Goal: Task Accomplishment & Management: Manage account settings

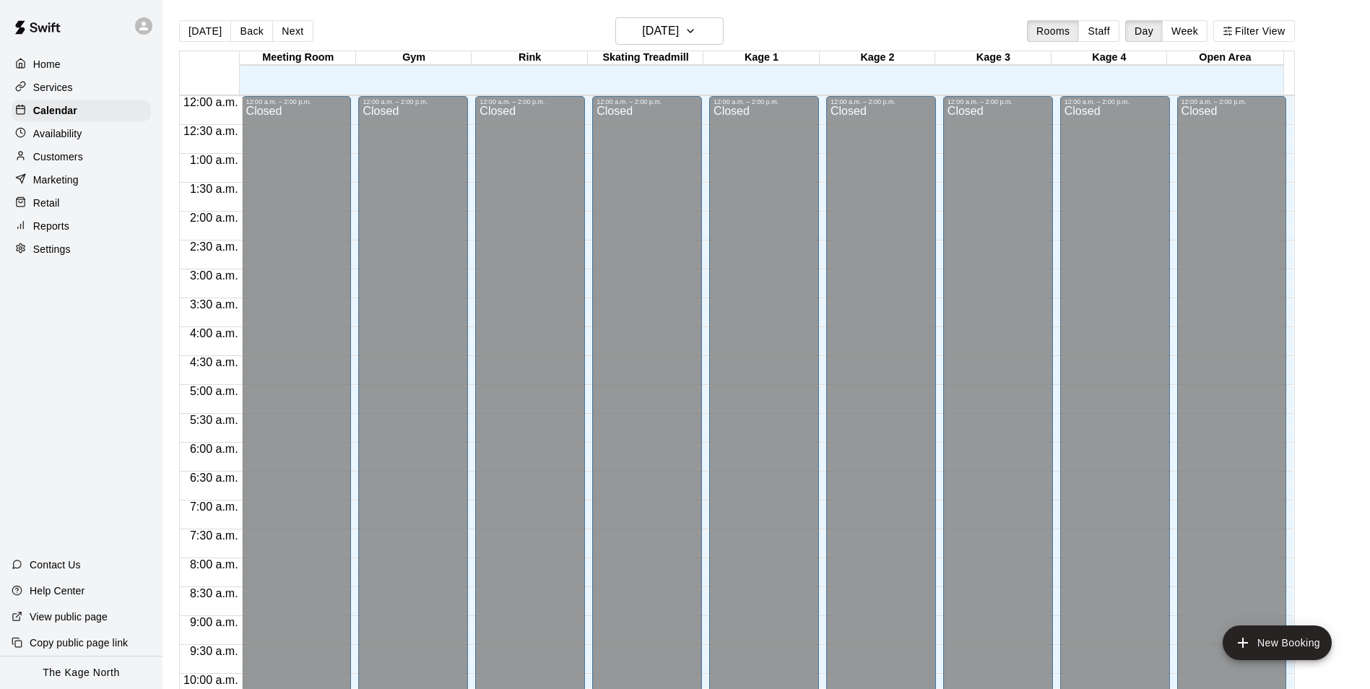
scroll to position [734, 0]
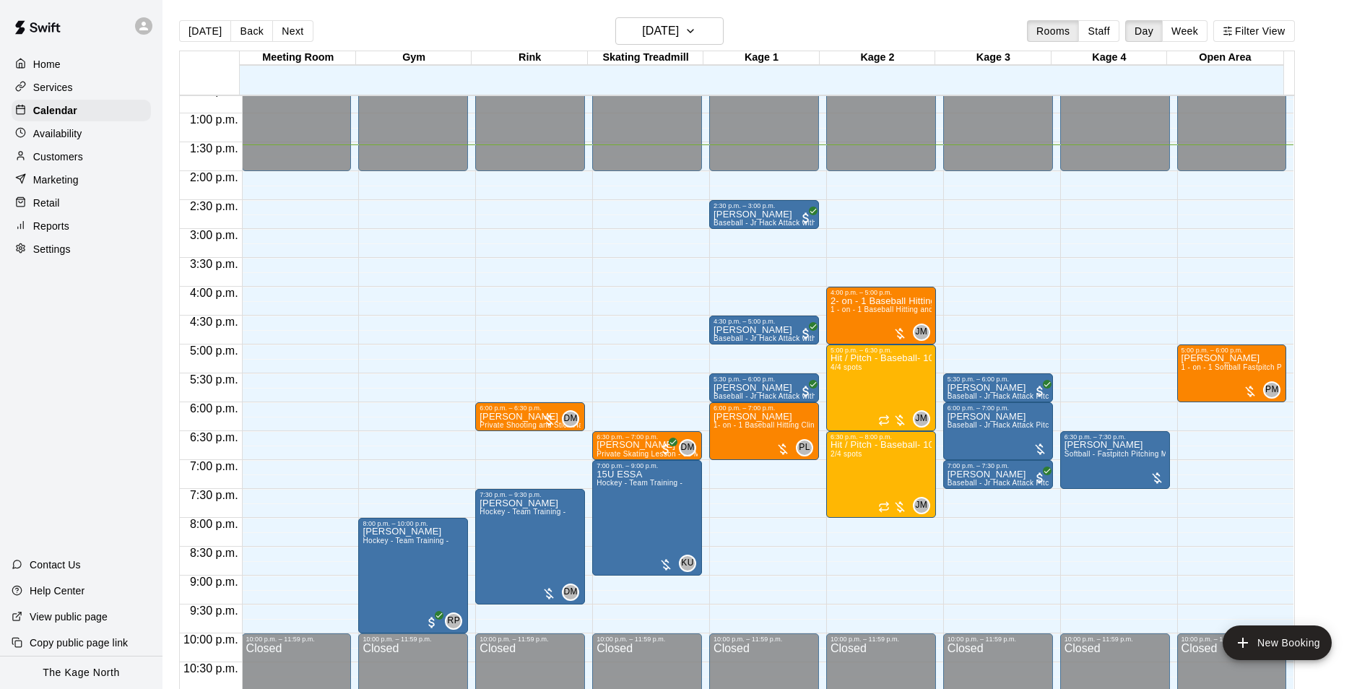
click at [68, 155] on p "Customers" at bounding box center [58, 156] width 50 height 14
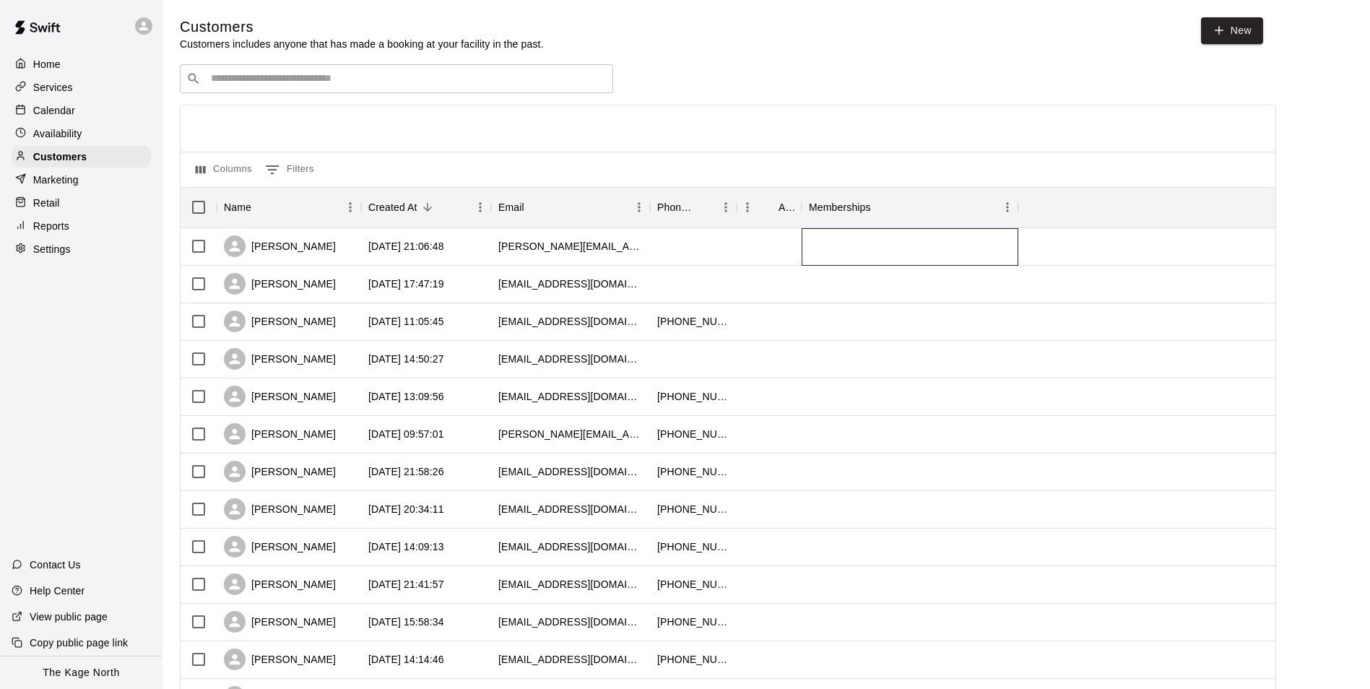
click at [812, 253] on div at bounding box center [910, 247] width 217 height 38
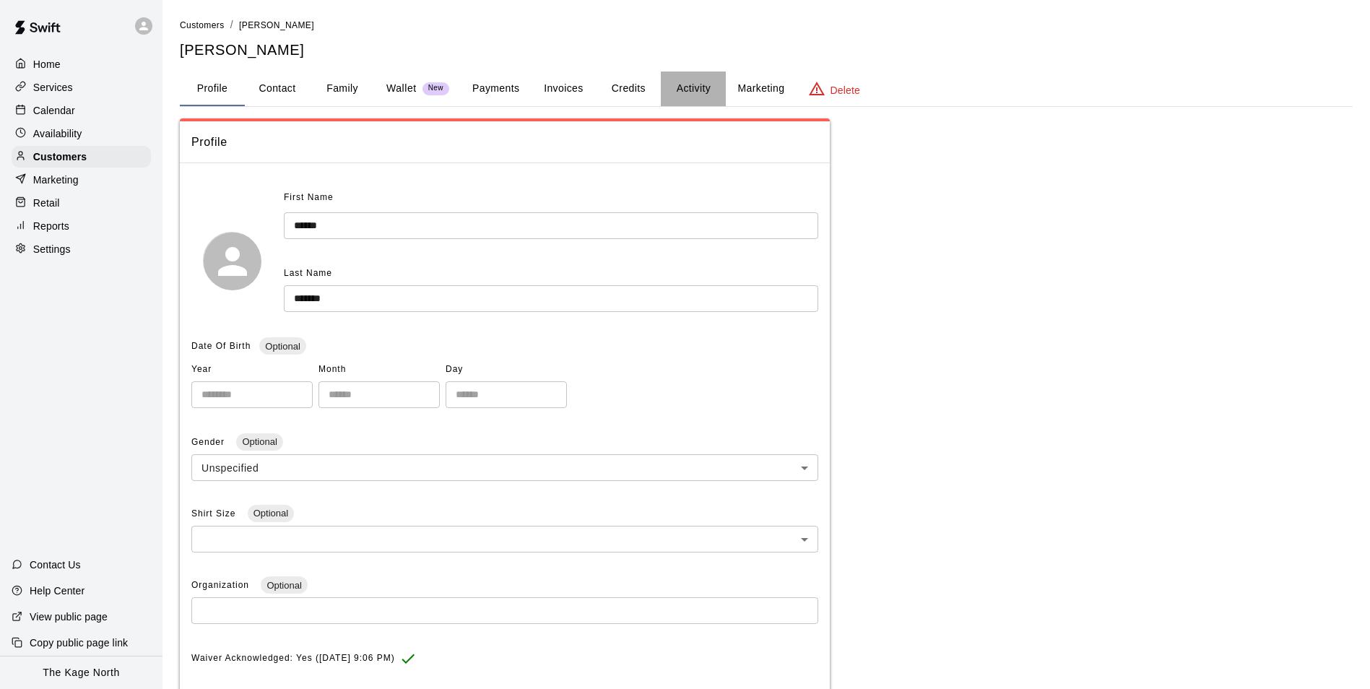
click at [701, 82] on button "Activity" at bounding box center [693, 88] width 65 height 35
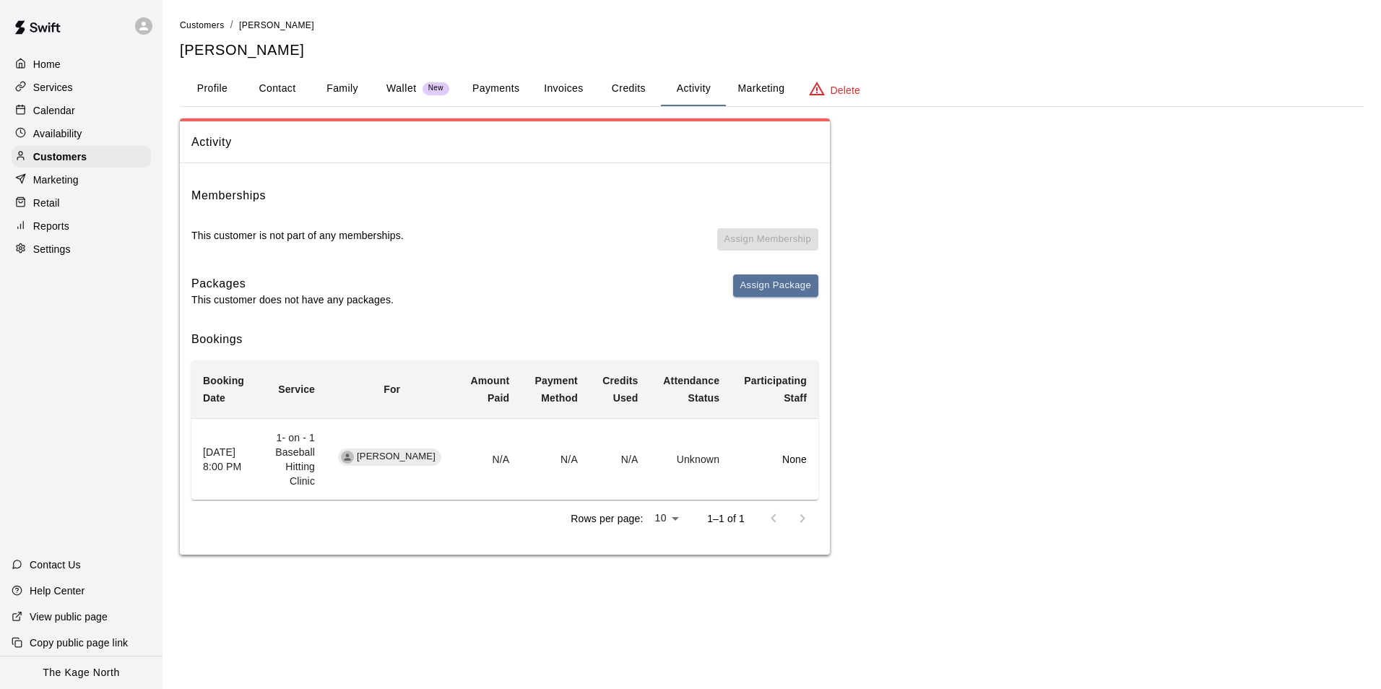
click at [58, 109] on p "Calendar" at bounding box center [54, 110] width 42 height 14
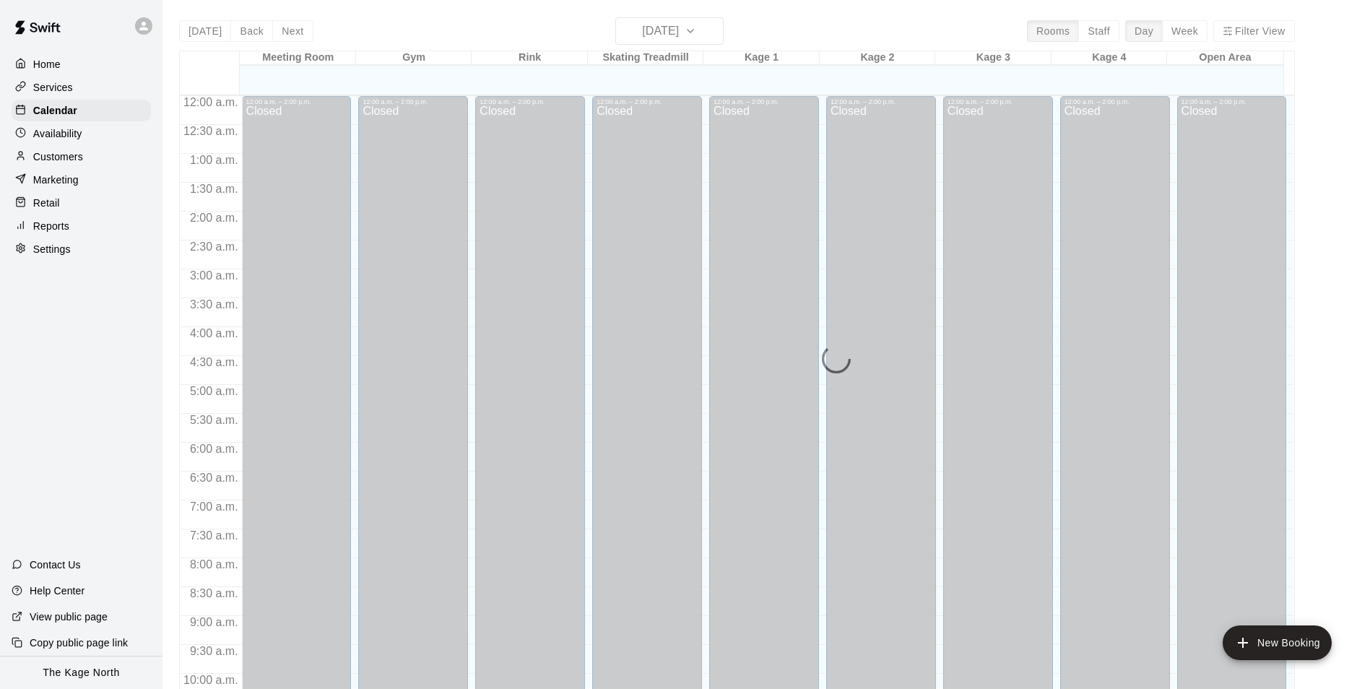
scroll to position [734, 0]
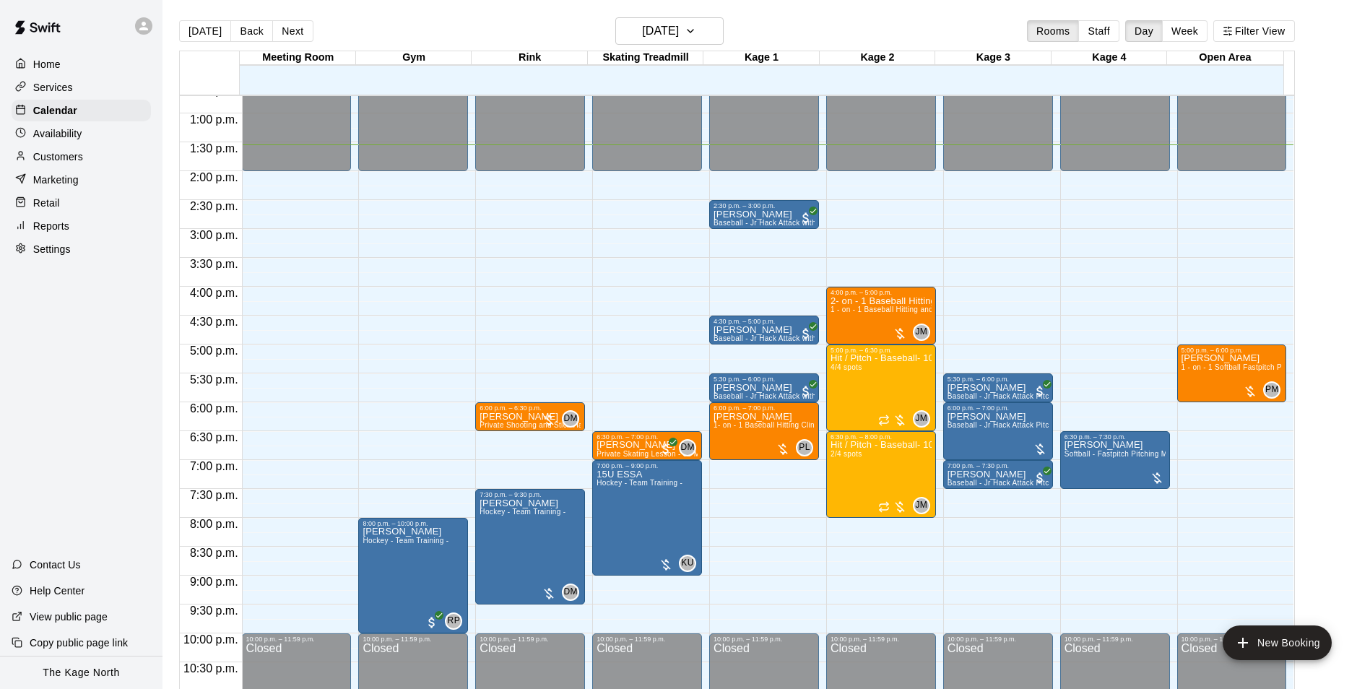
click at [38, 57] on p "Home" at bounding box center [46, 64] width 27 height 14
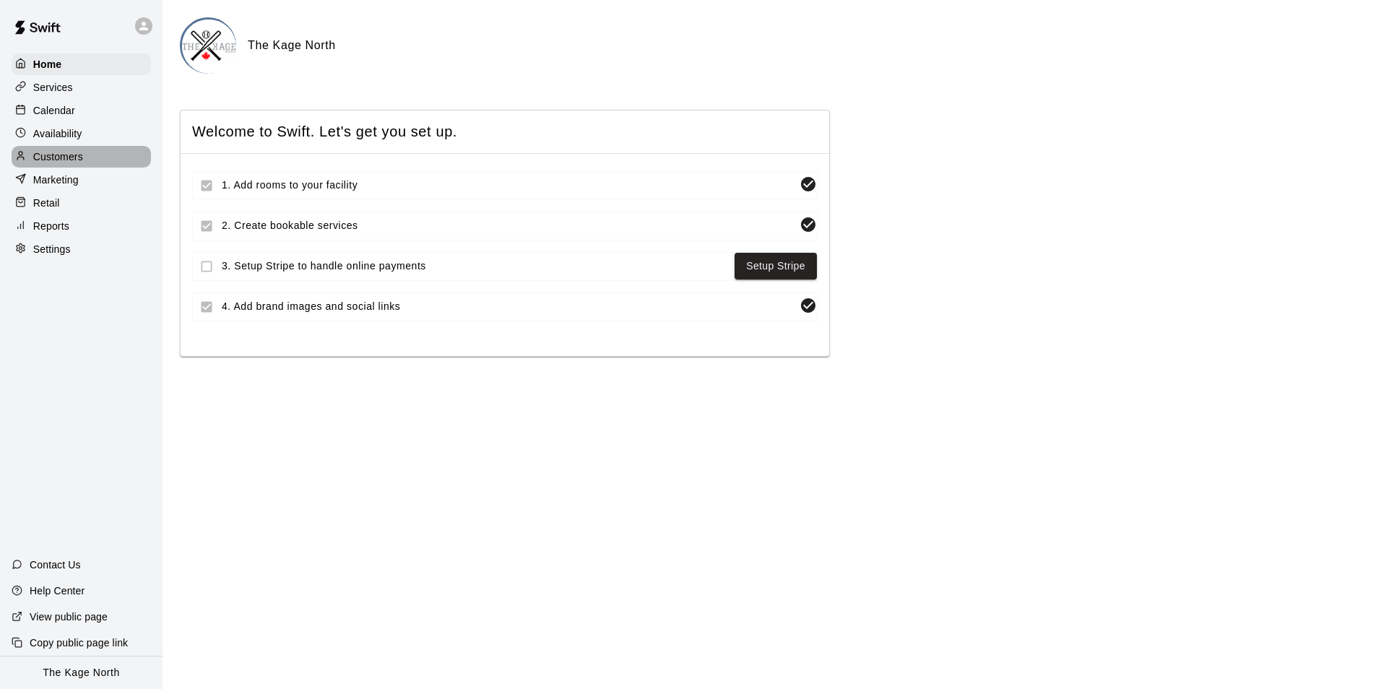
click at [79, 152] on div "Customers" at bounding box center [81, 157] width 139 height 22
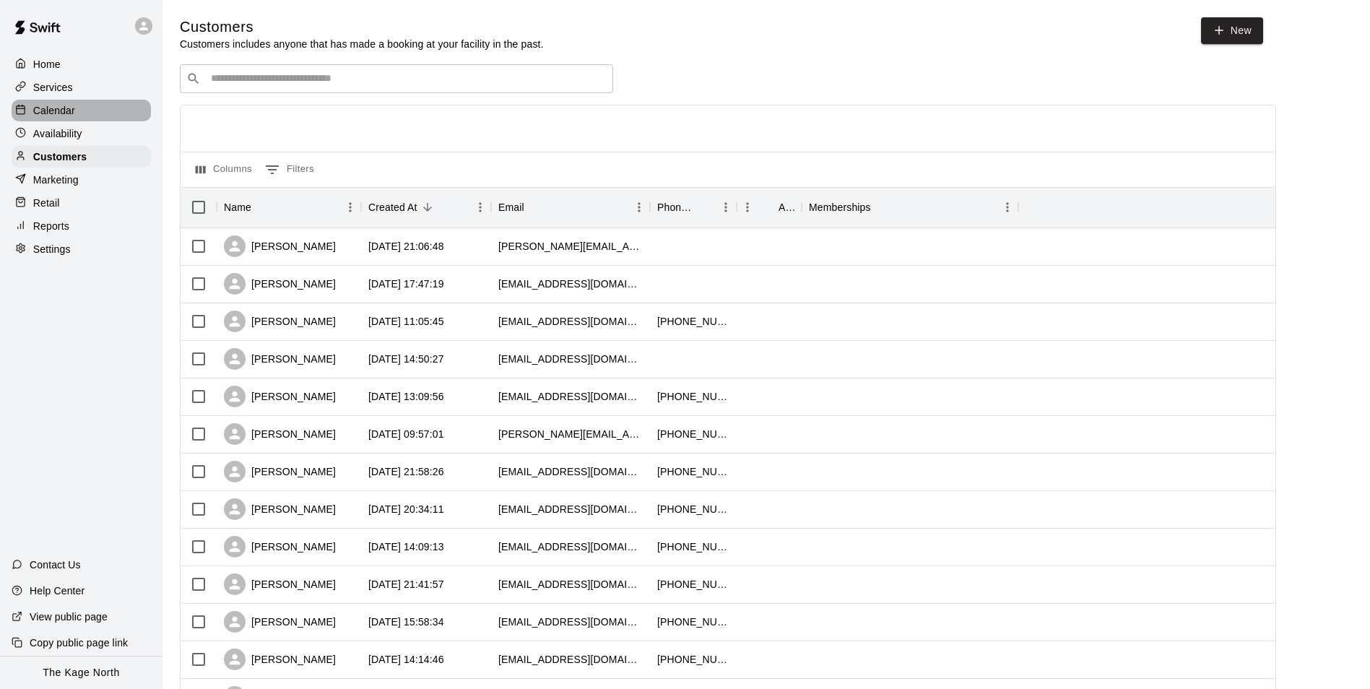
click at [71, 103] on div "Calendar" at bounding box center [81, 111] width 139 height 22
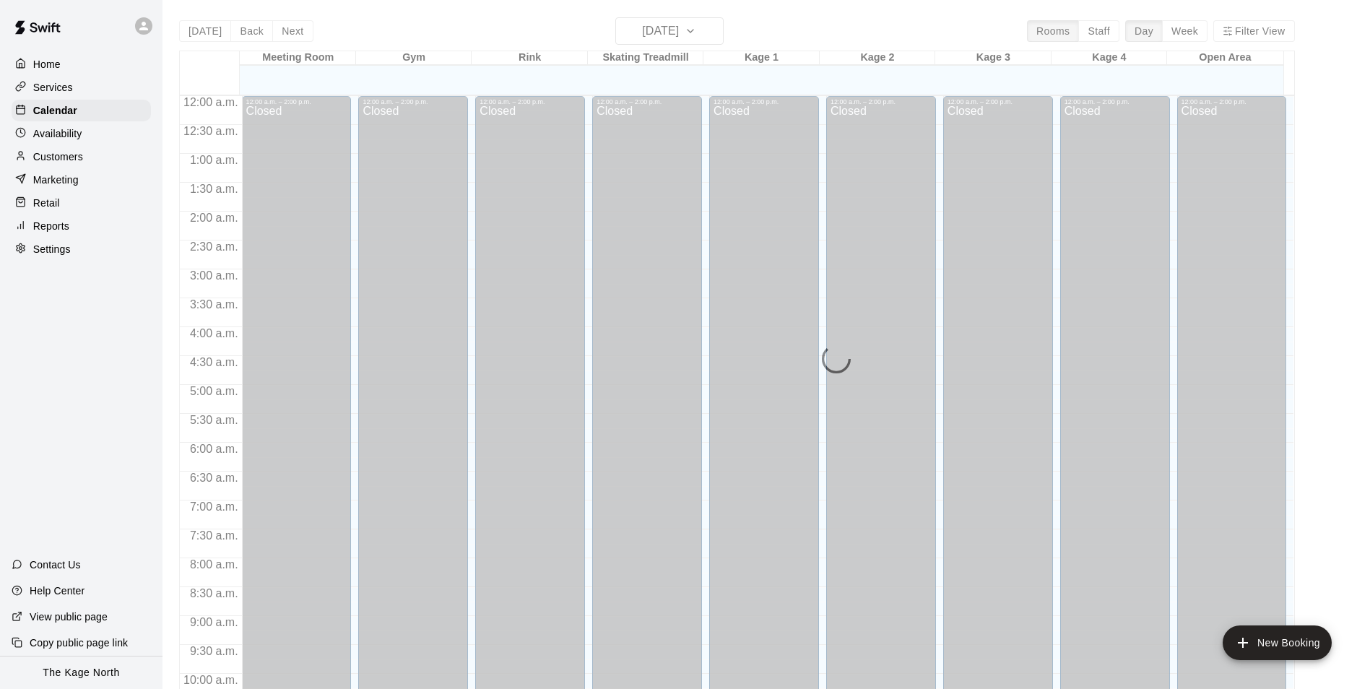
scroll to position [734, 0]
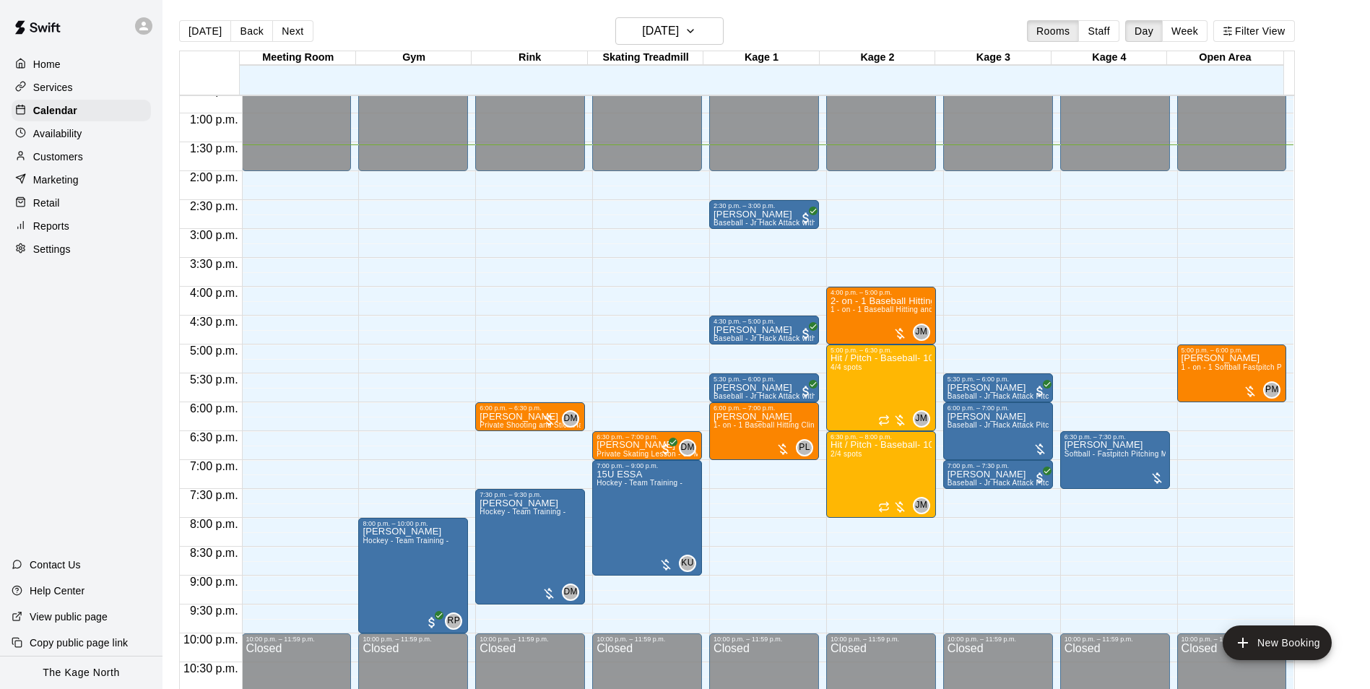
click at [61, 87] on p "Services" at bounding box center [53, 87] width 40 height 14
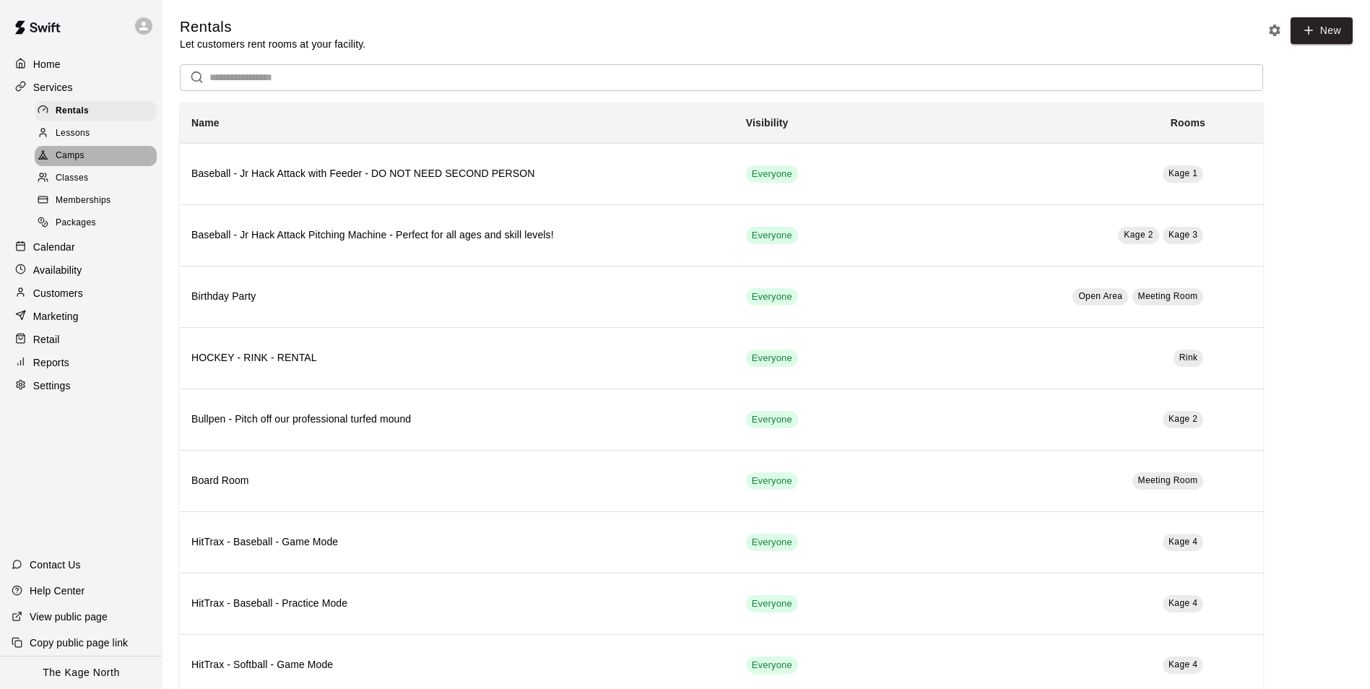
click at [93, 155] on div "Camps" at bounding box center [96, 156] width 122 height 20
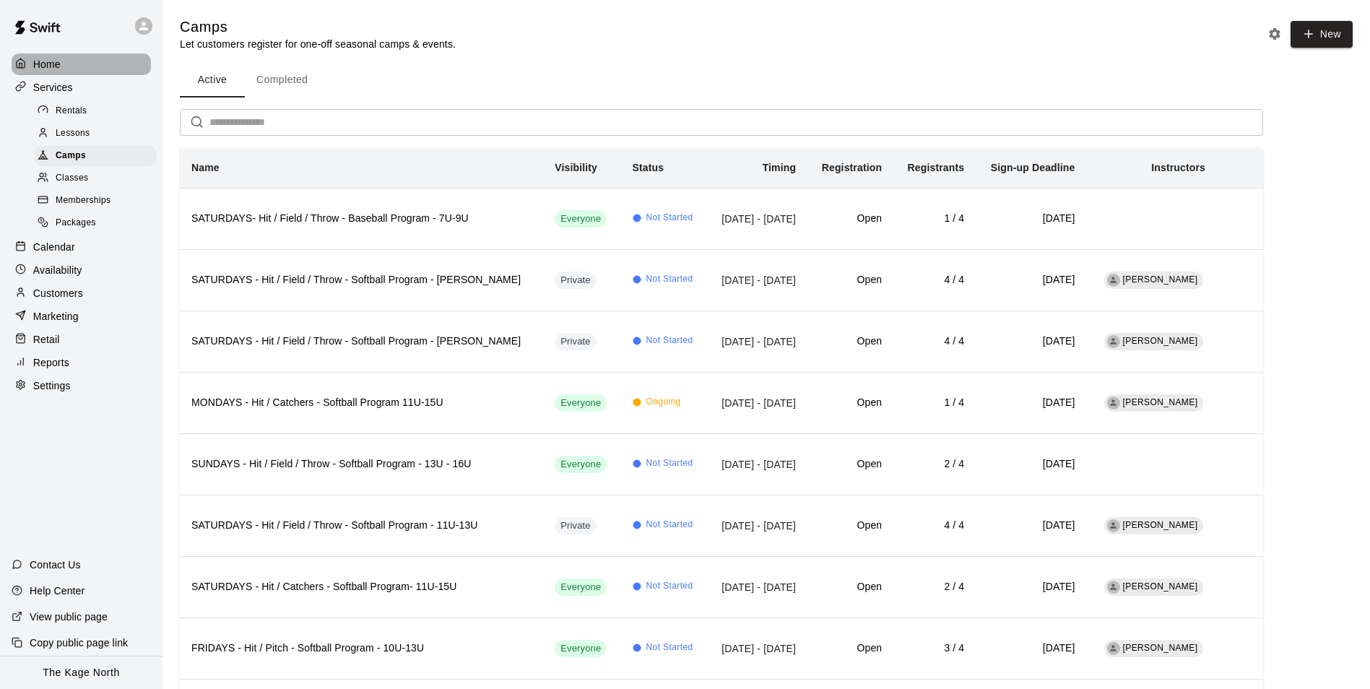
click at [52, 64] on p "Home" at bounding box center [46, 64] width 27 height 14
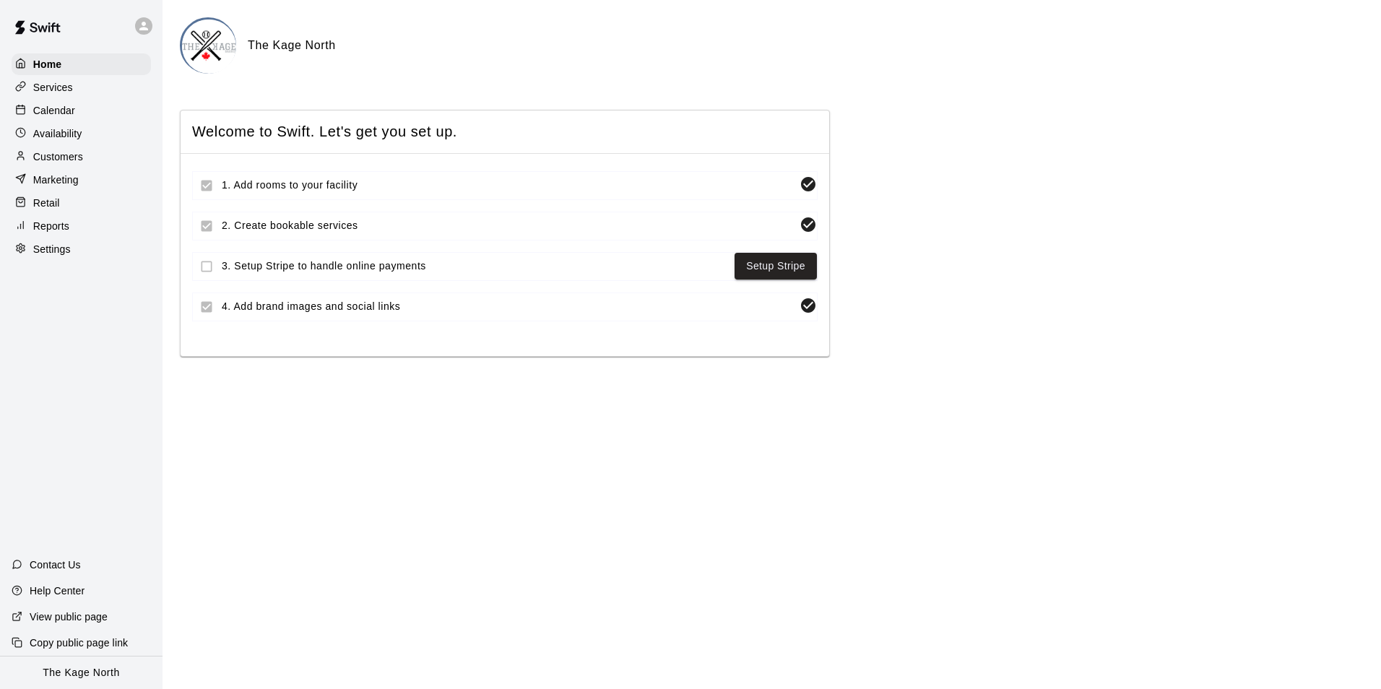
click at [74, 115] on div "Calendar" at bounding box center [81, 111] width 139 height 22
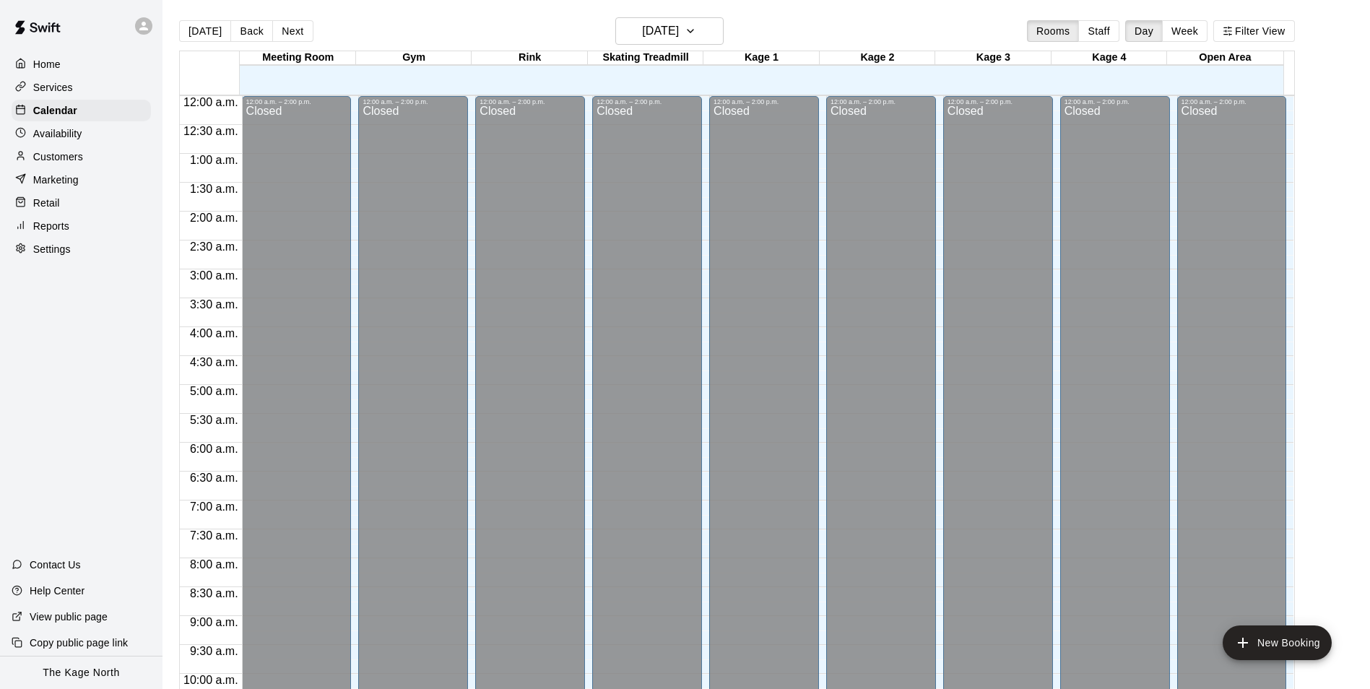
scroll to position [734, 0]
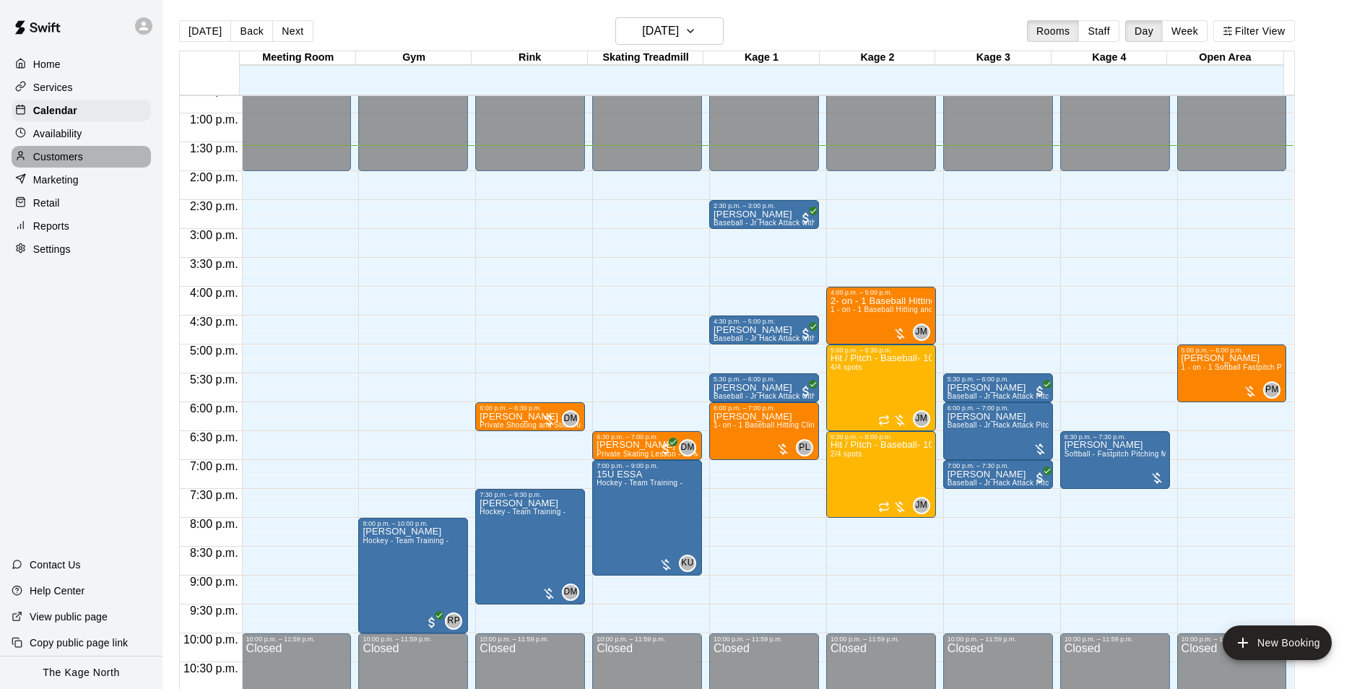
click at [67, 152] on p "Customers" at bounding box center [58, 156] width 50 height 14
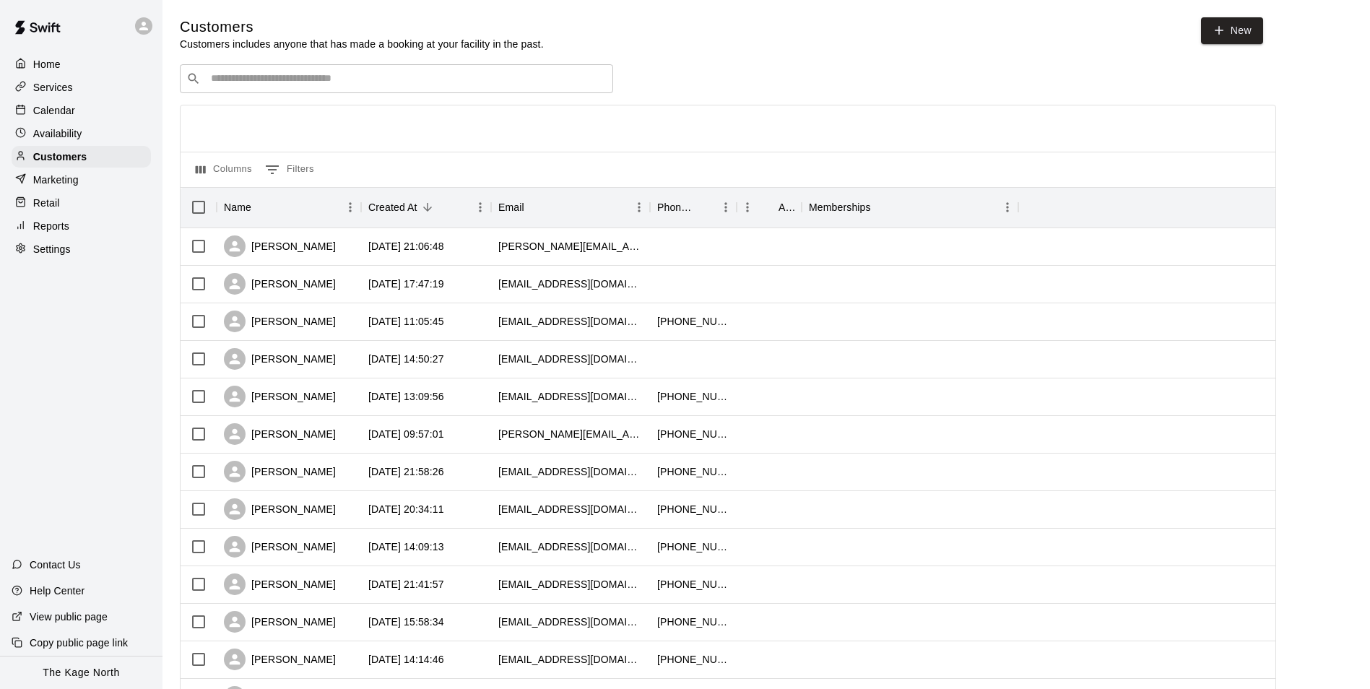
click at [72, 107] on p "Calendar" at bounding box center [54, 110] width 42 height 14
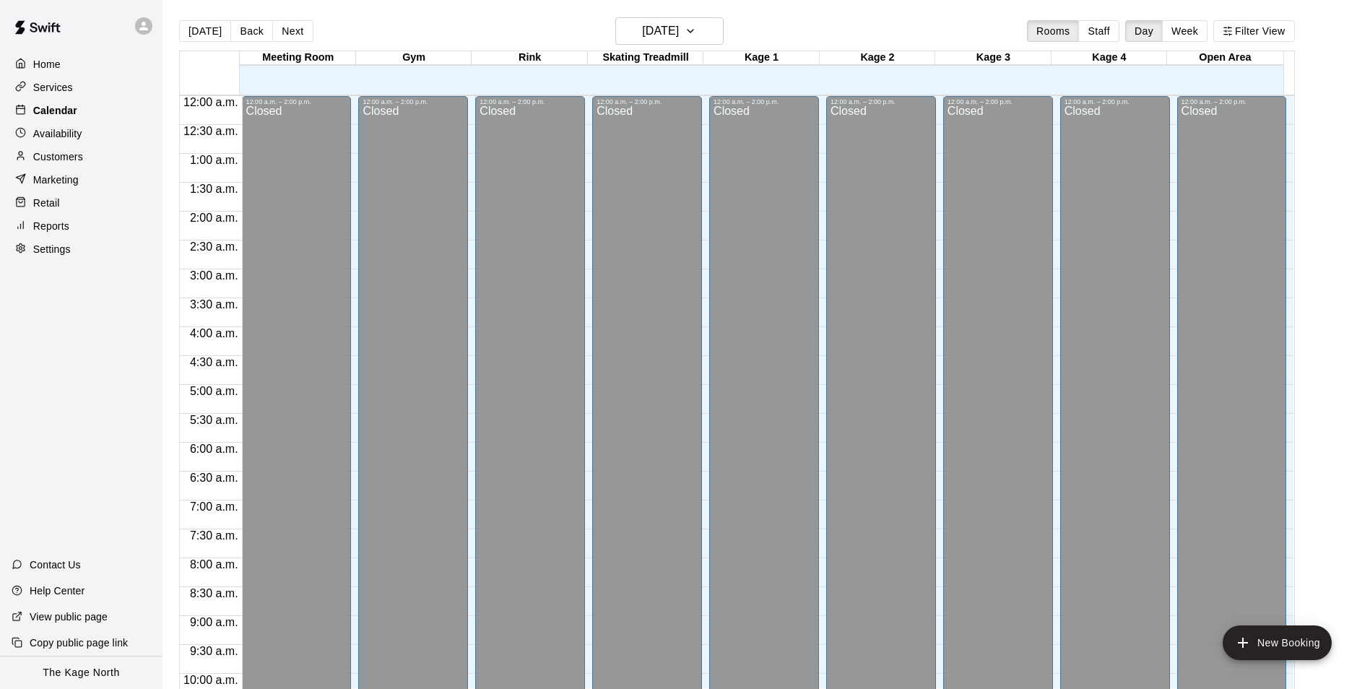
scroll to position [734, 0]
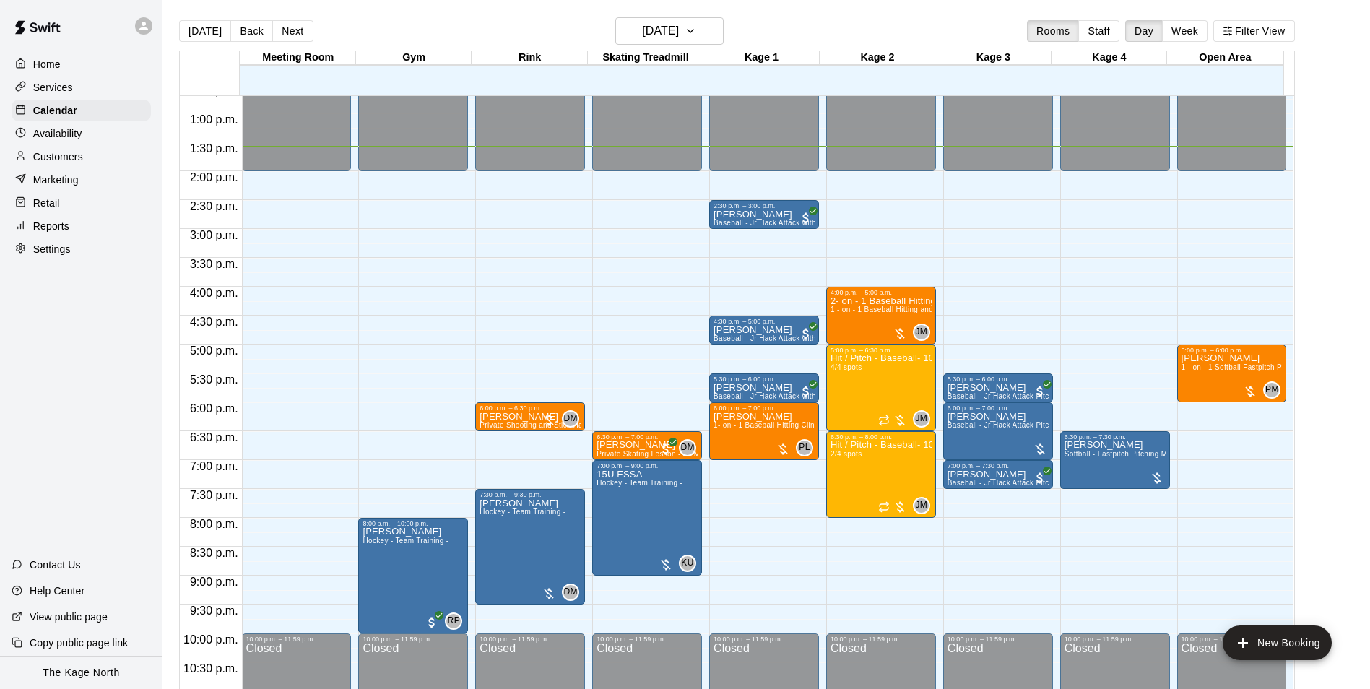
click at [75, 163] on p "Customers" at bounding box center [58, 156] width 50 height 14
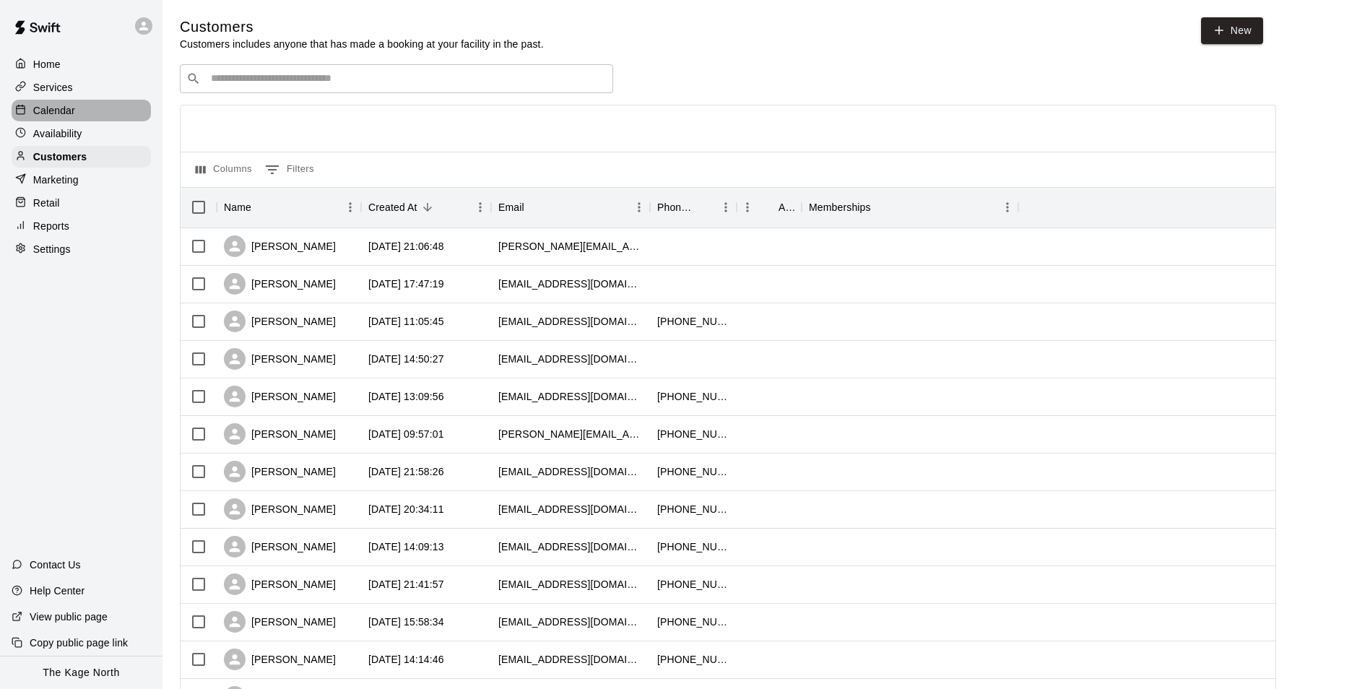
click at [65, 110] on p "Calendar" at bounding box center [54, 110] width 42 height 14
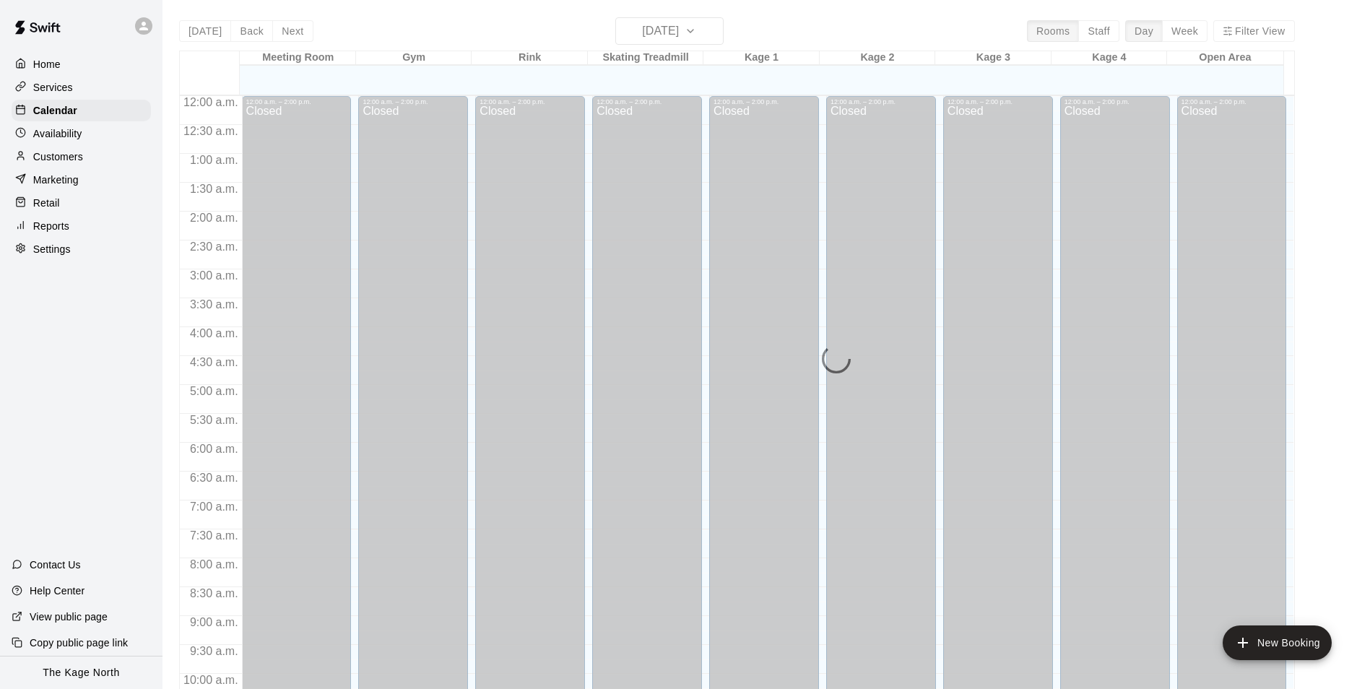
scroll to position [734, 0]
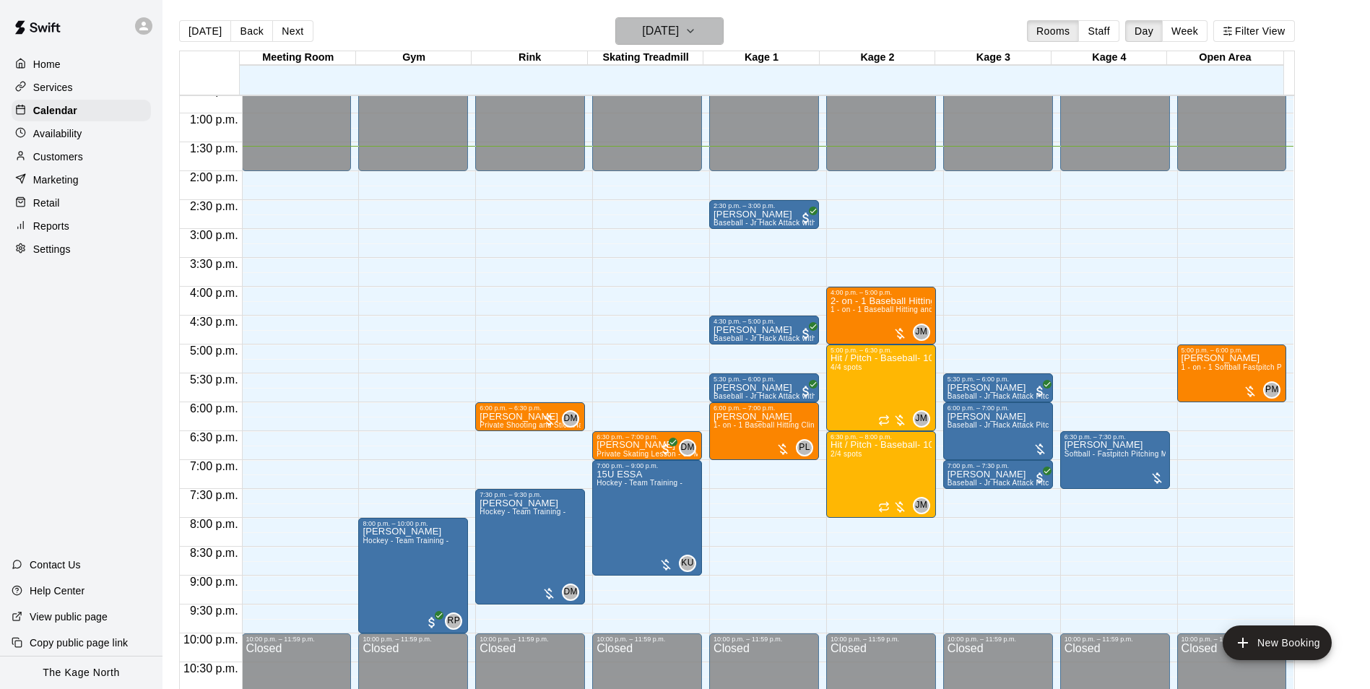
click at [679, 33] on h6 "[DATE]" at bounding box center [660, 31] width 37 height 20
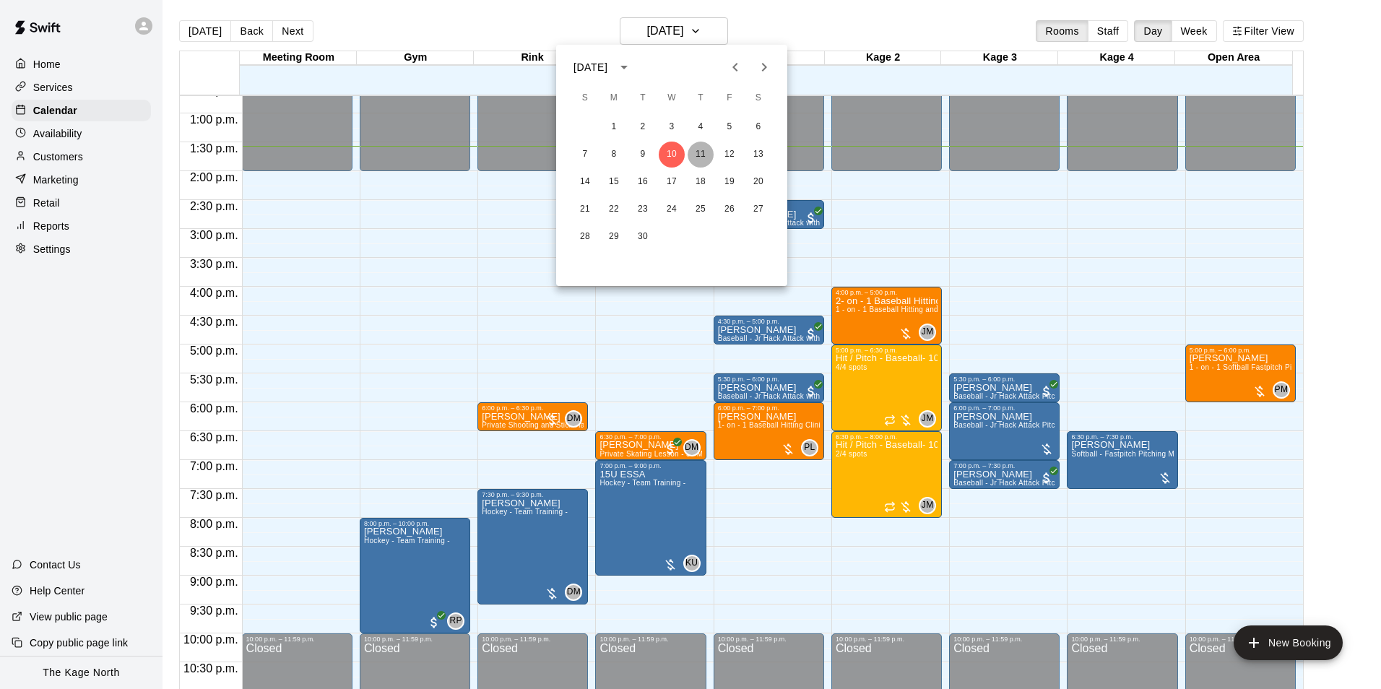
click at [701, 151] on button "11" at bounding box center [701, 155] width 26 height 26
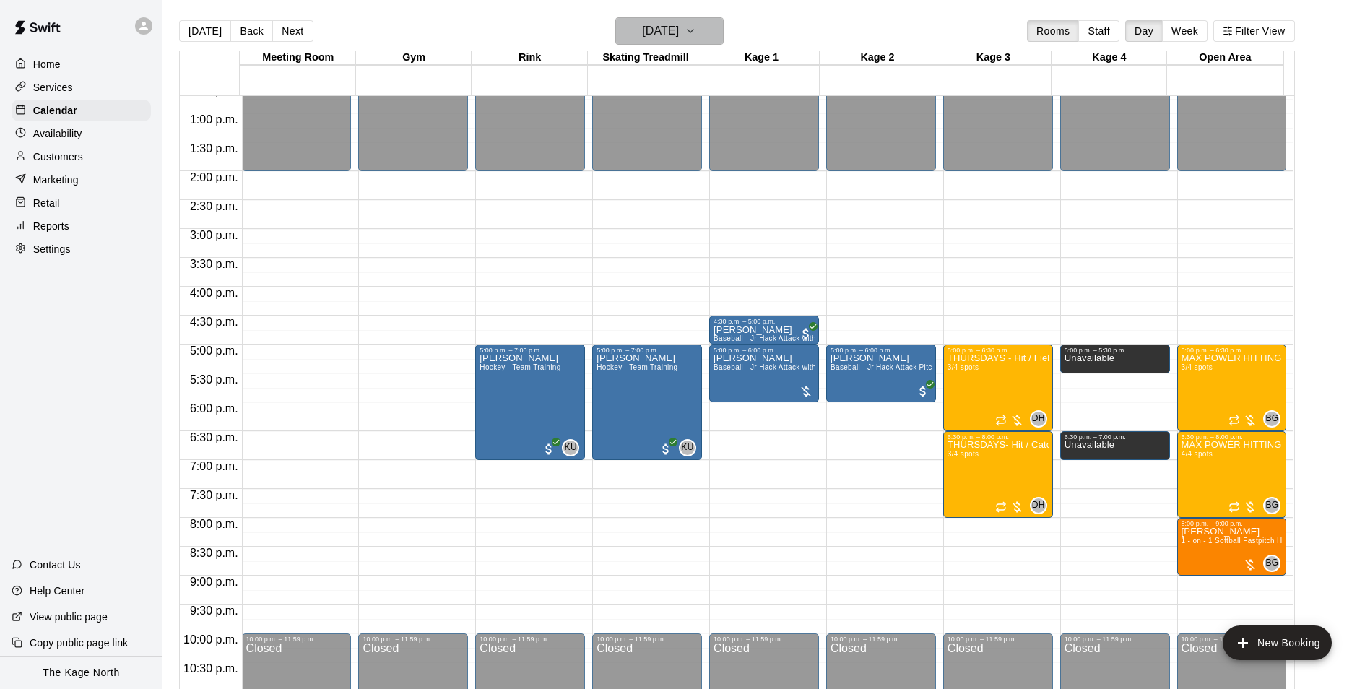
click at [679, 35] on h6 "[DATE]" at bounding box center [660, 31] width 37 height 20
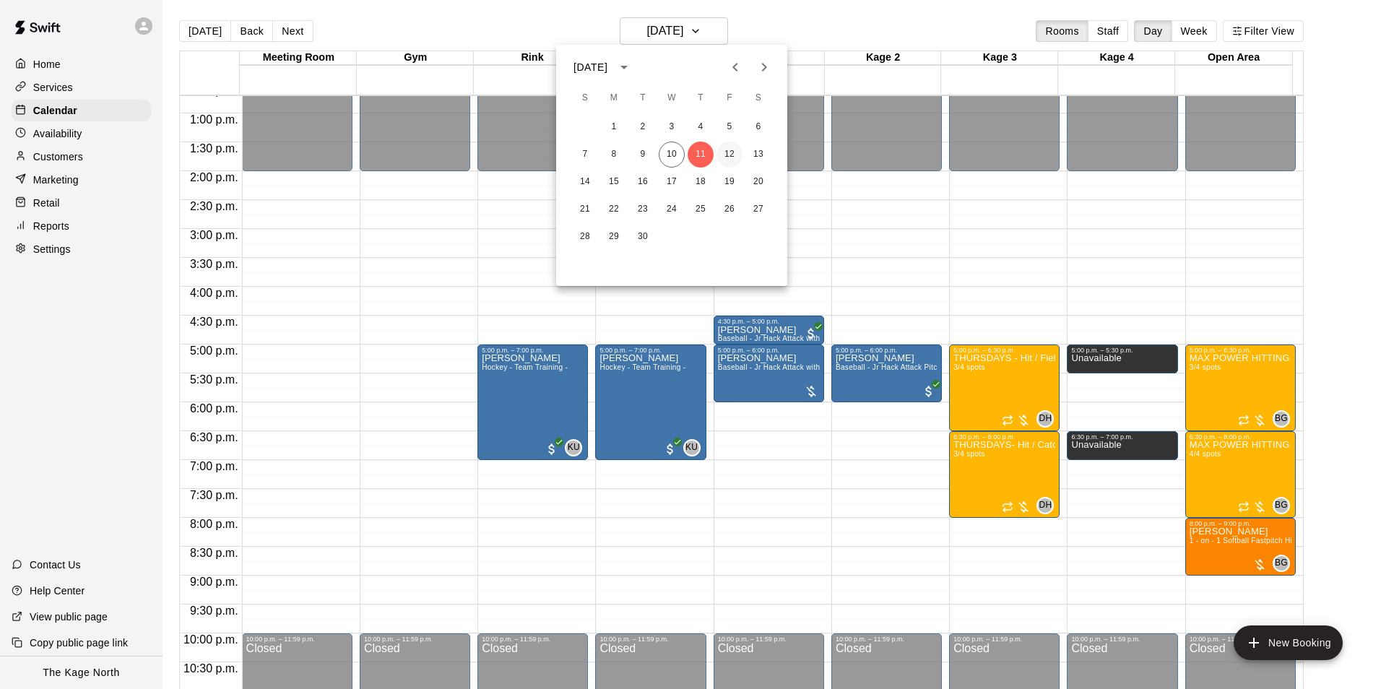
click at [728, 153] on button "12" at bounding box center [729, 155] width 26 height 26
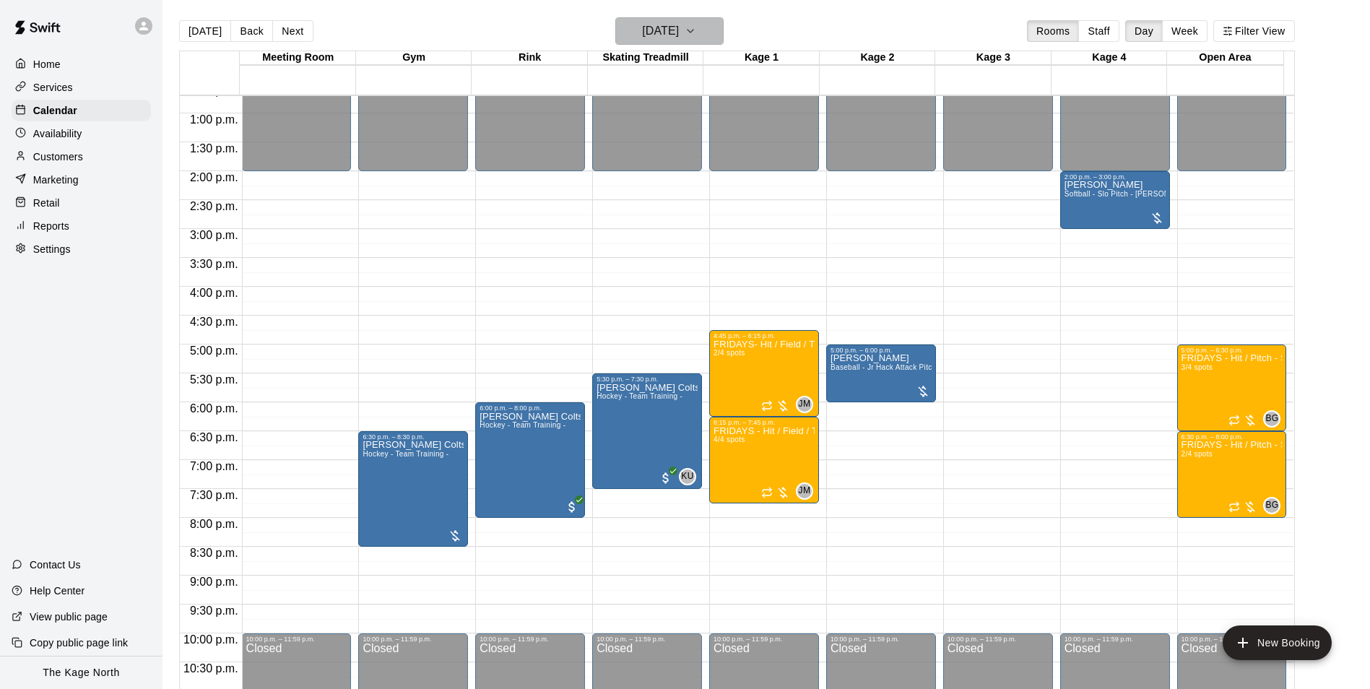
click at [679, 33] on h6 "[DATE]" at bounding box center [660, 31] width 37 height 20
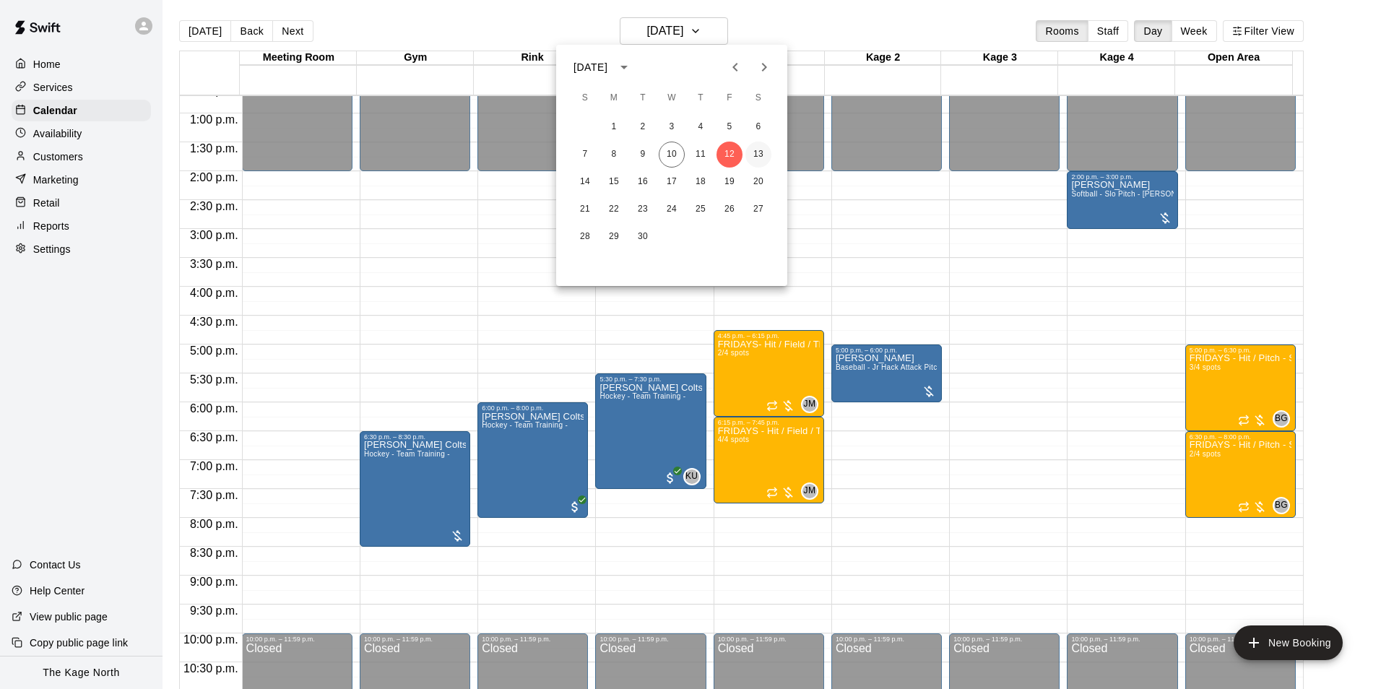
click at [757, 148] on button "13" at bounding box center [758, 155] width 26 height 26
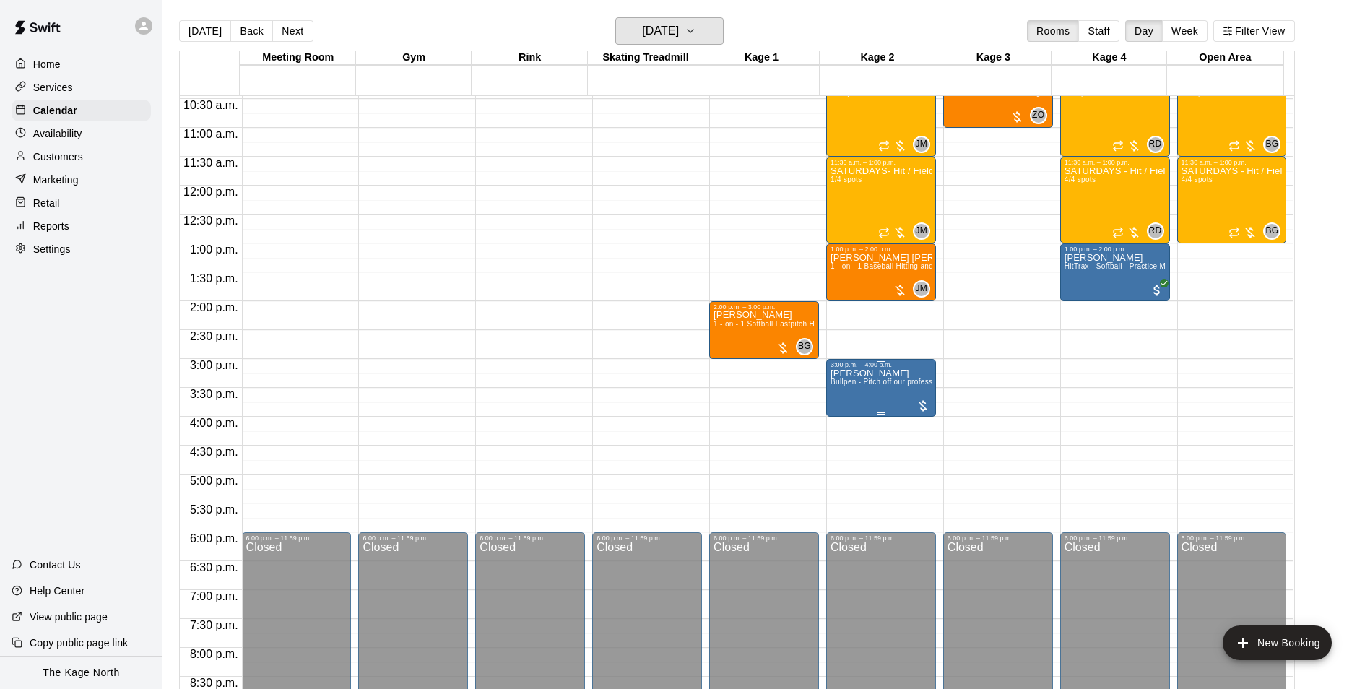
scroll to position [589, 0]
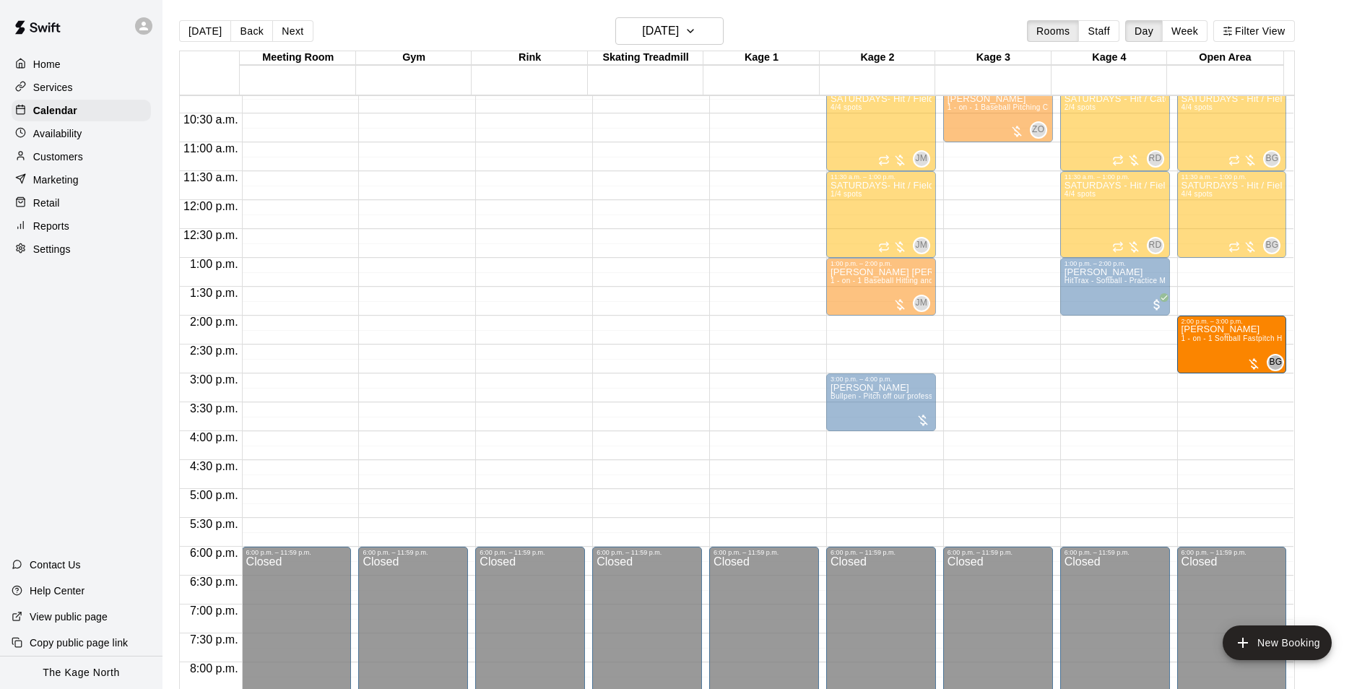
drag, startPoint x: 749, startPoint y: 344, endPoint x: 1207, endPoint y: 350, distance: 458.6
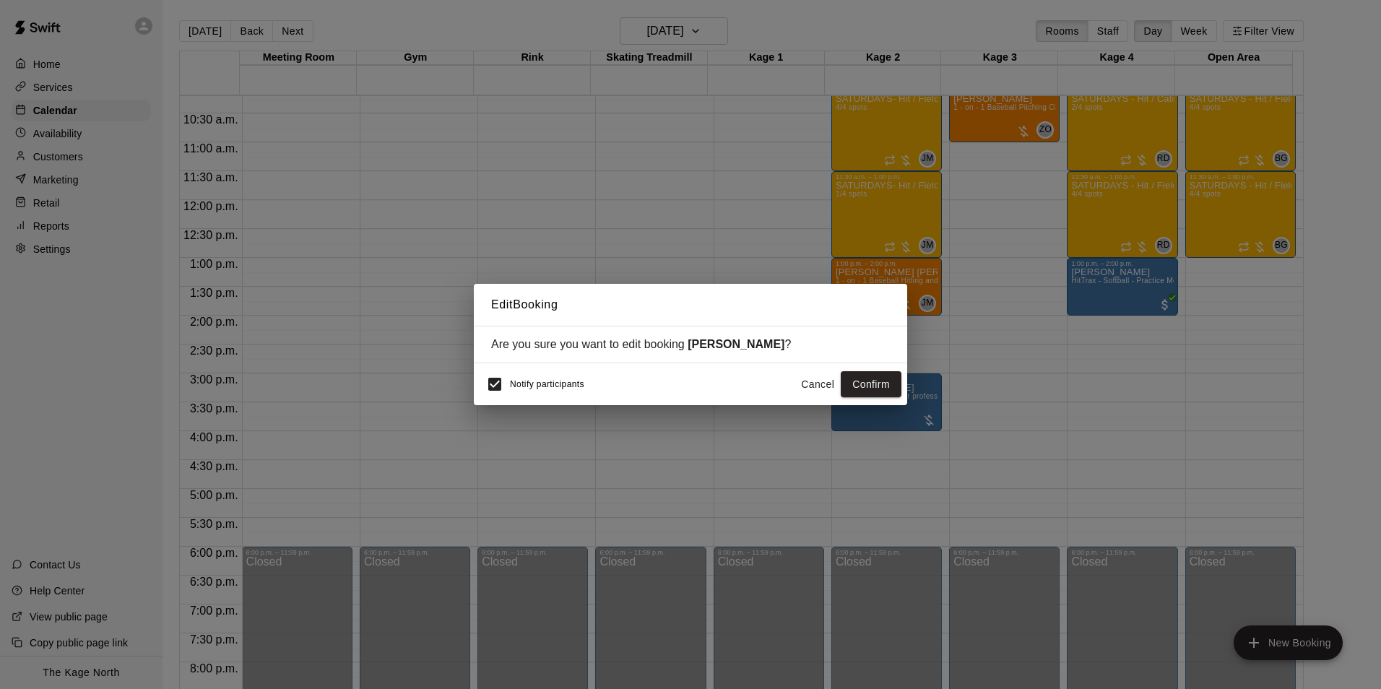
click at [809, 383] on button "Cancel" at bounding box center [817, 384] width 46 height 27
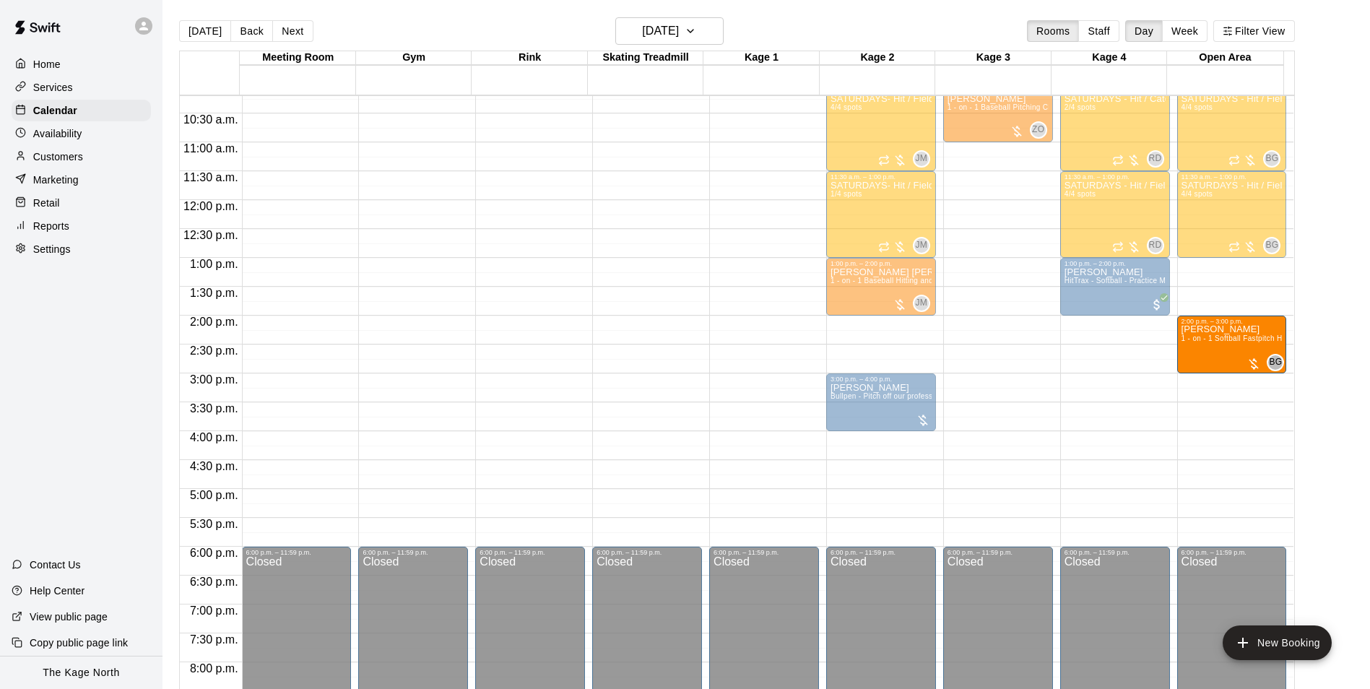
drag, startPoint x: 748, startPoint y: 337, endPoint x: 1196, endPoint y: 339, distance: 447.8
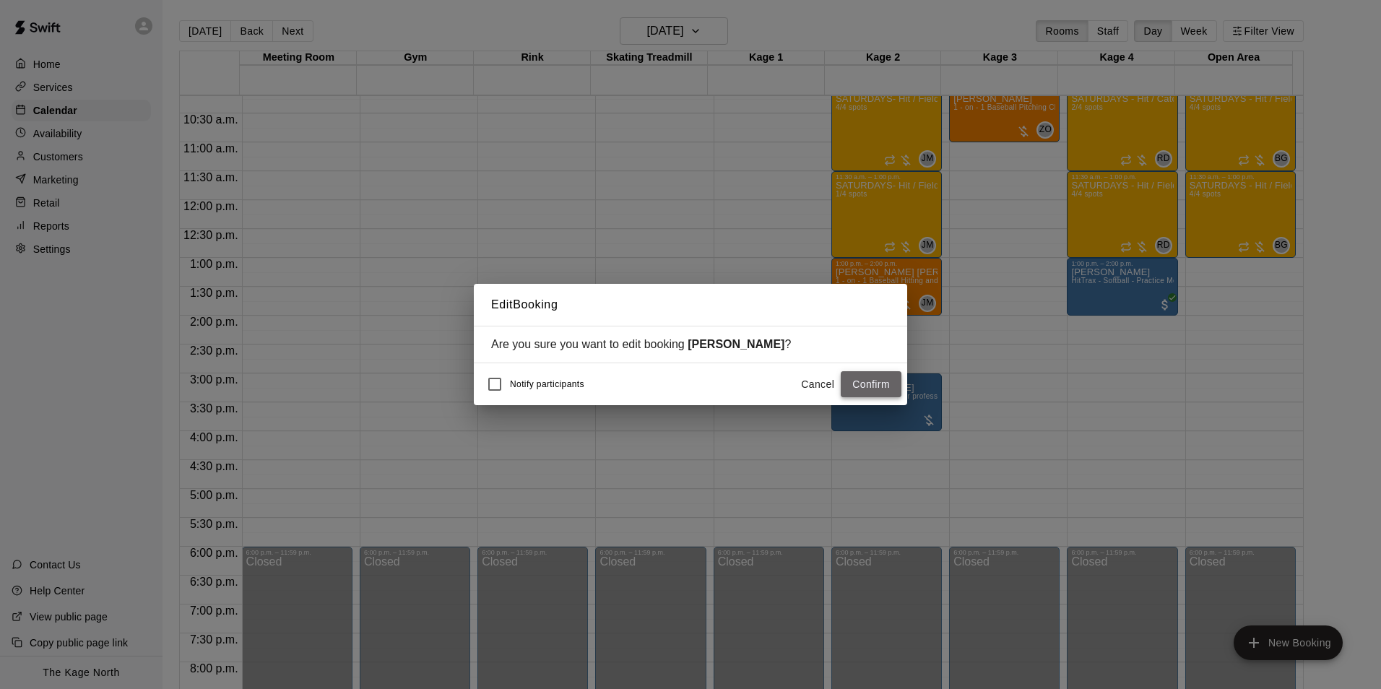
click at [888, 383] on button "Confirm" at bounding box center [871, 384] width 61 height 27
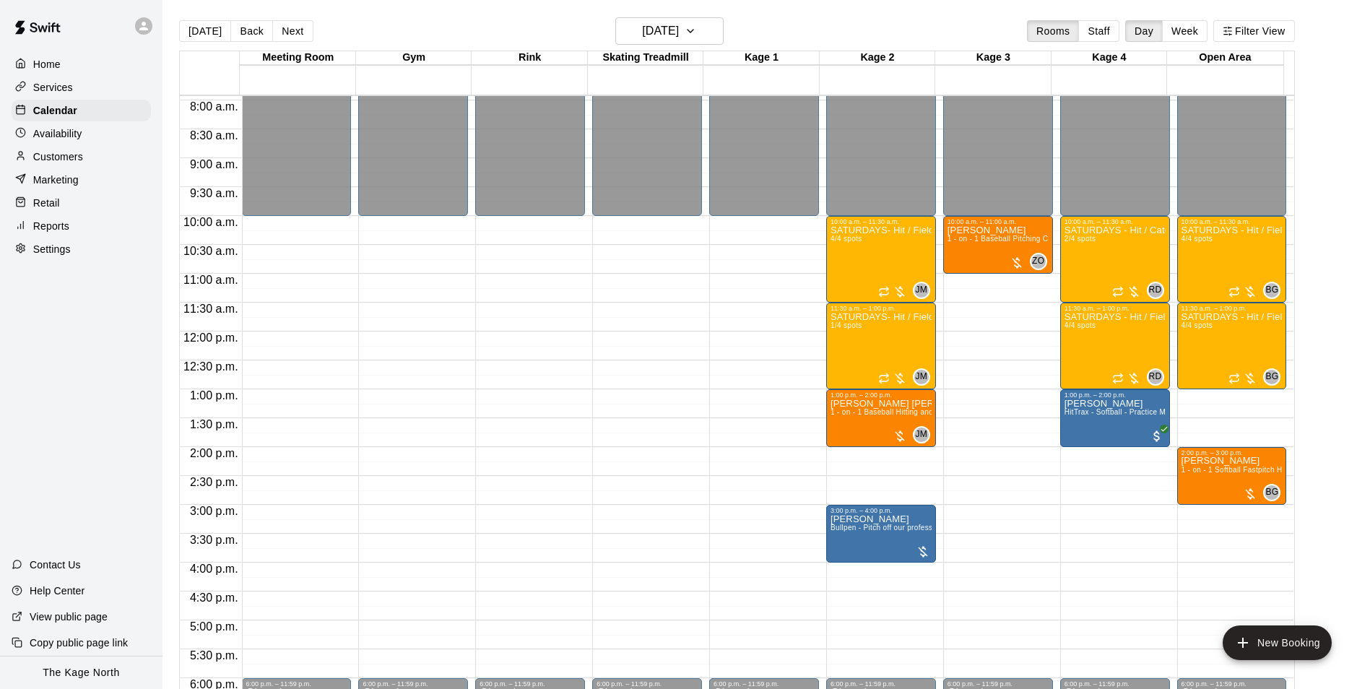
scroll to position [445, 0]
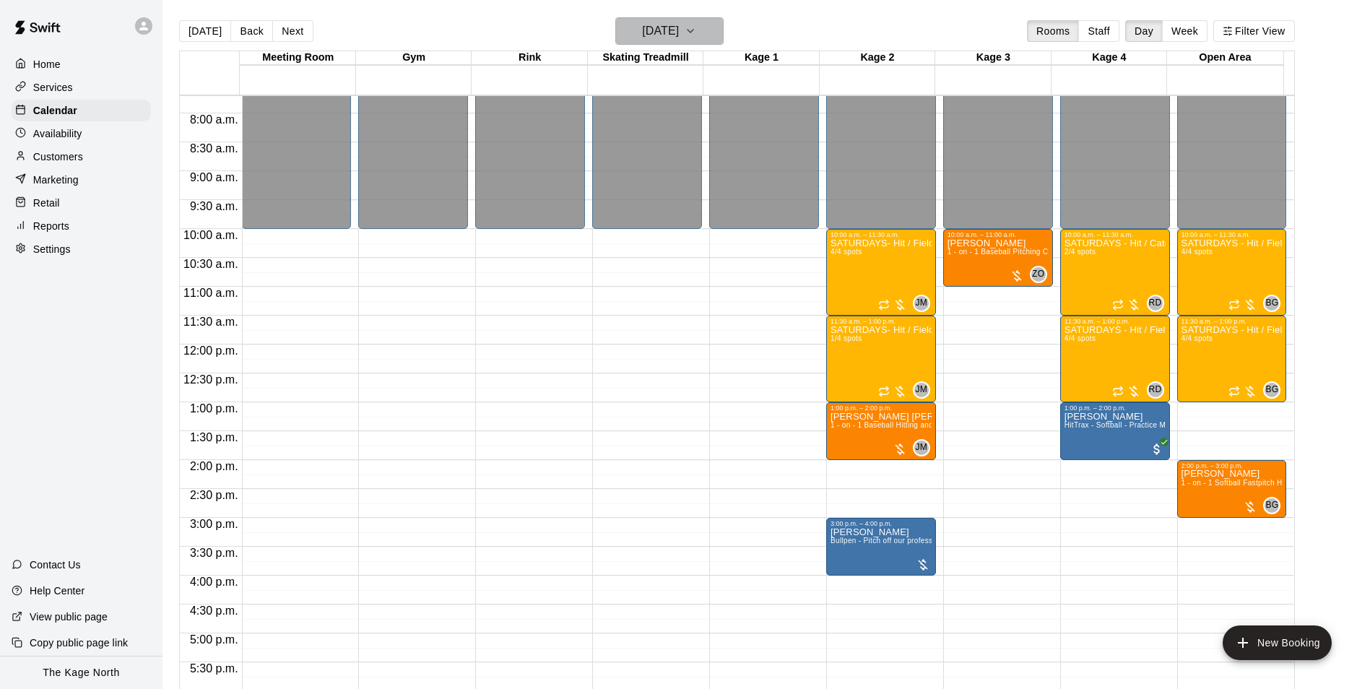
click at [679, 21] on h6 "[DATE]" at bounding box center [660, 31] width 37 height 20
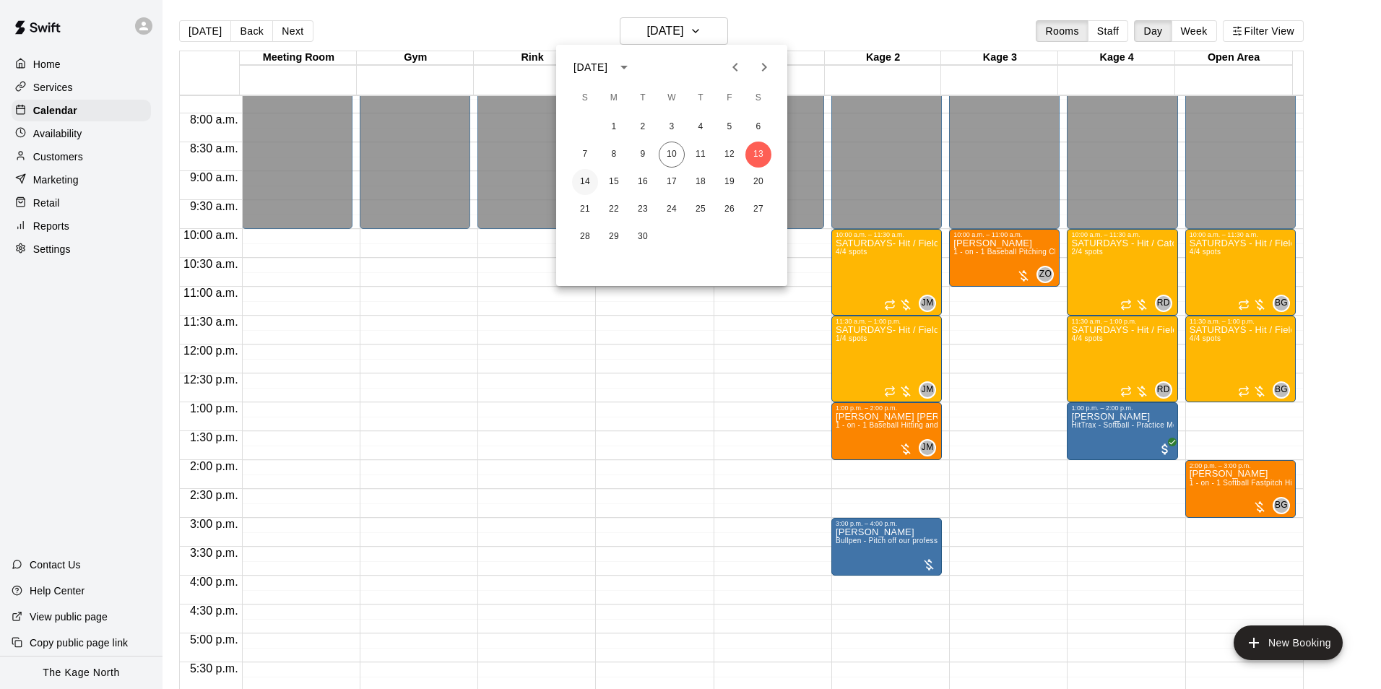
click at [584, 184] on button "14" at bounding box center [585, 182] width 26 height 26
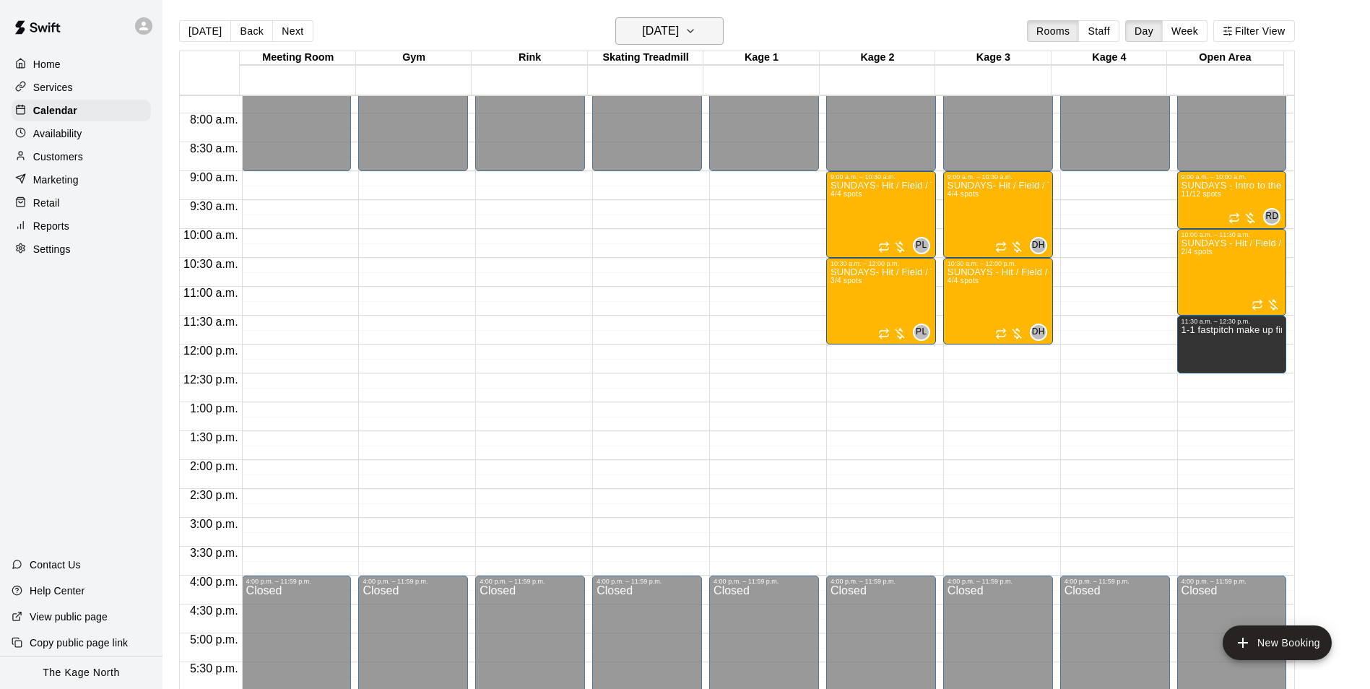
click at [679, 34] on h6 "[DATE]" at bounding box center [660, 31] width 37 height 20
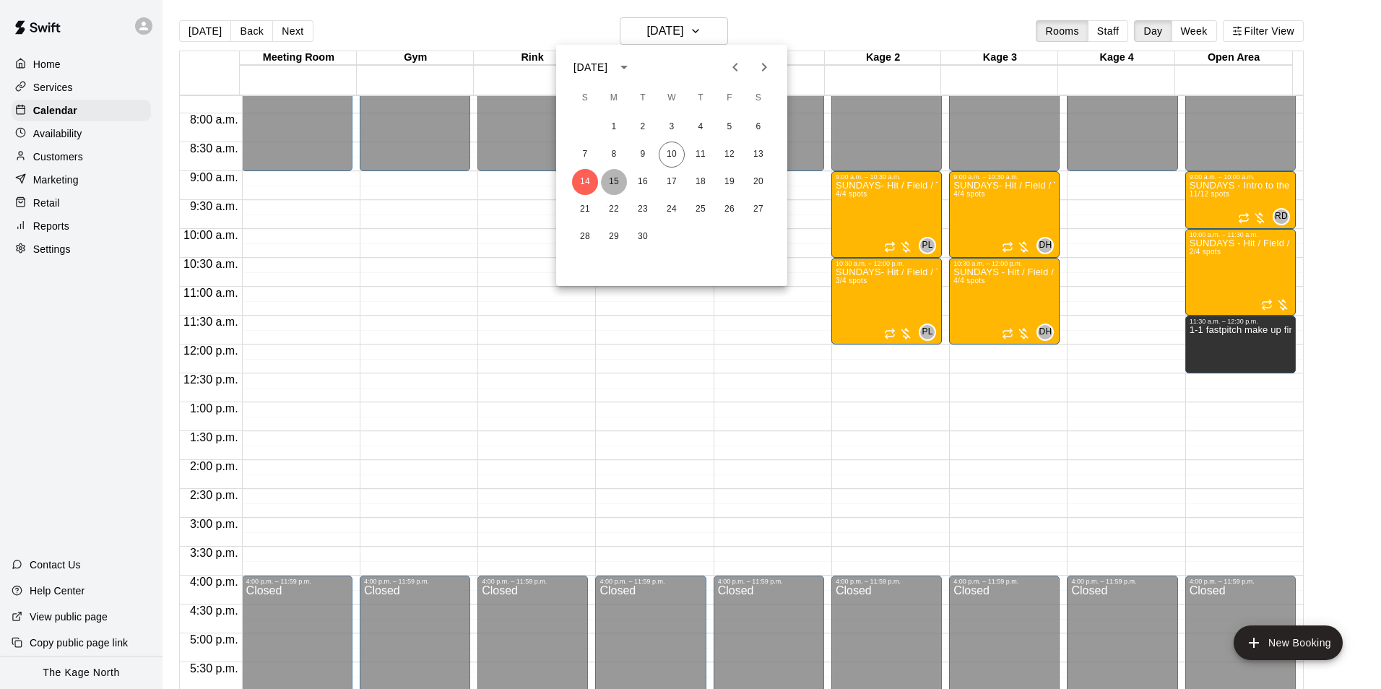
click at [611, 178] on button "15" at bounding box center [614, 182] width 26 height 26
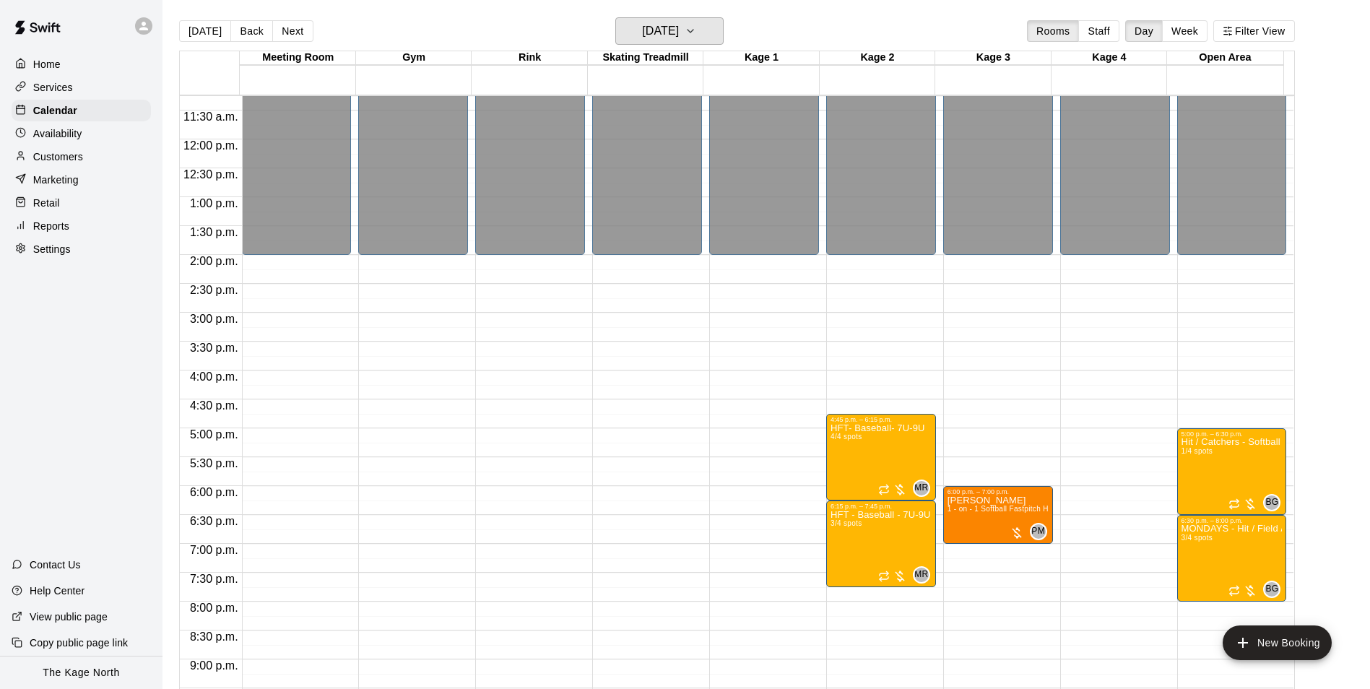
scroll to position [779, 0]
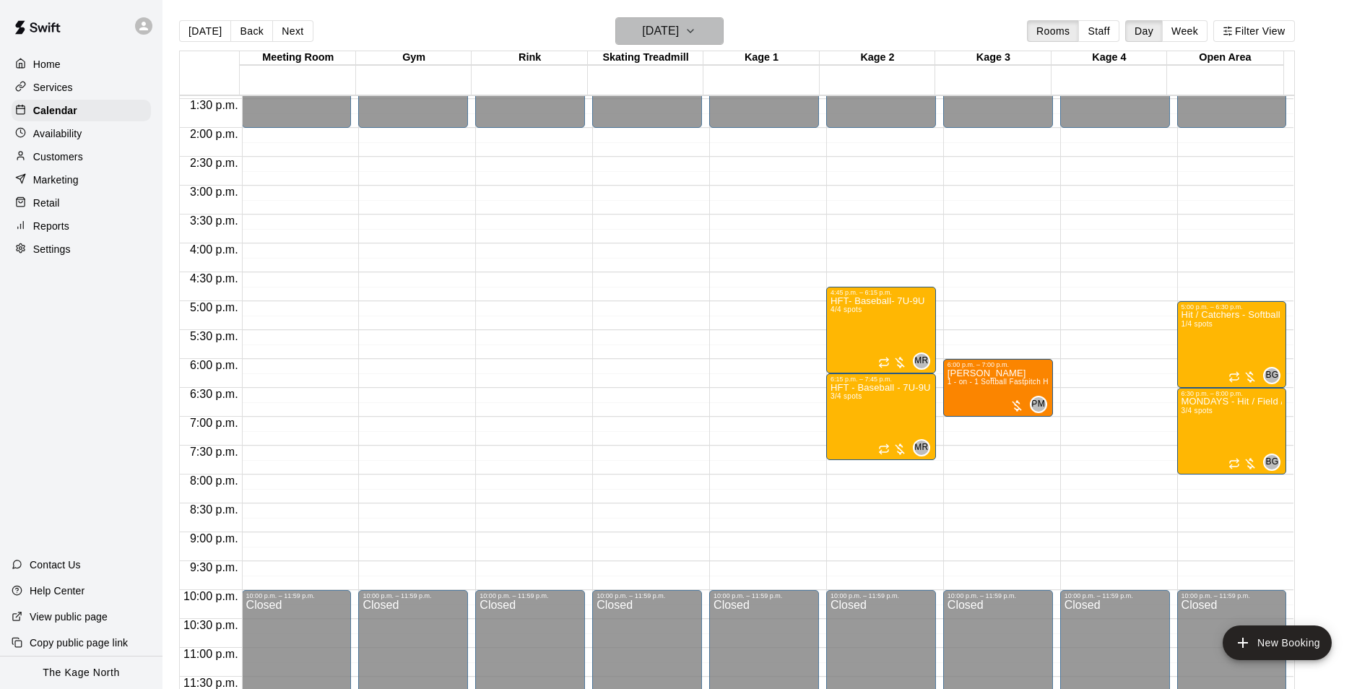
click at [679, 32] on h6 "[DATE]" at bounding box center [660, 31] width 37 height 20
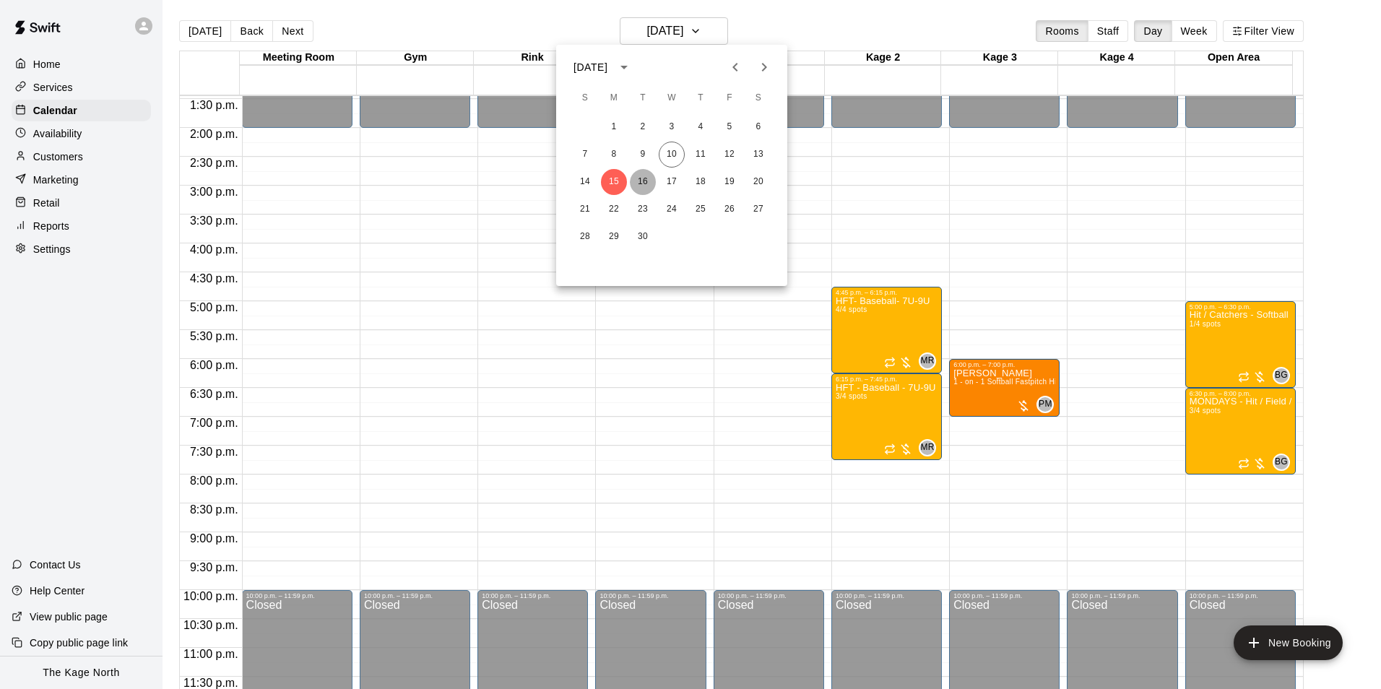
click at [643, 181] on button "16" at bounding box center [643, 182] width 26 height 26
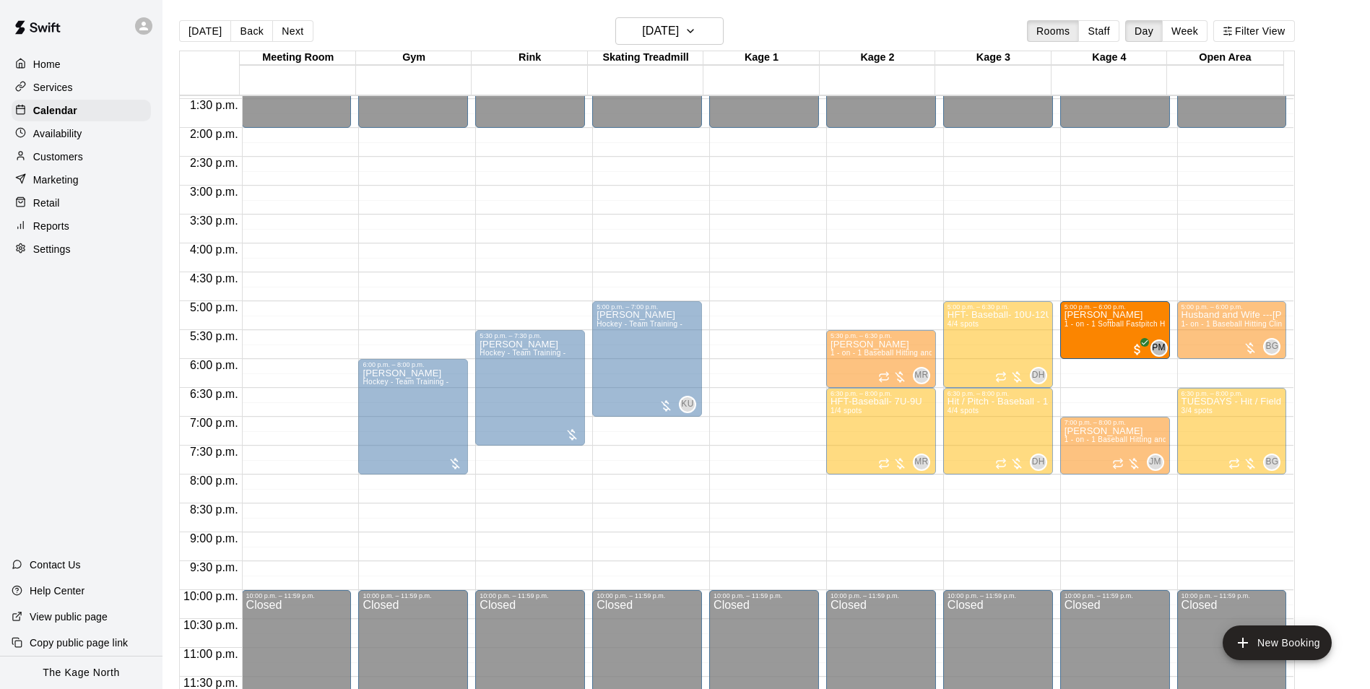
drag, startPoint x: 753, startPoint y: 327, endPoint x: 1109, endPoint y: 335, distance: 356.8
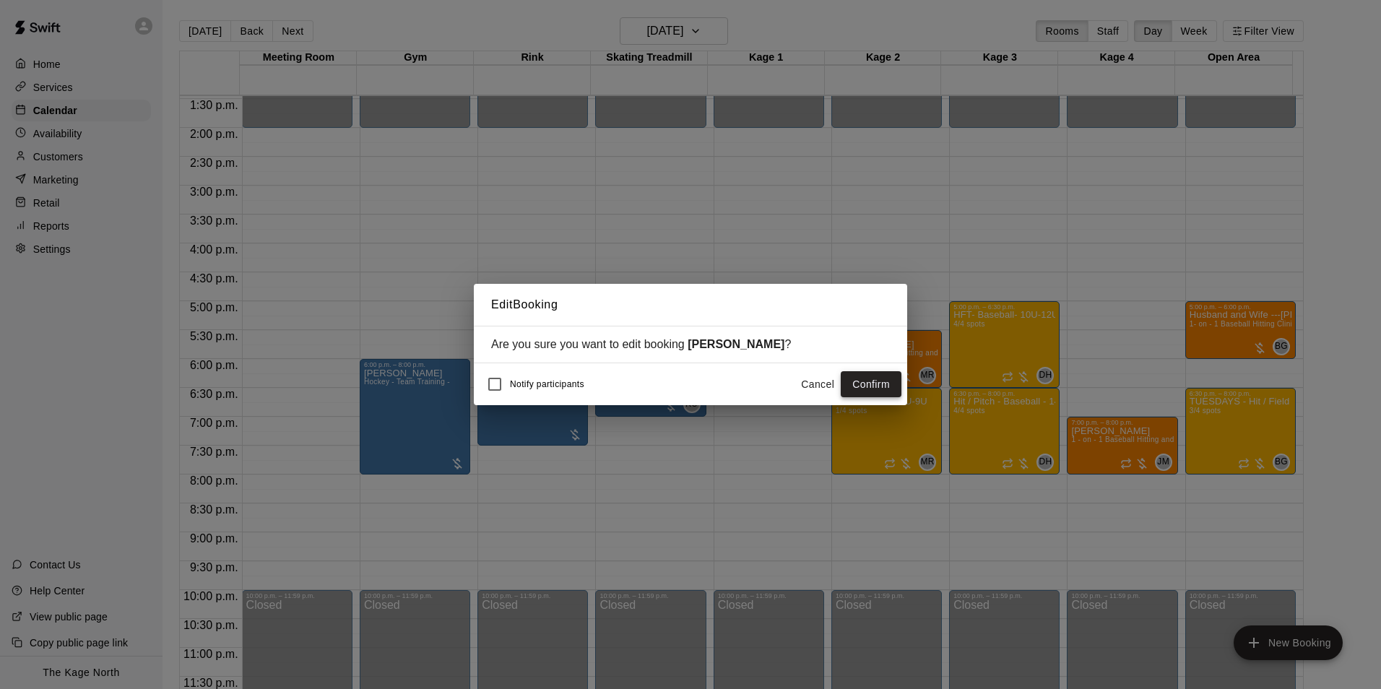
click at [873, 381] on button "Confirm" at bounding box center [871, 384] width 61 height 27
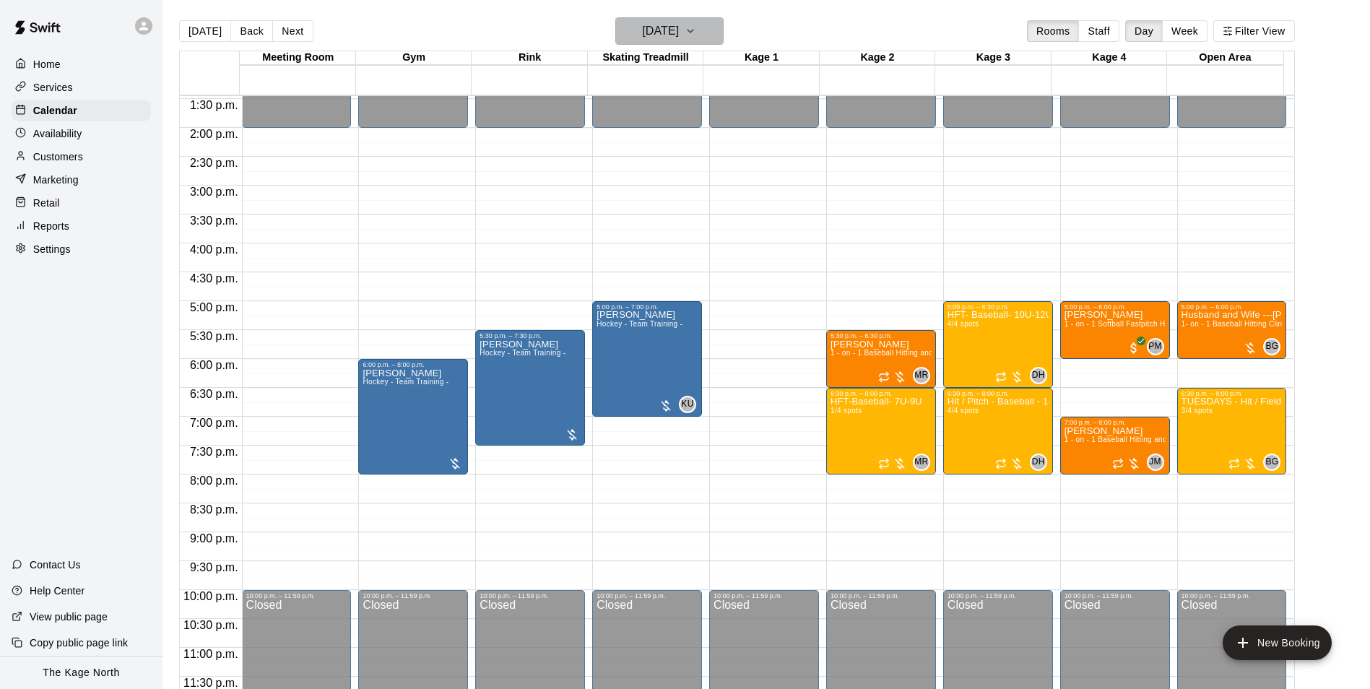
click at [679, 28] on h6 "[DATE]" at bounding box center [660, 31] width 37 height 20
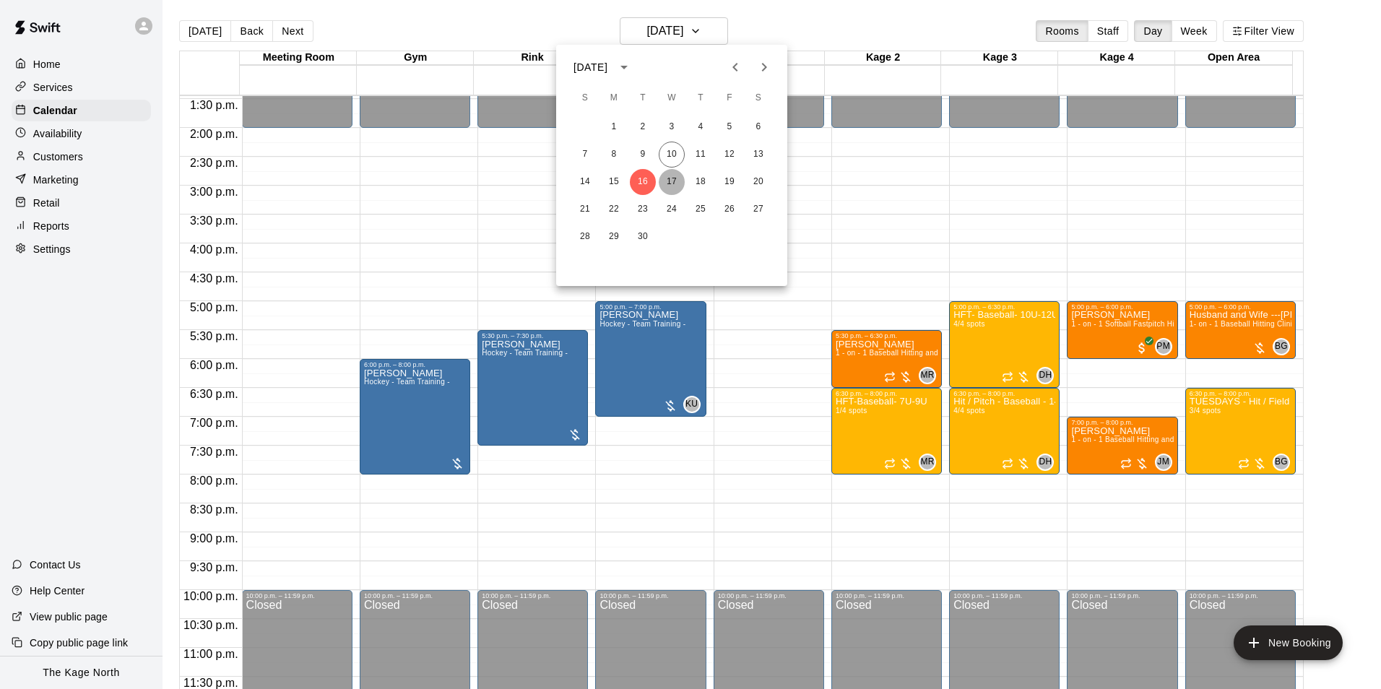
click at [668, 178] on button "17" at bounding box center [672, 182] width 26 height 26
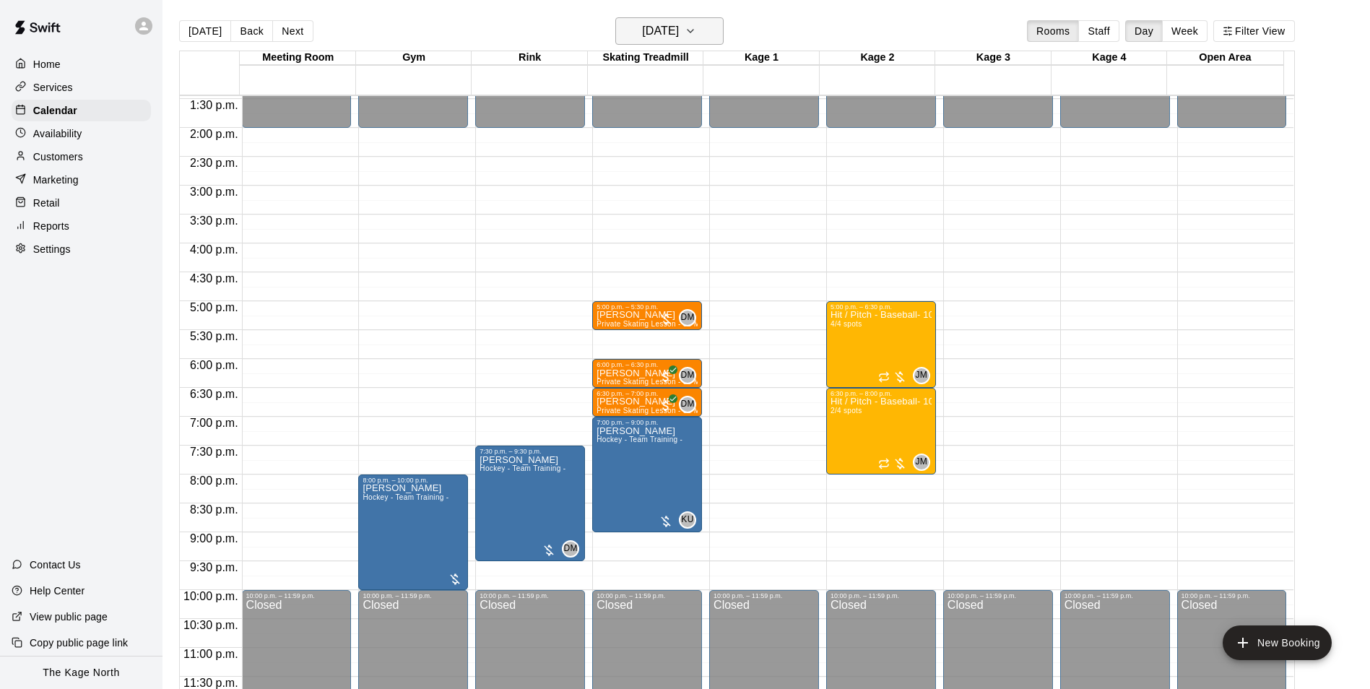
click at [679, 31] on h6 "[DATE]" at bounding box center [660, 31] width 37 height 20
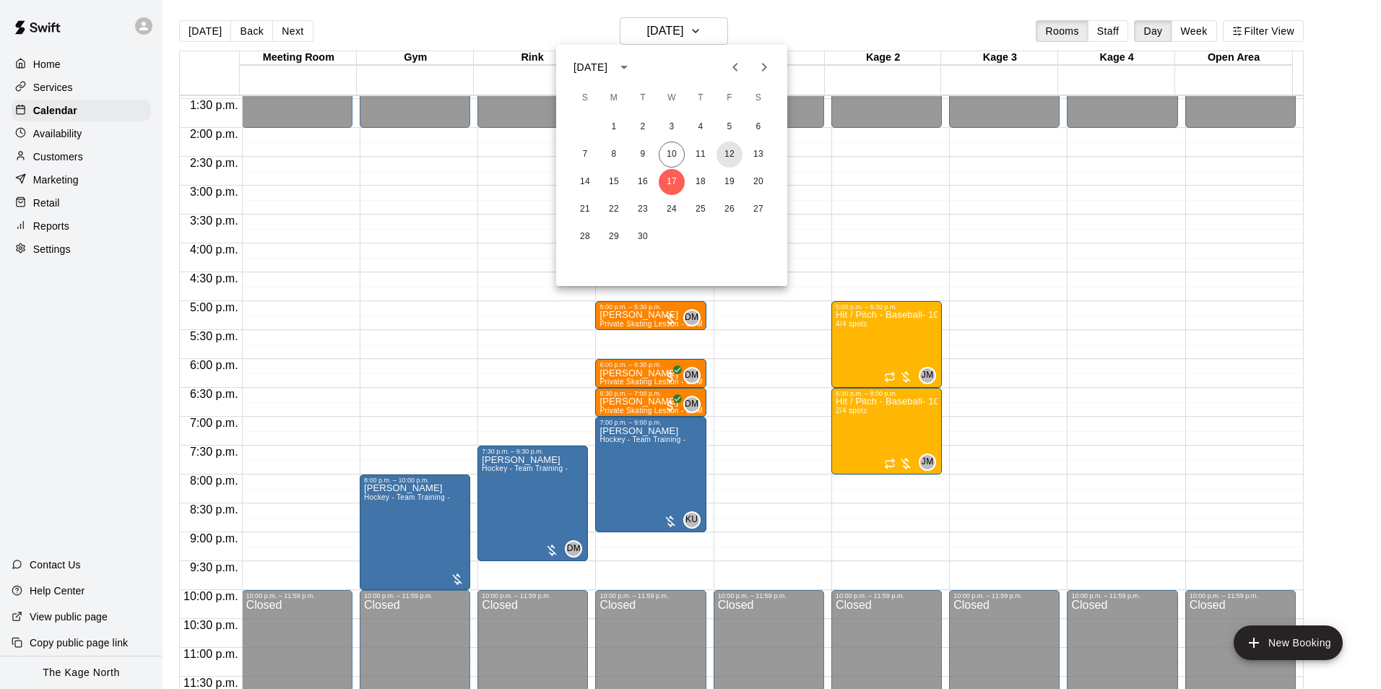
drag, startPoint x: 727, startPoint y: 157, endPoint x: 1220, endPoint y: 533, distance: 619.9
click at [727, 157] on button "12" at bounding box center [729, 155] width 26 height 26
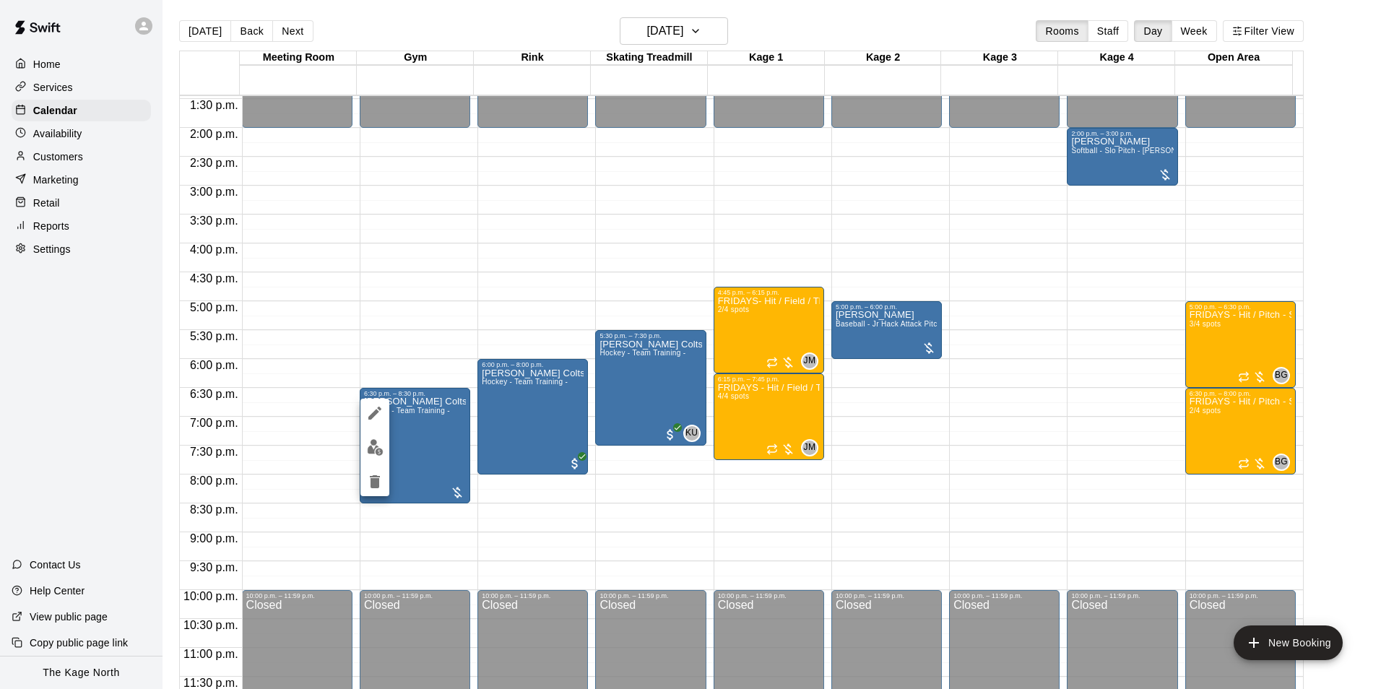
click at [380, 454] on img "edit" at bounding box center [375, 447] width 17 height 17
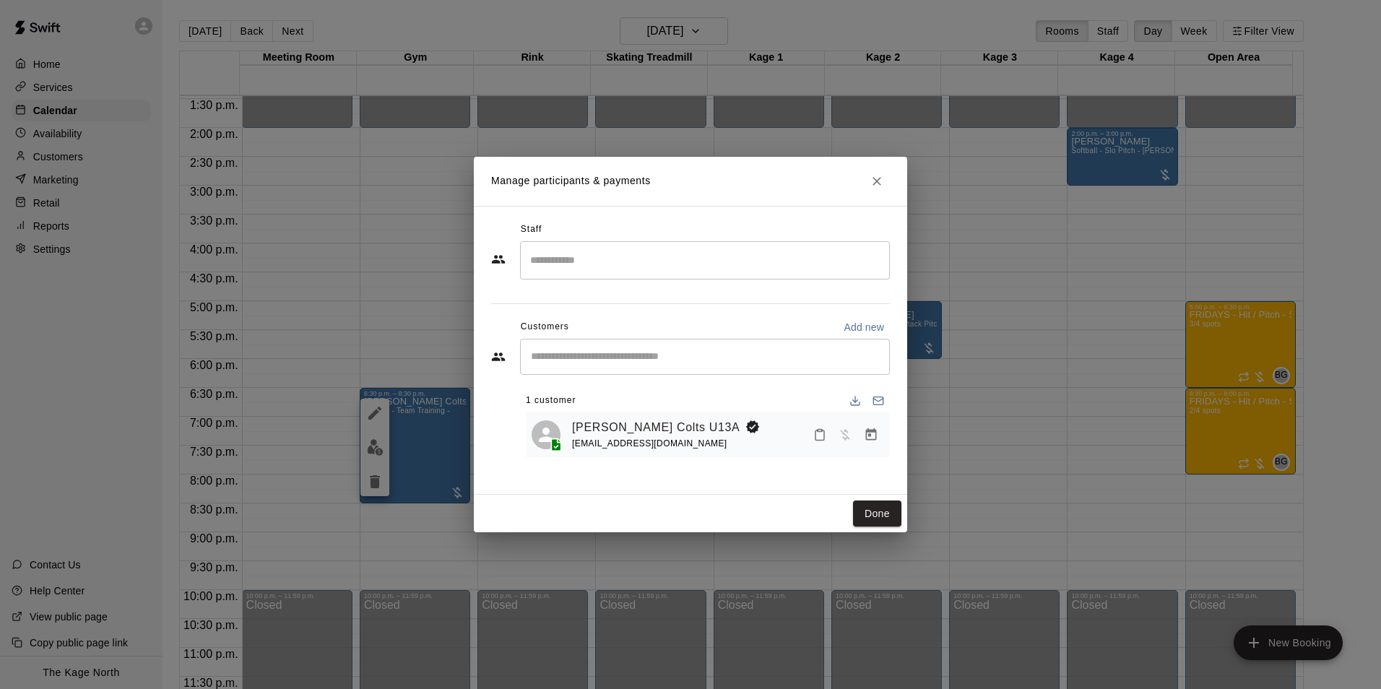
click at [592, 266] on input "Search staff" at bounding box center [704, 260] width 357 height 25
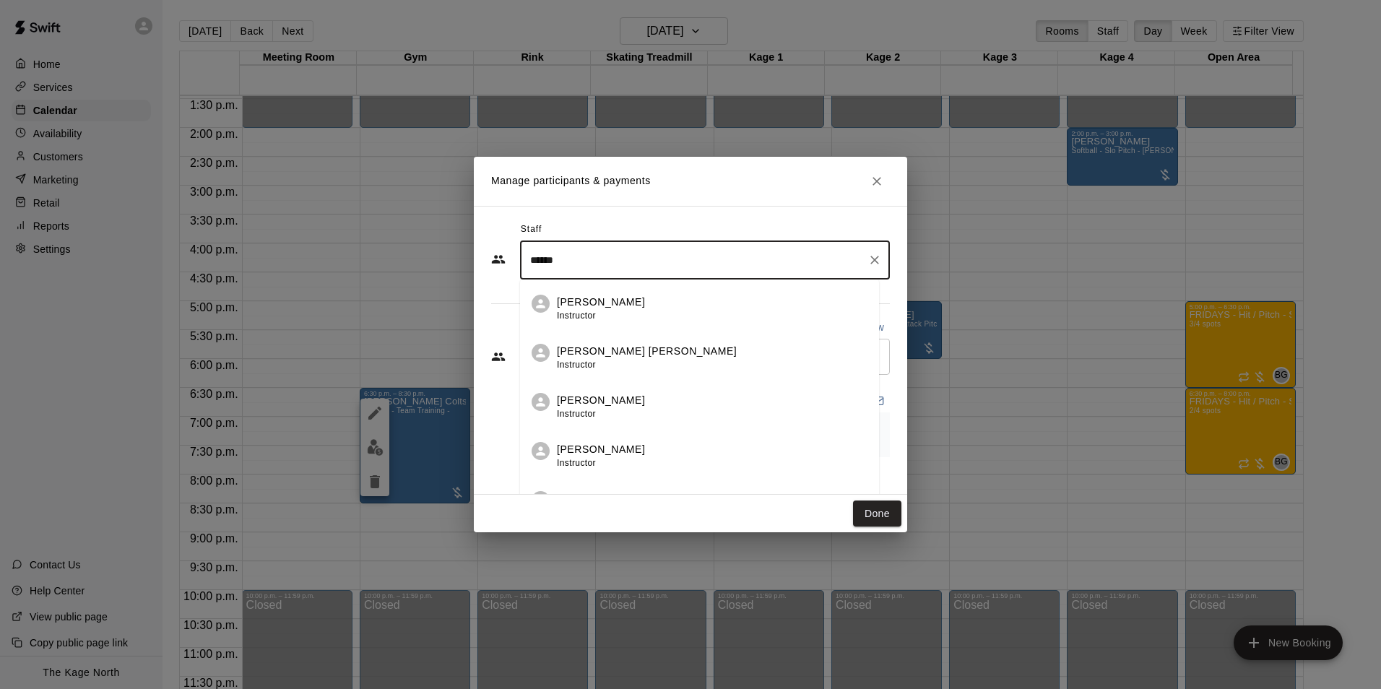
click at [589, 302] on p "[PERSON_NAME]" at bounding box center [601, 302] width 88 height 15
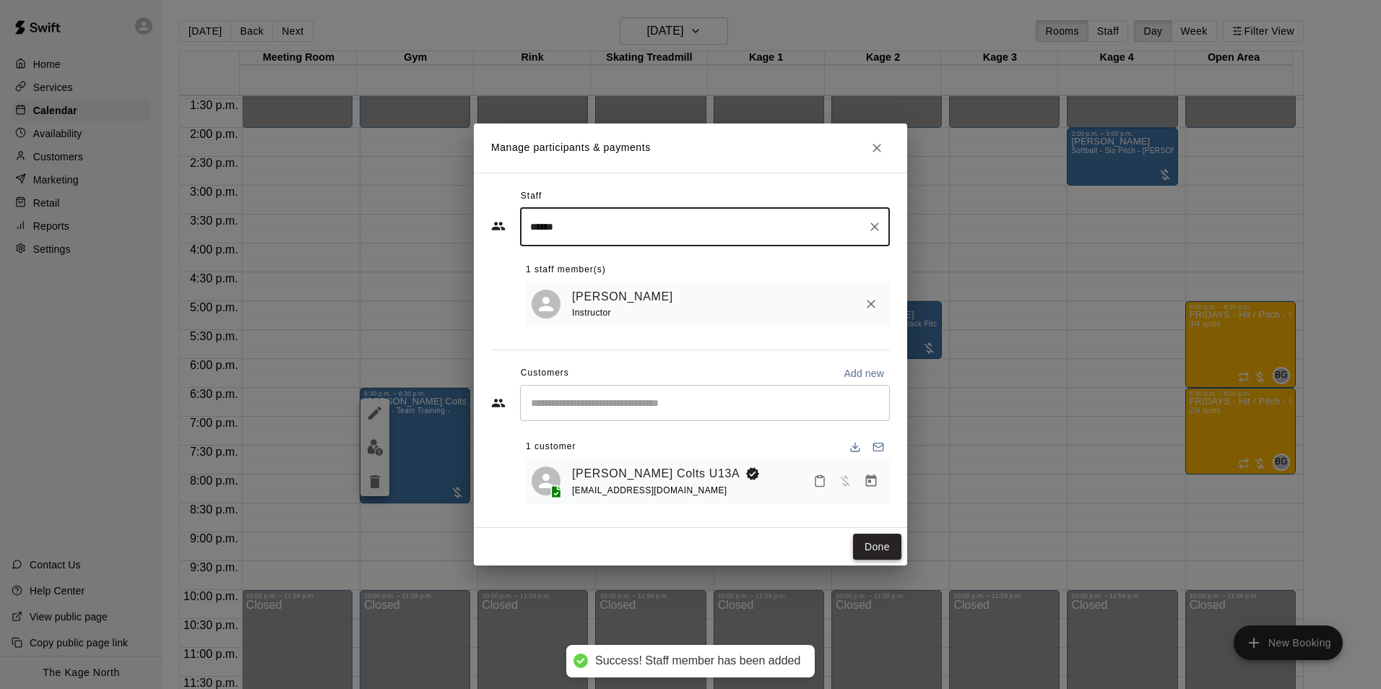
type input "******"
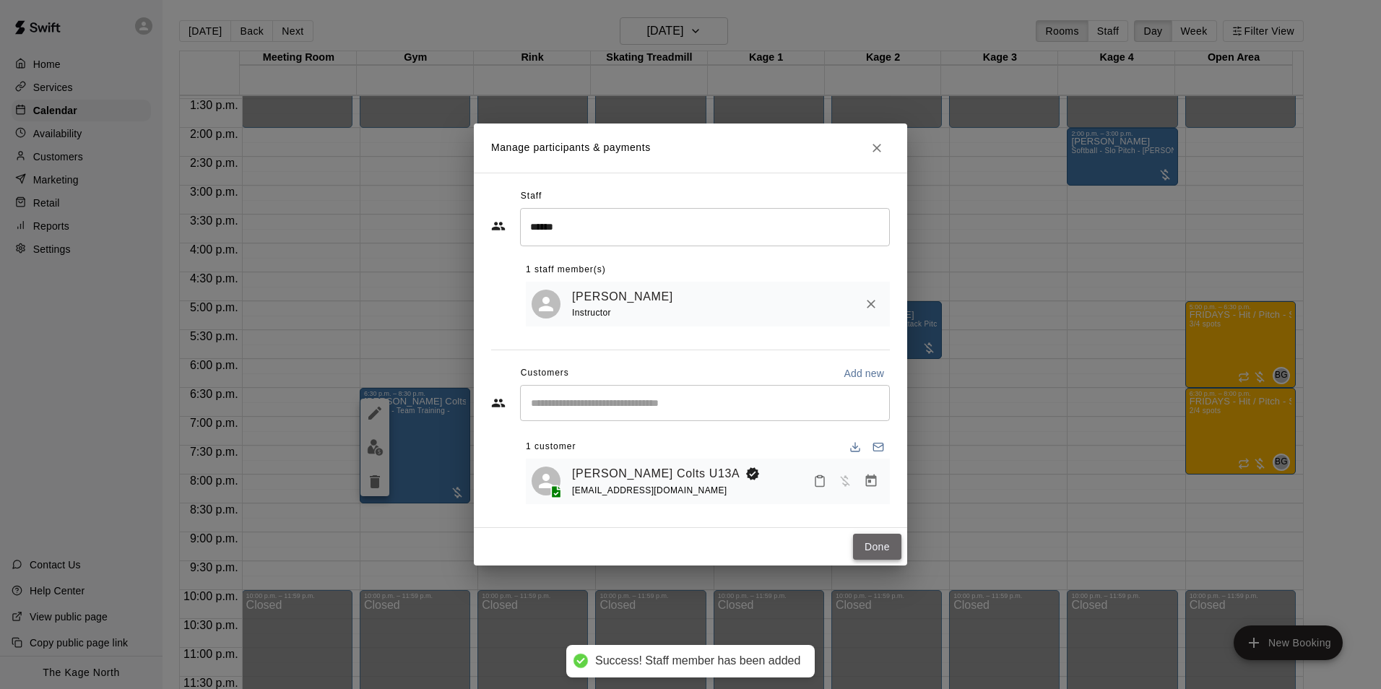
click at [883, 550] on button "Done" at bounding box center [877, 547] width 48 height 27
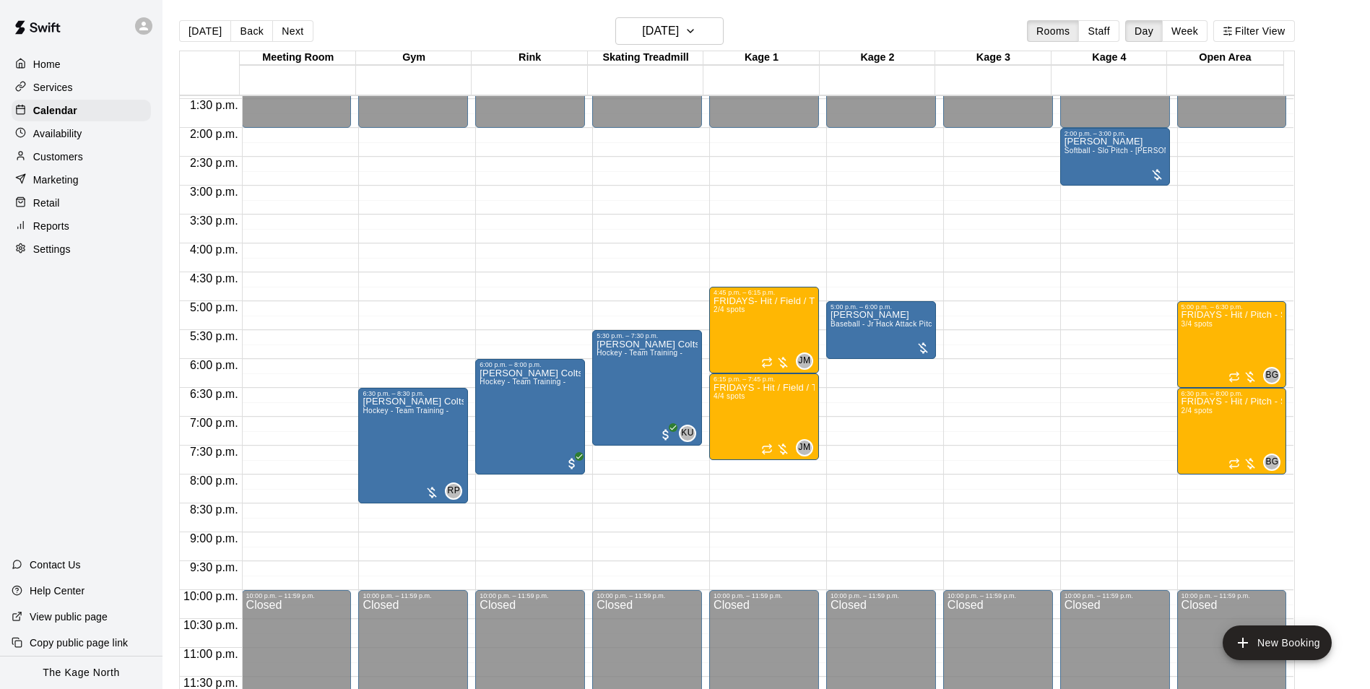
click at [812, 25] on div "[DATE] Back [DATE][DATE] Rooms Staff Day Week Filter View" at bounding box center [737, 33] width 1116 height 33
click at [701, 26] on button "[DATE]" at bounding box center [669, 30] width 108 height 27
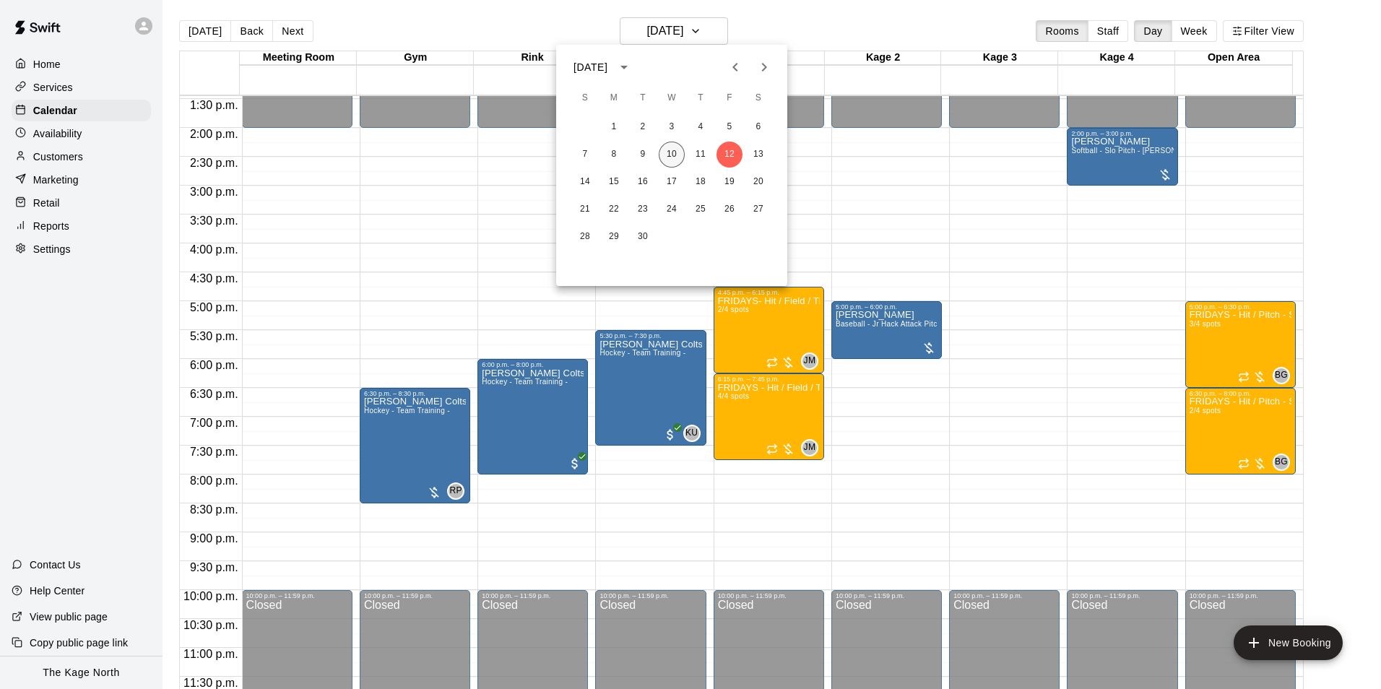
click at [675, 155] on button "10" at bounding box center [672, 155] width 26 height 26
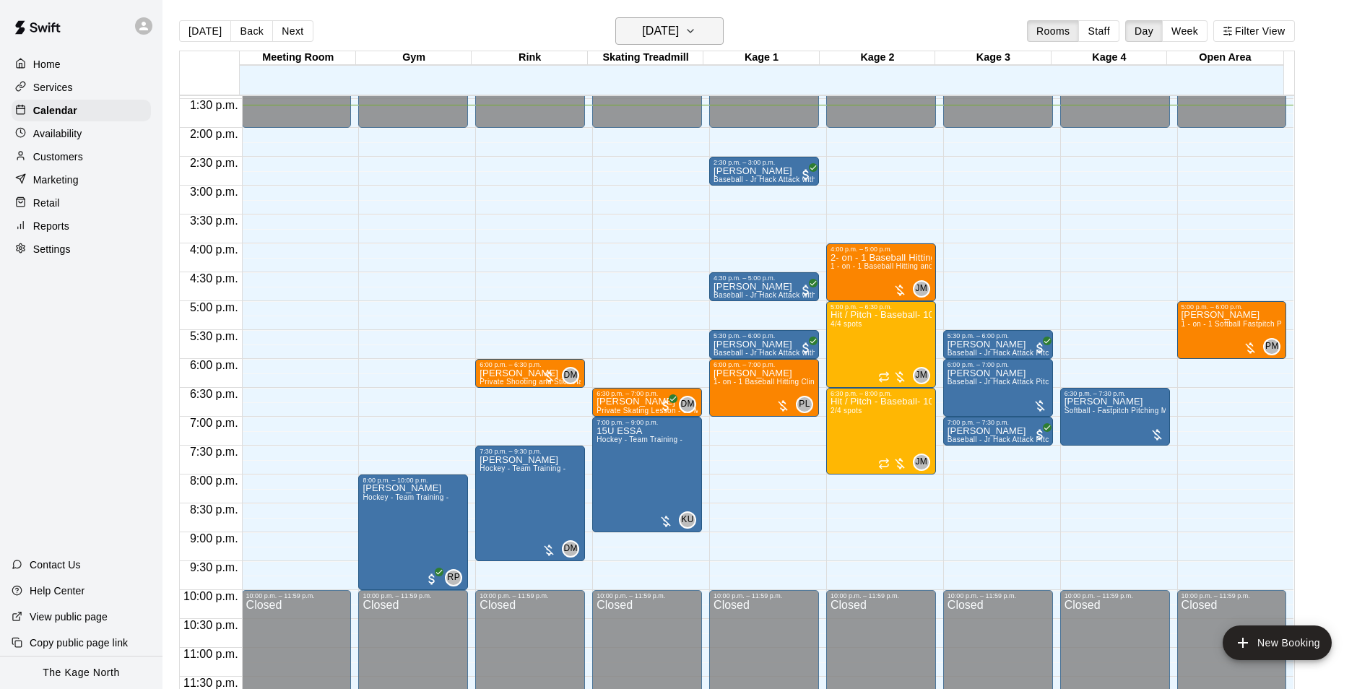
click at [679, 30] on h6 "[DATE]" at bounding box center [660, 31] width 37 height 20
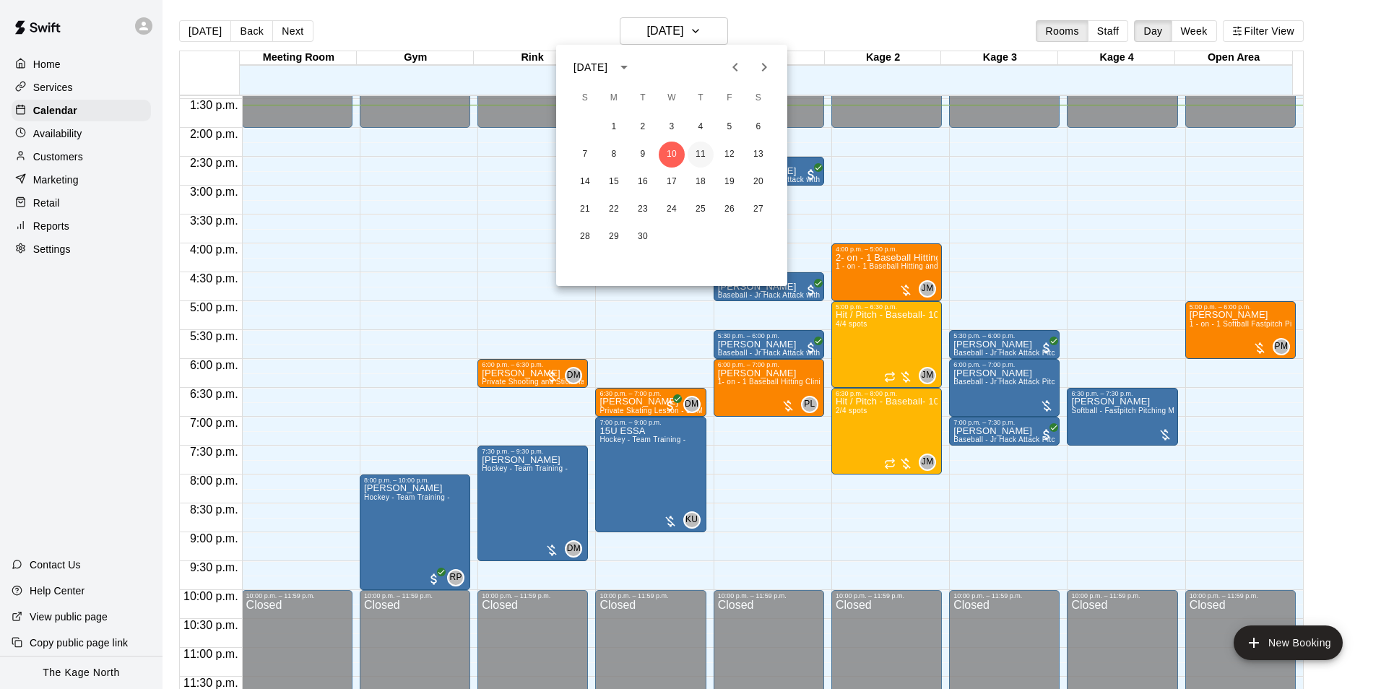
click at [695, 155] on button "11" at bounding box center [701, 155] width 26 height 26
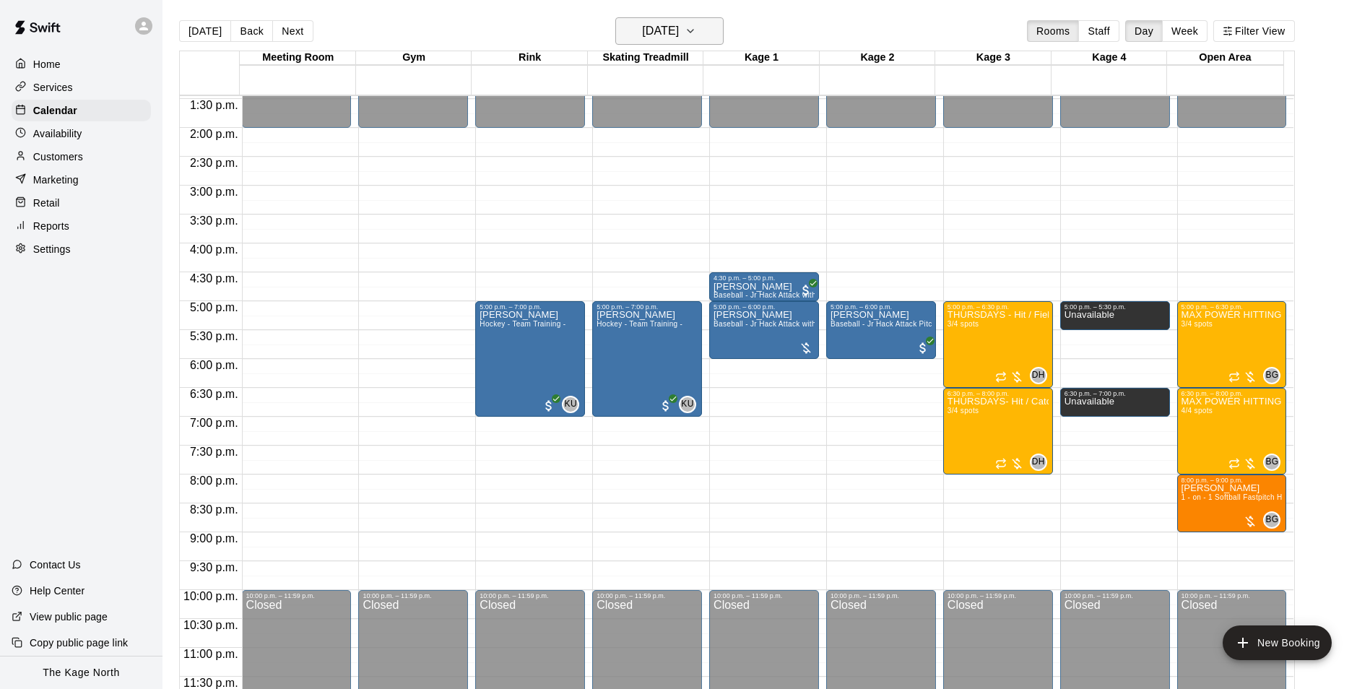
click at [679, 35] on h6 "[DATE]" at bounding box center [660, 31] width 37 height 20
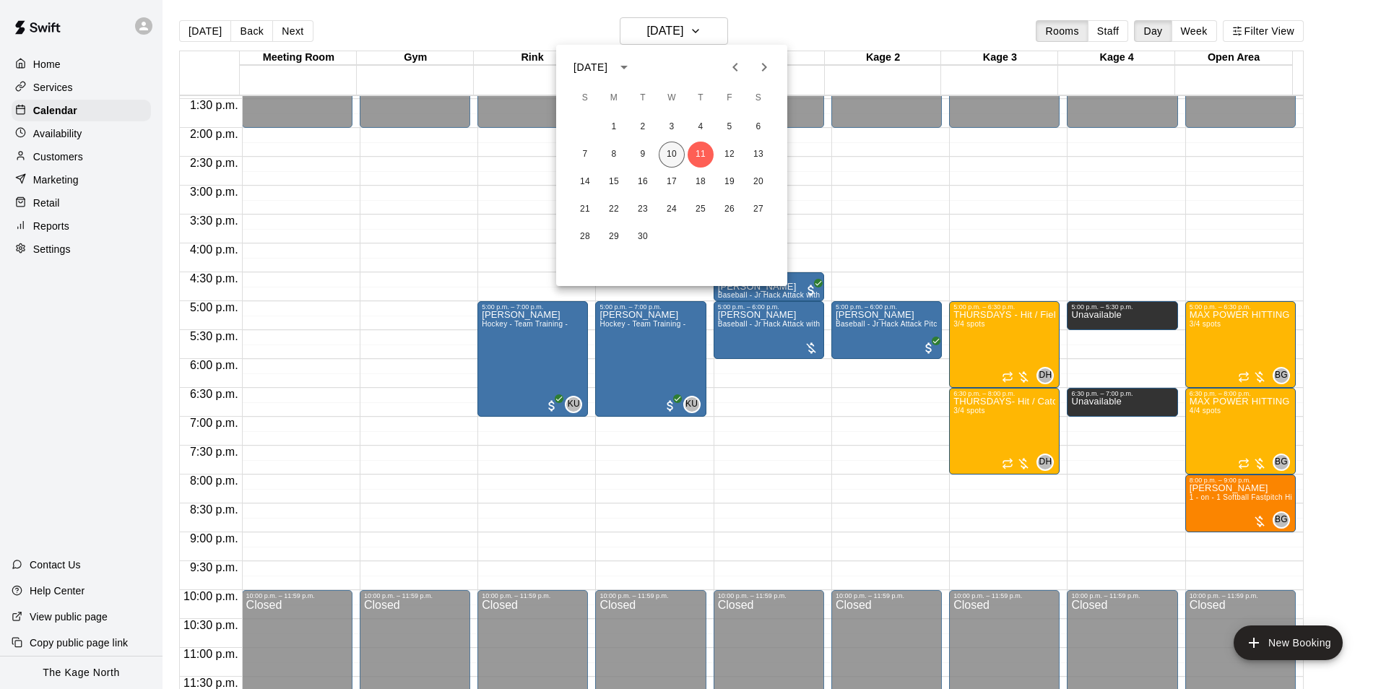
click at [677, 153] on button "10" at bounding box center [672, 155] width 26 height 26
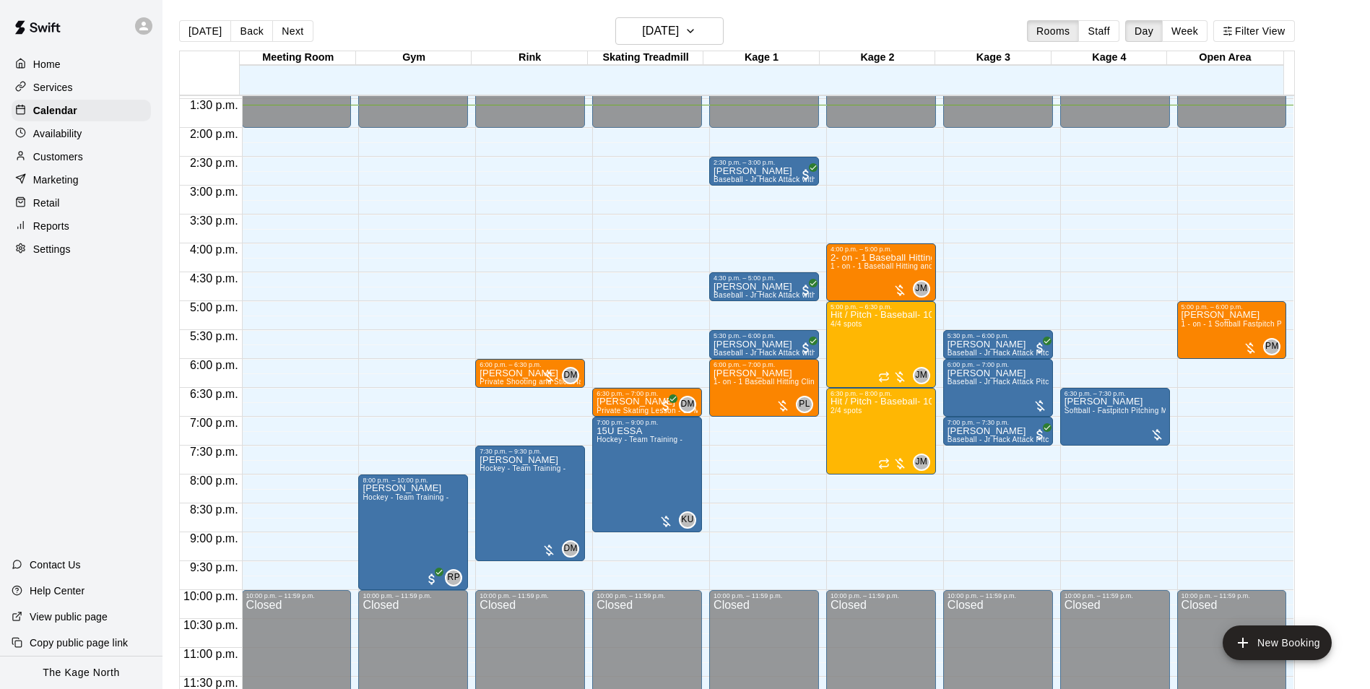
click at [412, 24] on div "[DATE] Back [DATE][DATE] Rooms Staff Day Week Filter View" at bounding box center [737, 33] width 1116 height 33
click at [831, 33] on div "[DATE] Back [DATE][DATE] Rooms Staff Day Week Filter View" at bounding box center [737, 33] width 1116 height 33
click at [679, 24] on h6 "[DATE]" at bounding box center [660, 31] width 37 height 20
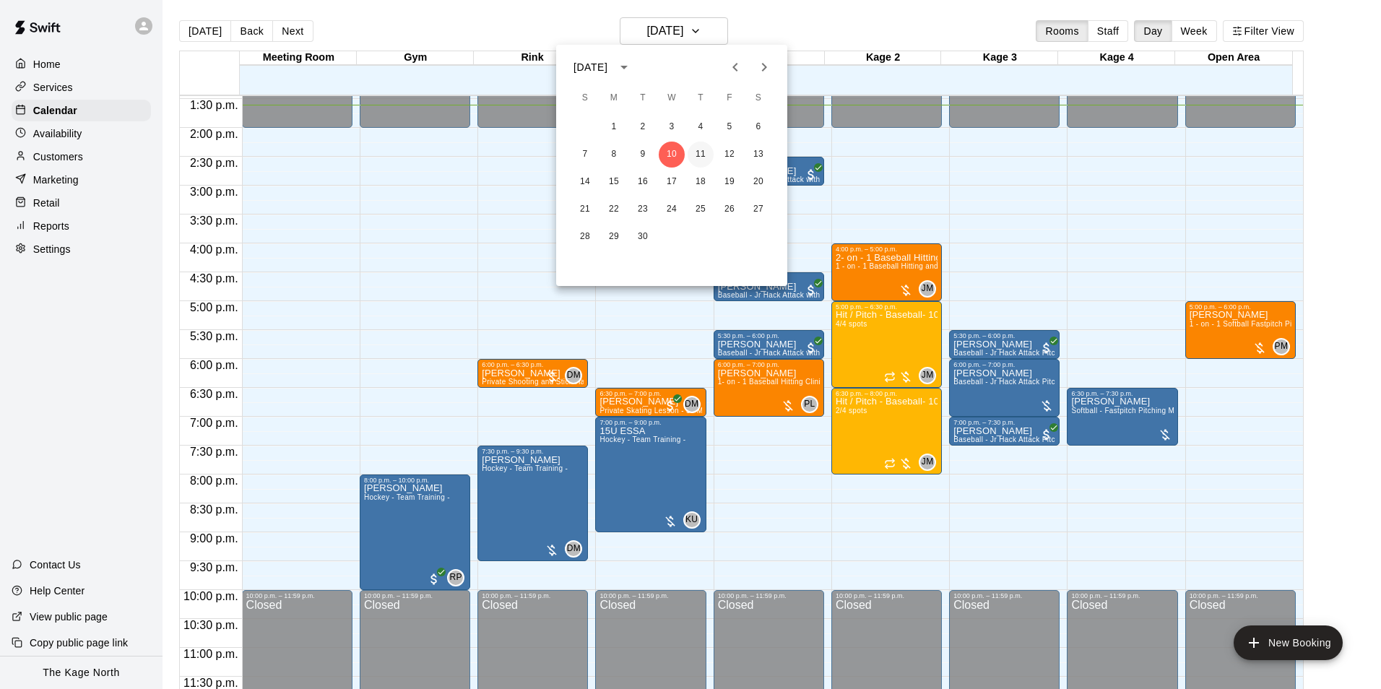
click at [701, 153] on button "11" at bounding box center [701, 155] width 26 height 26
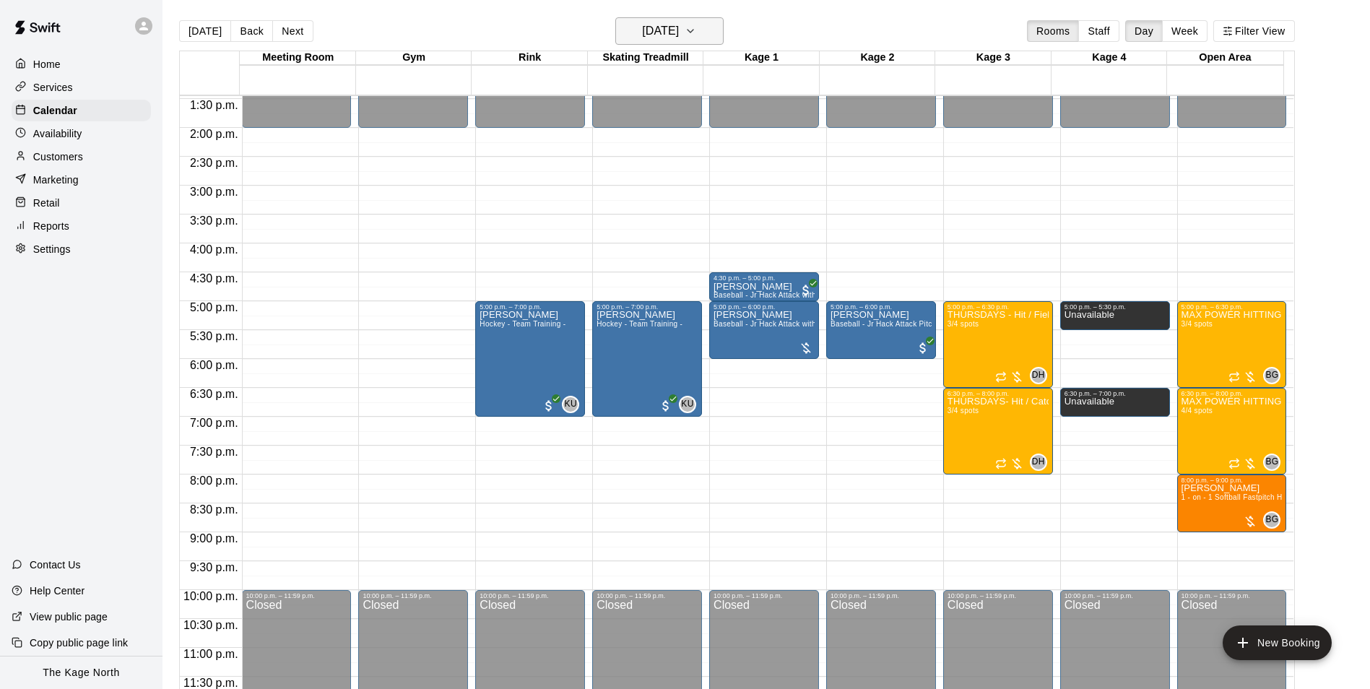
click at [679, 28] on h6 "[DATE]" at bounding box center [660, 31] width 37 height 20
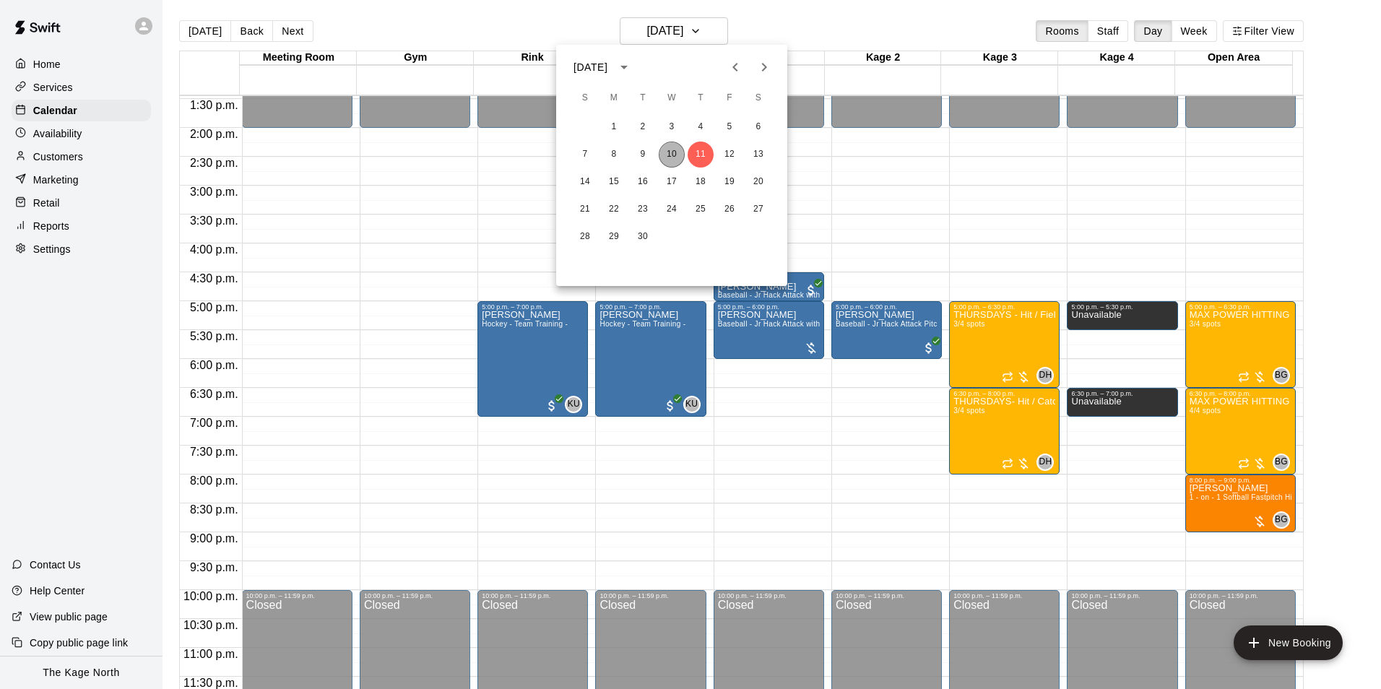
click at [667, 149] on button "10" at bounding box center [672, 155] width 26 height 26
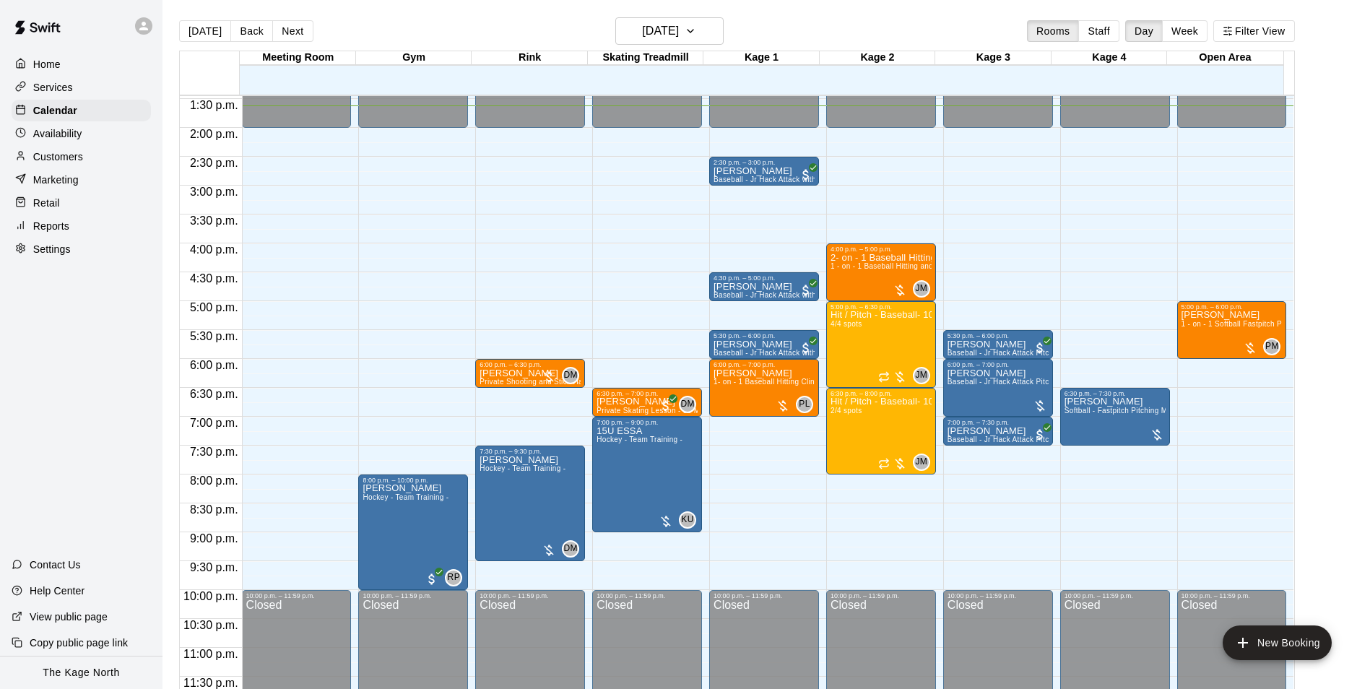
click at [812, 28] on div "[DATE] Back [DATE][DATE] Rooms Staff Day Week Filter View" at bounding box center [737, 33] width 1116 height 33
click at [679, 22] on h6 "[DATE]" at bounding box center [660, 31] width 37 height 20
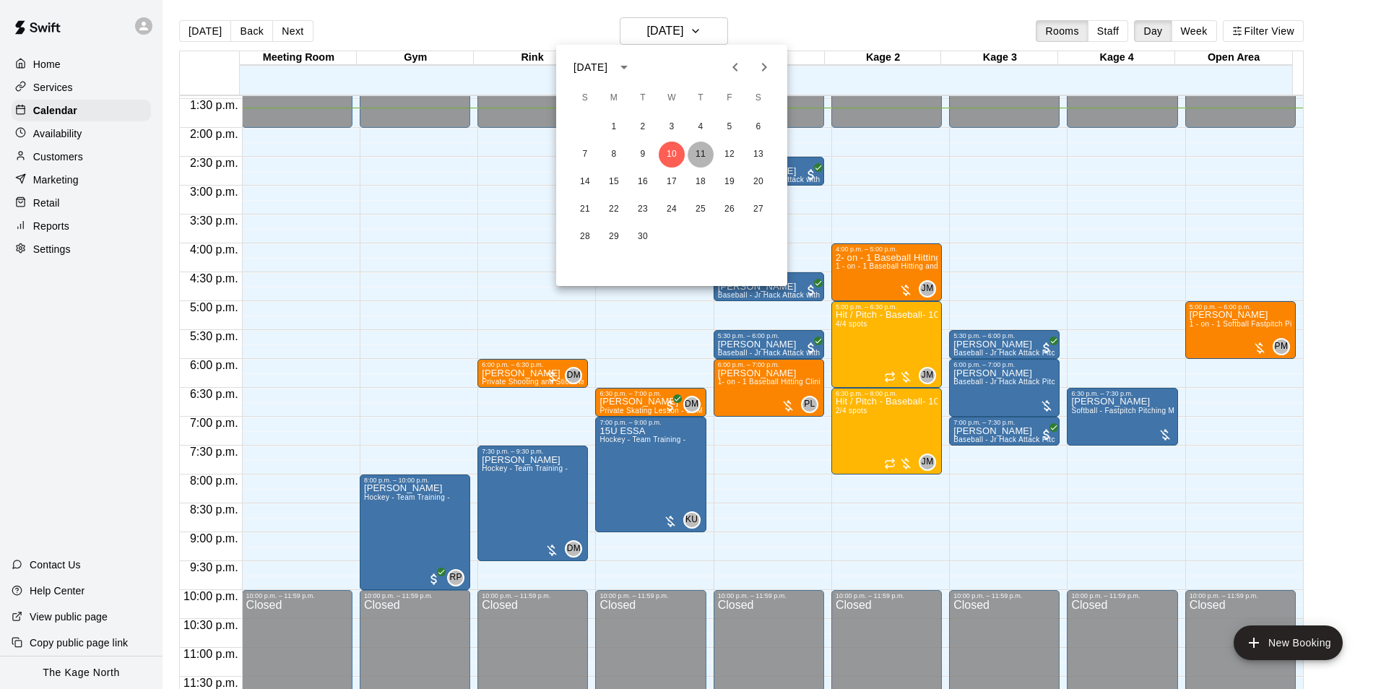
click at [698, 150] on button "11" at bounding box center [701, 155] width 26 height 26
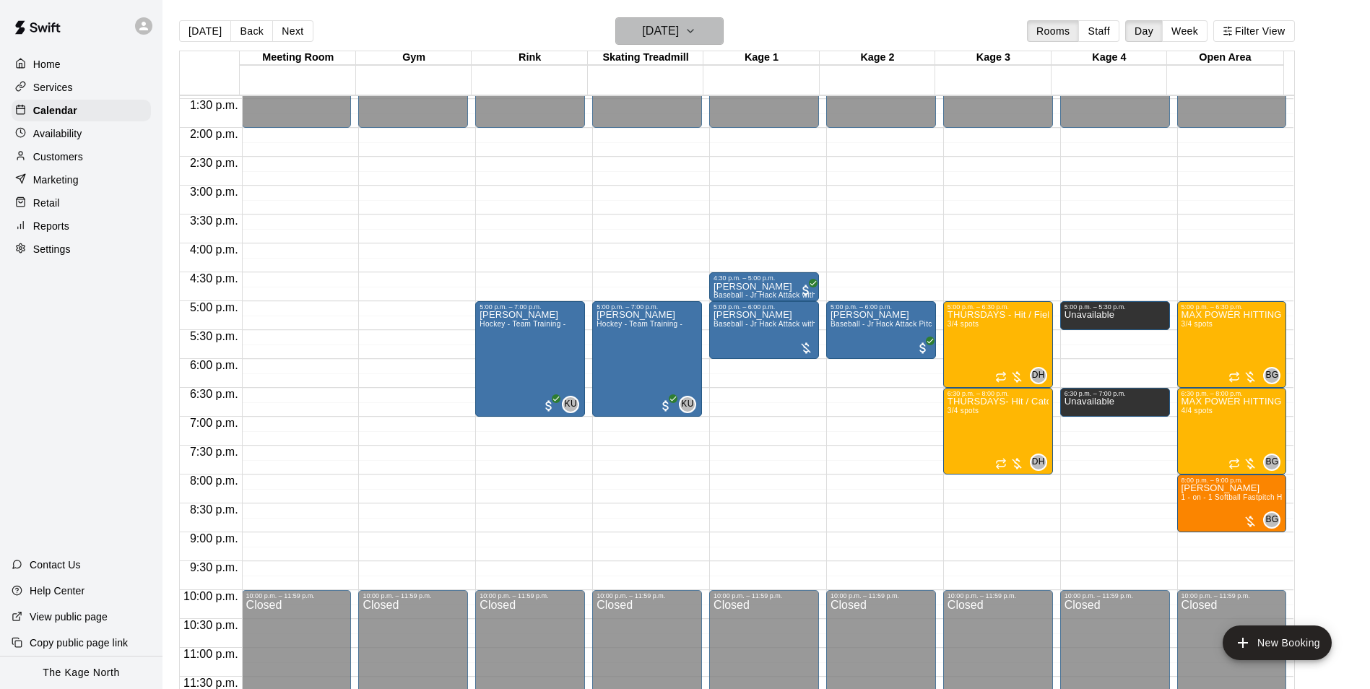
click at [679, 30] on h6 "[DATE]" at bounding box center [660, 31] width 37 height 20
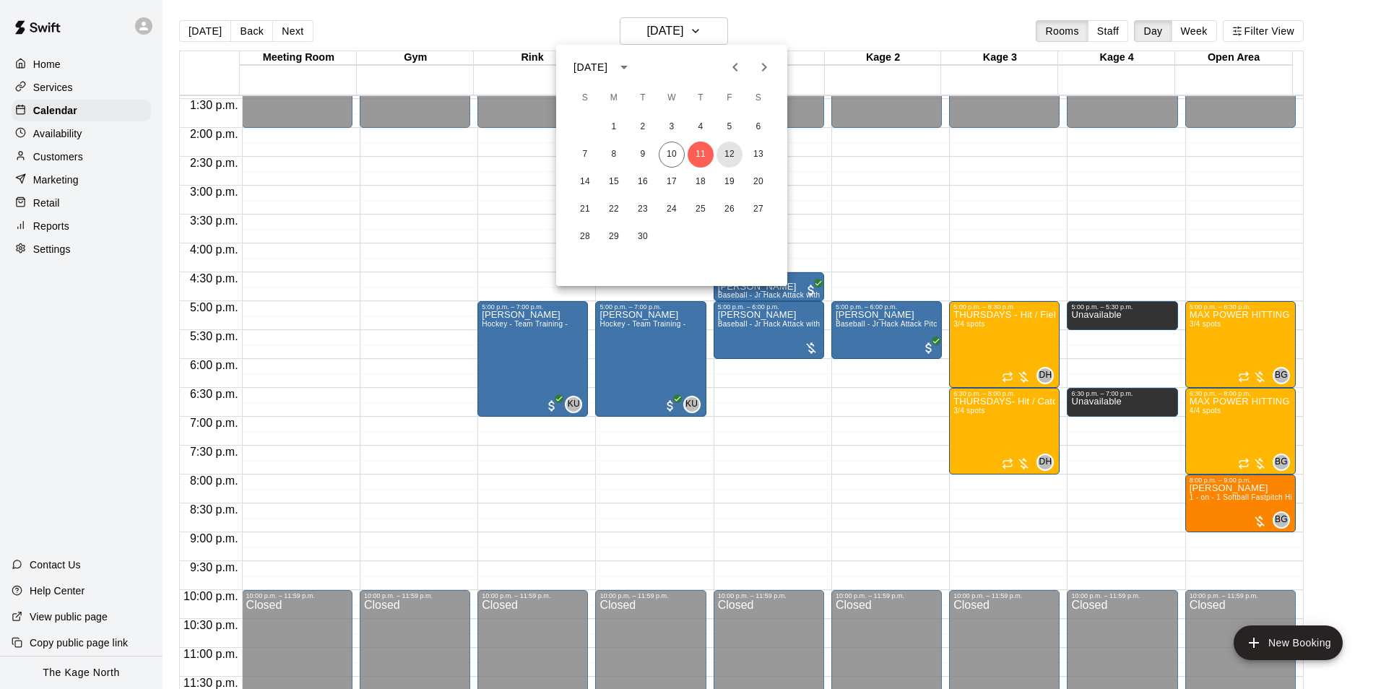
drag, startPoint x: 729, startPoint y: 154, endPoint x: 1114, endPoint y: 449, distance: 485.2
click at [729, 154] on button "12" at bounding box center [729, 155] width 26 height 26
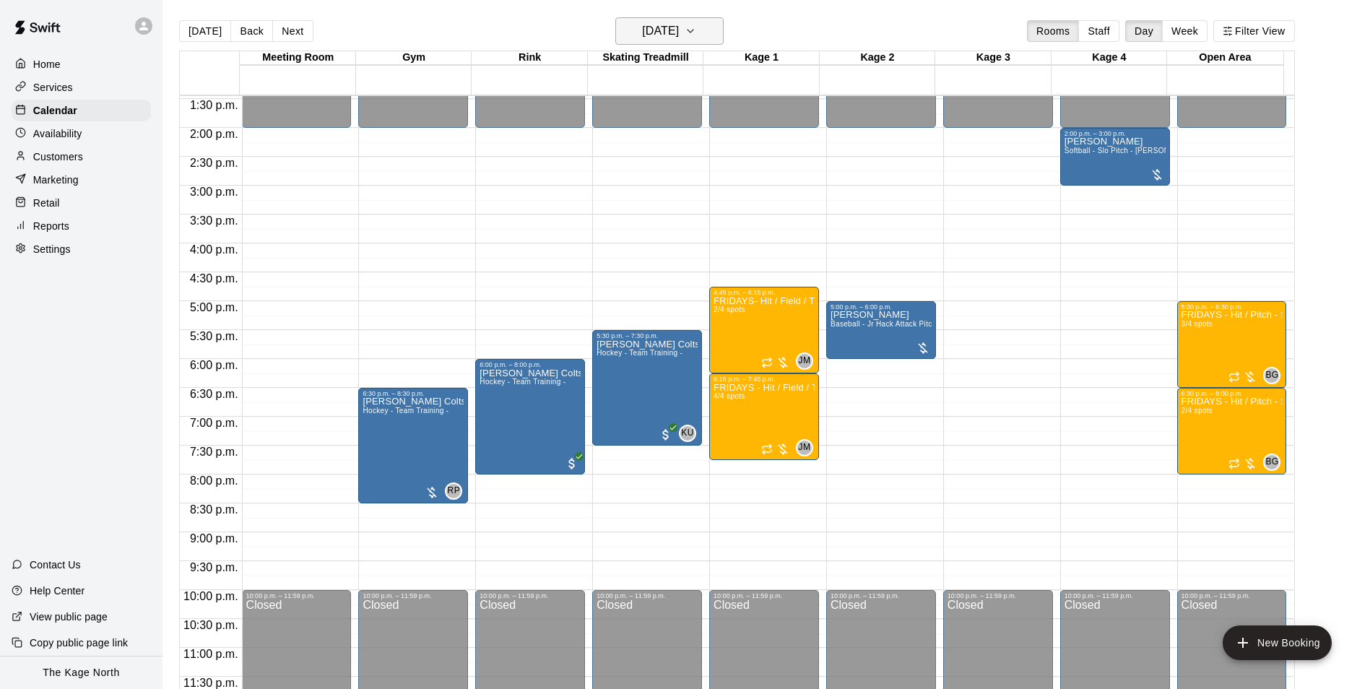
click at [679, 22] on h6 "[DATE]" at bounding box center [660, 31] width 37 height 20
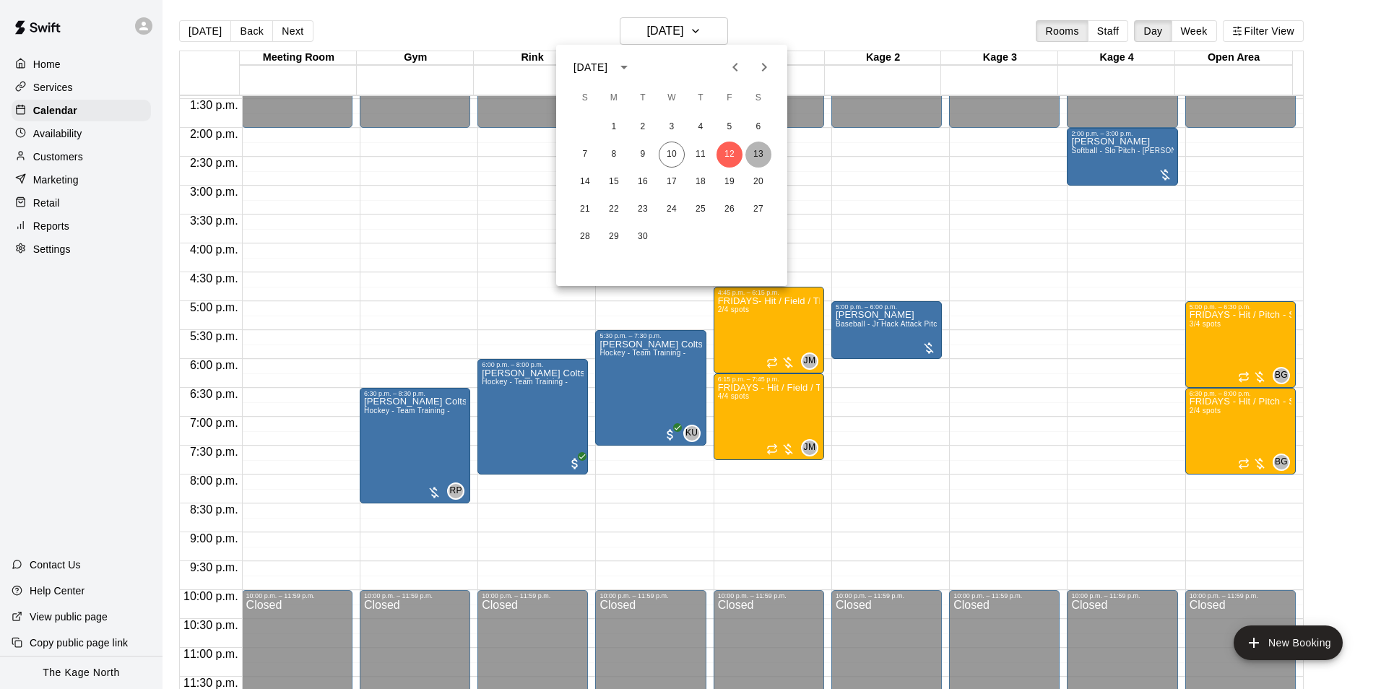
click at [754, 149] on button "13" at bounding box center [758, 155] width 26 height 26
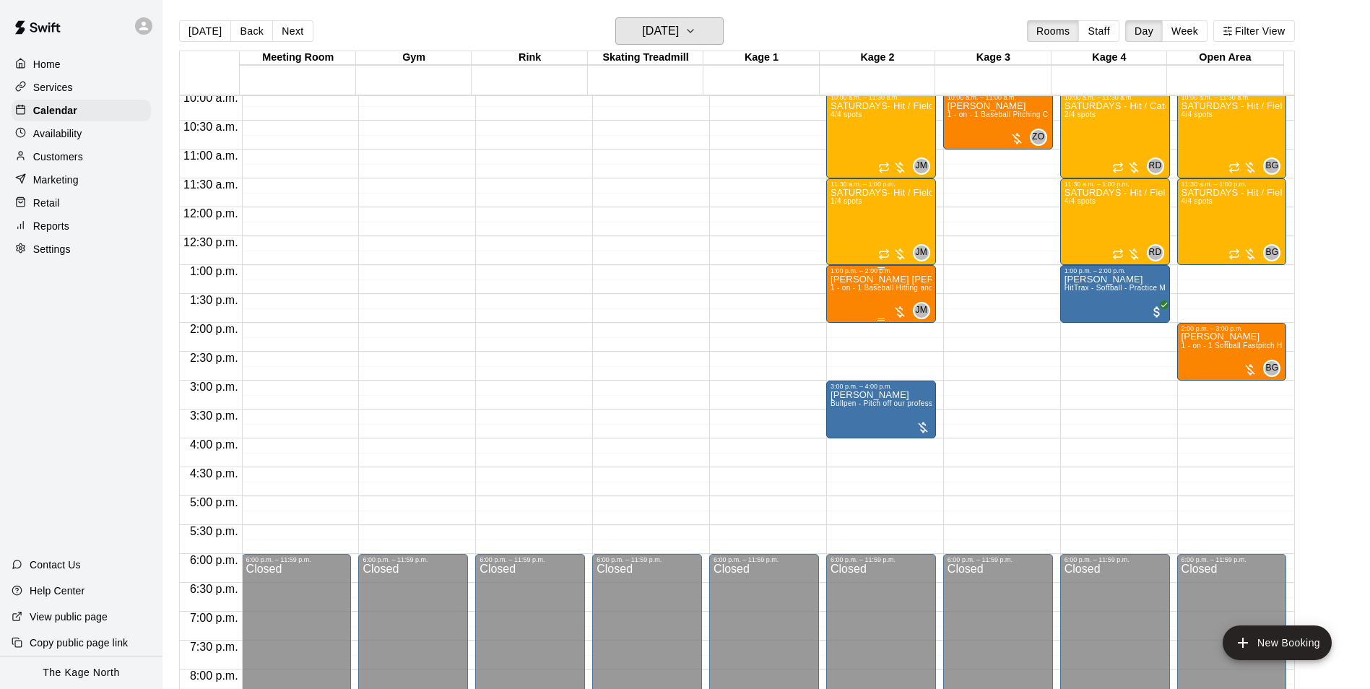
scroll to position [562, 0]
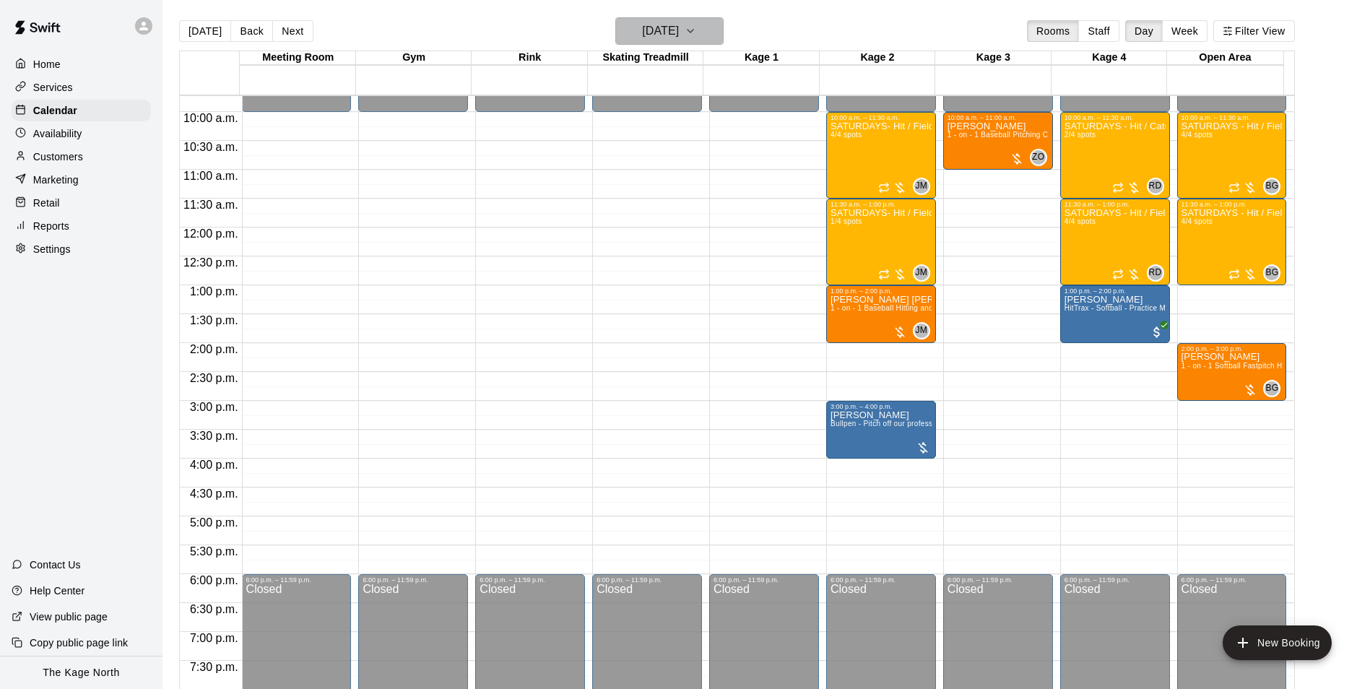
click at [679, 25] on h6 "[DATE]" at bounding box center [660, 31] width 37 height 20
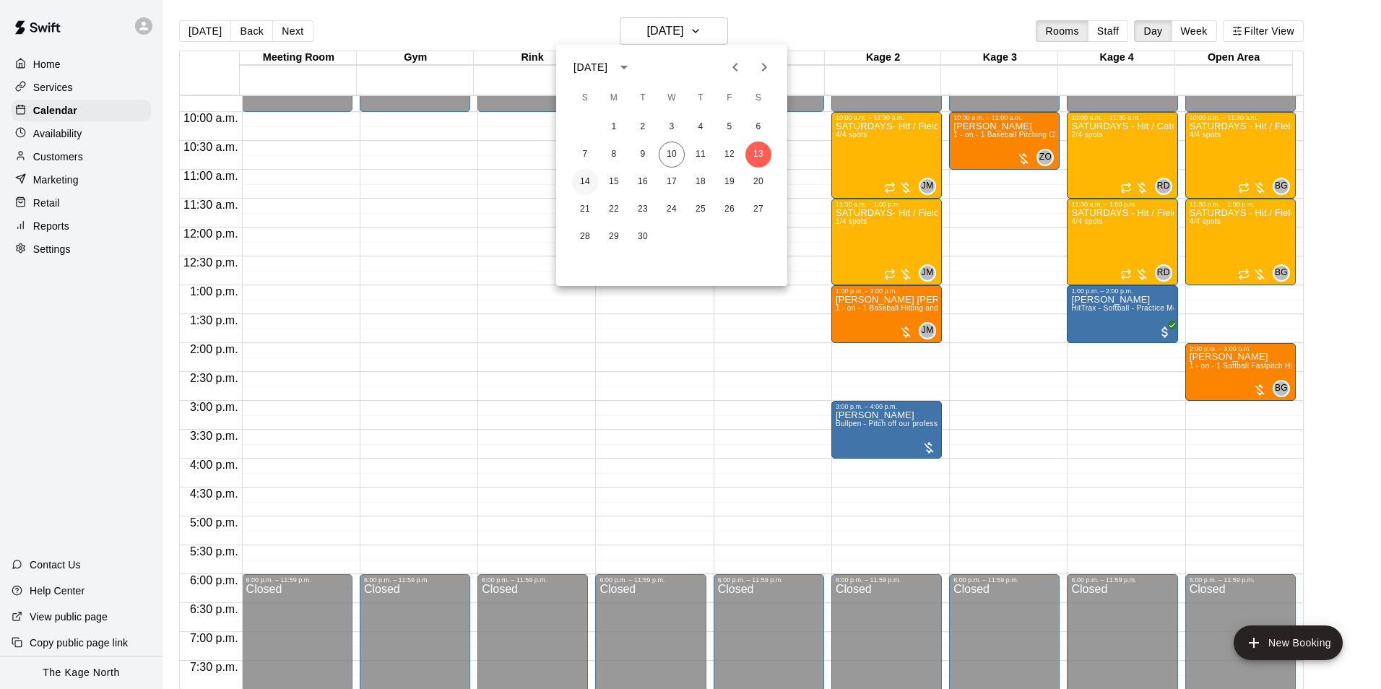
click at [579, 182] on button "14" at bounding box center [585, 182] width 26 height 26
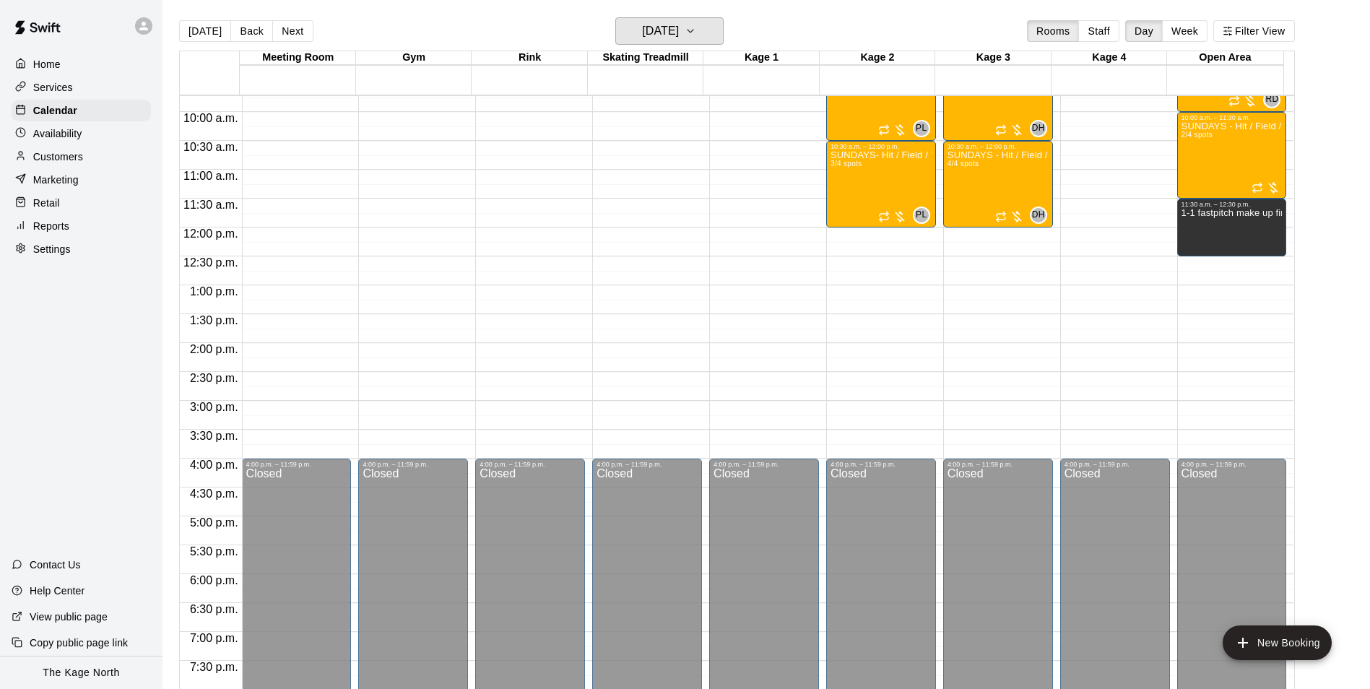
scroll to position [417, 0]
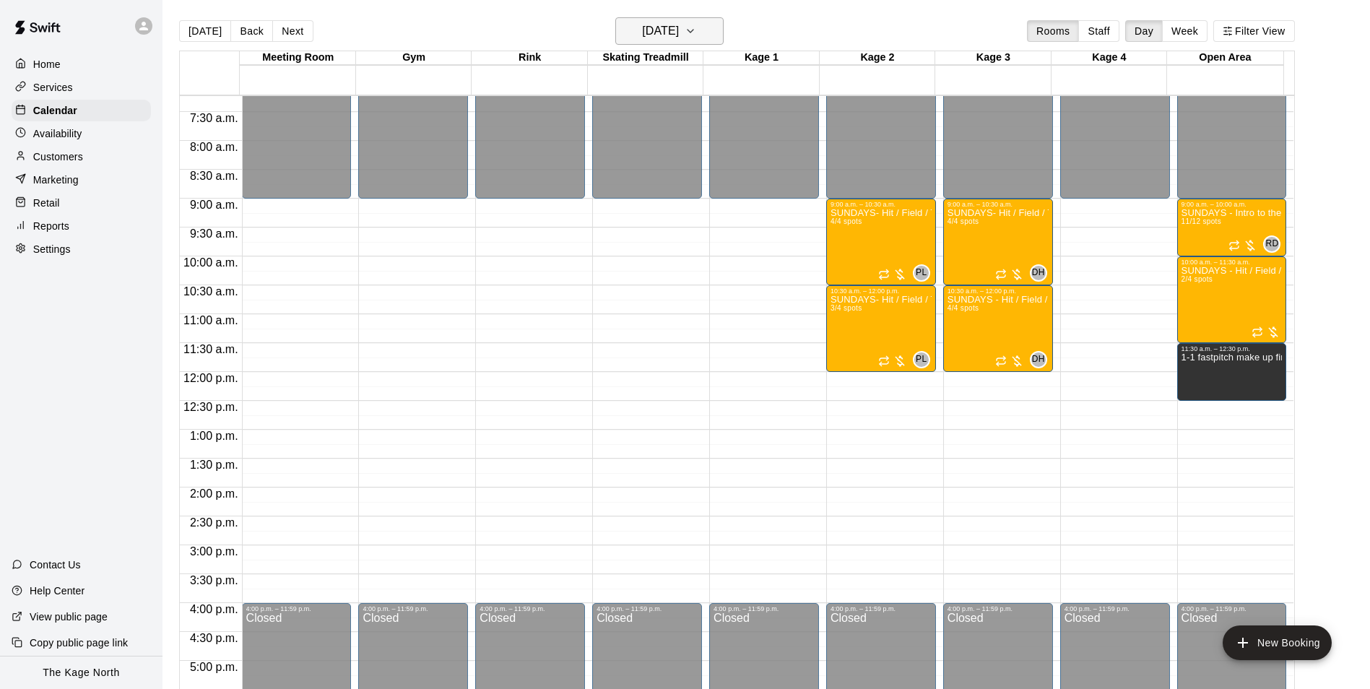
click at [679, 26] on h6 "[DATE]" at bounding box center [660, 31] width 37 height 20
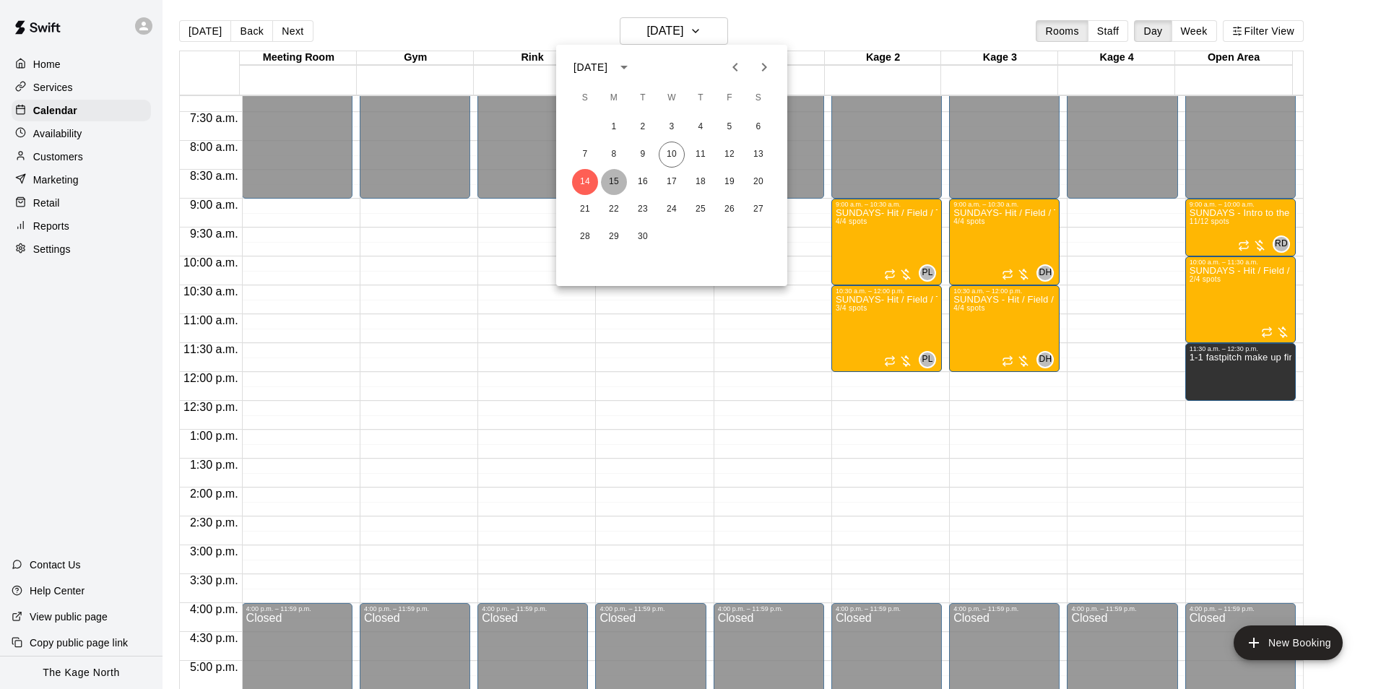
click at [610, 183] on button "15" at bounding box center [614, 182] width 26 height 26
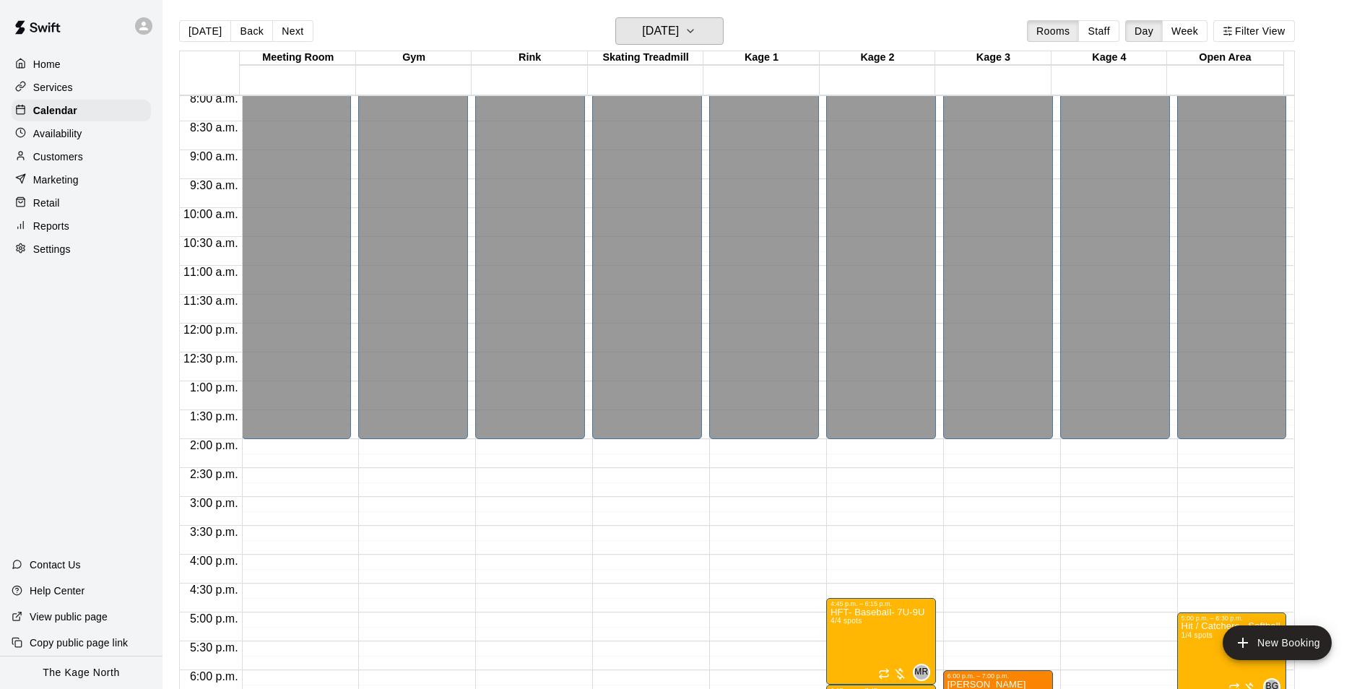
scroll to position [706, 0]
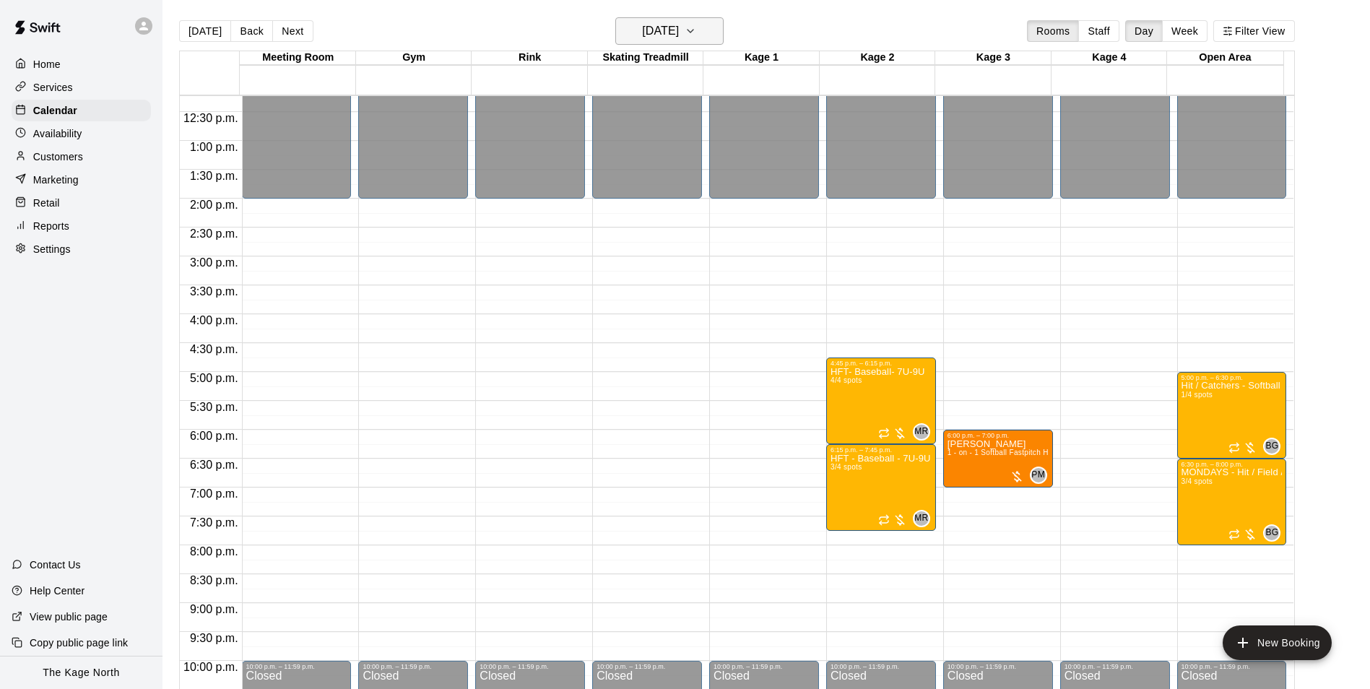
click at [677, 27] on h6 "[DATE]" at bounding box center [660, 31] width 37 height 20
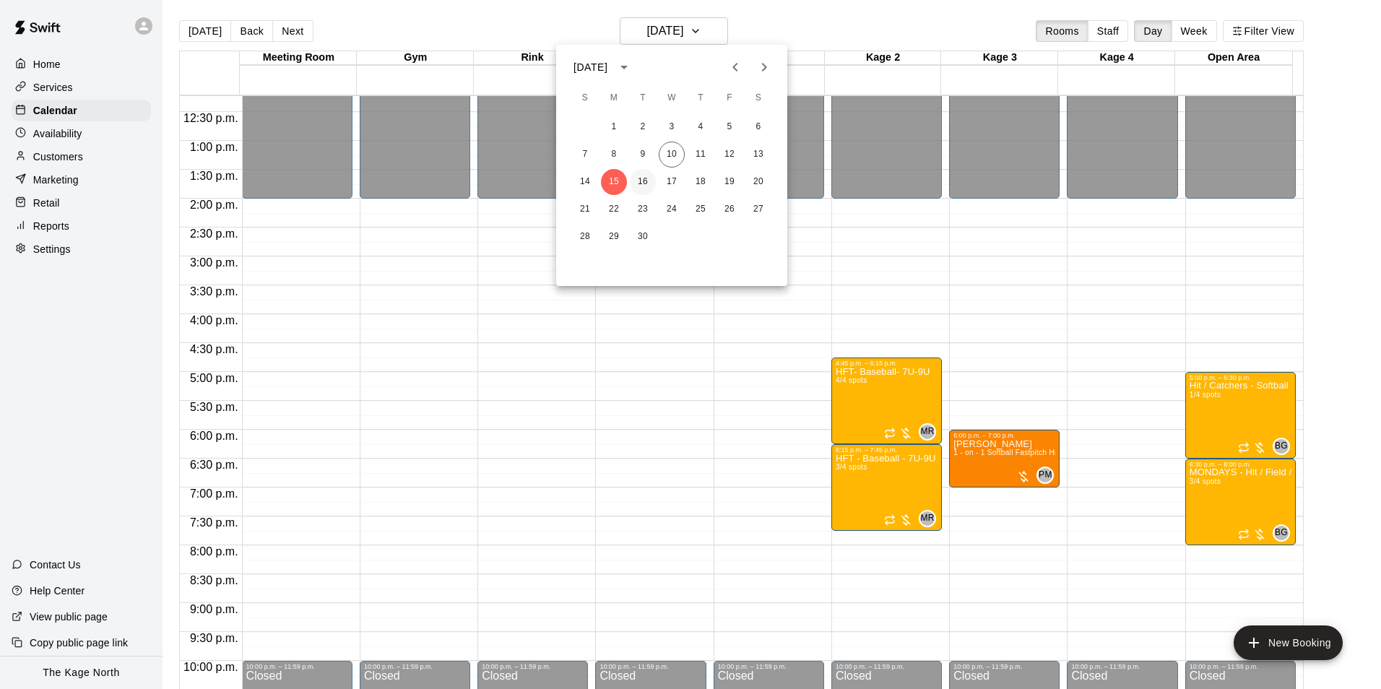
click at [643, 178] on button "16" at bounding box center [643, 182] width 26 height 26
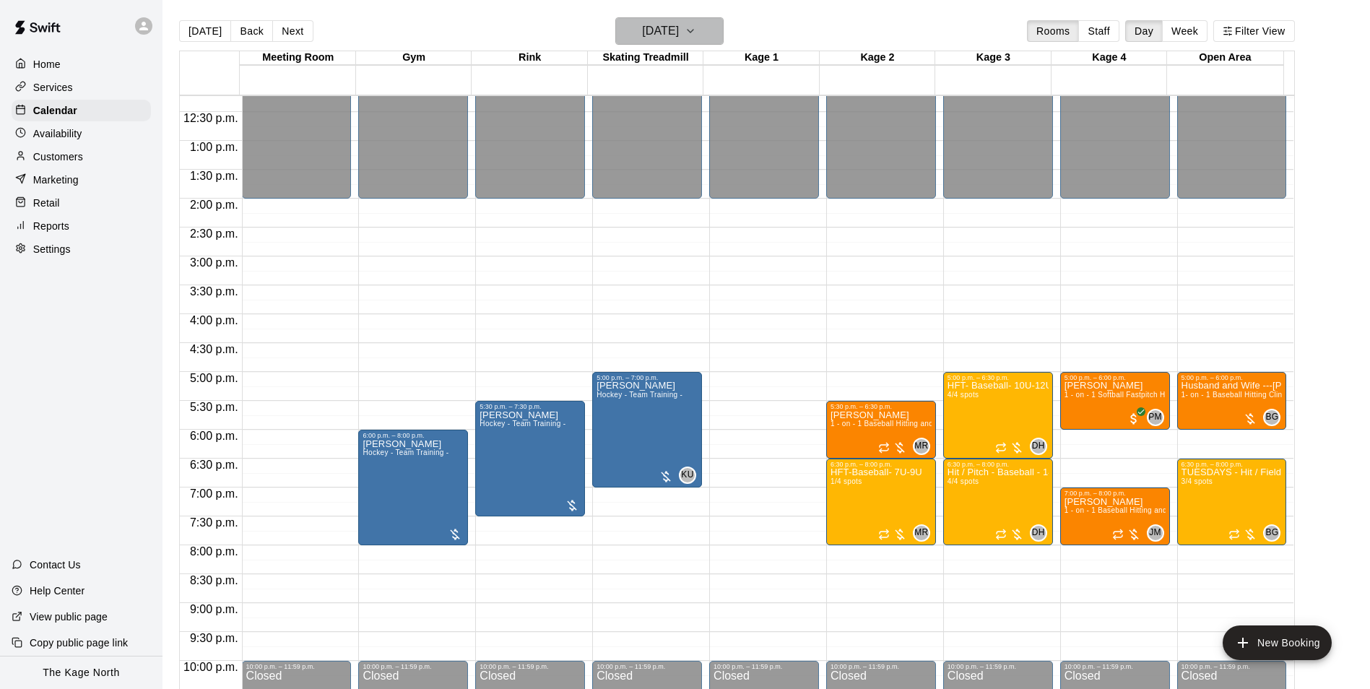
click at [679, 32] on h6 "[DATE]" at bounding box center [660, 31] width 37 height 20
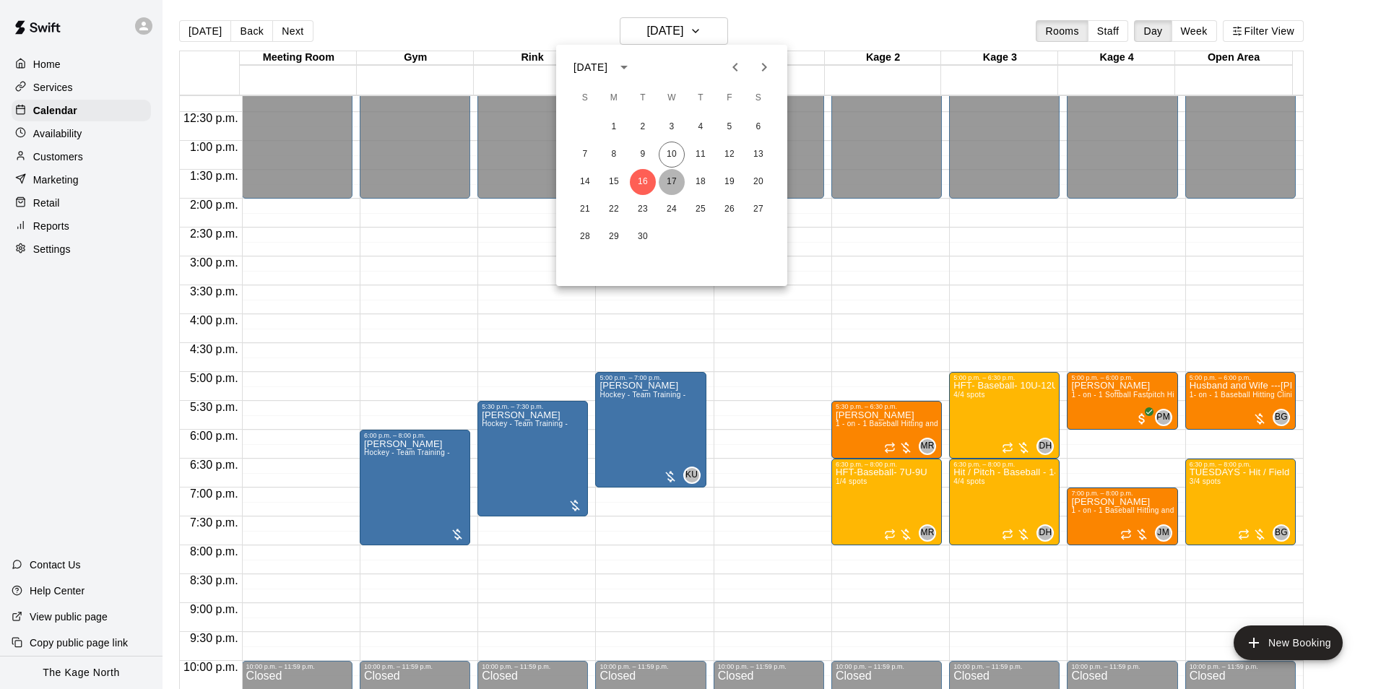
click at [673, 178] on button "17" at bounding box center [672, 182] width 26 height 26
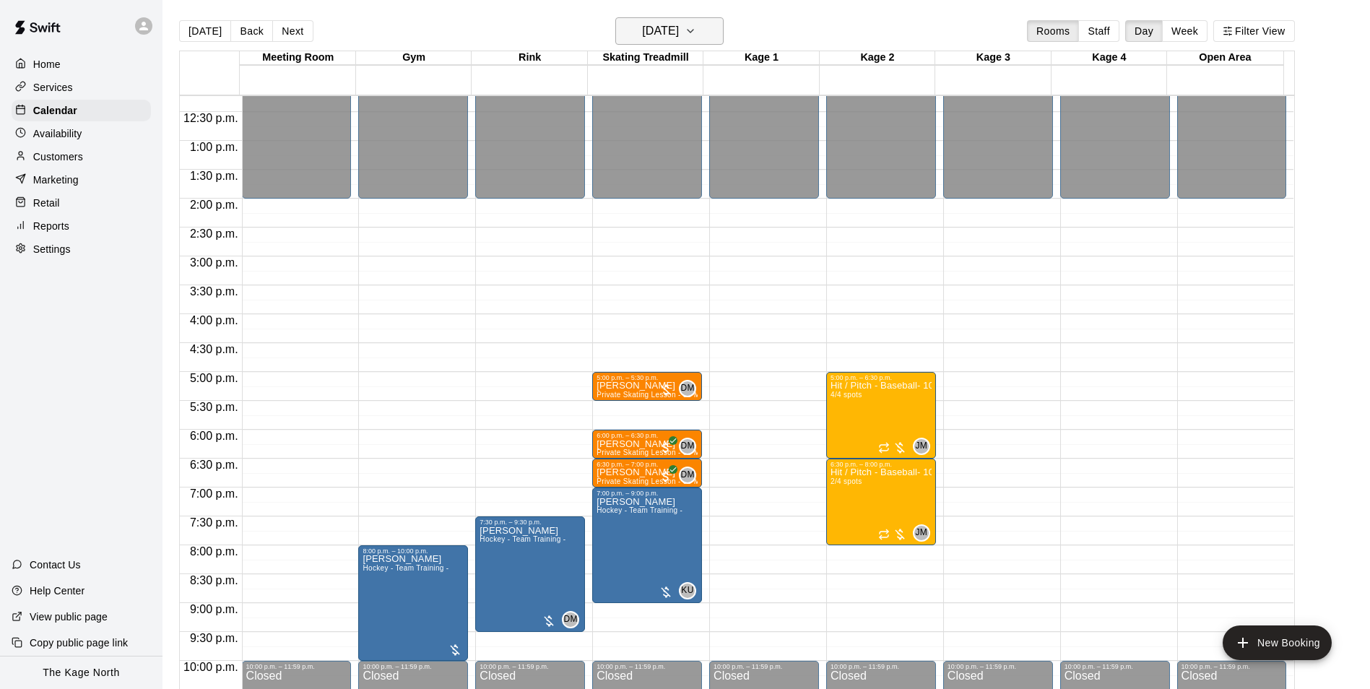
click at [679, 30] on h6 "[DATE]" at bounding box center [660, 31] width 37 height 20
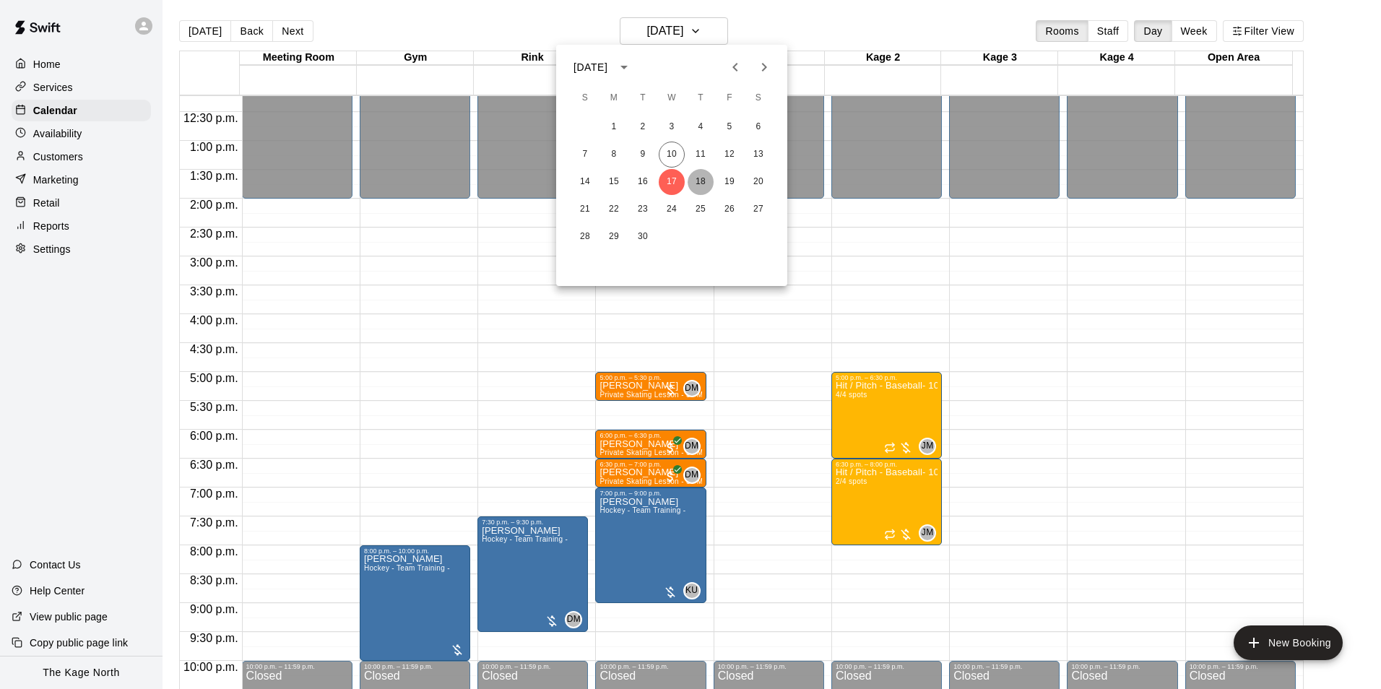
click at [699, 178] on button "18" at bounding box center [701, 182] width 26 height 26
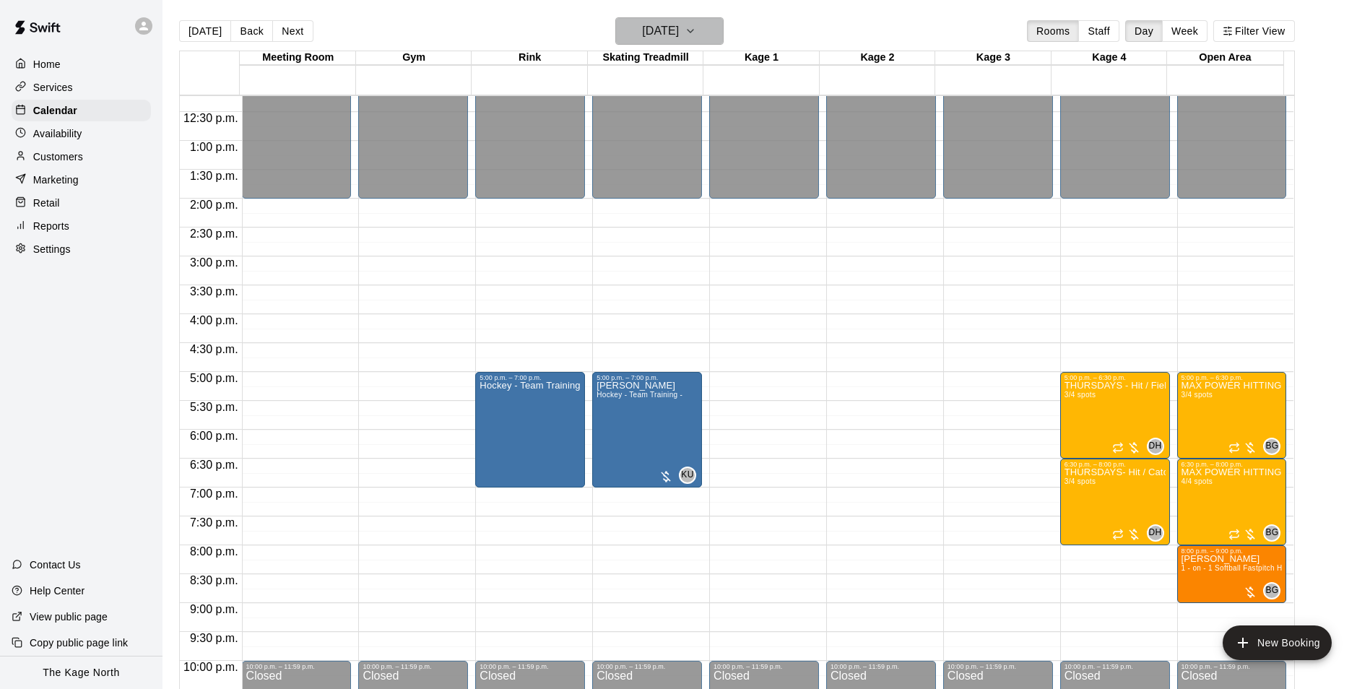
click at [679, 29] on h6 "[DATE]" at bounding box center [660, 31] width 37 height 20
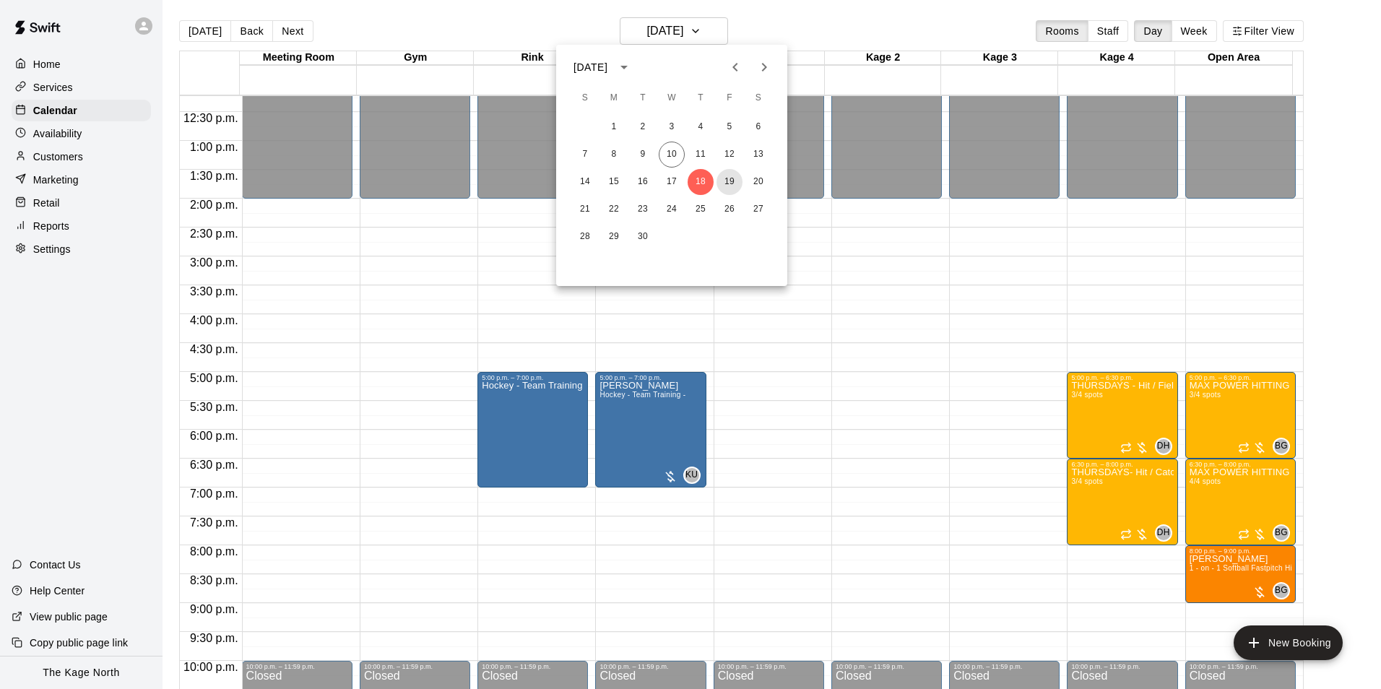
click at [727, 180] on button "19" at bounding box center [729, 182] width 26 height 26
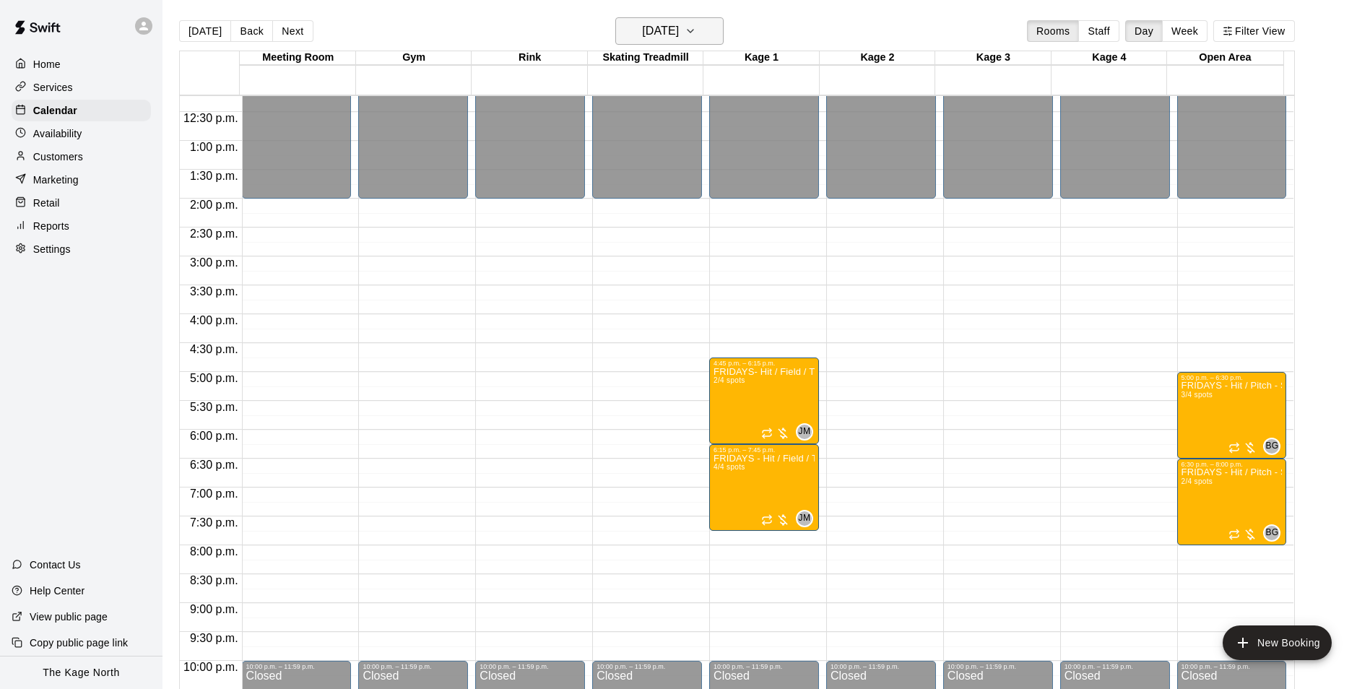
click at [669, 25] on h6 "[DATE]" at bounding box center [660, 31] width 37 height 20
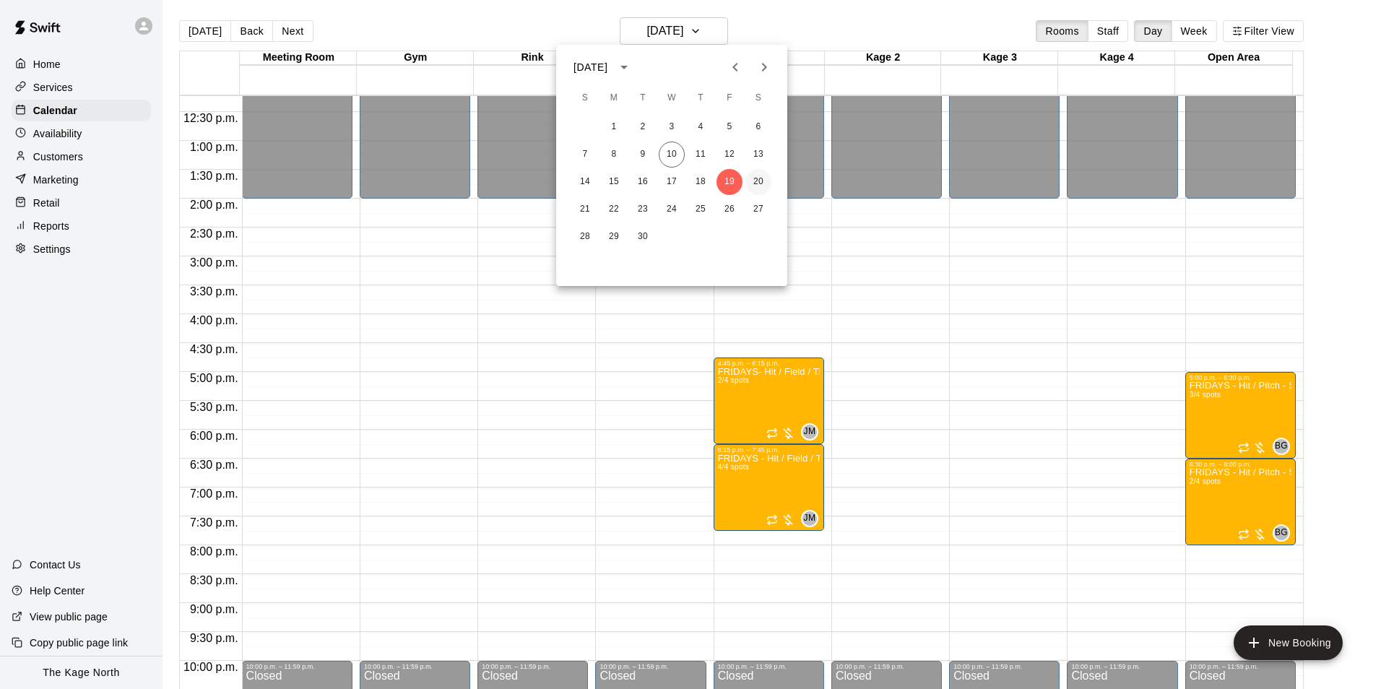
click at [750, 179] on button "20" at bounding box center [758, 182] width 26 height 26
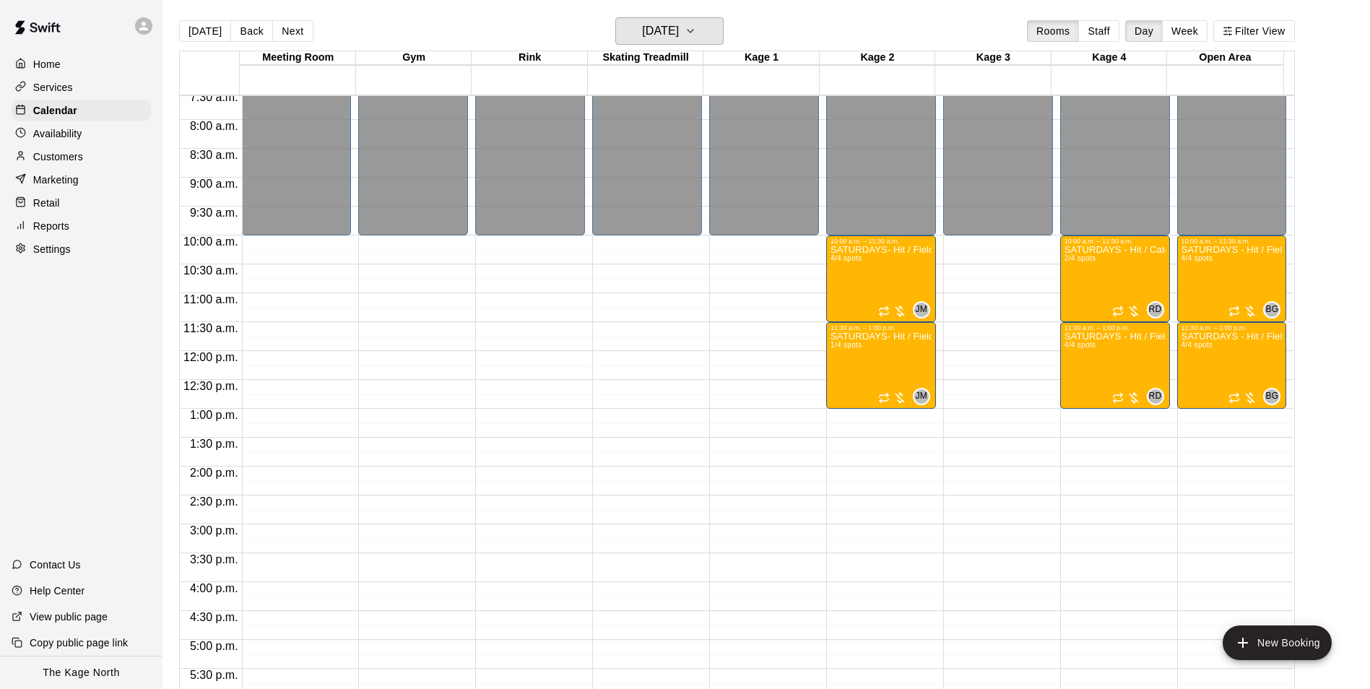
scroll to position [417, 0]
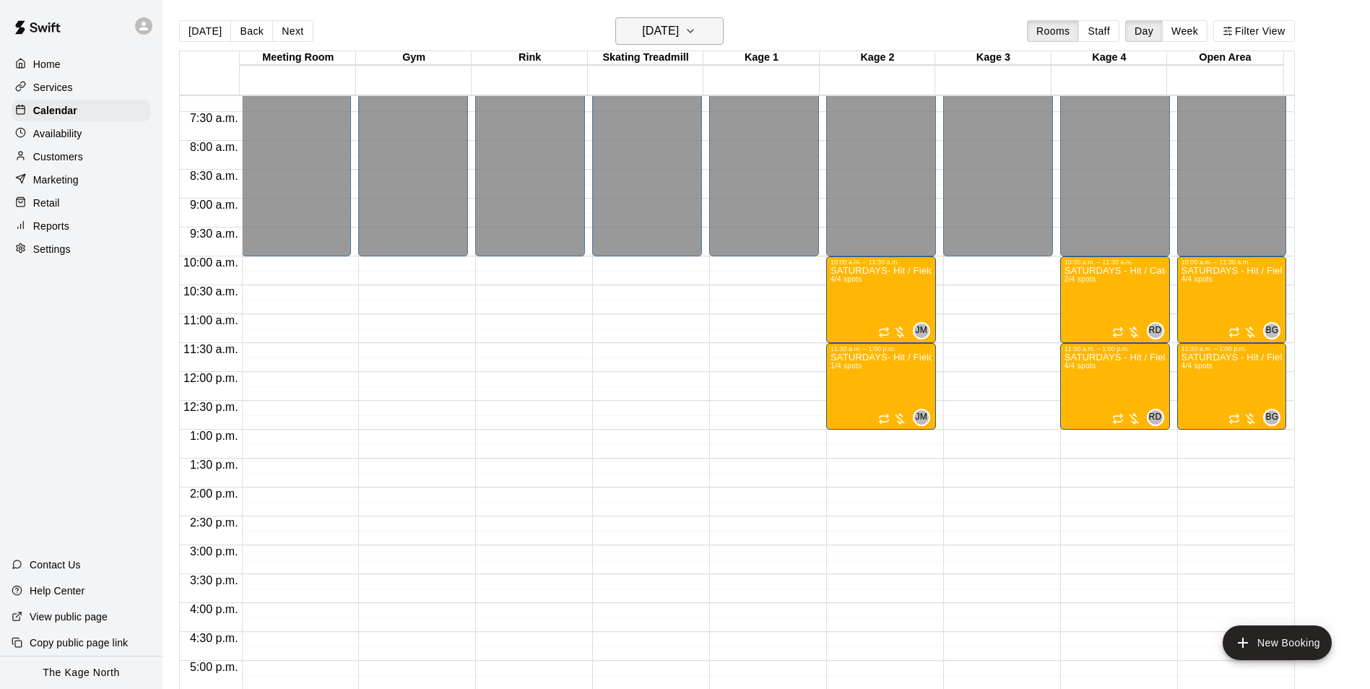
click at [679, 30] on h6 "[DATE]" at bounding box center [660, 31] width 37 height 20
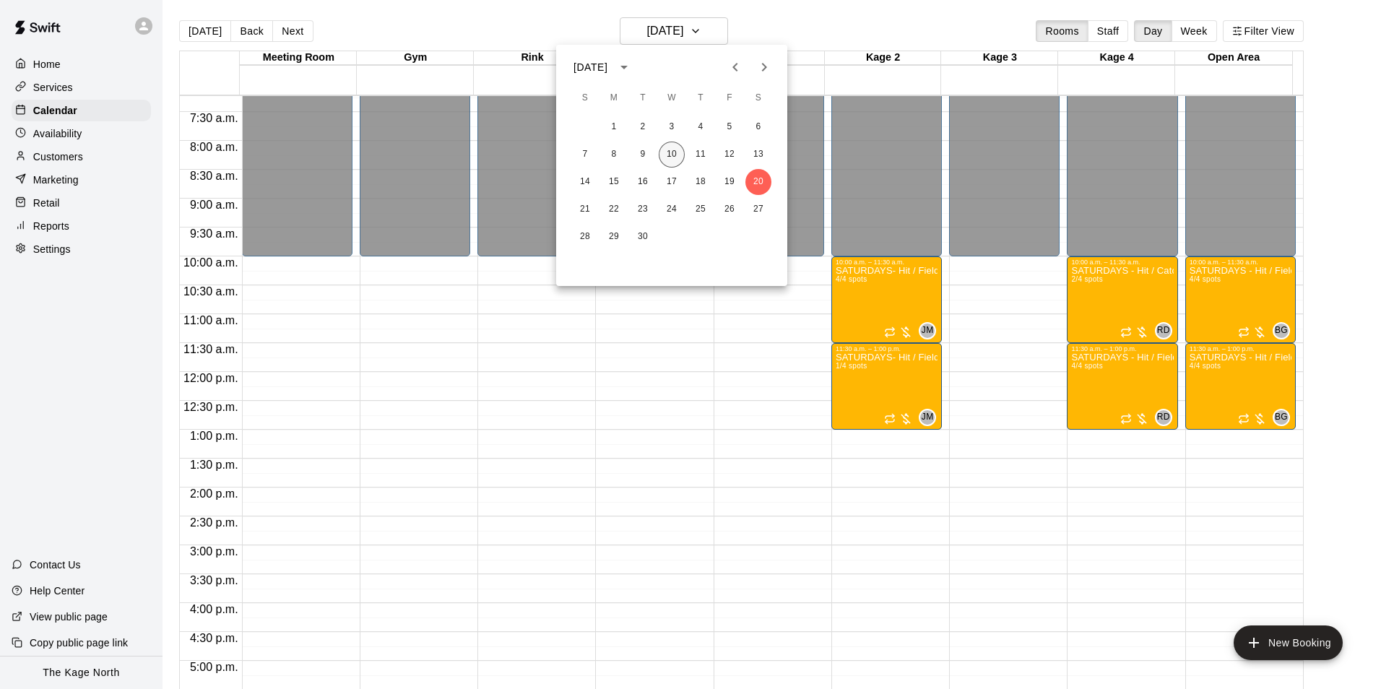
click at [671, 153] on button "10" at bounding box center [672, 155] width 26 height 26
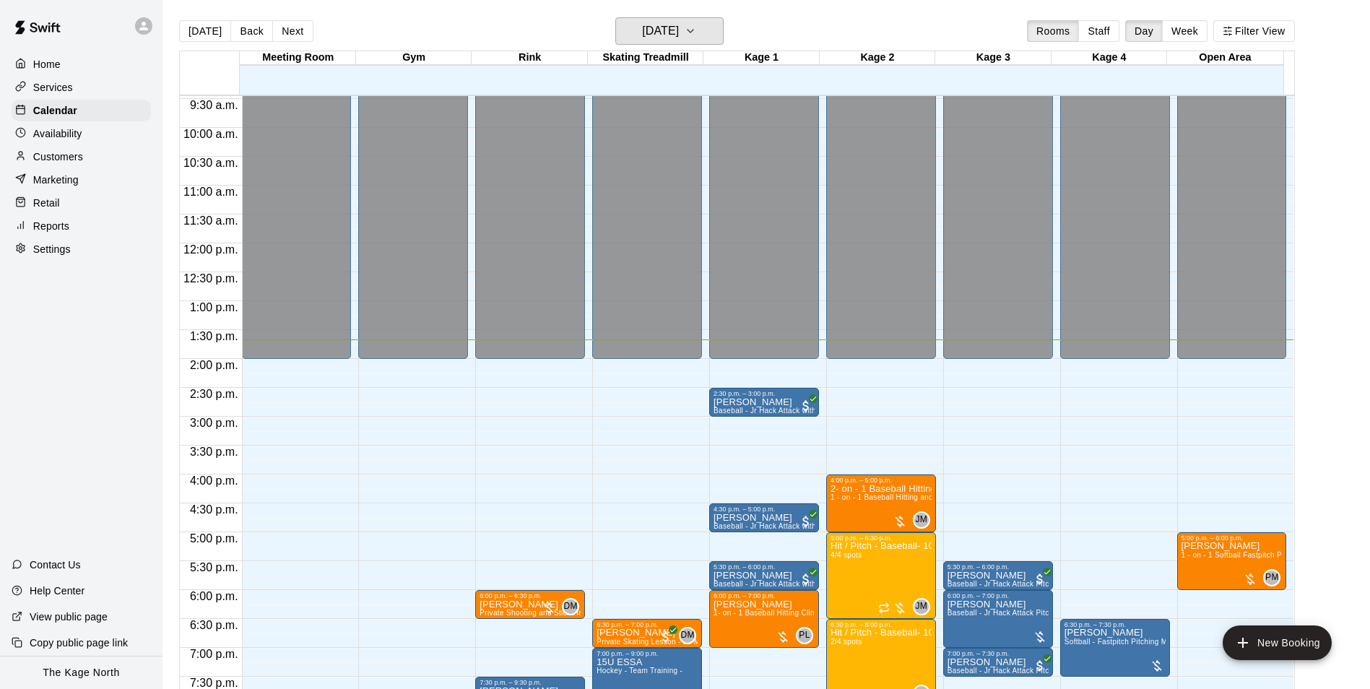
scroll to position [706, 0]
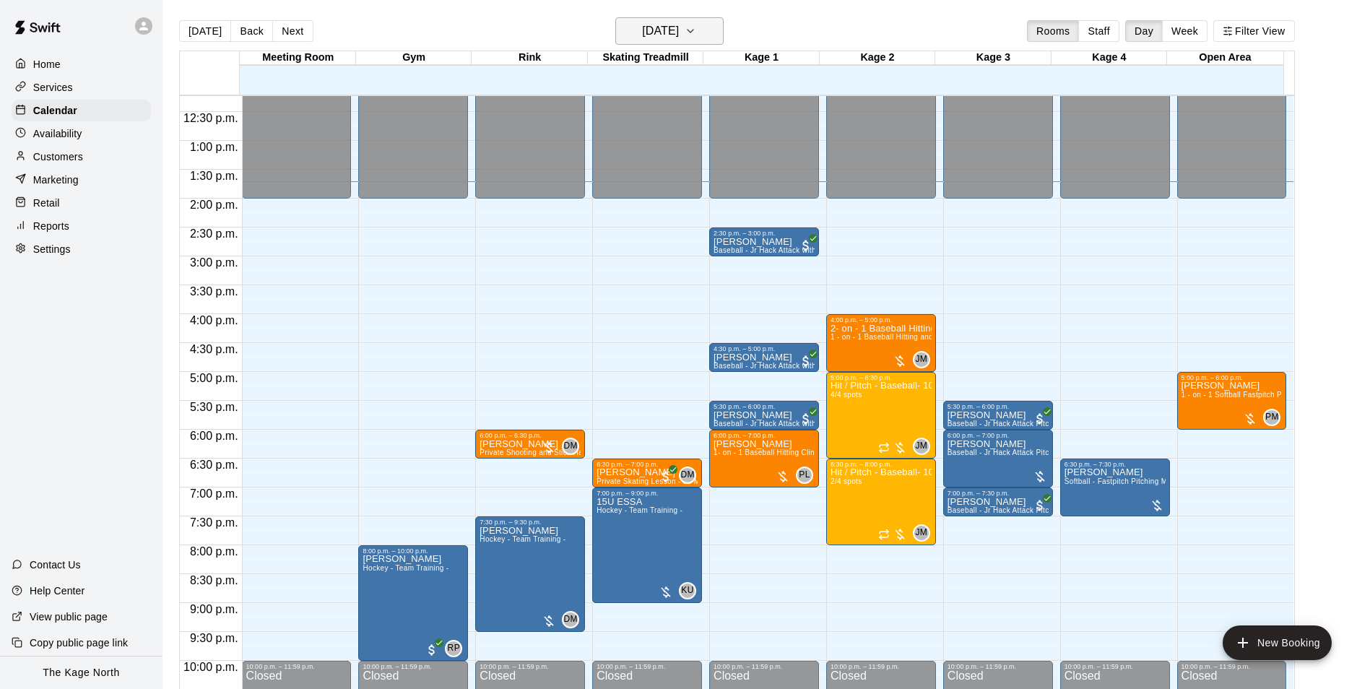
click at [679, 29] on h6 "[DATE]" at bounding box center [660, 31] width 37 height 20
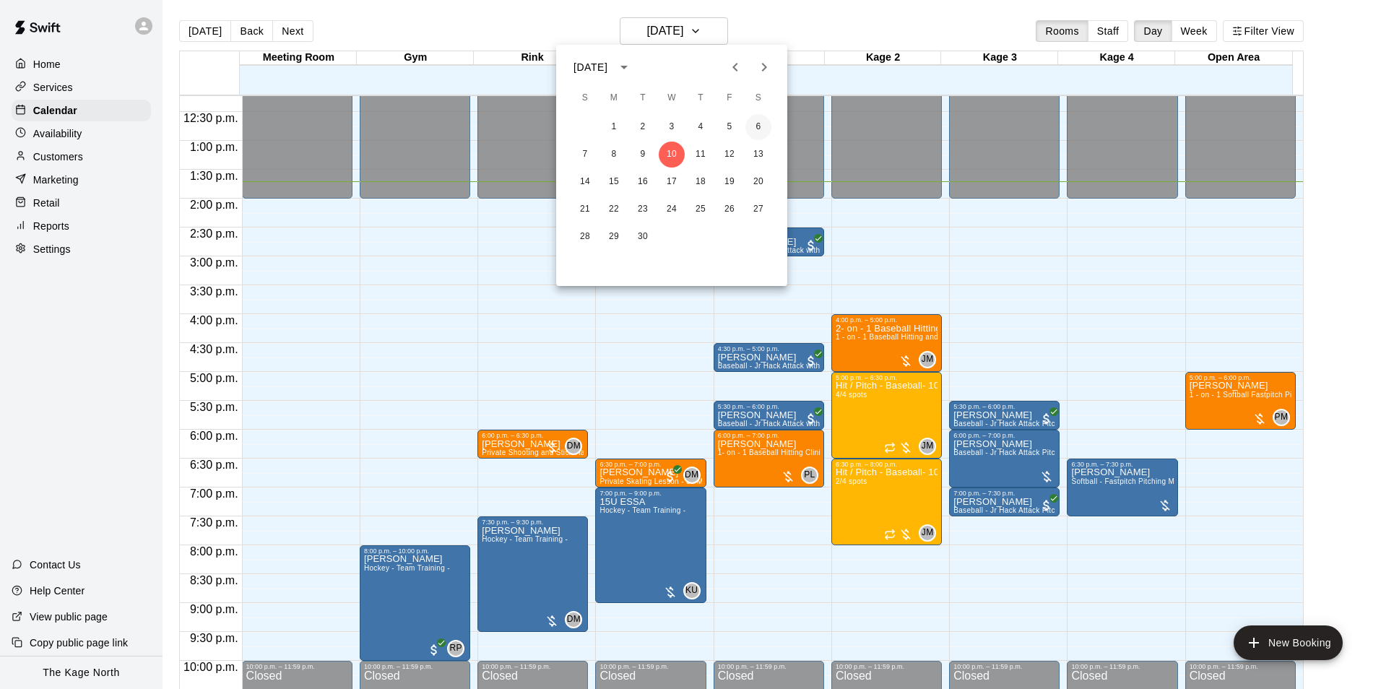
click at [755, 127] on button "6" at bounding box center [758, 127] width 26 height 26
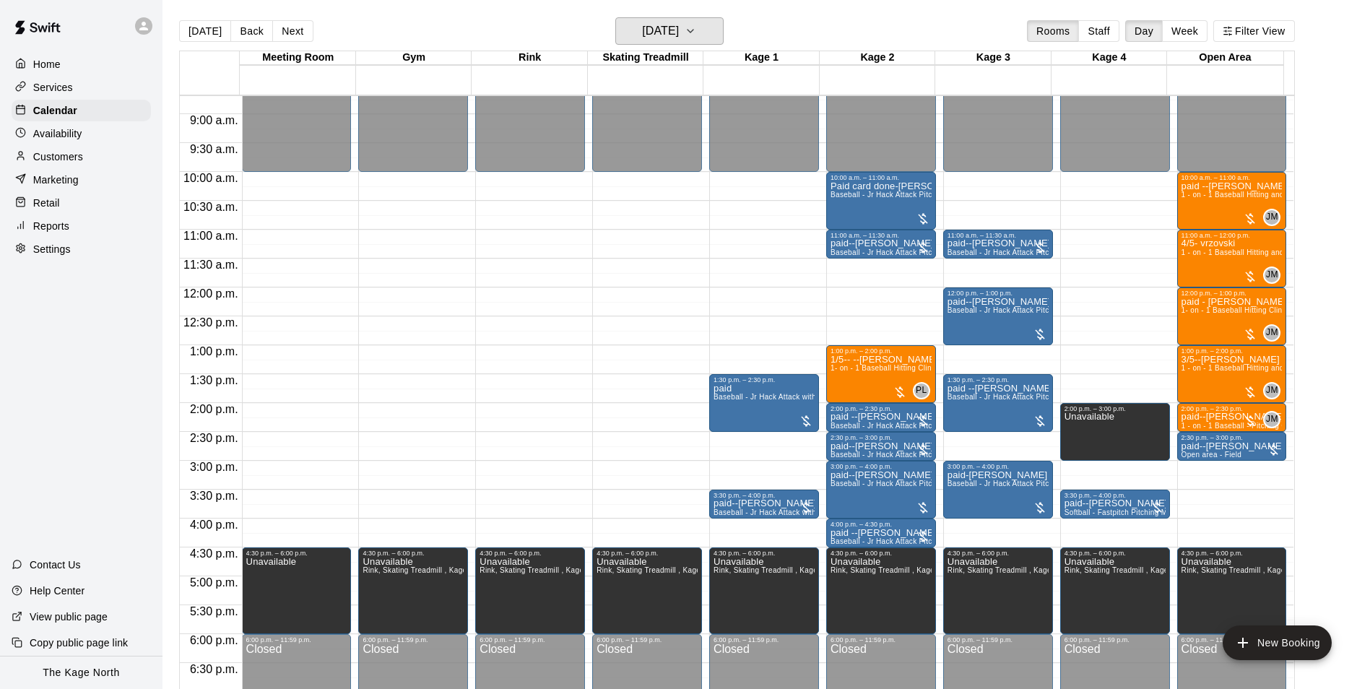
scroll to position [490, 0]
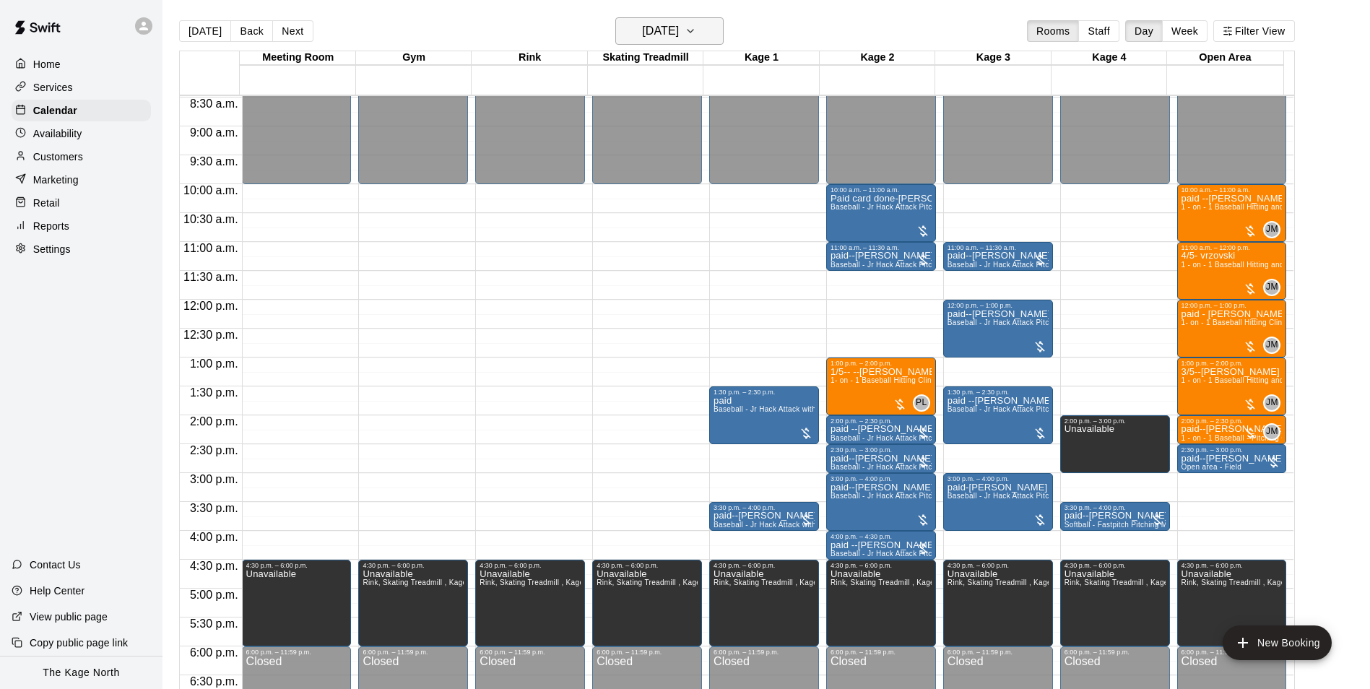
click at [679, 30] on h6 "[DATE]" at bounding box center [660, 31] width 37 height 20
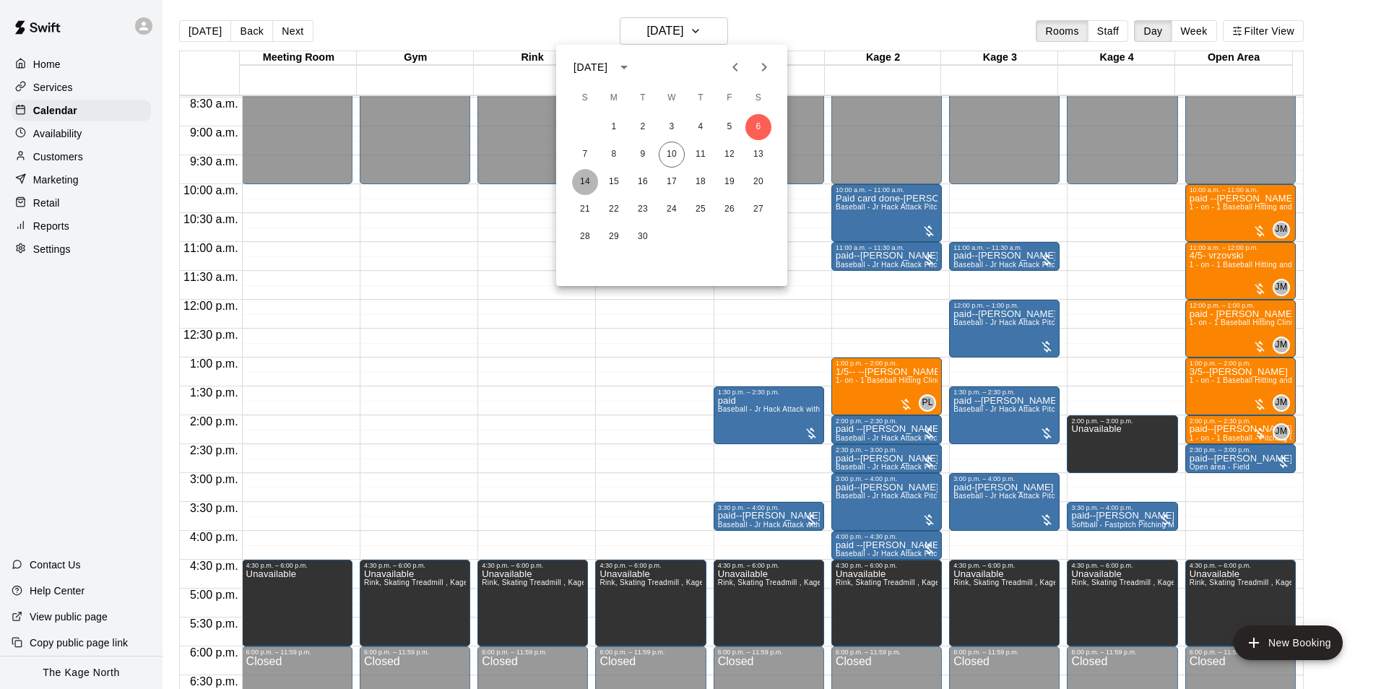
click at [588, 179] on button "14" at bounding box center [585, 182] width 26 height 26
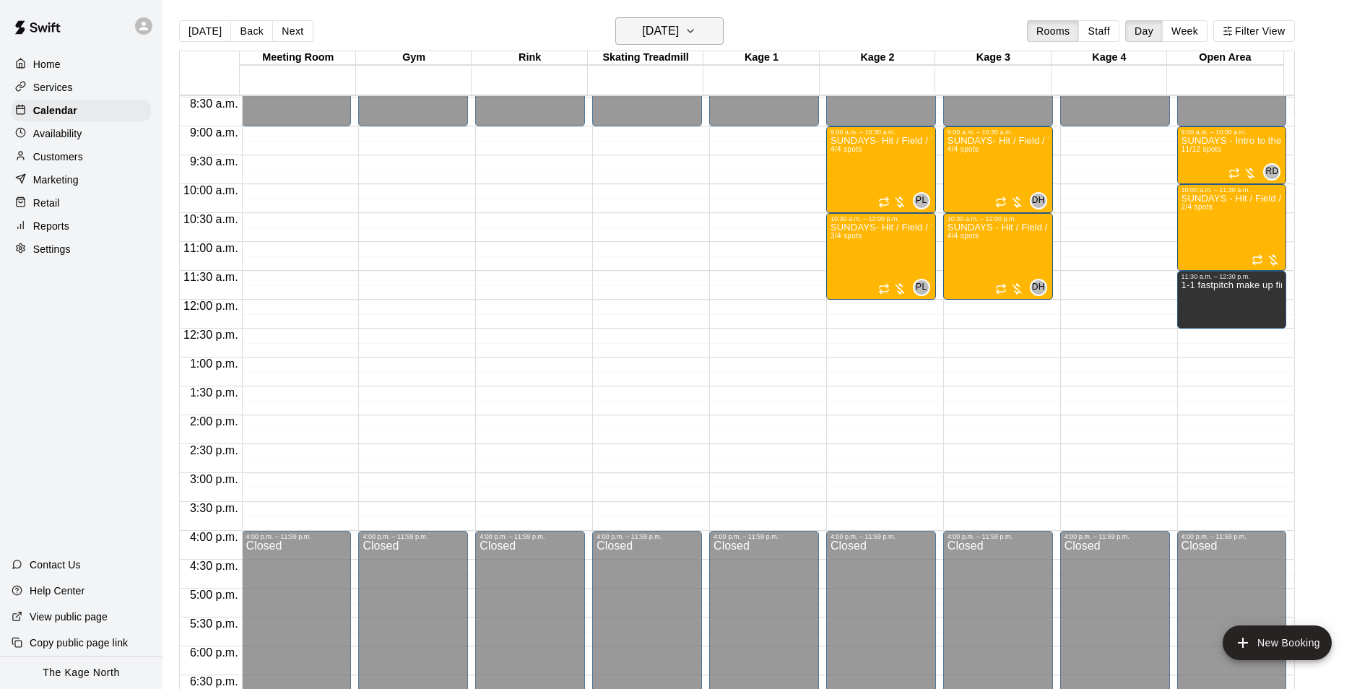
click at [679, 38] on h6 "[DATE]" at bounding box center [660, 31] width 37 height 20
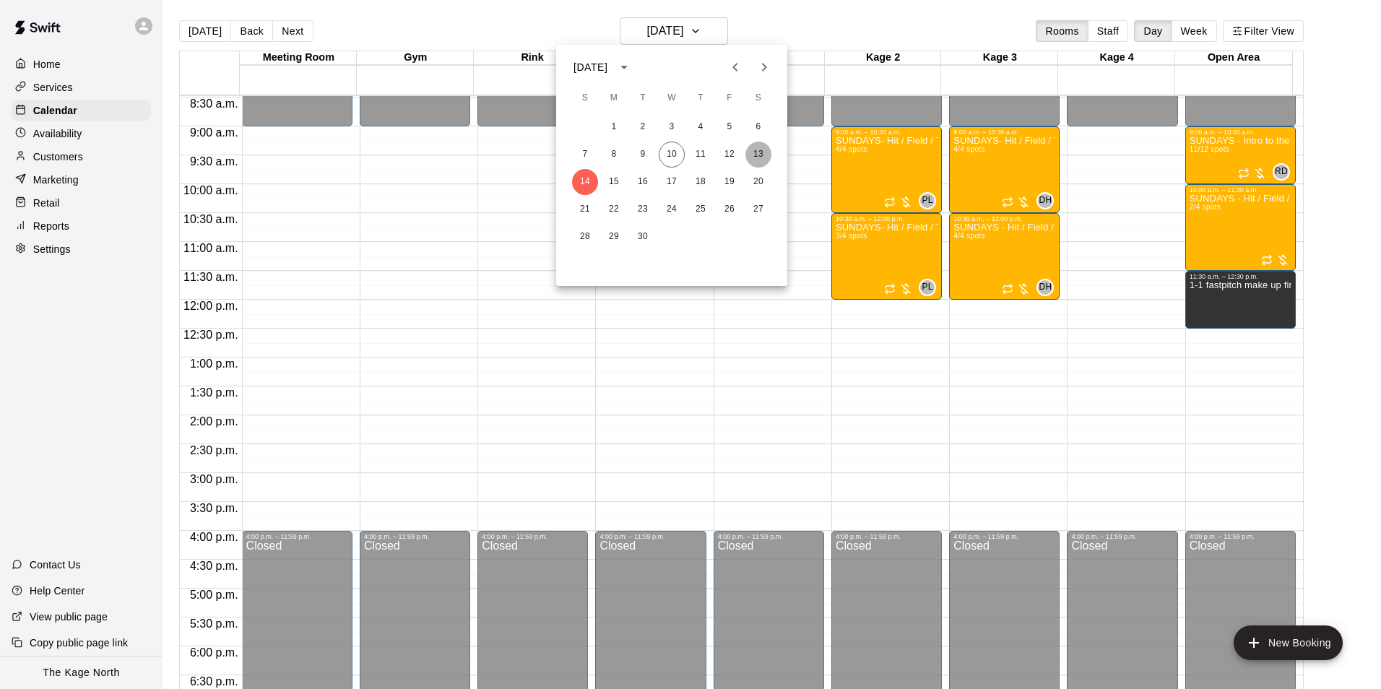
click at [754, 154] on button "13" at bounding box center [758, 155] width 26 height 26
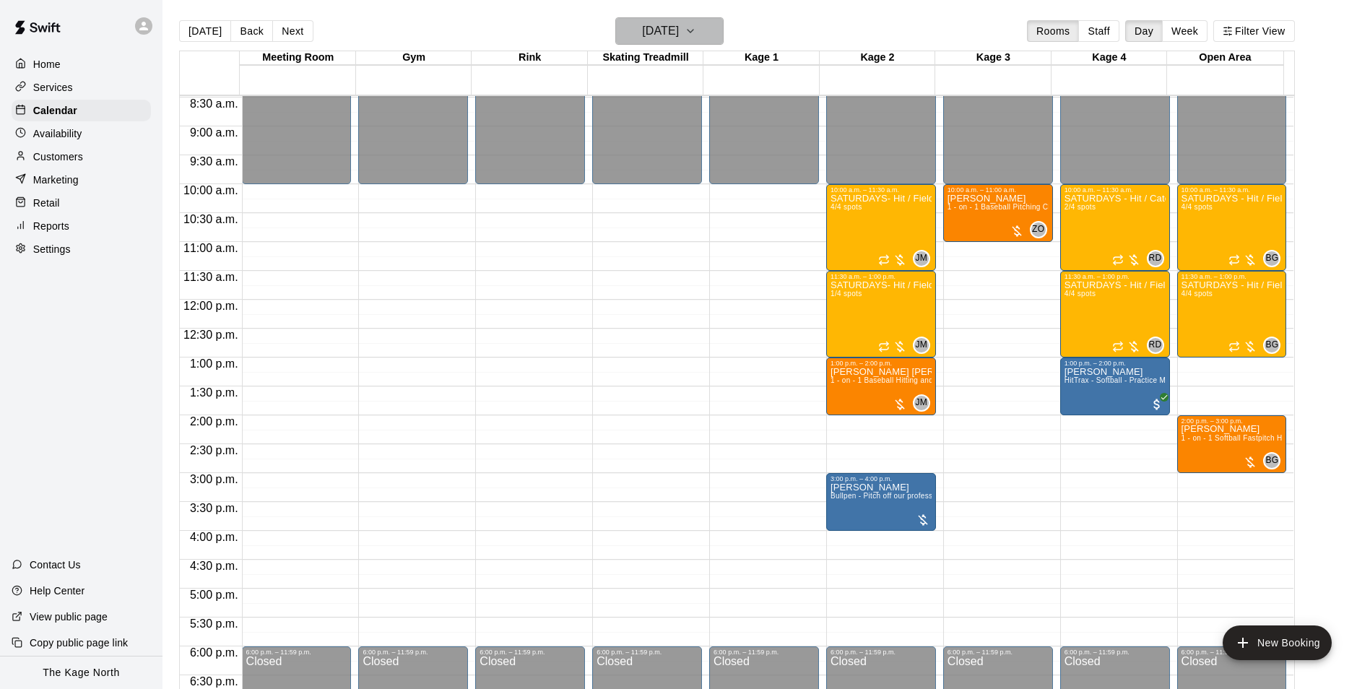
click at [676, 33] on h6 "[DATE]" at bounding box center [660, 31] width 37 height 20
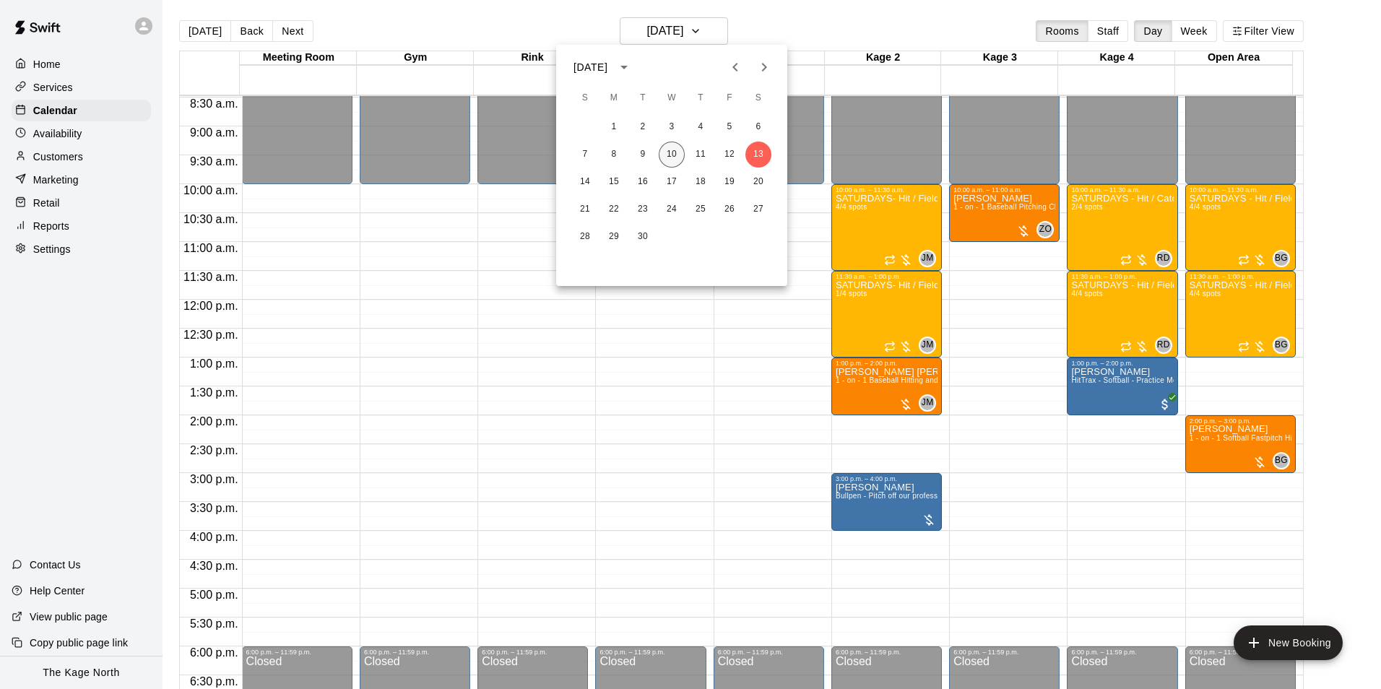
click at [675, 154] on button "10" at bounding box center [672, 155] width 26 height 26
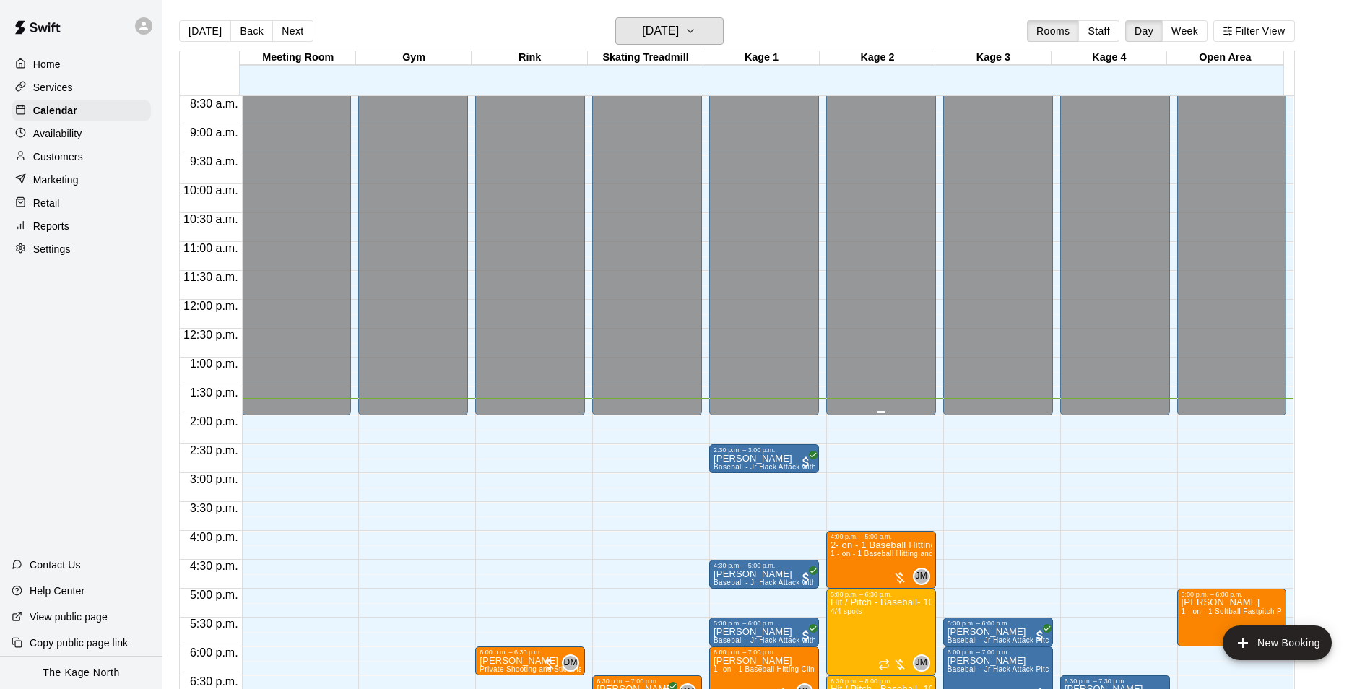
scroll to position [779, 0]
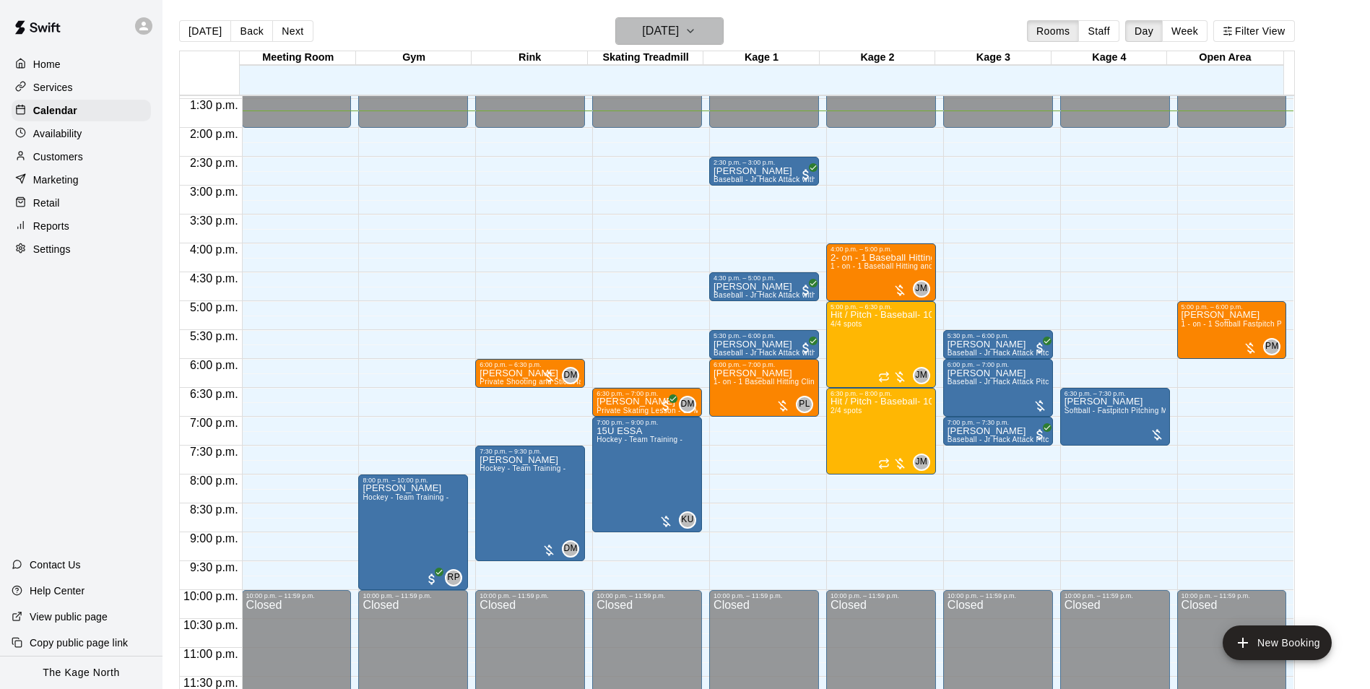
click at [667, 22] on h6 "[DATE]" at bounding box center [660, 31] width 37 height 20
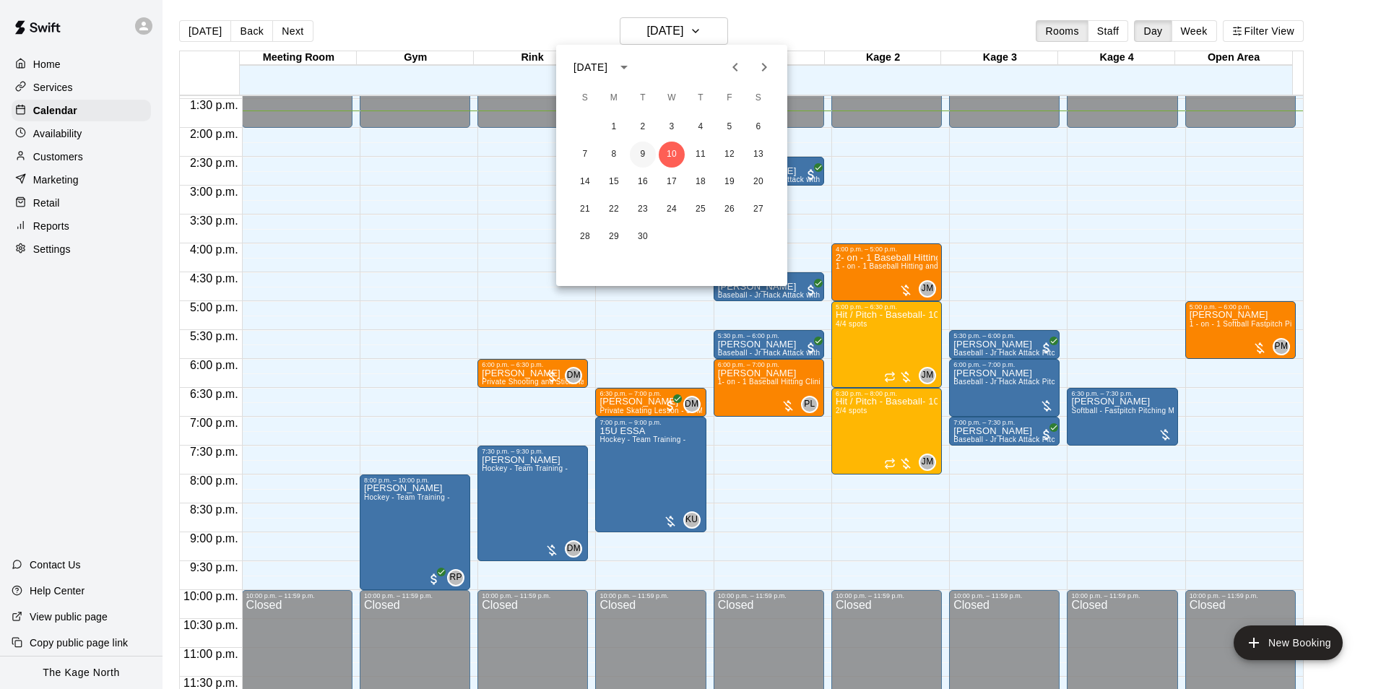
click at [642, 153] on button "9" at bounding box center [643, 155] width 26 height 26
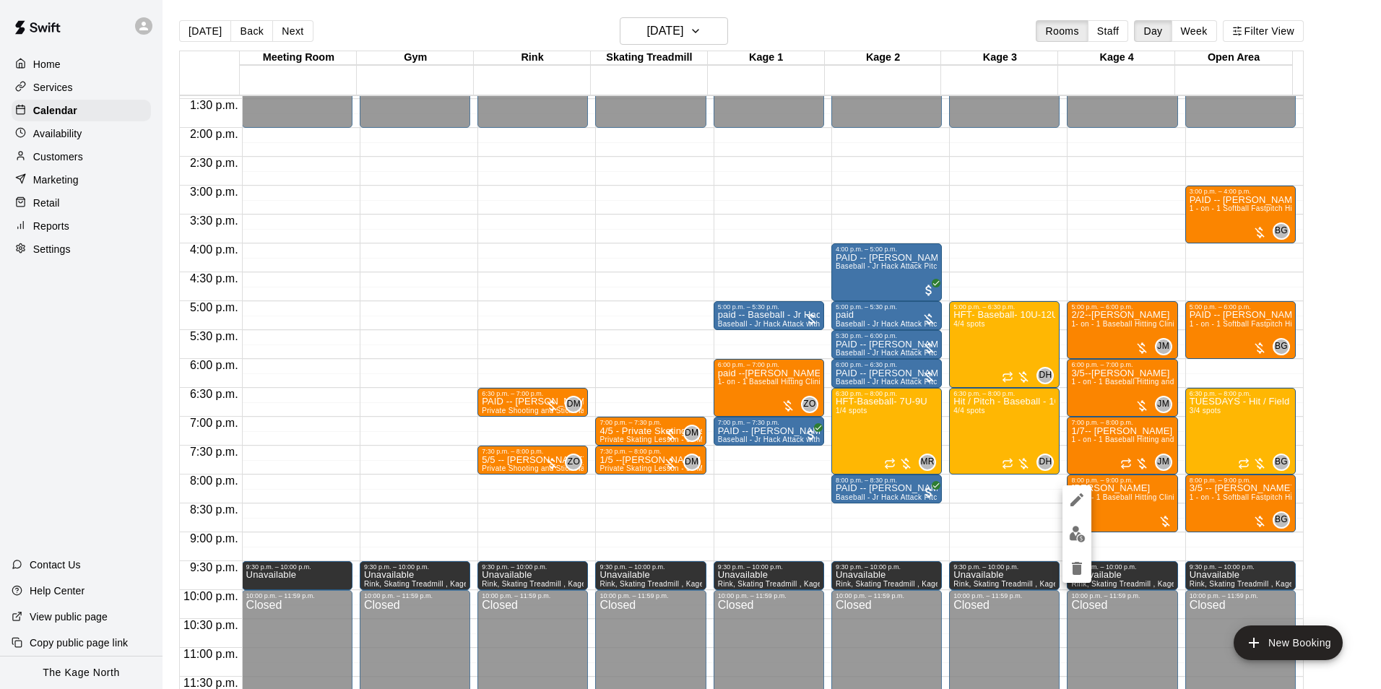
click at [1085, 529] on img "edit" at bounding box center [1077, 534] width 17 height 17
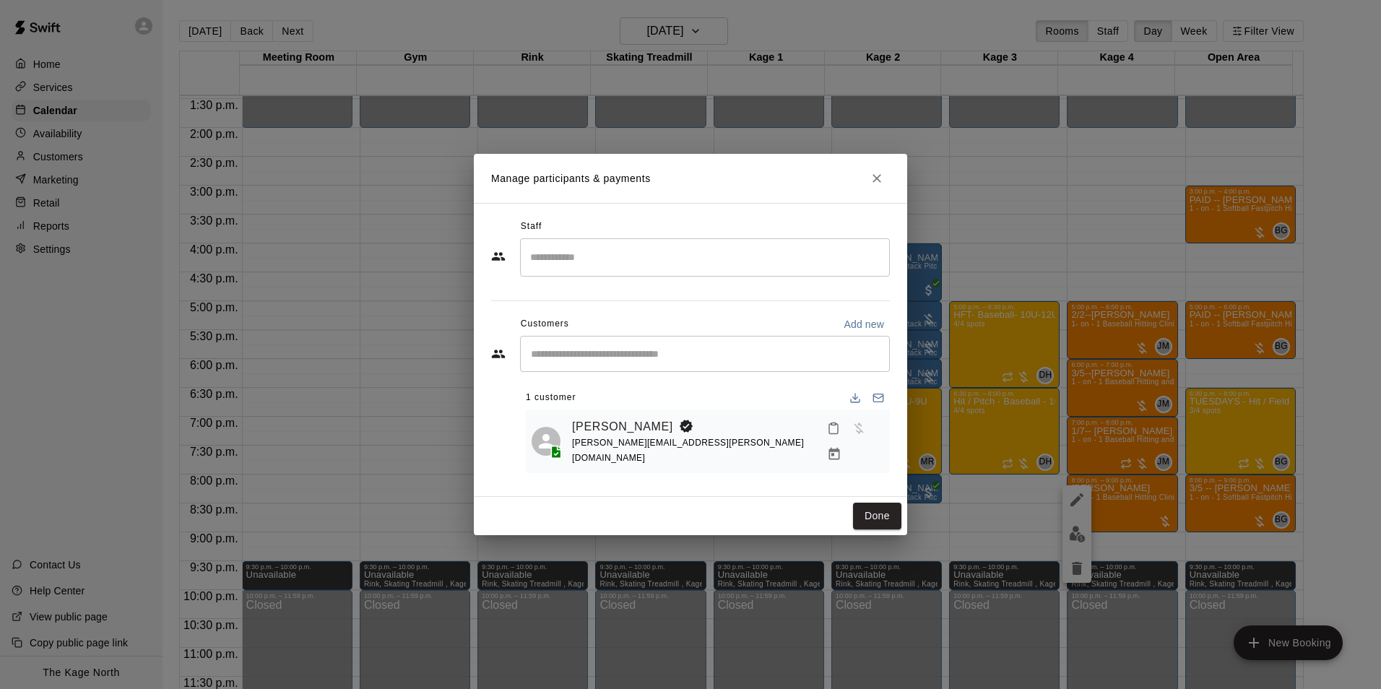
click at [605, 258] on input "Search staff" at bounding box center [704, 257] width 357 height 25
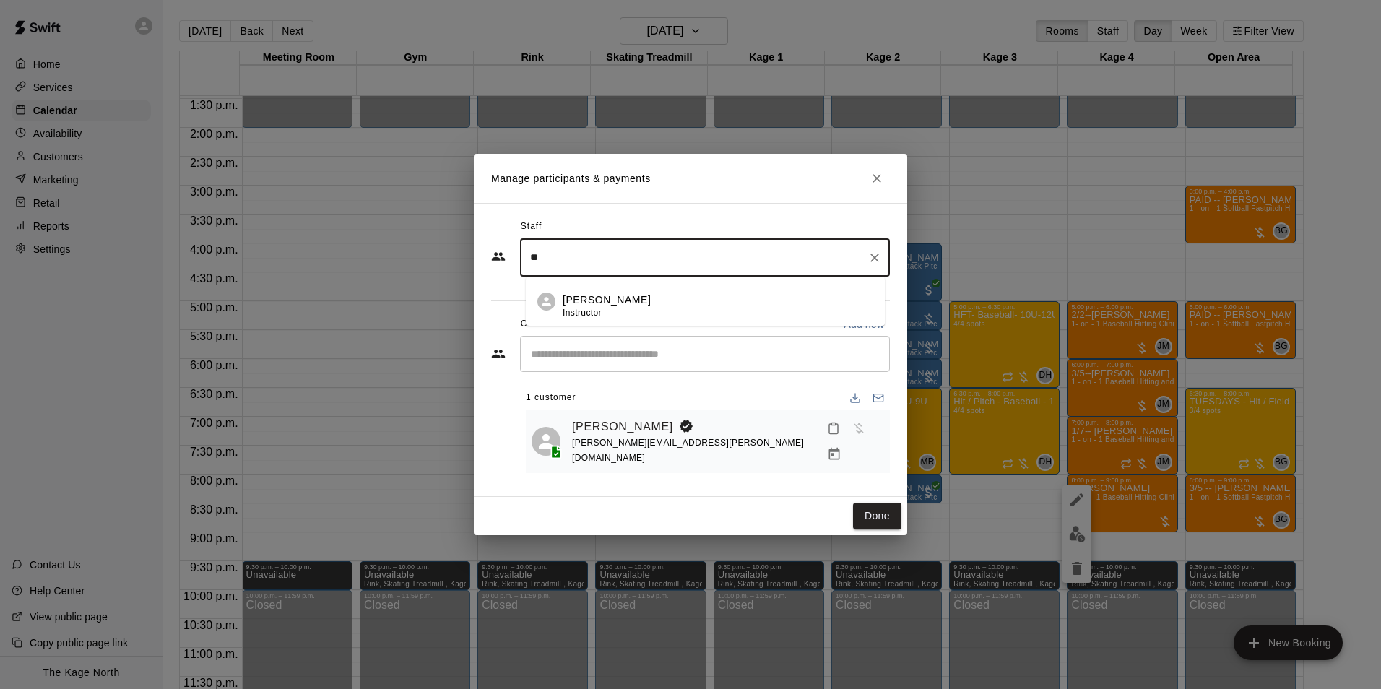
click at [652, 311] on div "[PERSON_NAME] Instructor" at bounding box center [718, 306] width 311 height 28
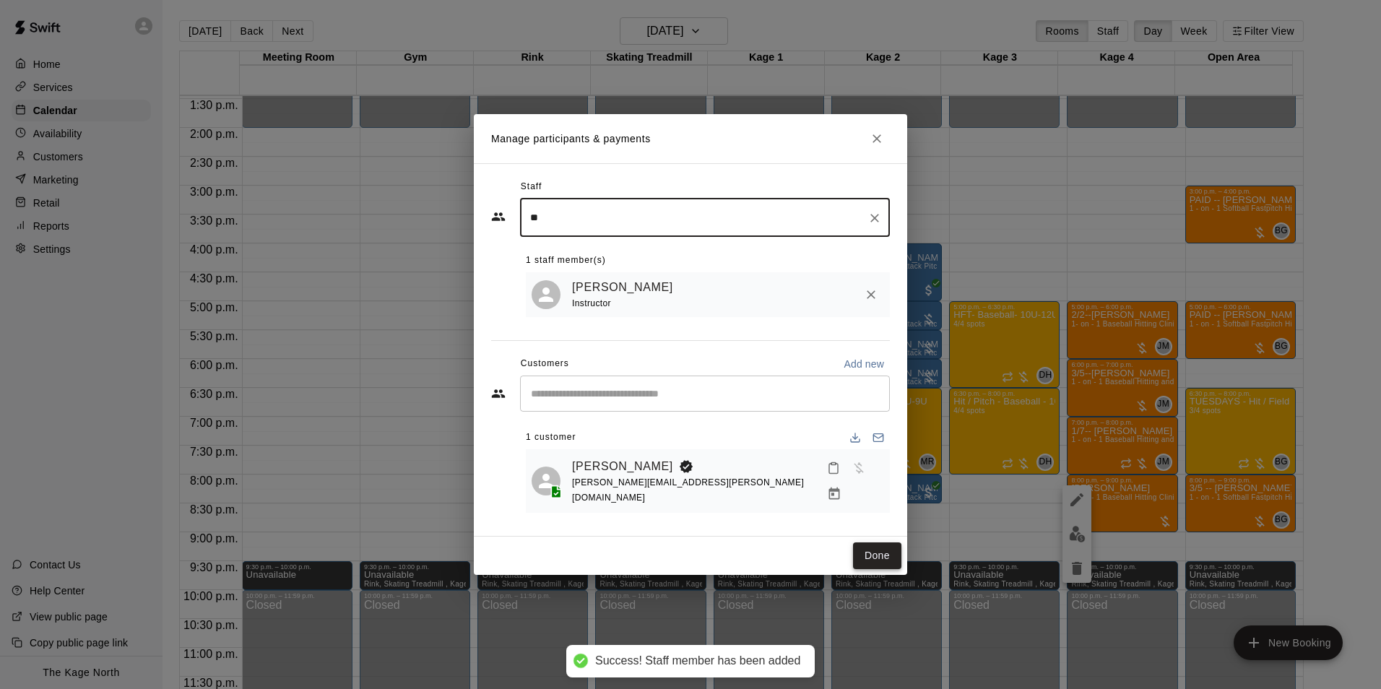
type input "**"
click at [875, 542] on button "Done" at bounding box center [877, 555] width 48 height 27
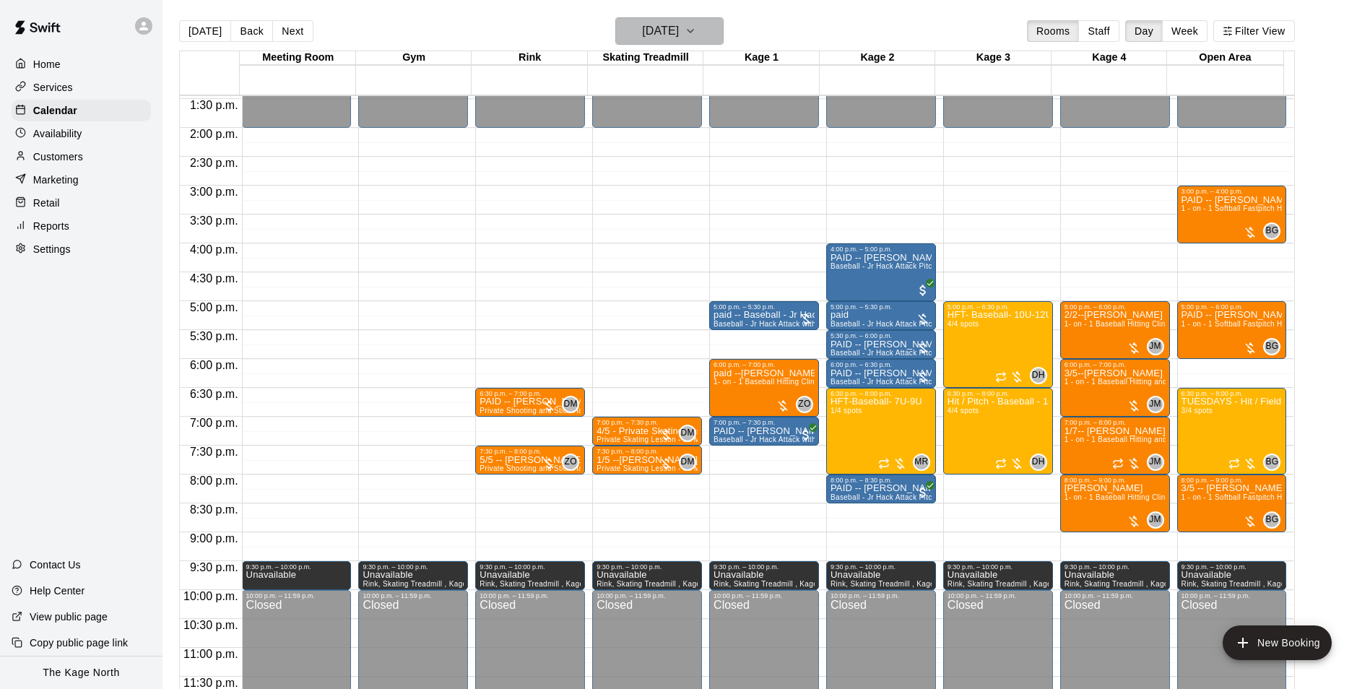
click at [679, 33] on h6 "[DATE]" at bounding box center [660, 31] width 37 height 20
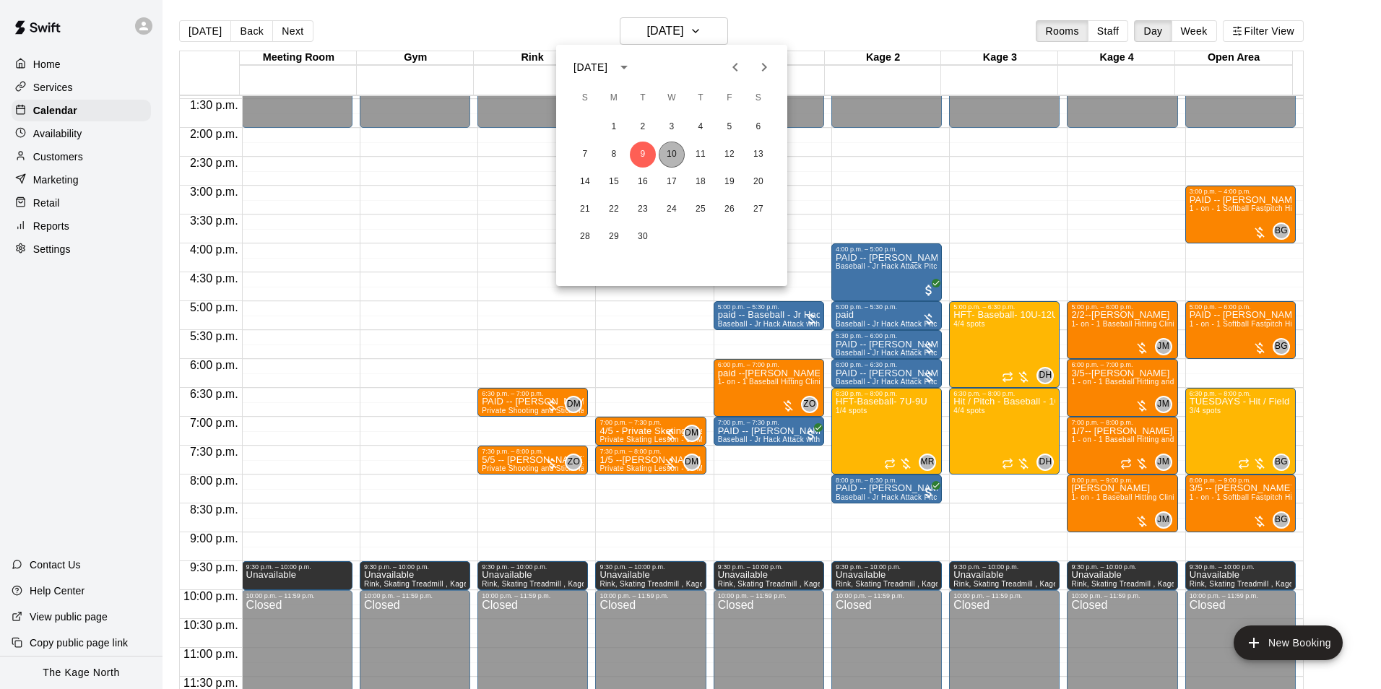
click at [679, 152] on button "10" at bounding box center [672, 155] width 26 height 26
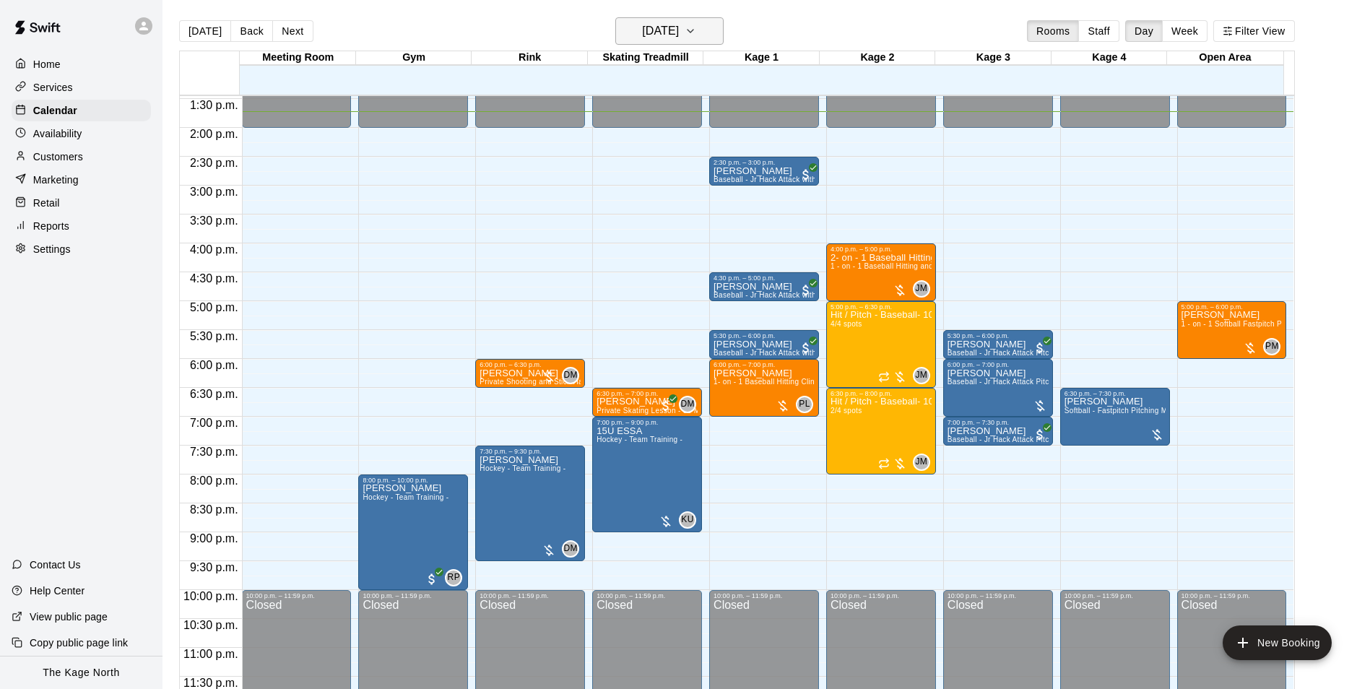
click at [679, 36] on h6 "[DATE]" at bounding box center [660, 31] width 37 height 20
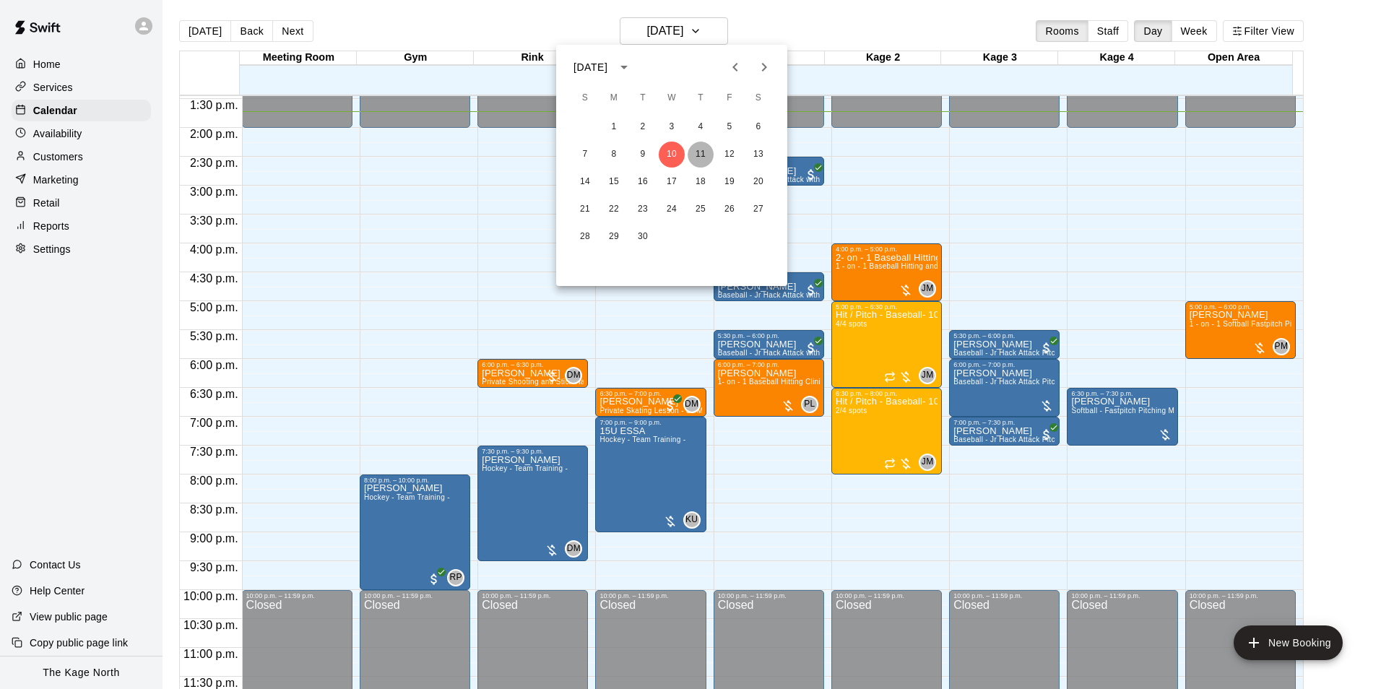
click at [697, 155] on button "11" at bounding box center [701, 155] width 26 height 26
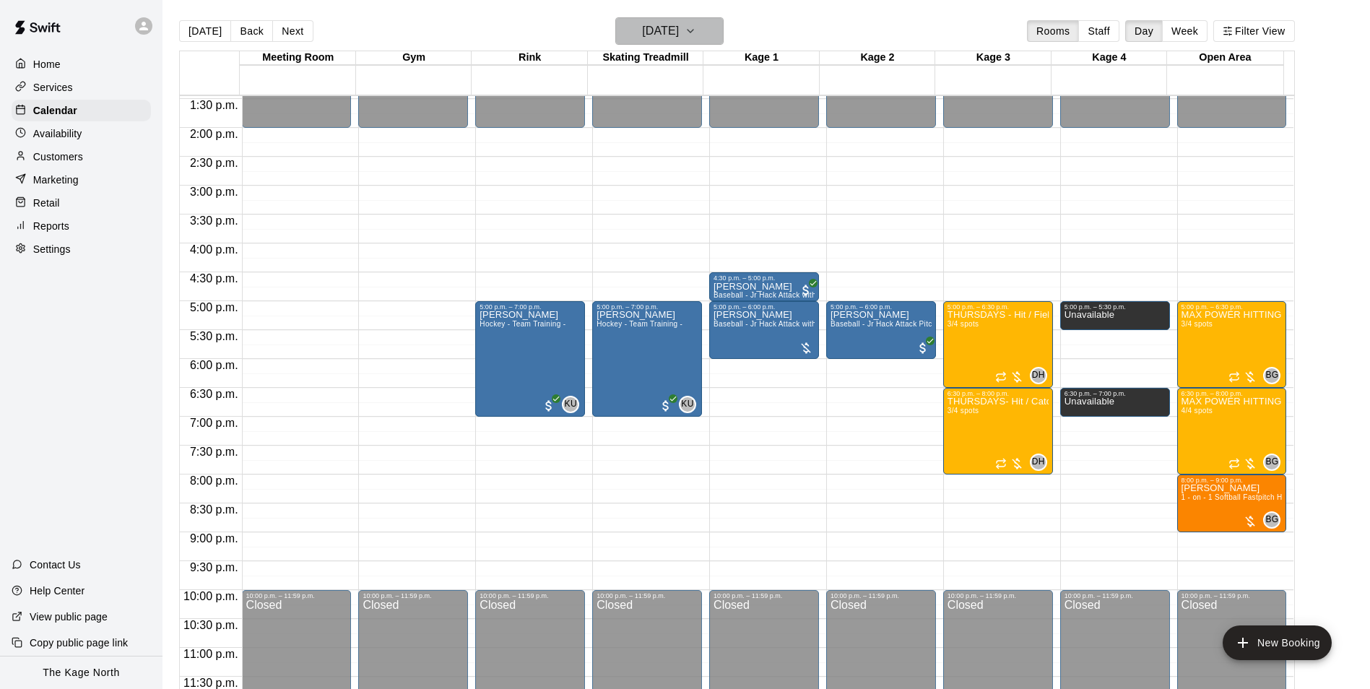
click at [667, 27] on h6 "[DATE]" at bounding box center [660, 31] width 37 height 20
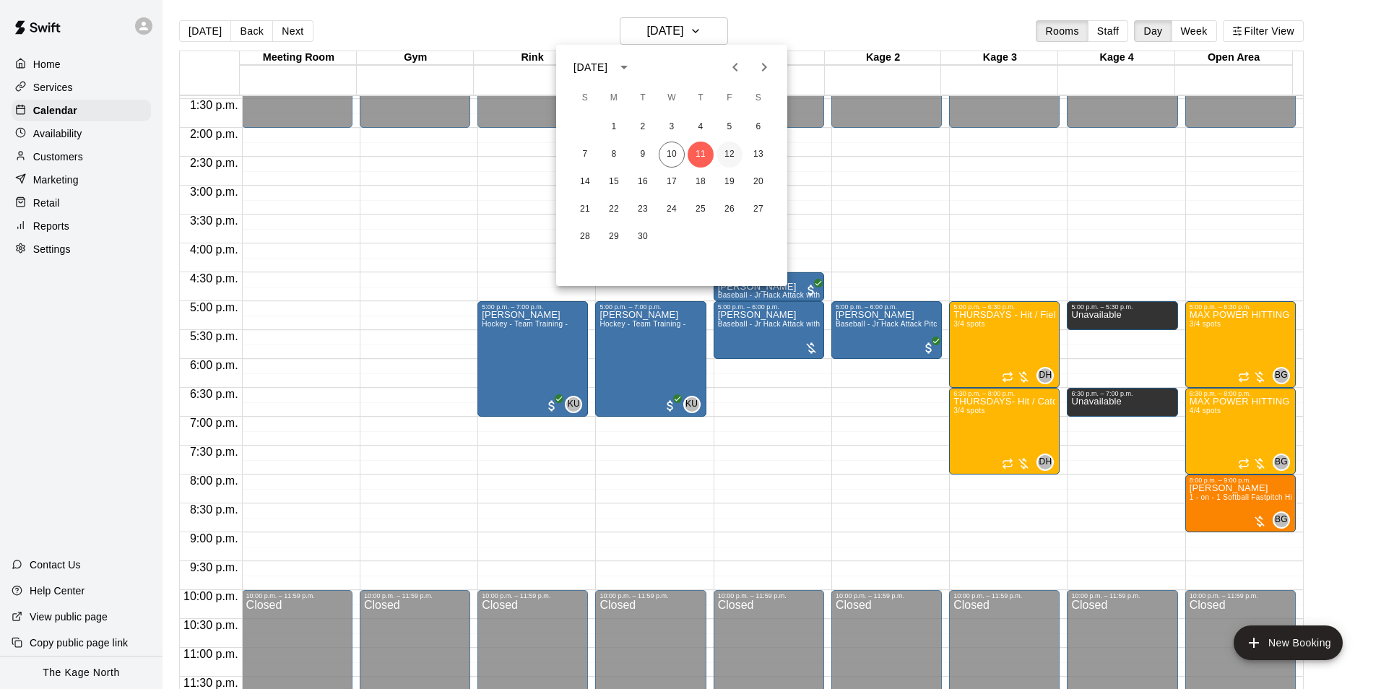
click at [725, 150] on button "12" at bounding box center [729, 155] width 26 height 26
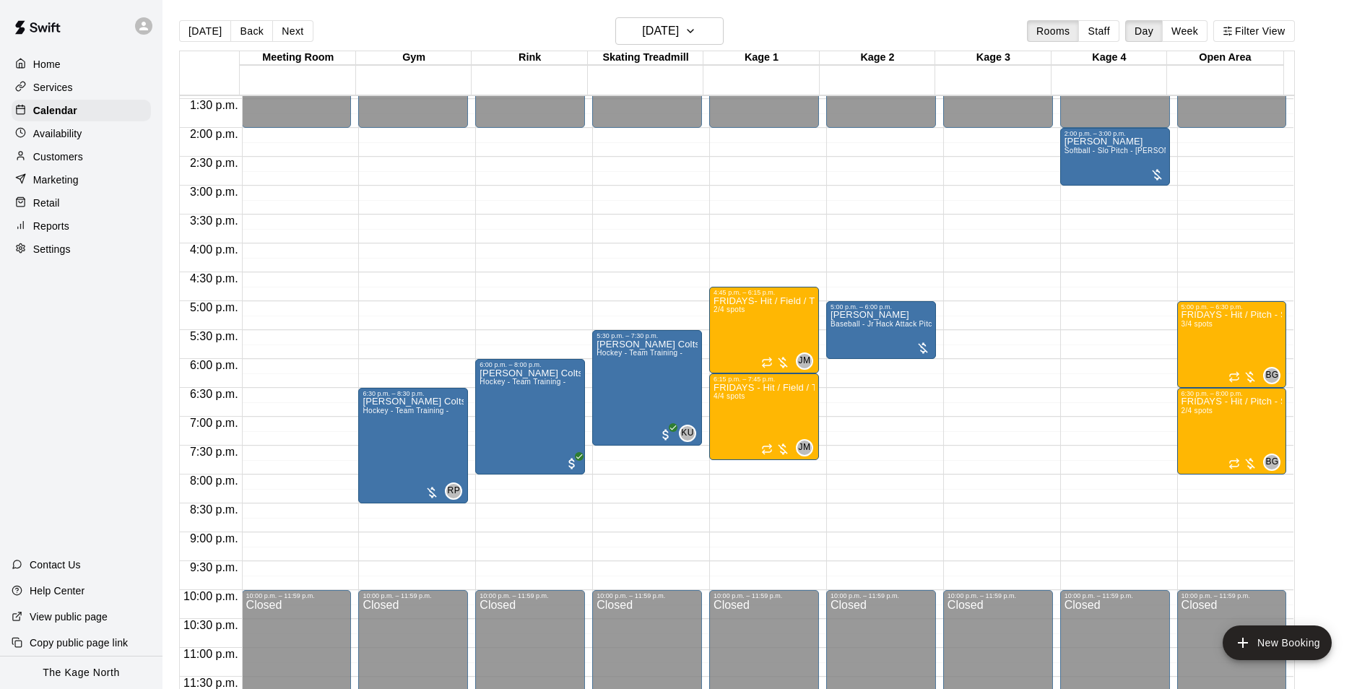
click at [146, 25] on icon at bounding box center [143, 25] width 13 height 13
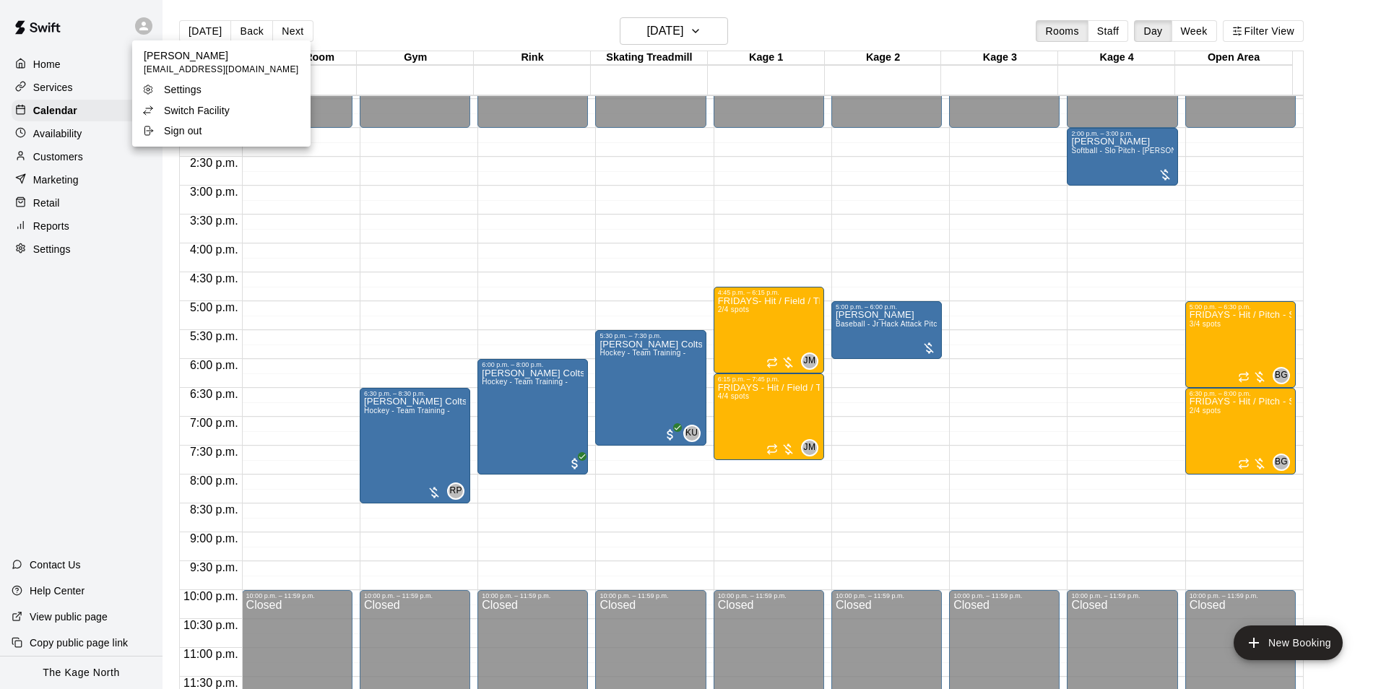
drag, startPoint x: 454, startPoint y: 25, endPoint x: 165, endPoint y: 77, distance: 293.6
click at [452, 24] on div at bounding box center [690, 344] width 1381 height 689
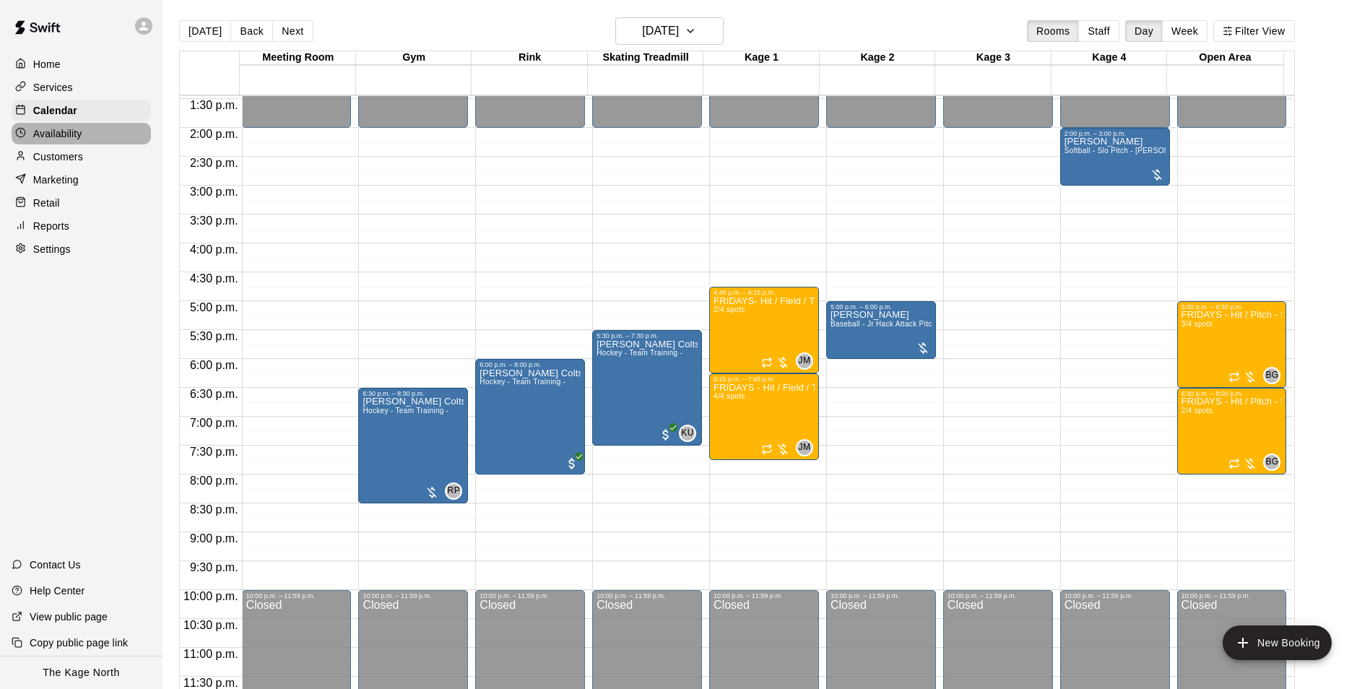
click at [55, 134] on p "Availability" at bounding box center [57, 133] width 49 height 14
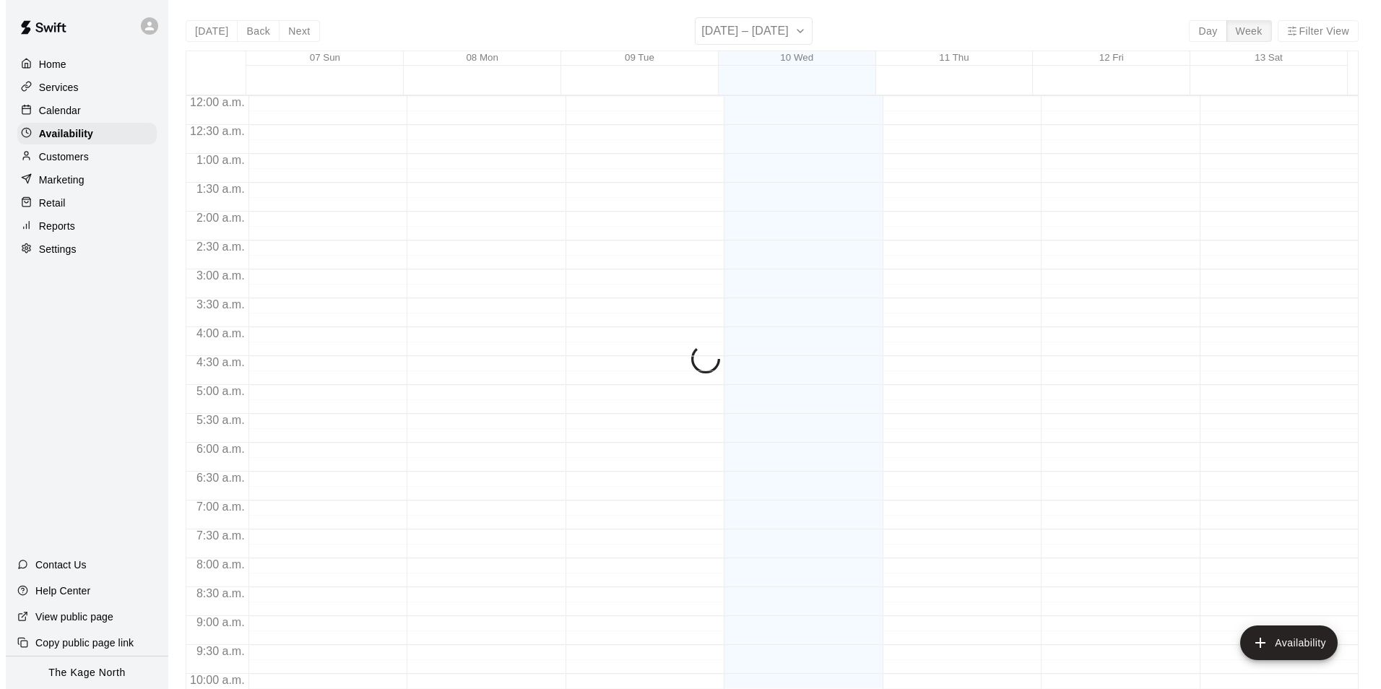
scroll to position [778, 0]
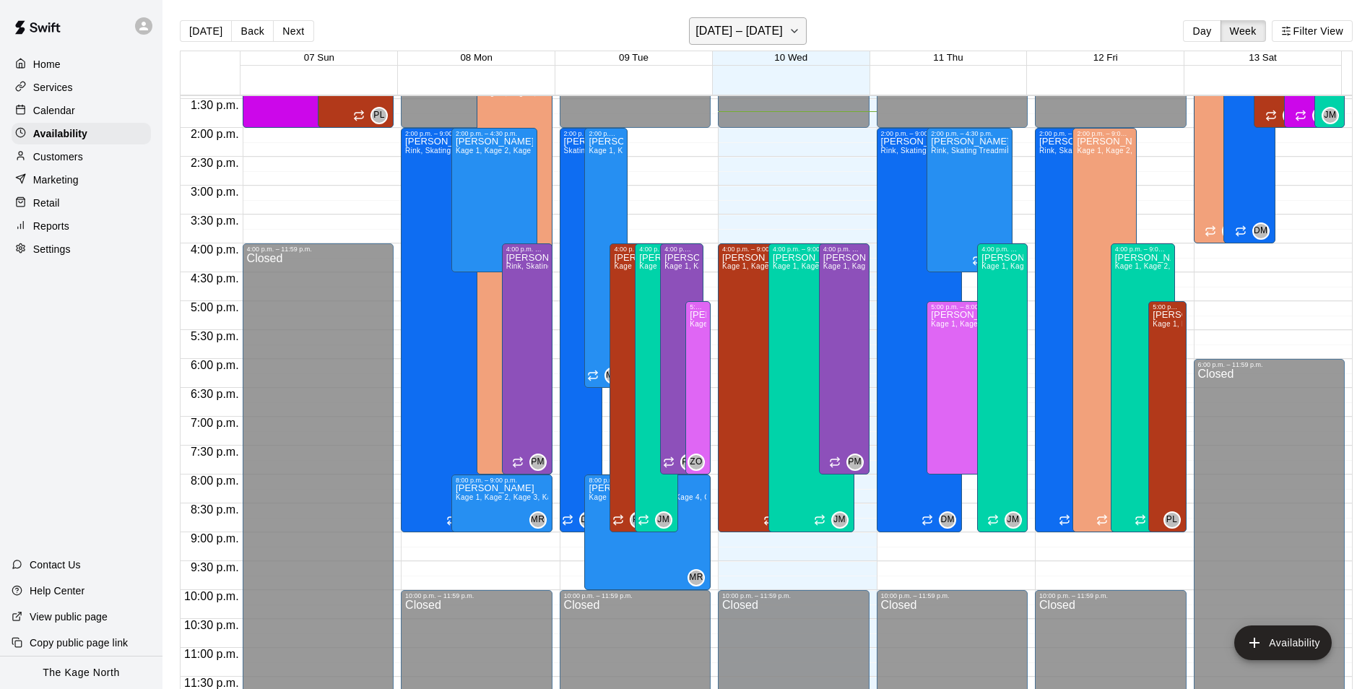
click at [779, 38] on h6 "[DATE] – [DATE]" at bounding box center [738, 31] width 87 height 20
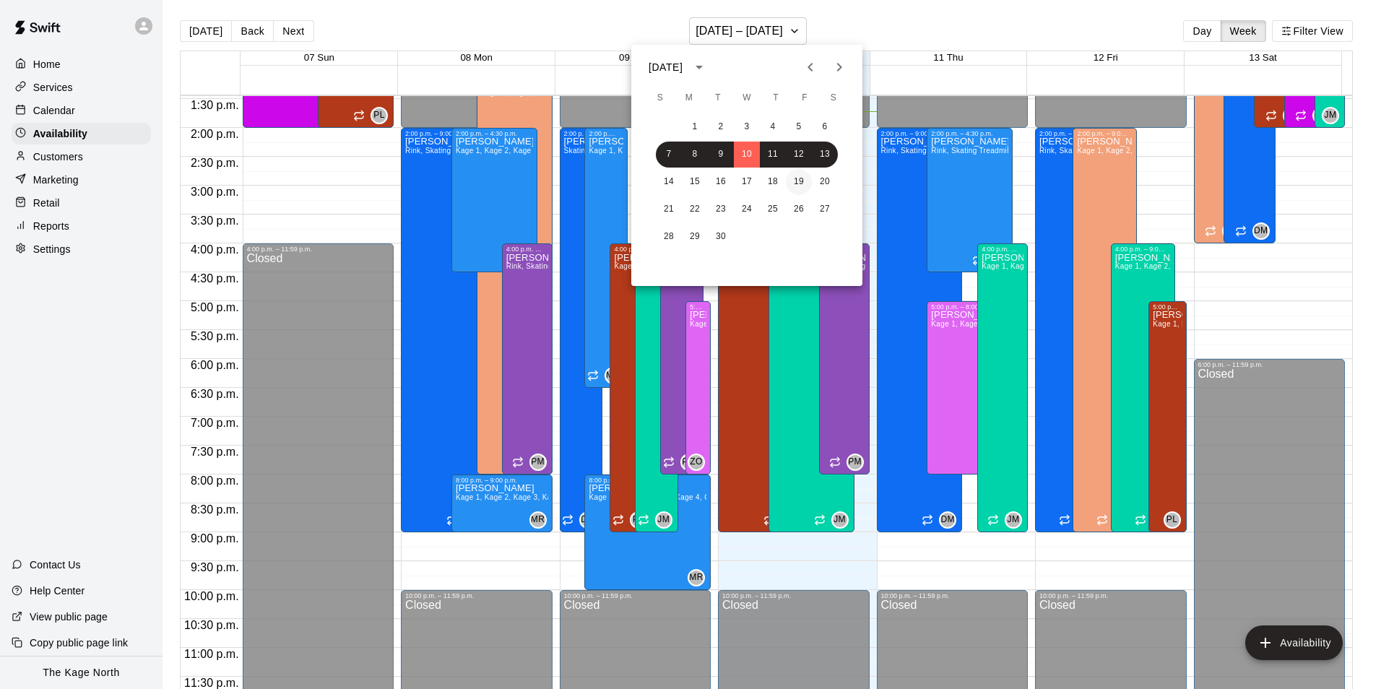
click at [801, 179] on button "19" at bounding box center [799, 182] width 26 height 26
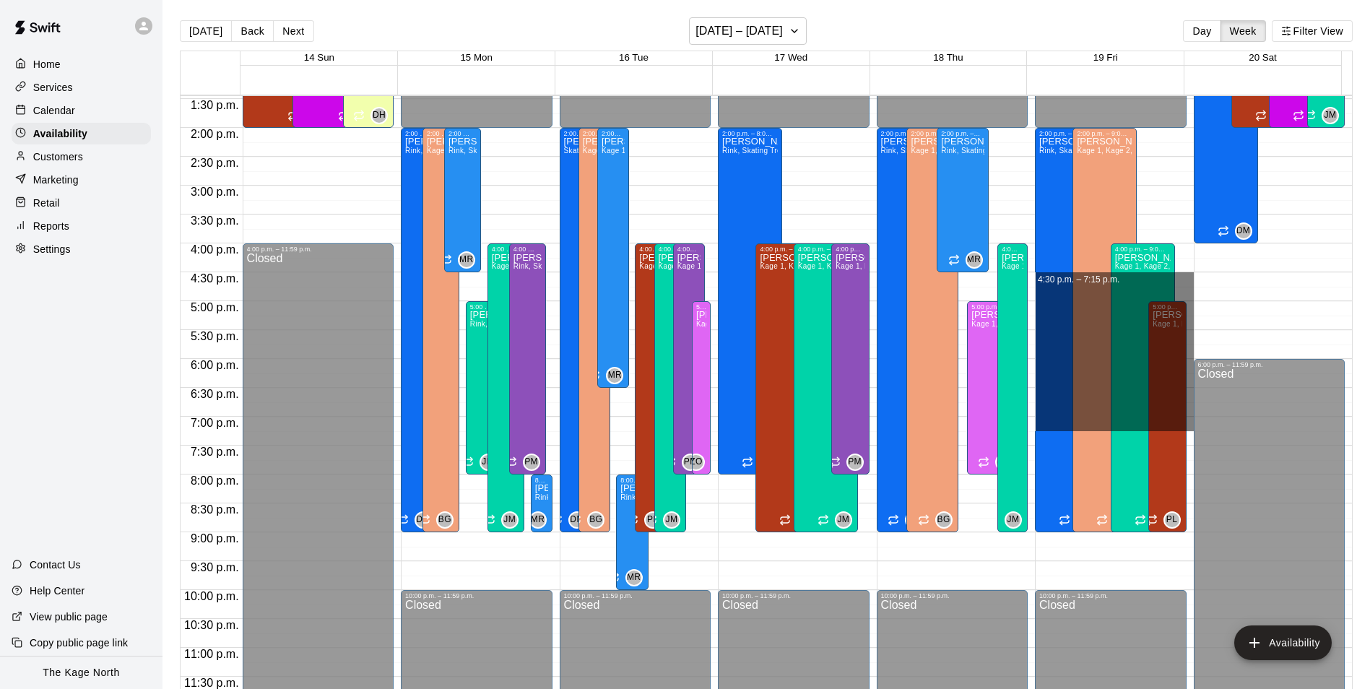
drag, startPoint x: 1175, startPoint y: 277, endPoint x: 1176, endPoint y: 419, distance: 142.3
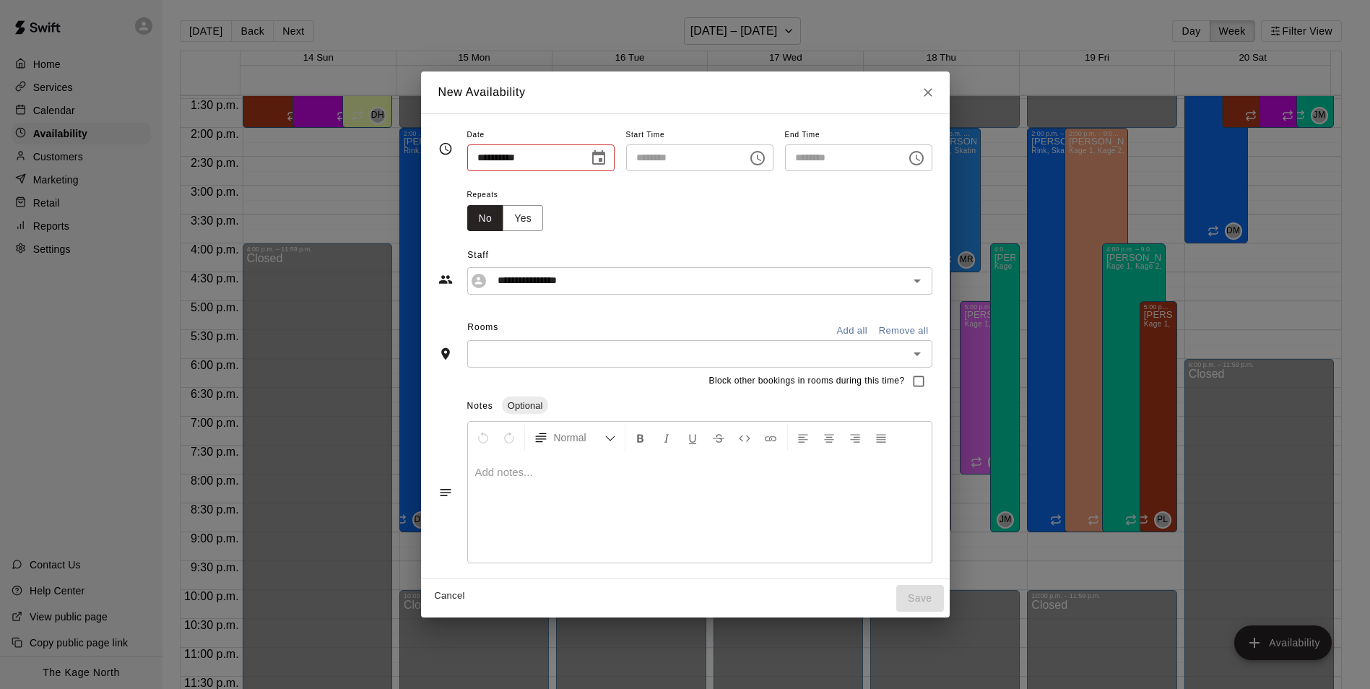
type input "**********"
type input "********"
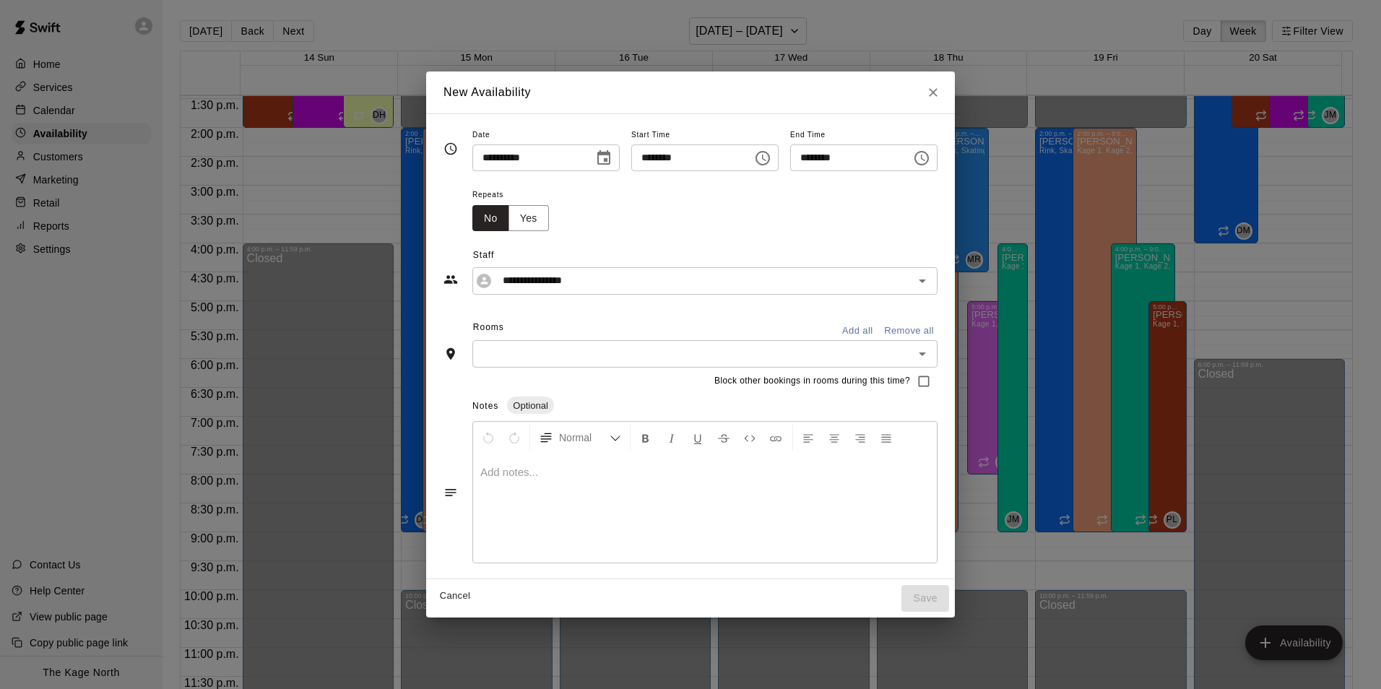
click at [946, 96] on button "Close" at bounding box center [933, 92] width 26 height 26
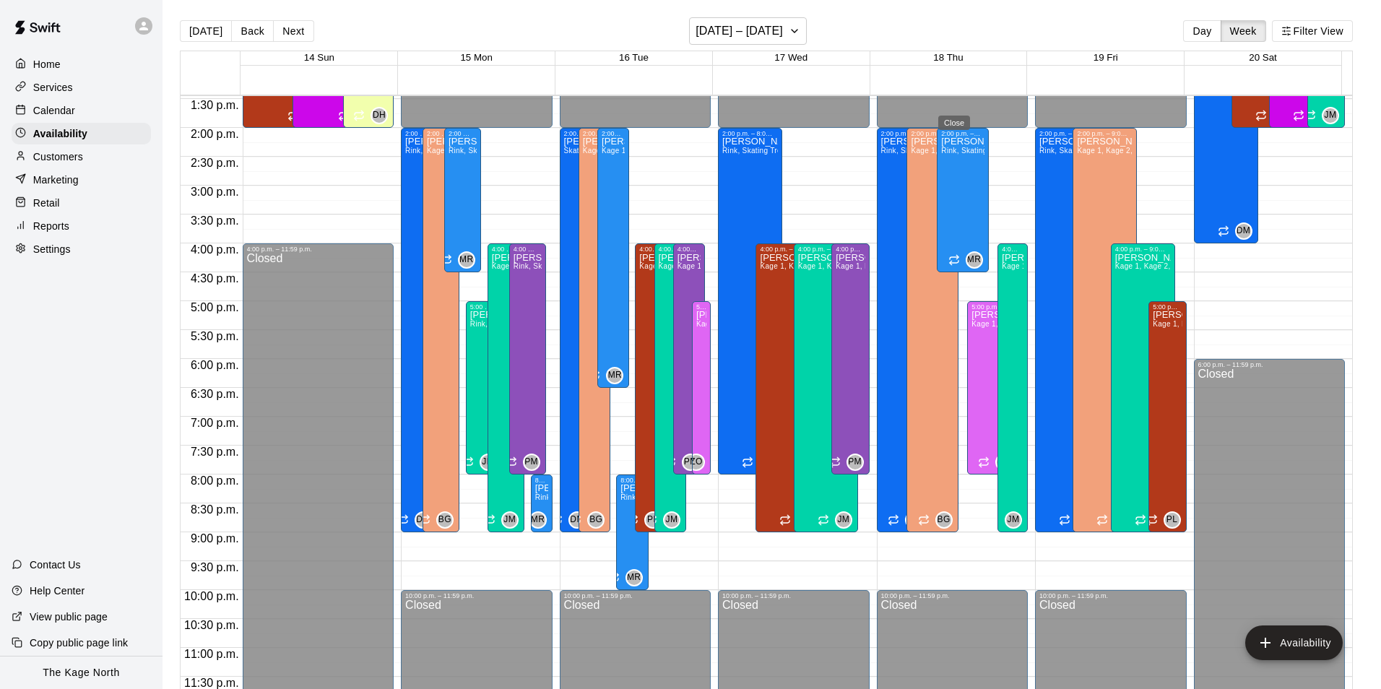
type input "**********"
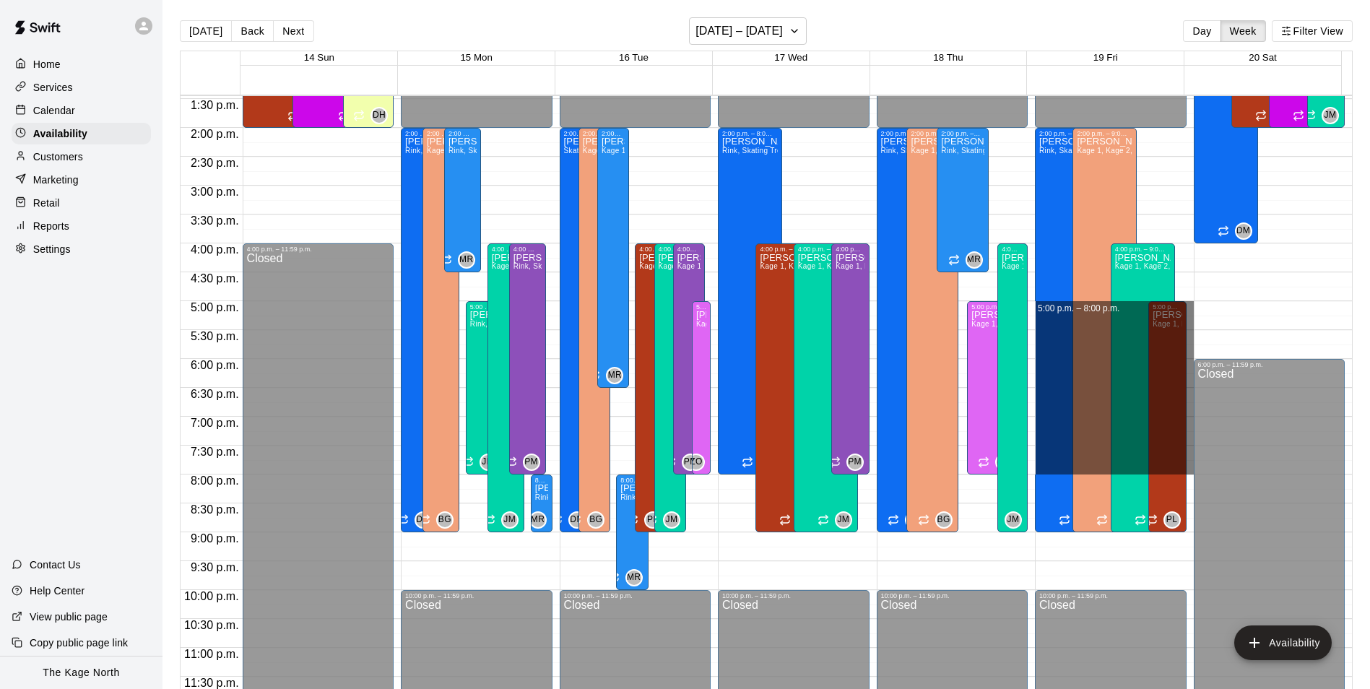
drag, startPoint x: 1181, startPoint y: 305, endPoint x: 1179, endPoint y: 464, distance: 158.9
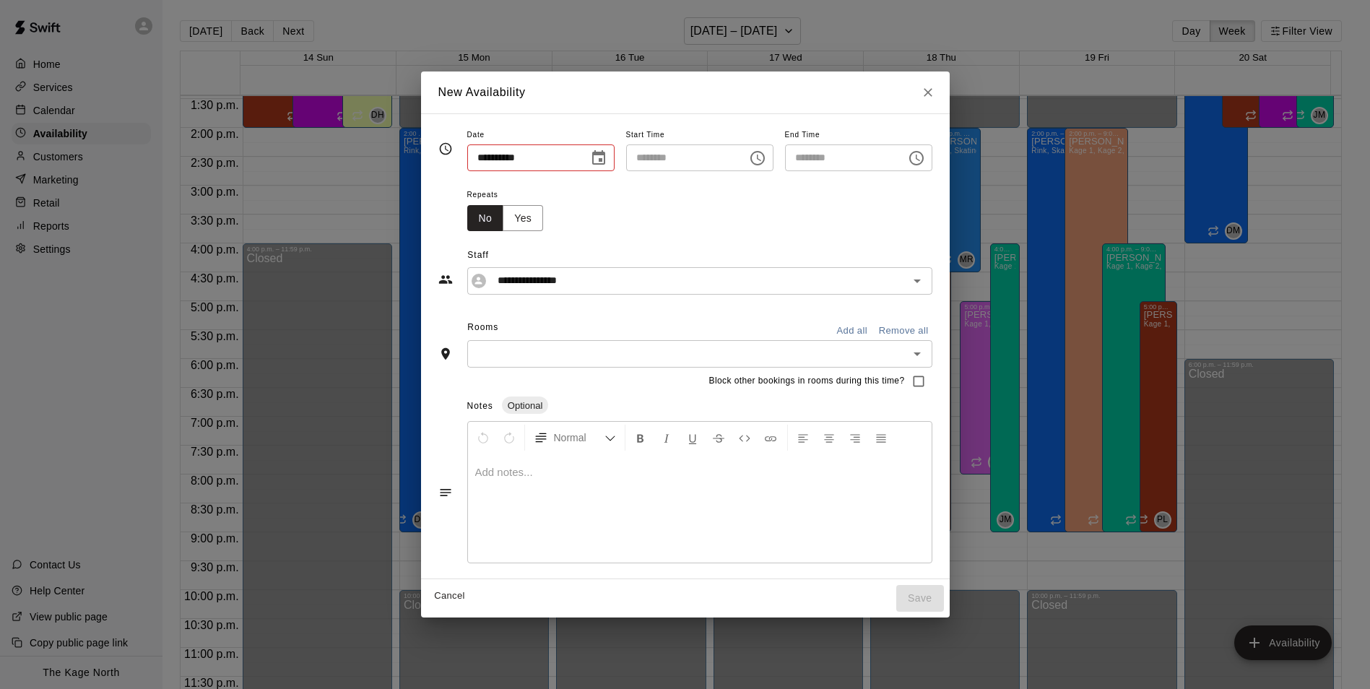
type input "**********"
type input "********"
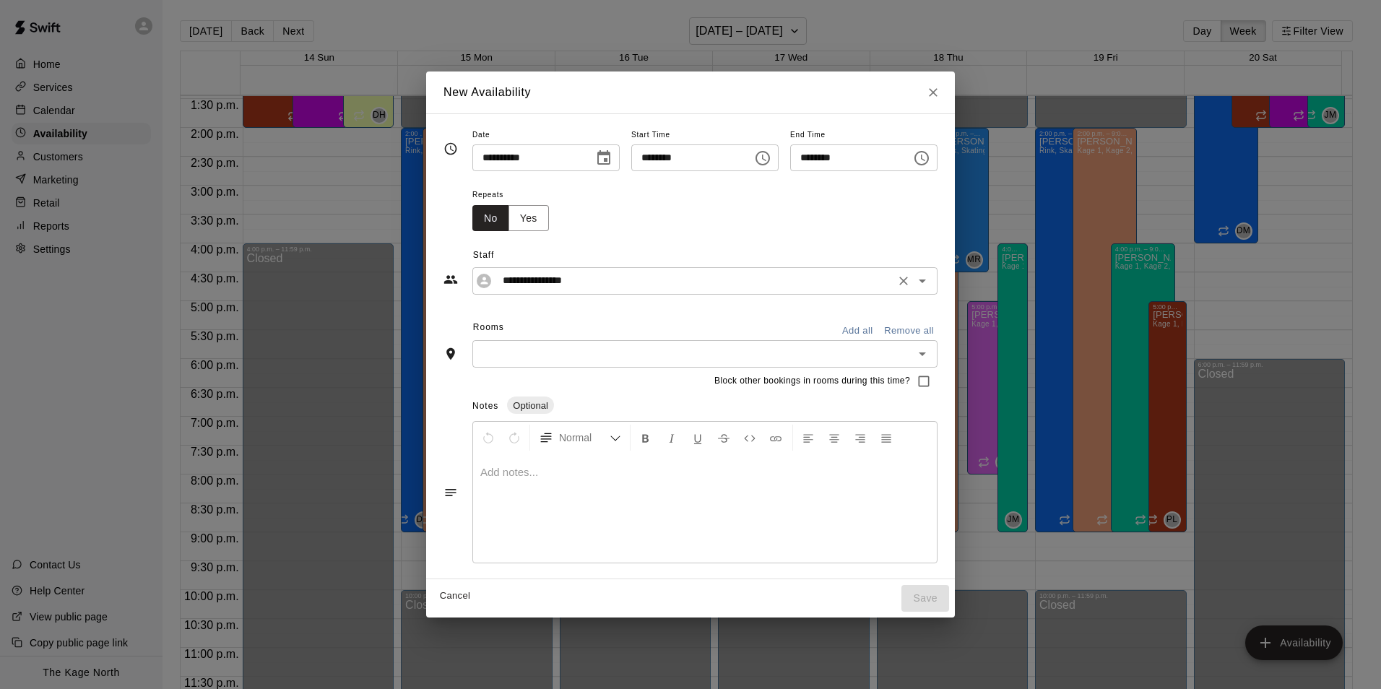
click at [926, 282] on icon "Open" at bounding box center [922, 281] width 7 height 4
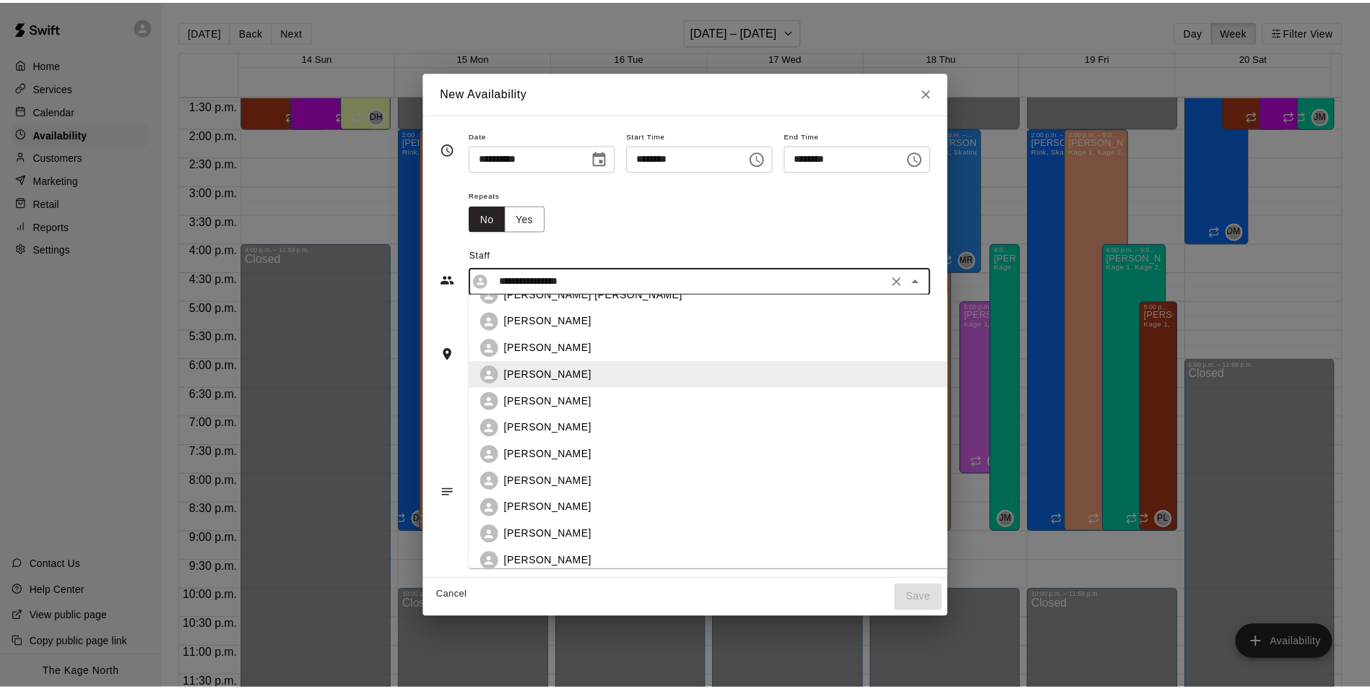
scroll to position [27, 0]
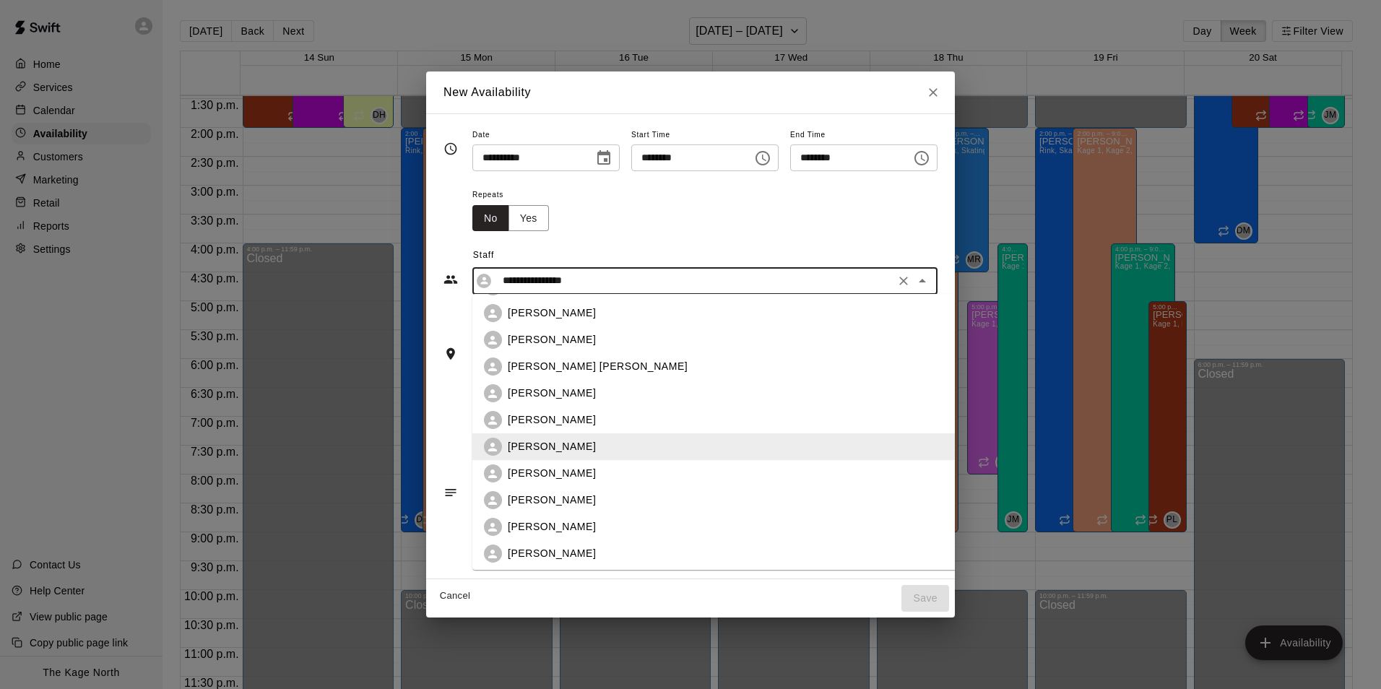
click at [547, 397] on p "[PERSON_NAME]" at bounding box center [552, 393] width 88 height 15
type input "**********"
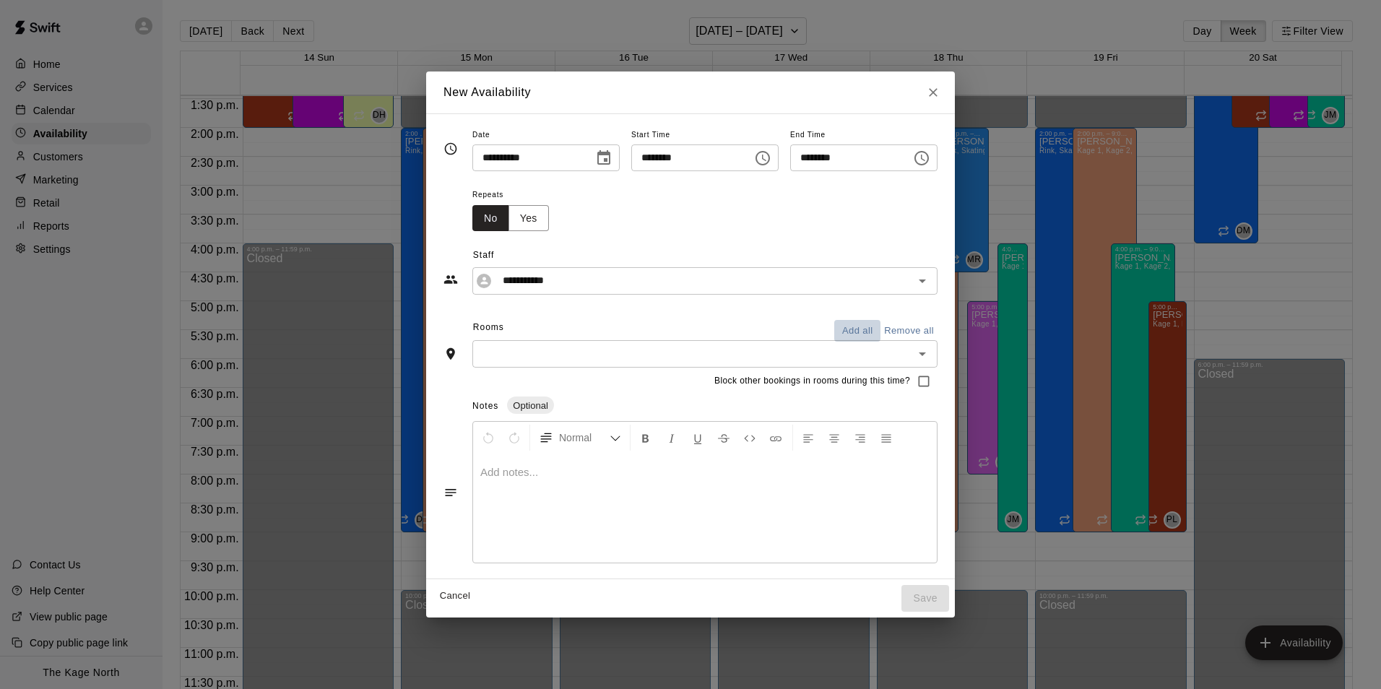
click at [880, 327] on button "Add all" at bounding box center [857, 331] width 46 height 22
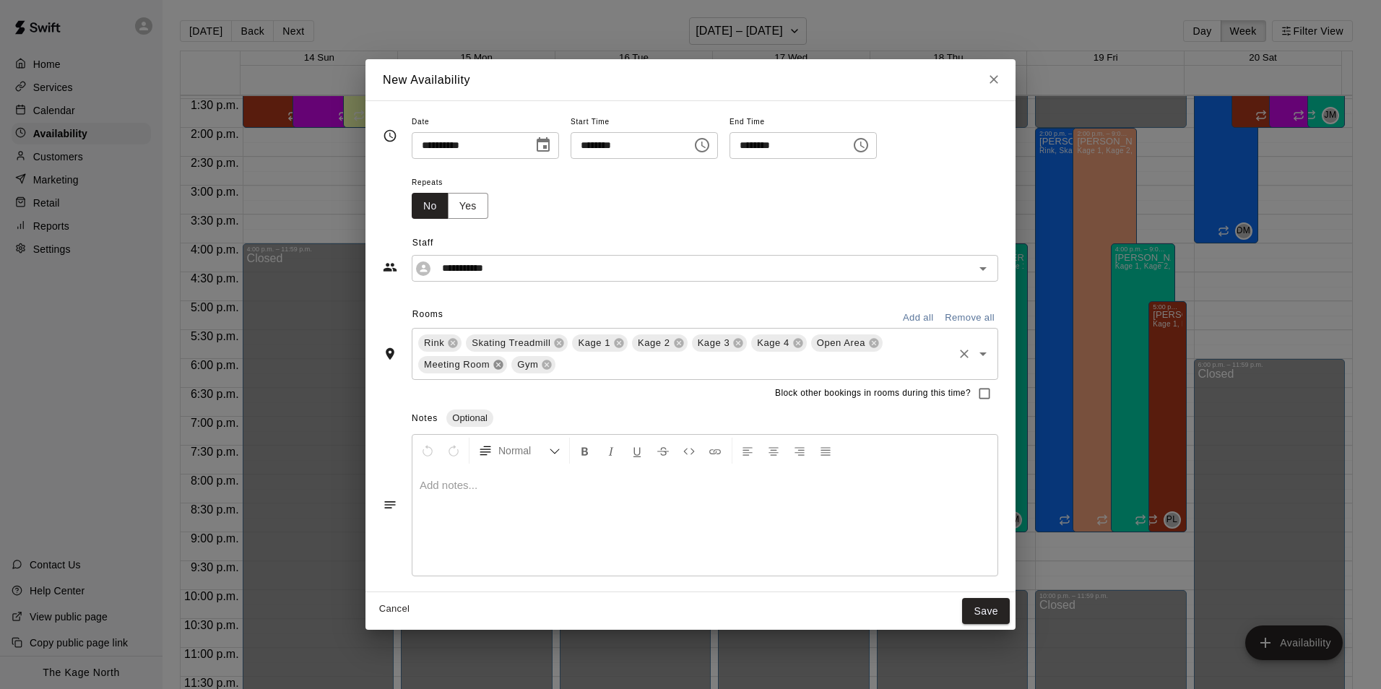
click at [495, 365] on icon at bounding box center [498, 364] width 9 height 9
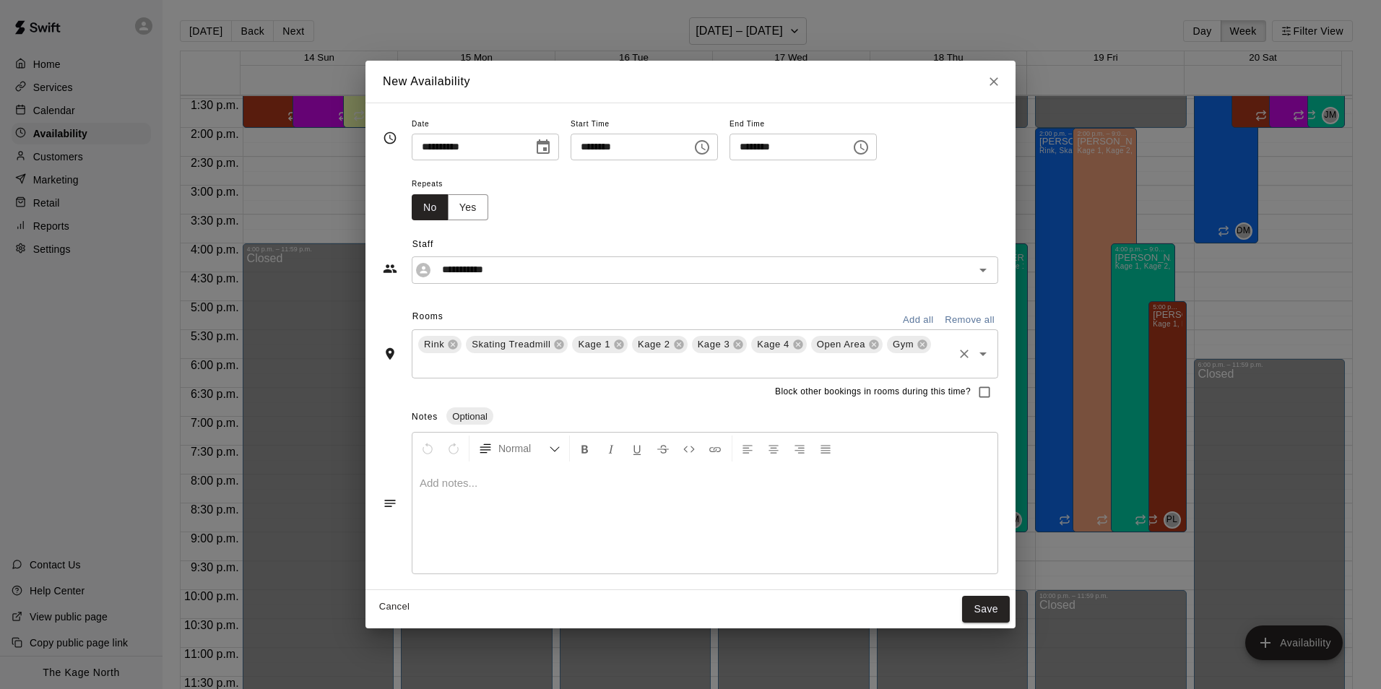
click at [917, 341] on icon at bounding box center [921, 344] width 9 height 9
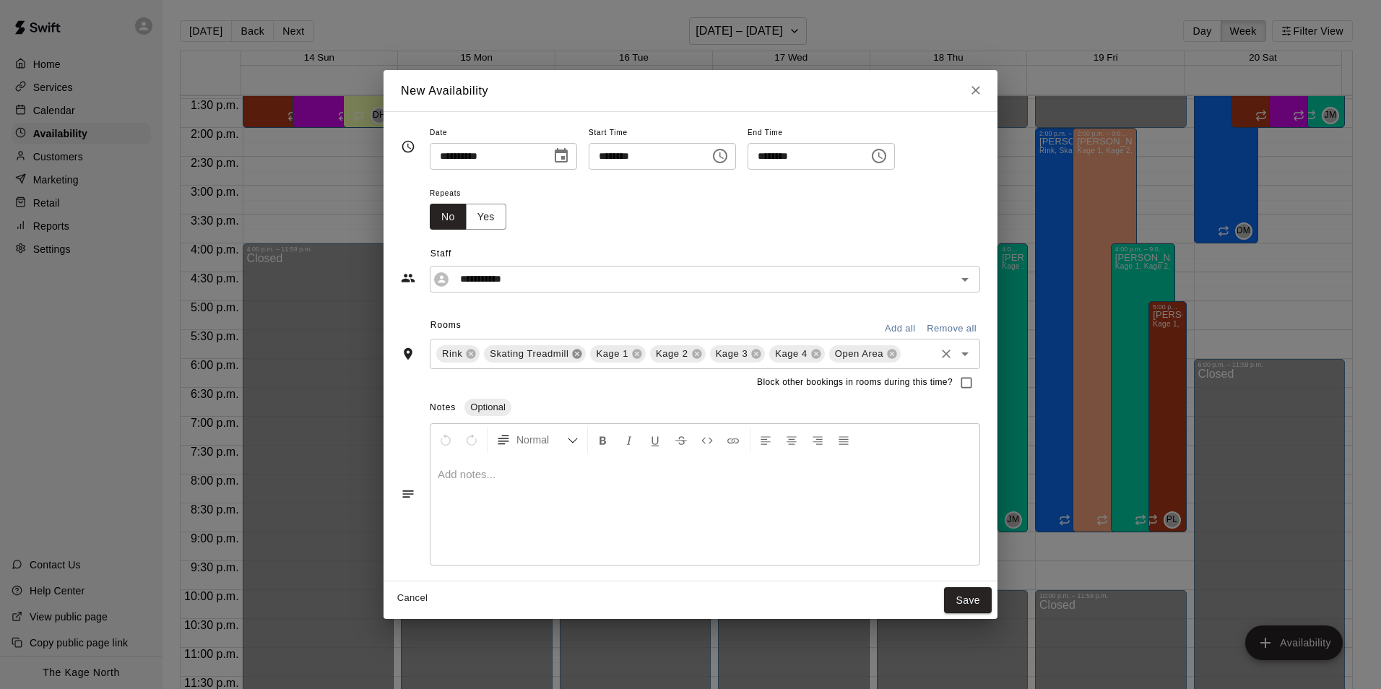
click at [576, 352] on icon at bounding box center [577, 353] width 9 height 9
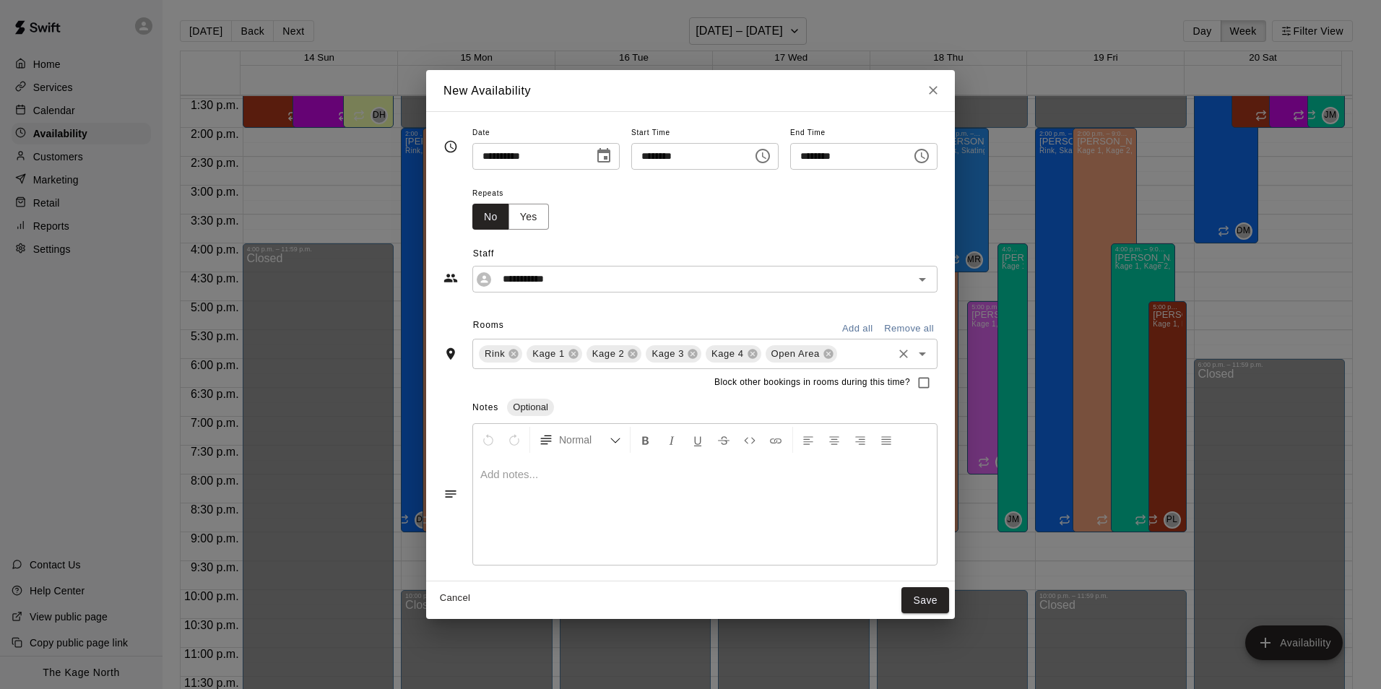
click at [500, 354] on div "Rink" at bounding box center [500, 353] width 43 height 17
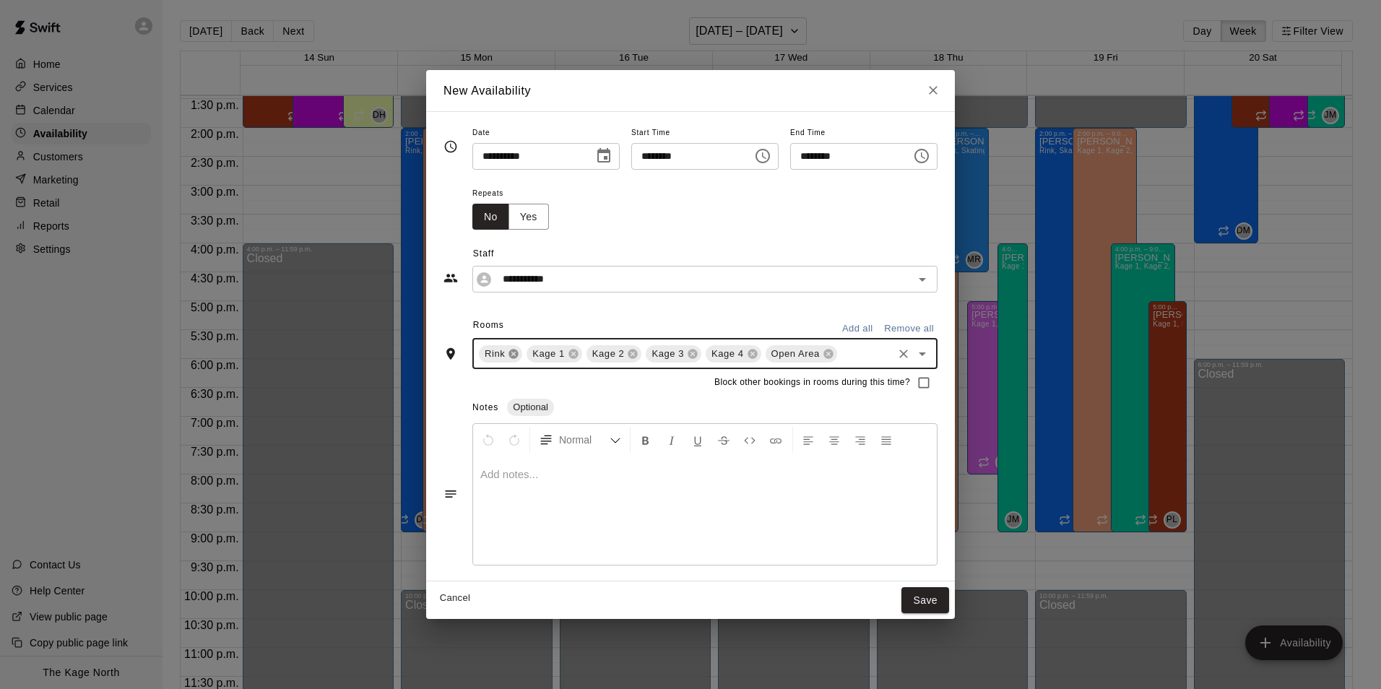
click at [509, 353] on icon at bounding box center [513, 353] width 9 height 9
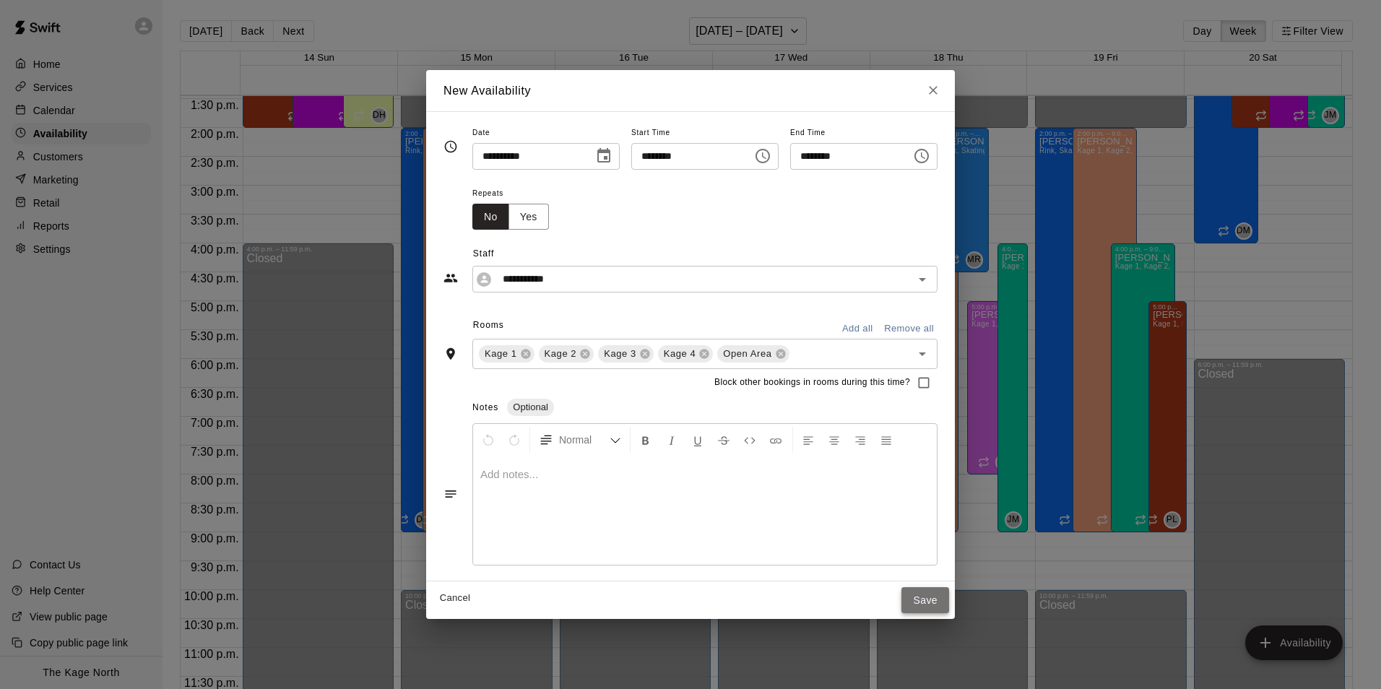
click at [947, 602] on button "Save" at bounding box center [925, 600] width 48 height 27
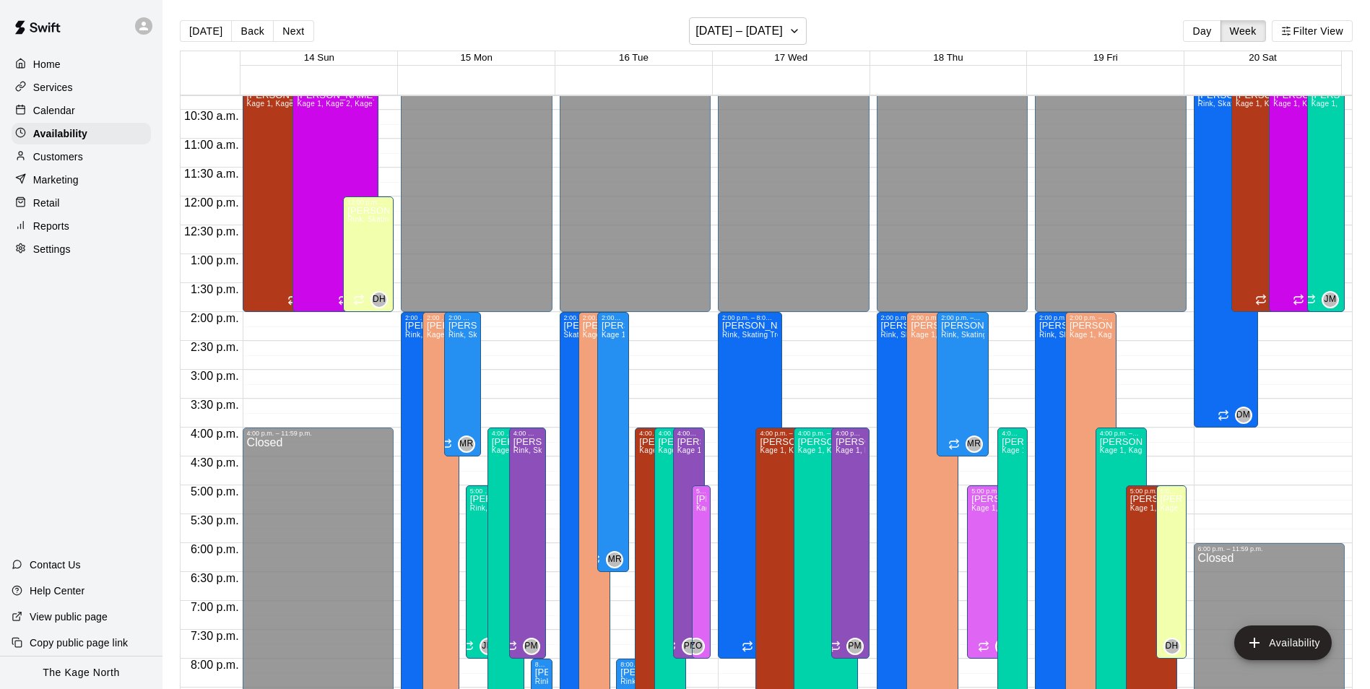
scroll to position [778, 0]
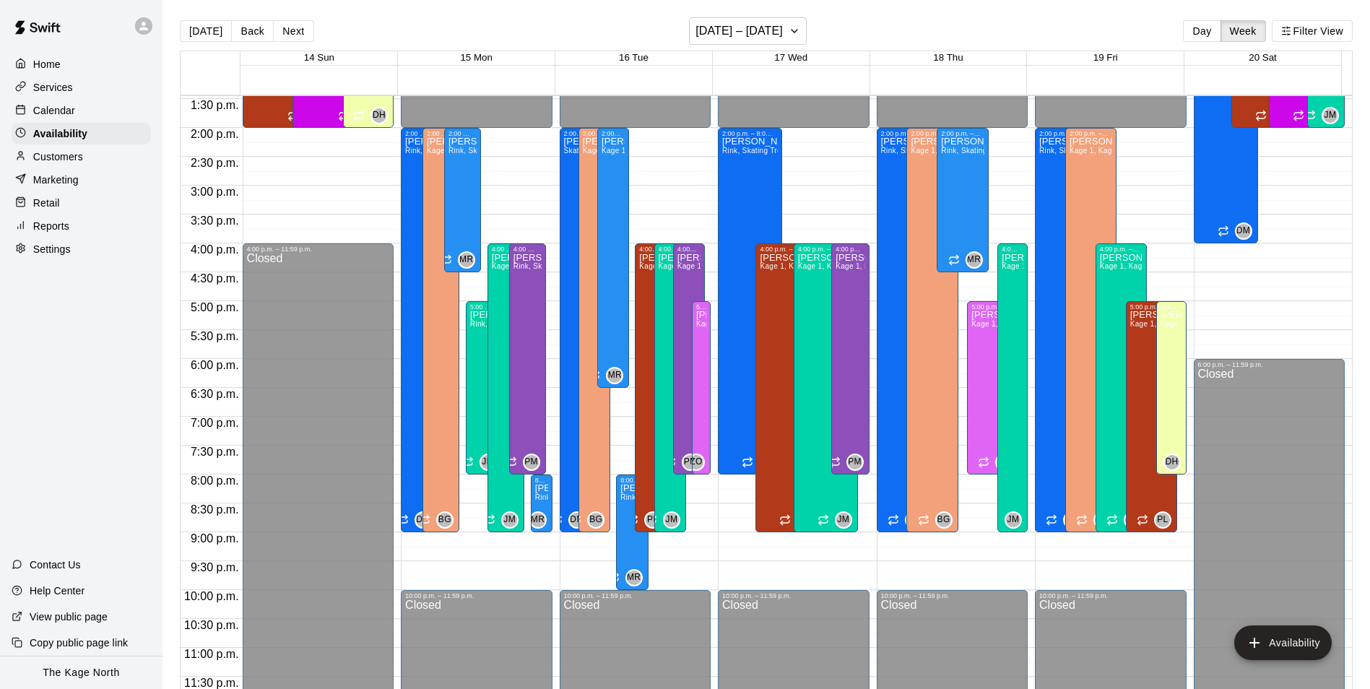
click at [58, 114] on p "Calendar" at bounding box center [54, 110] width 42 height 14
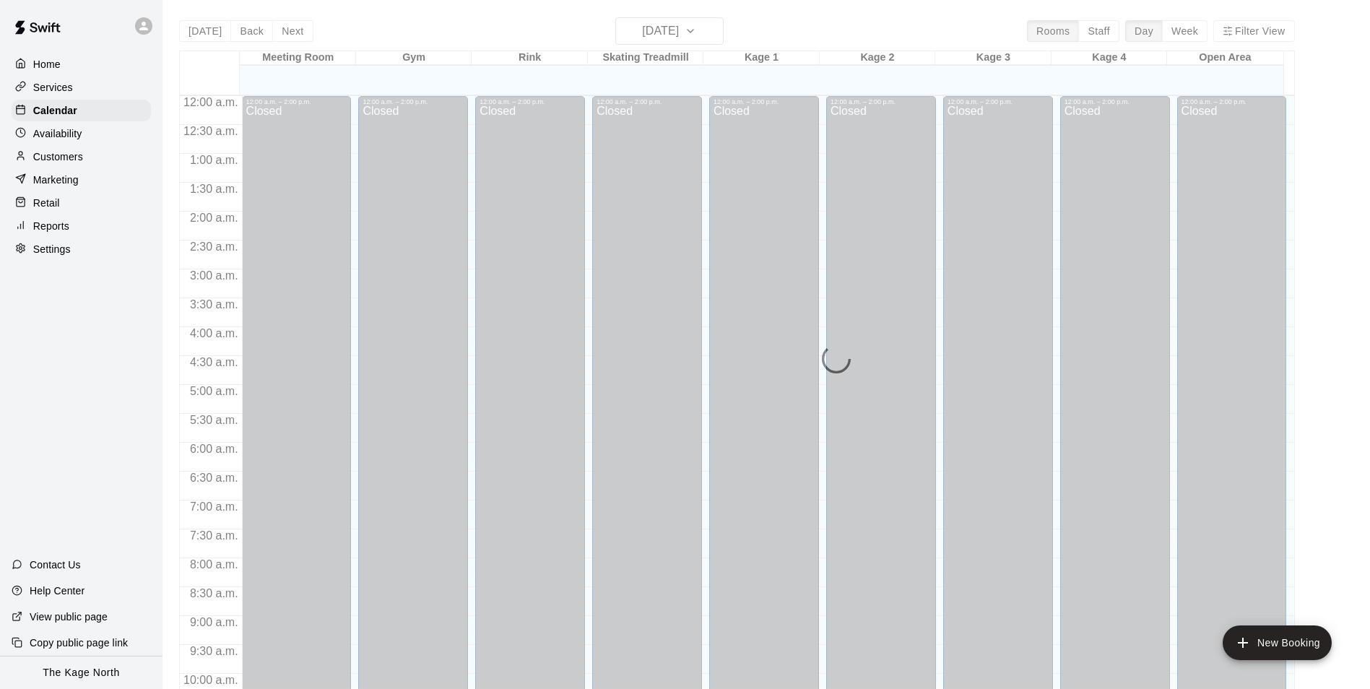
scroll to position [734, 0]
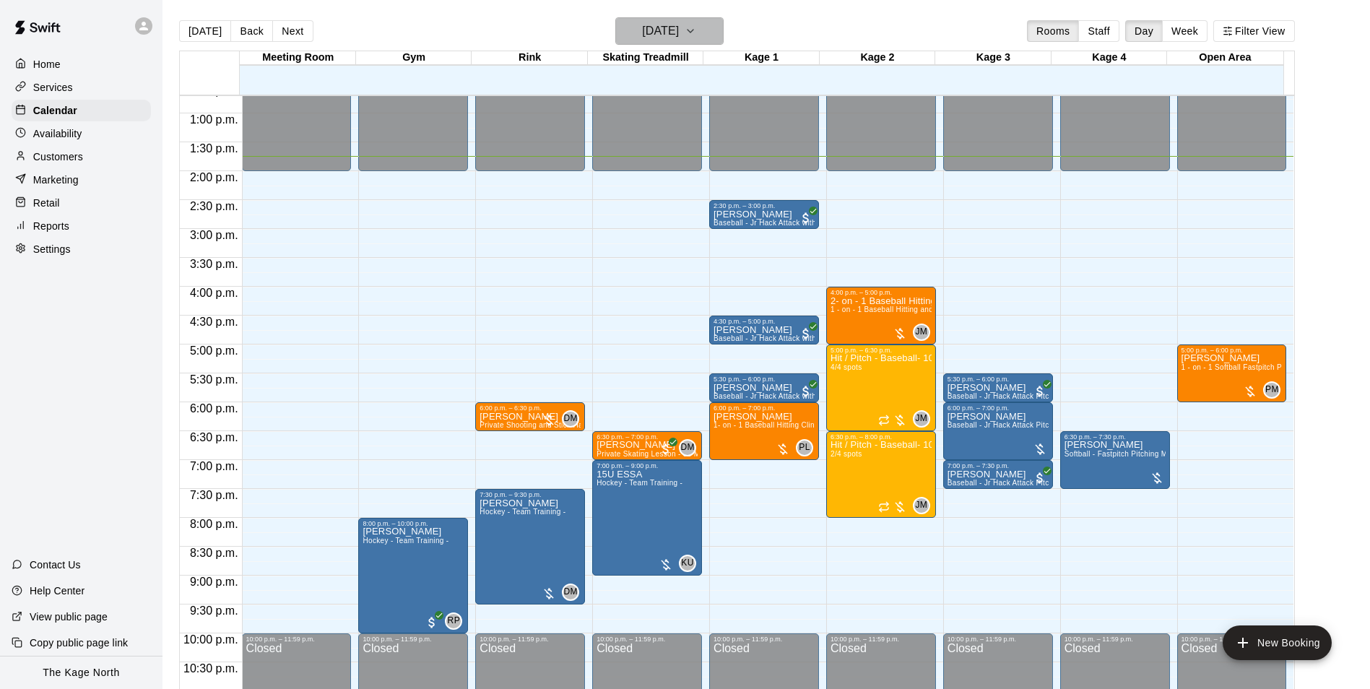
click at [679, 25] on h6 "[DATE]" at bounding box center [660, 31] width 37 height 20
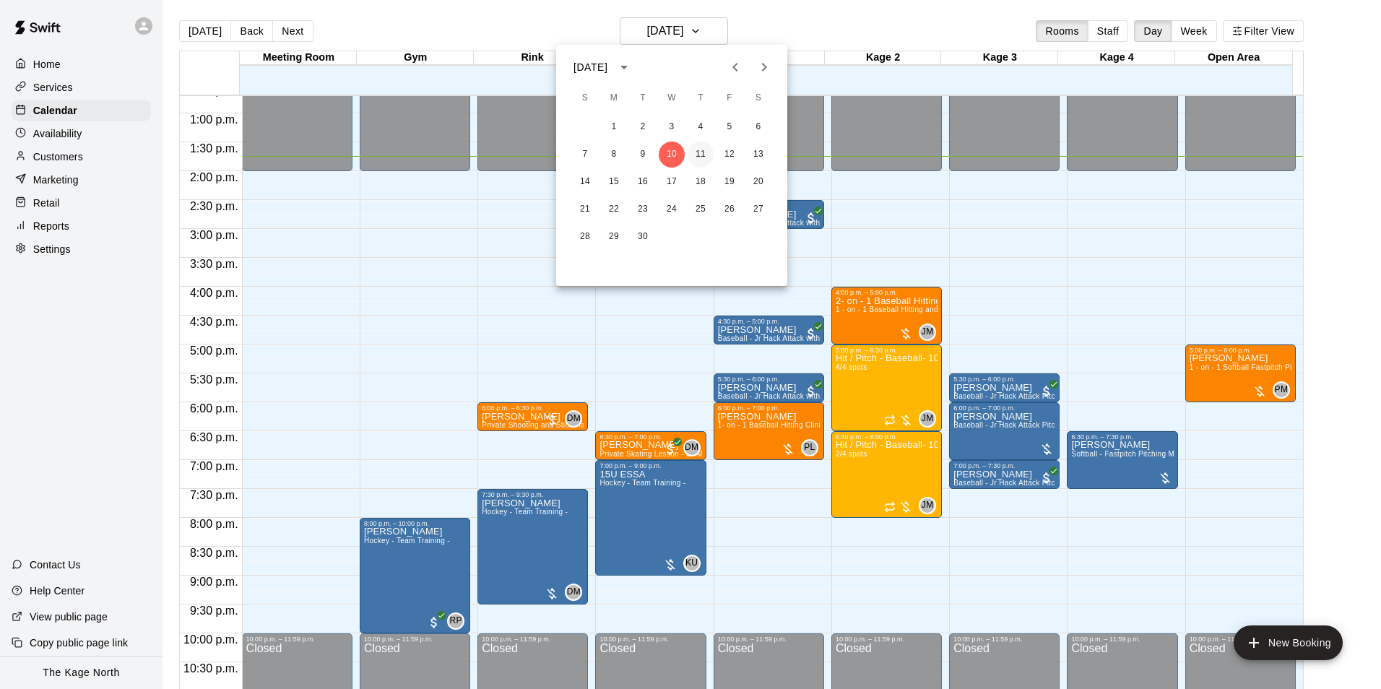
click at [703, 152] on button "11" at bounding box center [701, 155] width 26 height 26
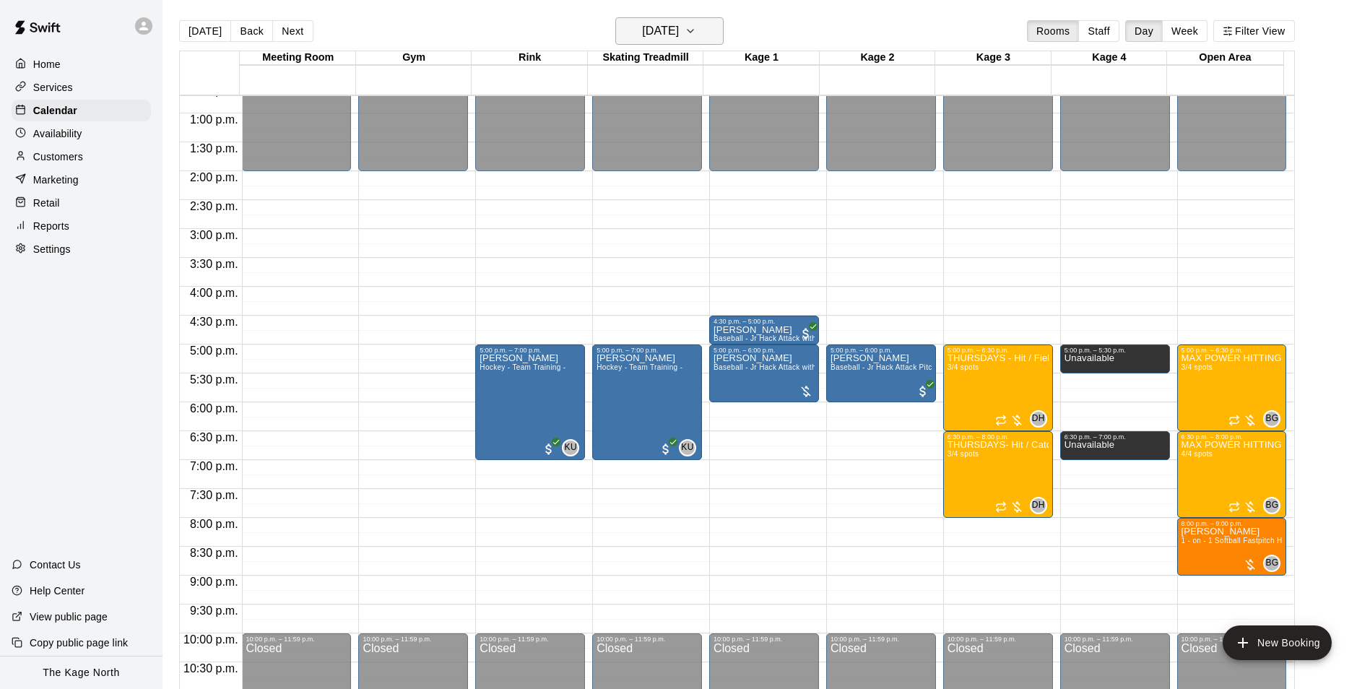
click at [679, 28] on h6 "[DATE]" at bounding box center [660, 31] width 37 height 20
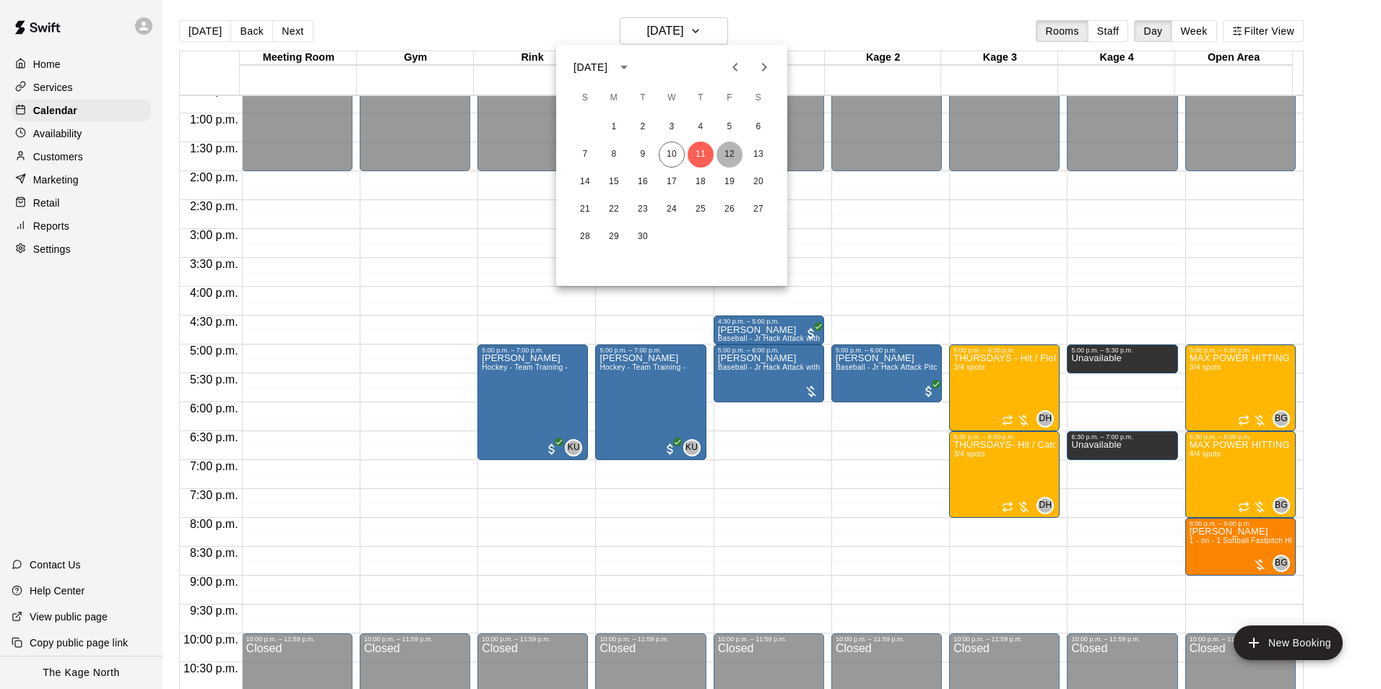
click at [726, 156] on button "12" at bounding box center [729, 155] width 26 height 26
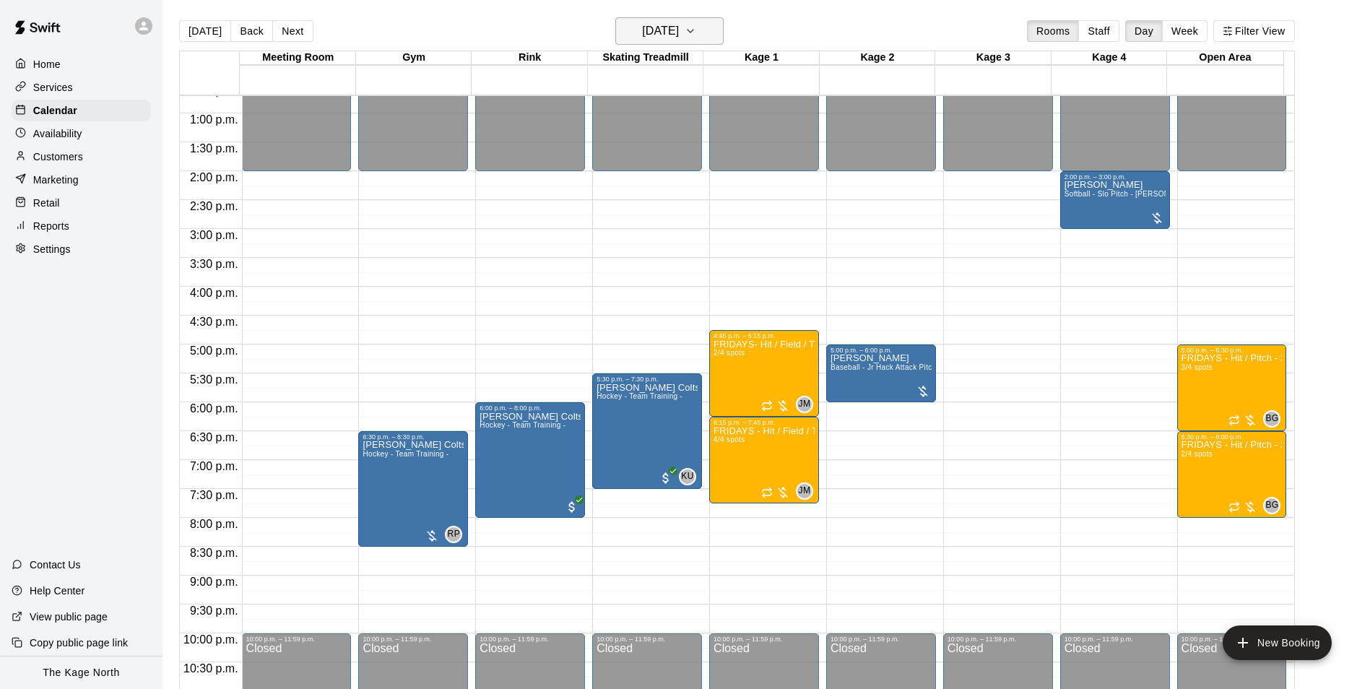
click at [696, 24] on icon "button" at bounding box center [691, 30] width 12 height 17
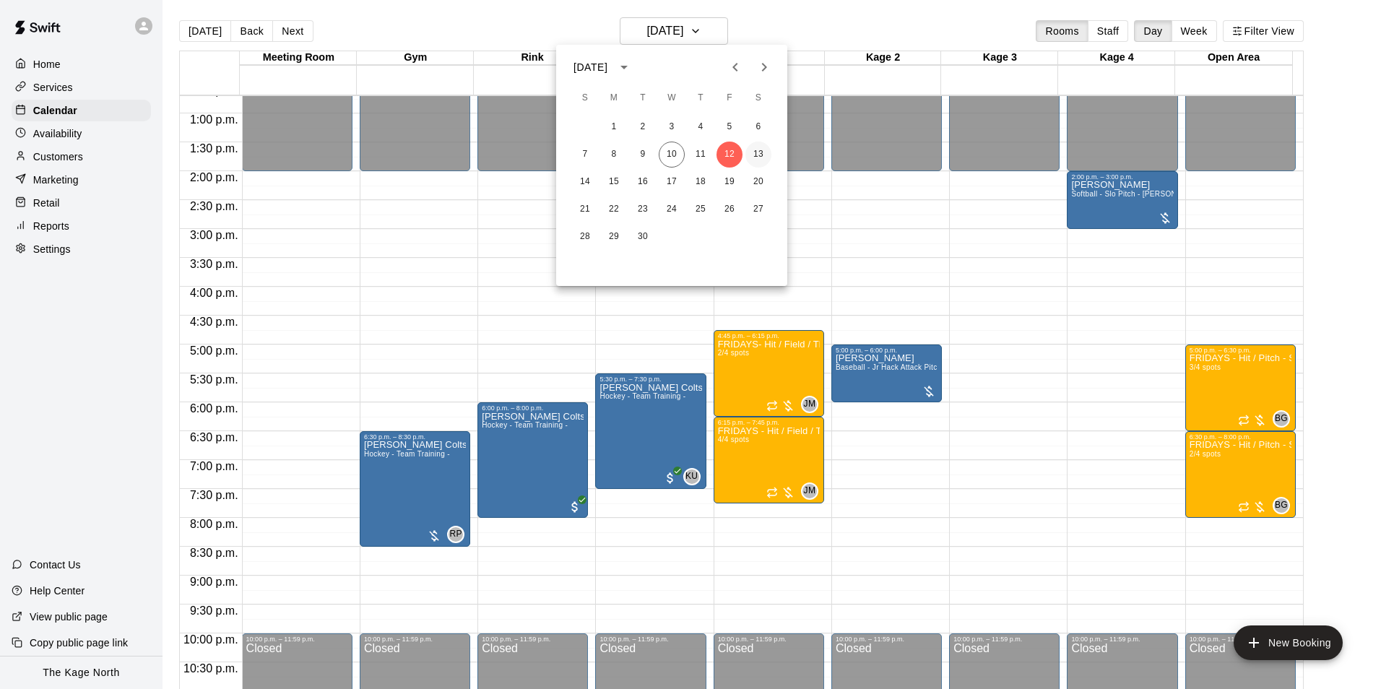
click at [758, 154] on button "13" at bounding box center [758, 155] width 26 height 26
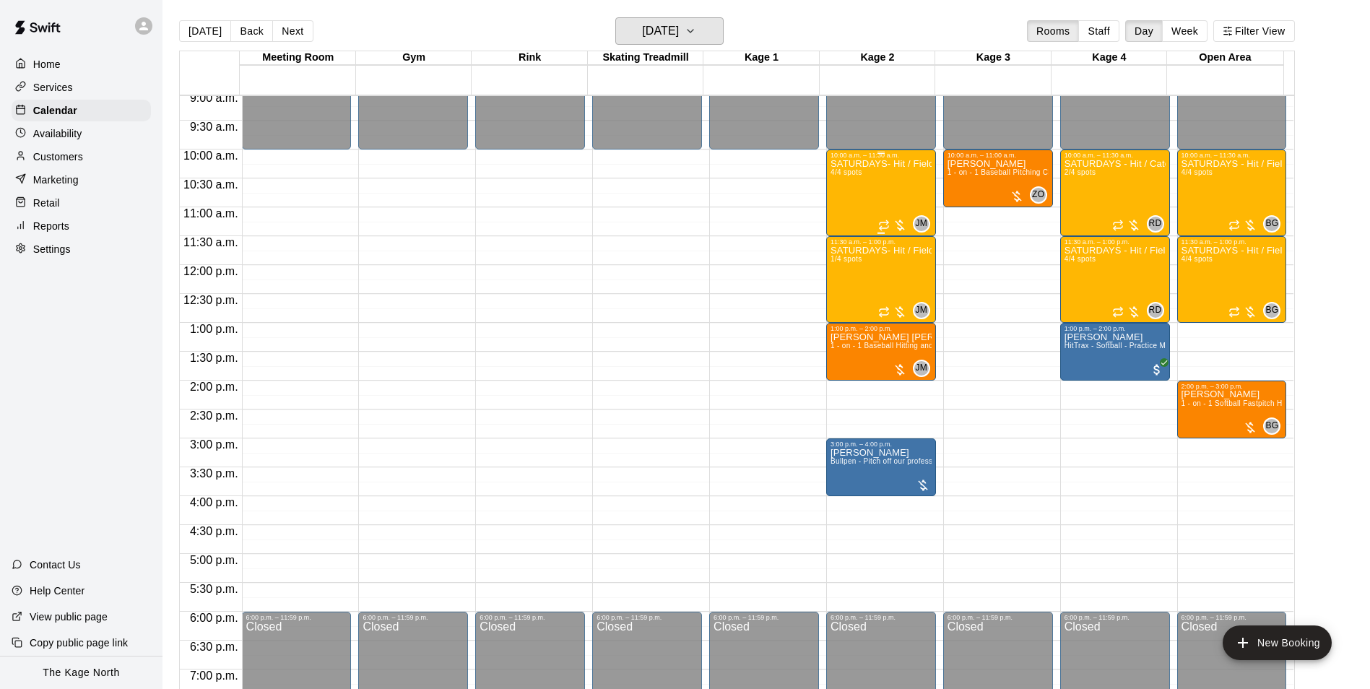
scroll to position [517, 0]
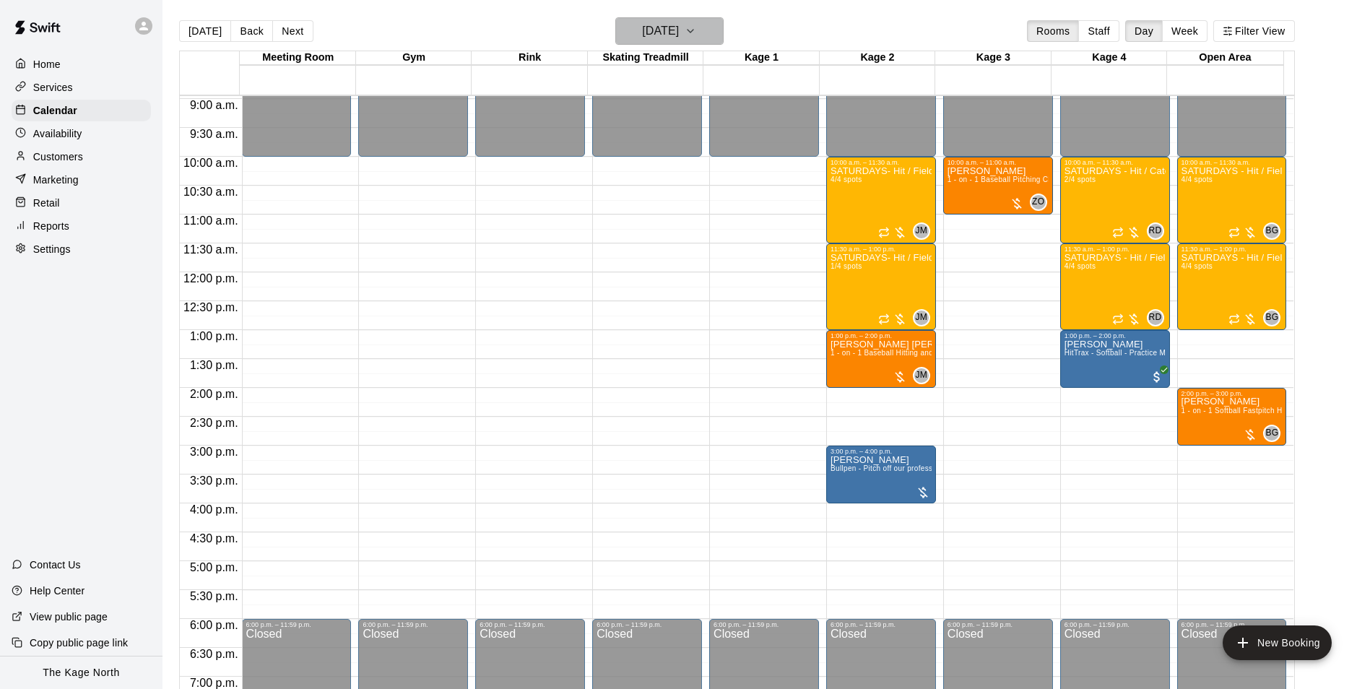
click at [679, 28] on h6 "[DATE]" at bounding box center [660, 31] width 37 height 20
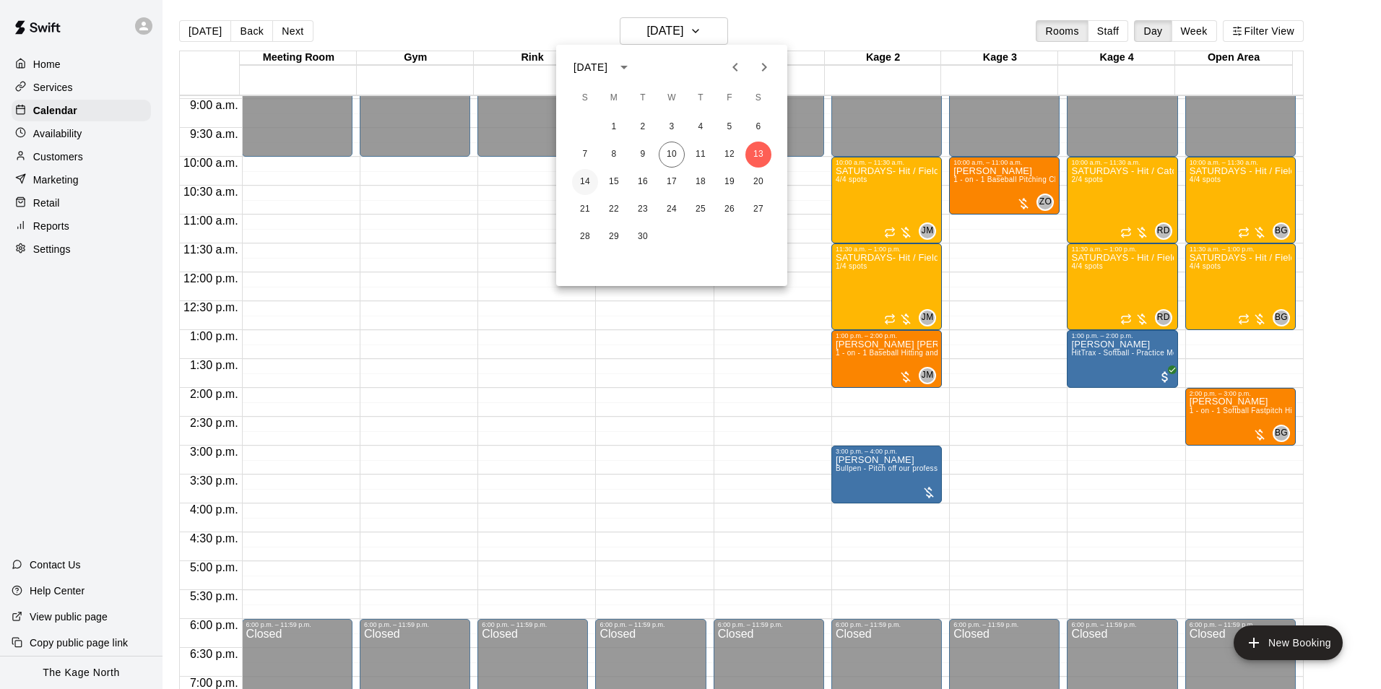
click at [586, 180] on button "14" at bounding box center [585, 182] width 26 height 26
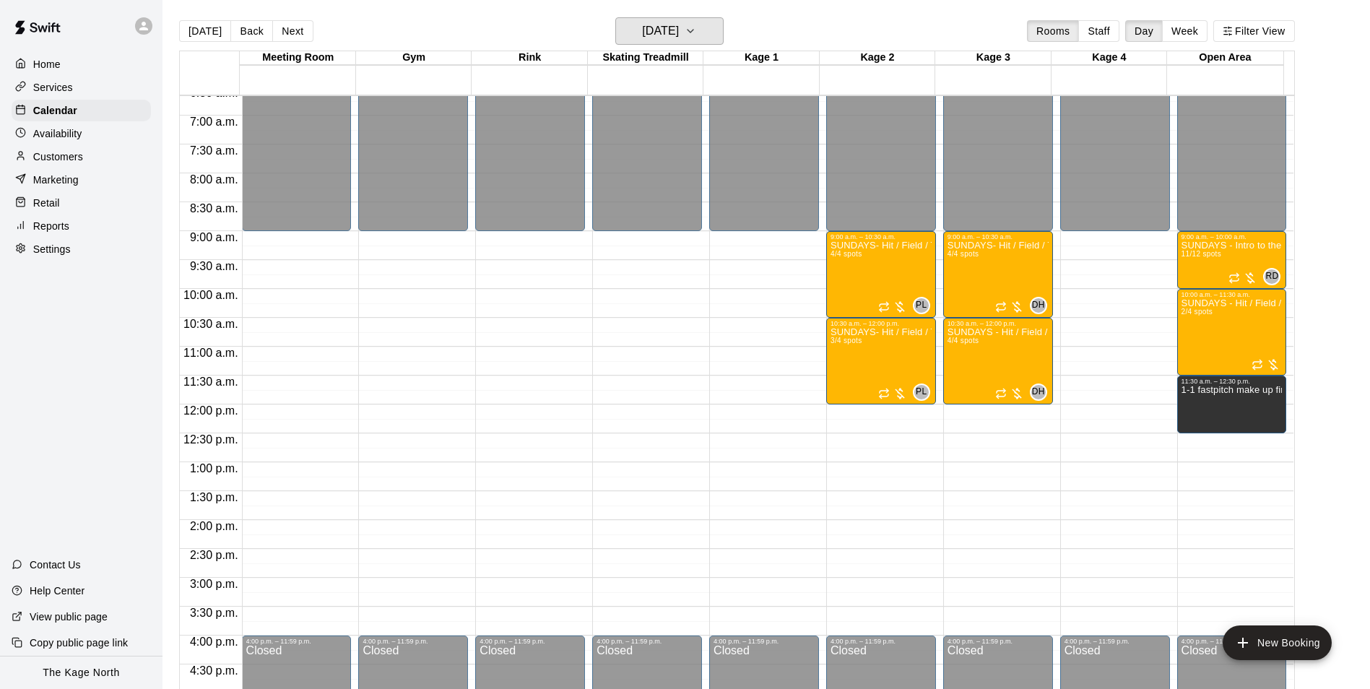
scroll to position [373, 0]
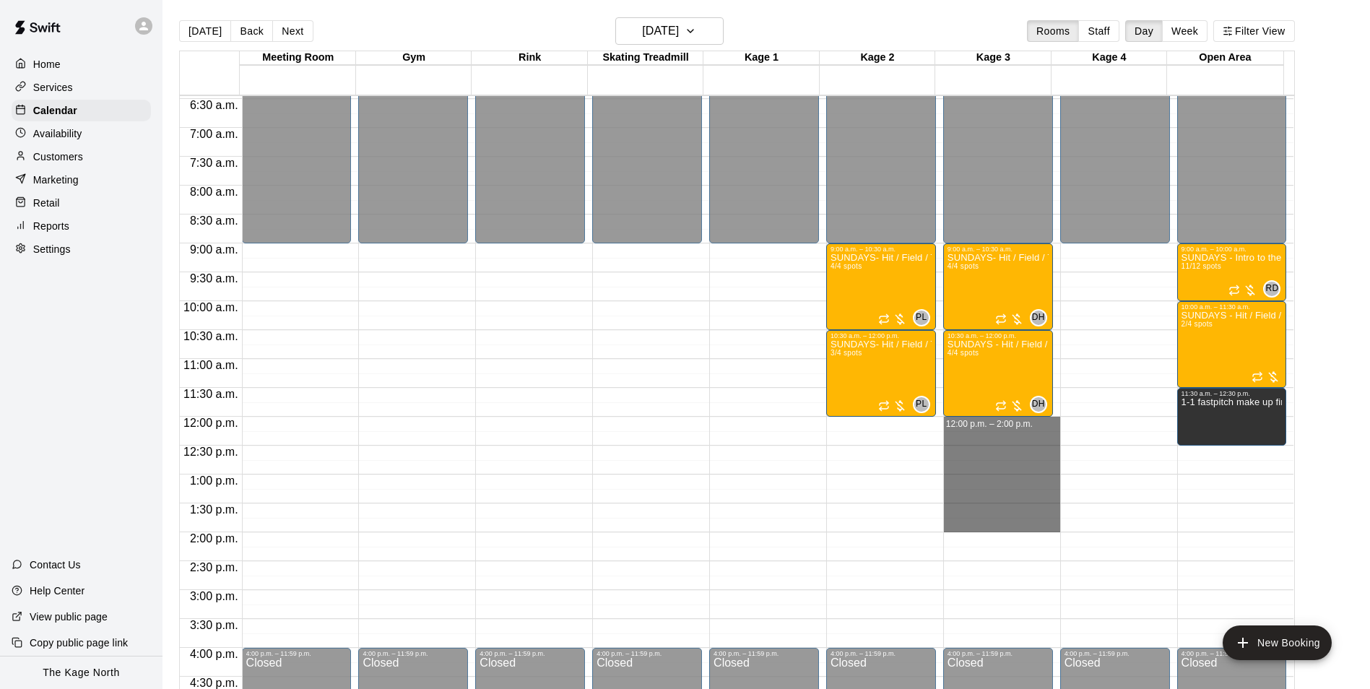
drag, startPoint x: 993, startPoint y: 423, endPoint x: 996, endPoint y: 525, distance: 101.9
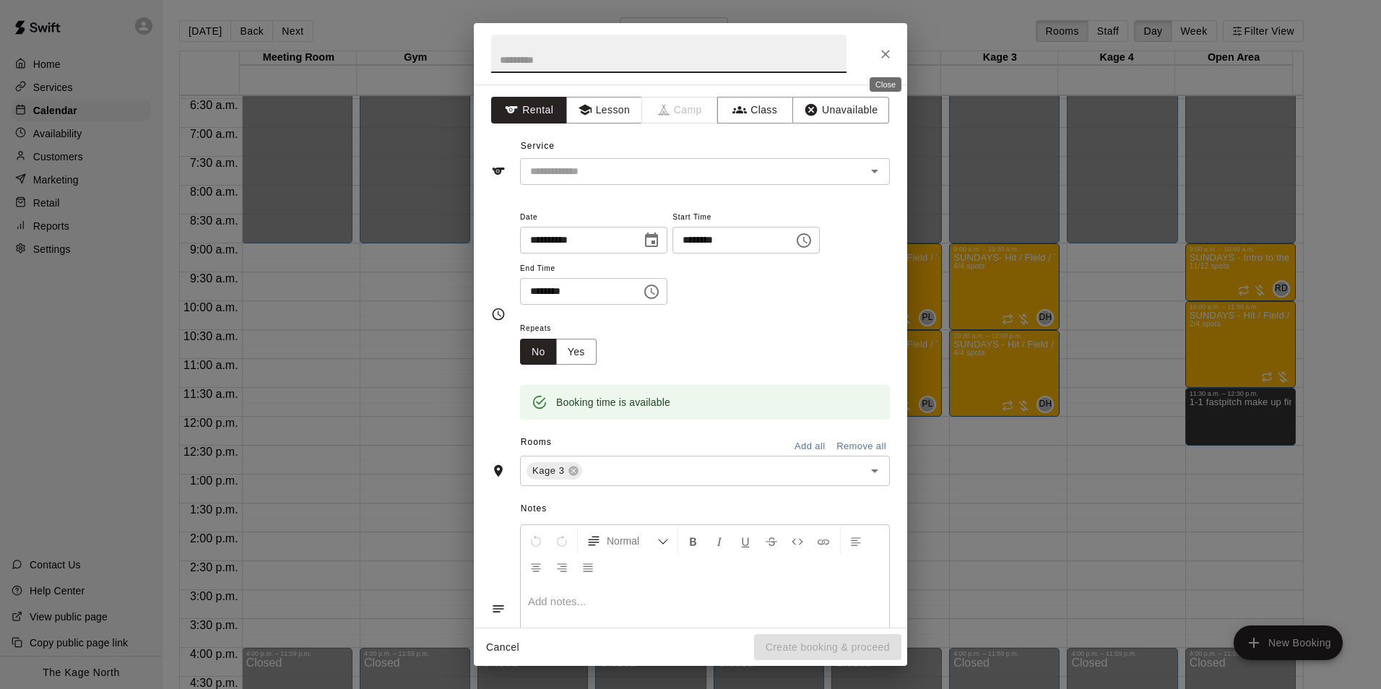
click at [882, 56] on icon "Close" at bounding box center [885, 54] width 14 height 14
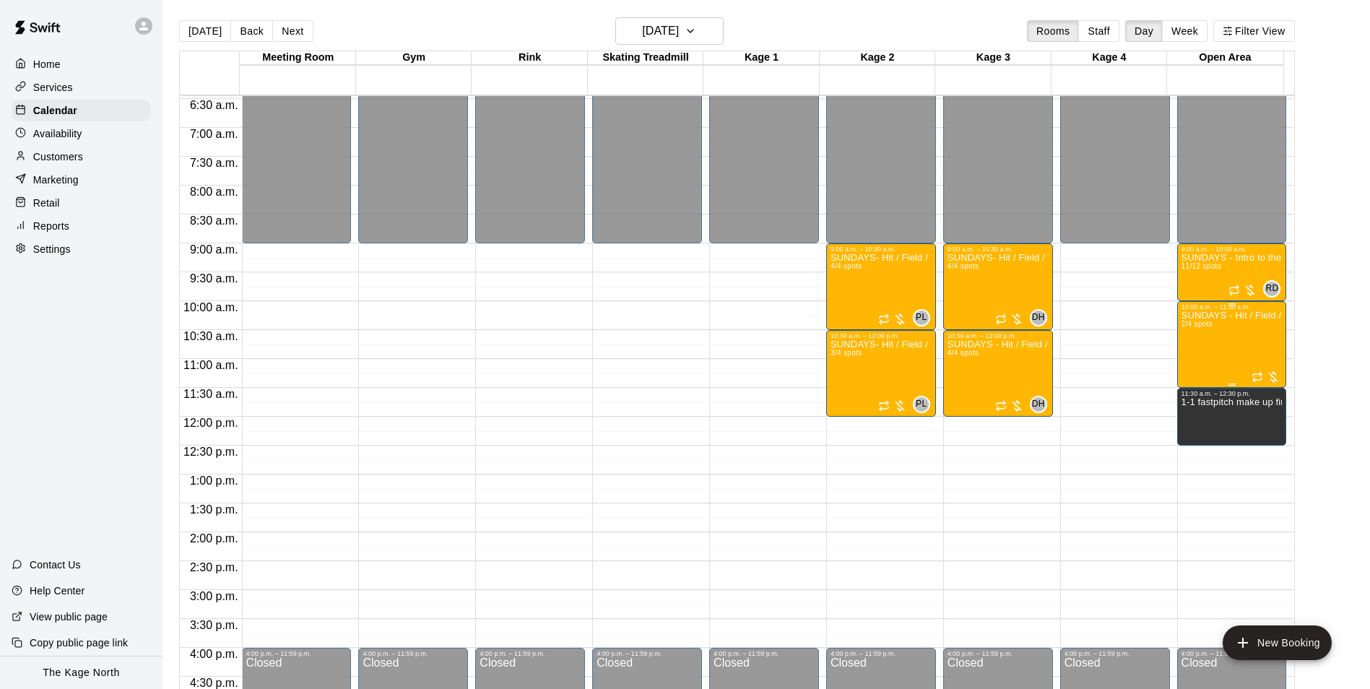
click at [1244, 346] on div "SUNDAYS - Hit / Field / Throw - Softball Program - 13U - 16U 2/4 spots" at bounding box center [1231, 655] width 101 height 689
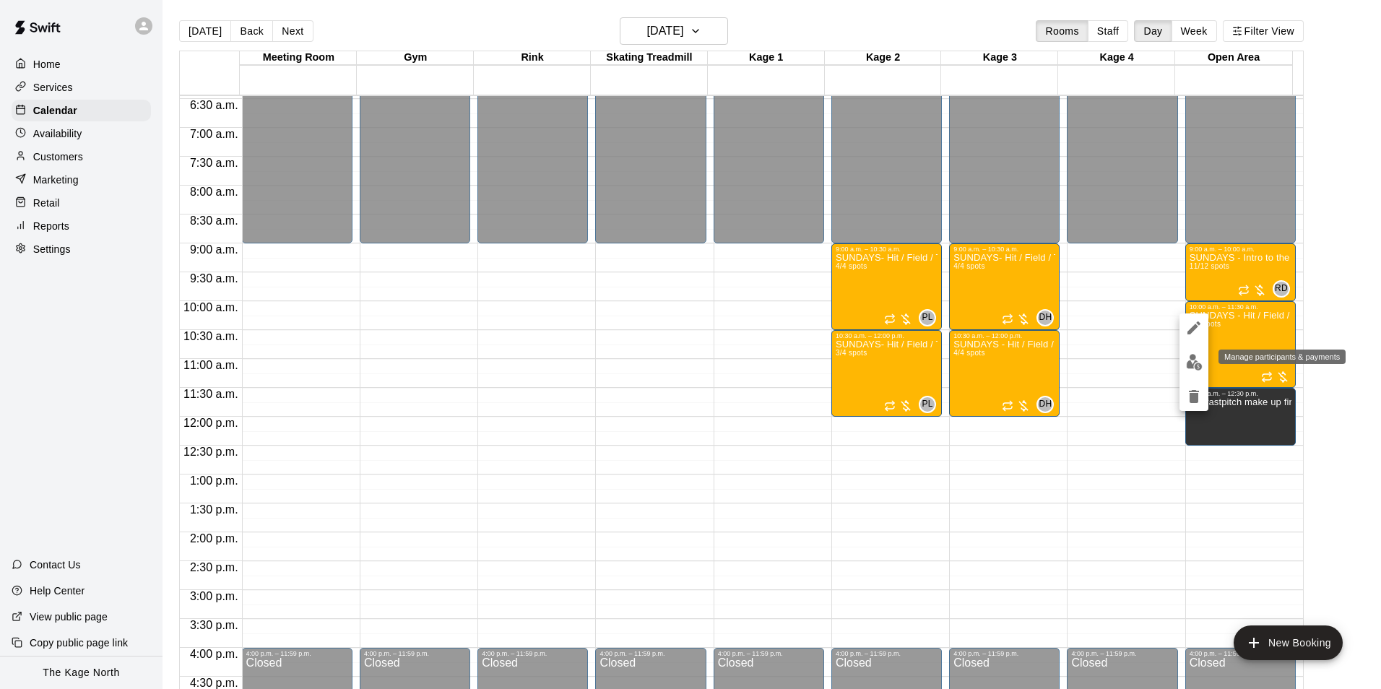
click at [1197, 360] on img "edit" at bounding box center [1194, 362] width 17 height 17
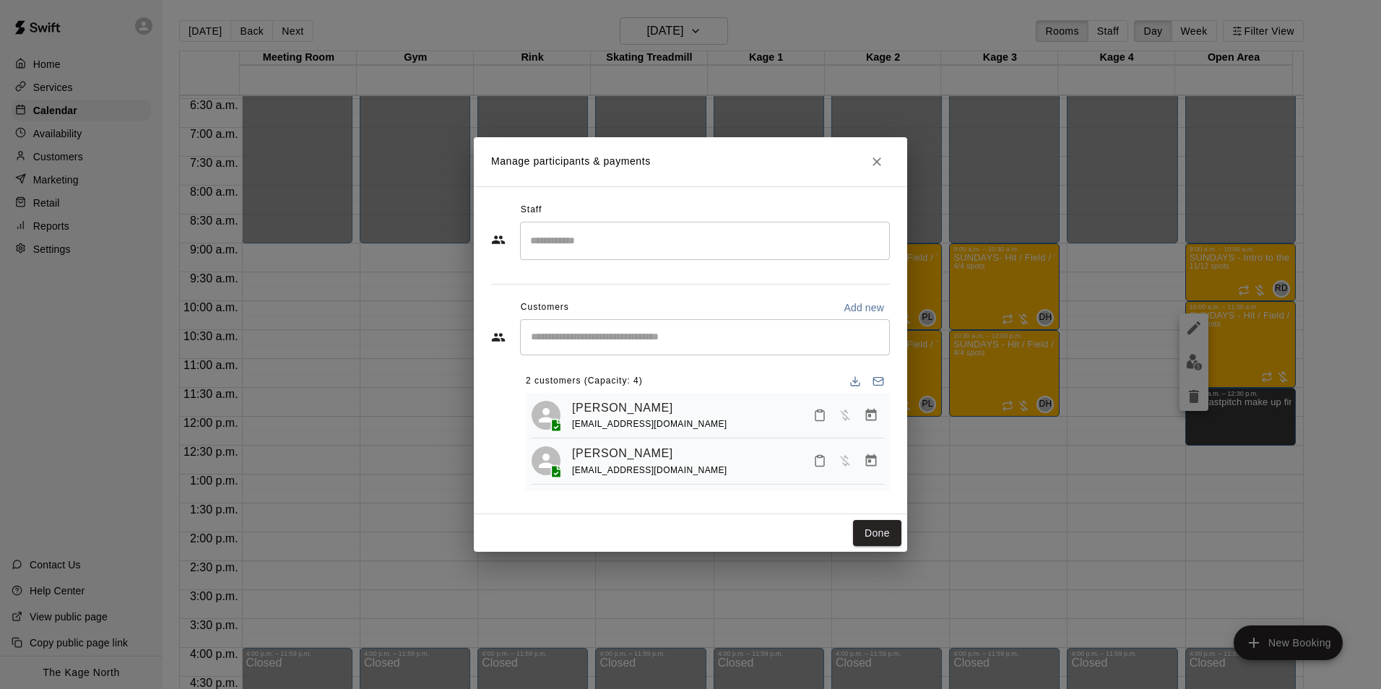
click at [584, 245] on input "Search staff" at bounding box center [704, 240] width 357 height 25
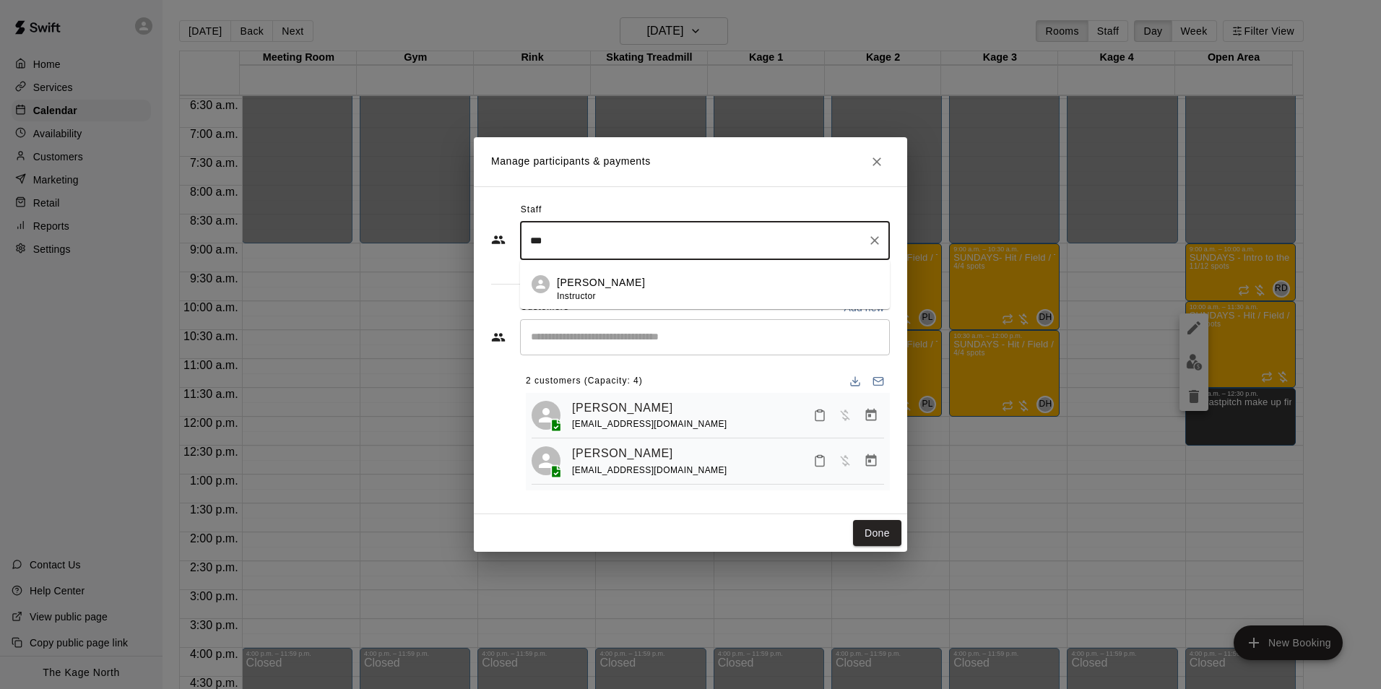
click at [613, 288] on p "[PERSON_NAME]" at bounding box center [601, 282] width 88 height 15
type input "***"
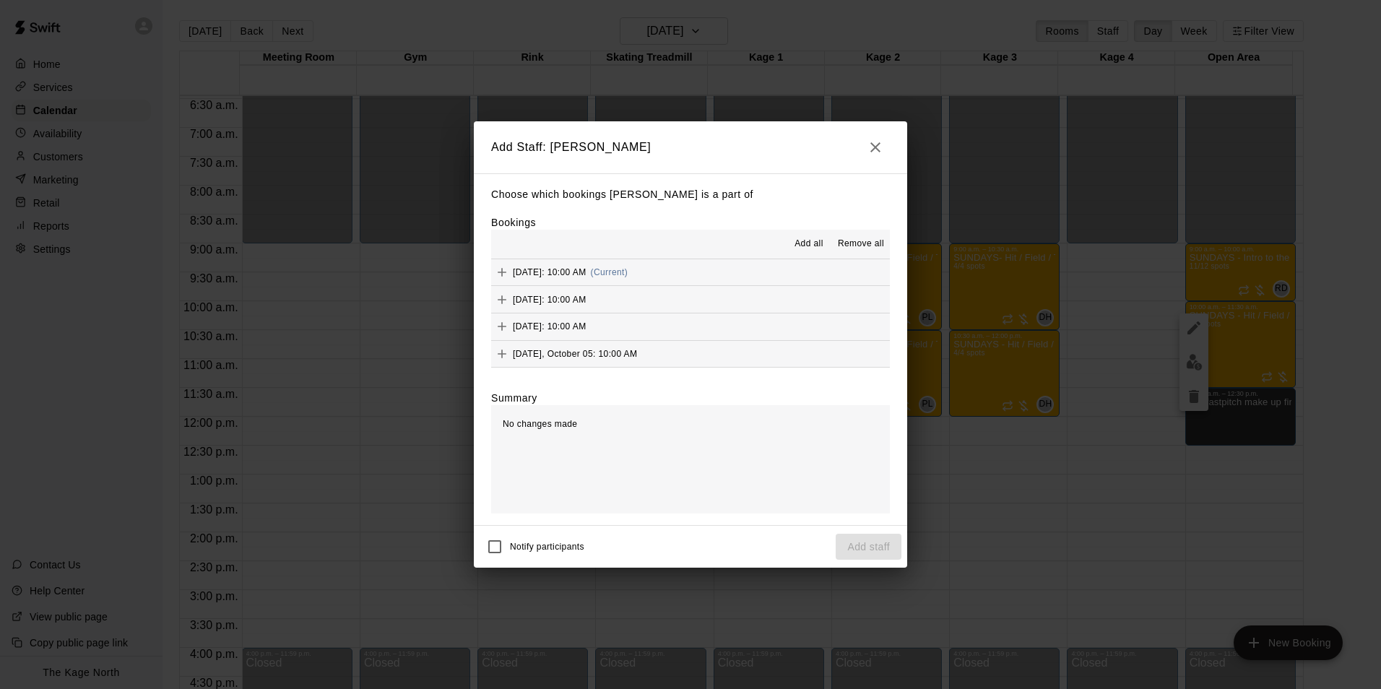
click at [813, 243] on span "Add all" at bounding box center [808, 244] width 29 height 14
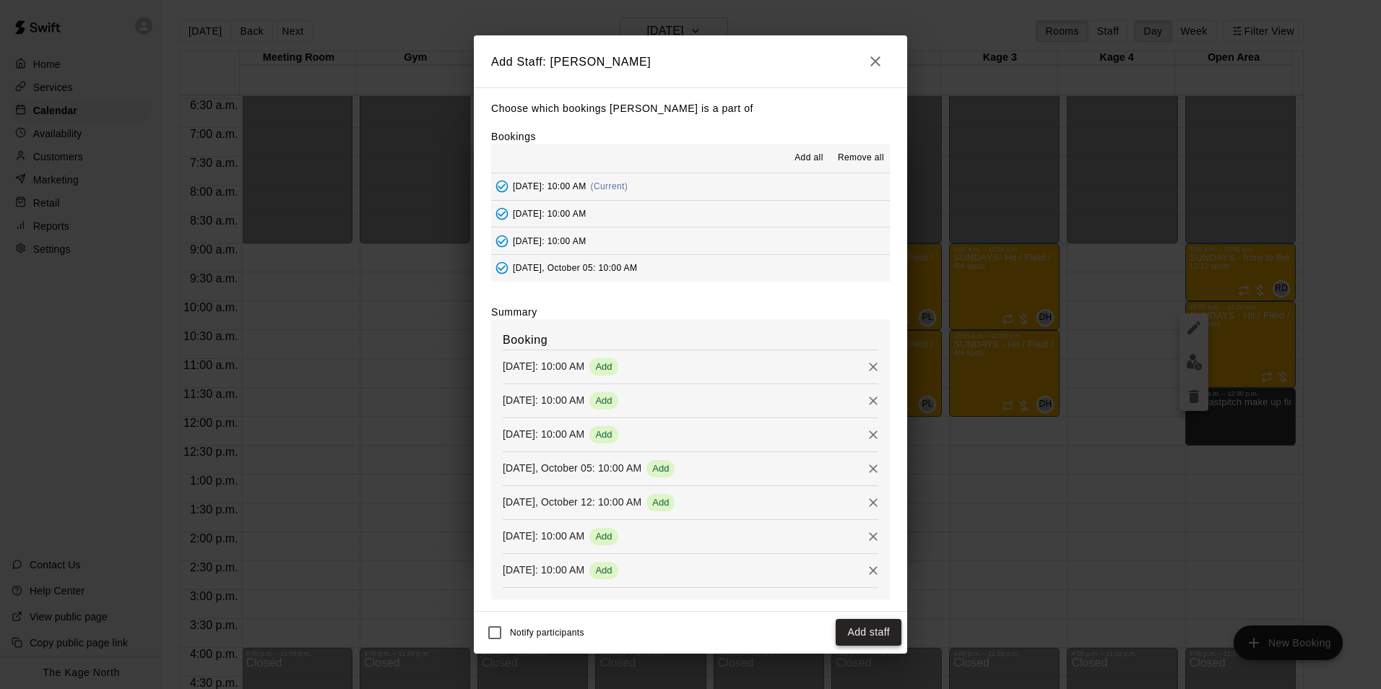
click at [872, 631] on button "Add staff" at bounding box center [869, 632] width 66 height 27
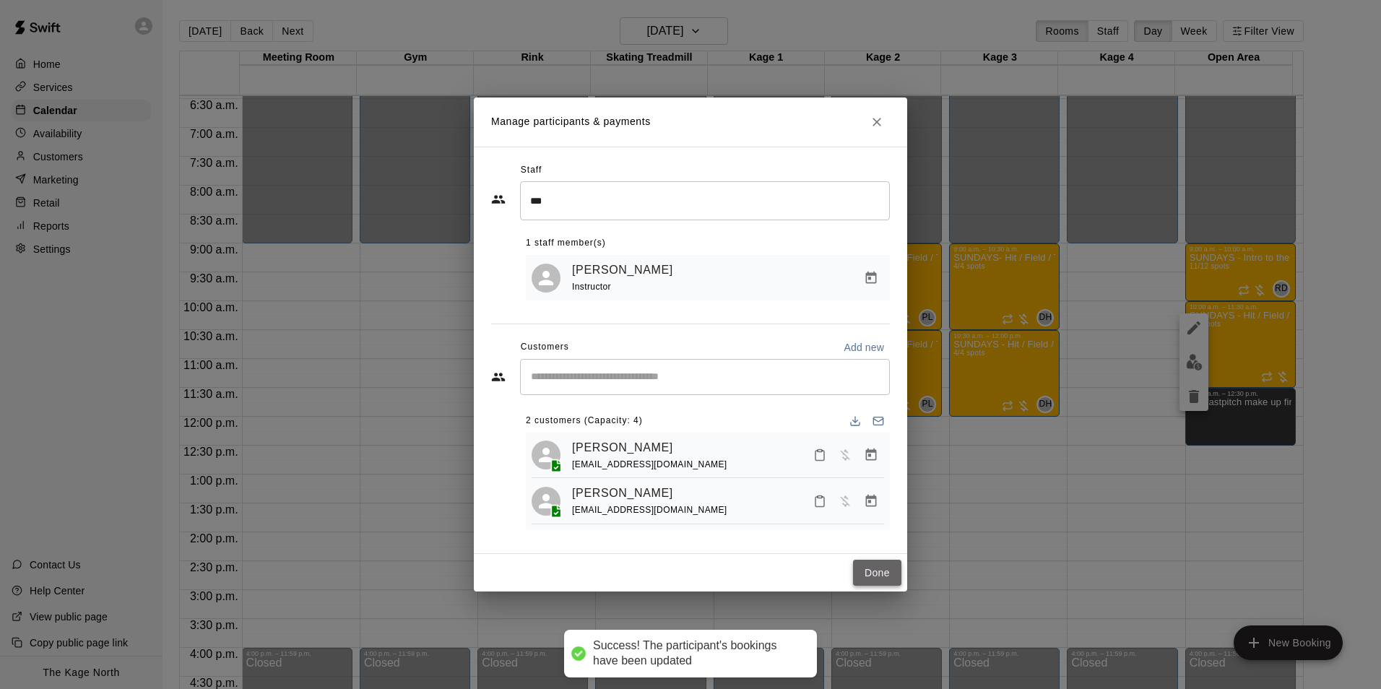
click at [875, 579] on button "Done" at bounding box center [877, 573] width 48 height 27
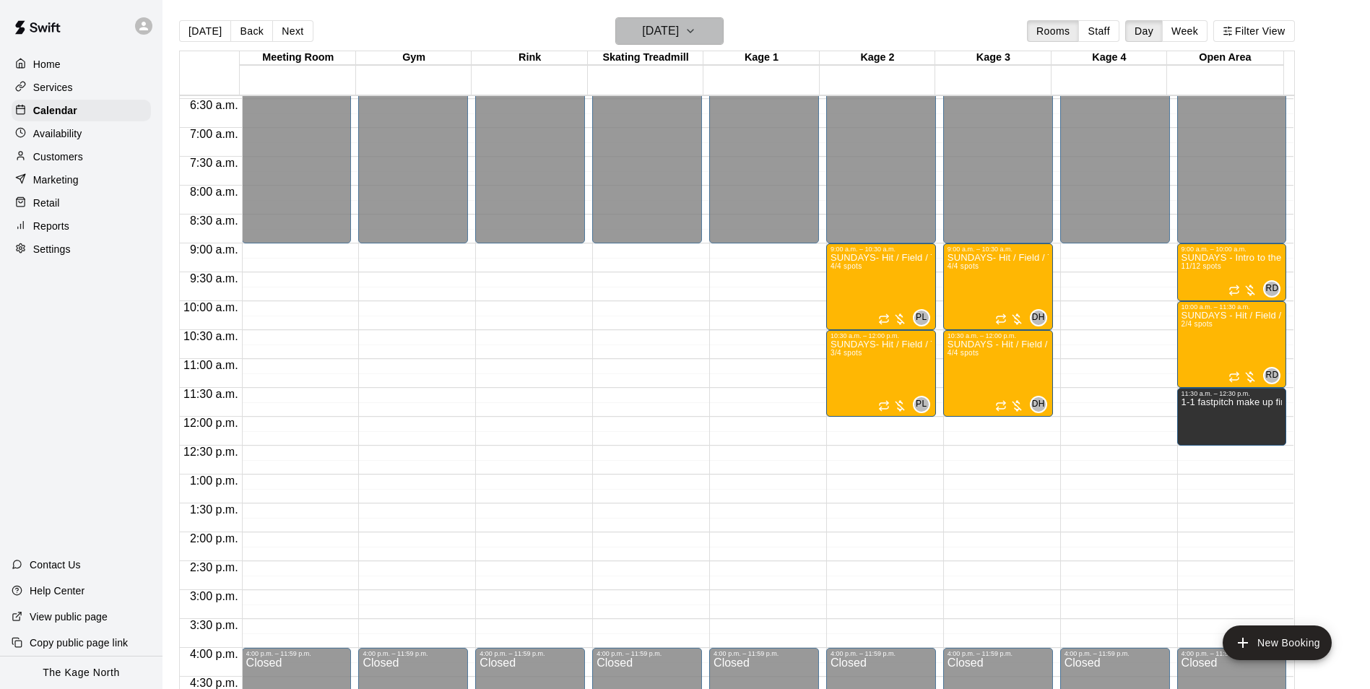
click at [679, 34] on h6 "[DATE]" at bounding box center [660, 31] width 37 height 20
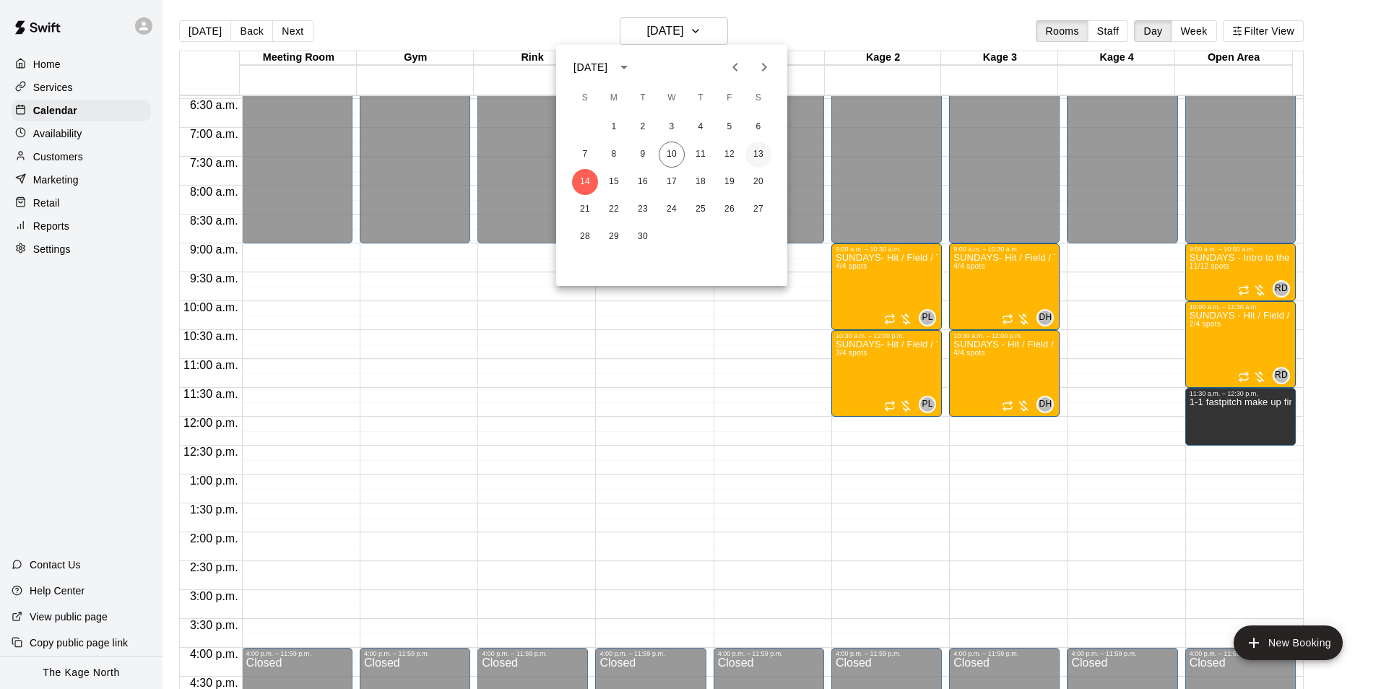
click at [769, 149] on button "13" at bounding box center [758, 155] width 26 height 26
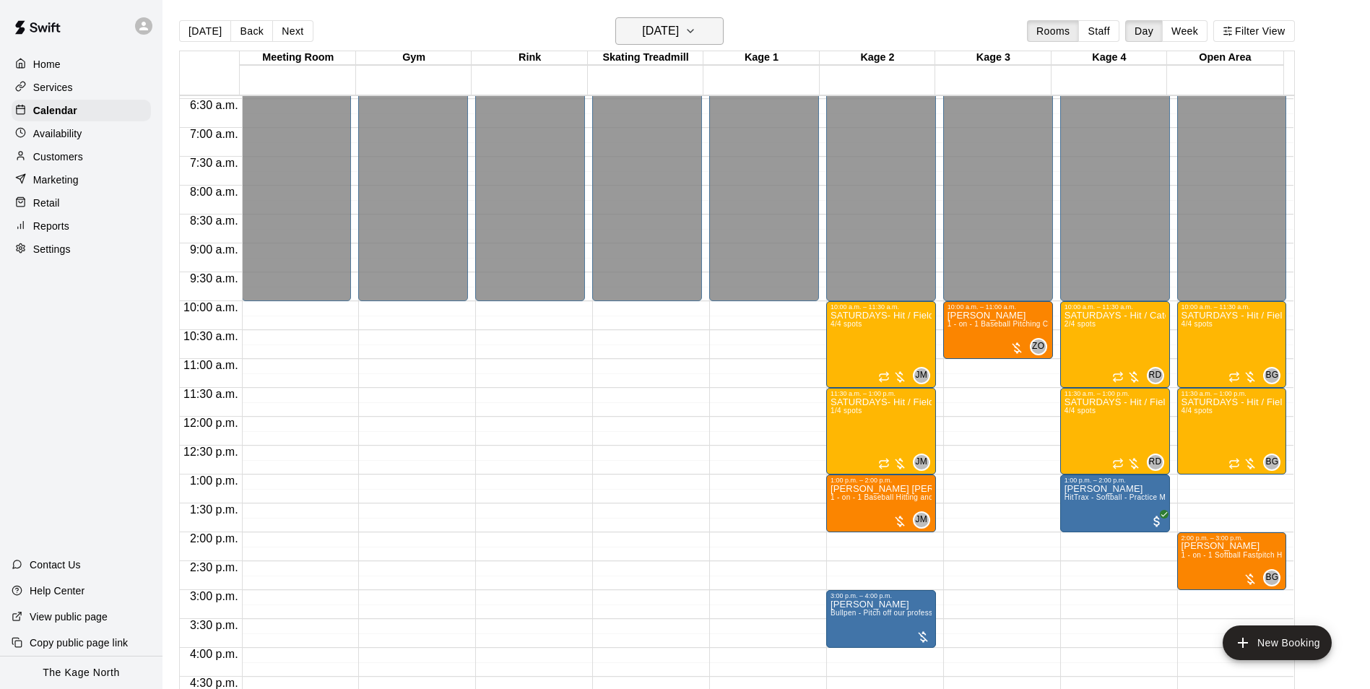
click at [679, 30] on h6 "[DATE]" at bounding box center [660, 31] width 37 height 20
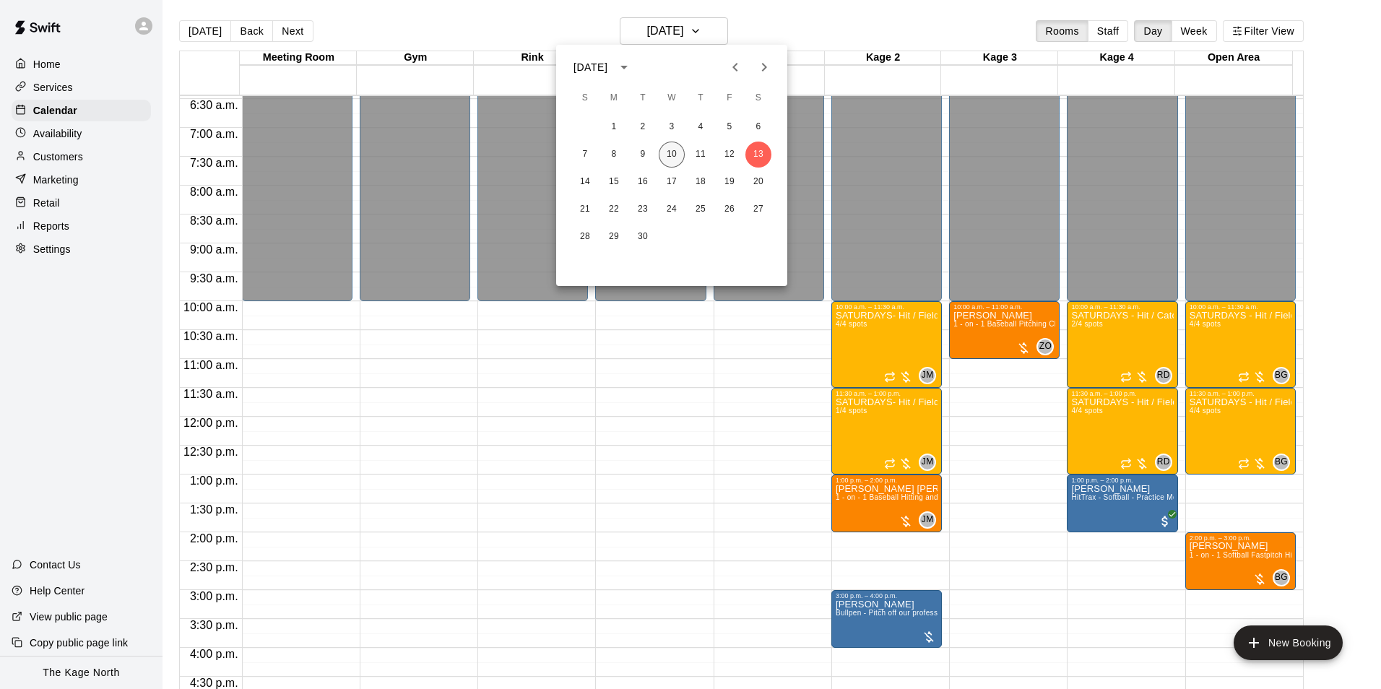
click at [670, 149] on button "10" at bounding box center [672, 155] width 26 height 26
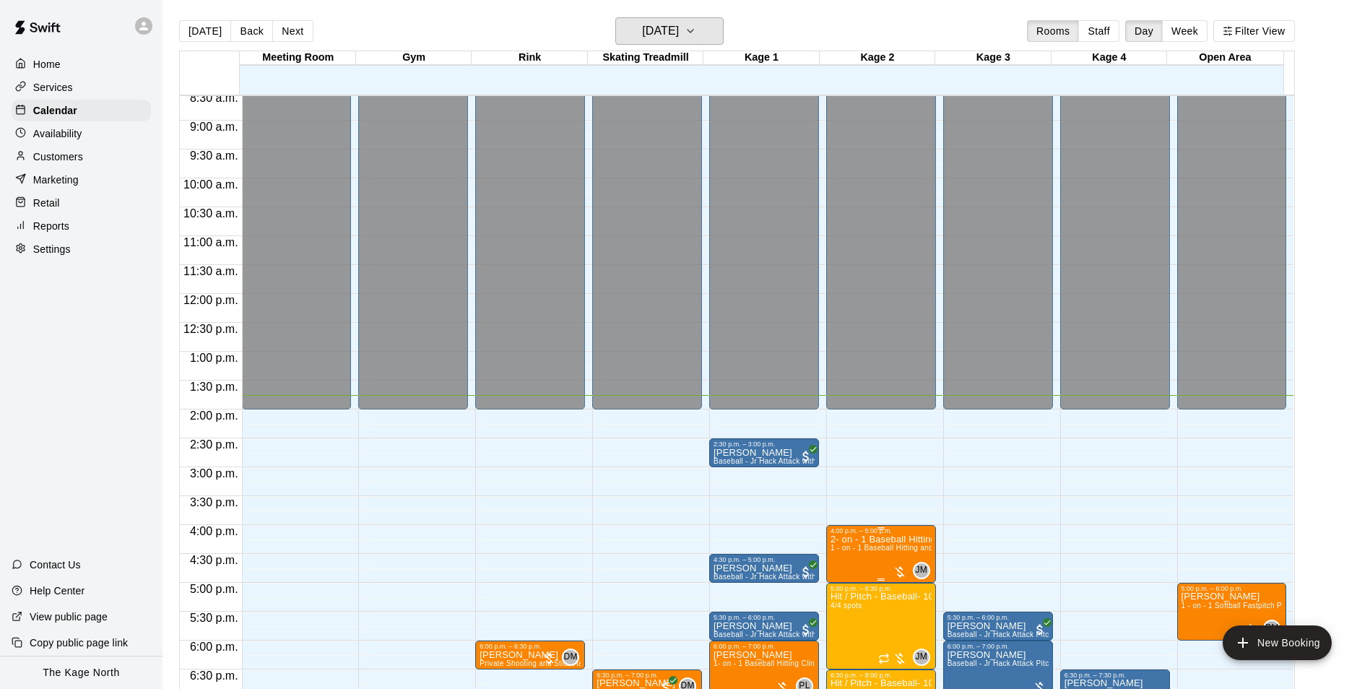
scroll to position [734, 0]
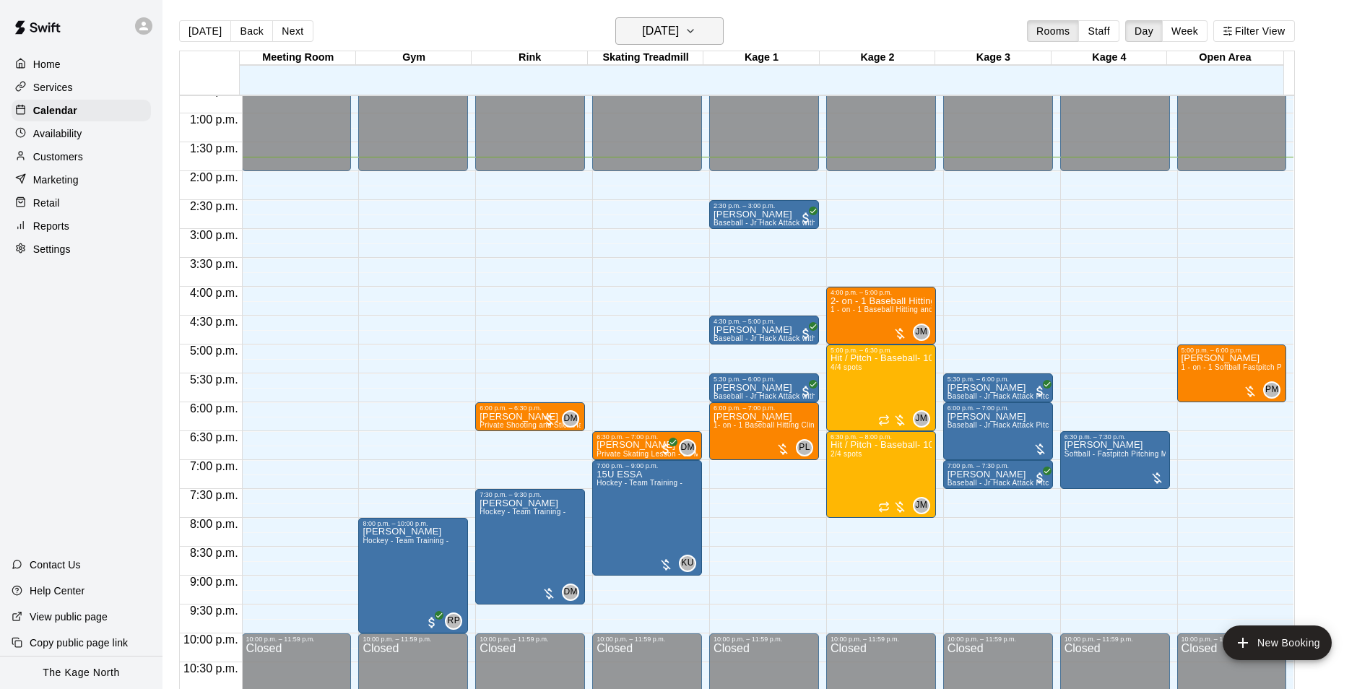
click at [679, 33] on h6 "[DATE]" at bounding box center [660, 31] width 37 height 20
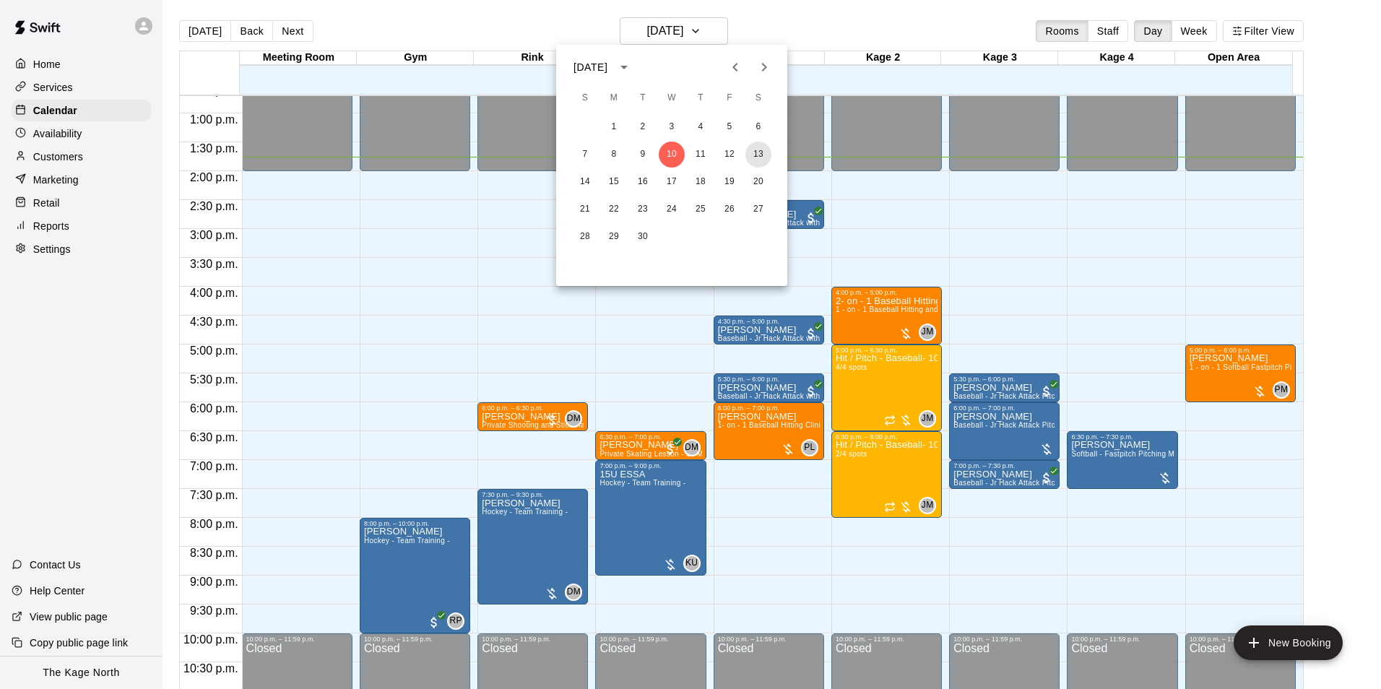
click at [758, 152] on button "13" at bounding box center [758, 155] width 26 height 26
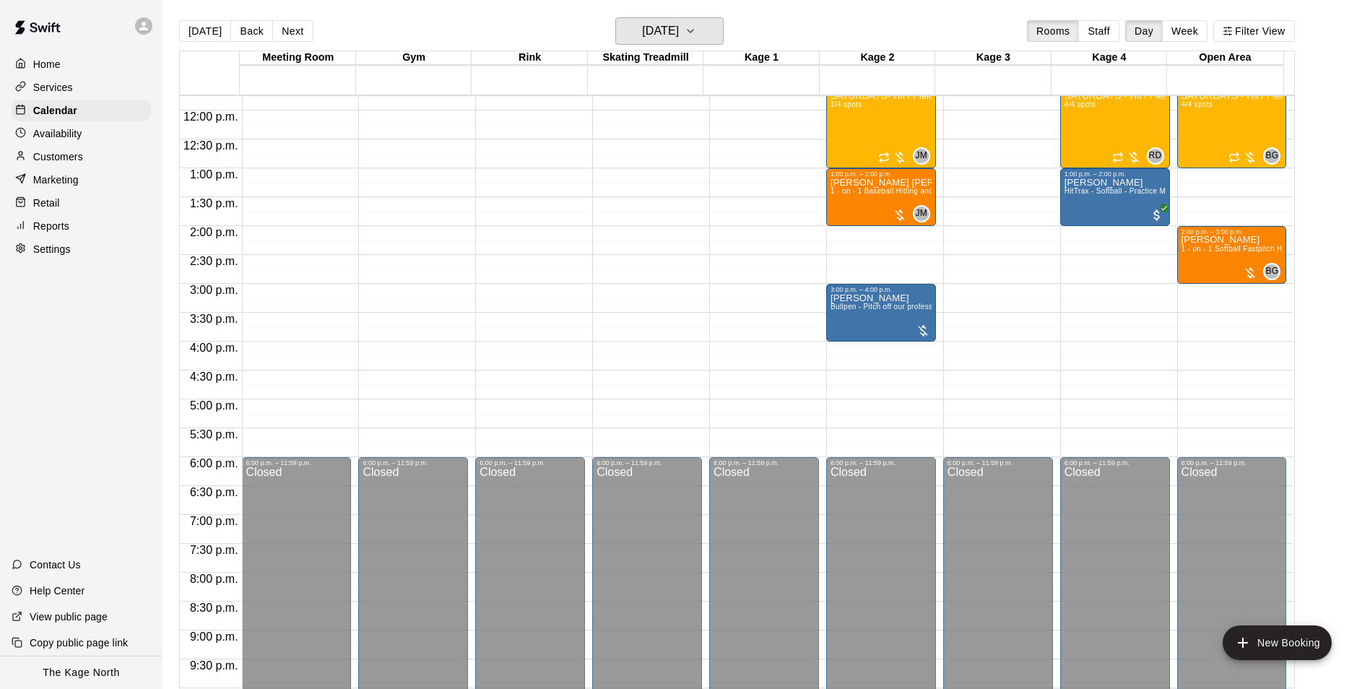
scroll to position [517, 0]
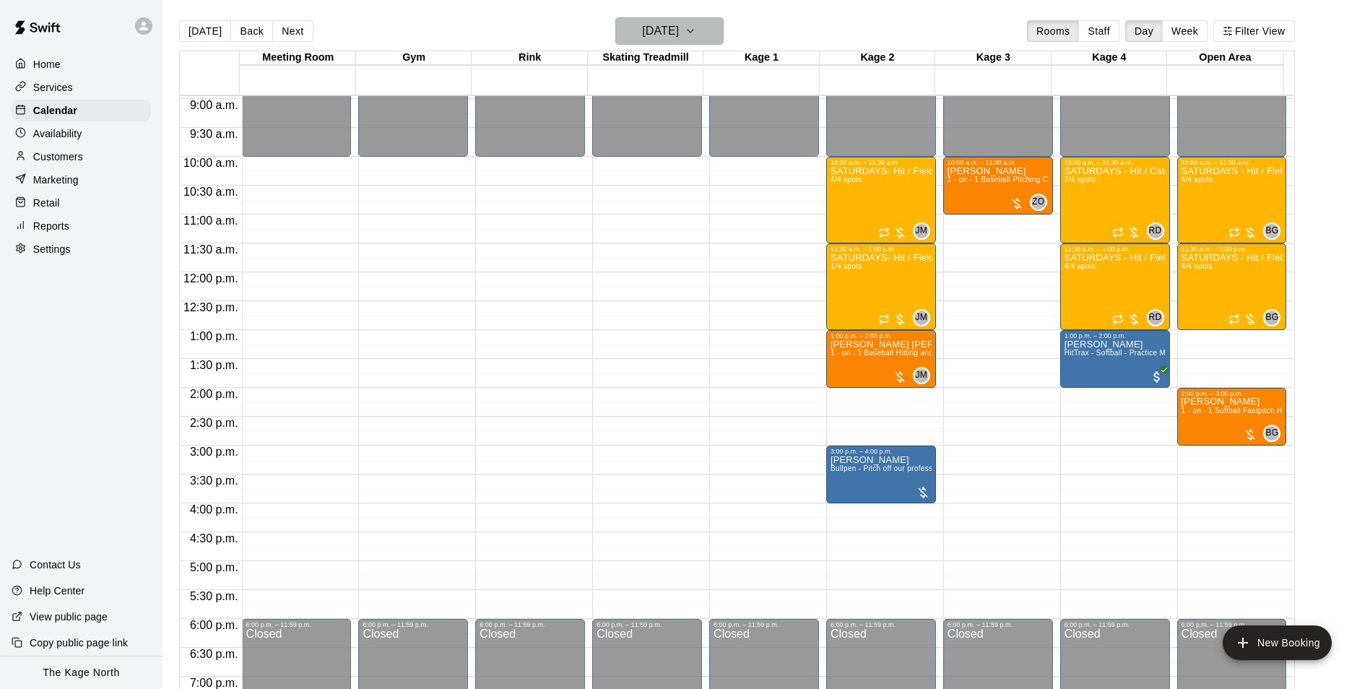
click at [679, 30] on h6 "[DATE]" at bounding box center [660, 31] width 37 height 20
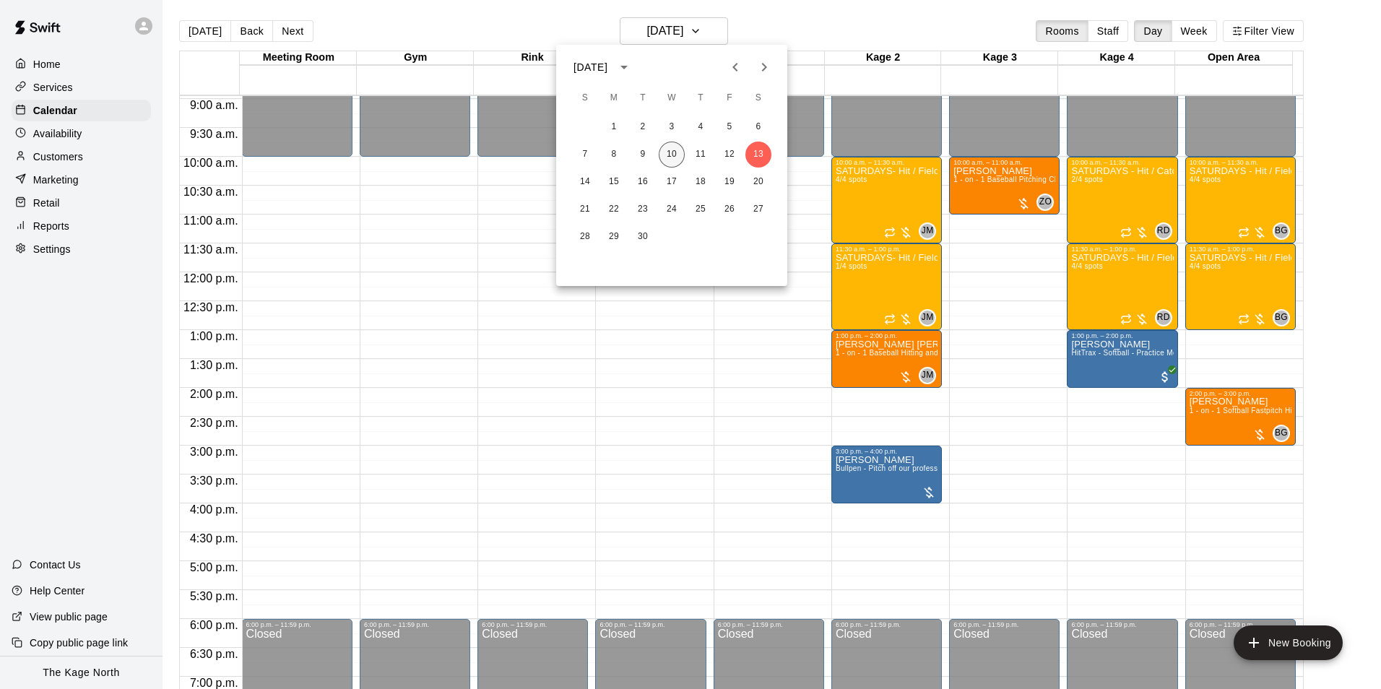
click at [672, 149] on button "10" at bounding box center [672, 155] width 26 height 26
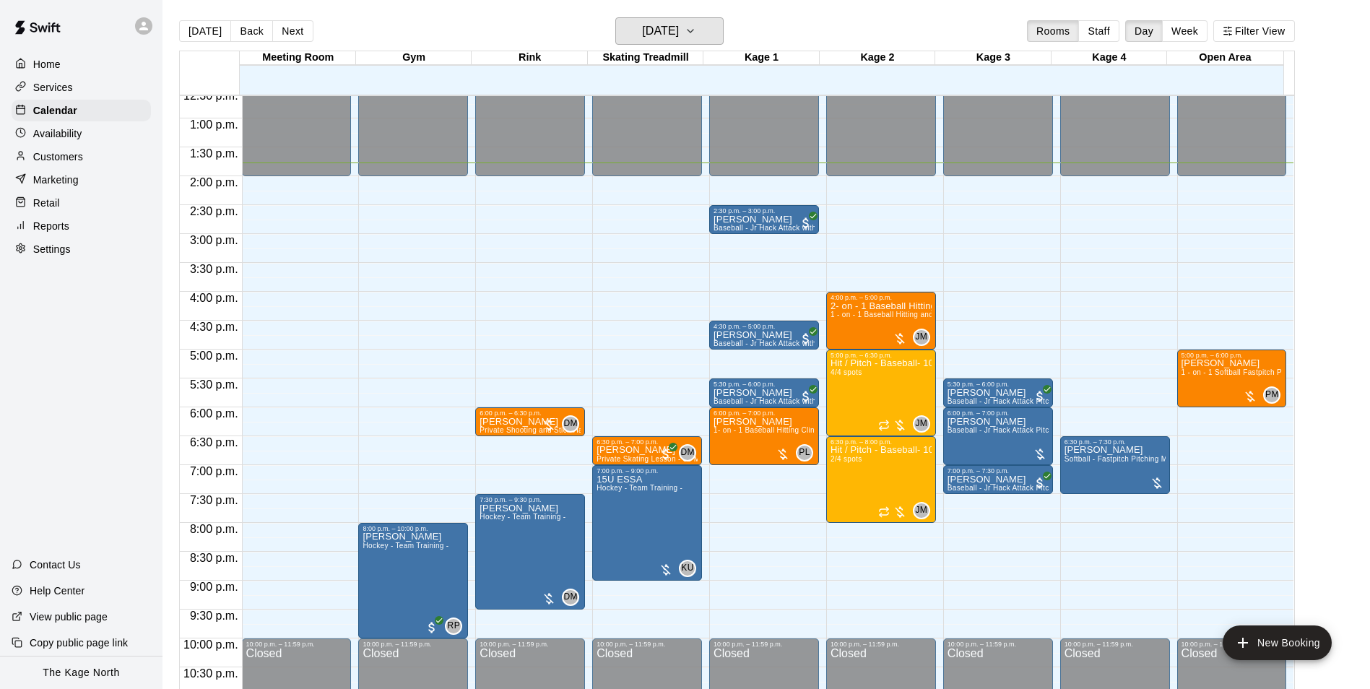
scroll to position [734, 0]
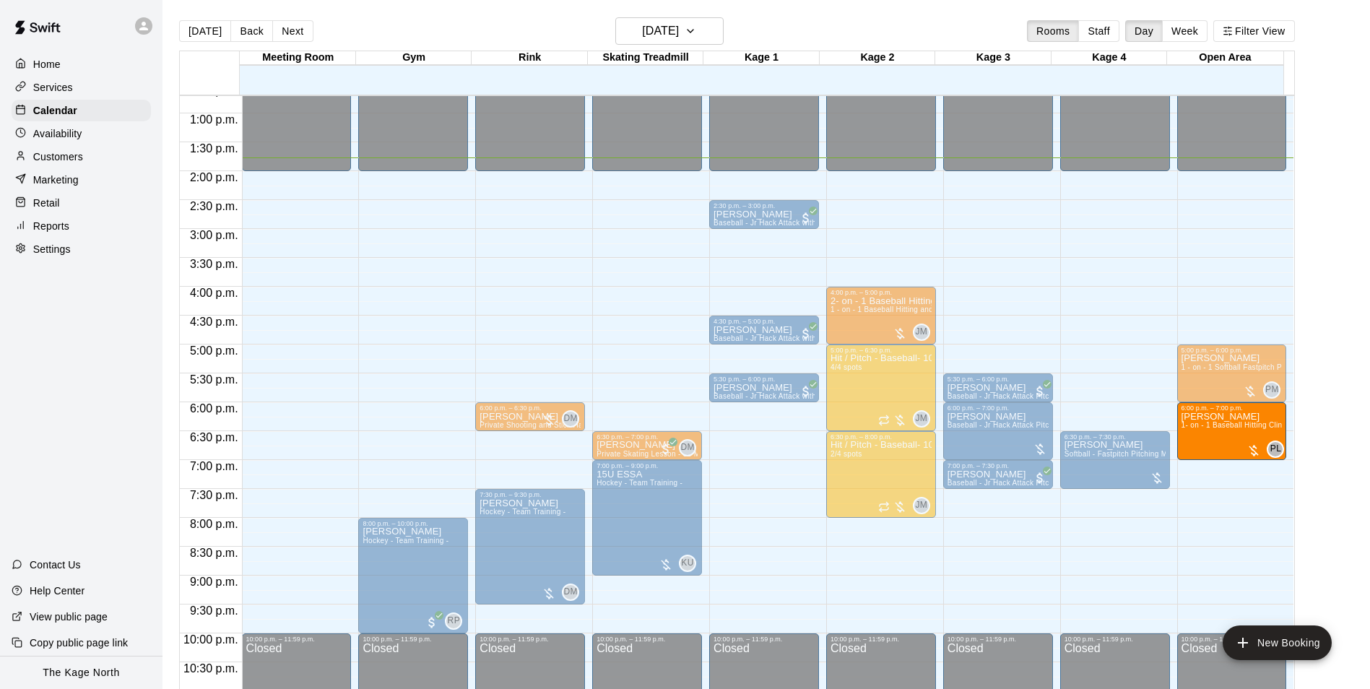
drag, startPoint x: 758, startPoint y: 431, endPoint x: 1239, endPoint y: 436, distance: 480.3
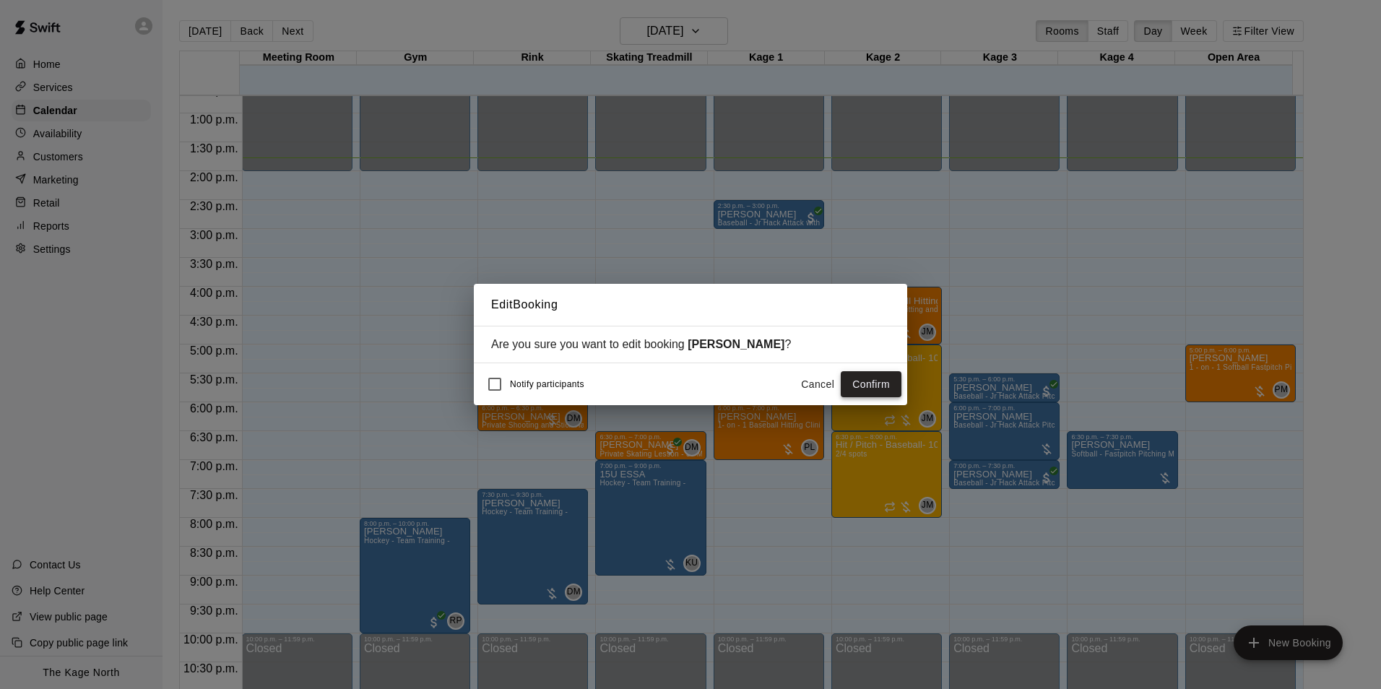
click at [872, 385] on button "Confirm" at bounding box center [871, 384] width 61 height 27
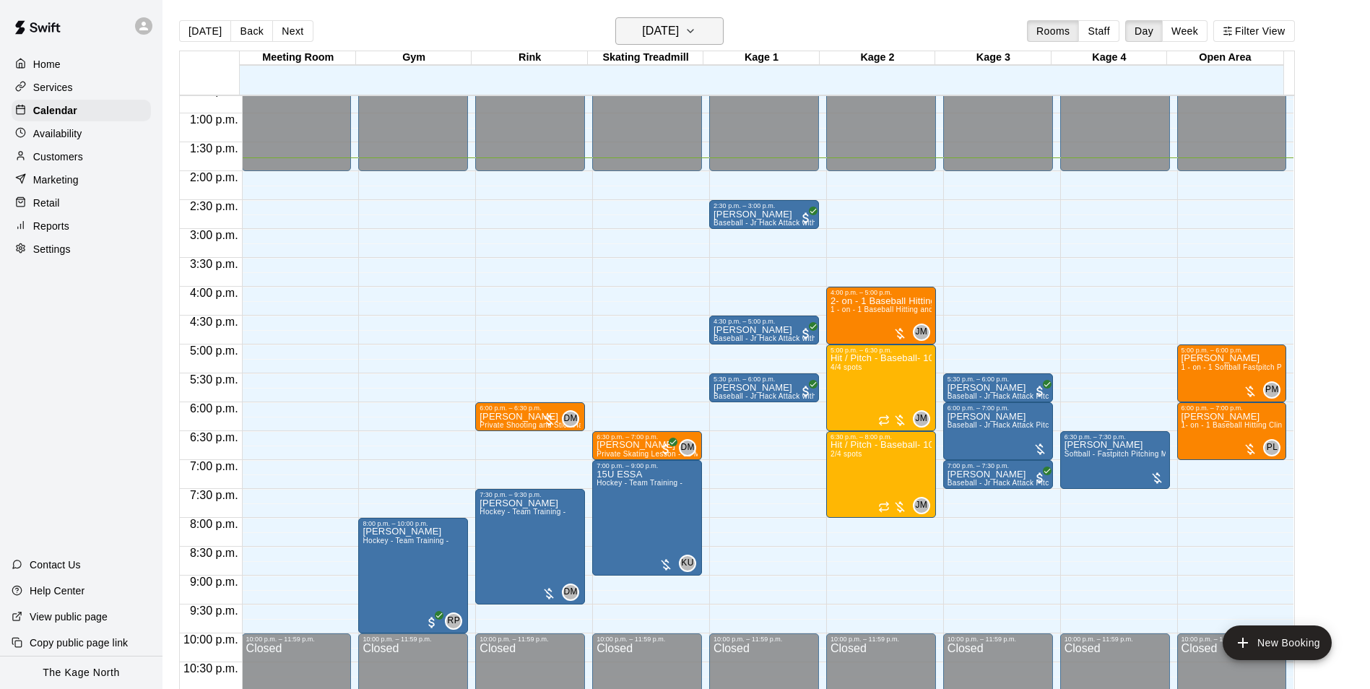
click at [679, 30] on h6 "[DATE]" at bounding box center [660, 31] width 37 height 20
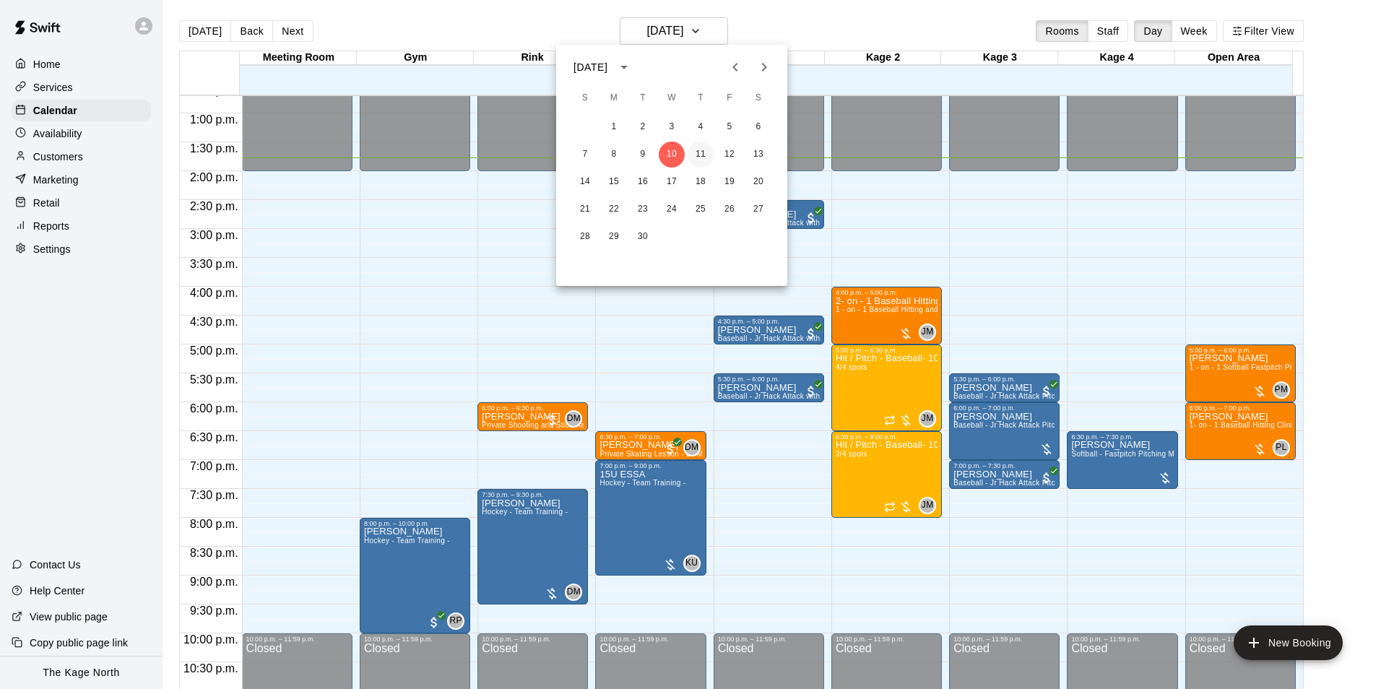
click at [696, 149] on button "11" at bounding box center [701, 155] width 26 height 26
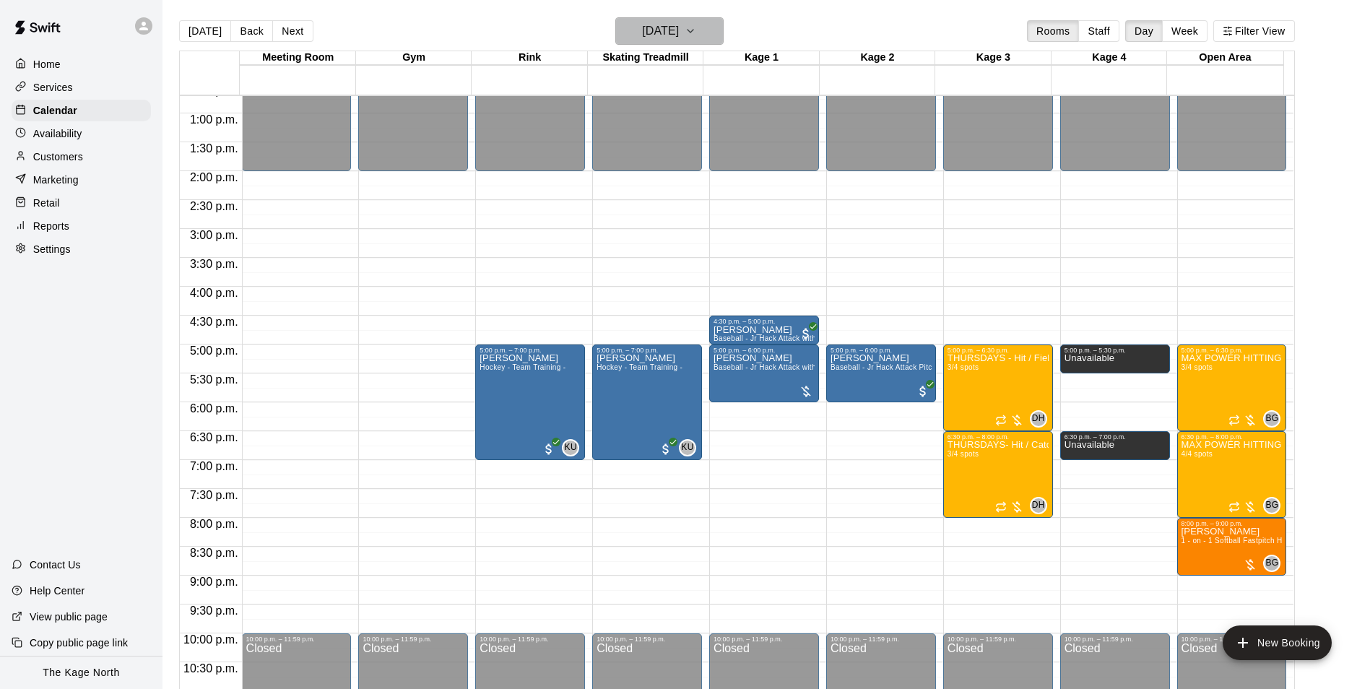
click at [679, 30] on h6 "[DATE]" at bounding box center [660, 31] width 37 height 20
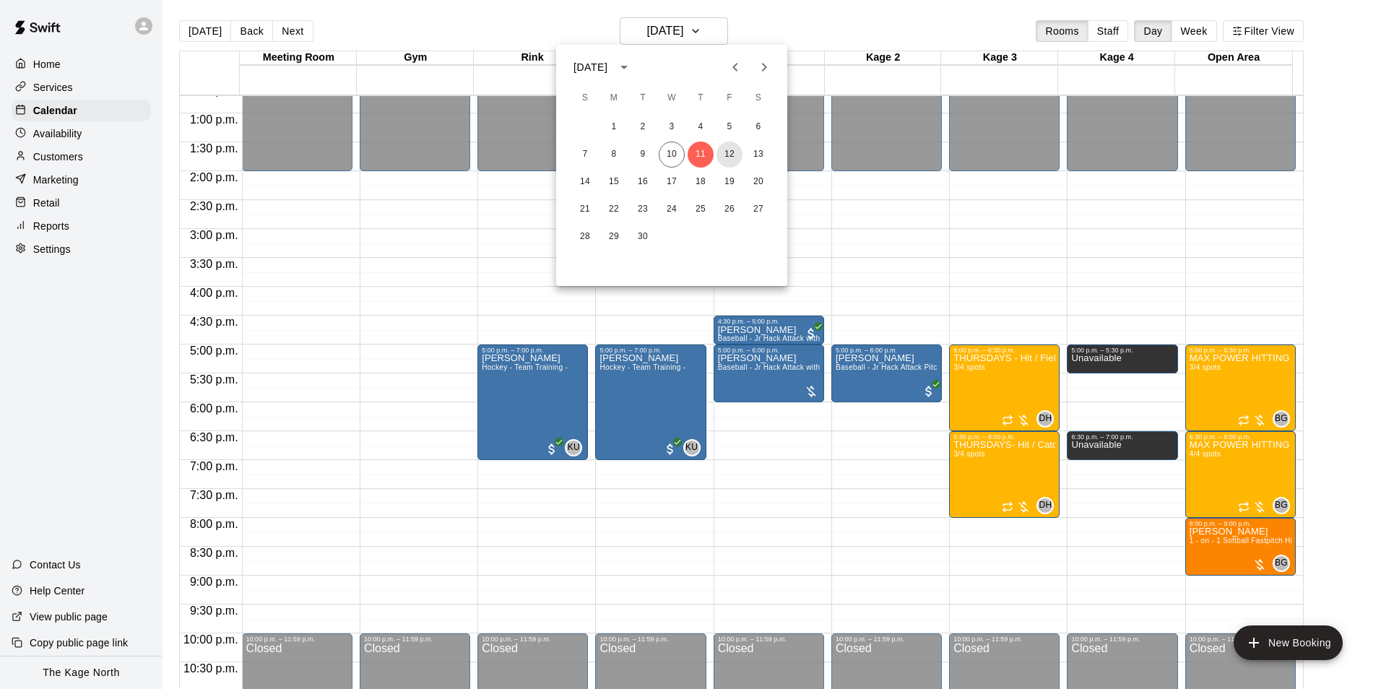
click at [732, 152] on button "12" at bounding box center [729, 155] width 26 height 26
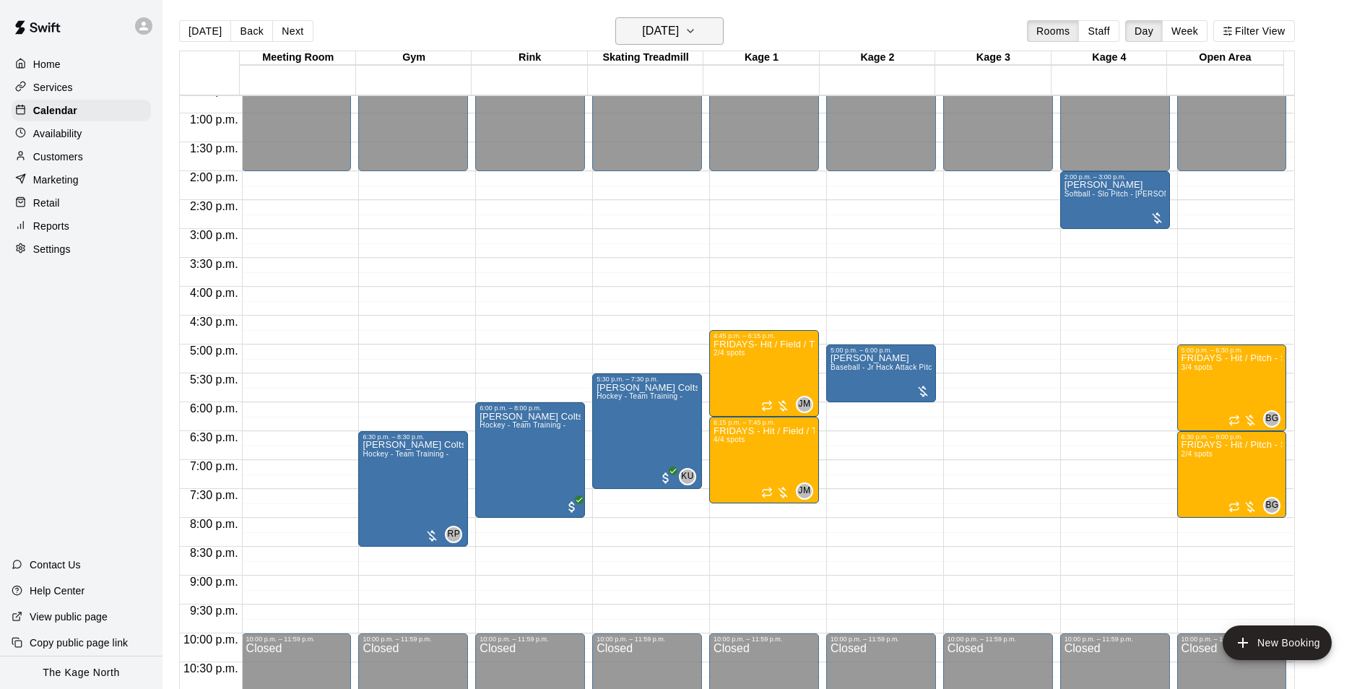
click at [698, 42] on button "[DATE]" at bounding box center [669, 30] width 108 height 27
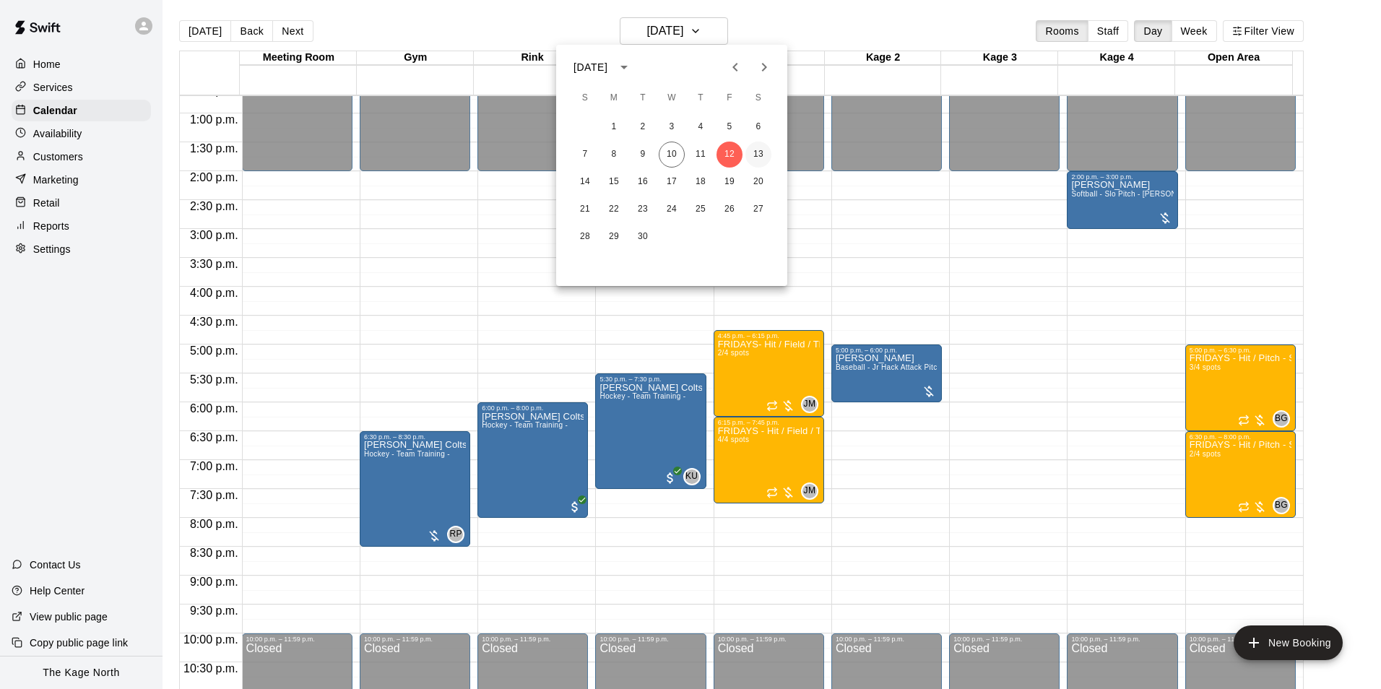
click at [759, 157] on button "13" at bounding box center [758, 155] width 26 height 26
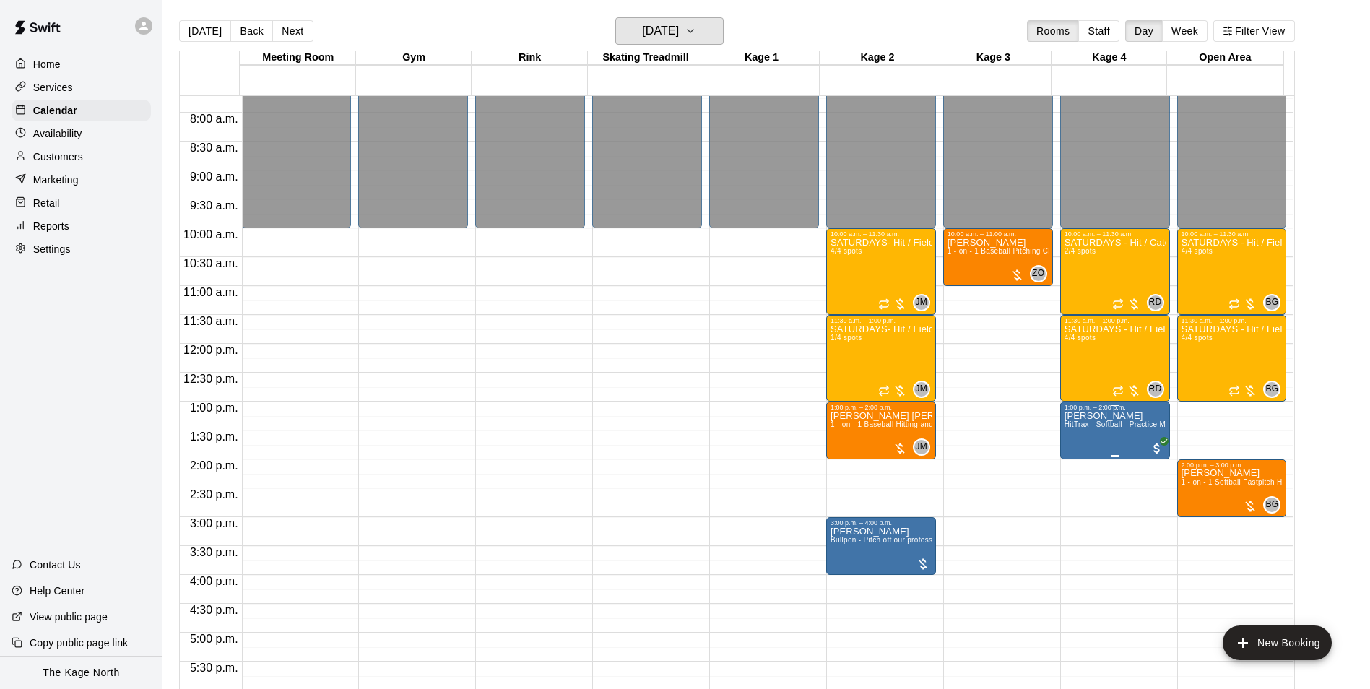
scroll to position [445, 0]
click at [679, 26] on h6 "[DATE]" at bounding box center [660, 31] width 37 height 20
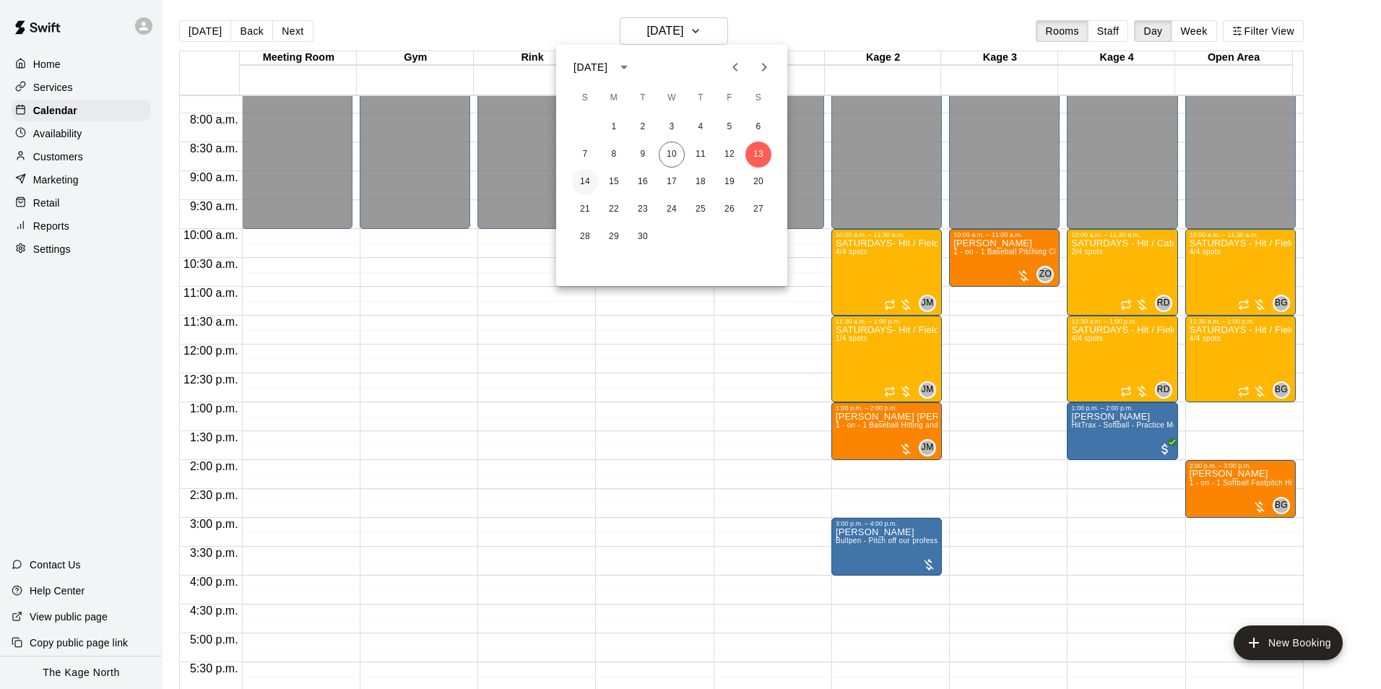
click at [588, 181] on button "14" at bounding box center [585, 182] width 26 height 26
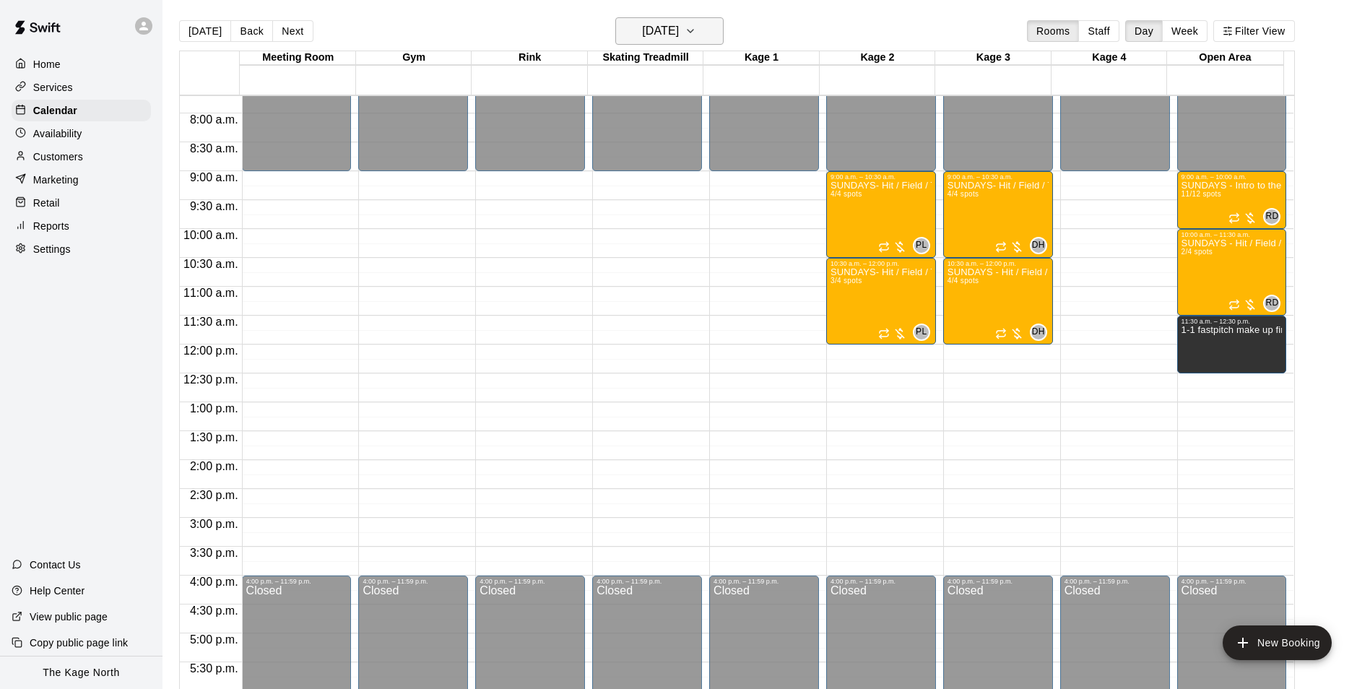
click at [661, 34] on h6 "[DATE]" at bounding box center [660, 31] width 37 height 20
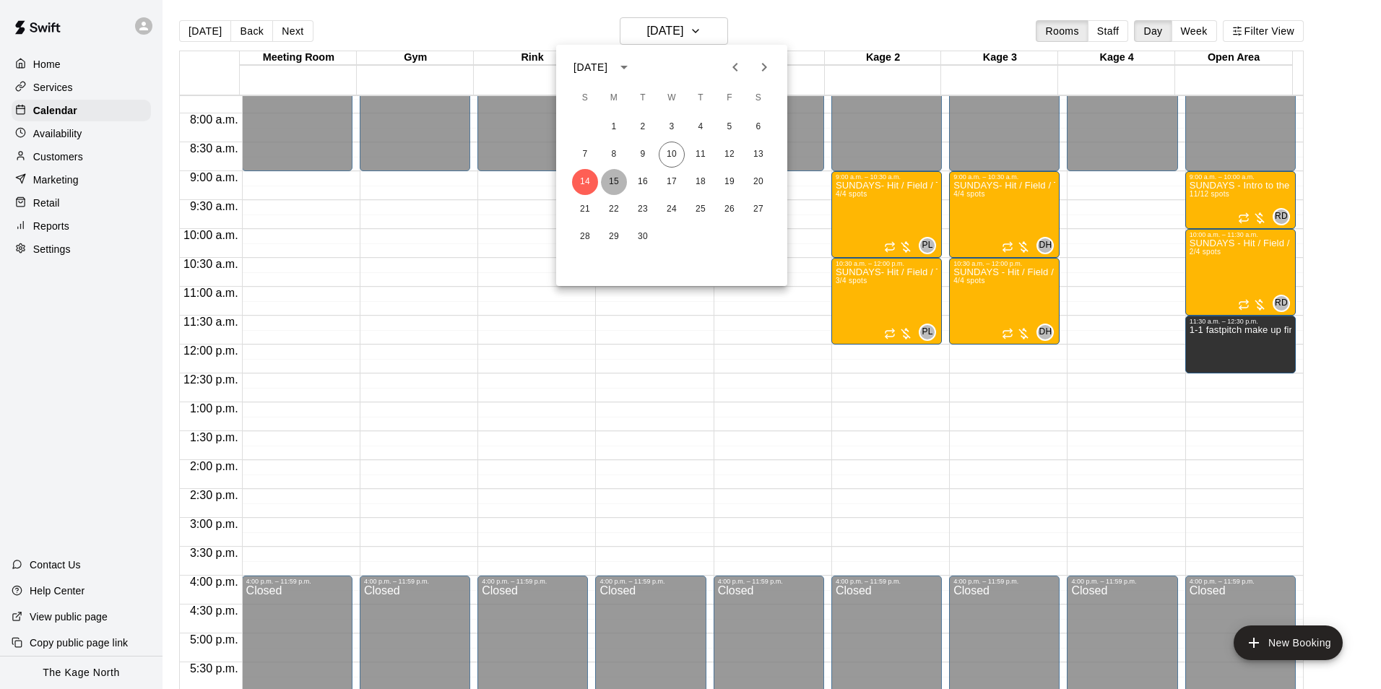
click at [610, 181] on button "15" at bounding box center [614, 182] width 26 height 26
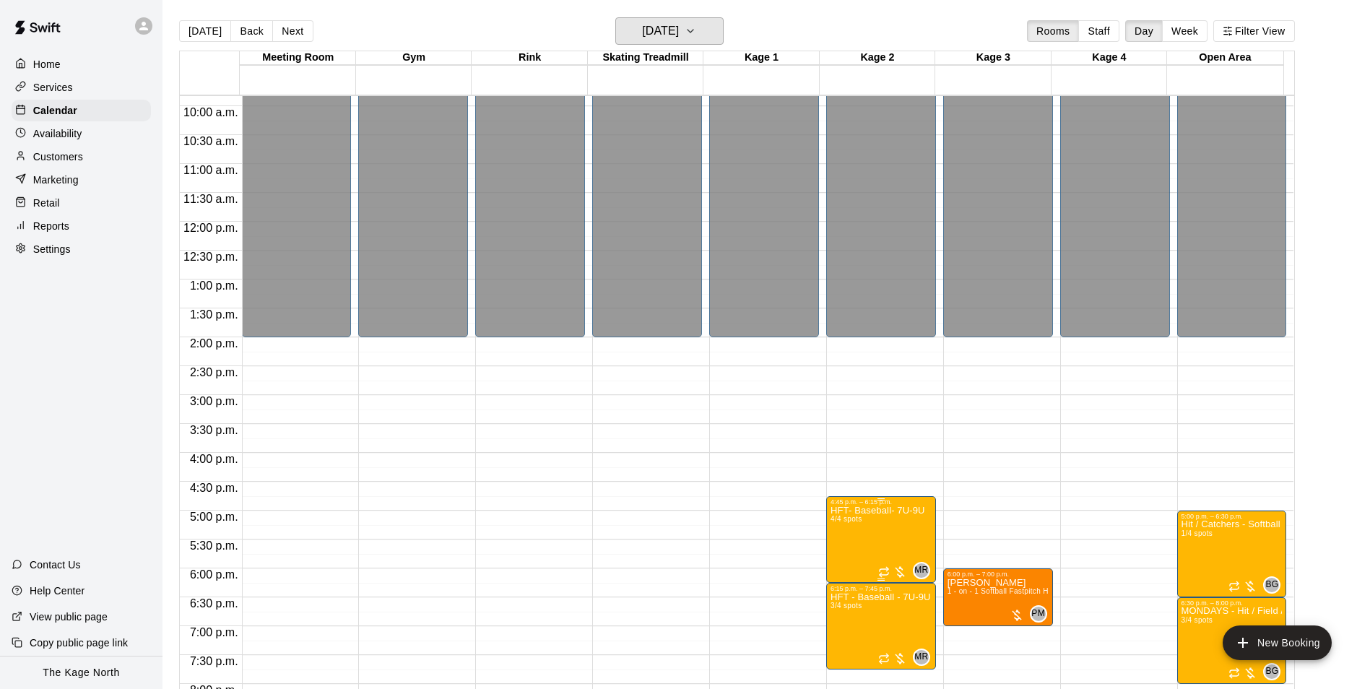
scroll to position [779, 0]
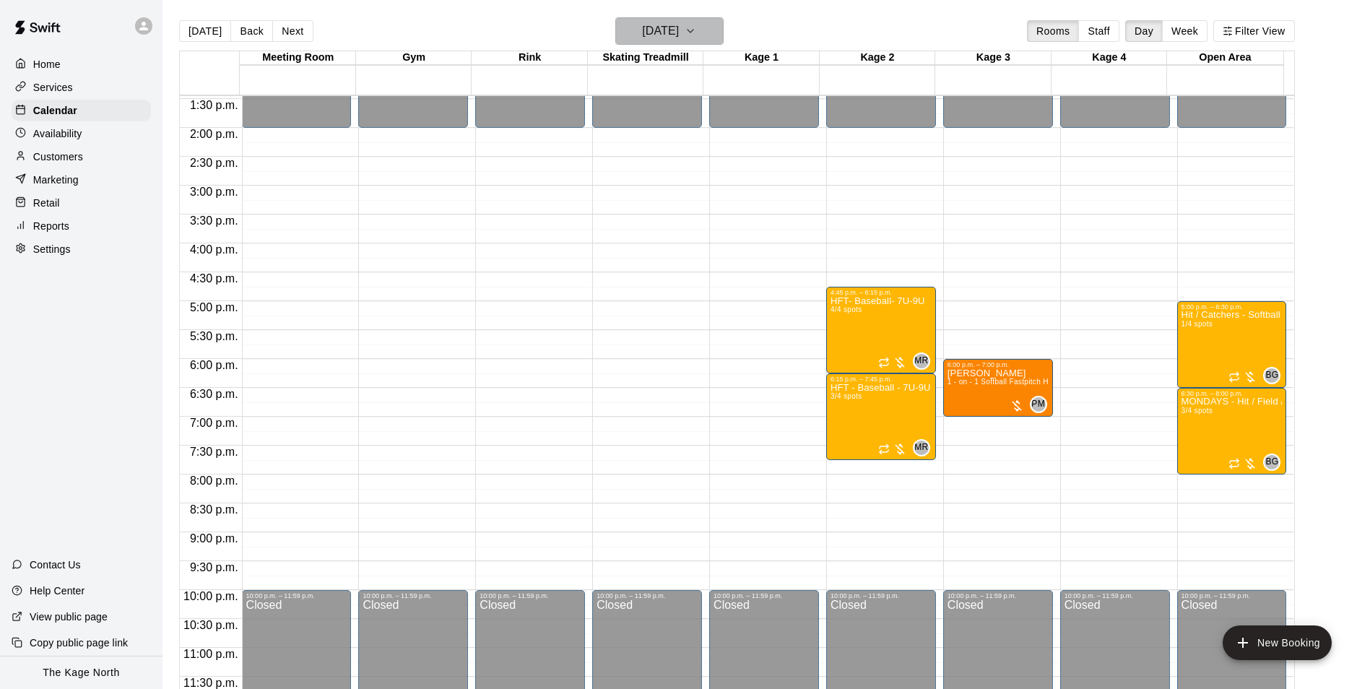
click at [706, 28] on button "[DATE]" at bounding box center [669, 30] width 108 height 27
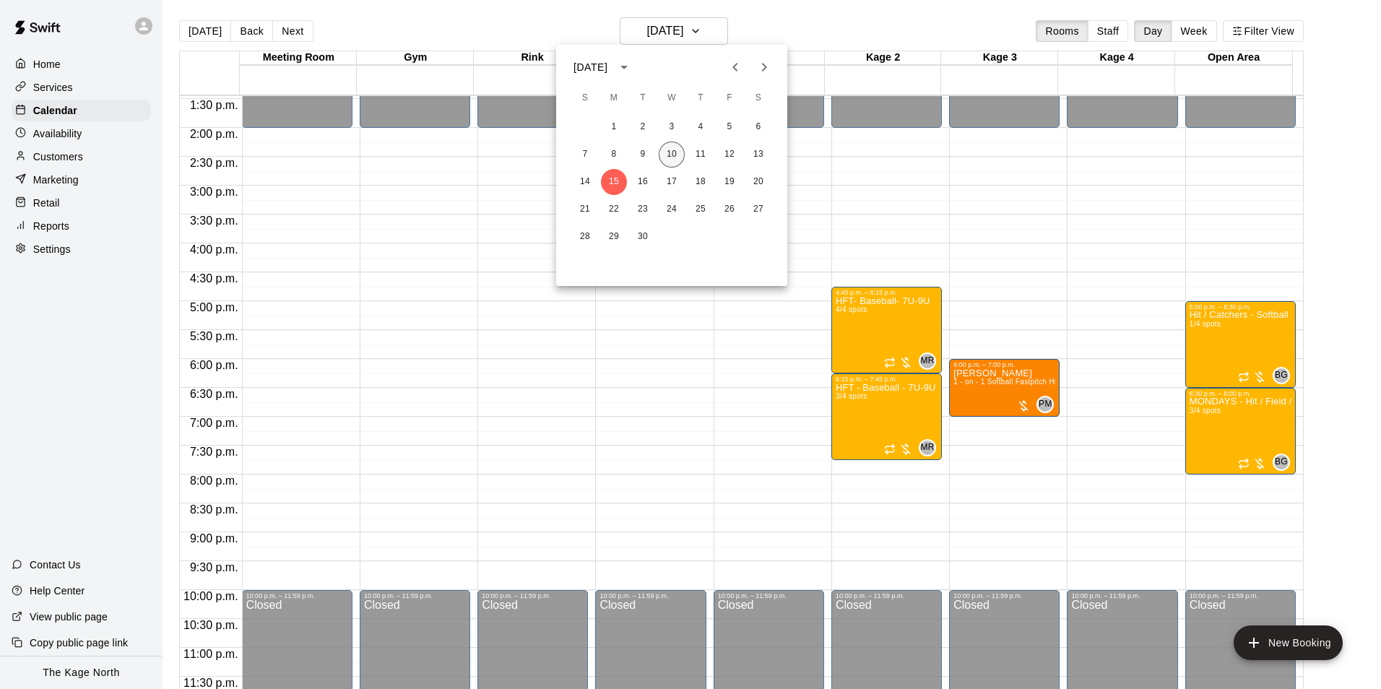
click at [668, 153] on button "10" at bounding box center [672, 155] width 26 height 26
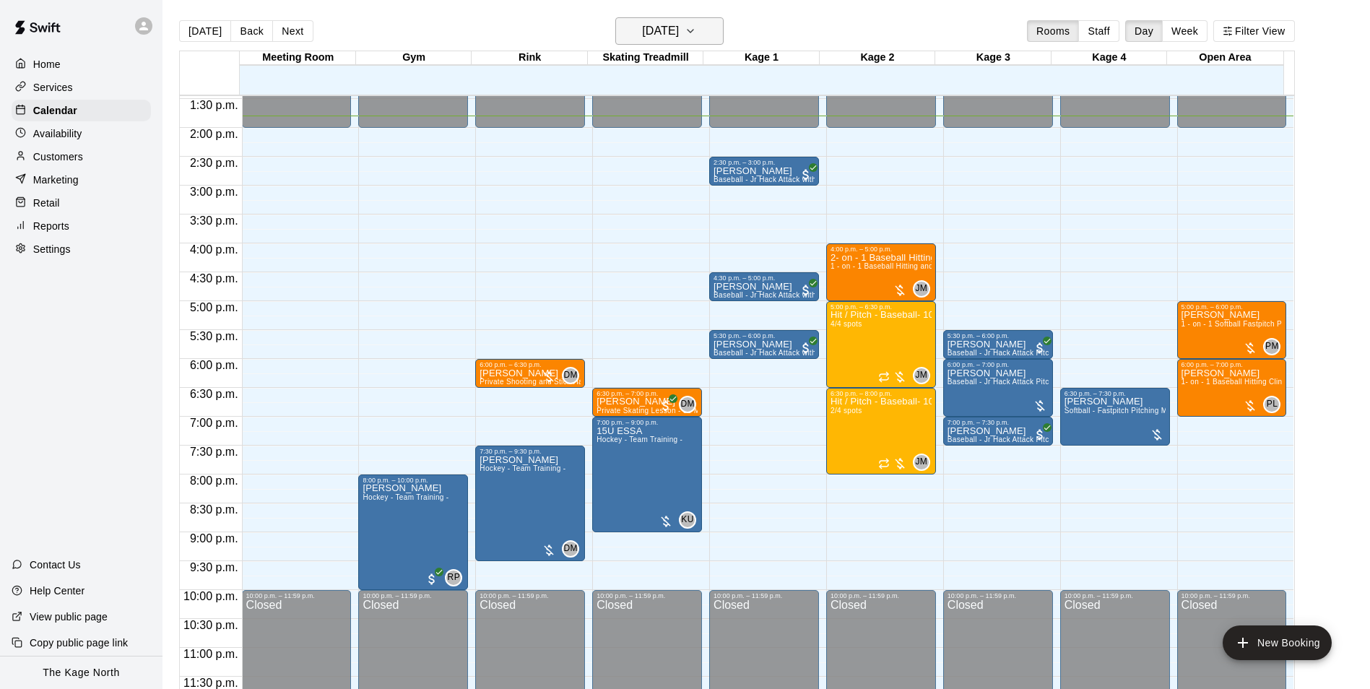
click at [679, 32] on h6 "[DATE]" at bounding box center [660, 31] width 37 height 20
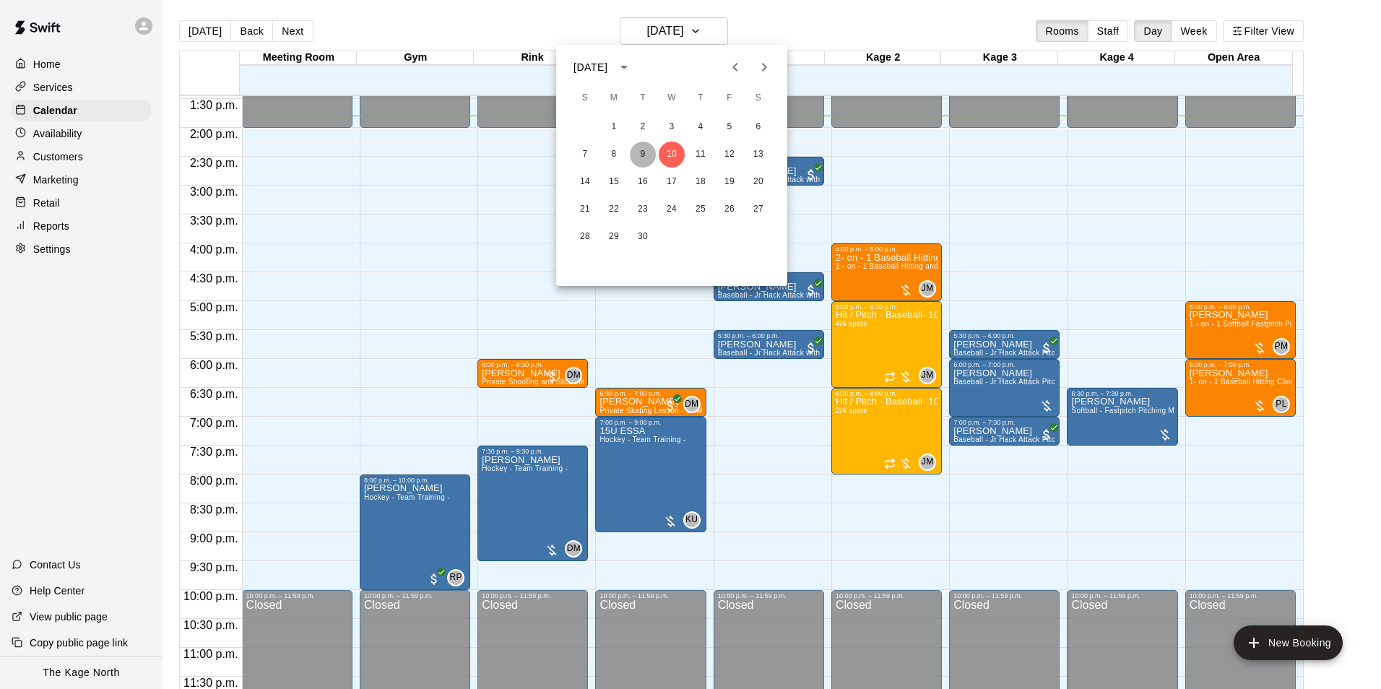
click at [643, 155] on button "9" at bounding box center [643, 155] width 26 height 26
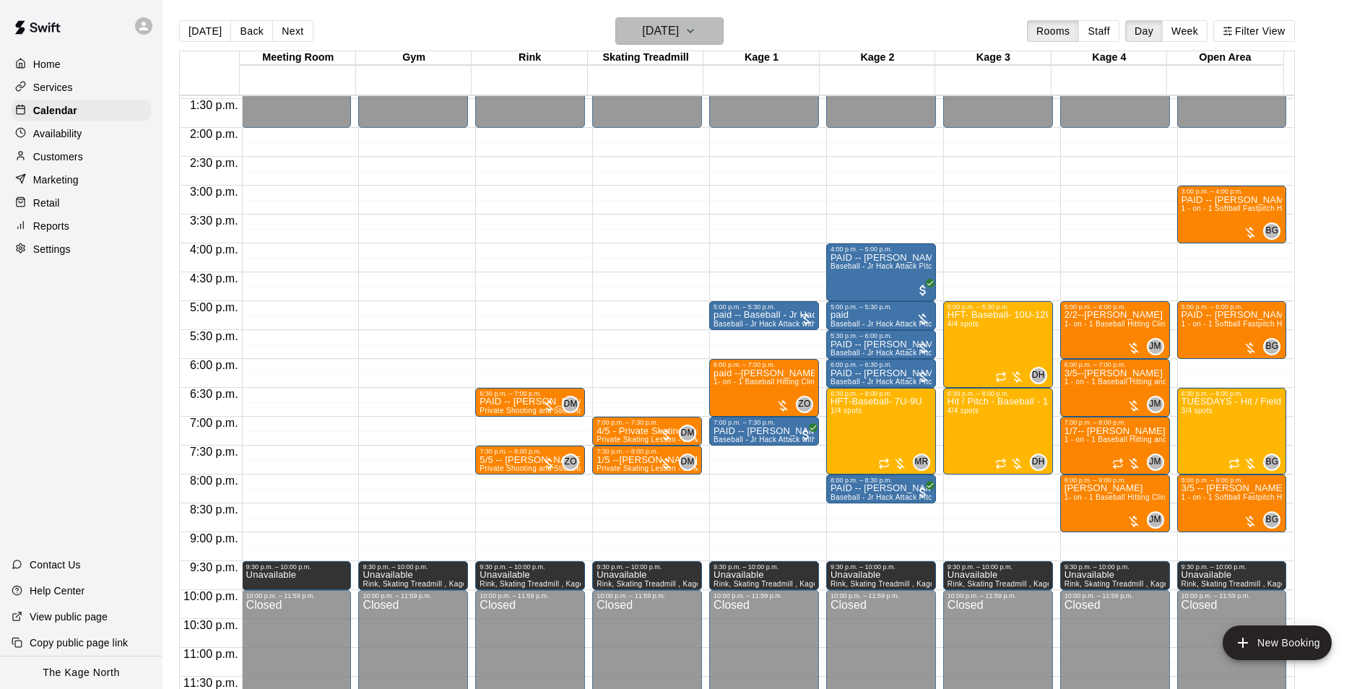
click at [679, 33] on h6 "[DATE]" at bounding box center [660, 31] width 37 height 20
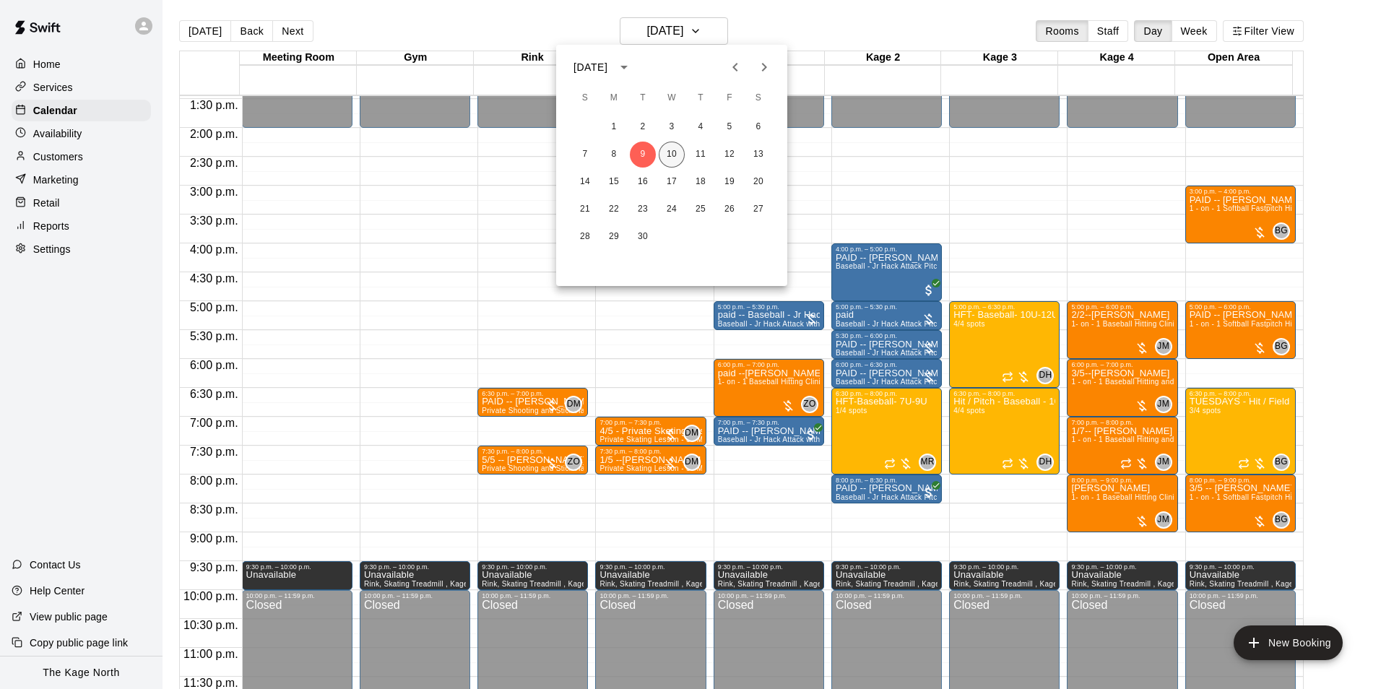
click at [671, 154] on button "10" at bounding box center [672, 155] width 26 height 26
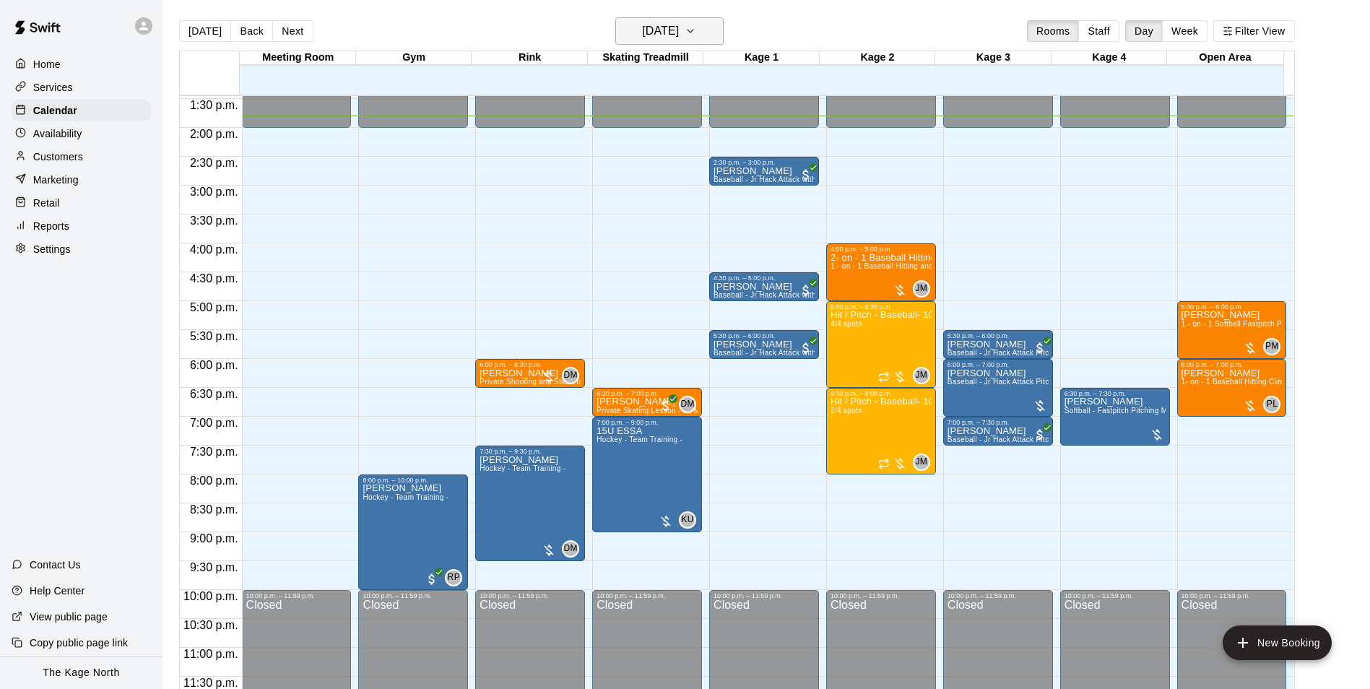
click at [679, 30] on h6 "[DATE]" at bounding box center [660, 31] width 37 height 20
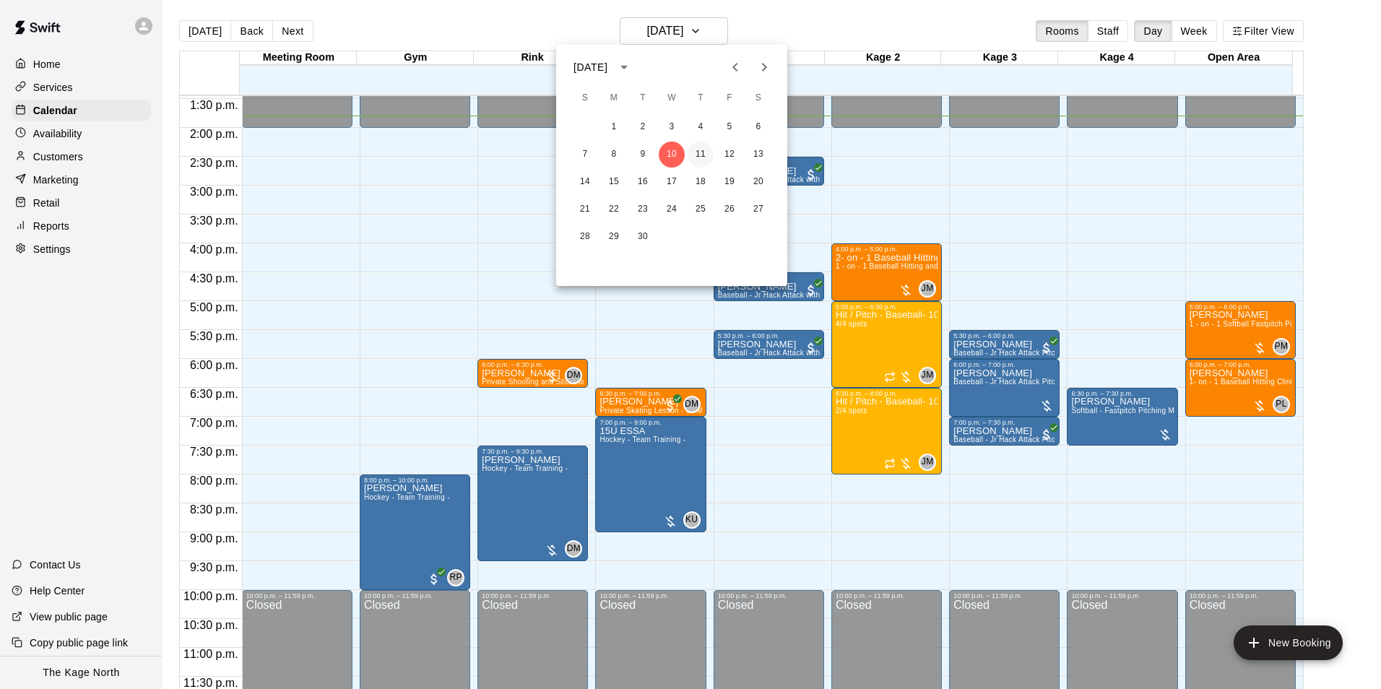
click at [698, 157] on button "11" at bounding box center [701, 155] width 26 height 26
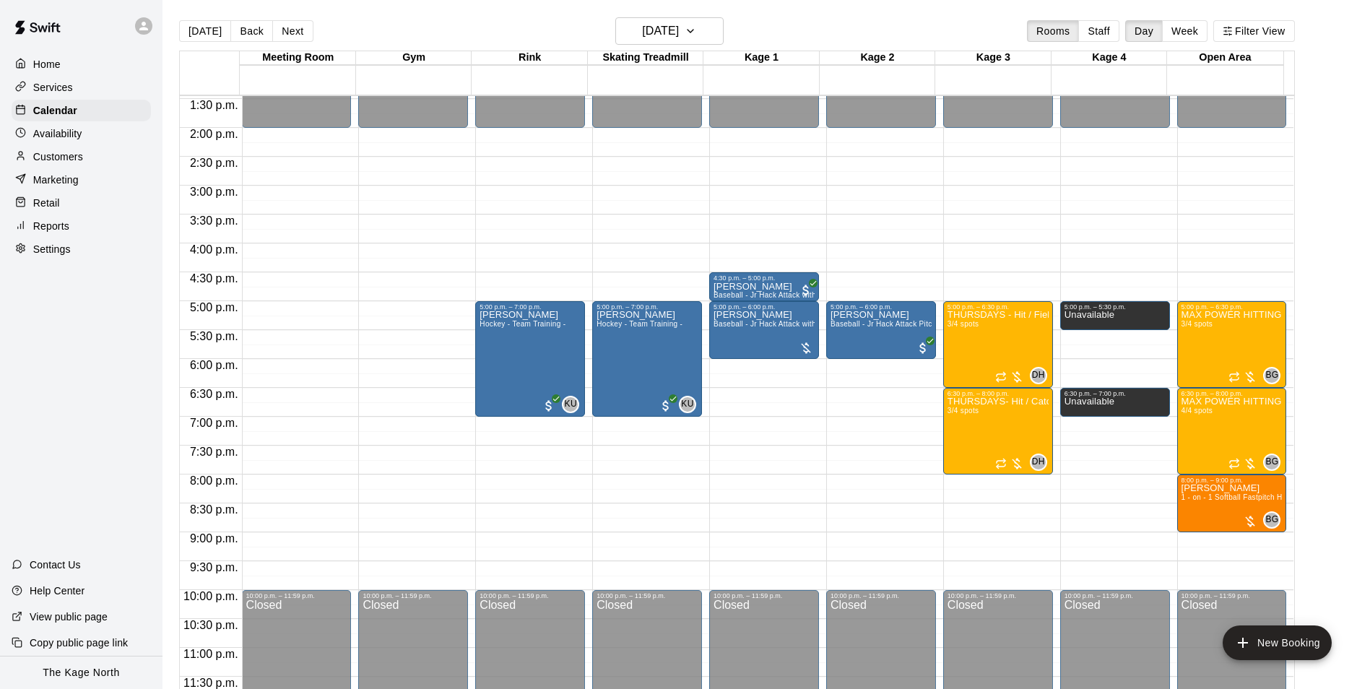
click at [403, 22] on div "[DATE] Back [DATE][DATE] Rooms Staff Day Week Filter View" at bounding box center [737, 33] width 1116 height 33
click at [679, 29] on h6 "[DATE]" at bounding box center [660, 31] width 37 height 20
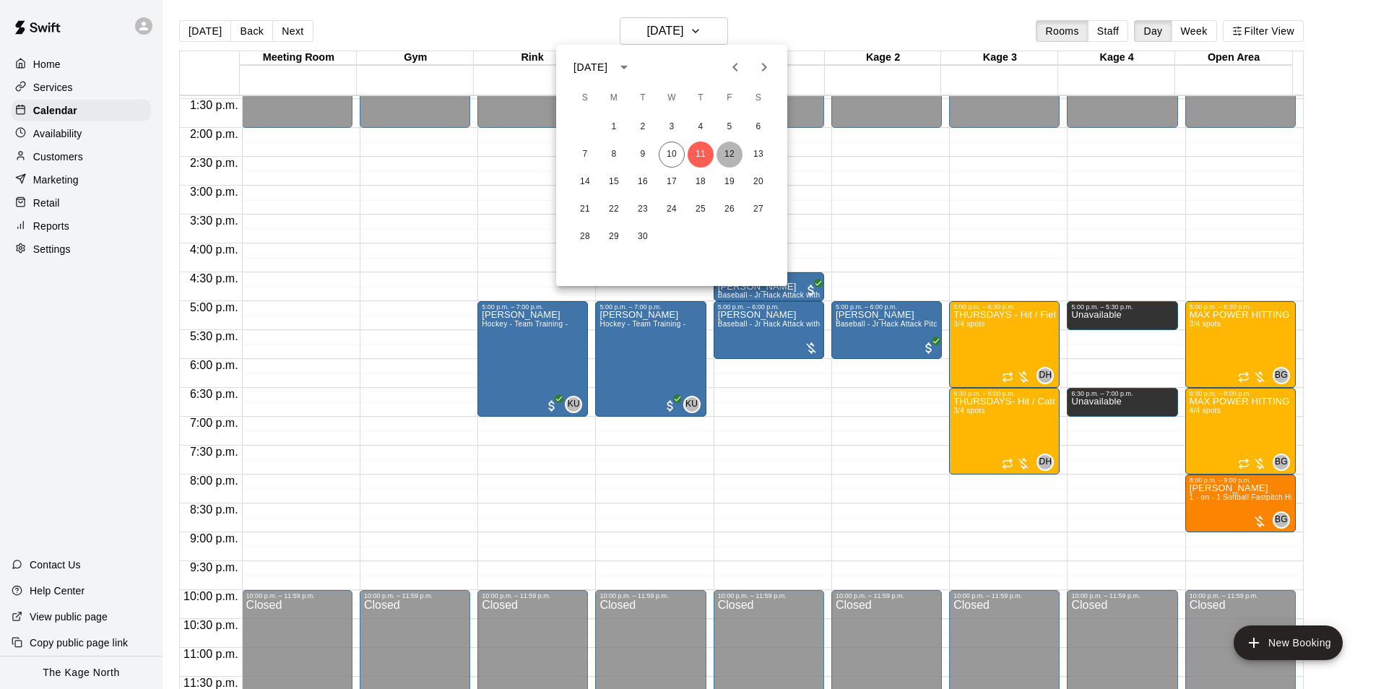
click at [727, 152] on button "12" at bounding box center [729, 155] width 26 height 26
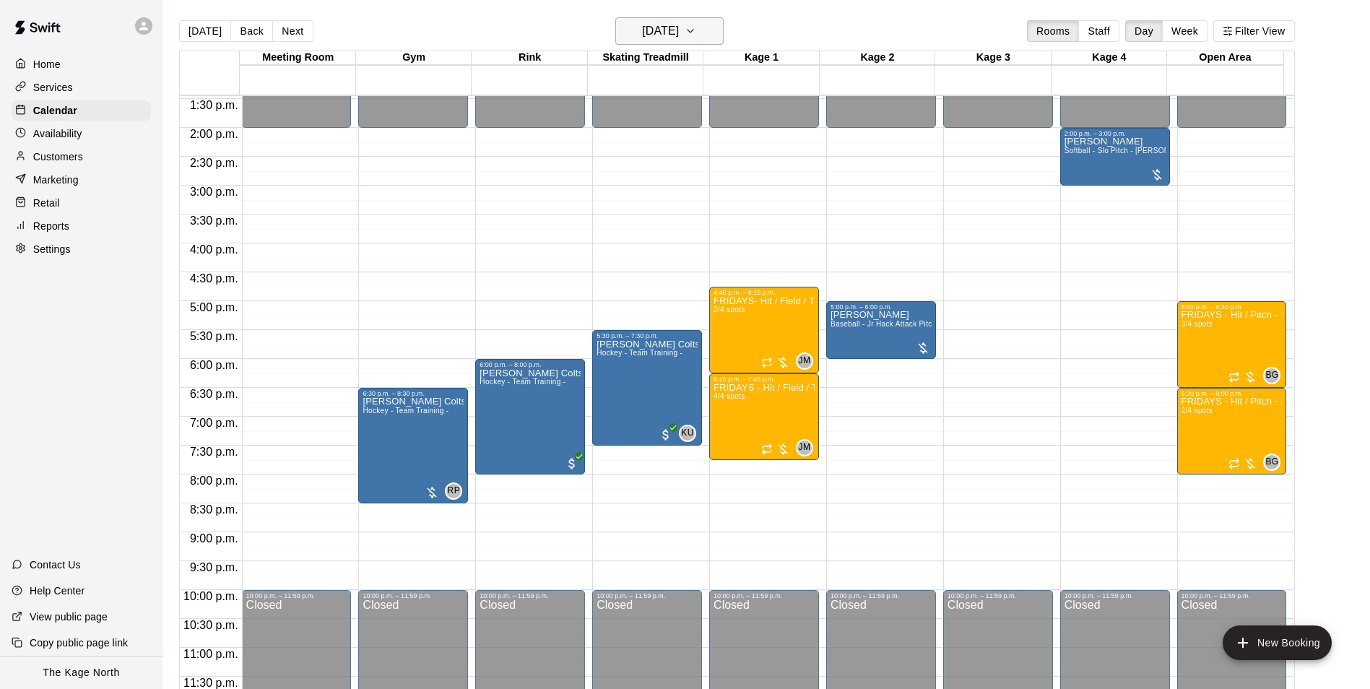
click at [679, 27] on h6 "[DATE]" at bounding box center [660, 31] width 37 height 20
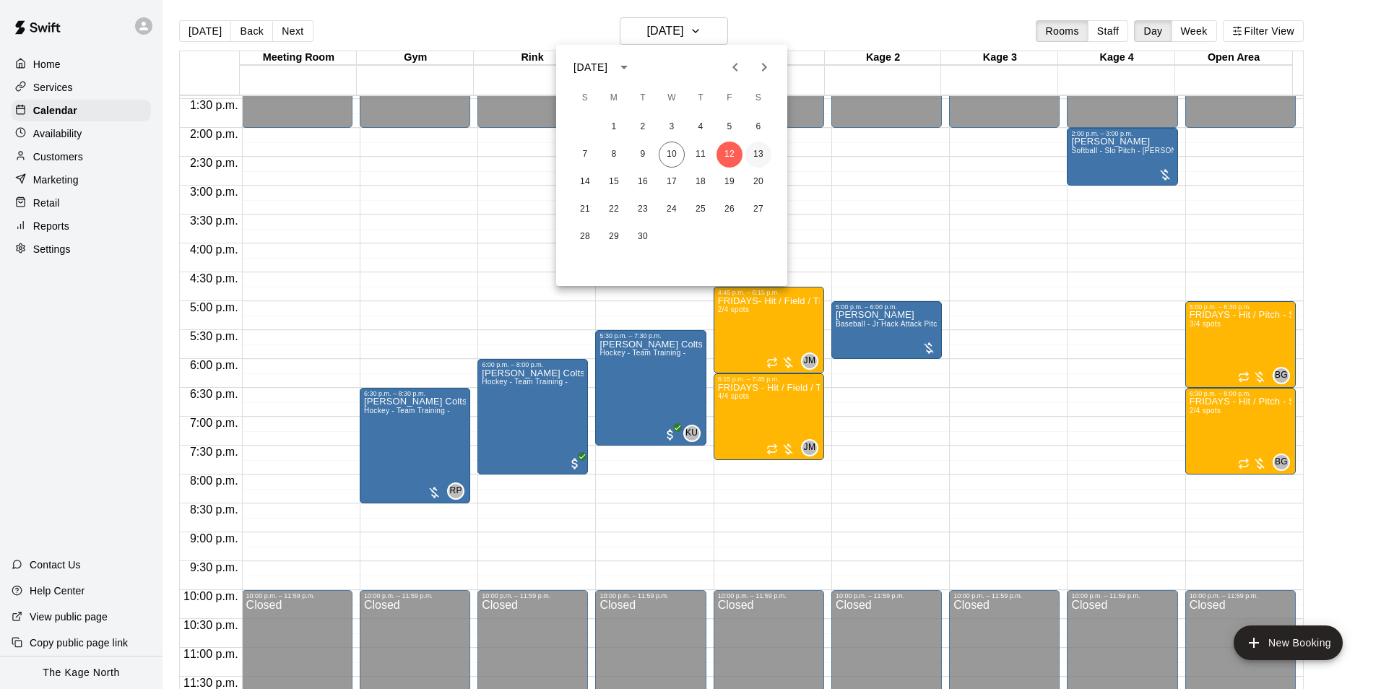
click at [759, 155] on button "13" at bounding box center [758, 155] width 26 height 26
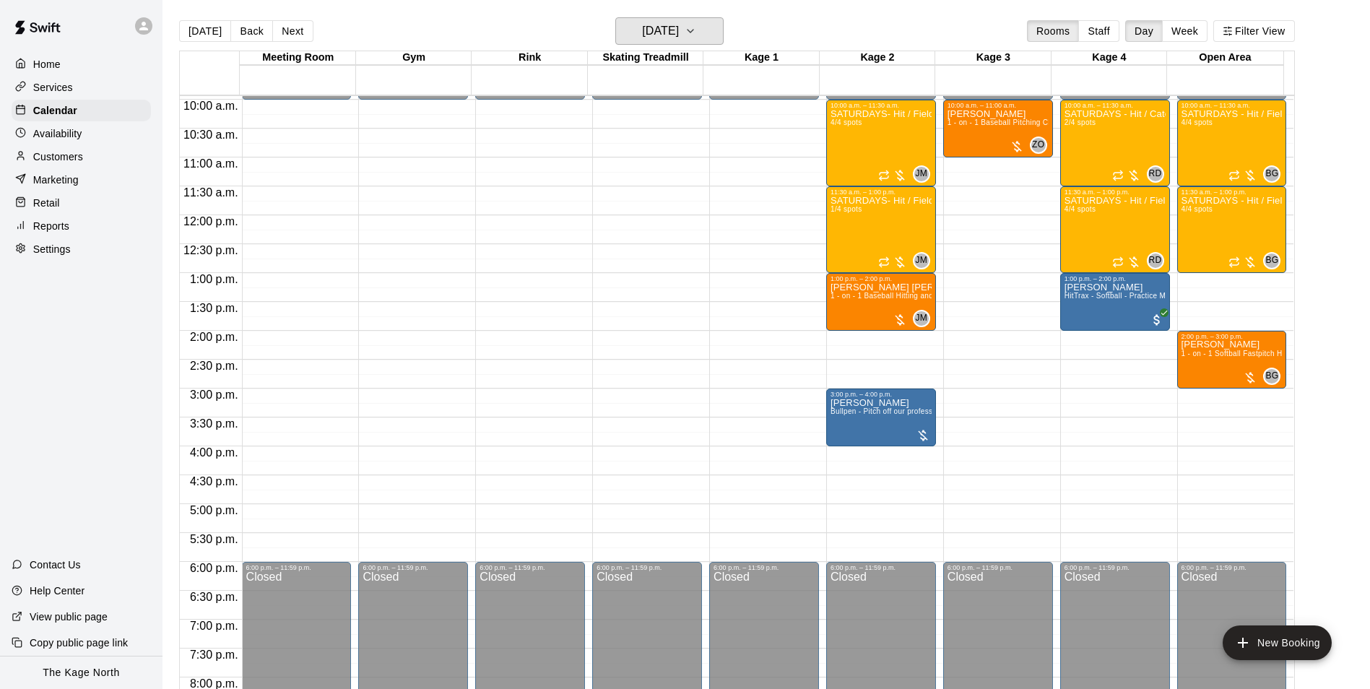
scroll to position [562, 0]
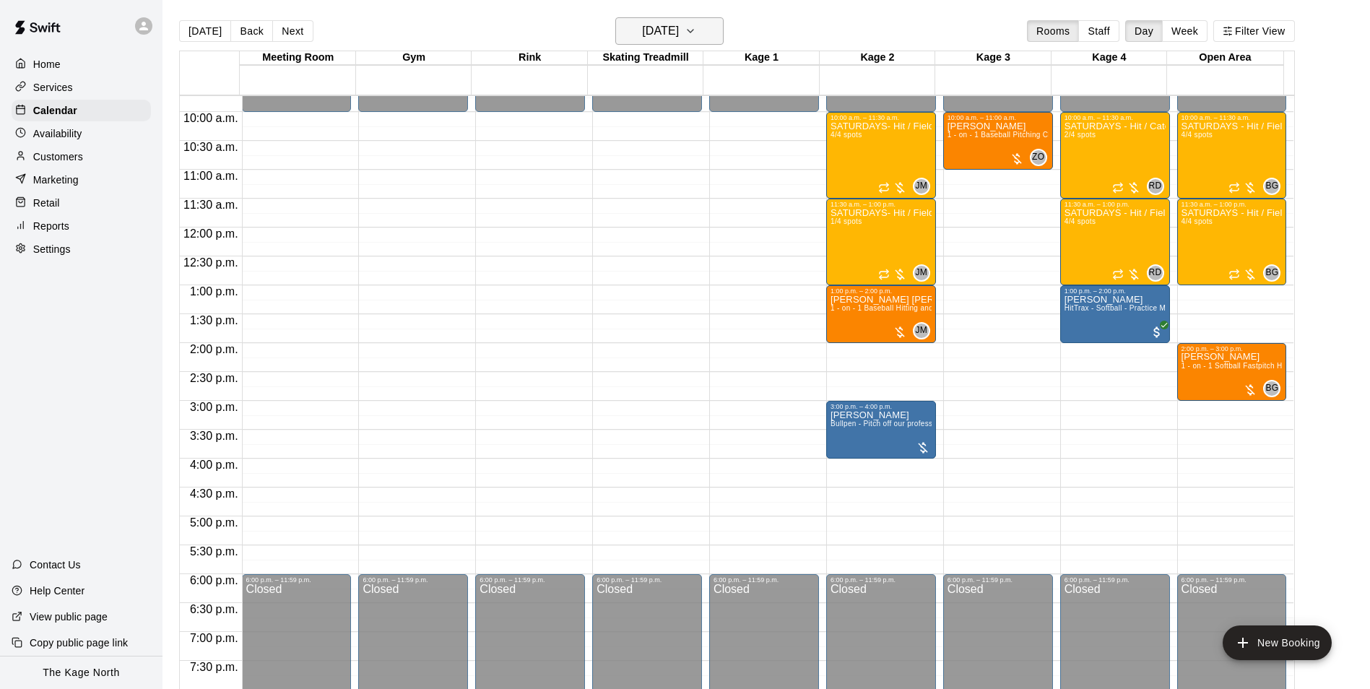
click at [679, 27] on h6 "[DATE]" at bounding box center [660, 31] width 37 height 20
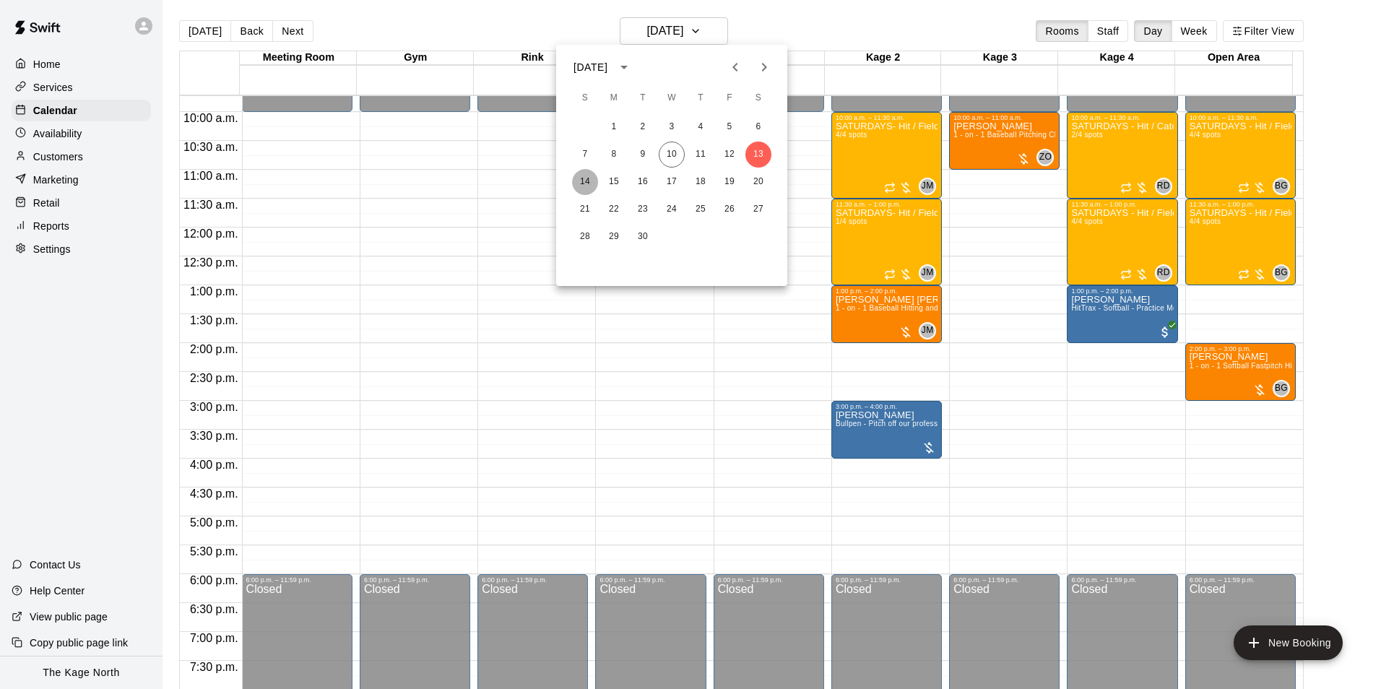
click at [590, 181] on button "14" at bounding box center [585, 182] width 26 height 26
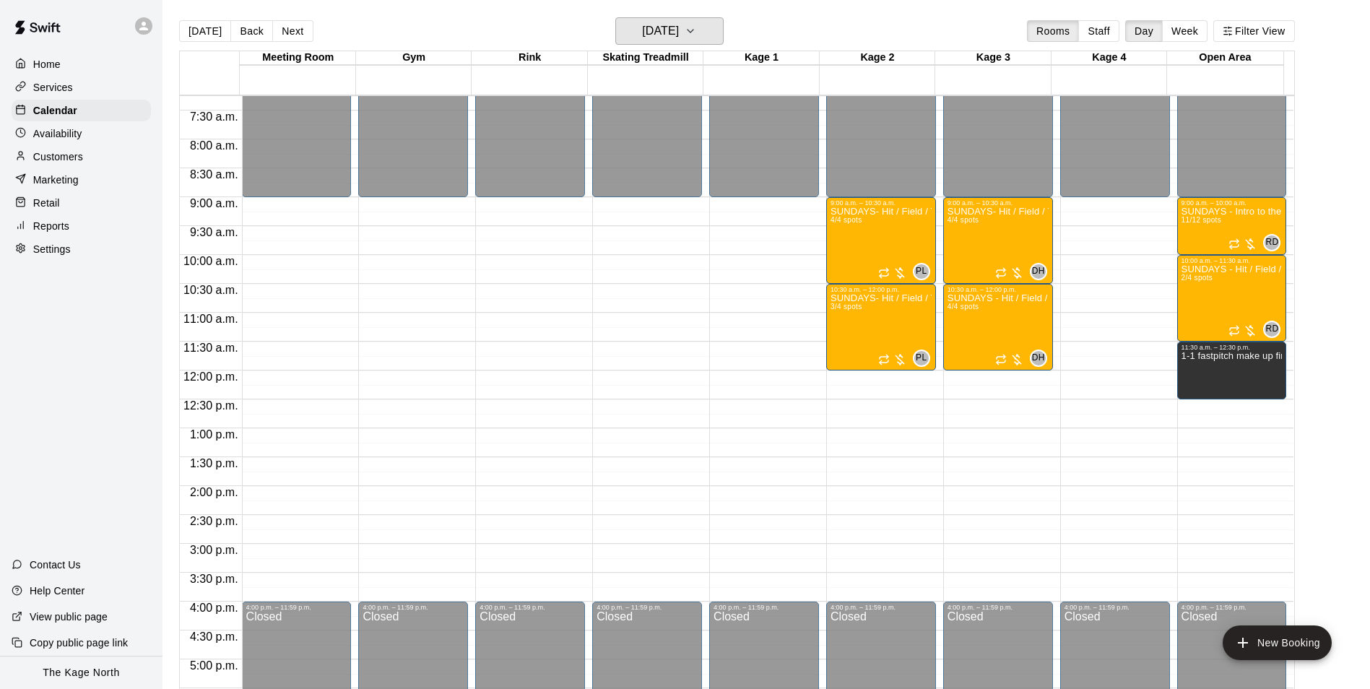
scroll to position [417, 0]
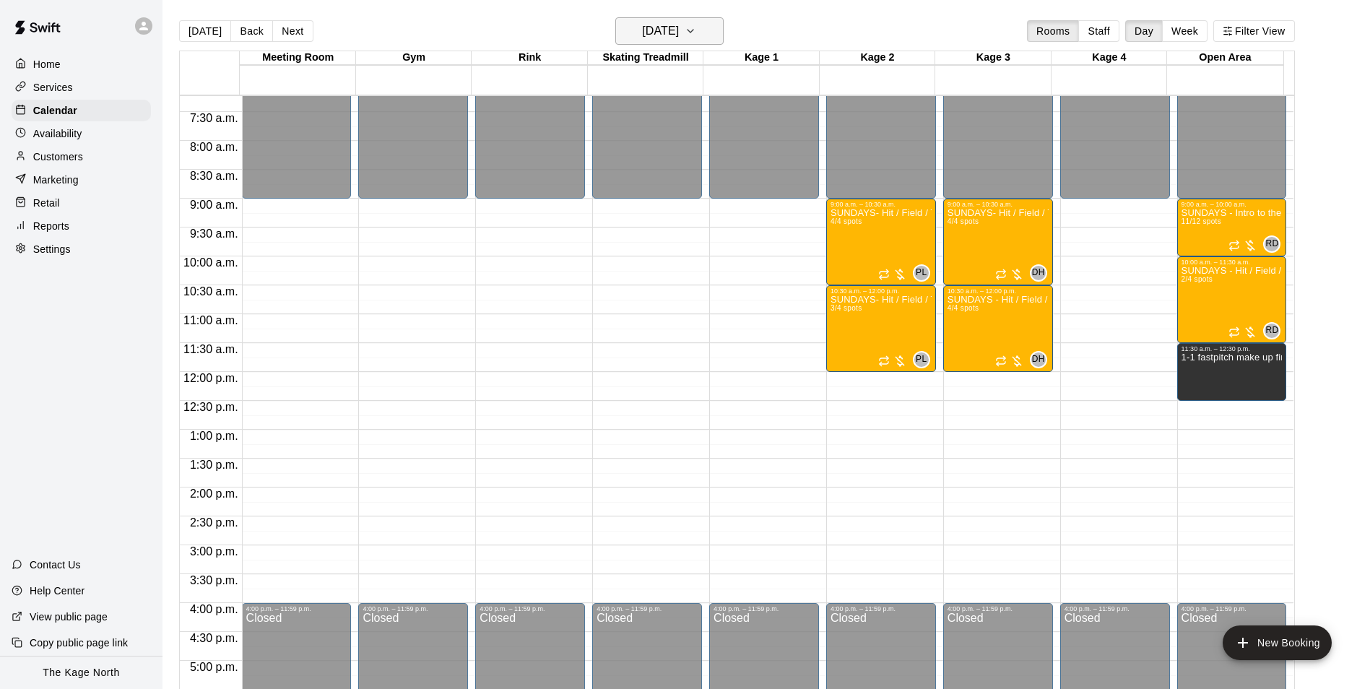
click at [679, 26] on h6 "[DATE]" at bounding box center [660, 31] width 37 height 20
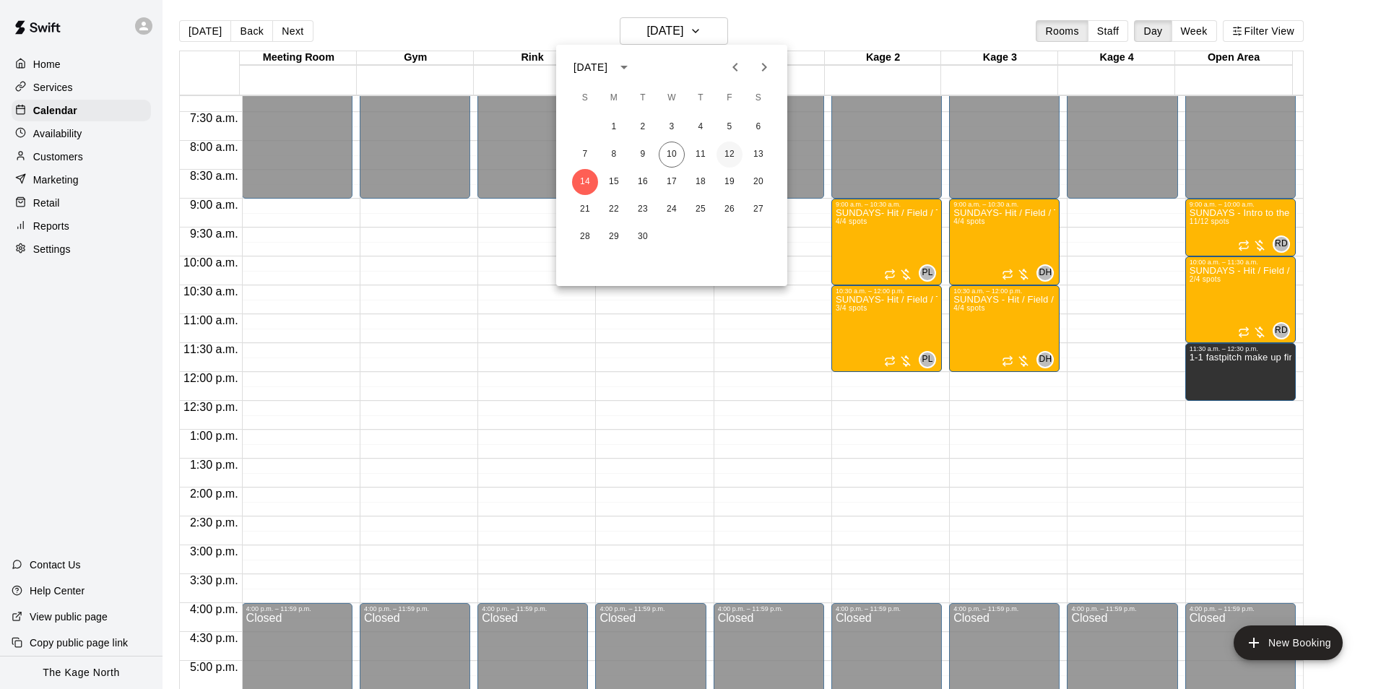
click at [730, 151] on button "12" at bounding box center [729, 155] width 26 height 26
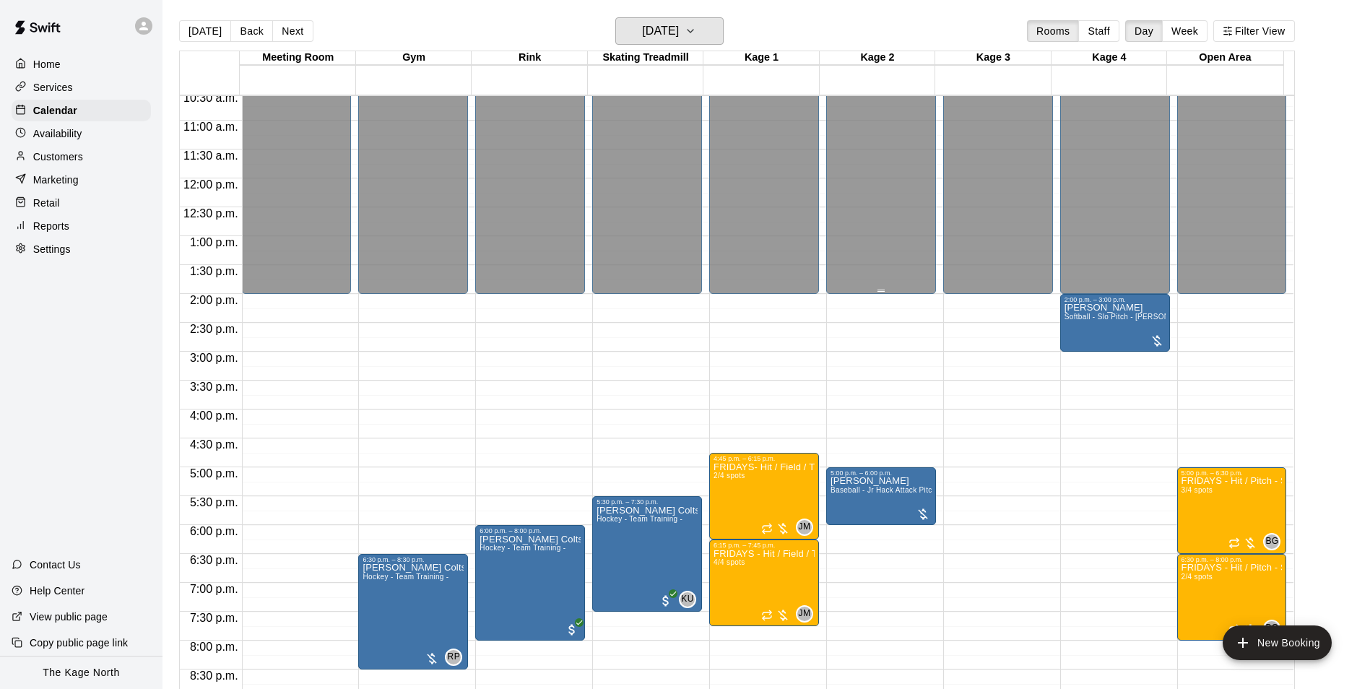
scroll to position [779, 0]
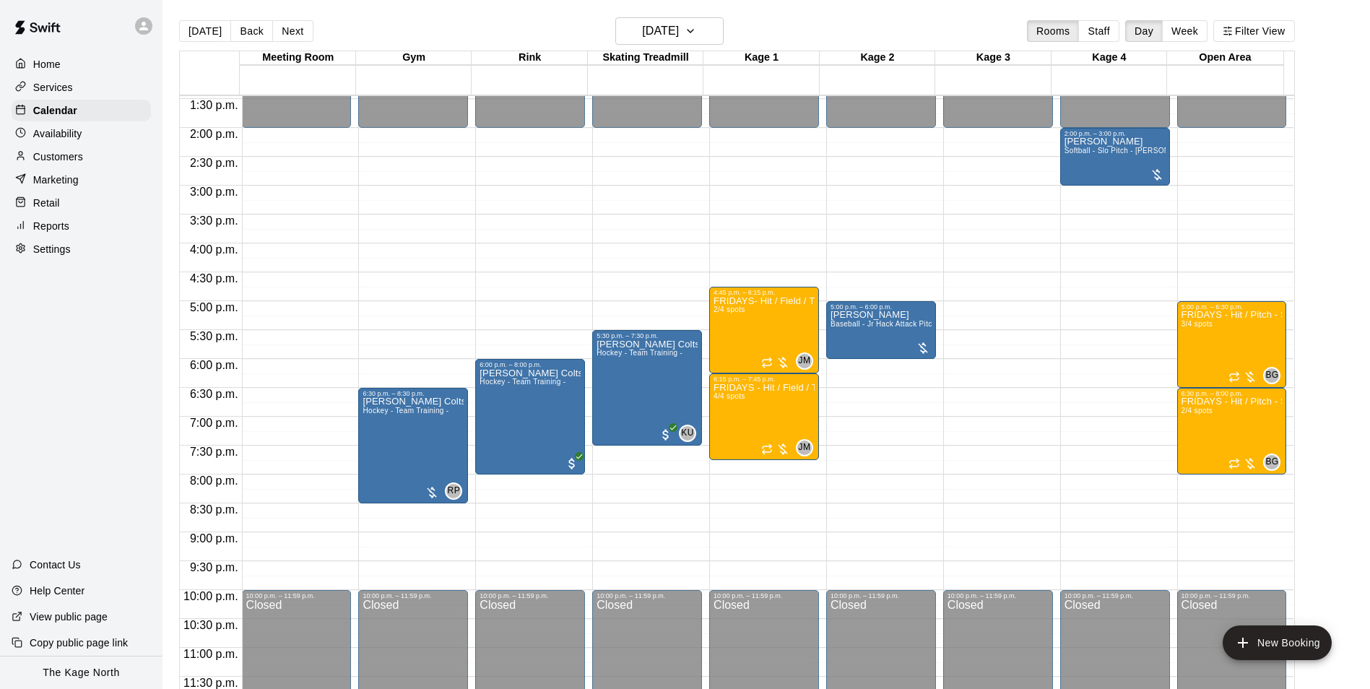
click at [417, 30] on div "[DATE] Back [DATE][DATE] Rooms Staff Day Week Filter View" at bounding box center [737, 33] width 1116 height 33
click at [463, 30] on div "[DATE] Back [DATE][DATE] Rooms Staff Day Week Filter View" at bounding box center [737, 33] width 1116 height 33
click at [679, 28] on h6 "[DATE]" at bounding box center [660, 31] width 37 height 20
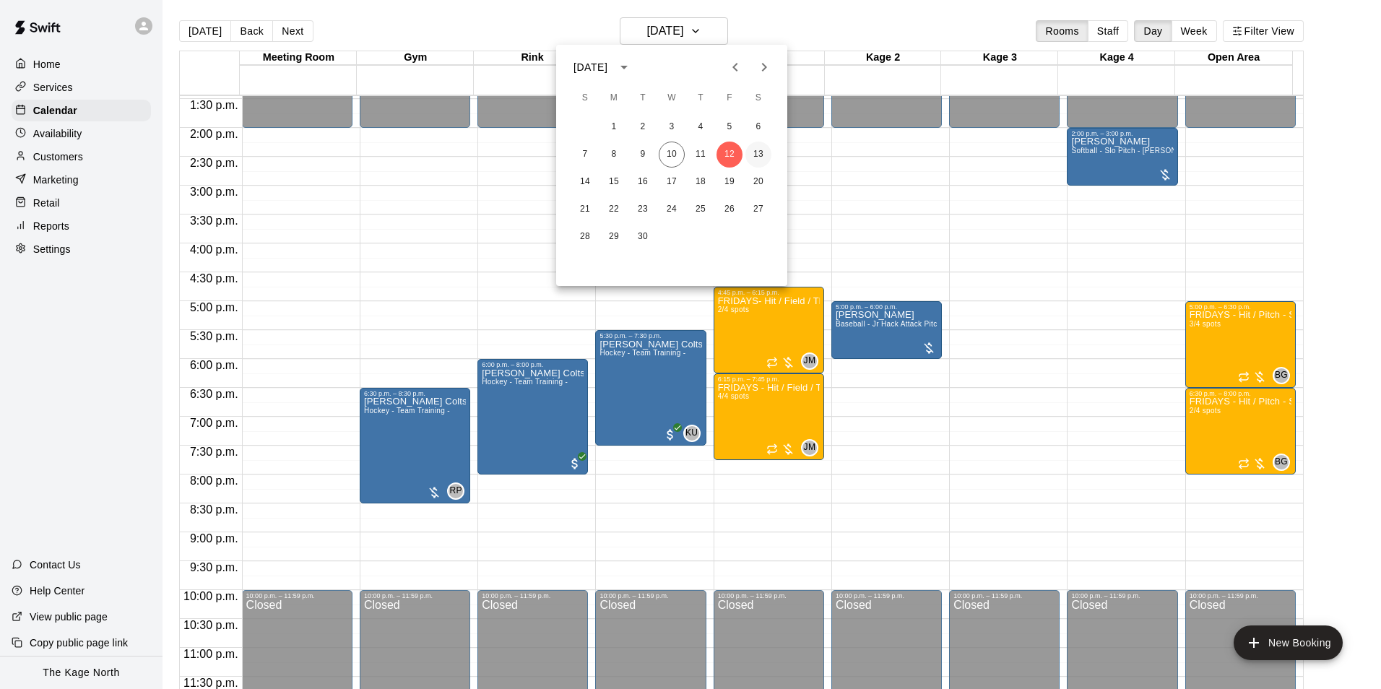
click at [757, 152] on button "13" at bounding box center [758, 155] width 26 height 26
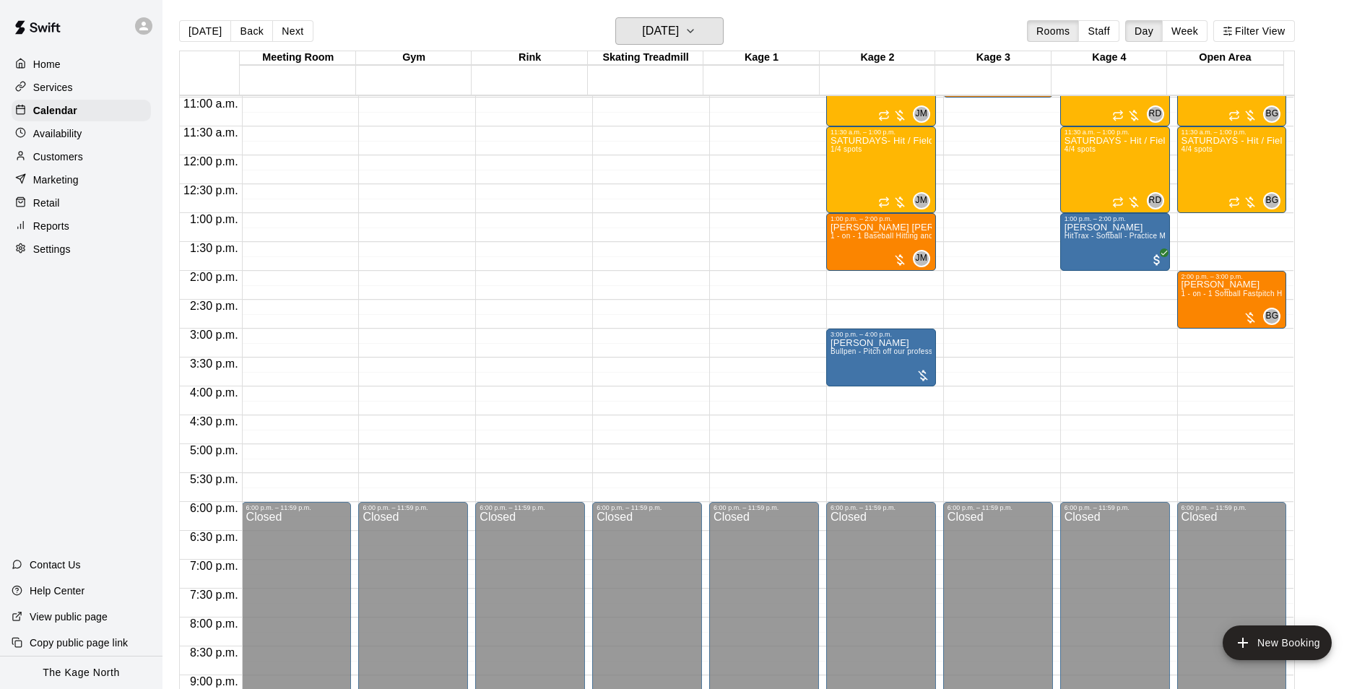
scroll to position [490, 0]
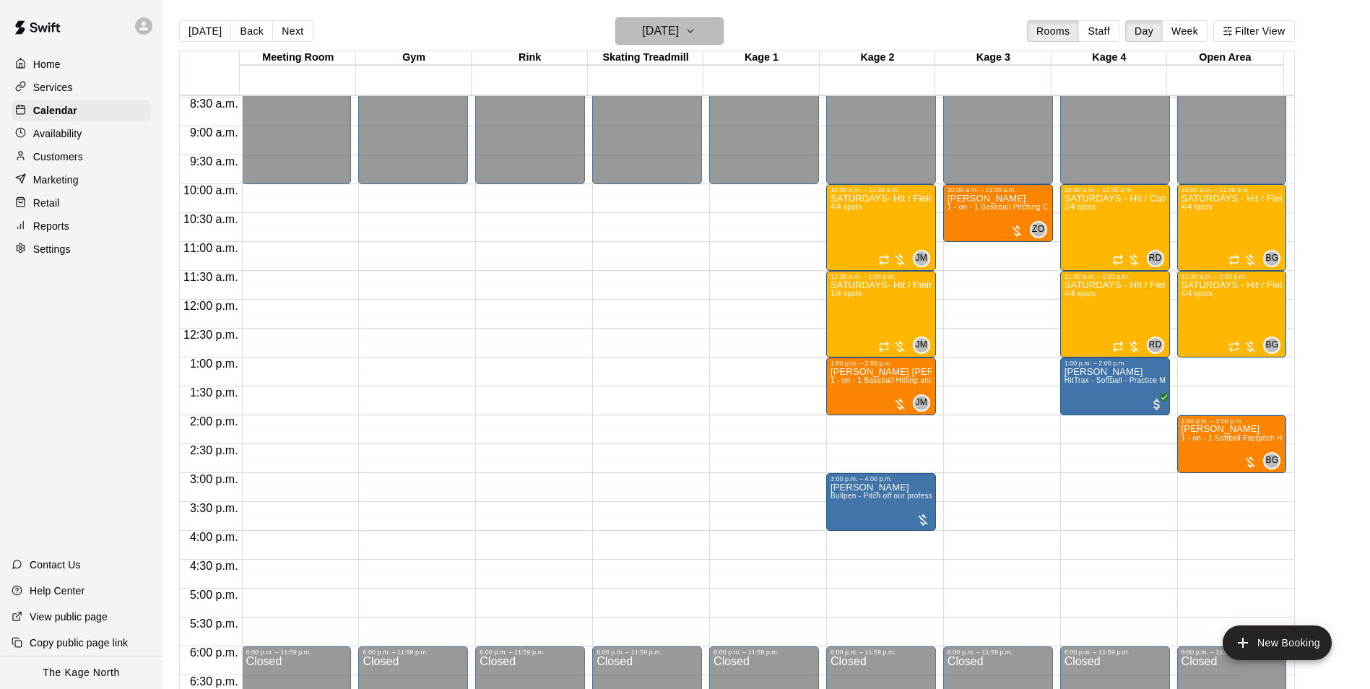
click at [669, 32] on h6 "[DATE]" at bounding box center [660, 31] width 37 height 20
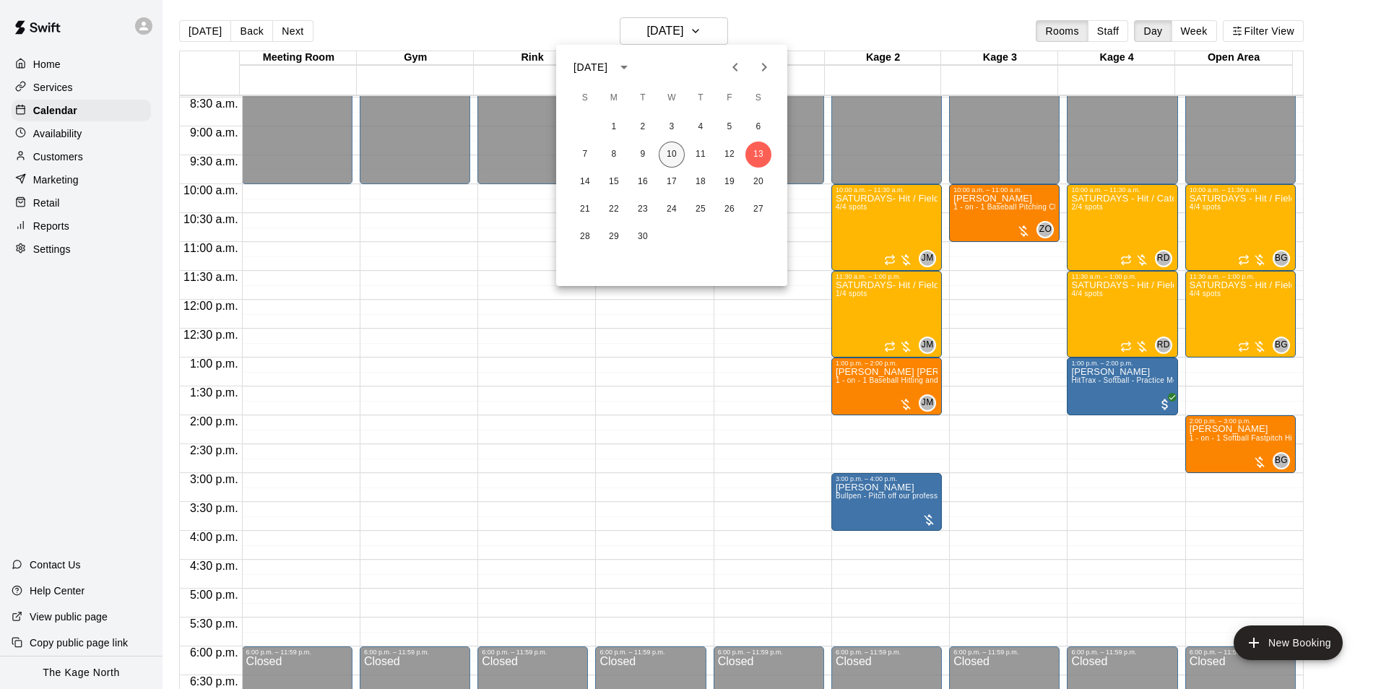
click at [664, 153] on button "10" at bounding box center [672, 155] width 26 height 26
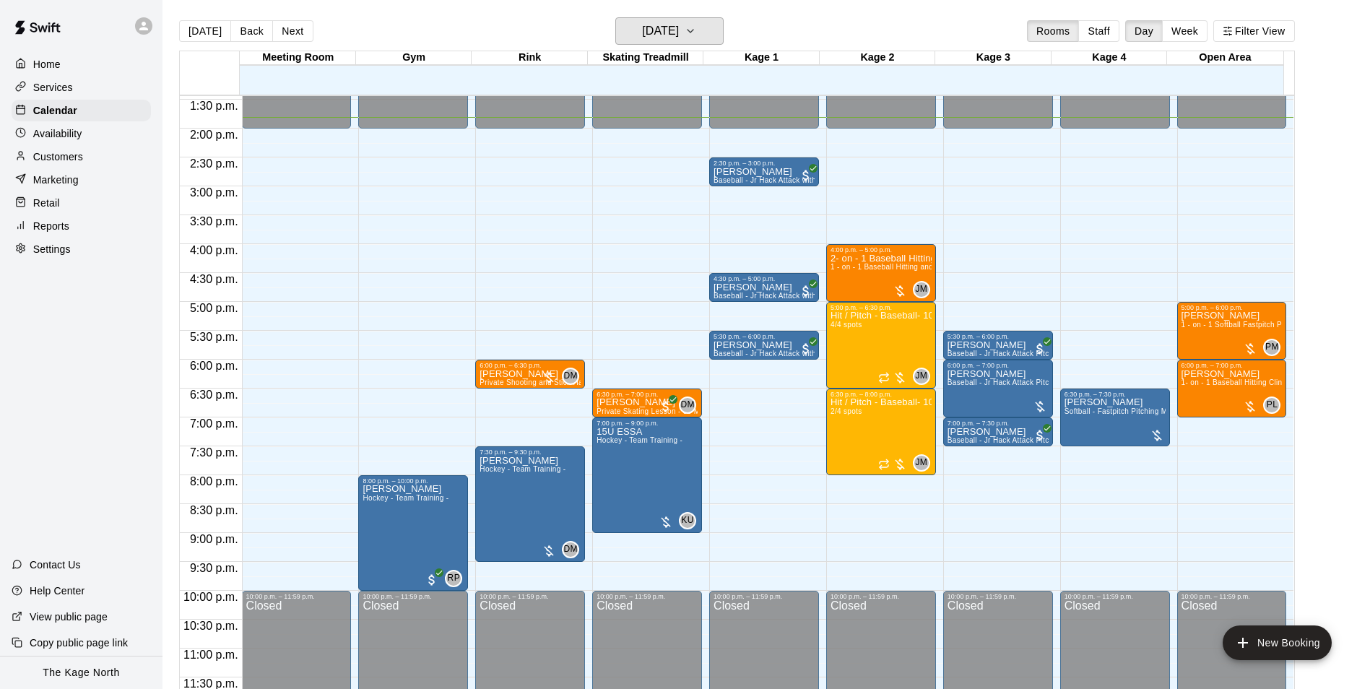
scroll to position [779, 0]
click at [679, 40] on h6 "[DATE]" at bounding box center [660, 31] width 37 height 20
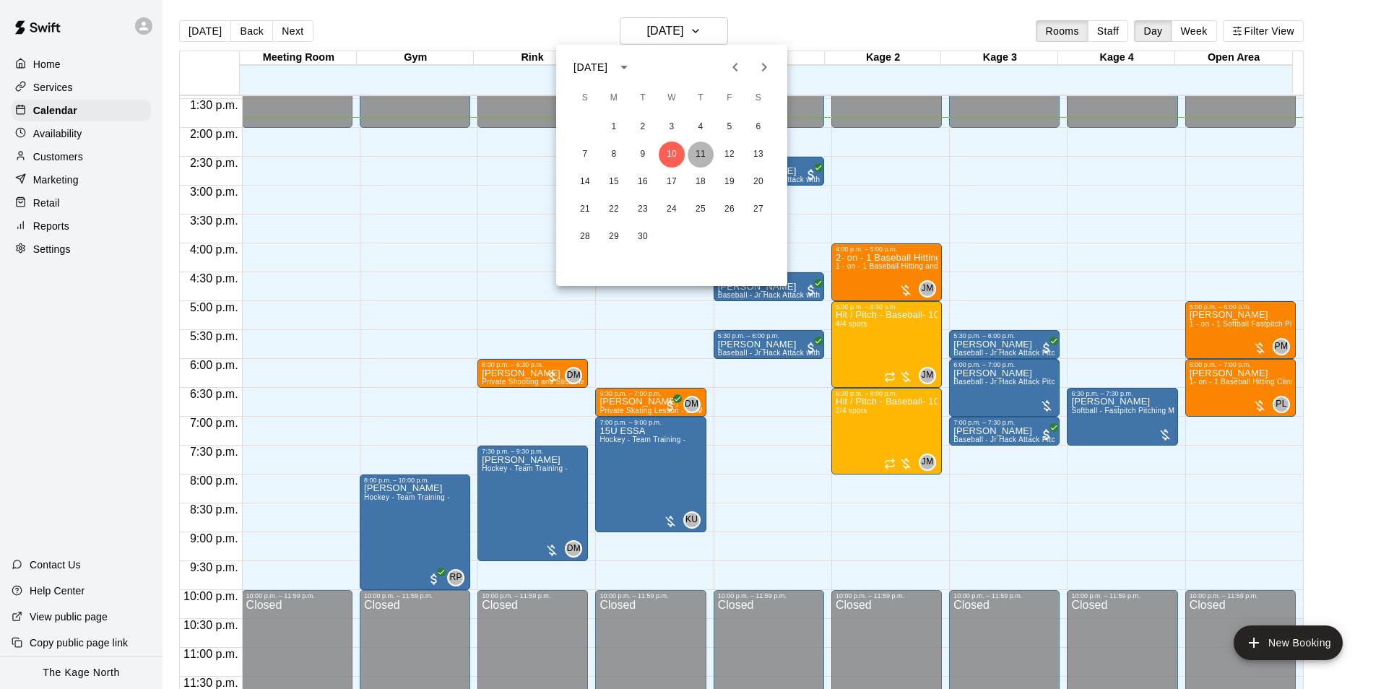
click at [697, 154] on button "11" at bounding box center [701, 155] width 26 height 26
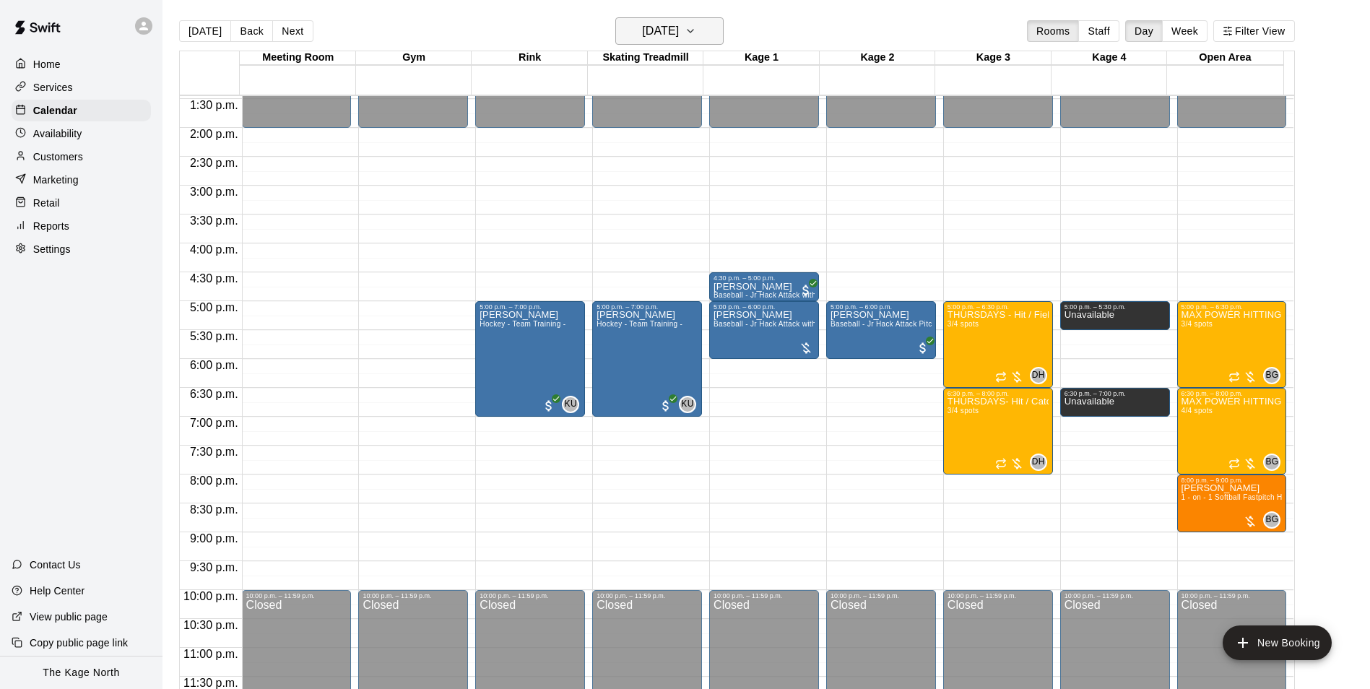
click at [679, 30] on h6 "[DATE]" at bounding box center [660, 31] width 37 height 20
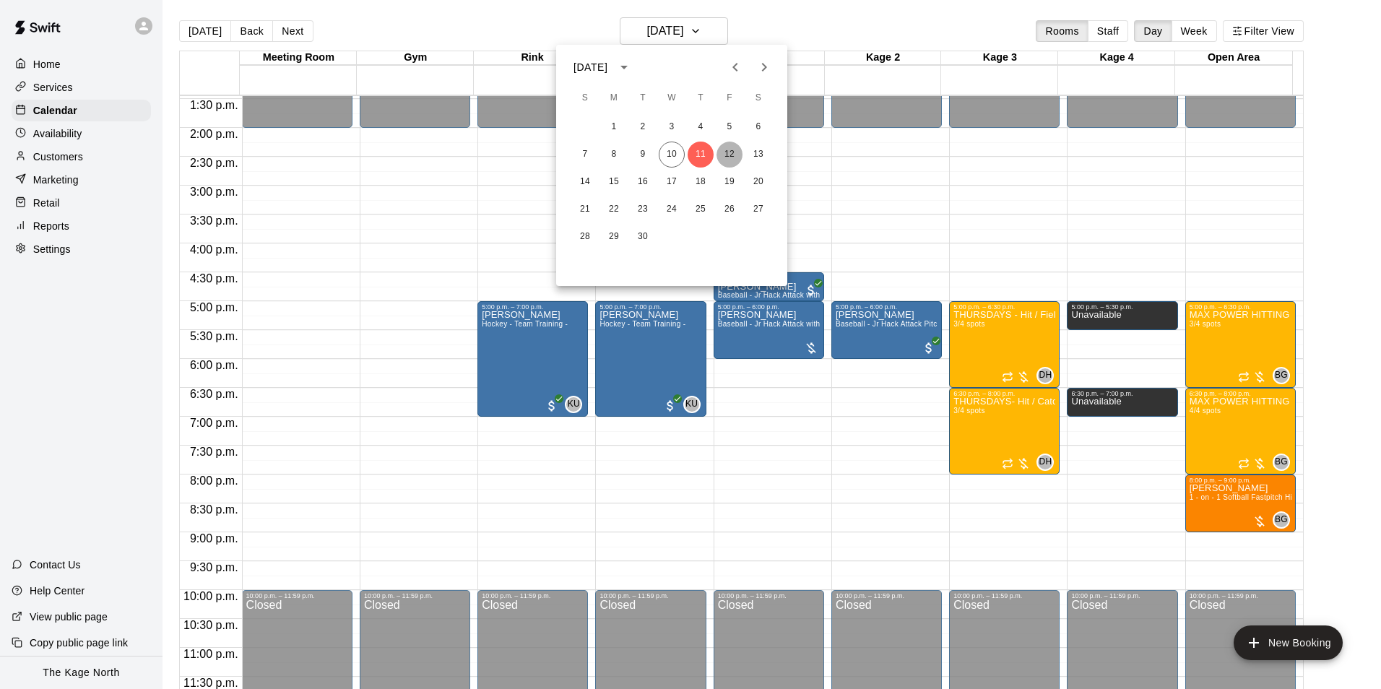
click at [725, 155] on button "12" at bounding box center [729, 155] width 26 height 26
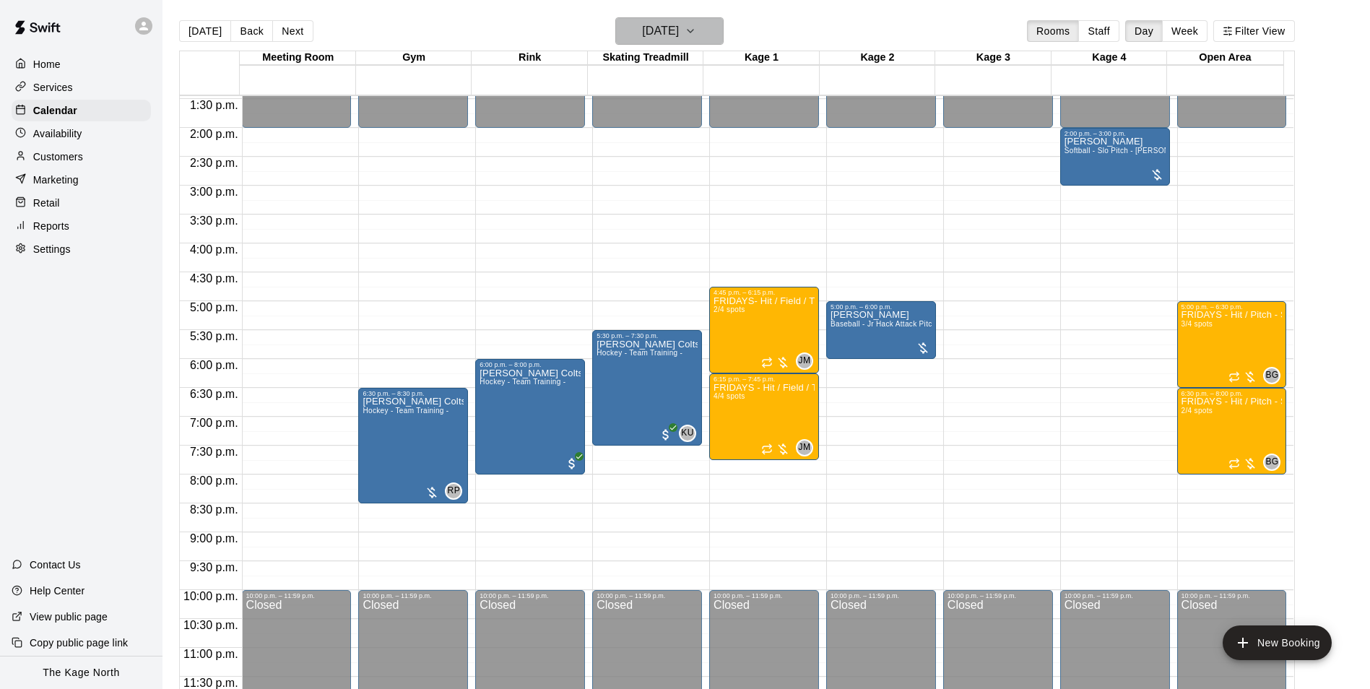
click at [679, 28] on h6 "[DATE]" at bounding box center [660, 31] width 37 height 20
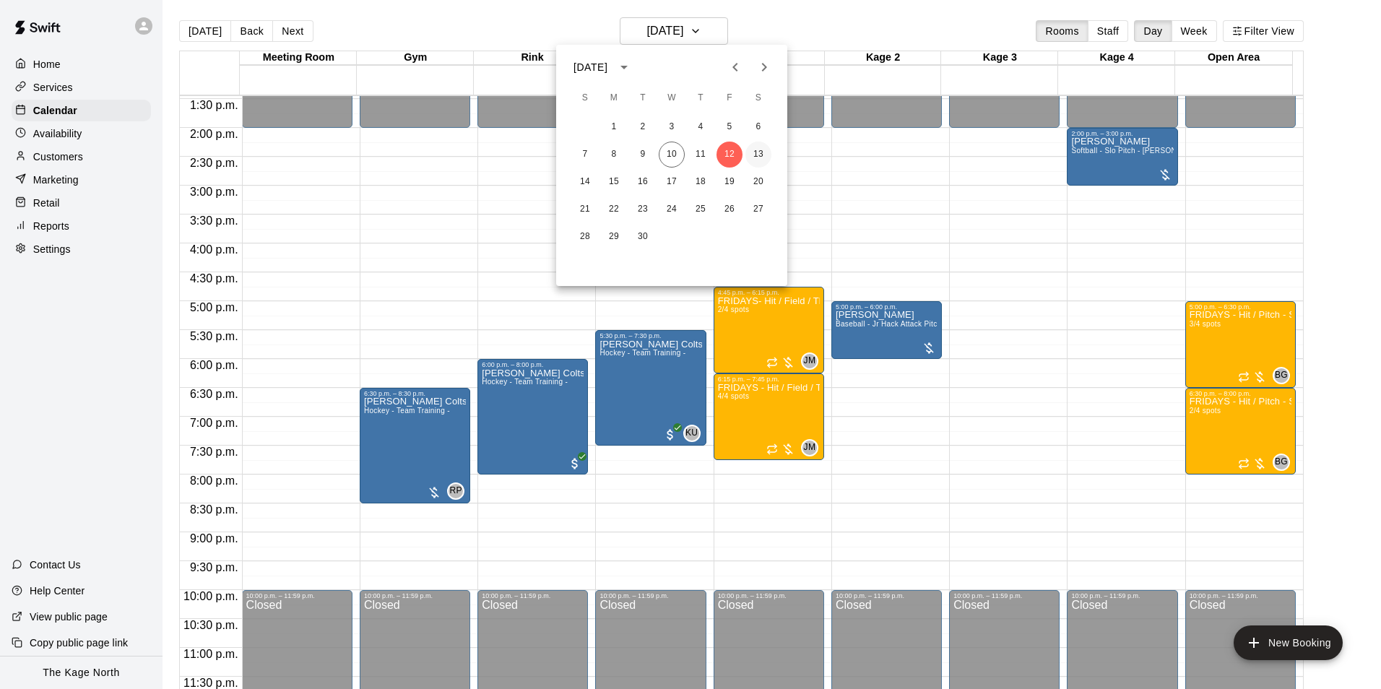
click at [758, 156] on button "13" at bounding box center [758, 155] width 26 height 26
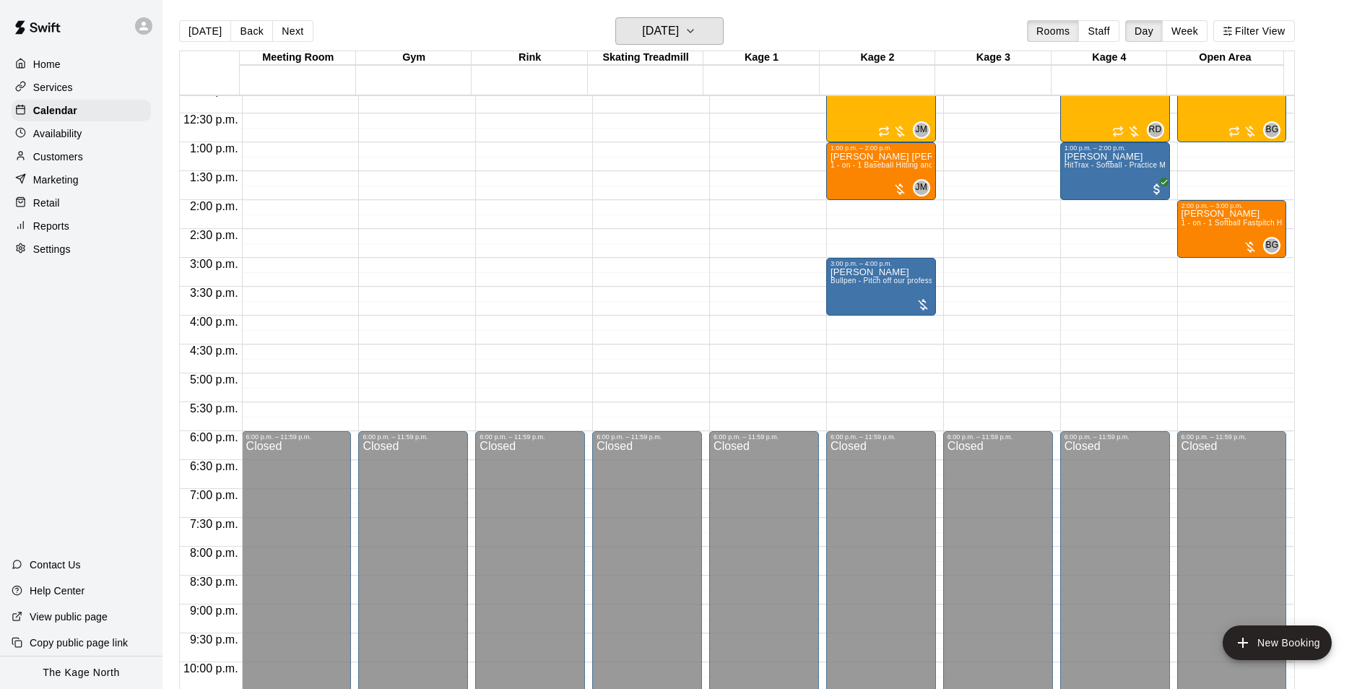
scroll to position [562, 0]
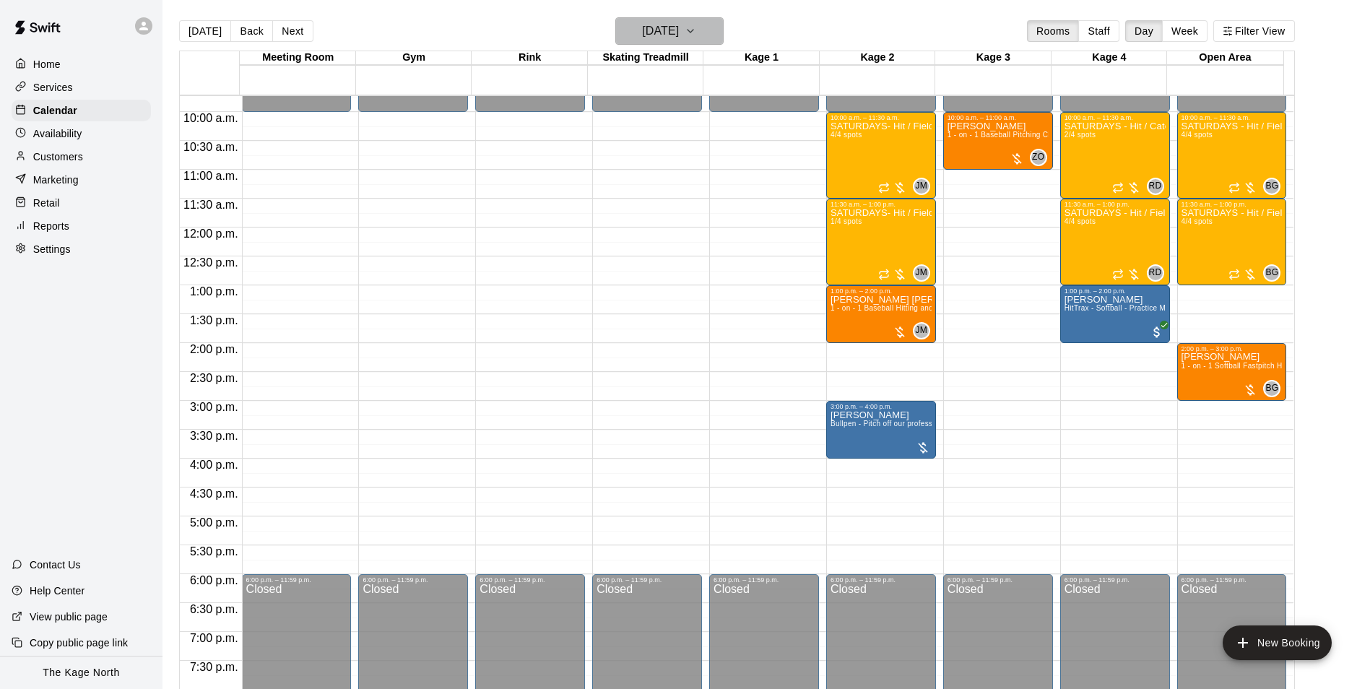
click at [679, 22] on h6 "[DATE]" at bounding box center [660, 31] width 37 height 20
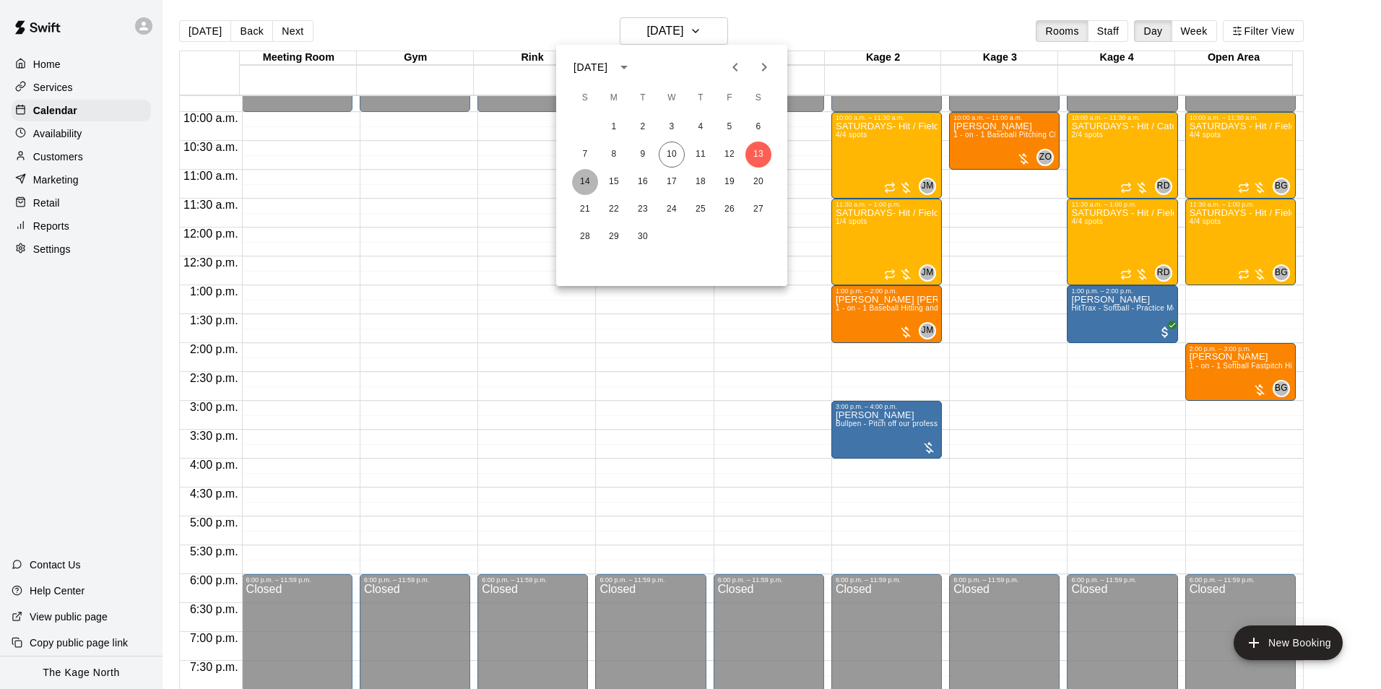
click at [579, 179] on button "14" at bounding box center [585, 182] width 26 height 26
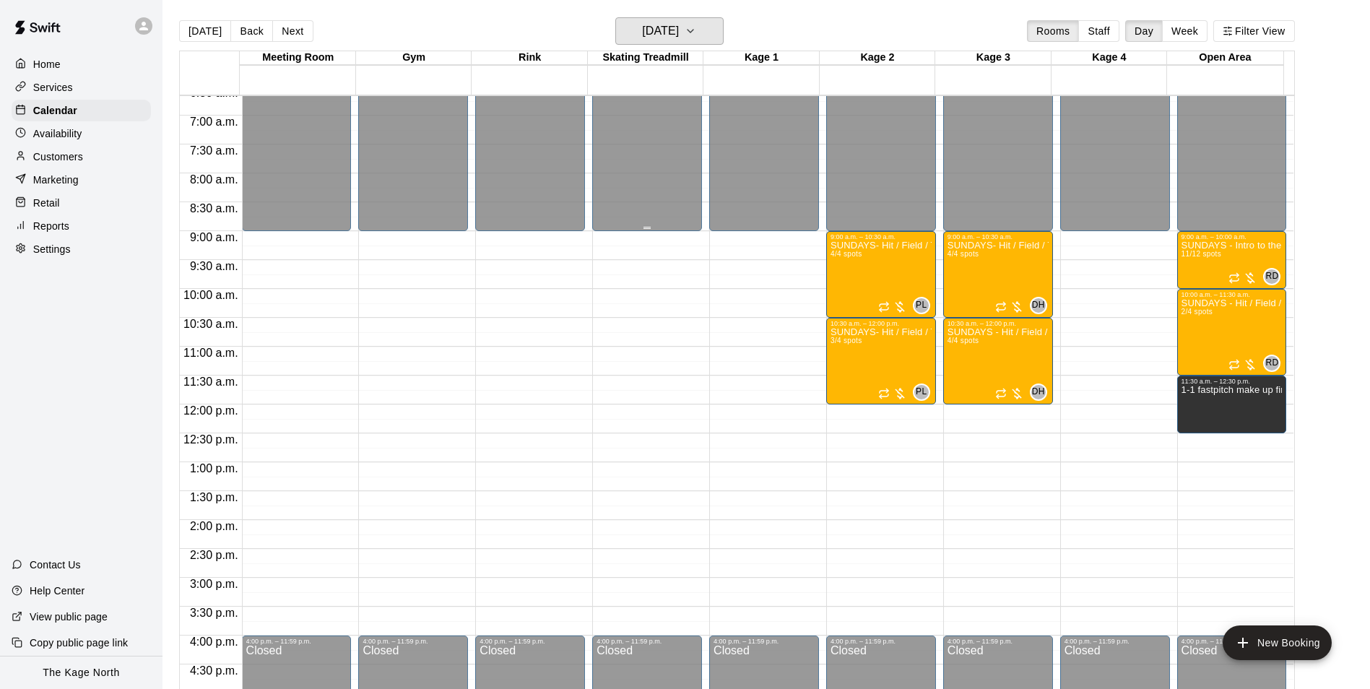
scroll to position [345, 0]
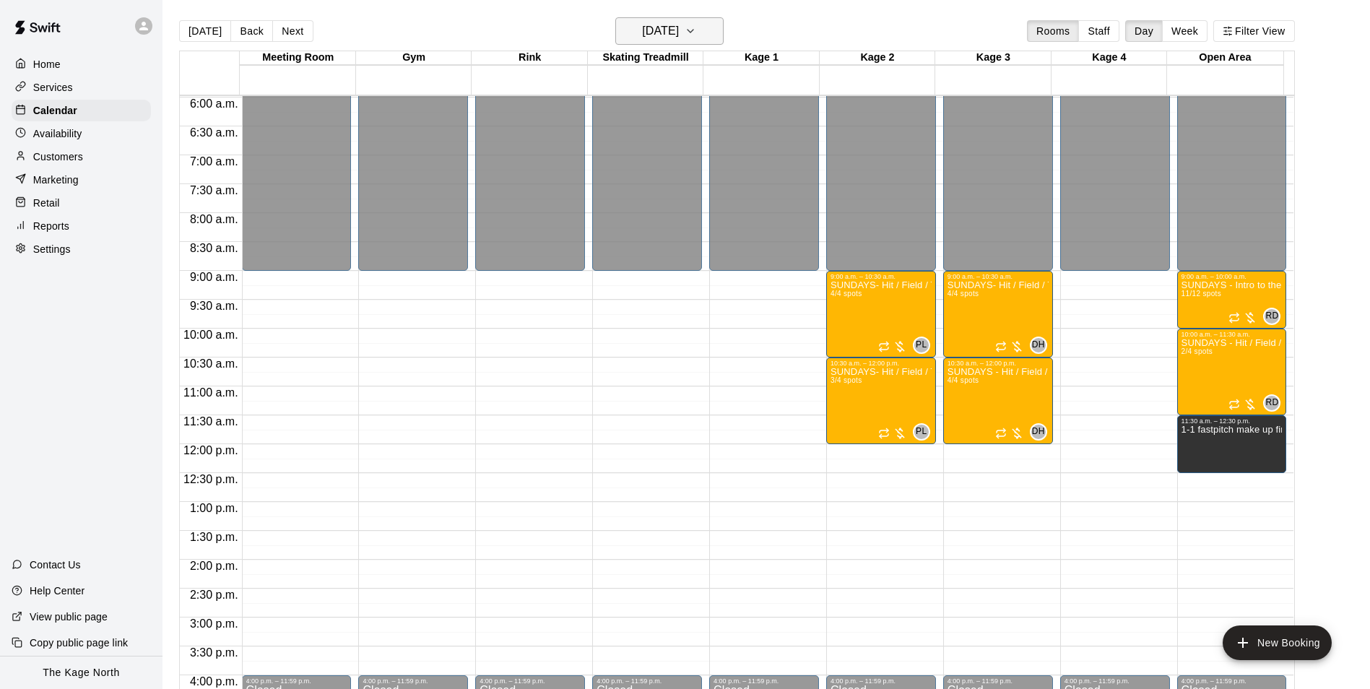
click at [678, 27] on h6 "[DATE]" at bounding box center [660, 31] width 37 height 20
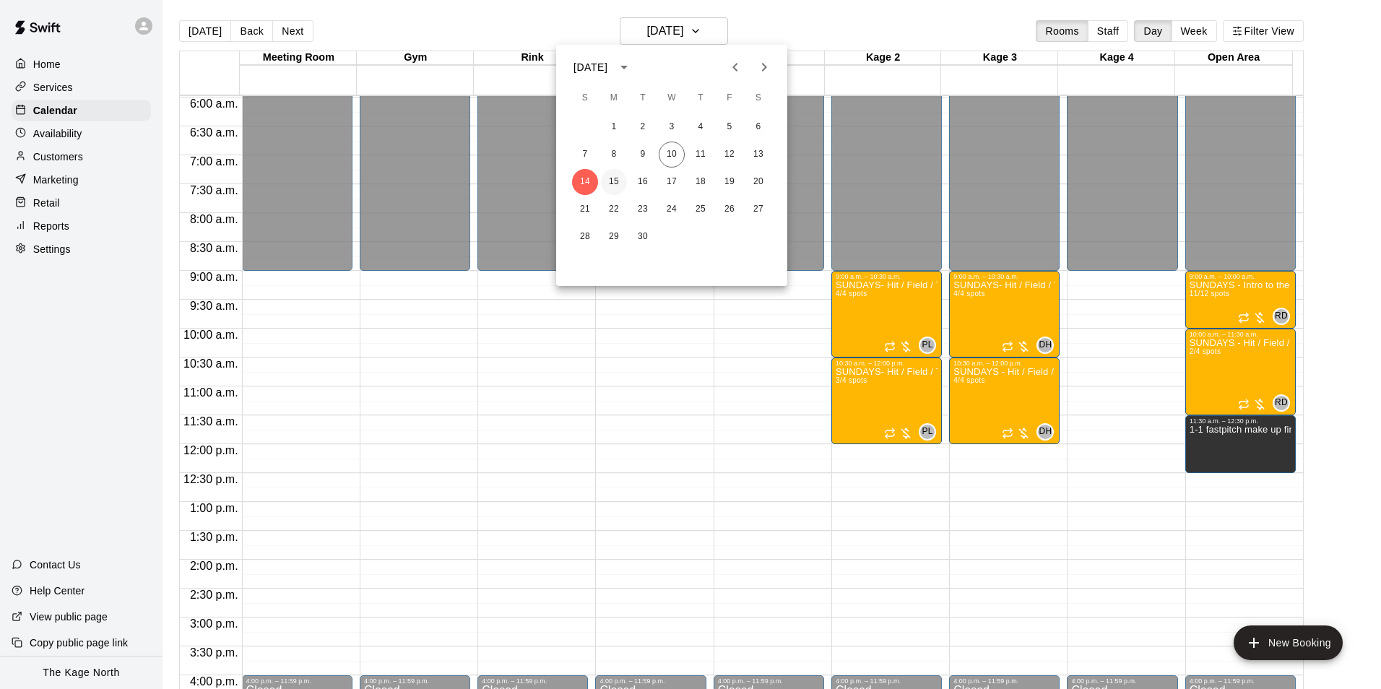
click at [617, 181] on button "15" at bounding box center [614, 182] width 26 height 26
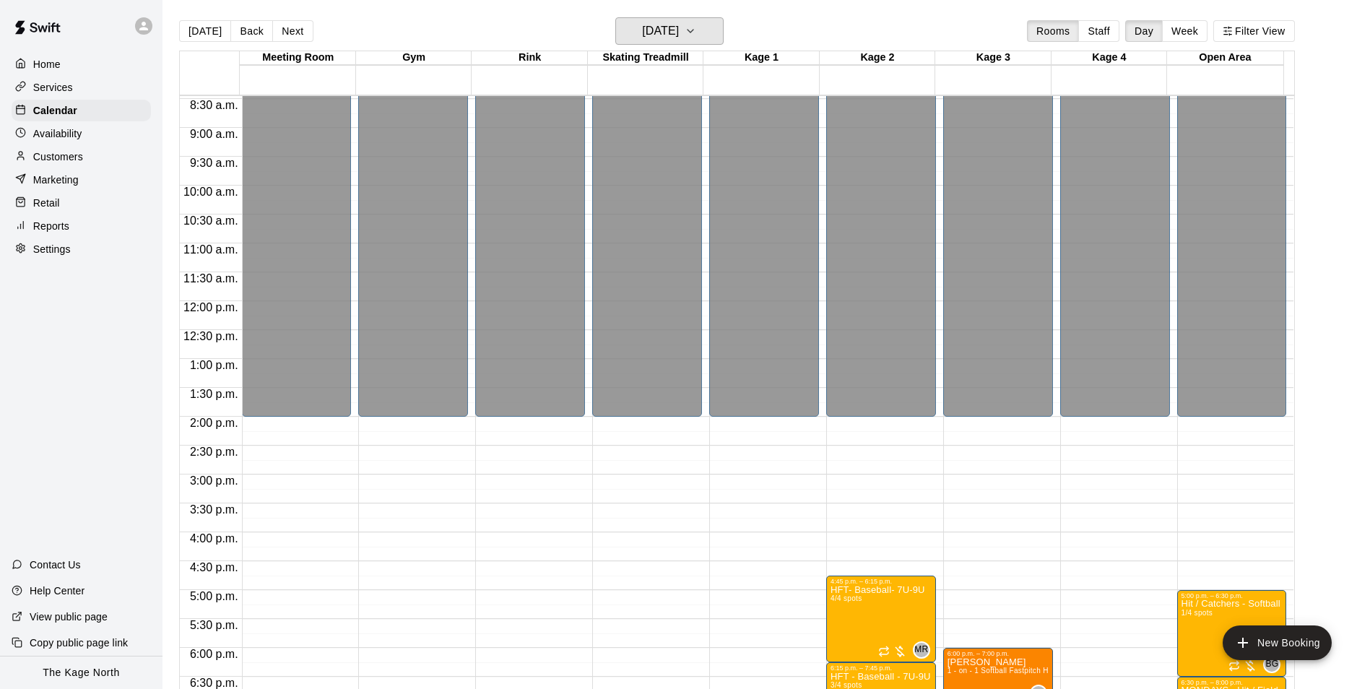
scroll to position [706, 0]
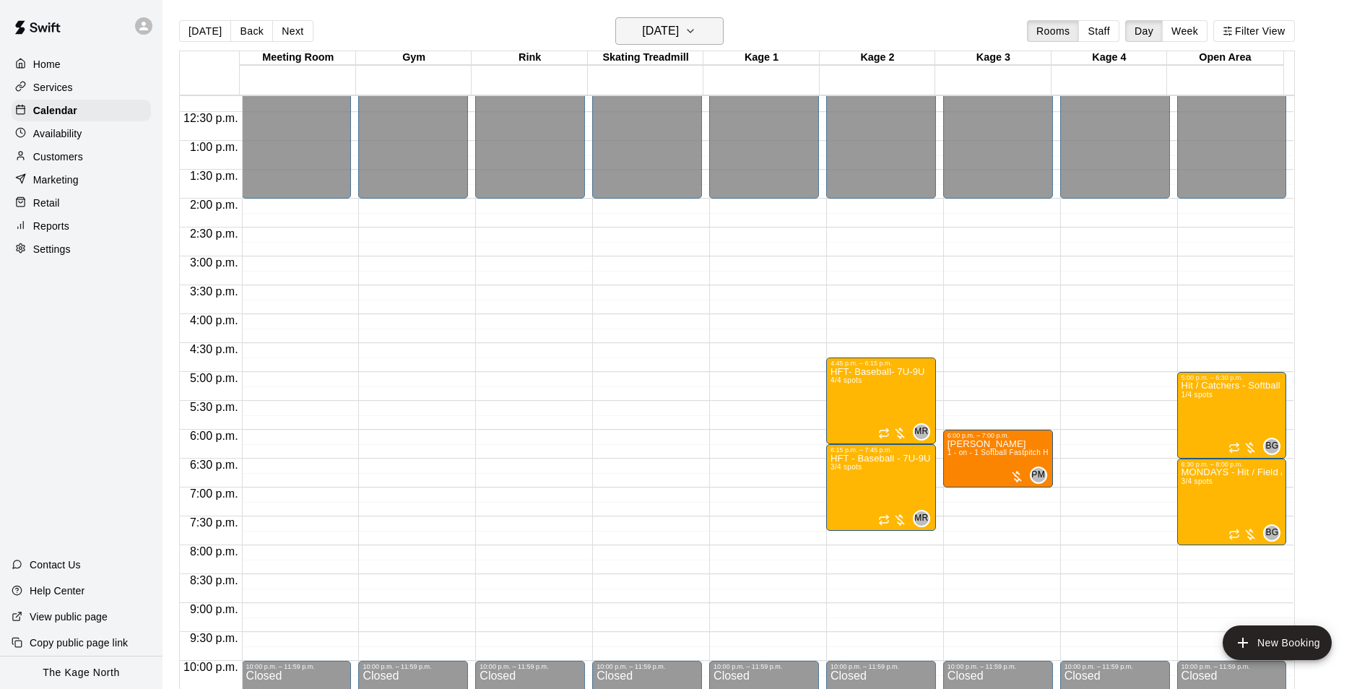
click at [679, 30] on h6 "[DATE]" at bounding box center [660, 31] width 37 height 20
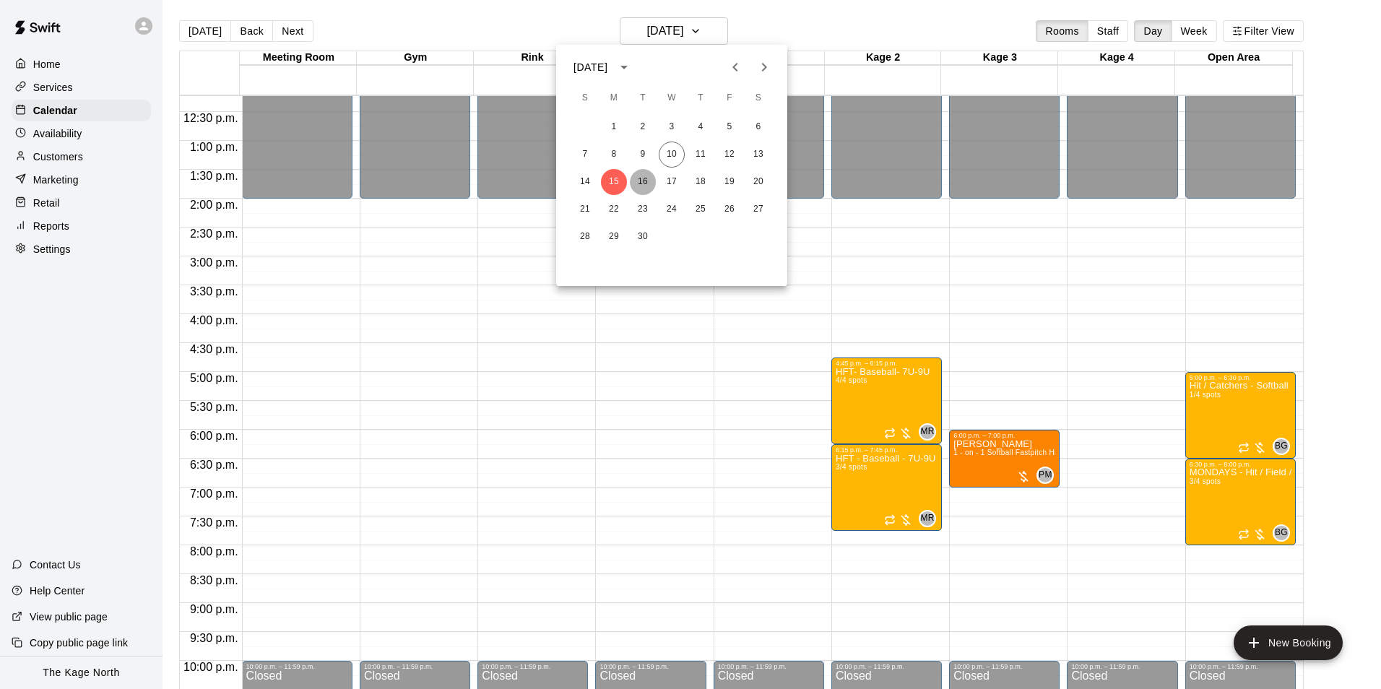
click at [644, 184] on button "16" at bounding box center [643, 182] width 26 height 26
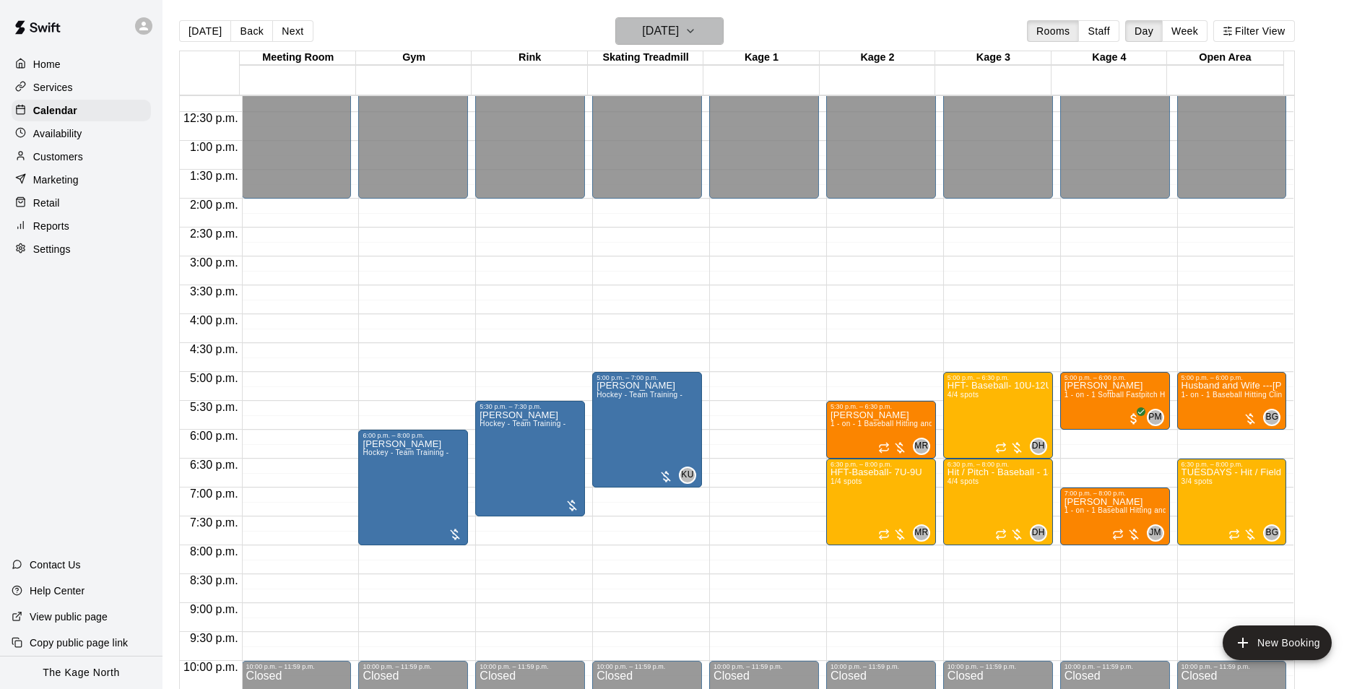
click at [669, 30] on h6 "[DATE]" at bounding box center [660, 31] width 37 height 20
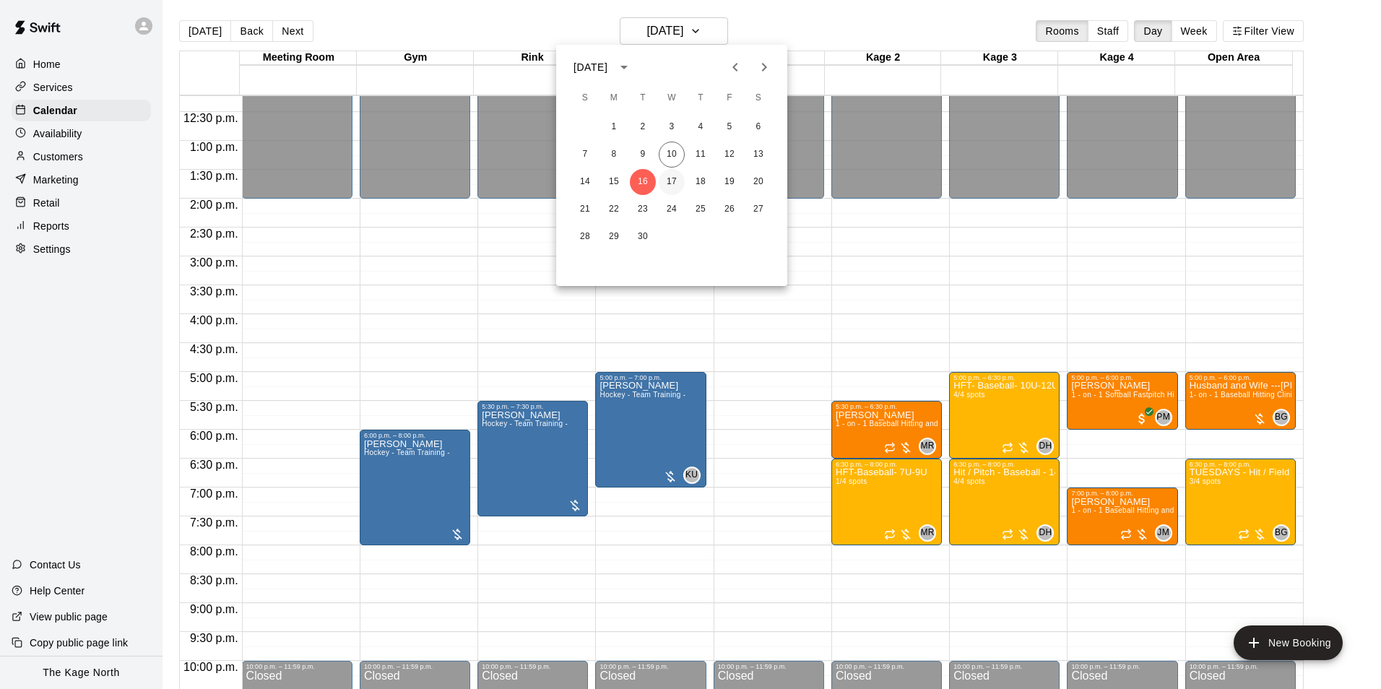
click at [669, 178] on button "17" at bounding box center [672, 182] width 26 height 26
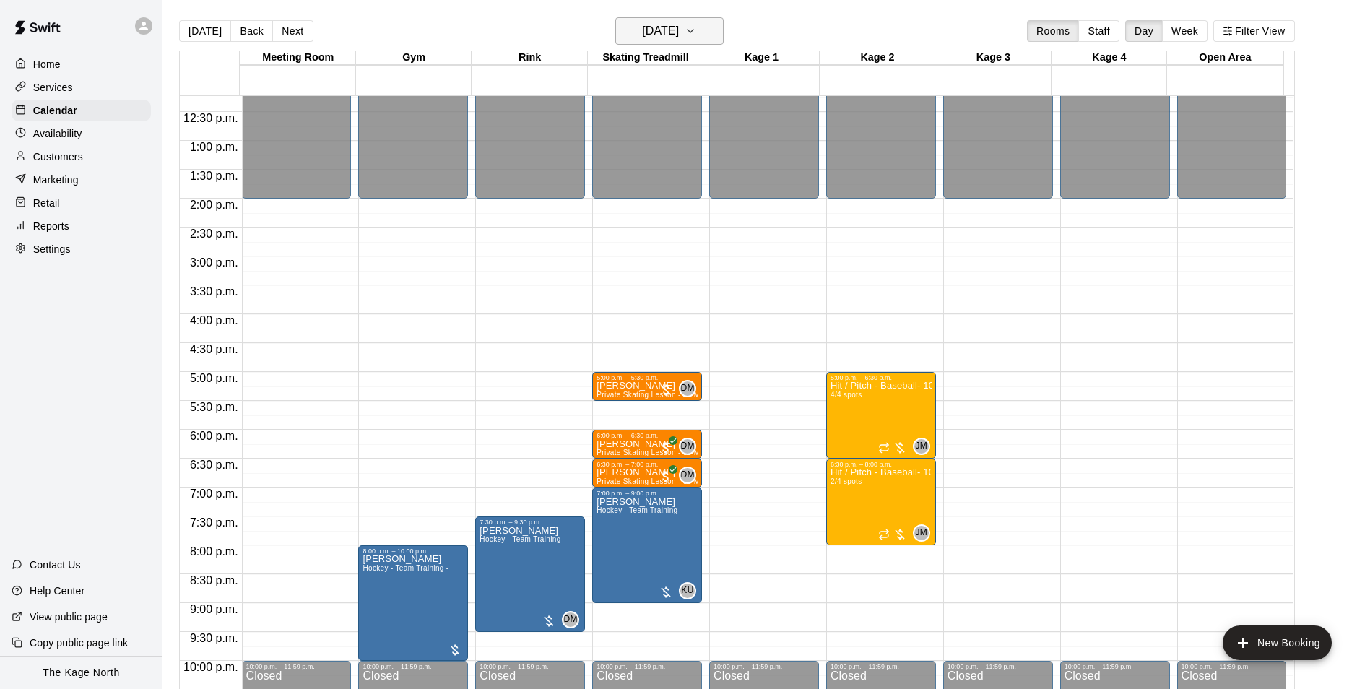
click at [679, 38] on h6 "[DATE]" at bounding box center [660, 31] width 37 height 20
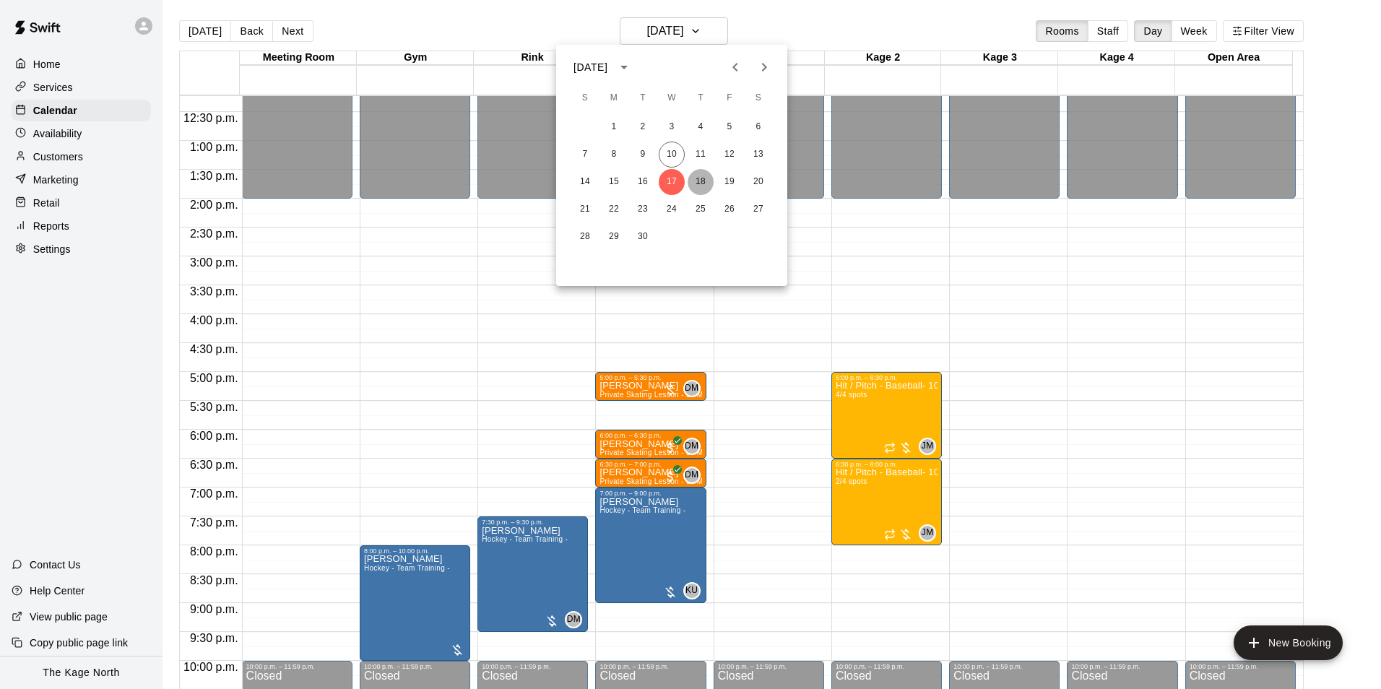
click at [699, 181] on button "18" at bounding box center [701, 182] width 26 height 26
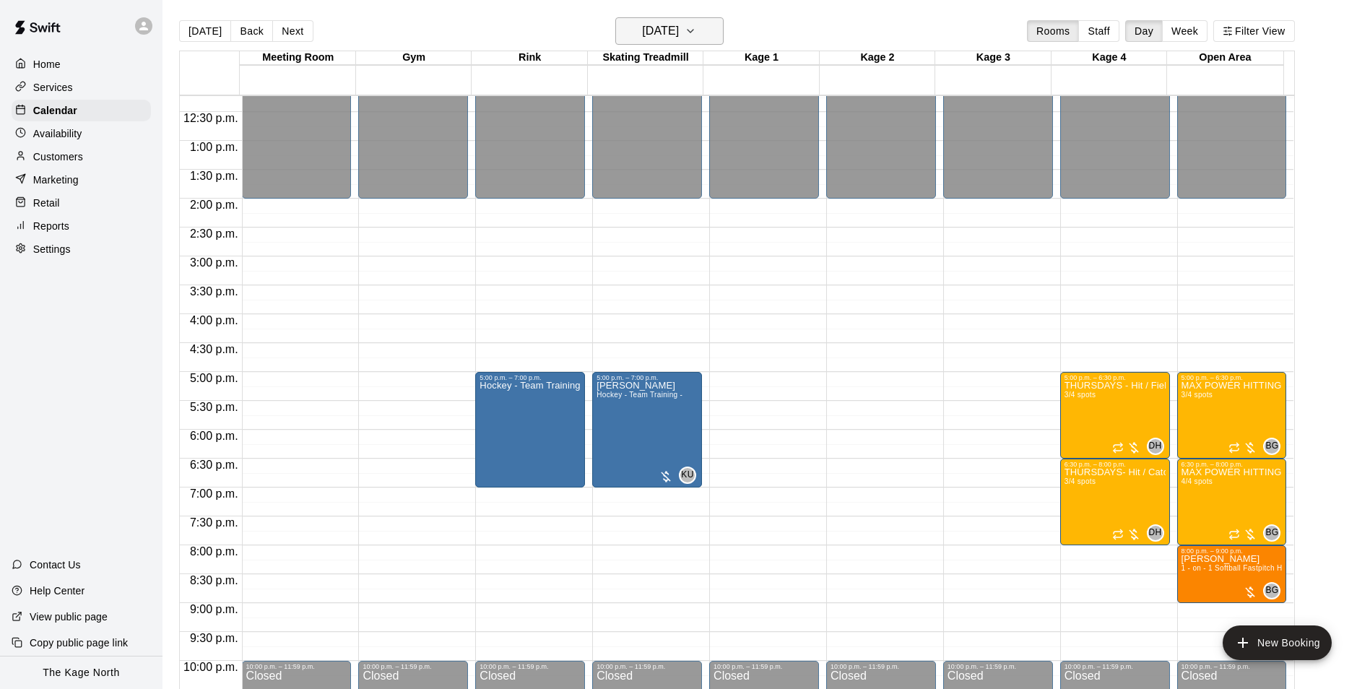
click at [679, 34] on h6 "[DATE]" at bounding box center [660, 31] width 37 height 20
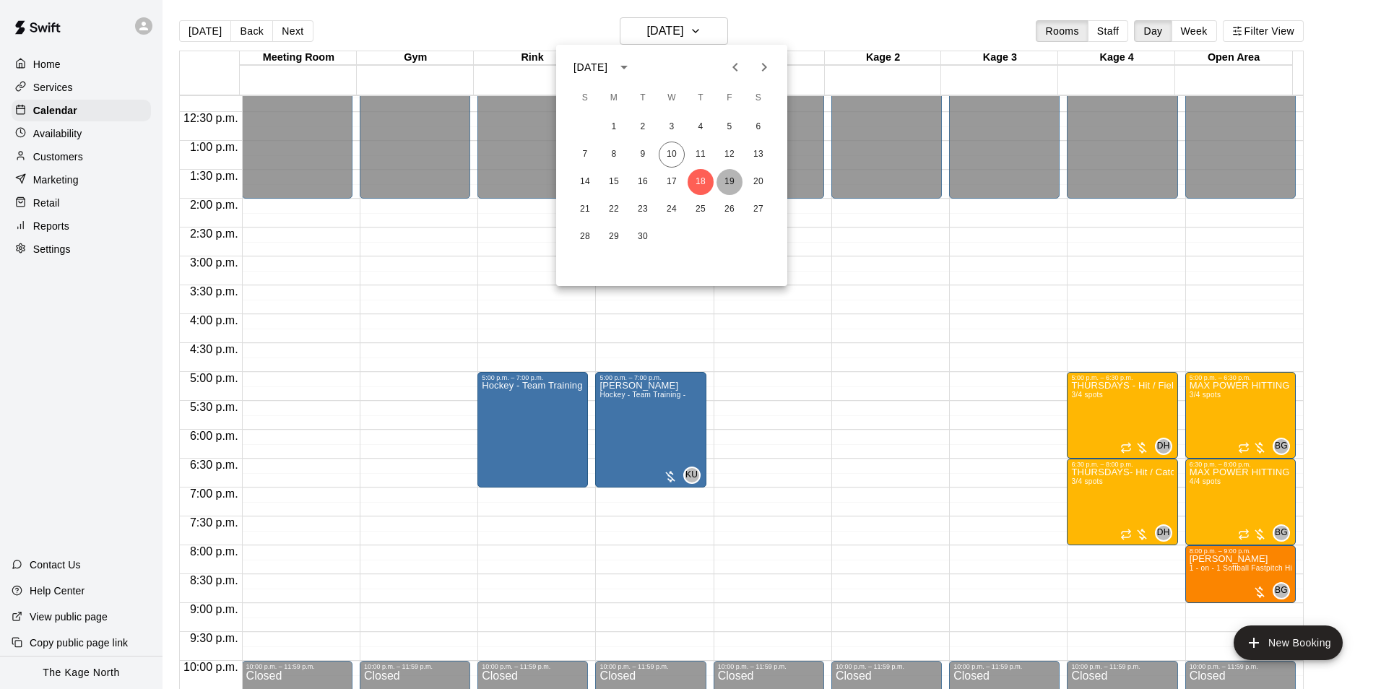
click at [724, 181] on button "19" at bounding box center [729, 182] width 26 height 26
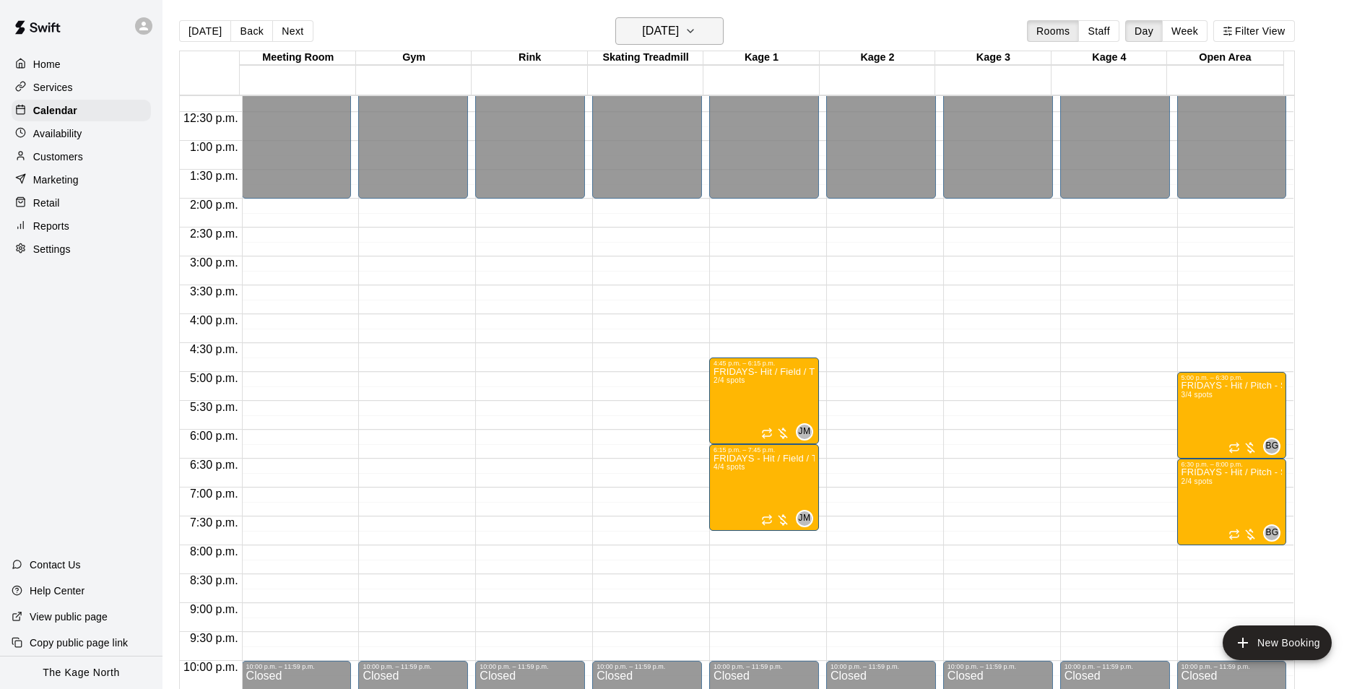
click at [703, 28] on button "[DATE]" at bounding box center [669, 30] width 108 height 27
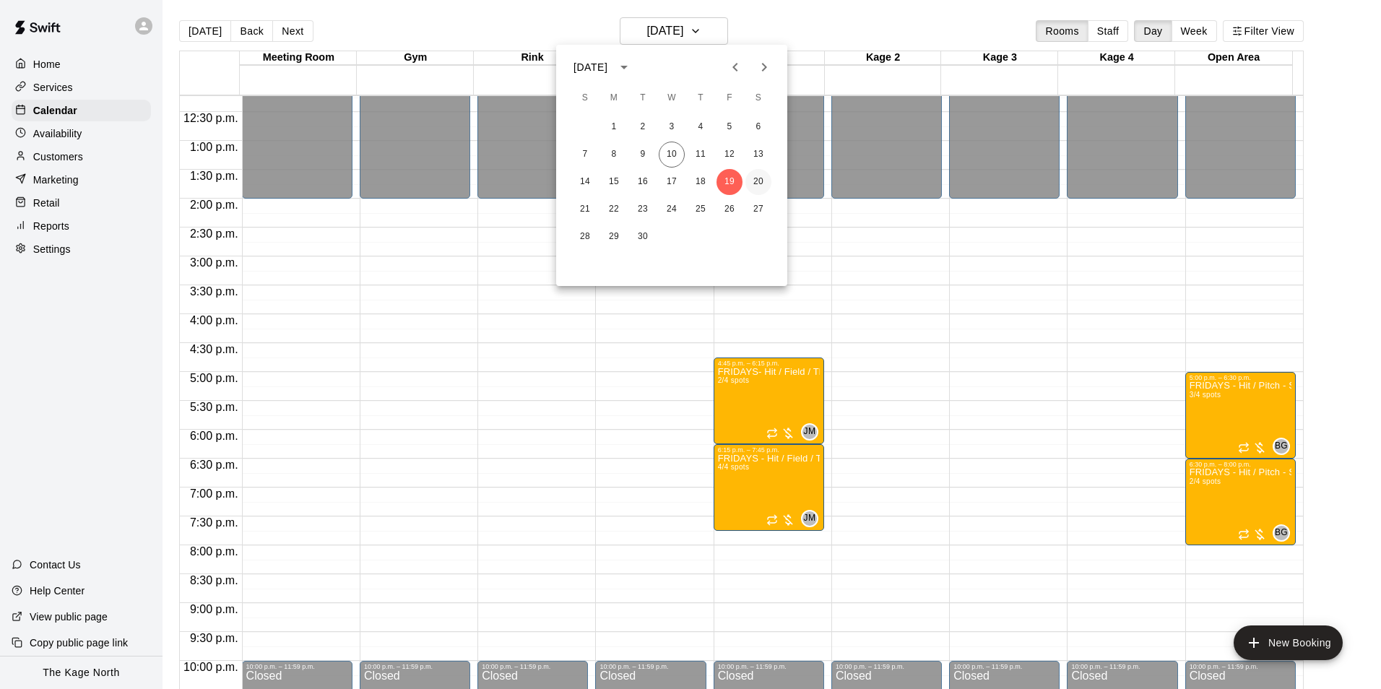
click at [756, 182] on button "20" at bounding box center [758, 182] width 26 height 26
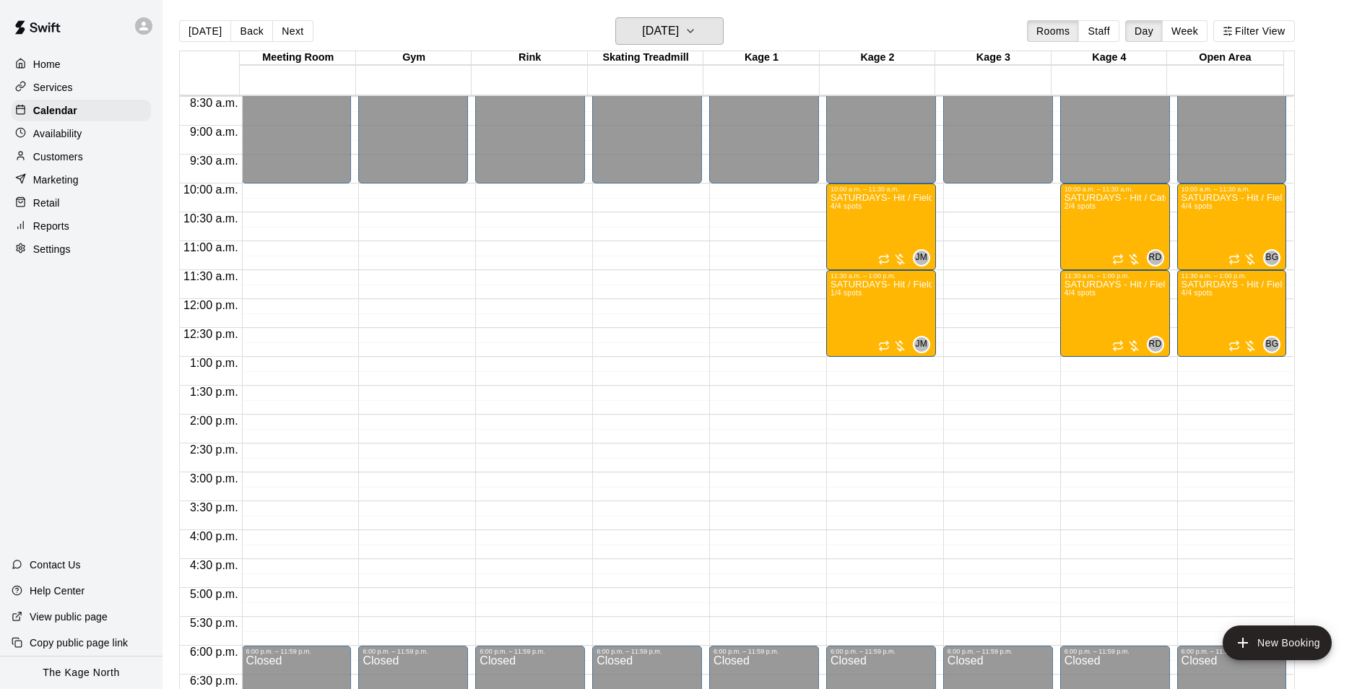
scroll to position [490, 0]
click at [679, 31] on h6 "[DATE]" at bounding box center [660, 31] width 37 height 20
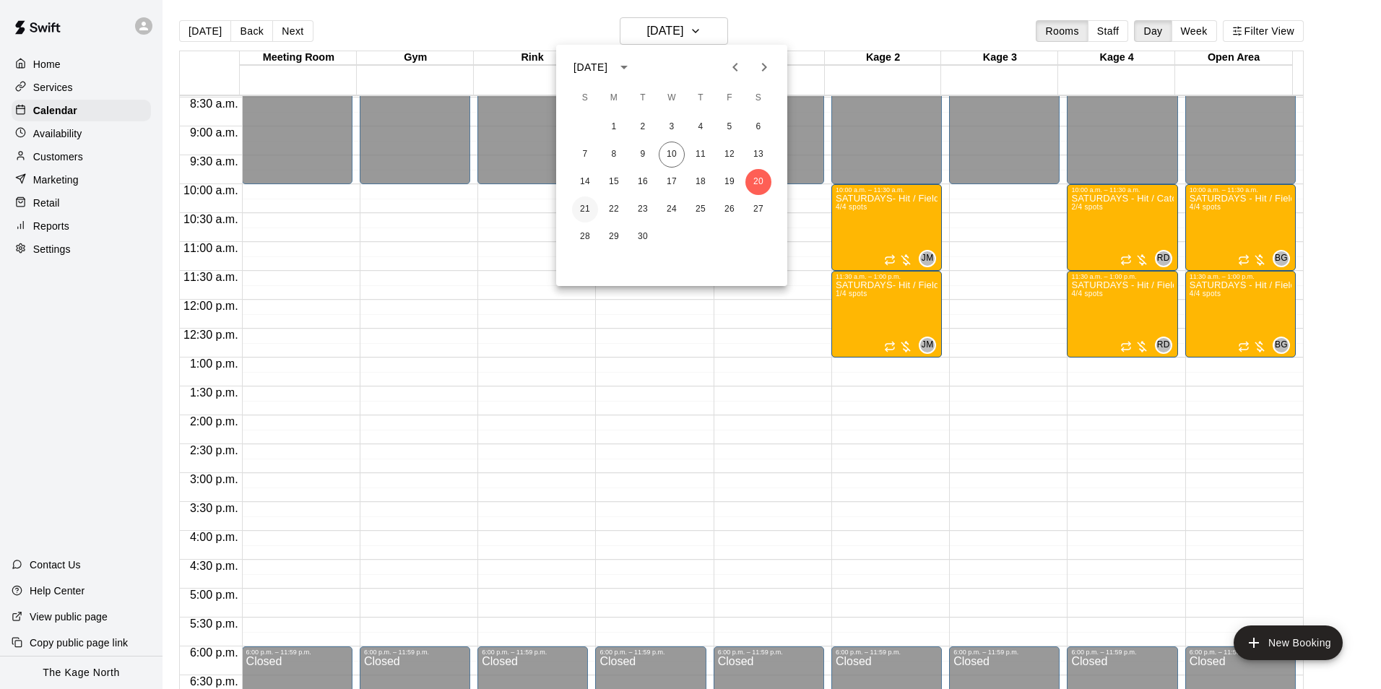
click at [584, 211] on button "21" at bounding box center [585, 209] width 26 height 26
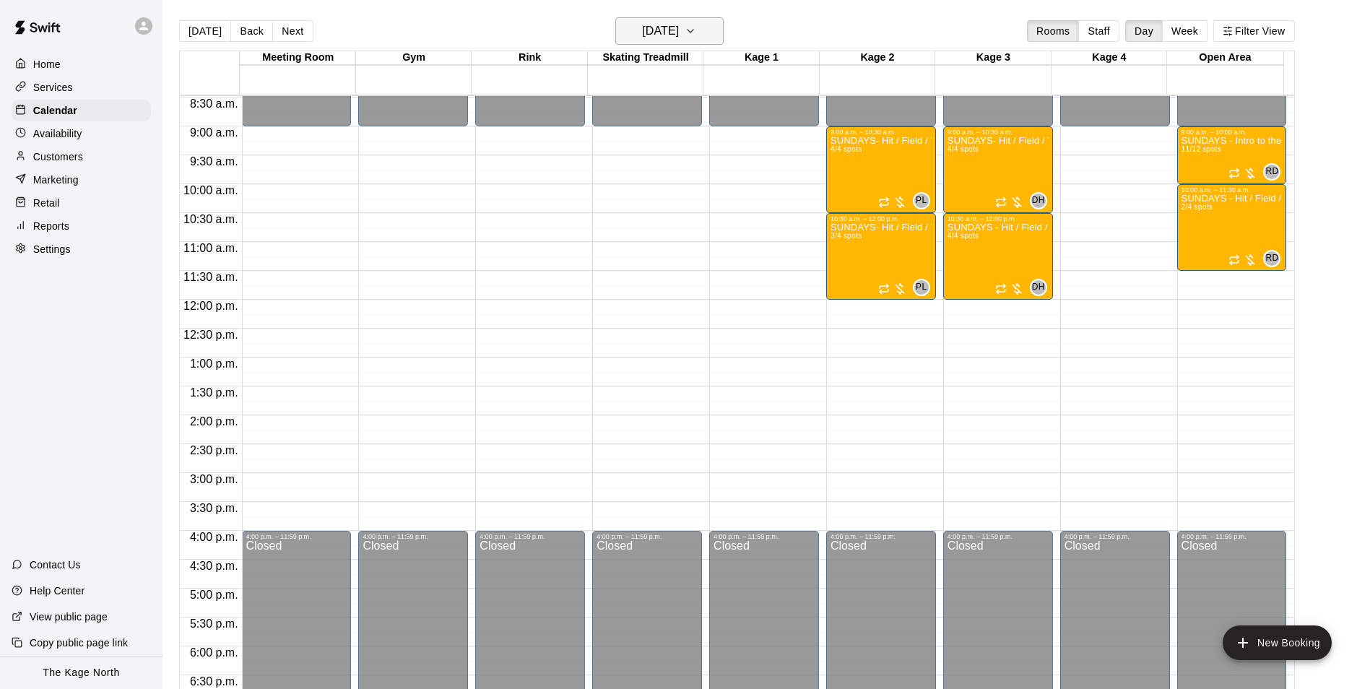
click at [679, 25] on h6 "[DATE]" at bounding box center [660, 31] width 37 height 20
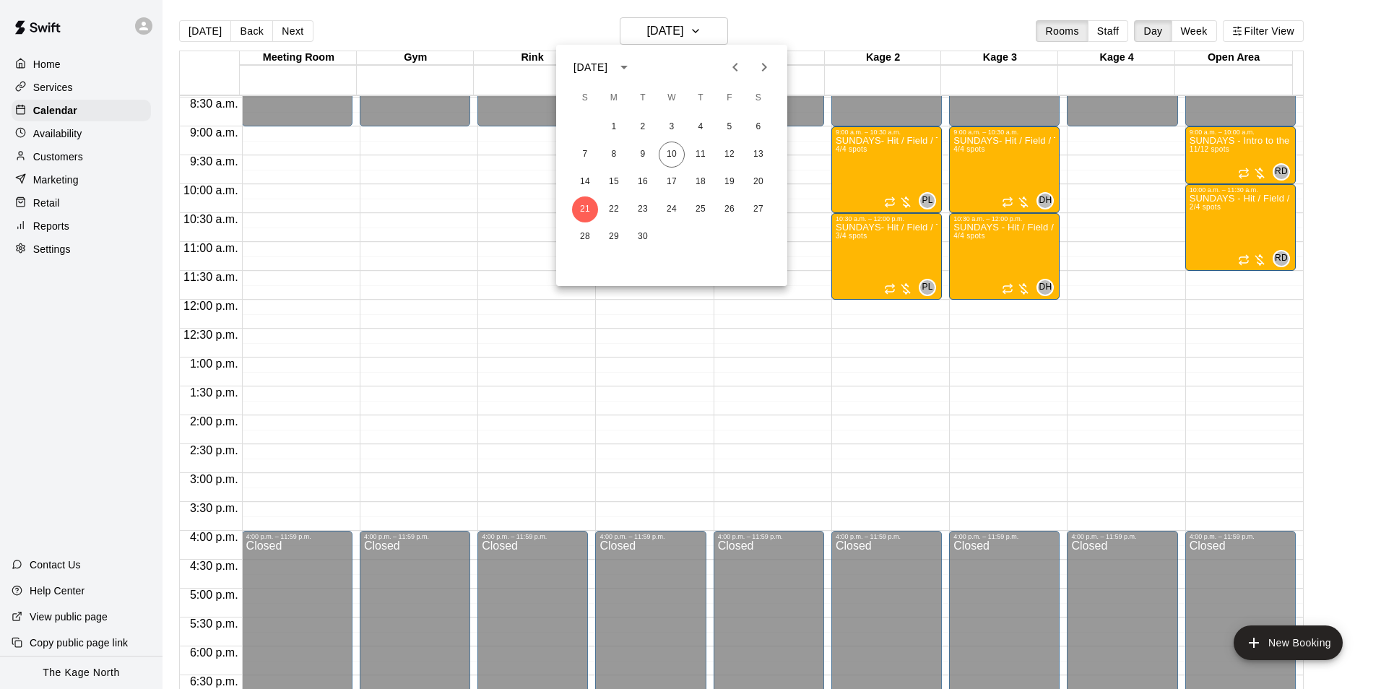
click at [771, 12] on div at bounding box center [690, 344] width 1381 height 689
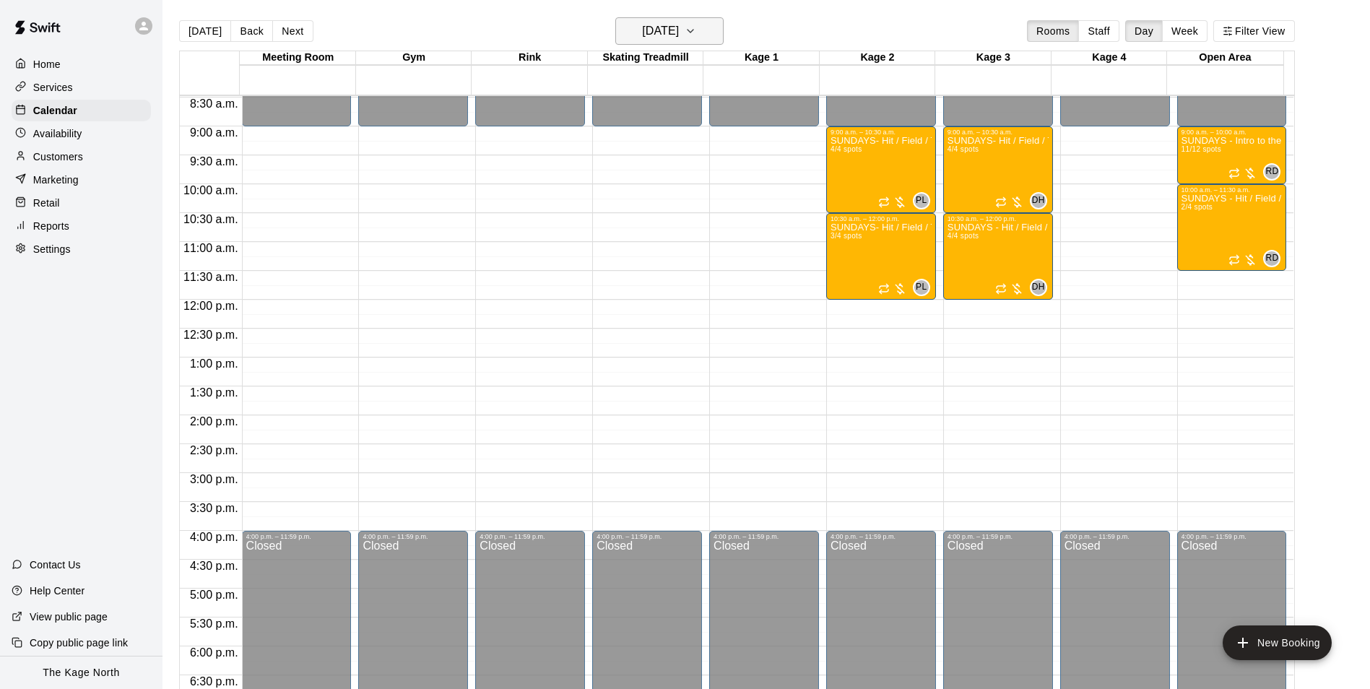
click at [672, 24] on h6 "[DATE]" at bounding box center [660, 31] width 37 height 20
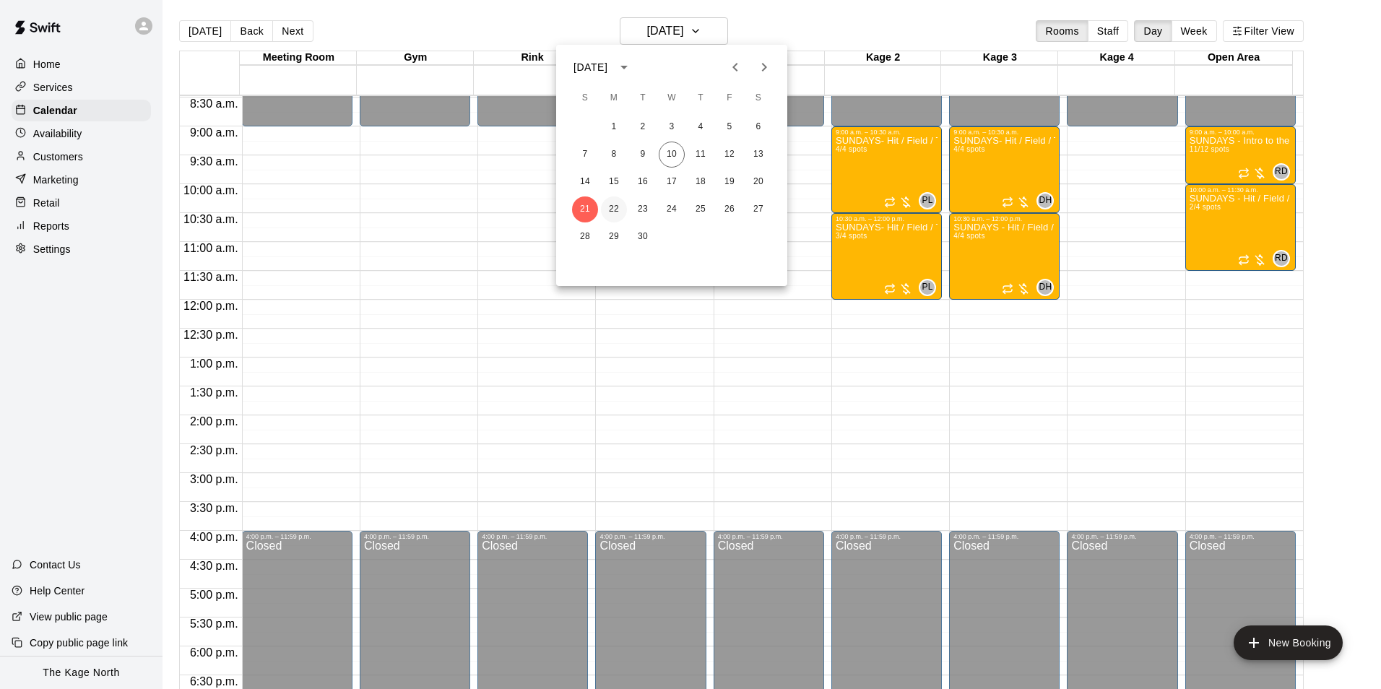
click at [615, 206] on button "22" at bounding box center [614, 209] width 26 height 26
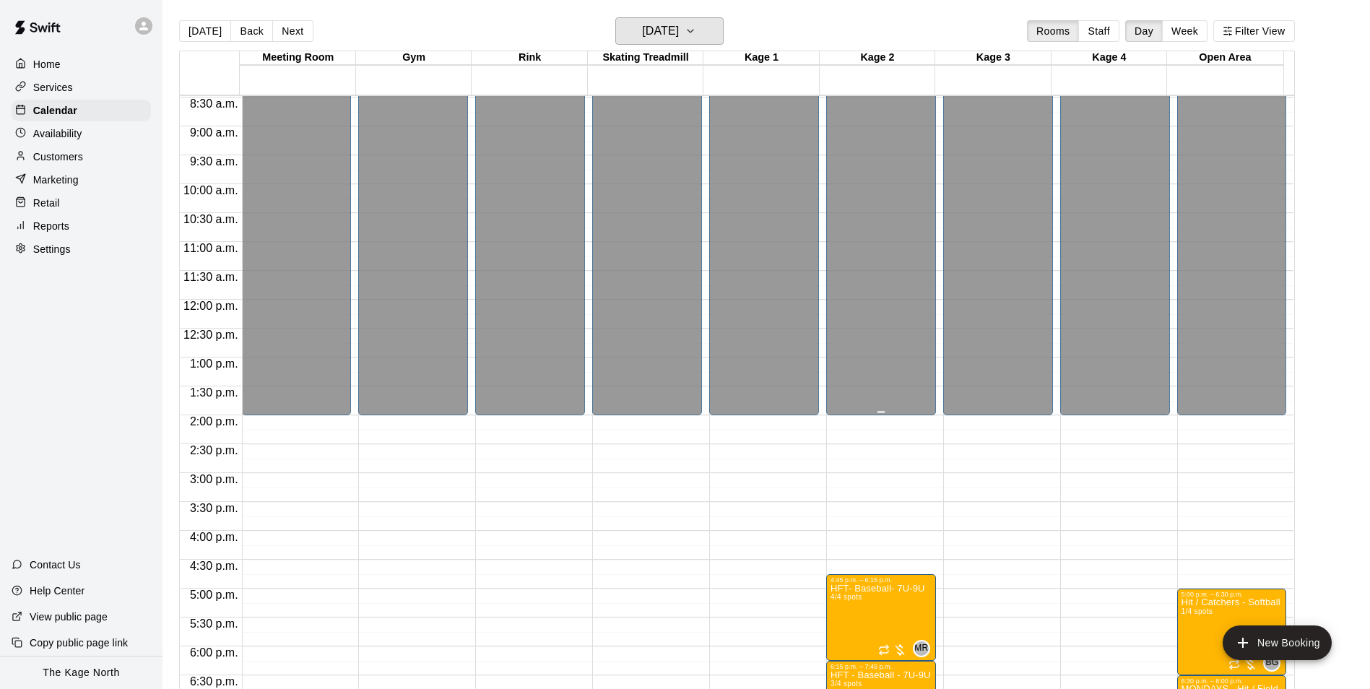
scroll to position [779, 0]
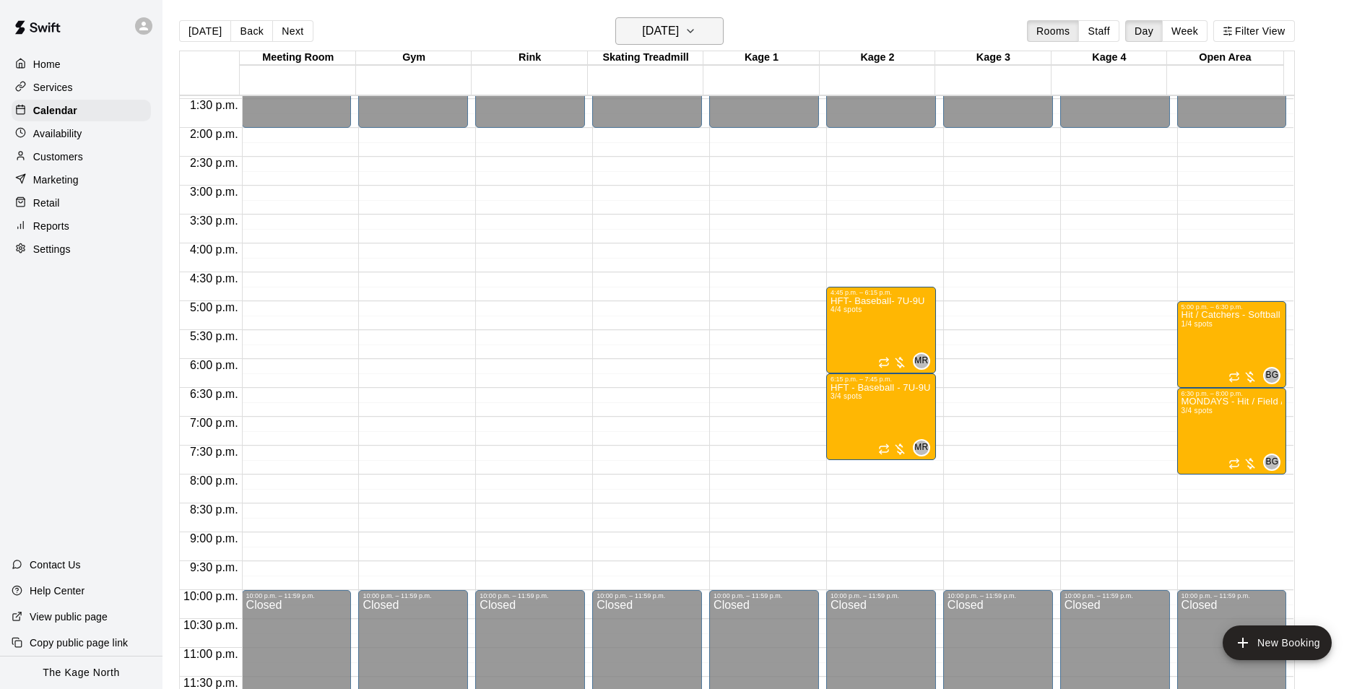
click at [679, 26] on h6 "[DATE]" at bounding box center [660, 31] width 37 height 20
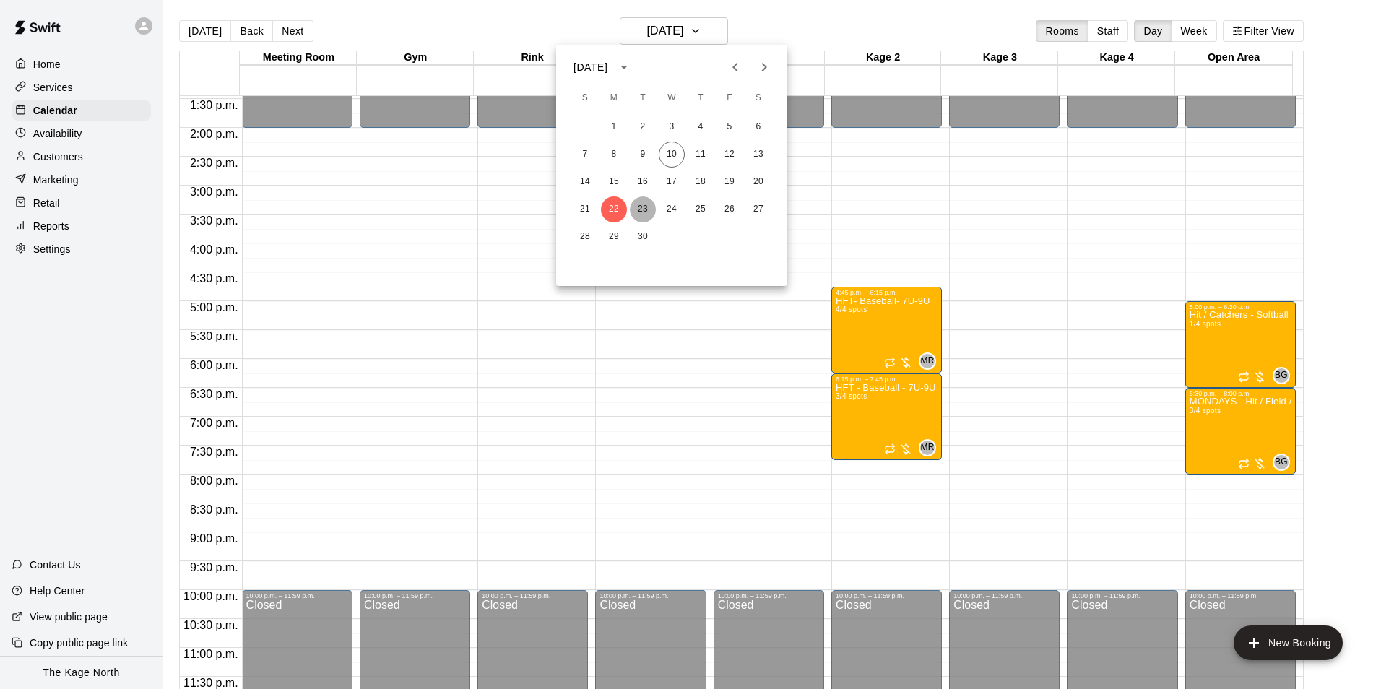
click at [638, 214] on button "23" at bounding box center [643, 209] width 26 height 26
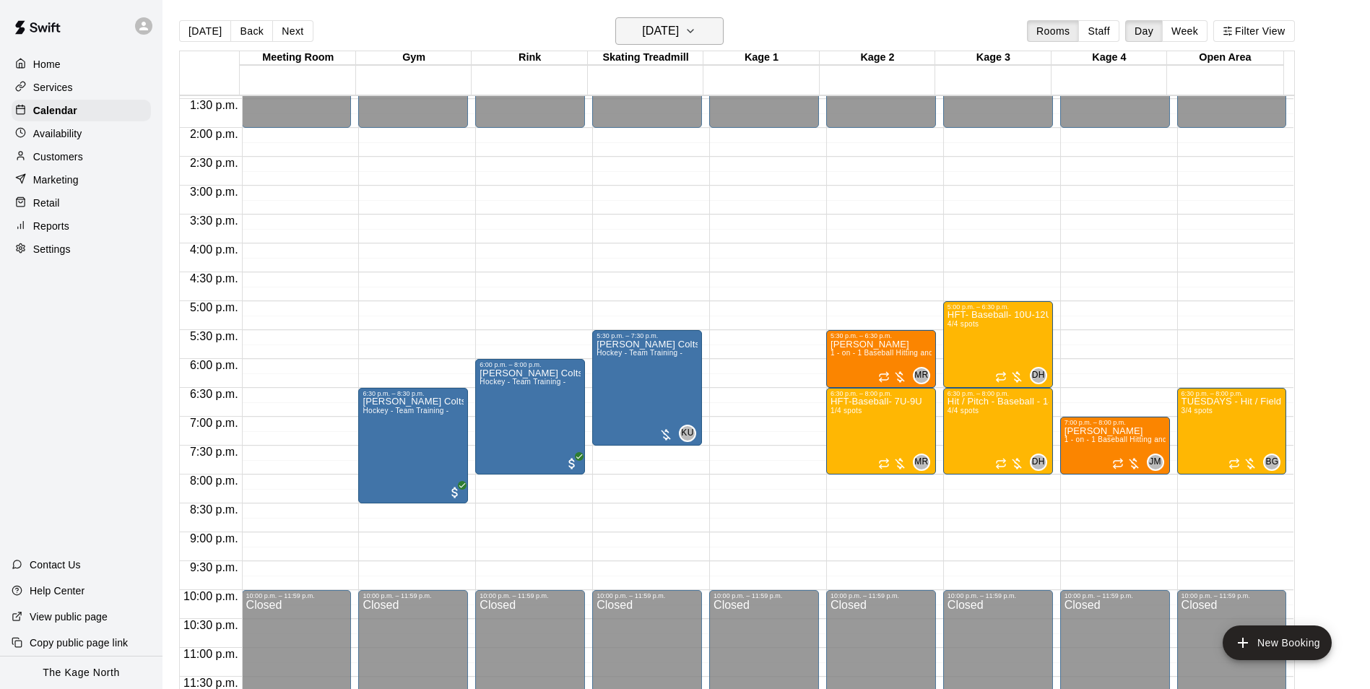
click at [679, 23] on h6 "[DATE]" at bounding box center [660, 31] width 37 height 20
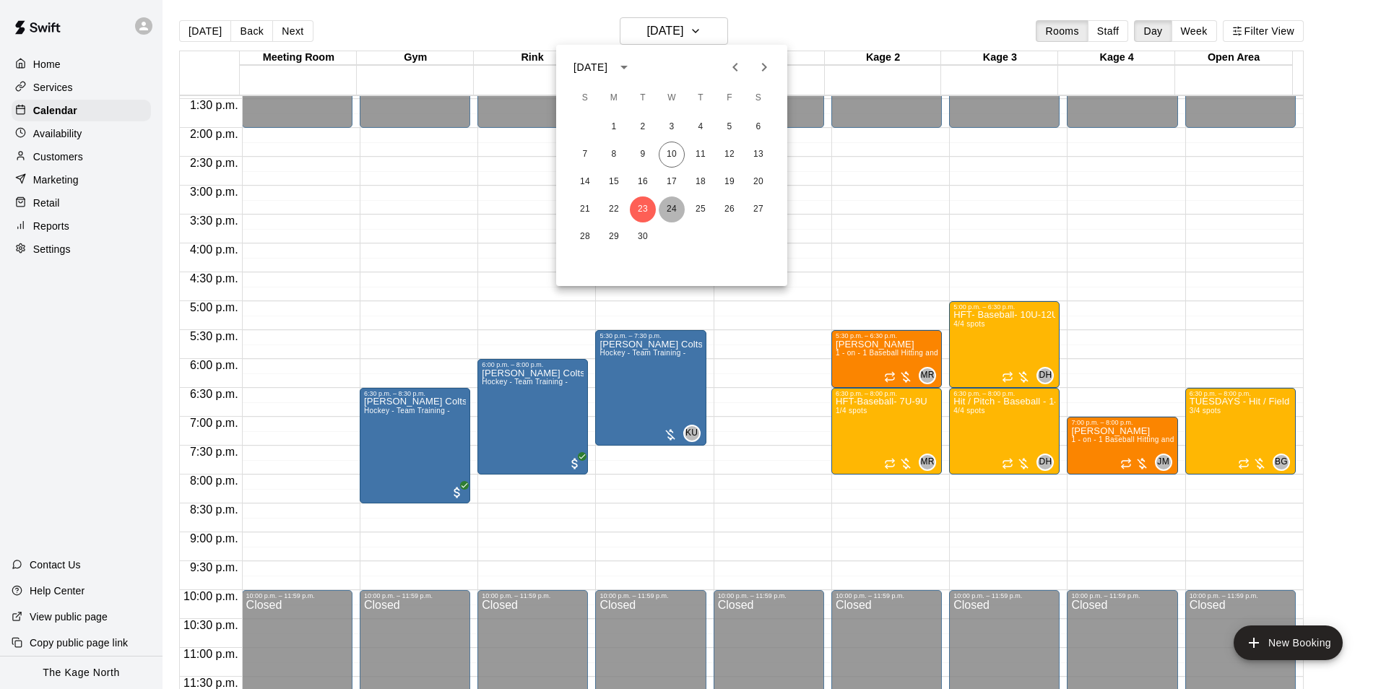
click at [674, 208] on button "24" at bounding box center [672, 209] width 26 height 26
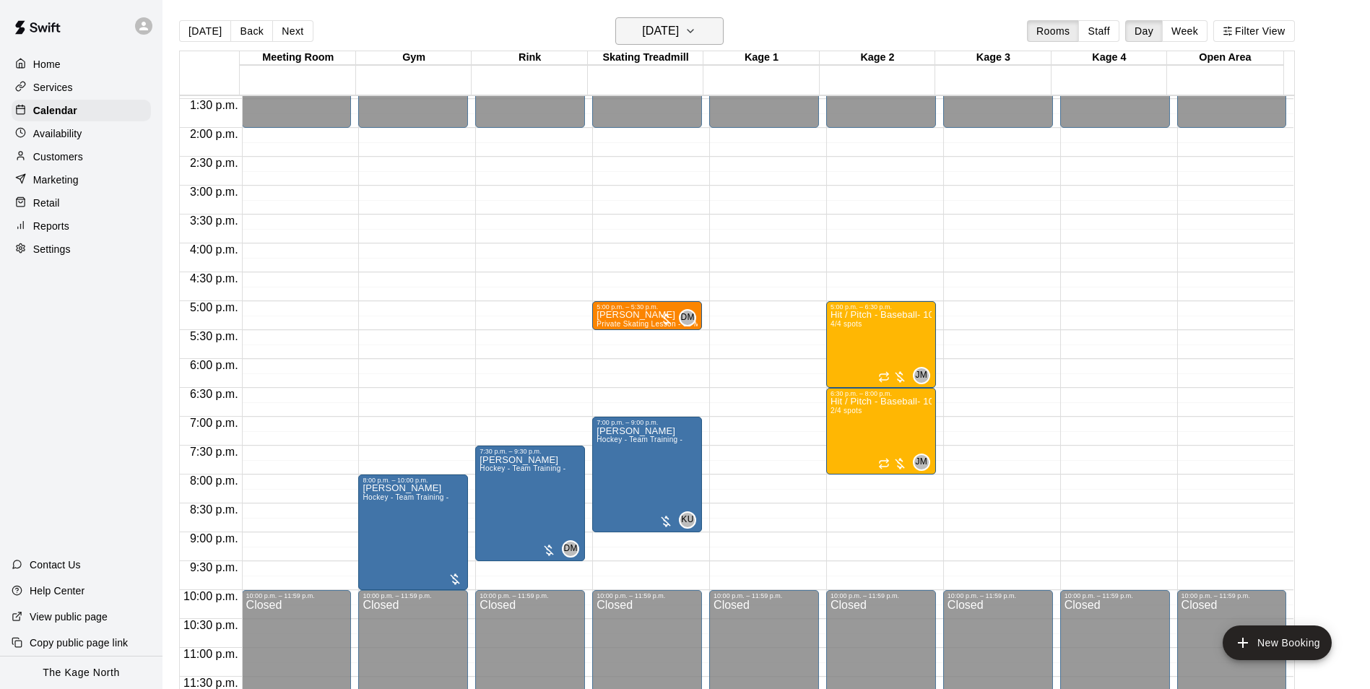
click at [679, 24] on h6 "[DATE]" at bounding box center [660, 31] width 37 height 20
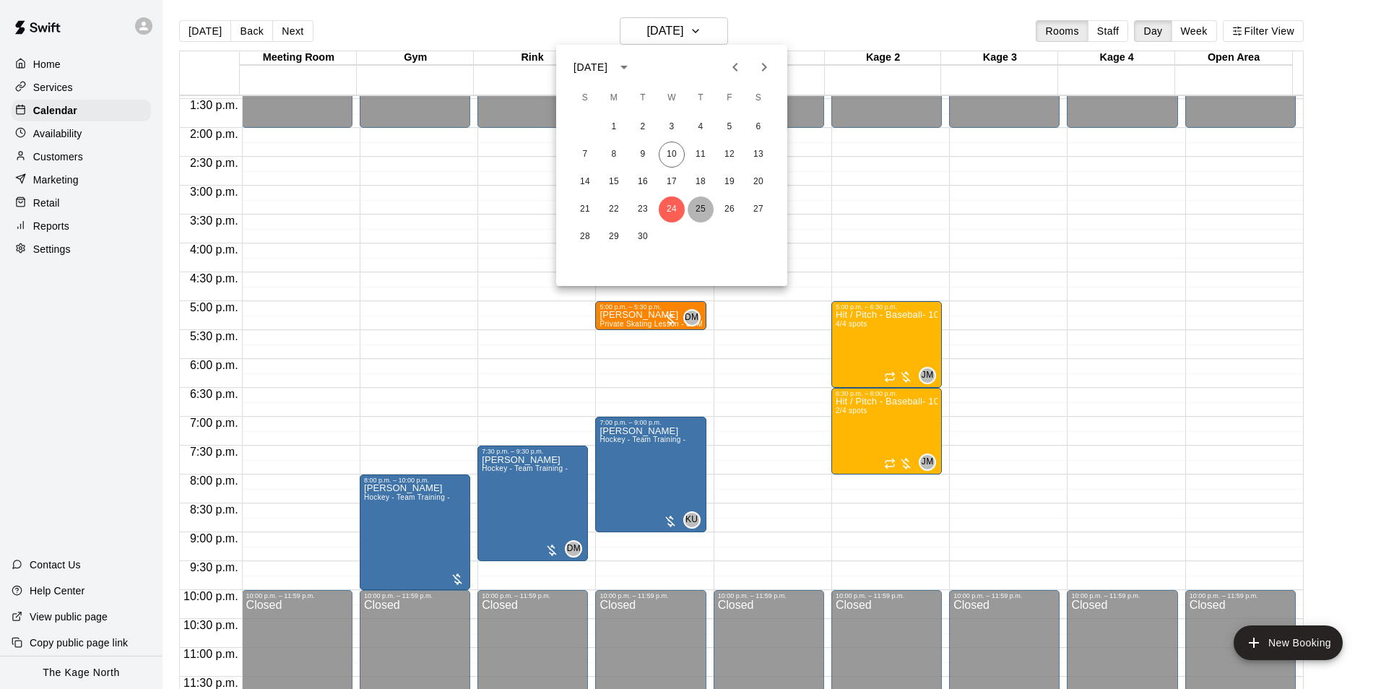
click at [703, 212] on button "25" at bounding box center [701, 209] width 26 height 26
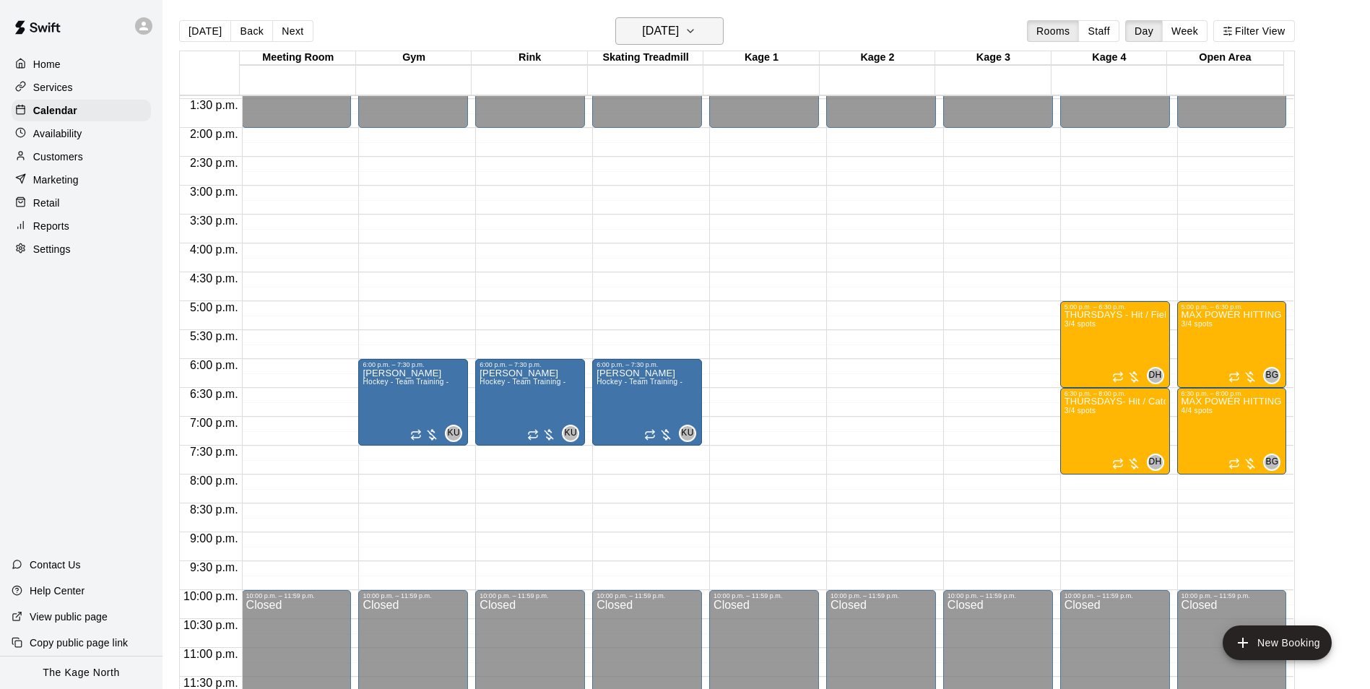
click at [667, 34] on h6 "[DATE]" at bounding box center [660, 31] width 37 height 20
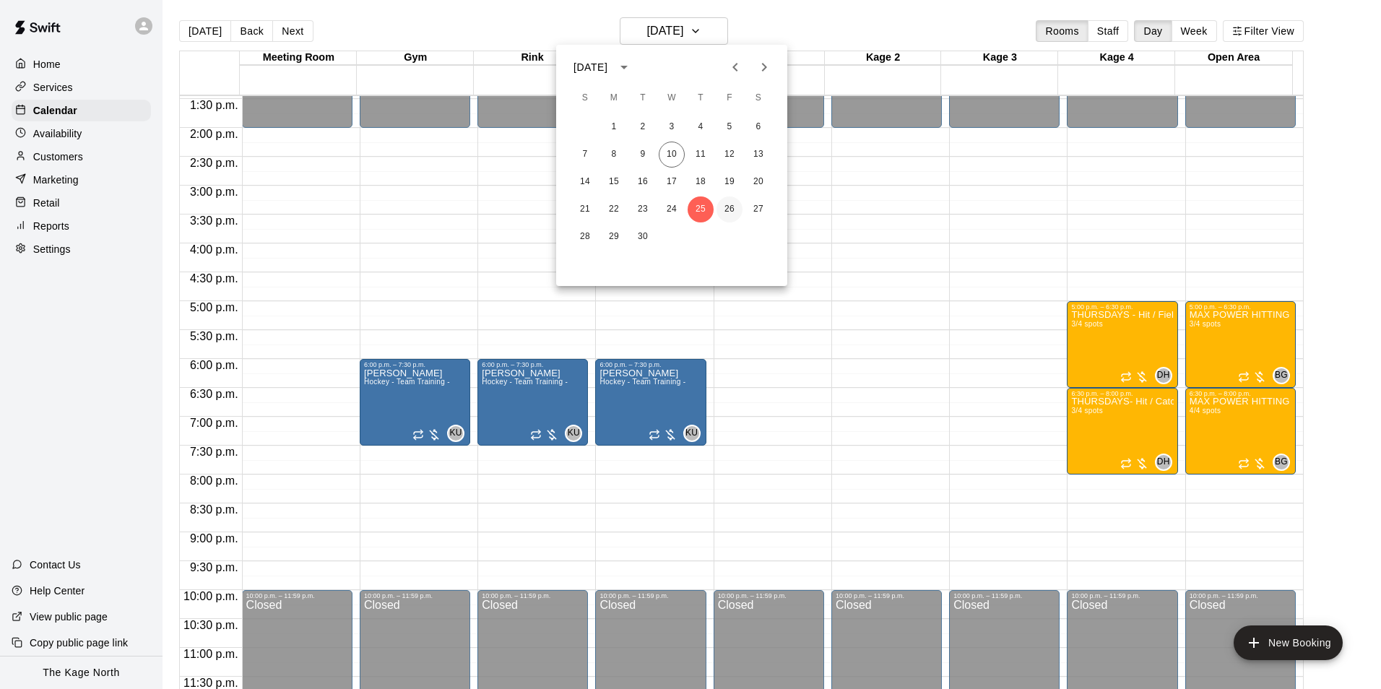
click at [736, 211] on button "26" at bounding box center [729, 209] width 26 height 26
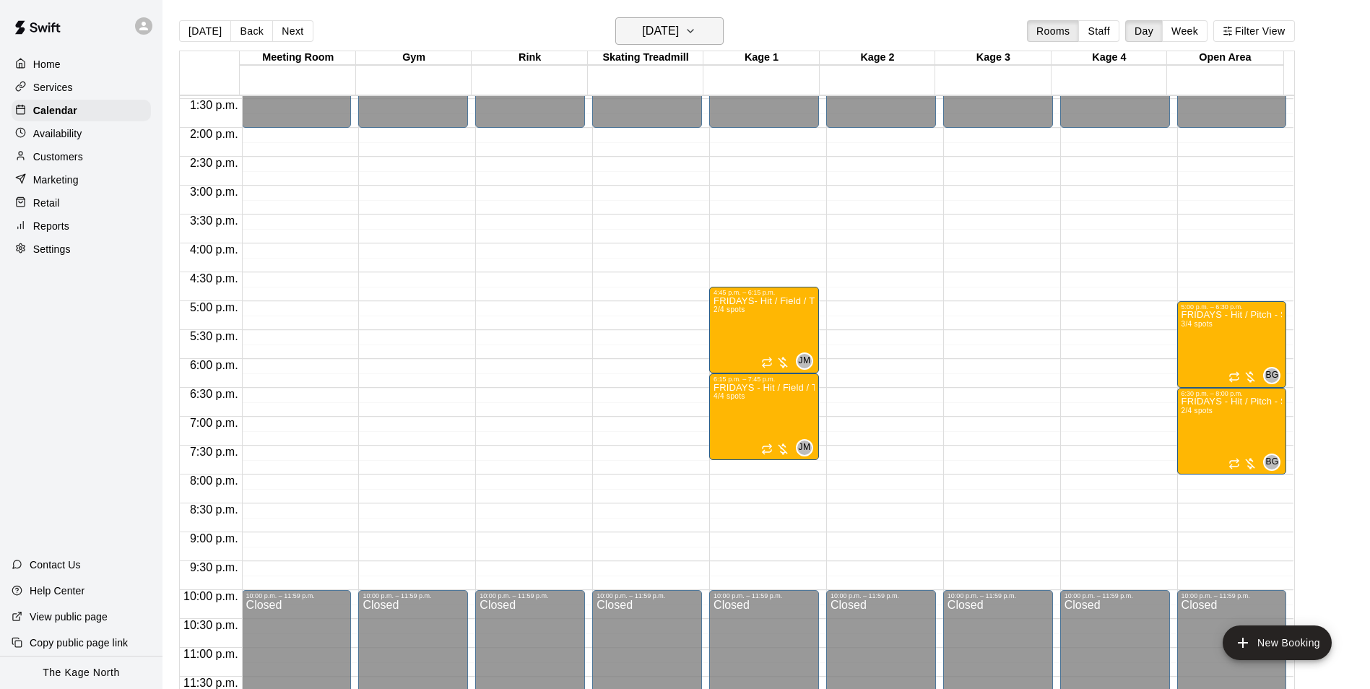
click at [679, 28] on h6 "[DATE]" at bounding box center [660, 31] width 37 height 20
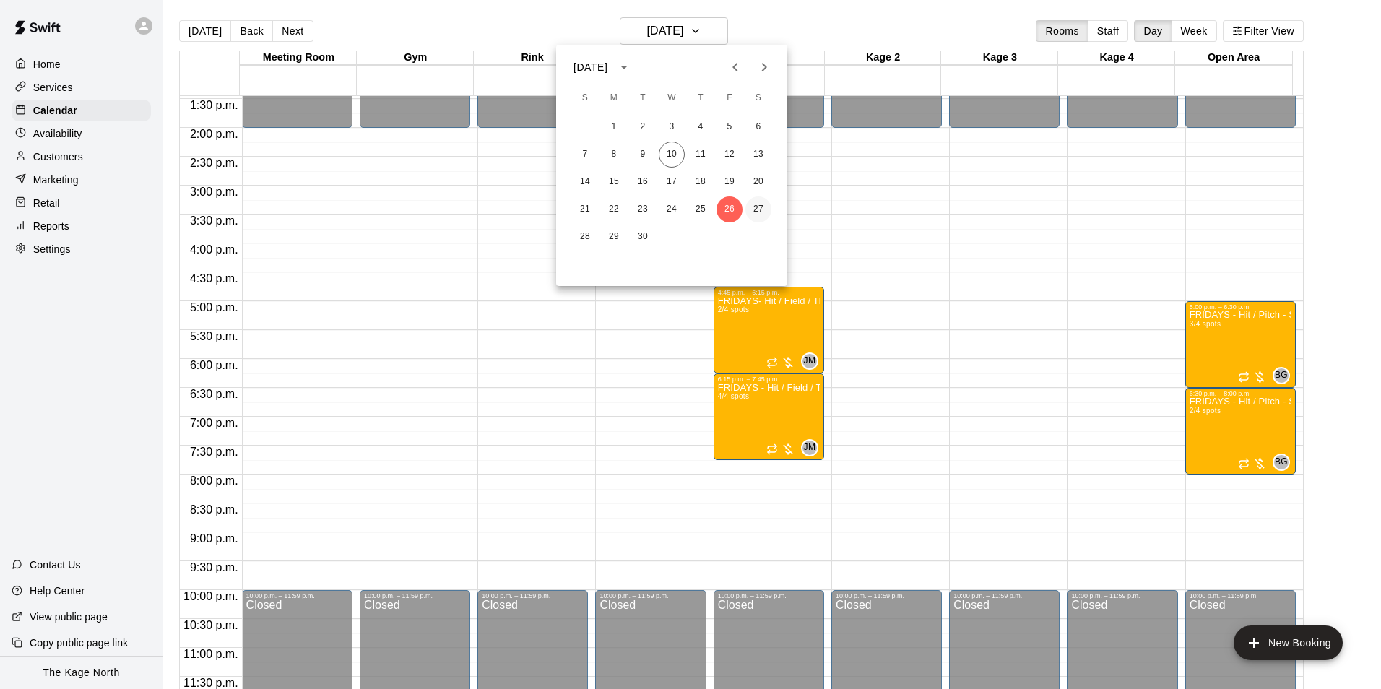
click at [758, 206] on button "27" at bounding box center [758, 209] width 26 height 26
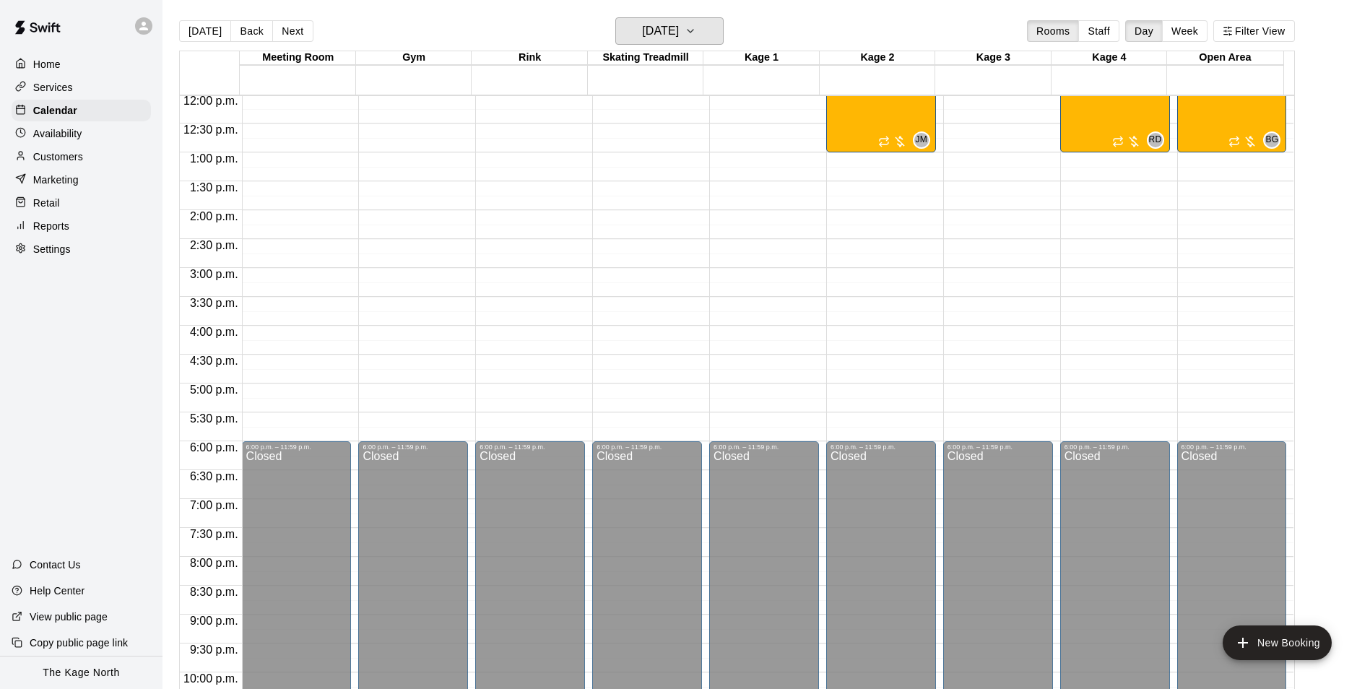
scroll to position [562, 0]
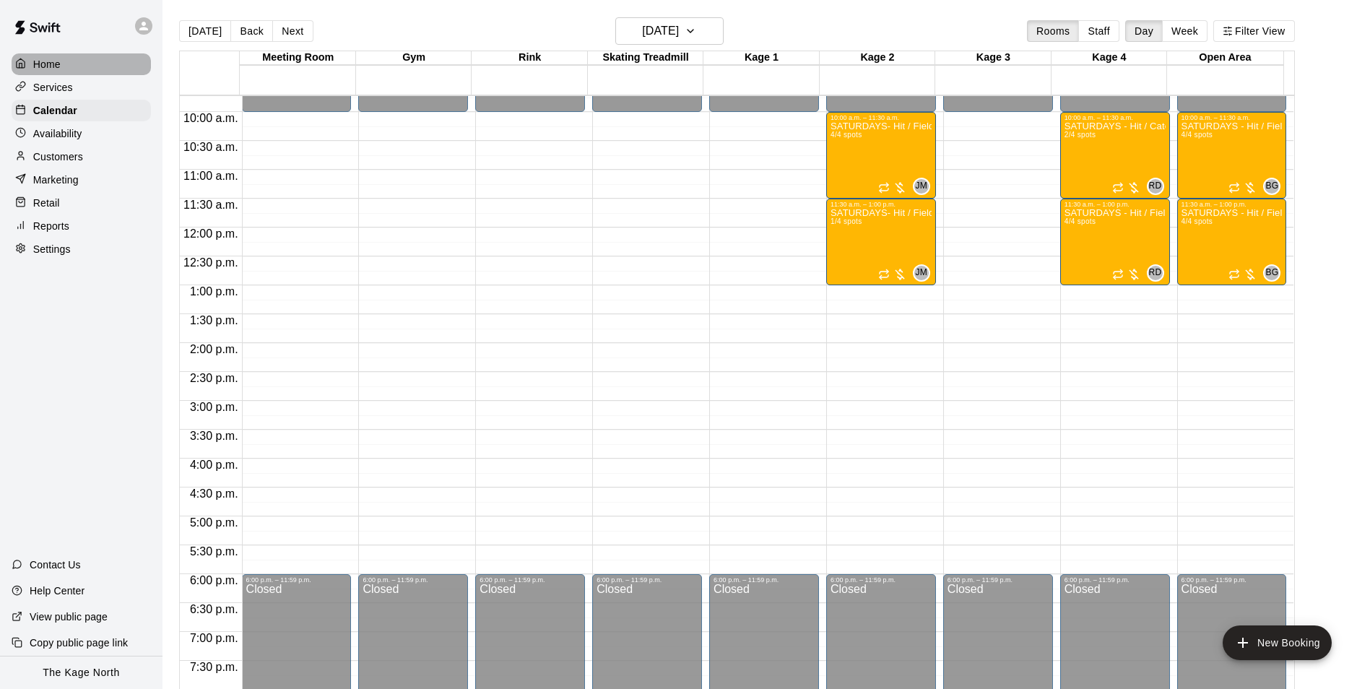
click at [54, 64] on p "Home" at bounding box center [46, 64] width 27 height 14
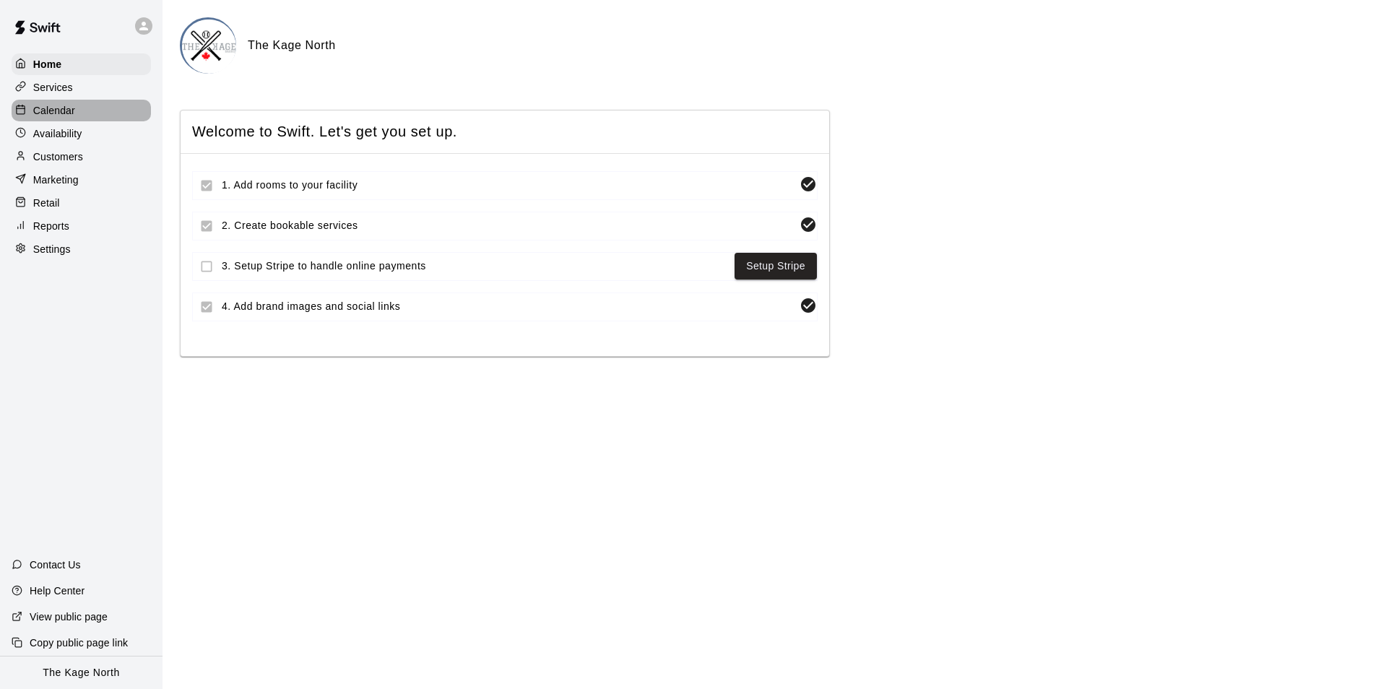
click at [64, 105] on p "Calendar" at bounding box center [54, 110] width 42 height 14
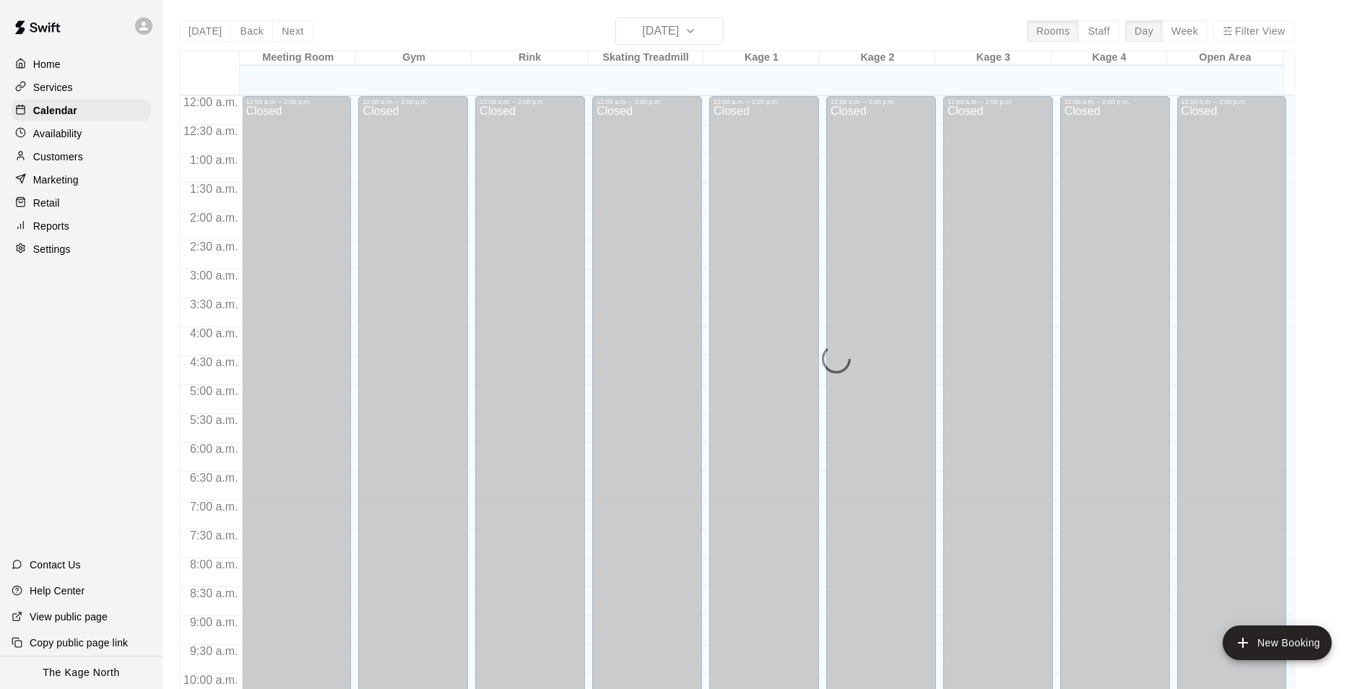
scroll to position [734, 0]
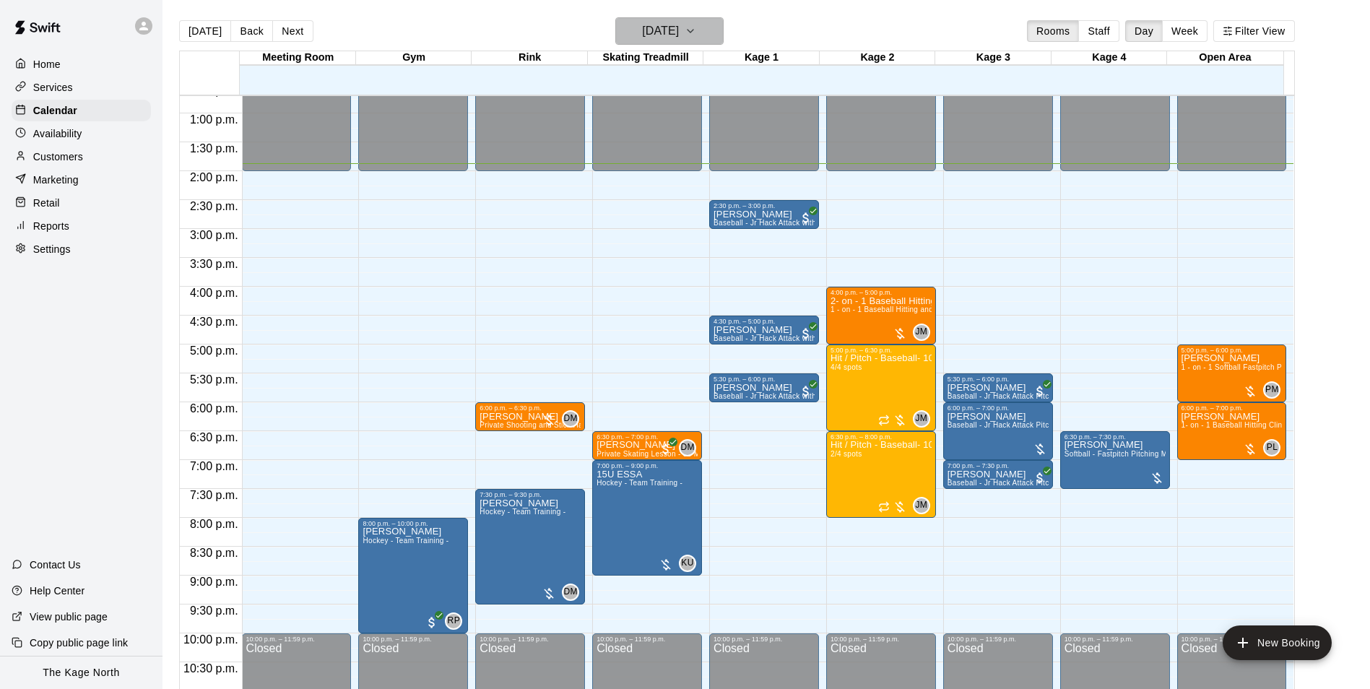
click at [679, 27] on h6 "[DATE]" at bounding box center [660, 31] width 37 height 20
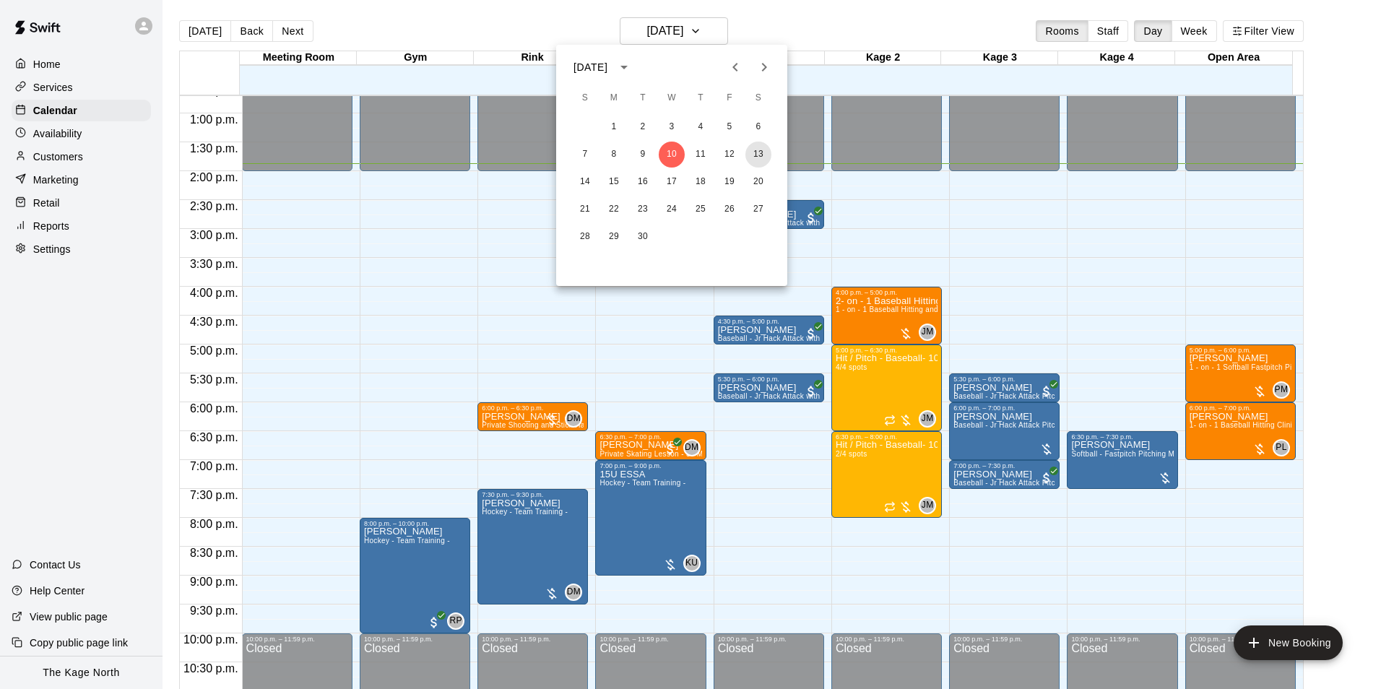
click at [759, 157] on button "13" at bounding box center [758, 155] width 26 height 26
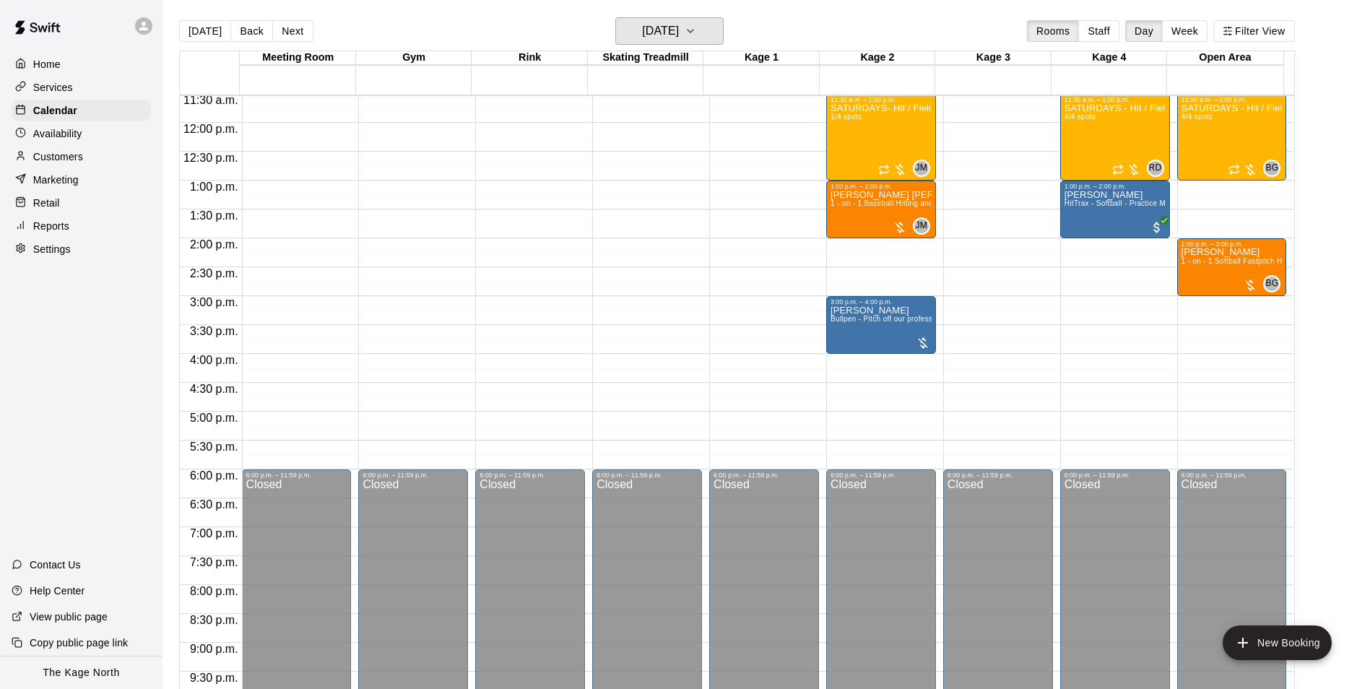
scroll to position [589, 0]
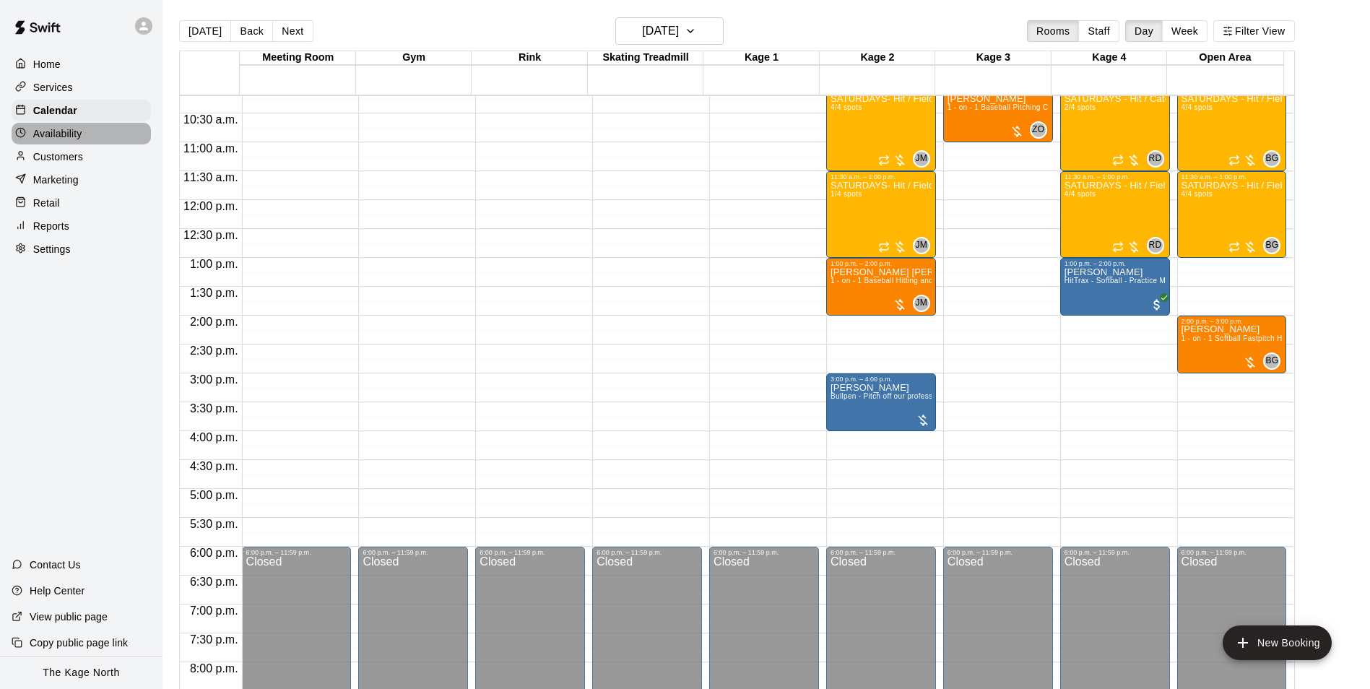
click at [77, 138] on p "Availability" at bounding box center [57, 133] width 49 height 14
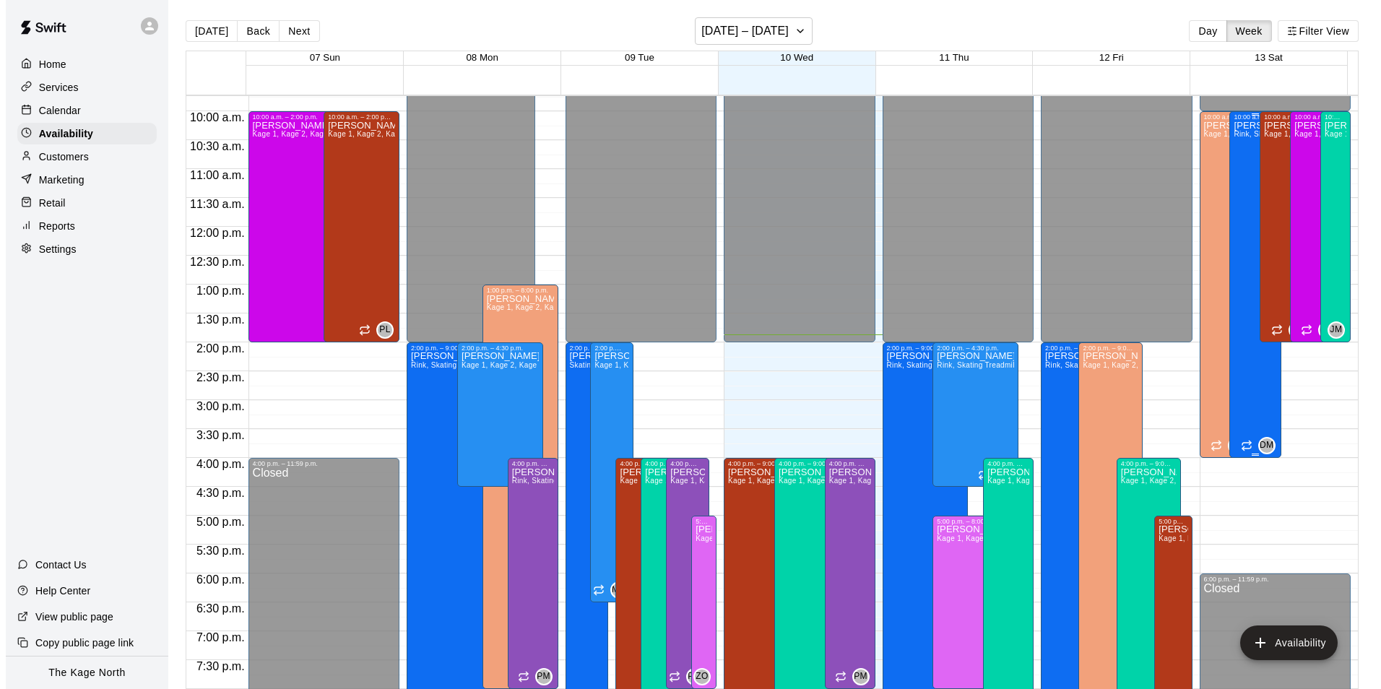
scroll to position [561, 0]
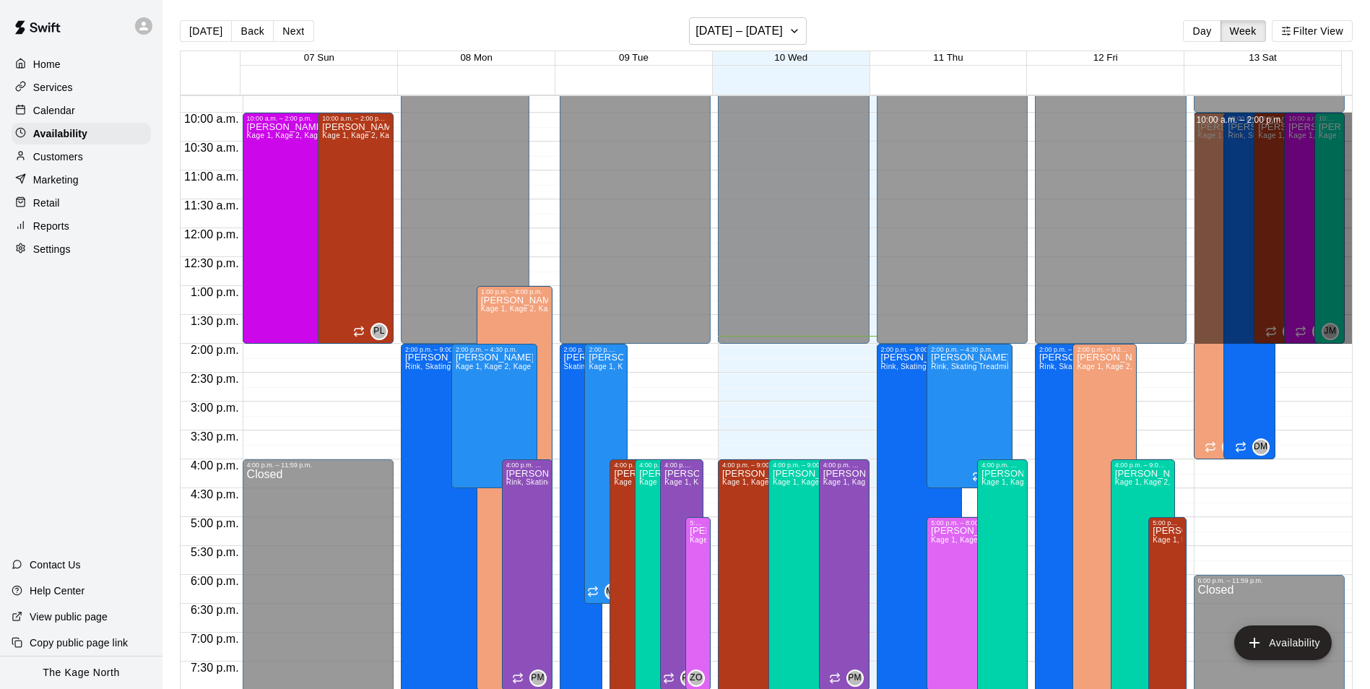
drag, startPoint x: 1337, startPoint y: 118, endPoint x: 1314, endPoint y: 339, distance: 222.8
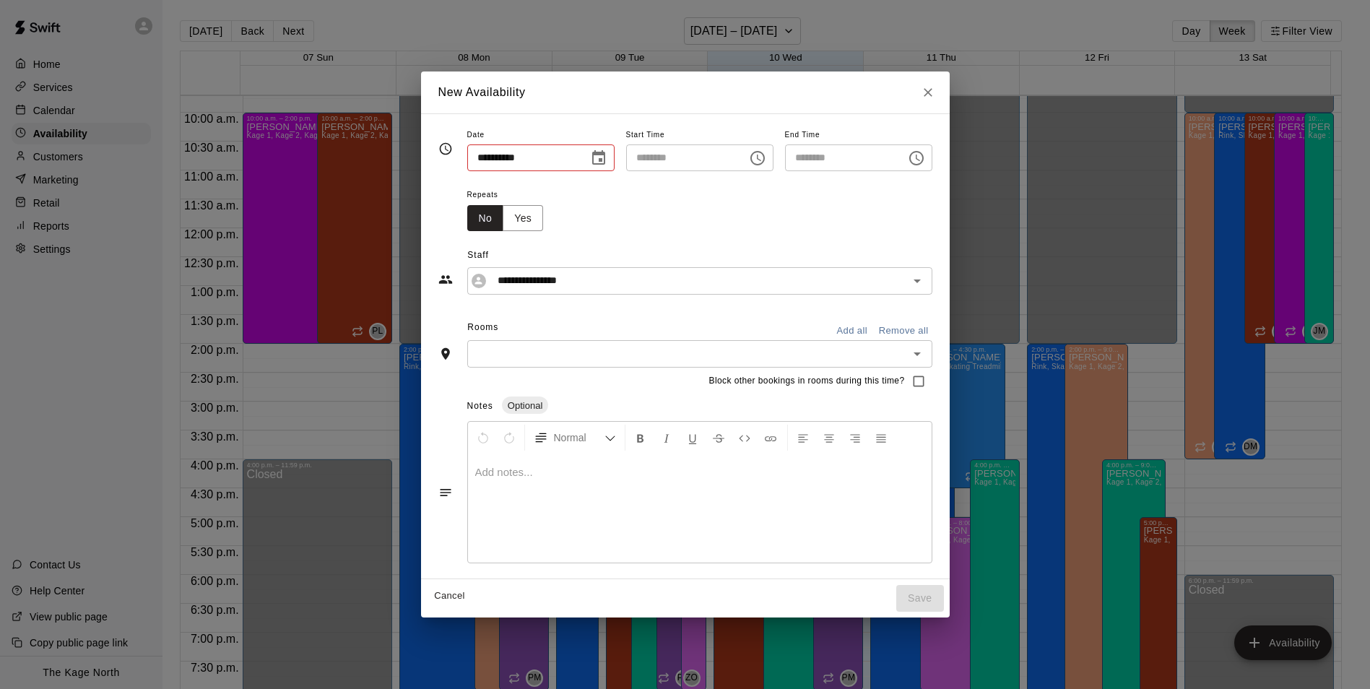
type input "**********"
type input "********"
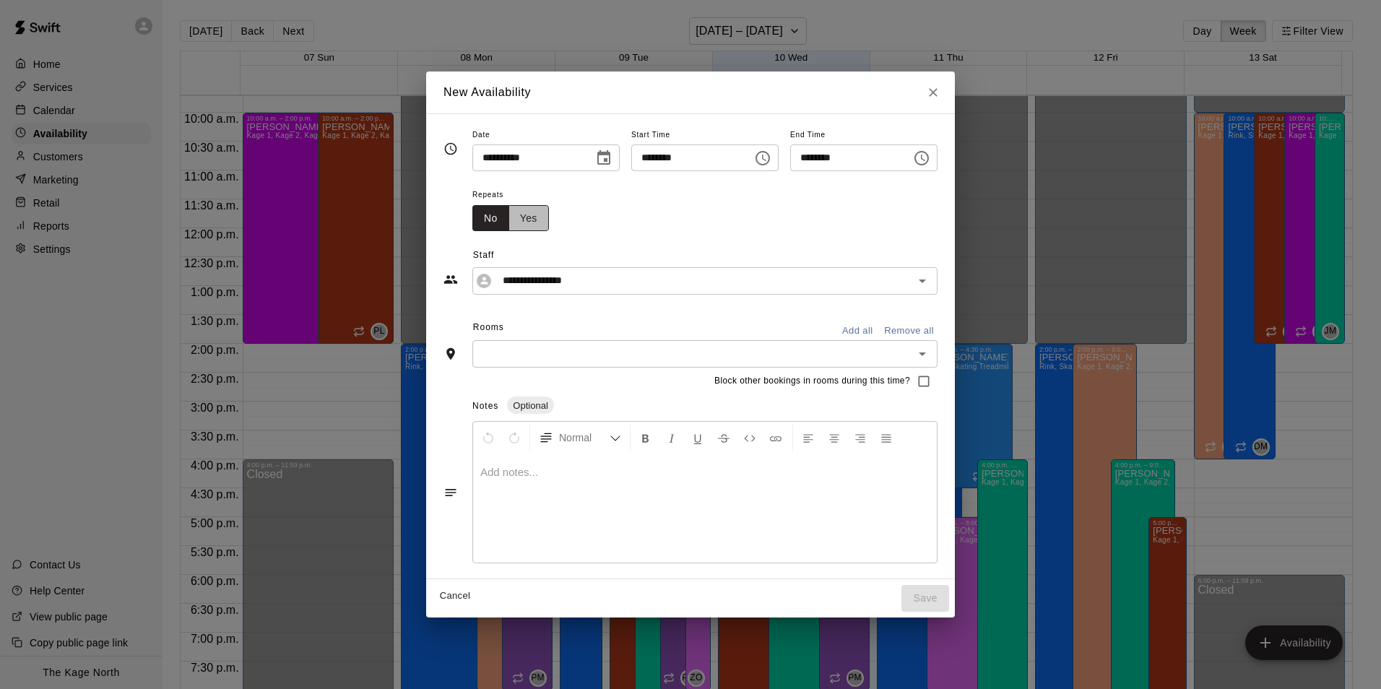
click at [525, 222] on button "Yes" at bounding box center [528, 218] width 40 height 27
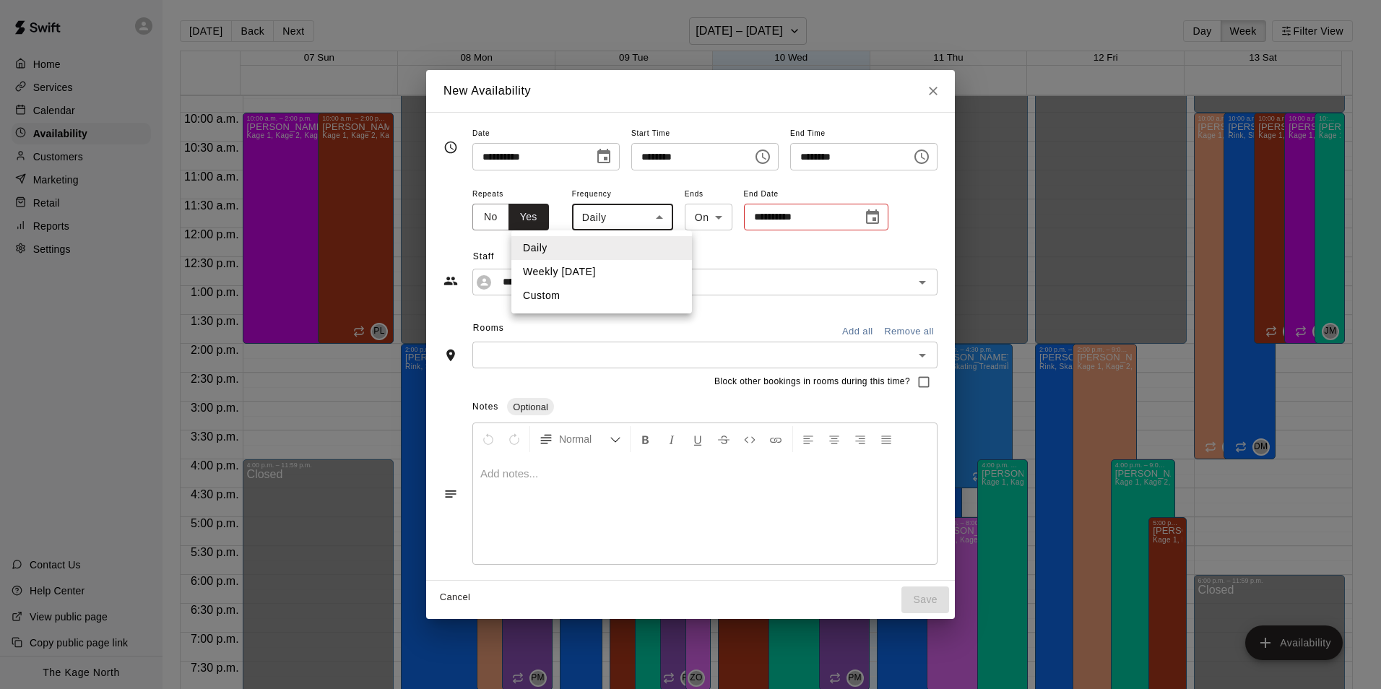
click at [616, 218] on body "Home Services Calendar Availability Customers Marketing Retail Reports Settings…" at bounding box center [690, 356] width 1381 height 712
click at [618, 272] on li "Weekly [DATE]" at bounding box center [601, 272] width 181 height 24
type input "******"
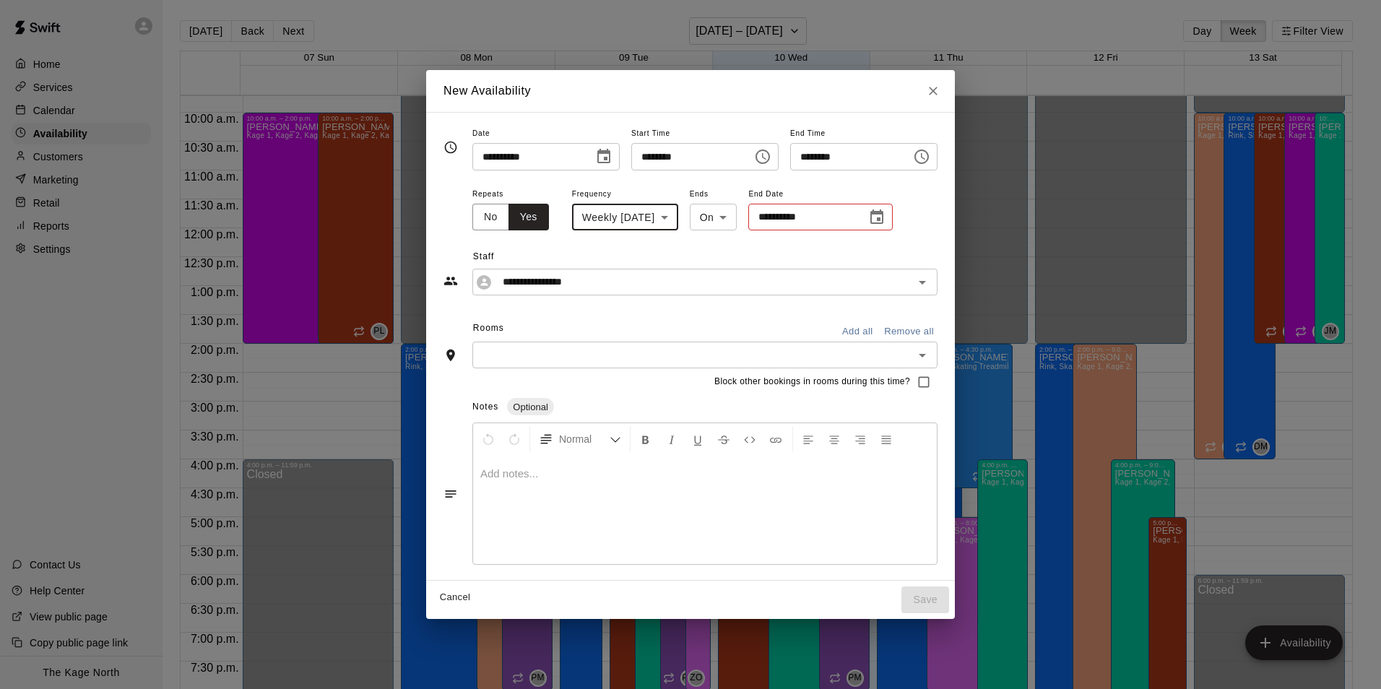
click at [846, 219] on input "**********" at bounding box center [802, 217] width 108 height 27
click at [885, 217] on icon "Choose date" at bounding box center [876, 217] width 17 height 17
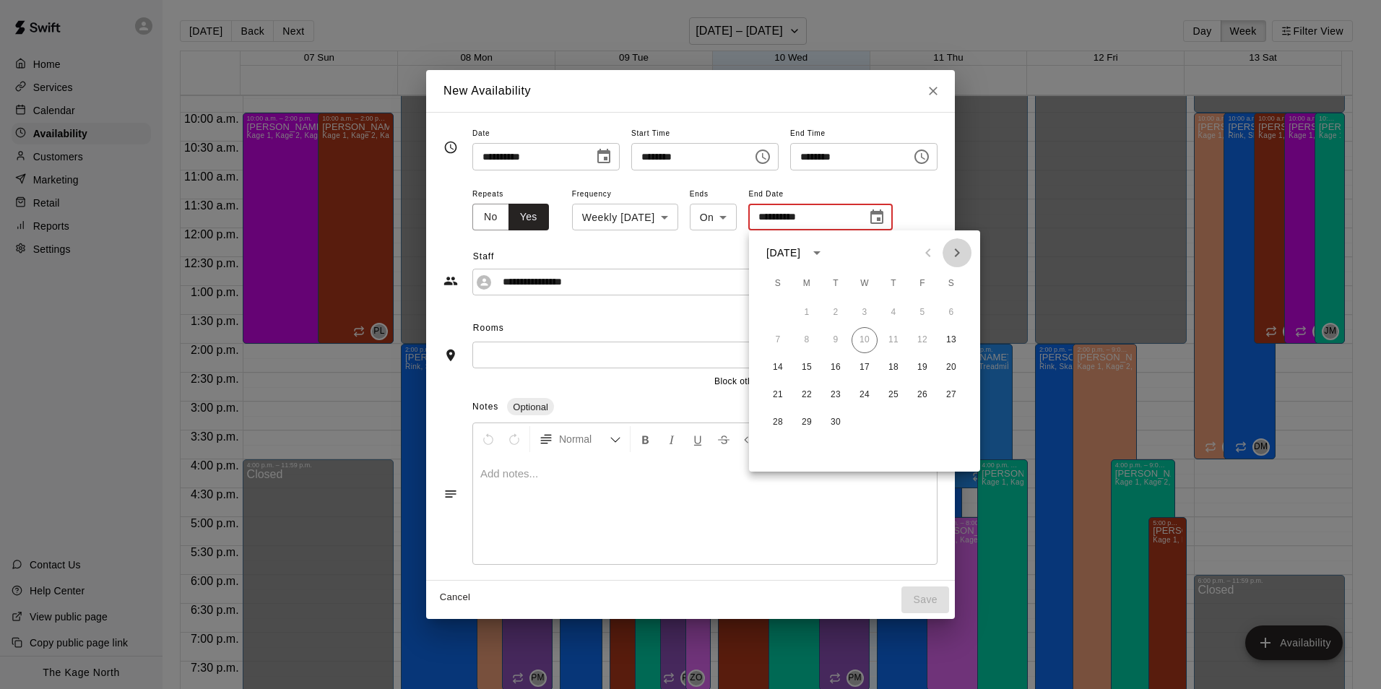
click at [961, 254] on icon "Next month" at bounding box center [956, 252] width 17 height 17
click at [923, 250] on icon "Previous month" at bounding box center [927, 252] width 17 height 17
click at [961, 256] on icon "Next month" at bounding box center [956, 252] width 17 height 17
click at [953, 391] on button "25" at bounding box center [951, 395] width 26 height 26
type input "**********"
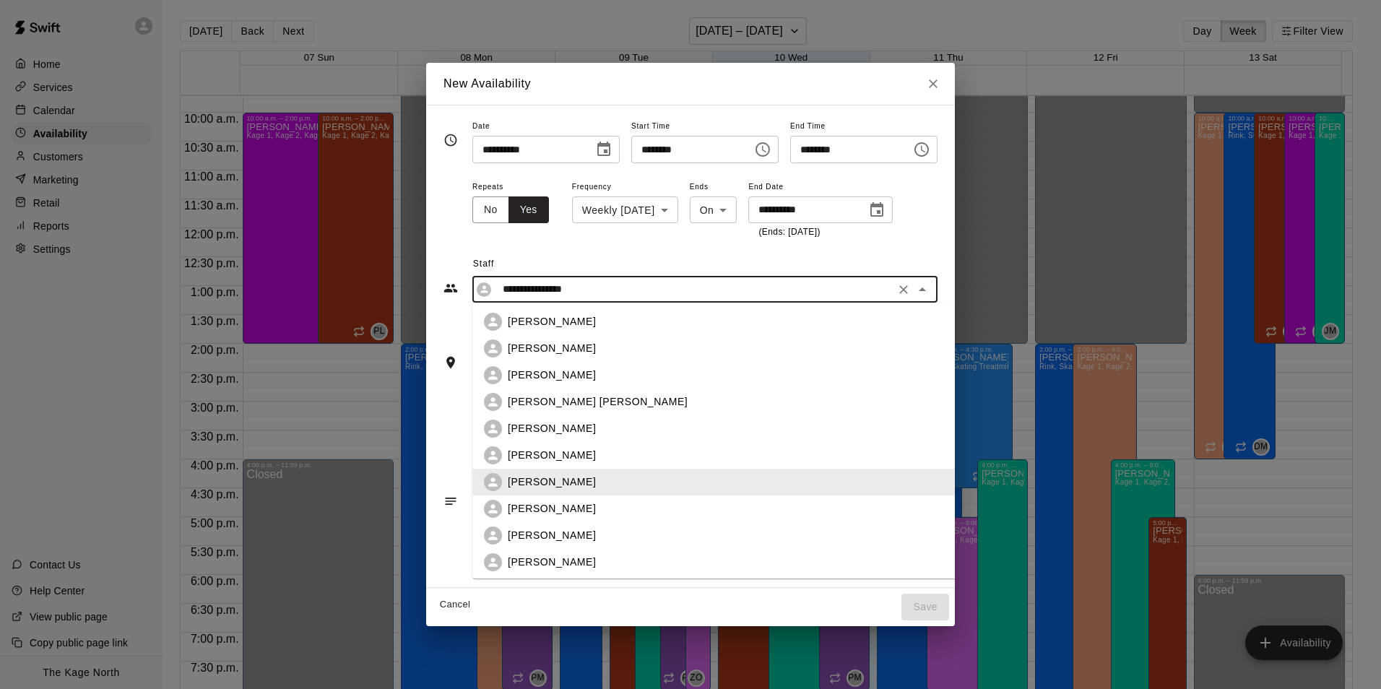
click at [603, 289] on input "**********" at bounding box center [694, 289] width 394 height 18
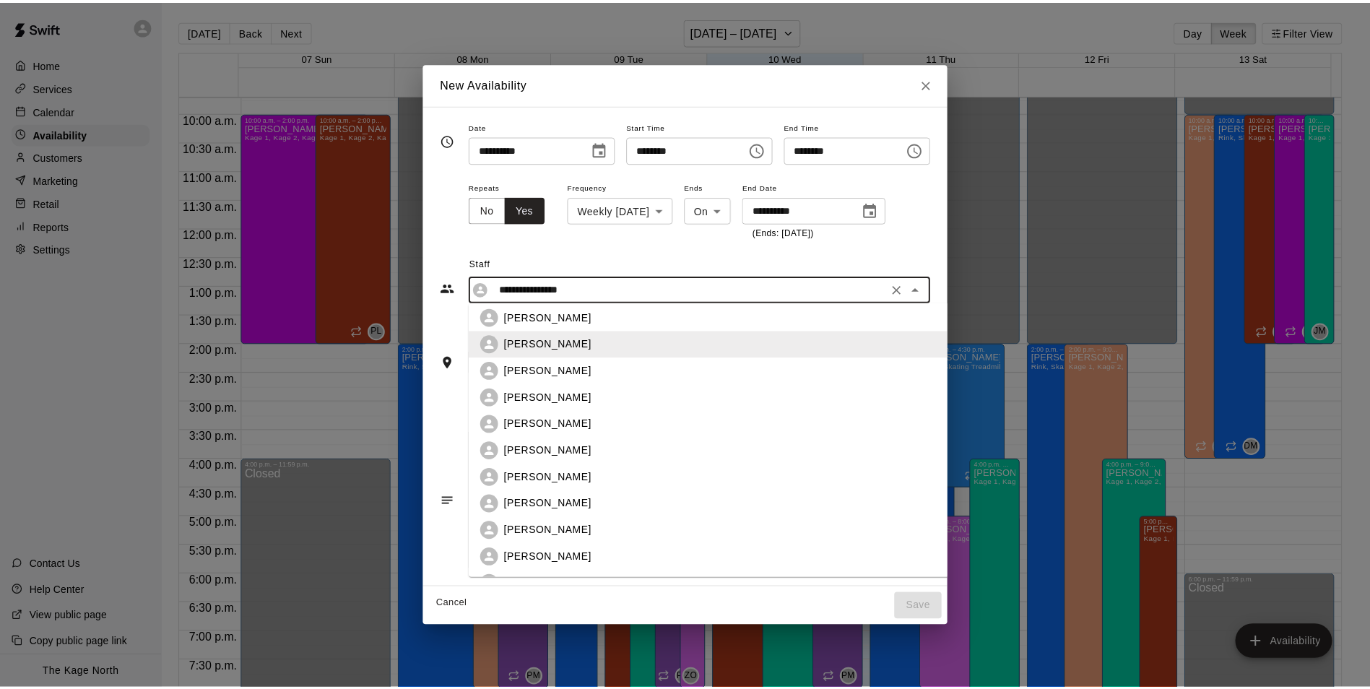
scroll to position [243, 0]
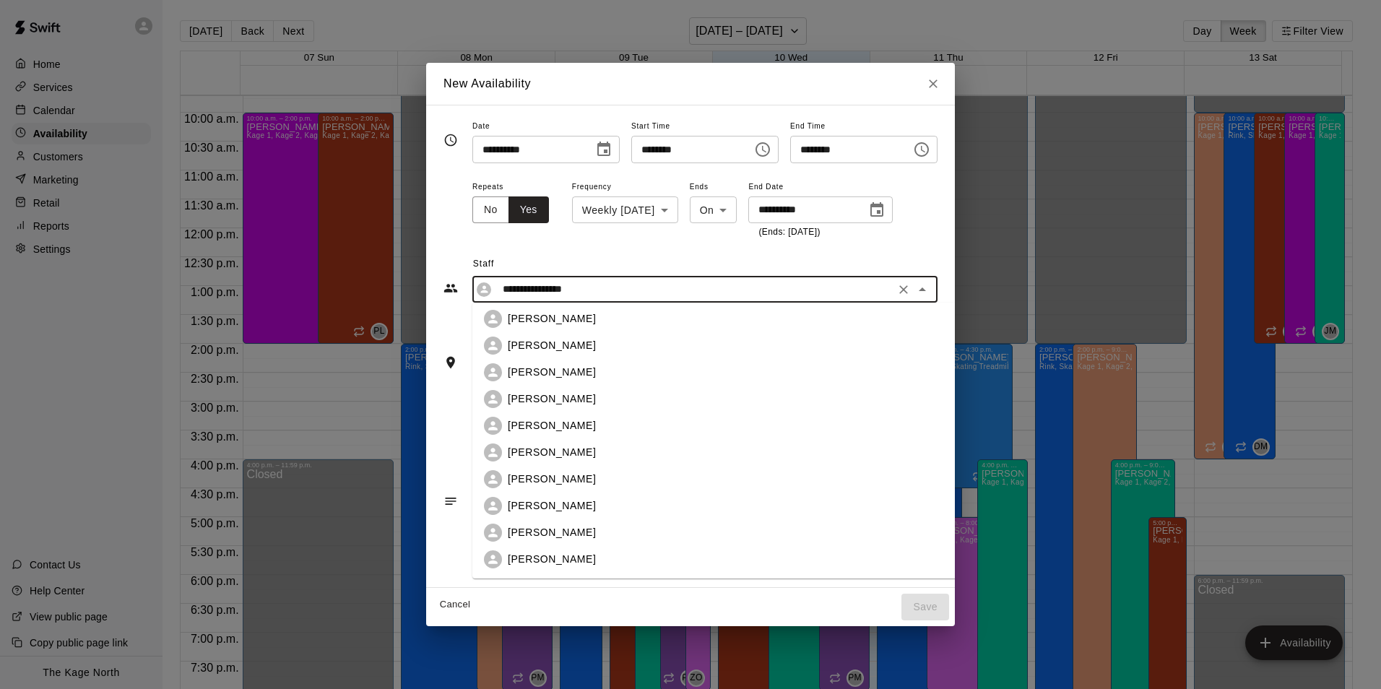
click at [550, 428] on div "[PERSON_NAME]" at bounding box center [737, 425] width 459 height 15
type input "**********"
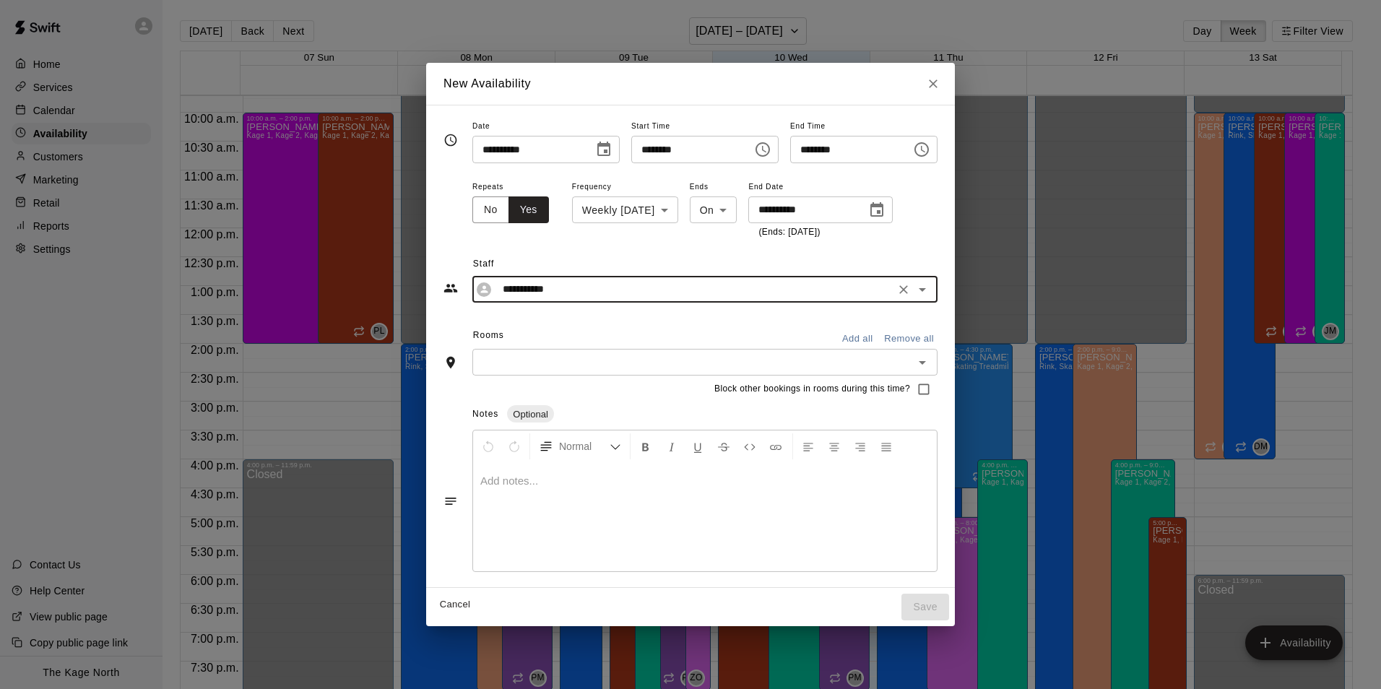
click at [877, 338] on button "Add all" at bounding box center [857, 339] width 46 height 22
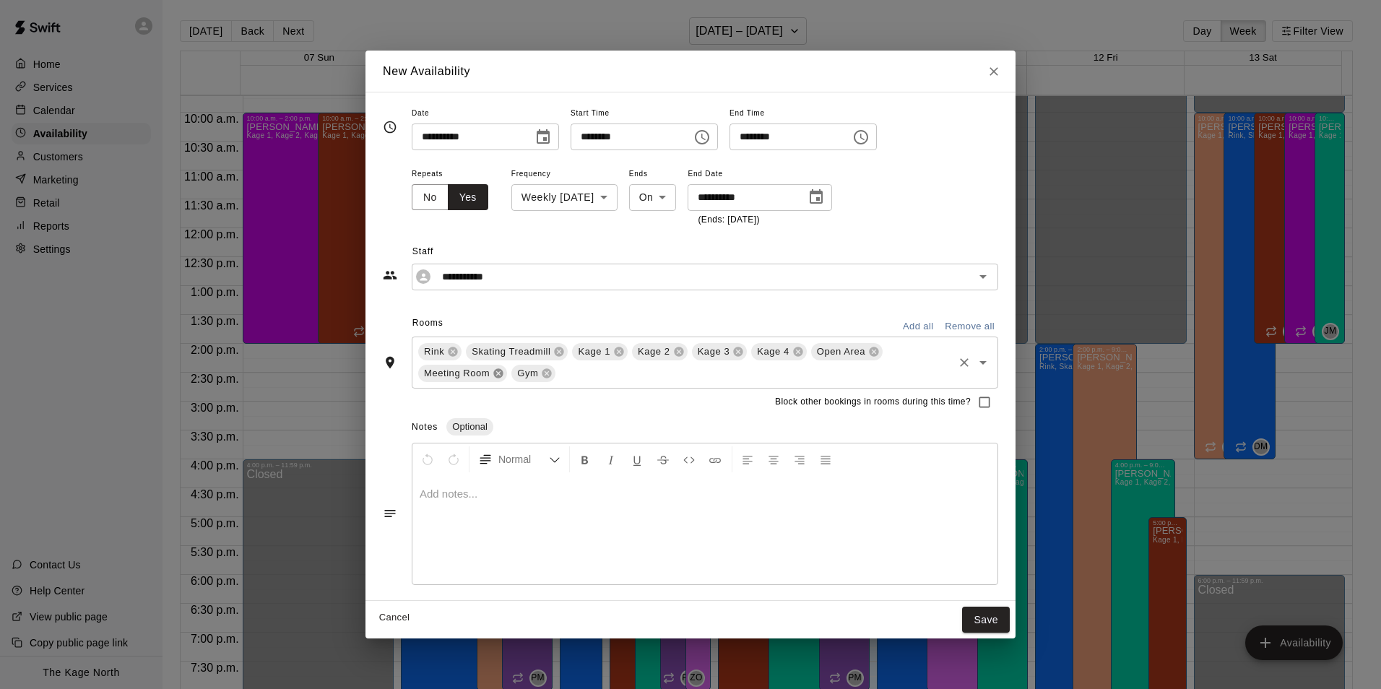
click at [493, 369] on icon at bounding box center [499, 374] width 12 height 12
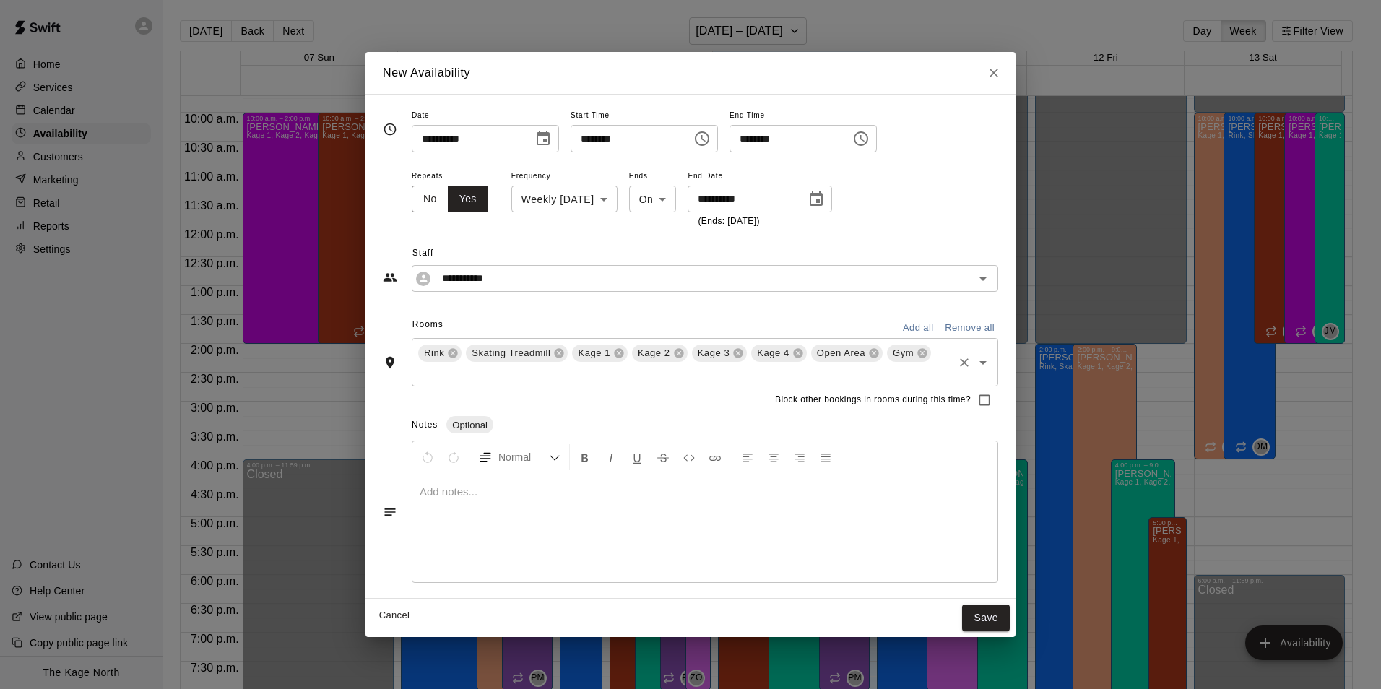
drag, startPoint x: 913, startPoint y: 356, endPoint x: 900, endPoint y: 352, distance: 13.5
click at [917, 354] on icon at bounding box center [921, 353] width 9 height 9
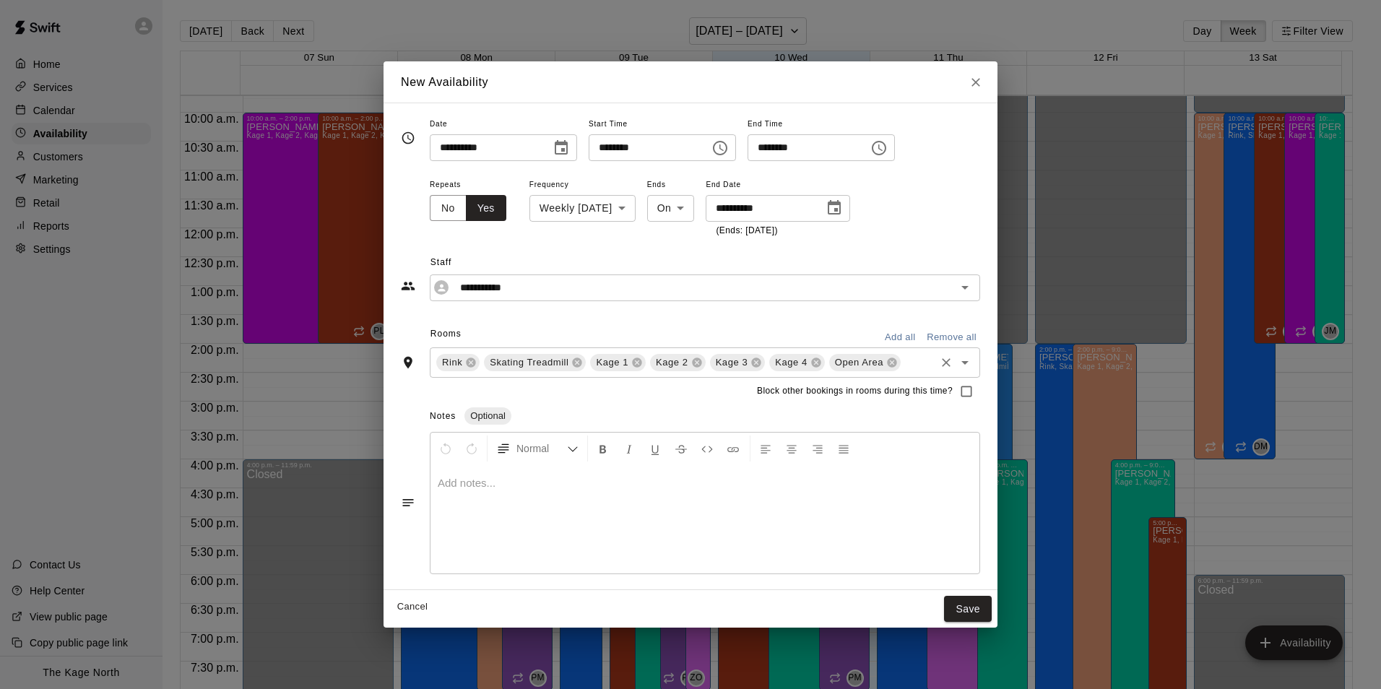
drag, startPoint x: 892, startPoint y: 362, endPoint x: 879, endPoint y: 362, distance: 13.0
click at [889, 362] on icon at bounding box center [892, 363] width 12 height 12
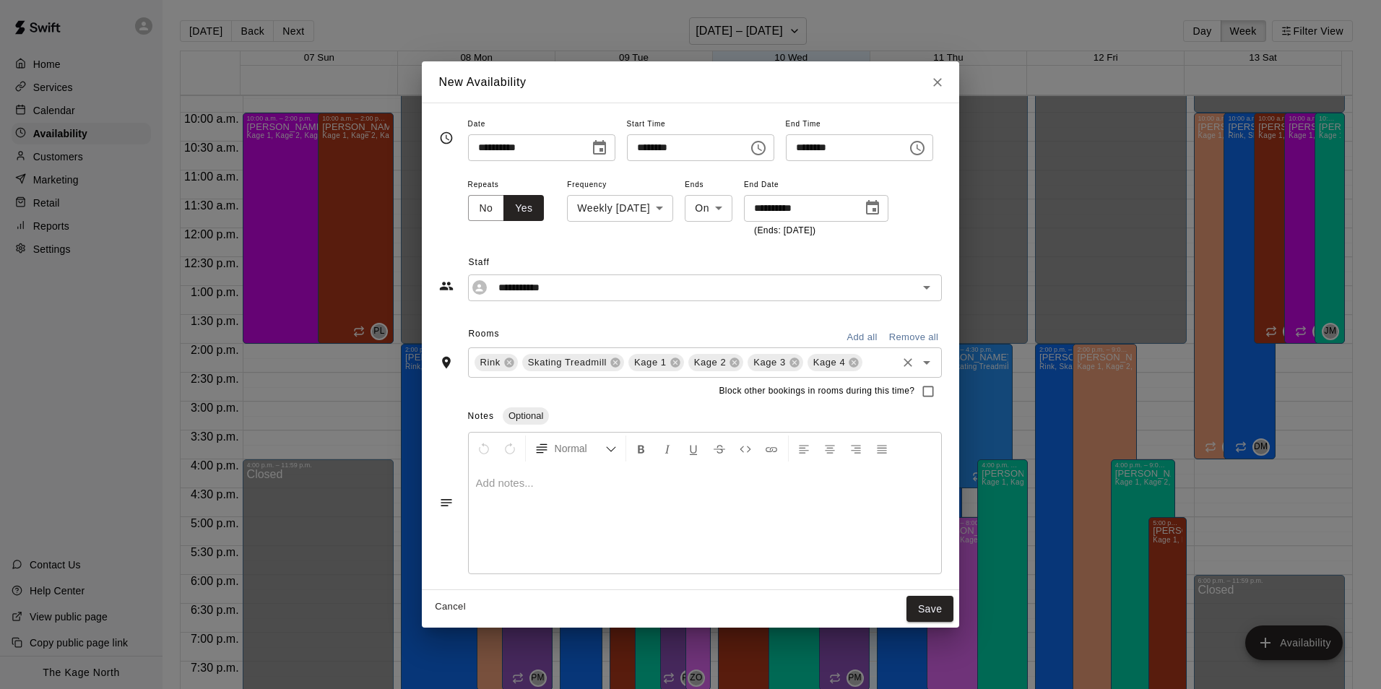
drag, startPoint x: 839, startPoint y: 360, endPoint x: 826, endPoint y: 362, distance: 13.2
click at [848, 360] on icon at bounding box center [854, 363] width 12 height 12
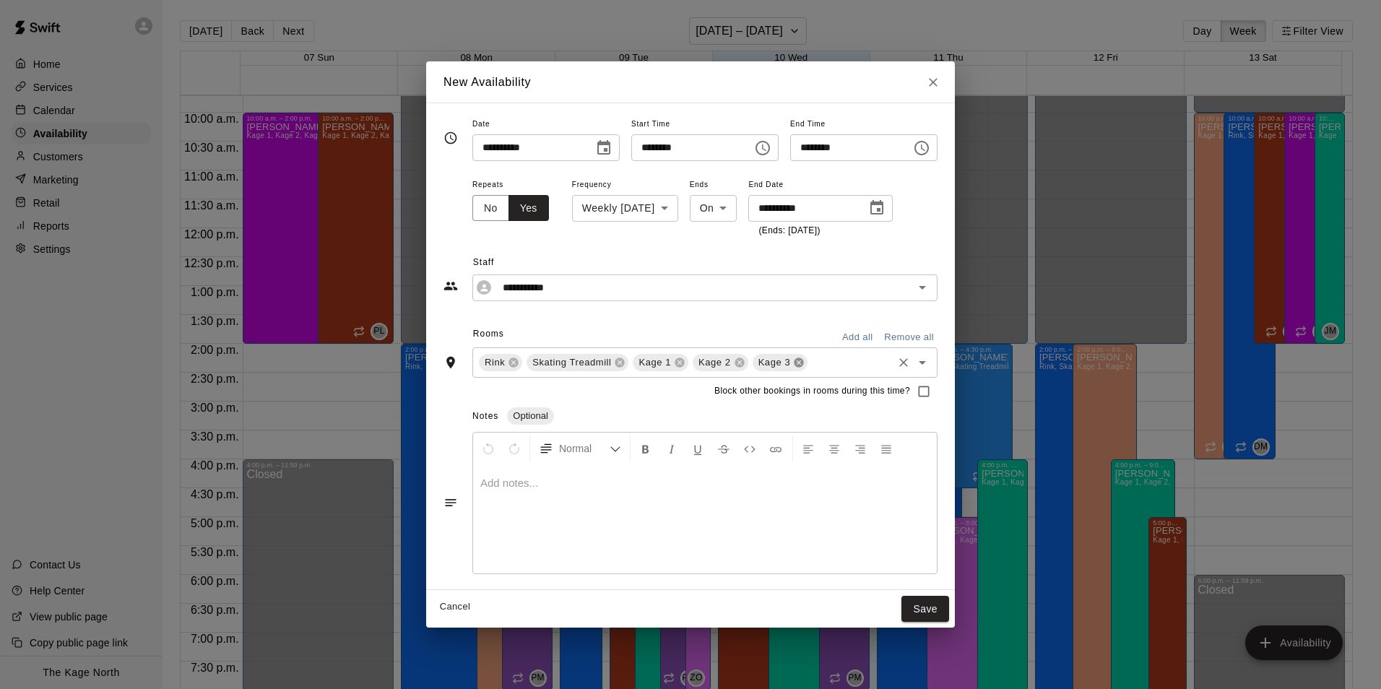
click at [794, 361] on icon at bounding box center [798, 361] width 9 height 9
click at [724, 365] on div "Kage 2" at bounding box center [721, 362] width 56 height 17
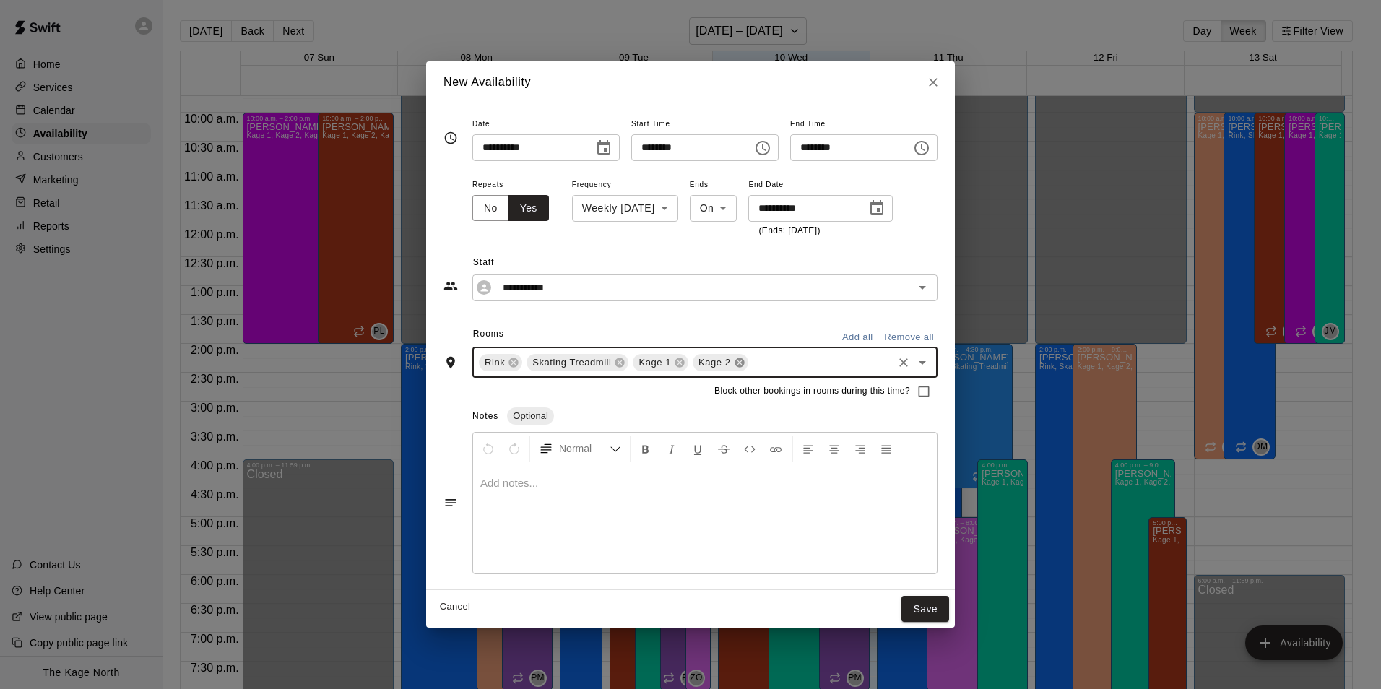
click at [734, 357] on icon at bounding box center [740, 363] width 12 height 12
click at [675, 366] on icon at bounding box center [679, 361] width 9 height 9
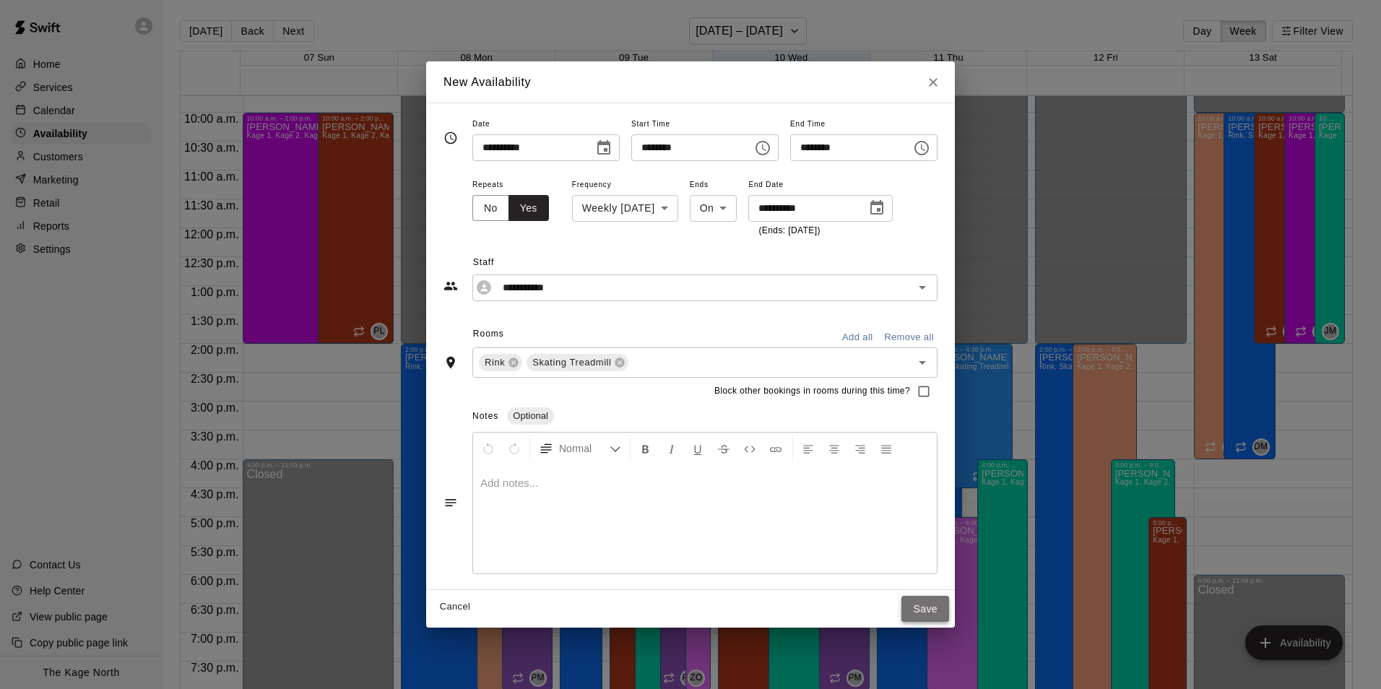
click at [949, 608] on button "Save" at bounding box center [925, 609] width 48 height 27
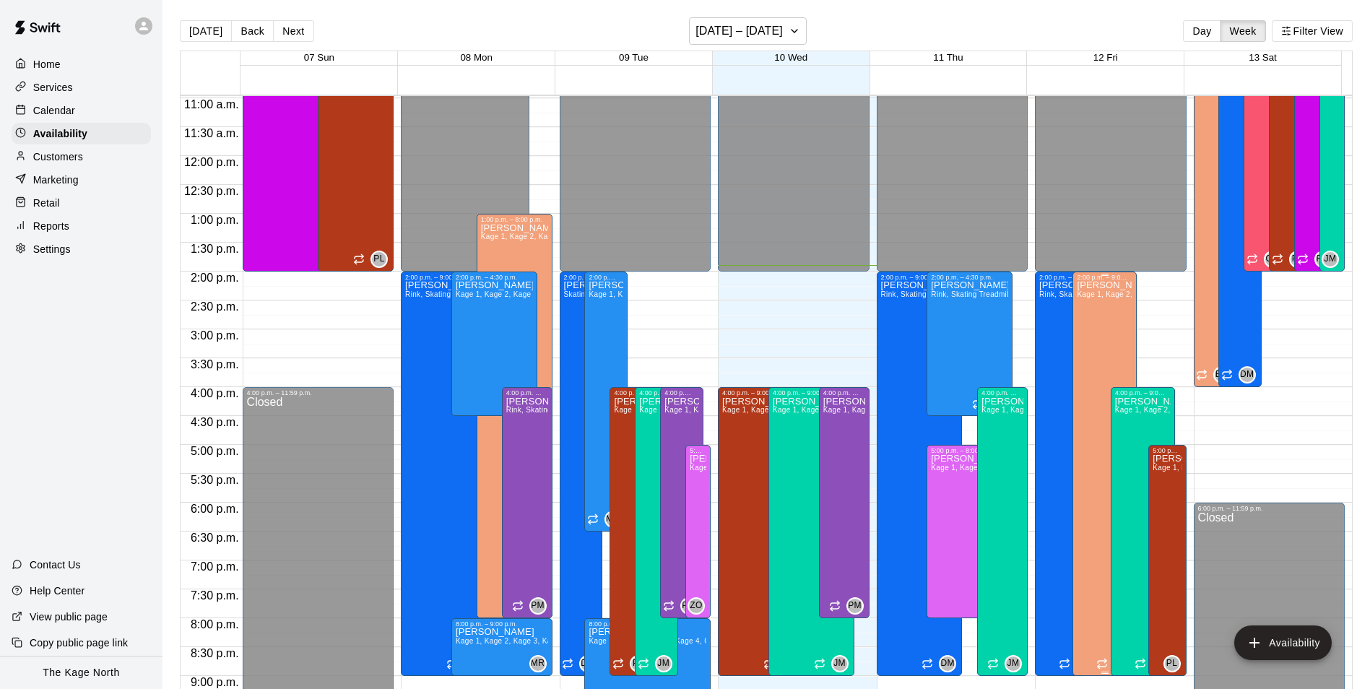
scroll to position [561, 0]
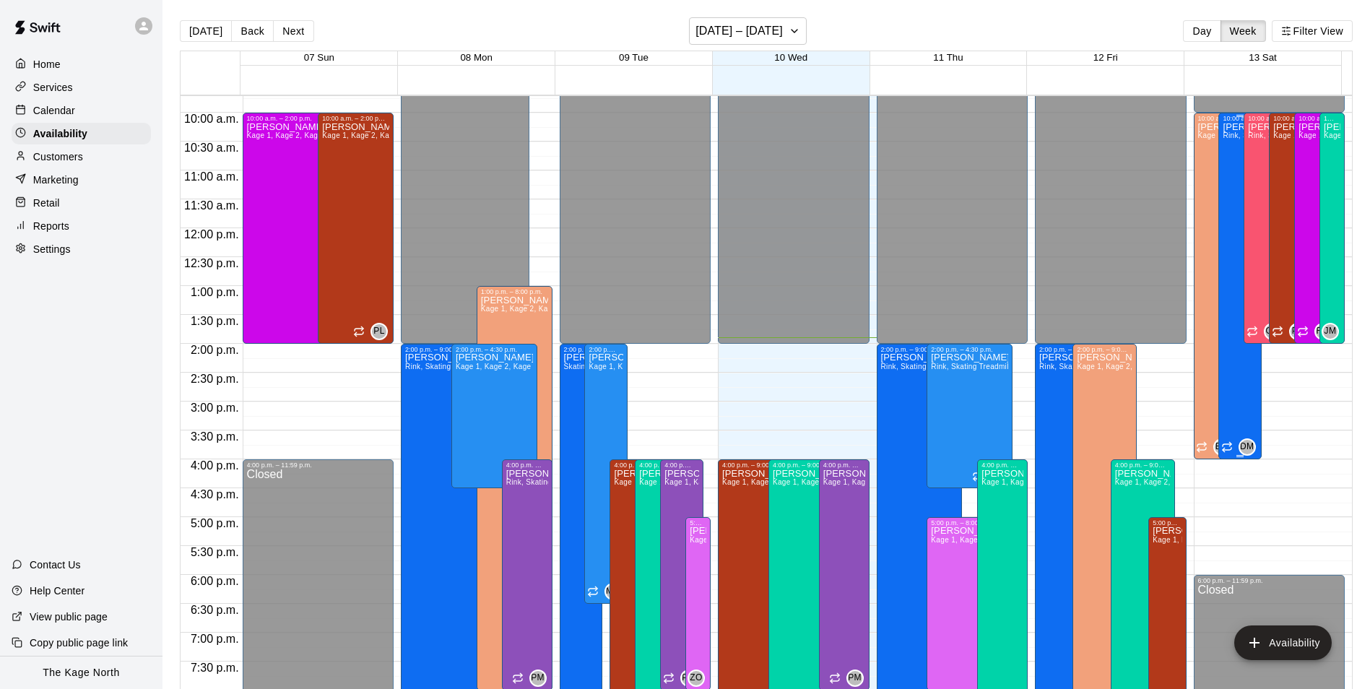
click at [1233, 376] on div "[PERSON_NAME], Skating Treadmill , [GEOGRAPHIC_DATA]" at bounding box center [1240, 466] width 34 height 689
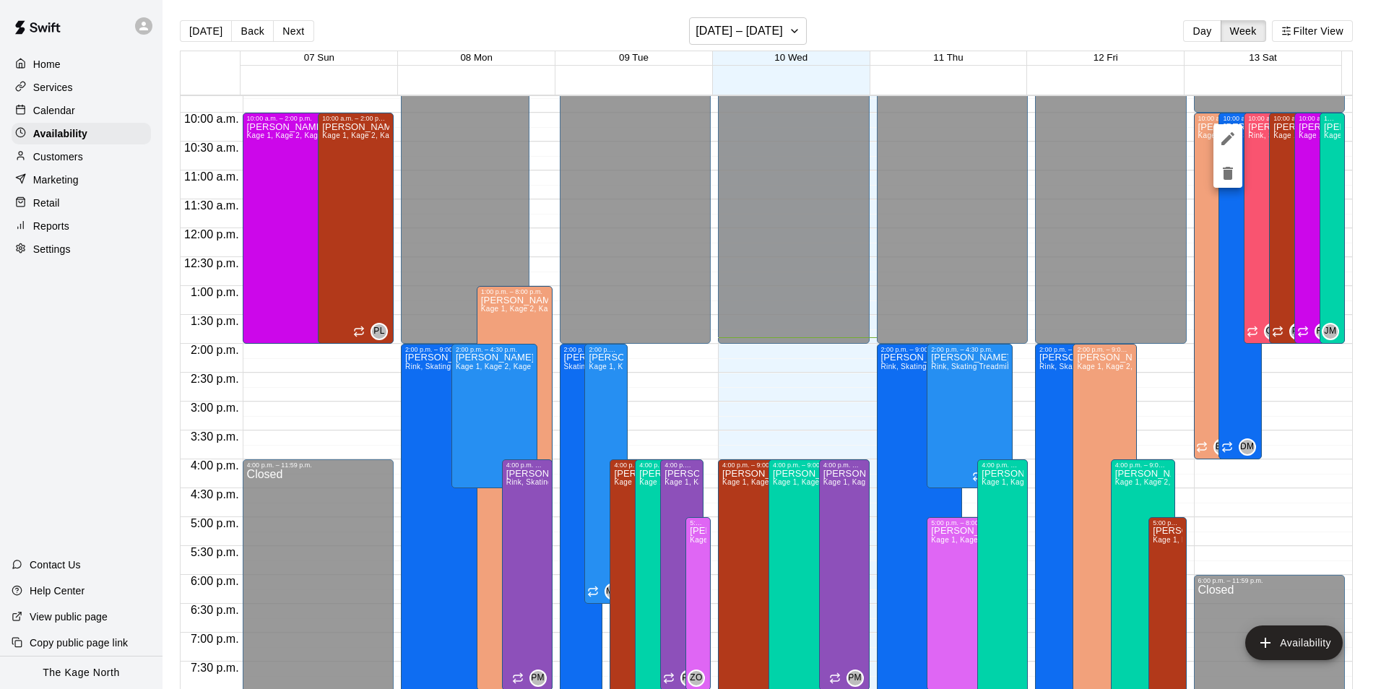
click at [1228, 173] on icon "delete" at bounding box center [1228, 173] width 10 height 13
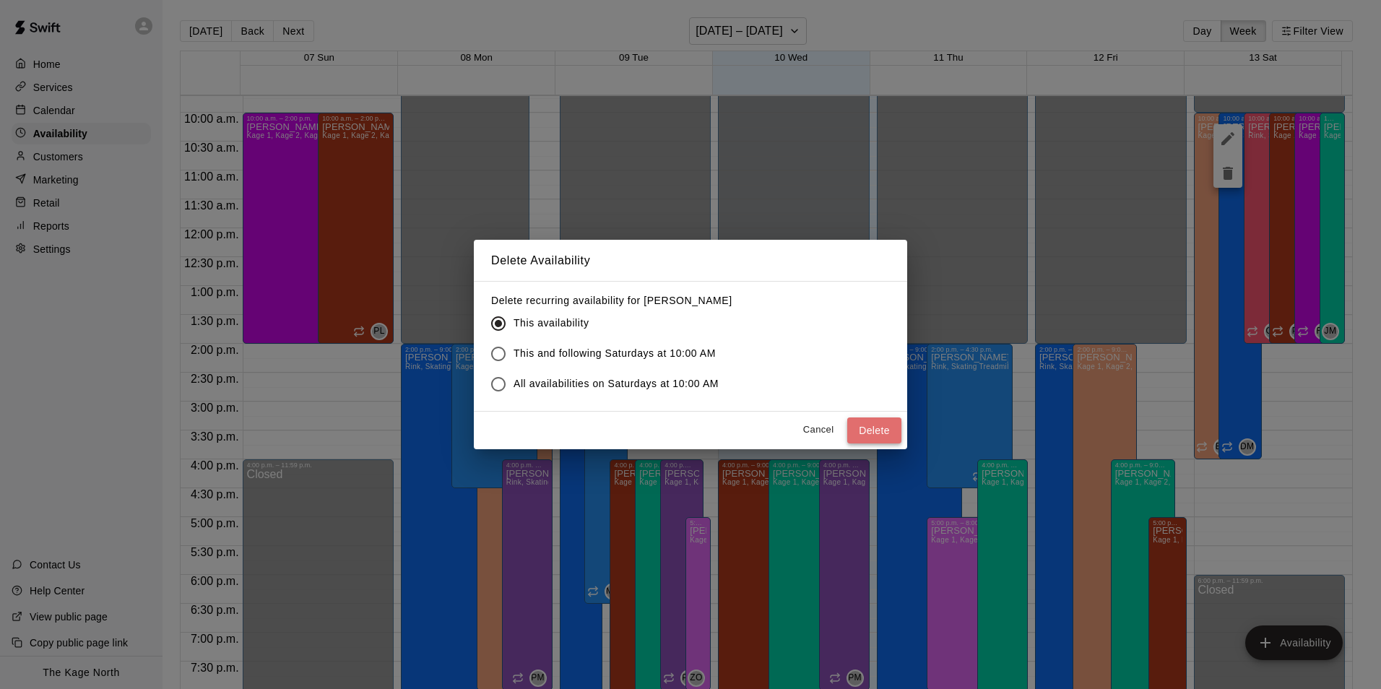
drag, startPoint x: 876, startPoint y: 431, endPoint x: 894, endPoint y: 433, distance: 18.2
click at [875, 431] on button "Delete" at bounding box center [874, 430] width 54 height 27
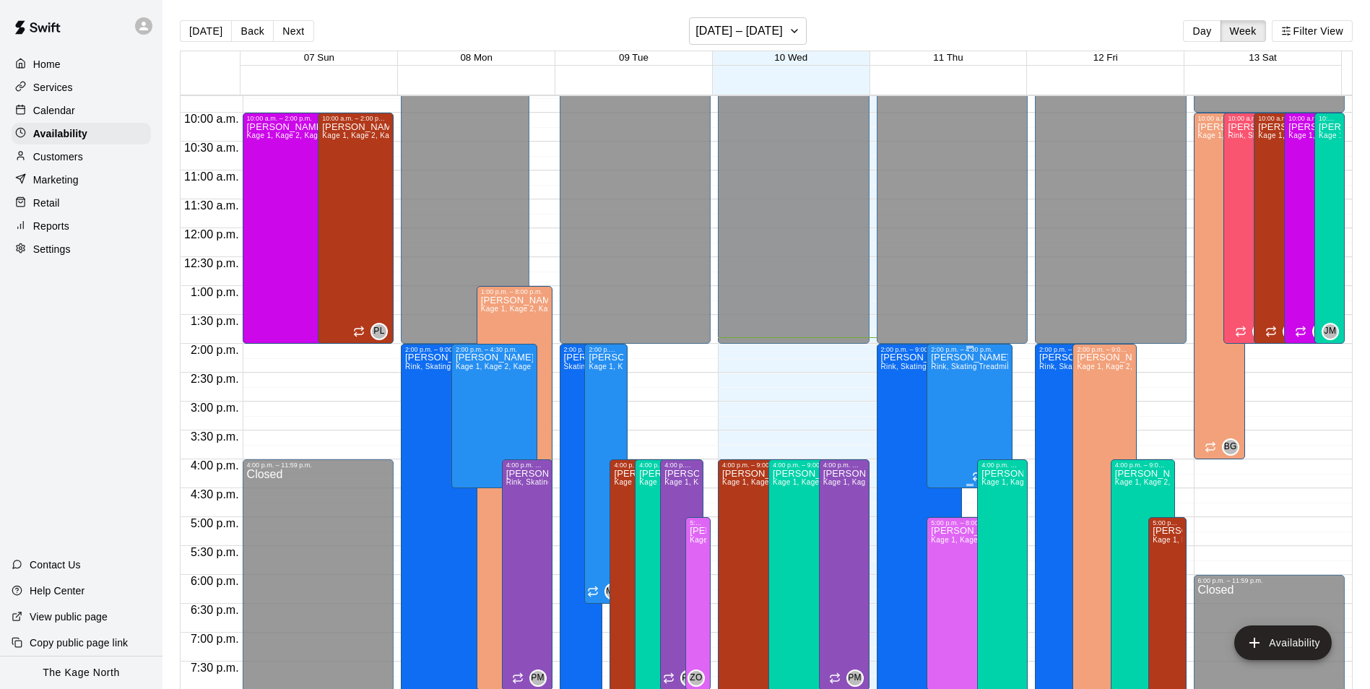
scroll to position [706, 0]
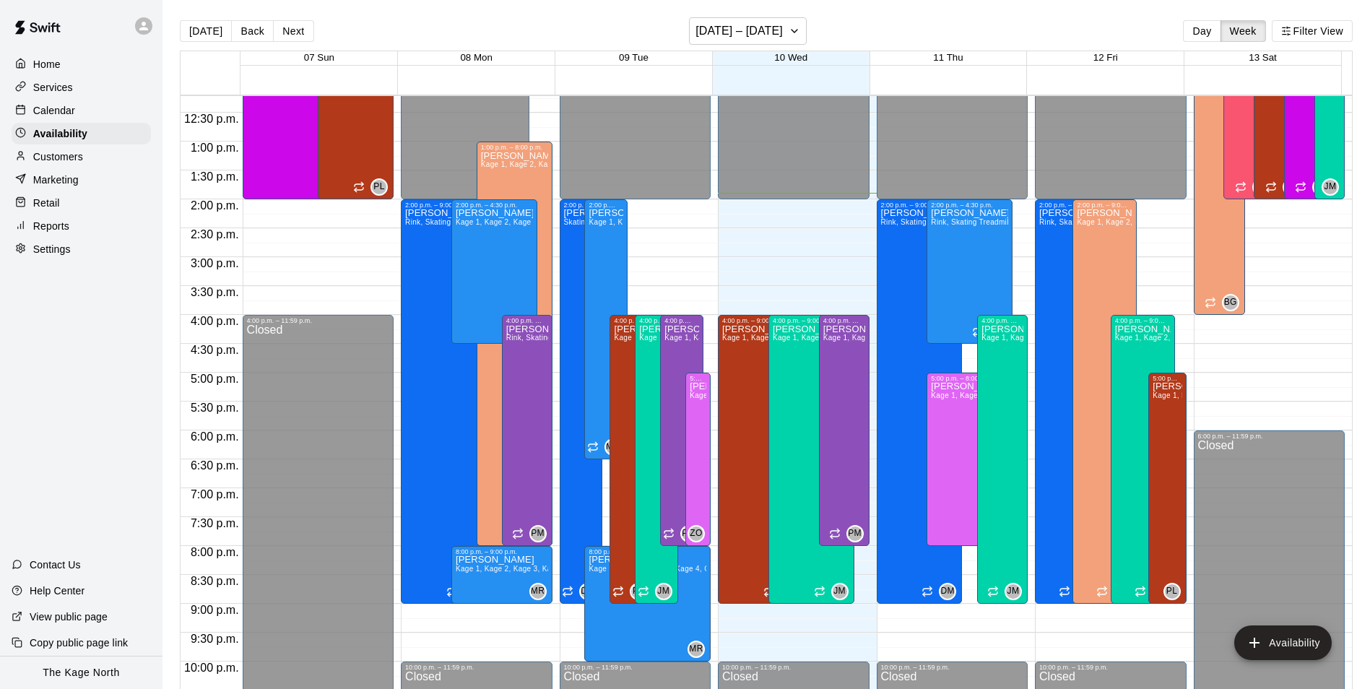
click at [63, 115] on p "Calendar" at bounding box center [54, 110] width 42 height 14
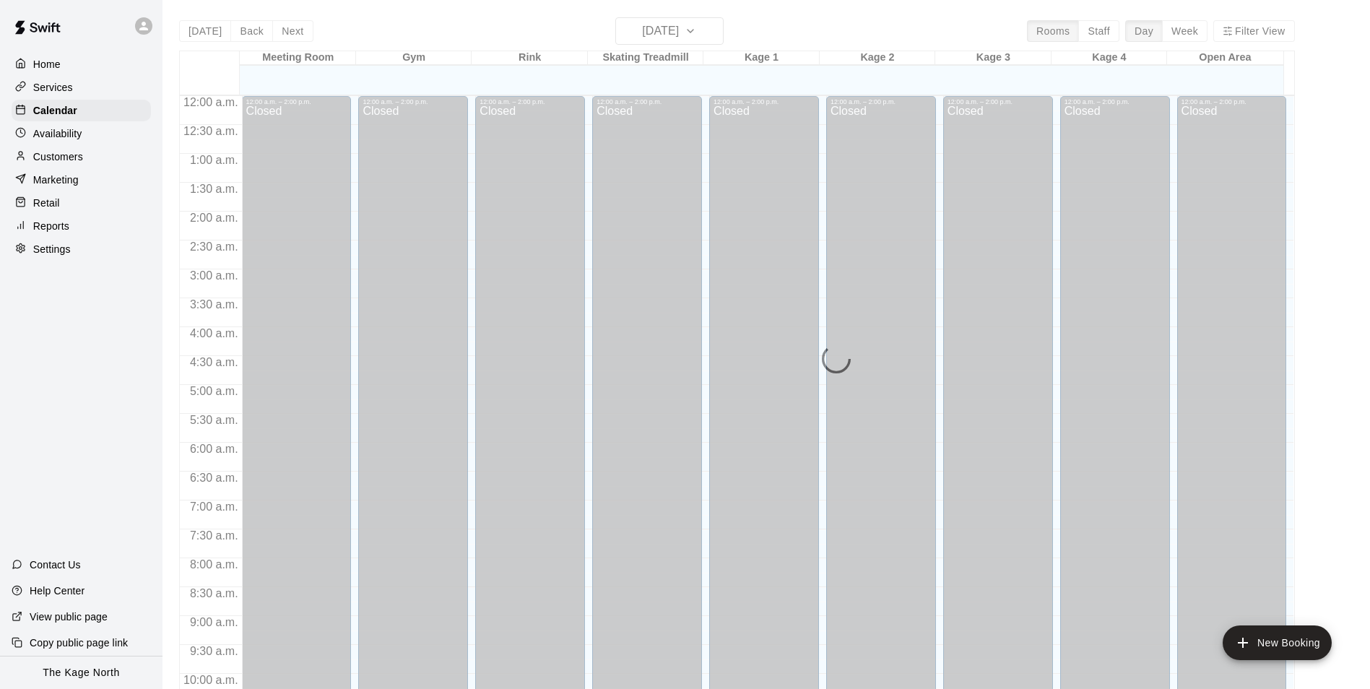
click at [685, 31] on div "[DATE] Back [DATE][DATE] Rooms Staff Day Week Filter View Meeting Room 10 Wed G…" at bounding box center [737, 361] width 1116 height 689
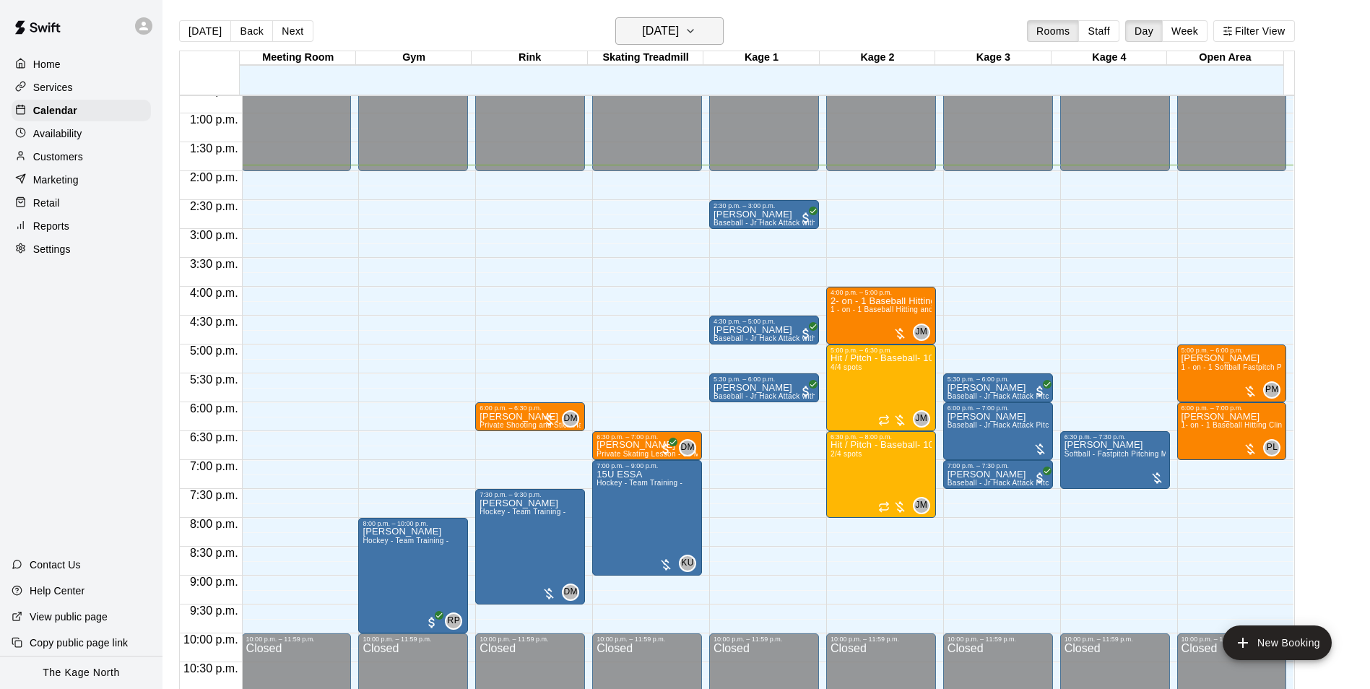
click at [679, 32] on h6 "[DATE]" at bounding box center [660, 31] width 37 height 20
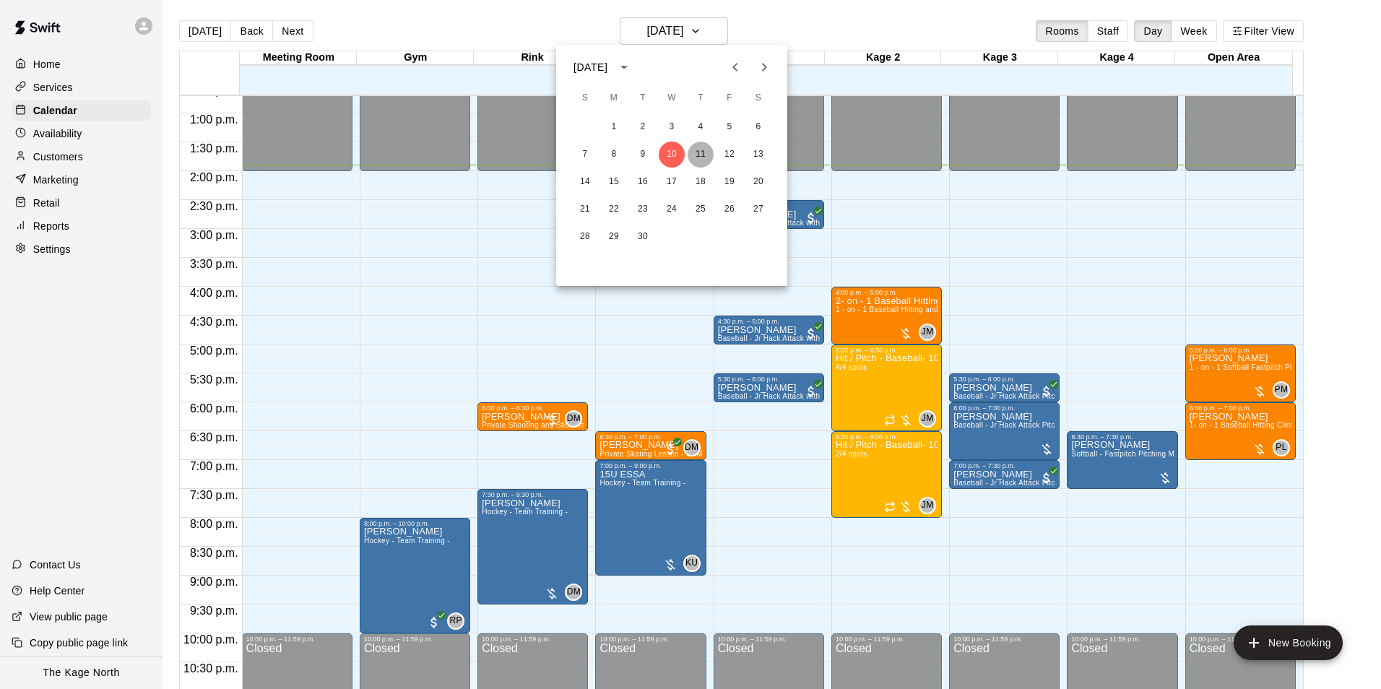
click at [699, 157] on button "11" at bounding box center [701, 155] width 26 height 26
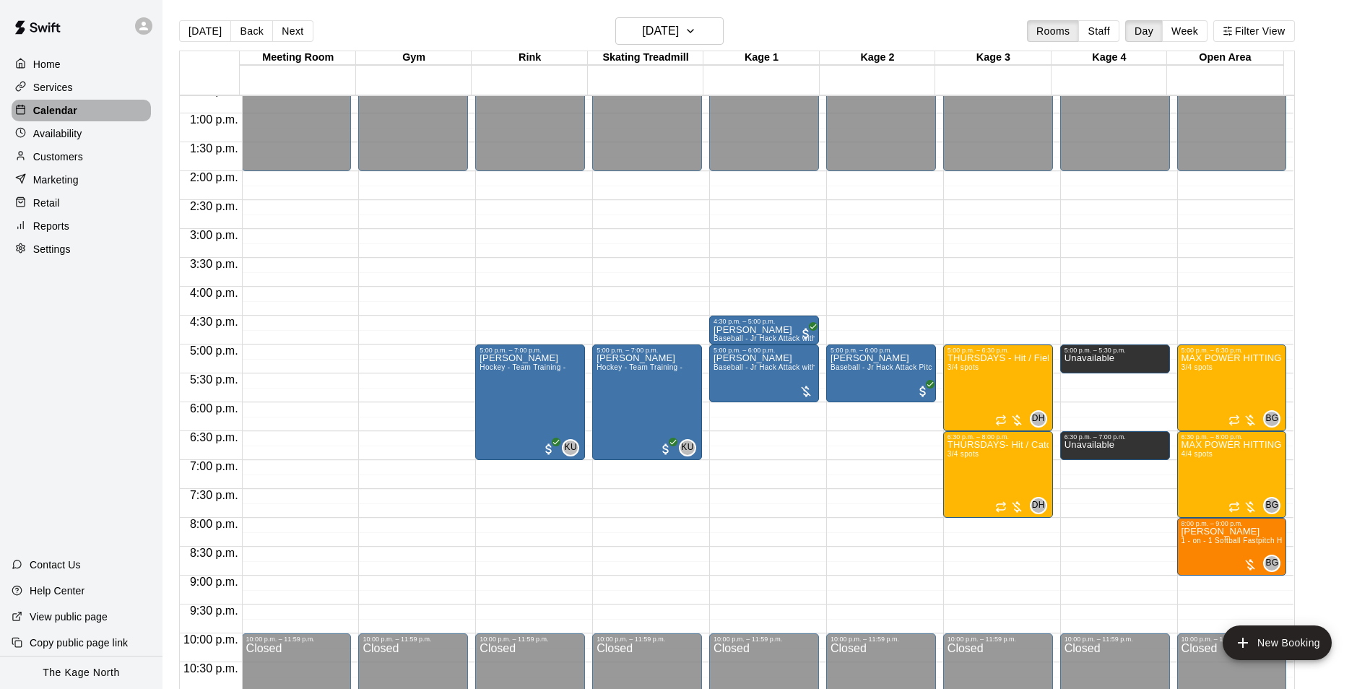
click at [57, 107] on p "Calendar" at bounding box center [55, 110] width 44 height 14
click at [52, 66] on p "Home" at bounding box center [46, 64] width 27 height 14
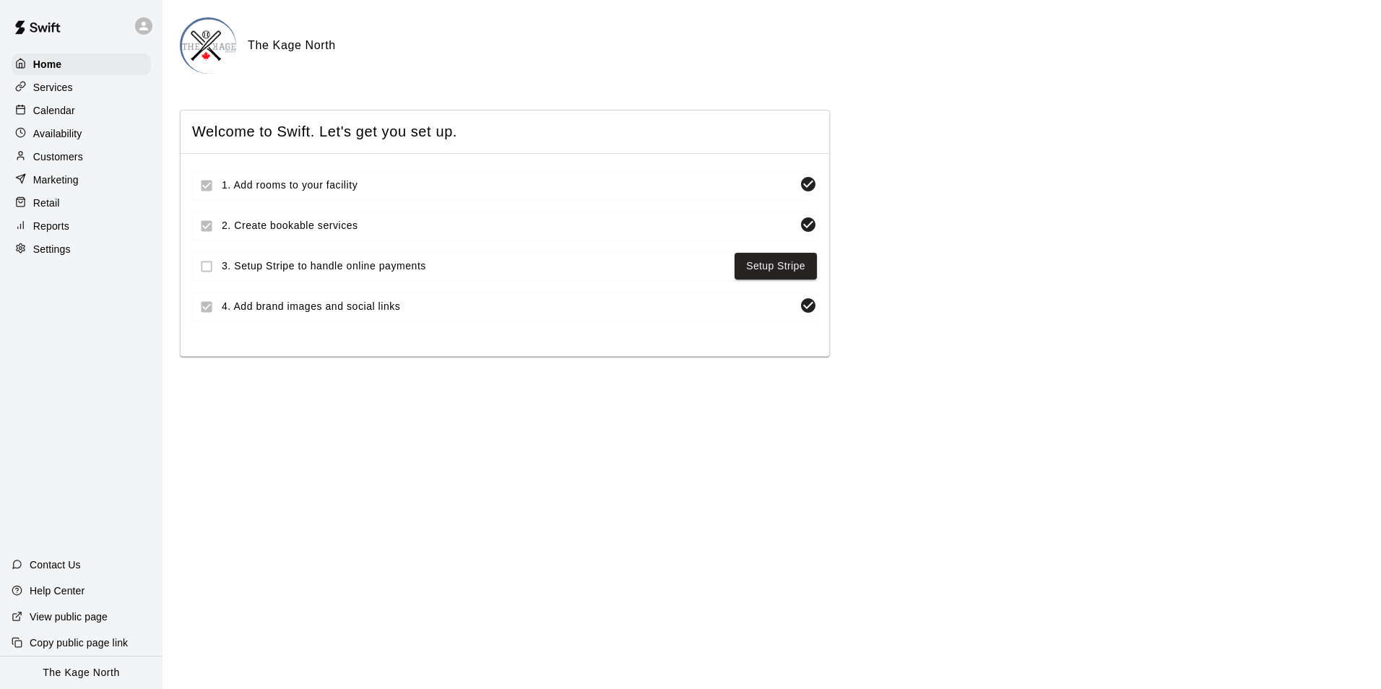
click at [64, 113] on p "Calendar" at bounding box center [54, 110] width 42 height 14
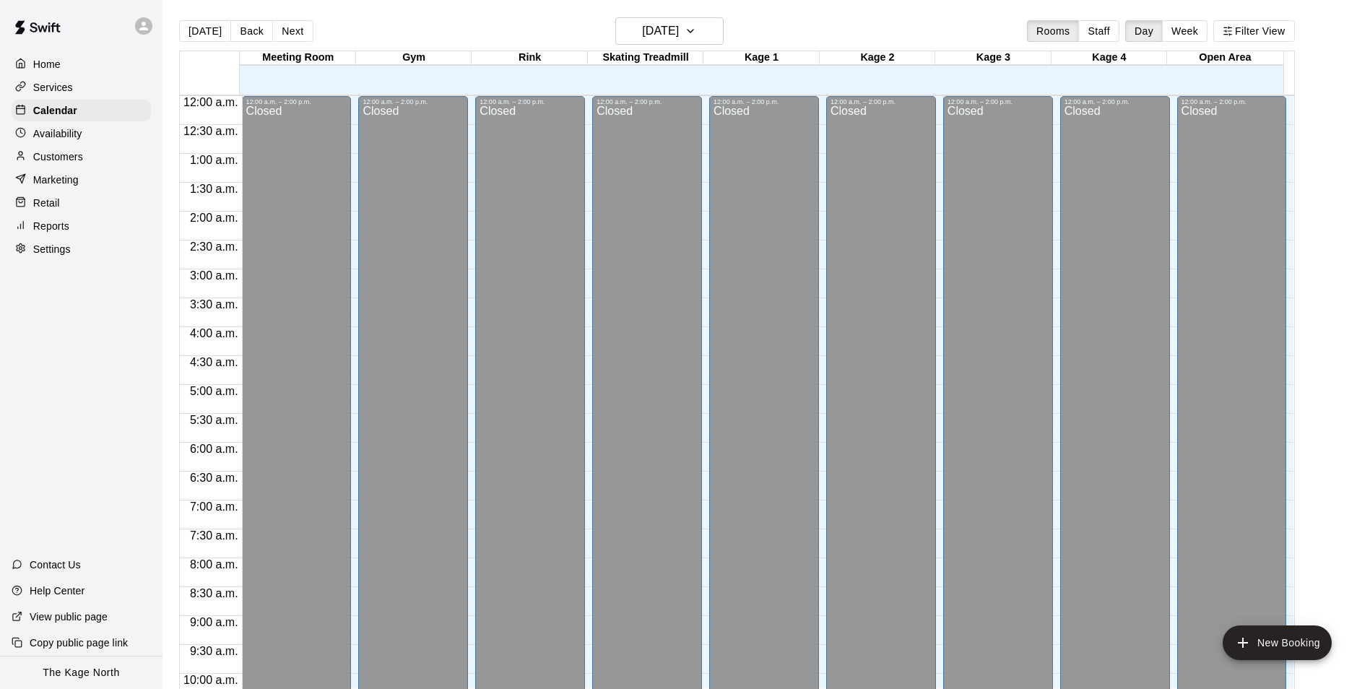
scroll to position [734, 0]
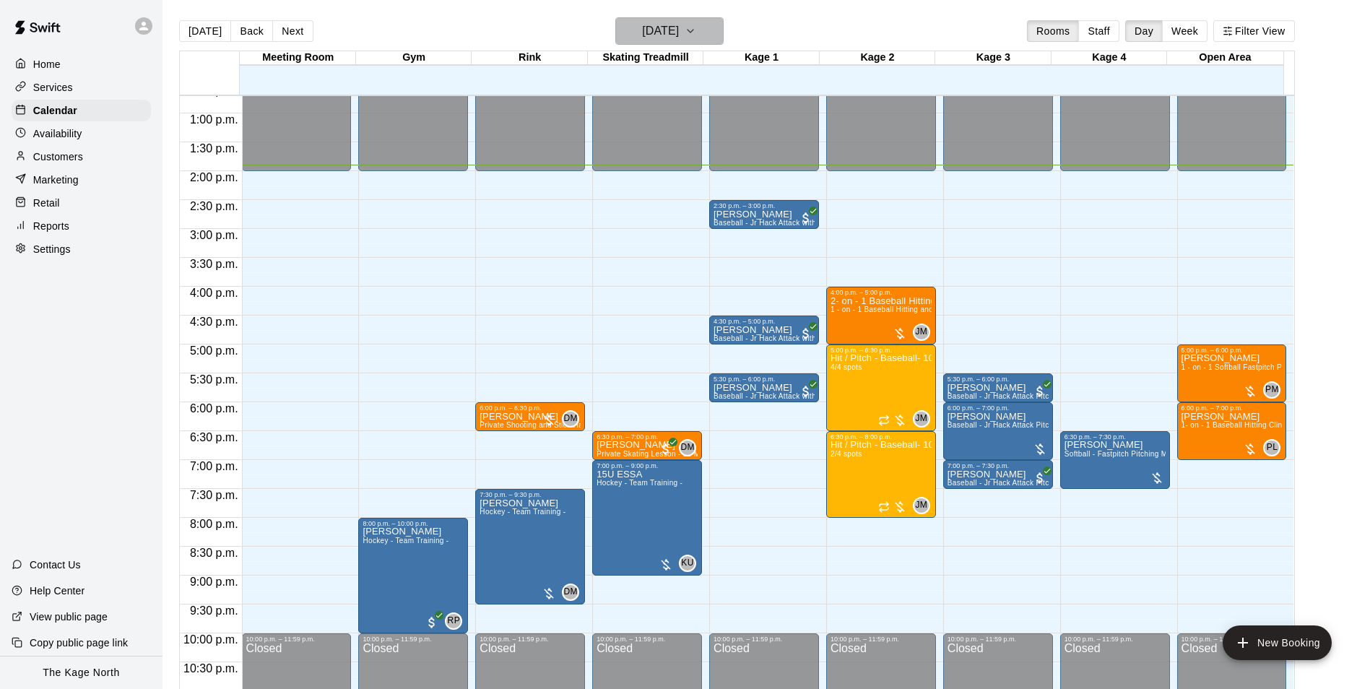
click at [654, 35] on h6 "[DATE]" at bounding box center [660, 31] width 37 height 20
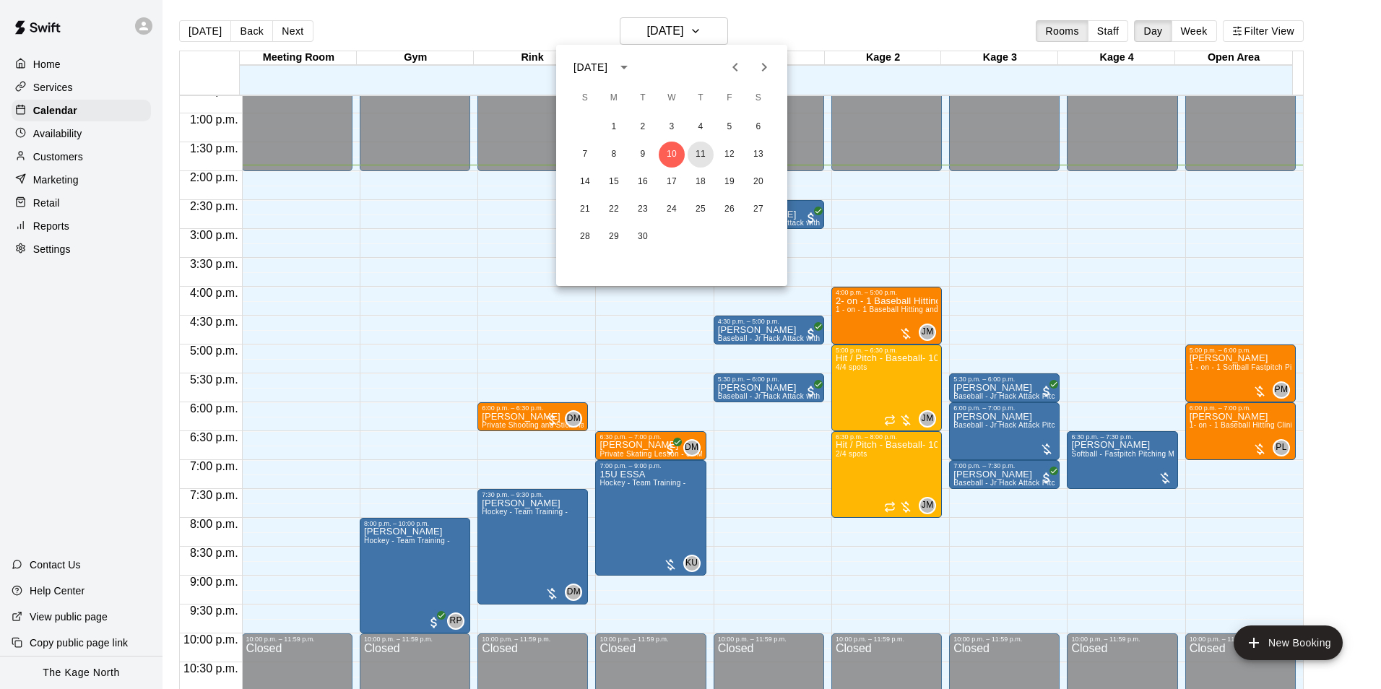
click at [693, 152] on button "11" at bounding box center [701, 155] width 26 height 26
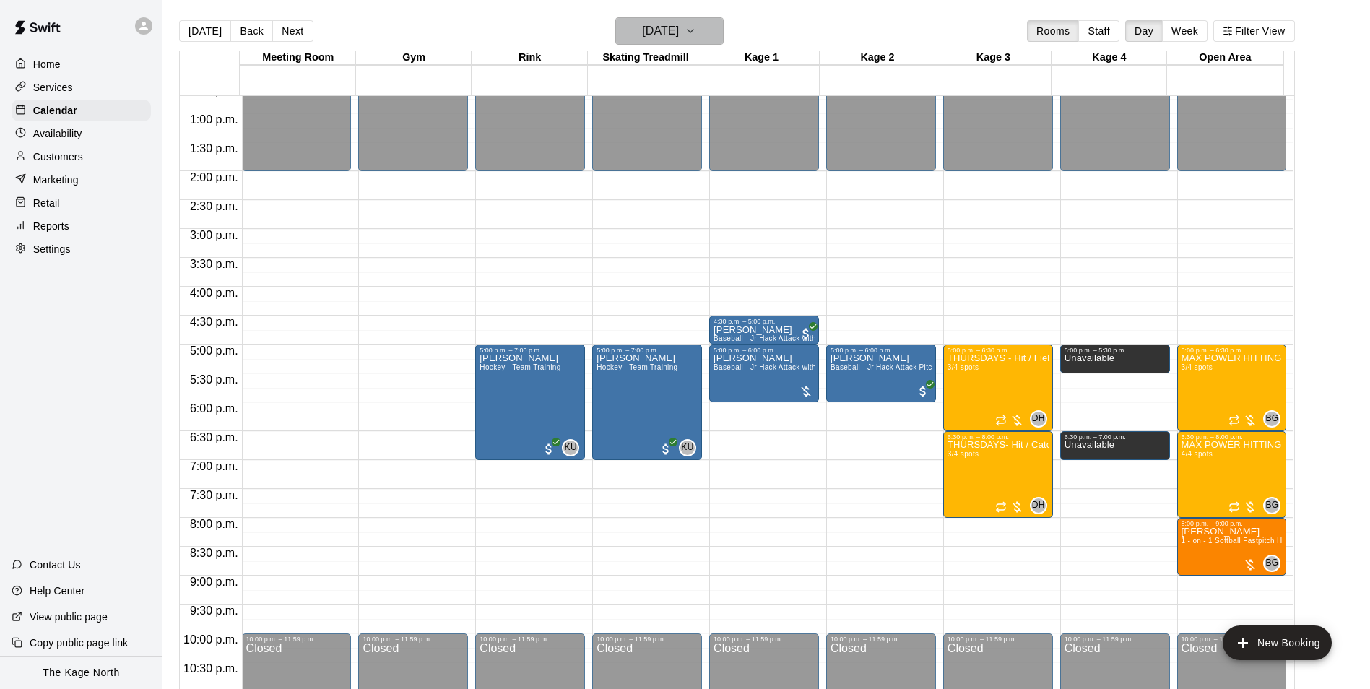
click at [679, 32] on h6 "[DATE]" at bounding box center [660, 31] width 37 height 20
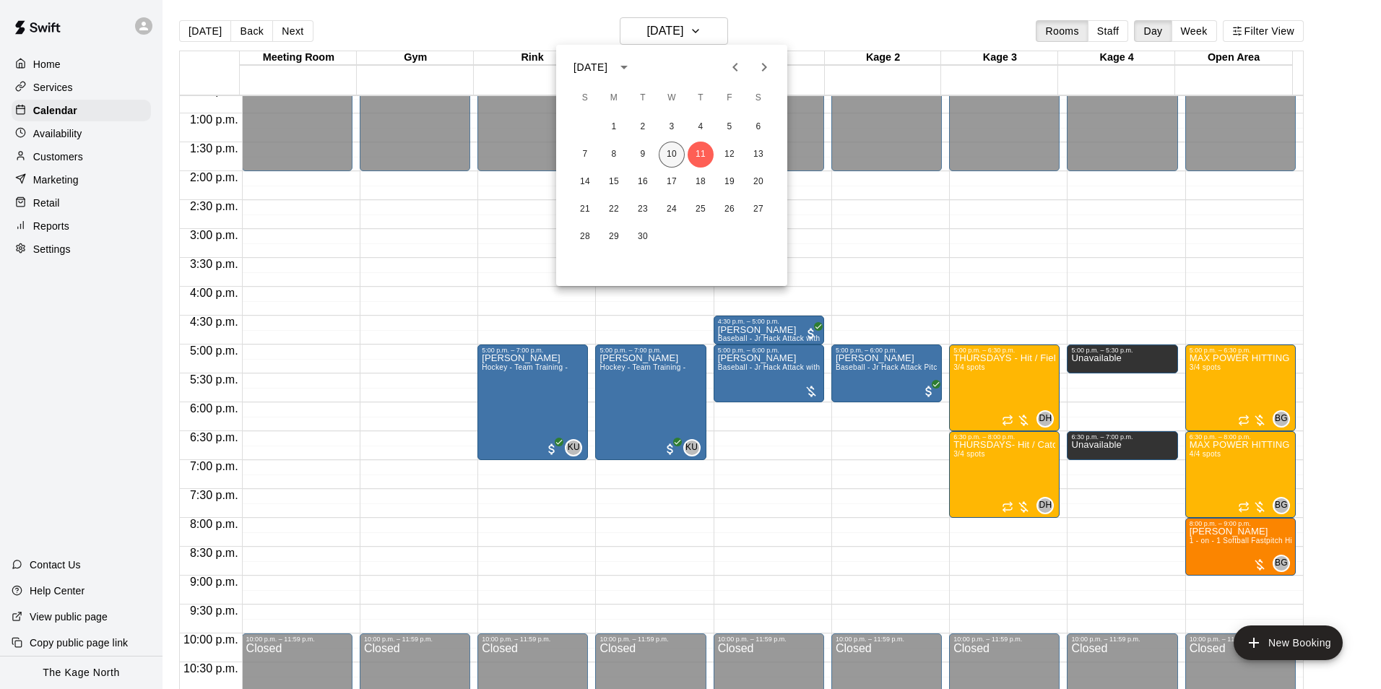
click at [669, 154] on button "10" at bounding box center [672, 155] width 26 height 26
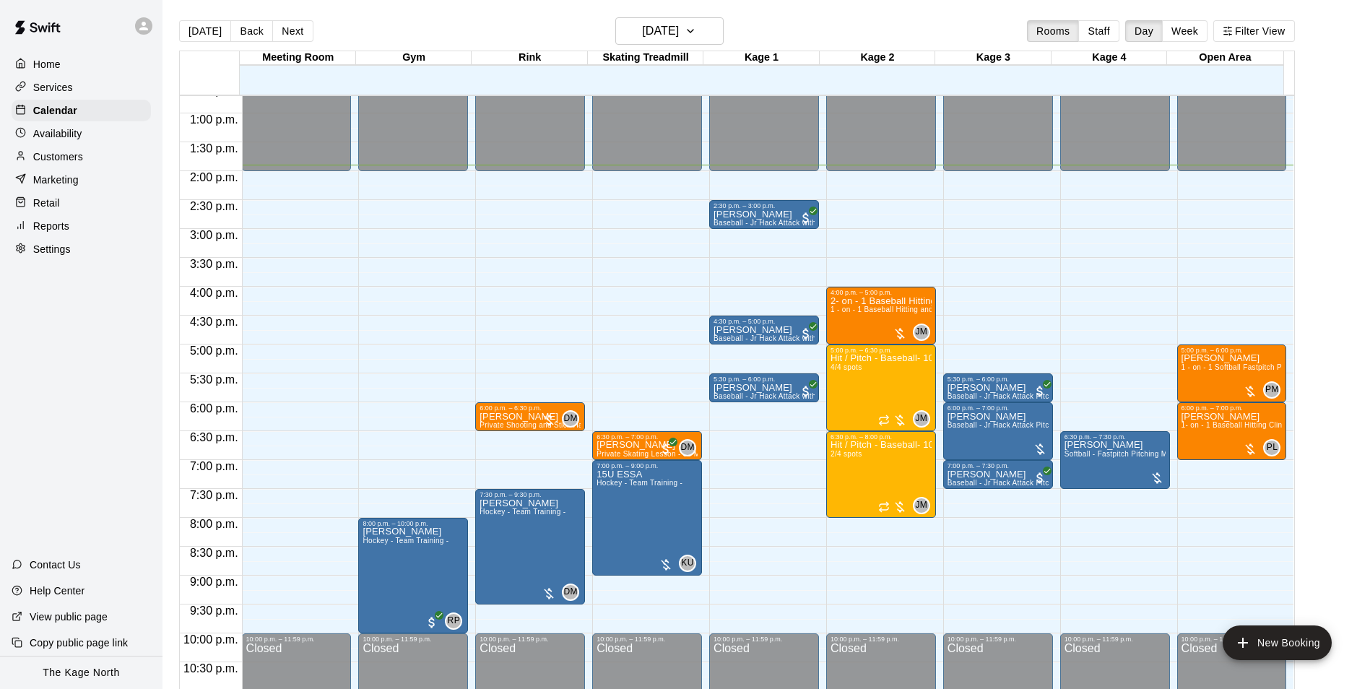
click at [71, 84] on p "Services" at bounding box center [53, 87] width 40 height 14
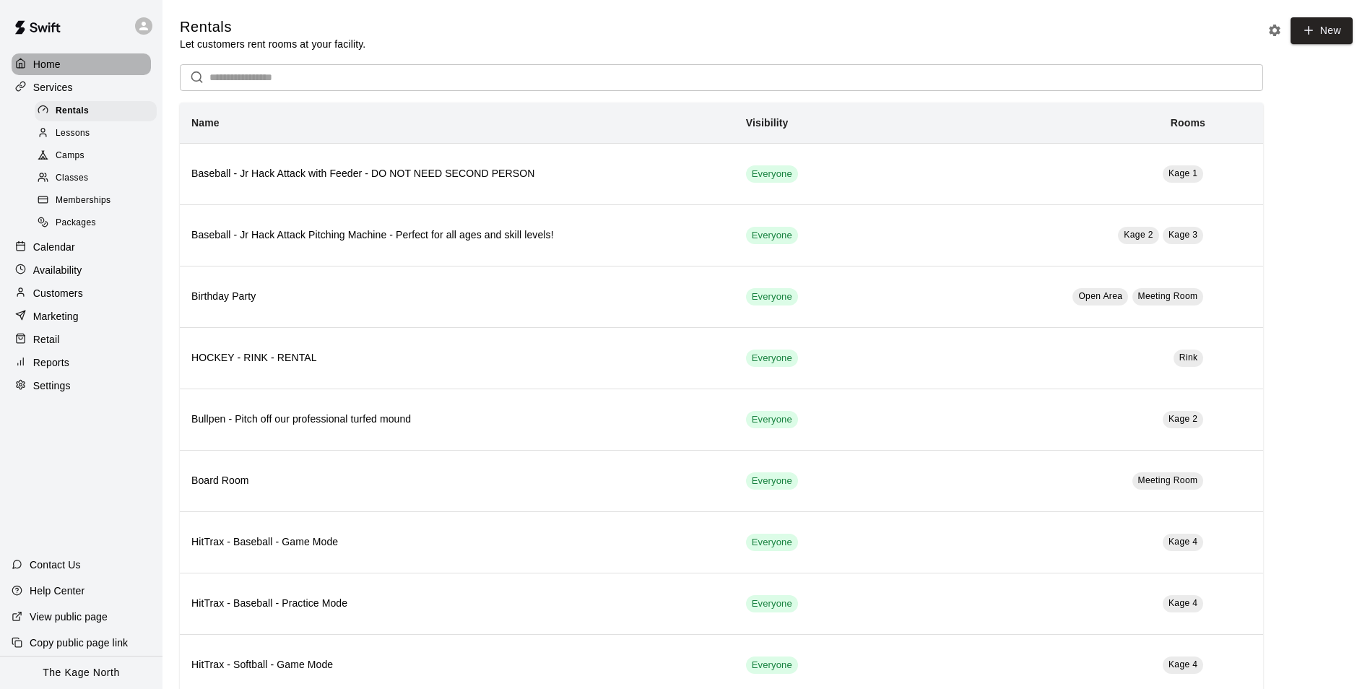
click at [47, 66] on p "Home" at bounding box center [46, 64] width 27 height 14
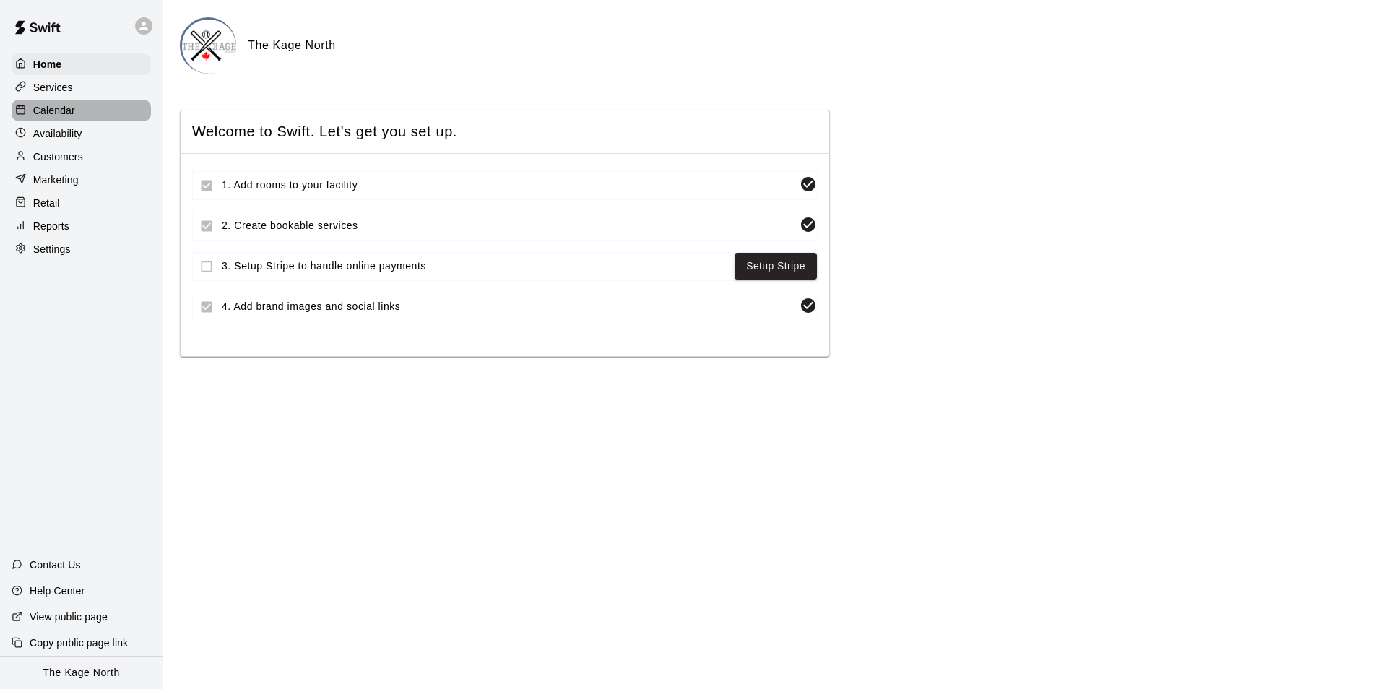
click at [56, 111] on p "Calendar" at bounding box center [54, 110] width 42 height 14
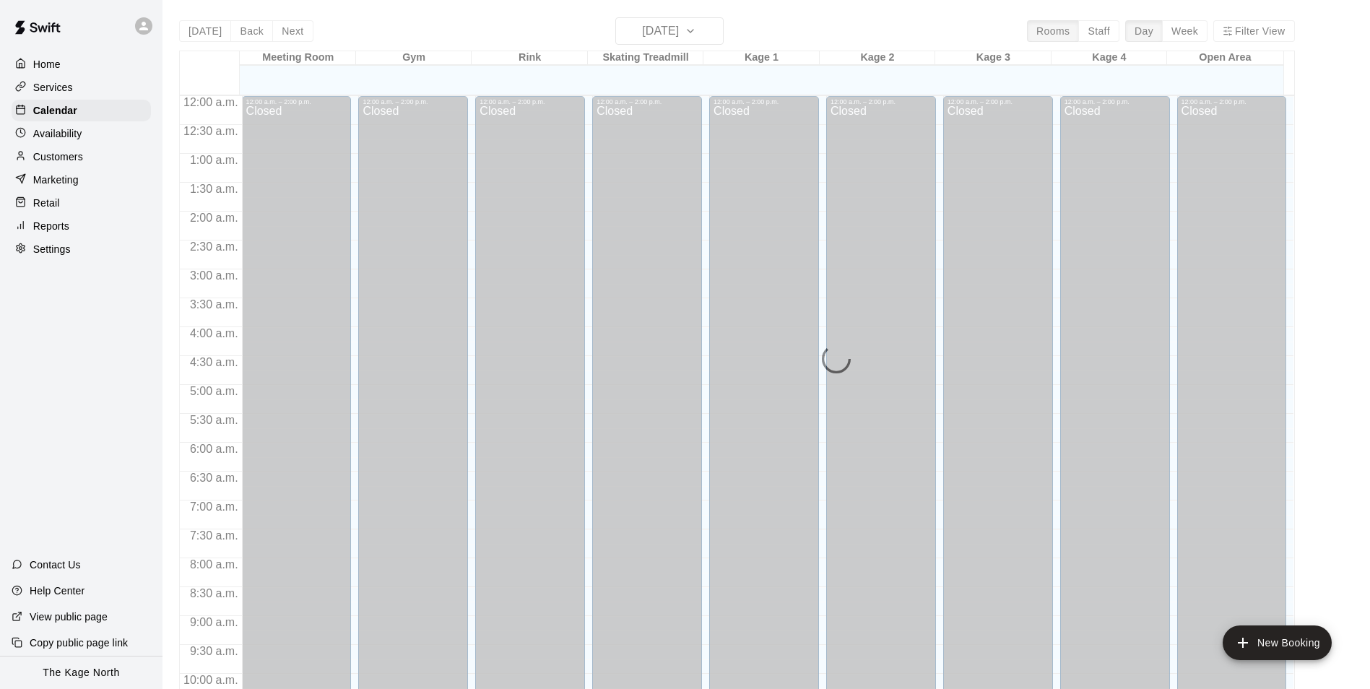
scroll to position [734, 0]
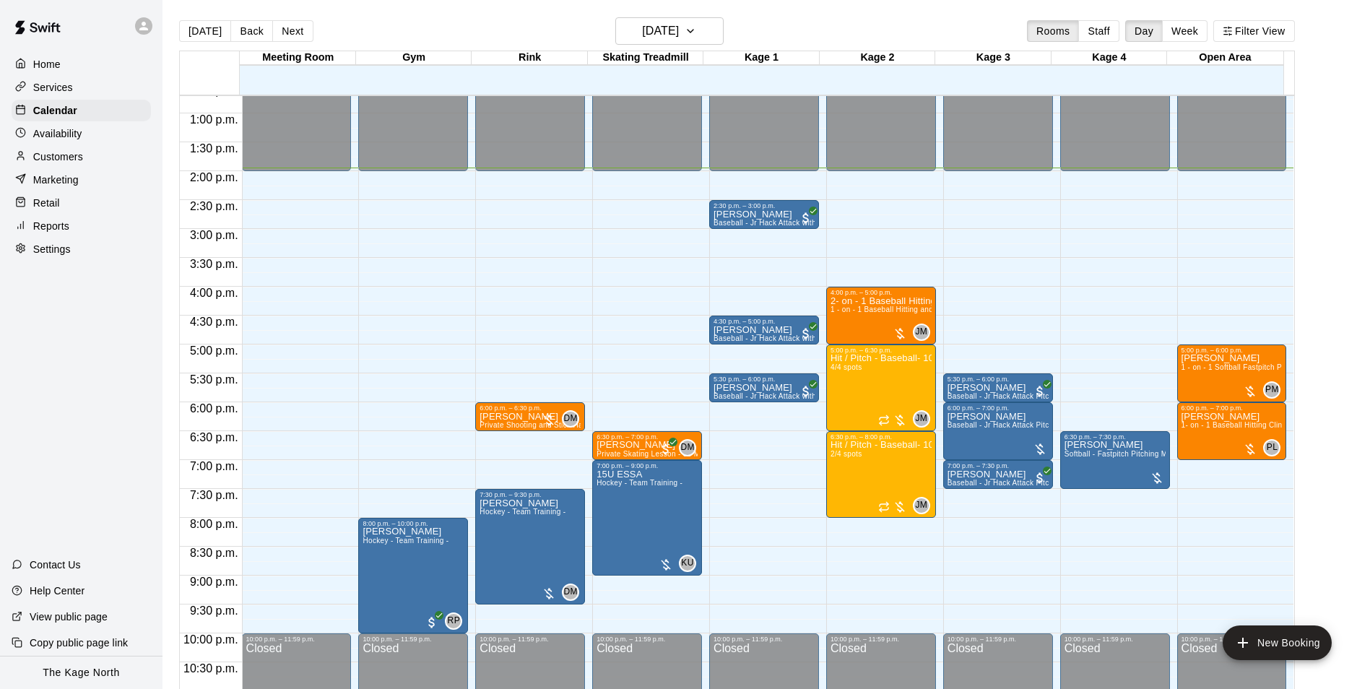
click at [810, 34] on div "[DATE] Back [DATE][DATE] Rooms Staff Day Week Filter View" at bounding box center [737, 33] width 1116 height 33
click at [61, 162] on p "Customers" at bounding box center [58, 156] width 50 height 14
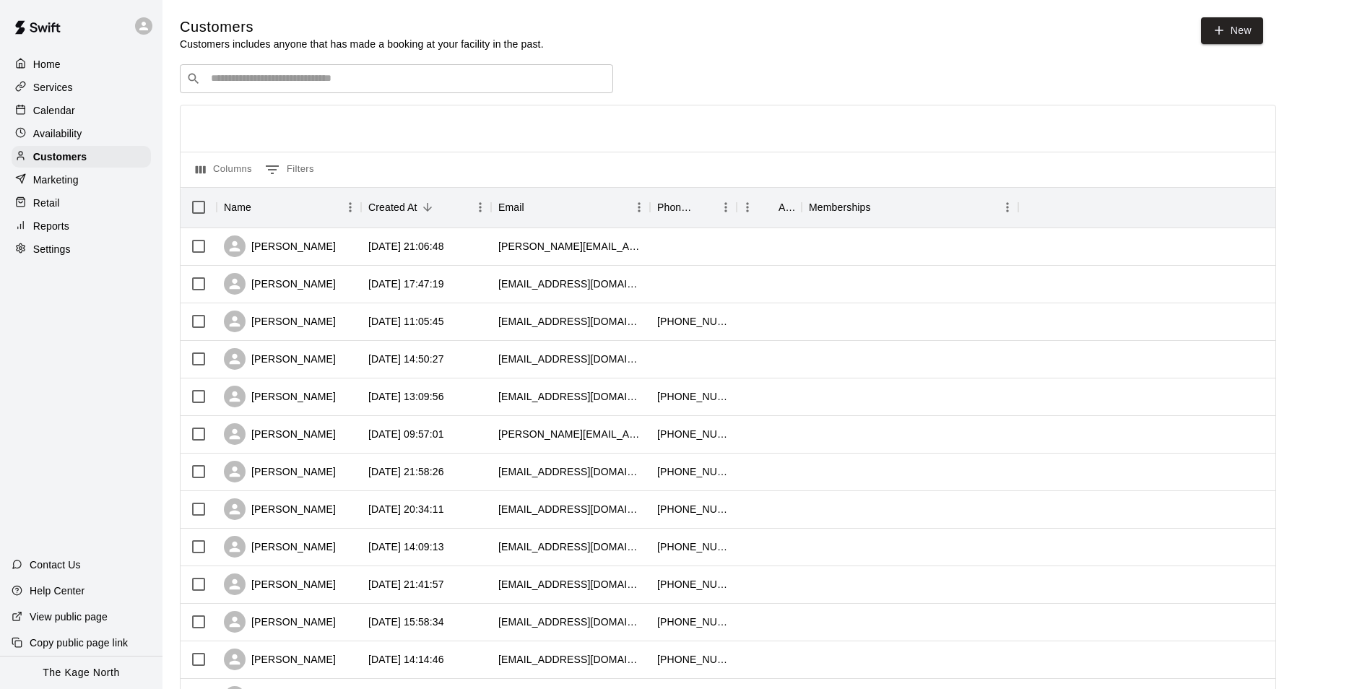
click at [50, 112] on p "Calendar" at bounding box center [54, 110] width 42 height 14
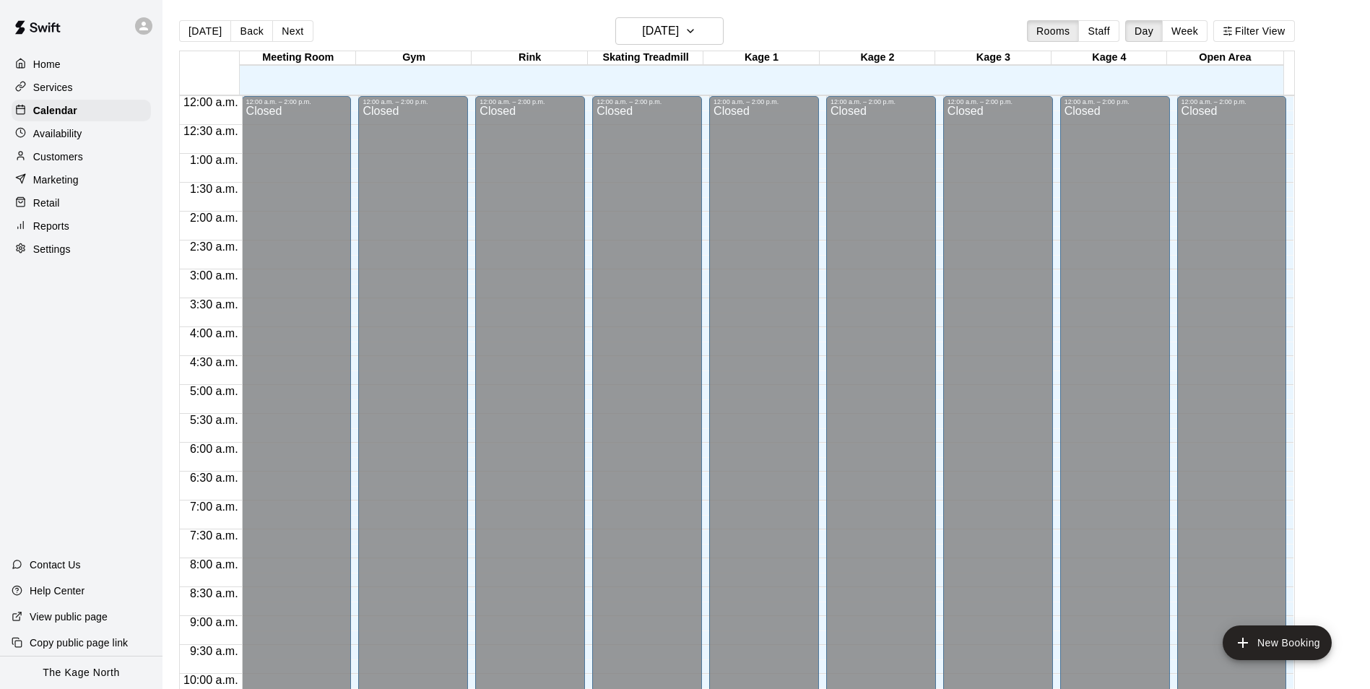
scroll to position [734, 0]
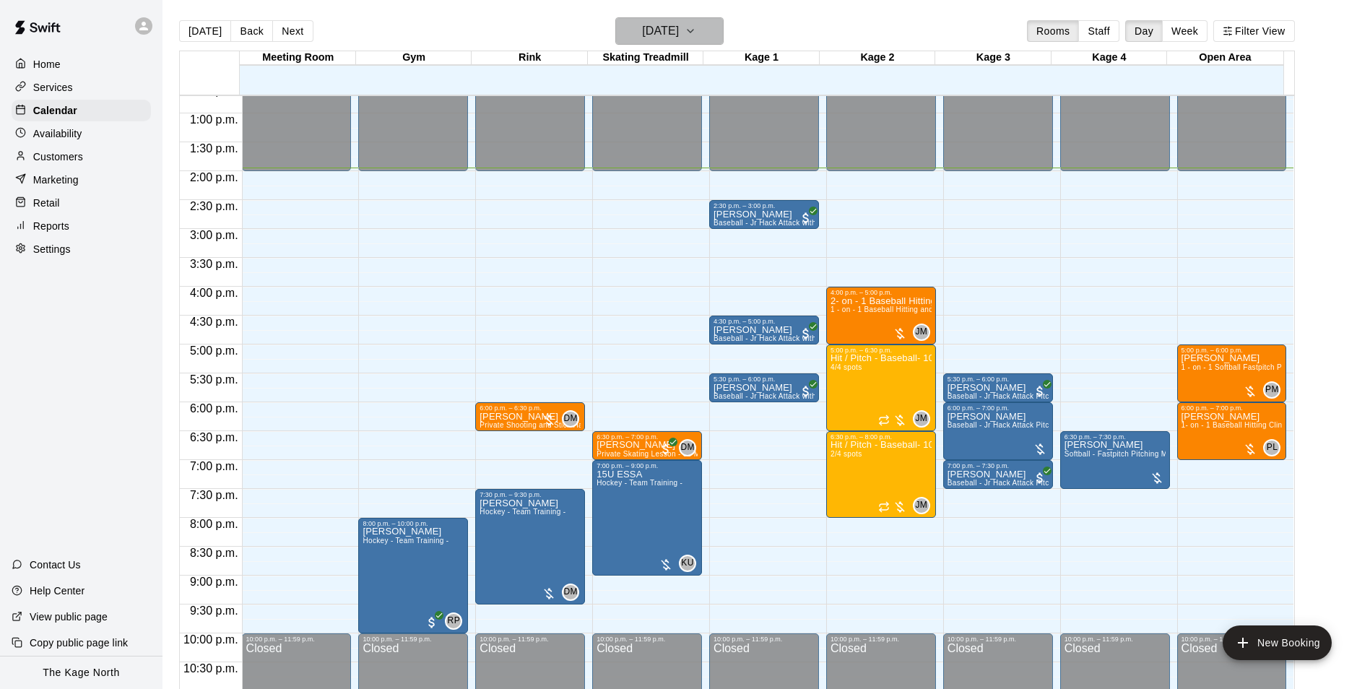
click at [679, 27] on h6 "[DATE]" at bounding box center [660, 31] width 37 height 20
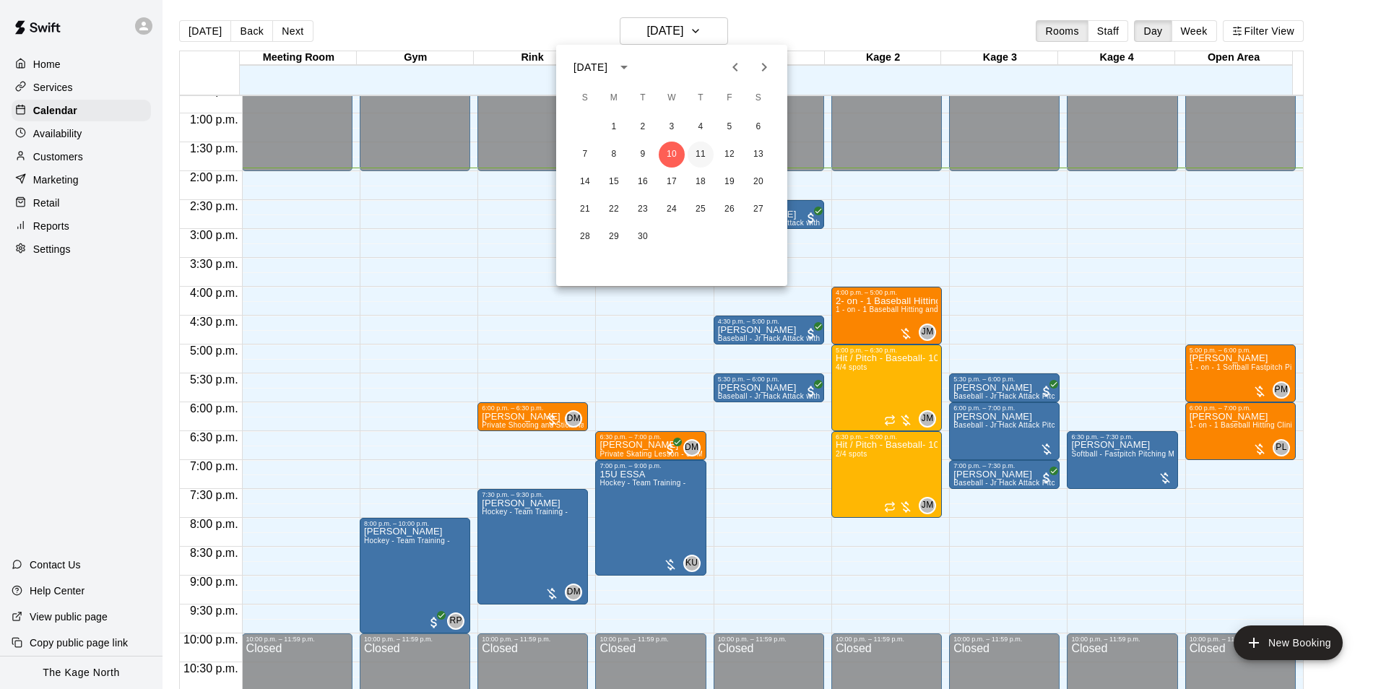
click at [703, 152] on button "11" at bounding box center [701, 155] width 26 height 26
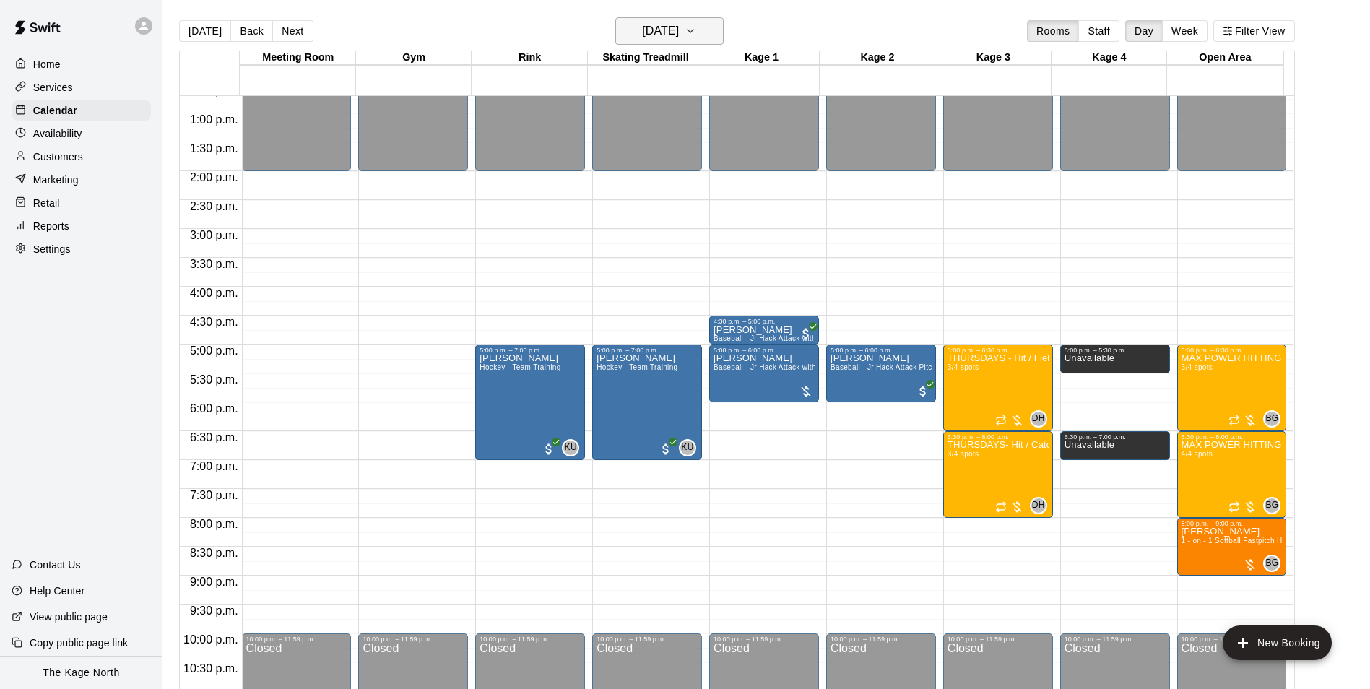
click at [679, 31] on h6 "[DATE]" at bounding box center [660, 31] width 37 height 20
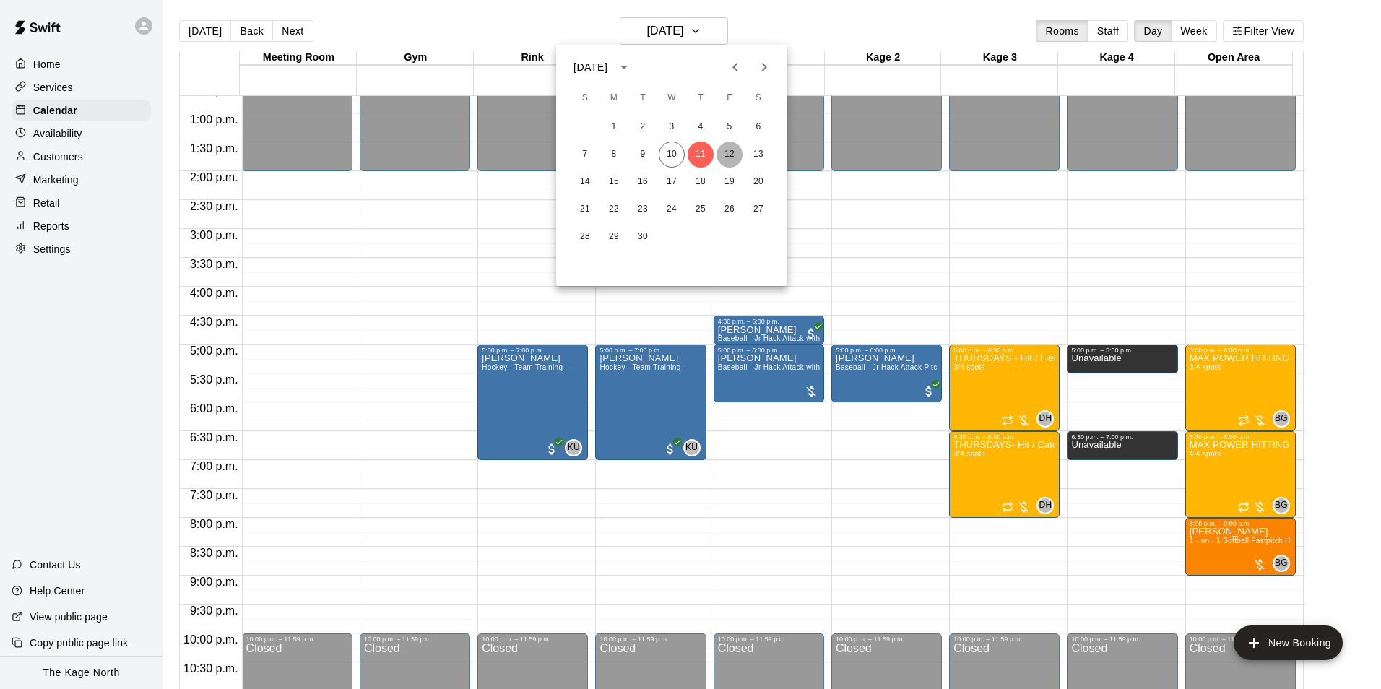
click at [728, 152] on button "12" at bounding box center [729, 155] width 26 height 26
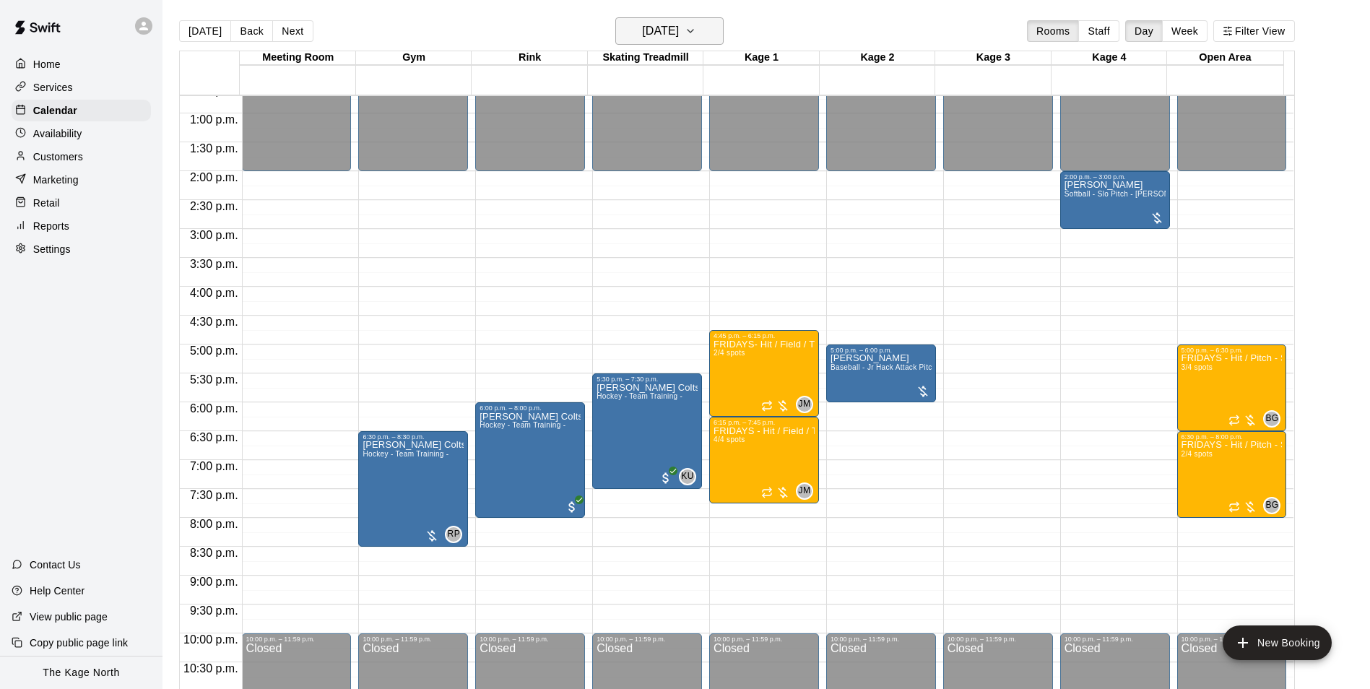
click at [659, 30] on h6 "[DATE]" at bounding box center [660, 31] width 37 height 20
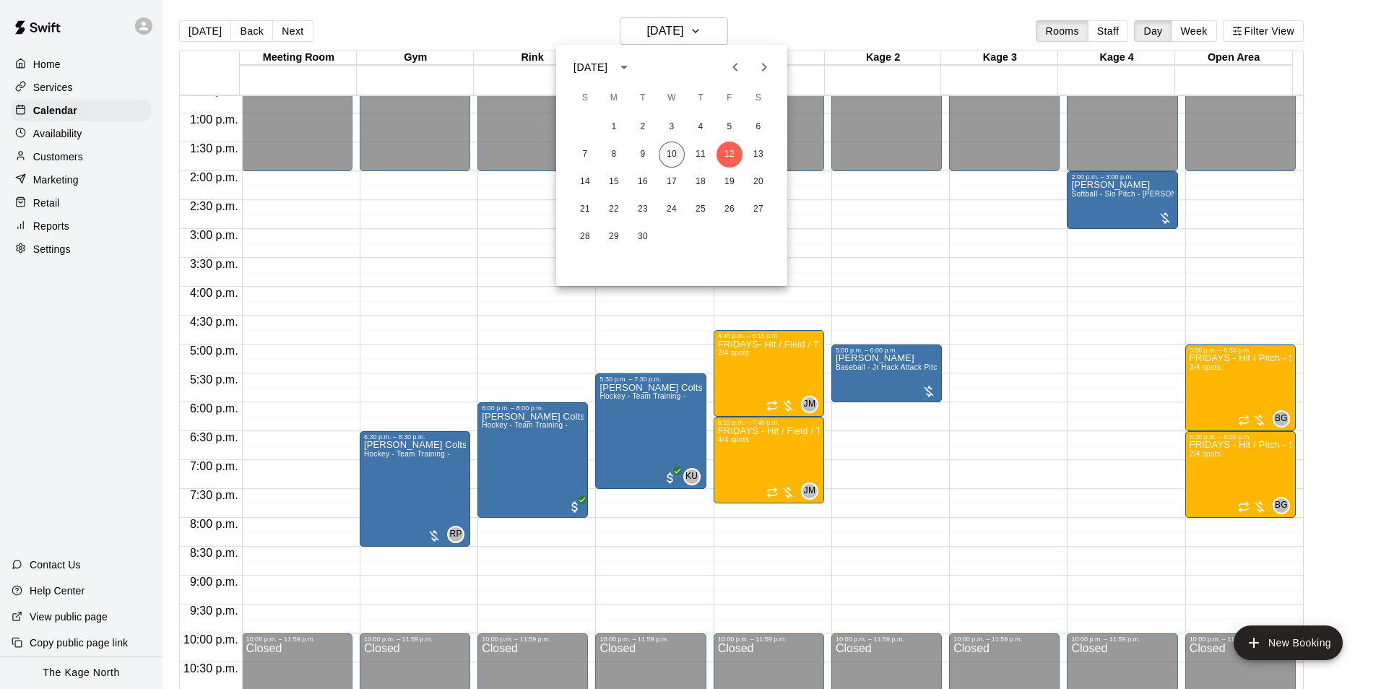
click at [669, 159] on button "10" at bounding box center [672, 155] width 26 height 26
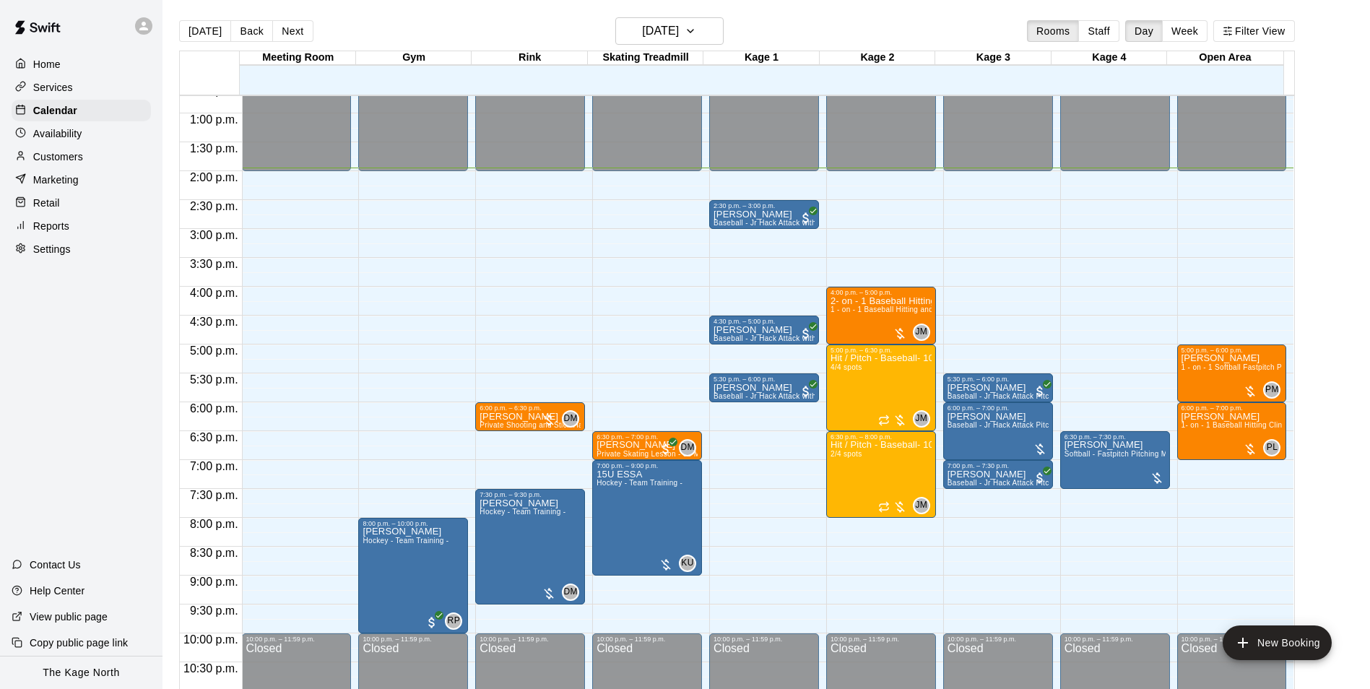
click at [487, 25] on div "[DATE] Back [DATE][DATE] Rooms Staff Day Week Filter View" at bounding box center [737, 33] width 1116 height 33
click at [679, 39] on h6 "[DATE]" at bounding box center [660, 31] width 37 height 20
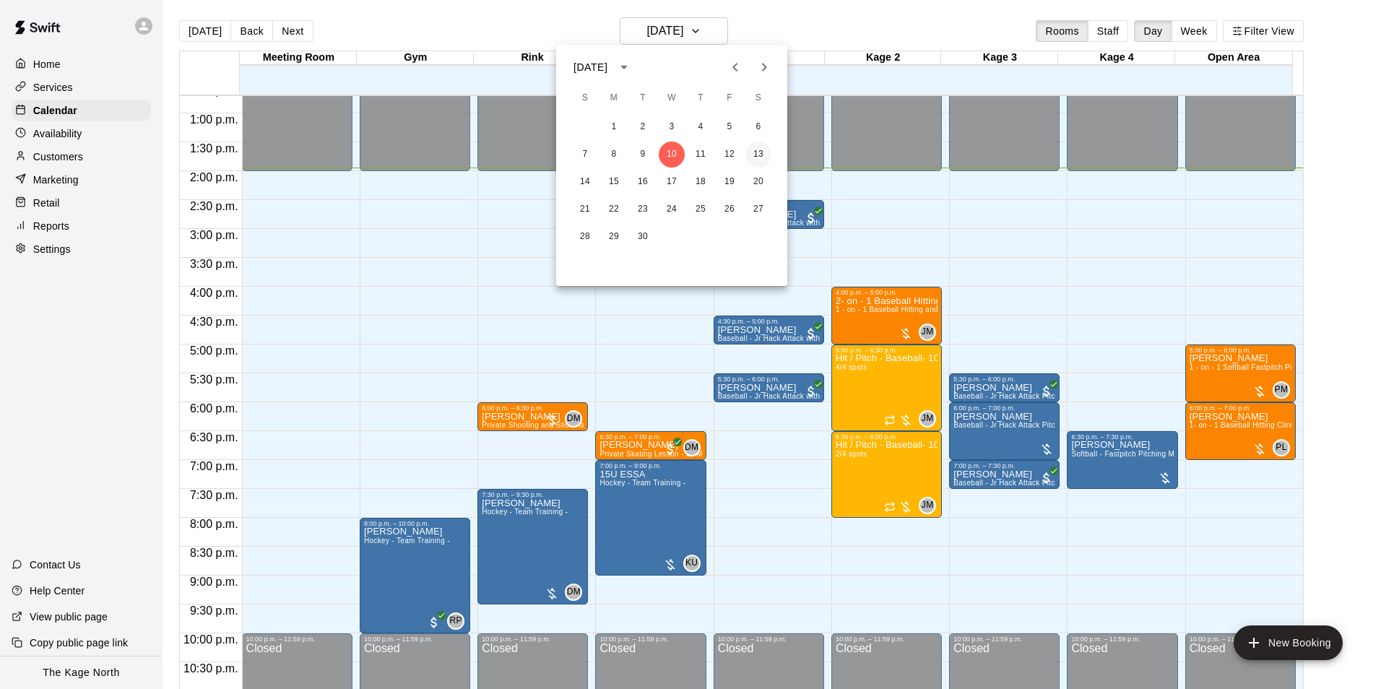
click at [750, 153] on button "13" at bounding box center [758, 155] width 26 height 26
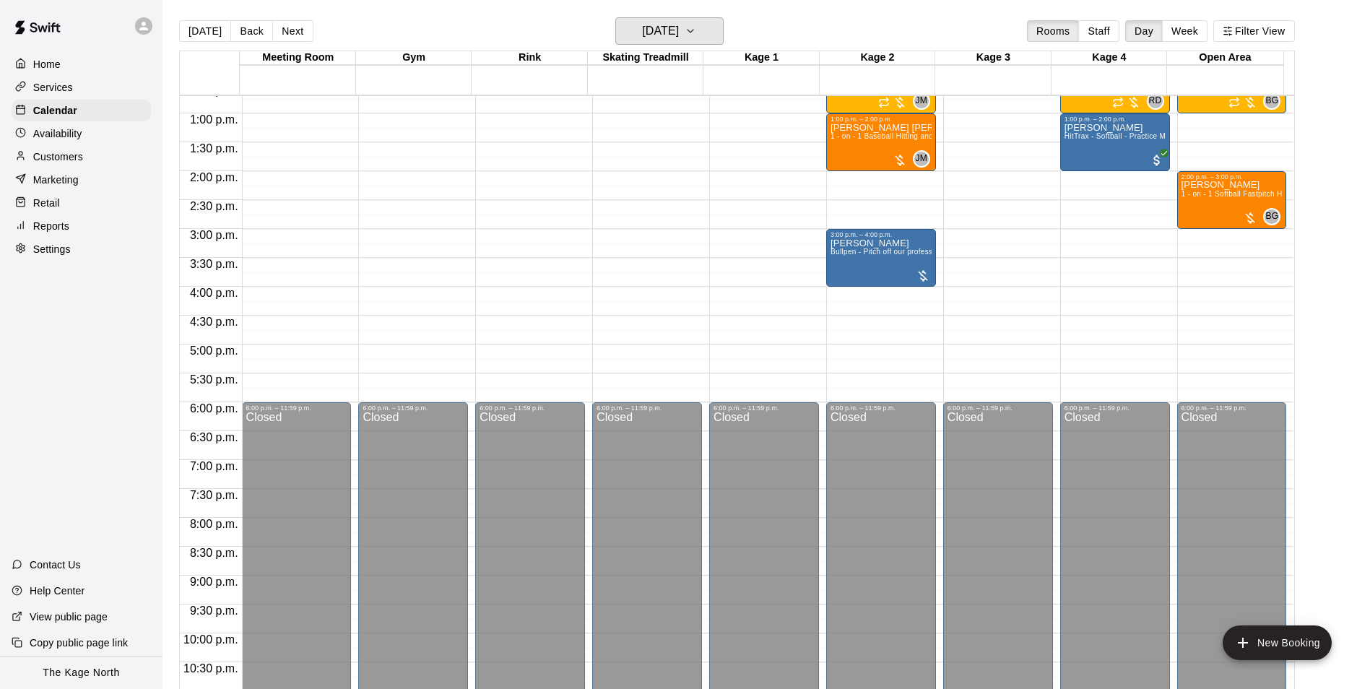
scroll to position [517, 0]
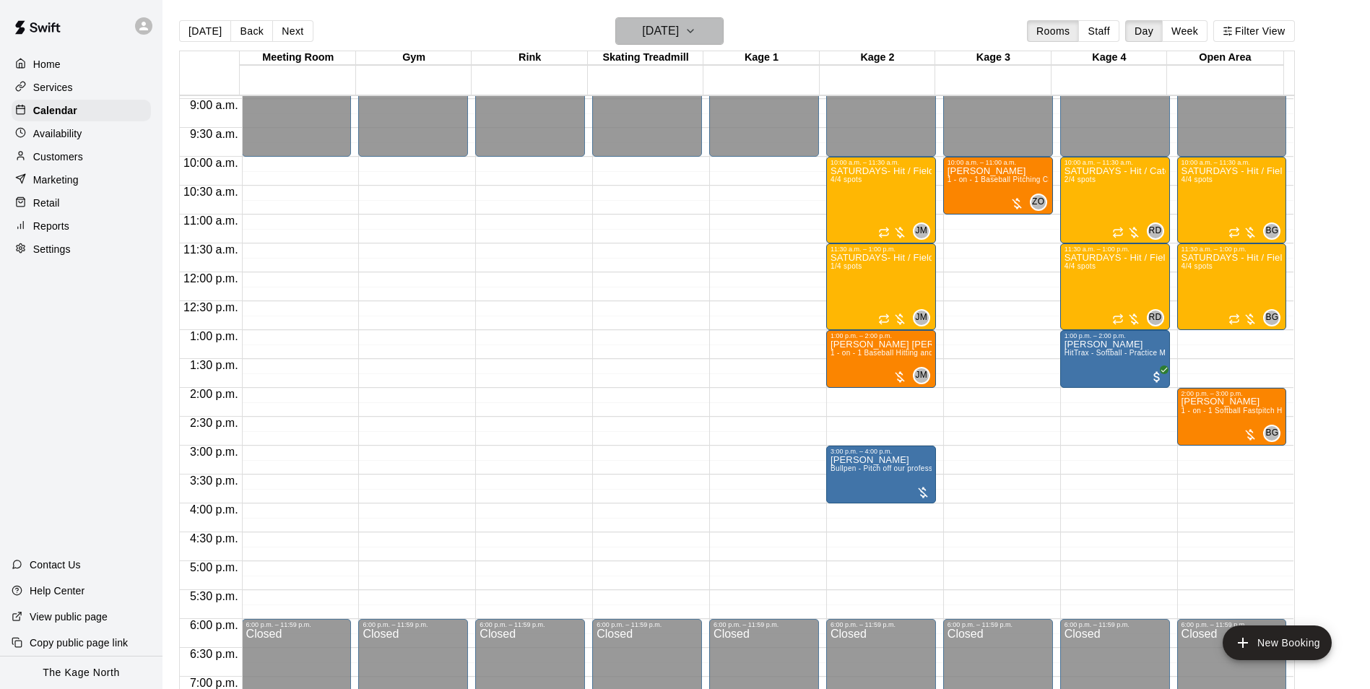
click at [678, 25] on h6 "[DATE]" at bounding box center [660, 31] width 37 height 20
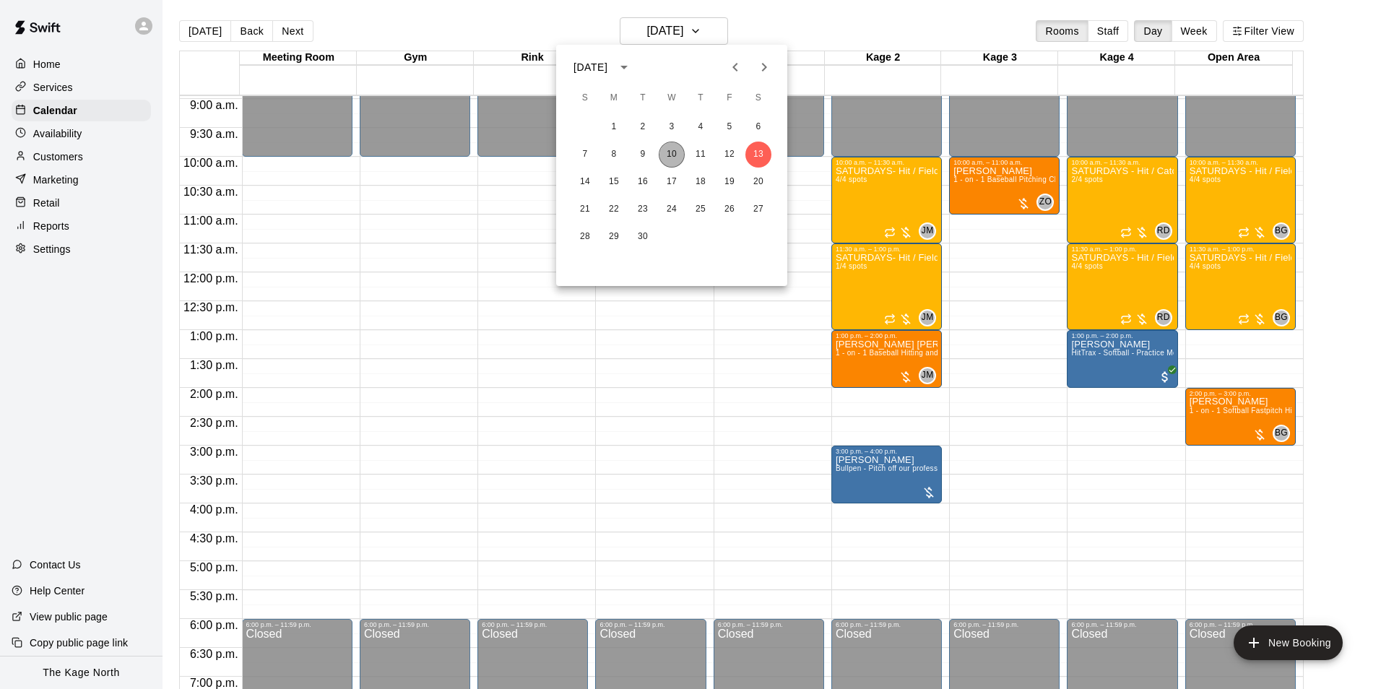
click at [676, 153] on button "10" at bounding box center [672, 155] width 26 height 26
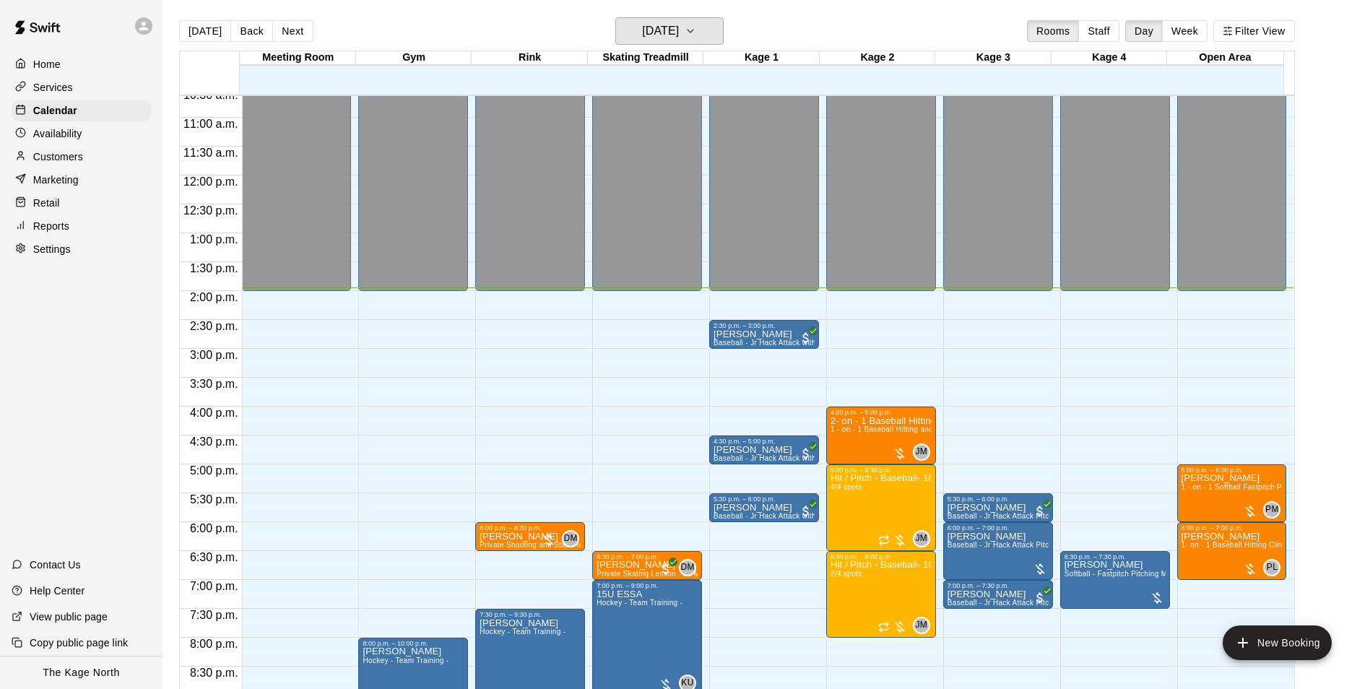
scroll to position [734, 0]
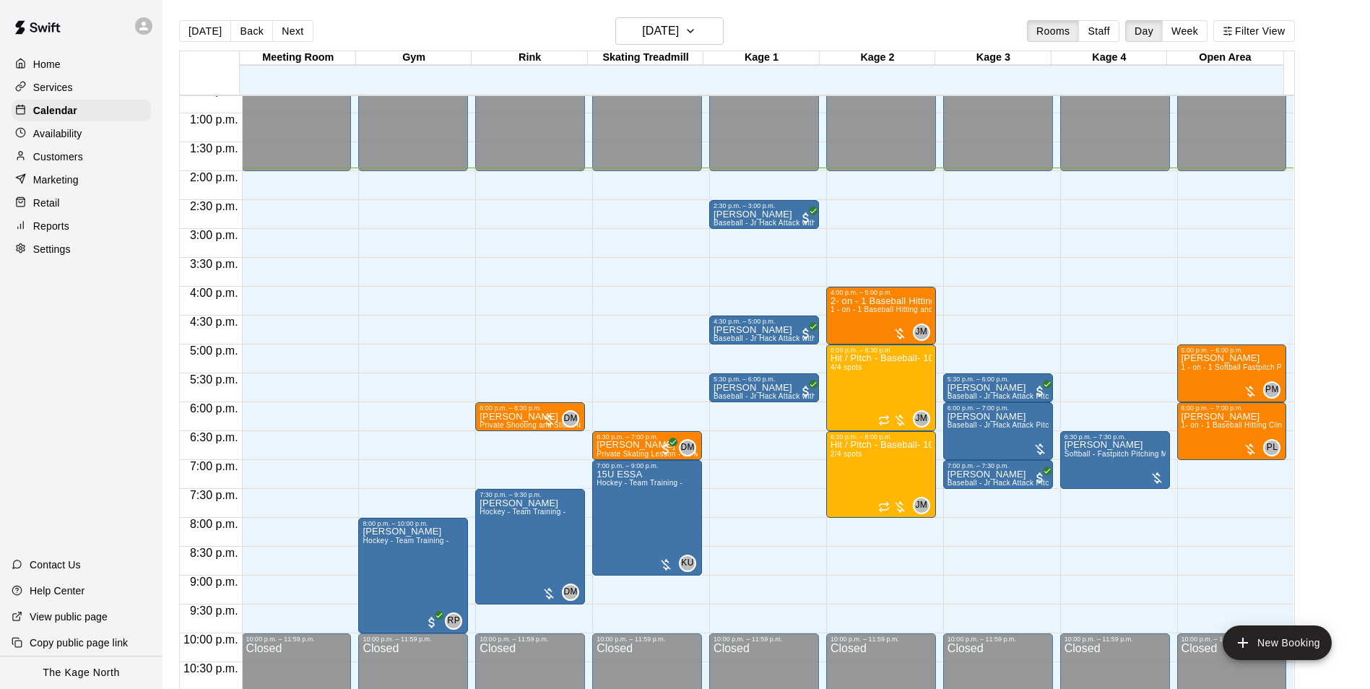
click at [441, 24] on div "[DATE] Back [DATE][DATE] Rooms Staff Day Week Filter View" at bounding box center [737, 33] width 1116 height 33
click at [679, 32] on h6 "[DATE]" at bounding box center [660, 31] width 37 height 20
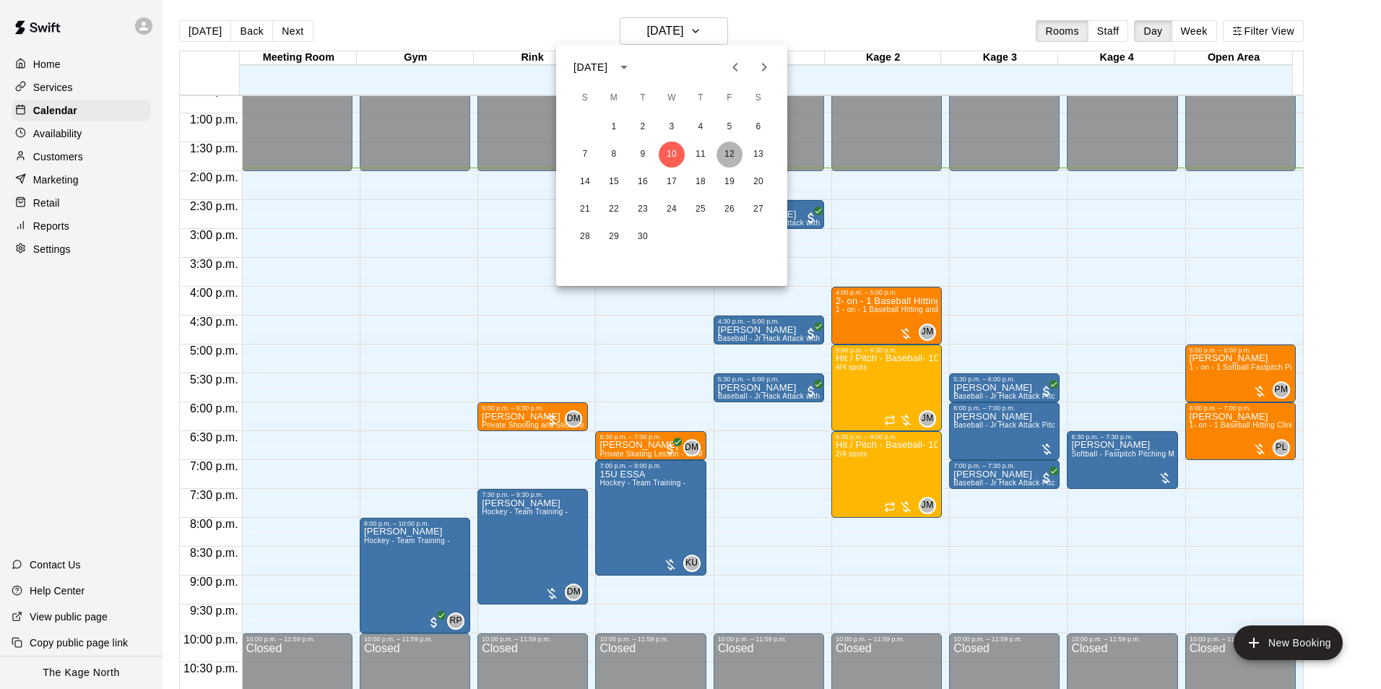
click at [726, 153] on button "12" at bounding box center [729, 155] width 26 height 26
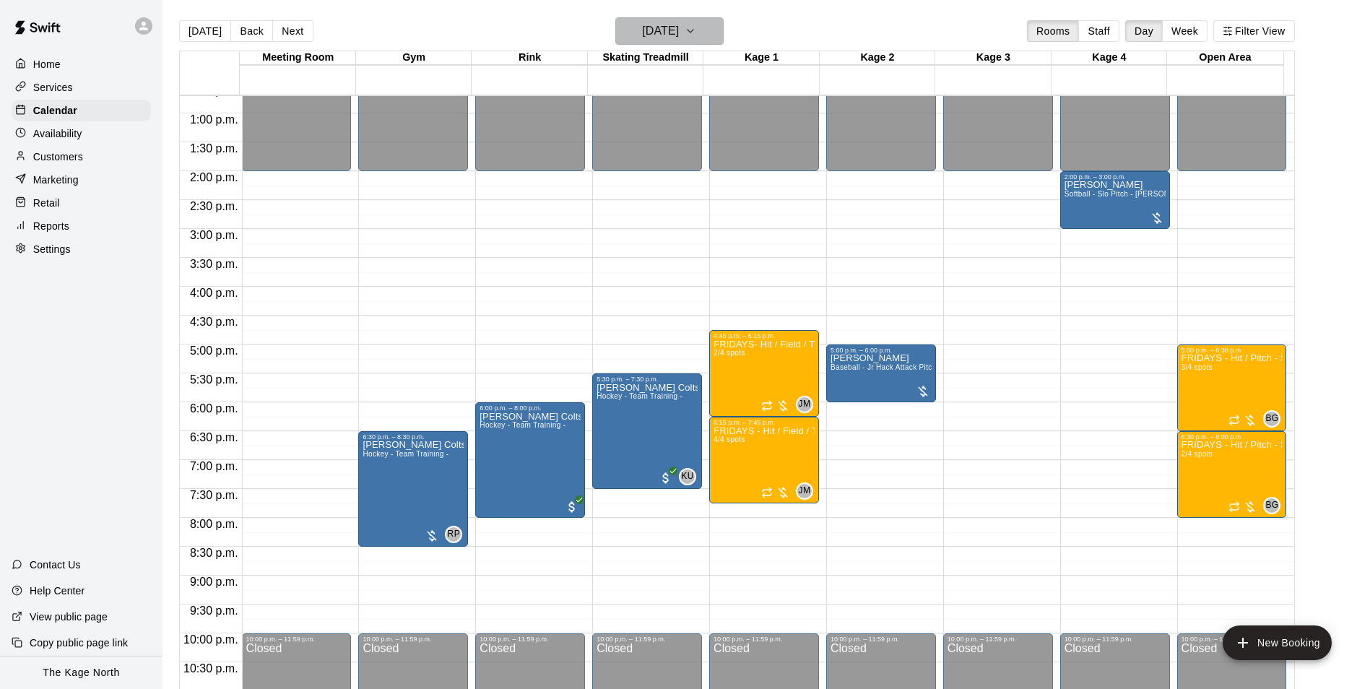
click at [679, 30] on h6 "[DATE]" at bounding box center [660, 31] width 37 height 20
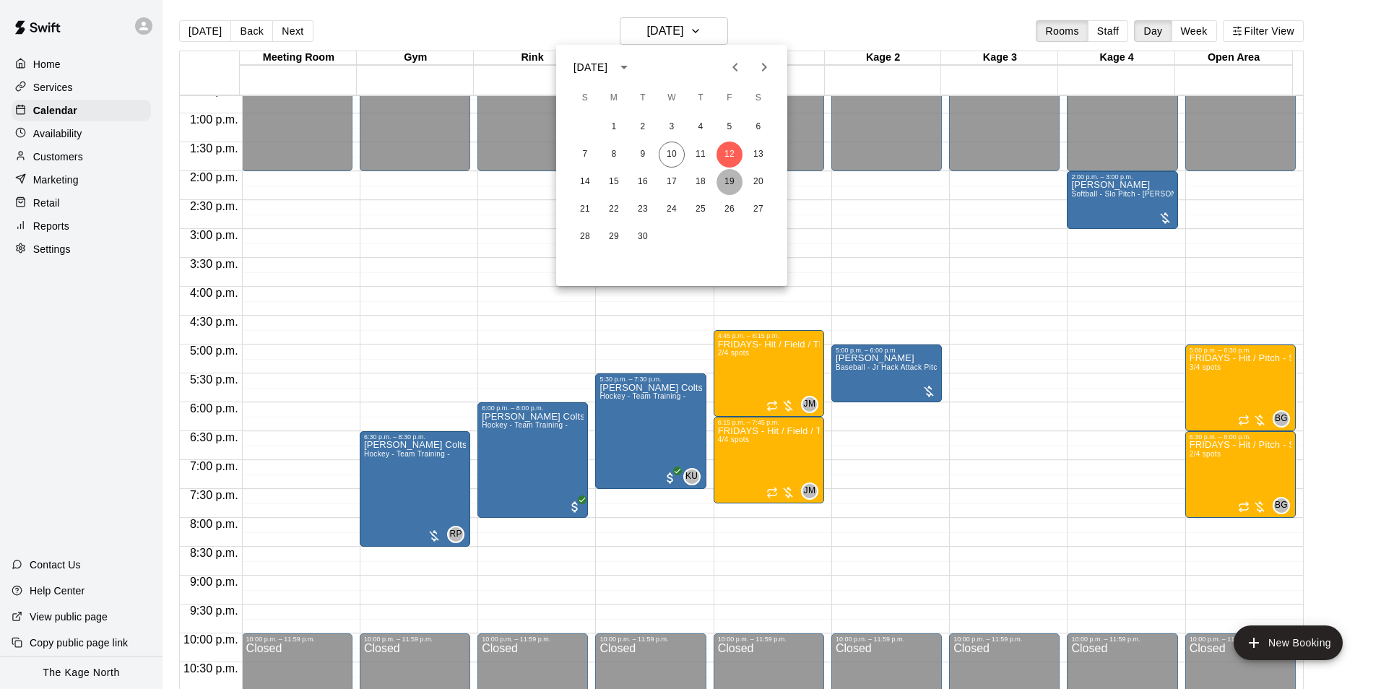
click at [722, 181] on button "19" at bounding box center [729, 182] width 26 height 26
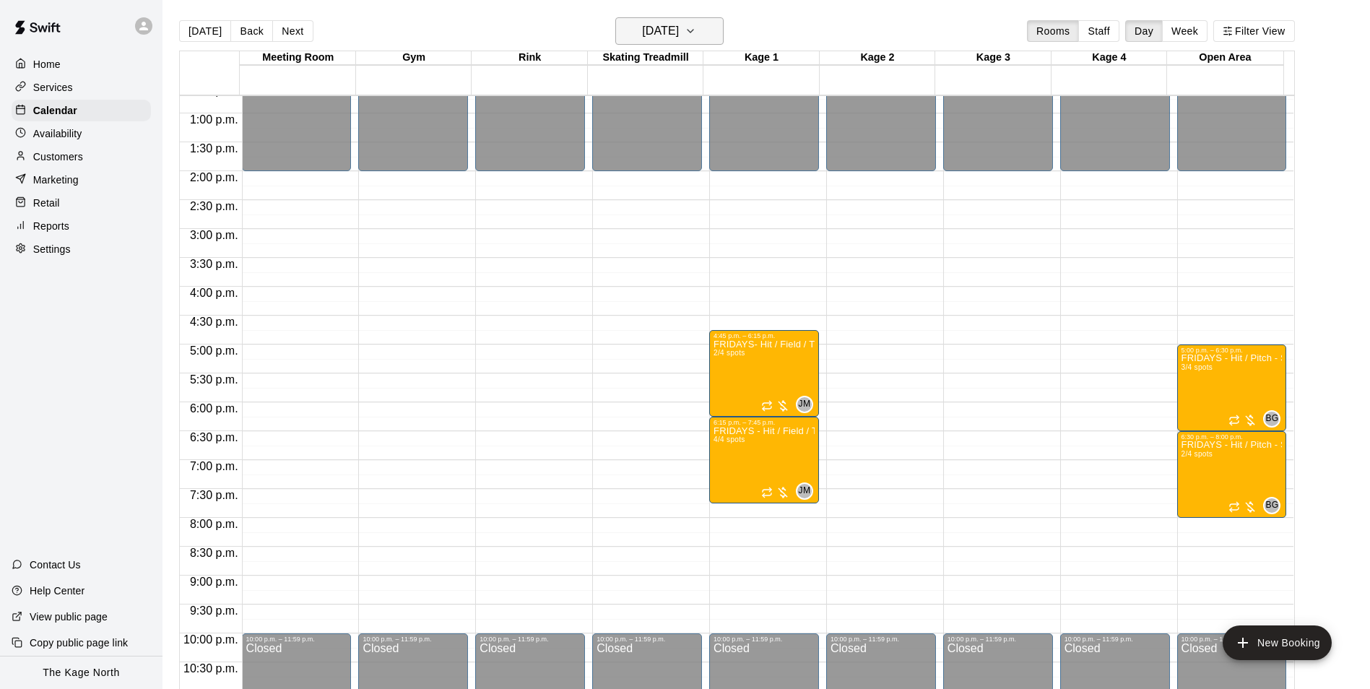
click at [679, 25] on h6 "[DATE]" at bounding box center [660, 31] width 37 height 20
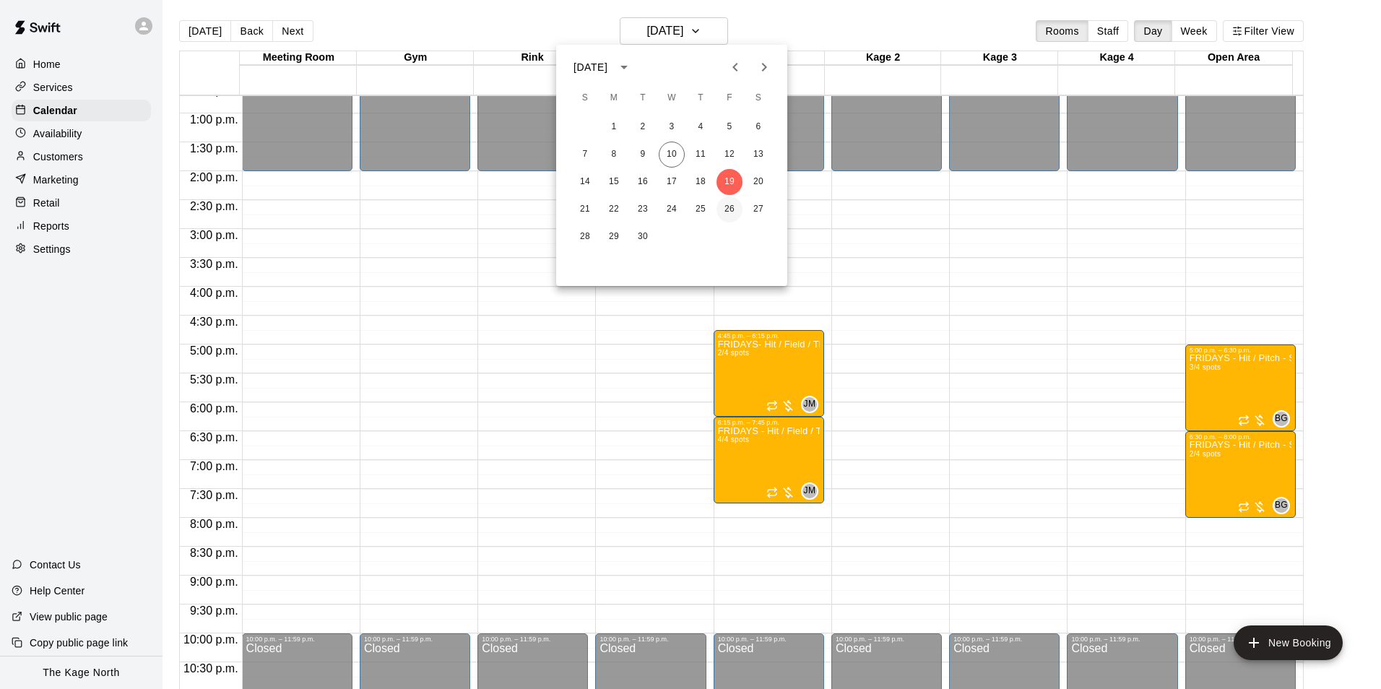
click at [731, 207] on button "26" at bounding box center [729, 209] width 26 height 26
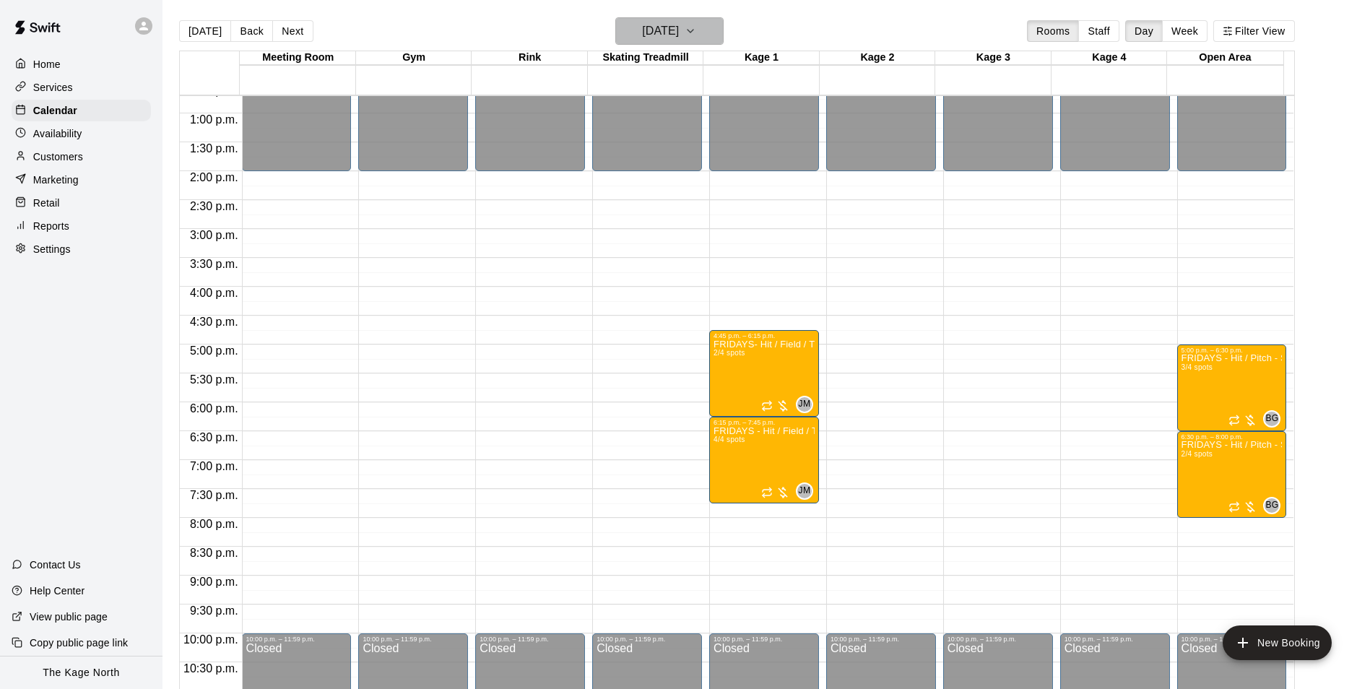
click at [679, 34] on h6 "[DATE]" at bounding box center [660, 31] width 37 height 20
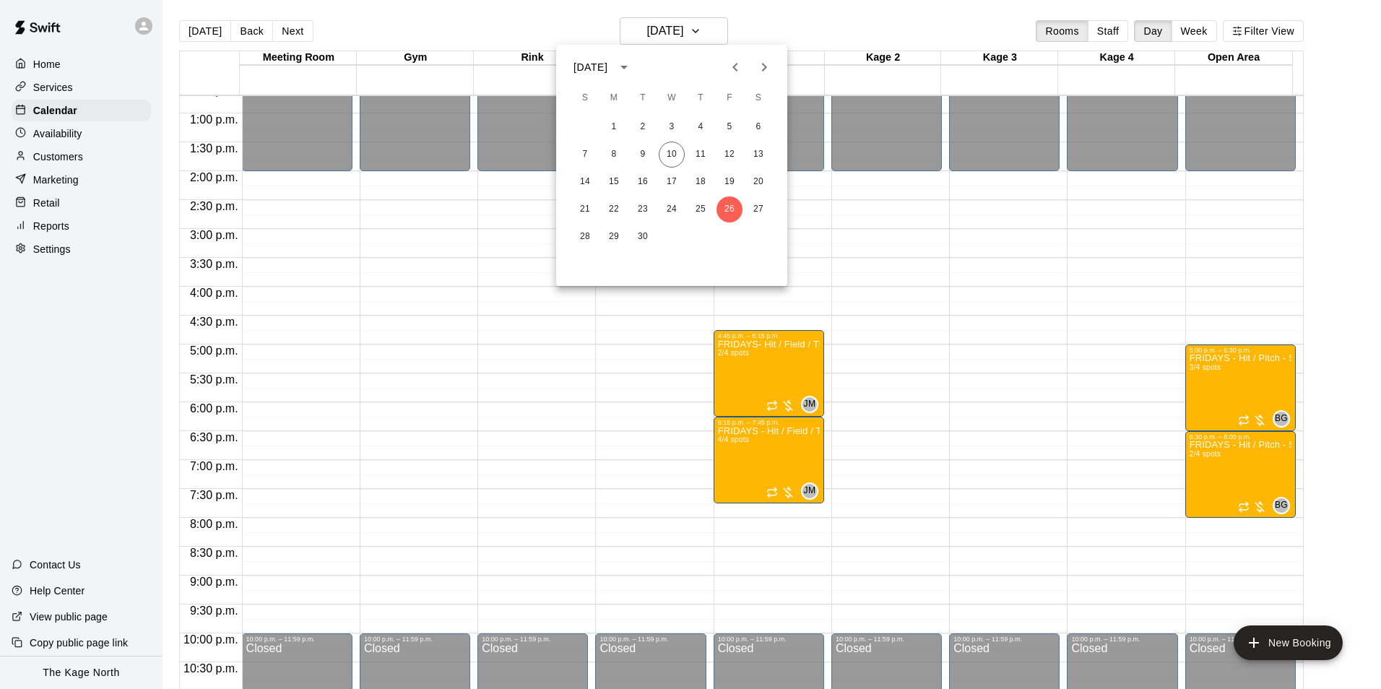
click at [763, 64] on icon "Next month" at bounding box center [764, 67] width 5 height 9
click at [725, 119] on button "3" at bounding box center [729, 127] width 26 height 26
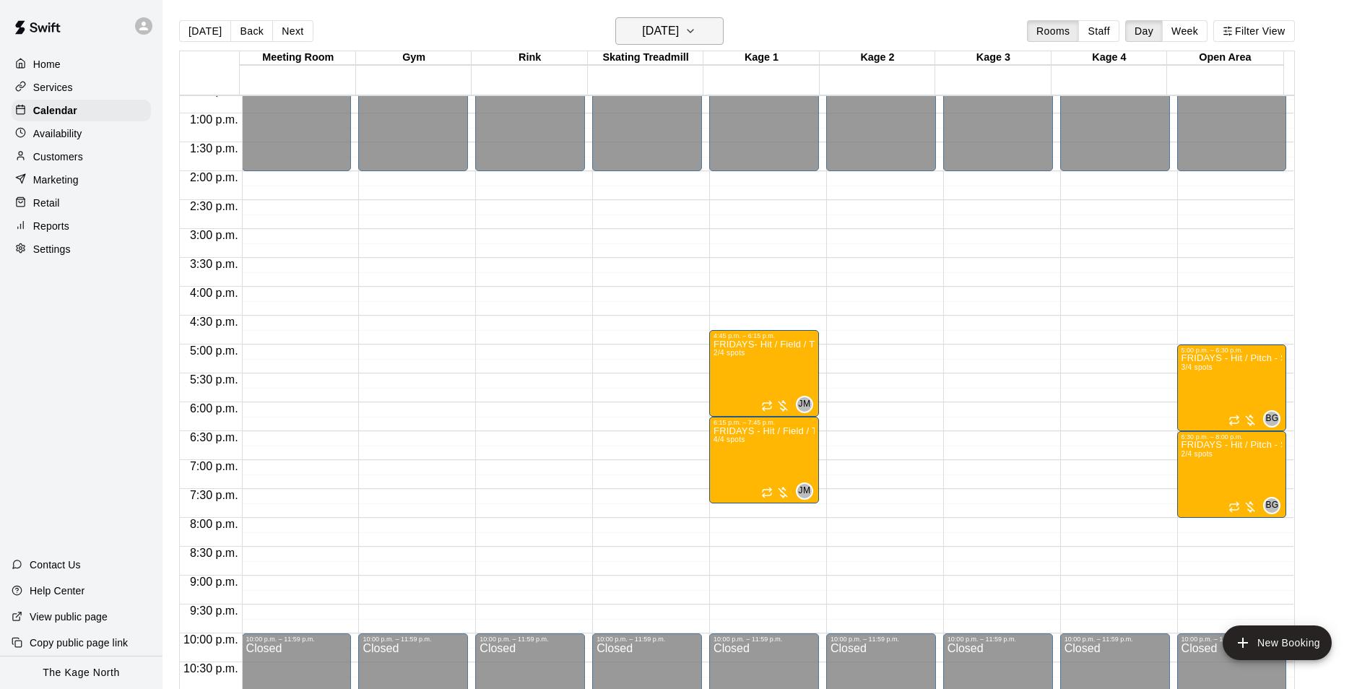
click at [696, 26] on icon "button" at bounding box center [691, 30] width 12 height 17
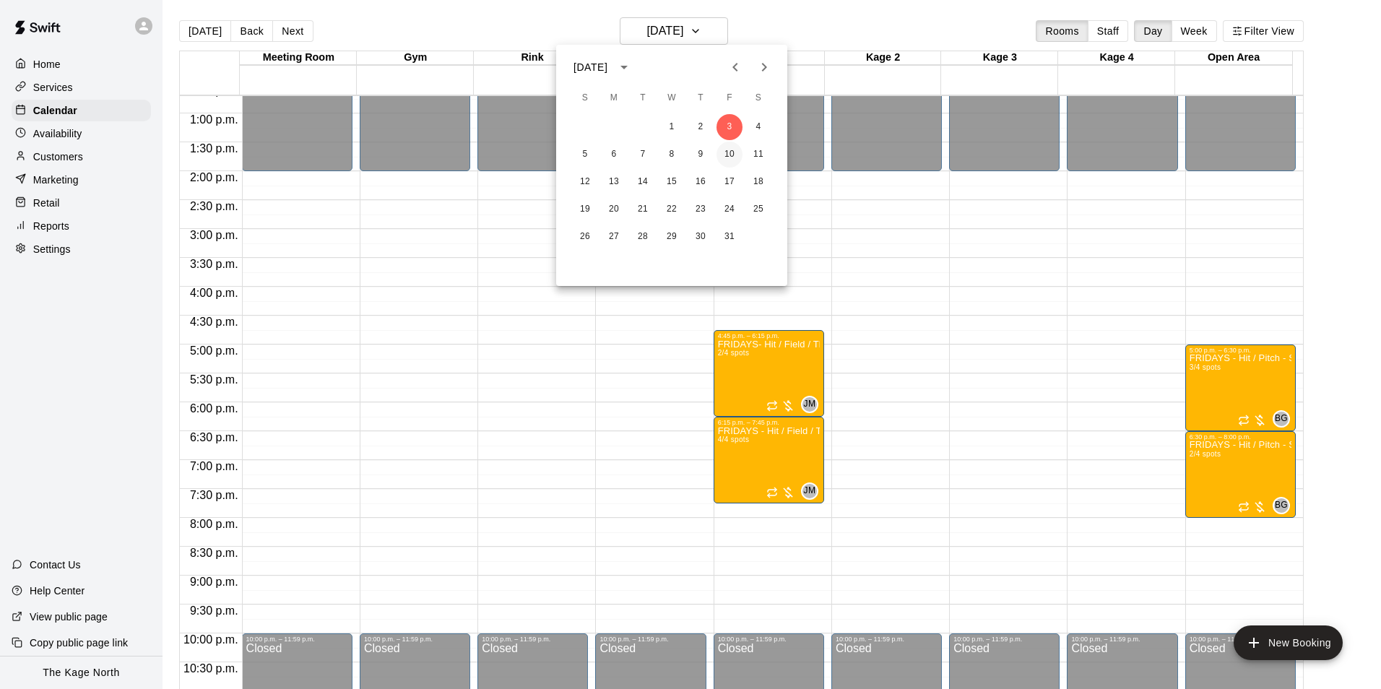
click at [732, 150] on button "10" at bounding box center [729, 155] width 26 height 26
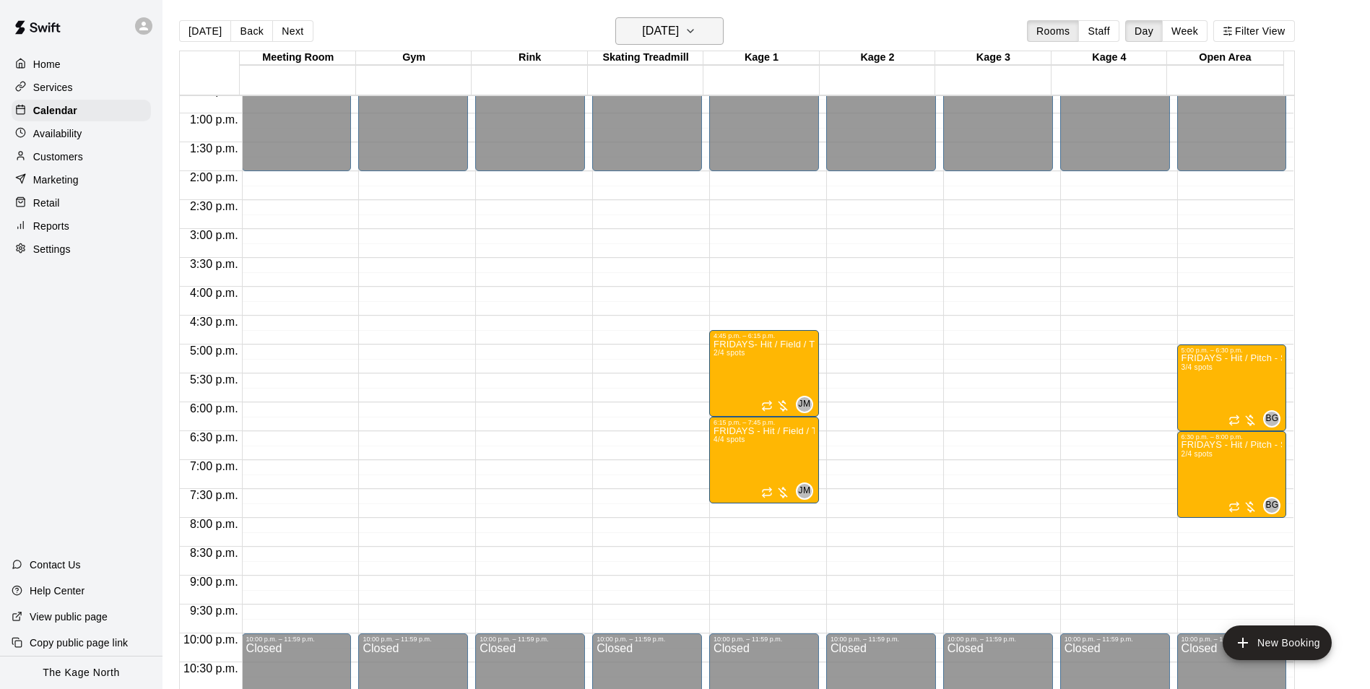
click at [700, 37] on button "[DATE]" at bounding box center [669, 30] width 108 height 27
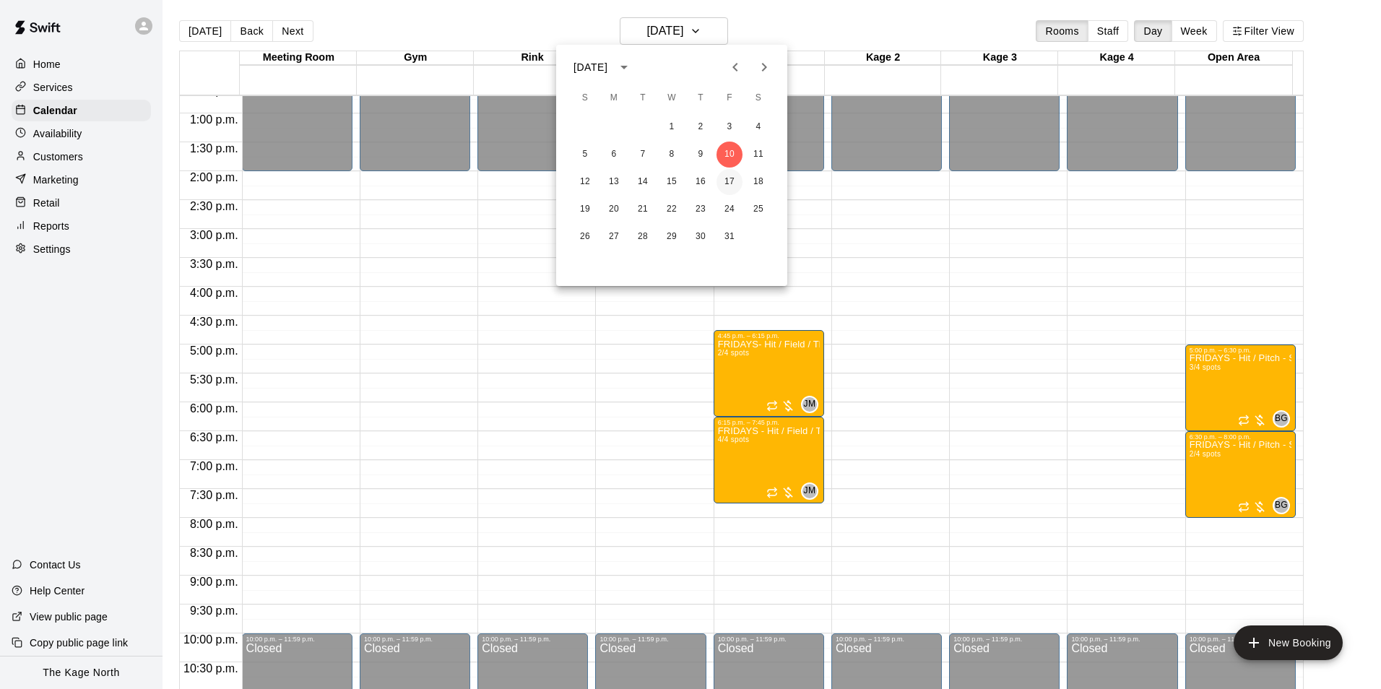
click at [731, 183] on button "17" at bounding box center [729, 182] width 26 height 26
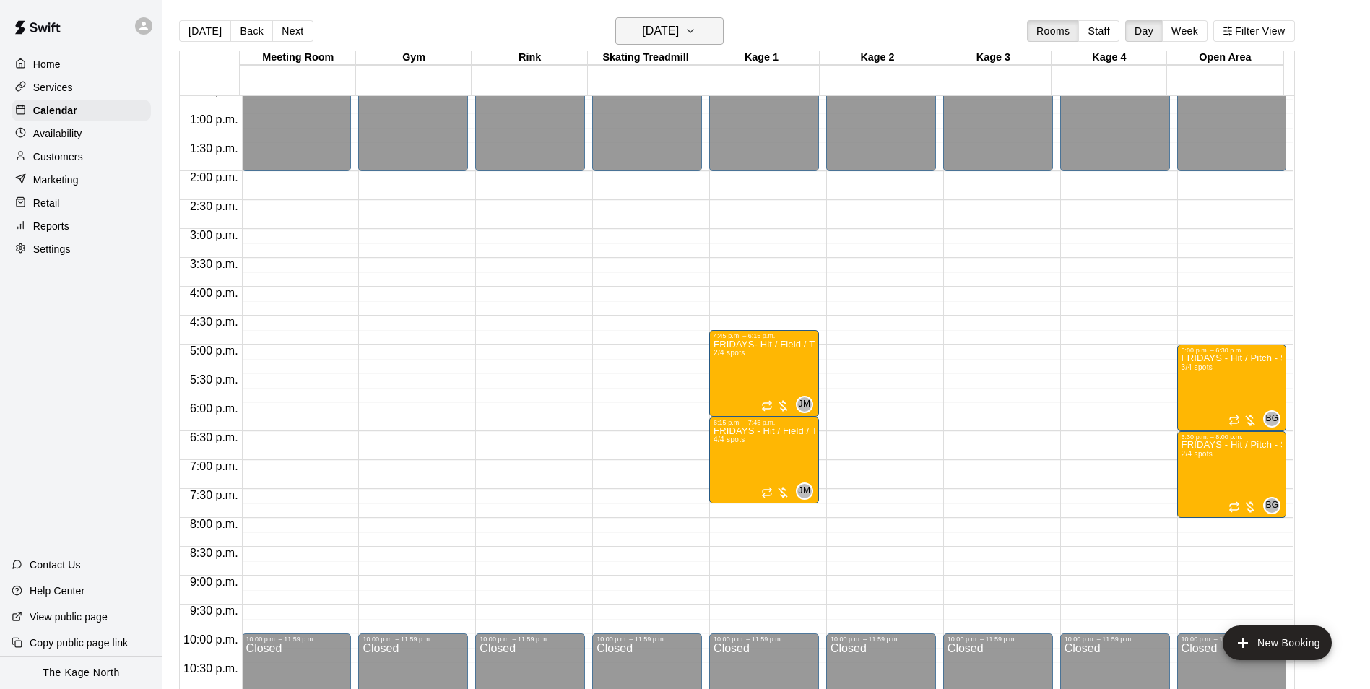
click at [696, 30] on icon "button" at bounding box center [691, 30] width 12 height 17
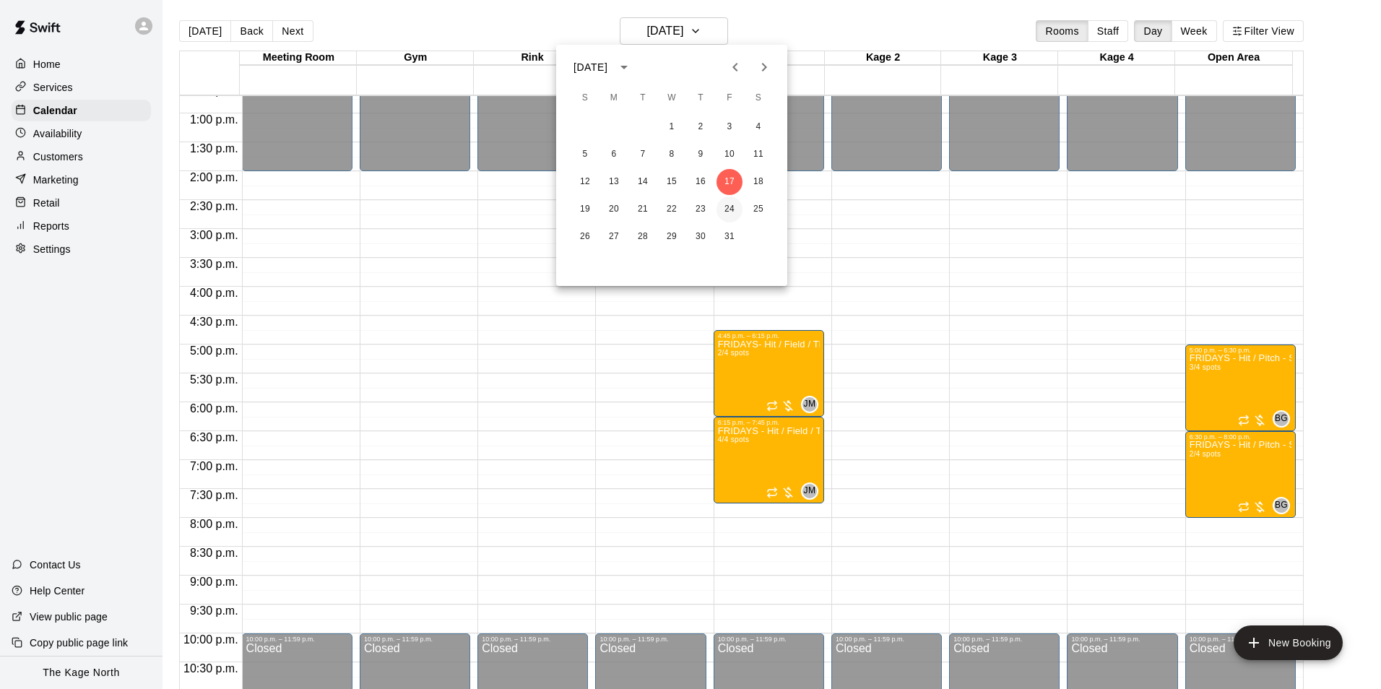
click at [729, 207] on button "24" at bounding box center [729, 209] width 26 height 26
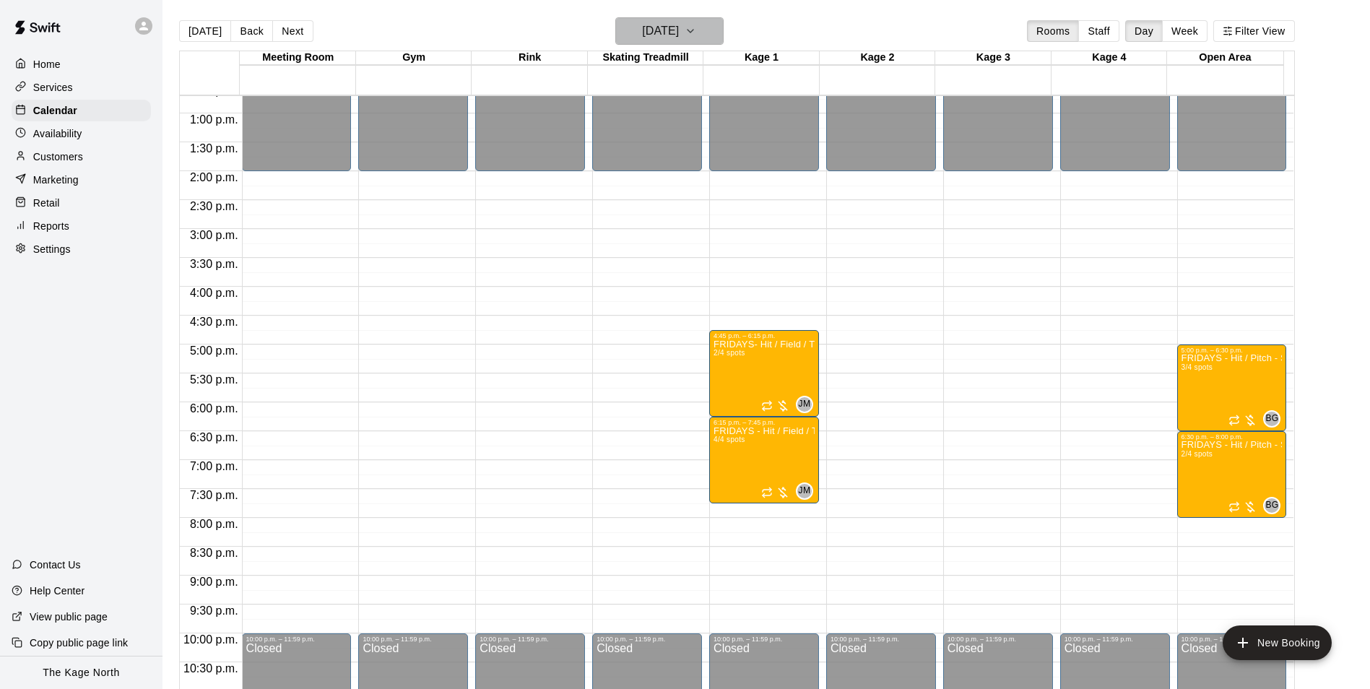
click at [679, 30] on h6 "[DATE]" at bounding box center [660, 31] width 37 height 20
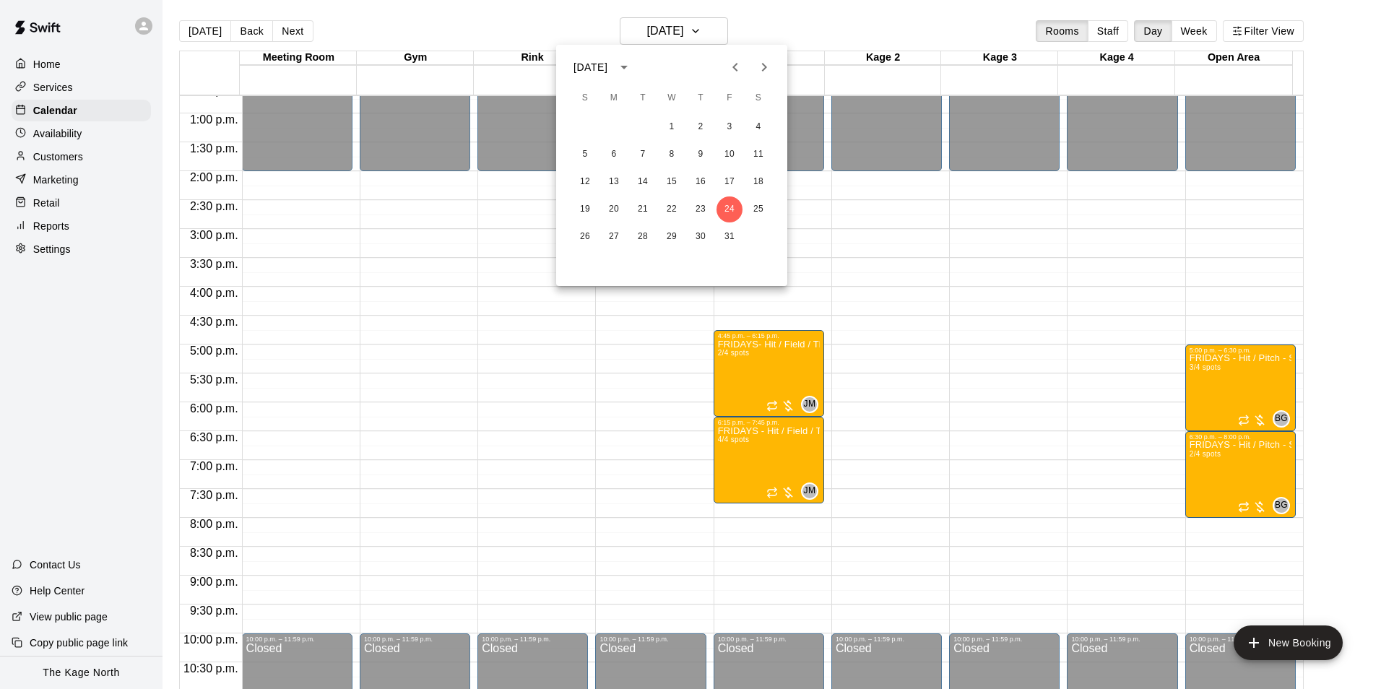
click at [732, 69] on icon "Previous month" at bounding box center [735, 66] width 17 height 17
click at [675, 151] on button "10" at bounding box center [672, 155] width 26 height 26
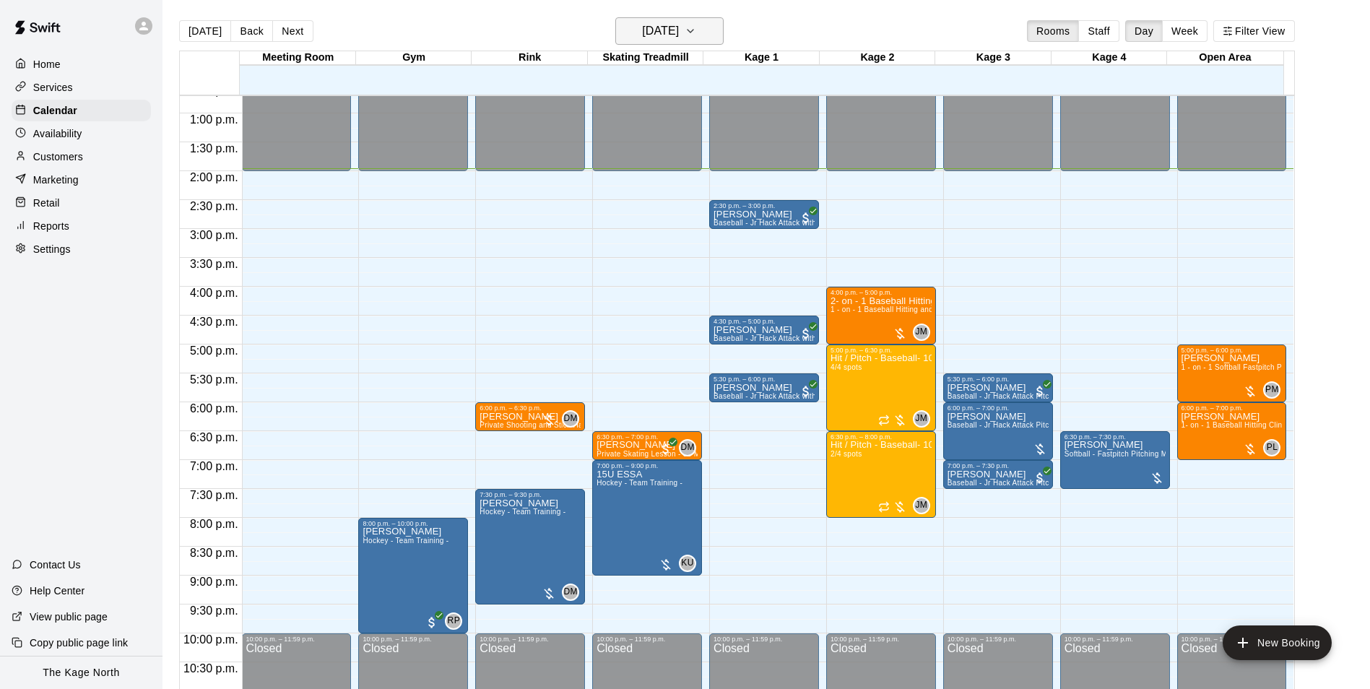
click at [679, 31] on h6 "[DATE]" at bounding box center [660, 31] width 37 height 20
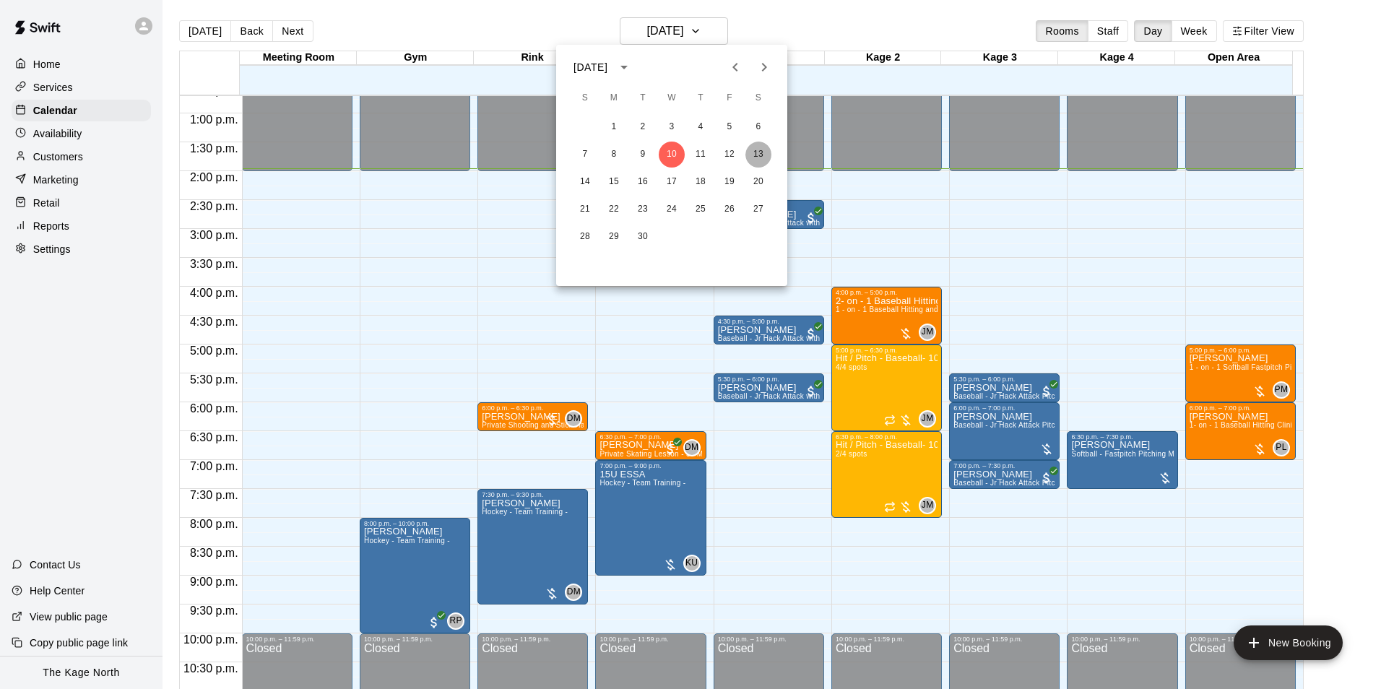
click at [759, 148] on button "13" at bounding box center [758, 155] width 26 height 26
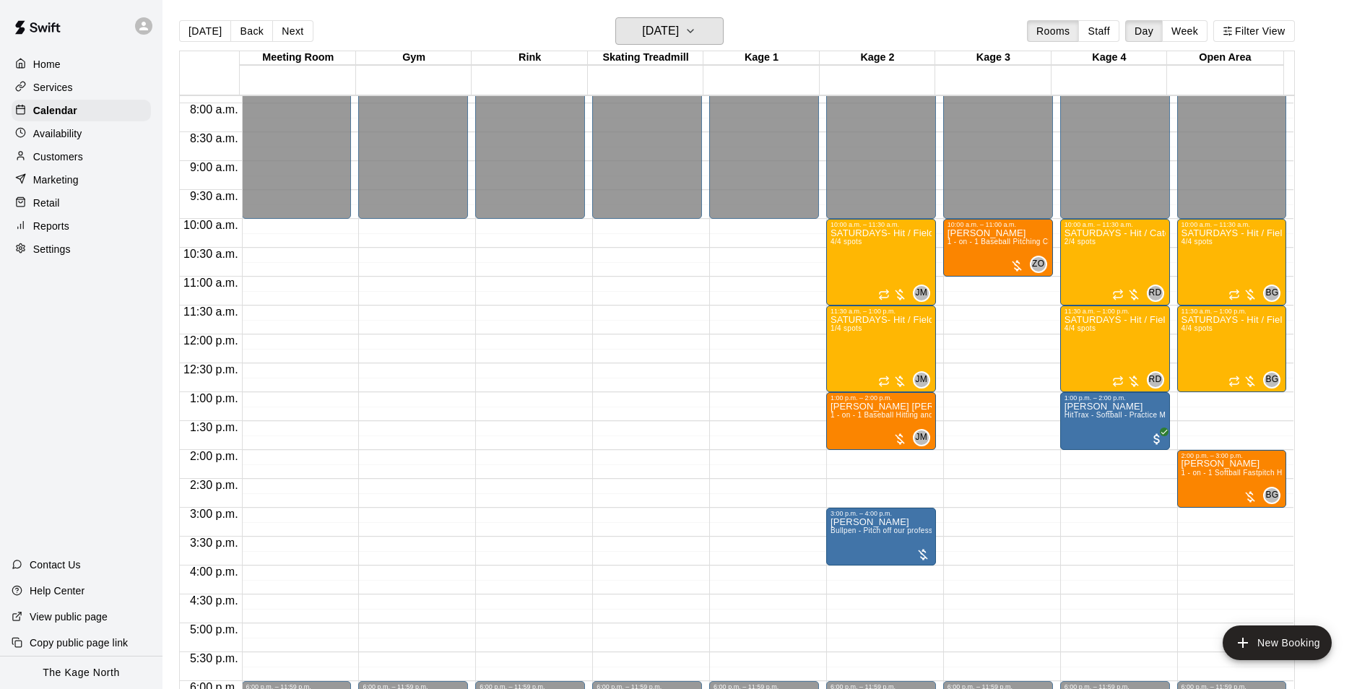
scroll to position [445, 0]
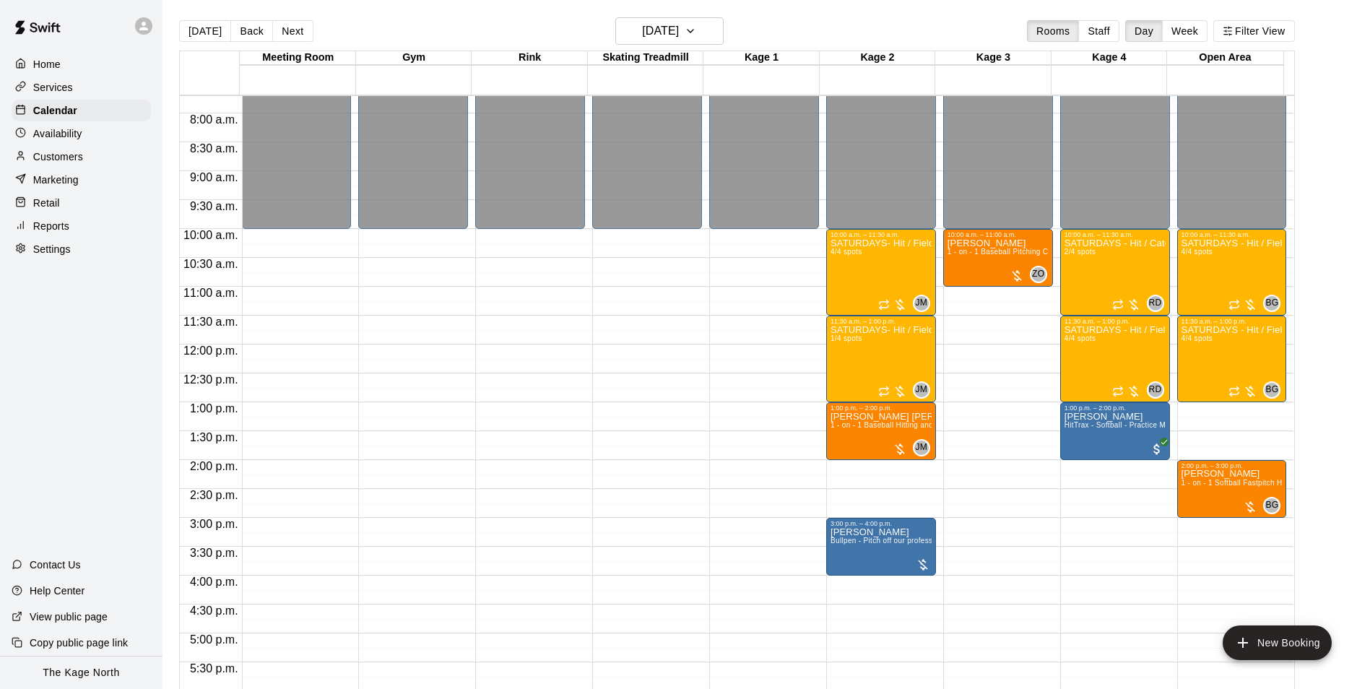
click at [53, 73] on div "Home" at bounding box center [81, 64] width 139 height 22
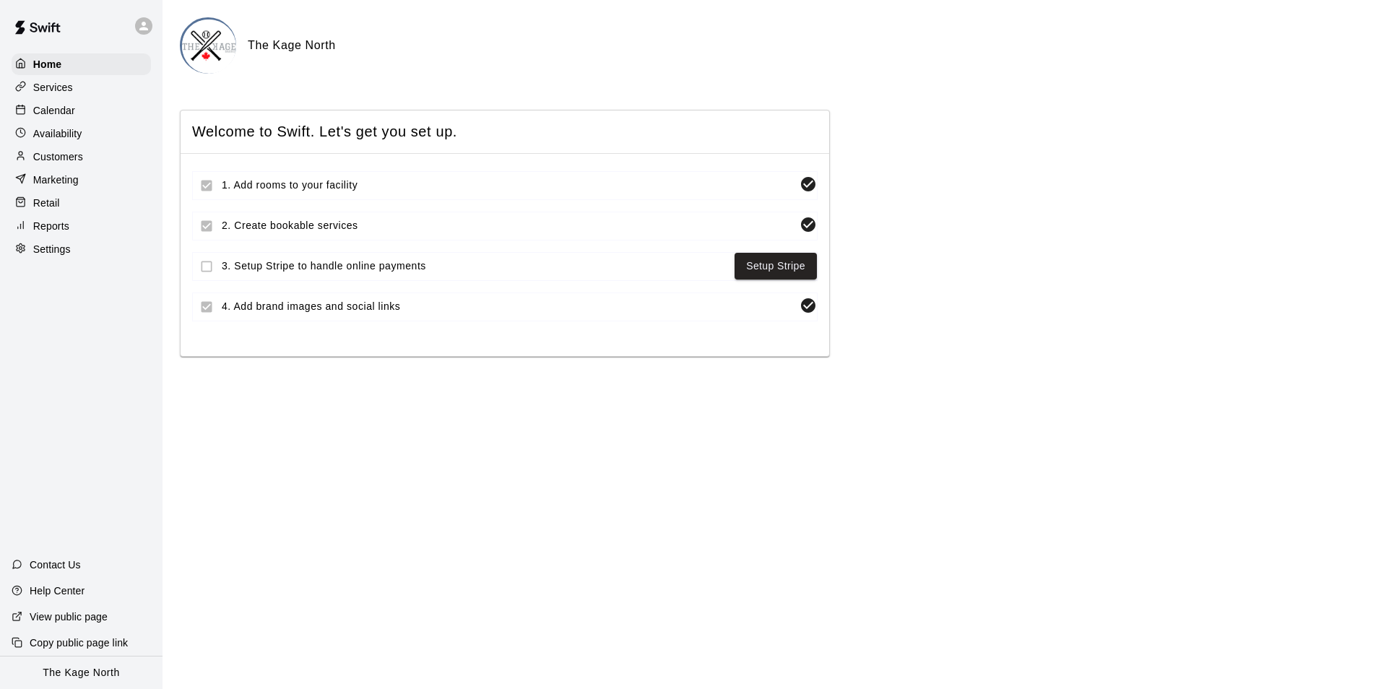
click at [59, 106] on p "Calendar" at bounding box center [54, 110] width 42 height 14
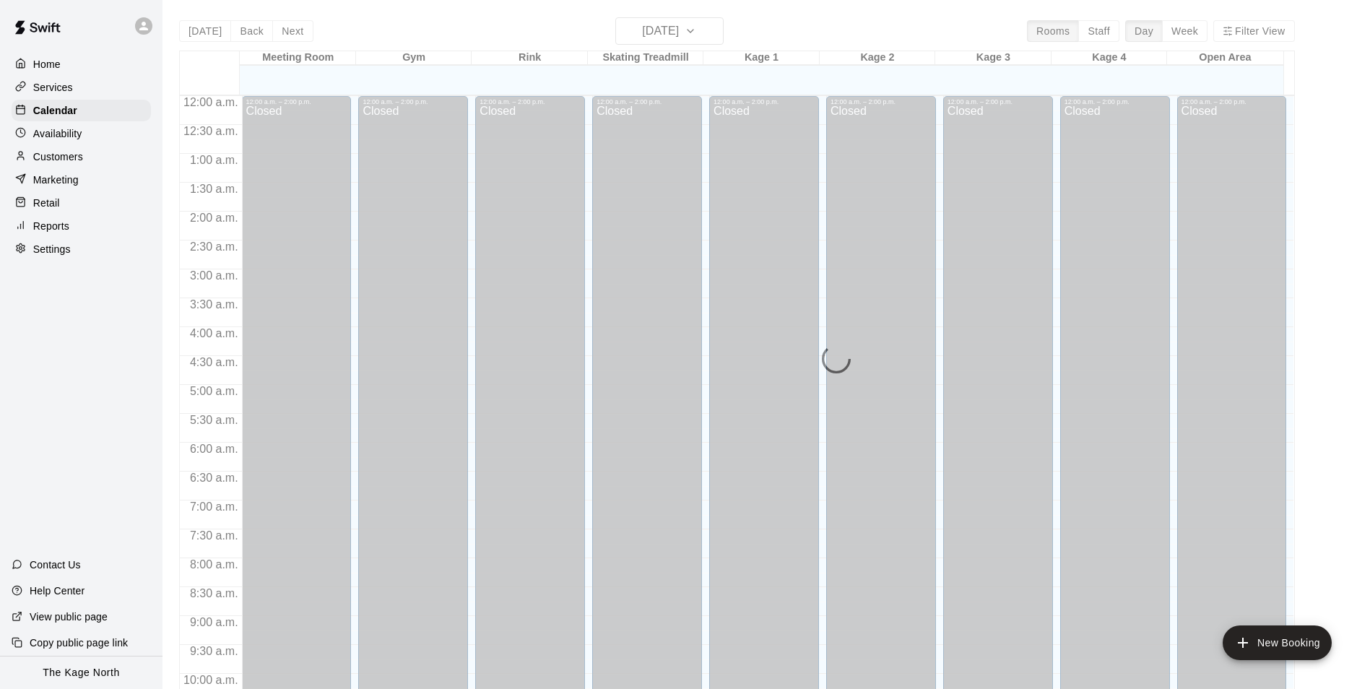
scroll to position [734, 0]
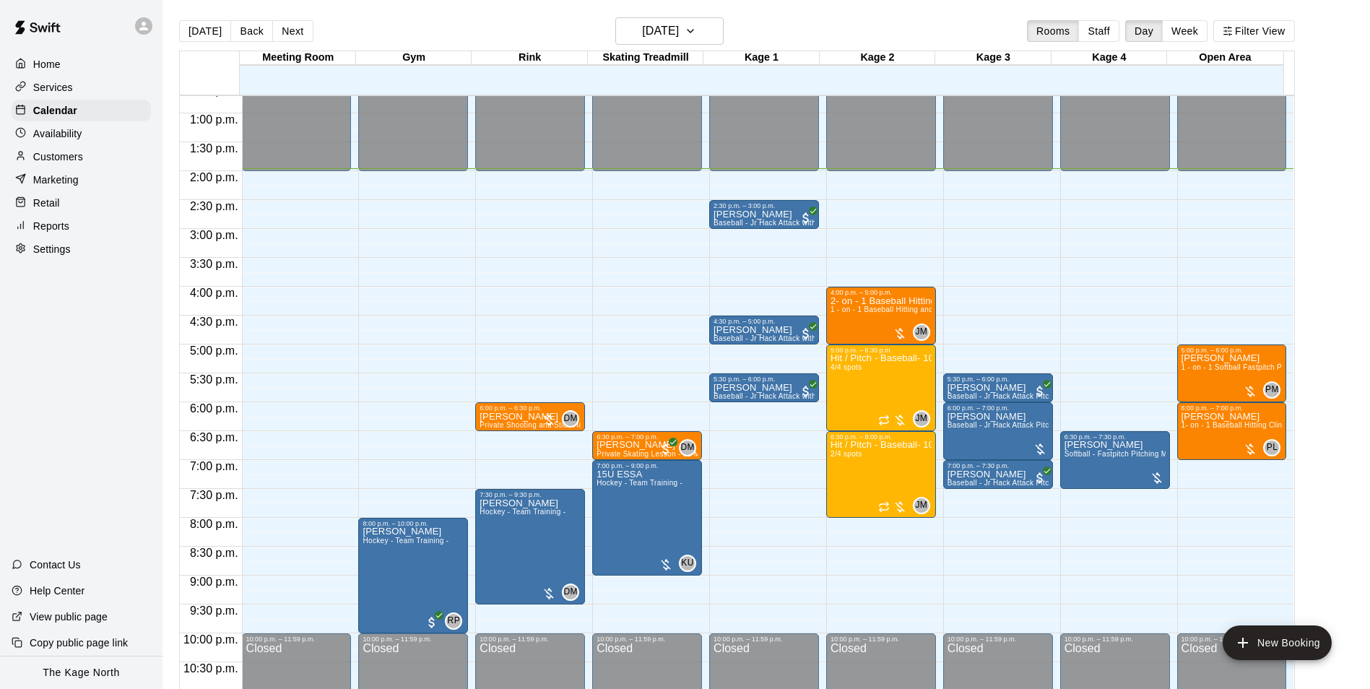
click at [57, 157] on p "Customers" at bounding box center [58, 156] width 50 height 14
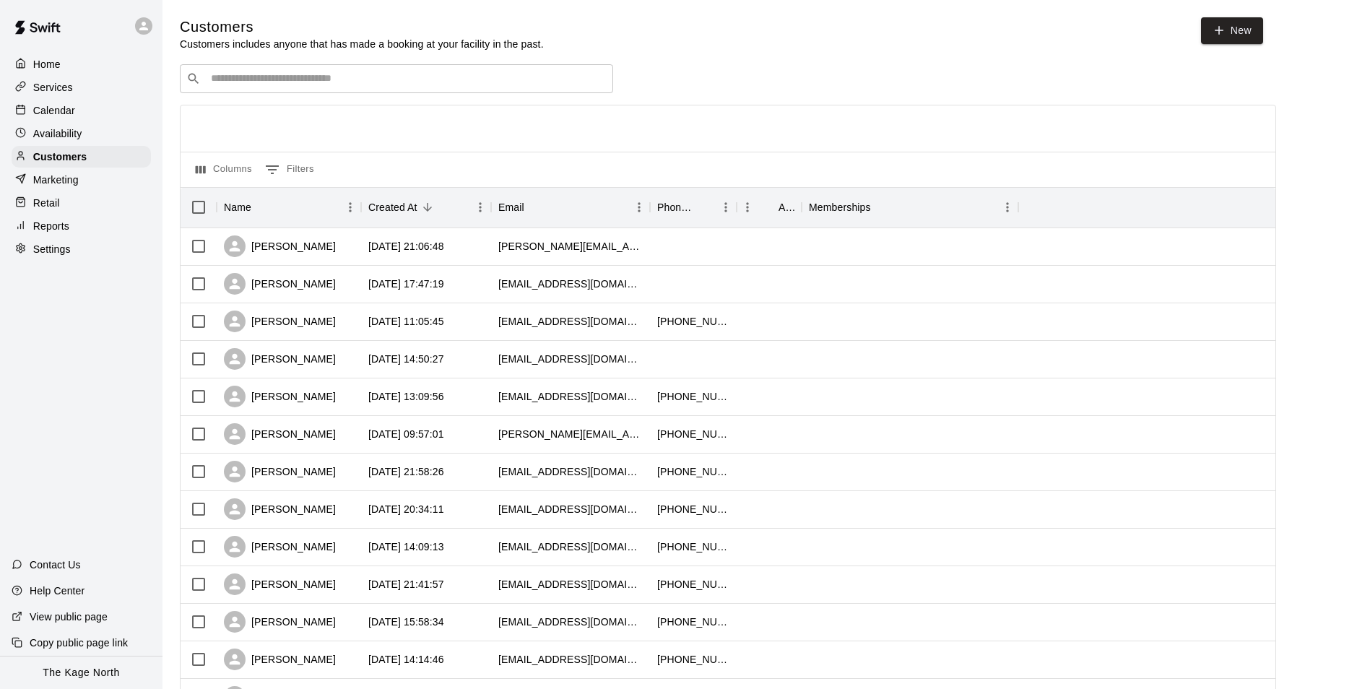
click at [70, 113] on p "Calendar" at bounding box center [54, 110] width 42 height 14
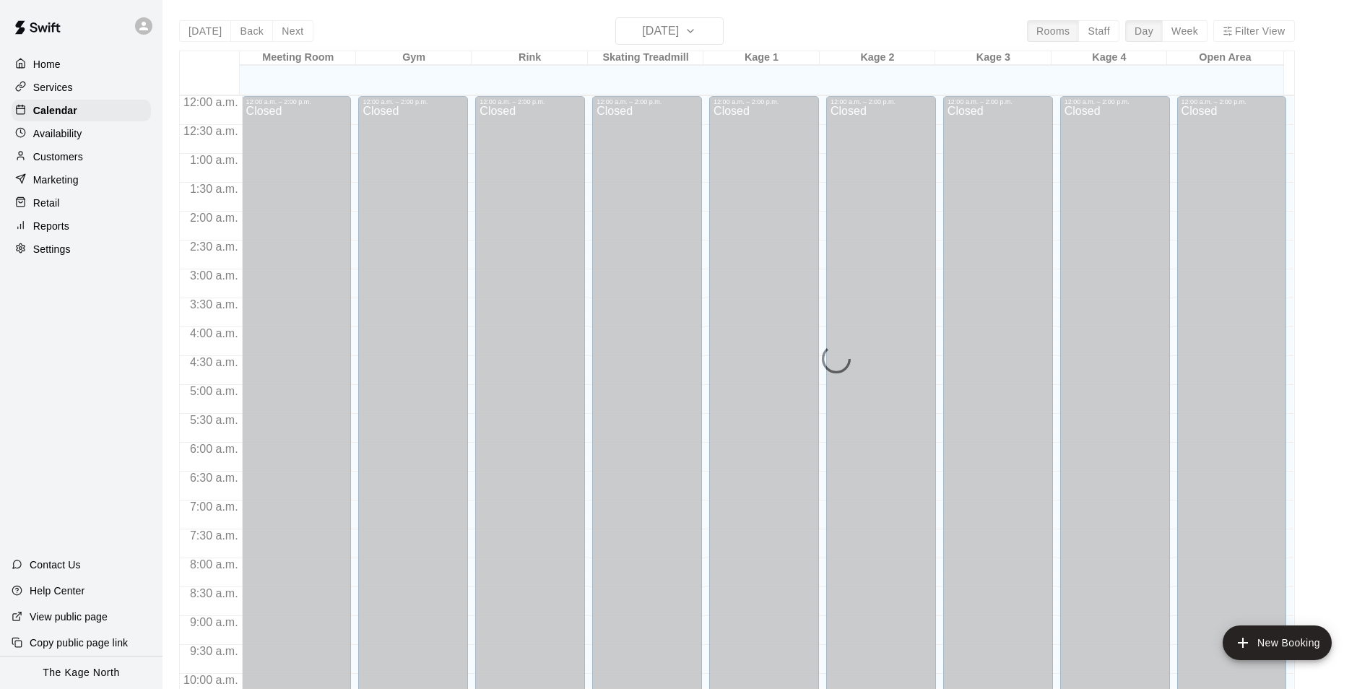
scroll to position [734, 0]
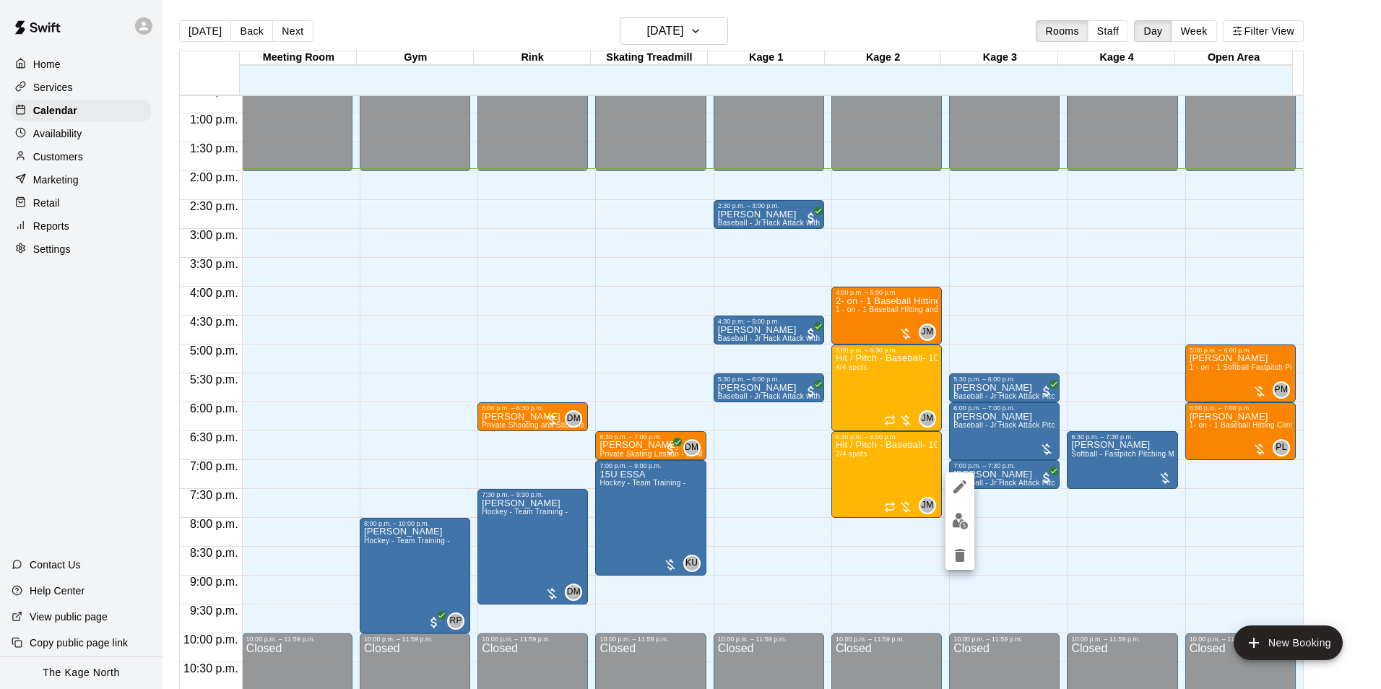
click at [968, 521] on img "edit" at bounding box center [960, 521] width 17 height 17
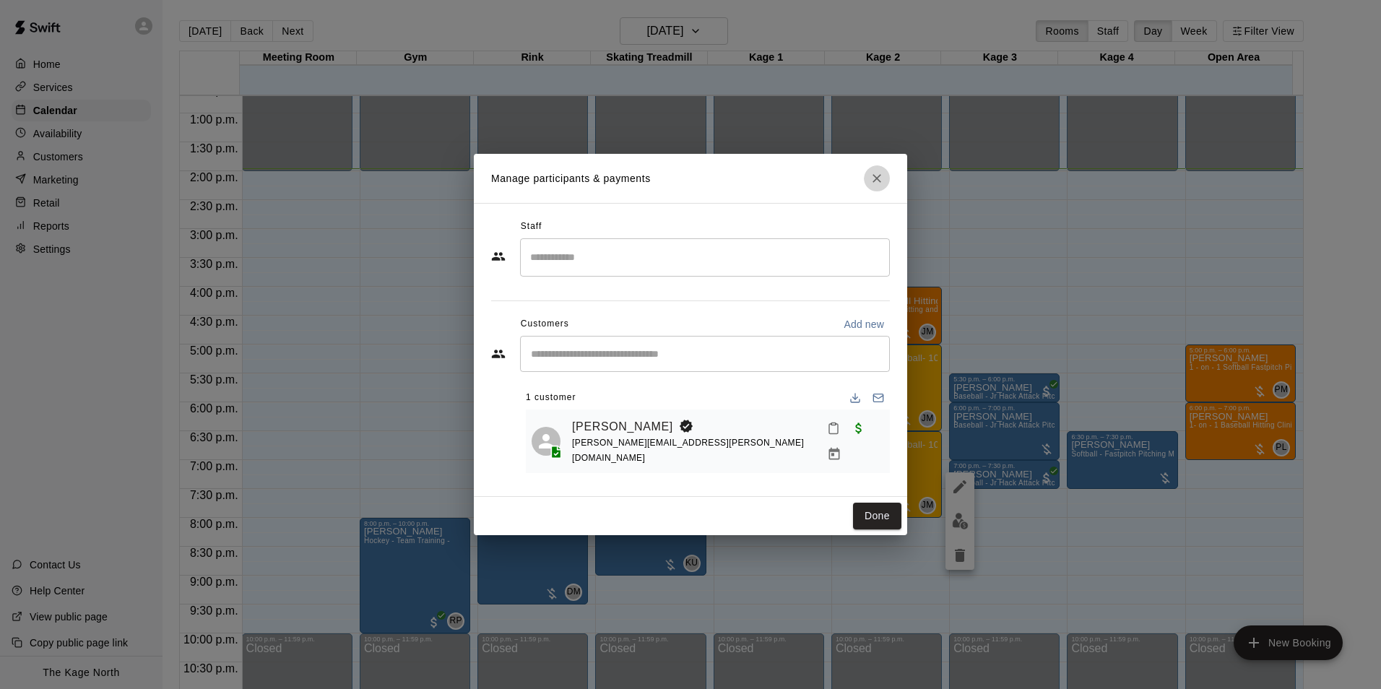
click at [872, 184] on icon "Close" at bounding box center [877, 178] width 14 height 14
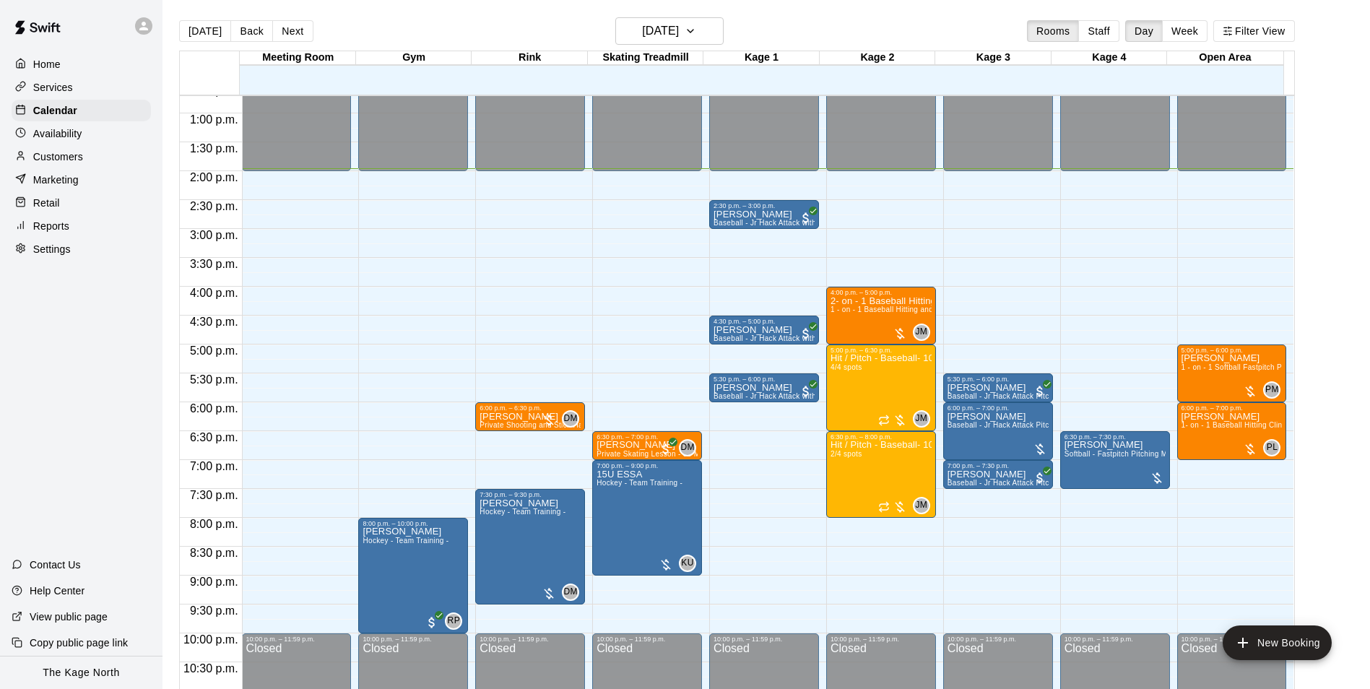
click at [45, 81] on p "Services" at bounding box center [53, 87] width 40 height 14
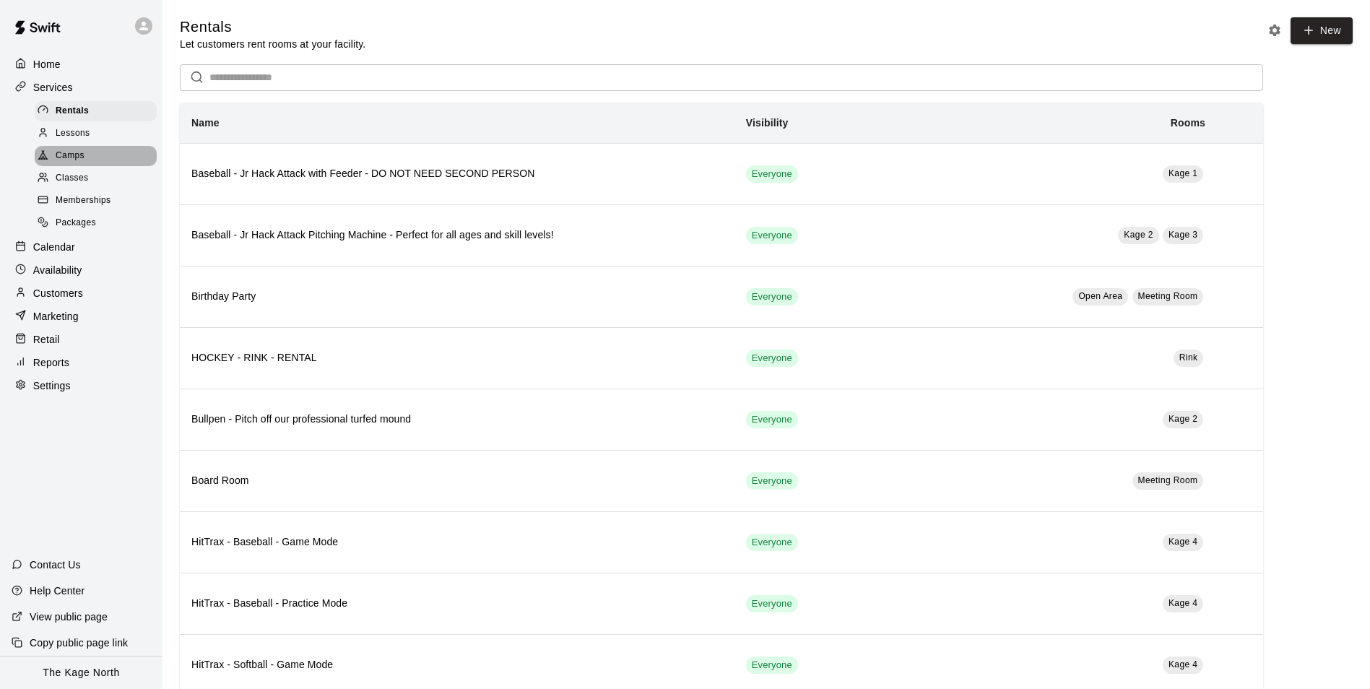
click at [87, 157] on div "Camps" at bounding box center [96, 156] width 122 height 20
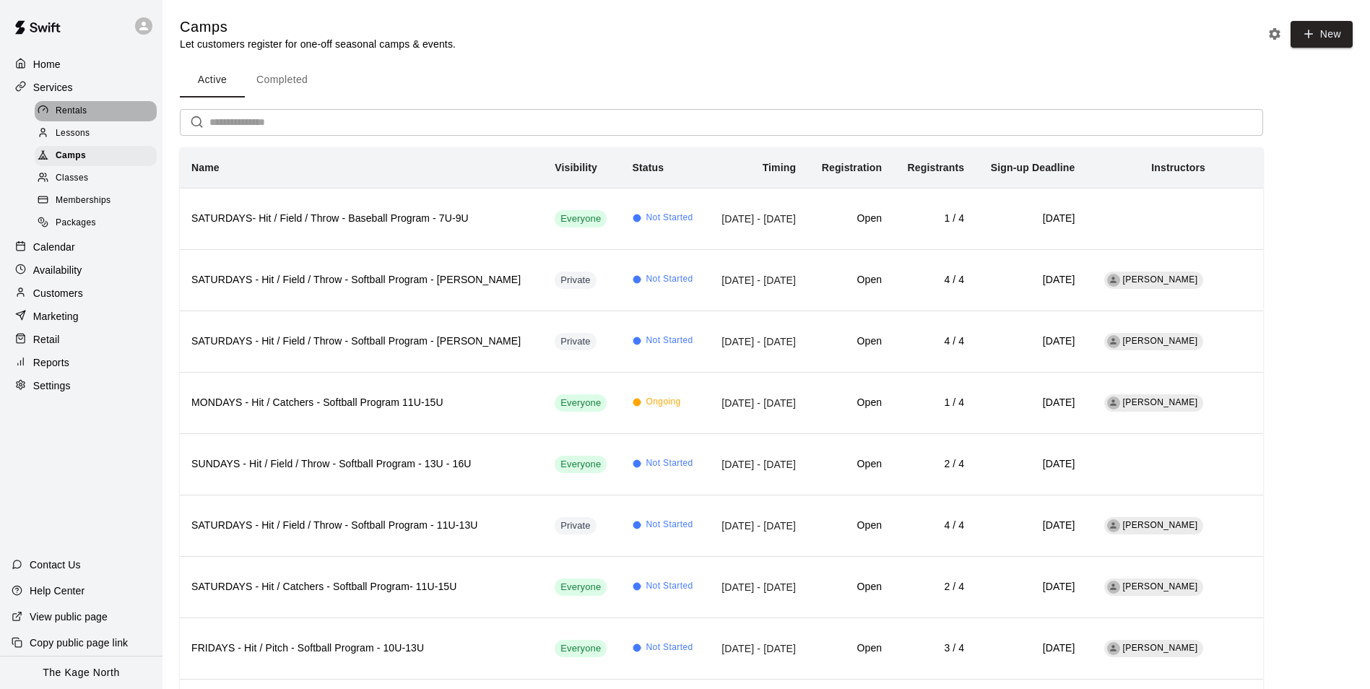
click at [66, 112] on span "Rentals" at bounding box center [72, 111] width 32 height 14
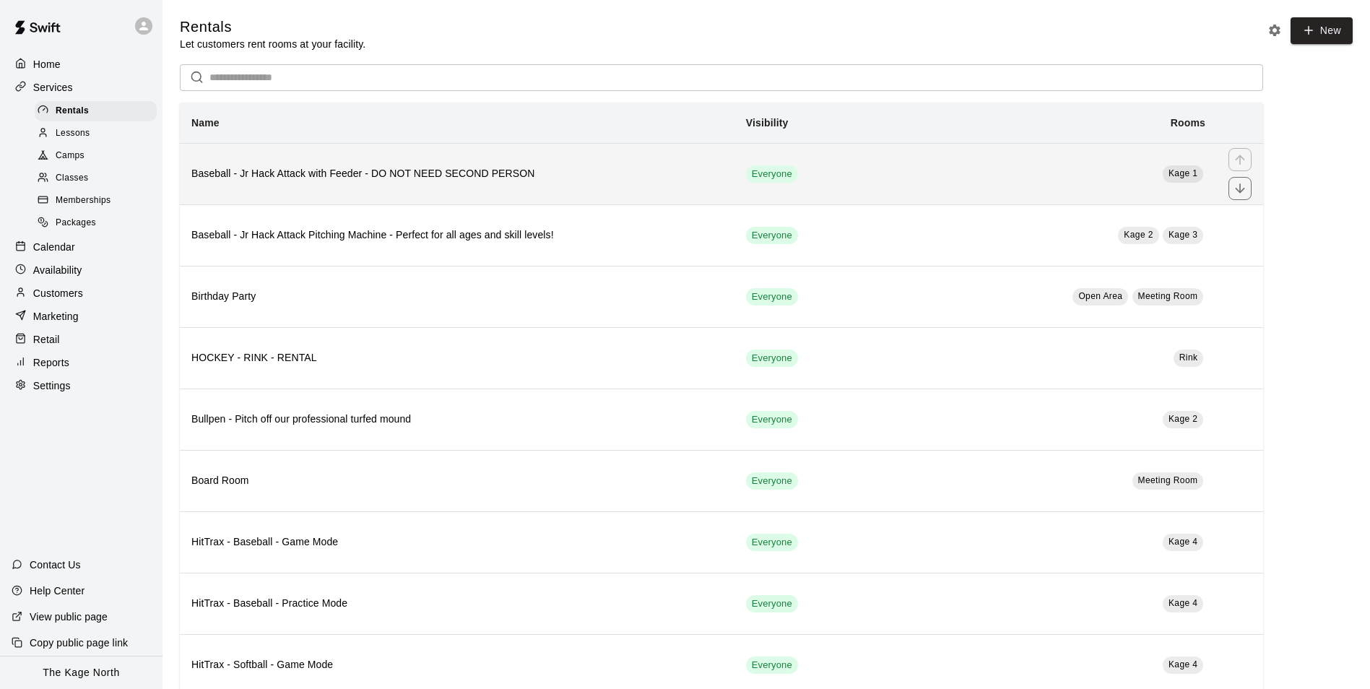
click at [621, 186] on th "Baseball - Jr Hack Attack with Feeder - DO NOT NEED SECOND PERSON" at bounding box center [457, 173] width 555 height 61
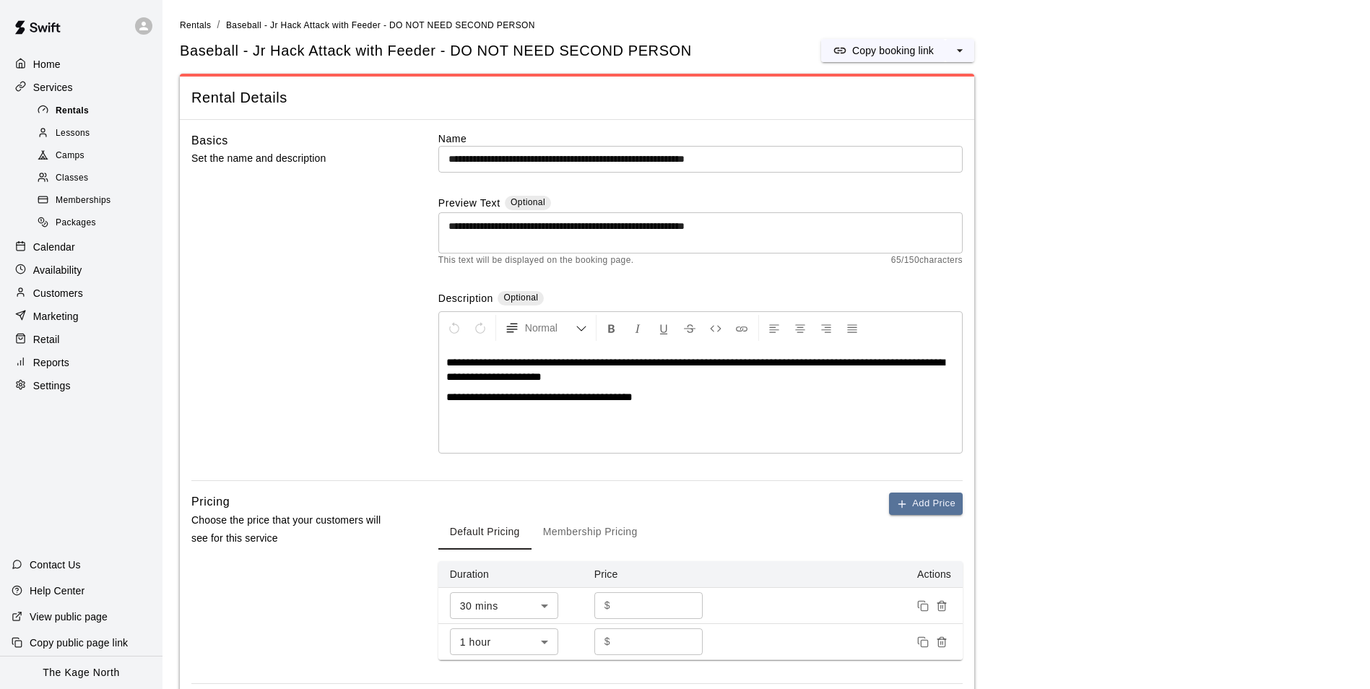
click at [67, 110] on span "Rentals" at bounding box center [72, 111] width 33 height 14
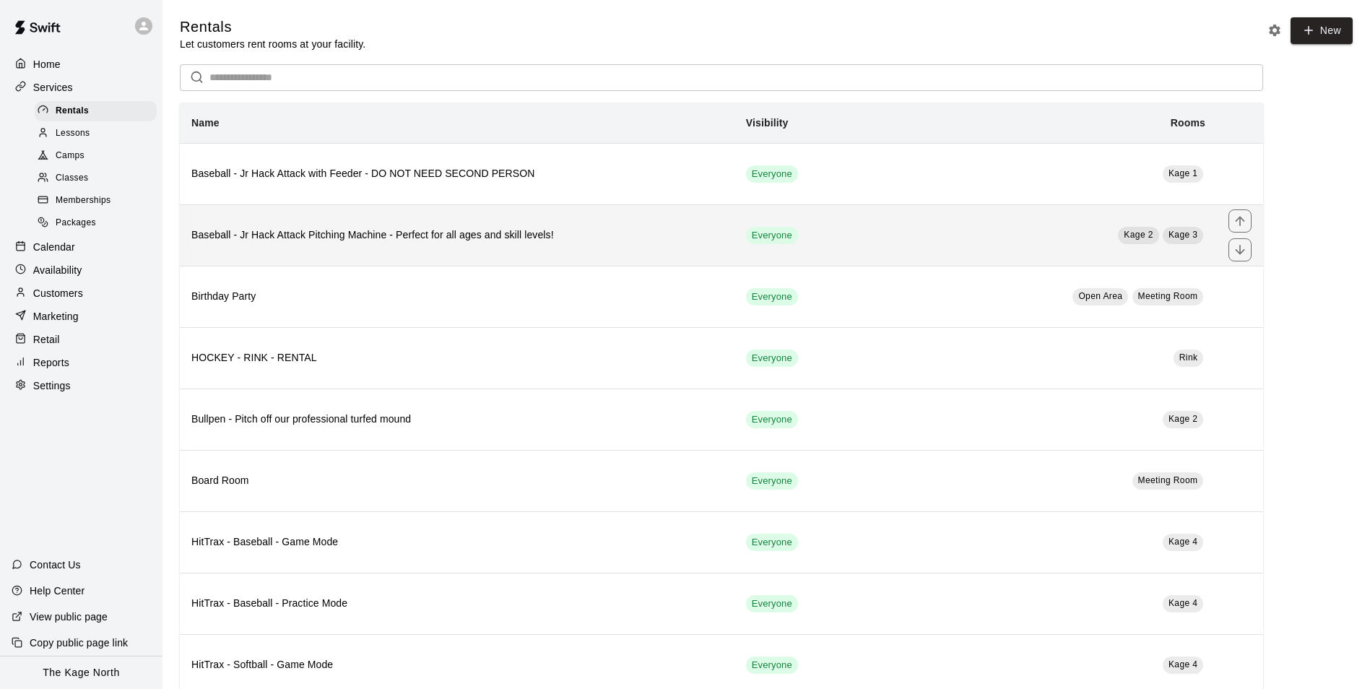
click at [446, 233] on h6 "Baseball - Jr Hack Attack Pitching Machine - Perfect for all ages and skill lev…" at bounding box center [457, 235] width 532 height 16
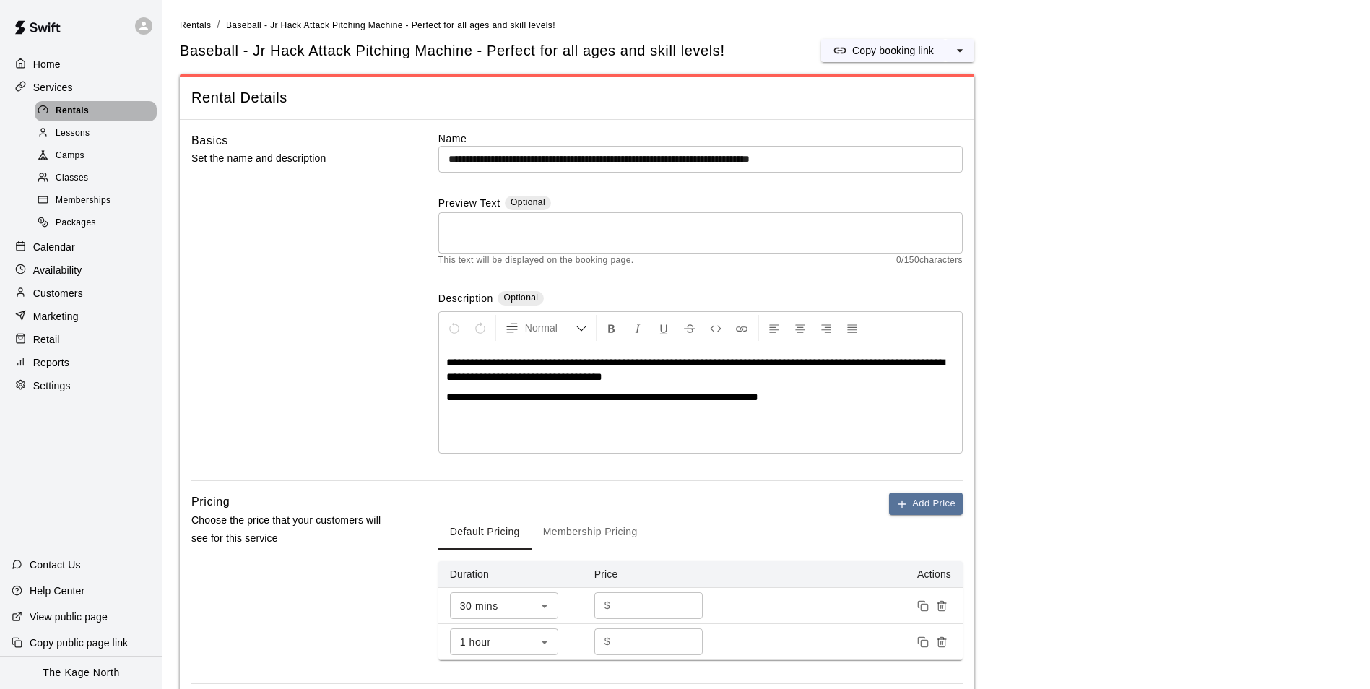
click at [69, 114] on span "Rentals" at bounding box center [72, 111] width 33 height 14
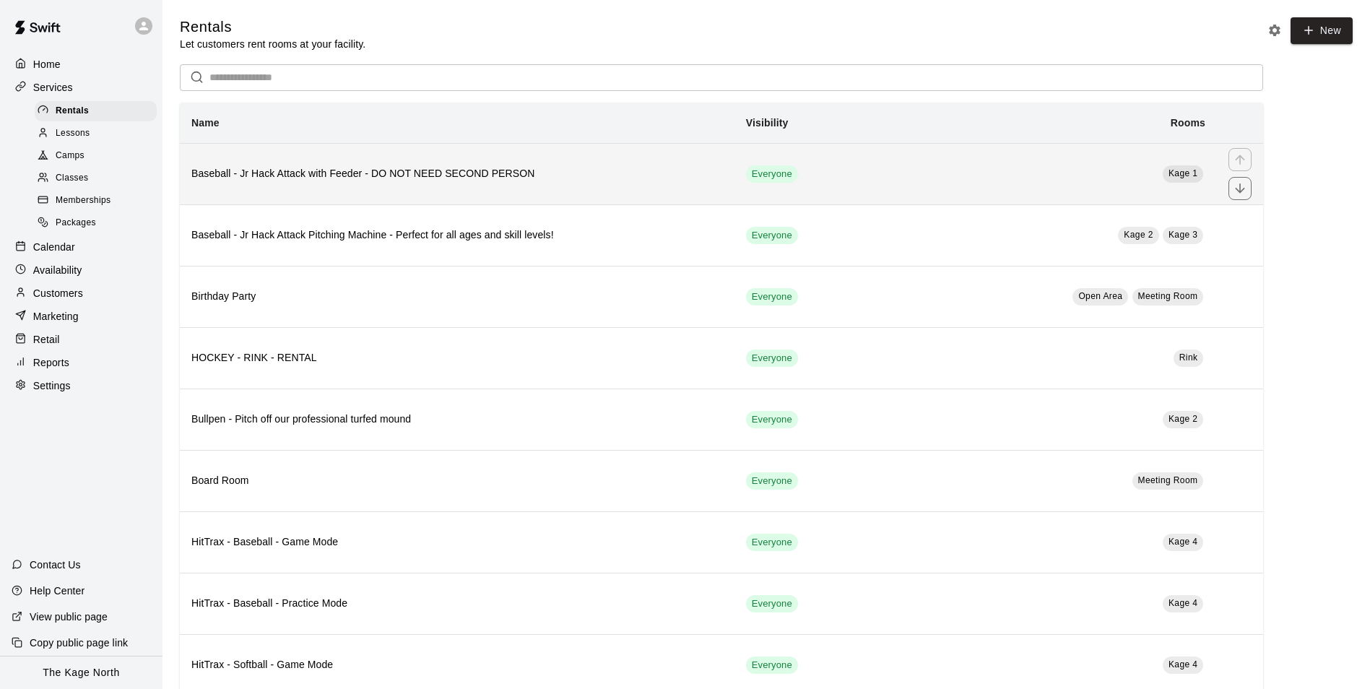
click at [355, 180] on h6 "Baseball - Jr Hack Attack with Feeder - DO NOT NEED SECOND PERSON" at bounding box center [457, 174] width 532 height 16
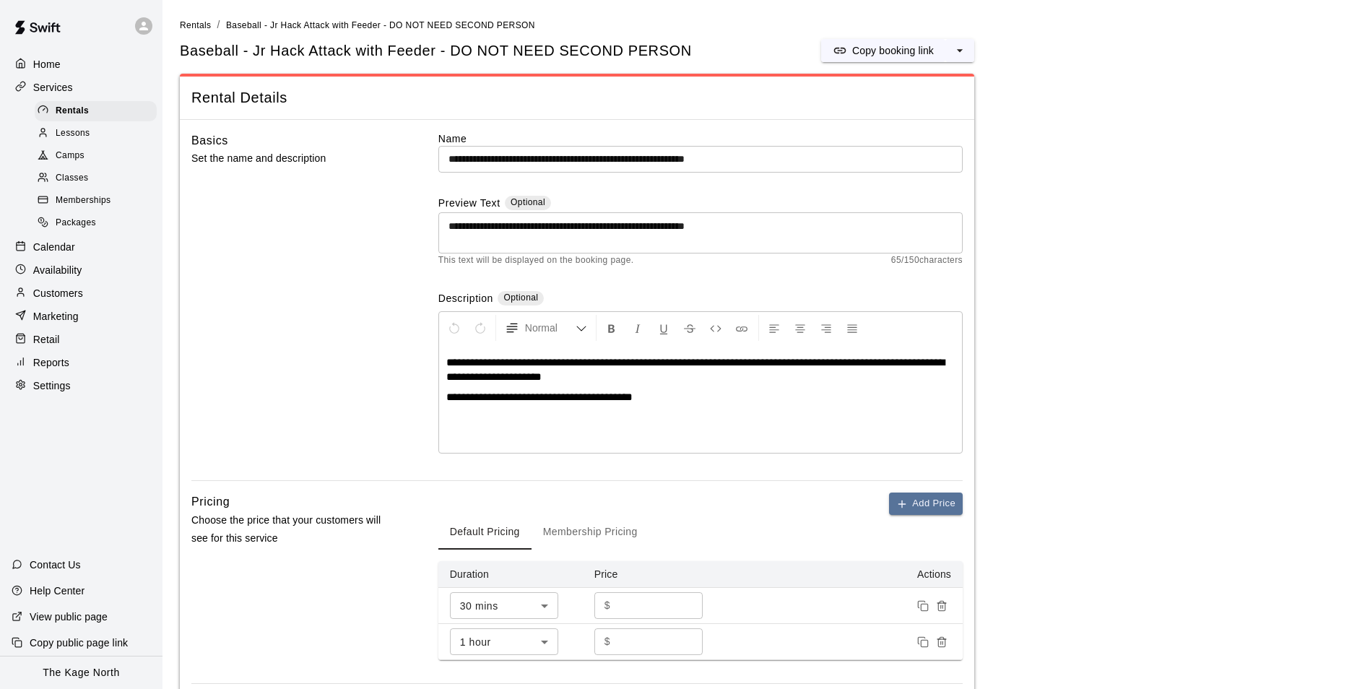
click at [452, 373] on span "**********" at bounding box center [695, 369] width 498 height 25
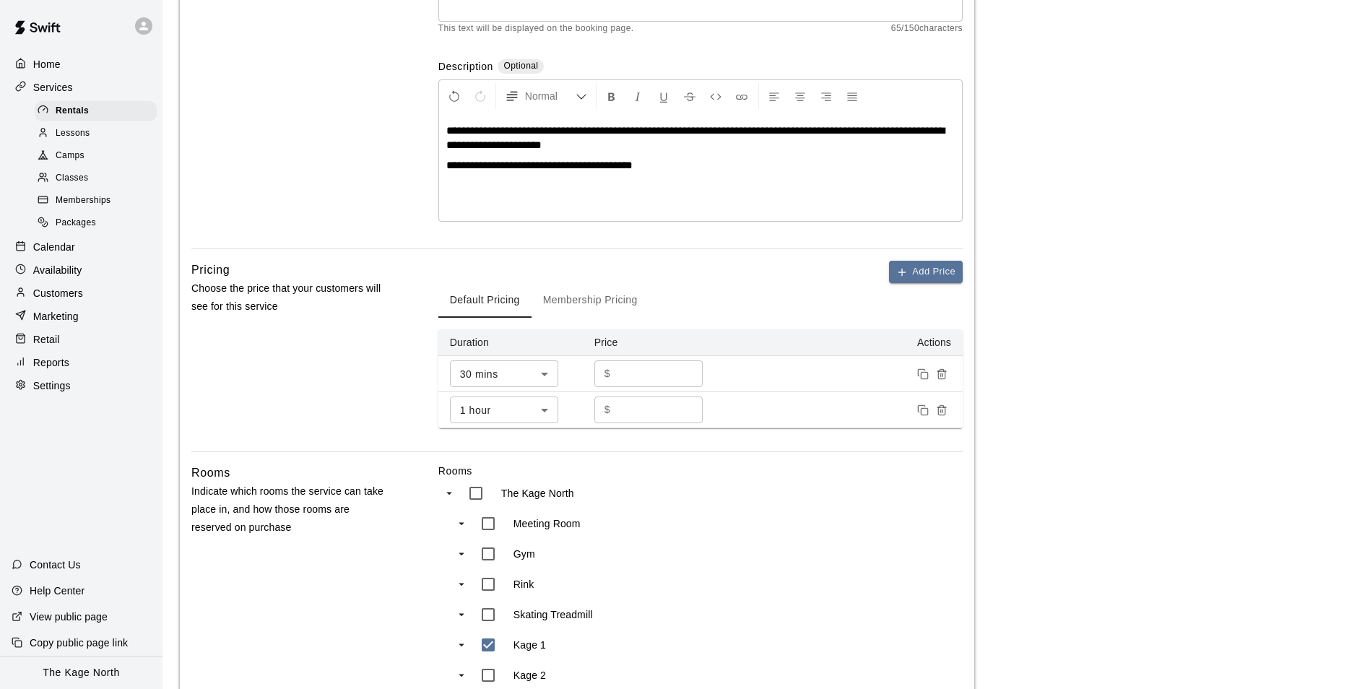
scroll to position [567, 0]
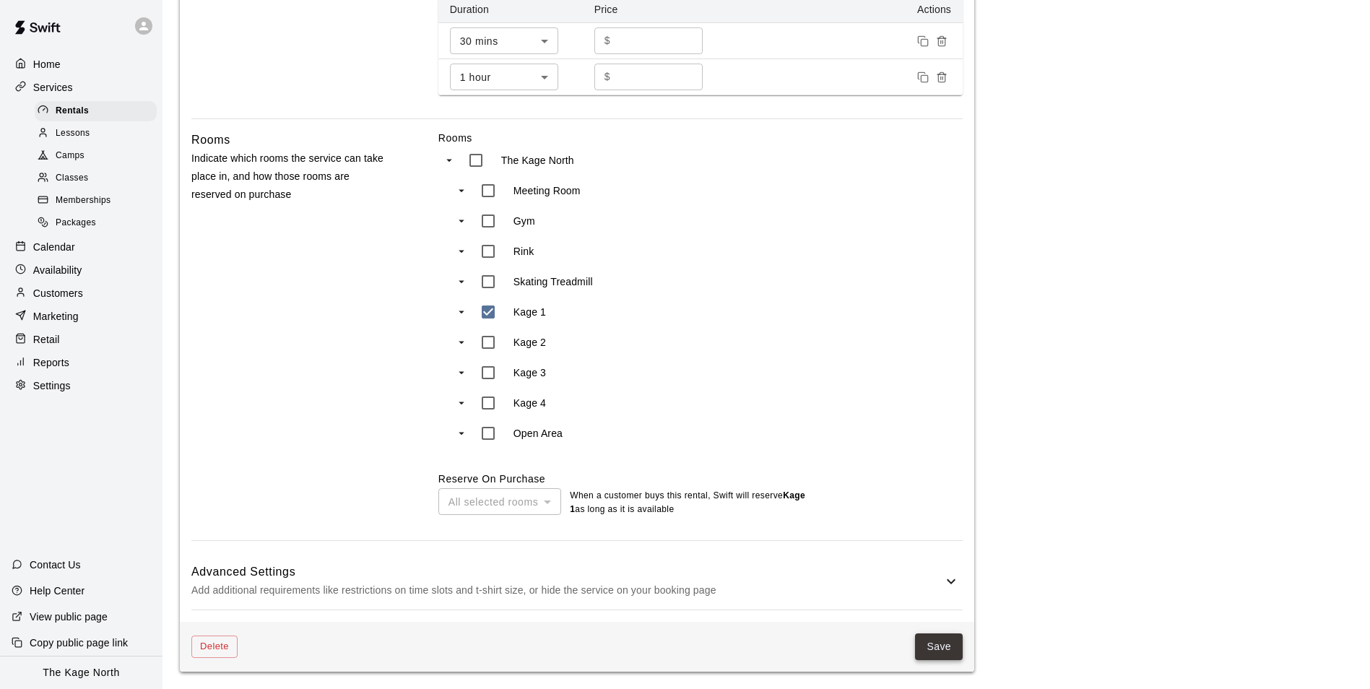
click at [935, 642] on button "Save" at bounding box center [939, 646] width 48 height 27
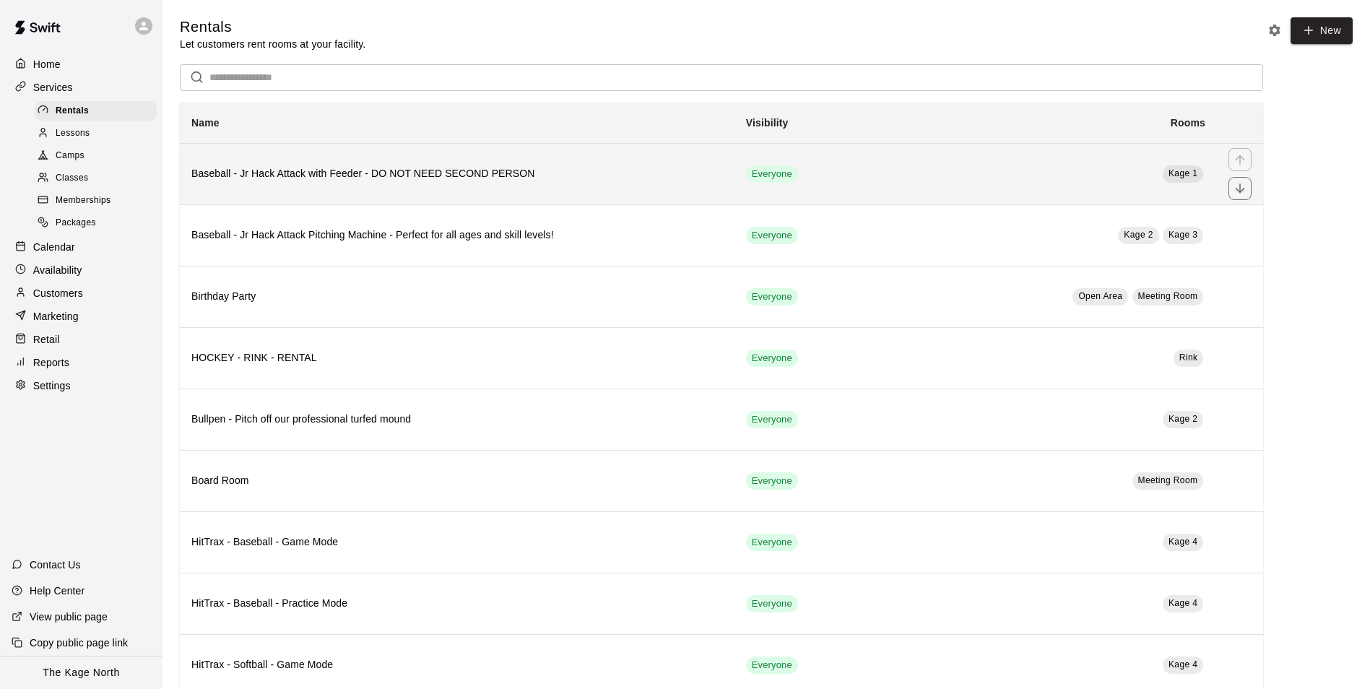
click at [378, 182] on h6 "Baseball - Jr Hack Attack with Feeder - DO NOT NEED SECOND PERSON" at bounding box center [457, 174] width 532 height 16
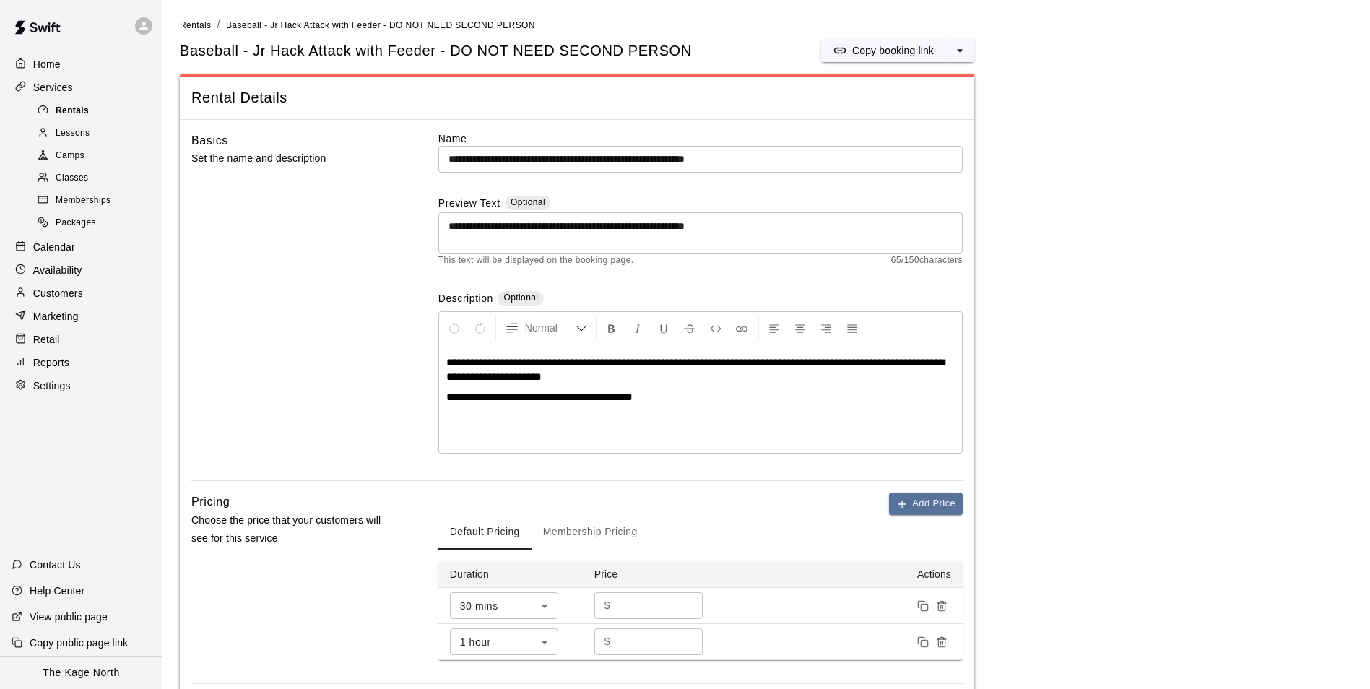
click at [82, 111] on span "Rentals" at bounding box center [72, 111] width 33 height 14
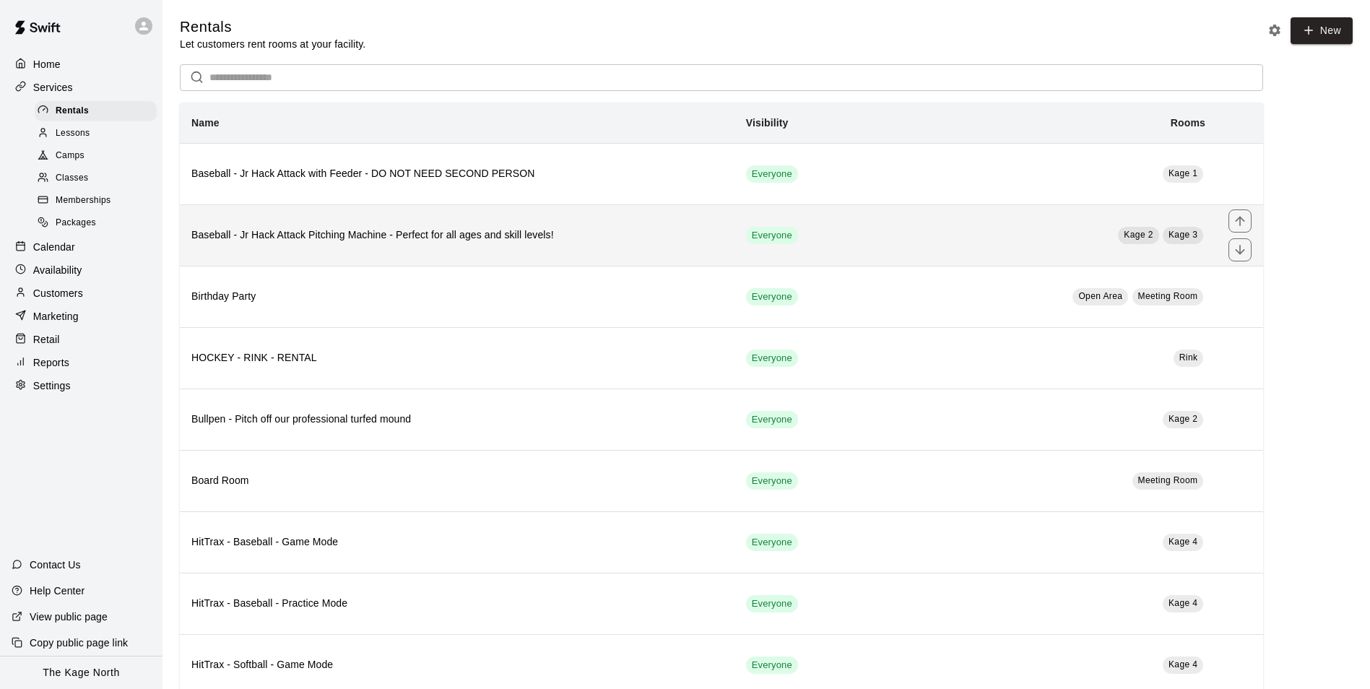
click at [558, 243] on h6 "Baseball - Jr Hack Attack Pitching Machine - Perfect for all ages and skill lev…" at bounding box center [457, 235] width 532 height 16
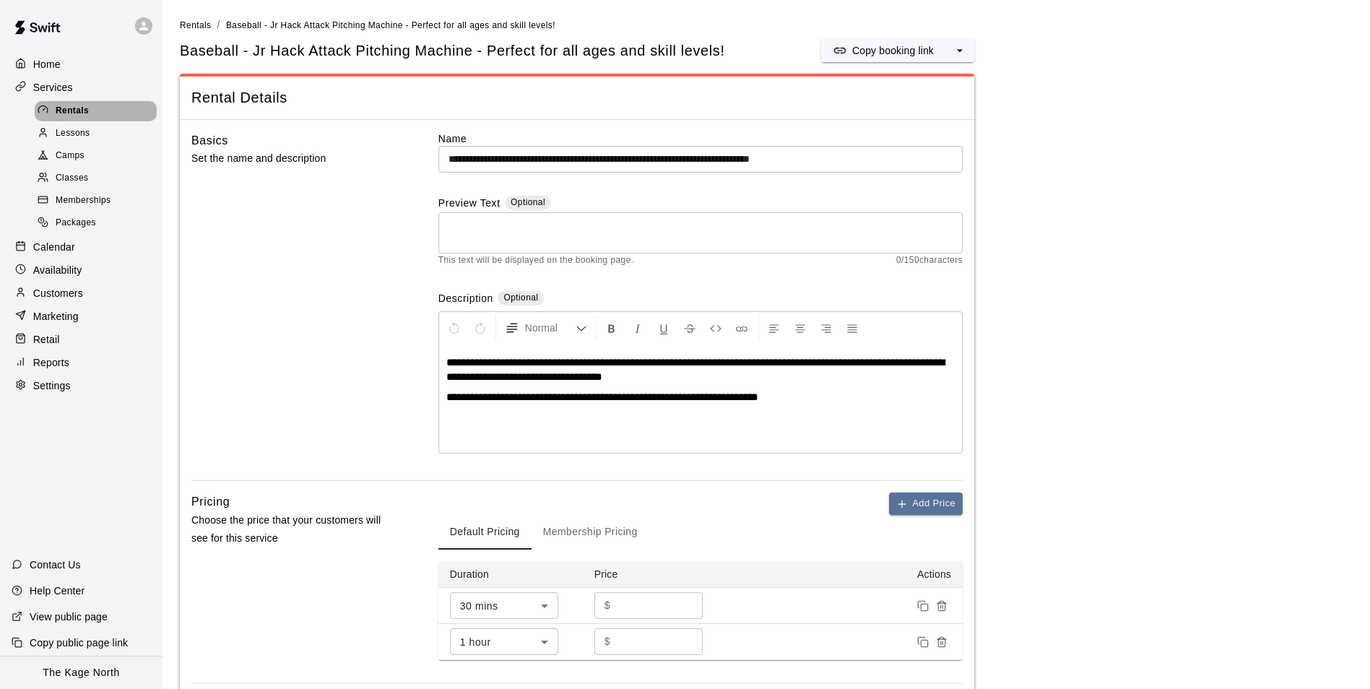
click at [78, 112] on span "Rentals" at bounding box center [72, 111] width 33 height 14
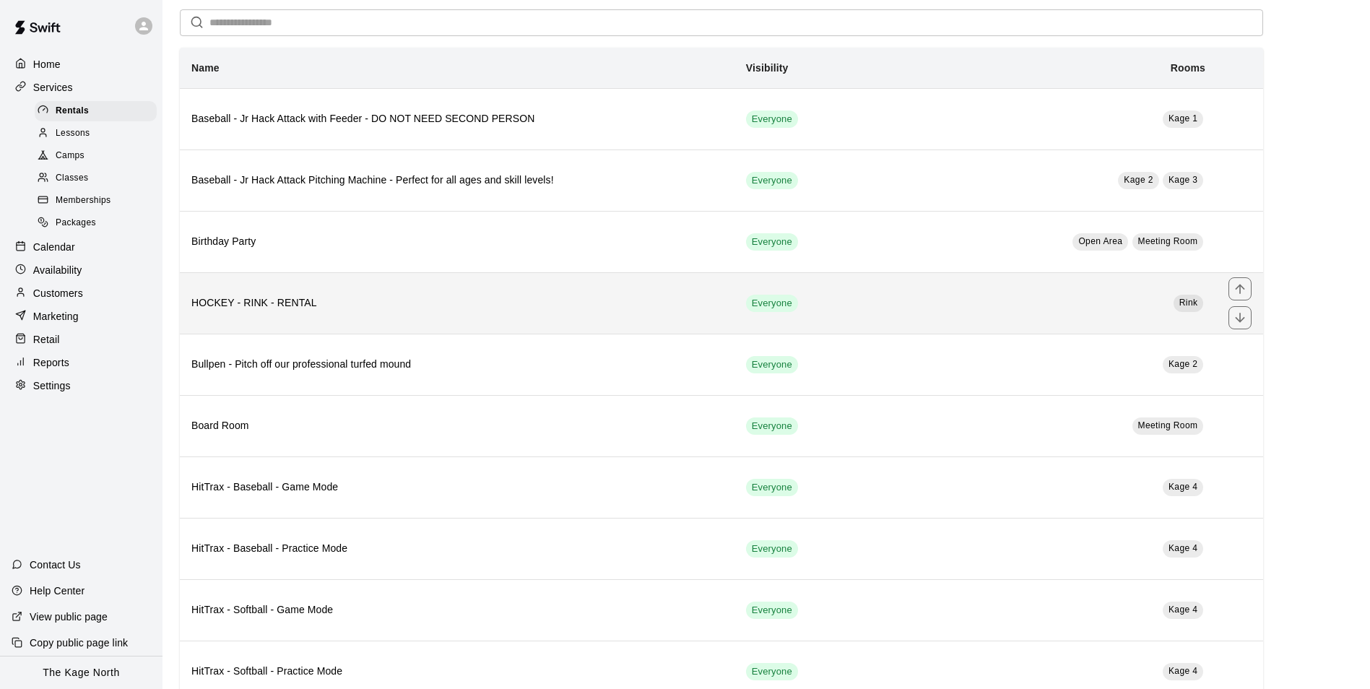
scroll to position [144, 0]
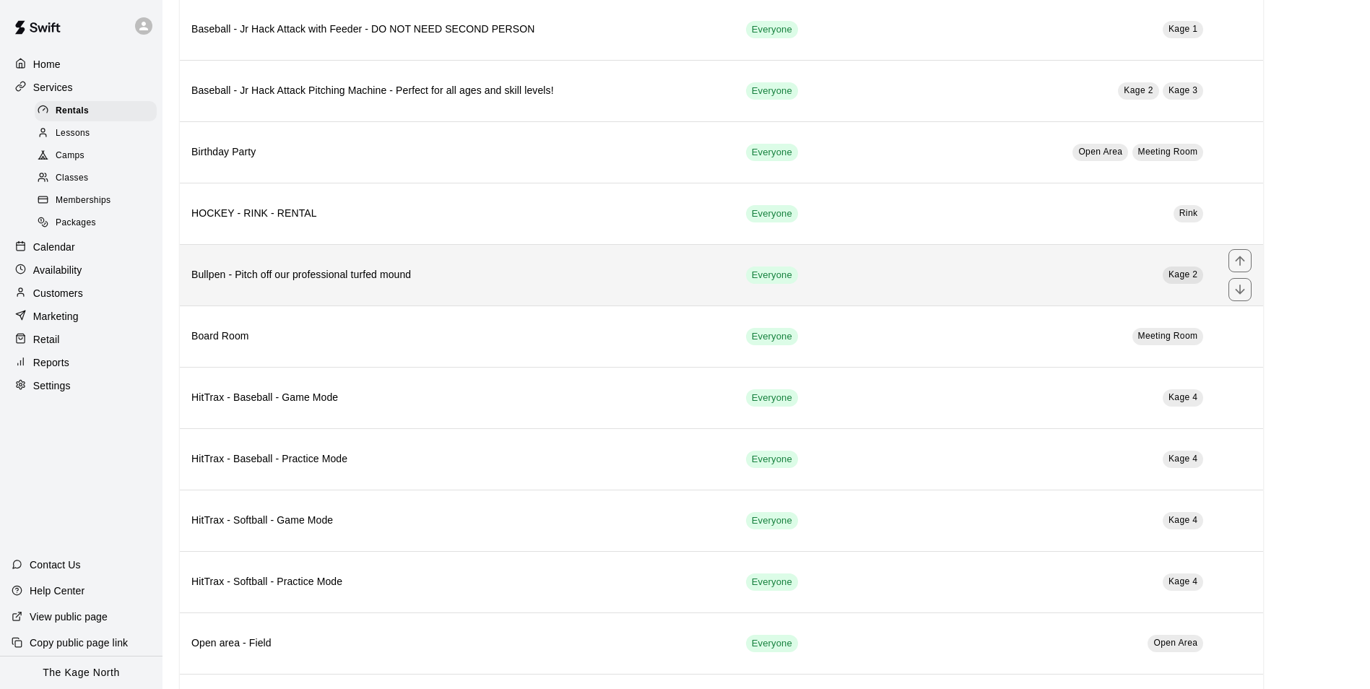
click at [447, 275] on h6 "Bullpen - Pitch off our professional turfed mound" at bounding box center [457, 275] width 532 height 16
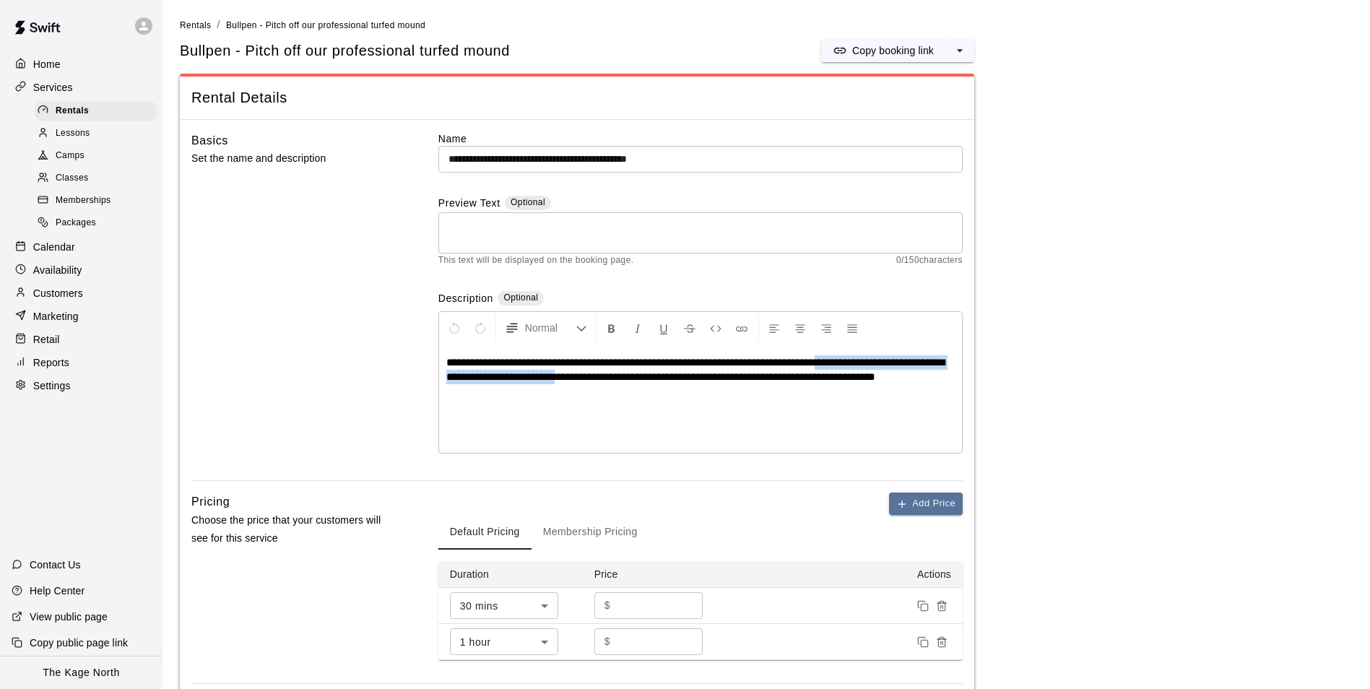
drag, startPoint x: 594, startPoint y: 377, endPoint x: 845, endPoint y: 364, distance: 250.9
click at [845, 364] on span "**********" at bounding box center [695, 369] width 498 height 25
click at [847, 360] on span "**********" at bounding box center [695, 369] width 498 height 25
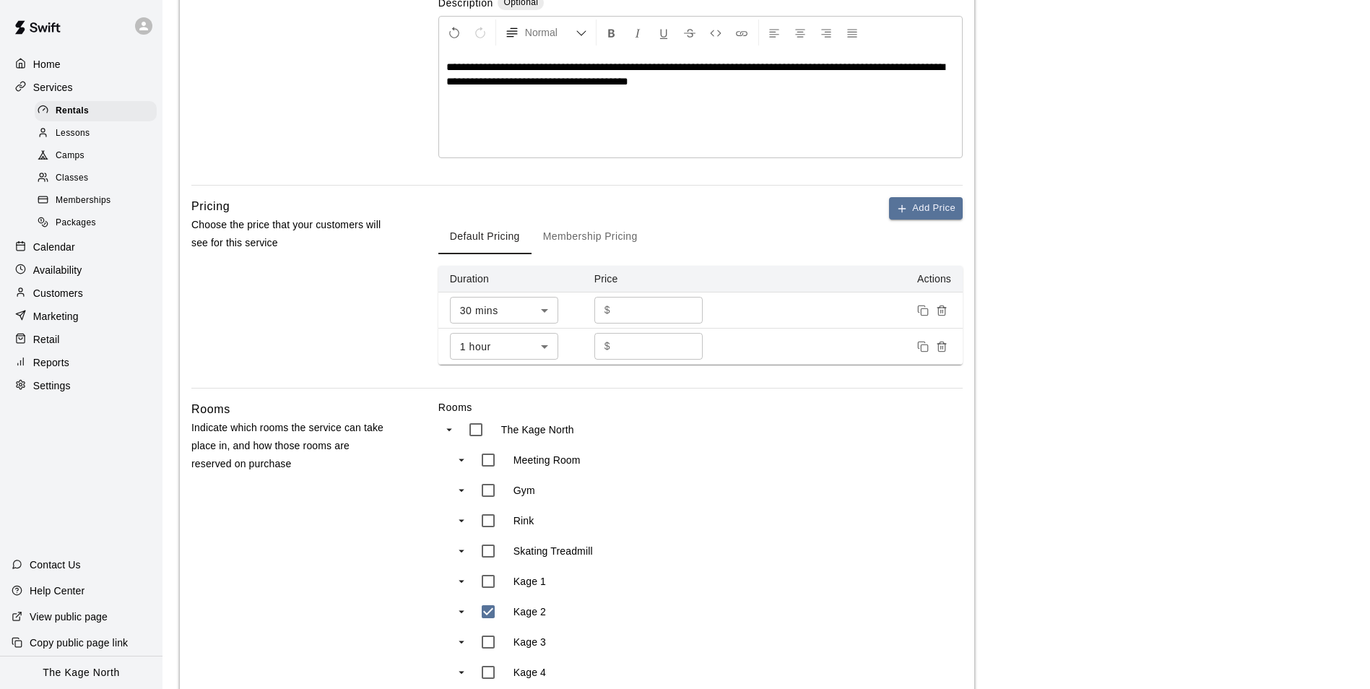
scroll to position [61, 0]
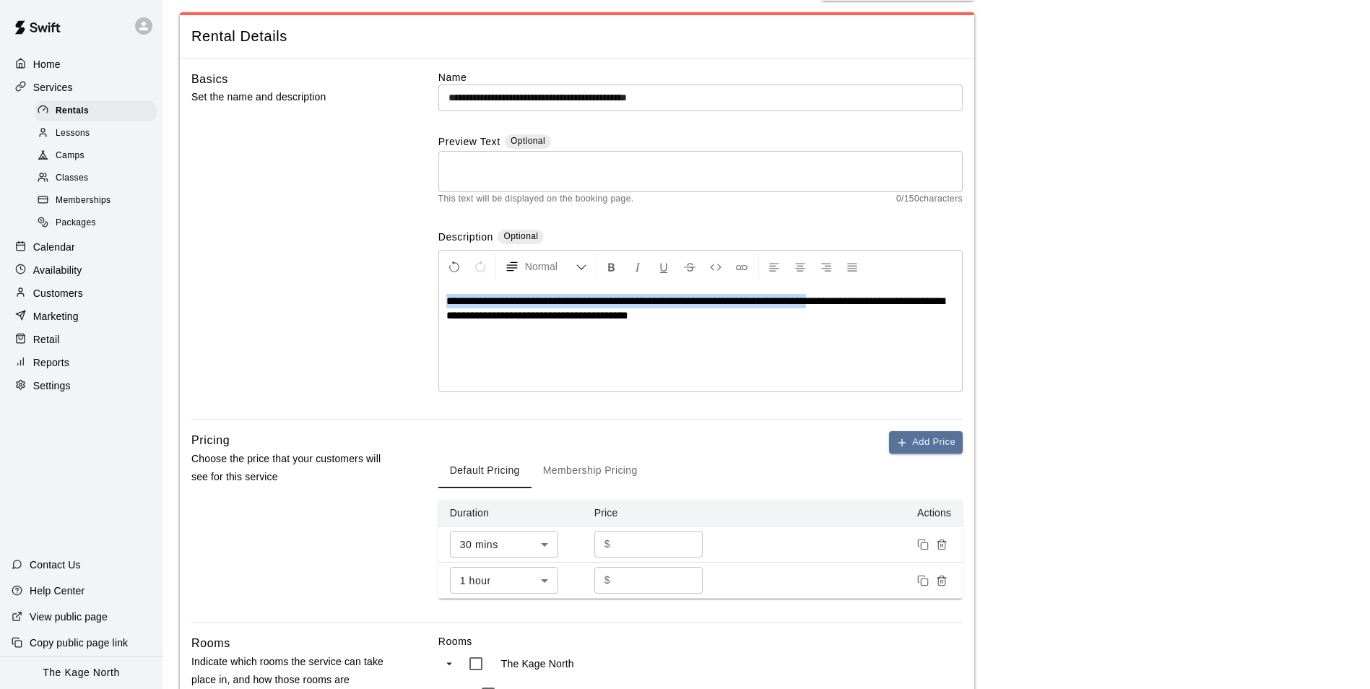
drag, startPoint x: 836, startPoint y: 300, endPoint x: 448, endPoint y: 302, distance: 387.8
click at [448, 302] on span "**********" at bounding box center [695, 307] width 498 height 25
copy span "**********"
click at [478, 154] on div "* ​" at bounding box center [700, 171] width 524 height 41
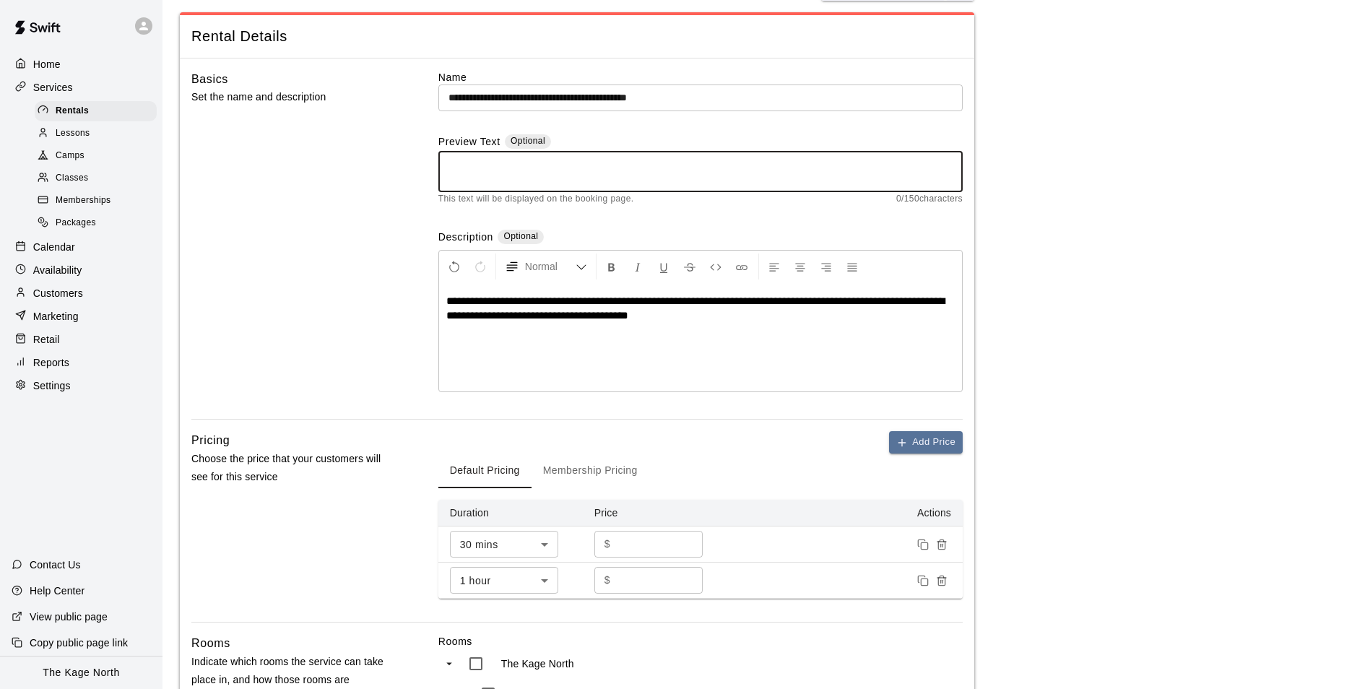
paste textarea "**********"
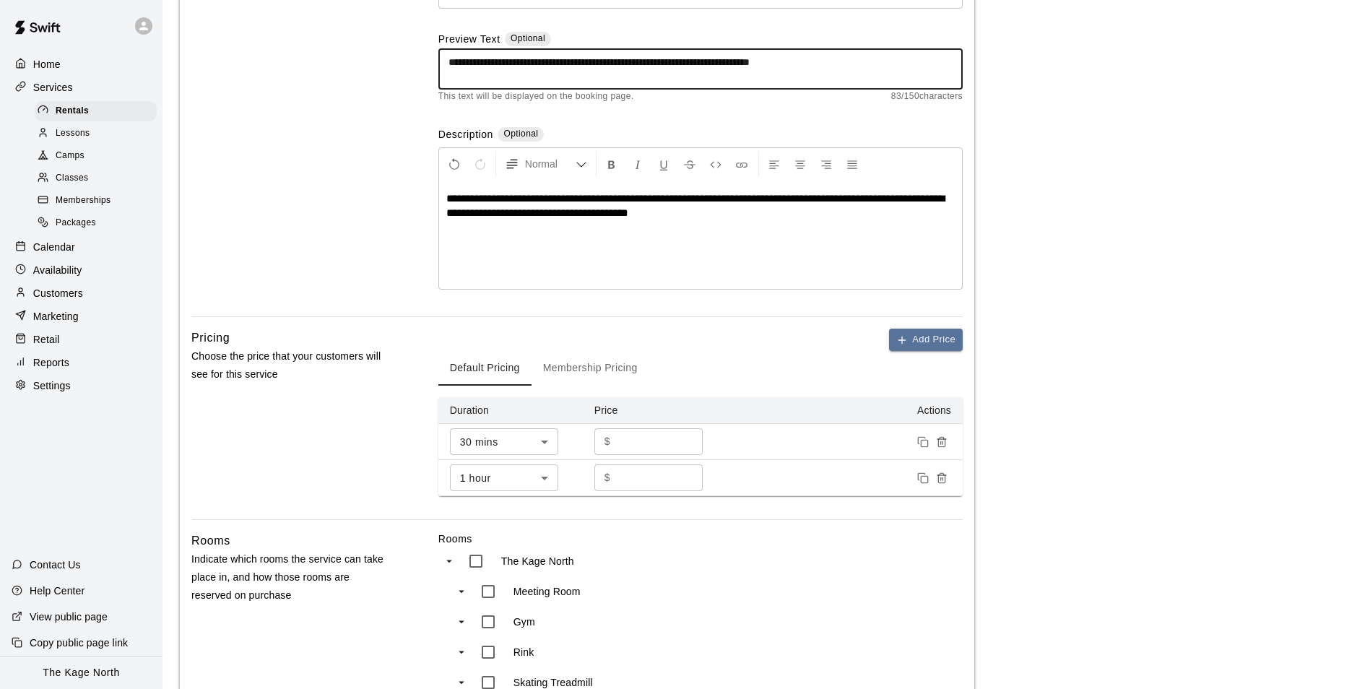
scroll to position [567, 0]
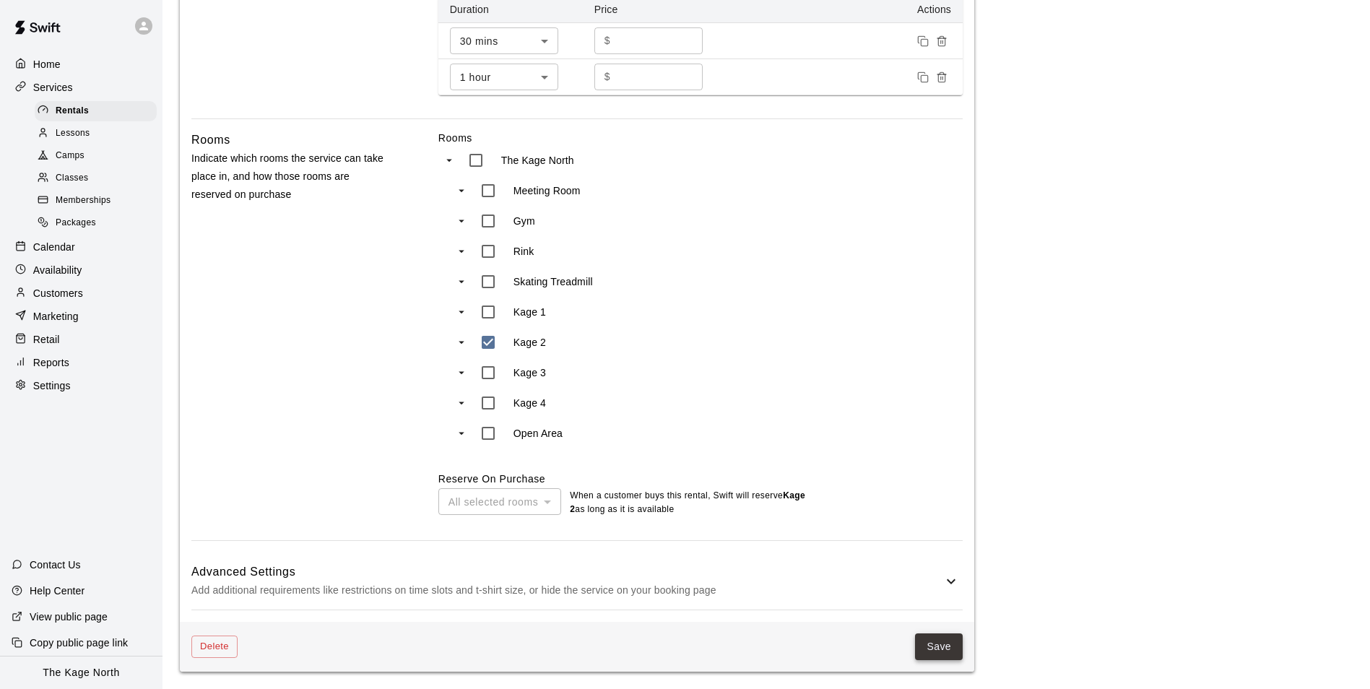
type textarea "**********"
click at [940, 641] on button "Save" at bounding box center [939, 646] width 48 height 27
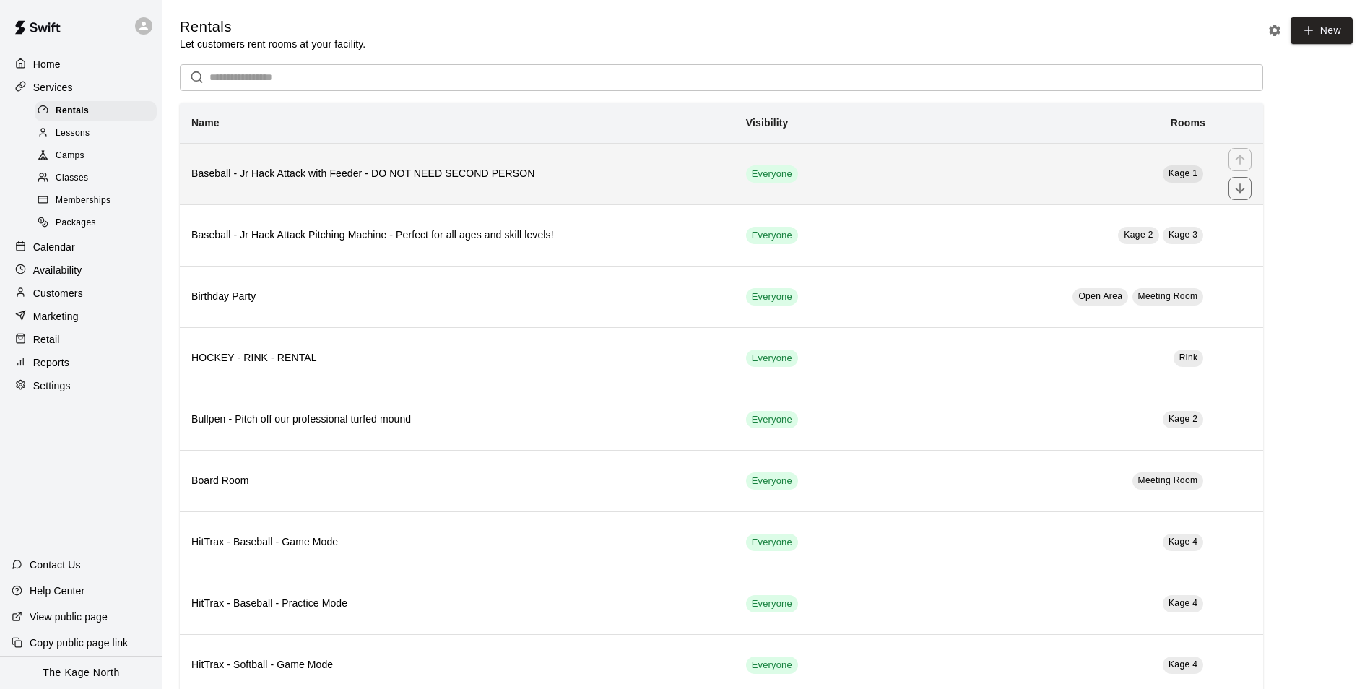
click at [444, 184] on th "Baseball - Jr Hack Attack with Feeder - DO NOT NEED SECOND PERSON" at bounding box center [457, 173] width 555 height 61
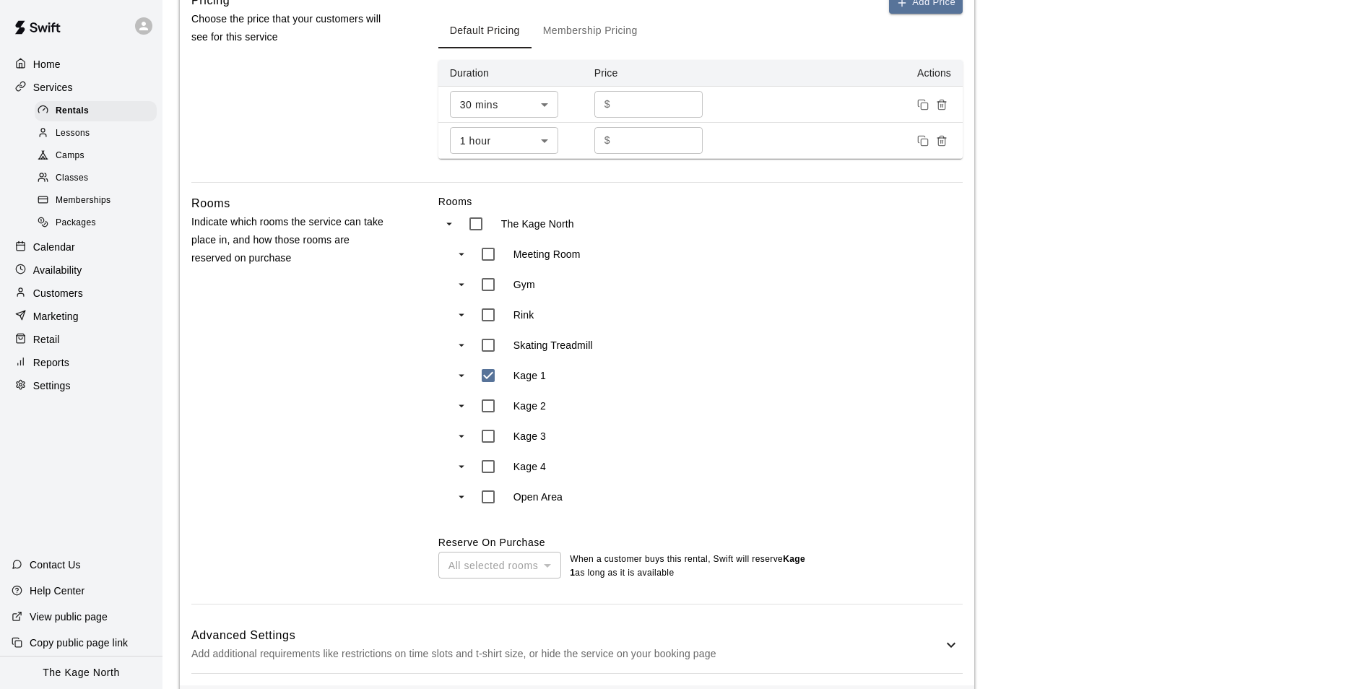
scroll to position [567, 0]
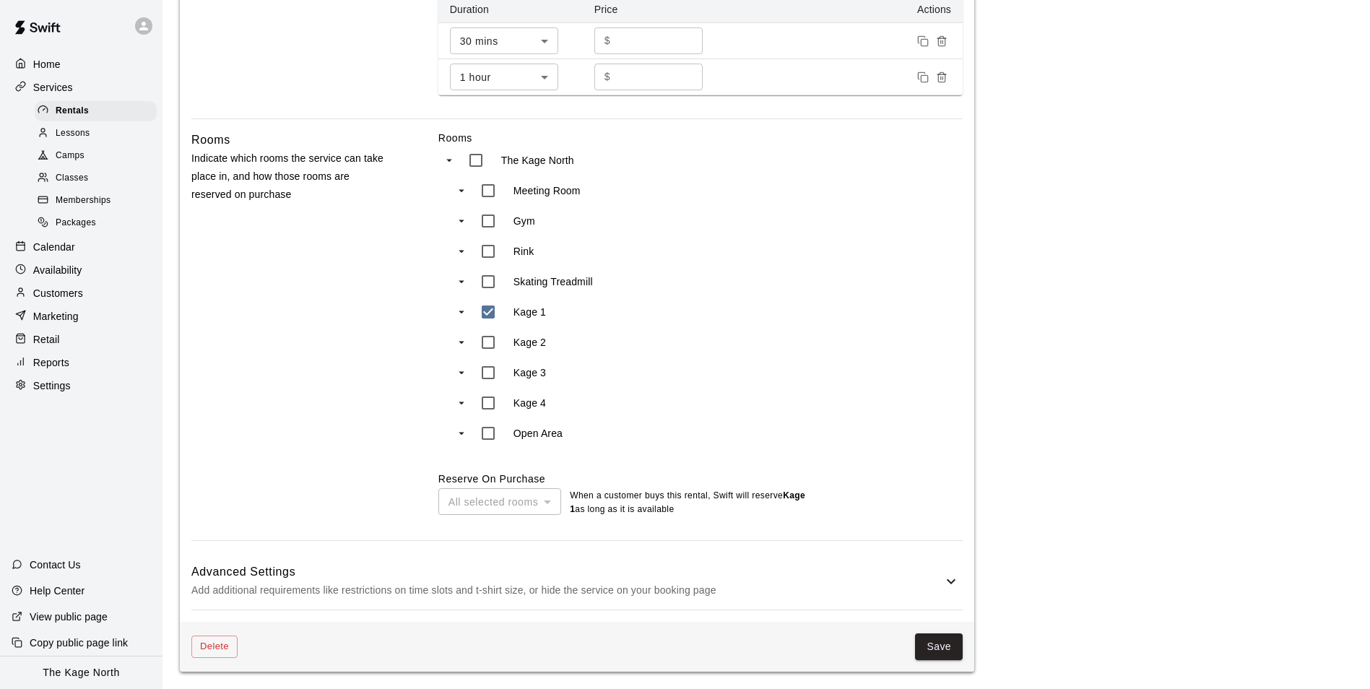
click at [945, 651] on button "Save" at bounding box center [939, 646] width 48 height 27
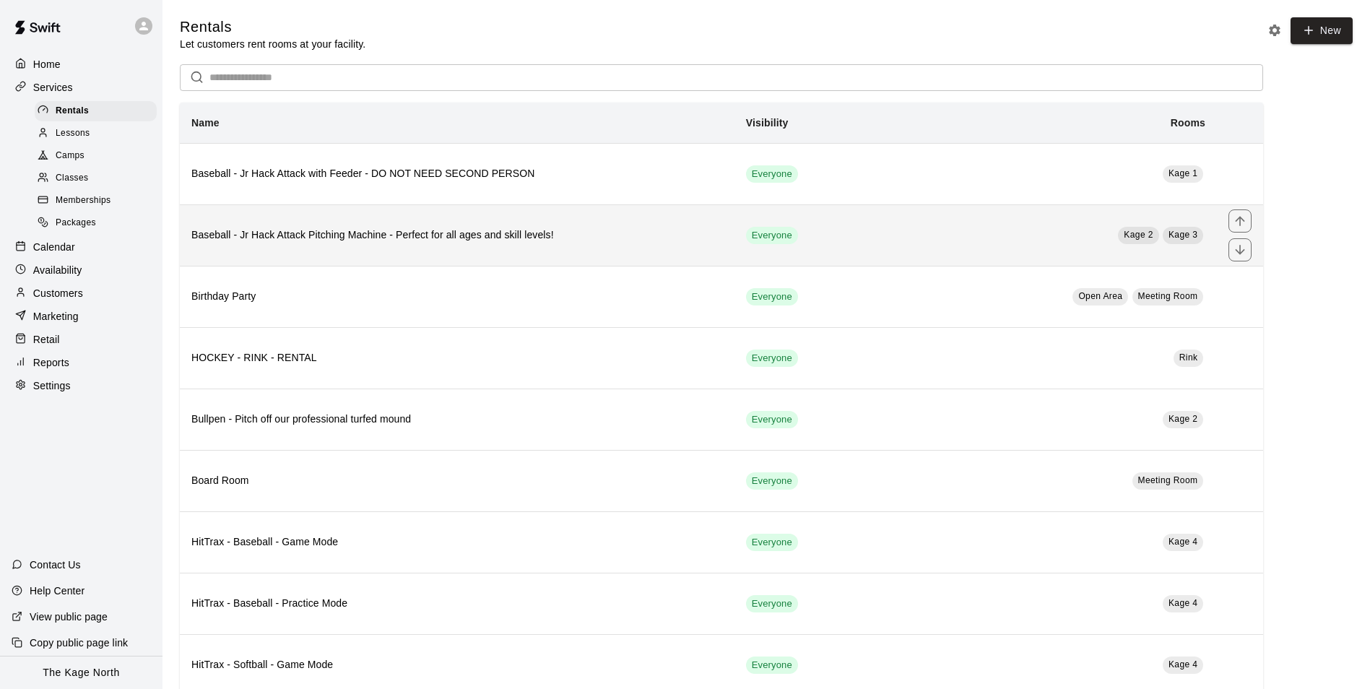
click at [539, 238] on h6 "Baseball - Jr Hack Attack Pitching Machine - Perfect for all ages and skill lev…" at bounding box center [457, 235] width 532 height 16
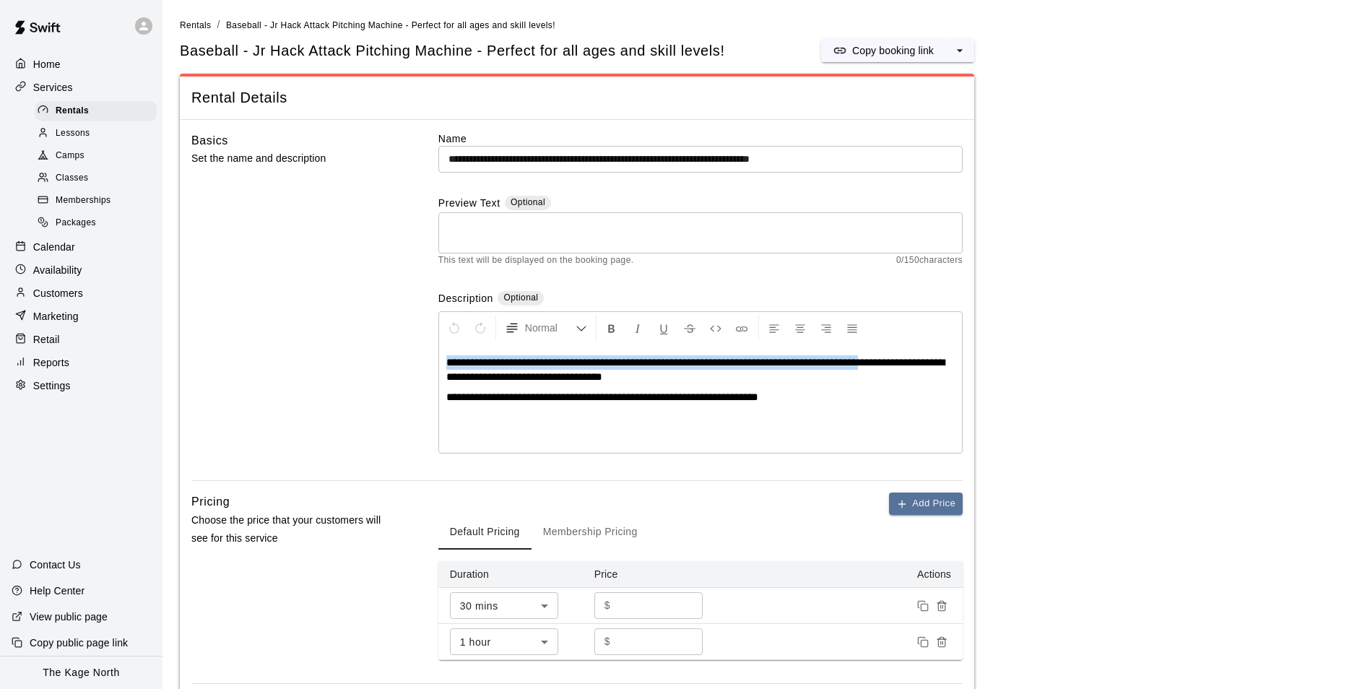
drag, startPoint x: 912, startPoint y: 362, endPoint x: 472, endPoint y: 362, distance: 440.5
click at [449, 357] on span "**********" at bounding box center [695, 369] width 498 height 25
copy span "**********"
click at [475, 216] on div "* ​" at bounding box center [700, 232] width 524 height 41
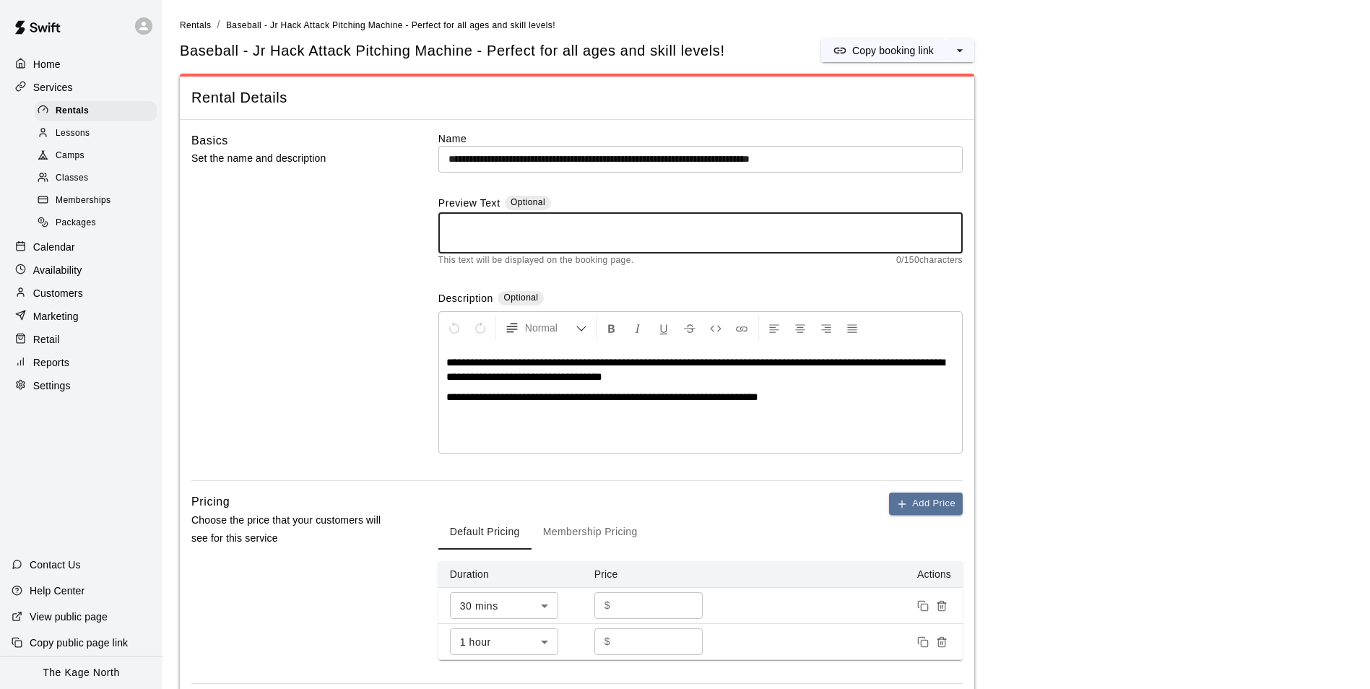
paste textarea "**********"
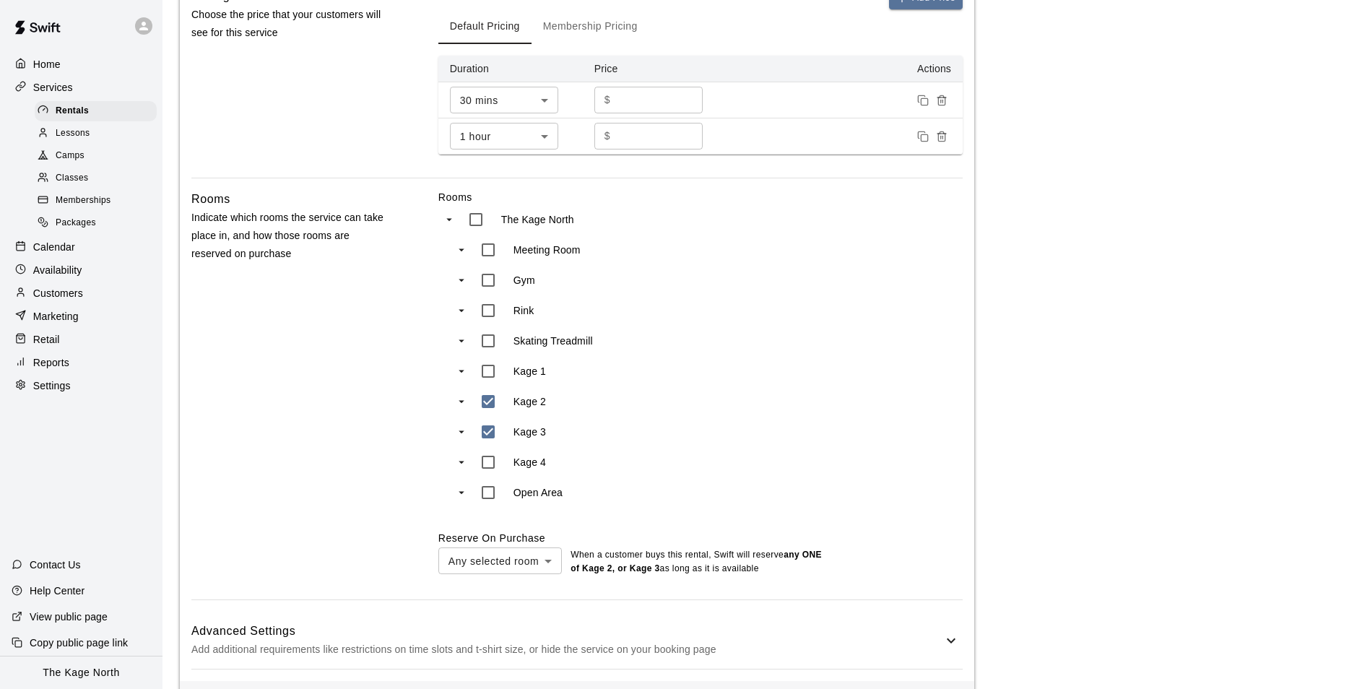
scroll to position [567, 0]
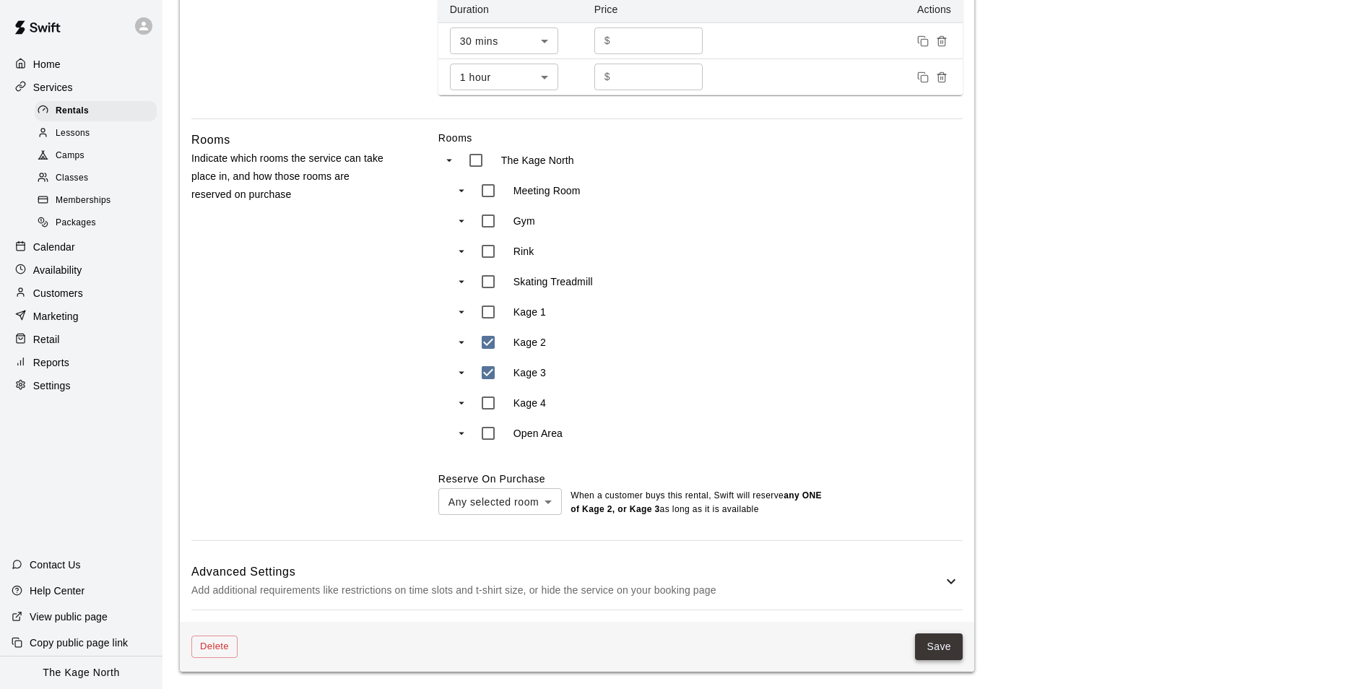
type textarea "**********"
click at [934, 646] on button "Save" at bounding box center [939, 646] width 48 height 27
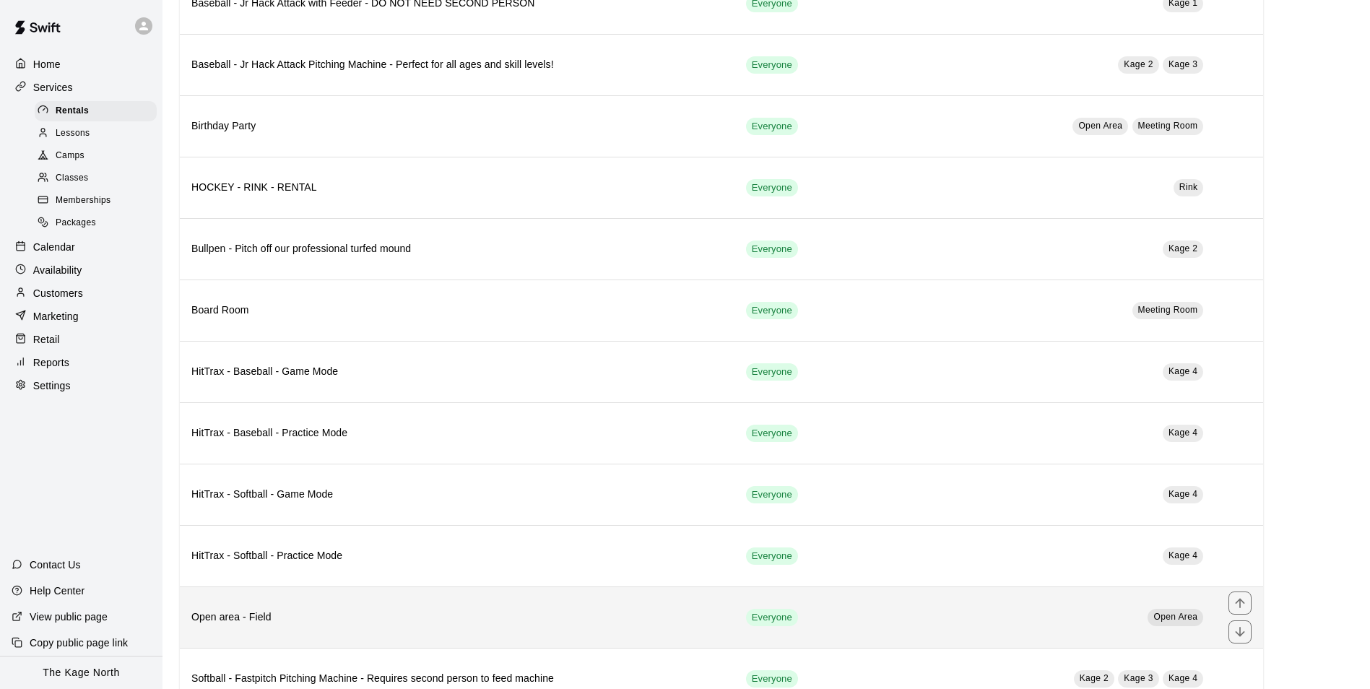
scroll to position [144, 0]
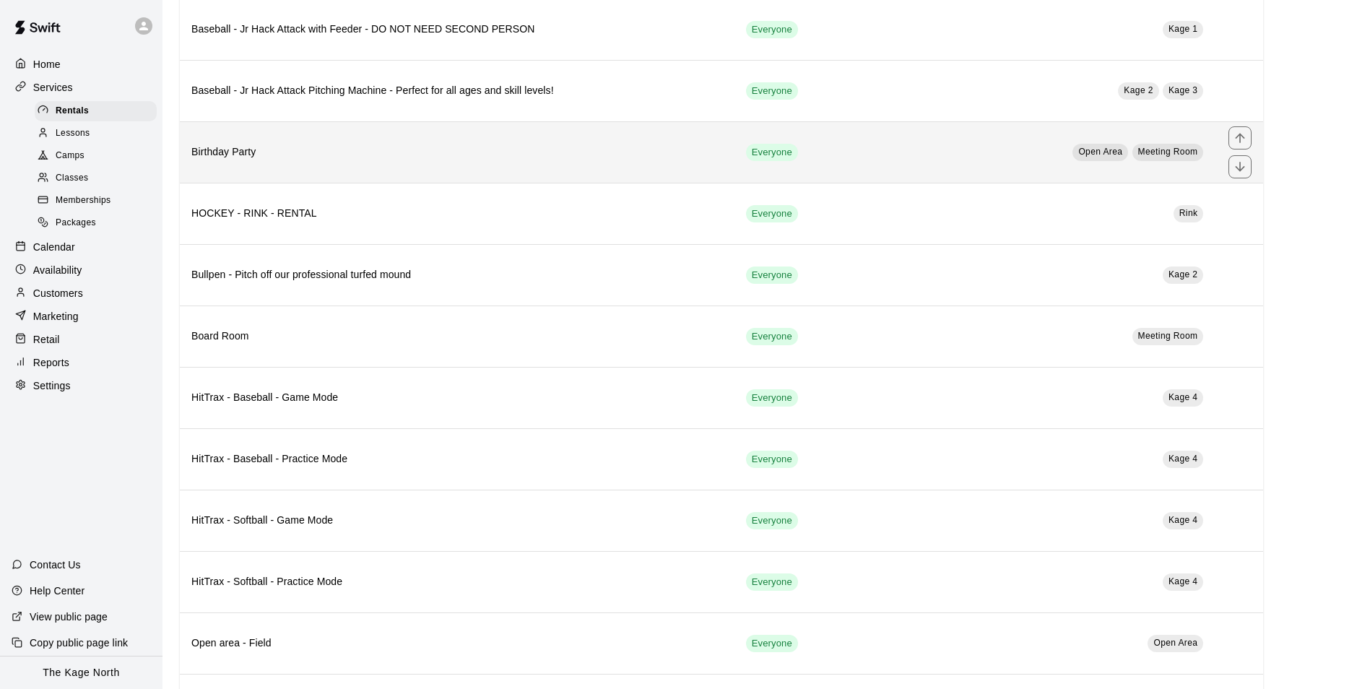
click at [378, 166] on th "Birthday Party" at bounding box center [457, 151] width 555 height 61
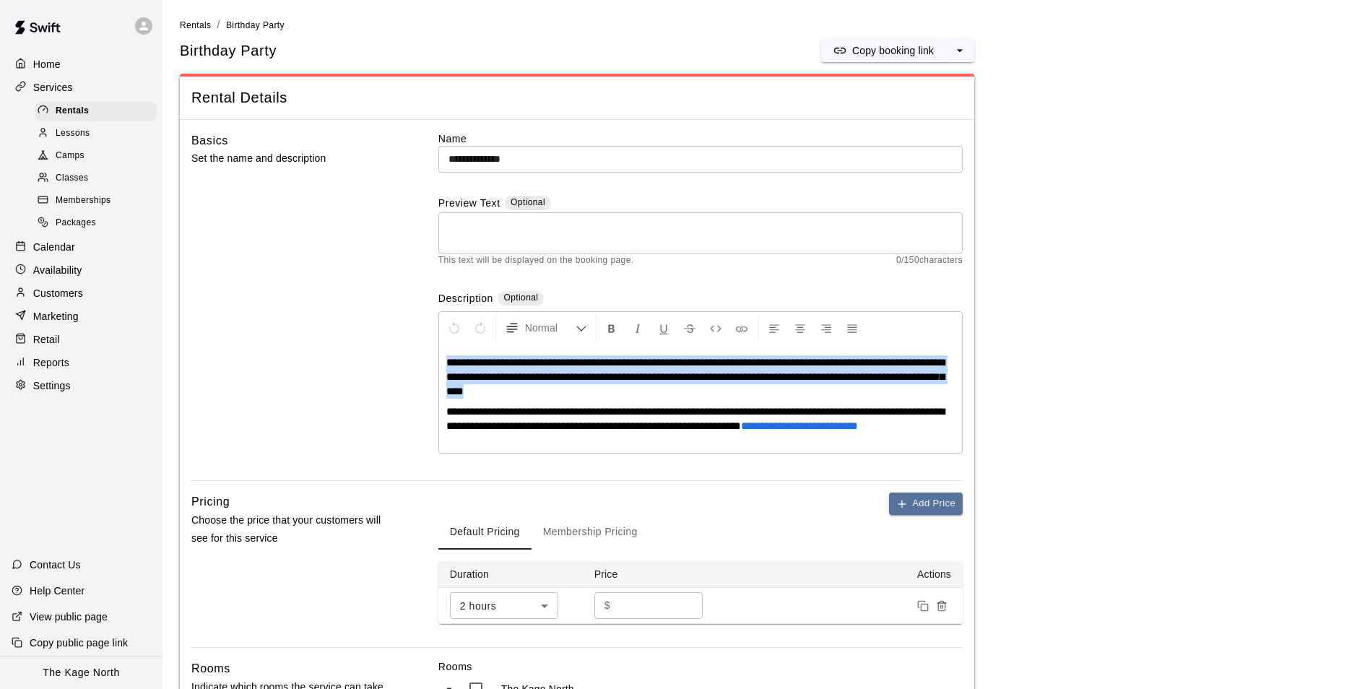
drag, startPoint x: 577, startPoint y: 397, endPoint x: 439, endPoint y: 362, distance: 142.4
click at [439, 362] on div "**********" at bounding box center [700, 398] width 523 height 108
copy span "**********"
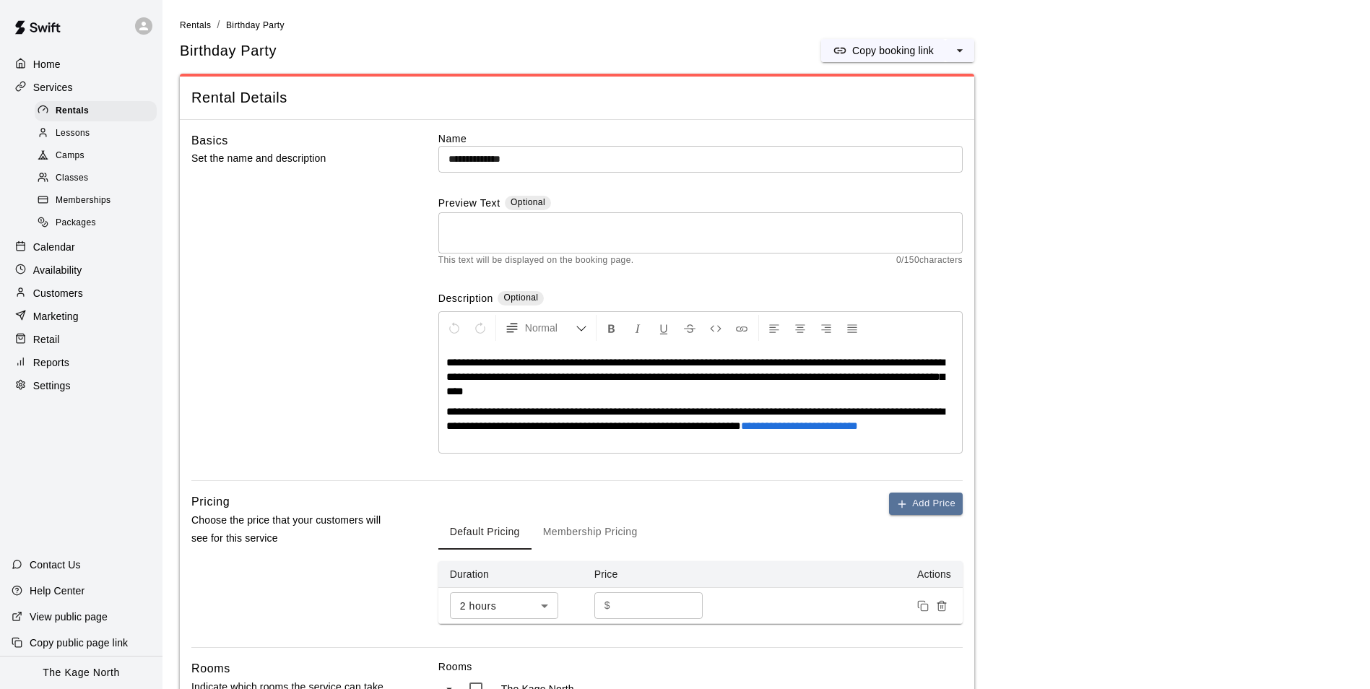
click at [493, 220] on textarea at bounding box center [700, 233] width 504 height 29
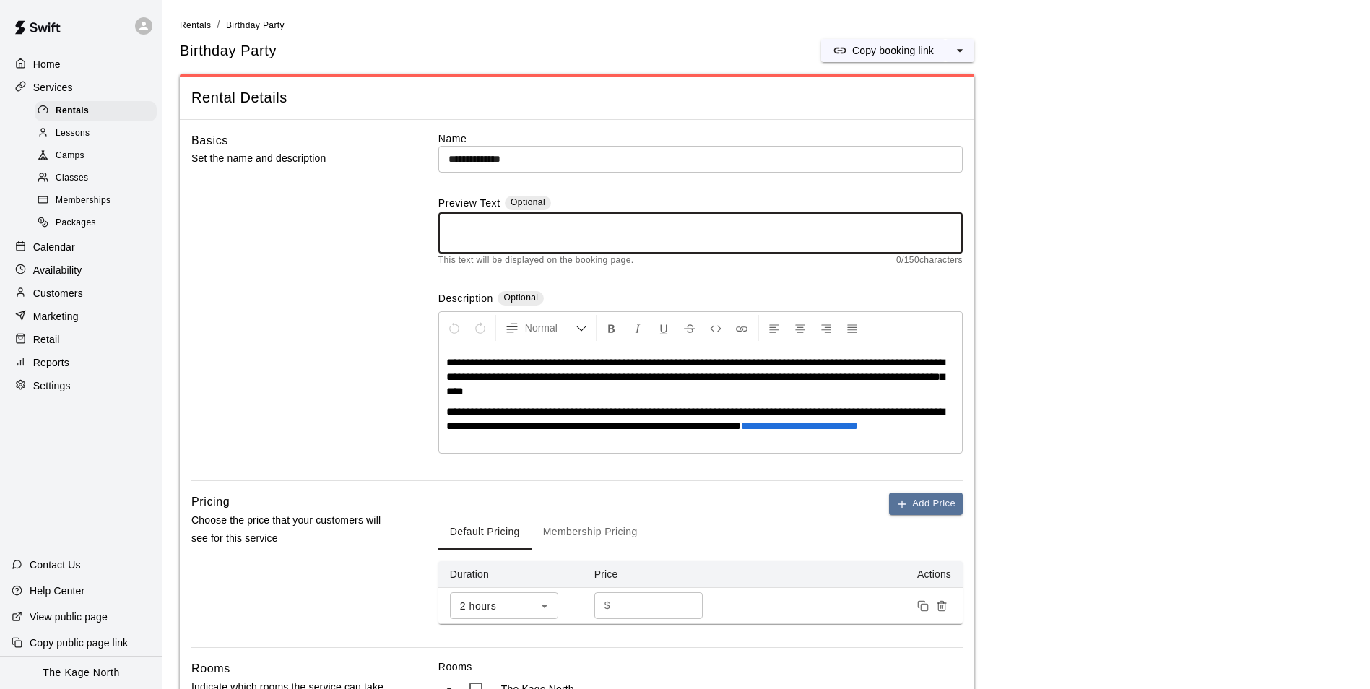
paste textarea "**********"
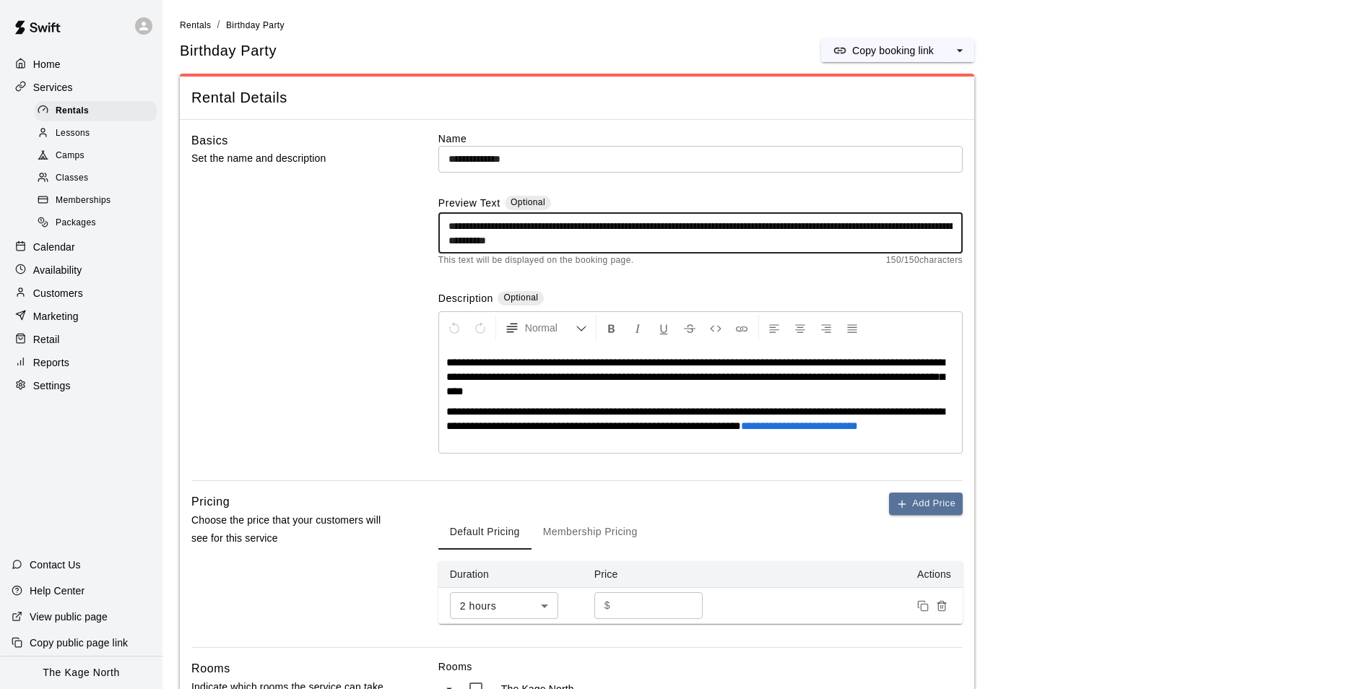
drag, startPoint x: 697, startPoint y: 237, endPoint x: 912, endPoint y: 218, distance: 216.0
click at [912, 219] on textarea "**********" at bounding box center [700, 233] width 504 height 29
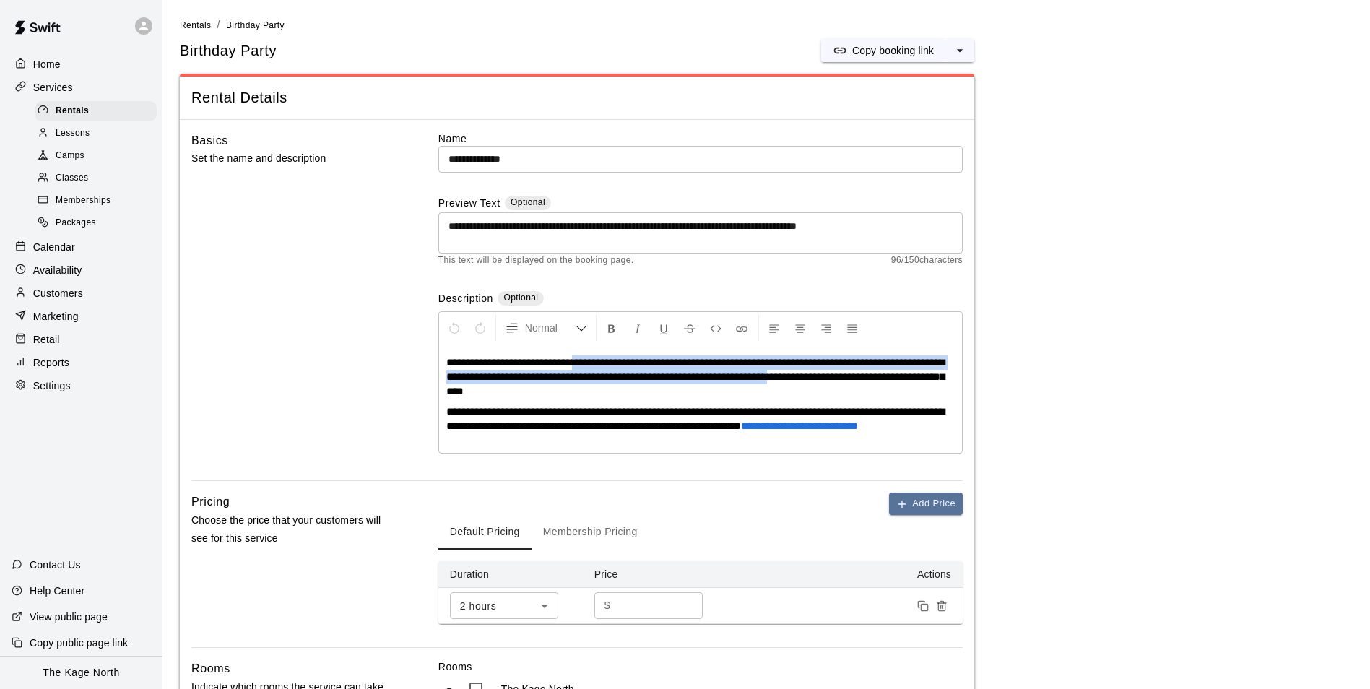
drag, startPoint x: 589, startPoint y: 363, endPoint x: 831, endPoint y: 375, distance: 242.2
click at [831, 375] on span "**********" at bounding box center [695, 377] width 498 height 40
copy span "**********"
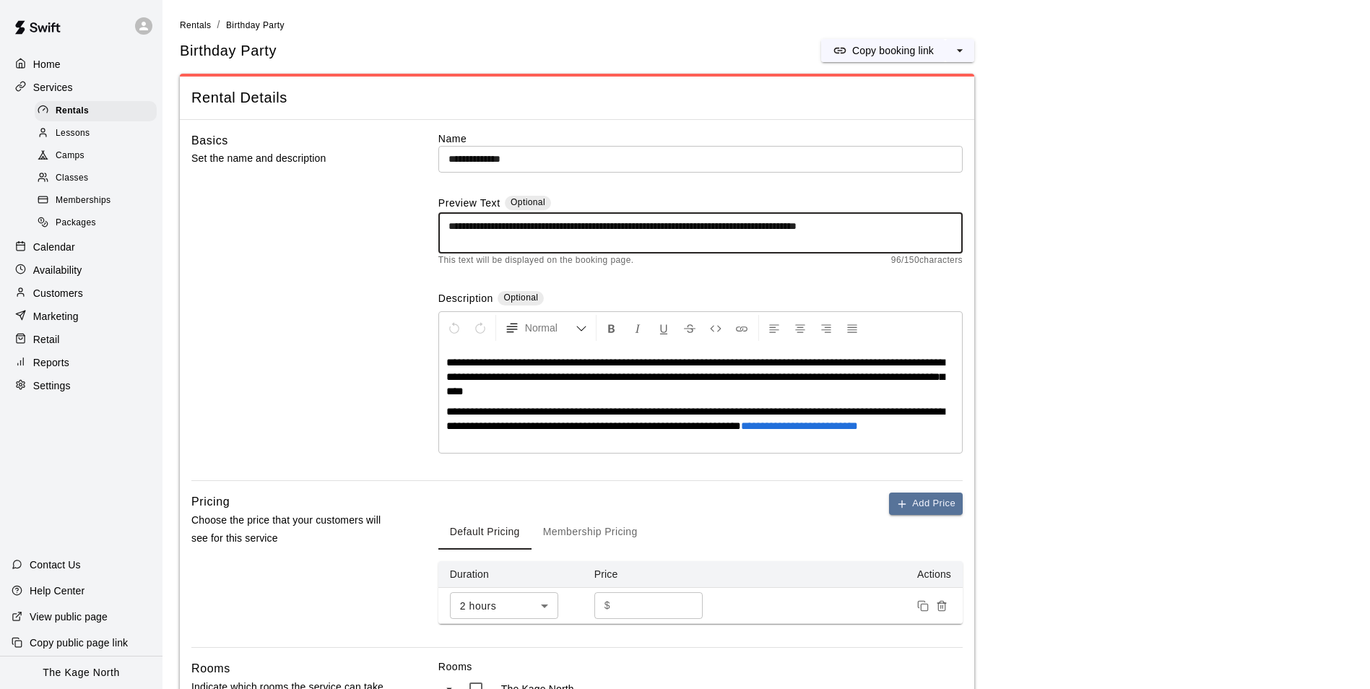
drag, startPoint x: 923, startPoint y: 240, endPoint x: 409, endPoint y: 224, distance: 513.7
click at [409, 224] on div "**********" at bounding box center [576, 306] width 771 height 350
paste textarea "**********"
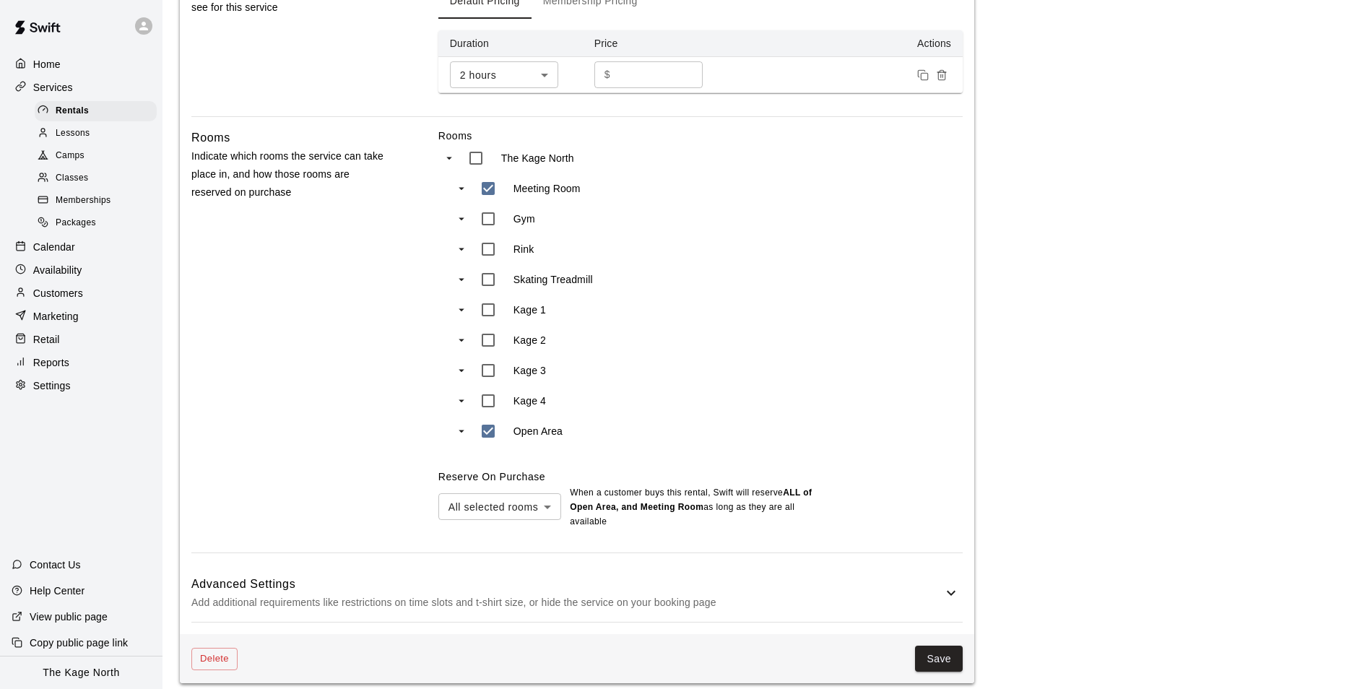
scroll to position [545, 0]
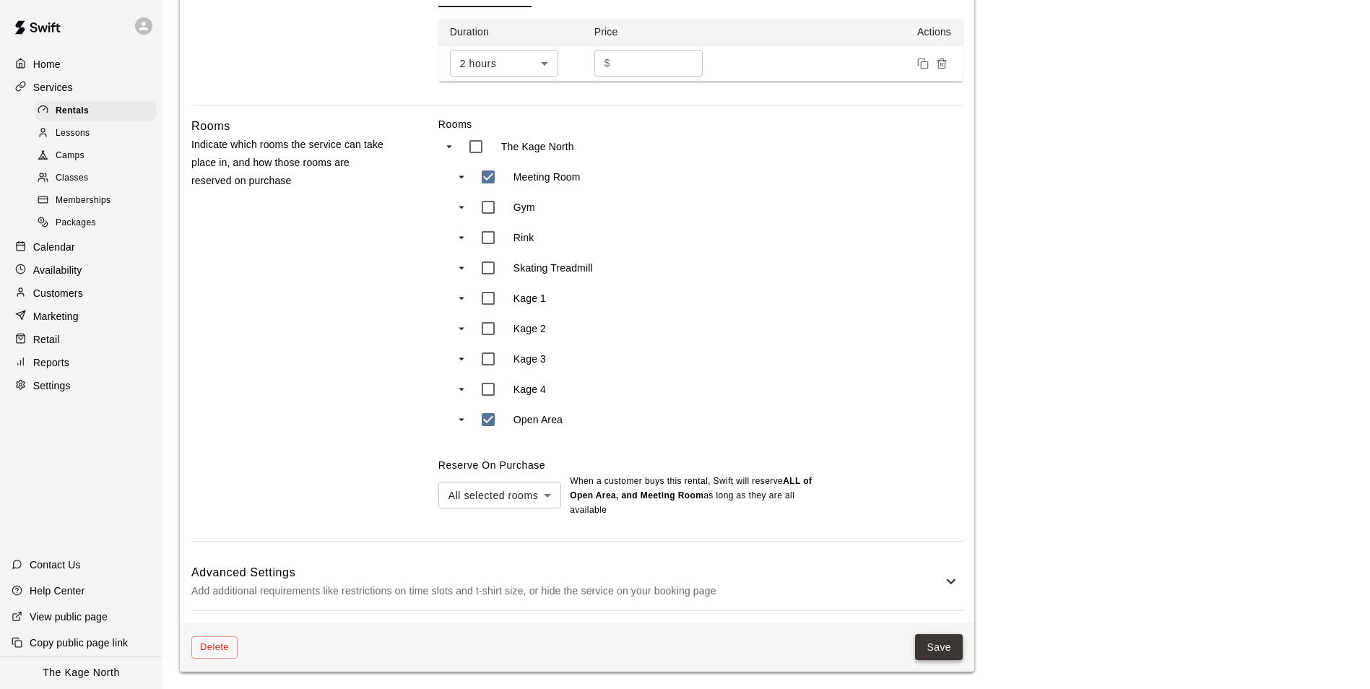
type textarea "**********"
click at [945, 648] on button "Save" at bounding box center [939, 647] width 48 height 27
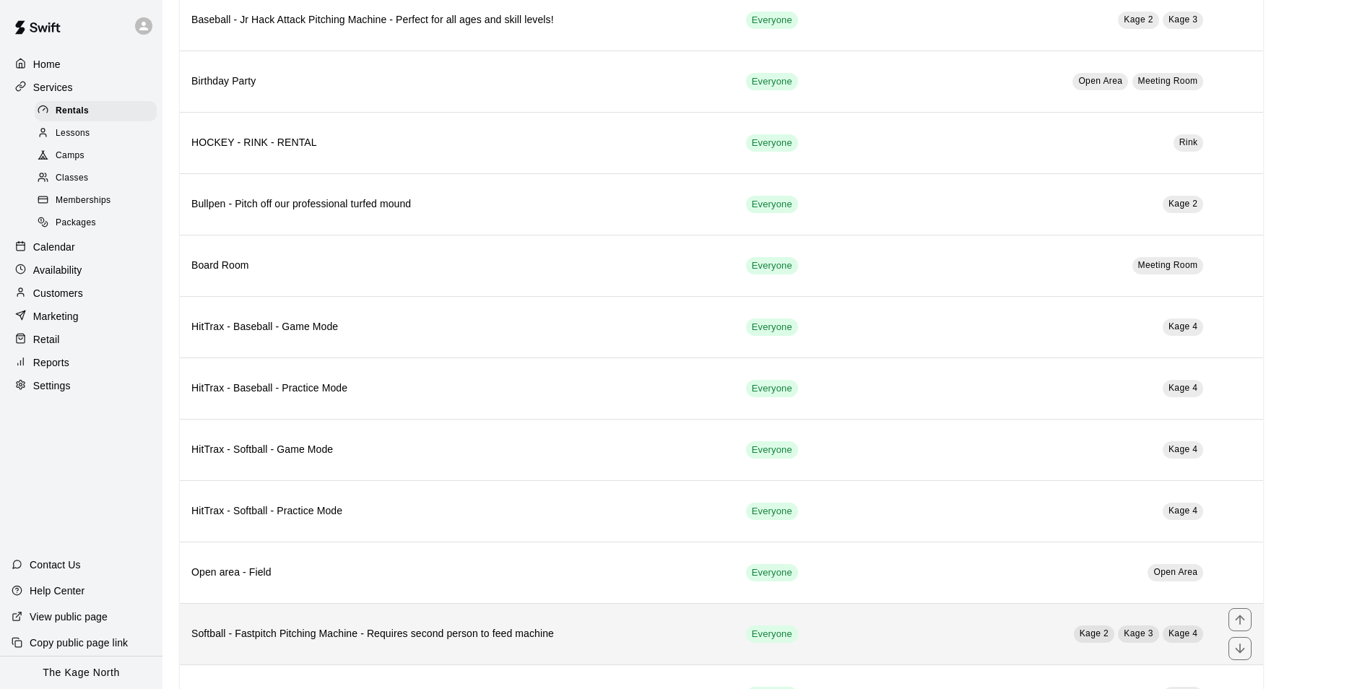
scroll to position [157, 0]
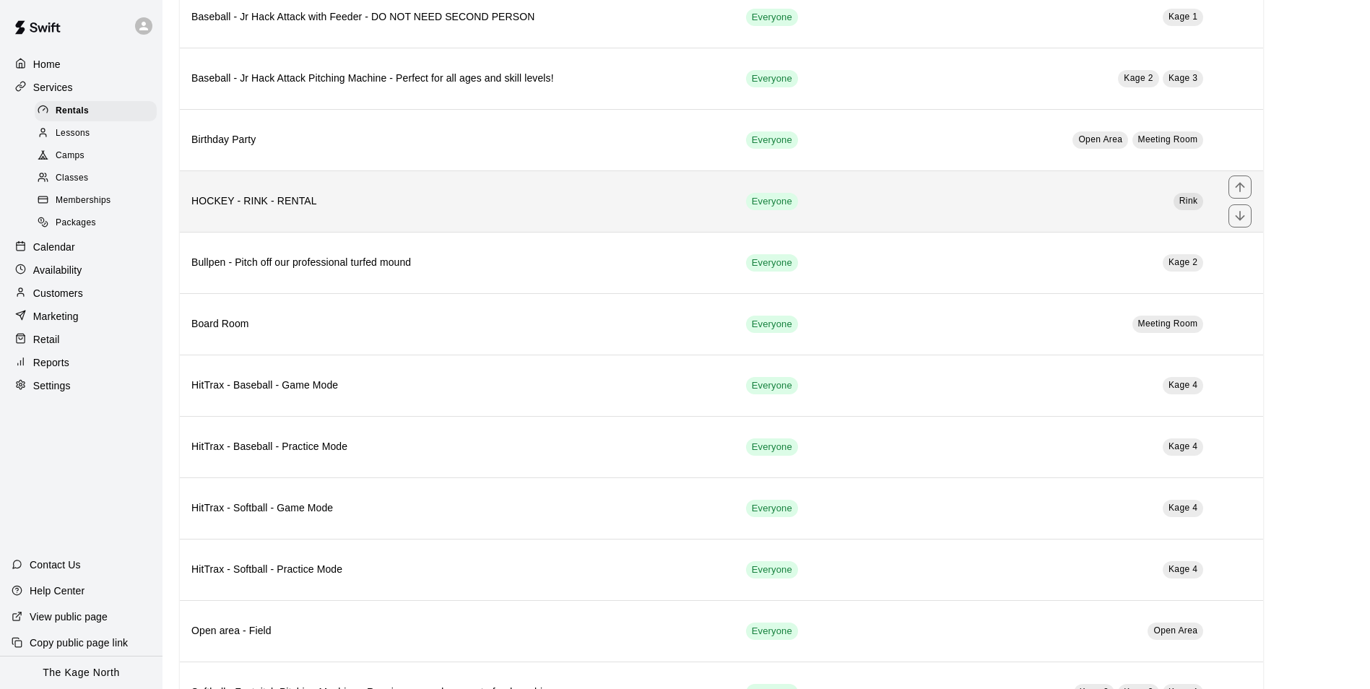
click at [443, 199] on h6 "HOCKEY - RINK - RENTAL" at bounding box center [457, 202] width 532 height 16
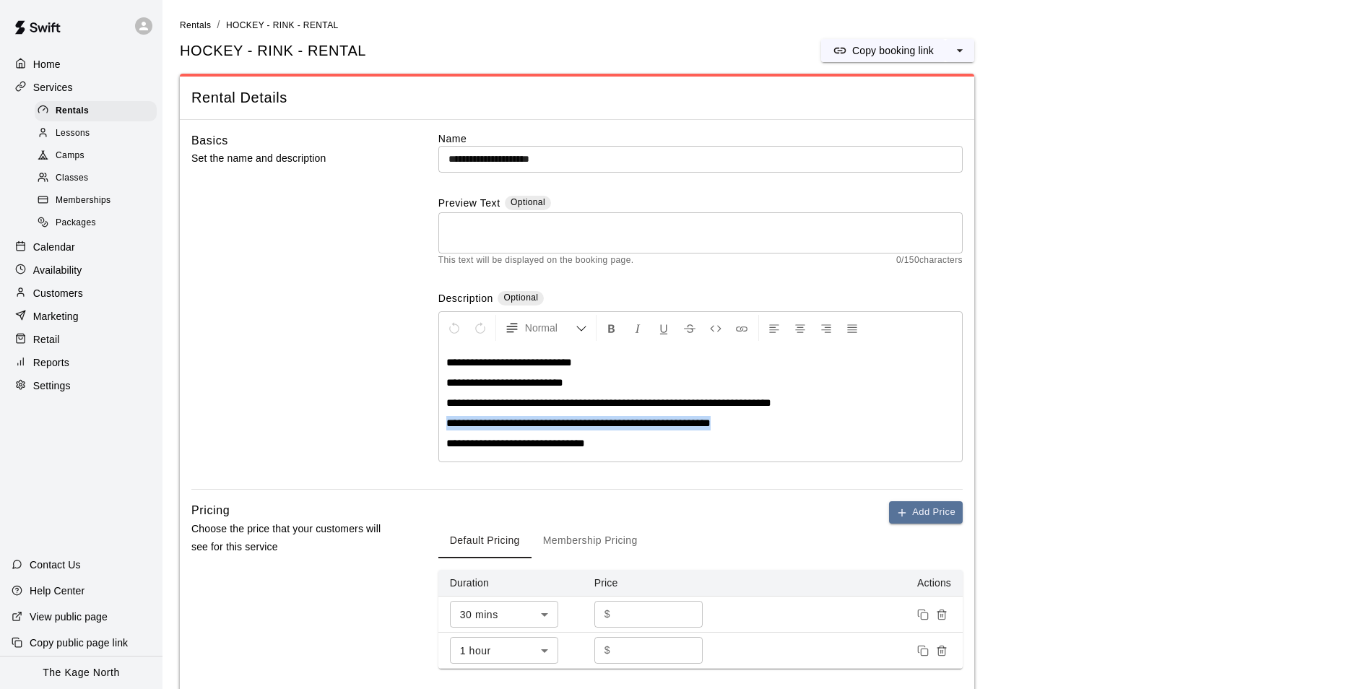
drag, startPoint x: 744, startPoint y: 423, endPoint x: 445, endPoint y: 426, distance: 299.0
click at [445, 426] on div "**********" at bounding box center [700, 402] width 523 height 117
drag, startPoint x: 771, startPoint y: 425, endPoint x: 749, endPoint y: 429, distance: 22.0
click at [769, 425] on p "**********" at bounding box center [700, 423] width 508 height 14
click at [748, 426] on p "**********" at bounding box center [700, 423] width 508 height 14
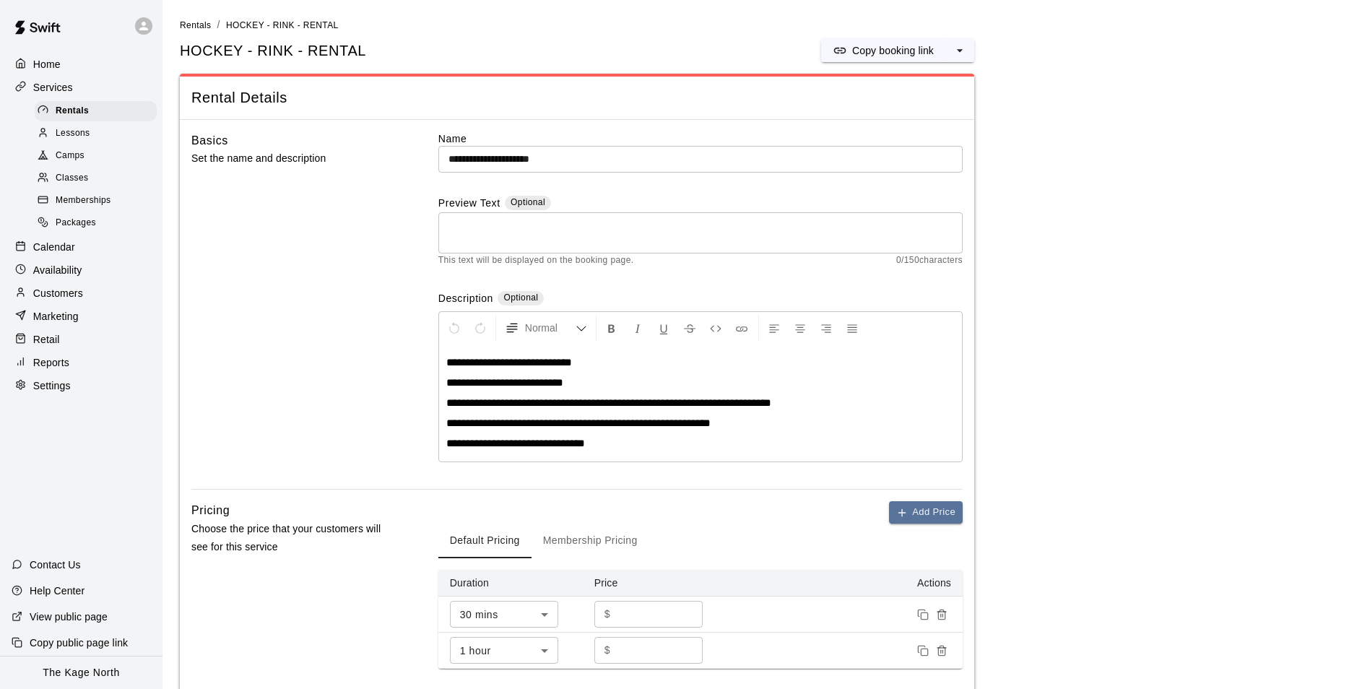
click at [482, 425] on span "**********" at bounding box center [578, 422] width 264 height 11
click at [482, 235] on textarea at bounding box center [700, 233] width 504 height 29
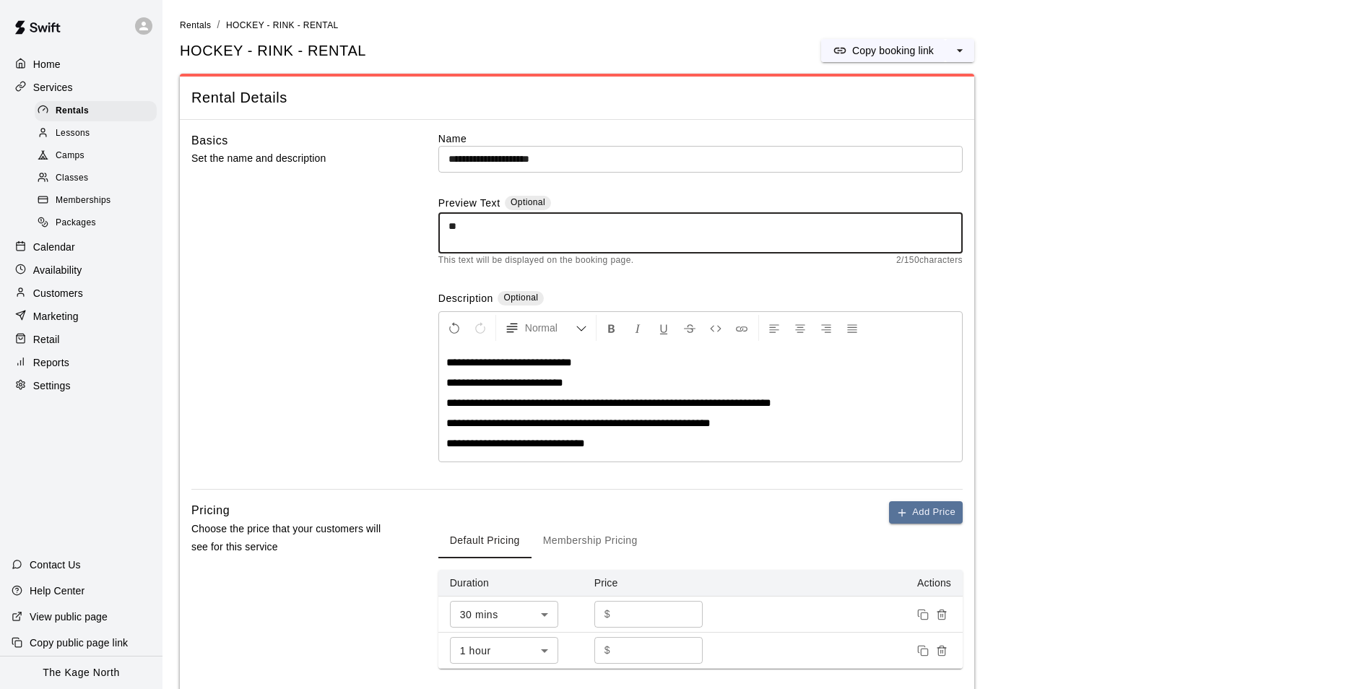
type textarea "*"
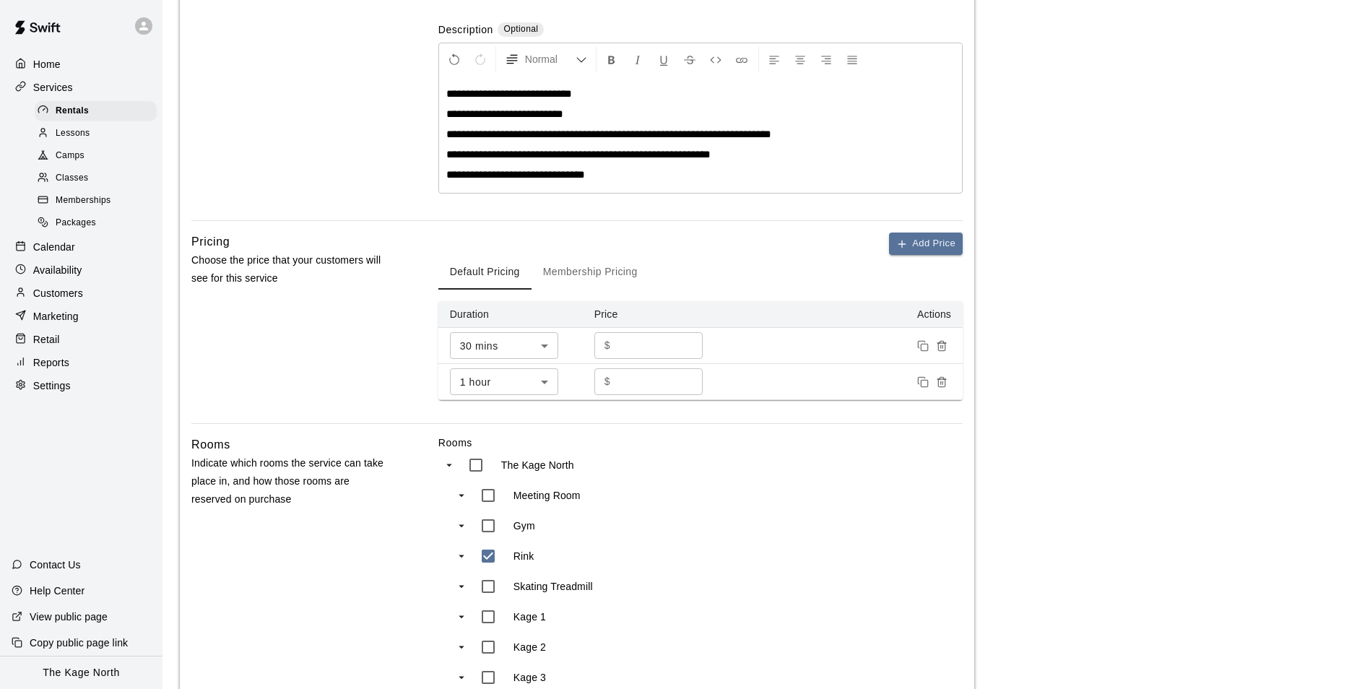
scroll to position [576, 0]
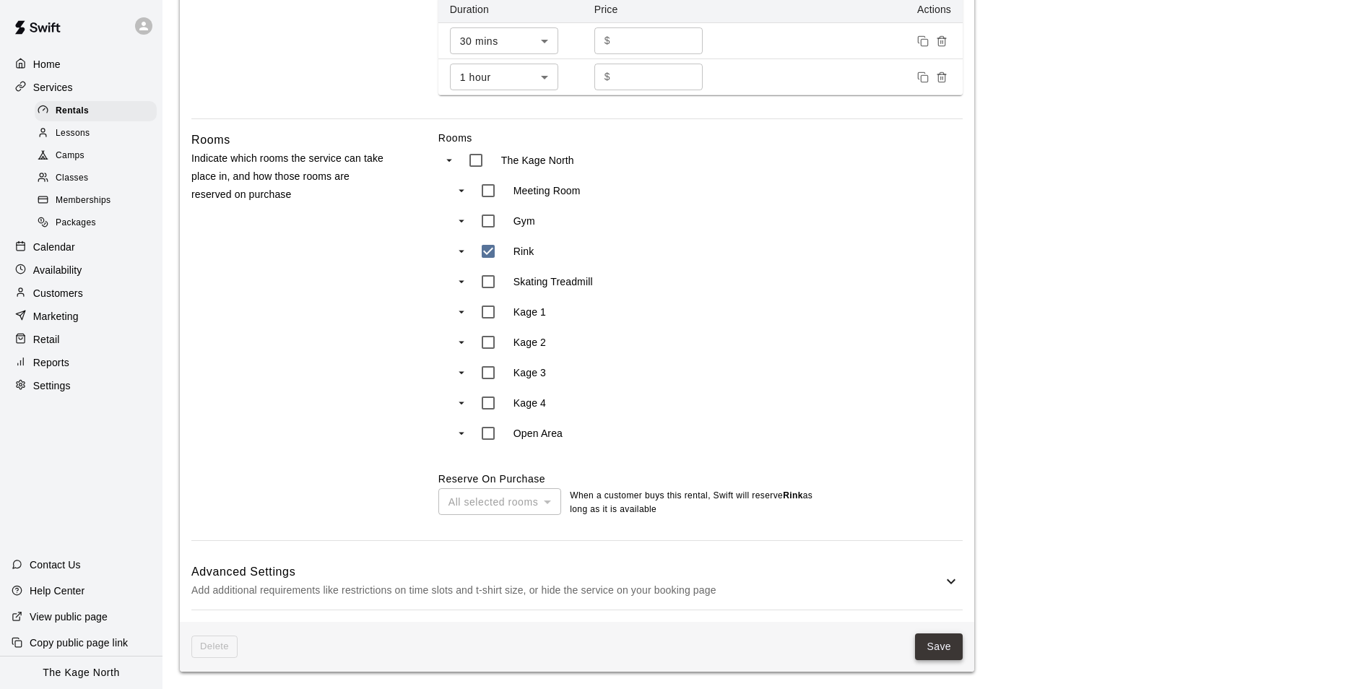
type textarea "**********"
click at [940, 651] on button "Save" at bounding box center [939, 646] width 48 height 27
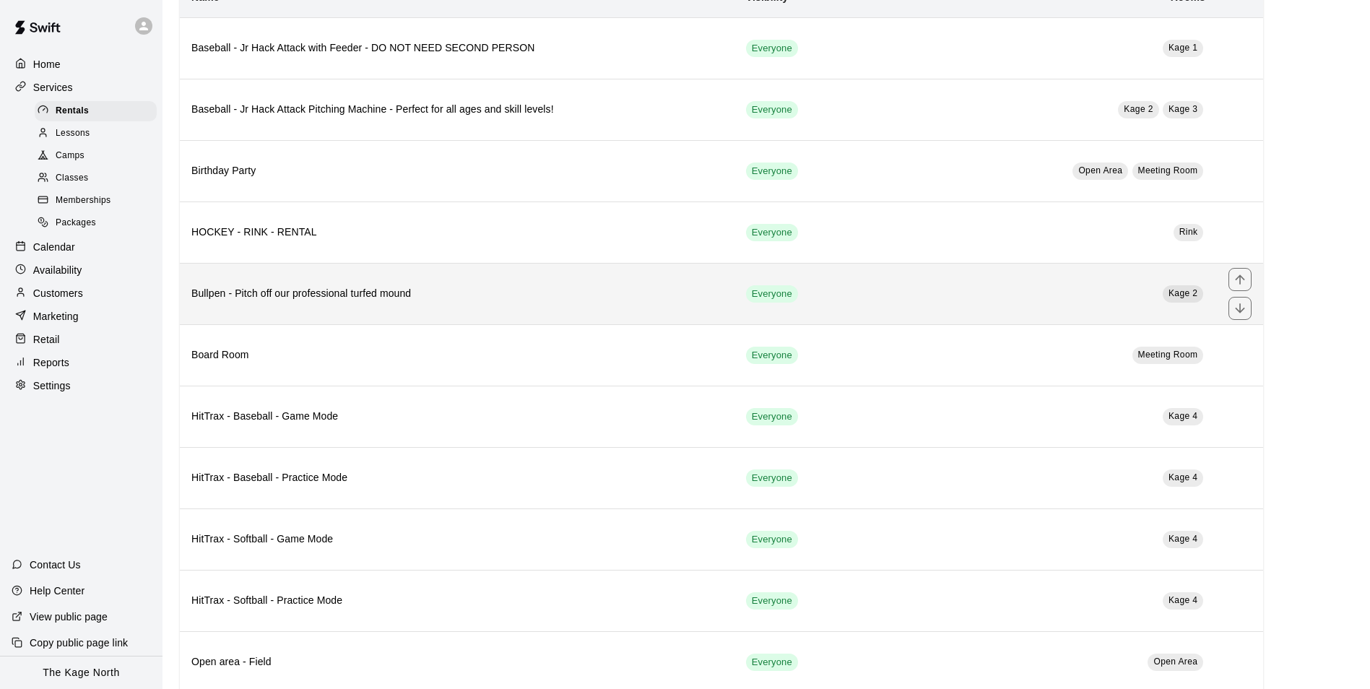
scroll to position [217, 0]
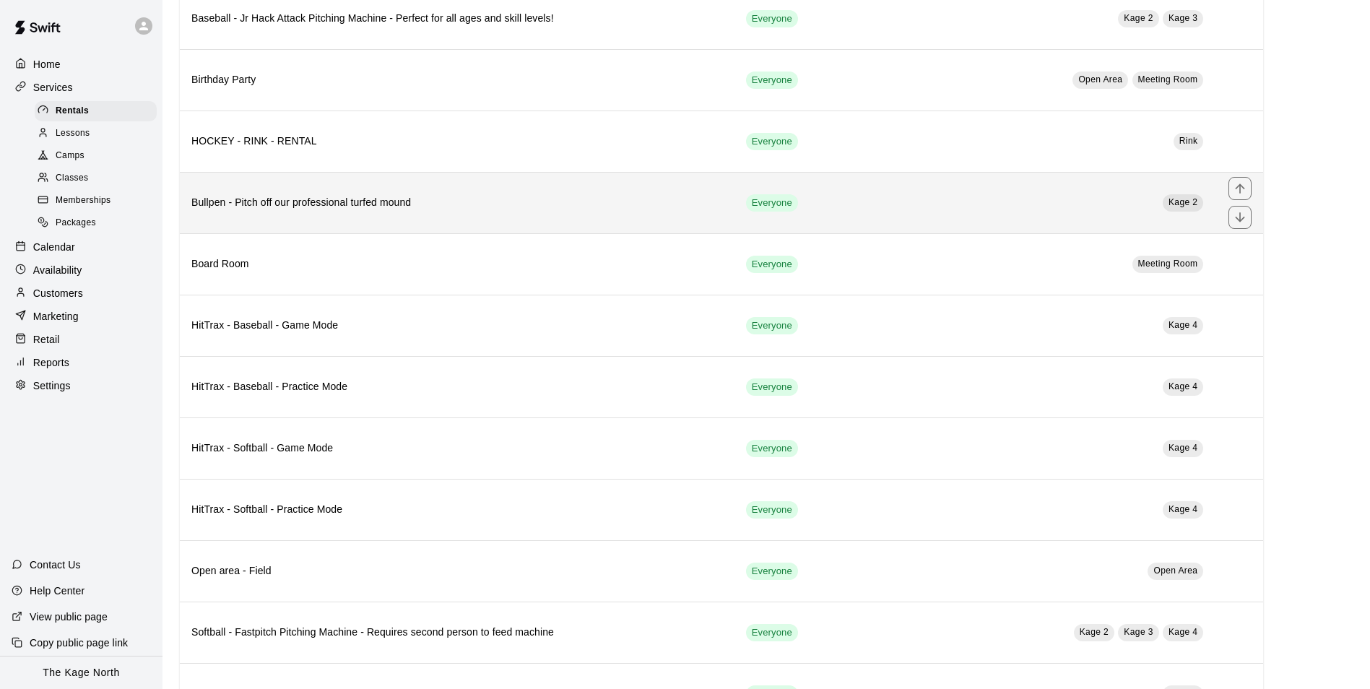
click at [482, 209] on h6 "Bullpen - Pitch off our professional turfed mound" at bounding box center [457, 203] width 532 height 16
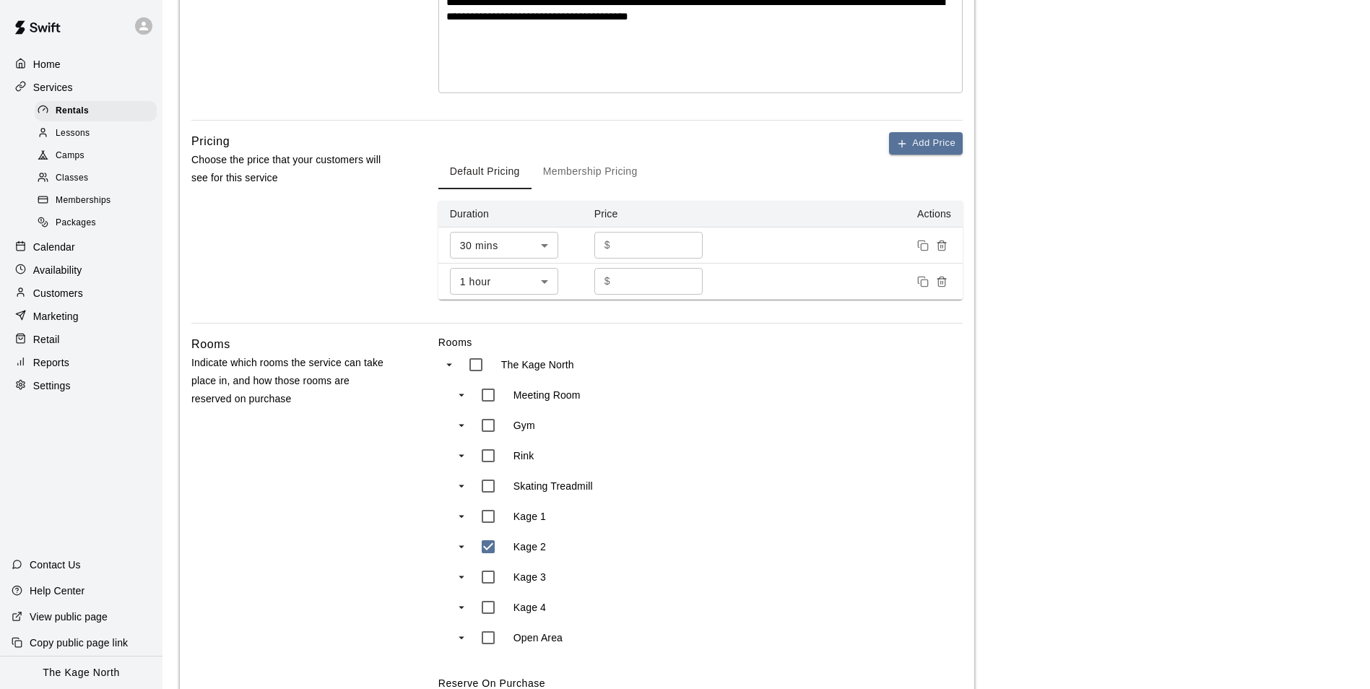
scroll to position [567, 0]
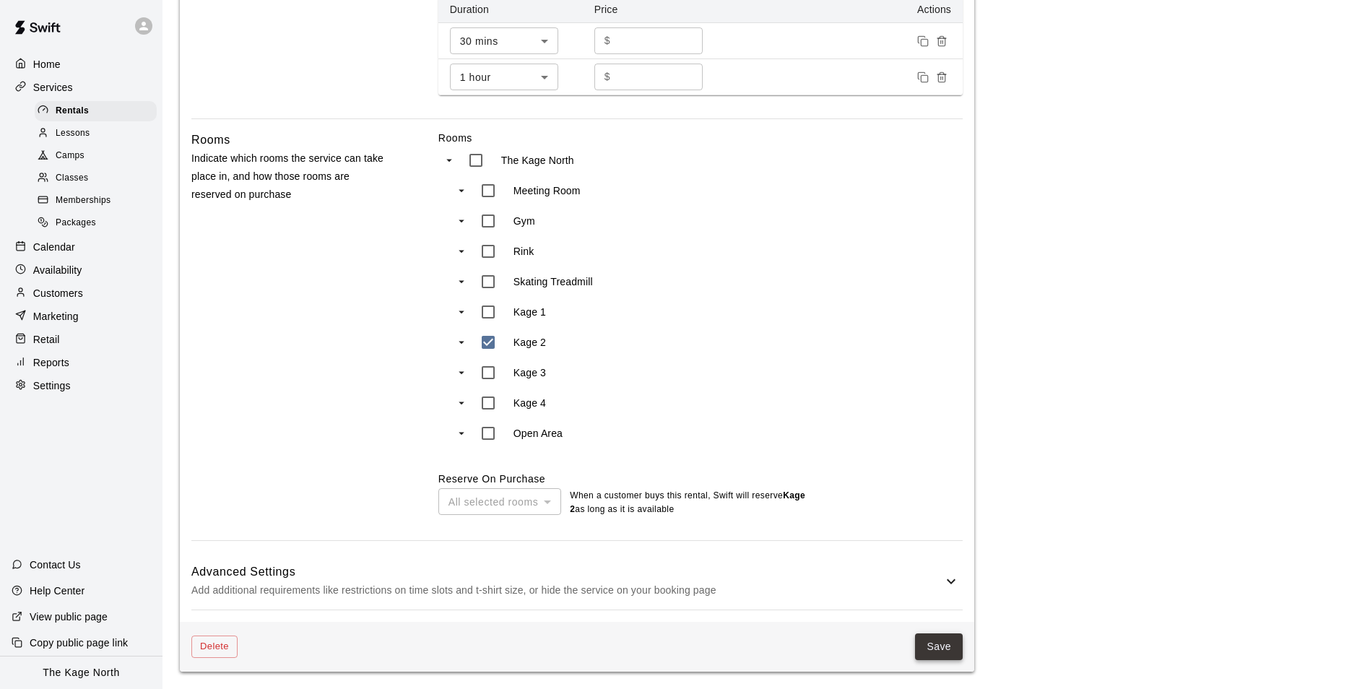
click at [937, 643] on button "Save" at bounding box center [939, 646] width 48 height 27
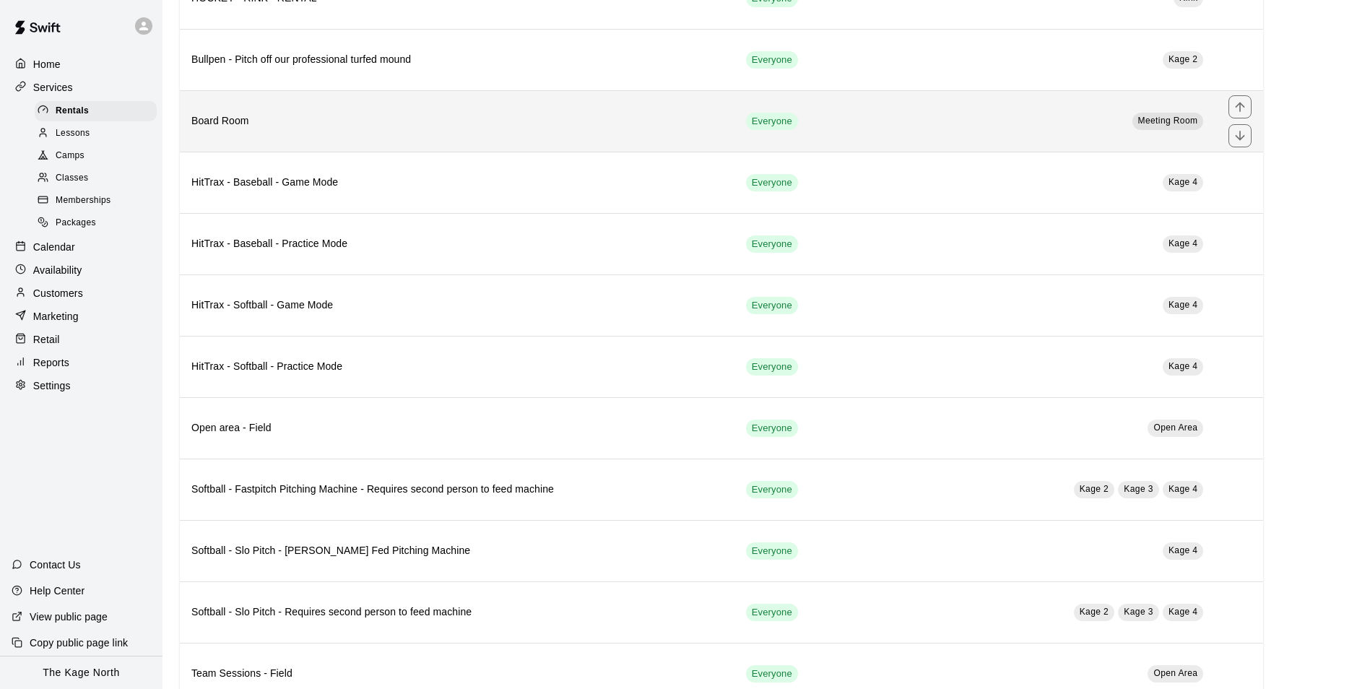
scroll to position [361, 0]
click at [430, 121] on h6 "Board Room" at bounding box center [457, 120] width 532 height 16
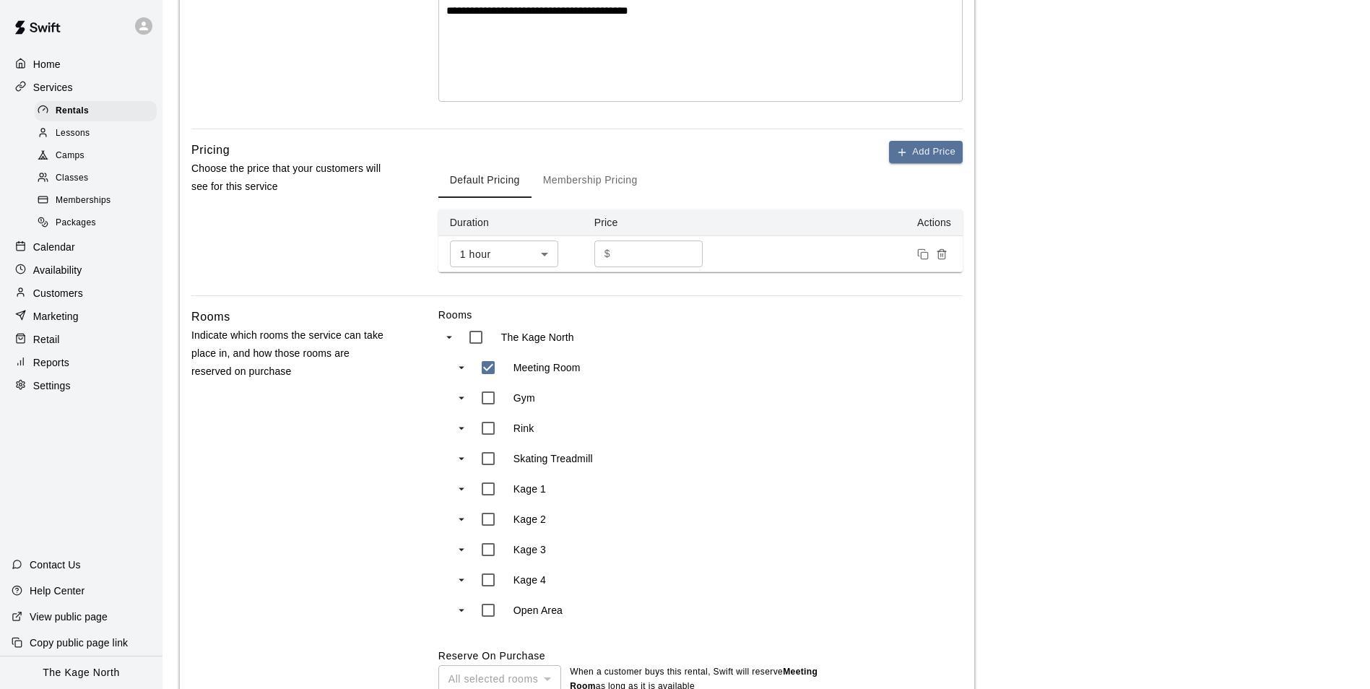
scroll to position [530, 0]
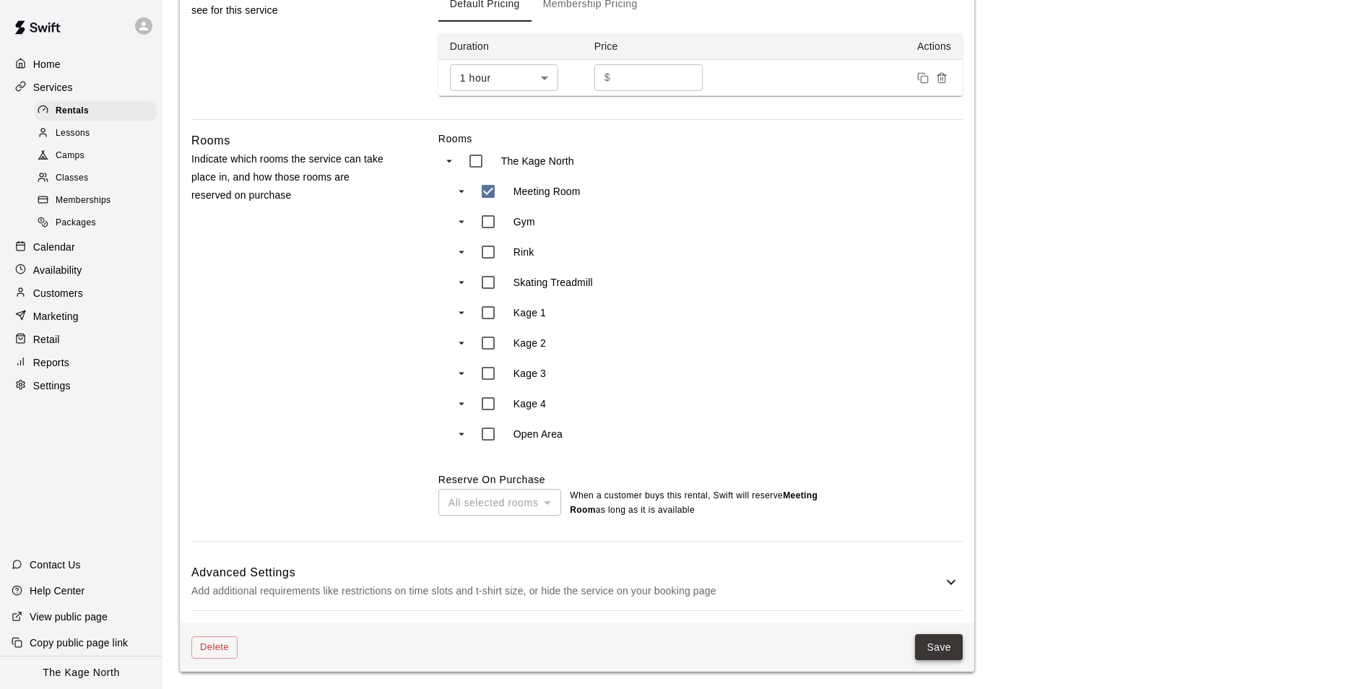
click at [933, 652] on button "Save" at bounding box center [939, 647] width 48 height 27
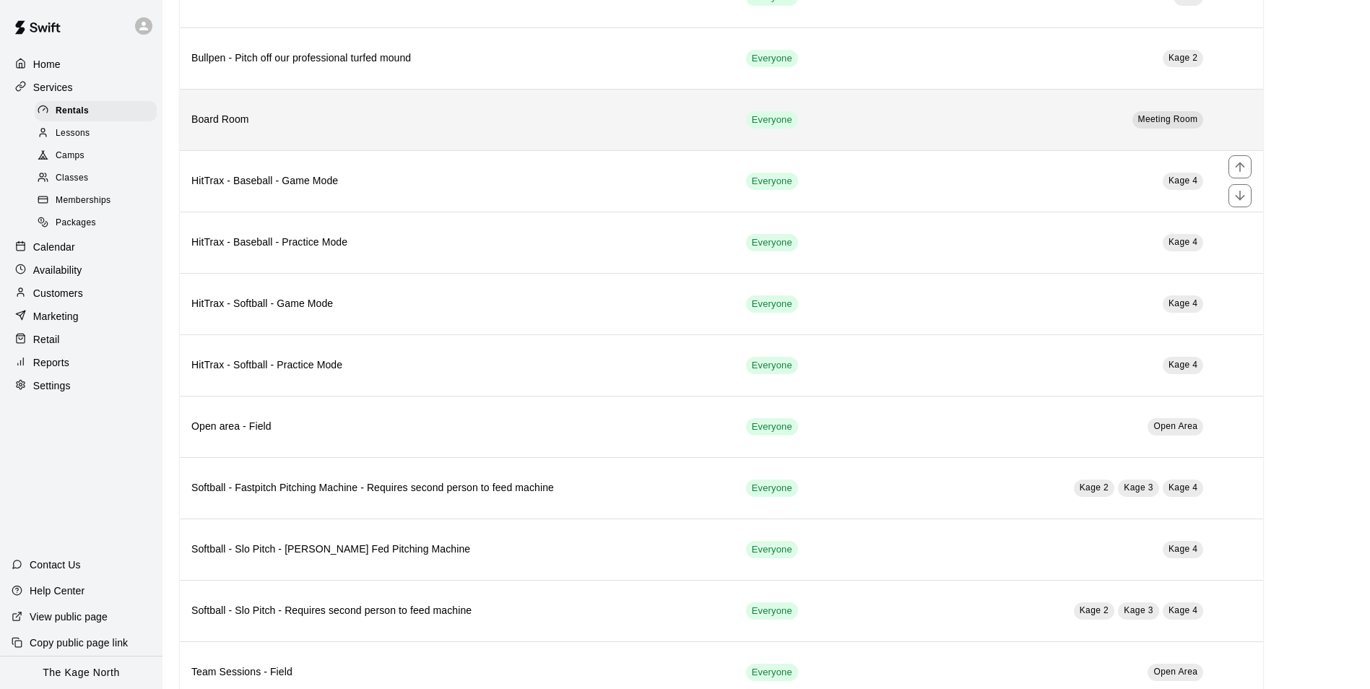
scroll to position [289, 0]
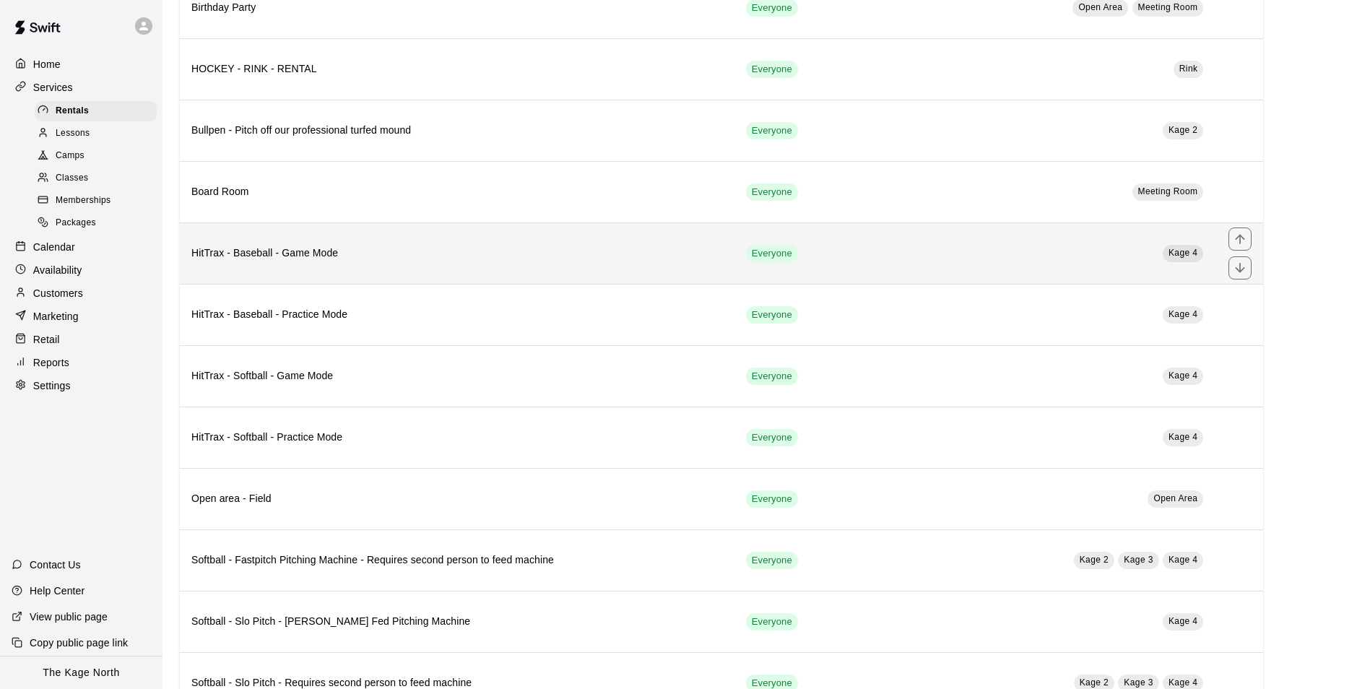
click at [404, 255] on h6 "HitTrax - Baseball - Game Mode" at bounding box center [457, 254] width 532 height 16
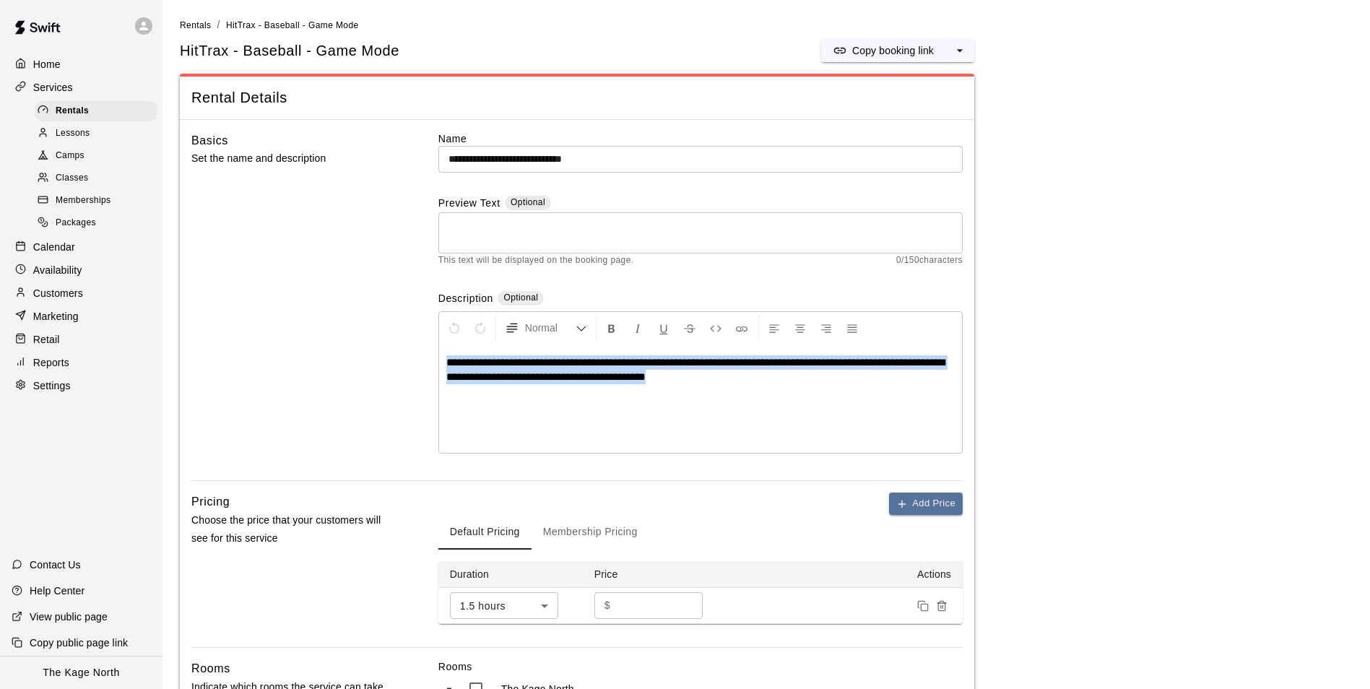
drag, startPoint x: 620, startPoint y: 383, endPoint x: 435, endPoint y: 363, distance: 185.3
click at [435, 363] on div "**********" at bounding box center [576, 306] width 771 height 350
copy span "**********"
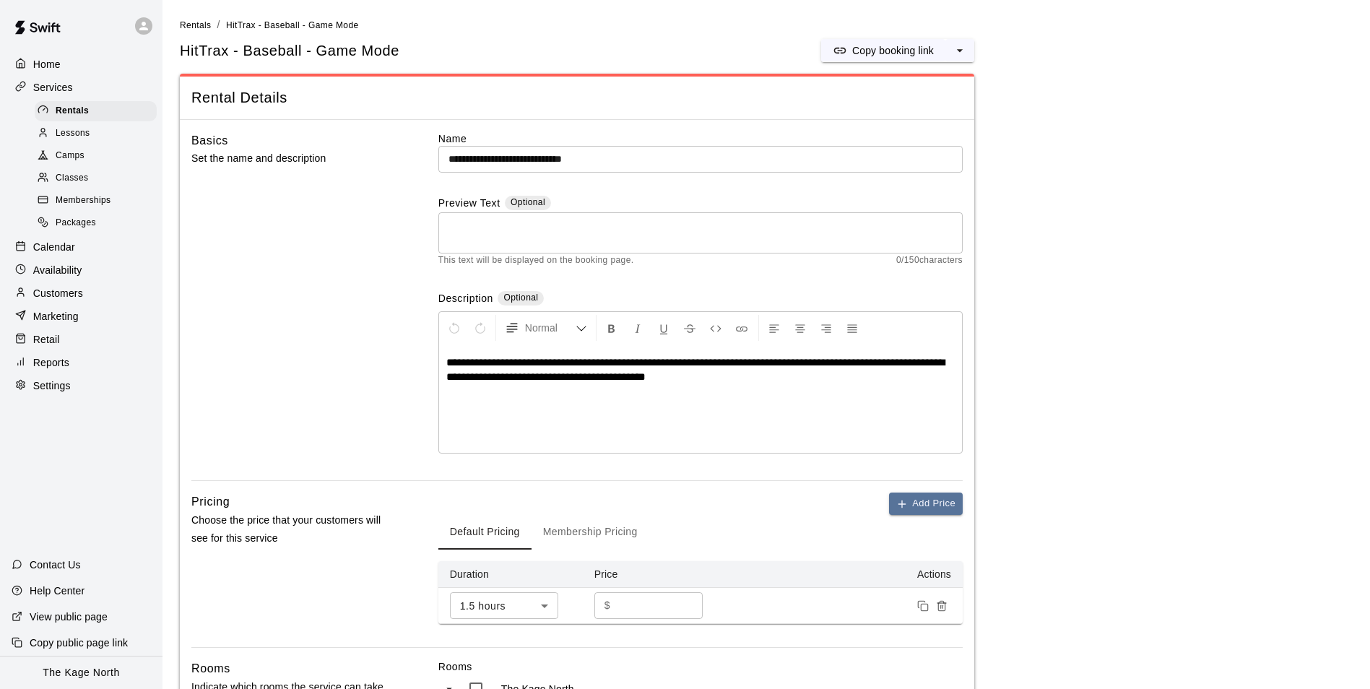
click at [493, 227] on textarea at bounding box center [700, 233] width 504 height 29
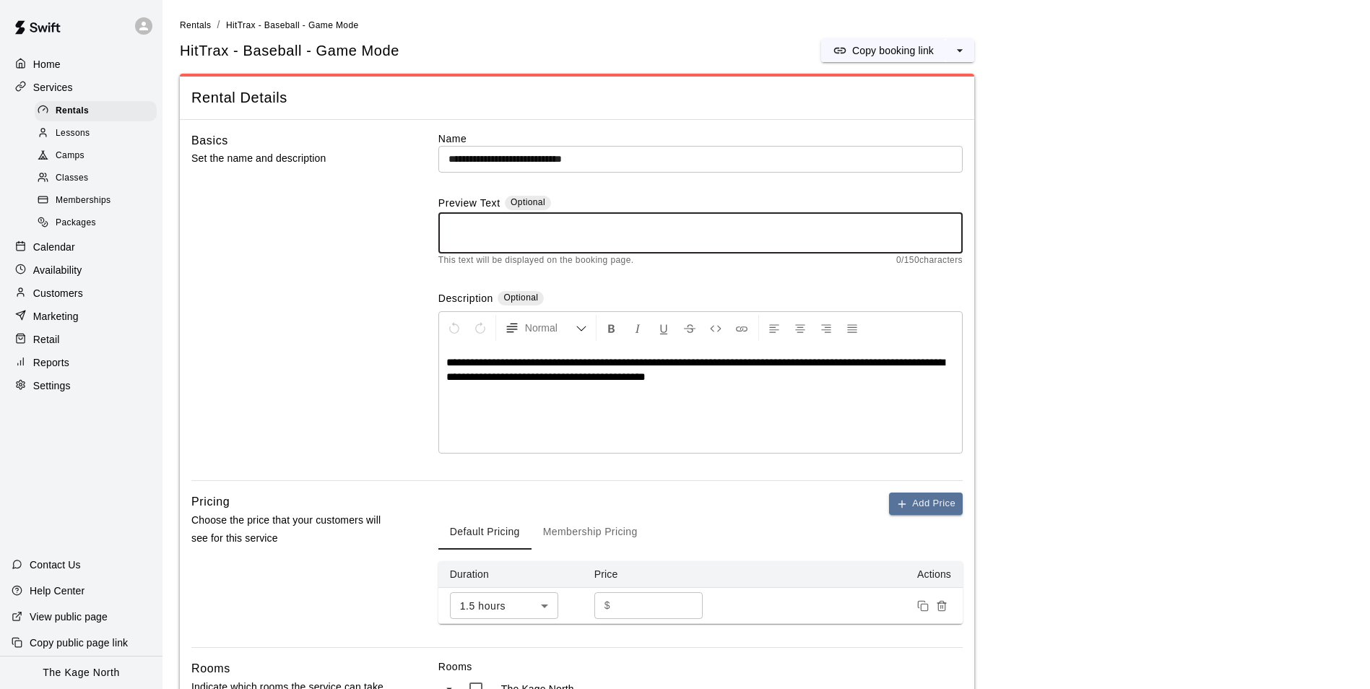
paste textarea "**********"
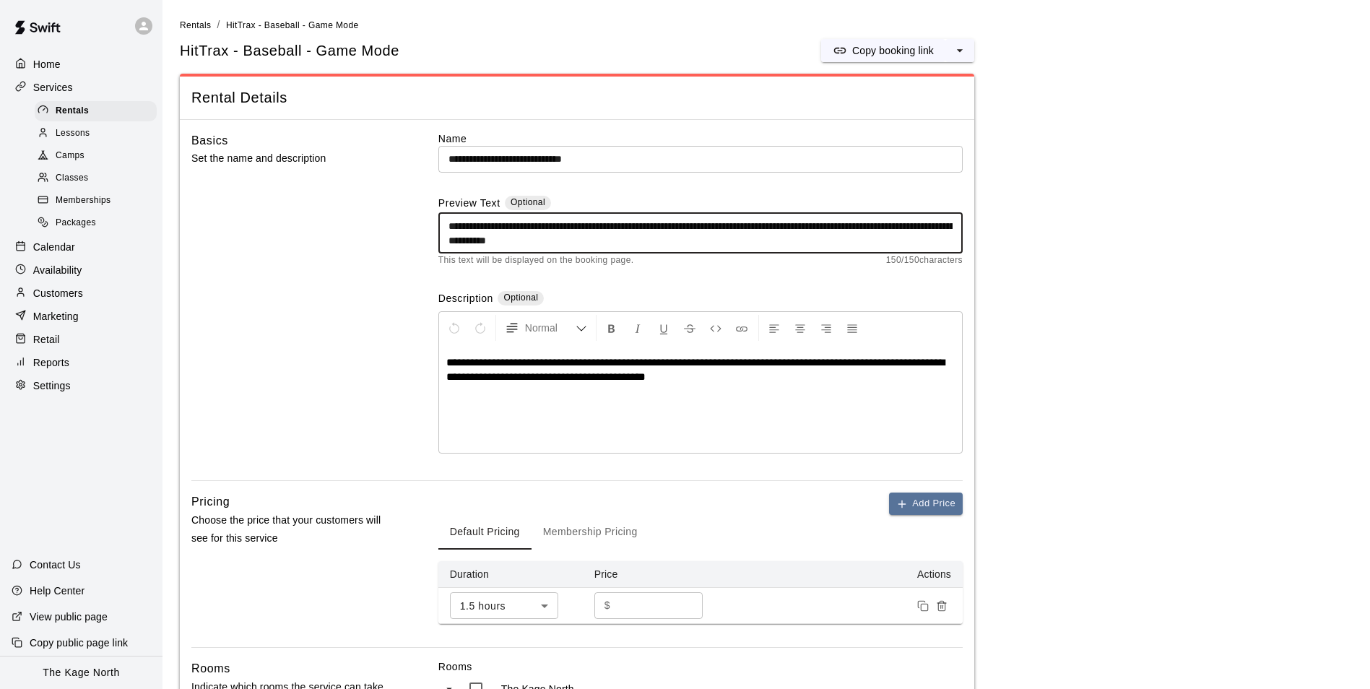
drag, startPoint x: 685, startPoint y: 239, endPoint x: 844, endPoint y: 216, distance: 161.3
click at [844, 216] on div "**********" at bounding box center [700, 232] width 524 height 41
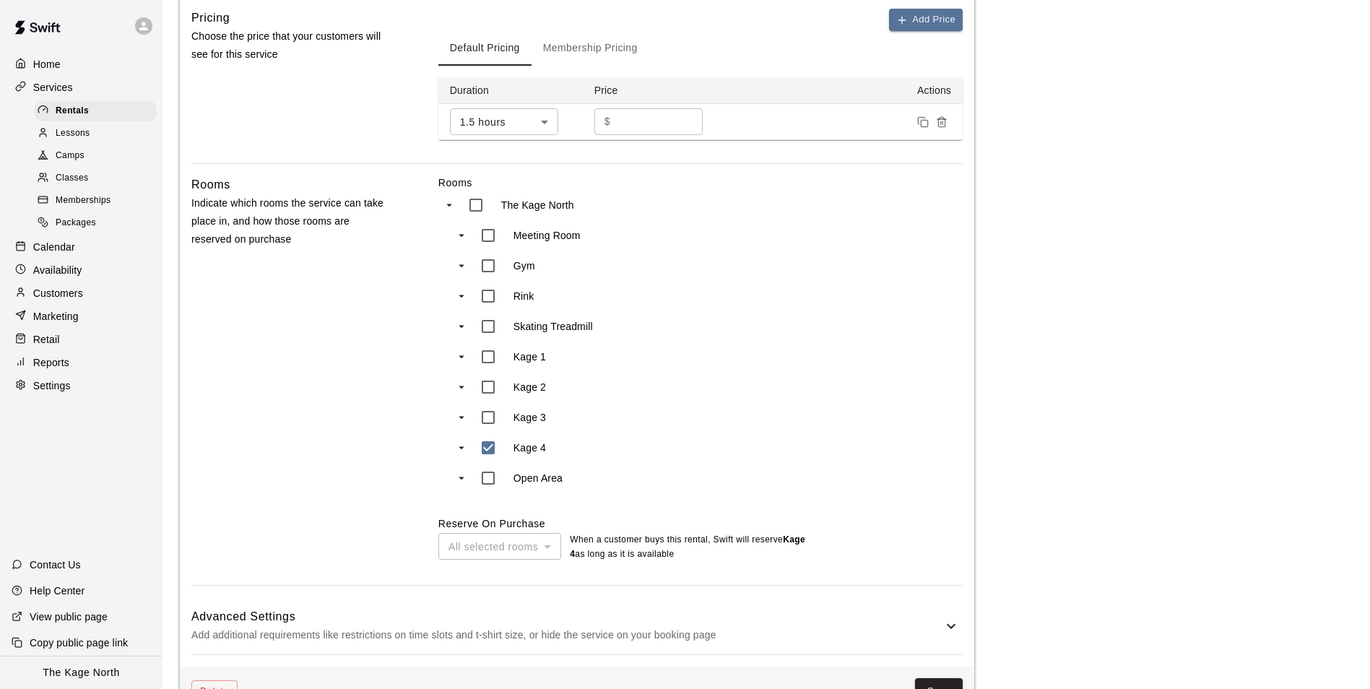
scroll to position [530, 0]
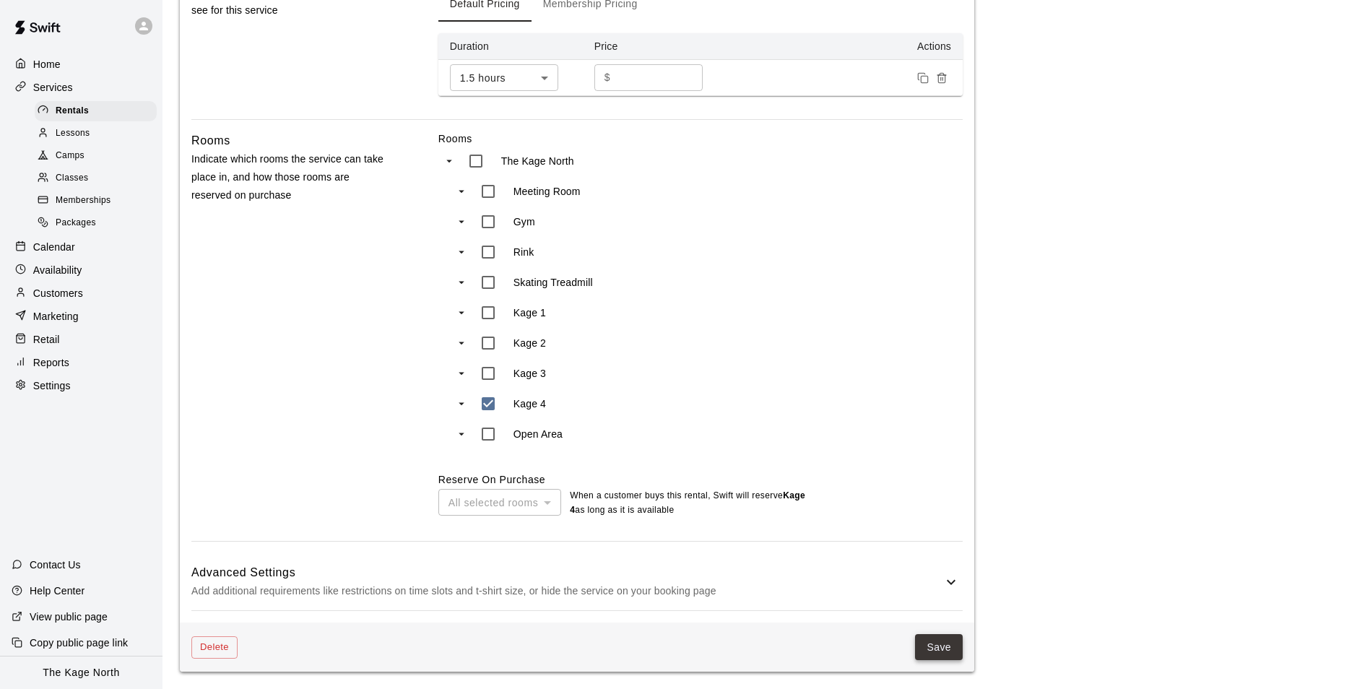
type textarea "**********"
click at [940, 643] on button "Save" at bounding box center [939, 647] width 48 height 27
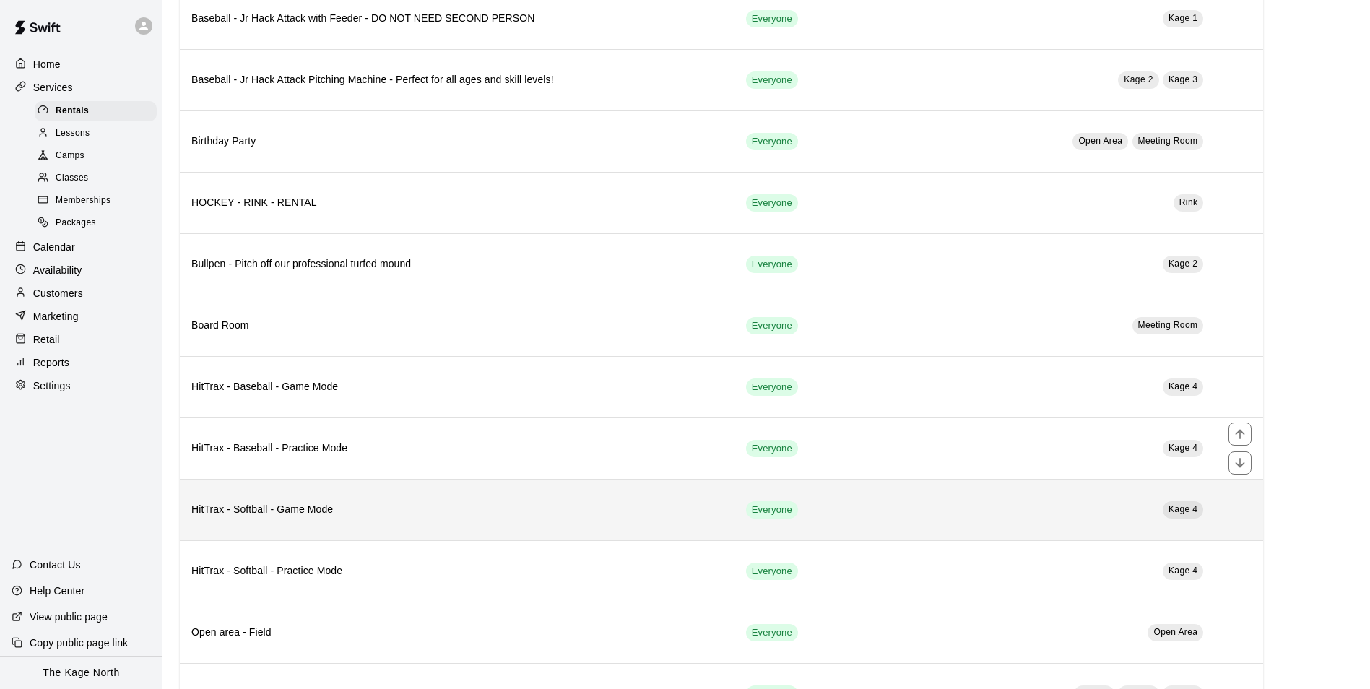
scroll to position [217, 0]
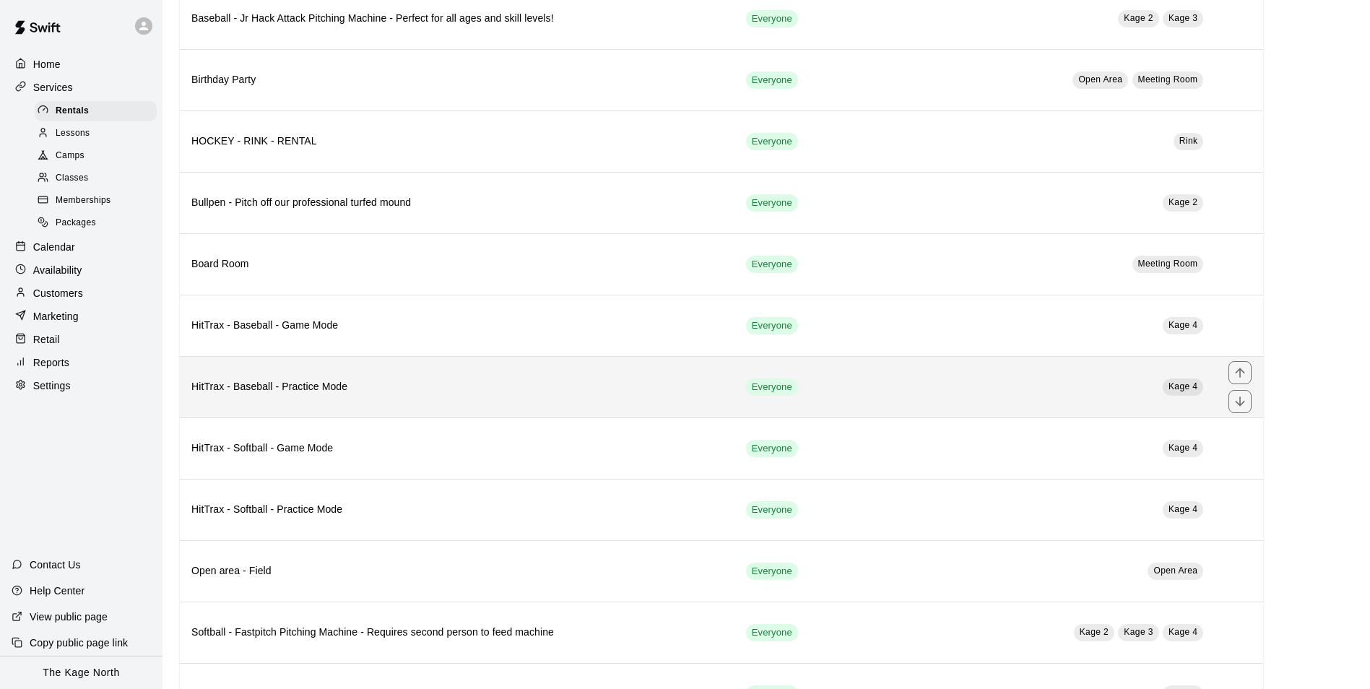
click at [537, 389] on h6 "HitTrax - Baseball - Practice Mode" at bounding box center [457, 387] width 532 height 16
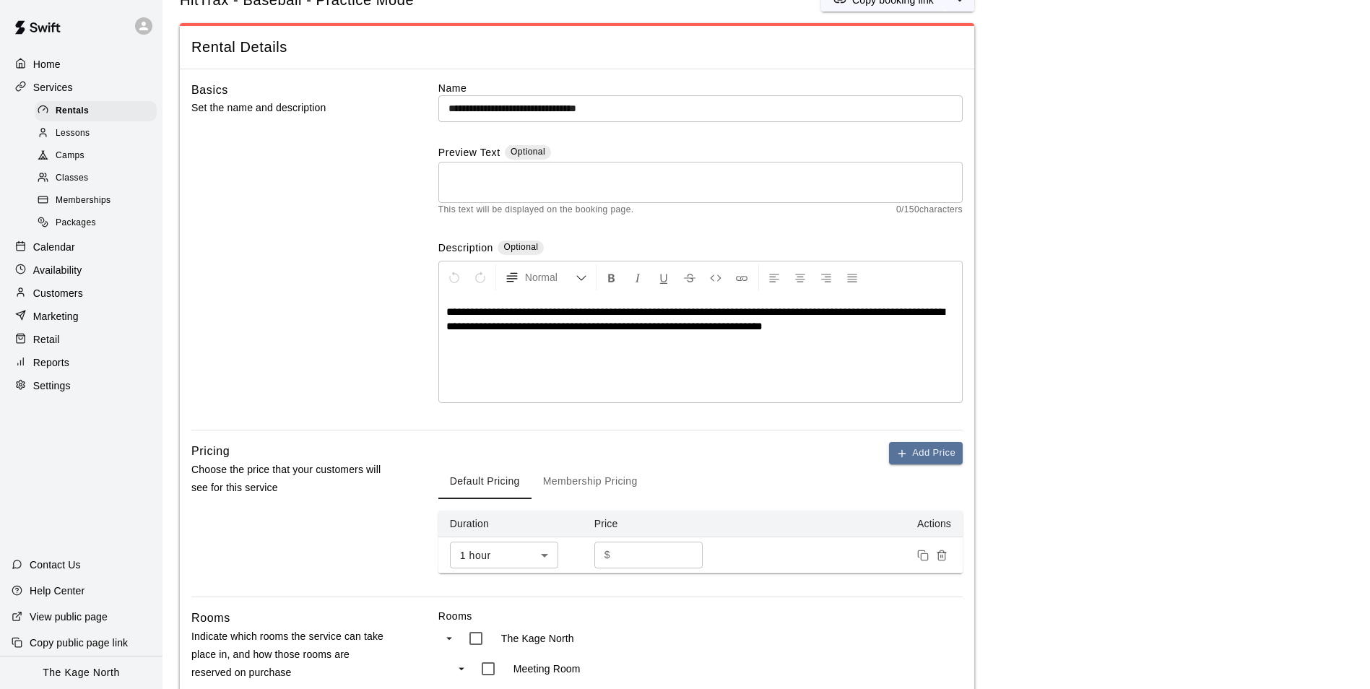
scroll to position [72, 0]
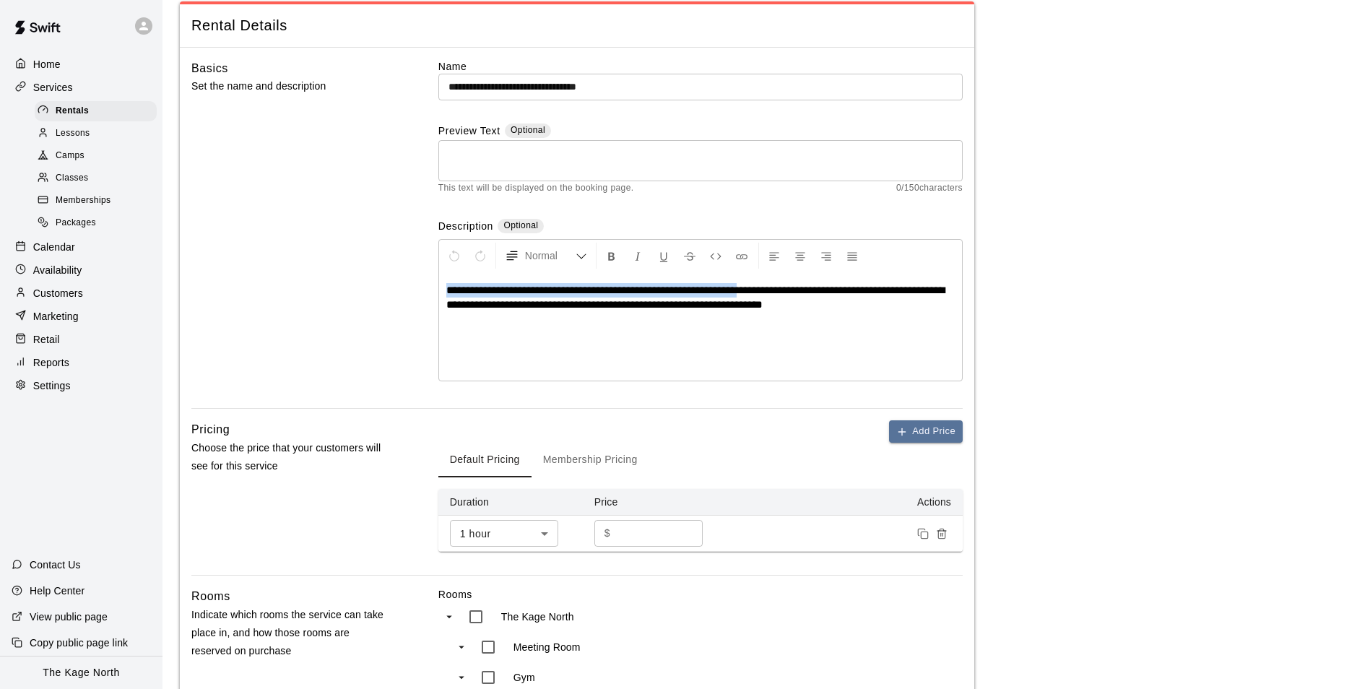
drag, startPoint x: 682, startPoint y: 288, endPoint x: 445, endPoint y: 284, distance: 236.9
click at [445, 284] on div "**********" at bounding box center [700, 326] width 523 height 108
copy span "**********"
click at [482, 150] on textarea at bounding box center [700, 161] width 504 height 29
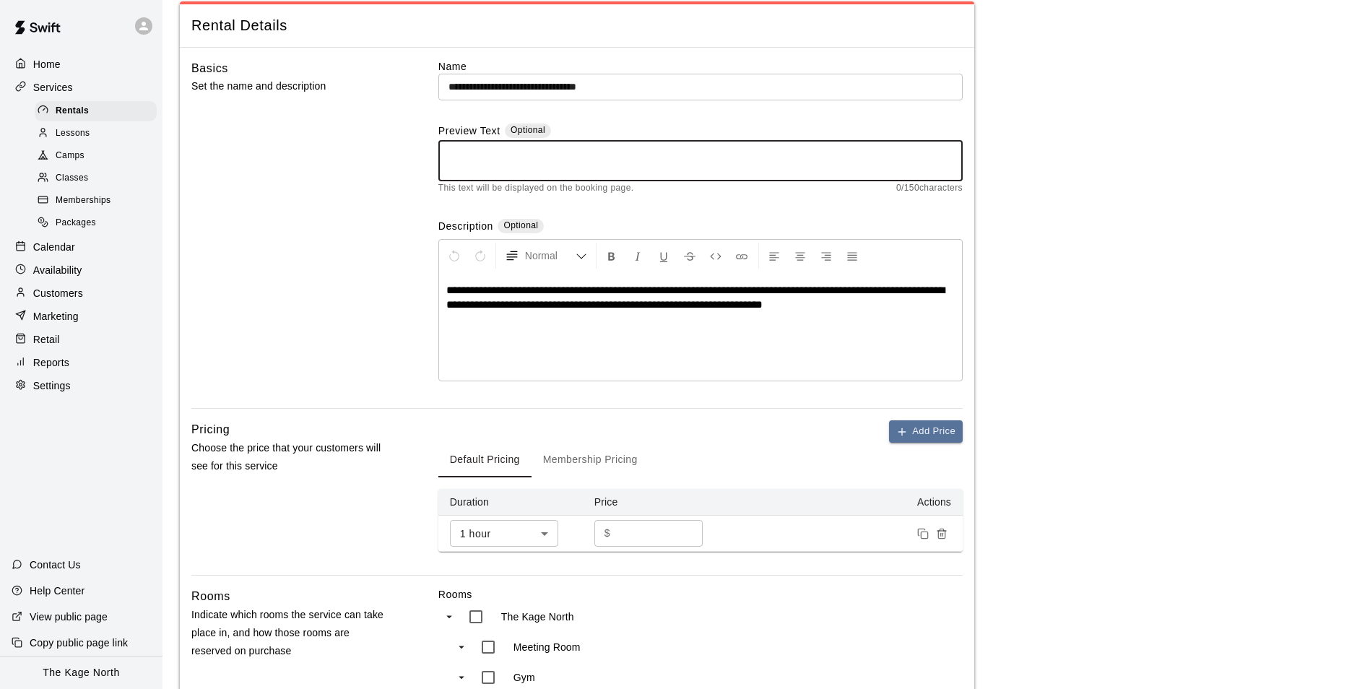
paste textarea "**********"
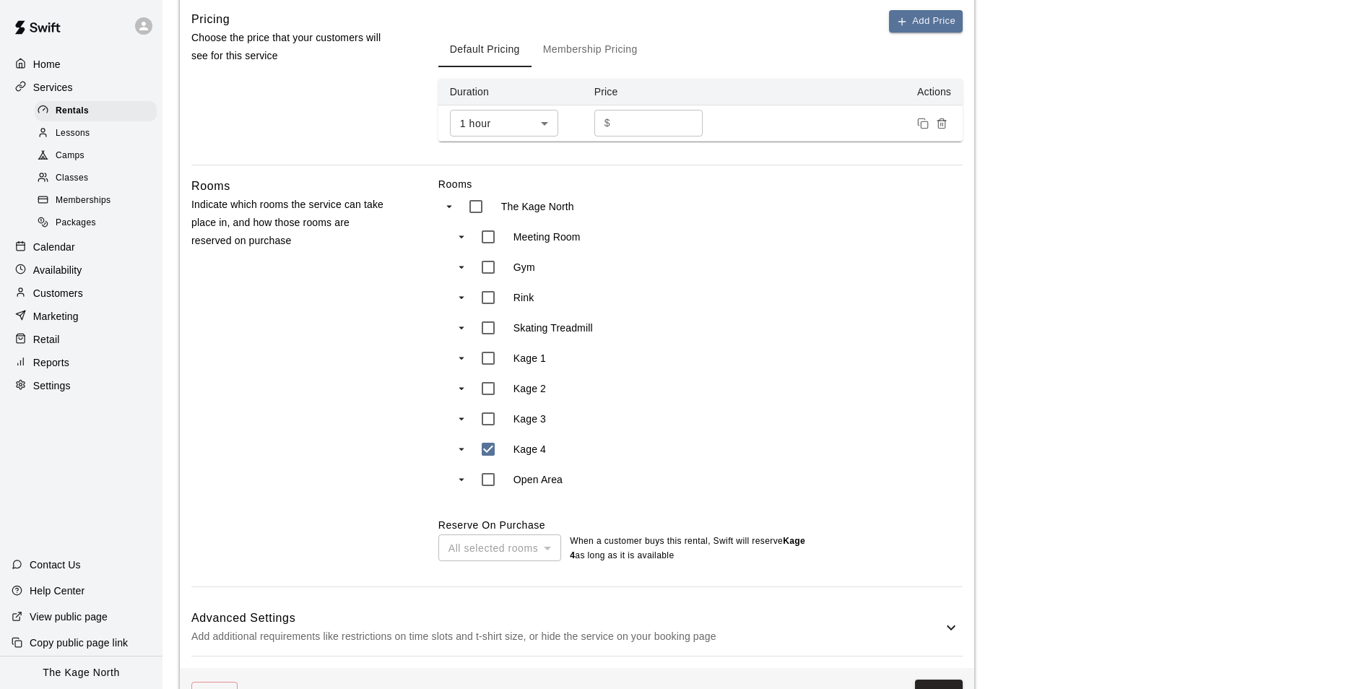
scroll to position [530, 0]
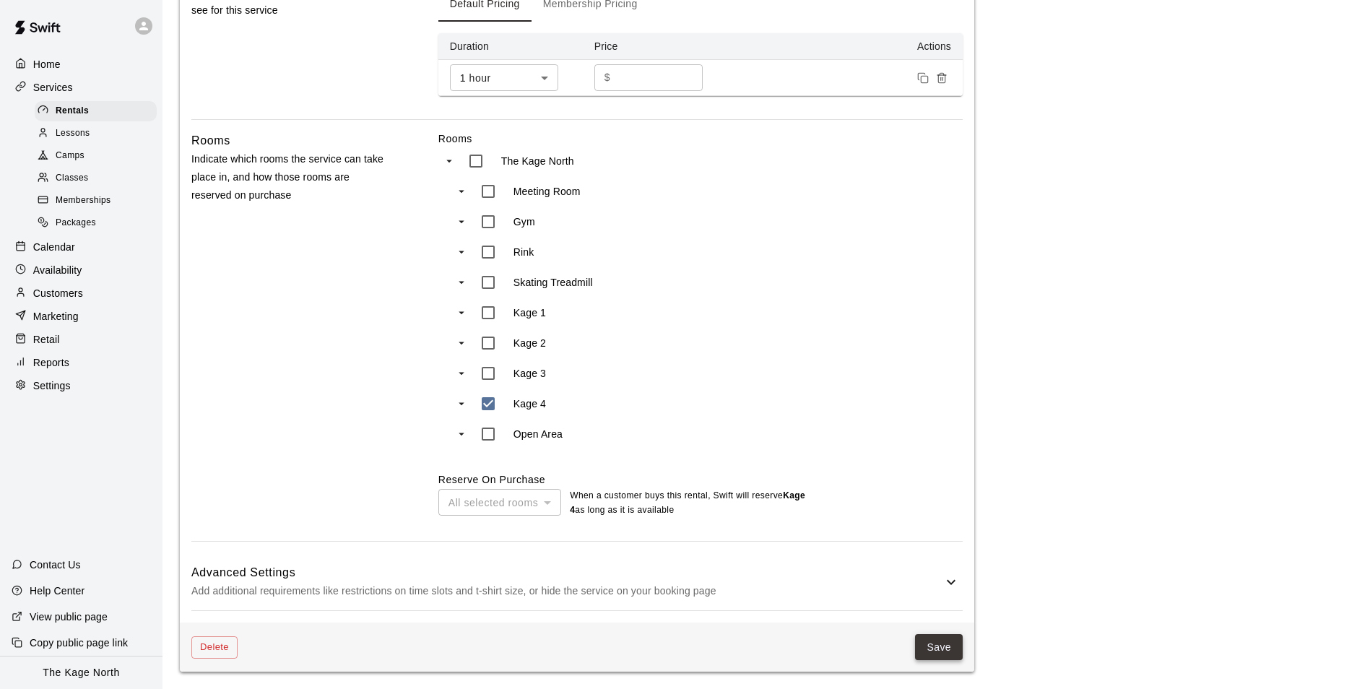
type textarea "**********"
click at [941, 644] on button "Save" at bounding box center [939, 647] width 48 height 27
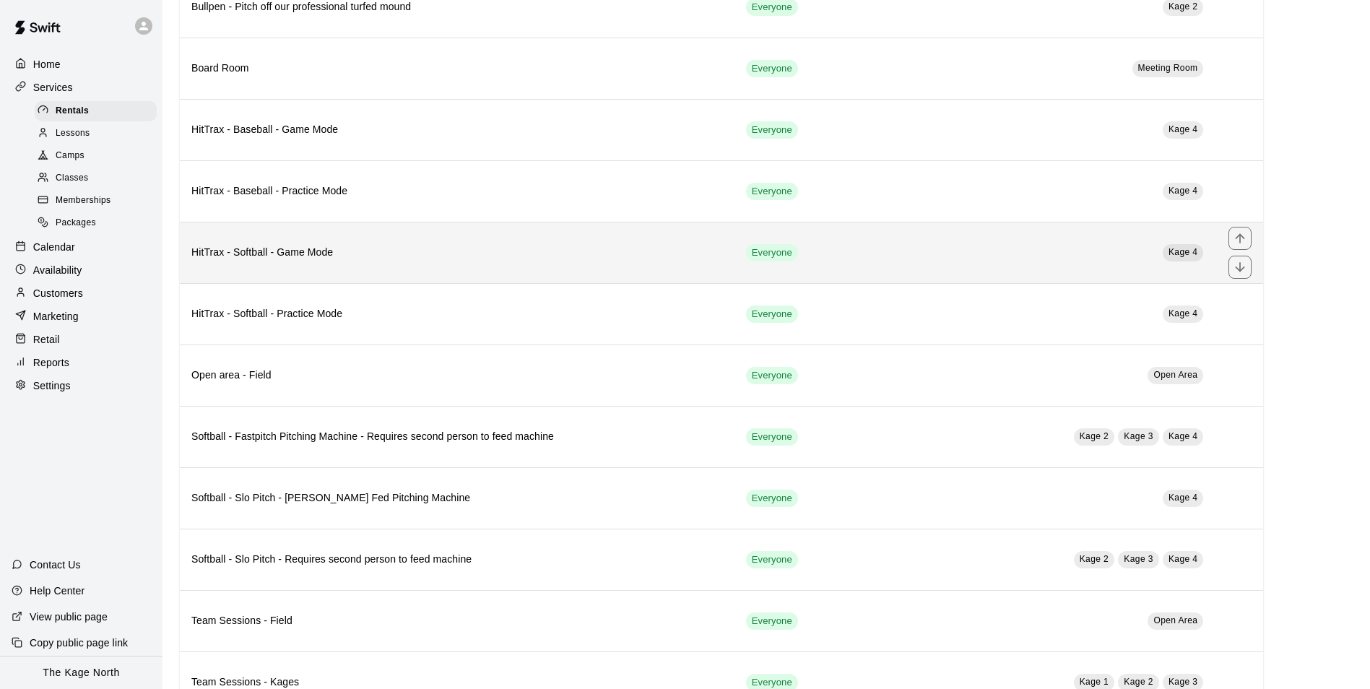
scroll to position [433, 0]
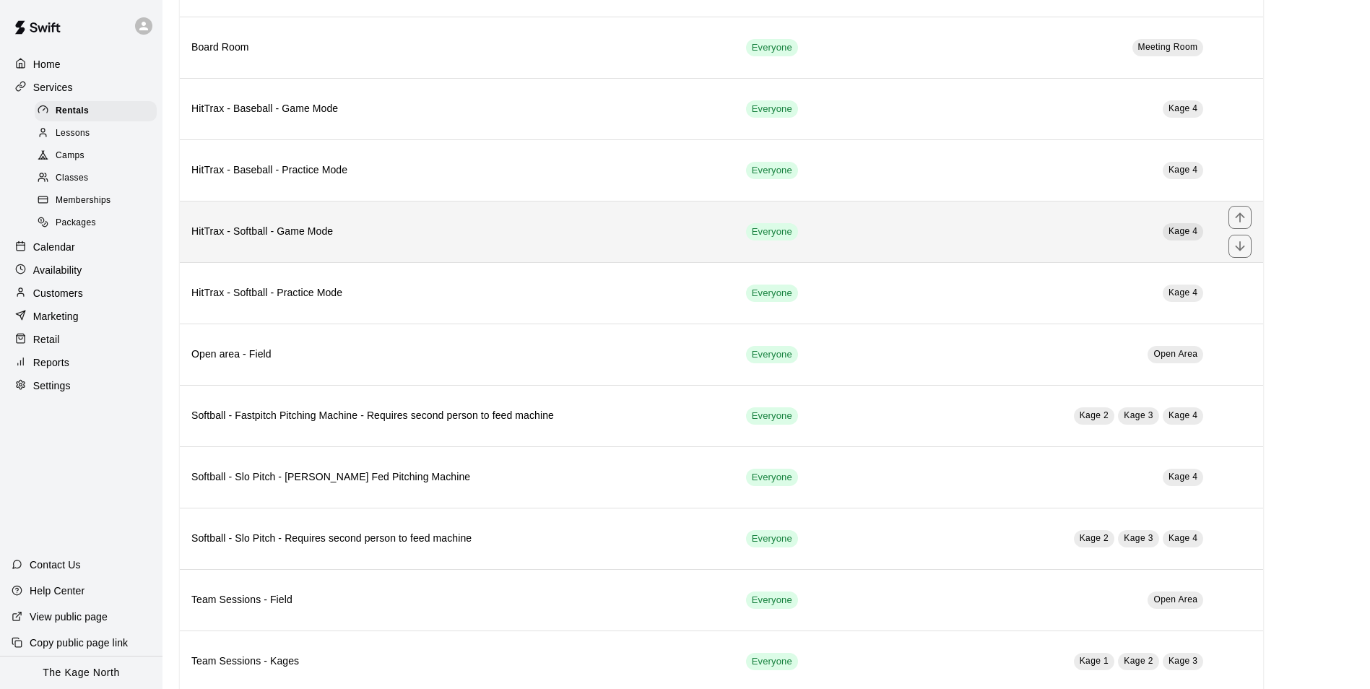
click at [418, 253] on th "HitTrax - Softball - Game Mode" at bounding box center [457, 231] width 555 height 61
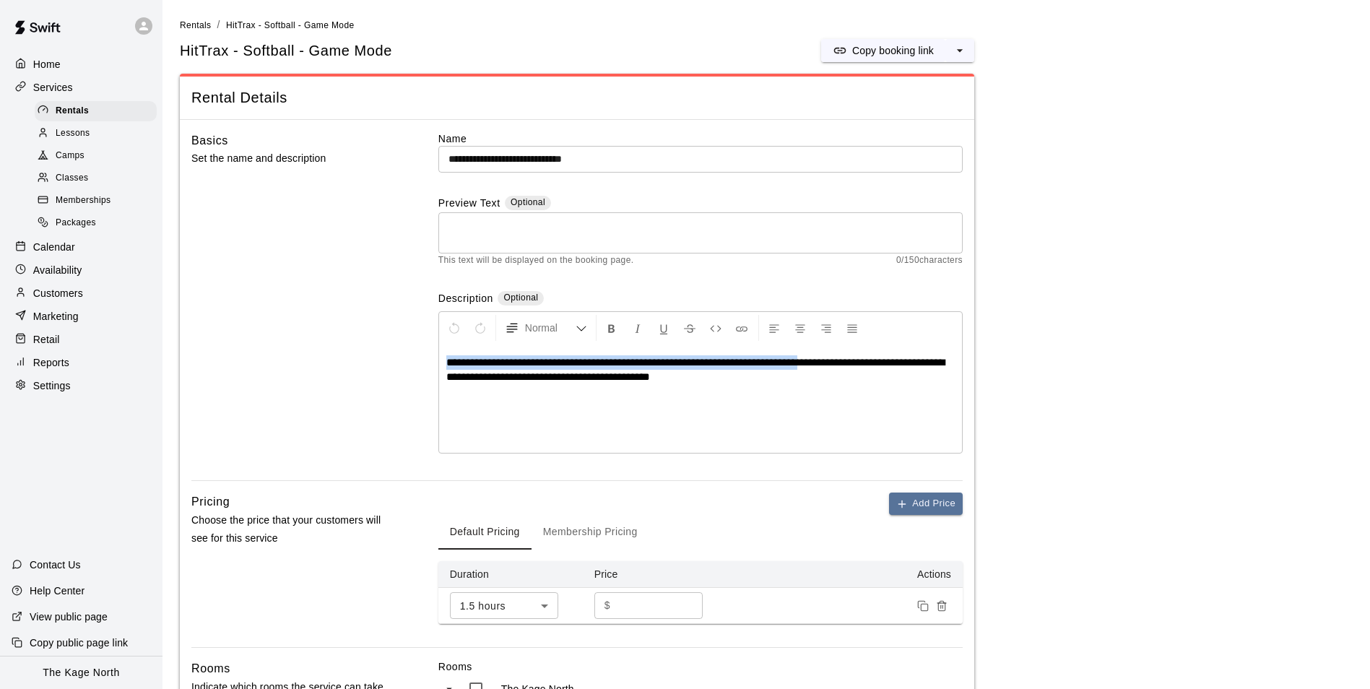
drag, startPoint x: 827, startPoint y: 362, endPoint x: 444, endPoint y: 347, distance: 383.0
click at [444, 347] on div "**********" at bounding box center [700, 398] width 523 height 108
copy span "**********"
click at [515, 236] on textarea at bounding box center [700, 233] width 504 height 29
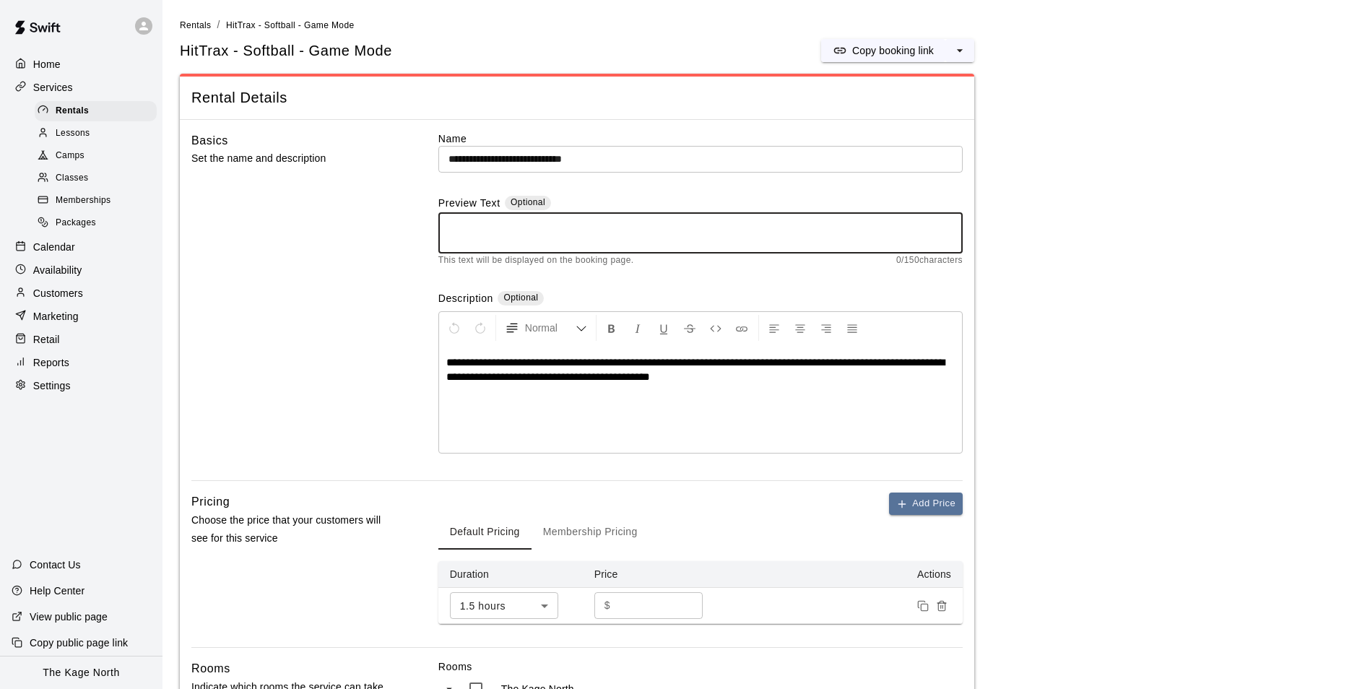
paste textarea "**********"
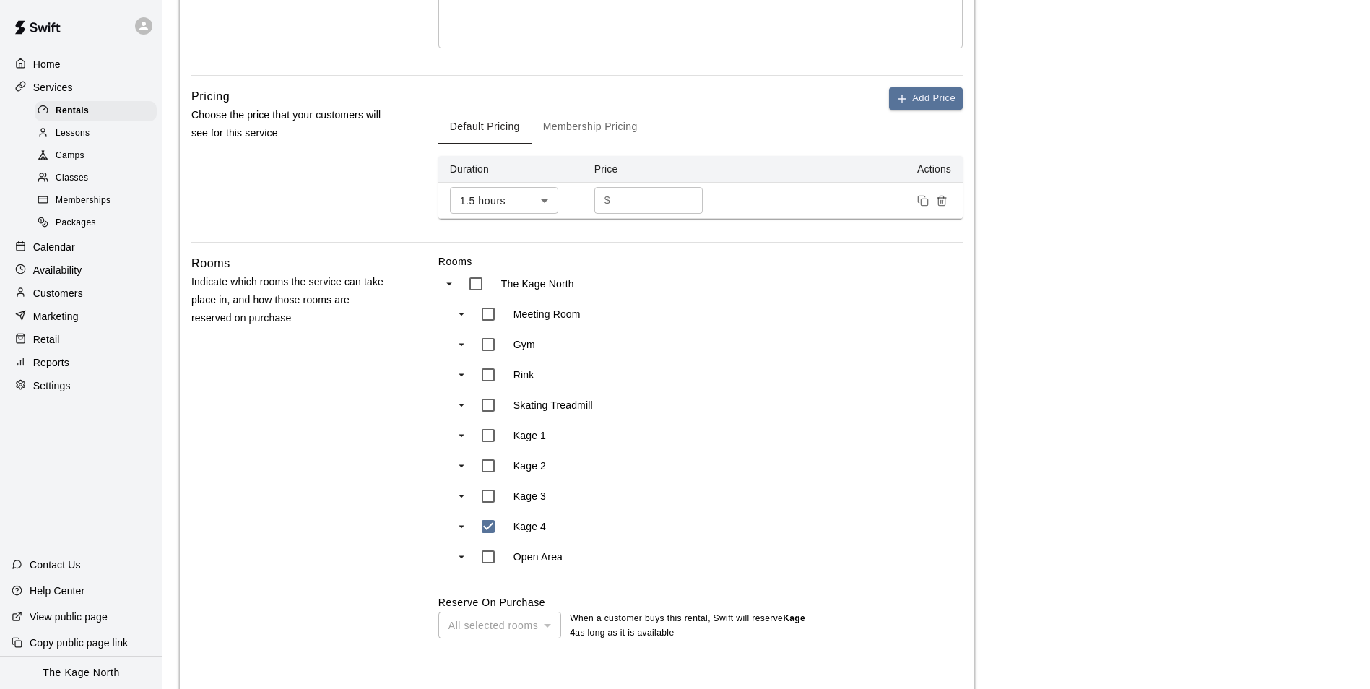
scroll to position [530, 0]
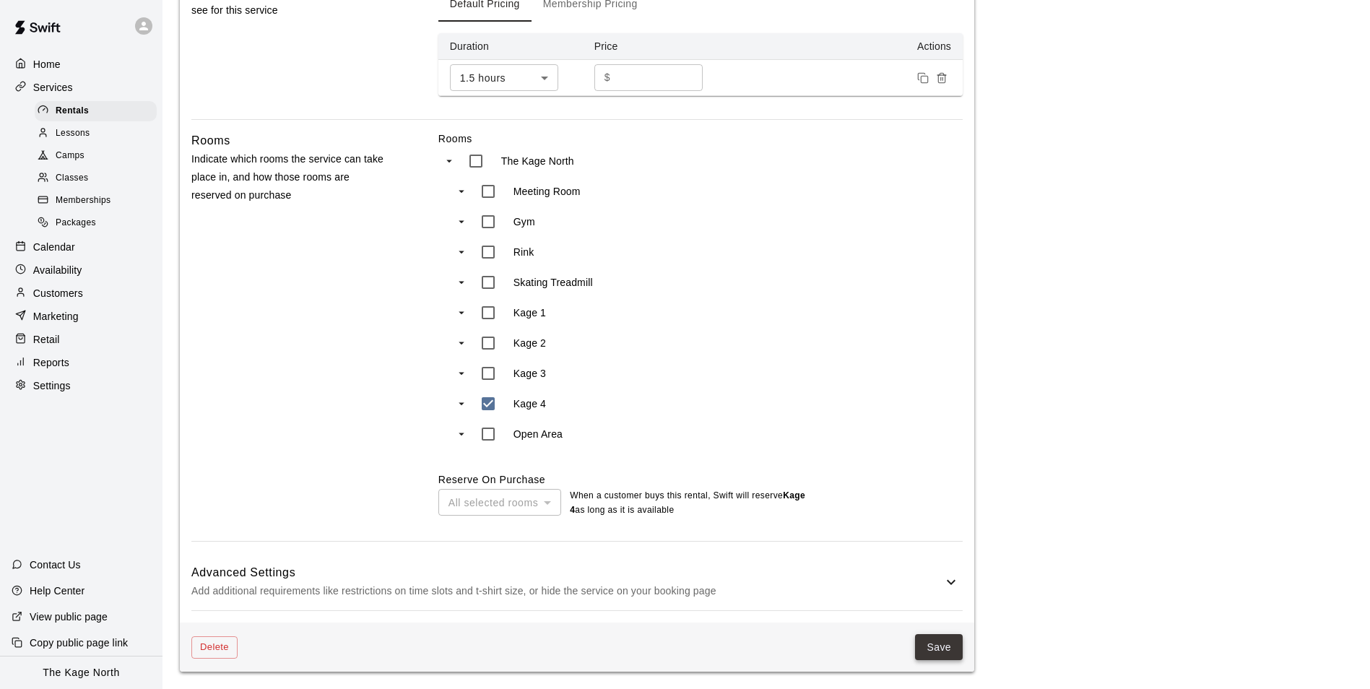
type textarea "**********"
click at [942, 643] on button "Save" at bounding box center [939, 647] width 48 height 27
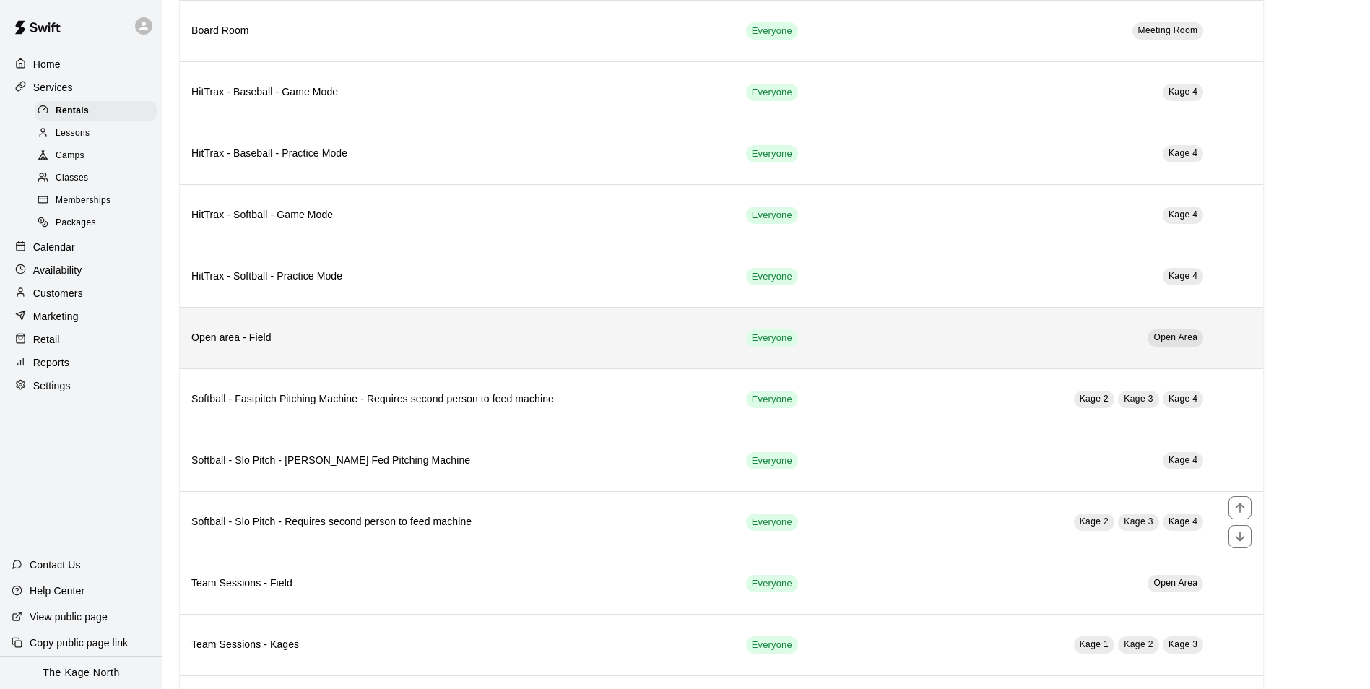
scroll to position [446, 0]
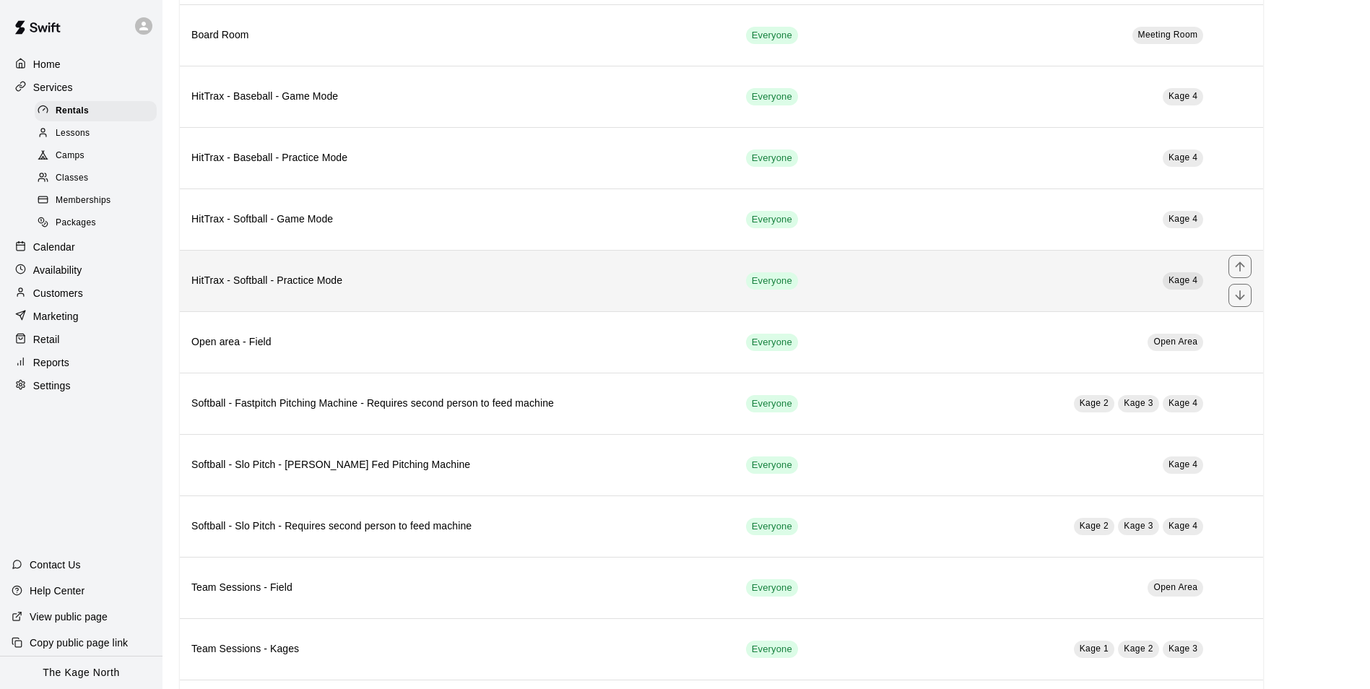
click at [460, 300] on th "HitTrax - Softball - Practice Mode" at bounding box center [457, 280] width 555 height 61
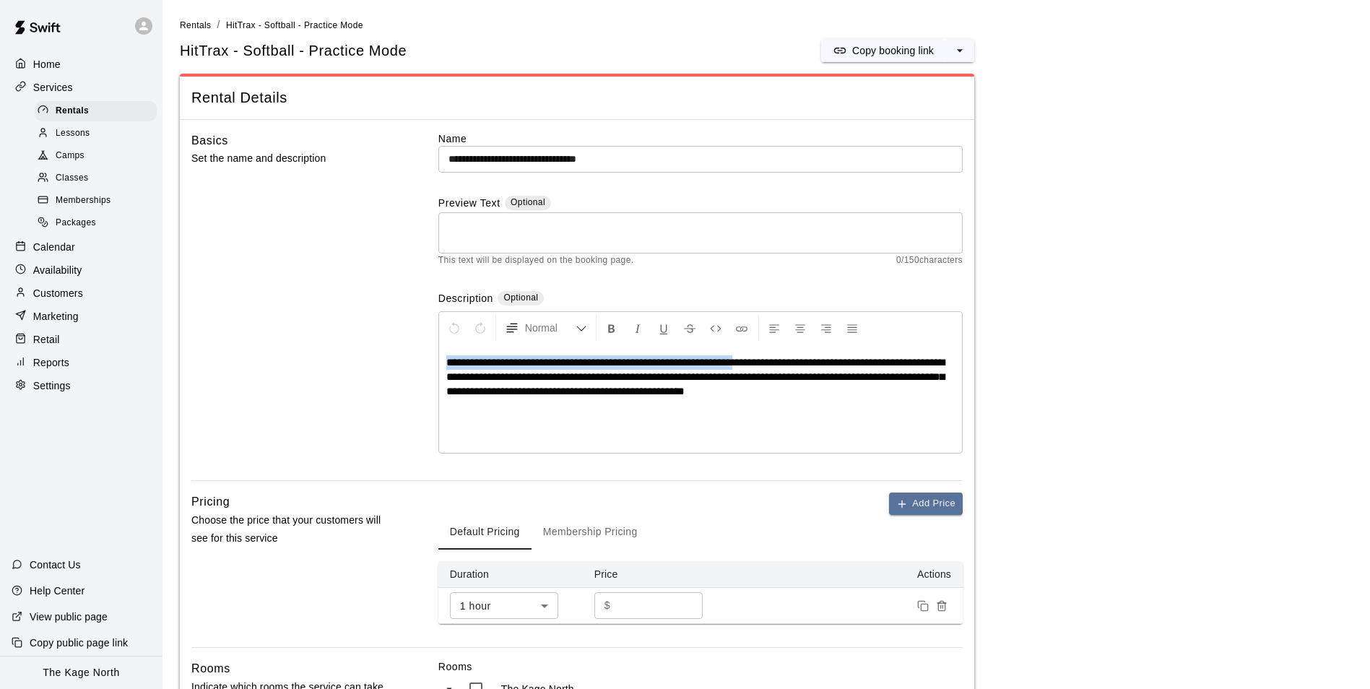
drag, startPoint x: 755, startPoint y: 363, endPoint x: 391, endPoint y: 360, distance: 364.0
click at [391, 360] on div "**********" at bounding box center [576, 306] width 771 height 350
copy span "**********"
click at [519, 239] on textarea at bounding box center [700, 233] width 504 height 29
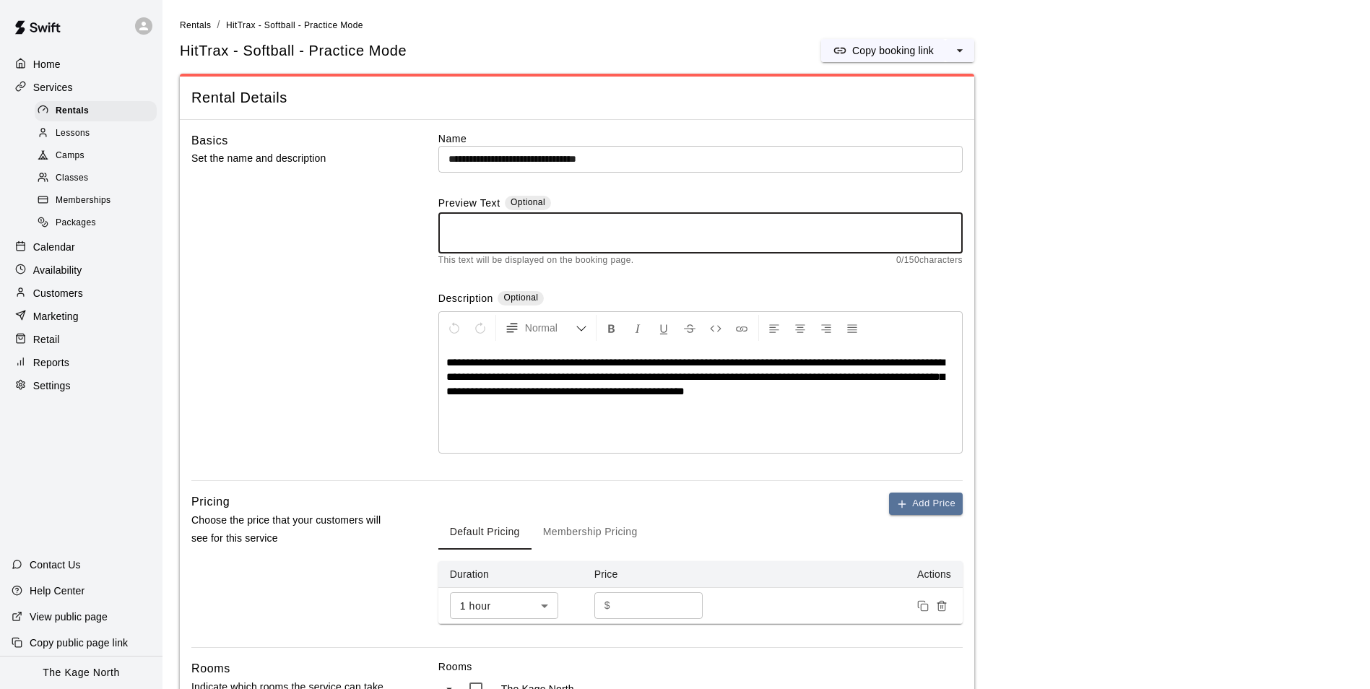
paste textarea "**********"
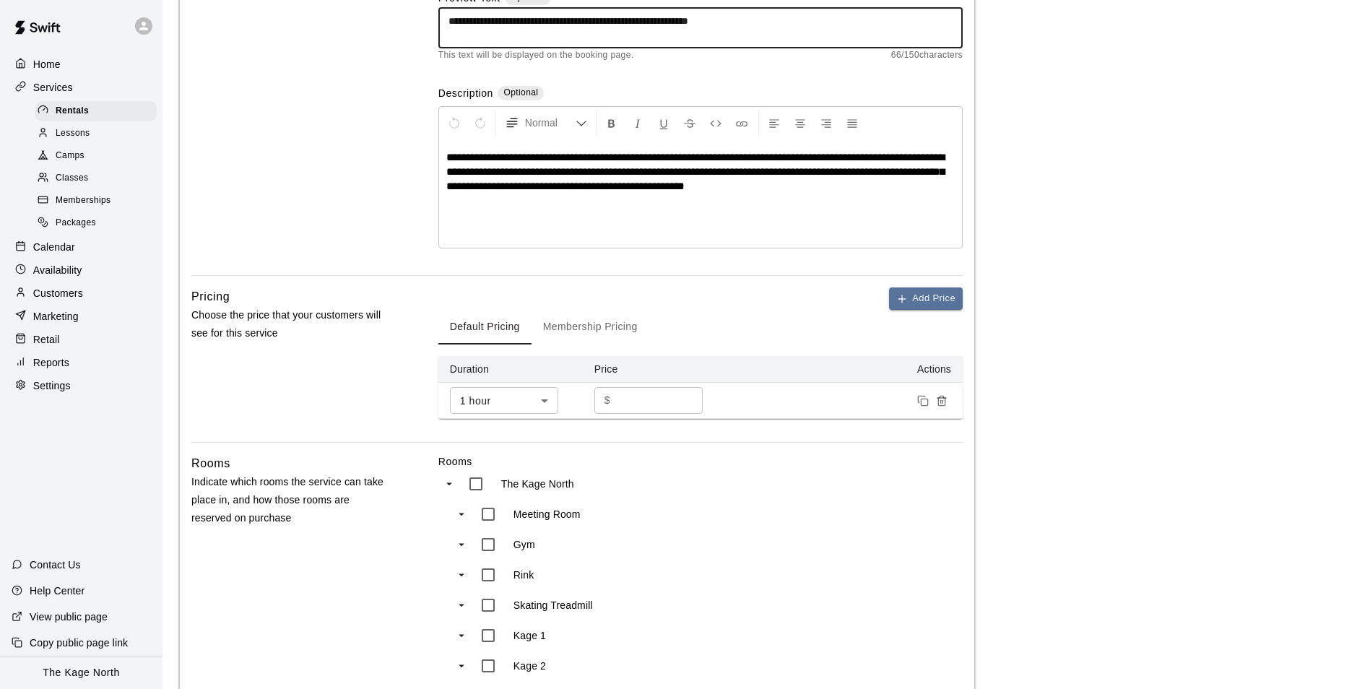
scroll to position [506, 0]
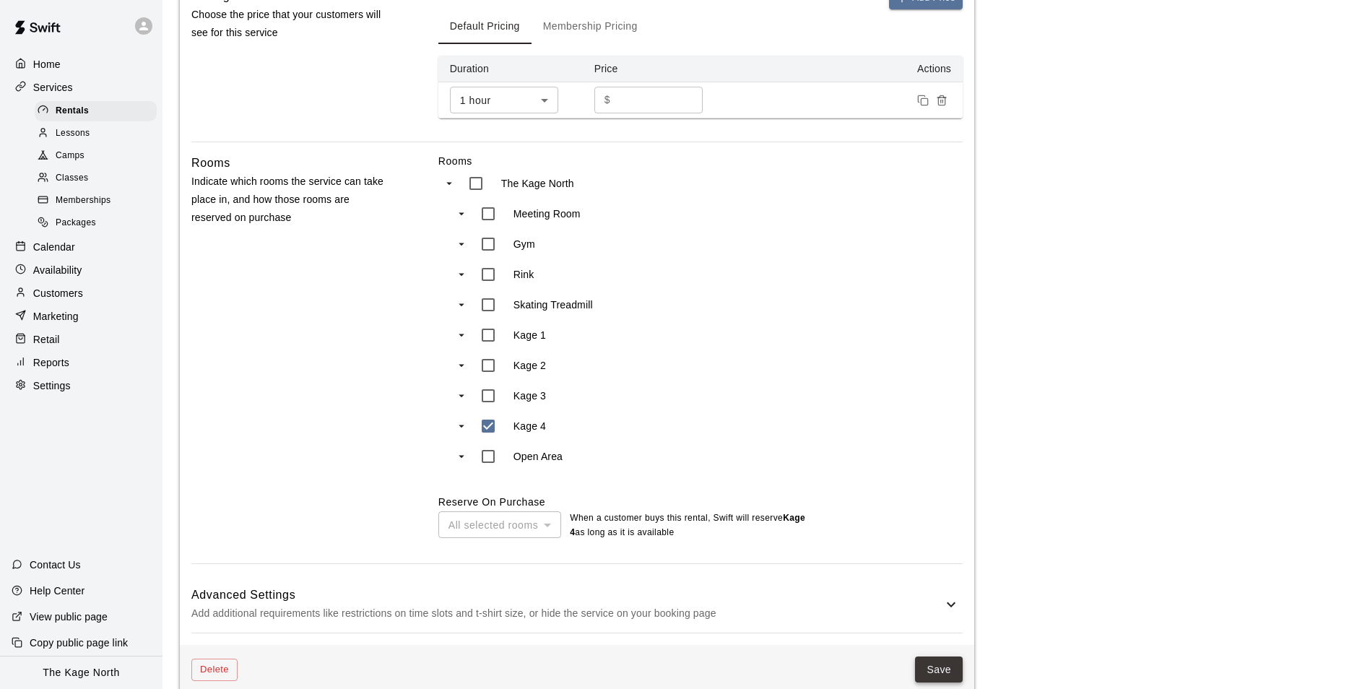
type textarea "**********"
click at [940, 661] on button "Save" at bounding box center [939, 669] width 48 height 27
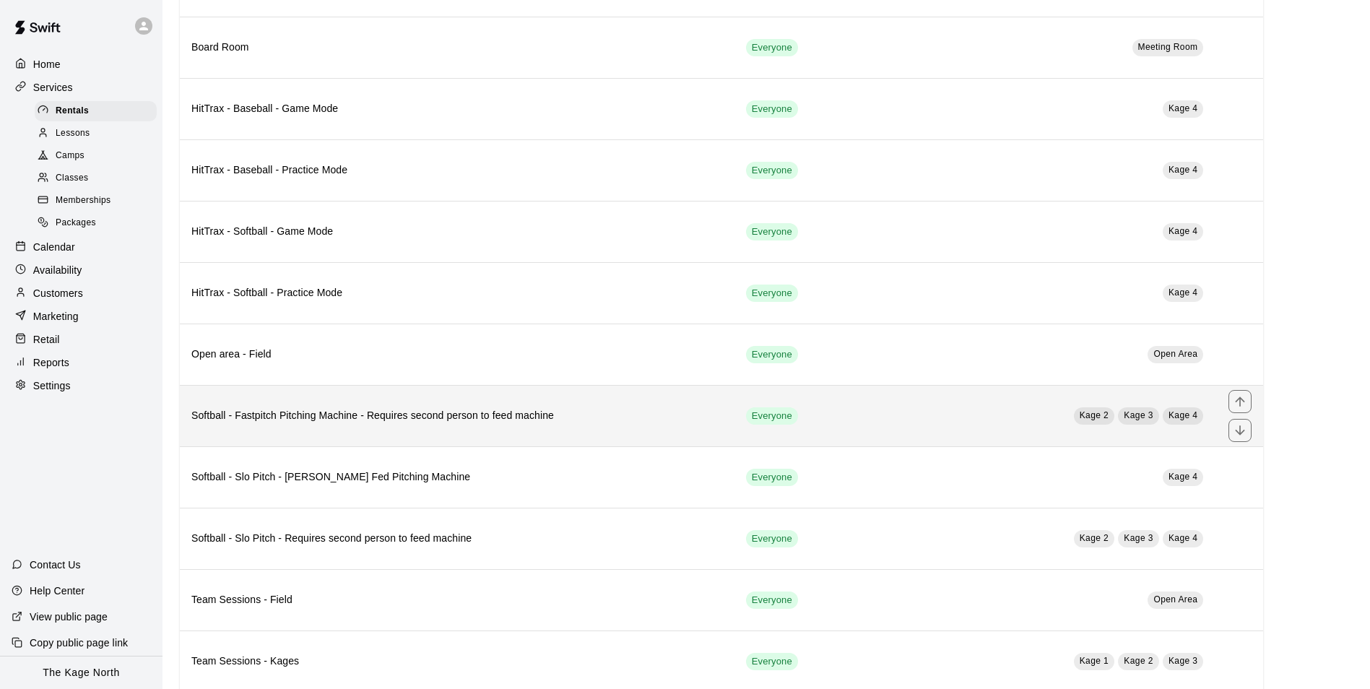
scroll to position [590, 0]
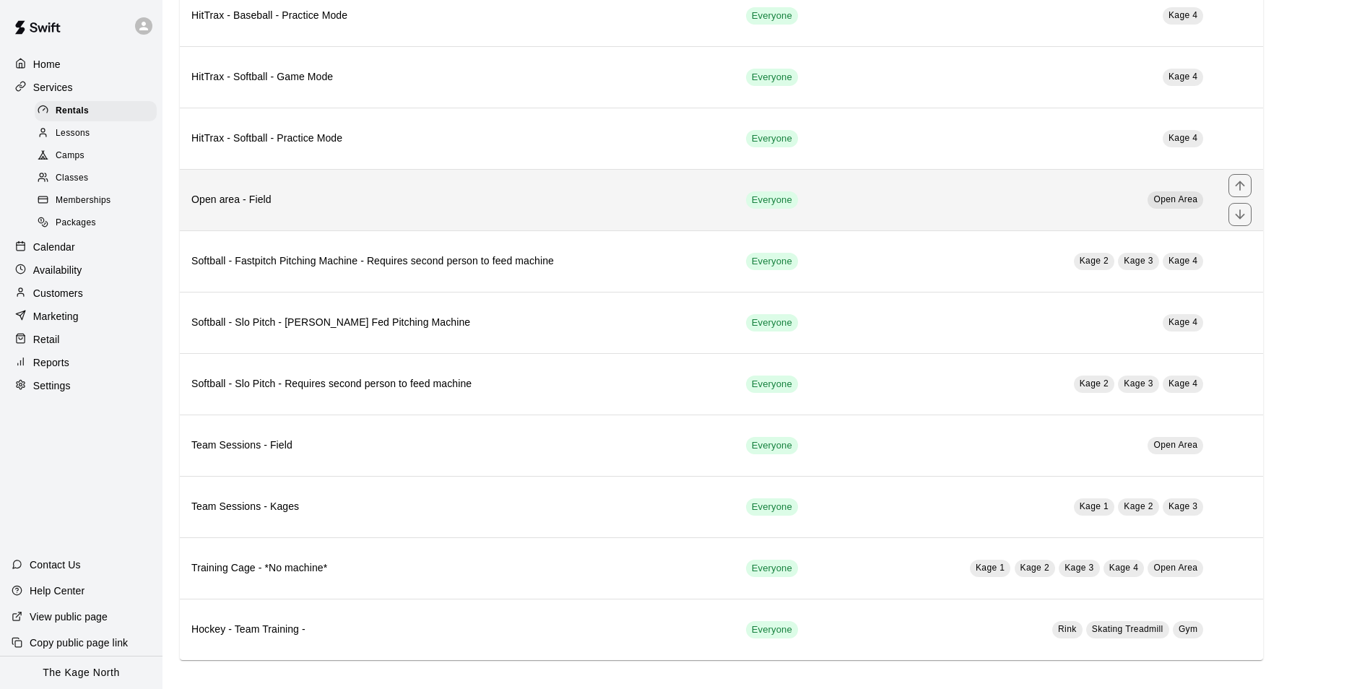
click at [575, 216] on th "Open area - Field" at bounding box center [457, 199] width 555 height 61
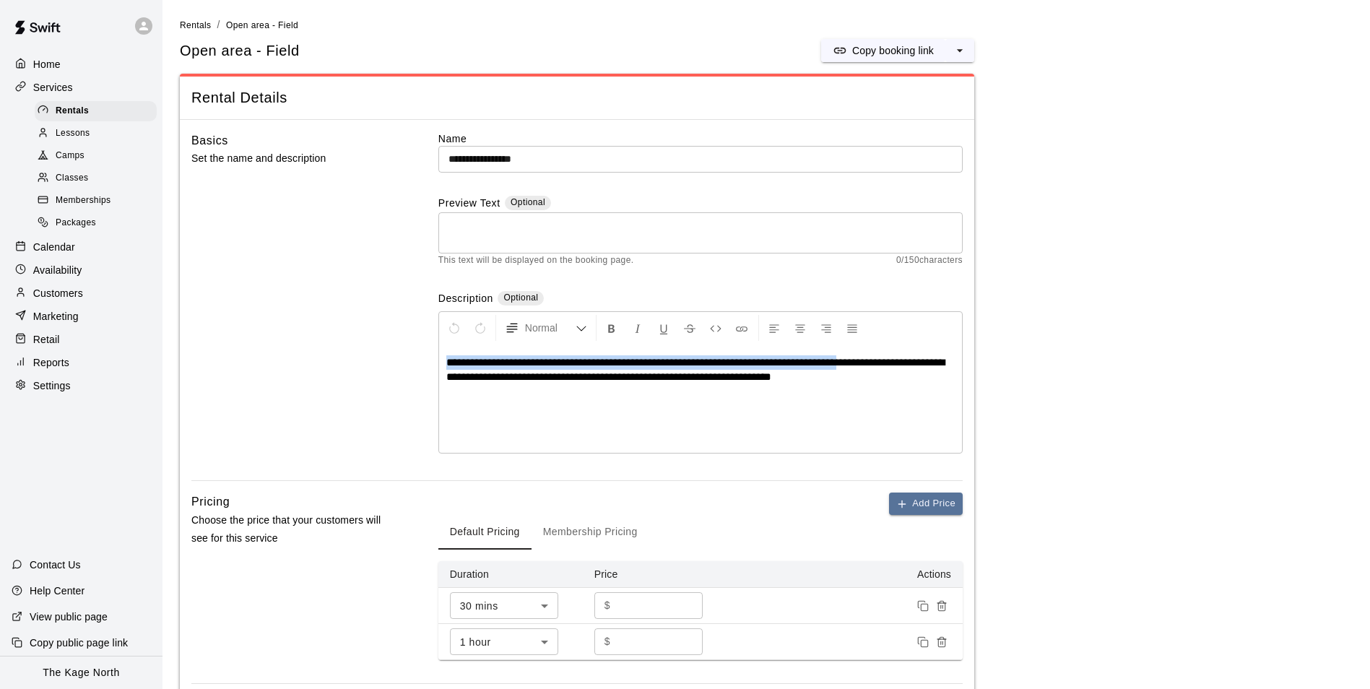
drag, startPoint x: 875, startPoint y: 362, endPoint x: 429, endPoint y: 357, distance: 445.6
click at [429, 357] on div "**********" at bounding box center [576, 306] width 771 height 350
copy span "**********"
click at [493, 230] on textarea at bounding box center [700, 233] width 504 height 29
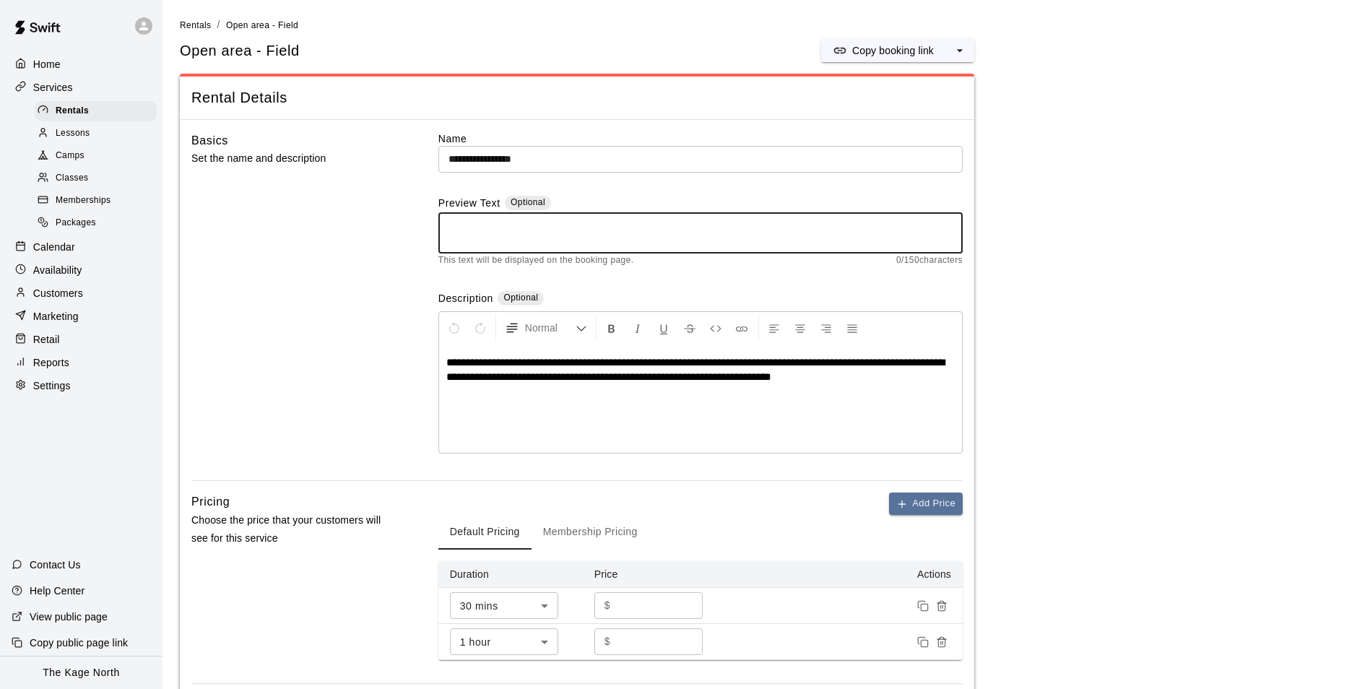
paste textarea "**********"
click at [898, 219] on textarea "**********" at bounding box center [700, 233] width 504 height 29
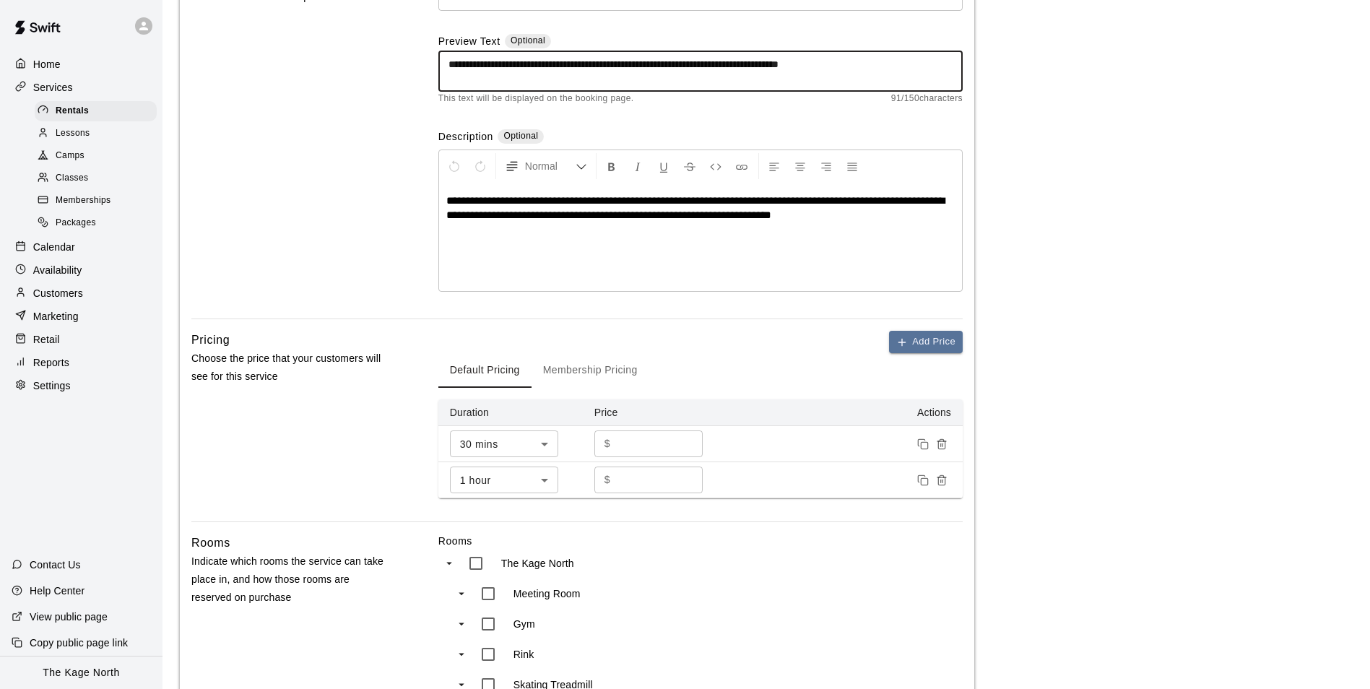
scroll to position [567, 0]
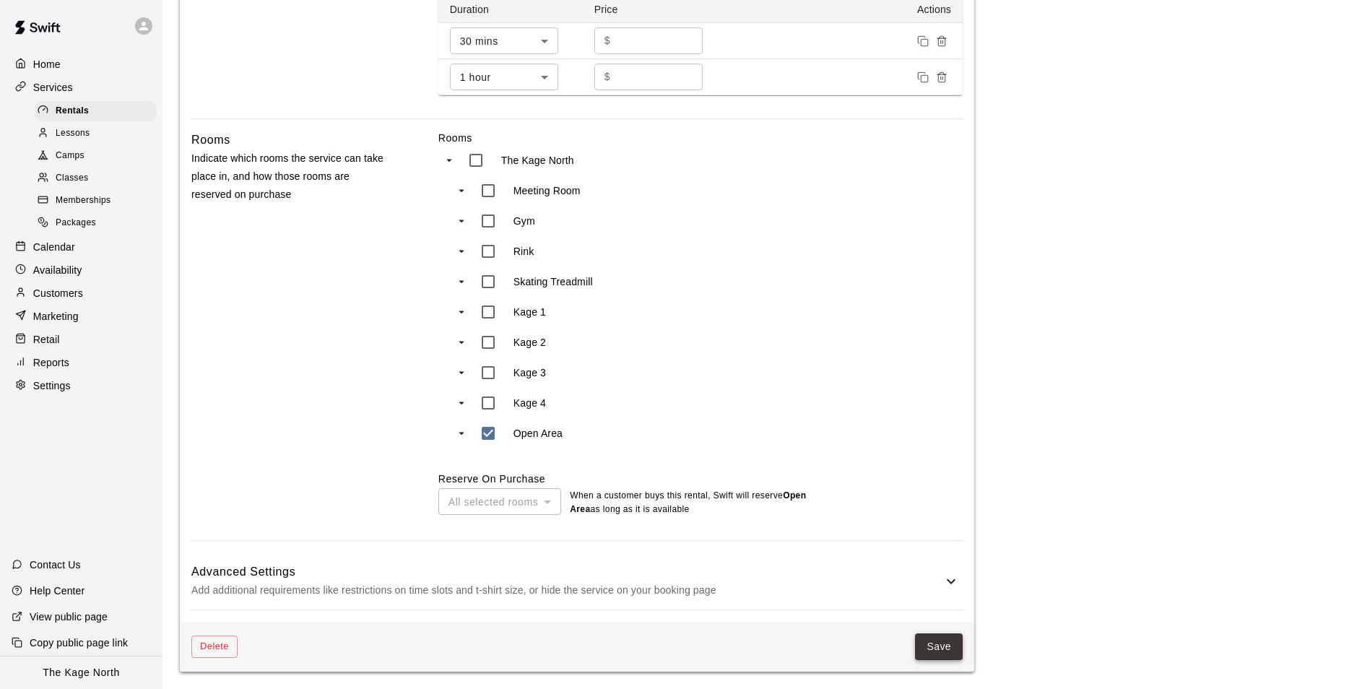
type textarea "**********"
click at [936, 642] on button "Save" at bounding box center [939, 646] width 48 height 27
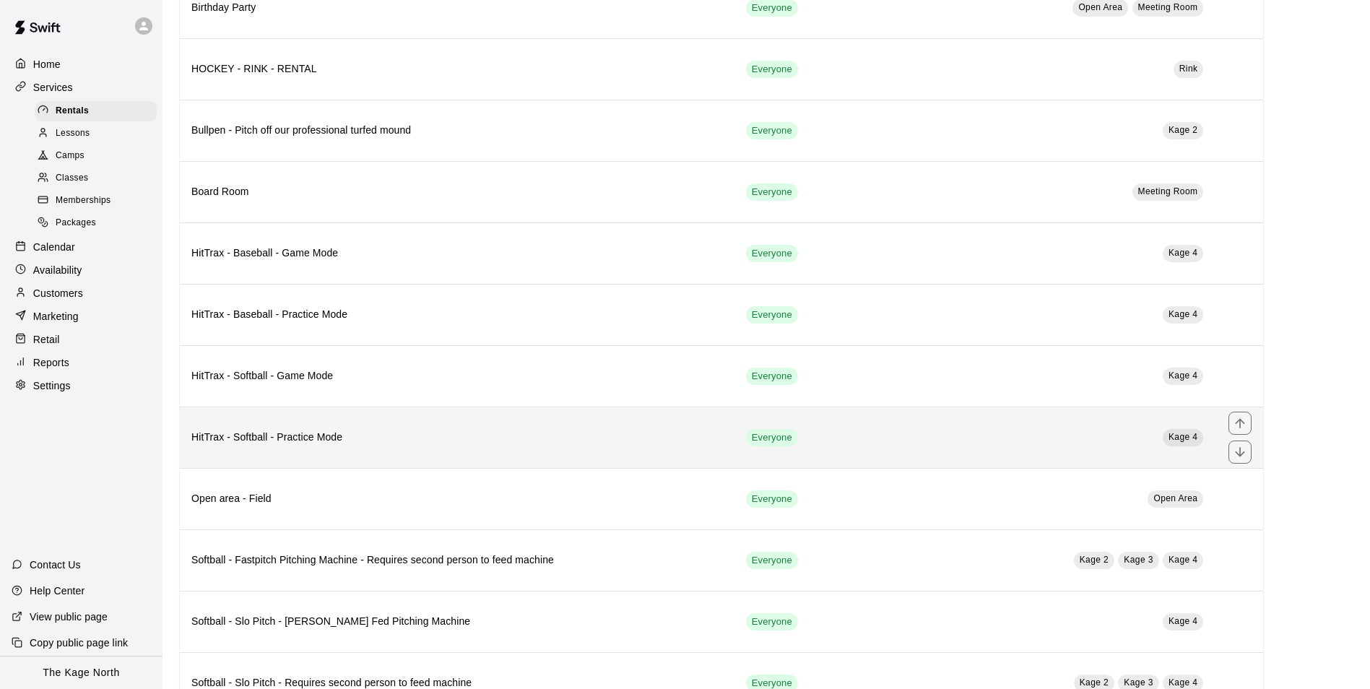
scroll to position [506, 0]
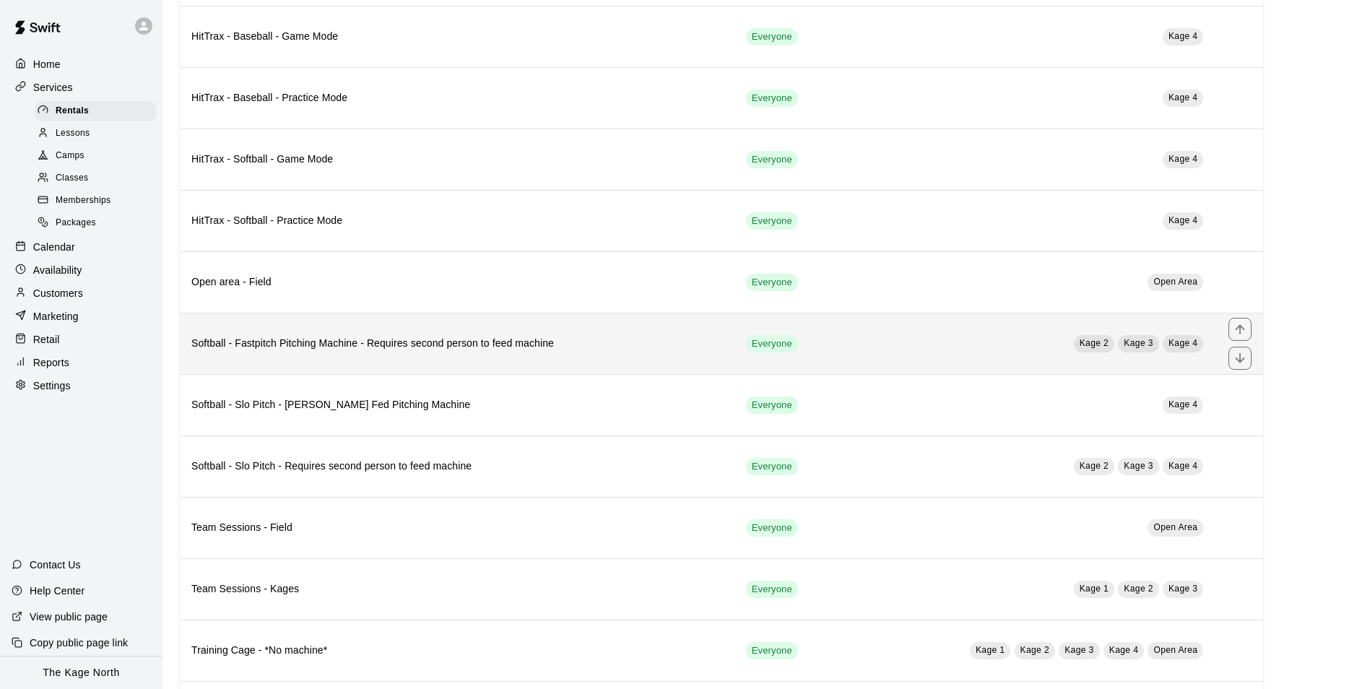
click at [547, 352] on h6 "Softball - Fastpitch Pitching Machine - Requires second person to feed machine" at bounding box center [457, 344] width 532 height 16
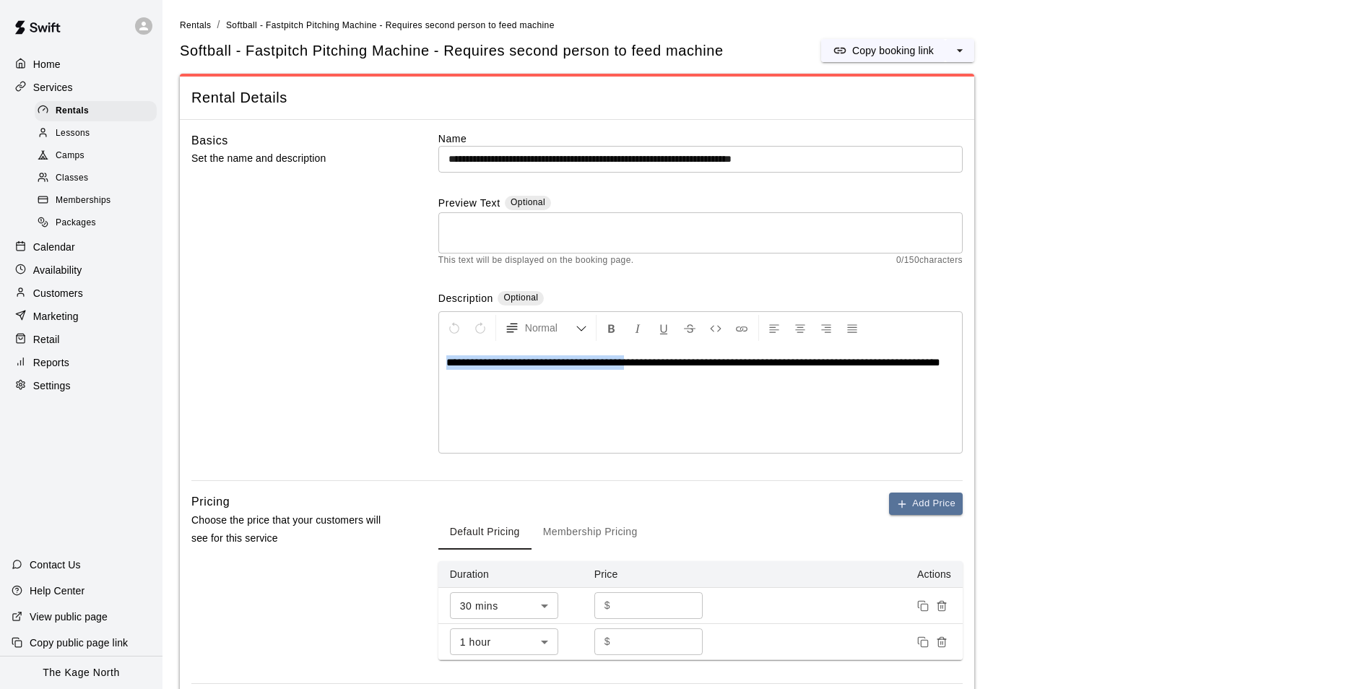
drag, startPoint x: 662, startPoint y: 362, endPoint x: 435, endPoint y: 362, distance: 227.5
click at [435, 362] on div "**********" at bounding box center [576, 306] width 771 height 350
copy span "**********"
click at [494, 233] on textarea at bounding box center [700, 233] width 504 height 29
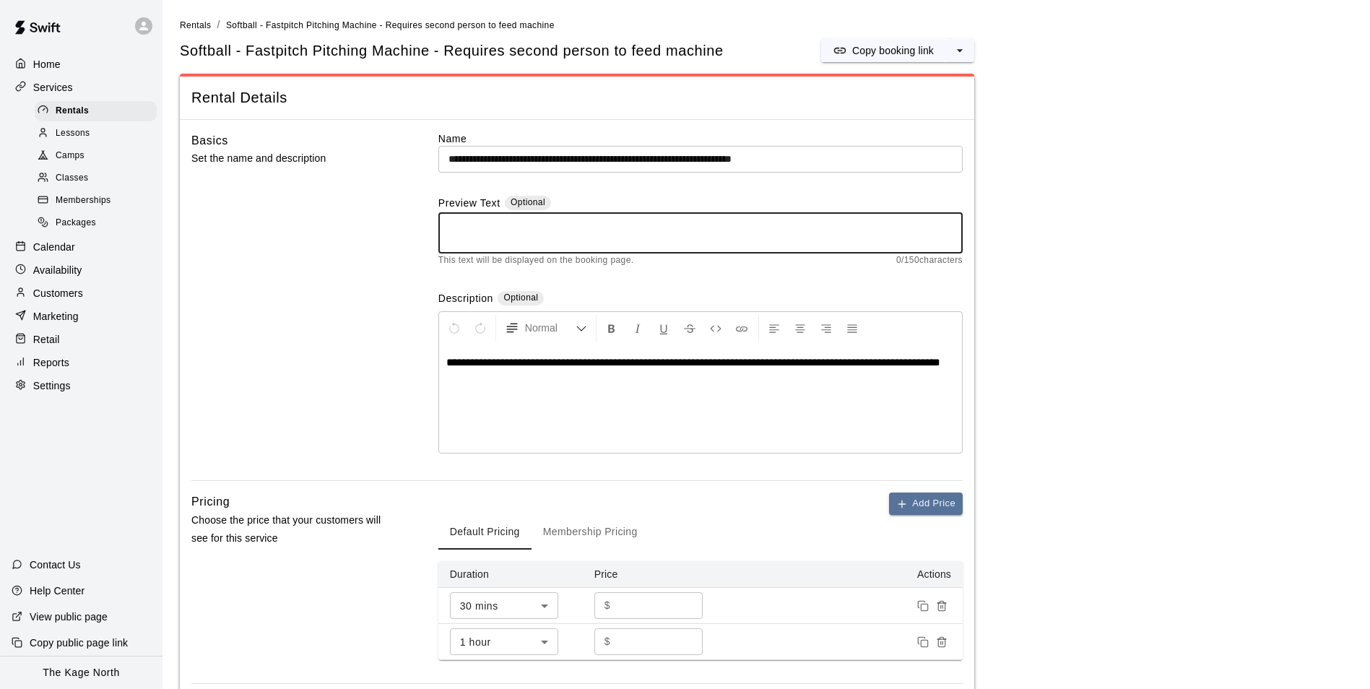
click at [540, 391] on div "**********" at bounding box center [700, 398] width 523 height 108
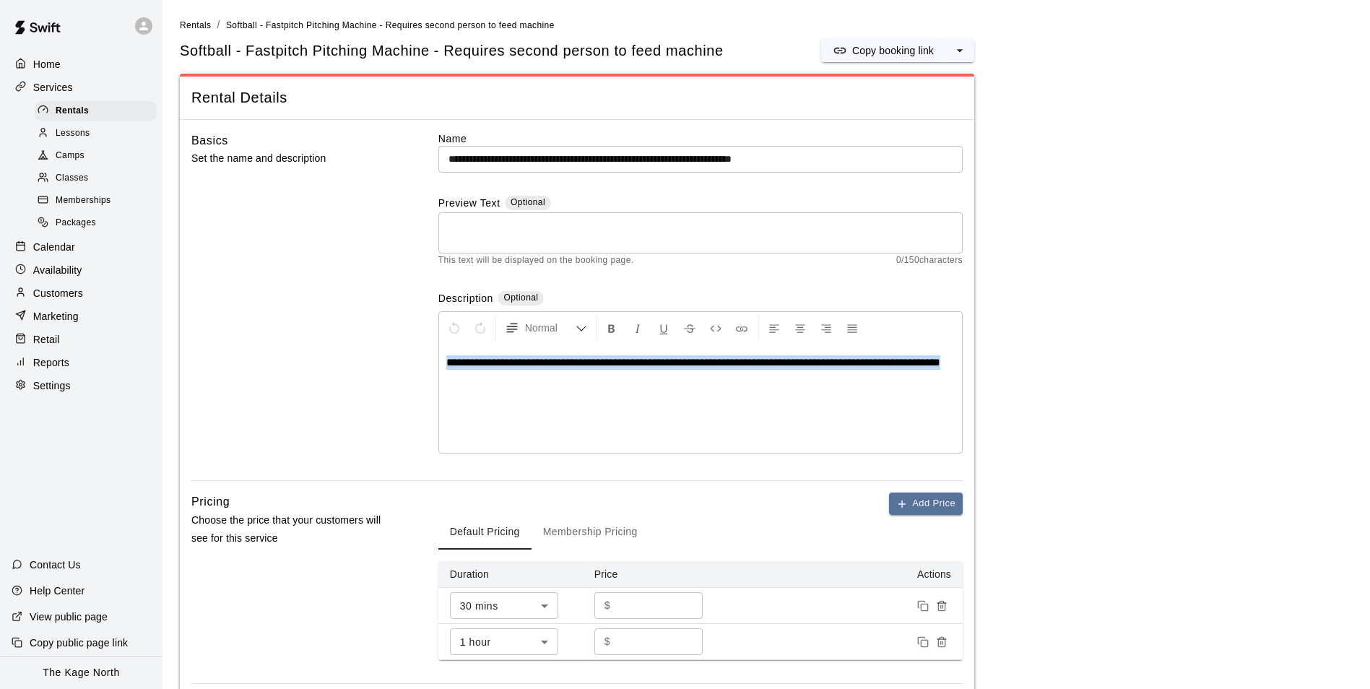
drag, startPoint x: 529, startPoint y: 377, endPoint x: 441, endPoint y: 364, distance: 89.1
click at [441, 364] on div "**********" at bounding box center [700, 398] width 523 height 108
click at [482, 226] on textarea at bounding box center [700, 233] width 504 height 29
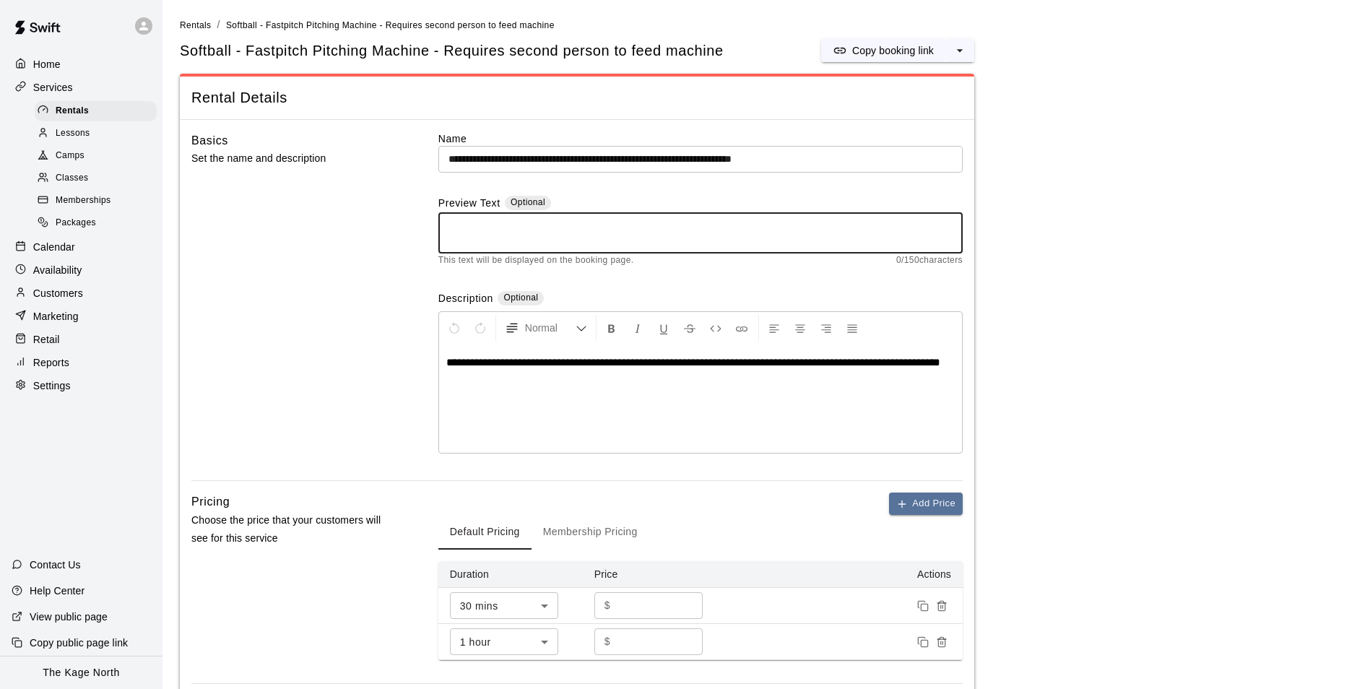
paste textarea "**********"
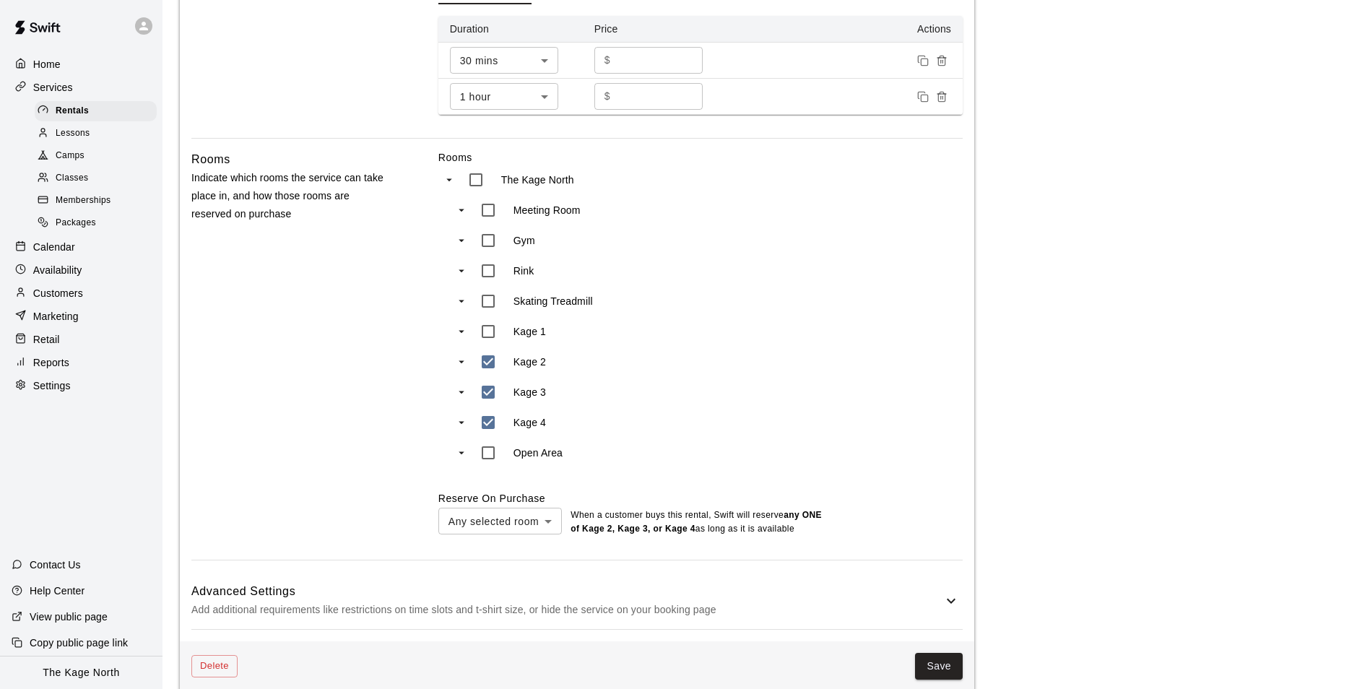
scroll to position [567, 0]
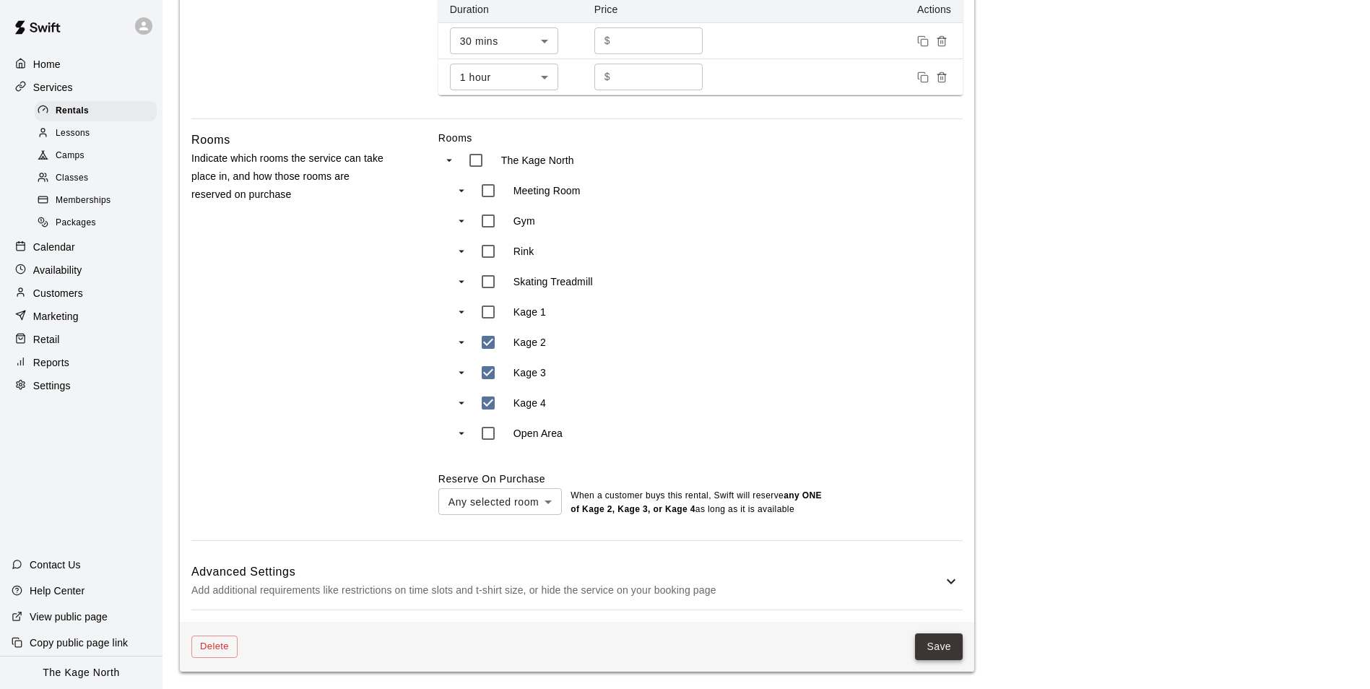
type textarea "**********"
click at [942, 647] on button "Save" at bounding box center [939, 646] width 48 height 27
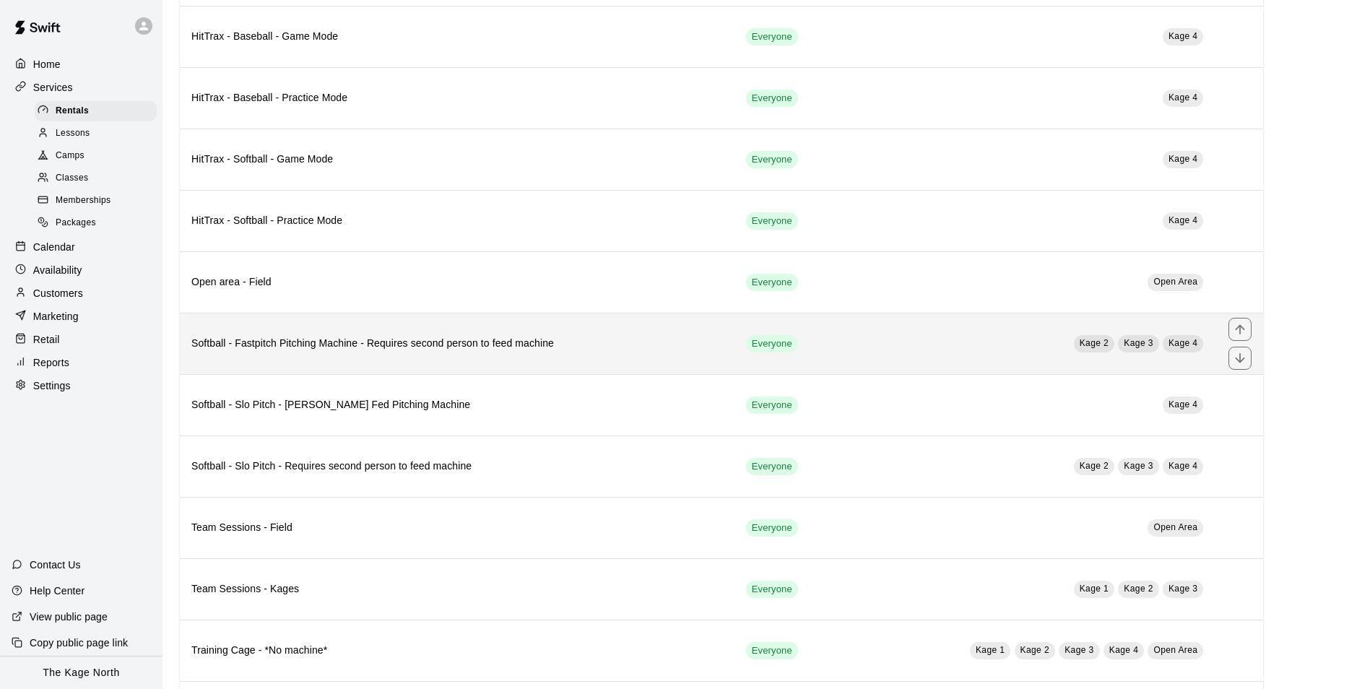
scroll to position [590, 0]
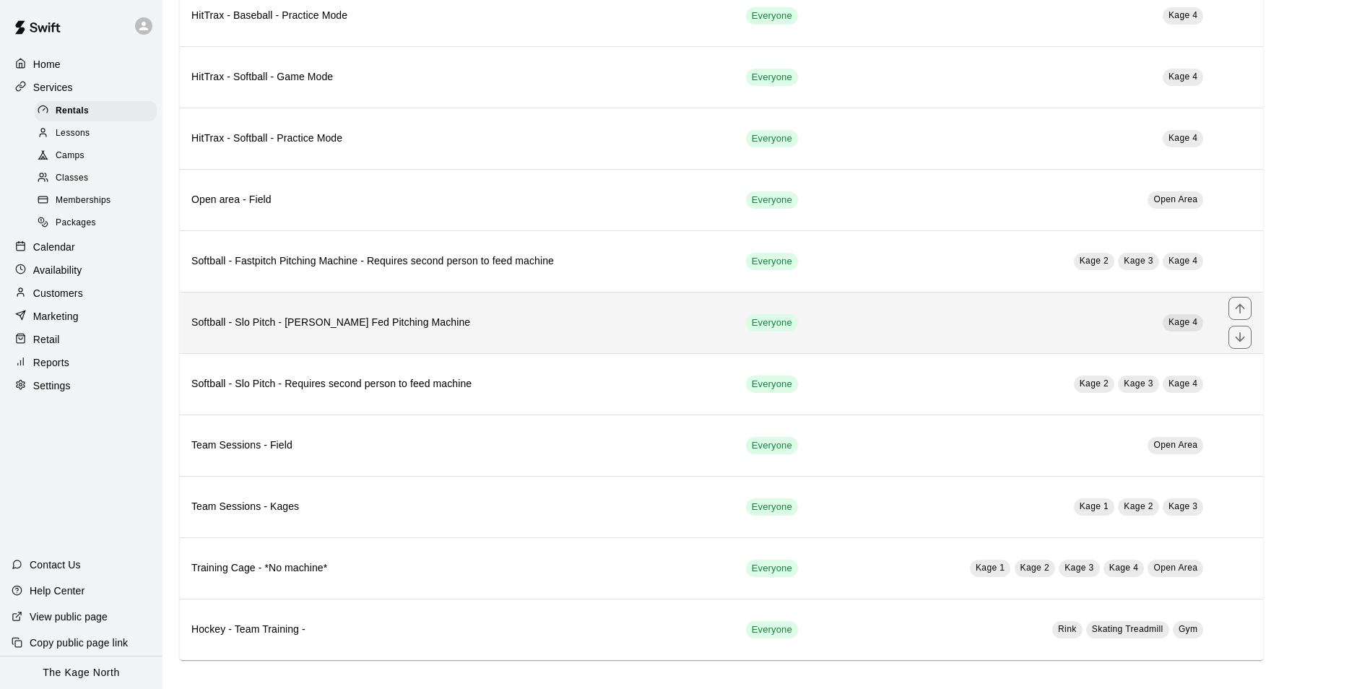
click at [478, 323] on h6 "Softball - Slo Pitch - [PERSON_NAME] Fed Pitching Machine" at bounding box center [457, 323] width 532 height 16
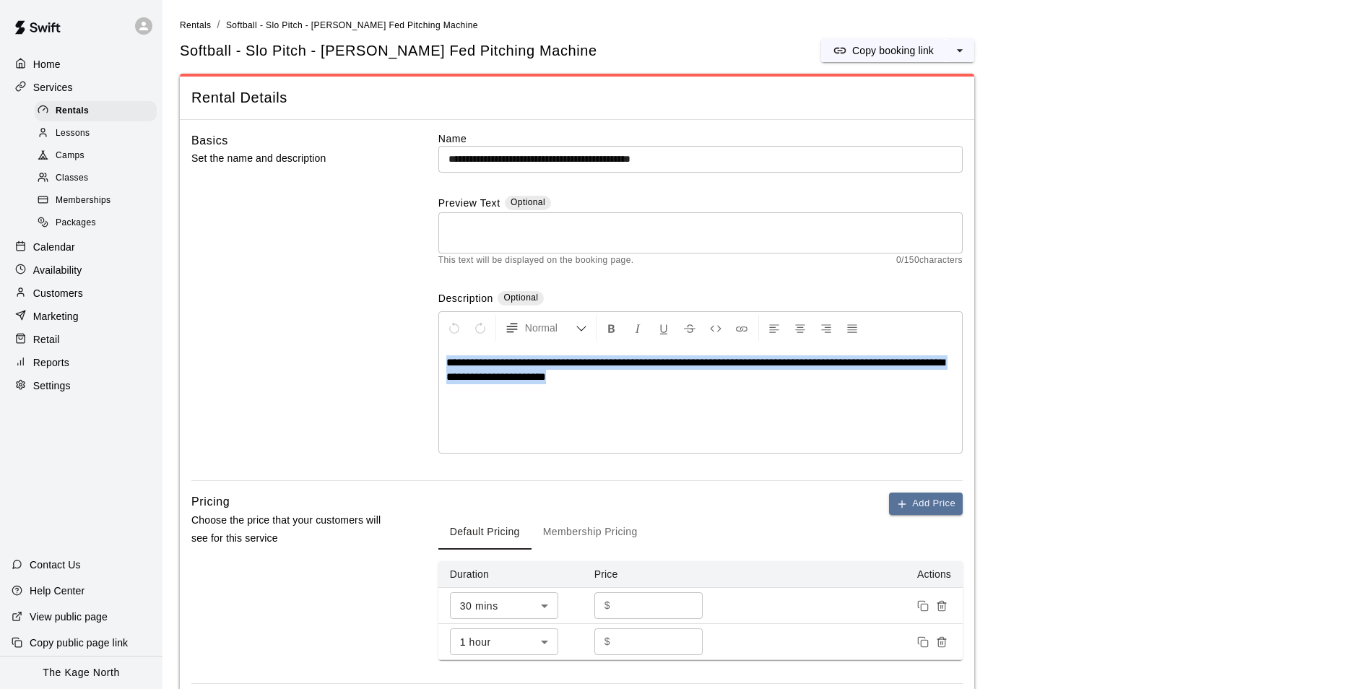
drag, startPoint x: 625, startPoint y: 380, endPoint x: 428, endPoint y: 350, distance: 198.7
click at [428, 350] on div "**********" at bounding box center [576, 306] width 771 height 350
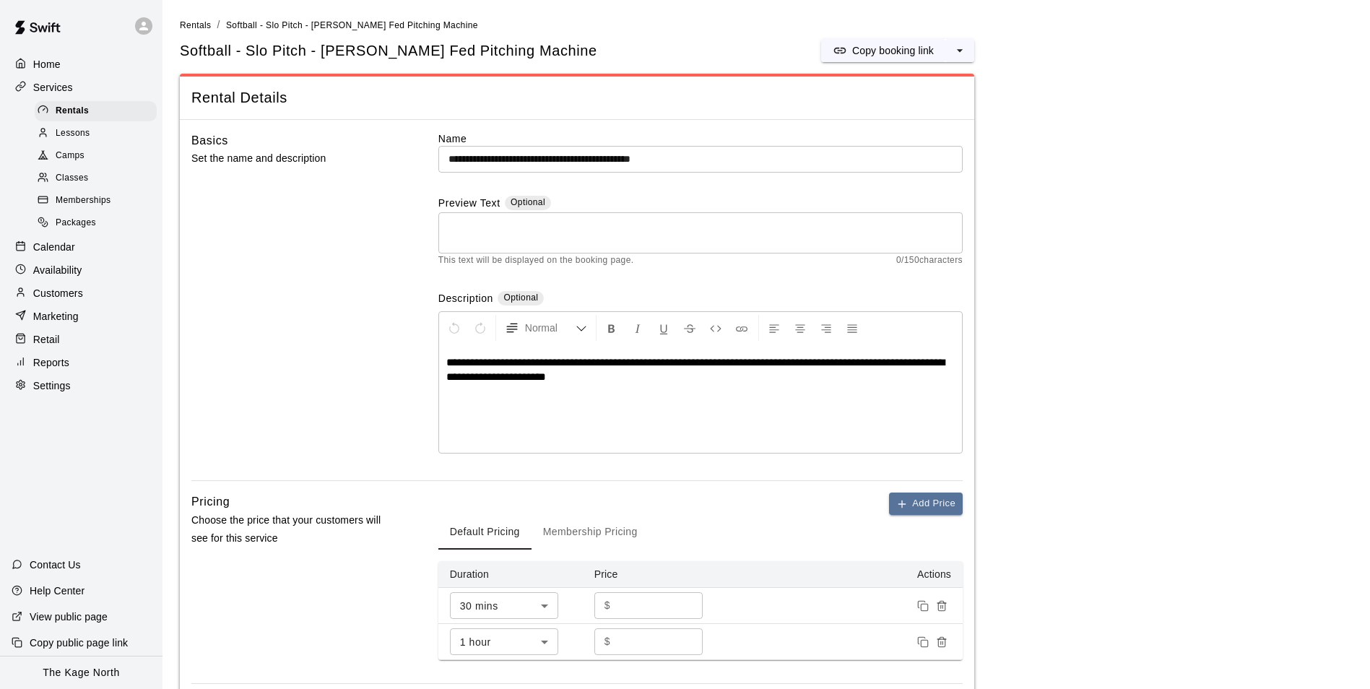
click at [469, 230] on textarea at bounding box center [700, 233] width 504 height 29
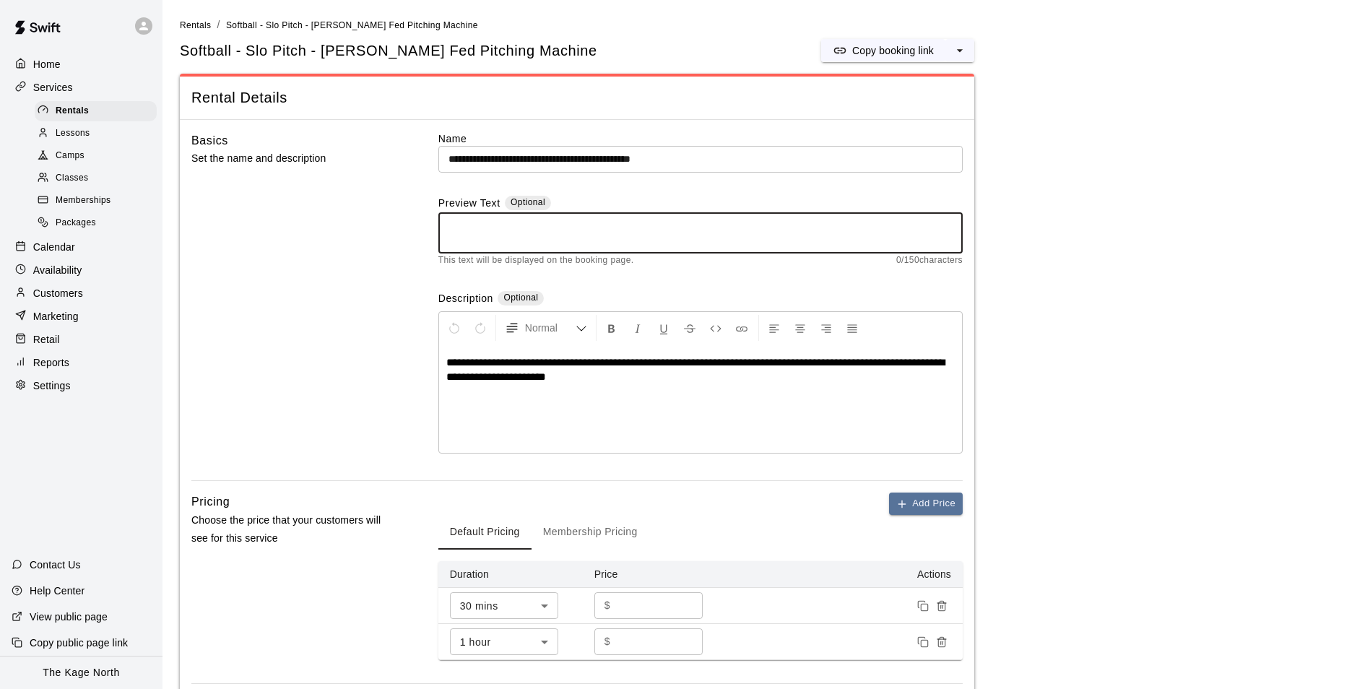
paste textarea "**********"
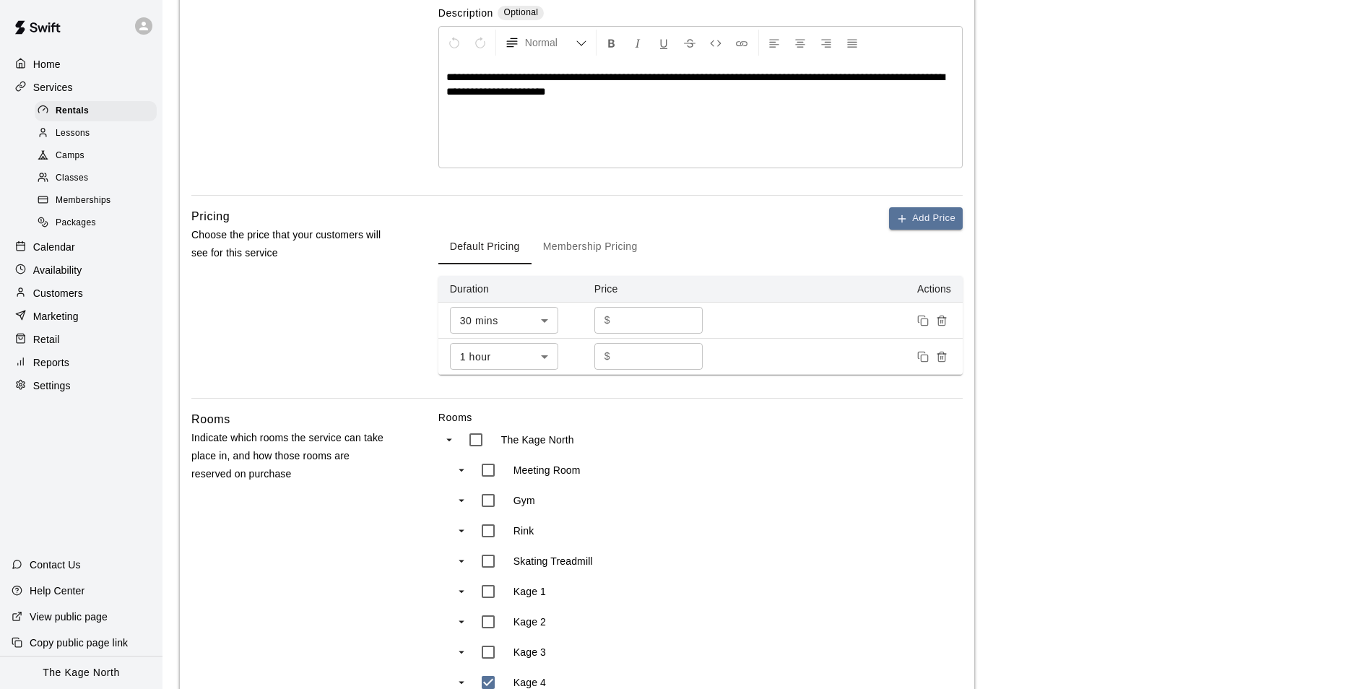
scroll to position [567, 0]
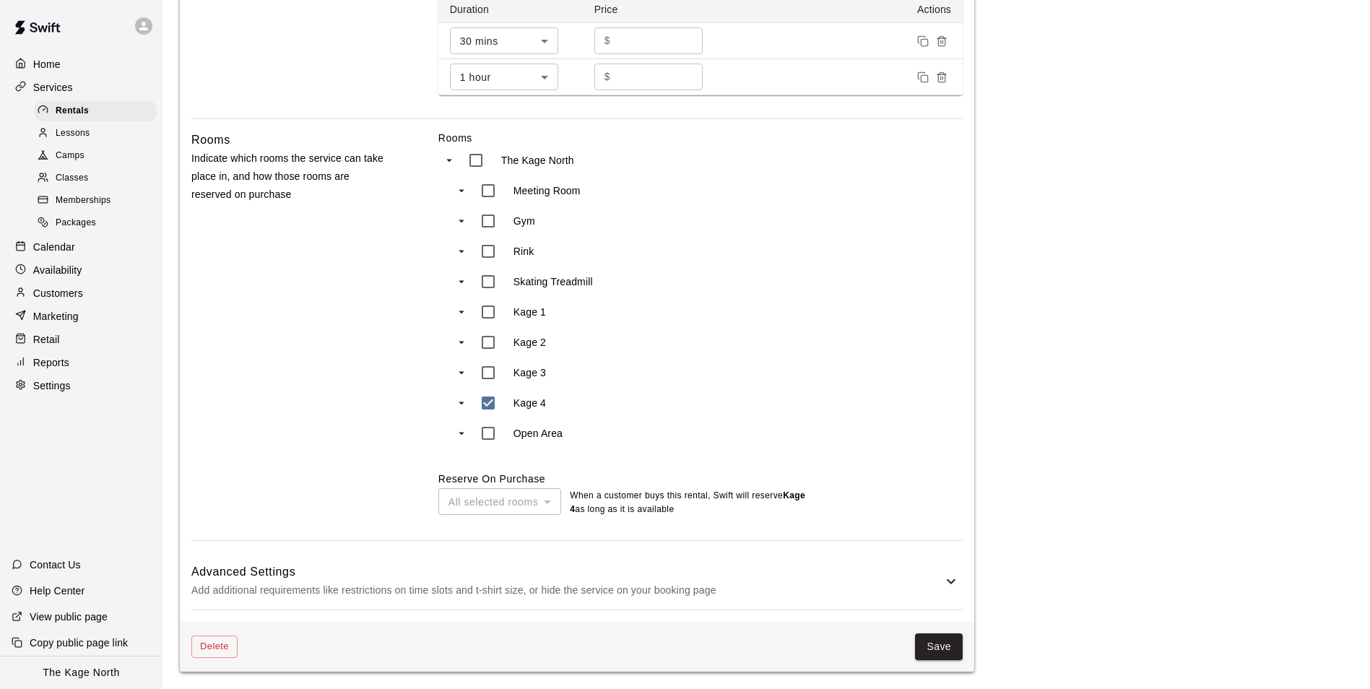
type textarea "**********"
click at [945, 649] on button "Save" at bounding box center [939, 646] width 48 height 27
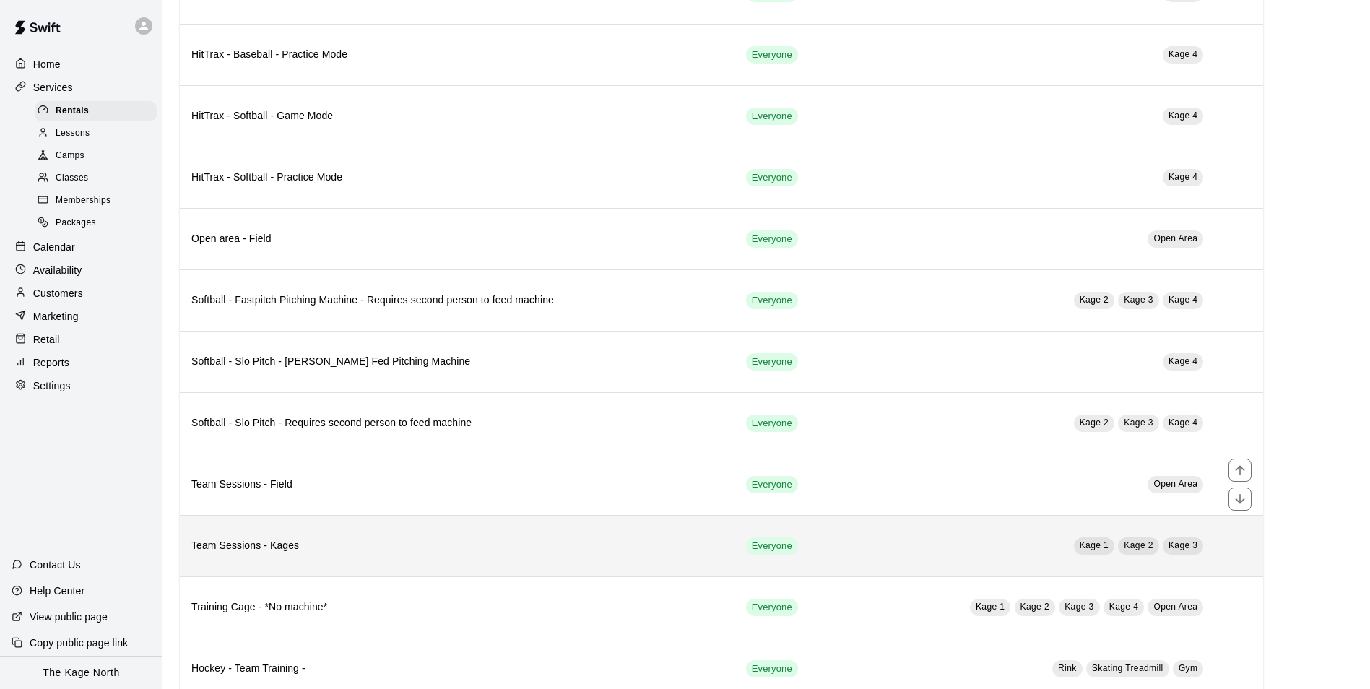
scroll to position [590, 0]
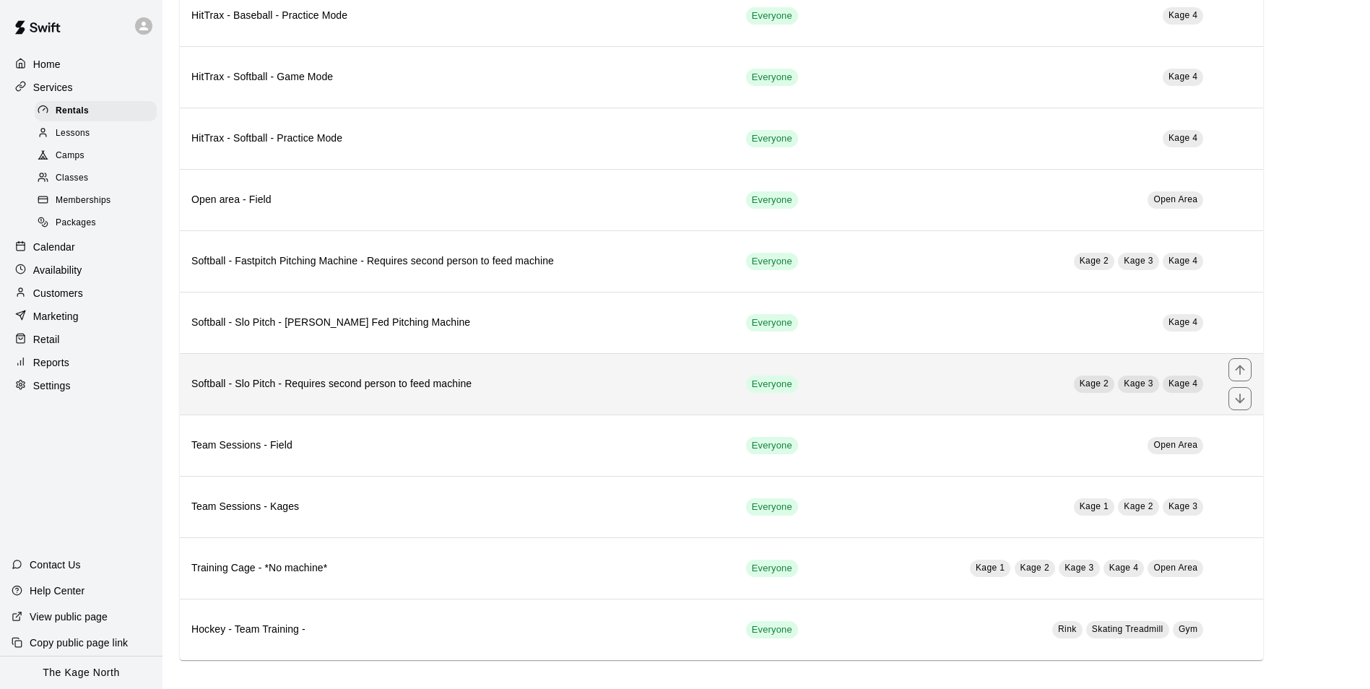
click at [425, 378] on h6 "Softball - Slo Pitch - Requires second person to feed machine" at bounding box center [457, 384] width 532 height 16
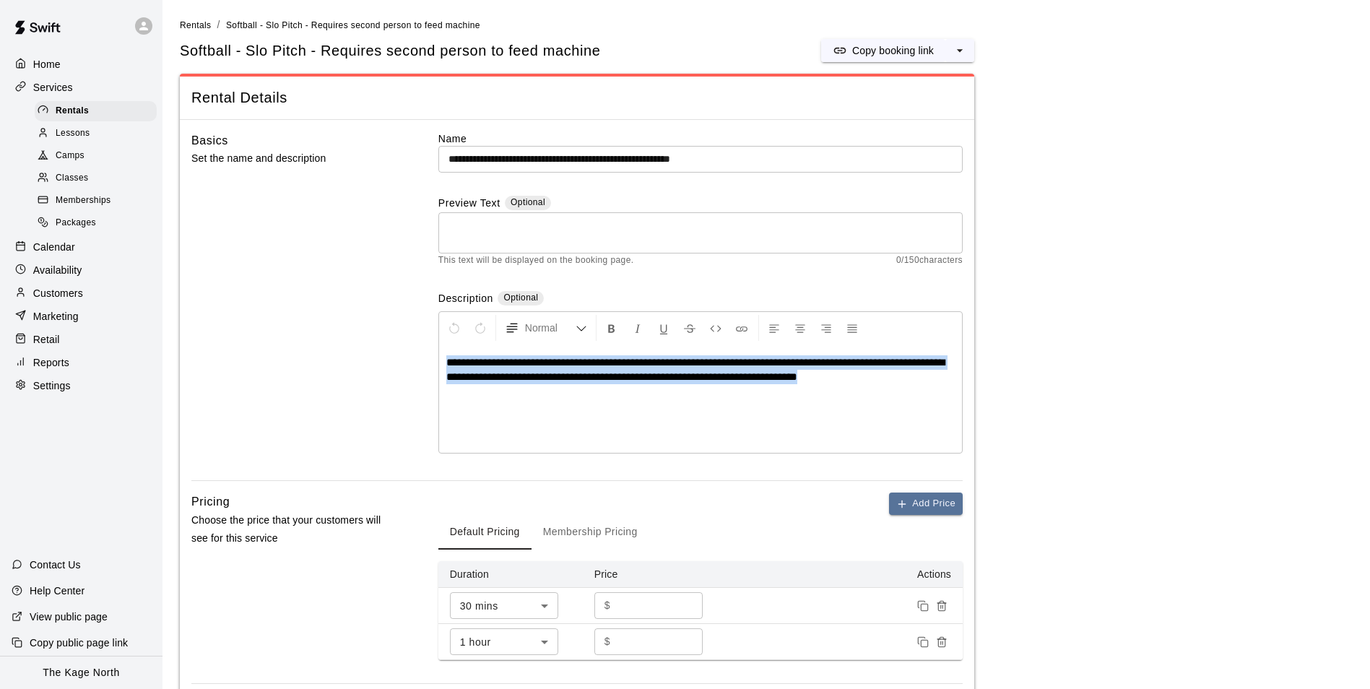
drag, startPoint x: 703, startPoint y: 381, endPoint x: 443, endPoint y: 362, distance: 261.4
click at [443, 362] on div "**********" at bounding box center [700, 398] width 523 height 108
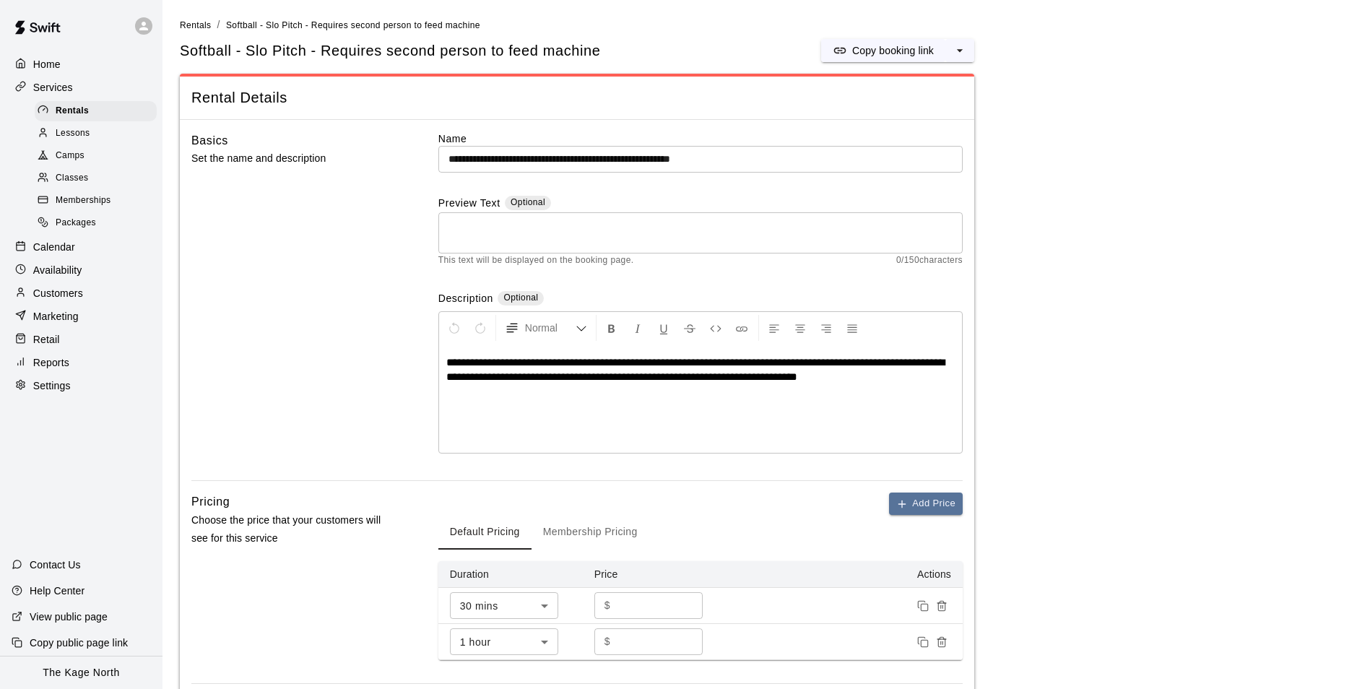
click at [472, 225] on textarea at bounding box center [700, 233] width 504 height 29
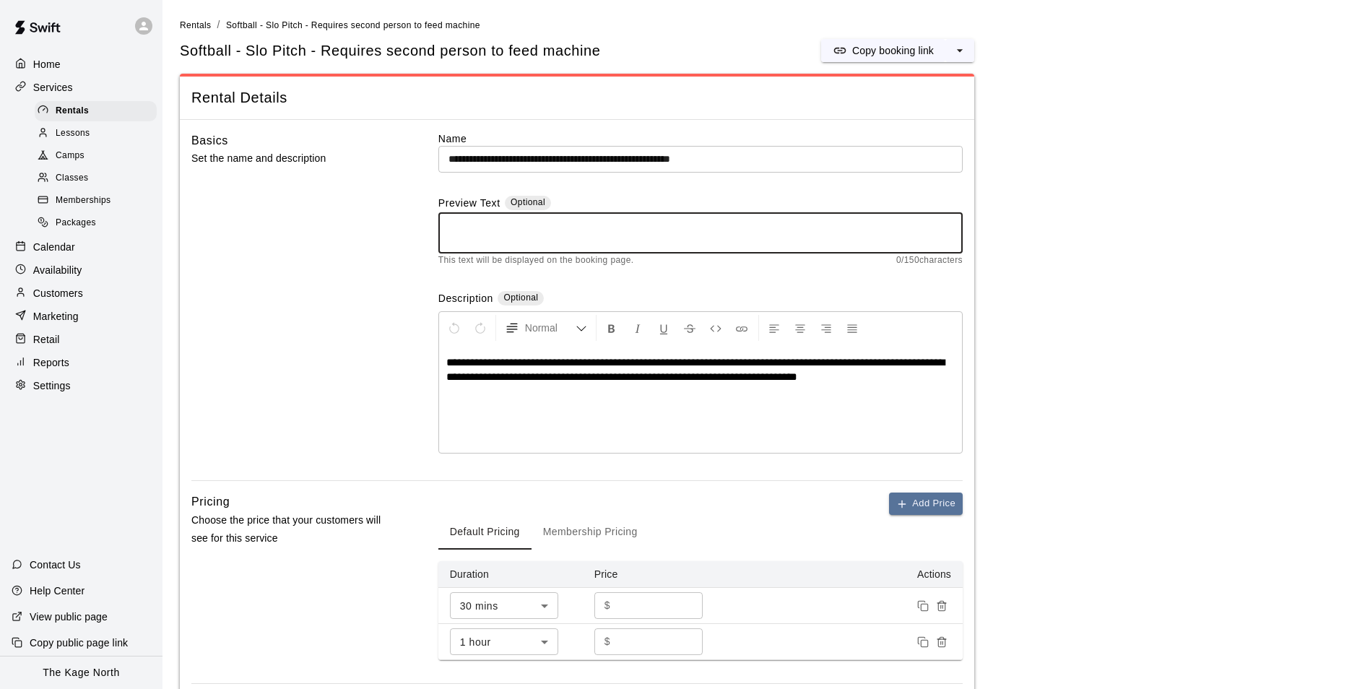
paste textarea "**********"
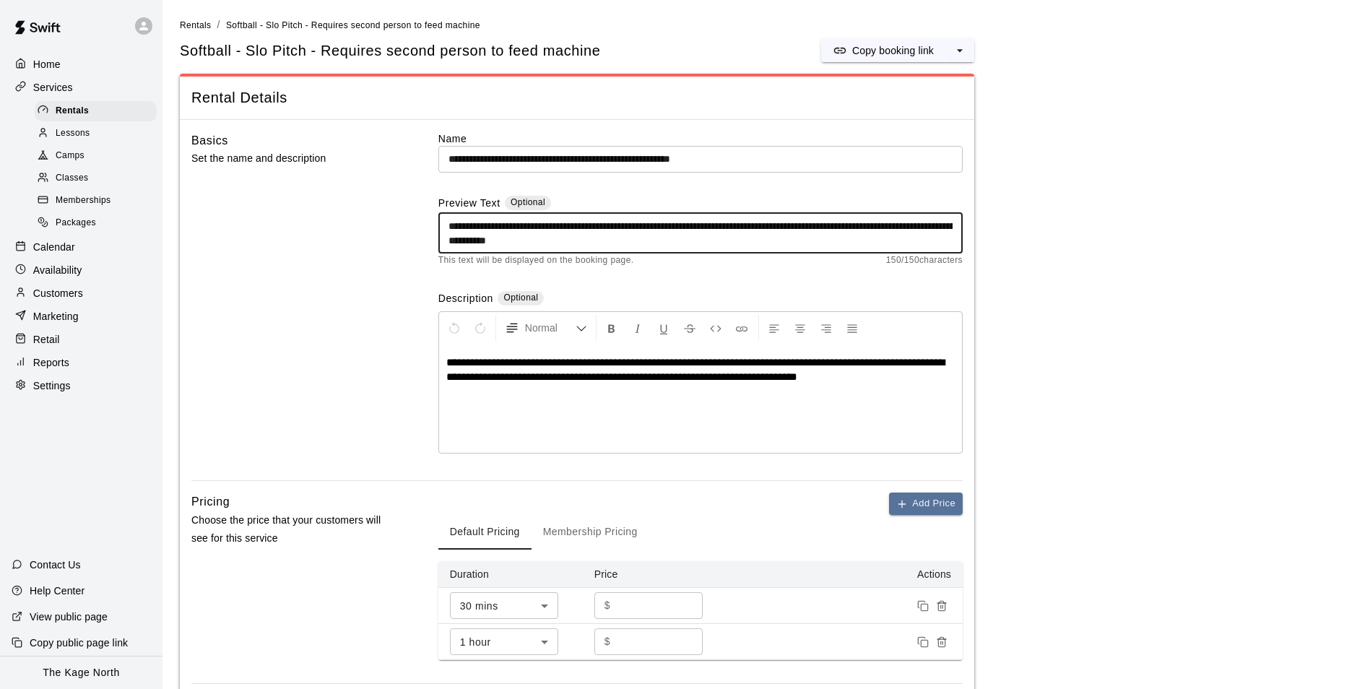
click at [690, 241] on textarea "**********" at bounding box center [700, 233] width 504 height 29
drag, startPoint x: 695, startPoint y: 239, endPoint x: 561, endPoint y: 238, distance: 133.6
click at [561, 238] on textarea "**********" at bounding box center [700, 233] width 504 height 29
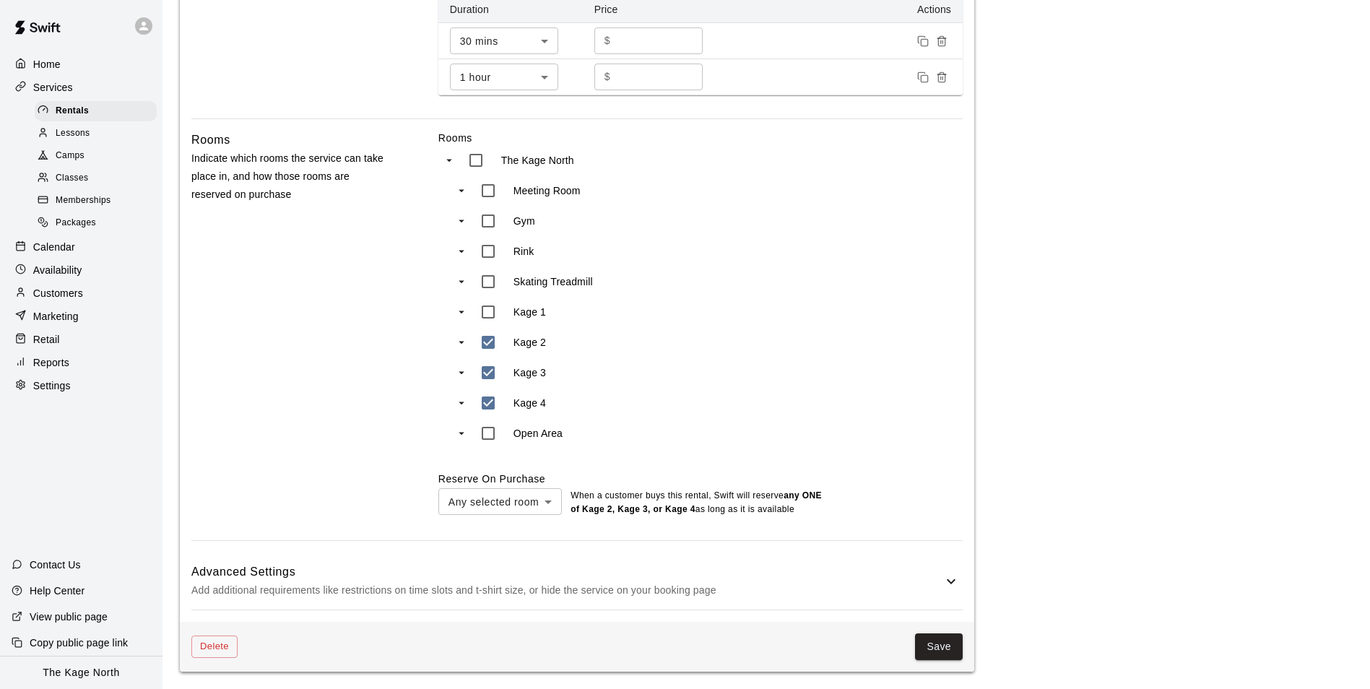
scroll to position [567, 0]
type textarea "**********"
click at [950, 643] on button "Save" at bounding box center [939, 646] width 48 height 27
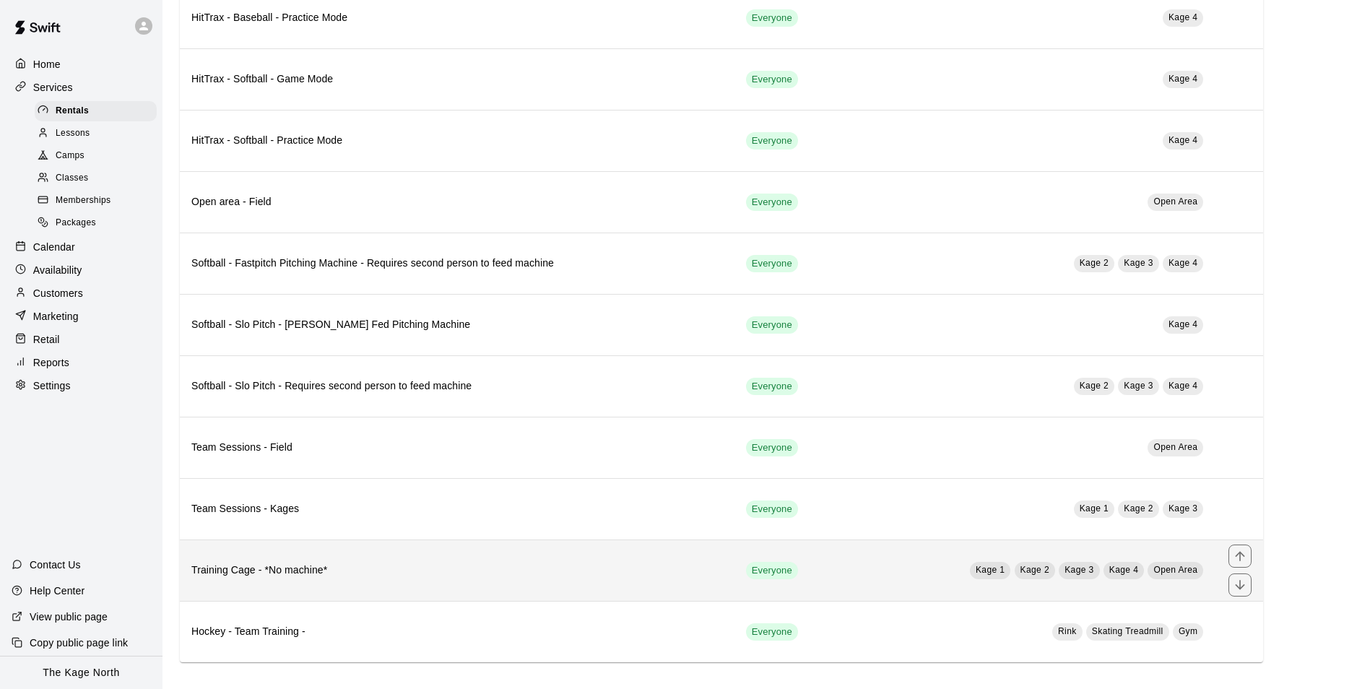
scroll to position [590, 0]
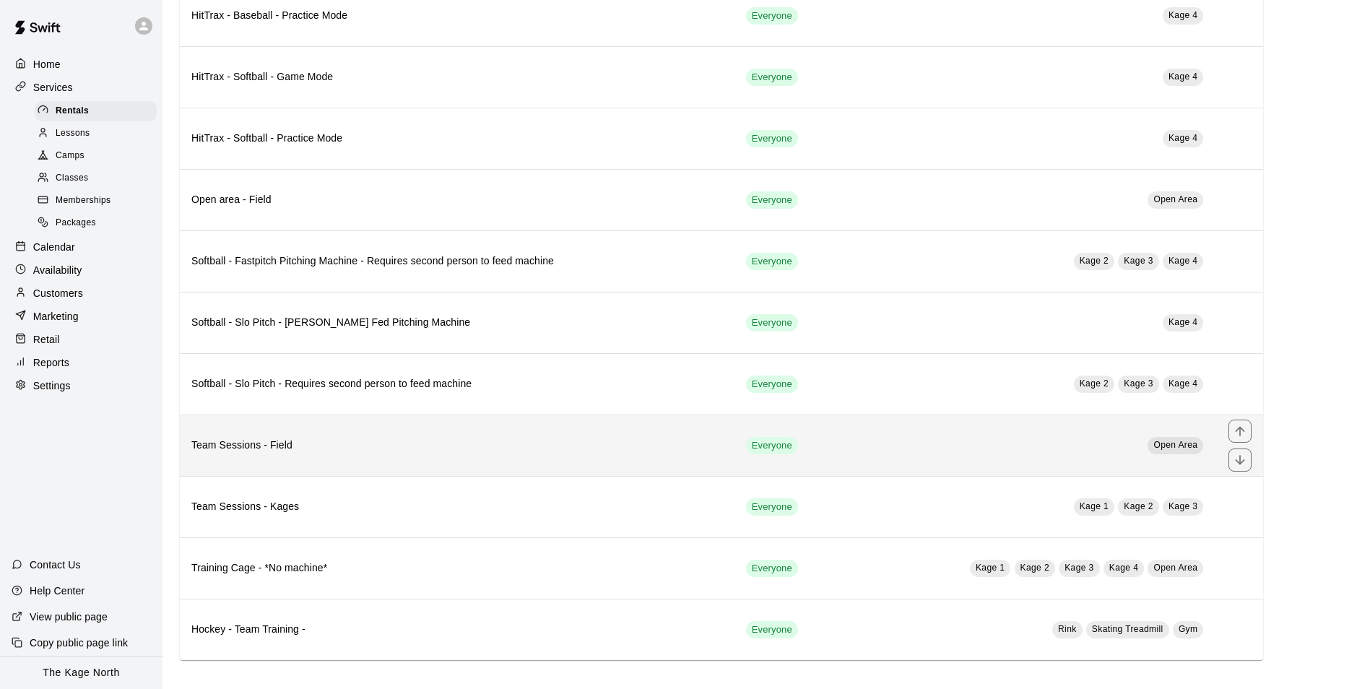
click at [464, 456] on th "Team Sessions - Field" at bounding box center [457, 445] width 555 height 61
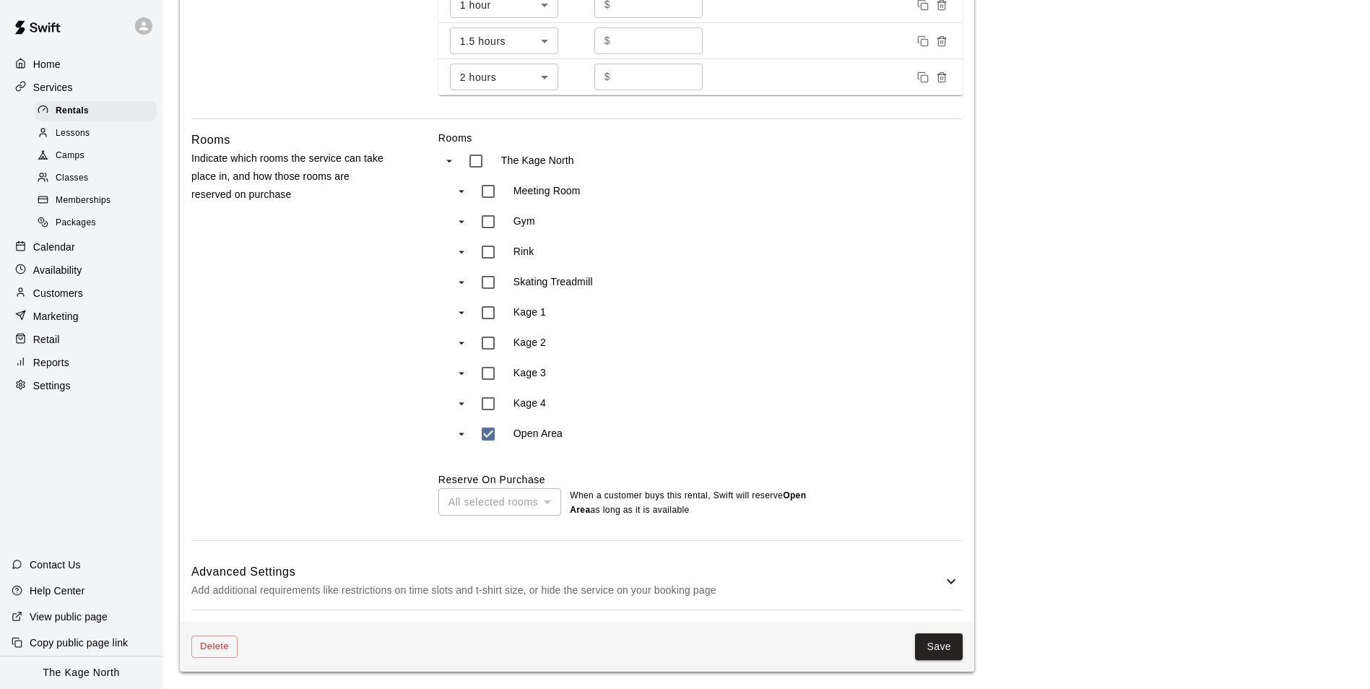
scroll to position [603, 0]
click at [941, 649] on button "Save" at bounding box center [939, 646] width 48 height 27
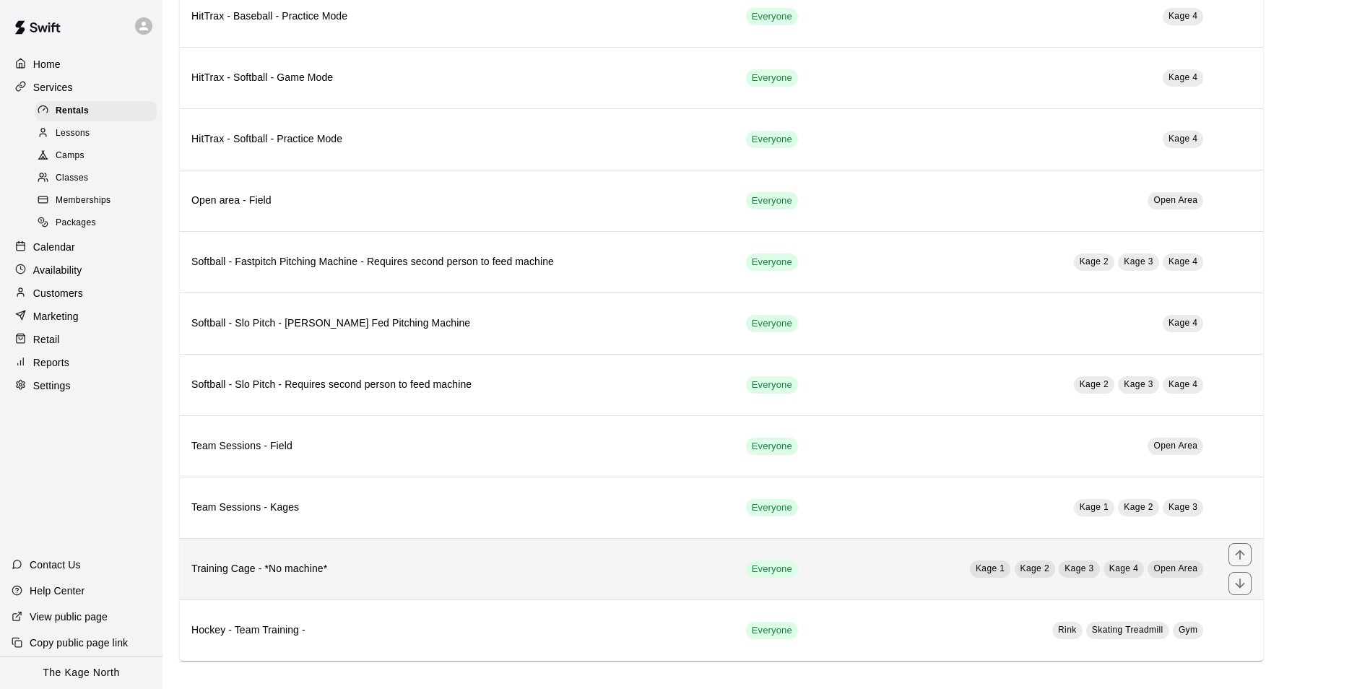
scroll to position [590, 0]
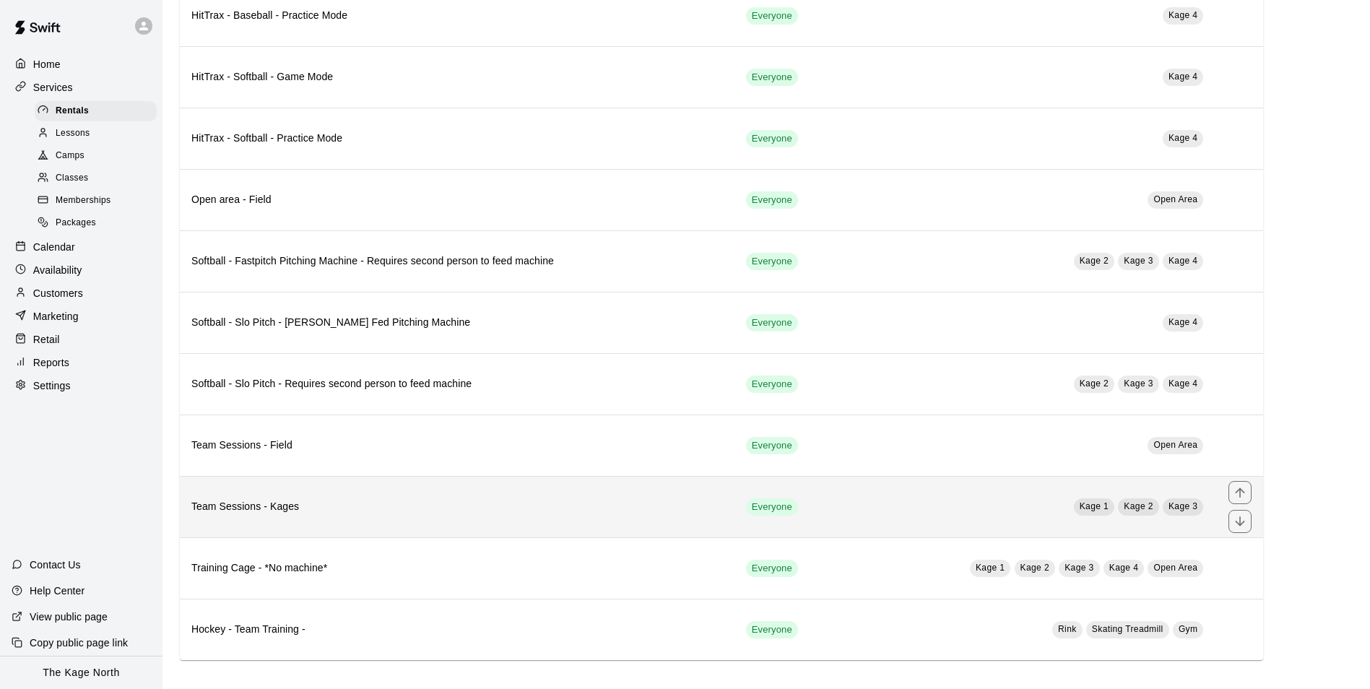
click at [435, 516] on th "Team Sessions - Kages" at bounding box center [457, 506] width 555 height 61
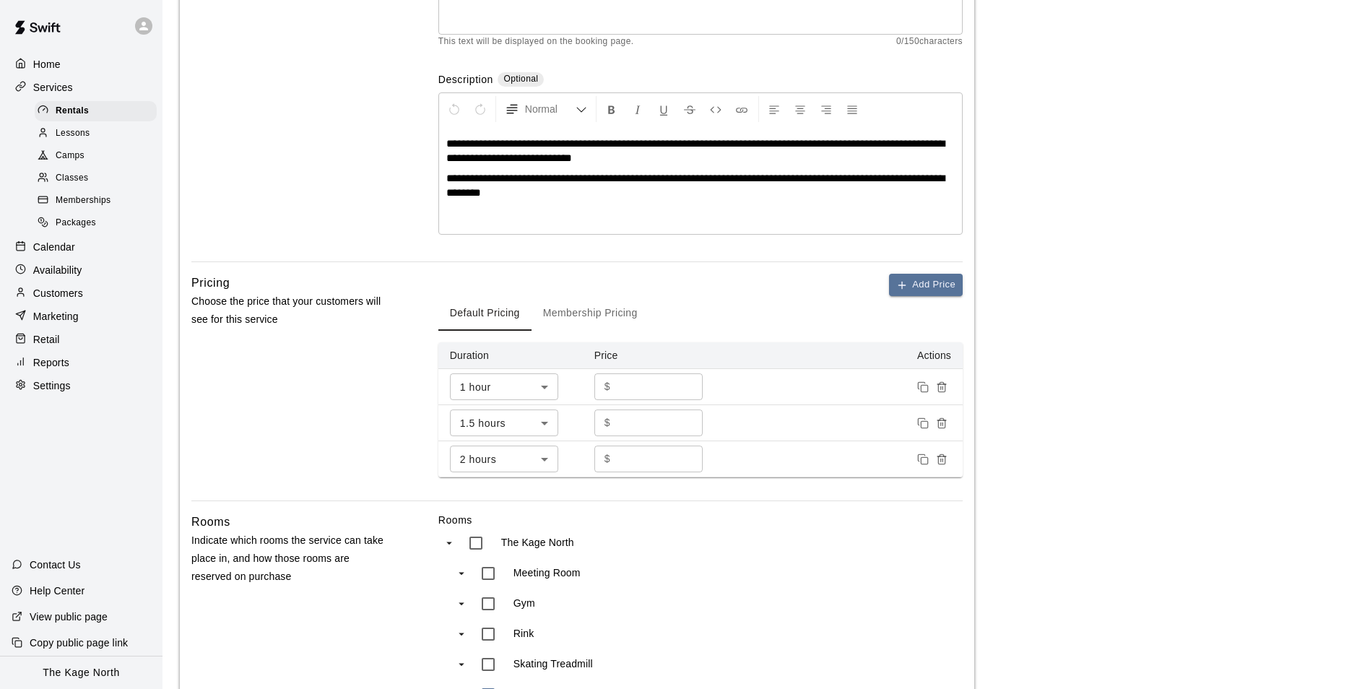
scroll to position [578, 0]
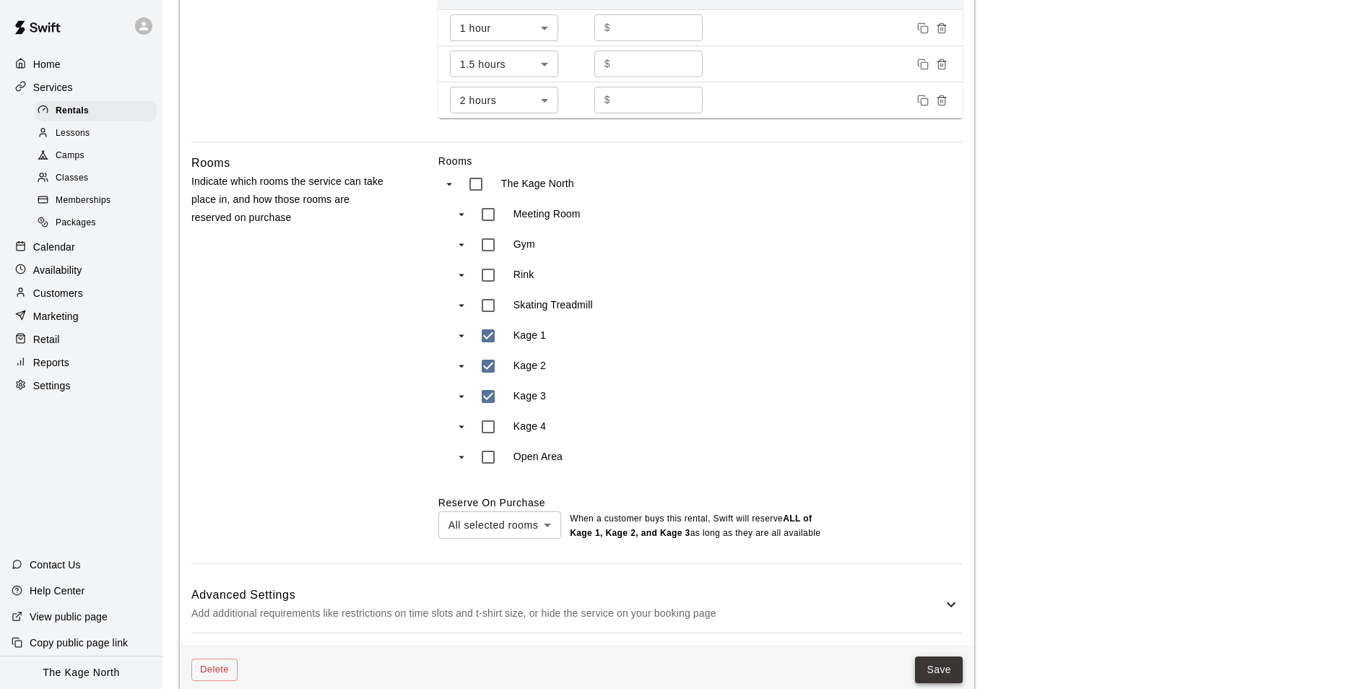
click at [945, 670] on button "Save" at bounding box center [939, 669] width 48 height 27
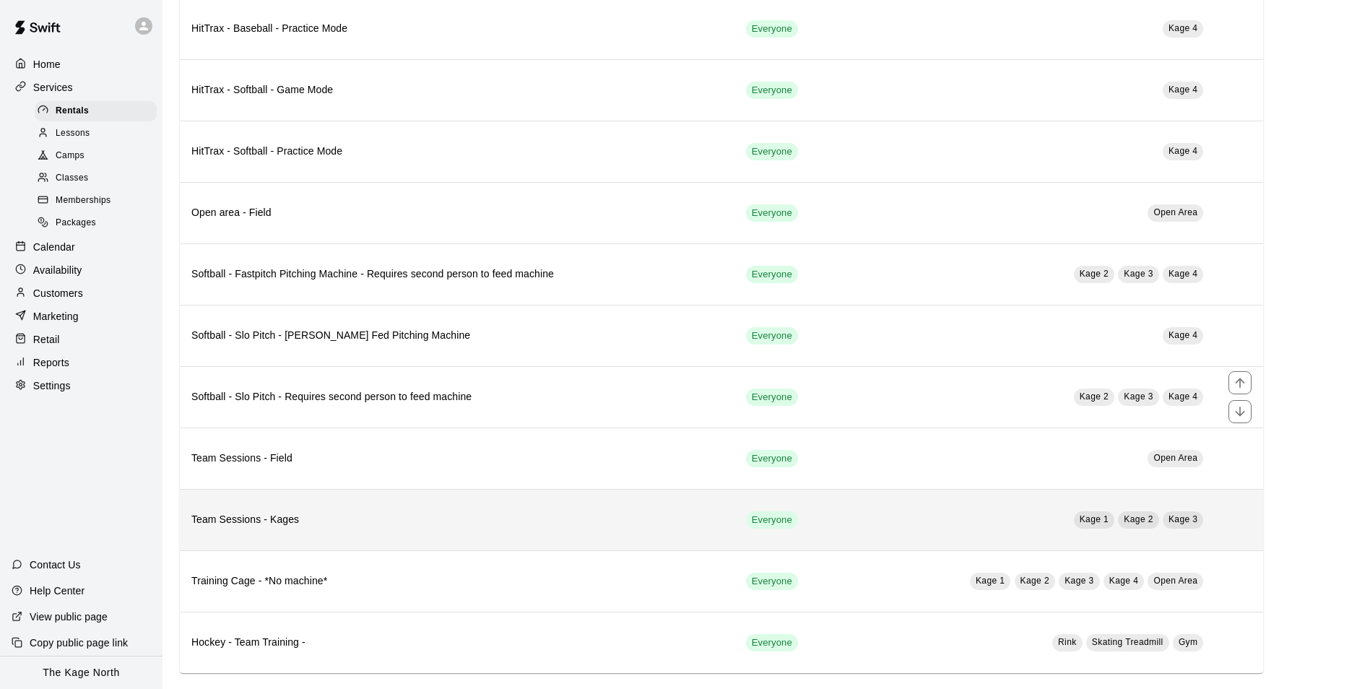
scroll to position [590, 0]
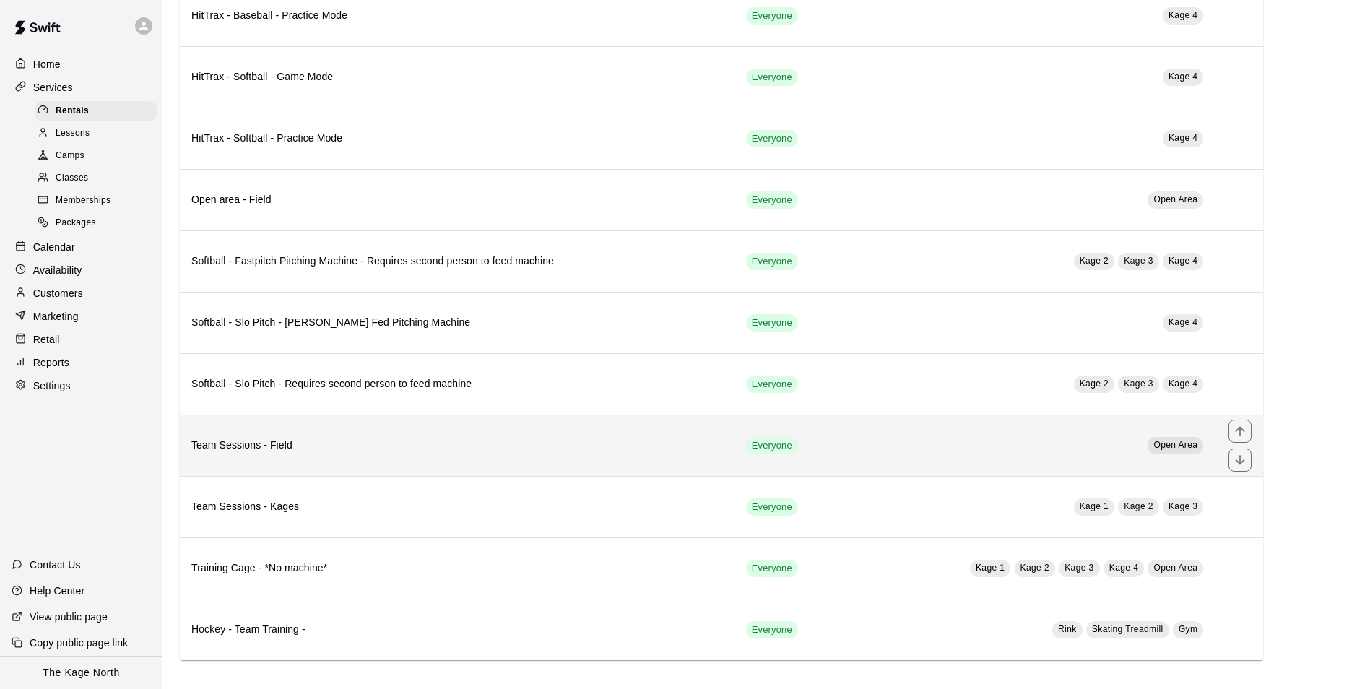
click at [396, 462] on th "Team Sessions - Field" at bounding box center [457, 445] width 555 height 61
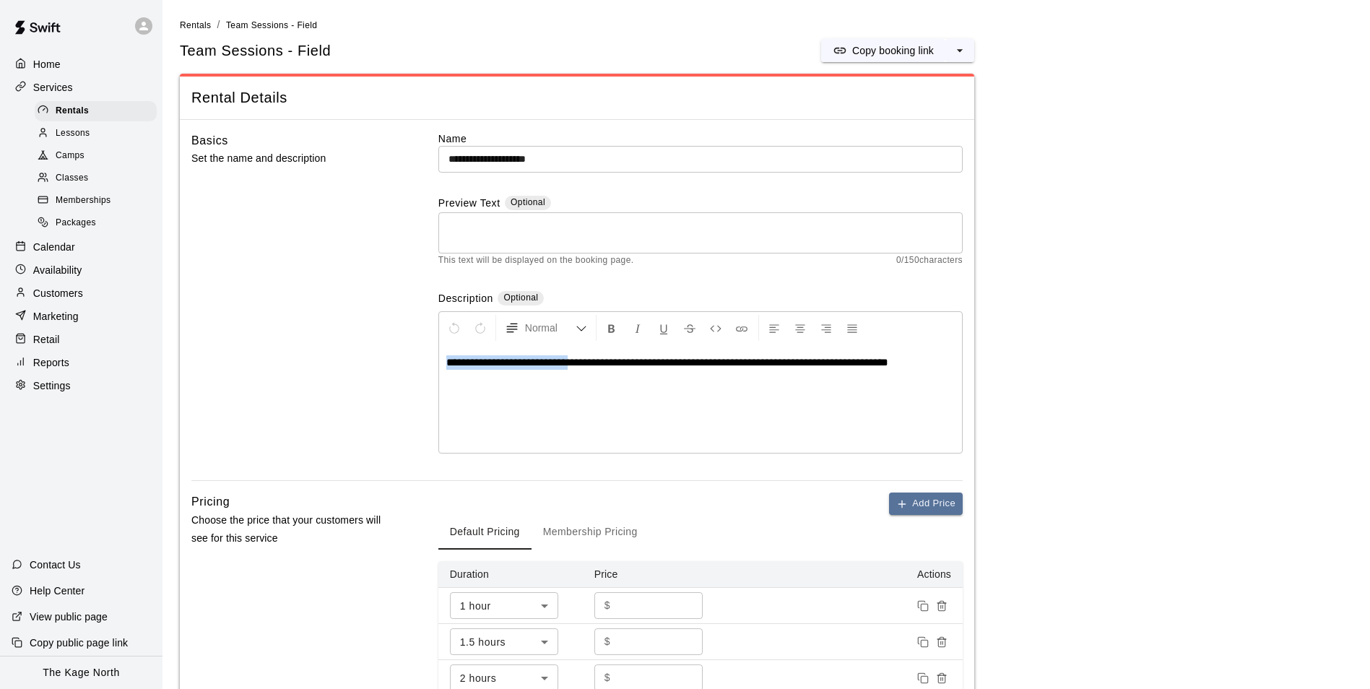
drag, startPoint x: 581, startPoint y: 363, endPoint x: 428, endPoint y: 371, distance: 153.3
click at [351, 363] on div "**********" at bounding box center [576, 306] width 771 height 350
click at [499, 241] on textarea at bounding box center [700, 233] width 504 height 29
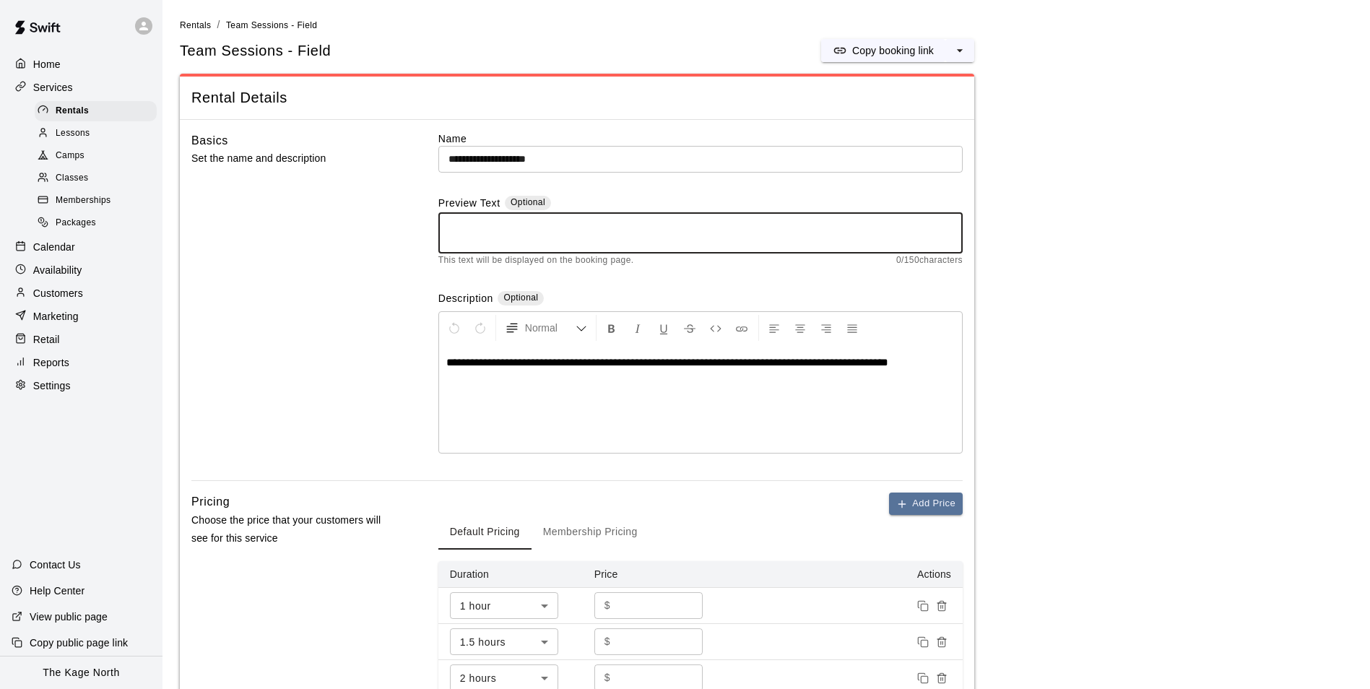
paste textarea "**********"
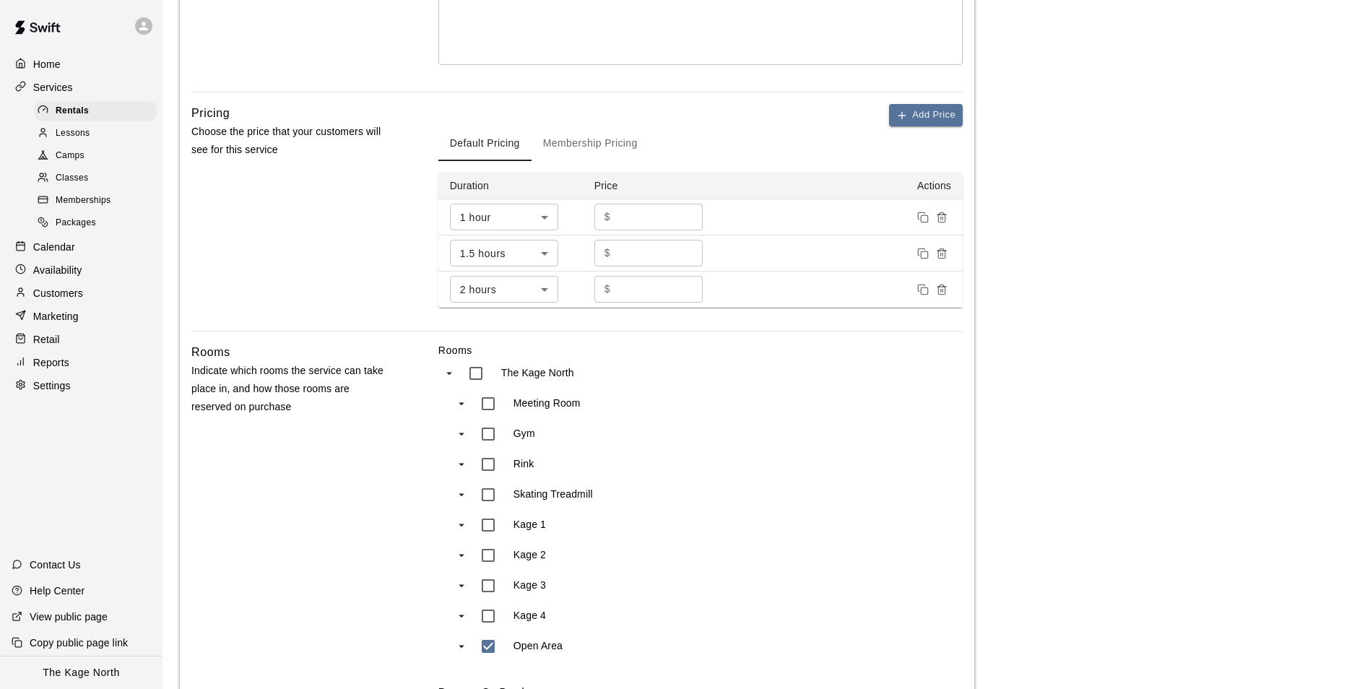
scroll to position [578, 0]
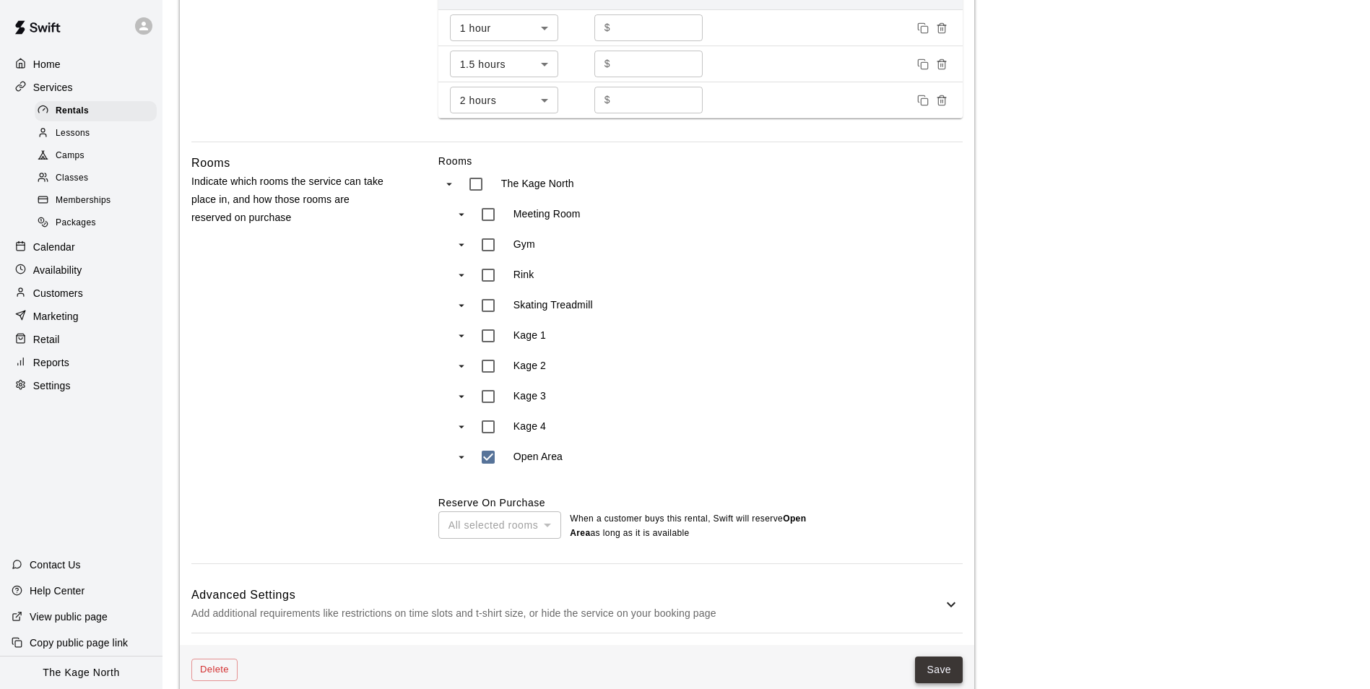
type textarea "**********"
click at [940, 673] on button "Save" at bounding box center [939, 669] width 48 height 27
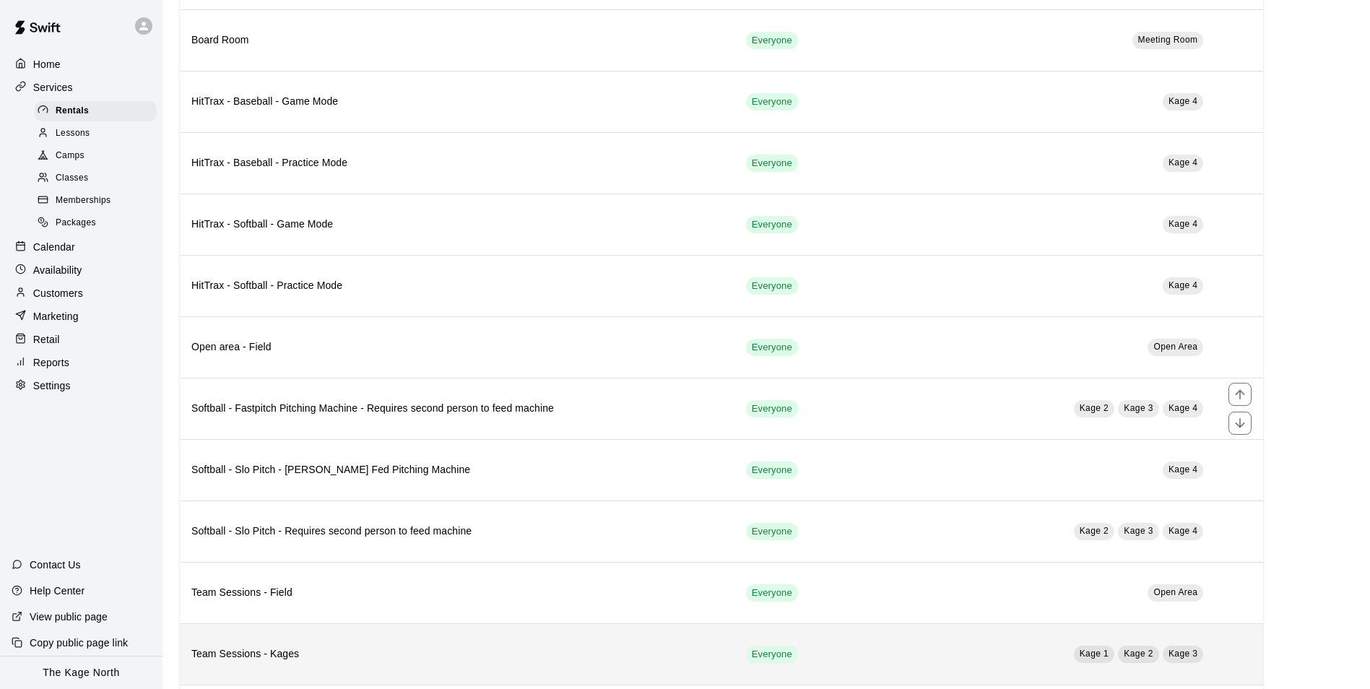
scroll to position [590, 0]
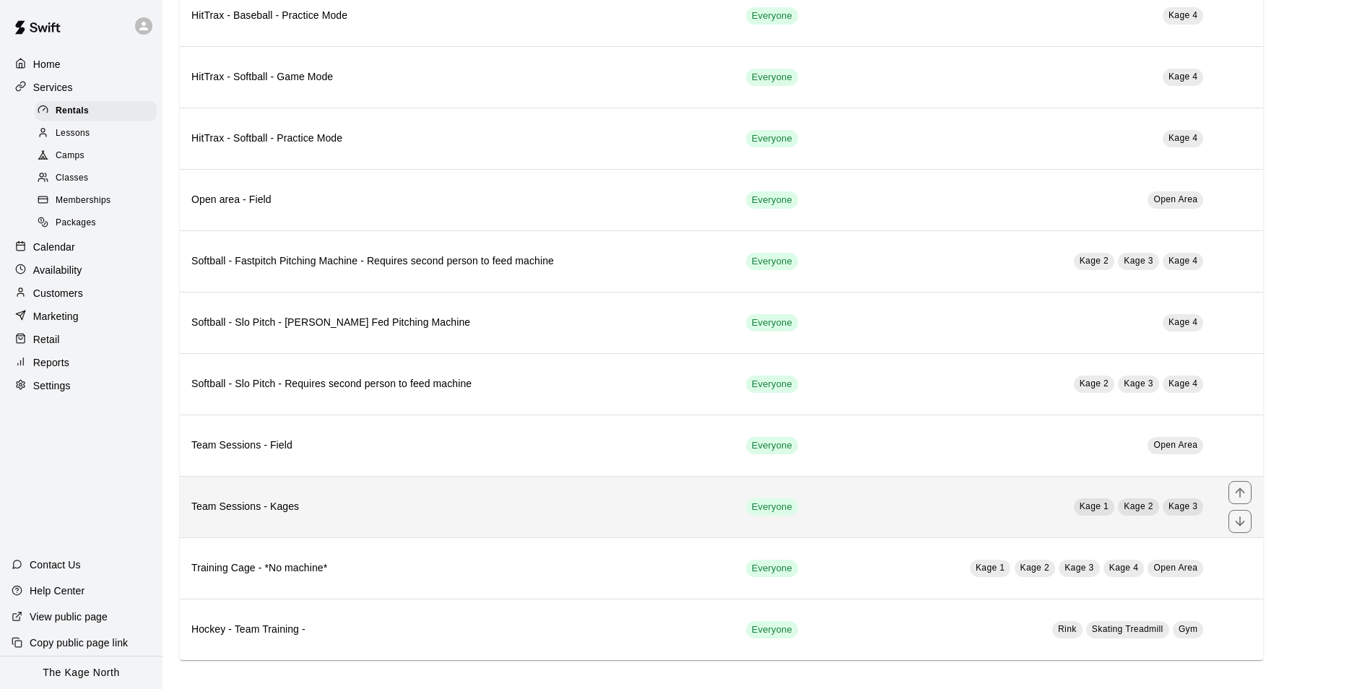
click at [447, 511] on h6 "Team Sessions - Kages" at bounding box center [457, 507] width 532 height 16
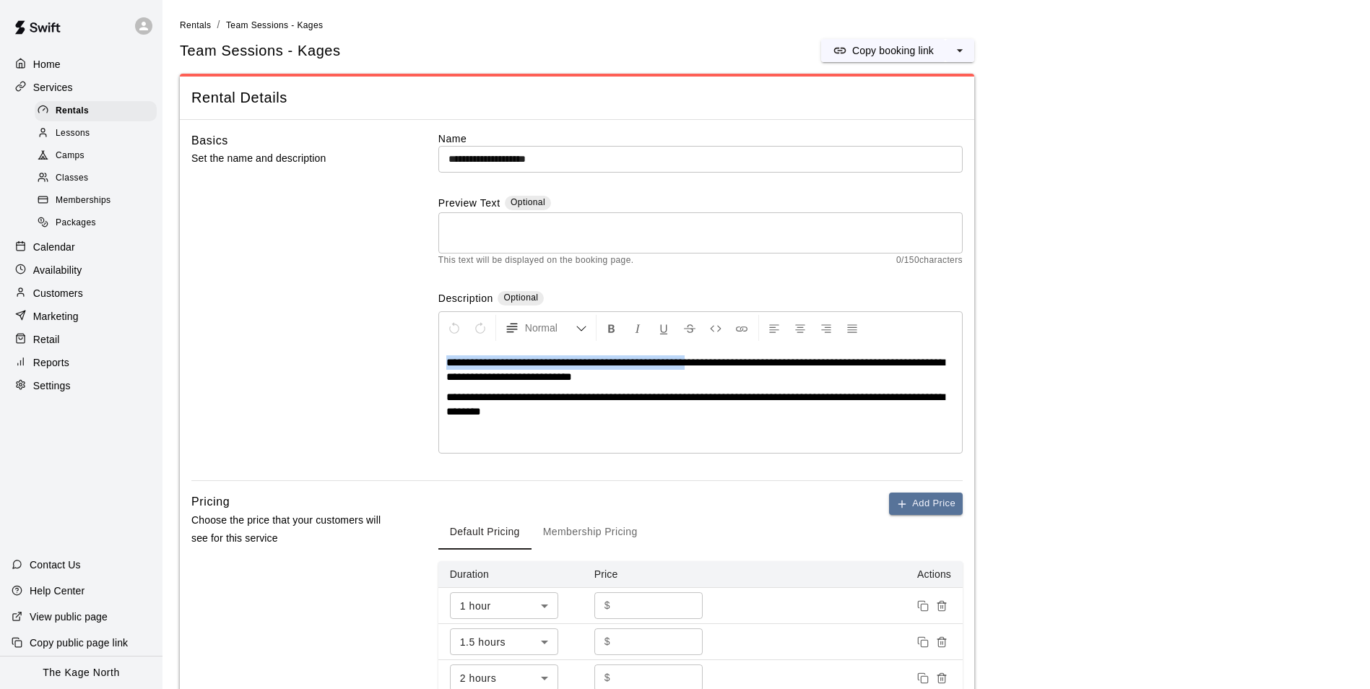
drag, startPoint x: 639, startPoint y: 363, endPoint x: 442, endPoint y: 365, distance: 197.2
click at [442, 365] on div "**********" at bounding box center [700, 398] width 523 height 108
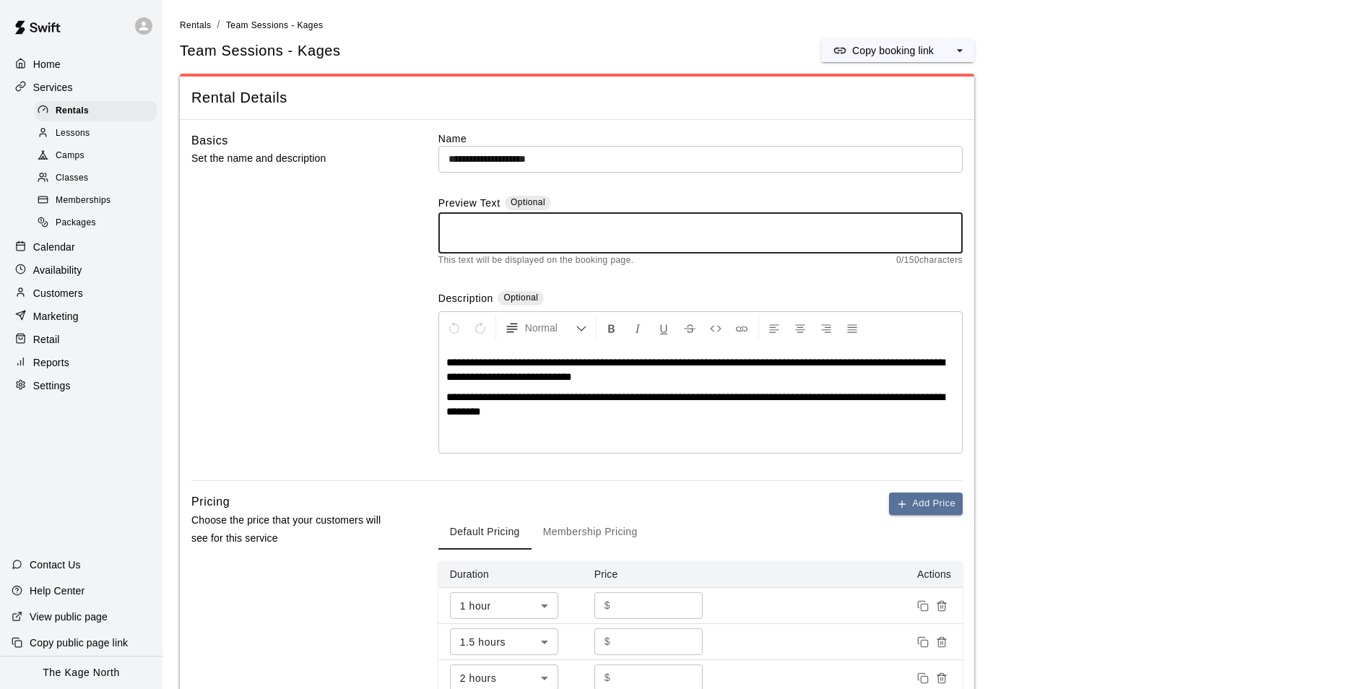
click at [491, 238] on textarea at bounding box center [700, 233] width 504 height 29
paste textarea "**********"
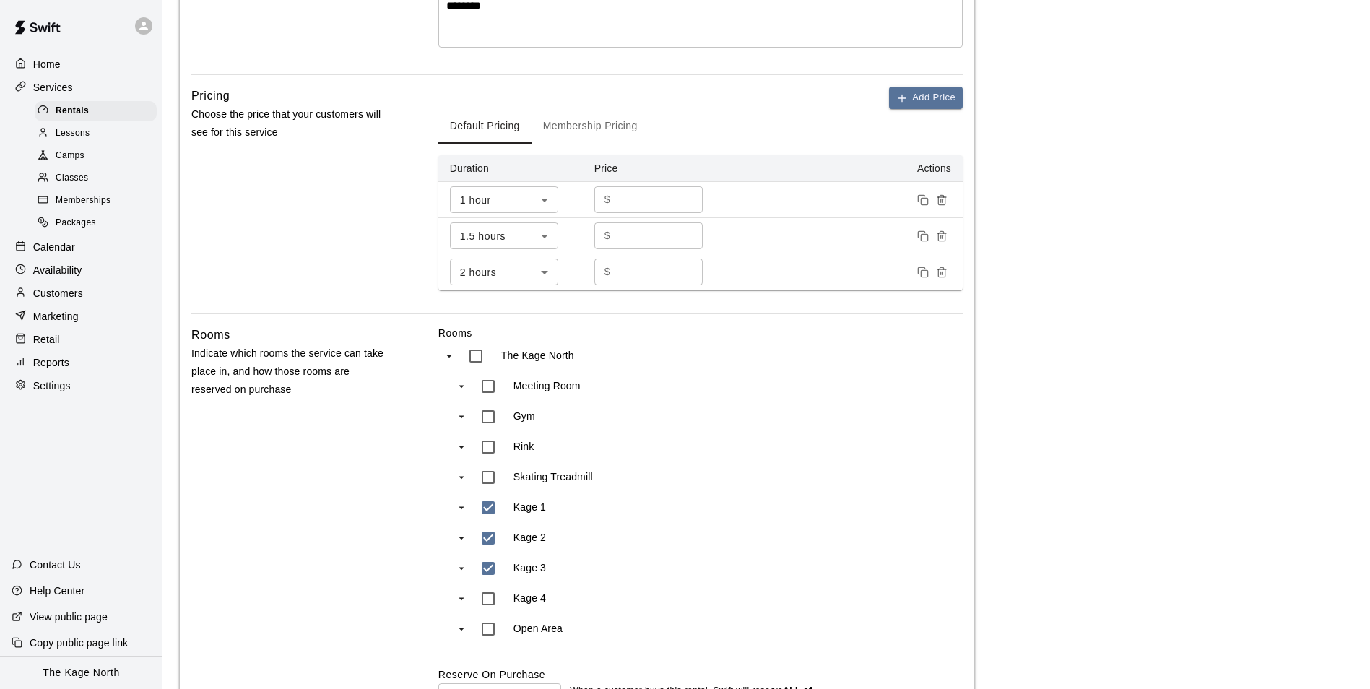
scroll to position [578, 0]
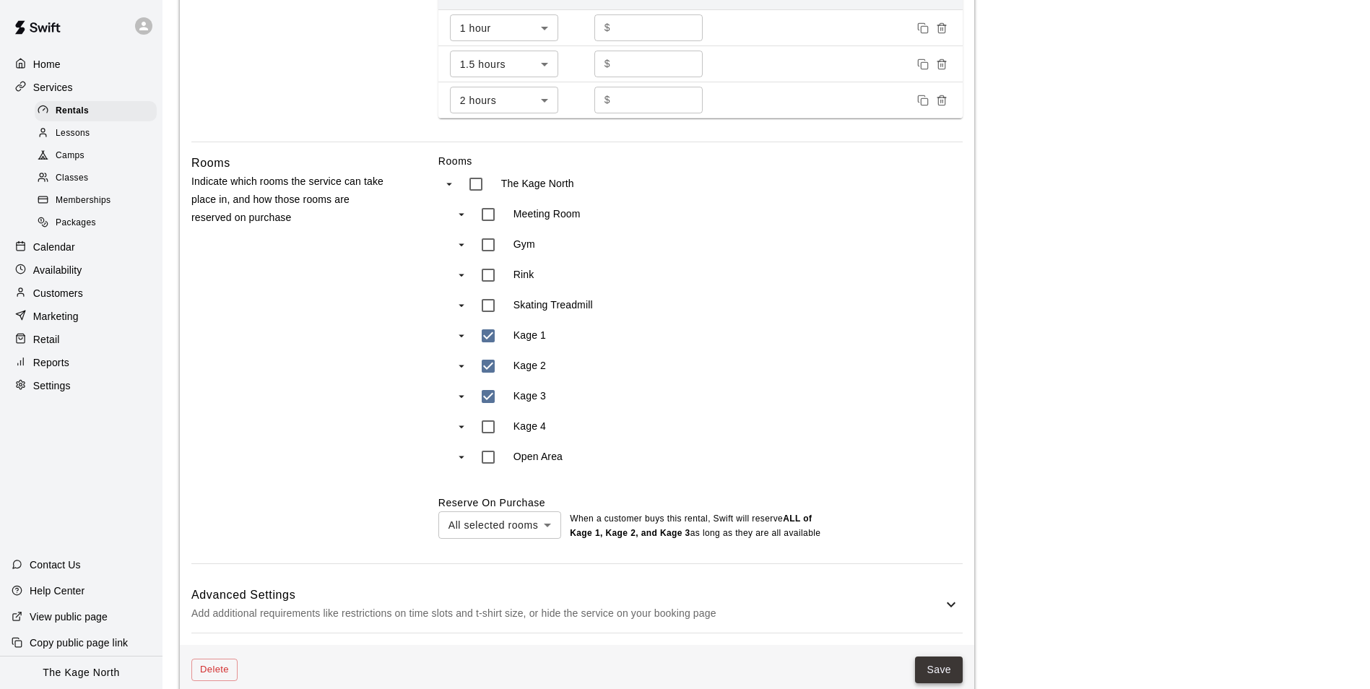
type textarea "**********"
click at [945, 667] on button "Save" at bounding box center [939, 669] width 48 height 27
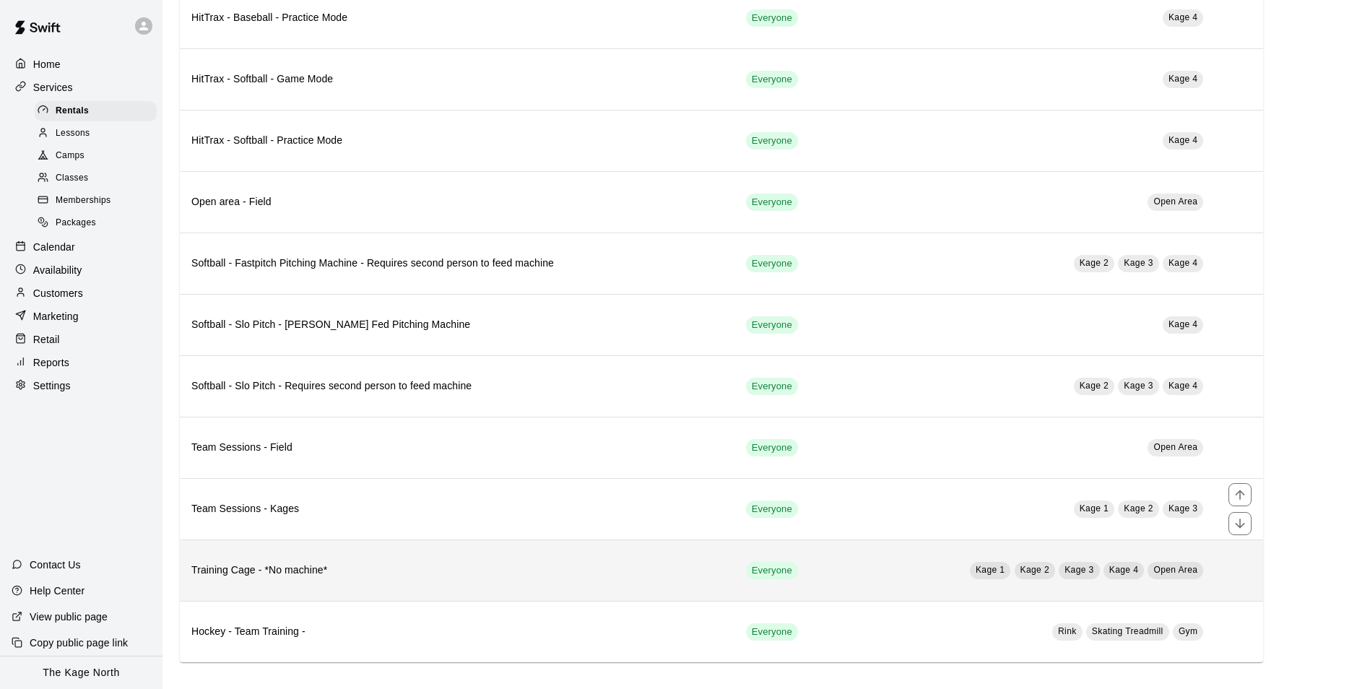
scroll to position [590, 0]
click at [500, 556] on th "Training Cage - *No machine*" at bounding box center [457, 567] width 555 height 61
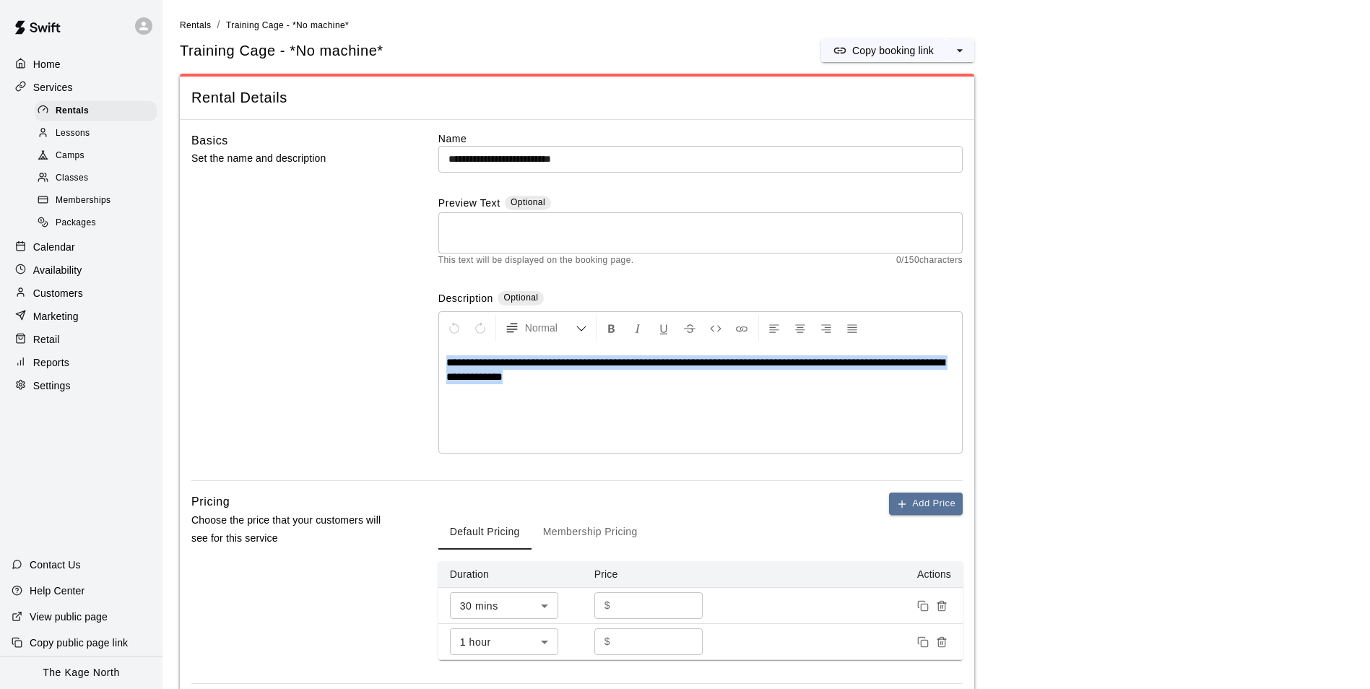
drag, startPoint x: 576, startPoint y: 377, endPoint x: 424, endPoint y: 360, distance: 153.4
click at [416, 357] on div "**********" at bounding box center [576, 306] width 771 height 350
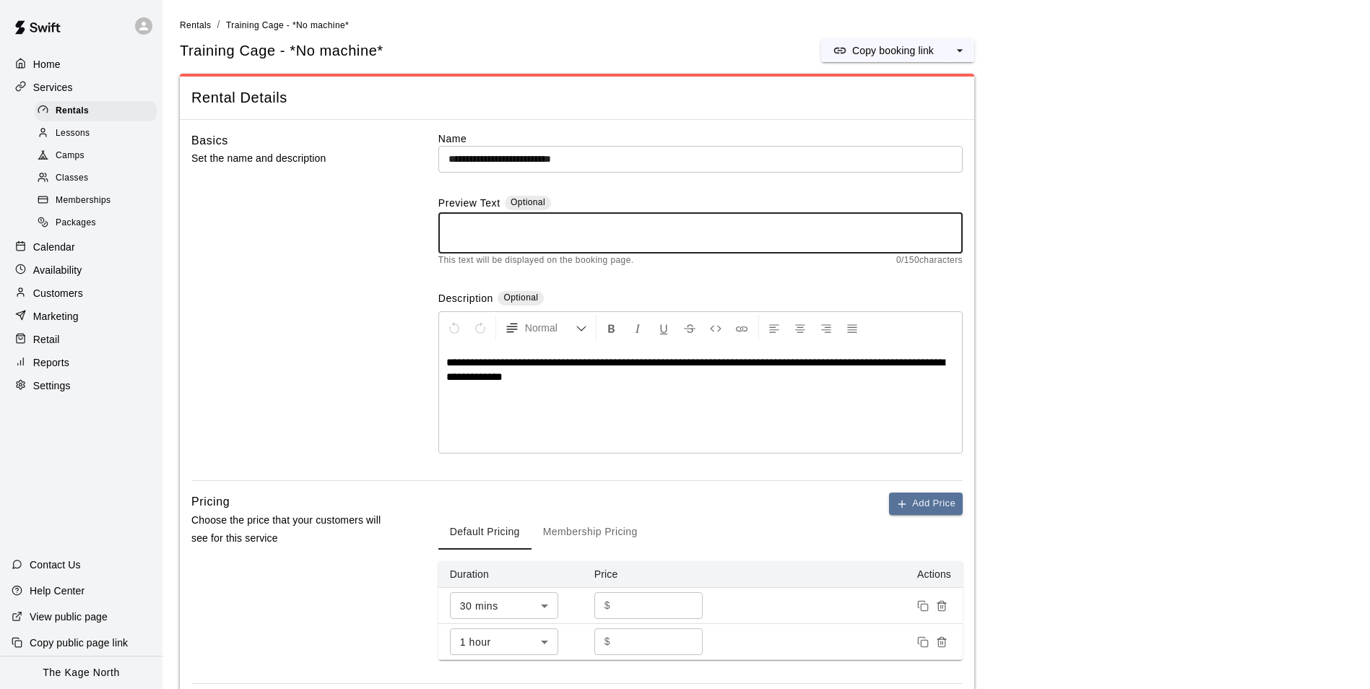
click at [478, 230] on textarea at bounding box center [700, 233] width 504 height 29
paste textarea "**********"
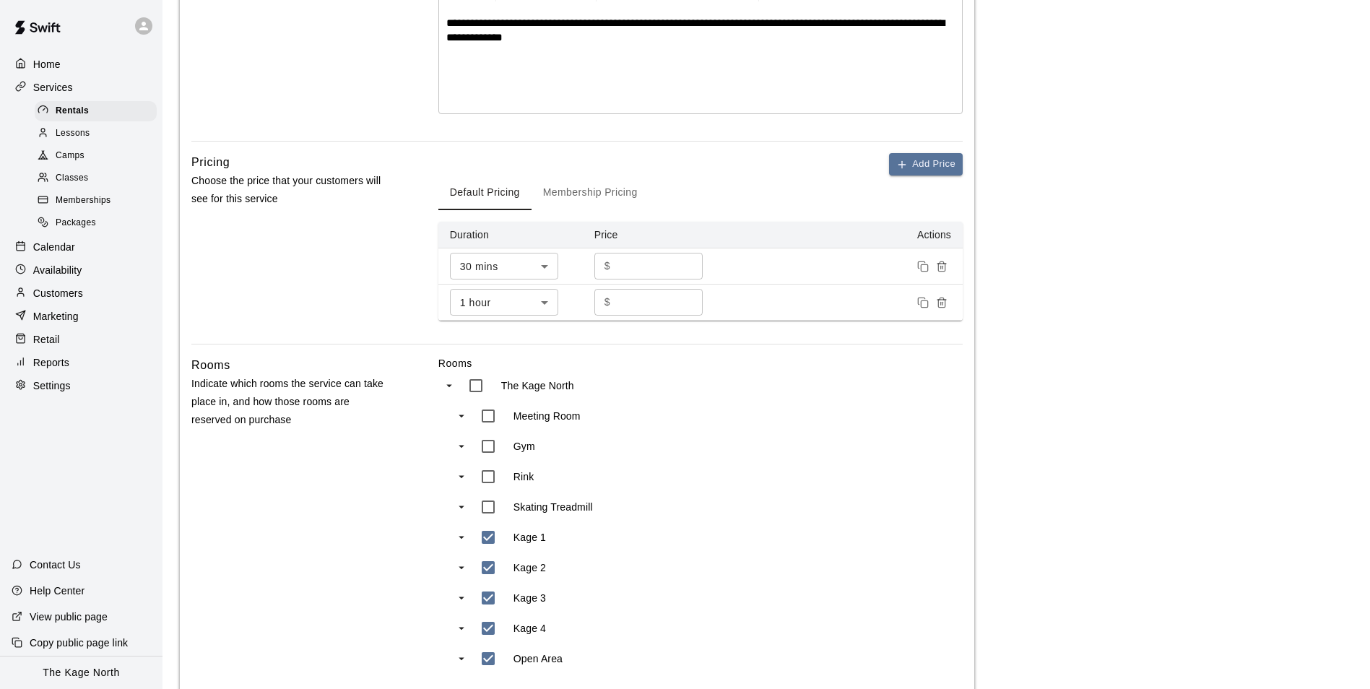
scroll to position [581, 0]
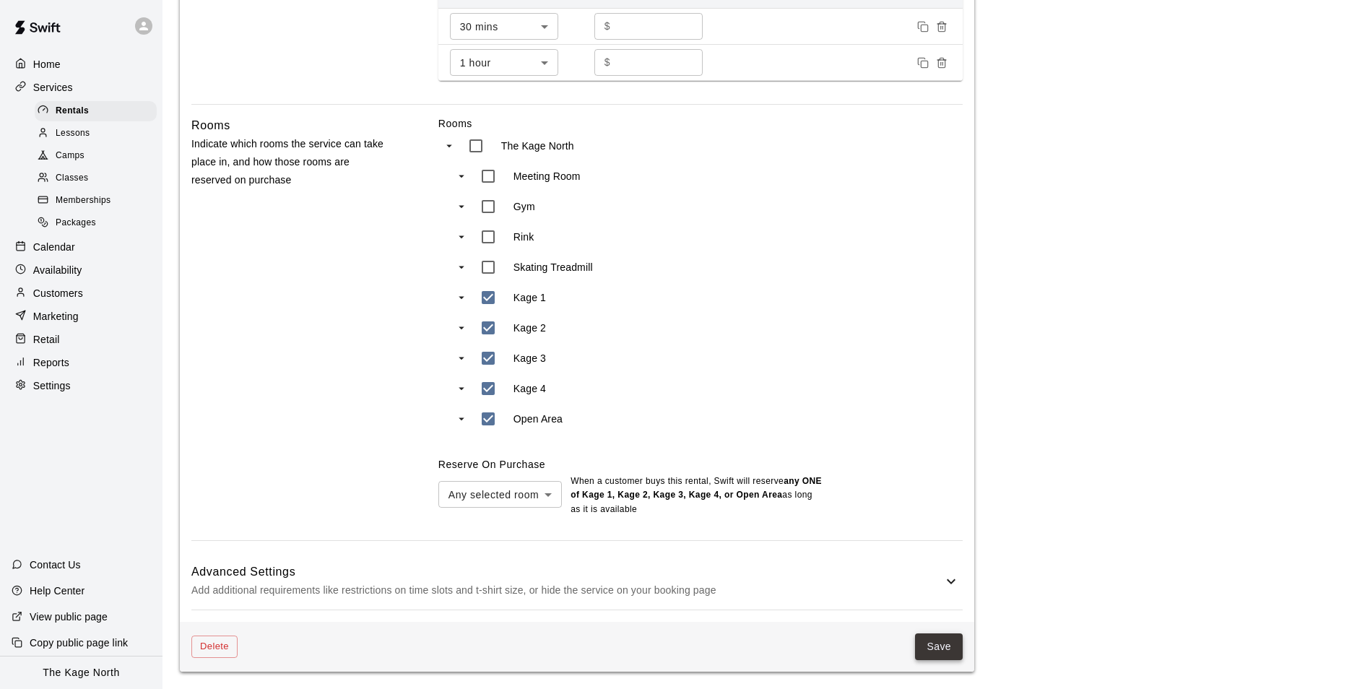
type textarea "**********"
click at [942, 644] on button "Save" at bounding box center [939, 646] width 48 height 27
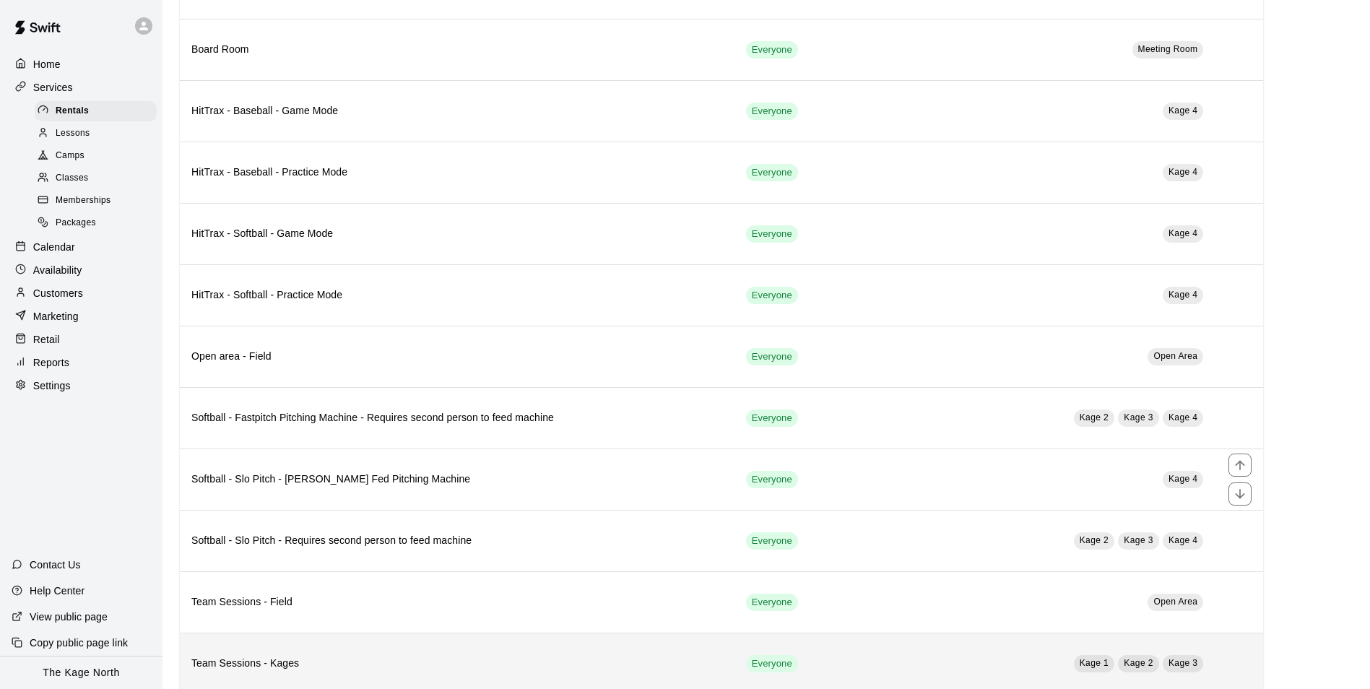
scroll to position [590, 0]
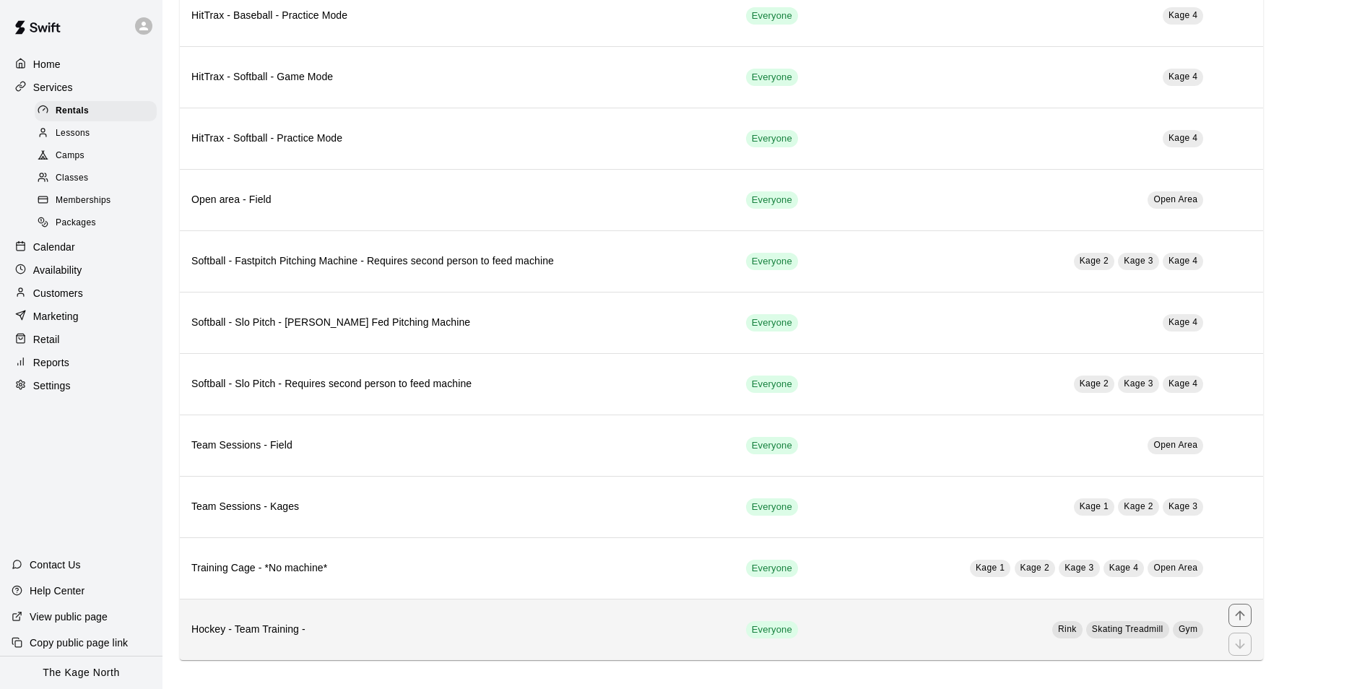
click at [454, 627] on h6 "Hockey - Team Training -" at bounding box center [457, 630] width 532 height 16
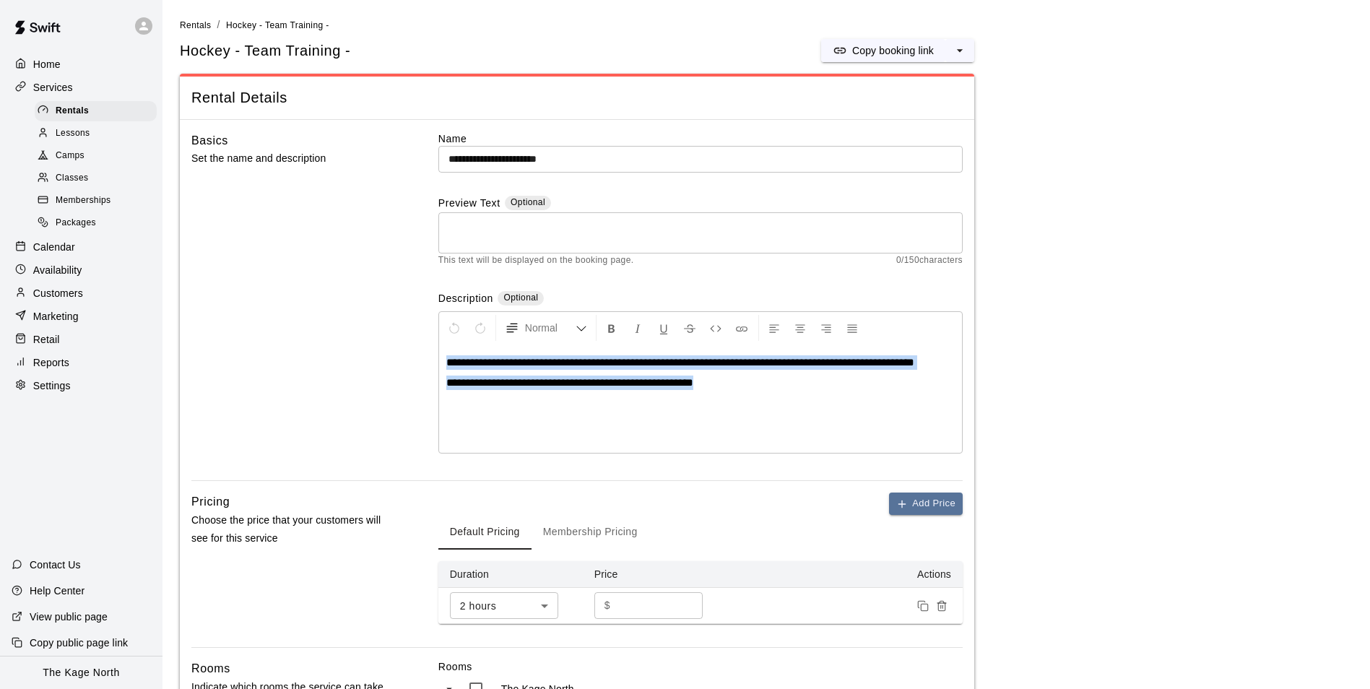
drag, startPoint x: 729, startPoint y: 389, endPoint x: 428, endPoint y: 358, distance: 302.0
click at [428, 358] on div "**********" at bounding box center [576, 306] width 771 height 350
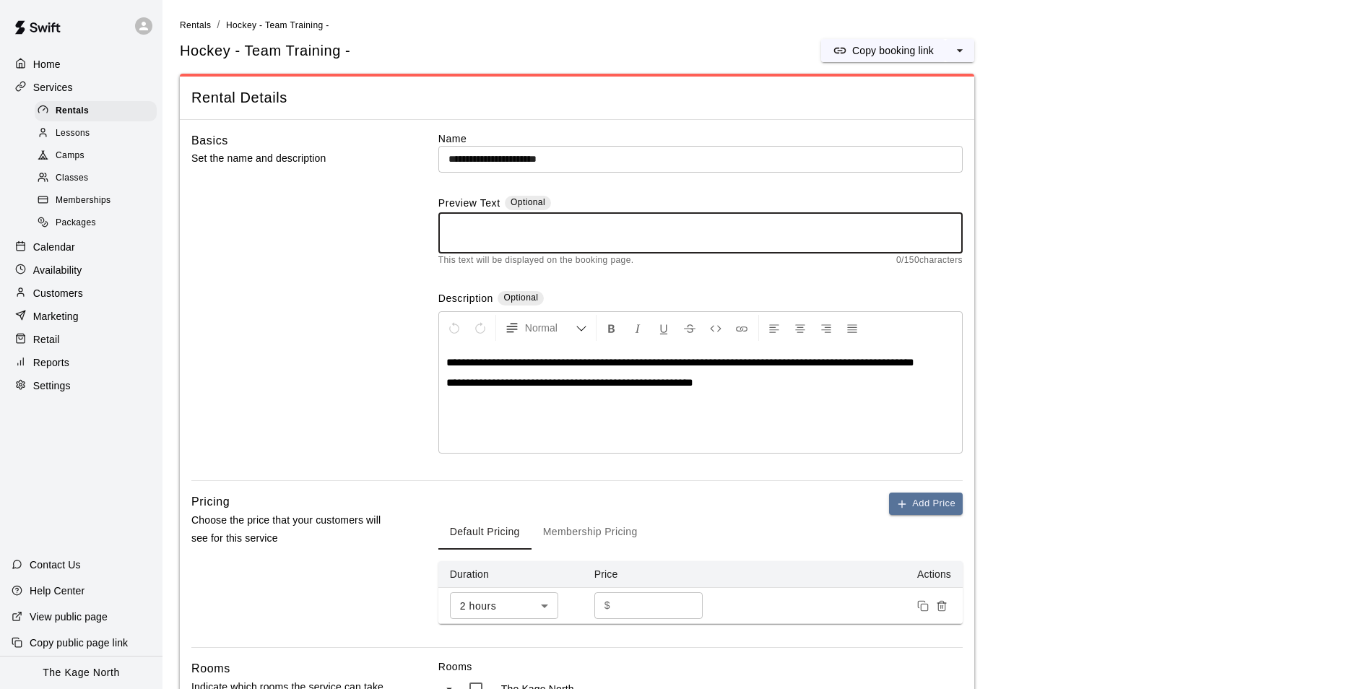
click at [509, 222] on textarea at bounding box center [700, 233] width 504 height 29
paste textarea "**********"
drag, startPoint x: 548, startPoint y: 238, endPoint x: 297, endPoint y: 198, distance: 254.6
click at [290, 197] on div "**********" at bounding box center [576, 306] width 771 height 350
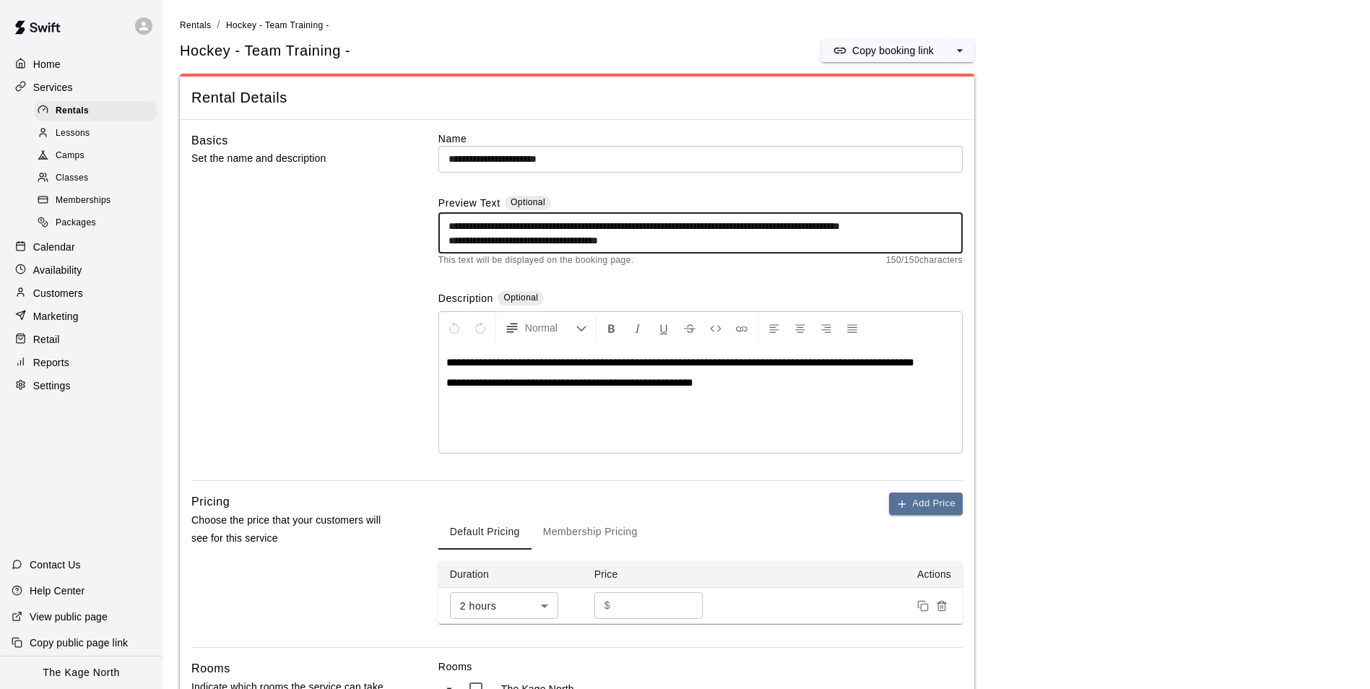
click at [646, 233] on textarea "**********" at bounding box center [700, 233] width 504 height 29
drag, startPoint x: 690, startPoint y: 236, endPoint x: 476, endPoint y: 228, distance: 213.9
click at [476, 228] on textarea "**********" at bounding box center [700, 233] width 504 height 29
click at [500, 240] on textarea "**********" at bounding box center [700, 233] width 504 height 29
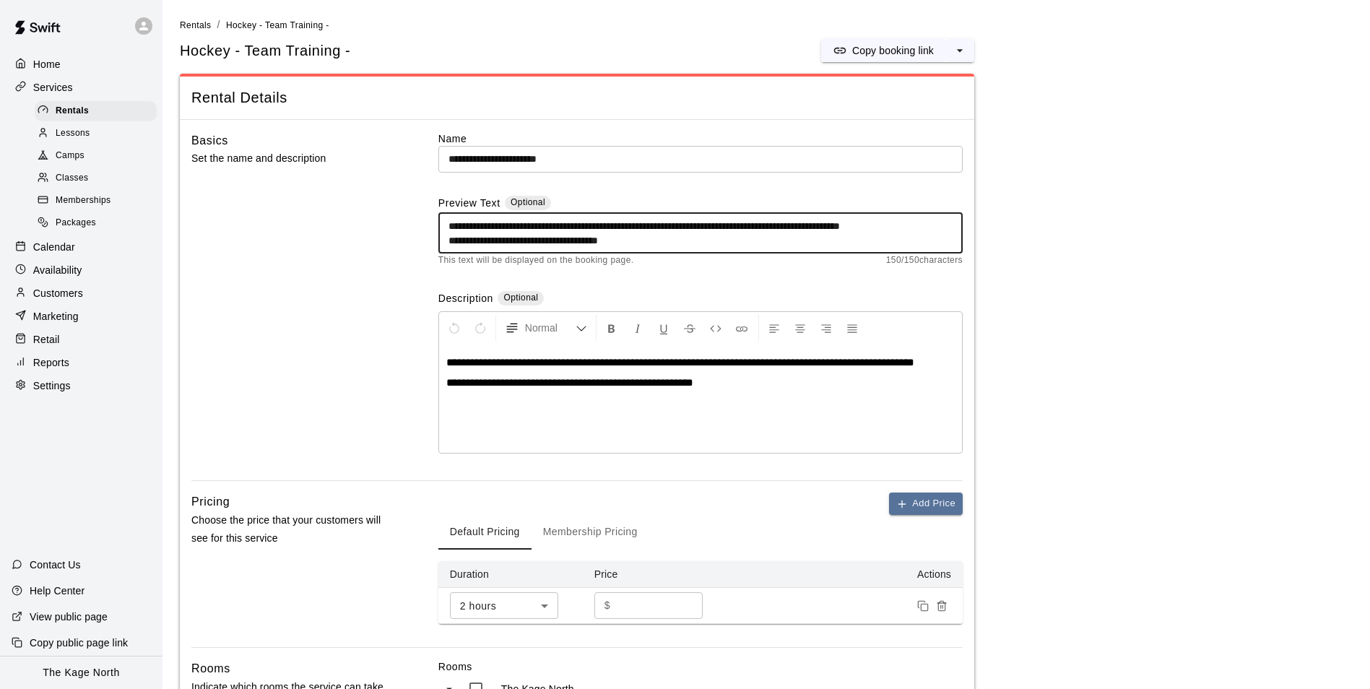
drag, startPoint x: 626, startPoint y: 240, endPoint x: 505, endPoint y: 239, distance: 121.3
click at [505, 239] on textarea "**********" at bounding box center [700, 233] width 504 height 29
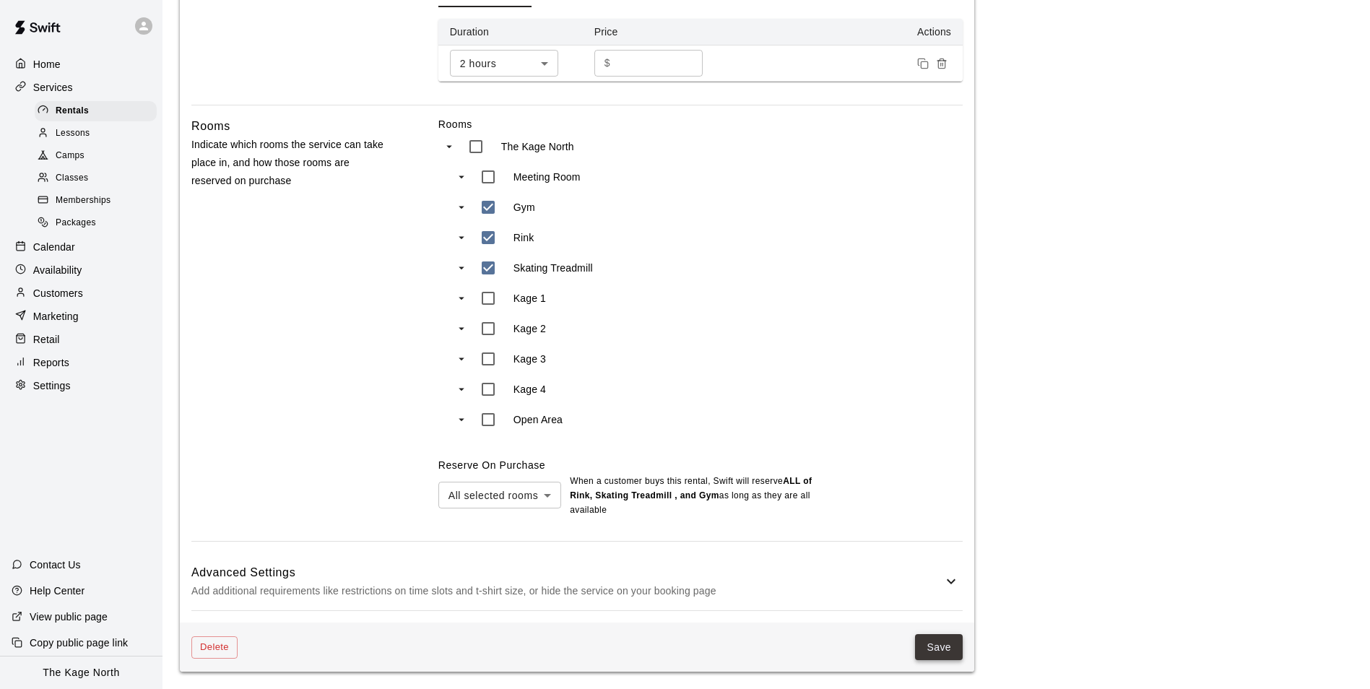
type textarea "**********"
click at [927, 644] on button "Save" at bounding box center [939, 647] width 48 height 27
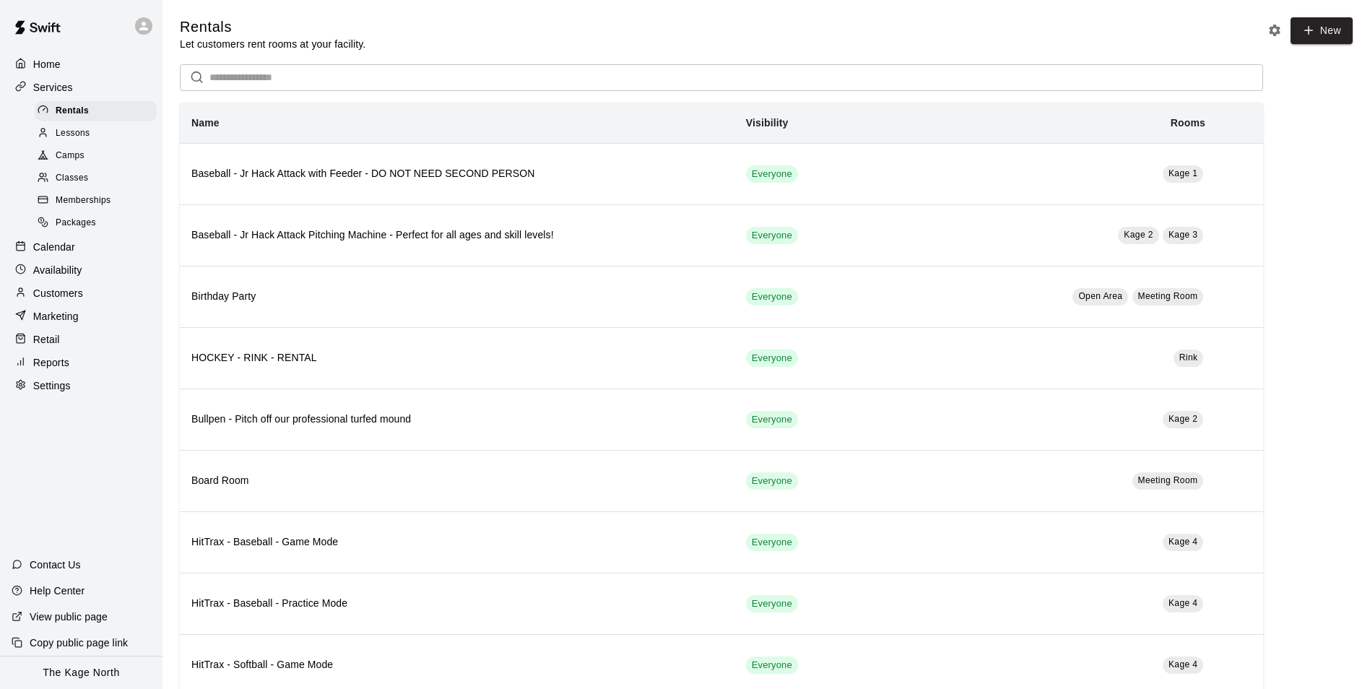
click at [52, 69] on p "Home" at bounding box center [46, 64] width 27 height 14
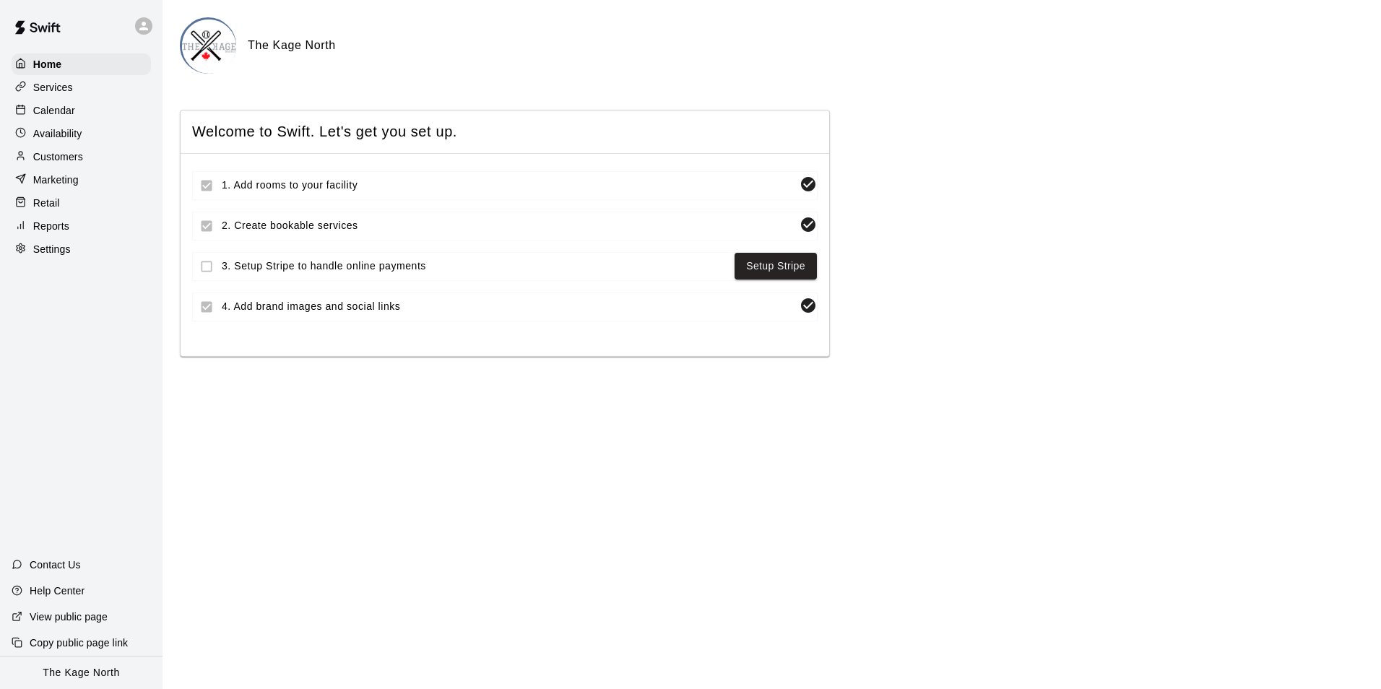
click at [79, 115] on div "Calendar" at bounding box center [81, 111] width 139 height 22
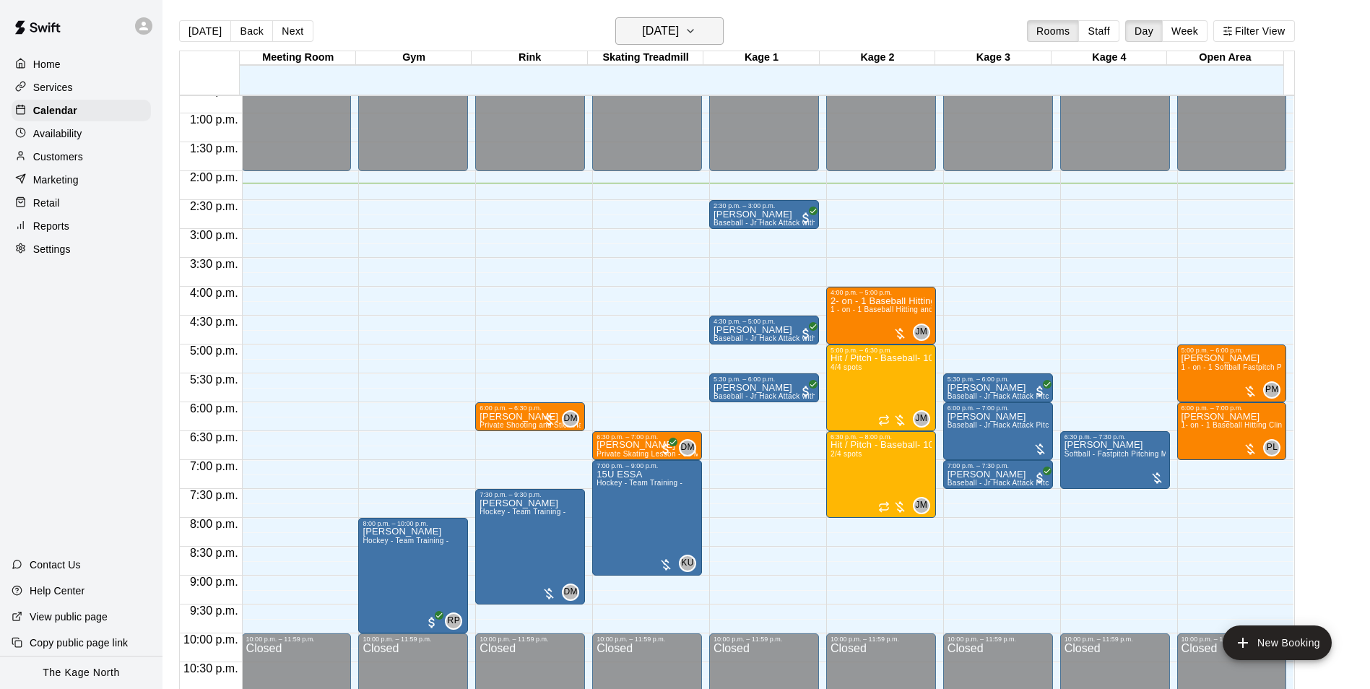
click at [679, 38] on h6 "[DATE]" at bounding box center [660, 31] width 37 height 20
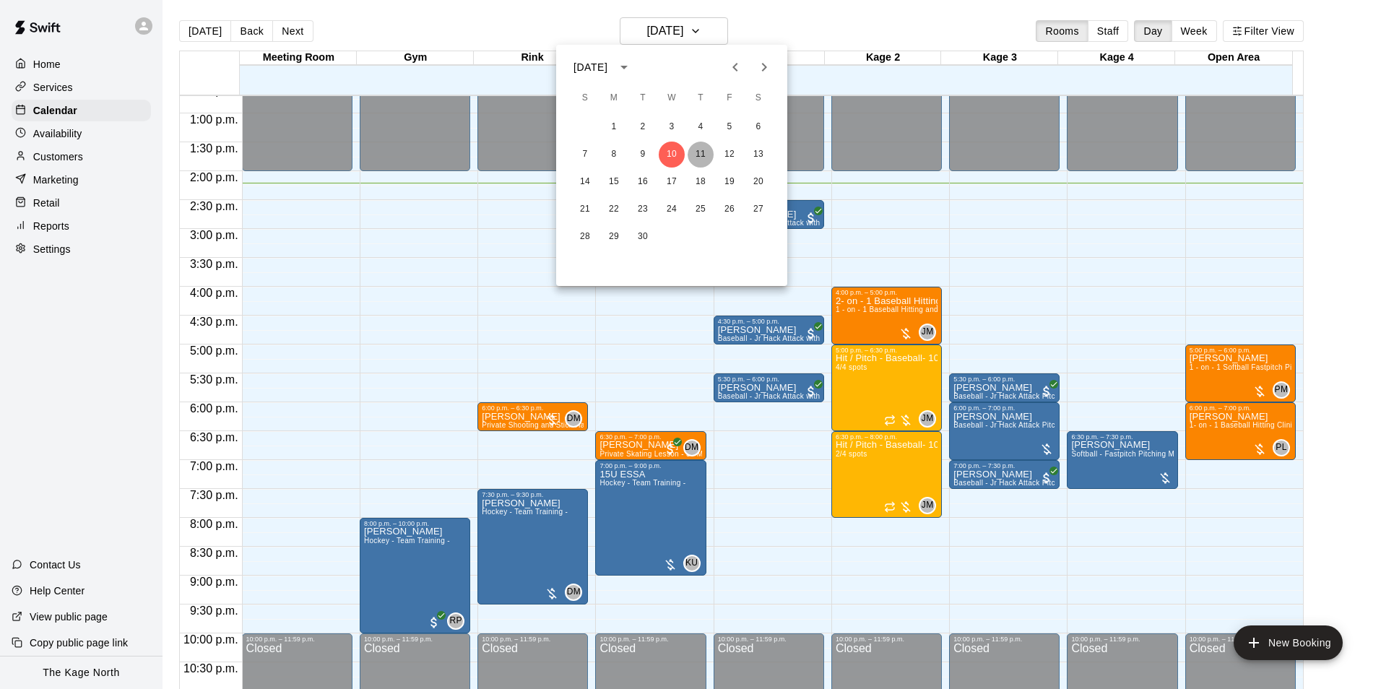
click at [698, 149] on button "11" at bounding box center [701, 155] width 26 height 26
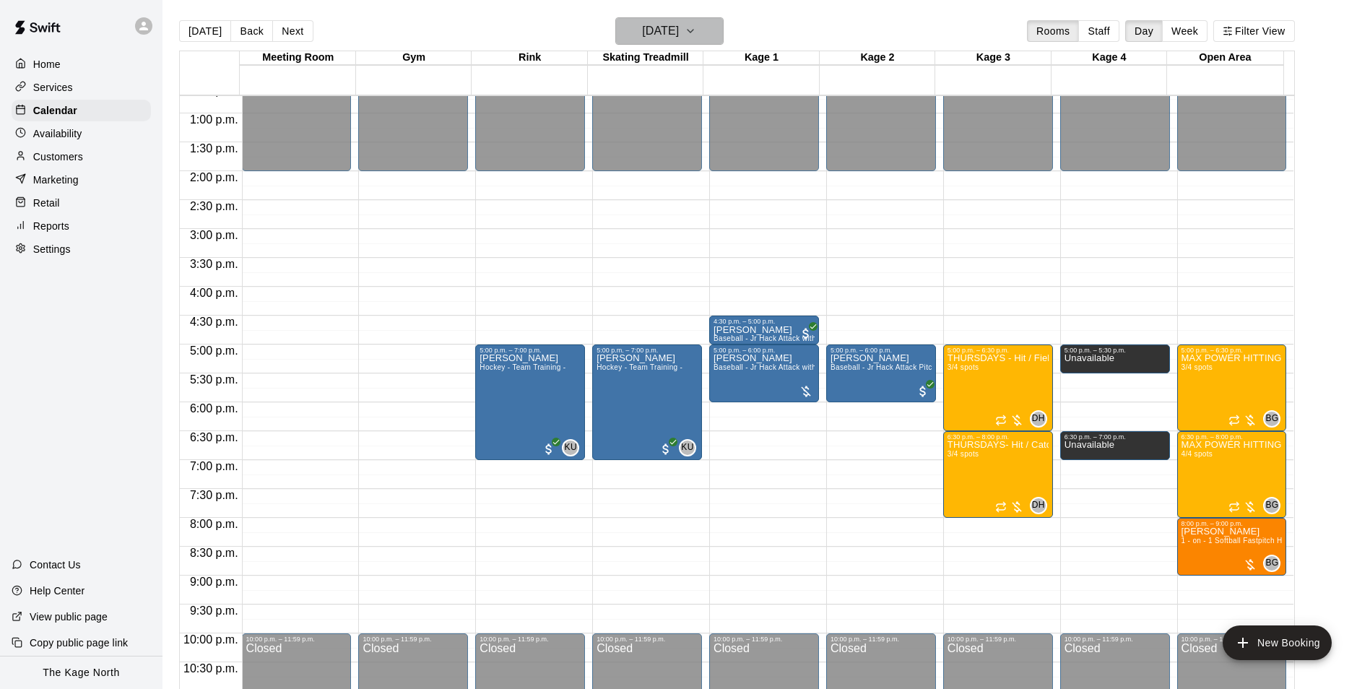
click at [679, 32] on h6 "[DATE]" at bounding box center [660, 31] width 37 height 20
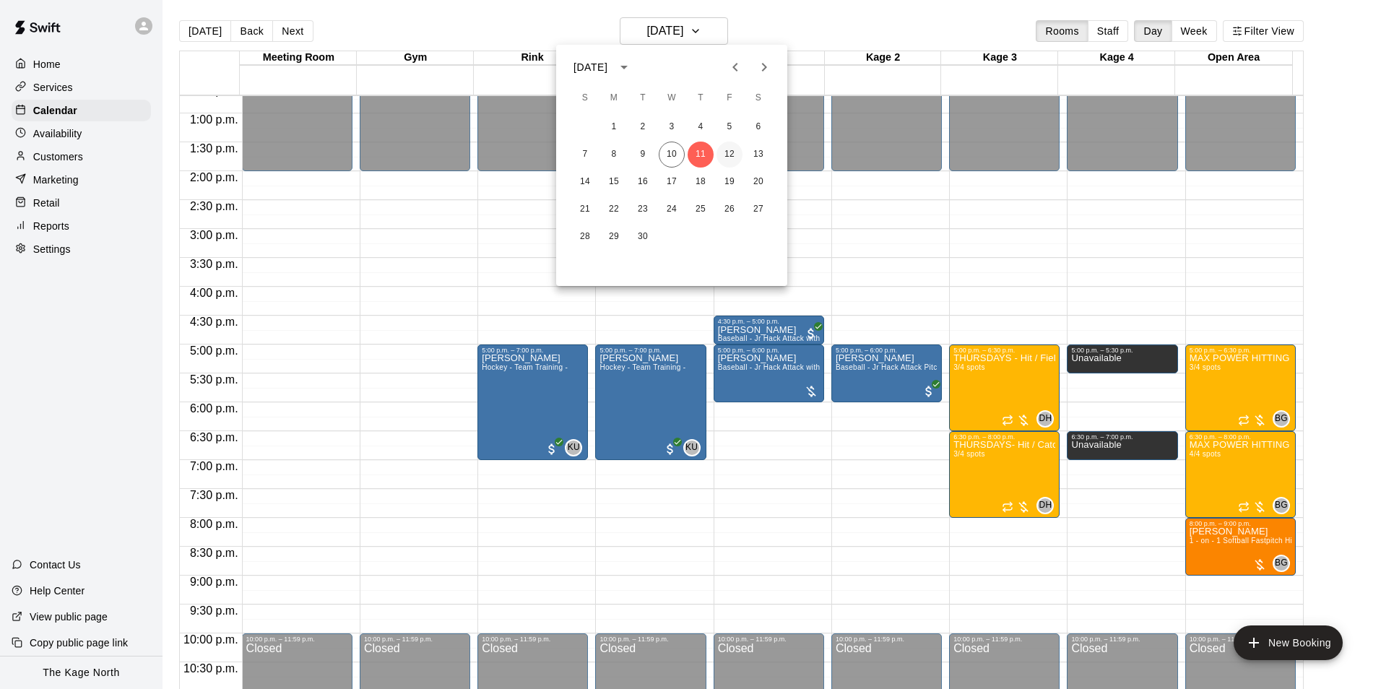
click at [725, 152] on button "12" at bounding box center [729, 155] width 26 height 26
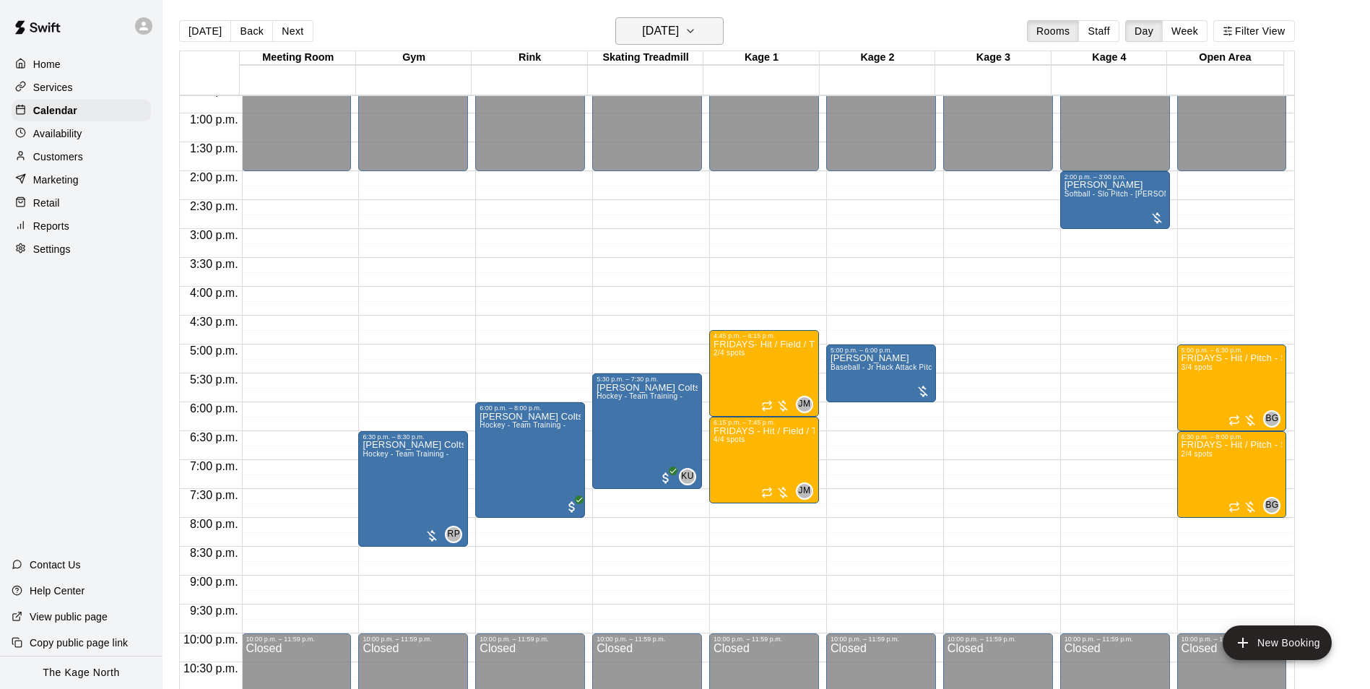
click at [679, 32] on h6 "[DATE]" at bounding box center [660, 31] width 37 height 20
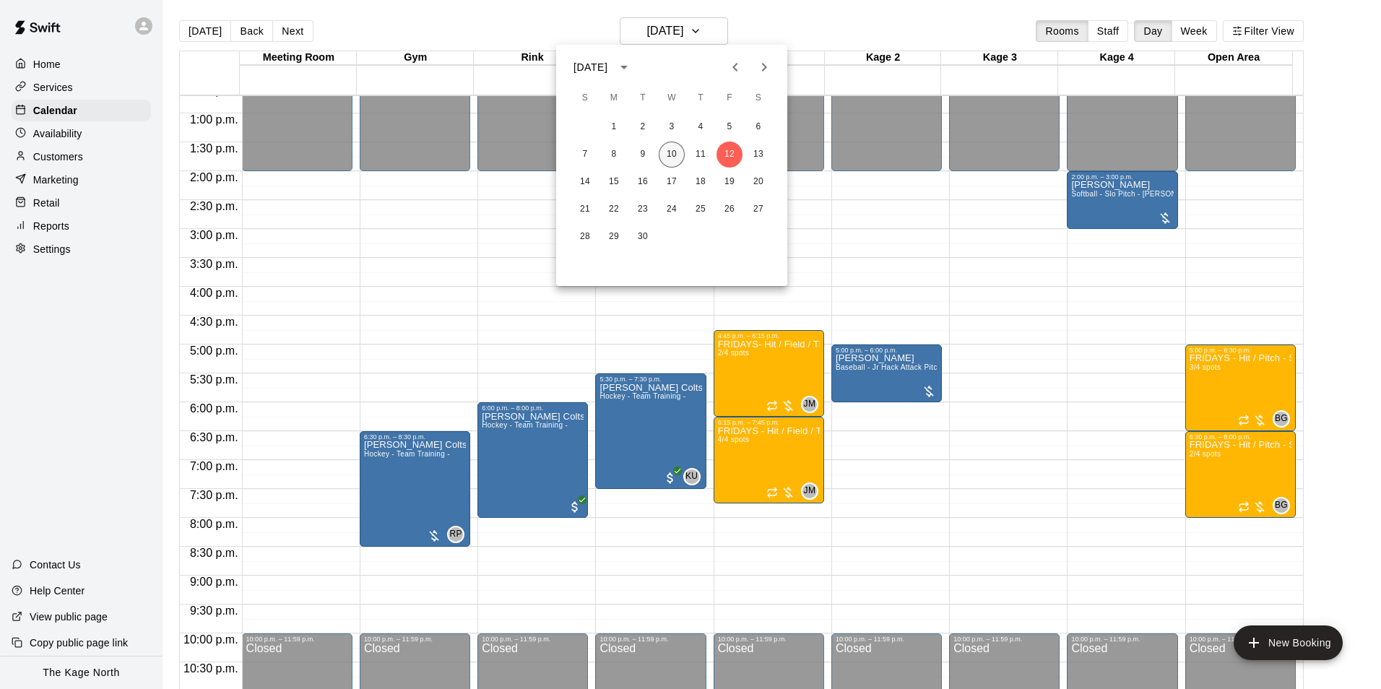
click at [667, 155] on button "10" at bounding box center [672, 155] width 26 height 26
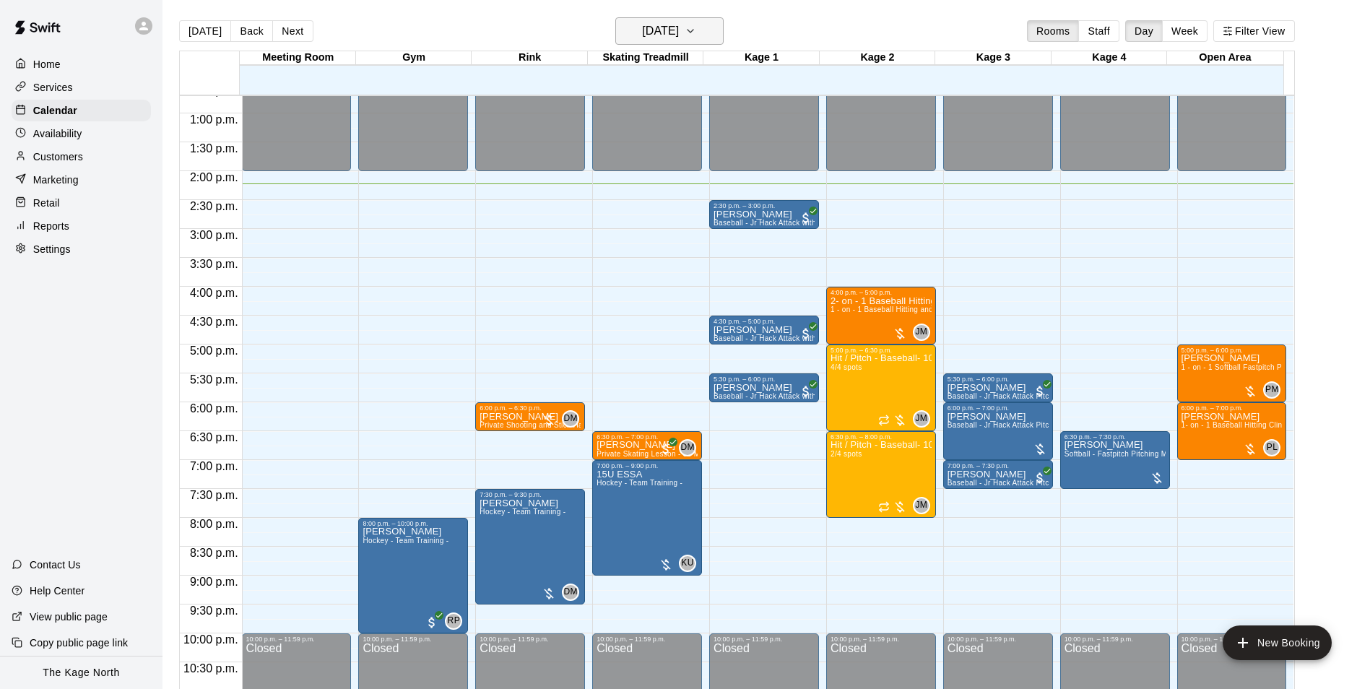
click at [679, 32] on h6 "[DATE]" at bounding box center [660, 31] width 37 height 20
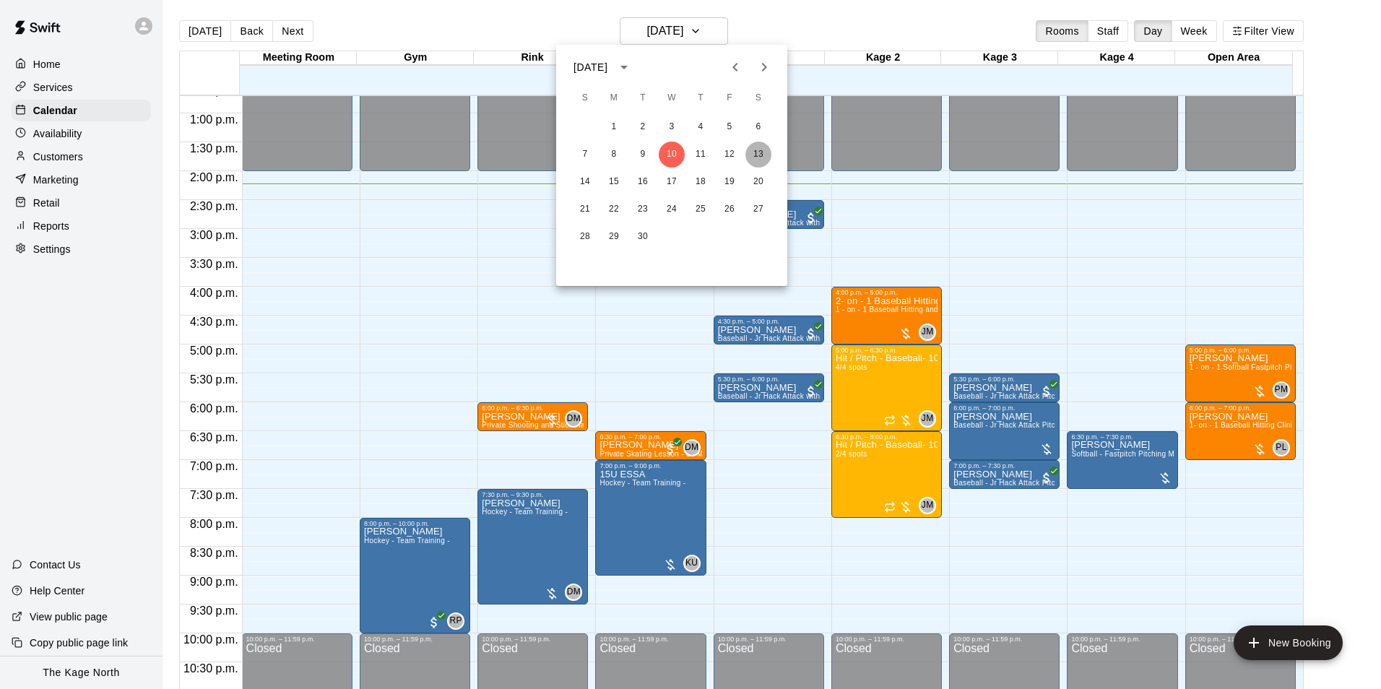
click at [755, 152] on button "13" at bounding box center [758, 155] width 26 height 26
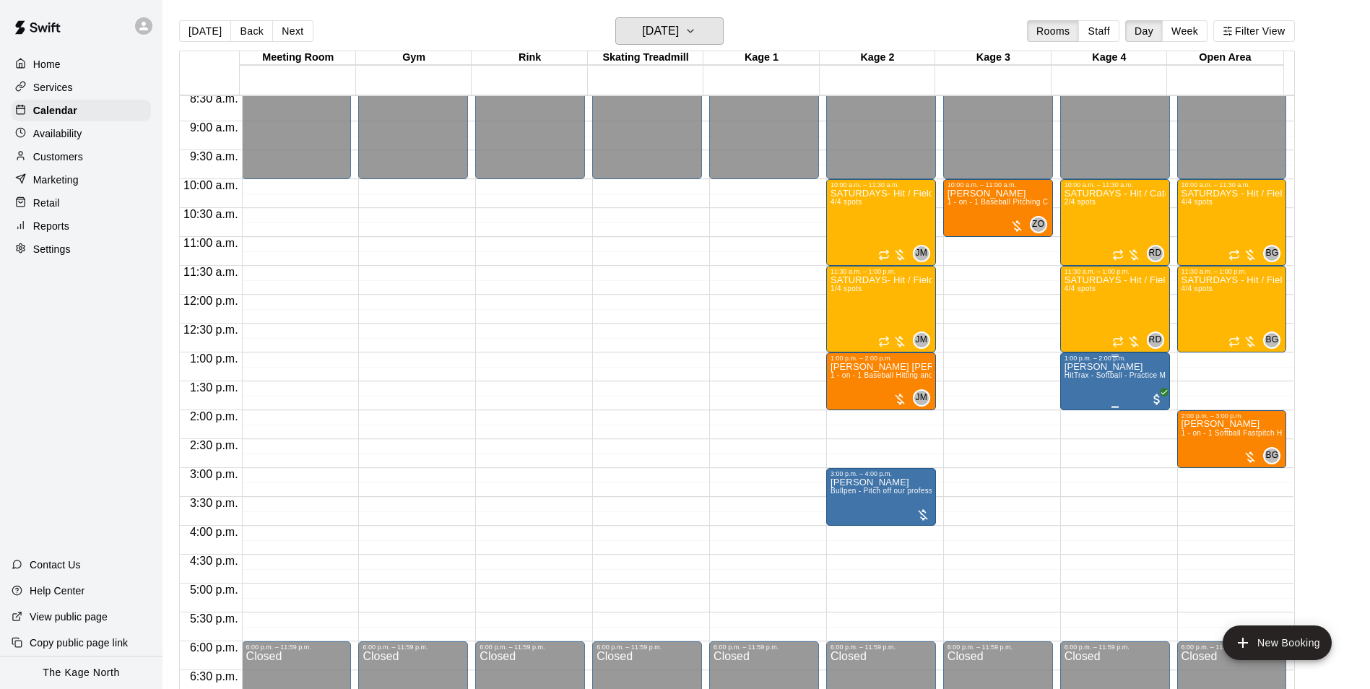
scroll to position [517, 0]
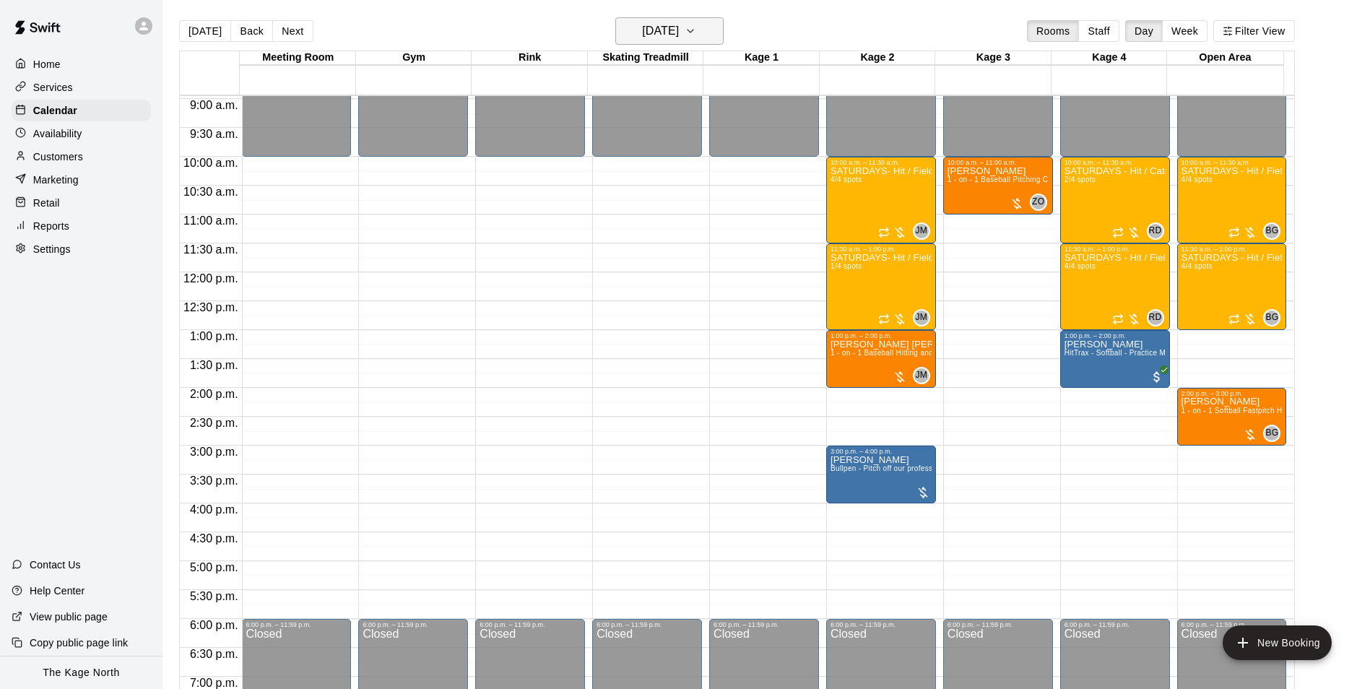
click at [679, 32] on h6 "[DATE]" at bounding box center [660, 31] width 37 height 20
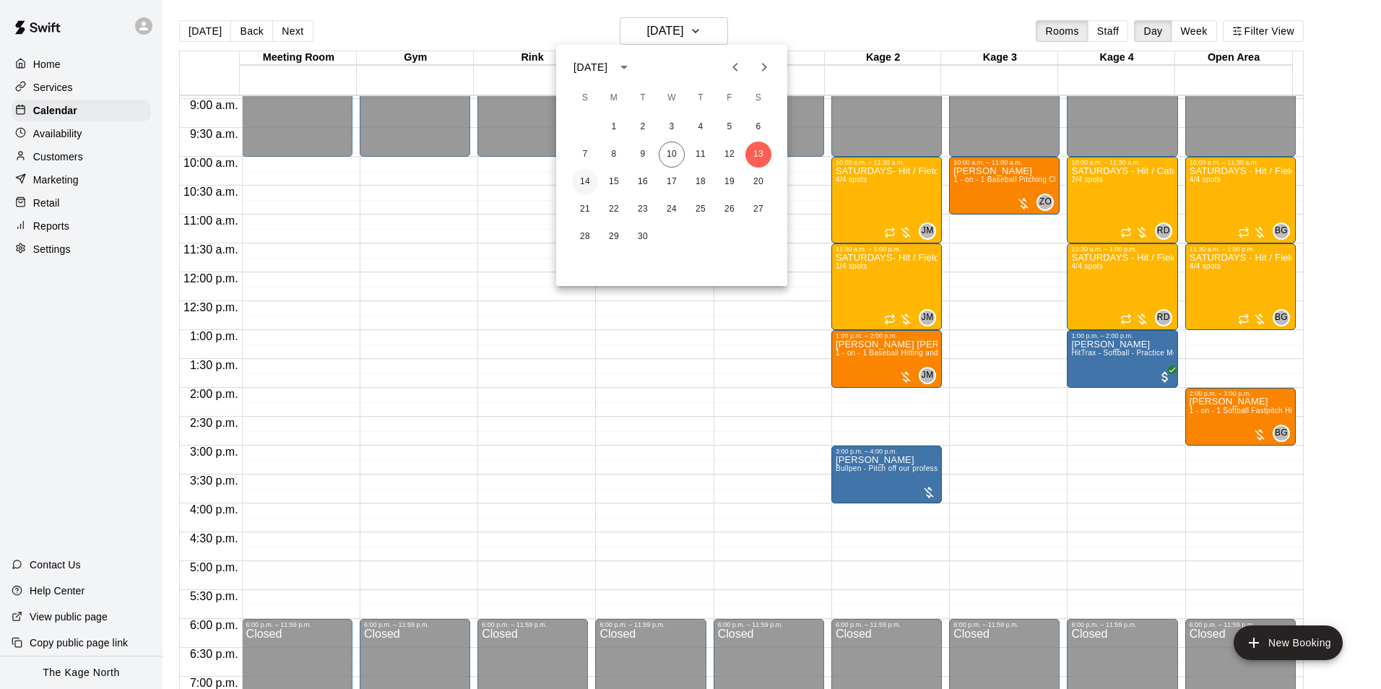
click at [590, 182] on button "14" at bounding box center [585, 182] width 26 height 26
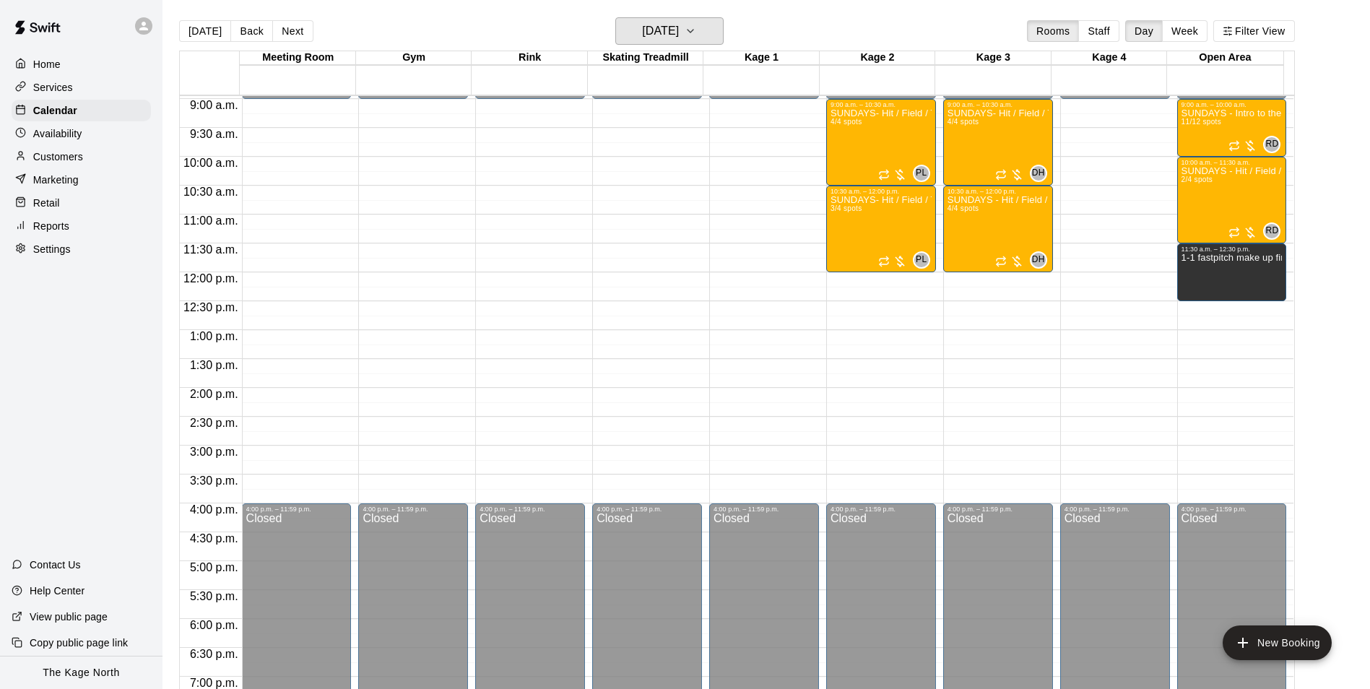
scroll to position [373, 0]
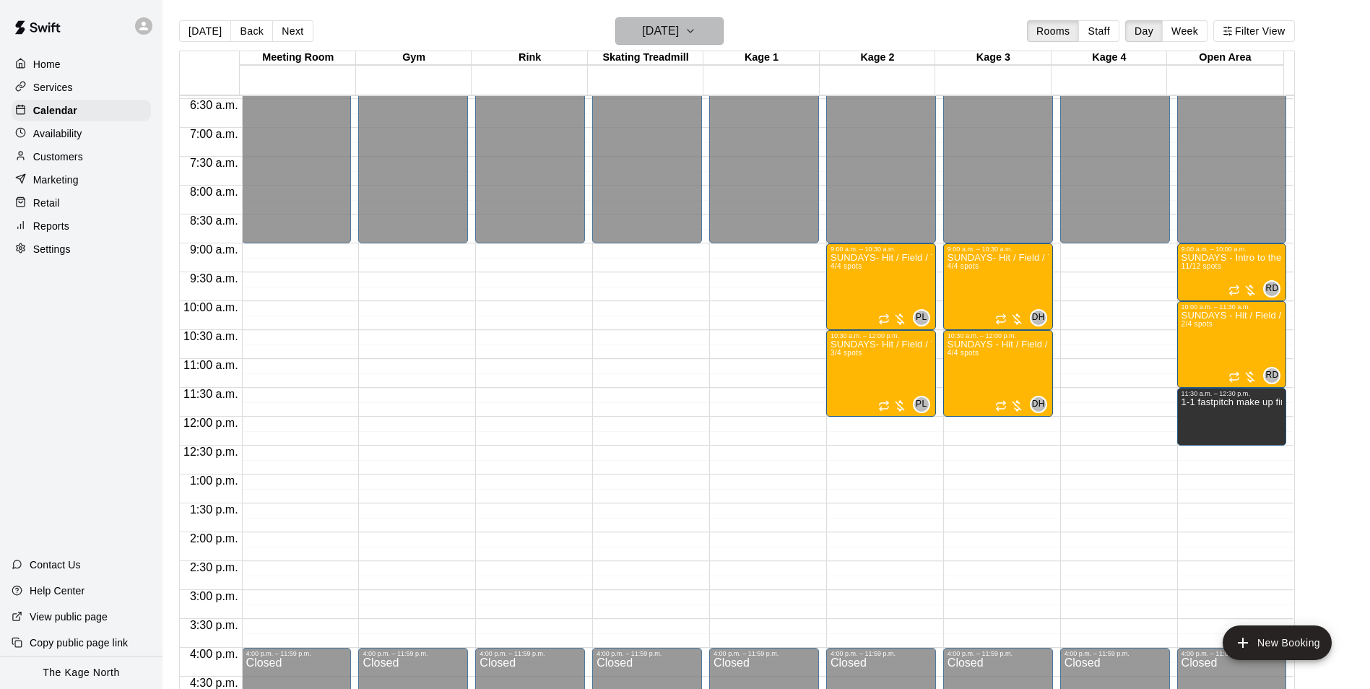
click at [679, 30] on h6 "[DATE]" at bounding box center [660, 31] width 37 height 20
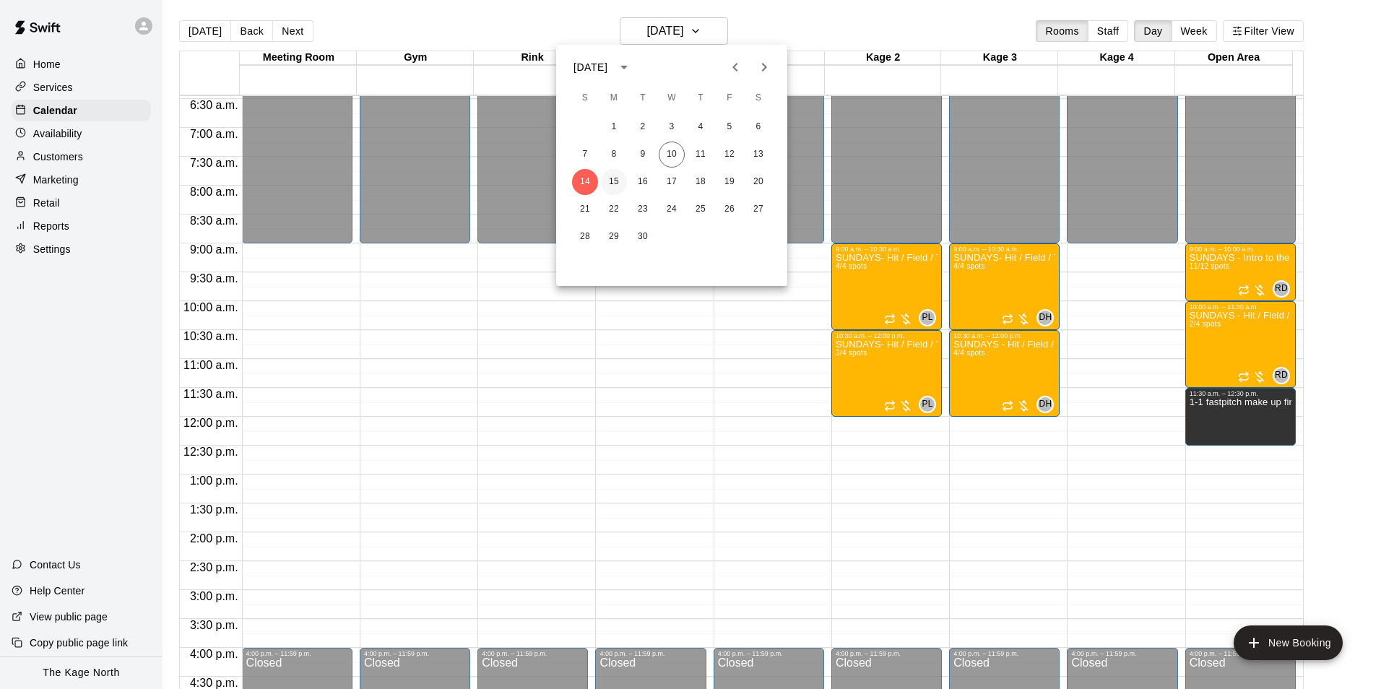
click at [609, 175] on button "15" at bounding box center [614, 182] width 26 height 26
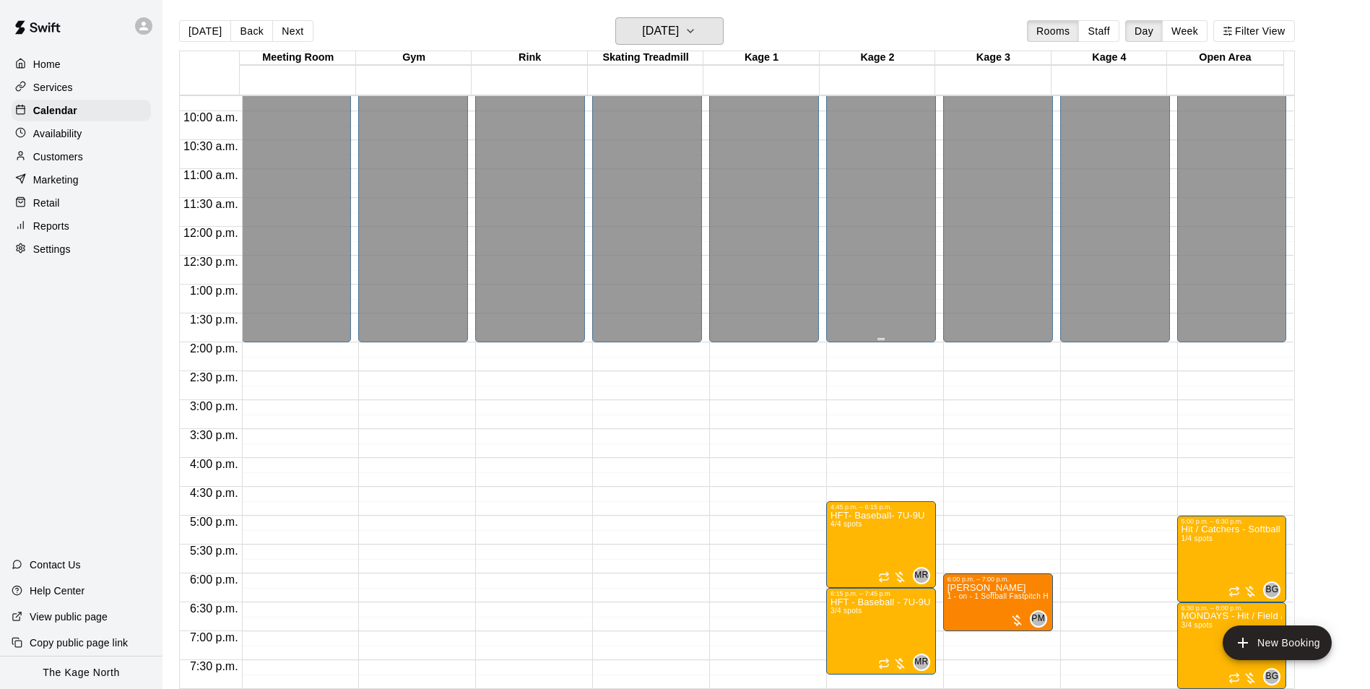
scroll to position [734, 0]
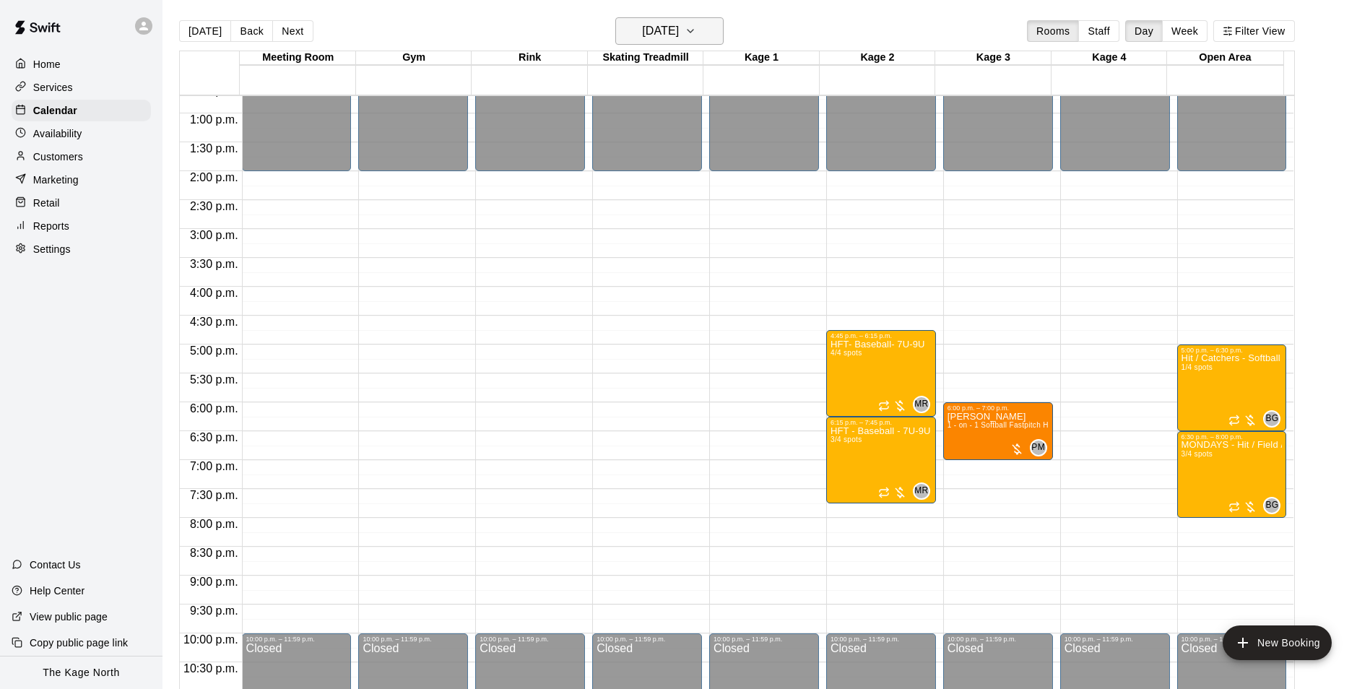
click at [679, 33] on h6 "[DATE]" at bounding box center [660, 31] width 37 height 20
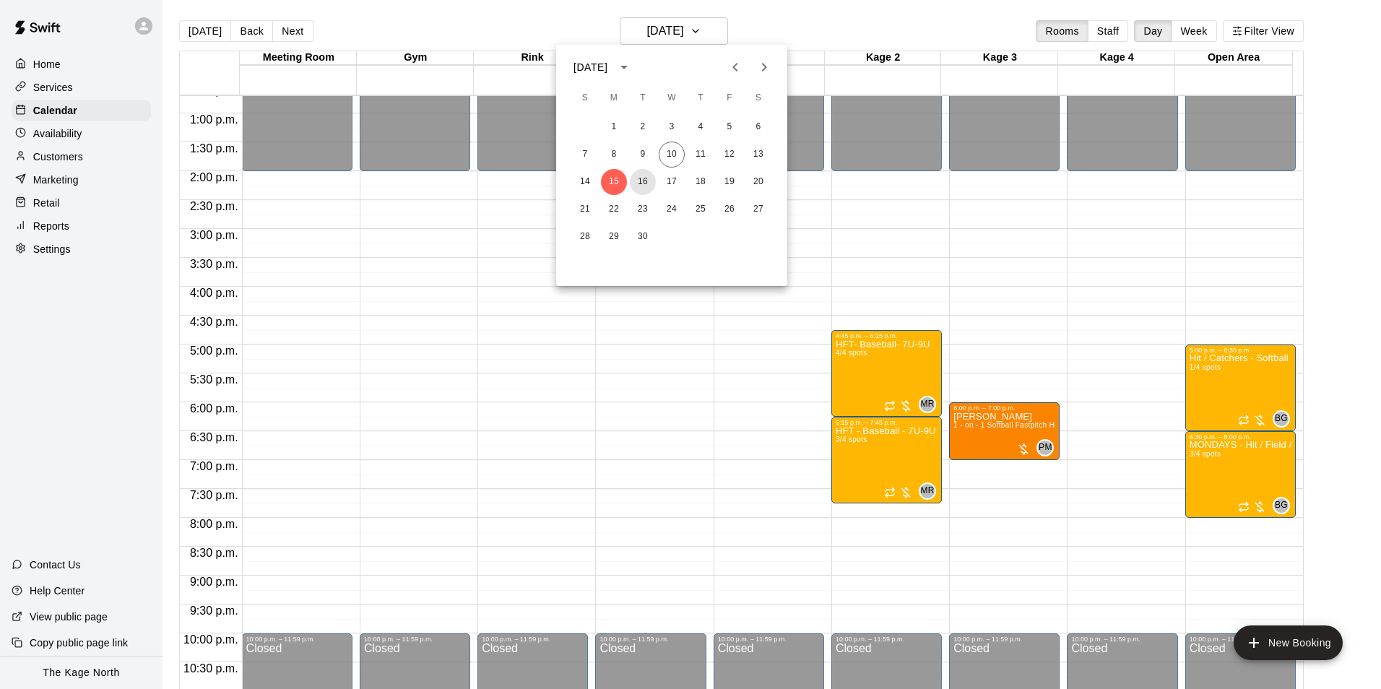
drag, startPoint x: 649, startPoint y: 181, endPoint x: 749, endPoint y: 227, distance: 109.9
click at [649, 181] on button "16" at bounding box center [643, 182] width 26 height 26
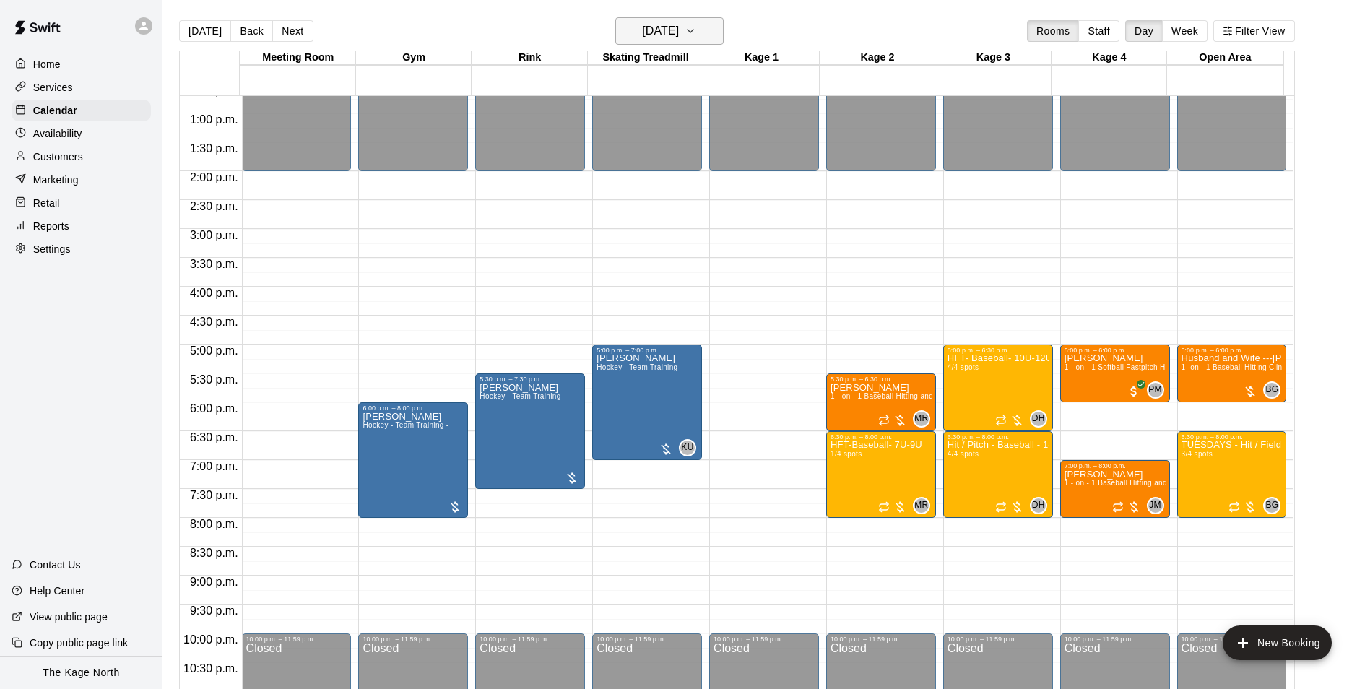
click at [679, 35] on h6 "[DATE]" at bounding box center [660, 31] width 37 height 20
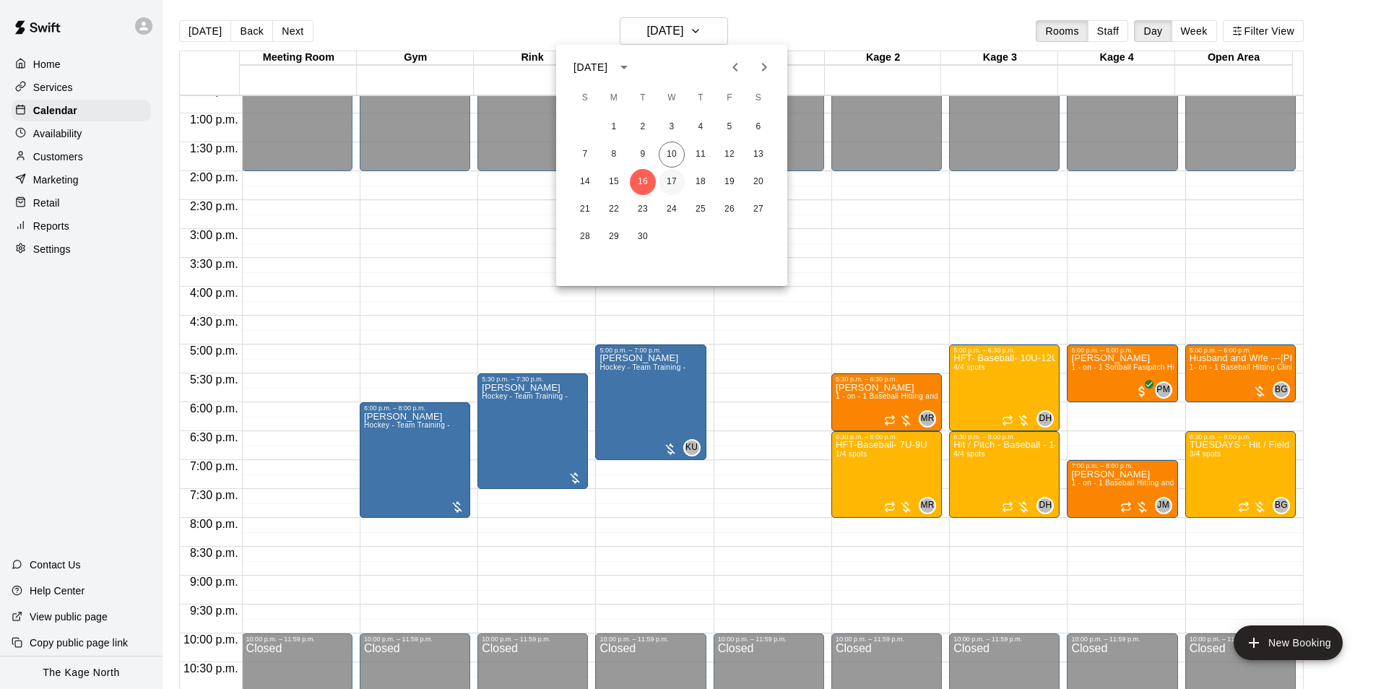
click at [673, 183] on button "17" at bounding box center [672, 182] width 26 height 26
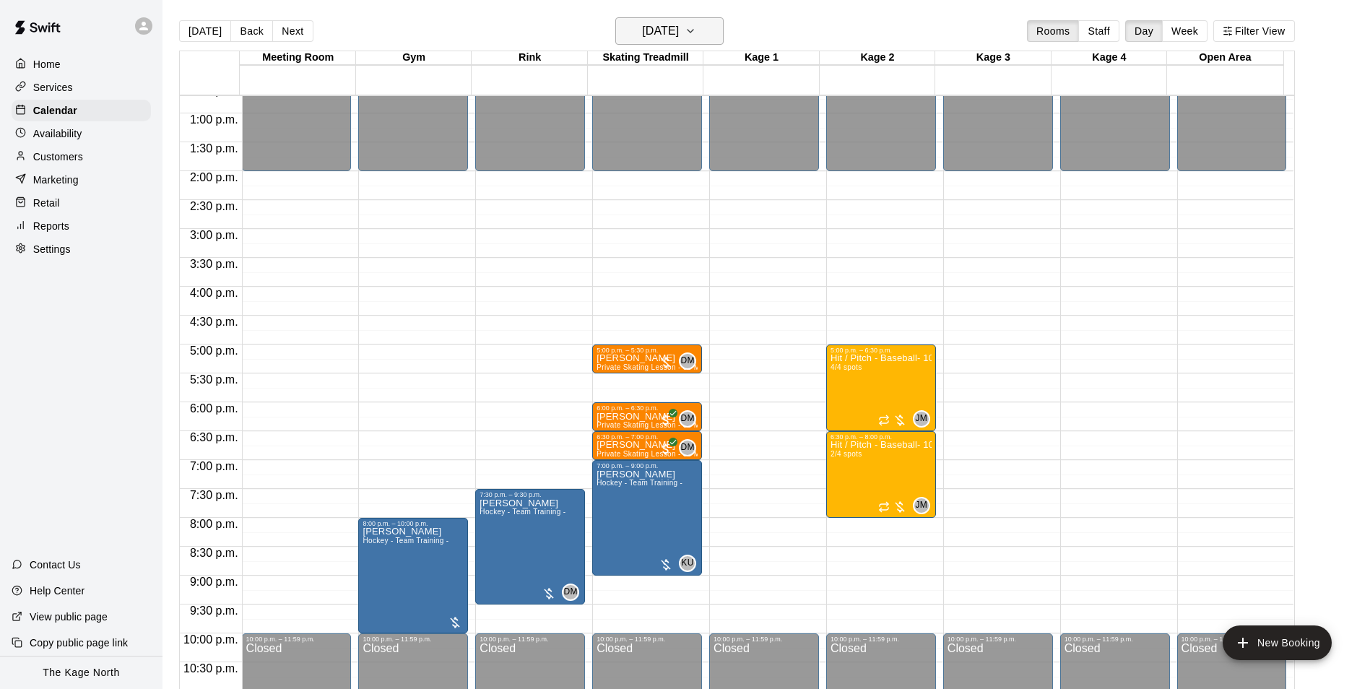
click at [679, 32] on h6 "[DATE]" at bounding box center [660, 31] width 37 height 20
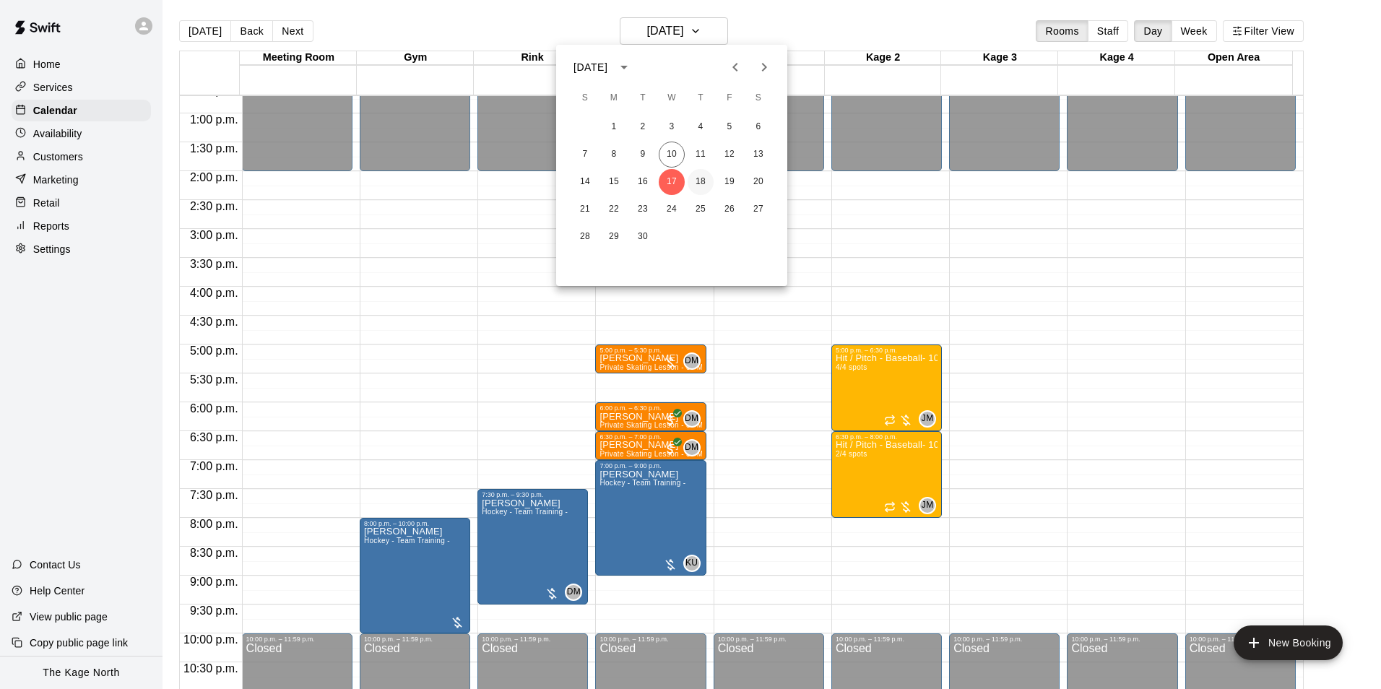
click at [701, 178] on button "18" at bounding box center [701, 182] width 26 height 26
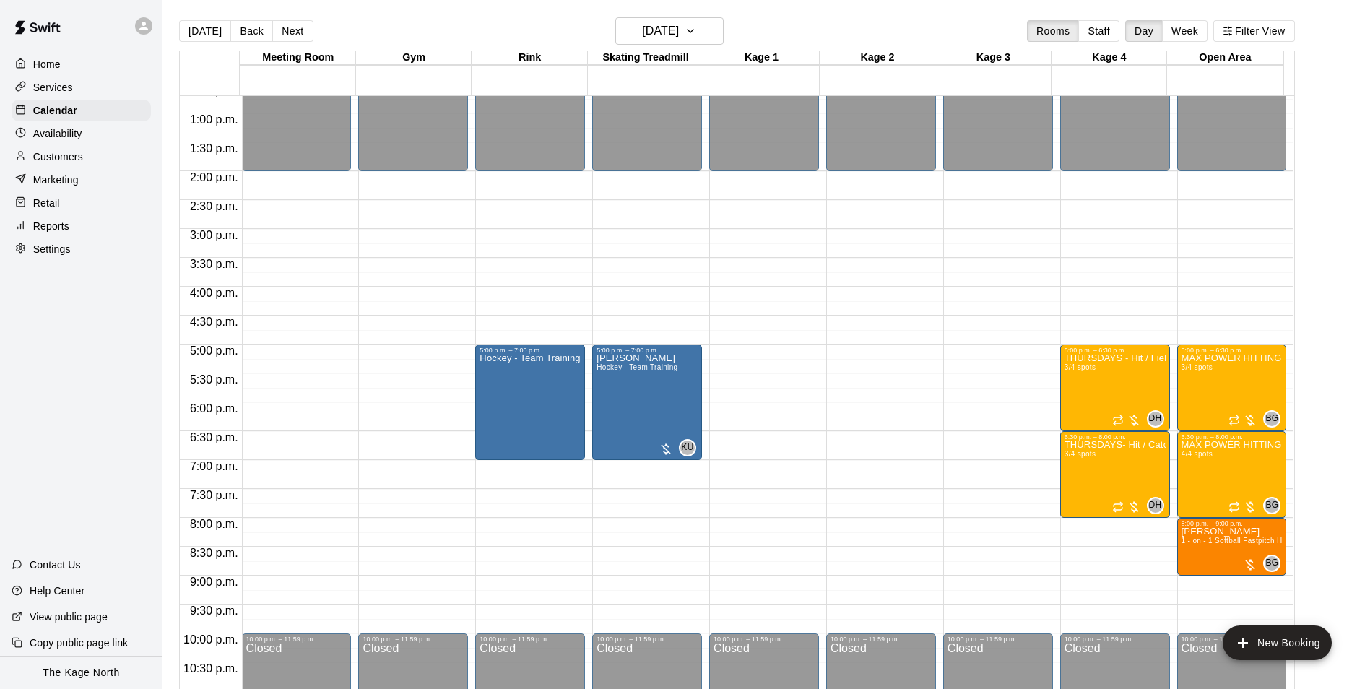
drag, startPoint x: 61, startPoint y: 63, endPoint x: 68, endPoint y: 78, distance: 16.8
click at [61, 63] on p "Home" at bounding box center [46, 64] width 27 height 14
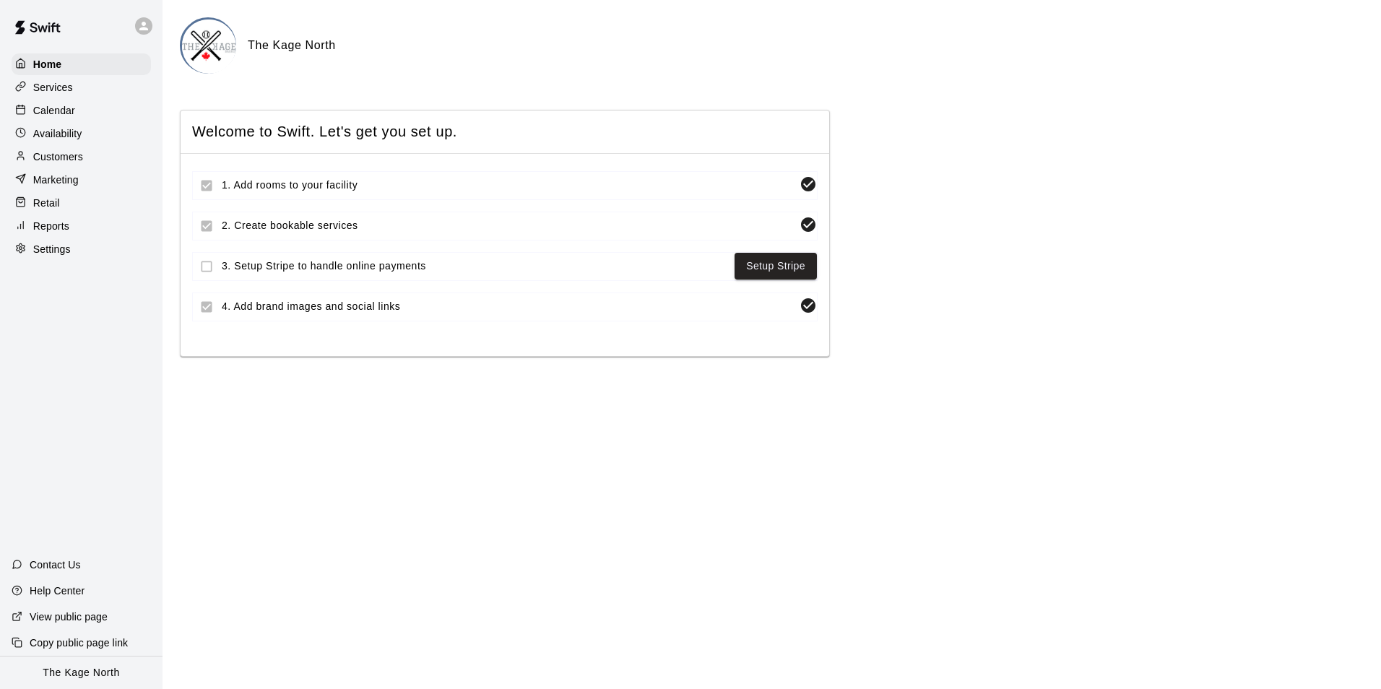
click at [69, 118] on p "Calendar" at bounding box center [54, 110] width 42 height 14
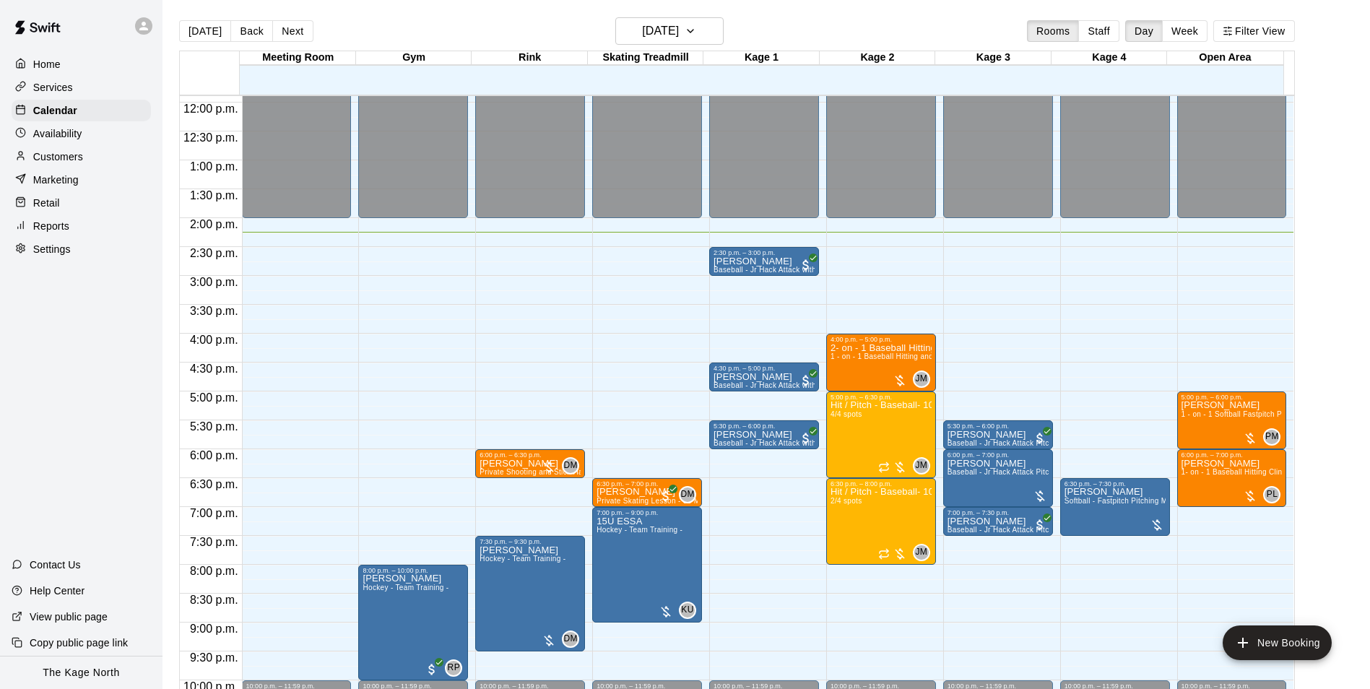
scroll to position [662, 0]
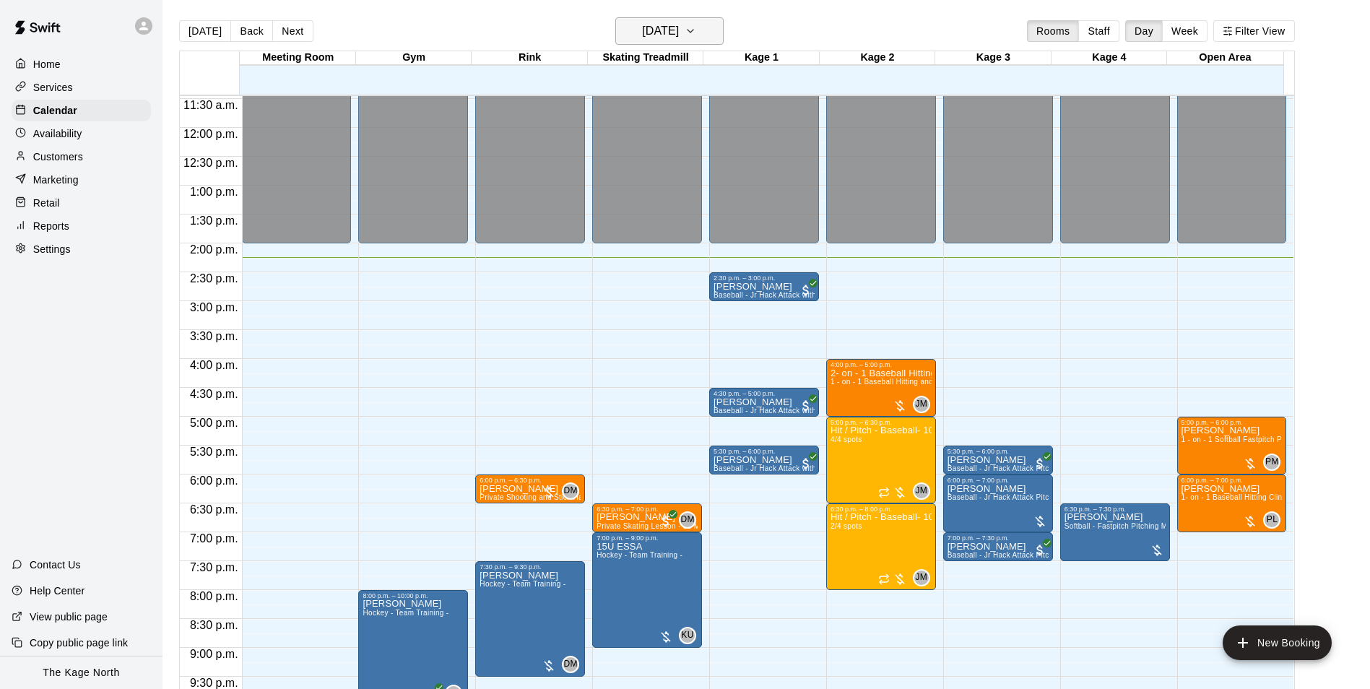
click at [679, 35] on h6 "[DATE]" at bounding box center [660, 31] width 37 height 20
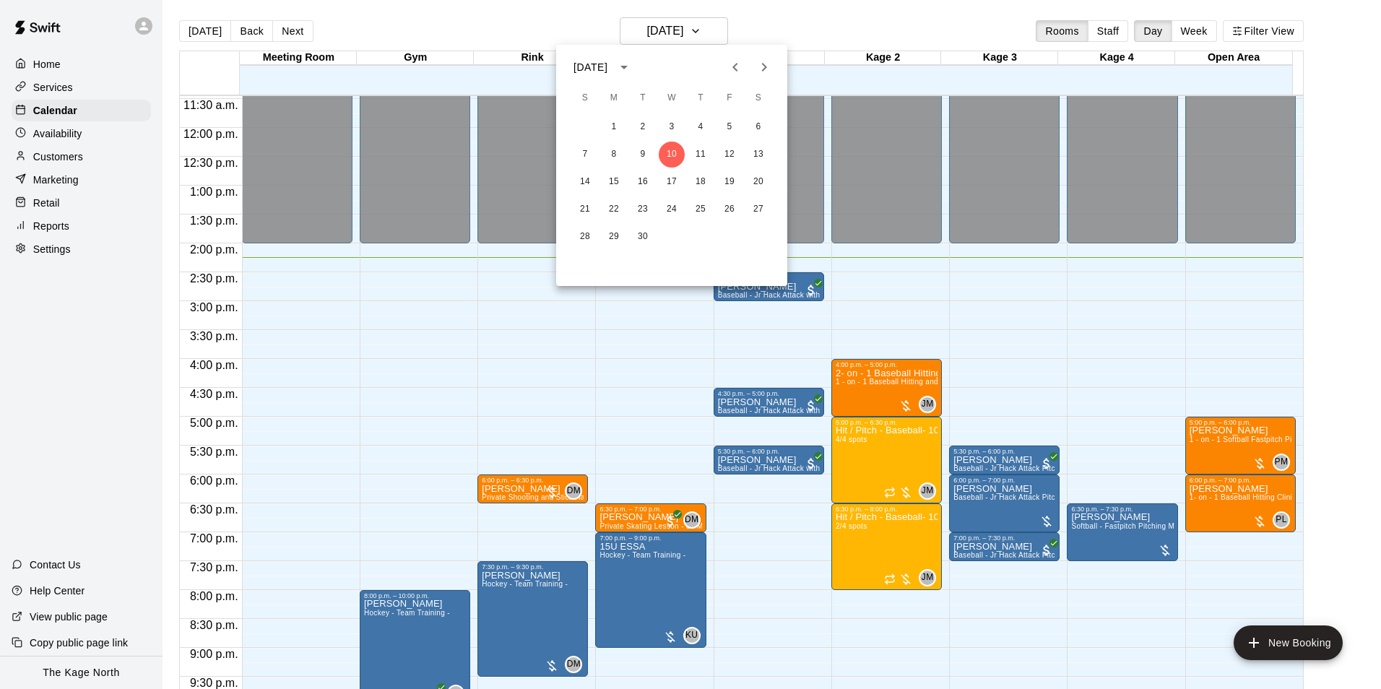
click at [55, 136] on div at bounding box center [690, 344] width 1381 height 689
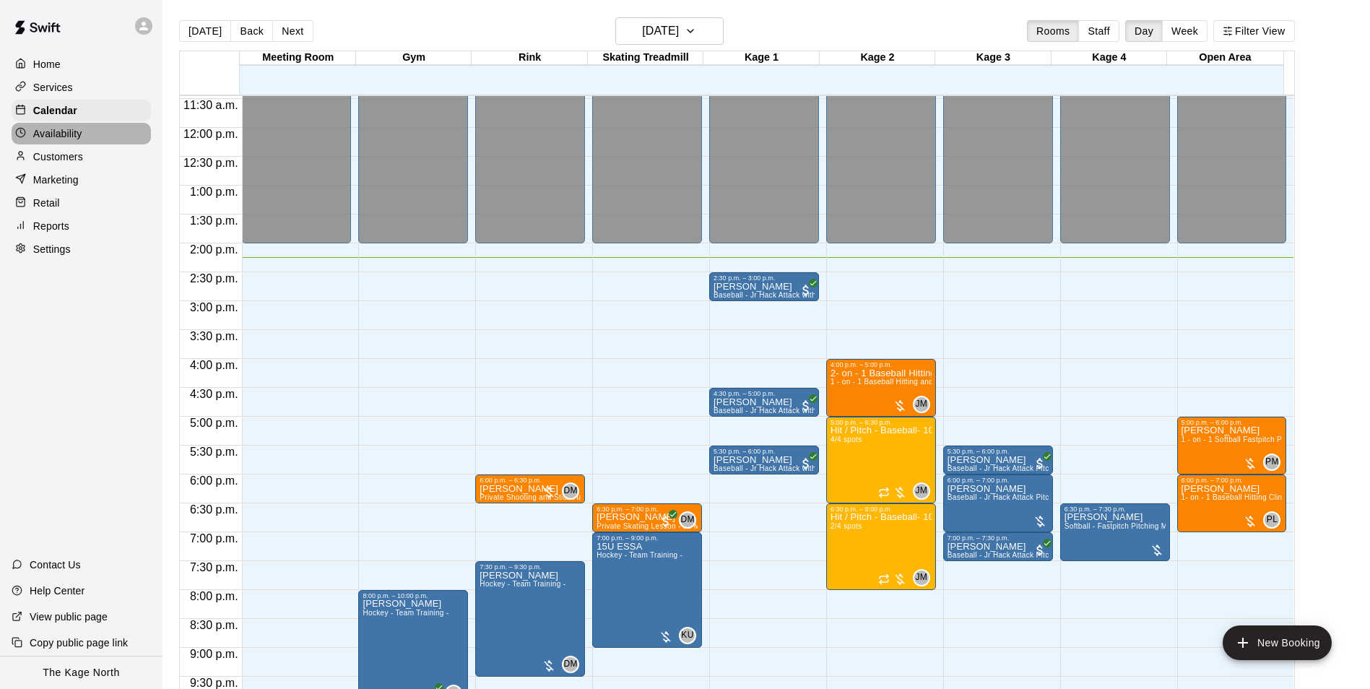
click at [66, 136] on p "Availability" at bounding box center [57, 133] width 49 height 14
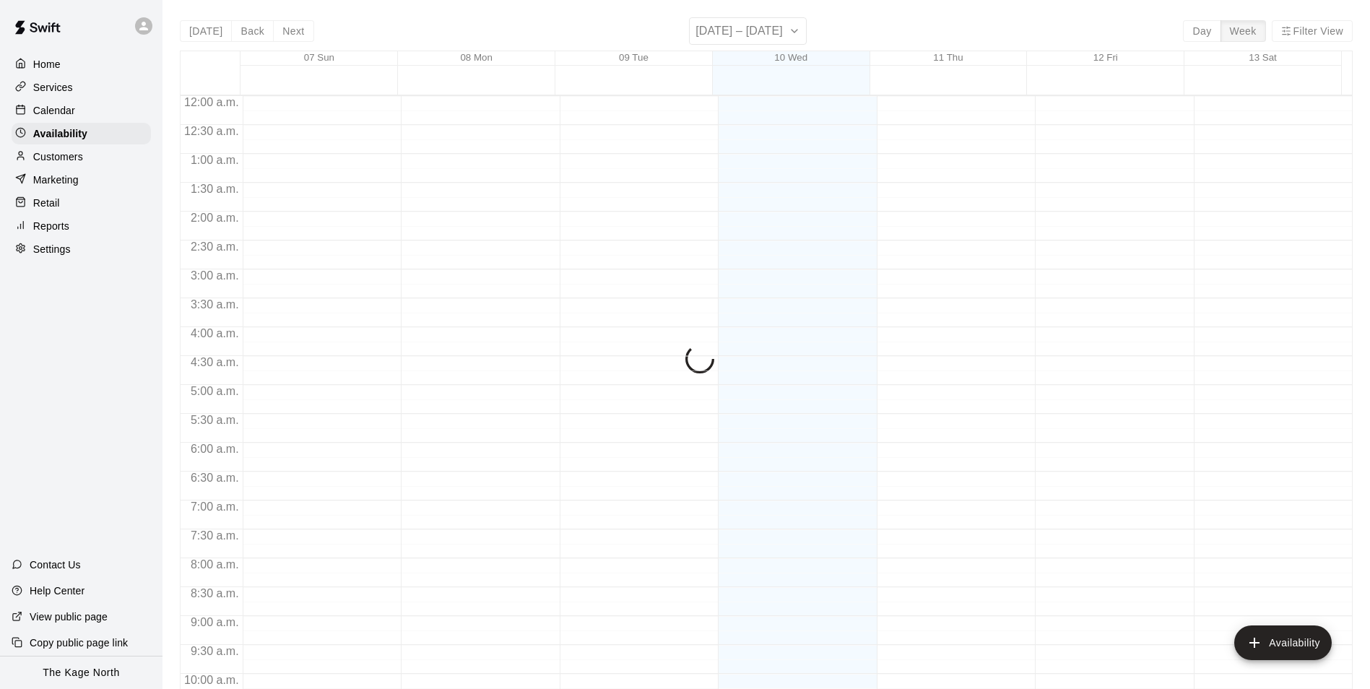
scroll to position [778, 0]
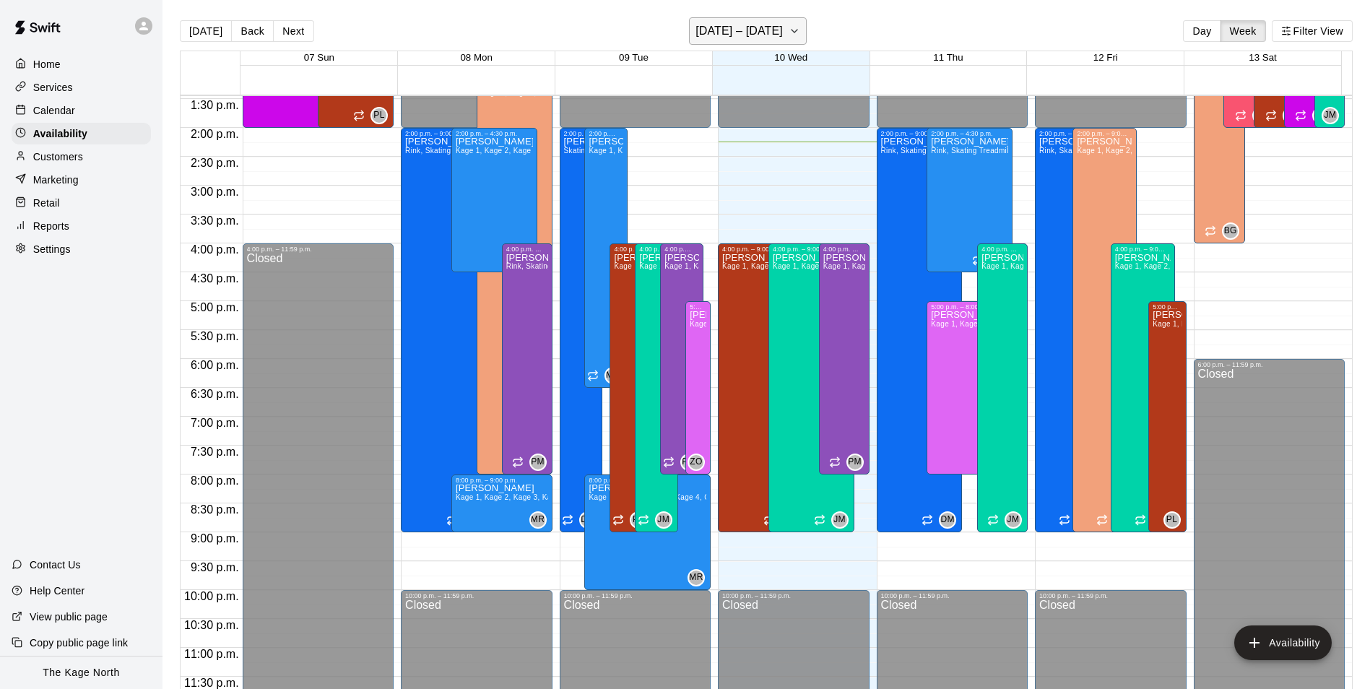
click at [783, 30] on h6 "[DATE] – [DATE]" at bounding box center [738, 31] width 87 height 20
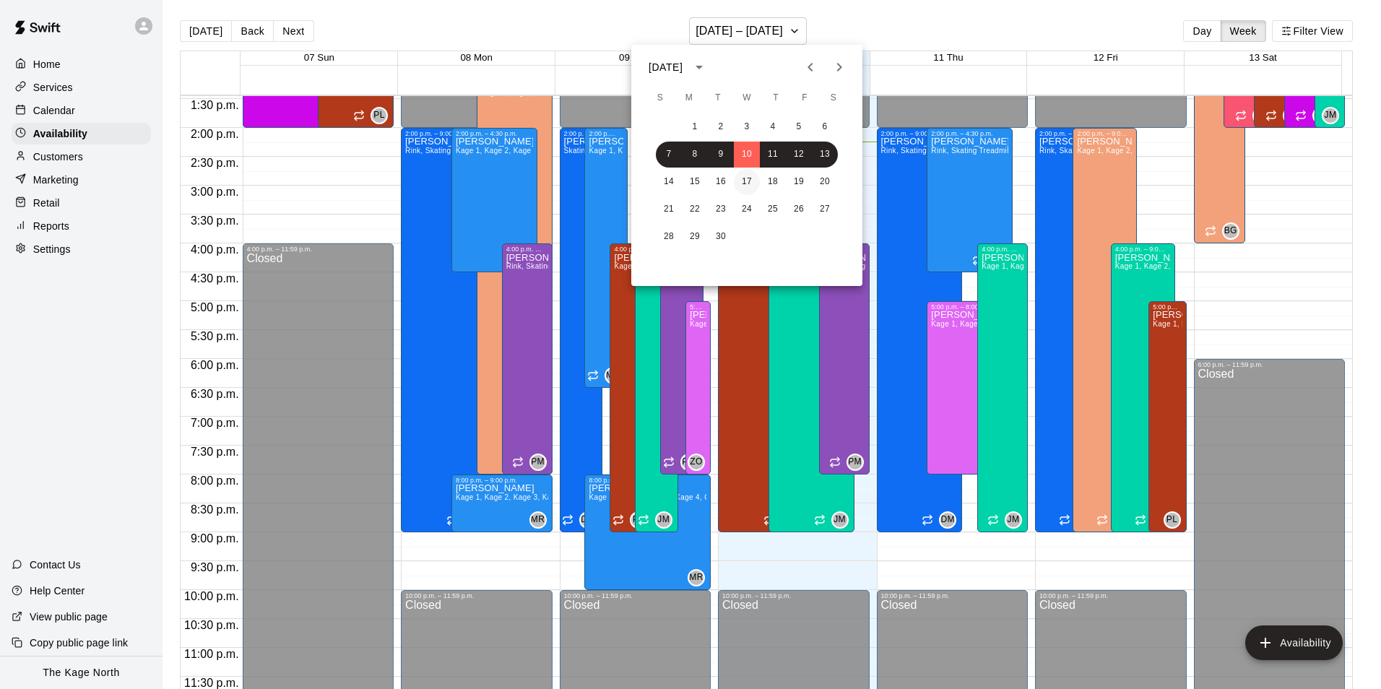
click at [745, 183] on button "17" at bounding box center [747, 182] width 26 height 26
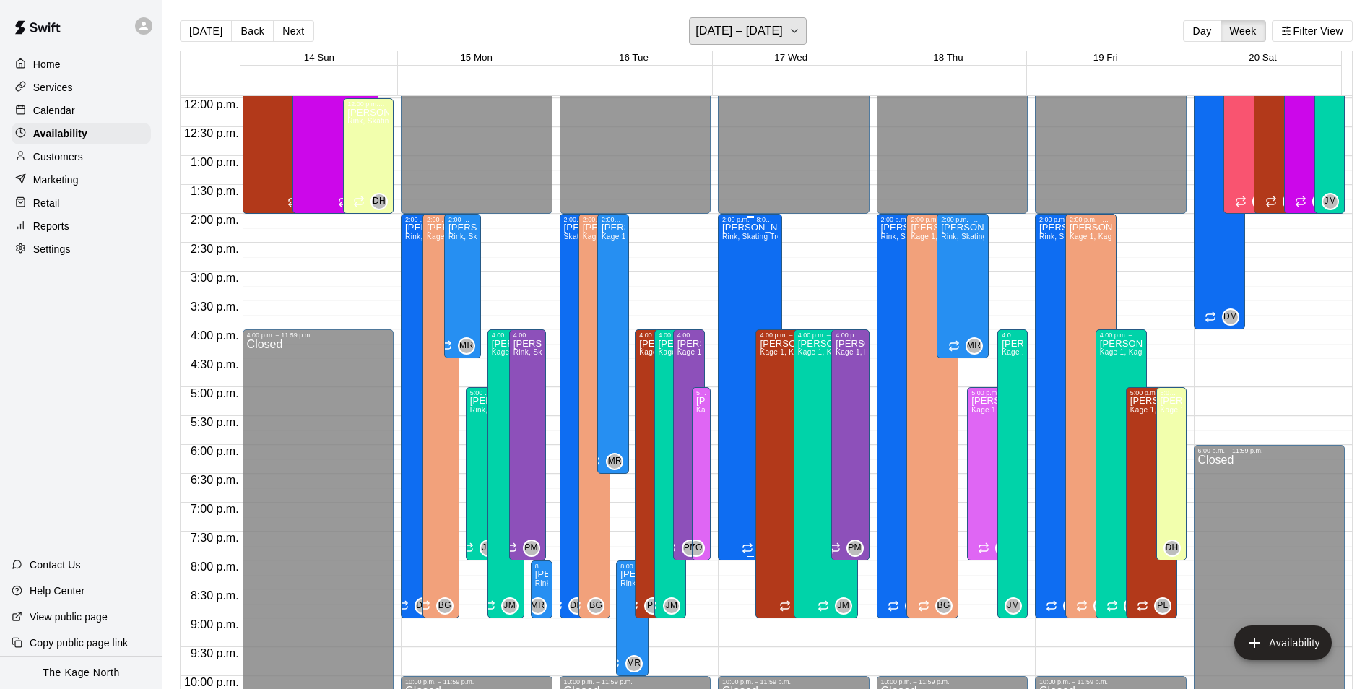
scroll to position [561, 0]
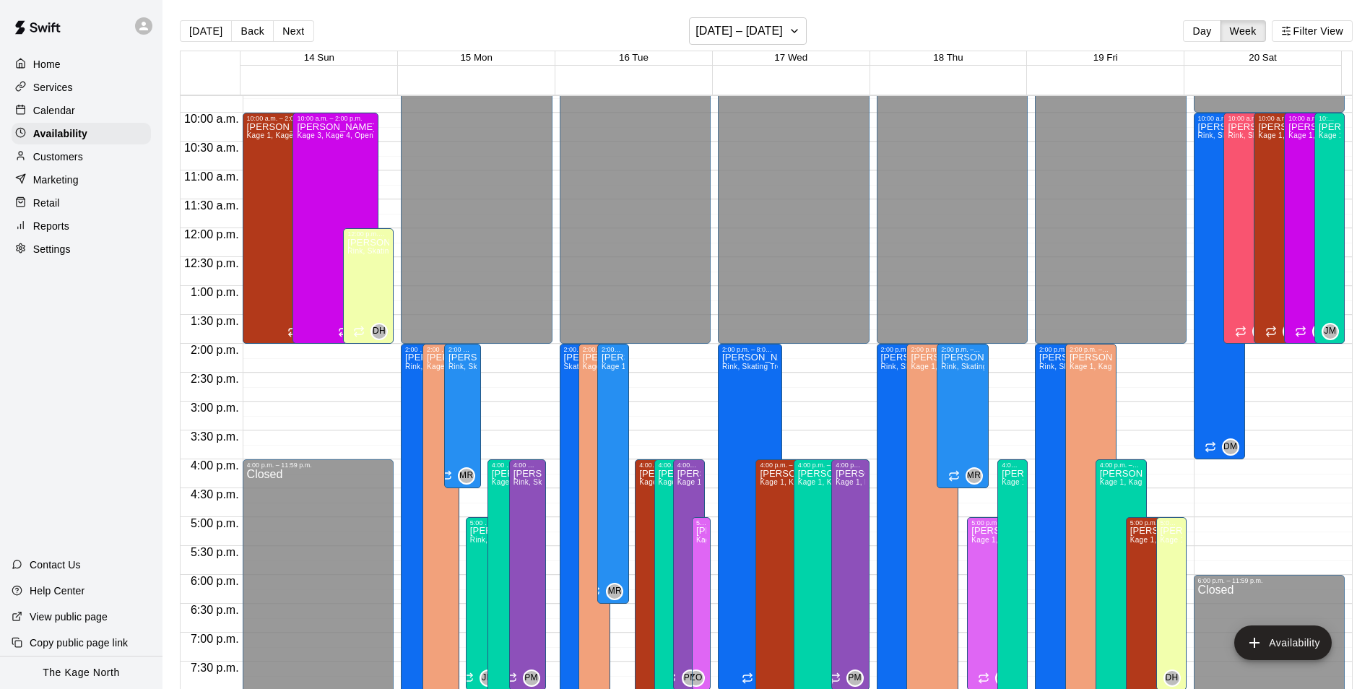
click at [51, 108] on p "Calendar" at bounding box center [54, 110] width 42 height 14
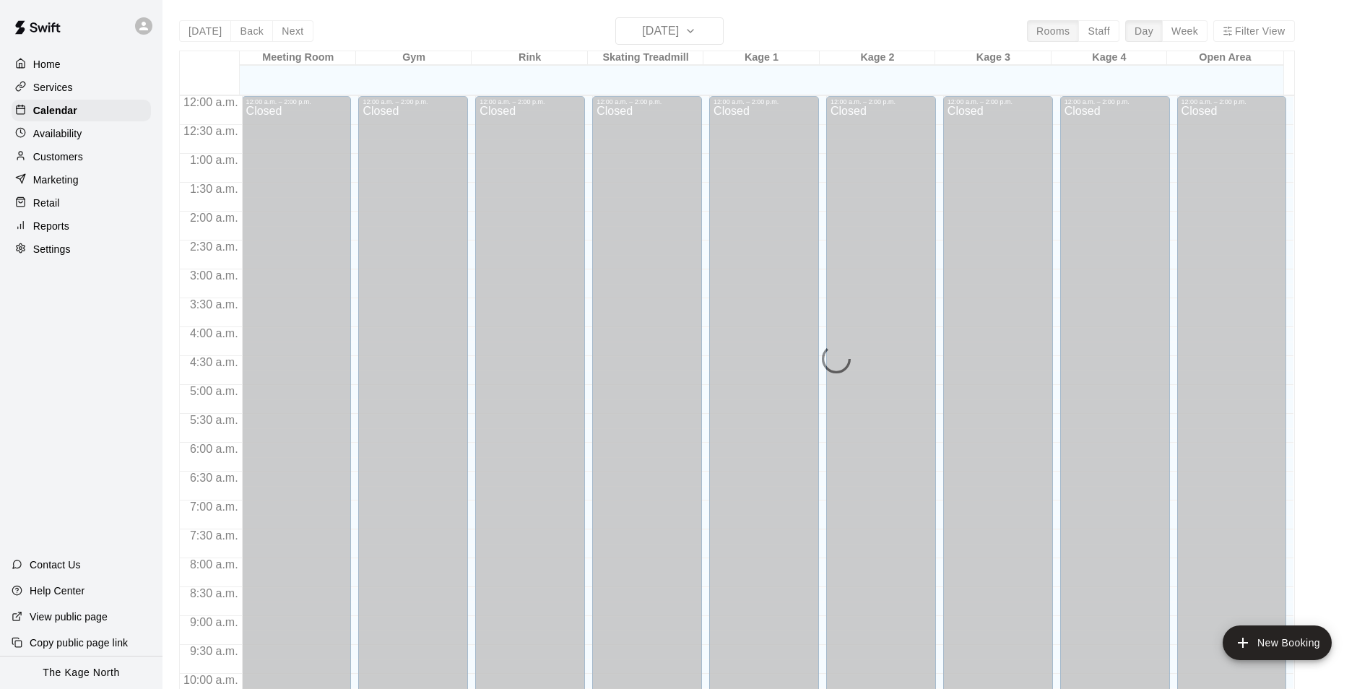
scroll to position [734, 0]
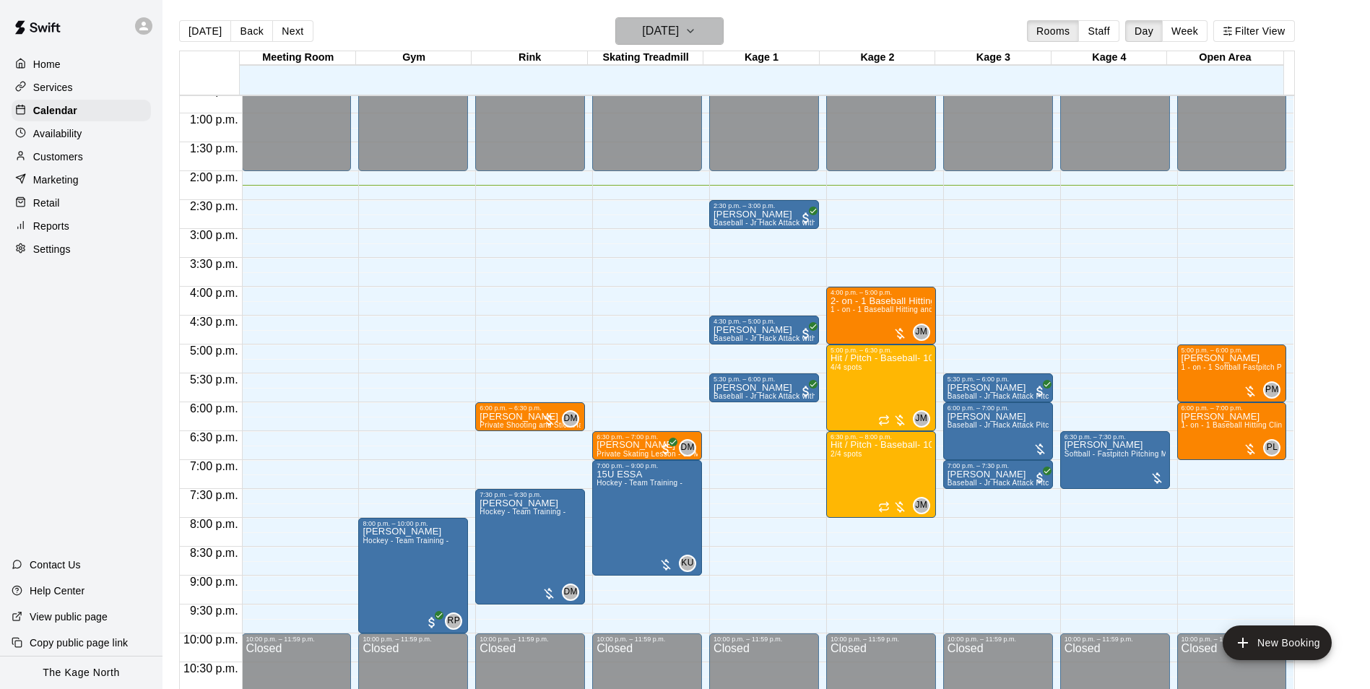
click at [696, 31] on icon "button" at bounding box center [691, 30] width 12 height 17
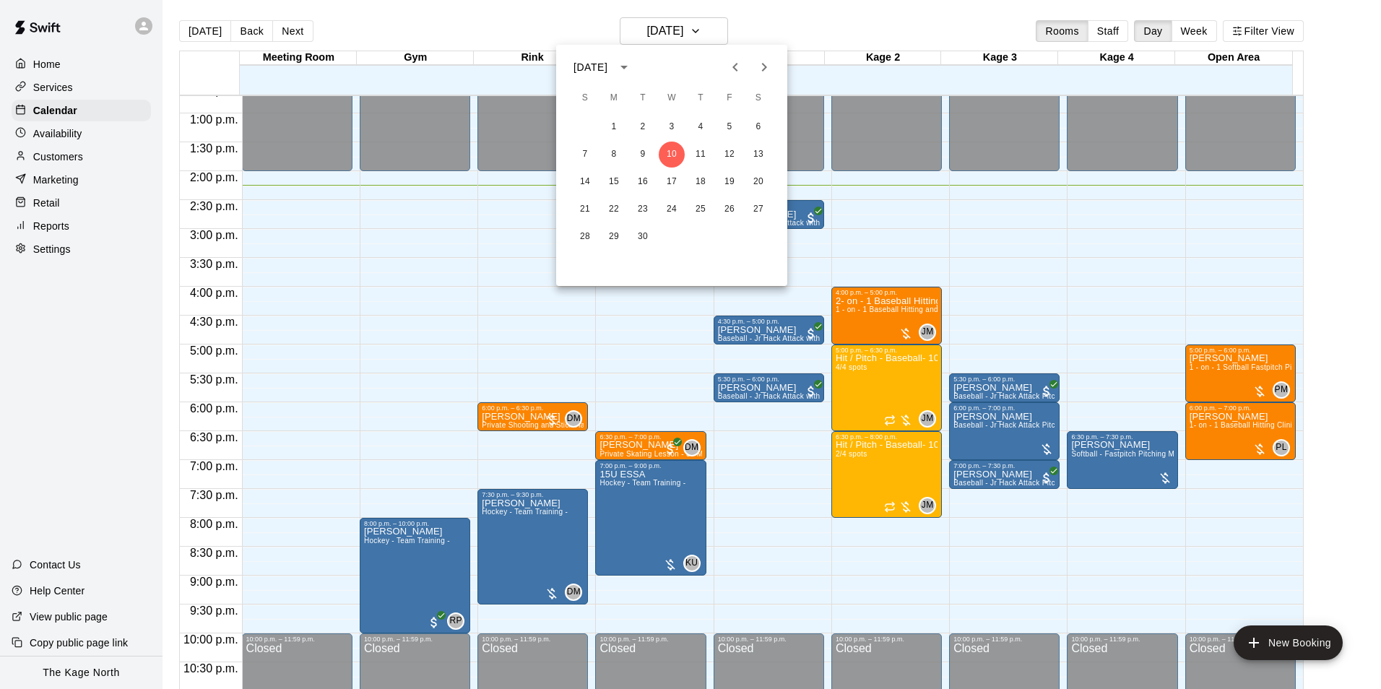
click at [759, 28] on div at bounding box center [690, 344] width 1381 height 689
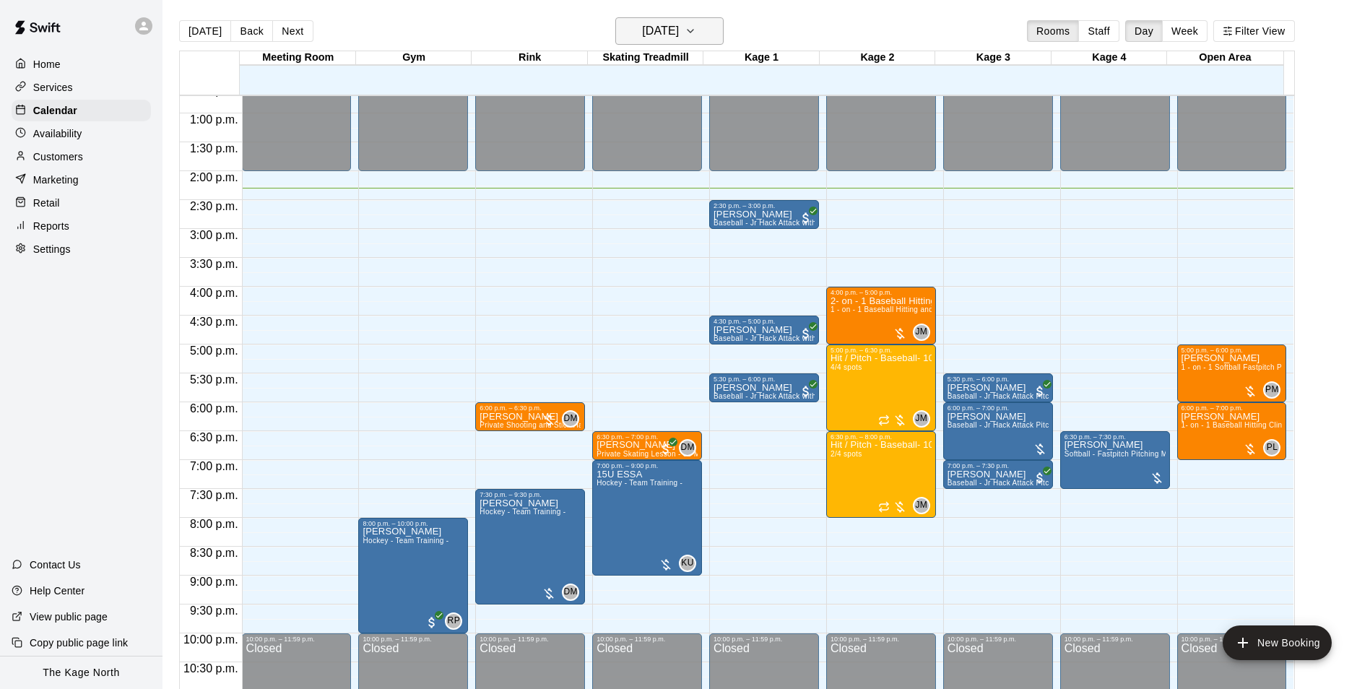
click at [679, 22] on h6 "[DATE]" at bounding box center [660, 31] width 37 height 20
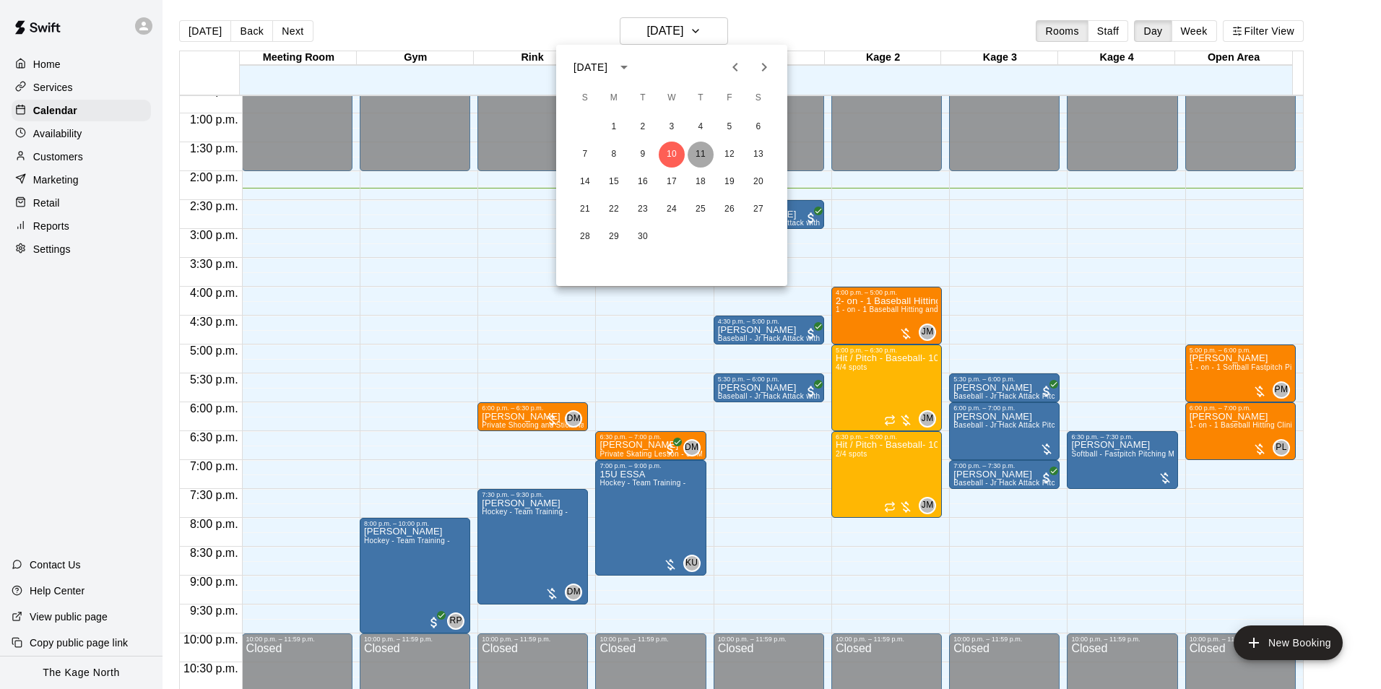
drag, startPoint x: 708, startPoint y: 155, endPoint x: 836, endPoint y: 287, distance: 183.4
click at [708, 155] on button "11" at bounding box center [701, 155] width 26 height 26
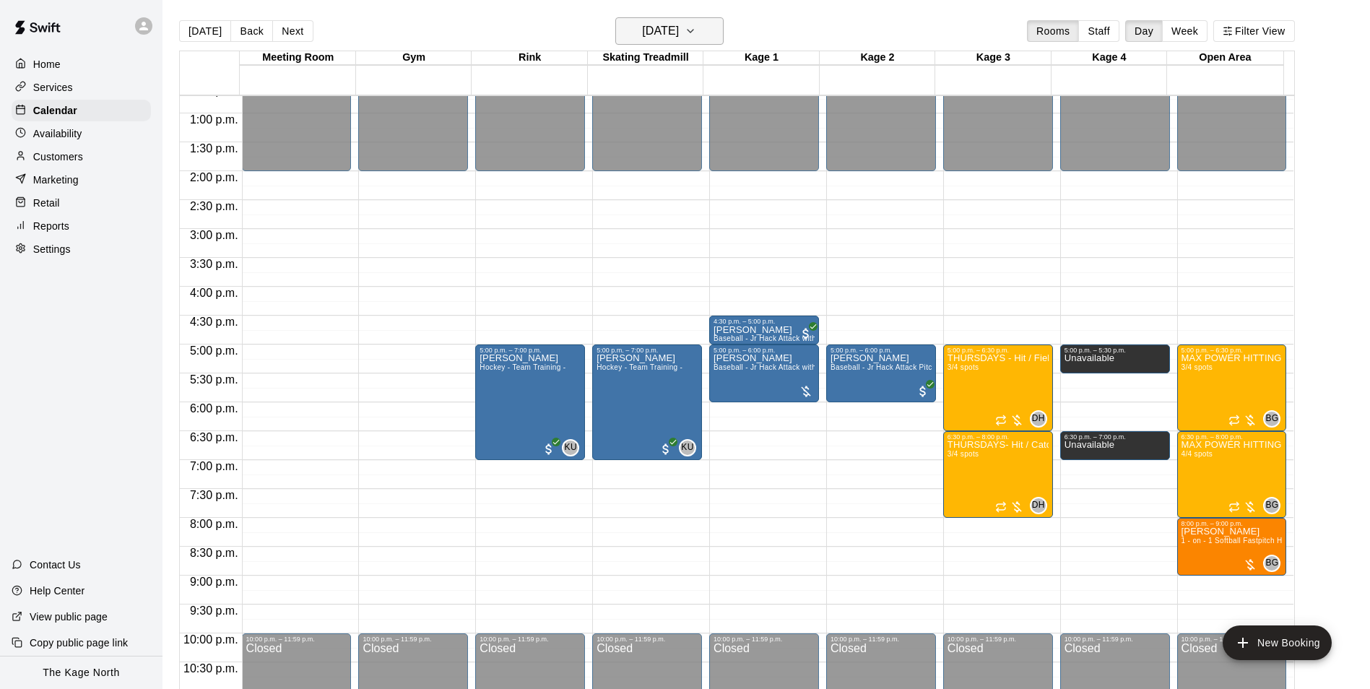
click at [679, 26] on h6 "[DATE]" at bounding box center [660, 31] width 37 height 20
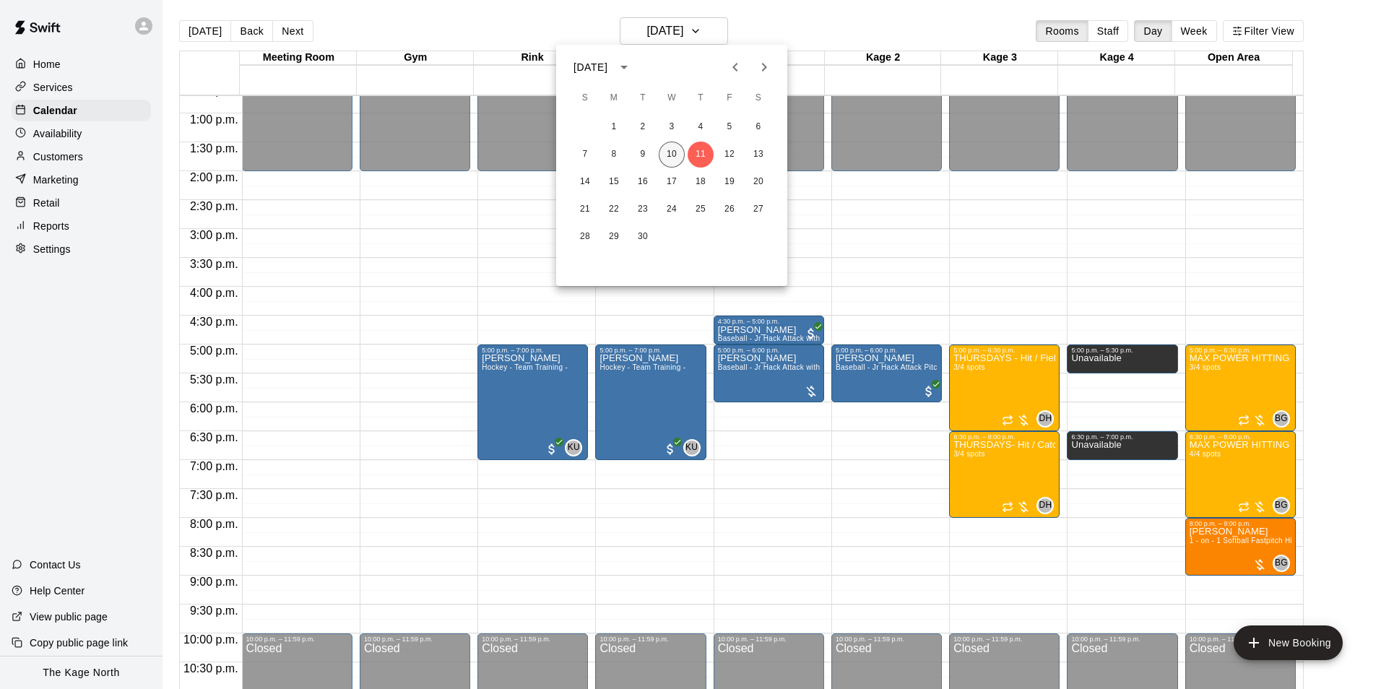
click at [675, 151] on button "10" at bounding box center [672, 155] width 26 height 26
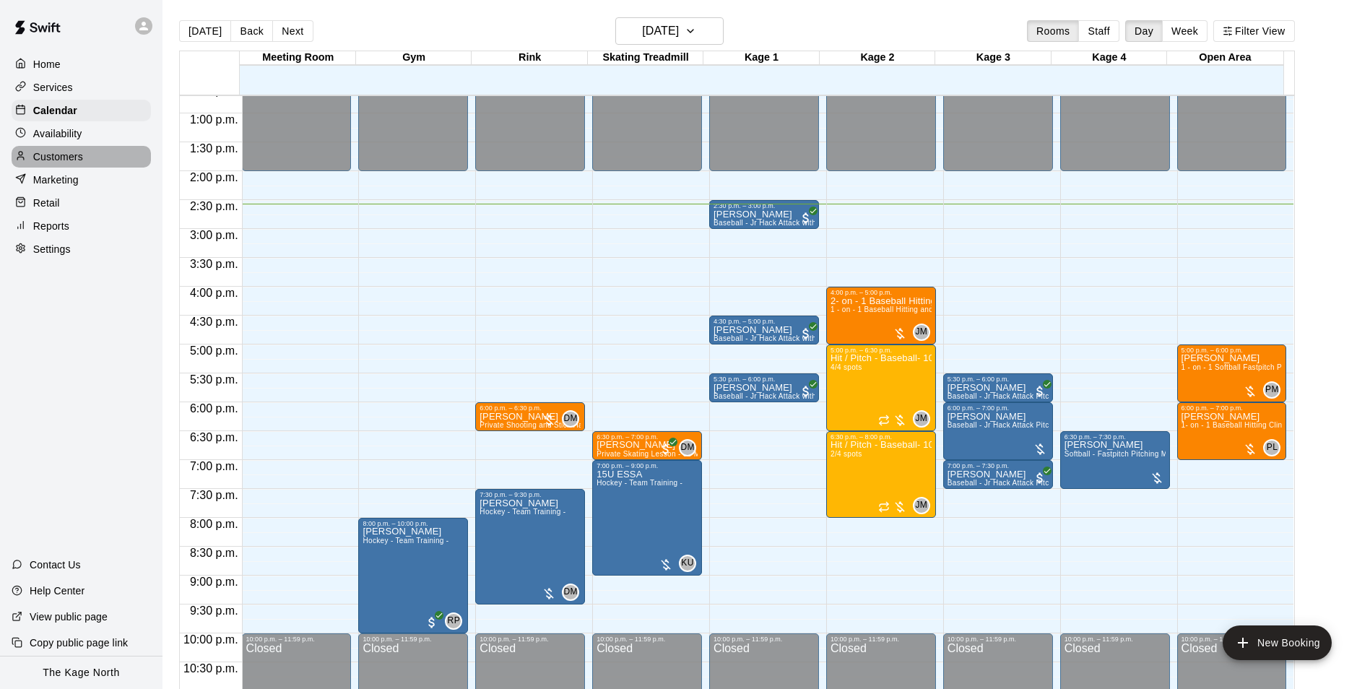
click at [70, 160] on p "Customers" at bounding box center [58, 156] width 50 height 14
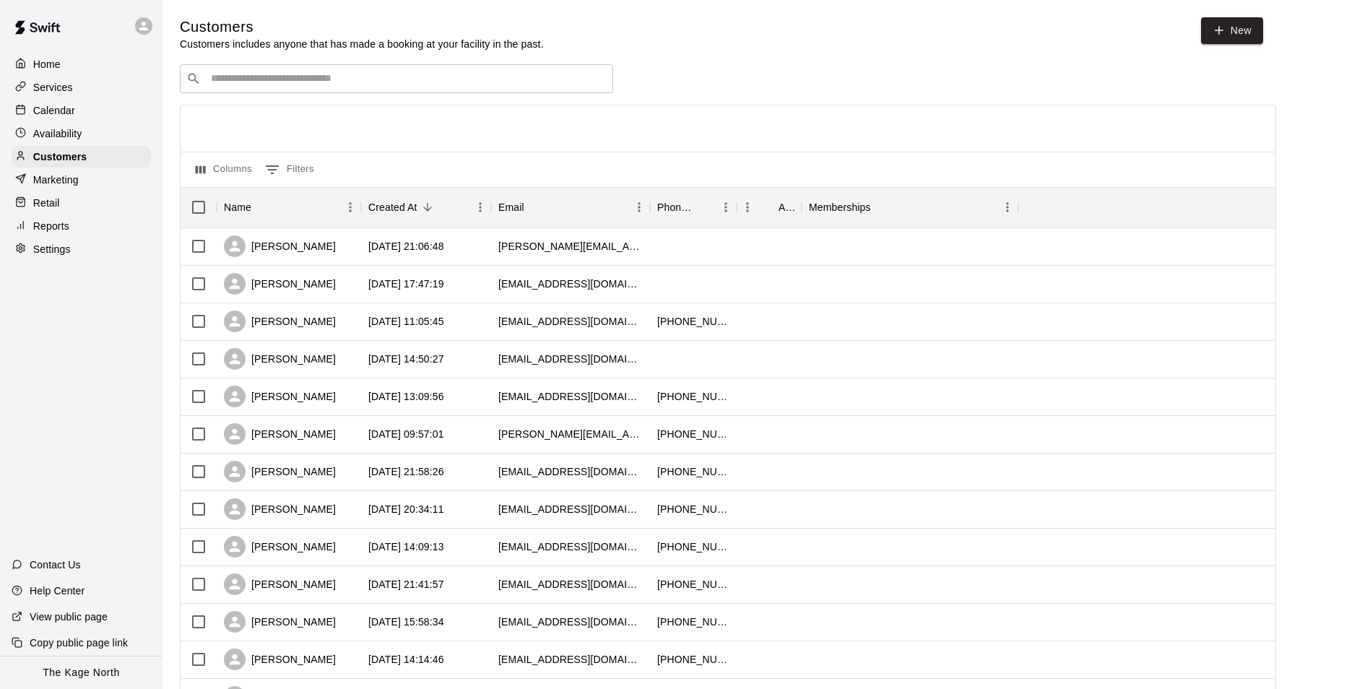
click at [58, 113] on p "Calendar" at bounding box center [54, 110] width 42 height 14
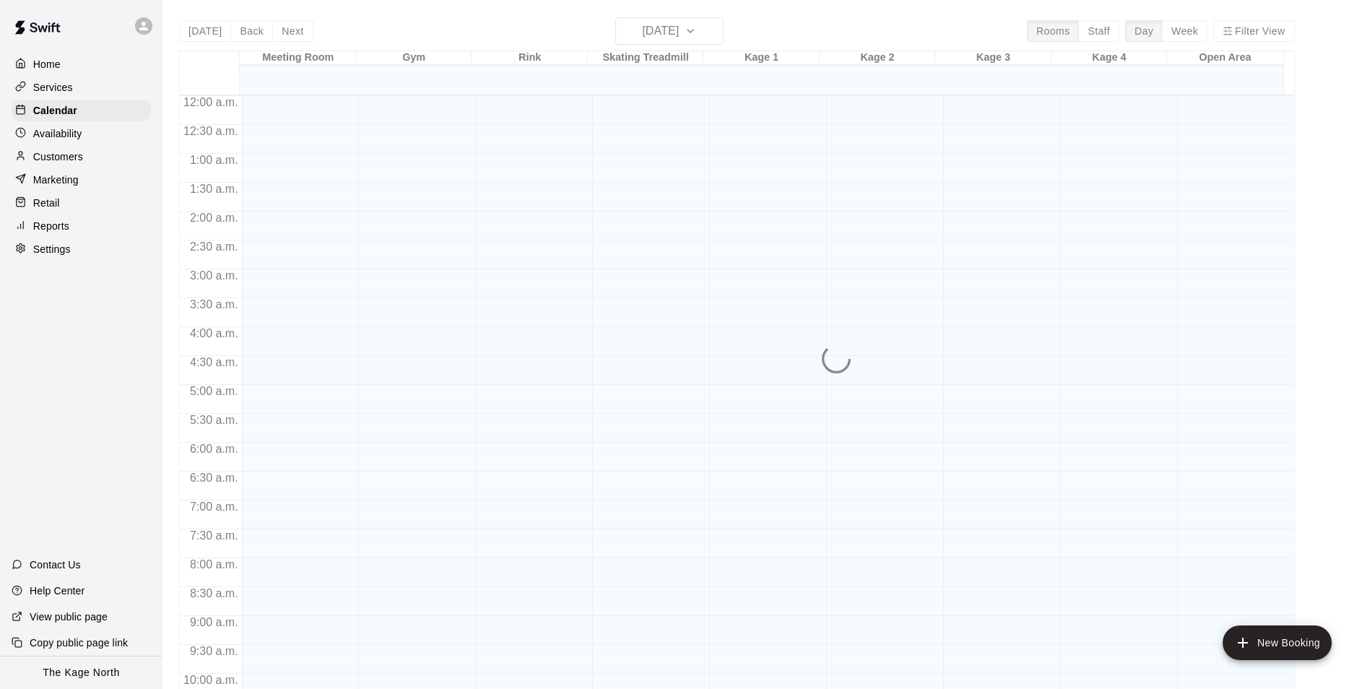
scroll to position [734, 0]
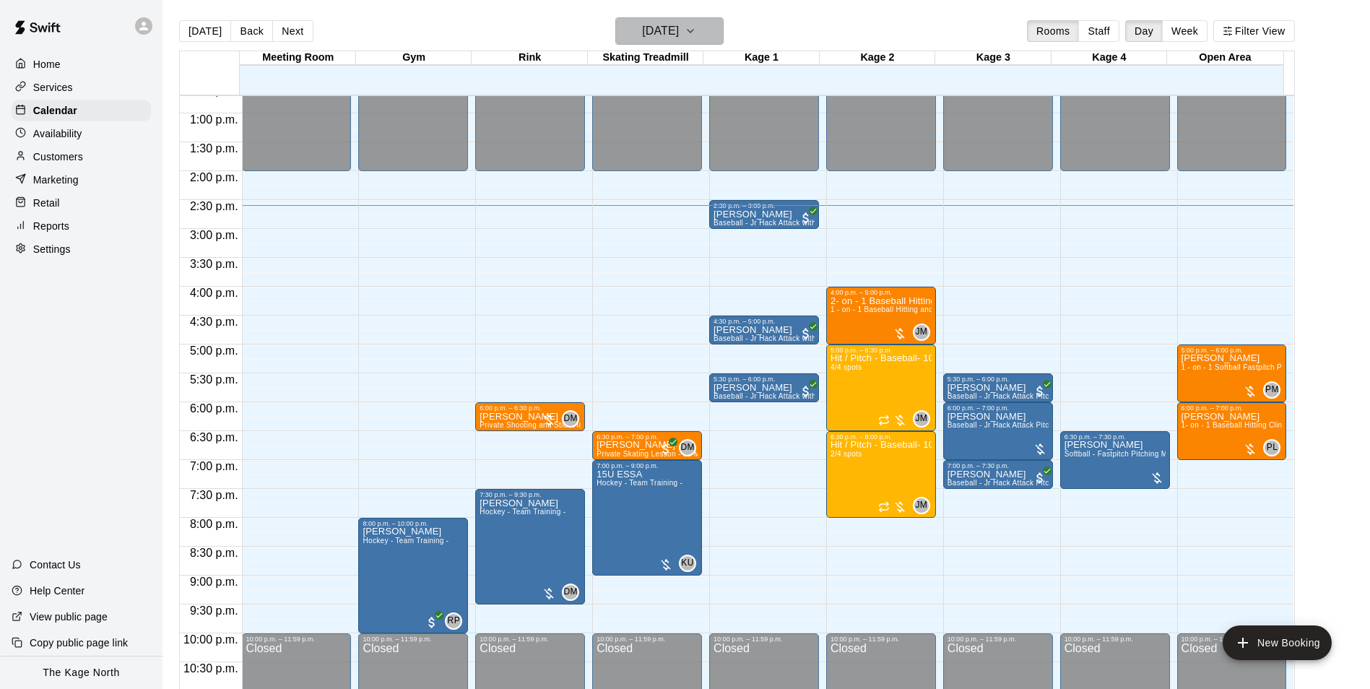
click at [672, 30] on h6 "[DATE]" at bounding box center [660, 31] width 37 height 20
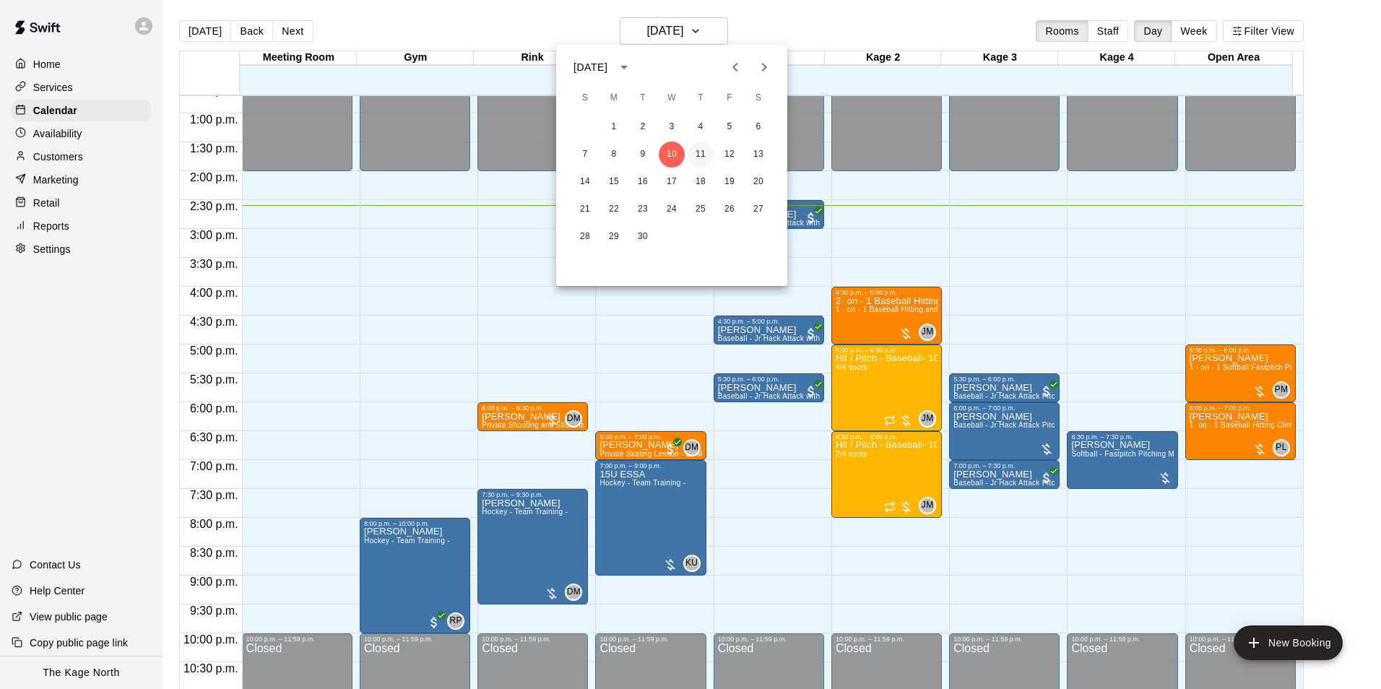
click at [695, 153] on button "11" at bounding box center [701, 155] width 26 height 26
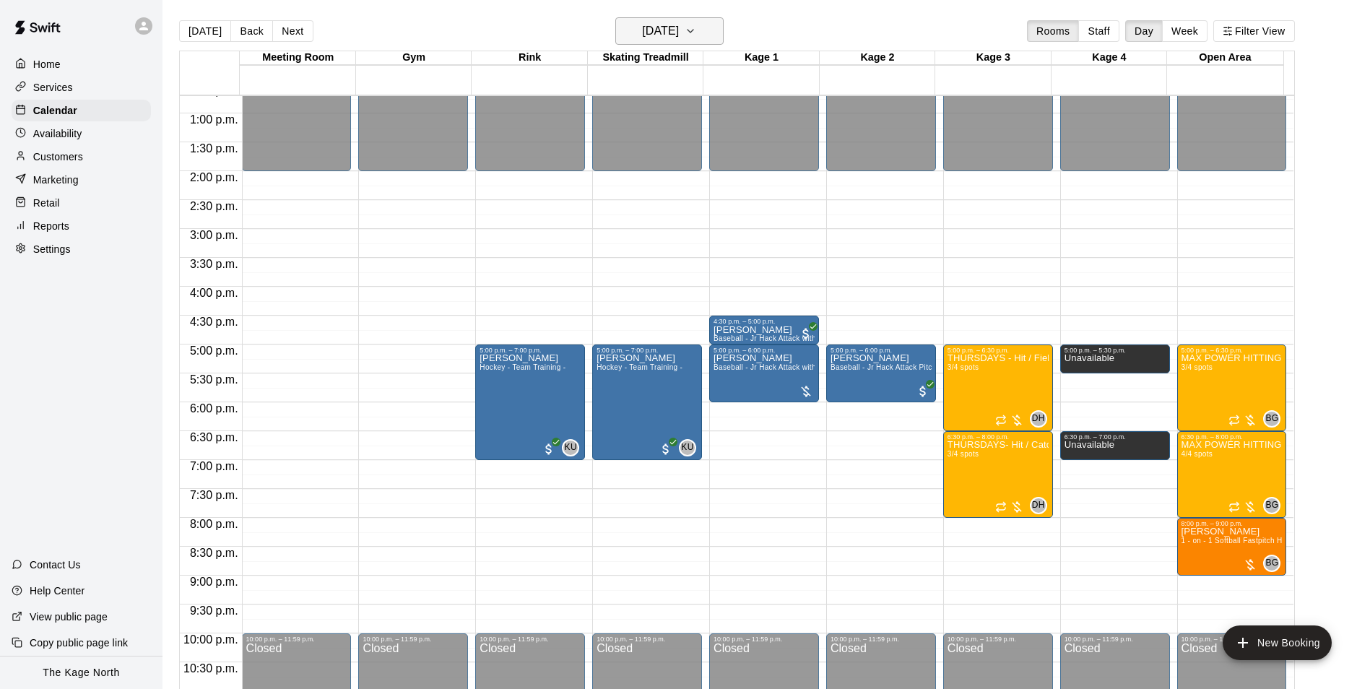
click at [679, 34] on h6 "[DATE]" at bounding box center [660, 31] width 37 height 20
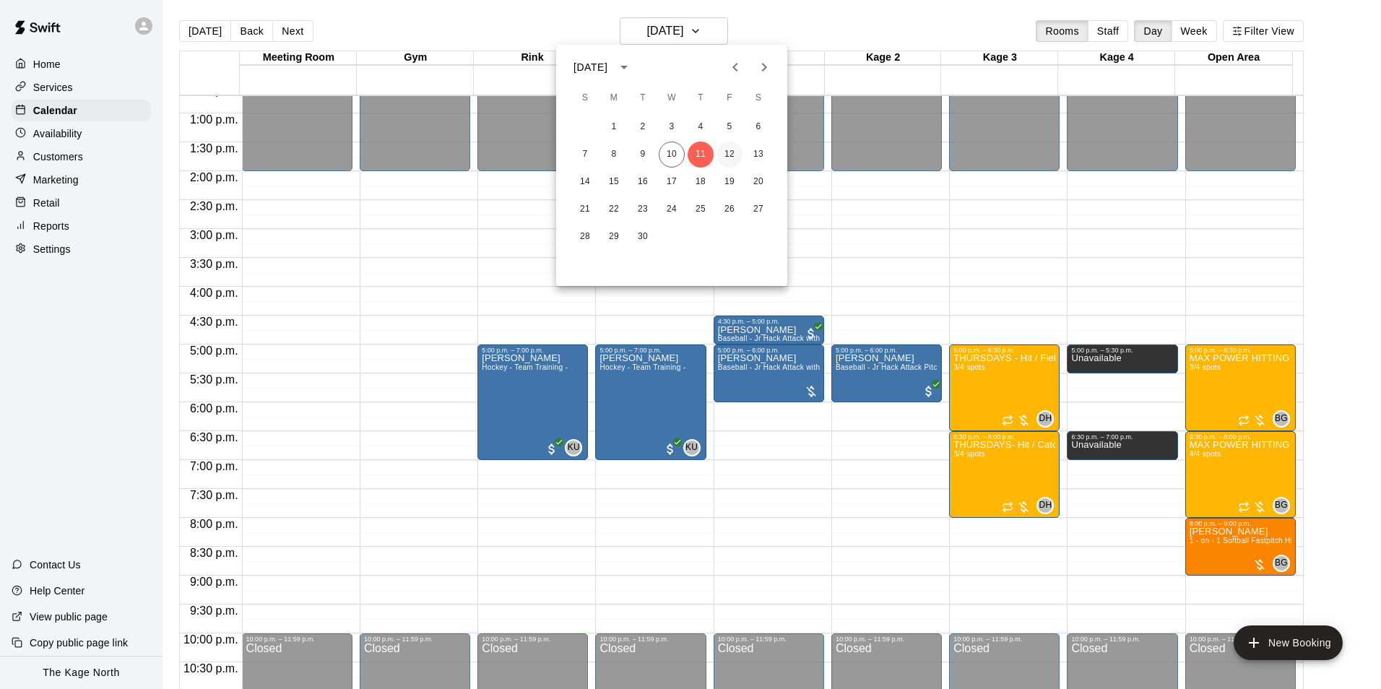
click at [717, 151] on button "12" at bounding box center [729, 155] width 26 height 26
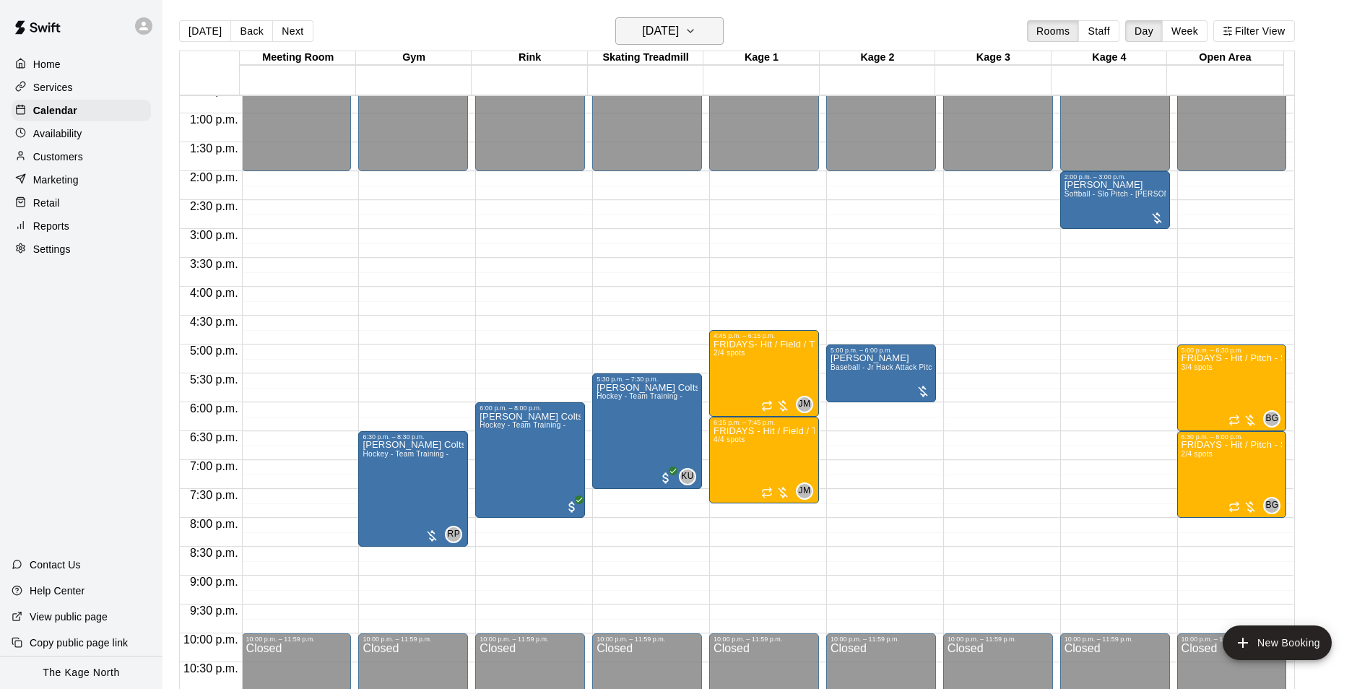
click at [672, 34] on h6 "[DATE]" at bounding box center [660, 31] width 37 height 20
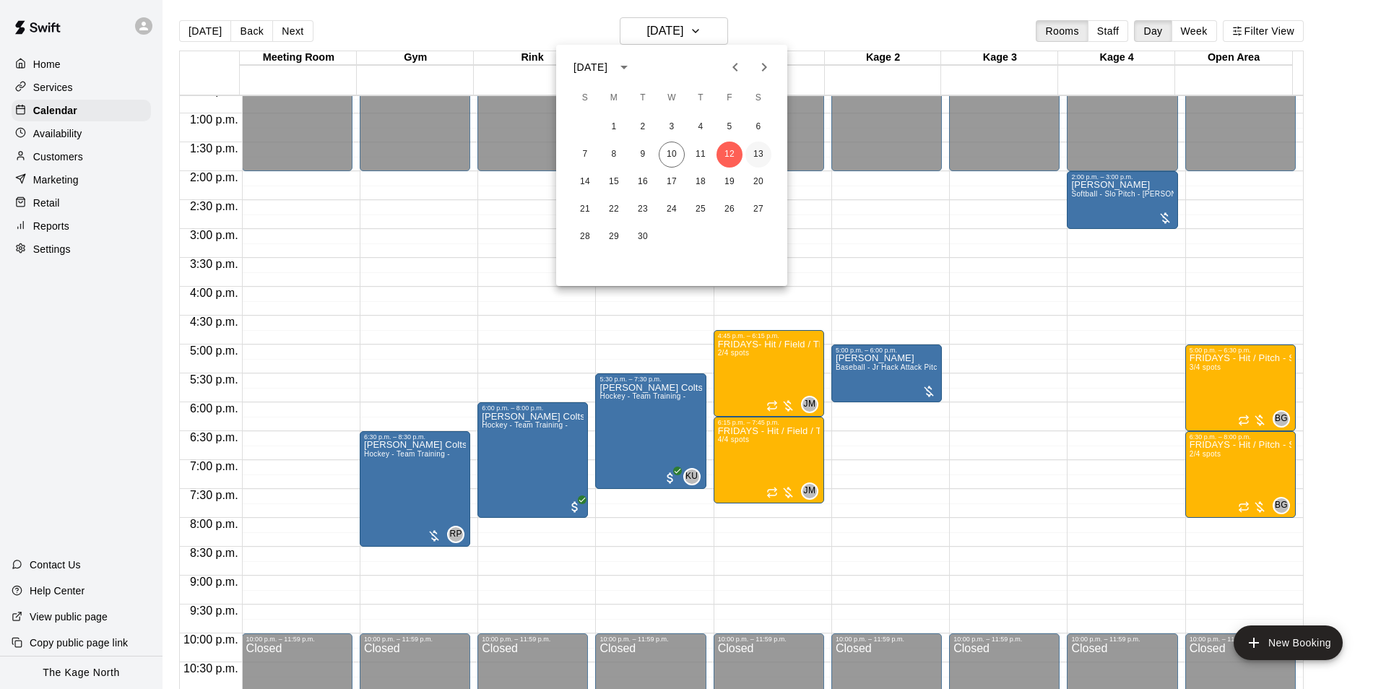
click at [753, 152] on button "13" at bounding box center [758, 155] width 26 height 26
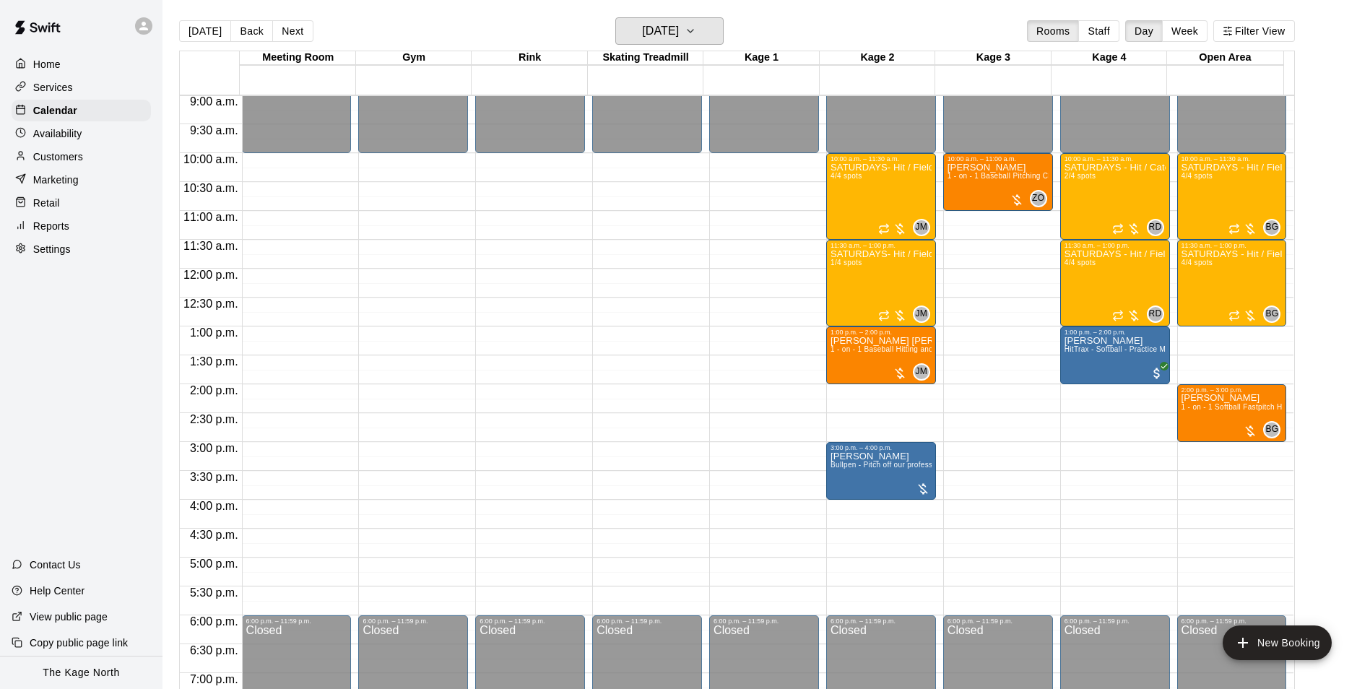
scroll to position [517, 0]
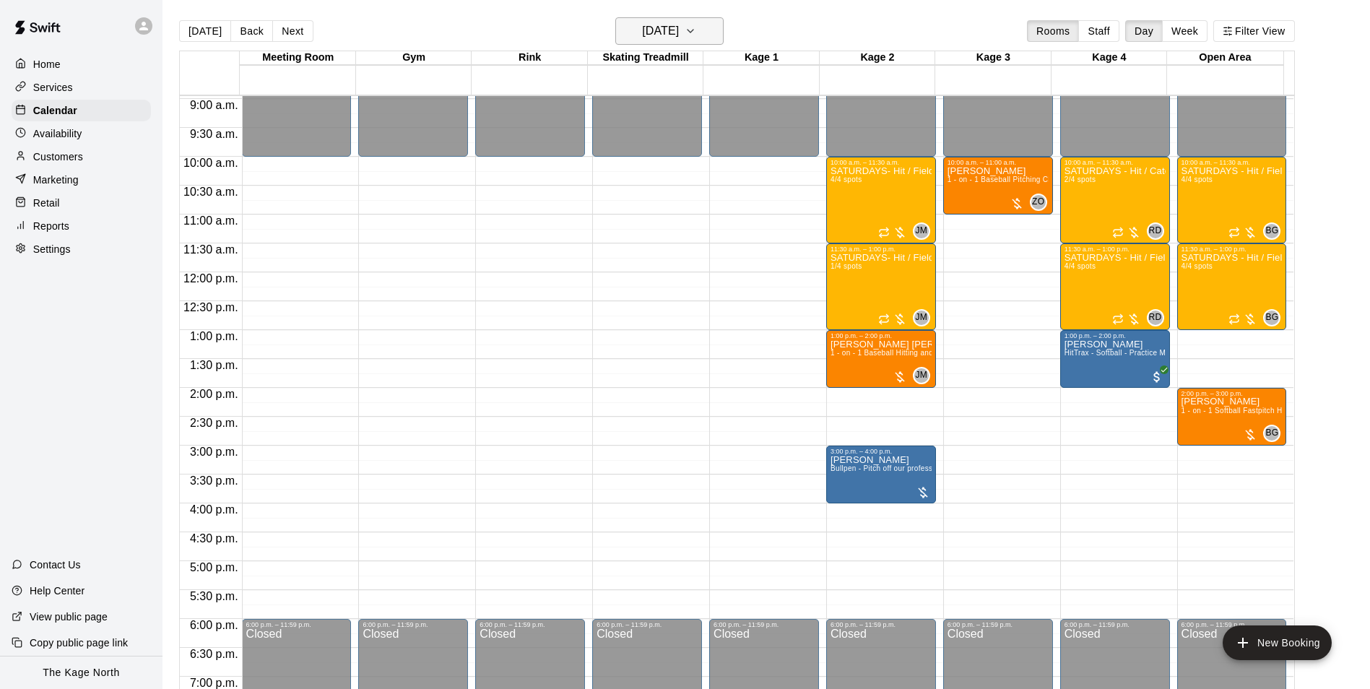
click at [679, 29] on h6 "[DATE]" at bounding box center [660, 31] width 37 height 20
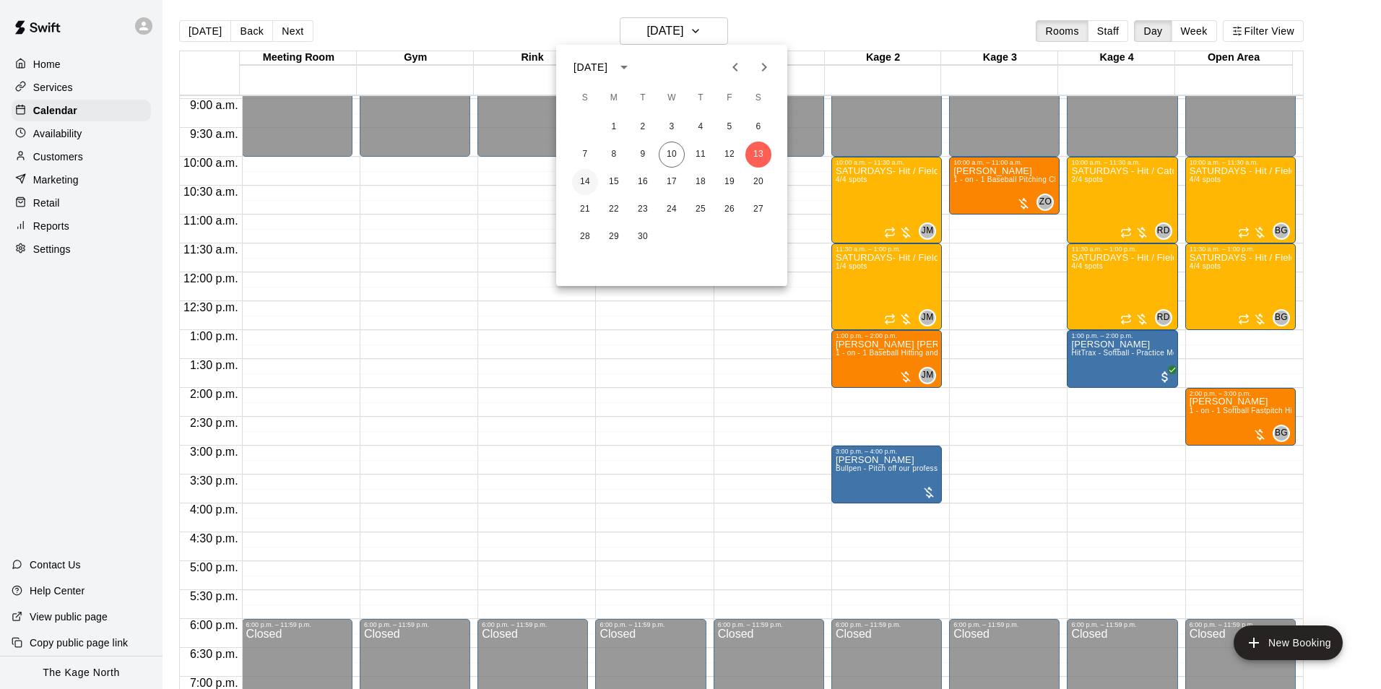
click at [584, 184] on button "14" at bounding box center [585, 182] width 26 height 26
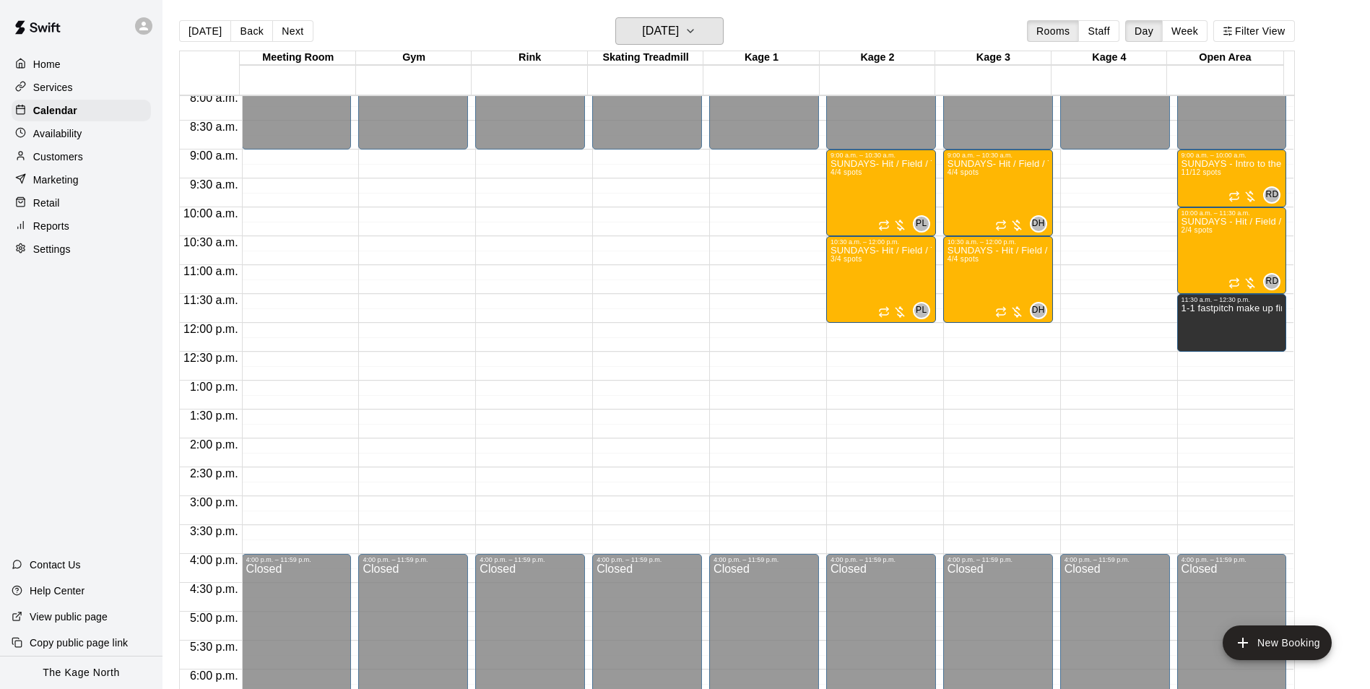
scroll to position [373, 0]
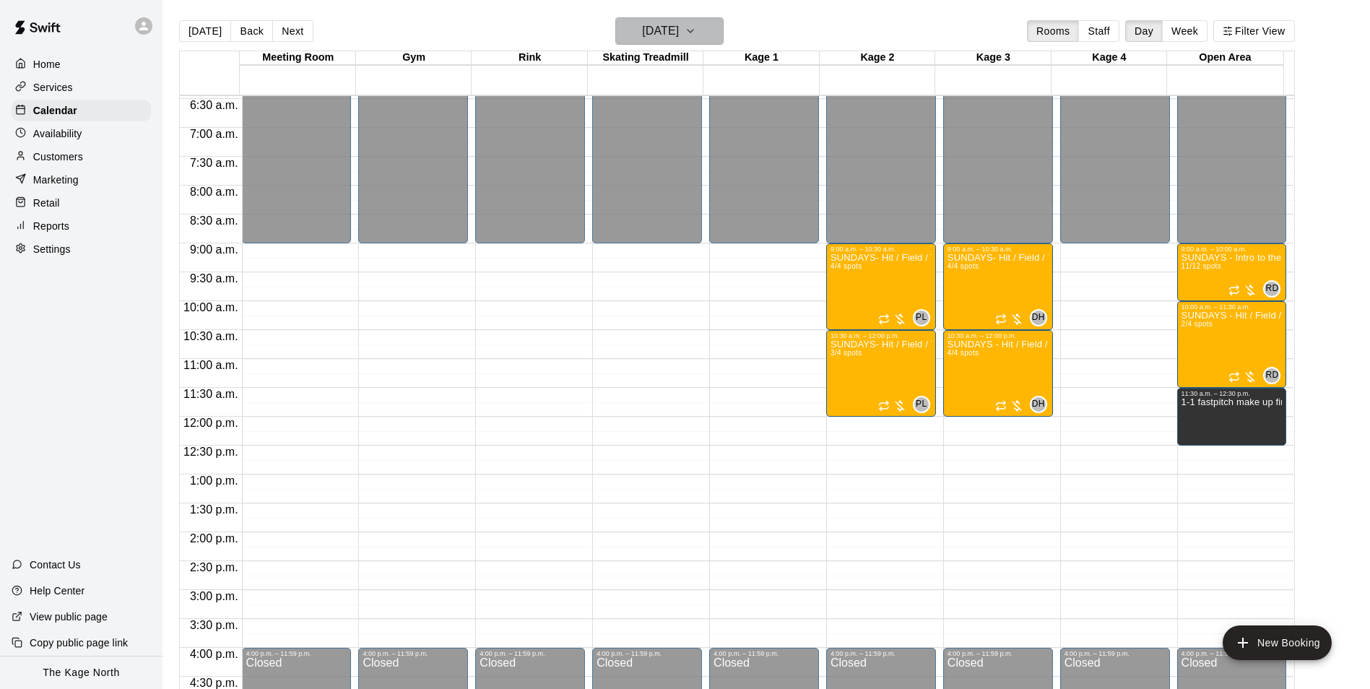
click at [679, 26] on h6 "[DATE]" at bounding box center [660, 31] width 37 height 20
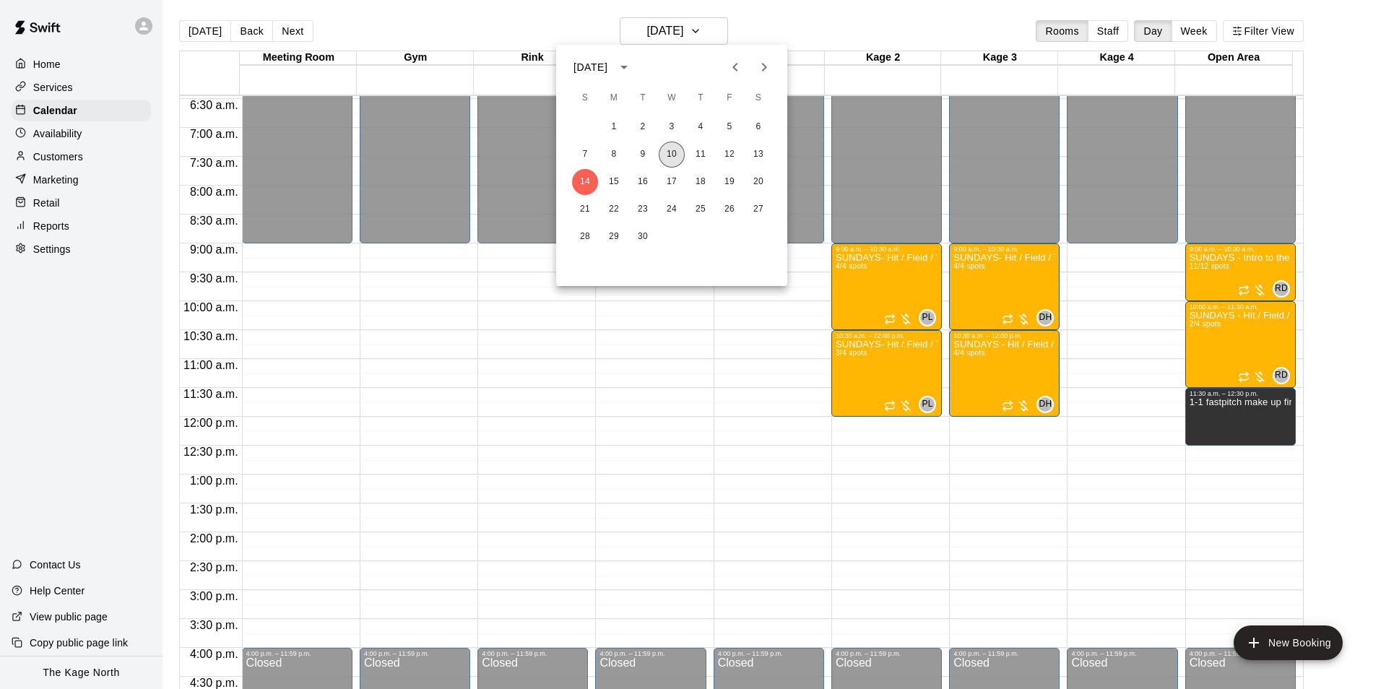
drag, startPoint x: 674, startPoint y: 153, endPoint x: 816, endPoint y: 253, distance: 174.1
click at [672, 154] on button "10" at bounding box center [672, 155] width 26 height 26
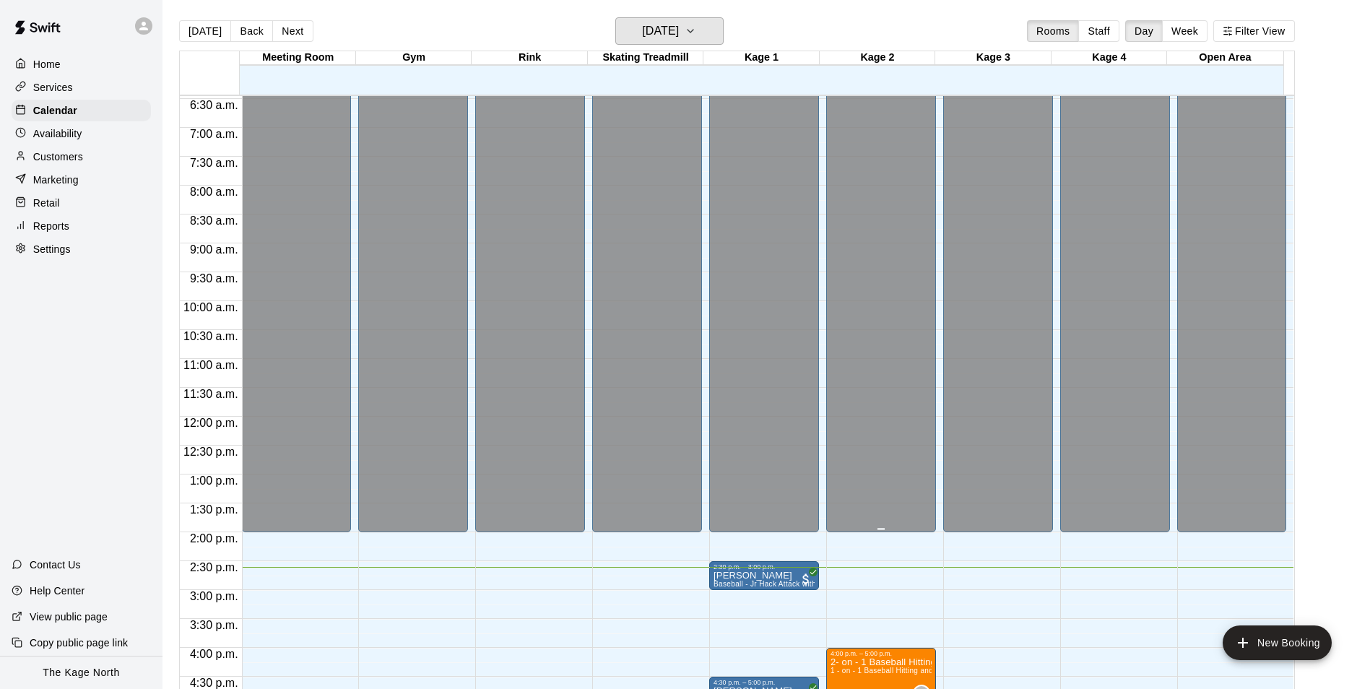
scroll to position [662, 0]
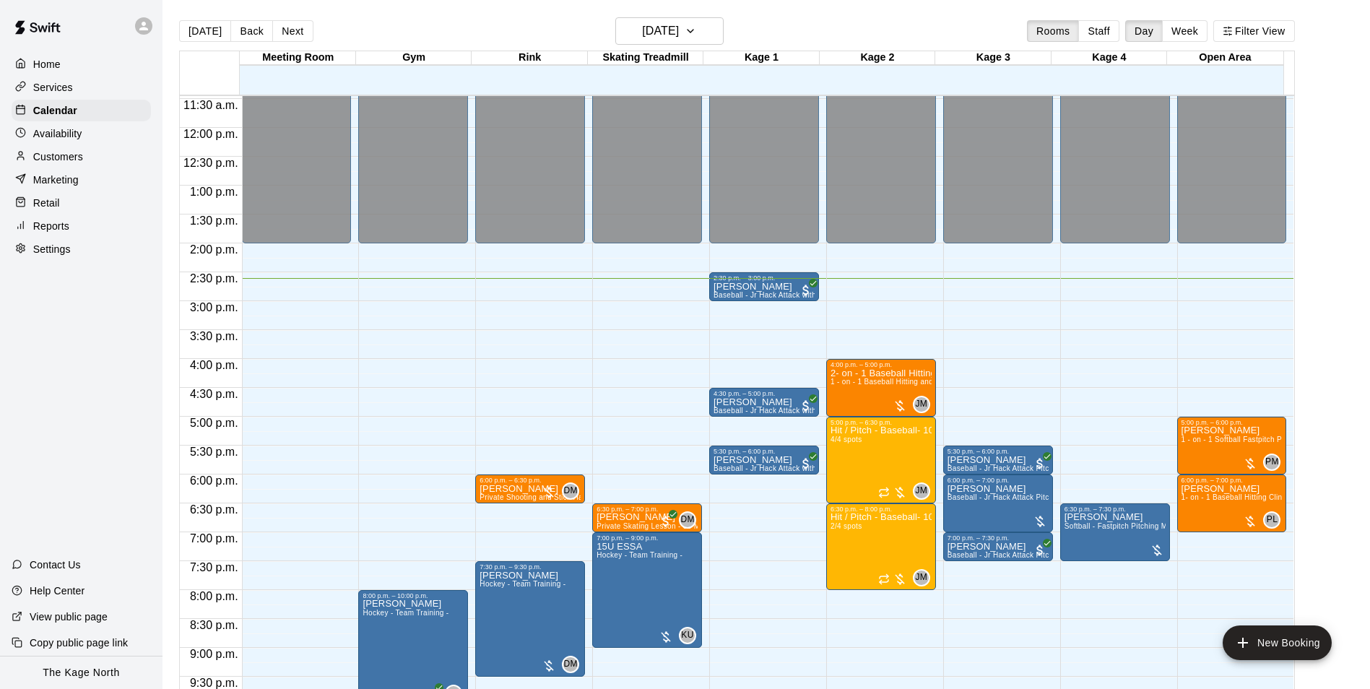
click at [73, 62] on div "Home" at bounding box center [81, 64] width 139 height 22
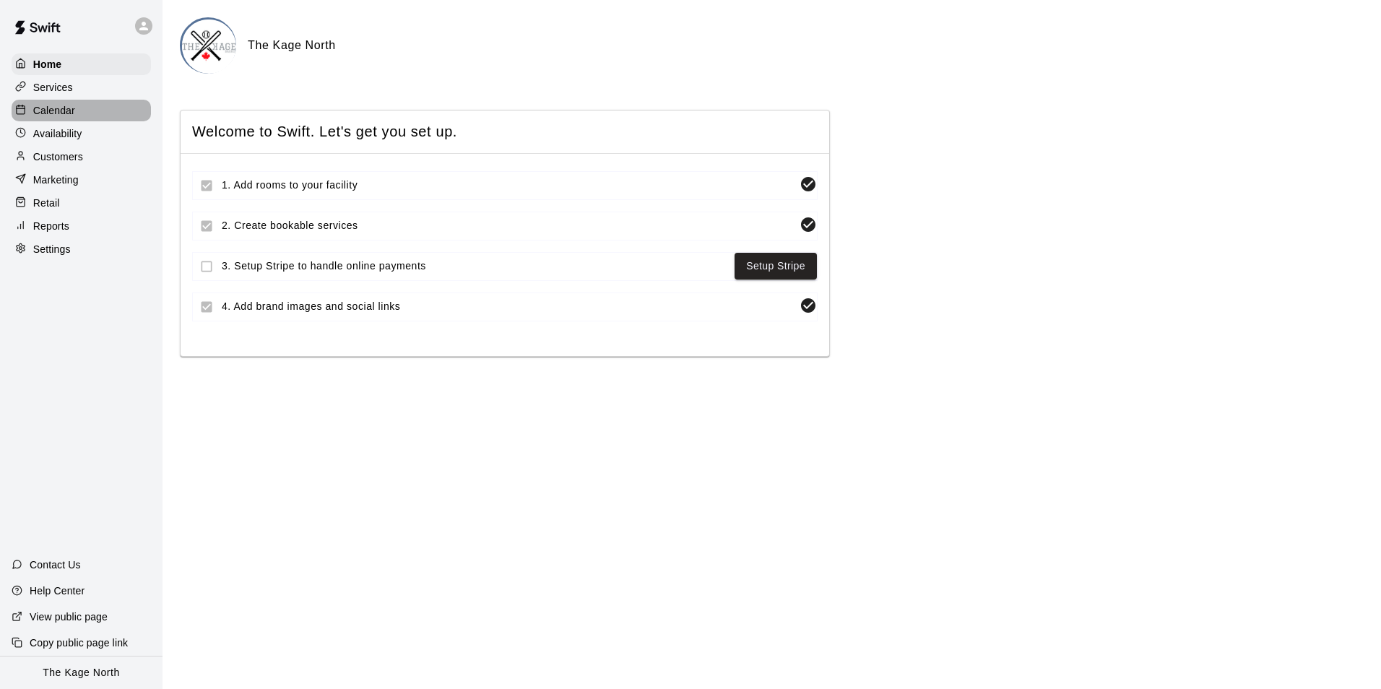
click at [69, 114] on p "Calendar" at bounding box center [54, 110] width 42 height 14
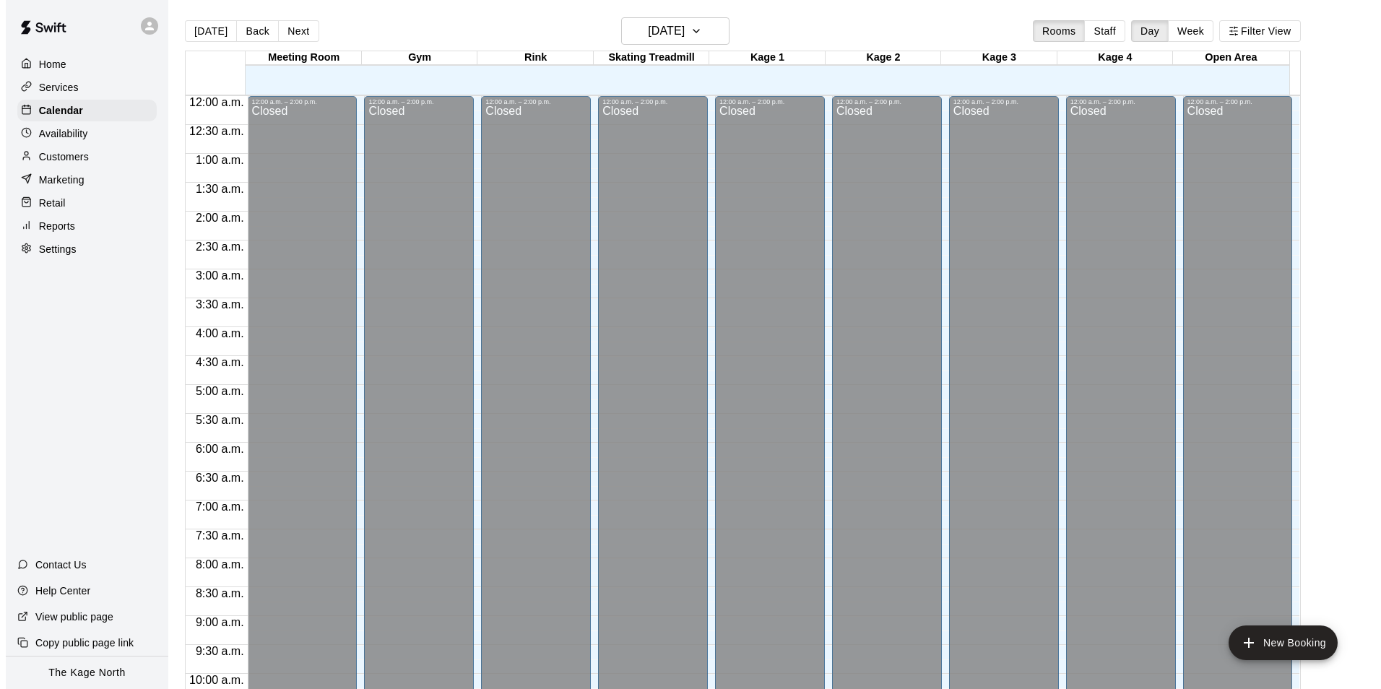
scroll to position [734, 0]
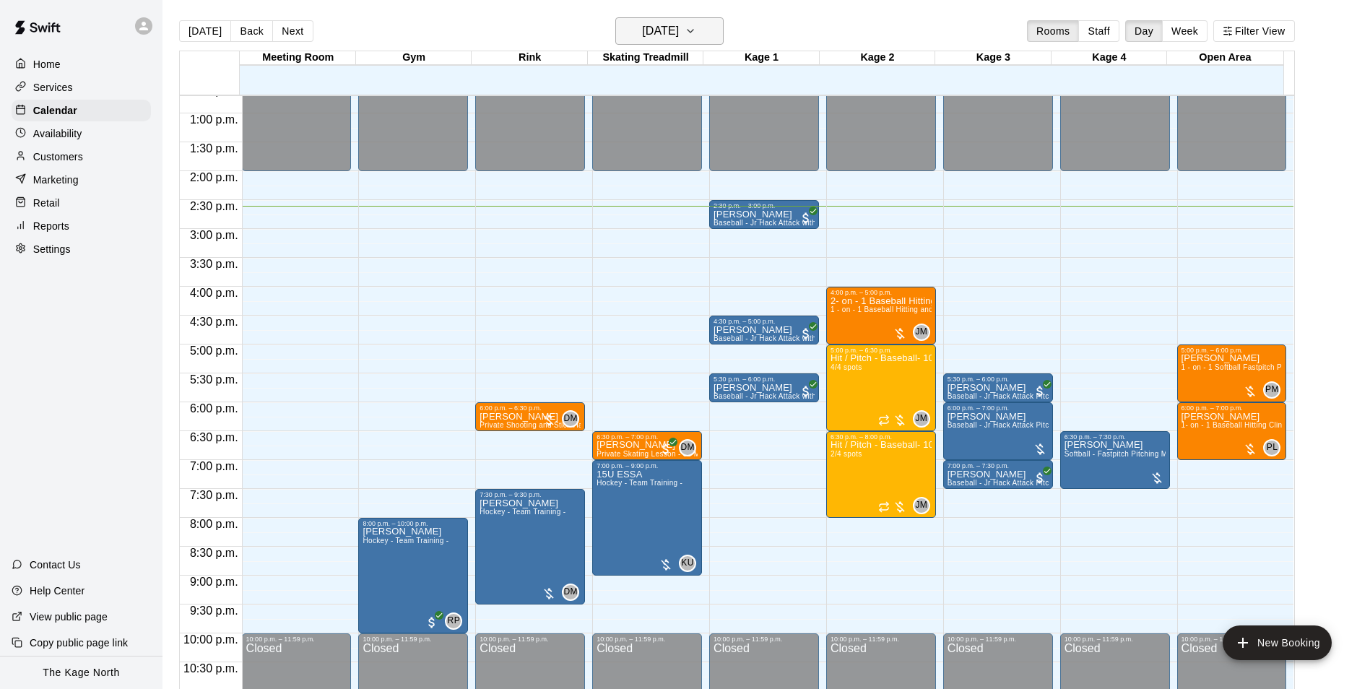
click at [679, 33] on h6 "[DATE]" at bounding box center [660, 31] width 37 height 20
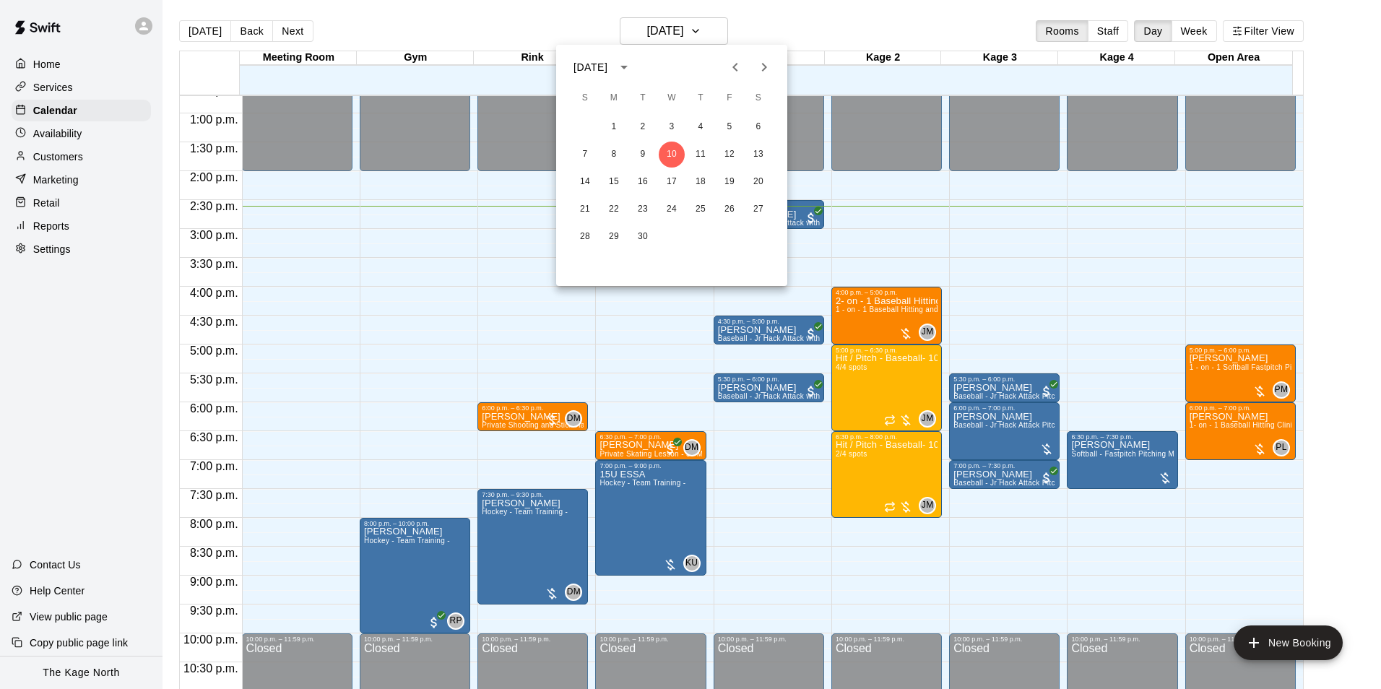
click at [828, 24] on div at bounding box center [690, 344] width 1381 height 689
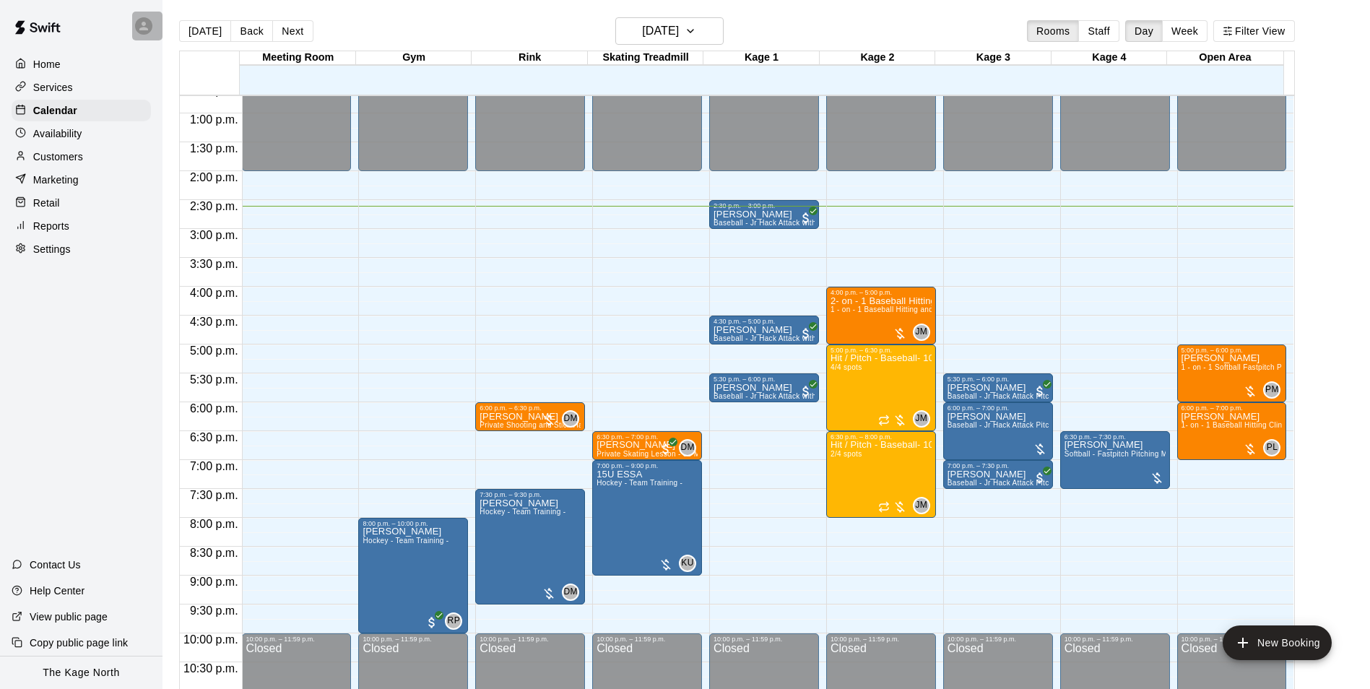
click at [142, 27] on icon at bounding box center [143, 26] width 9 height 9
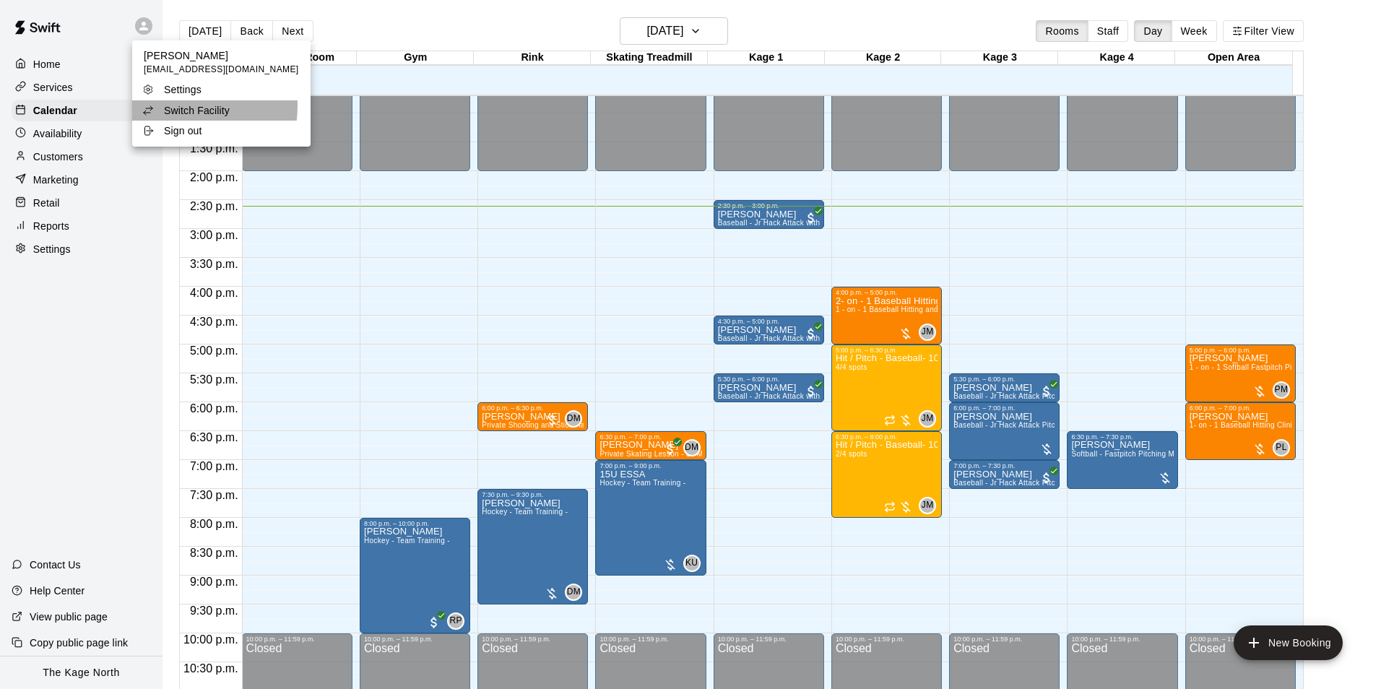
click at [185, 106] on p "Switch Facility" at bounding box center [197, 110] width 66 height 14
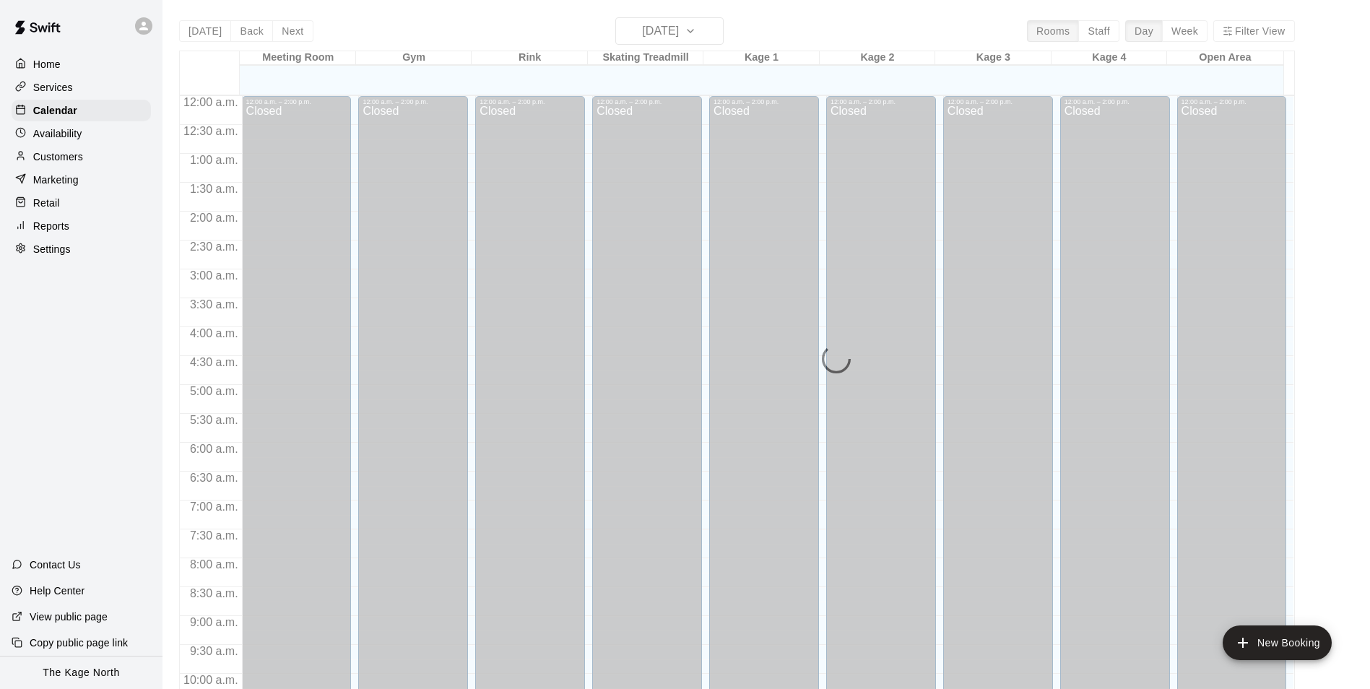
scroll to position [734, 0]
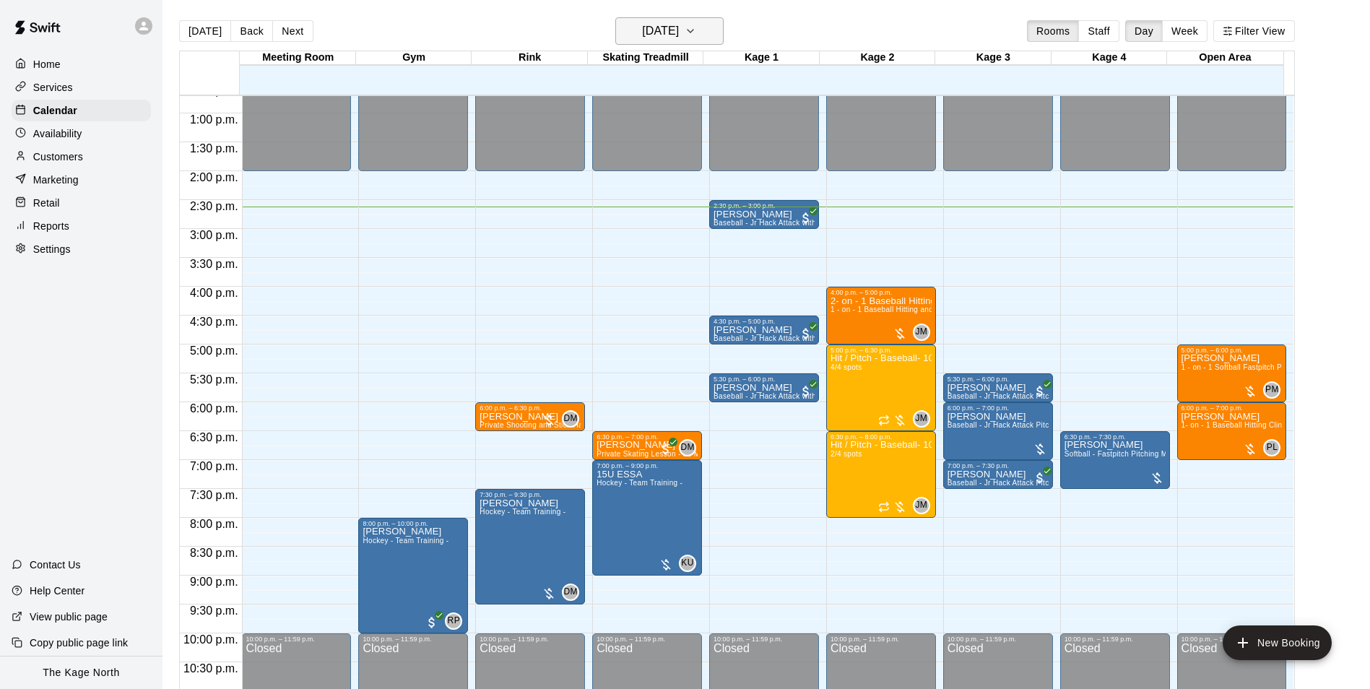
click at [679, 28] on h6 "[DATE]" at bounding box center [660, 31] width 37 height 20
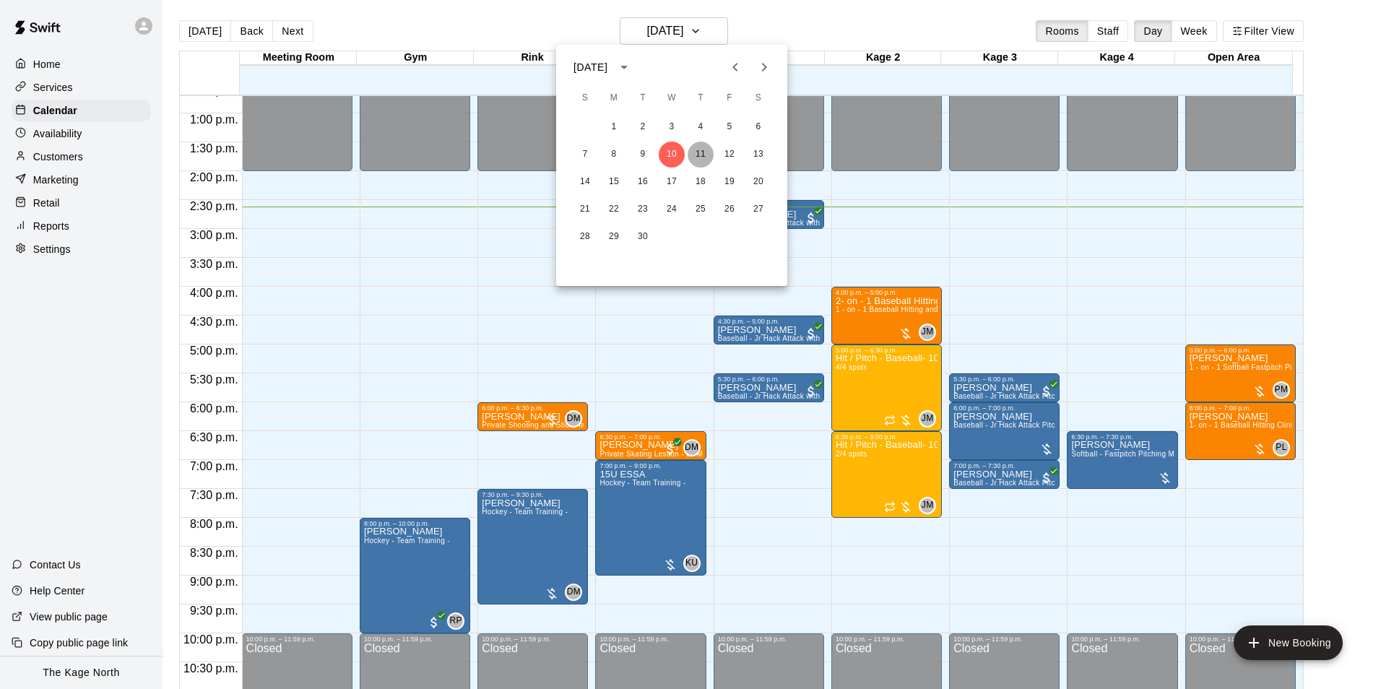
click at [703, 152] on button "11" at bounding box center [701, 155] width 26 height 26
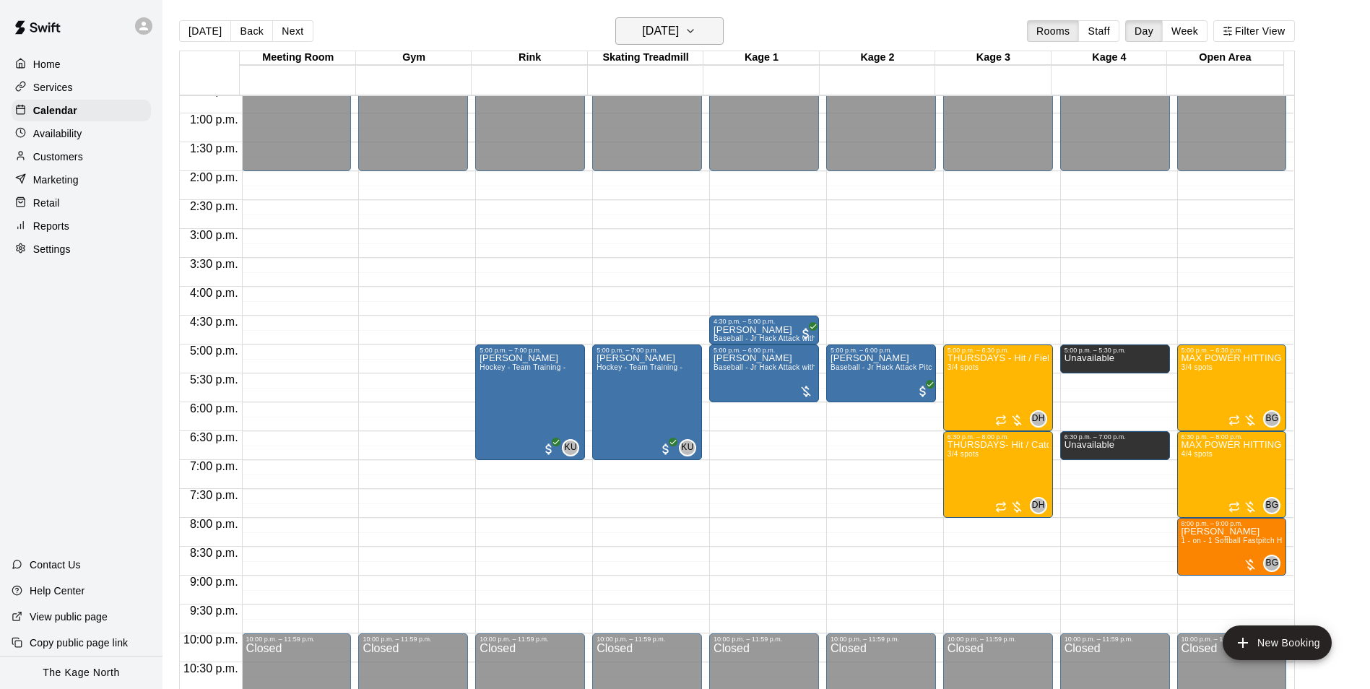
click at [679, 38] on h6 "[DATE]" at bounding box center [660, 31] width 37 height 20
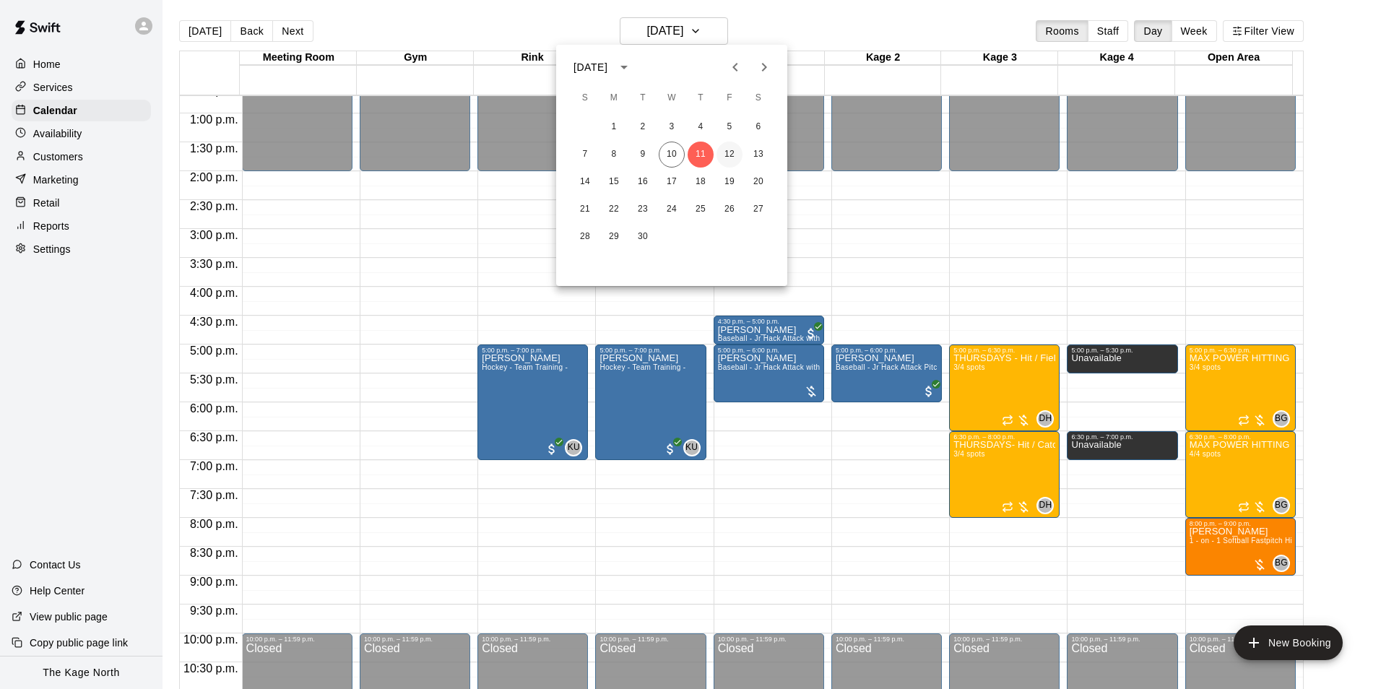
click at [740, 153] on button "12" at bounding box center [729, 155] width 26 height 26
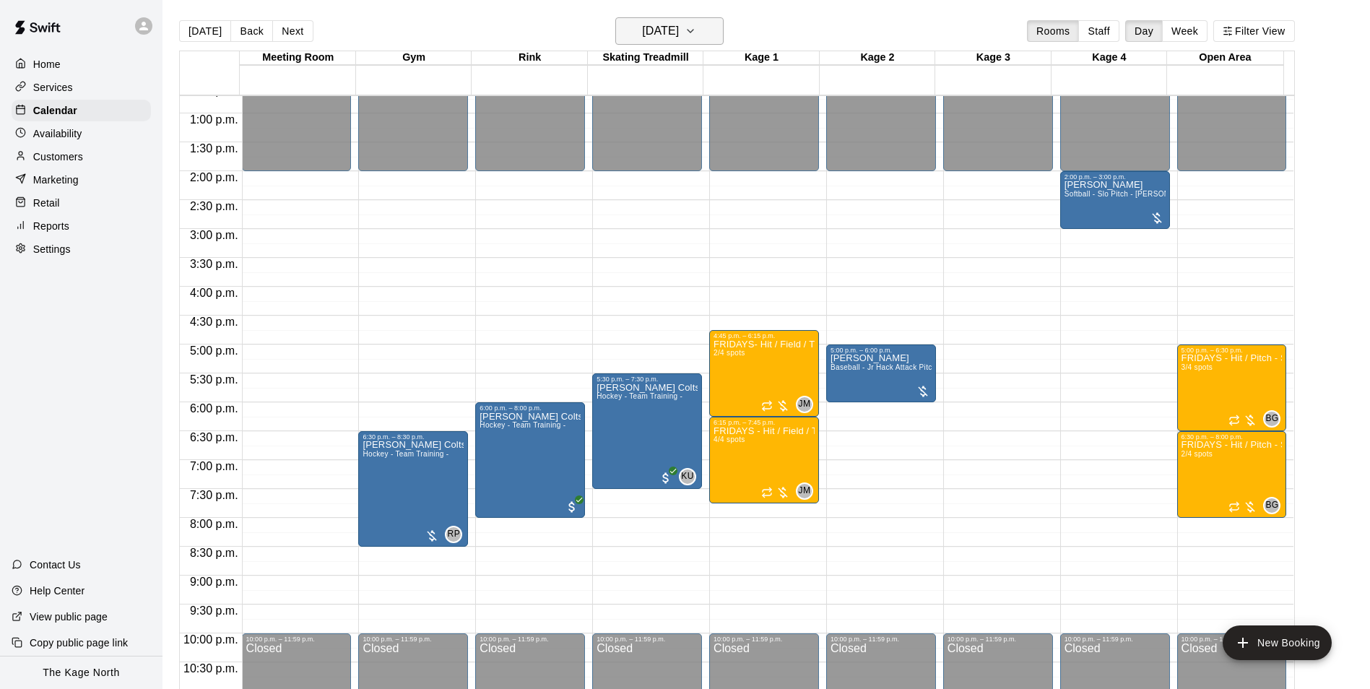
click at [665, 28] on h6 "[DATE]" at bounding box center [660, 31] width 37 height 20
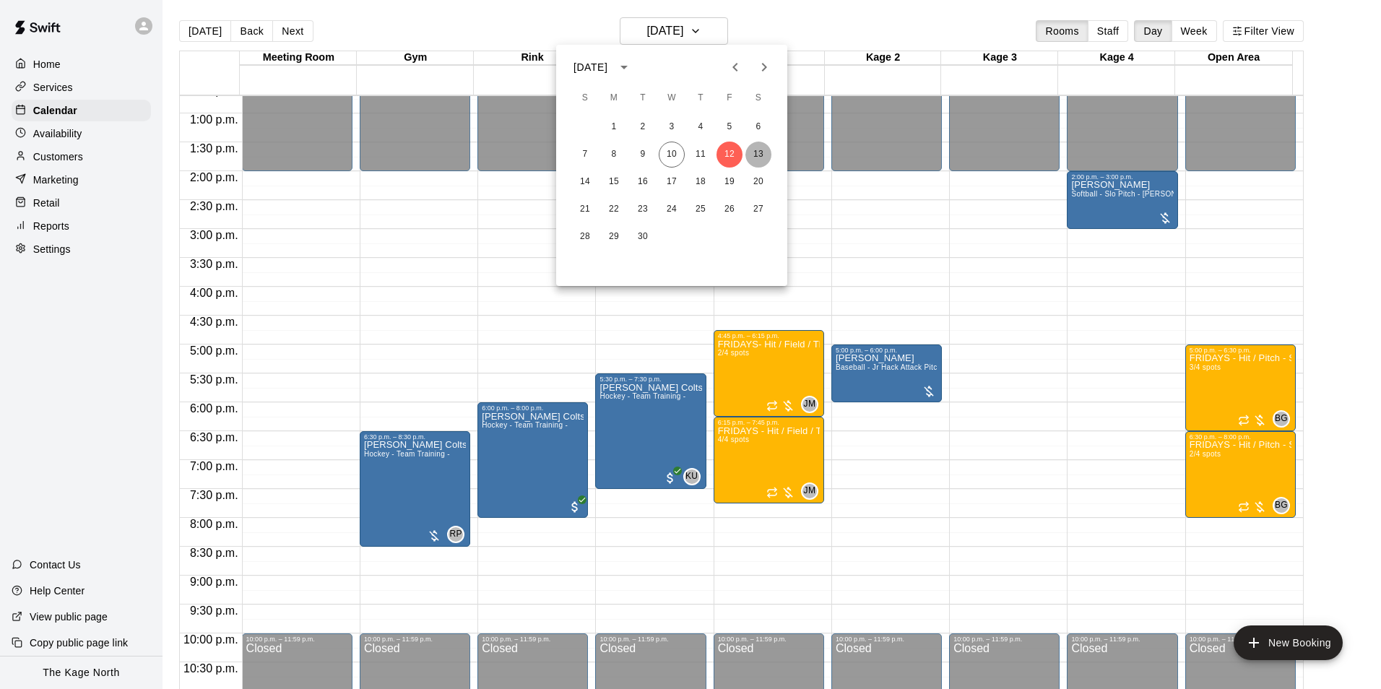
click at [755, 155] on button "13" at bounding box center [758, 155] width 26 height 26
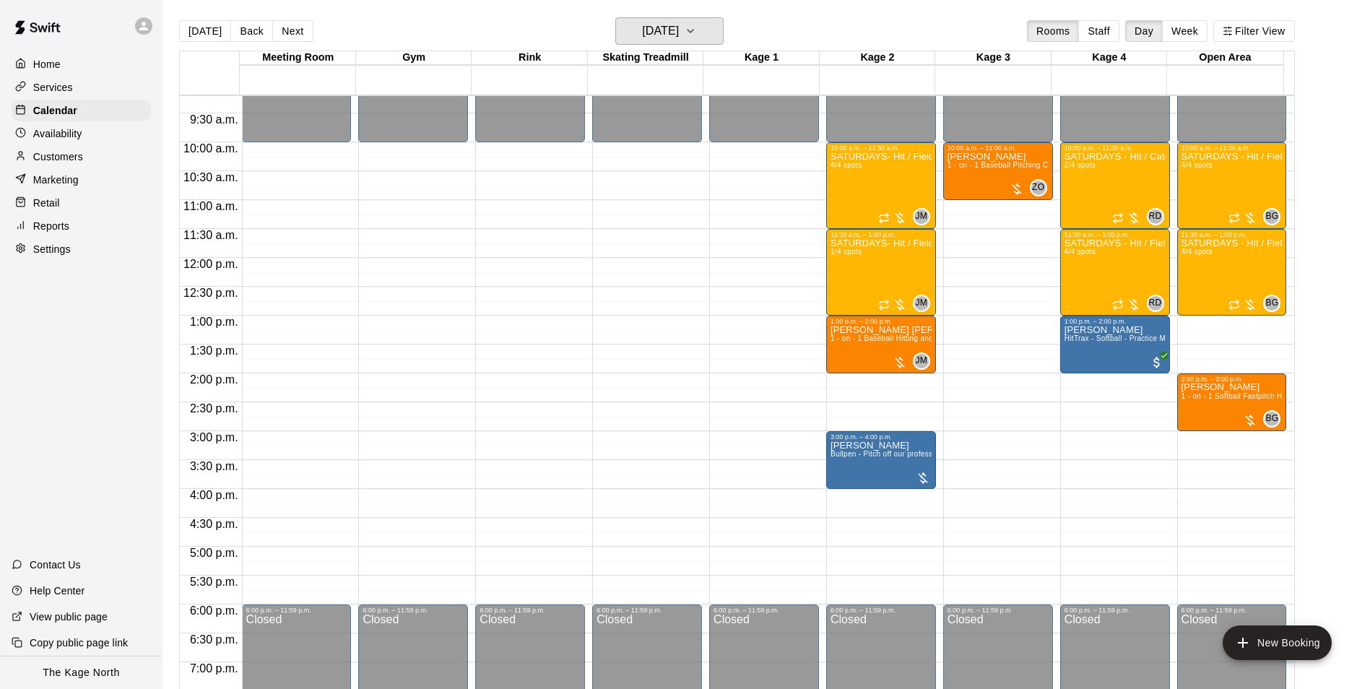
scroll to position [445, 0]
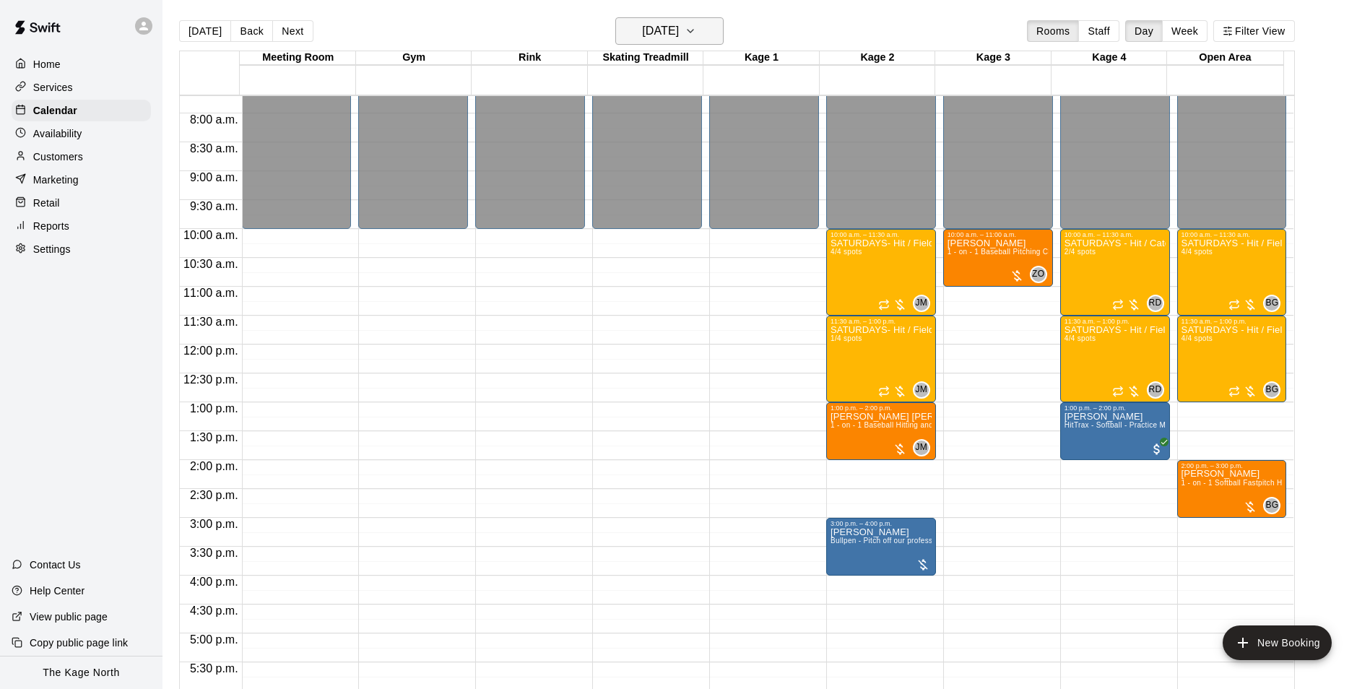
click at [679, 29] on h6 "[DATE]" at bounding box center [660, 31] width 37 height 20
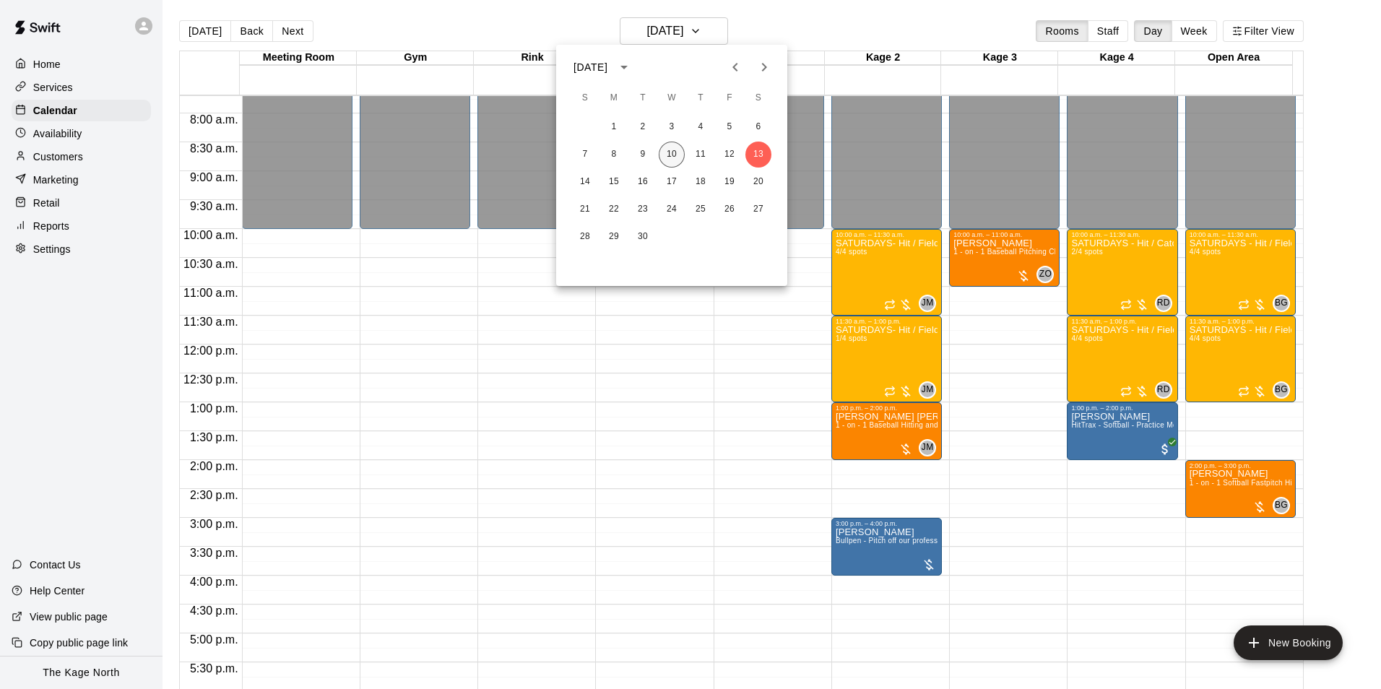
click at [673, 152] on button "10" at bounding box center [672, 155] width 26 height 26
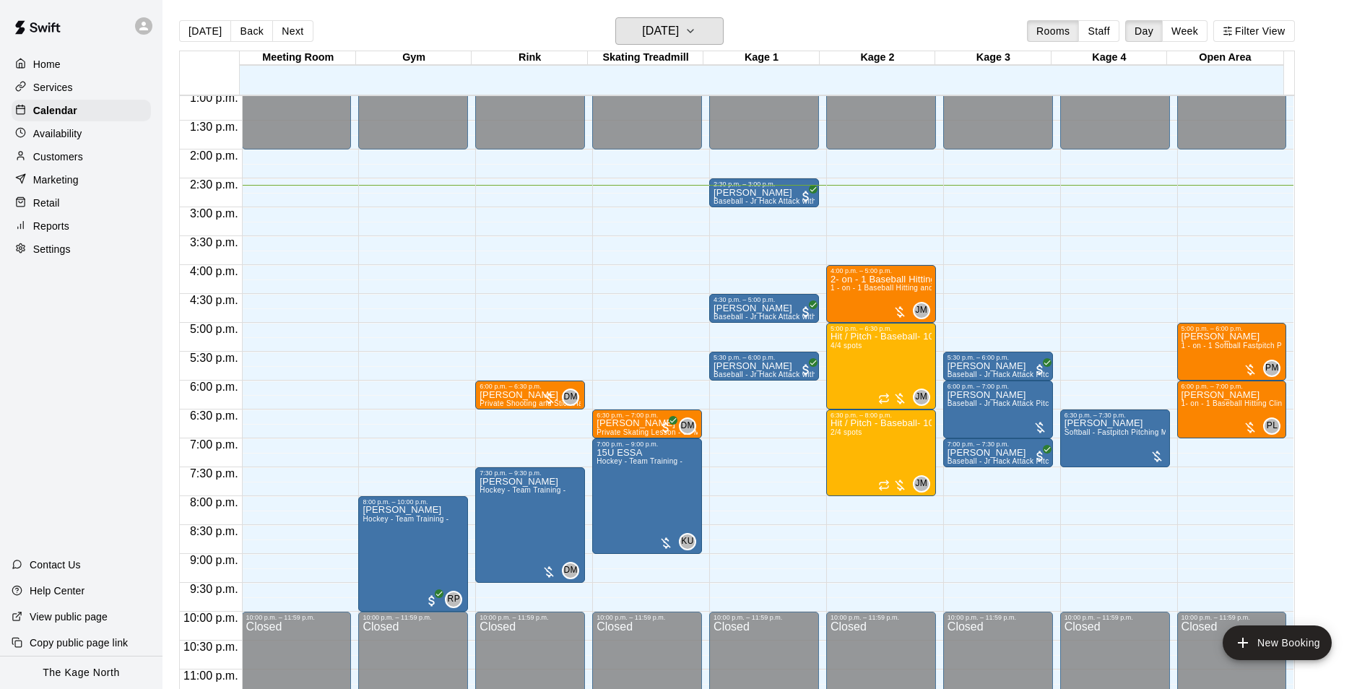
scroll to position [779, 0]
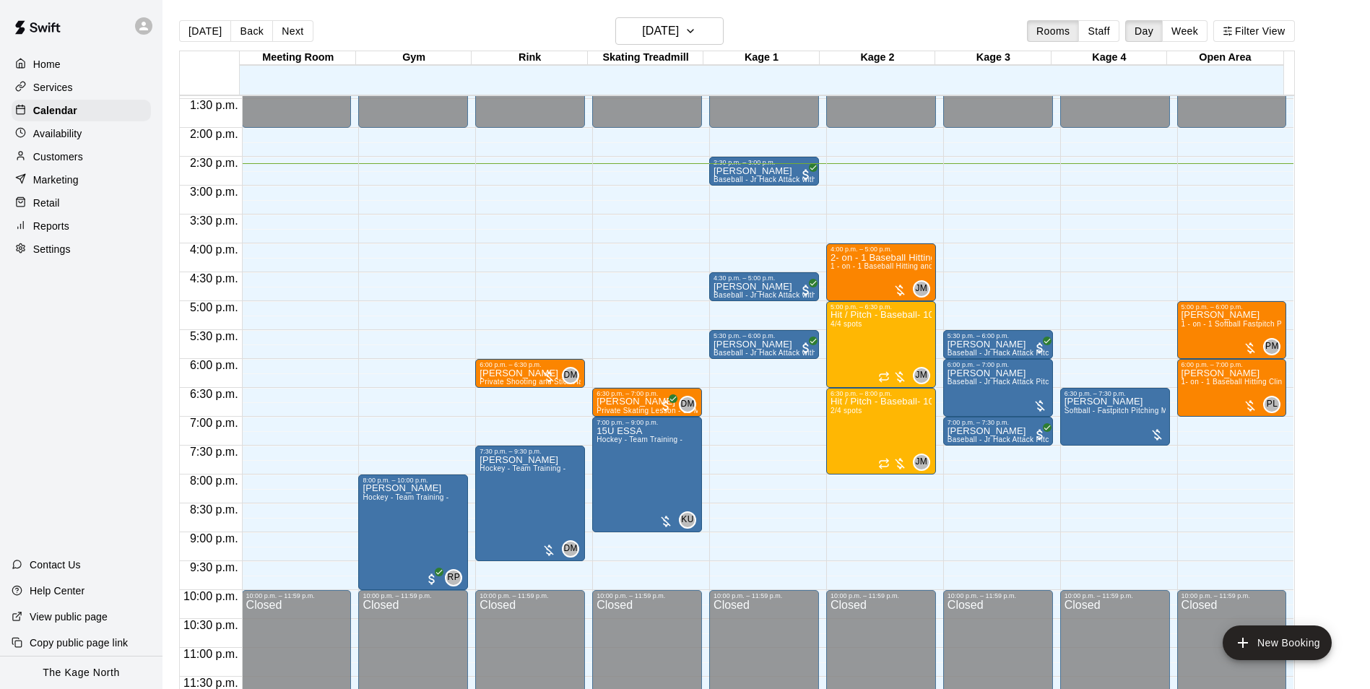
click at [77, 161] on p "Customers" at bounding box center [58, 156] width 50 height 14
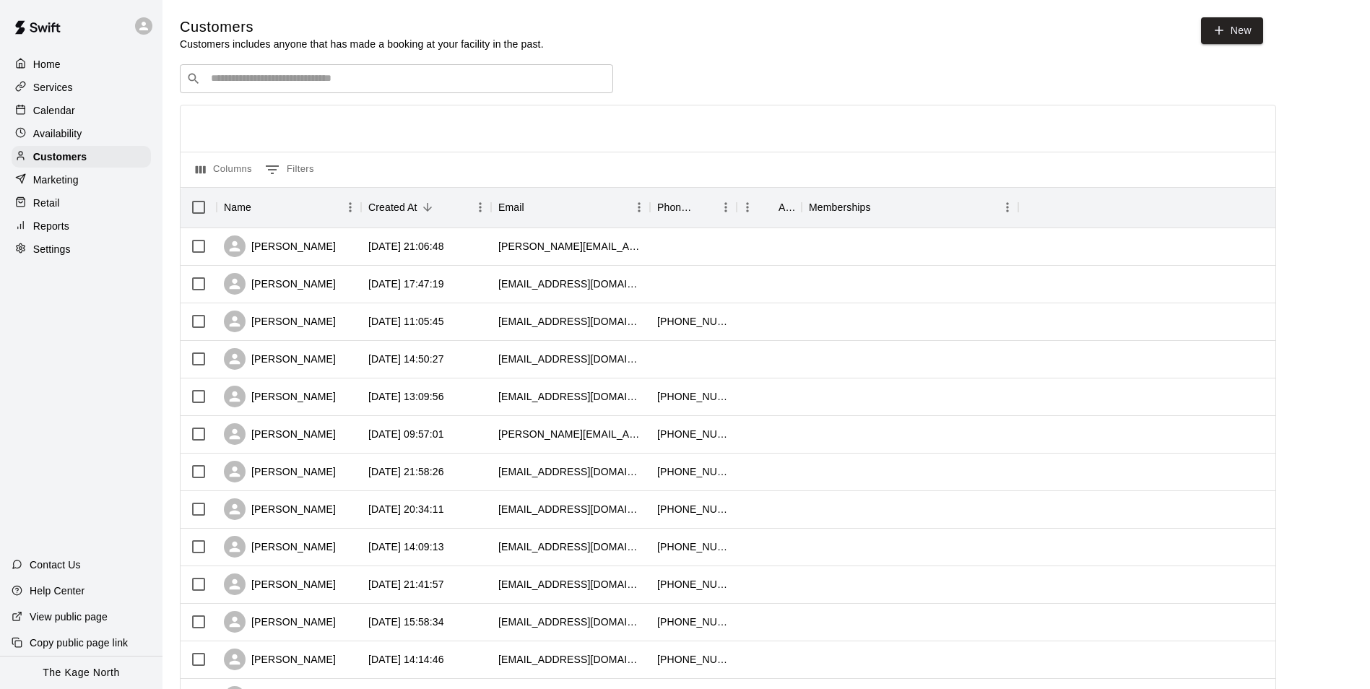
click at [61, 110] on p "Calendar" at bounding box center [54, 110] width 42 height 14
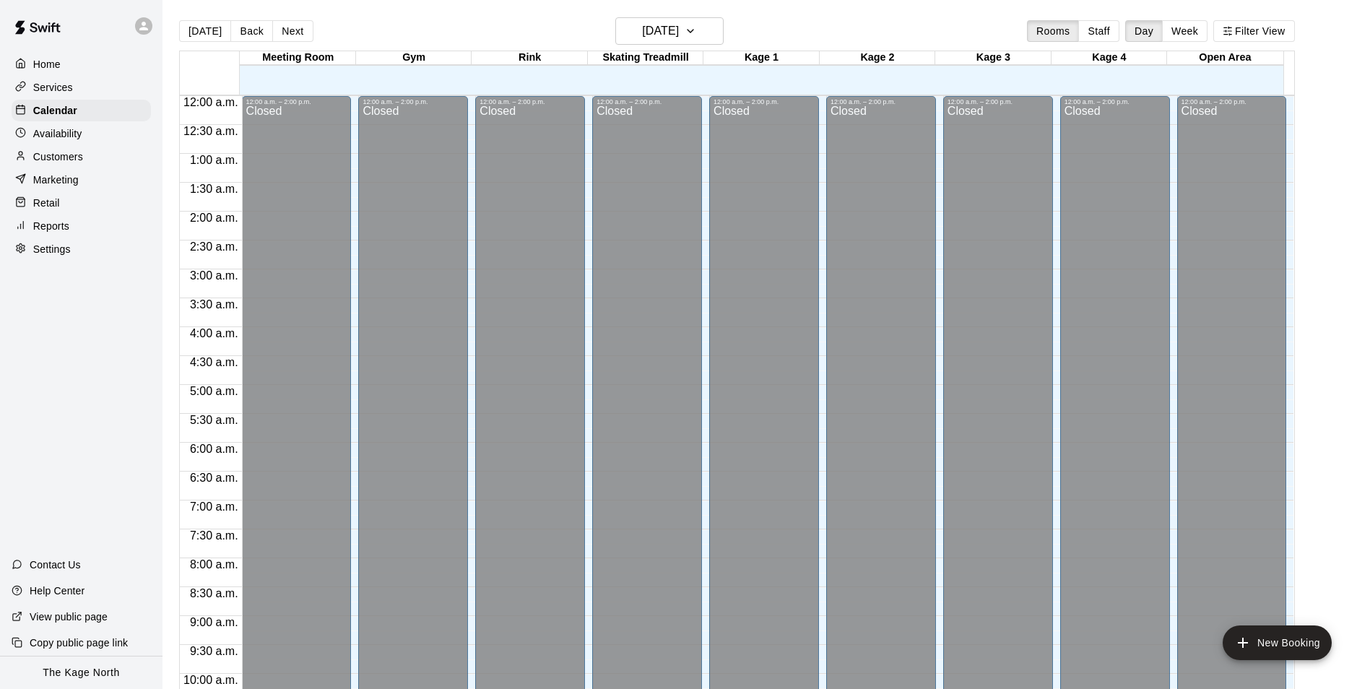
scroll to position [734, 0]
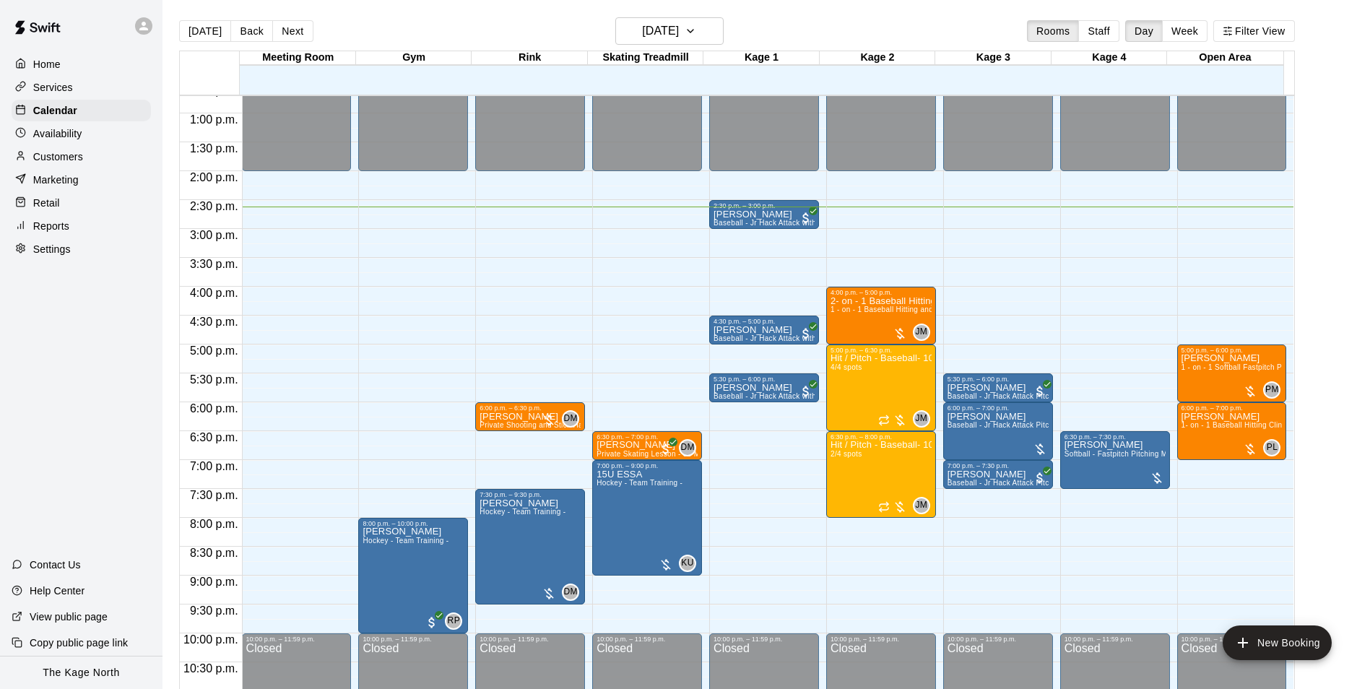
click at [78, 164] on p "Customers" at bounding box center [58, 156] width 50 height 14
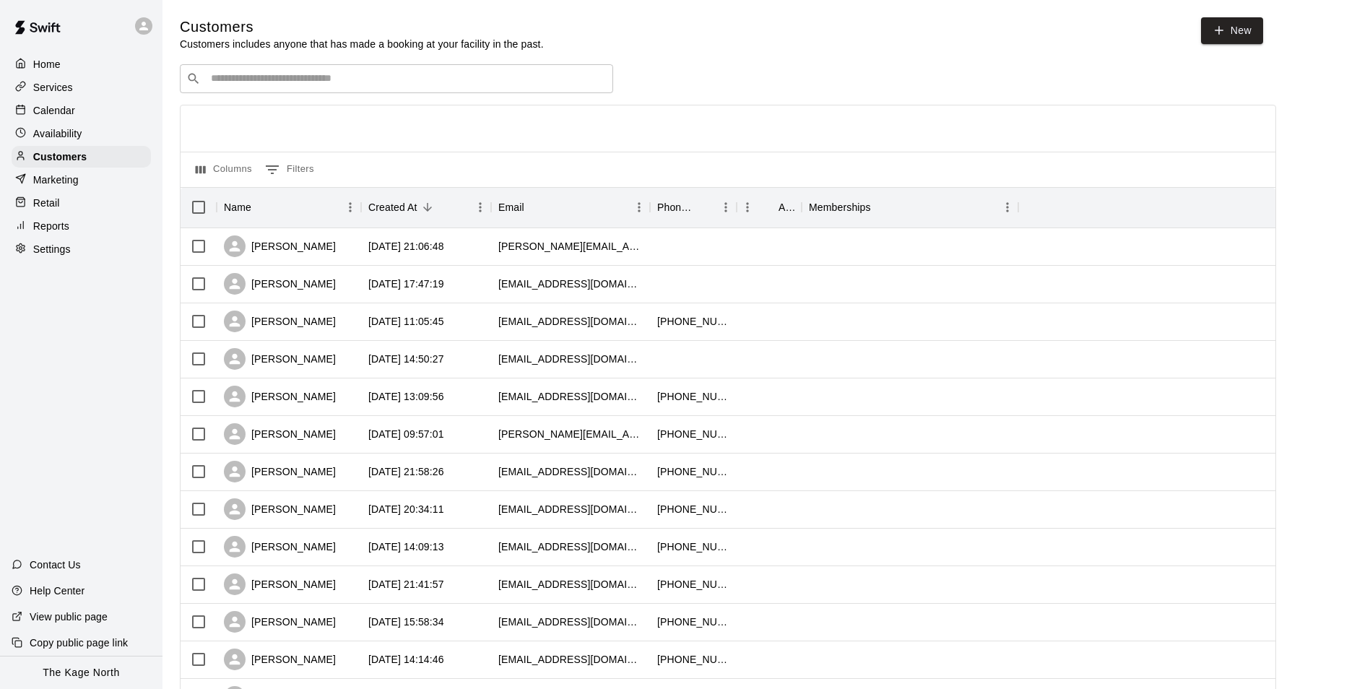
click at [64, 108] on p "Calendar" at bounding box center [54, 110] width 42 height 14
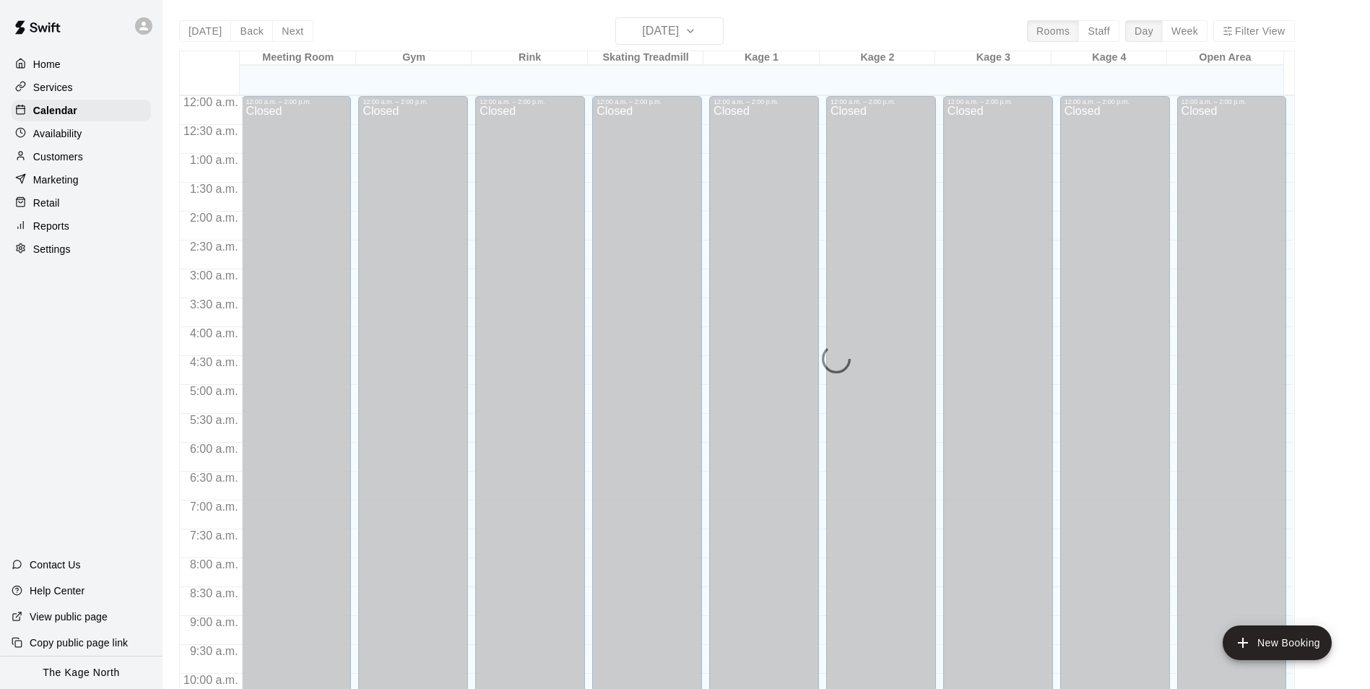
scroll to position [734, 0]
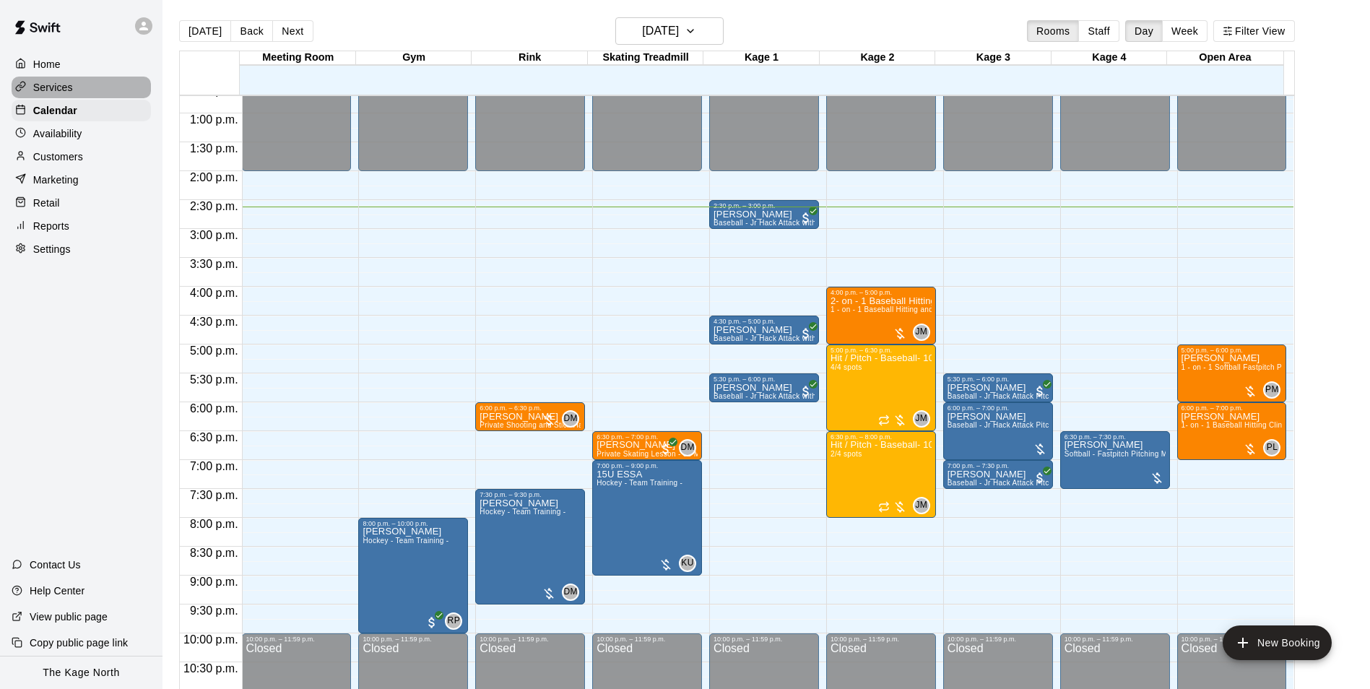
click at [64, 88] on p "Services" at bounding box center [53, 87] width 40 height 14
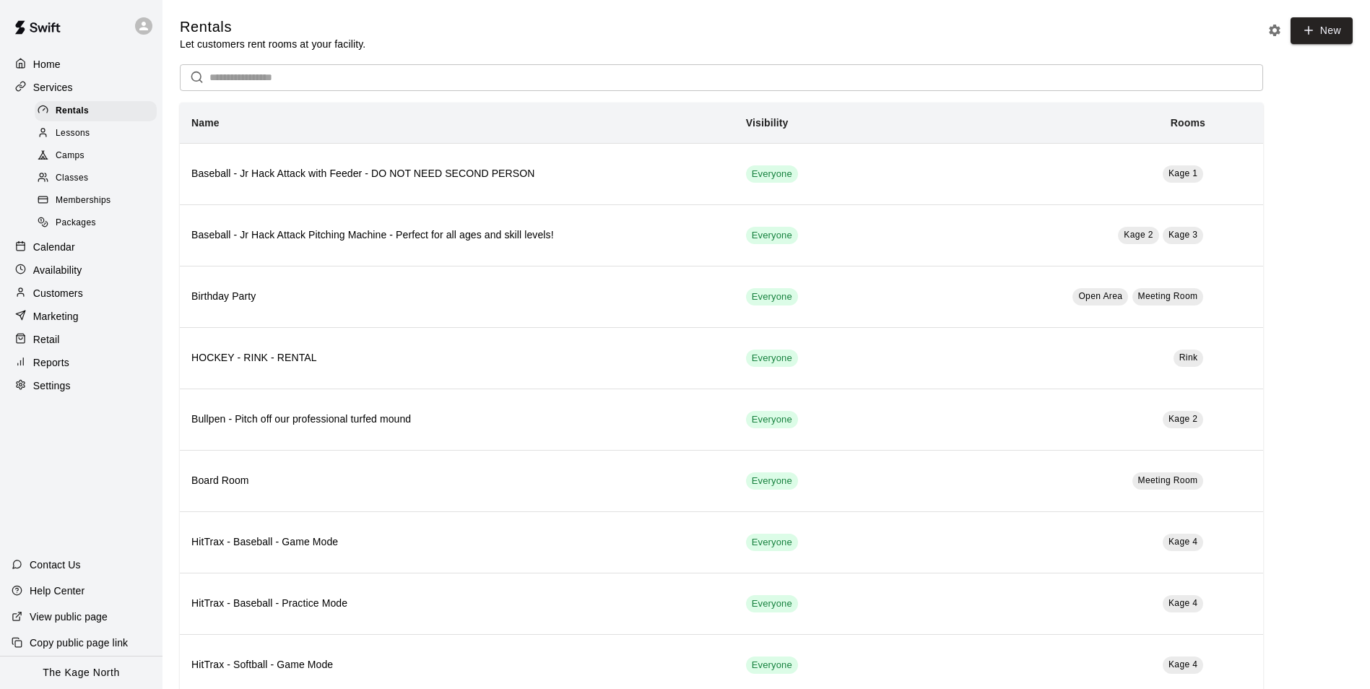
click at [81, 156] on span "Camps" at bounding box center [70, 156] width 29 height 14
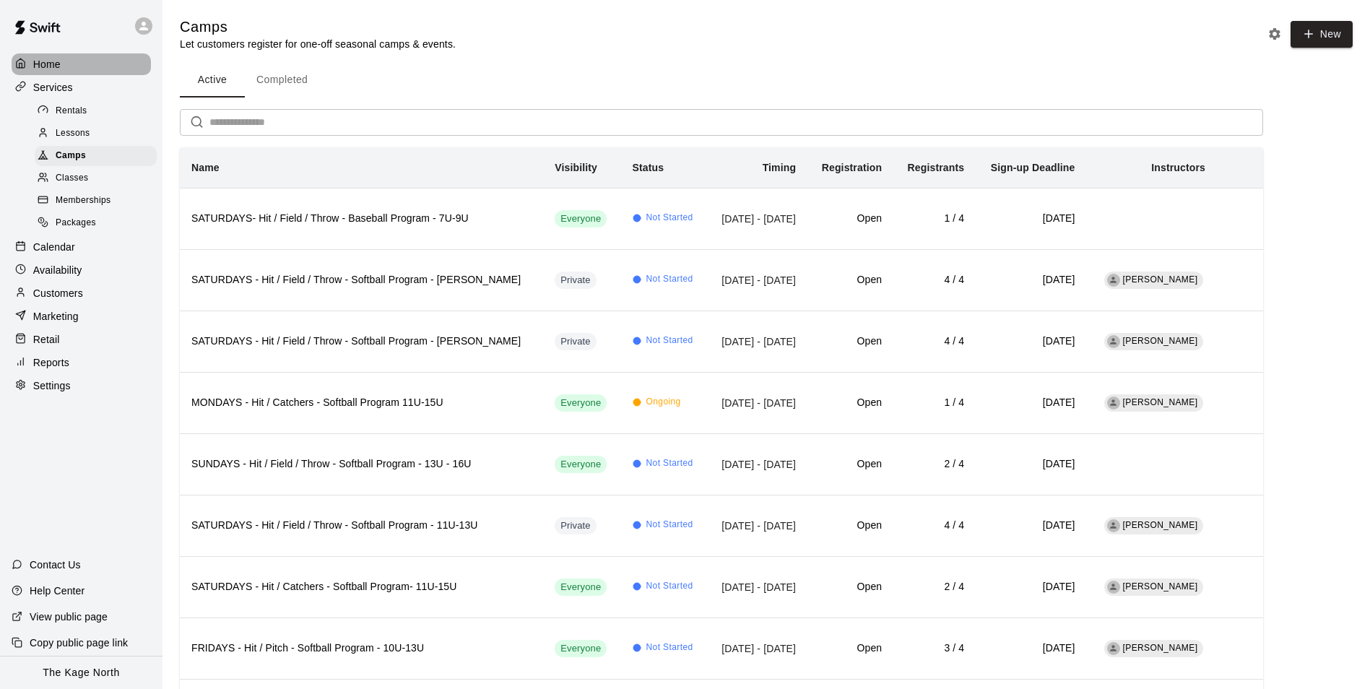
click at [46, 57] on p "Home" at bounding box center [46, 64] width 27 height 14
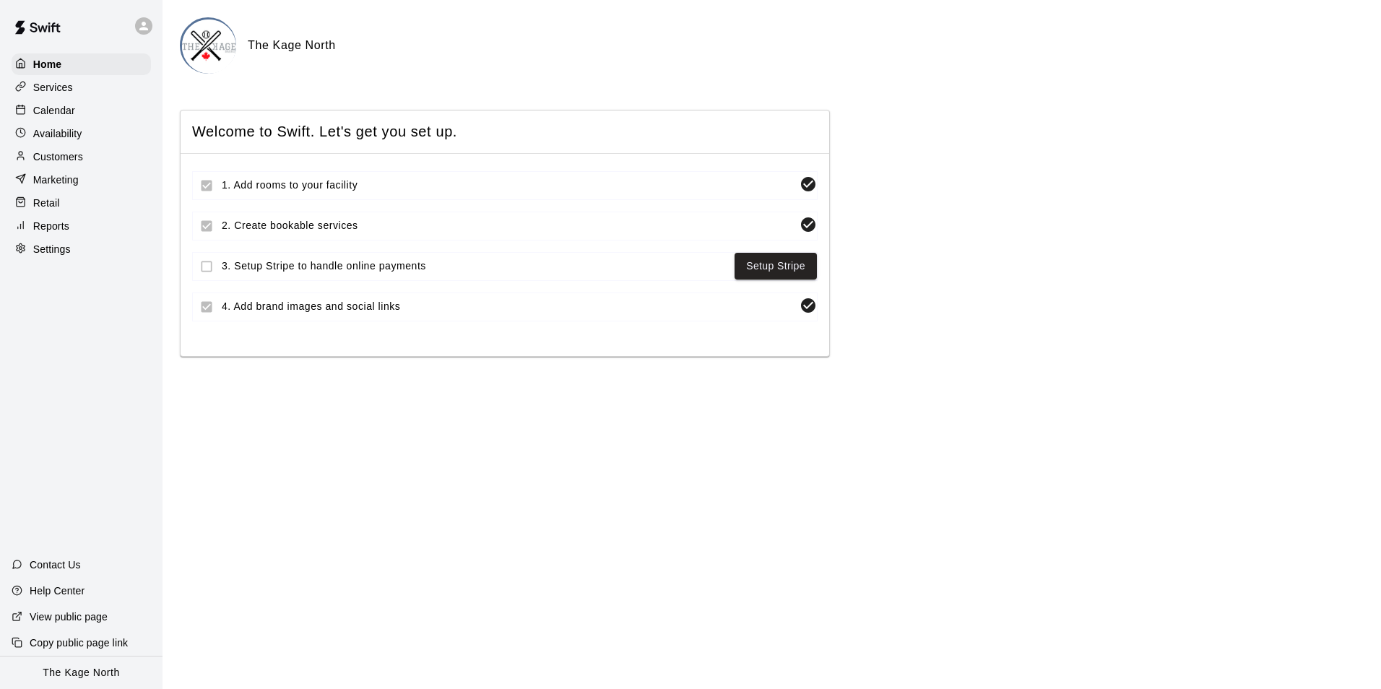
click at [57, 114] on p "Calendar" at bounding box center [54, 110] width 42 height 14
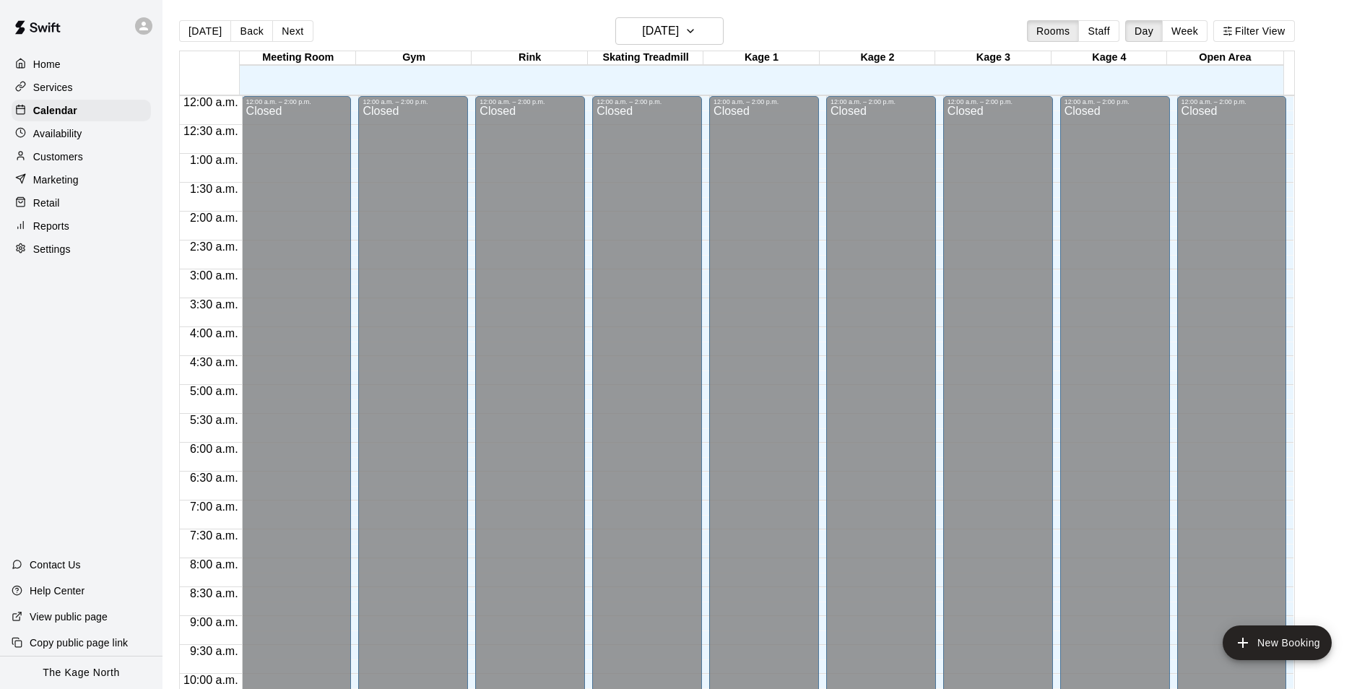
scroll to position [734, 0]
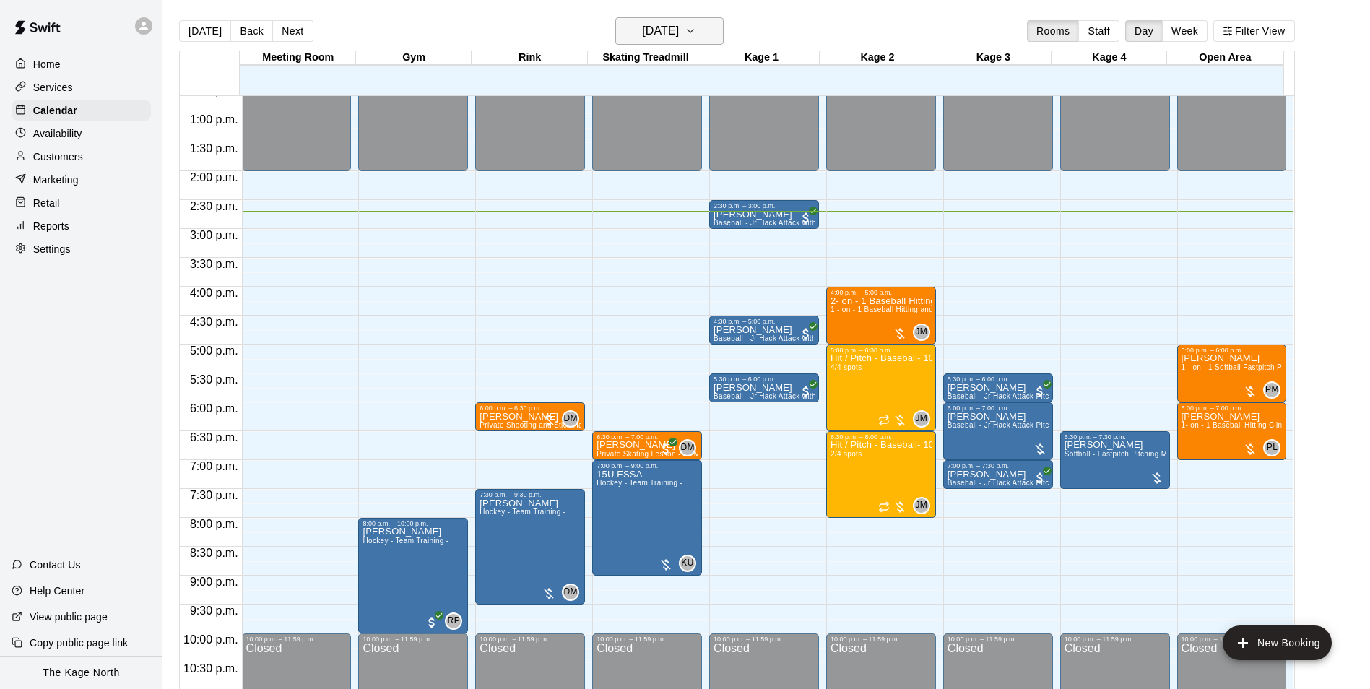
click at [679, 32] on h6 "[DATE]" at bounding box center [660, 31] width 37 height 20
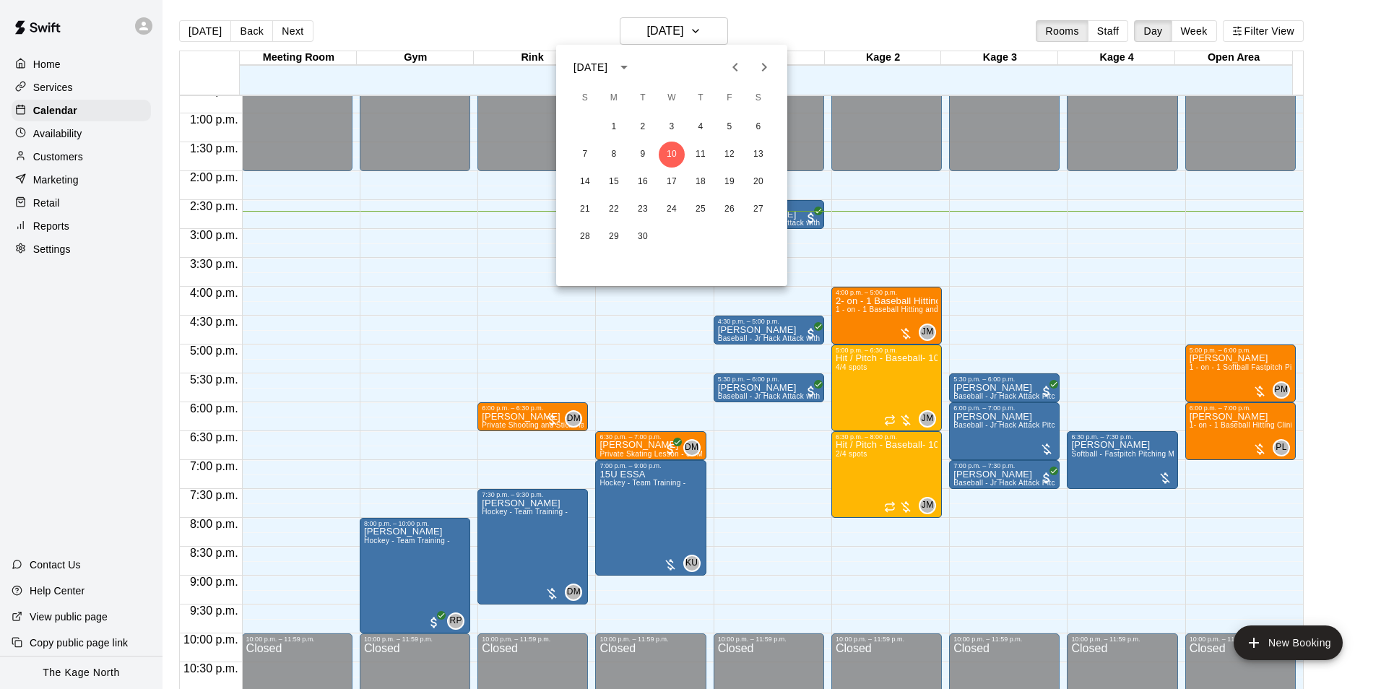
click at [818, 30] on div at bounding box center [690, 344] width 1381 height 689
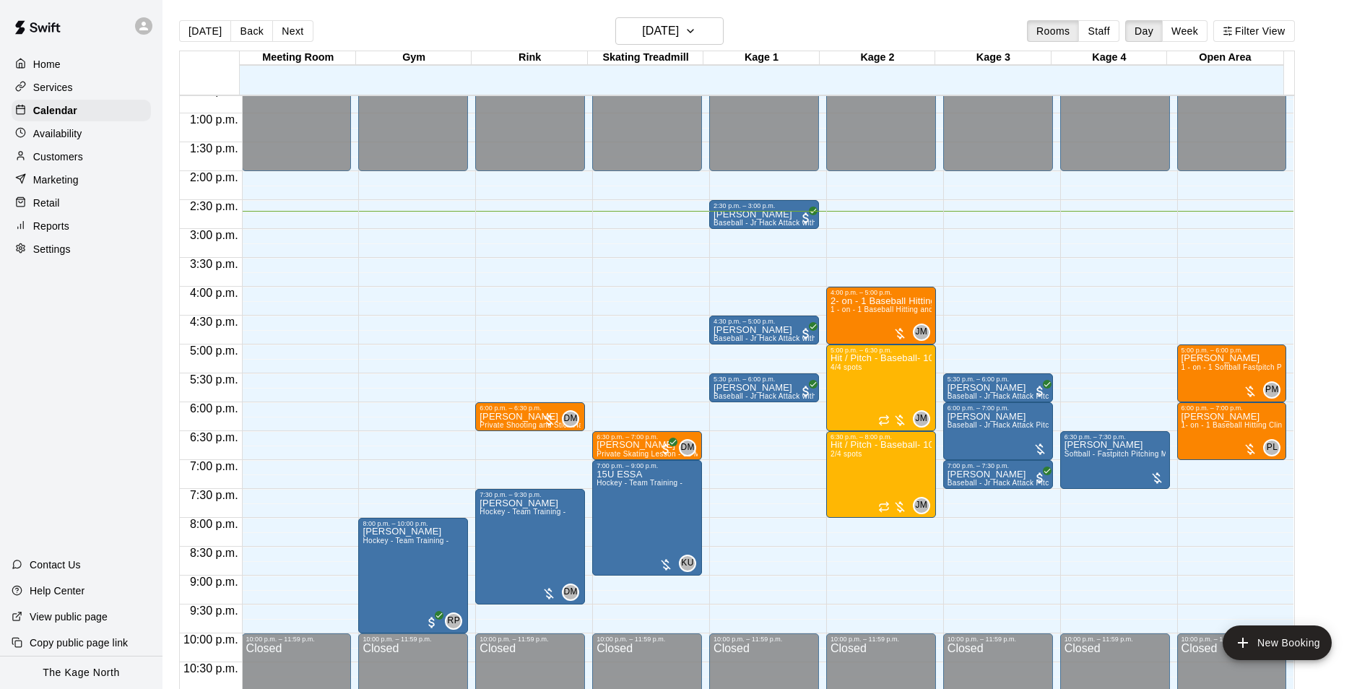
click at [58, 136] on p "Availability" at bounding box center [57, 133] width 49 height 14
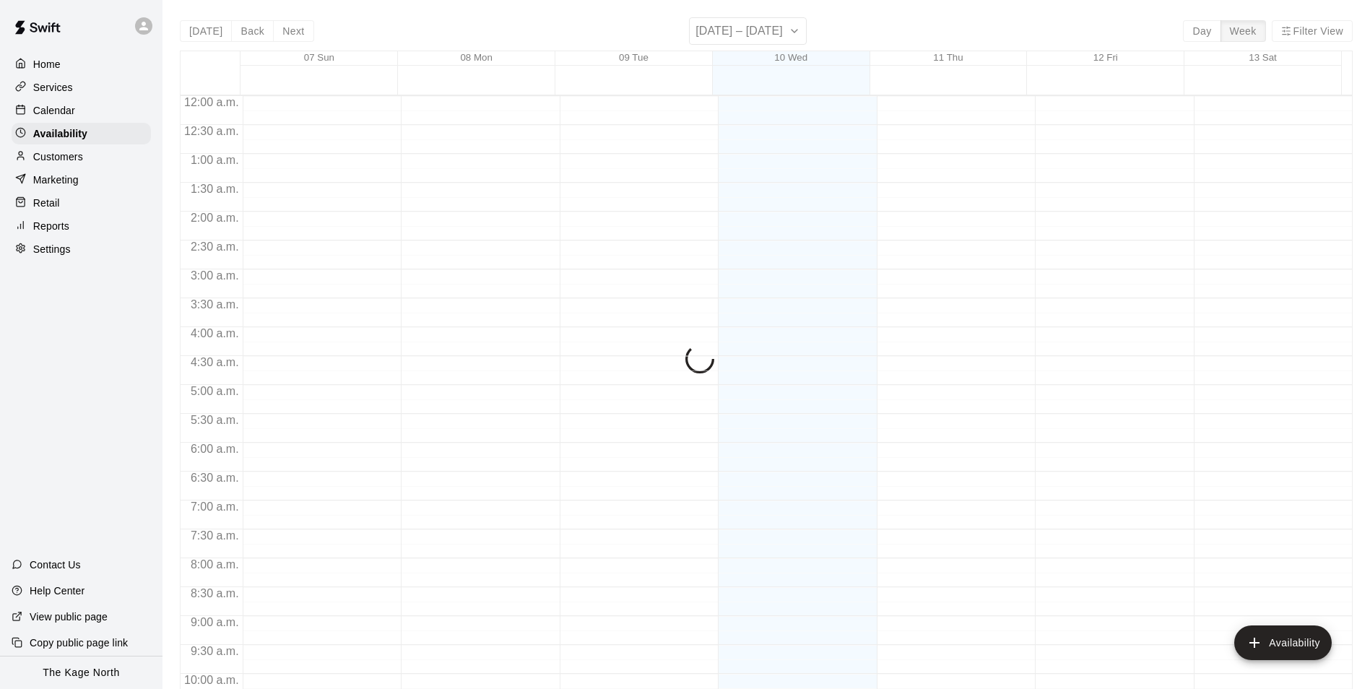
scroll to position [778, 0]
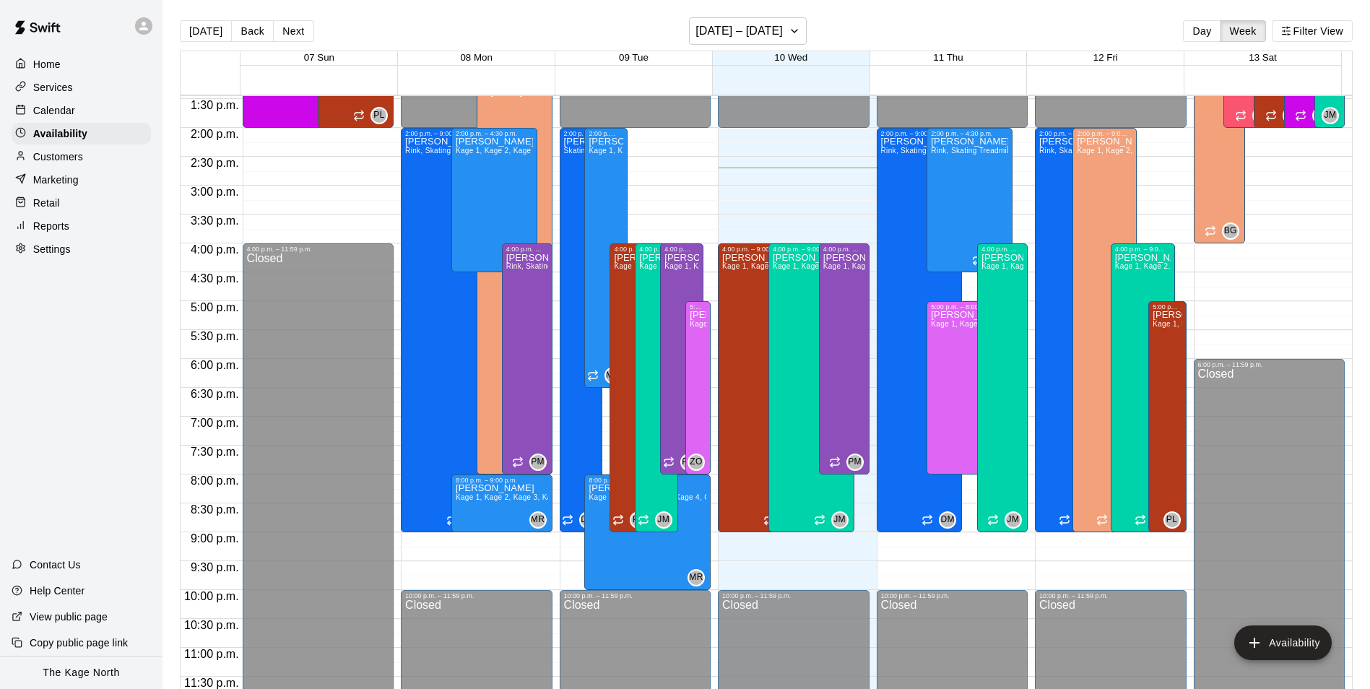
click at [43, 115] on p "Calendar" at bounding box center [54, 110] width 42 height 14
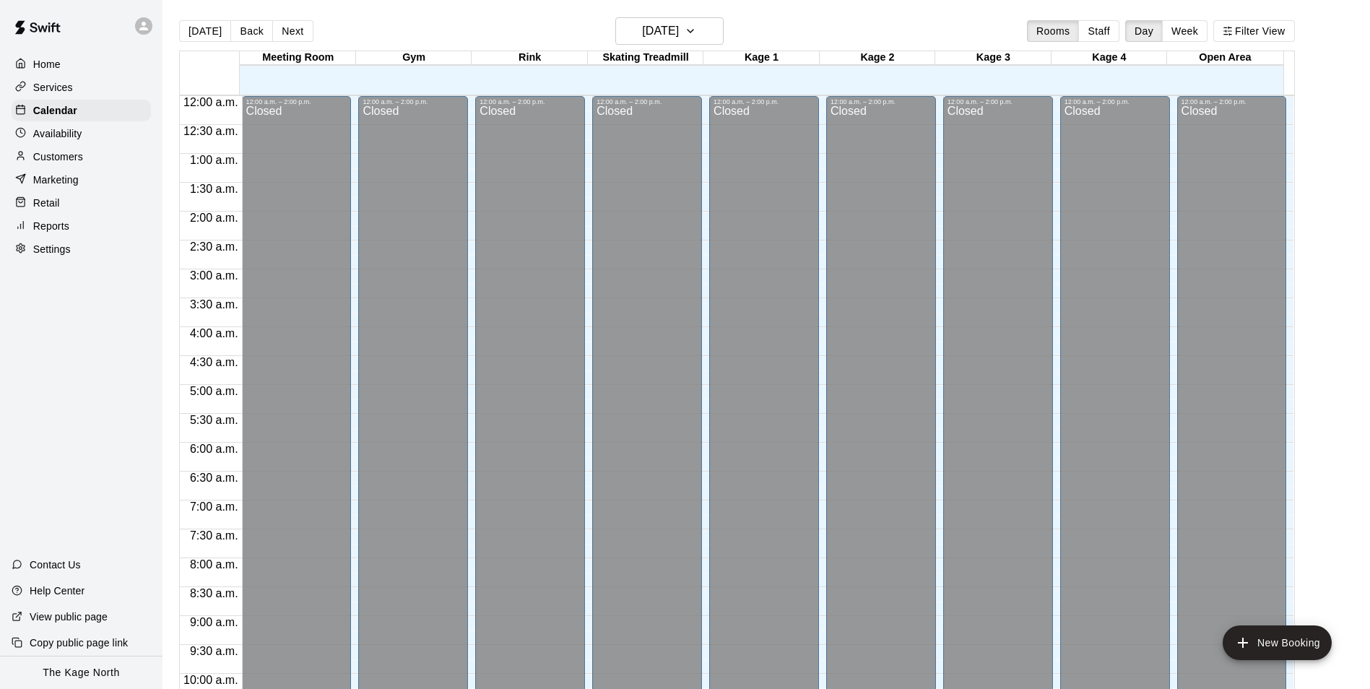
scroll to position [734, 0]
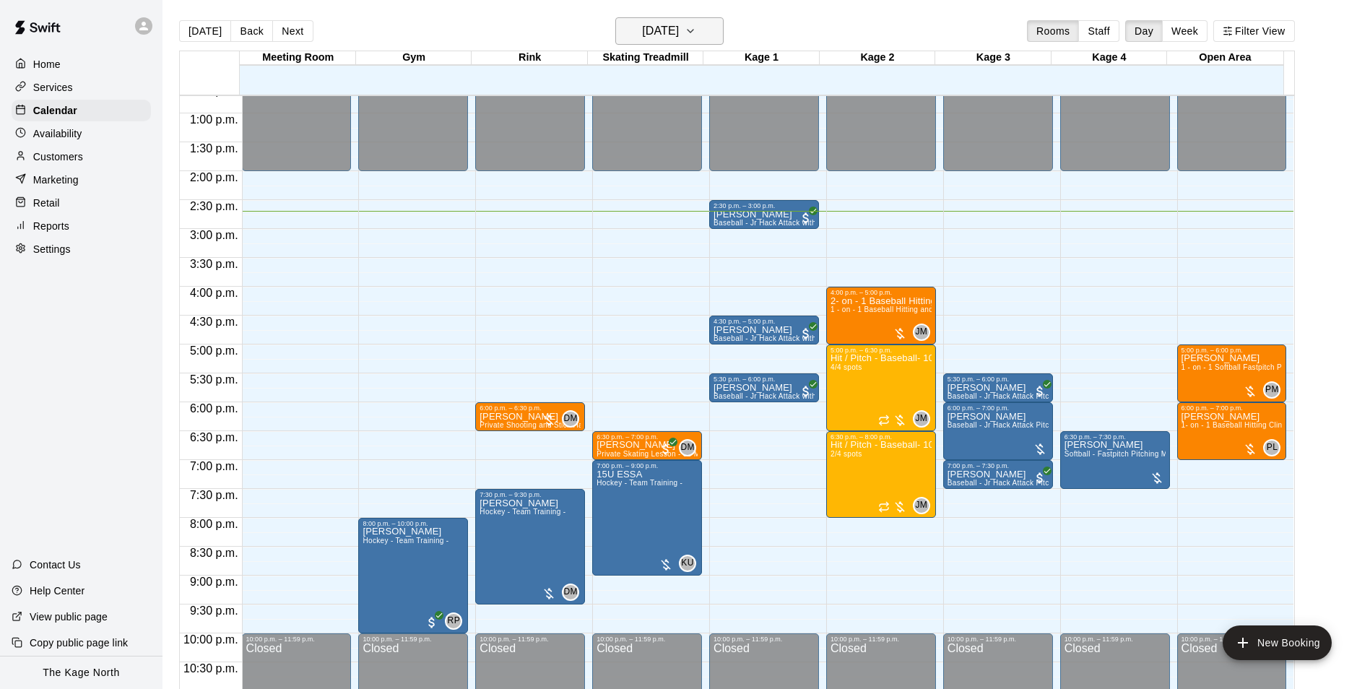
click at [648, 30] on h6 "[DATE]" at bounding box center [660, 31] width 37 height 20
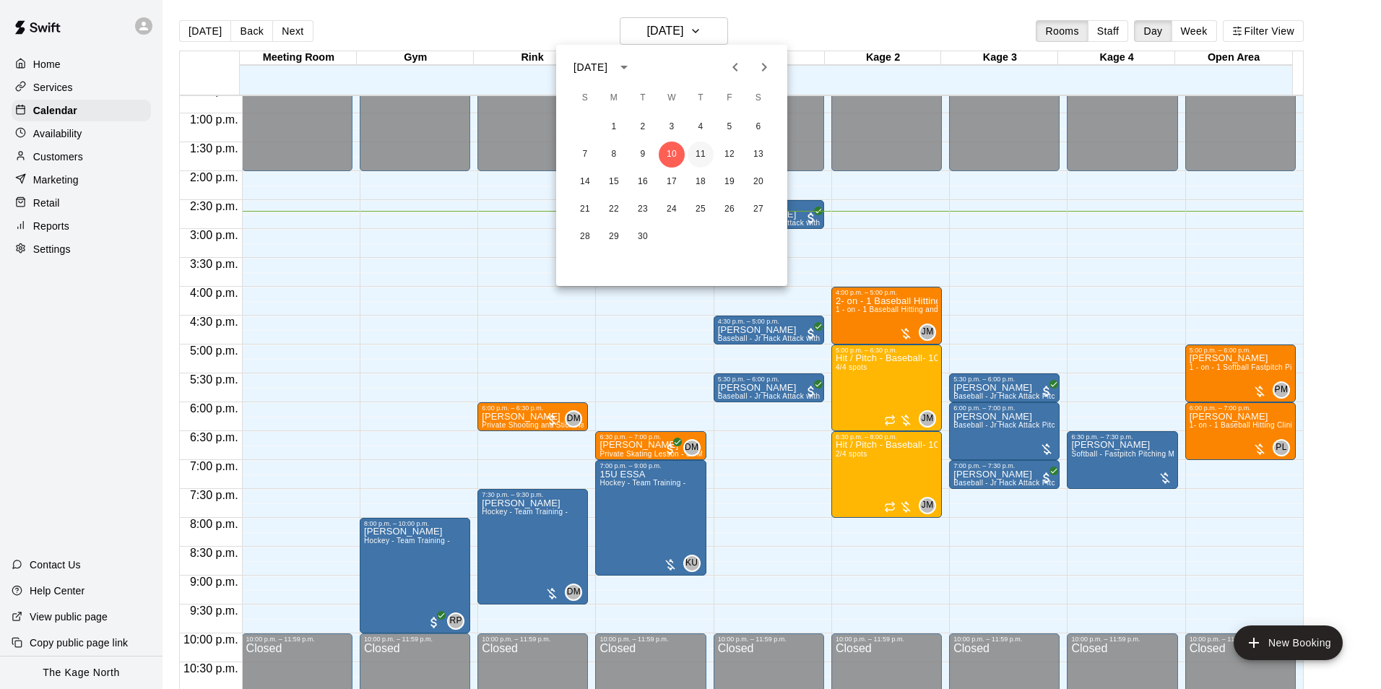
click at [703, 157] on button "11" at bounding box center [701, 155] width 26 height 26
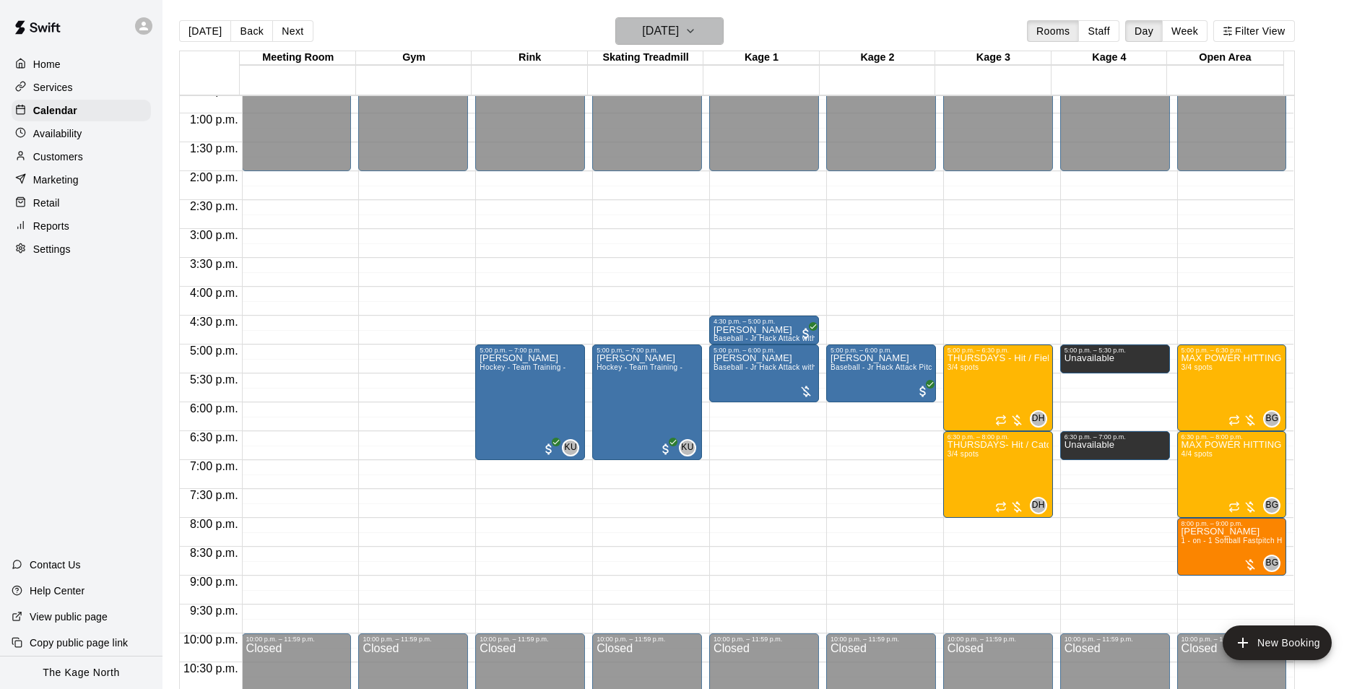
click at [679, 35] on h6 "[DATE]" at bounding box center [660, 31] width 37 height 20
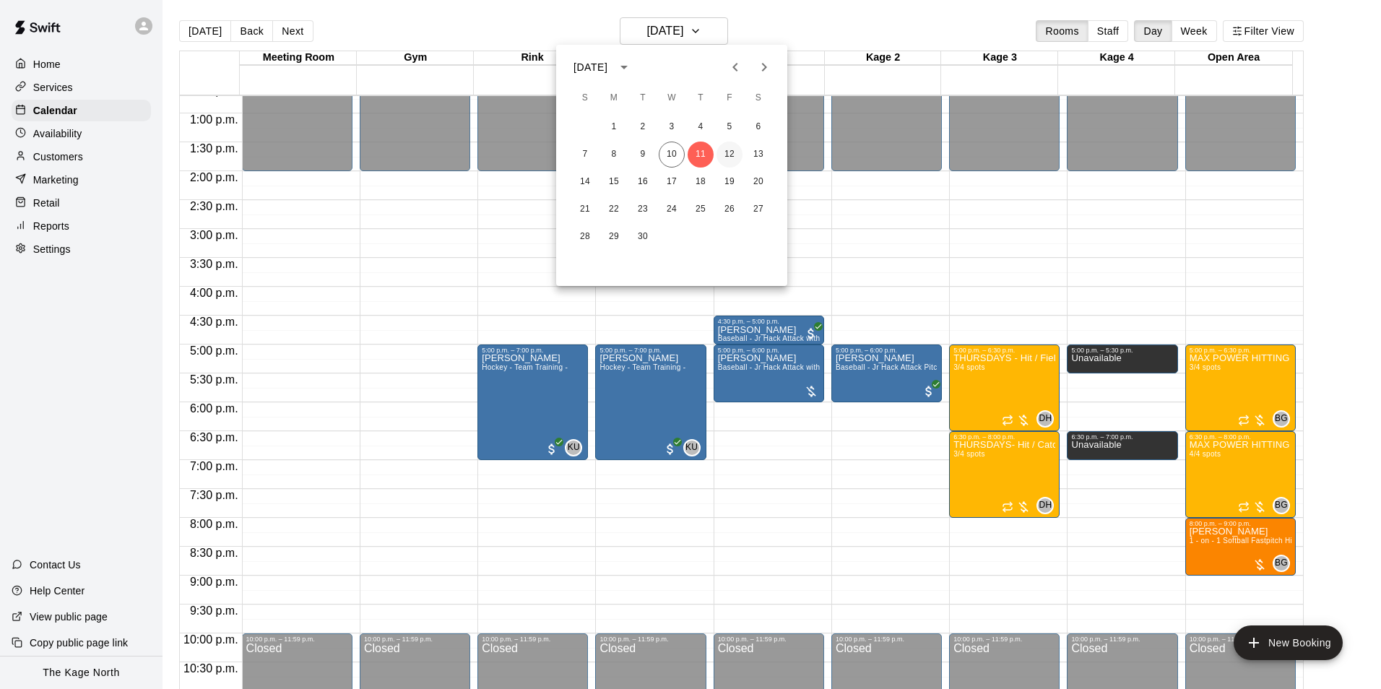
click at [732, 150] on button "12" at bounding box center [729, 155] width 26 height 26
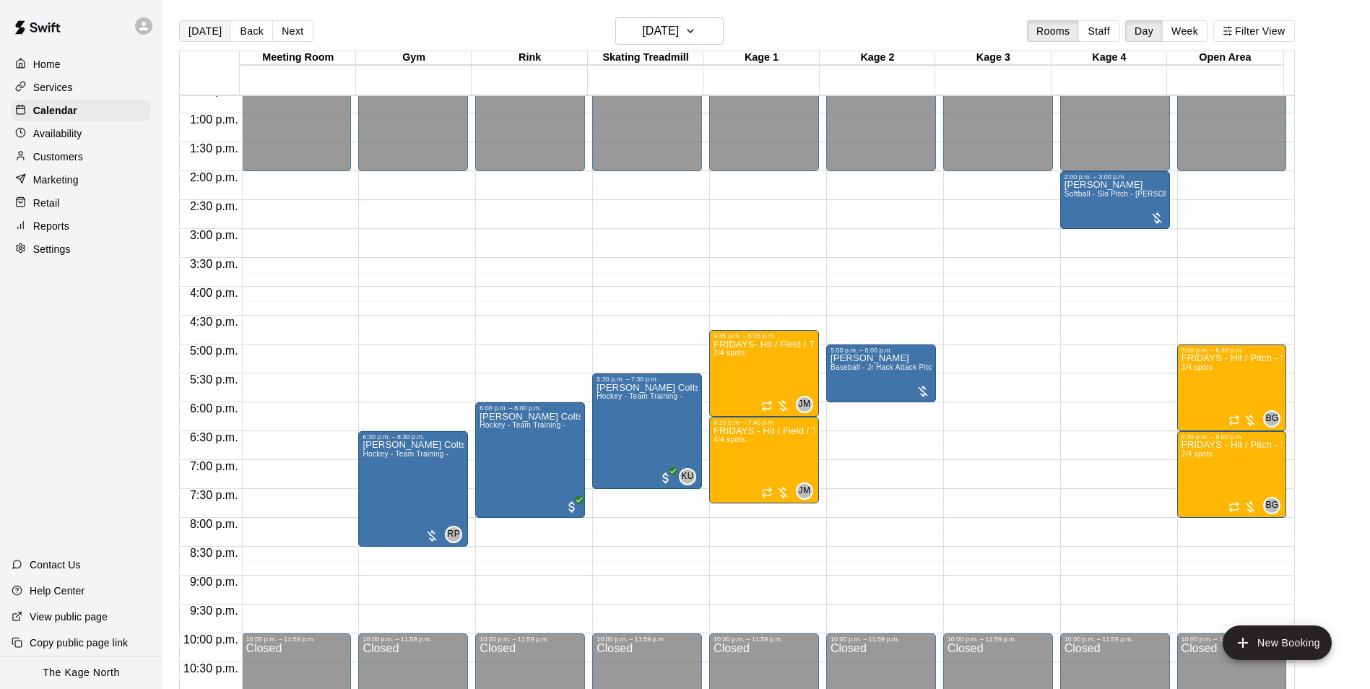
click at [195, 32] on button "[DATE]" at bounding box center [205, 31] width 52 height 22
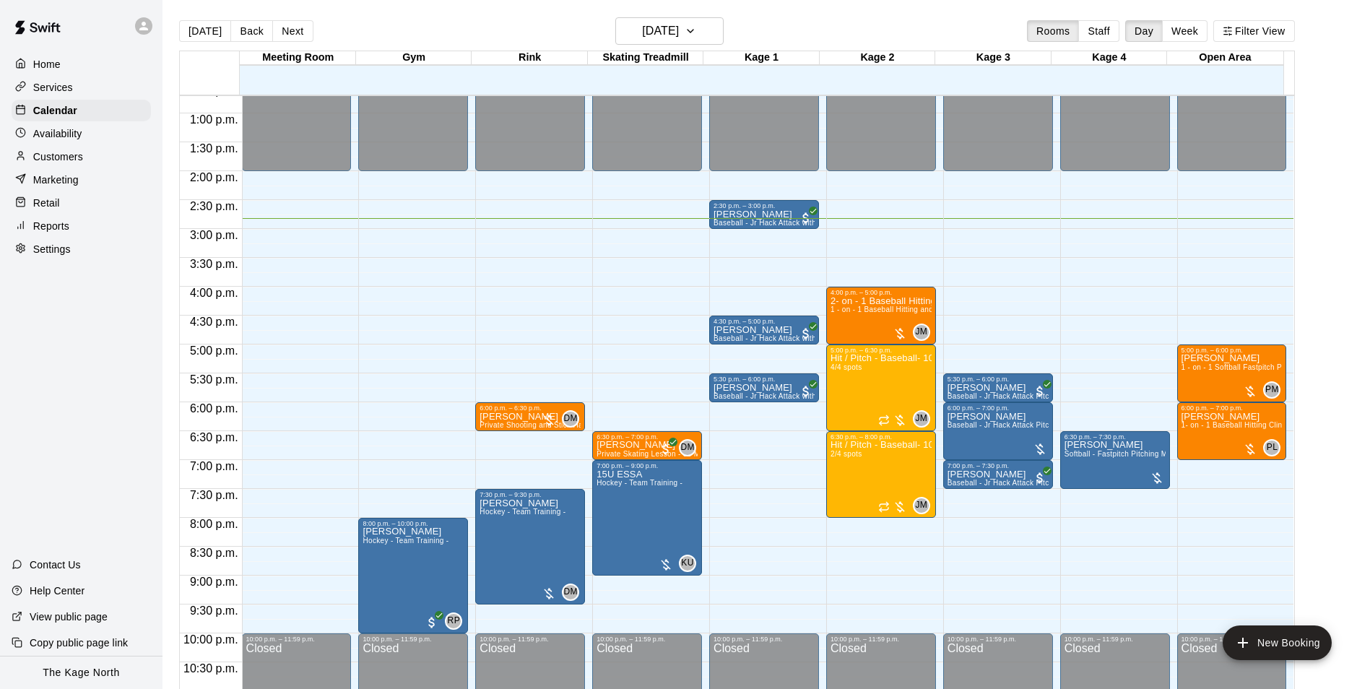
click at [43, 155] on p "Customers" at bounding box center [58, 156] width 50 height 14
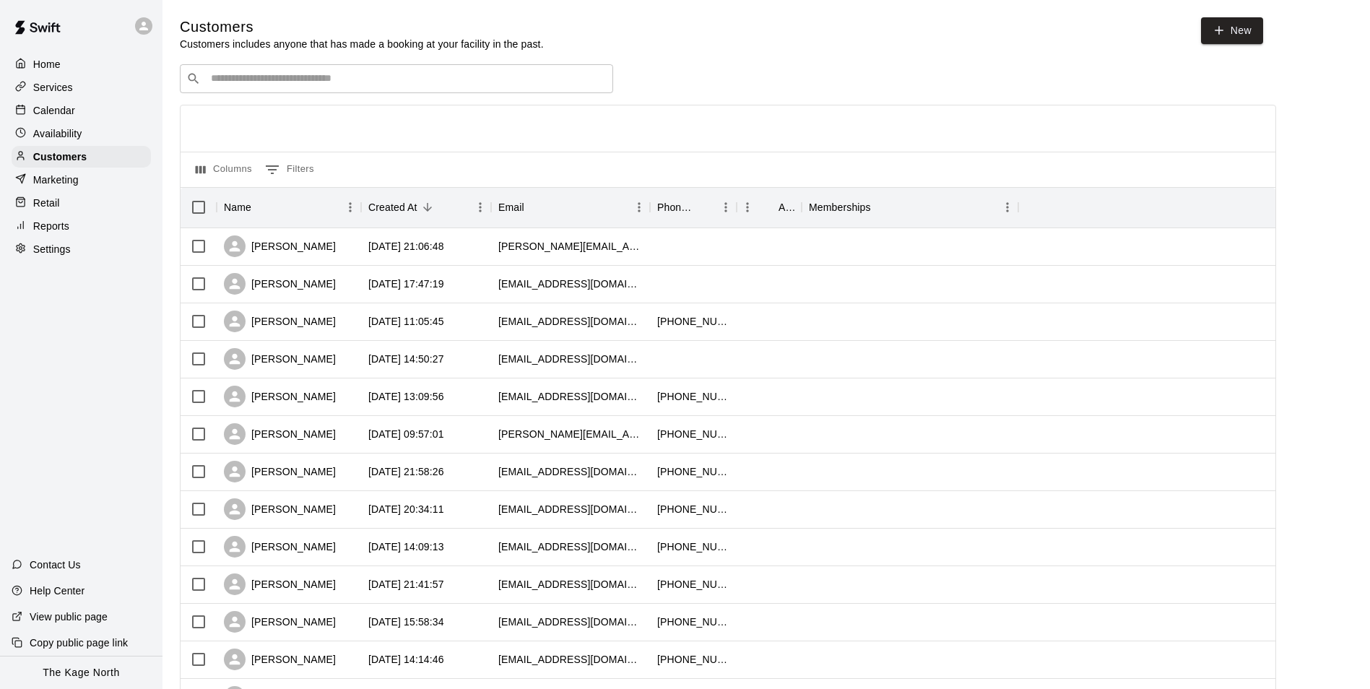
click at [40, 114] on p "Calendar" at bounding box center [54, 110] width 42 height 14
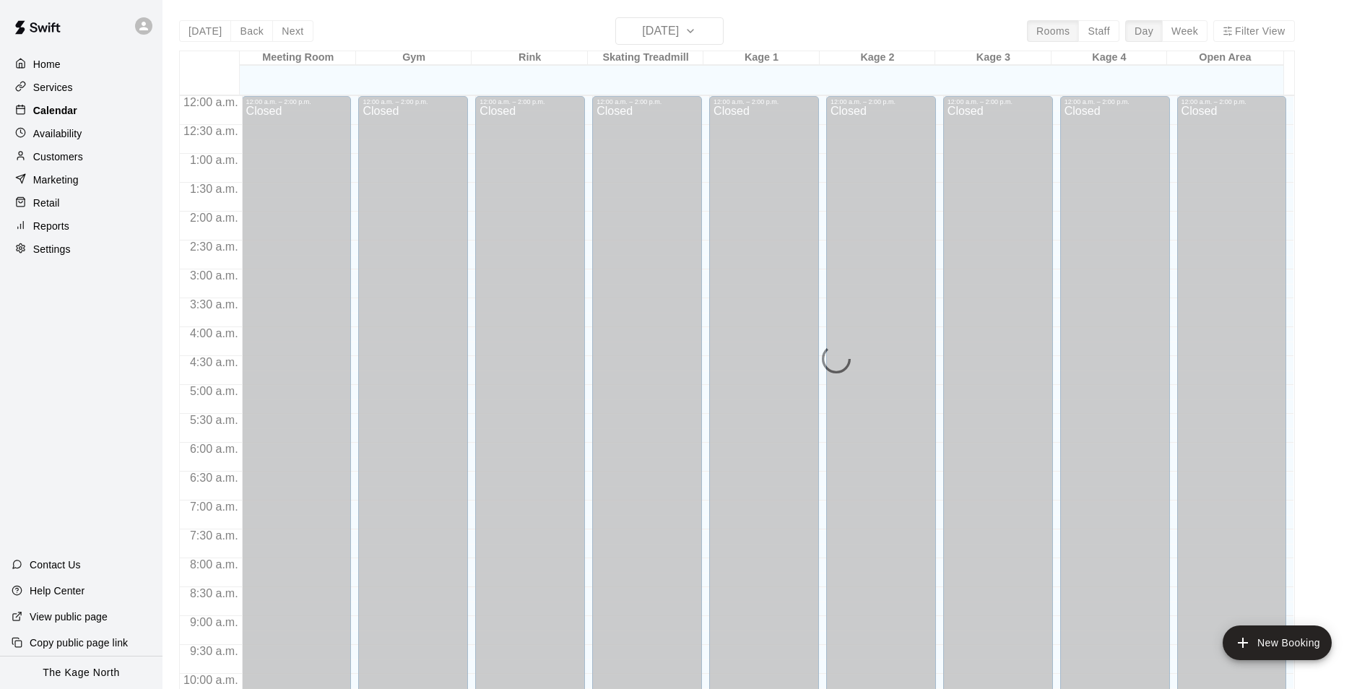
scroll to position [734, 0]
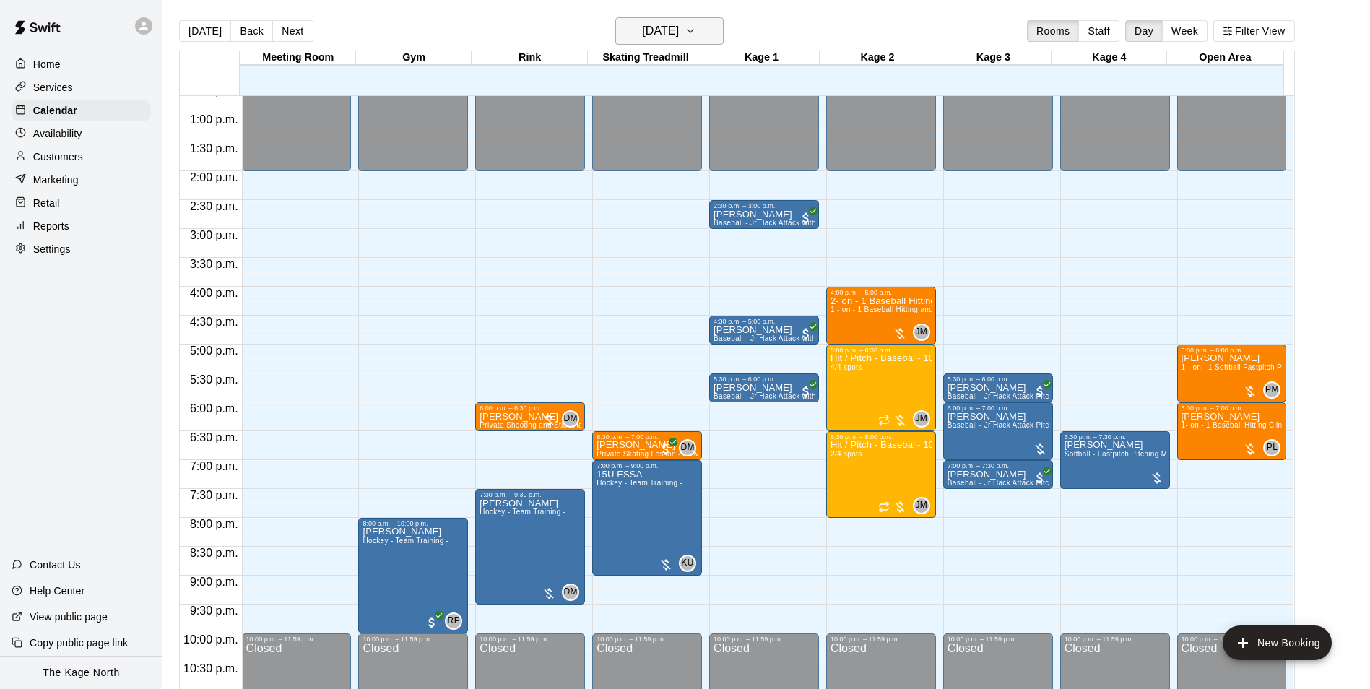
click at [679, 38] on h6 "[DATE]" at bounding box center [660, 31] width 37 height 20
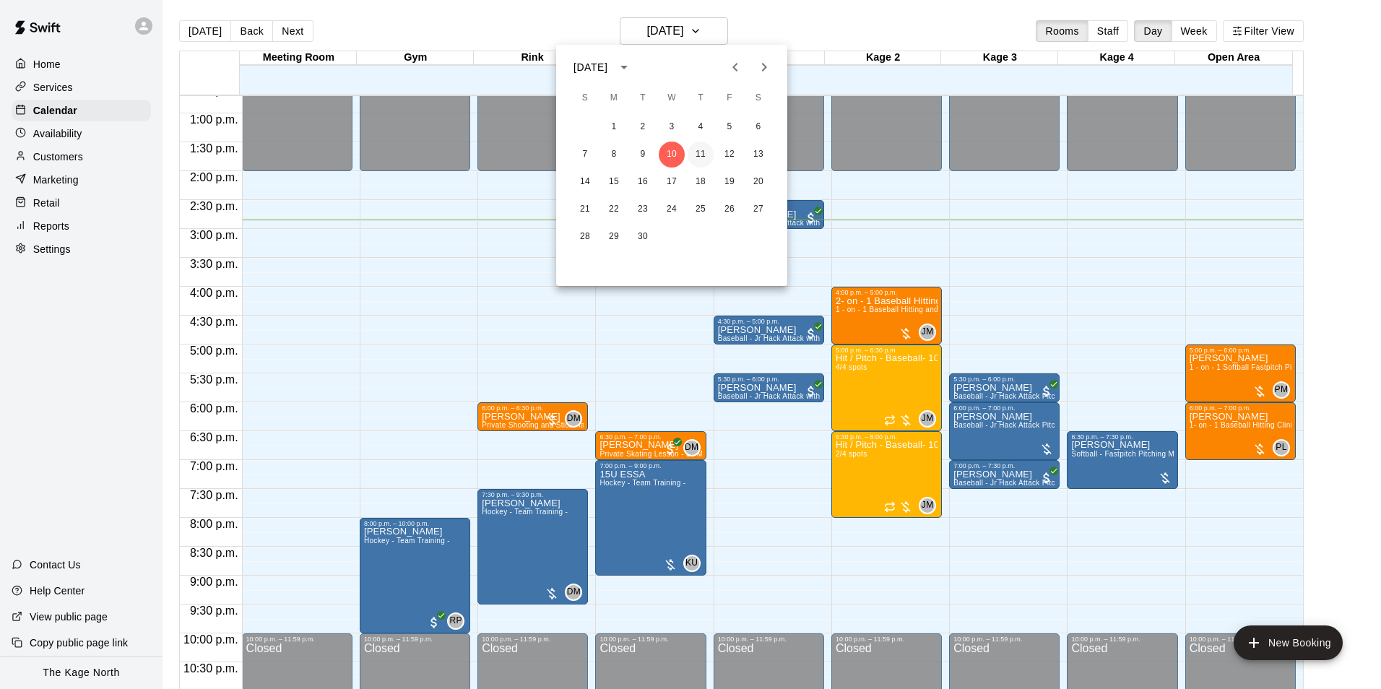
click at [696, 155] on button "11" at bounding box center [701, 155] width 26 height 26
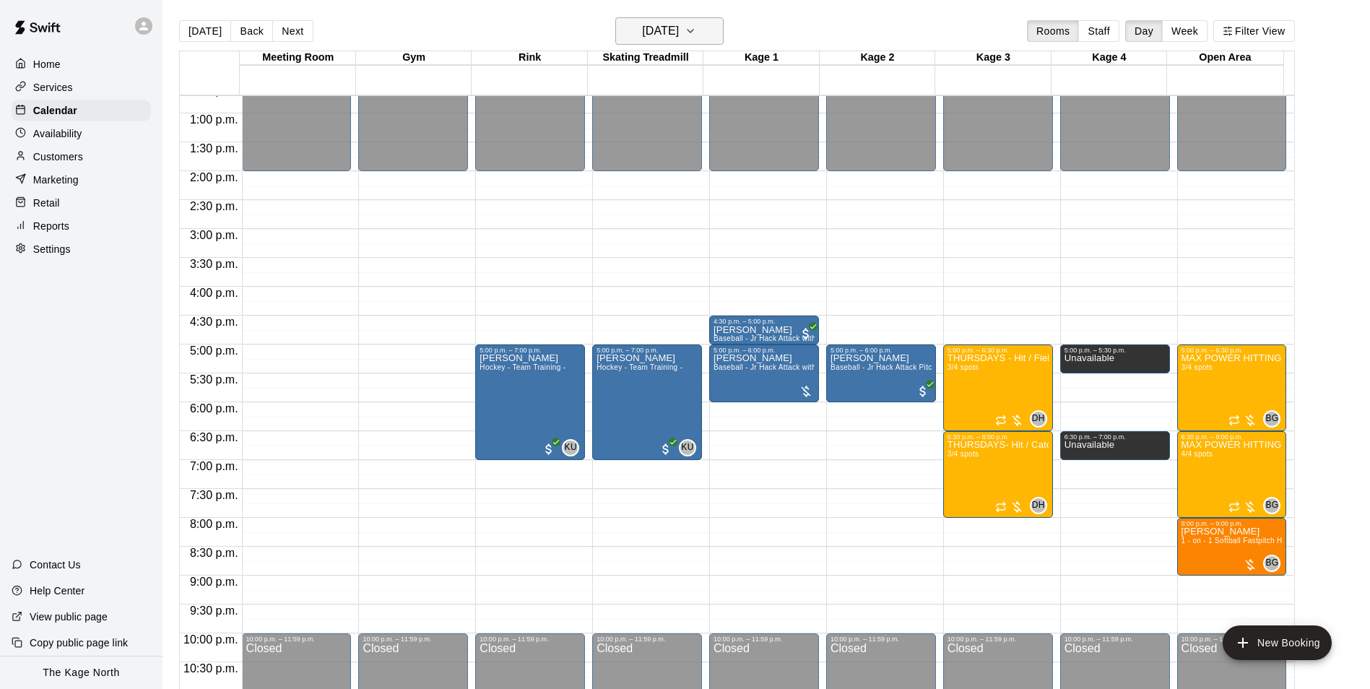
click at [679, 25] on h6 "[DATE]" at bounding box center [660, 31] width 37 height 20
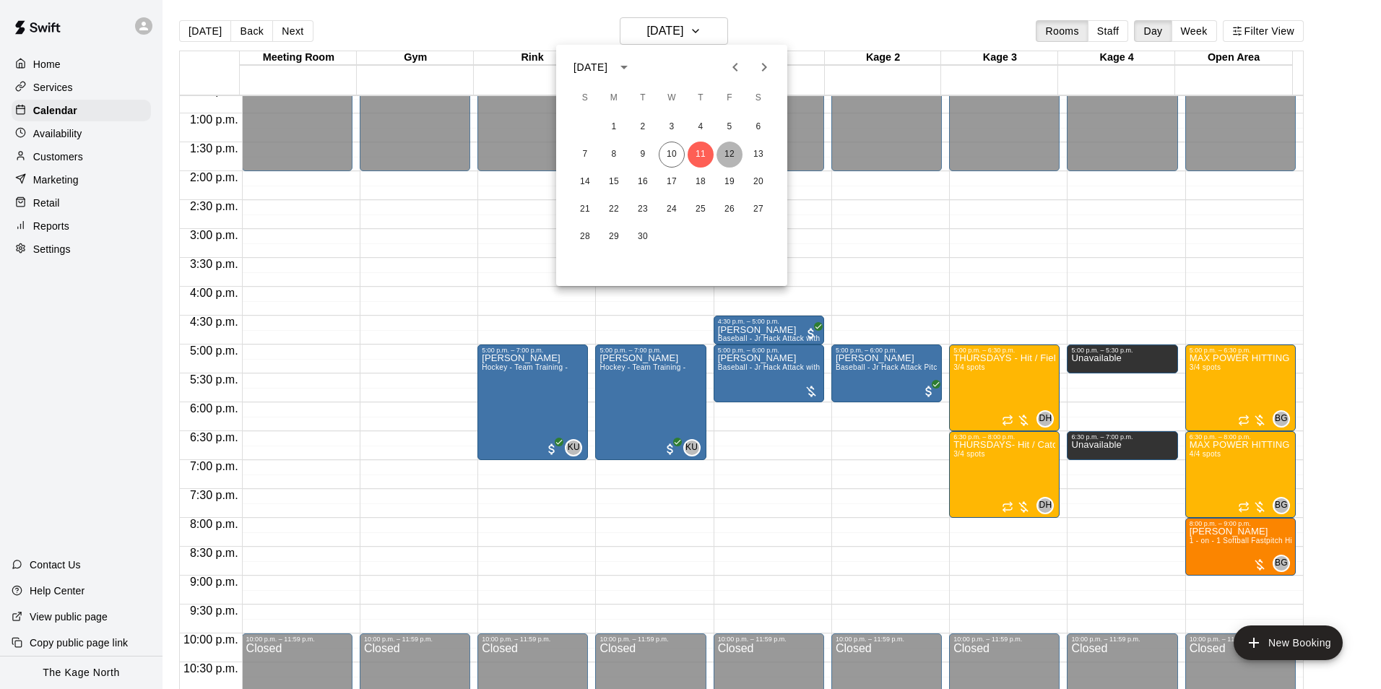
click at [728, 159] on button "12" at bounding box center [729, 155] width 26 height 26
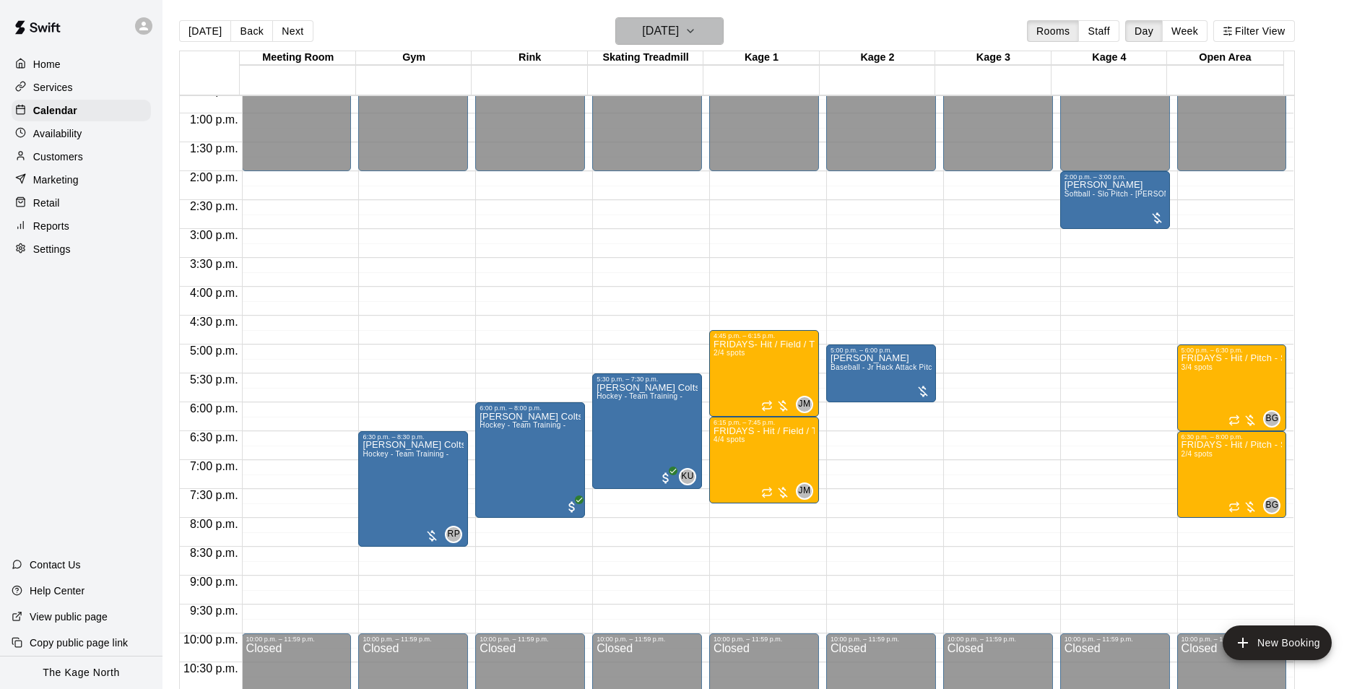
click at [679, 27] on h6 "[DATE]" at bounding box center [660, 31] width 37 height 20
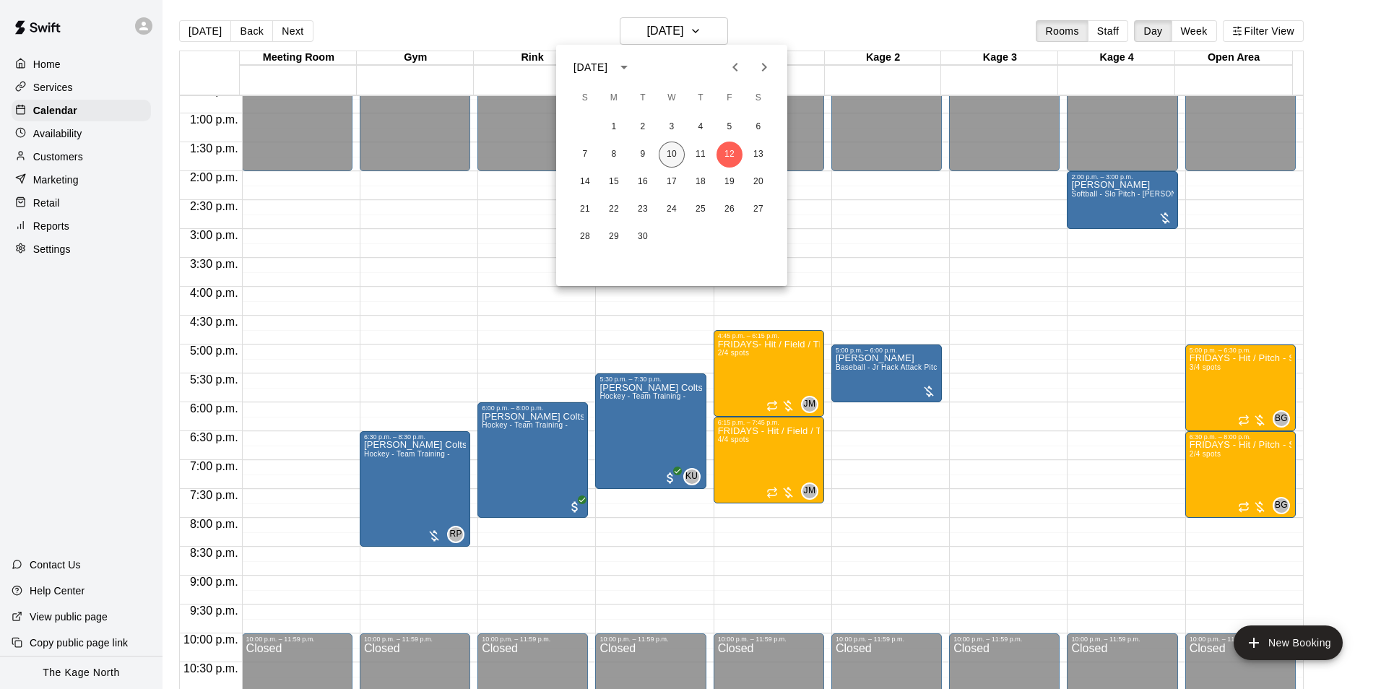
click at [671, 150] on button "10" at bounding box center [672, 155] width 26 height 26
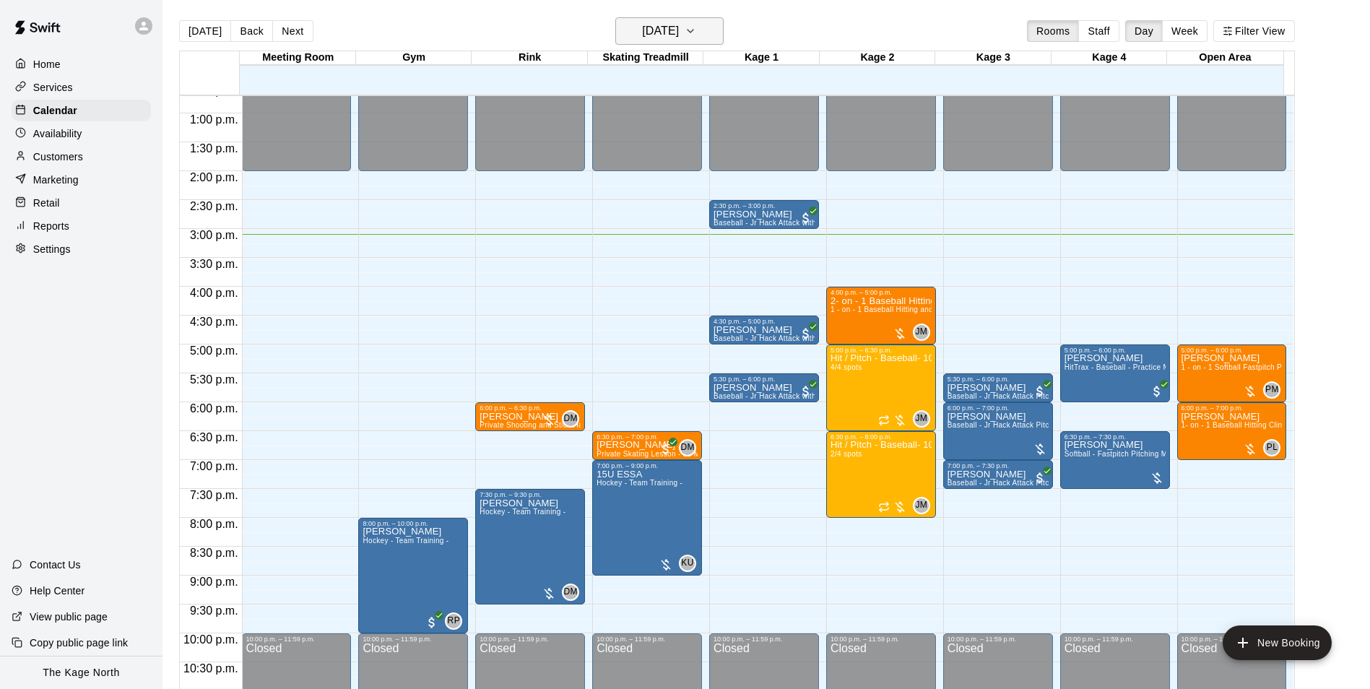
click at [679, 33] on h6 "[DATE]" at bounding box center [660, 31] width 37 height 20
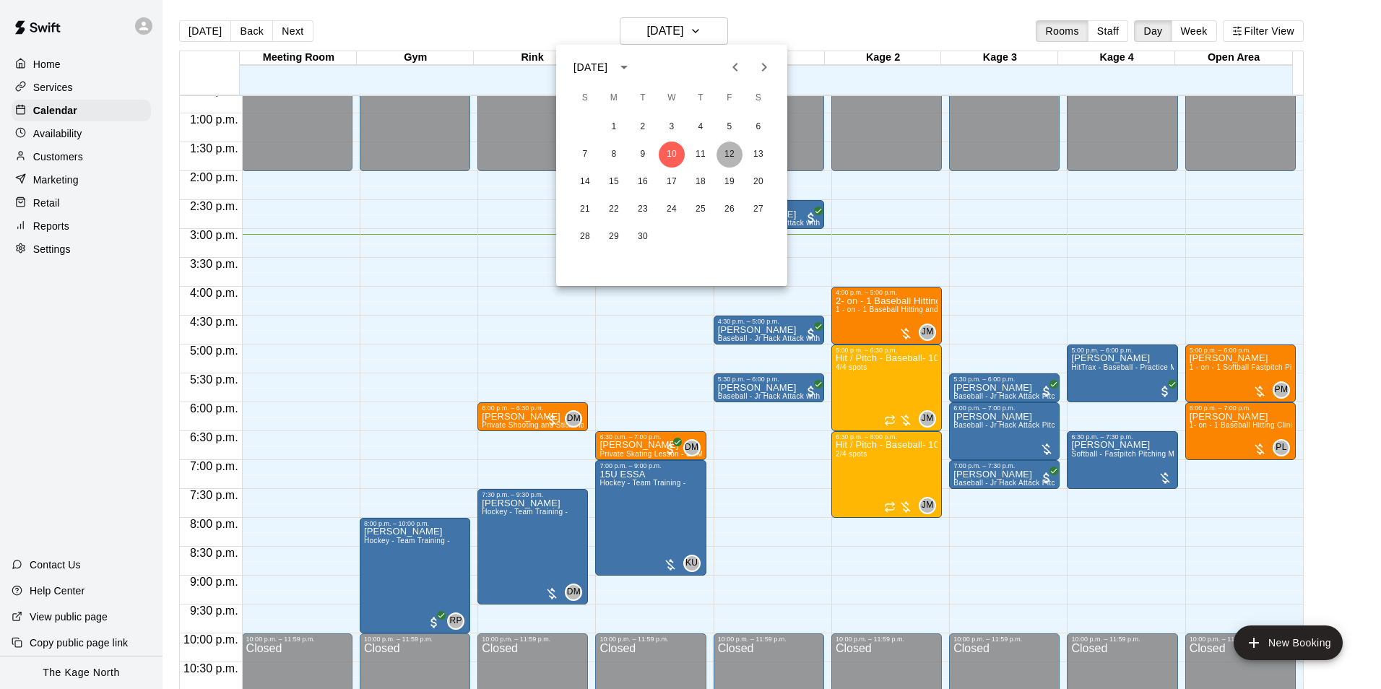
click at [734, 149] on button "12" at bounding box center [729, 155] width 26 height 26
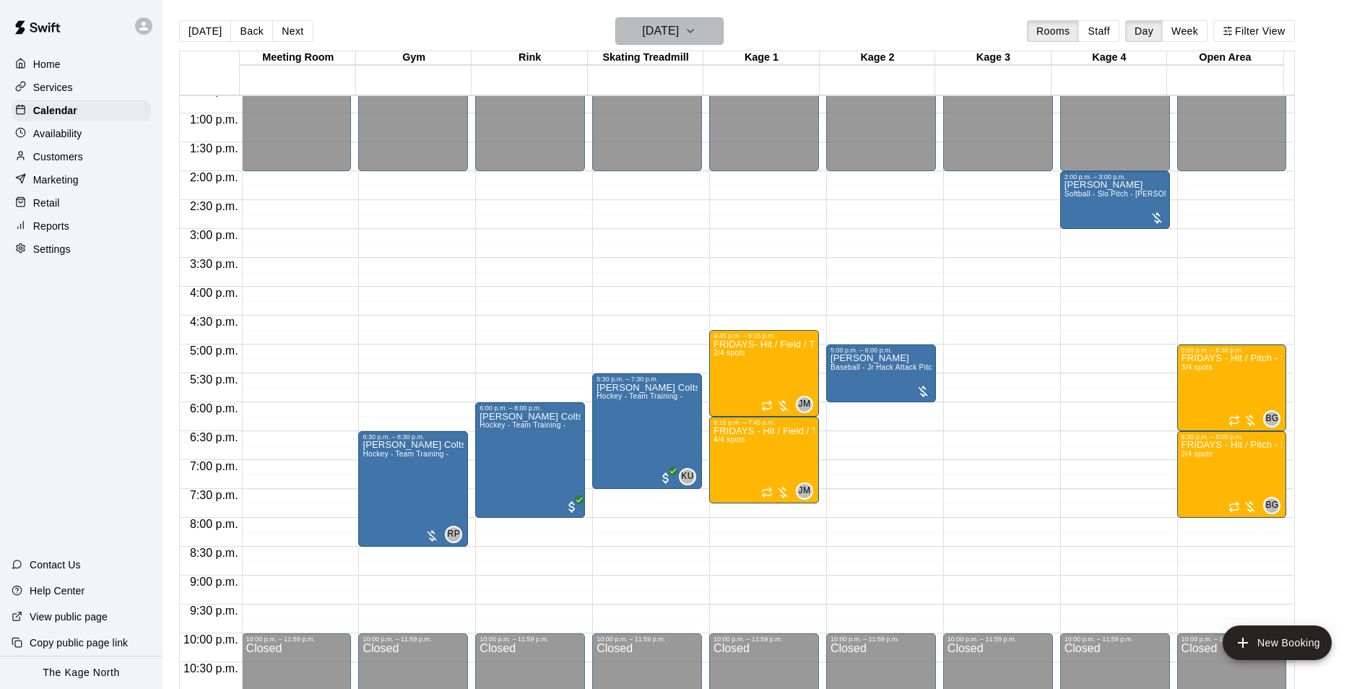
click at [679, 38] on h6 "[DATE]" at bounding box center [660, 31] width 37 height 20
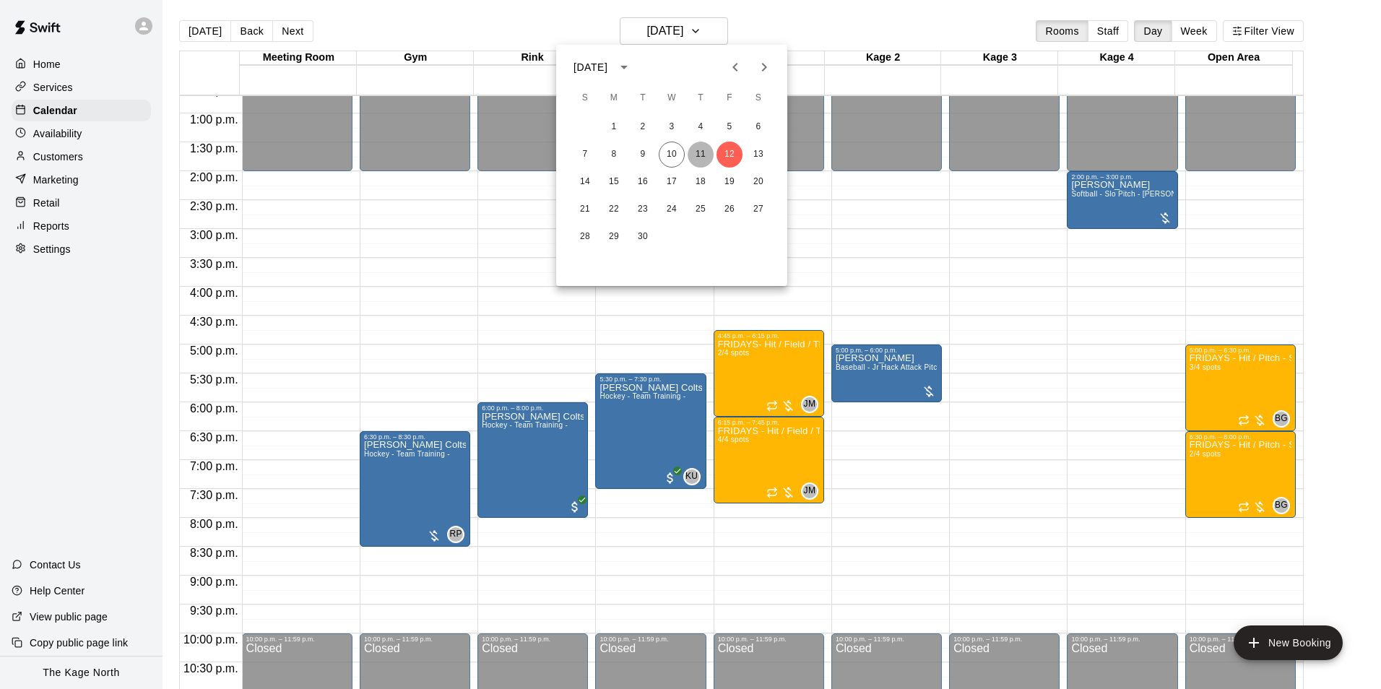
click at [704, 149] on button "11" at bounding box center [701, 155] width 26 height 26
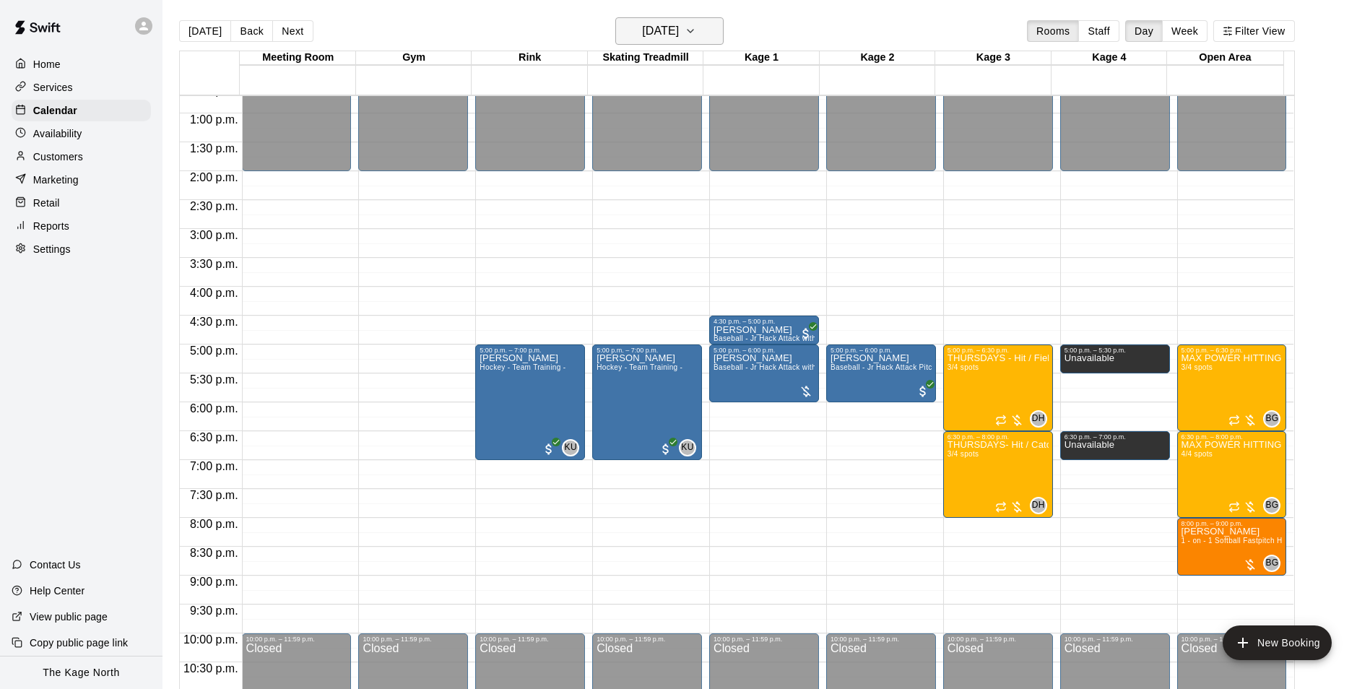
click at [679, 35] on h6 "[DATE]" at bounding box center [660, 31] width 37 height 20
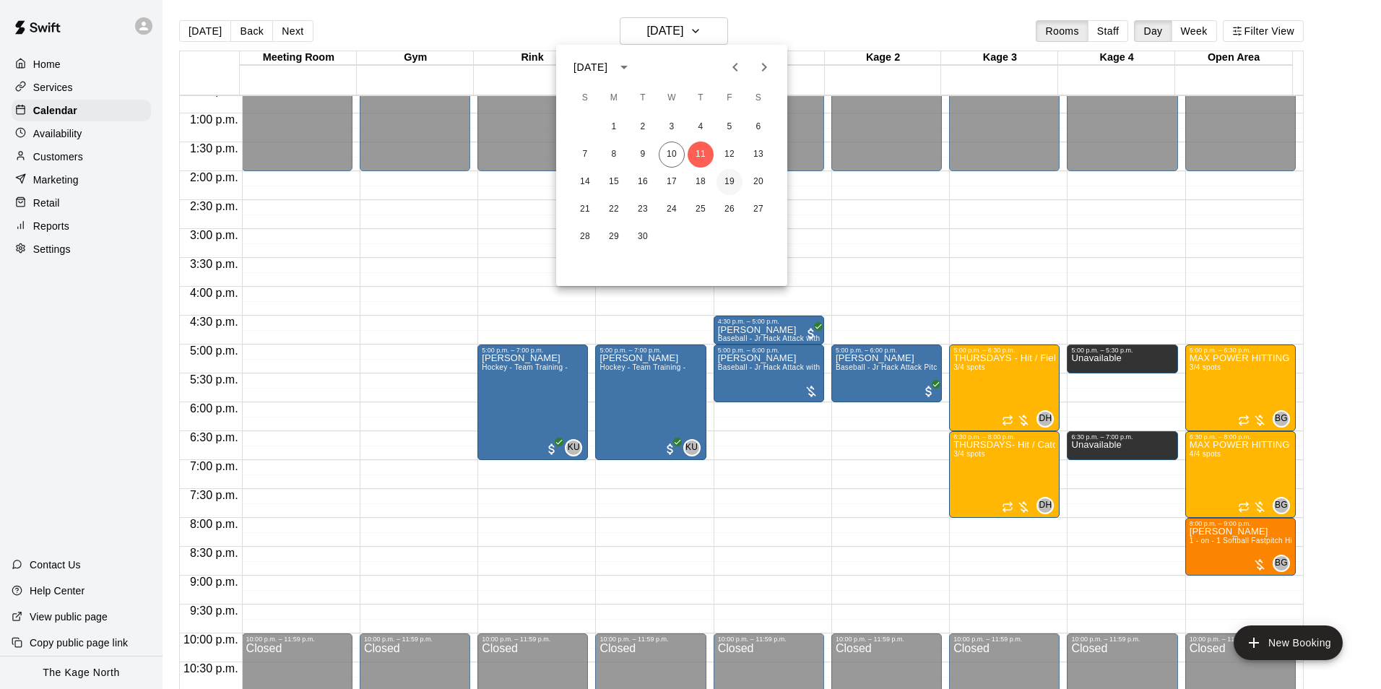
click at [733, 183] on button "19" at bounding box center [729, 182] width 26 height 26
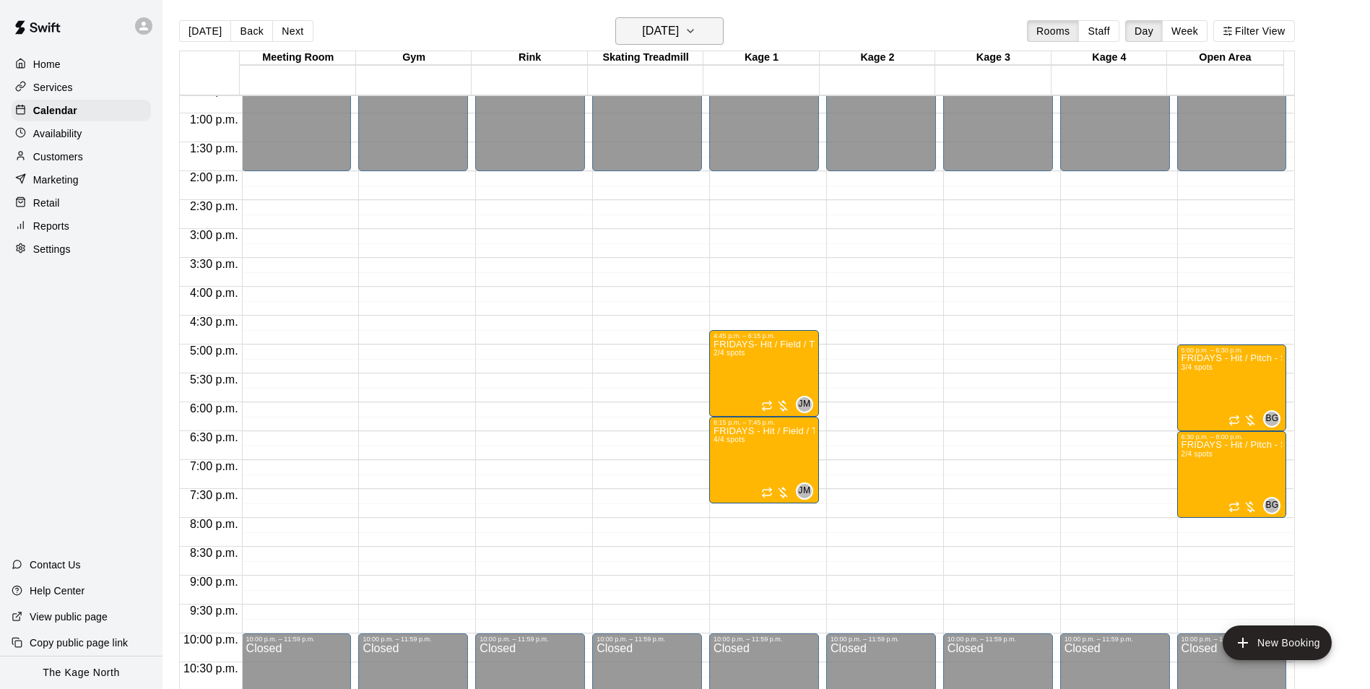
click at [664, 29] on h6 "[DATE]" at bounding box center [660, 31] width 37 height 20
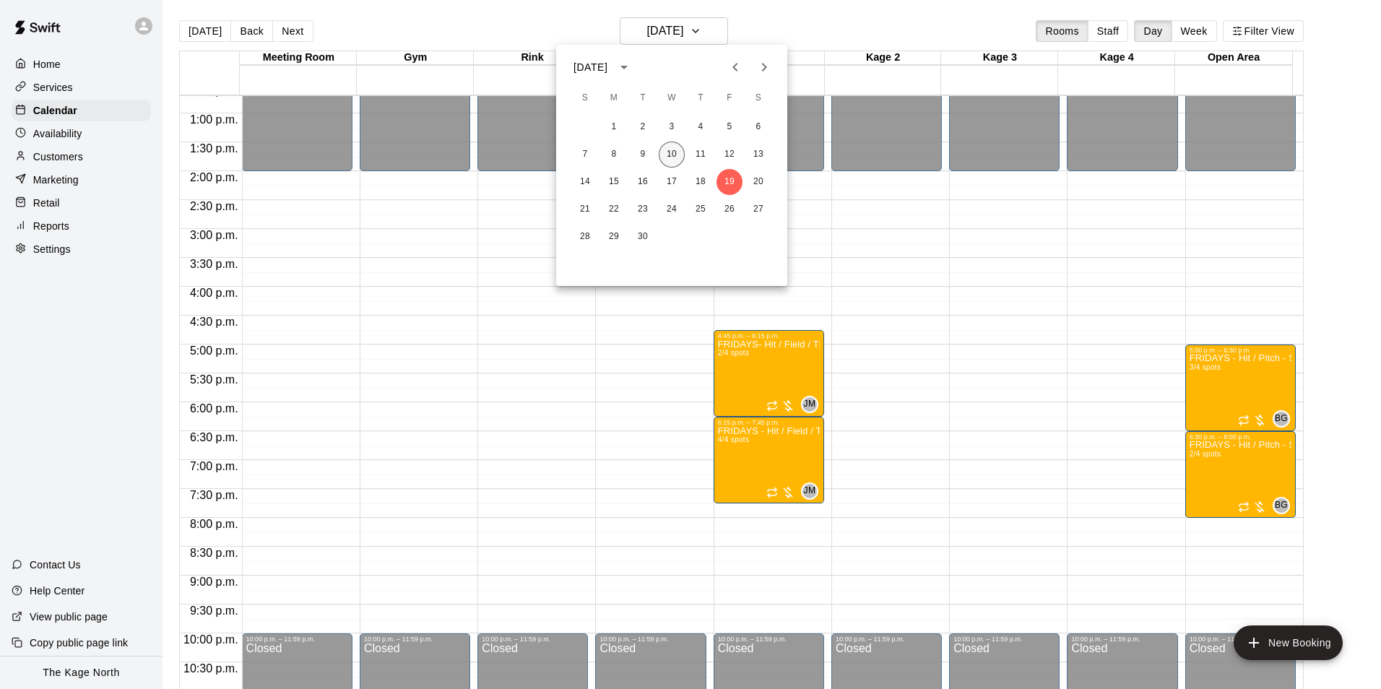
click at [669, 144] on button "10" at bounding box center [672, 155] width 26 height 26
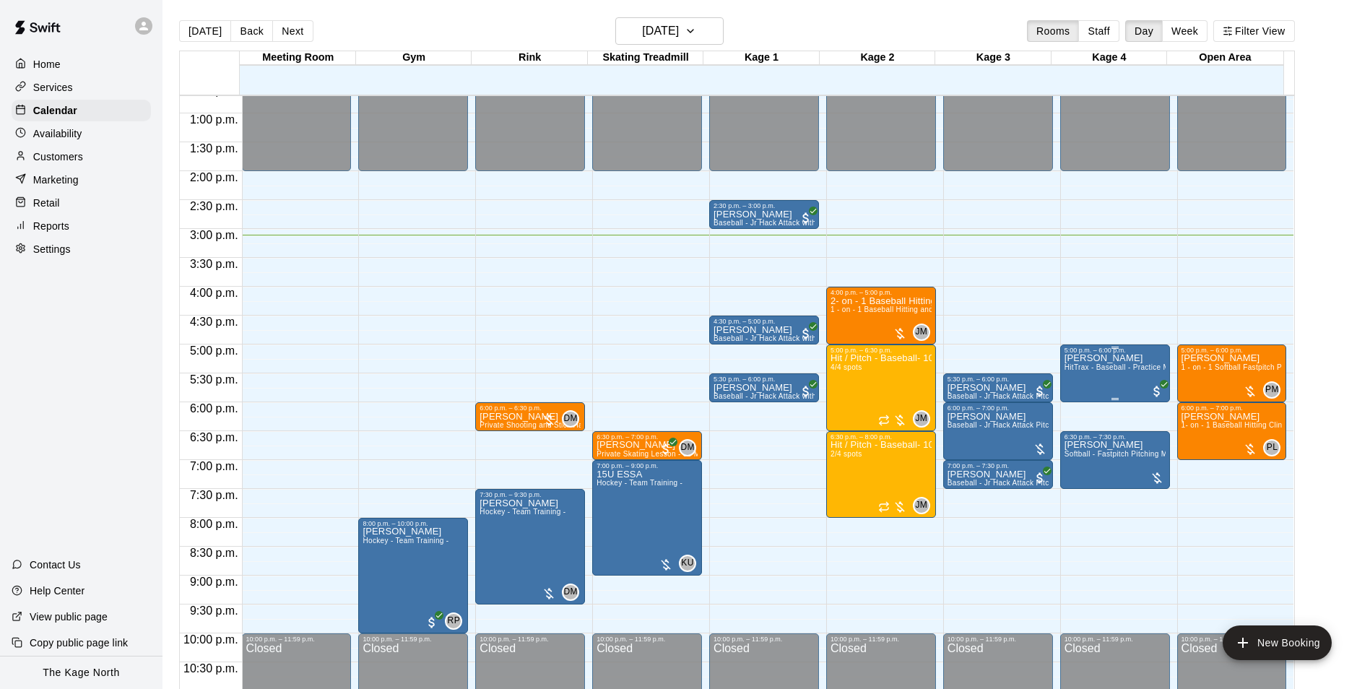
click at [1107, 358] on p "Colton Stockwell" at bounding box center [1114, 358] width 101 height 0
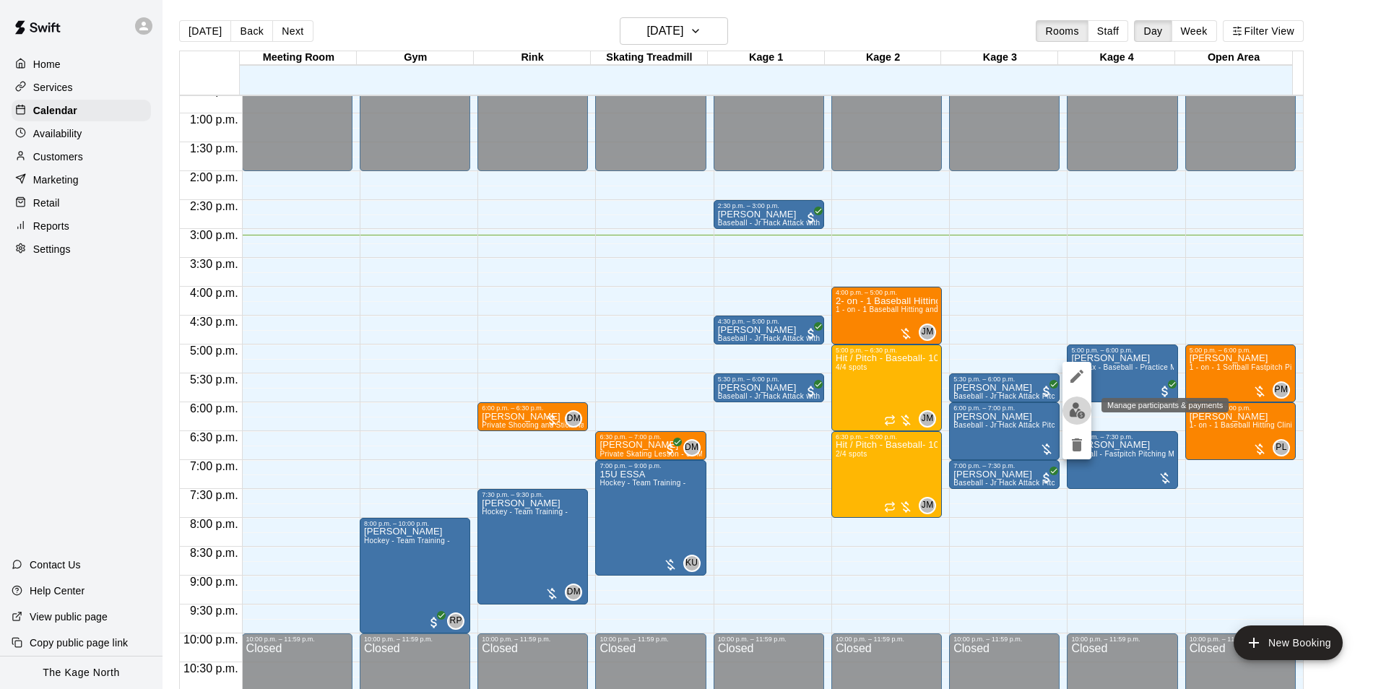
click at [1074, 407] on img "edit" at bounding box center [1077, 410] width 17 height 17
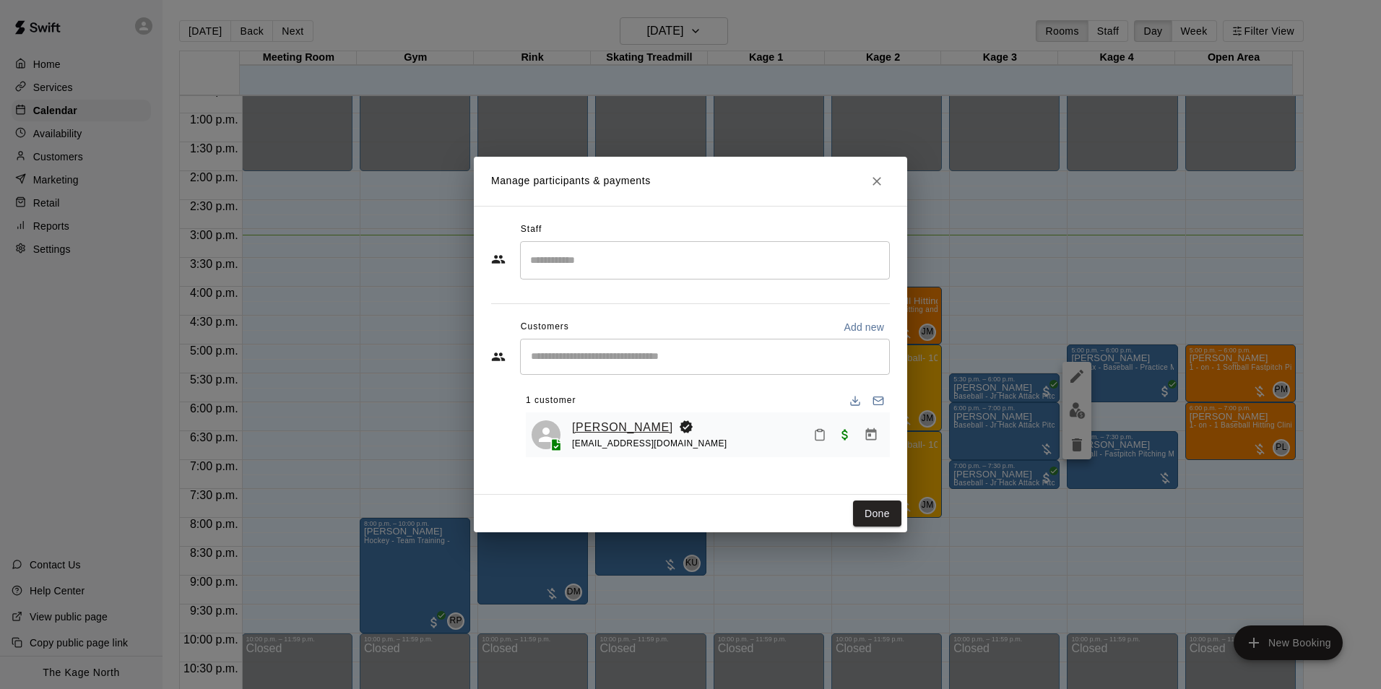
click at [646, 425] on link "Colton Stockwell" at bounding box center [622, 427] width 101 height 19
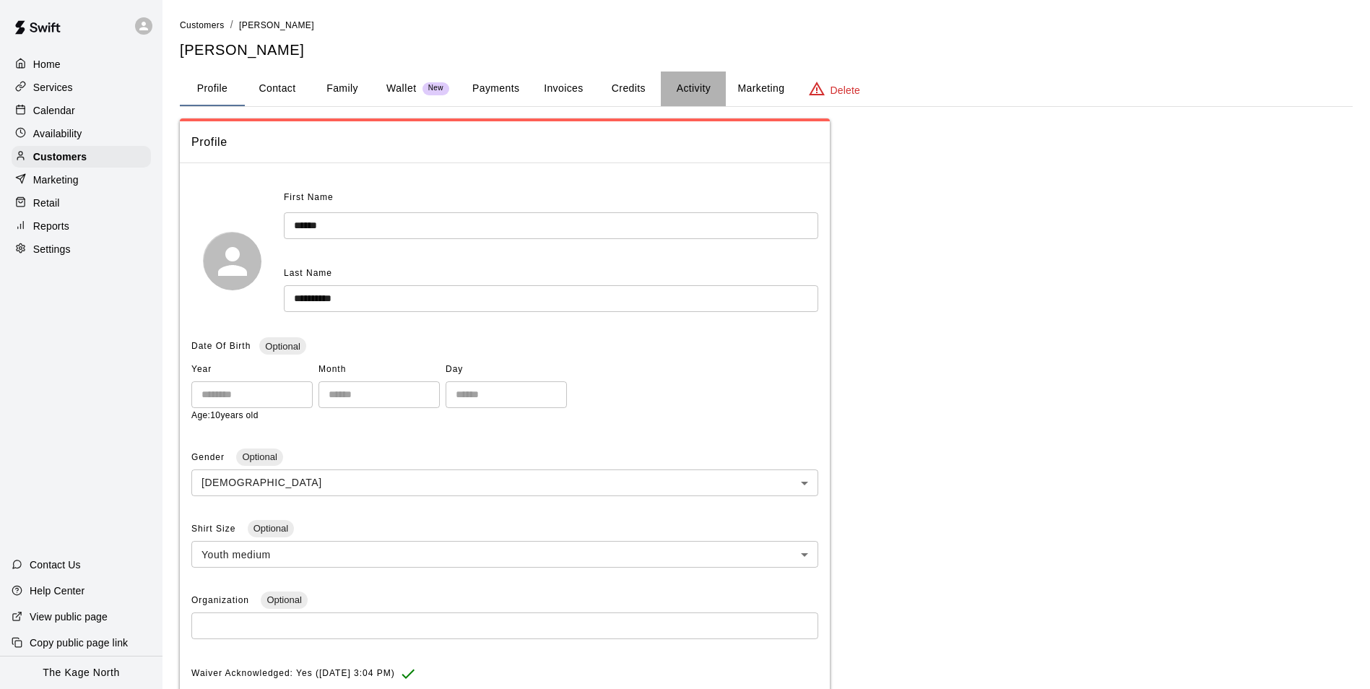
click at [677, 79] on button "Activity" at bounding box center [693, 88] width 65 height 35
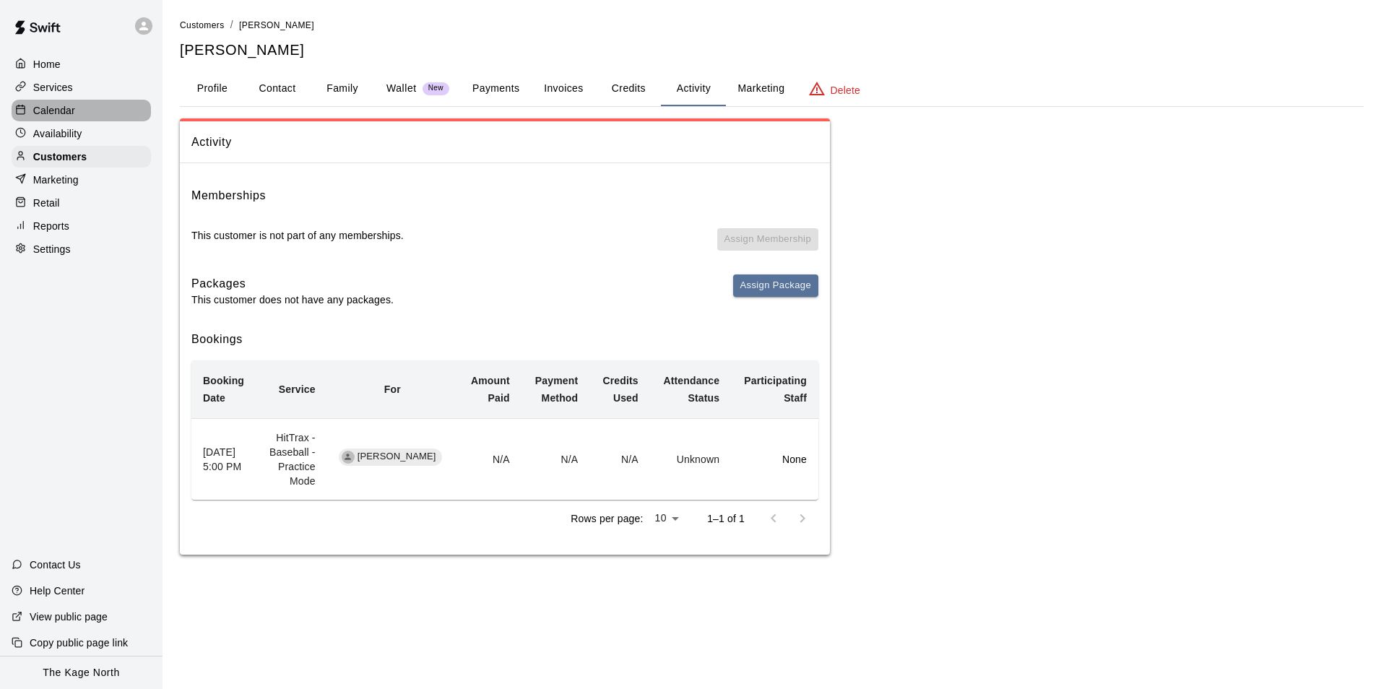
click at [72, 110] on p "Calendar" at bounding box center [54, 110] width 42 height 14
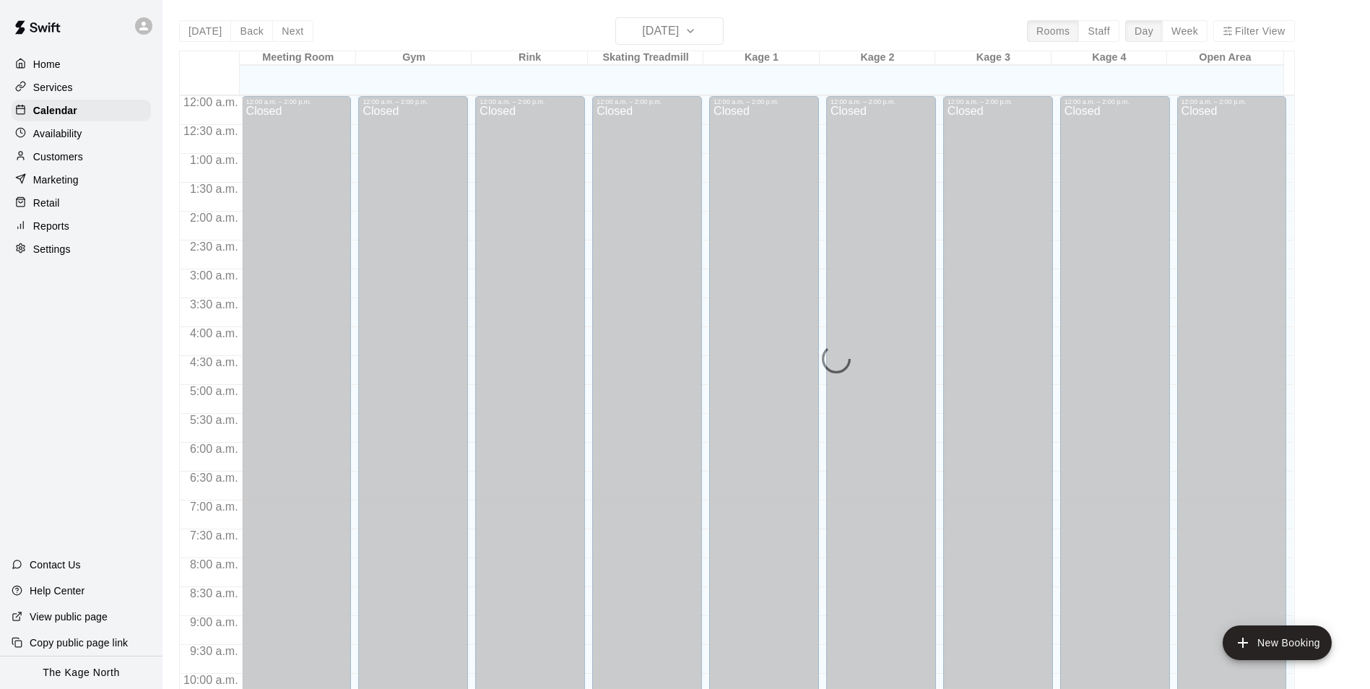
scroll to position [734, 0]
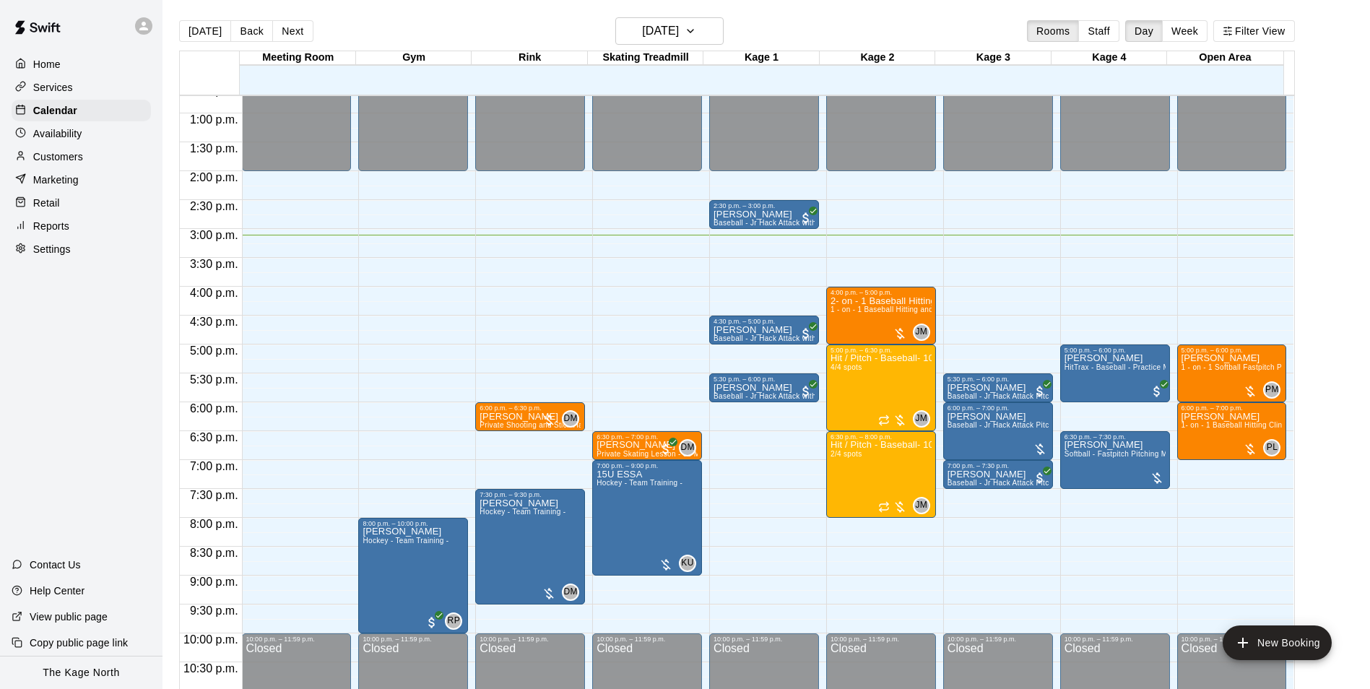
click at [812, 20] on div "[DATE] Back [DATE][DATE] Rooms Staff Day Week Filter View" at bounding box center [737, 33] width 1116 height 33
click at [679, 32] on h6 "[DATE]" at bounding box center [660, 31] width 37 height 20
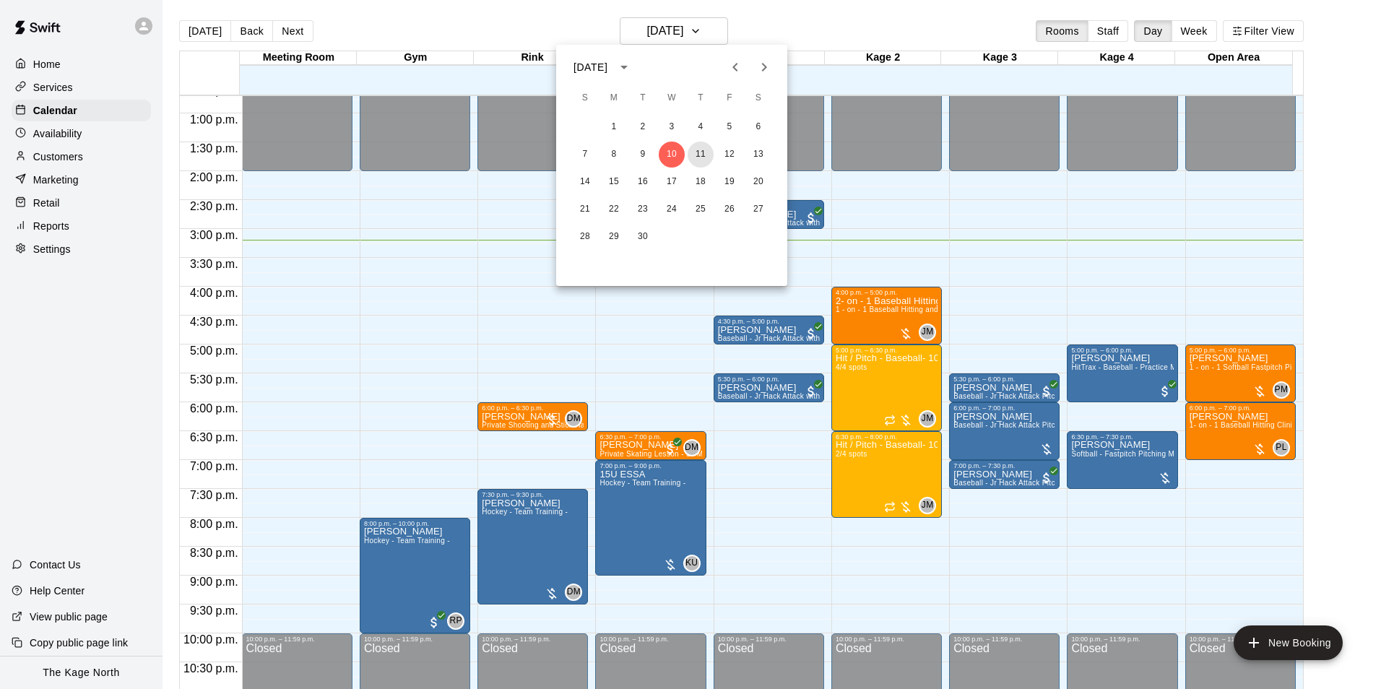
drag, startPoint x: 691, startPoint y: 155, endPoint x: 953, endPoint y: 274, distance: 288.3
click at [691, 155] on button "11" at bounding box center [701, 155] width 26 height 26
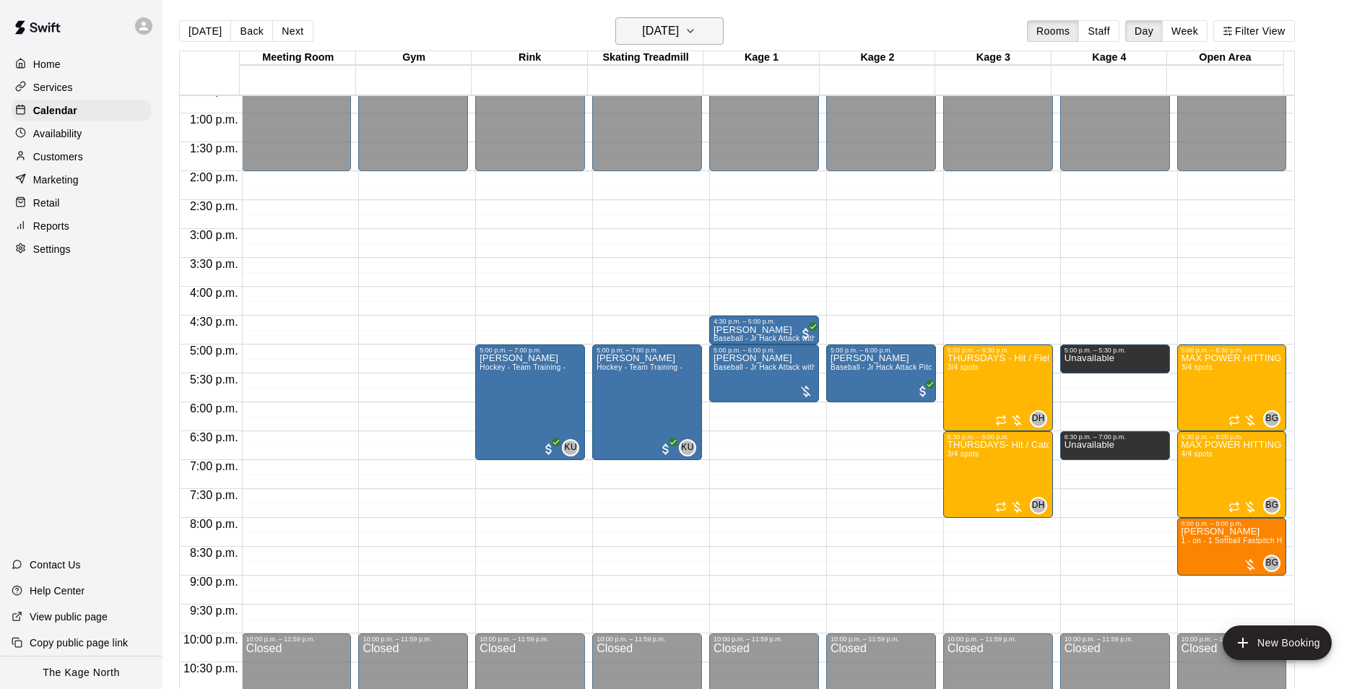
click at [679, 29] on h6 "[DATE]" at bounding box center [660, 31] width 37 height 20
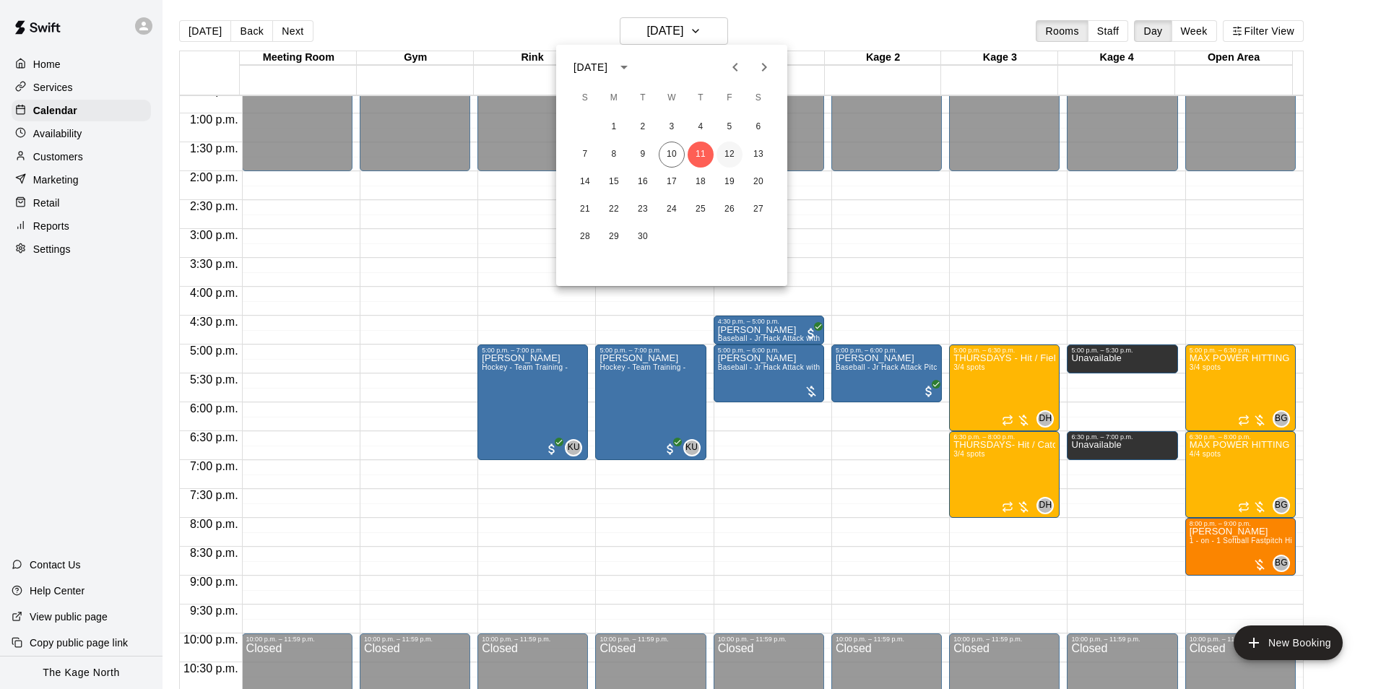
click at [723, 155] on button "12" at bounding box center [729, 155] width 26 height 26
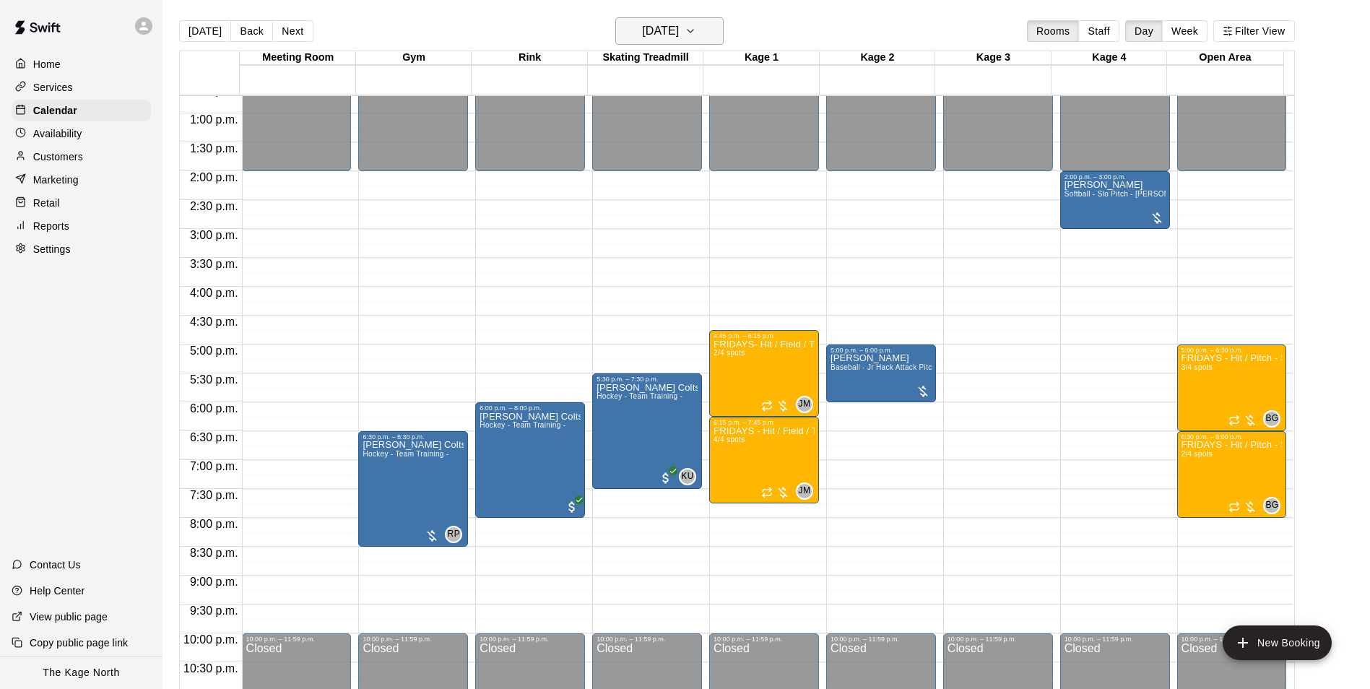
click at [662, 32] on h6 "[DATE]" at bounding box center [660, 31] width 37 height 20
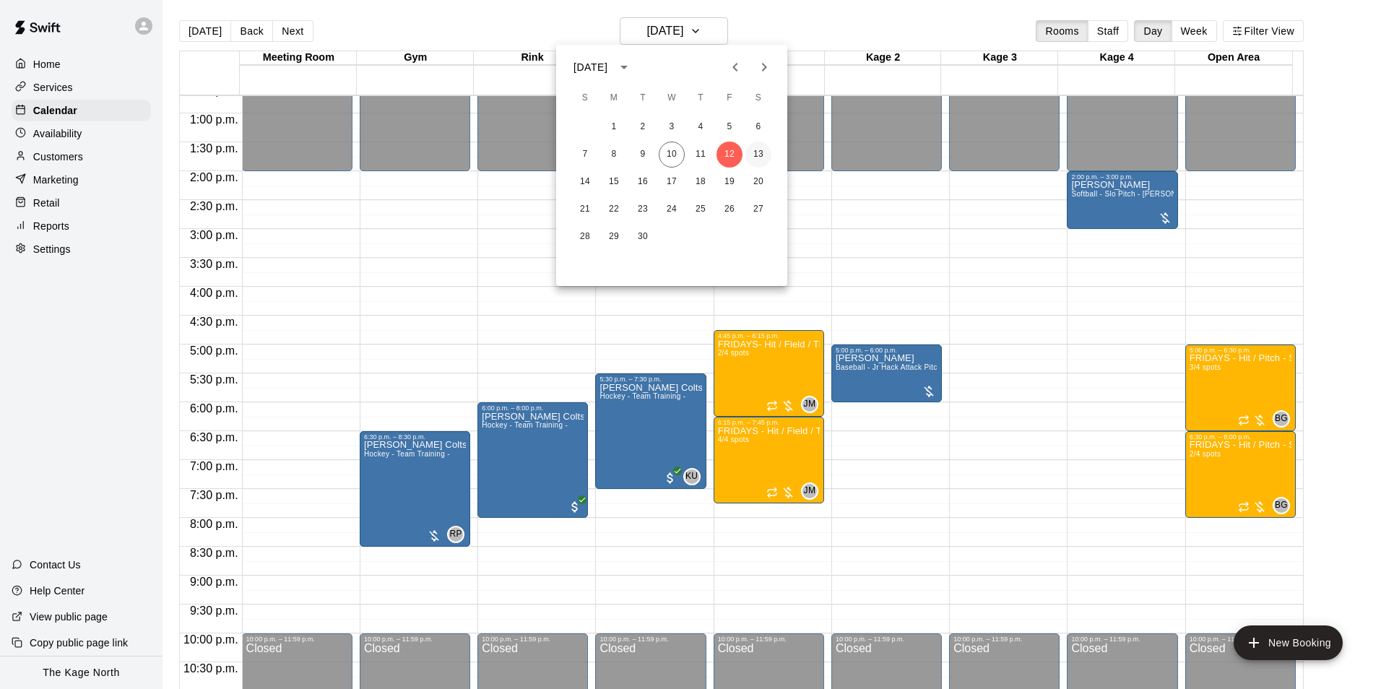
click at [753, 152] on button "13" at bounding box center [758, 155] width 26 height 26
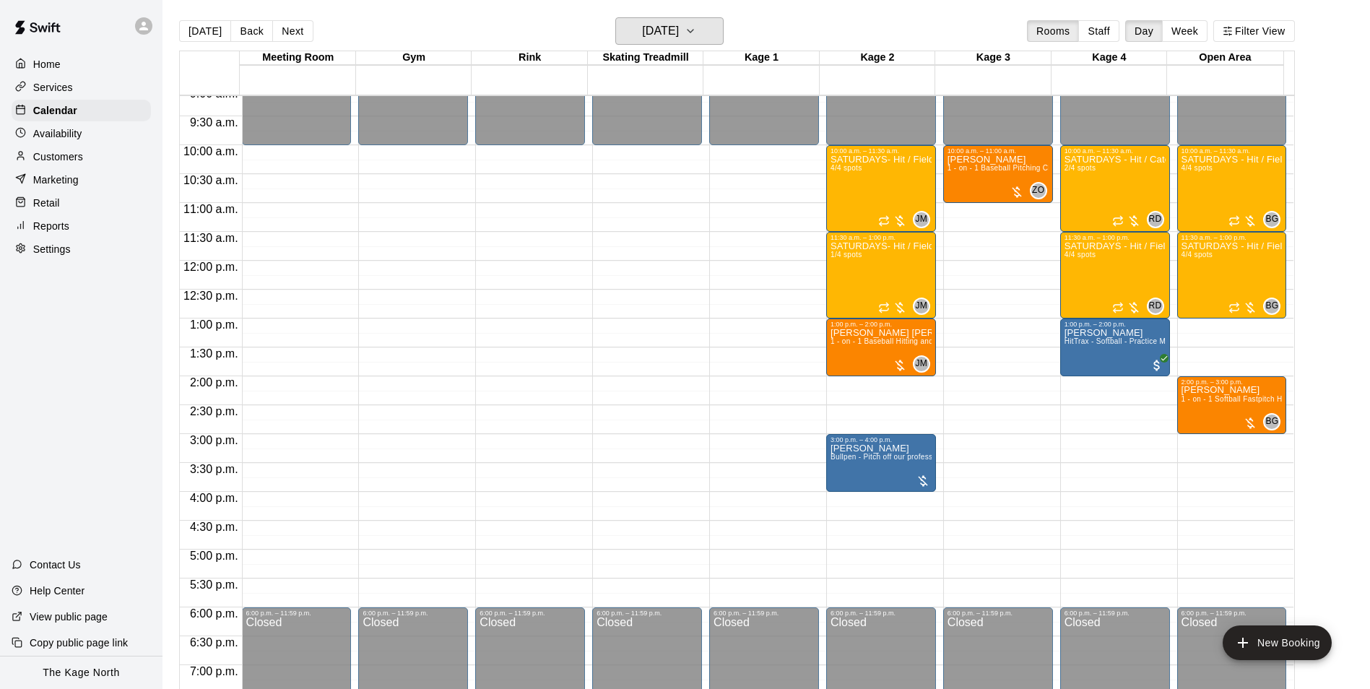
scroll to position [445, 0]
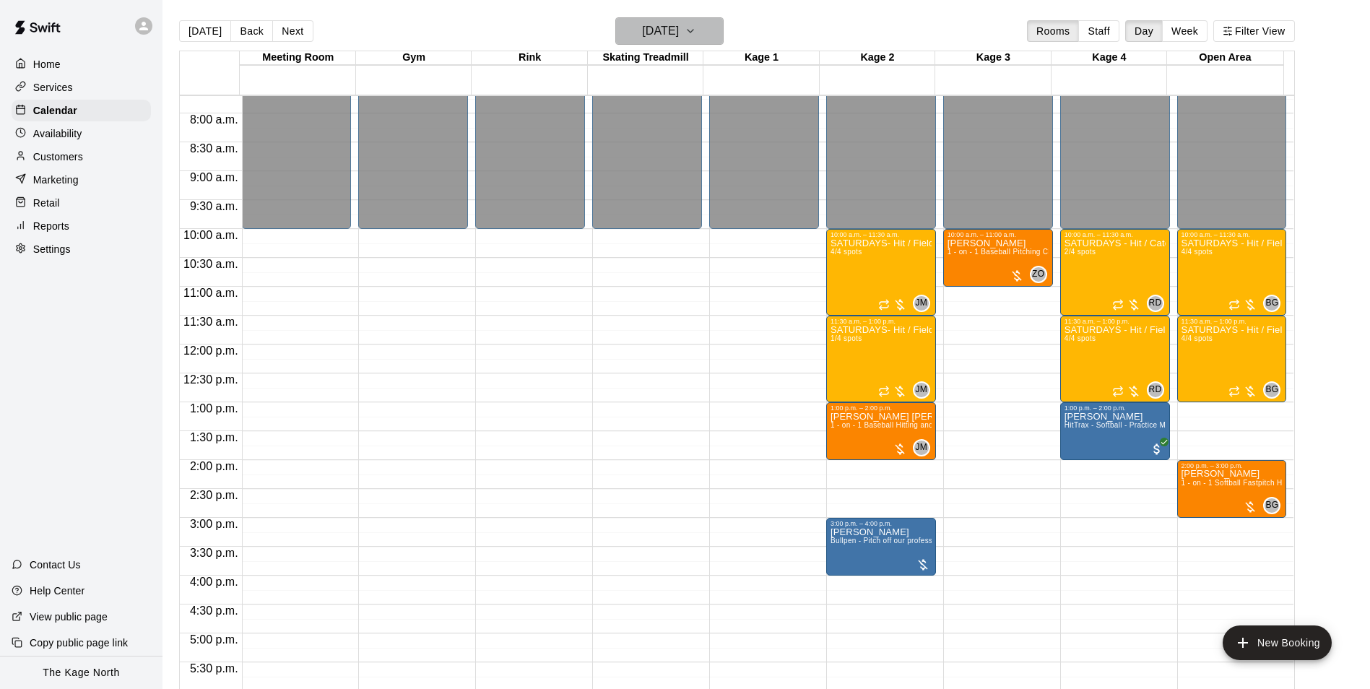
click at [672, 32] on h6 "[DATE]" at bounding box center [660, 31] width 37 height 20
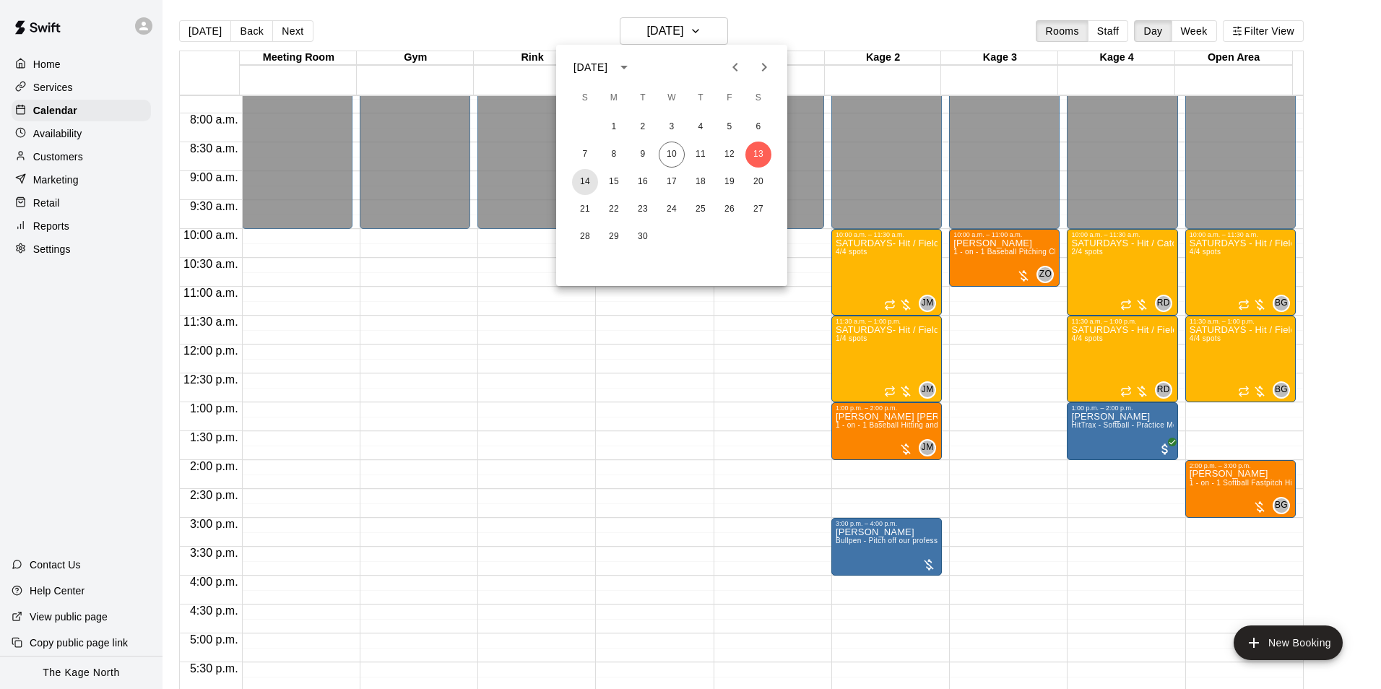
drag, startPoint x: 578, startPoint y: 180, endPoint x: 877, endPoint y: 272, distance: 313.6
click at [578, 180] on button "14" at bounding box center [585, 182] width 26 height 26
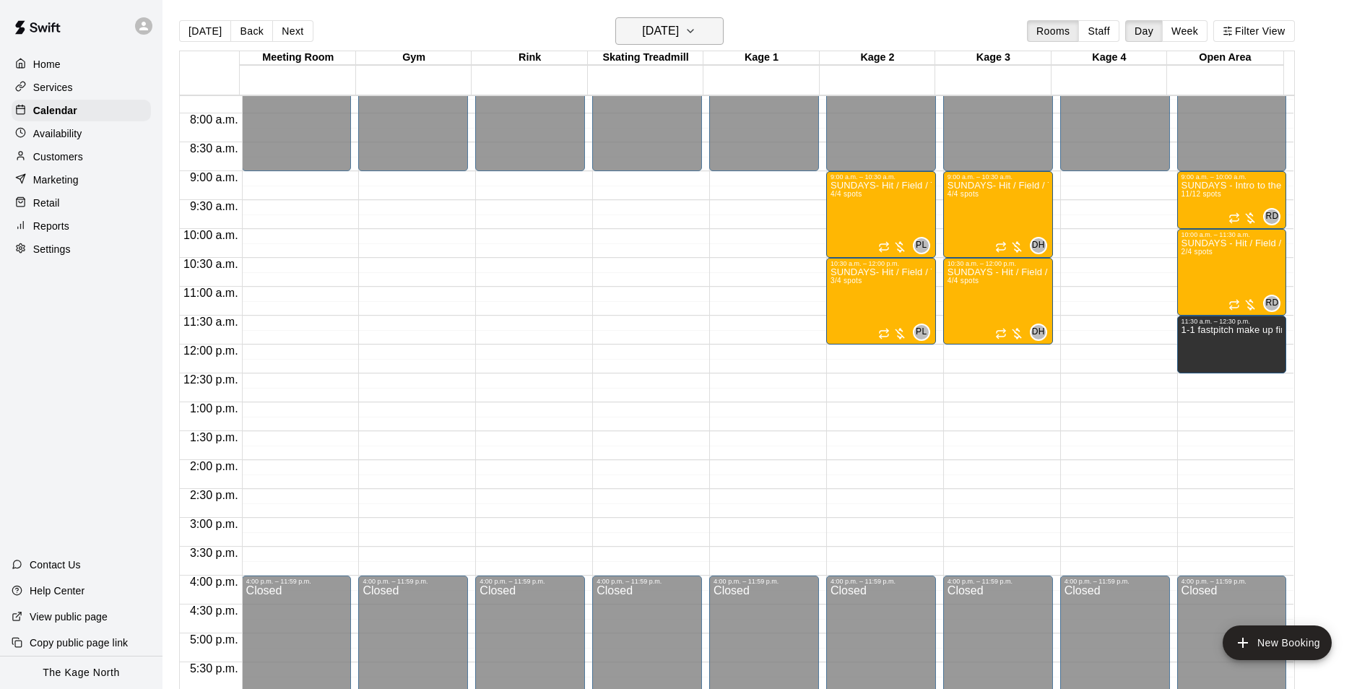
click at [669, 23] on h6 "[DATE]" at bounding box center [660, 31] width 37 height 20
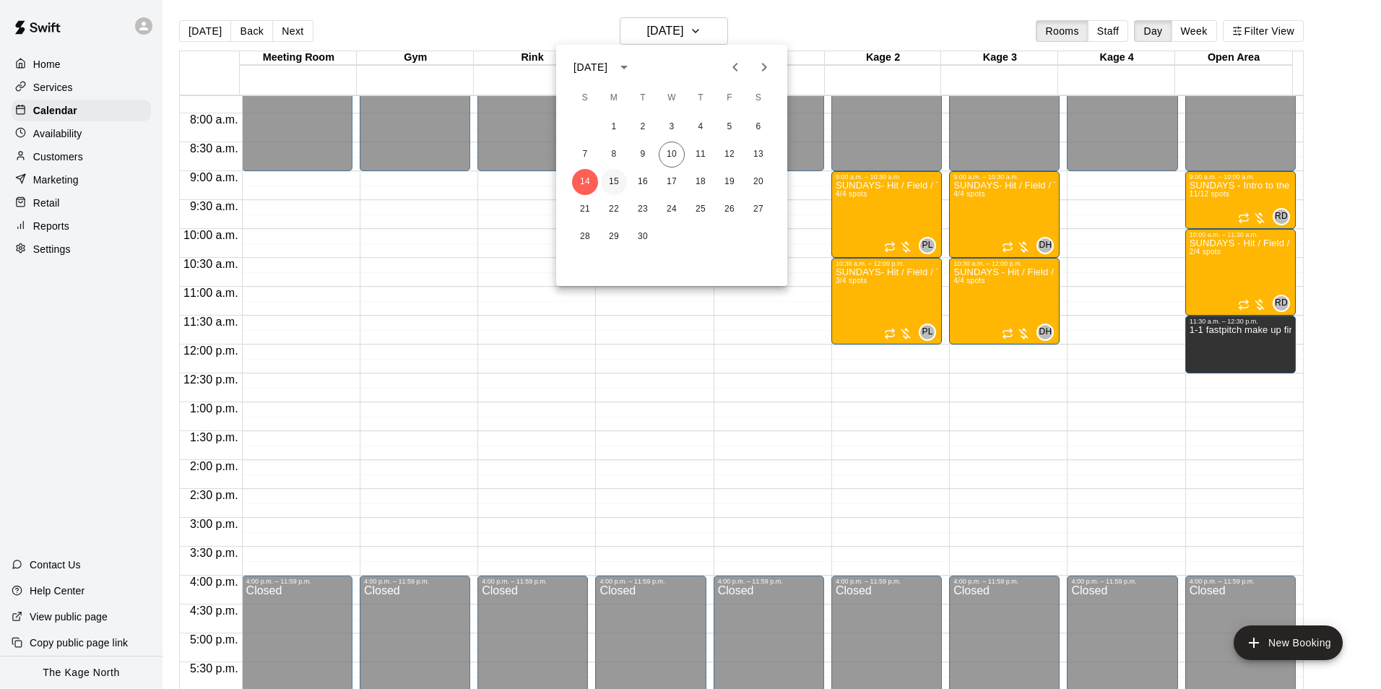
click at [615, 186] on button "15" at bounding box center [614, 182] width 26 height 26
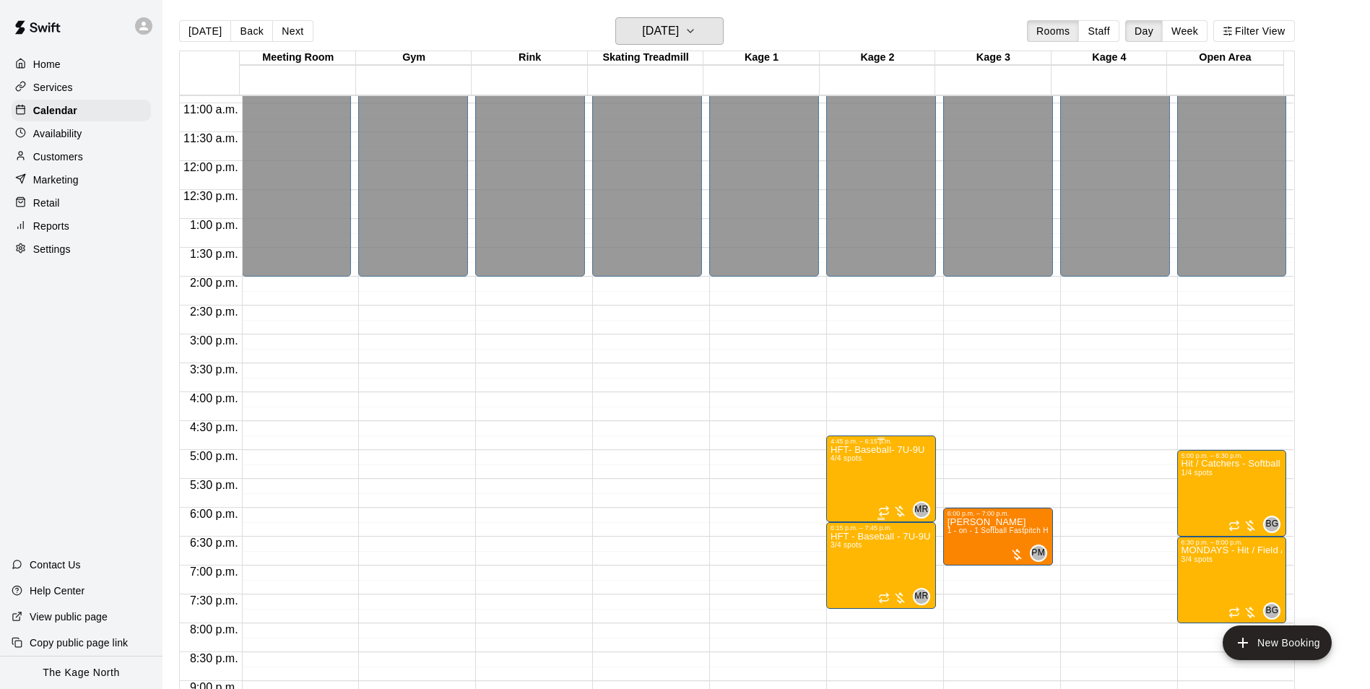
scroll to position [779, 0]
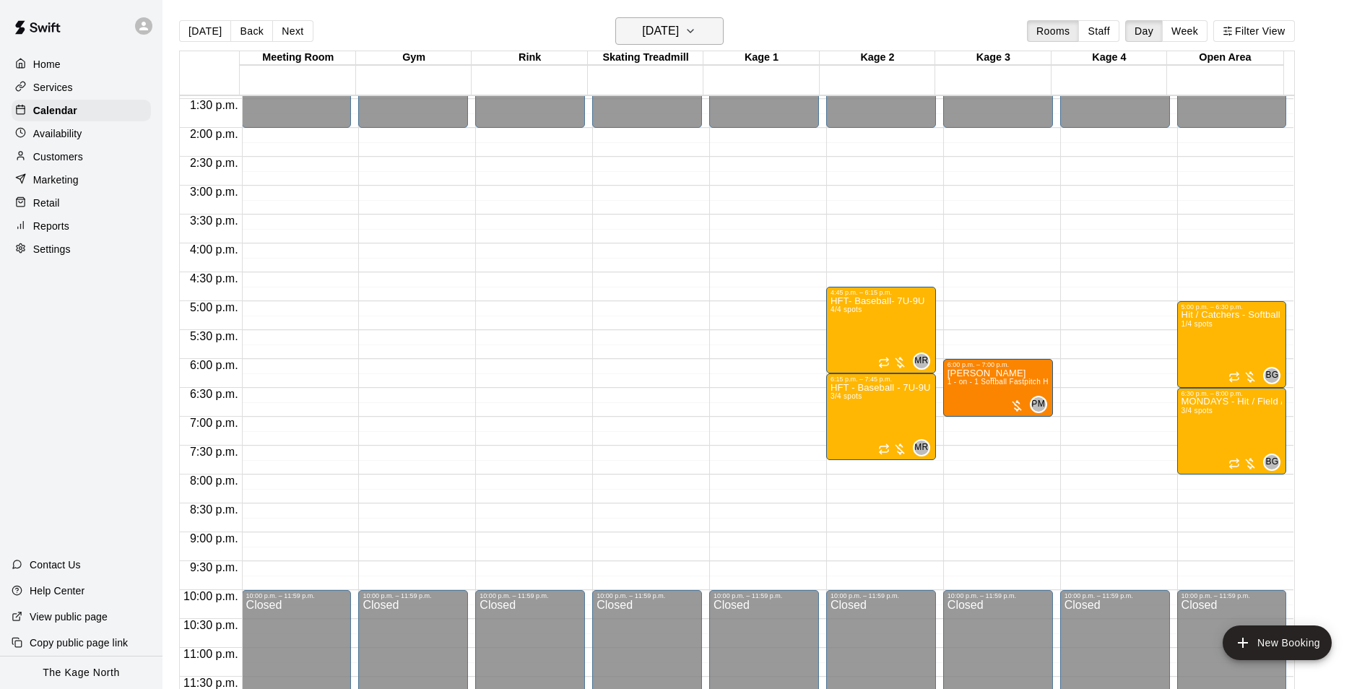
click at [679, 25] on h6 "[DATE]" at bounding box center [660, 31] width 37 height 20
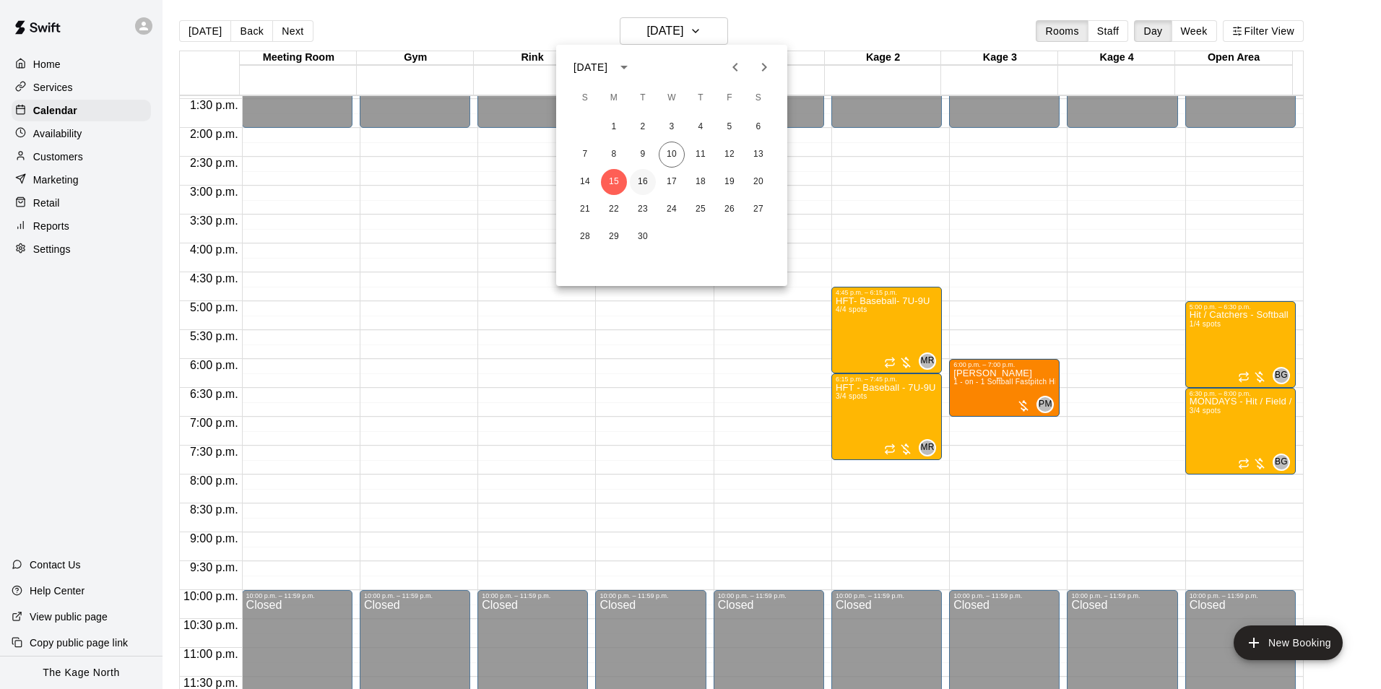
click at [643, 186] on button "16" at bounding box center [643, 182] width 26 height 26
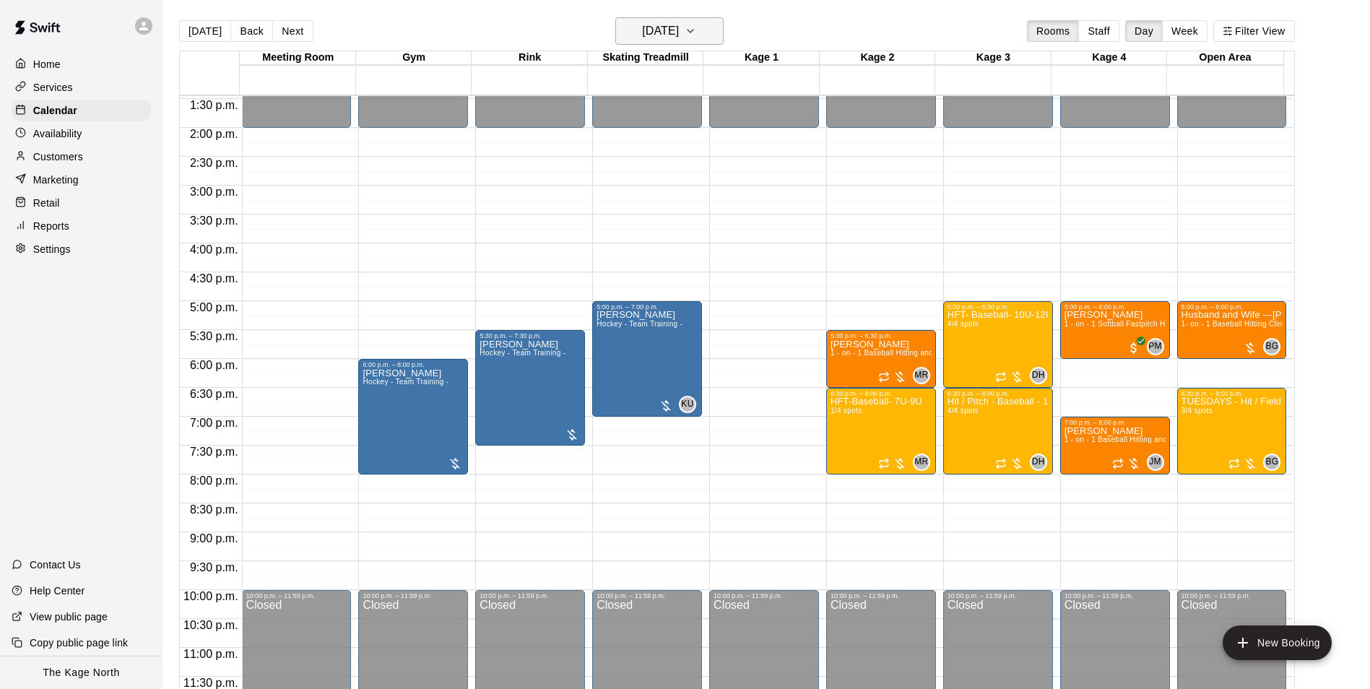
click at [679, 30] on h6 "[DATE]" at bounding box center [660, 31] width 37 height 20
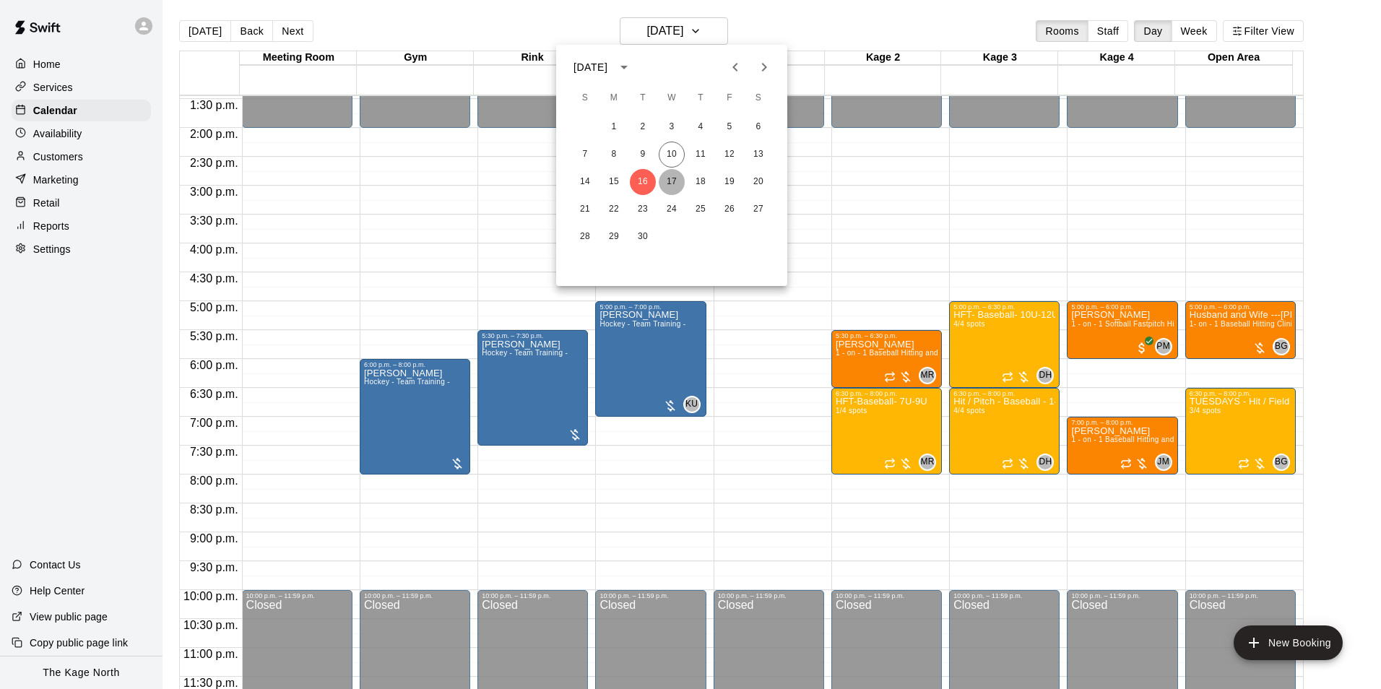
click at [669, 177] on button "17" at bounding box center [672, 182] width 26 height 26
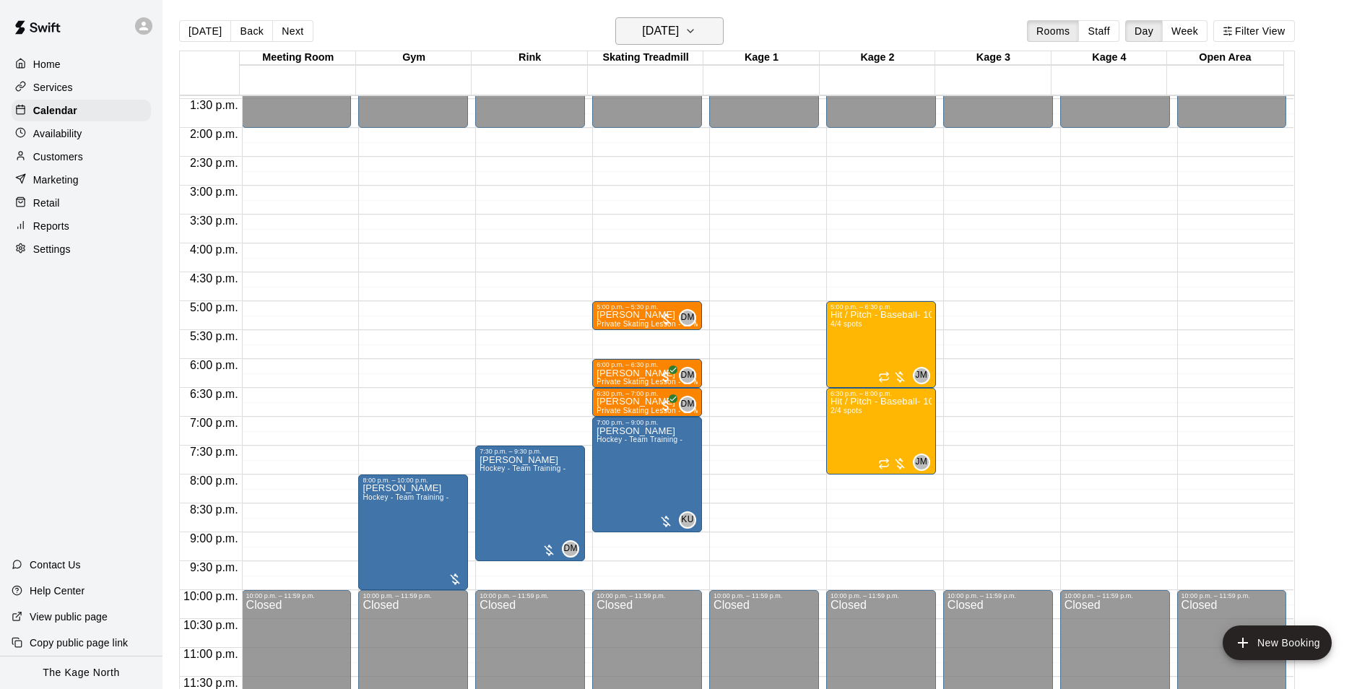
click at [671, 33] on h6 "[DATE]" at bounding box center [660, 31] width 37 height 20
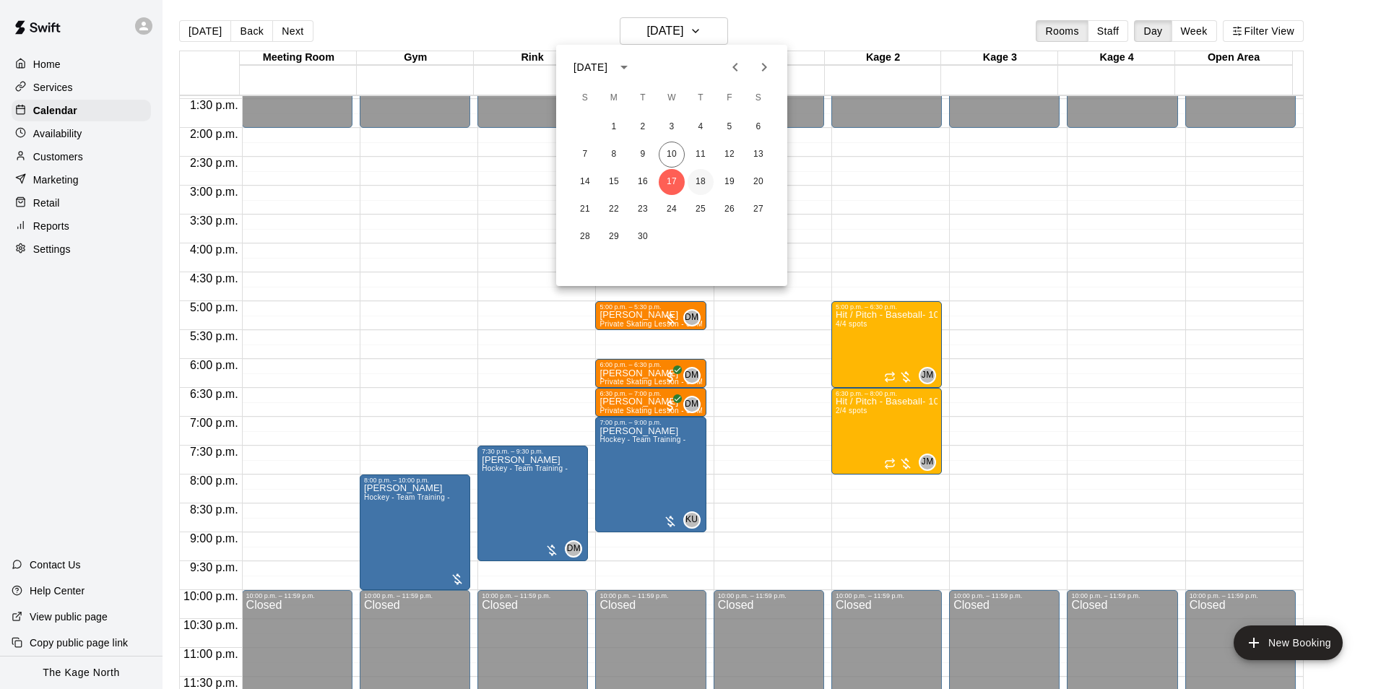
click at [696, 185] on button "18" at bounding box center [701, 182] width 26 height 26
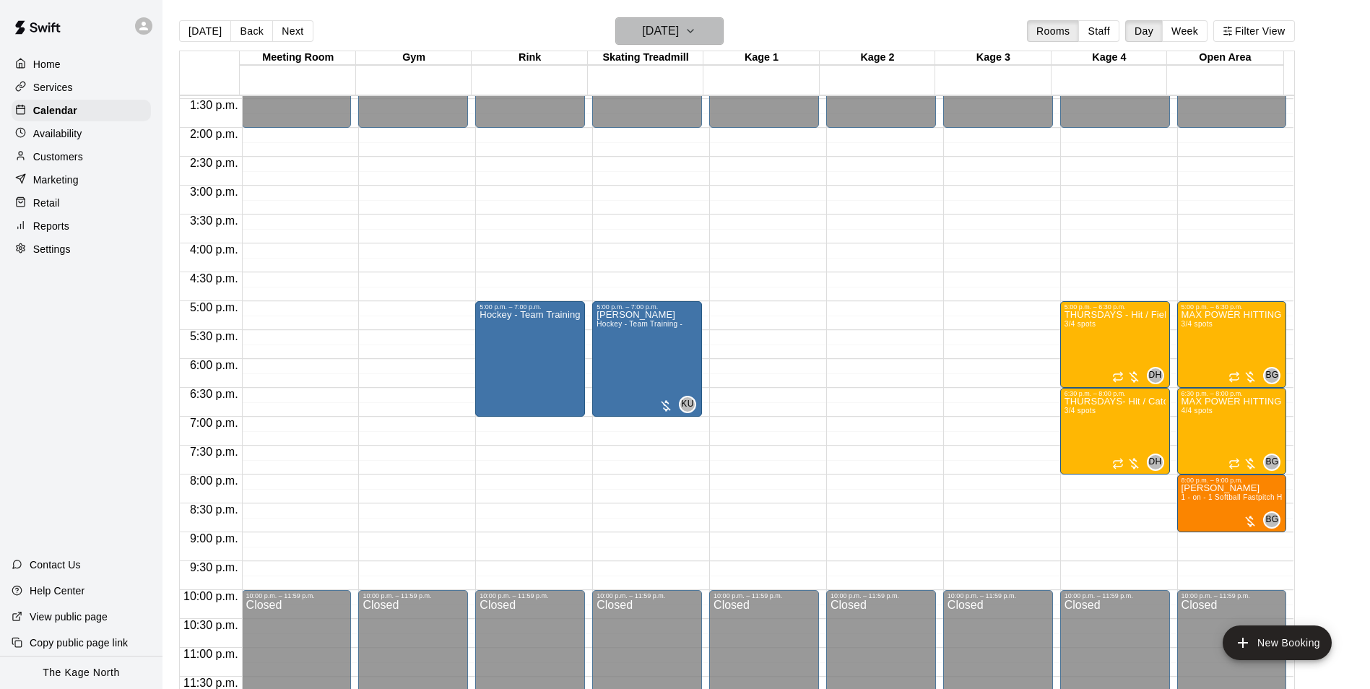
click at [677, 27] on h6 "[DATE]" at bounding box center [660, 31] width 37 height 20
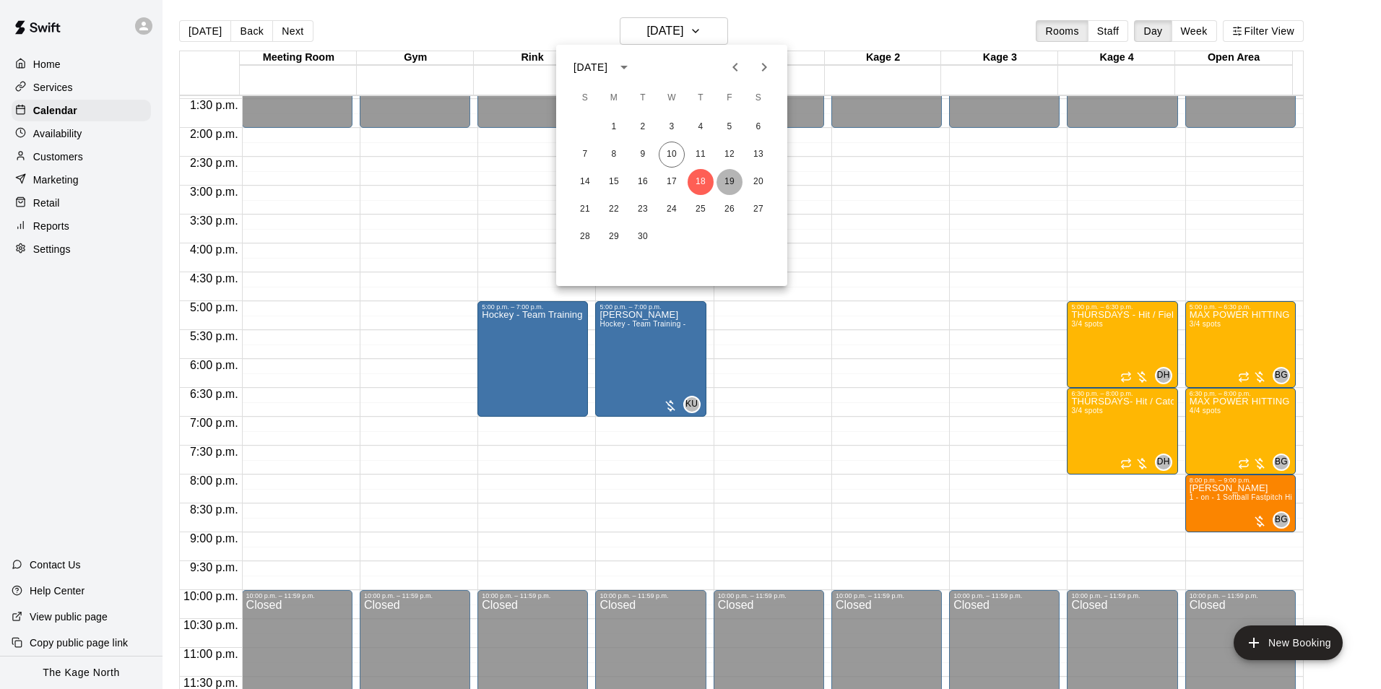
click at [732, 181] on button "19" at bounding box center [729, 182] width 26 height 26
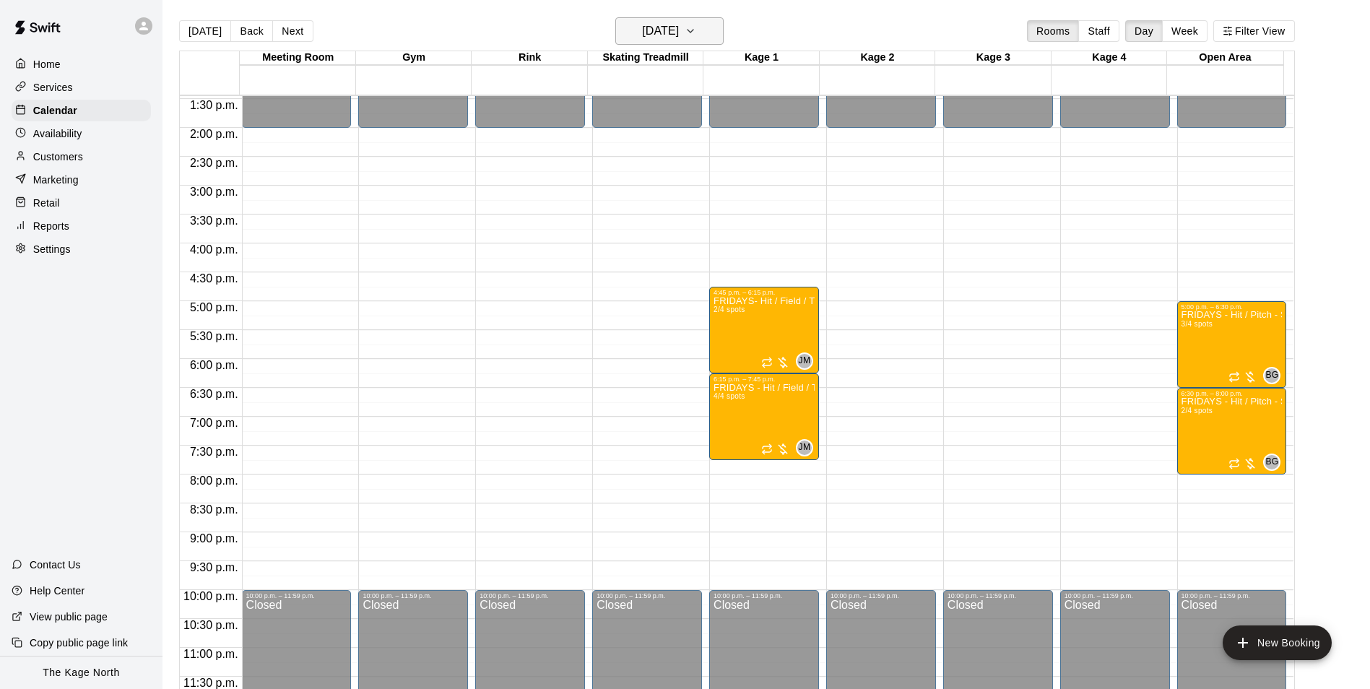
click at [699, 30] on button "[DATE]" at bounding box center [669, 30] width 108 height 27
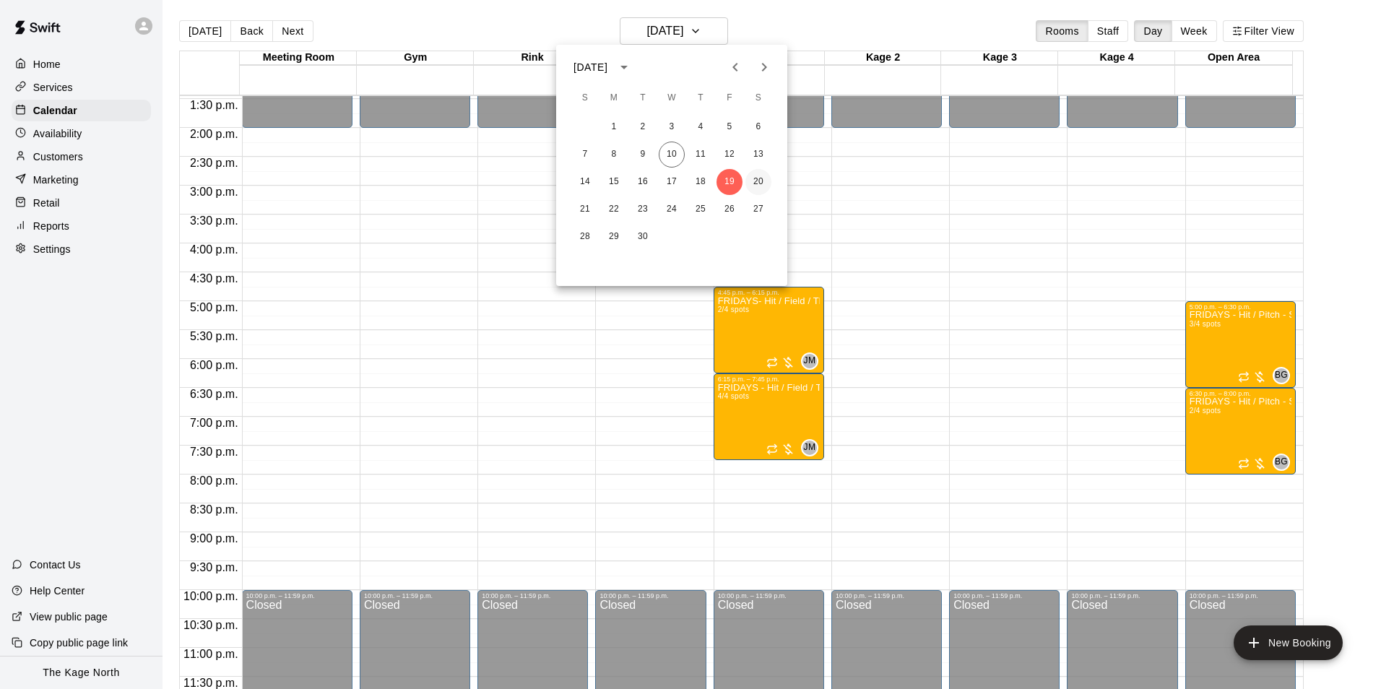
click at [757, 176] on button "20" at bounding box center [758, 182] width 26 height 26
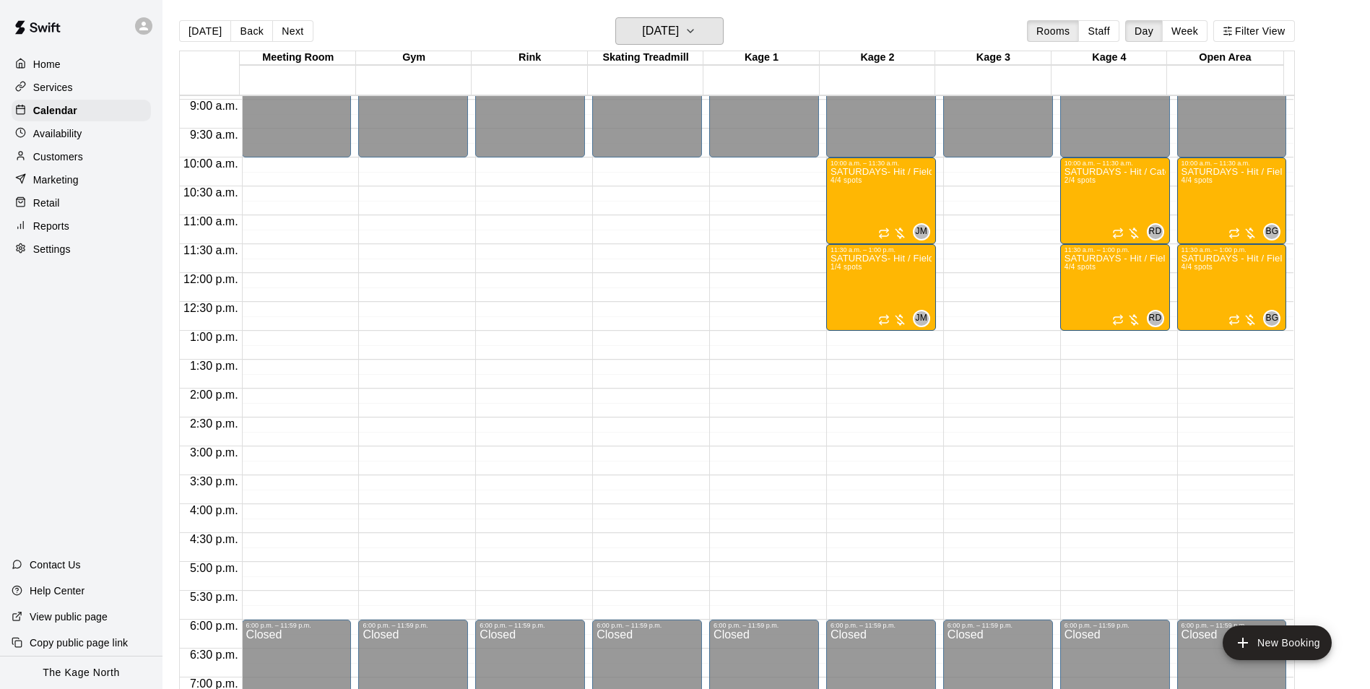
scroll to position [490, 0]
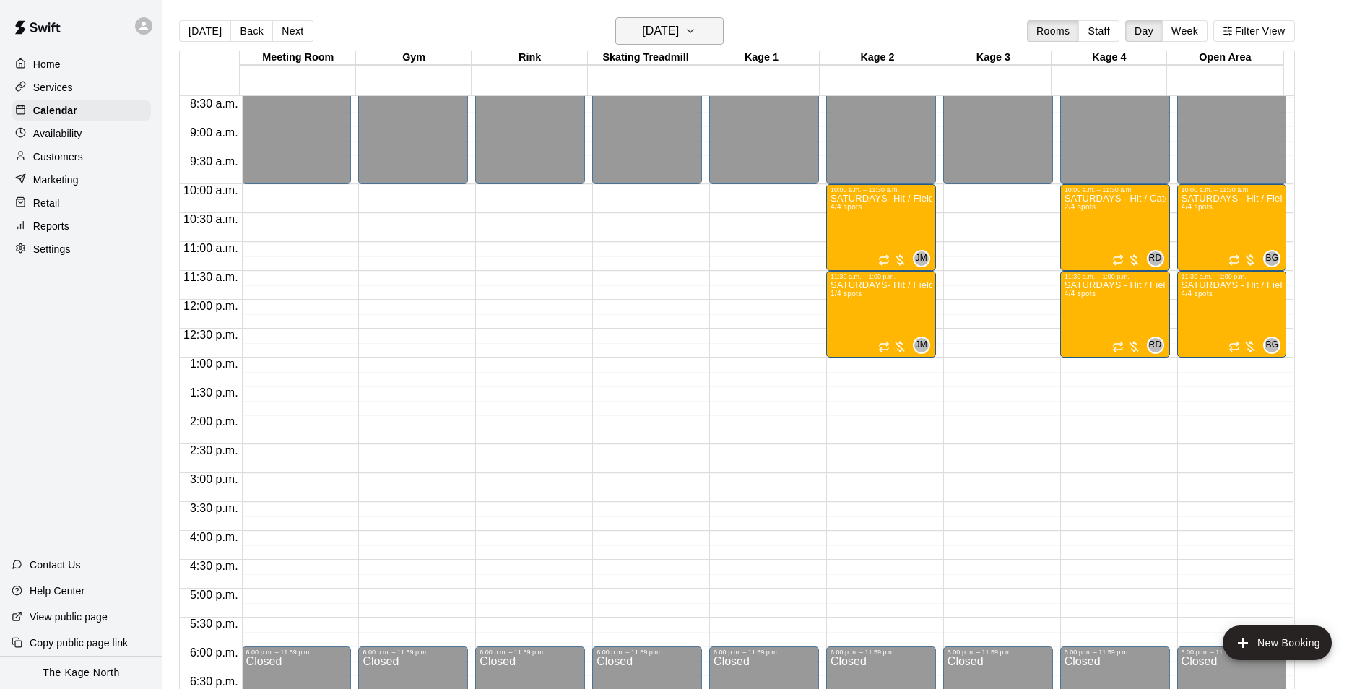
click at [667, 28] on h6 "[DATE]" at bounding box center [660, 31] width 37 height 20
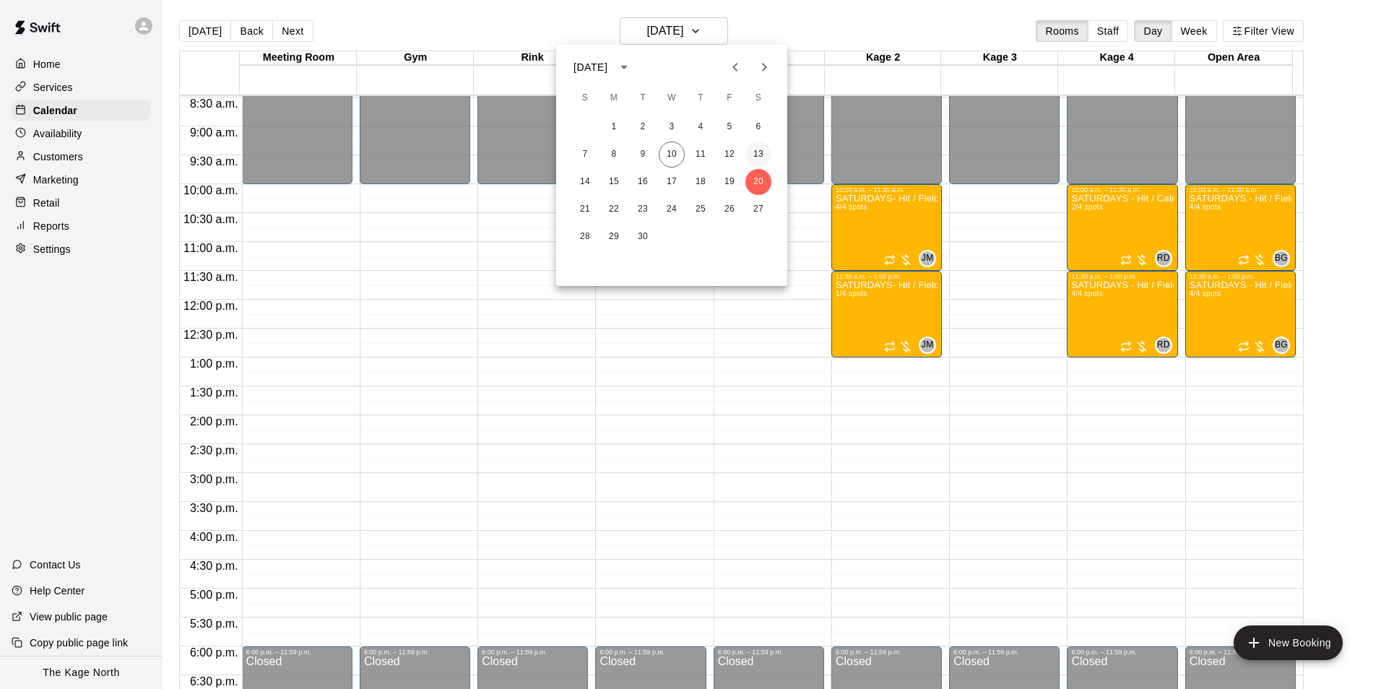
click at [761, 156] on button "13" at bounding box center [758, 155] width 26 height 26
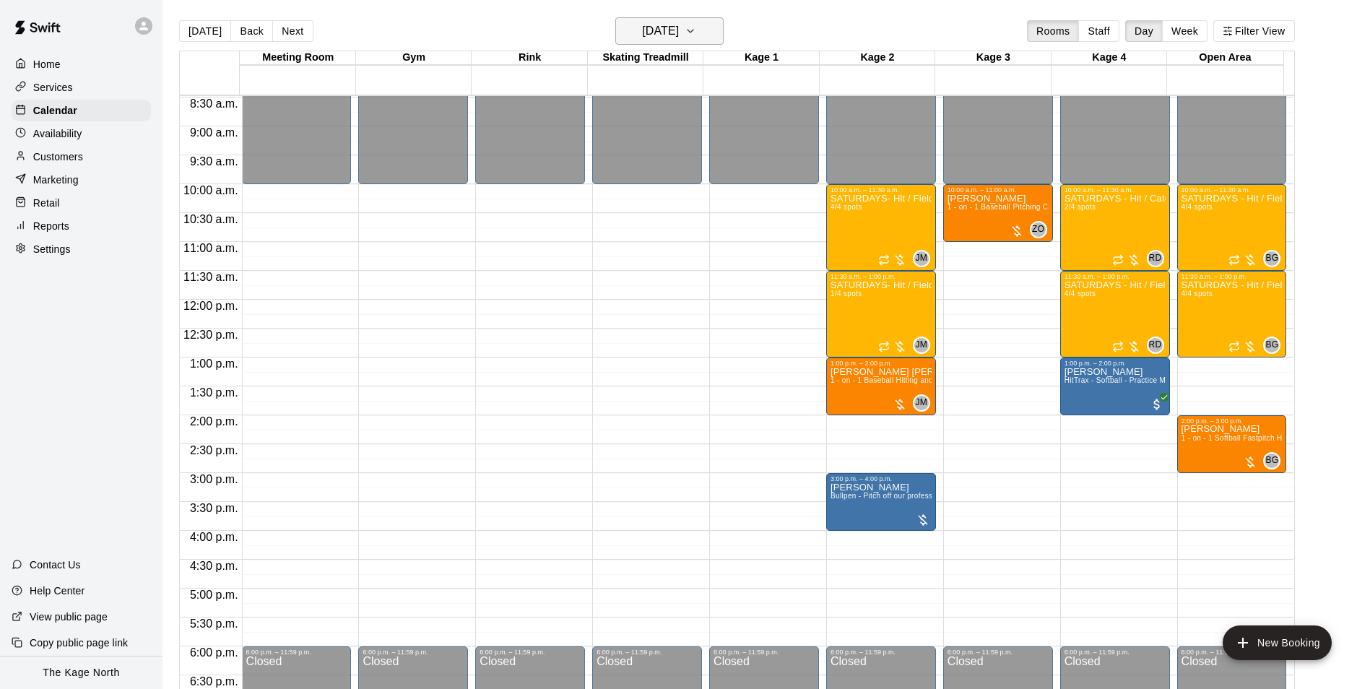
click at [684, 17] on button "[DATE]" at bounding box center [669, 30] width 108 height 27
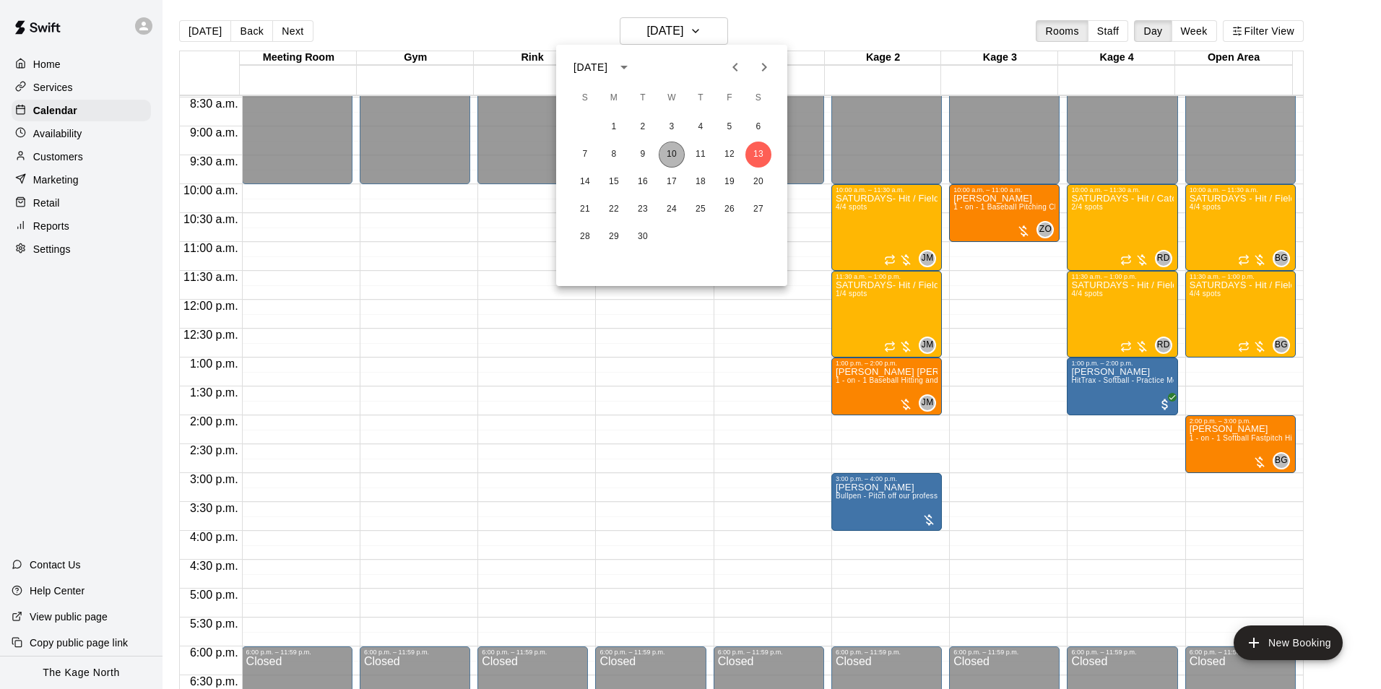
click at [672, 156] on button "10" at bounding box center [672, 155] width 26 height 26
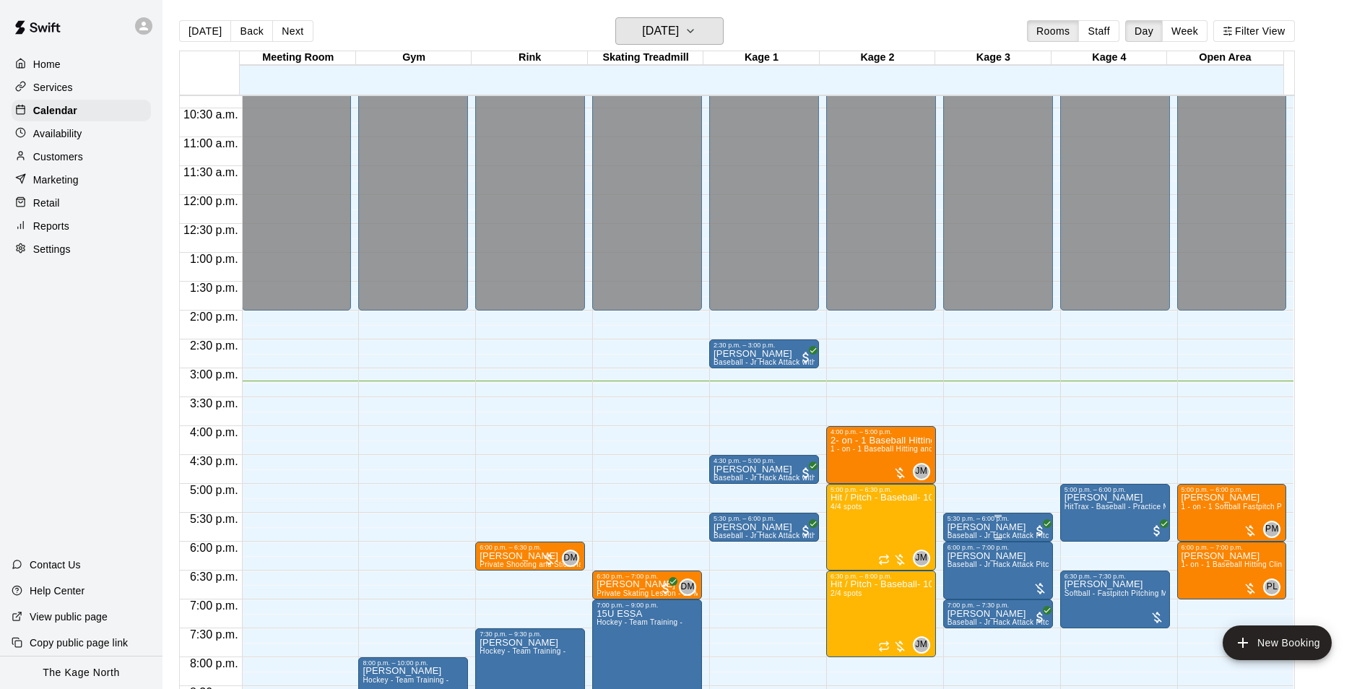
scroll to position [706, 0]
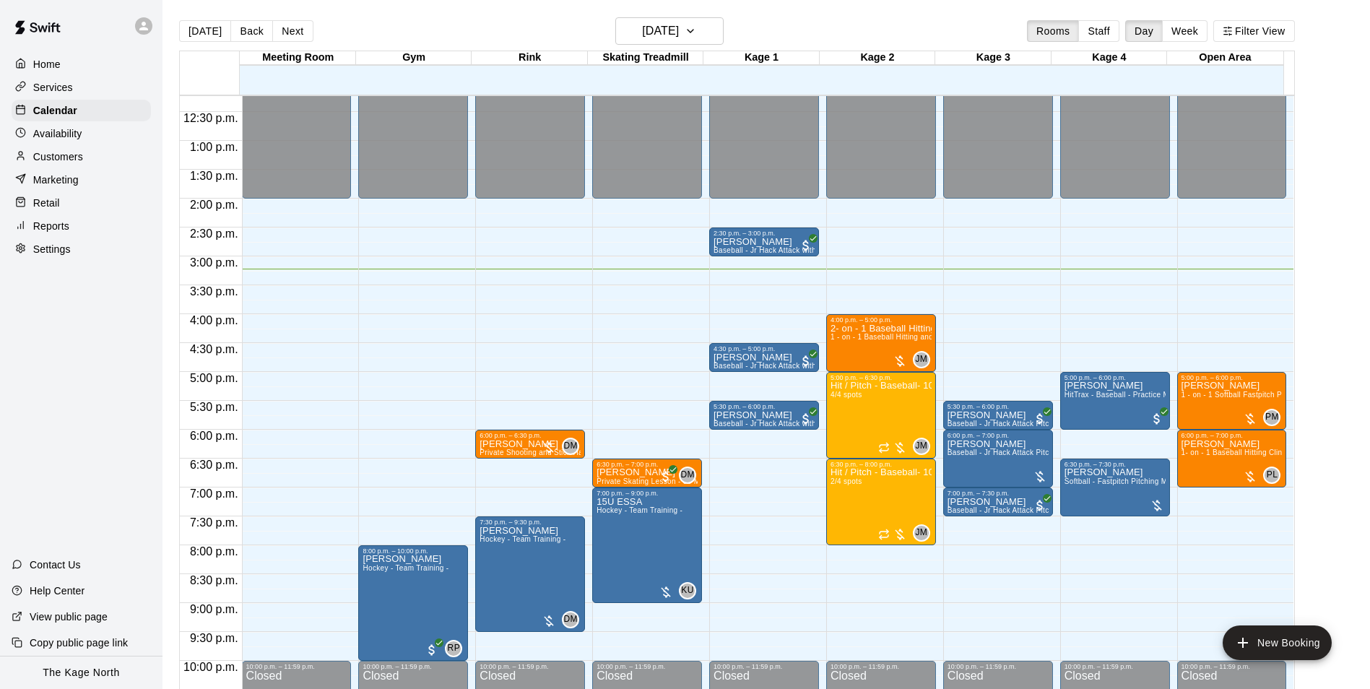
click at [63, 162] on p "Customers" at bounding box center [58, 156] width 50 height 14
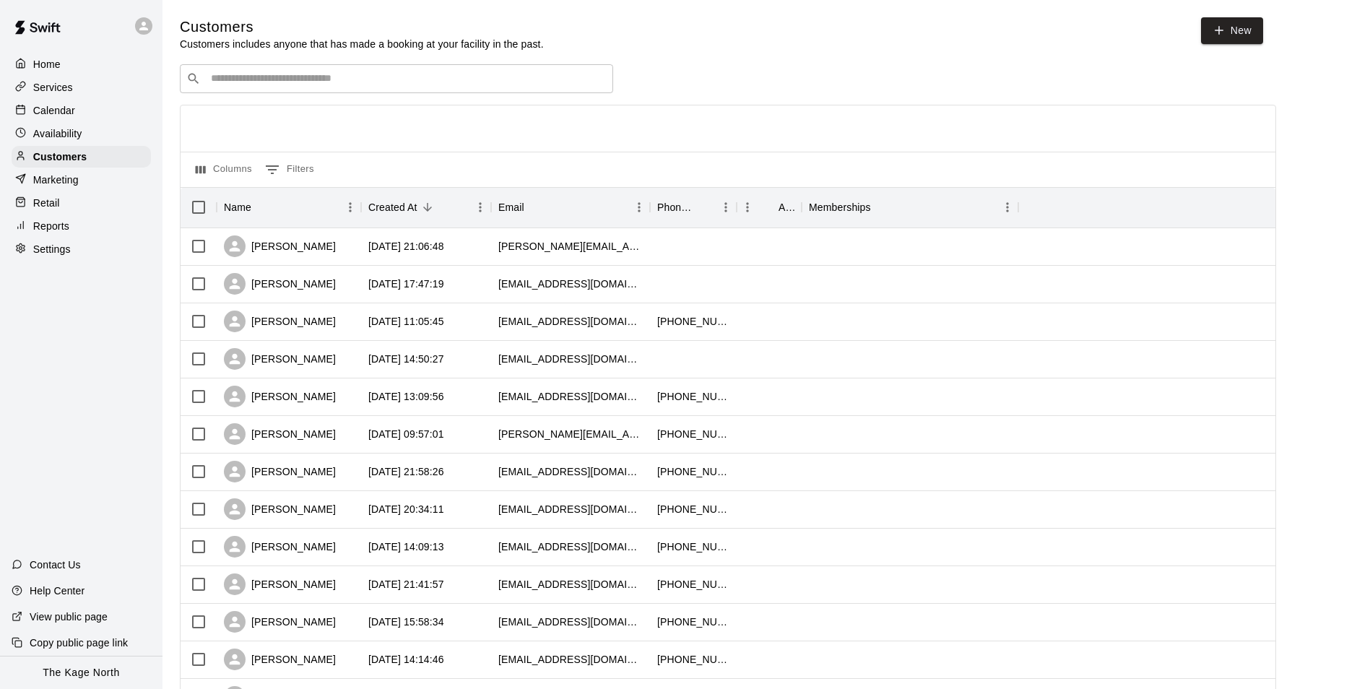
click at [74, 104] on div "Calendar" at bounding box center [81, 111] width 139 height 22
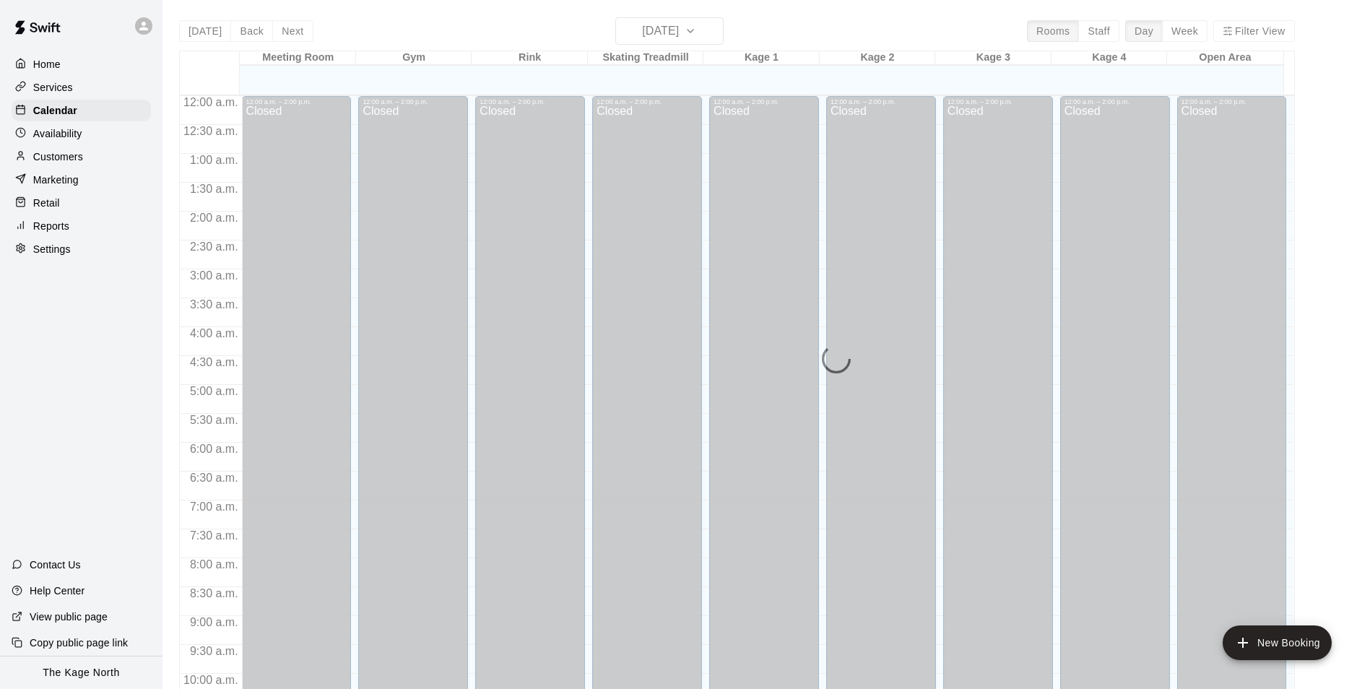
scroll to position [734, 0]
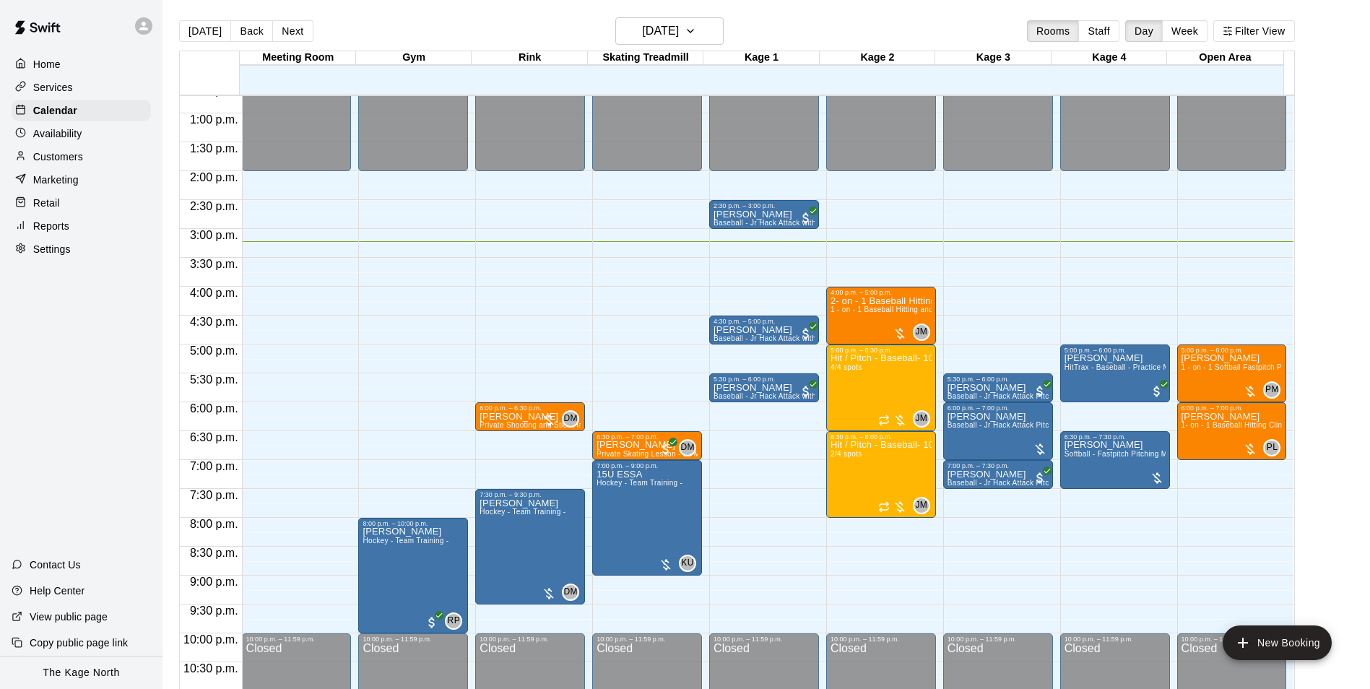
click at [137, 29] on icon at bounding box center [143, 25] width 13 height 13
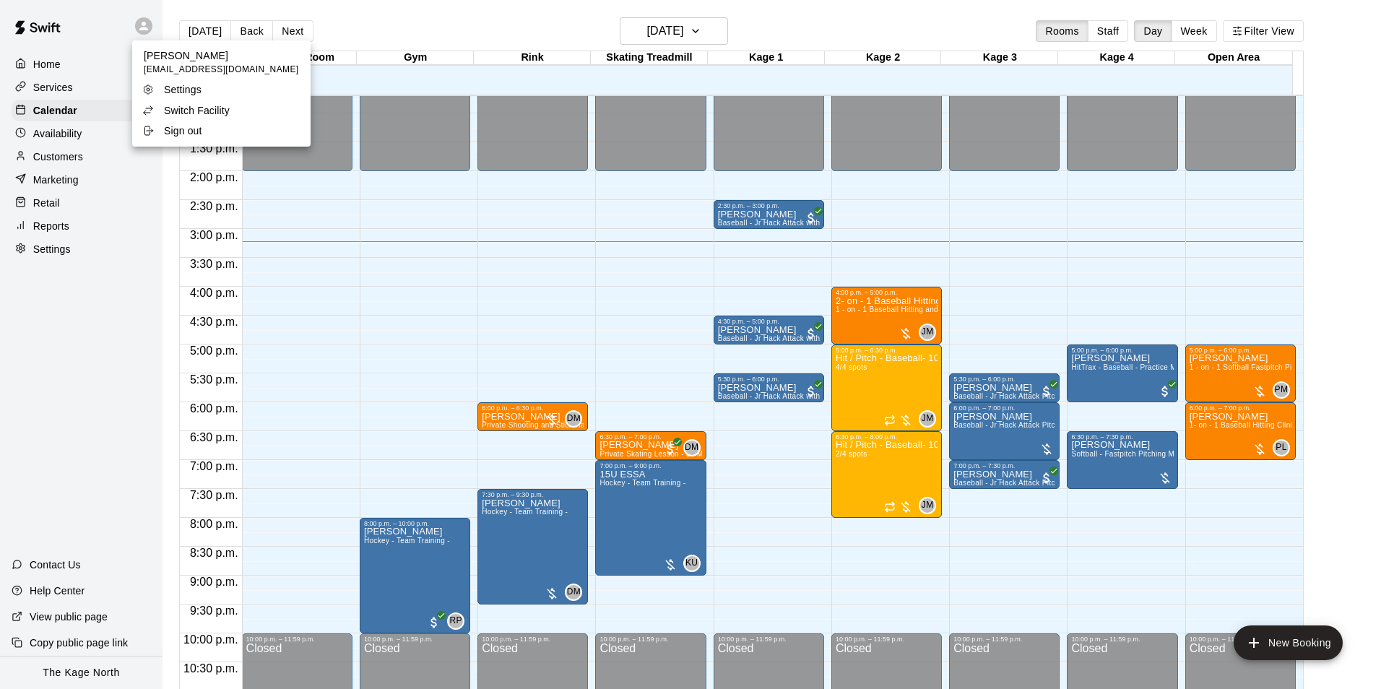
click at [227, 100] on li "Switch Facility" at bounding box center [221, 110] width 178 height 20
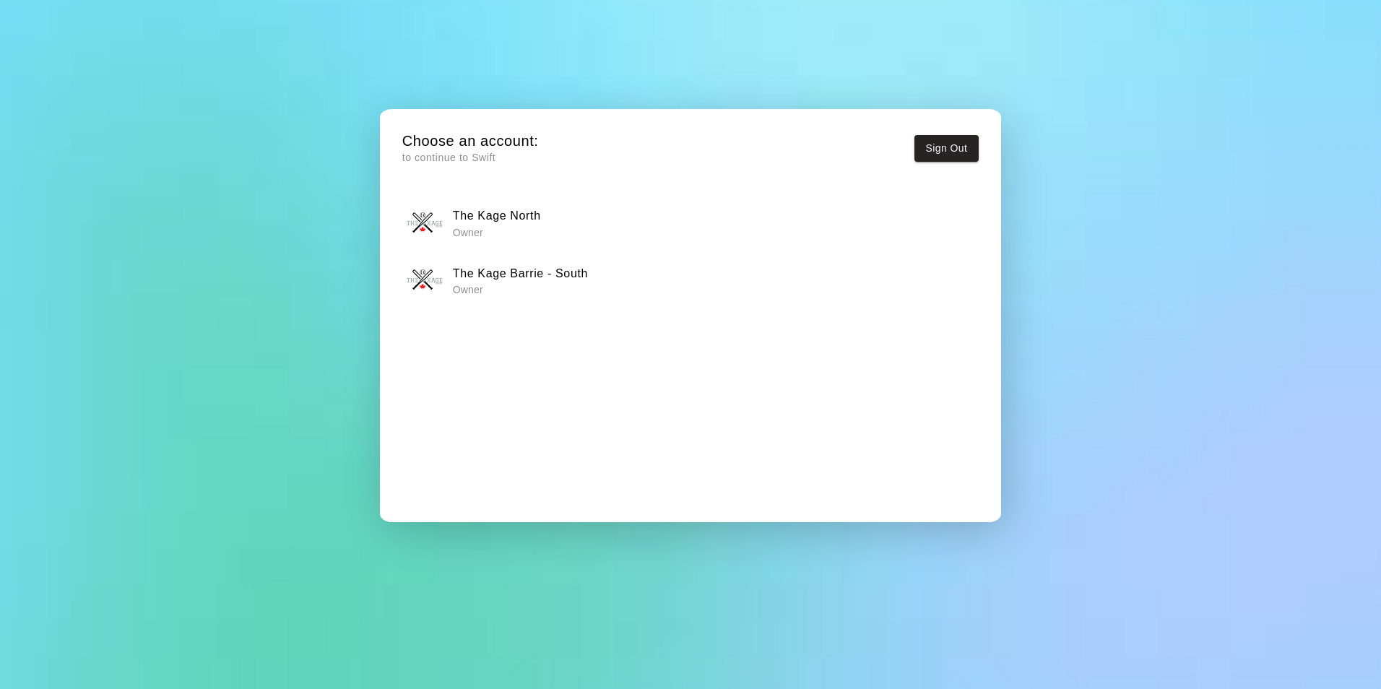
click at [549, 276] on h6 "The Kage Barrie - South" at bounding box center [520, 273] width 135 height 19
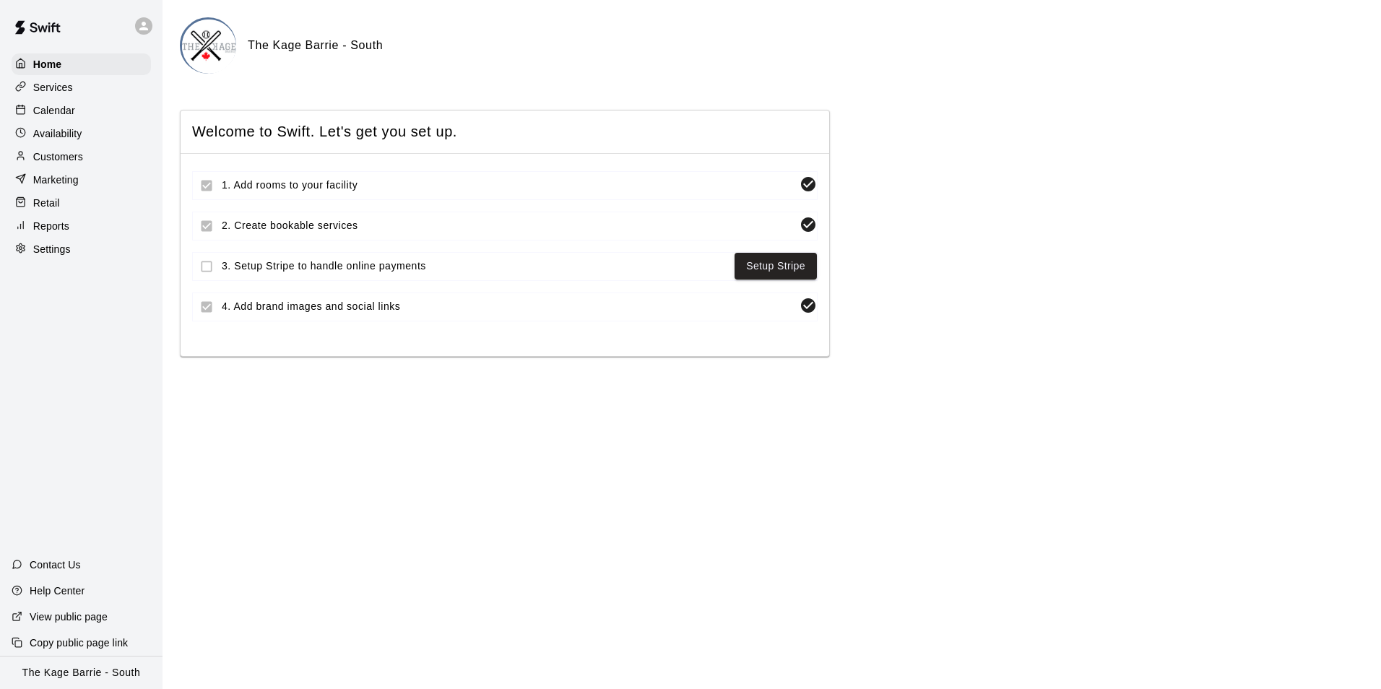
click at [91, 114] on div "Calendar" at bounding box center [81, 111] width 139 height 22
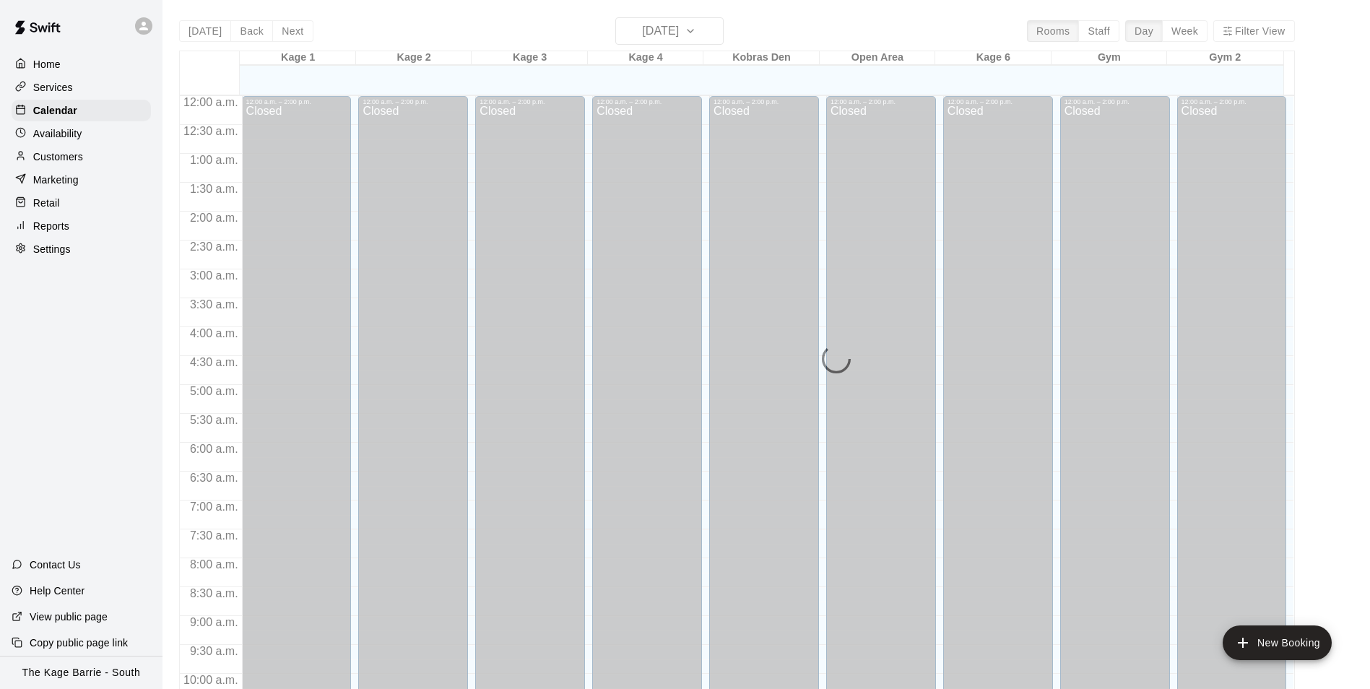
scroll to position [734, 0]
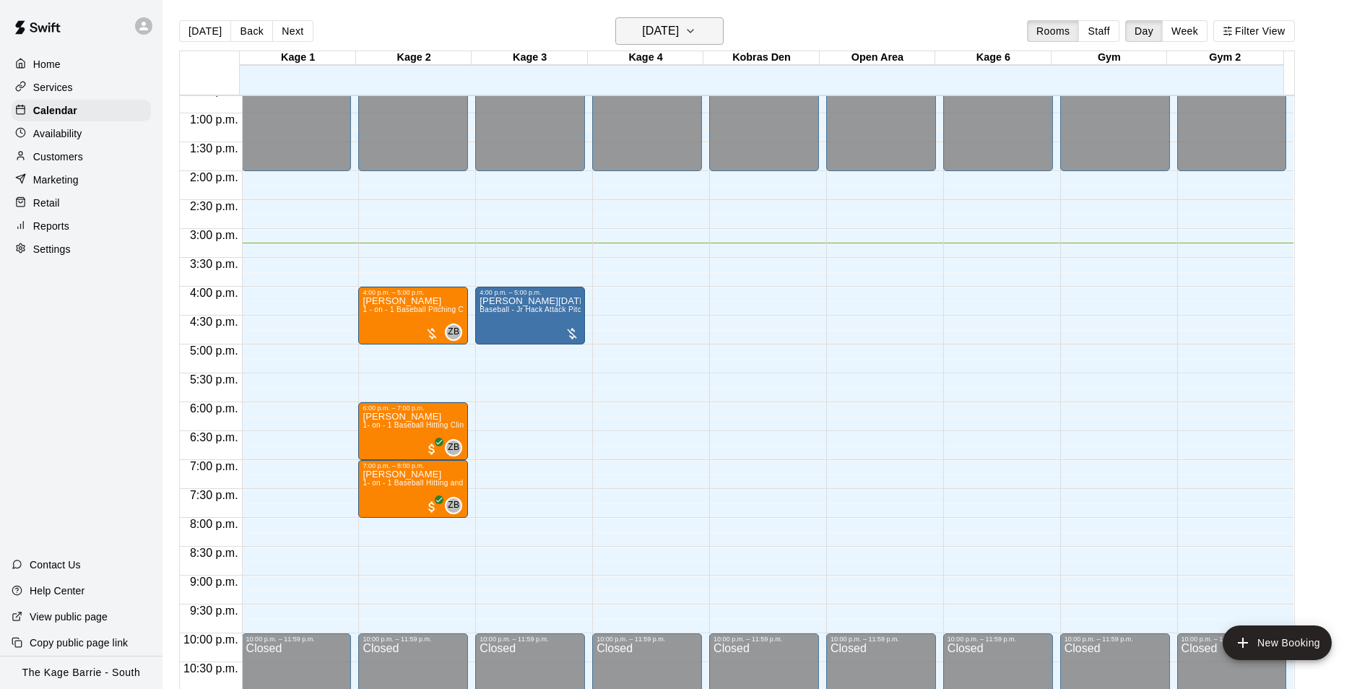
click at [679, 32] on h6 "[DATE]" at bounding box center [660, 31] width 37 height 20
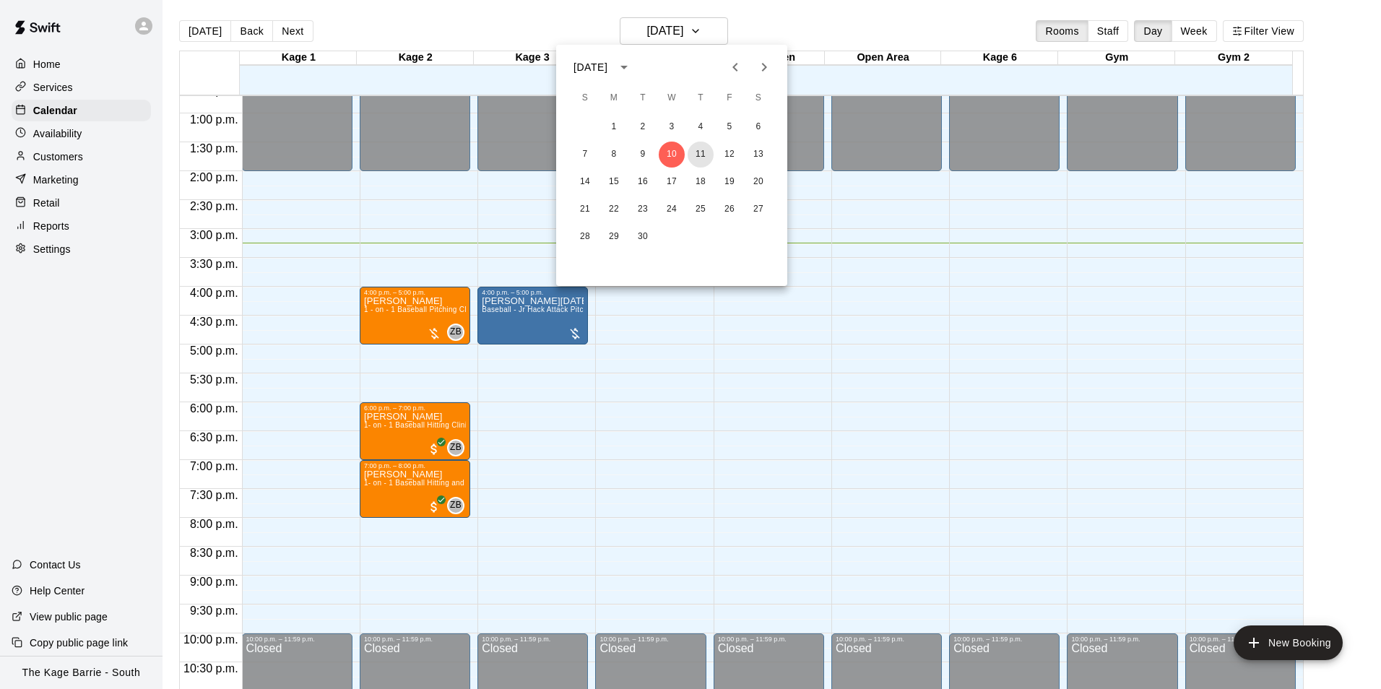
click at [696, 152] on button "11" at bounding box center [701, 155] width 26 height 26
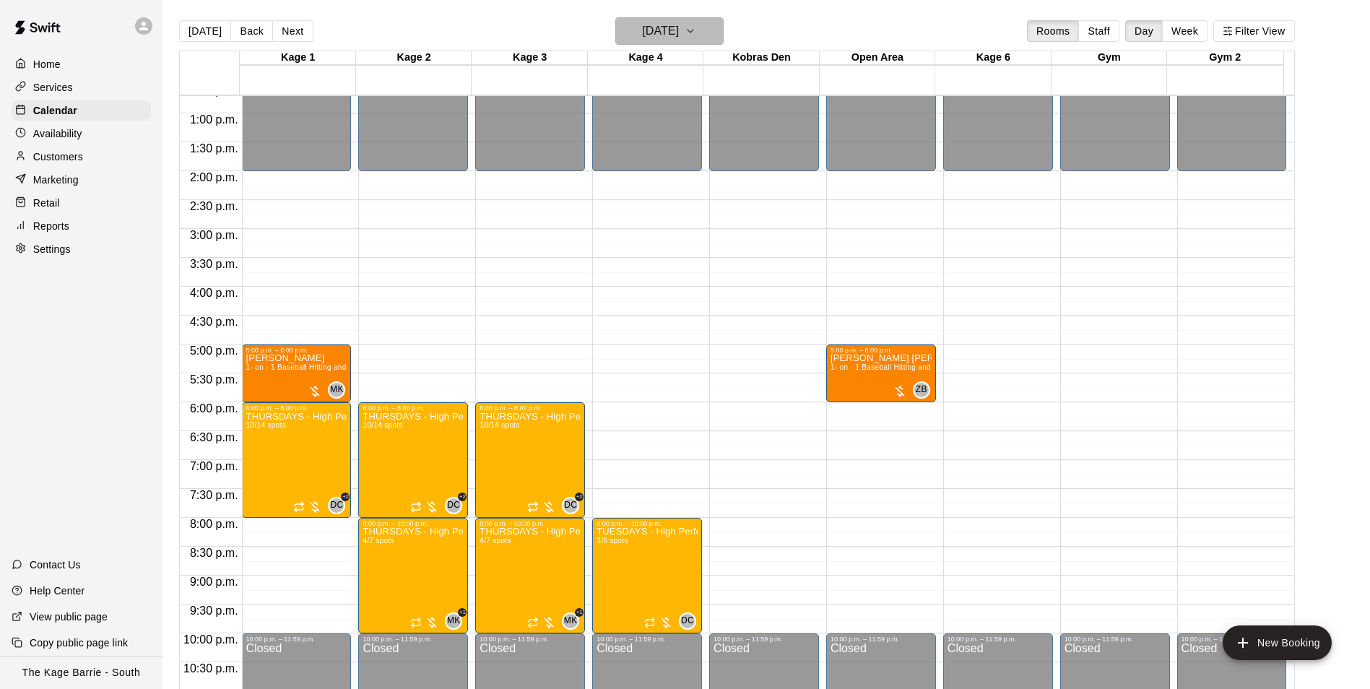
click at [679, 24] on h6 "[DATE]" at bounding box center [660, 31] width 37 height 20
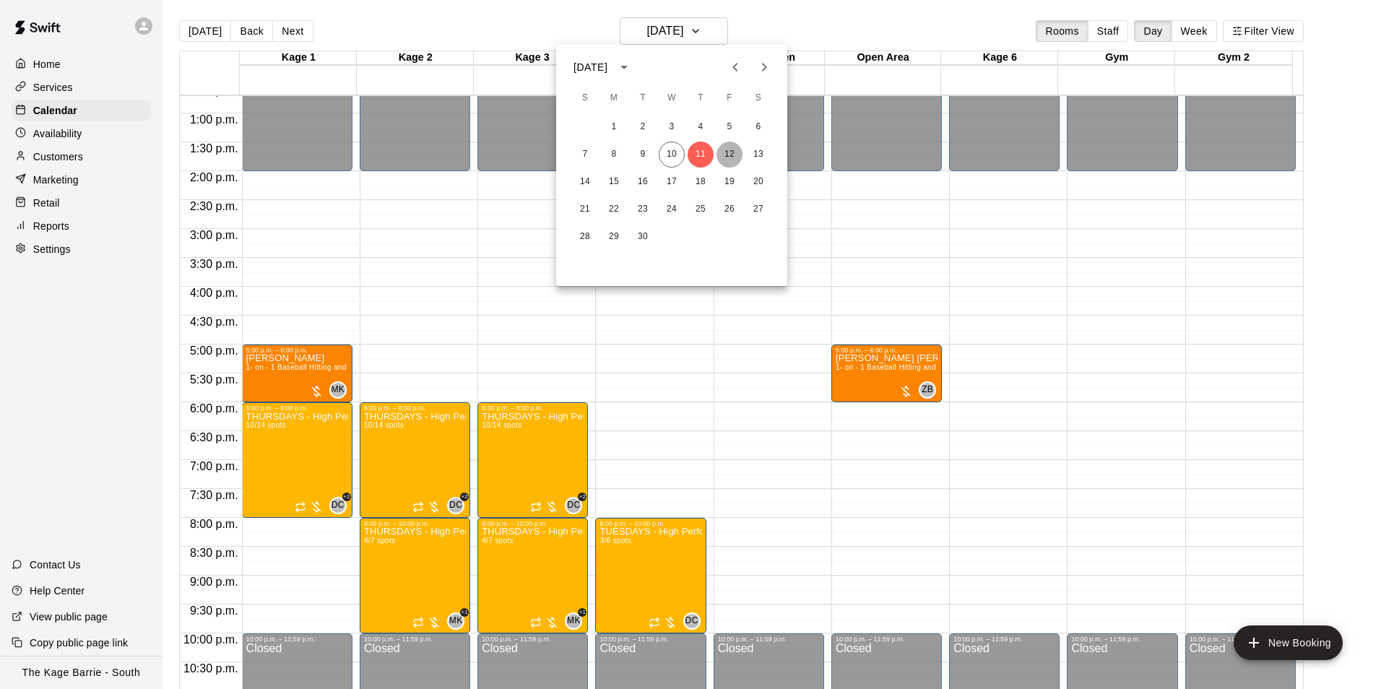
click at [727, 153] on button "12" at bounding box center [729, 155] width 26 height 26
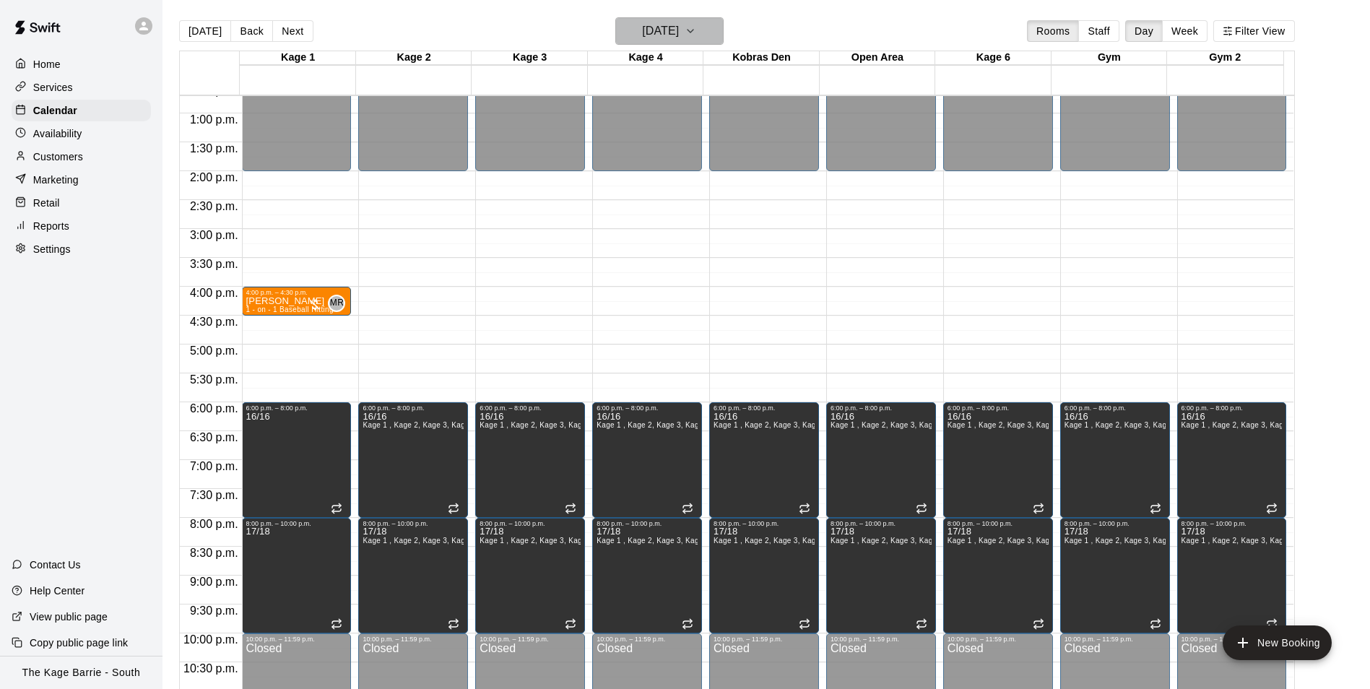
click at [672, 28] on h6 "[DATE]" at bounding box center [660, 31] width 37 height 20
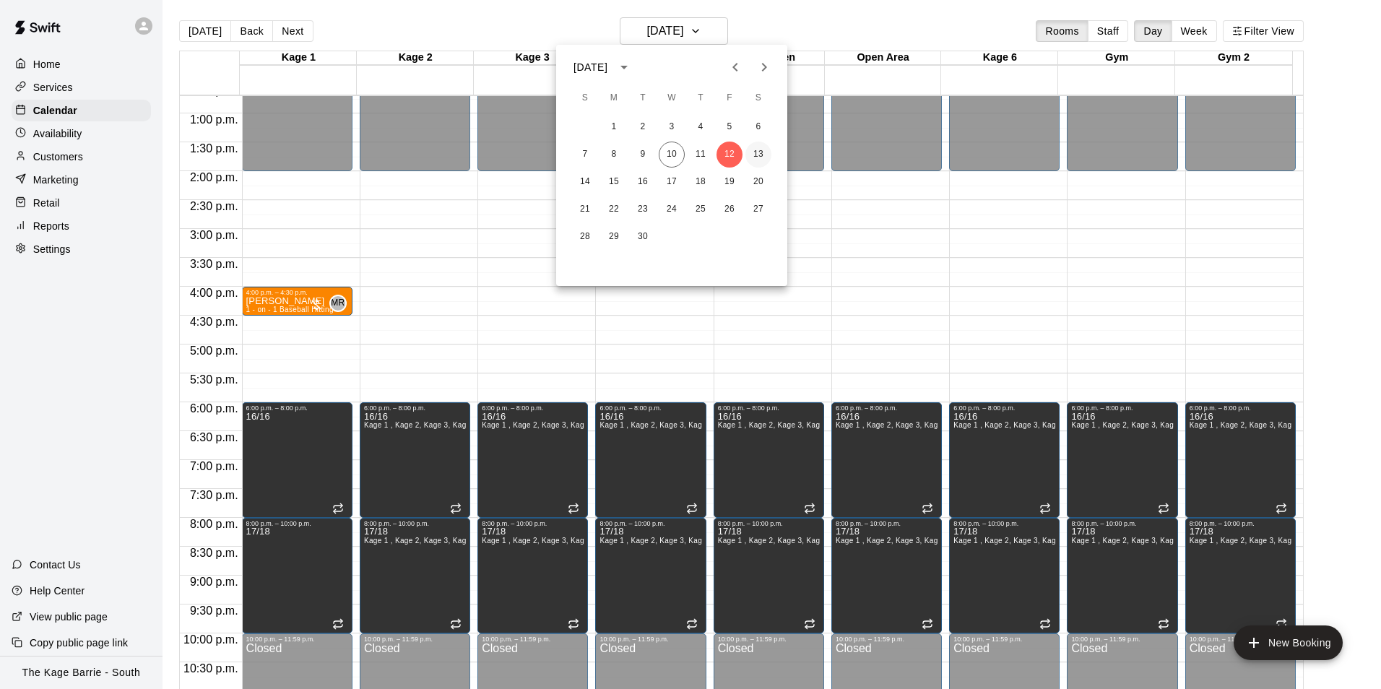
click at [763, 149] on button "13" at bounding box center [758, 155] width 26 height 26
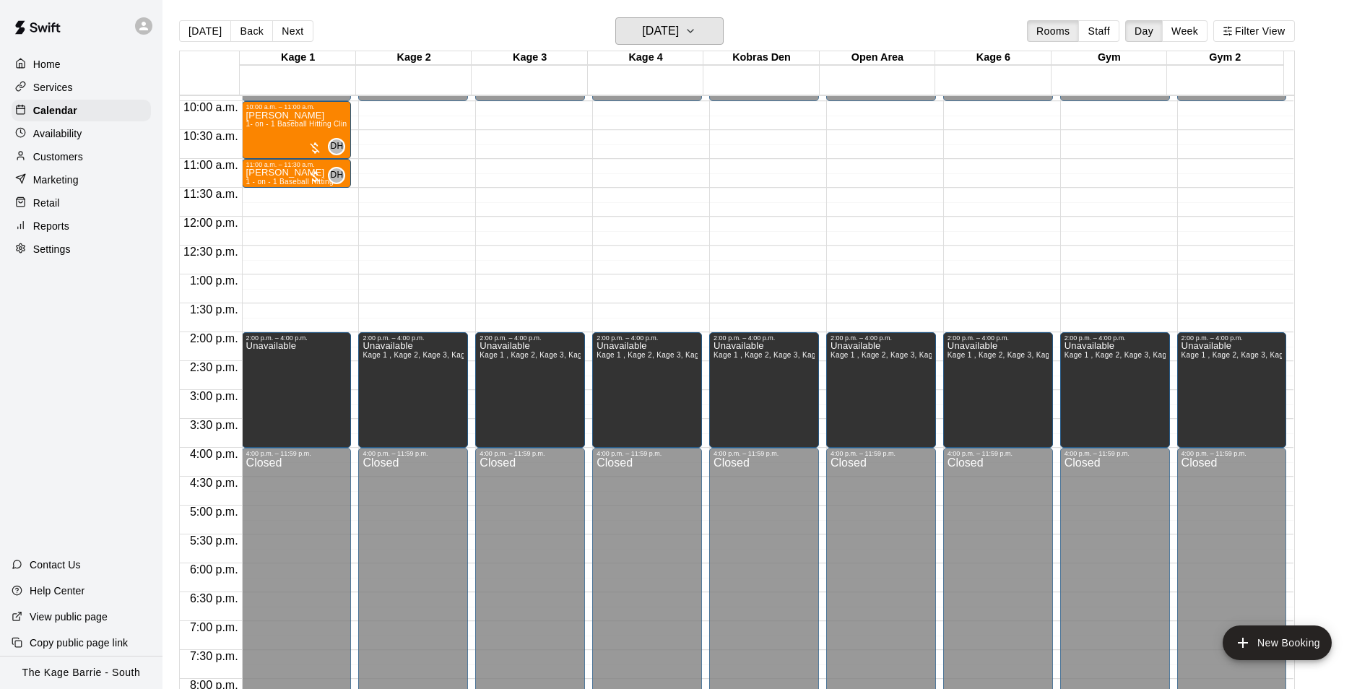
scroll to position [445, 0]
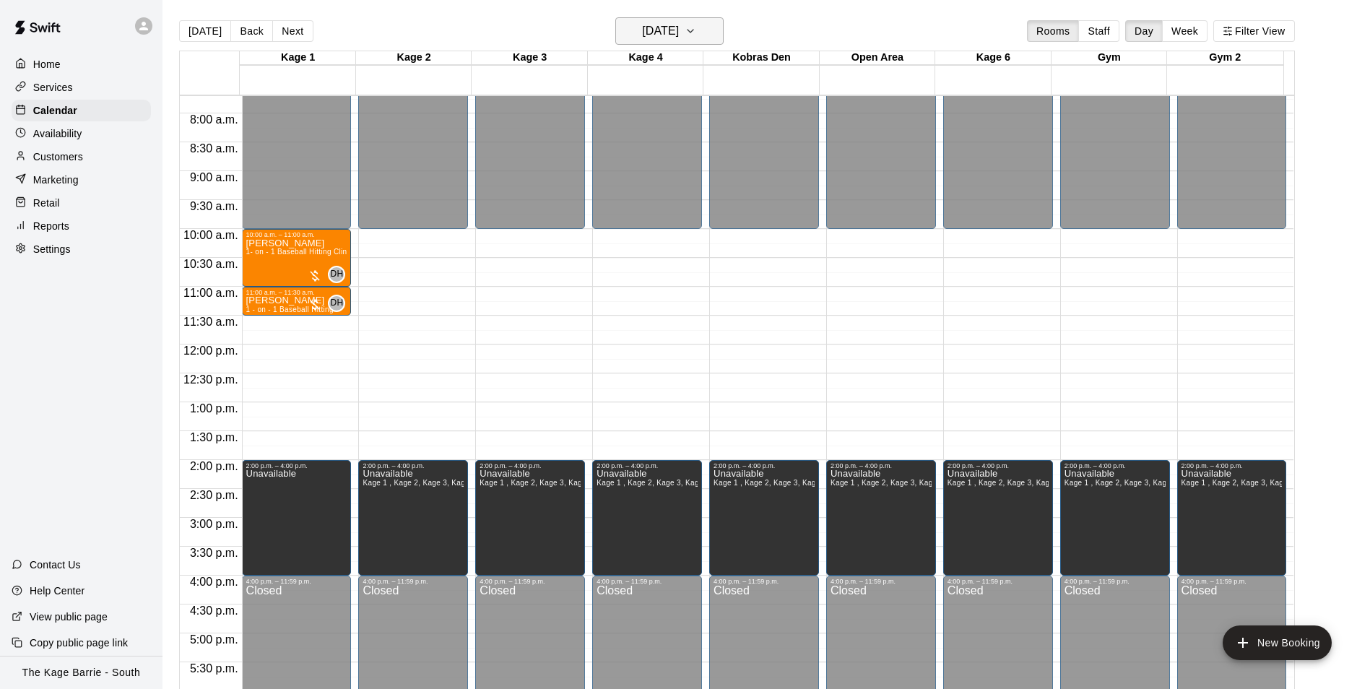
click at [666, 25] on h6 "[DATE]" at bounding box center [660, 31] width 37 height 20
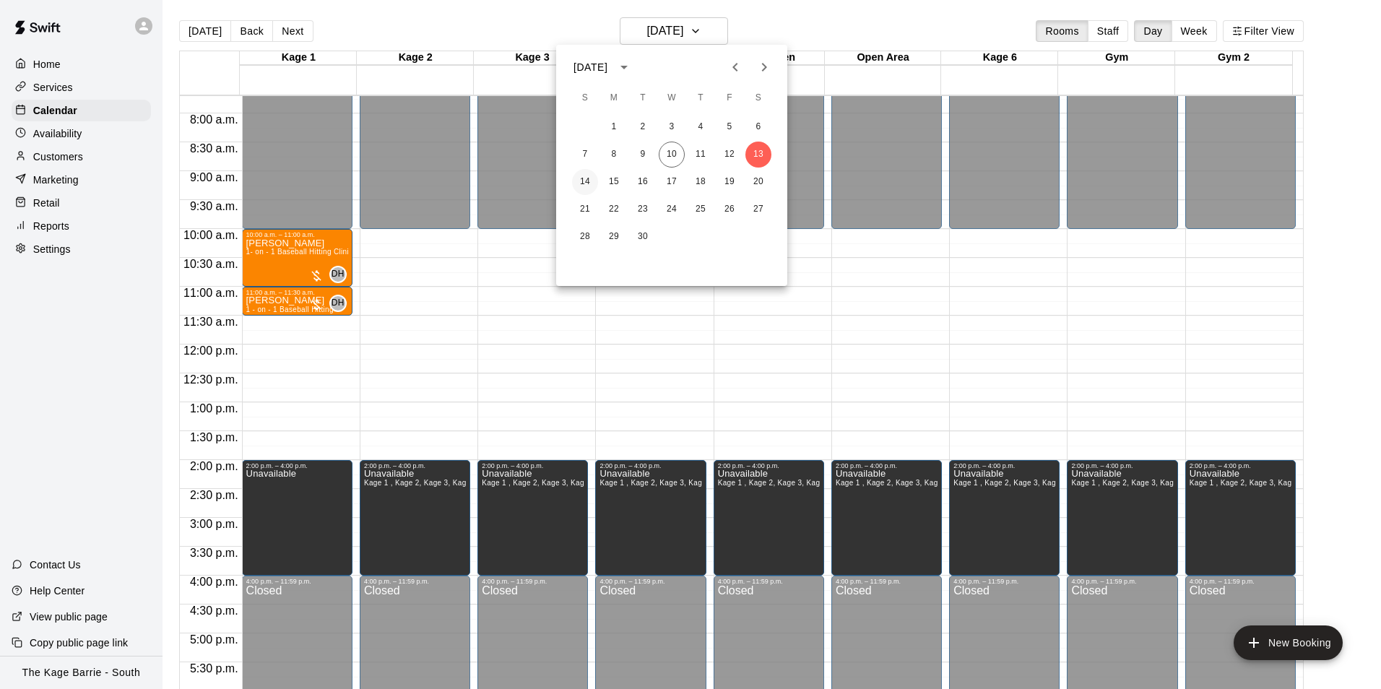
click at [582, 176] on button "14" at bounding box center [585, 182] width 26 height 26
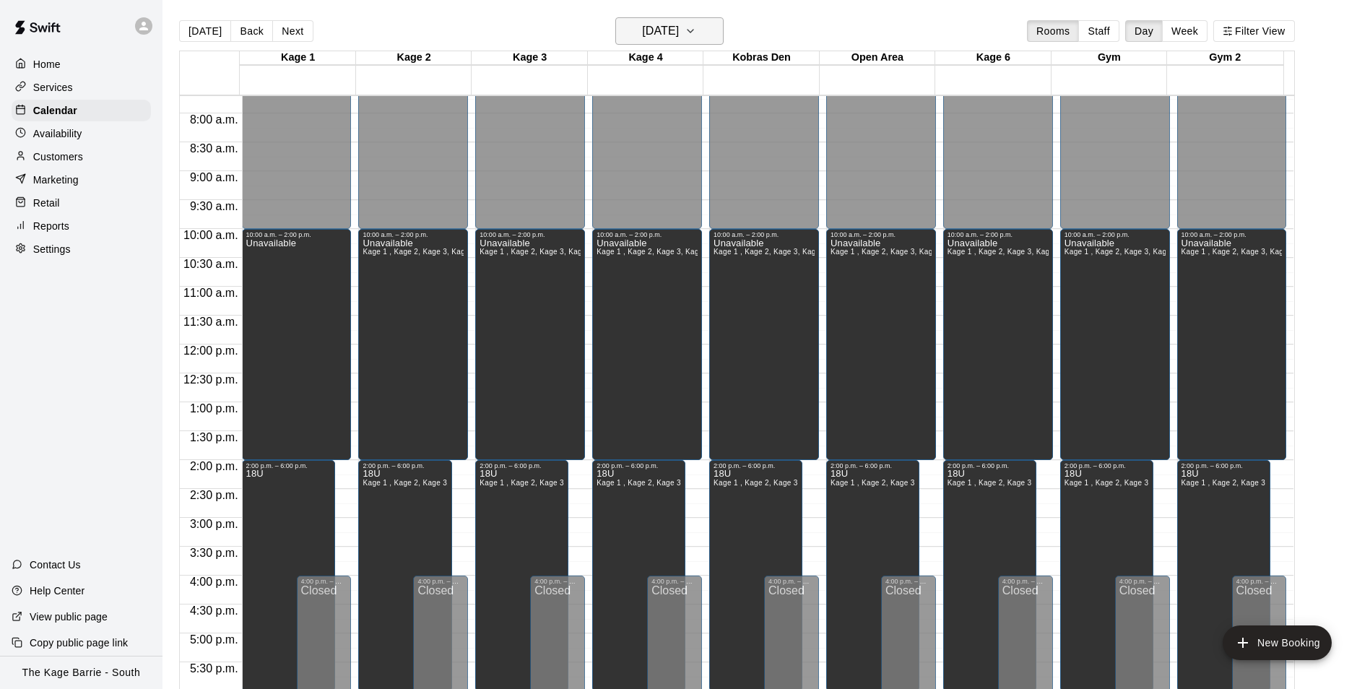
click at [679, 32] on h6 "[DATE]" at bounding box center [660, 31] width 37 height 20
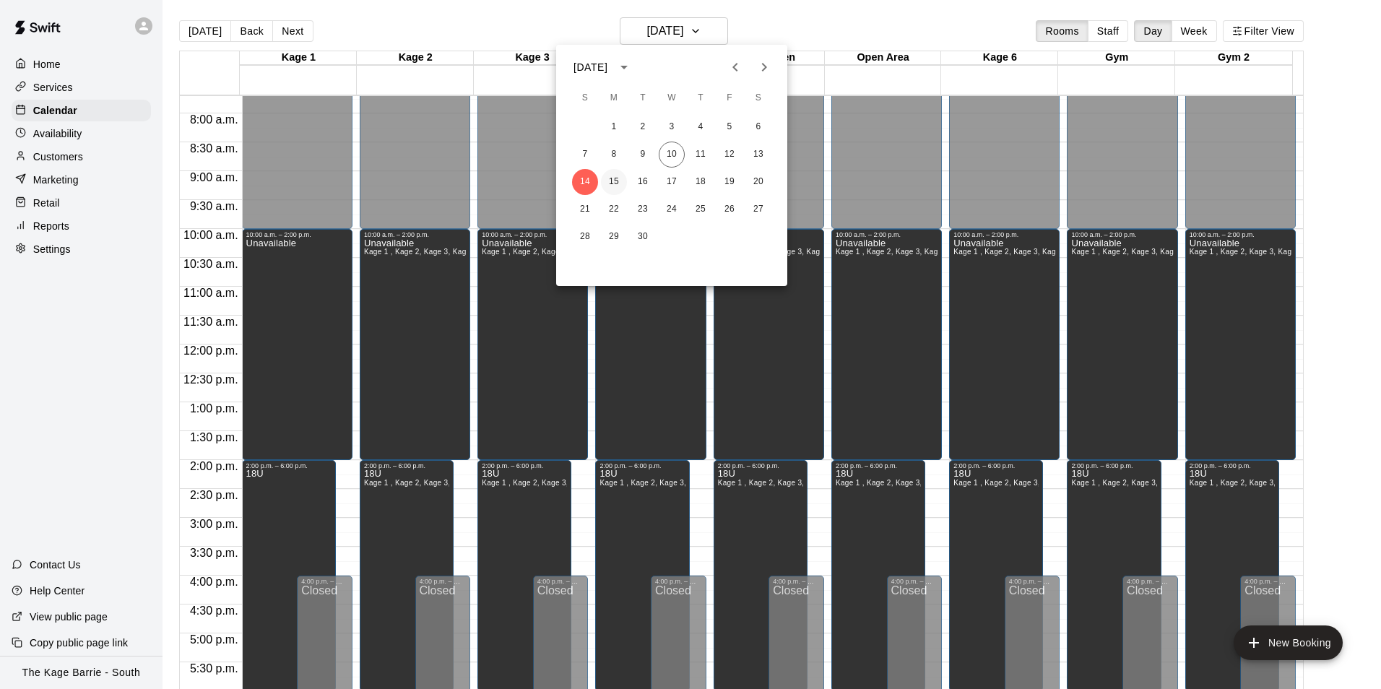
click at [604, 177] on button "15" at bounding box center [614, 182] width 26 height 26
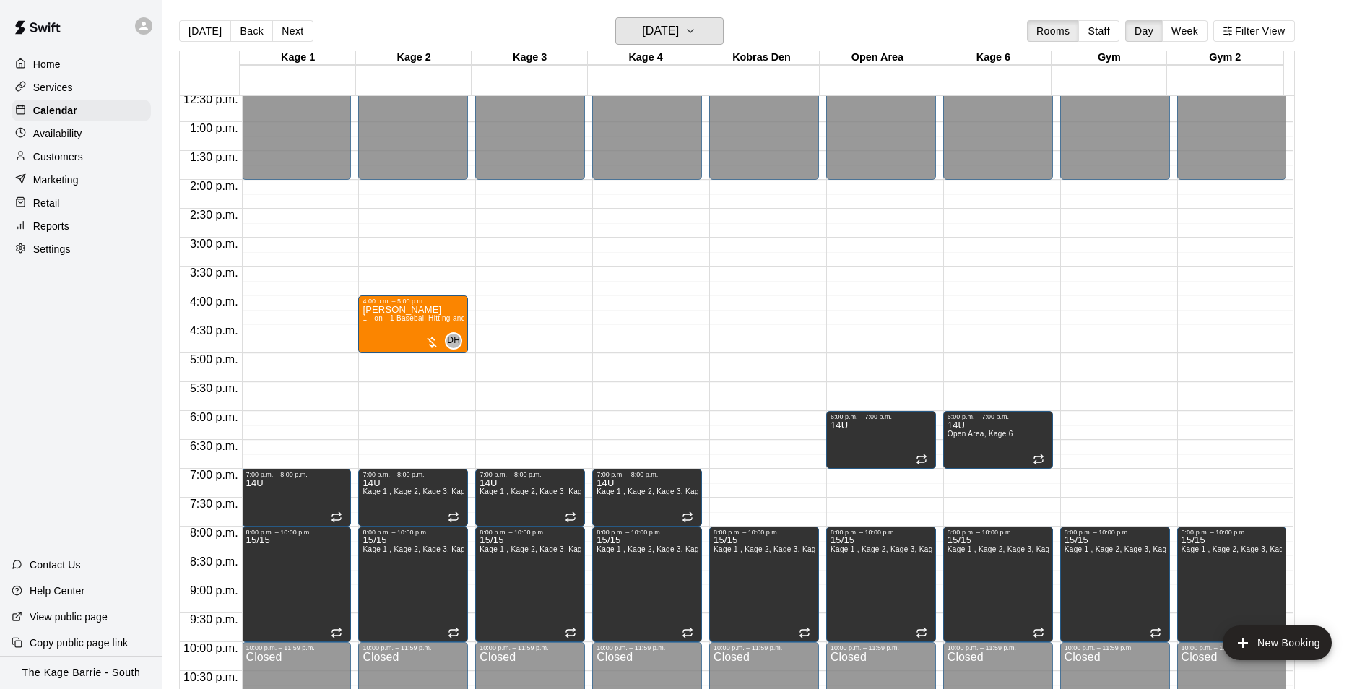
scroll to position [734, 0]
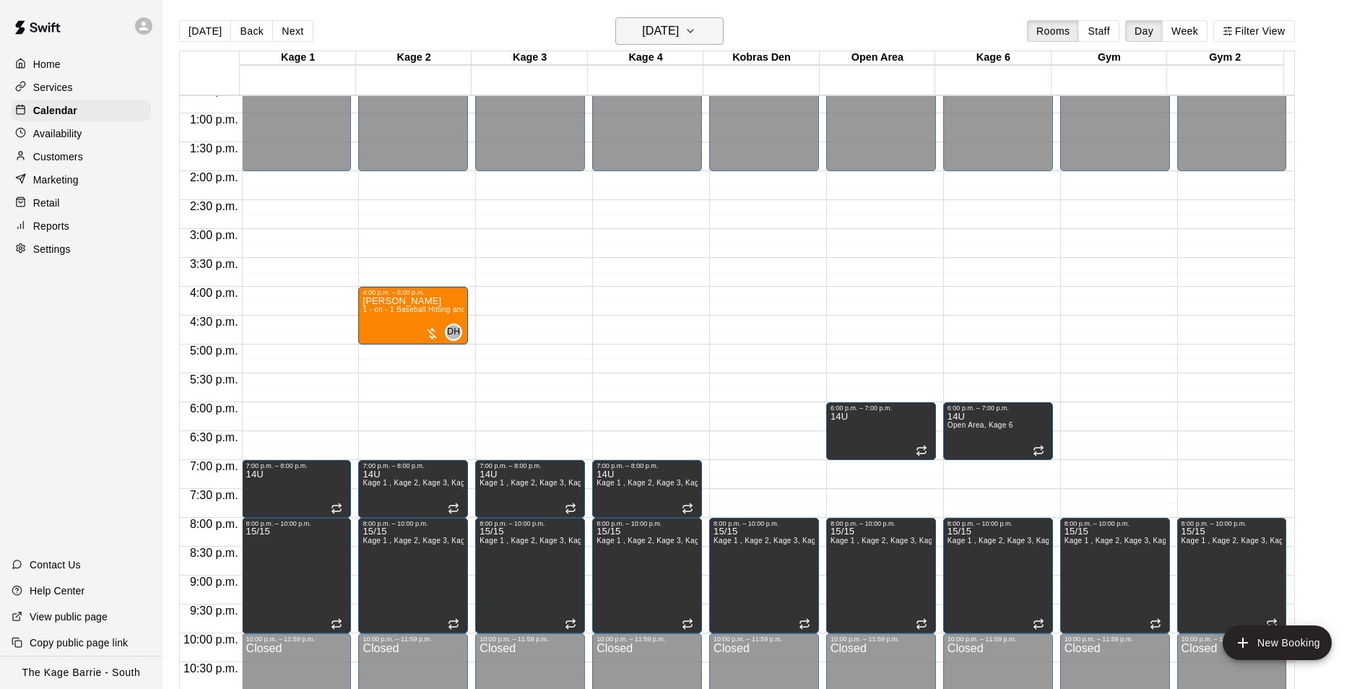
click at [679, 32] on h6 "[DATE]" at bounding box center [660, 31] width 37 height 20
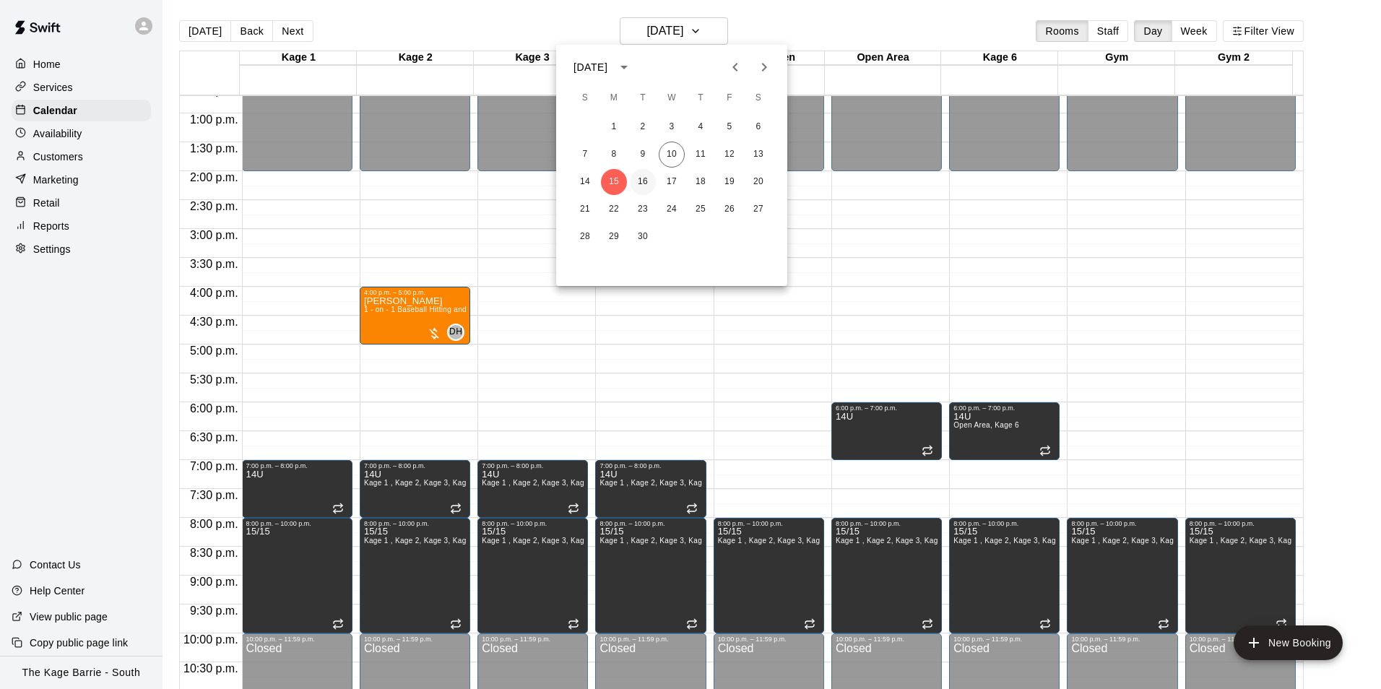
click at [645, 177] on button "16" at bounding box center [643, 182] width 26 height 26
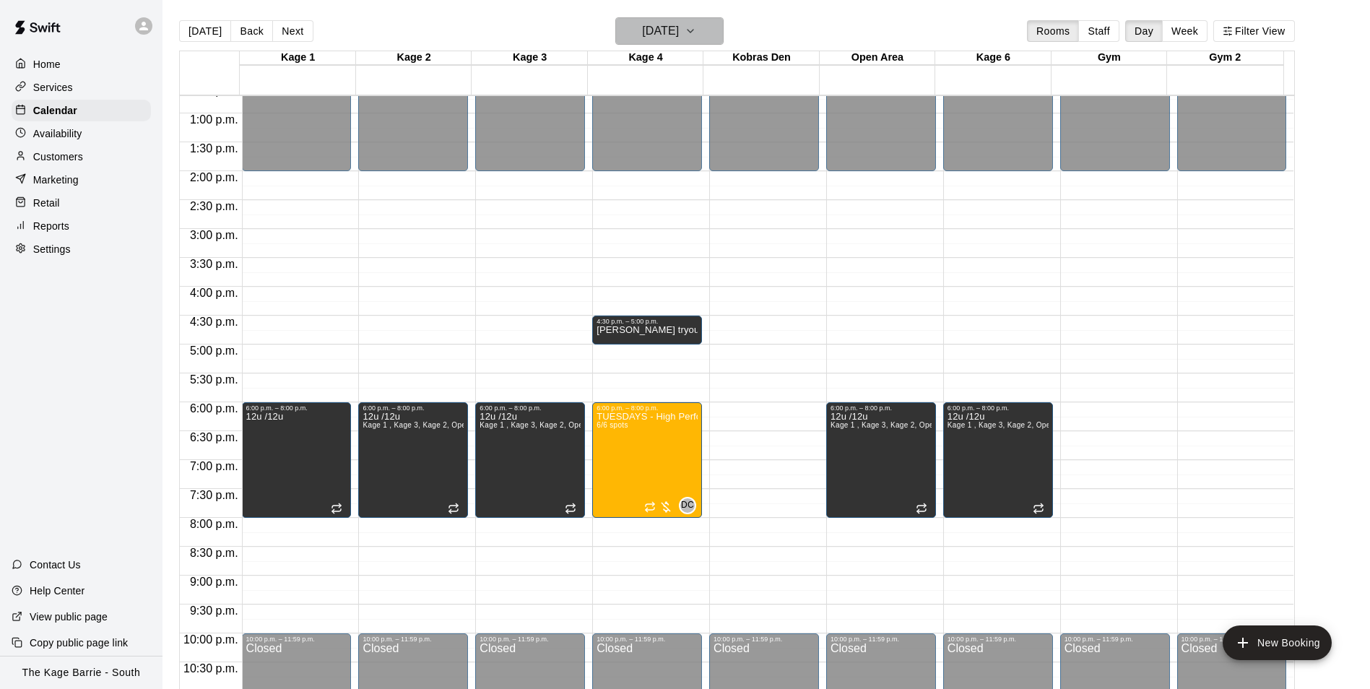
click at [679, 30] on h6 "[DATE]" at bounding box center [660, 31] width 37 height 20
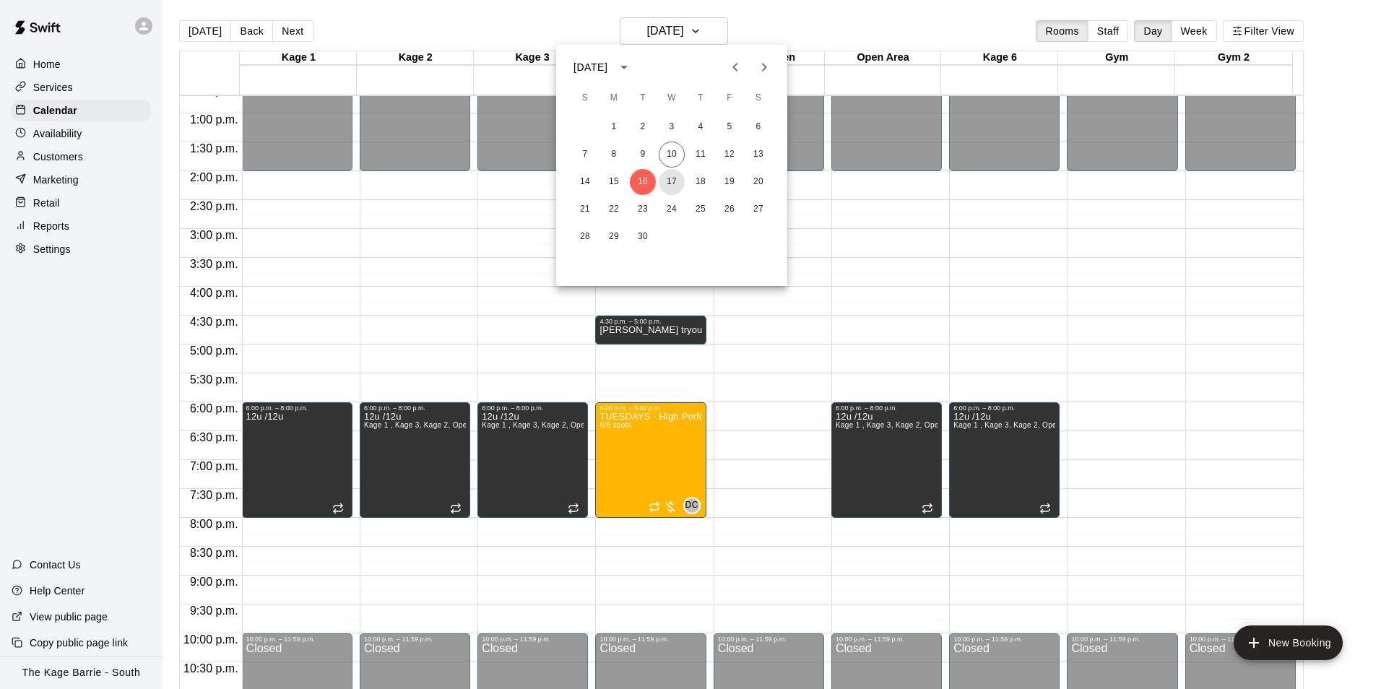
drag, startPoint x: 671, startPoint y: 180, endPoint x: 822, endPoint y: 280, distance: 181.3
click at [671, 180] on button "17" at bounding box center [672, 182] width 26 height 26
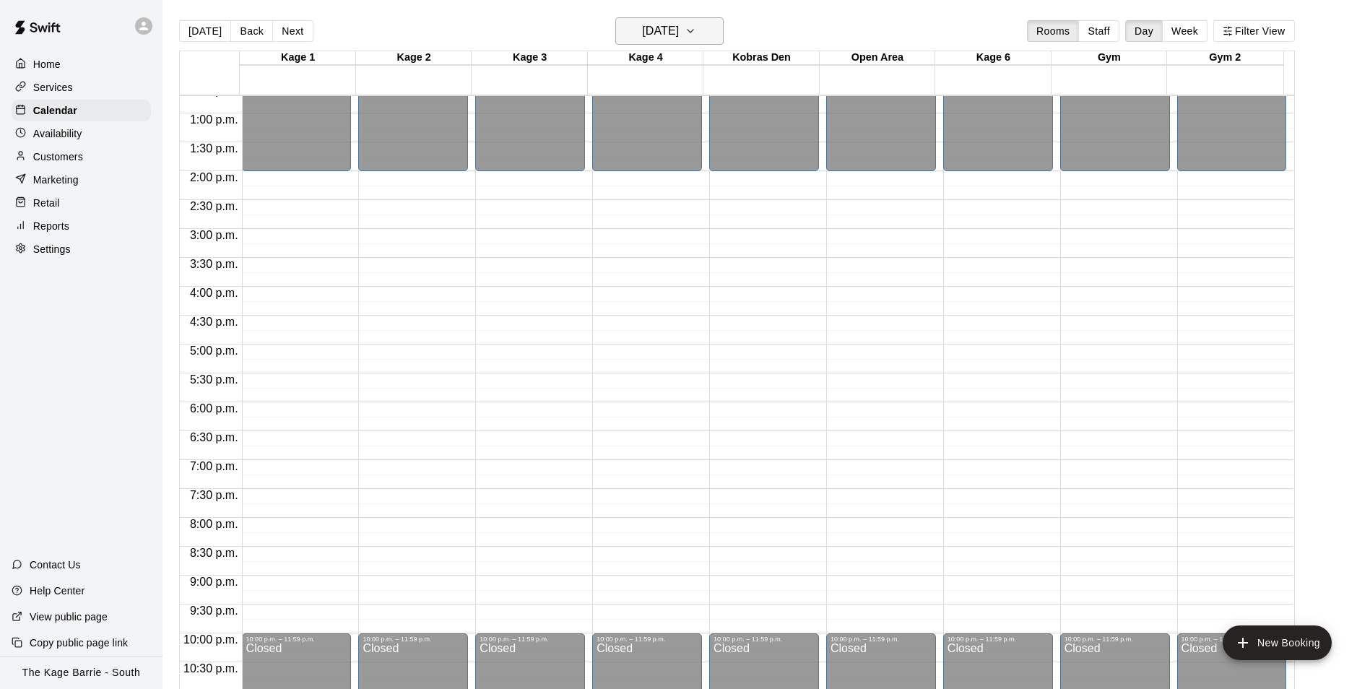
click at [670, 33] on h6 "[DATE]" at bounding box center [660, 31] width 37 height 20
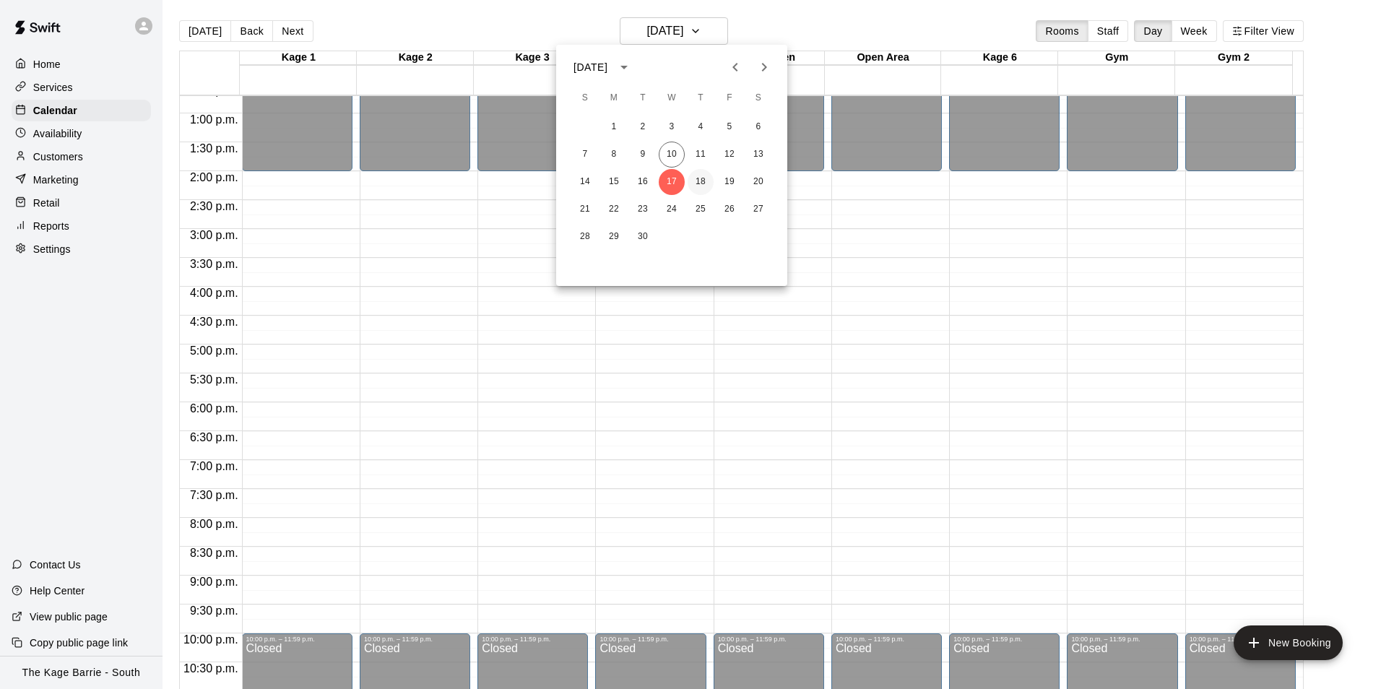
click at [700, 182] on button "18" at bounding box center [701, 182] width 26 height 26
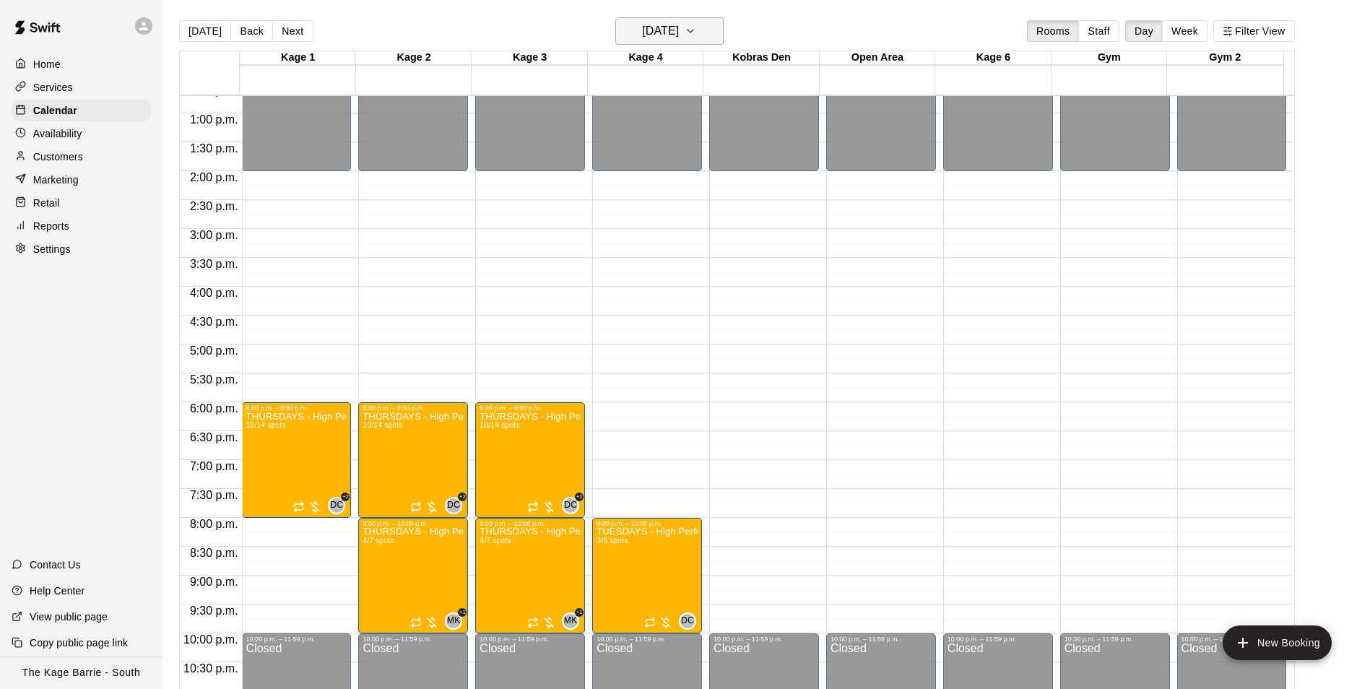
click at [679, 32] on h6 "[DATE]" at bounding box center [660, 31] width 37 height 20
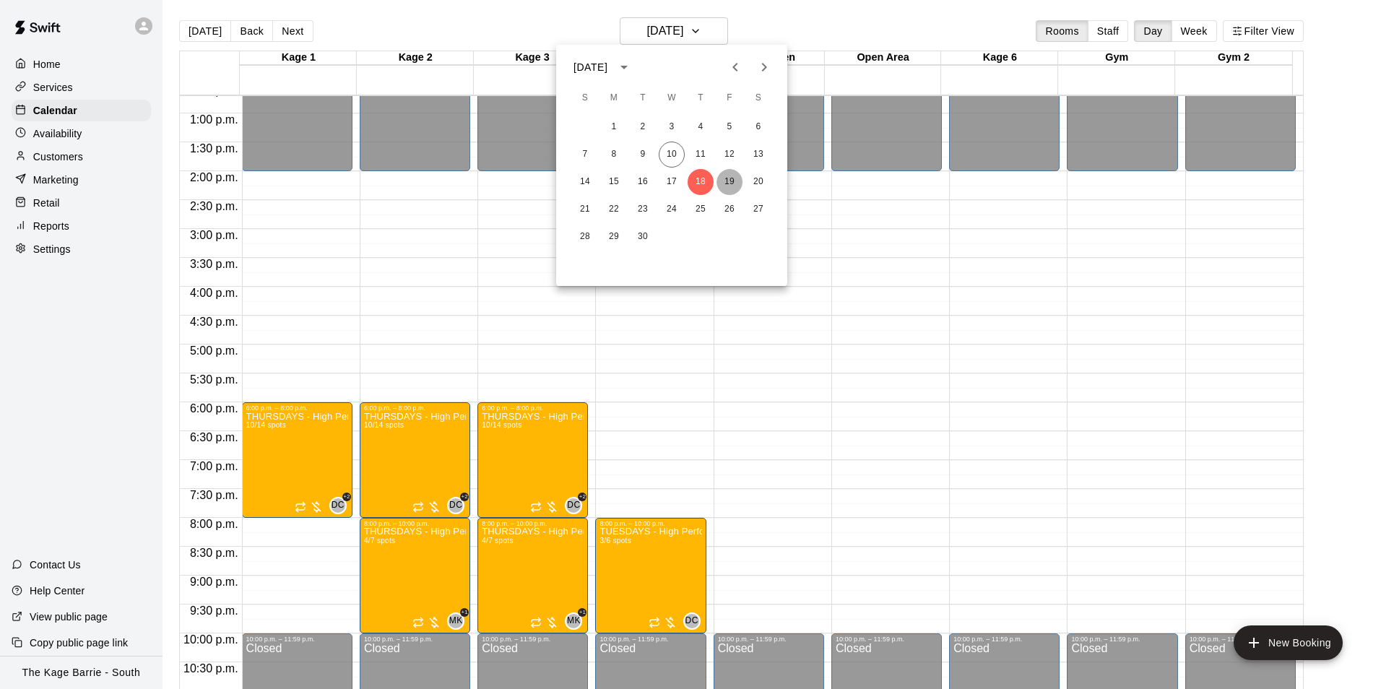
click at [725, 177] on button "19" at bounding box center [729, 182] width 26 height 26
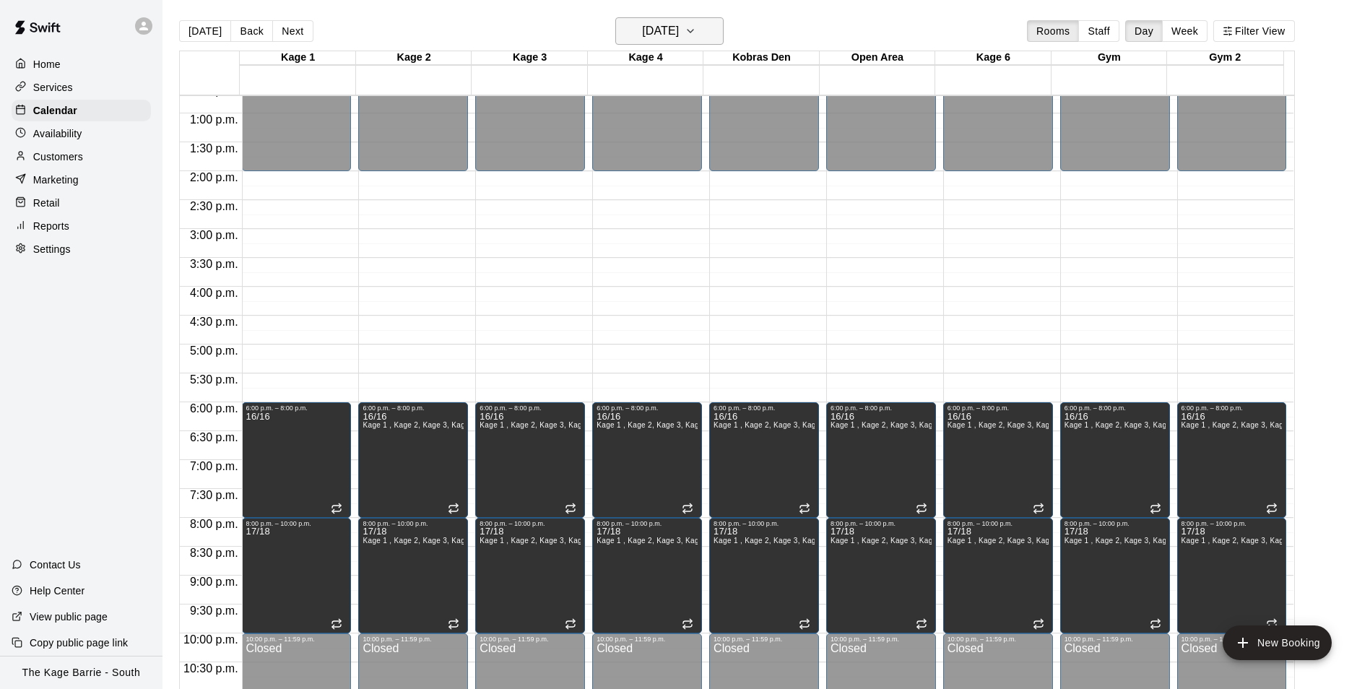
click at [701, 38] on button "[DATE]" at bounding box center [669, 30] width 108 height 27
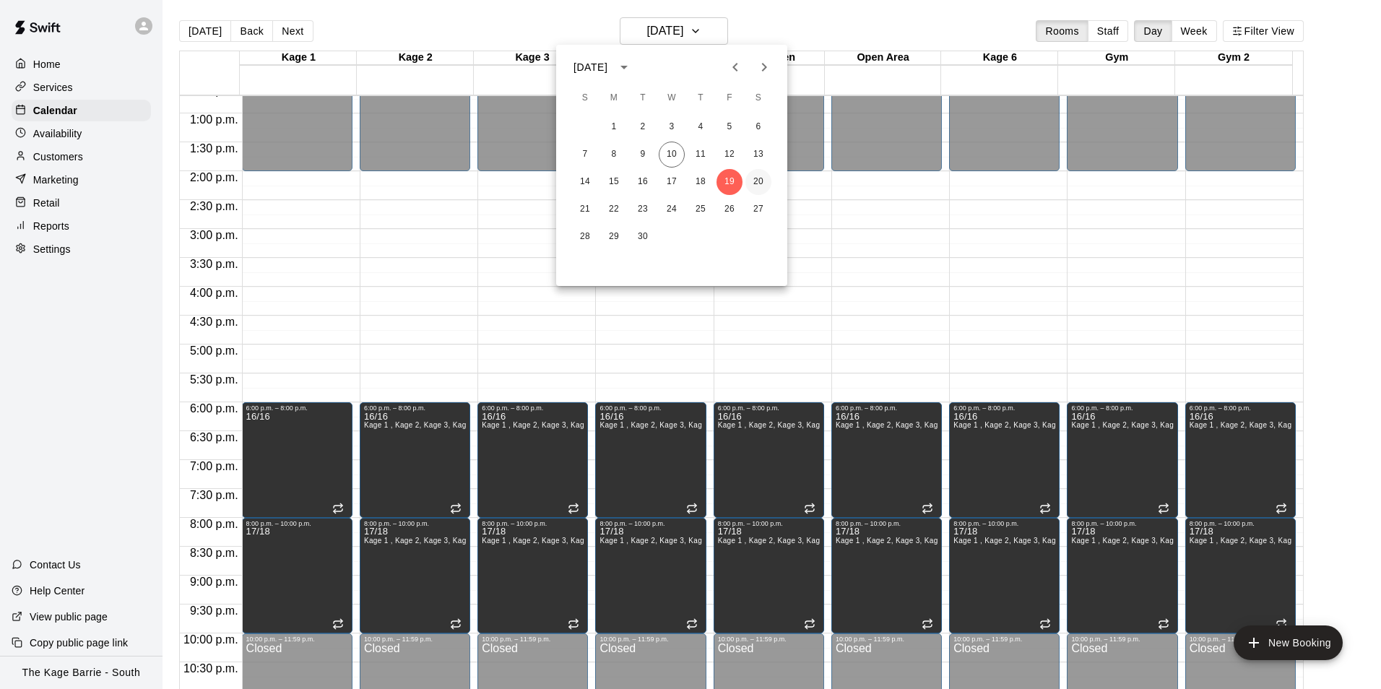
click at [758, 185] on button "20" at bounding box center [758, 182] width 26 height 26
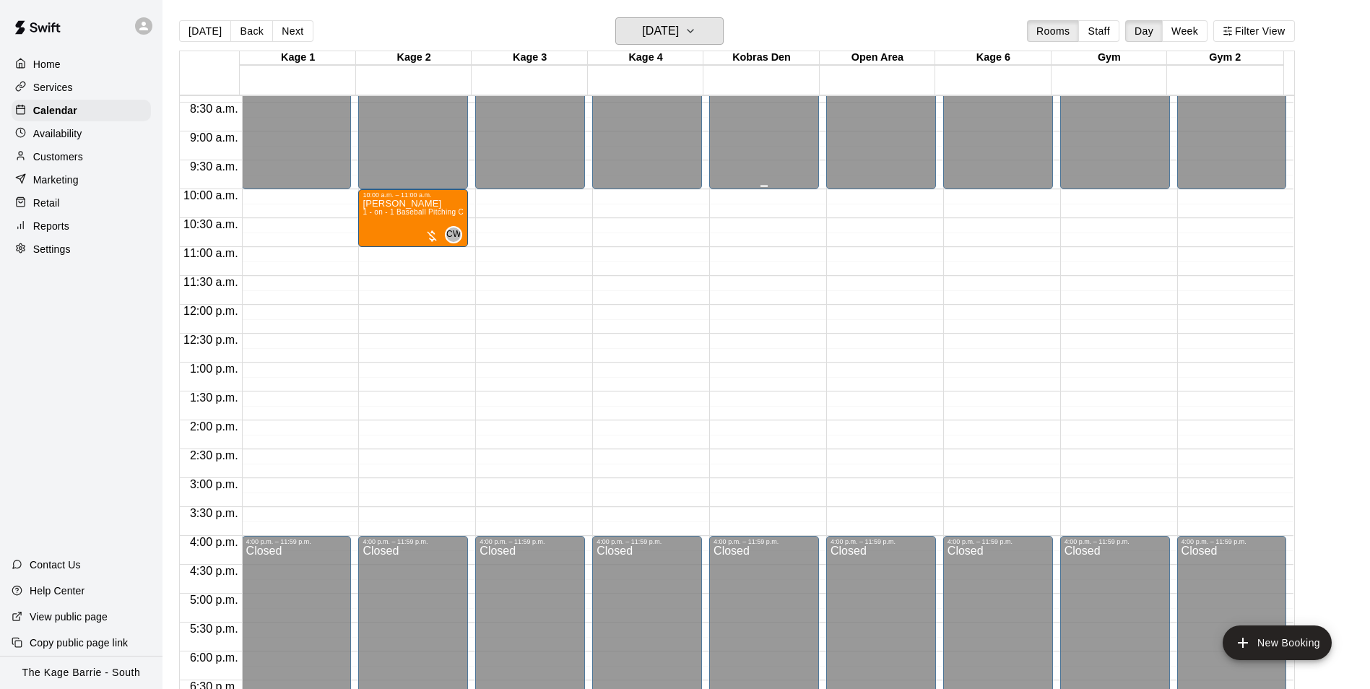
scroll to position [445, 0]
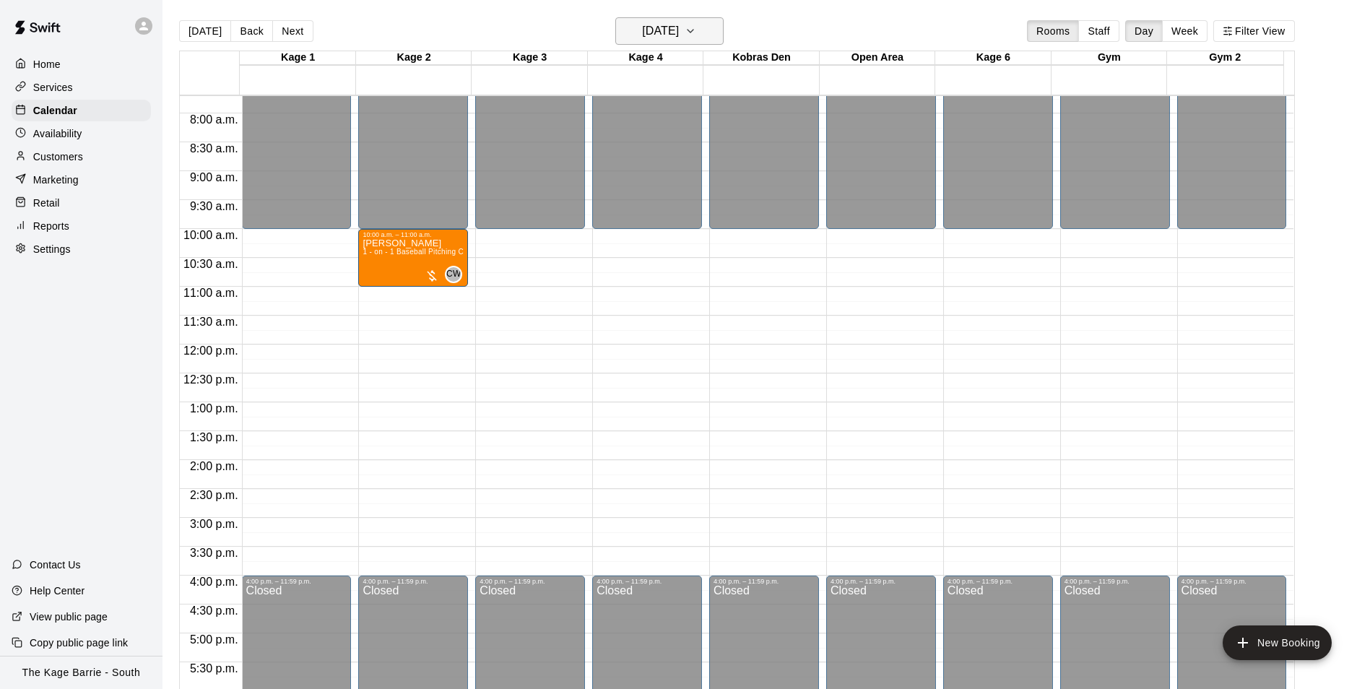
click at [672, 25] on h6 "[DATE]" at bounding box center [660, 31] width 37 height 20
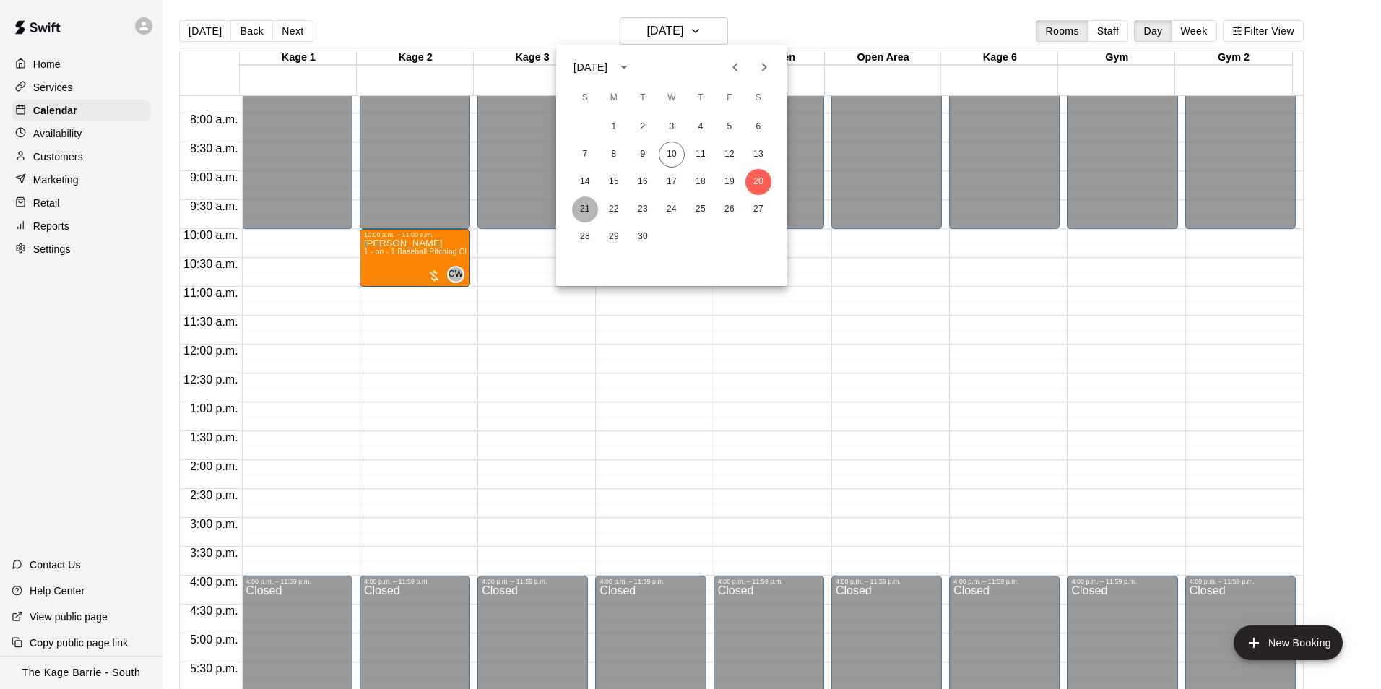
click at [587, 206] on button "21" at bounding box center [585, 209] width 26 height 26
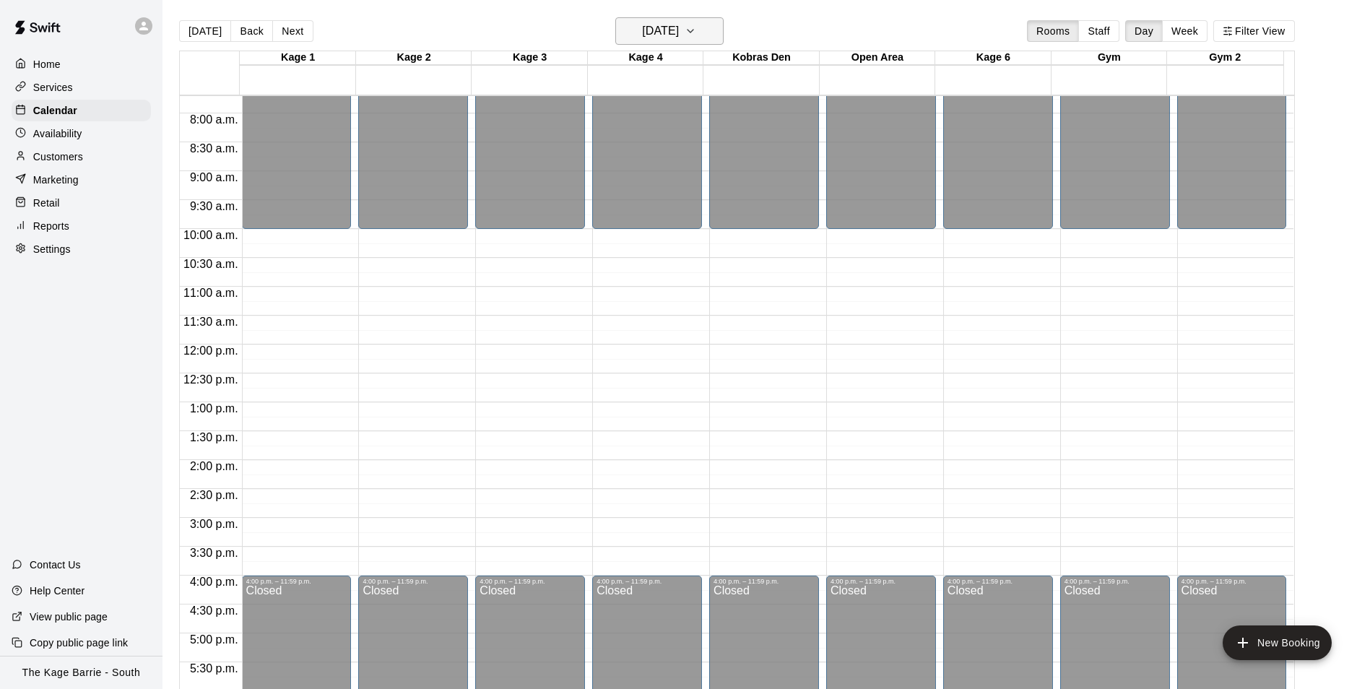
click at [679, 28] on h6 "[DATE]" at bounding box center [660, 31] width 37 height 20
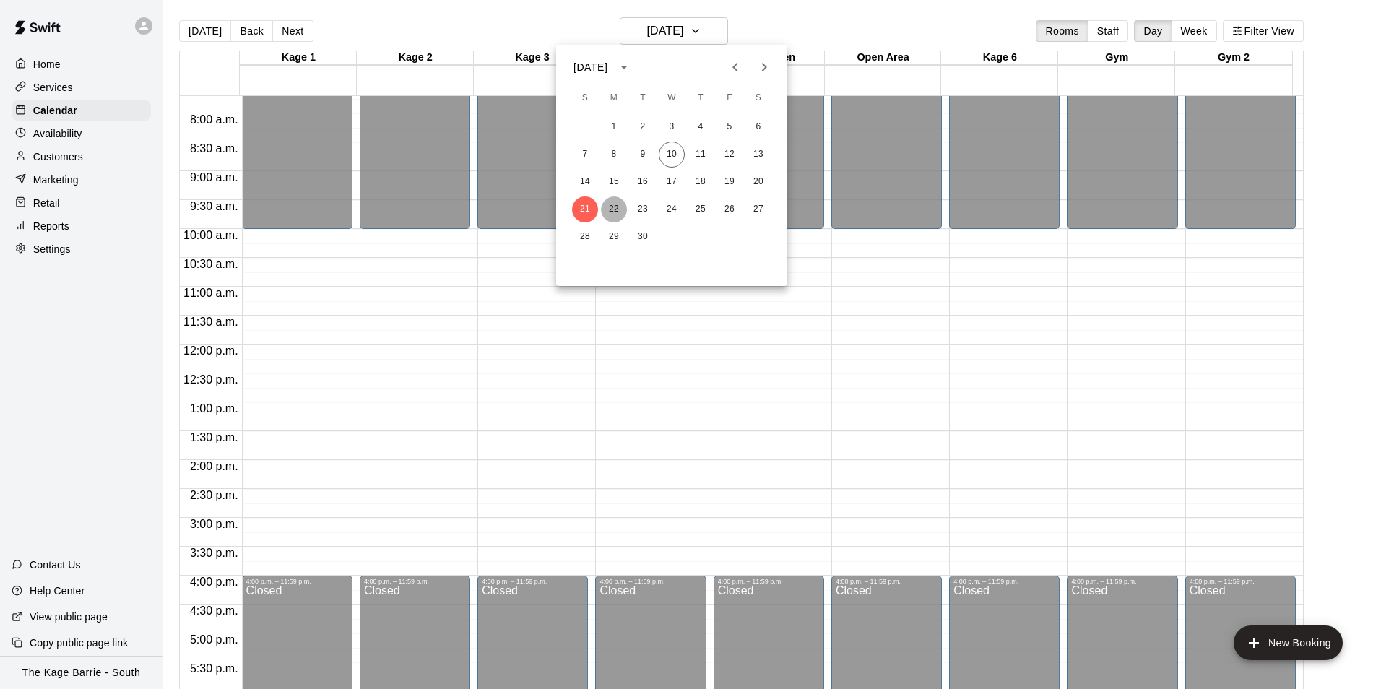
click at [610, 209] on button "22" at bounding box center [614, 209] width 26 height 26
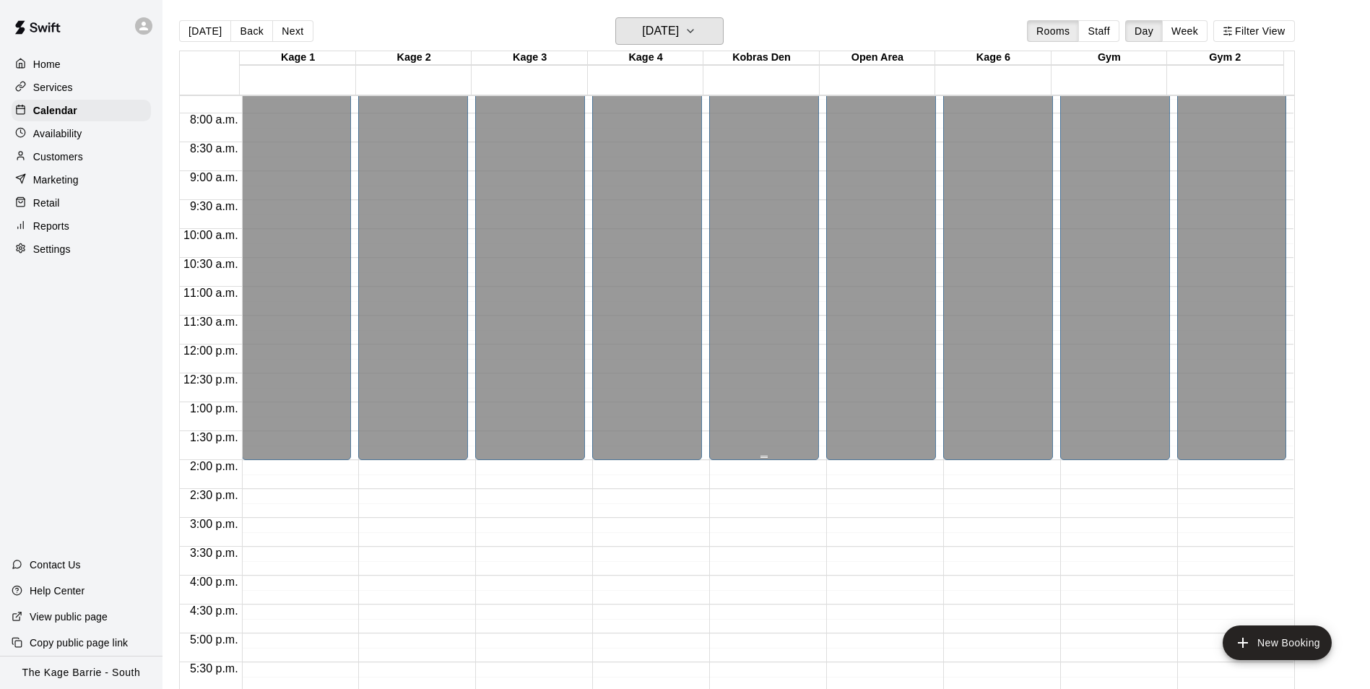
scroll to position [734, 0]
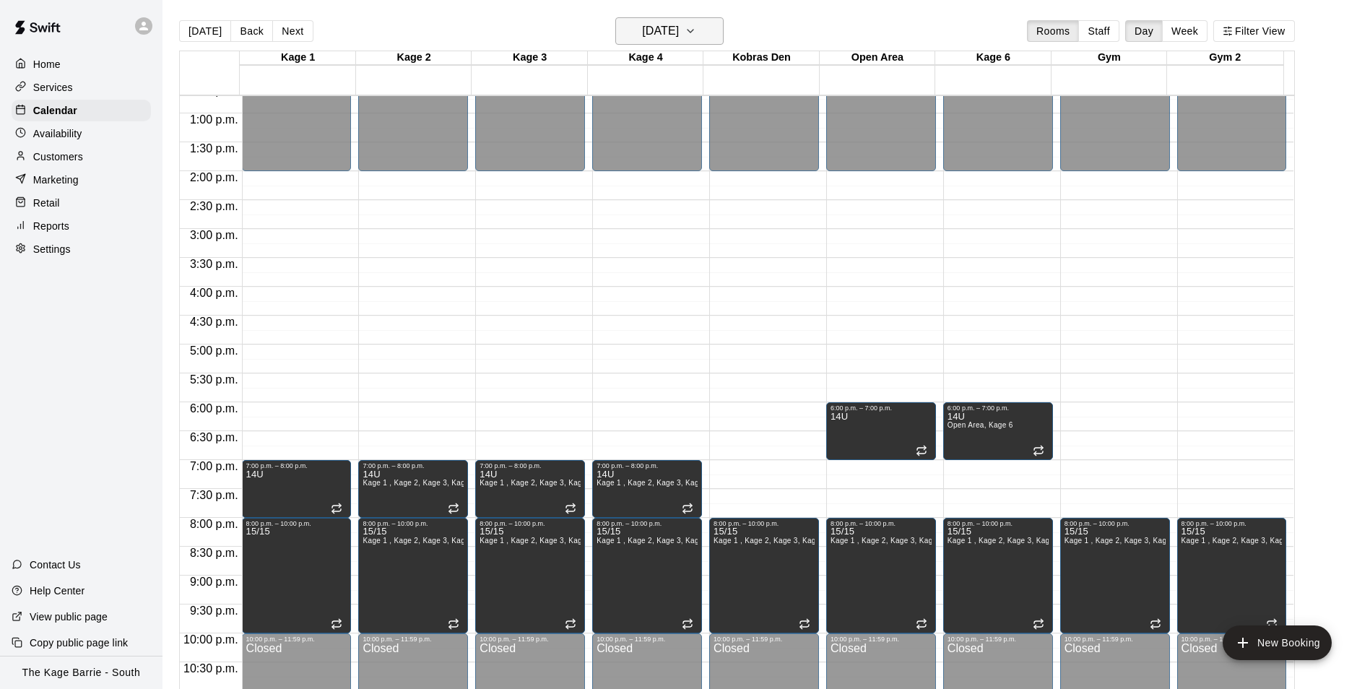
click at [679, 25] on h6 "[DATE]" at bounding box center [660, 31] width 37 height 20
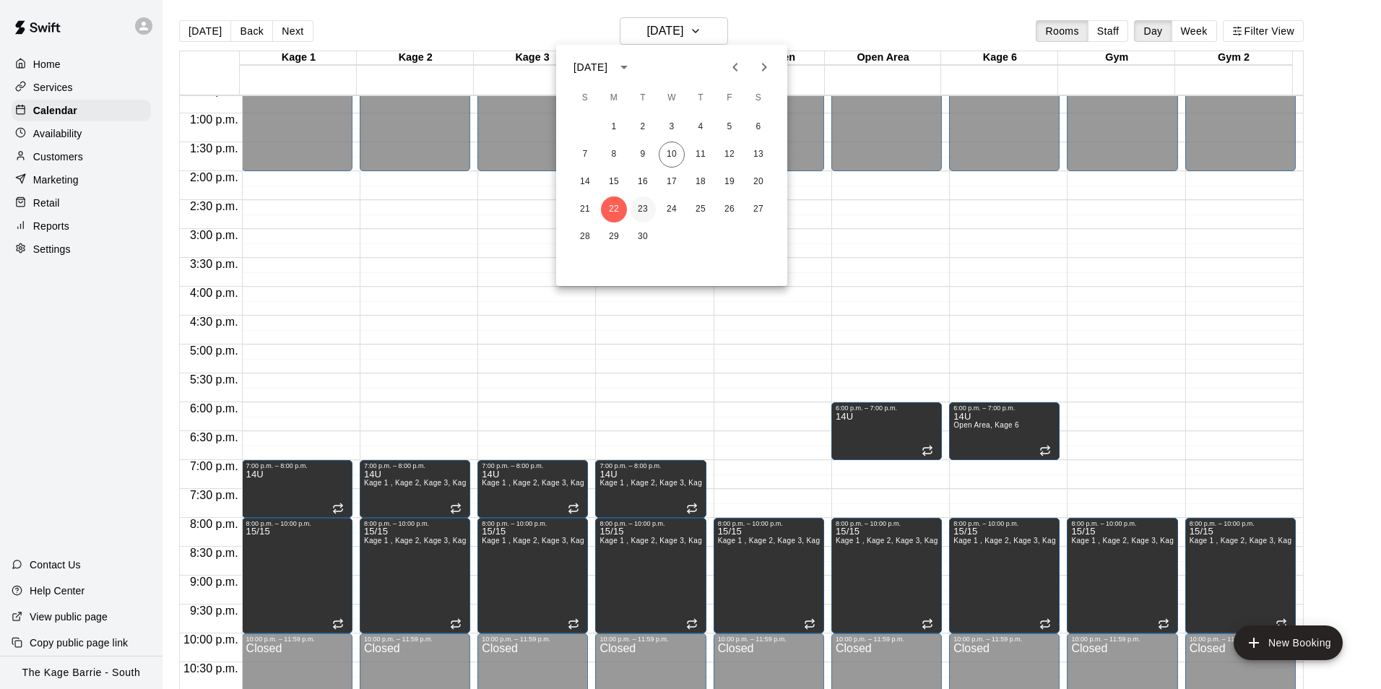
click at [638, 208] on button "23" at bounding box center [643, 209] width 26 height 26
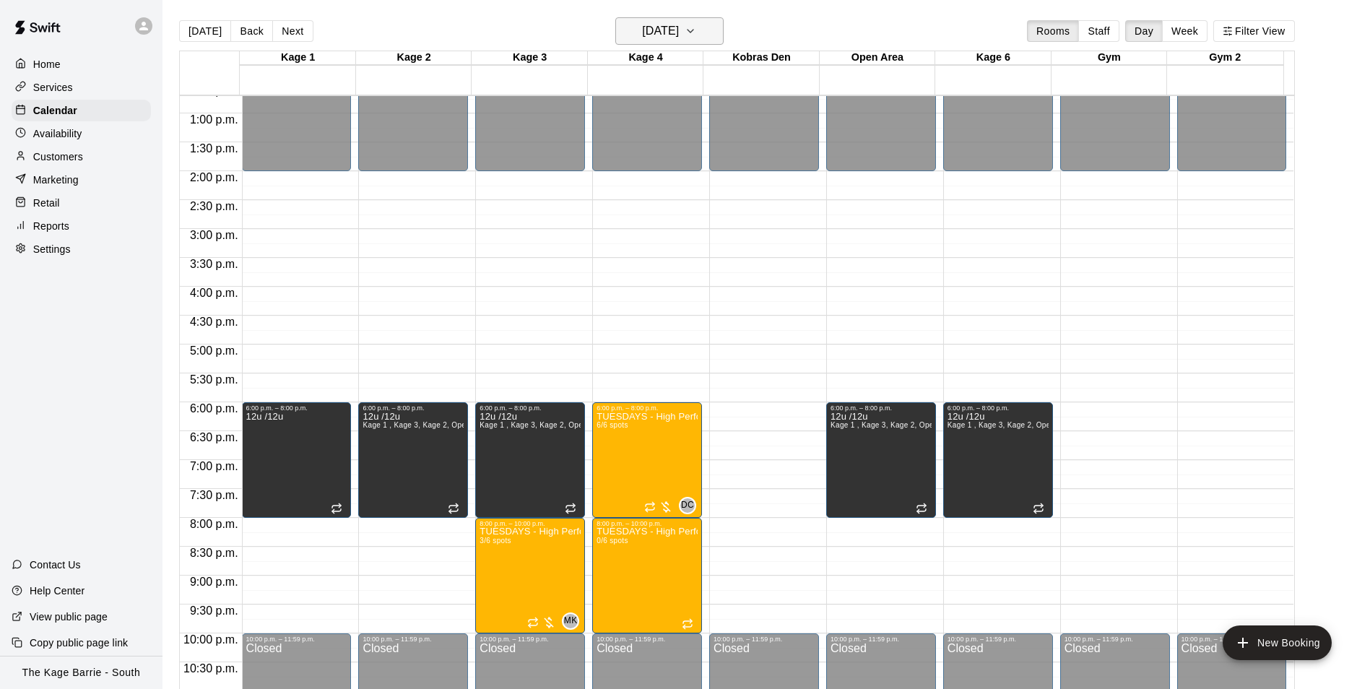
click at [679, 30] on h6 "[DATE]" at bounding box center [660, 31] width 37 height 20
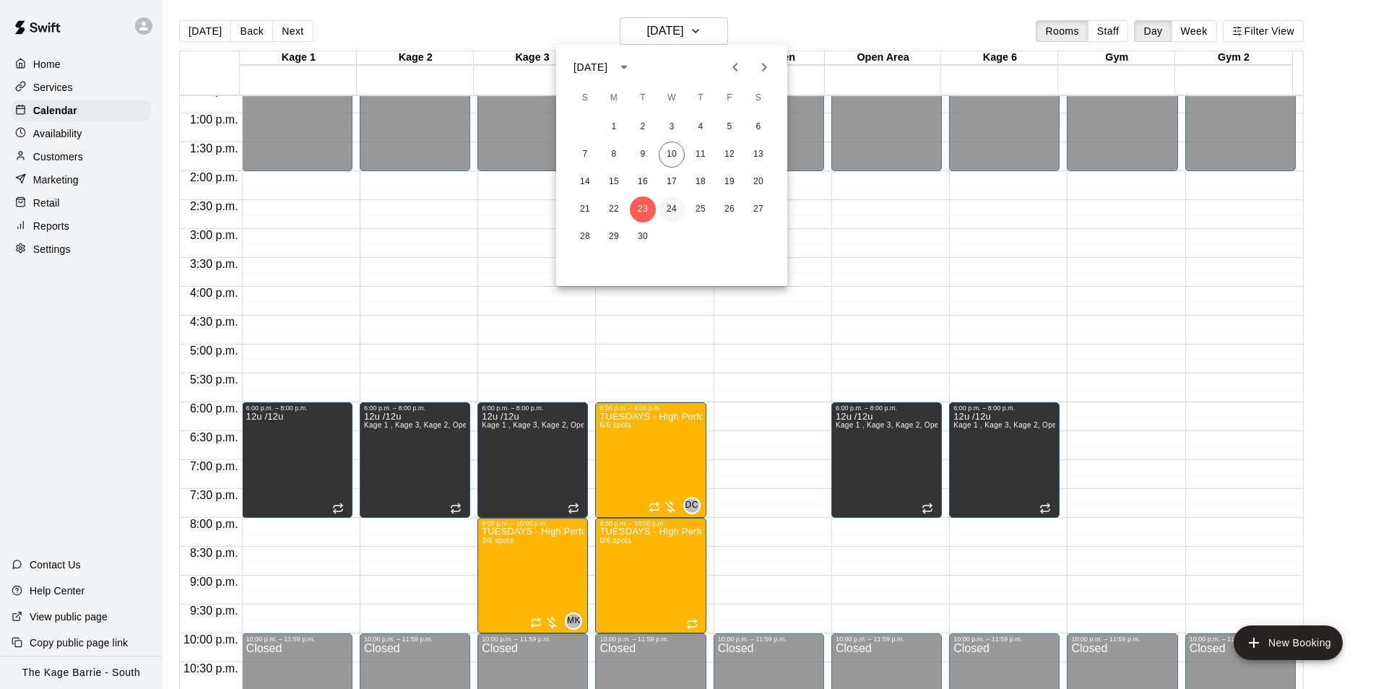
click at [667, 212] on button "24" at bounding box center [672, 209] width 26 height 26
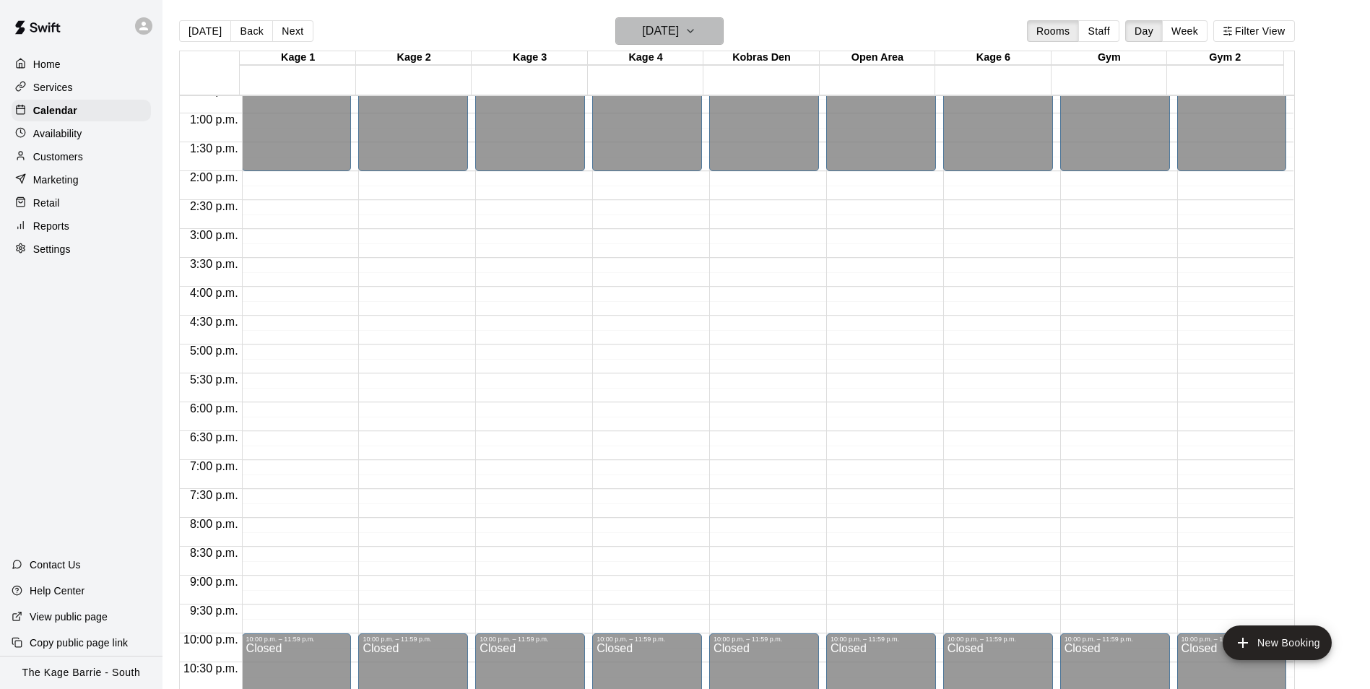
click at [683, 18] on button "[DATE]" at bounding box center [669, 30] width 108 height 27
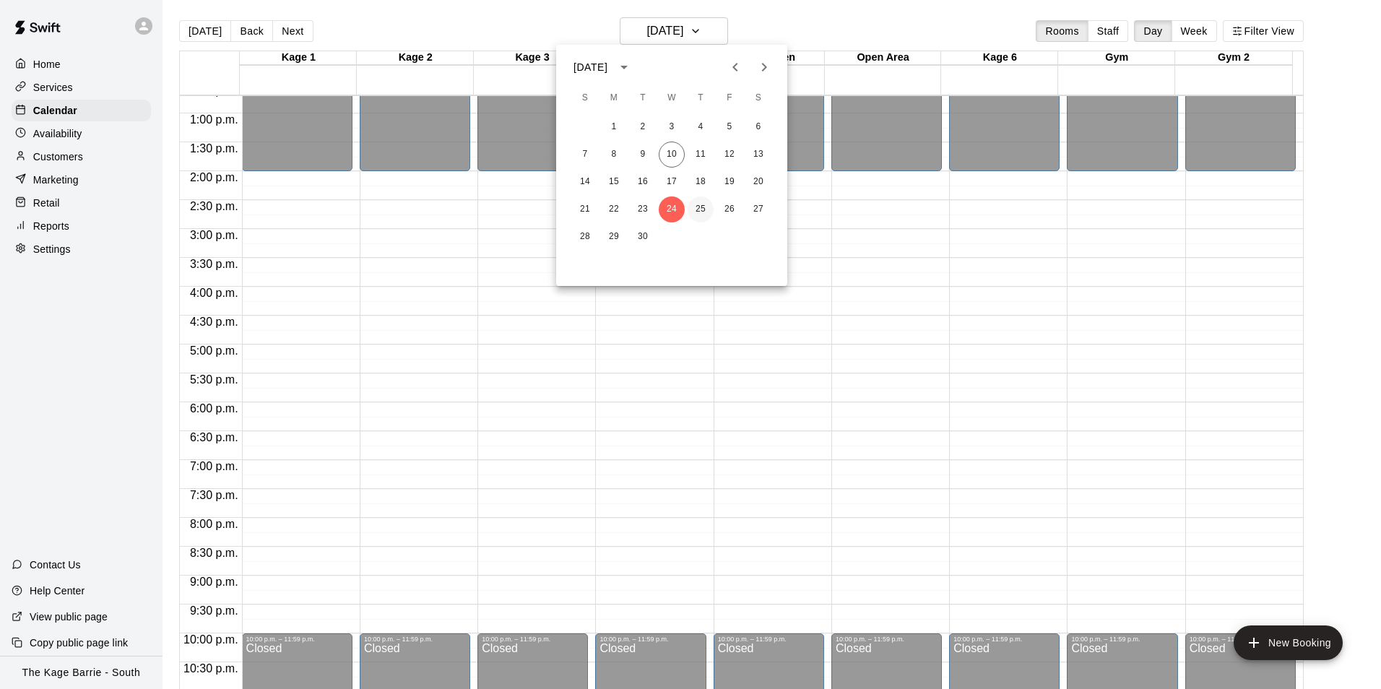
click at [703, 204] on button "25" at bounding box center [701, 209] width 26 height 26
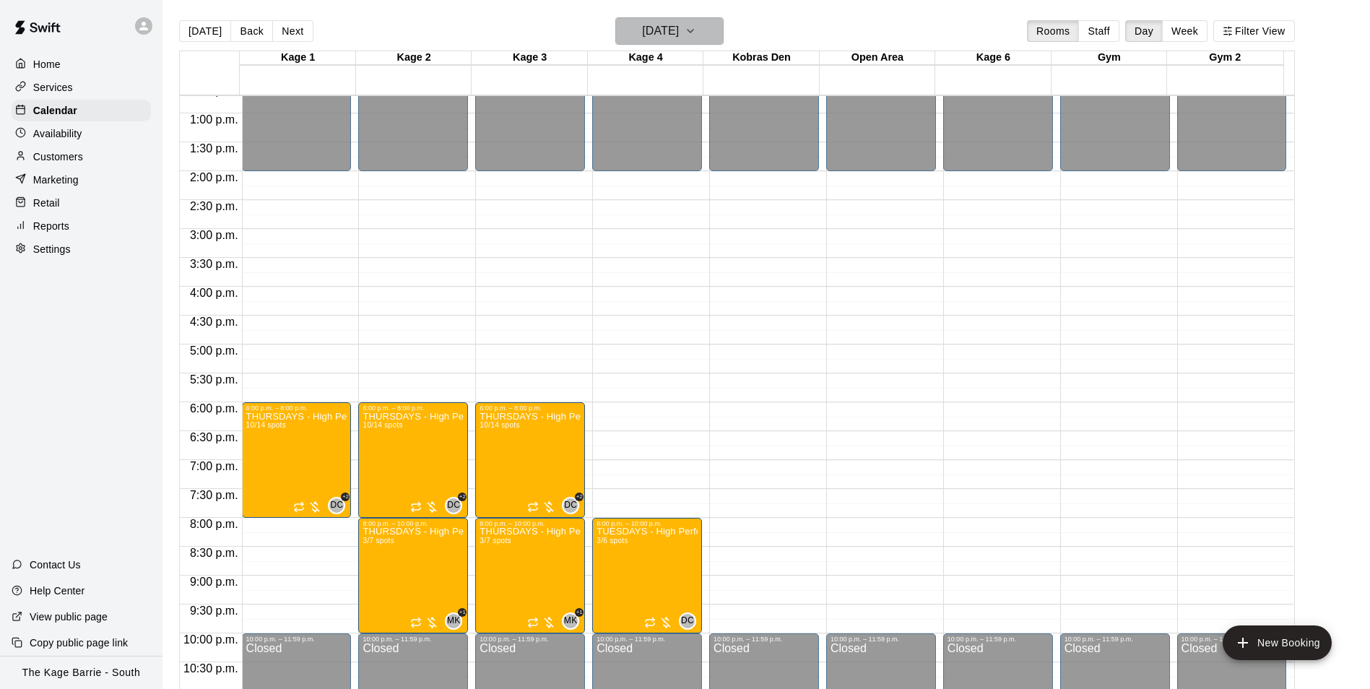
click at [668, 32] on h6 "[DATE]" at bounding box center [660, 31] width 37 height 20
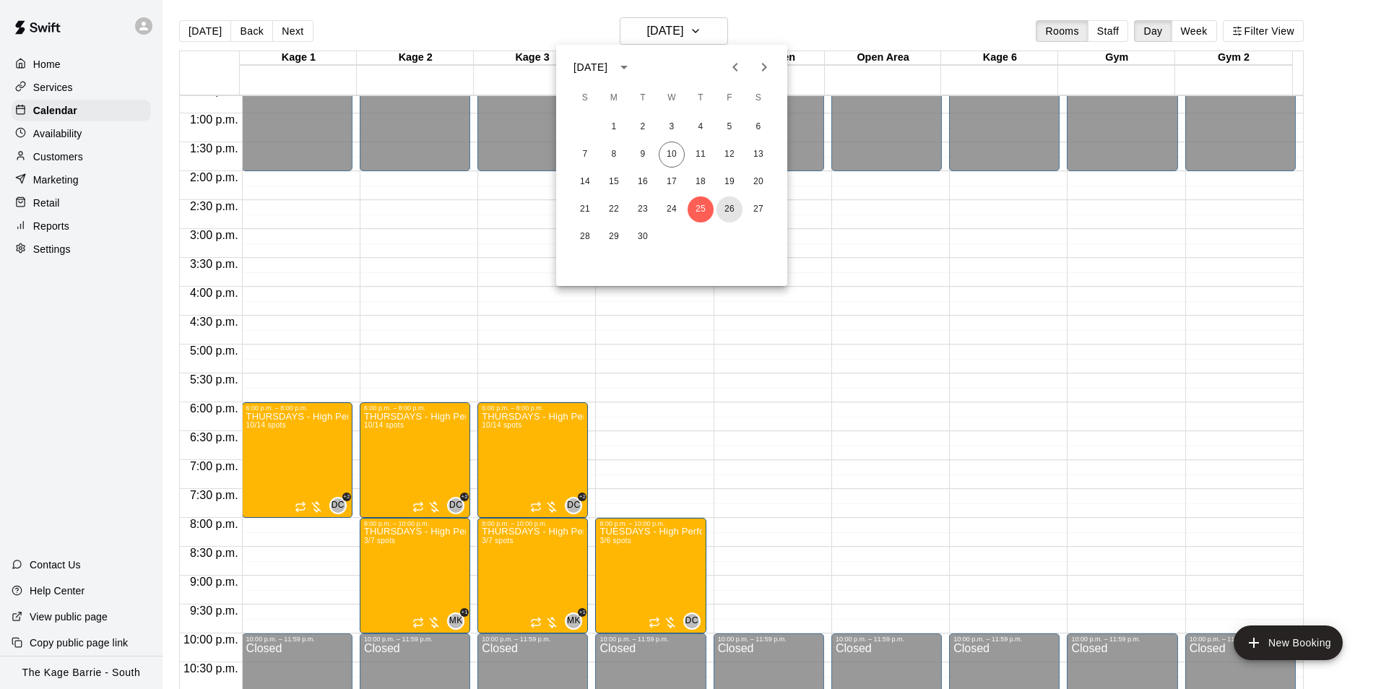
click at [724, 209] on button "26" at bounding box center [729, 209] width 26 height 26
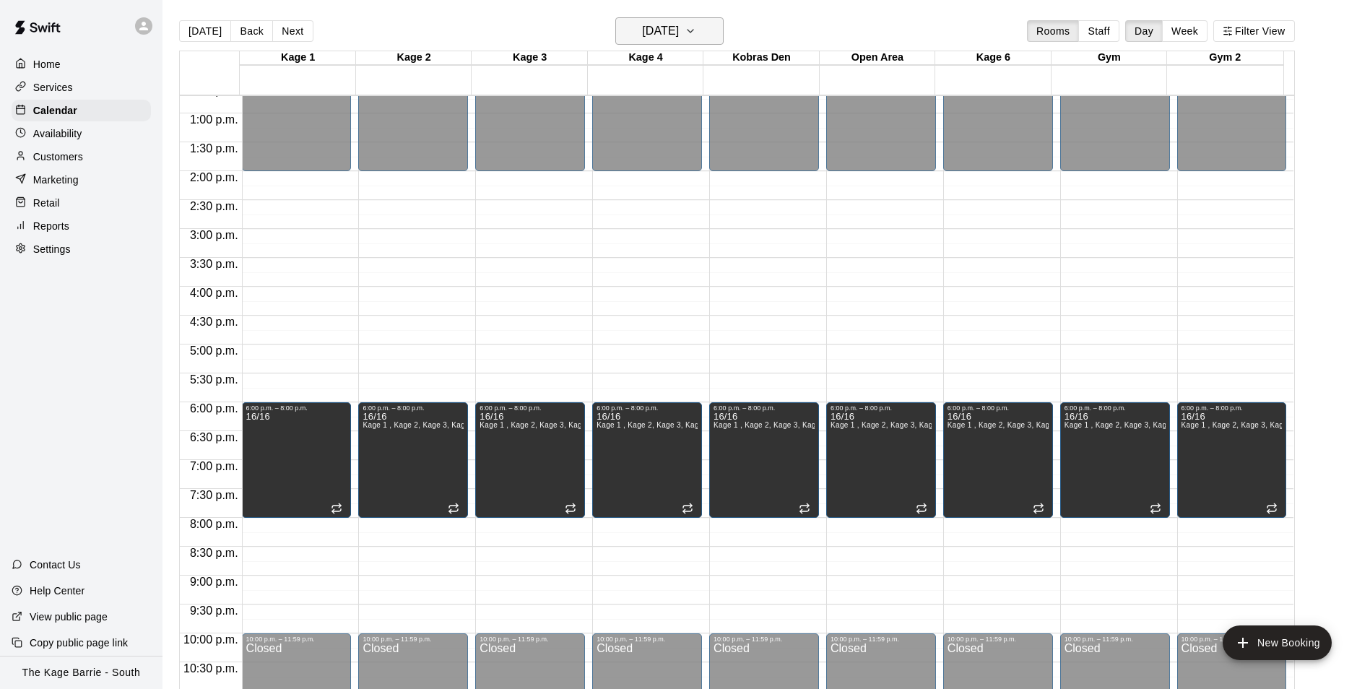
click at [679, 35] on h6 "[DATE]" at bounding box center [660, 31] width 37 height 20
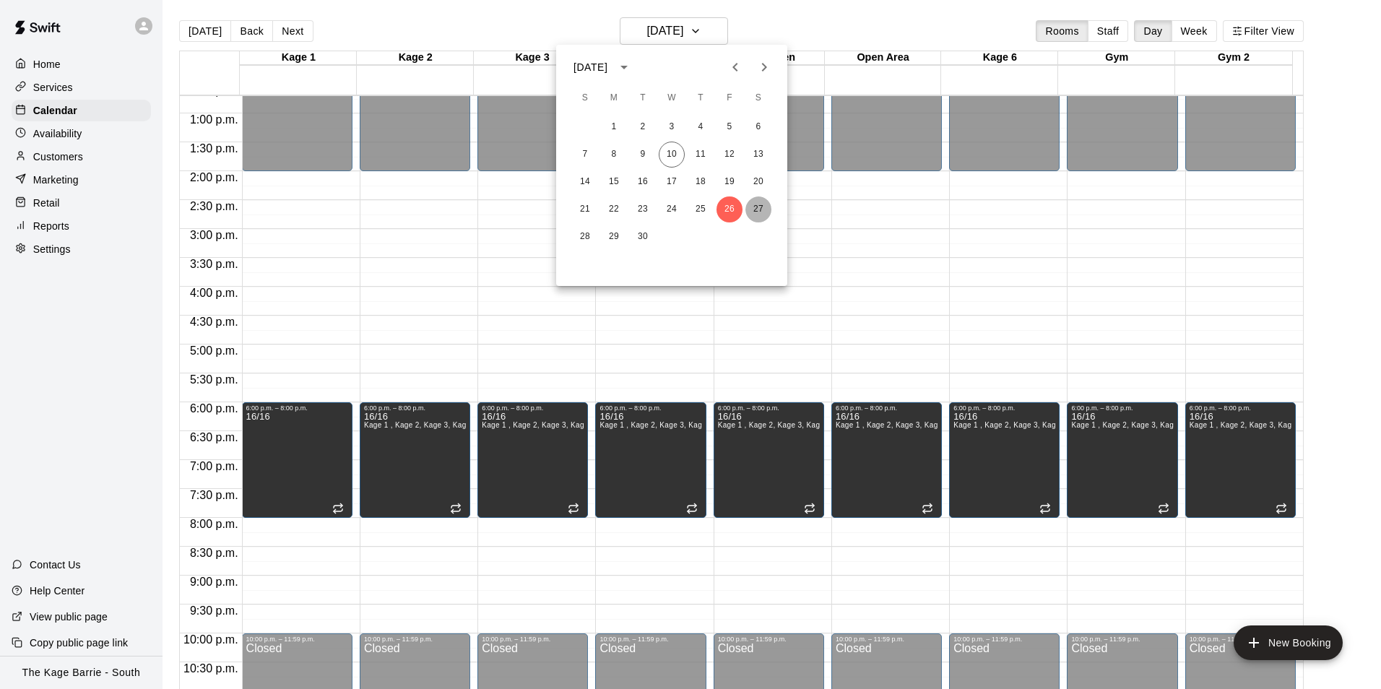
click at [755, 203] on button "27" at bounding box center [758, 209] width 26 height 26
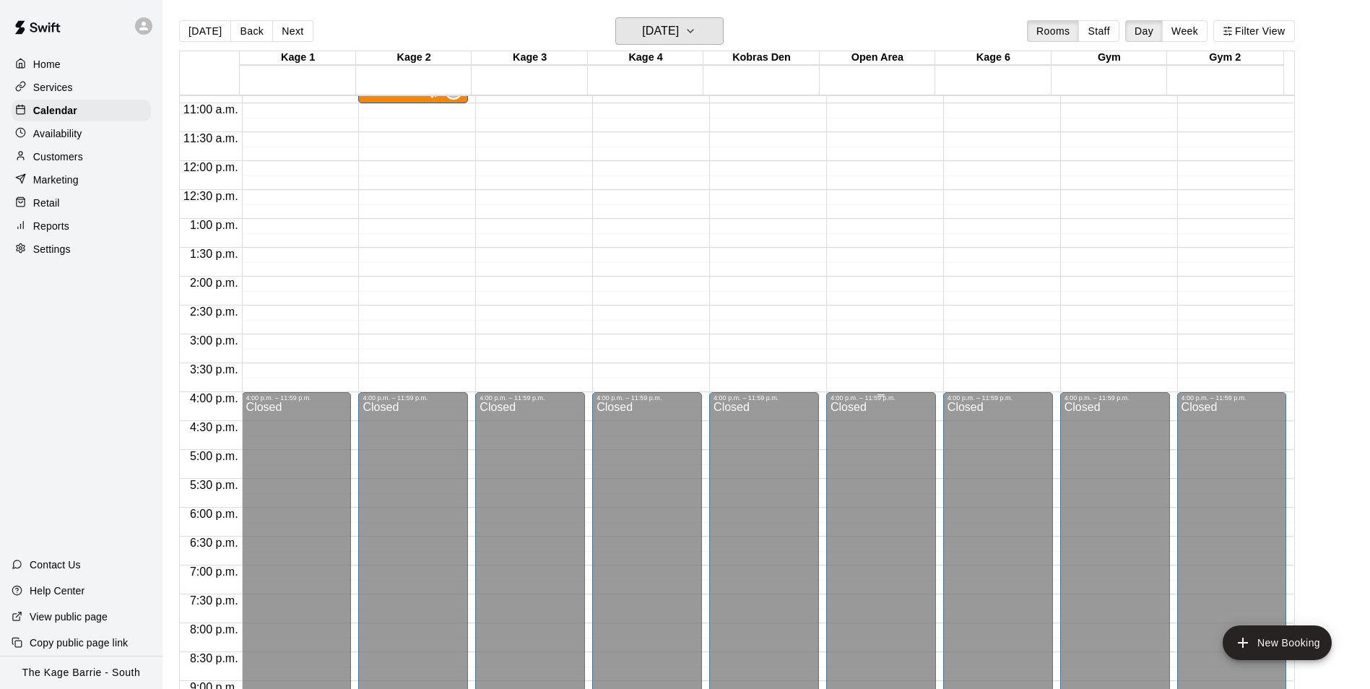
scroll to position [445, 0]
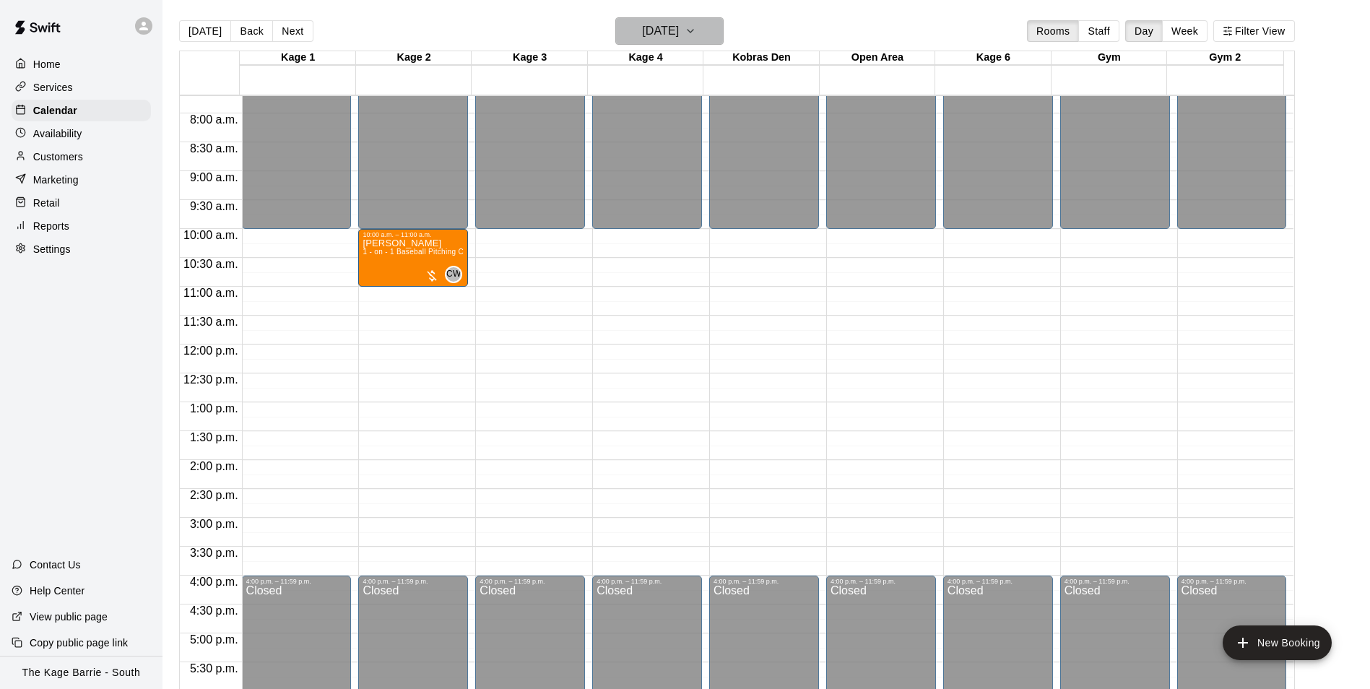
click at [666, 30] on h6 "[DATE]" at bounding box center [660, 31] width 37 height 20
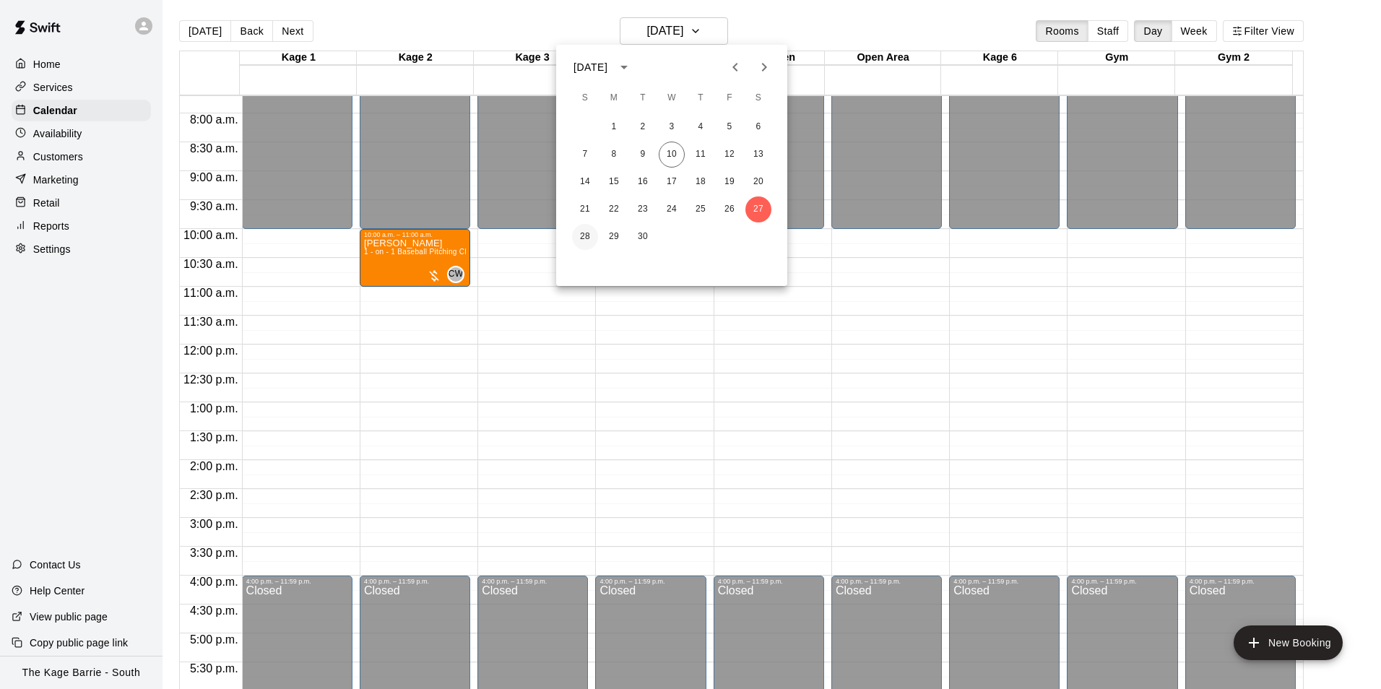
click at [584, 233] on button "28" at bounding box center [585, 237] width 26 height 26
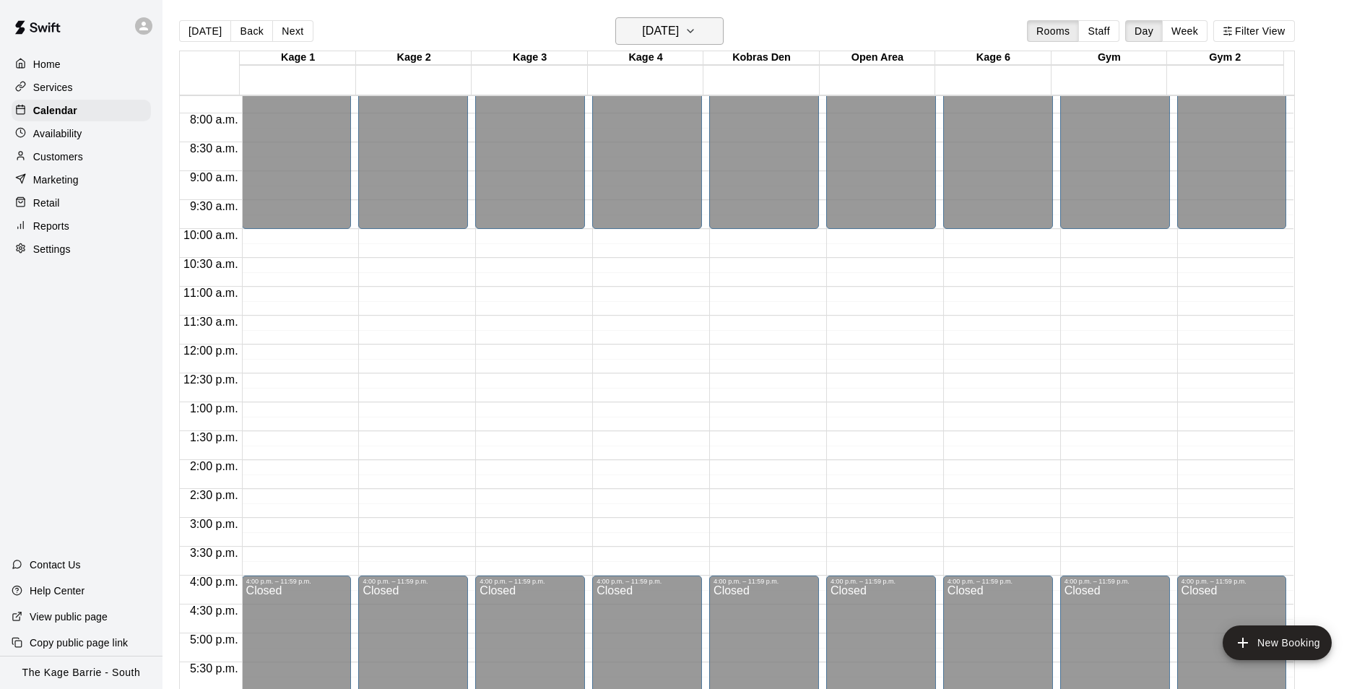
click at [679, 36] on h6 "Sunday Sep 28" at bounding box center [660, 31] width 37 height 20
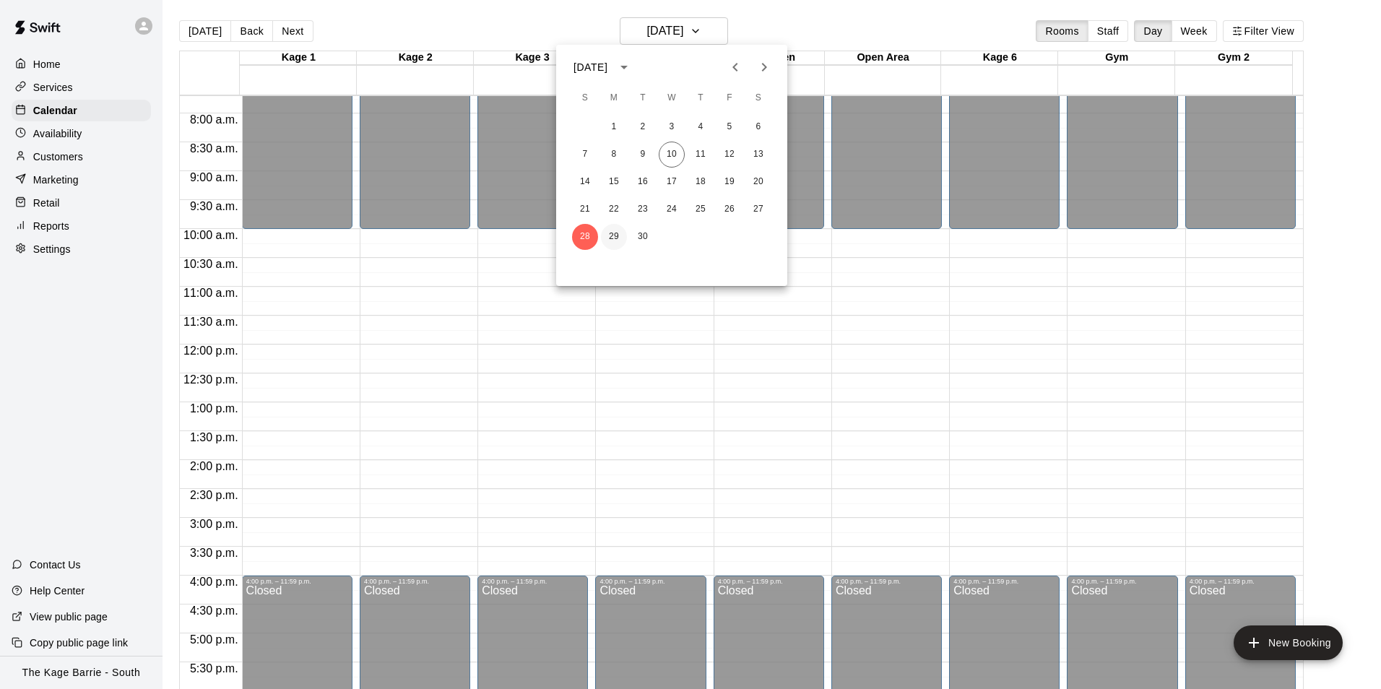
click at [617, 240] on button "29" at bounding box center [614, 237] width 26 height 26
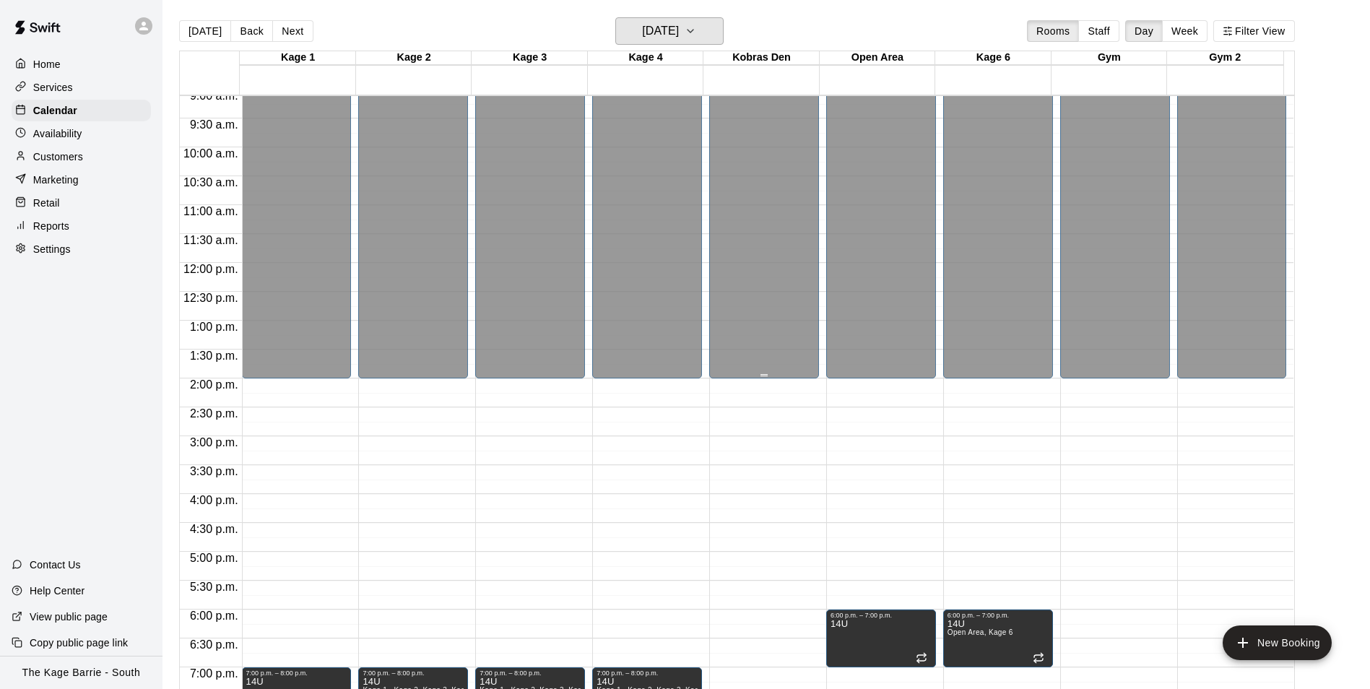
scroll to position [734, 0]
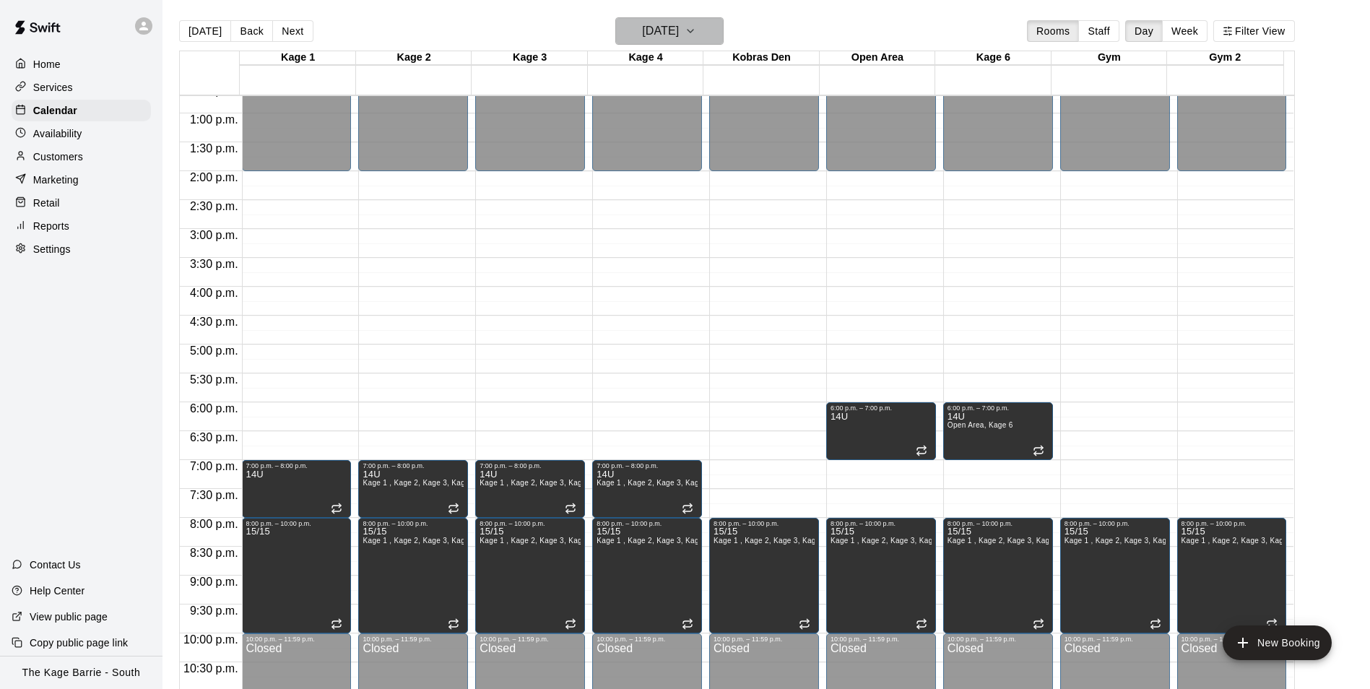
click at [679, 21] on h6 "Monday Sep 29" at bounding box center [660, 31] width 37 height 20
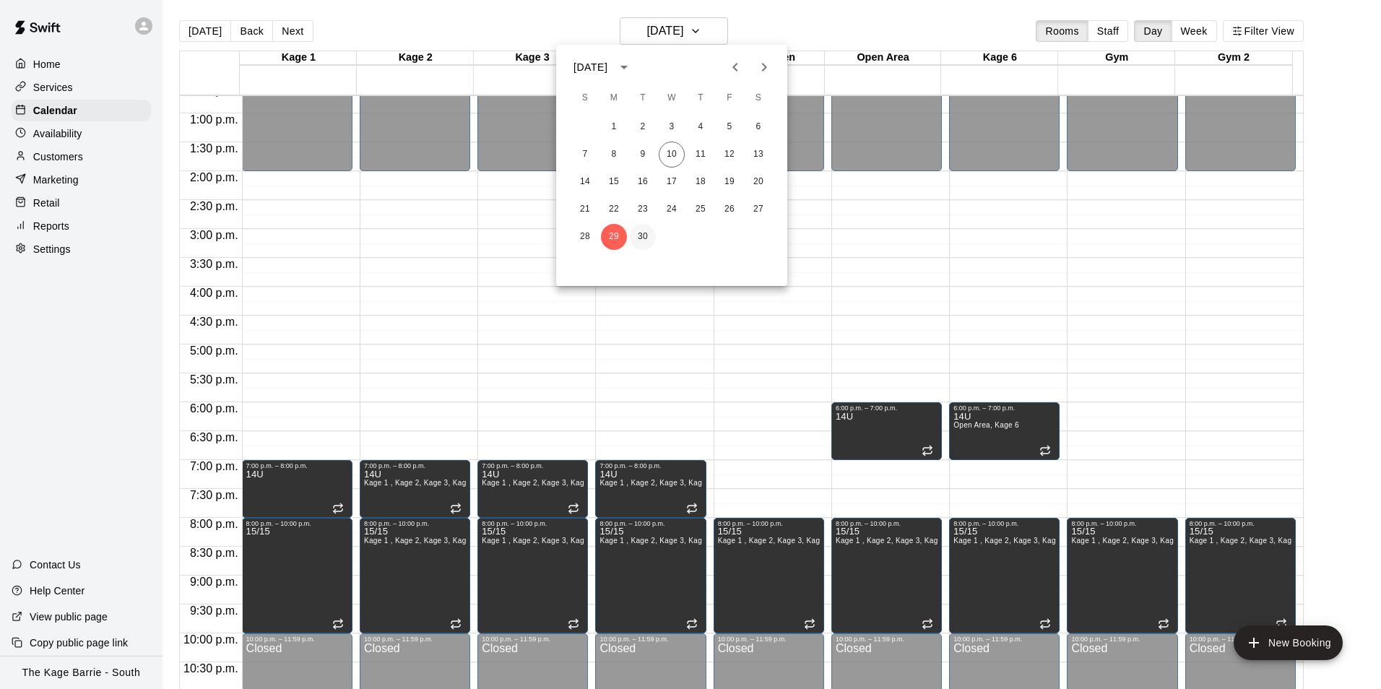
click at [648, 231] on button "30" at bounding box center [643, 237] width 26 height 26
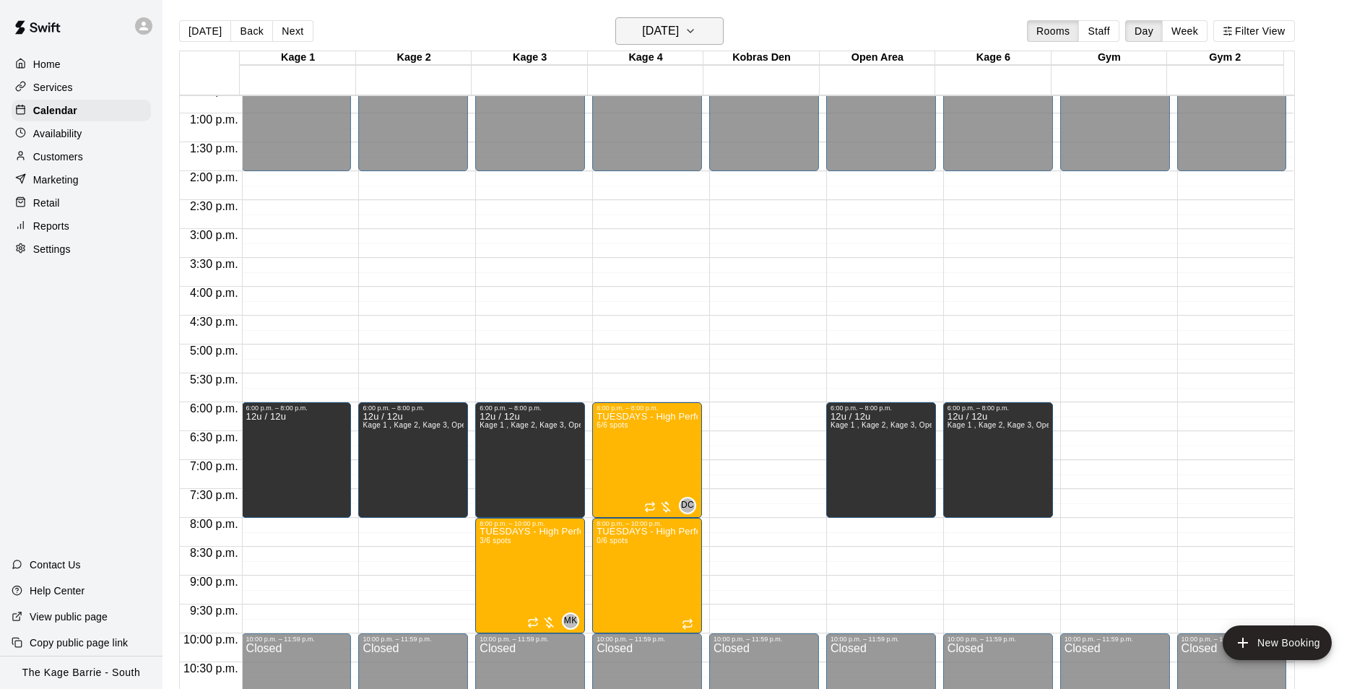
click at [679, 25] on h6 "Tuesday Sep 30" at bounding box center [660, 31] width 37 height 20
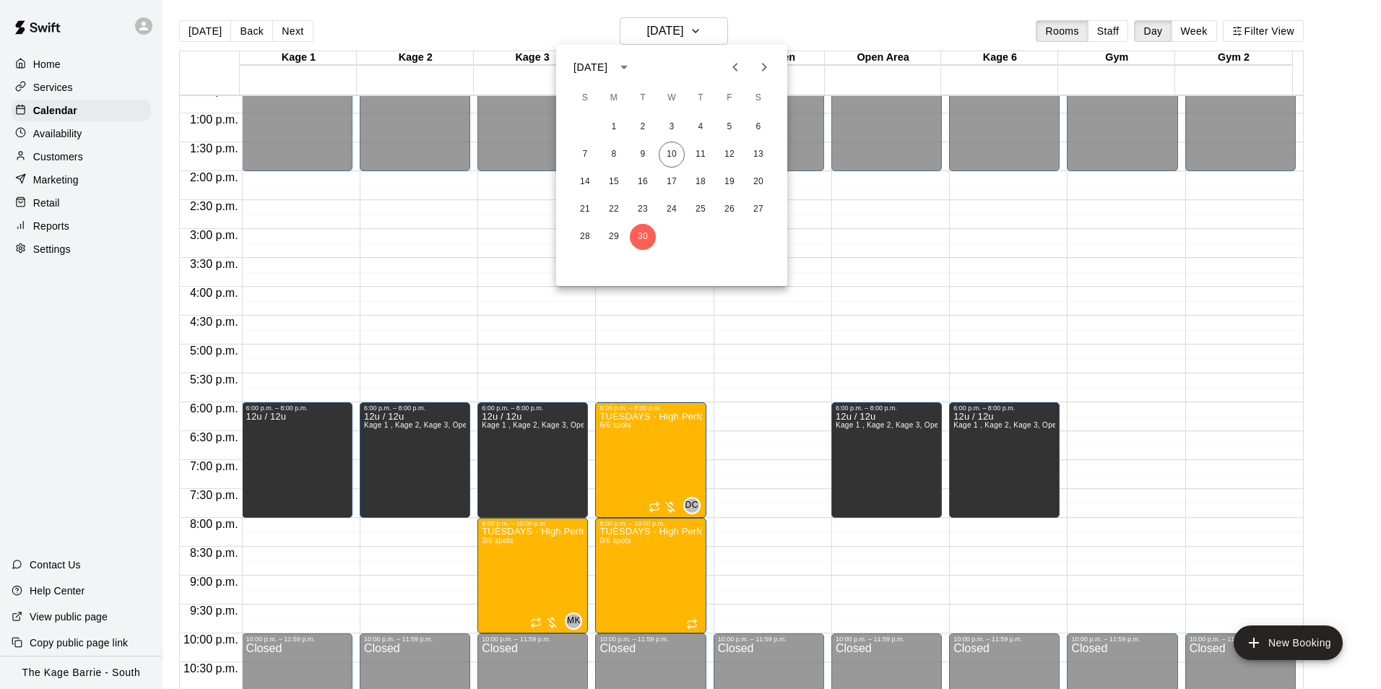
click at [767, 68] on icon "Next month" at bounding box center [763, 66] width 17 height 17
drag, startPoint x: 672, startPoint y: 126, endPoint x: 820, endPoint y: 274, distance: 208.3
click at [672, 126] on button "1" at bounding box center [672, 127] width 26 height 26
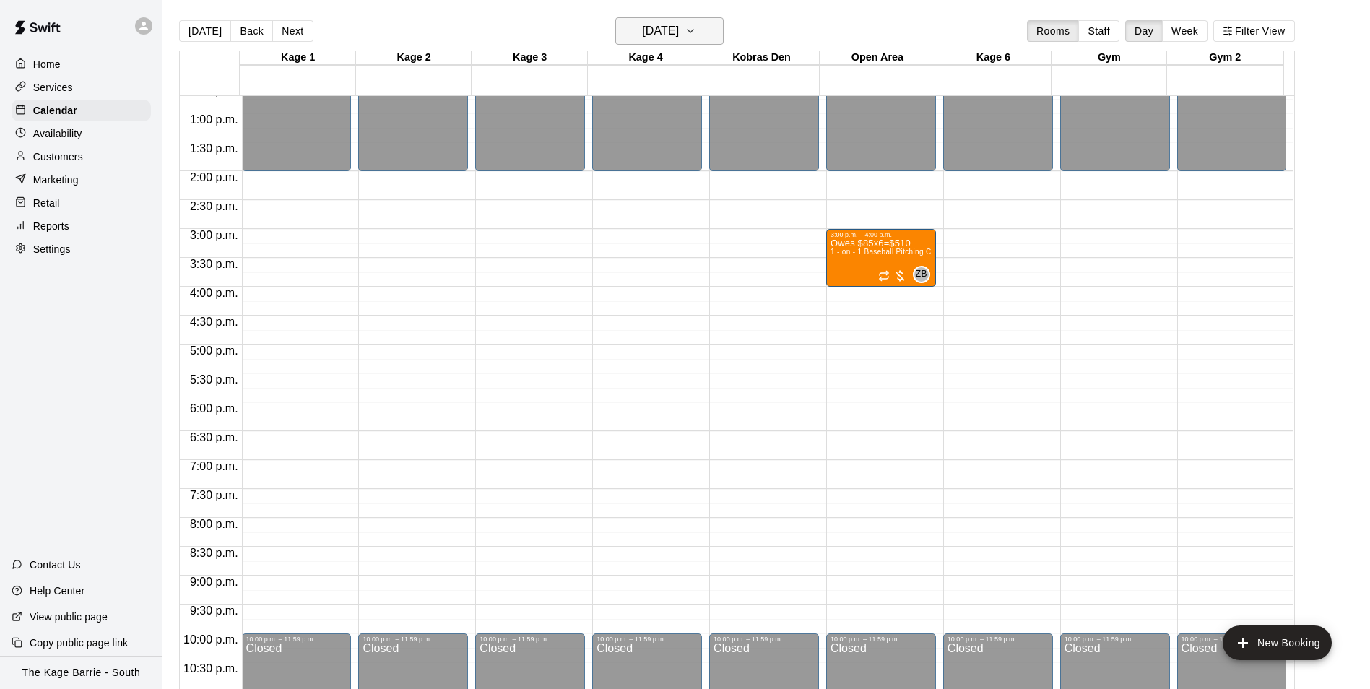
click at [712, 37] on button "Wednesday Oct 01" at bounding box center [669, 30] width 108 height 27
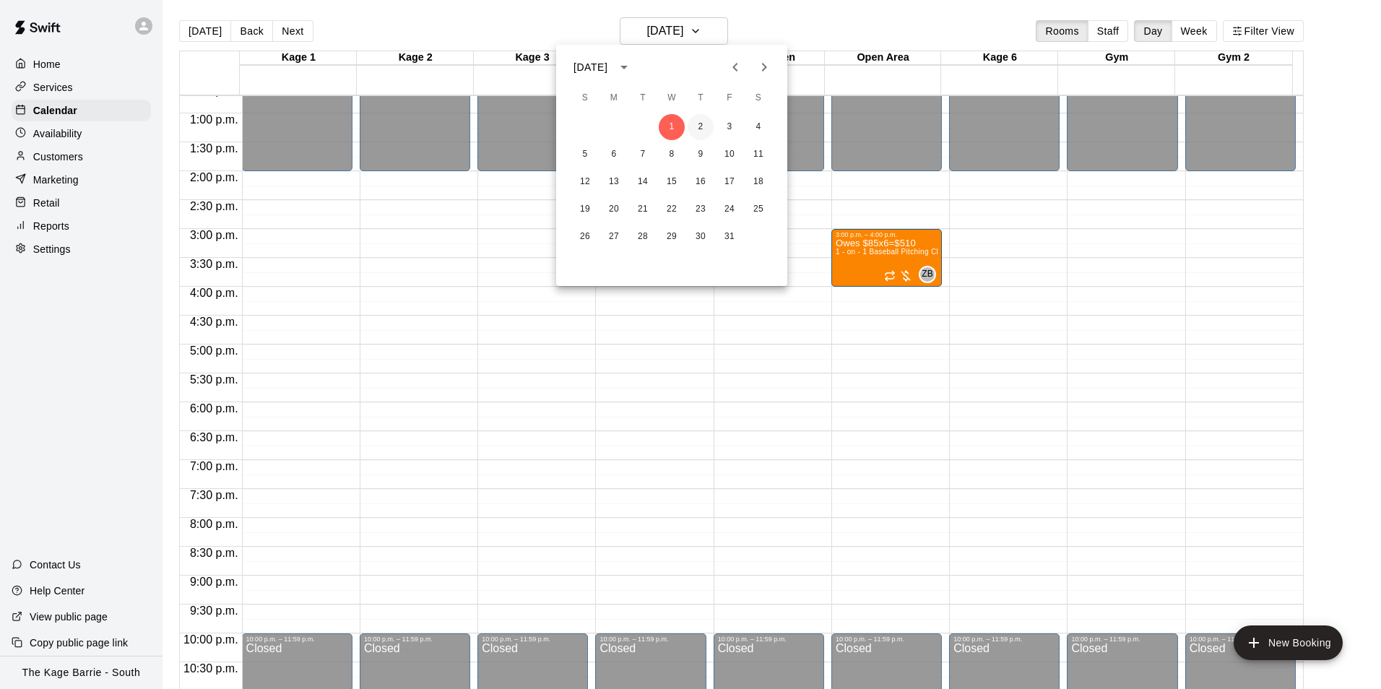
click at [703, 124] on button "2" at bounding box center [701, 127] width 26 height 26
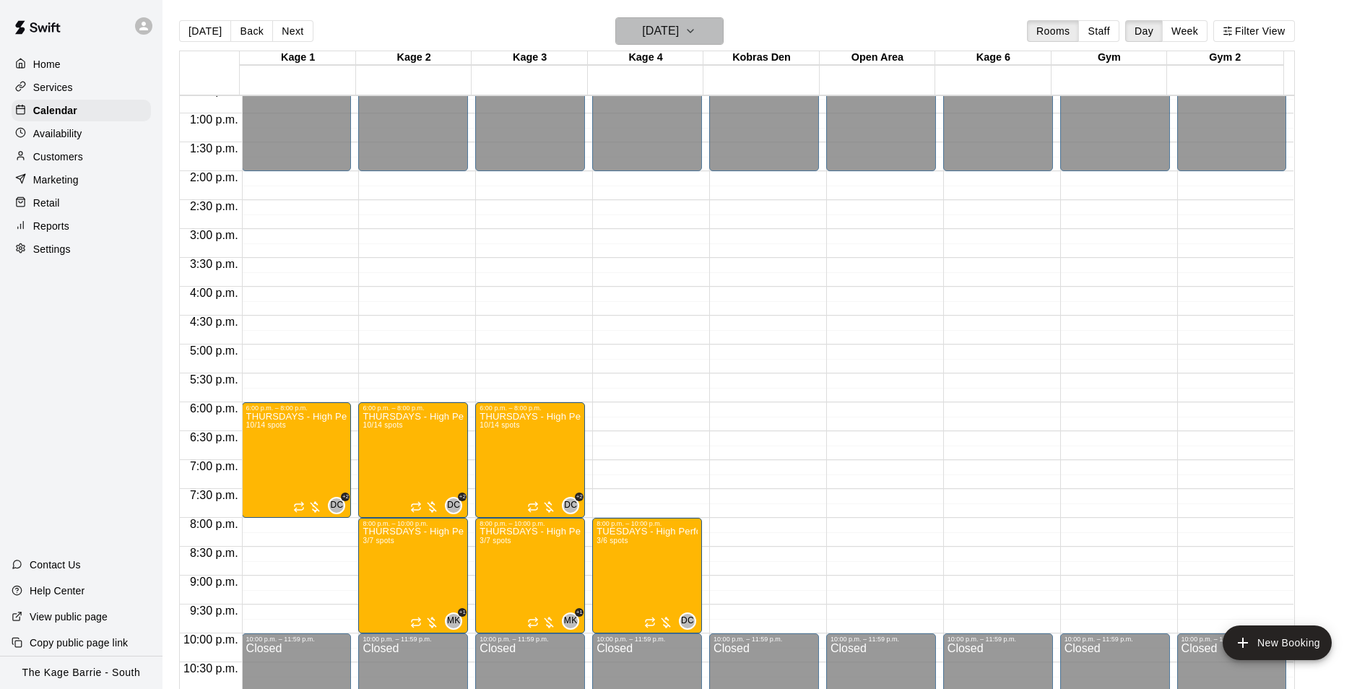
click at [679, 30] on h6 "Thursday Oct 02" at bounding box center [660, 31] width 37 height 20
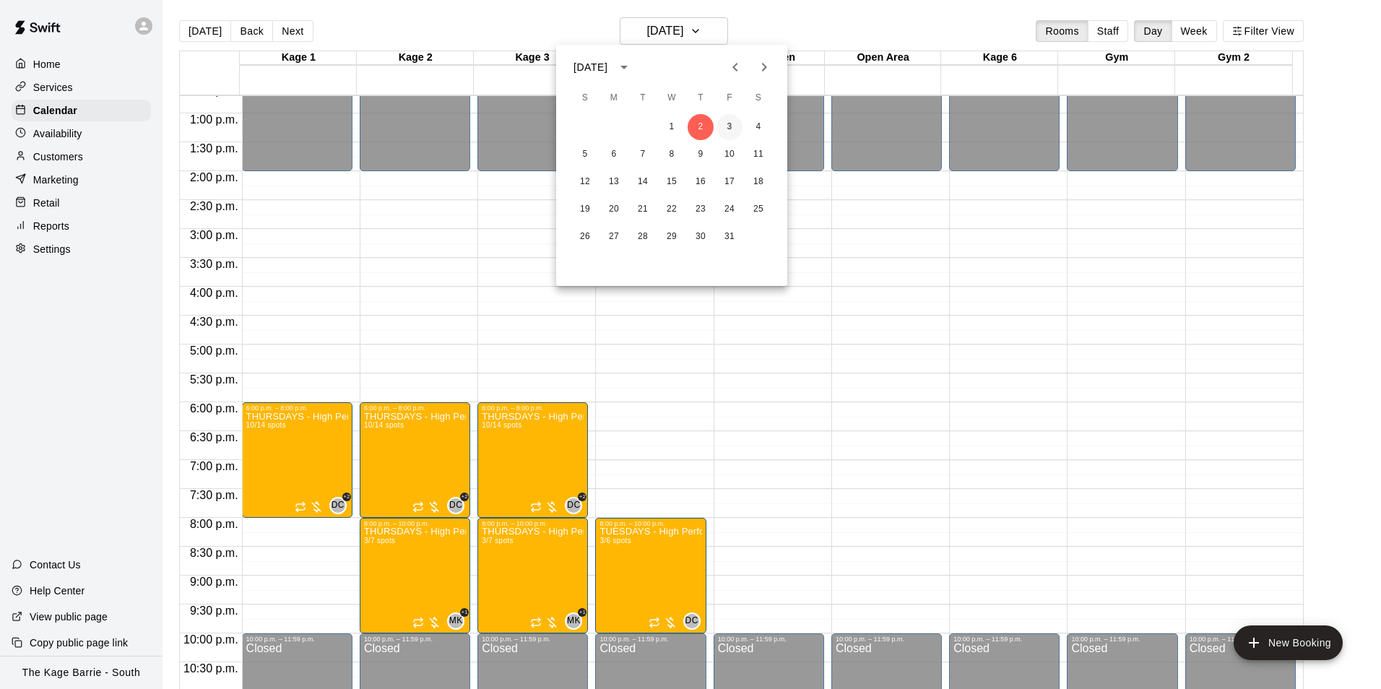
click at [734, 126] on button "3" at bounding box center [729, 127] width 26 height 26
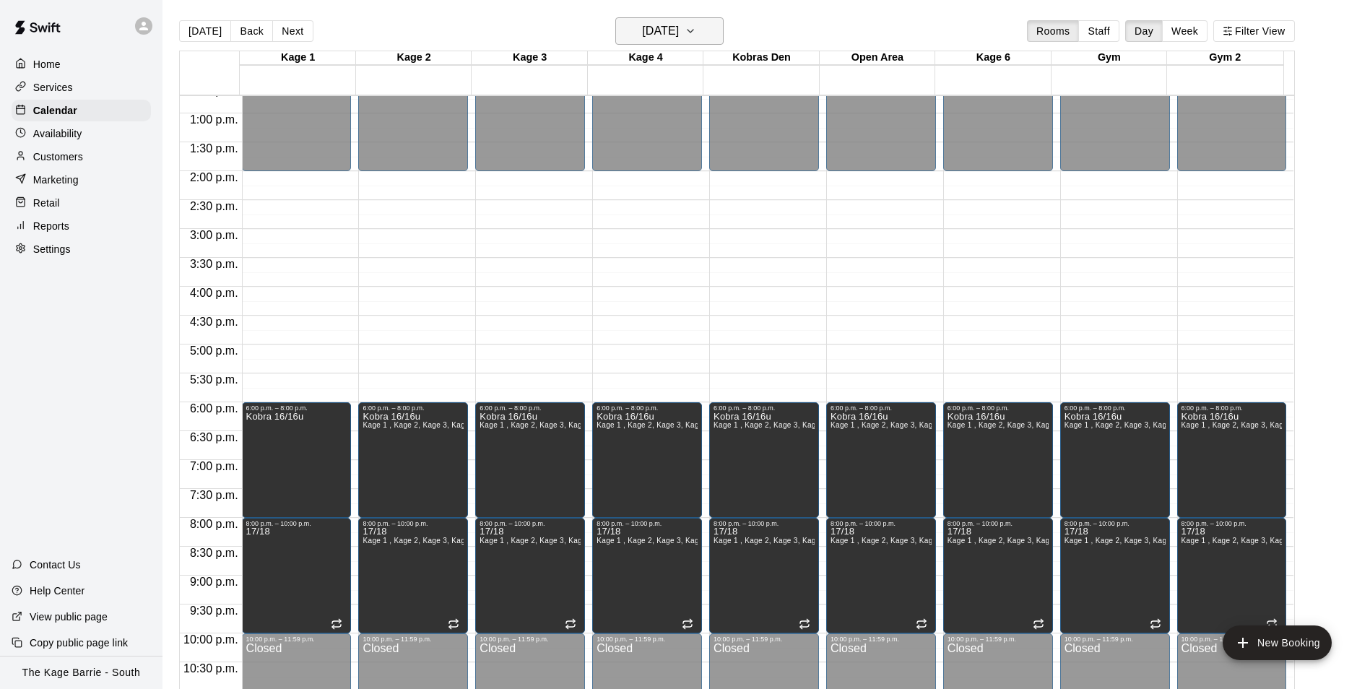
click at [679, 27] on h6 "[DATE]" at bounding box center [660, 31] width 37 height 20
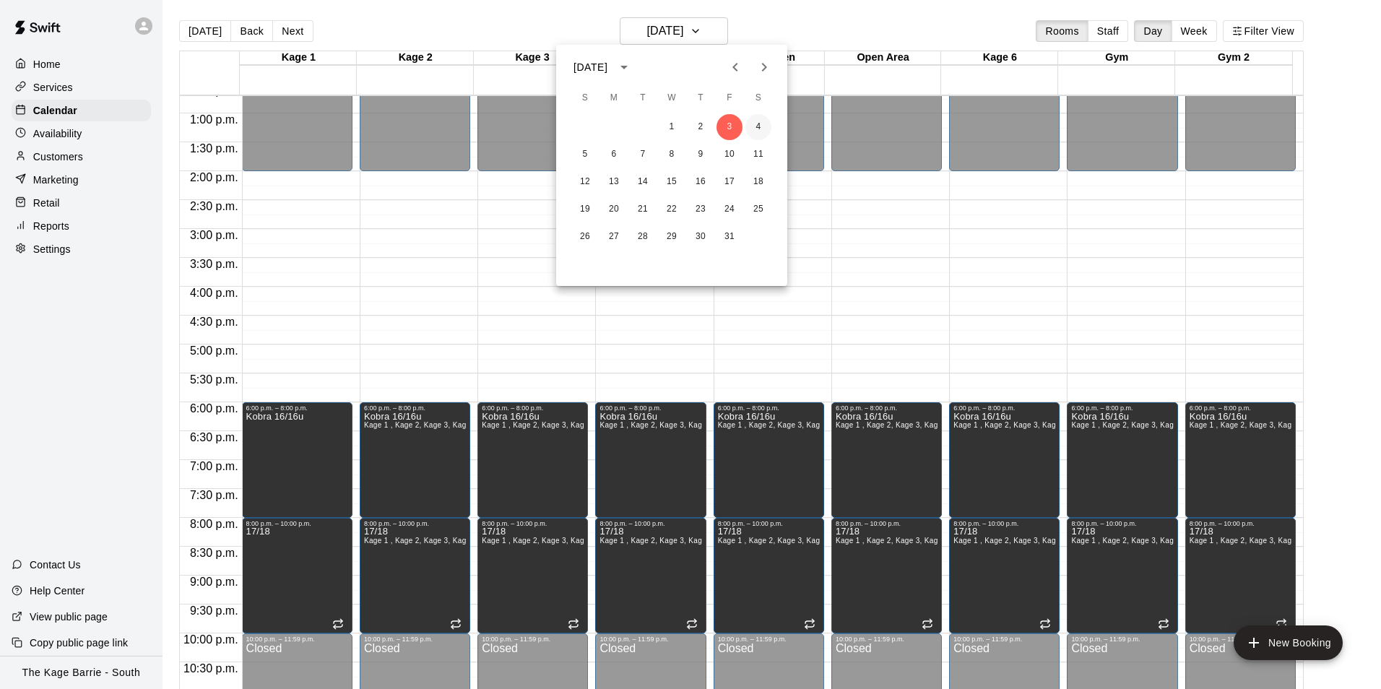
click at [753, 121] on button "4" at bounding box center [758, 127] width 26 height 26
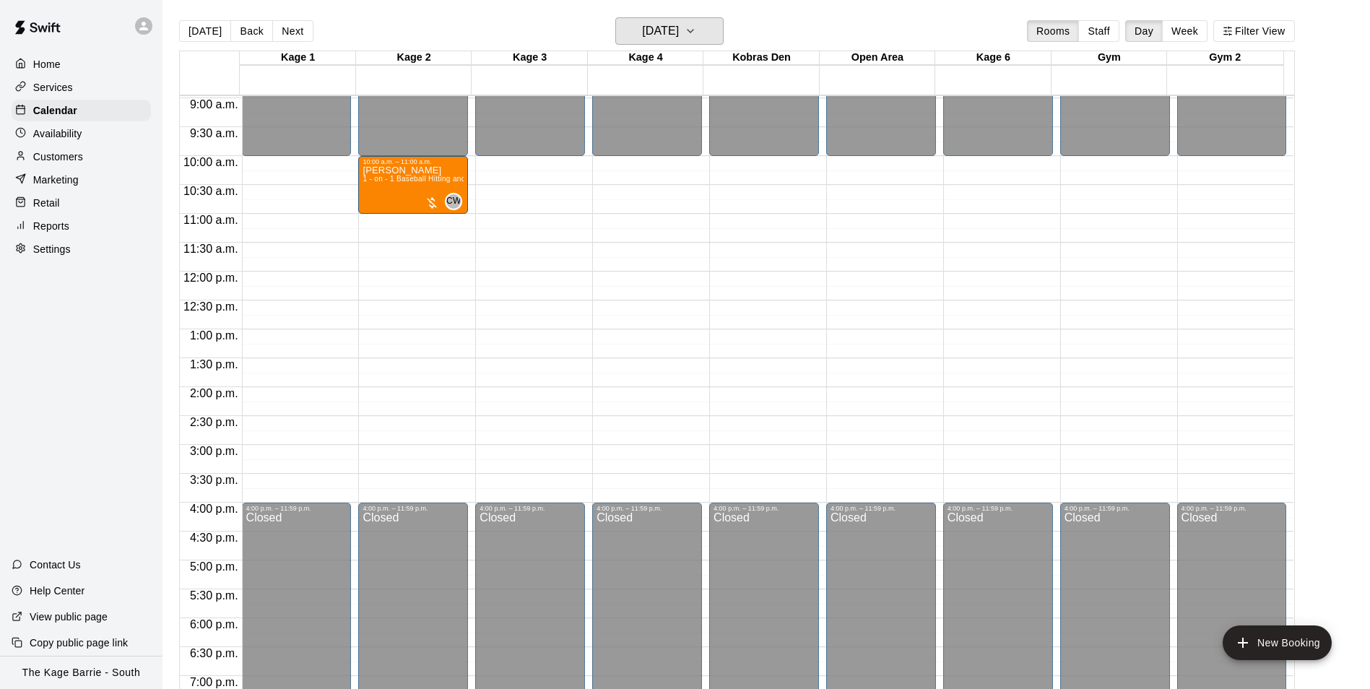
scroll to position [517, 0]
click at [660, 34] on h6 "Saturday Oct 04" at bounding box center [660, 31] width 37 height 20
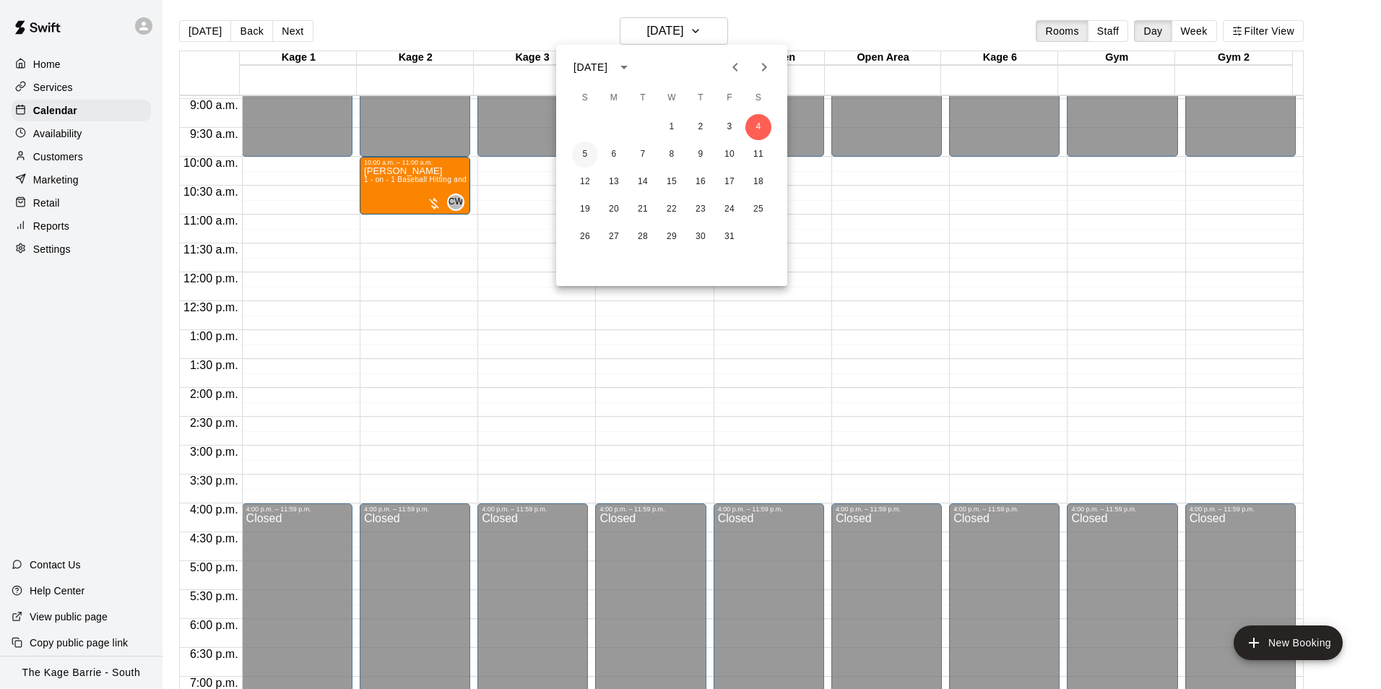
click at [586, 152] on button "5" at bounding box center [585, 155] width 26 height 26
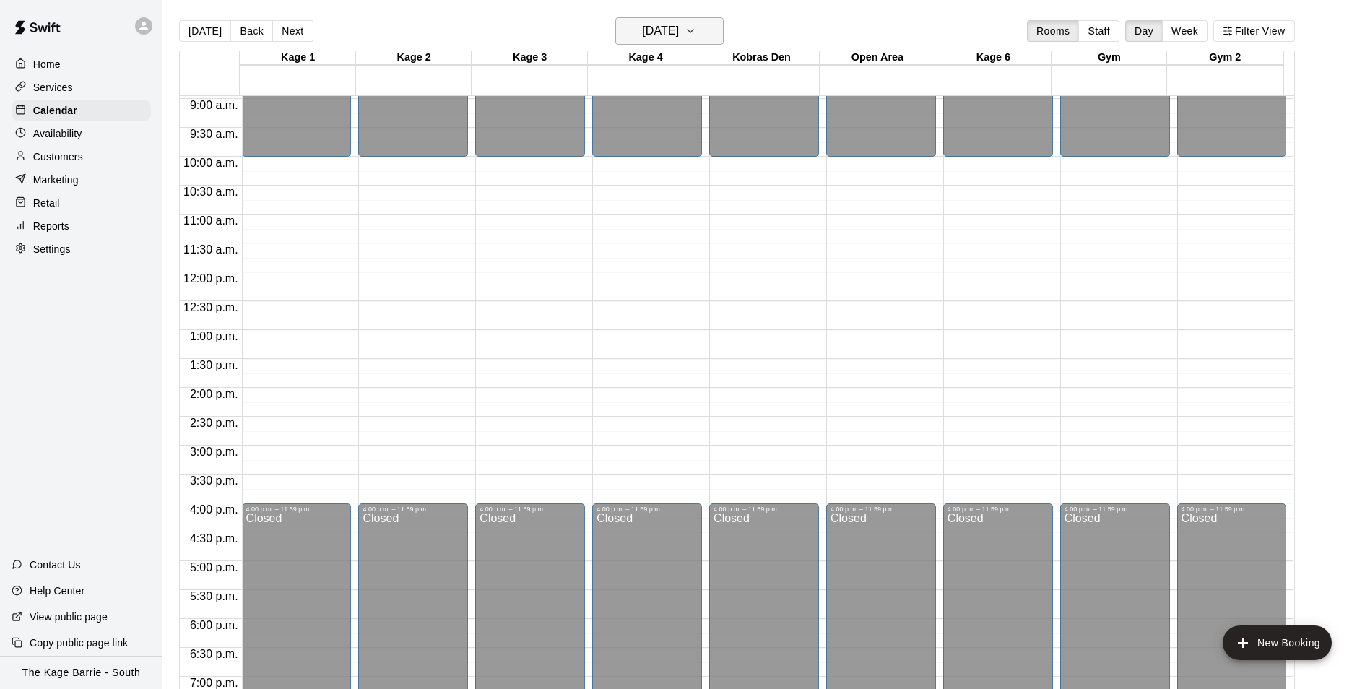
click at [703, 32] on button "Sunday Oct 05" at bounding box center [669, 30] width 108 height 27
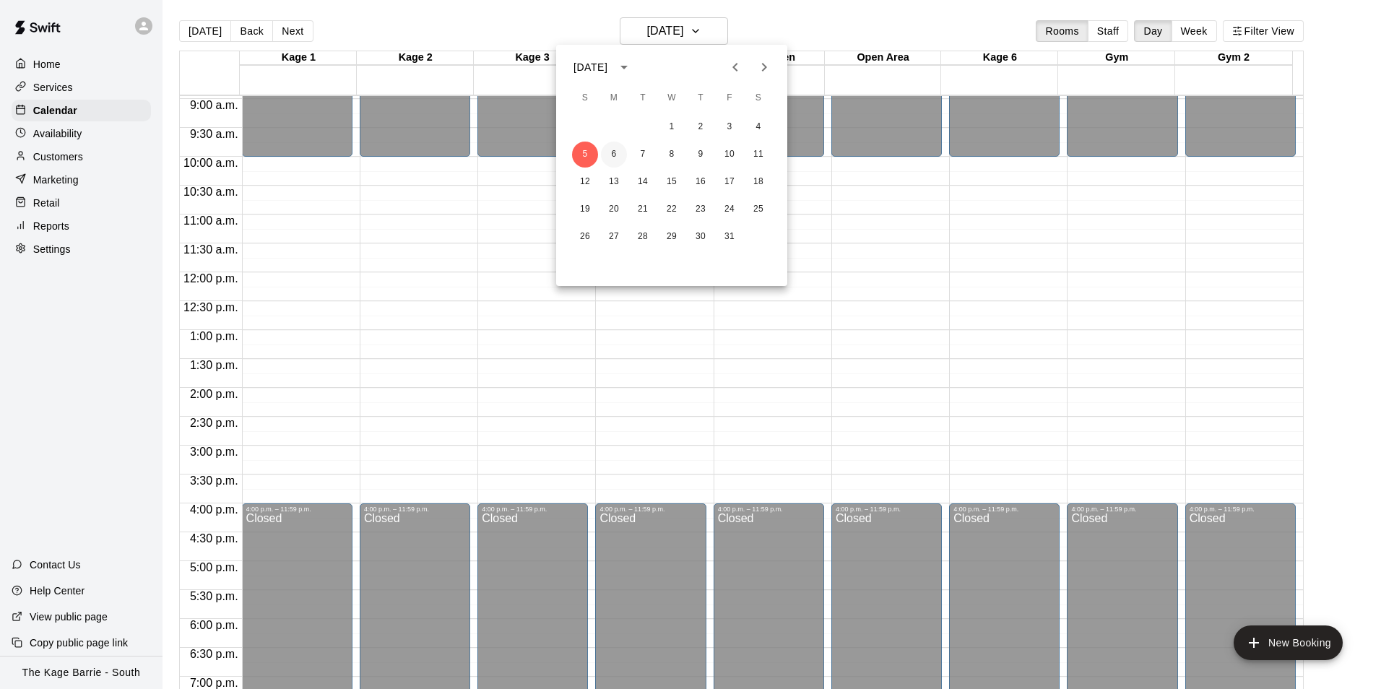
click at [612, 153] on button "6" at bounding box center [614, 155] width 26 height 26
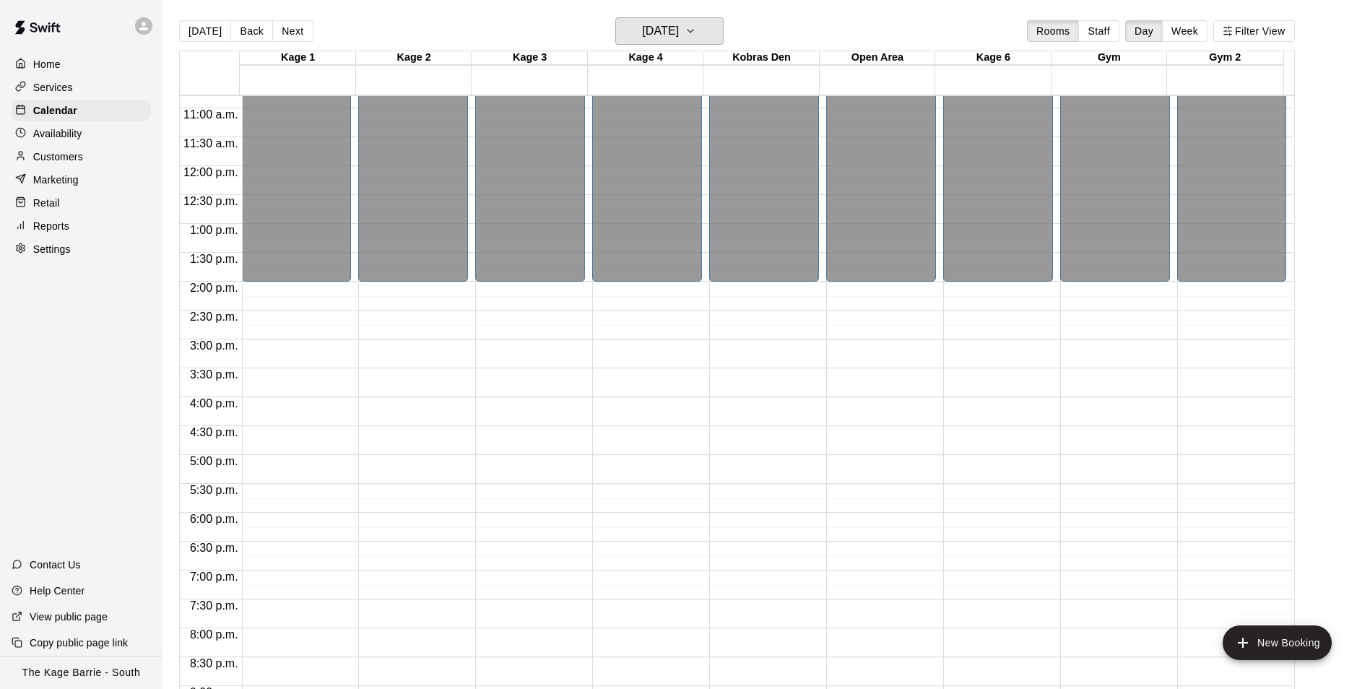
scroll to position [779, 0]
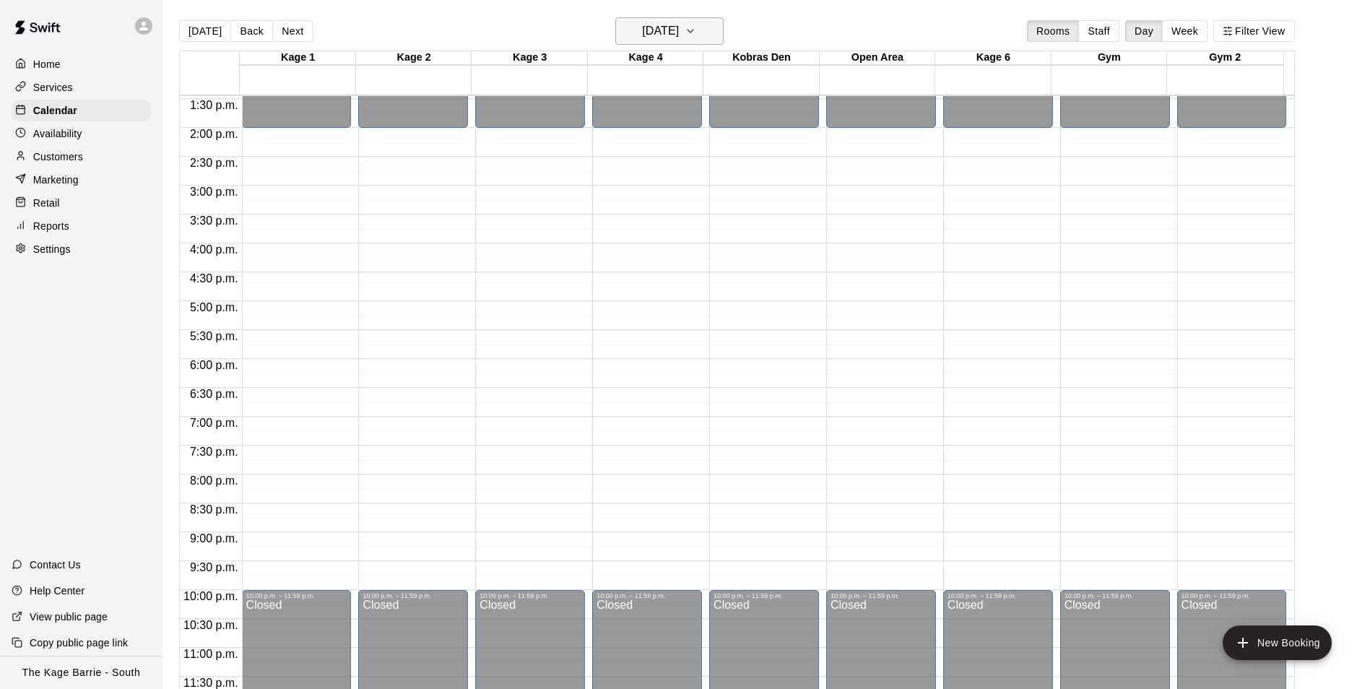
click at [696, 35] on icon "button" at bounding box center [691, 30] width 12 height 17
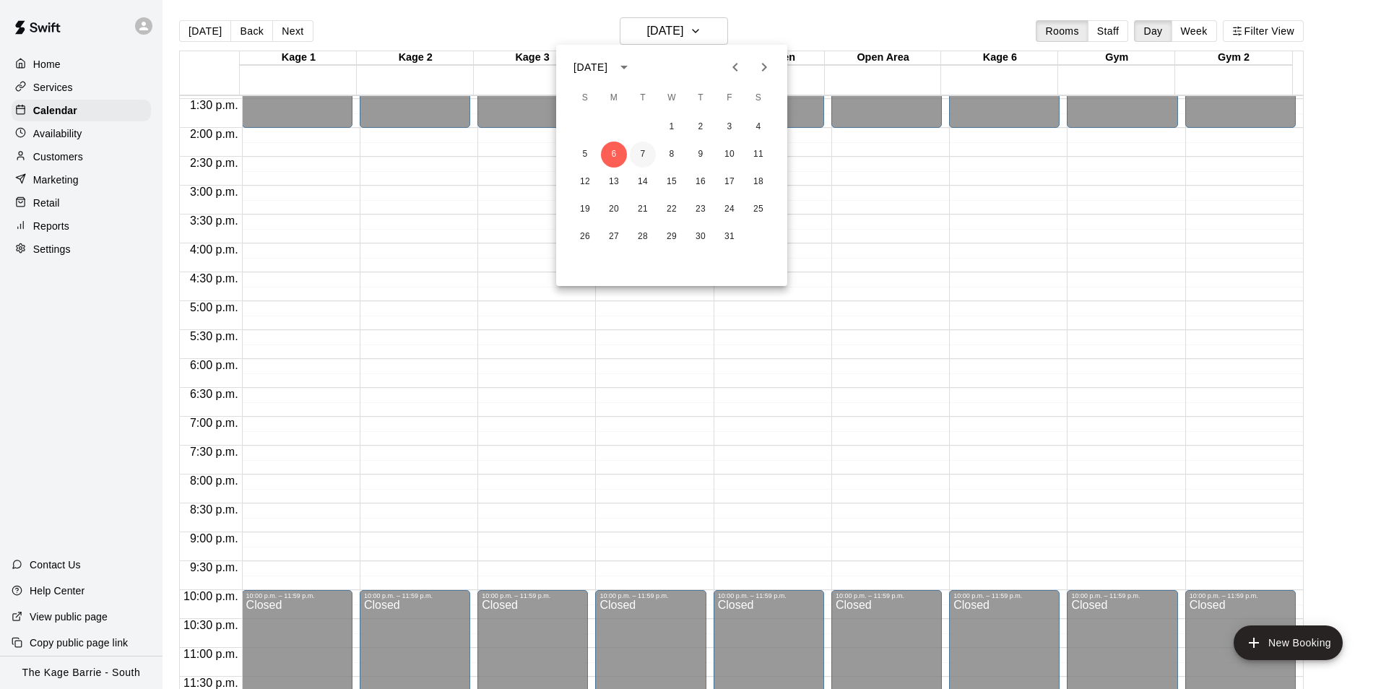
click at [641, 150] on button "7" at bounding box center [643, 155] width 26 height 26
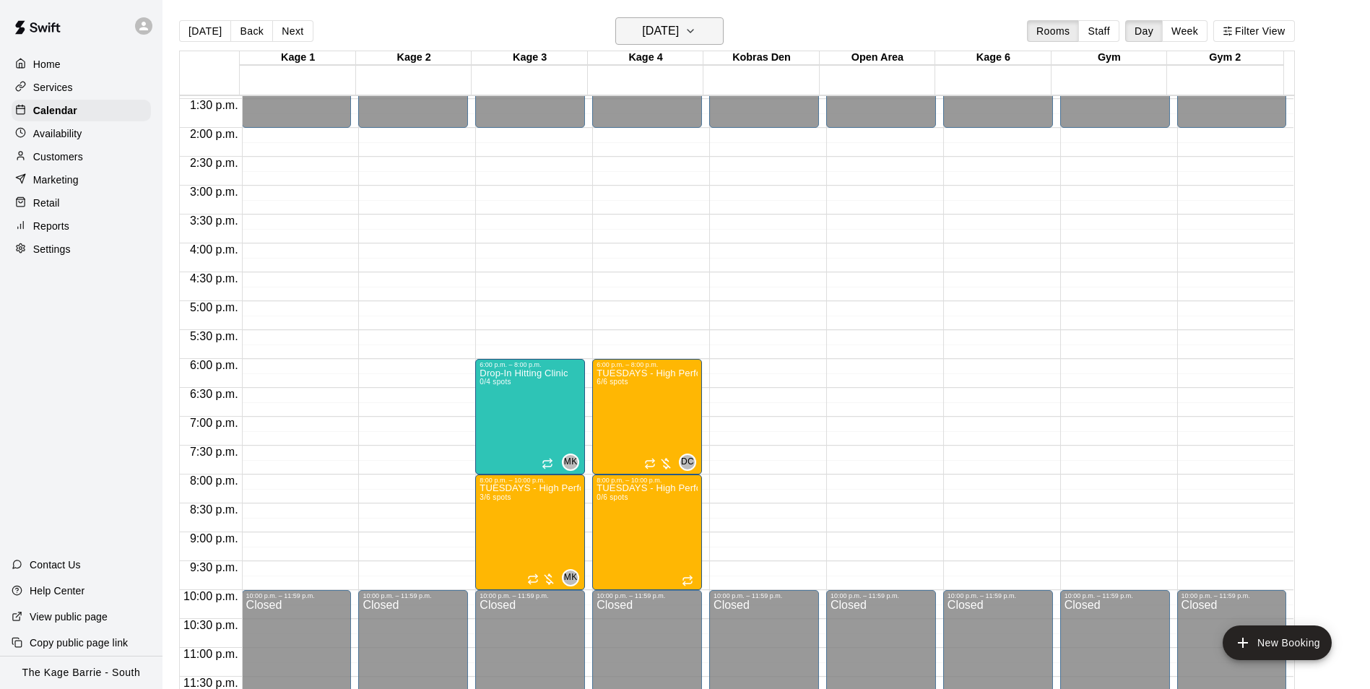
click at [679, 29] on h6 "Tuesday Oct 07" at bounding box center [660, 31] width 37 height 20
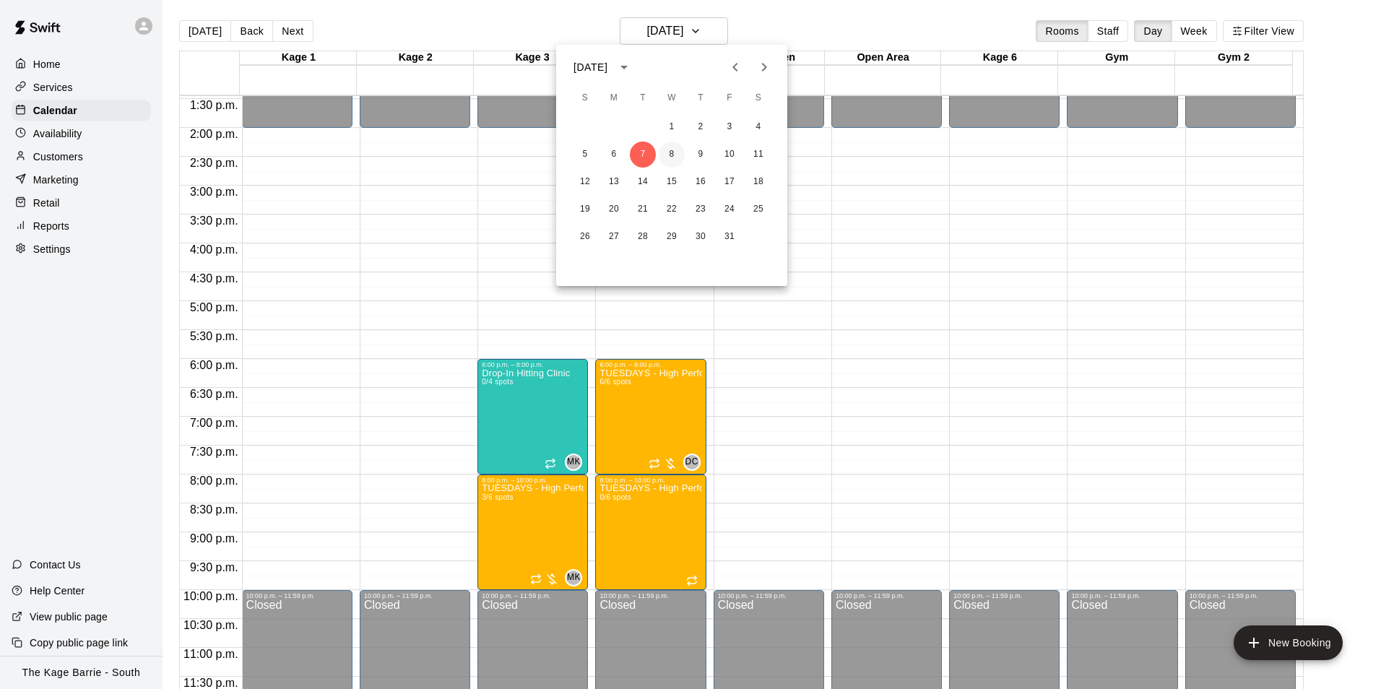
click at [672, 152] on button "8" at bounding box center [672, 155] width 26 height 26
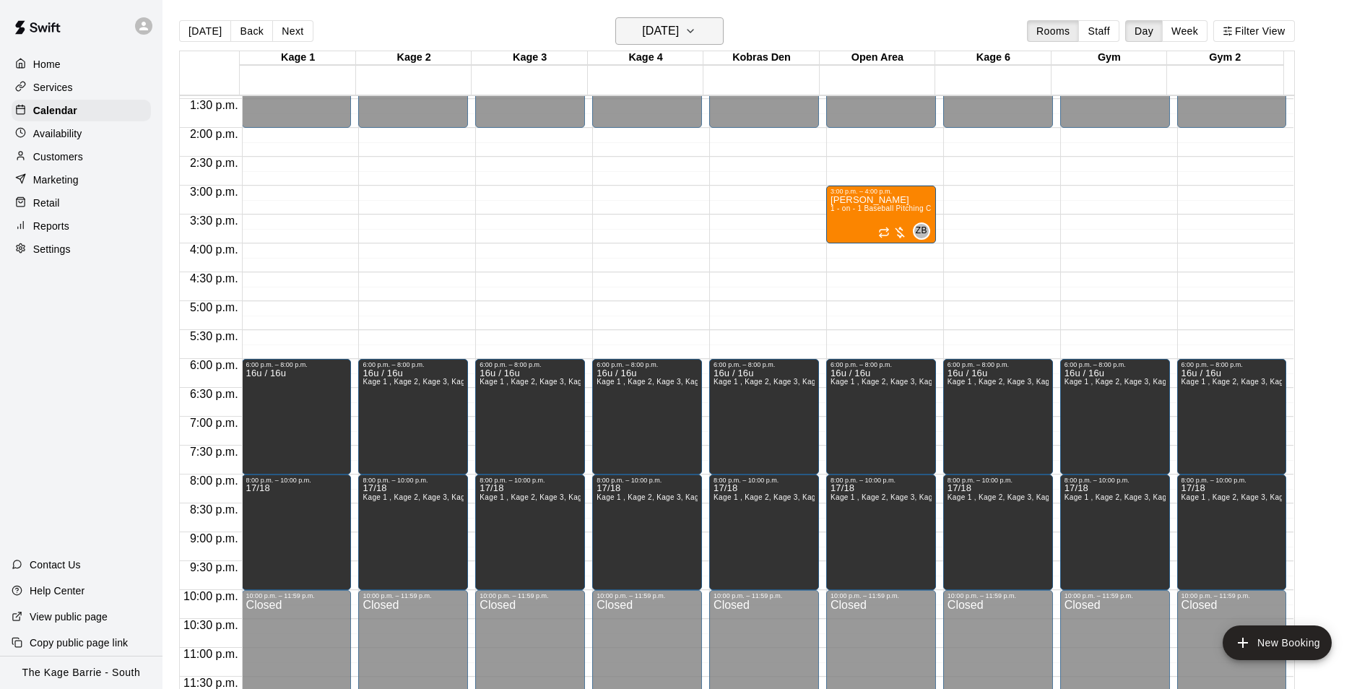
click at [679, 27] on h6 "Wednesday Oct 08" at bounding box center [660, 31] width 37 height 20
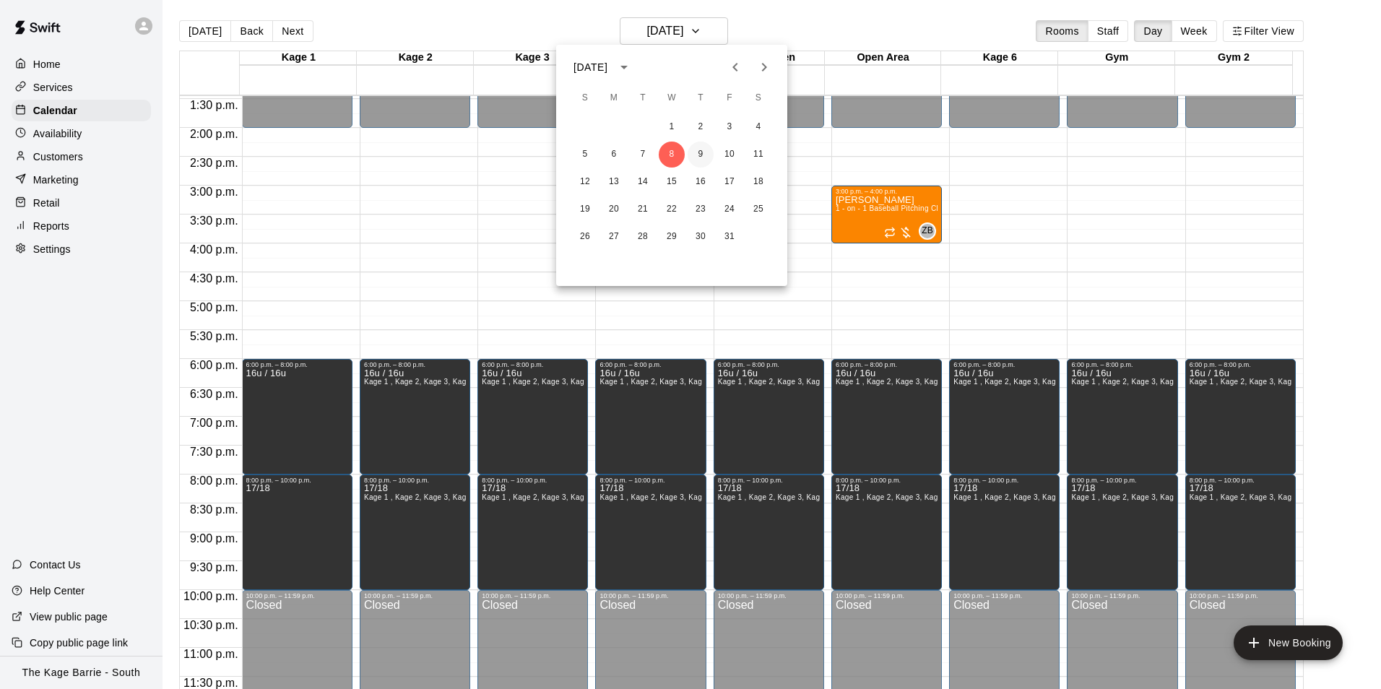
click at [701, 152] on button "9" at bounding box center [701, 155] width 26 height 26
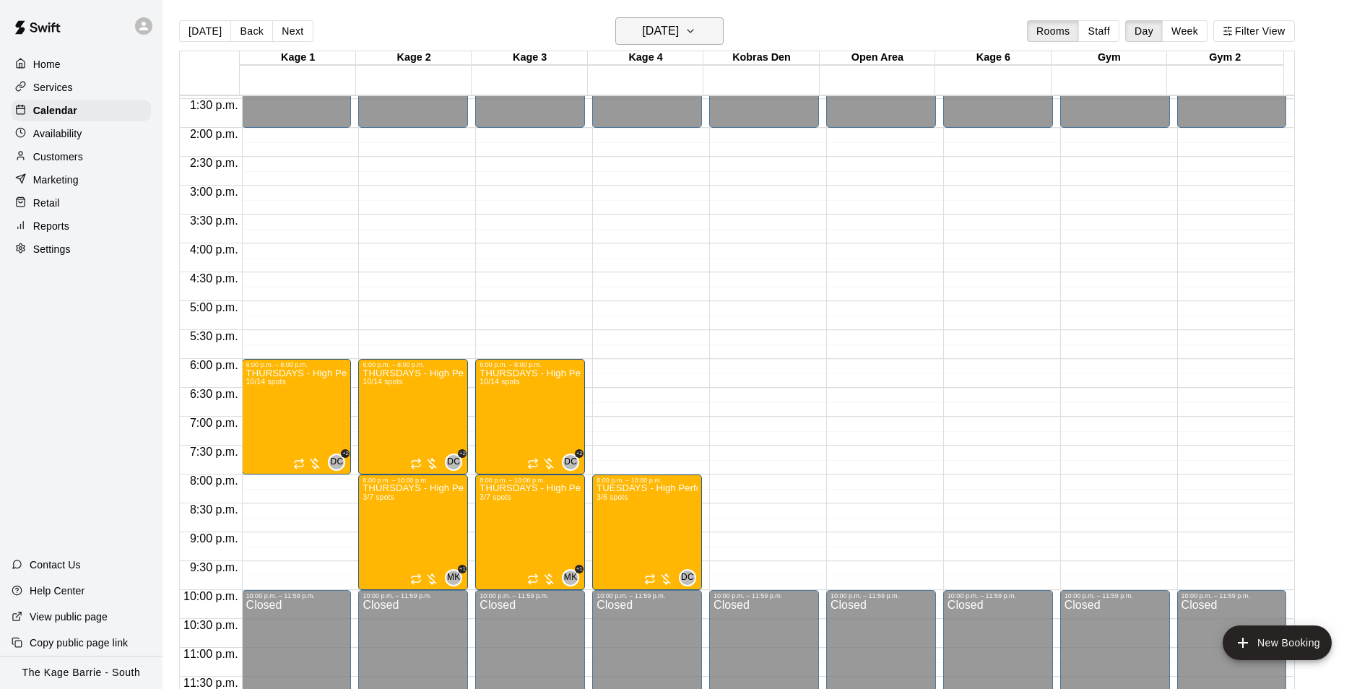
click at [679, 36] on h6 "Thursday Oct 09" at bounding box center [660, 31] width 37 height 20
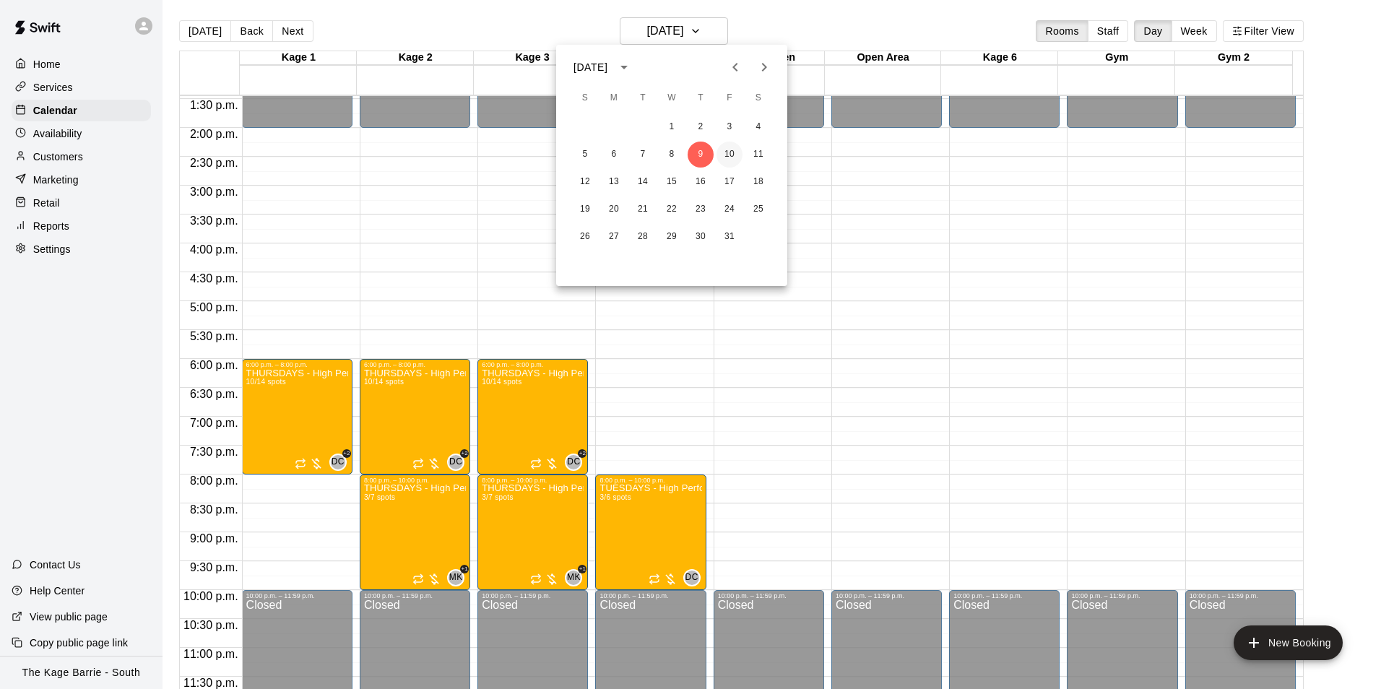
click at [730, 149] on button "10" at bounding box center [729, 155] width 26 height 26
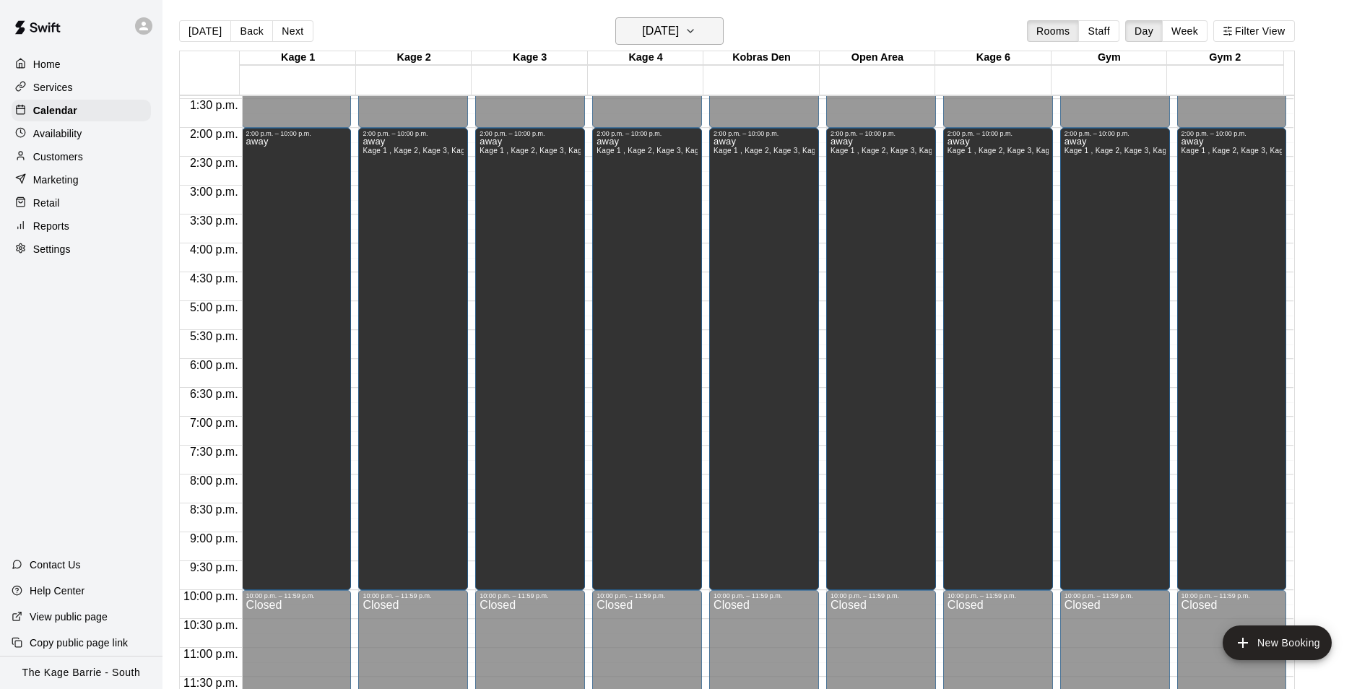
click at [679, 32] on h6 "[DATE]" at bounding box center [660, 31] width 37 height 20
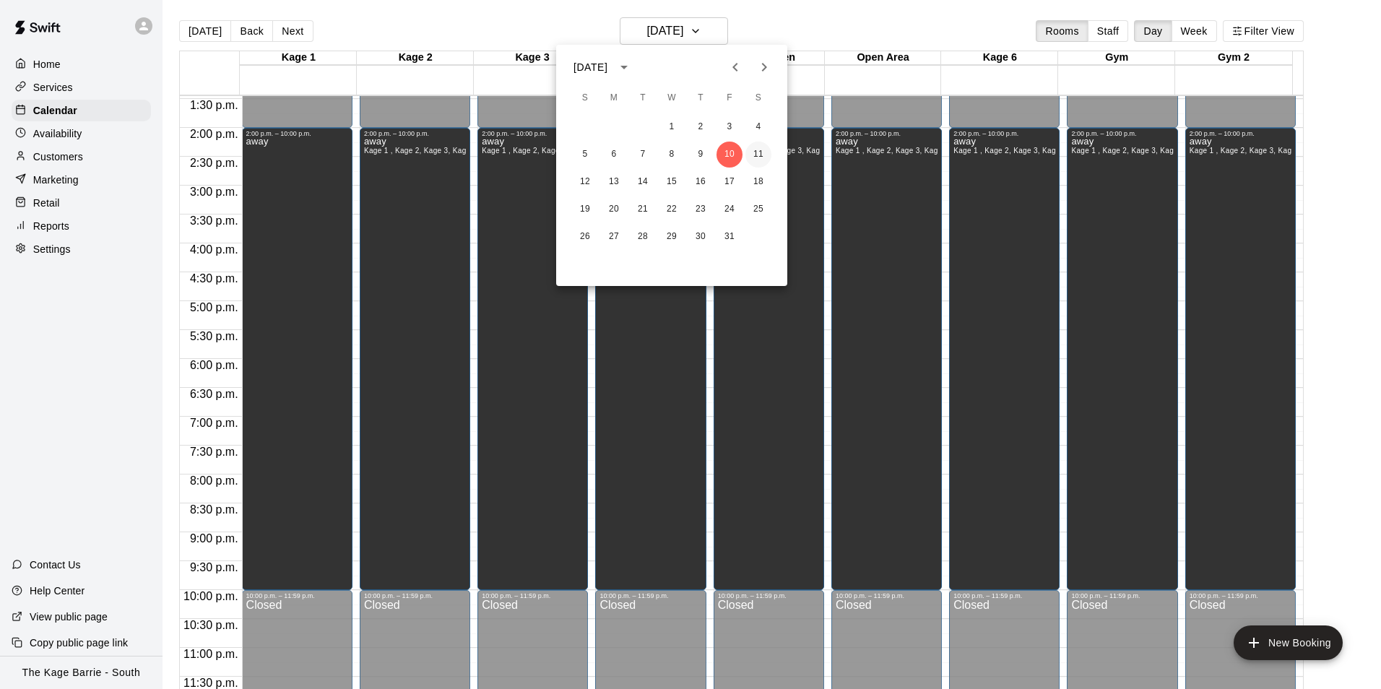
click at [756, 152] on button "11" at bounding box center [758, 155] width 26 height 26
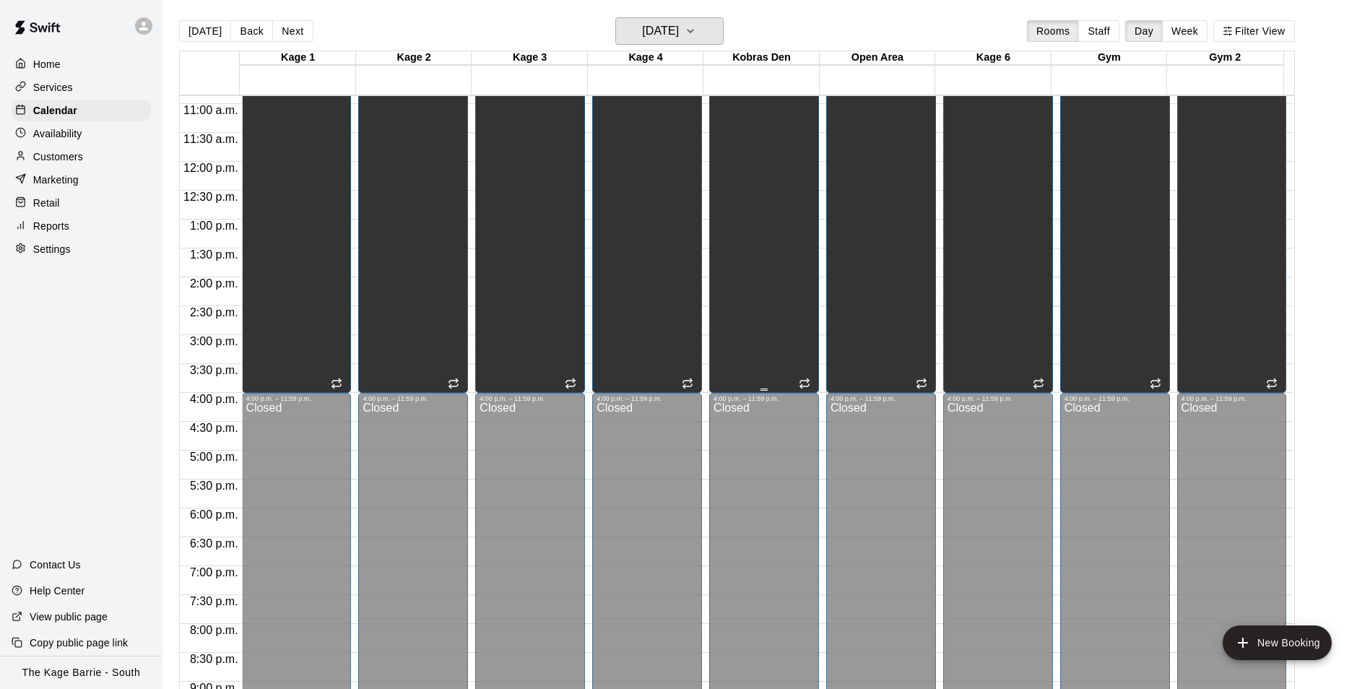
scroll to position [490, 0]
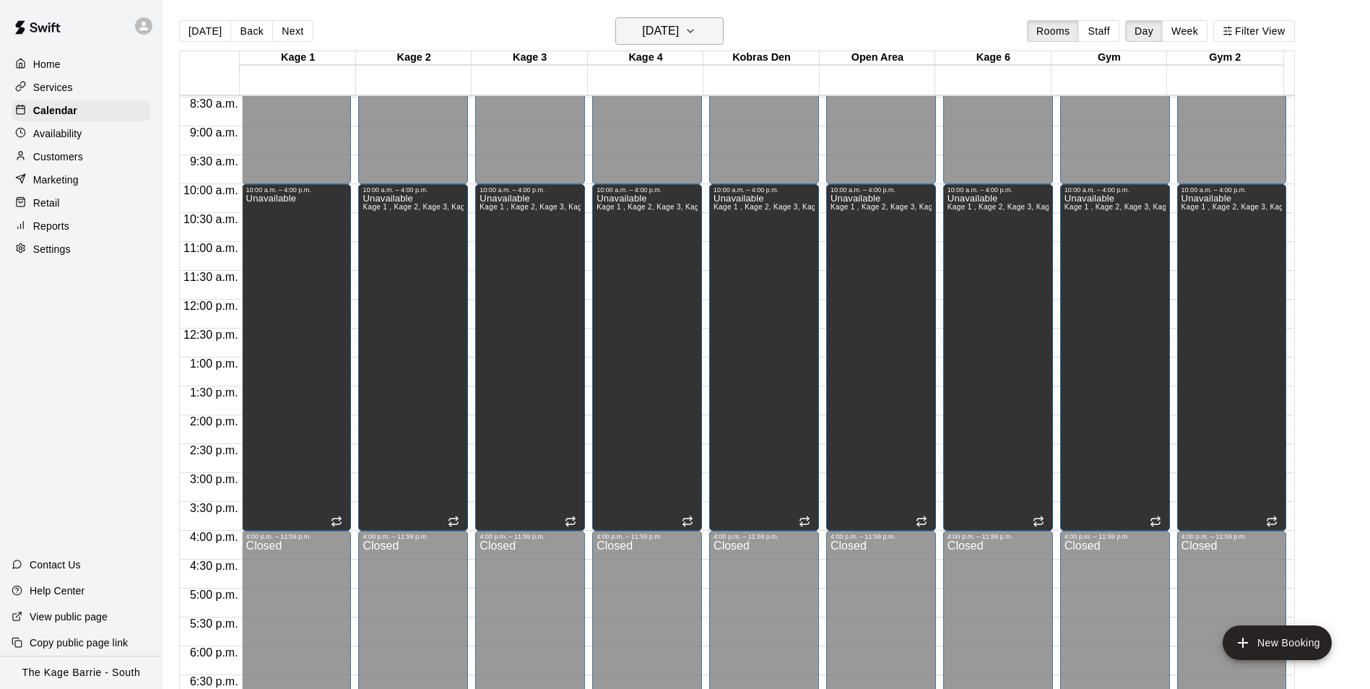
click at [679, 32] on h6 "Saturday Oct 11" at bounding box center [660, 31] width 37 height 20
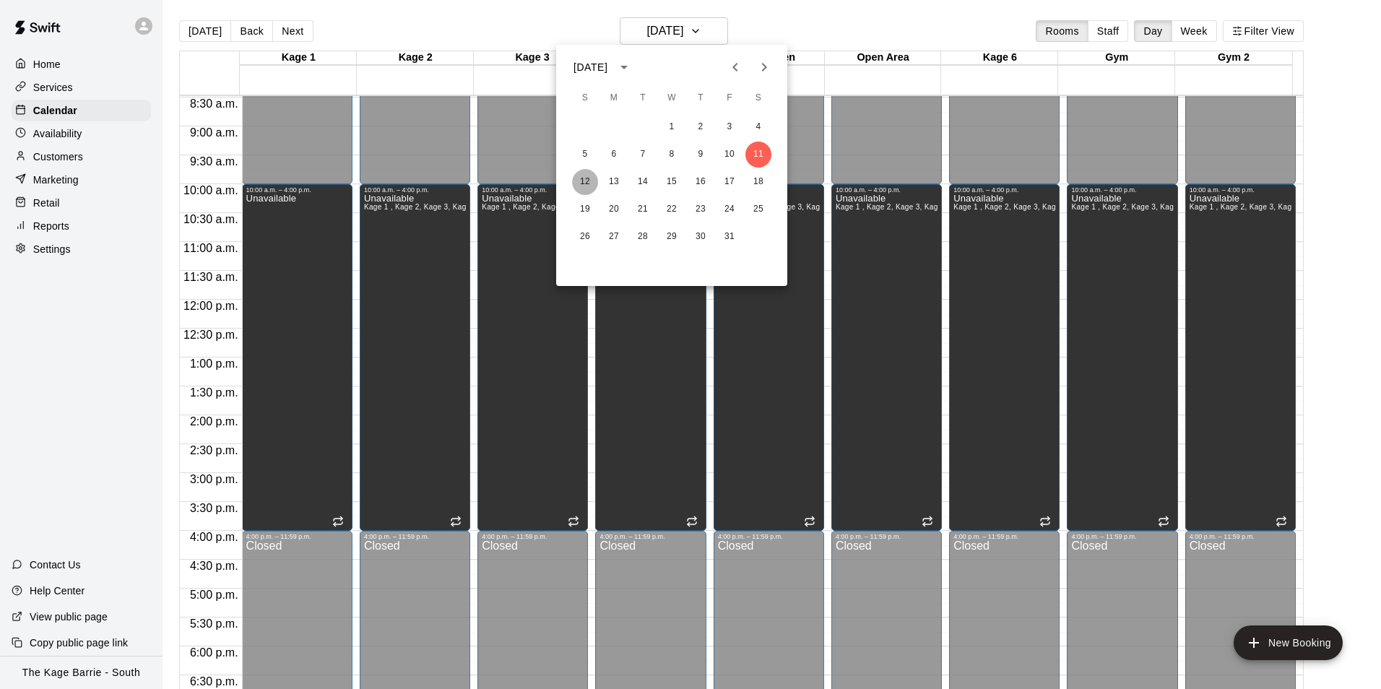
click at [590, 180] on button "12" at bounding box center [585, 182] width 26 height 26
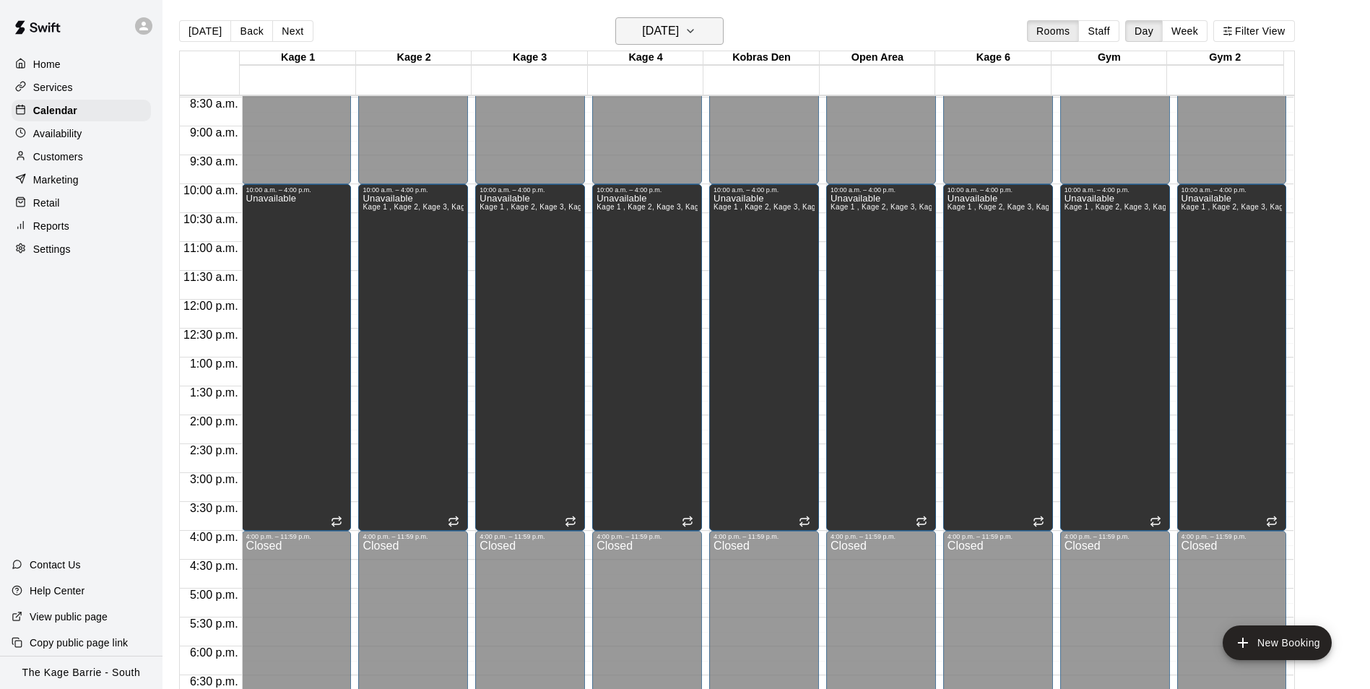
click at [679, 27] on h6 "Sunday Oct 12" at bounding box center [660, 31] width 37 height 20
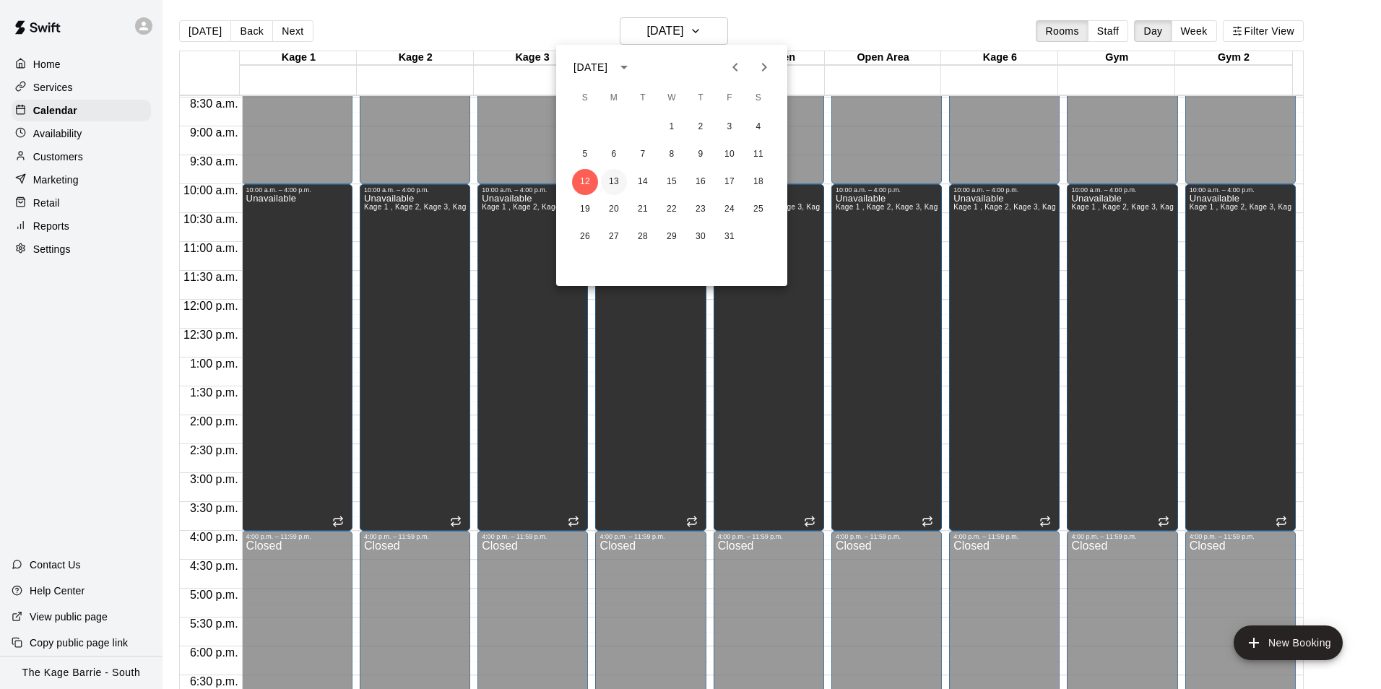
click at [613, 183] on button "13" at bounding box center [614, 182] width 26 height 26
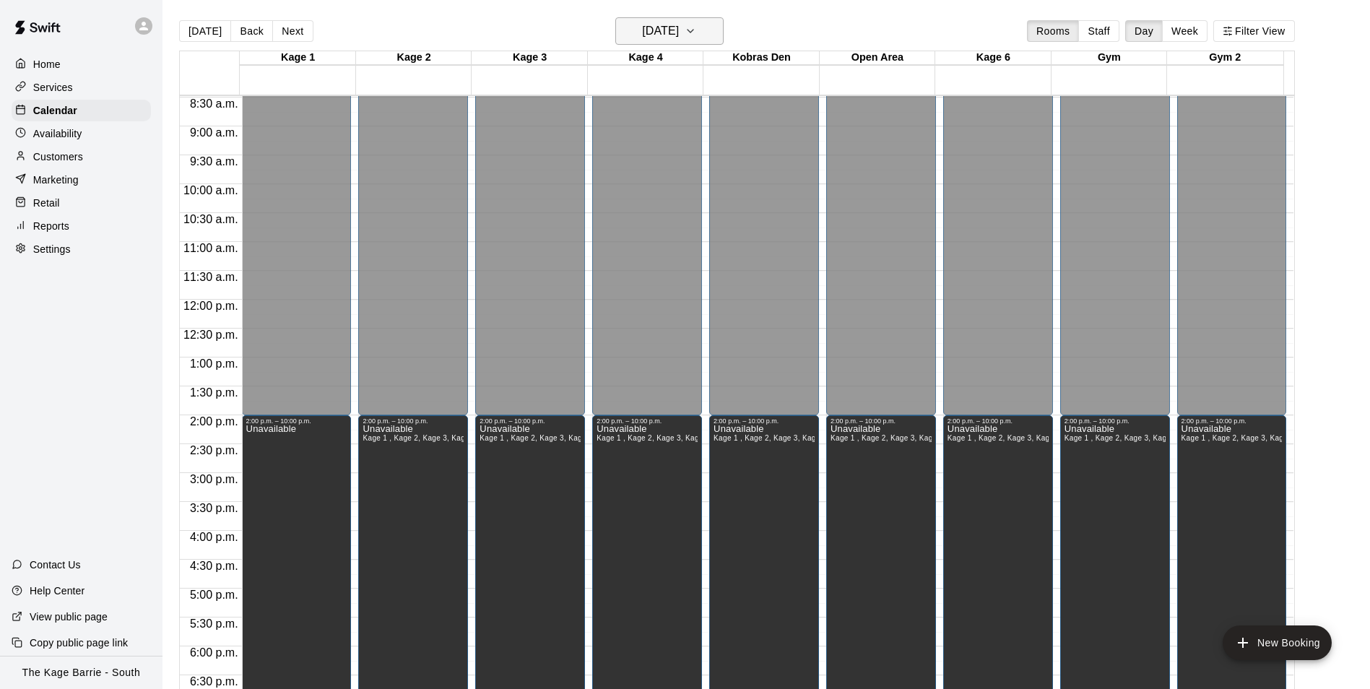
click at [679, 25] on h6 "Monday Oct 13" at bounding box center [660, 31] width 37 height 20
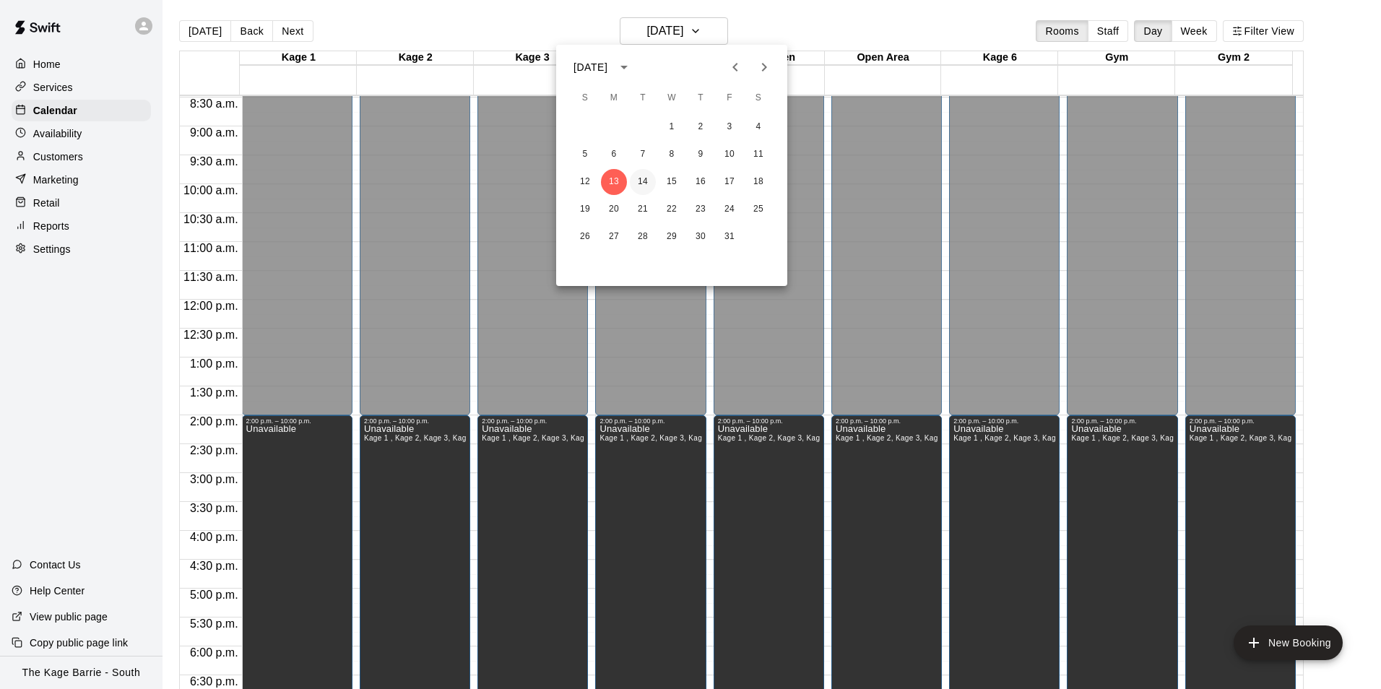
click at [644, 178] on button "14" at bounding box center [643, 182] width 26 height 26
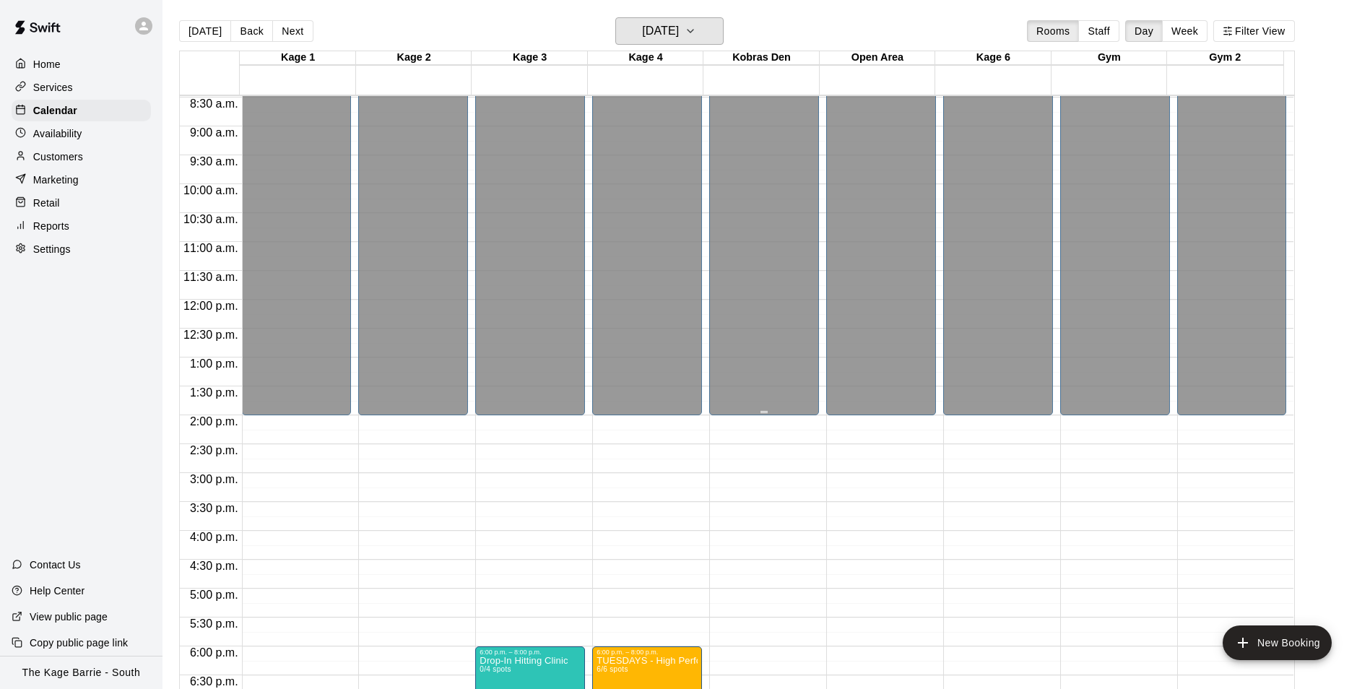
scroll to position [779, 0]
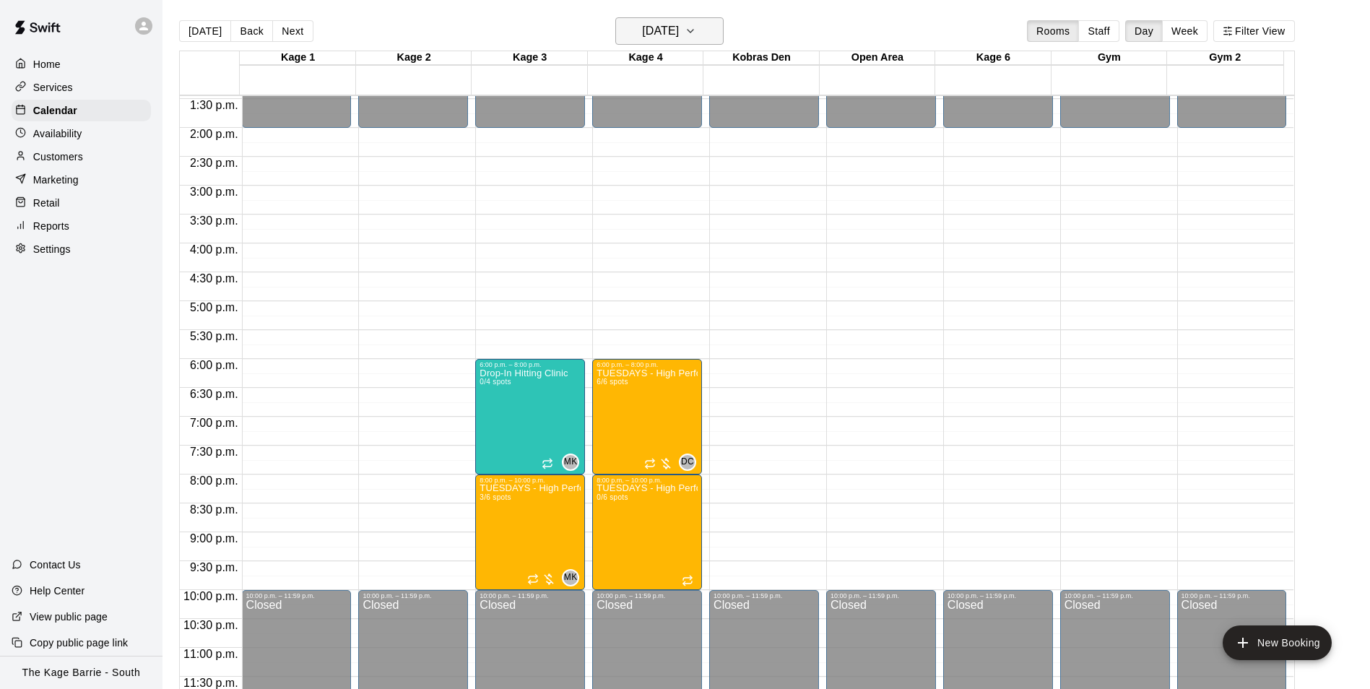
click at [679, 26] on h6 "Tuesday Oct 14" at bounding box center [660, 31] width 37 height 20
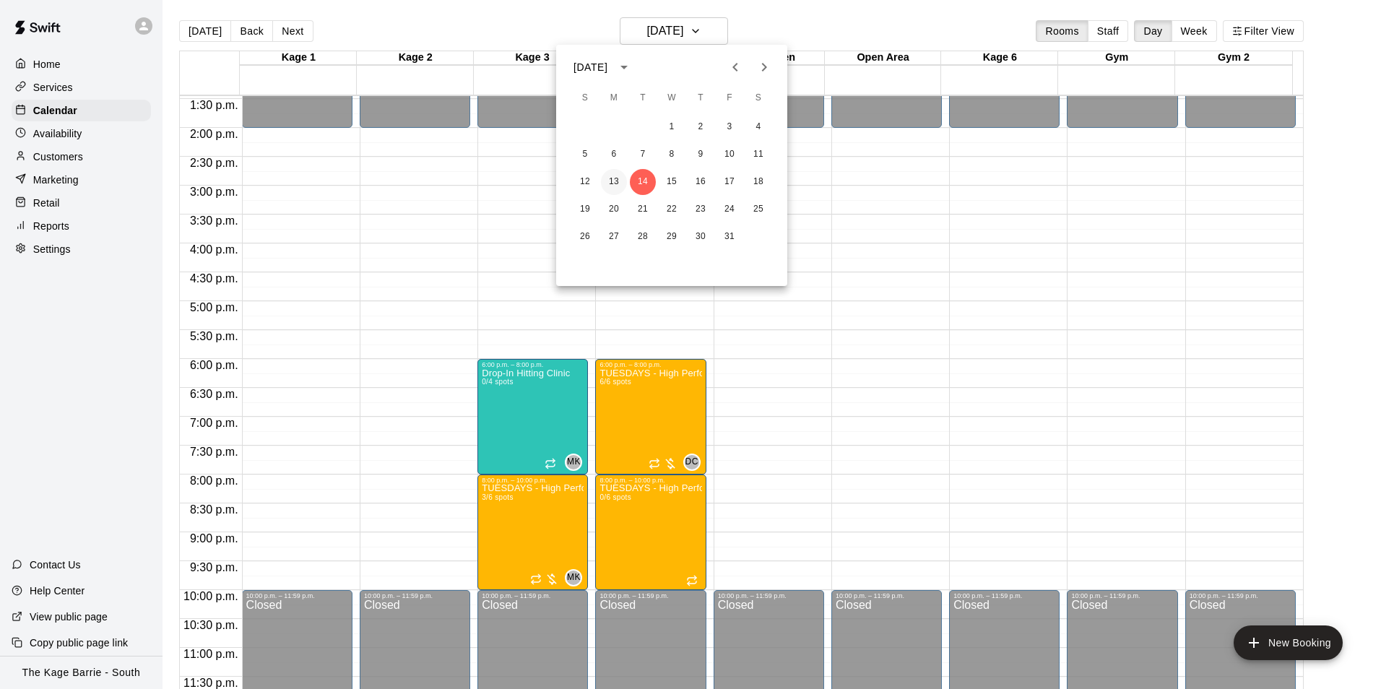
click at [606, 178] on button "13" at bounding box center [614, 182] width 26 height 26
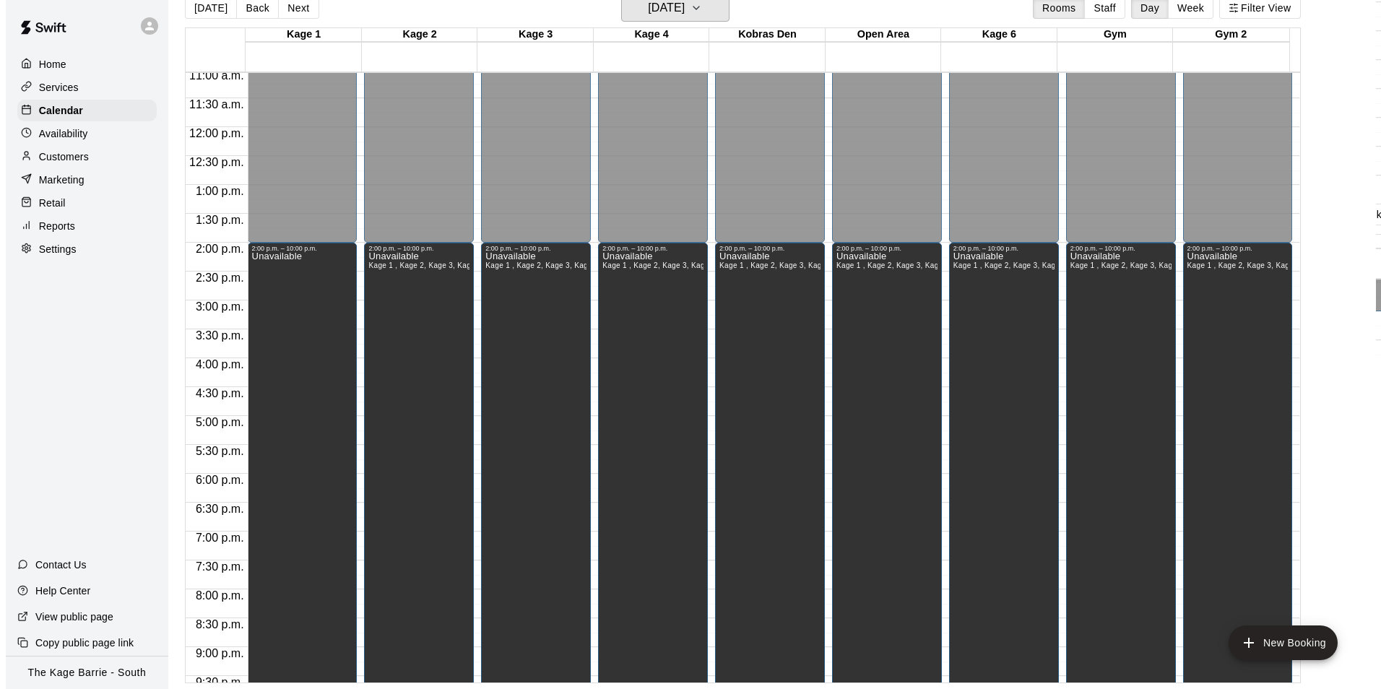
scroll to position [634, 0]
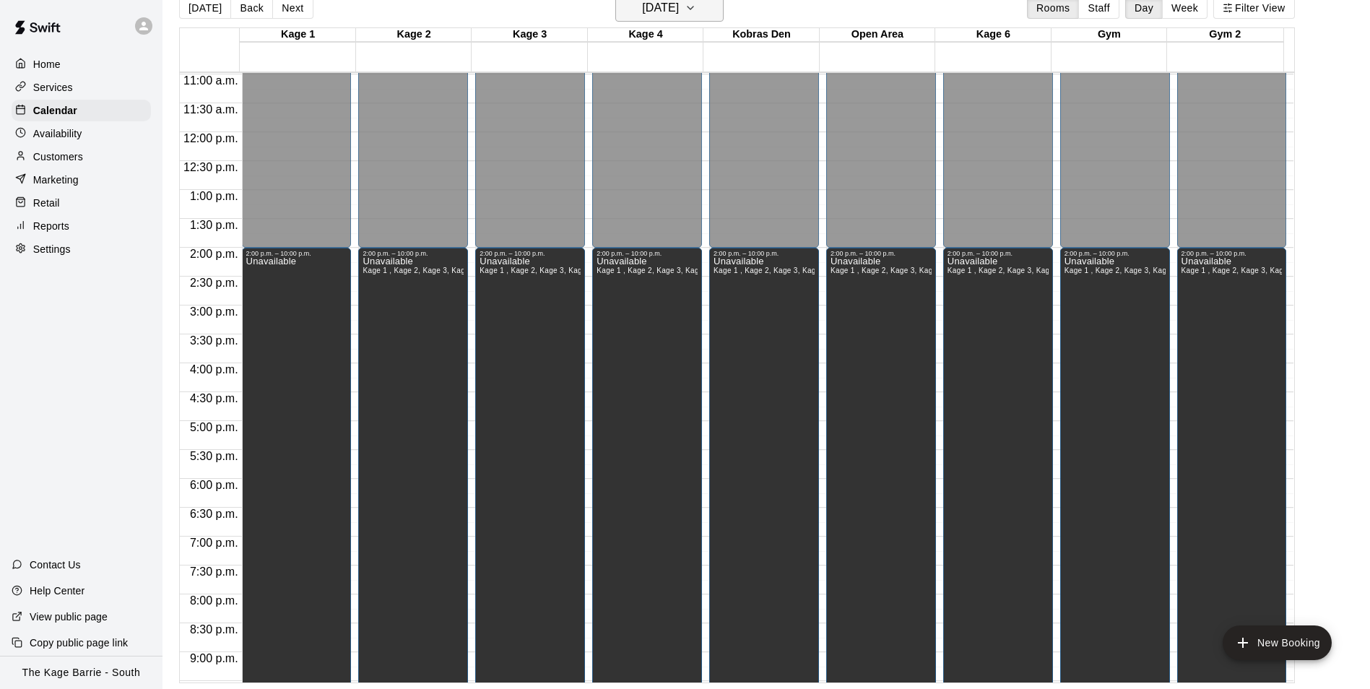
click at [679, 4] on h6 "Monday Oct 13" at bounding box center [660, 8] width 37 height 20
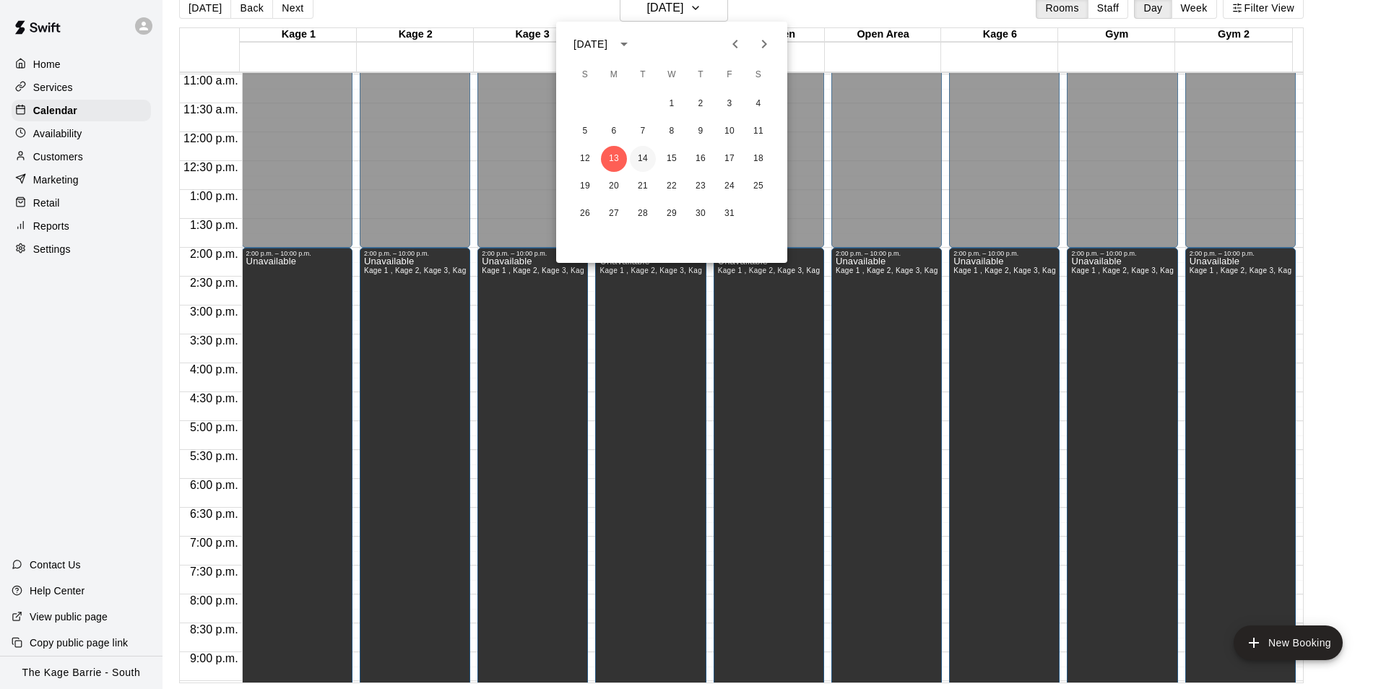
click at [641, 162] on button "14" at bounding box center [643, 159] width 26 height 26
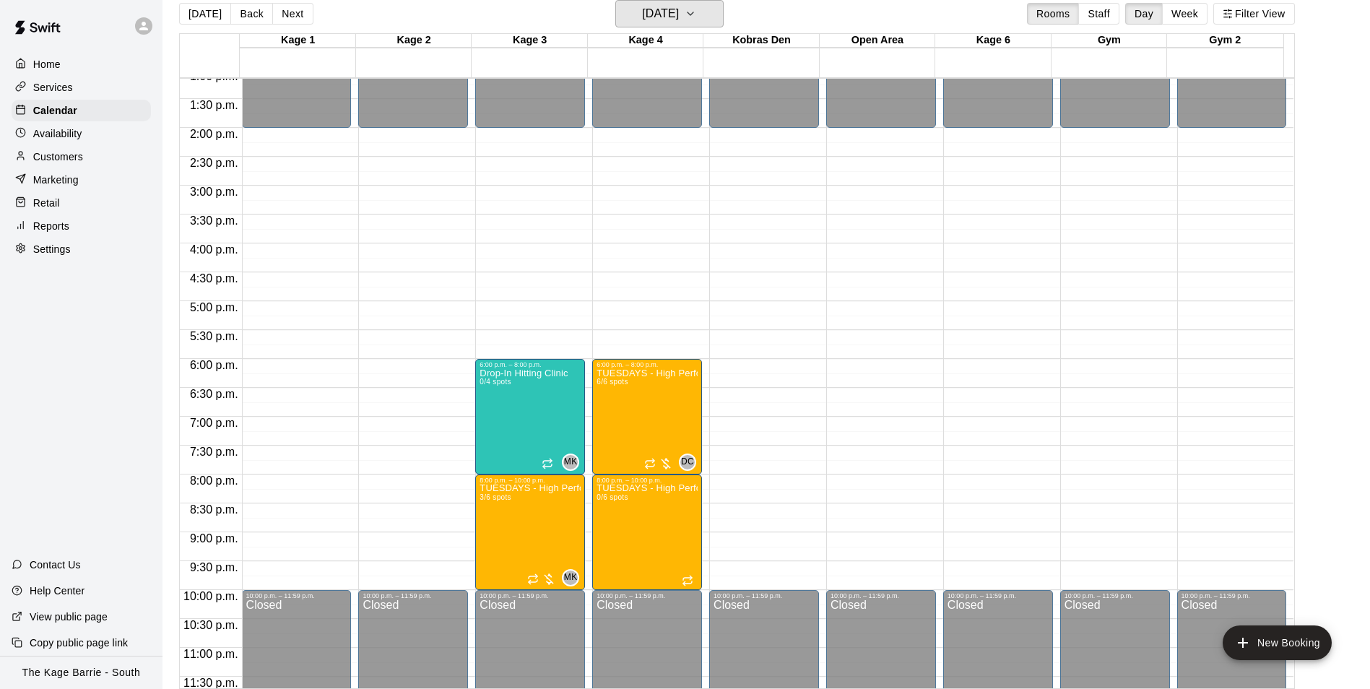
scroll to position [779, 0]
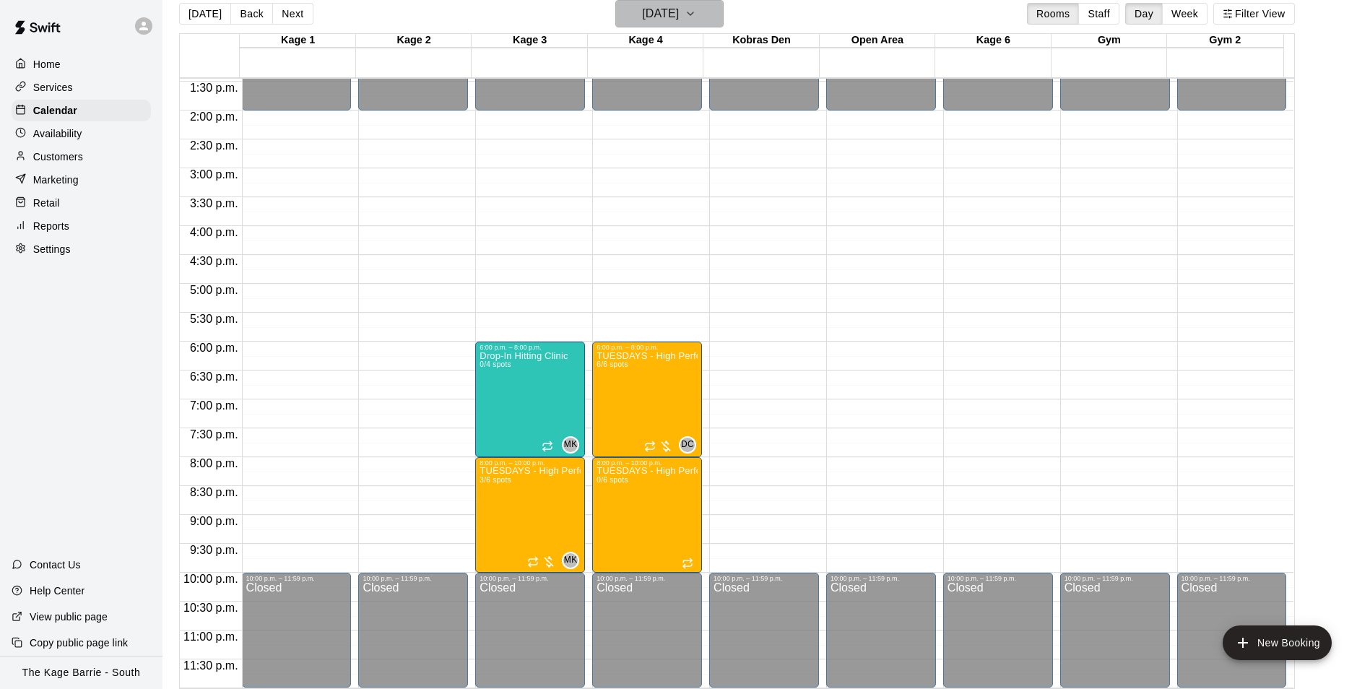
click at [679, 14] on h6 "Tuesday Oct 14" at bounding box center [660, 14] width 37 height 20
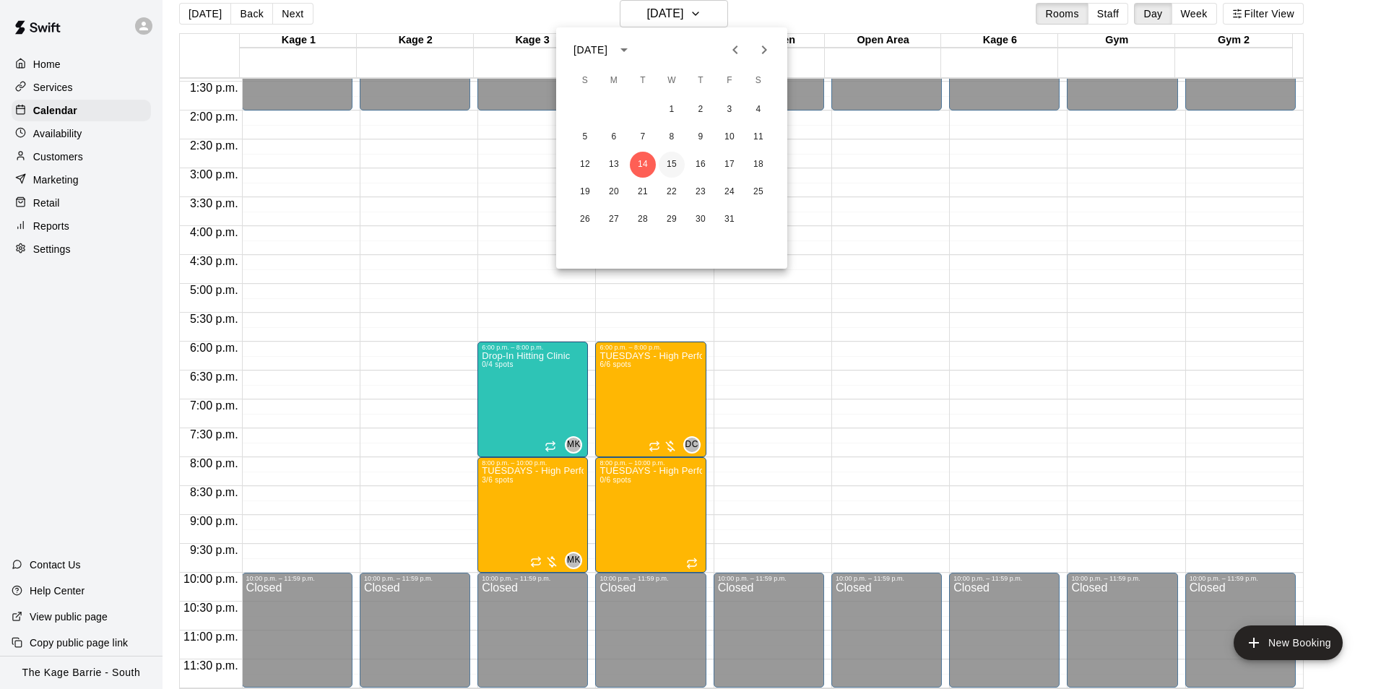
click at [672, 163] on button "15" at bounding box center [672, 165] width 26 height 26
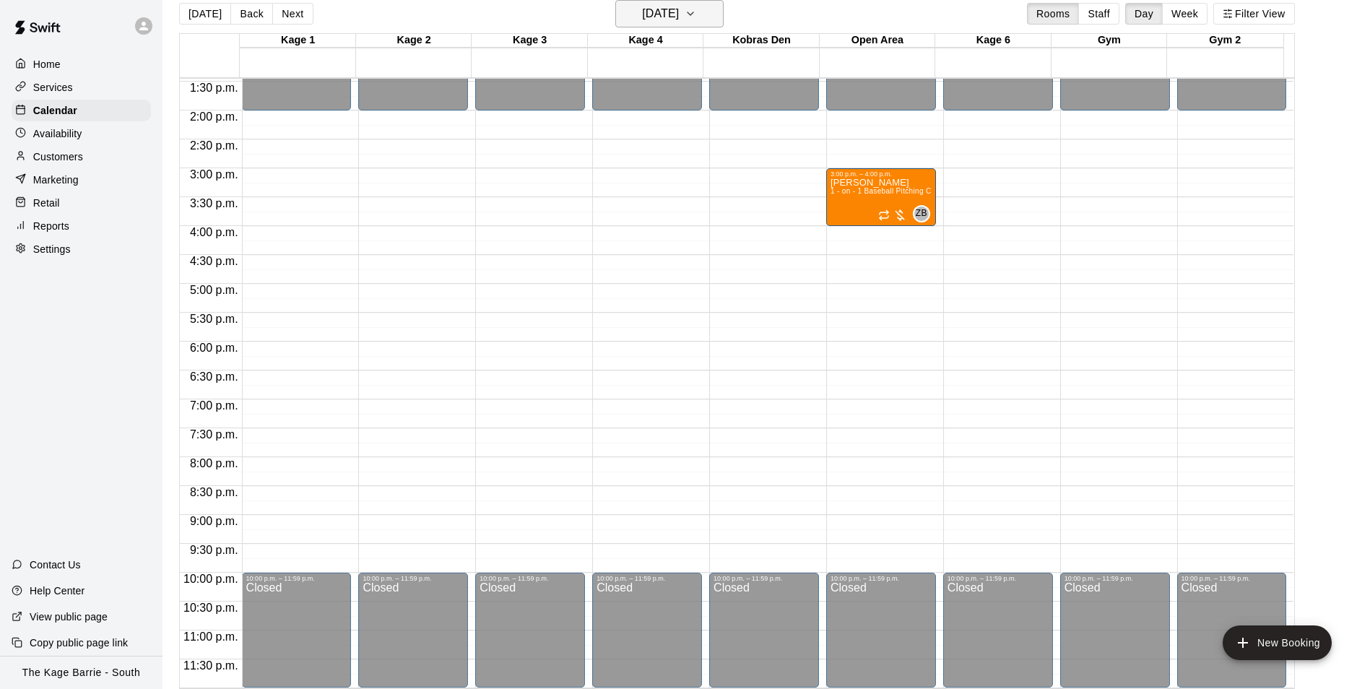
click at [696, 17] on icon "button" at bounding box center [691, 13] width 12 height 17
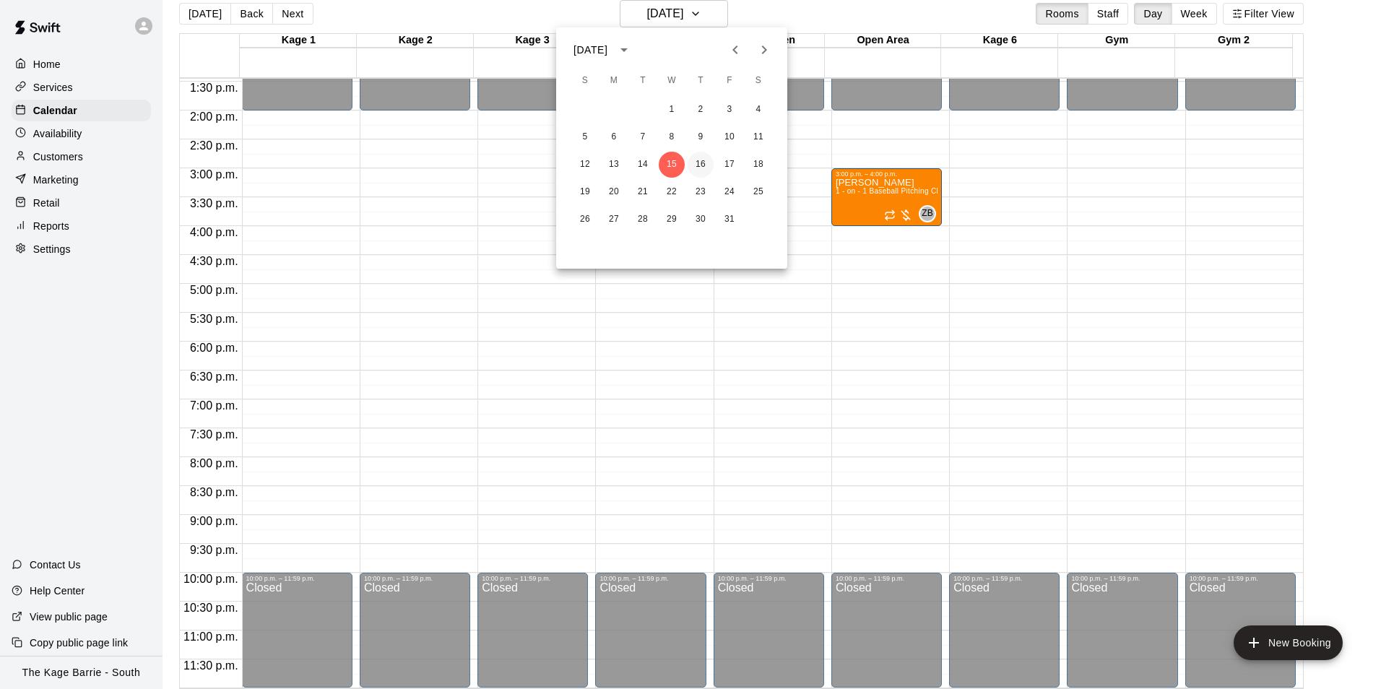
click at [703, 167] on button "16" at bounding box center [701, 165] width 26 height 26
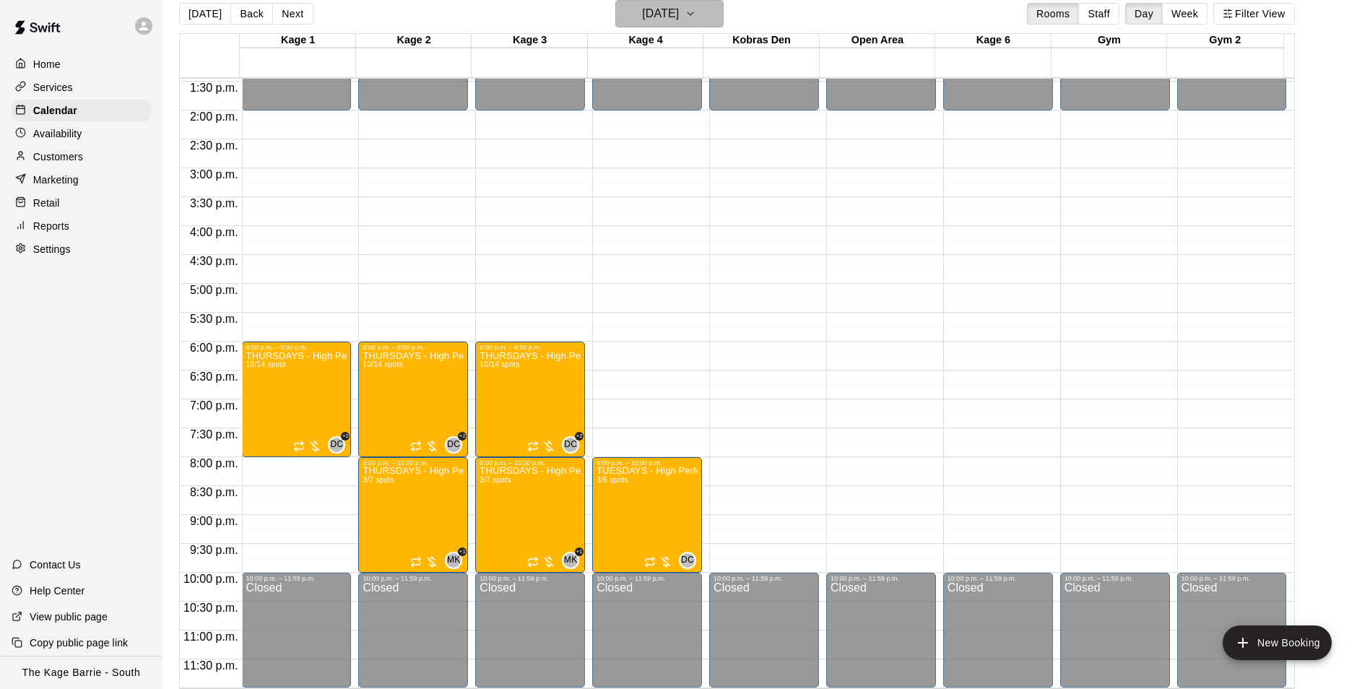
click at [696, 14] on icon "button" at bounding box center [691, 13] width 12 height 17
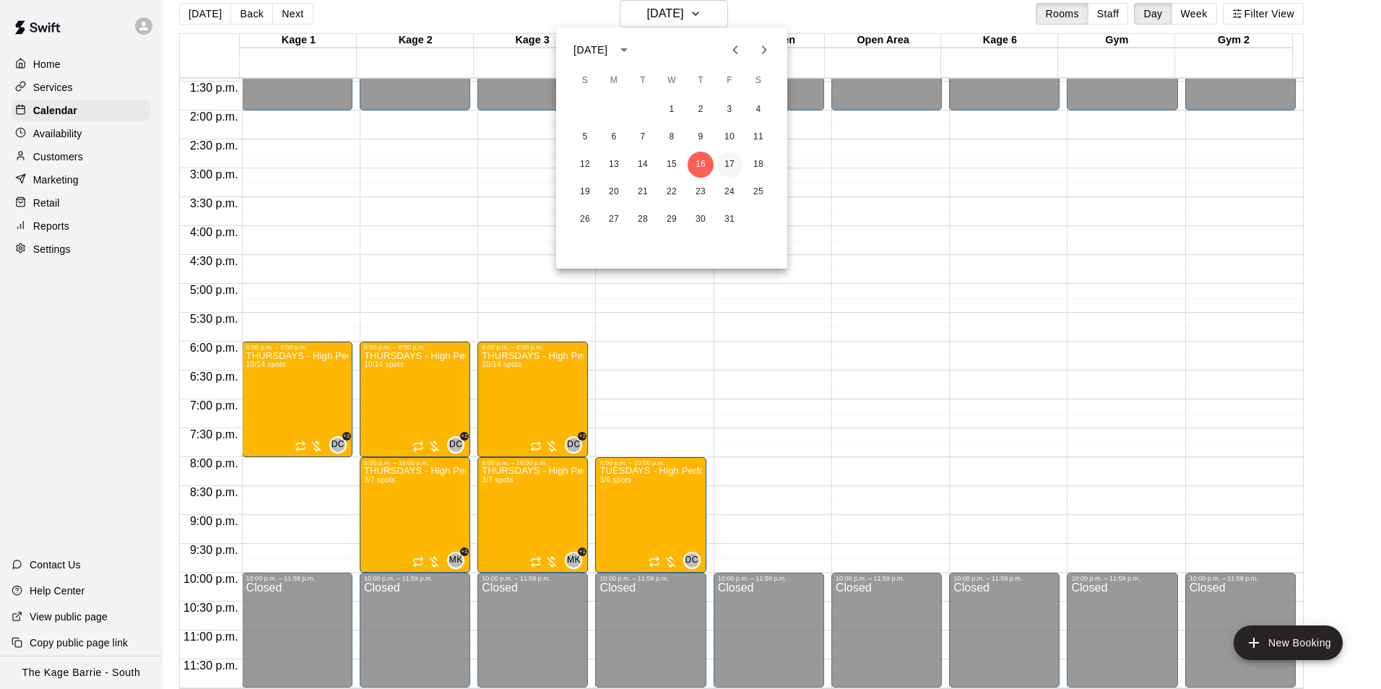
click at [727, 170] on button "17" at bounding box center [729, 165] width 26 height 26
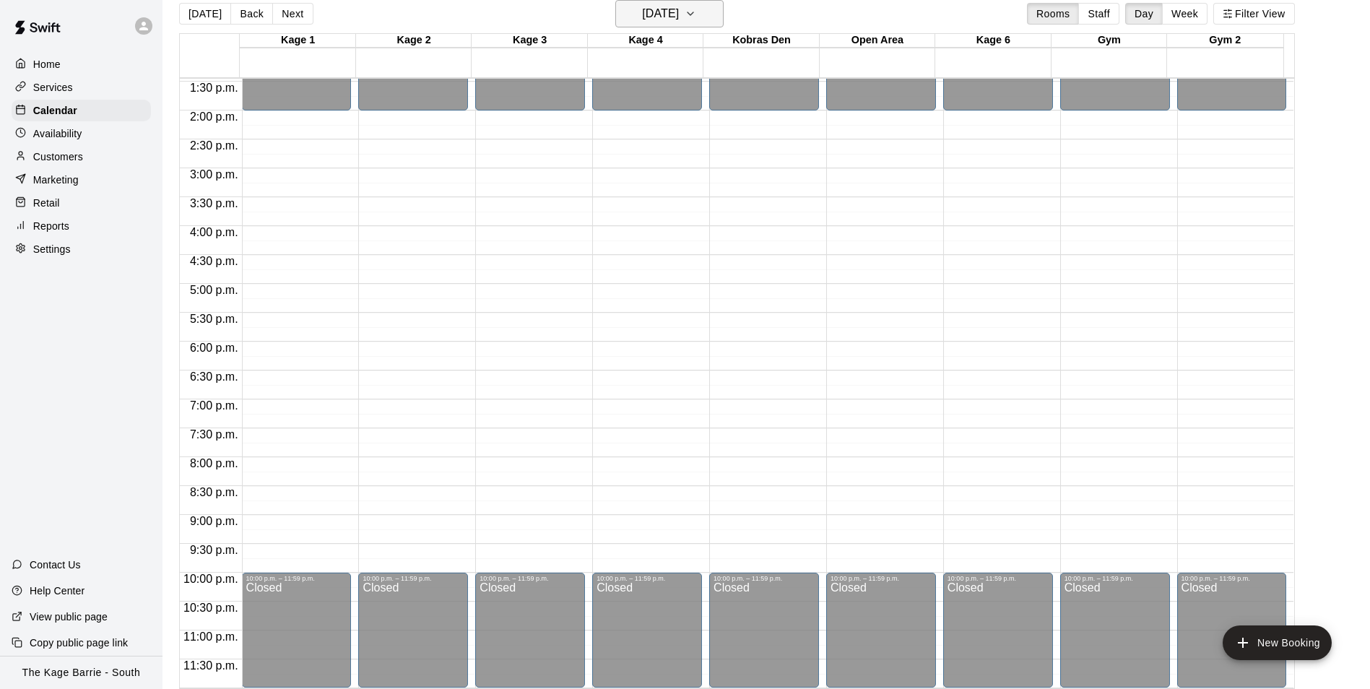
click at [679, 14] on h6 "[DATE]" at bounding box center [660, 14] width 37 height 20
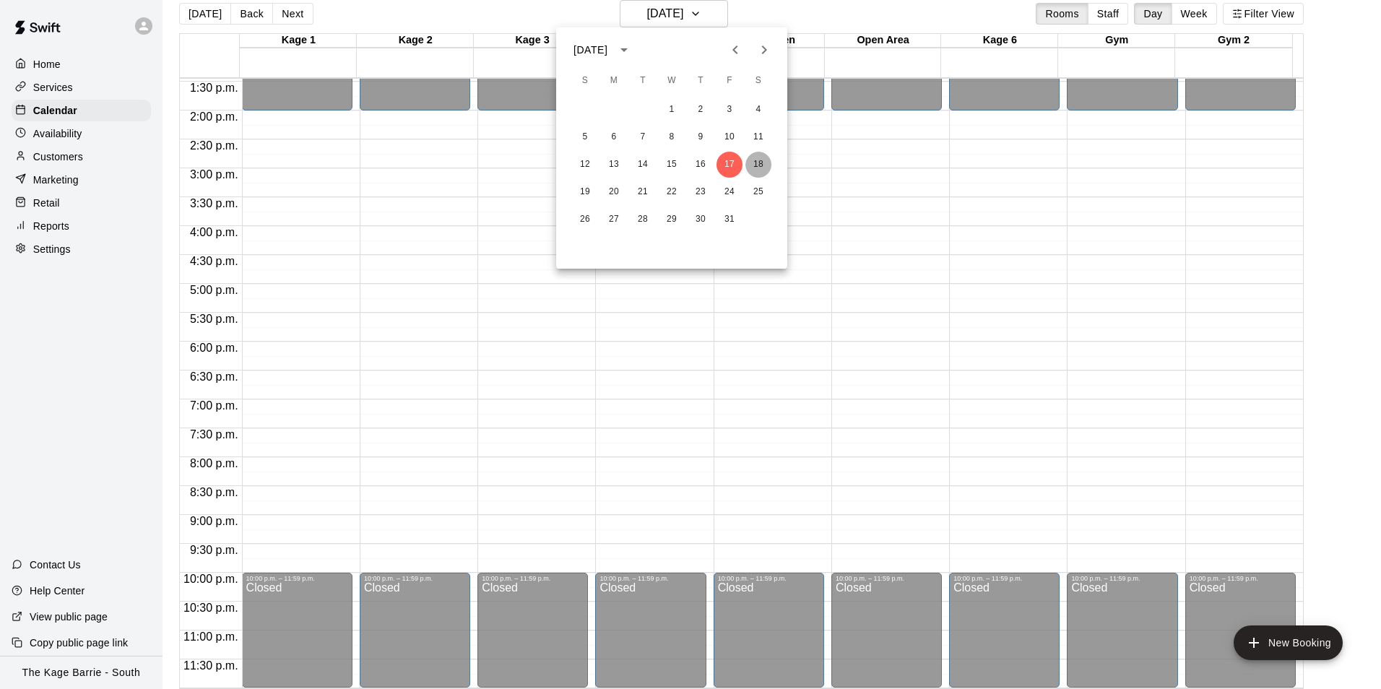
click at [759, 161] on button "18" at bounding box center [758, 165] width 26 height 26
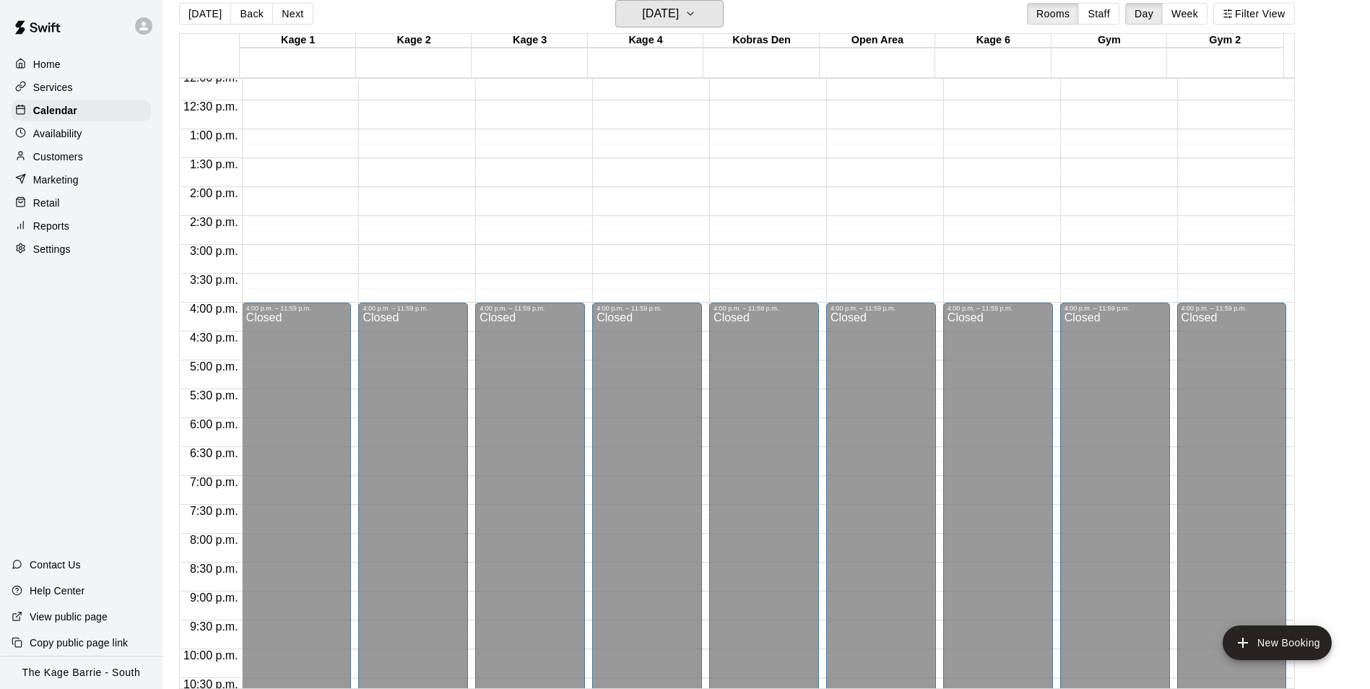
scroll to position [490, 0]
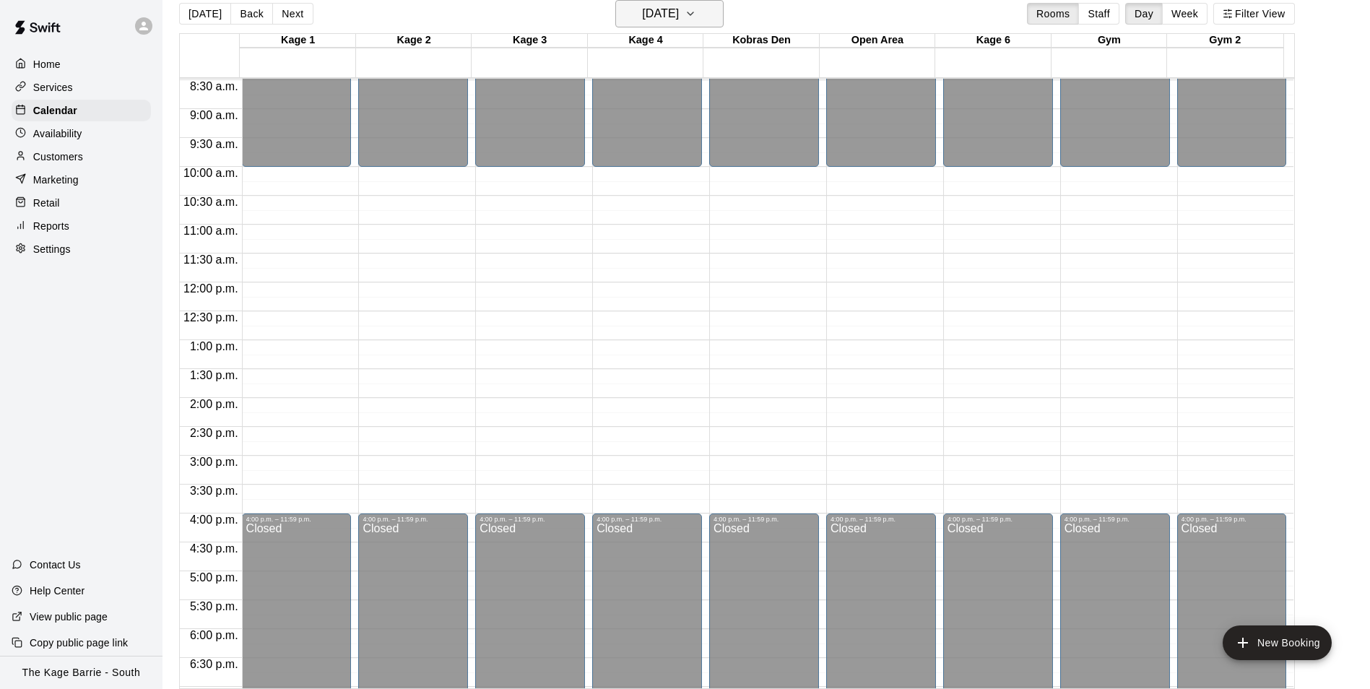
click at [679, 5] on h6 "Saturday Oct 18" at bounding box center [660, 14] width 37 height 20
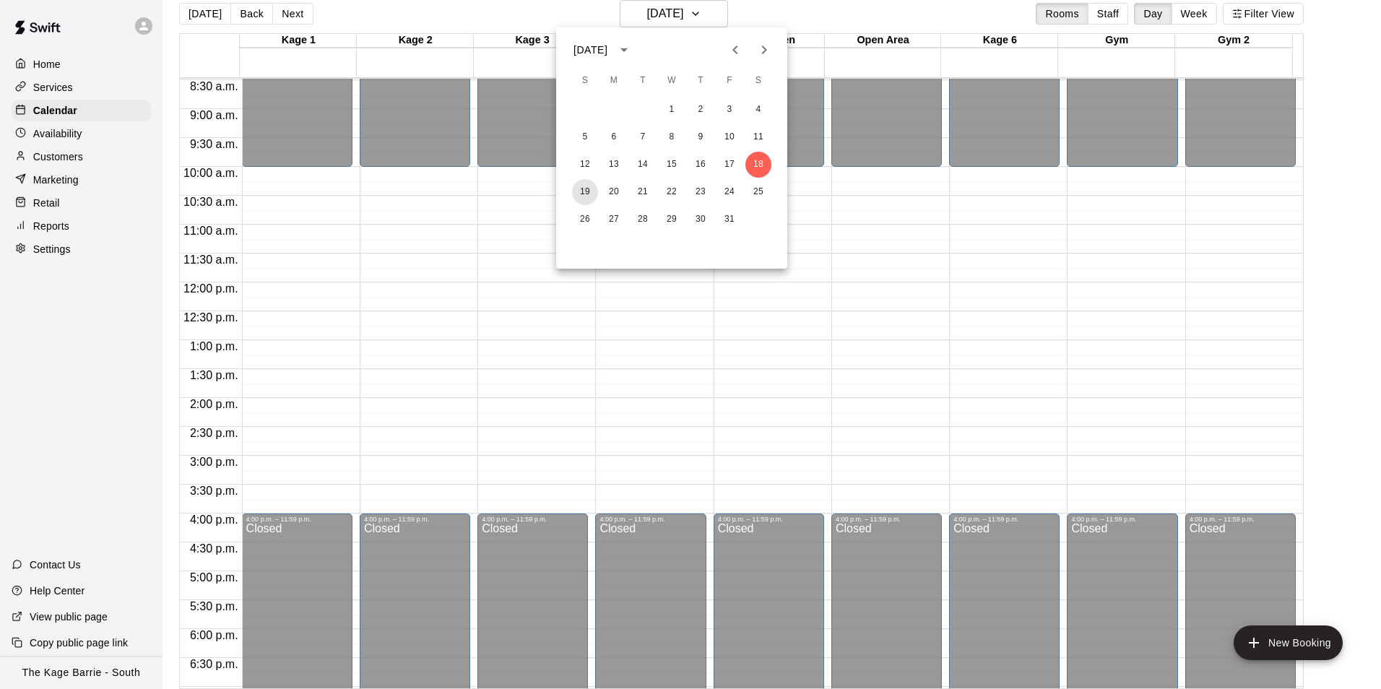
click at [582, 196] on button "19" at bounding box center [585, 192] width 26 height 26
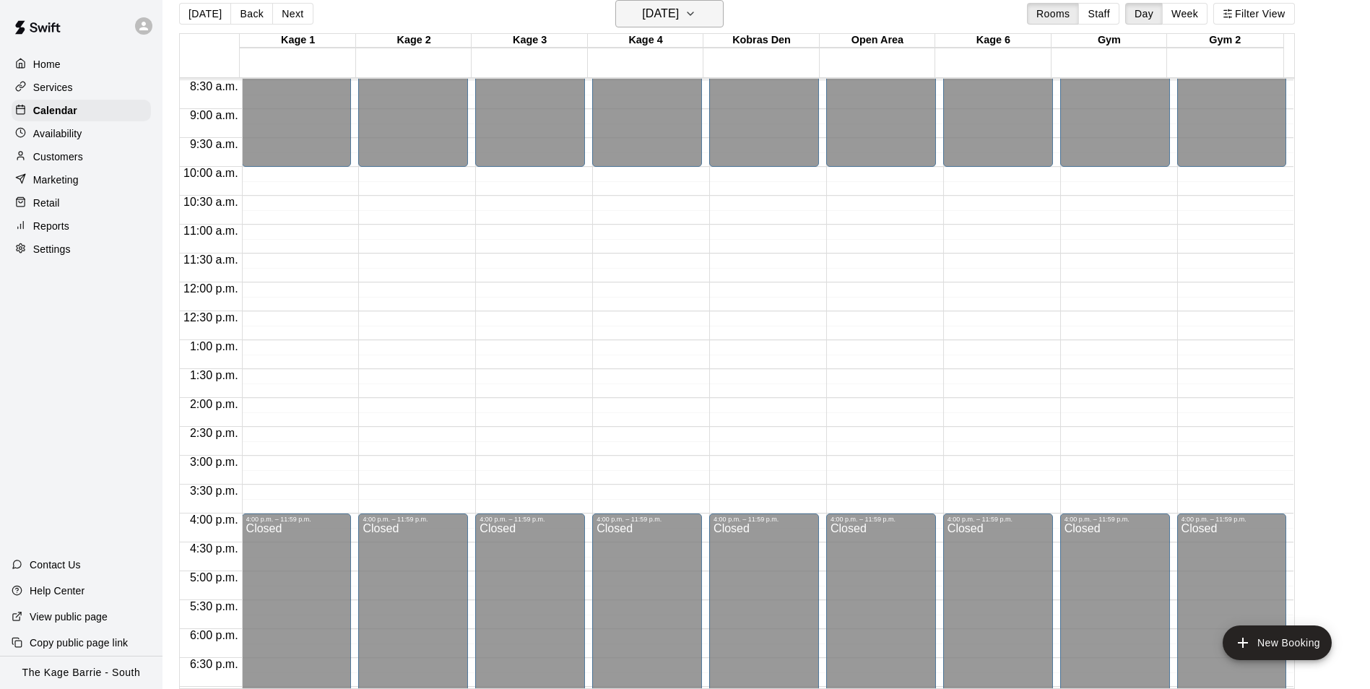
click at [696, 14] on icon "button" at bounding box center [691, 13] width 12 height 17
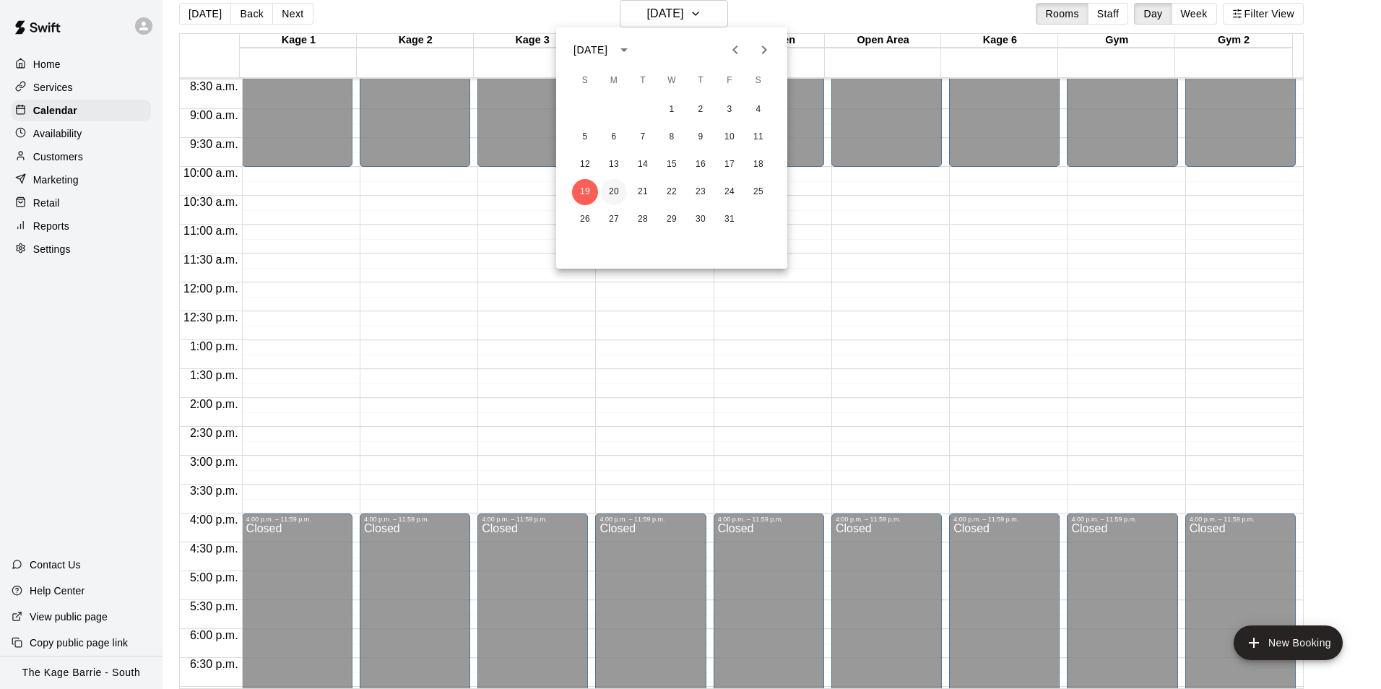
click at [617, 180] on button "20" at bounding box center [614, 192] width 26 height 26
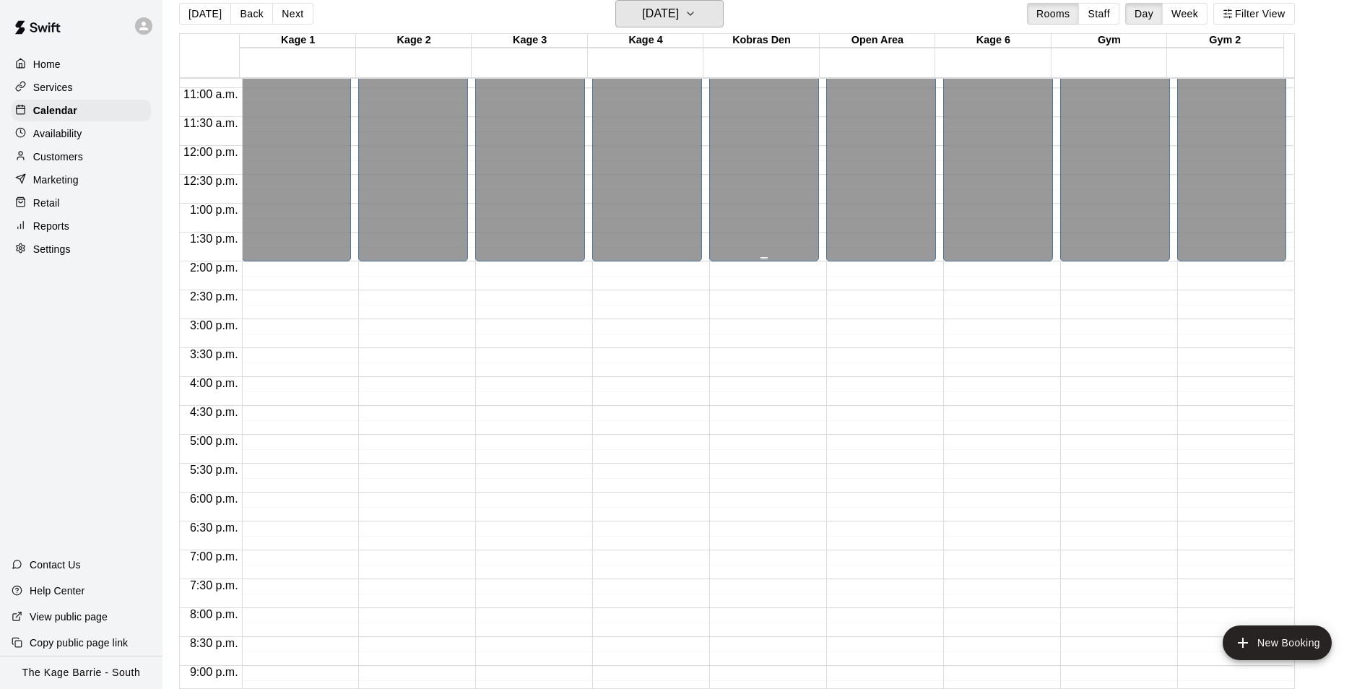
scroll to position [779, 0]
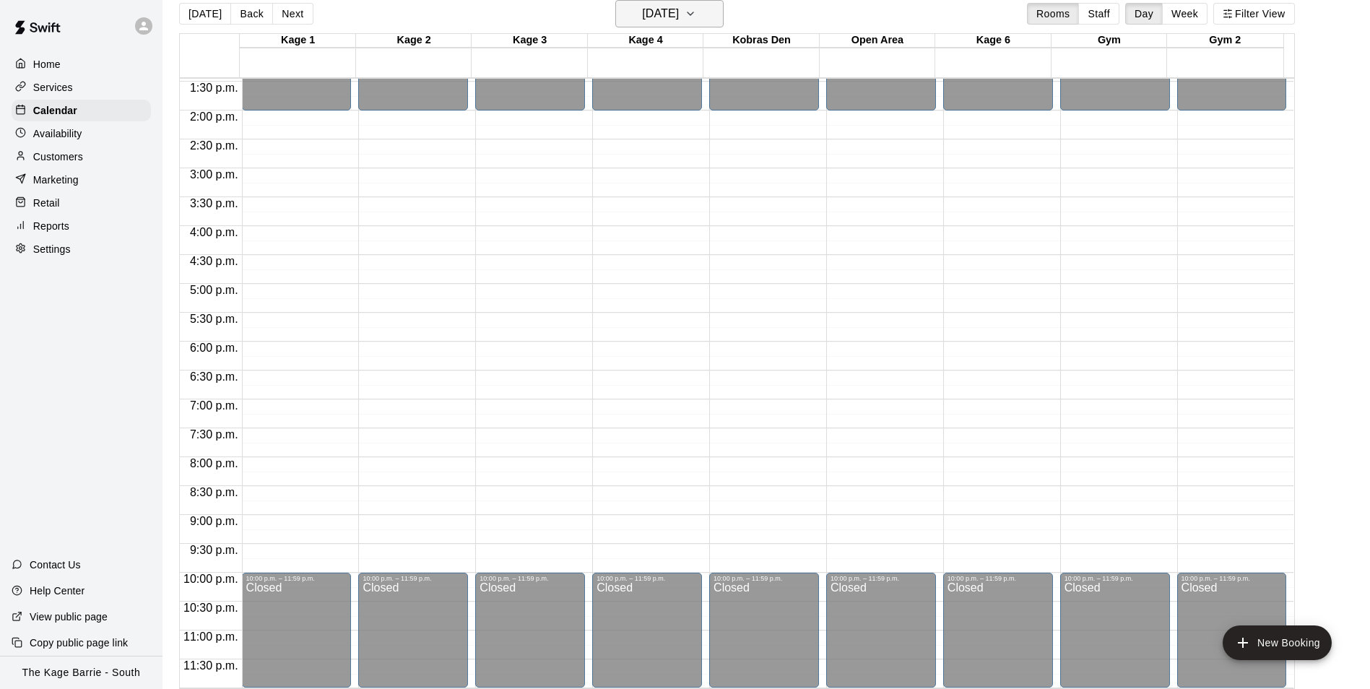
click at [706, 17] on button "Monday Oct 20" at bounding box center [669, 13] width 108 height 27
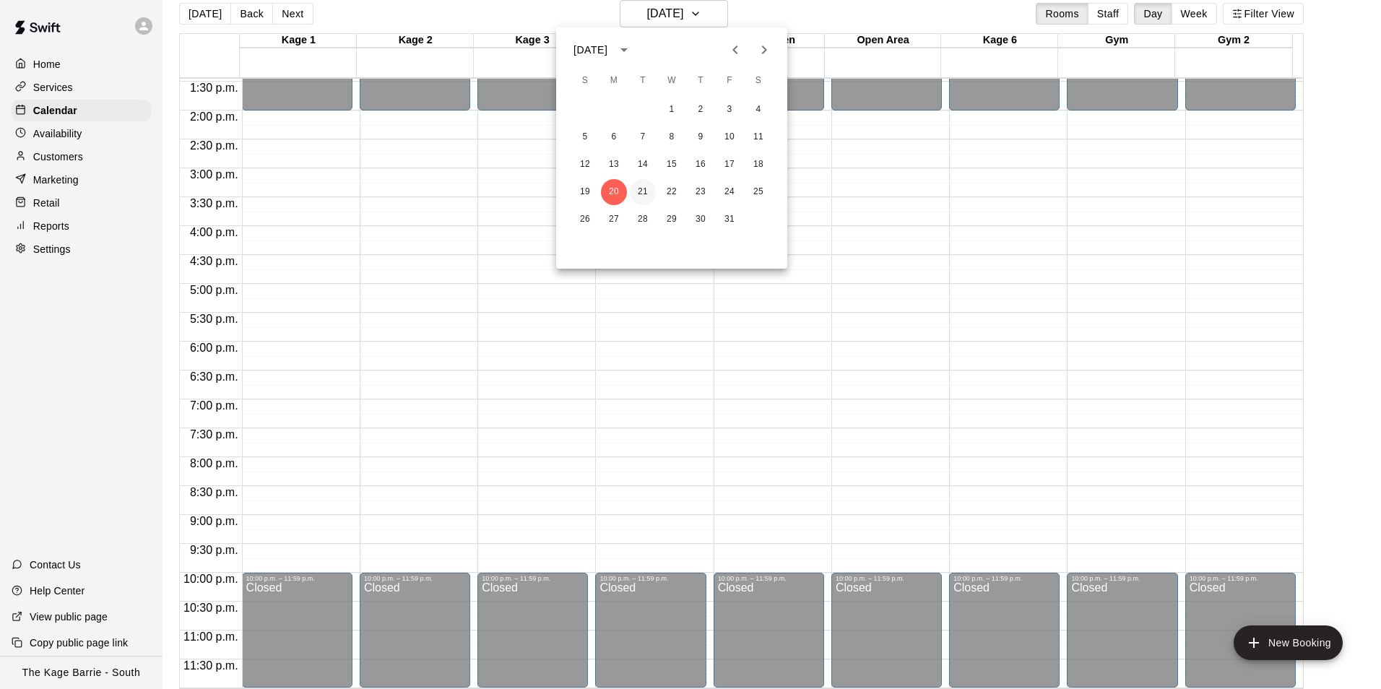
click at [642, 192] on button "21" at bounding box center [643, 192] width 26 height 26
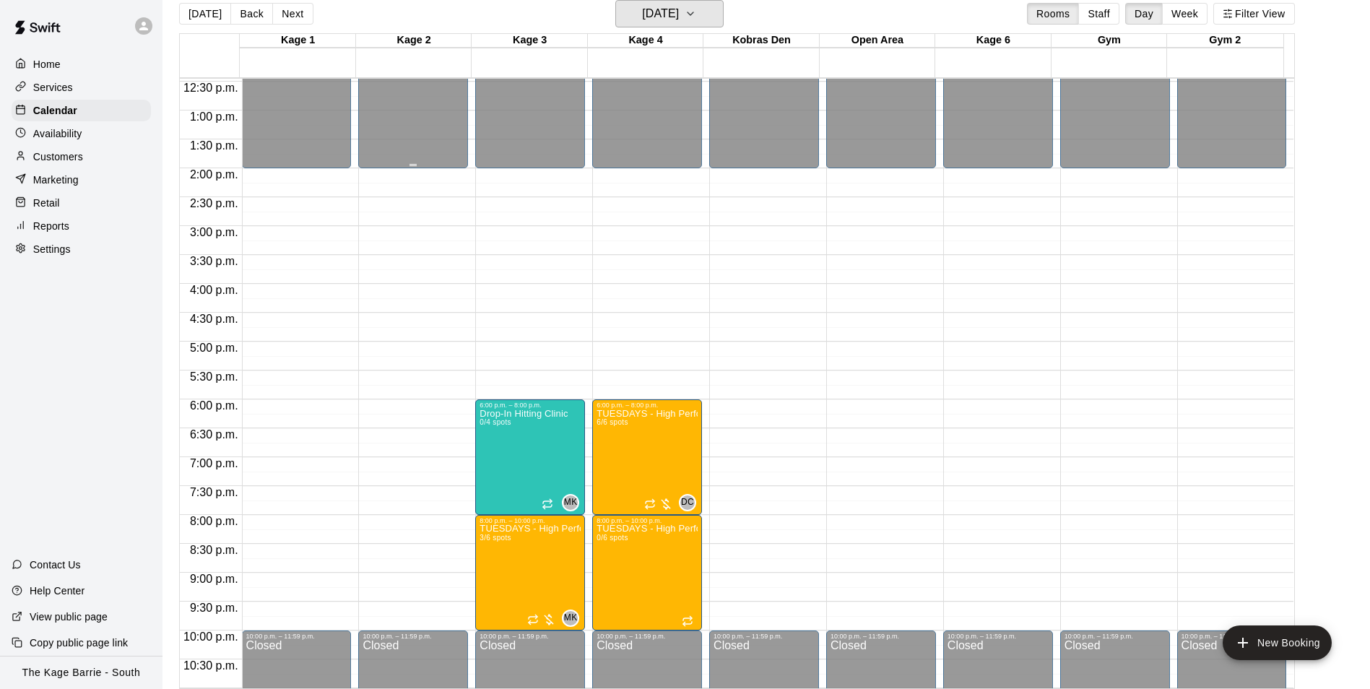
scroll to position [634, 0]
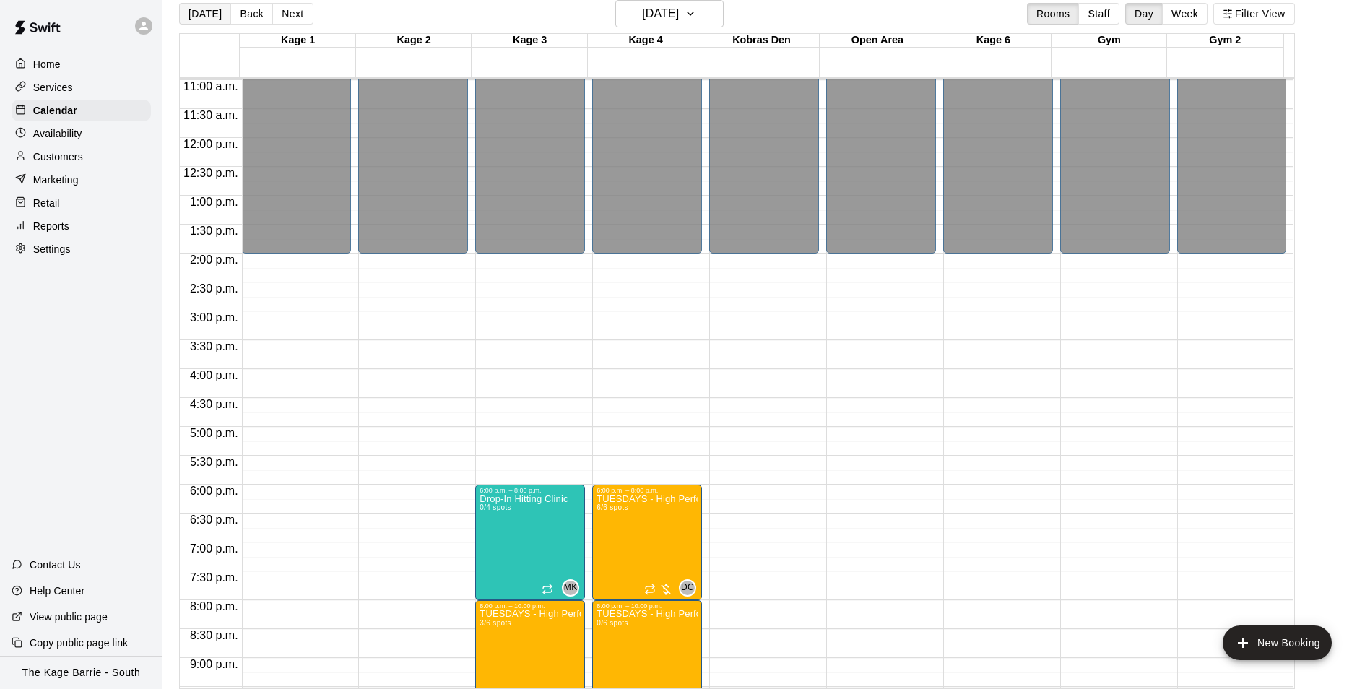
click at [200, 9] on button "[DATE]" at bounding box center [205, 14] width 52 height 22
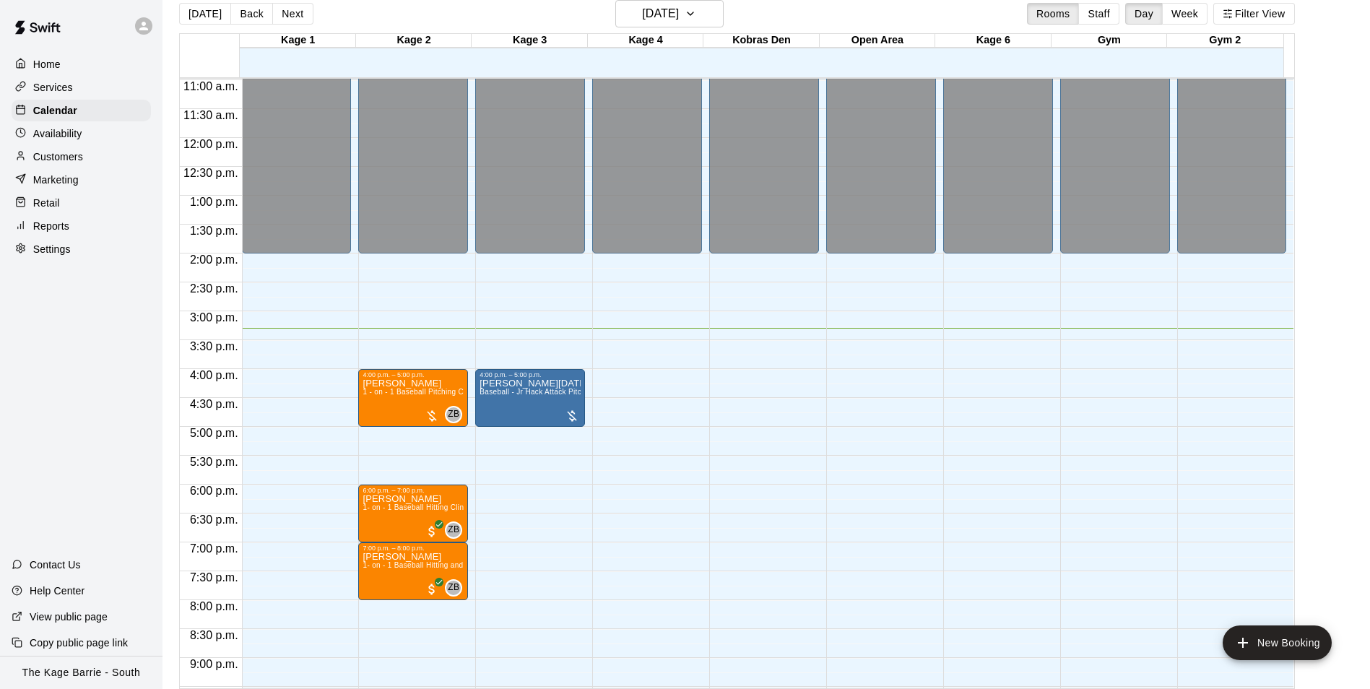
click at [69, 67] on div "Home" at bounding box center [81, 64] width 139 height 22
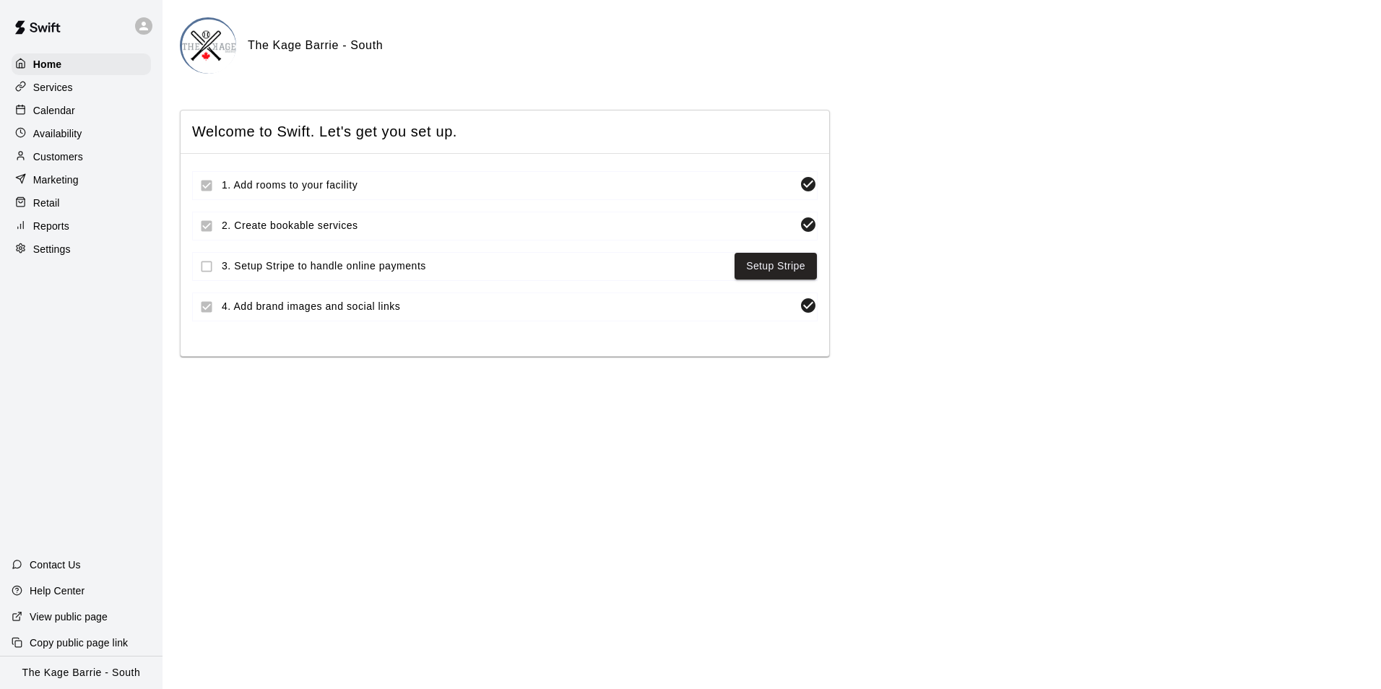
click at [71, 112] on p "Calendar" at bounding box center [54, 110] width 42 height 14
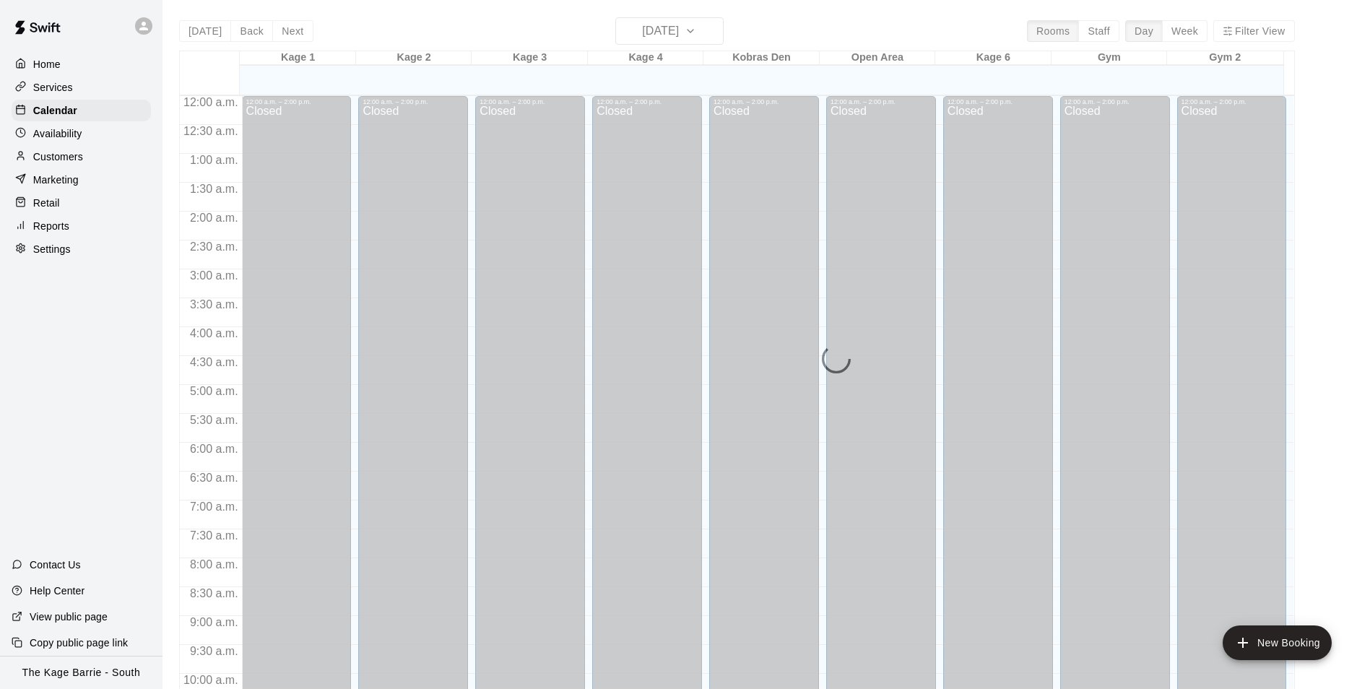
scroll to position [734, 0]
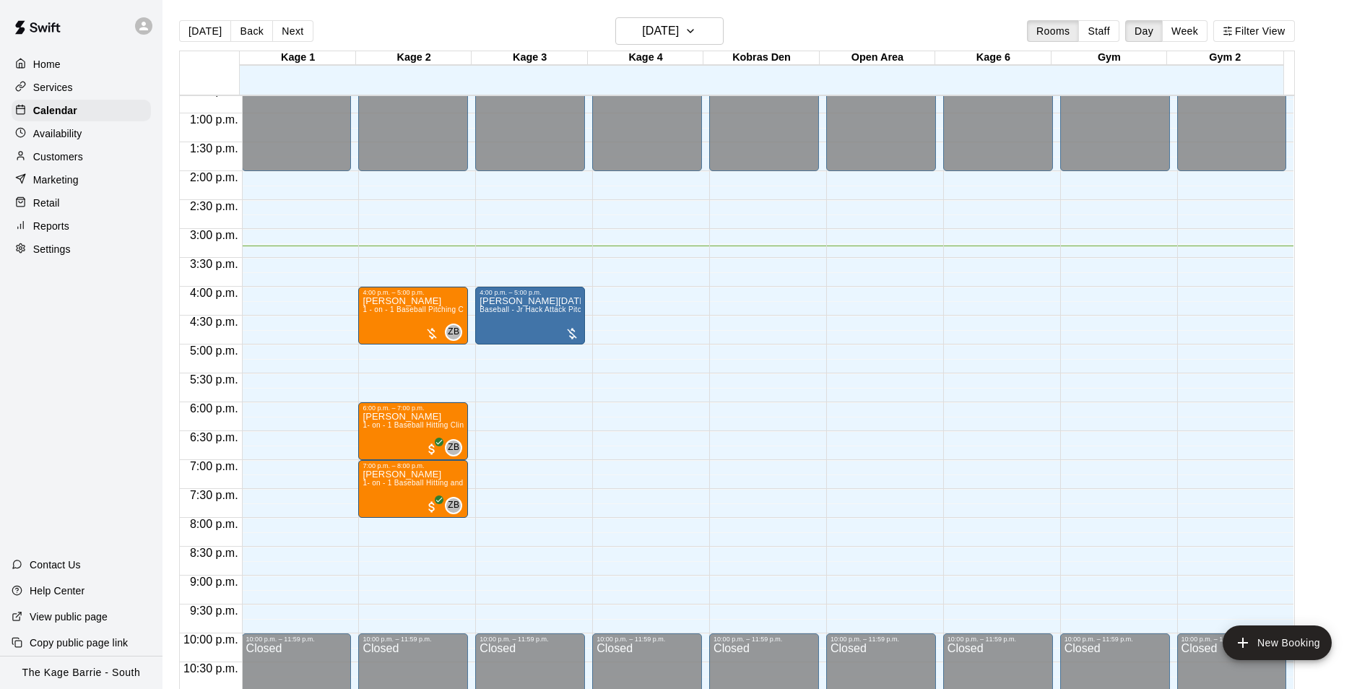
click at [428, 28] on div "[DATE] Back [DATE][DATE] Rooms Staff Day Week Filter View" at bounding box center [737, 33] width 1116 height 33
click at [668, 34] on h6 "[DATE]" at bounding box center [660, 31] width 37 height 20
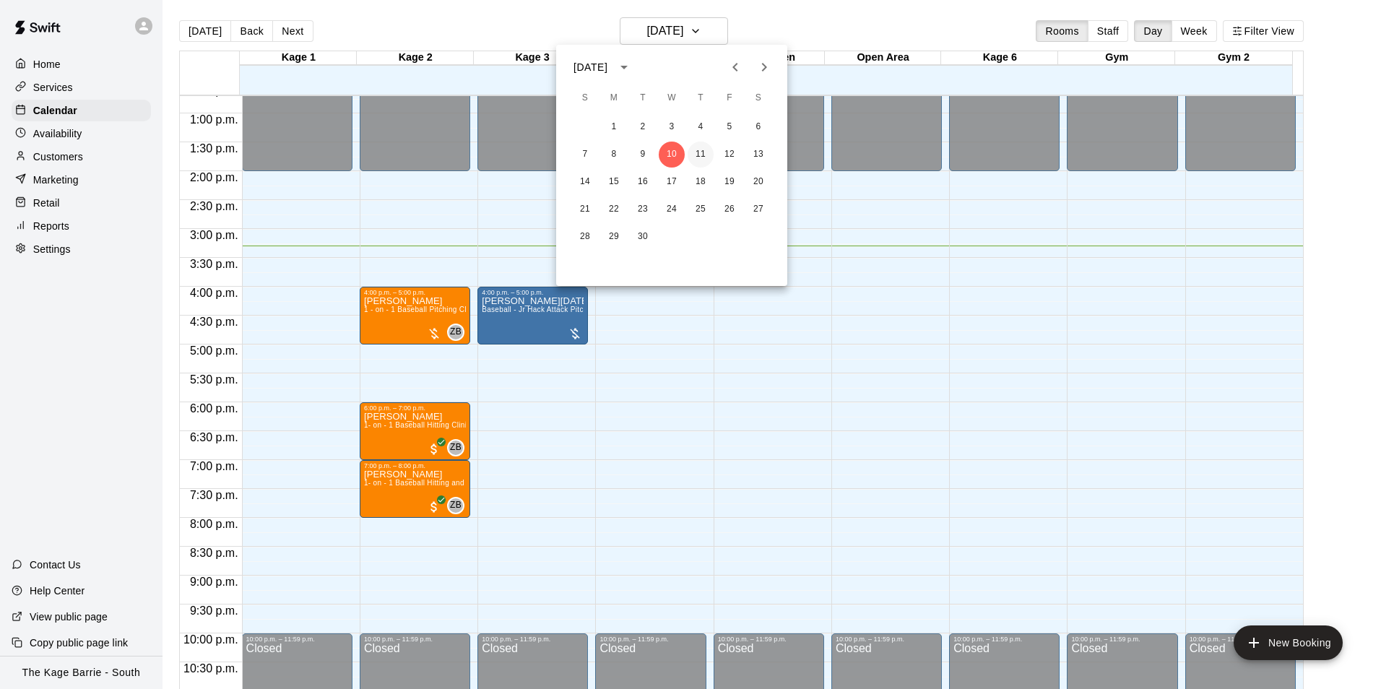
click at [701, 152] on button "11" at bounding box center [701, 155] width 26 height 26
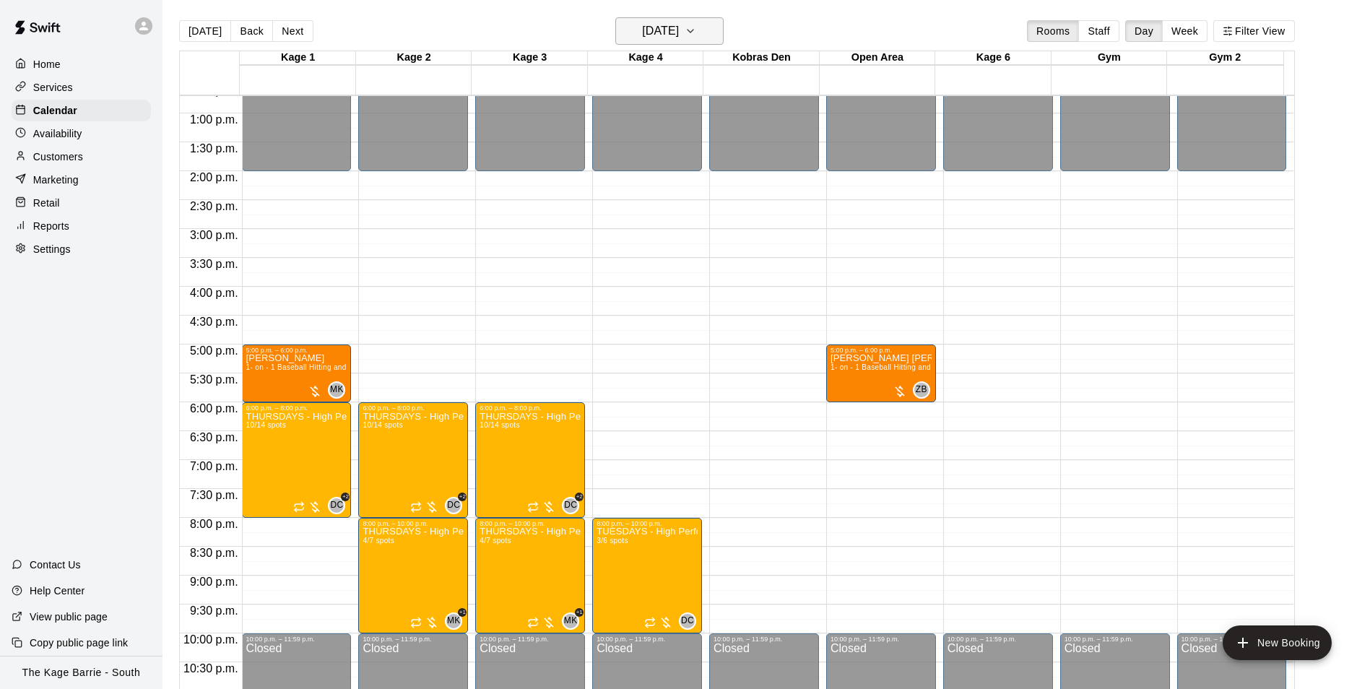
click at [679, 32] on h6 "[DATE]" at bounding box center [660, 31] width 37 height 20
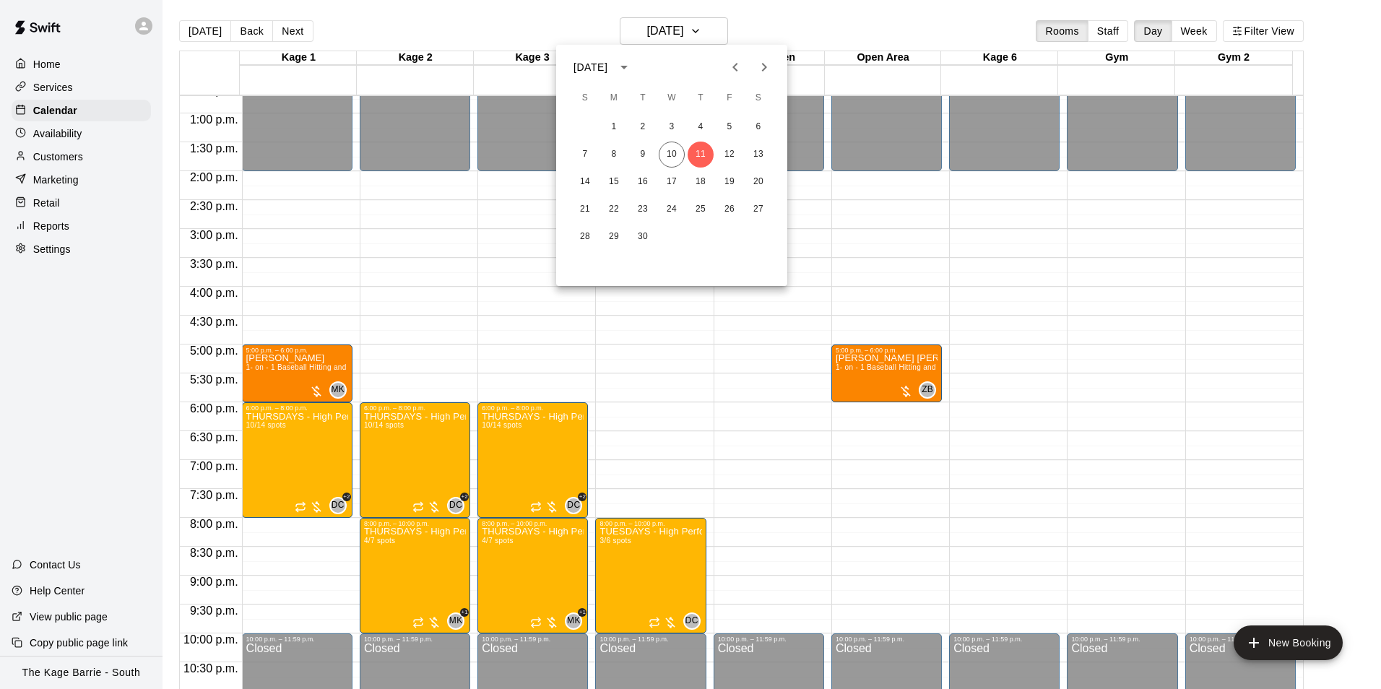
drag, startPoint x: 511, startPoint y: 20, endPoint x: 481, endPoint y: 19, distance: 29.6
click at [510, 20] on div at bounding box center [690, 344] width 1381 height 689
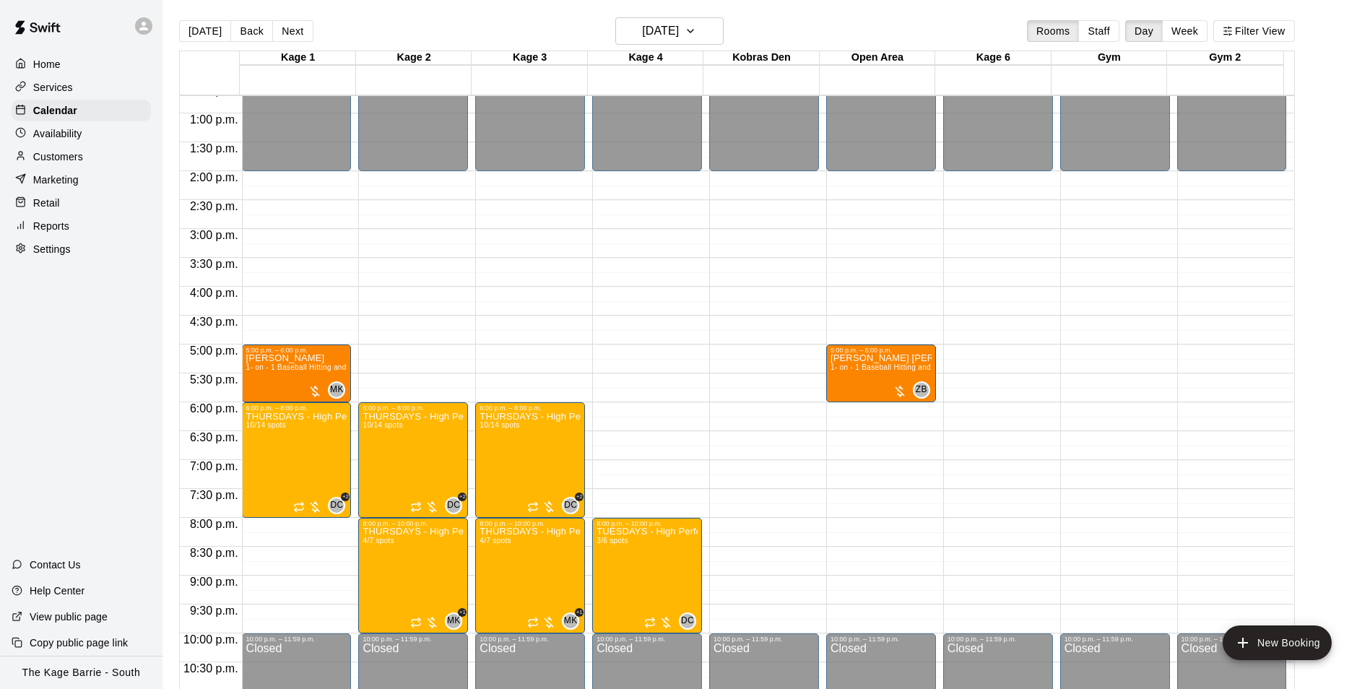
click at [131, 27] on div at bounding box center [81, 26] width 162 height 52
click at [143, 28] on icon at bounding box center [143, 26] width 9 height 9
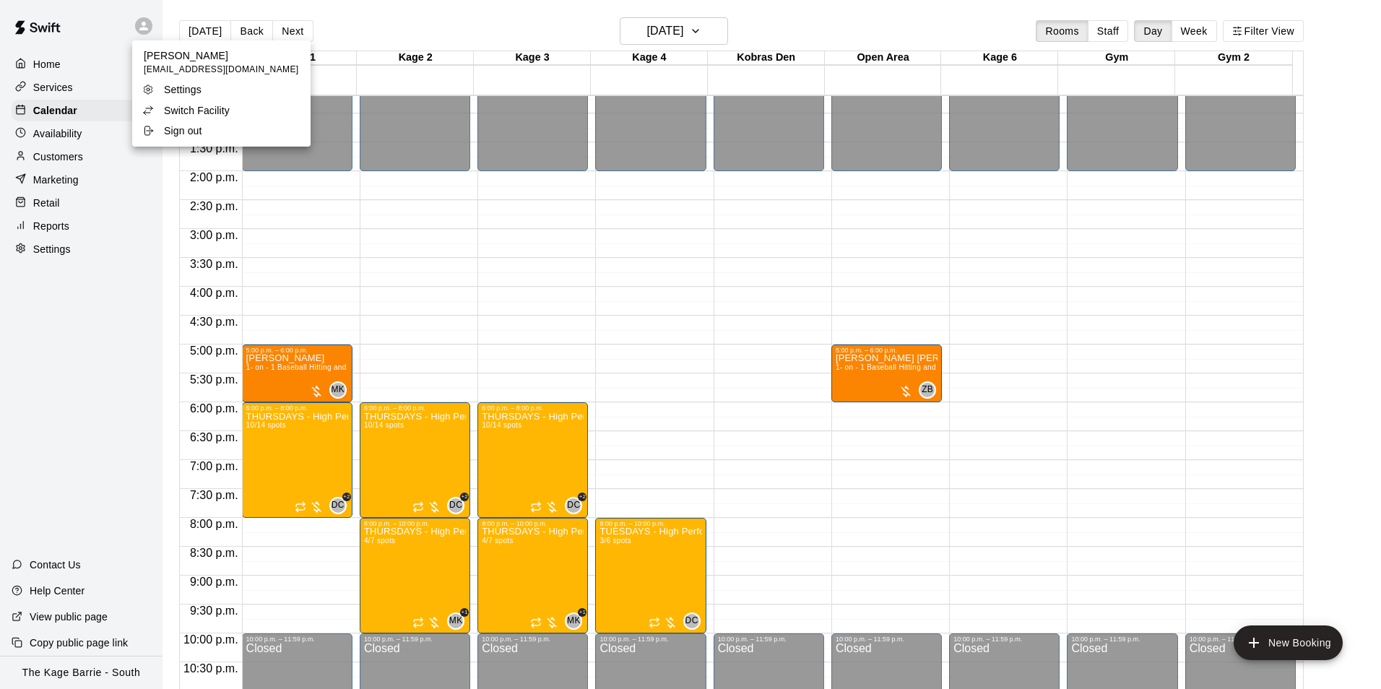
click at [227, 108] on p "Switch Facility" at bounding box center [197, 110] width 66 height 14
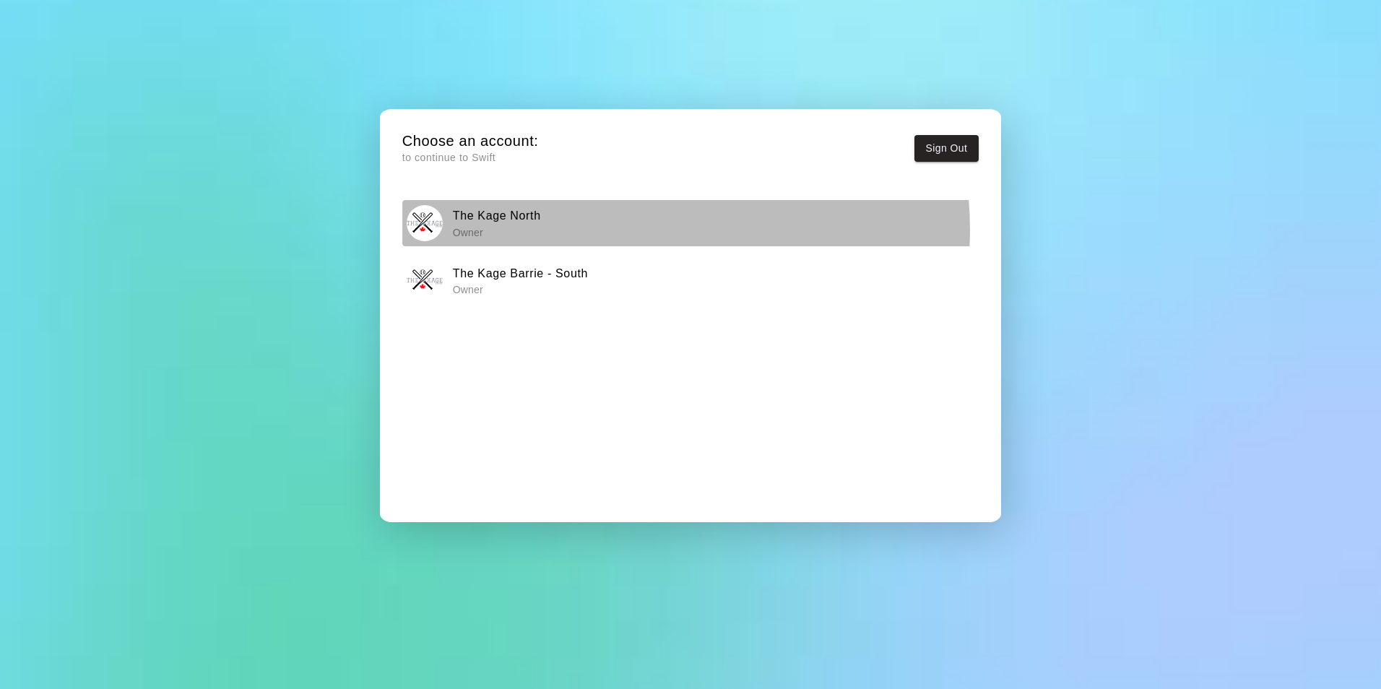
click at [639, 229] on div "The Kage North Owner" at bounding box center [690, 223] width 567 height 36
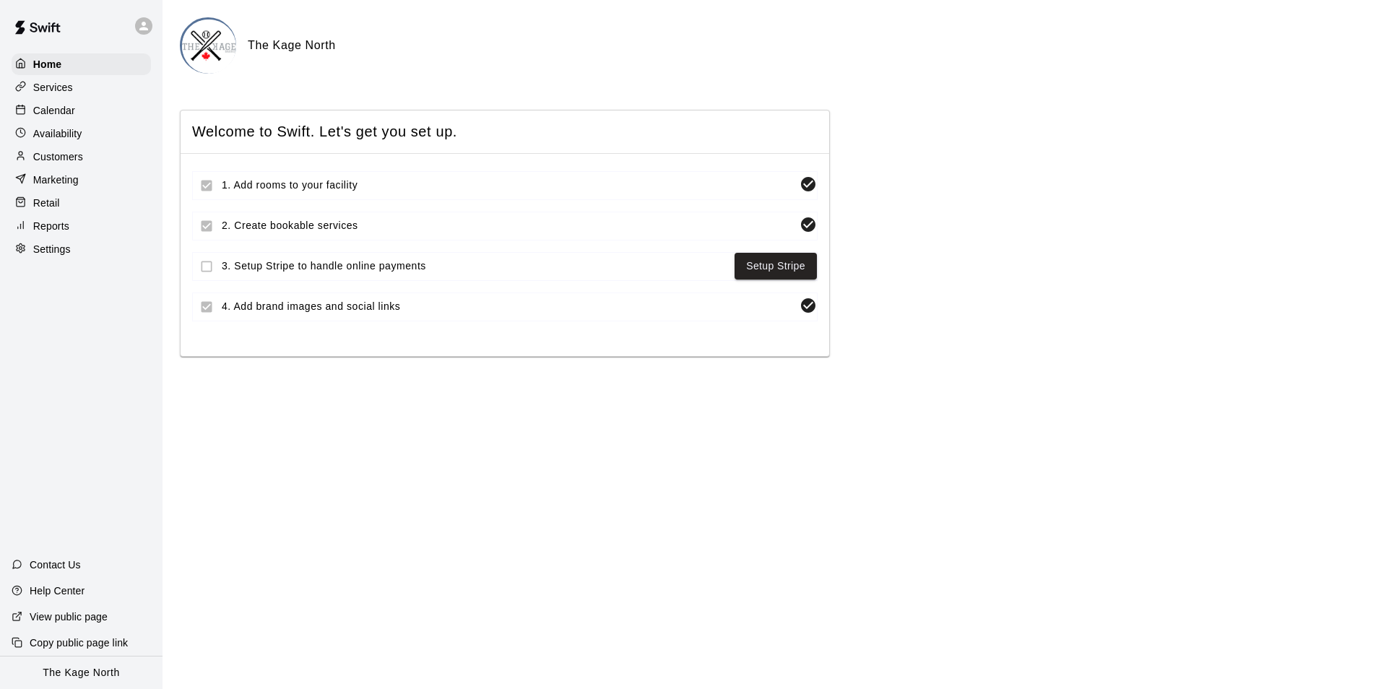
click at [45, 108] on p "Calendar" at bounding box center [54, 110] width 42 height 14
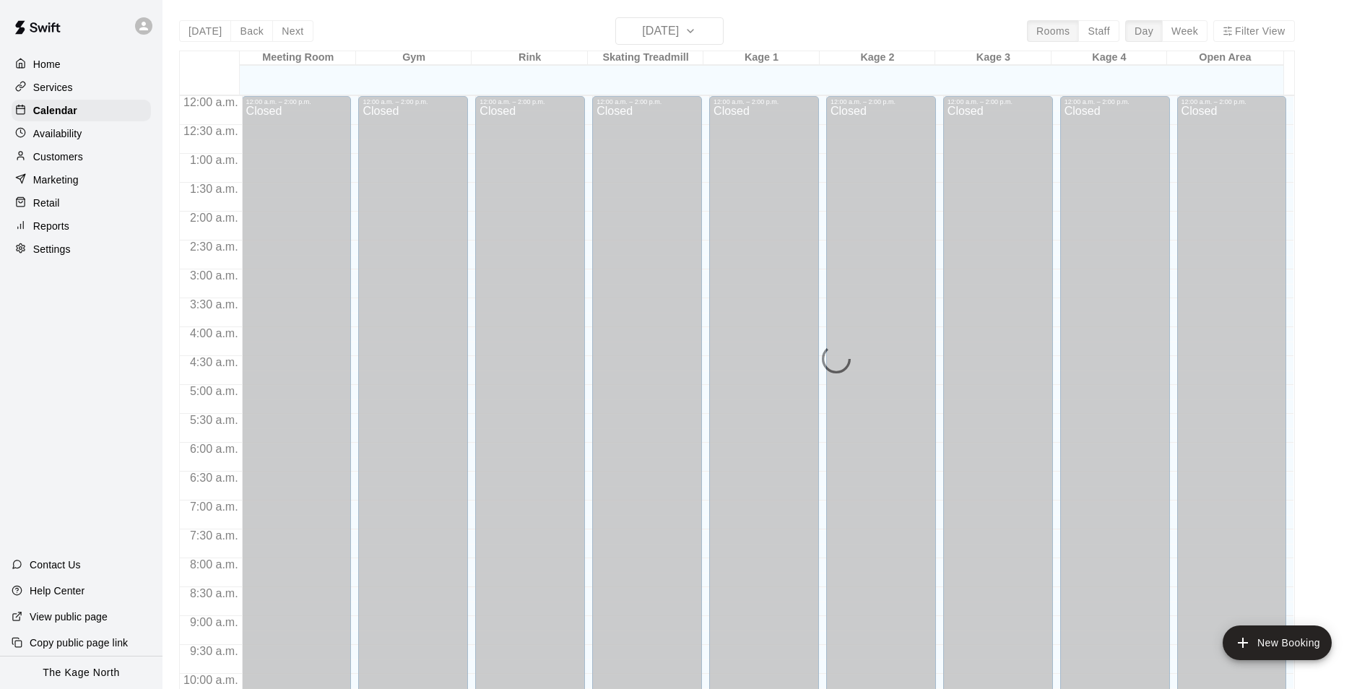
scroll to position [734, 0]
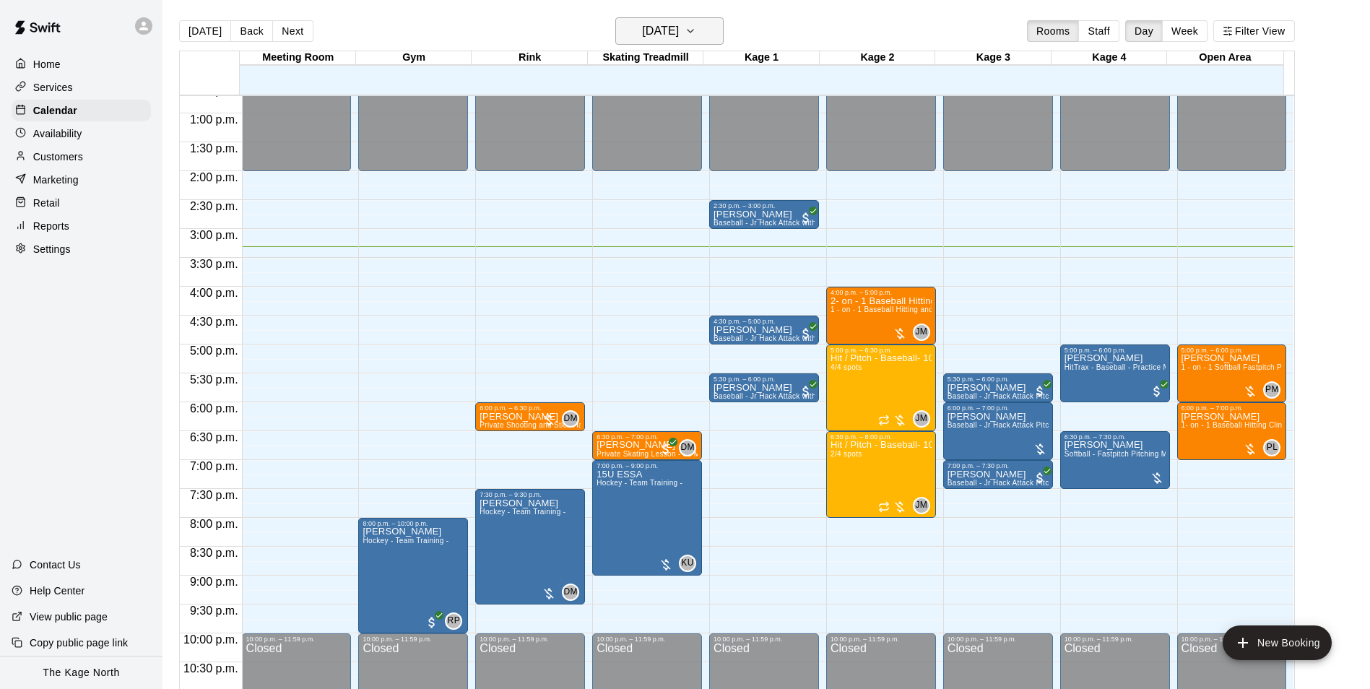
click at [679, 35] on h6 "[DATE]" at bounding box center [660, 31] width 37 height 20
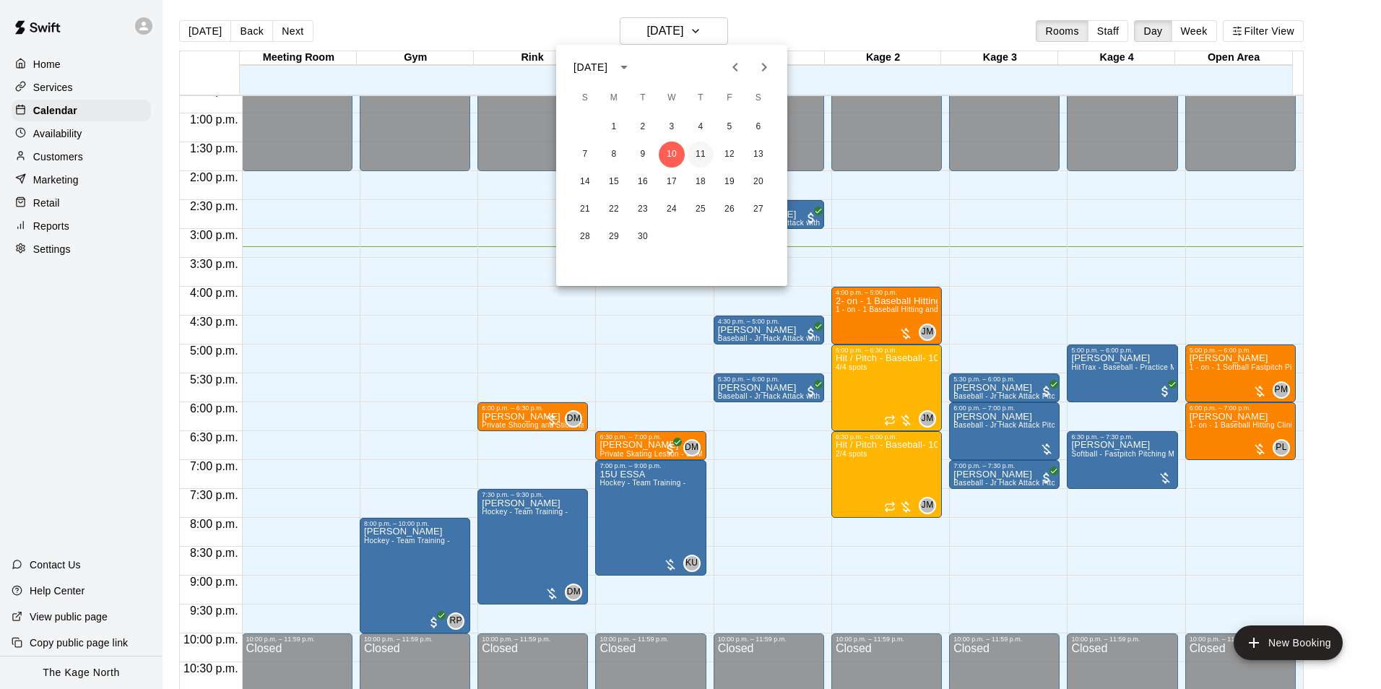
click at [700, 148] on button "11" at bounding box center [701, 155] width 26 height 26
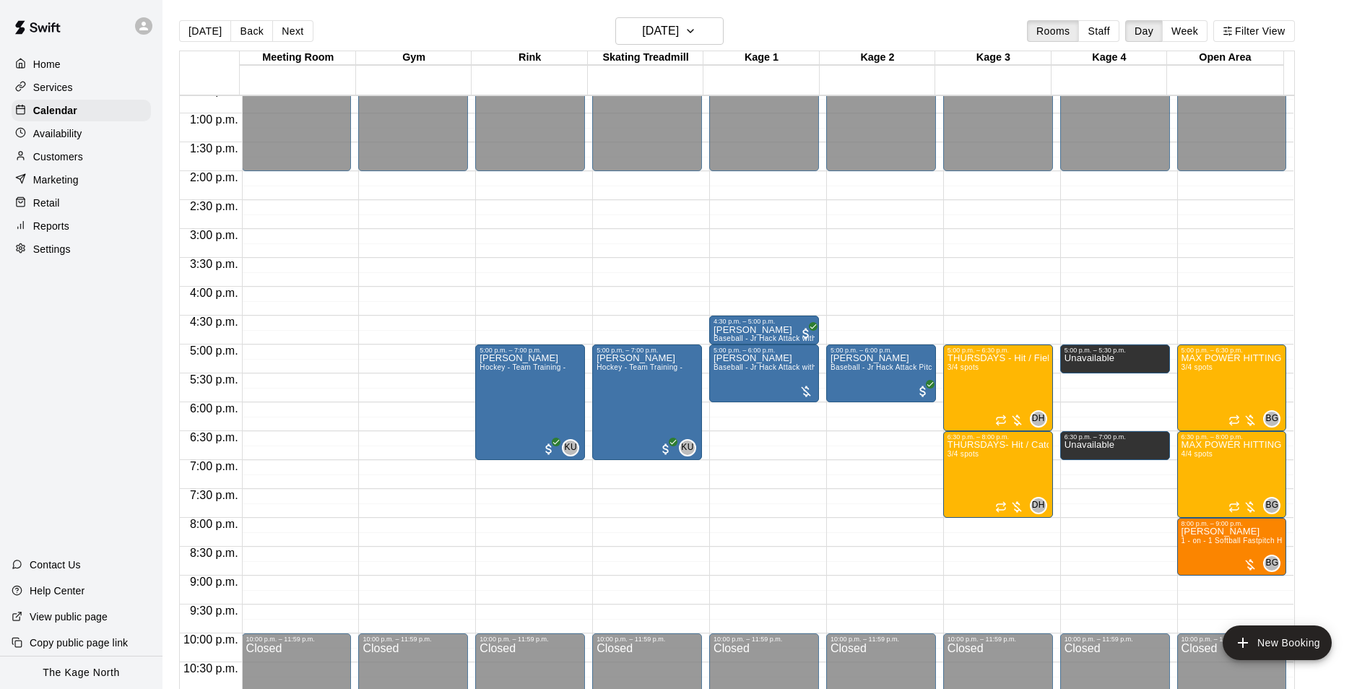
click at [54, 141] on p "Availability" at bounding box center [57, 133] width 49 height 14
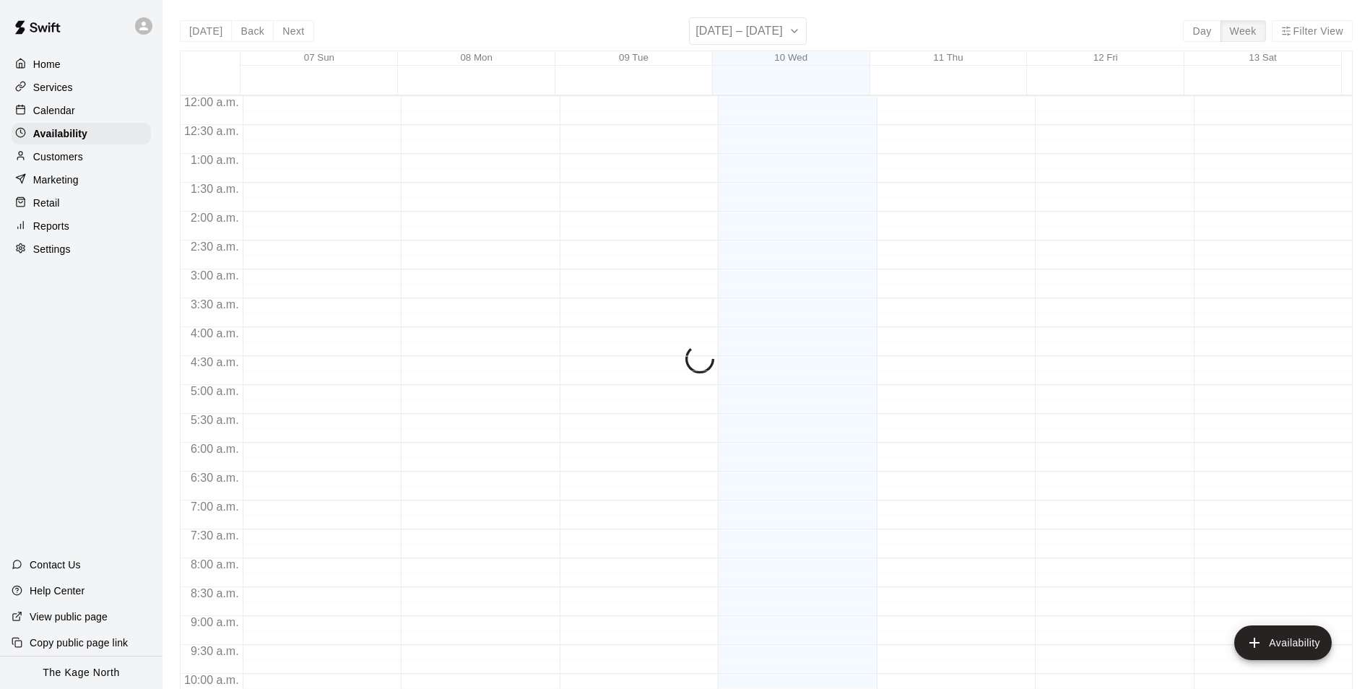
scroll to position [778, 0]
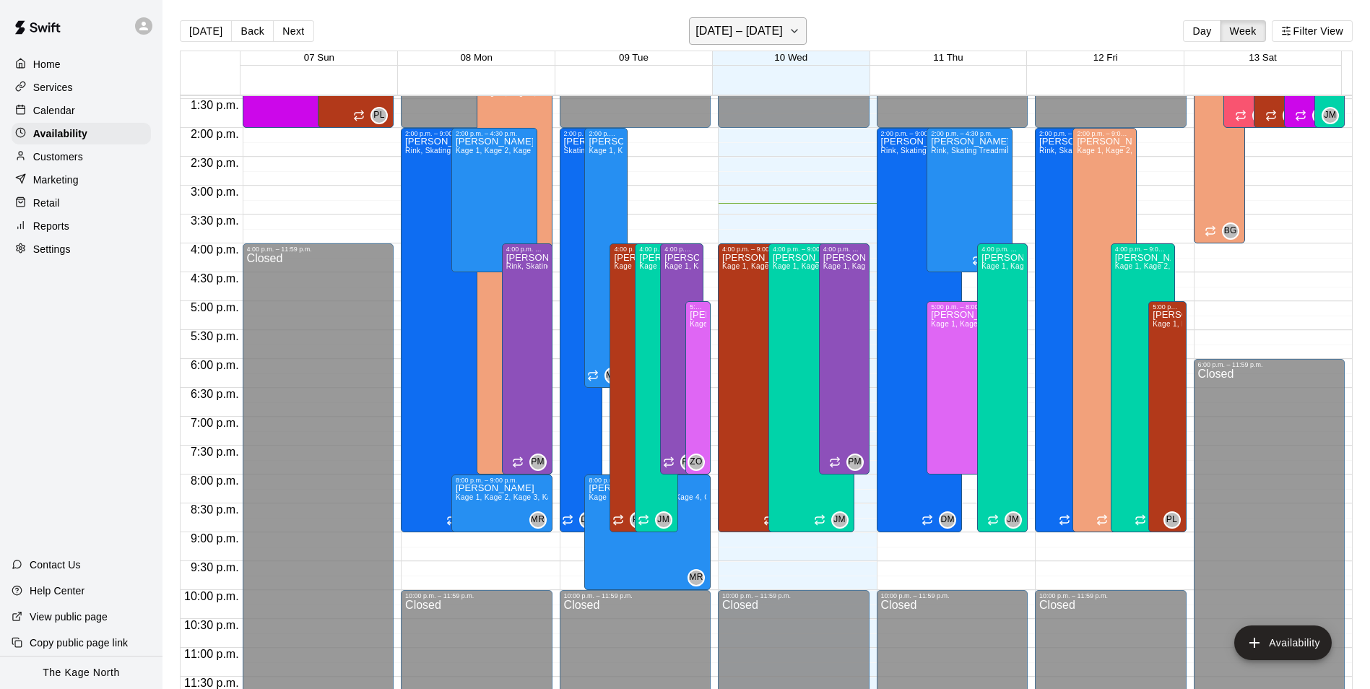
click at [779, 31] on h6 "[DATE] – [DATE]" at bounding box center [738, 31] width 87 height 20
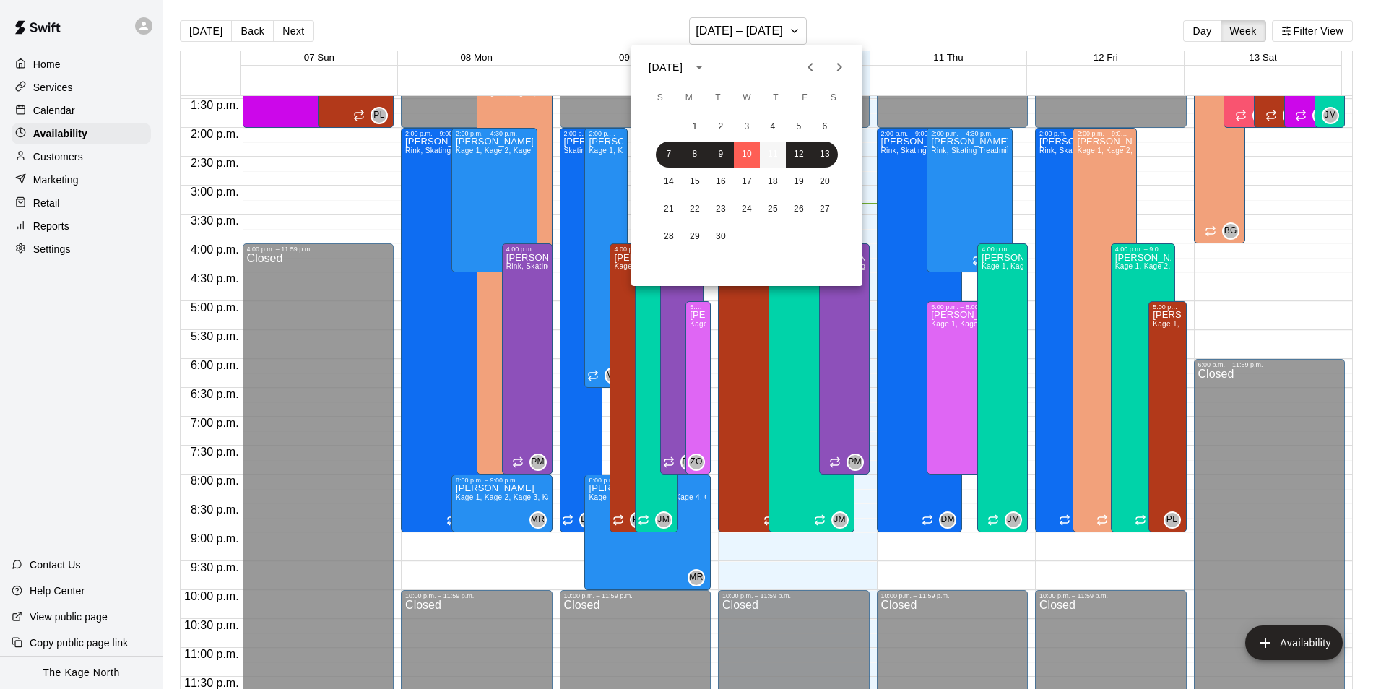
click at [773, 153] on button "11" at bounding box center [773, 155] width 26 height 26
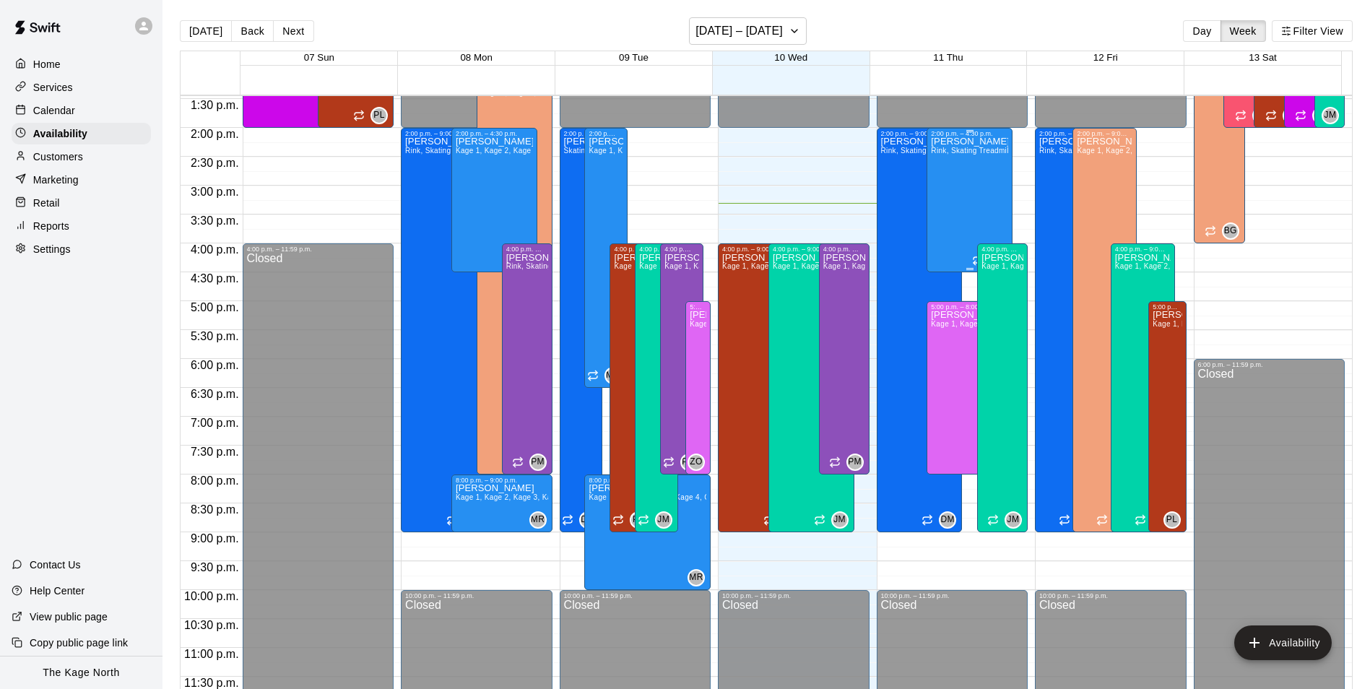
click at [966, 269] on div at bounding box center [969, 269] width 7 height 2
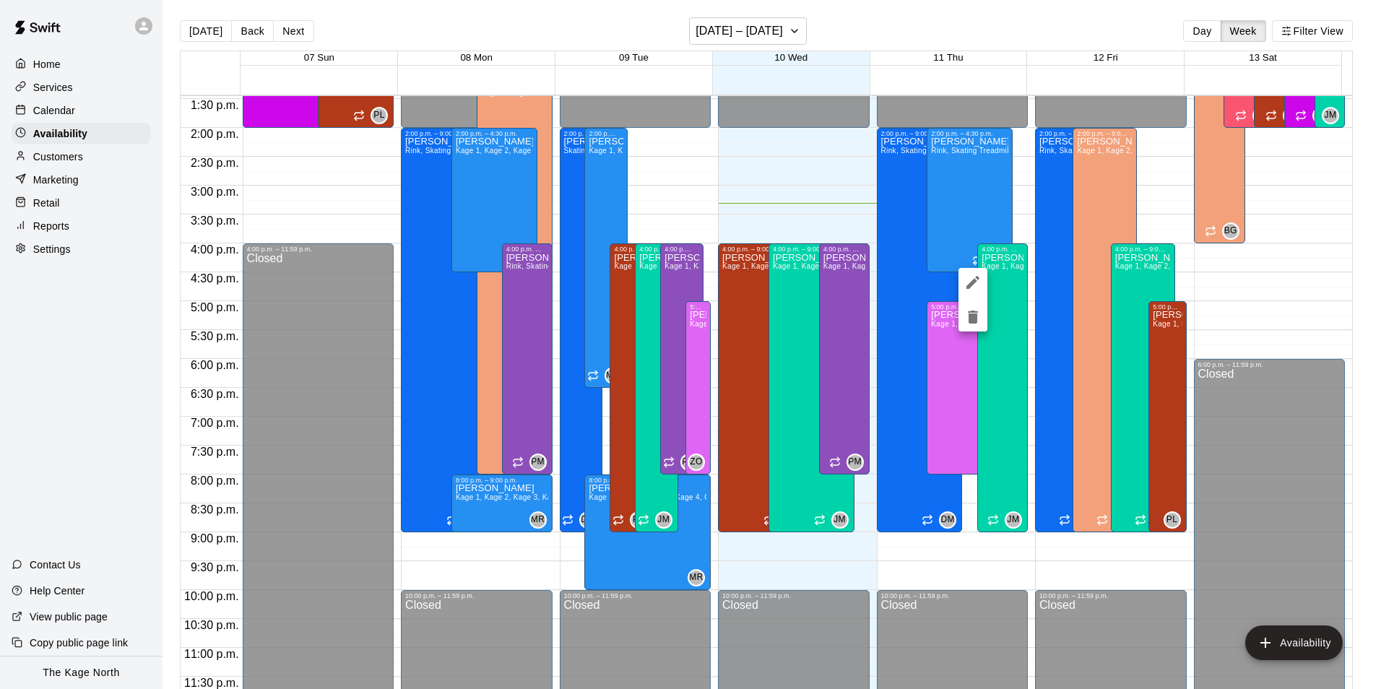
click at [875, 24] on div at bounding box center [690, 344] width 1381 height 689
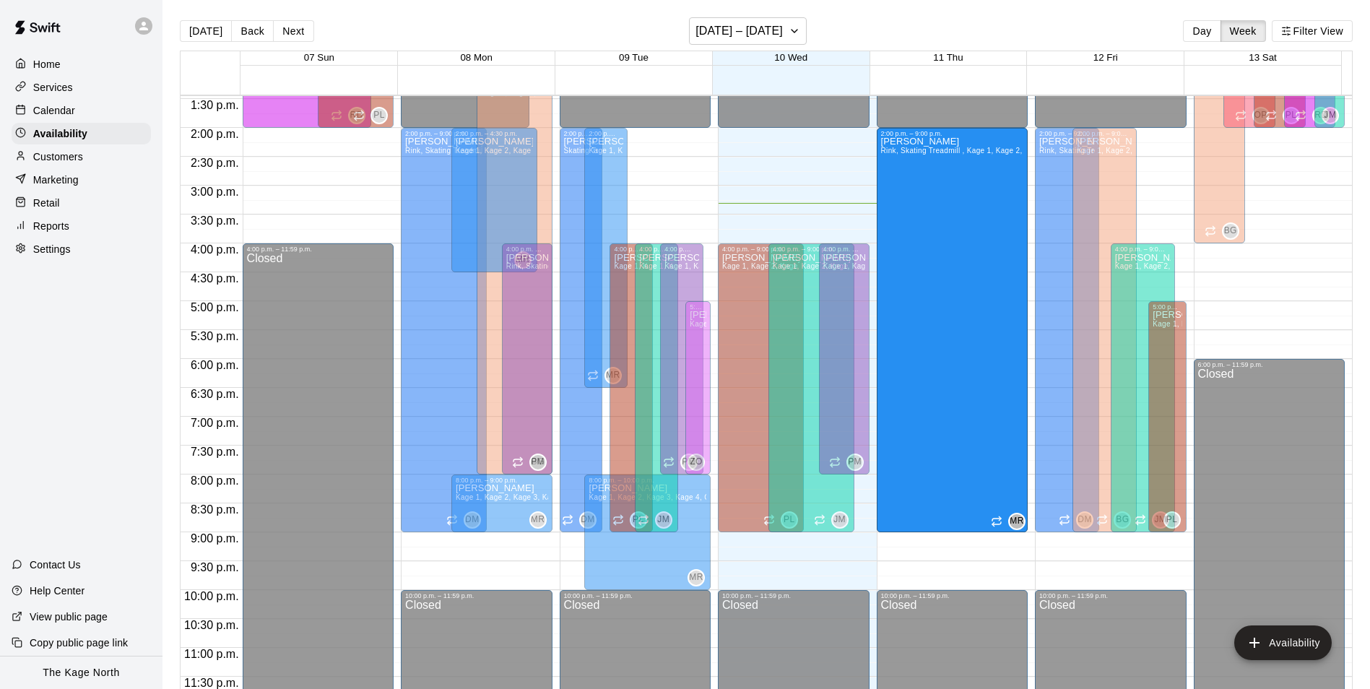
drag, startPoint x: 965, startPoint y: 268, endPoint x: 957, endPoint y: 540, distance: 272.4
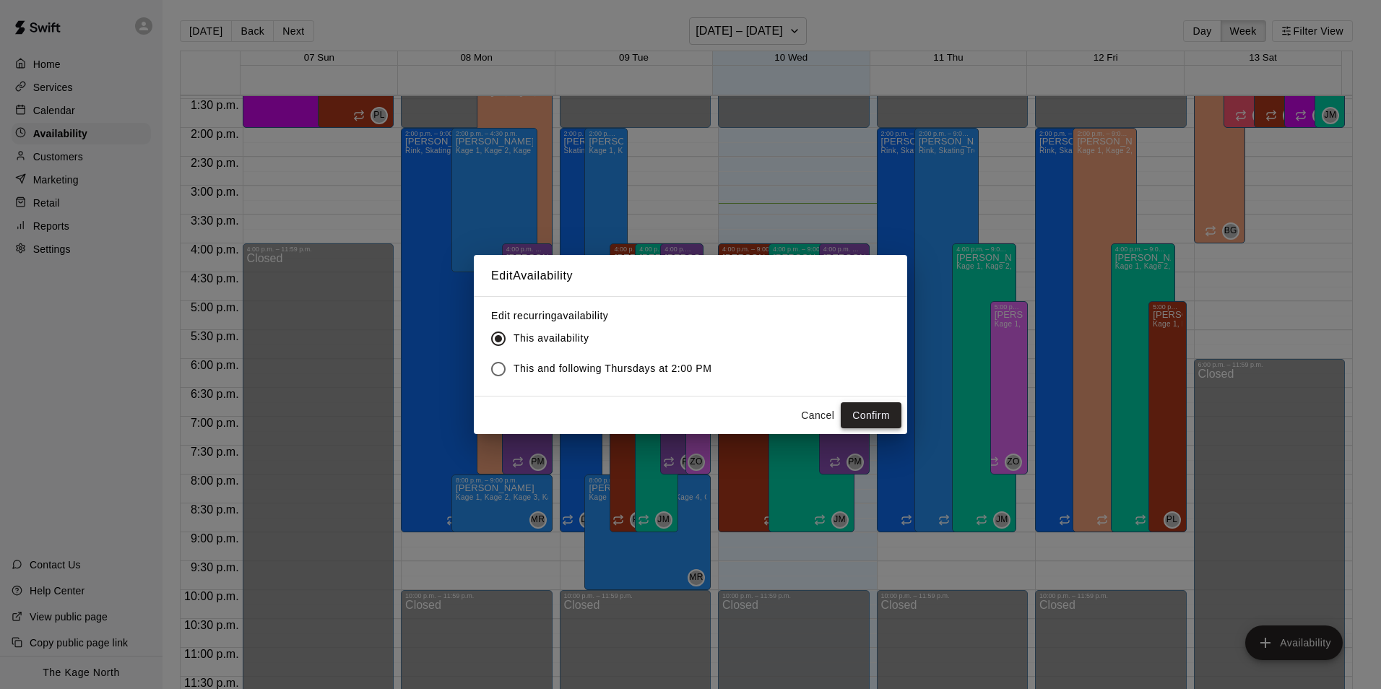
click at [885, 418] on button "Confirm" at bounding box center [871, 415] width 61 height 27
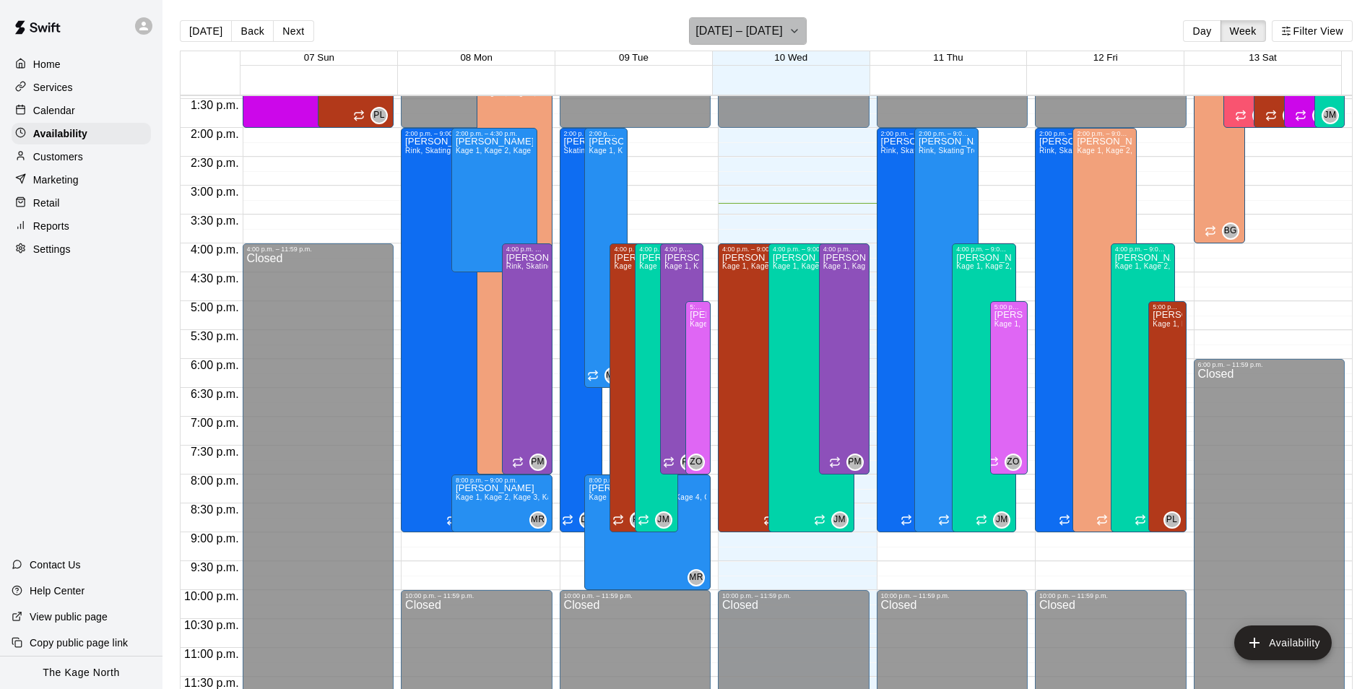
click at [792, 20] on button "[DATE] – [DATE]" at bounding box center [748, 30] width 118 height 27
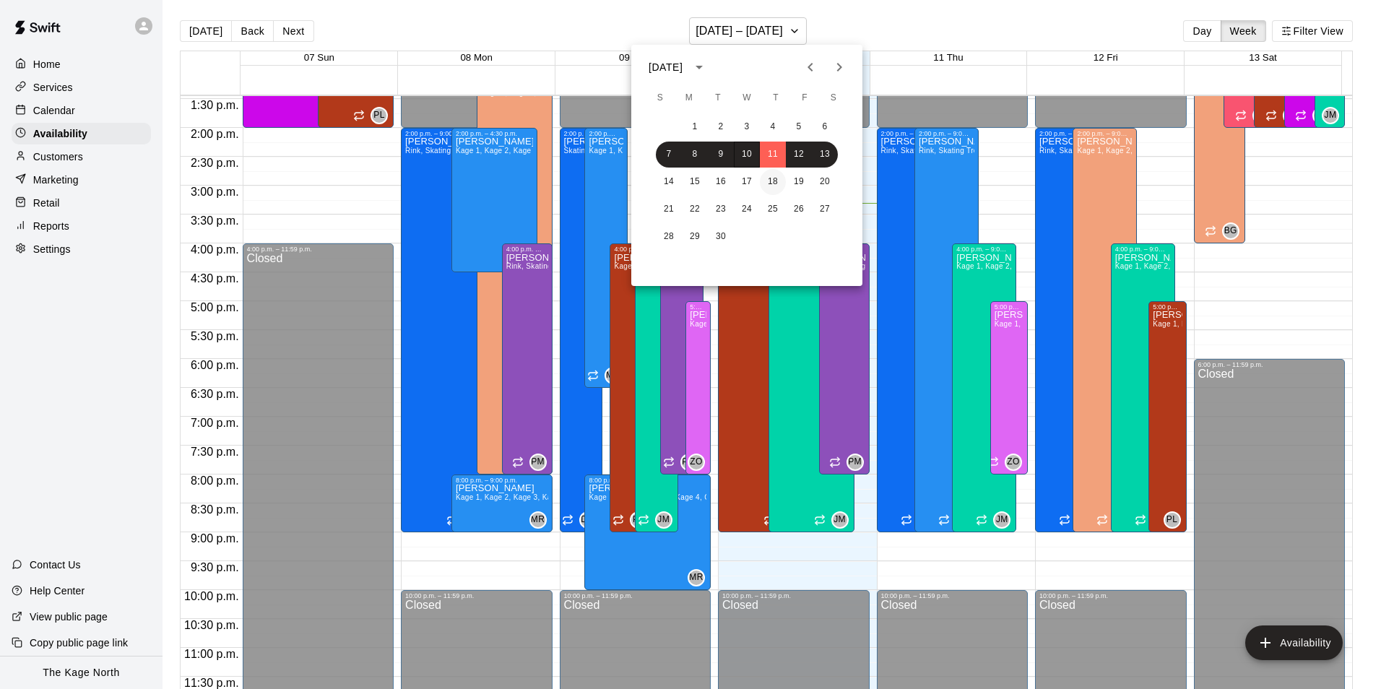
click at [768, 181] on button "18" at bounding box center [773, 182] width 26 height 26
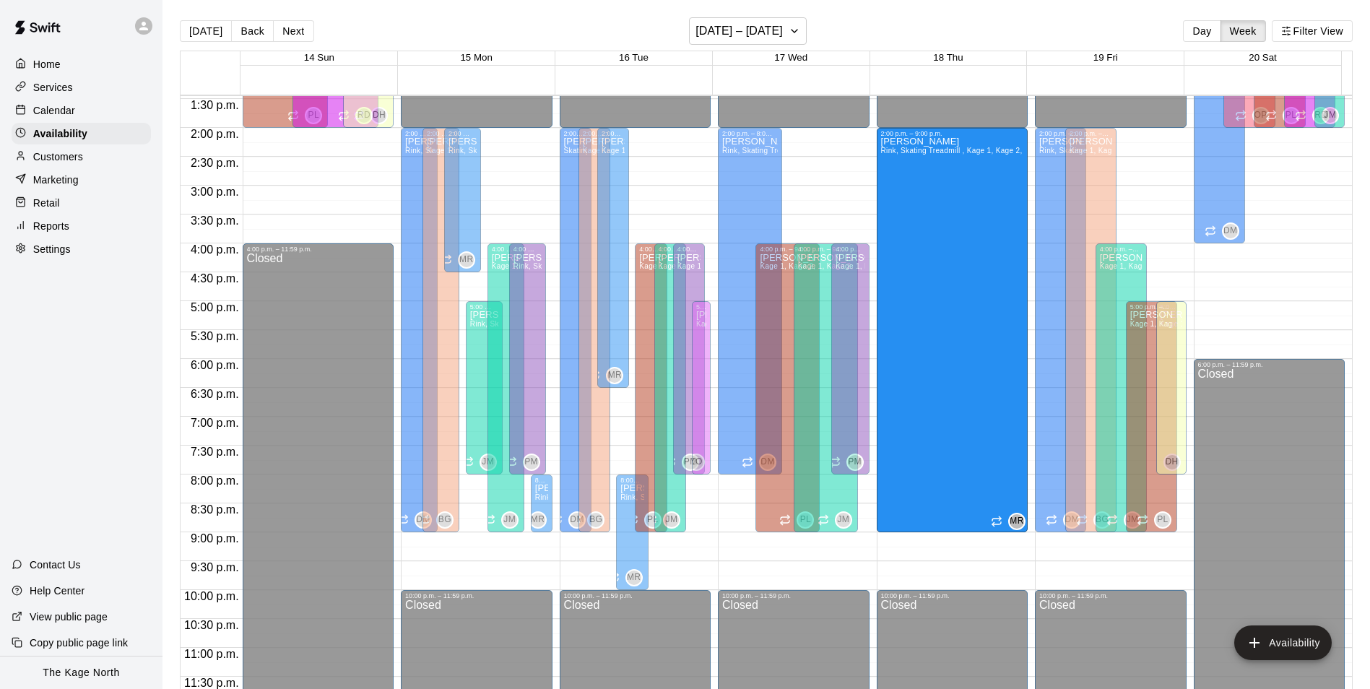
drag, startPoint x: 956, startPoint y: 268, endPoint x: 953, endPoint y: 537, distance: 268.7
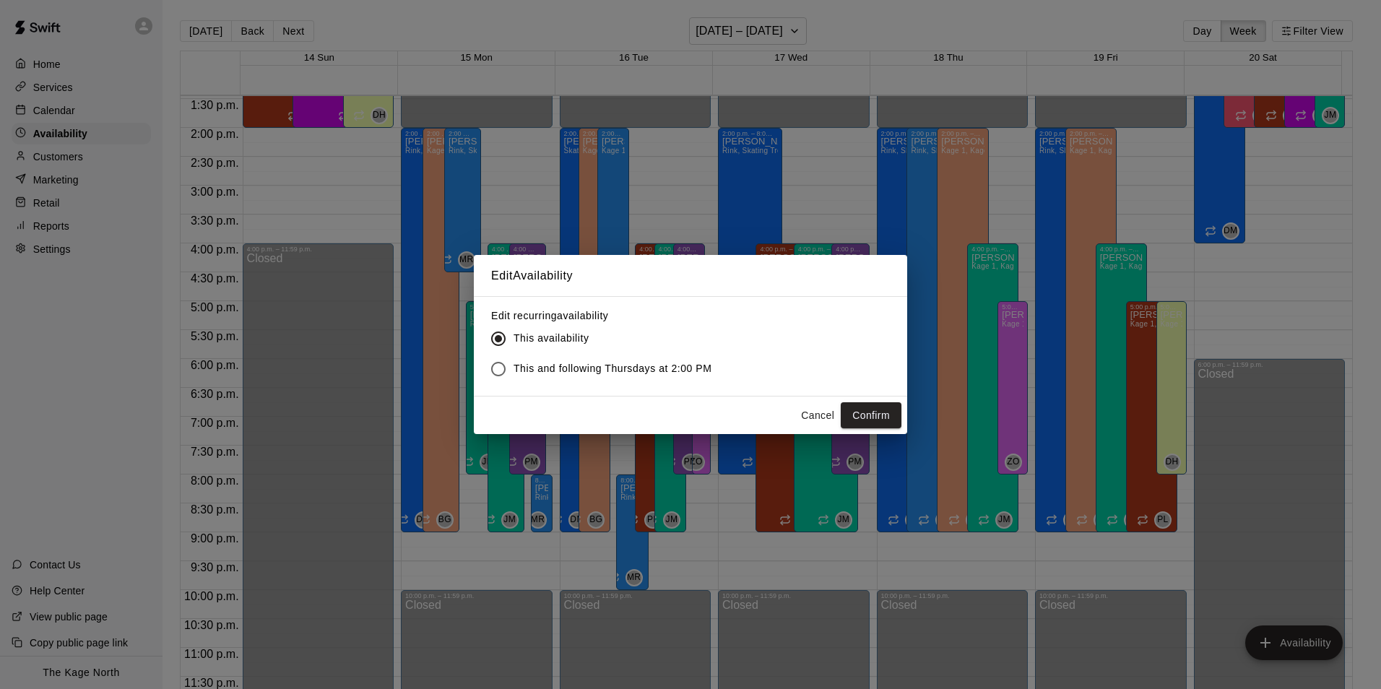
click at [623, 358] on label "This and following Thursdays at 2:00 PM" at bounding box center [597, 369] width 229 height 30
click at [880, 415] on button "Confirm" at bounding box center [871, 415] width 61 height 27
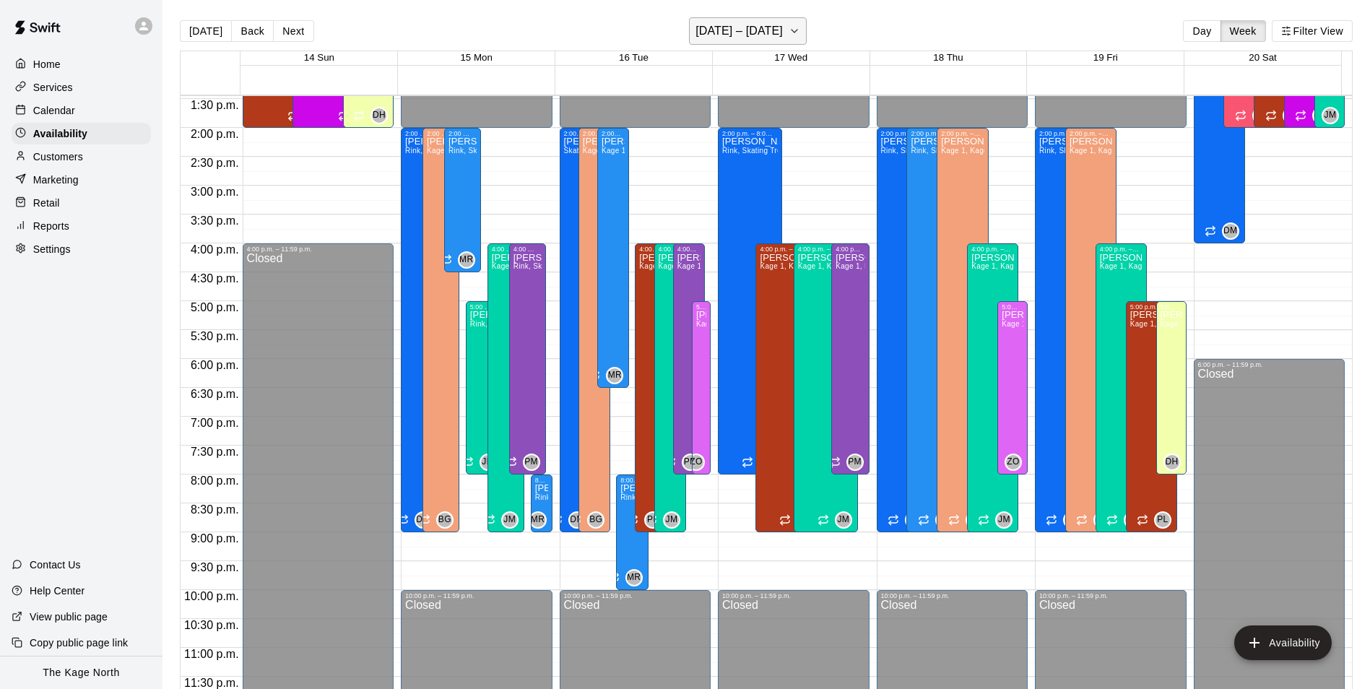
click at [765, 27] on h6 "[DATE] – [DATE]" at bounding box center [738, 31] width 87 height 20
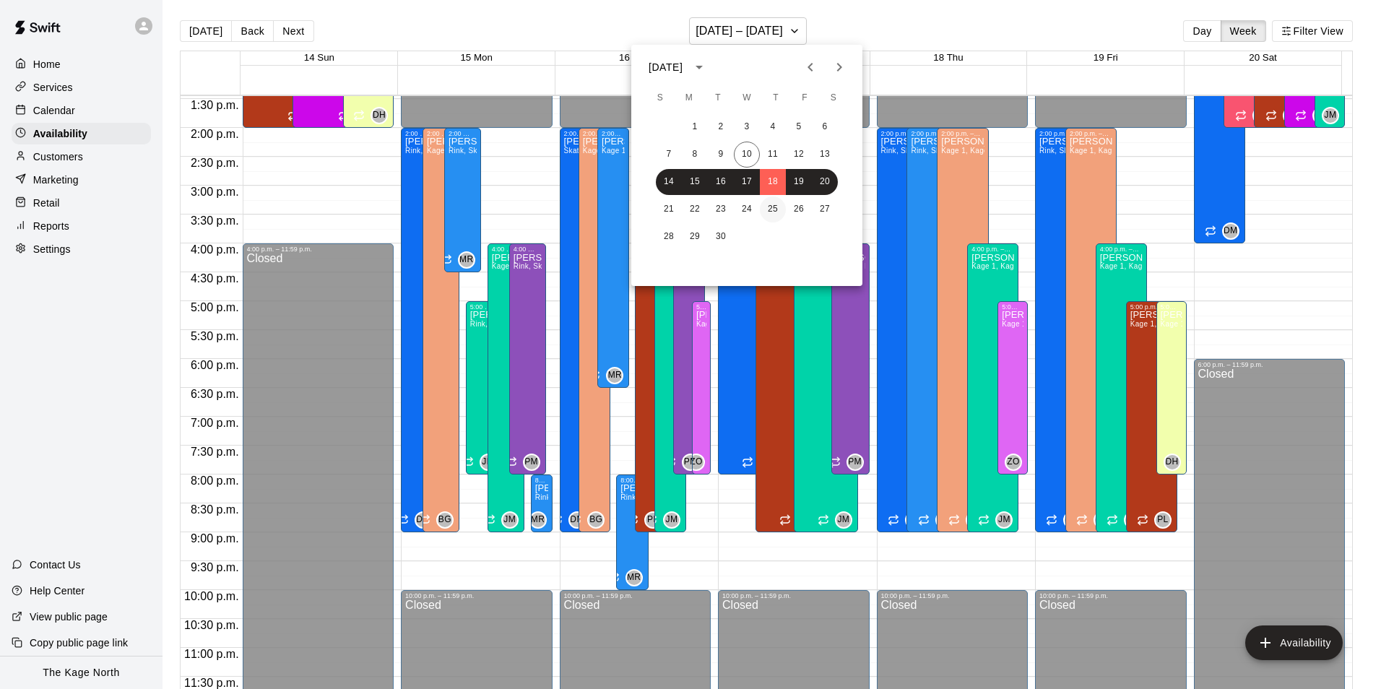
click at [775, 214] on button "25" at bounding box center [773, 209] width 26 height 26
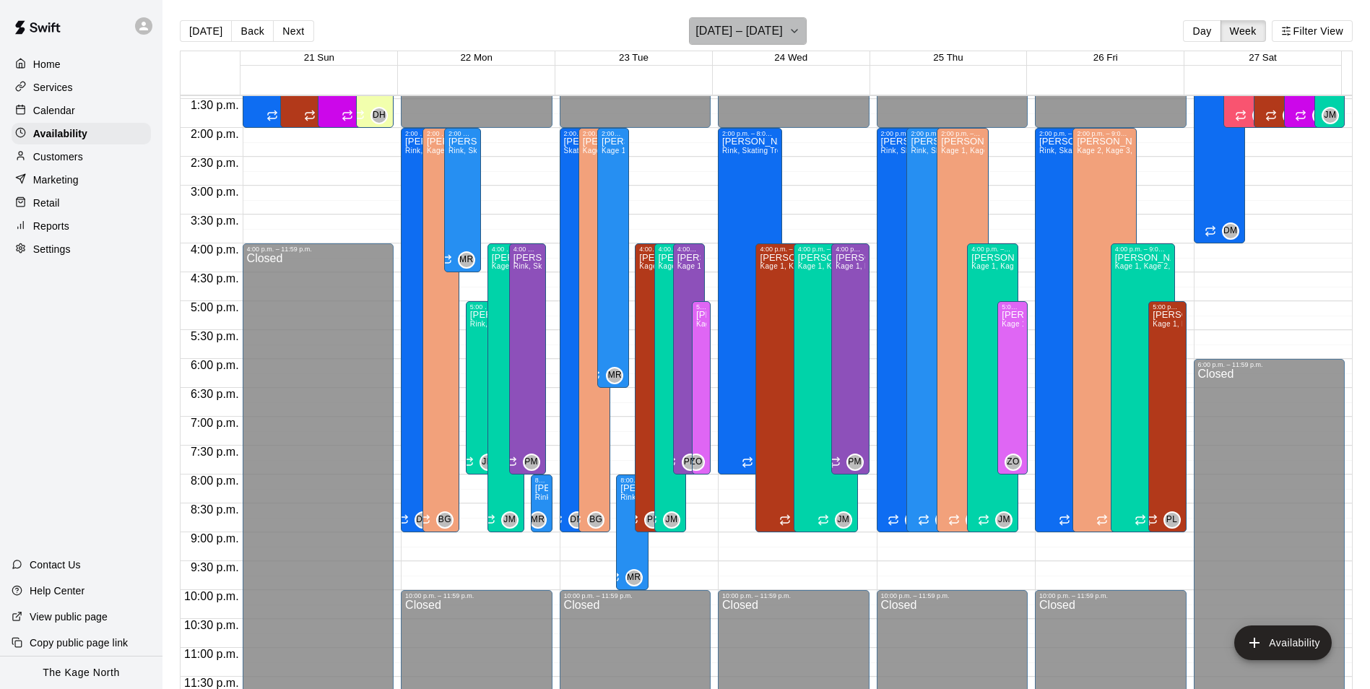
click at [750, 33] on h6 "September 21 – 27" at bounding box center [738, 31] width 87 height 20
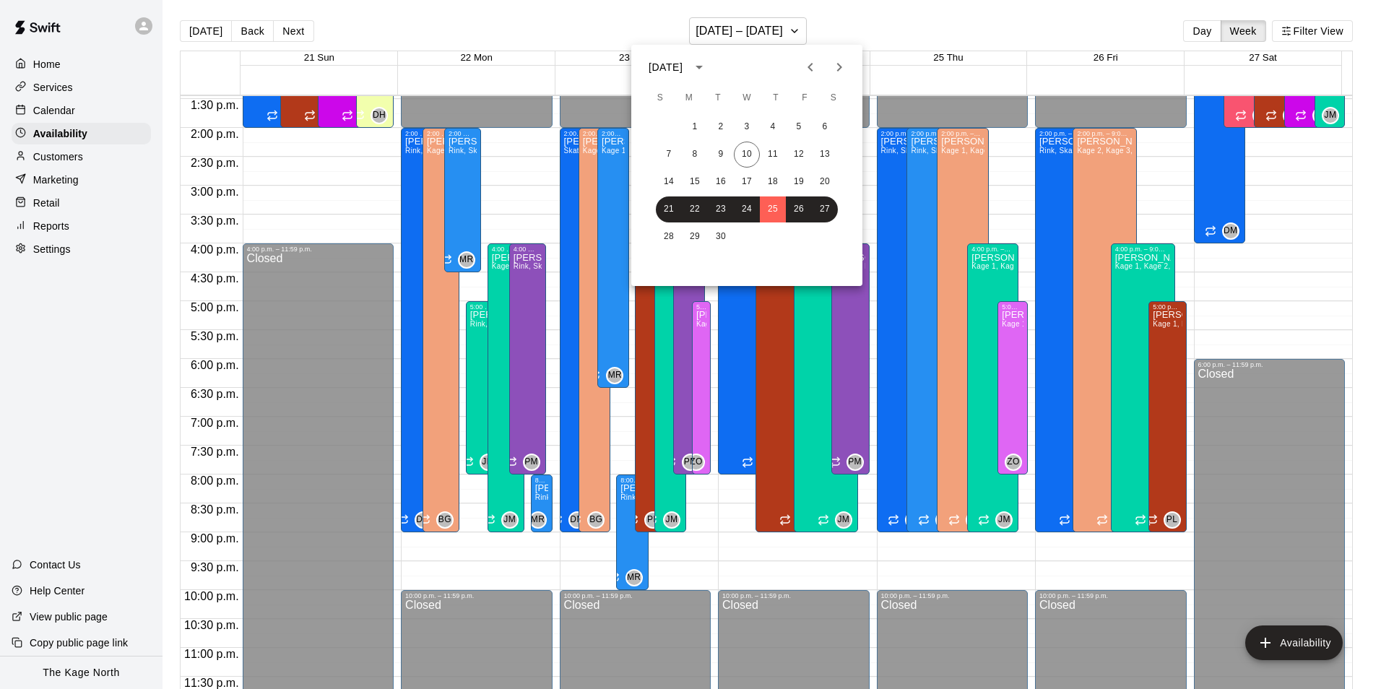
click at [839, 70] on icon "Next month" at bounding box center [839, 66] width 17 height 17
click at [776, 129] on button "2" at bounding box center [773, 127] width 26 height 26
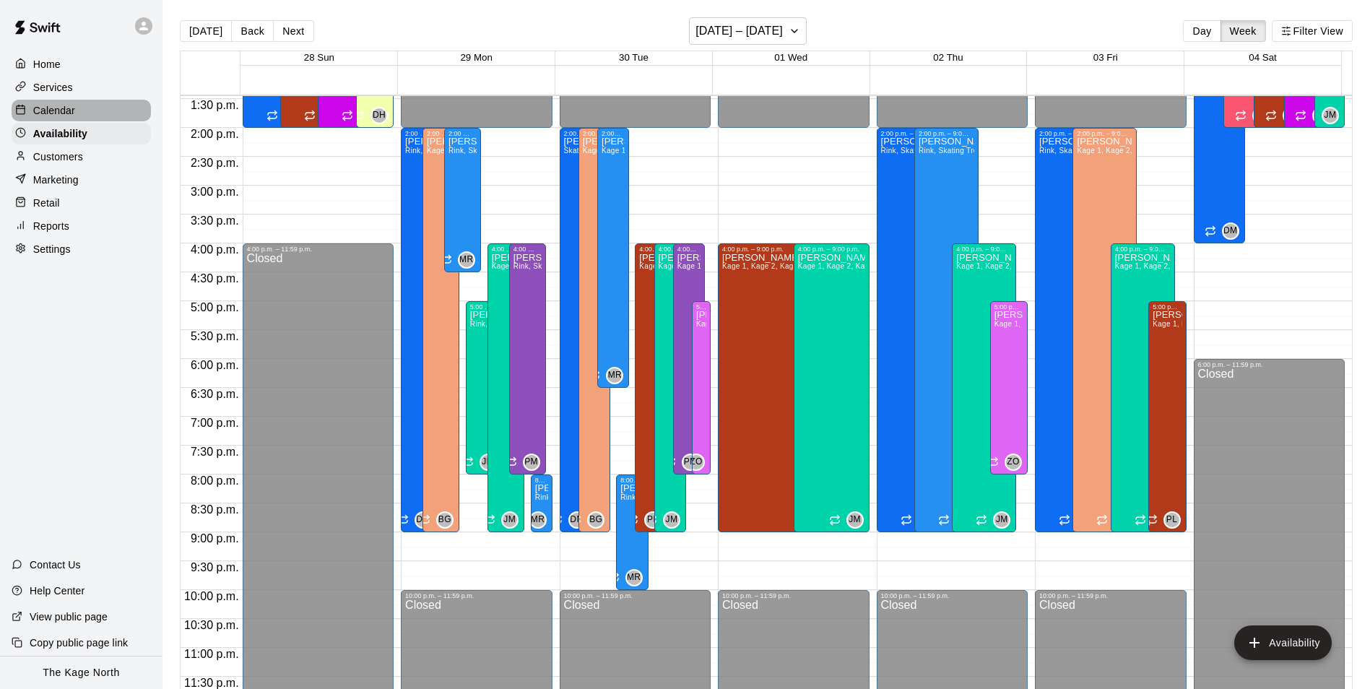
click at [61, 111] on p "Calendar" at bounding box center [54, 110] width 42 height 14
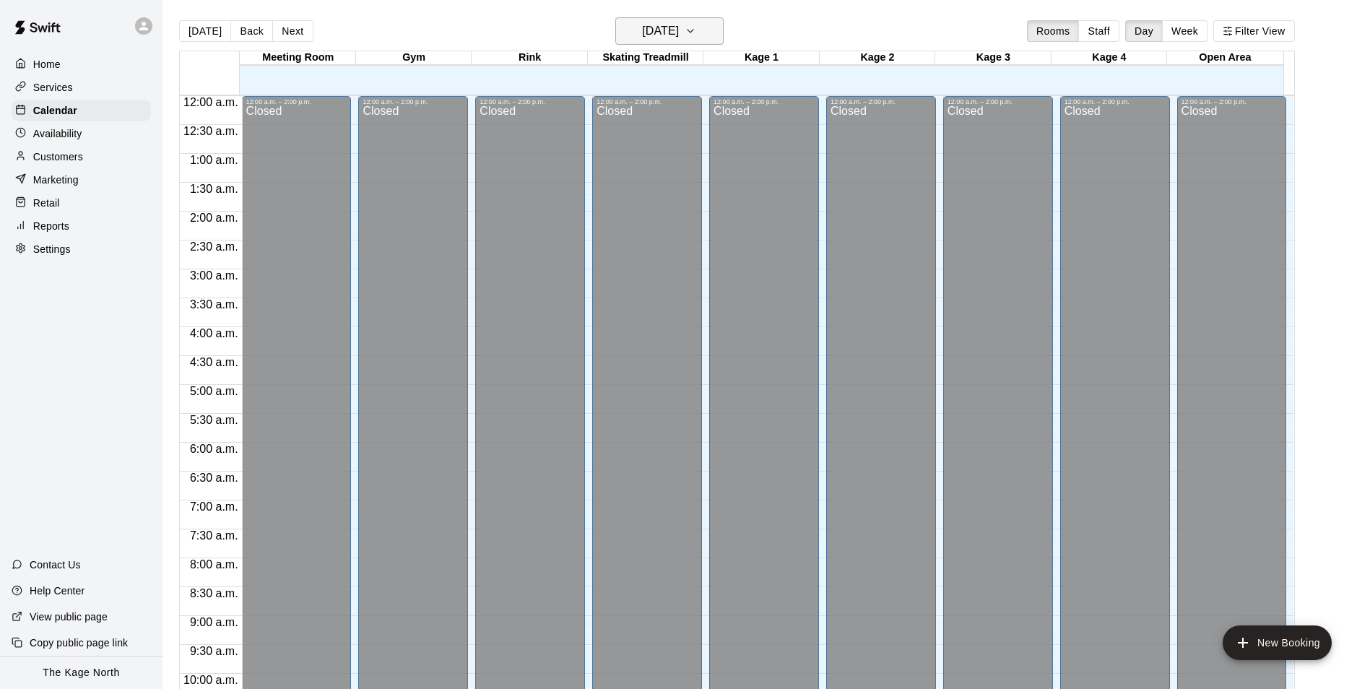
scroll to position [734, 0]
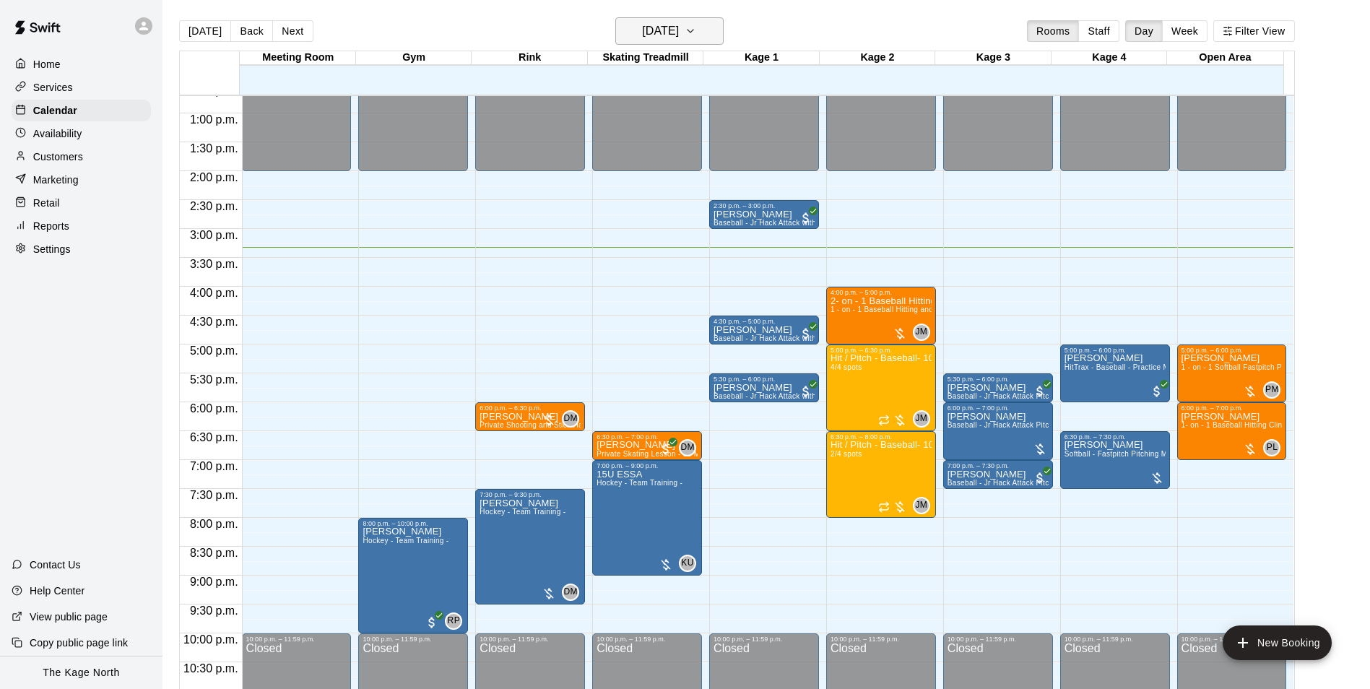
click at [679, 26] on h6 "[DATE]" at bounding box center [660, 31] width 37 height 20
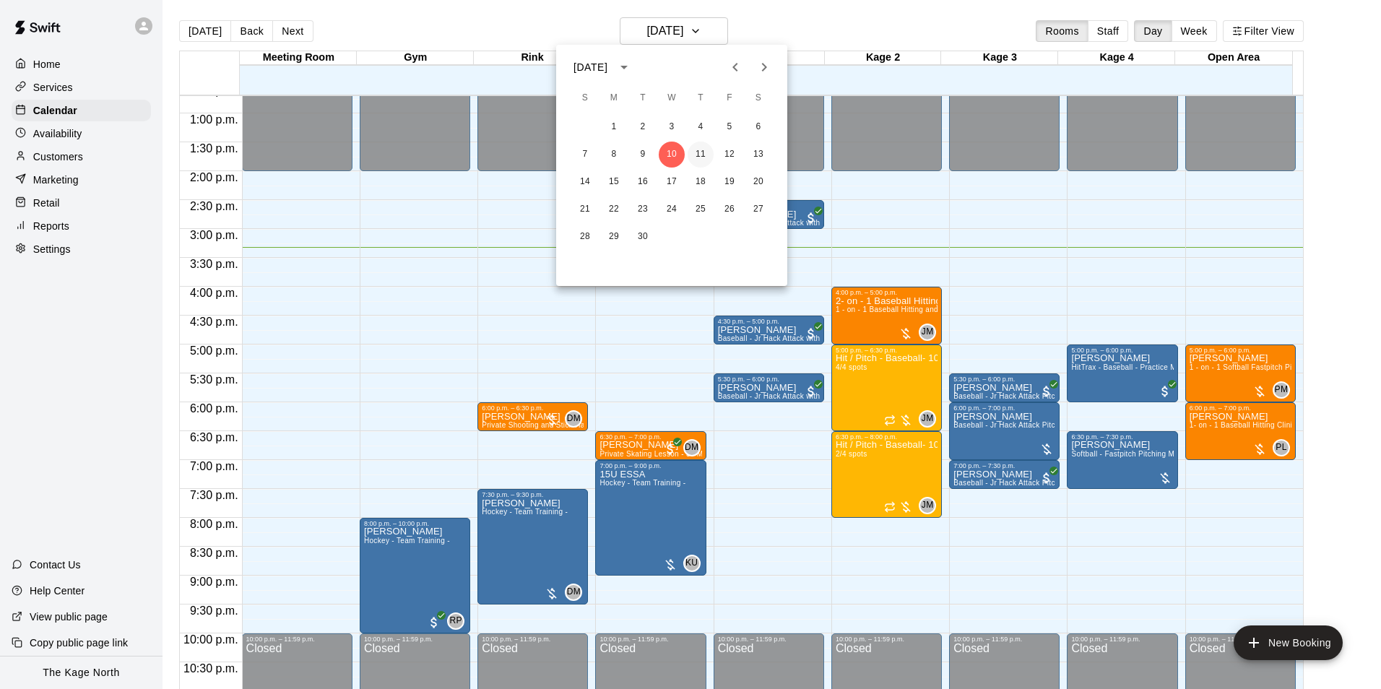
click at [704, 155] on button "11" at bounding box center [701, 155] width 26 height 26
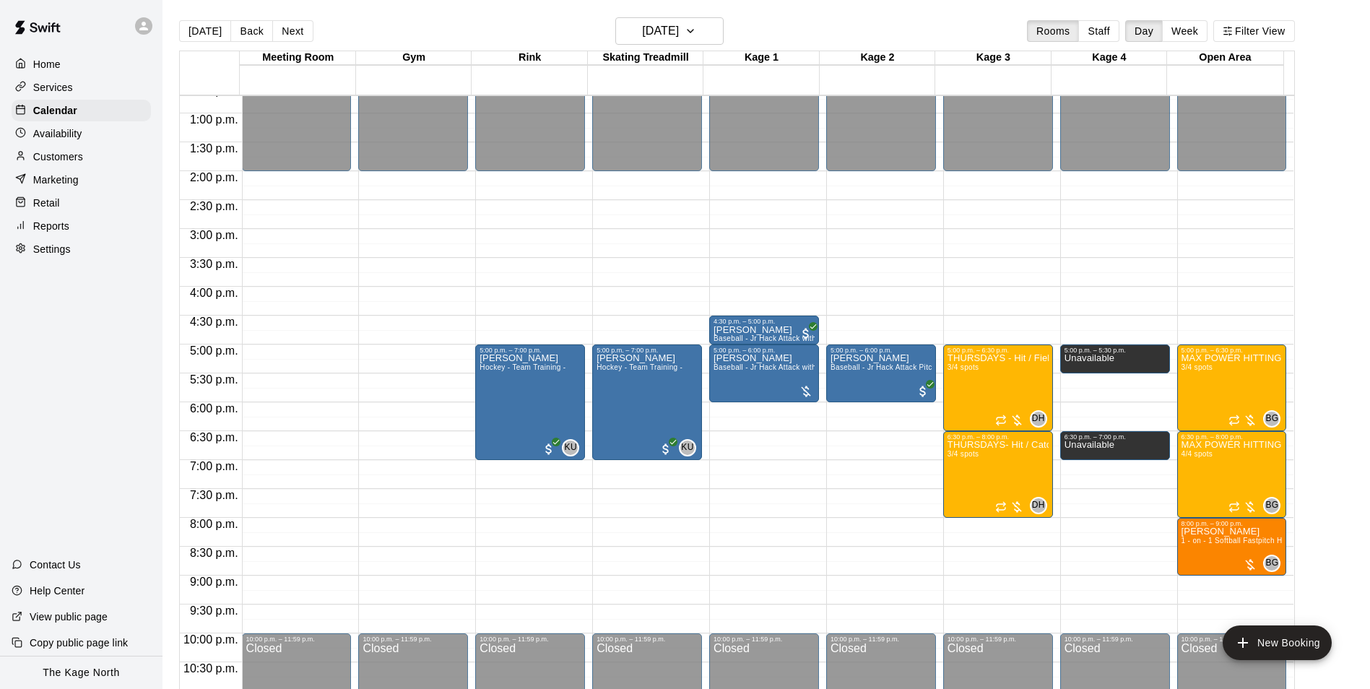
click at [58, 65] on p "Home" at bounding box center [46, 64] width 27 height 14
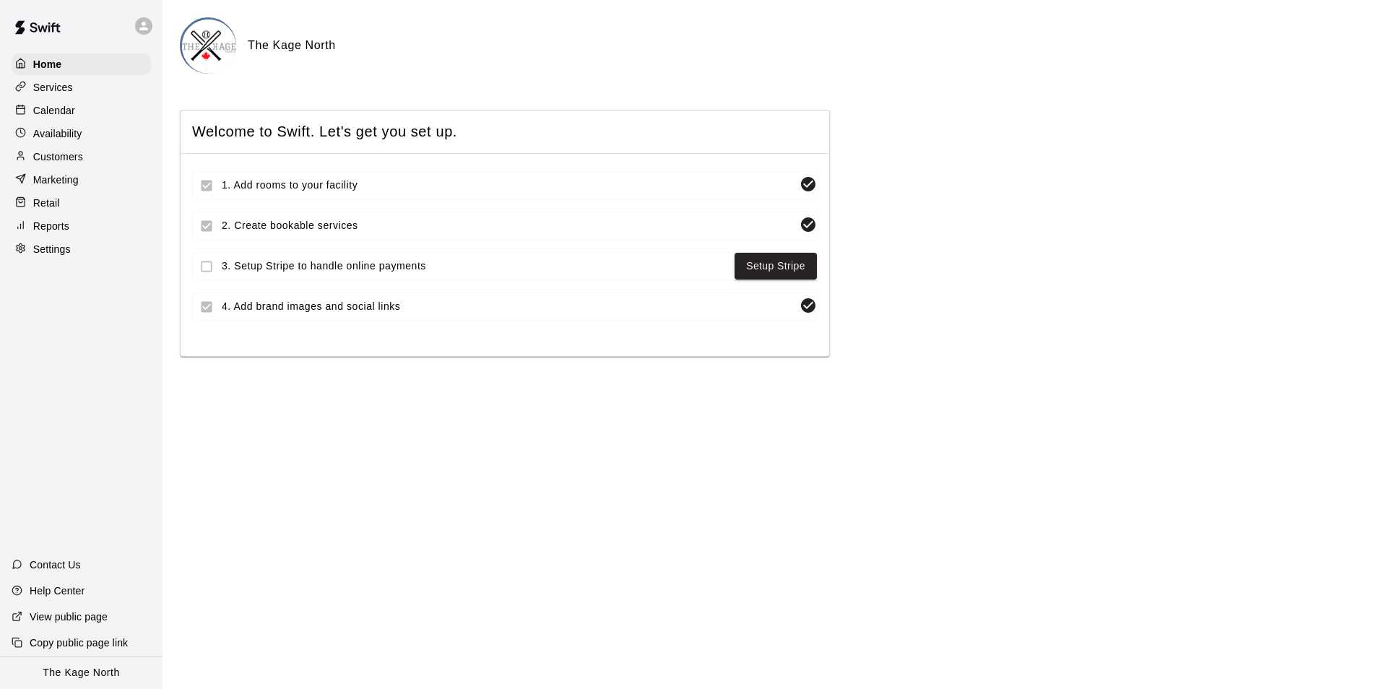
click at [64, 110] on p "Calendar" at bounding box center [54, 110] width 42 height 14
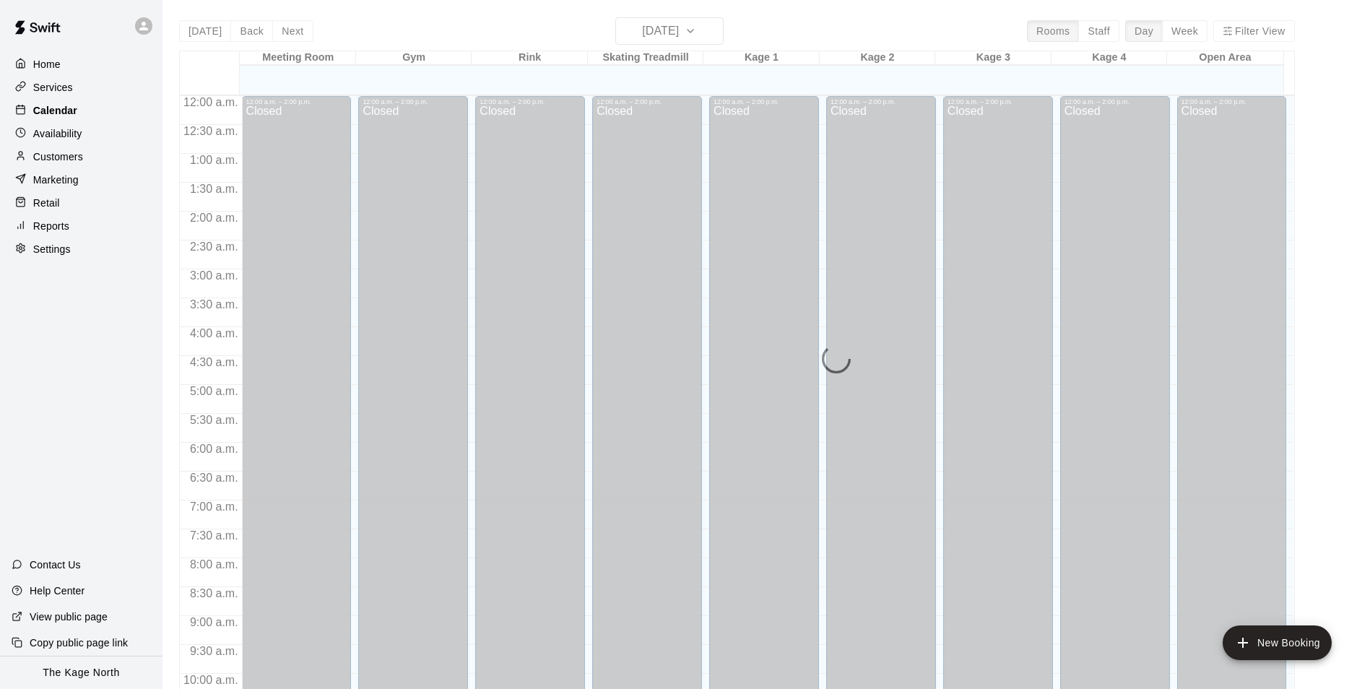
scroll to position [734, 0]
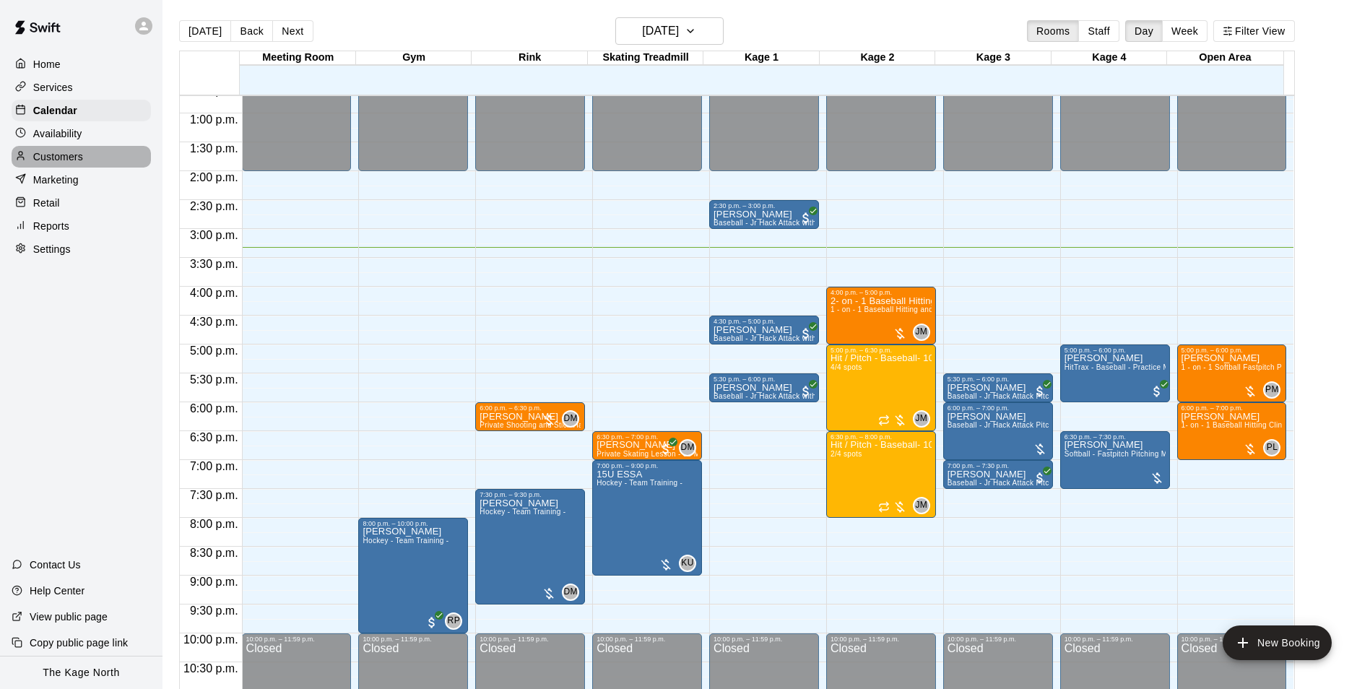
click at [75, 157] on p "Customers" at bounding box center [58, 156] width 50 height 14
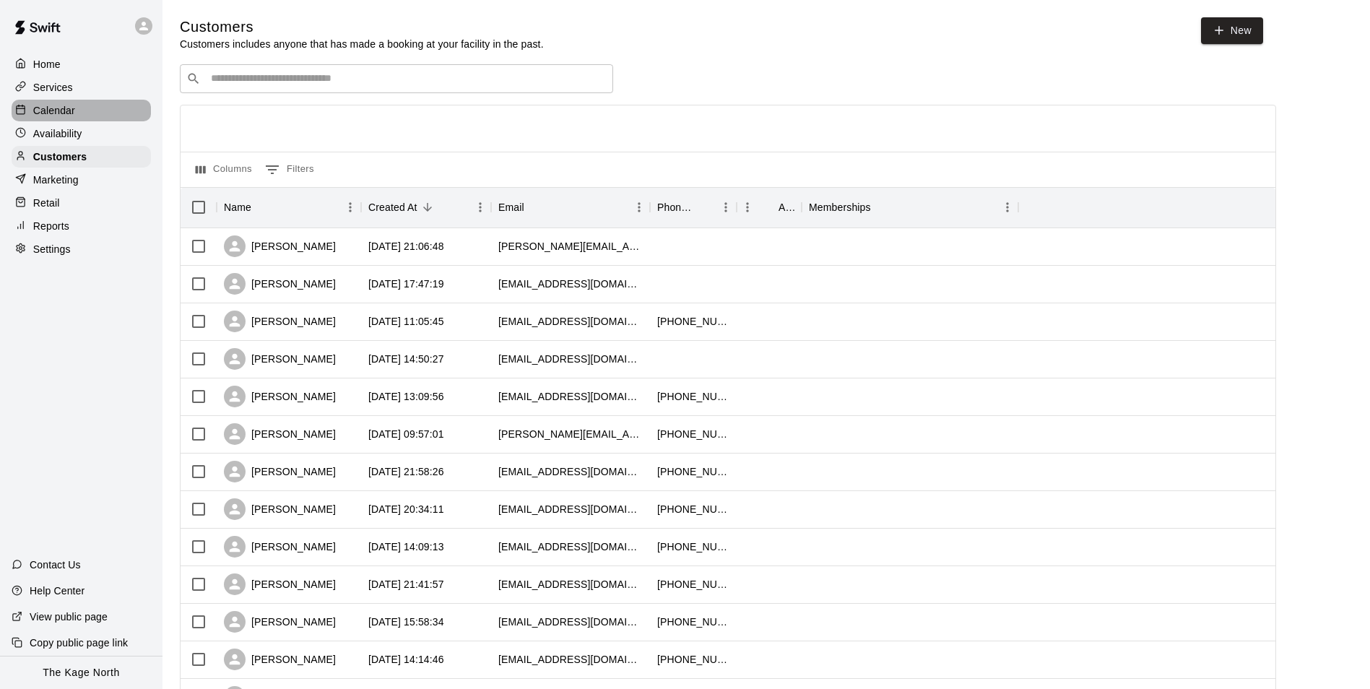
click at [49, 113] on p "Calendar" at bounding box center [54, 110] width 42 height 14
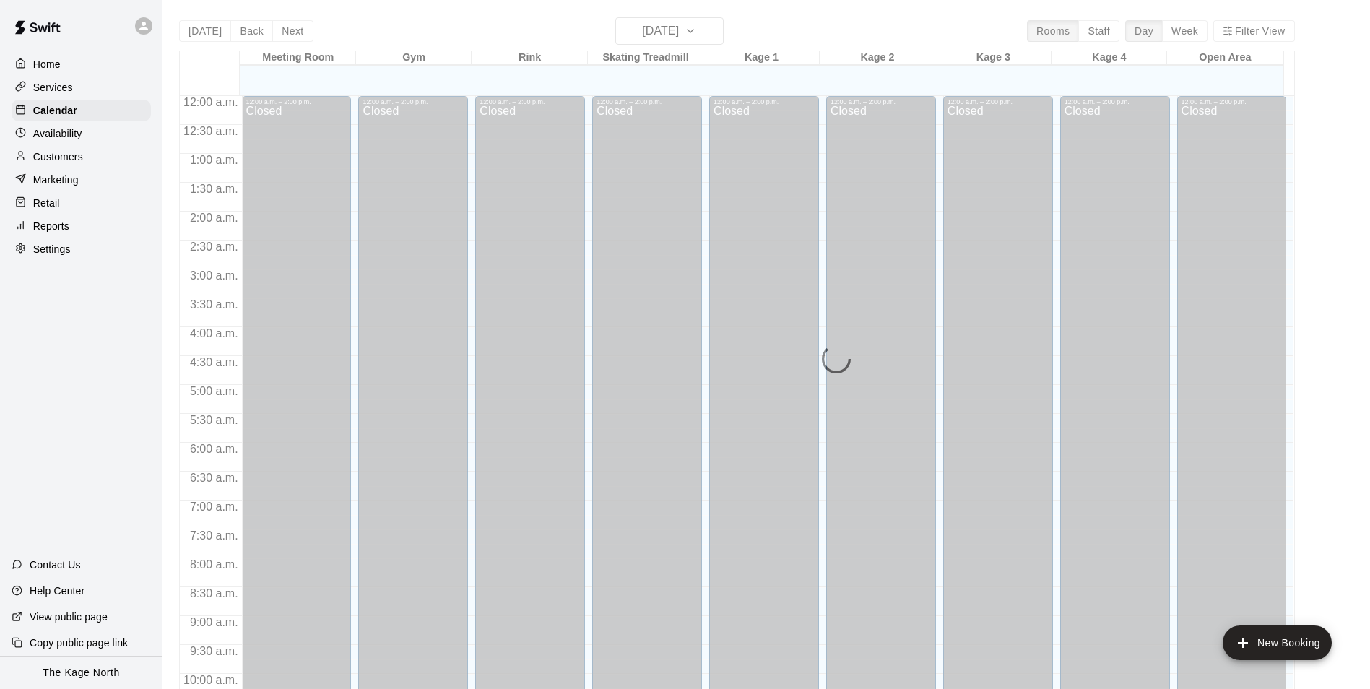
scroll to position [734, 0]
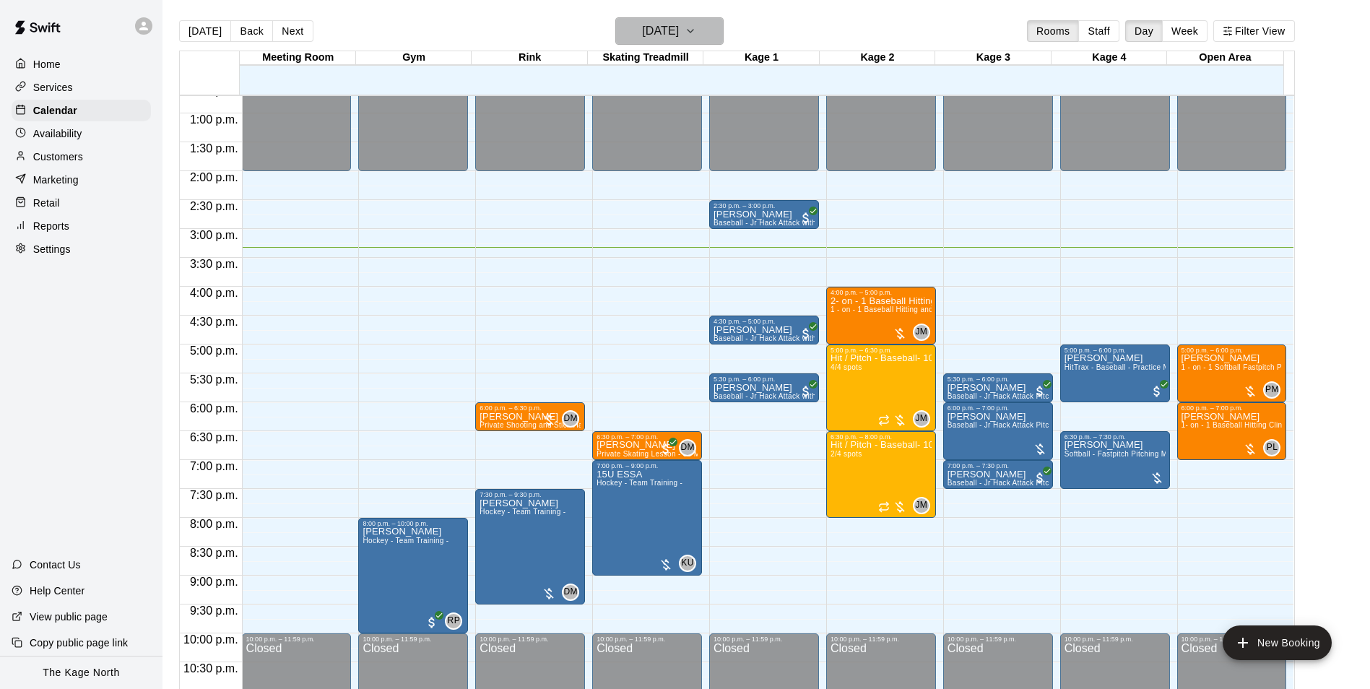
click at [679, 40] on h6 "[DATE]" at bounding box center [660, 31] width 37 height 20
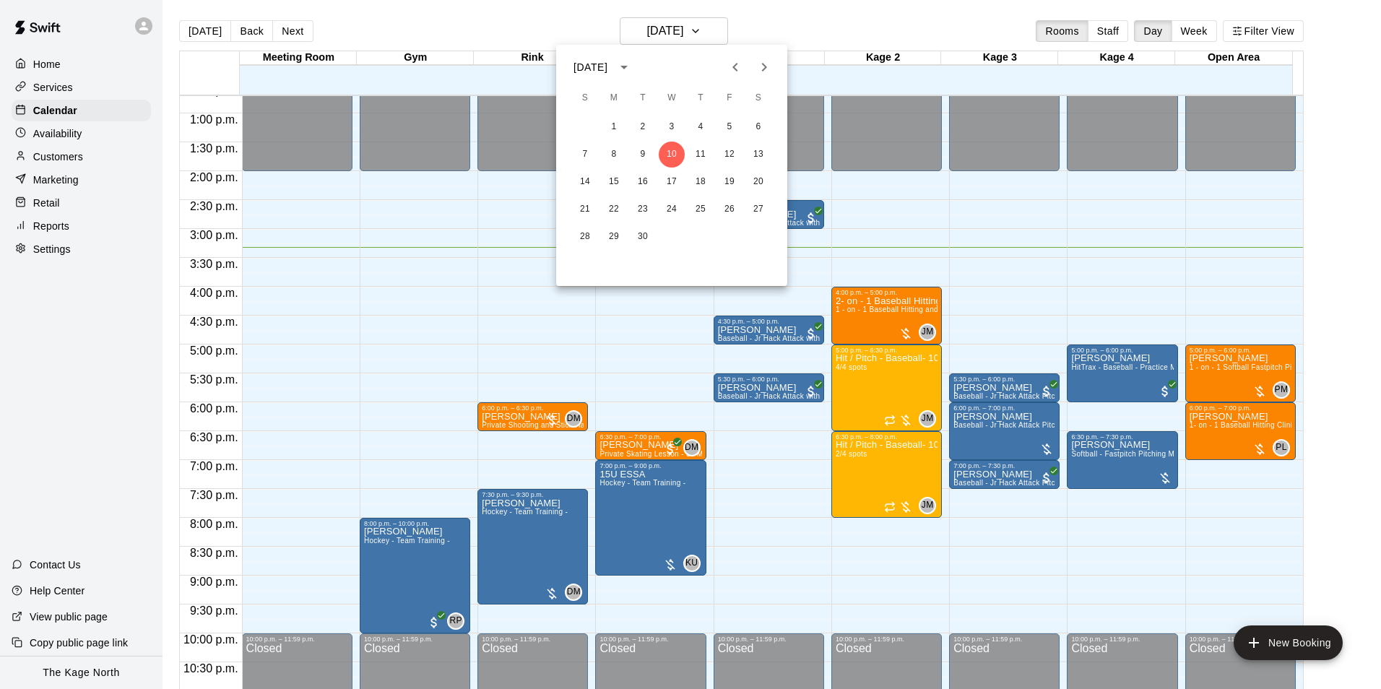
drag, startPoint x: 799, startPoint y: 26, endPoint x: 695, endPoint y: 25, distance: 104.0
click at [799, 25] on div at bounding box center [690, 344] width 1381 height 689
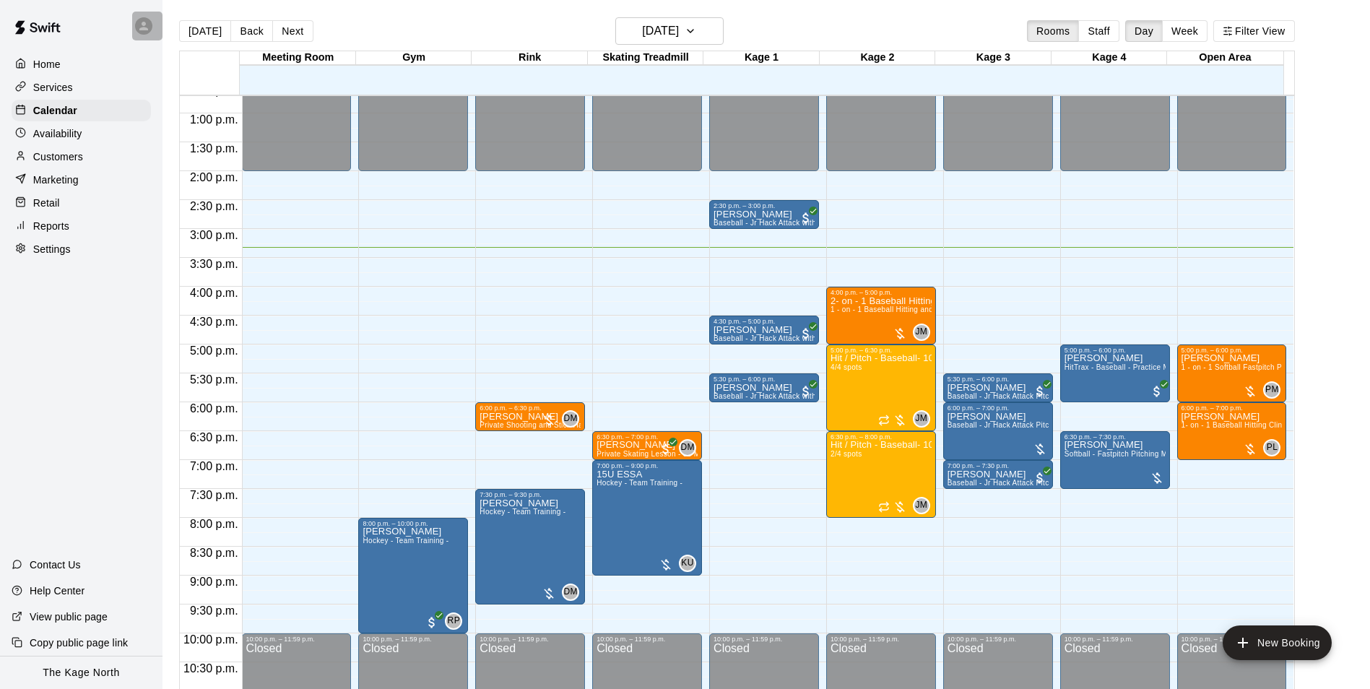
click at [138, 27] on icon at bounding box center [143, 25] width 13 height 13
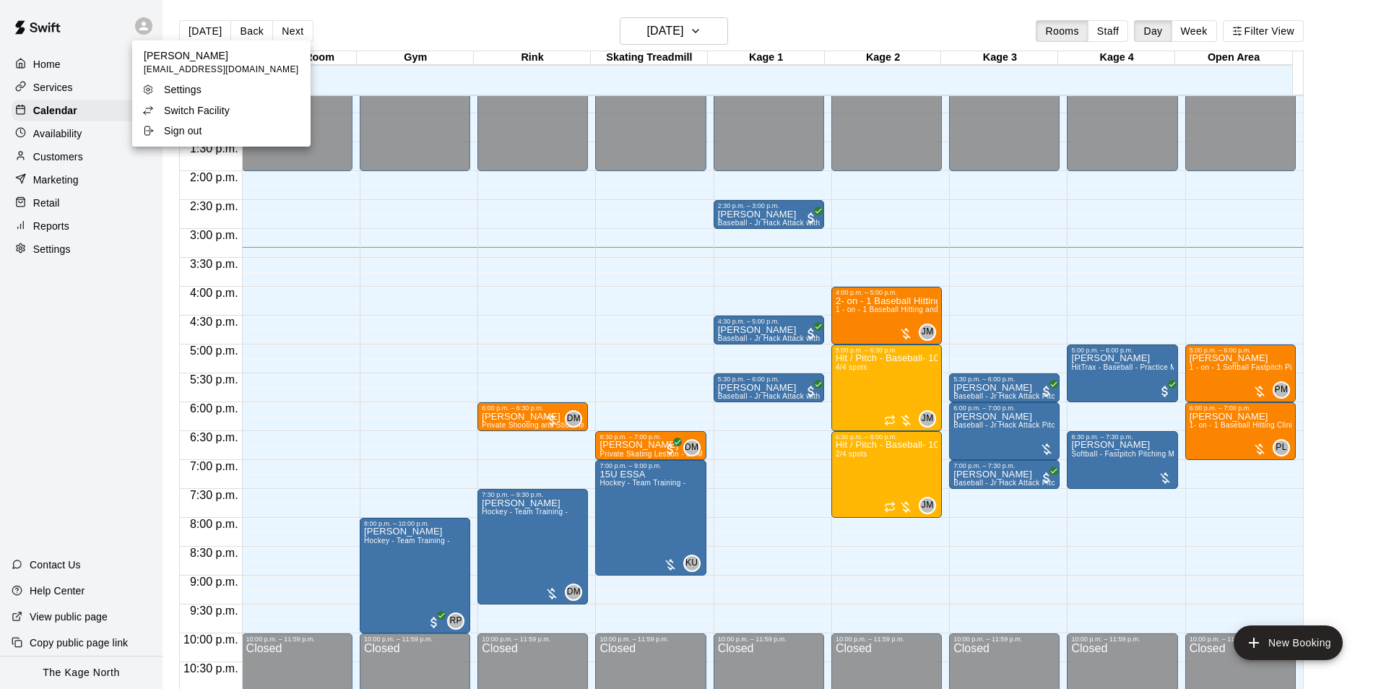
click at [204, 107] on p "Switch Facility" at bounding box center [197, 110] width 66 height 14
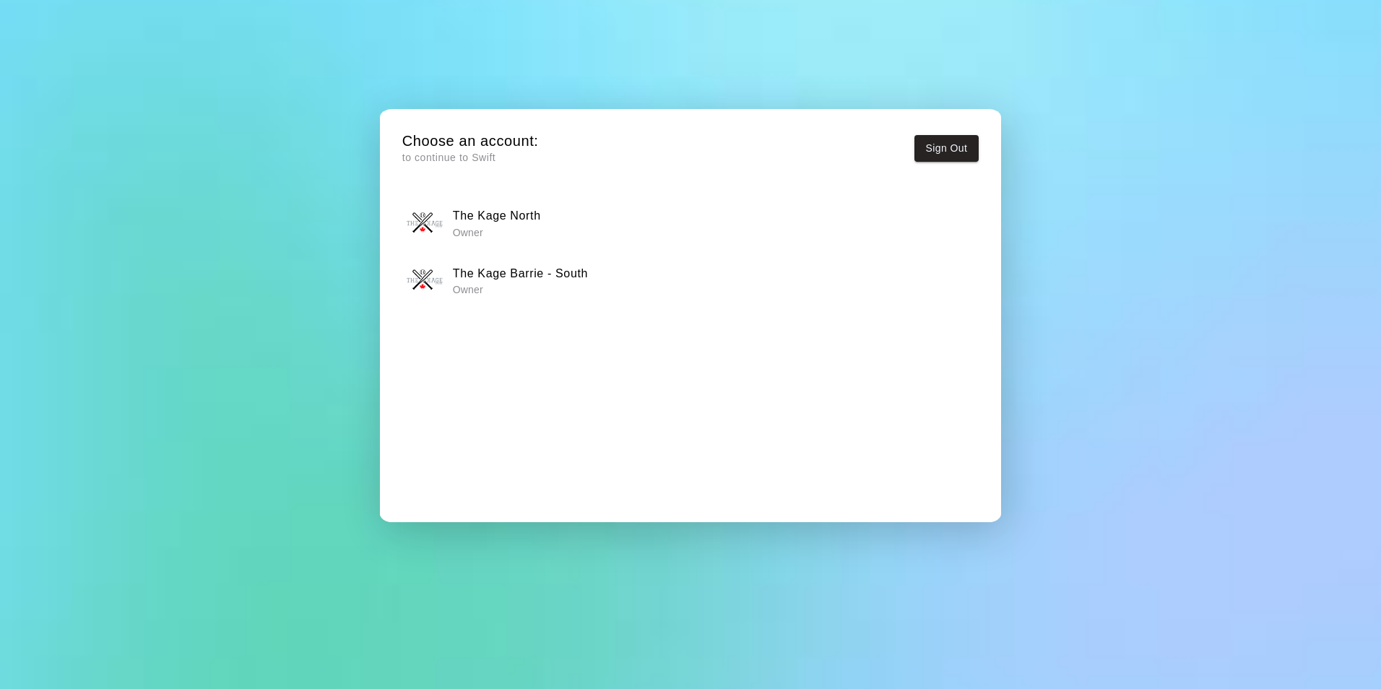
click at [529, 279] on h6 "The Kage Barrie - South" at bounding box center [520, 273] width 135 height 19
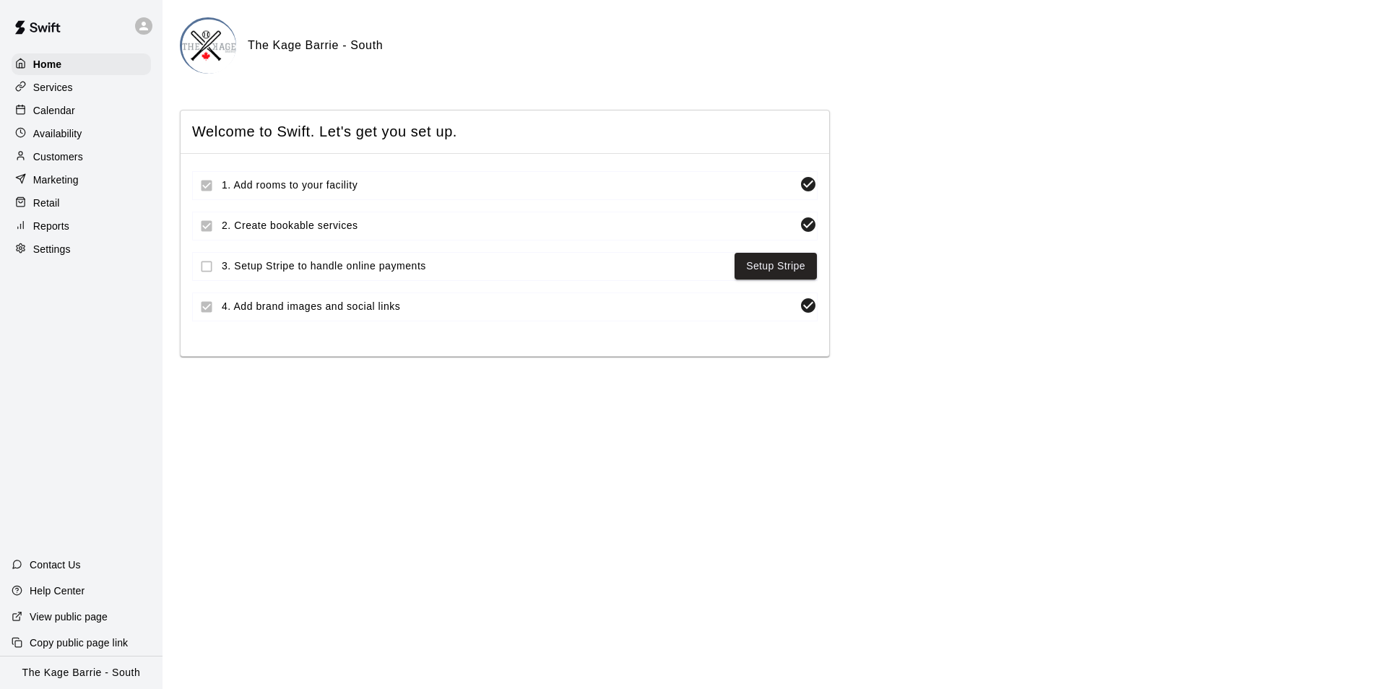
click at [64, 100] on div "Home Services Calendar Availability Customers Marketing Retail Reports Settings" at bounding box center [81, 156] width 162 height 209
click at [75, 110] on div "Calendar" at bounding box center [81, 111] width 139 height 22
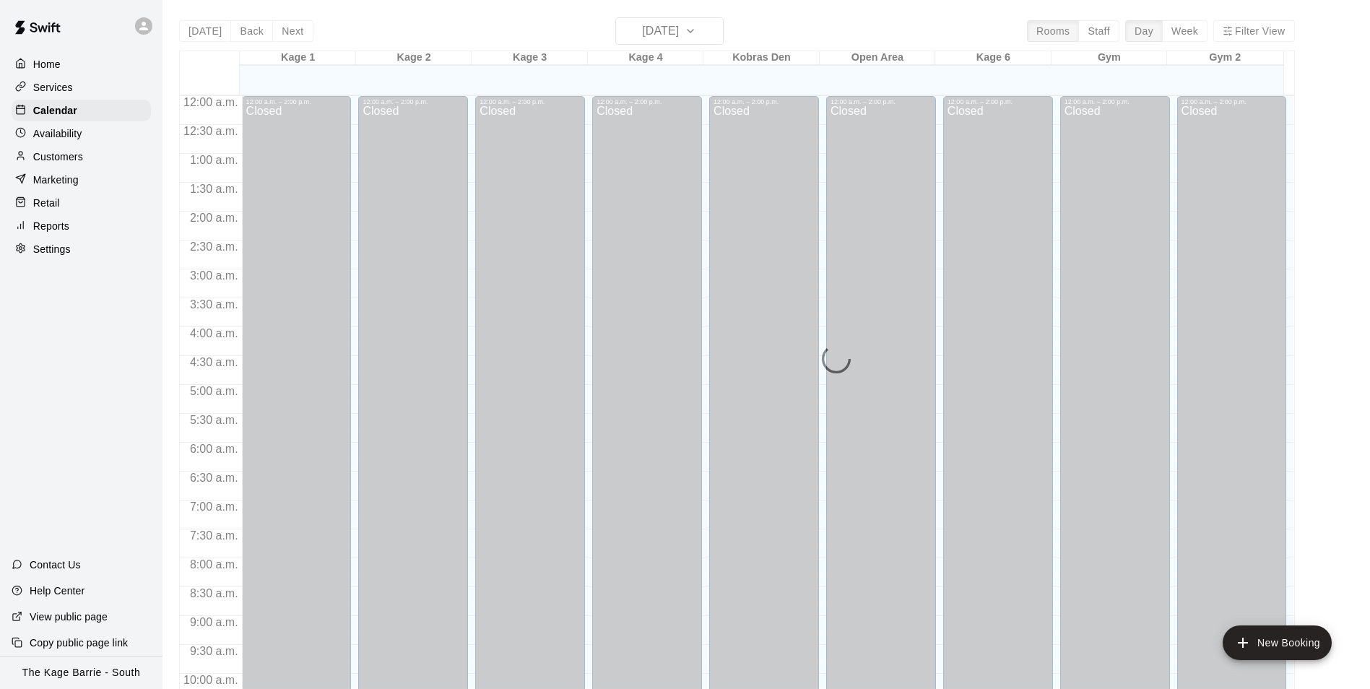
scroll to position [734, 0]
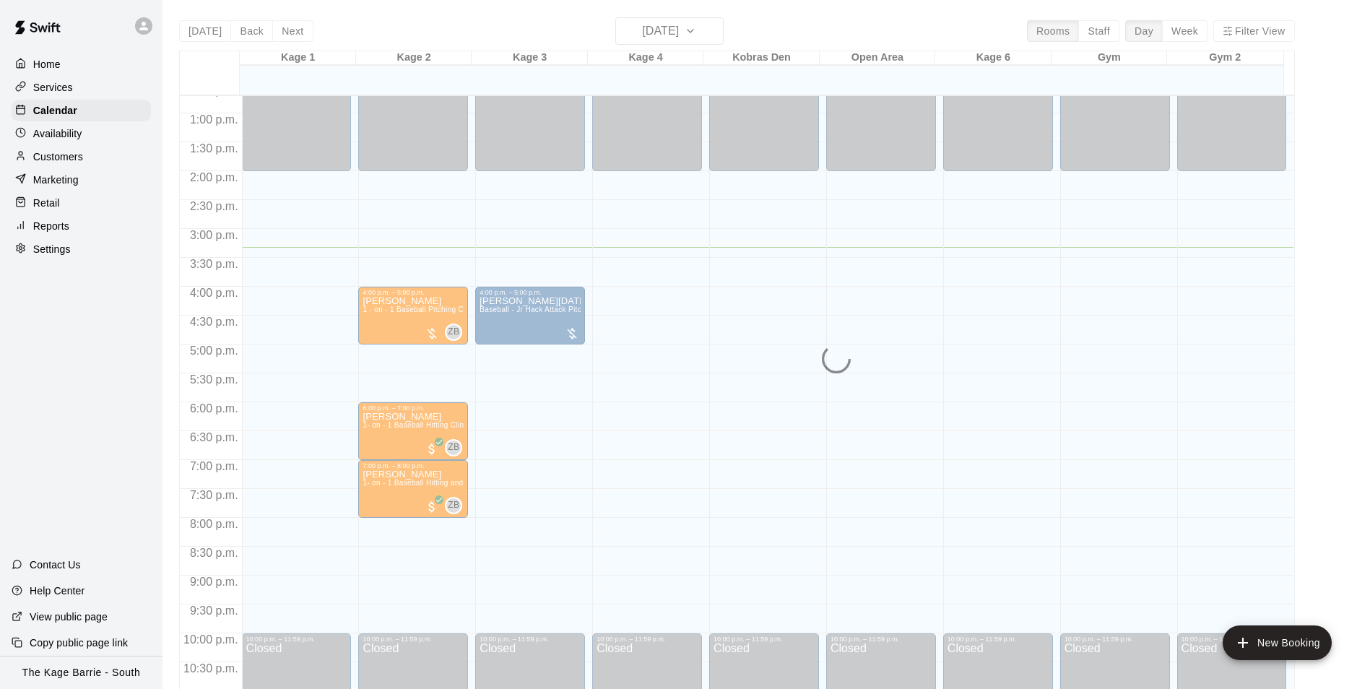
click at [695, 24] on div "Today Back Next Wednesday Sep 10 Rooms Staff Day Week Filter View Kage 1 10 Wed…" at bounding box center [737, 361] width 1116 height 689
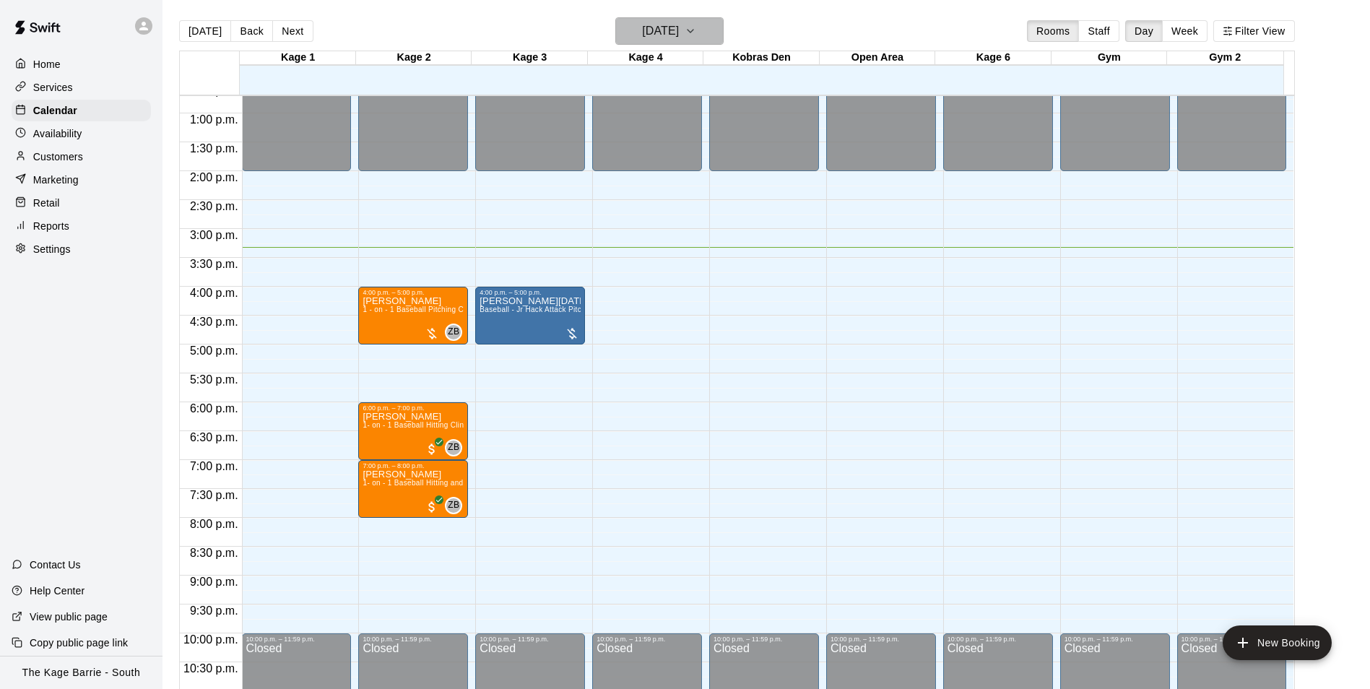
click at [679, 30] on h6 "[DATE]" at bounding box center [660, 31] width 37 height 20
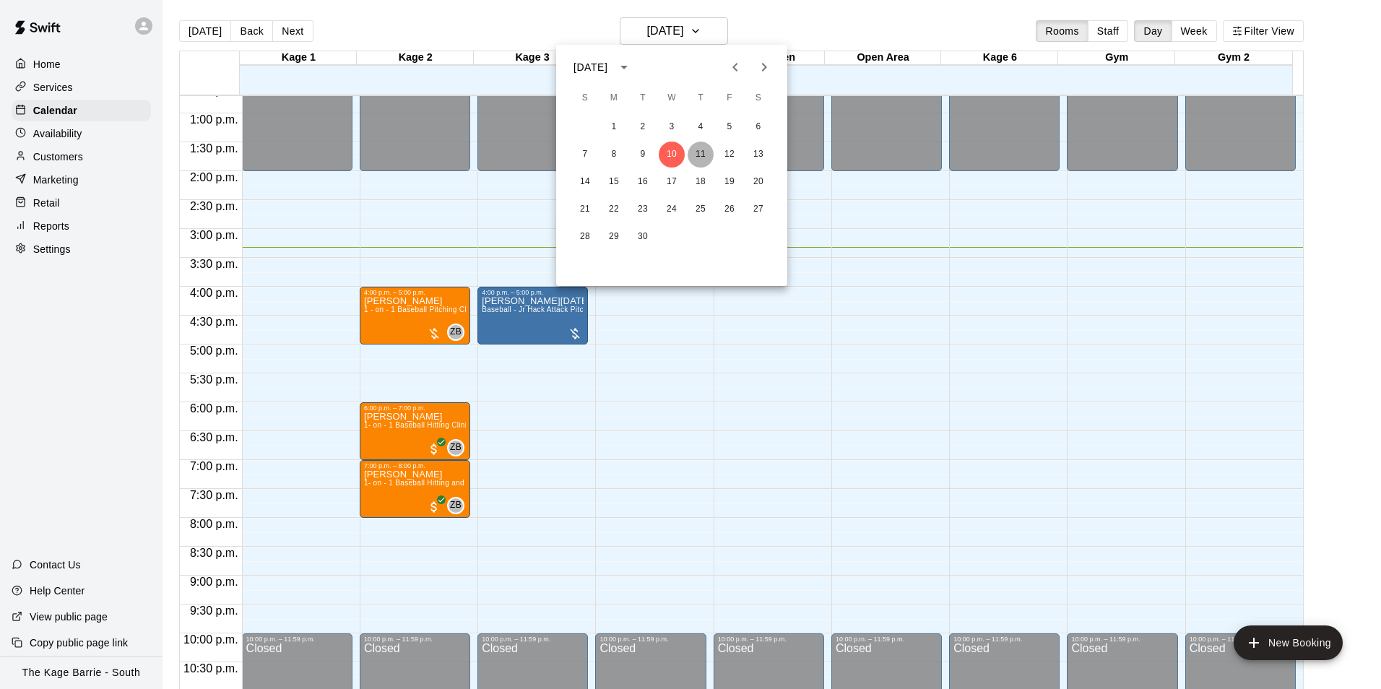
click at [703, 152] on button "11" at bounding box center [701, 155] width 26 height 26
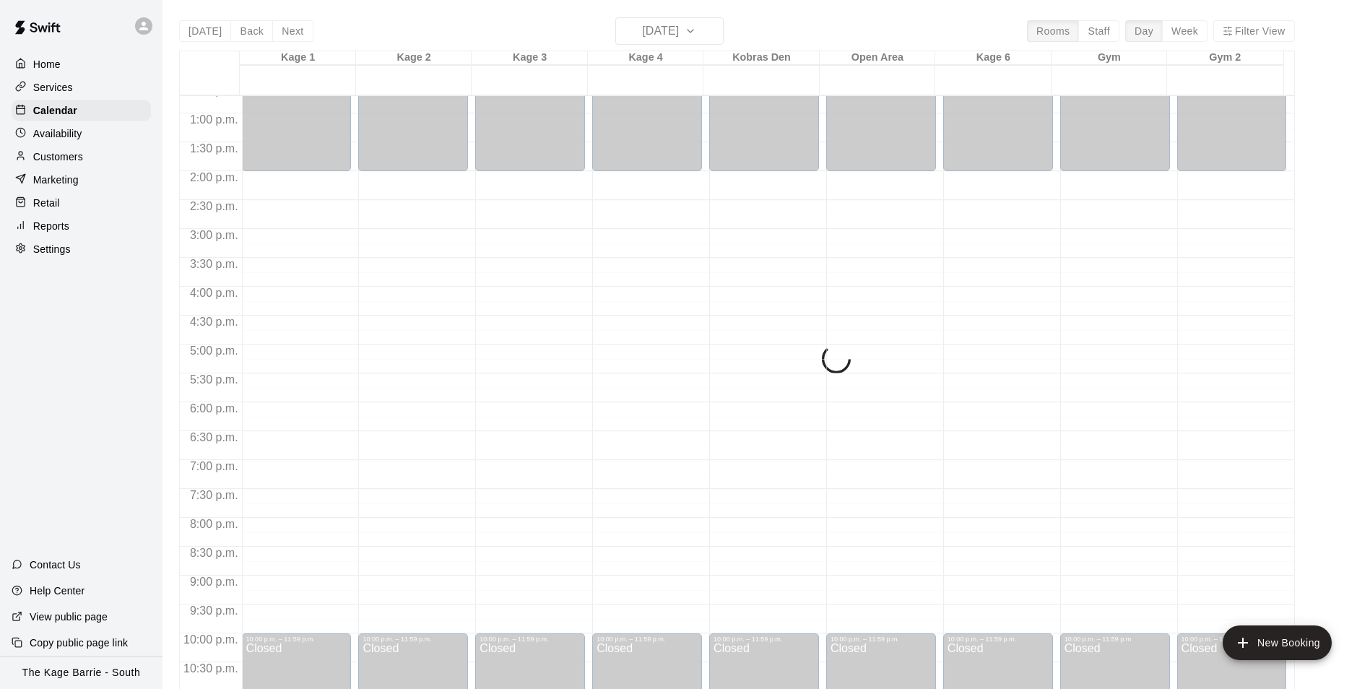
click at [61, 139] on p "Availability" at bounding box center [57, 133] width 49 height 14
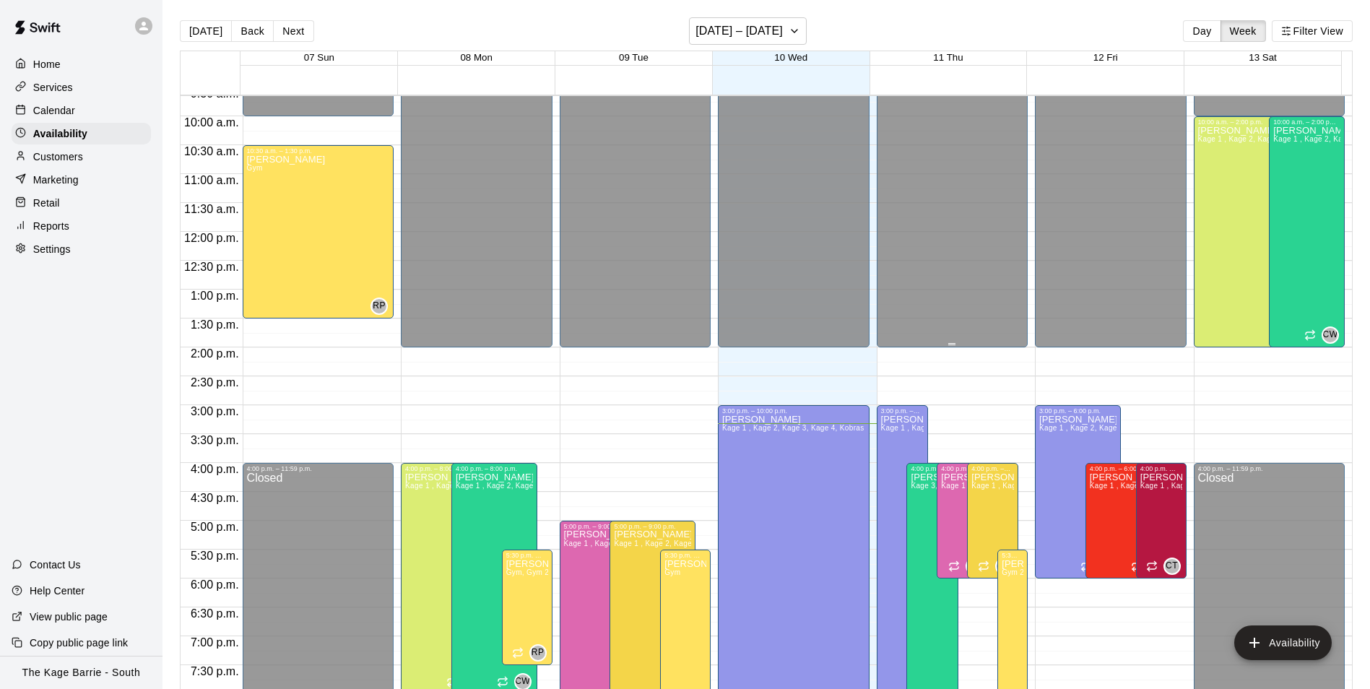
scroll to position [706, 0]
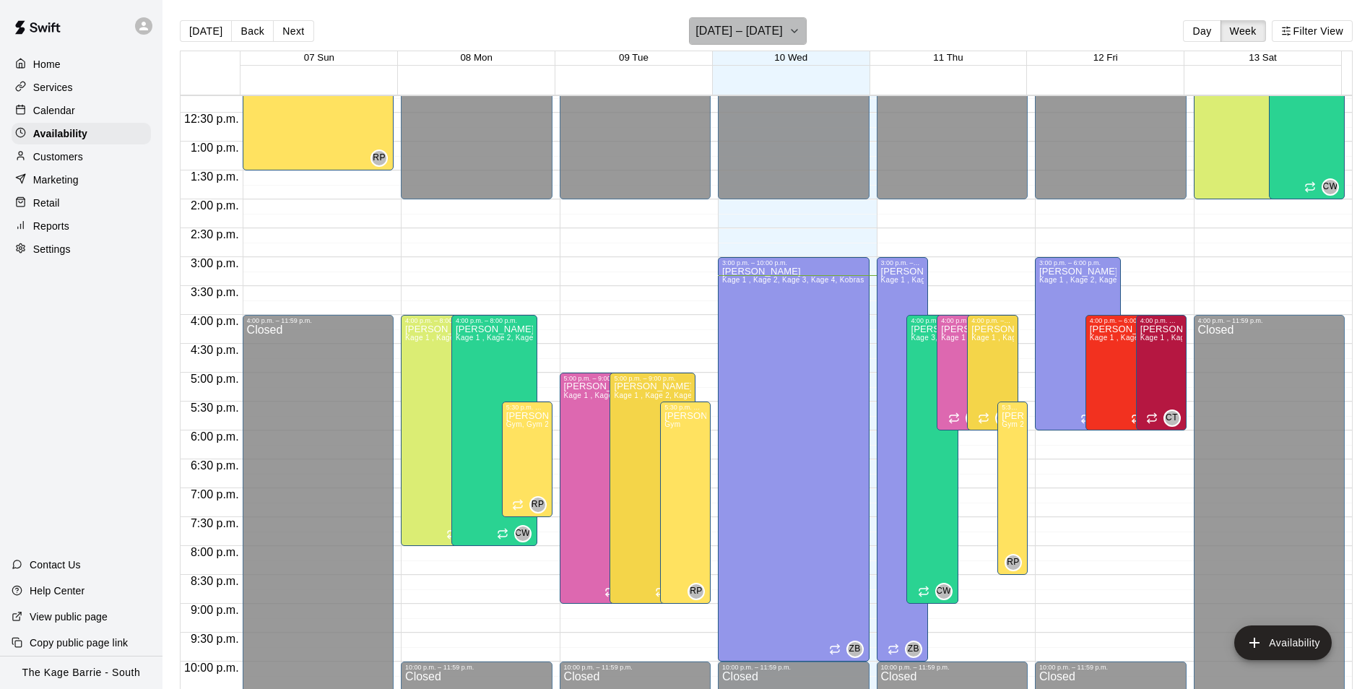
click at [767, 33] on h6 "[DATE] – [DATE]" at bounding box center [738, 31] width 87 height 20
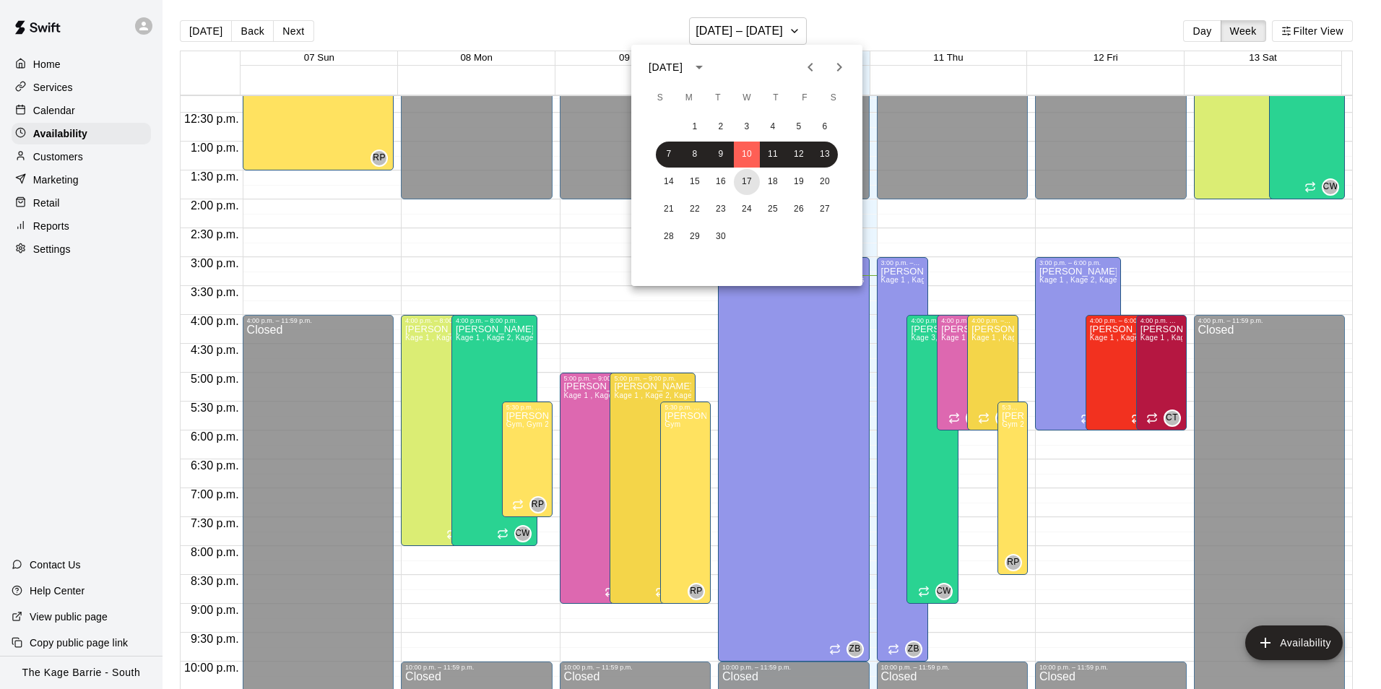
click at [743, 183] on button "17" at bounding box center [747, 182] width 26 height 26
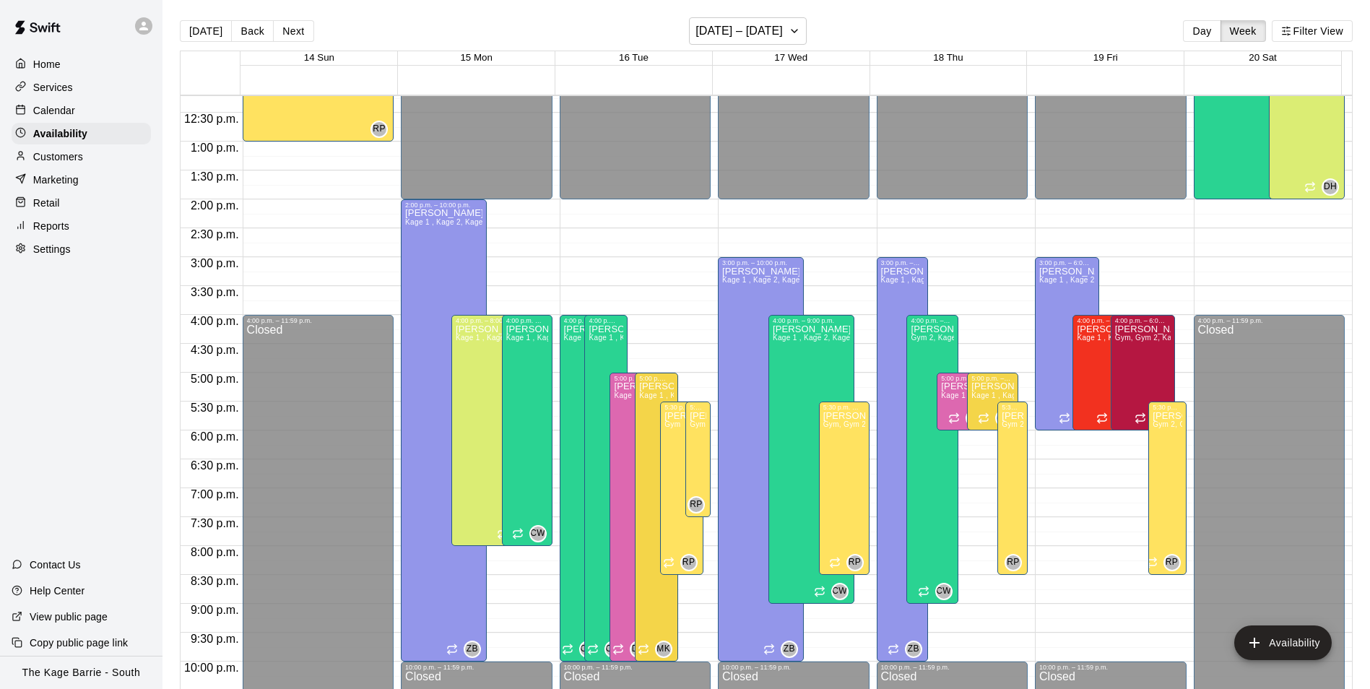
drag, startPoint x: 57, startPoint y: 110, endPoint x: 80, endPoint y: 116, distance: 23.7
click at [57, 110] on p "Calendar" at bounding box center [54, 110] width 42 height 14
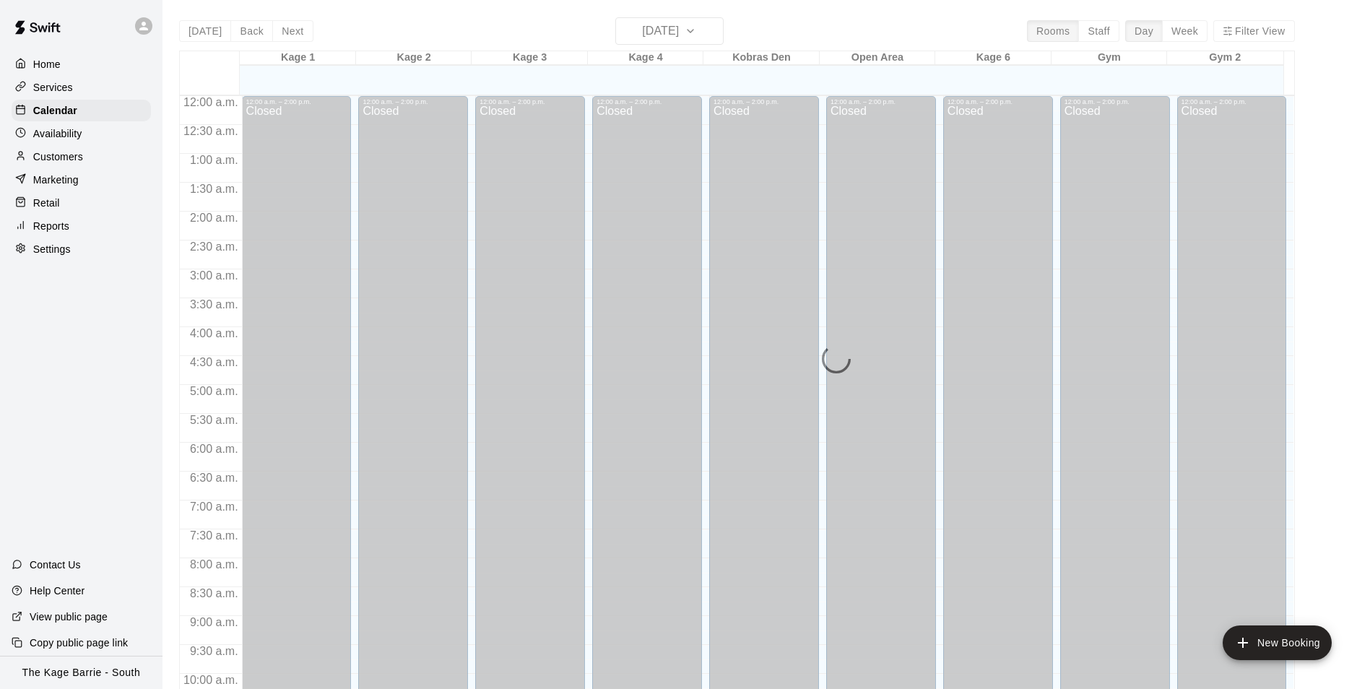
scroll to position [734, 0]
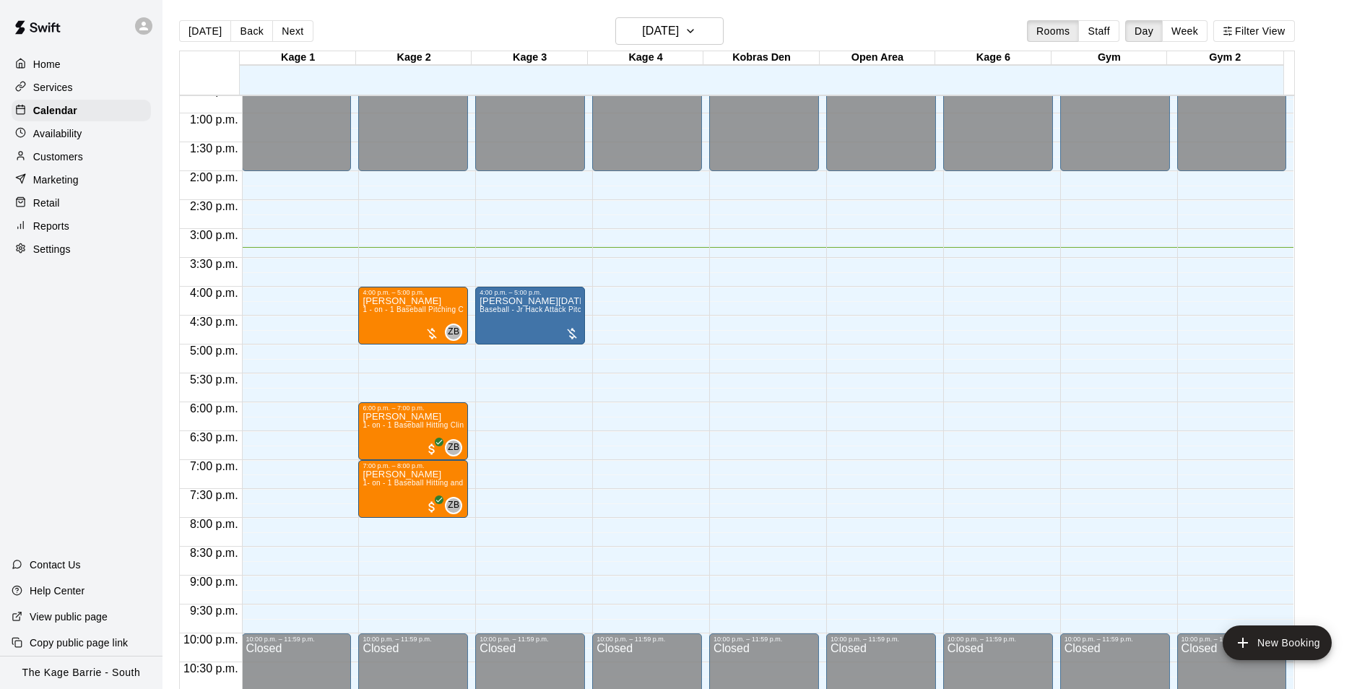
click at [64, 66] on div "Home" at bounding box center [81, 64] width 139 height 22
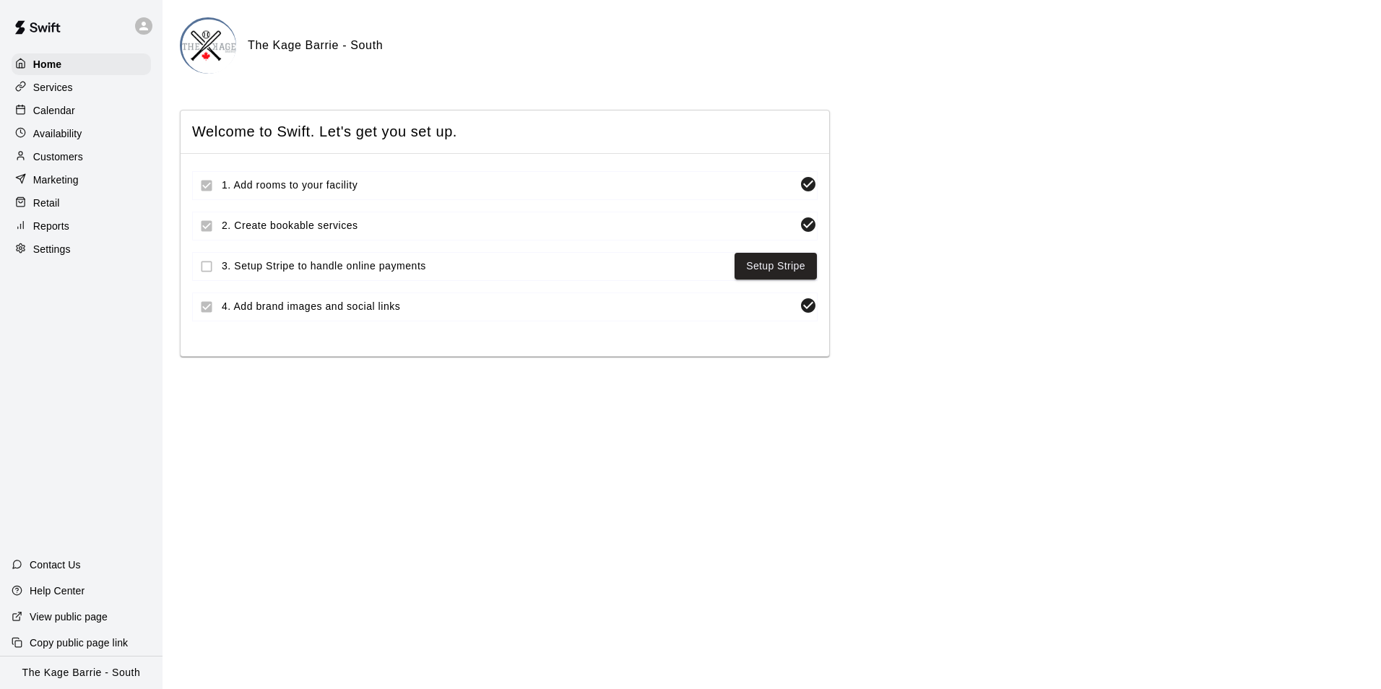
click at [62, 111] on p "Calendar" at bounding box center [54, 110] width 42 height 14
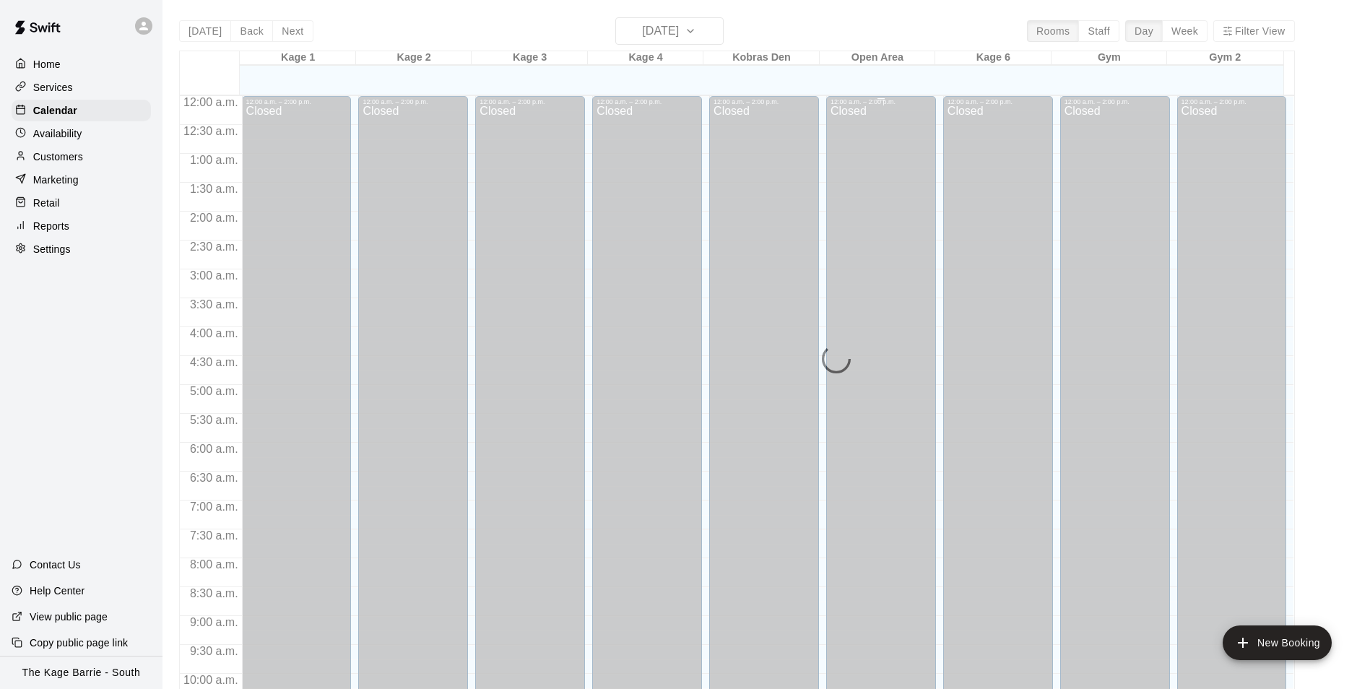
scroll to position [734, 0]
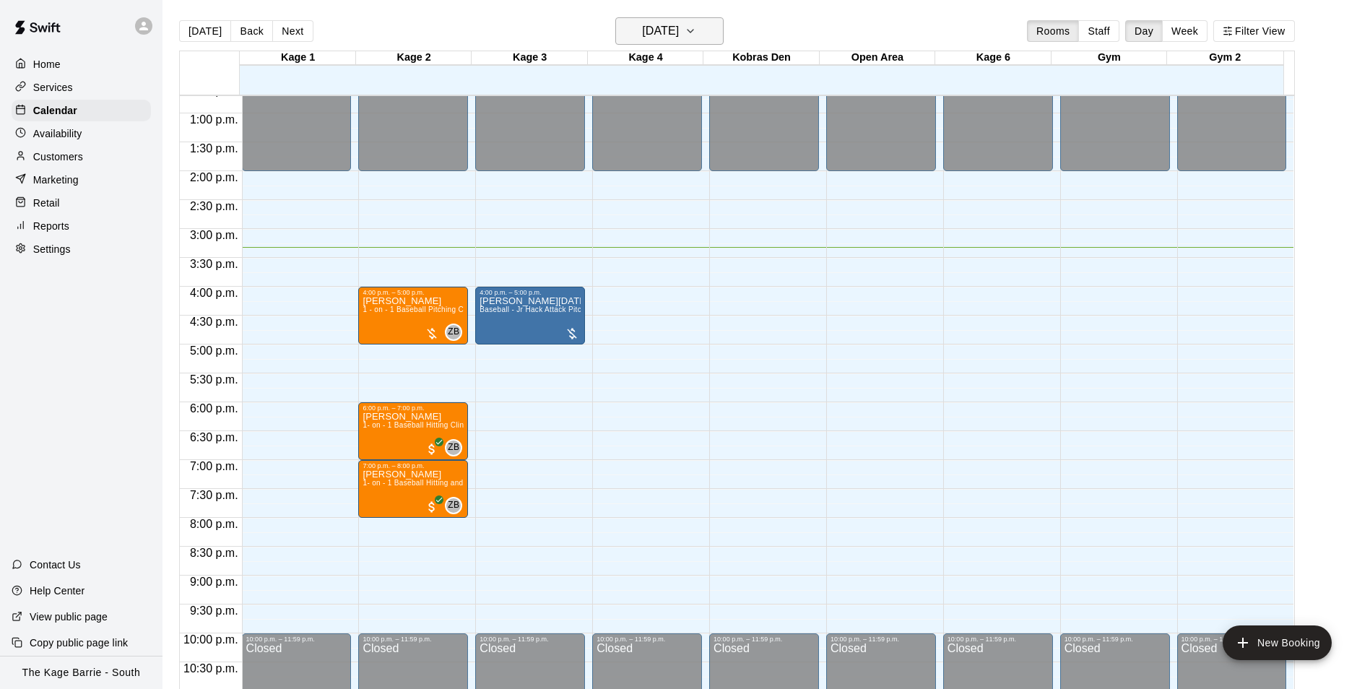
click at [679, 30] on h6 "[DATE]" at bounding box center [660, 31] width 37 height 20
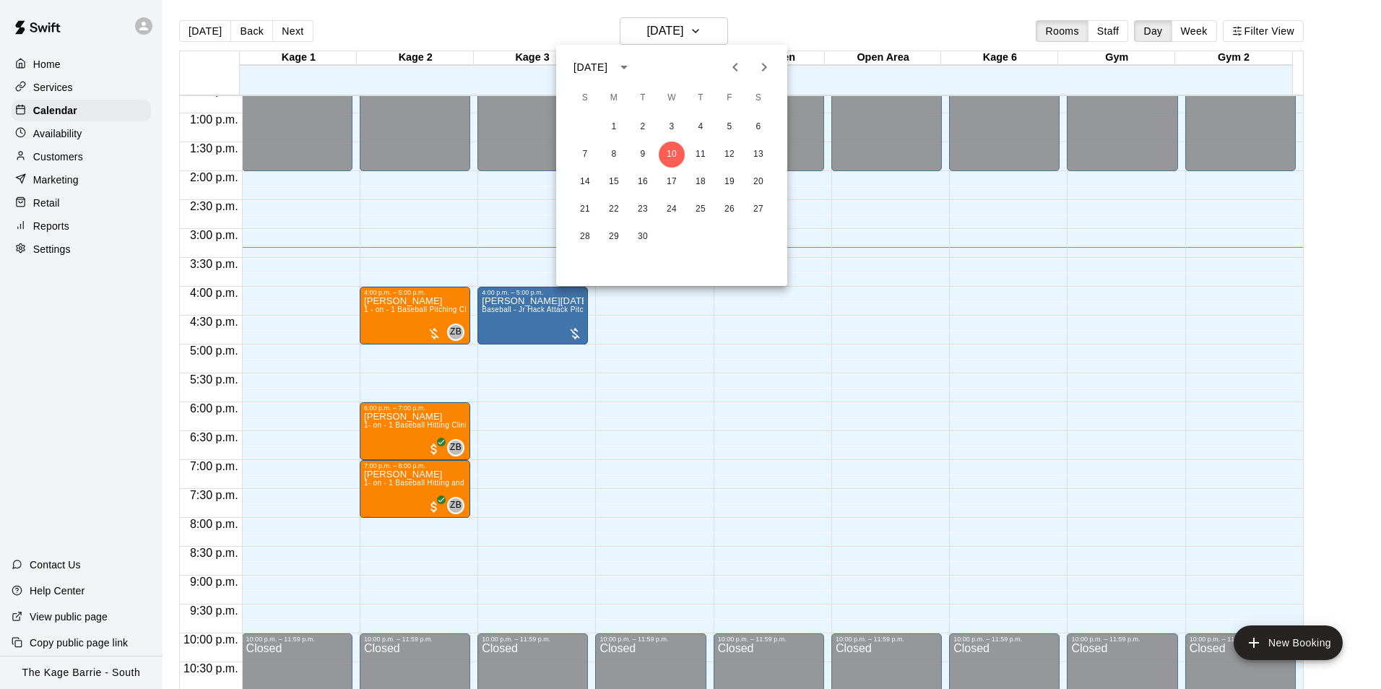
click at [800, 15] on div at bounding box center [690, 344] width 1381 height 689
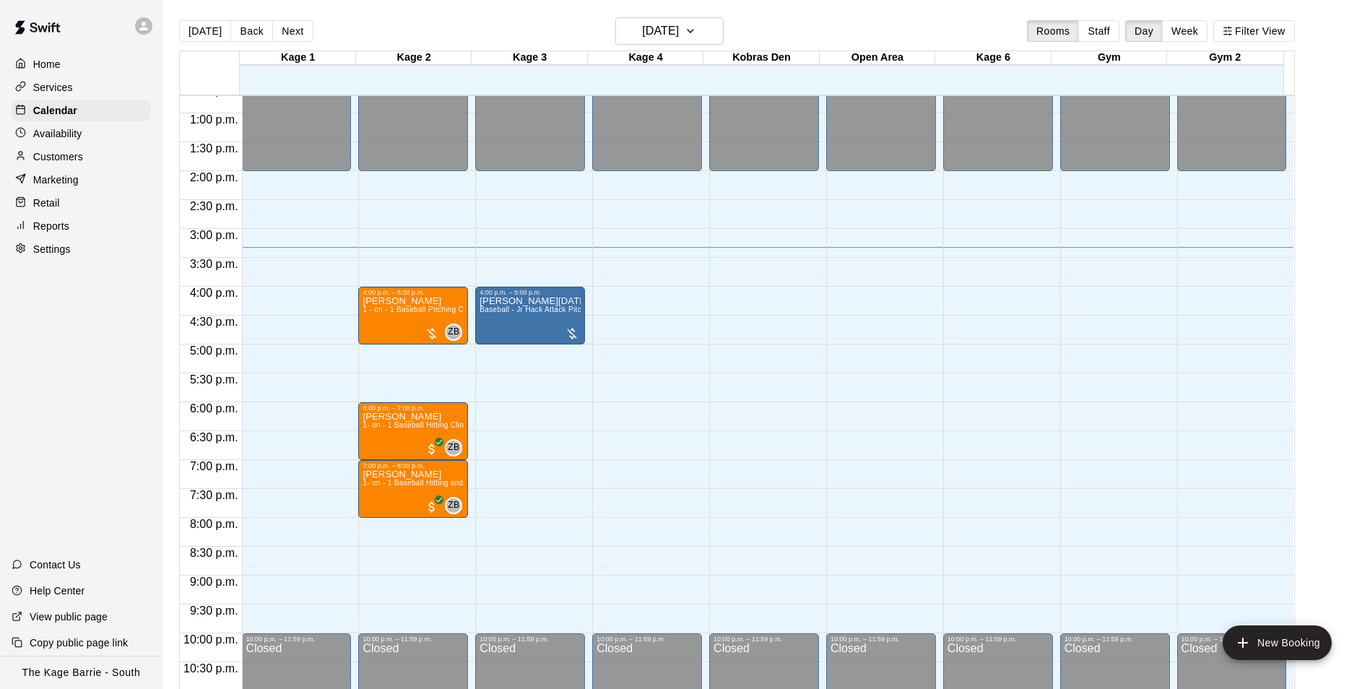
click at [144, 25] on icon at bounding box center [143, 26] width 9 height 9
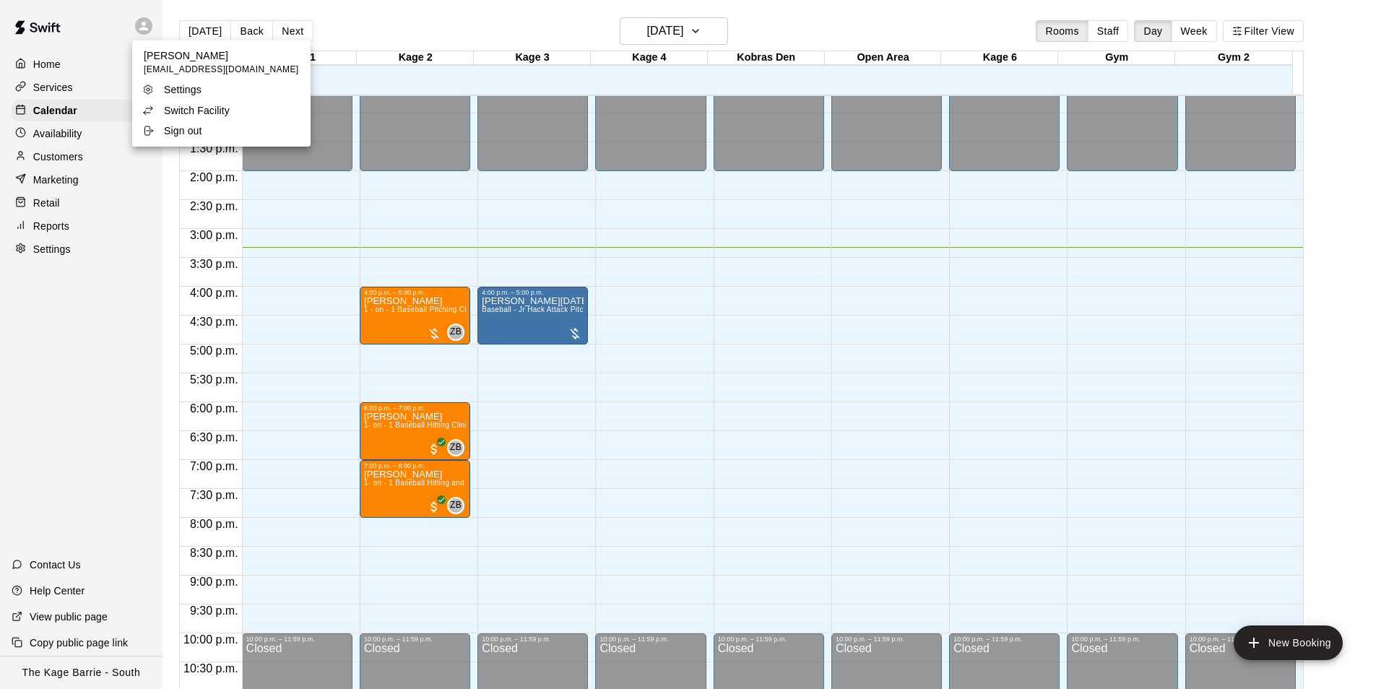
click at [204, 107] on p "Switch Facility" at bounding box center [197, 110] width 66 height 14
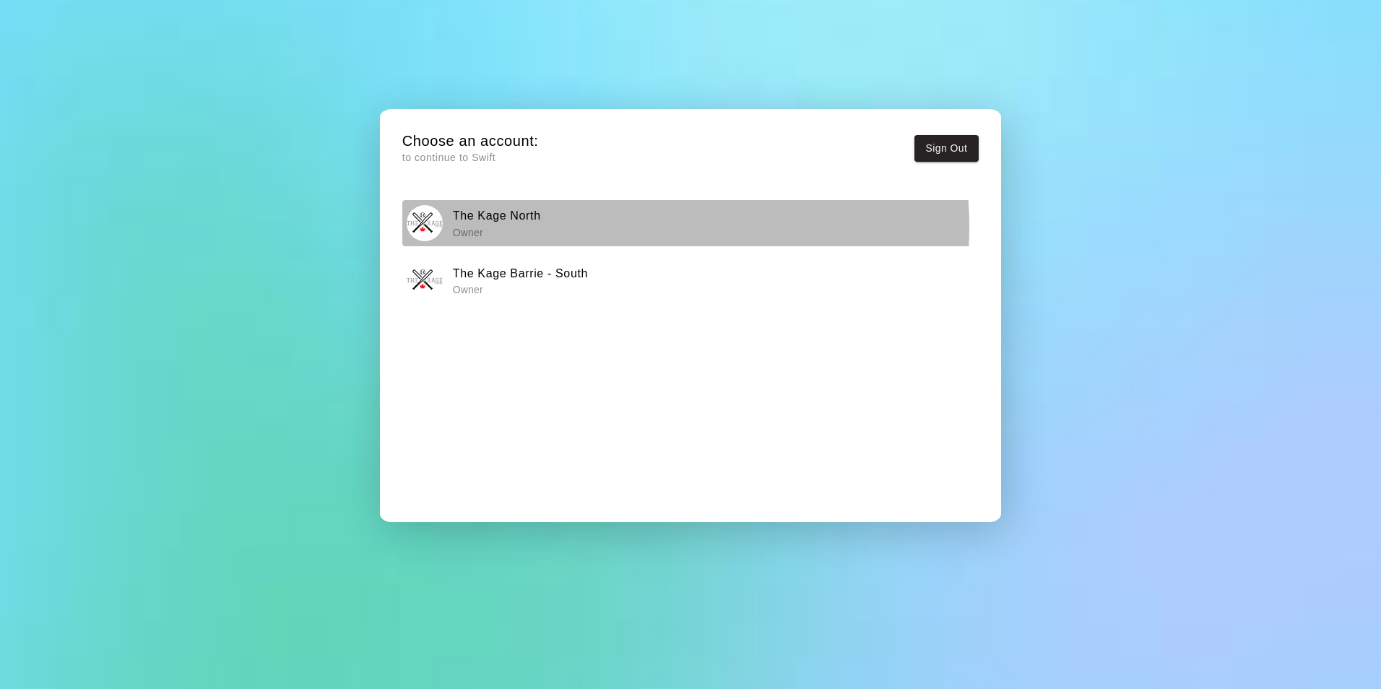
click at [576, 227] on div "The Kage North Owner" at bounding box center [690, 223] width 567 height 36
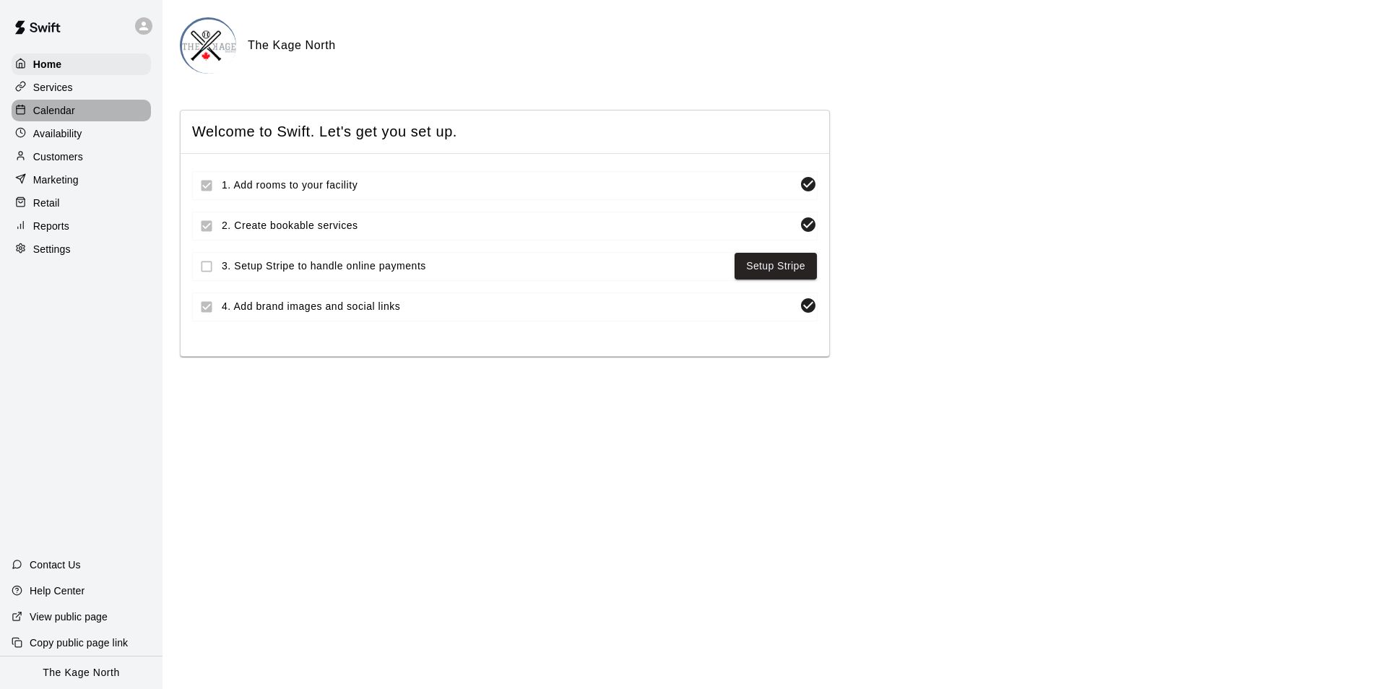
click at [33, 115] on p "Calendar" at bounding box center [54, 110] width 42 height 14
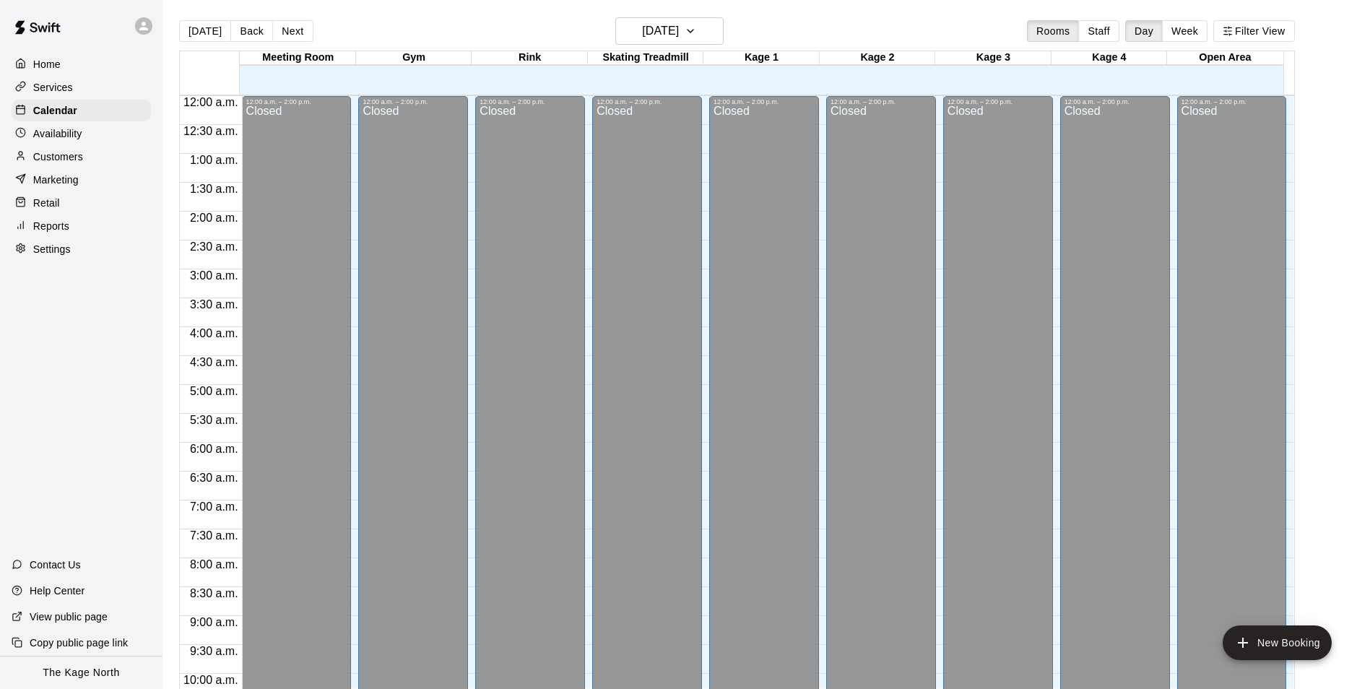
scroll to position [734, 0]
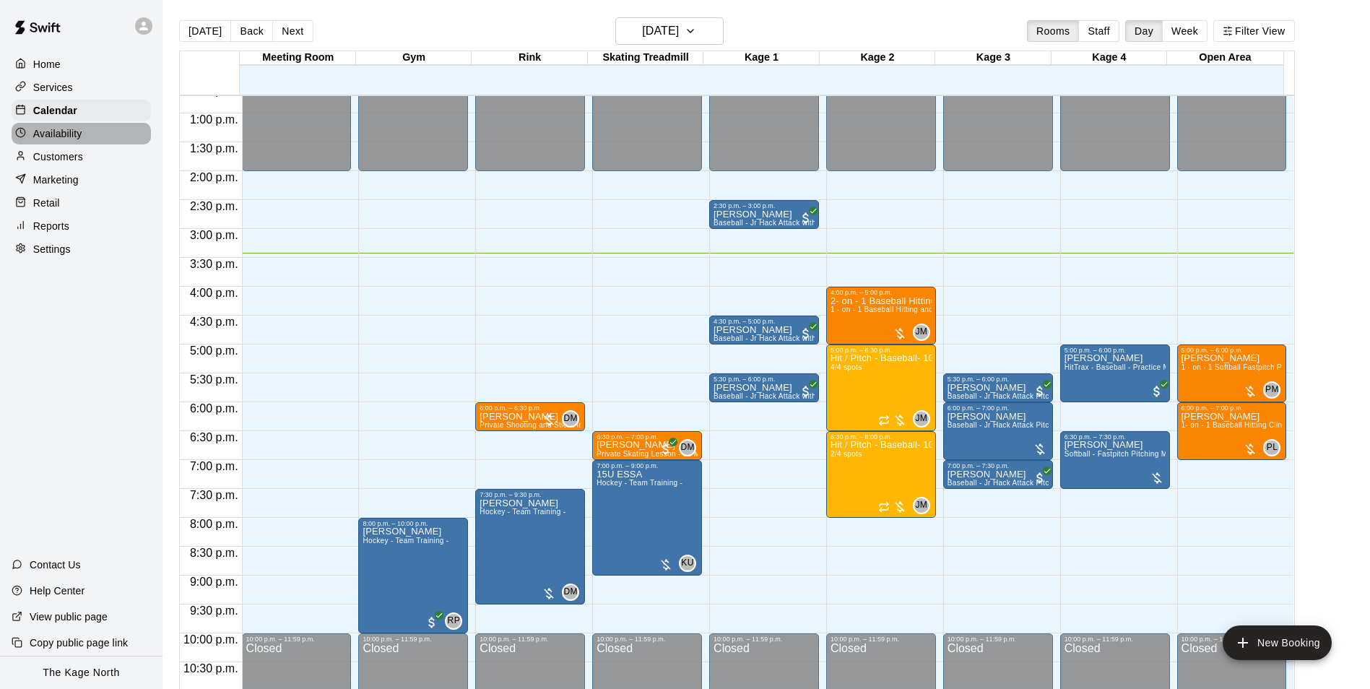
click at [69, 139] on p "Availability" at bounding box center [57, 133] width 49 height 14
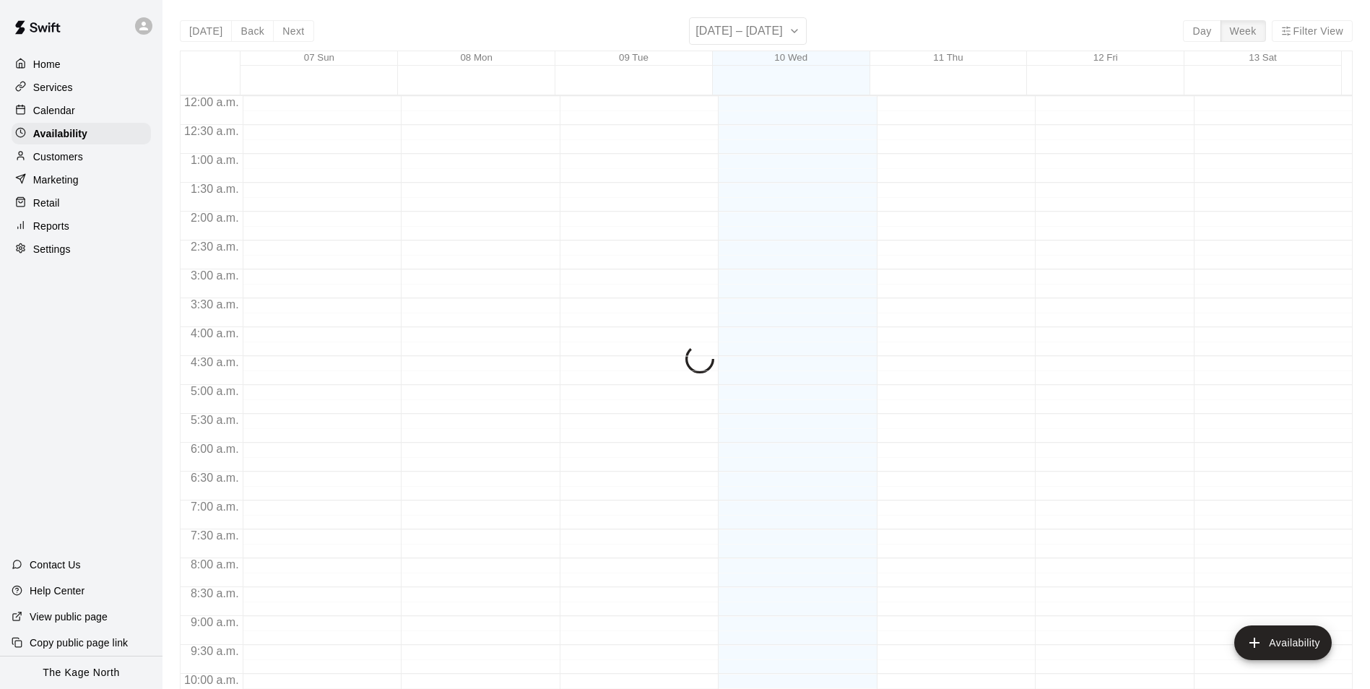
scroll to position [778, 0]
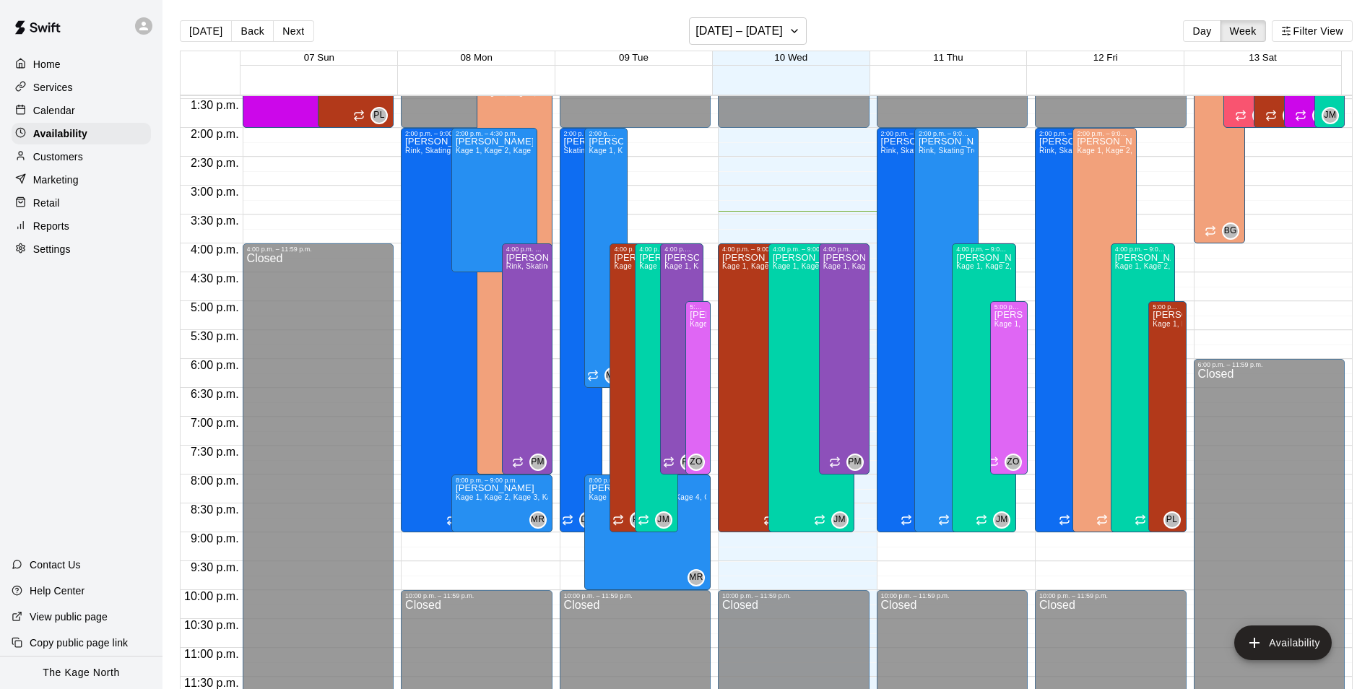
click at [64, 110] on p "Calendar" at bounding box center [54, 110] width 42 height 14
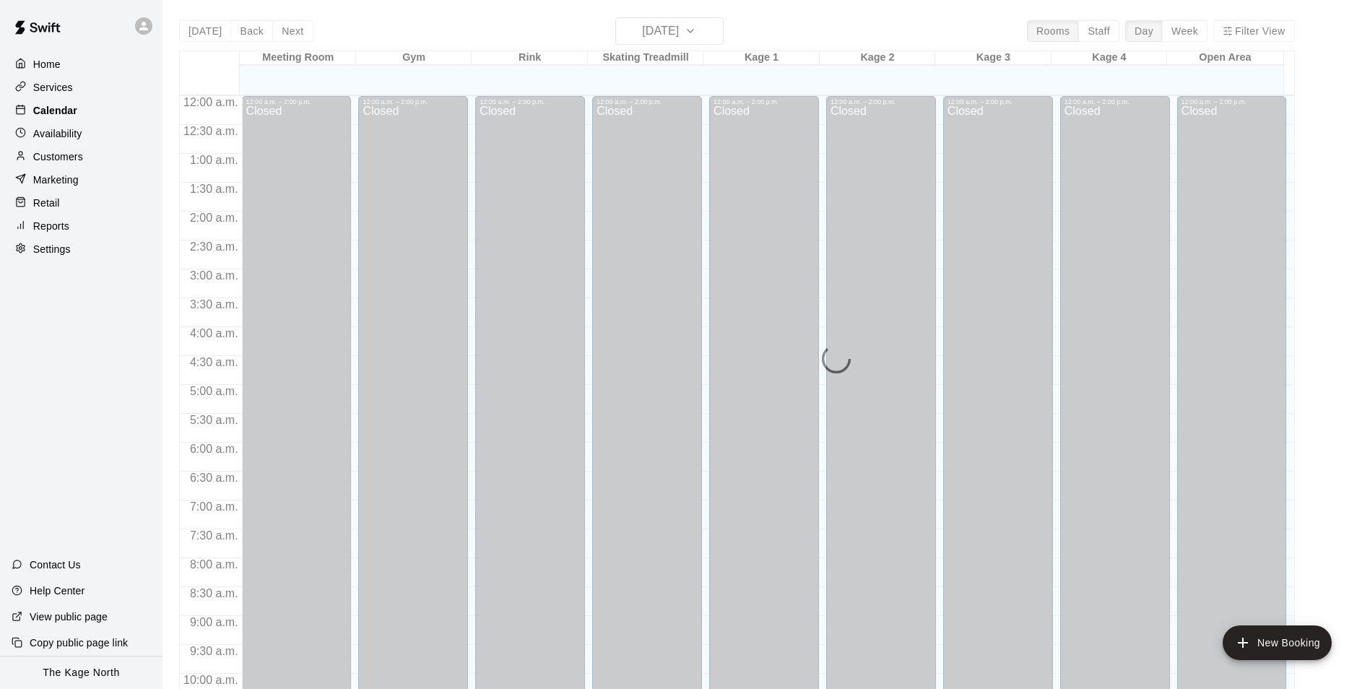
scroll to position [734, 0]
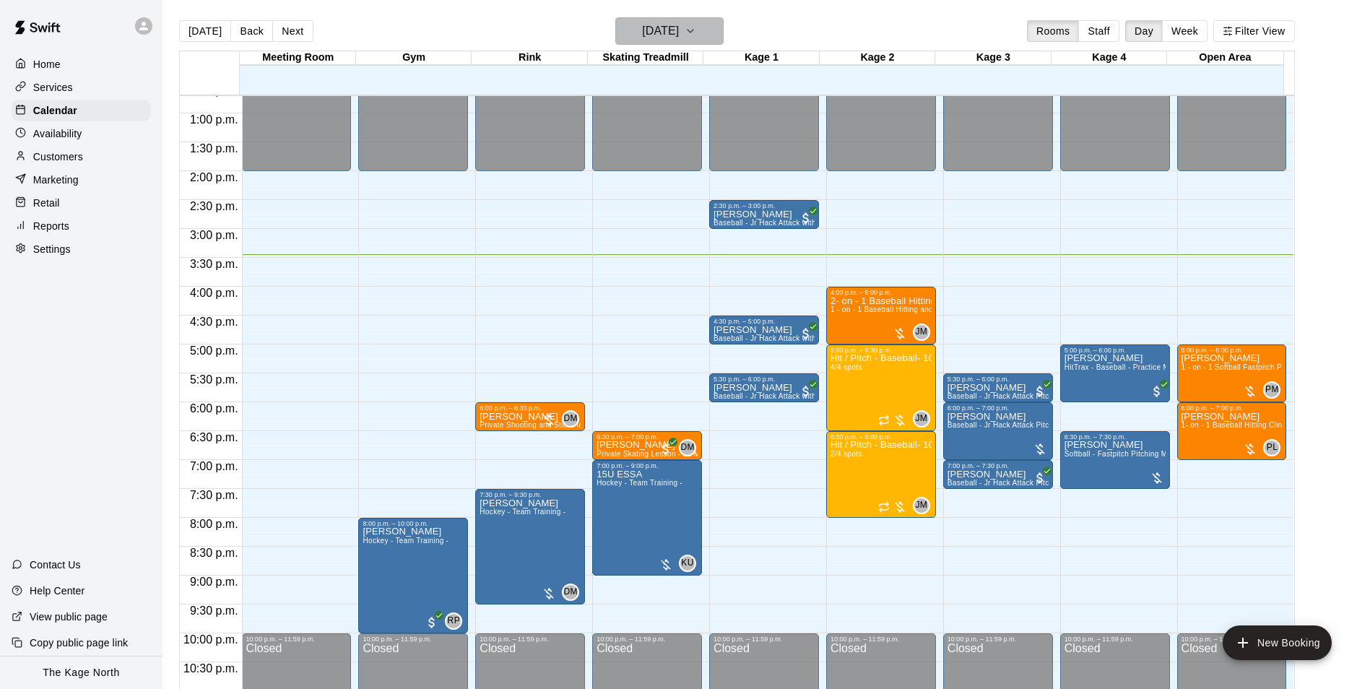
click at [679, 30] on h6 "[DATE]" at bounding box center [660, 31] width 37 height 20
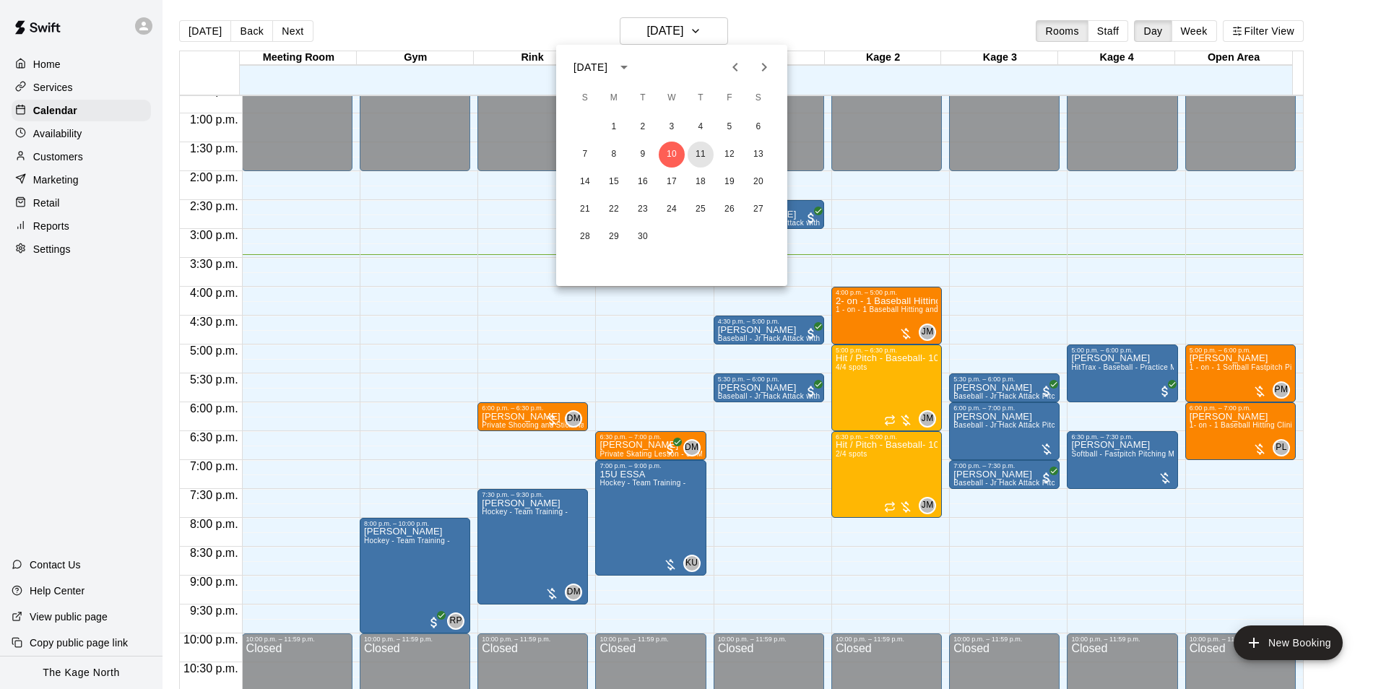
click at [698, 156] on button "11" at bounding box center [701, 155] width 26 height 26
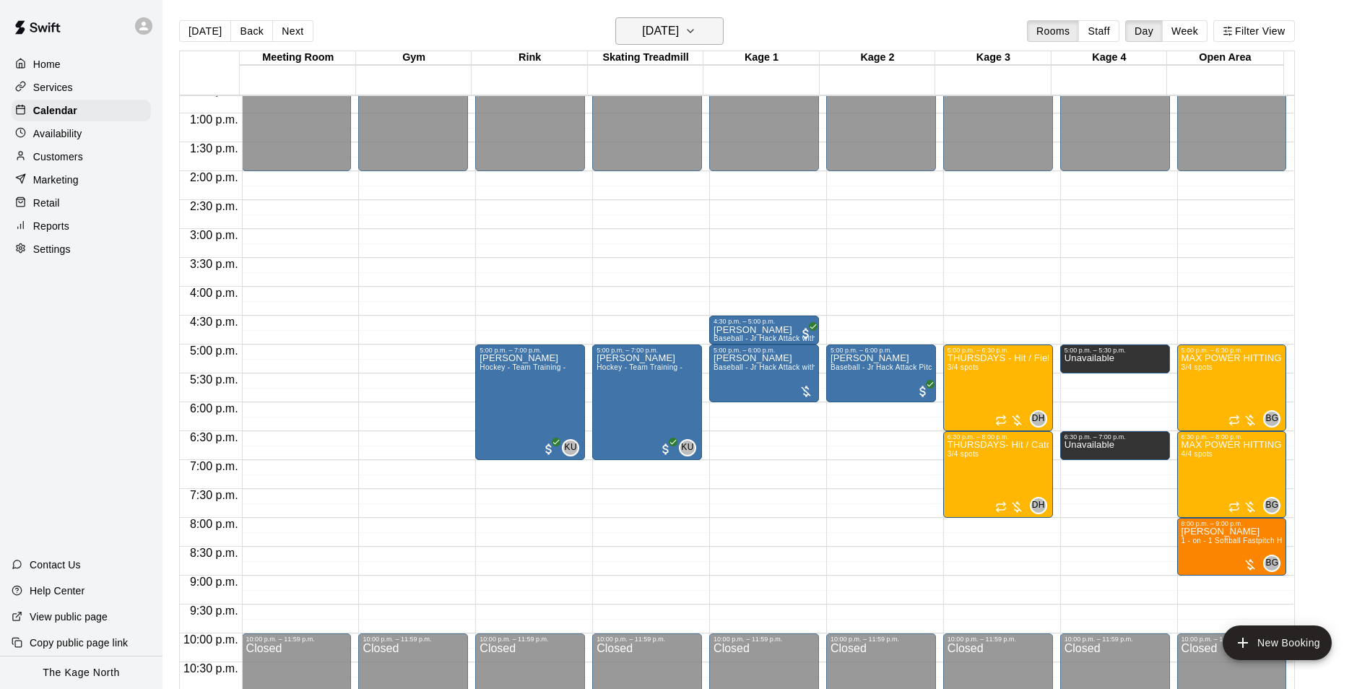
click at [679, 27] on h6 "[DATE]" at bounding box center [660, 31] width 37 height 20
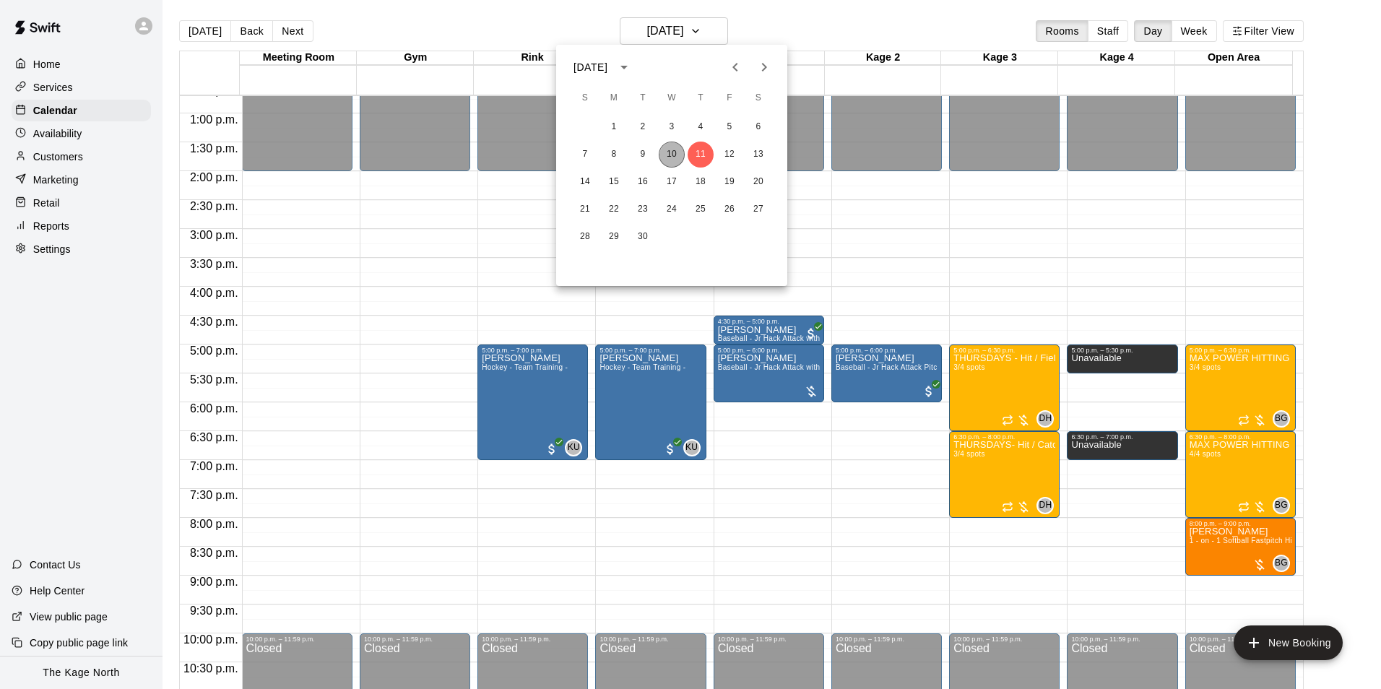
click at [666, 149] on button "10" at bounding box center [672, 155] width 26 height 26
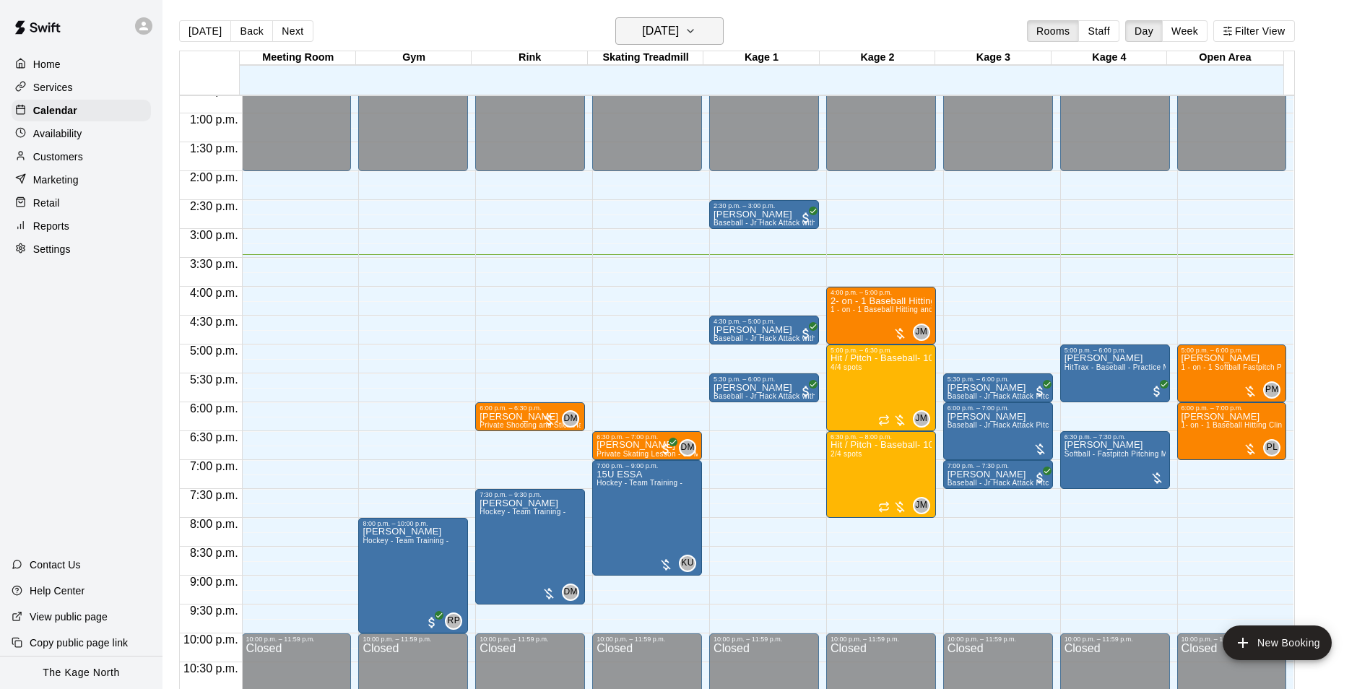
click at [675, 29] on h6 "[DATE]" at bounding box center [660, 31] width 37 height 20
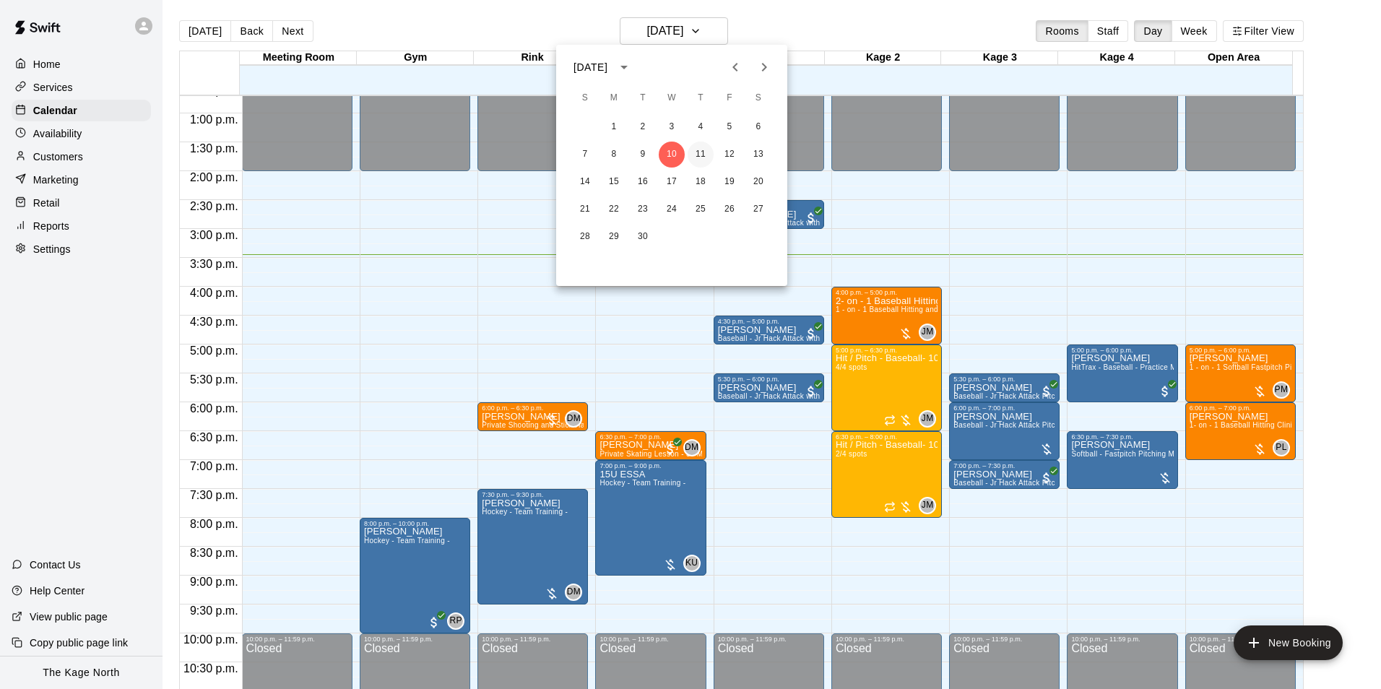
click at [692, 150] on button "11" at bounding box center [701, 155] width 26 height 26
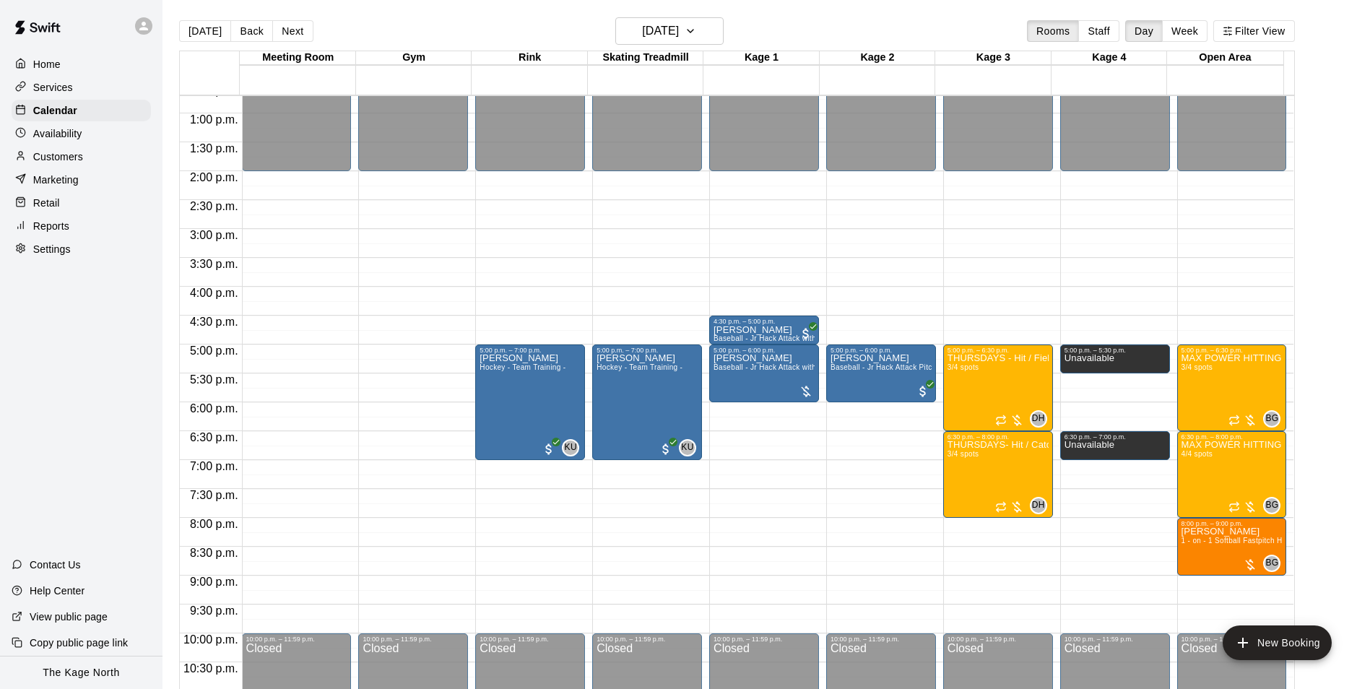
click at [58, 82] on p "Services" at bounding box center [53, 87] width 40 height 14
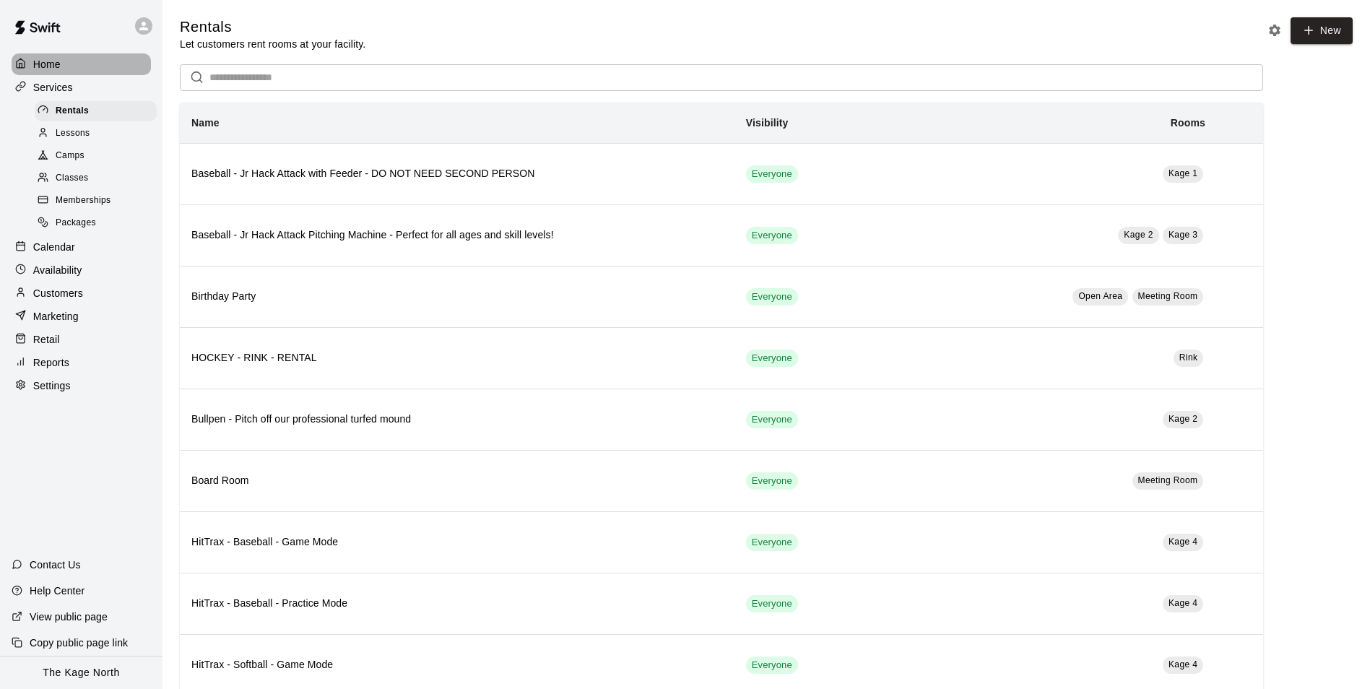
click at [49, 61] on p "Home" at bounding box center [46, 64] width 27 height 14
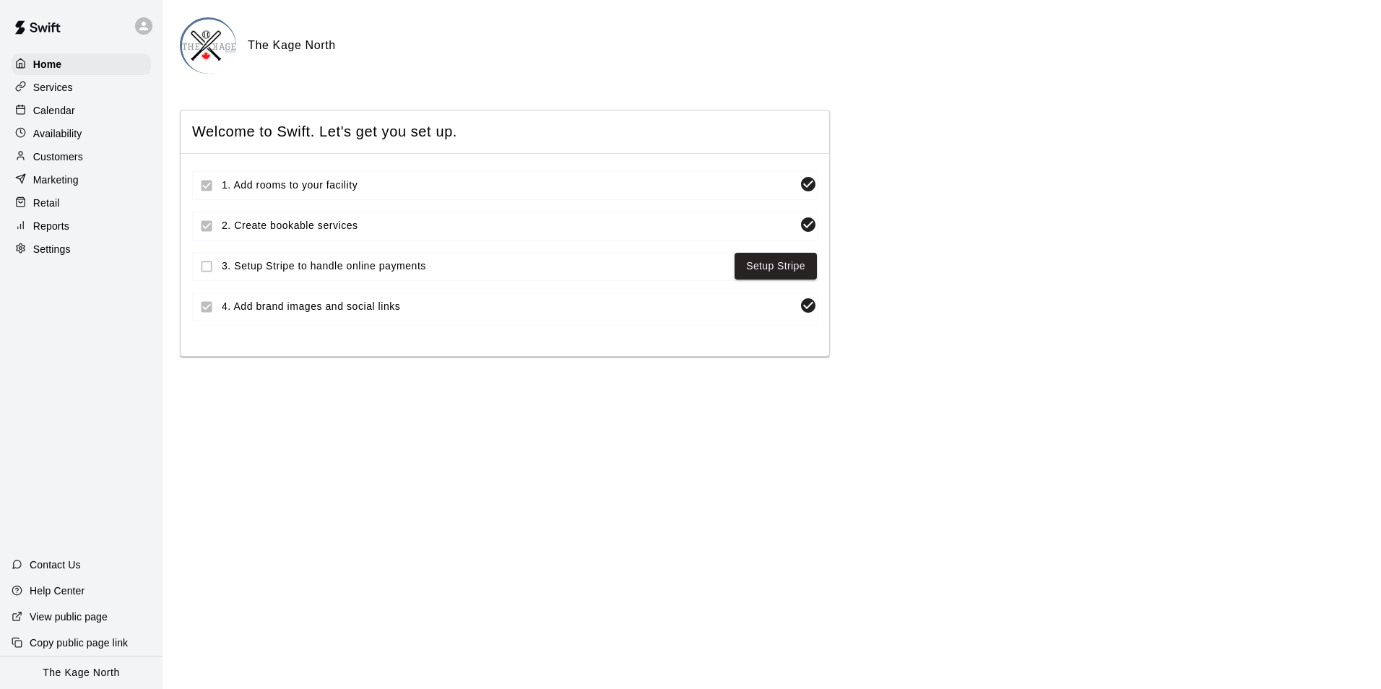
click at [69, 137] on p "Availability" at bounding box center [57, 133] width 49 height 14
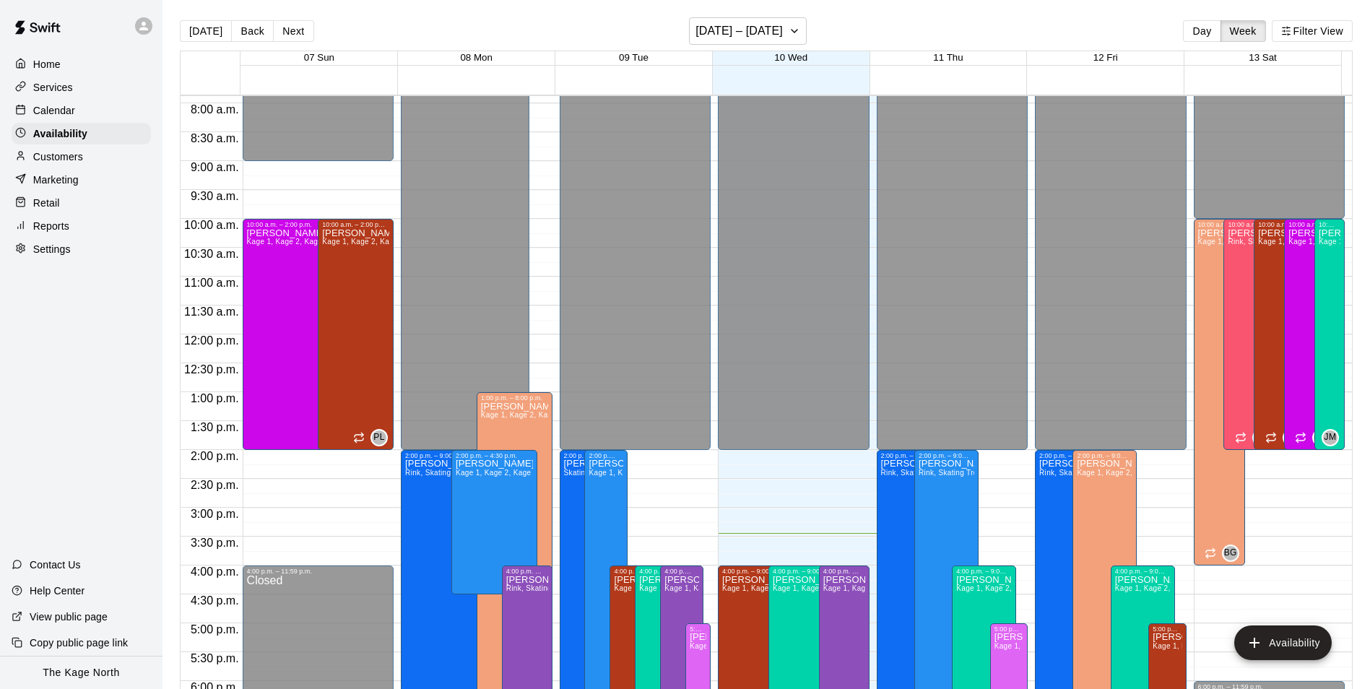
scroll to position [417, 0]
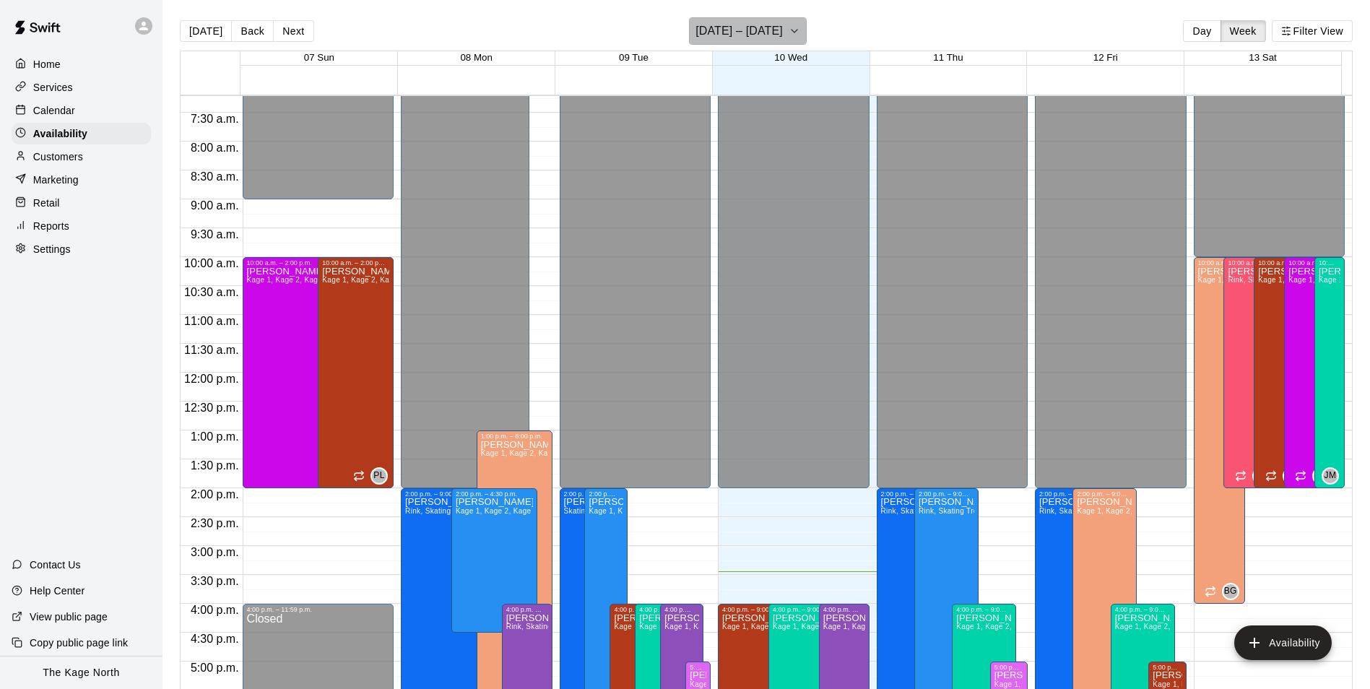
click at [775, 21] on h6 "[DATE] – [DATE]" at bounding box center [738, 31] width 87 height 20
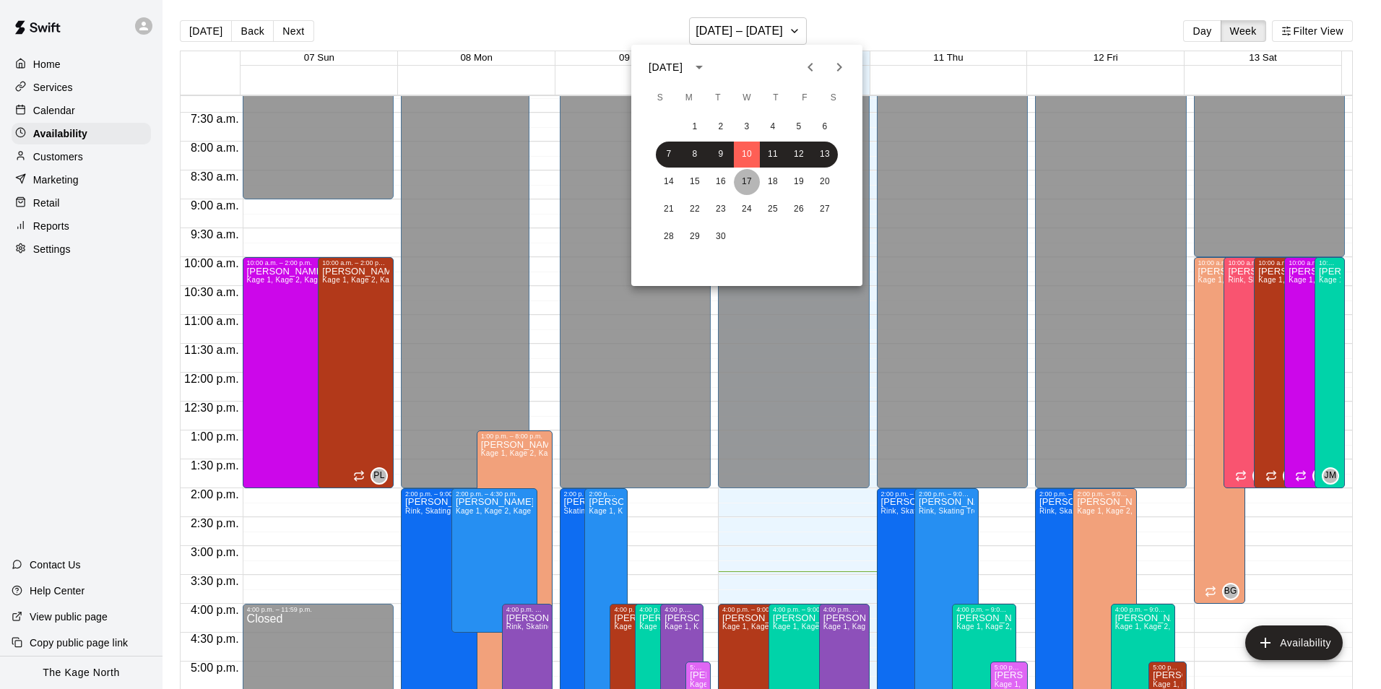
click at [747, 186] on button "17" at bounding box center [747, 182] width 26 height 26
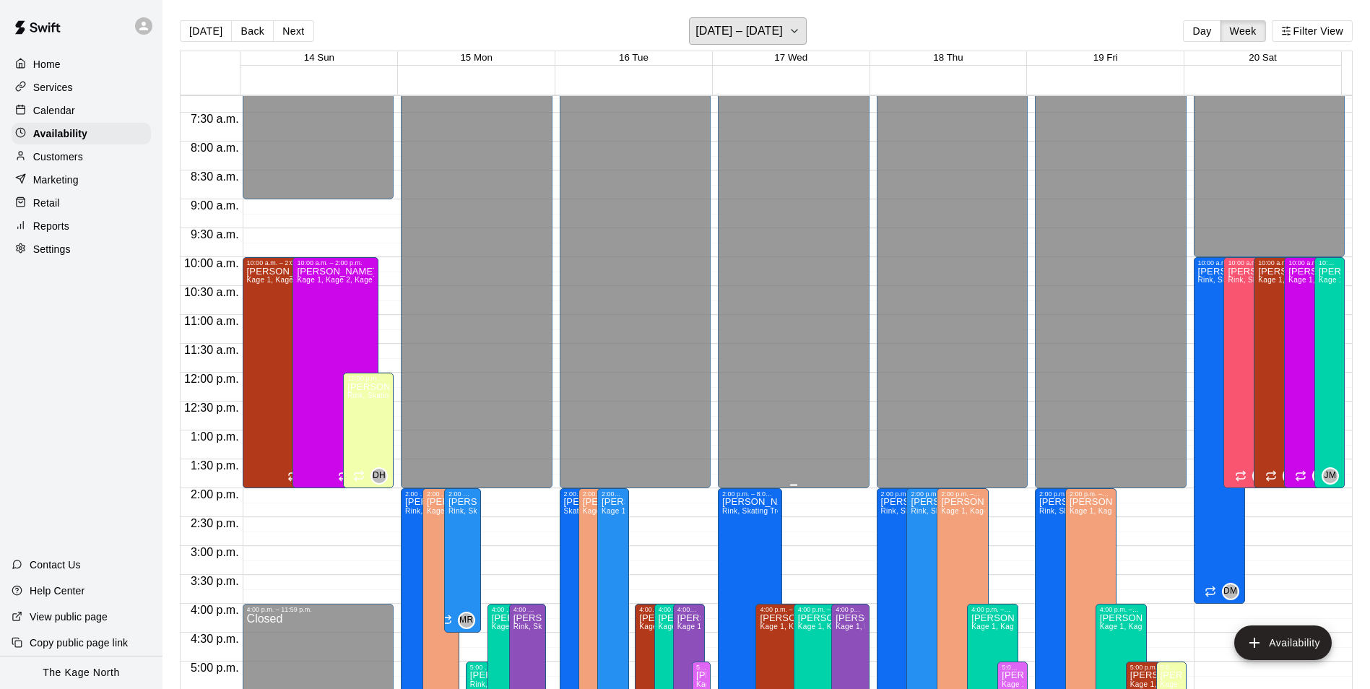
scroll to position [706, 0]
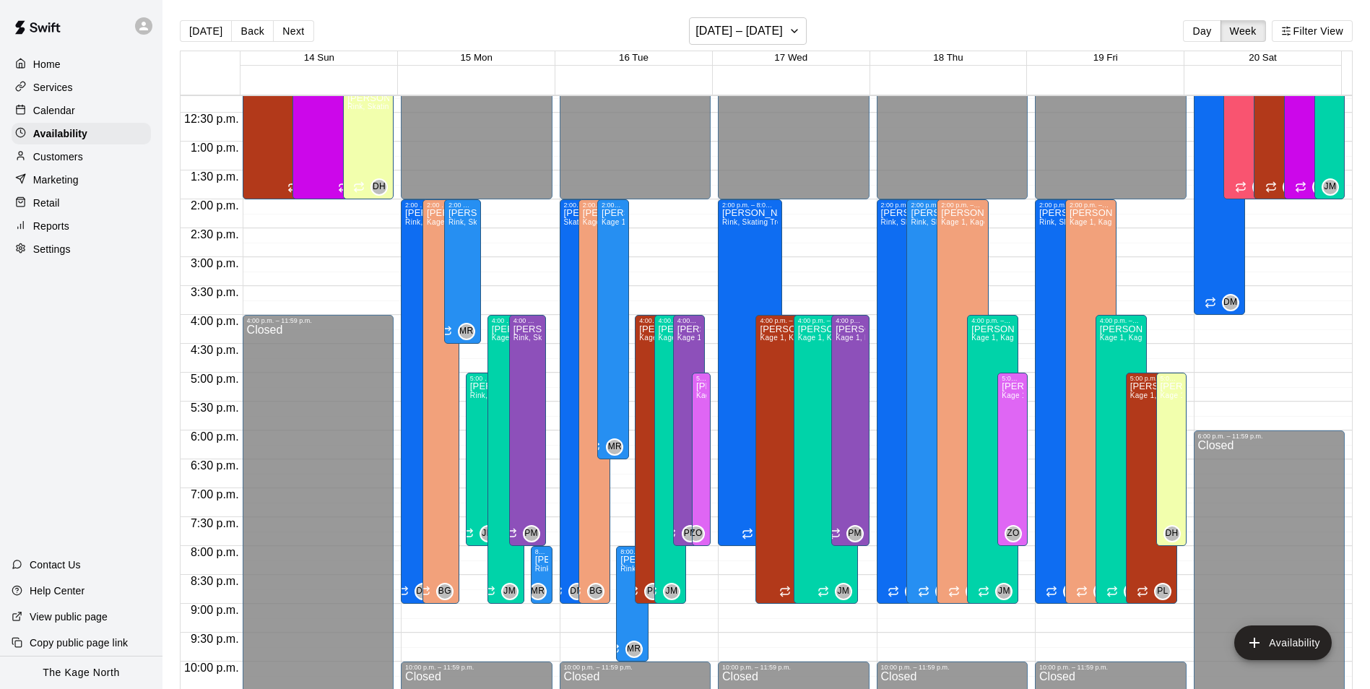
click at [41, 111] on p "Calendar" at bounding box center [54, 110] width 42 height 14
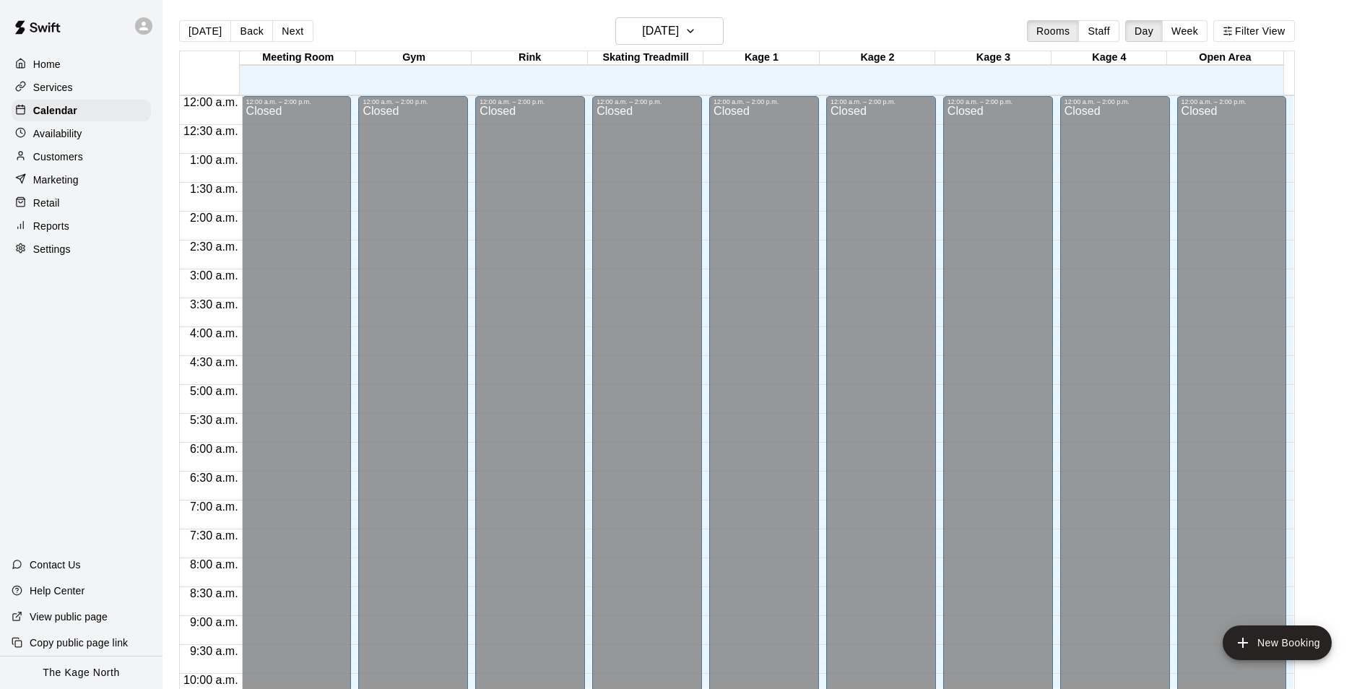
scroll to position [734, 0]
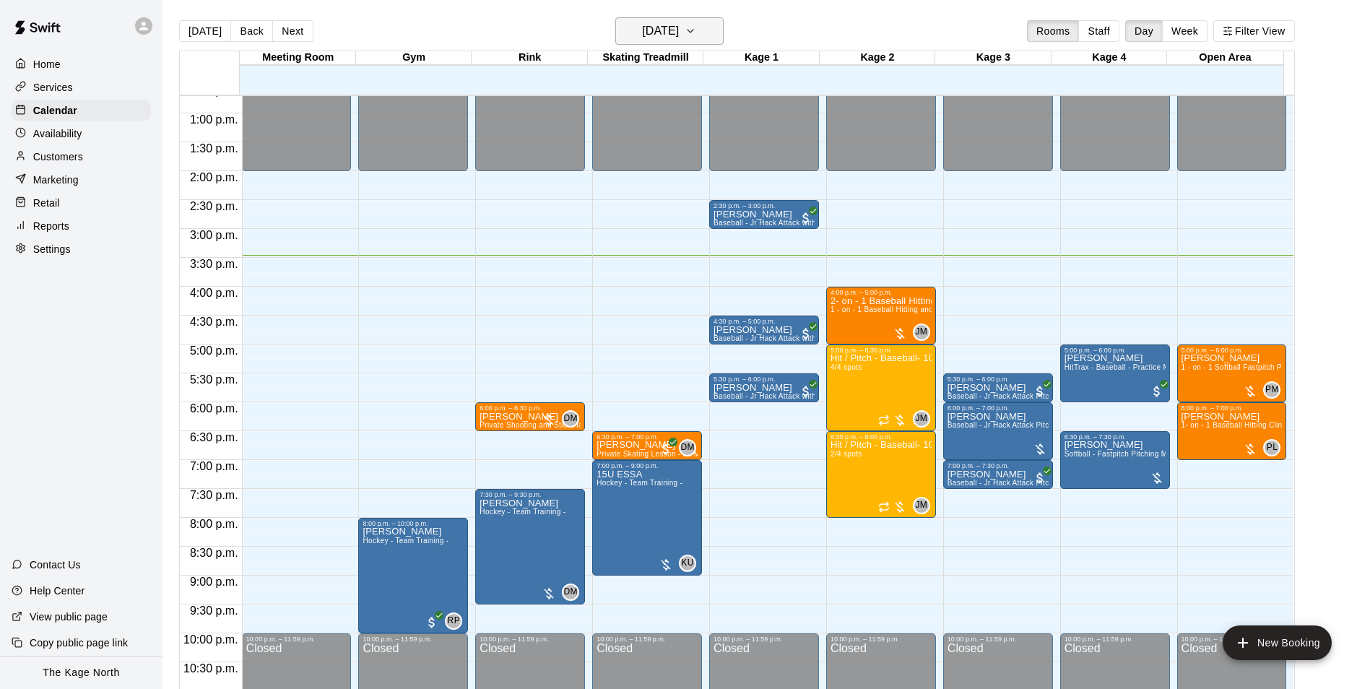
click at [679, 27] on h6 "[DATE]" at bounding box center [660, 31] width 37 height 20
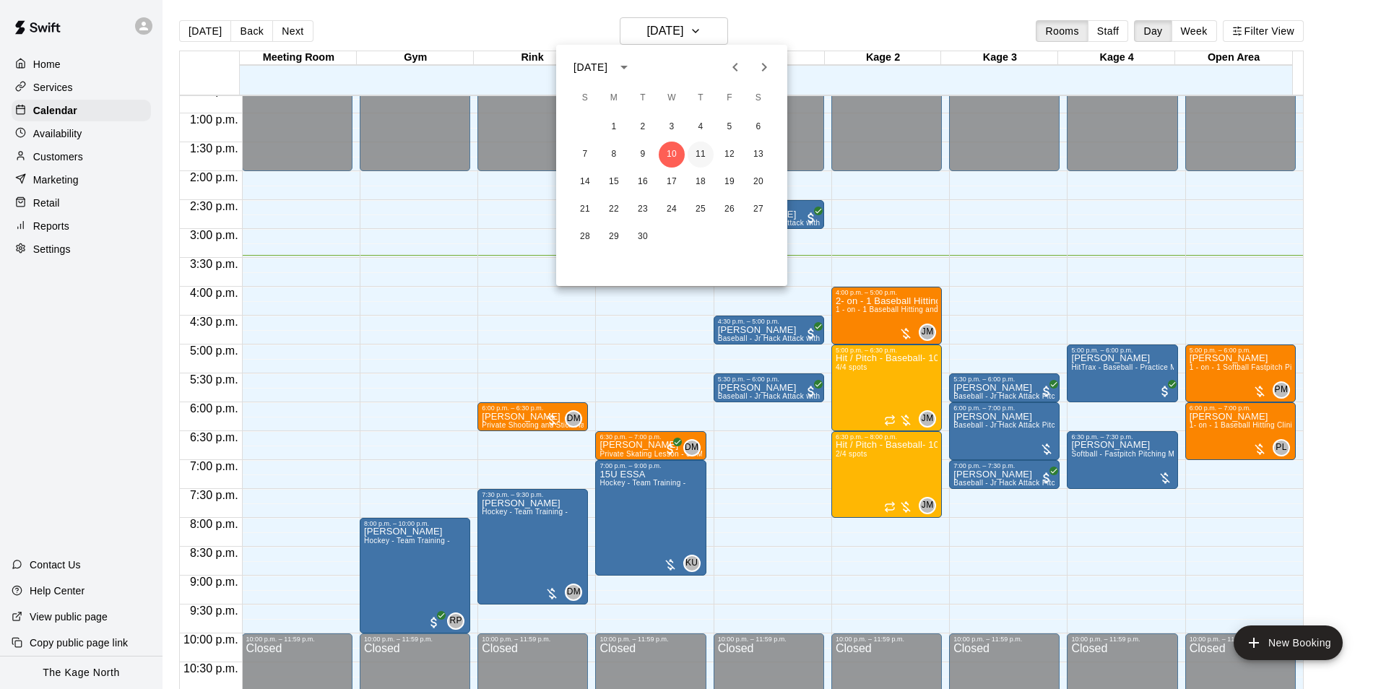
click at [699, 149] on button "11" at bounding box center [701, 155] width 26 height 26
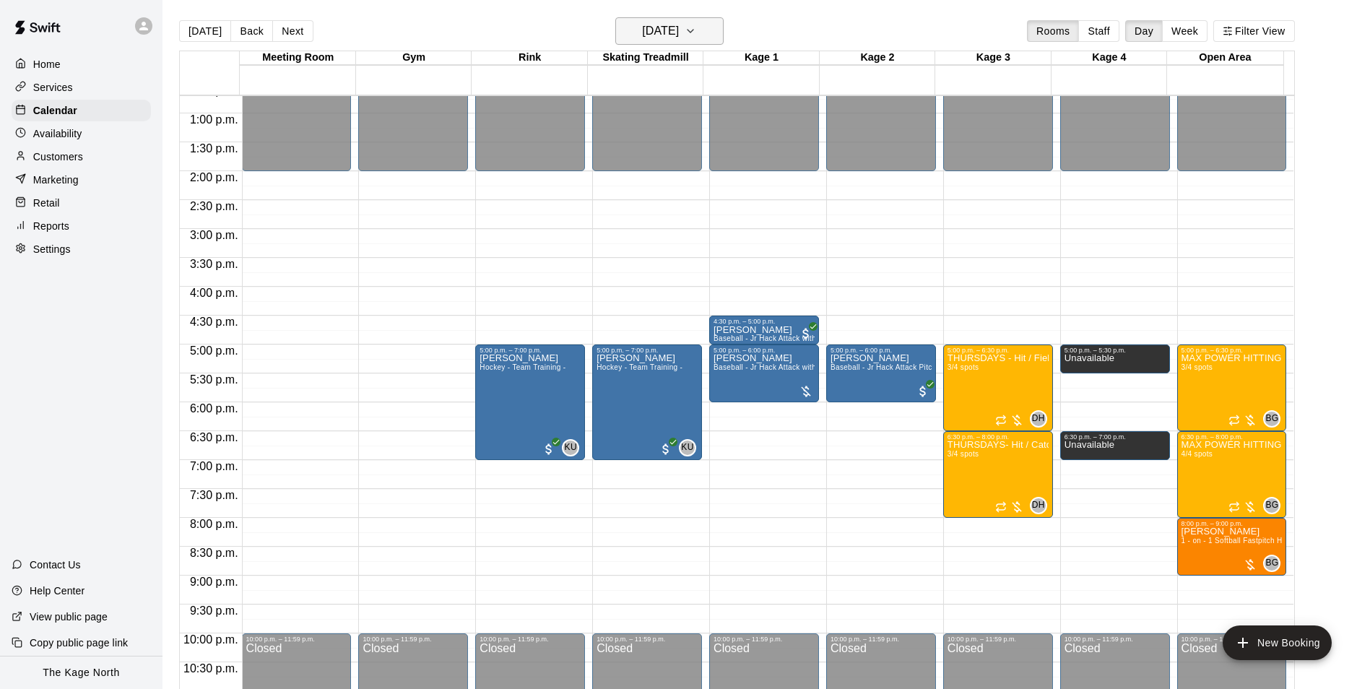
click at [679, 35] on h6 "[DATE]" at bounding box center [660, 31] width 37 height 20
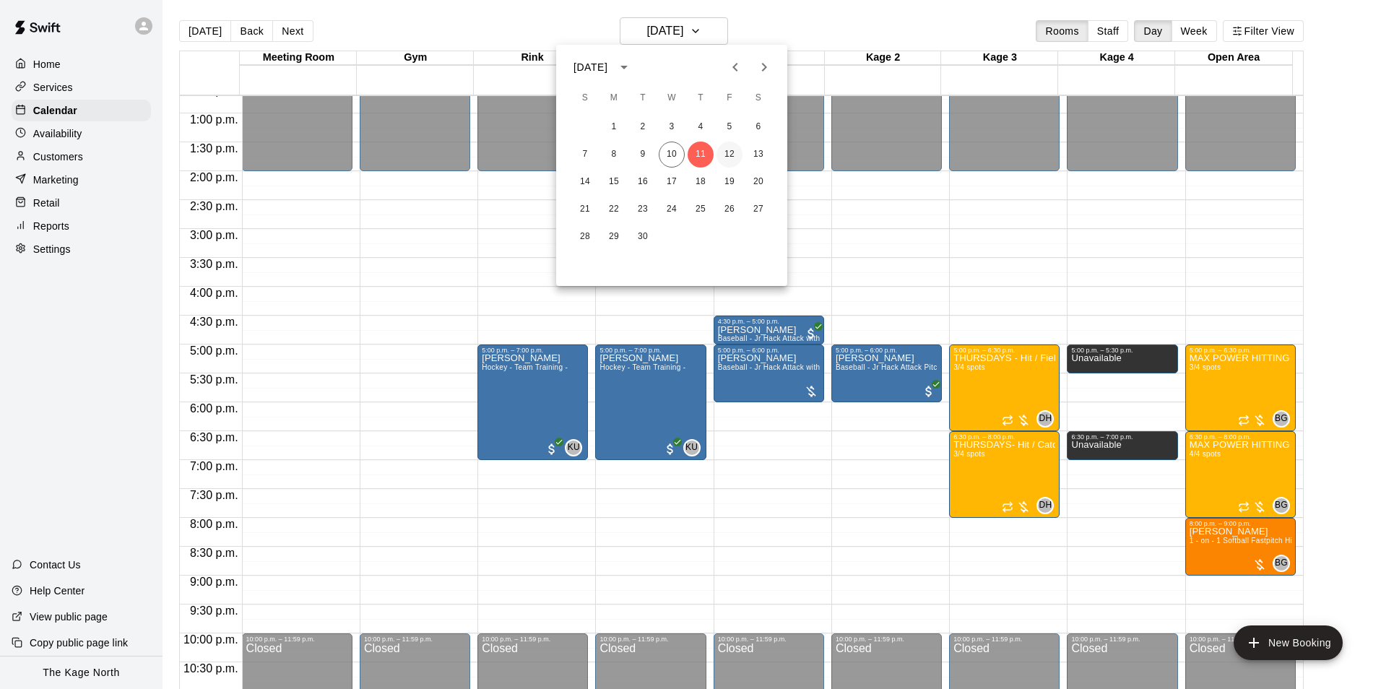
click at [722, 155] on button "12" at bounding box center [729, 155] width 26 height 26
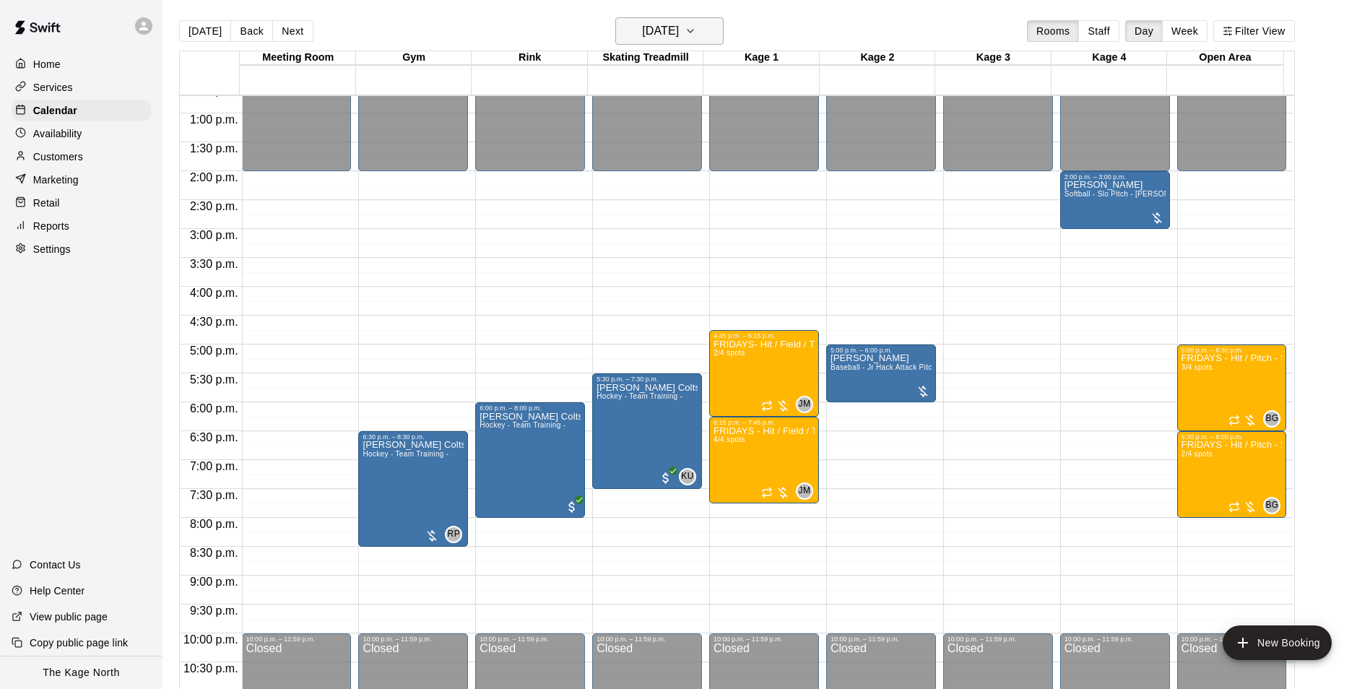
click at [679, 30] on h6 "[DATE]" at bounding box center [660, 31] width 37 height 20
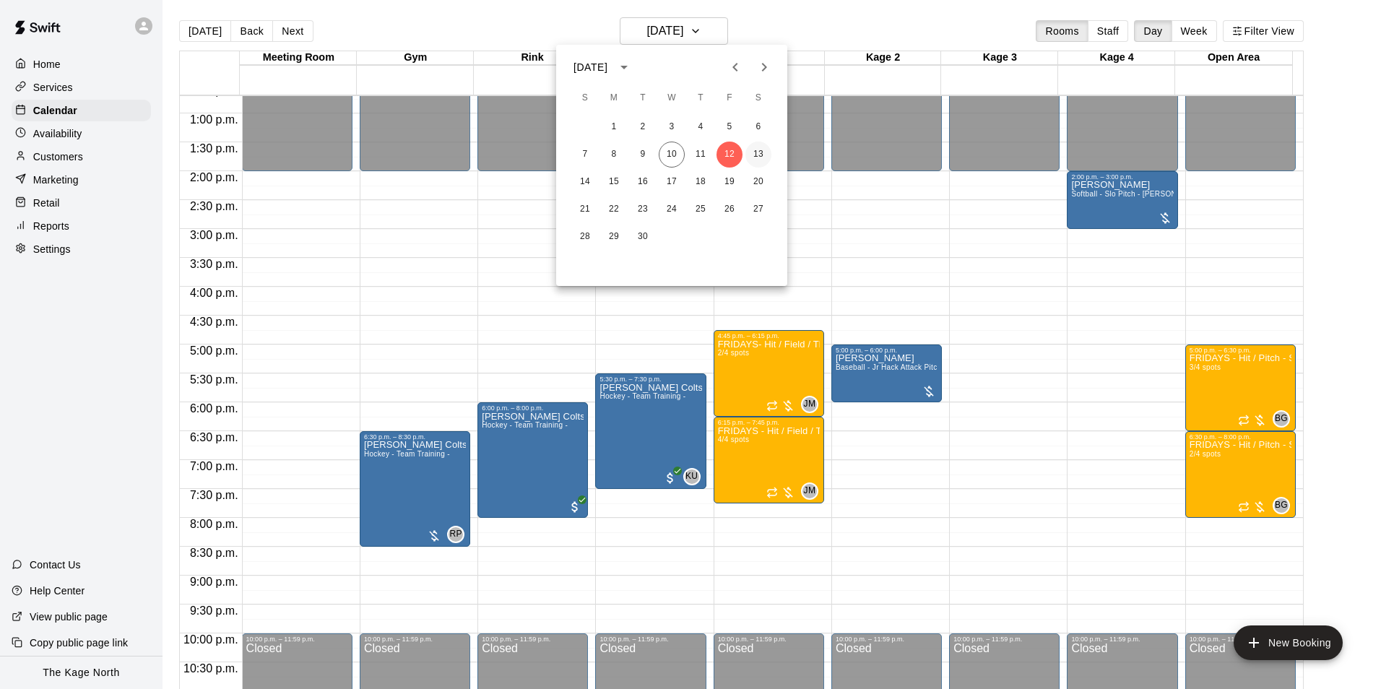
click at [757, 155] on button "13" at bounding box center [758, 155] width 26 height 26
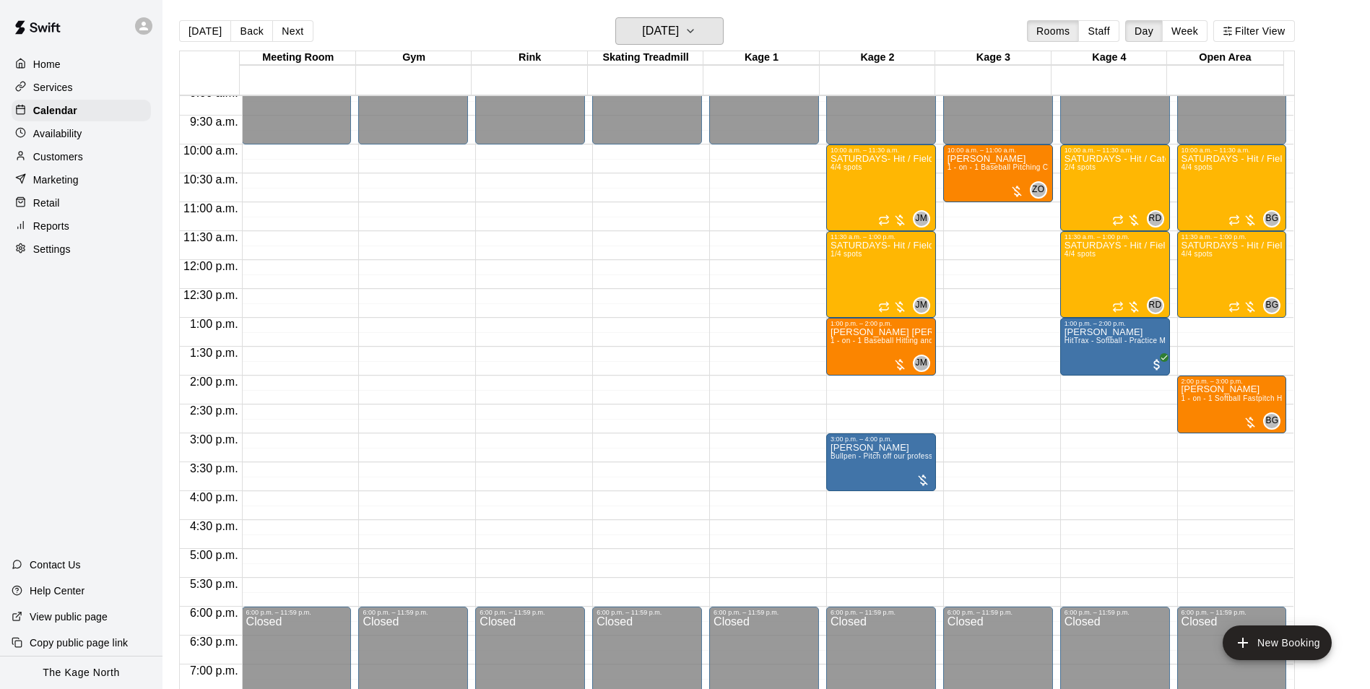
scroll to position [517, 0]
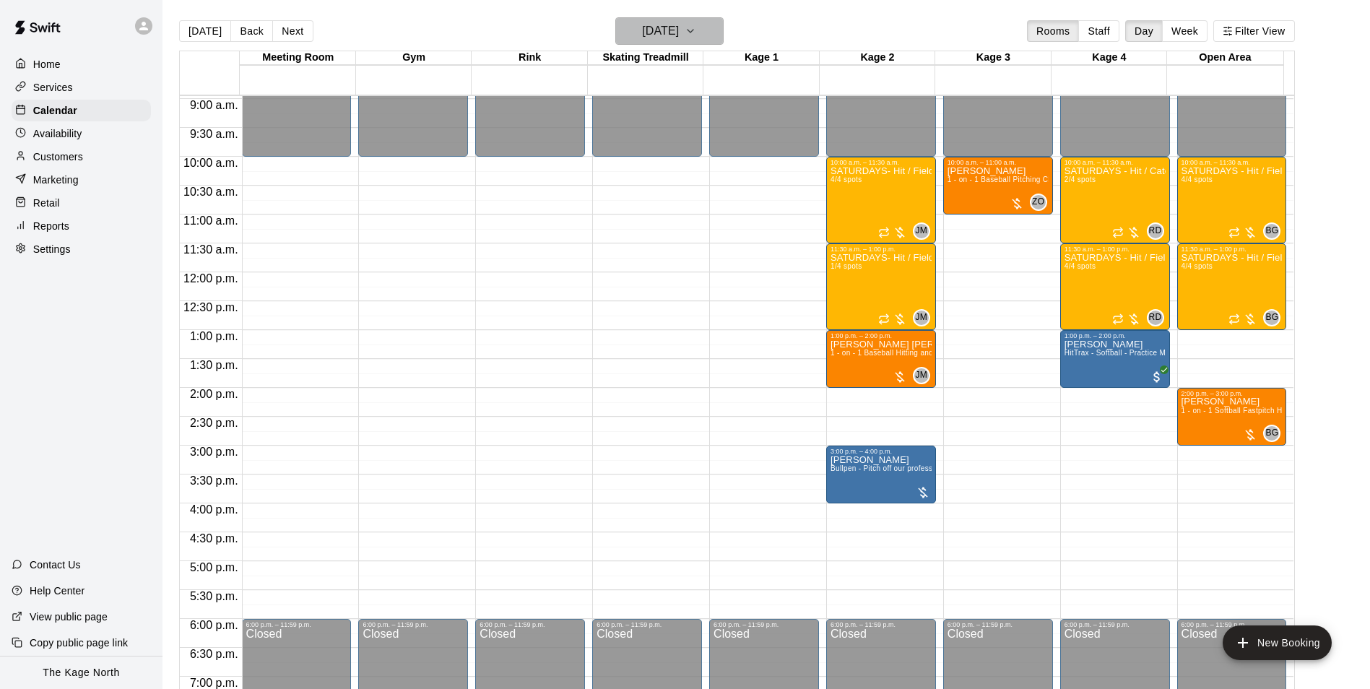
click at [679, 26] on h6 "[DATE]" at bounding box center [660, 31] width 37 height 20
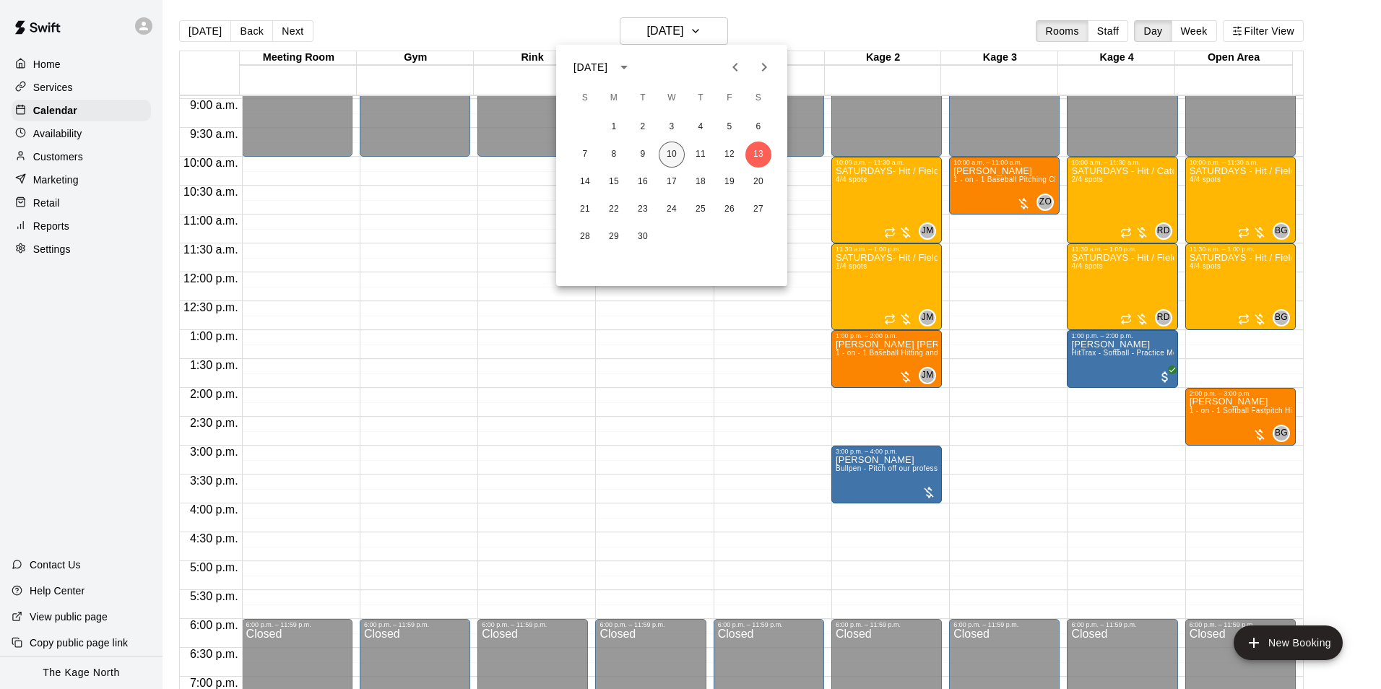
click at [672, 152] on button "10" at bounding box center [672, 155] width 26 height 26
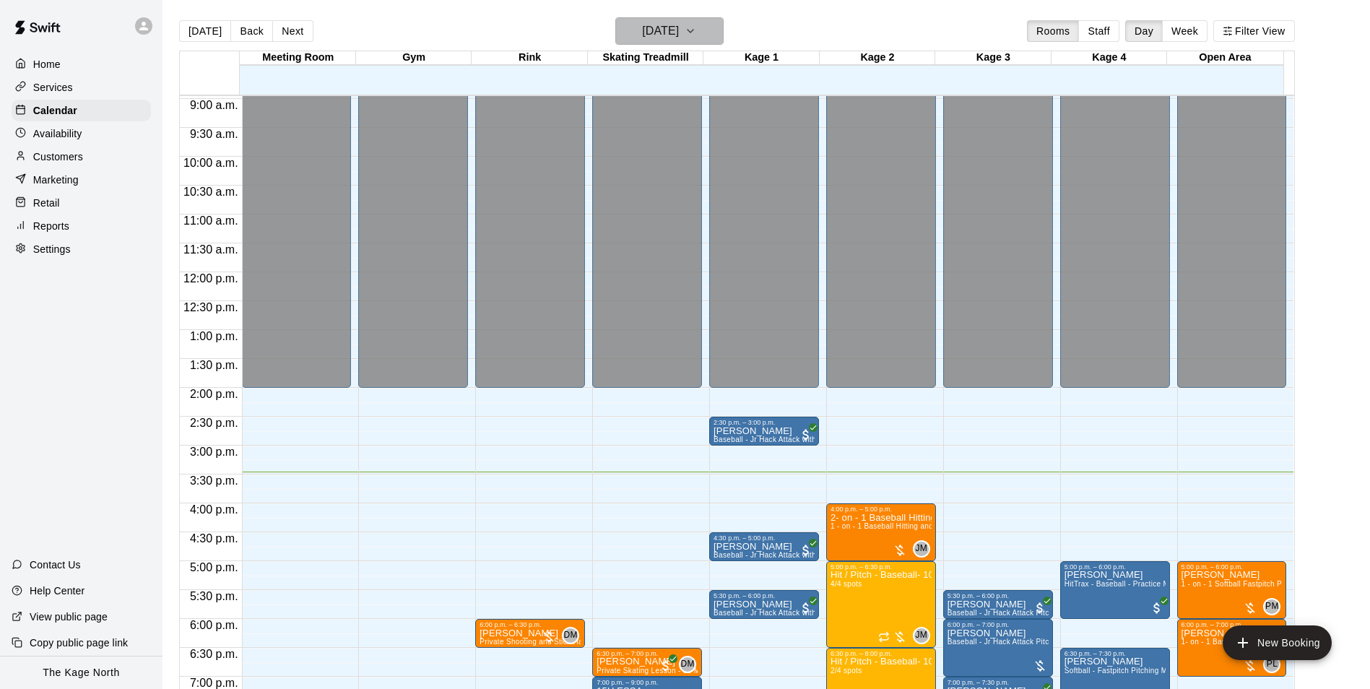
click at [679, 29] on h6 "[DATE]" at bounding box center [660, 31] width 37 height 20
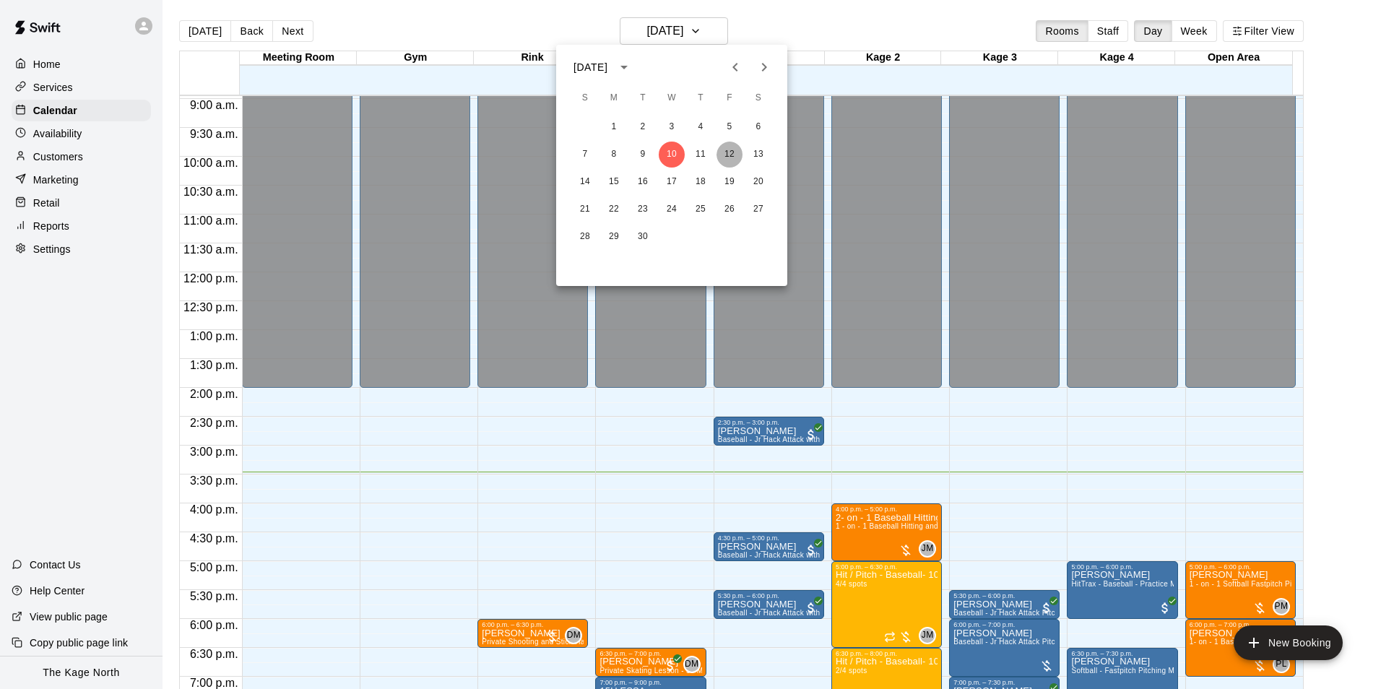
click at [729, 149] on button "12" at bounding box center [729, 155] width 26 height 26
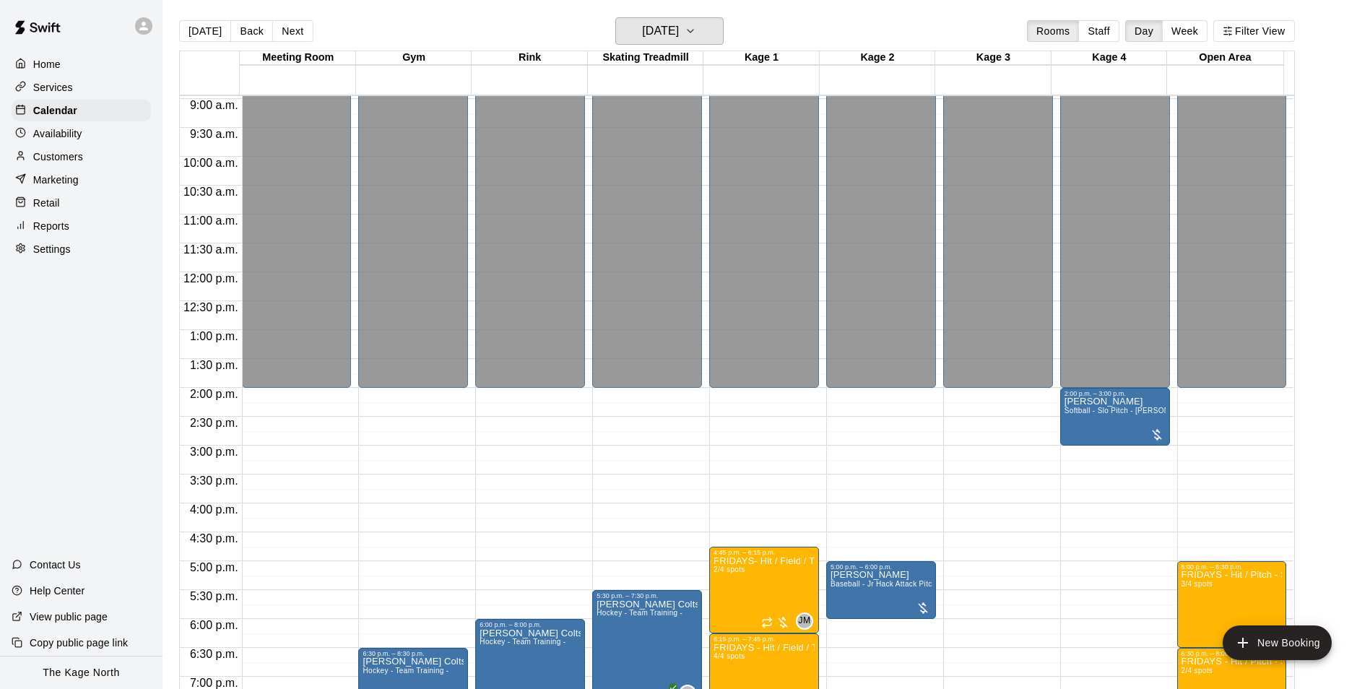
scroll to position [779, 0]
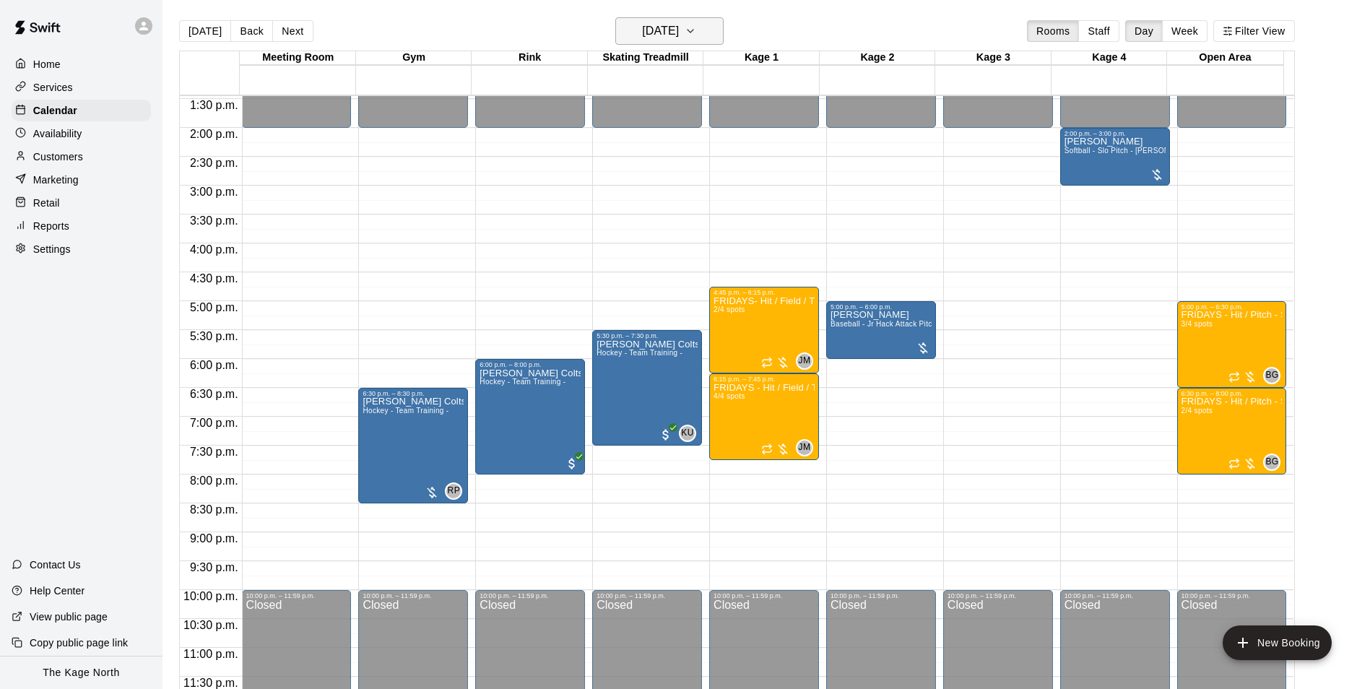
click at [679, 32] on h6 "[DATE]" at bounding box center [660, 31] width 37 height 20
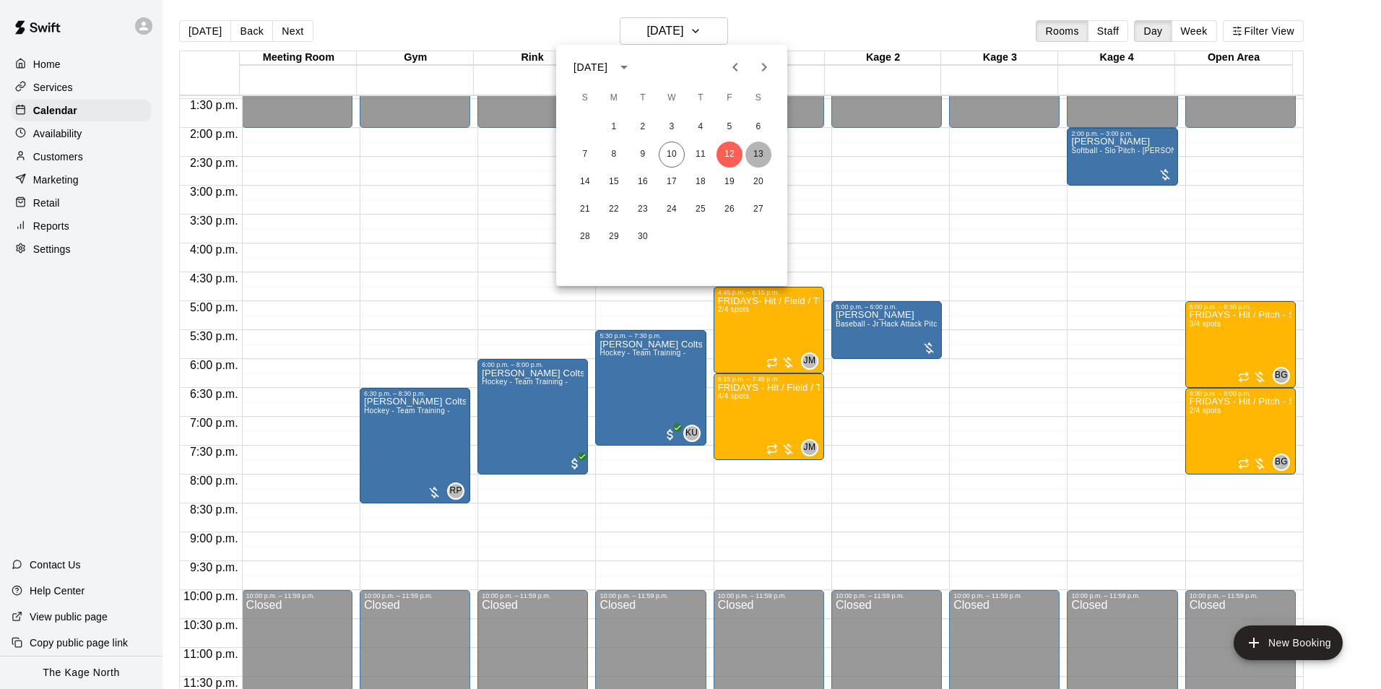
click at [756, 152] on button "13" at bounding box center [758, 155] width 26 height 26
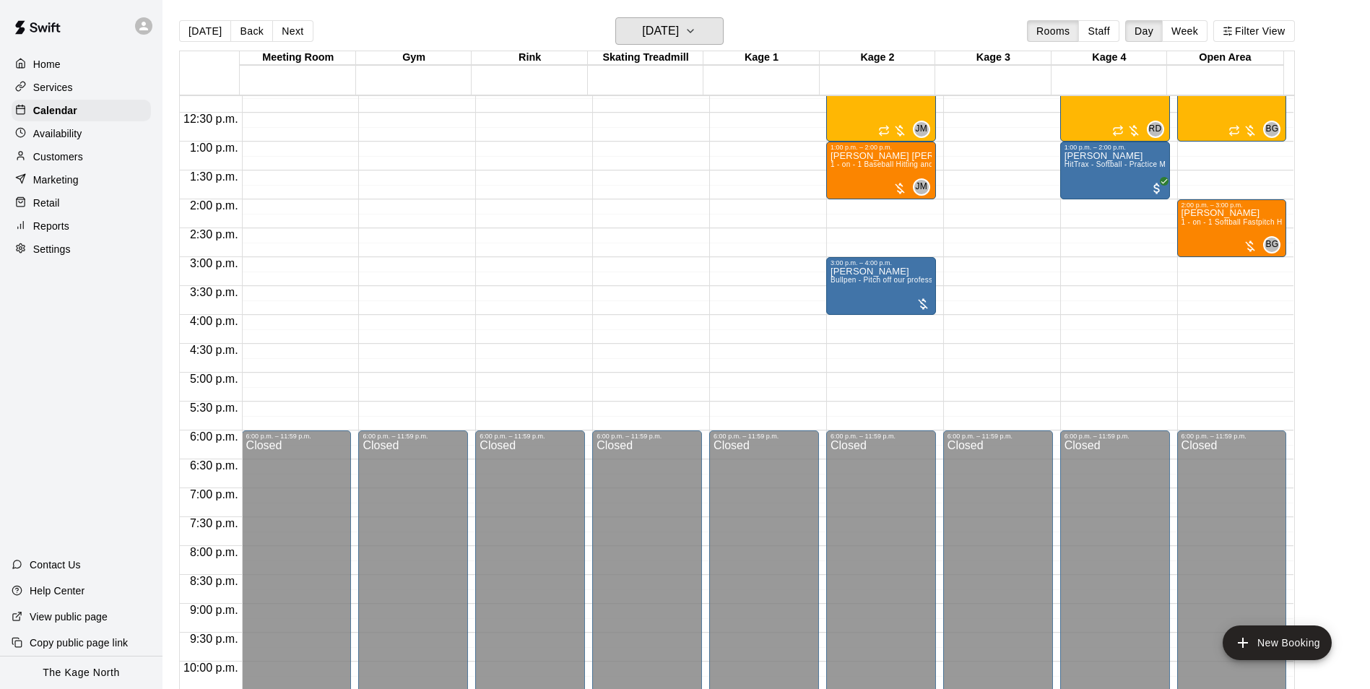
scroll to position [562, 0]
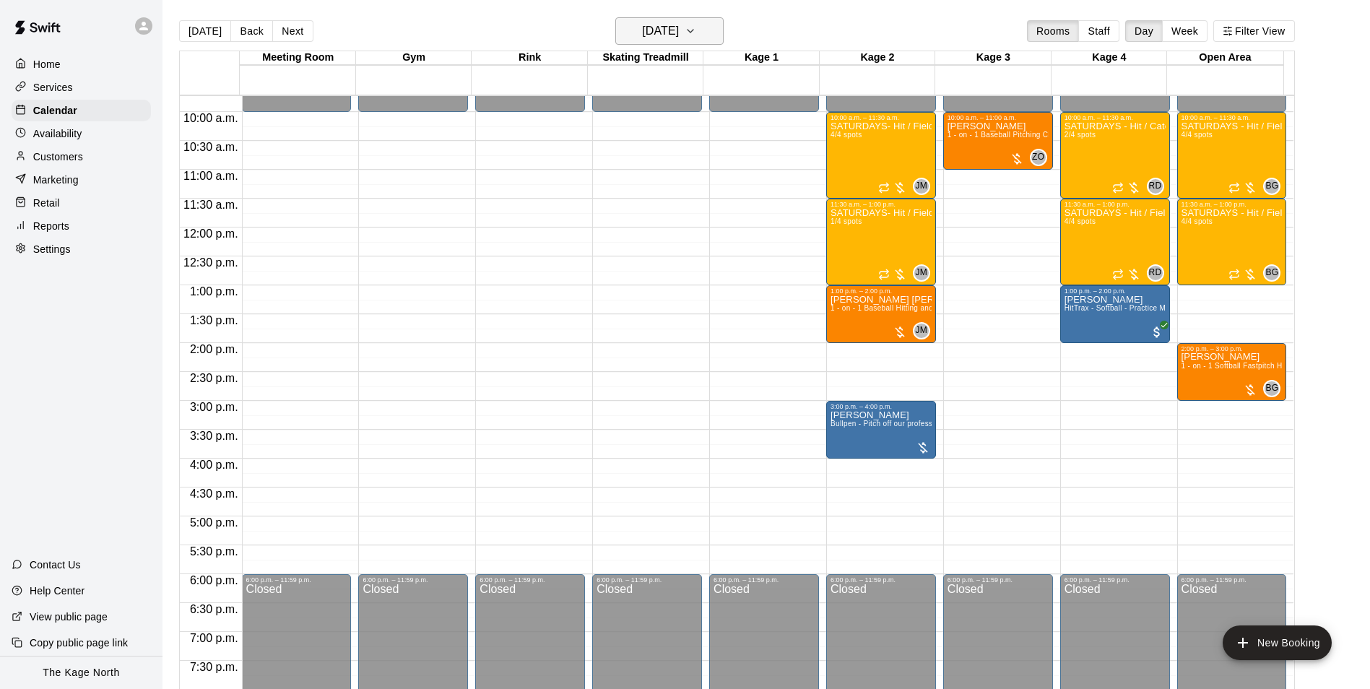
click at [679, 30] on h6 "[DATE]" at bounding box center [660, 31] width 37 height 20
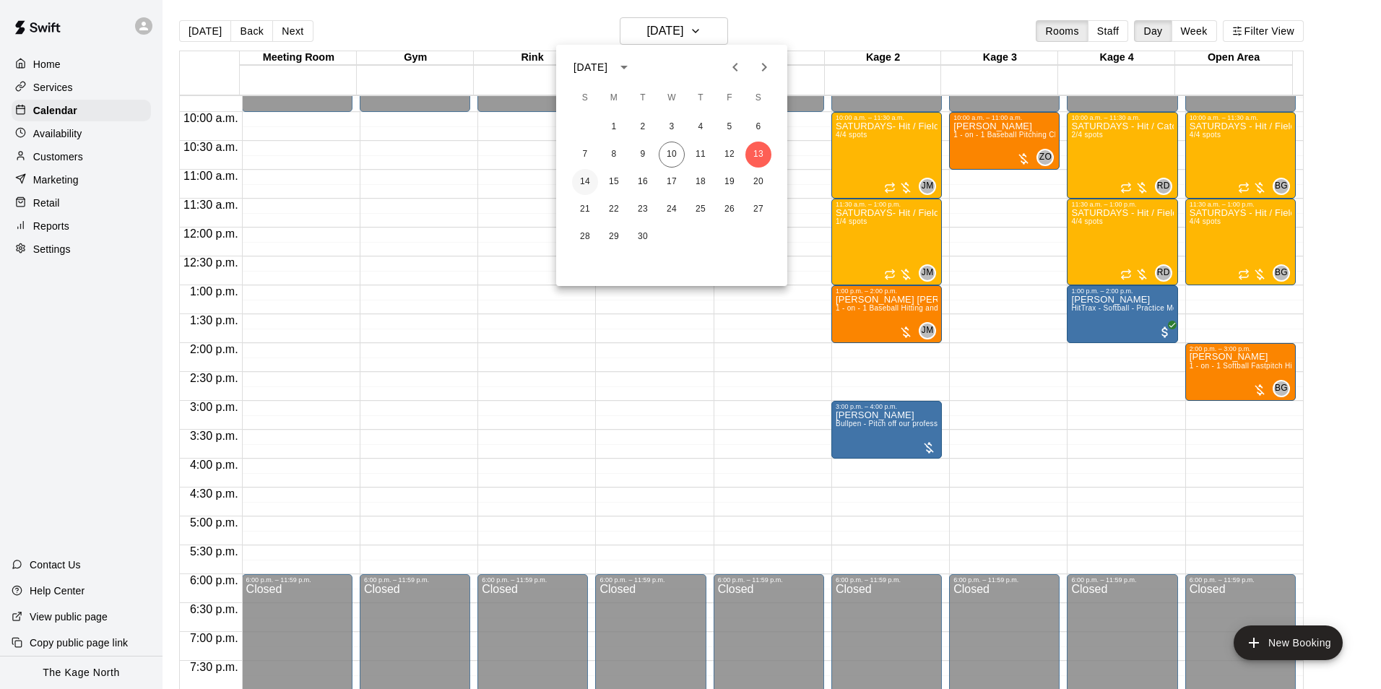
click at [586, 174] on button "14" at bounding box center [585, 182] width 26 height 26
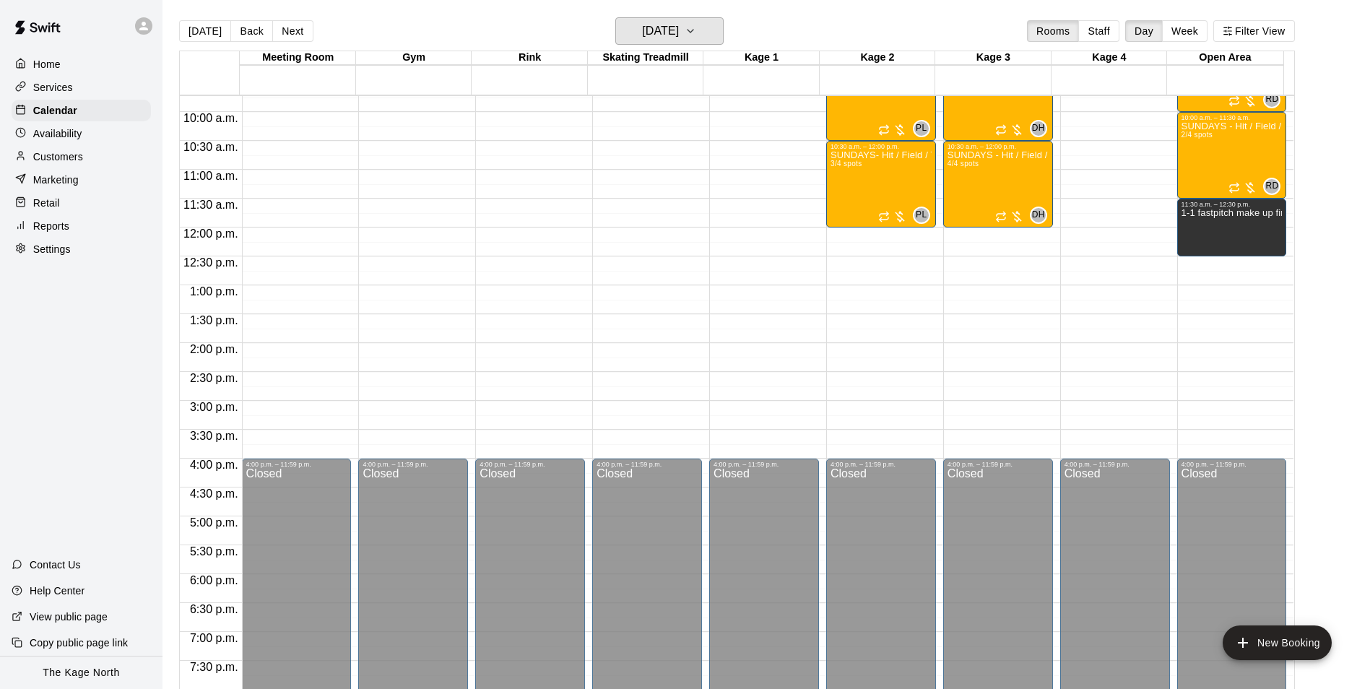
scroll to position [345, 0]
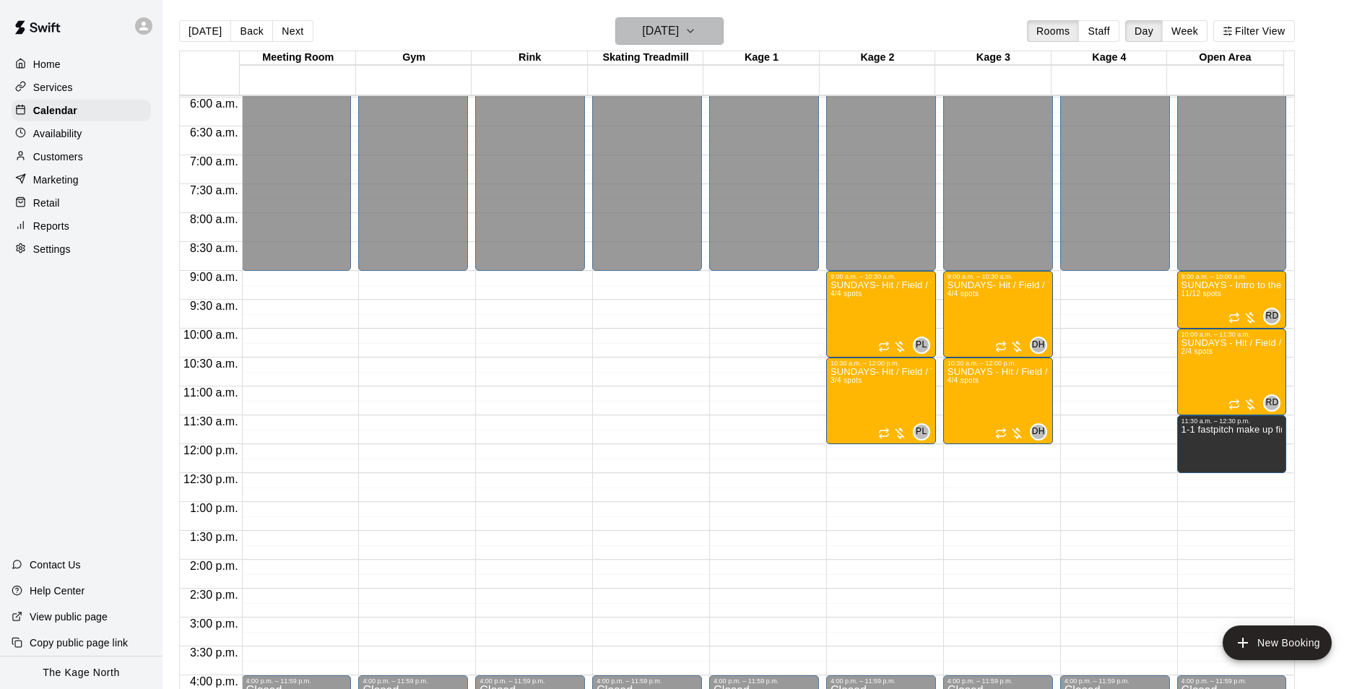
click at [679, 32] on h6 "[DATE]" at bounding box center [660, 31] width 37 height 20
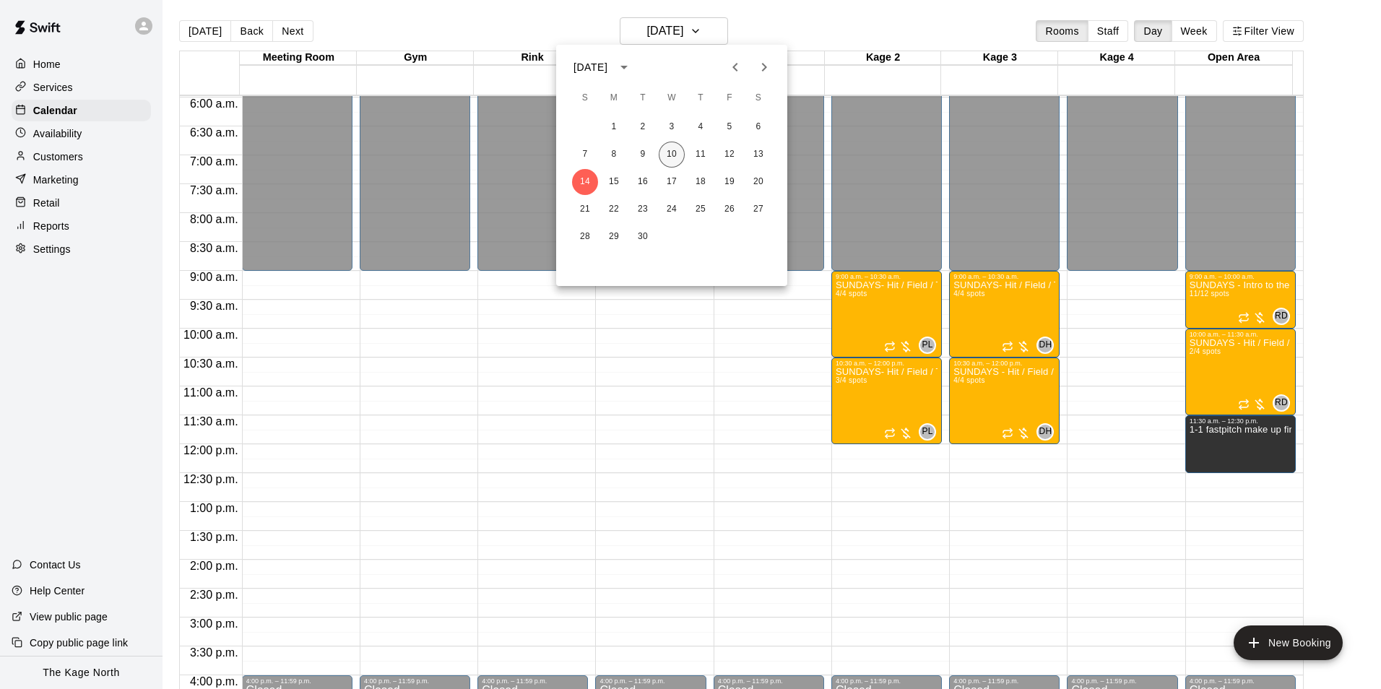
click at [673, 159] on button "10" at bounding box center [672, 155] width 26 height 26
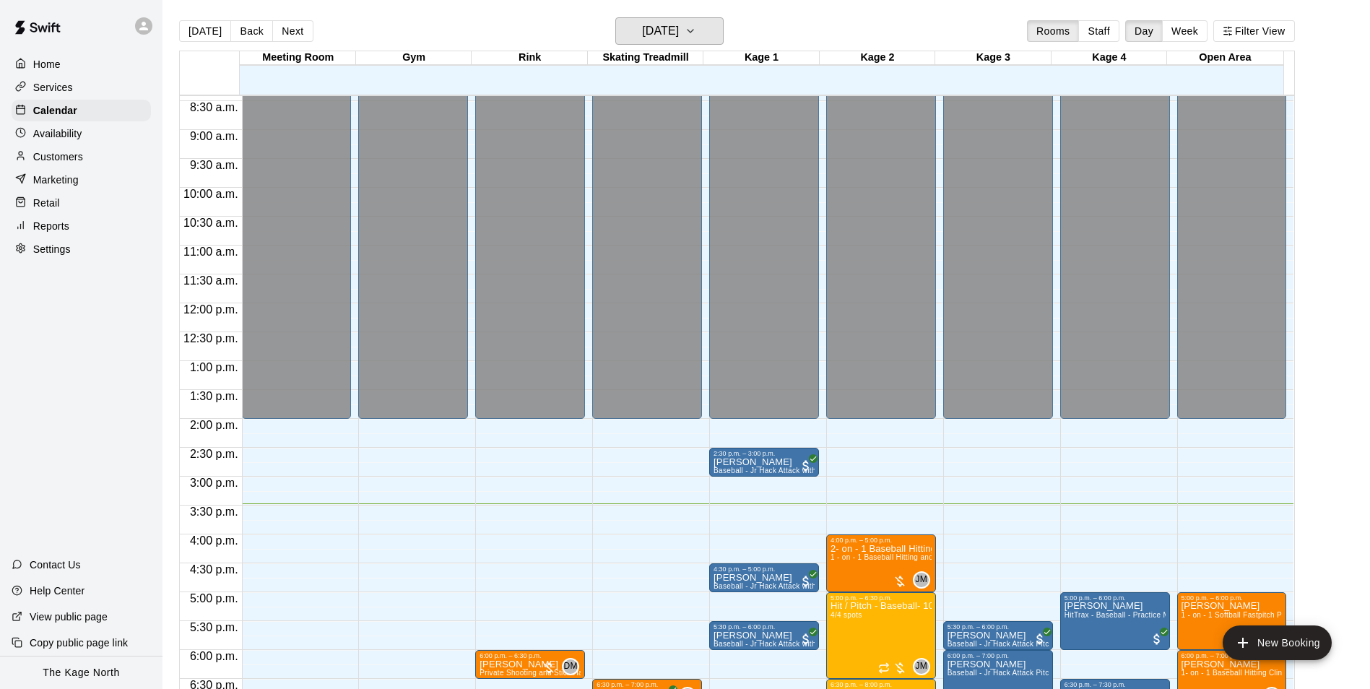
scroll to position [634, 0]
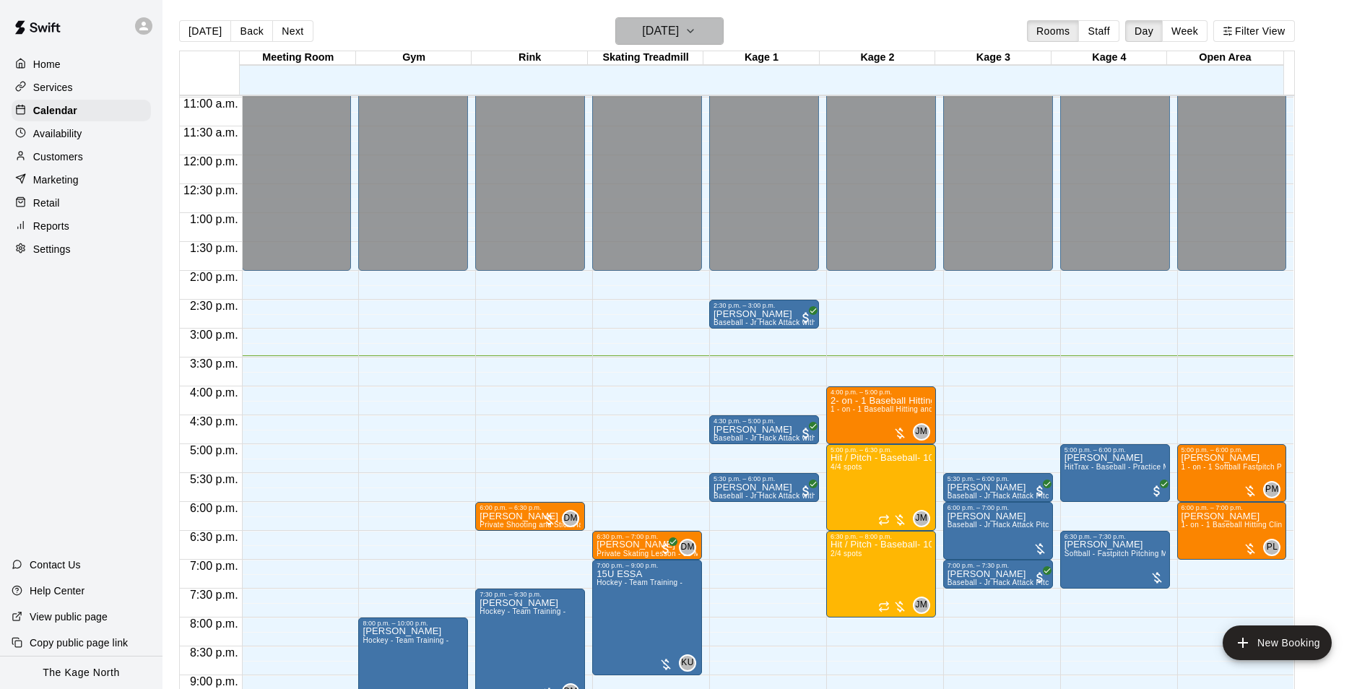
click at [679, 27] on h6 "[DATE]" at bounding box center [660, 31] width 37 height 20
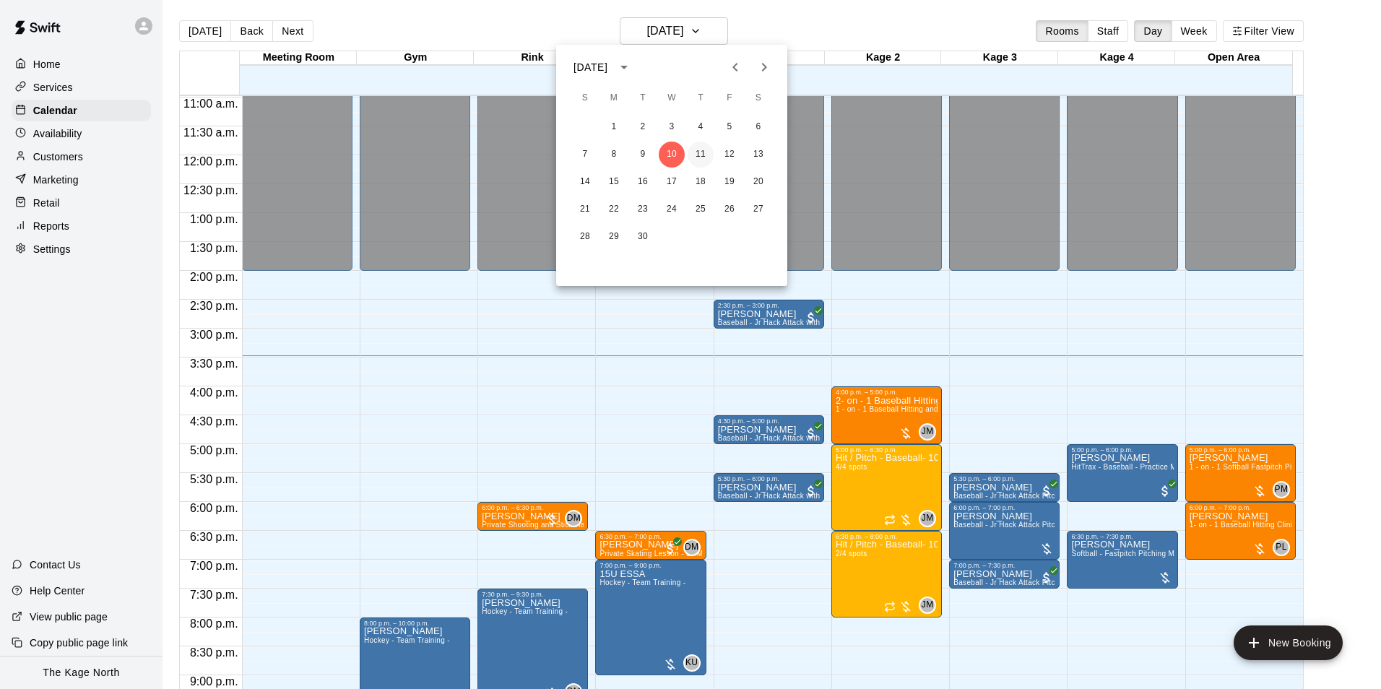
click at [692, 149] on button "11" at bounding box center [701, 155] width 26 height 26
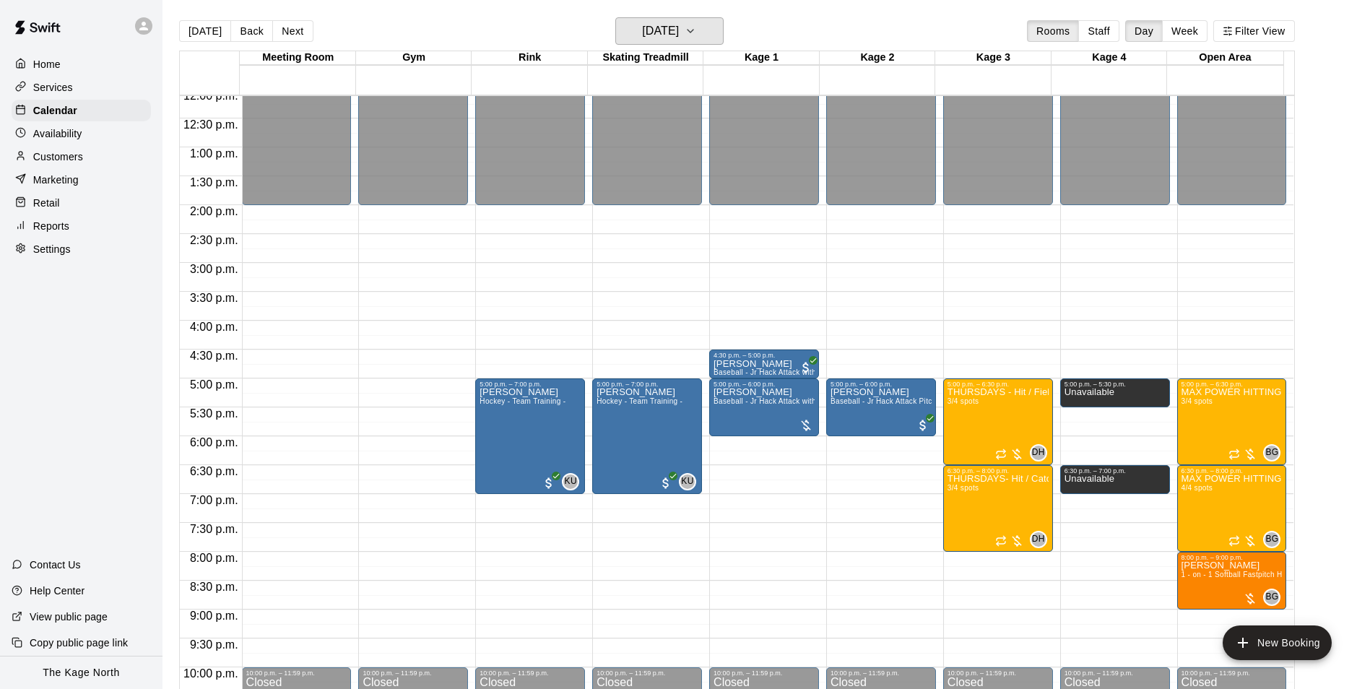
scroll to position [779, 0]
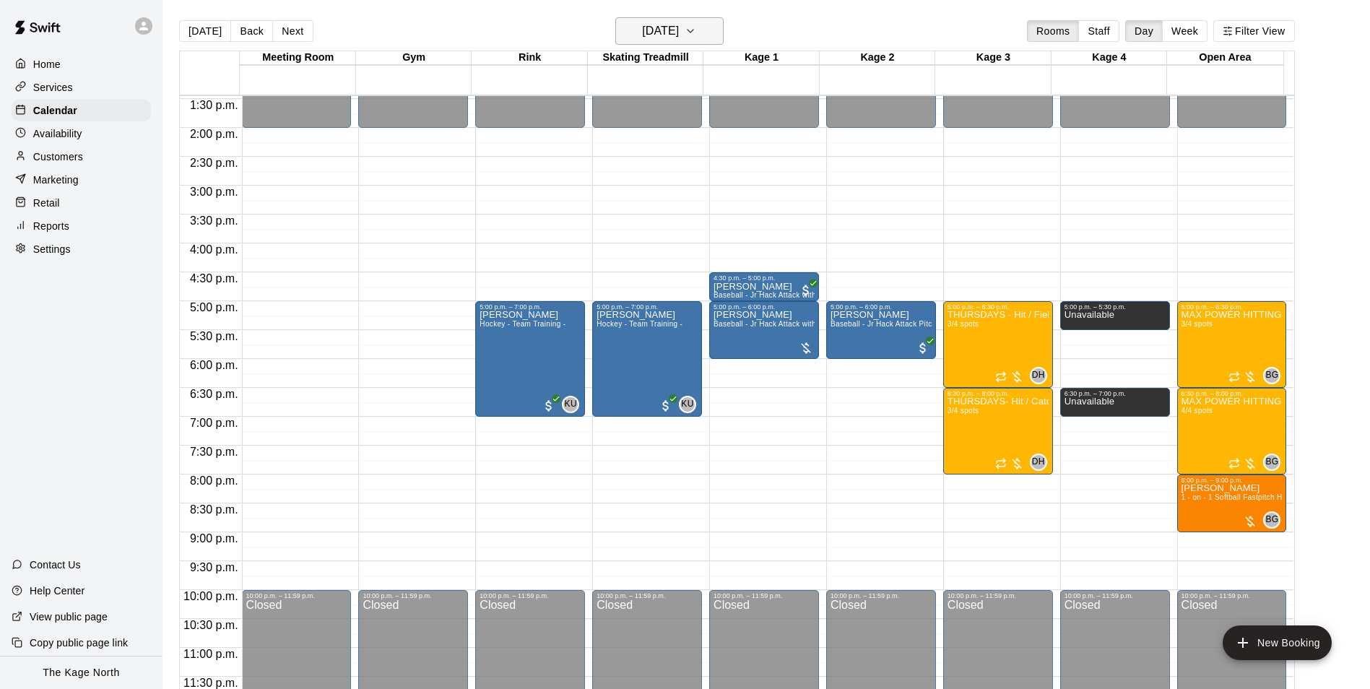
click at [679, 32] on h6 "[DATE]" at bounding box center [660, 31] width 37 height 20
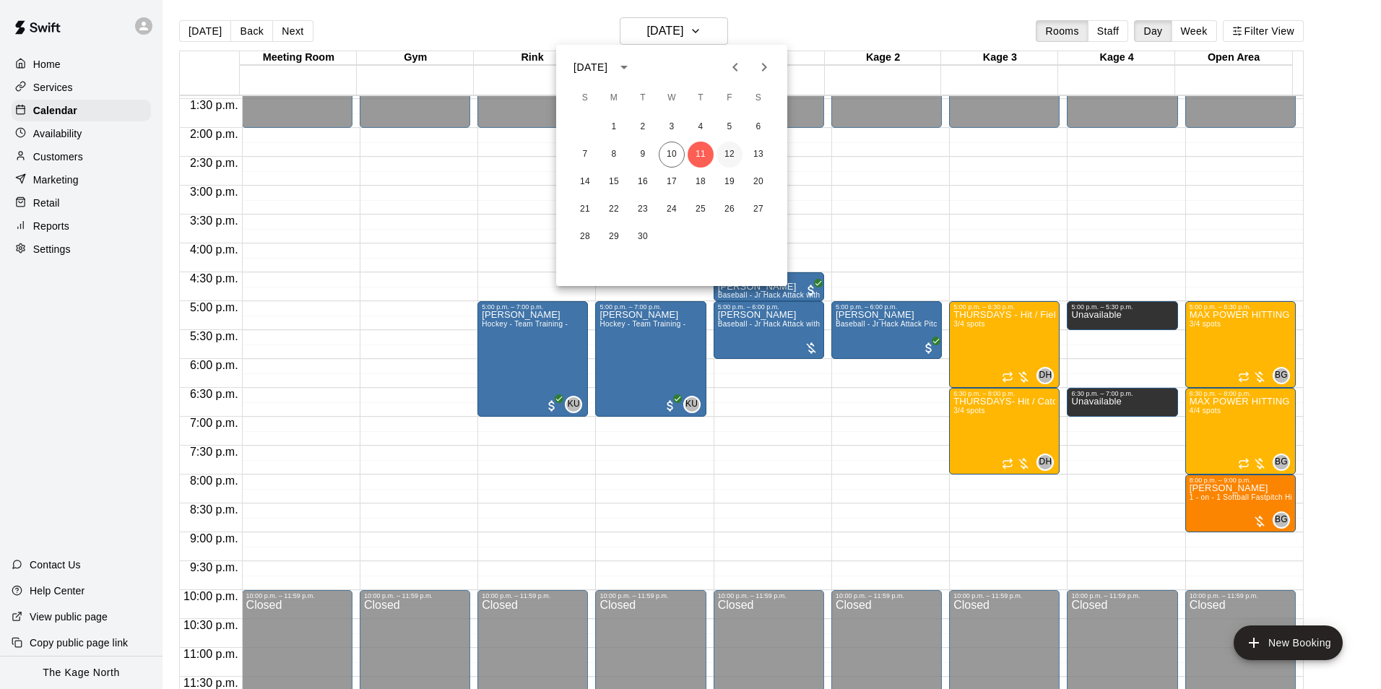
click at [732, 153] on button "12" at bounding box center [729, 155] width 26 height 26
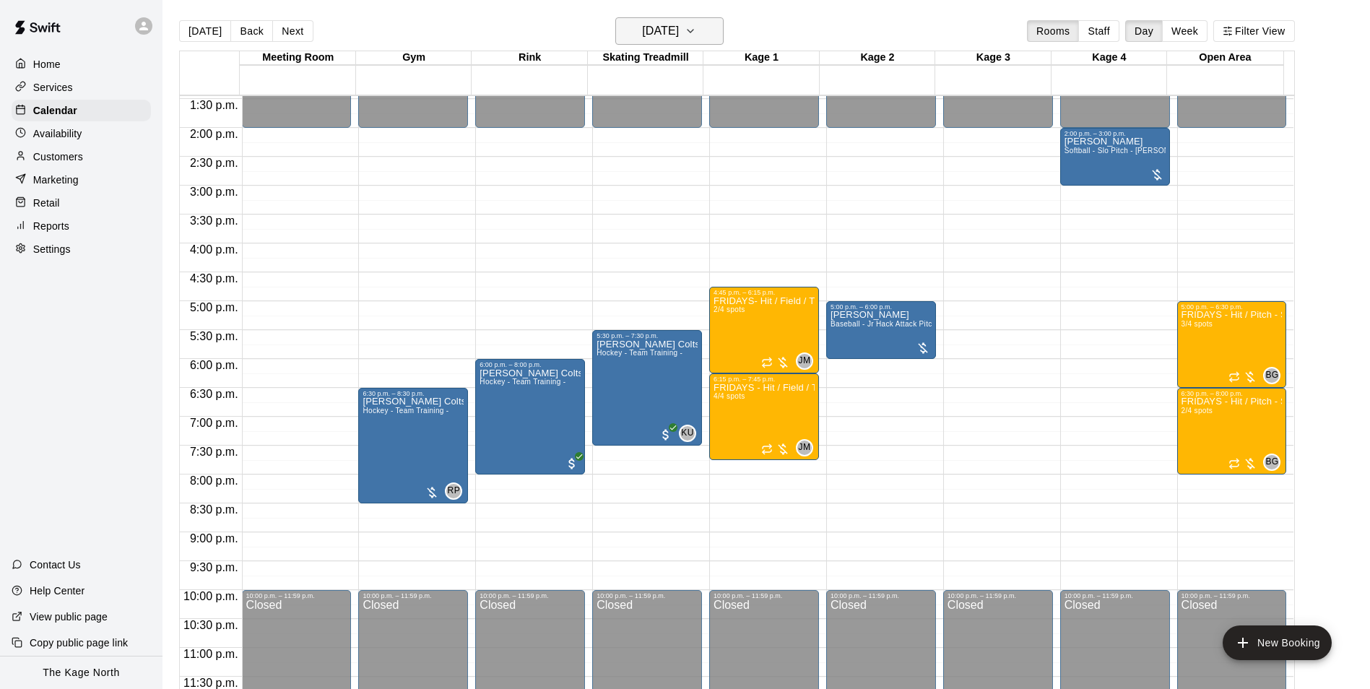
click at [679, 34] on h6 "[DATE]" at bounding box center [660, 31] width 37 height 20
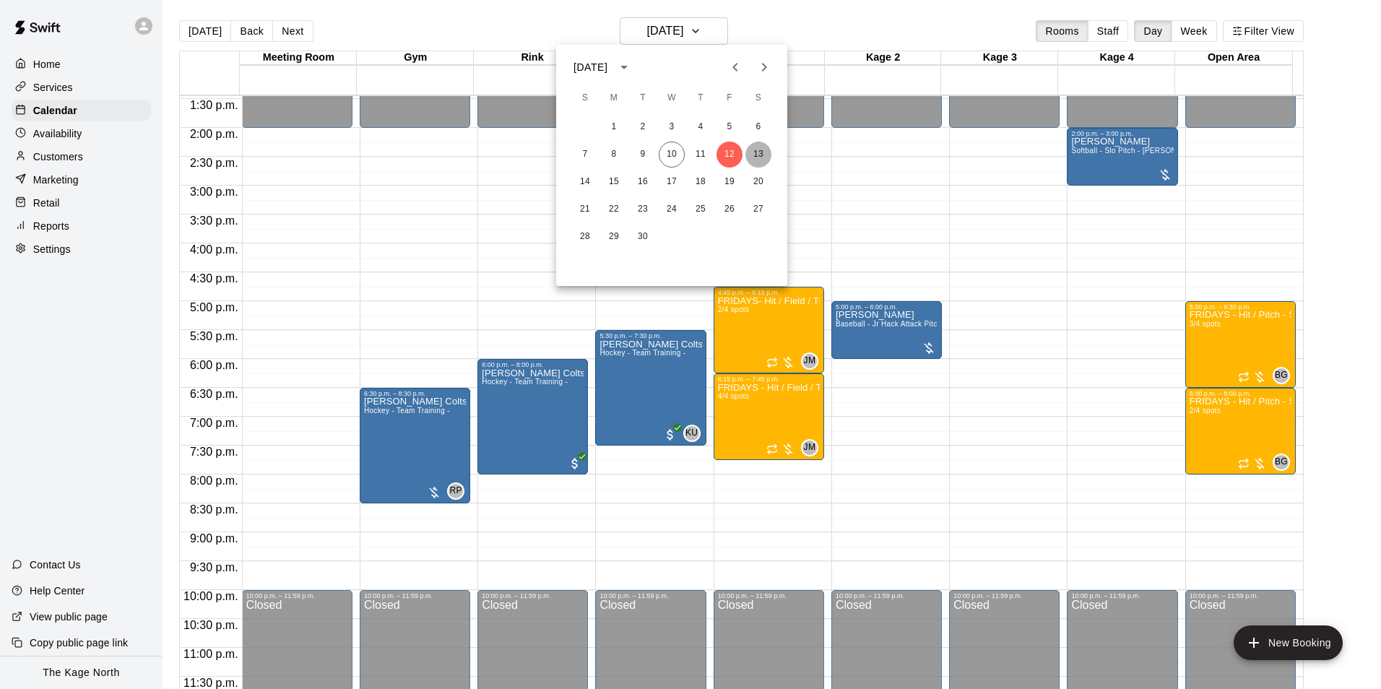
click at [762, 155] on button "13" at bounding box center [758, 155] width 26 height 26
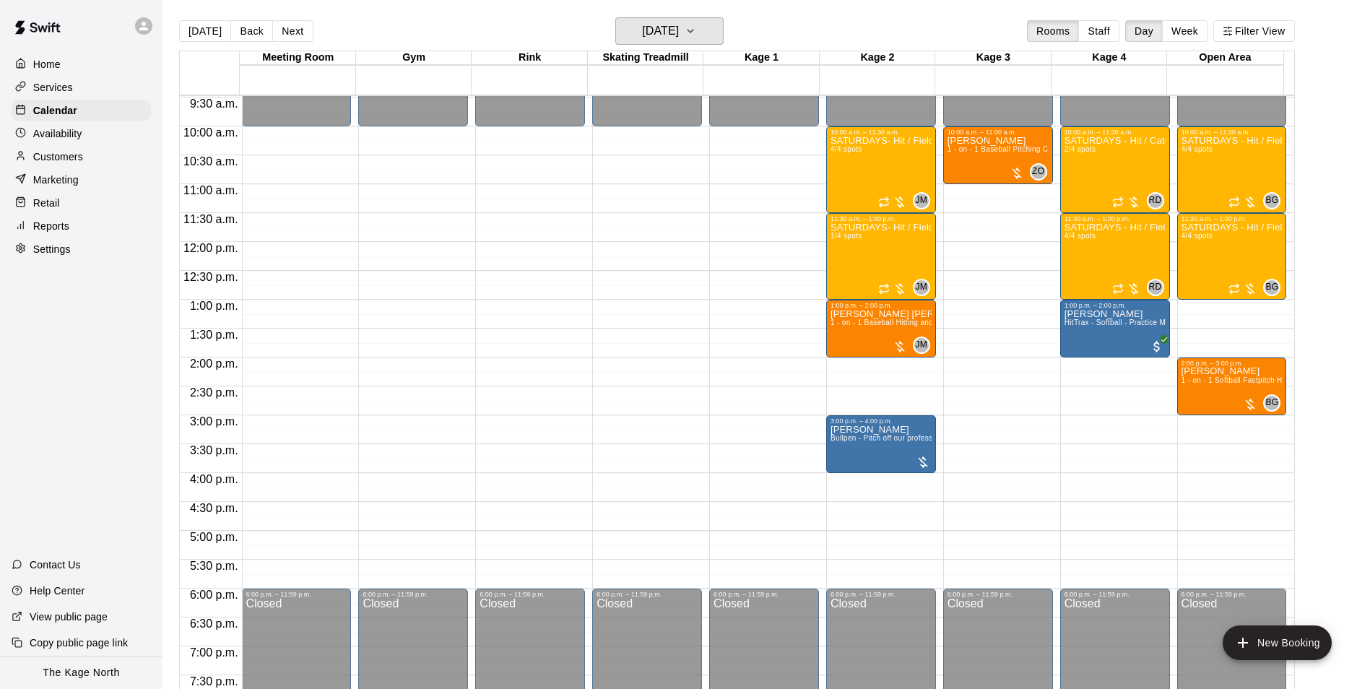
scroll to position [634, 0]
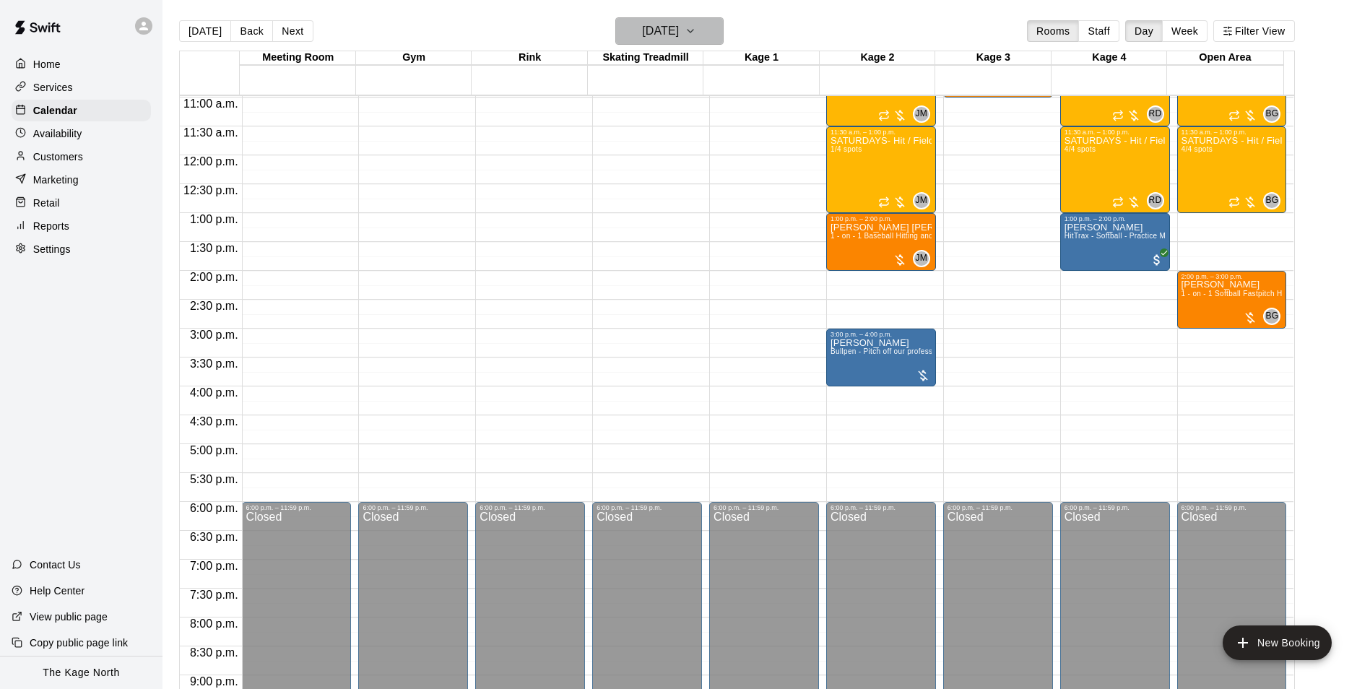
click at [679, 33] on h6 "[DATE]" at bounding box center [660, 31] width 37 height 20
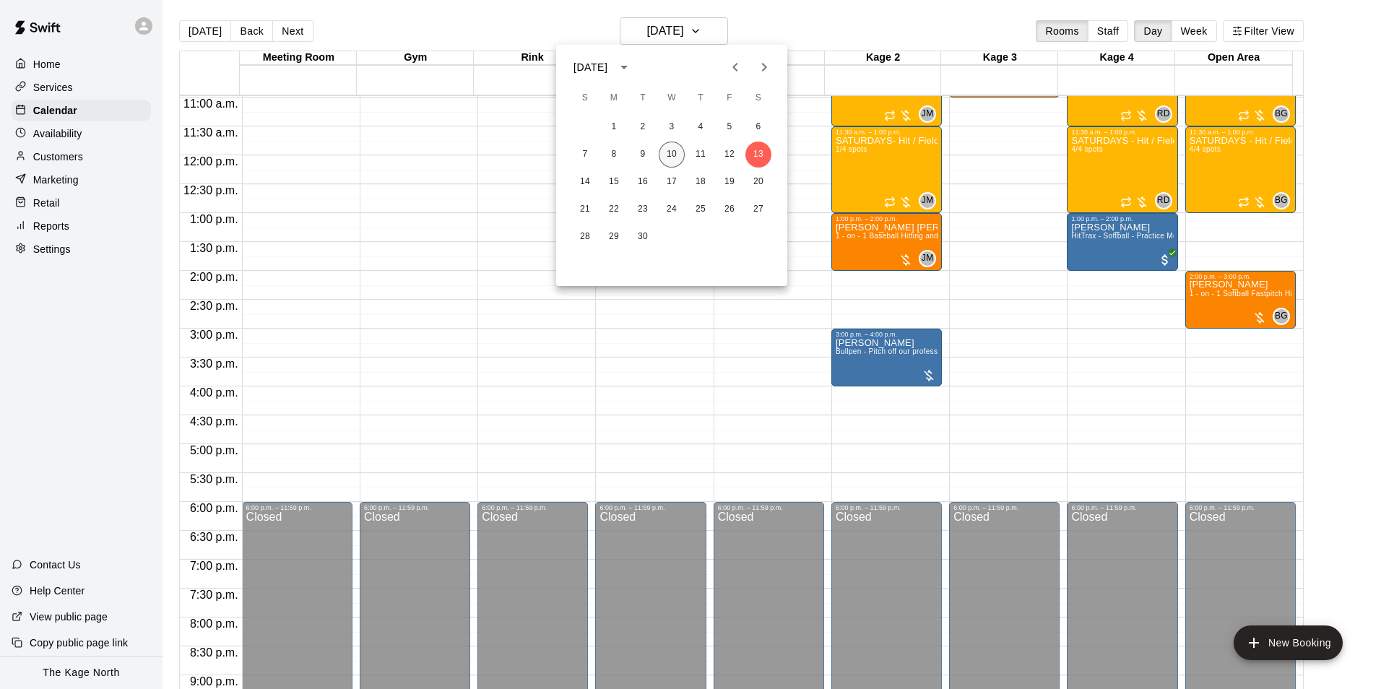
click at [673, 153] on button "10" at bounding box center [672, 155] width 26 height 26
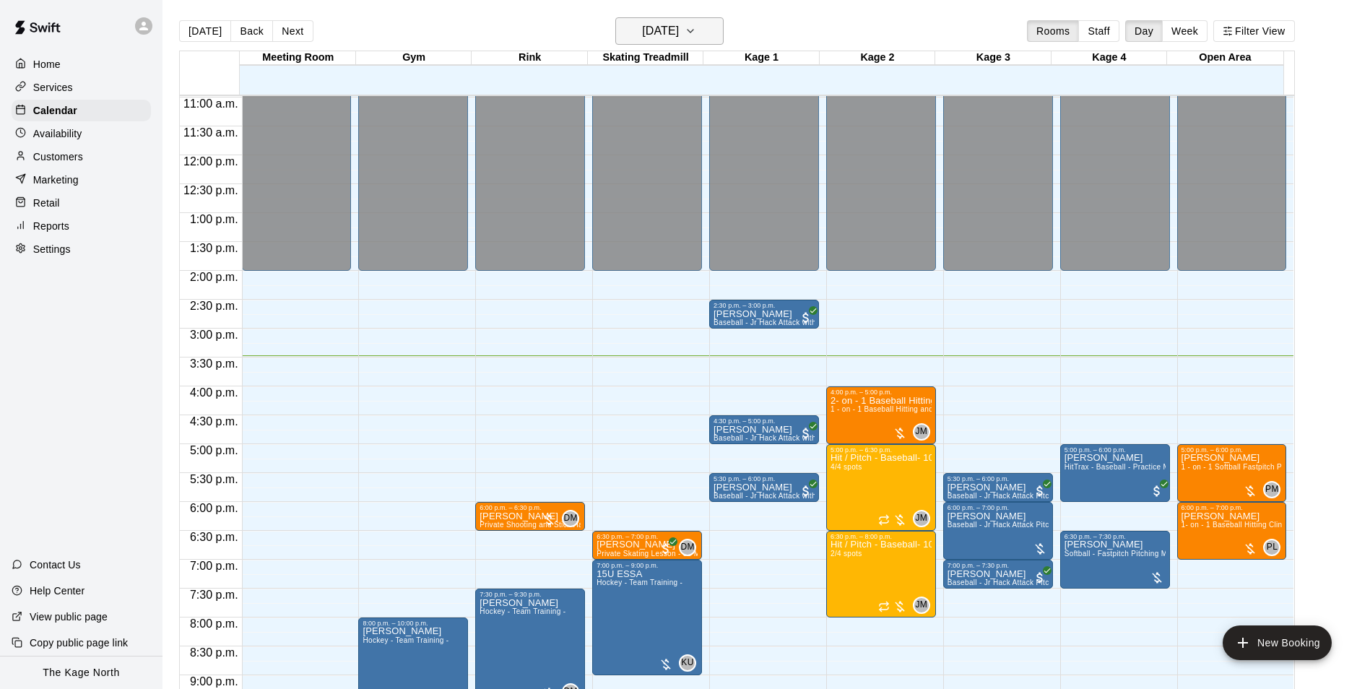
click at [668, 30] on h6 "[DATE]" at bounding box center [660, 31] width 37 height 20
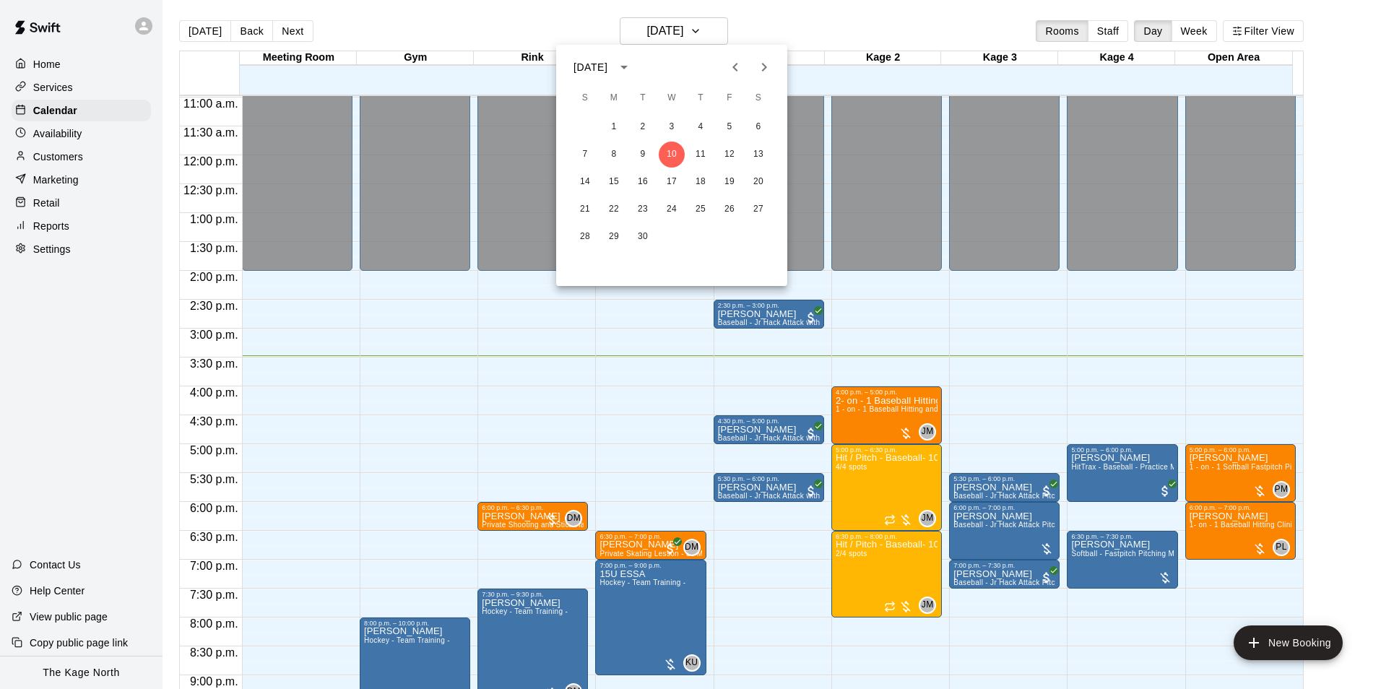
click at [776, 30] on div at bounding box center [690, 344] width 1381 height 689
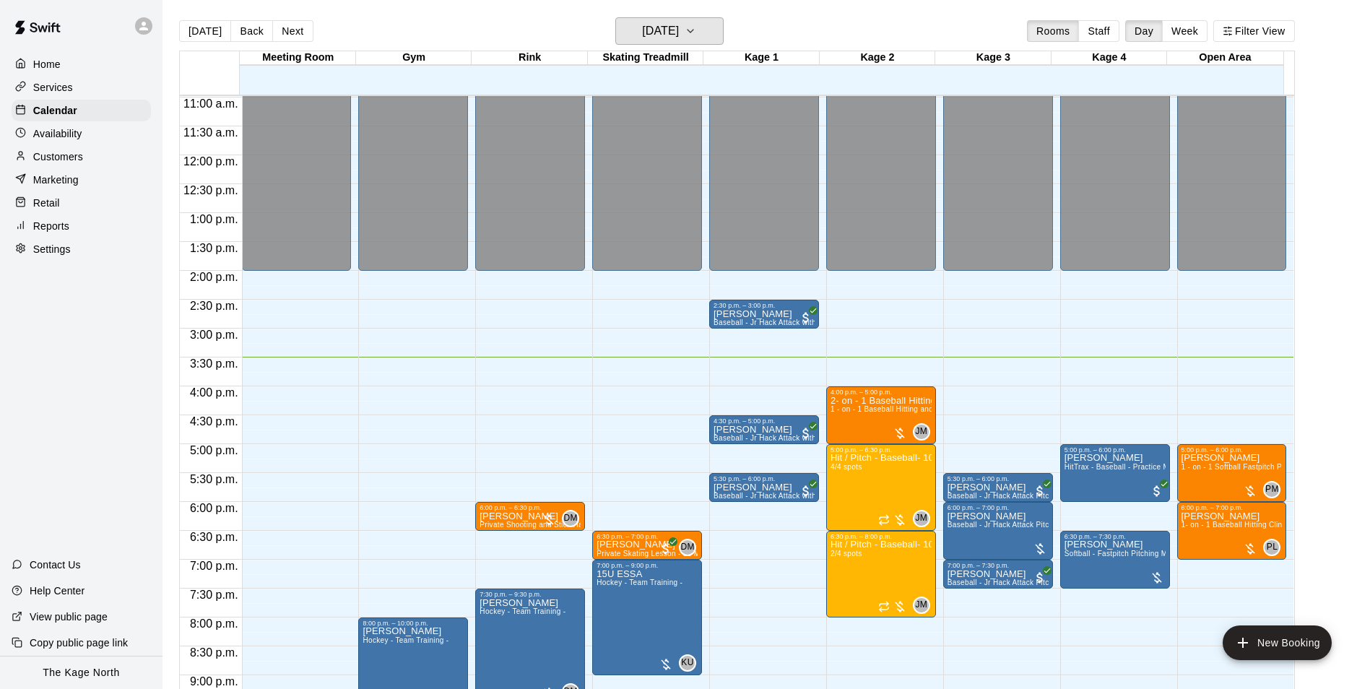
scroll to position [779, 0]
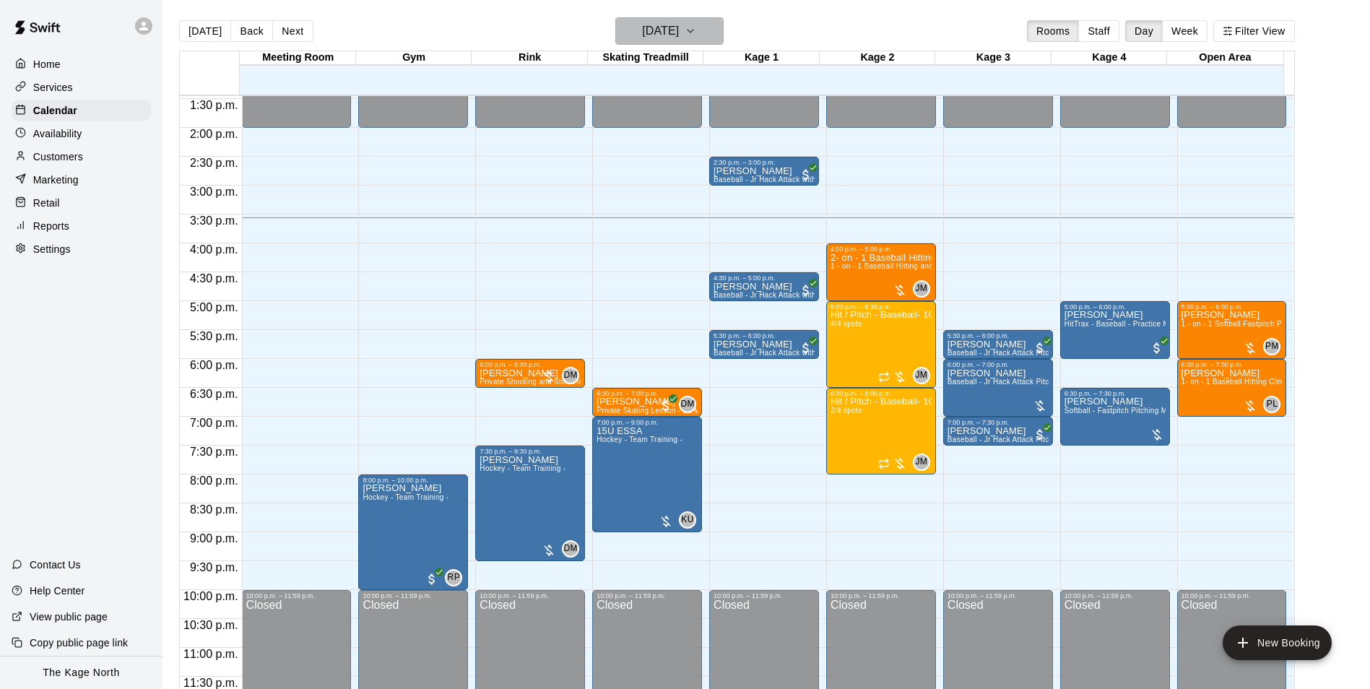
click at [668, 23] on h6 "[DATE]" at bounding box center [660, 31] width 37 height 20
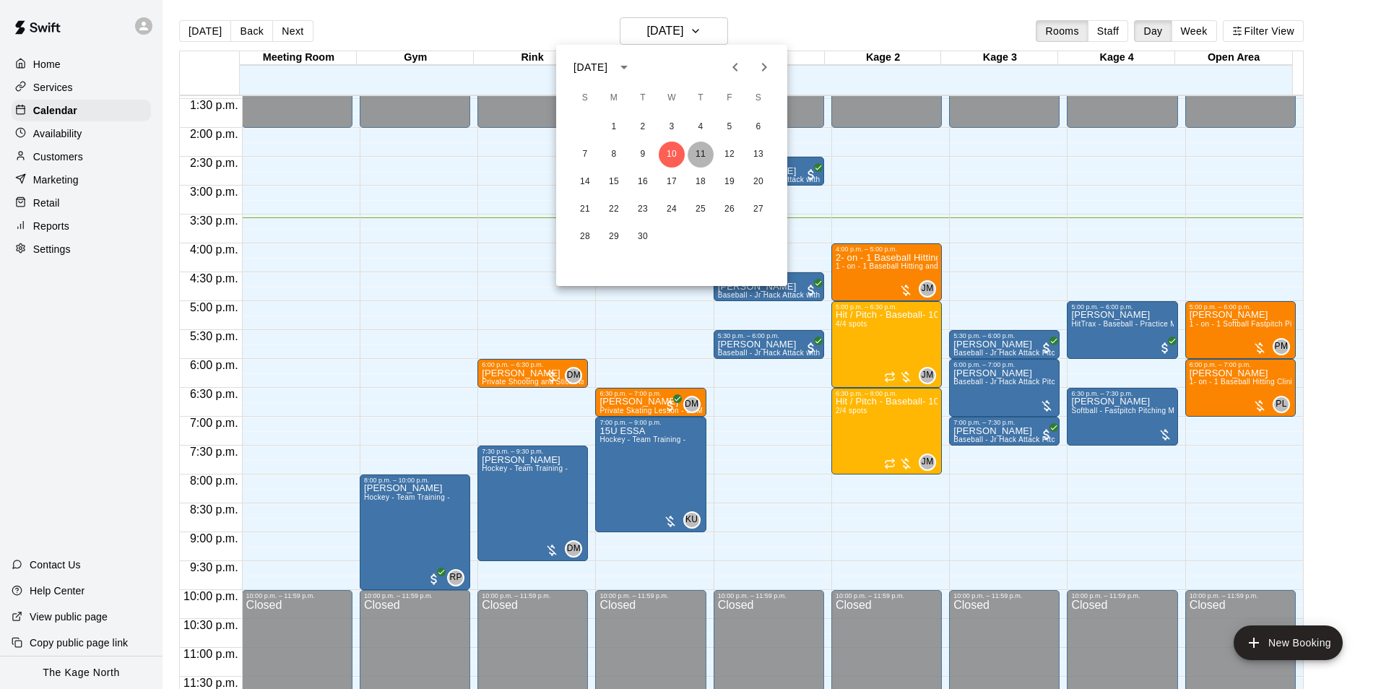
click at [703, 155] on button "11" at bounding box center [701, 155] width 26 height 26
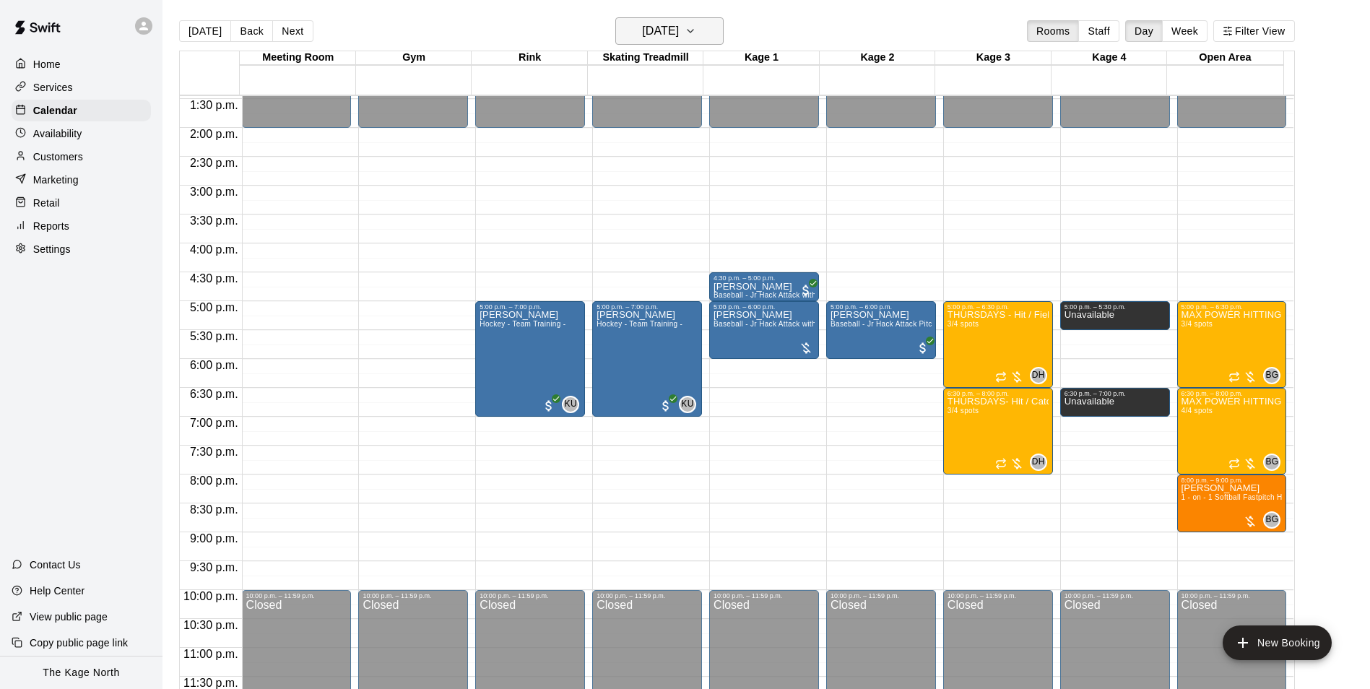
click at [679, 33] on h6 "[DATE]" at bounding box center [660, 31] width 37 height 20
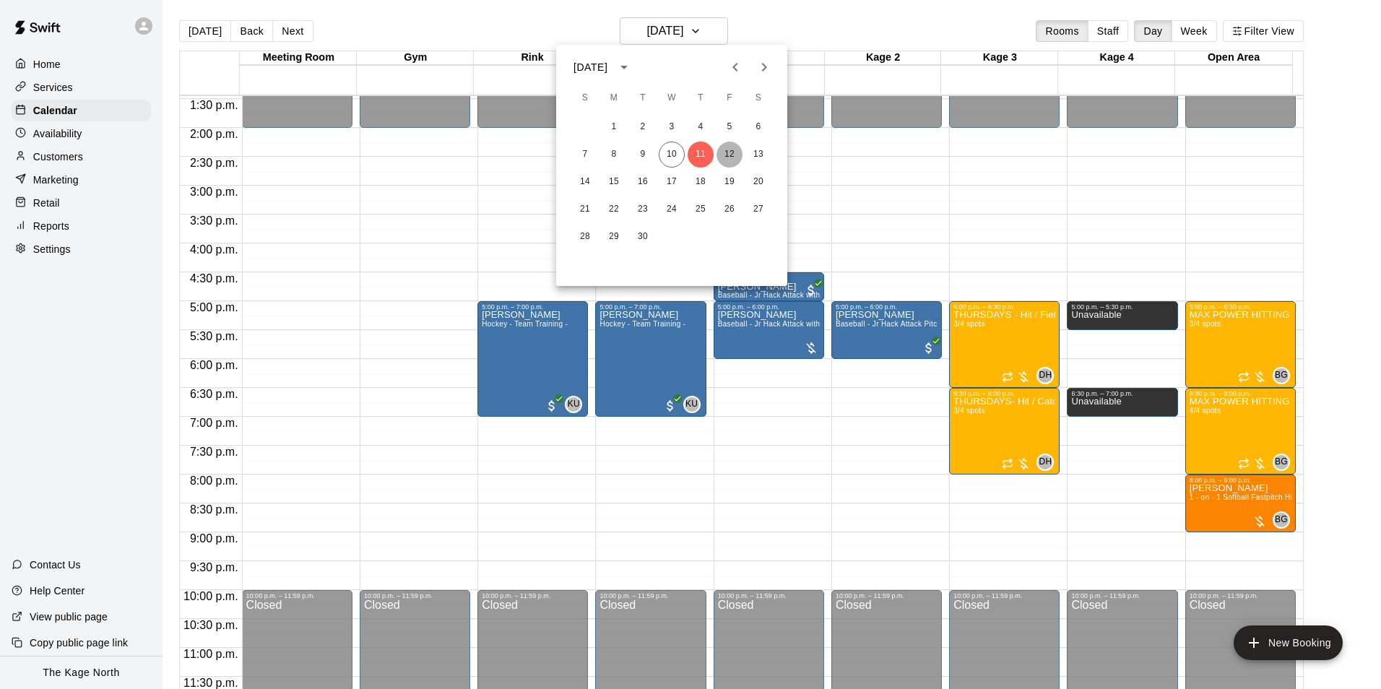
click at [725, 155] on button "12" at bounding box center [729, 155] width 26 height 26
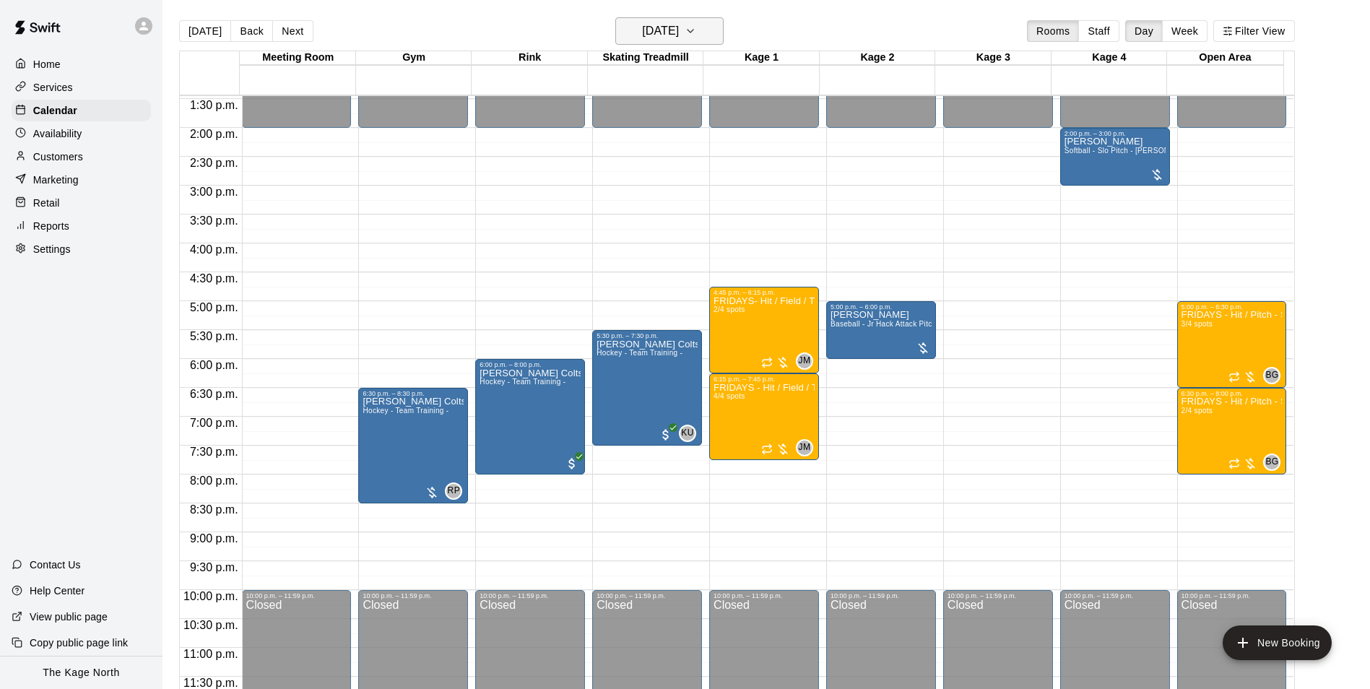
click at [679, 35] on h6 "[DATE]" at bounding box center [660, 31] width 37 height 20
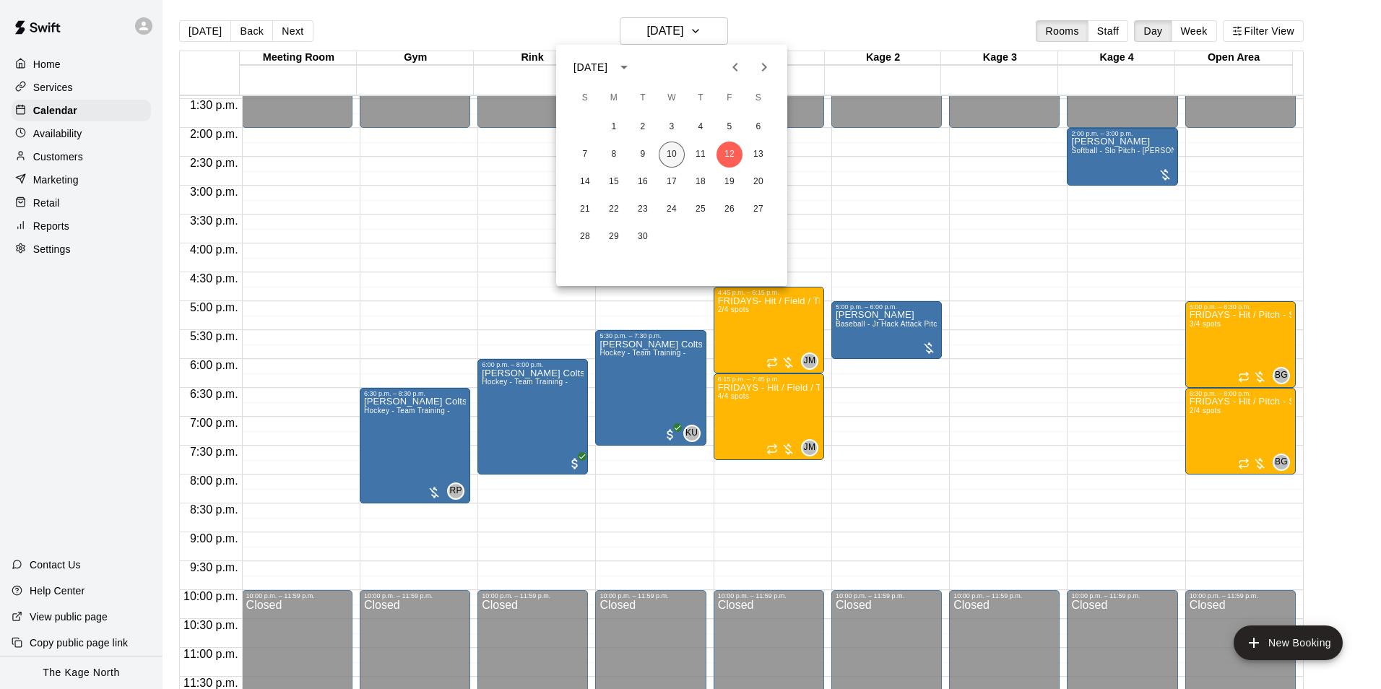
click at [672, 151] on button "10" at bounding box center [672, 155] width 26 height 26
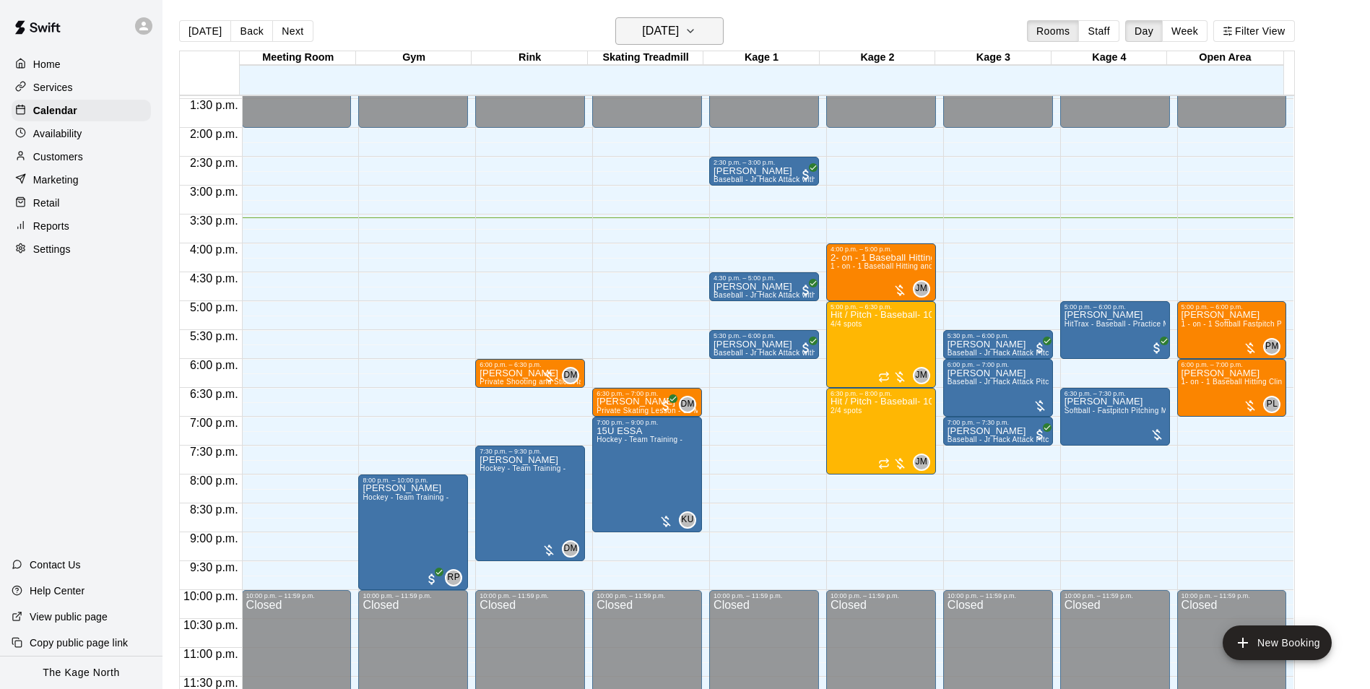
click at [696, 34] on icon "button" at bounding box center [691, 30] width 12 height 17
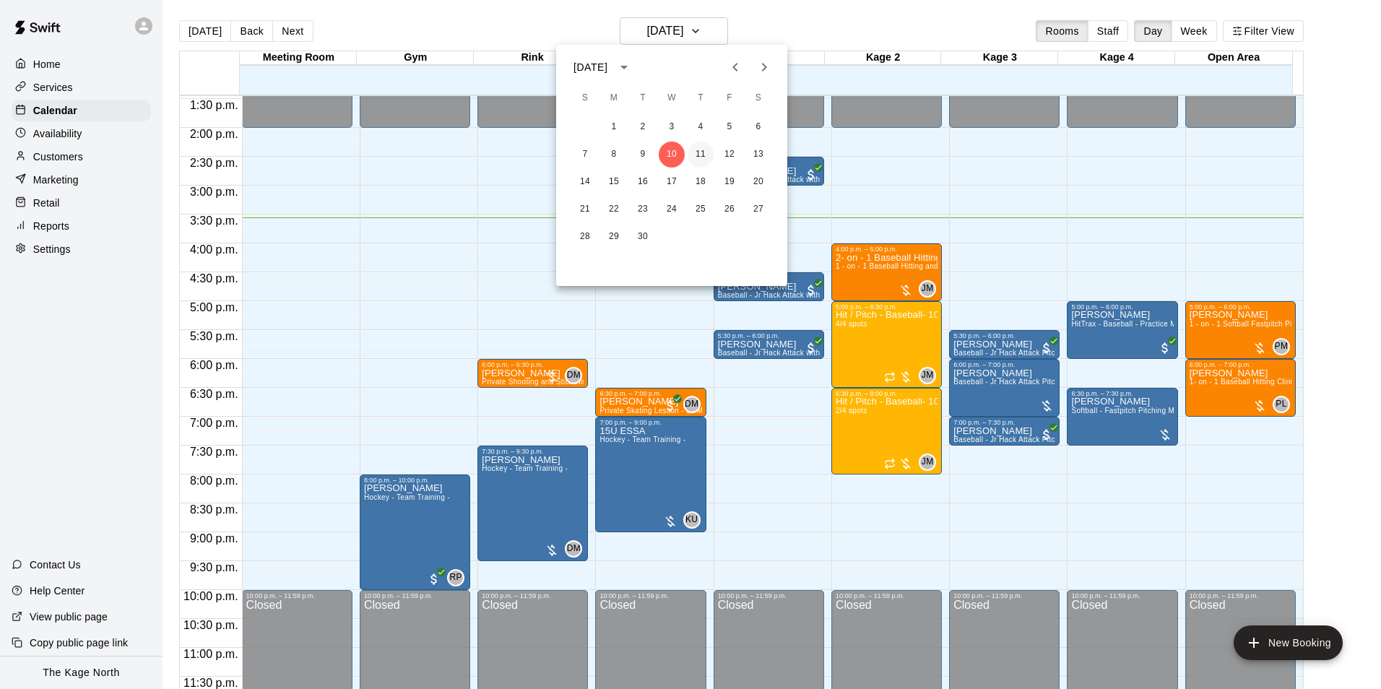
click at [703, 155] on button "11" at bounding box center [701, 155] width 26 height 26
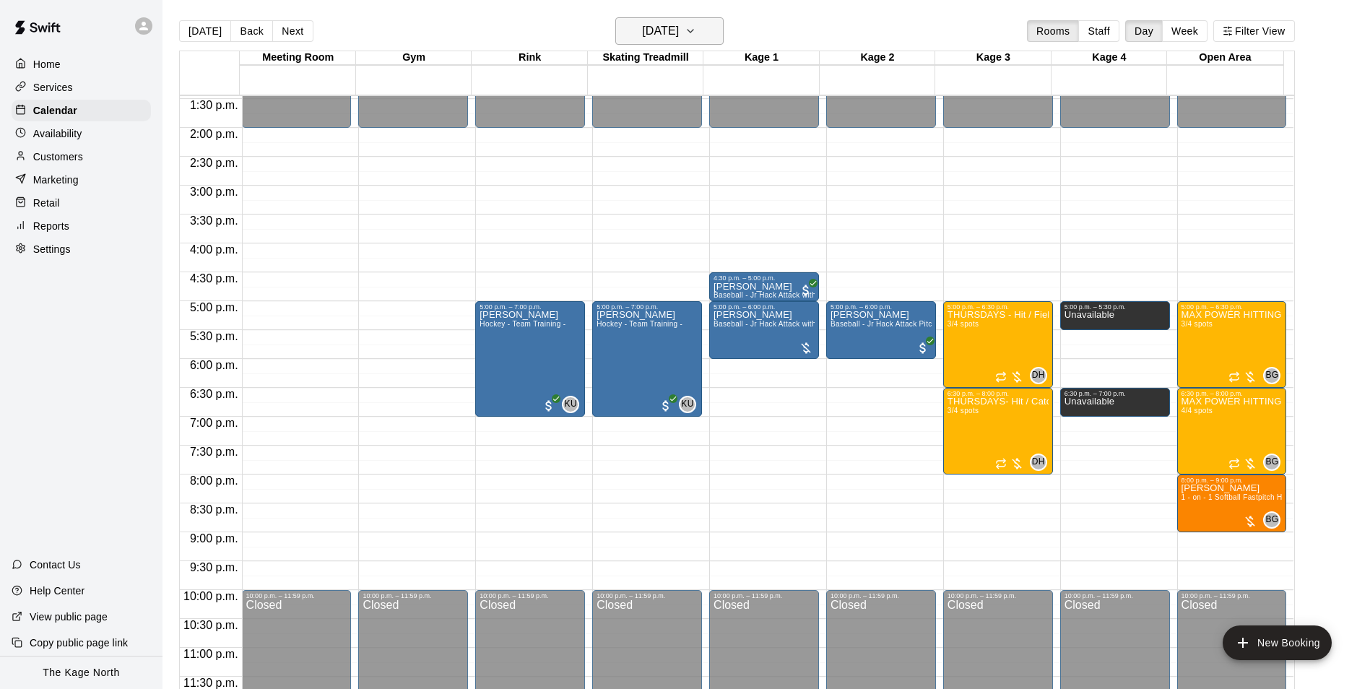
click at [679, 24] on h6 "[DATE]" at bounding box center [660, 31] width 37 height 20
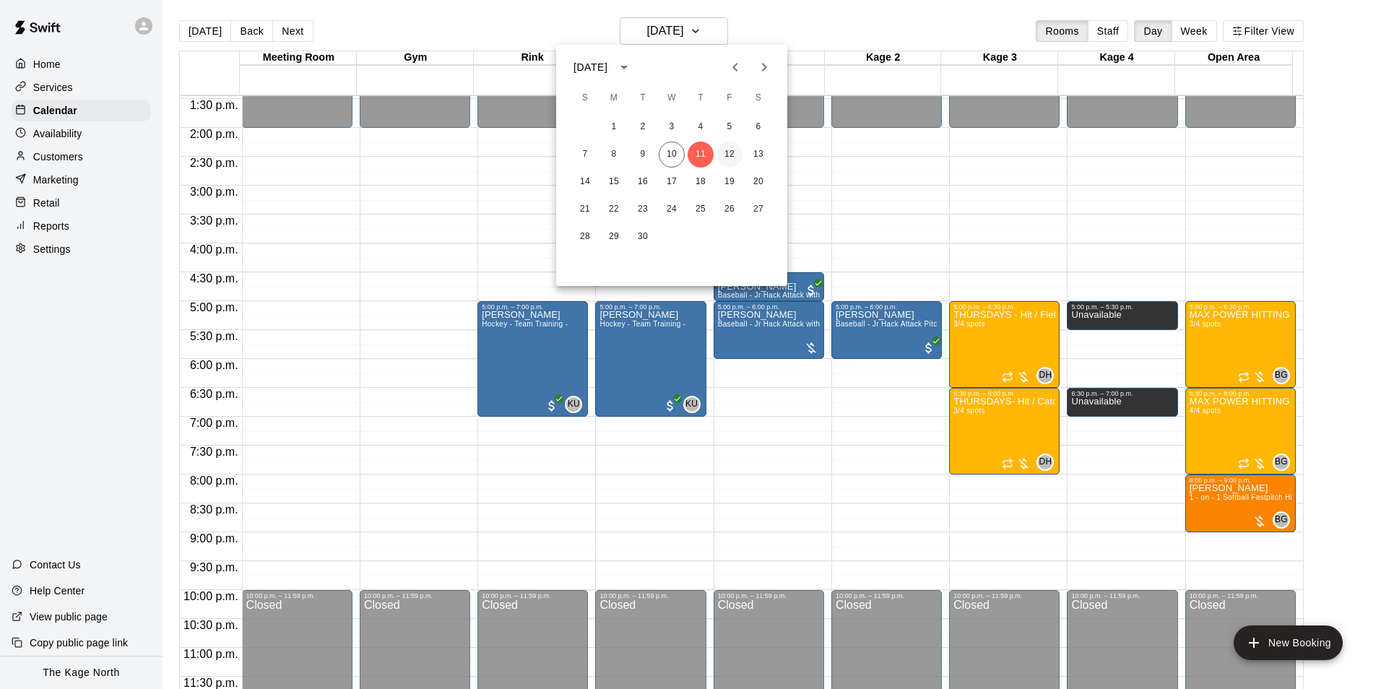
click at [730, 152] on button "12" at bounding box center [729, 155] width 26 height 26
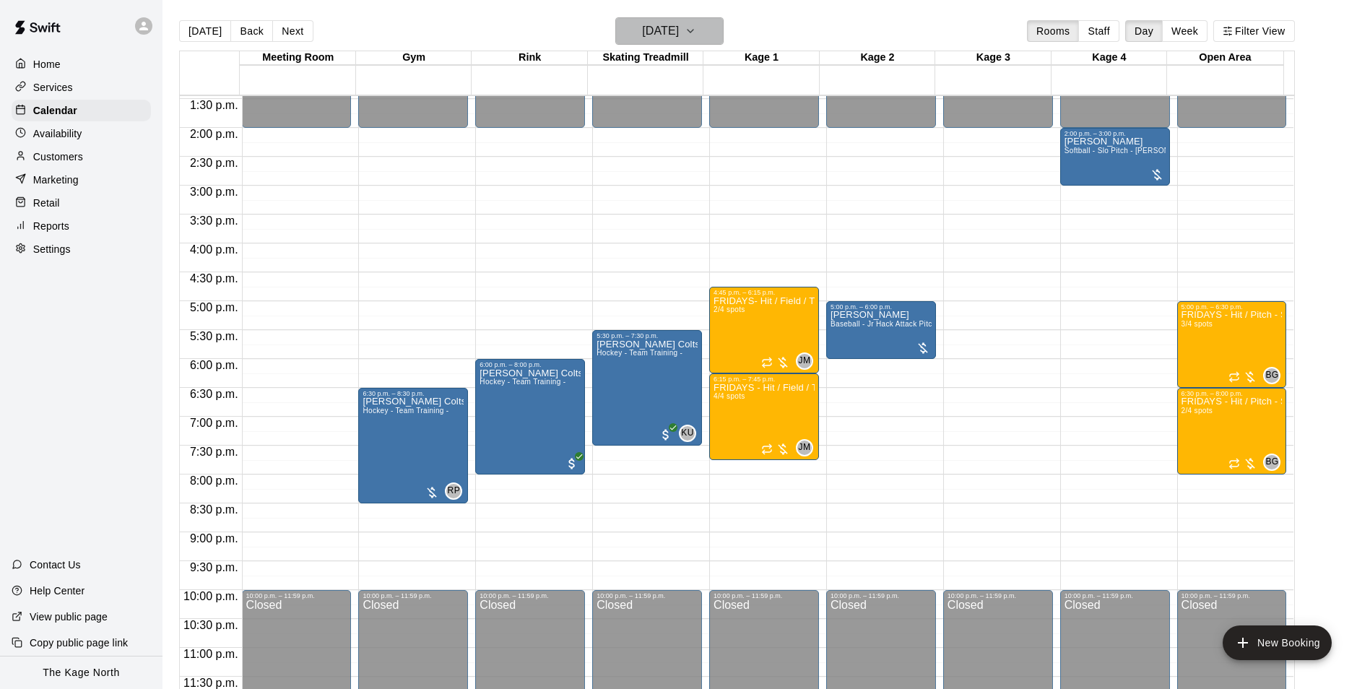
click at [679, 31] on h6 "[DATE]" at bounding box center [660, 31] width 37 height 20
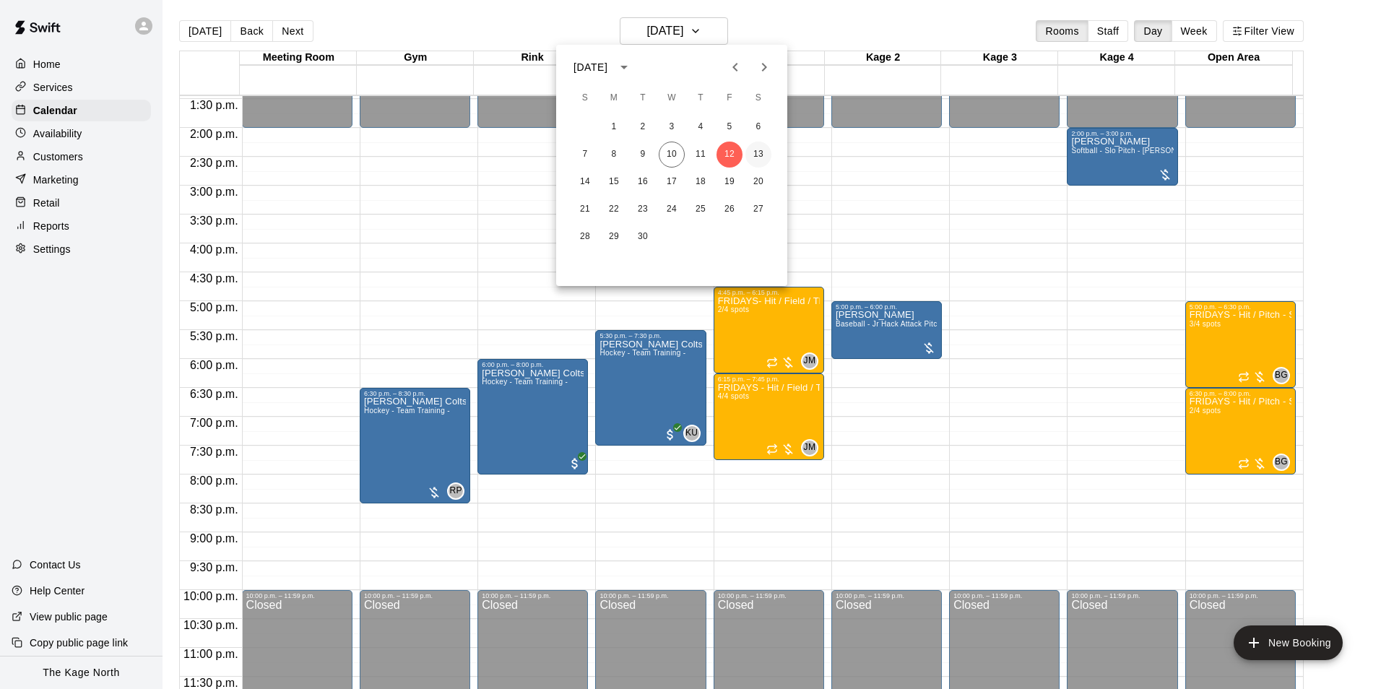
click at [758, 152] on button "13" at bounding box center [758, 155] width 26 height 26
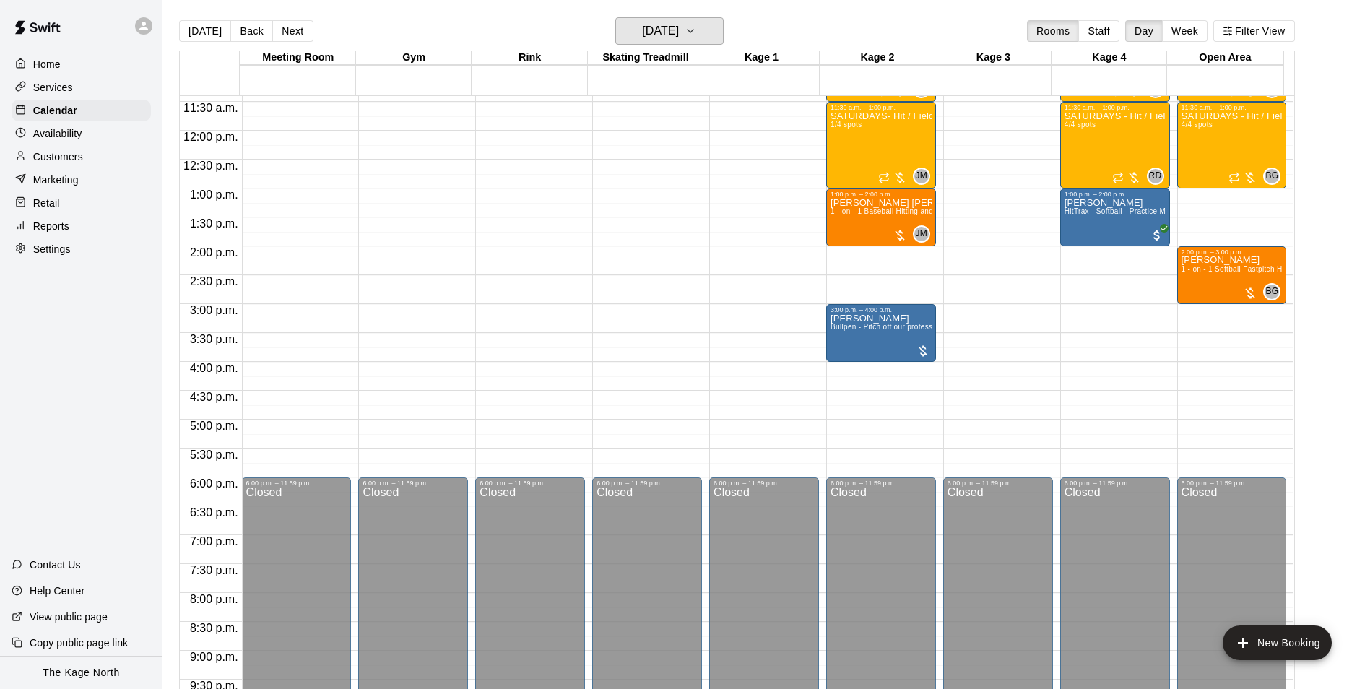
scroll to position [490, 0]
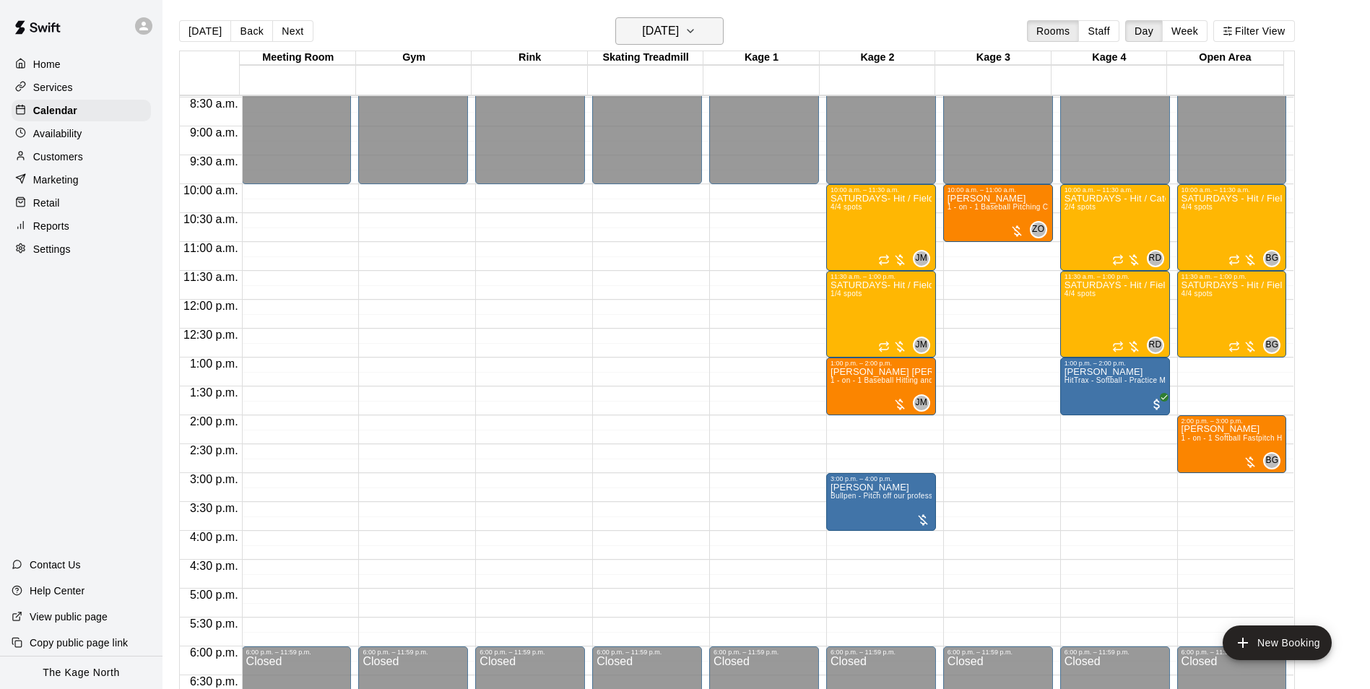
click at [679, 36] on h6 "[DATE]" at bounding box center [660, 31] width 37 height 20
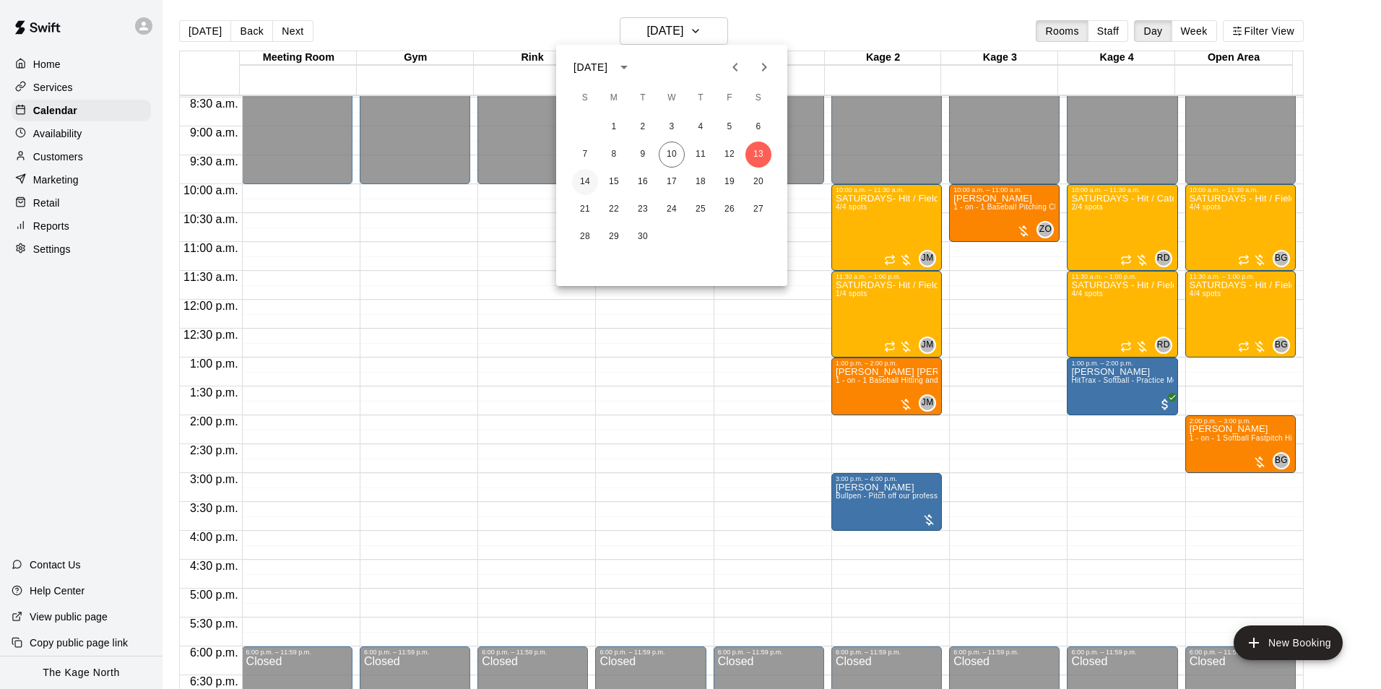
click at [586, 182] on button "14" at bounding box center [585, 182] width 26 height 26
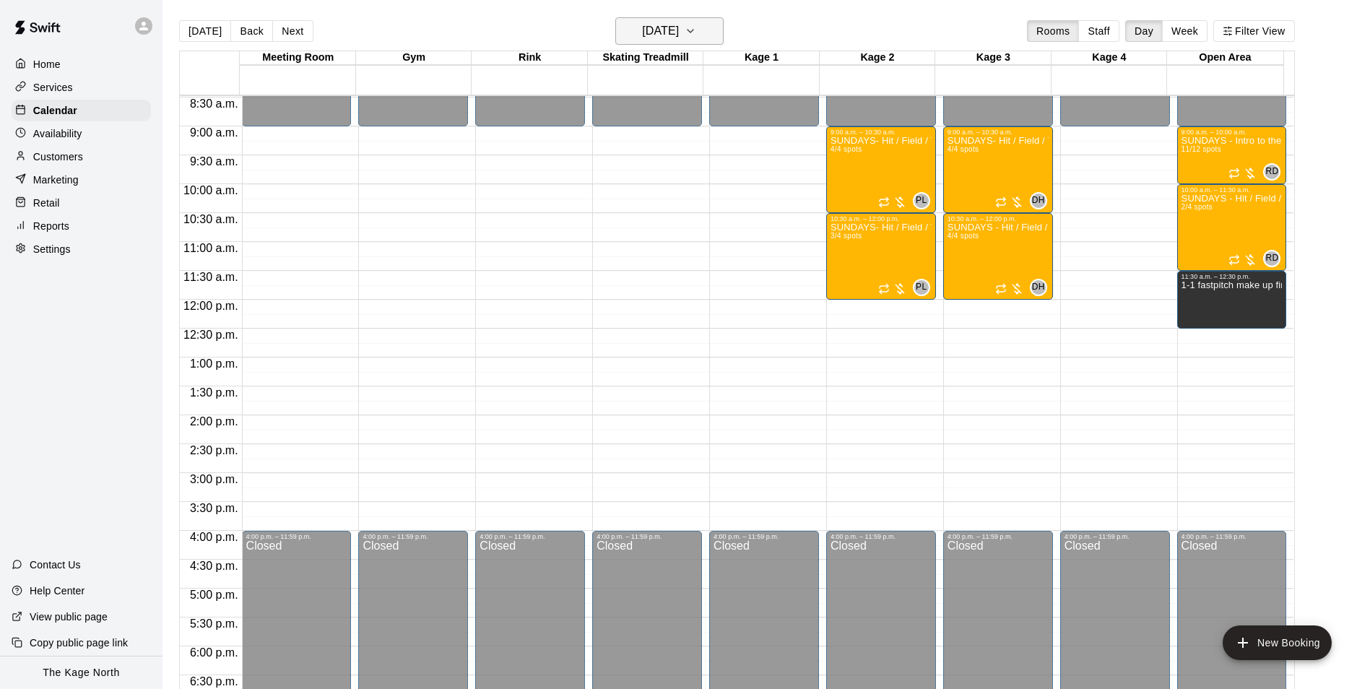
click at [678, 32] on h6 "[DATE]" at bounding box center [660, 31] width 37 height 20
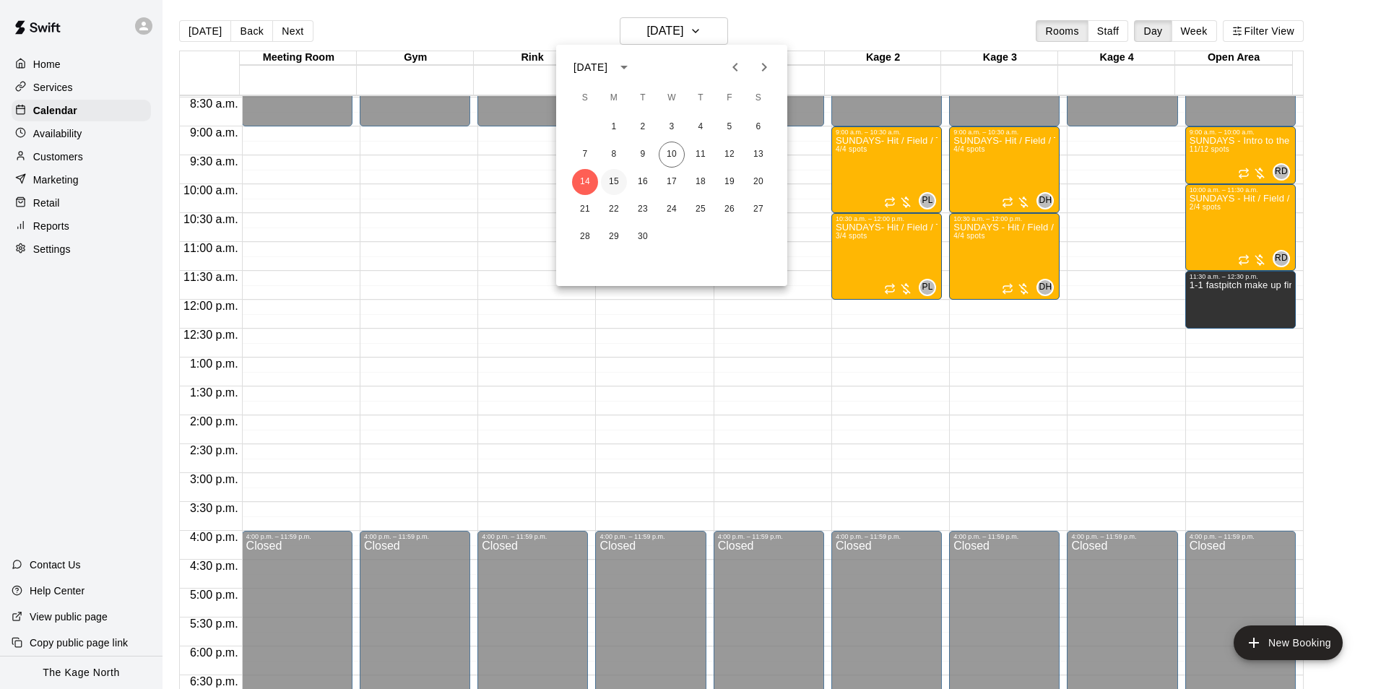
click at [620, 180] on button "15" at bounding box center [614, 182] width 26 height 26
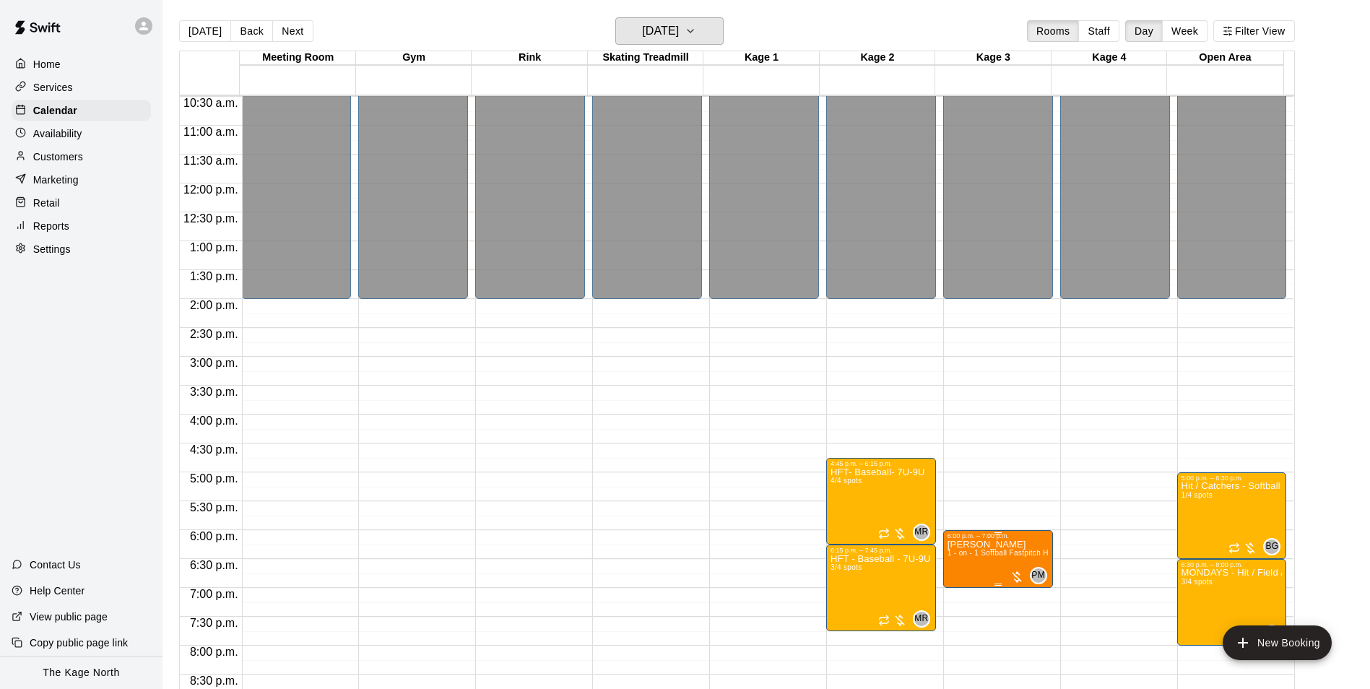
scroll to position [779, 0]
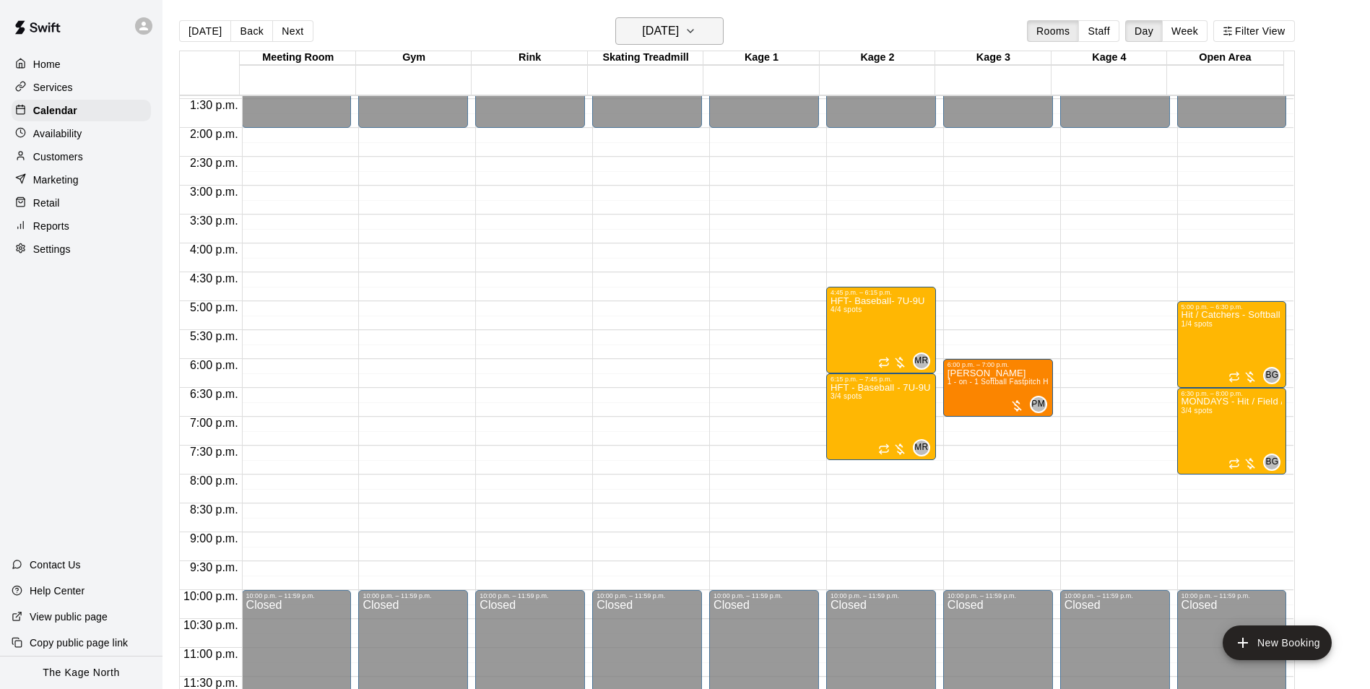
click at [677, 27] on h6 "[DATE]" at bounding box center [660, 31] width 37 height 20
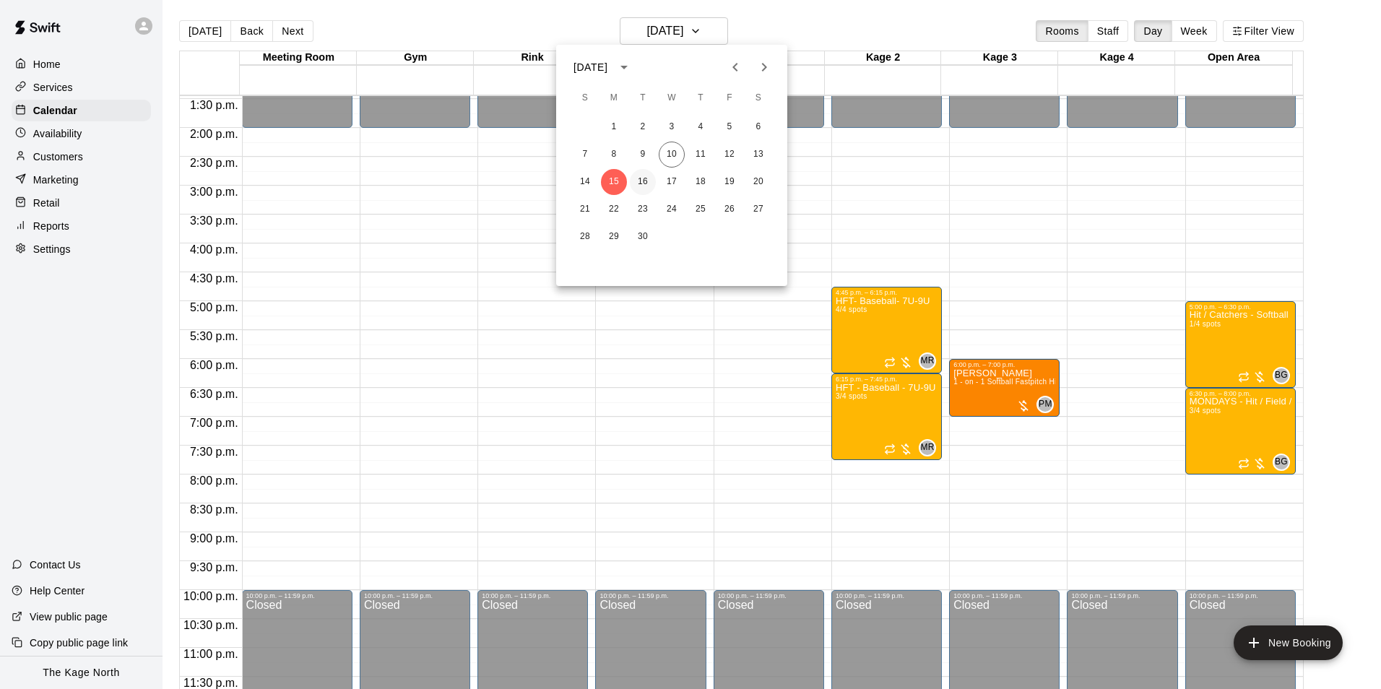
click at [640, 185] on button "16" at bounding box center [643, 182] width 26 height 26
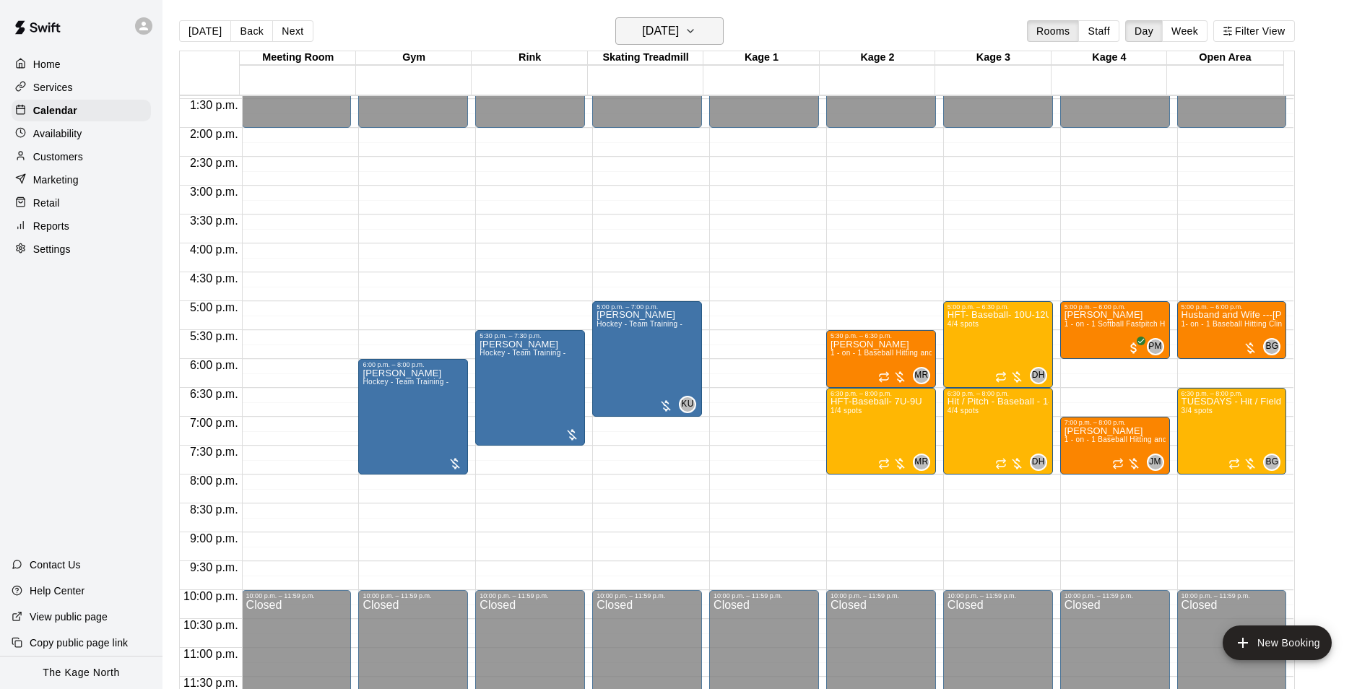
click at [679, 30] on h6 "[DATE]" at bounding box center [660, 31] width 37 height 20
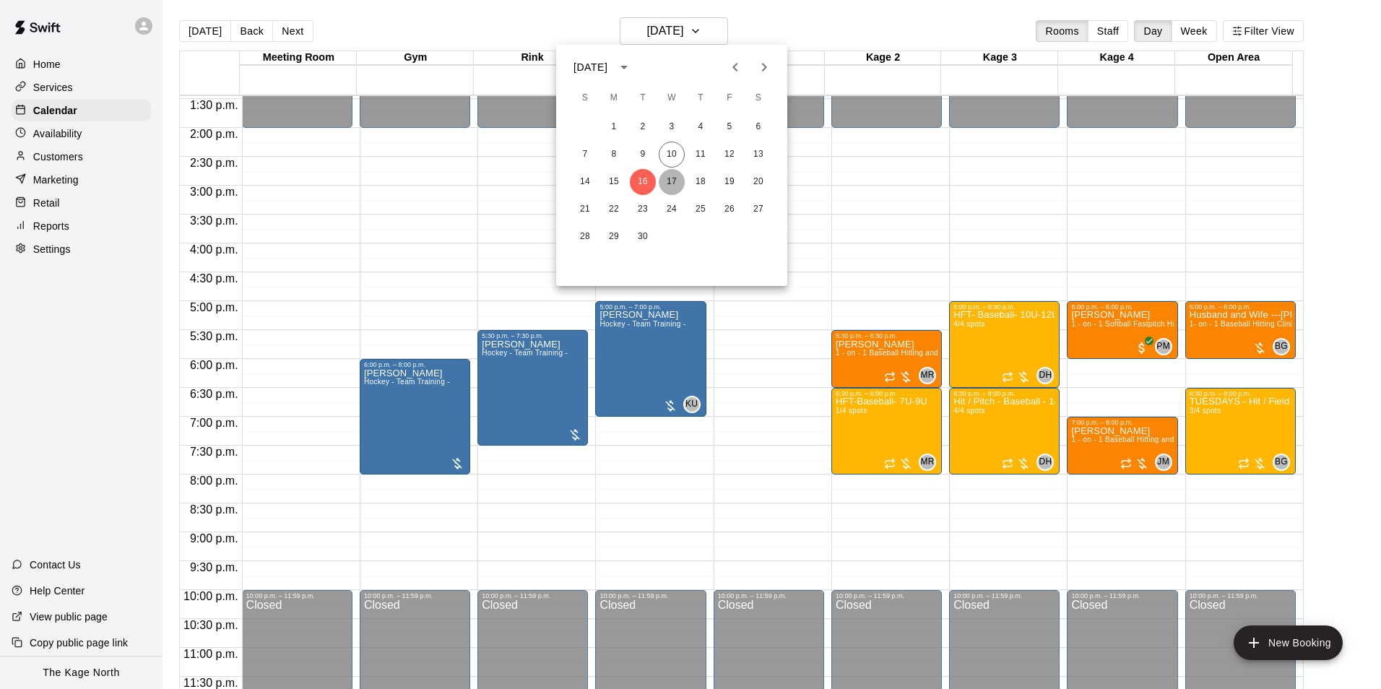
click at [669, 181] on button "17" at bounding box center [672, 182] width 26 height 26
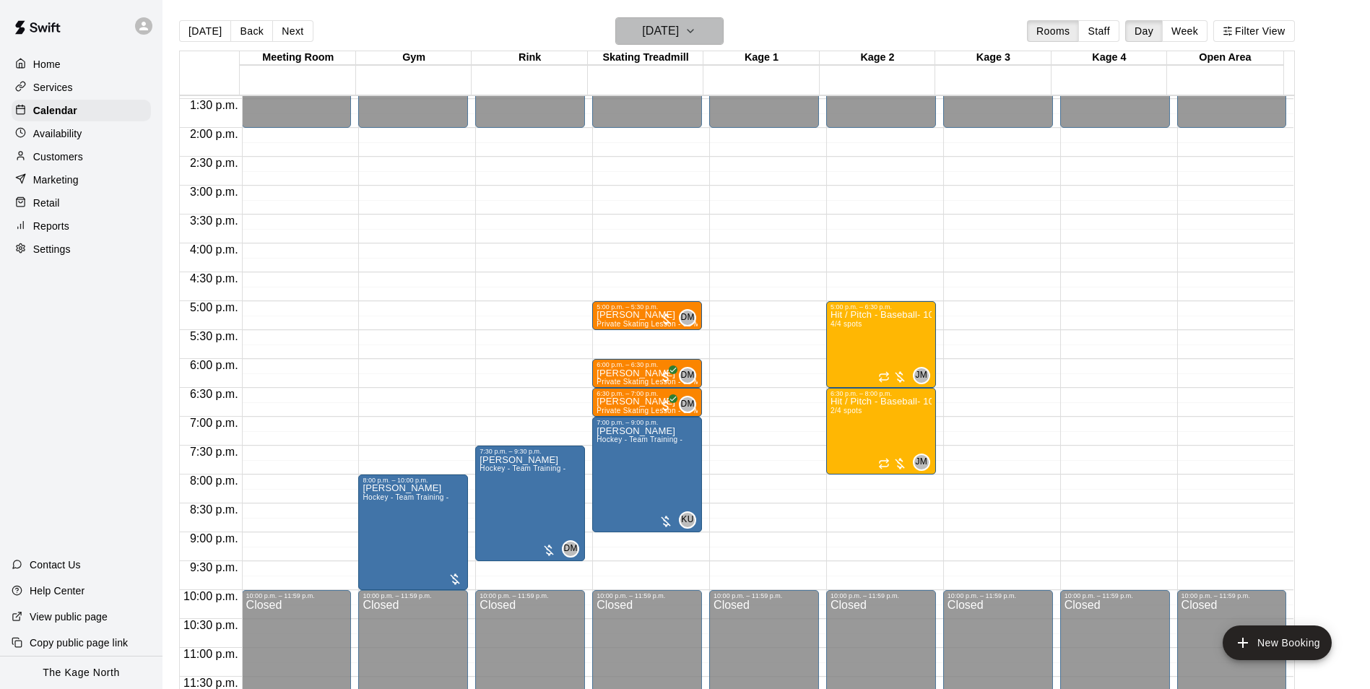
click at [679, 29] on h6 "[DATE]" at bounding box center [660, 31] width 37 height 20
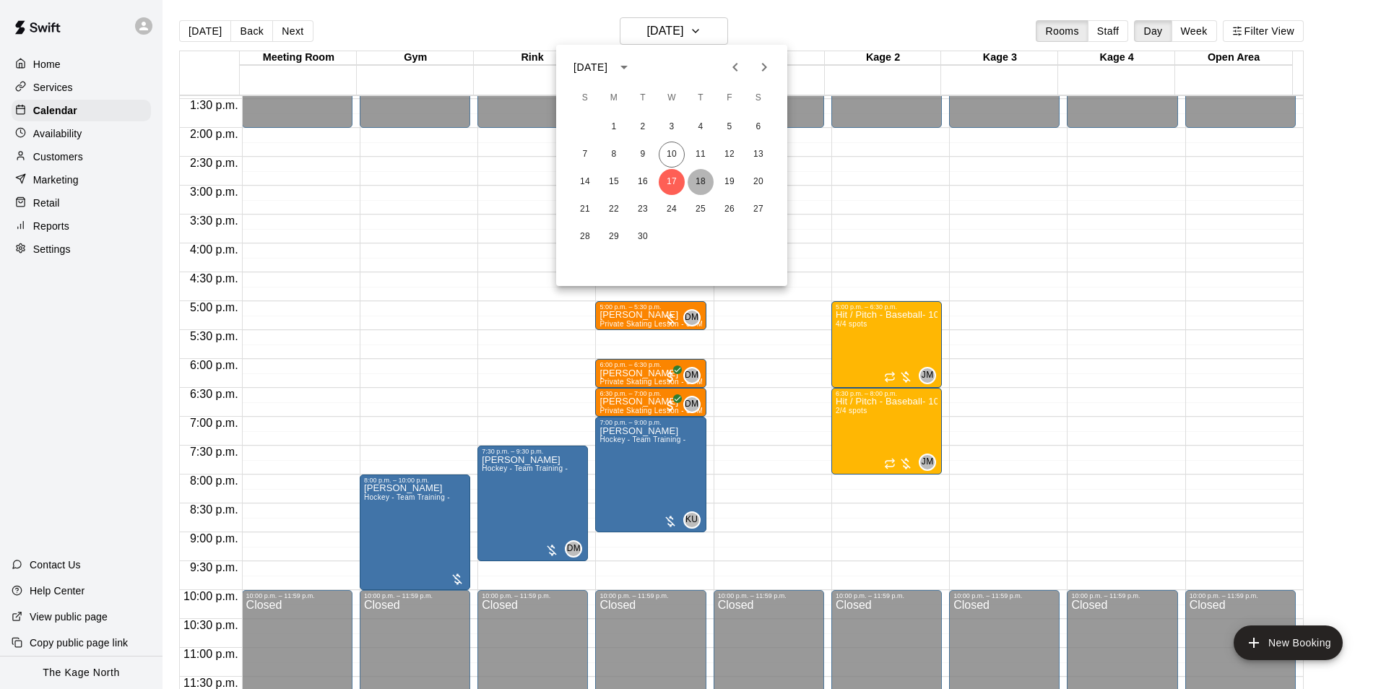
click at [698, 185] on button "18" at bounding box center [701, 182] width 26 height 26
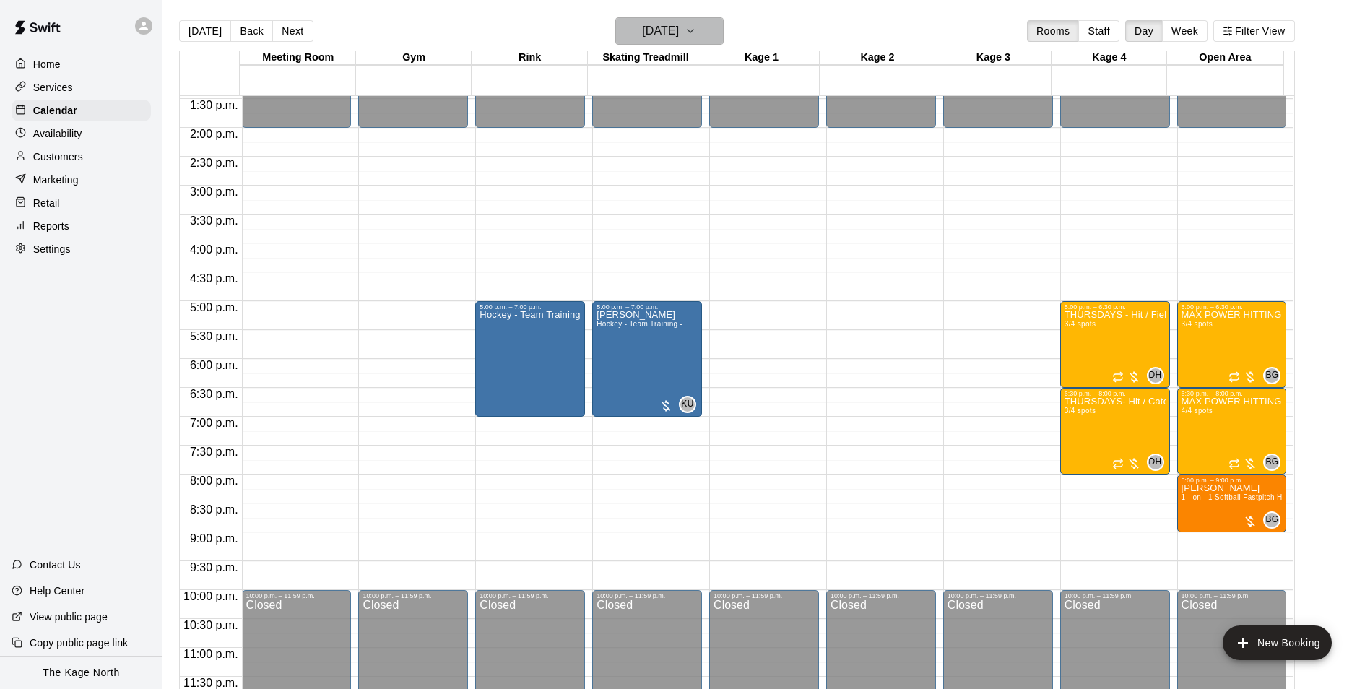
click at [679, 36] on h6 "[DATE]" at bounding box center [660, 31] width 37 height 20
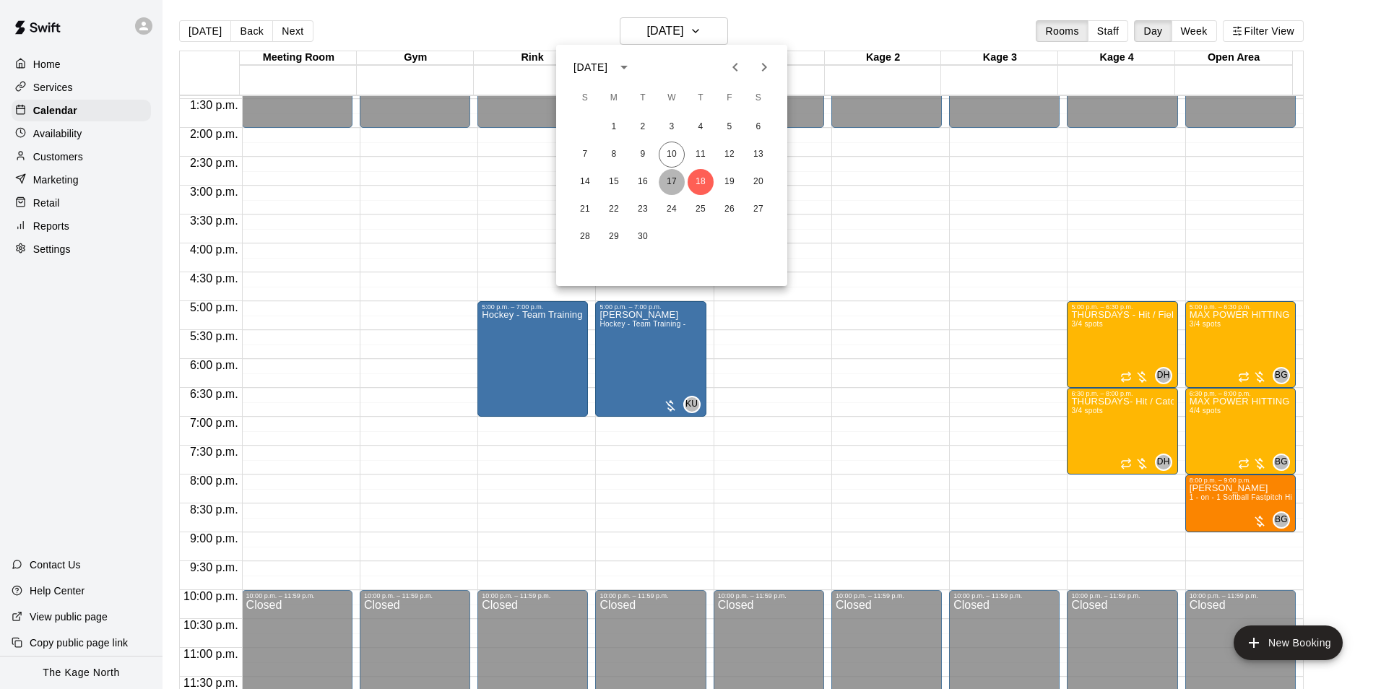
click at [671, 181] on button "17" at bounding box center [672, 182] width 26 height 26
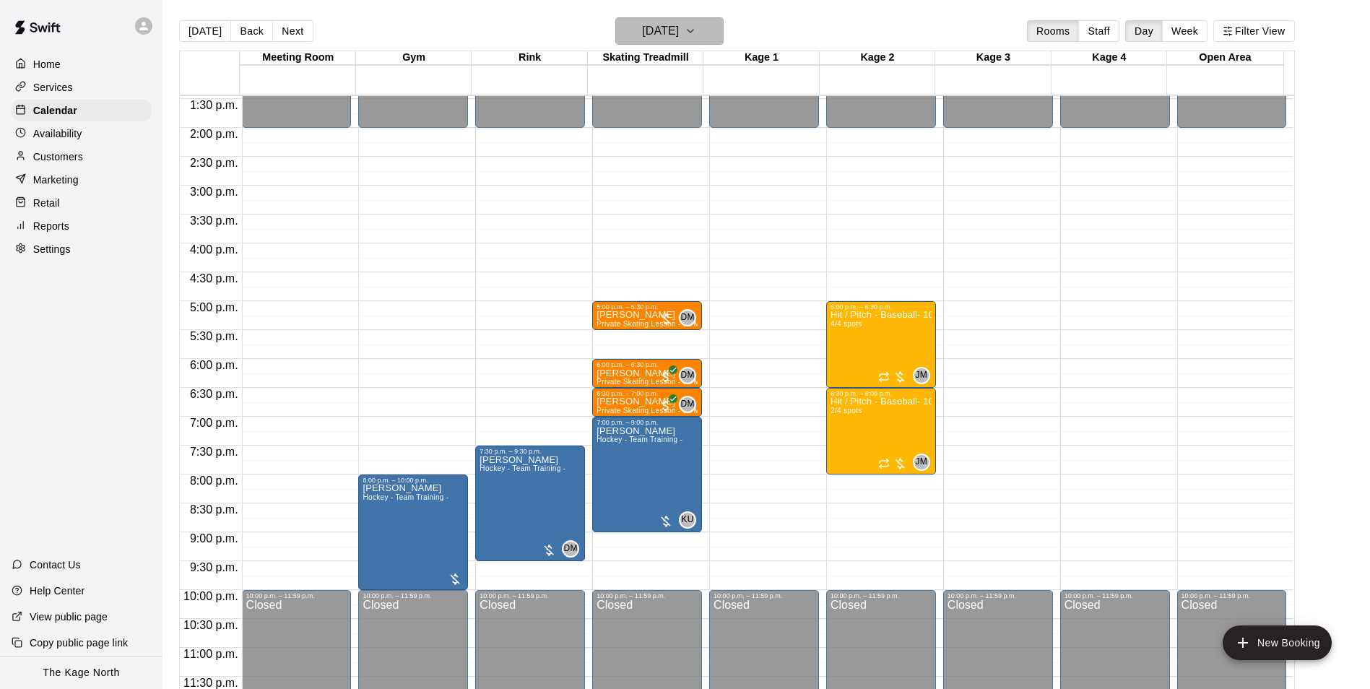
click at [679, 32] on h6 "[DATE]" at bounding box center [660, 31] width 37 height 20
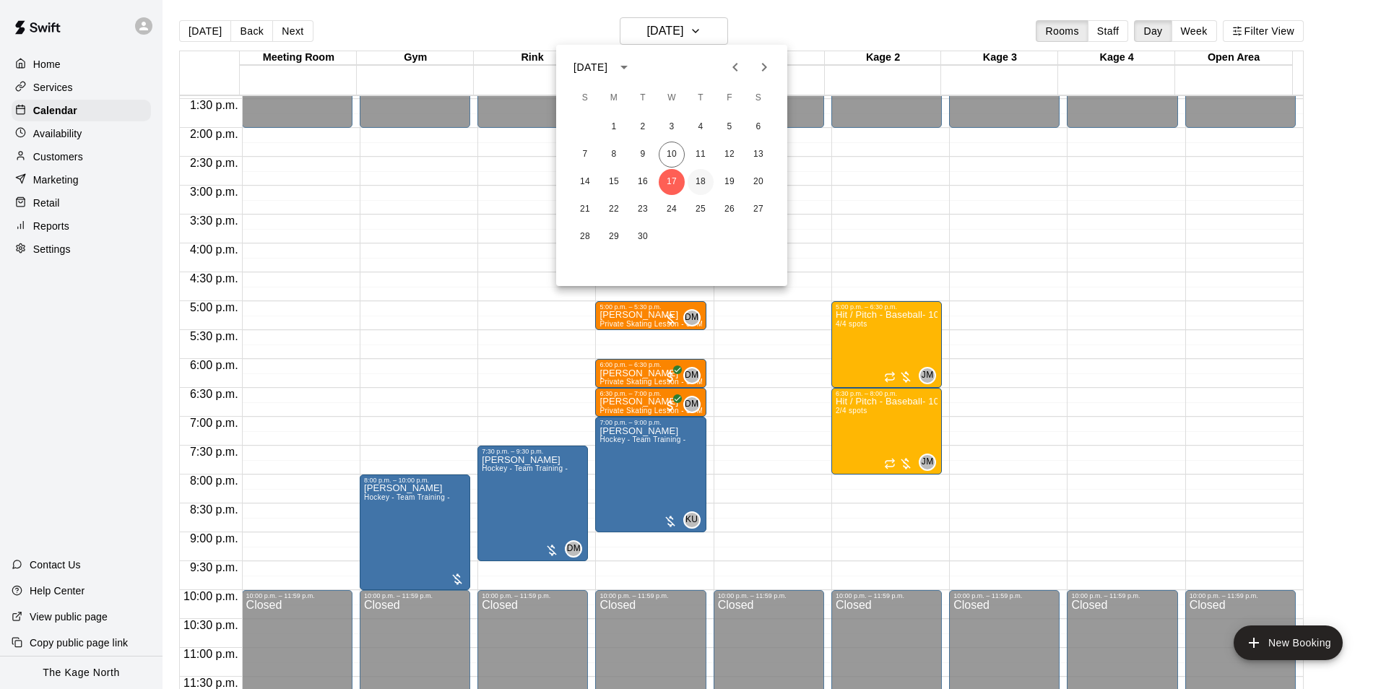
click at [699, 178] on button "18" at bounding box center [701, 182] width 26 height 26
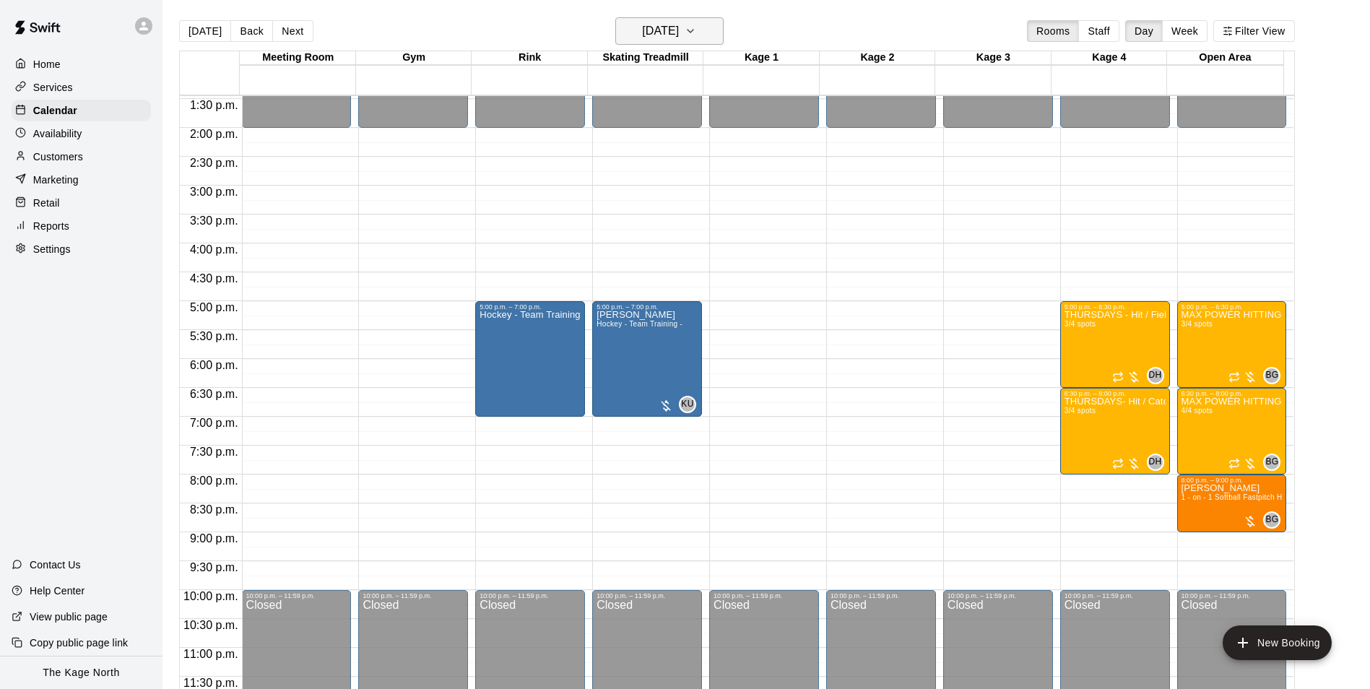
click at [679, 27] on h6 "[DATE]" at bounding box center [660, 31] width 37 height 20
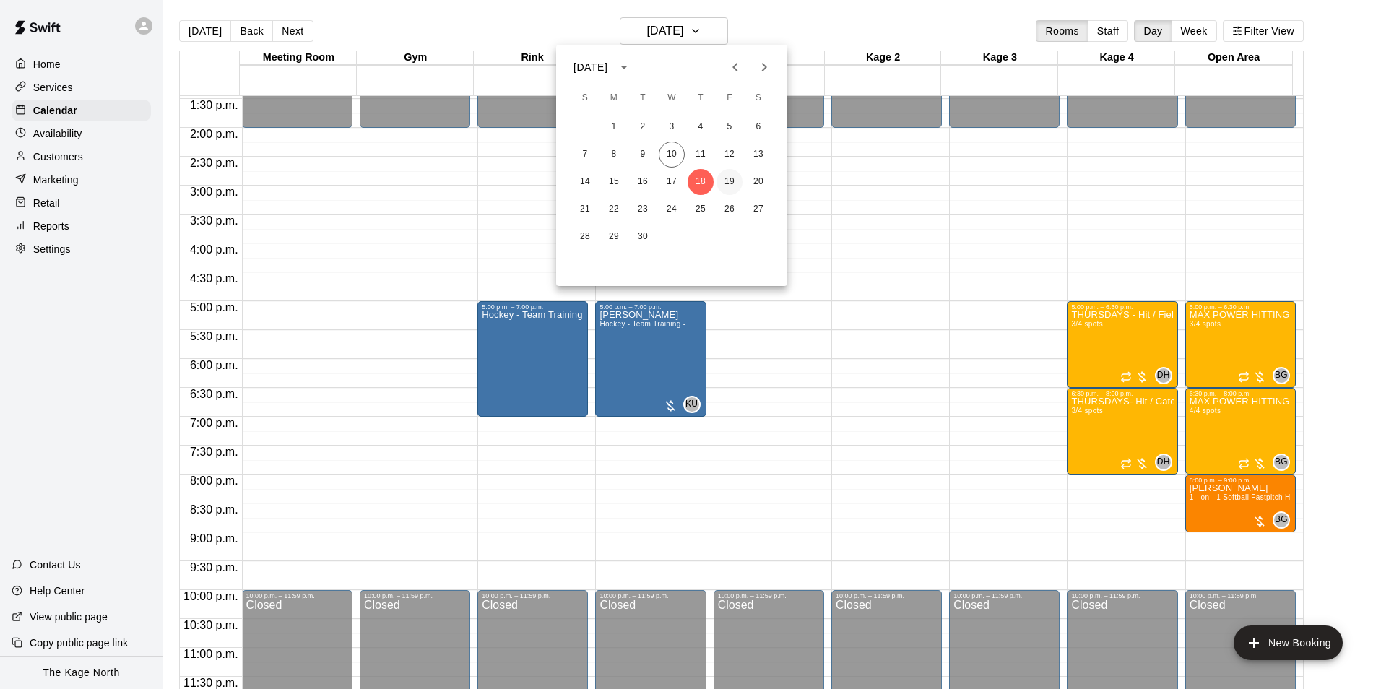
click at [723, 177] on button "19" at bounding box center [729, 182] width 26 height 26
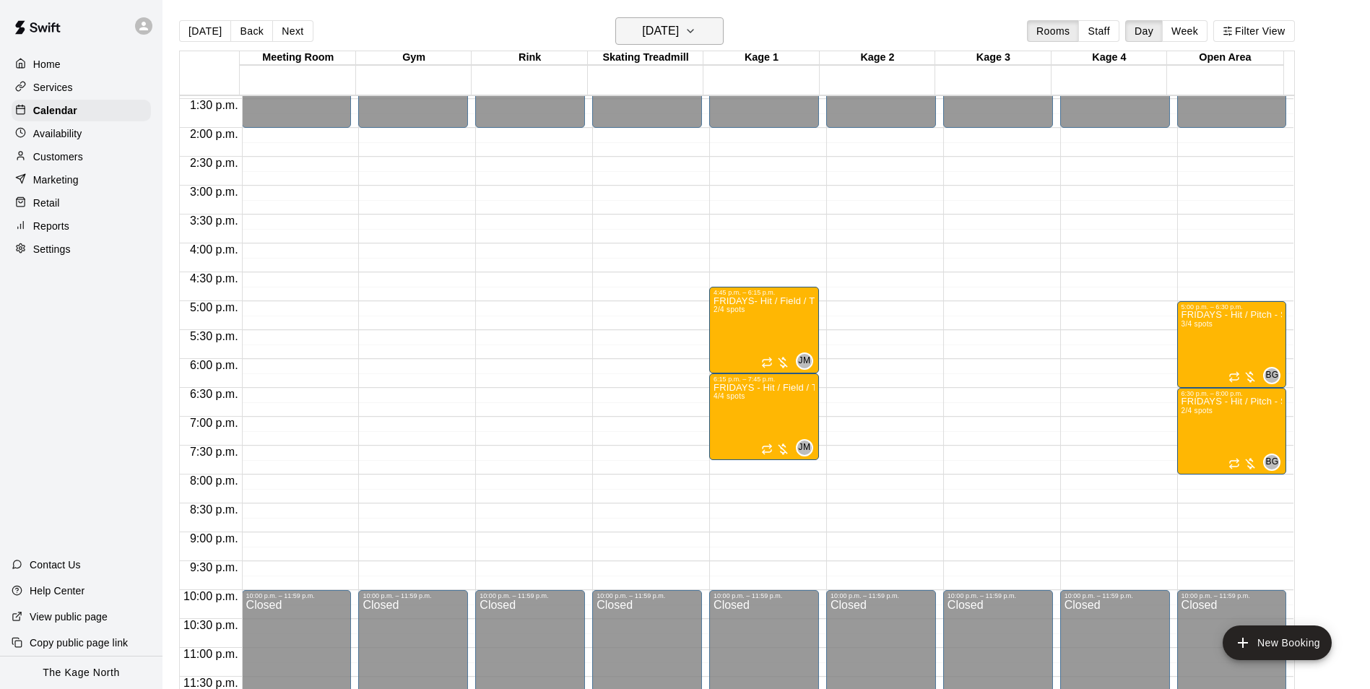
click at [654, 25] on h6 "[DATE]" at bounding box center [660, 31] width 37 height 20
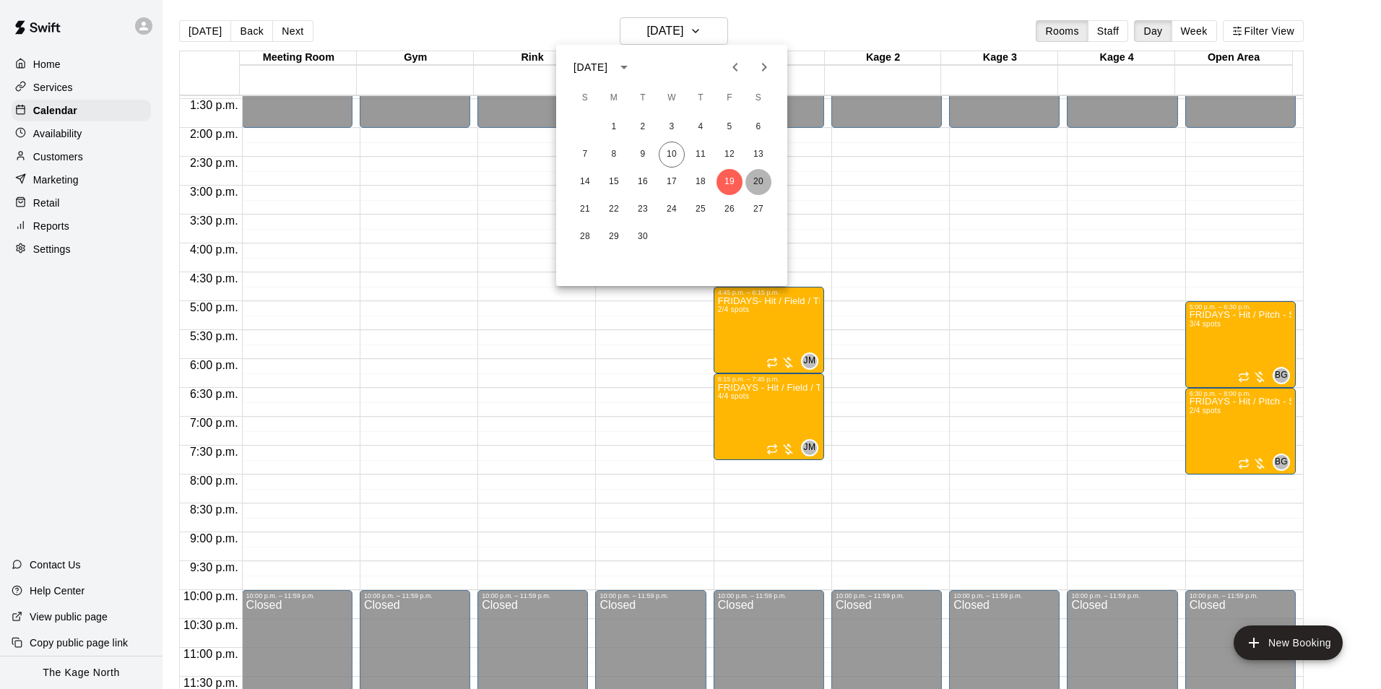
click at [757, 182] on button "20" at bounding box center [758, 182] width 26 height 26
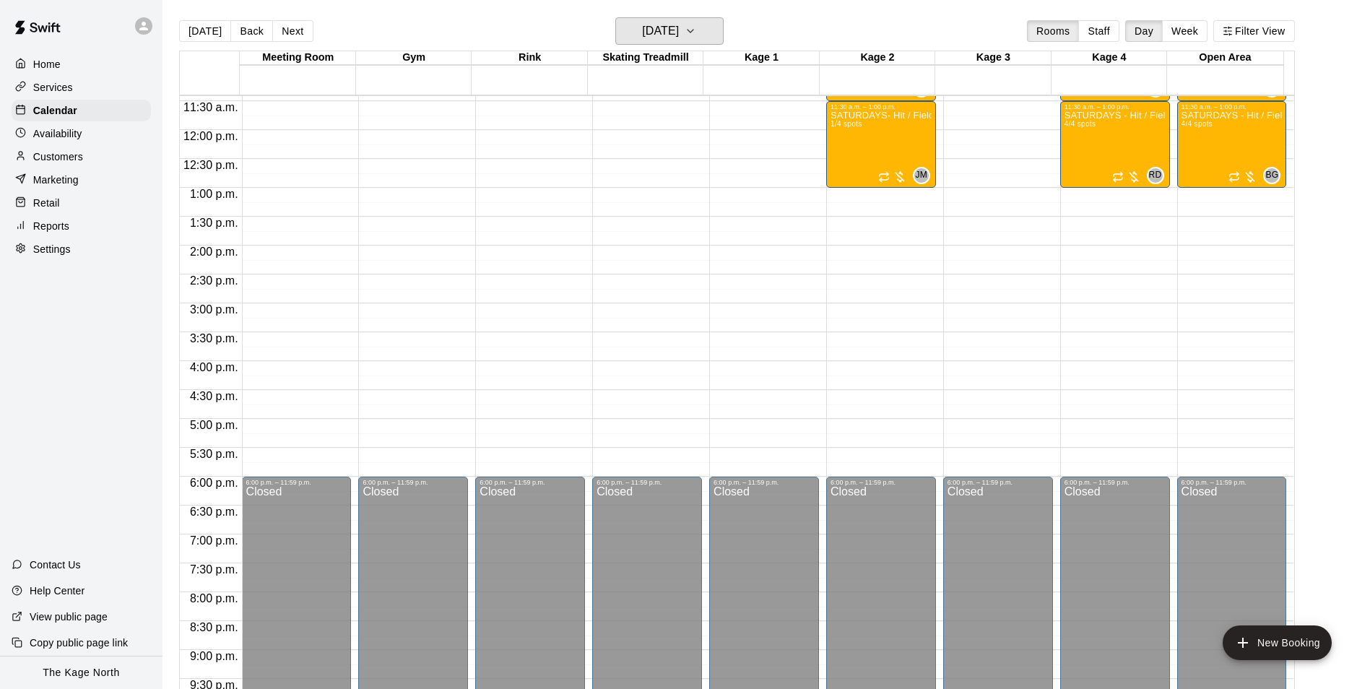
scroll to position [490, 0]
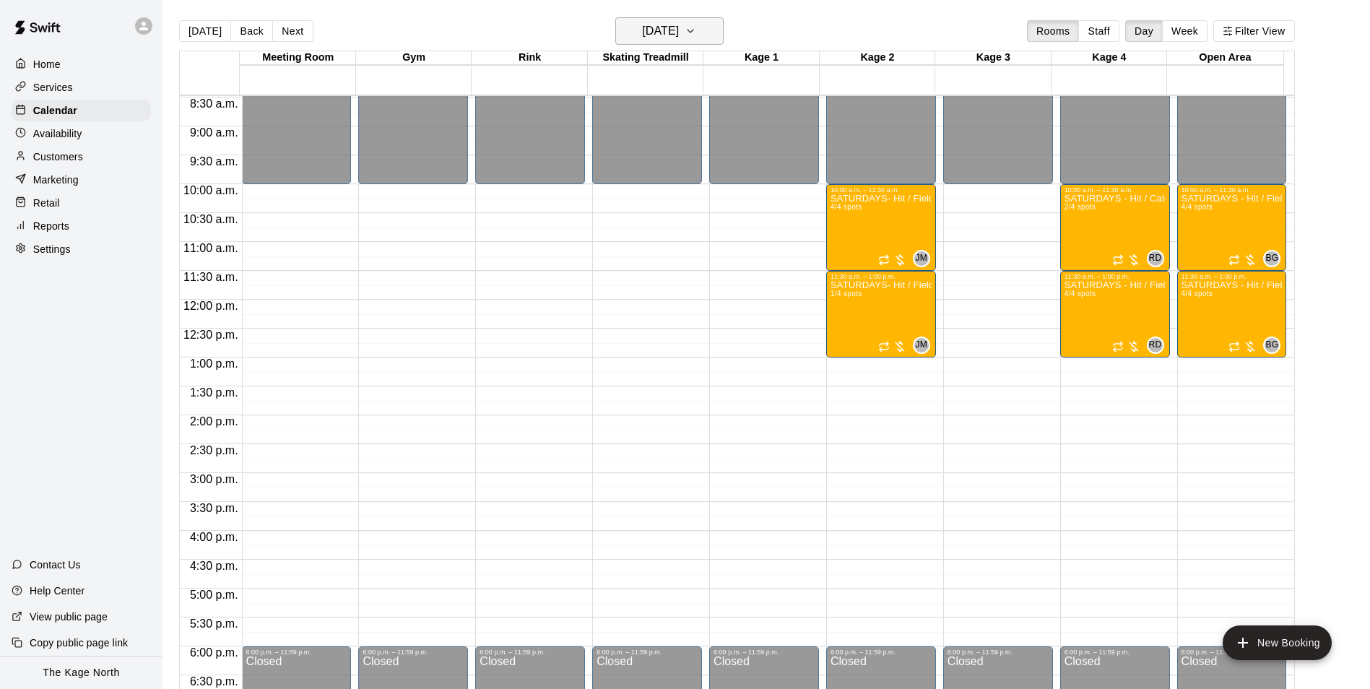
click at [661, 19] on button "[DATE]" at bounding box center [669, 30] width 108 height 27
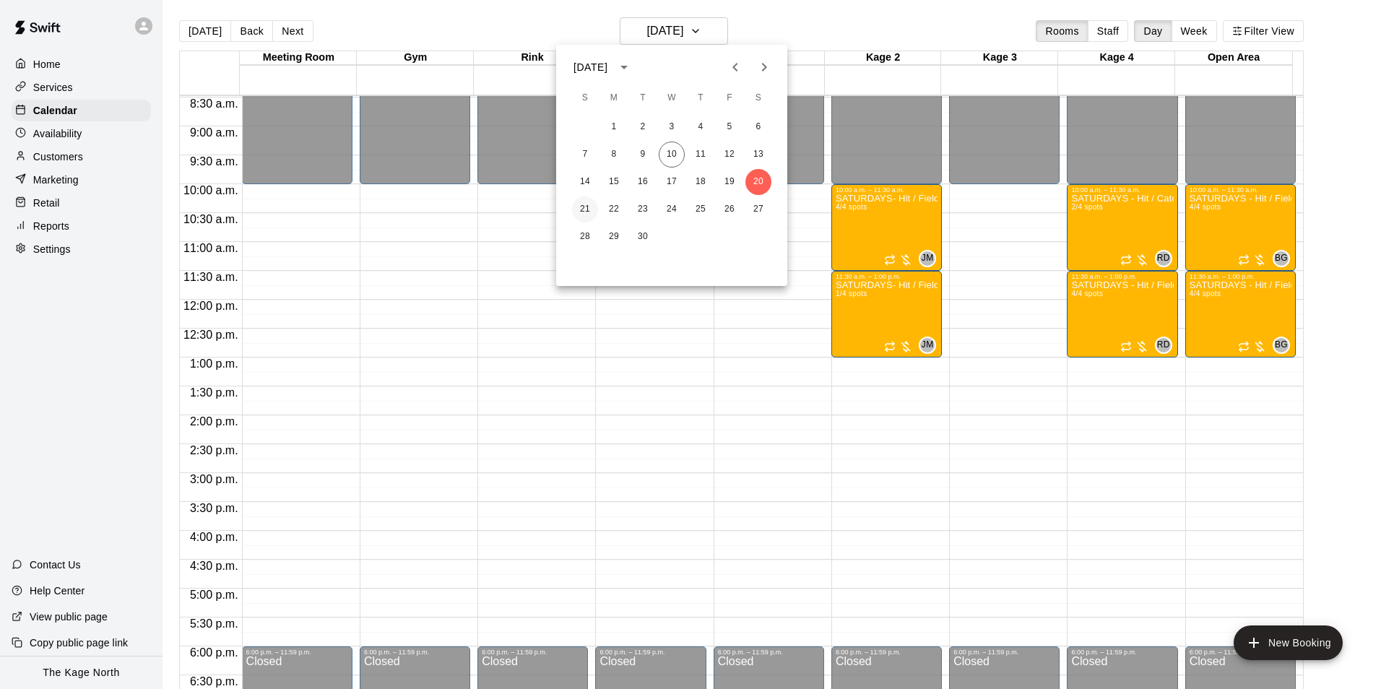
click at [589, 211] on button "21" at bounding box center [585, 209] width 26 height 26
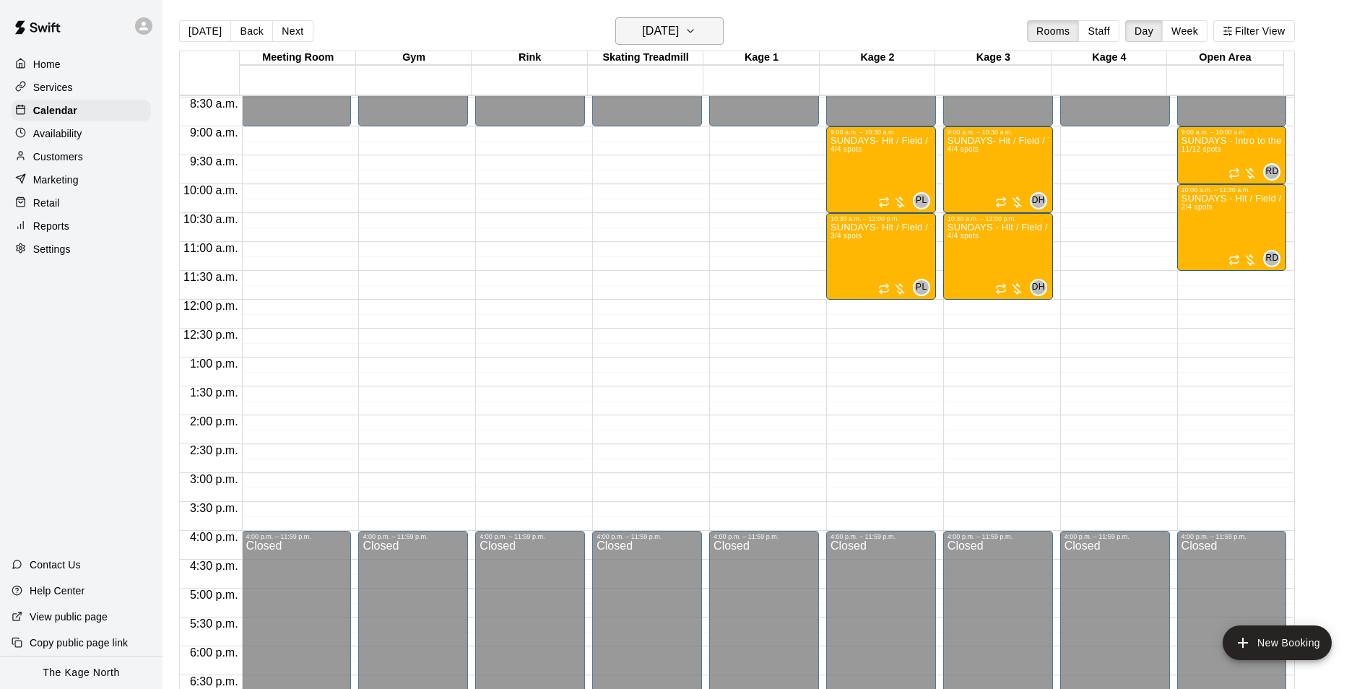
click at [679, 34] on h6 "[DATE]" at bounding box center [660, 31] width 37 height 20
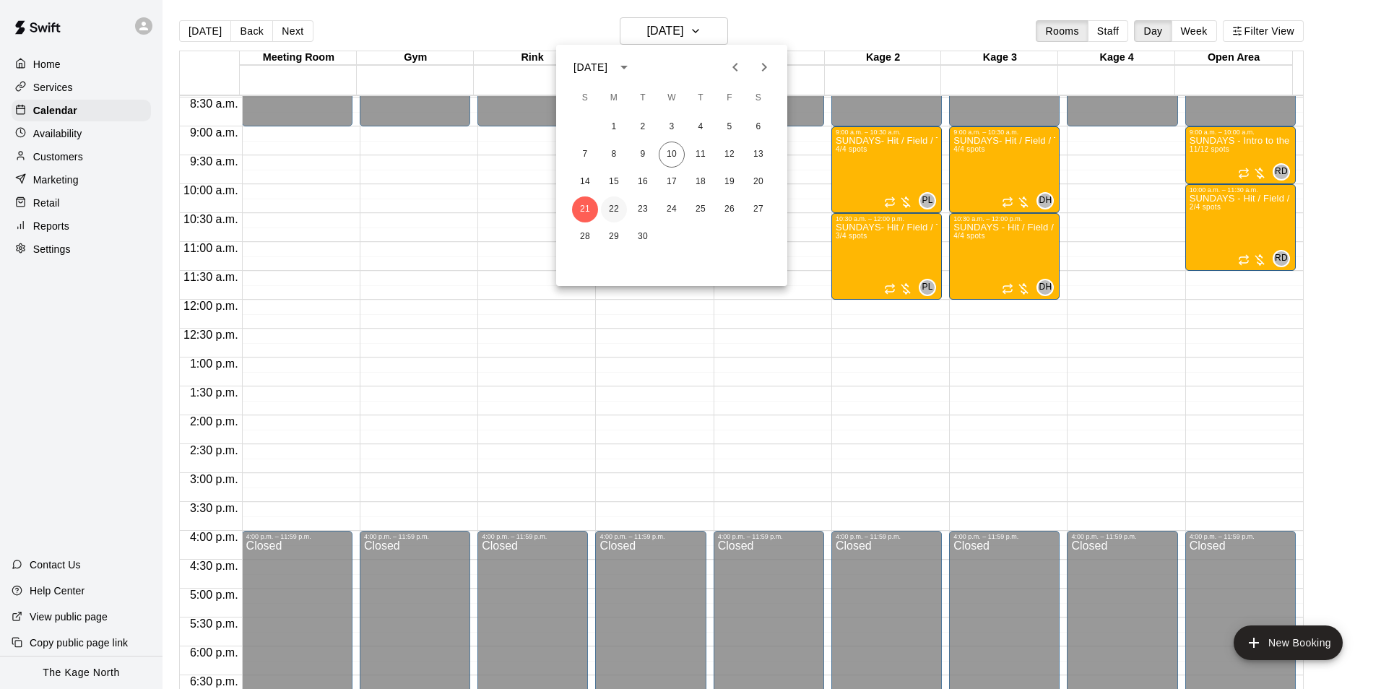
click at [622, 208] on button "22" at bounding box center [614, 209] width 26 height 26
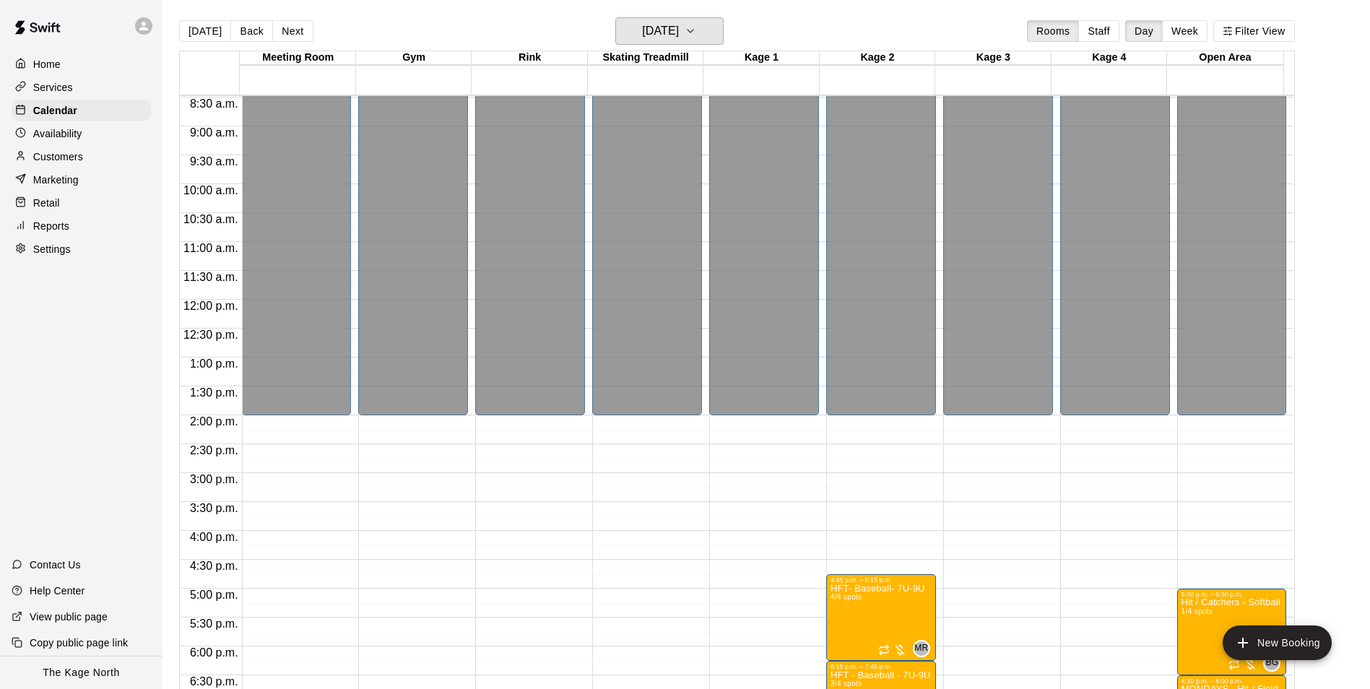
scroll to position [779, 0]
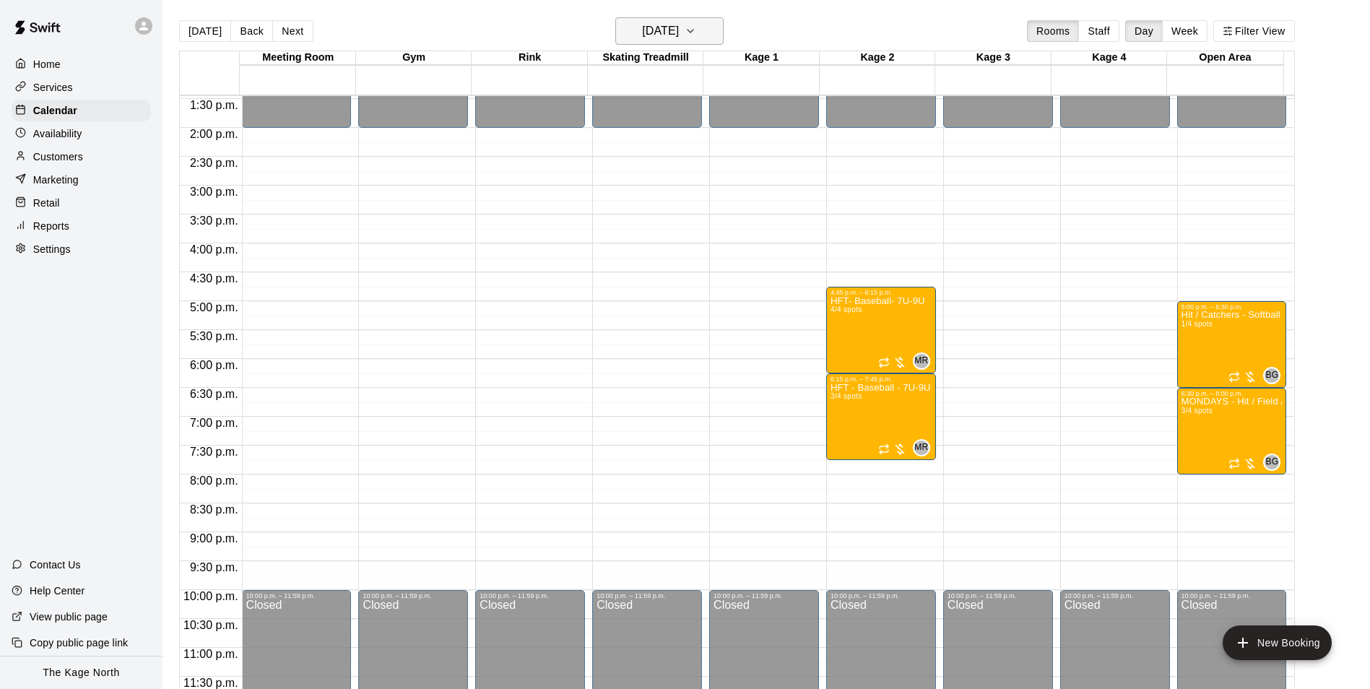
click at [679, 32] on h6 "[DATE]" at bounding box center [660, 31] width 37 height 20
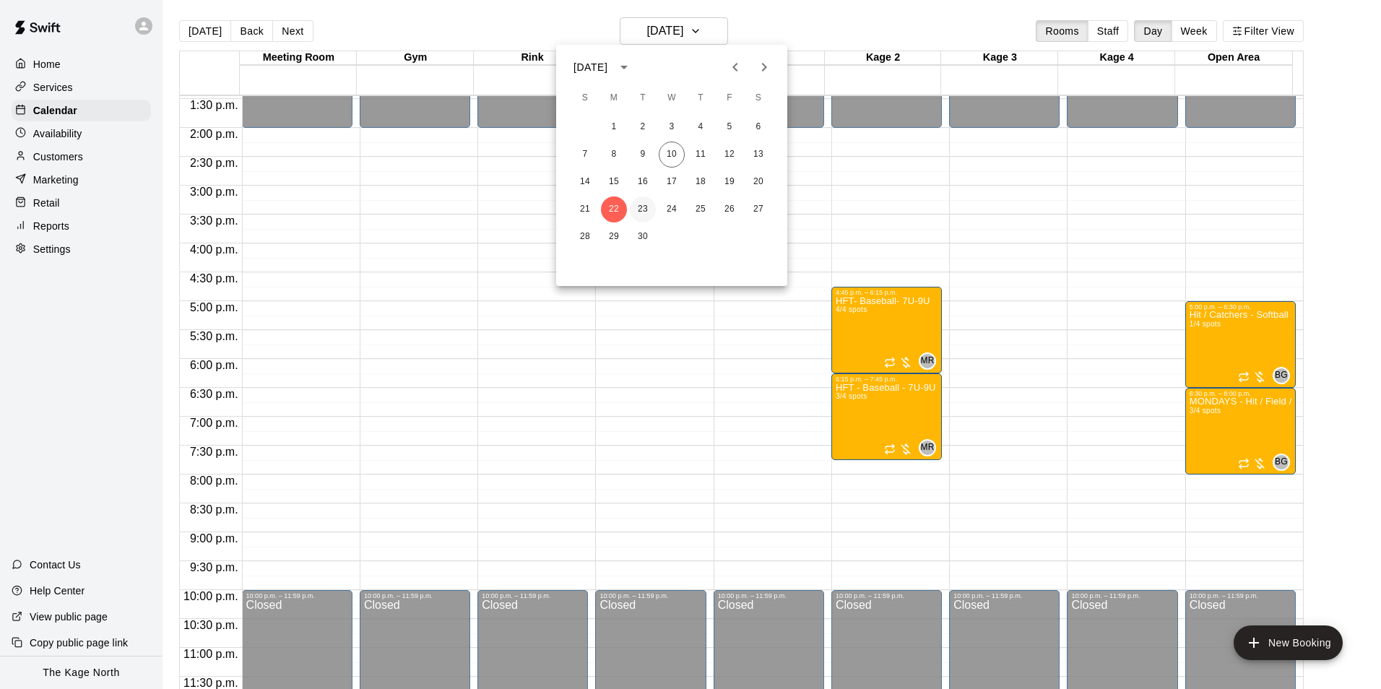
click at [638, 207] on button "23" at bounding box center [643, 209] width 26 height 26
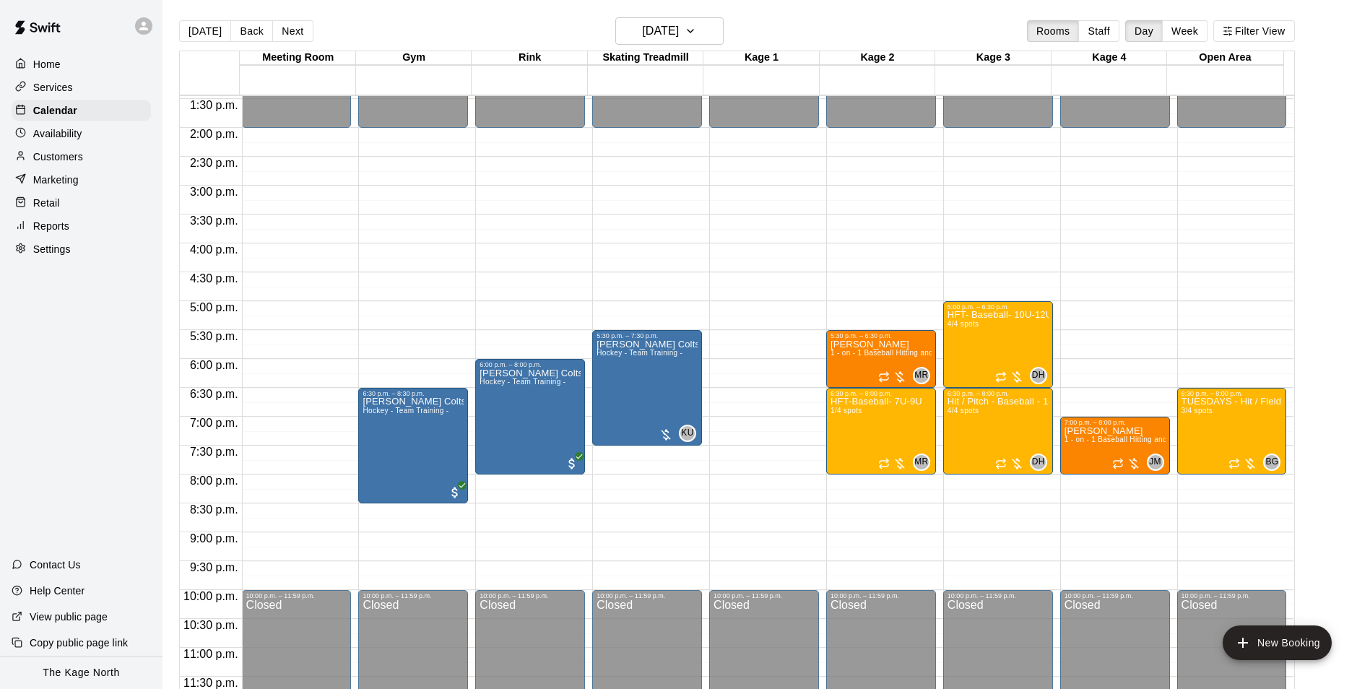
drag, startPoint x: 50, startPoint y: 61, endPoint x: 55, endPoint y: 67, distance: 7.7
click at [50, 61] on p "Home" at bounding box center [46, 64] width 27 height 14
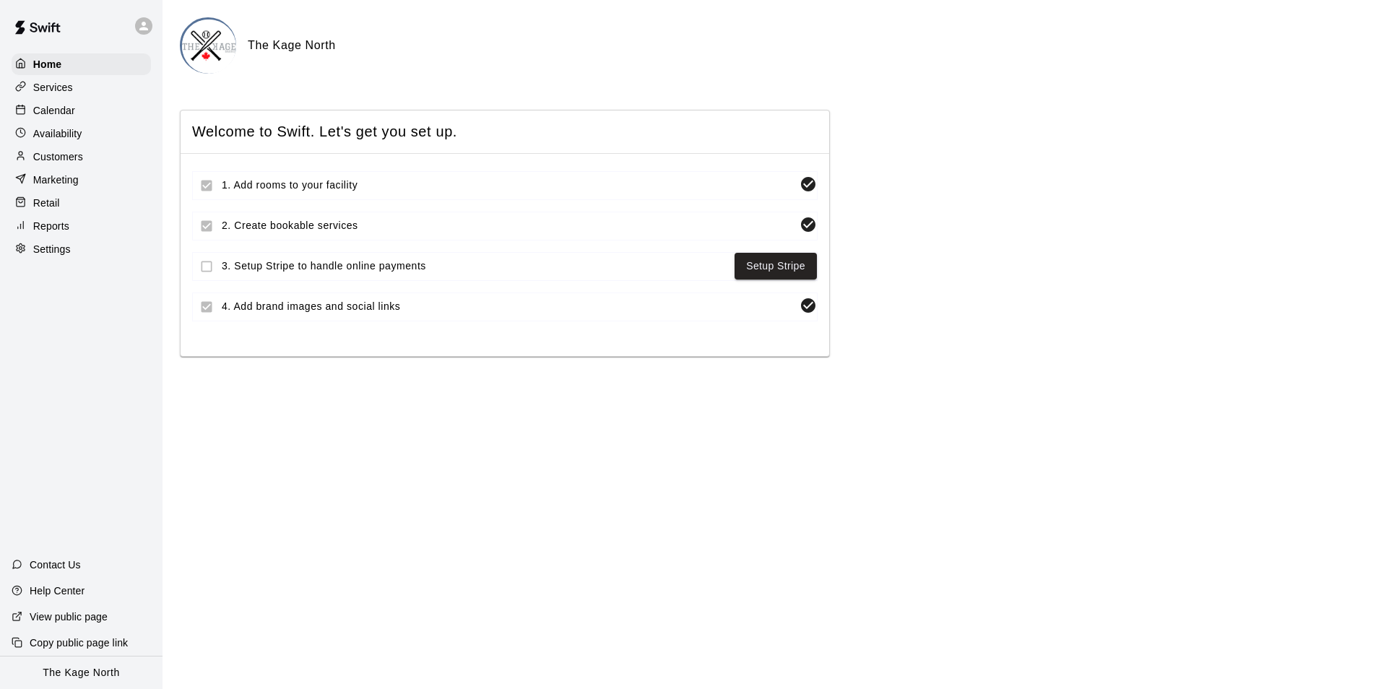
click at [65, 116] on p "Calendar" at bounding box center [54, 110] width 42 height 14
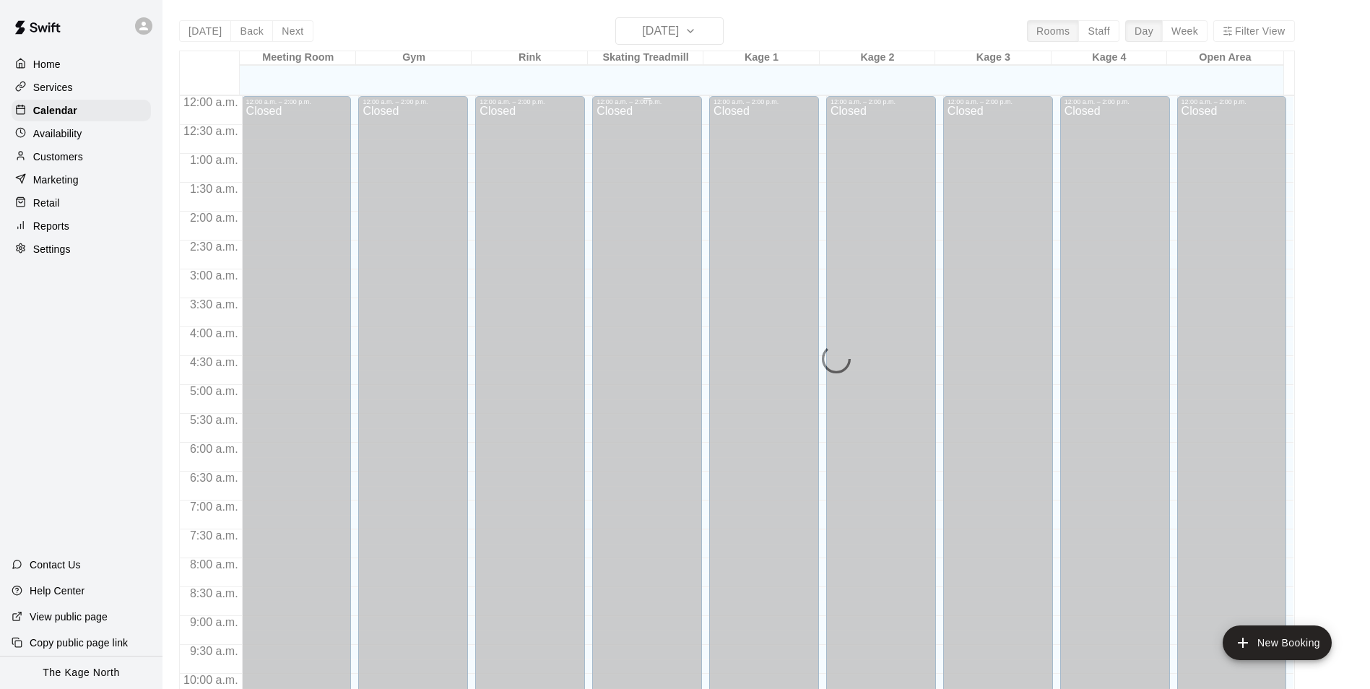
scroll to position [734, 0]
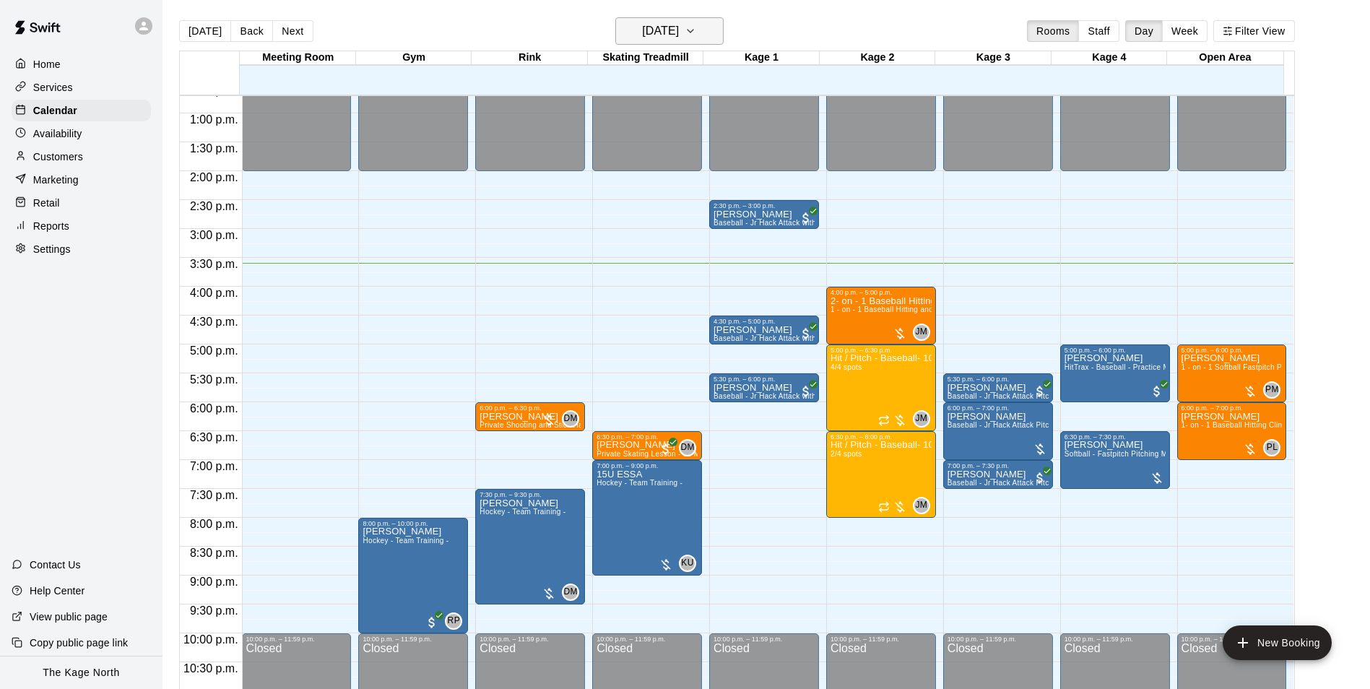
click at [679, 30] on h6 "[DATE]" at bounding box center [660, 31] width 37 height 20
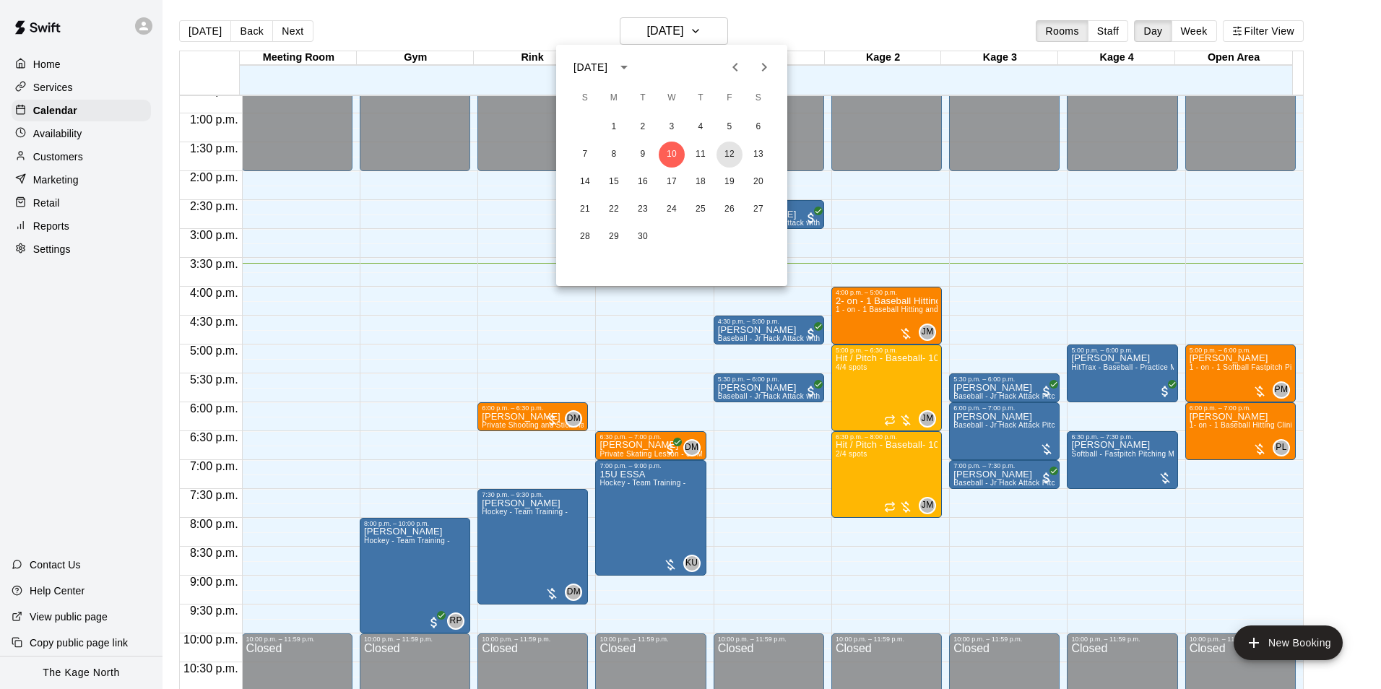
drag, startPoint x: 724, startPoint y: 153, endPoint x: 880, endPoint y: 285, distance: 205.0
click at [724, 153] on button "12" at bounding box center [729, 155] width 26 height 26
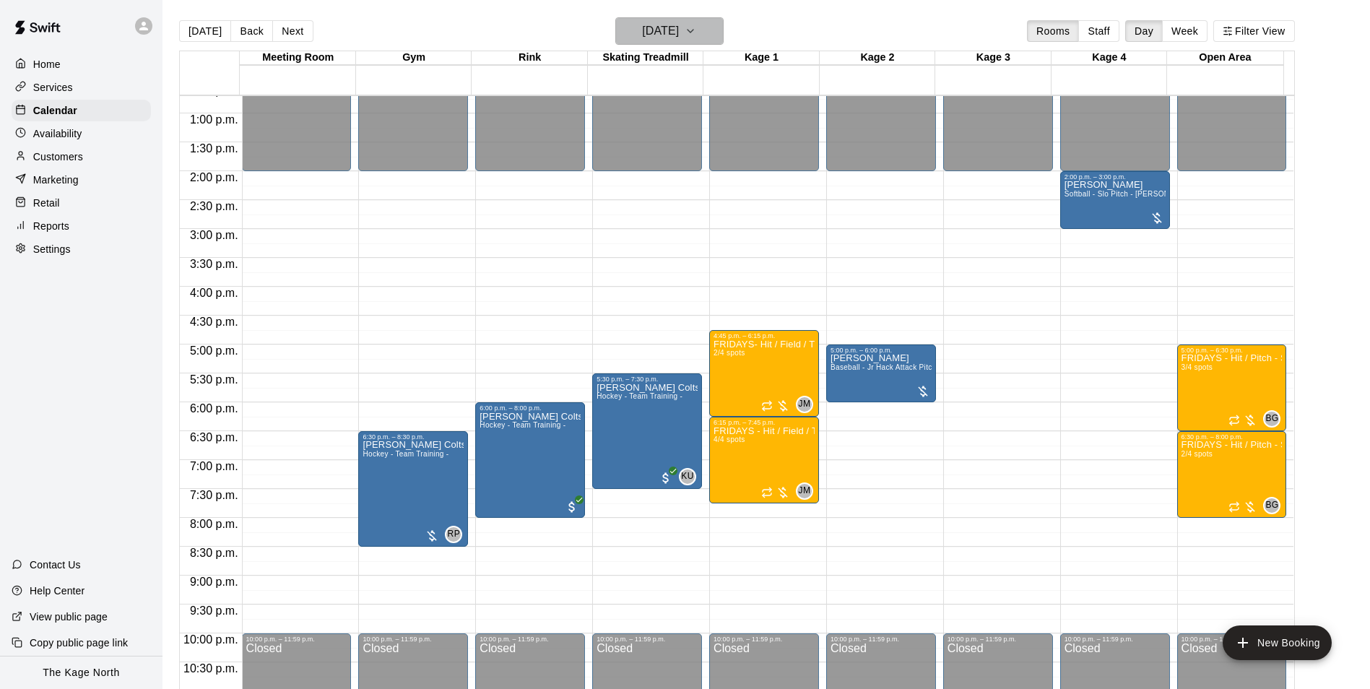
click at [679, 32] on h6 "[DATE]" at bounding box center [660, 31] width 37 height 20
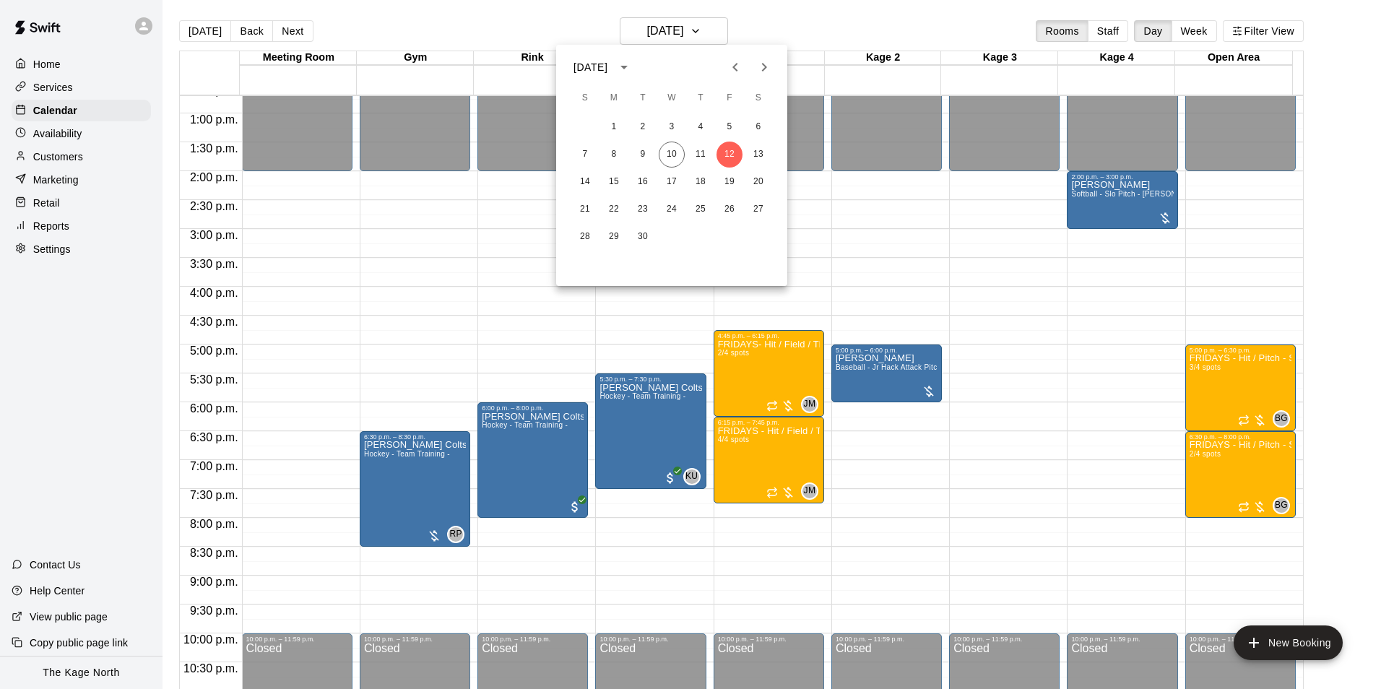
click at [782, 22] on div at bounding box center [690, 344] width 1381 height 689
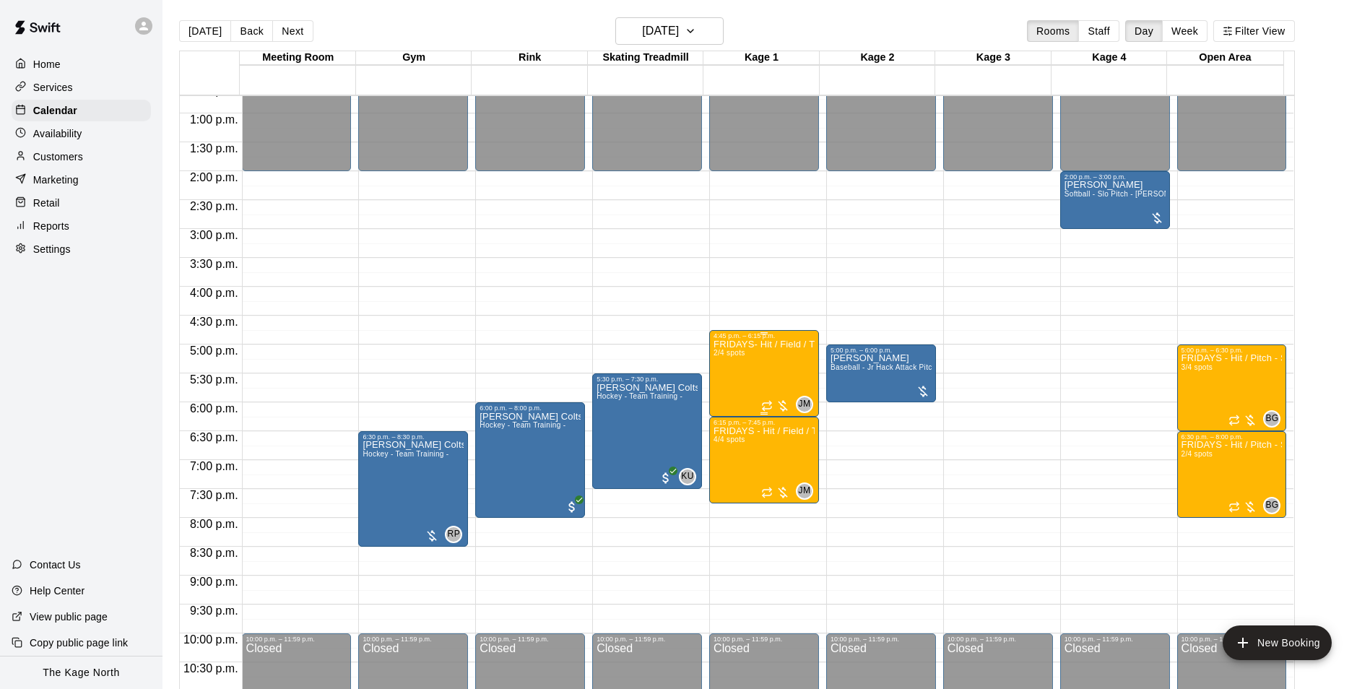
click at [762, 367] on div "FRIDAYS- Hit / Field / Throw - Baseball Program - 7U-9U 2/4 spots" at bounding box center [764, 683] width 101 height 689
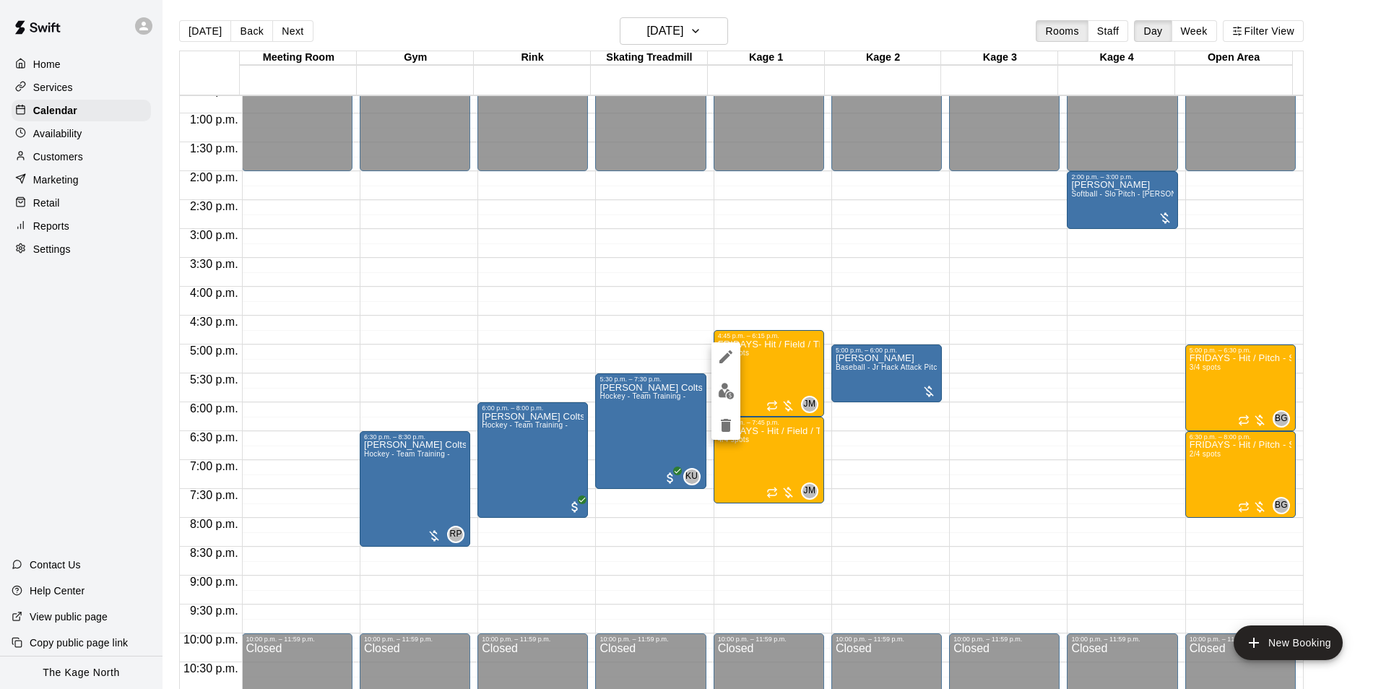
drag, startPoint x: 794, startPoint y: 26, endPoint x: 730, endPoint y: 27, distance: 63.6
click at [792, 26] on div at bounding box center [690, 344] width 1381 height 689
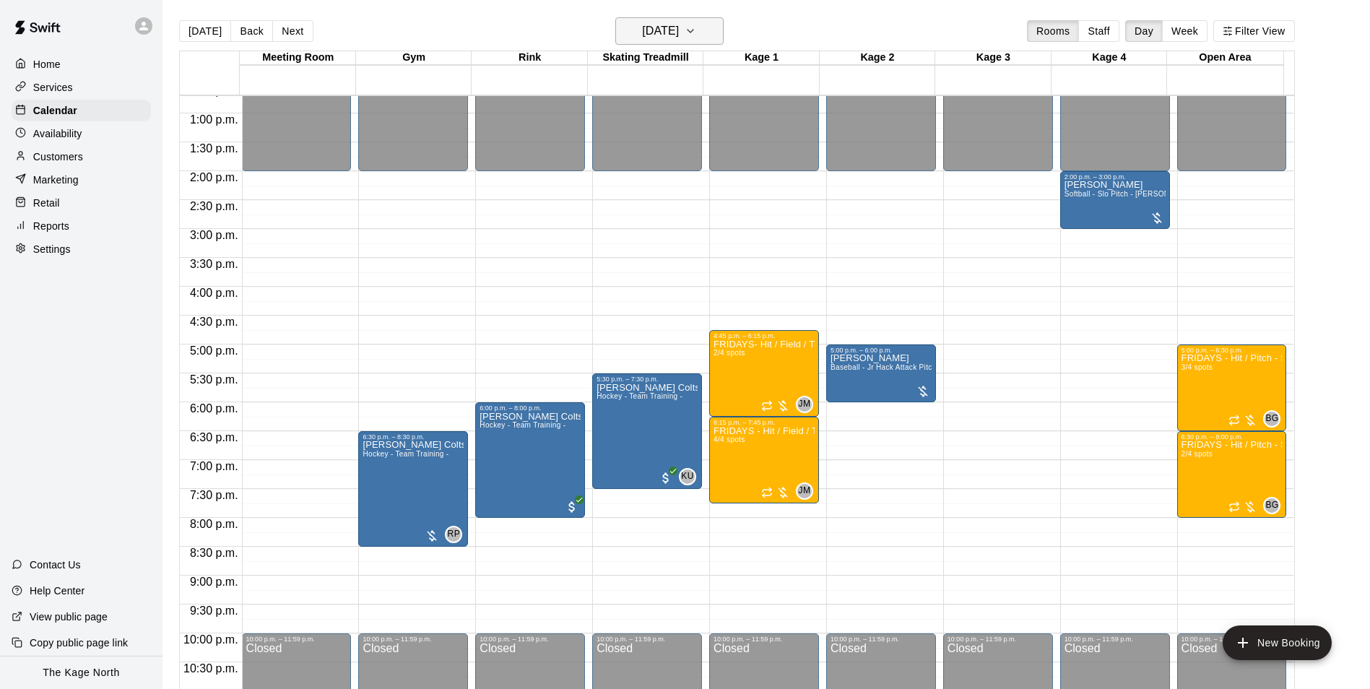
click at [679, 27] on h6 "[DATE]" at bounding box center [660, 31] width 37 height 20
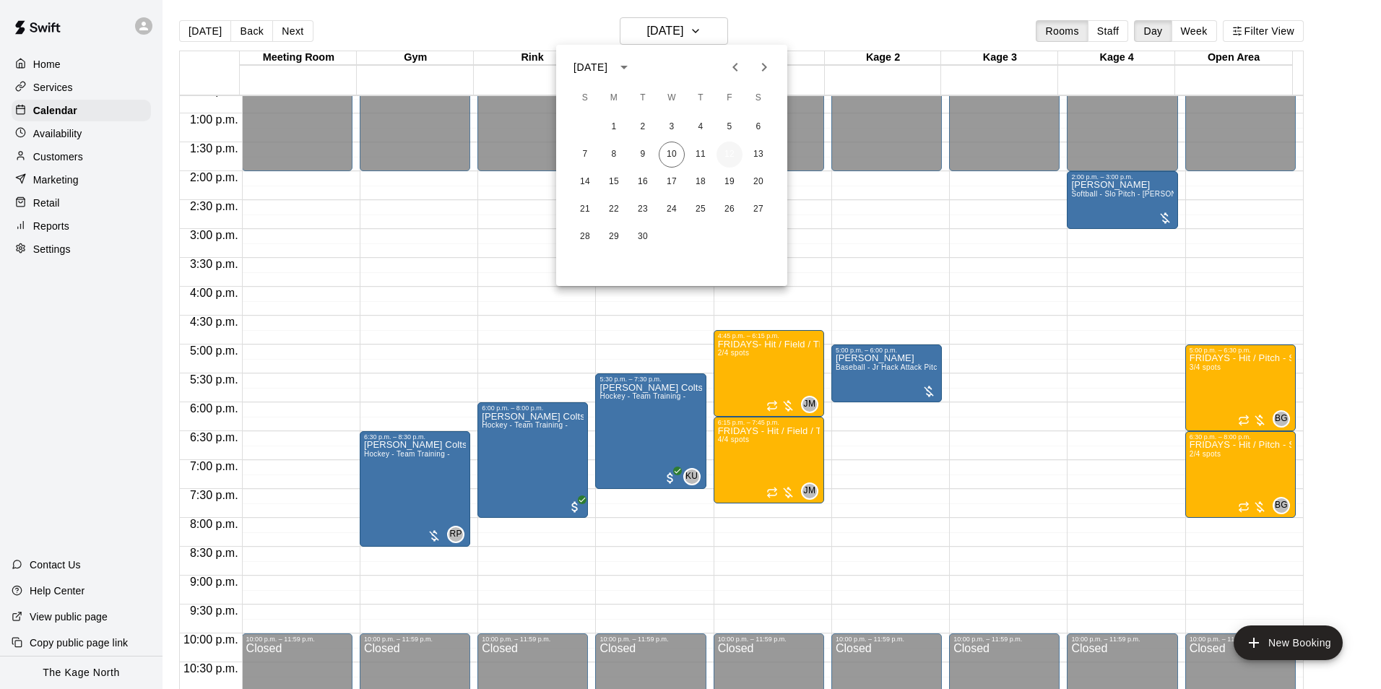
click at [725, 150] on button "12" at bounding box center [729, 155] width 26 height 26
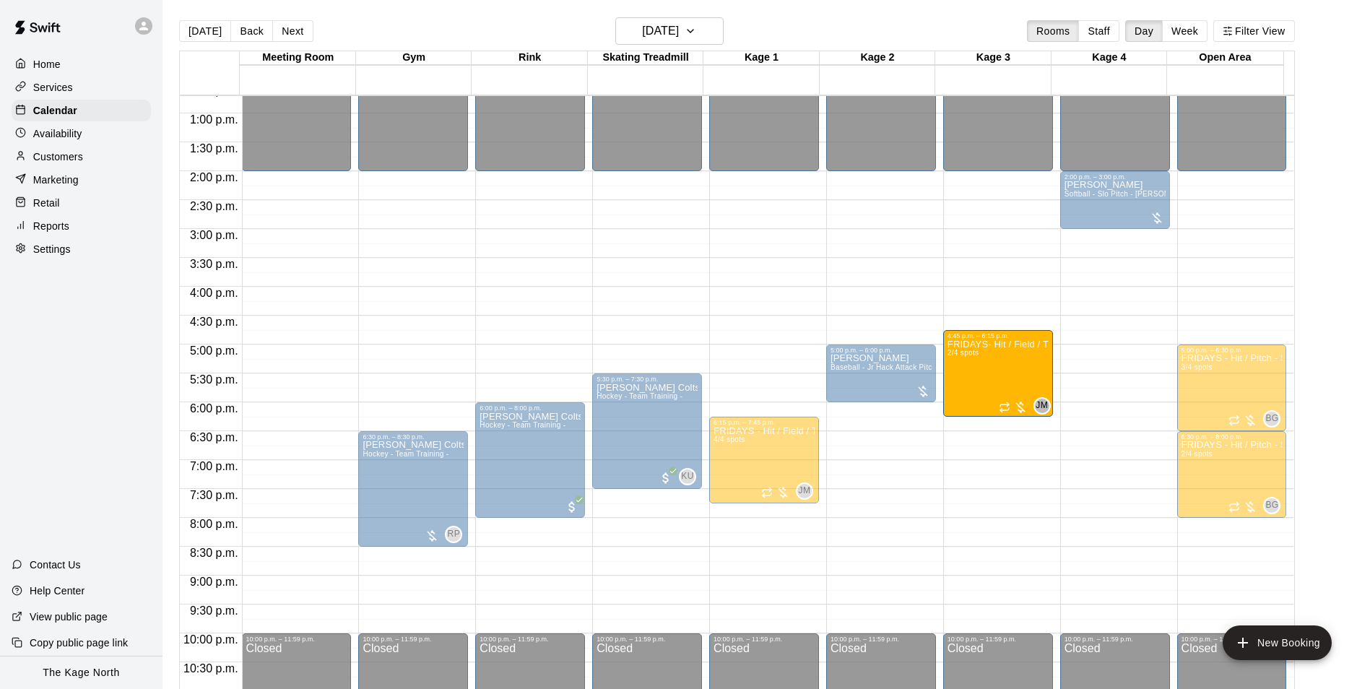
drag, startPoint x: 751, startPoint y: 367, endPoint x: 985, endPoint y: 369, distance: 234.0
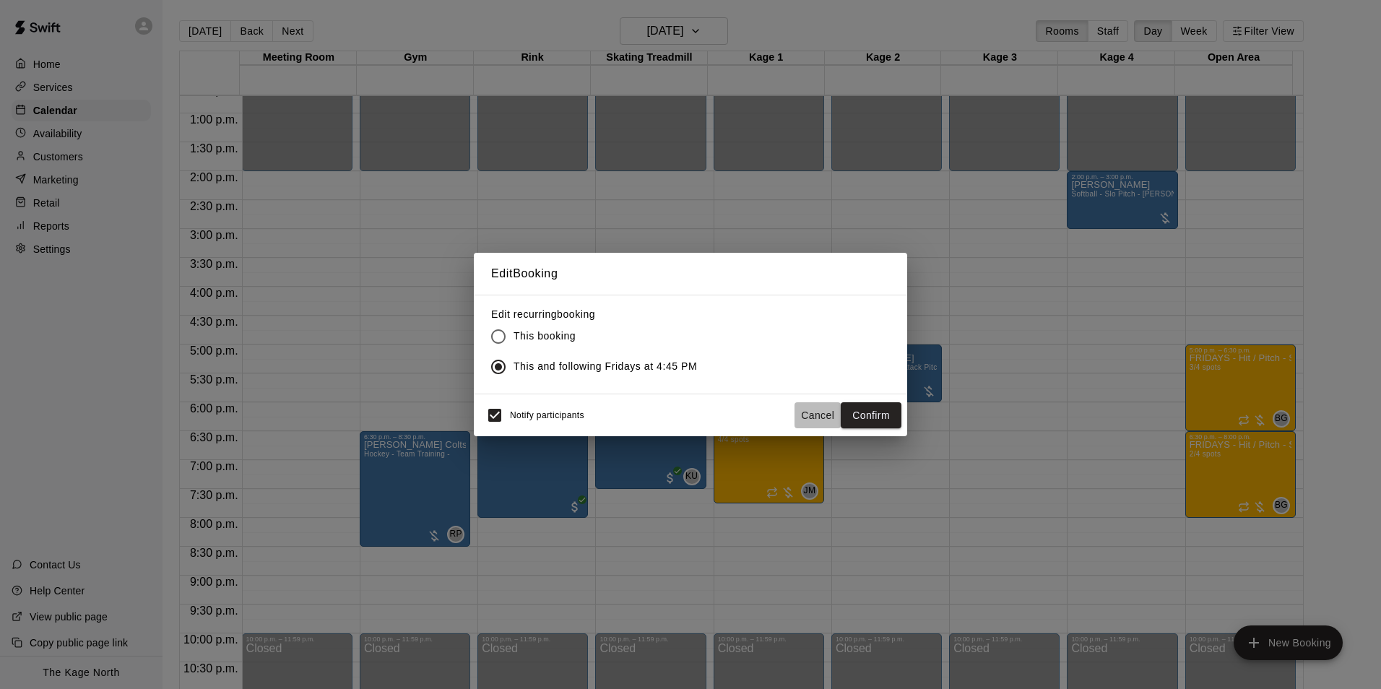
click at [810, 420] on button "Cancel" at bounding box center [817, 415] width 46 height 27
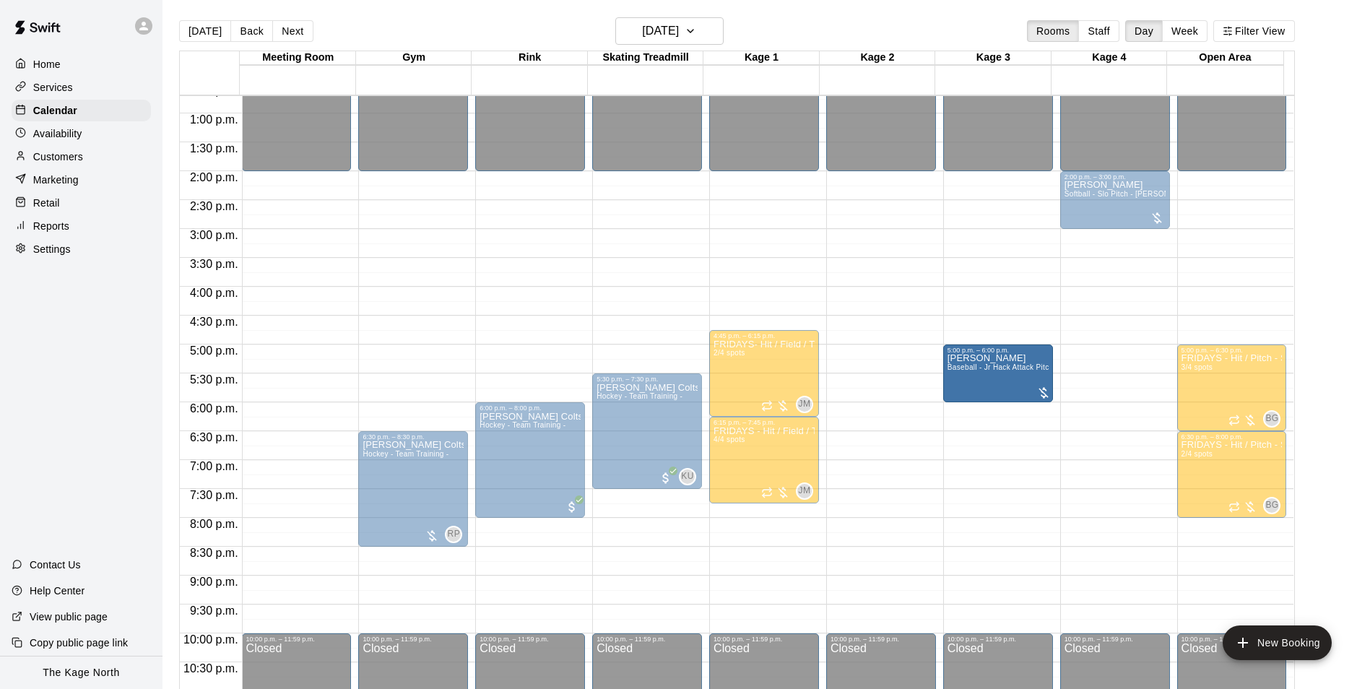
drag, startPoint x: 879, startPoint y: 376, endPoint x: 947, endPoint y: 376, distance: 68.6
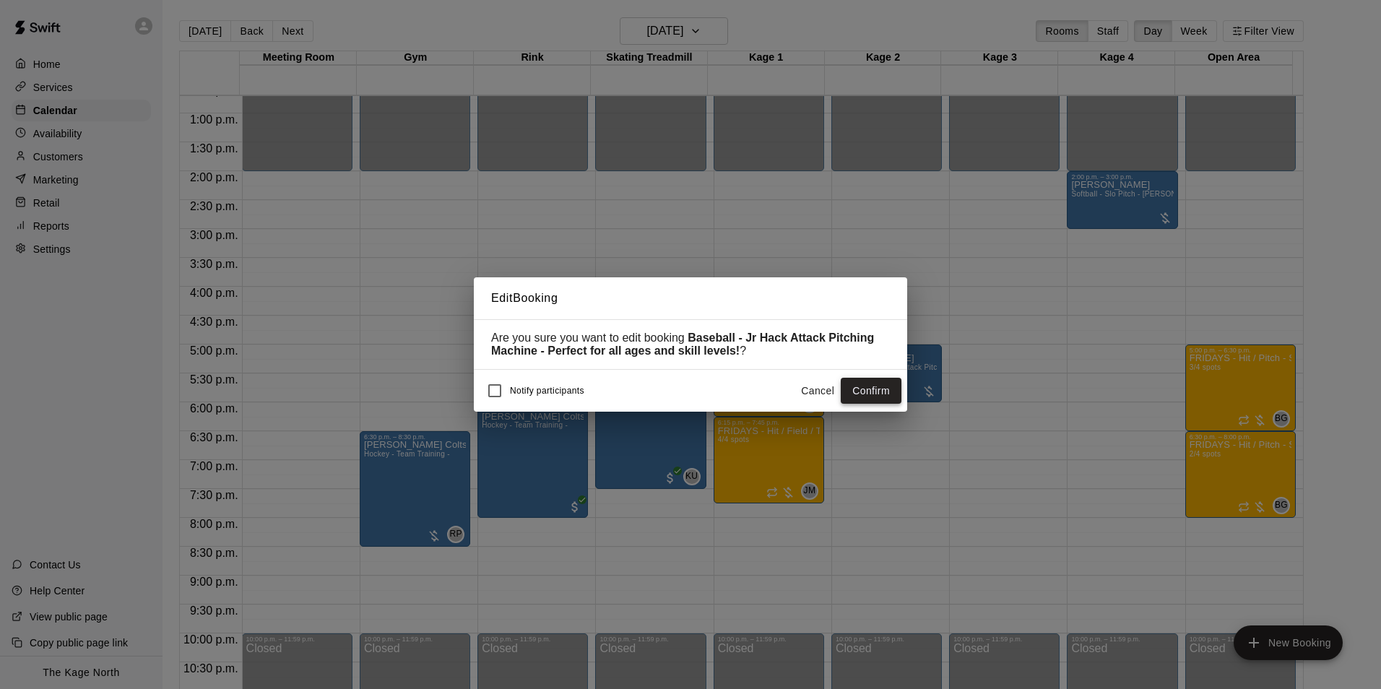
click at [874, 386] on button "Confirm" at bounding box center [871, 391] width 61 height 27
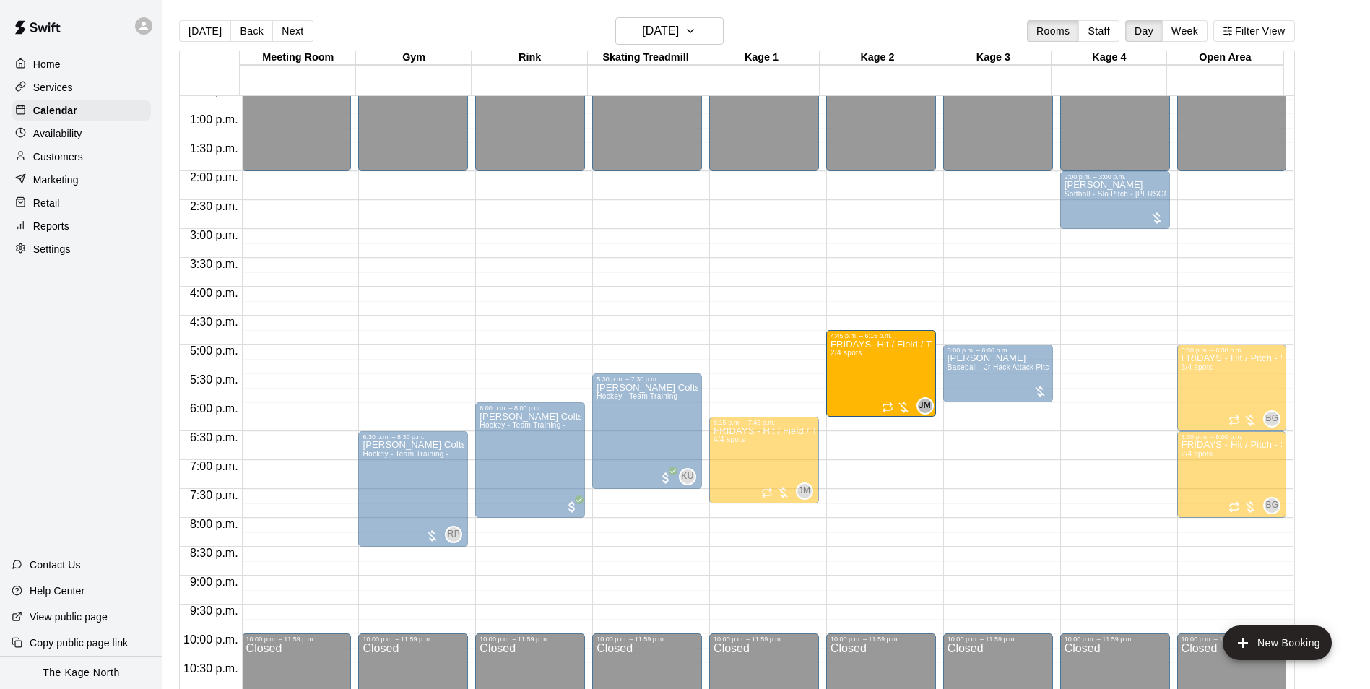
drag, startPoint x: 767, startPoint y: 375, endPoint x: 872, endPoint y: 376, distance: 105.4
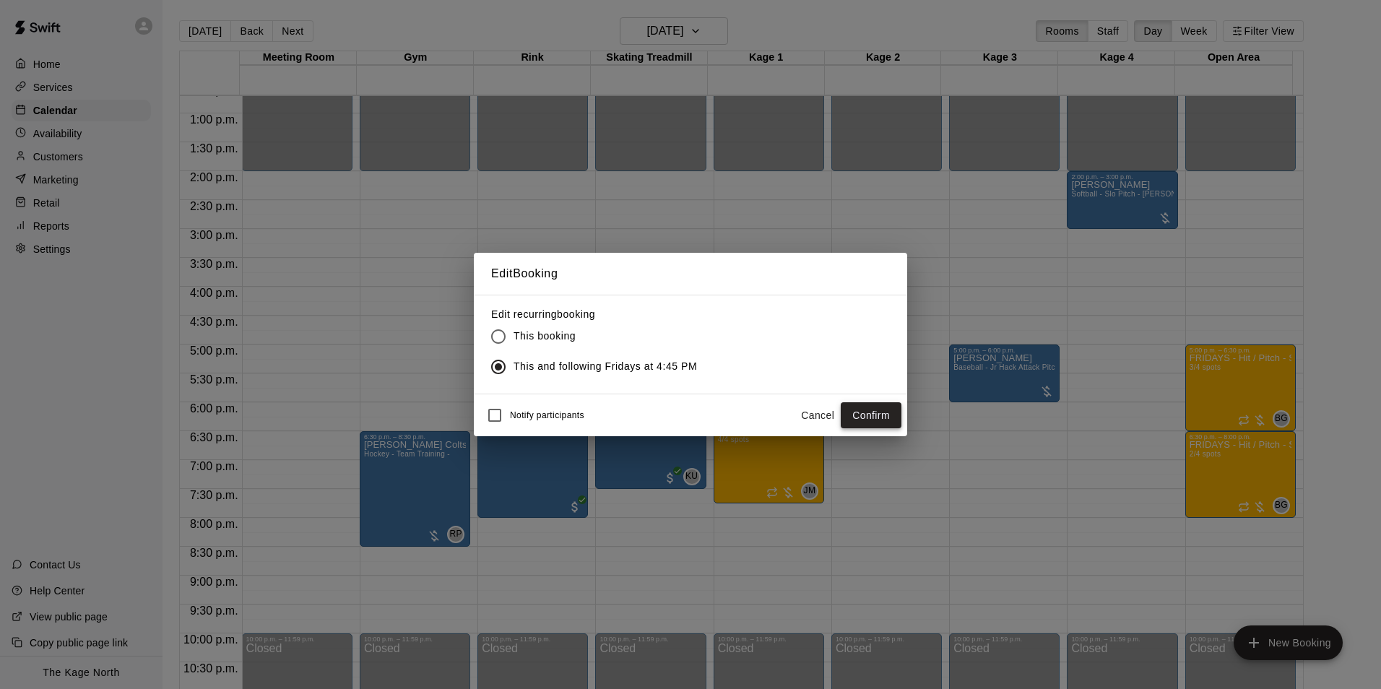
click at [867, 406] on button "Confirm" at bounding box center [871, 415] width 61 height 27
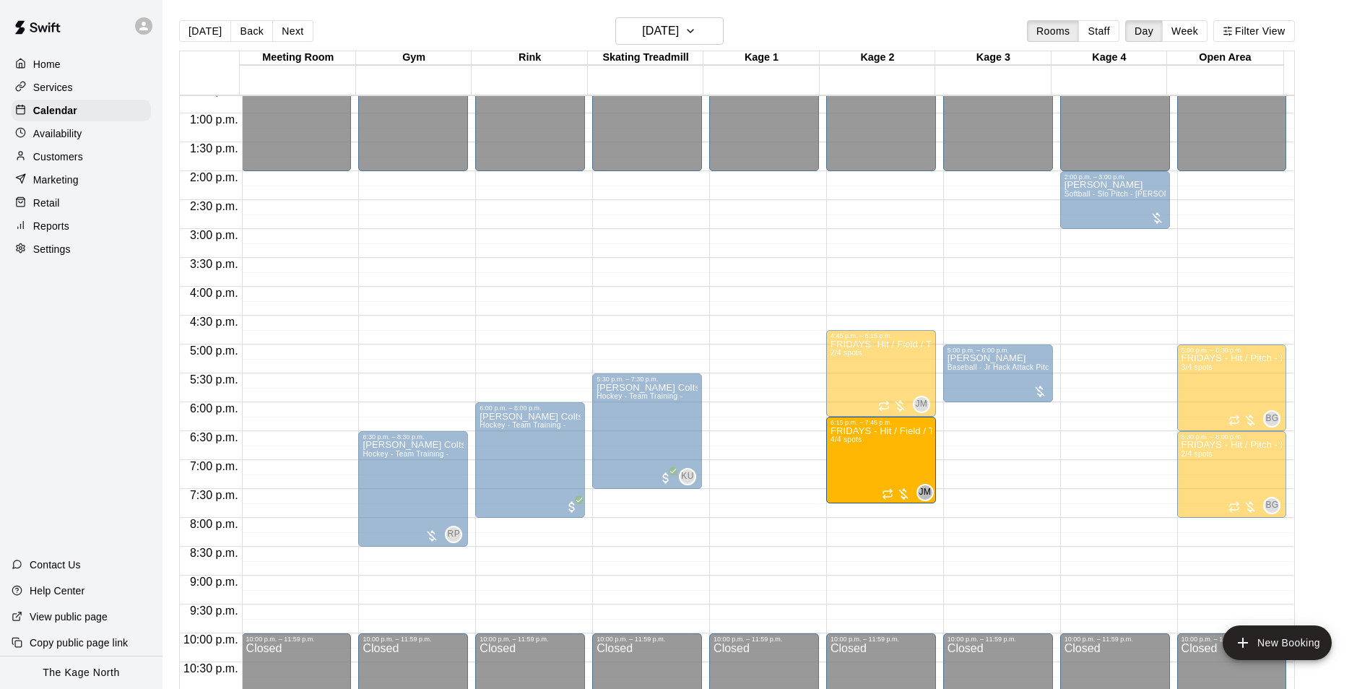
drag, startPoint x: 765, startPoint y: 461, endPoint x: 830, endPoint y: 461, distance: 65.0
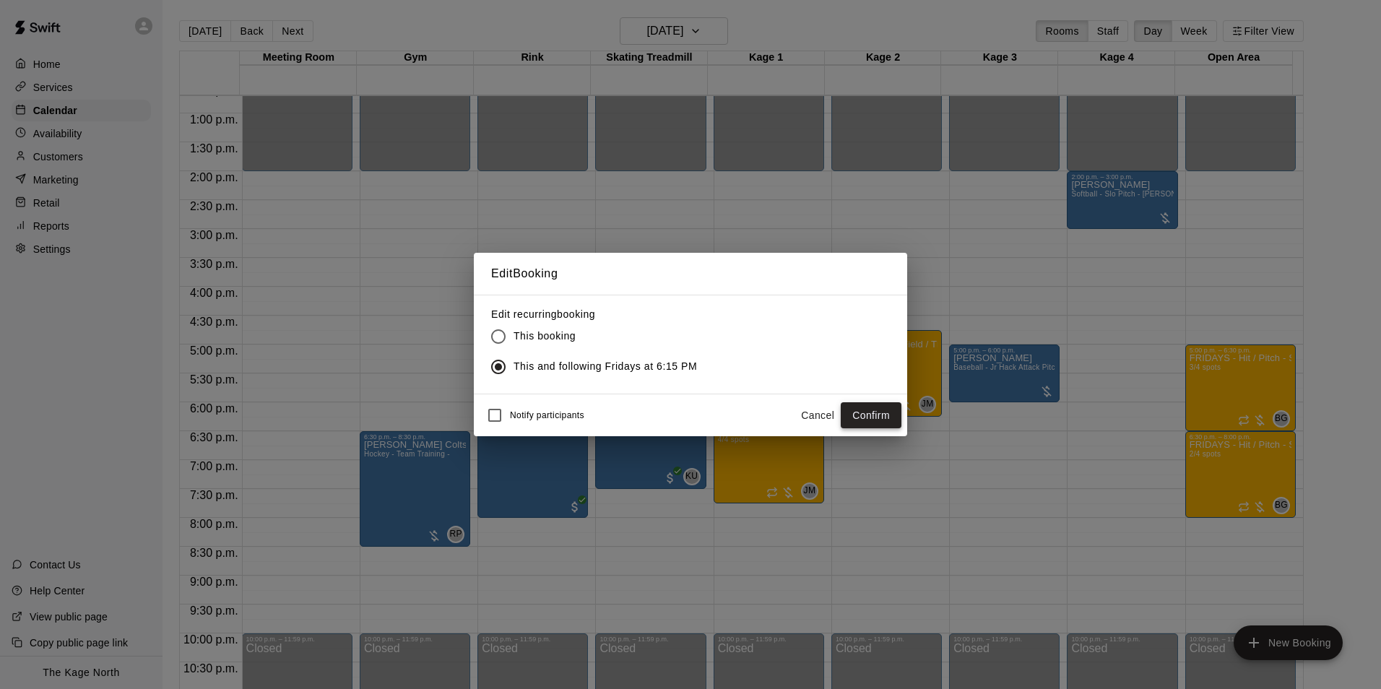
click at [877, 412] on button "Confirm" at bounding box center [871, 415] width 61 height 27
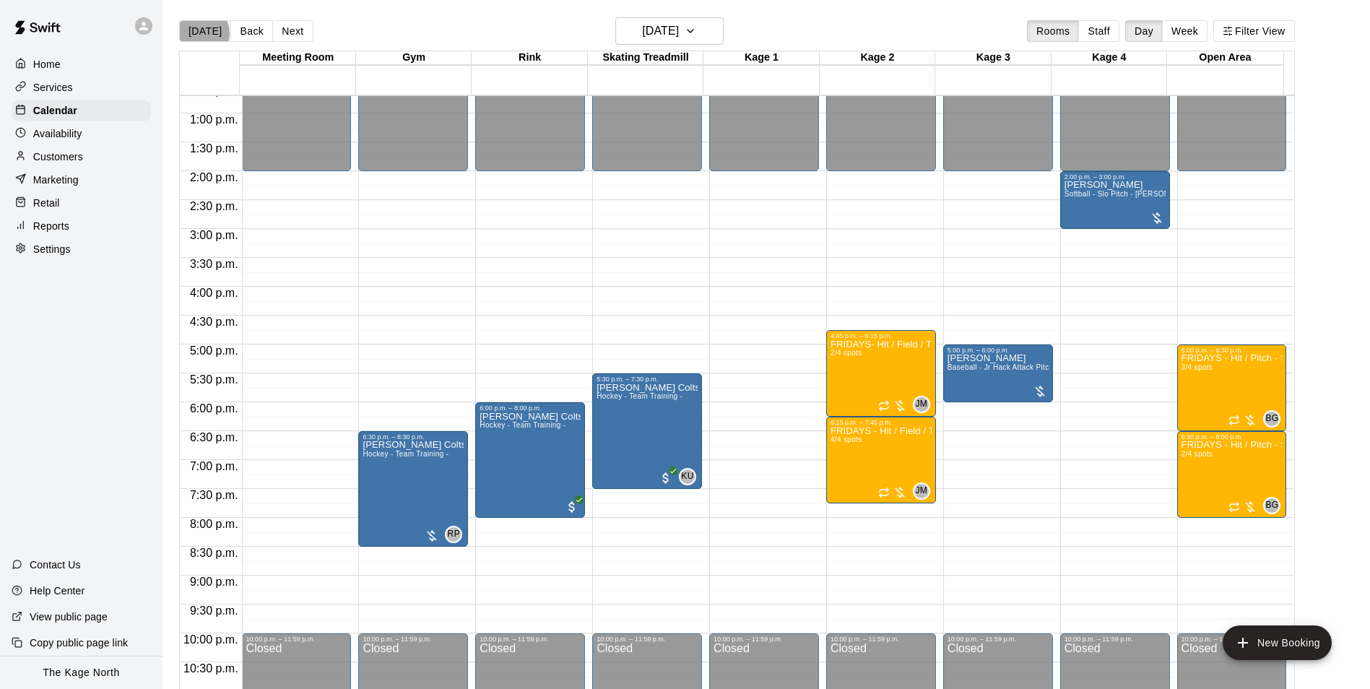
click at [201, 32] on button "[DATE]" at bounding box center [205, 31] width 52 height 22
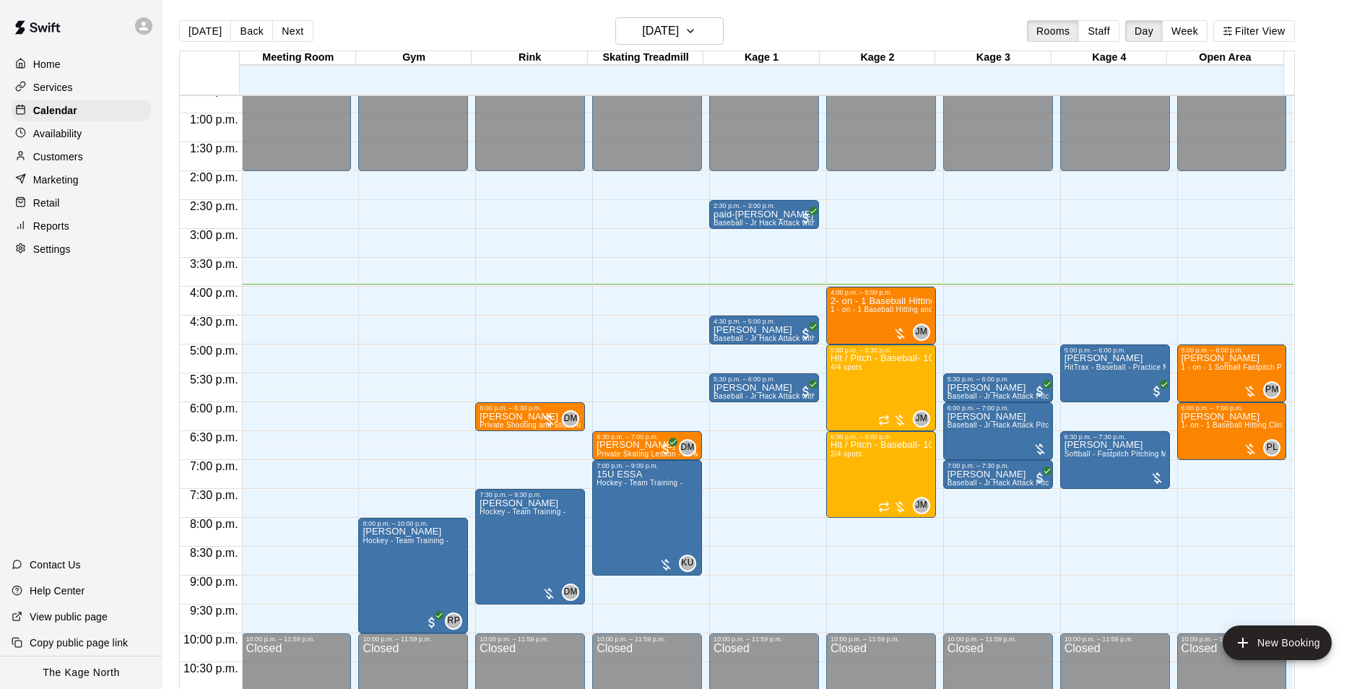
click at [805, 30] on div "[DATE] Back [DATE][DATE] Rooms Staff Day Week Filter View" at bounding box center [737, 33] width 1116 height 33
click at [679, 33] on h6 "[DATE]" at bounding box center [660, 31] width 37 height 20
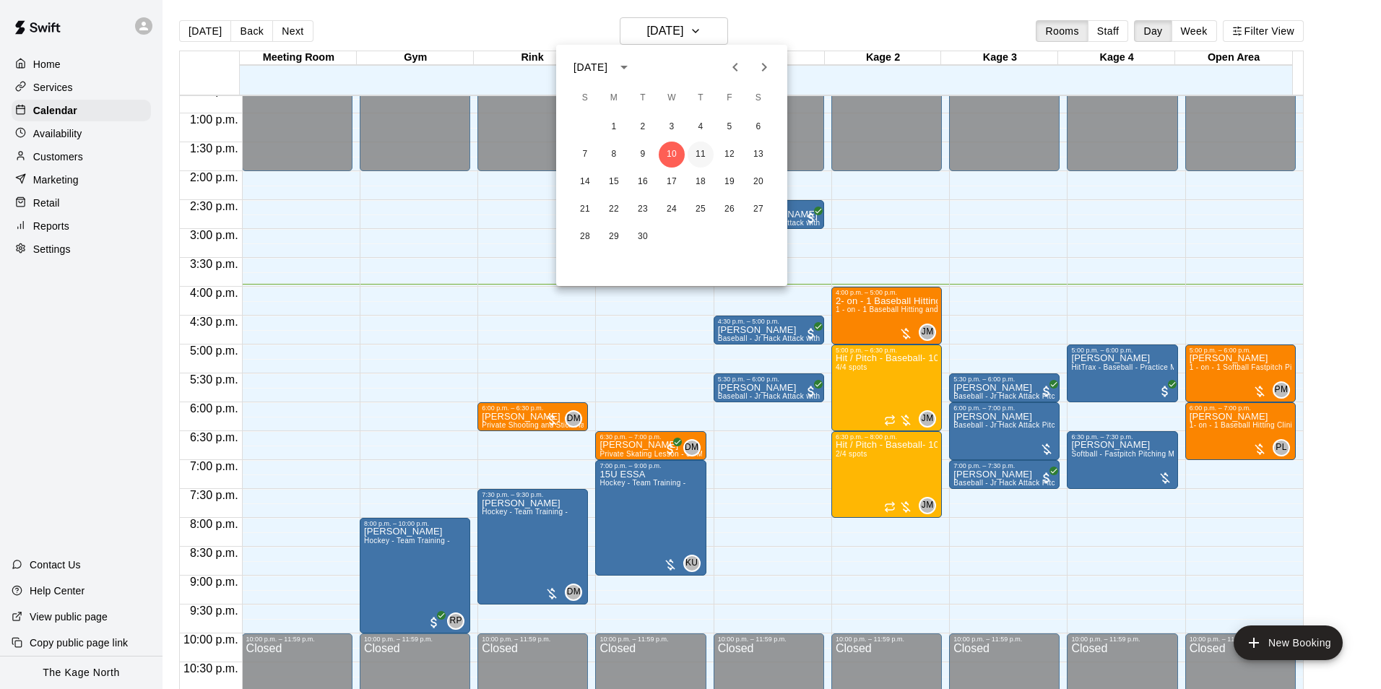
click at [698, 152] on button "11" at bounding box center [701, 155] width 26 height 26
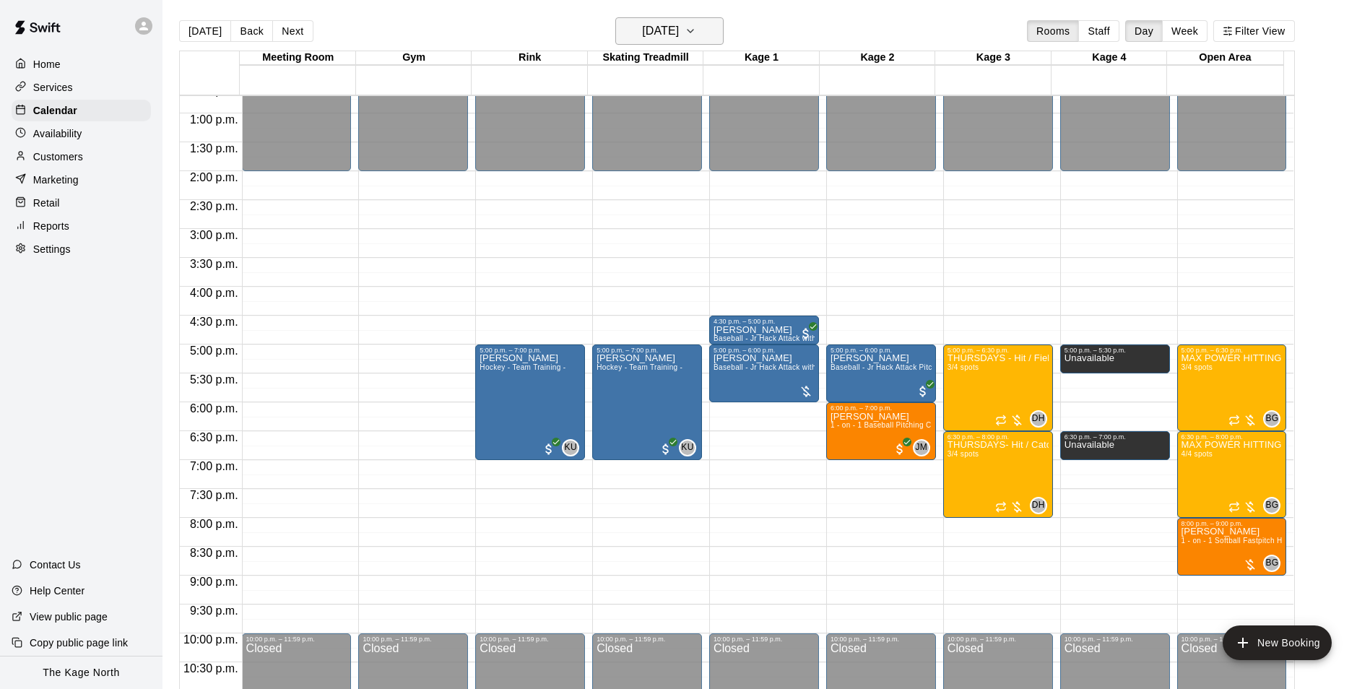
click at [679, 32] on h6 "[DATE]" at bounding box center [660, 31] width 37 height 20
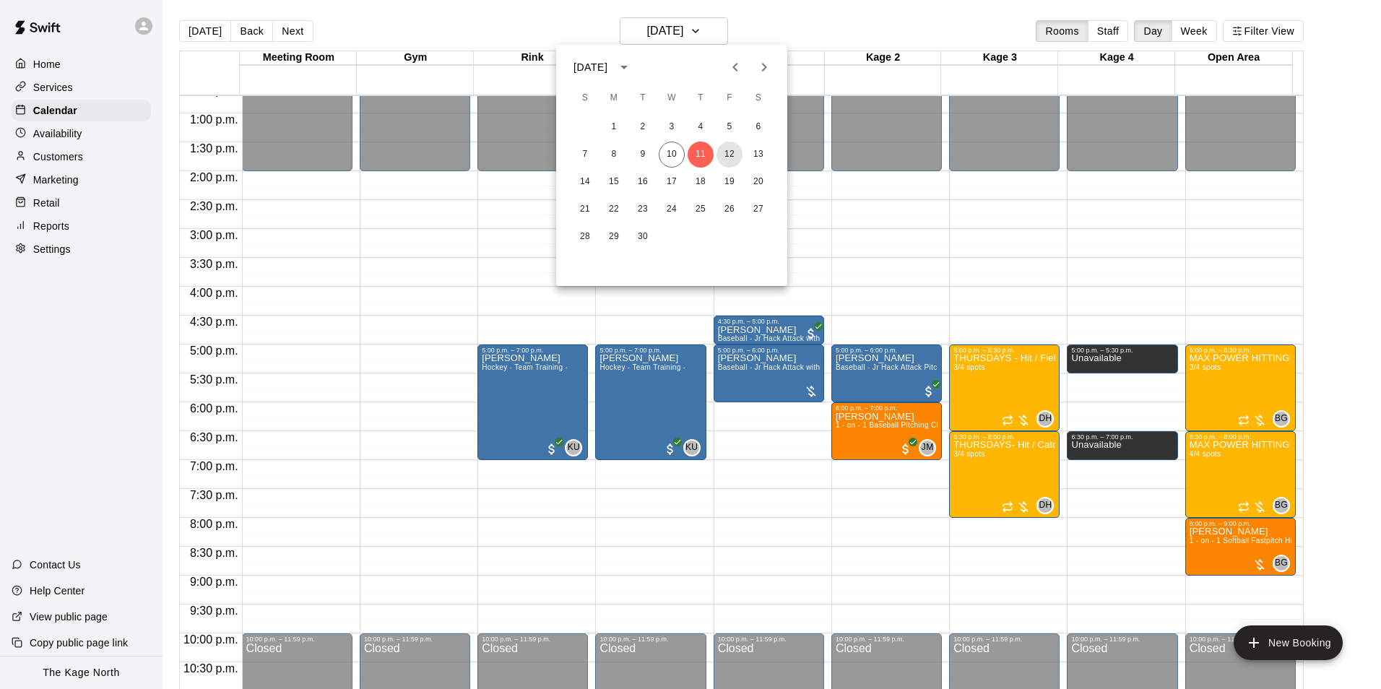
drag, startPoint x: 728, startPoint y: 150, endPoint x: 824, endPoint y: 195, distance: 106.0
click at [728, 150] on button "12" at bounding box center [729, 155] width 26 height 26
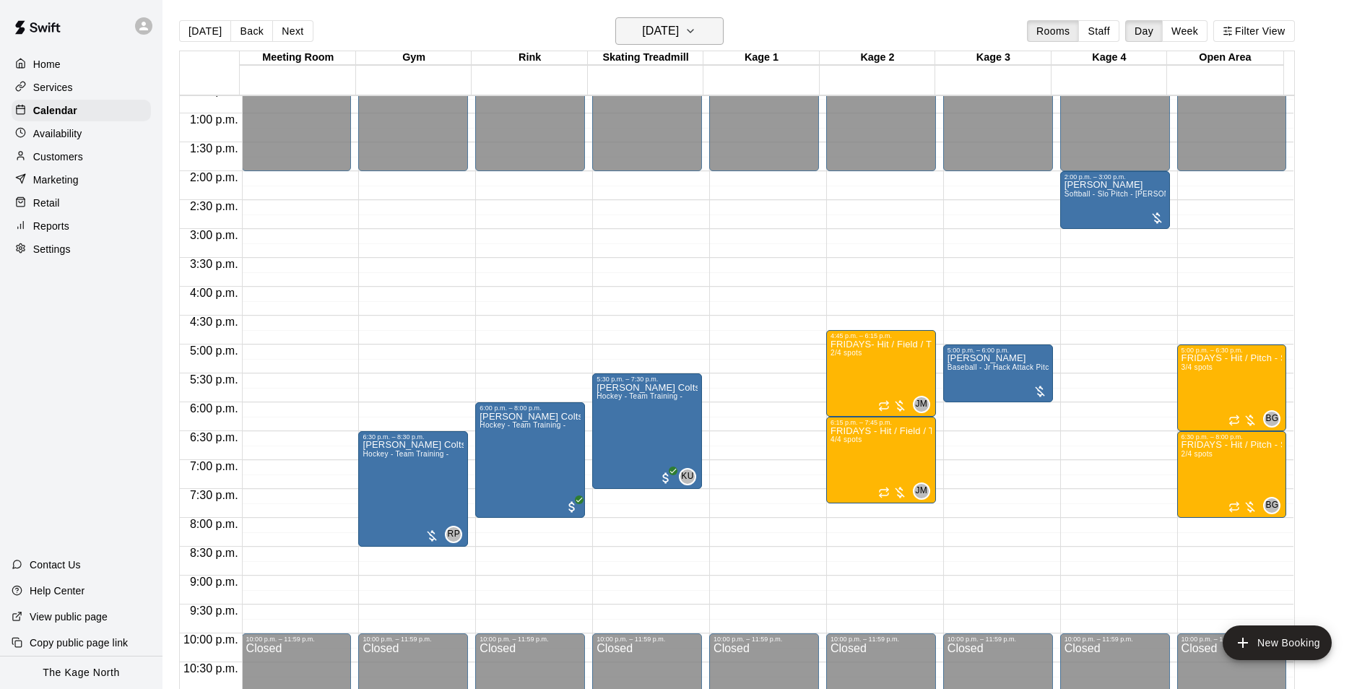
click at [679, 35] on h6 "[DATE]" at bounding box center [660, 31] width 37 height 20
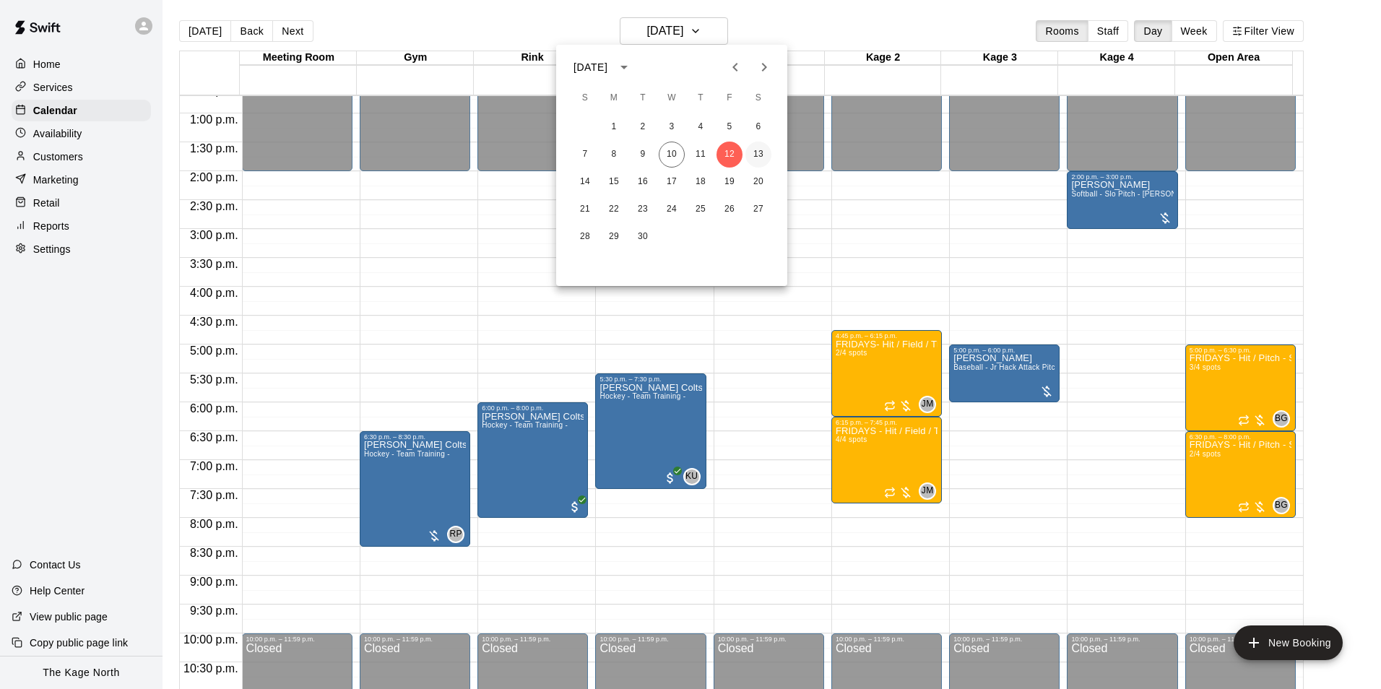
click at [748, 152] on button "13" at bounding box center [758, 155] width 26 height 26
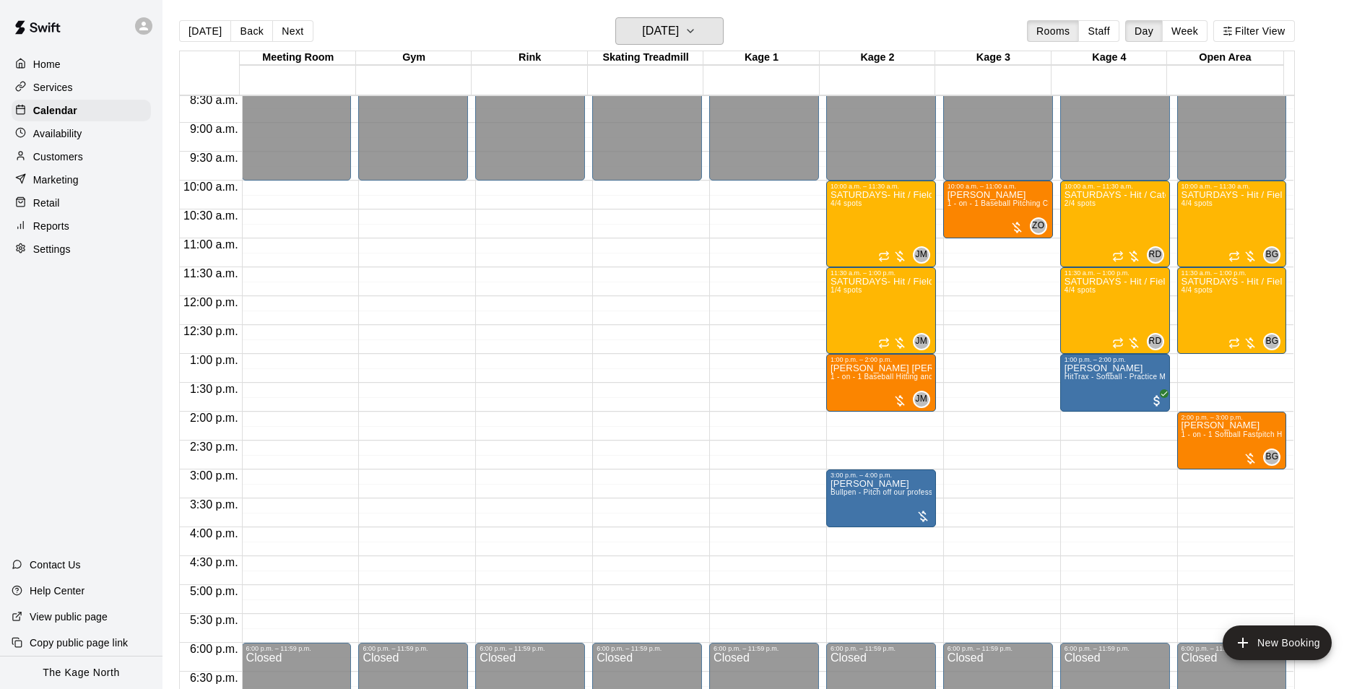
scroll to position [445, 0]
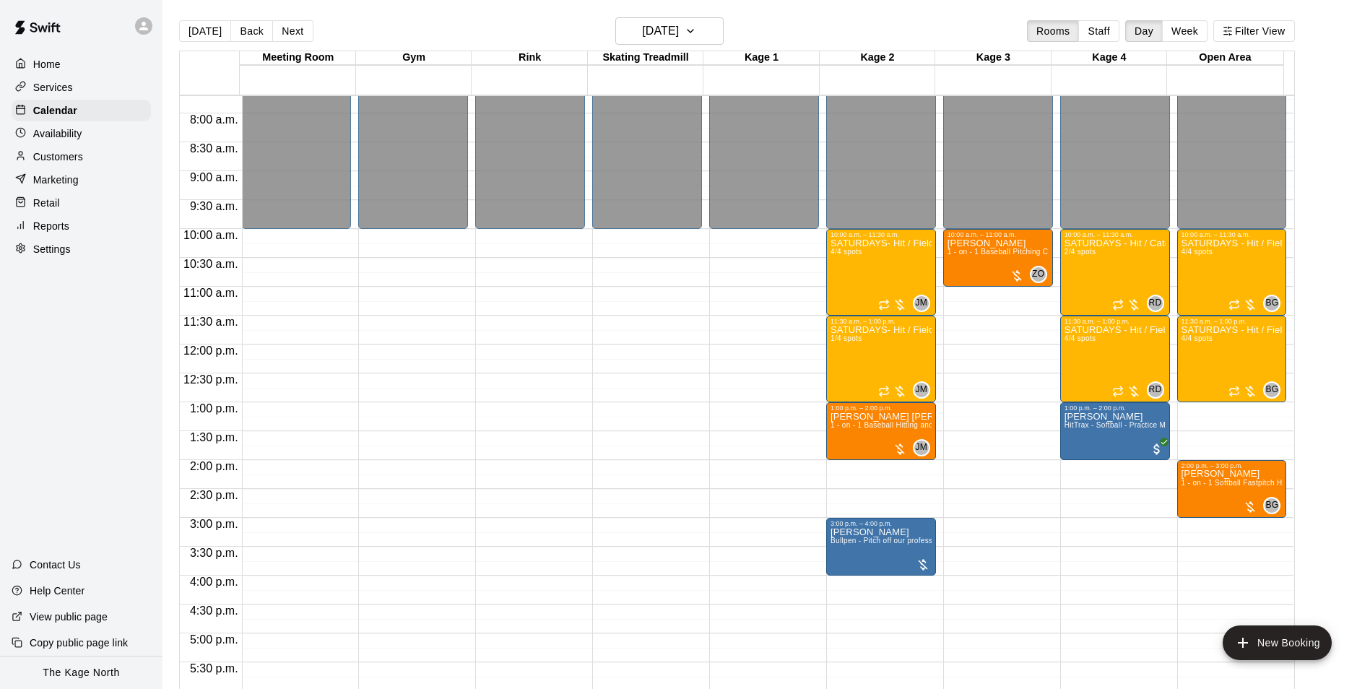
click at [74, 135] on p "Availability" at bounding box center [57, 133] width 49 height 14
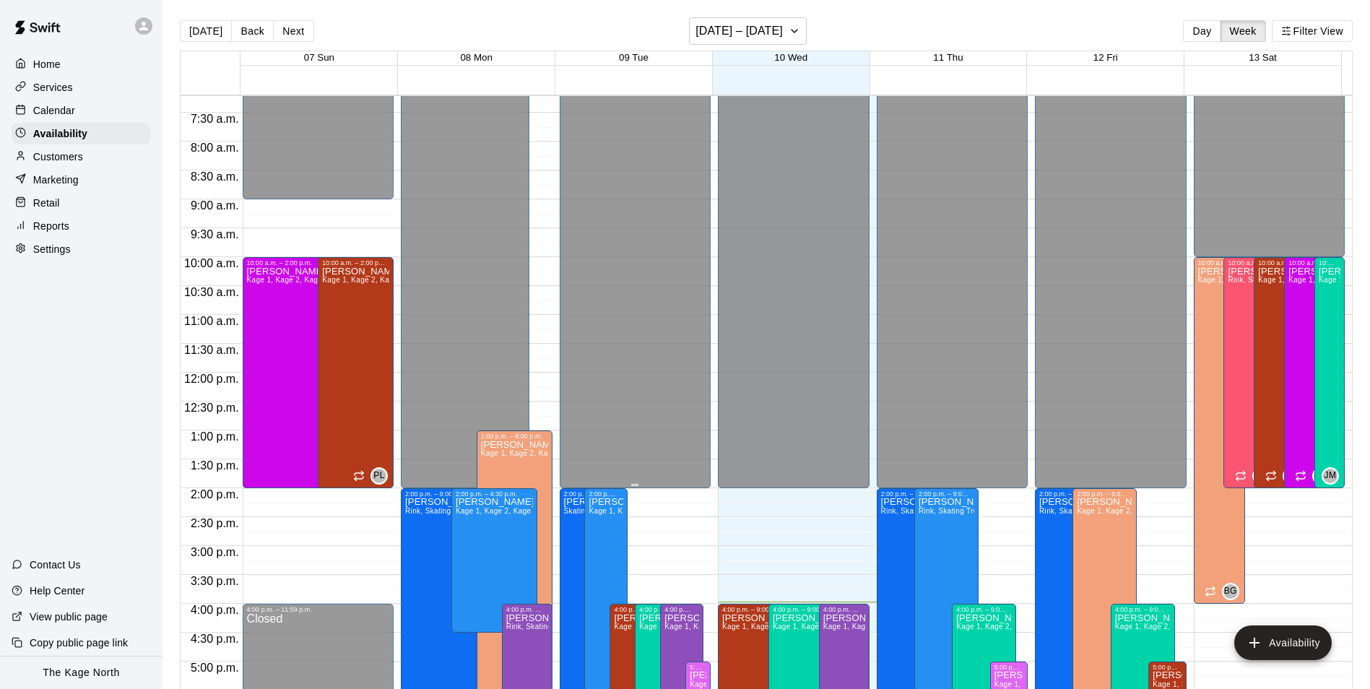
scroll to position [561, 0]
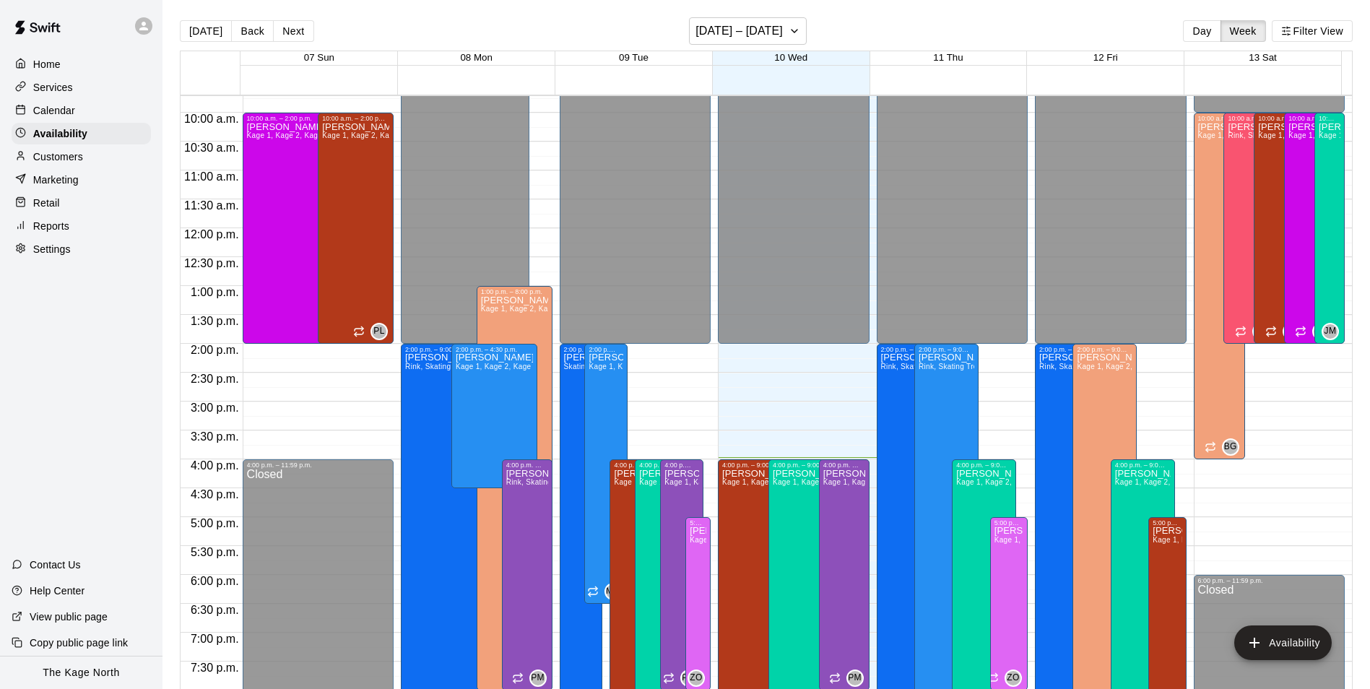
click at [56, 117] on p "Calendar" at bounding box center [54, 110] width 42 height 14
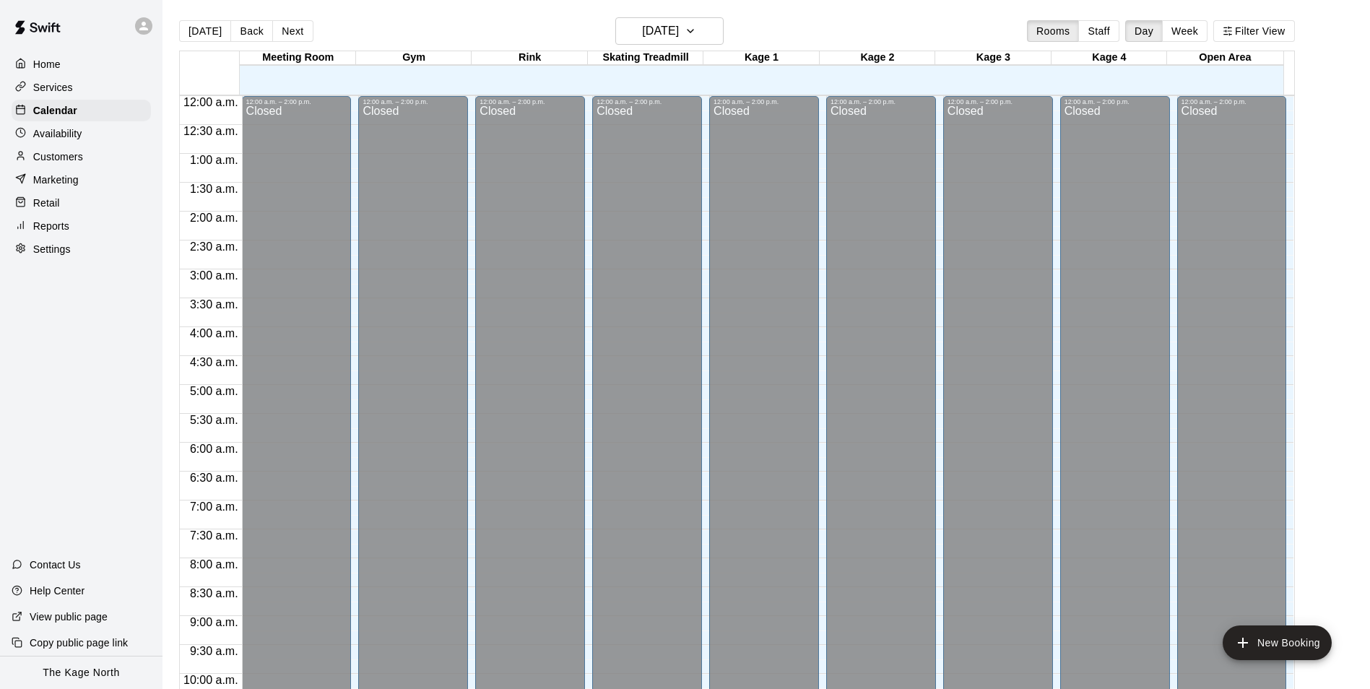
scroll to position [734, 0]
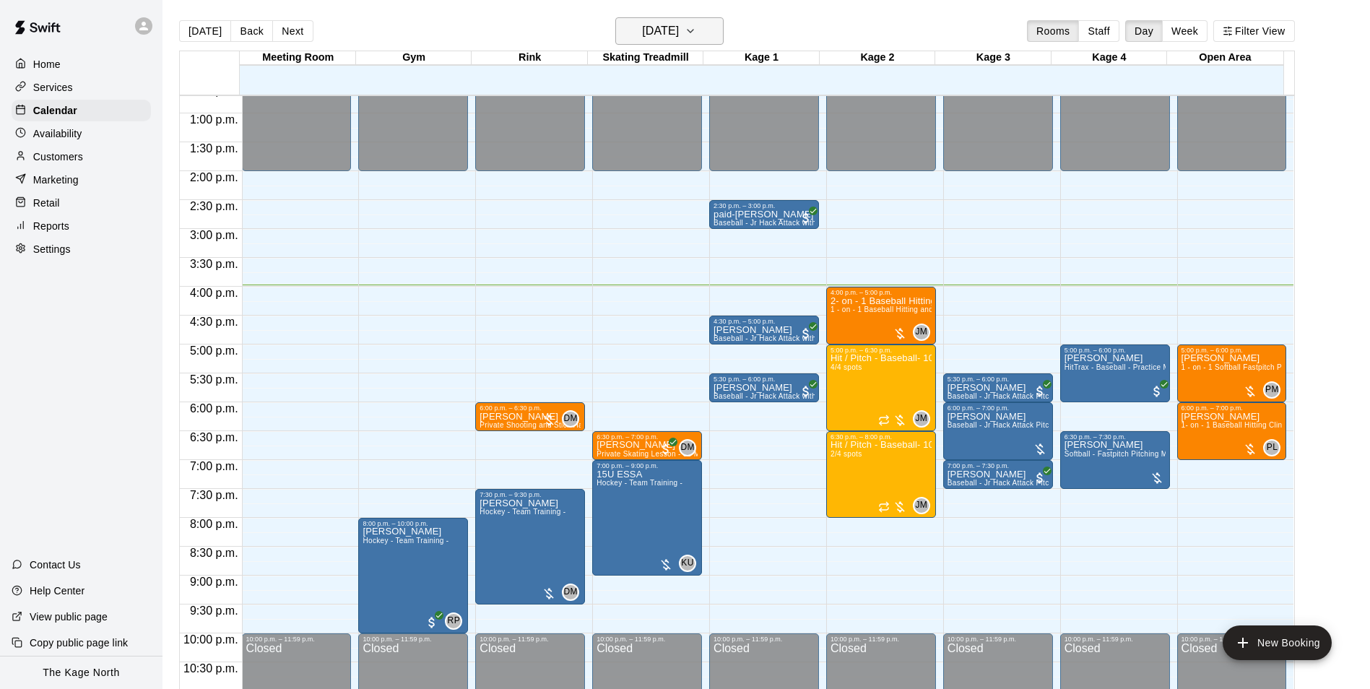
click at [679, 31] on h6 "[DATE]" at bounding box center [660, 31] width 37 height 20
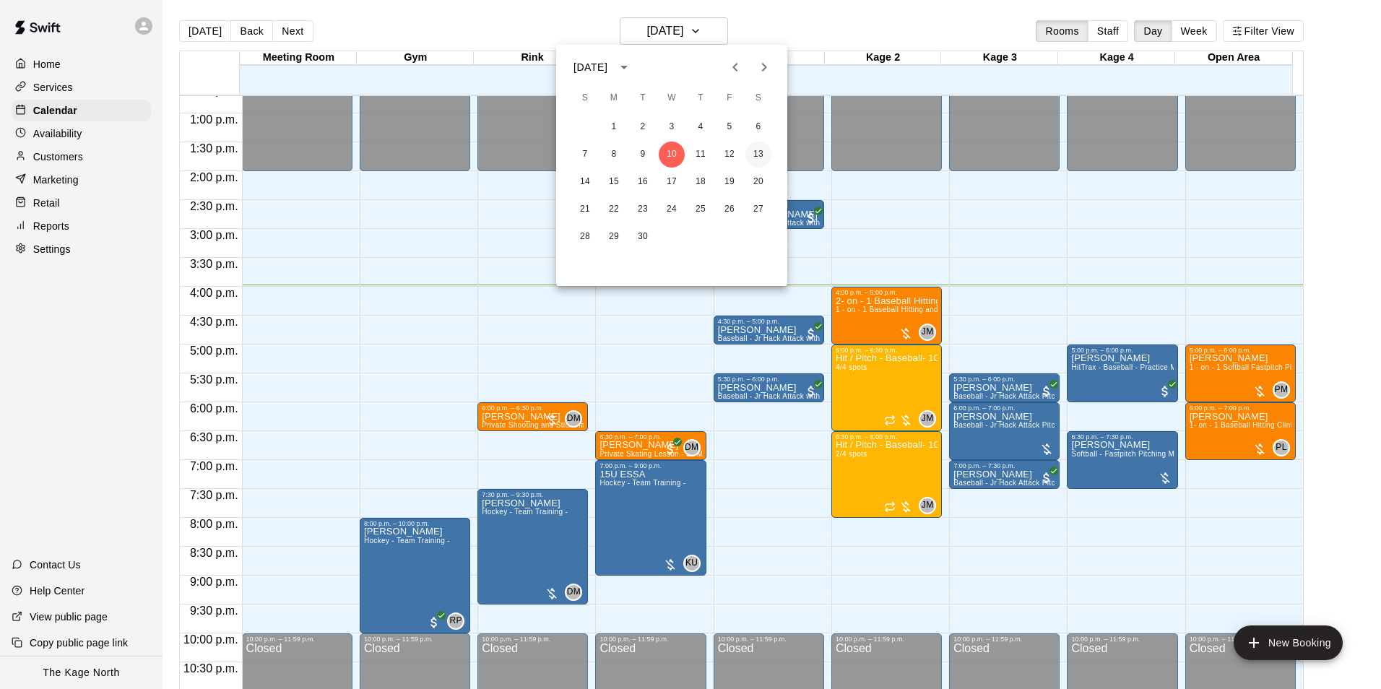
click at [758, 154] on button "13" at bounding box center [758, 155] width 26 height 26
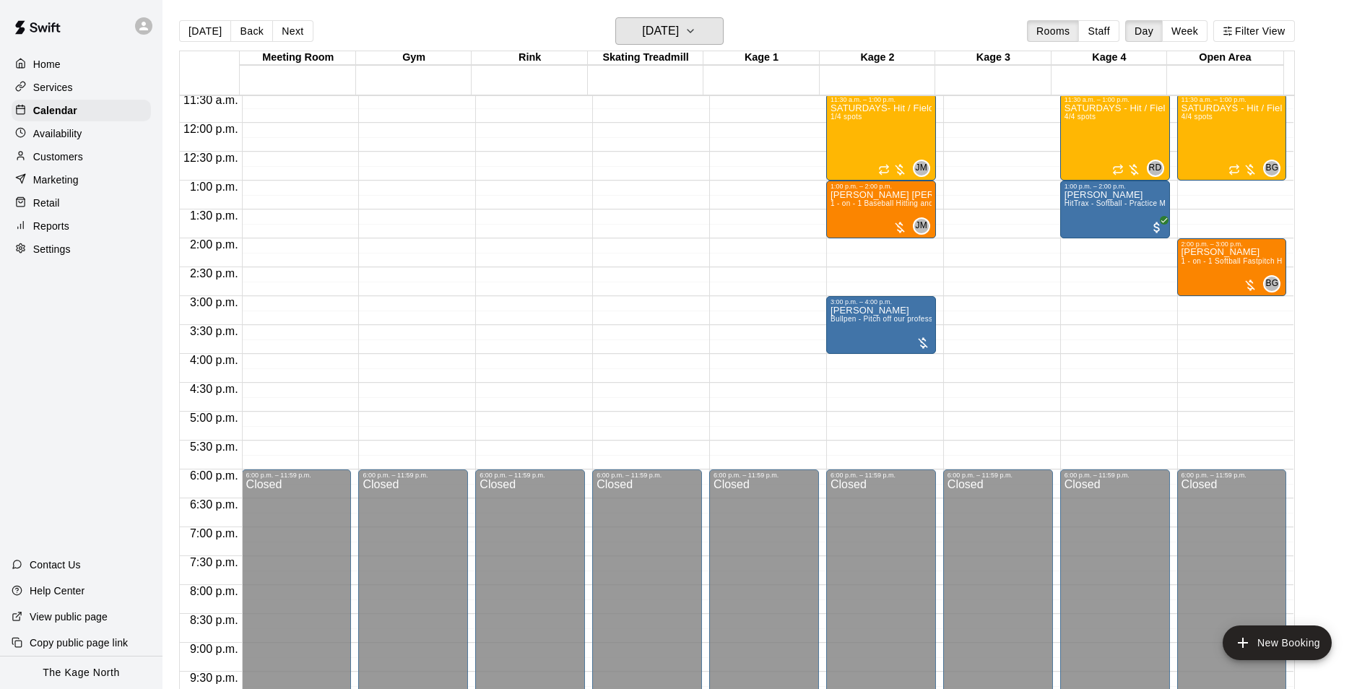
scroll to position [517, 0]
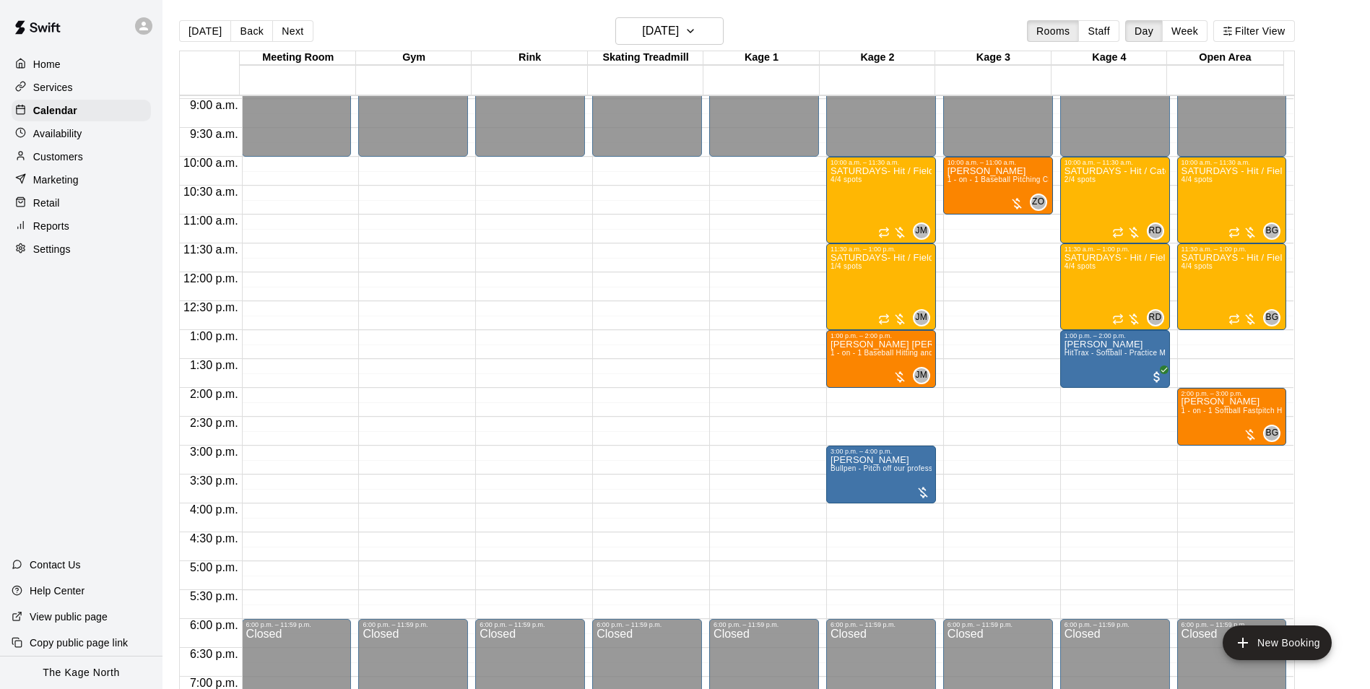
click at [76, 136] on p "Availability" at bounding box center [57, 133] width 49 height 14
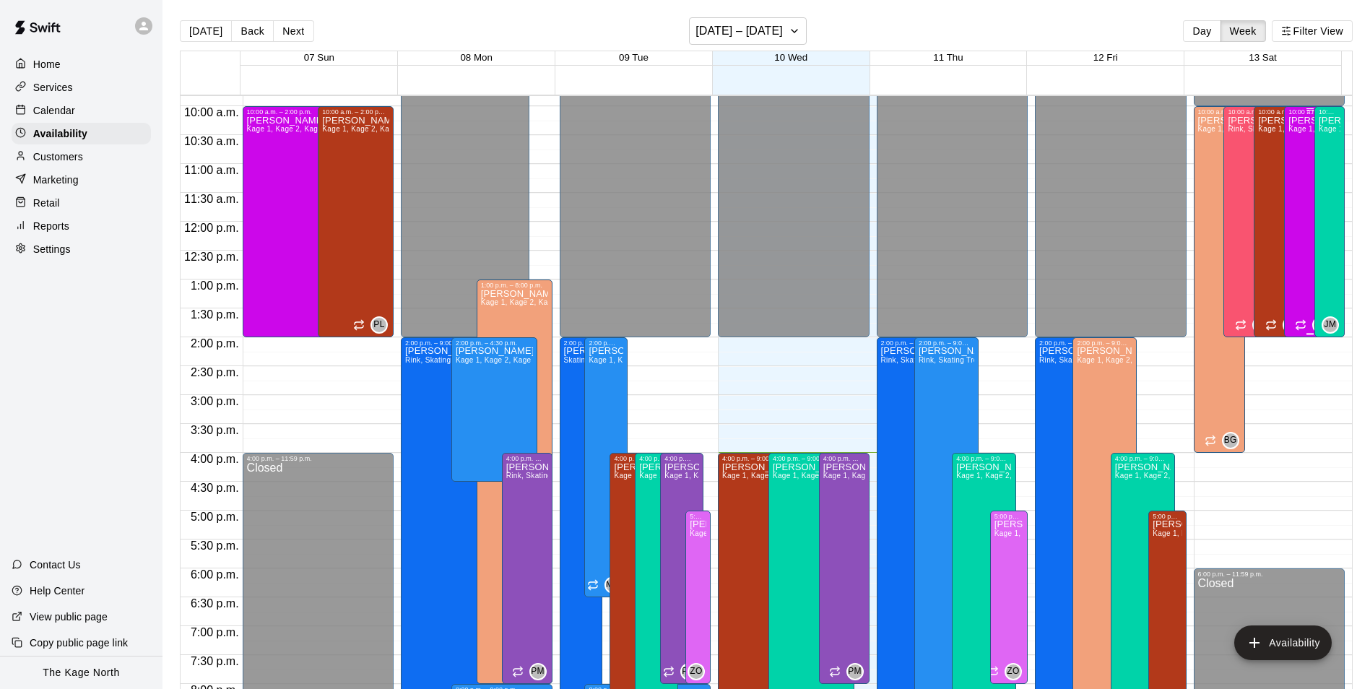
scroll to position [561, 0]
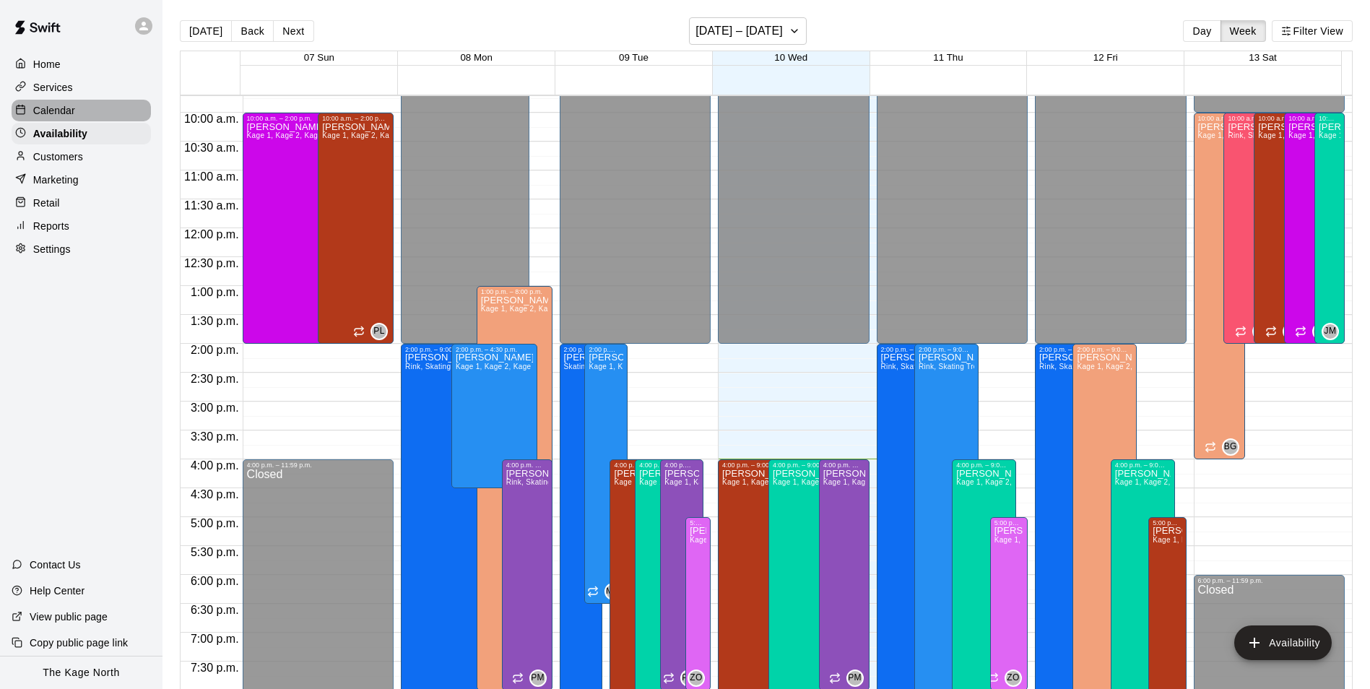
click at [61, 111] on p "Calendar" at bounding box center [54, 110] width 42 height 14
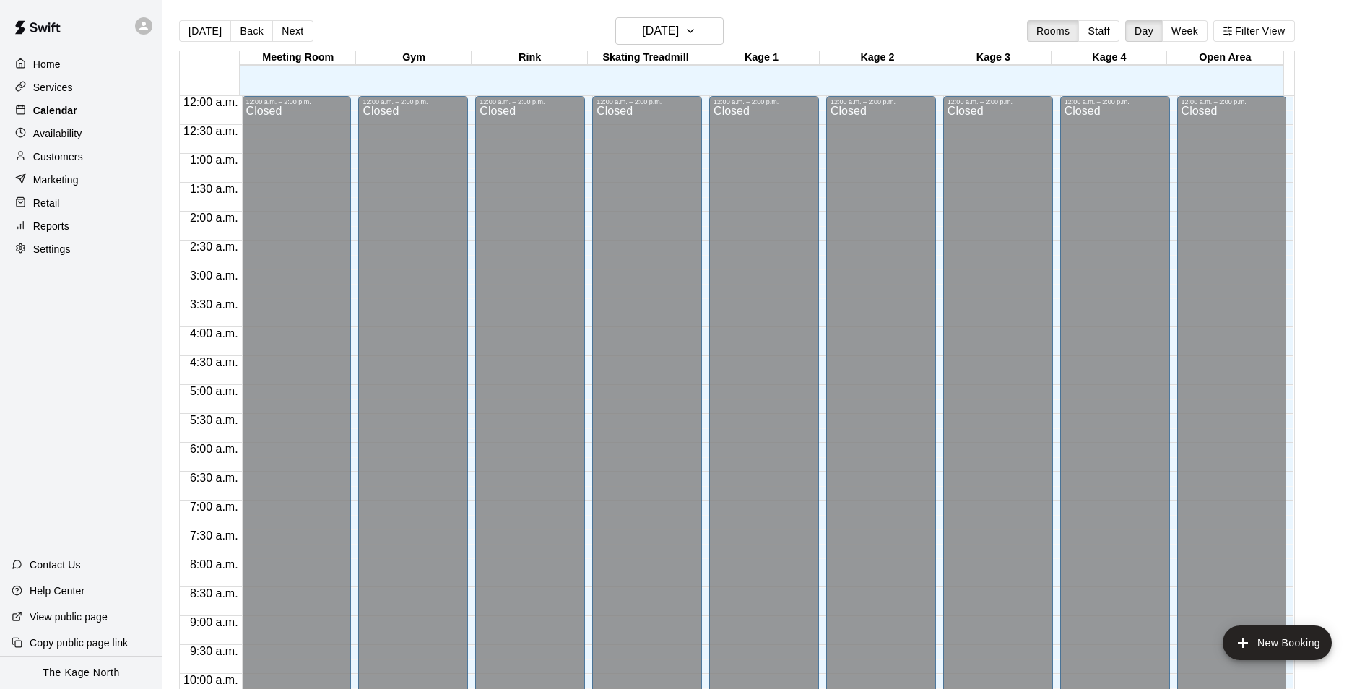
scroll to position [734, 0]
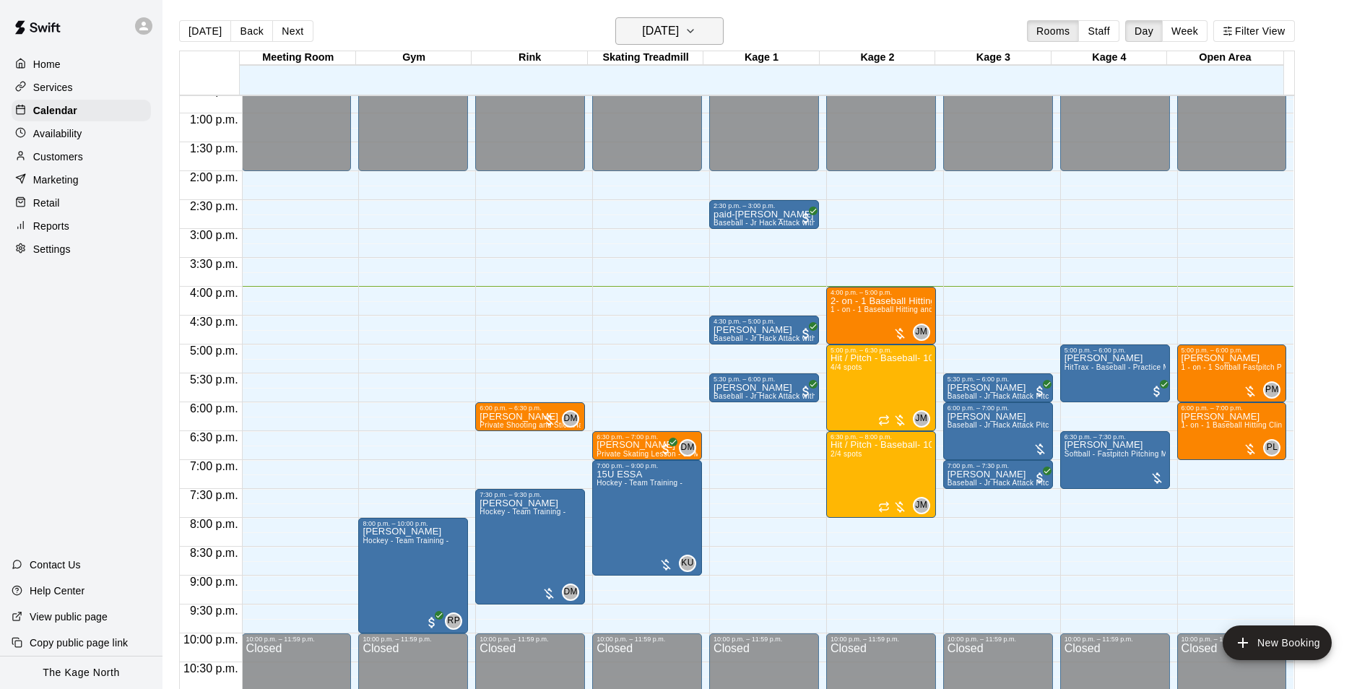
click at [679, 30] on h6 "[DATE]" at bounding box center [660, 31] width 37 height 20
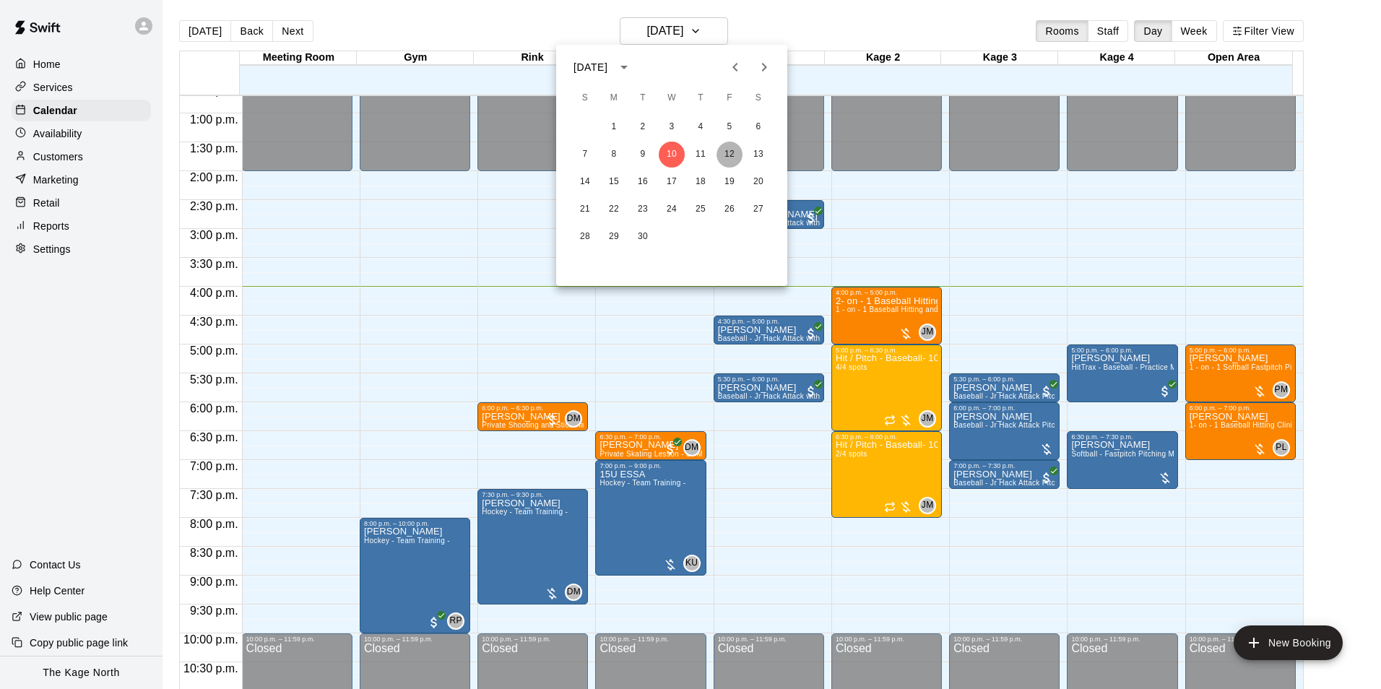
click at [736, 157] on button "12" at bounding box center [729, 155] width 26 height 26
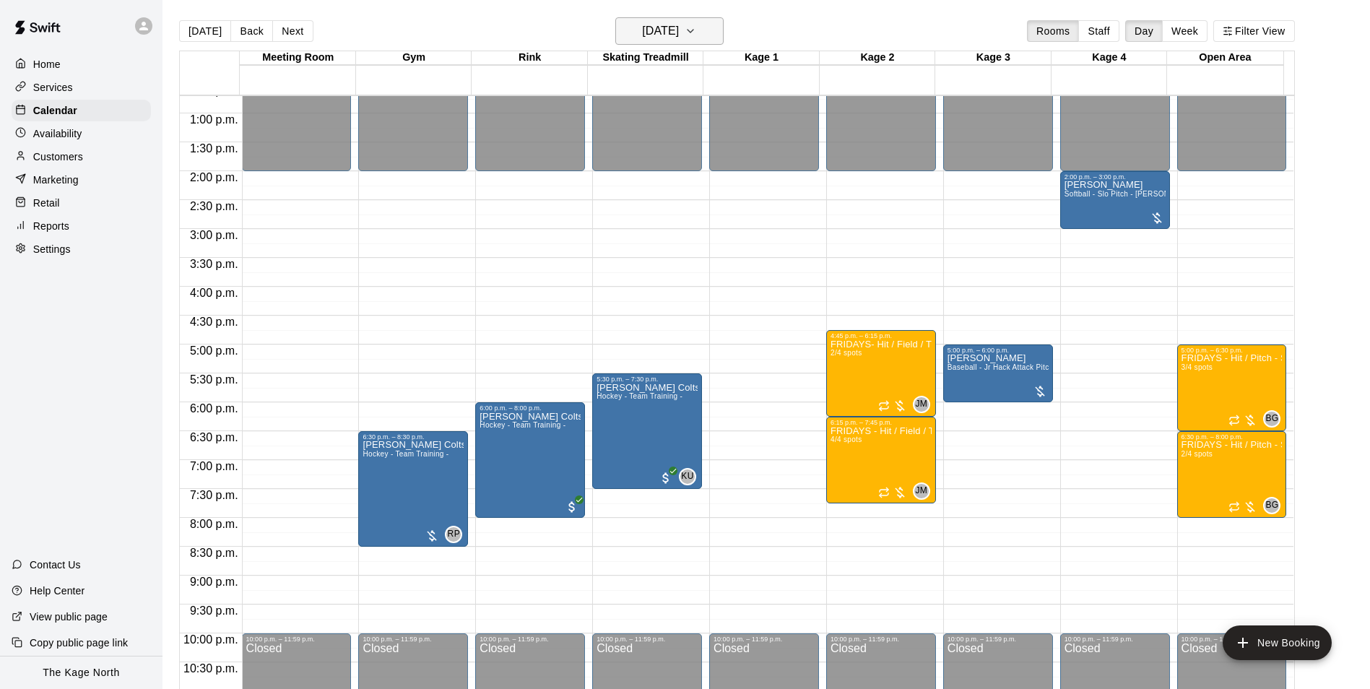
click at [699, 32] on button "[DATE]" at bounding box center [669, 30] width 108 height 27
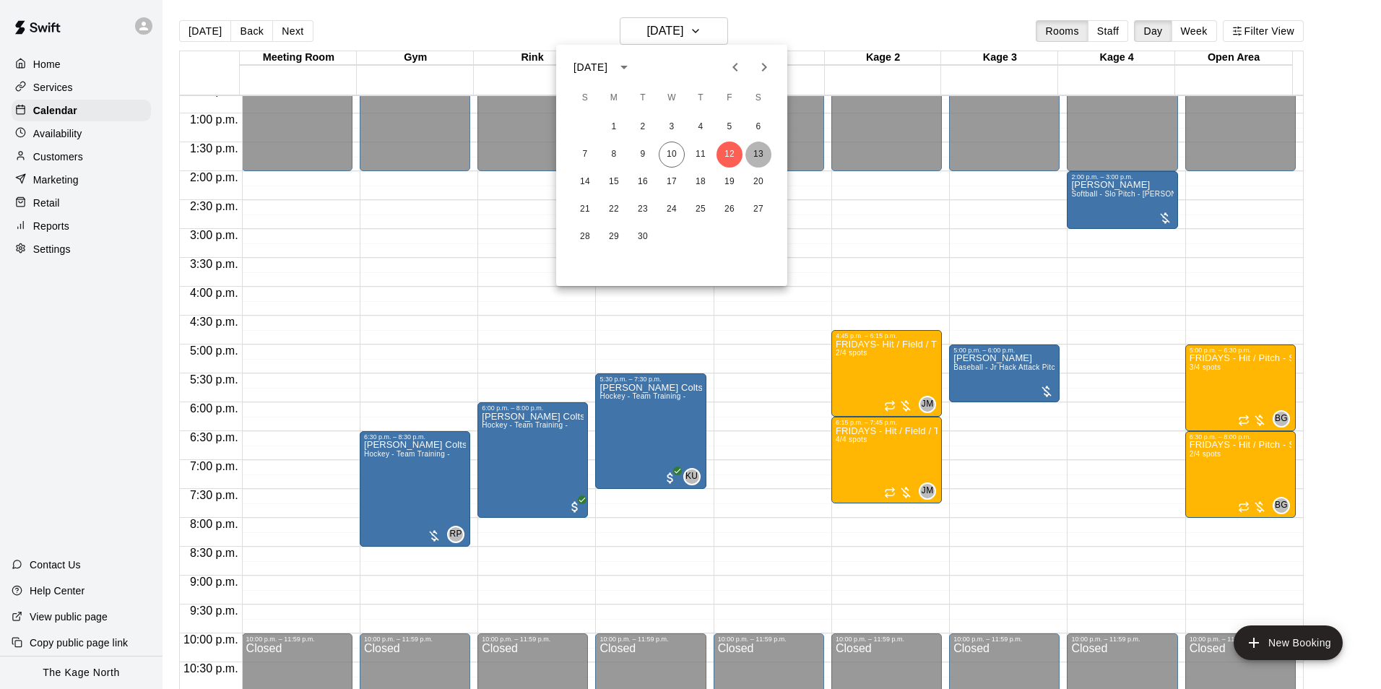
click at [755, 148] on button "13" at bounding box center [758, 155] width 26 height 26
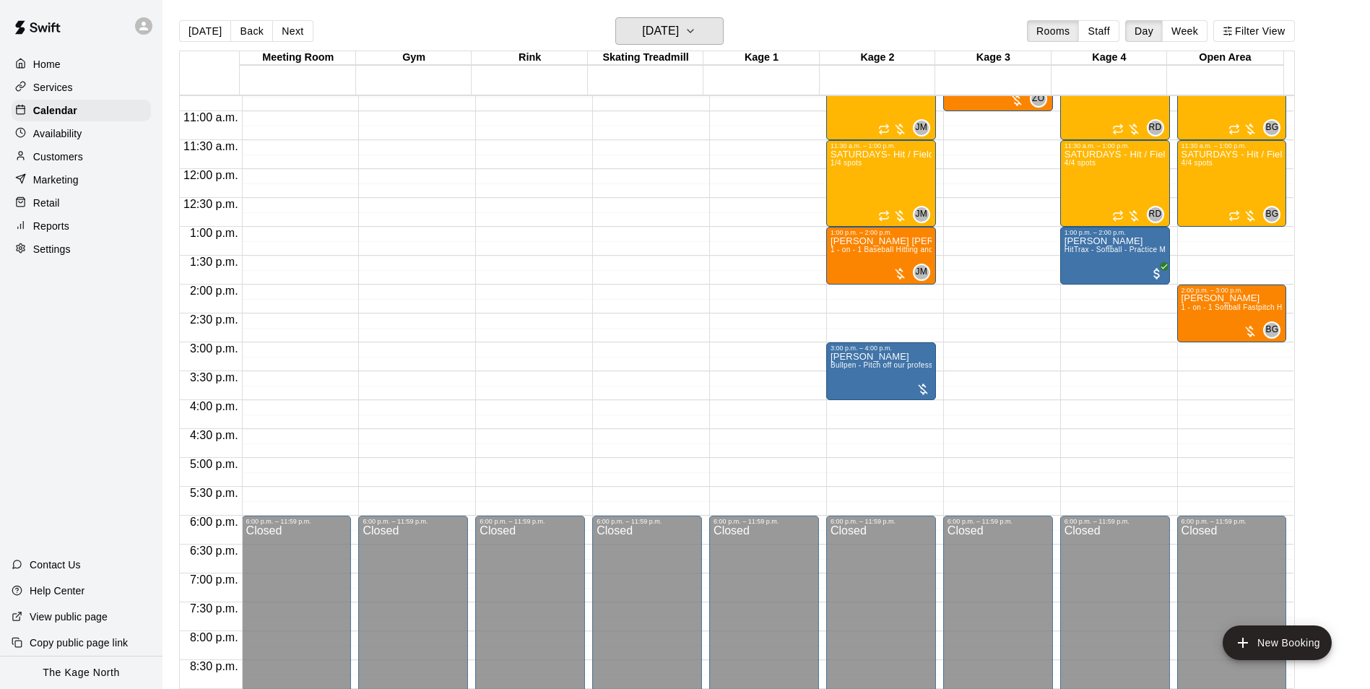
scroll to position [517, 0]
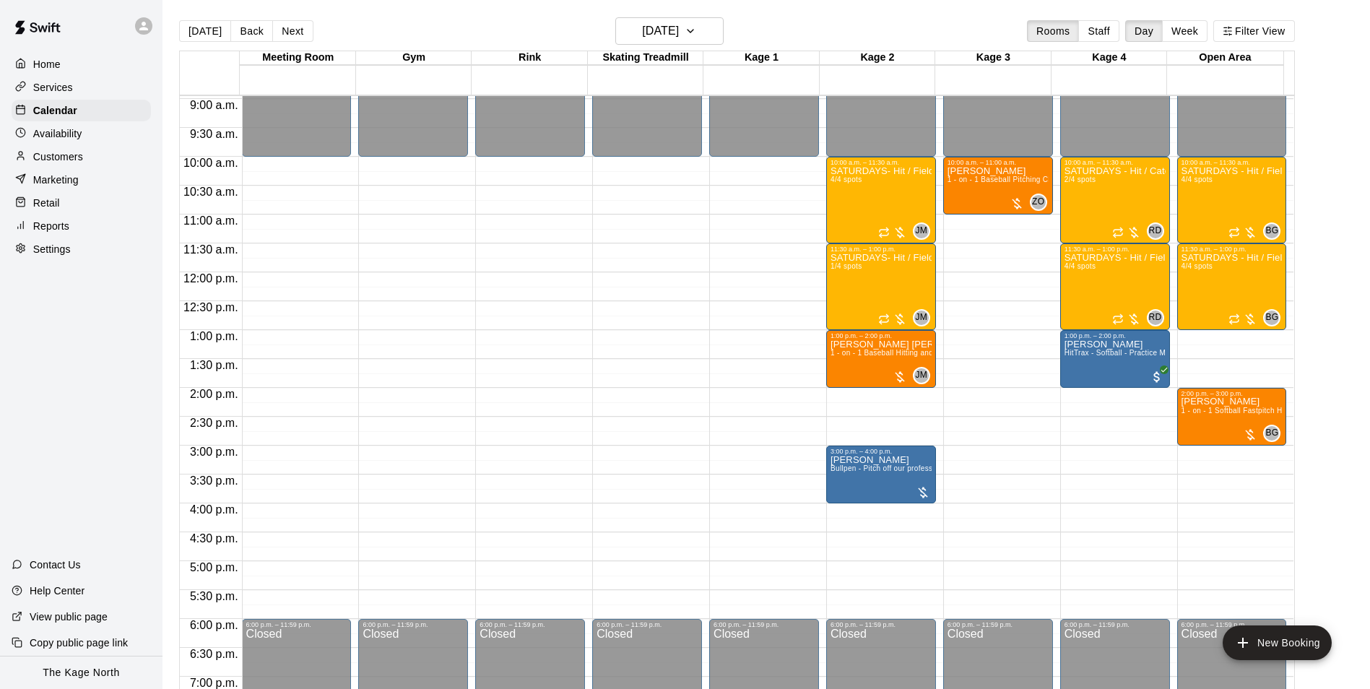
click at [52, 161] on p "Customers" at bounding box center [58, 156] width 50 height 14
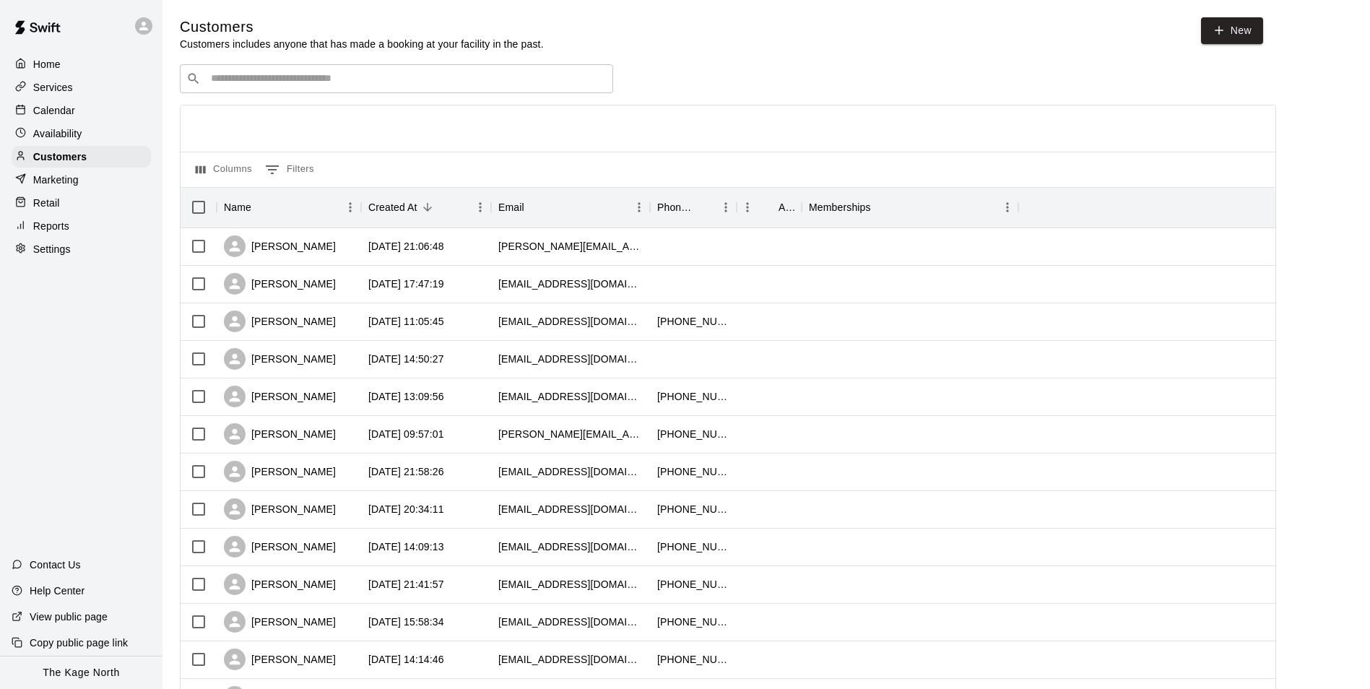
click at [61, 115] on p "Calendar" at bounding box center [54, 110] width 42 height 14
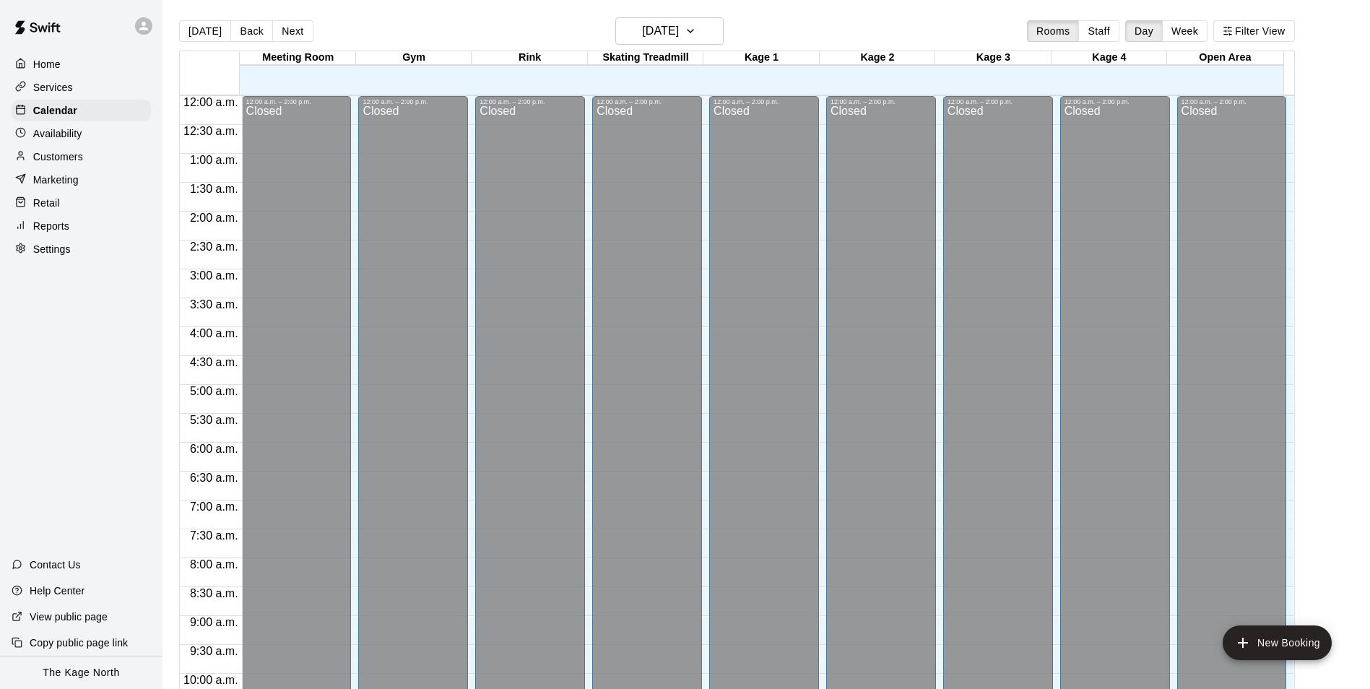
scroll to position [734, 0]
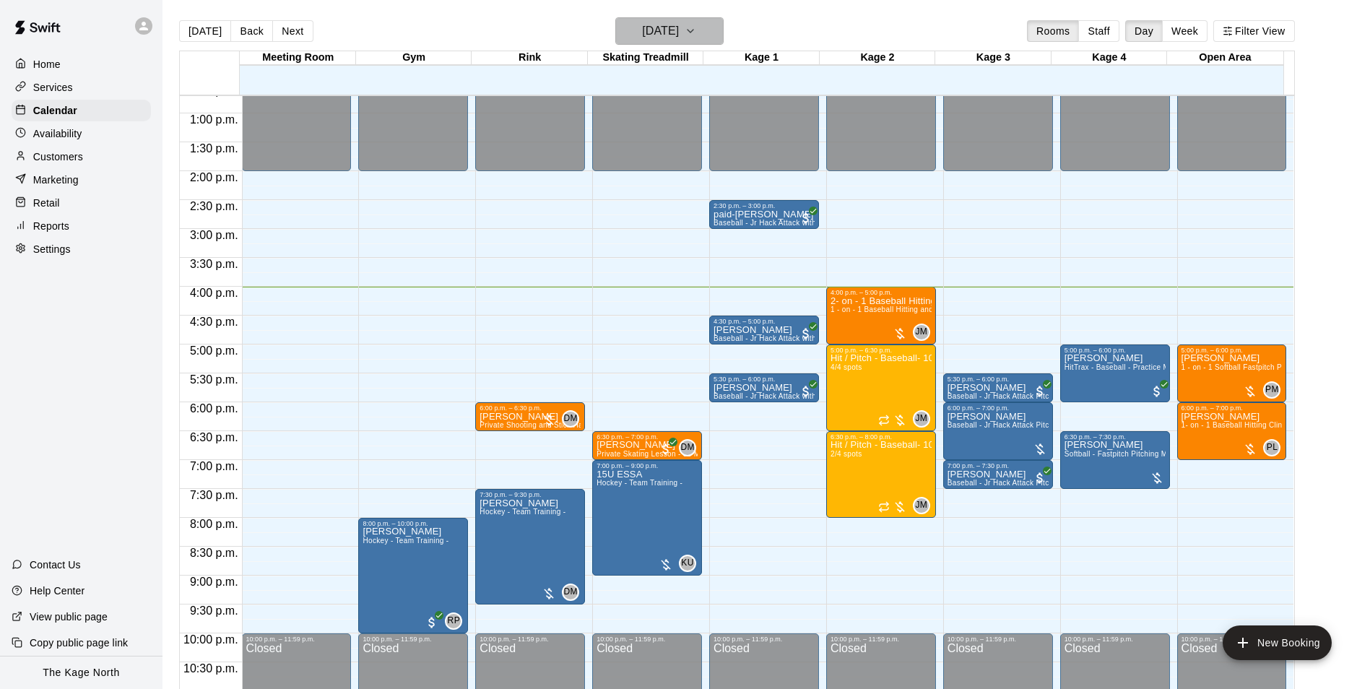
click at [679, 34] on h6 "[DATE]" at bounding box center [660, 31] width 37 height 20
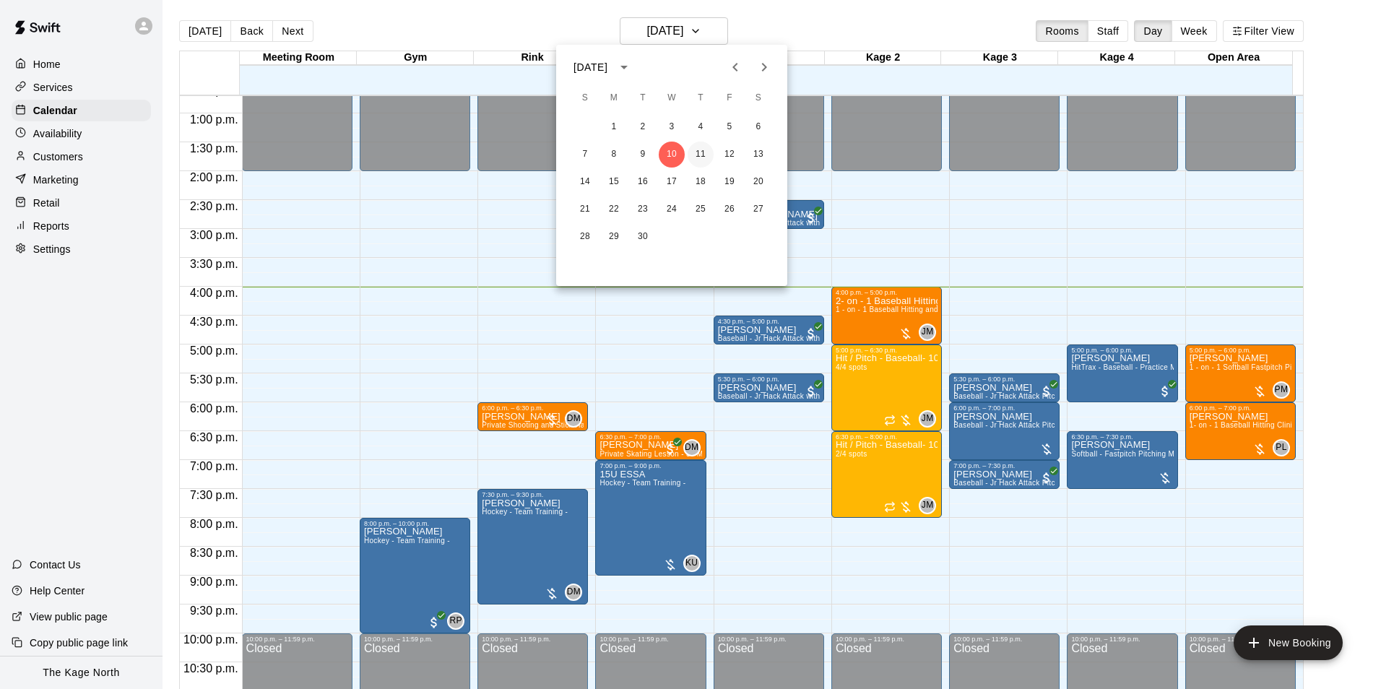
click at [700, 157] on button "11" at bounding box center [701, 155] width 26 height 26
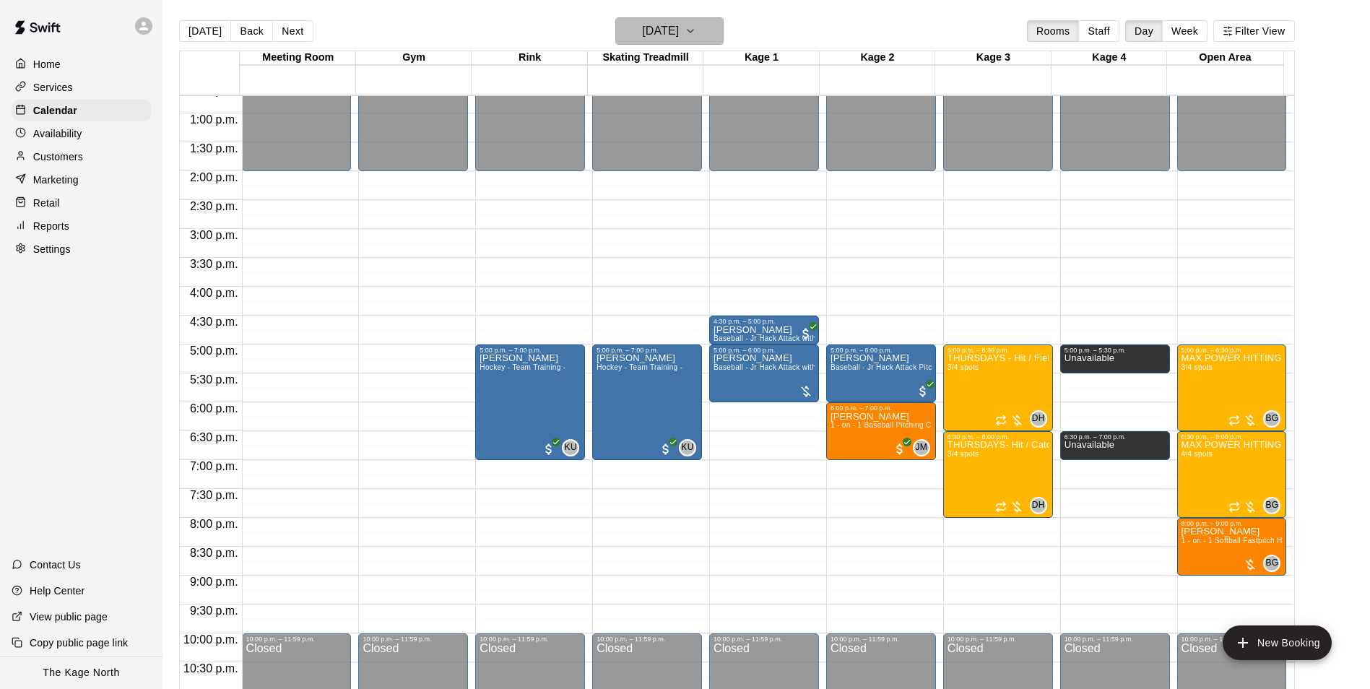
click at [679, 31] on h6 "[DATE]" at bounding box center [660, 31] width 37 height 20
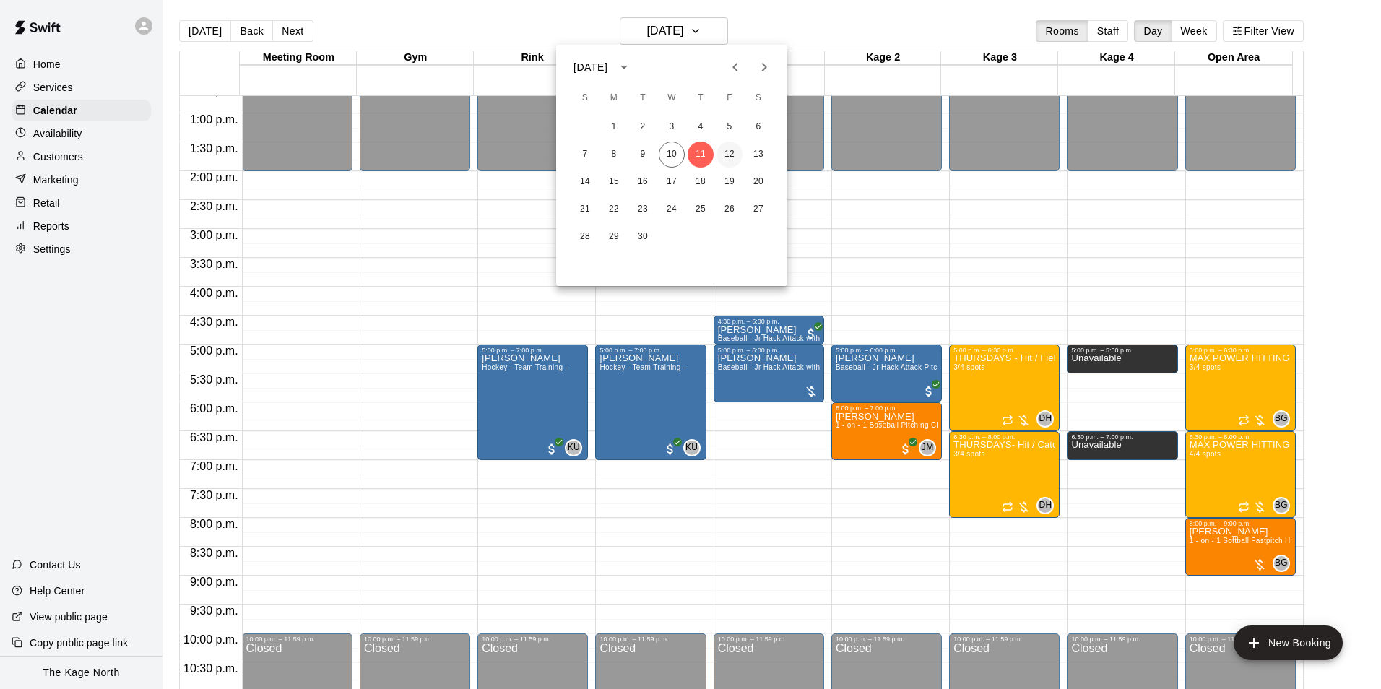
click at [727, 157] on button "12" at bounding box center [729, 155] width 26 height 26
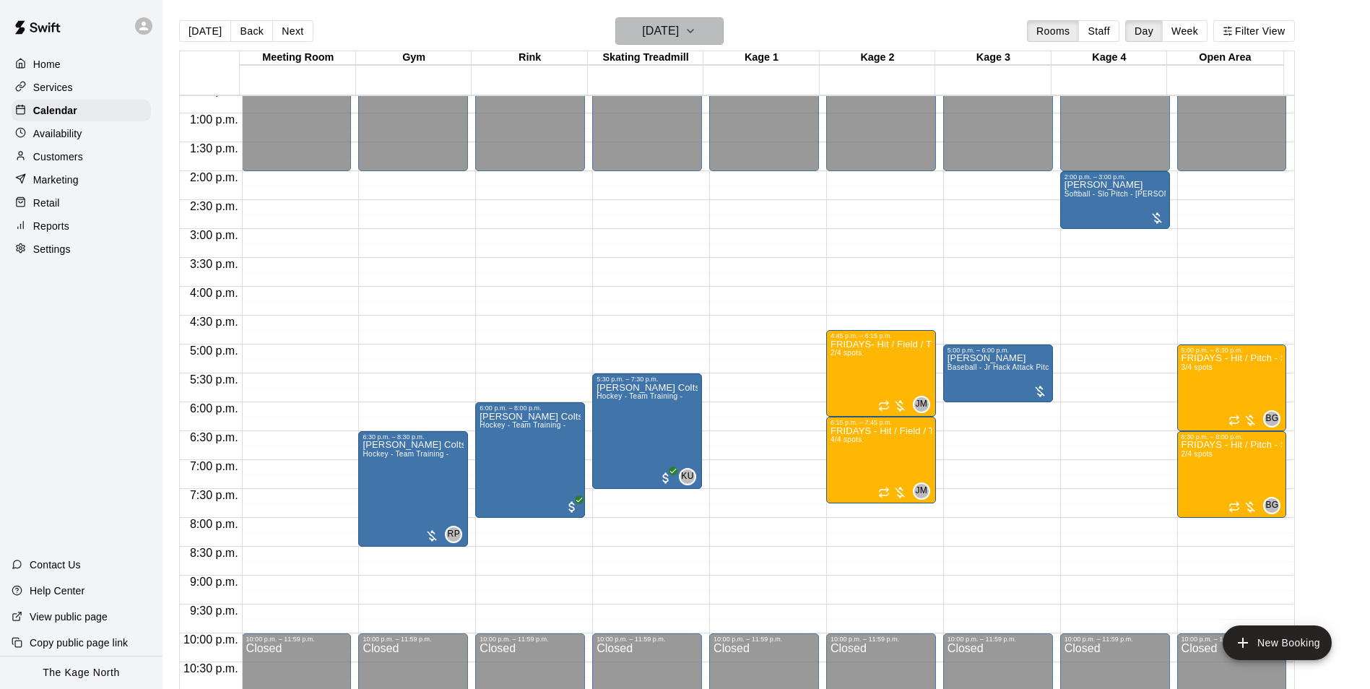
click at [679, 37] on h6 "[DATE]" at bounding box center [660, 31] width 37 height 20
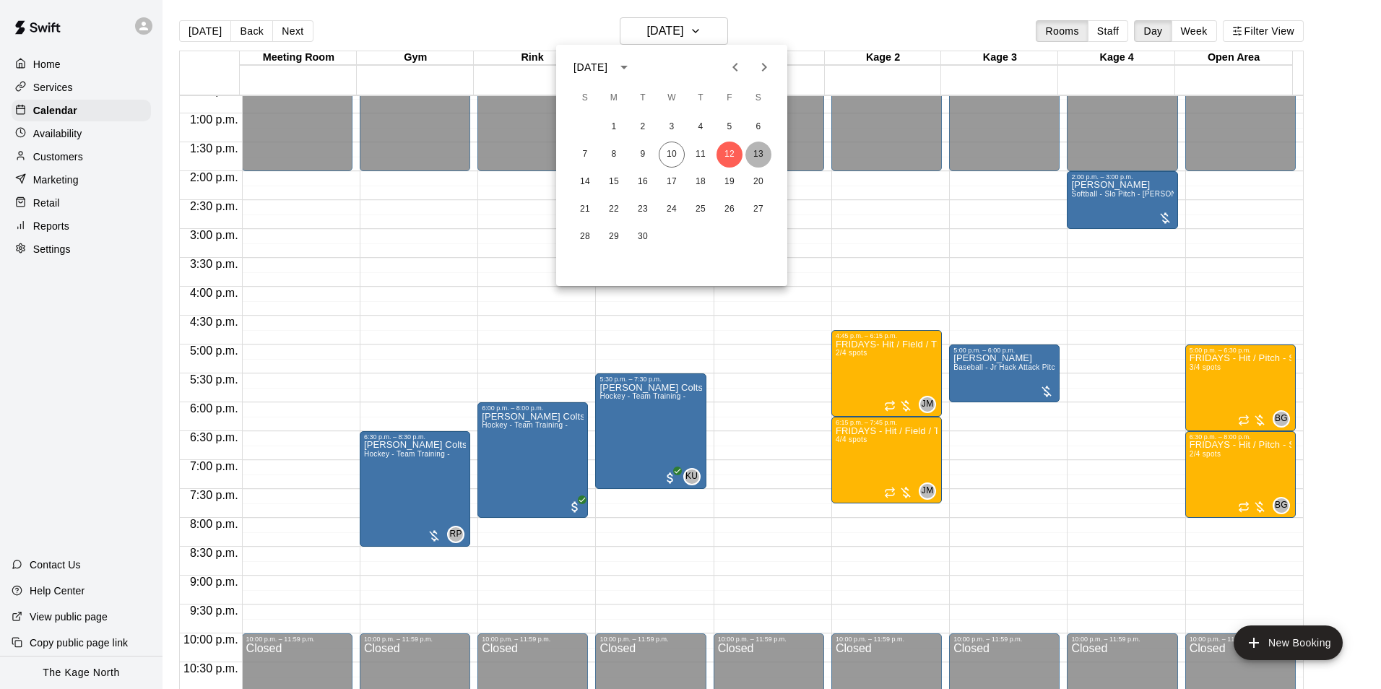
click at [750, 153] on button "13" at bounding box center [758, 155] width 26 height 26
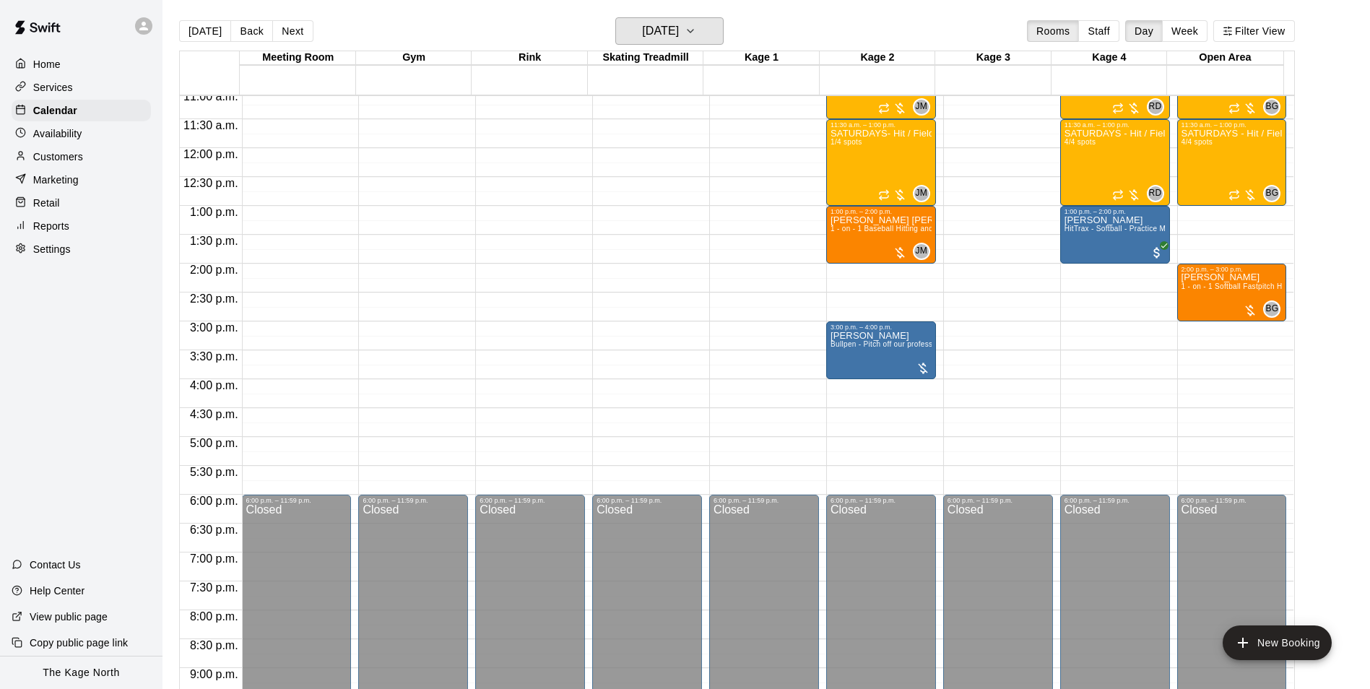
scroll to position [517, 0]
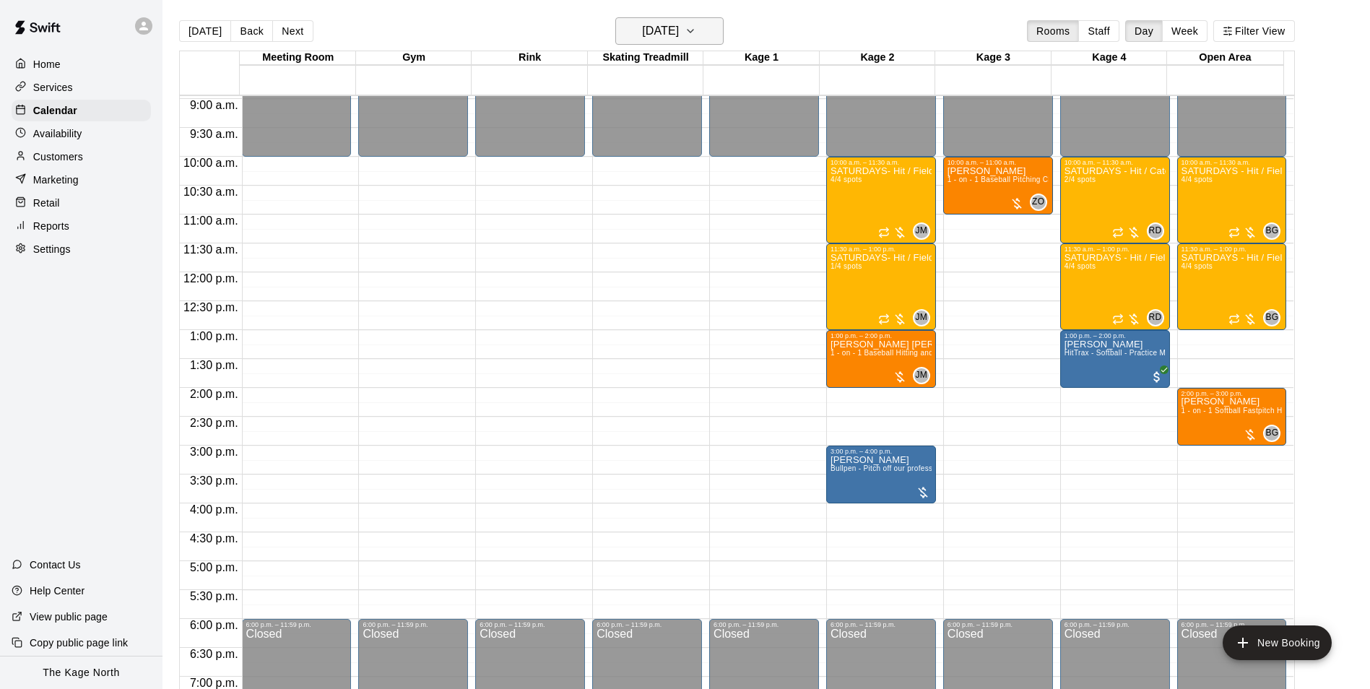
click at [679, 30] on h6 "[DATE]" at bounding box center [660, 31] width 37 height 20
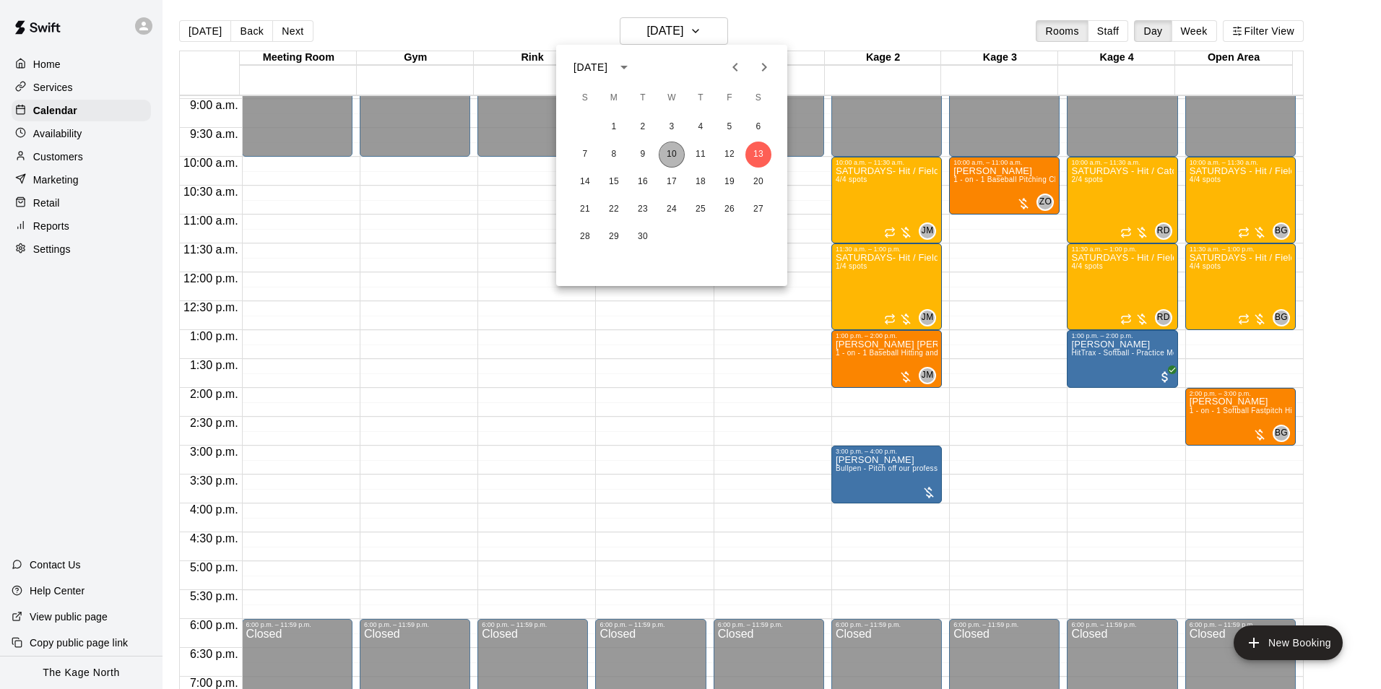
click at [672, 152] on button "10" at bounding box center [672, 155] width 26 height 26
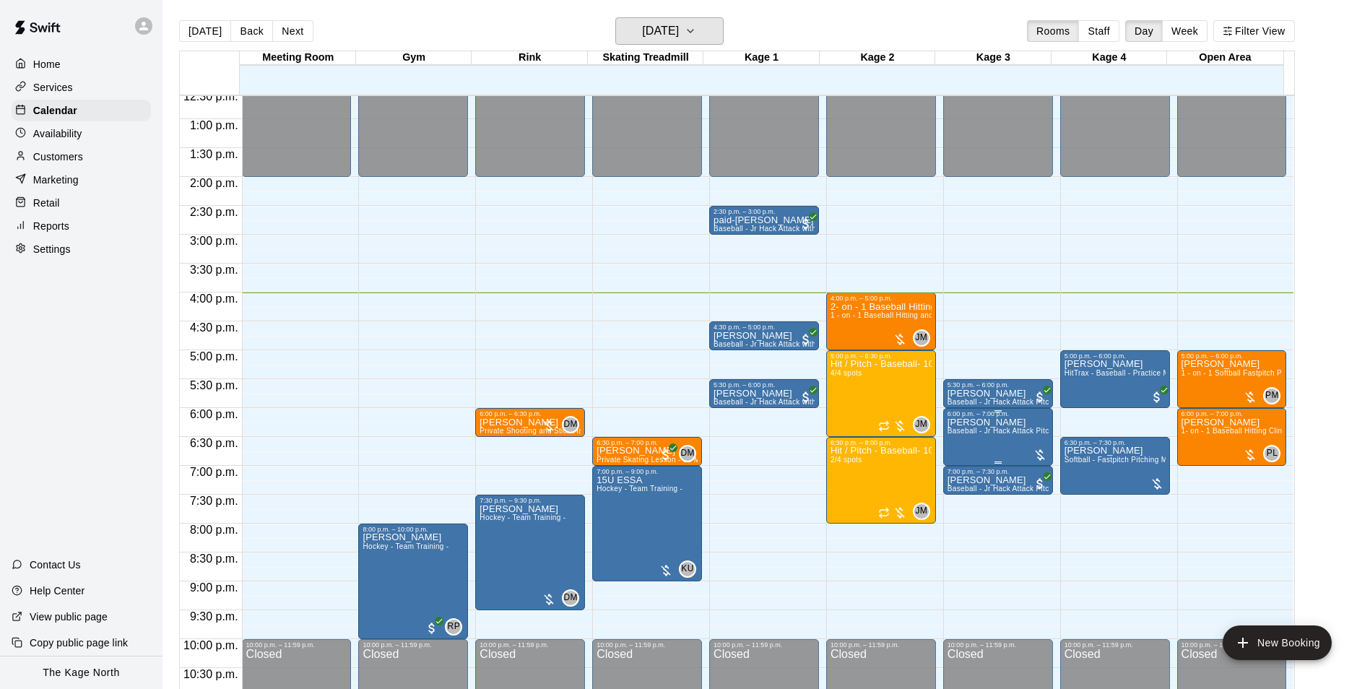
scroll to position [734, 0]
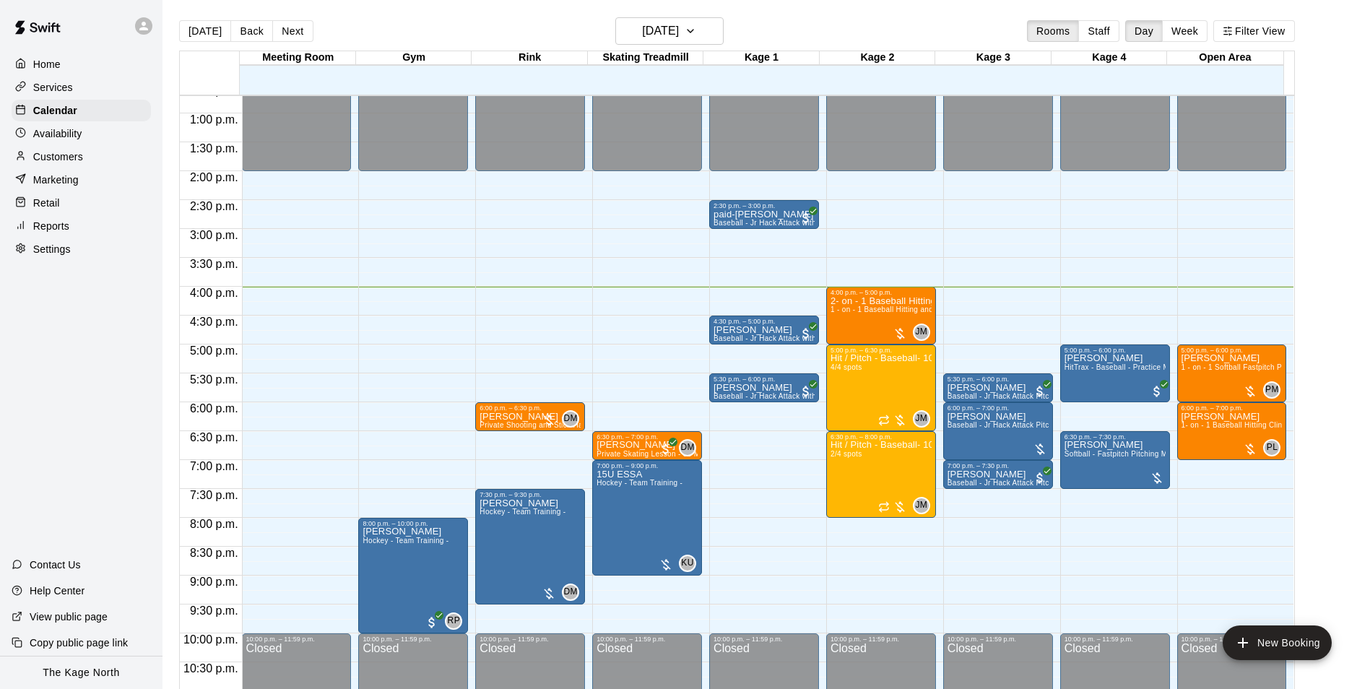
click at [420, 23] on div "[DATE] Back [DATE][DATE] Rooms Staff Day Week Filter View" at bounding box center [737, 33] width 1116 height 33
click at [679, 30] on h6 "[DATE]" at bounding box center [660, 31] width 37 height 20
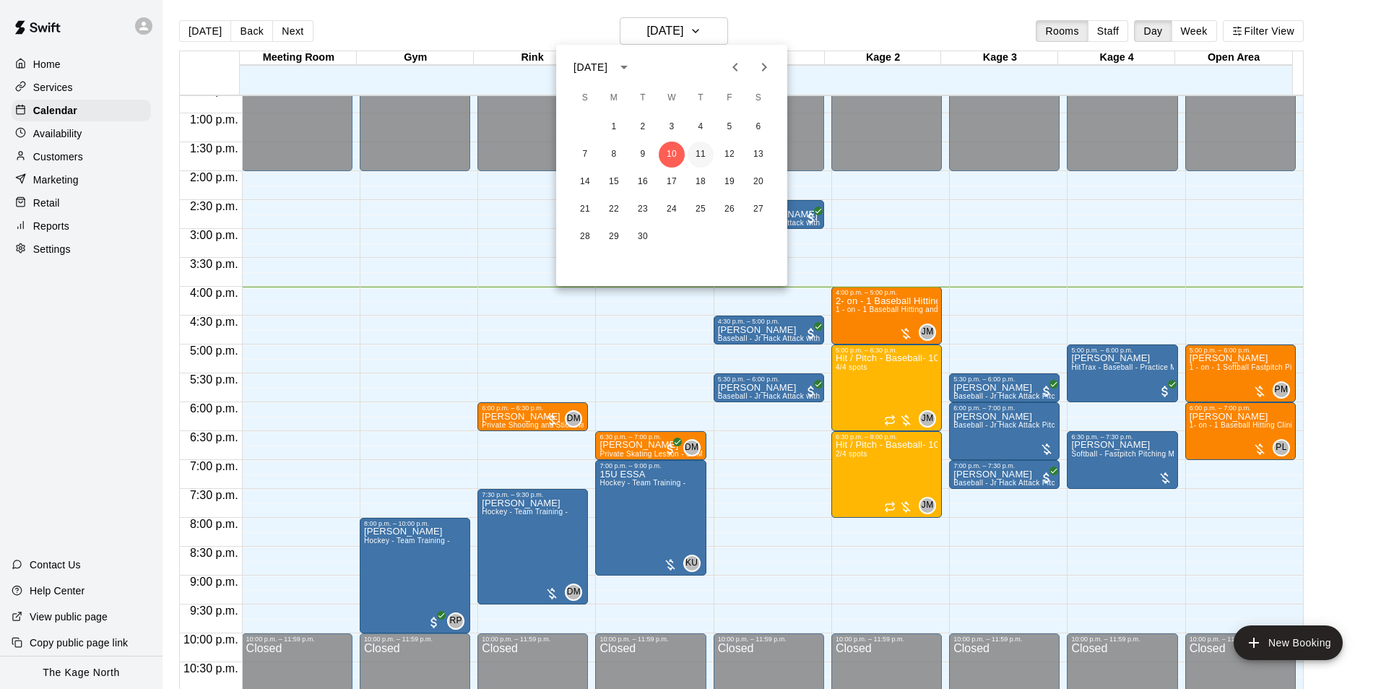
click at [703, 152] on button "11" at bounding box center [701, 155] width 26 height 26
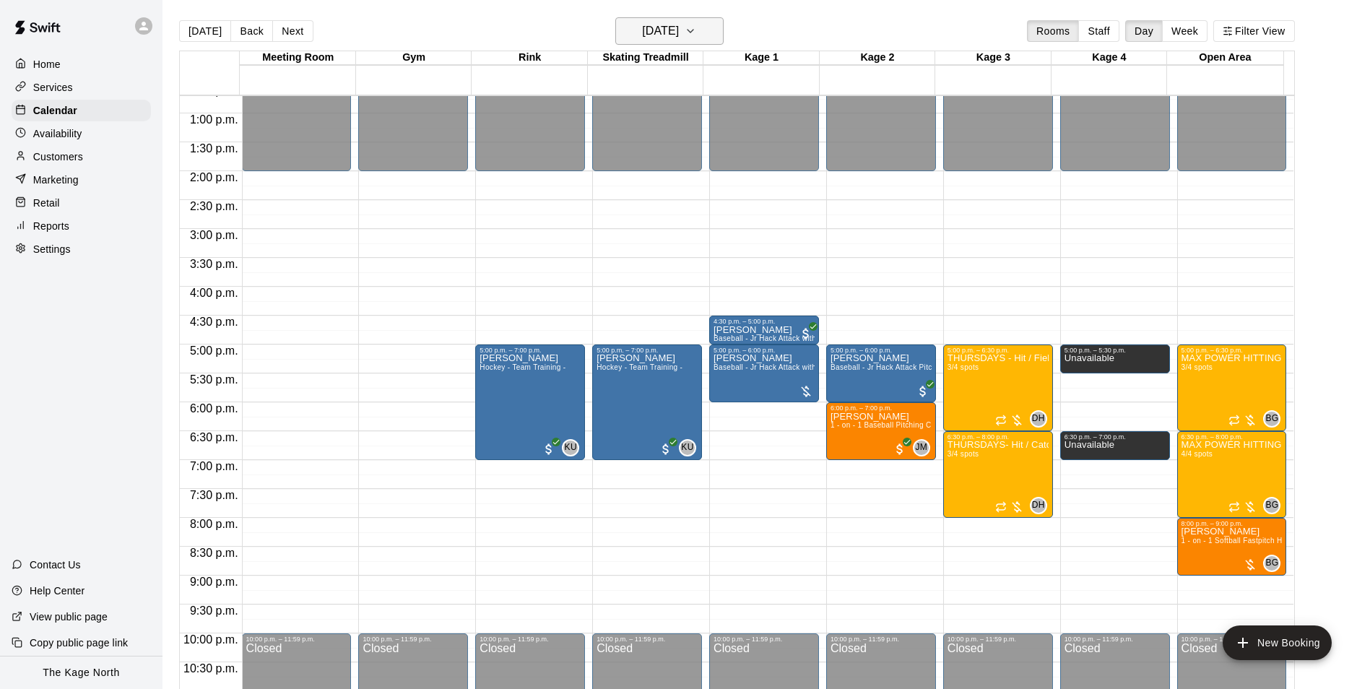
click at [679, 35] on h6 "[DATE]" at bounding box center [660, 31] width 37 height 20
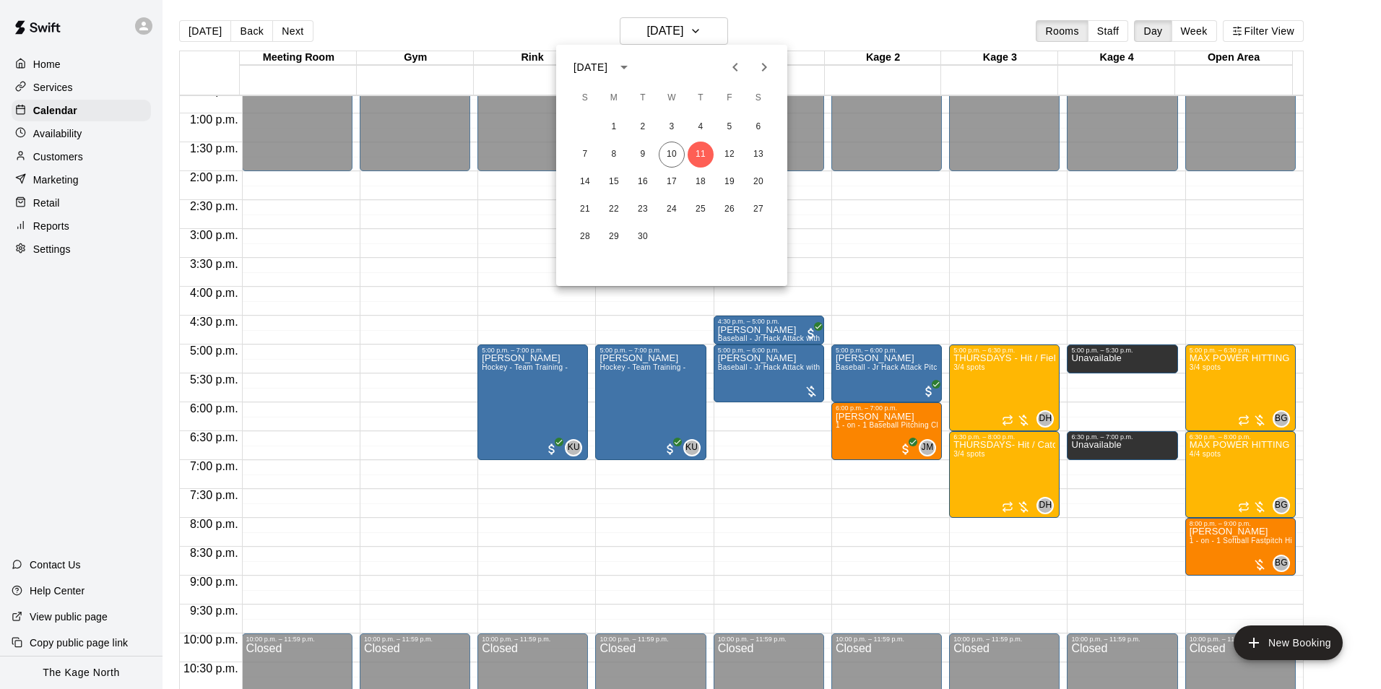
click at [758, 25] on div at bounding box center [690, 344] width 1381 height 689
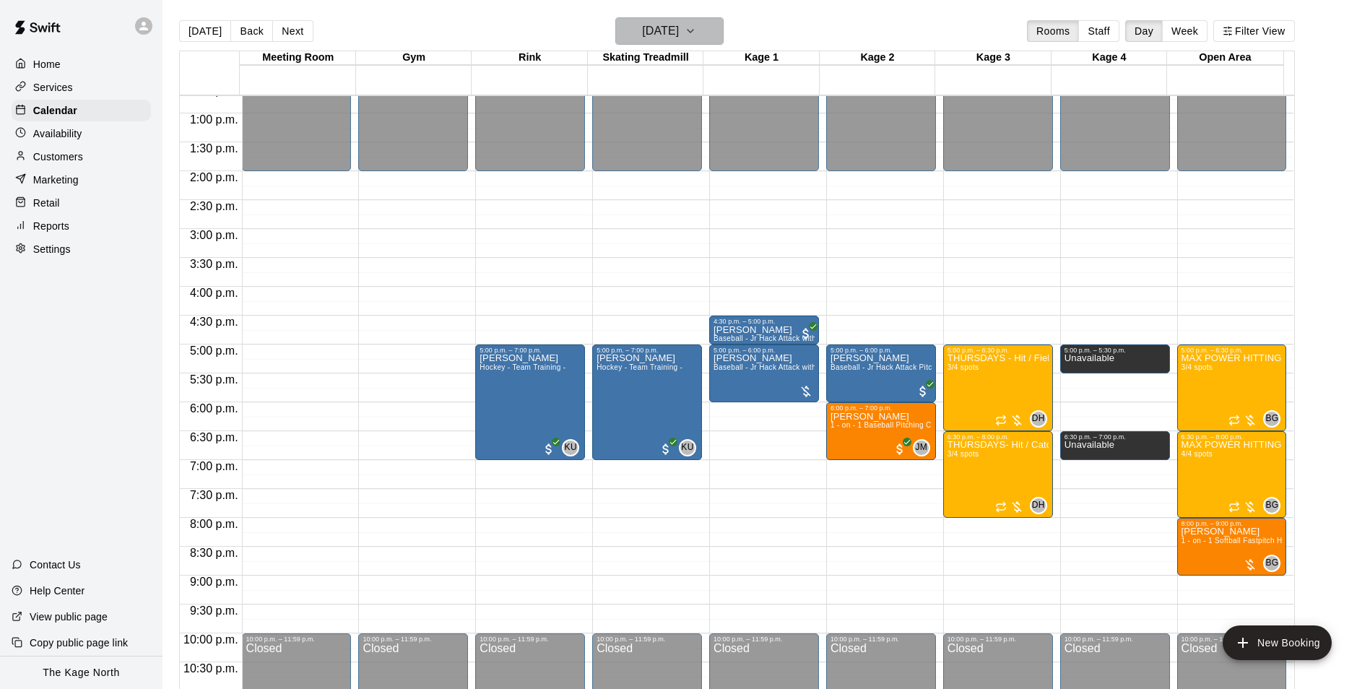
click at [679, 24] on h6 "[DATE]" at bounding box center [660, 31] width 37 height 20
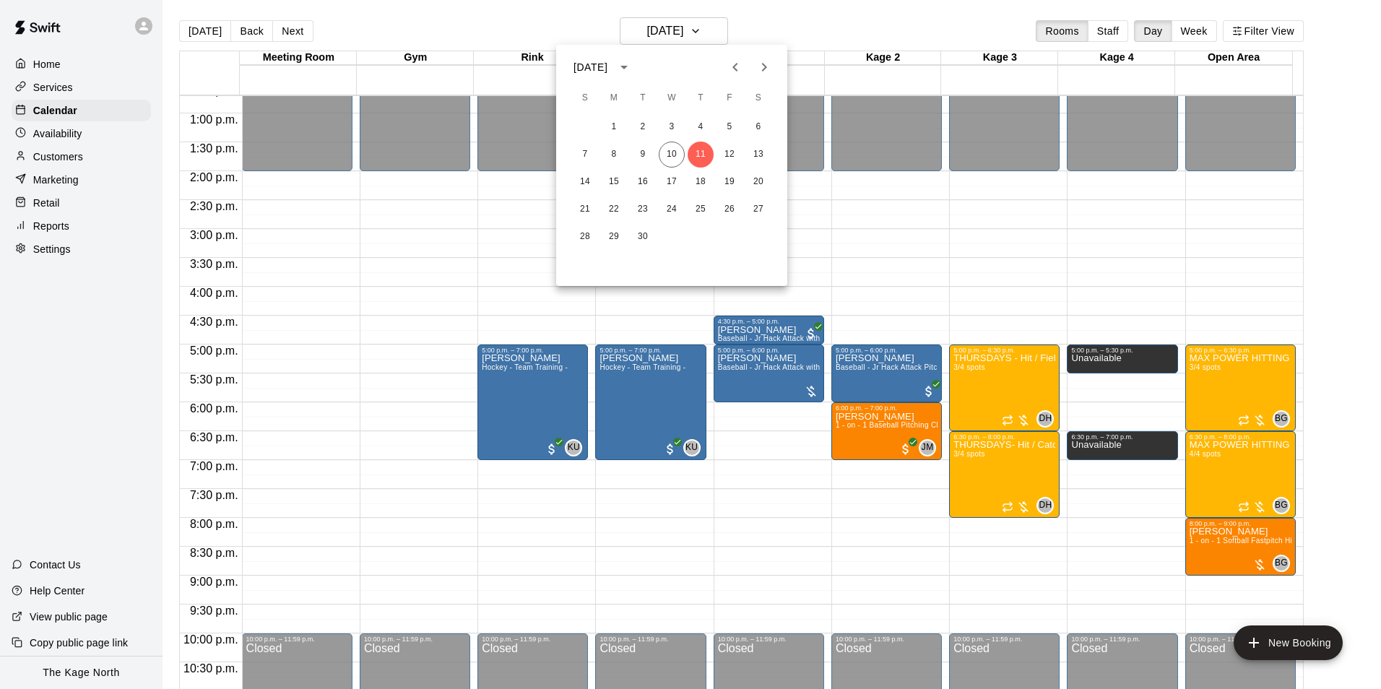
click at [814, 19] on div at bounding box center [690, 344] width 1381 height 689
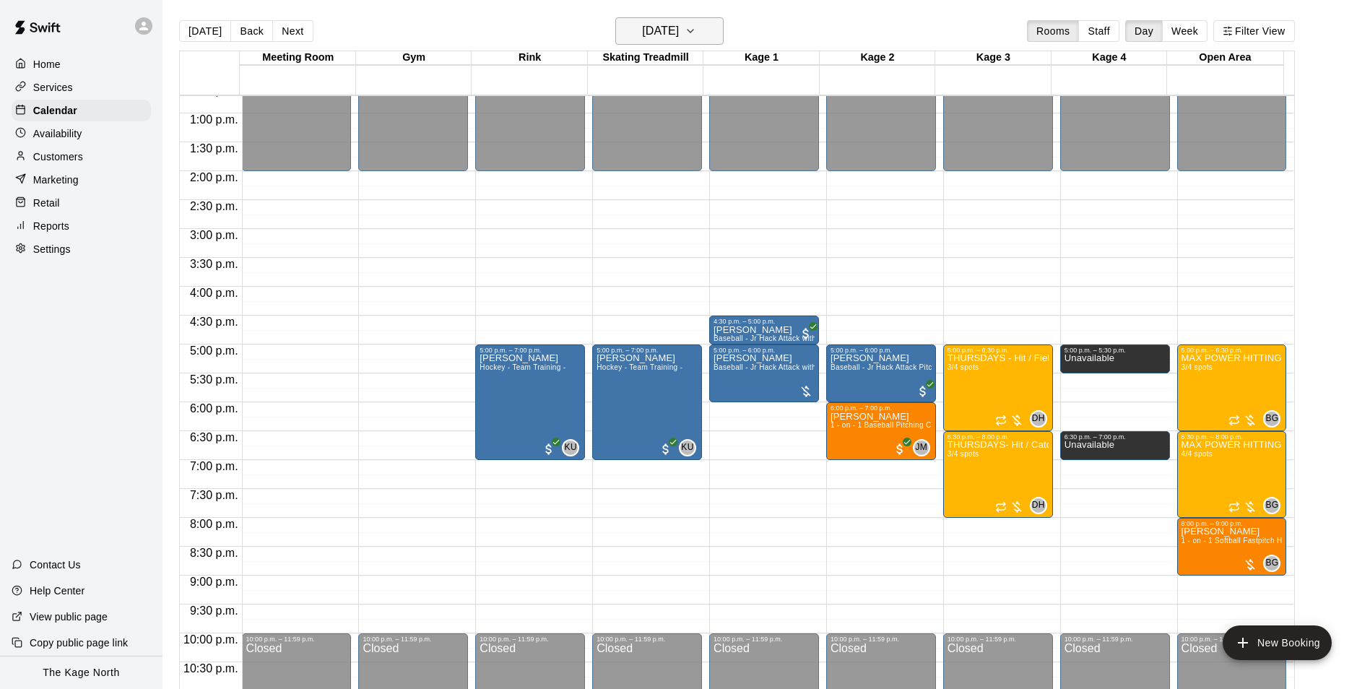
click at [679, 30] on h6 "[DATE]" at bounding box center [660, 31] width 37 height 20
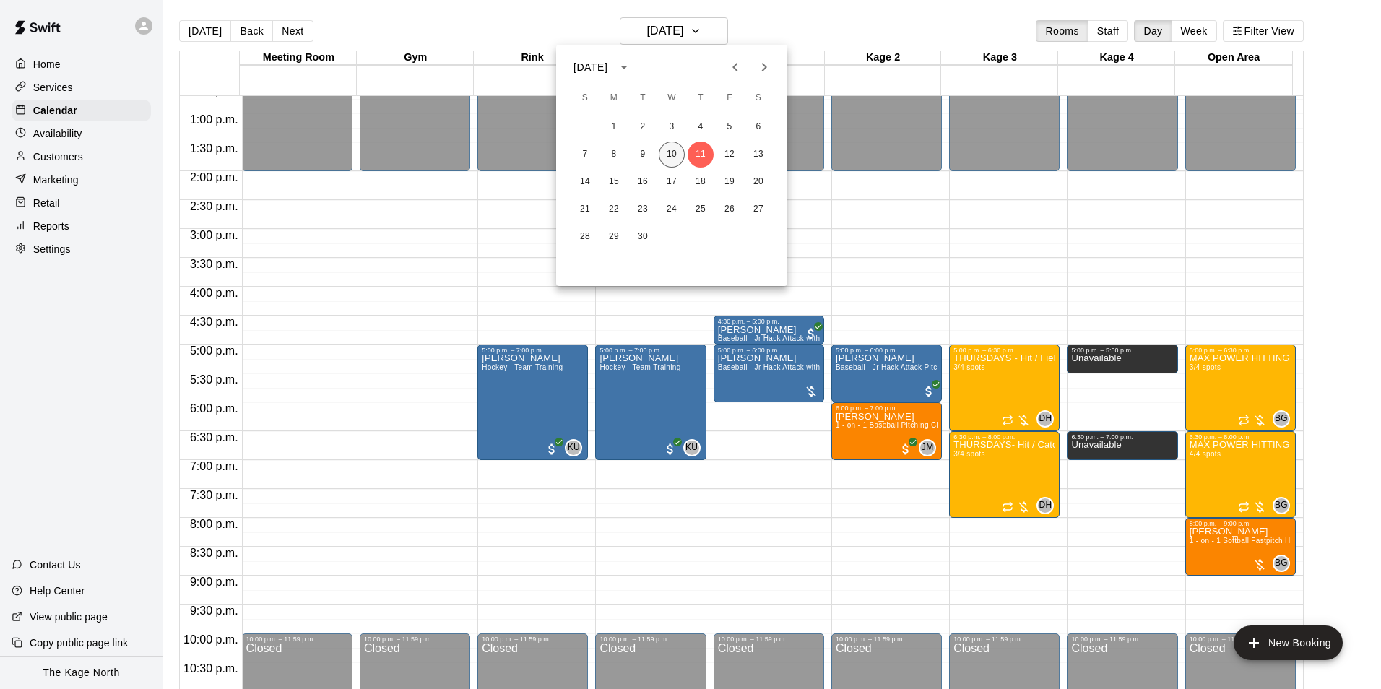
click at [672, 157] on button "10" at bounding box center [672, 155] width 26 height 26
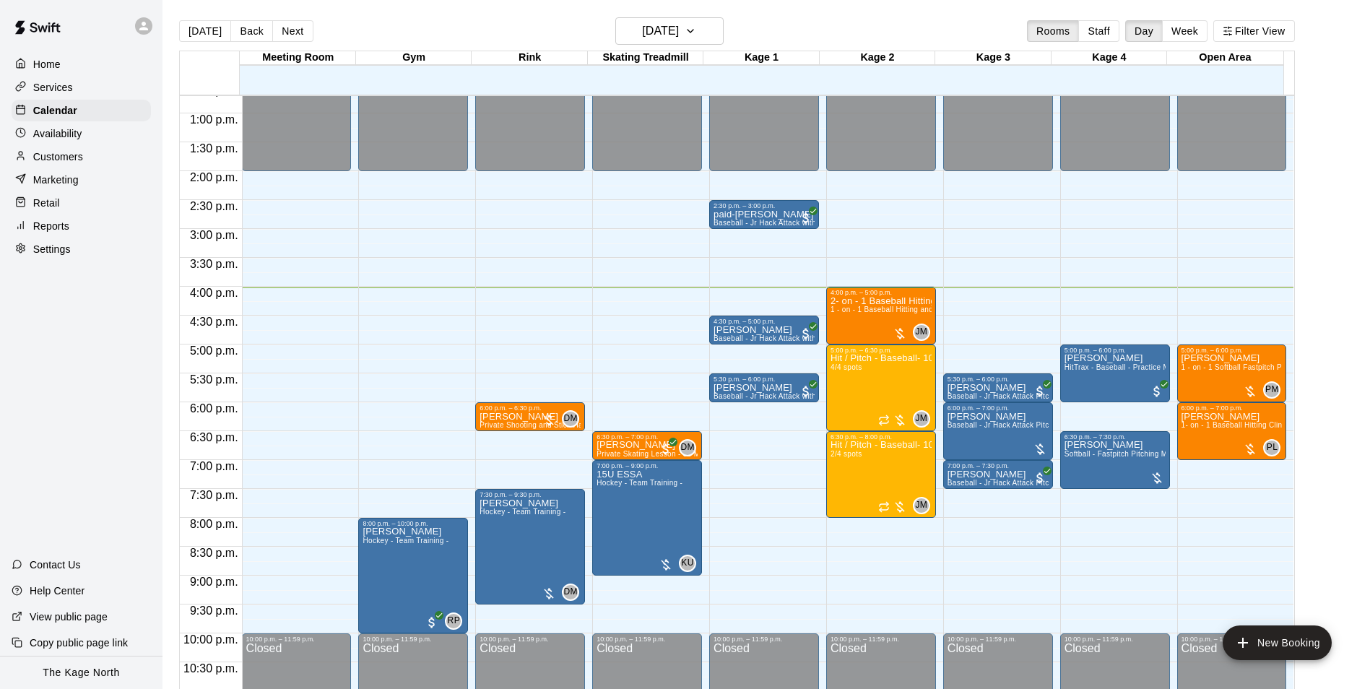
click at [855, 16] on main "[DATE] Back [DATE][DATE] Rooms Staff Day Week Filter View Meeting Room 10 Wed G…" at bounding box center [765, 356] width 1207 height 712
click at [71, 155] on p "Customers" at bounding box center [58, 156] width 50 height 14
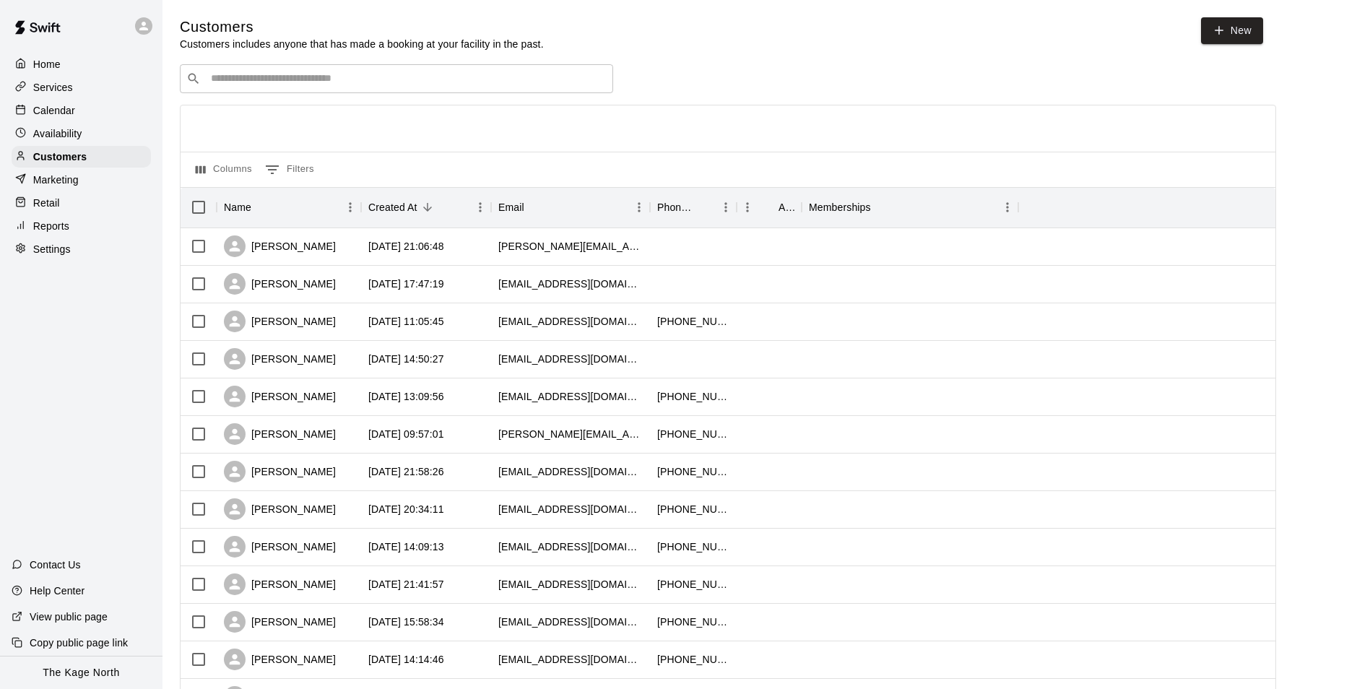
click at [77, 118] on div "Calendar" at bounding box center [81, 111] width 139 height 22
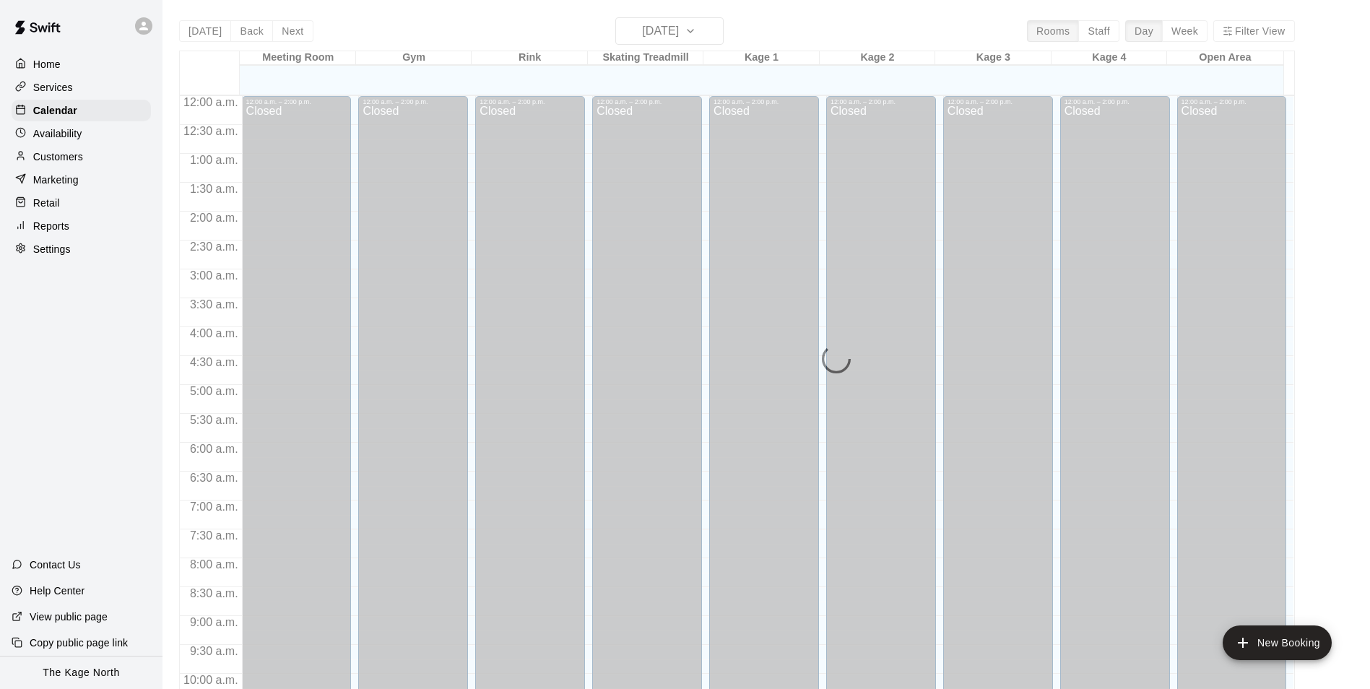
scroll to position [734, 0]
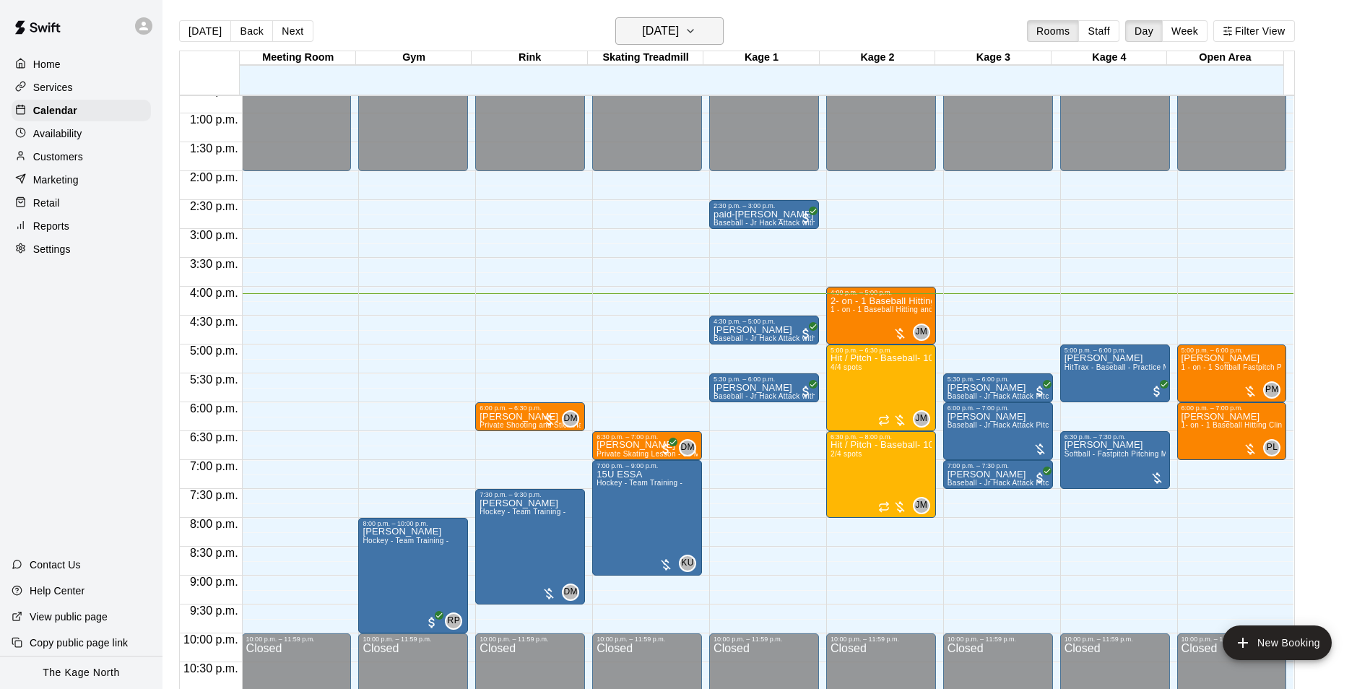
click at [696, 38] on icon "button" at bounding box center [691, 30] width 12 height 17
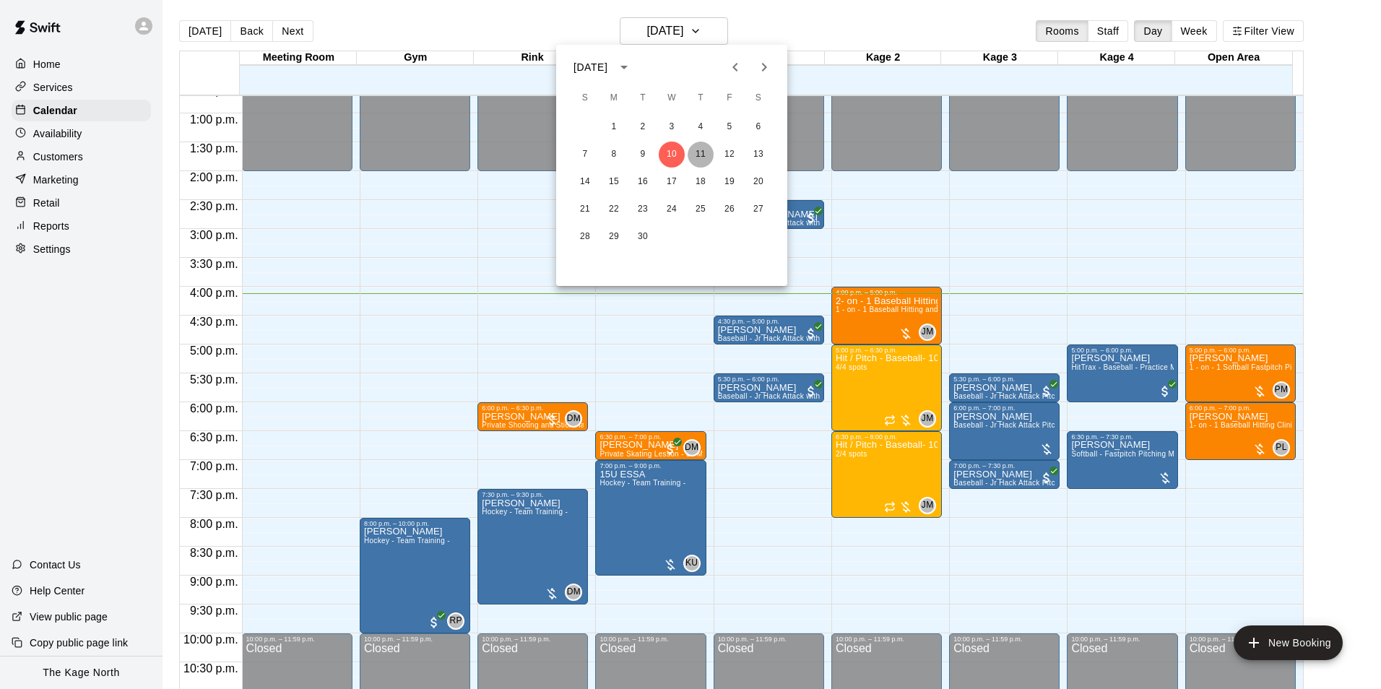
click at [700, 157] on button "11" at bounding box center [701, 155] width 26 height 26
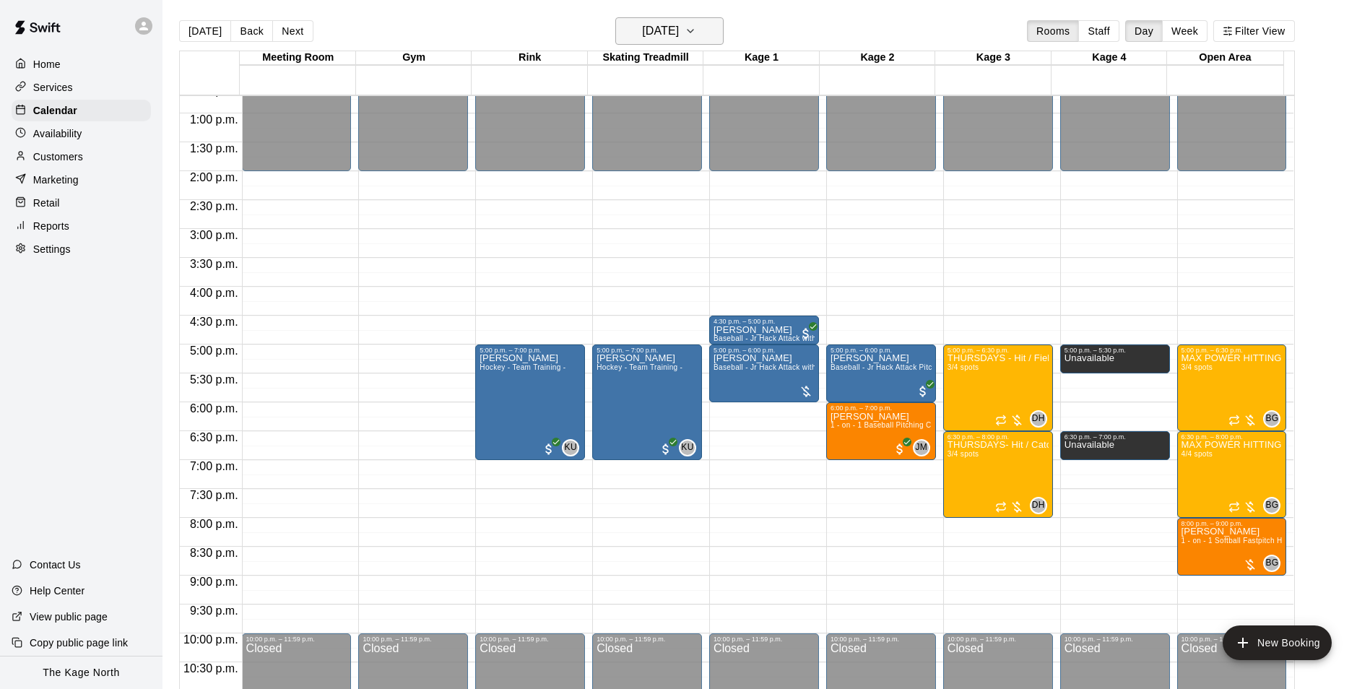
click at [679, 30] on h6 "[DATE]" at bounding box center [660, 31] width 37 height 20
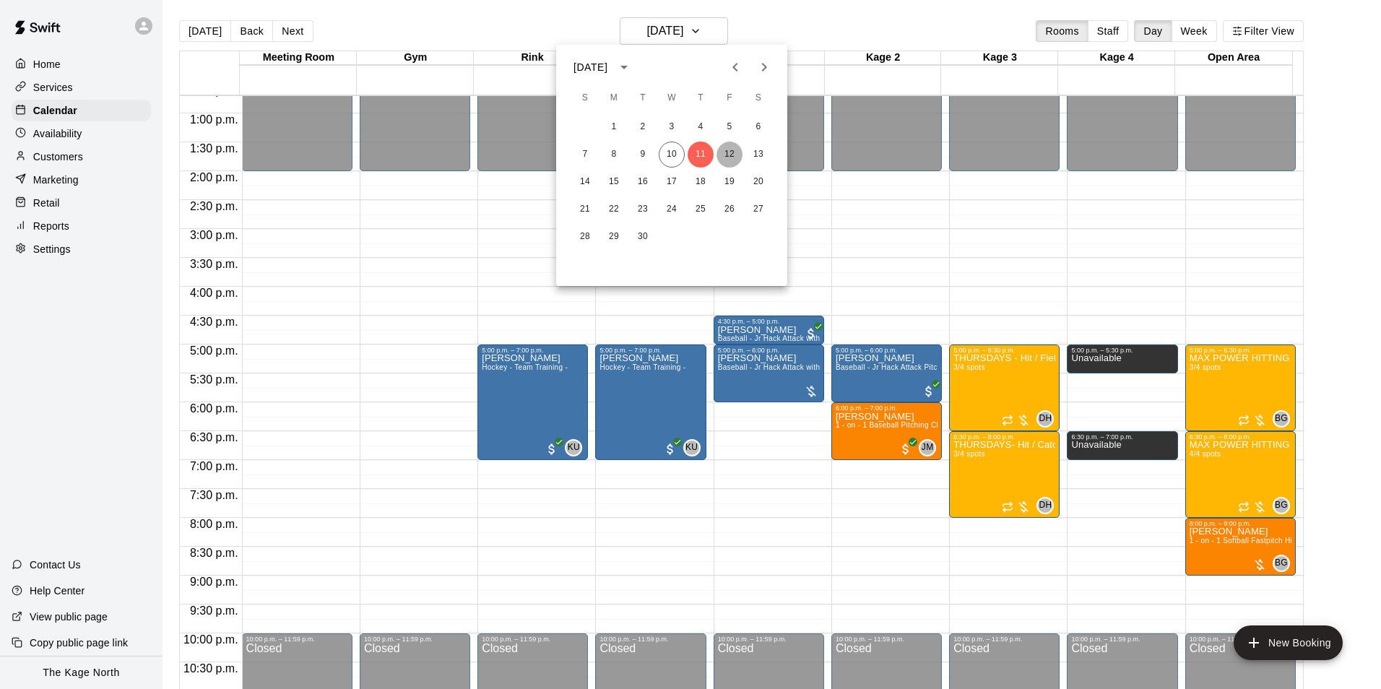
click at [728, 150] on button "12" at bounding box center [729, 155] width 26 height 26
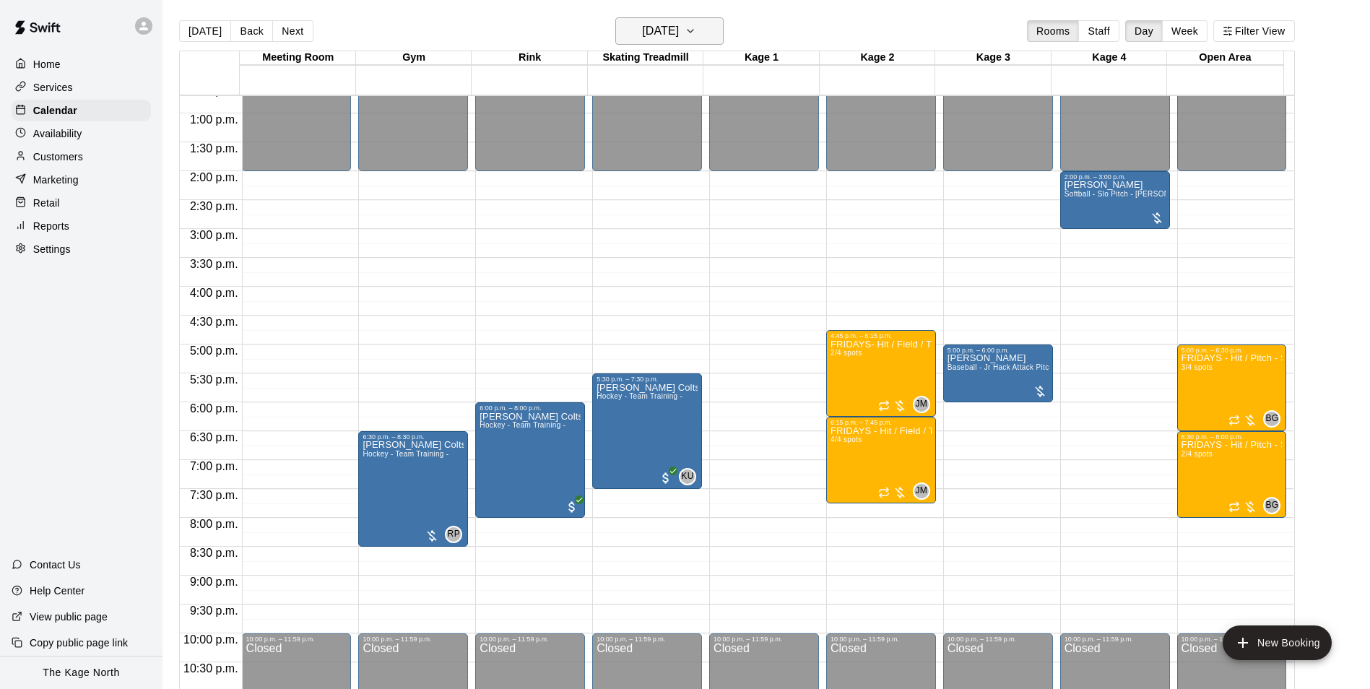
click at [674, 30] on h6 "[DATE]" at bounding box center [660, 31] width 37 height 20
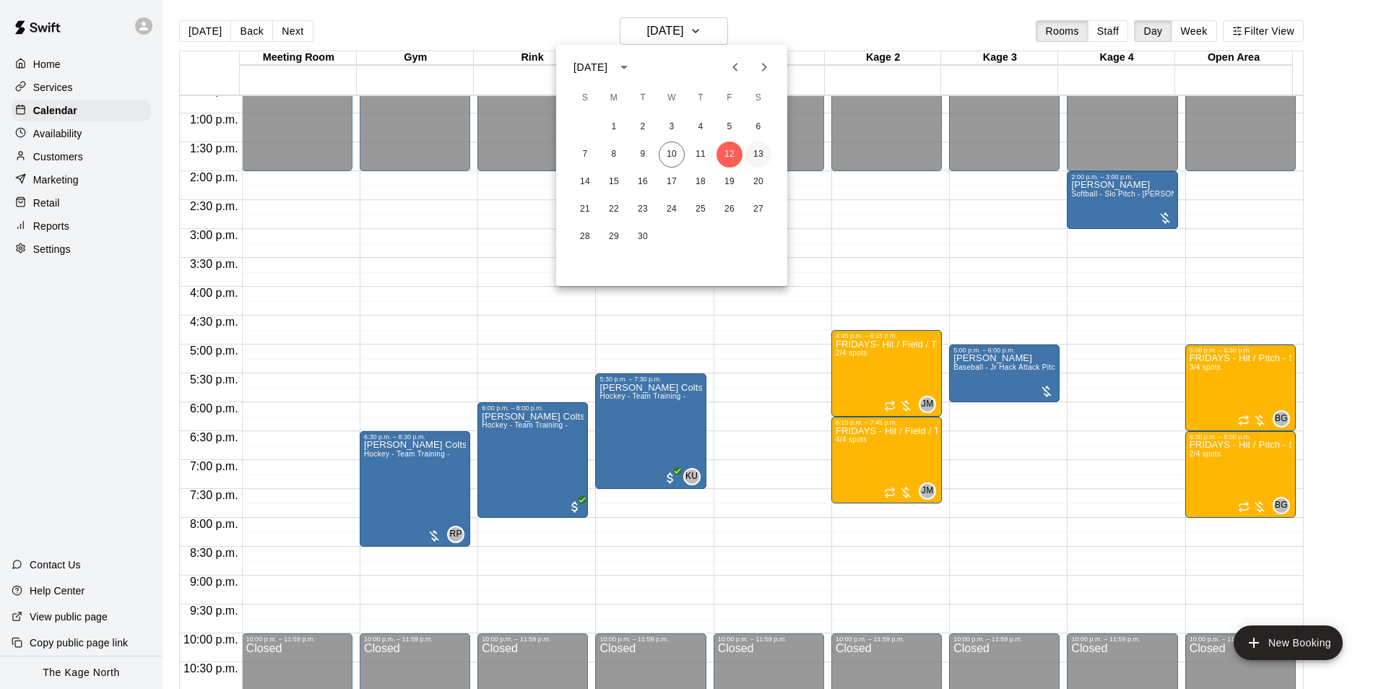
click at [754, 152] on button "13" at bounding box center [758, 155] width 26 height 26
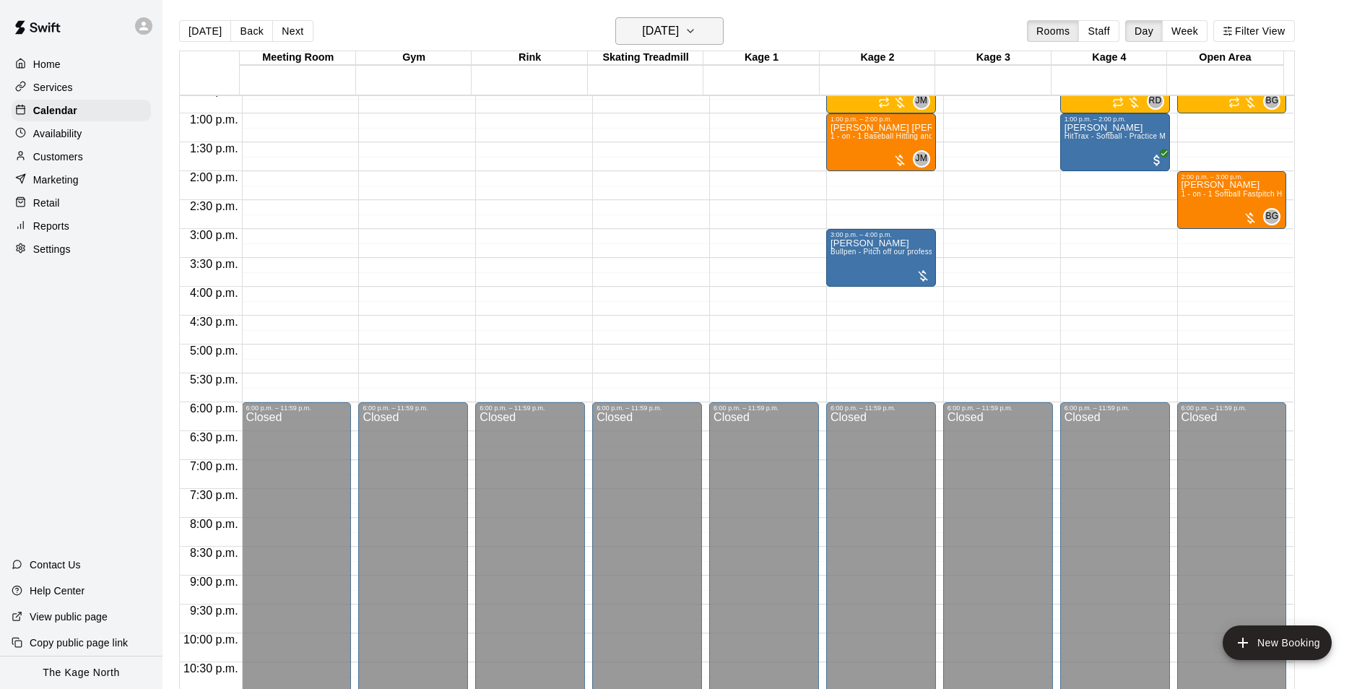
click at [679, 30] on h6 "[DATE]" at bounding box center [660, 31] width 37 height 20
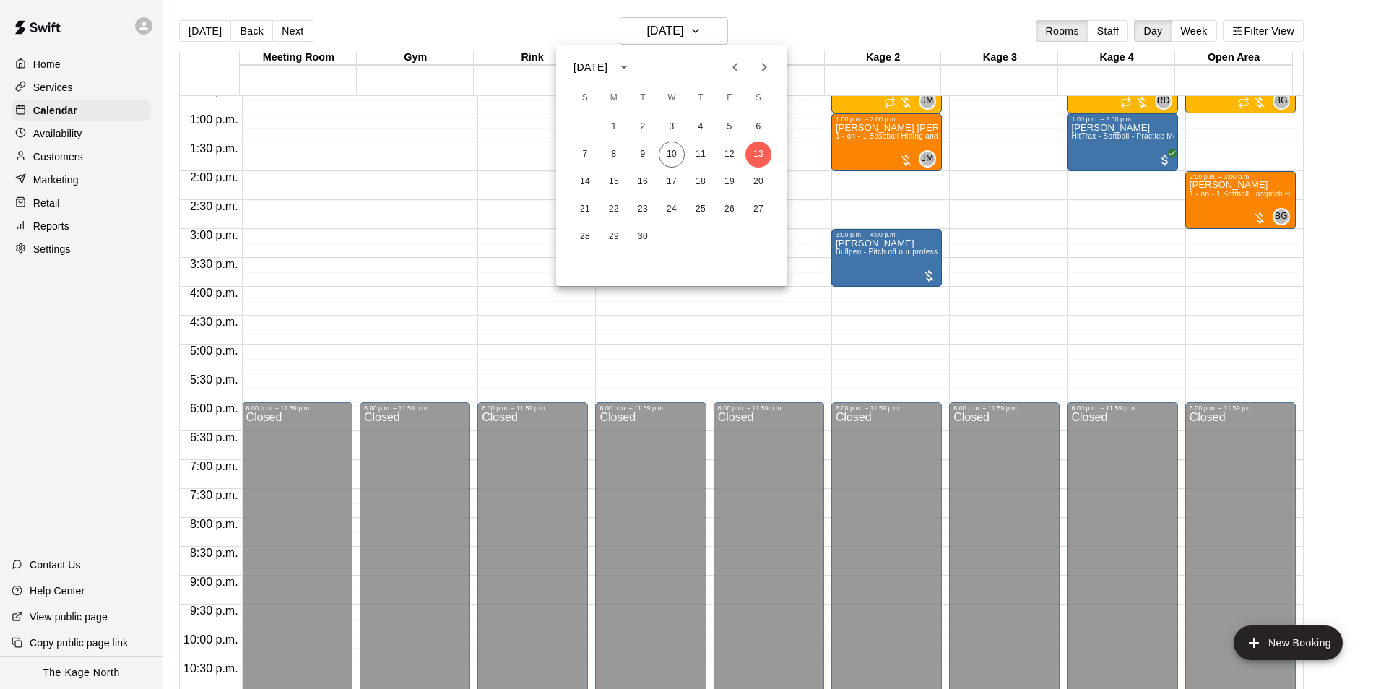
click at [737, 69] on icon "Previous month" at bounding box center [735, 66] width 17 height 17
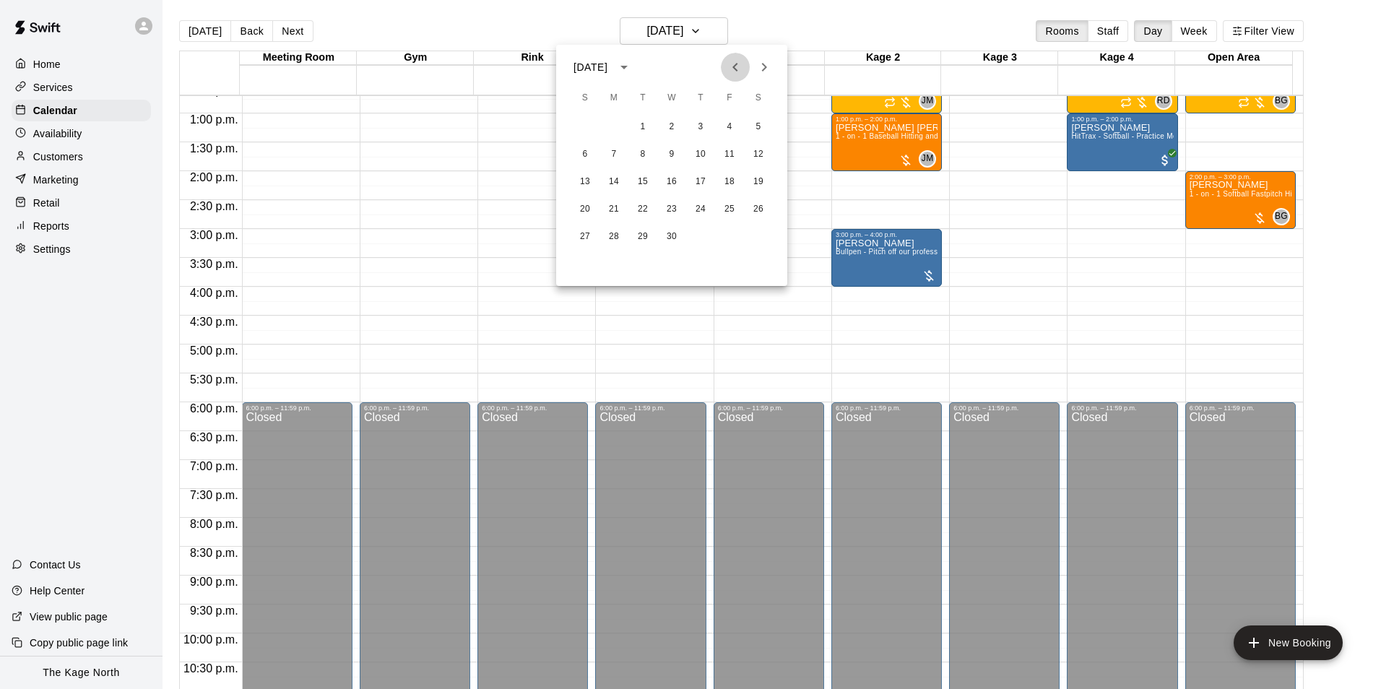
click at [737, 69] on icon "Previous month" at bounding box center [735, 66] width 17 height 17
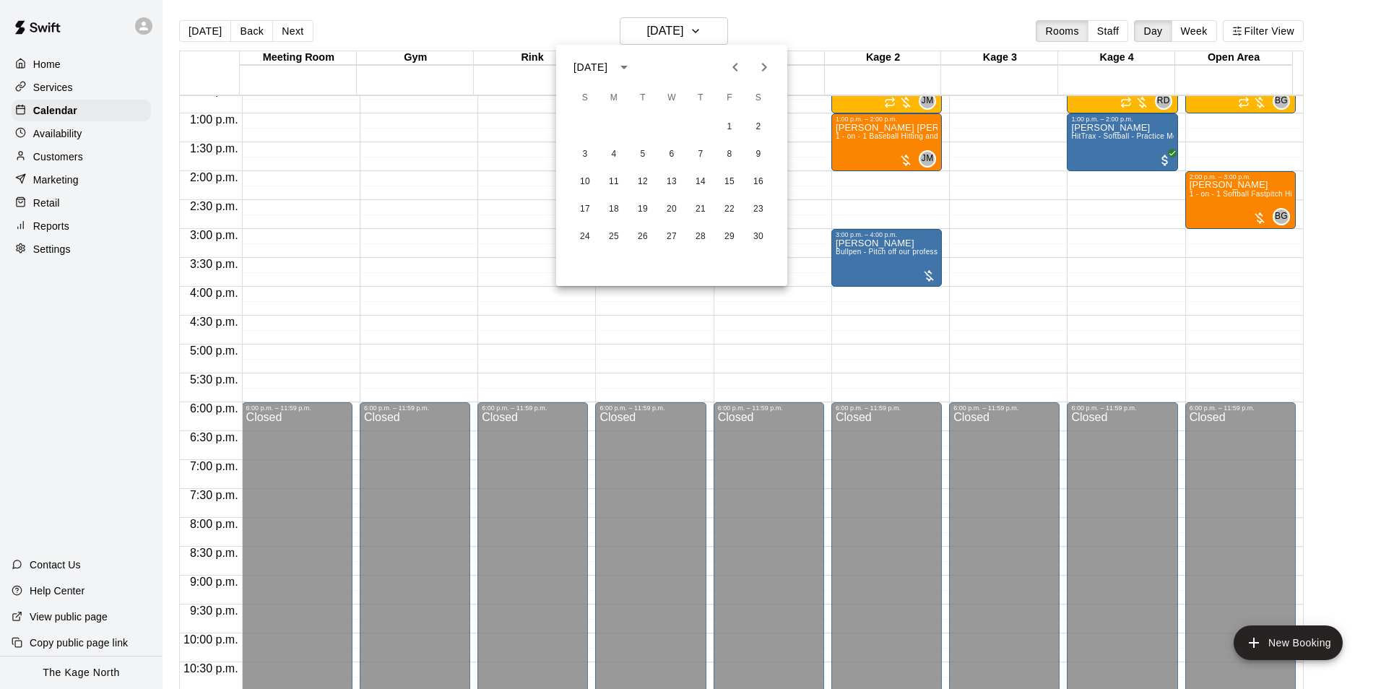
click at [737, 69] on icon "Previous month" at bounding box center [735, 66] width 17 height 17
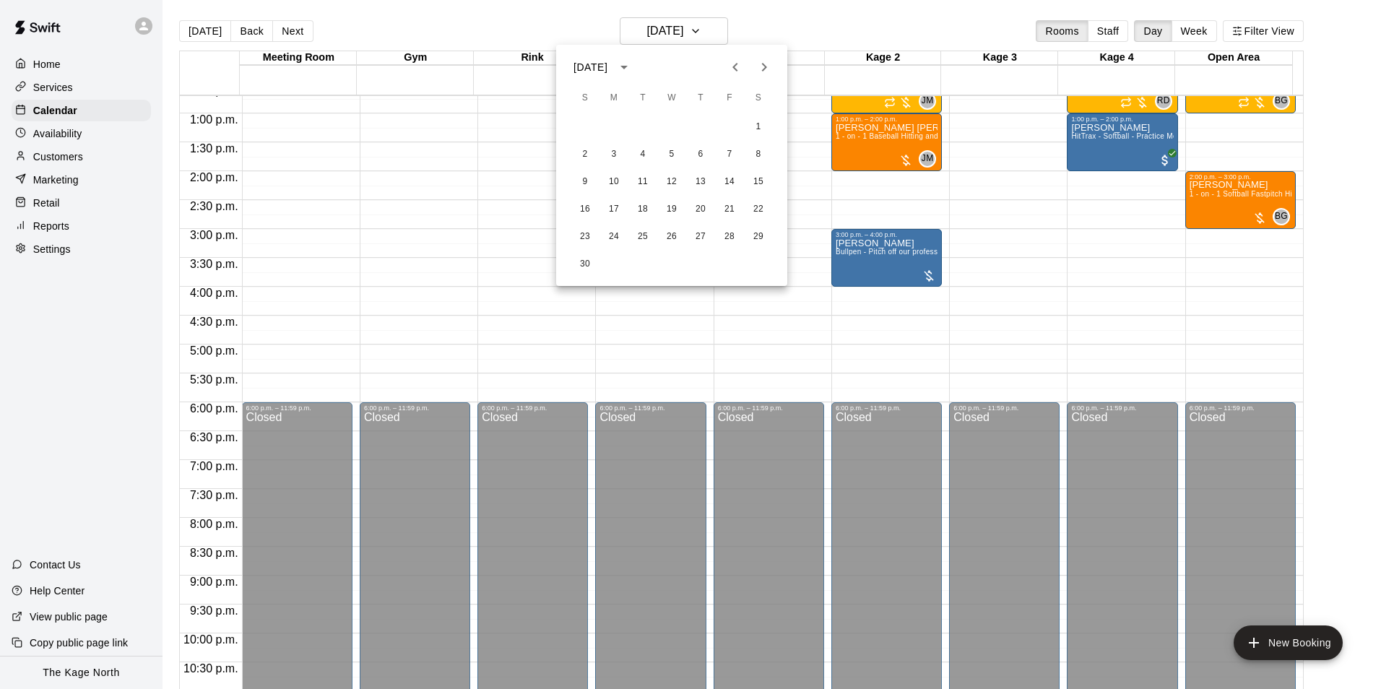
click at [766, 71] on icon "Next month" at bounding box center [763, 66] width 17 height 17
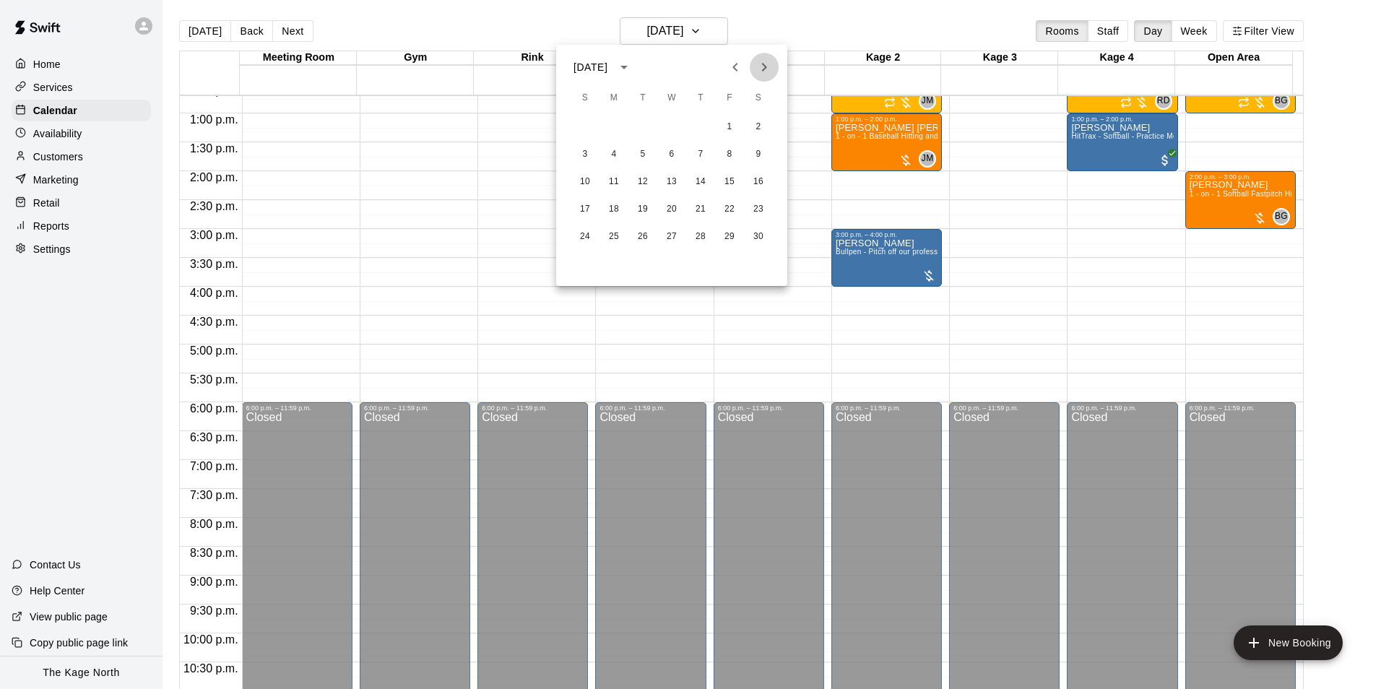
click at [766, 71] on icon "Next month" at bounding box center [763, 66] width 17 height 17
click at [618, 181] on button "10" at bounding box center [614, 182] width 26 height 26
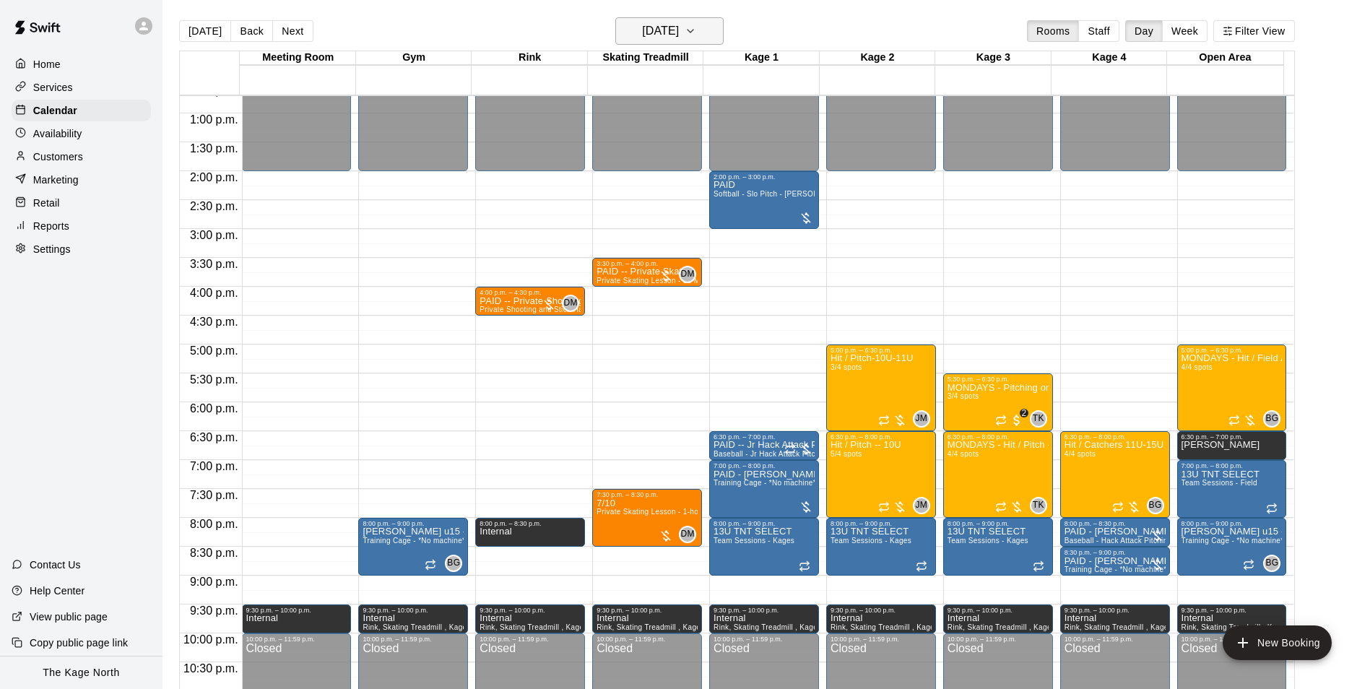
click at [679, 32] on h6 "Monday Feb 10" at bounding box center [660, 31] width 37 height 20
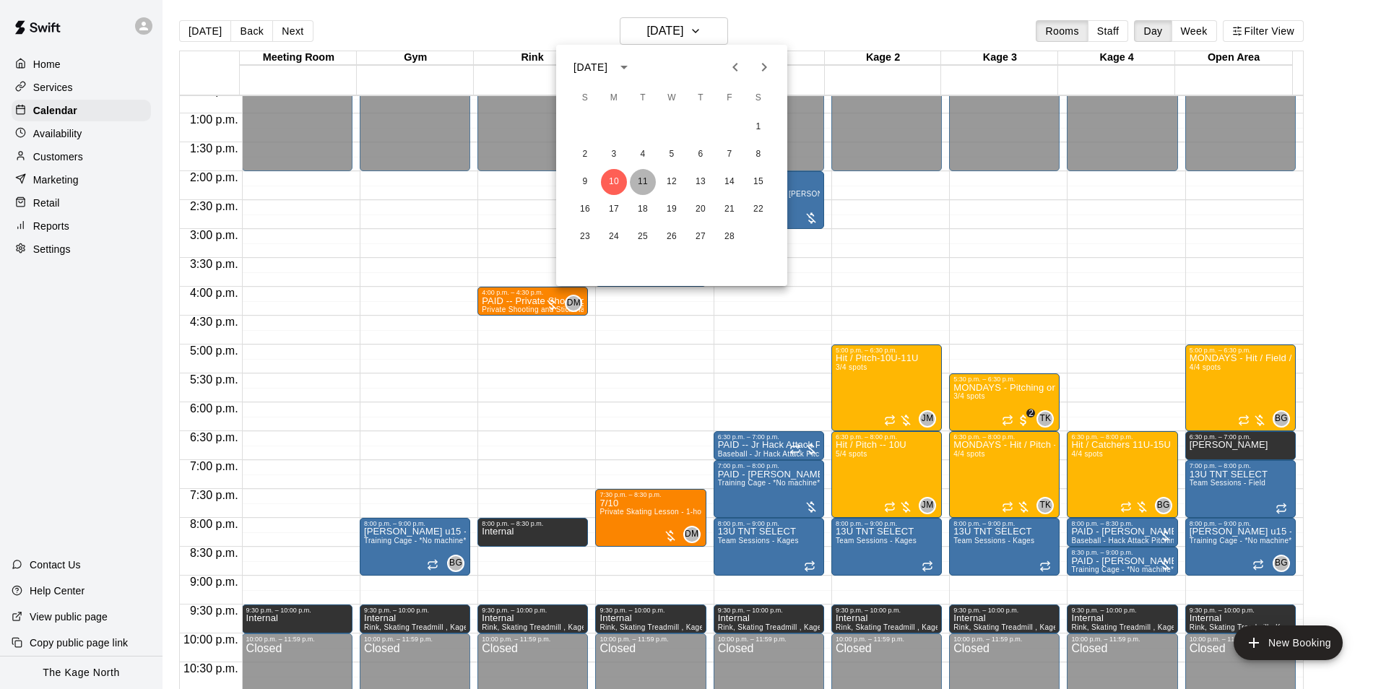
click at [643, 182] on button "11" at bounding box center [643, 182] width 26 height 26
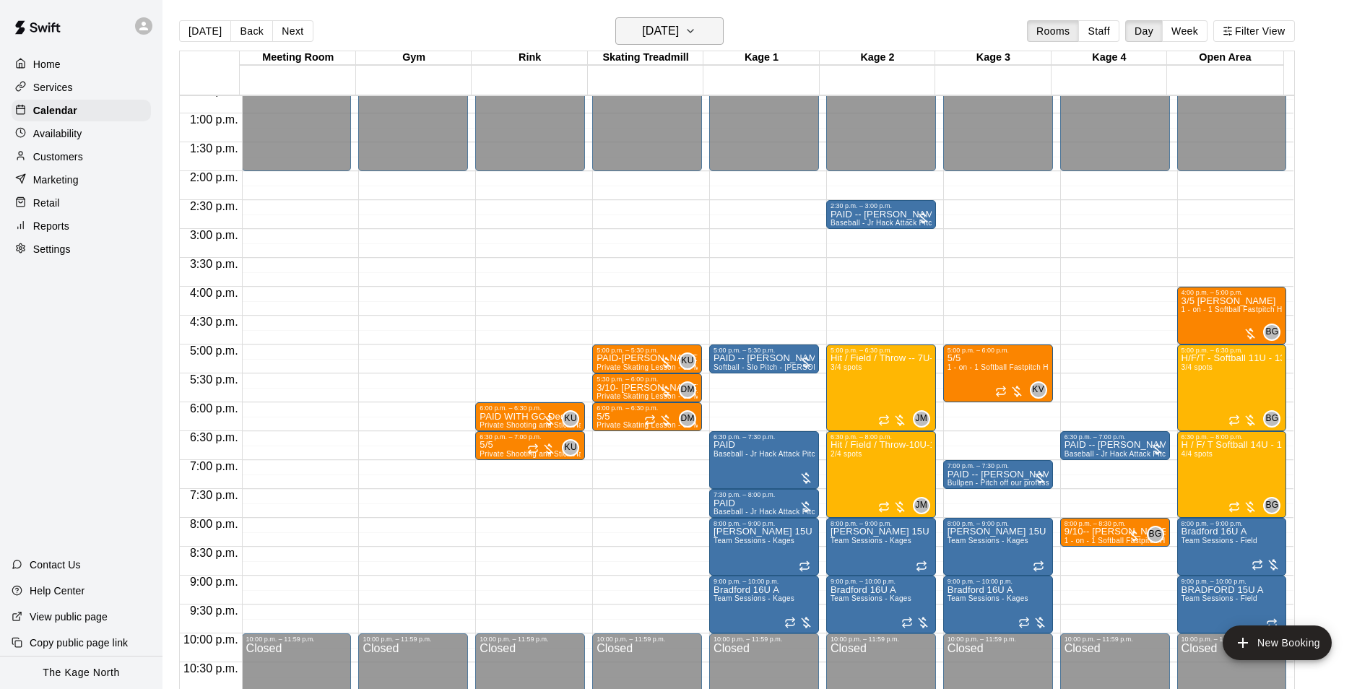
click at [679, 27] on h6 "Tuesday Feb 11" at bounding box center [660, 31] width 37 height 20
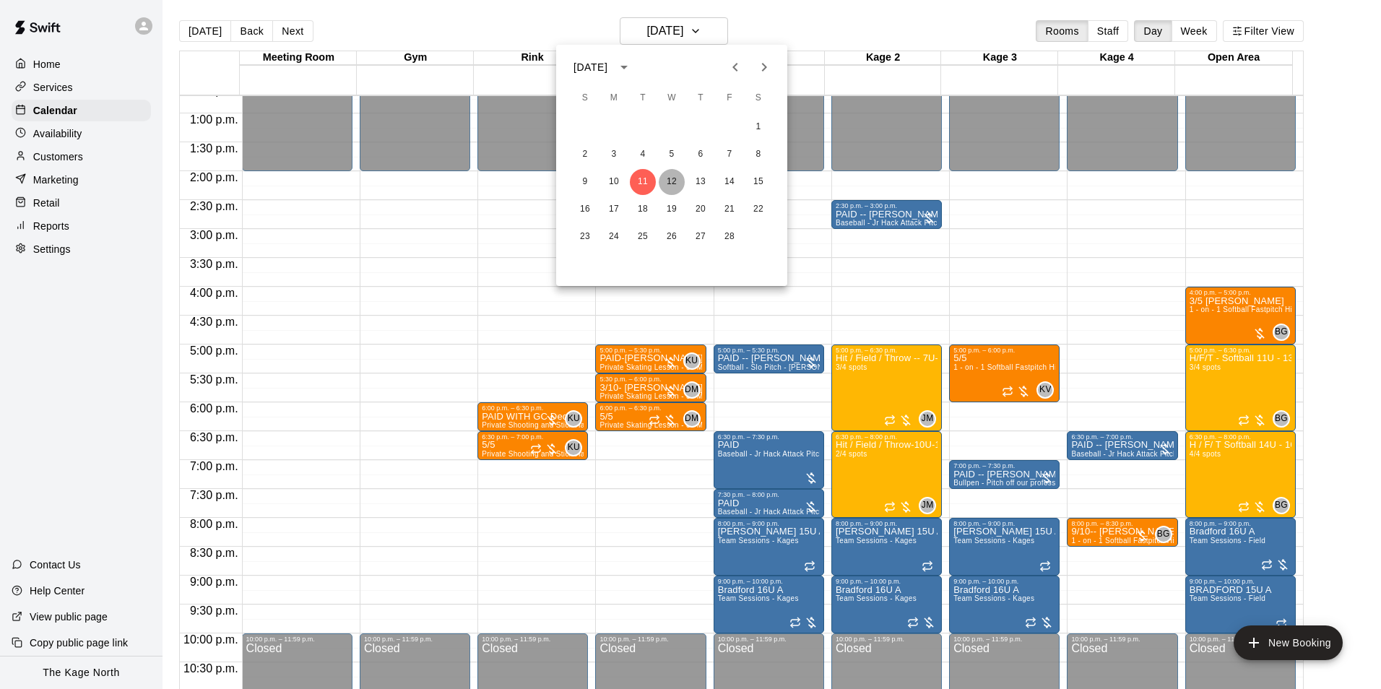
click at [673, 177] on button "12" at bounding box center [672, 182] width 26 height 26
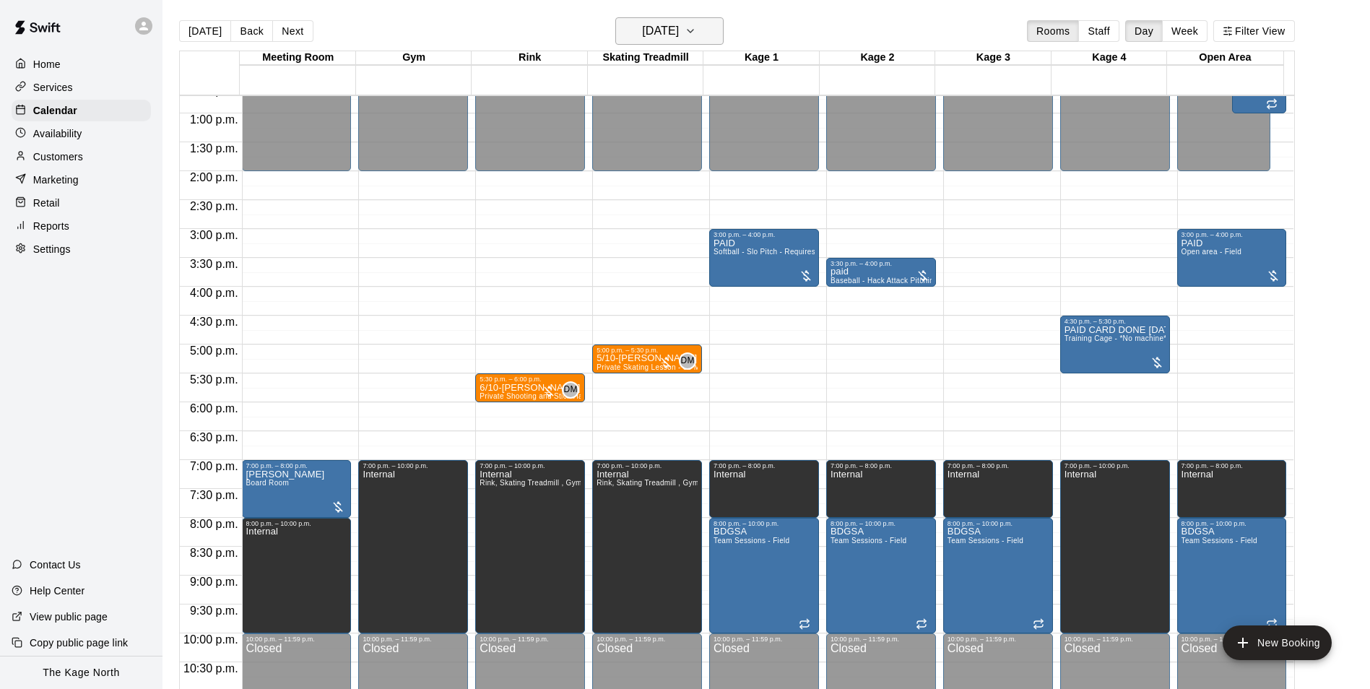
click at [679, 22] on h6 "Wednesday Feb 12" at bounding box center [660, 31] width 37 height 20
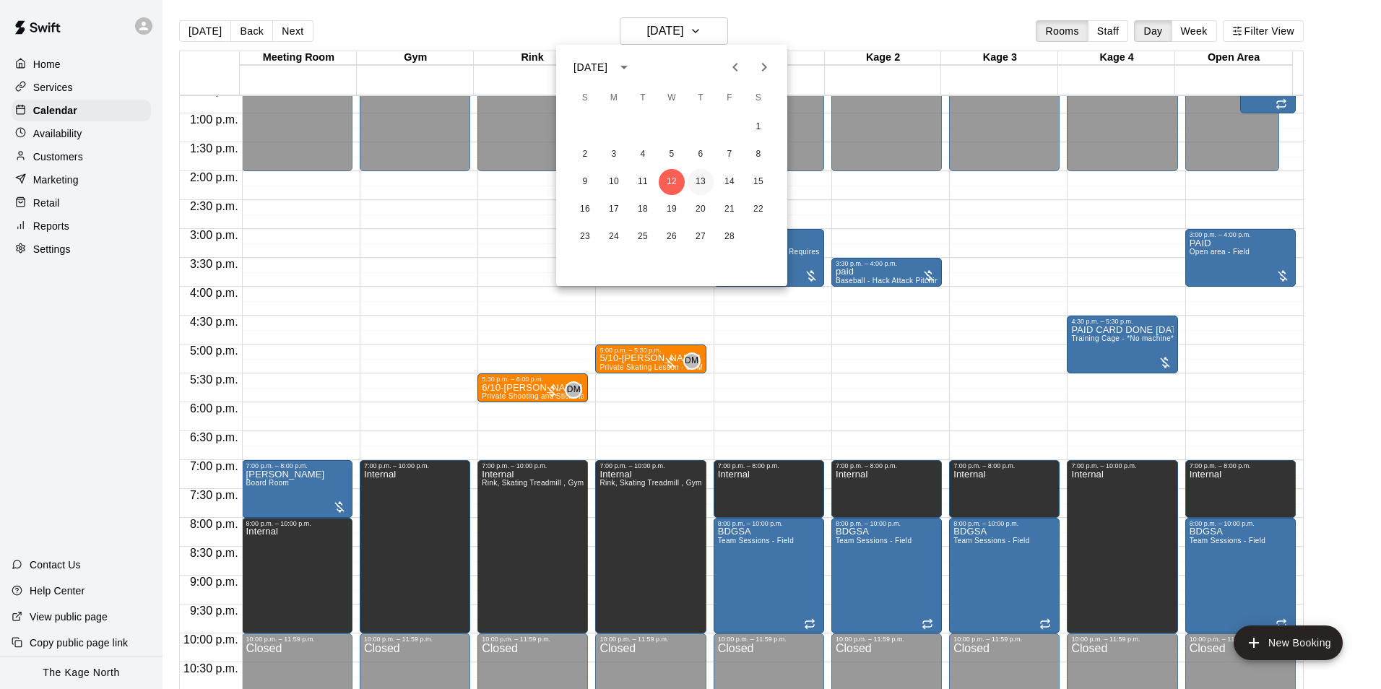
click at [696, 180] on button "13" at bounding box center [701, 182] width 26 height 26
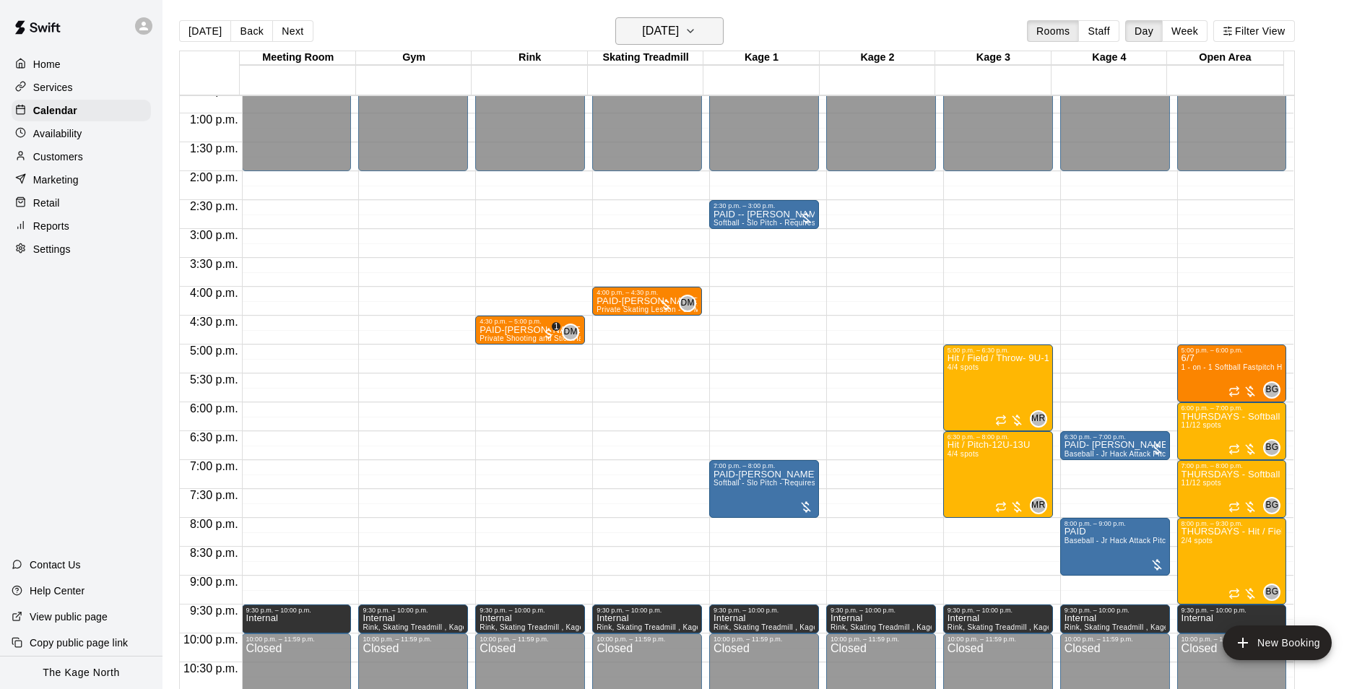
click at [679, 31] on h6 "Thursday Feb 13" at bounding box center [660, 31] width 37 height 20
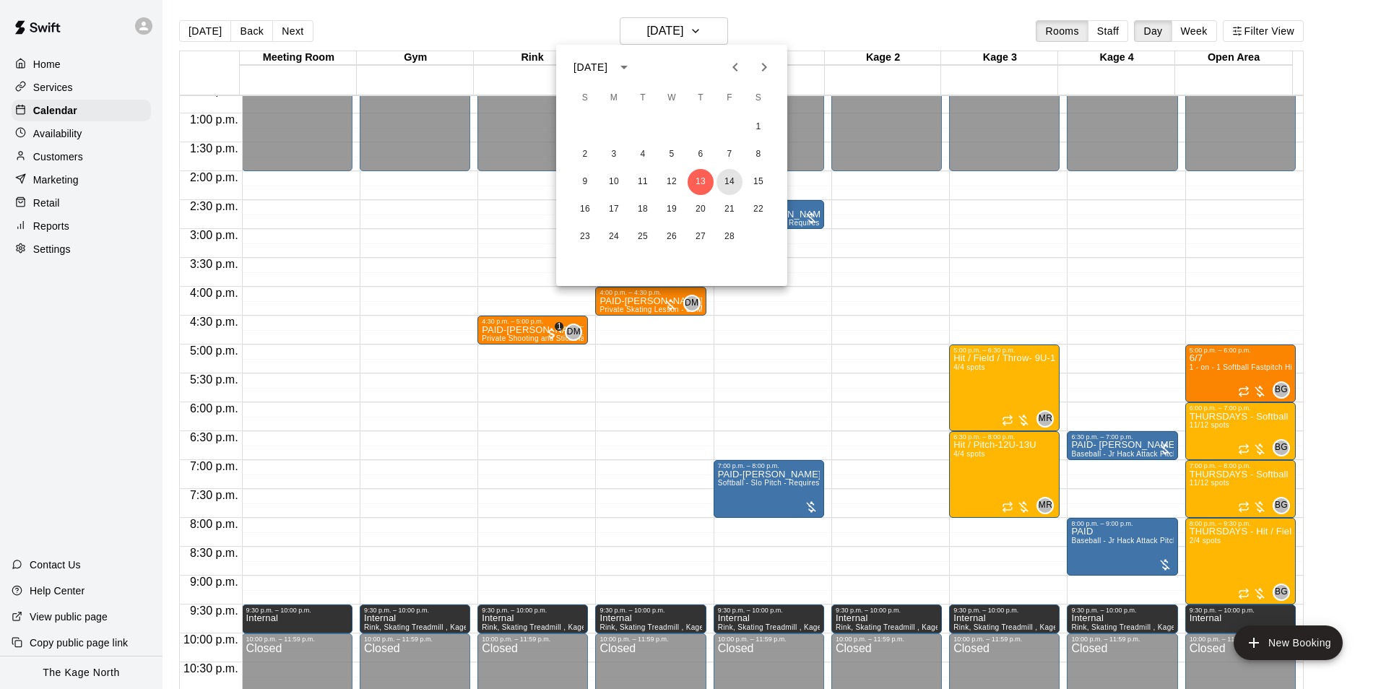
drag, startPoint x: 727, startPoint y: 185, endPoint x: 779, endPoint y: 218, distance: 61.1
click at [727, 185] on button "14" at bounding box center [729, 182] width 26 height 26
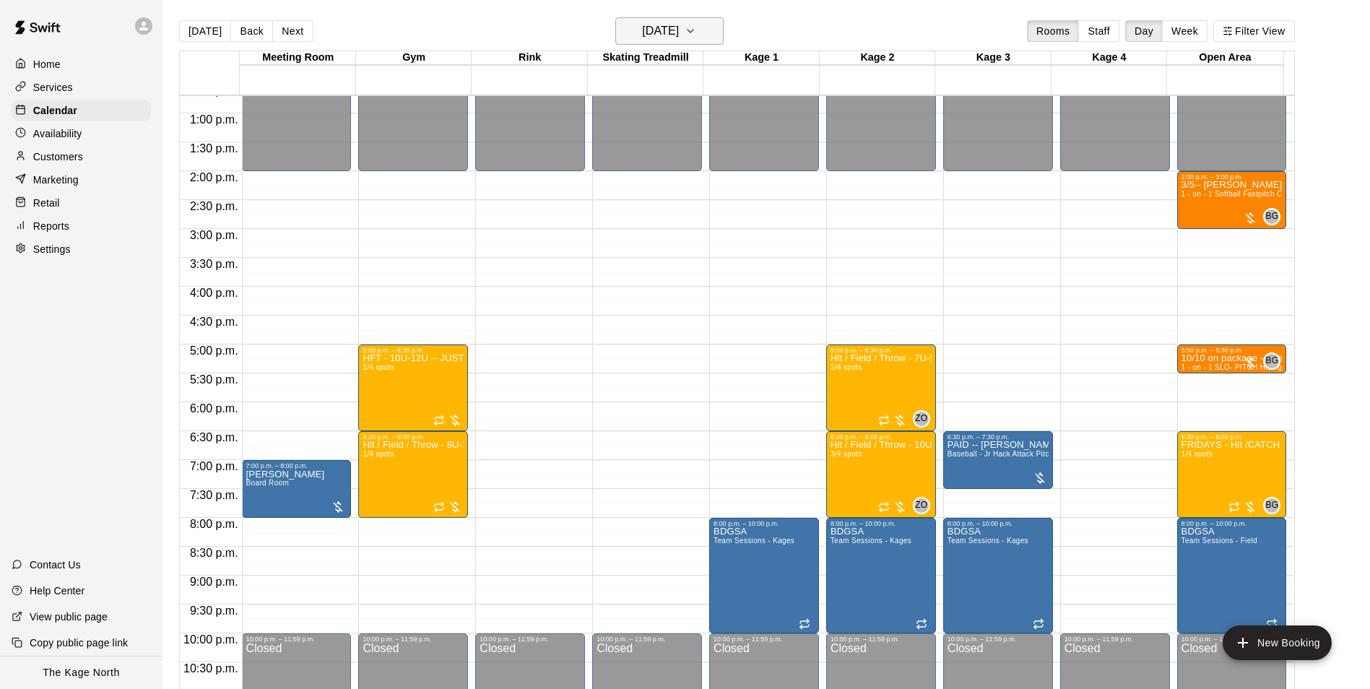
click at [670, 22] on h6 "Friday Feb 14" at bounding box center [660, 31] width 37 height 20
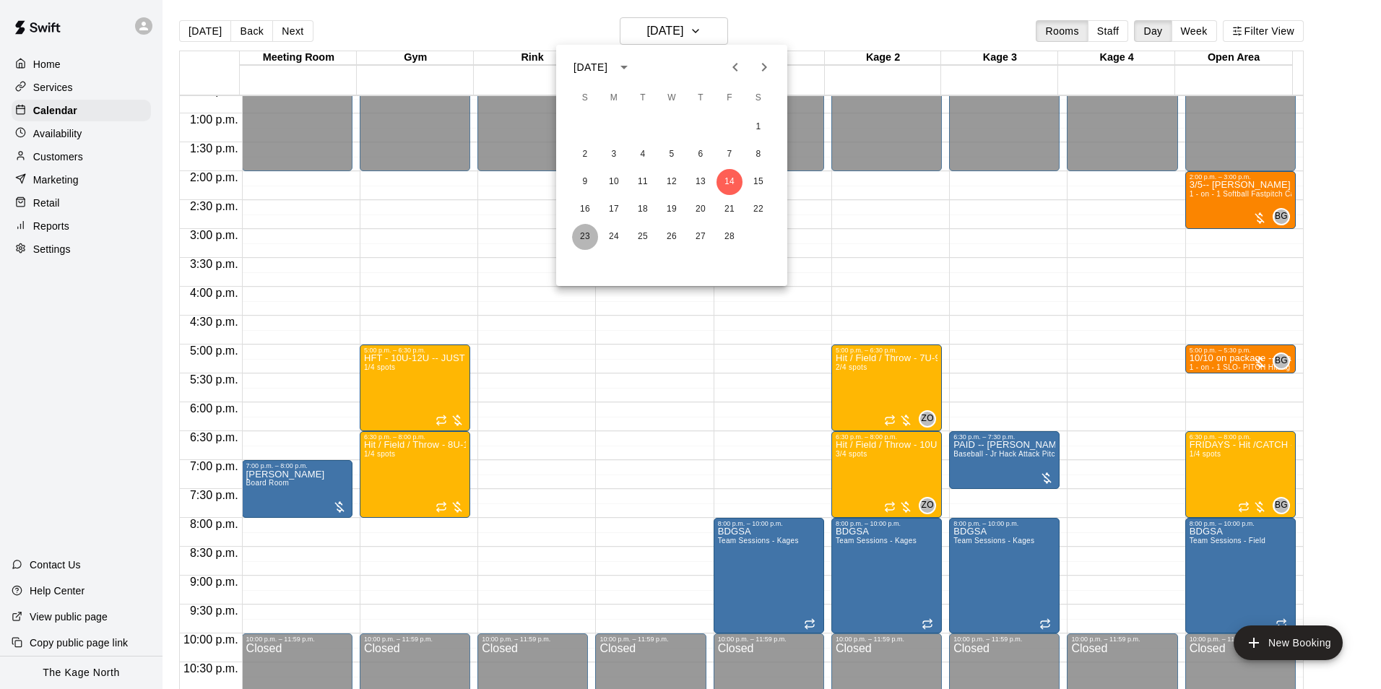
click at [581, 236] on button "23" at bounding box center [585, 237] width 26 height 26
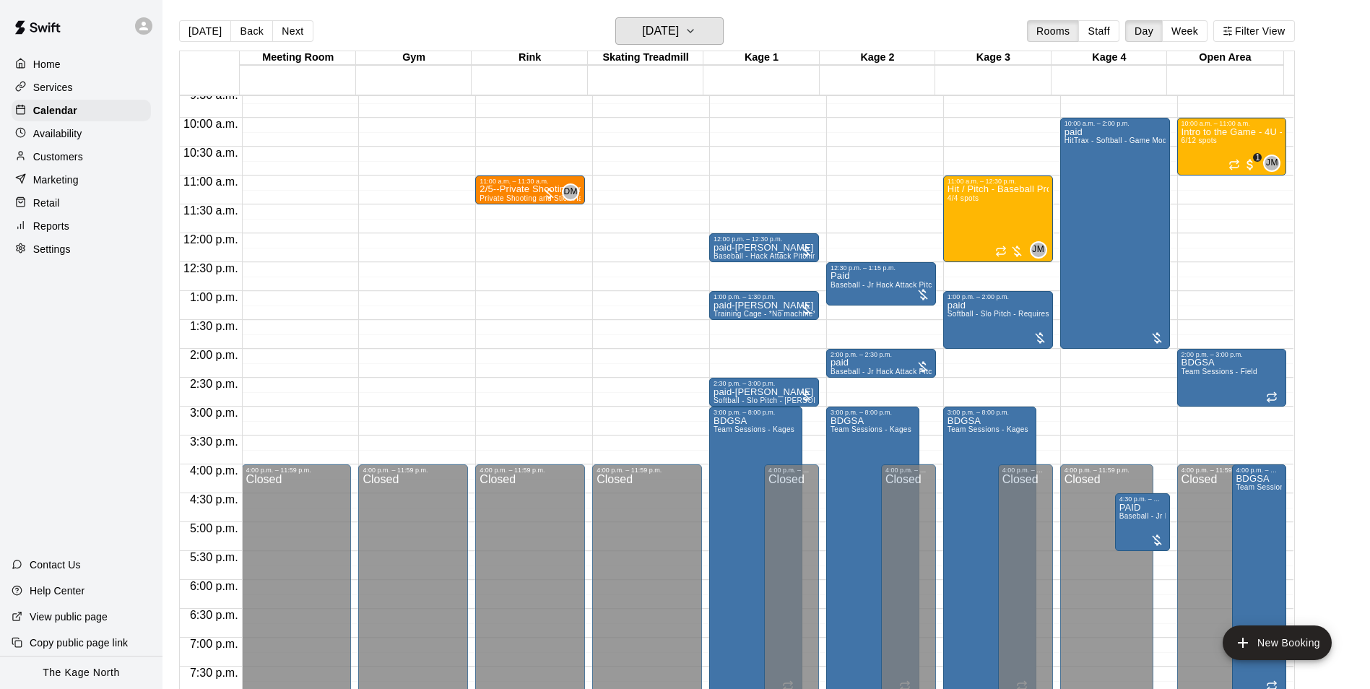
scroll to position [517, 0]
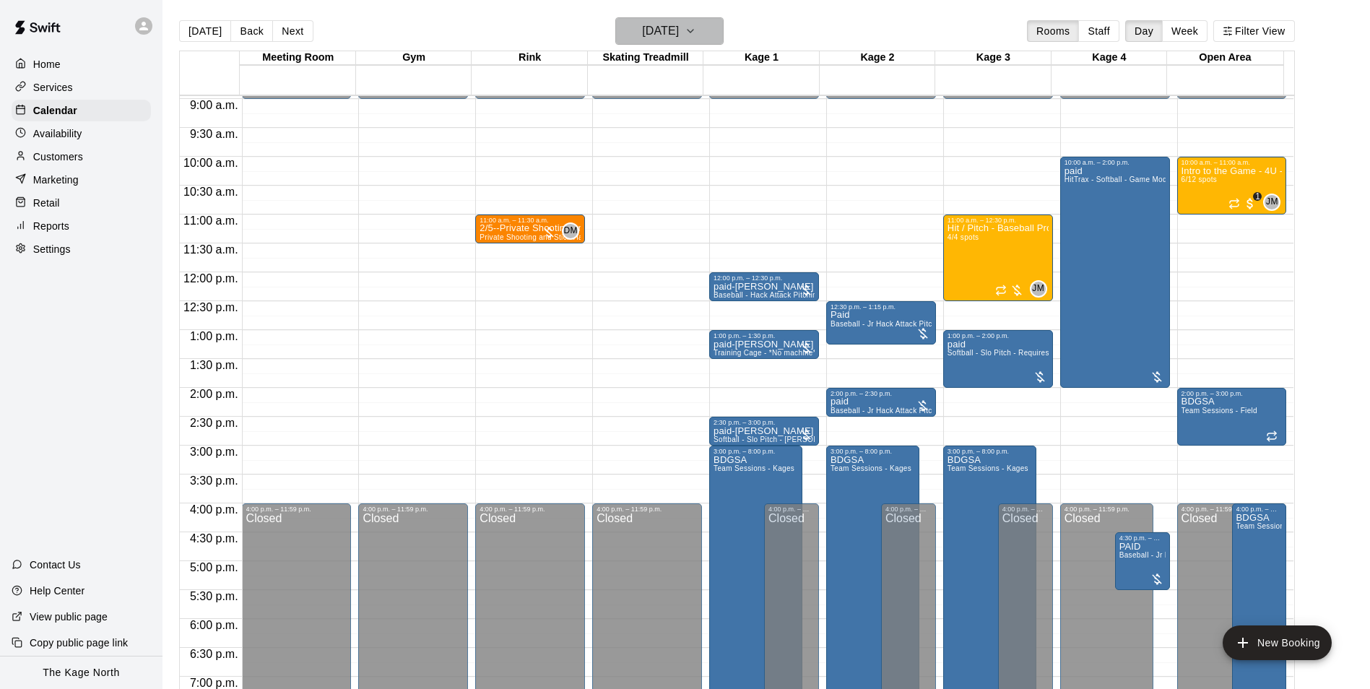
click at [679, 25] on h6 "Sunday Feb 23" at bounding box center [660, 31] width 37 height 20
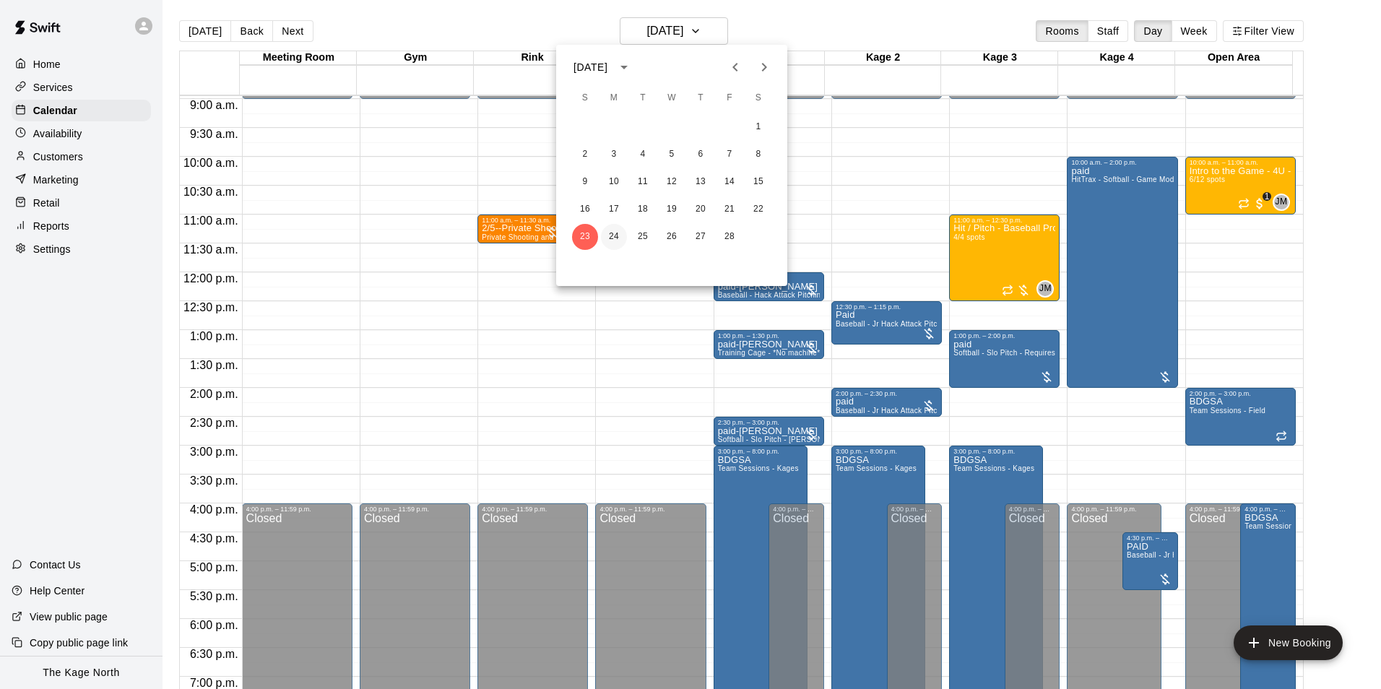
click at [620, 235] on button "24" at bounding box center [614, 237] width 26 height 26
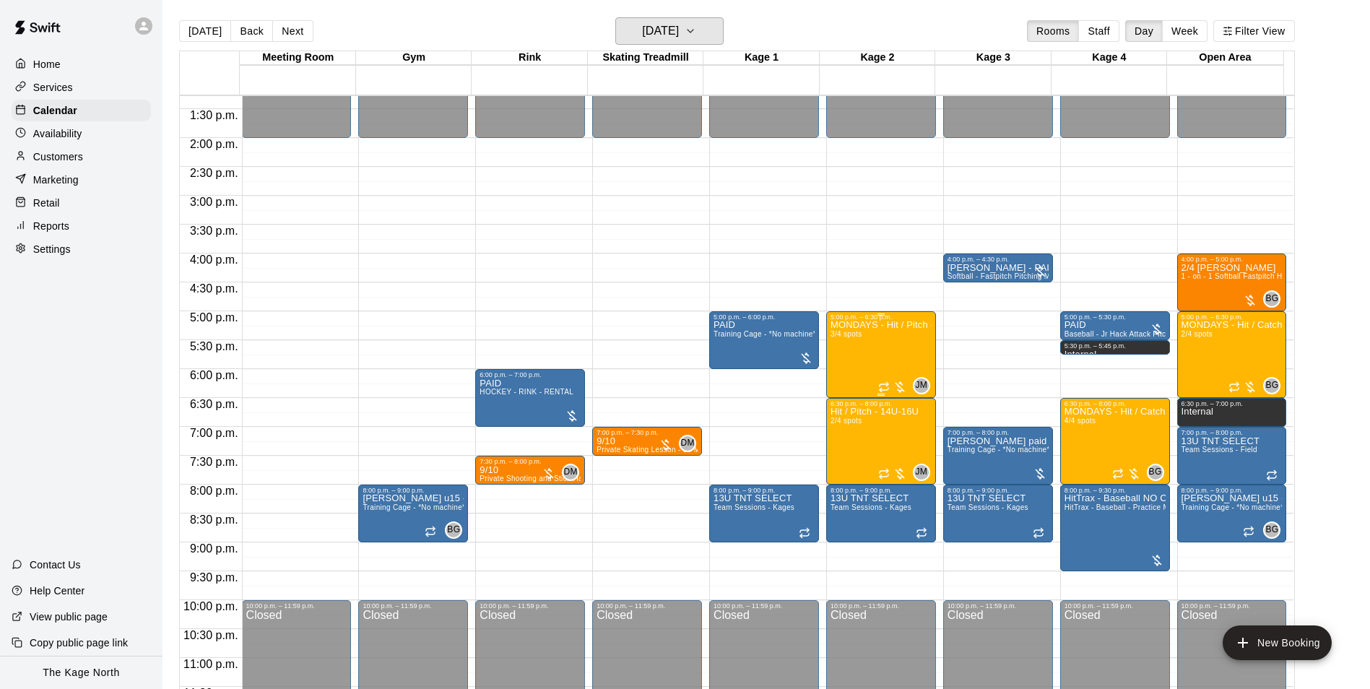
scroll to position [779, 0]
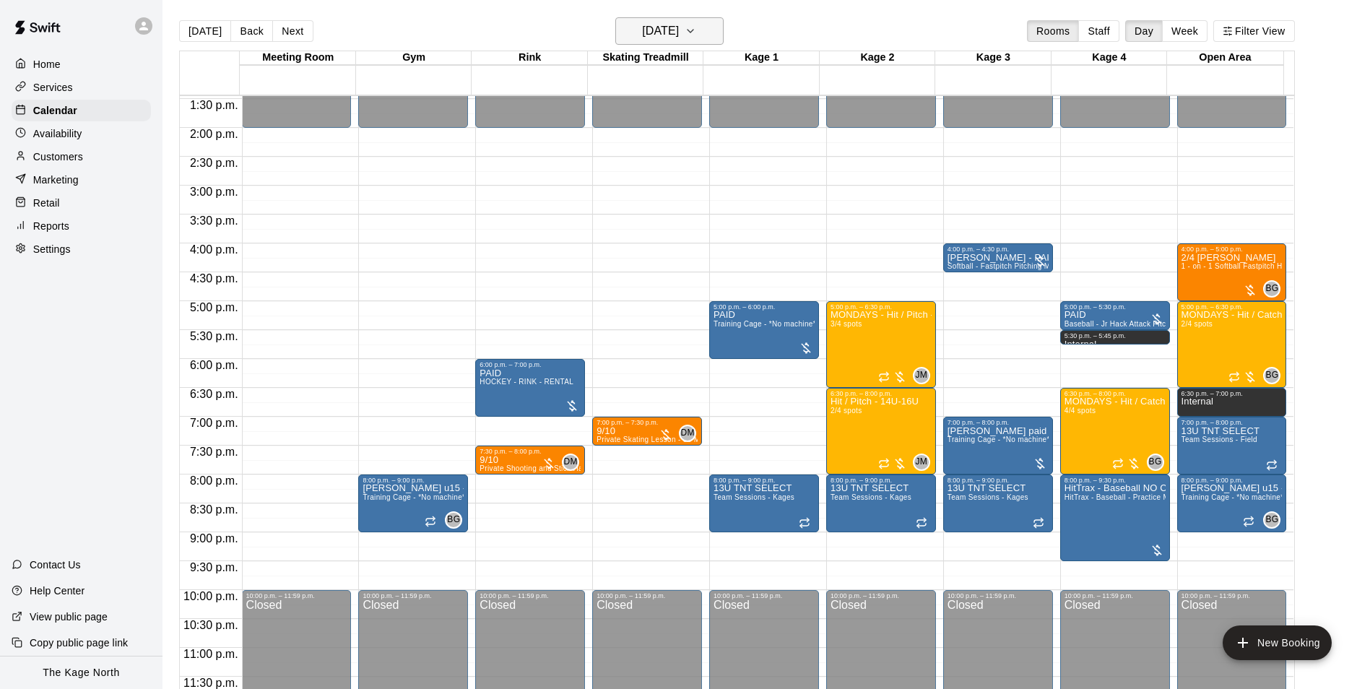
click at [679, 27] on h6 "Monday Feb 24" at bounding box center [660, 31] width 37 height 20
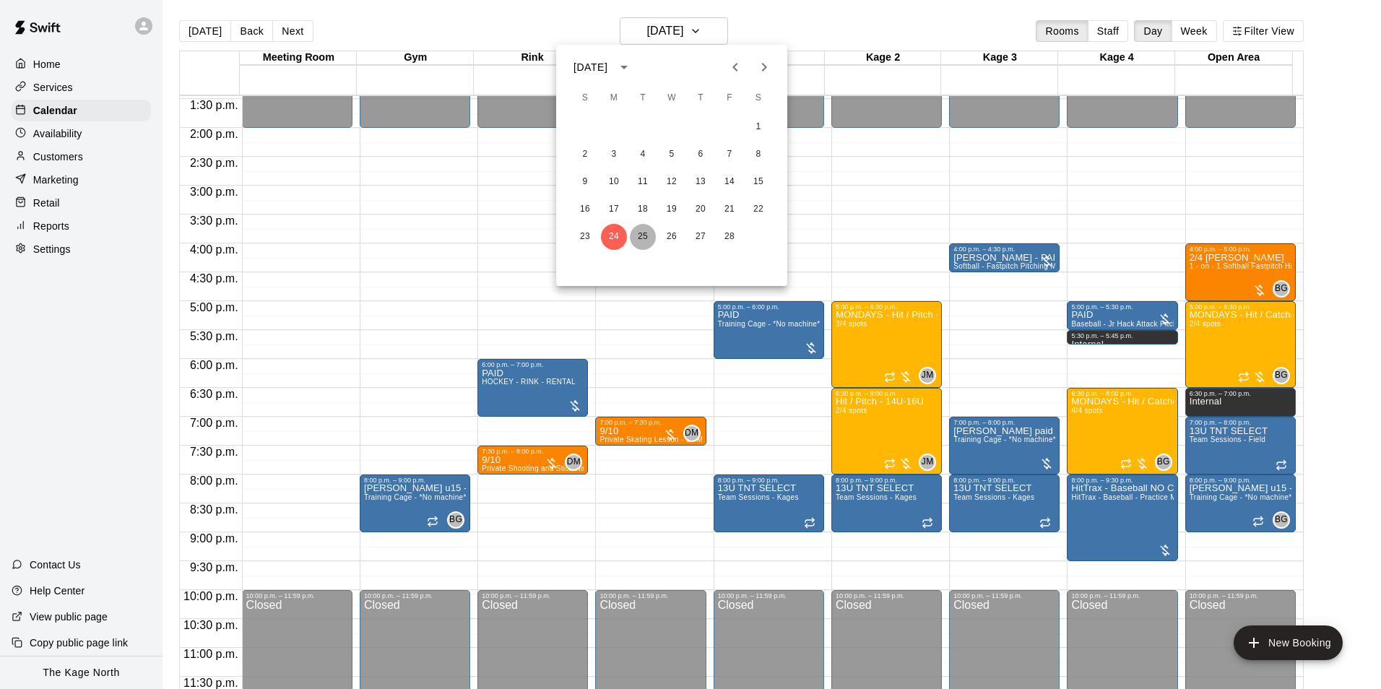
click at [644, 236] on button "25" at bounding box center [643, 237] width 26 height 26
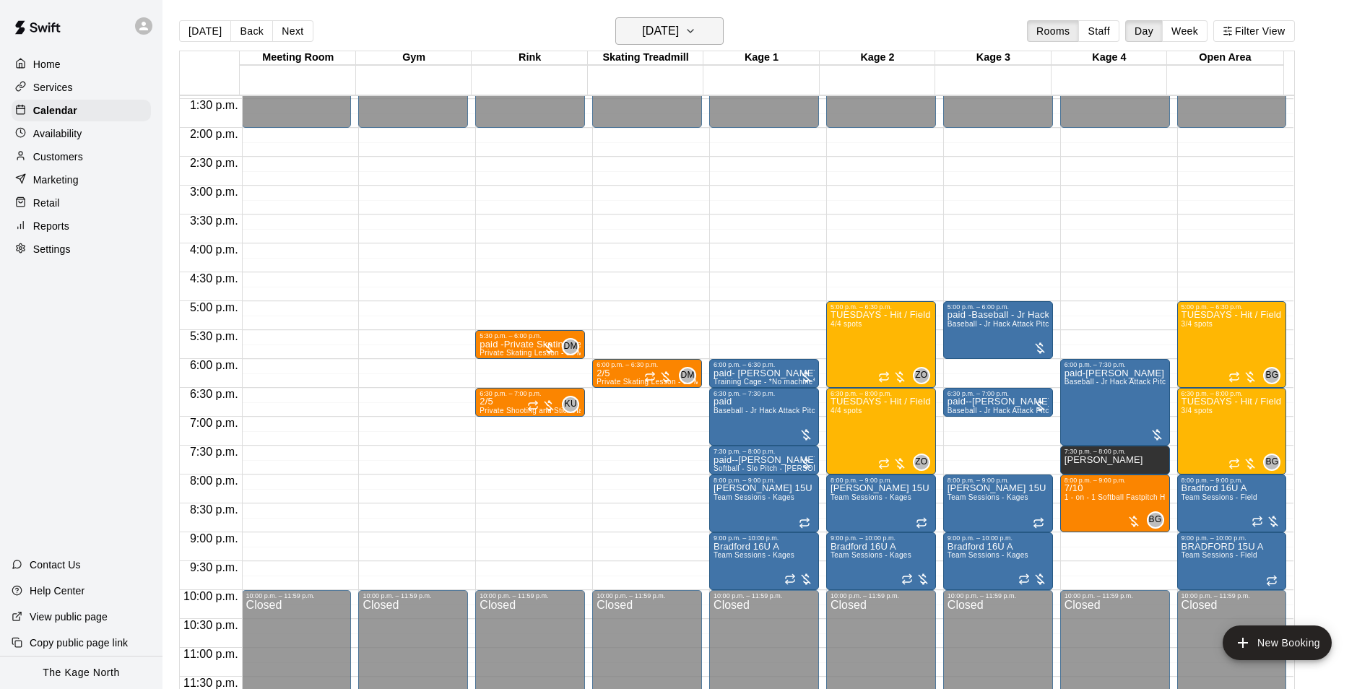
click at [678, 32] on h6 "Tuesday Feb 25" at bounding box center [660, 31] width 37 height 20
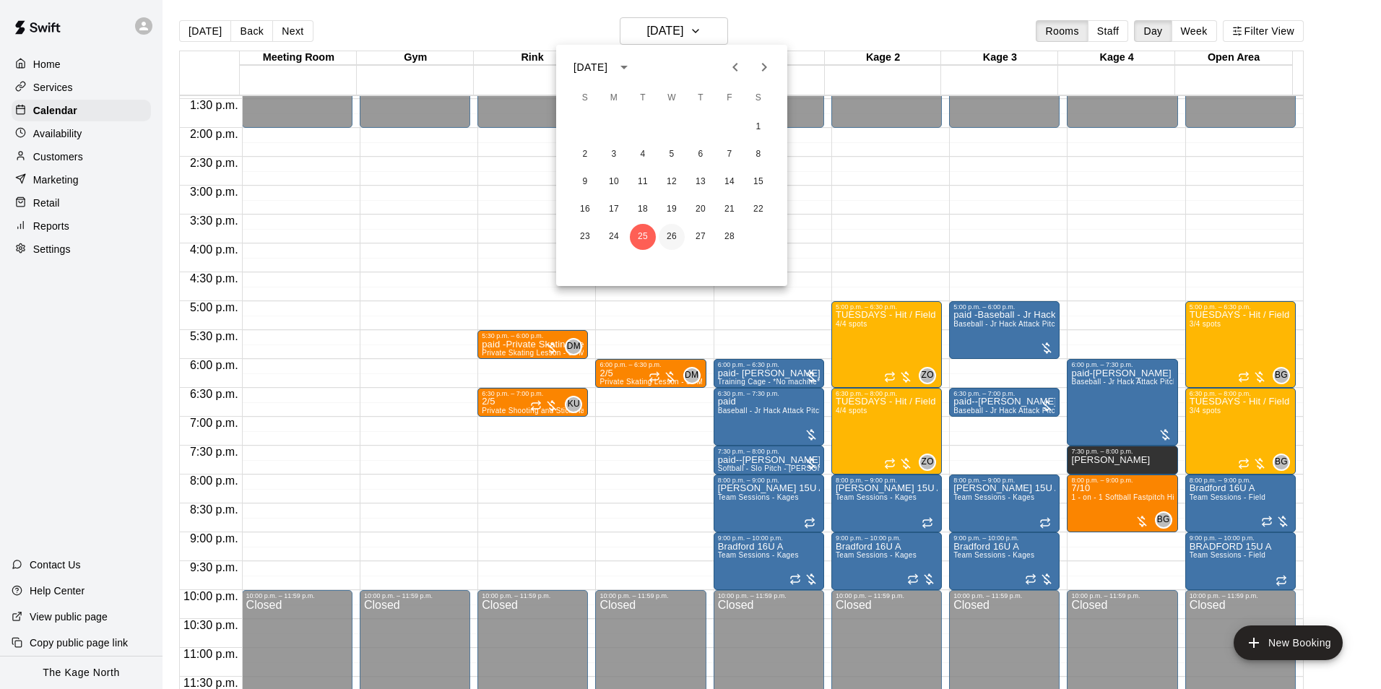
click at [669, 234] on button "26" at bounding box center [672, 237] width 26 height 26
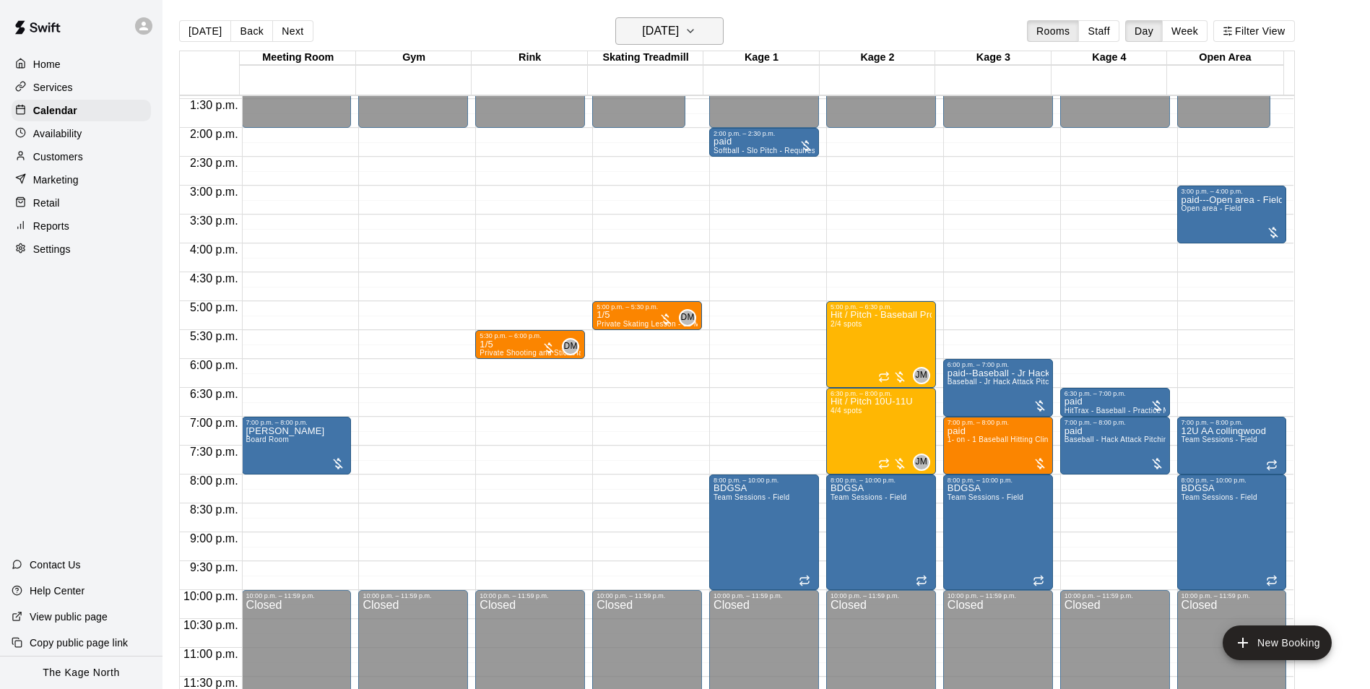
click at [679, 32] on h6 "Wednesday Feb 26" at bounding box center [660, 31] width 37 height 20
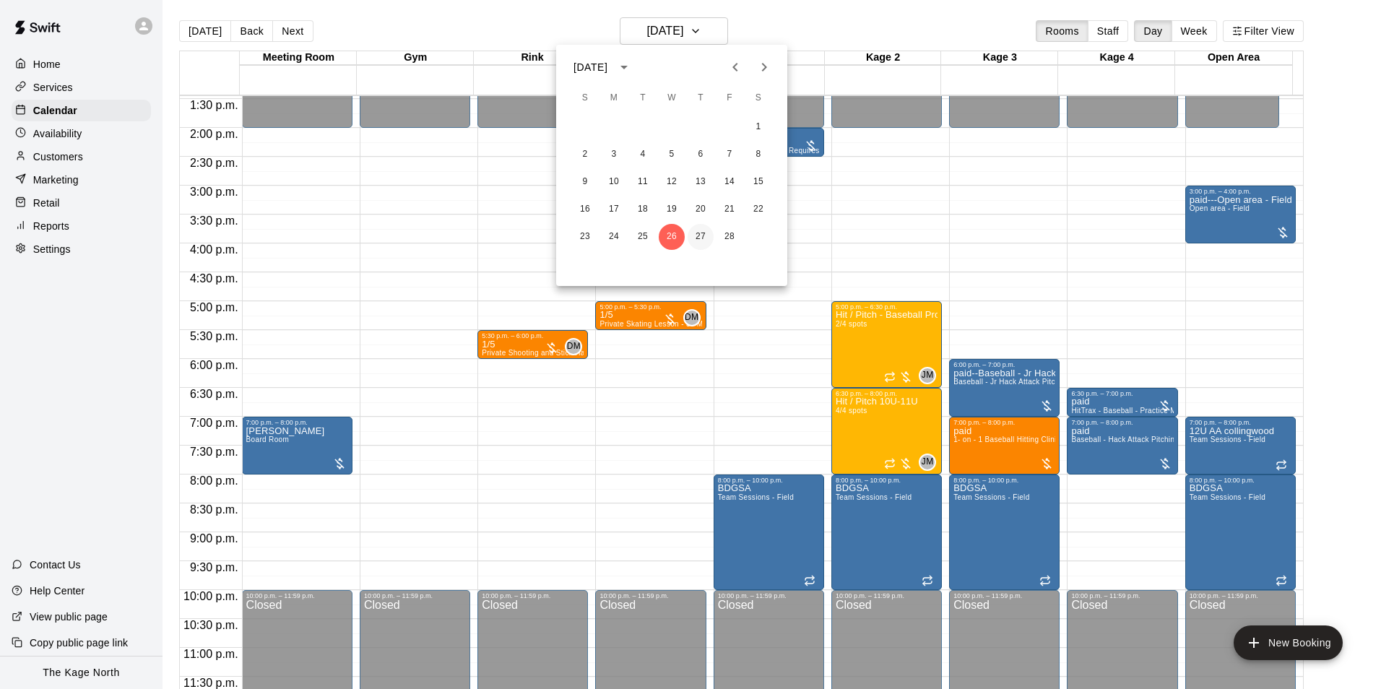
click at [702, 235] on button "27" at bounding box center [701, 237] width 26 height 26
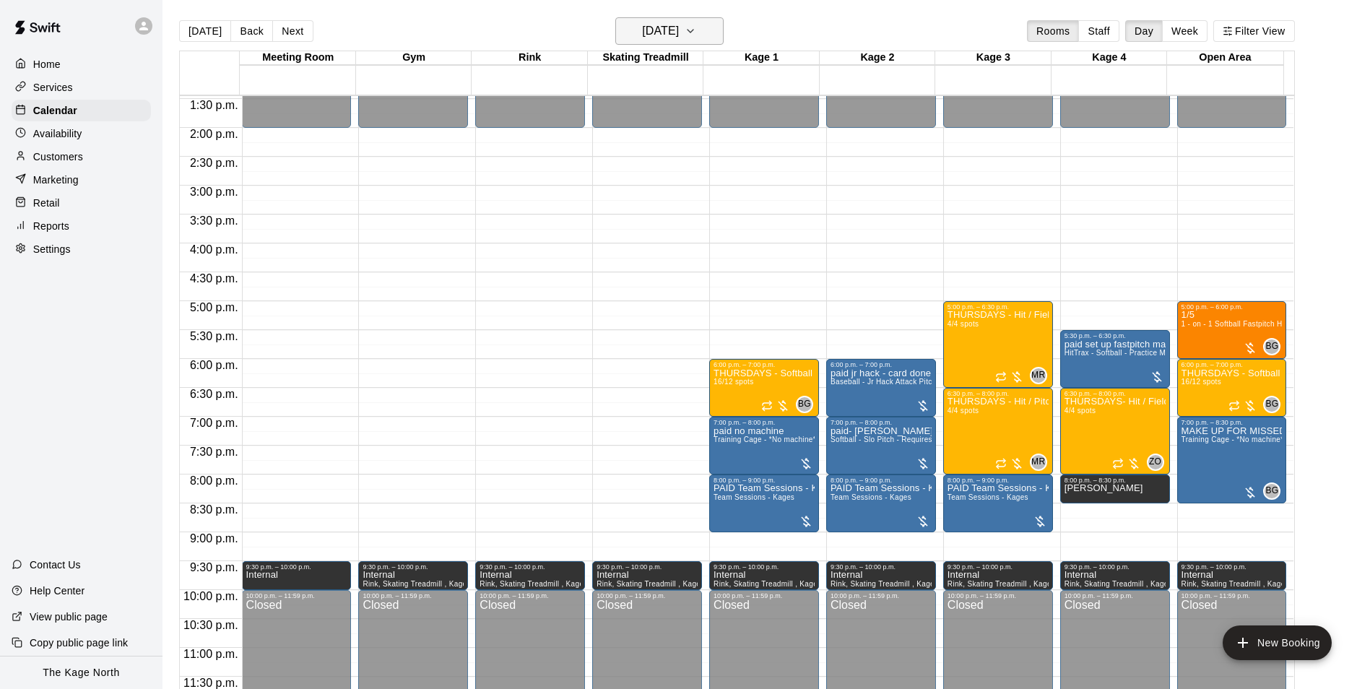
click at [667, 27] on h6 "Thursday Feb 27" at bounding box center [660, 31] width 37 height 20
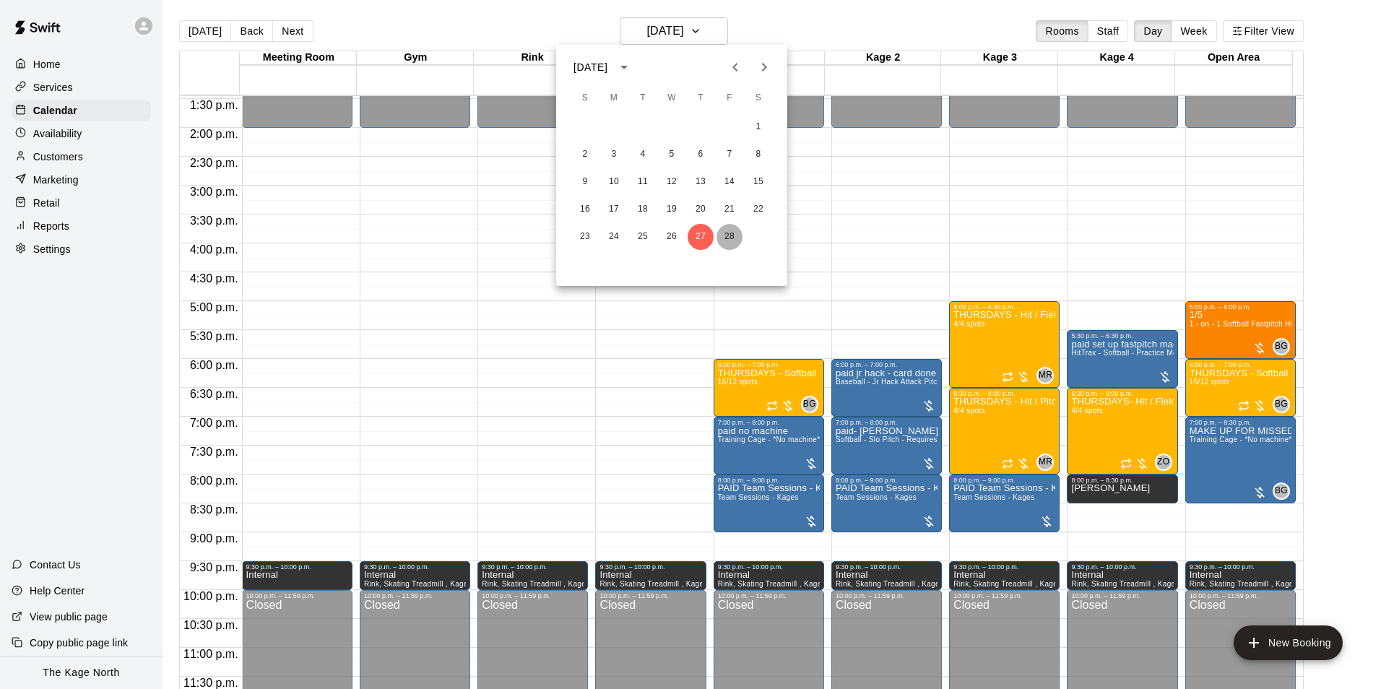
click at [734, 236] on button "28" at bounding box center [729, 237] width 26 height 26
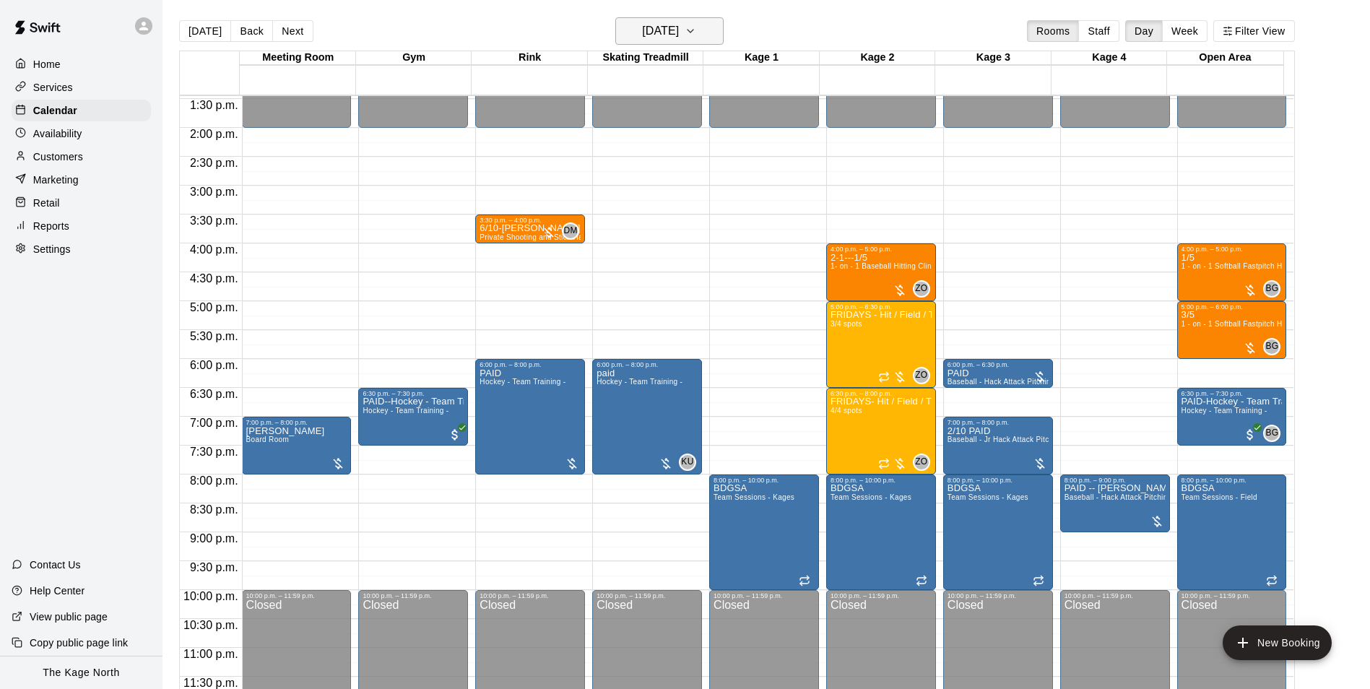
click at [664, 35] on h6 "Friday Feb 28" at bounding box center [660, 31] width 37 height 20
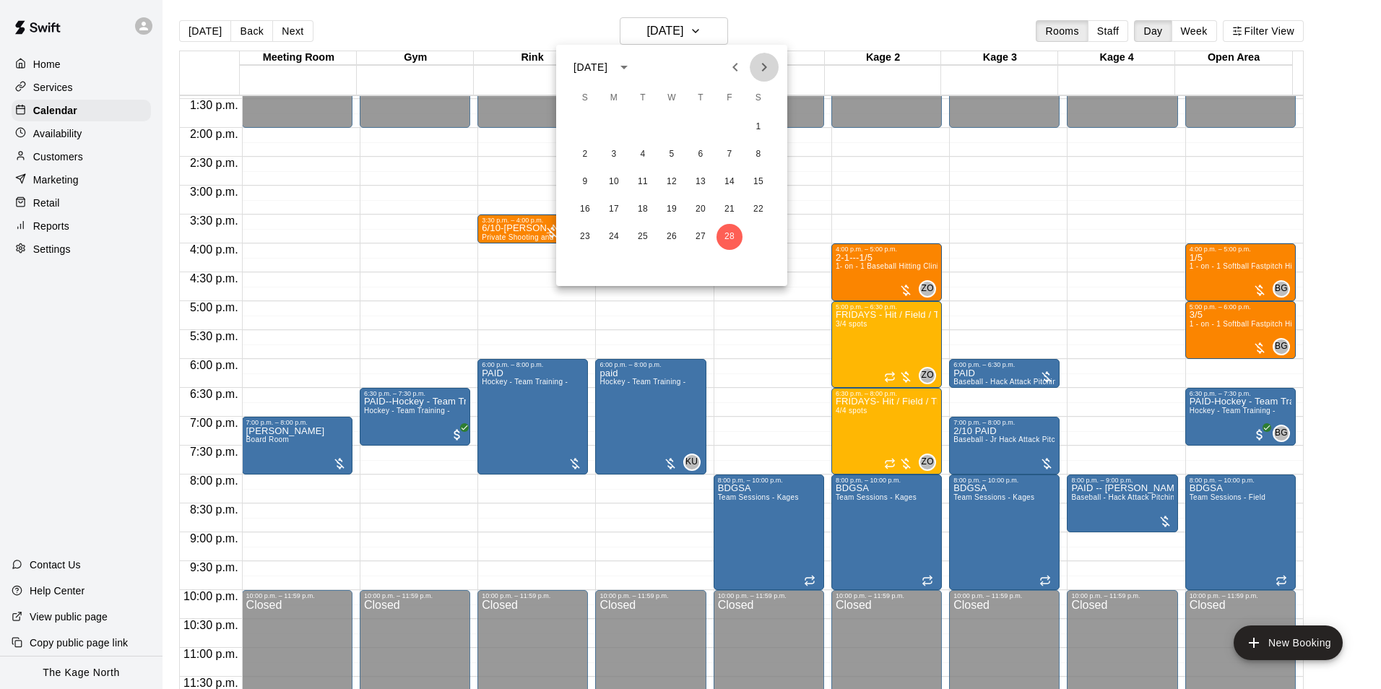
click at [765, 67] on icon "Next month" at bounding box center [763, 66] width 17 height 17
click at [722, 155] on button "7" at bounding box center [729, 155] width 26 height 26
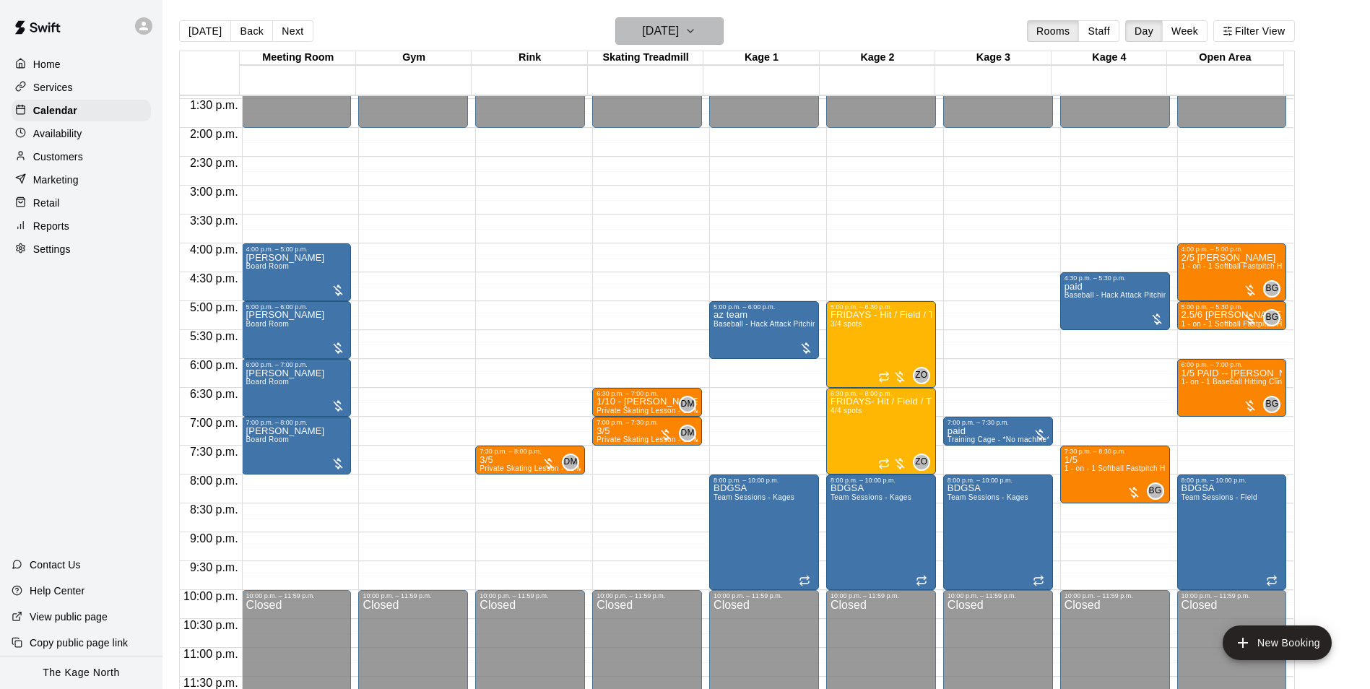
click at [679, 28] on h6 "Friday Mar 07" at bounding box center [660, 31] width 37 height 20
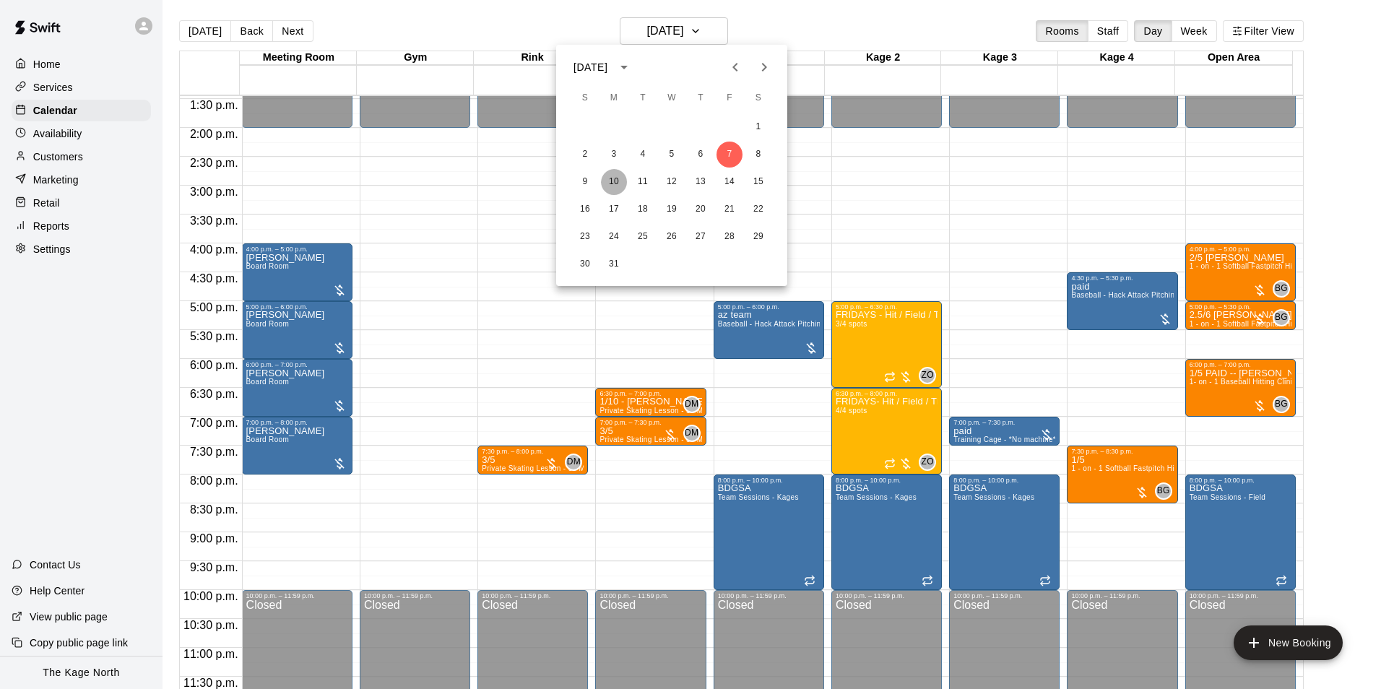
click at [620, 183] on button "10" at bounding box center [614, 182] width 26 height 26
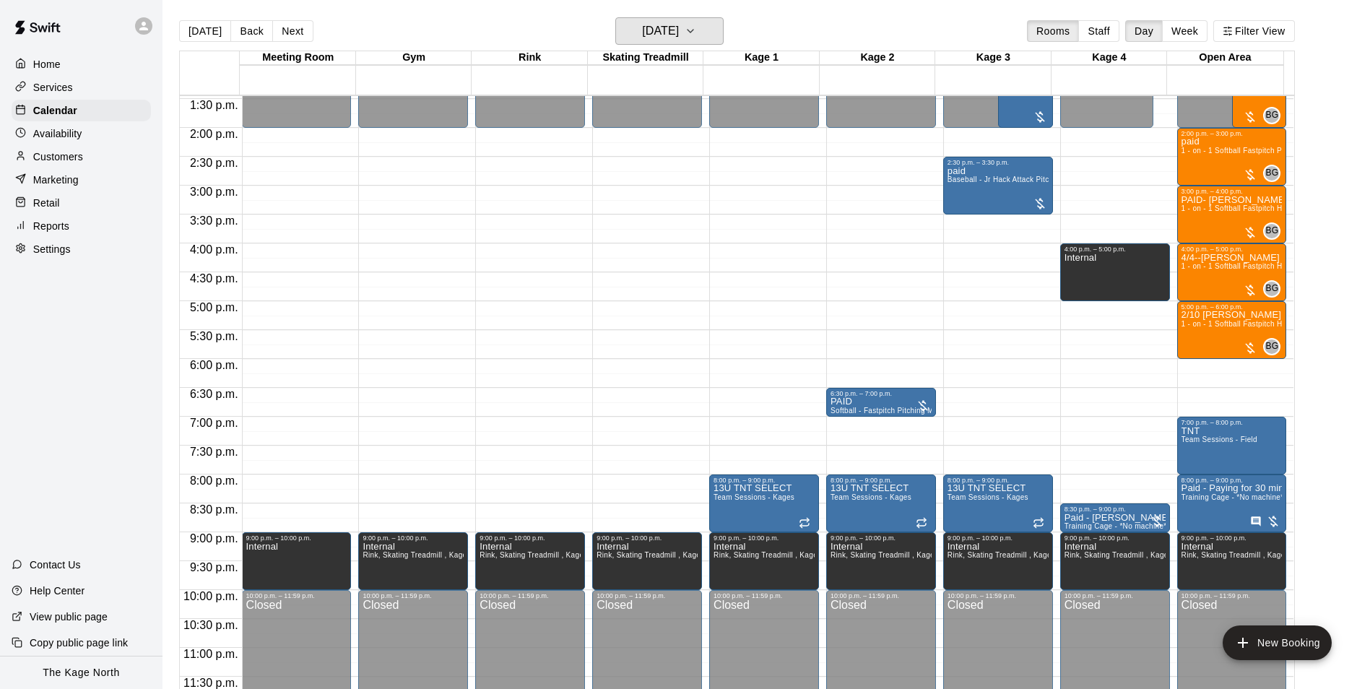
scroll to position [706, 0]
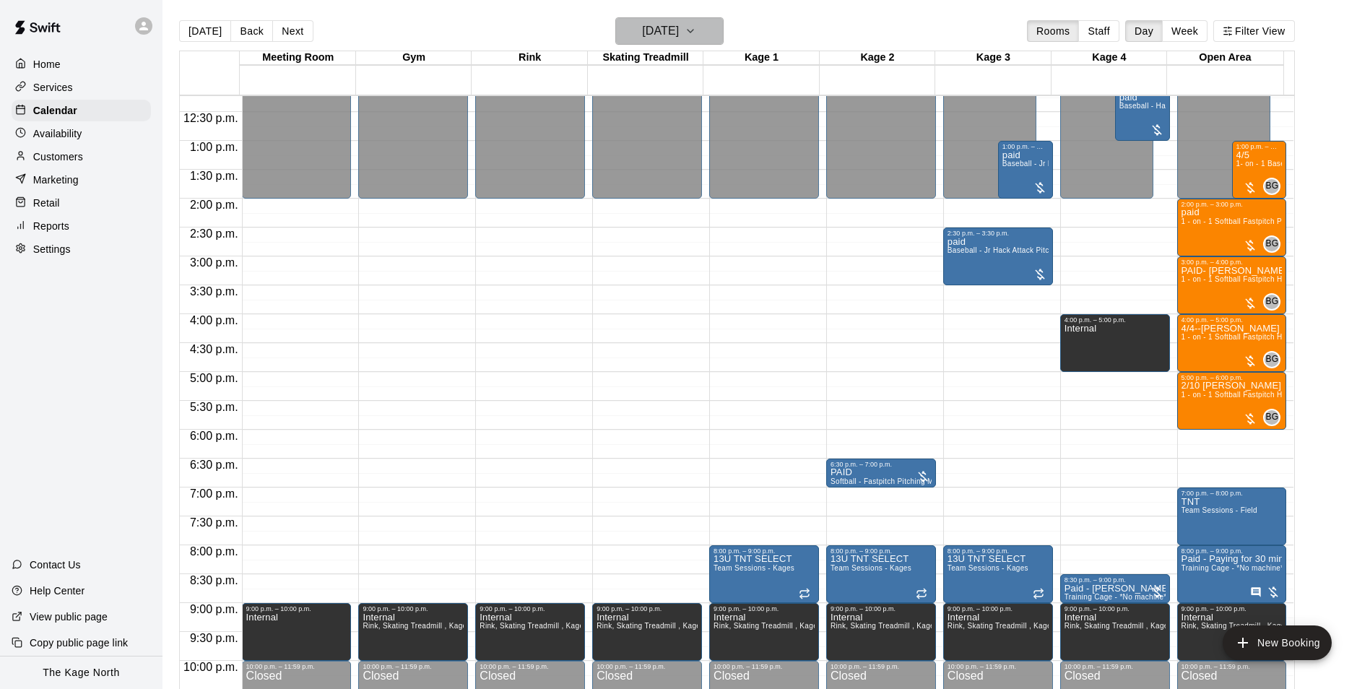
click at [679, 34] on h6 "Monday Mar 10" at bounding box center [660, 31] width 37 height 20
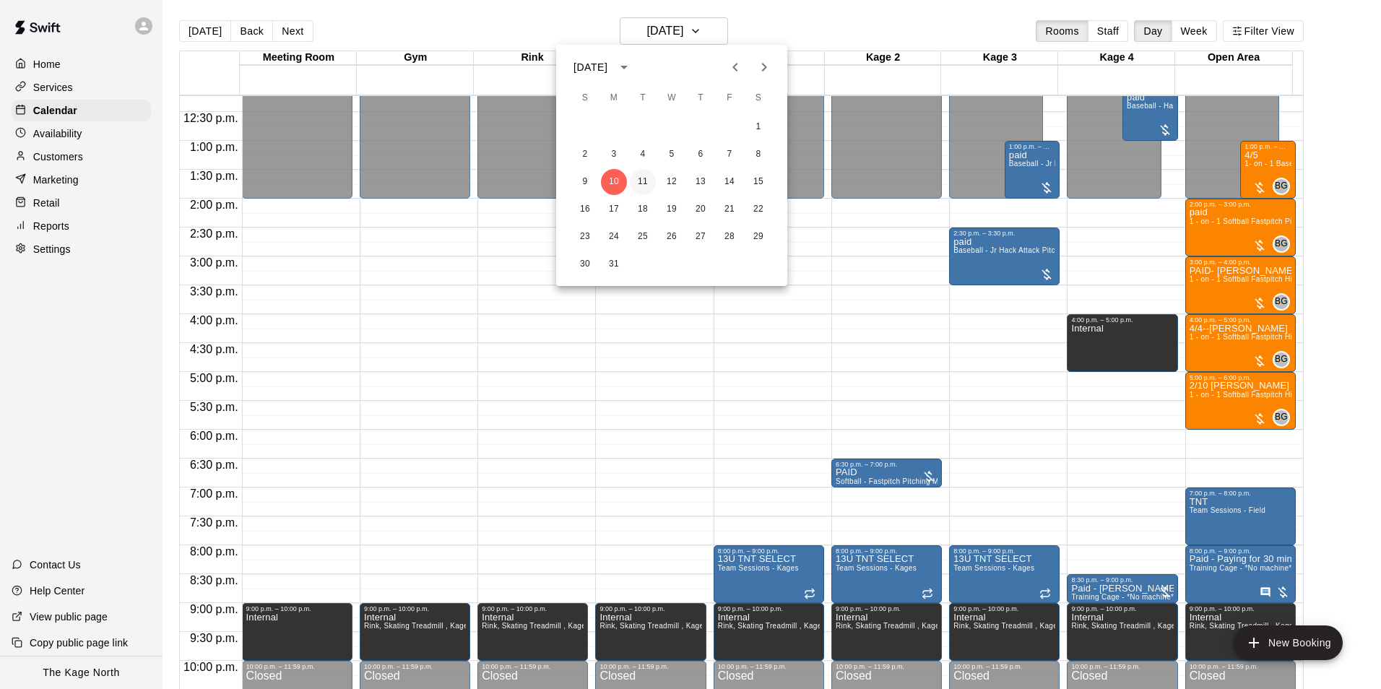
click at [637, 184] on button "11" at bounding box center [643, 182] width 26 height 26
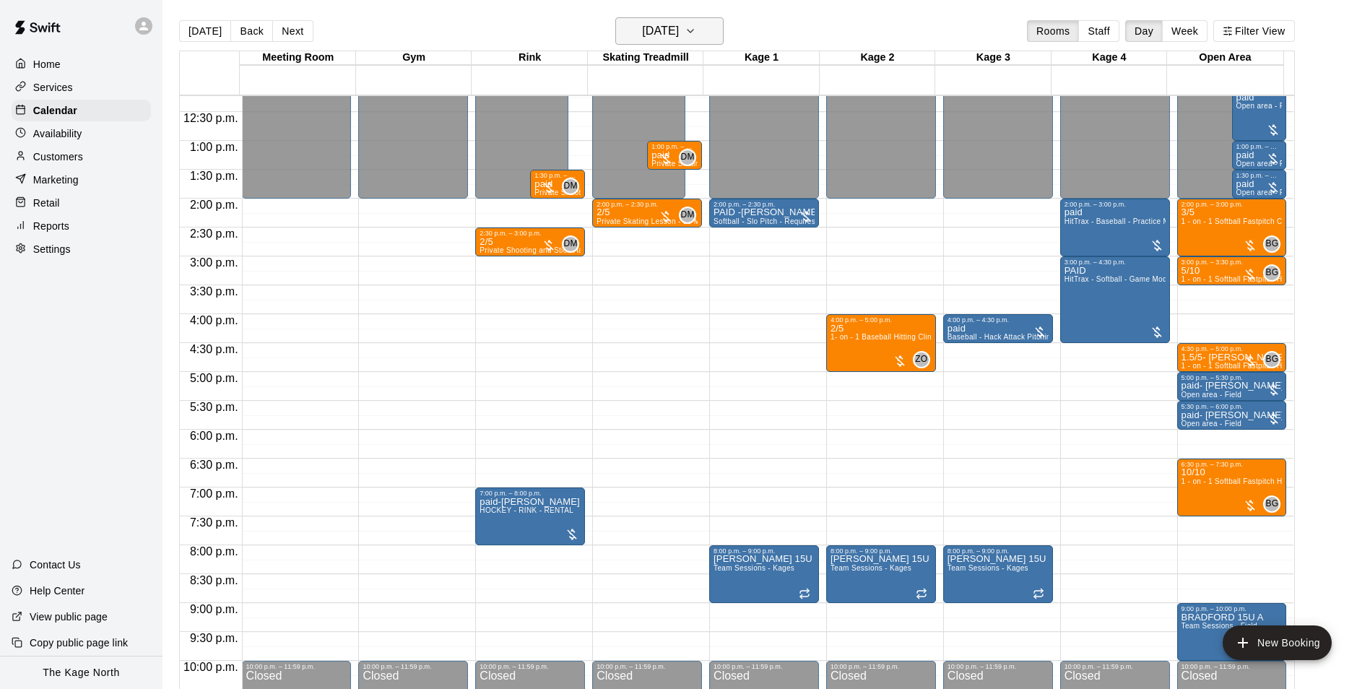
click at [708, 26] on button "Tuesday Mar 11" at bounding box center [669, 30] width 108 height 27
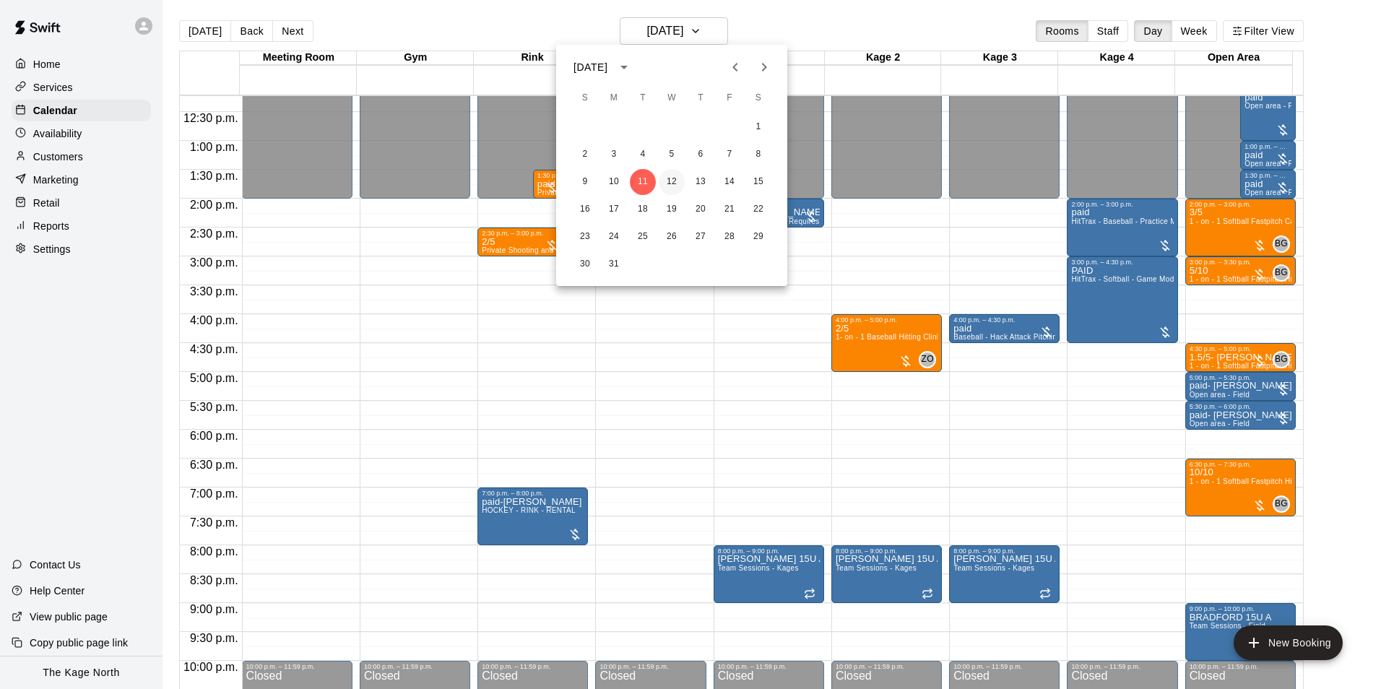
click at [669, 183] on button "12" at bounding box center [672, 182] width 26 height 26
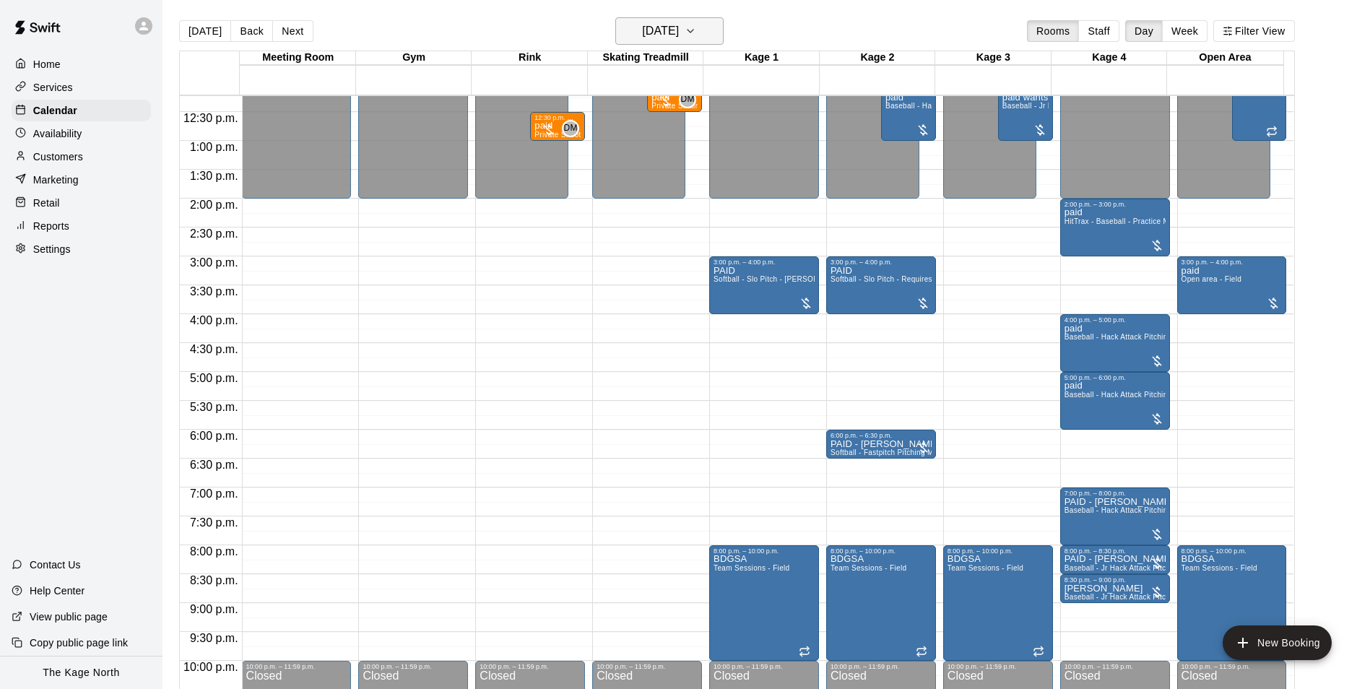
click at [679, 33] on h6 "Wednesday Mar 12" at bounding box center [660, 31] width 37 height 20
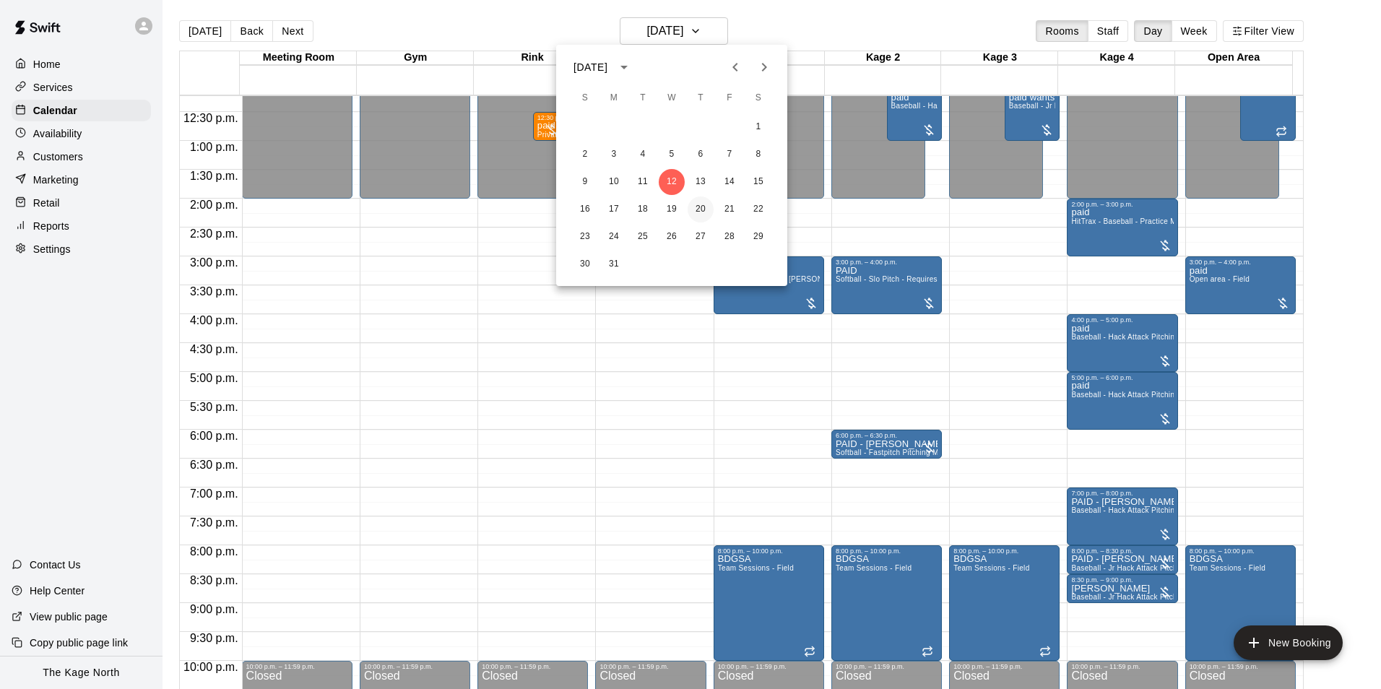
click at [701, 207] on button "20" at bounding box center [701, 209] width 26 height 26
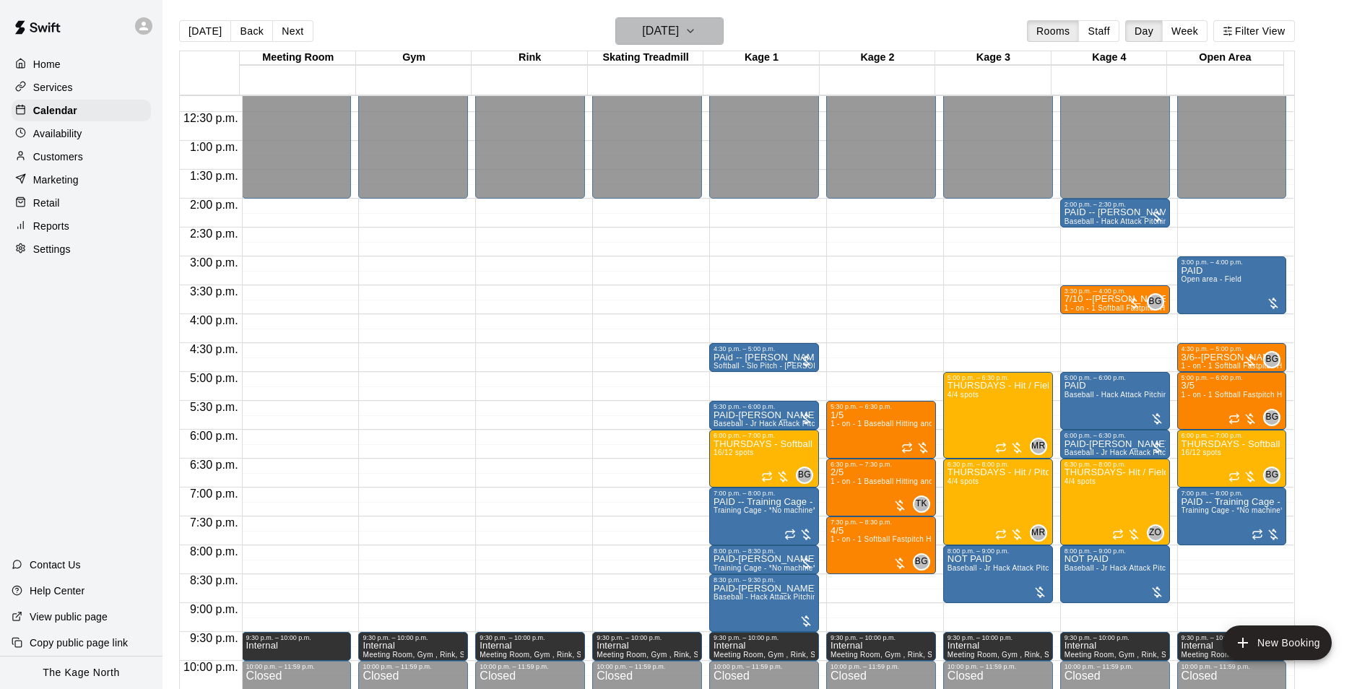
click at [679, 32] on h6 "Thursday Mar 20" at bounding box center [660, 31] width 37 height 20
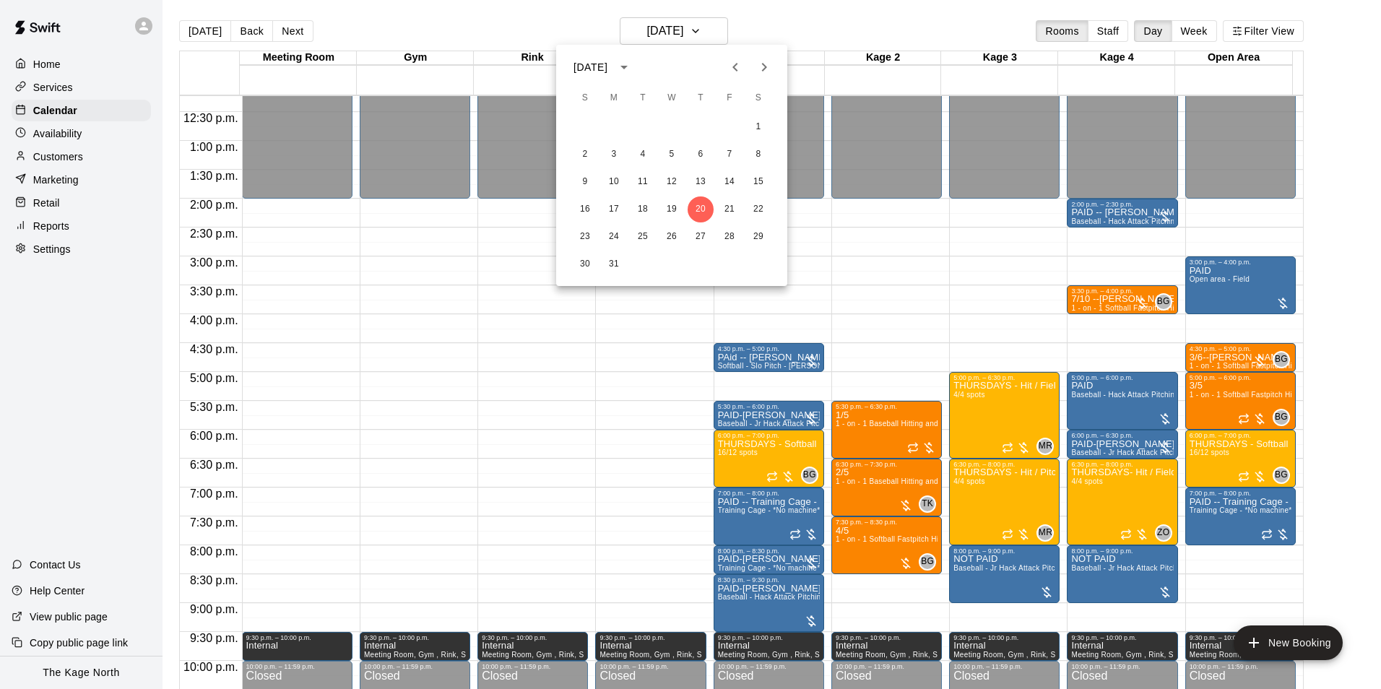
click at [738, 72] on icon "Previous month" at bounding box center [735, 66] width 17 height 17
click at [737, 73] on icon "Previous month" at bounding box center [735, 66] width 17 height 17
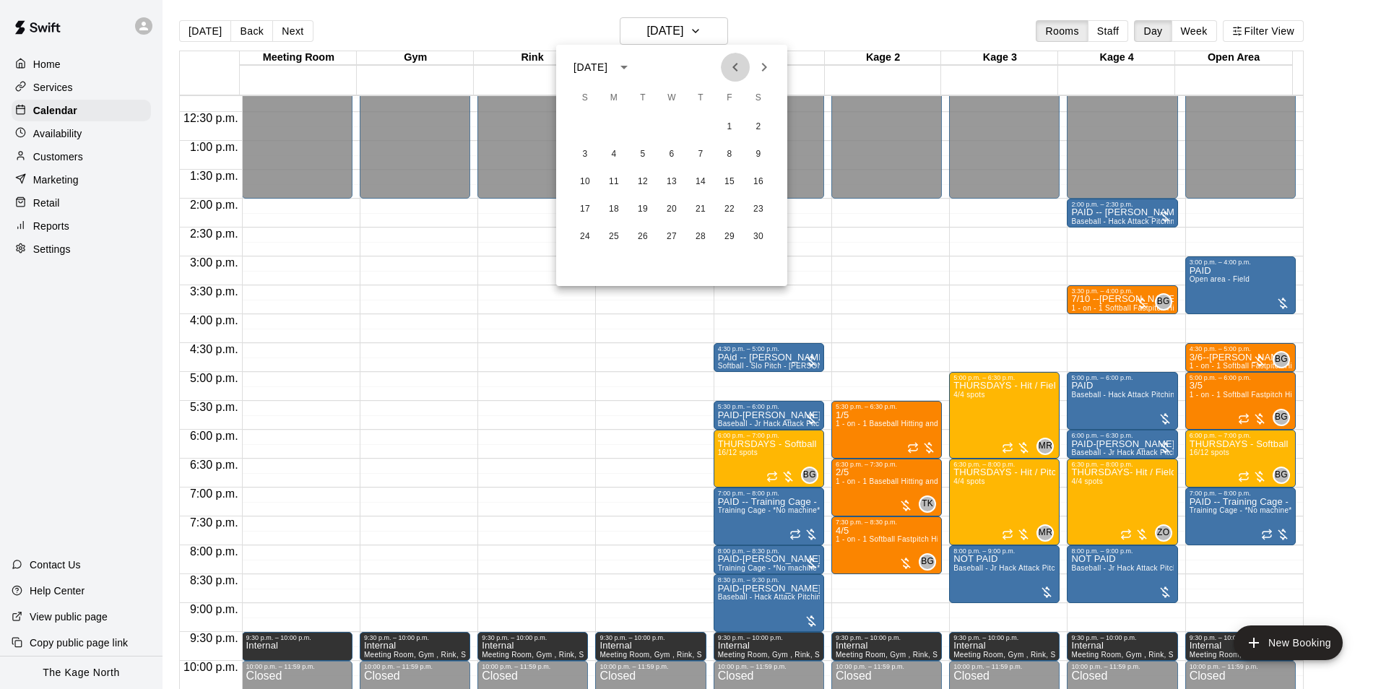
click at [736, 72] on icon "Previous month" at bounding box center [735, 66] width 17 height 17
click at [765, 67] on icon "Next month" at bounding box center [763, 66] width 17 height 17
click at [737, 65] on icon "Previous month" at bounding box center [735, 66] width 17 height 17
click at [675, 123] on button "2" at bounding box center [672, 127] width 26 height 26
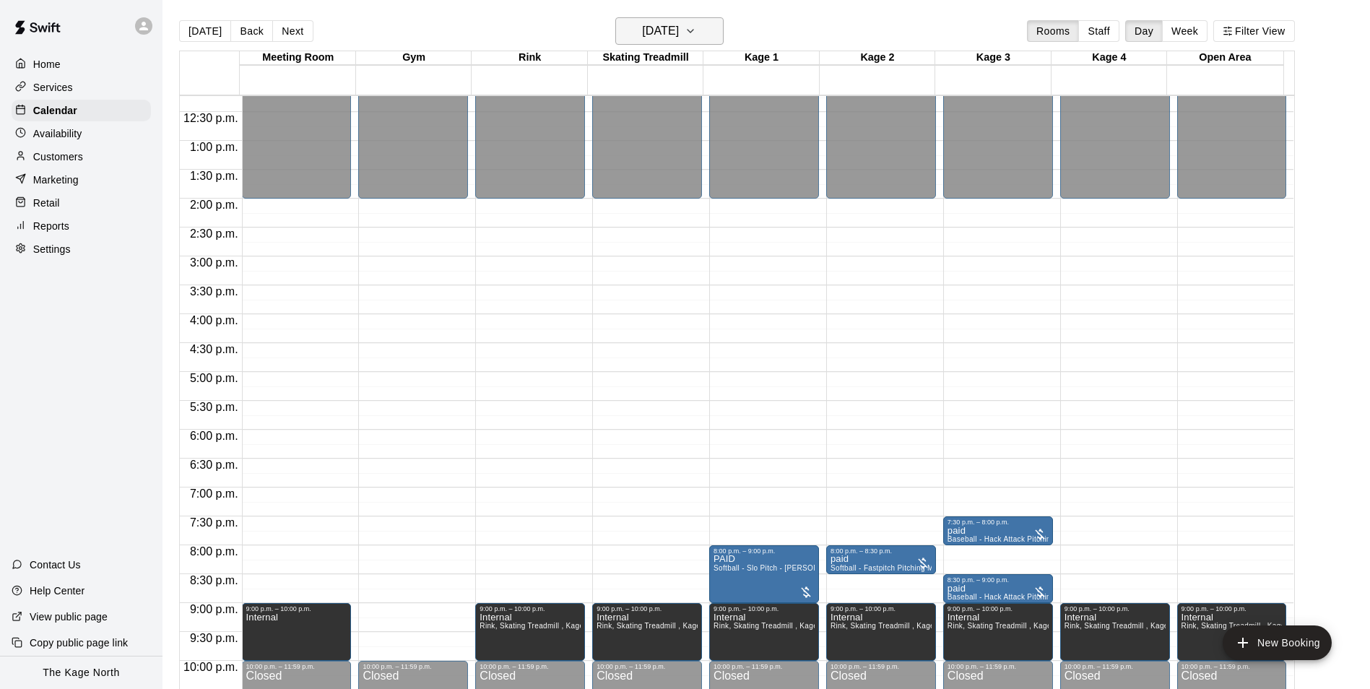
click at [679, 22] on h6 "Wednesday Oct 02" at bounding box center [660, 31] width 37 height 20
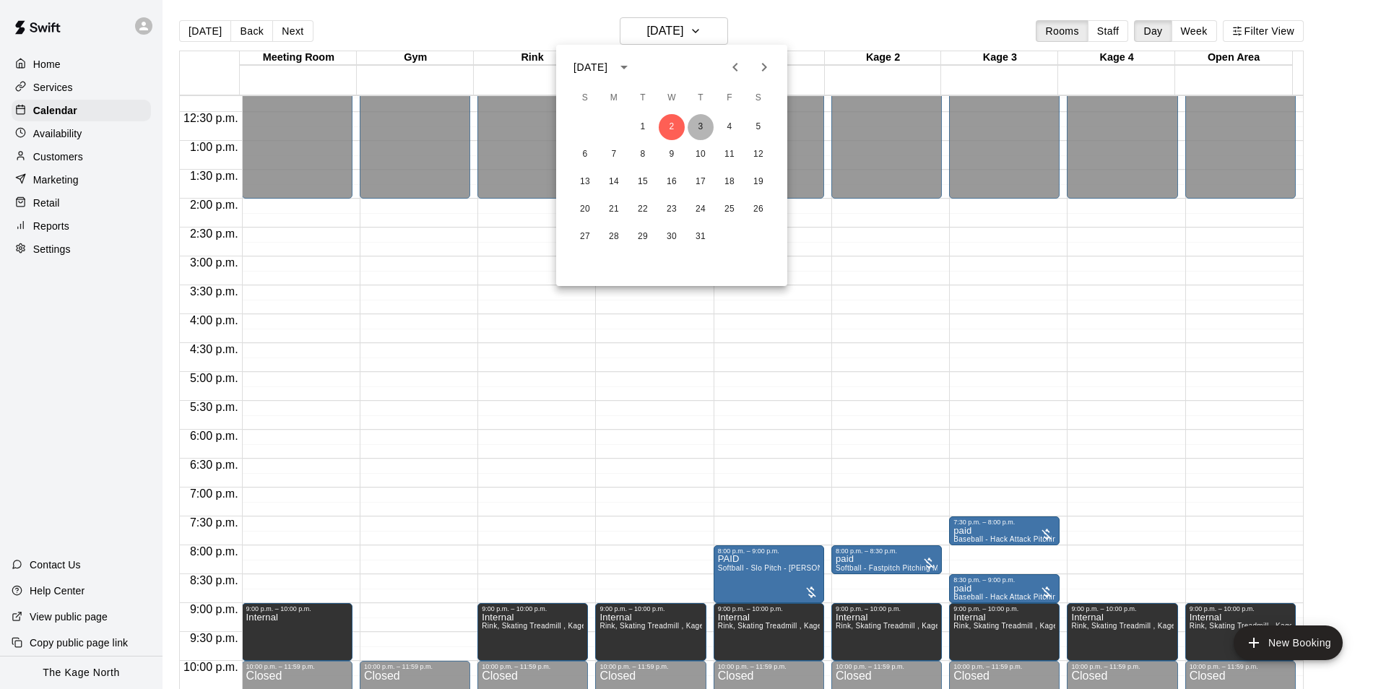
click at [699, 126] on button "3" at bounding box center [701, 127] width 26 height 26
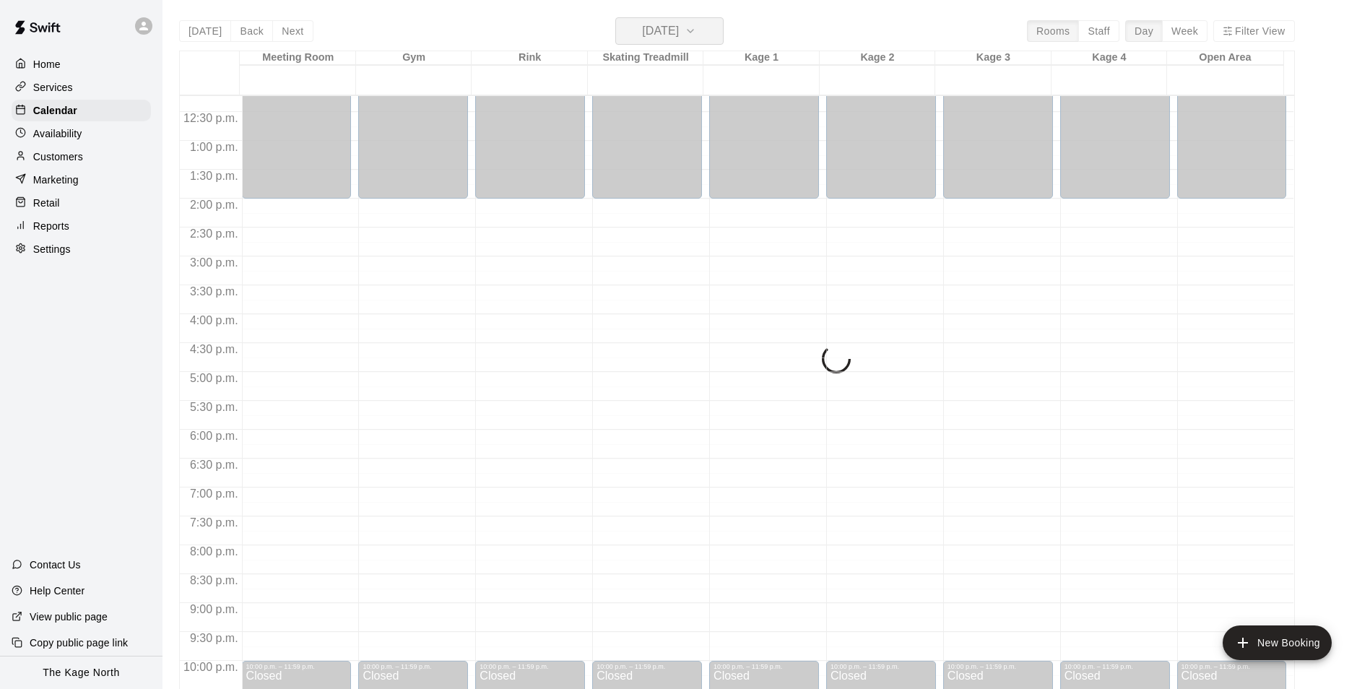
click at [679, 30] on h6 "Thursday Oct 03" at bounding box center [660, 31] width 37 height 20
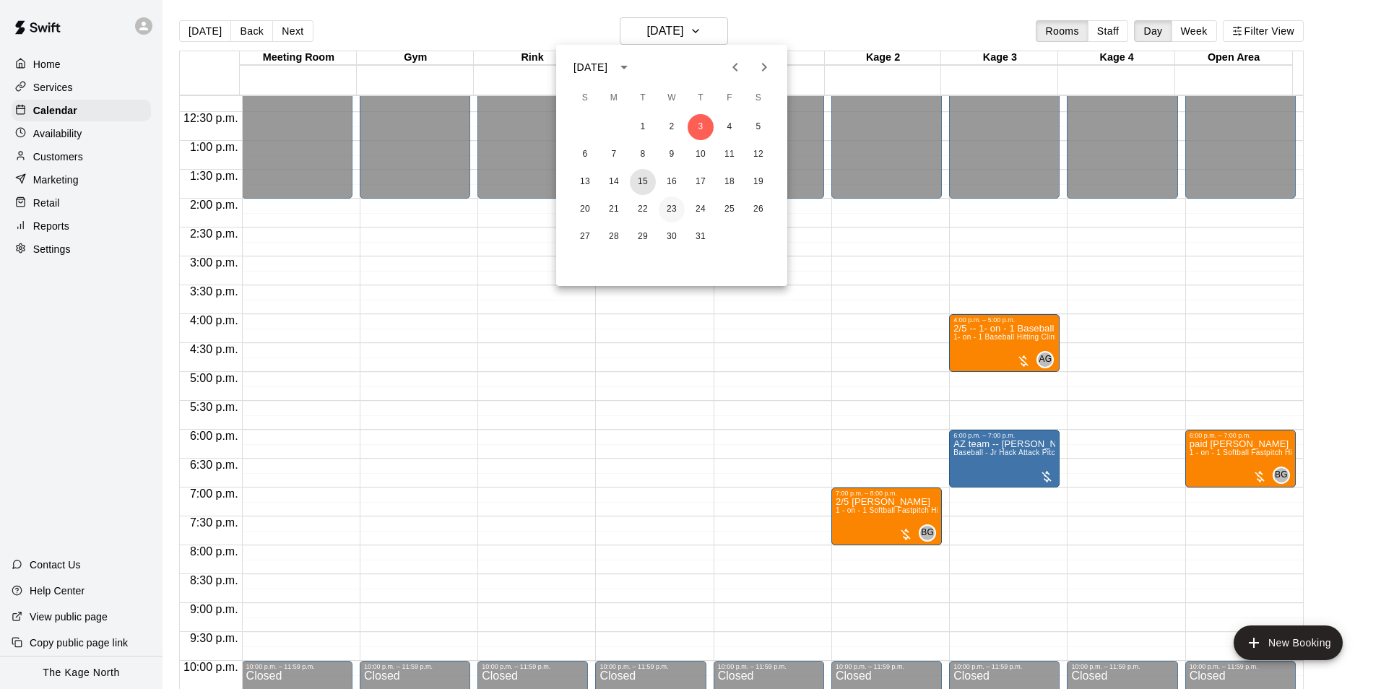
click at [646, 183] on button "15" at bounding box center [643, 182] width 26 height 26
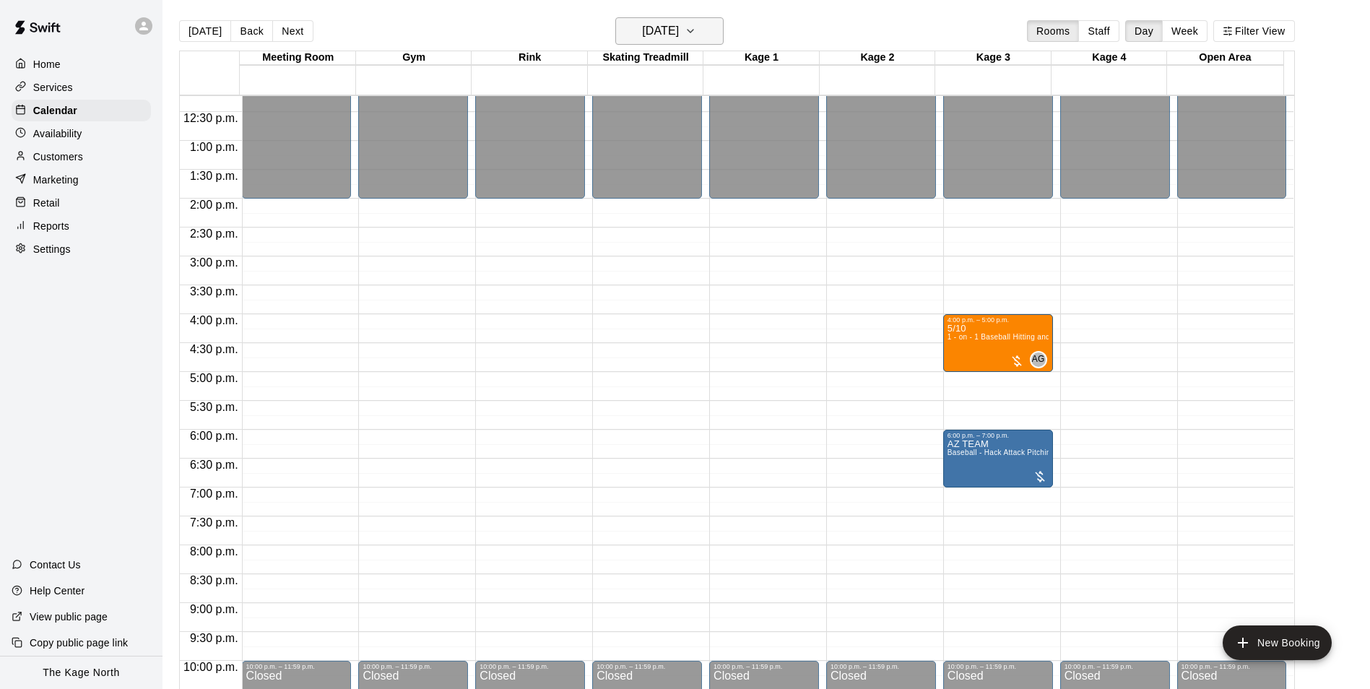
click at [693, 18] on button "Tuesday Oct 15" at bounding box center [669, 30] width 108 height 27
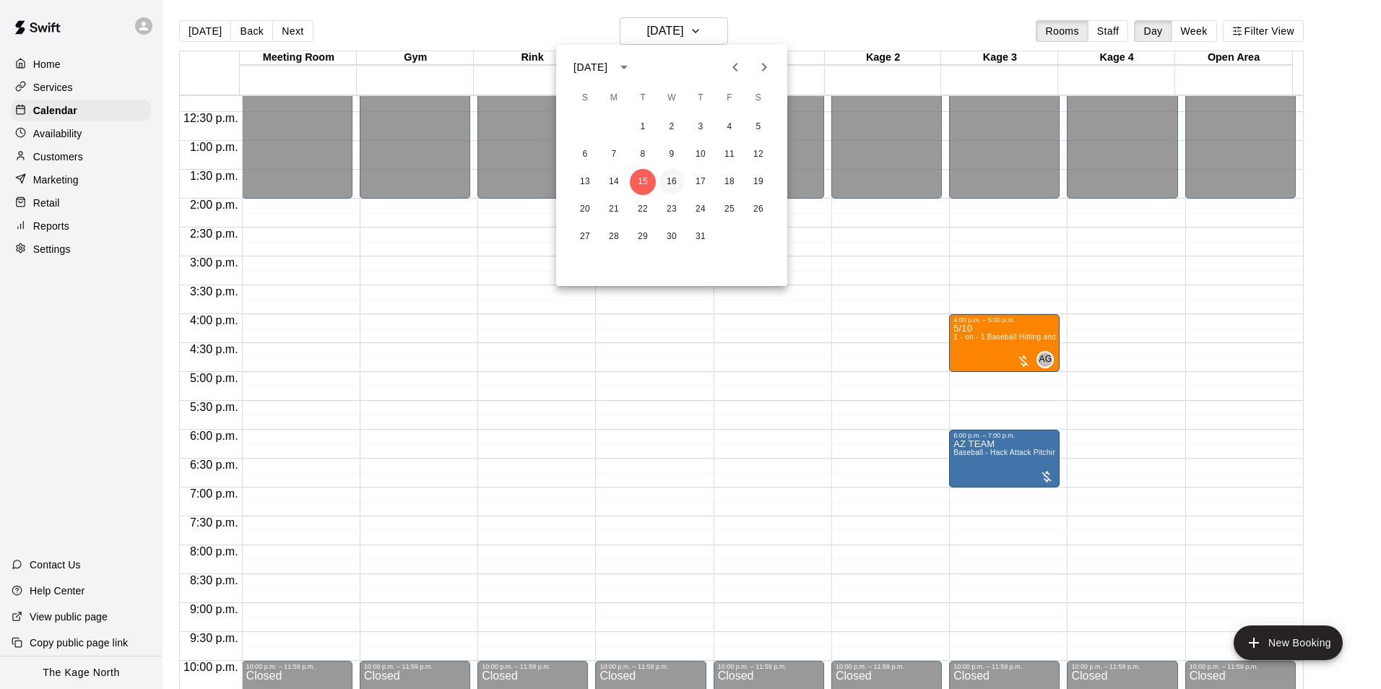
click at [667, 179] on button "16" at bounding box center [672, 182] width 26 height 26
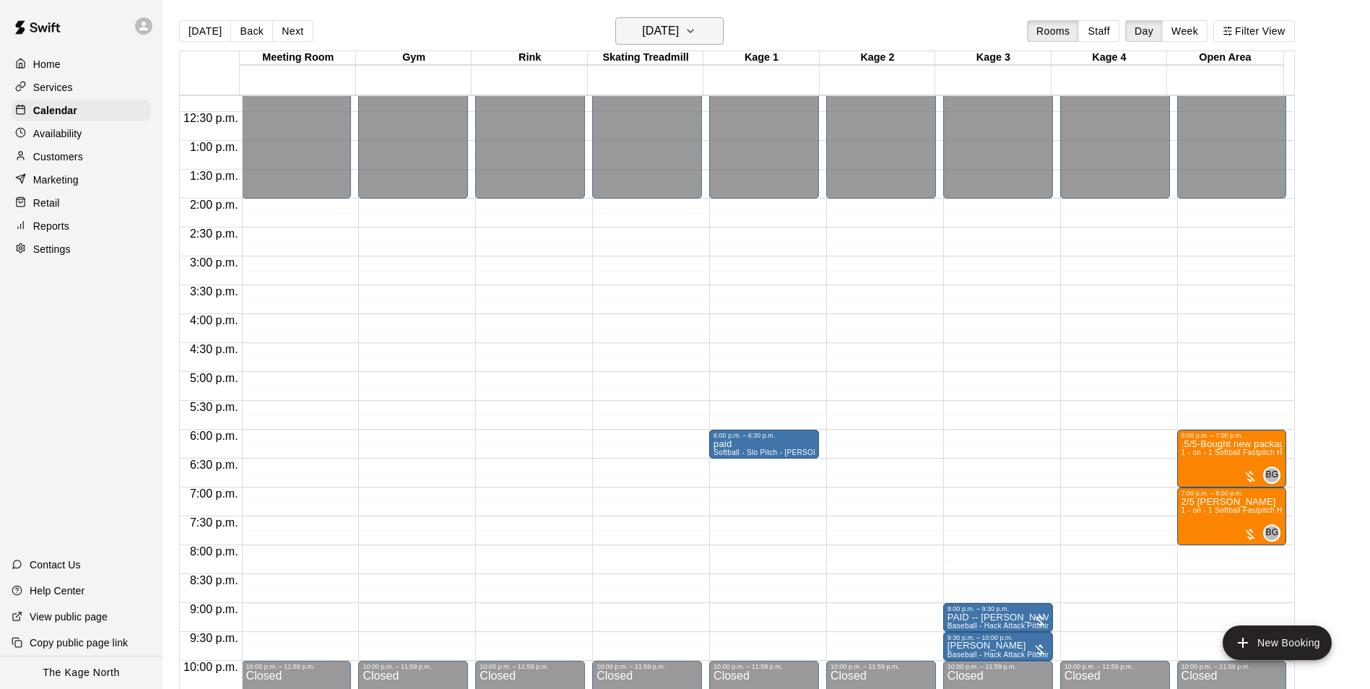
click at [679, 27] on h6 "Wednesday Oct 16" at bounding box center [660, 31] width 37 height 20
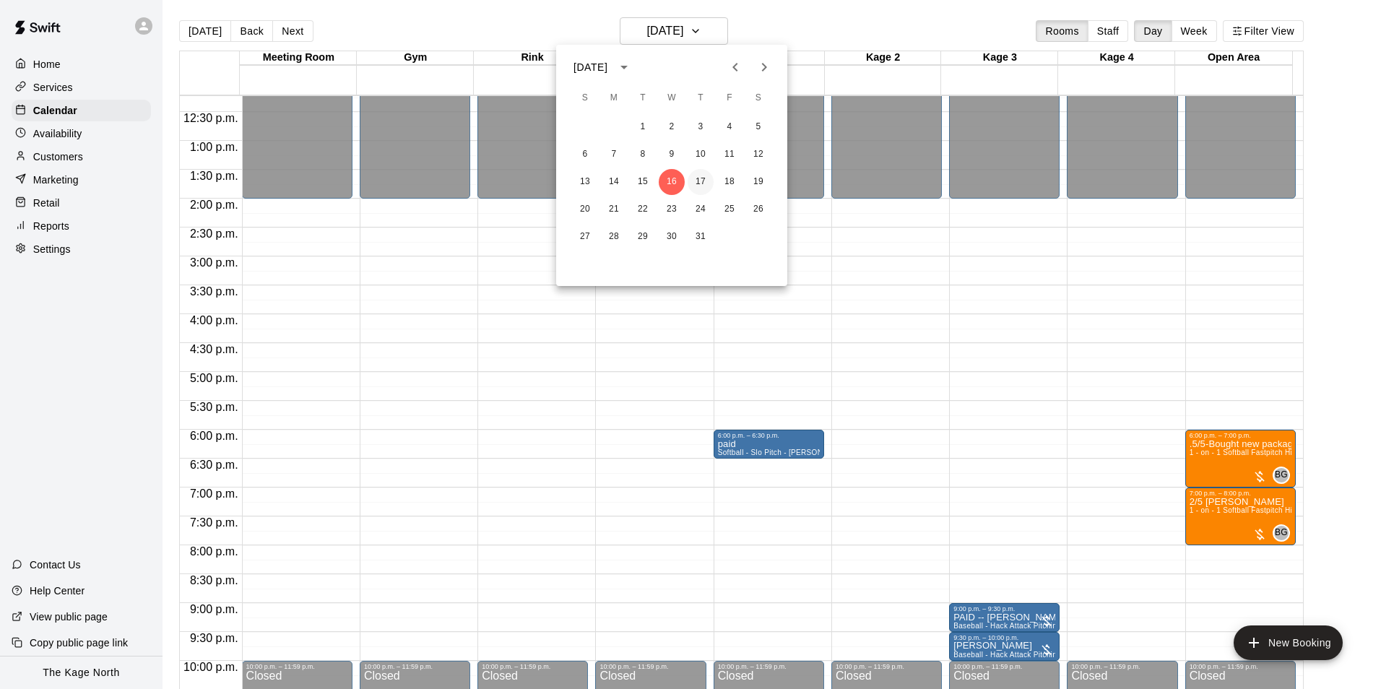
click at [698, 181] on button "17" at bounding box center [701, 182] width 26 height 26
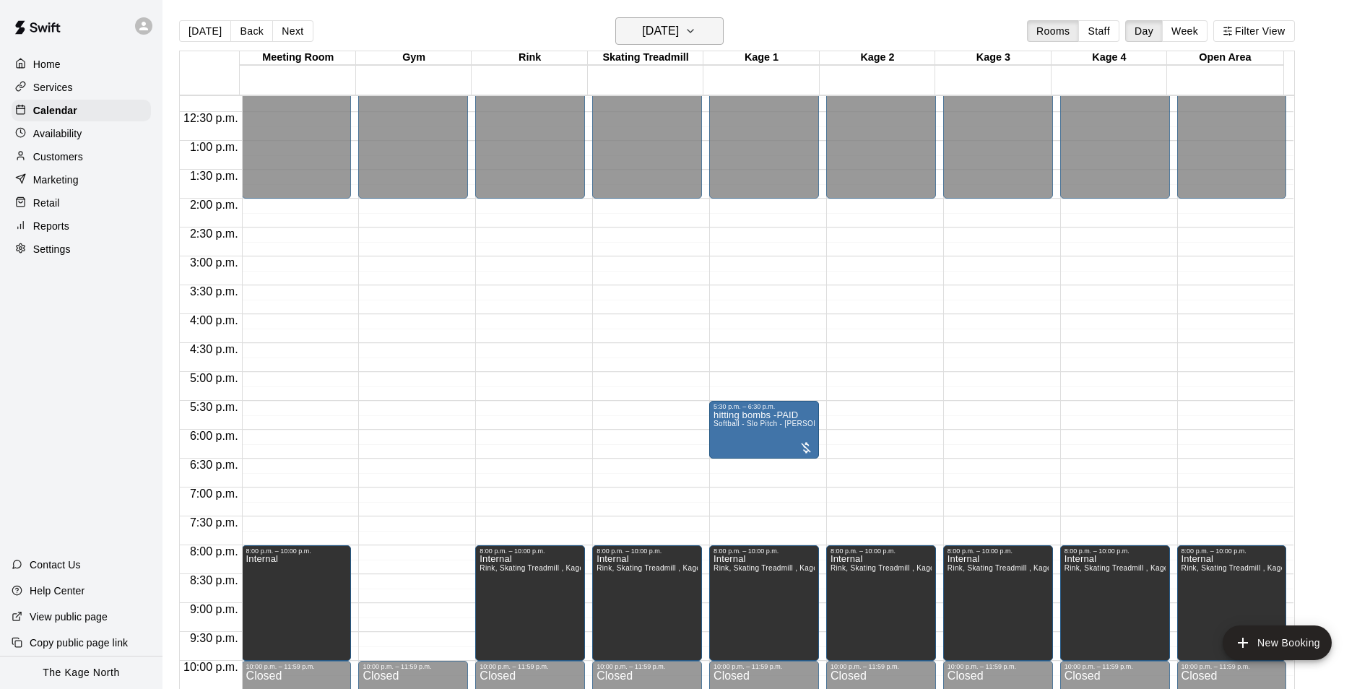
click at [679, 24] on h6 "Thursday Oct 17" at bounding box center [660, 31] width 37 height 20
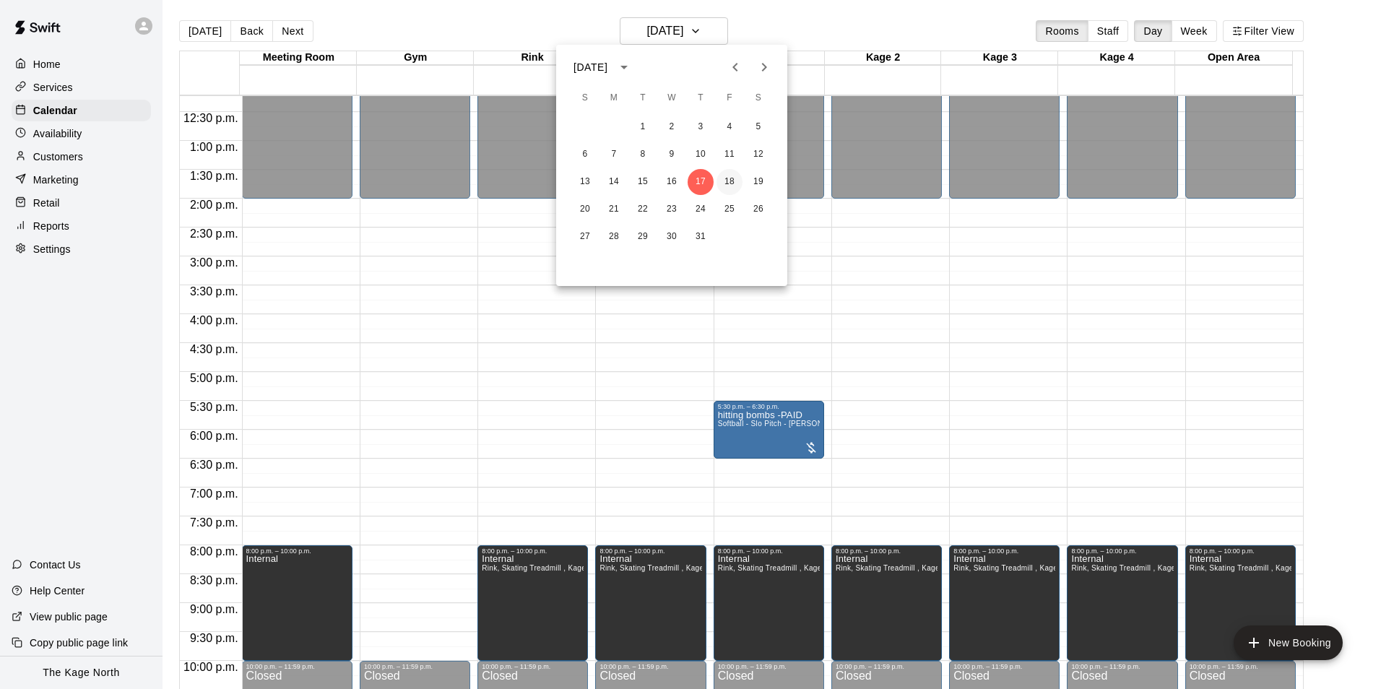
click at [723, 181] on button "18" at bounding box center [729, 182] width 26 height 26
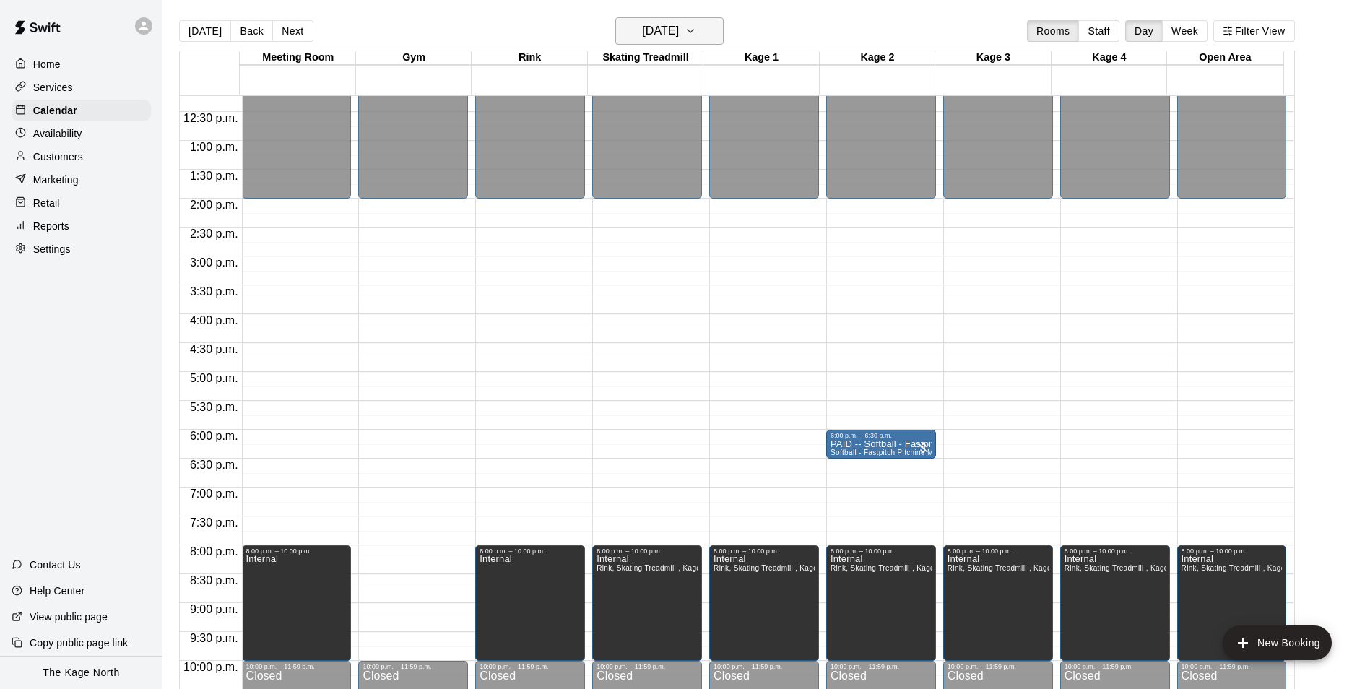
click at [679, 28] on h6 "Friday Oct 18" at bounding box center [660, 31] width 37 height 20
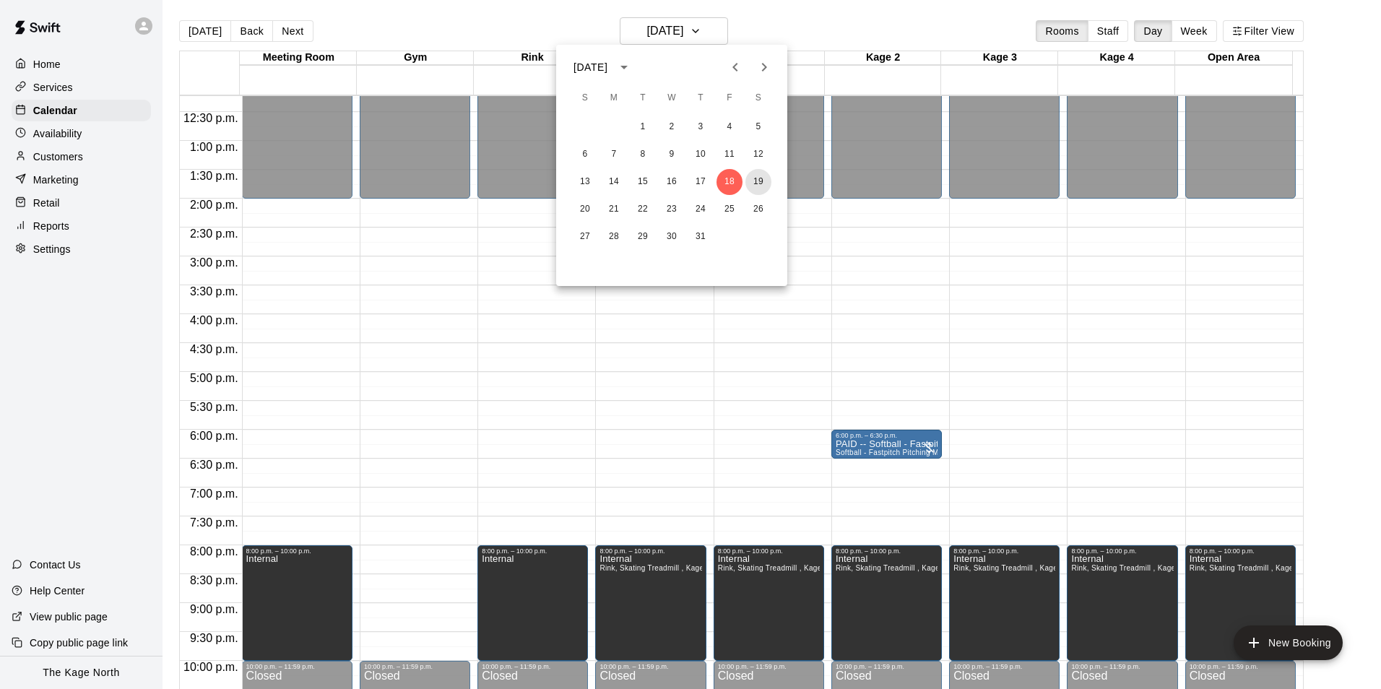
click at [759, 183] on button "19" at bounding box center [758, 182] width 26 height 26
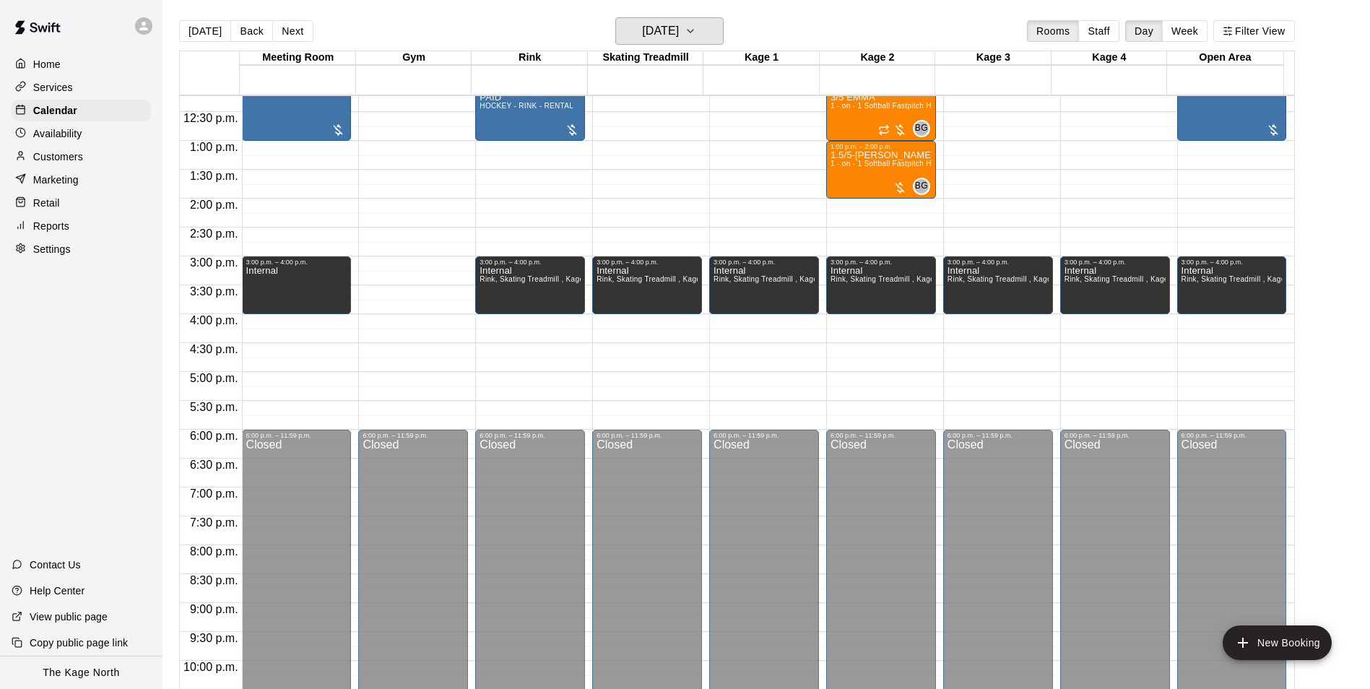
scroll to position [490, 0]
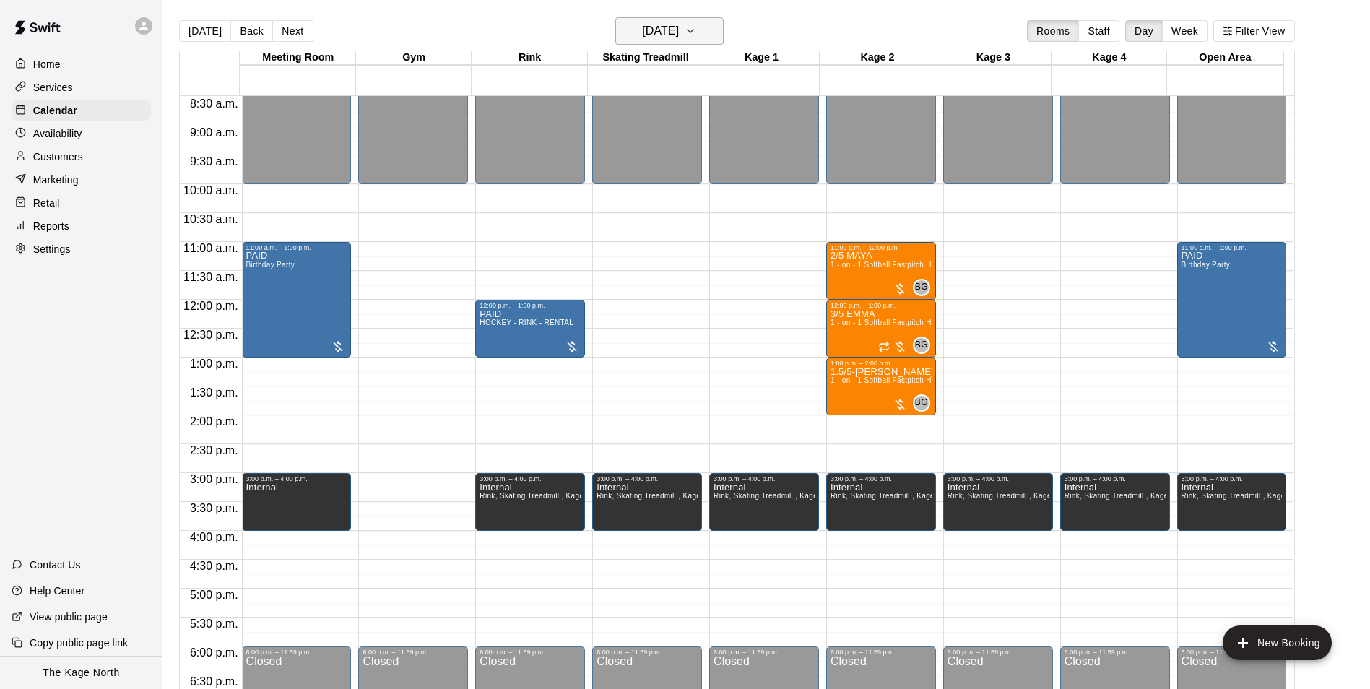
click at [651, 25] on h6 "Saturday Oct 19" at bounding box center [660, 31] width 37 height 20
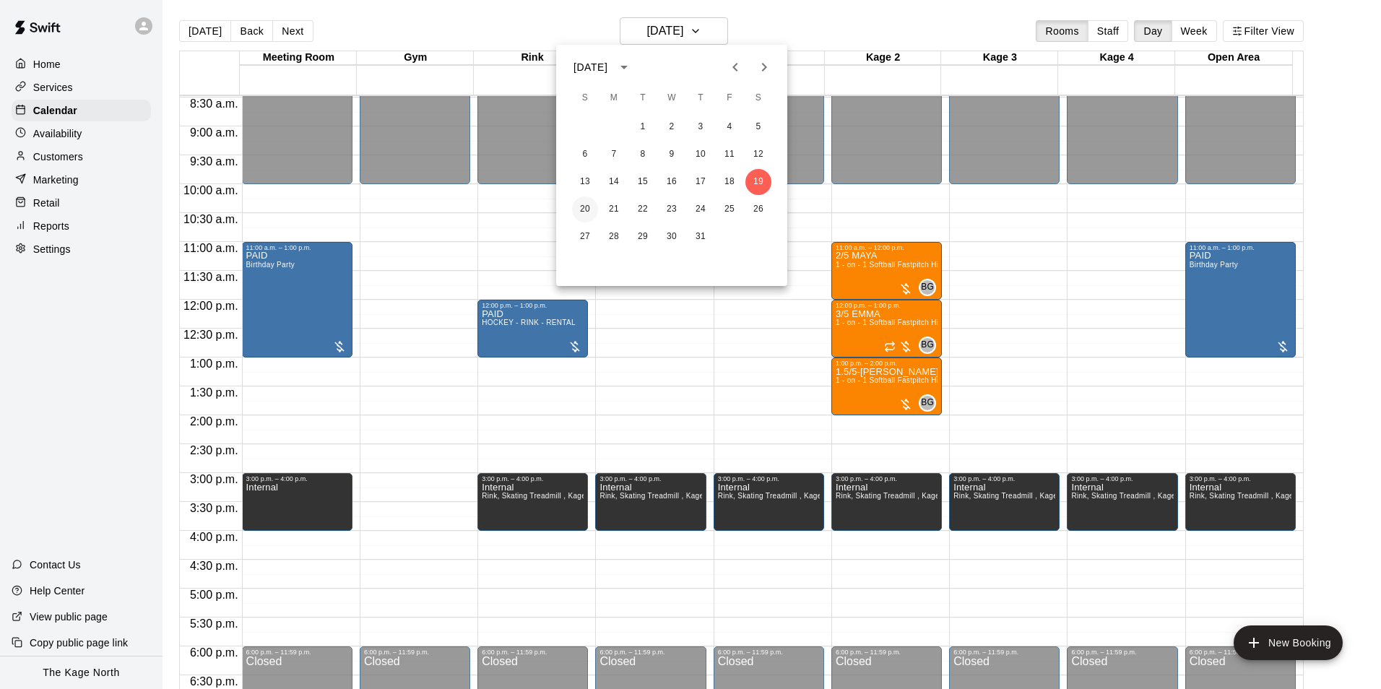
click at [589, 207] on button "20" at bounding box center [585, 209] width 26 height 26
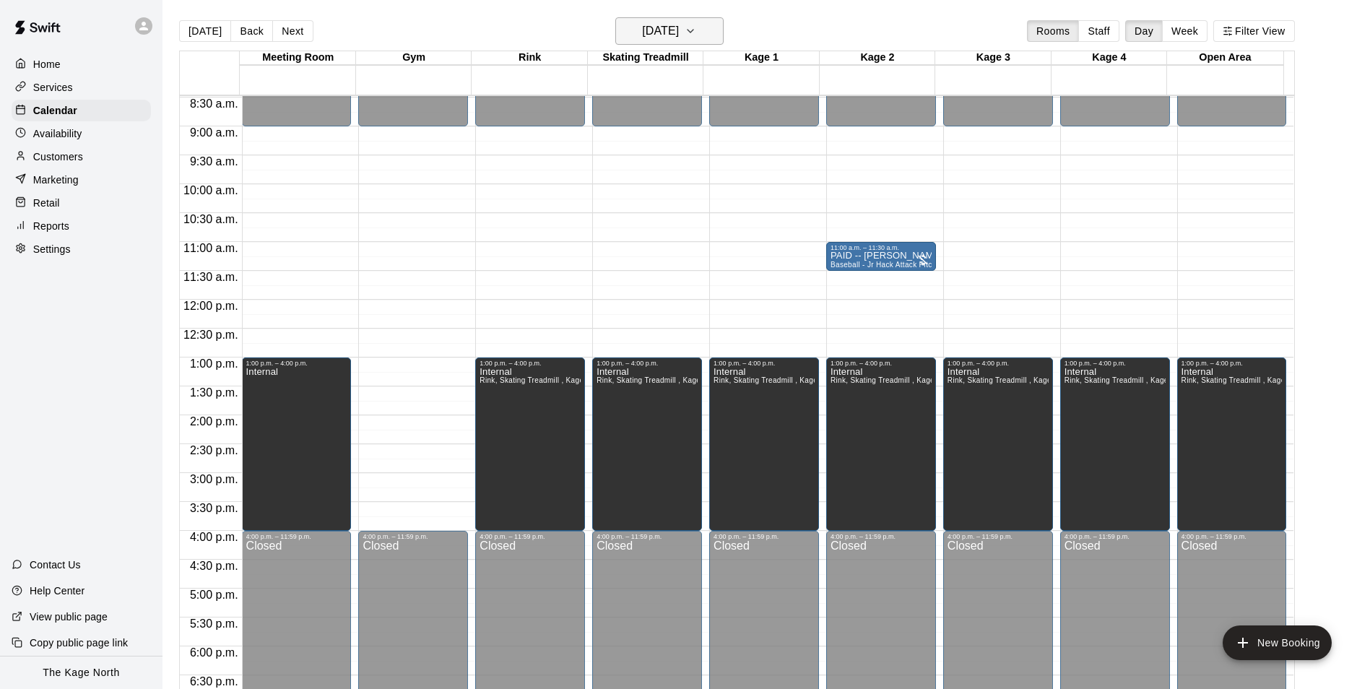
click at [679, 31] on h6 "Sunday Oct 20" at bounding box center [660, 31] width 37 height 20
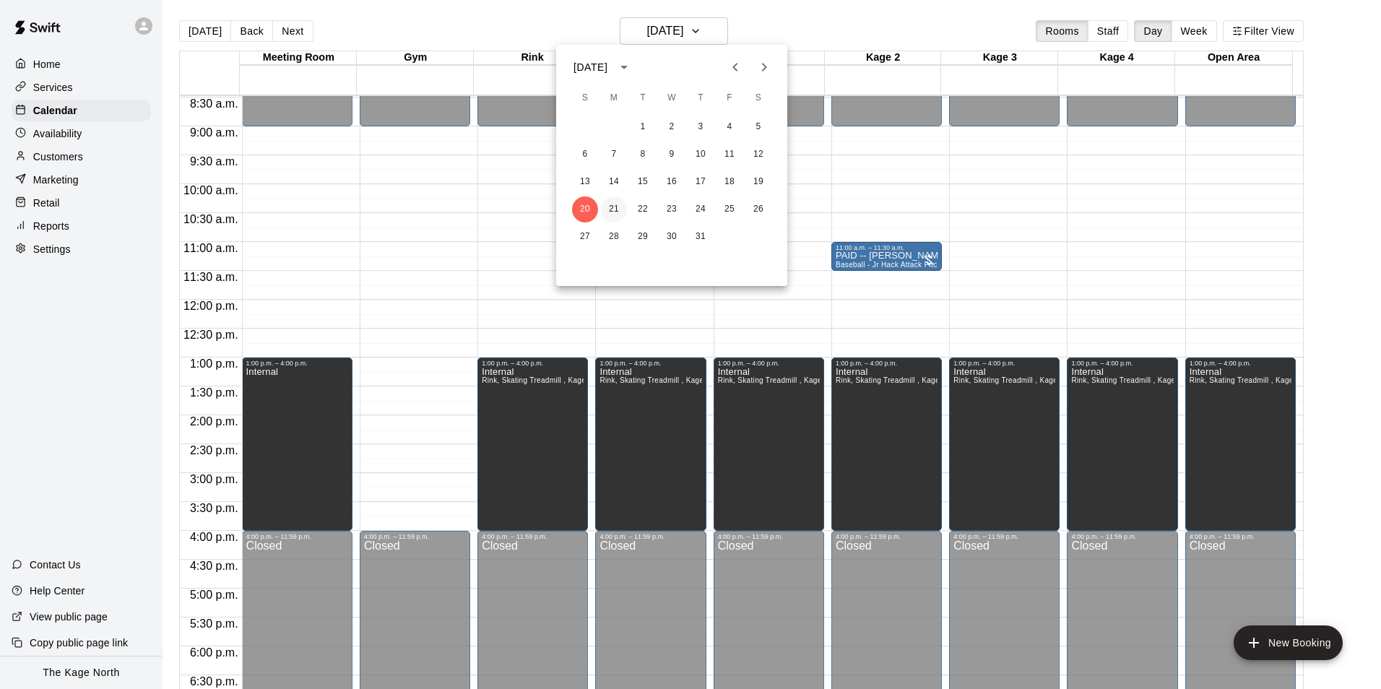
click at [620, 210] on button "21" at bounding box center [614, 209] width 26 height 26
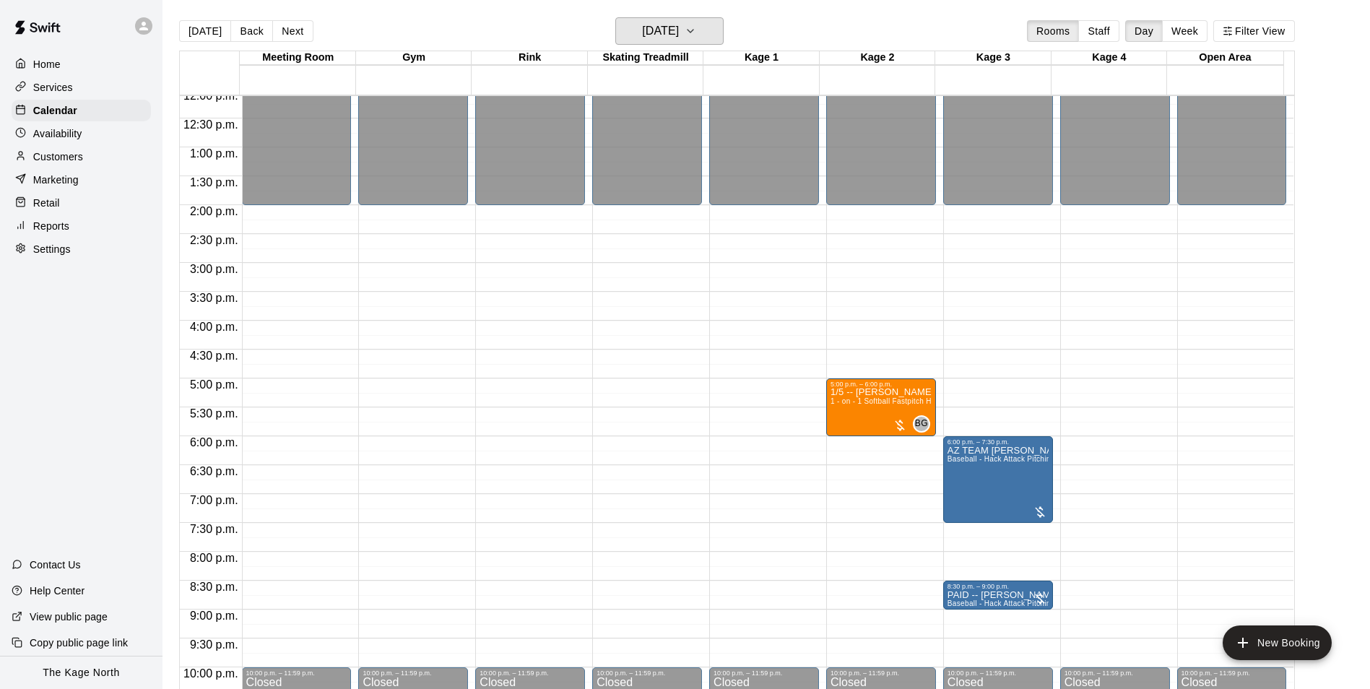
scroll to position [706, 0]
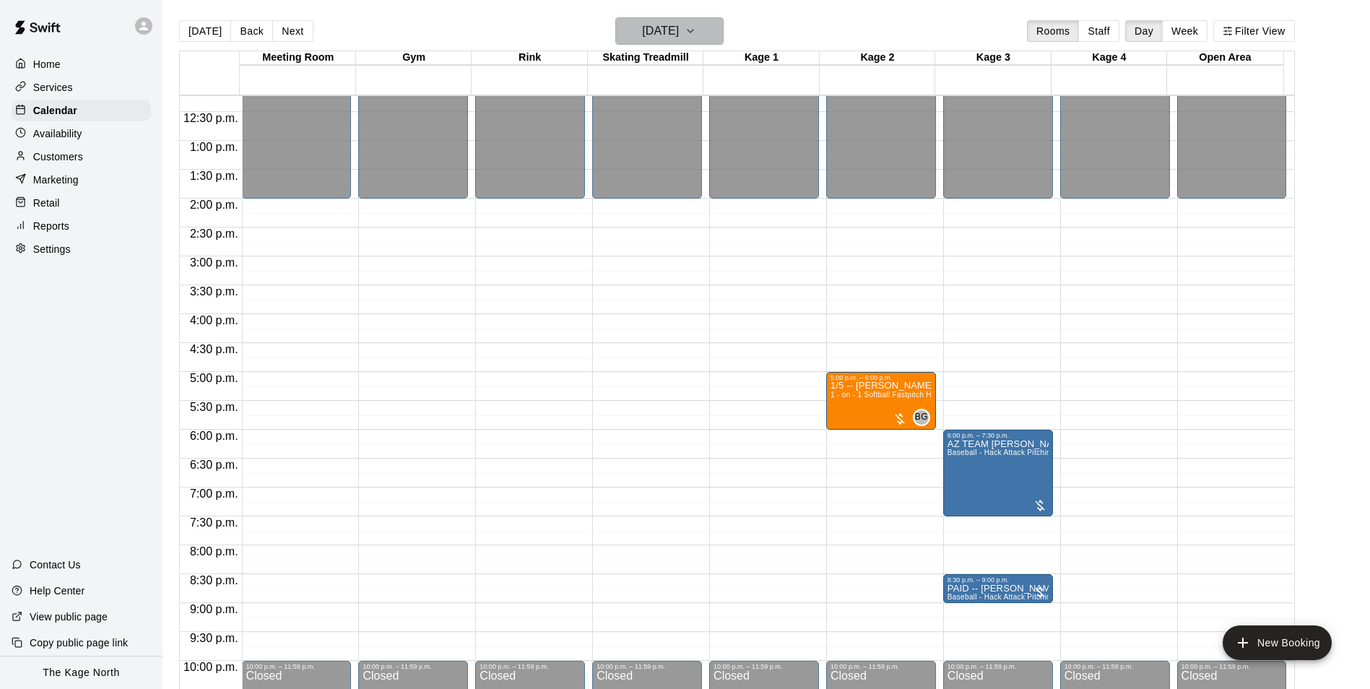
click at [679, 32] on h6 "Monday Oct 21" at bounding box center [660, 31] width 37 height 20
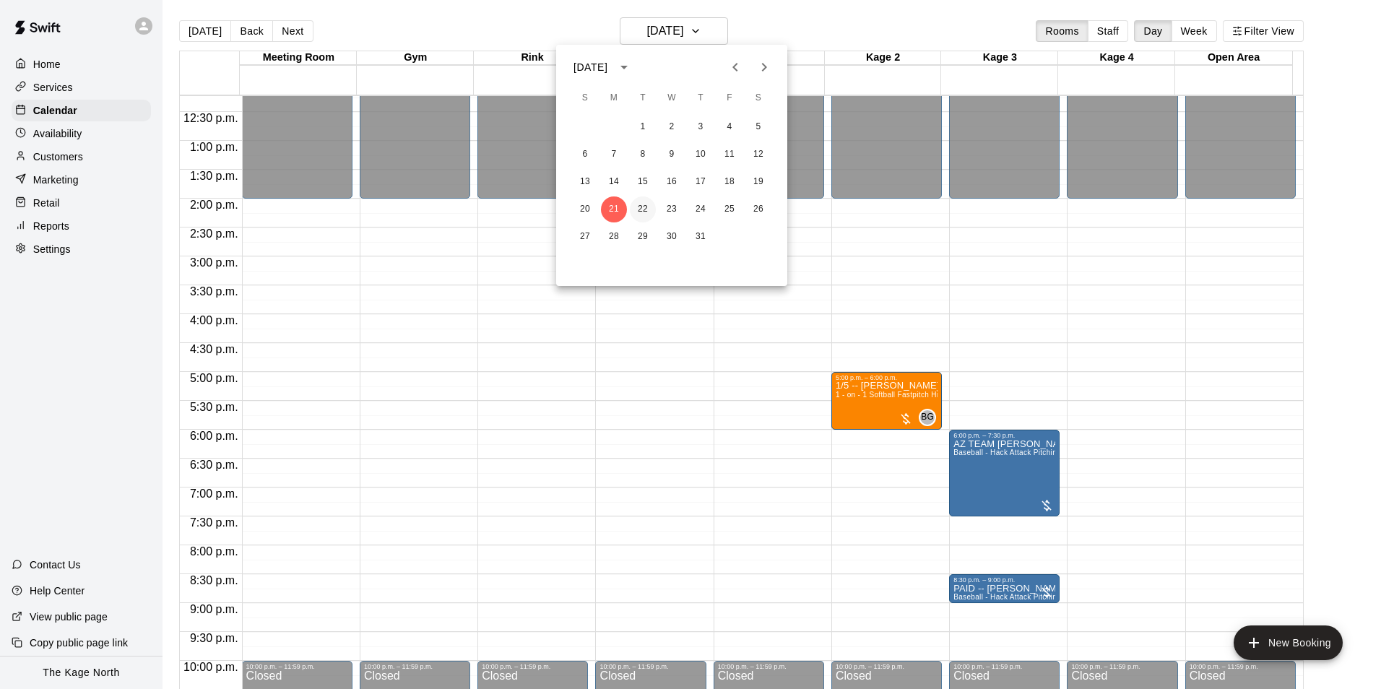
click at [642, 206] on button "22" at bounding box center [643, 209] width 26 height 26
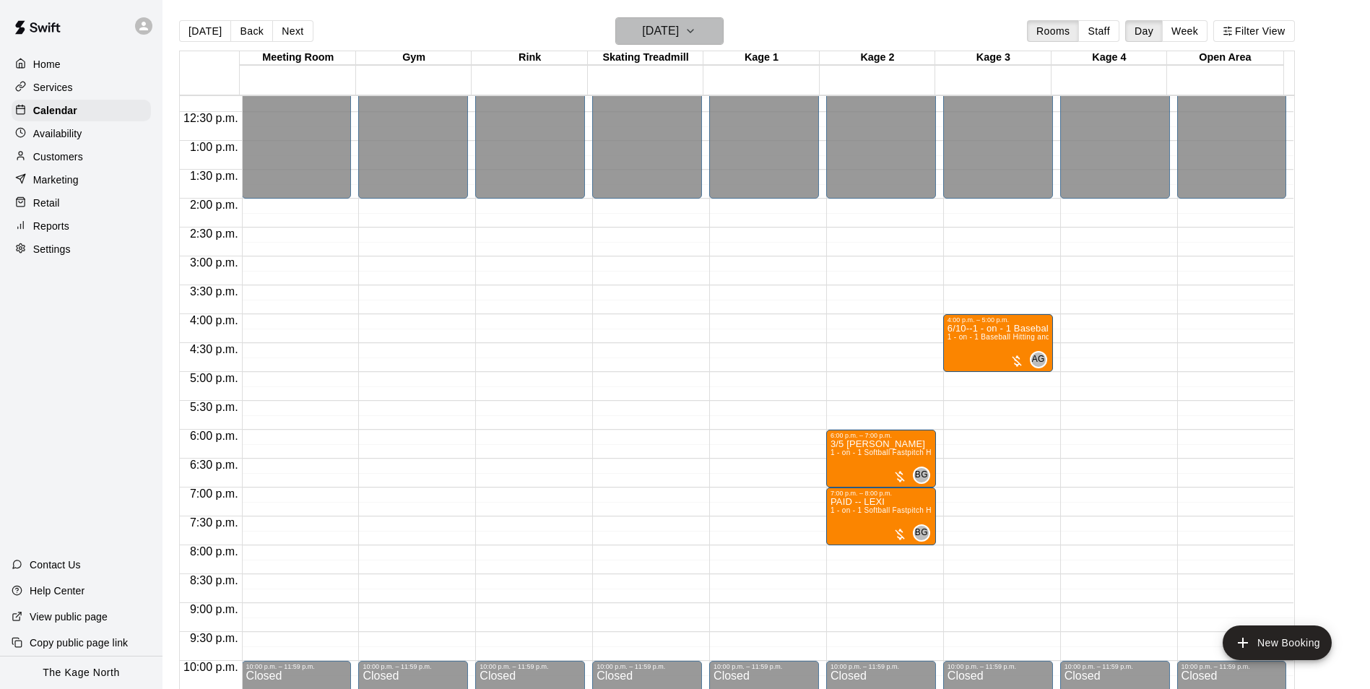
click at [679, 27] on h6 "Tuesday Oct 22" at bounding box center [660, 31] width 37 height 20
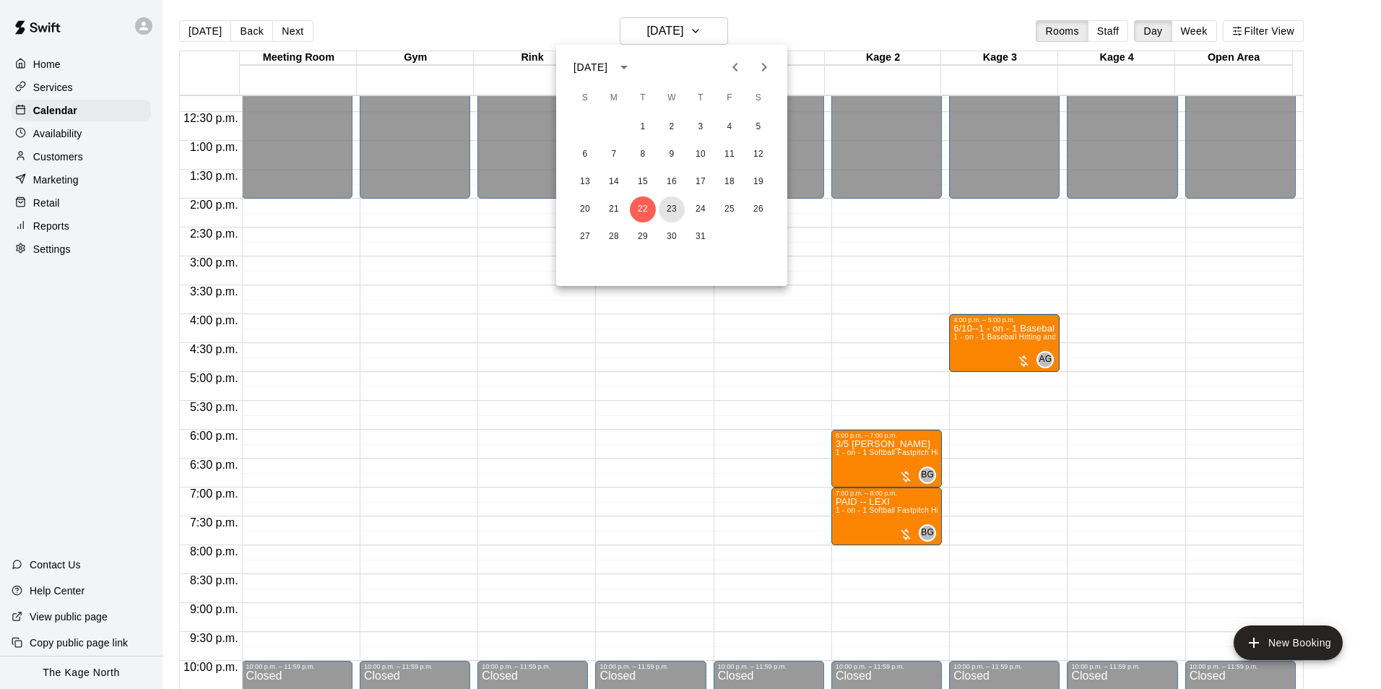
click at [668, 209] on button "23" at bounding box center [672, 209] width 26 height 26
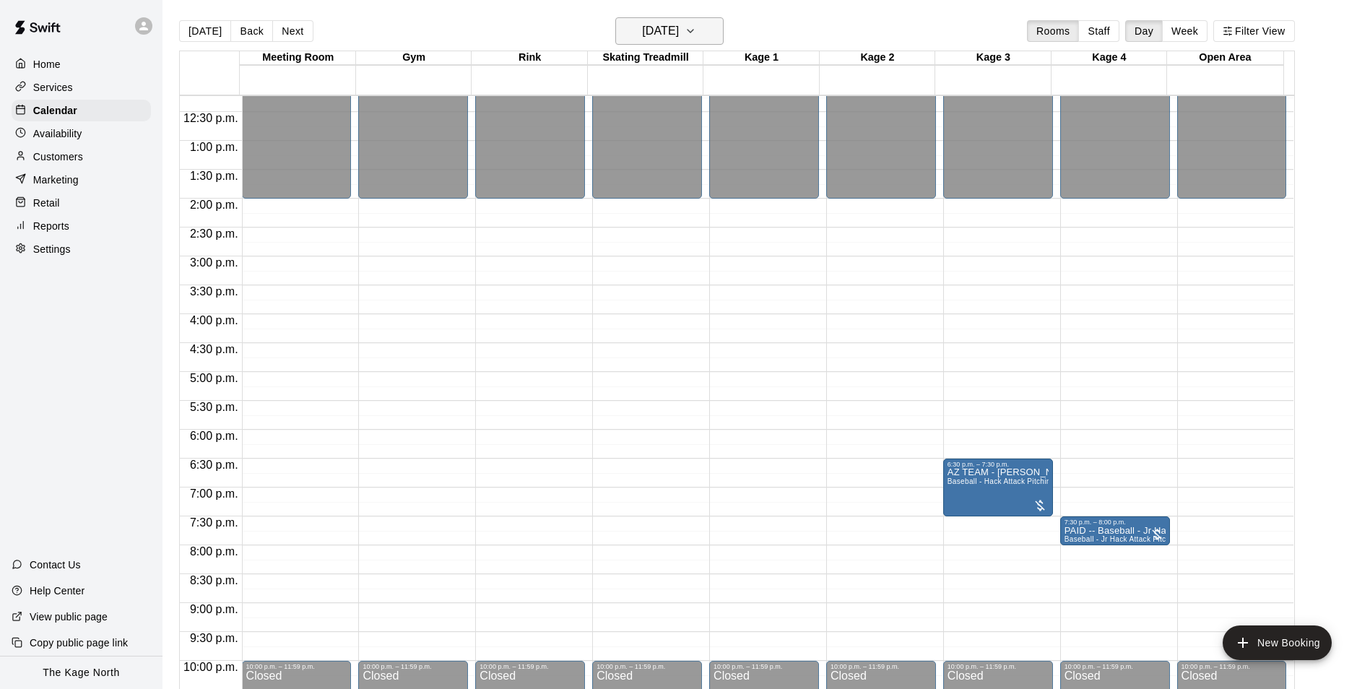
click at [679, 33] on h6 "Wednesday Oct 23" at bounding box center [660, 31] width 37 height 20
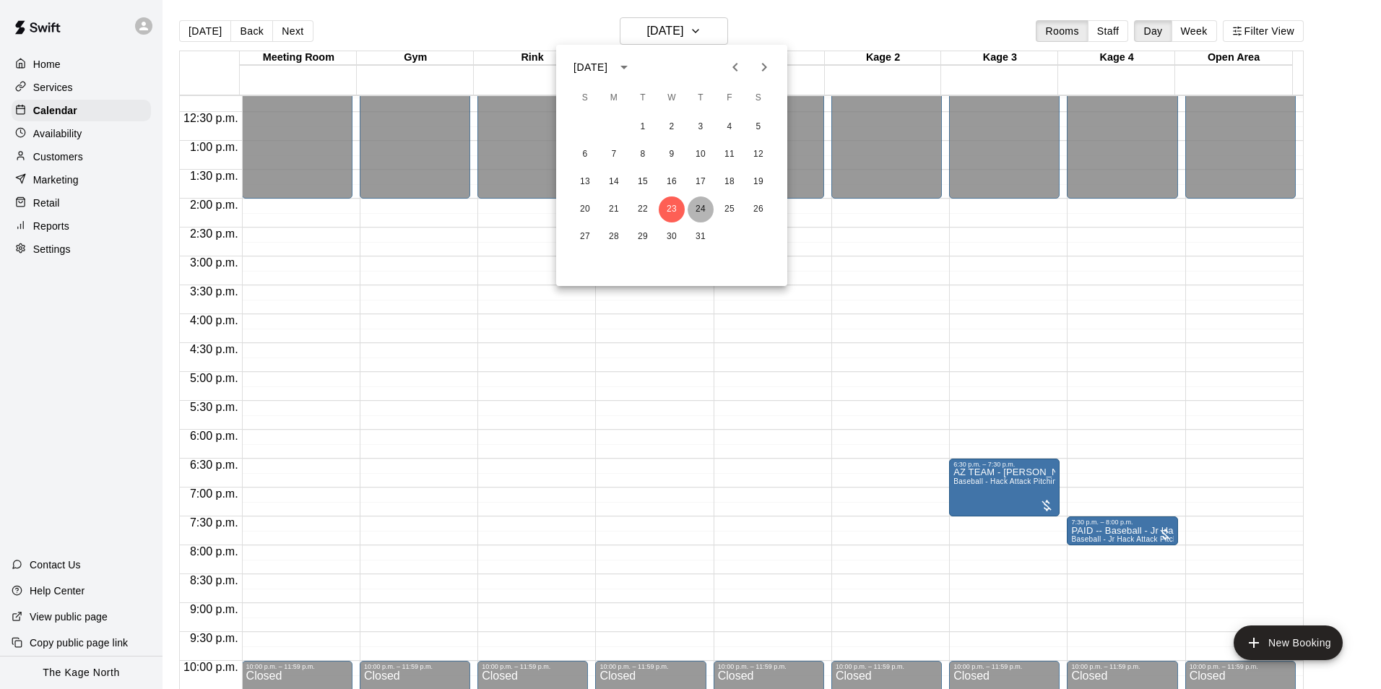
click at [703, 206] on button "24" at bounding box center [701, 209] width 26 height 26
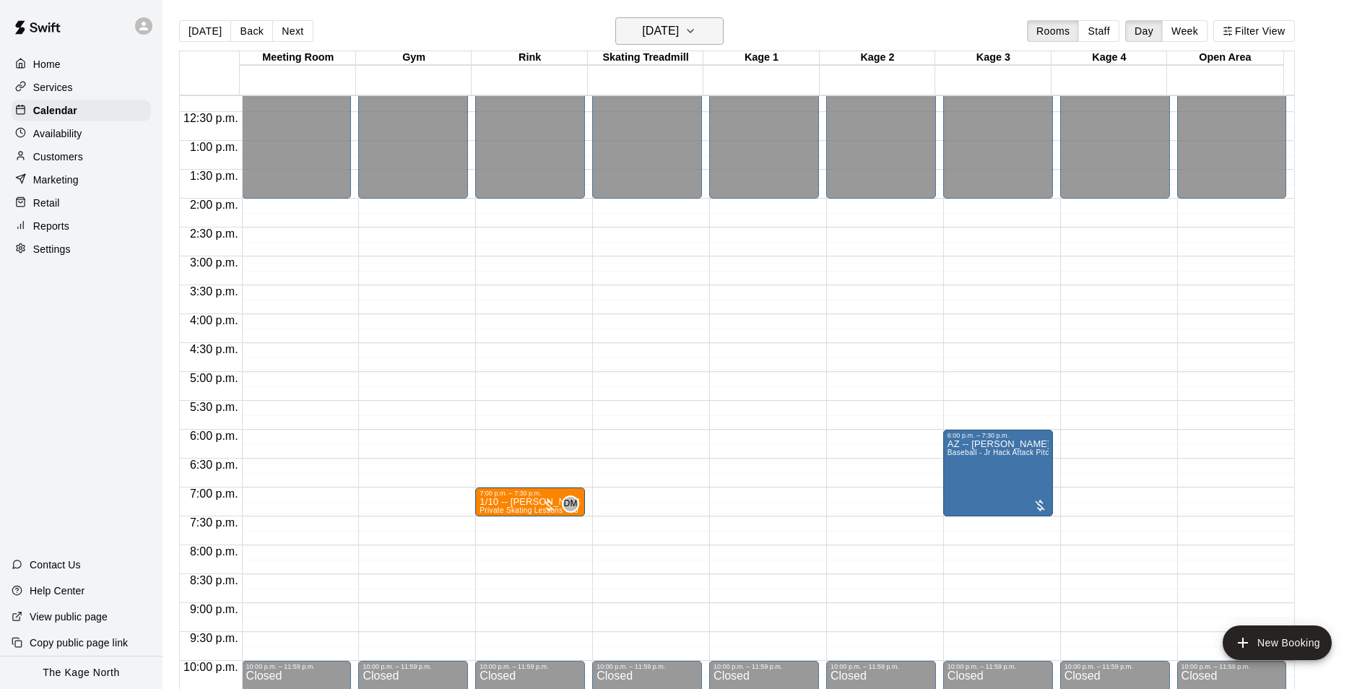
click at [679, 31] on h6 "Thursday Oct 24" at bounding box center [660, 31] width 37 height 20
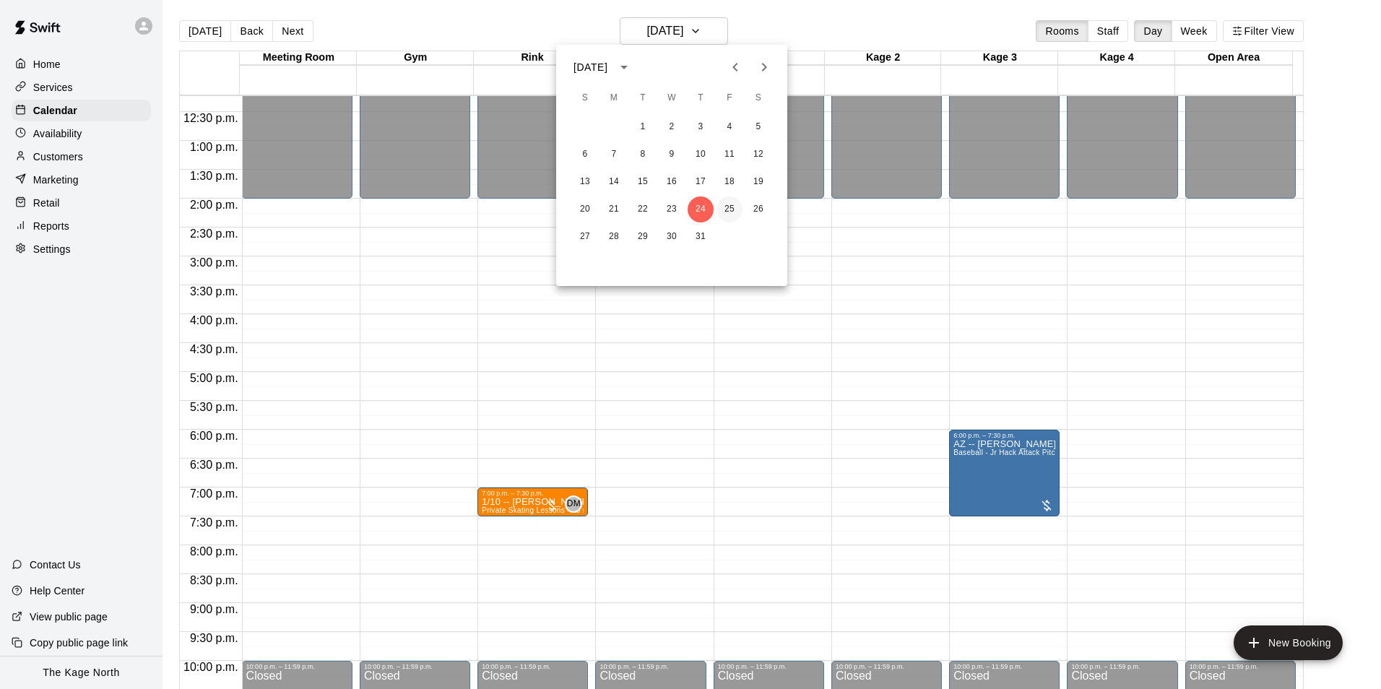
click at [722, 204] on button "25" at bounding box center [729, 209] width 26 height 26
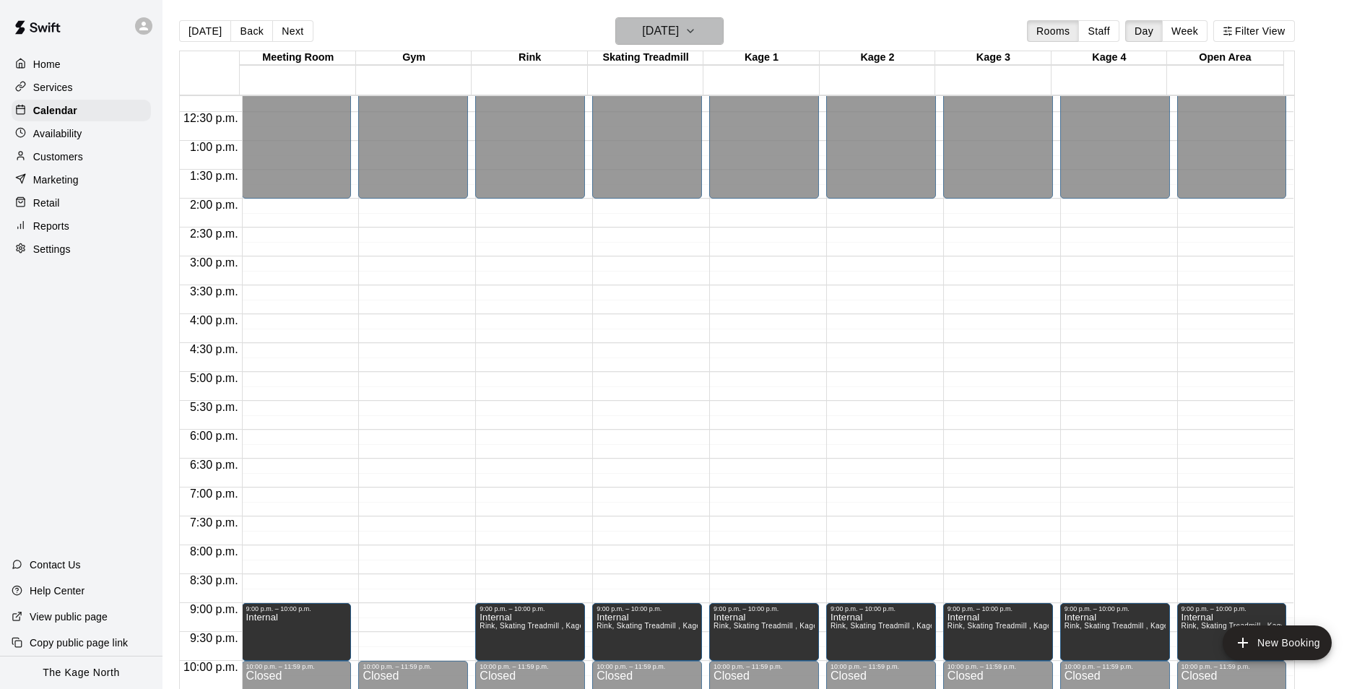
click at [679, 30] on h6 "Friday Oct 25" at bounding box center [660, 31] width 37 height 20
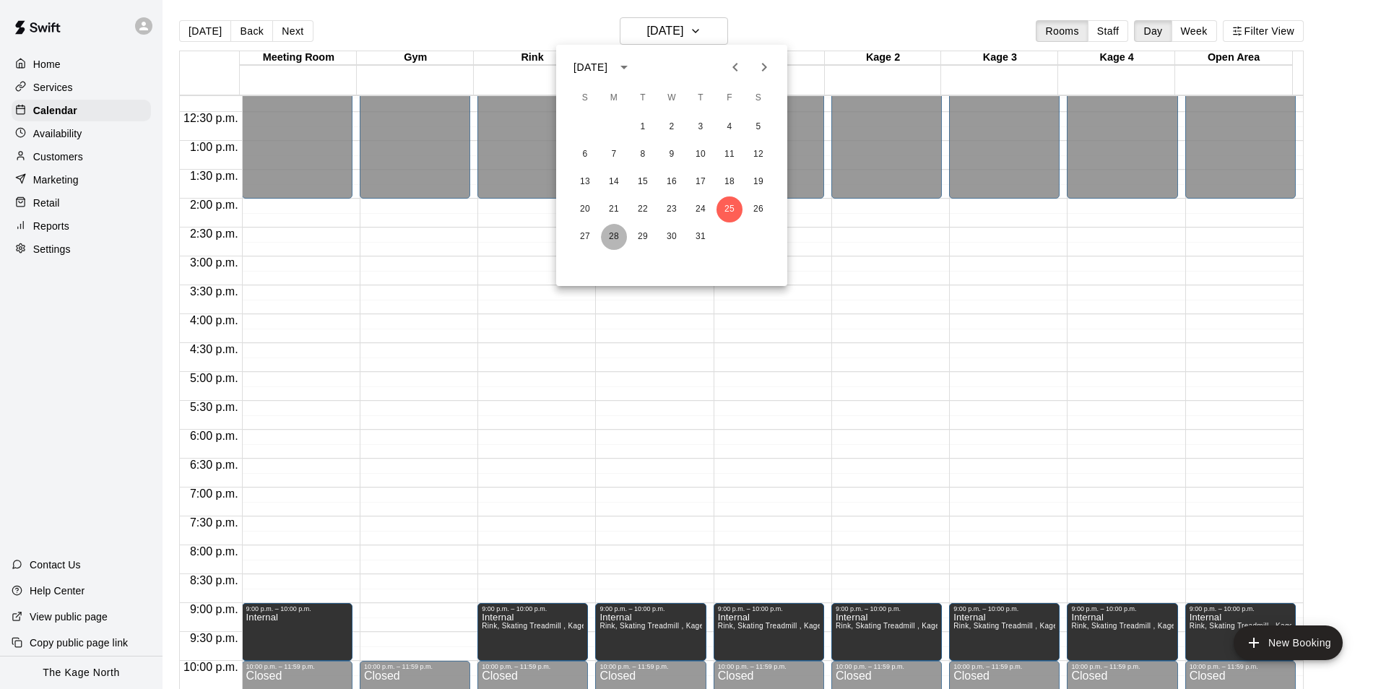
click at [610, 241] on button "28" at bounding box center [614, 237] width 26 height 26
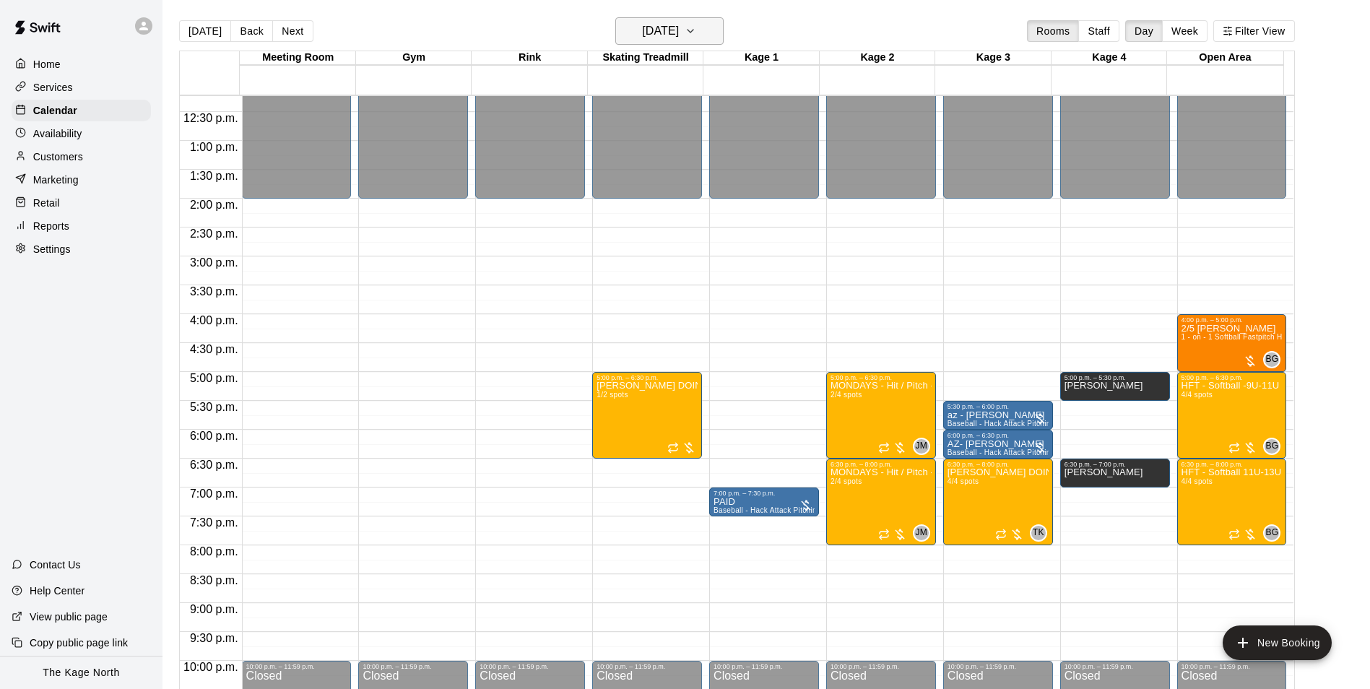
click at [679, 34] on h6 "Monday Oct 28" at bounding box center [660, 31] width 37 height 20
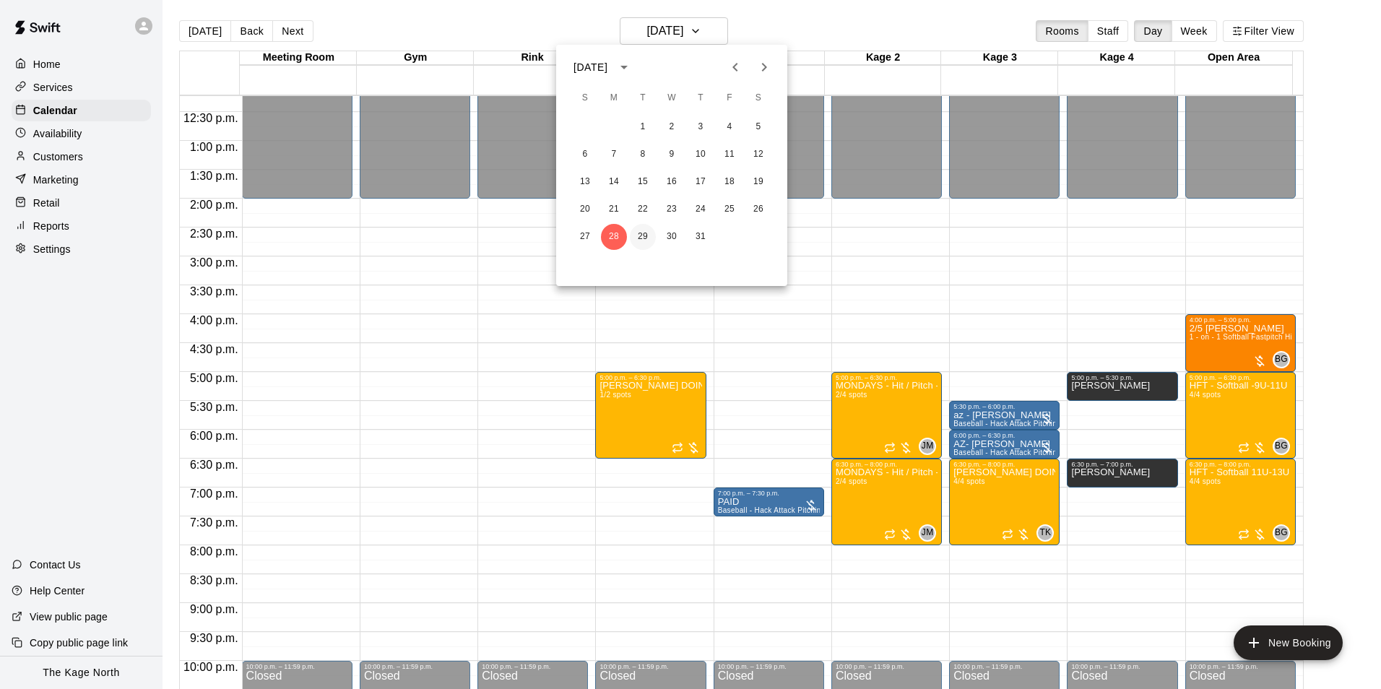
click at [643, 232] on button "29" at bounding box center [643, 237] width 26 height 26
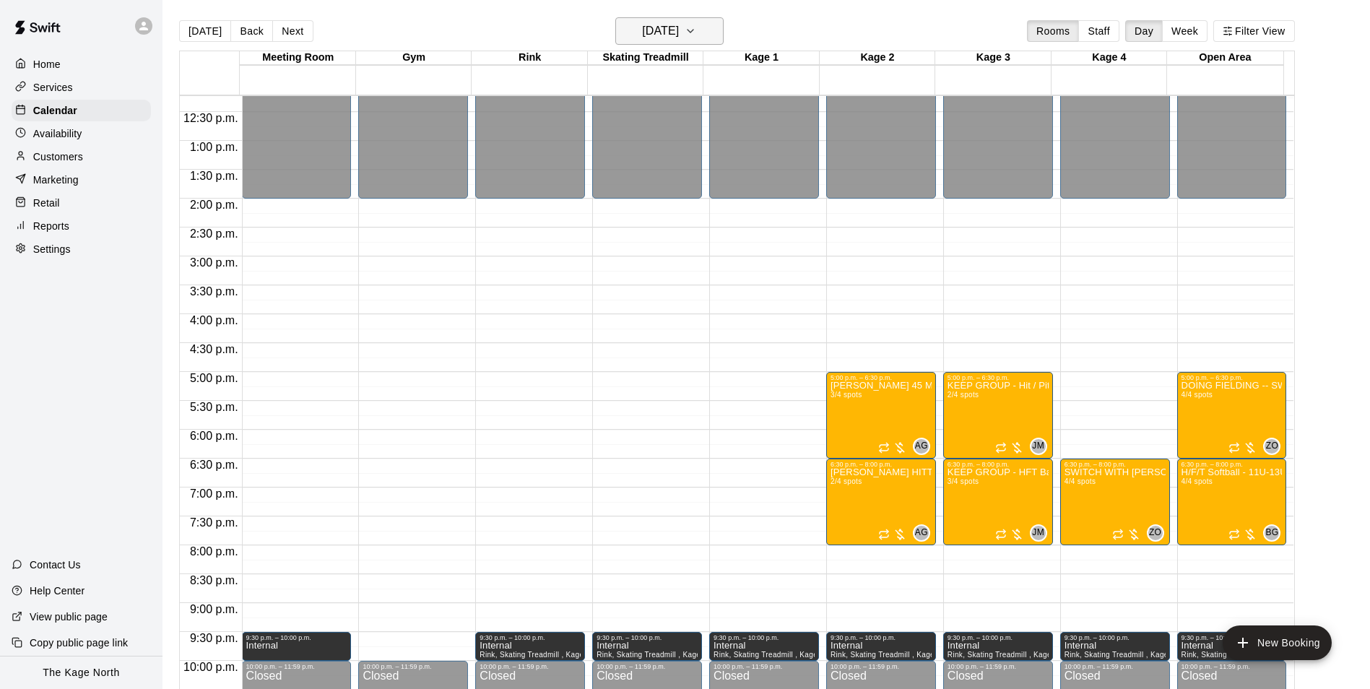
click at [679, 29] on h6 "Tuesday Oct 29" at bounding box center [660, 31] width 37 height 20
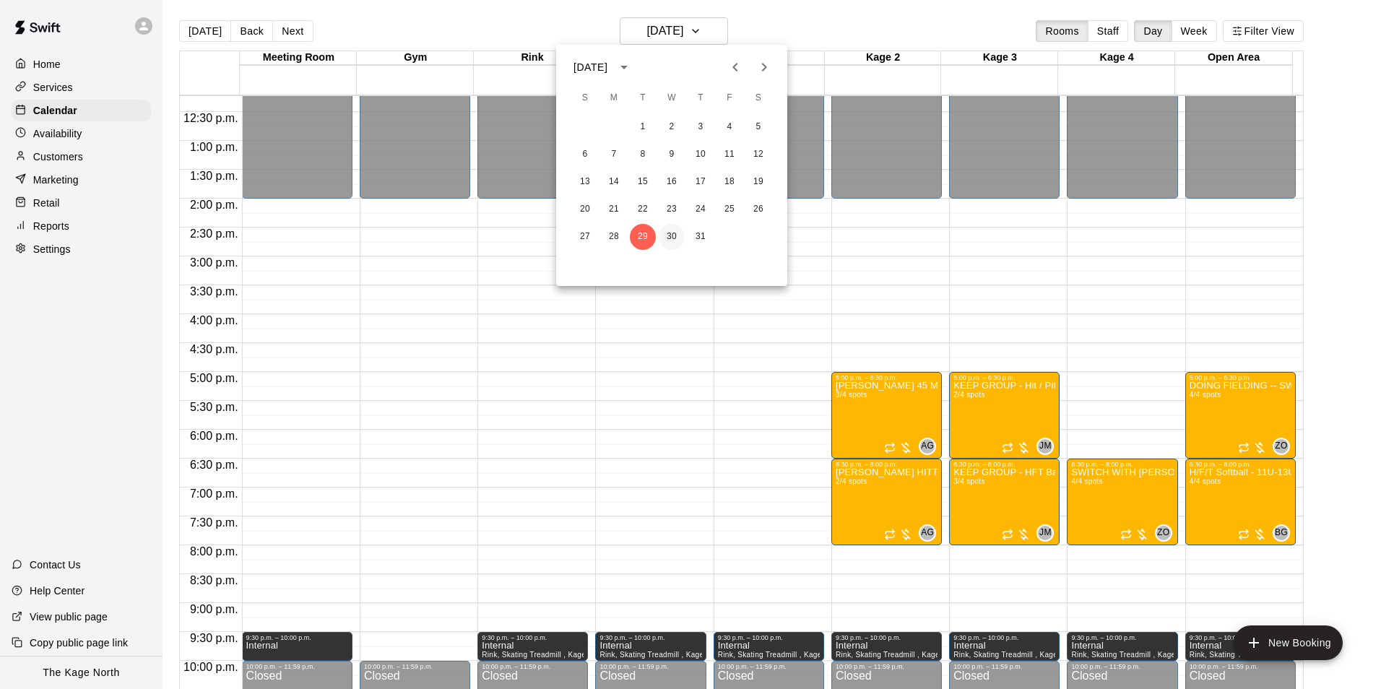
click at [669, 238] on button "30" at bounding box center [672, 237] width 26 height 26
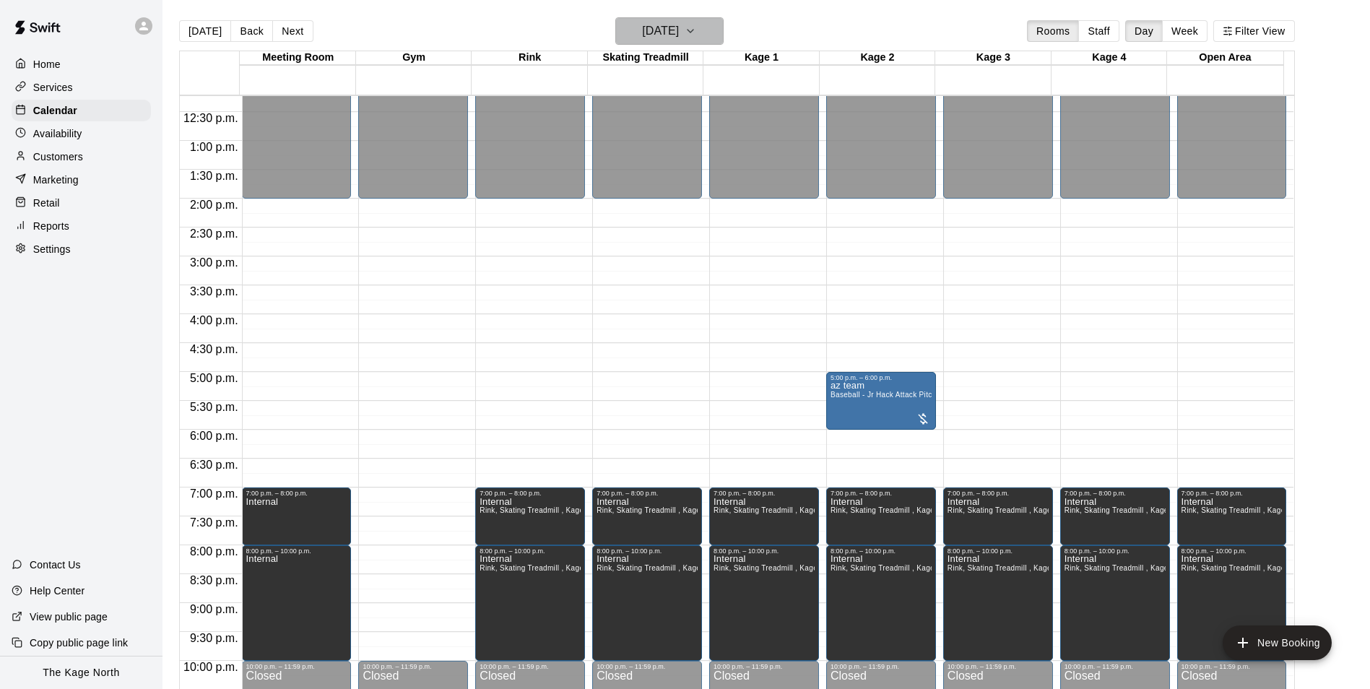
click at [679, 27] on h6 "Wednesday Oct 30" at bounding box center [660, 31] width 37 height 20
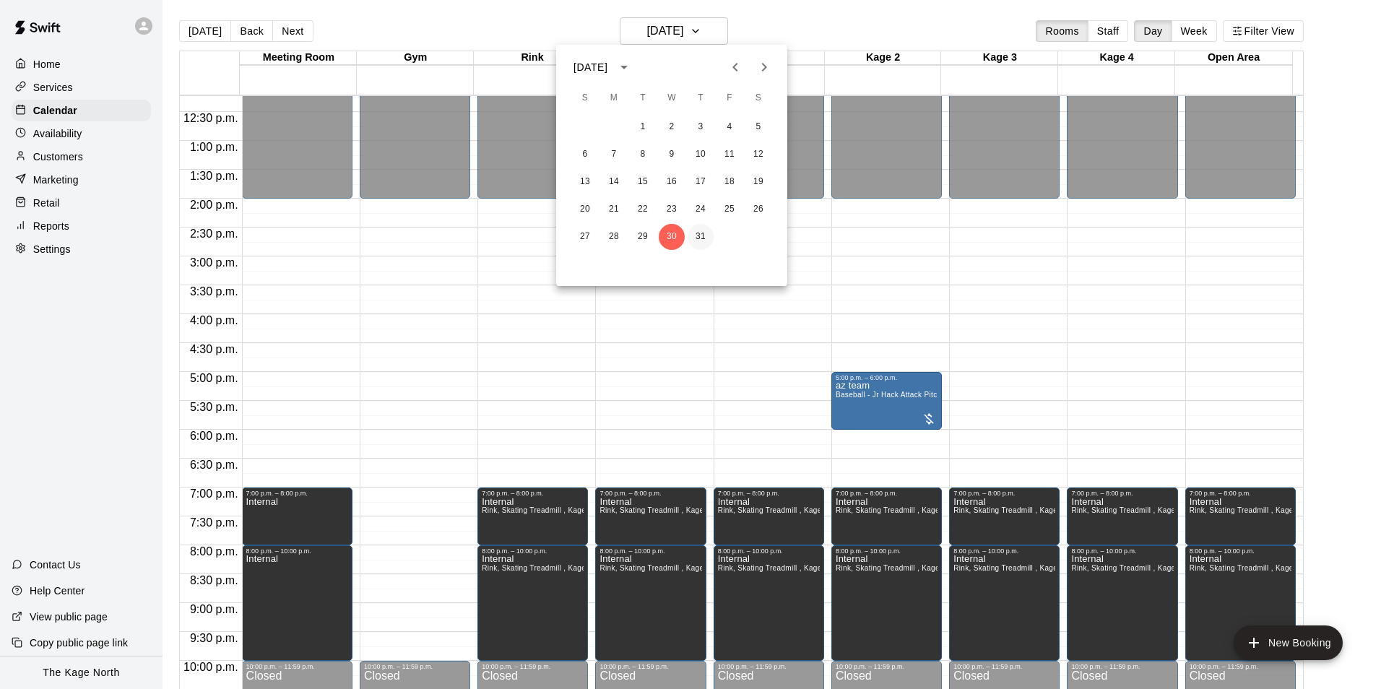
click at [701, 240] on button "31" at bounding box center [701, 237] width 26 height 26
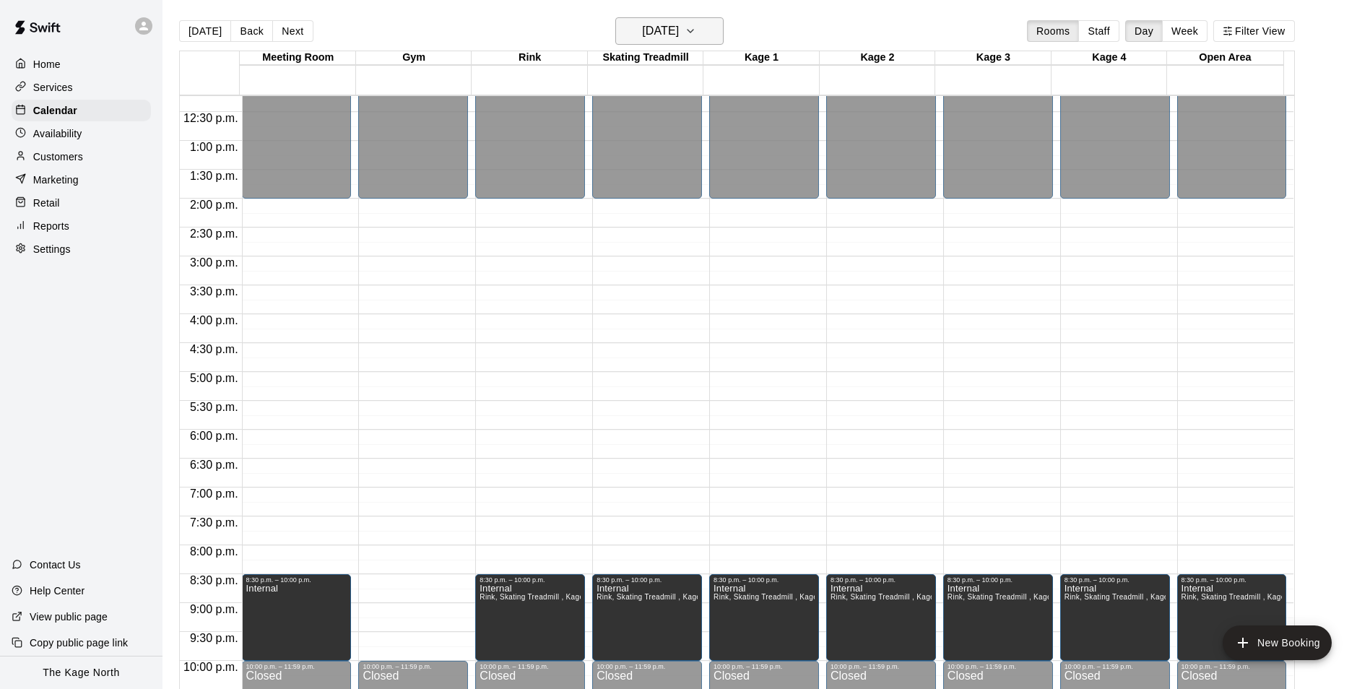
click at [679, 25] on h6 "Thursday Oct 31" at bounding box center [660, 31] width 37 height 20
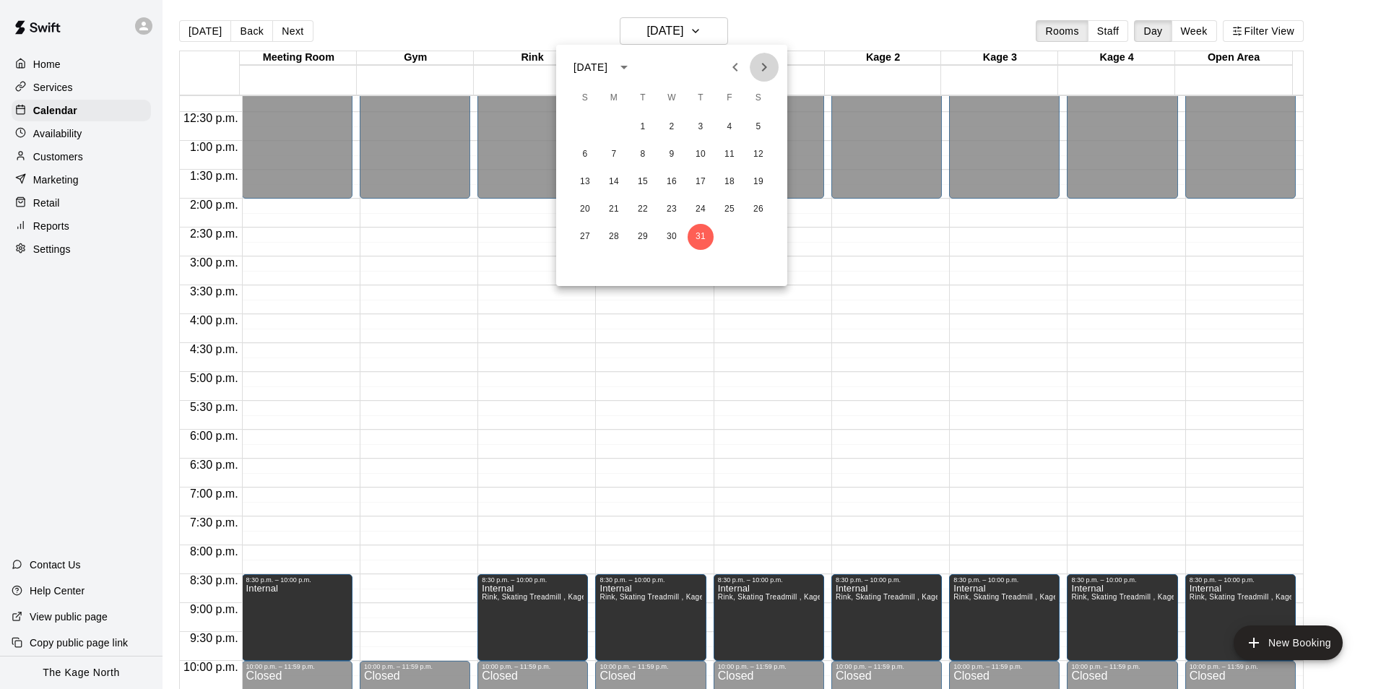
click at [754, 71] on button "Next month" at bounding box center [764, 67] width 29 height 29
click at [613, 151] on button "4" at bounding box center [614, 155] width 26 height 26
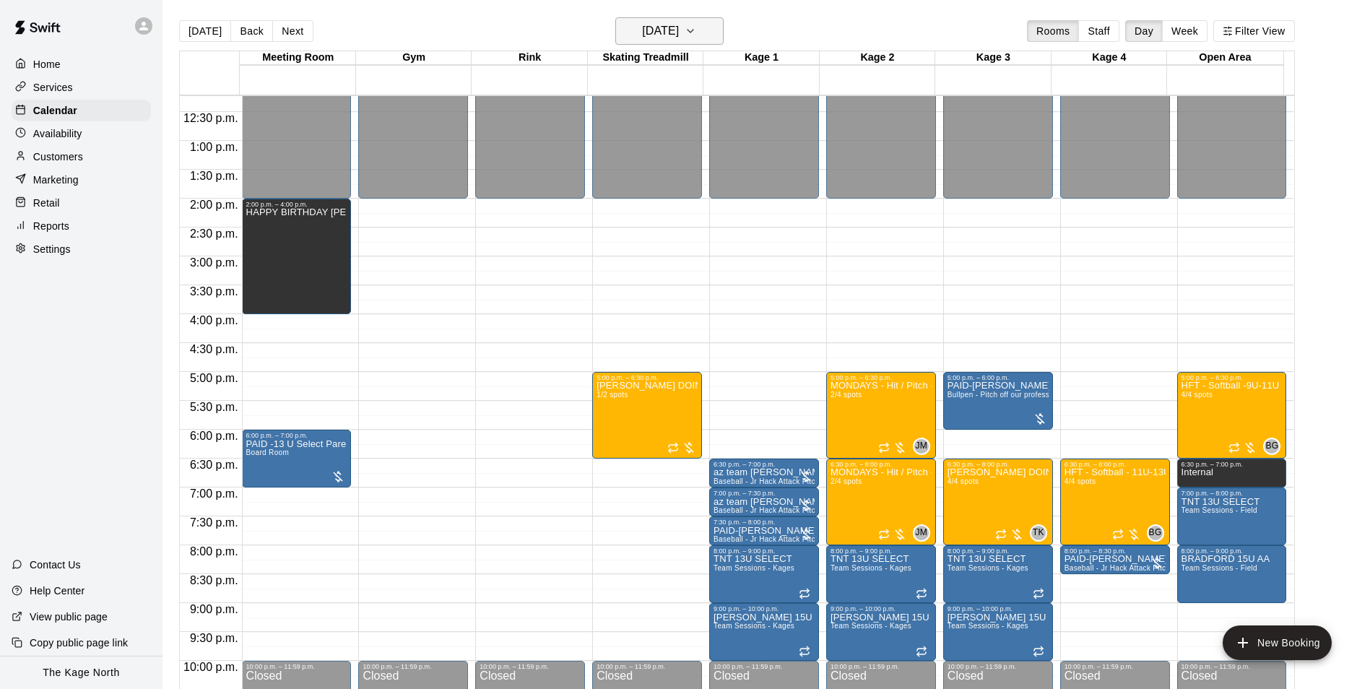
click at [671, 26] on h6 "Monday Nov 04" at bounding box center [660, 31] width 37 height 20
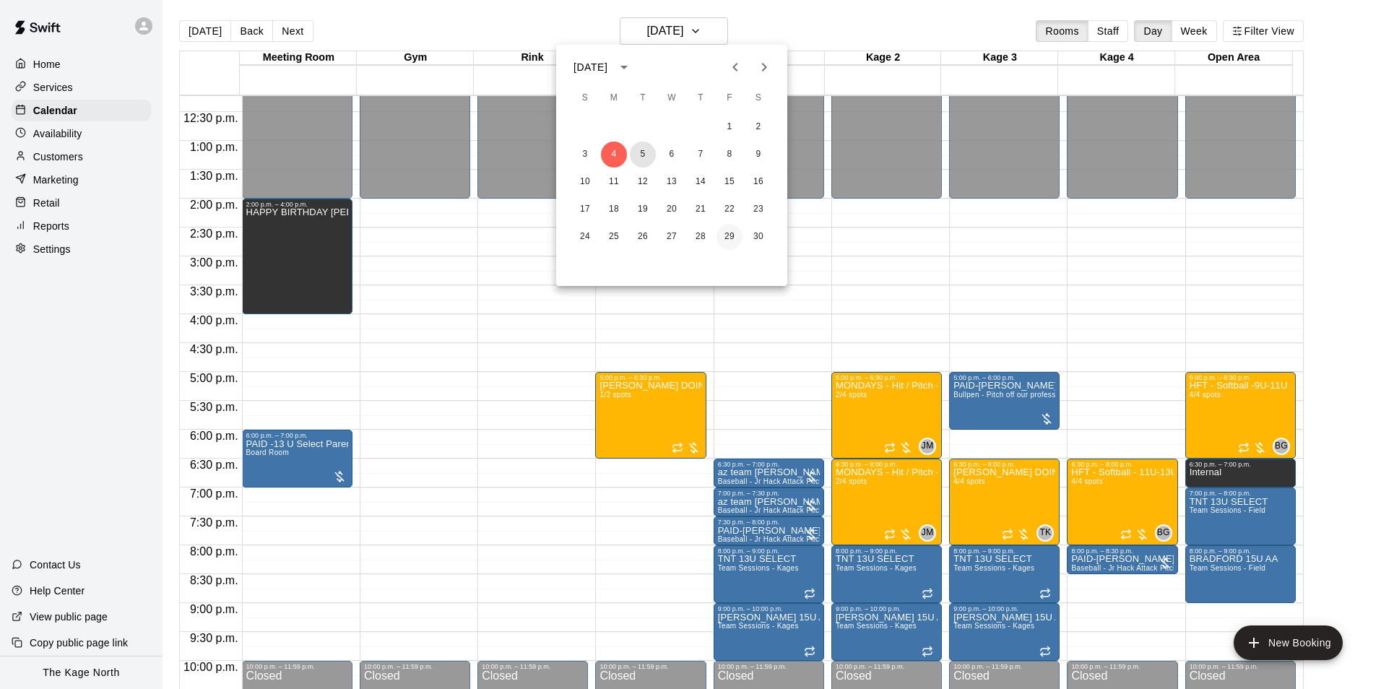
drag, startPoint x: 640, startPoint y: 147, endPoint x: 740, endPoint y: 233, distance: 131.1
click at [640, 147] on button "5" at bounding box center [643, 155] width 26 height 26
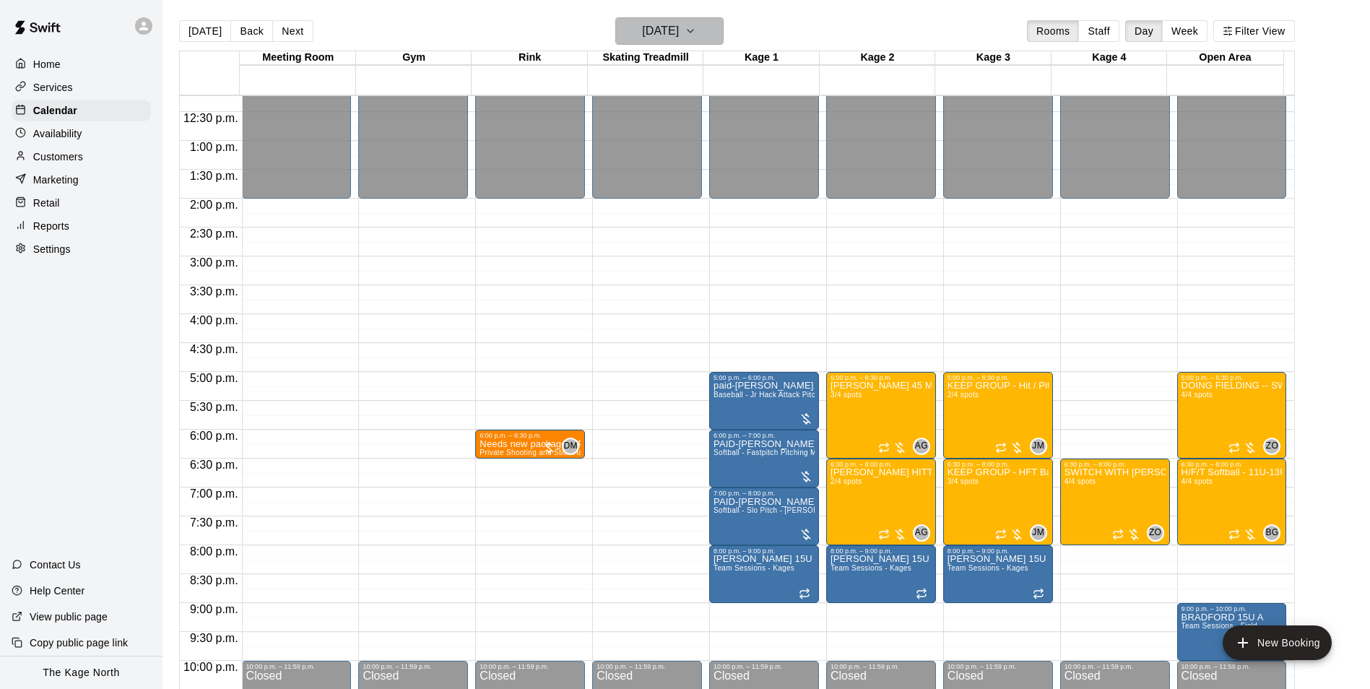
click at [679, 25] on h6 "Tuesday Nov 05" at bounding box center [660, 31] width 37 height 20
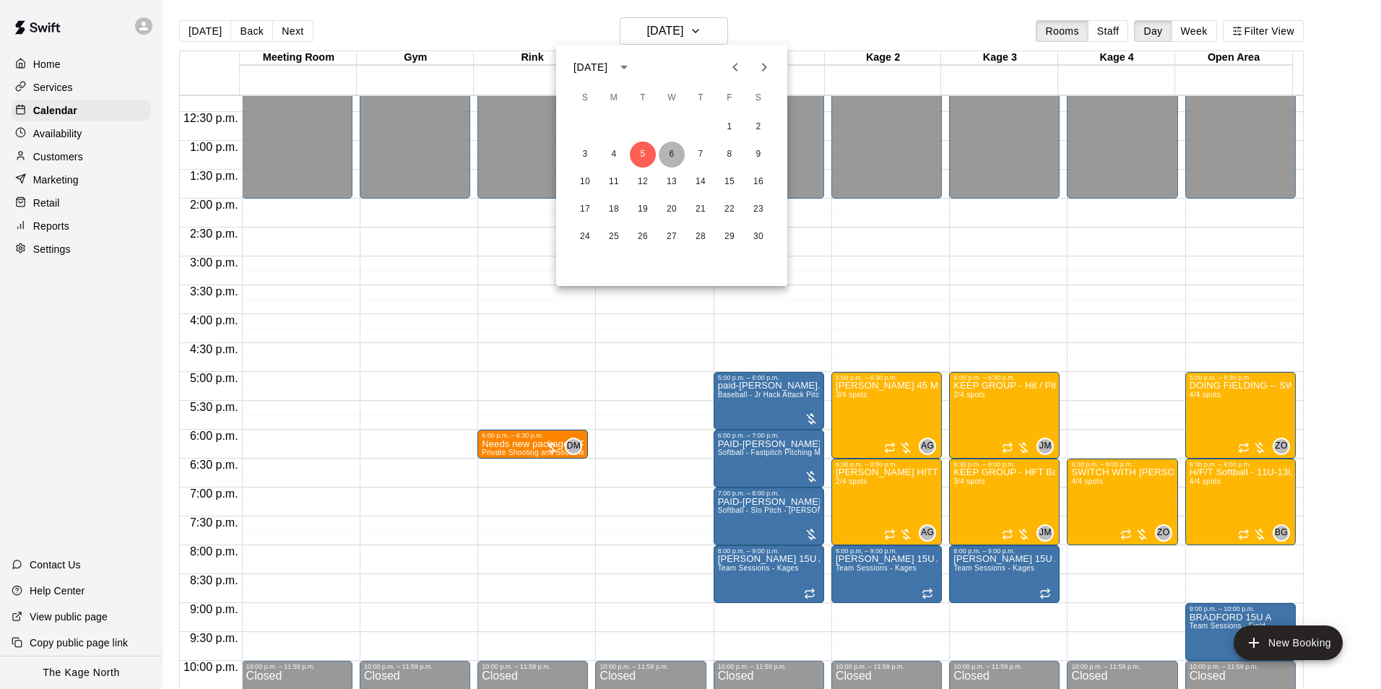
click at [667, 152] on button "6" at bounding box center [672, 155] width 26 height 26
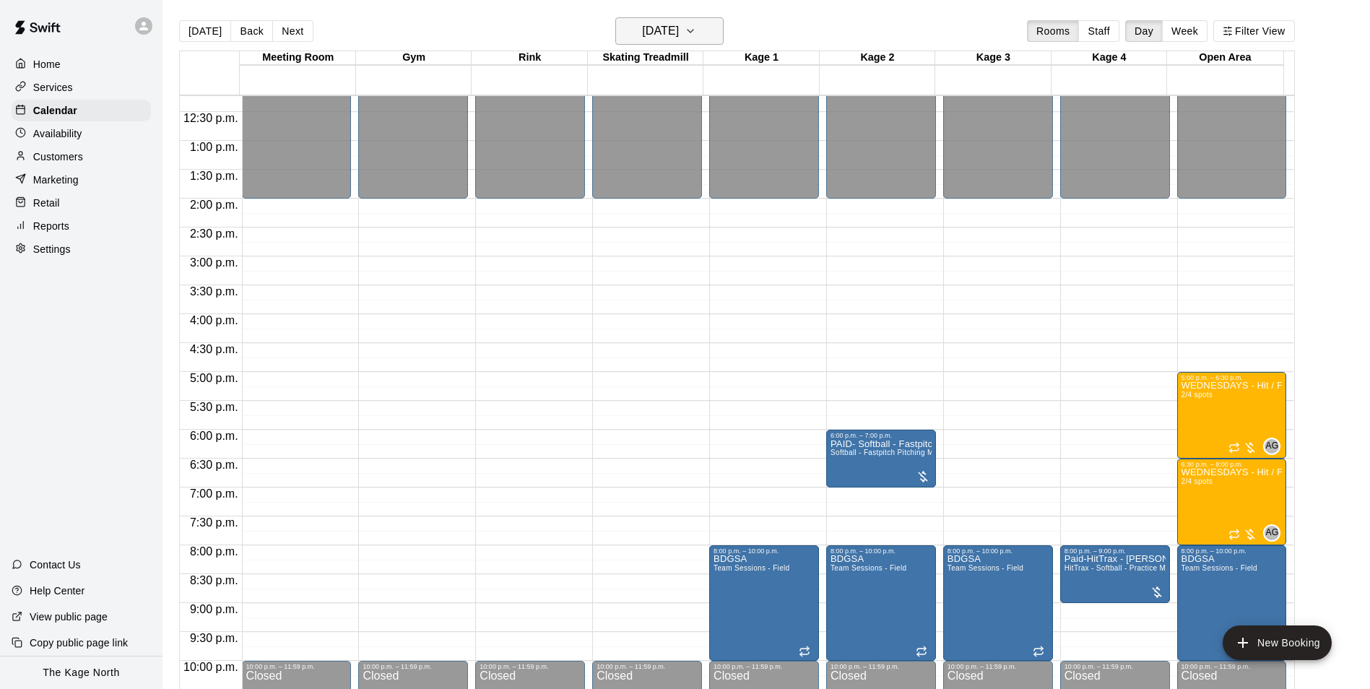
click at [693, 19] on button "Wednesday Nov 06" at bounding box center [669, 30] width 108 height 27
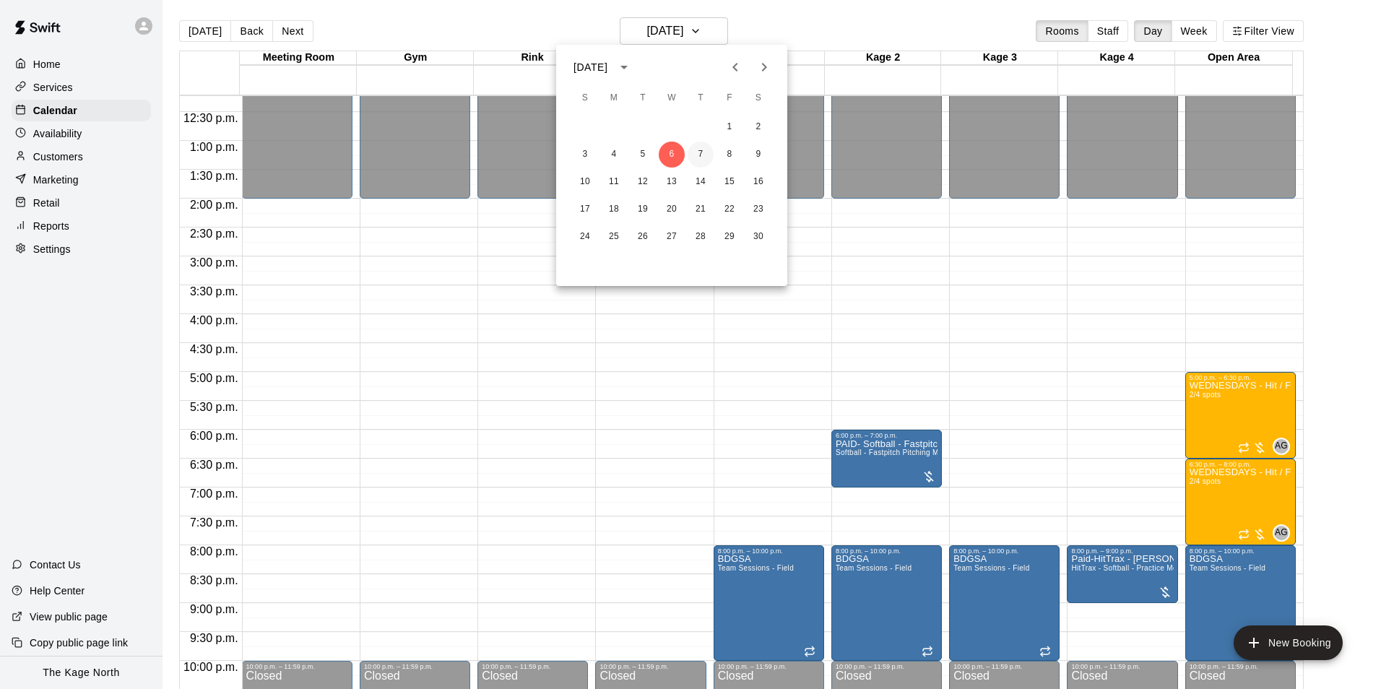
click at [696, 152] on button "7" at bounding box center [701, 155] width 26 height 26
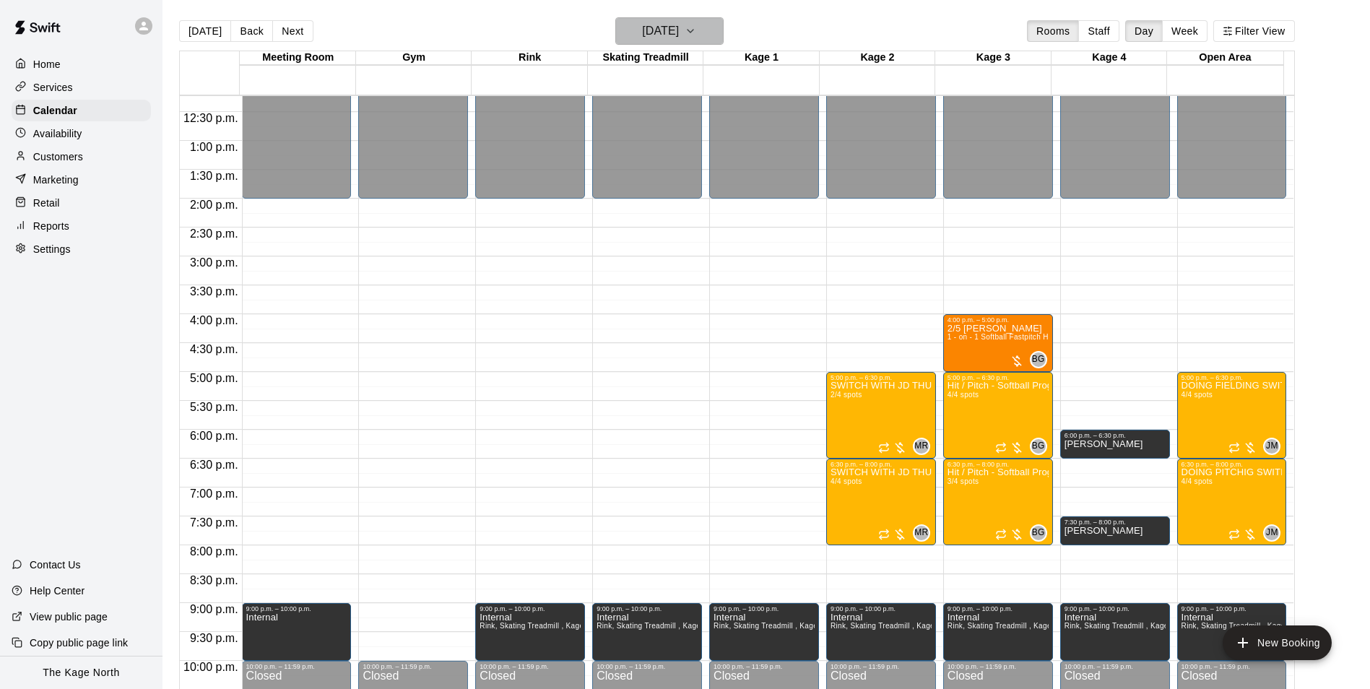
click at [678, 33] on h6 "Thursday Nov 07" at bounding box center [660, 31] width 37 height 20
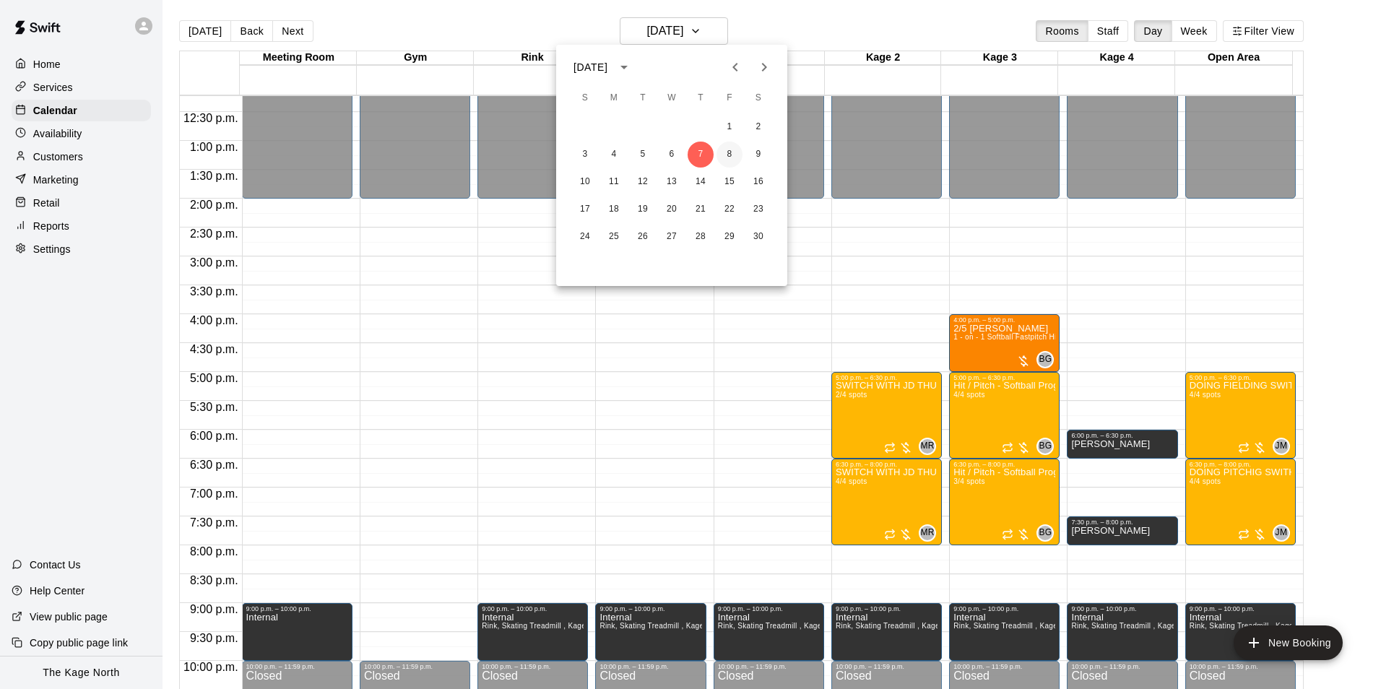
click at [726, 147] on button "8" at bounding box center [729, 155] width 26 height 26
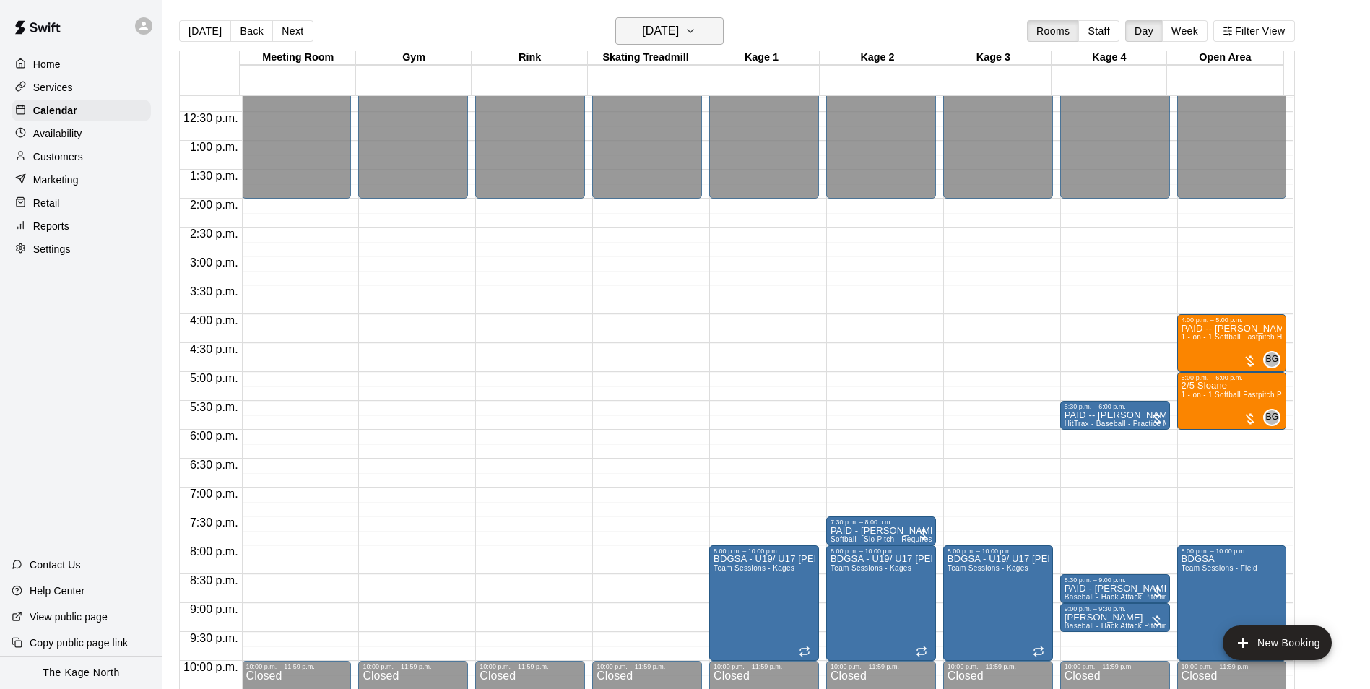
click at [696, 32] on icon "button" at bounding box center [691, 30] width 12 height 17
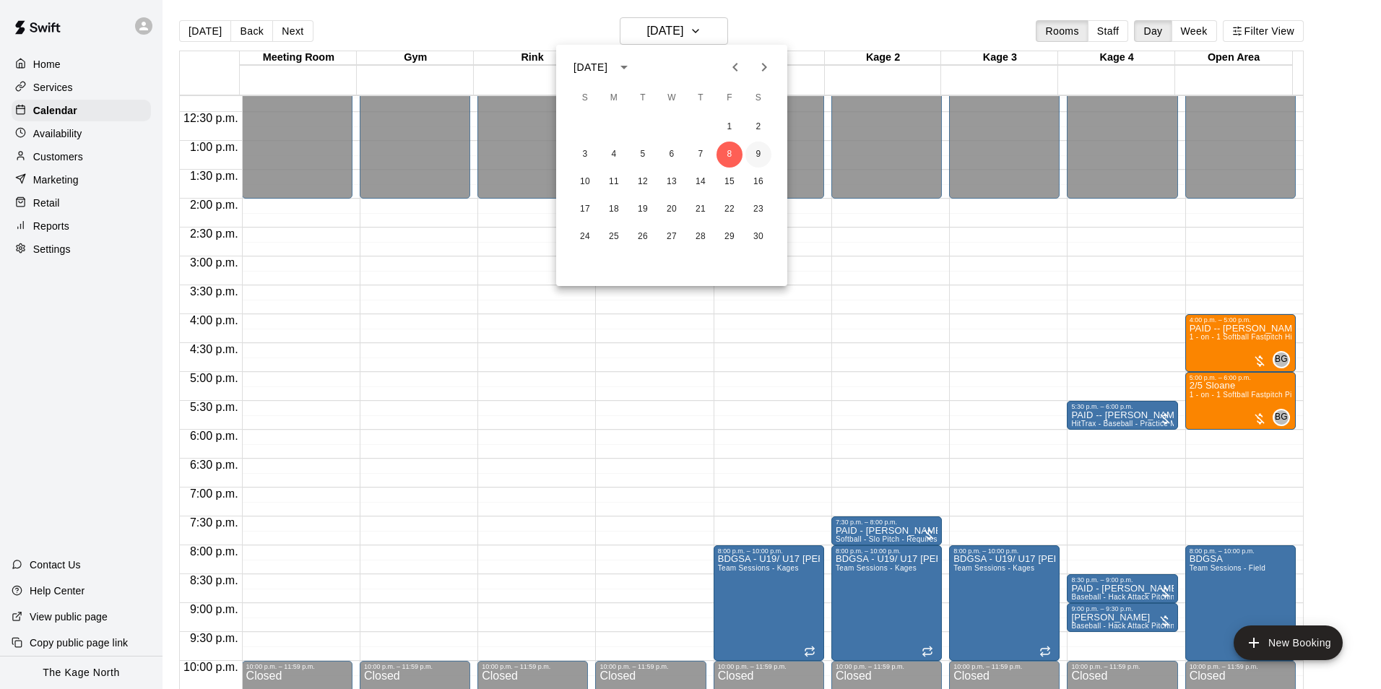
click at [762, 152] on button "9" at bounding box center [758, 155] width 26 height 26
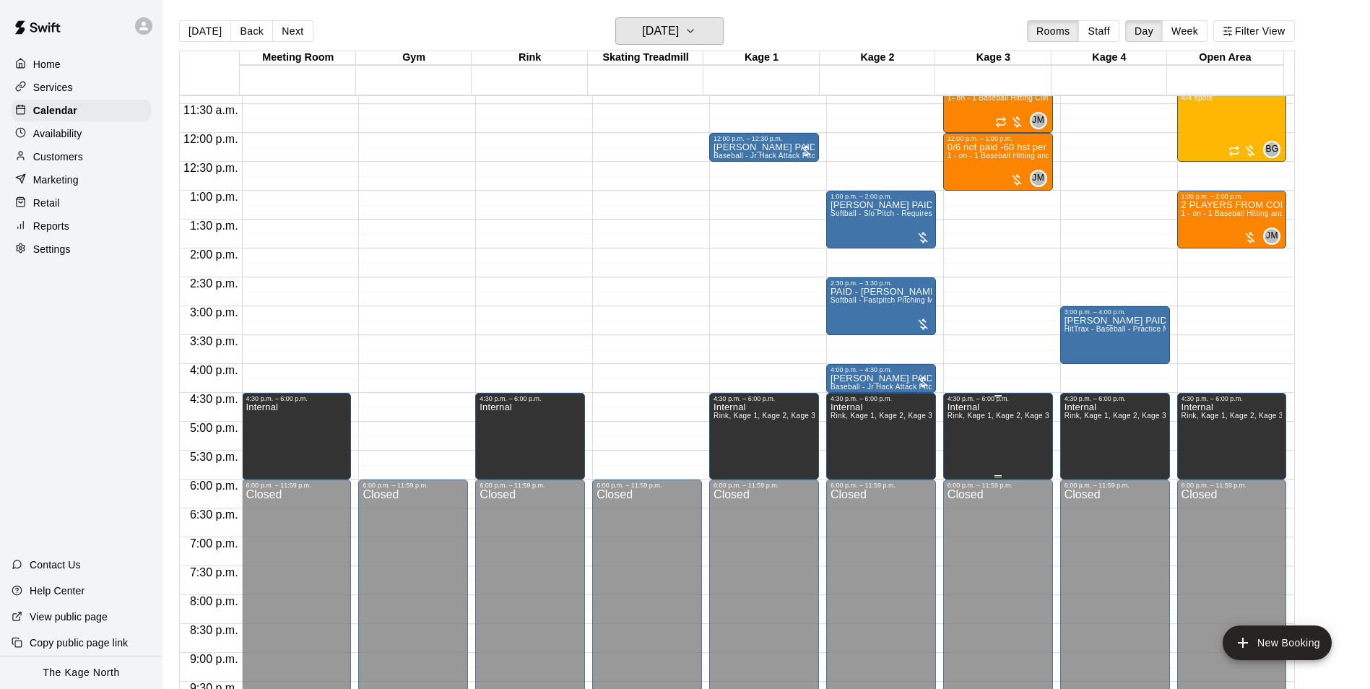
scroll to position [490, 0]
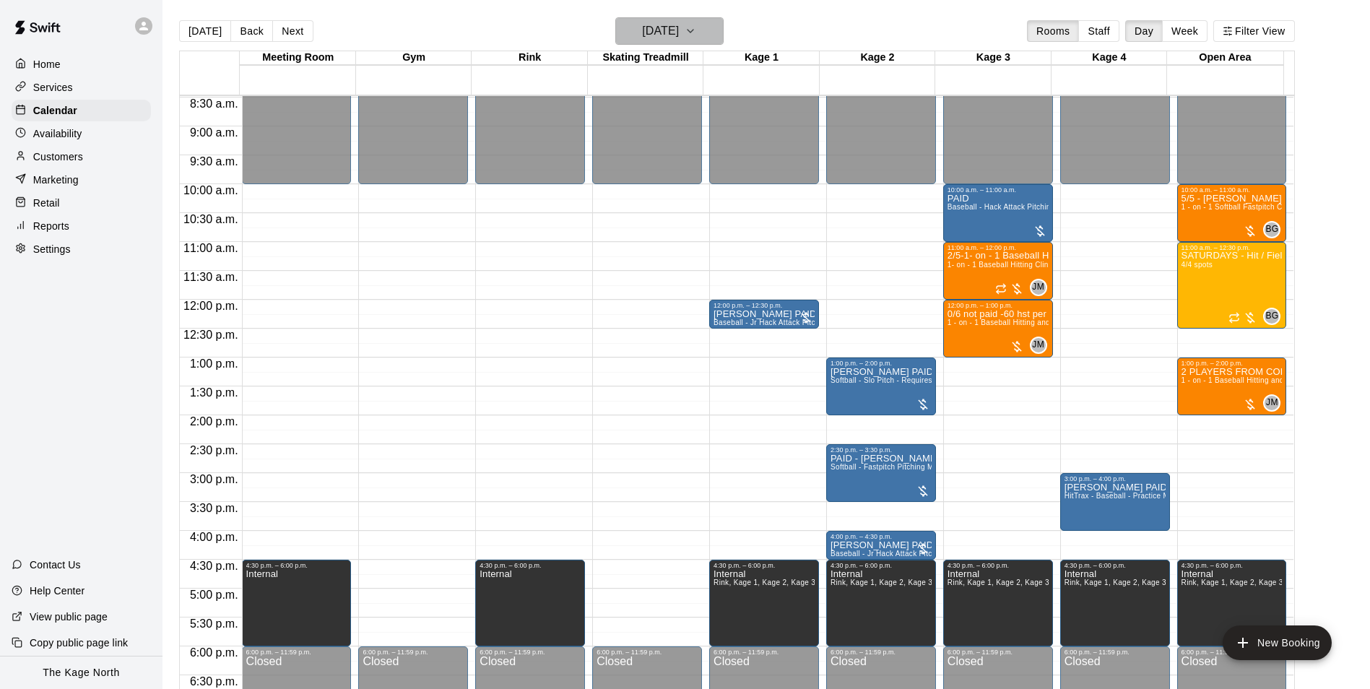
click at [679, 30] on h6 "Saturday Nov 09" at bounding box center [660, 31] width 37 height 20
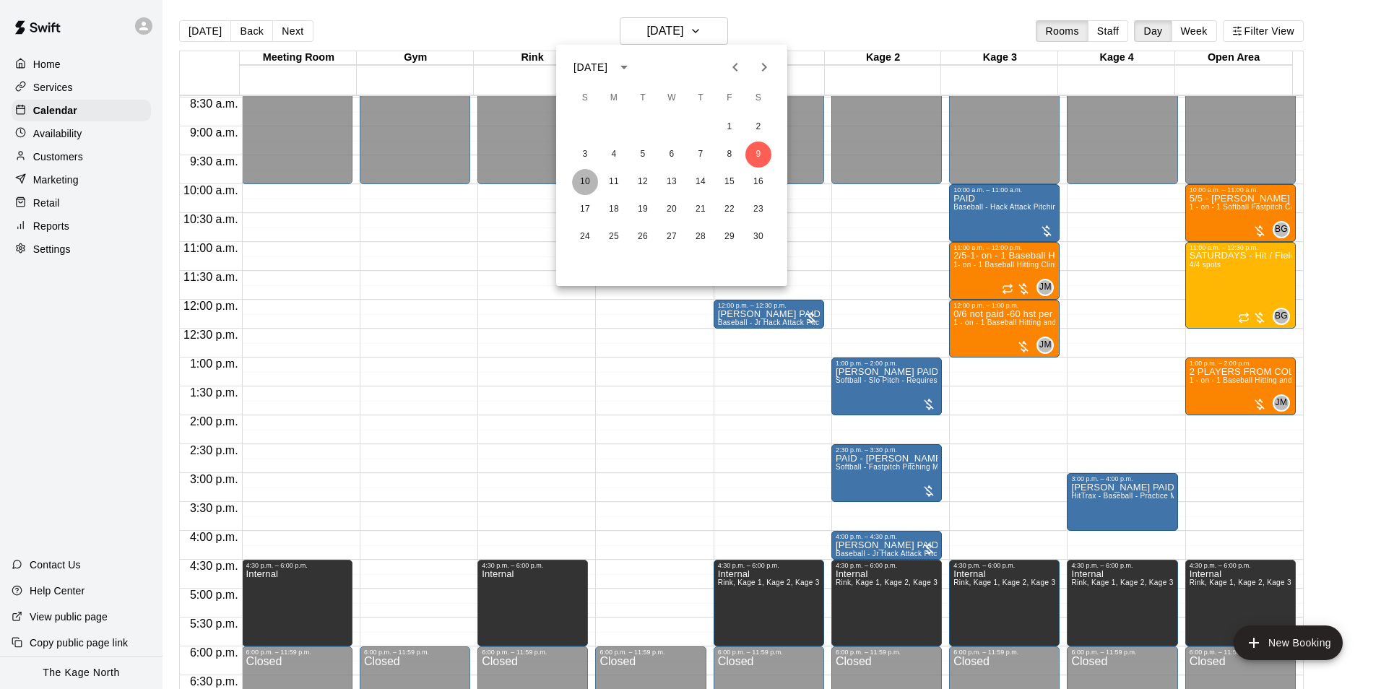
click at [588, 181] on button "10" at bounding box center [585, 182] width 26 height 26
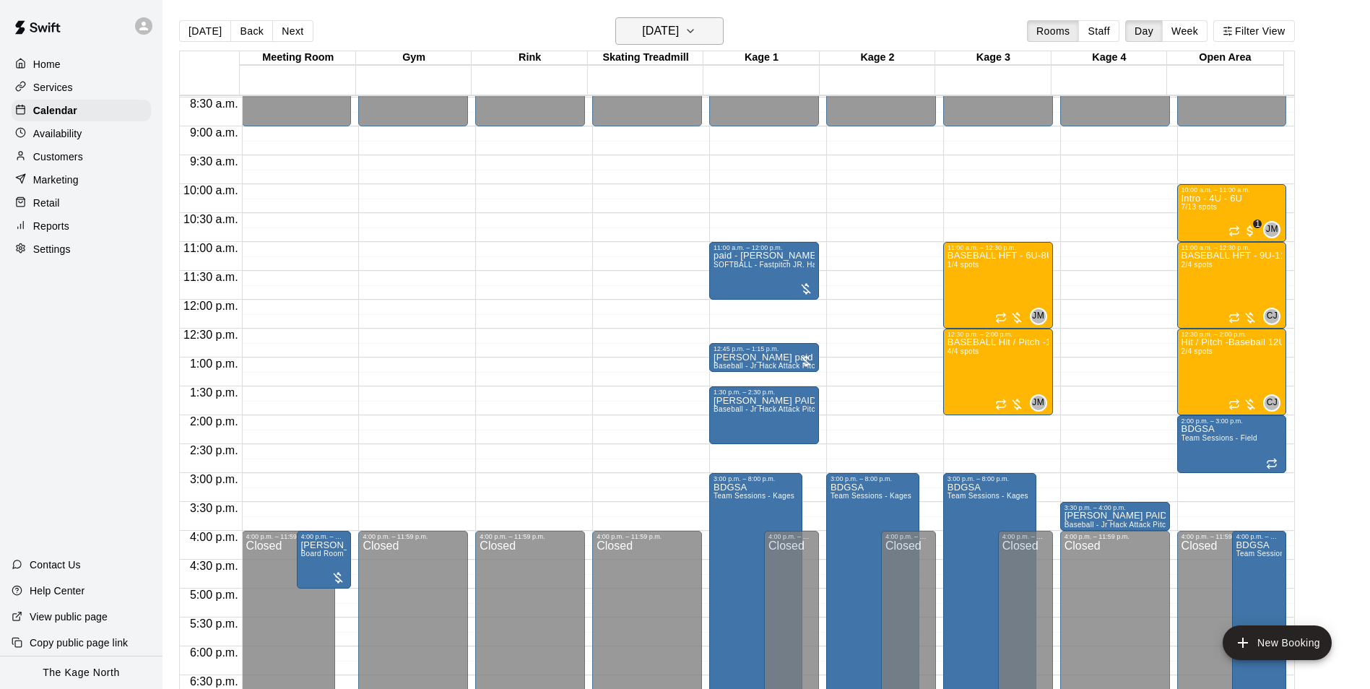
click at [679, 35] on h6 "Sunday Nov 10" at bounding box center [660, 31] width 37 height 20
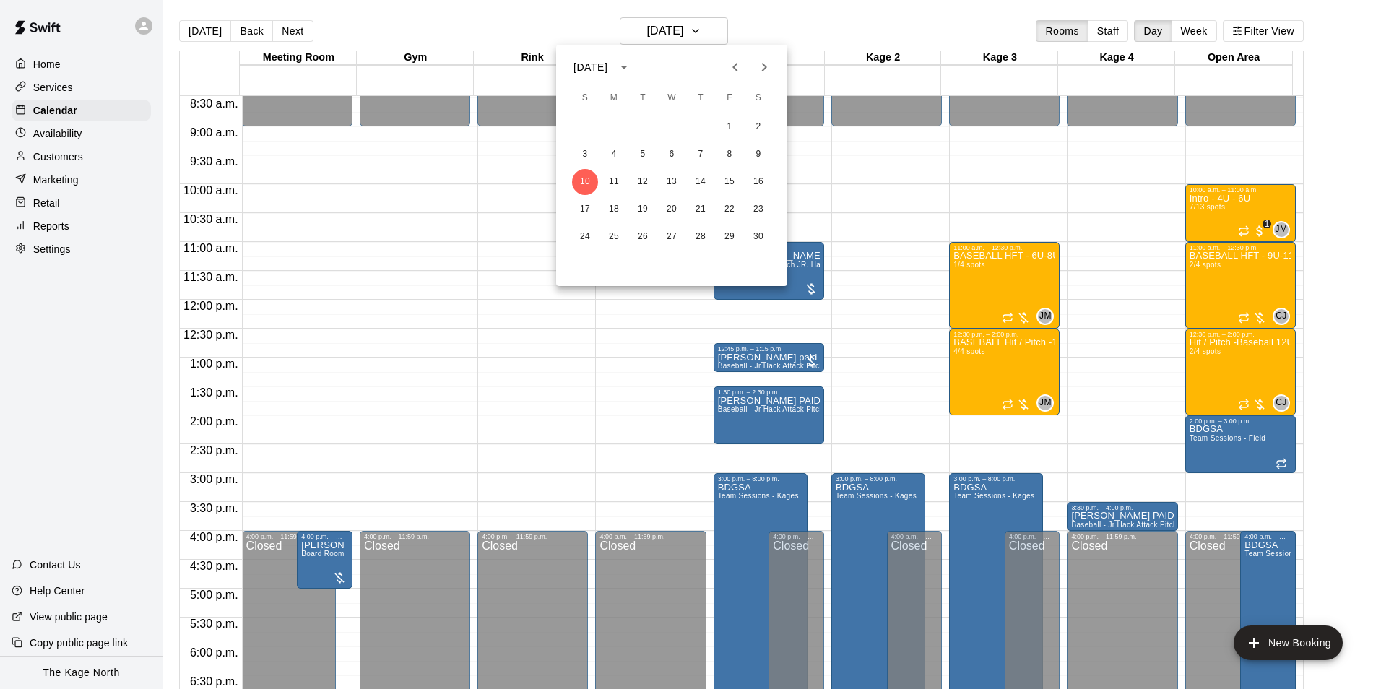
click at [773, 35] on div at bounding box center [690, 344] width 1381 height 689
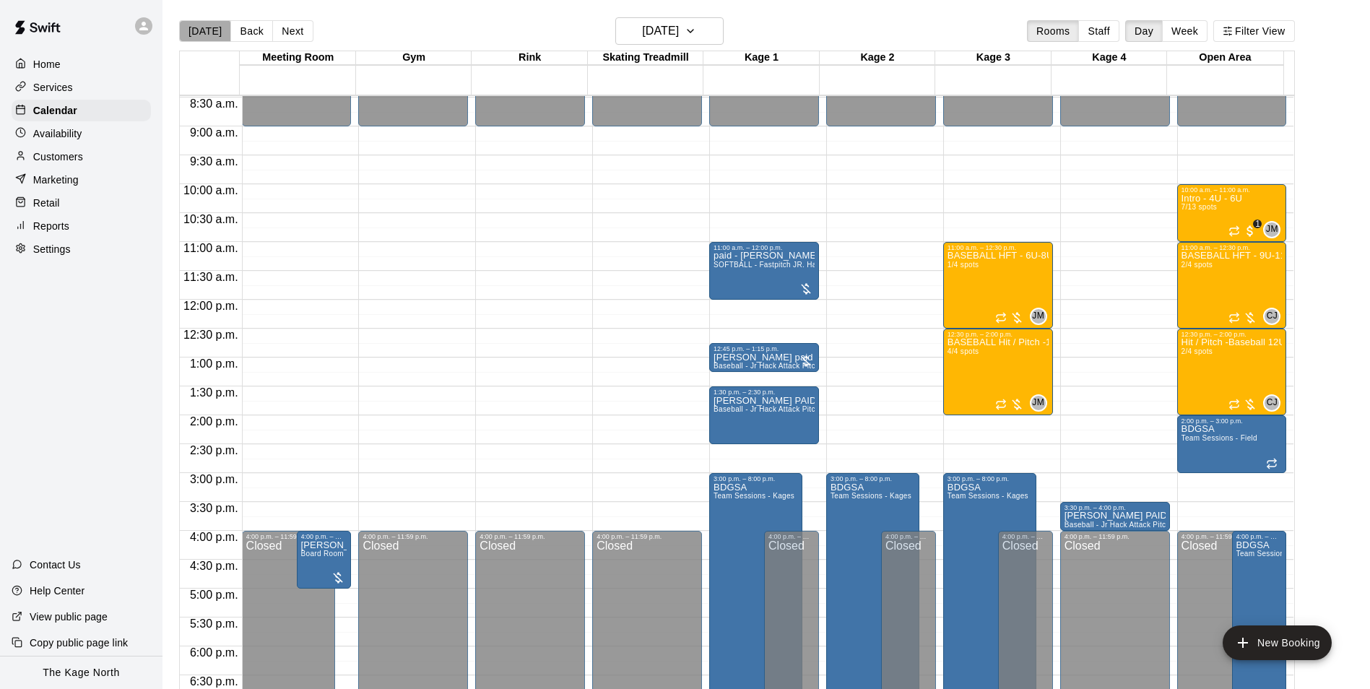
click at [204, 32] on button "[DATE]" at bounding box center [205, 31] width 52 height 22
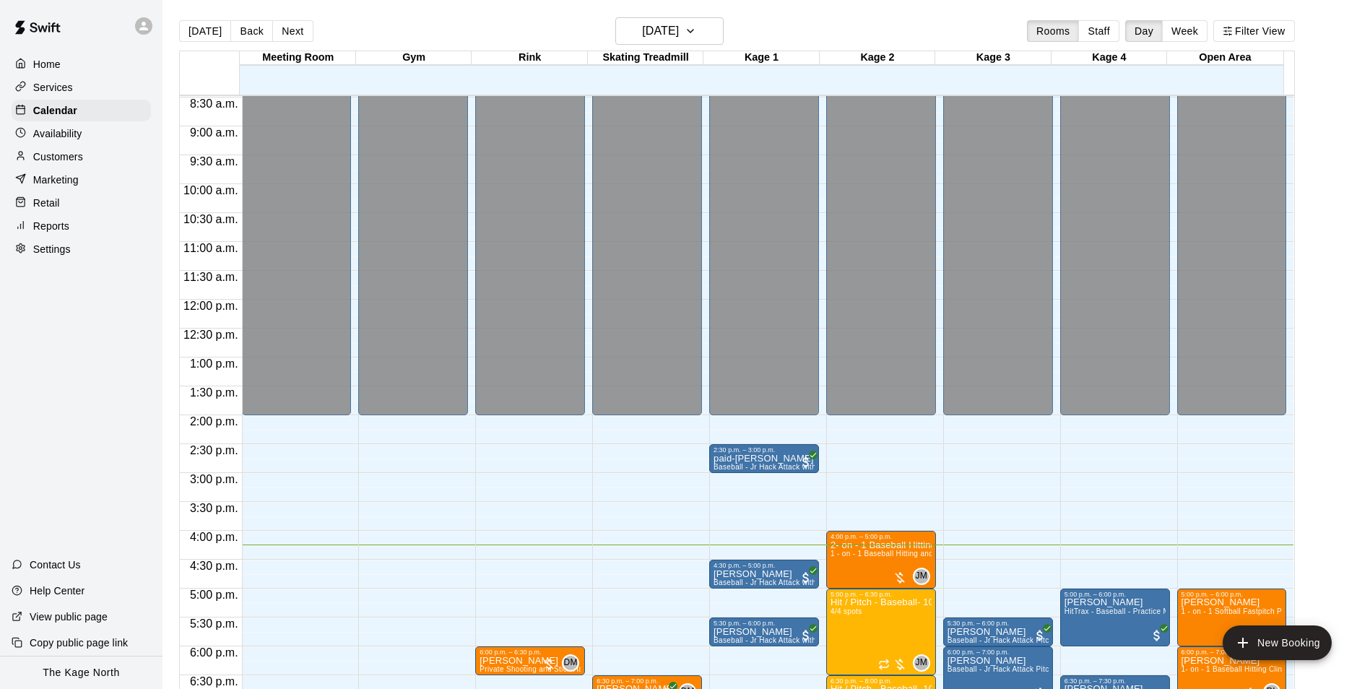
scroll to position [706, 0]
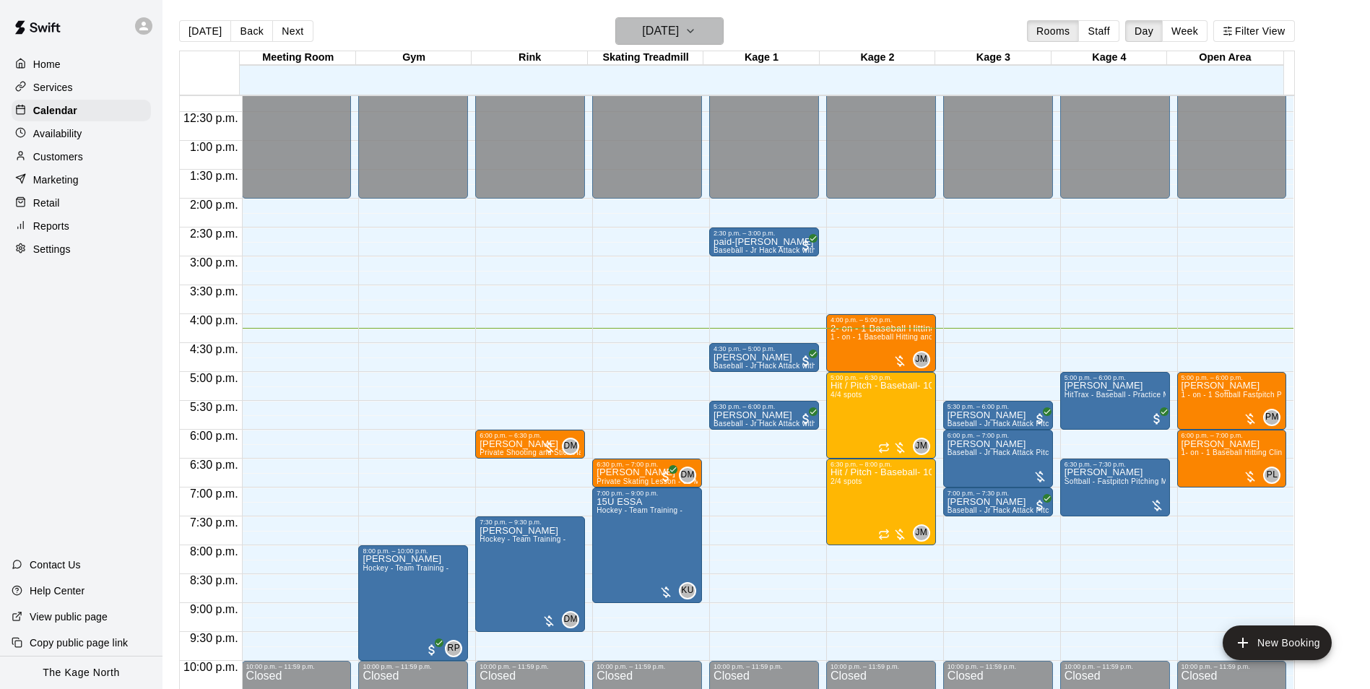
click at [679, 34] on h6 "[DATE]" at bounding box center [660, 31] width 37 height 20
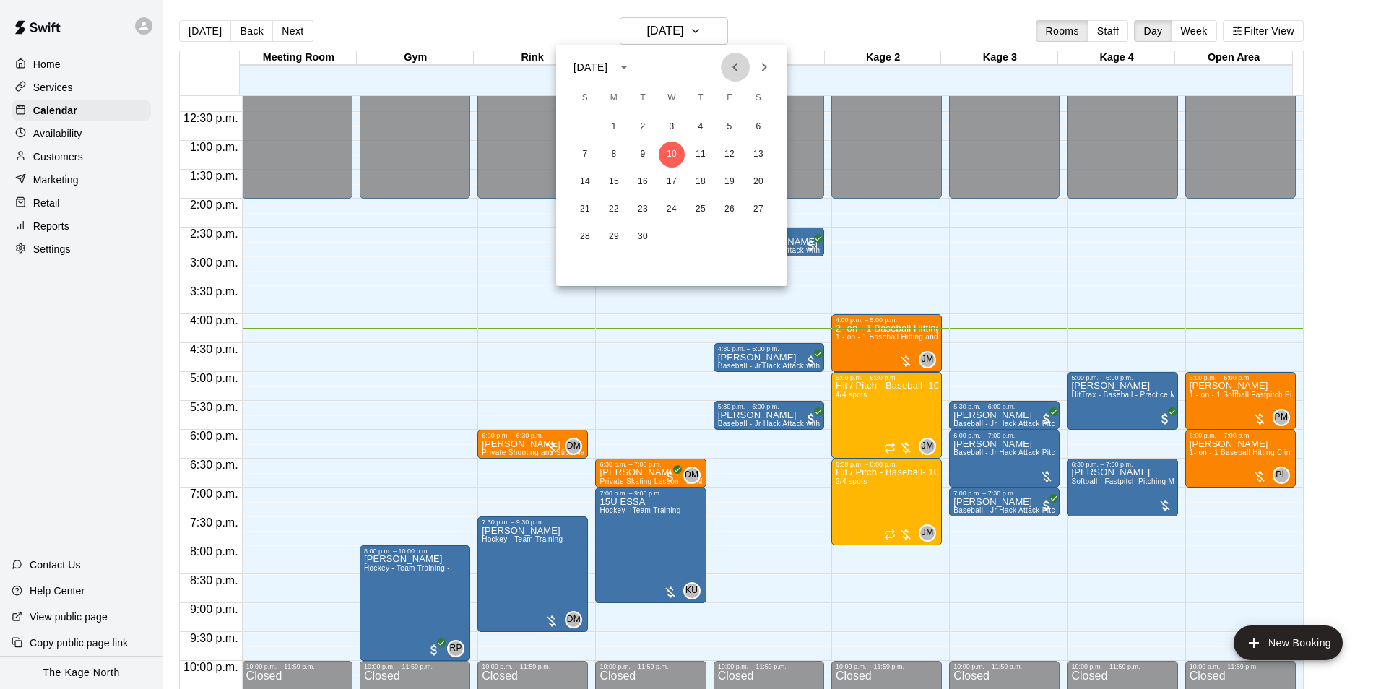
click at [734, 66] on icon "Previous month" at bounding box center [734, 67] width 5 height 9
click at [758, 72] on icon "Next month" at bounding box center [763, 66] width 17 height 17
click at [819, 33] on div at bounding box center [690, 344] width 1381 height 689
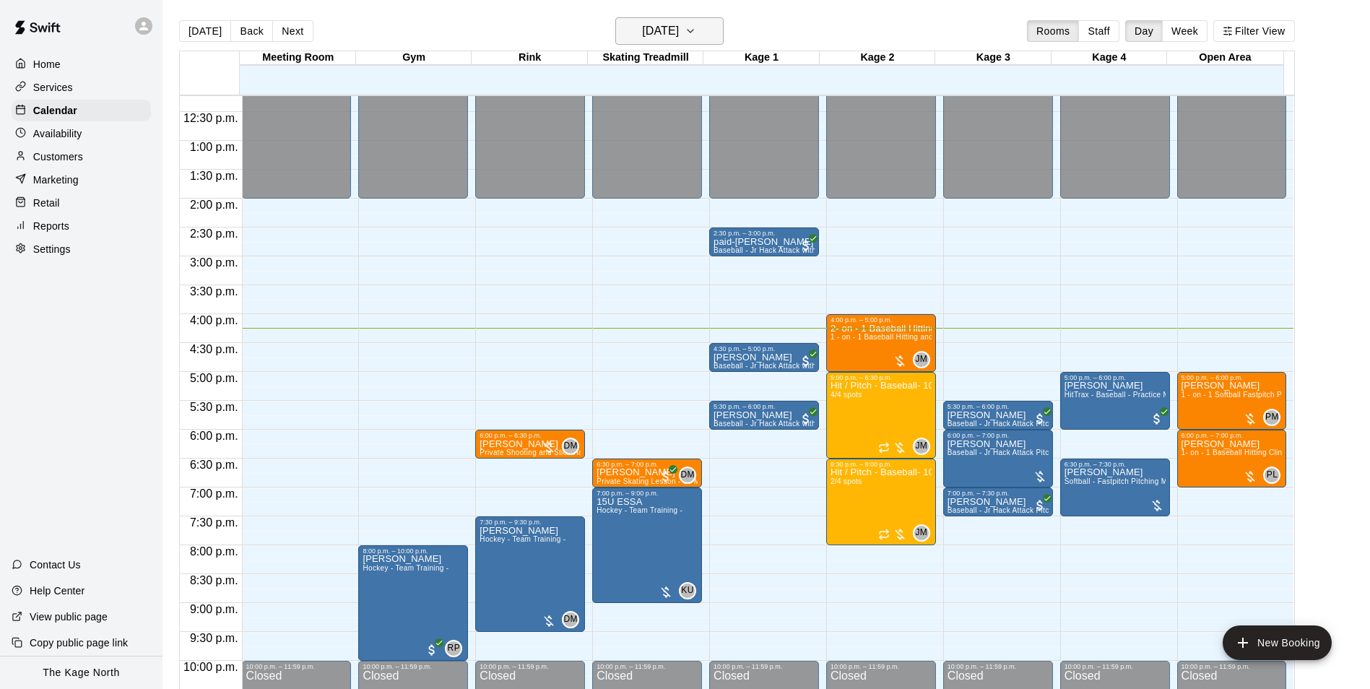
click at [679, 36] on h6 "[DATE]" at bounding box center [660, 31] width 37 height 20
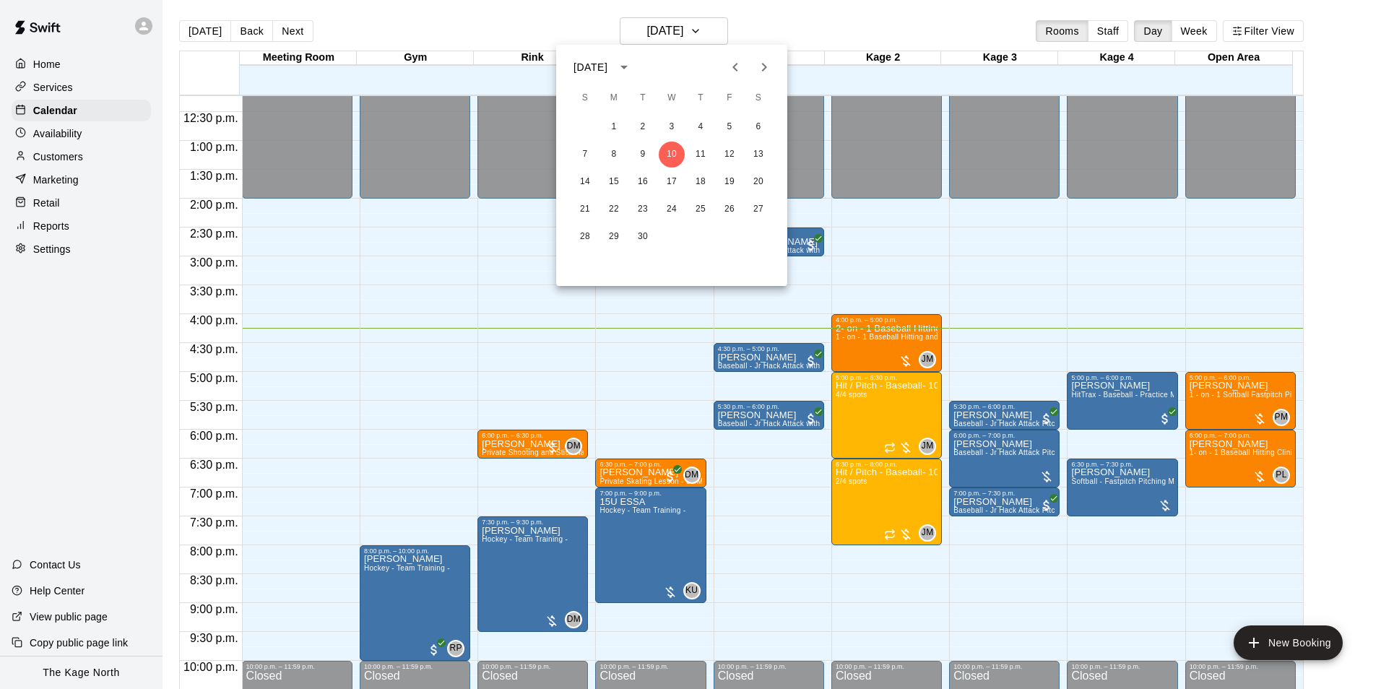
click at [782, 27] on div at bounding box center [690, 344] width 1381 height 689
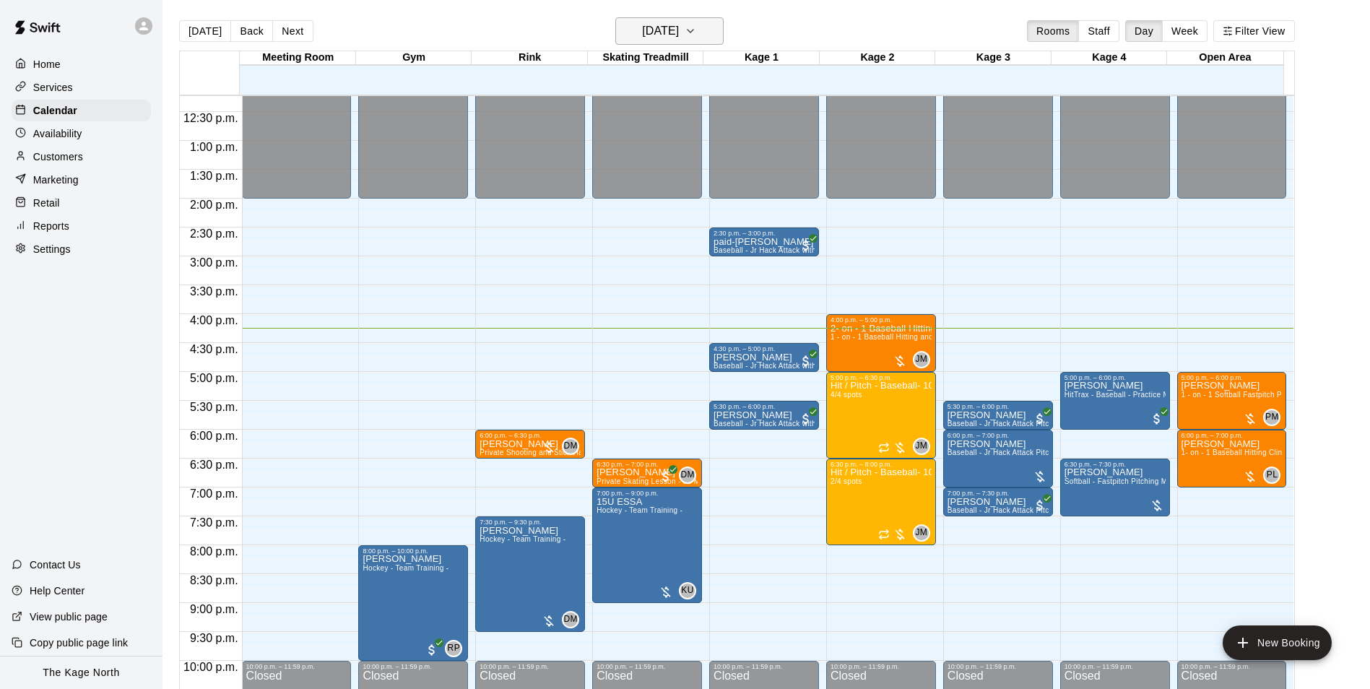
click at [674, 25] on h6 "[DATE]" at bounding box center [660, 31] width 37 height 20
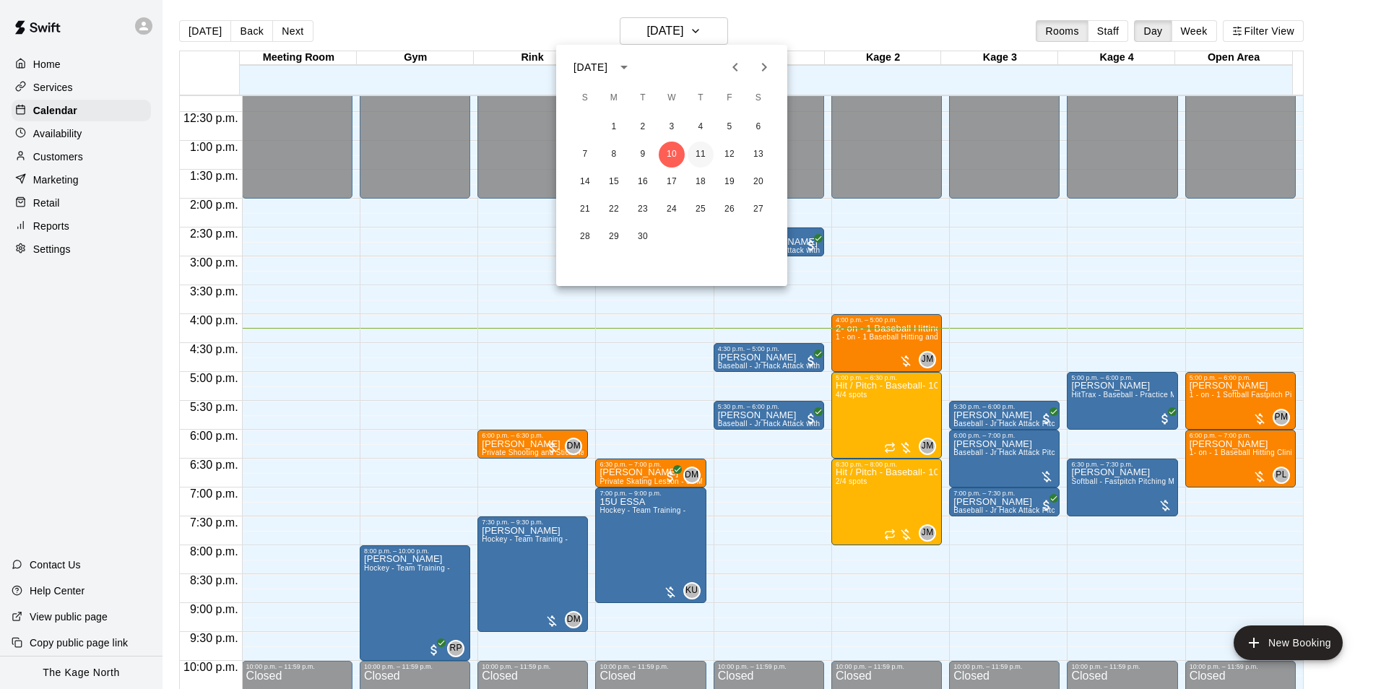
click at [699, 153] on button "11" at bounding box center [701, 155] width 26 height 26
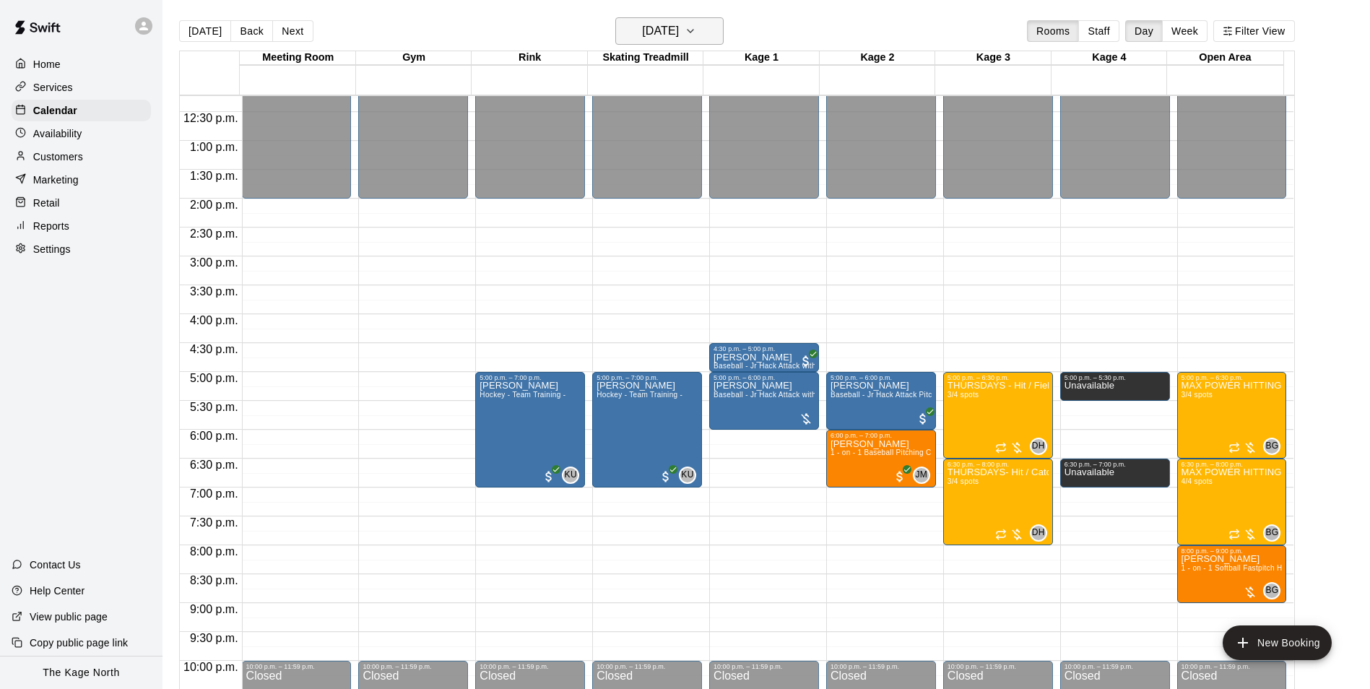
click at [709, 32] on button "[DATE]" at bounding box center [669, 30] width 108 height 27
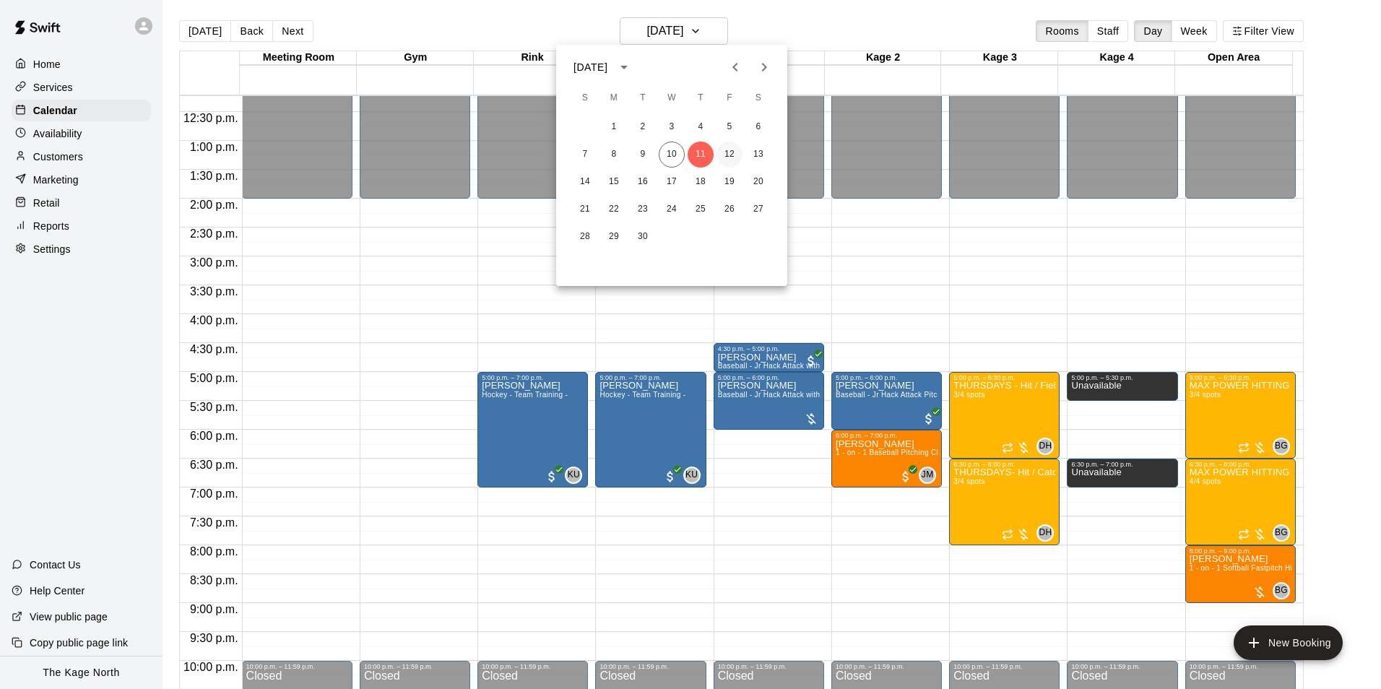
click at [729, 152] on button "12" at bounding box center [729, 155] width 26 height 26
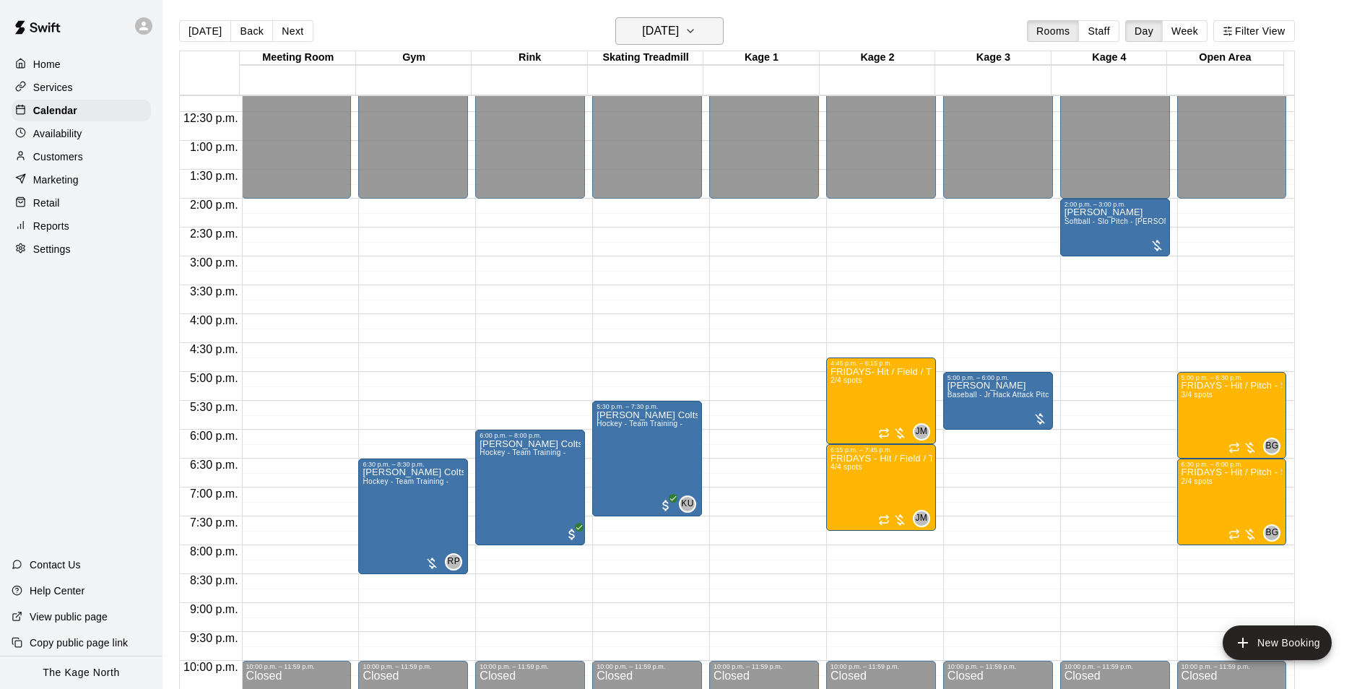
click at [679, 29] on h6 "[DATE]" at bounding box center [660, 31] width 37 height 20
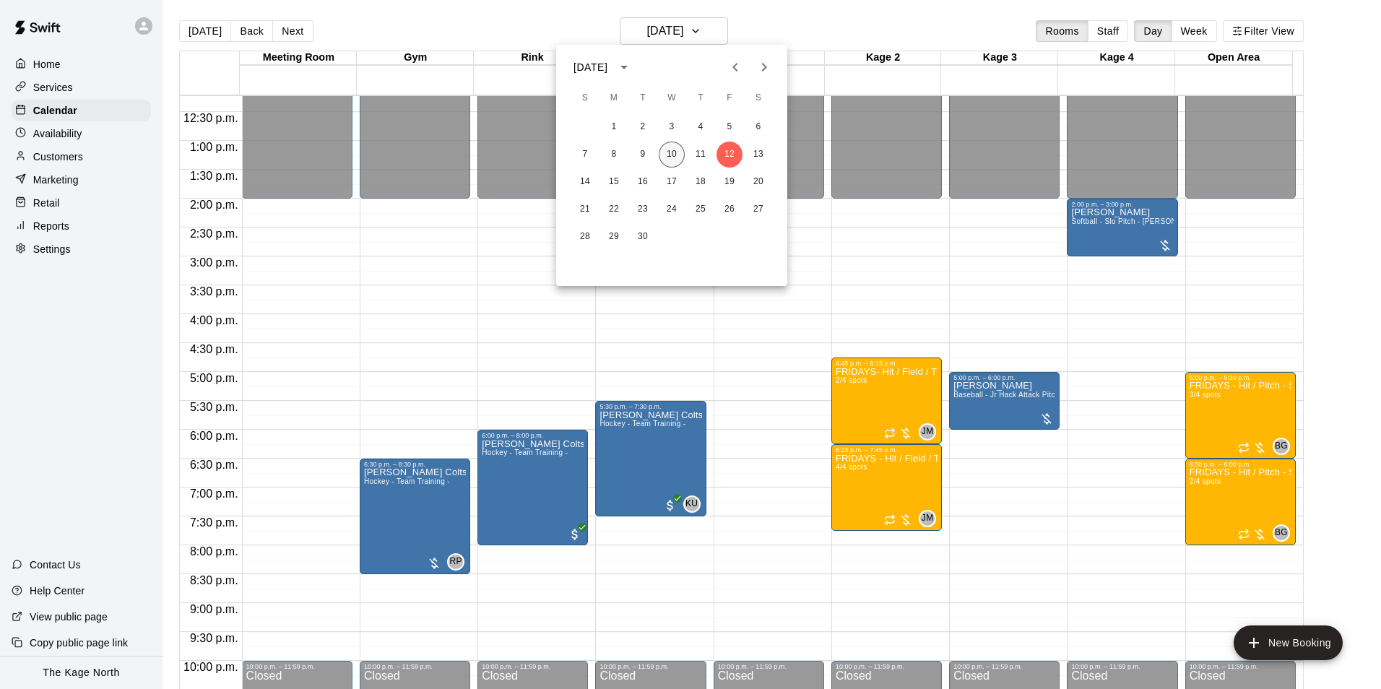
click at [667, 153] on button "10" at bounding box center [672, 155] width 26 height 26
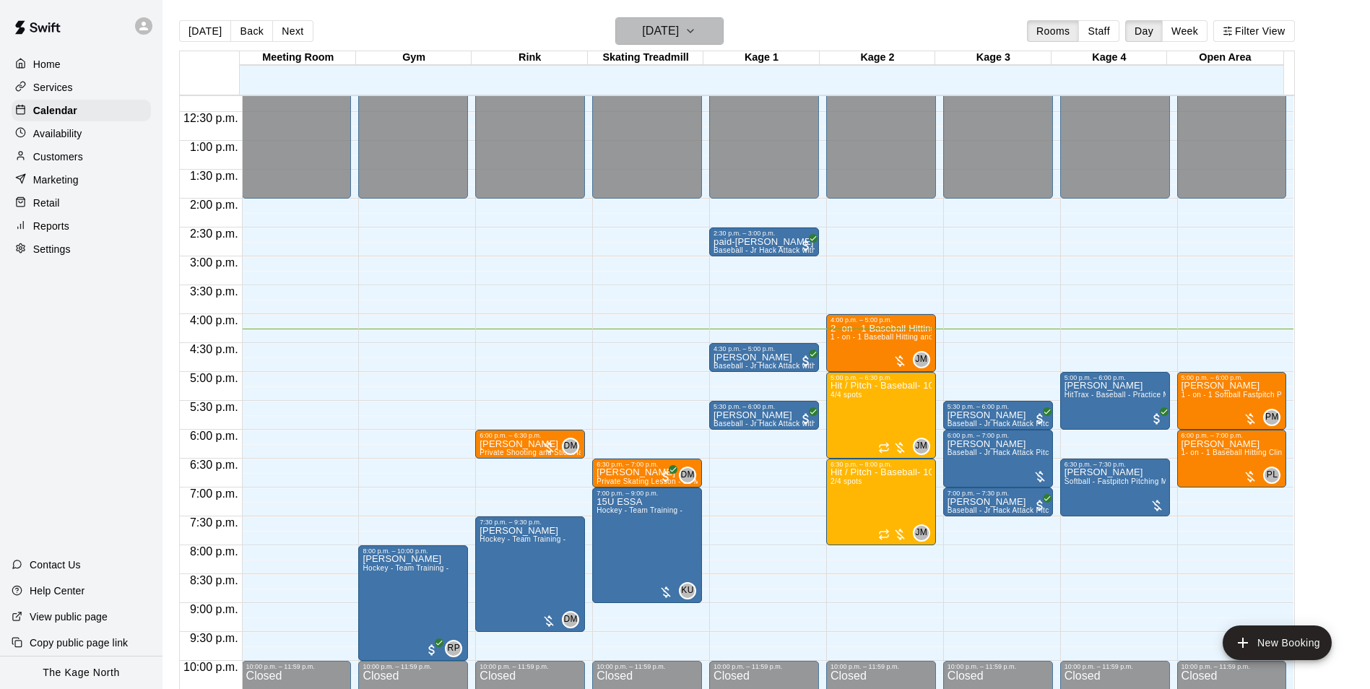
click at [656, 30] on h6 "[DATE]" at bounding box center [660, 31] width 37 height 20
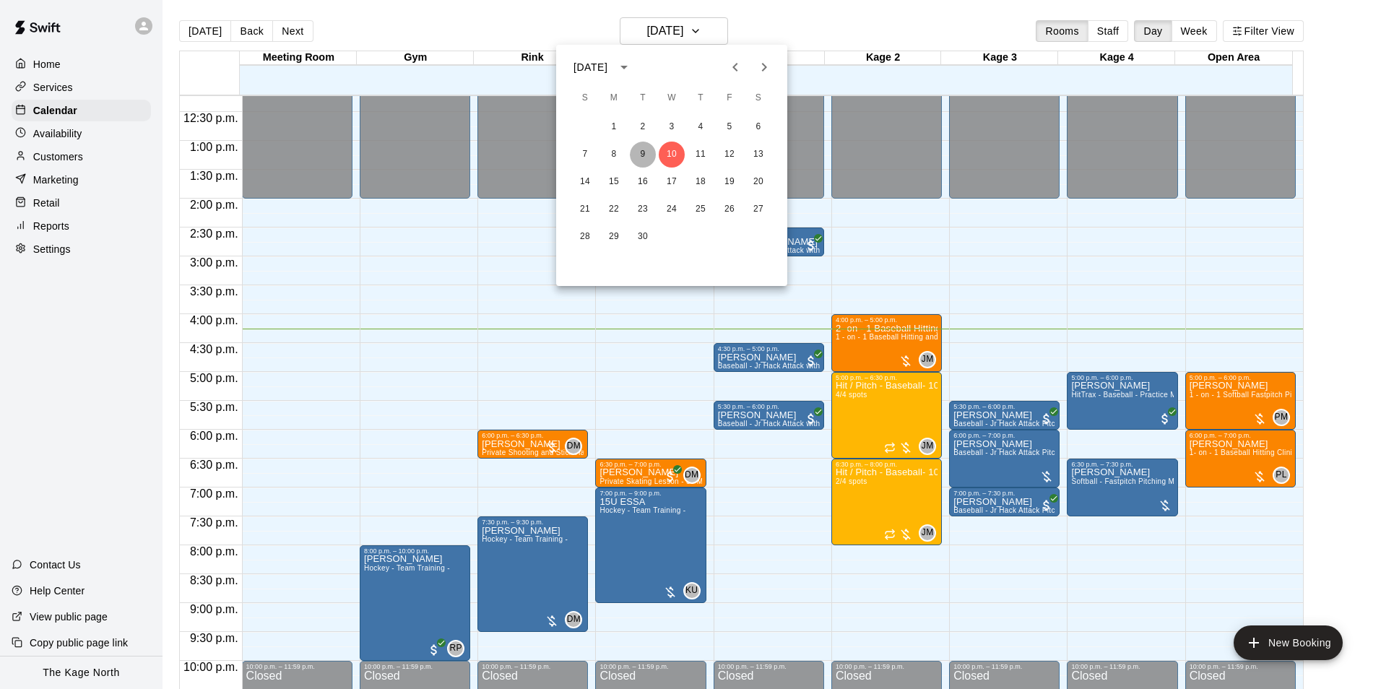
click at [644, 151] on button "9" at bounding box center [643, 155] width 26 height 26
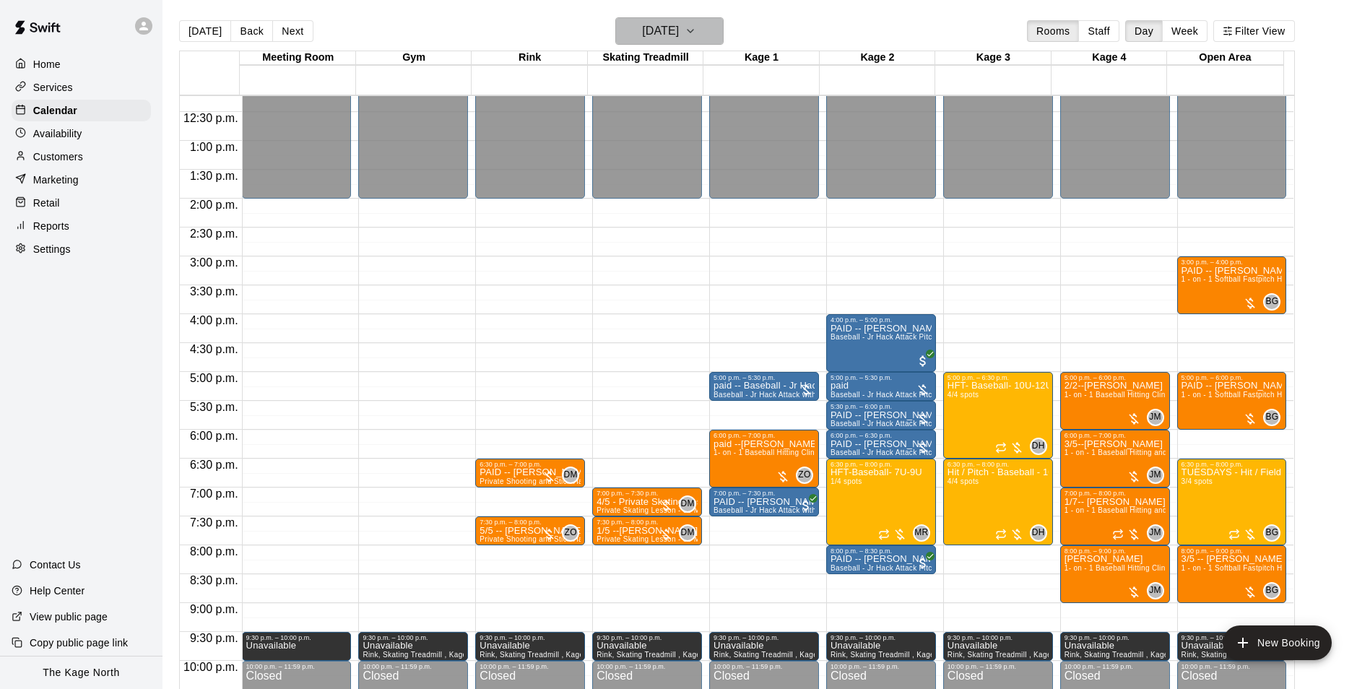
click at [679, 26] on h6 "[DATE]" at bounding box center [660, 31] width 37 height 20
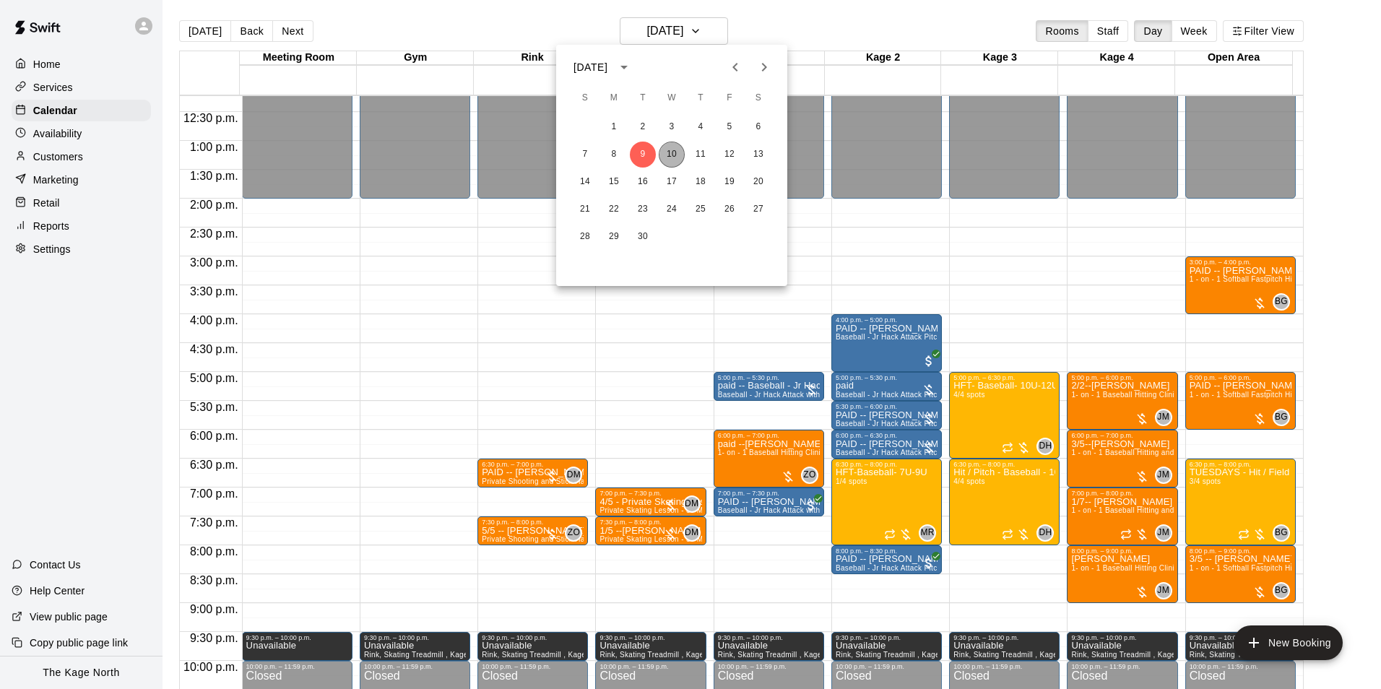
click at [673, 153] on button "10" at bounding box center [672, 155] width 26 height 26
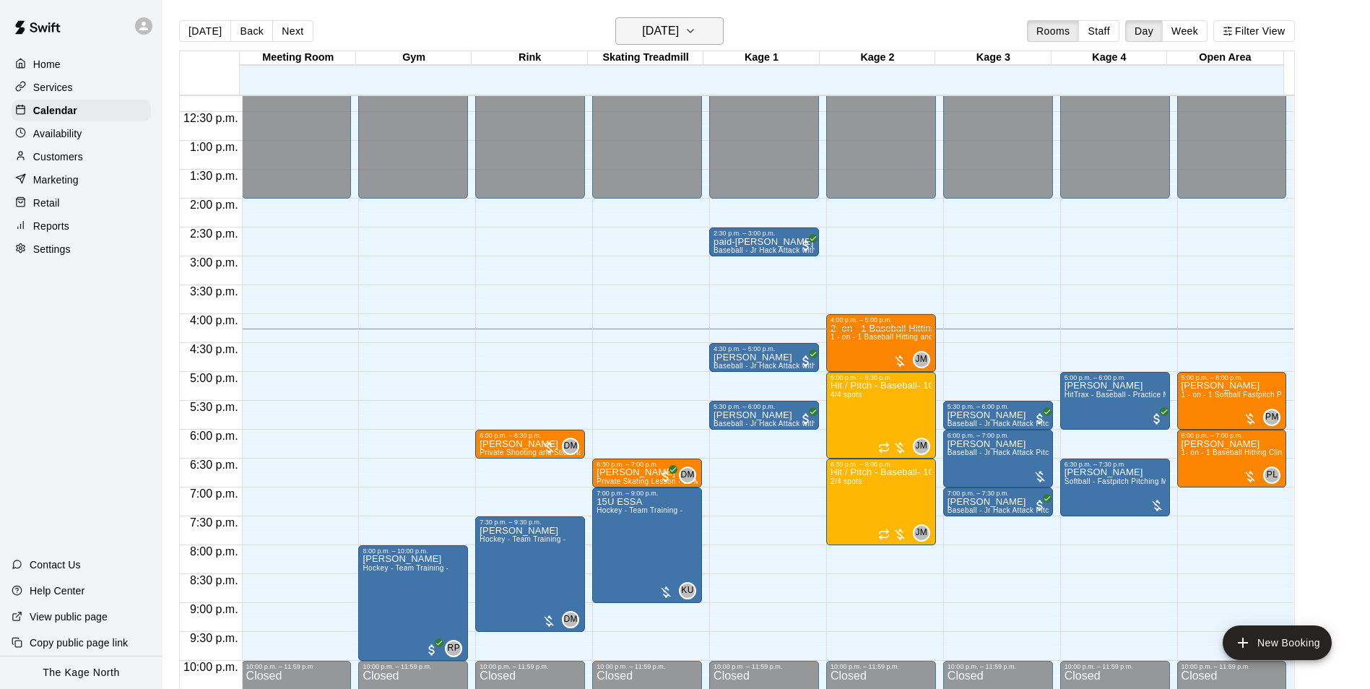
click at [679, 29] on h6 "[DATE]" at bounding box center [660, 31] width 37 height 20
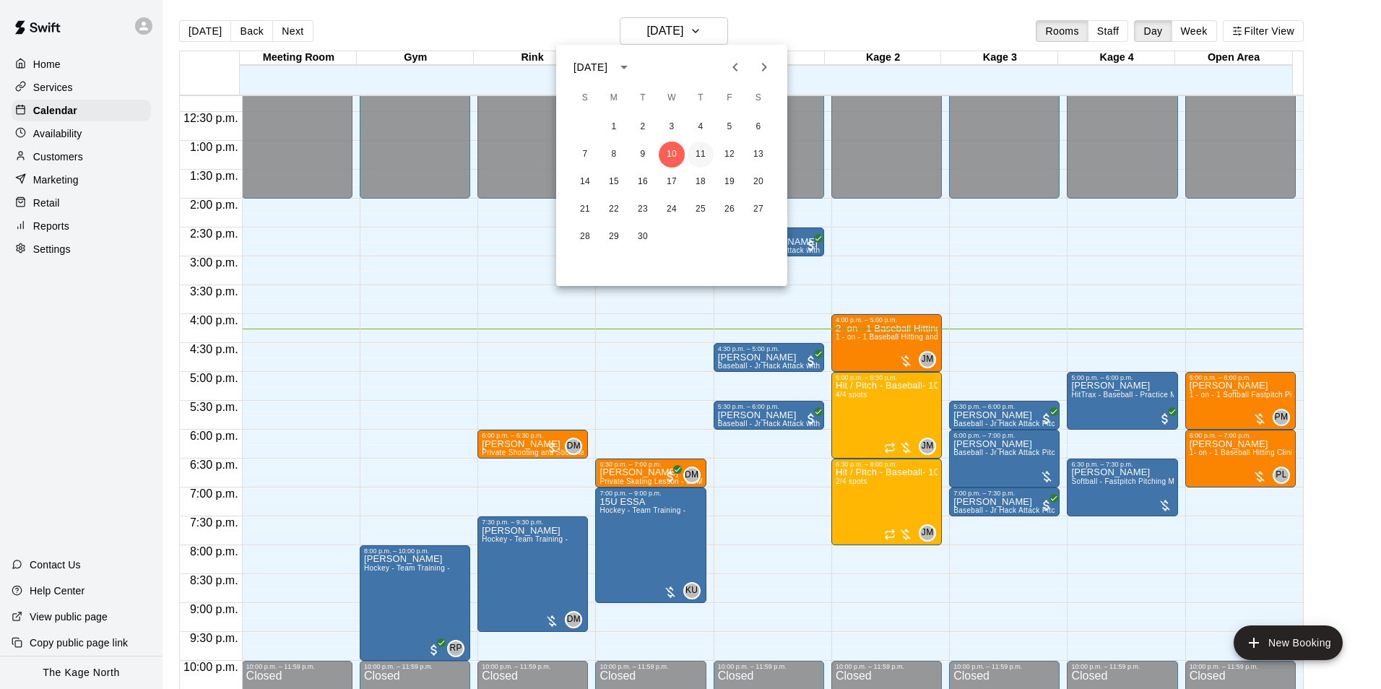
click at [695, 152] on button "11" at bounding box center [701, 155] width 26 height 26
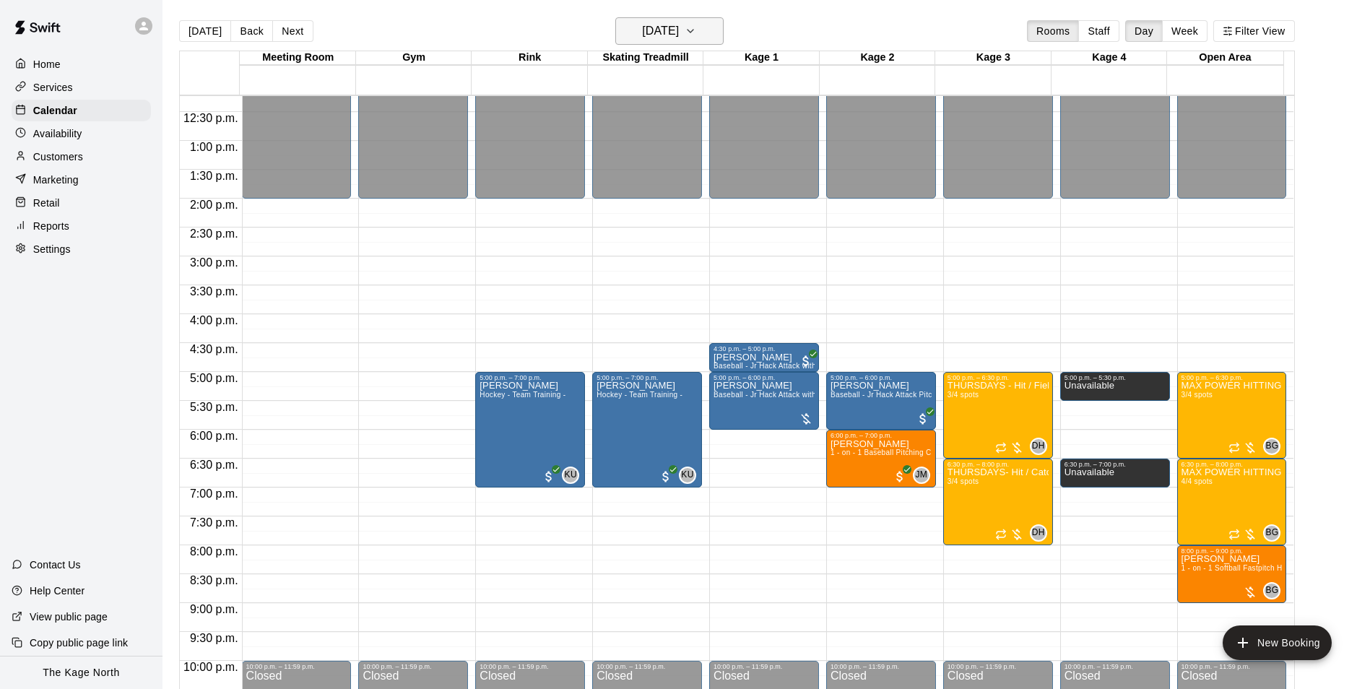
click at [696, 30] on icon "button" at bounding box center [691, 30] width 12 height 17
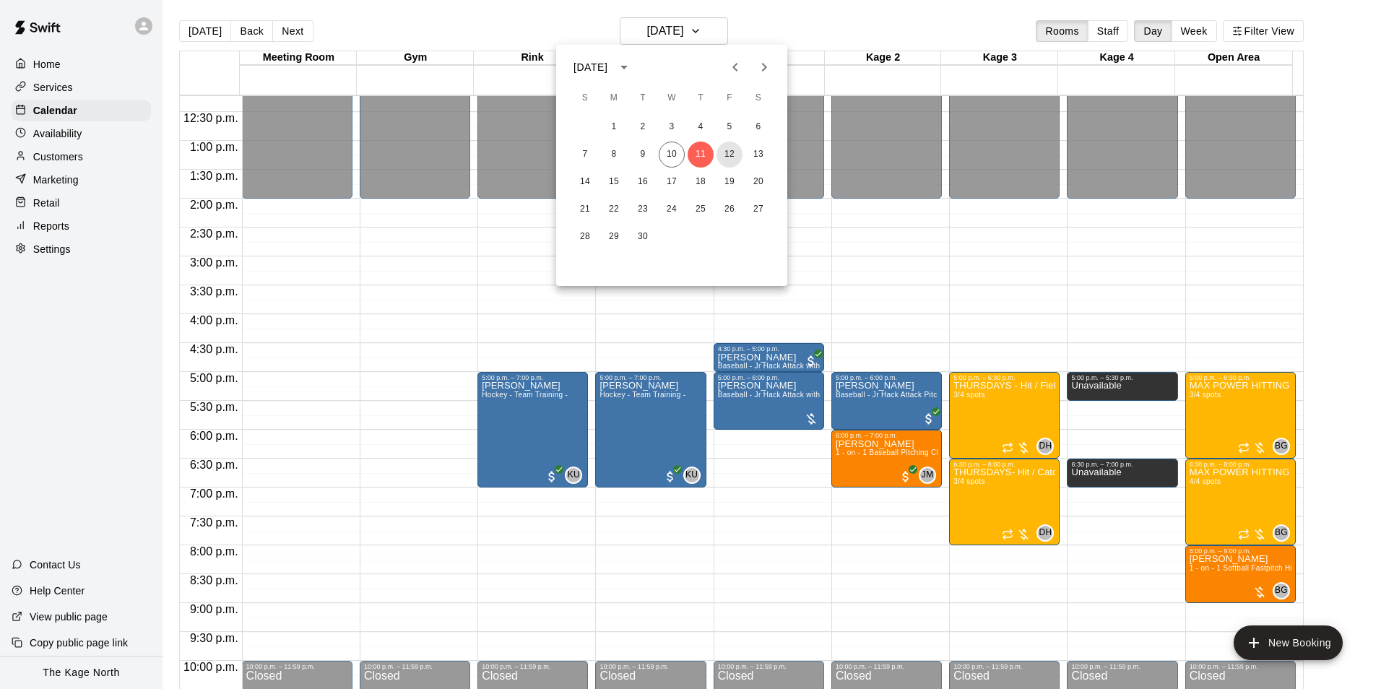
drag, startPoint x: 731, startPoint y: 152, endPoint x: 937, endPoint y: 289, distance: 248.0
click at [731, 152] on button "12" at bounding box center [729, 155] width 26 height 26
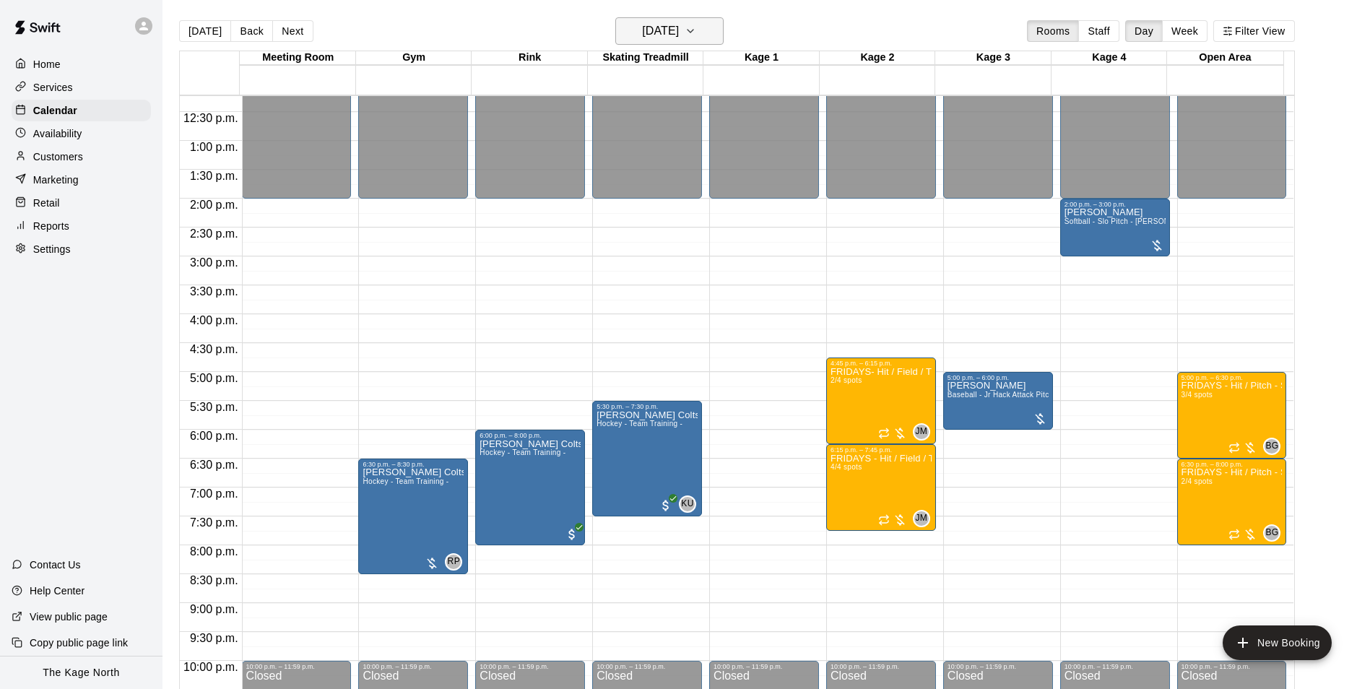
click at [701, 29] on button "[DATE]" at bounding box center [669, 30] width 108 height 27
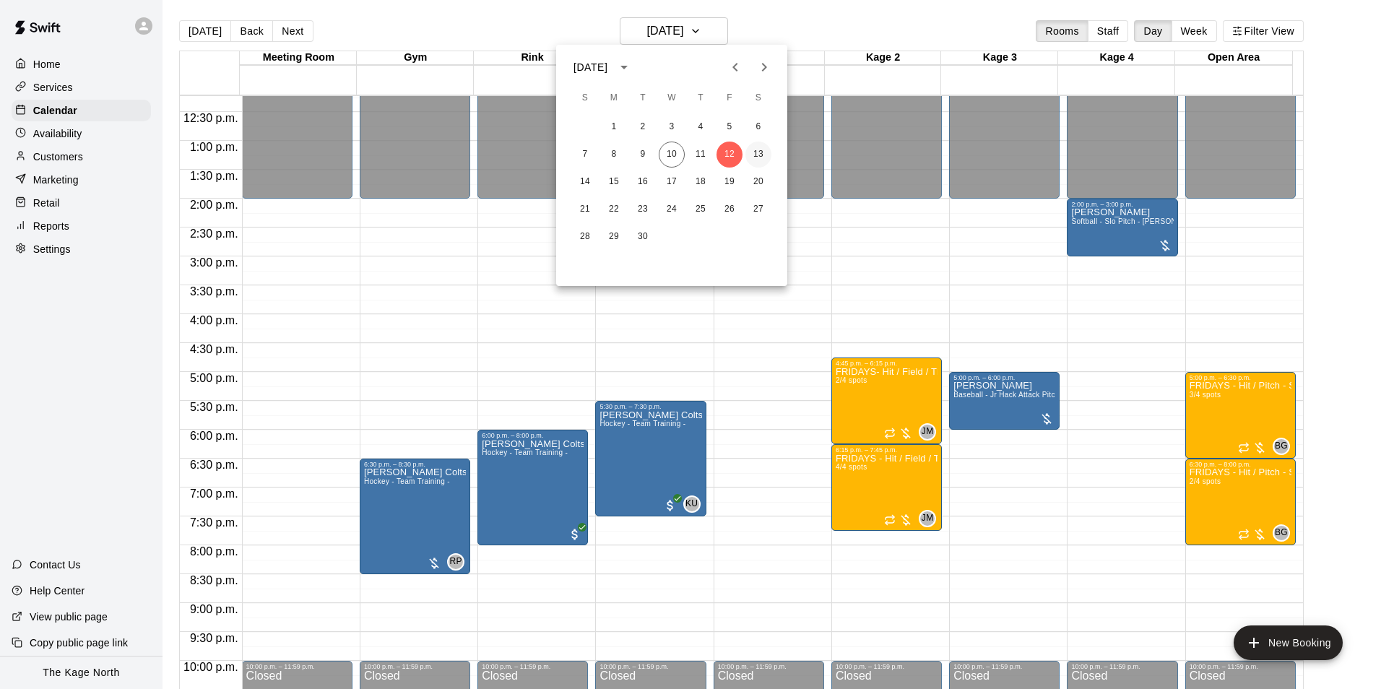
click at [760, 154] on button "13" at bounding box center [758, 155] width 26 height 26
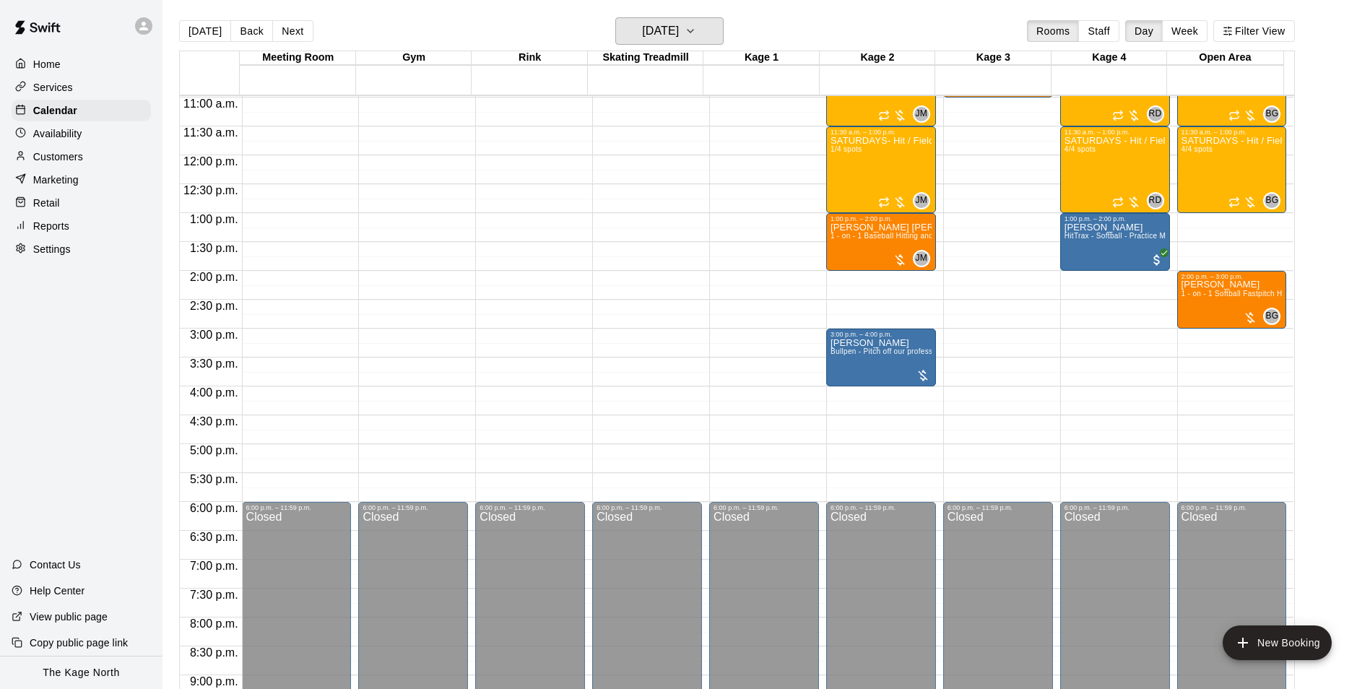
scroll to position [490, 0]
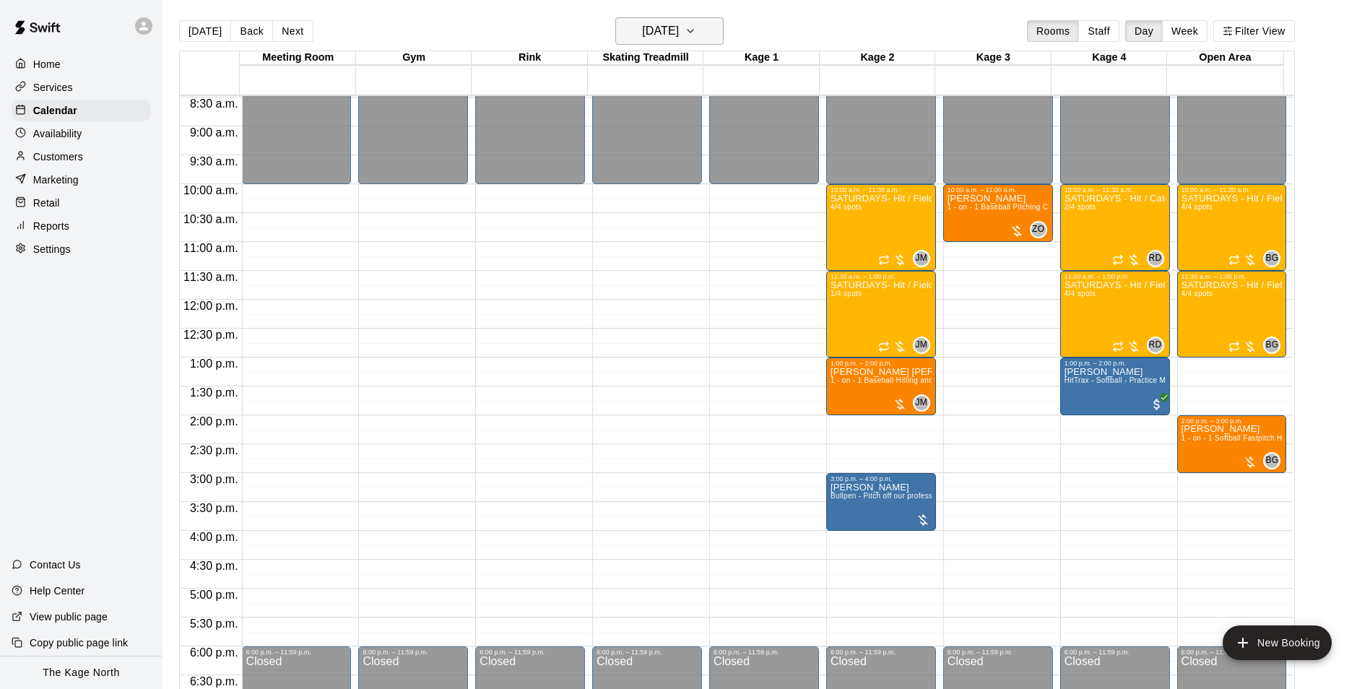
click at [679, 32] on h6 "[DATE]" at bounding box center [660, 31] width 37 height 20
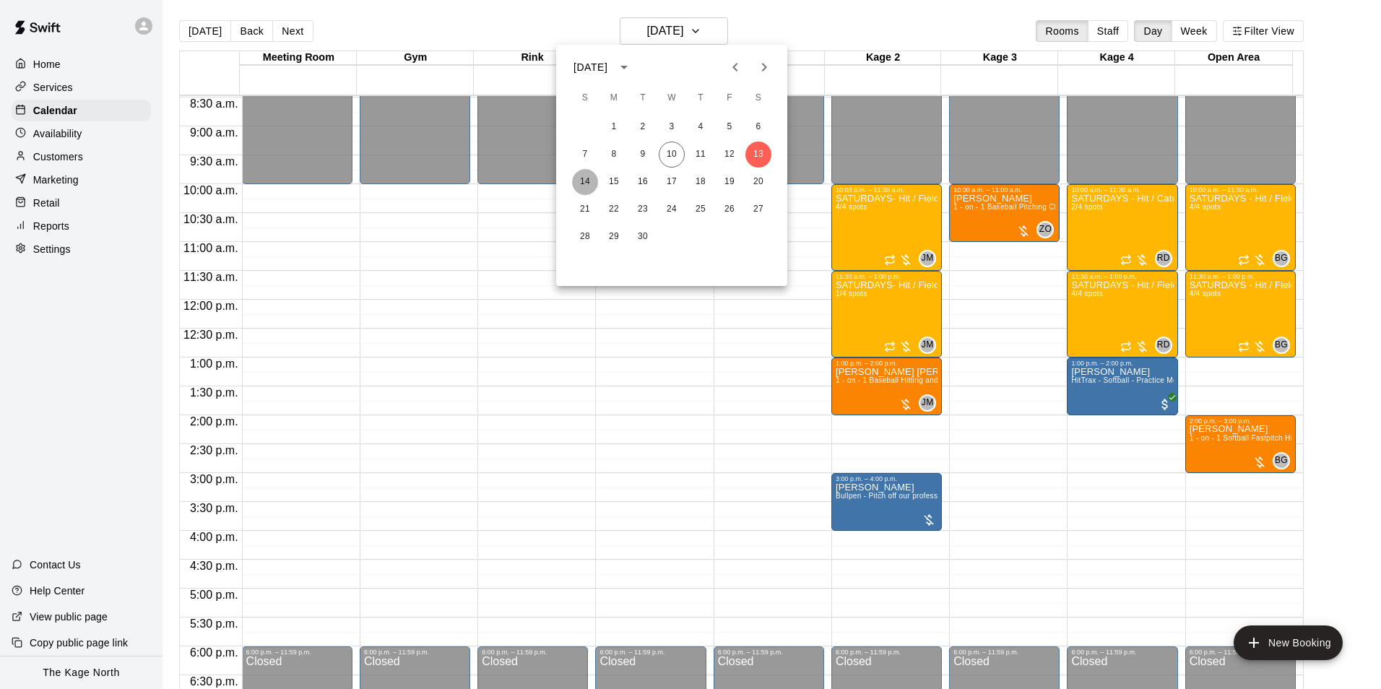
click at [583, 183] on button "14" at bounding box center [585, 182] width 26 height 26
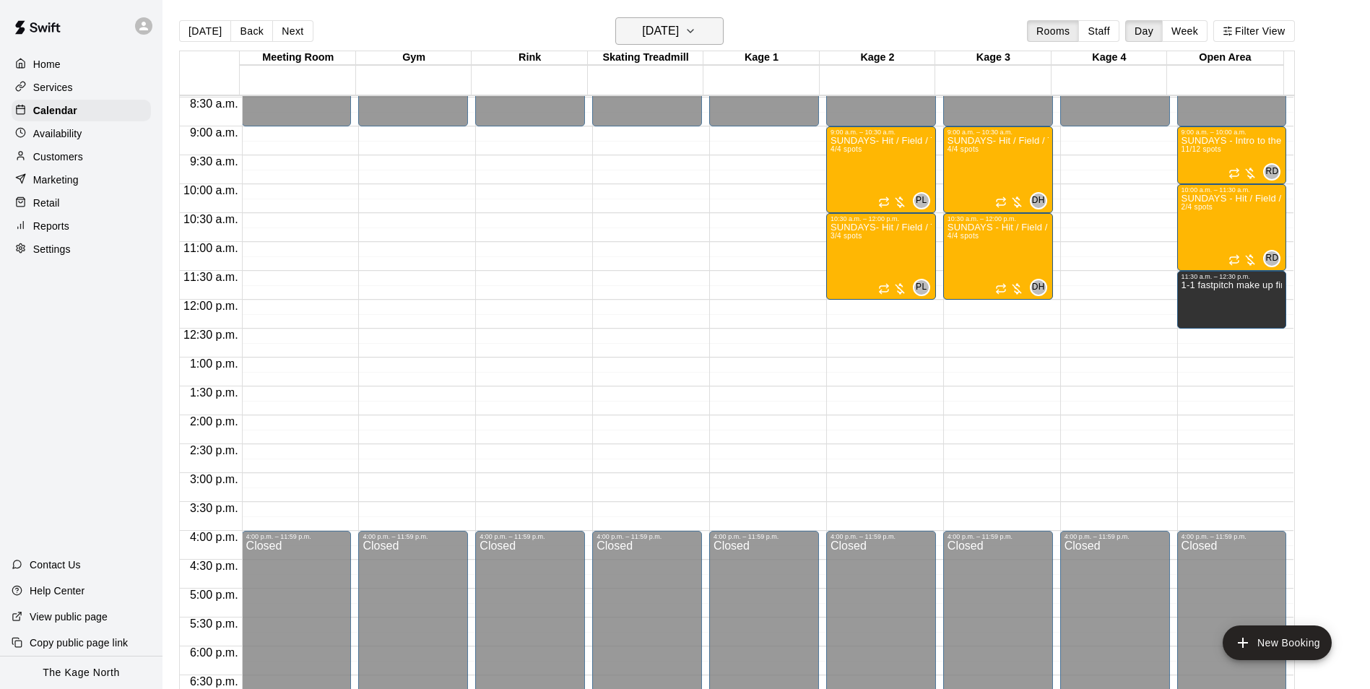
click at [679, 25] on h6 "[DATE]" at bounding box center [660, 31] width 37 height 20
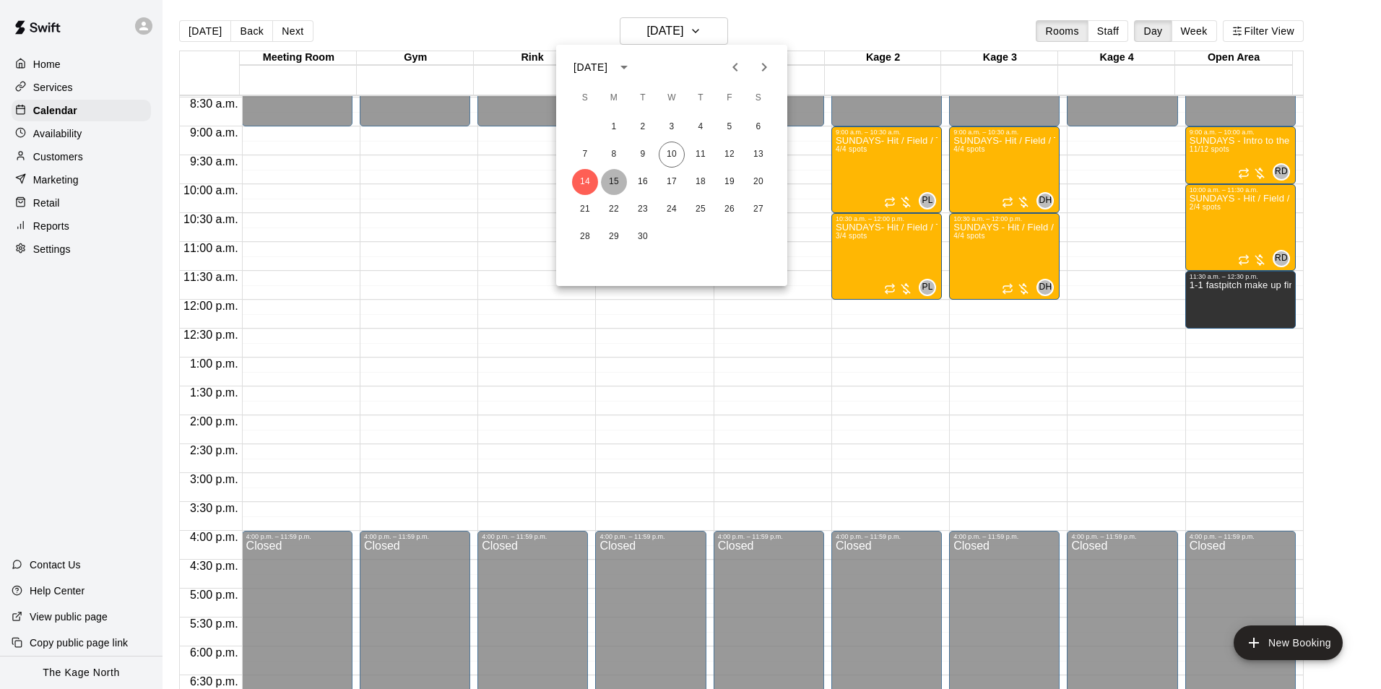
click at [617, 180] on button "15" at bounding box center [614, 182] width 26 height 26
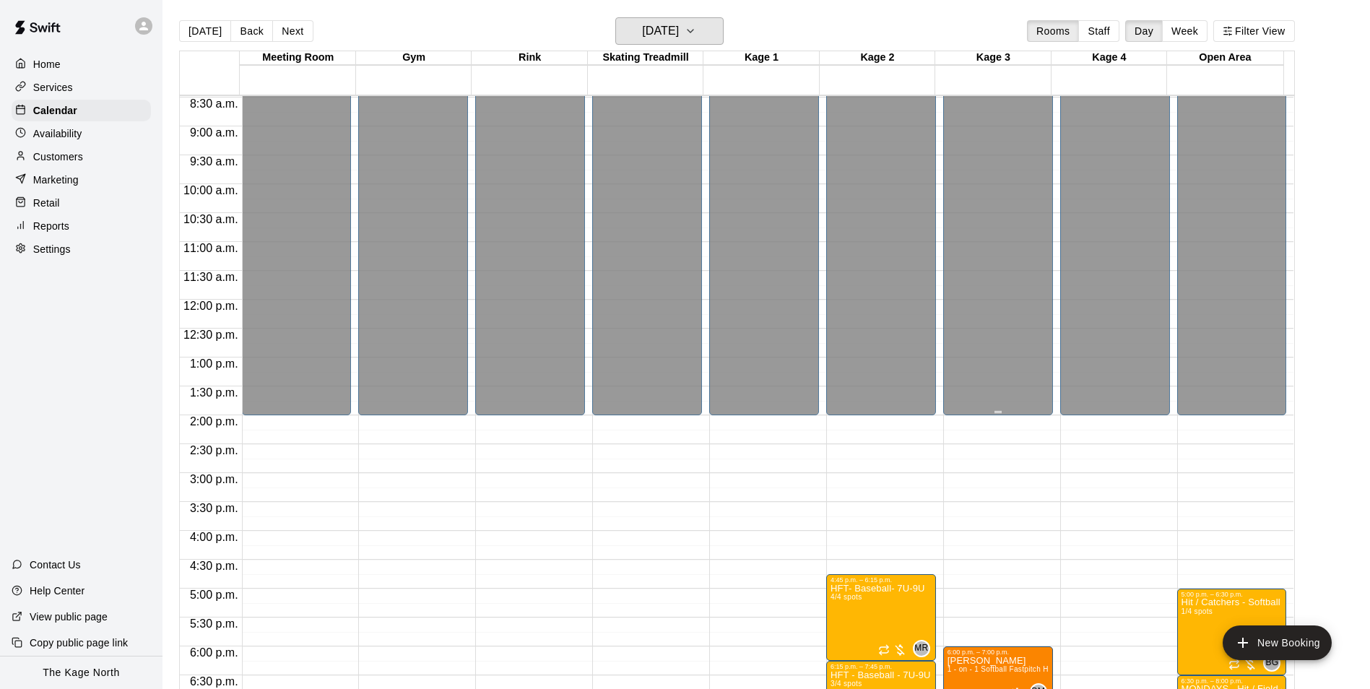
scroll to position [779, 0]
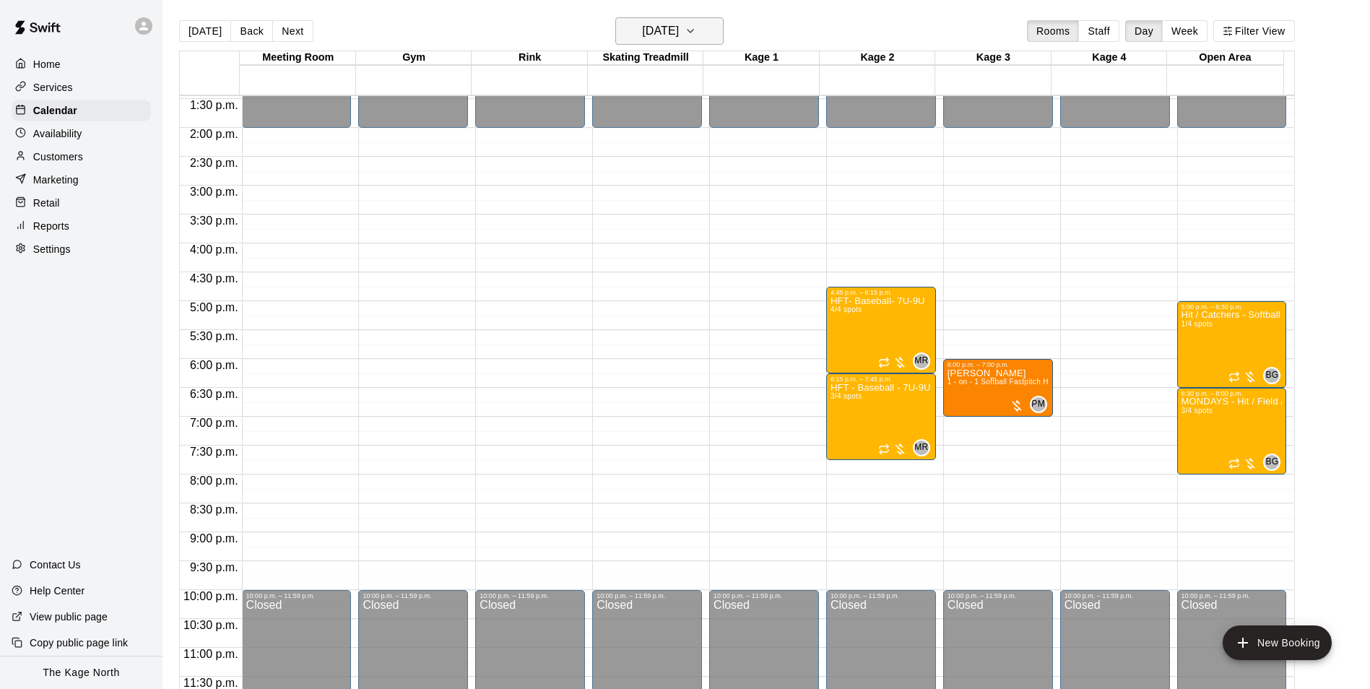
click at [679, 28] on h6 "[DATE]" at bounding box center [660, 31] width 37 height 20
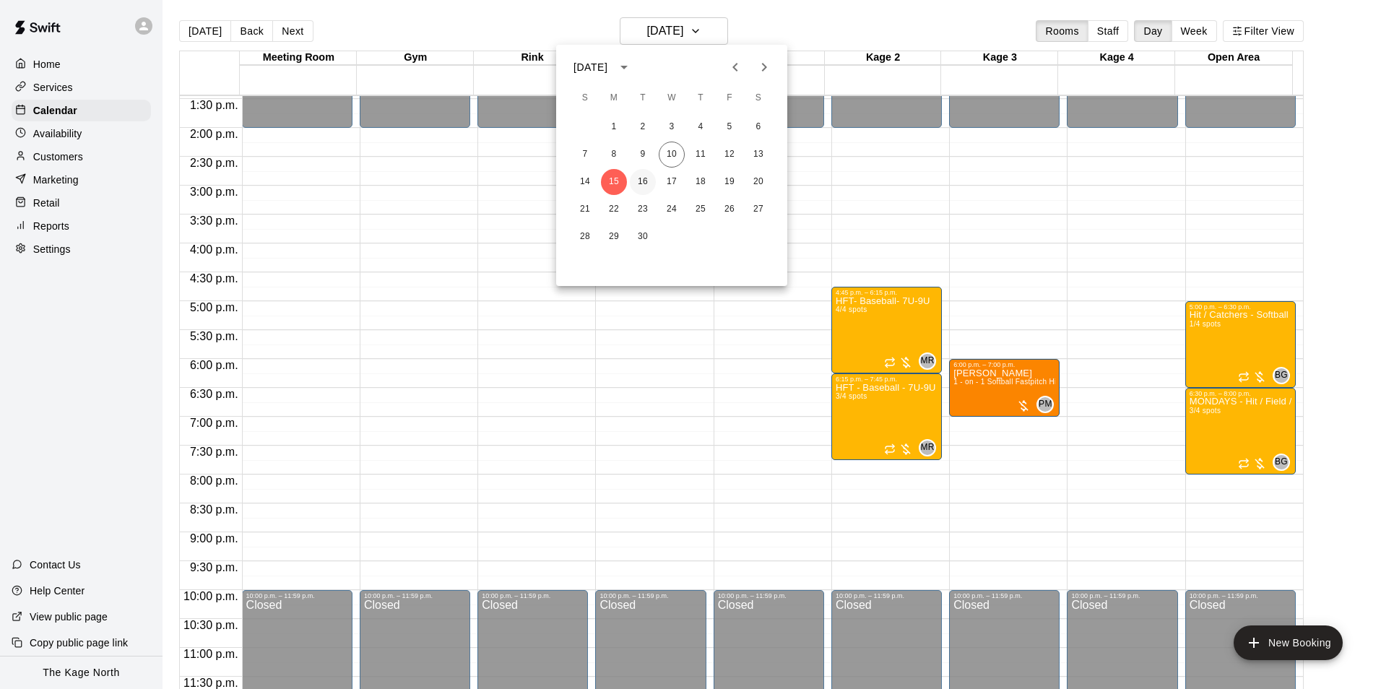
click at [649, 184] on button "16" at bounding box center [643, 182] width 26 height 26
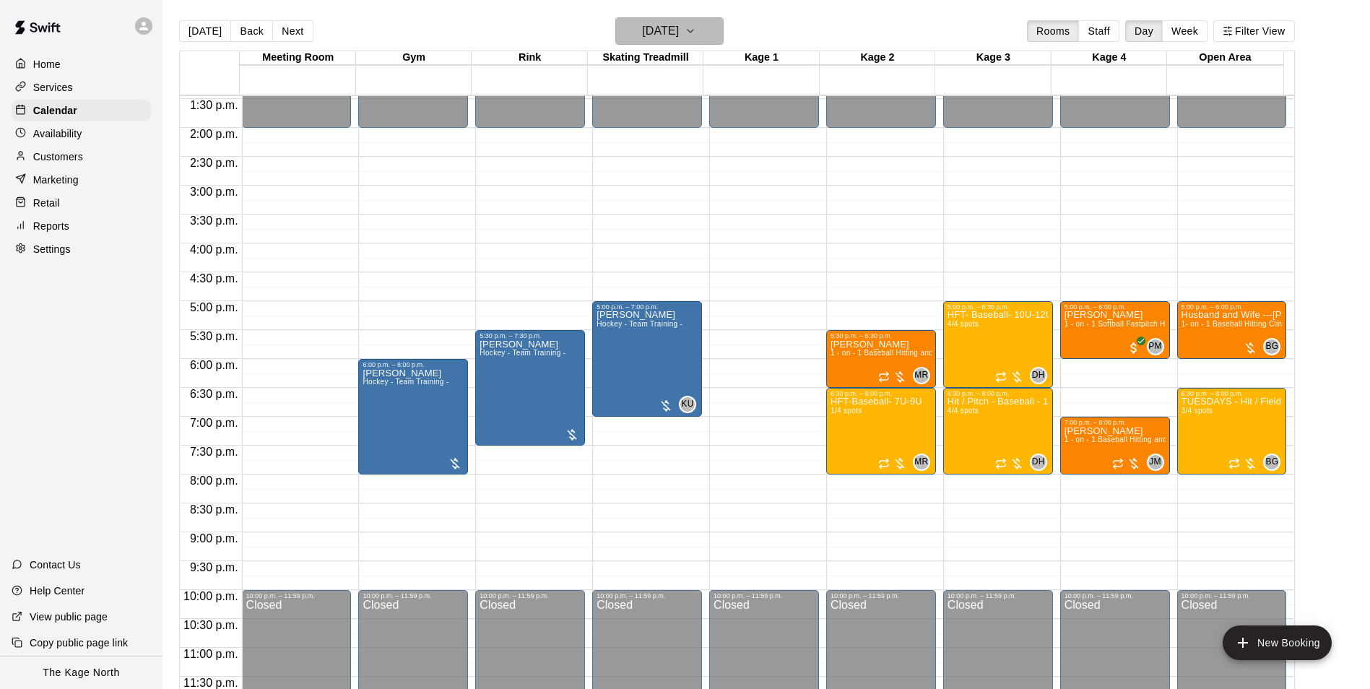
click at [675, 27] on h6 "[DATE]" at bounding box center [660, 31] width 37 height 20
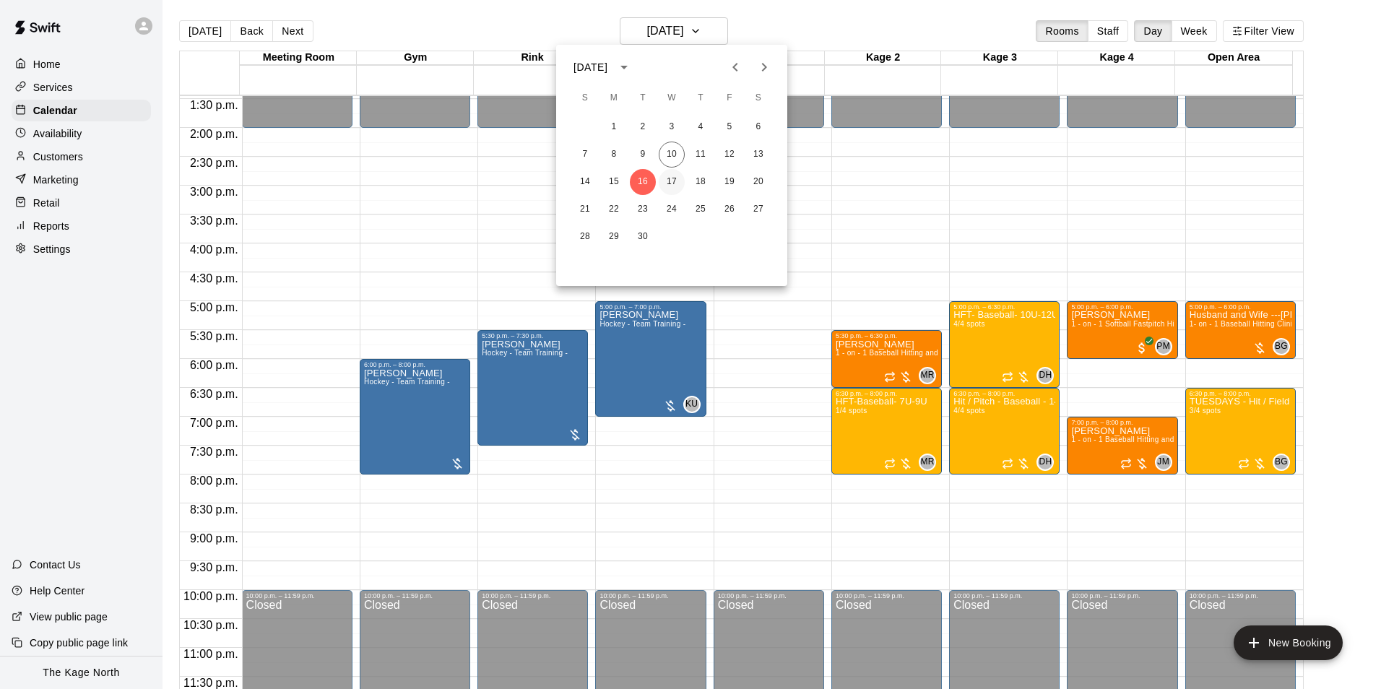
click at [667, 181] on button "17" at bounding box center [672, 182] width 26 height 26
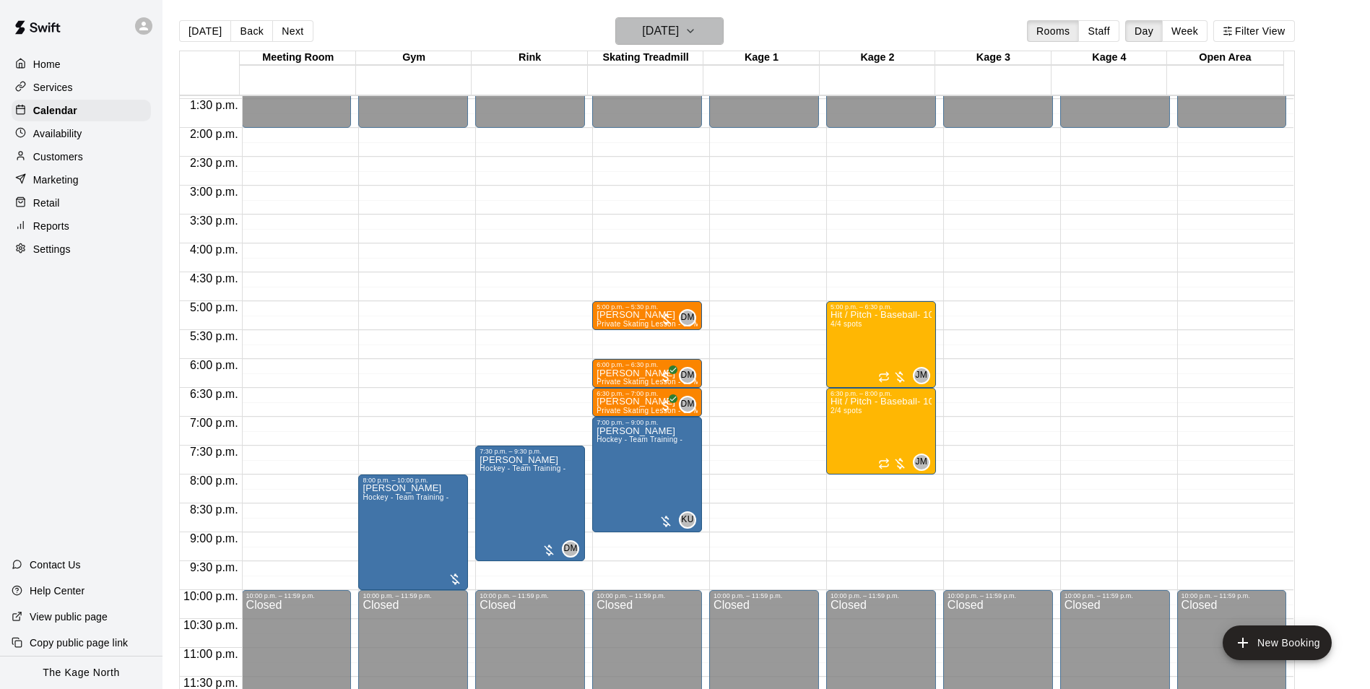
click at [679, 32] on h6 "[DATE]" at bounding box center [660, 31] width 37 height 20
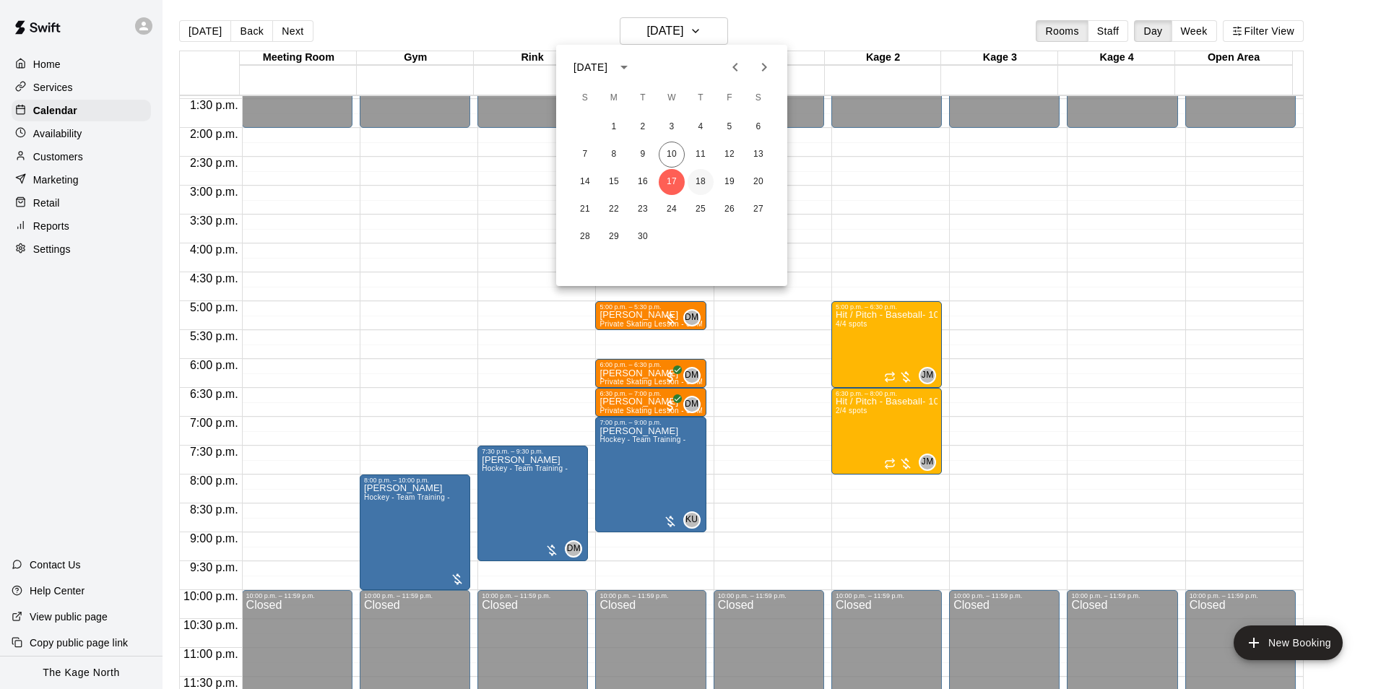
click at [696, 176] on button "18" at bounding box center [701, 182] width 26 height 26
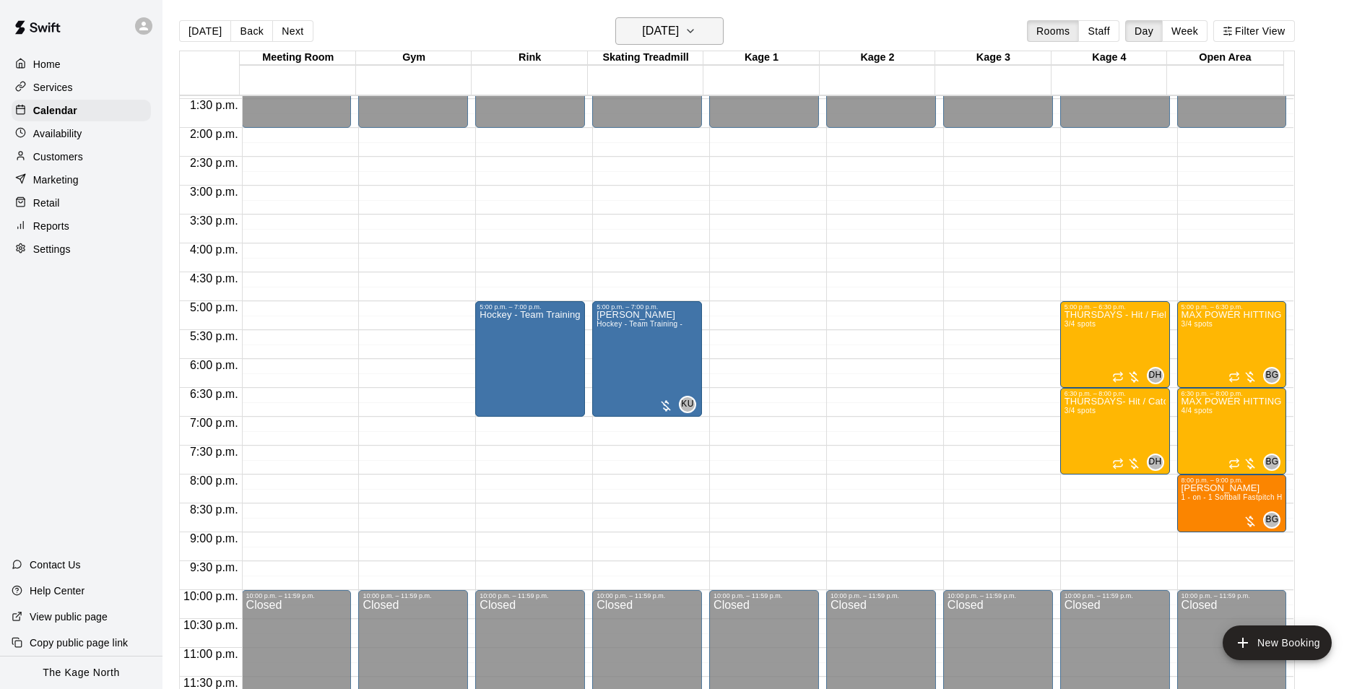
click at [659, 27] on h6 "[DATE]" at bounding box center [660, 31] width 37 height 20
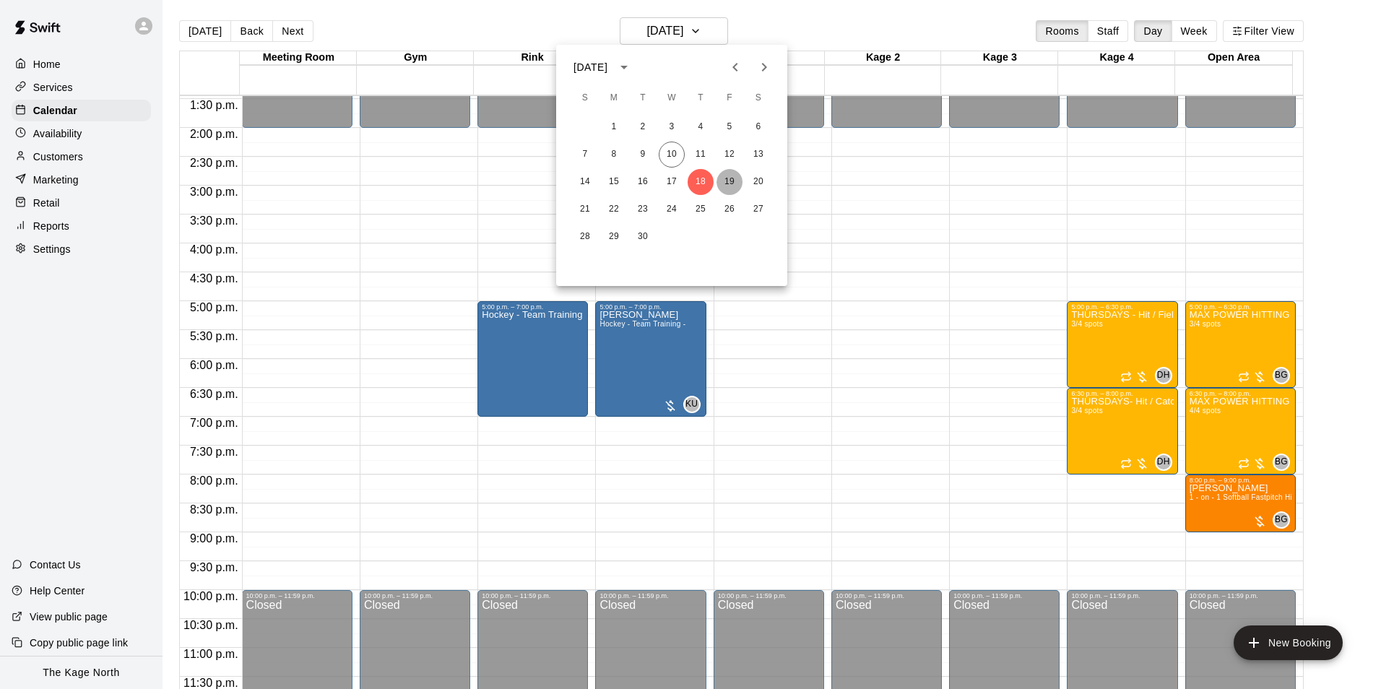
click at [731, 181] on button "19" at bounding box center [729, 182] width 26 height 26
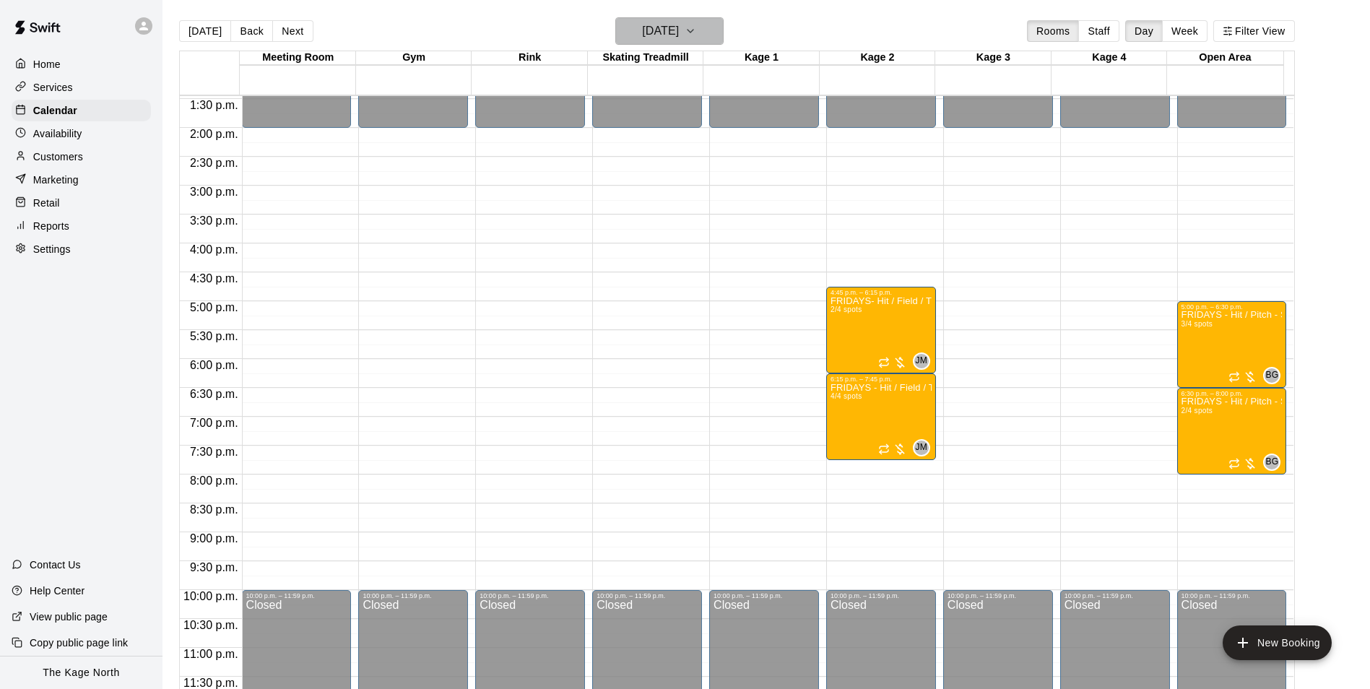
click at [679, 28] on h6 "[DATE]" at bounding box center [660, 31] width 37 height 20
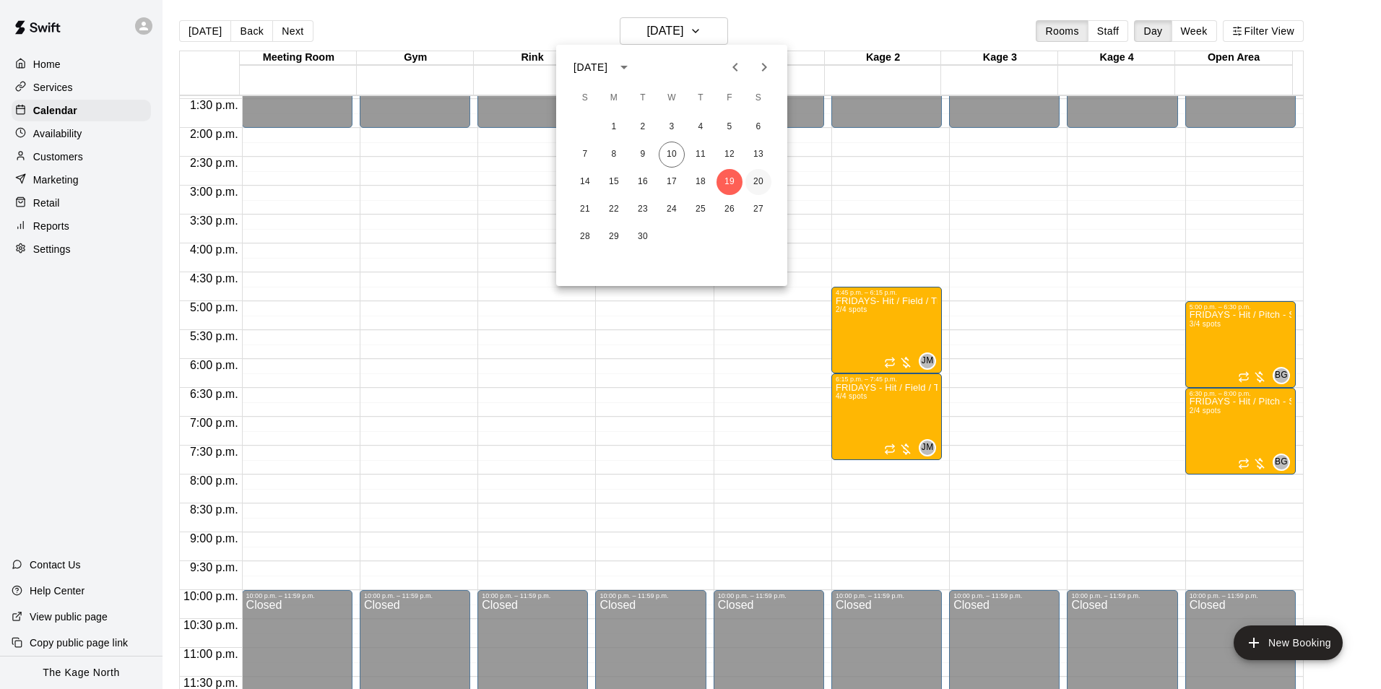
click at [750, 181] on button "20" at bounding box center [758, 182] width 26 height 26
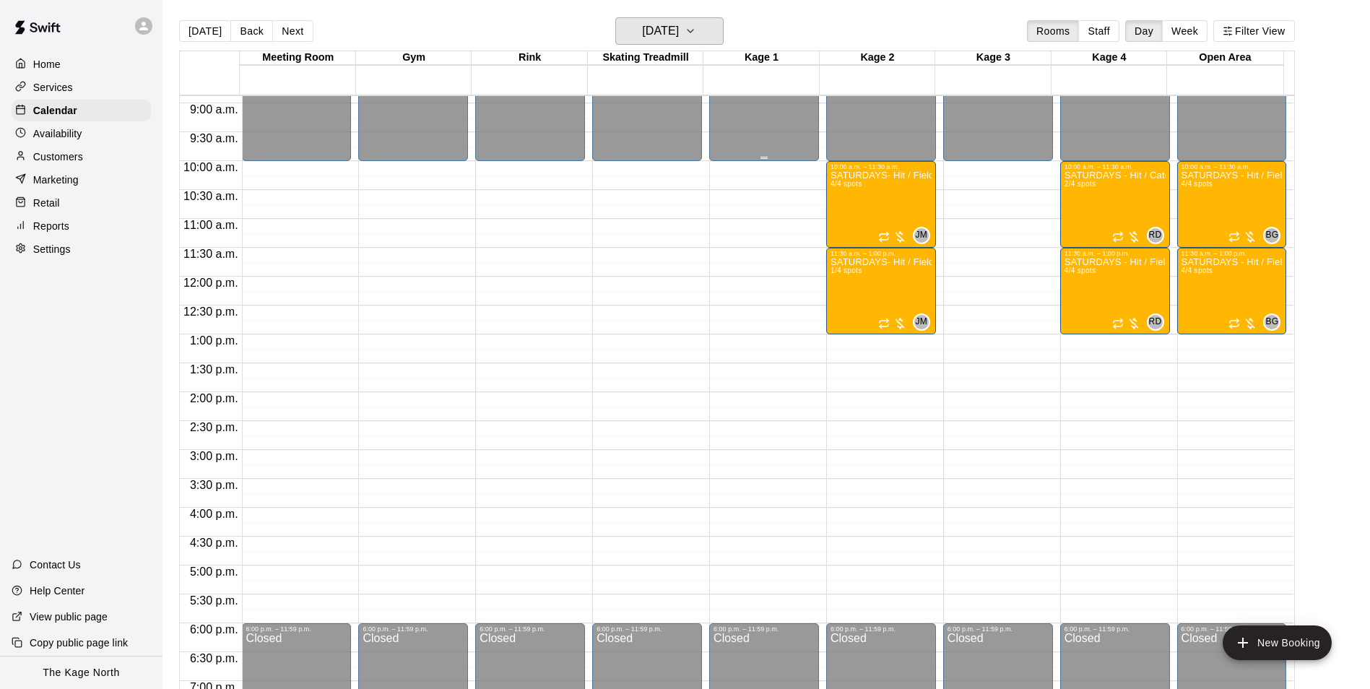
scroll to position [490, 0]
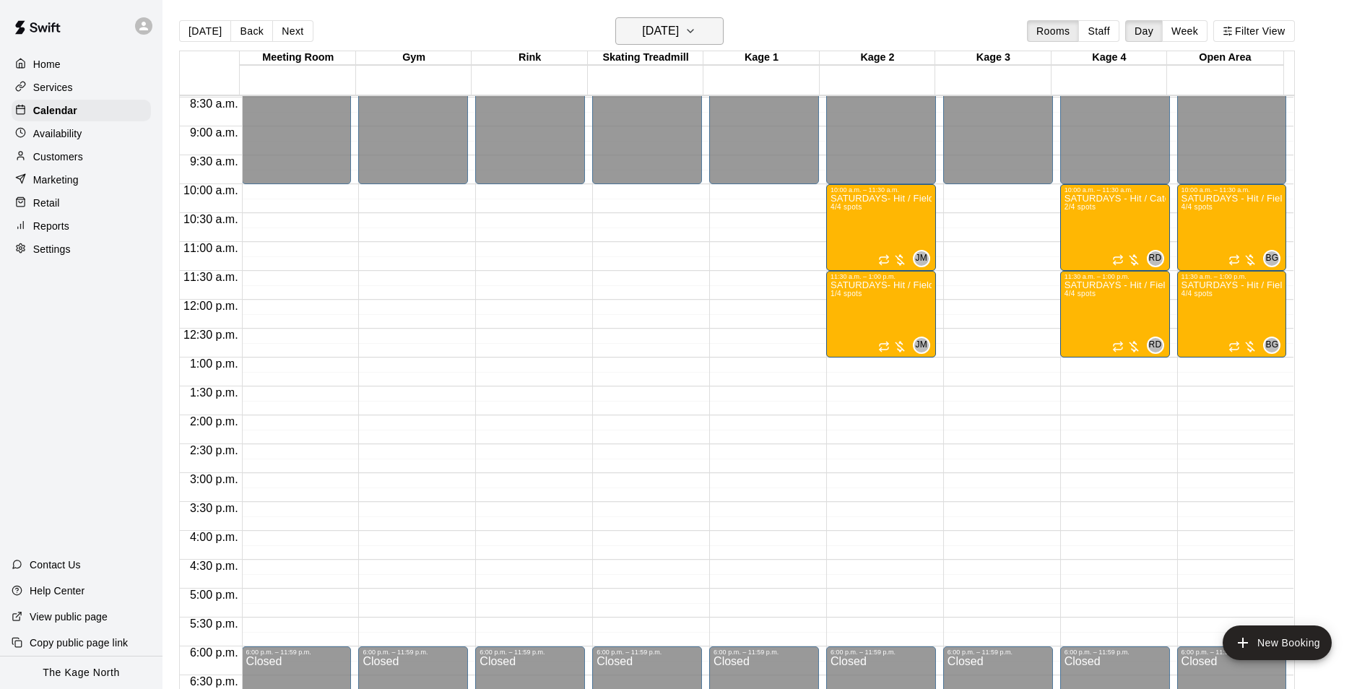
click at [679, 35] on h6 "[DATE]" at bounding box center [660, 31] width 37 height 20
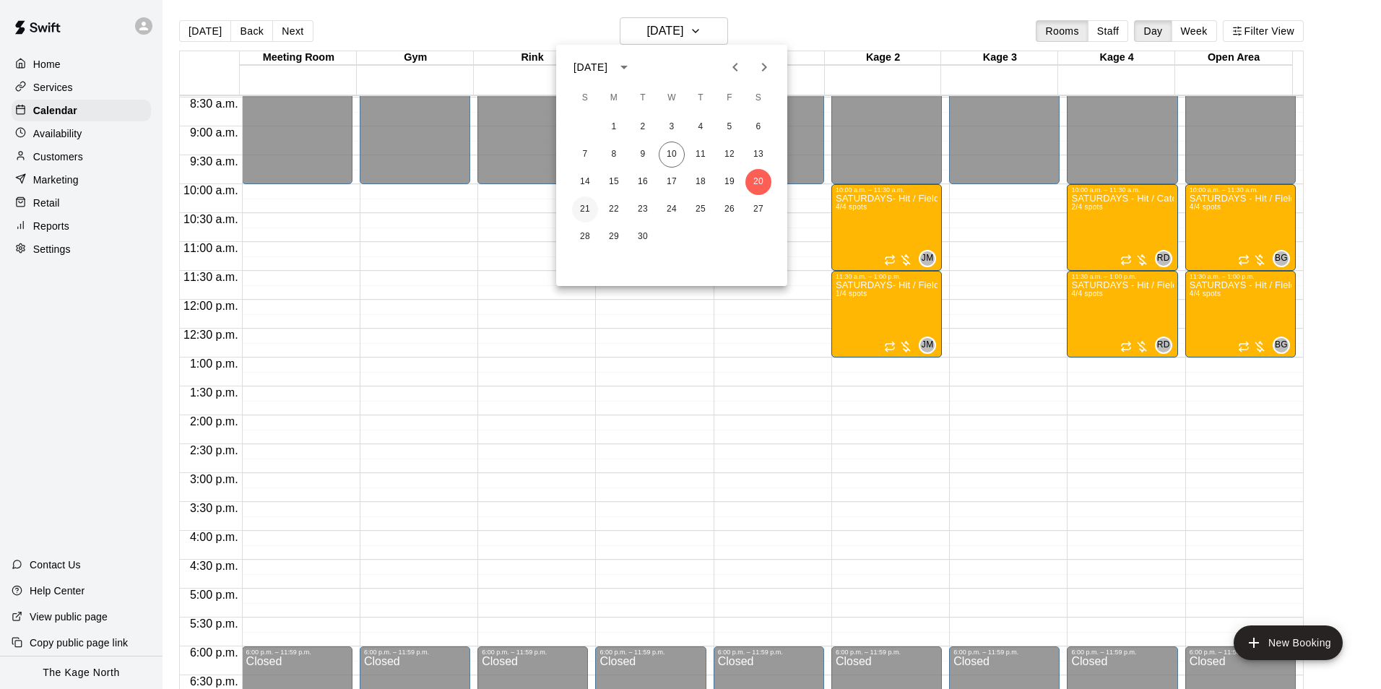
click at [588, 209] on button "21" at bounding box center [585, 209] width 26 height 26
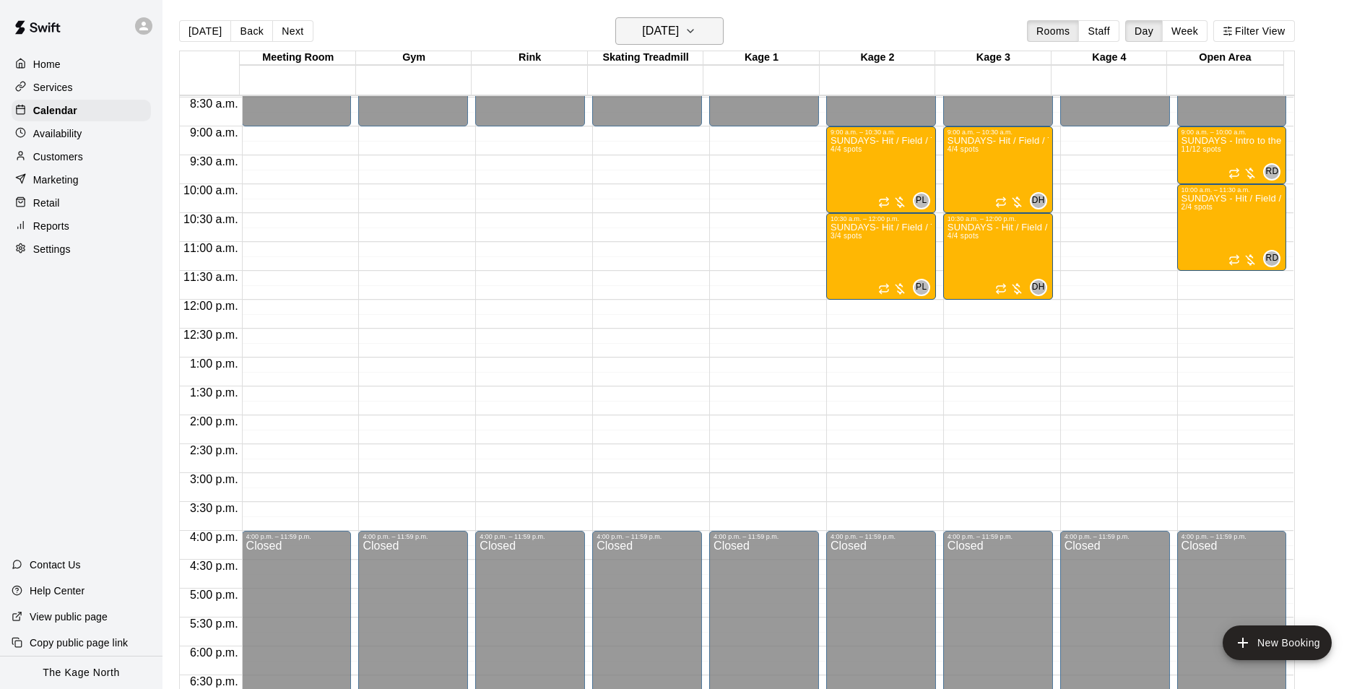
click at [675, 28] on h6 "[DATE]" at bounding box center [660, 31] width 37 height 20
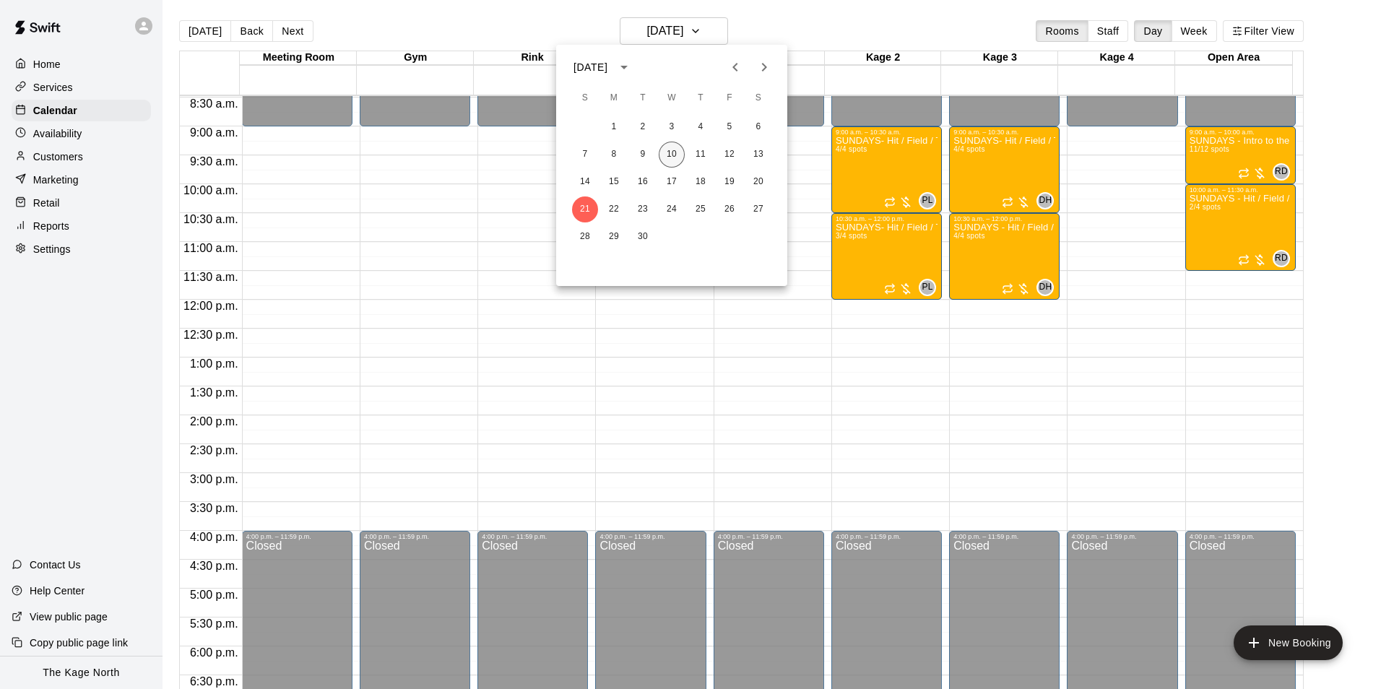
click at [672, 149] on button "10" at bounding box center [672, 155] width 26 height 26
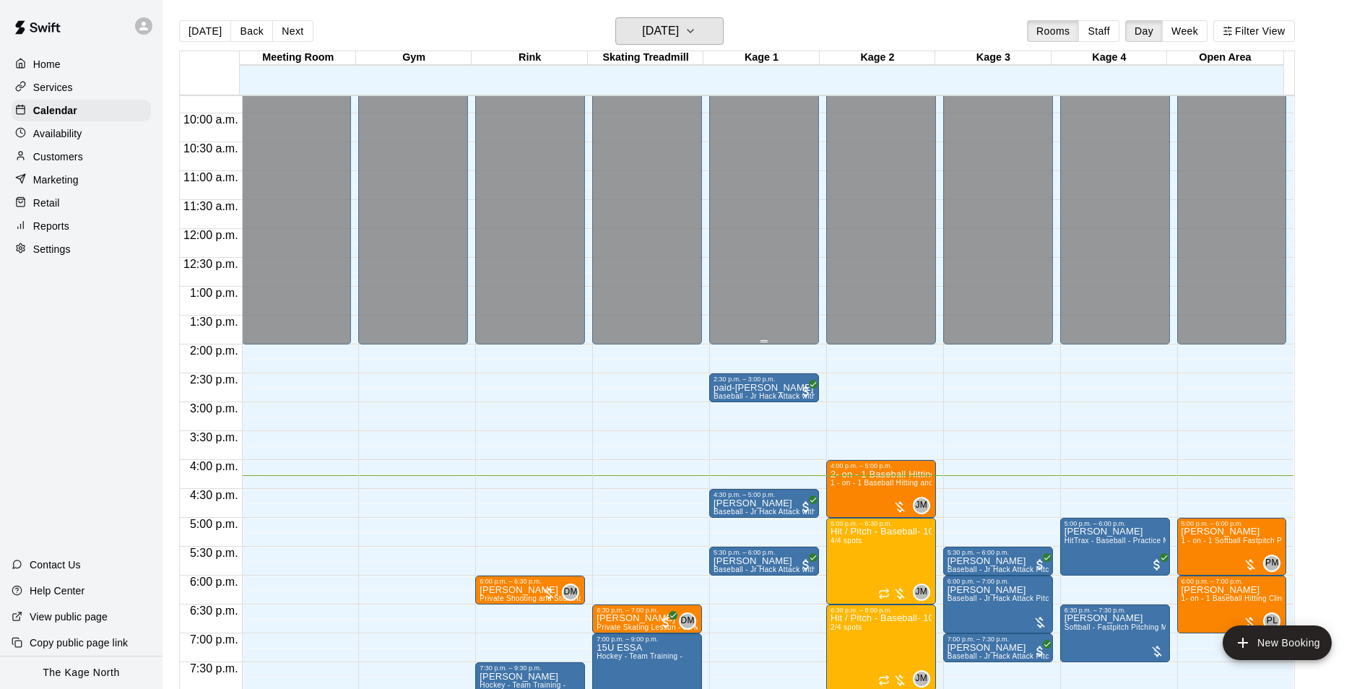
scroll to position [779, 0]
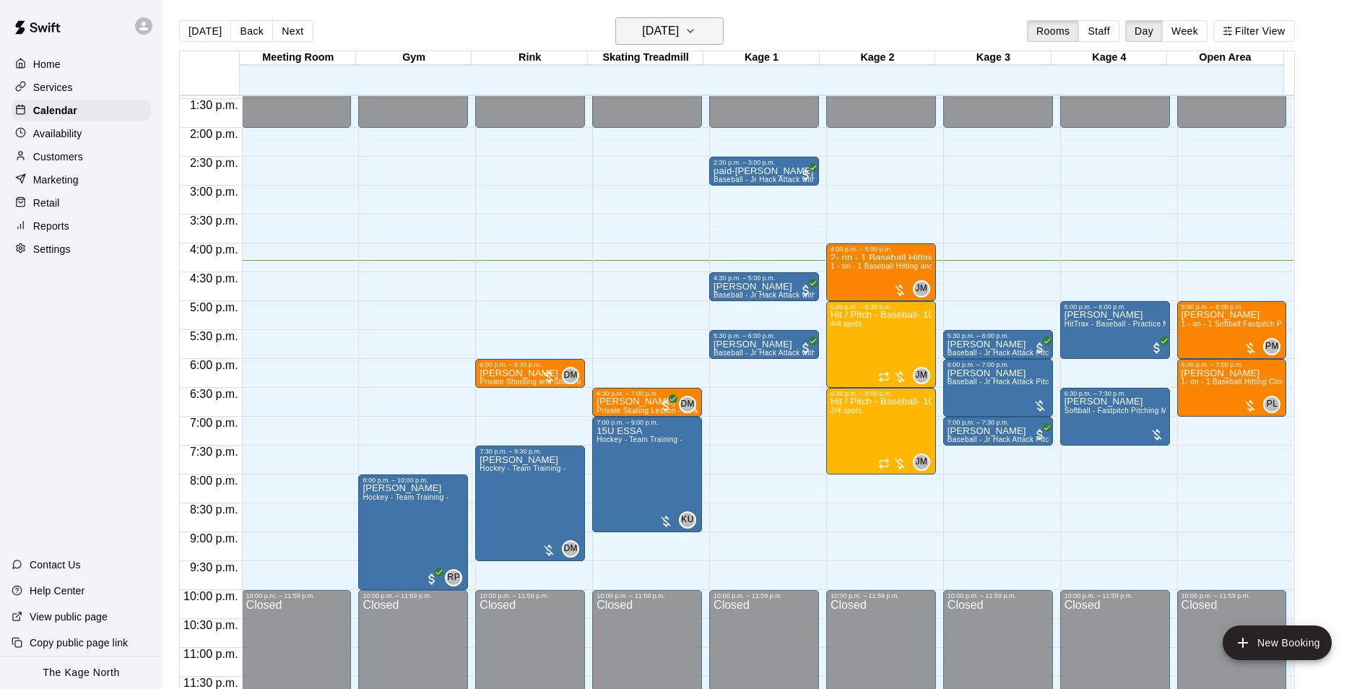
click at [679, 26] on h6 "[DATE]" at bounding box center [660, 31] width 37 height 20
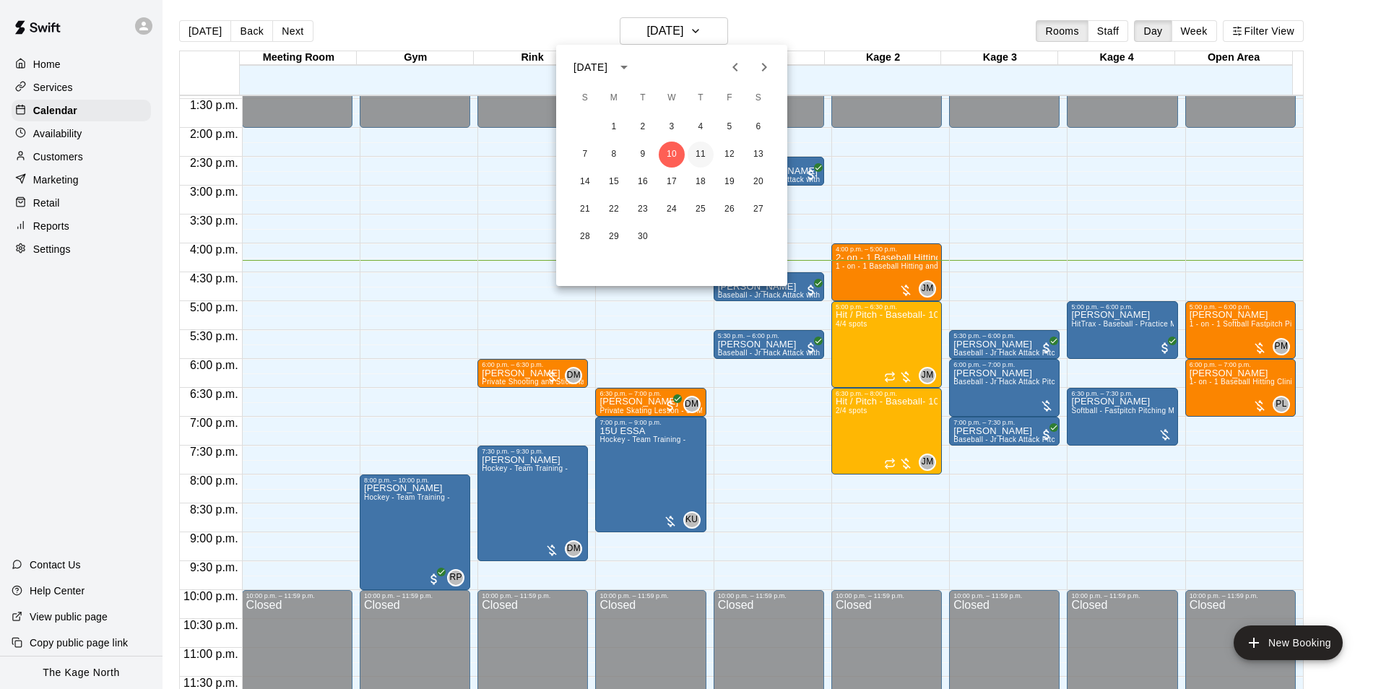
click at [701, 155] on button "11" at bounding box center [701, 155] width 26 height 26
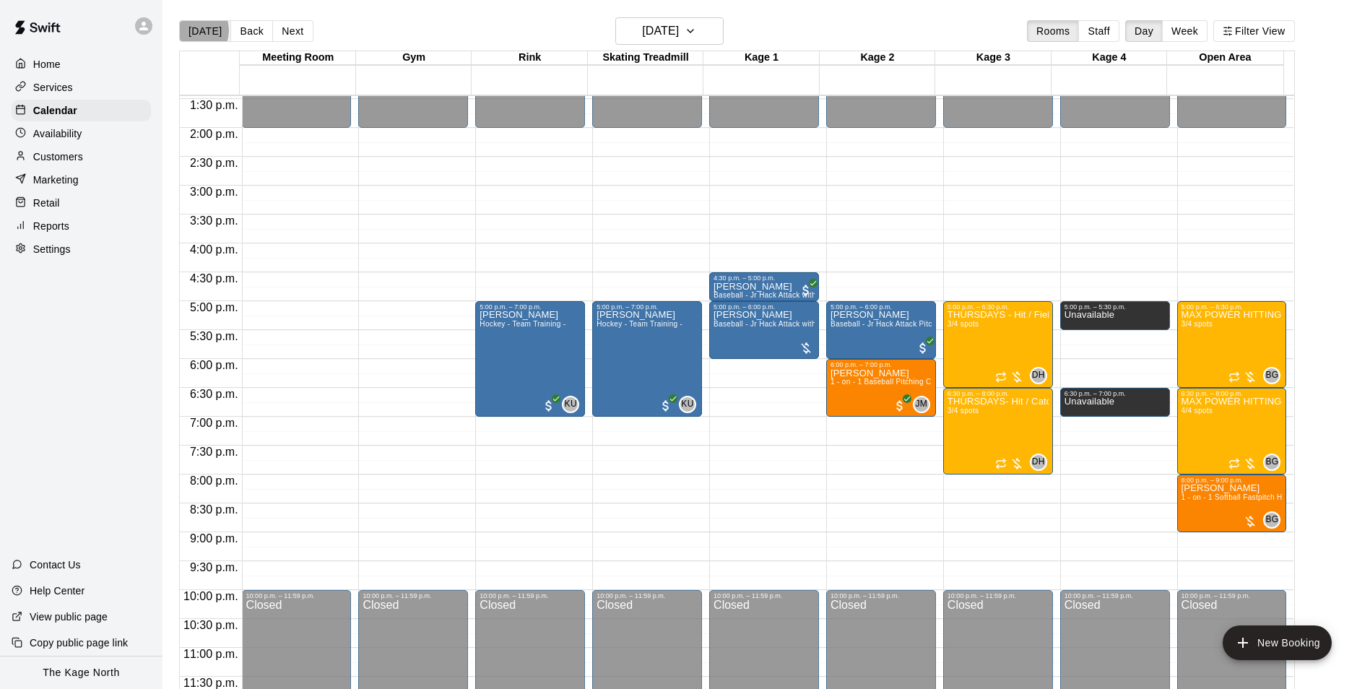
click at [191, 30] on button "[DATE]" at bounding box center [205, 31] width 52 height 22
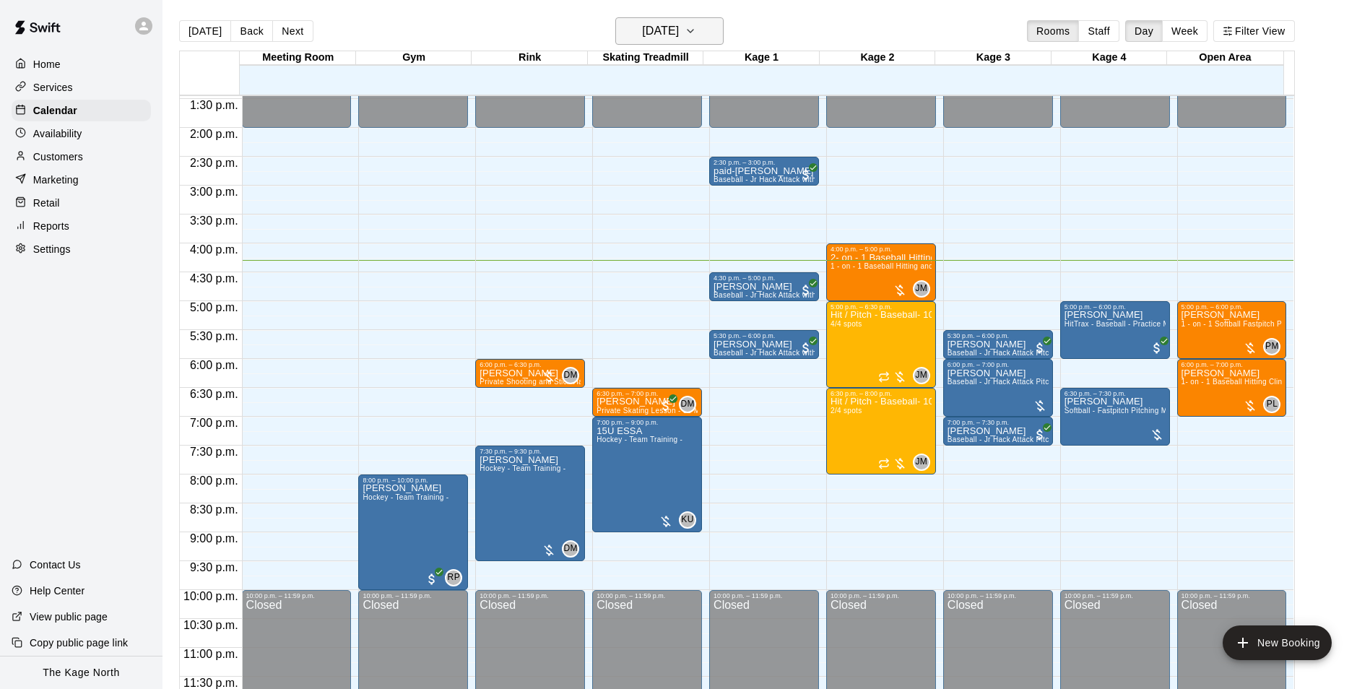
click at [679, 32] on h6 "[DATE]" at bounding box center [660, 31] width 37 height 20
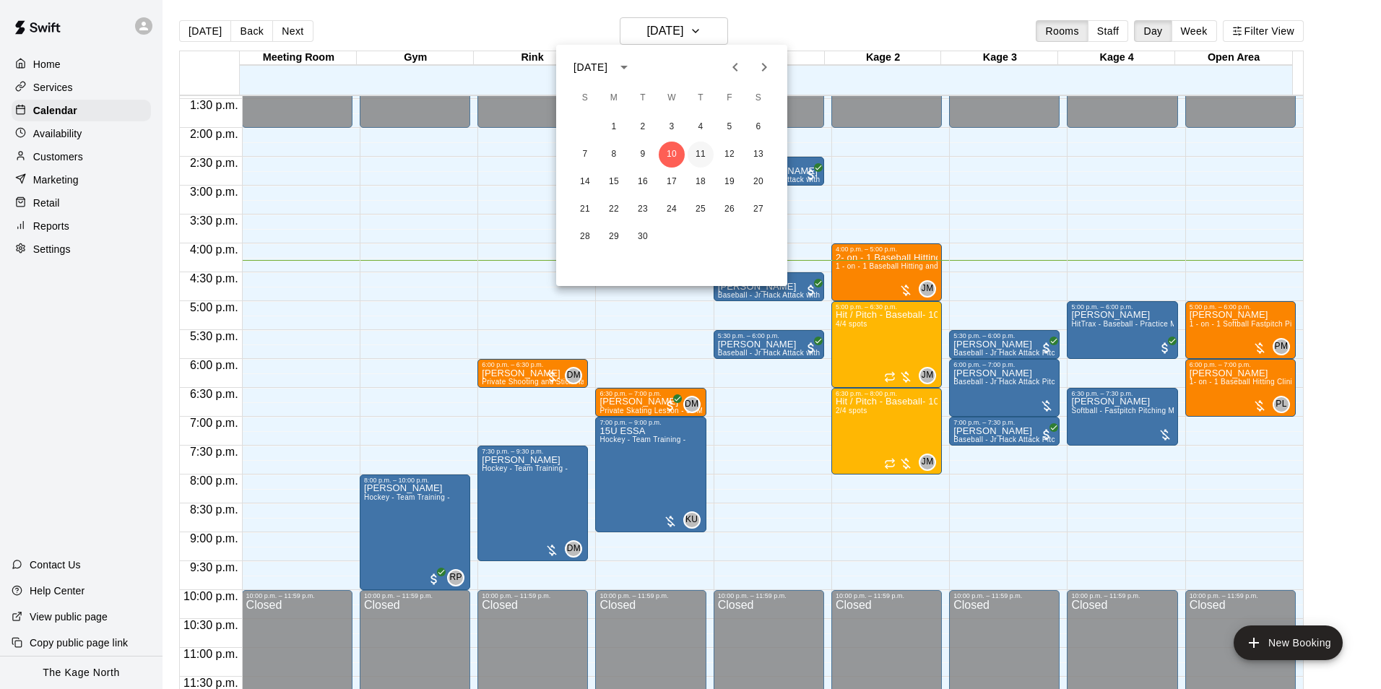
click at [701, 156] on button "11" at bounding box center [701, 155] width 26 height 26
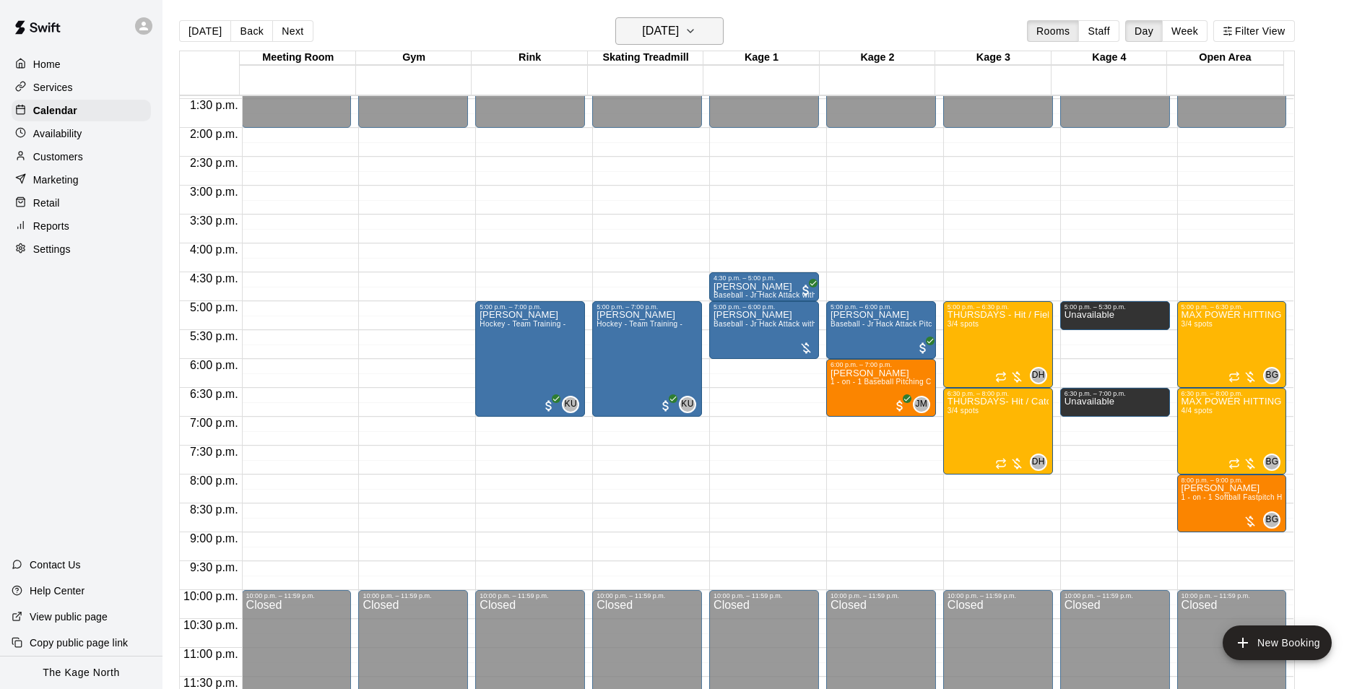
click at [669, 22] on h6 "[DATE]" at bounding box center [660, 31] width 37 height 20
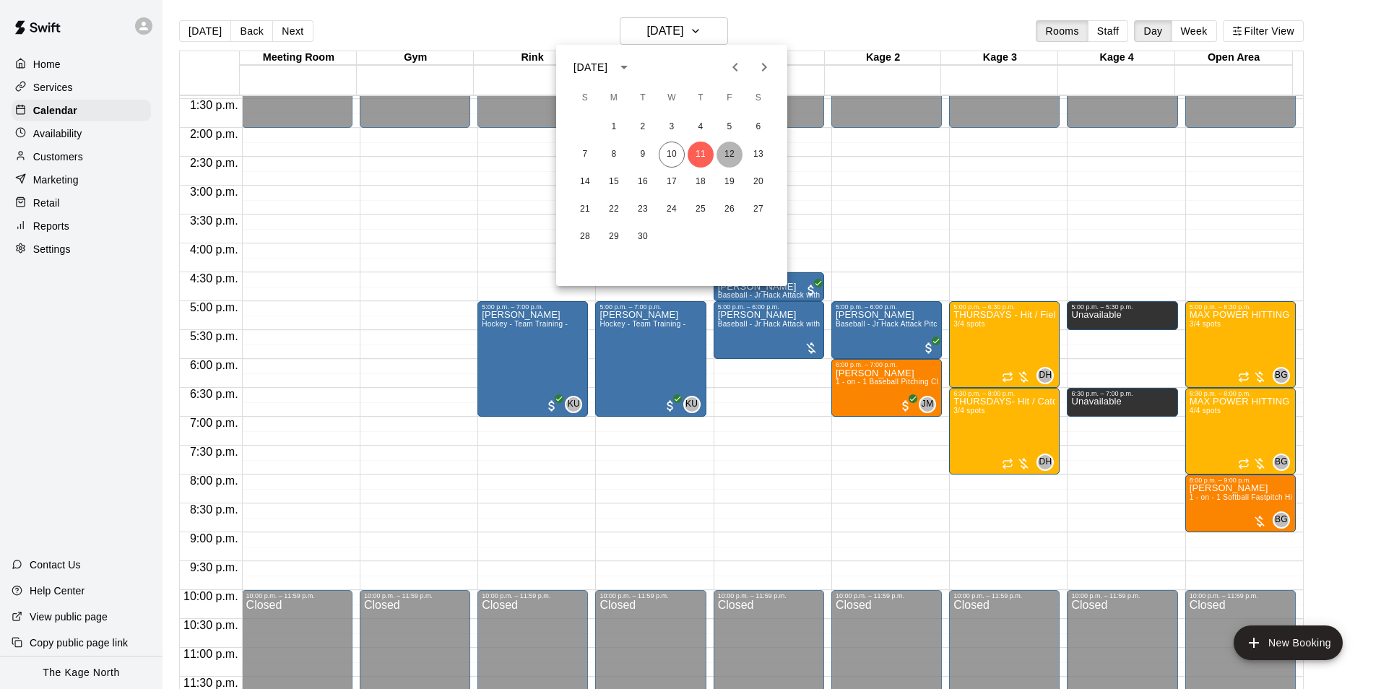
click at [732, 149] on button "12" at bounding box center [729, 155] width 26 height 26
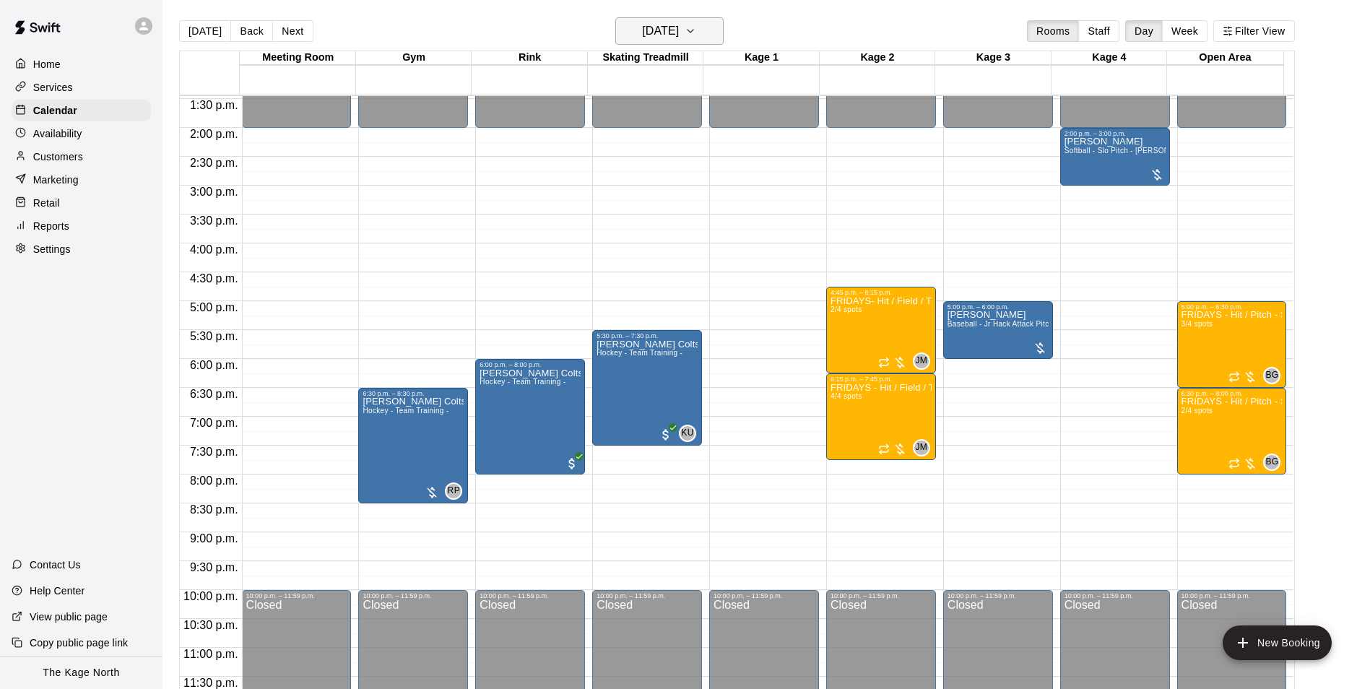
click at [679, 26] on h6 "[DATE]" at bounding box center [660, 31] width 37 height 20
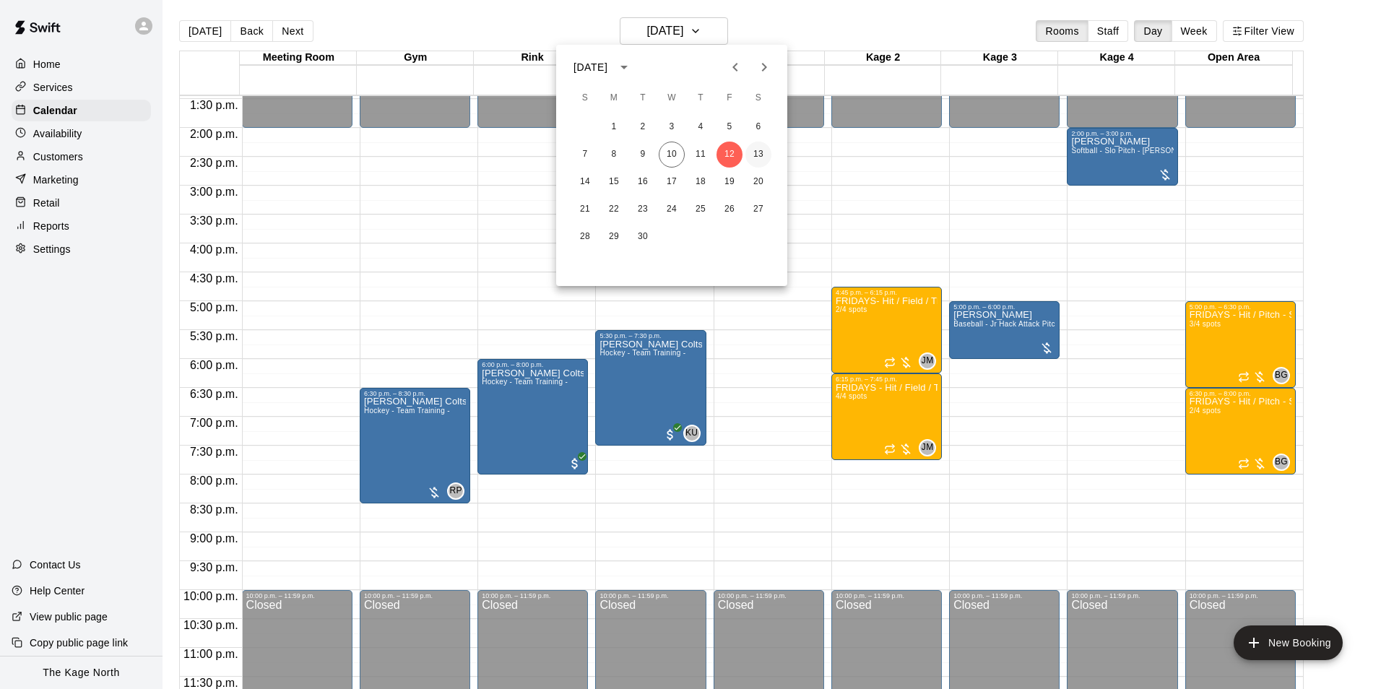
drag, startPoint x: 758, startPoint y: 152, endPoint x: 836, endPoint y: 213, distance: 98.8
click at [758, 152] on button "13" at bounding box center [758, 155] width 26 height 26
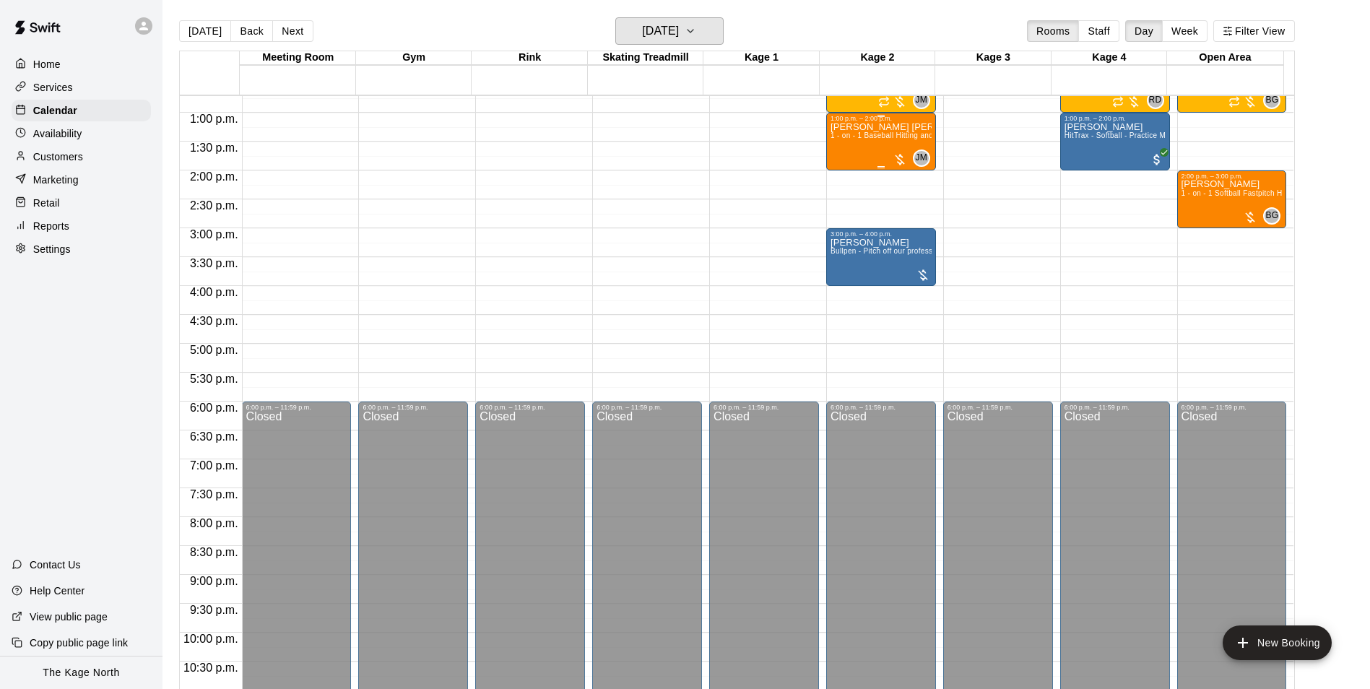
scroll to position [562, 0]
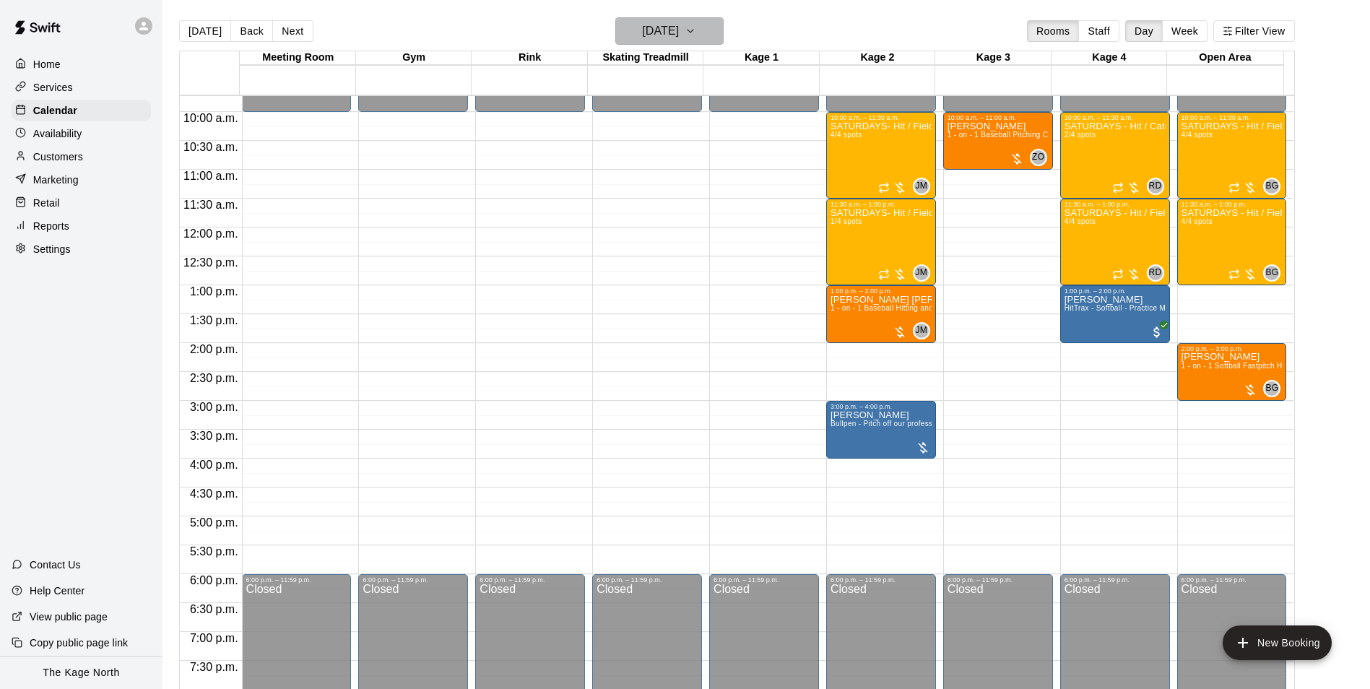
click at [679, 32] on h6 "[DATE]" at bounding box center [660, 31] width 37 height 20
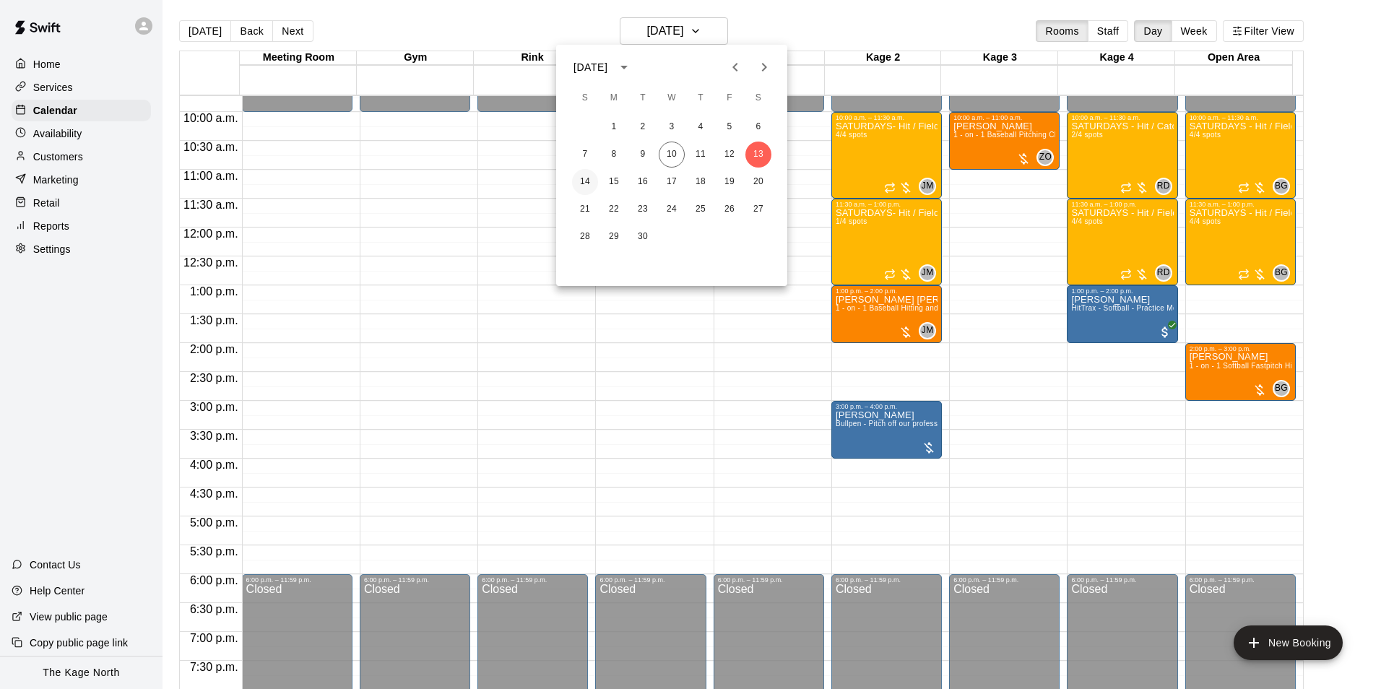
click at [587, 183] on button "14" at bounding box center [585, 182] width 26 height 26
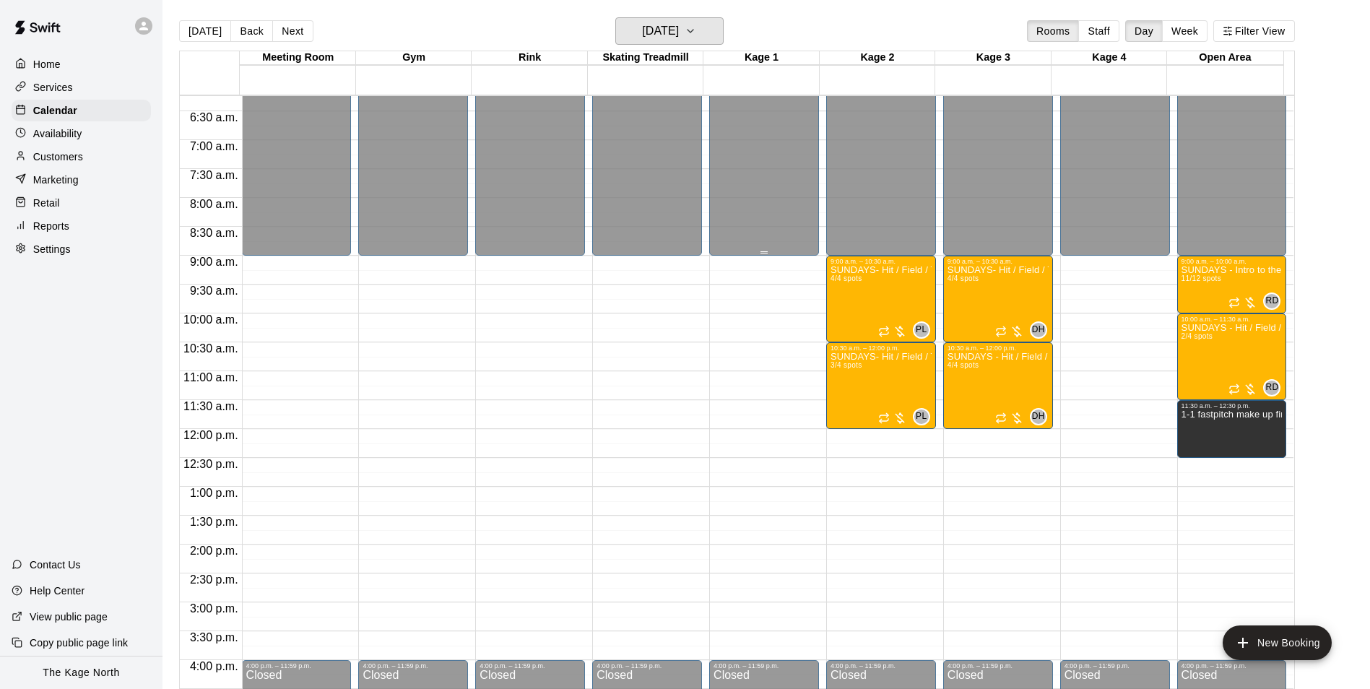
scroll to position [345, 0]
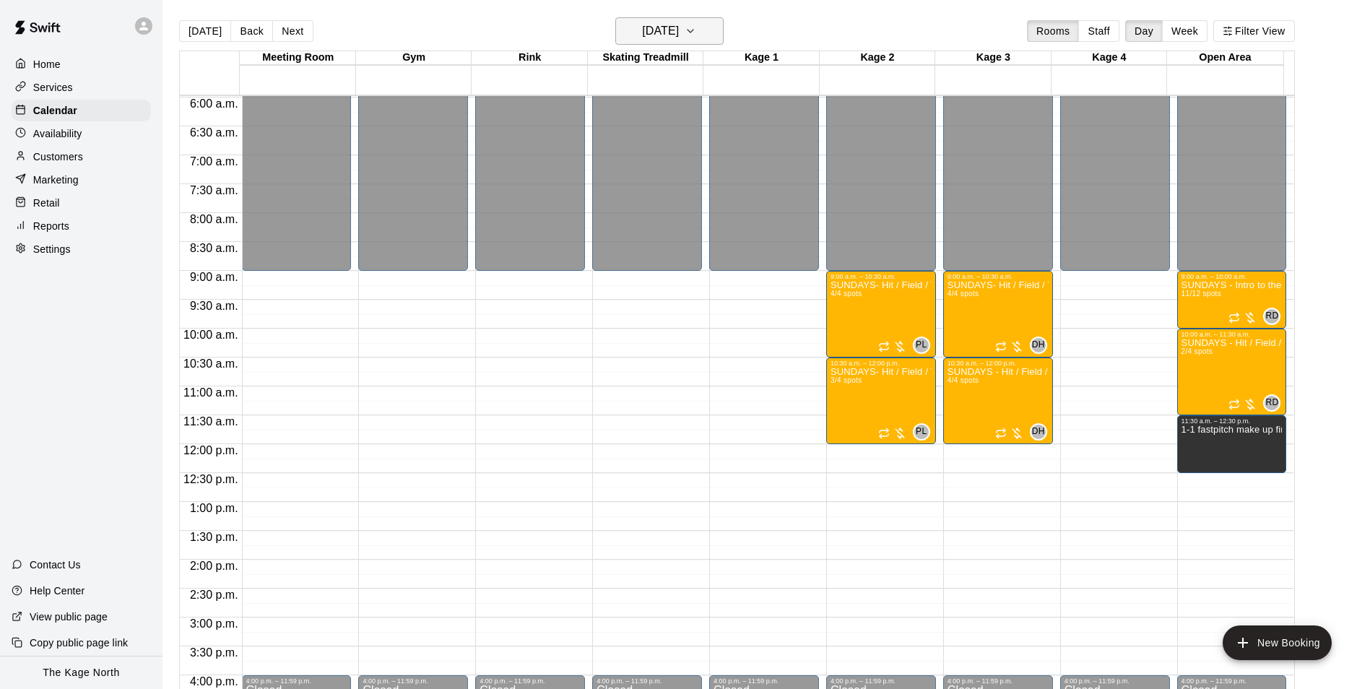
click at [679, 29] on h6 "[DATE]" at bounding box center [660, 31] width 37 height 20
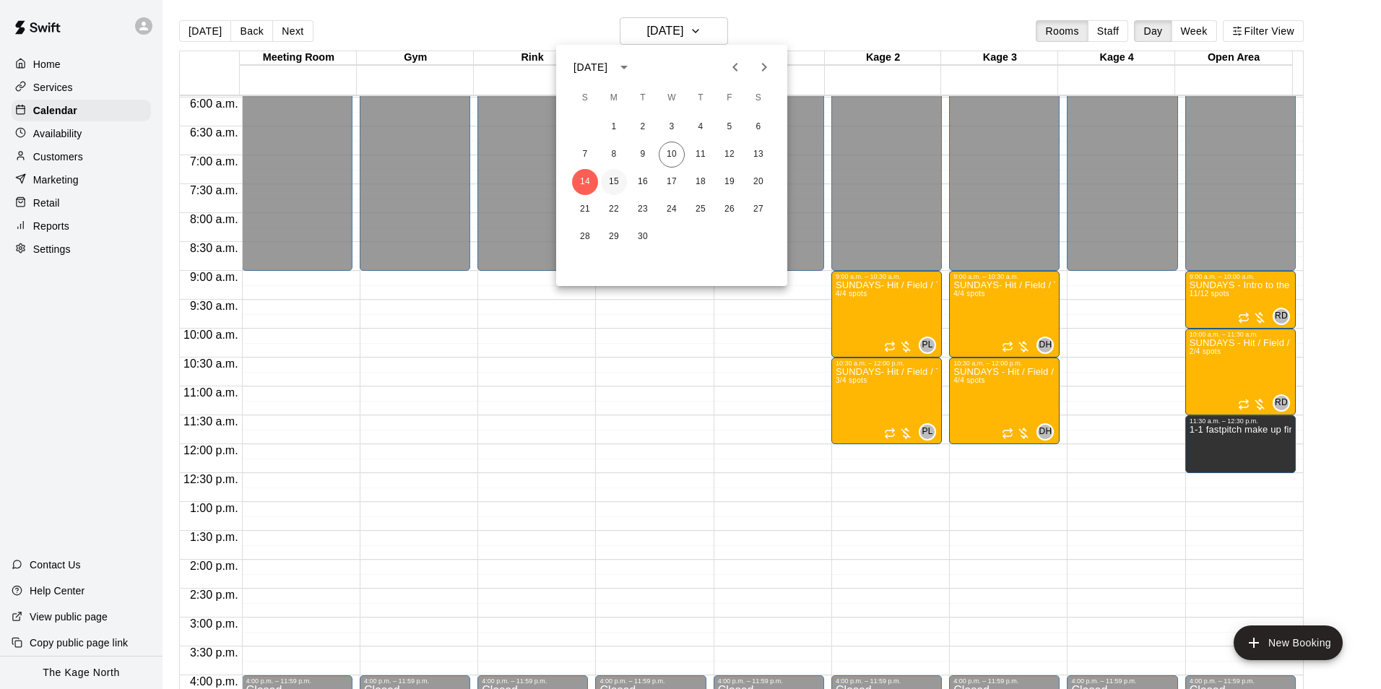
click at [610, 184] on button "15" at bounding box center [614, 182] width 26 height 26
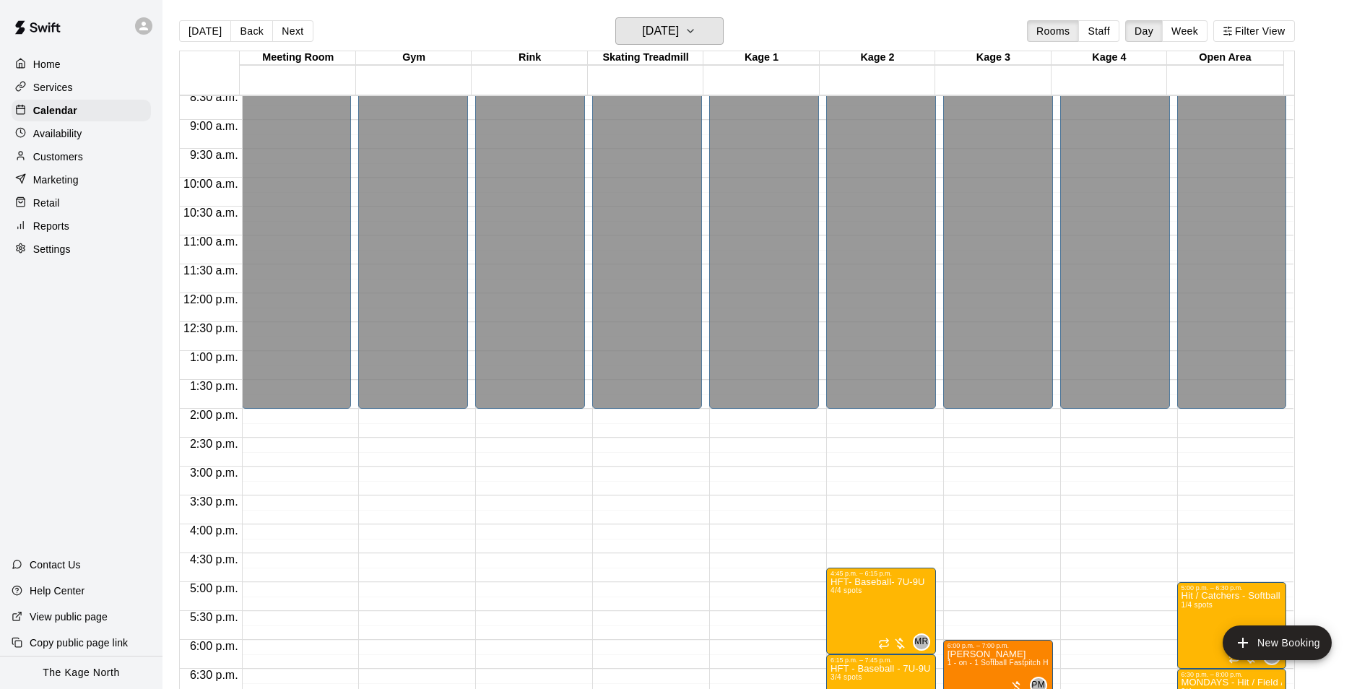
scroll to position [706, 0]
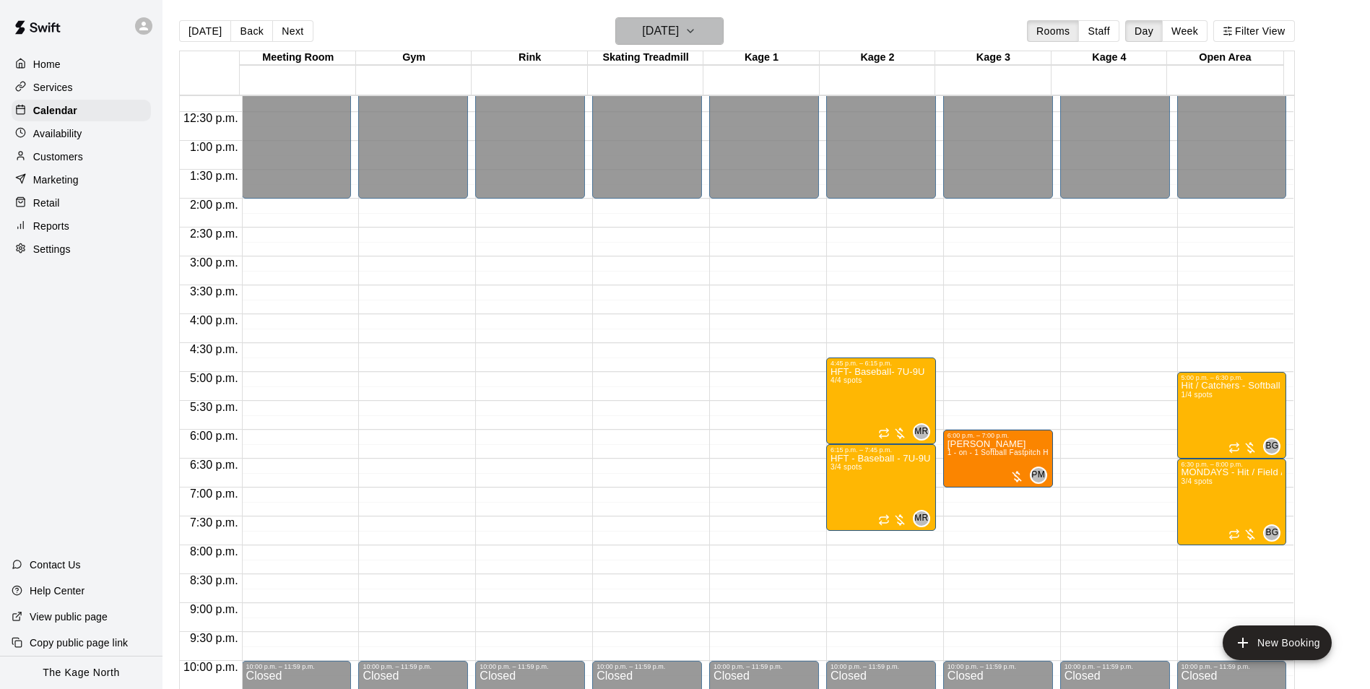
click at [679, 28] on h6 "[DATE]" at bounding box center [660, 31] width 37 height 20
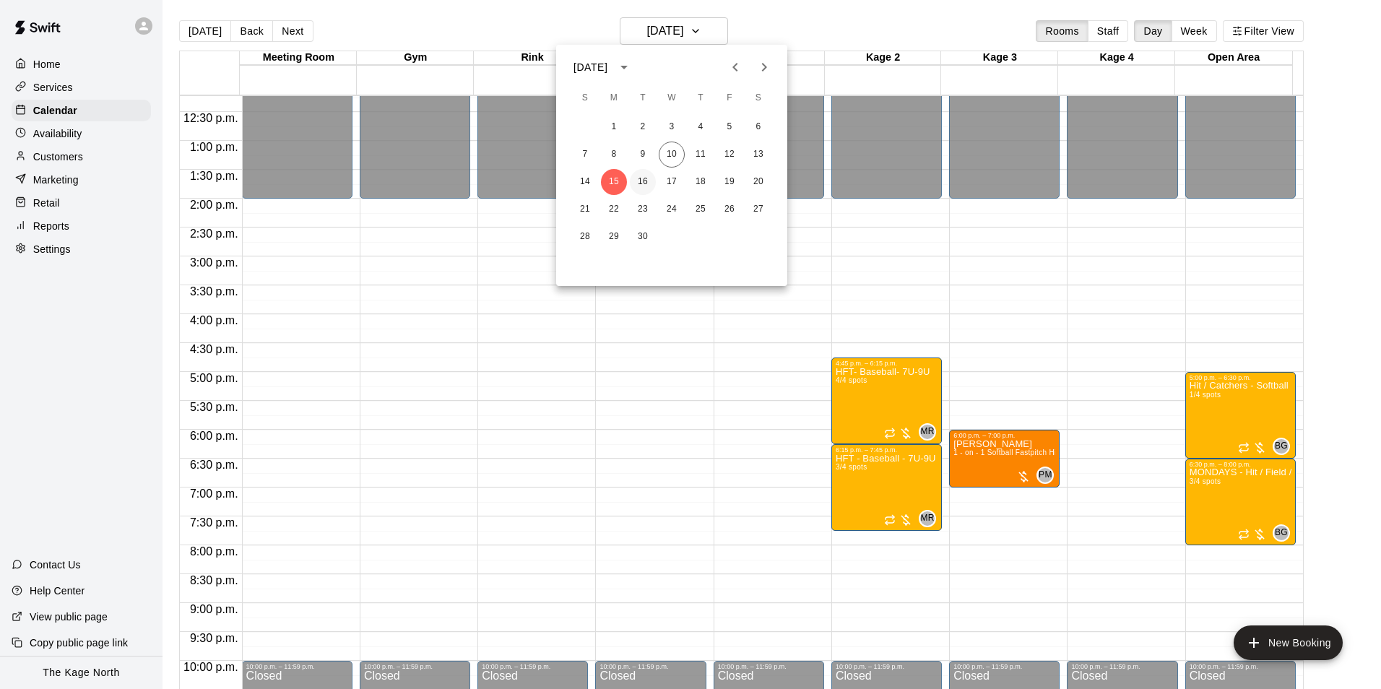
click at [637, 178] on button "16" at bounding box center [643, 182] width 26 height 26
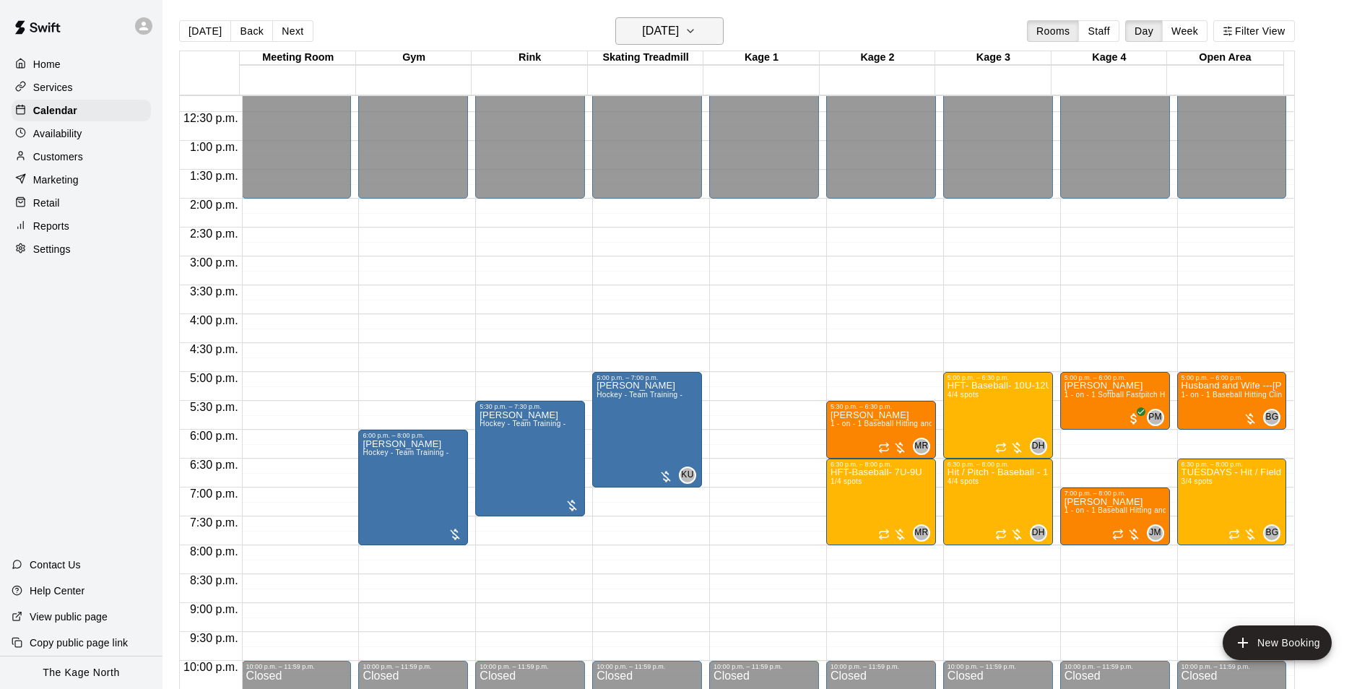
click at [679, 32] on h6 "[DATE]" at bounding box center [660, 31] width 37 height 20
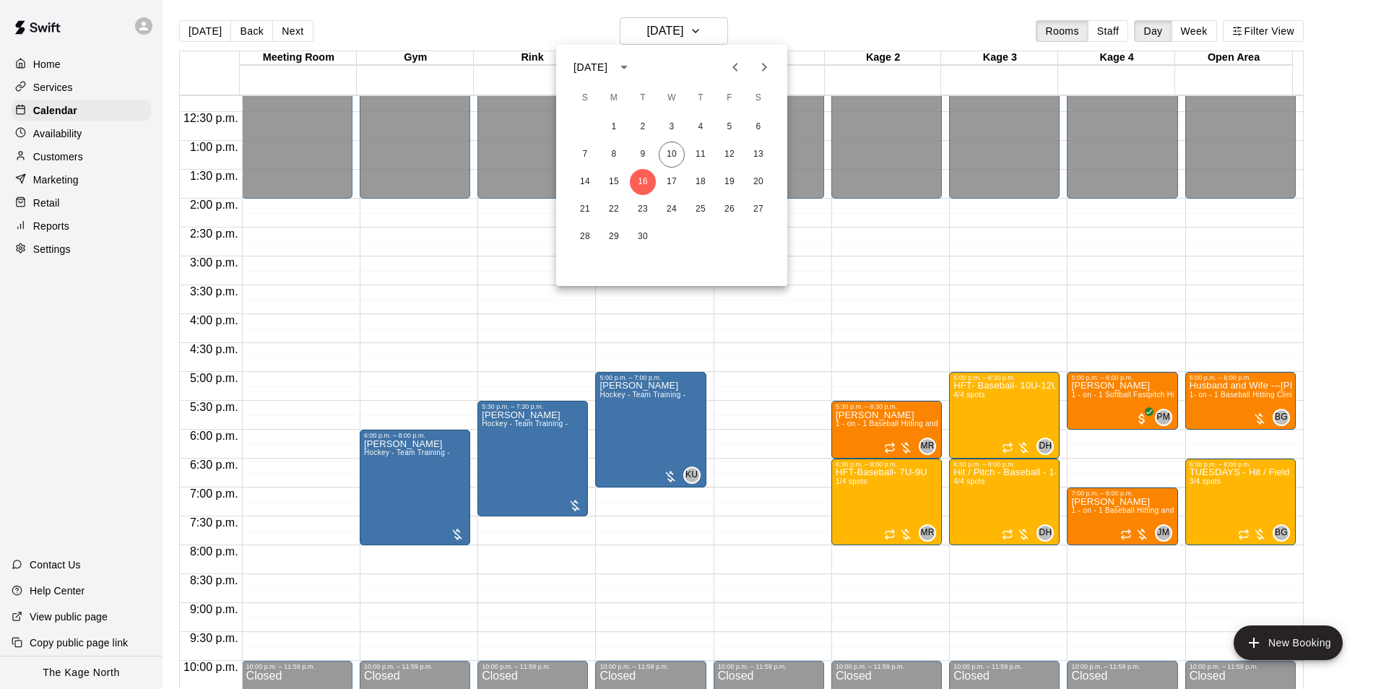
click at [919, 30] on div at bounding box center [690, 344] width 1381 height 689
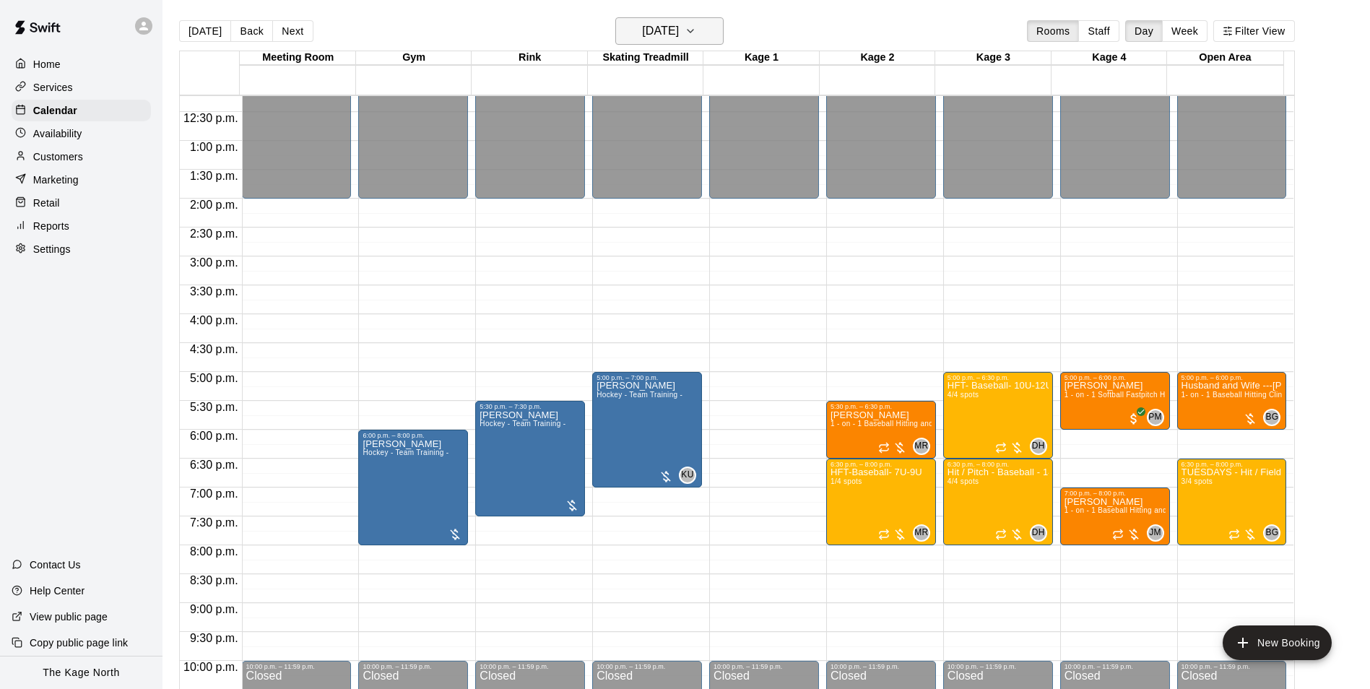
click at [678, 38] on h6 "[DATE]" at bounding box center [660, 31] width 37 height 20
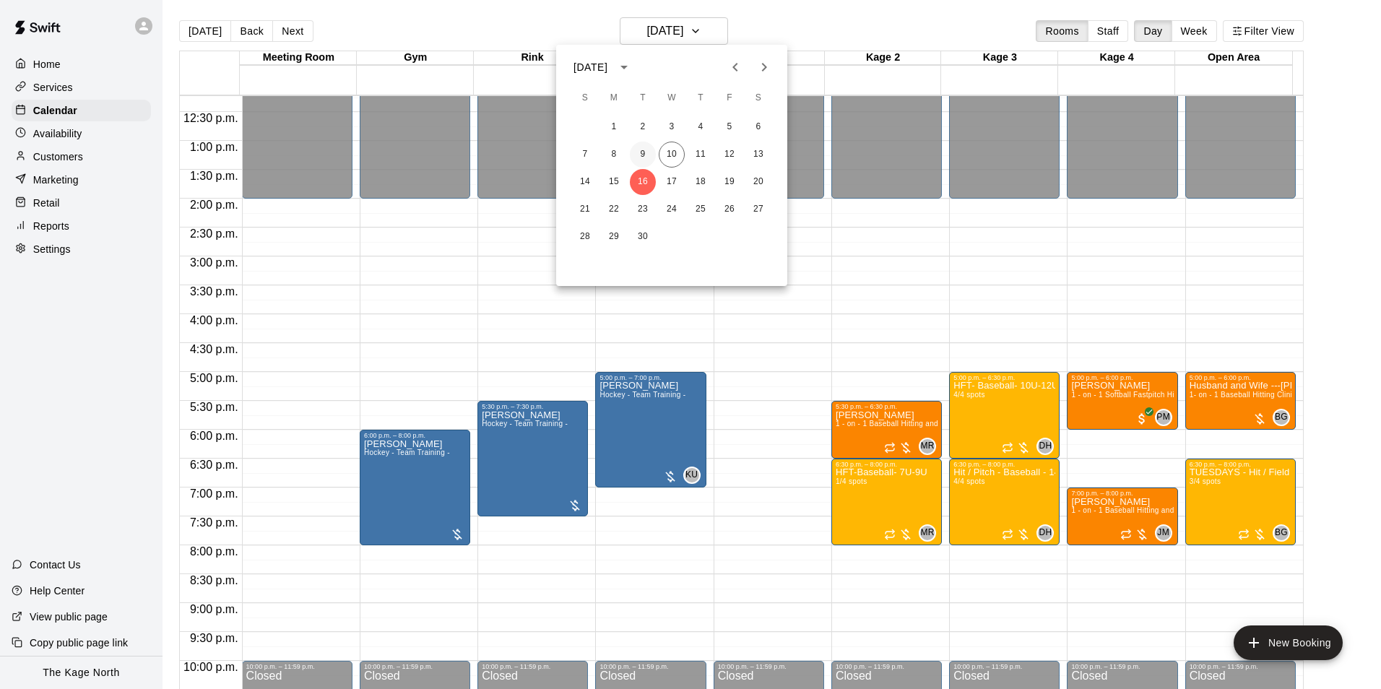
click at [641, 157] on button "9" at bounding box center [643, 155] width 26 height 26
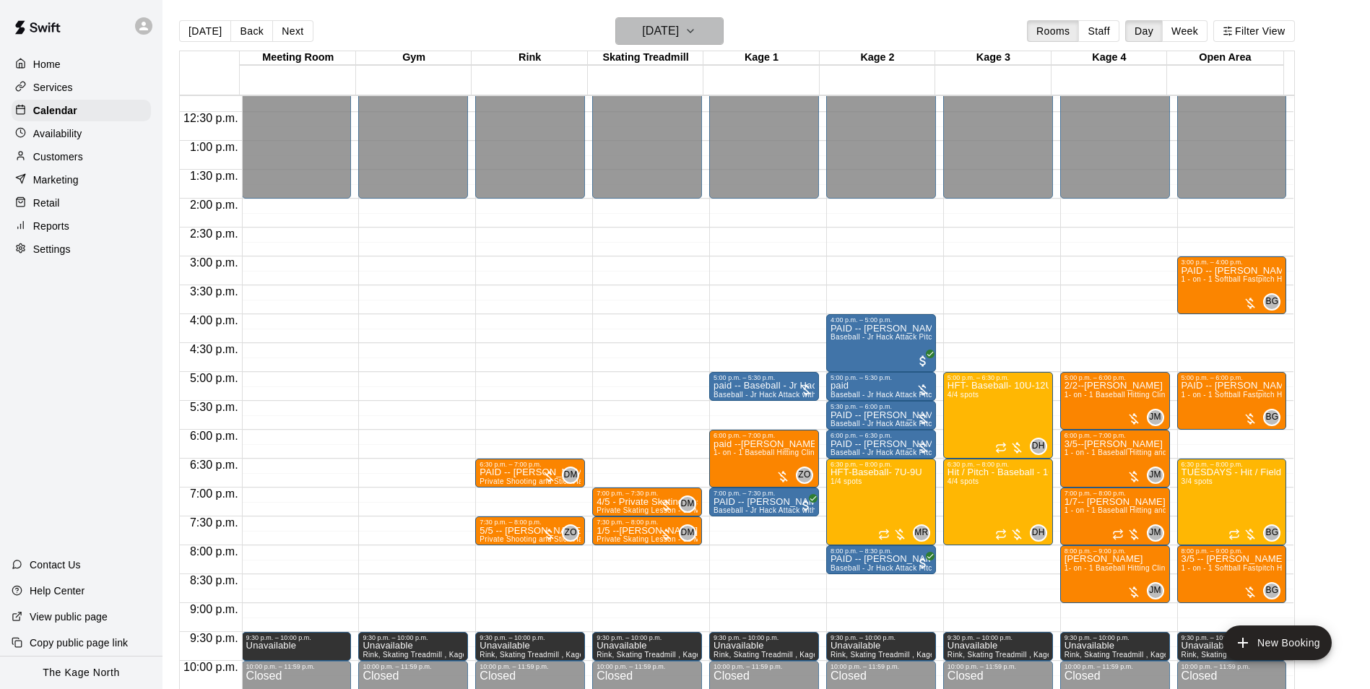
click at [652, 39] on h6 "[DATE]" at bounding box center [660, 31] width 37 height 20
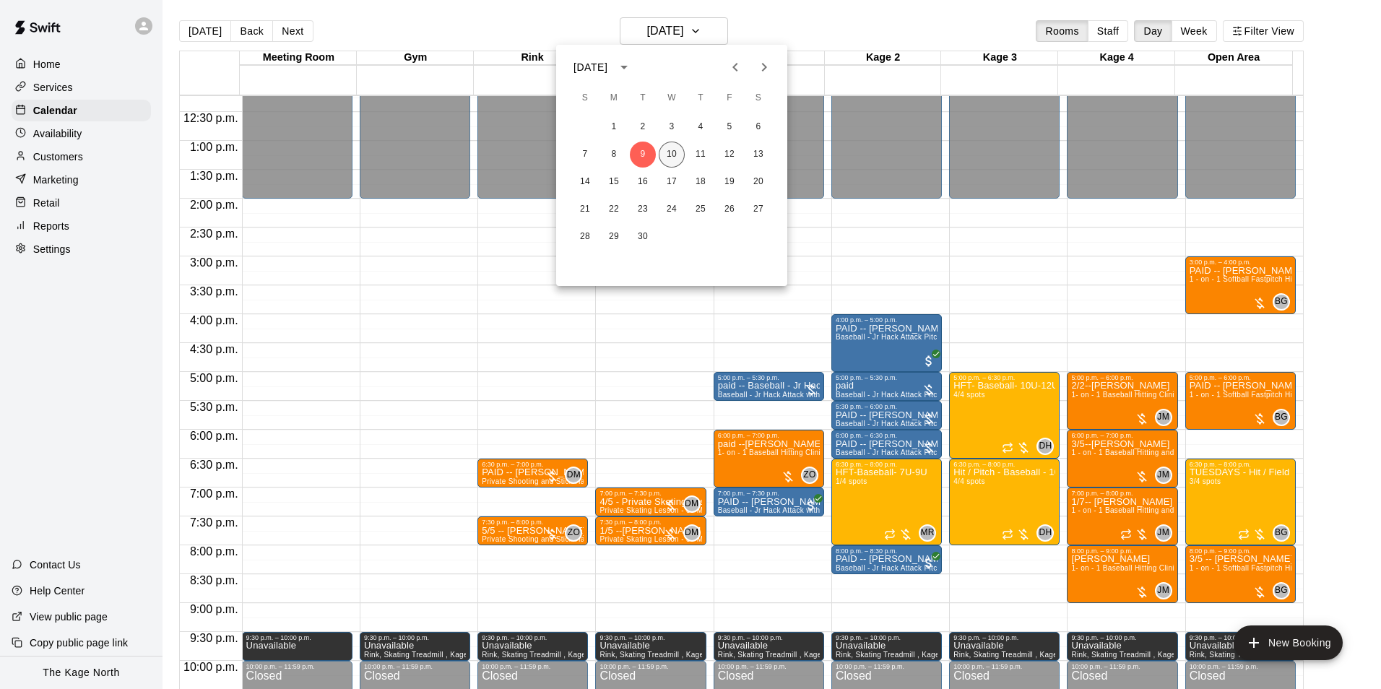
click at [674, 157] on button "10" at bounding box center [672, 155] width 26 height 26
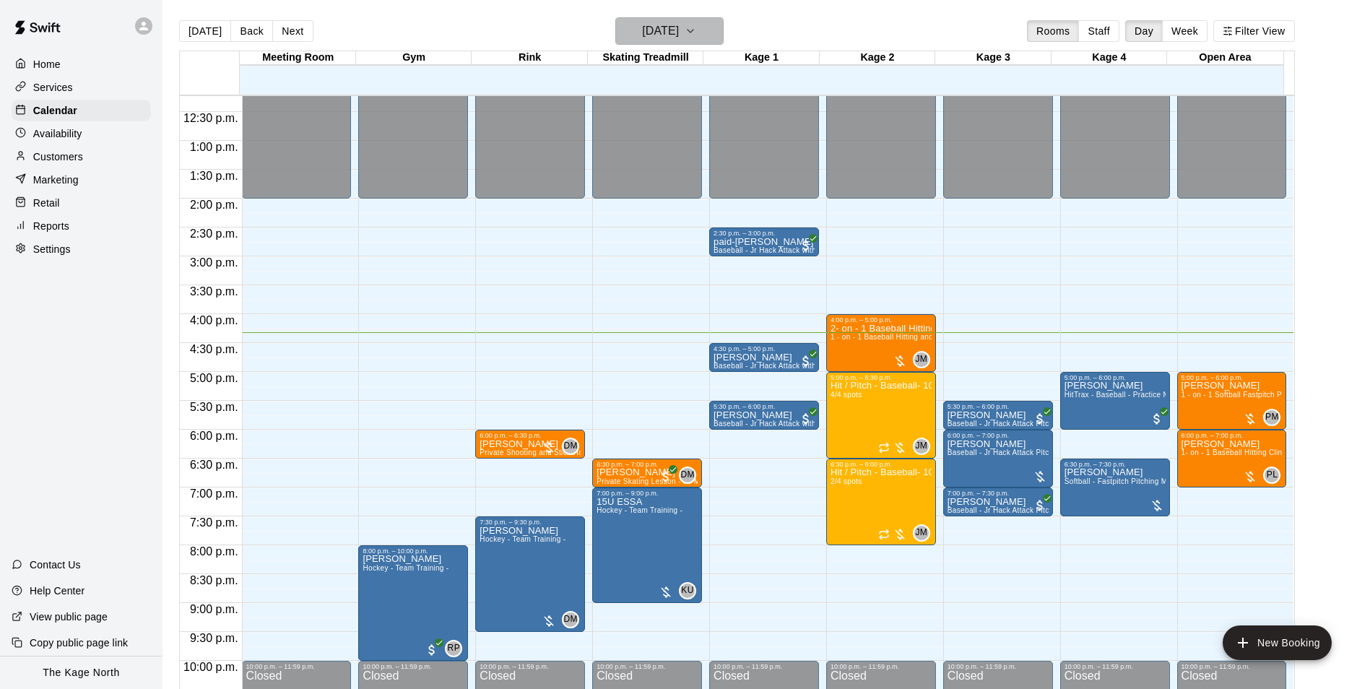
click at [679, 35] on h6 "[DATE]" at bounding box center [660, 31] width 37 height 20
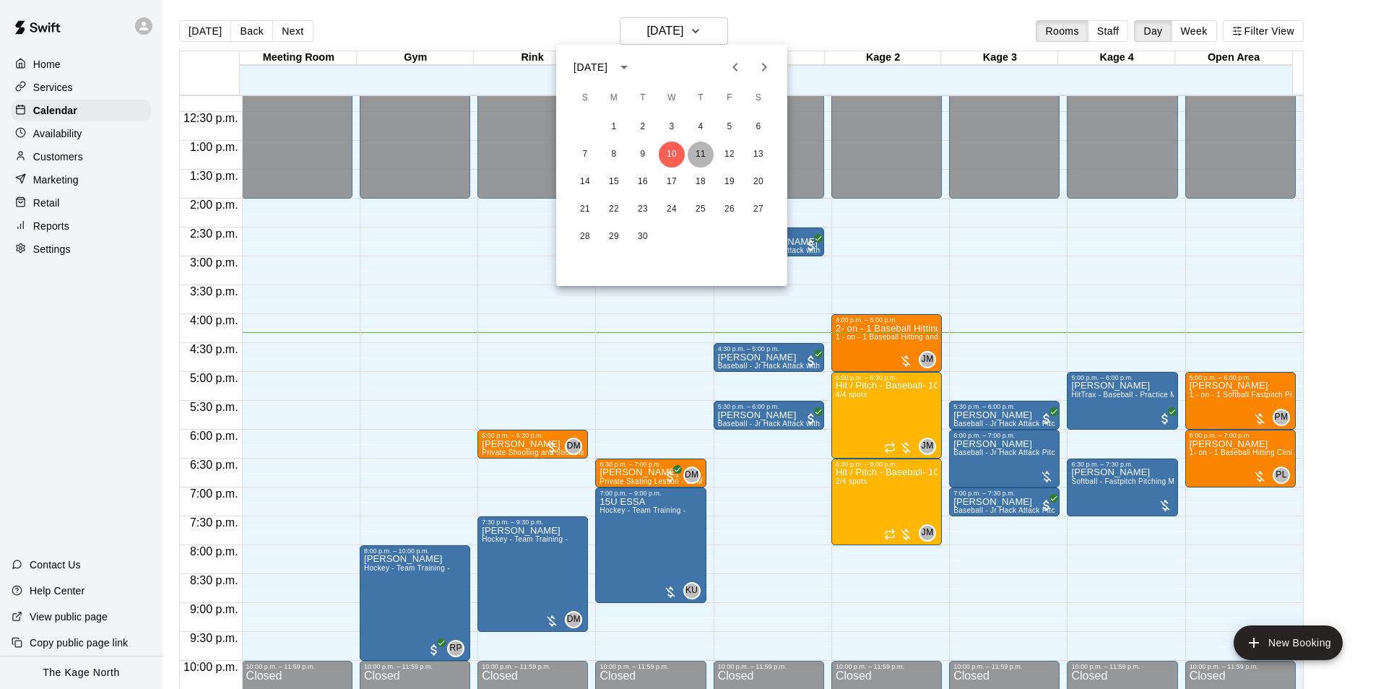
click at [703, 152] on button "11" at bounding box center [701, 155] width 26 height 26
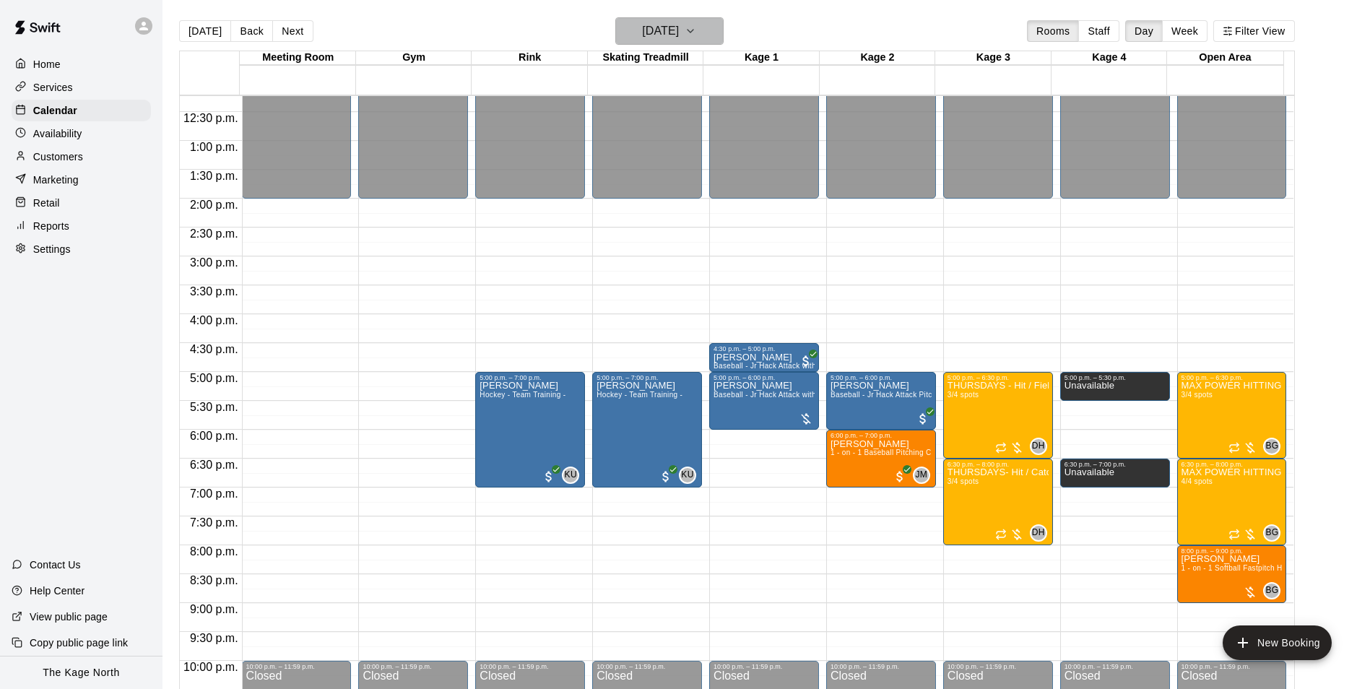
click at [705, 42] on button "[DATE]" at bounding box center [669, 30] width 108 height 27
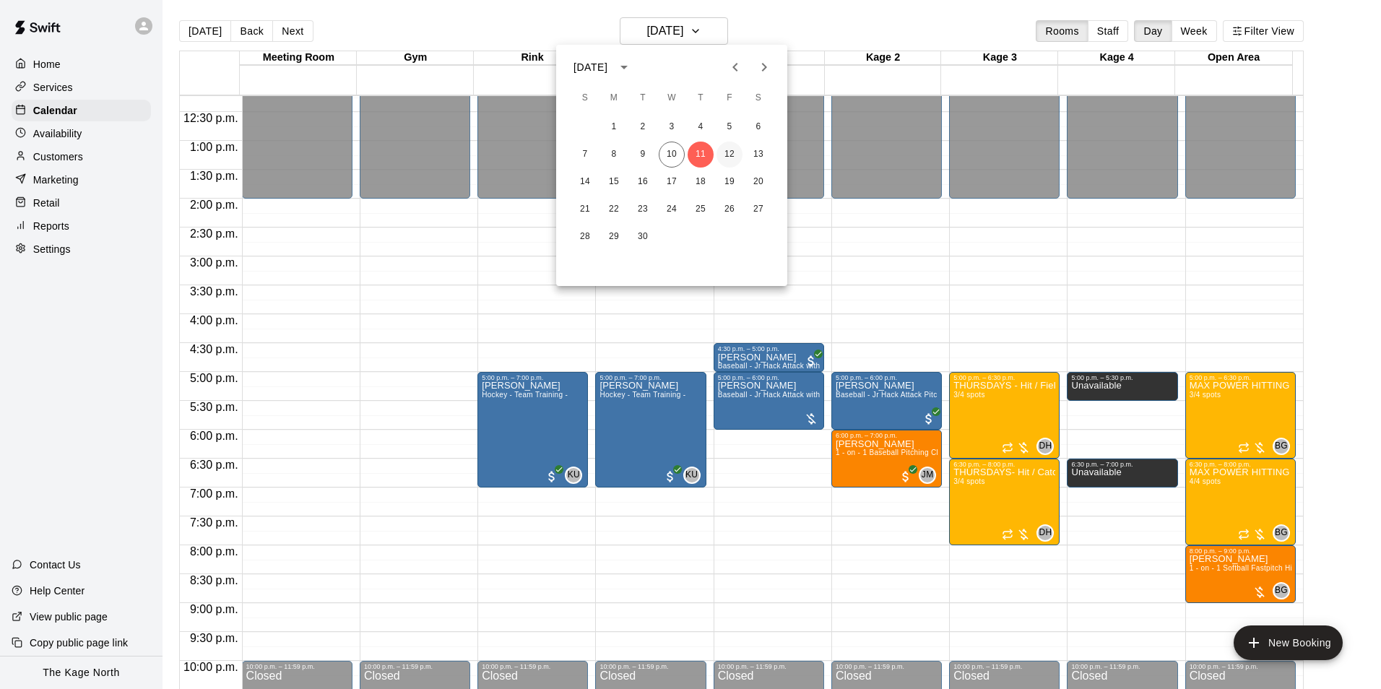
click at [726, 158] on button "12" at bounding box center [729, 155] width 26 height 26
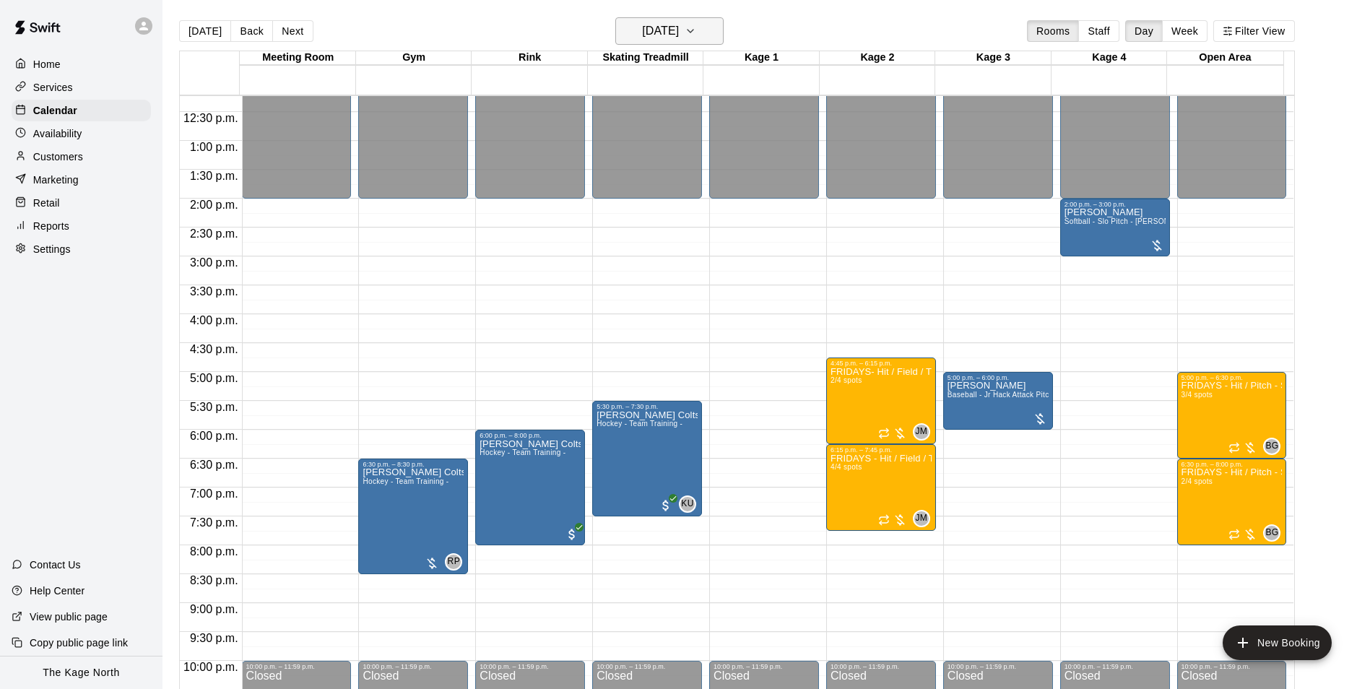
click at [679, 33] on h6 "[DATE]" at bounding box center [660, 31] width 37 height 20
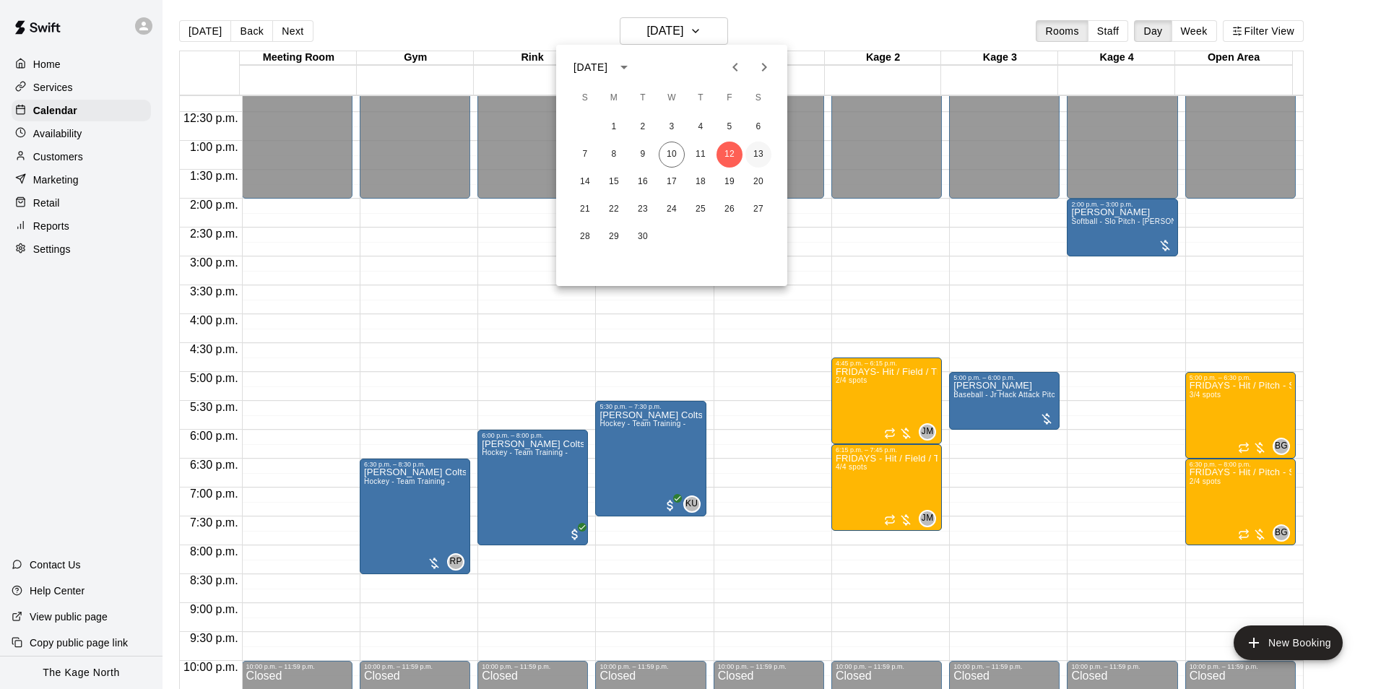
click at [755, 152] on button "13" at bounding box center [758, 155] width 26 height 26
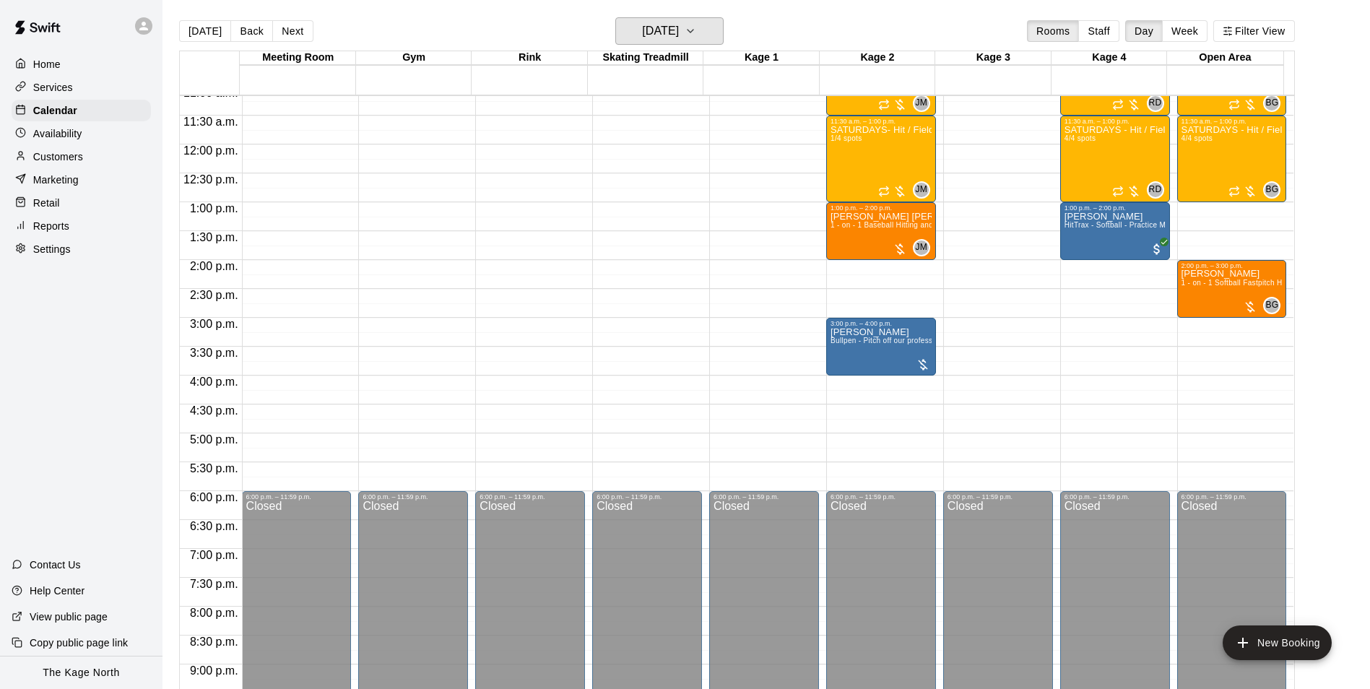
scroll to position [562, 0]
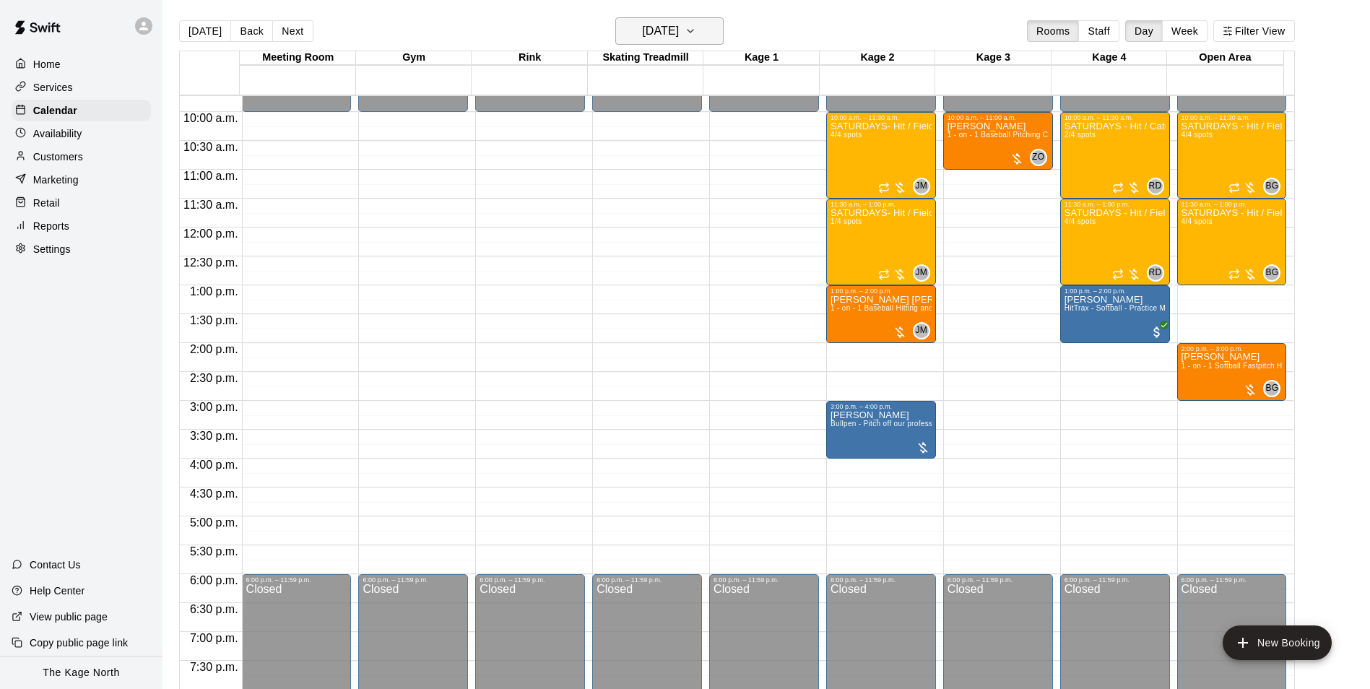
click at [662, 35] on h6 "[DATE]" at bounding box center [660, 31] width 37 height 20
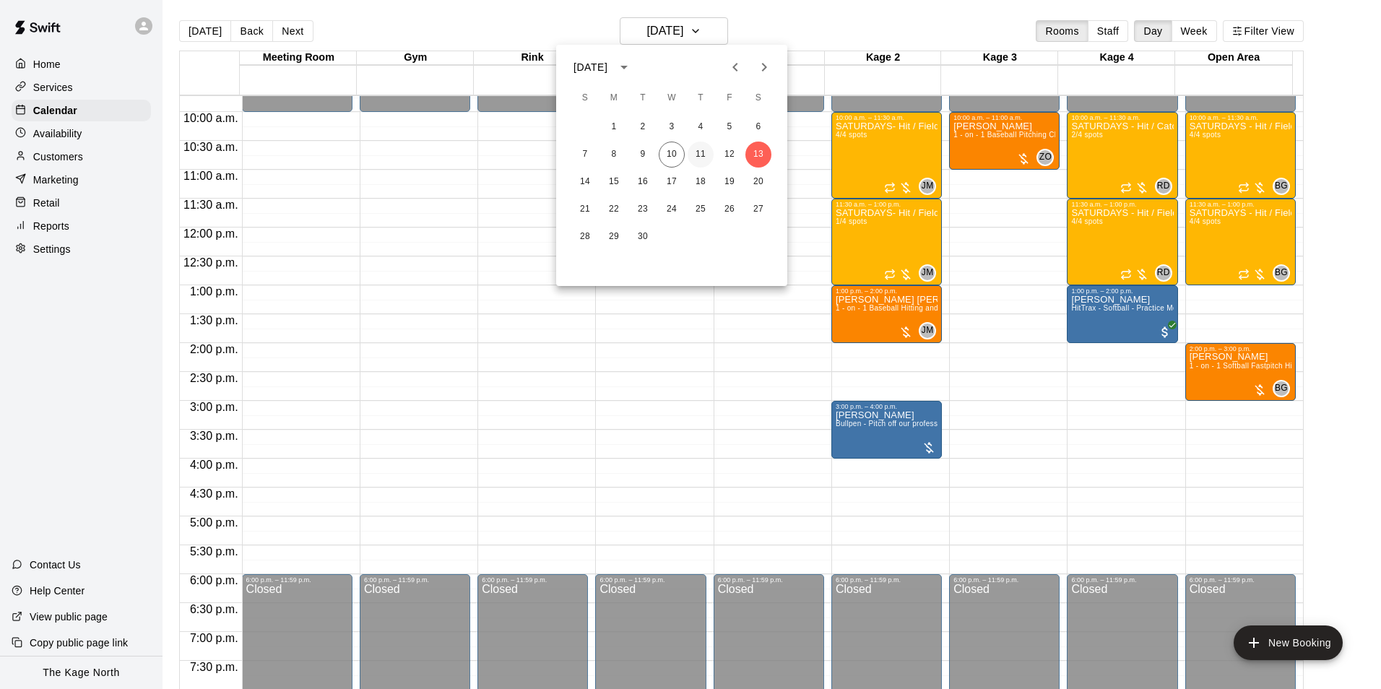
click at [698, 152] on button "11" at bounding box center [701, 155] width 26 height 26
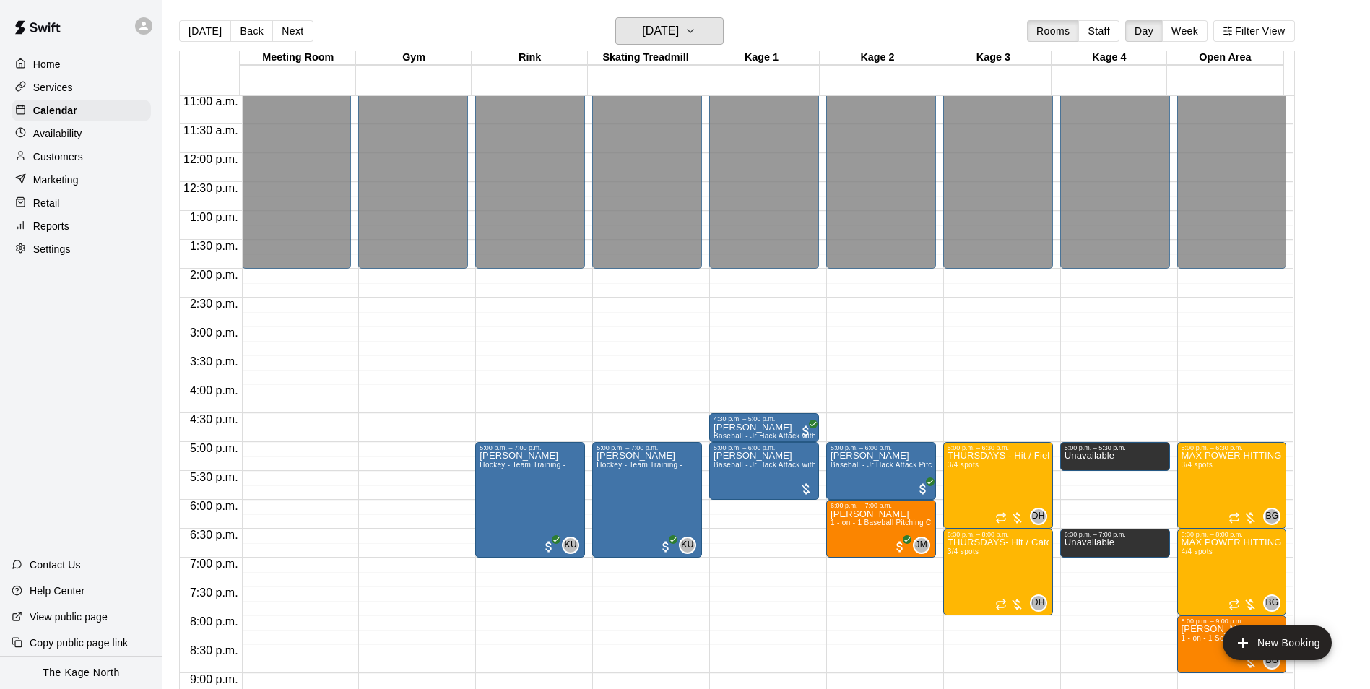
scroll to position [706, 0]
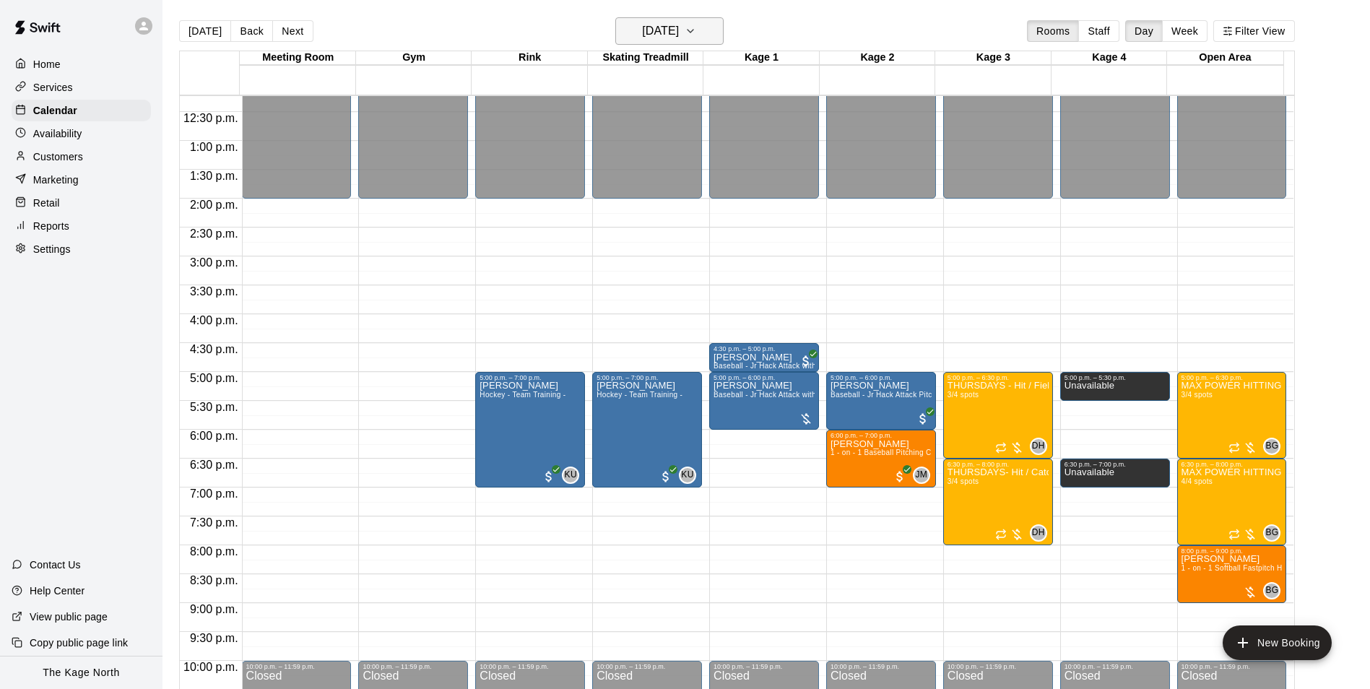
click at [679, 30] on h6 "[DATE]" at bounding box center [660, 31] width 37 height 20
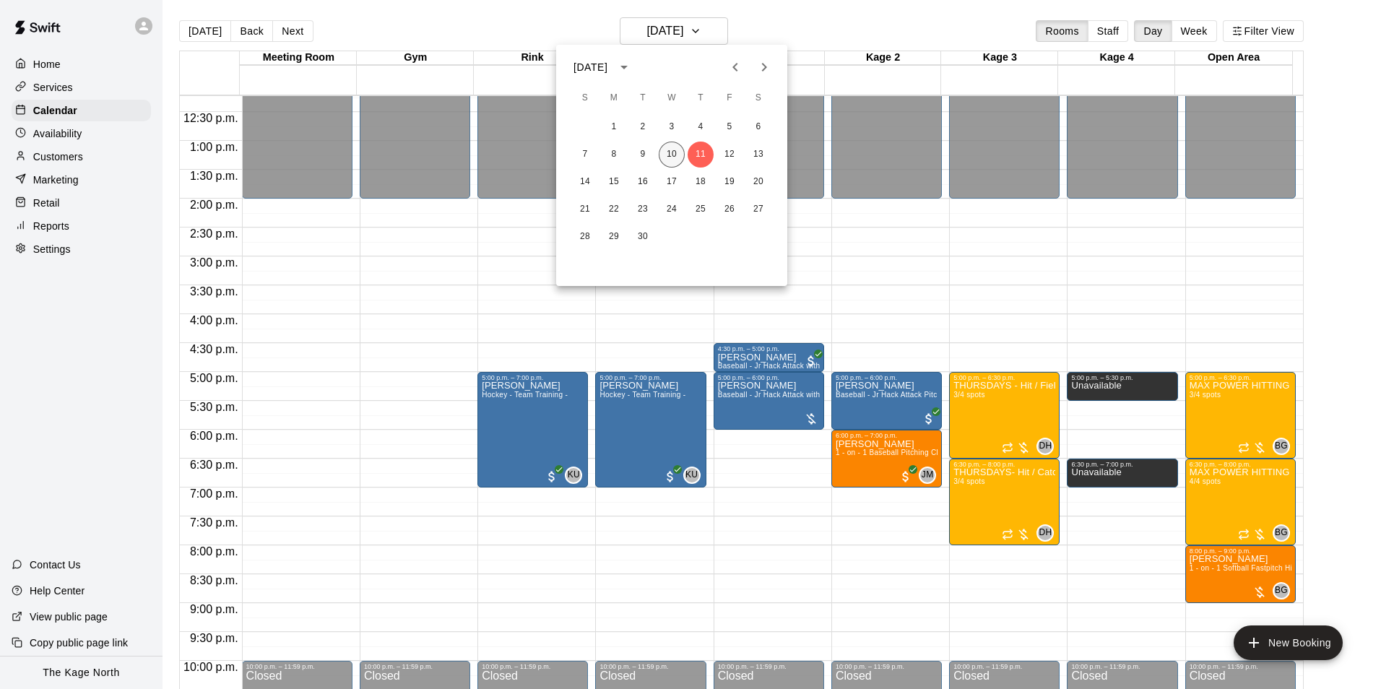
click at [669, 155] on button "10" at bounding box center [672, 155] width 26 height 26
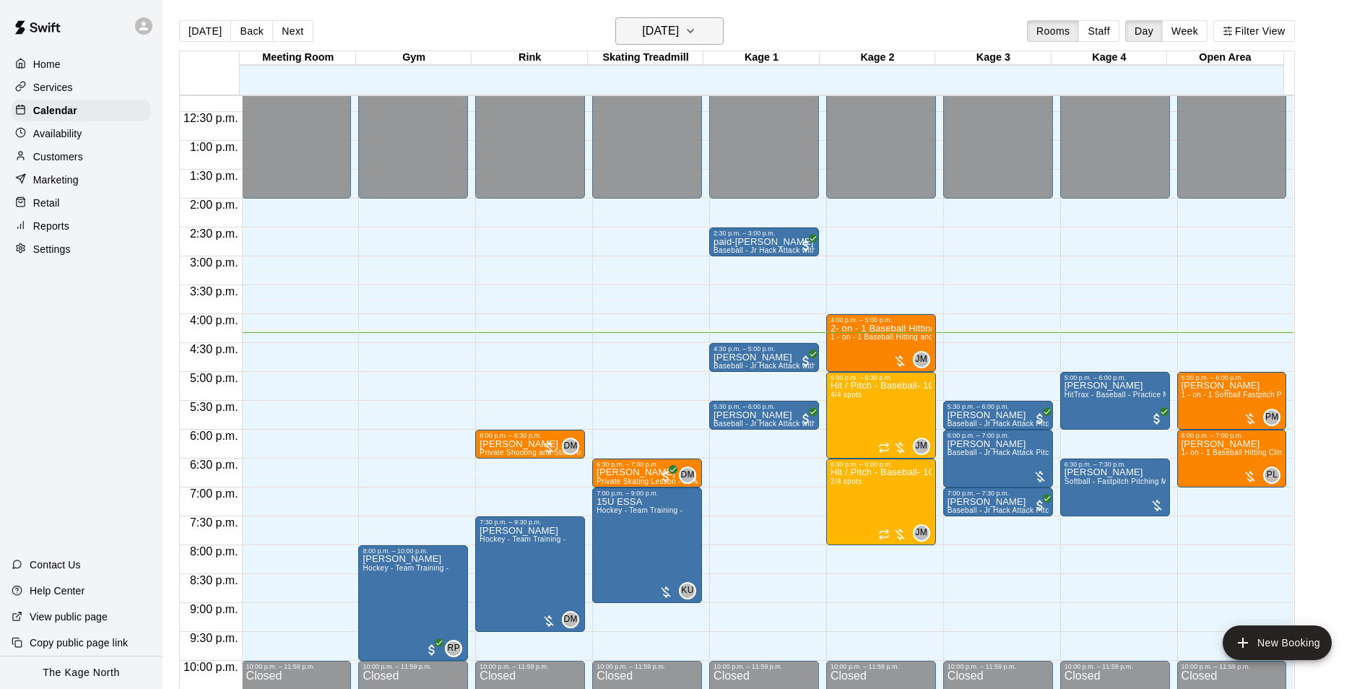
click at [678, 27] on h6 "[DATE]" at bounding box center [660, 31] width 37 height 20
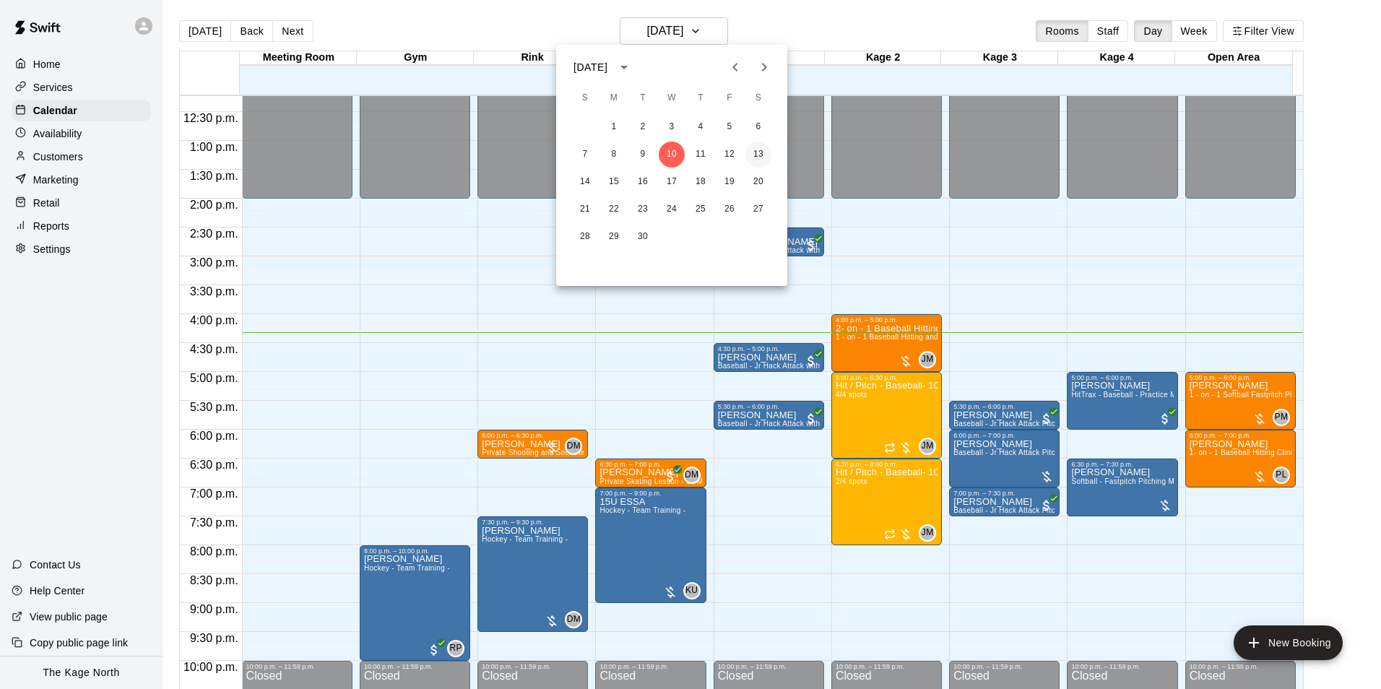
click at [762, 151] on button "13" at bounding box center [758, 155] width 26 height 26
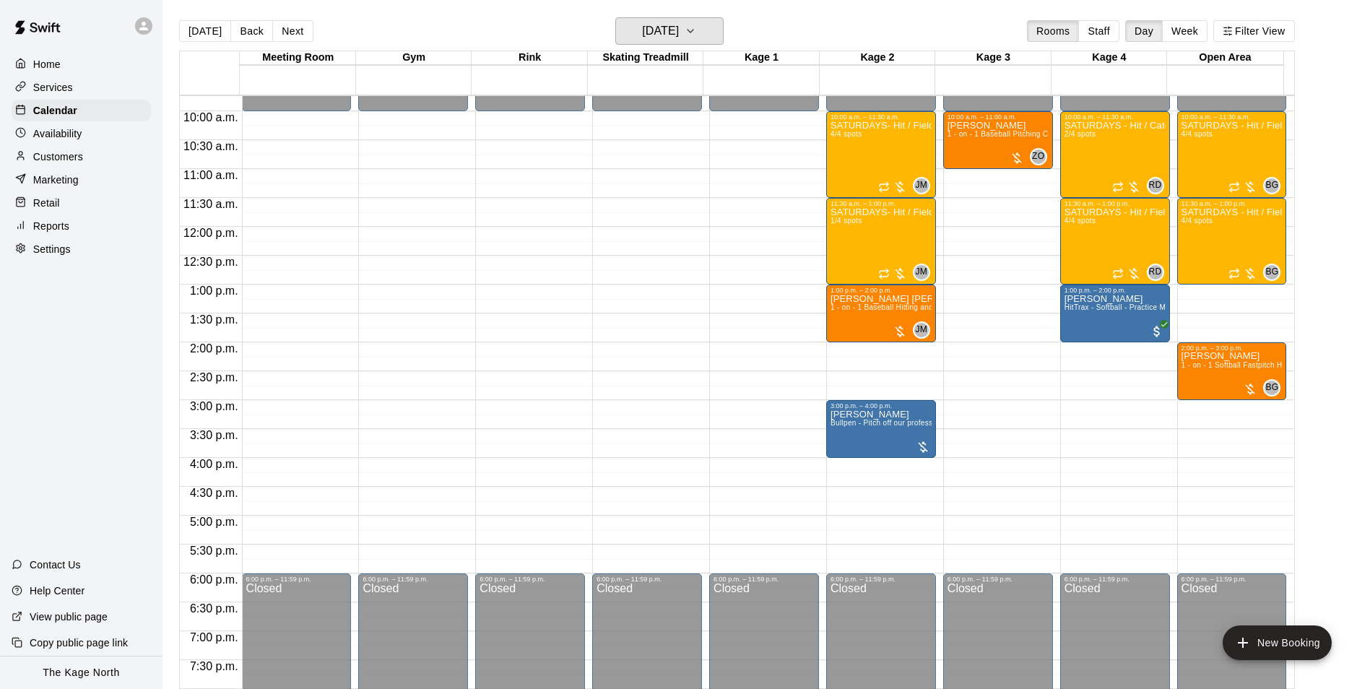
scroll to position [562, 0]
click at [679, 31] on h6 "[DATE]" at bounding box center [660, 31] width 37 height 20
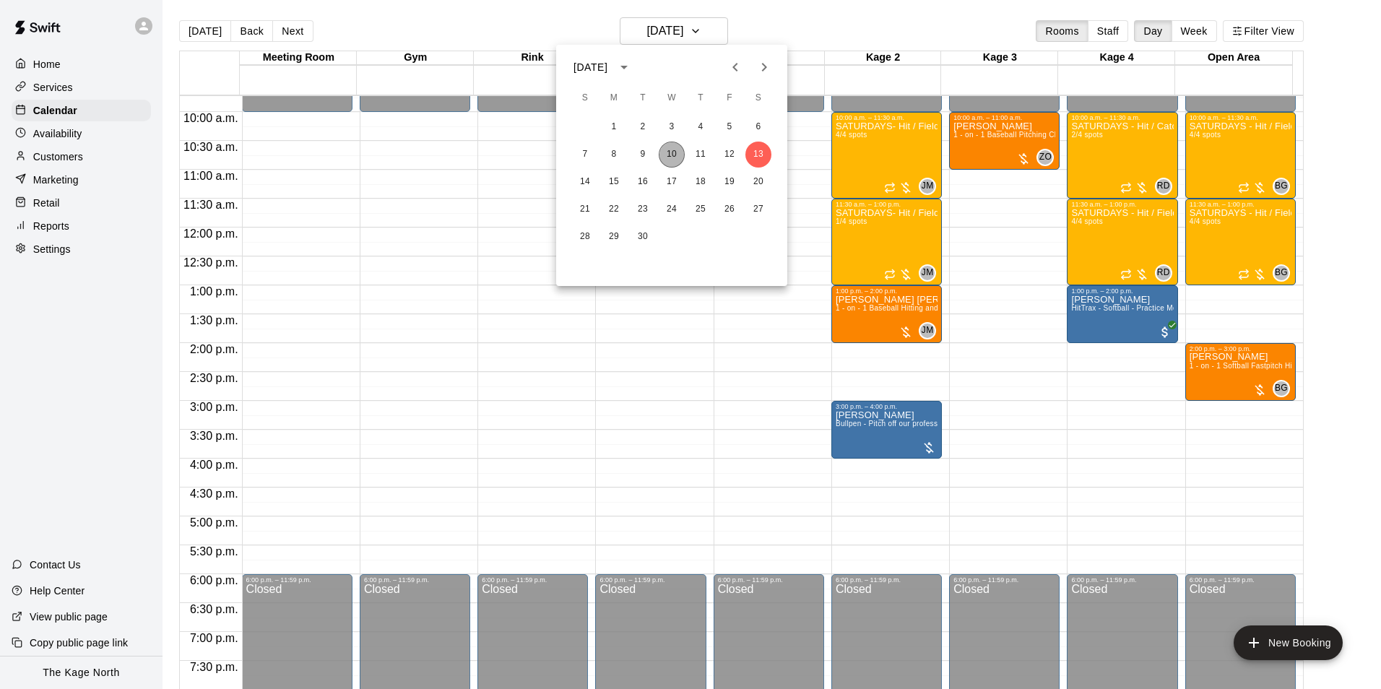
click at [667, 152] on button "10" at bounding box center [672, 155] width 26 height 26
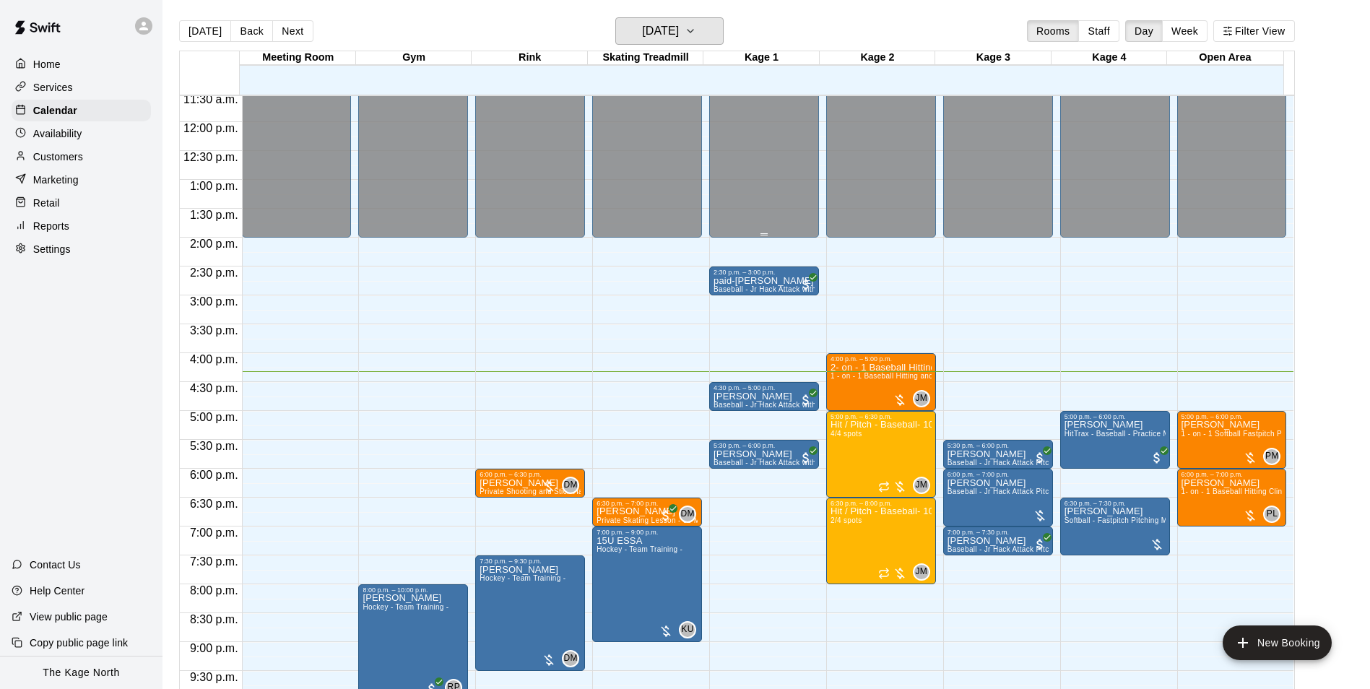
scroll to position [779, 0]
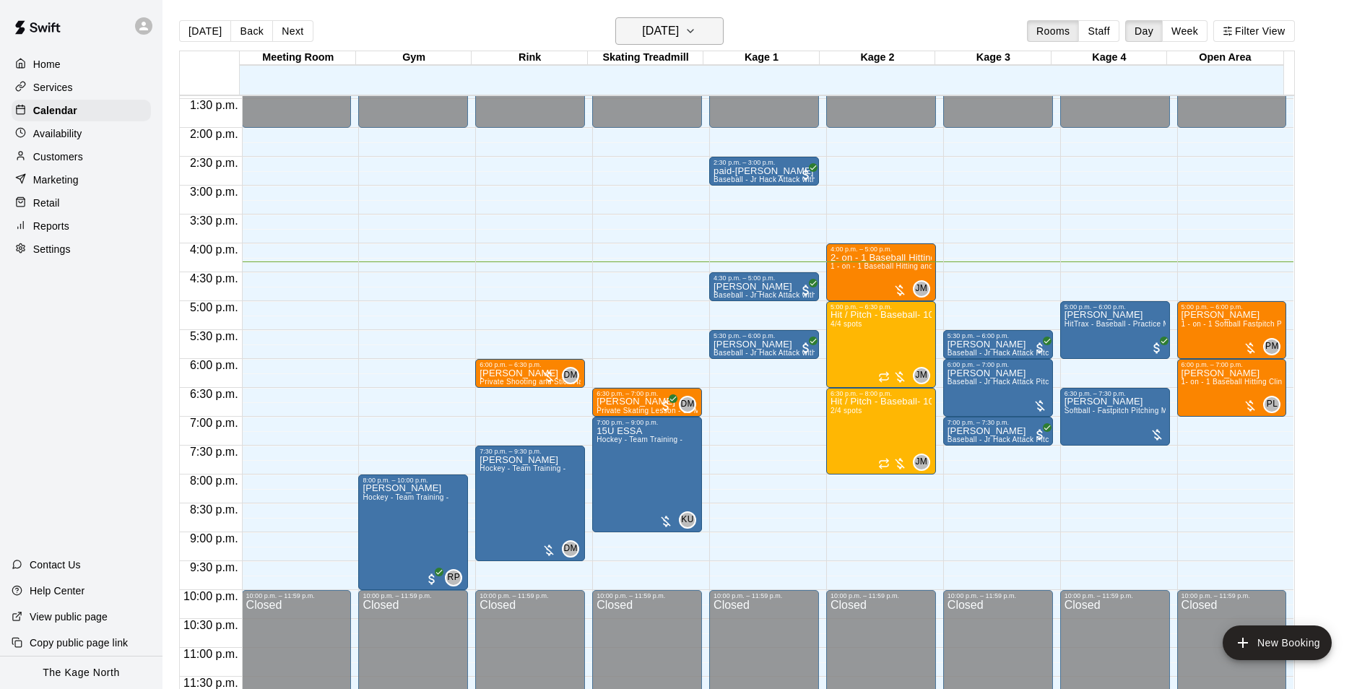
click at [679, 32] on h6 "[DATE]" at bounding box center [660, 31] width 37 height 20
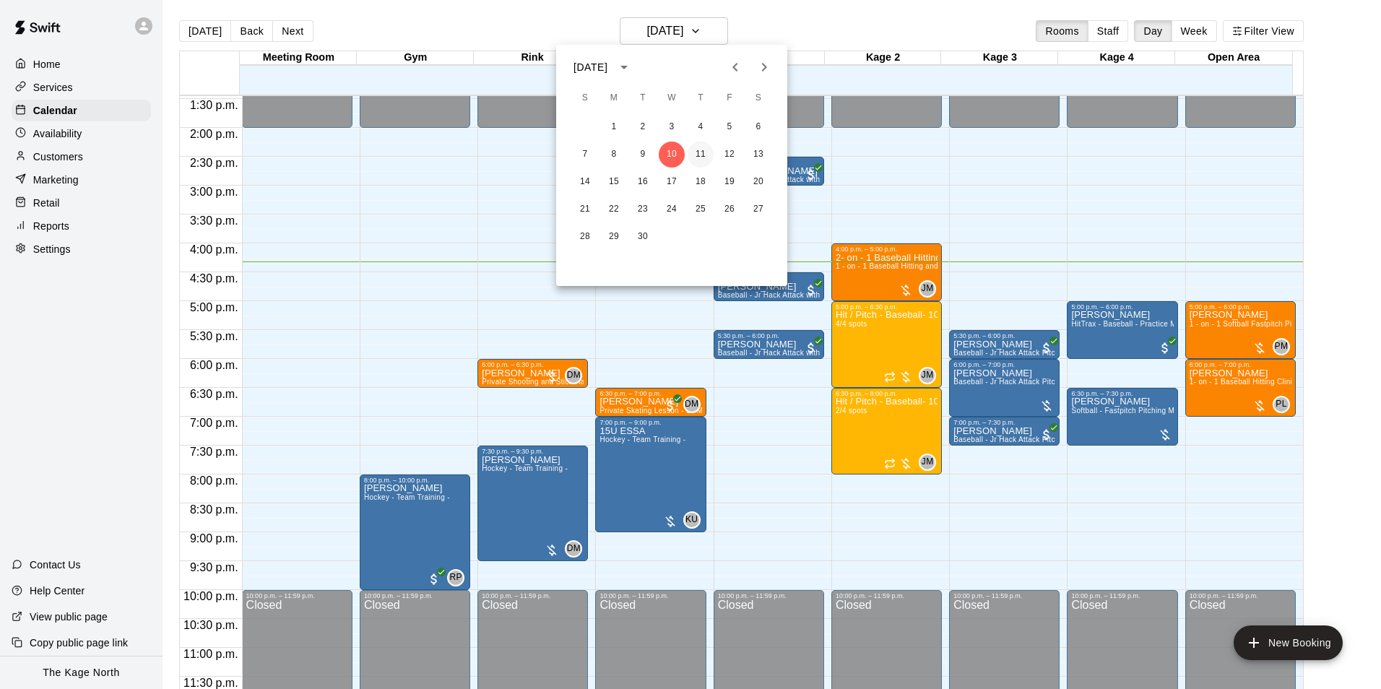
click at [698, 157] on button "11" at bounding box center [701, 155] width 26 height 26
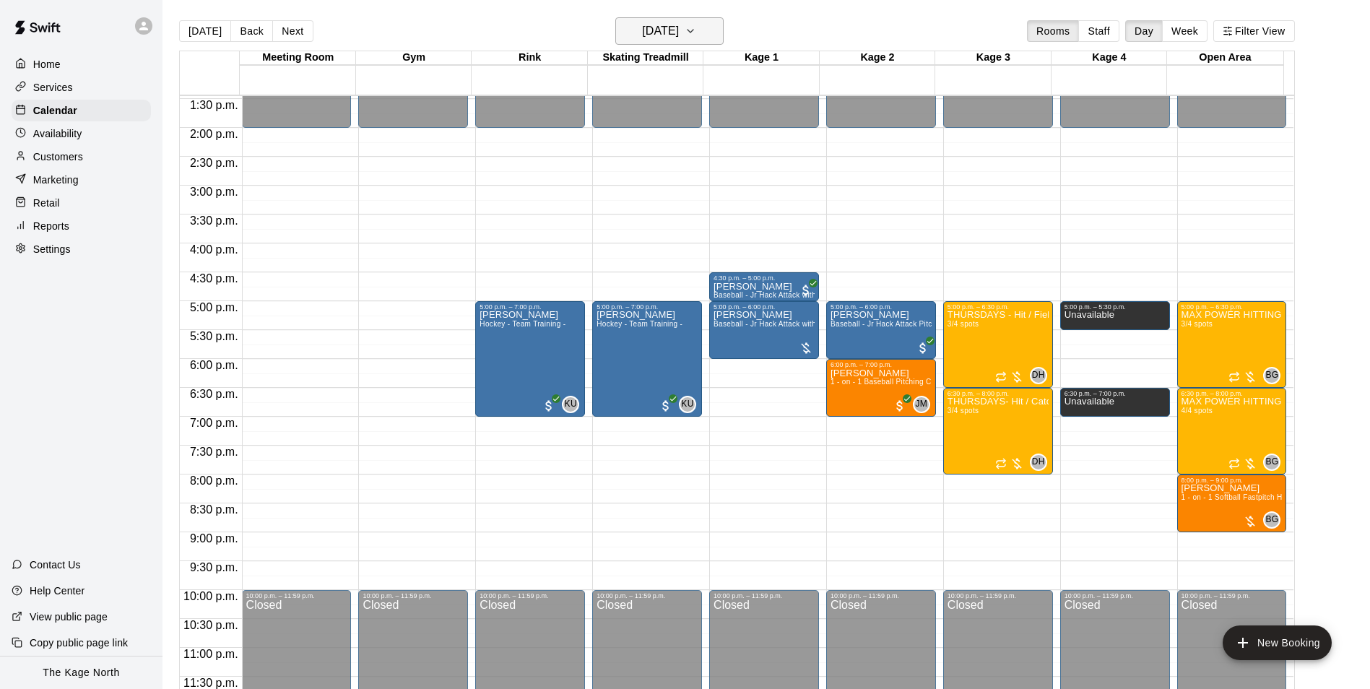
click at [675, 32] on h6 "[DATE]" at bounding box center [660, 31] width 37 height 20
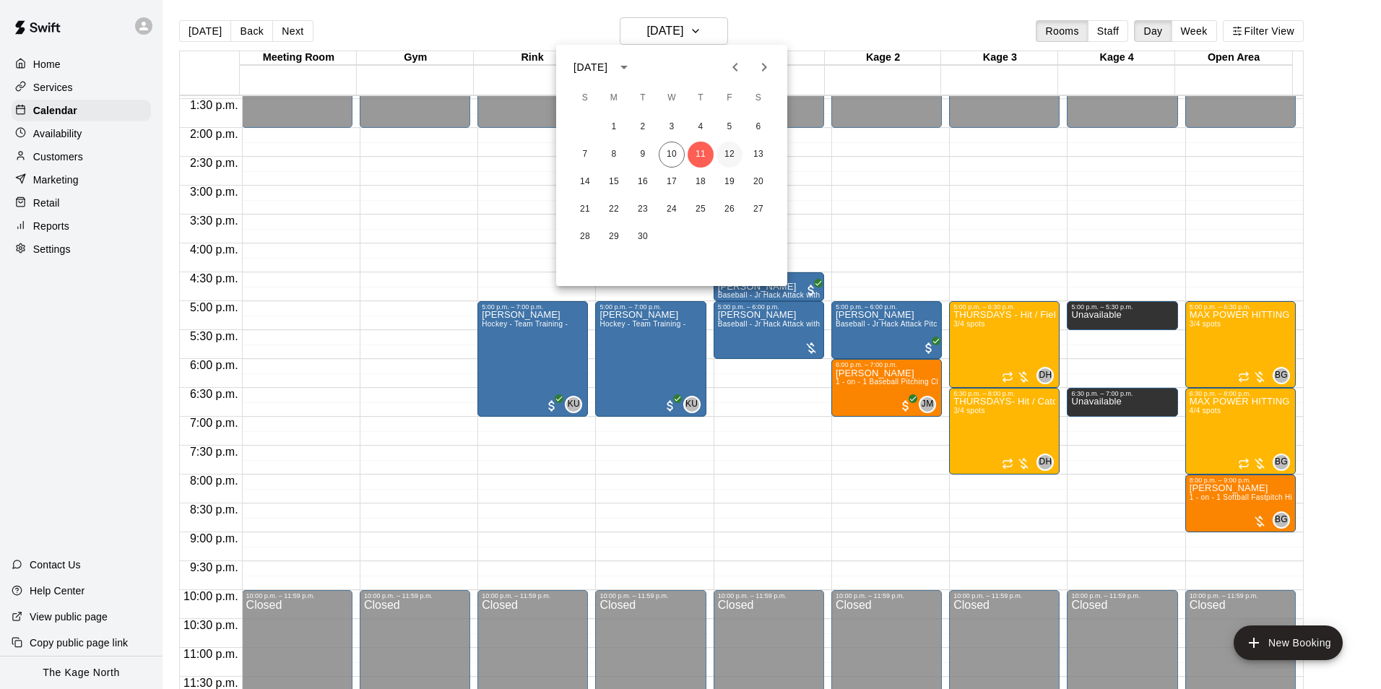
click at [721, 154] on button "12" at bounding box center [729, 155] width 26 height 26
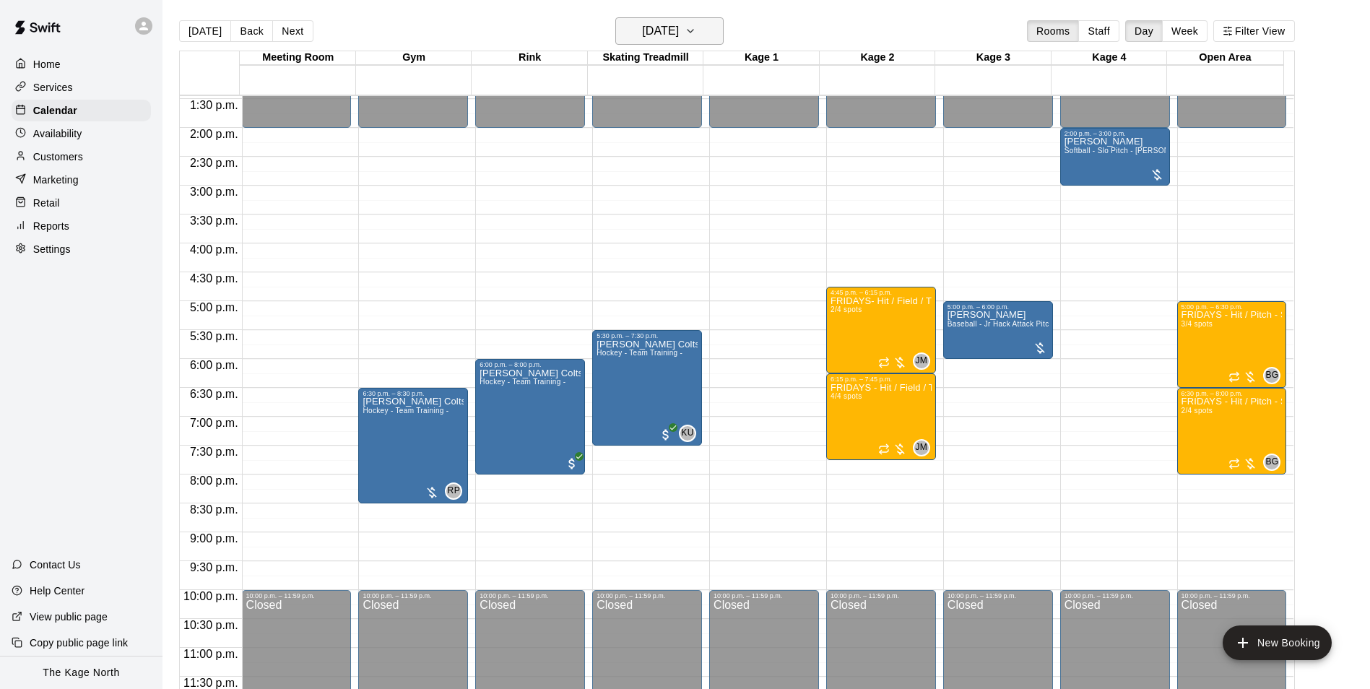
click at [701, 38] on button "[DATE]" at bounding box center [669, 30] width 108 height 27
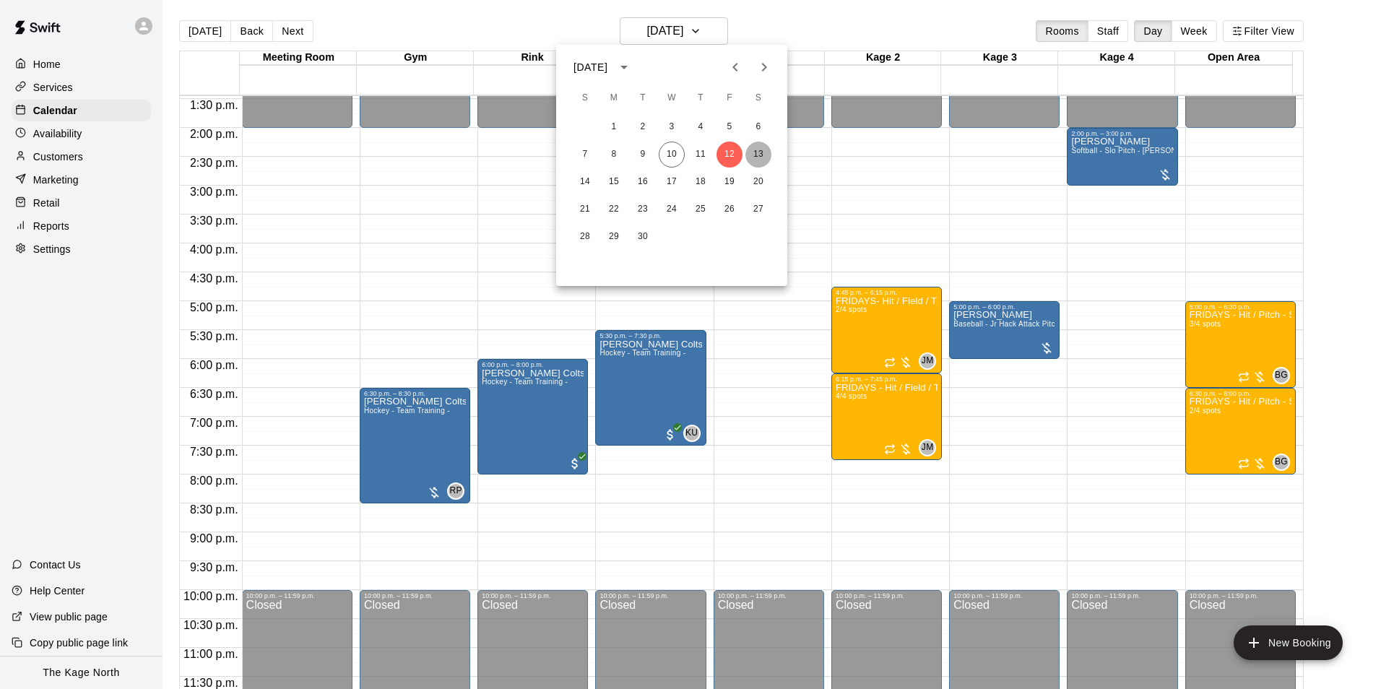
click at [758, 153] on button "13" at bounding box center [758, 155] width 26 height 26
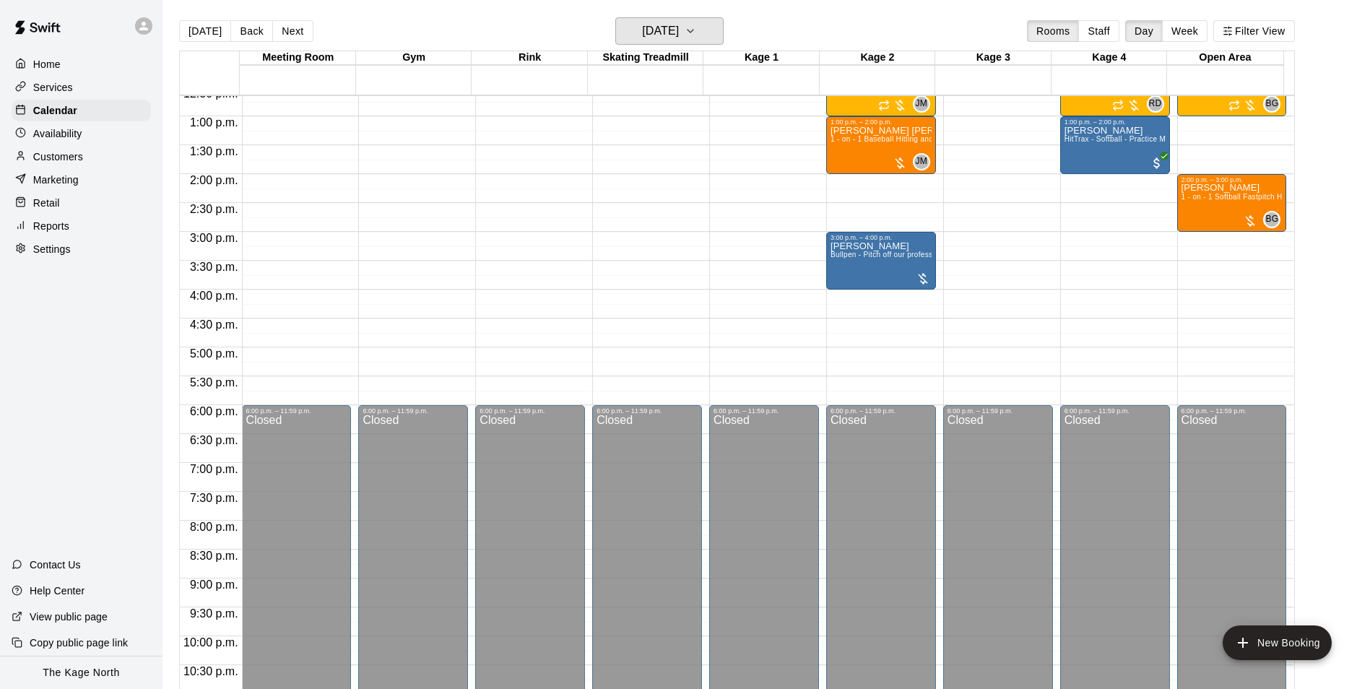
scroll to position [562, 0]
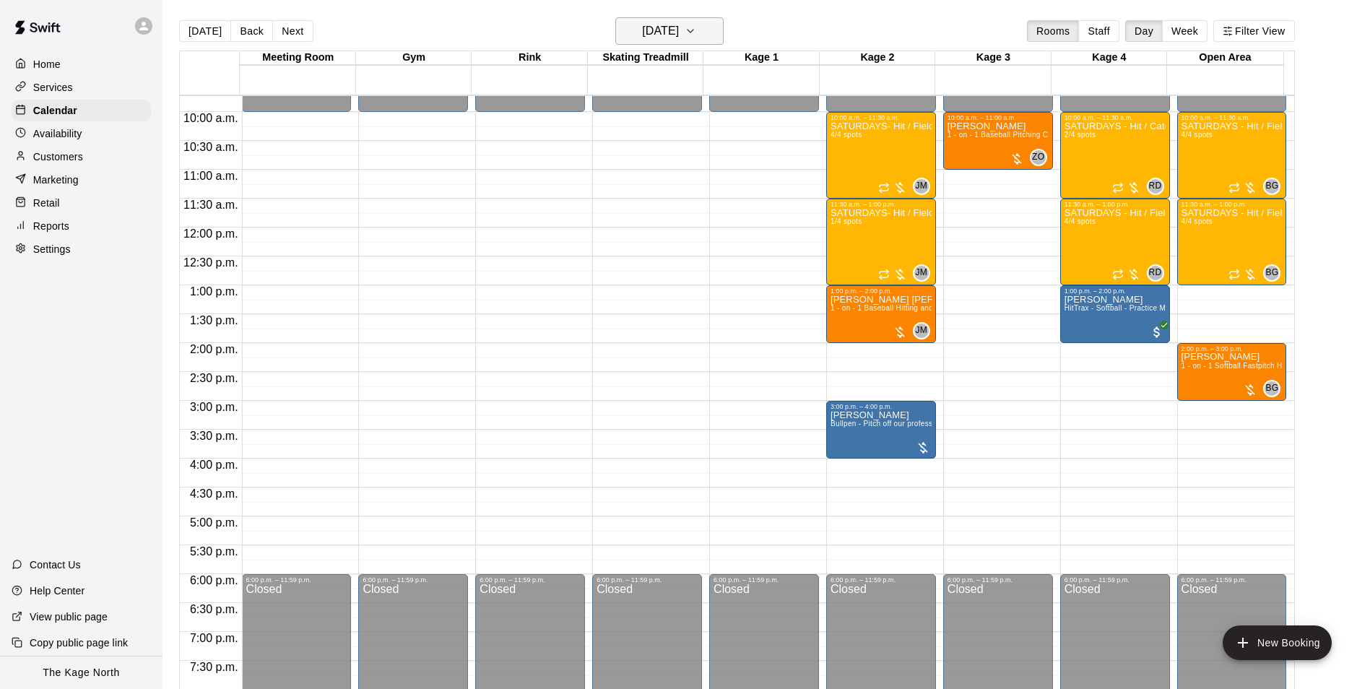
click at [679, 28] on h6 "[DATE]" at bounding box center [660, 31] width 37 height 20
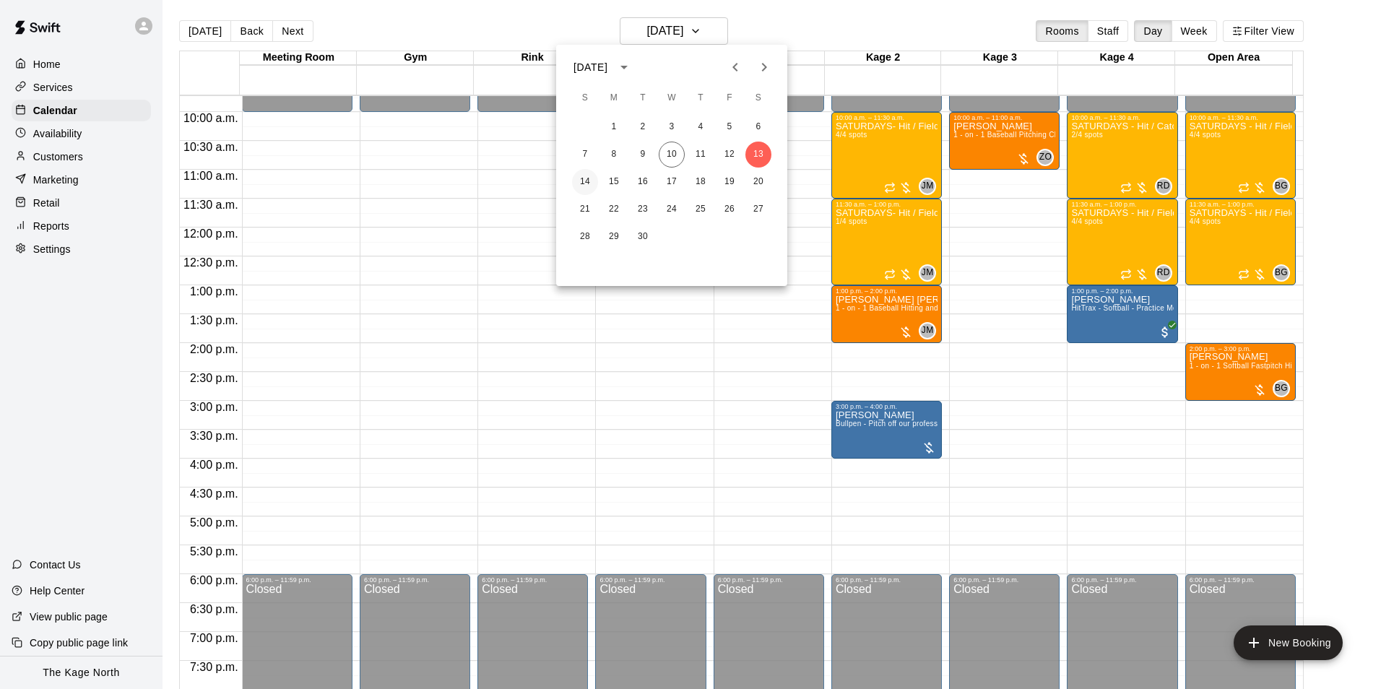
click at [584, 179] on button "14" at bounding box center [585, 182] width 26 height 26
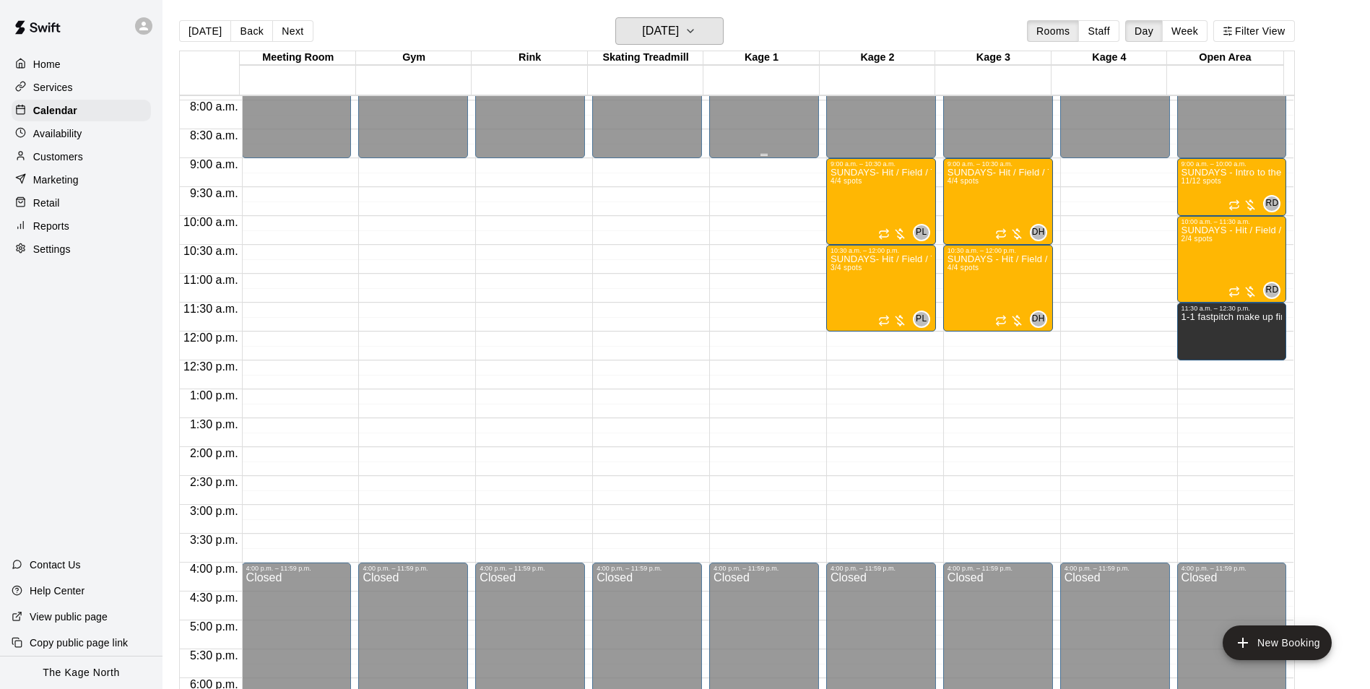
scroll to position [273, 0]
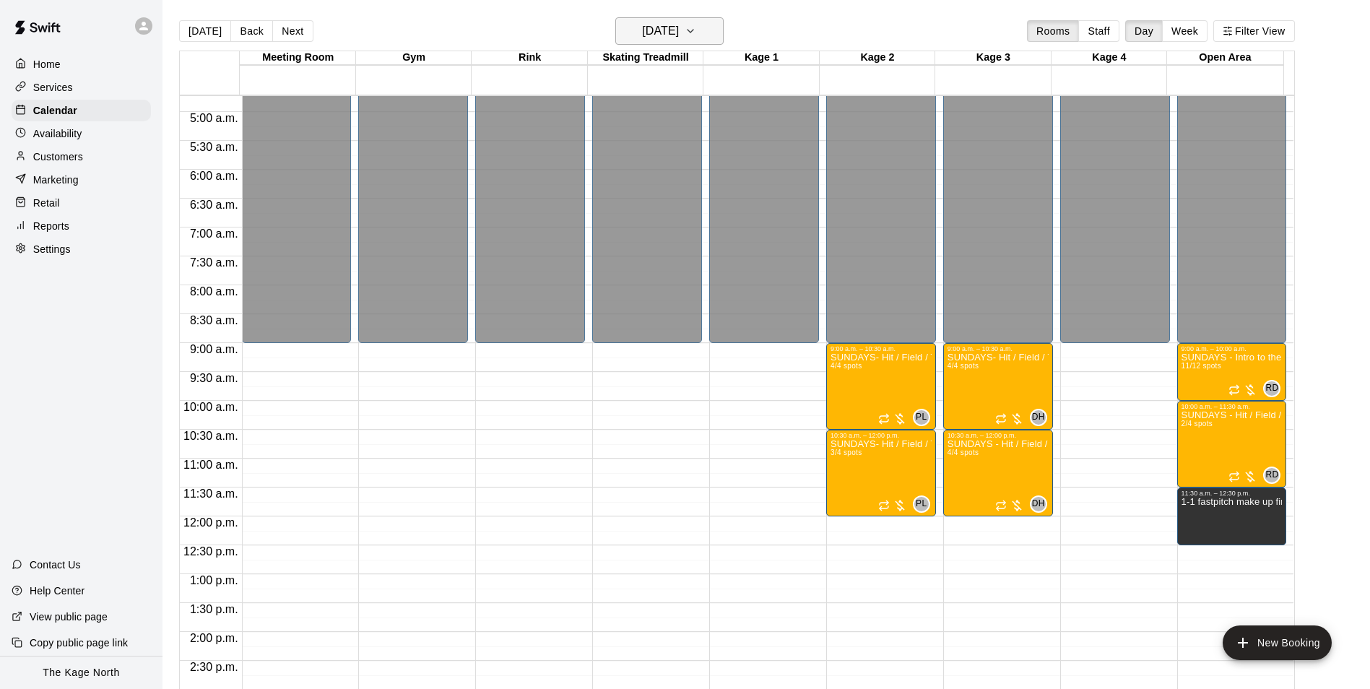
click at [679, 26] on h6 "[DATE]" at bounding box center [660, 31] width 37 height 20
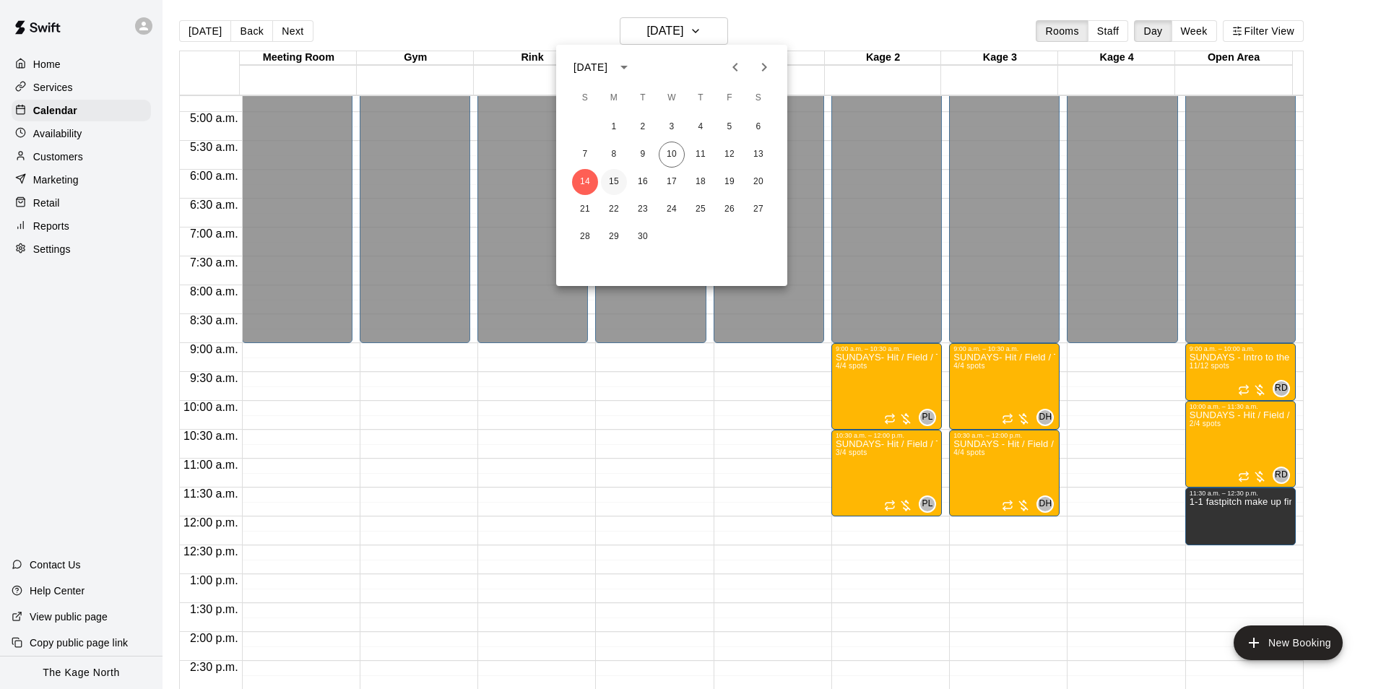
click at [613, 177] on button "15" at bounding box center [614, 182] width 26 height 26
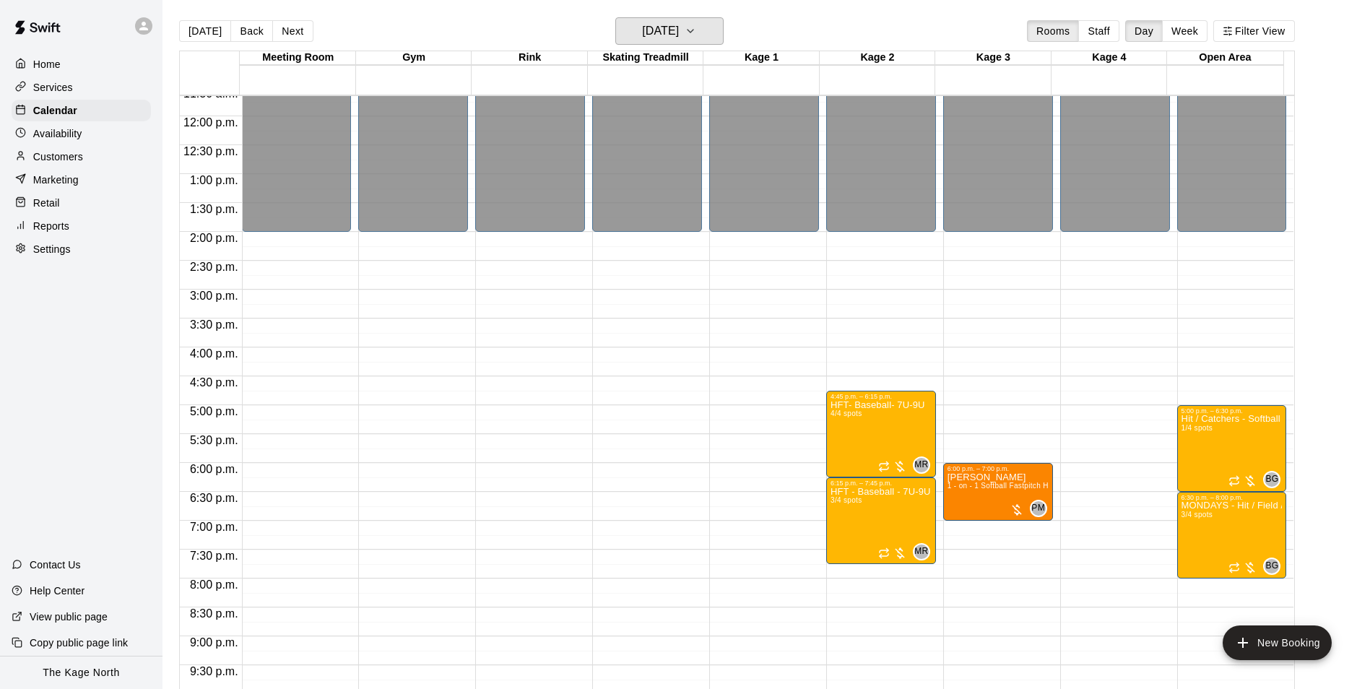
scroll to position [706, 0]
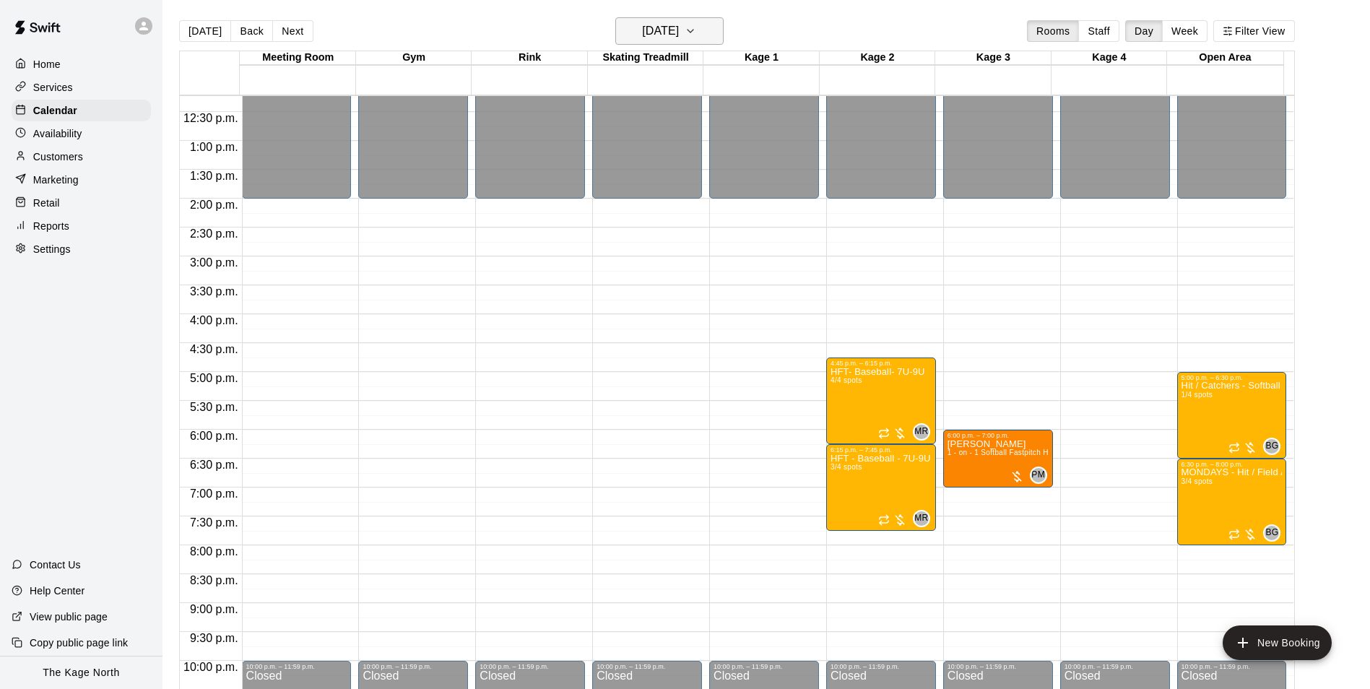
click at [679, 30] on h6 "[DATE]" at bounding box center [660, 31] width 37 height 20
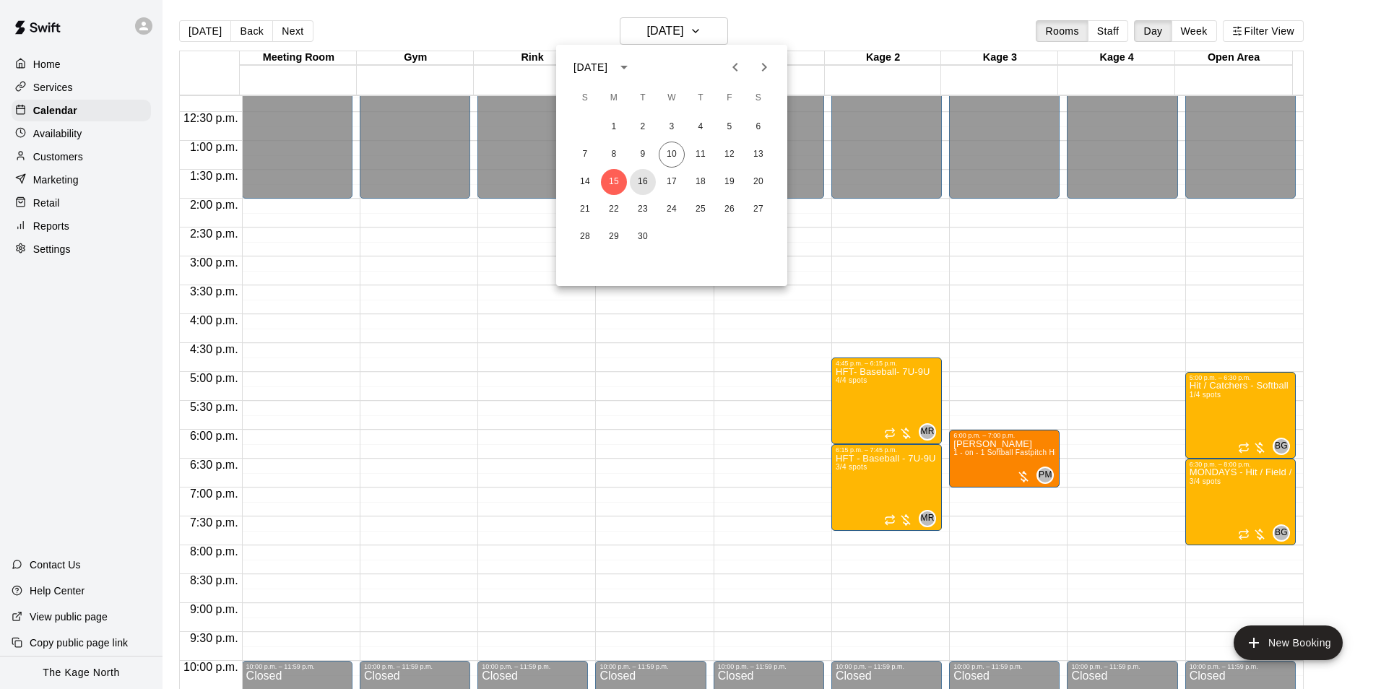
click at [637, 185] on button "16" at bounding box center [643, 182] width 26 height 26
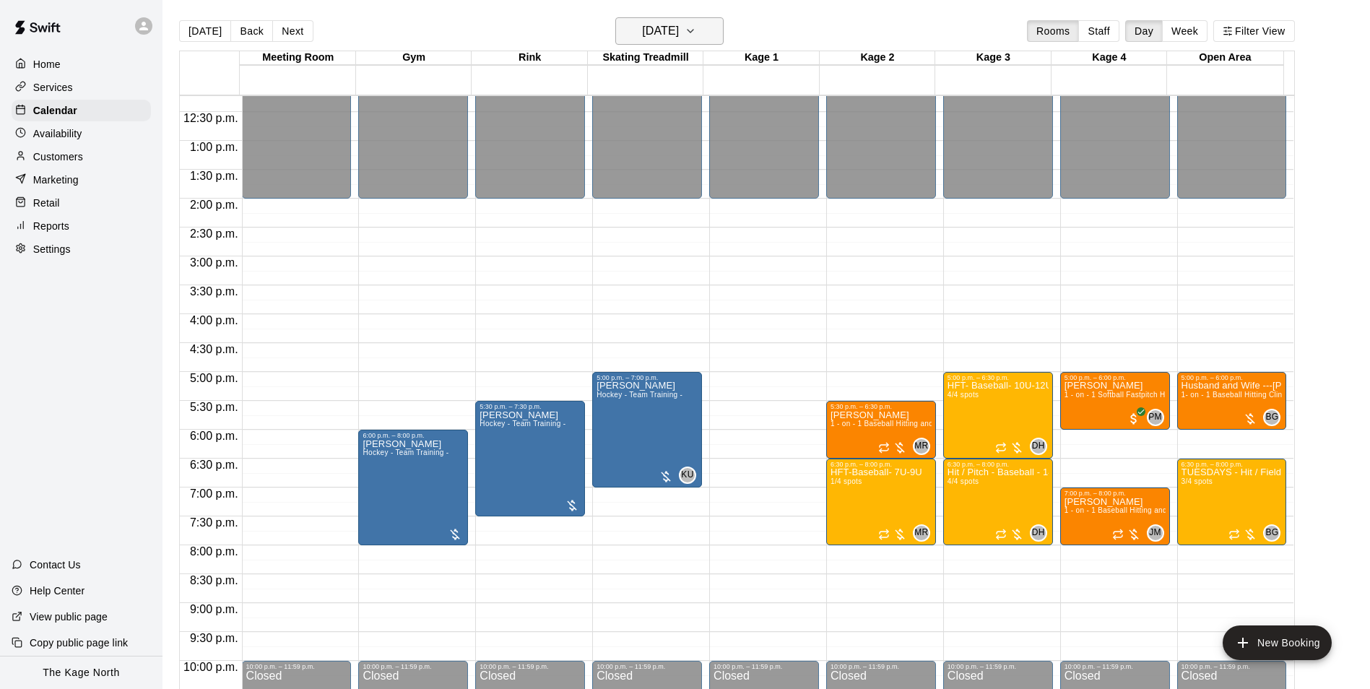
click at [679, 29] on h6 "[DATE]" at bounding box center [660, 31] width 37 height 20
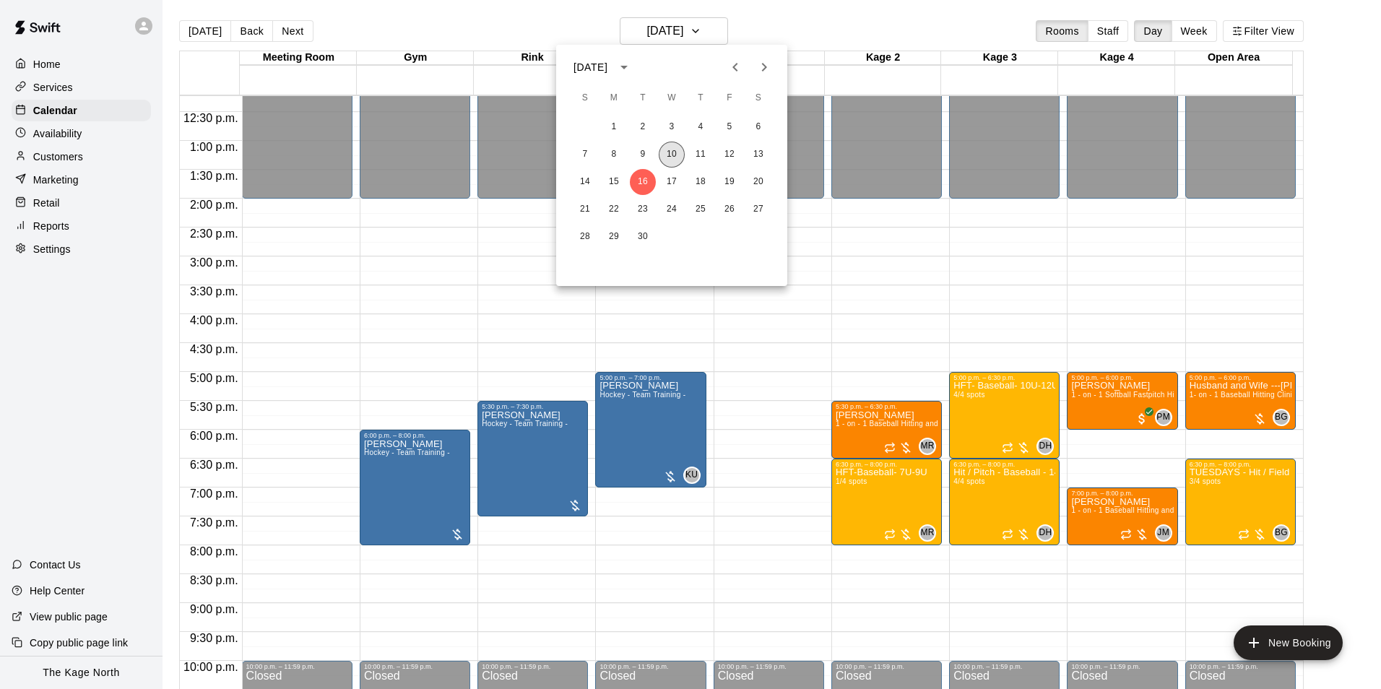
click at [669, 149] on button "10" at bounding box center [672, 155] width 26 height 26
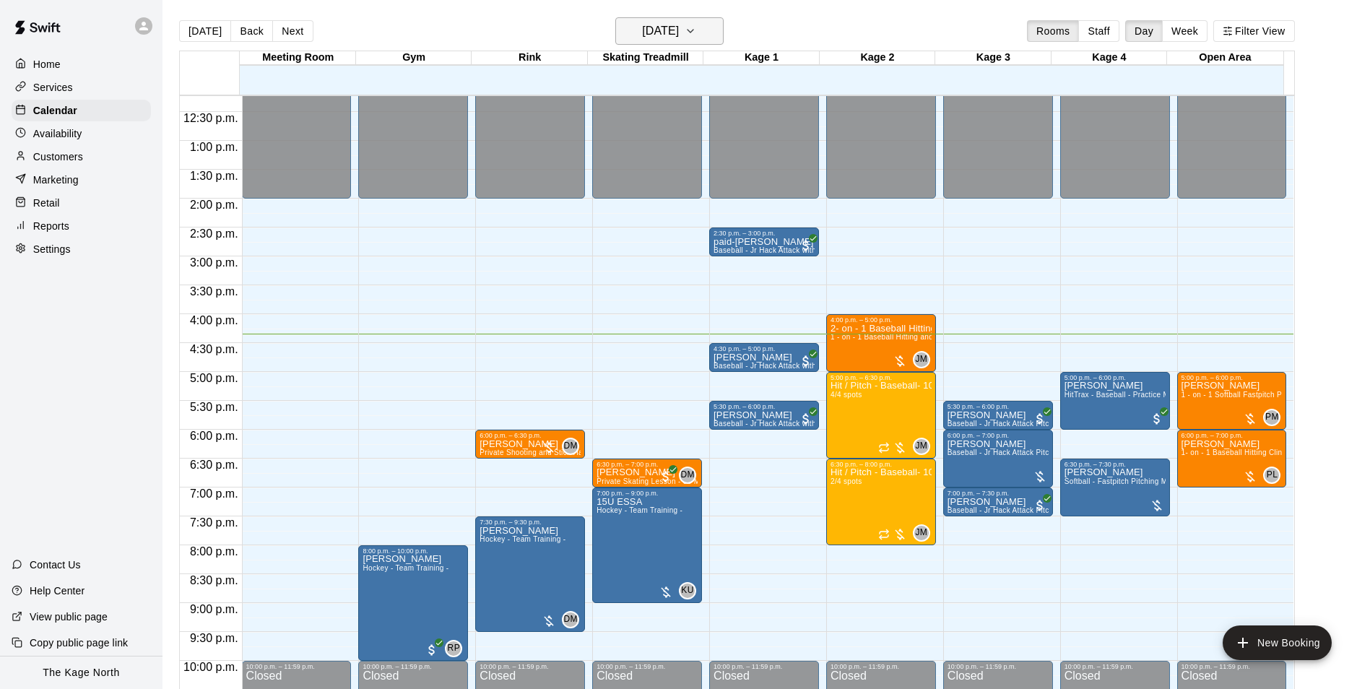
click at [679, 28] on h6 "[DATE]" at bounding box center [660, 31] width 37 height 20
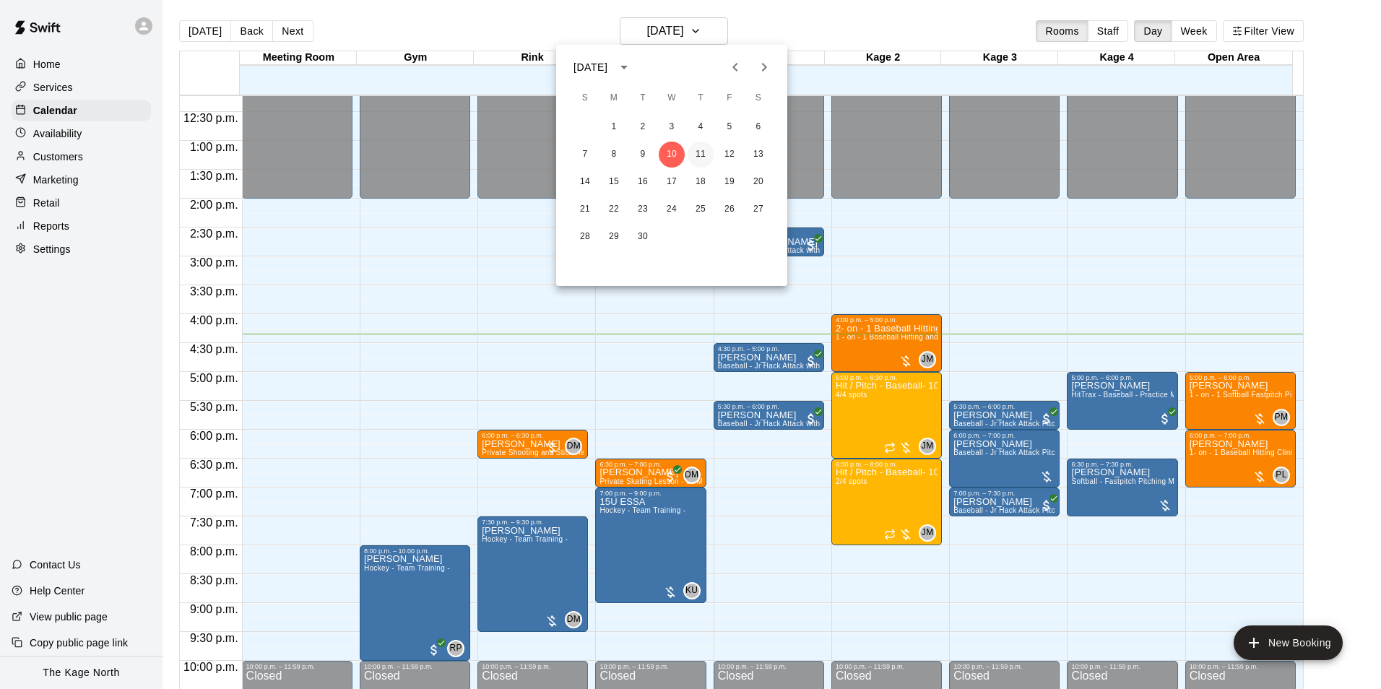
click at [700, 155] on button "11" at bounding box center [701, 155] width 26 height 26
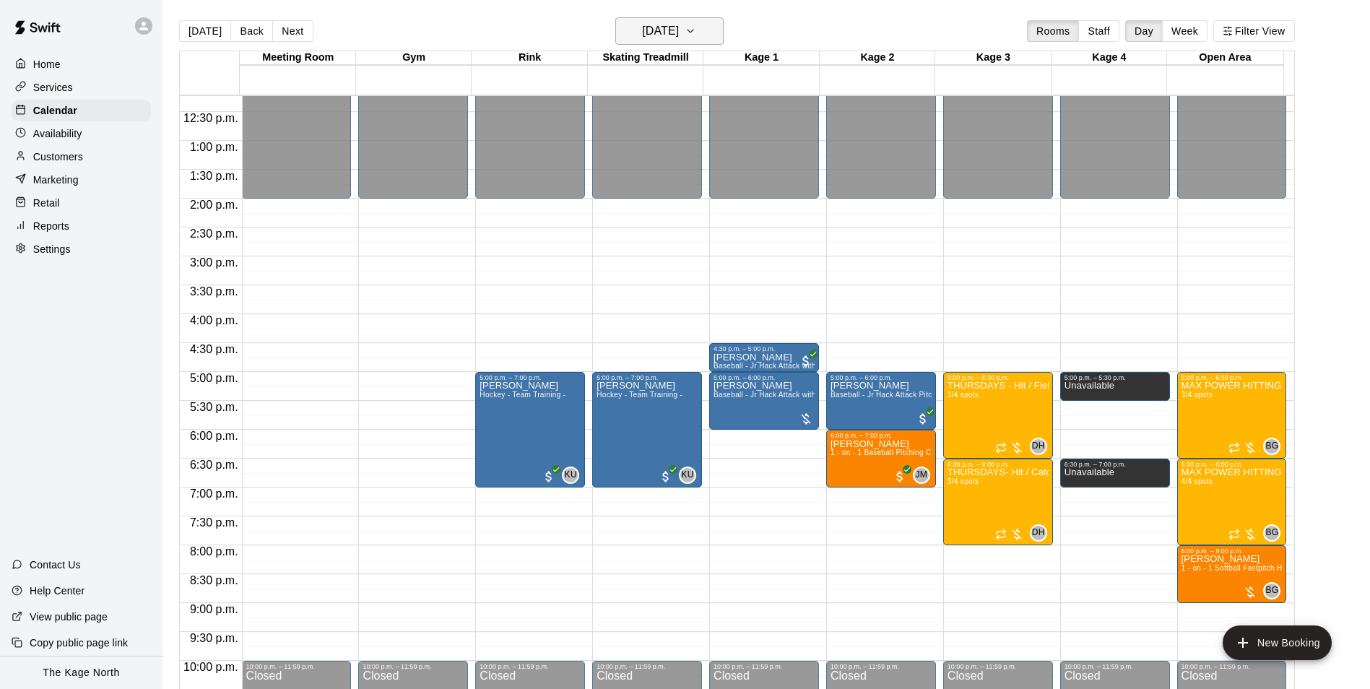
click at [696, 32] on icon "button" at bounding box center [691, 30] width 12 height 17
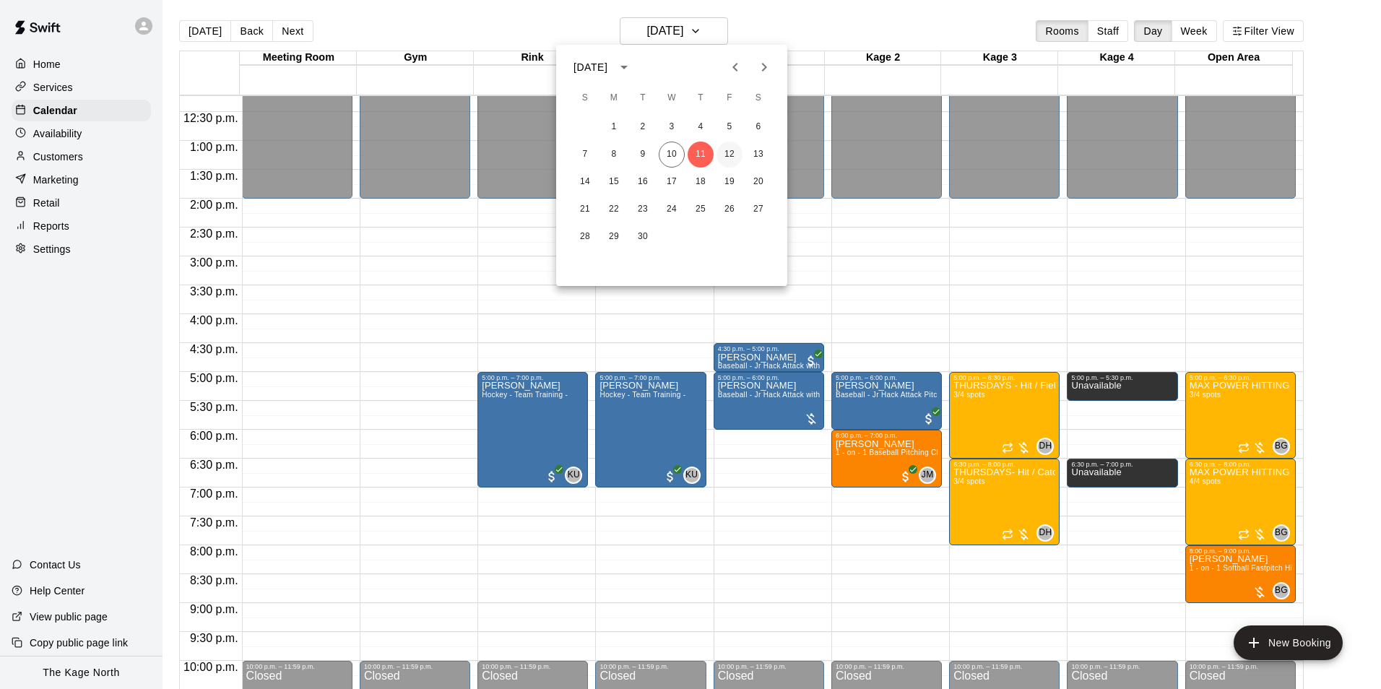
click at [727, 157] on button "12" at bounding box center [729, 155] width 26 height 26
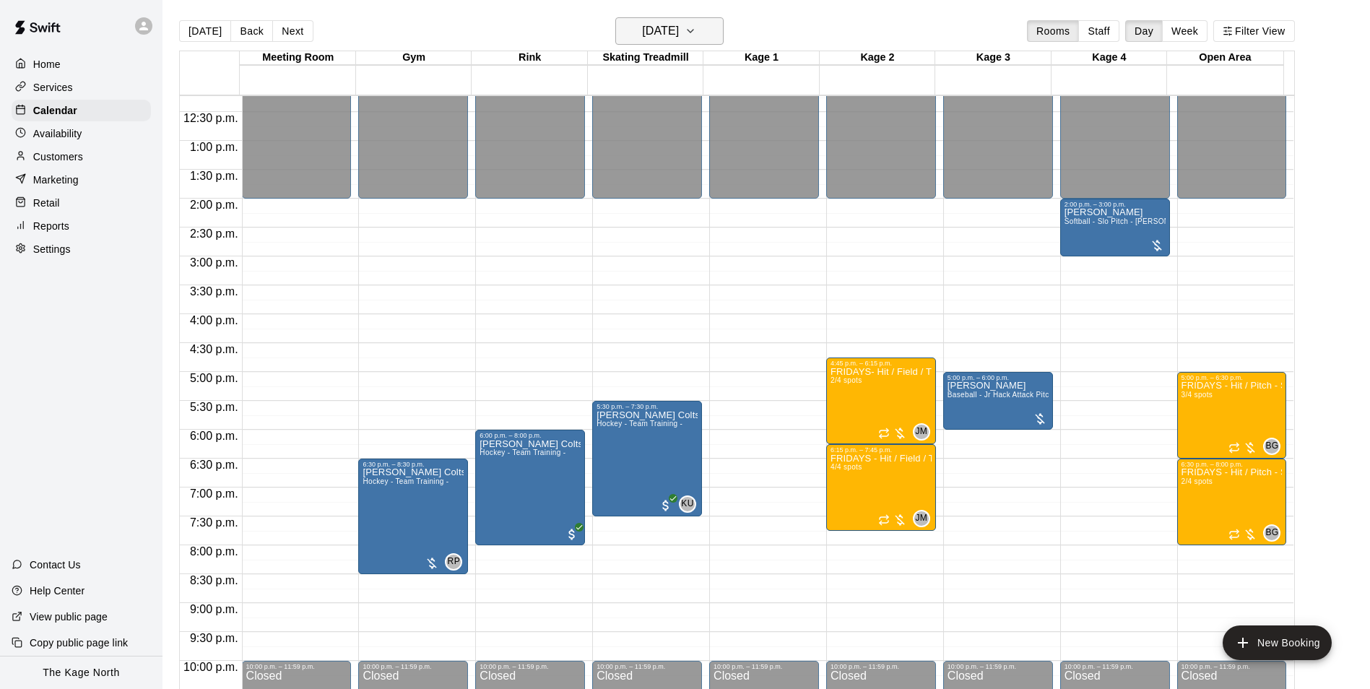
click at [679, 35] on h6 "[DATE]" at bounding box center [660, 31] width 37 height 20
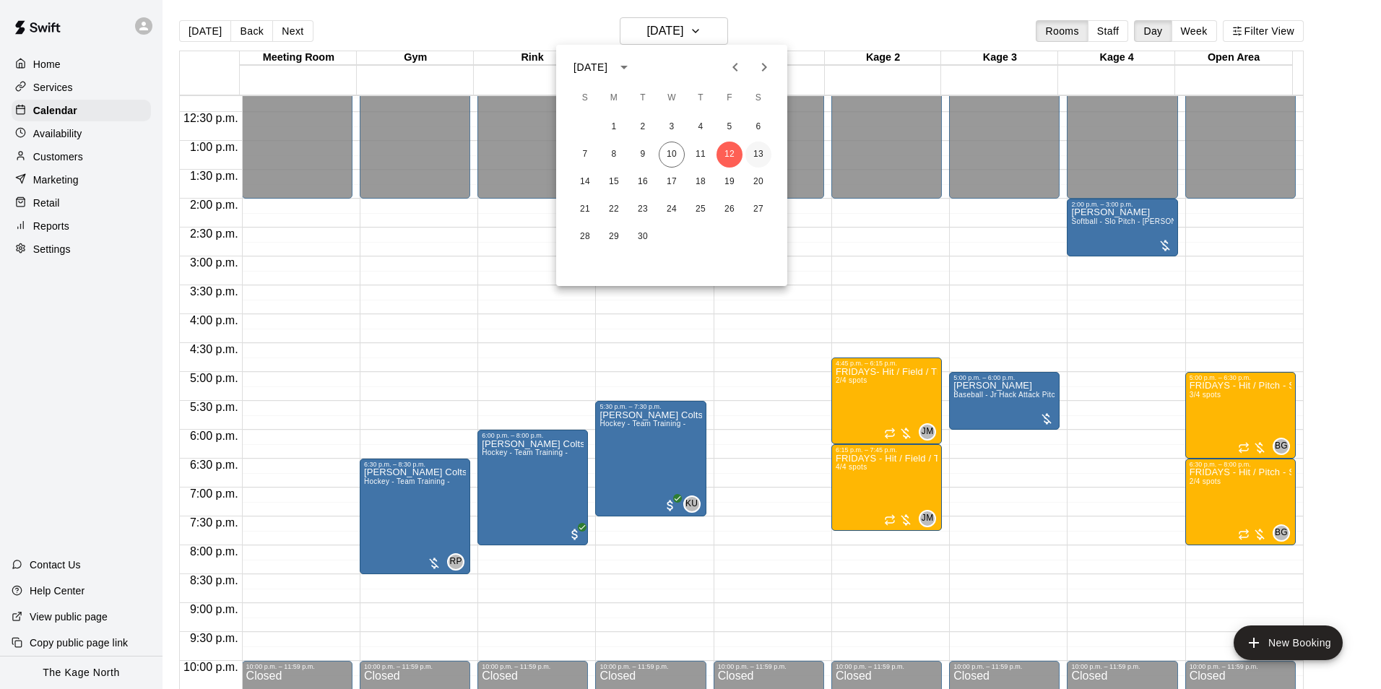
click at [750, 150] on button "13" at bounding box center [758, 155] width 26 height 26
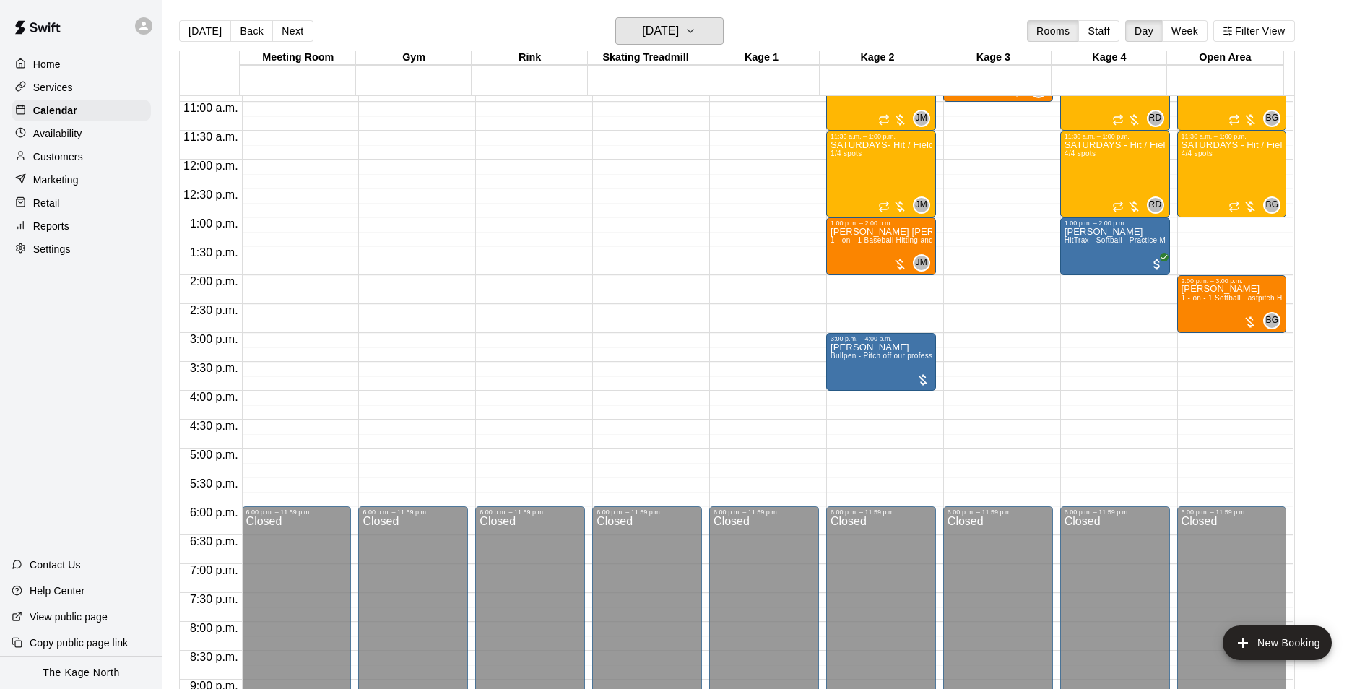
scroll to position [490, 0]
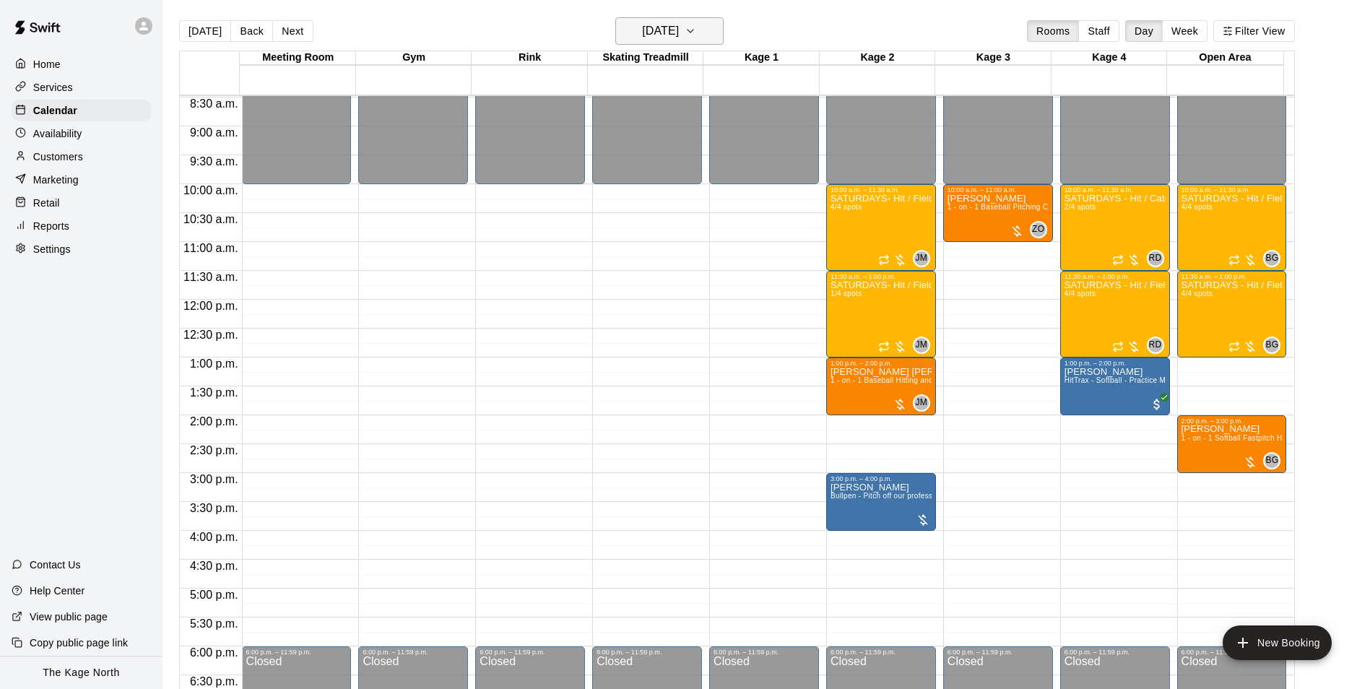
click at [672, 31] on h6 "[DATE]" at bounding box center [660, 31] width 37 height 20
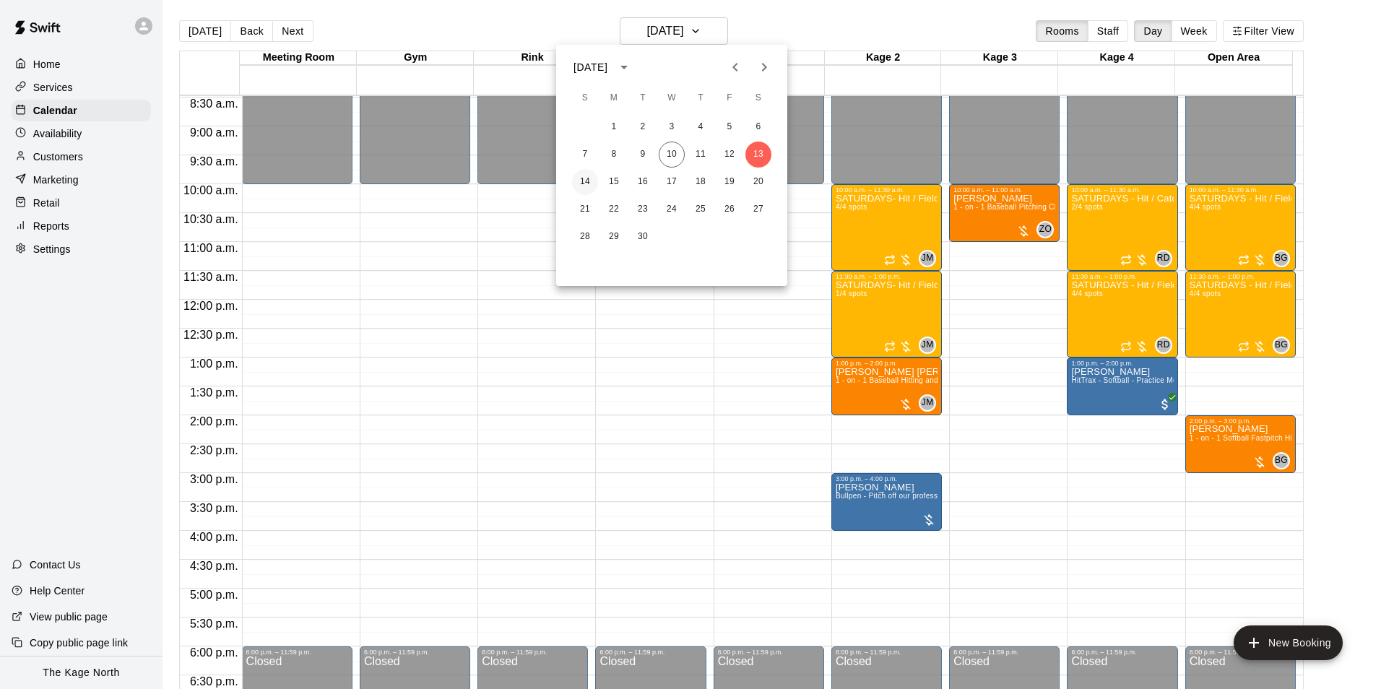
click at [583, 184] on button "14" at bounding box center [585, 182] width 26 height 26
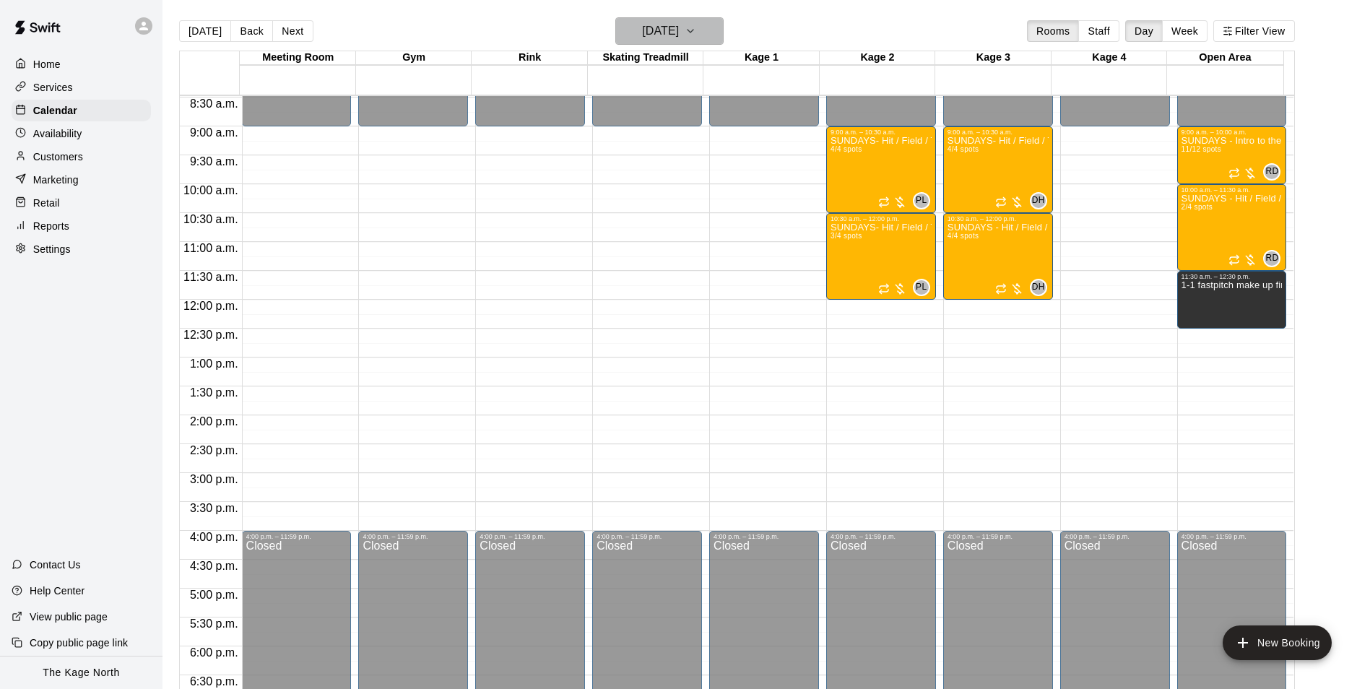
click at [679, 30] on h6 "[DATE]" at bounding box center [660, 31] width 37 height 20
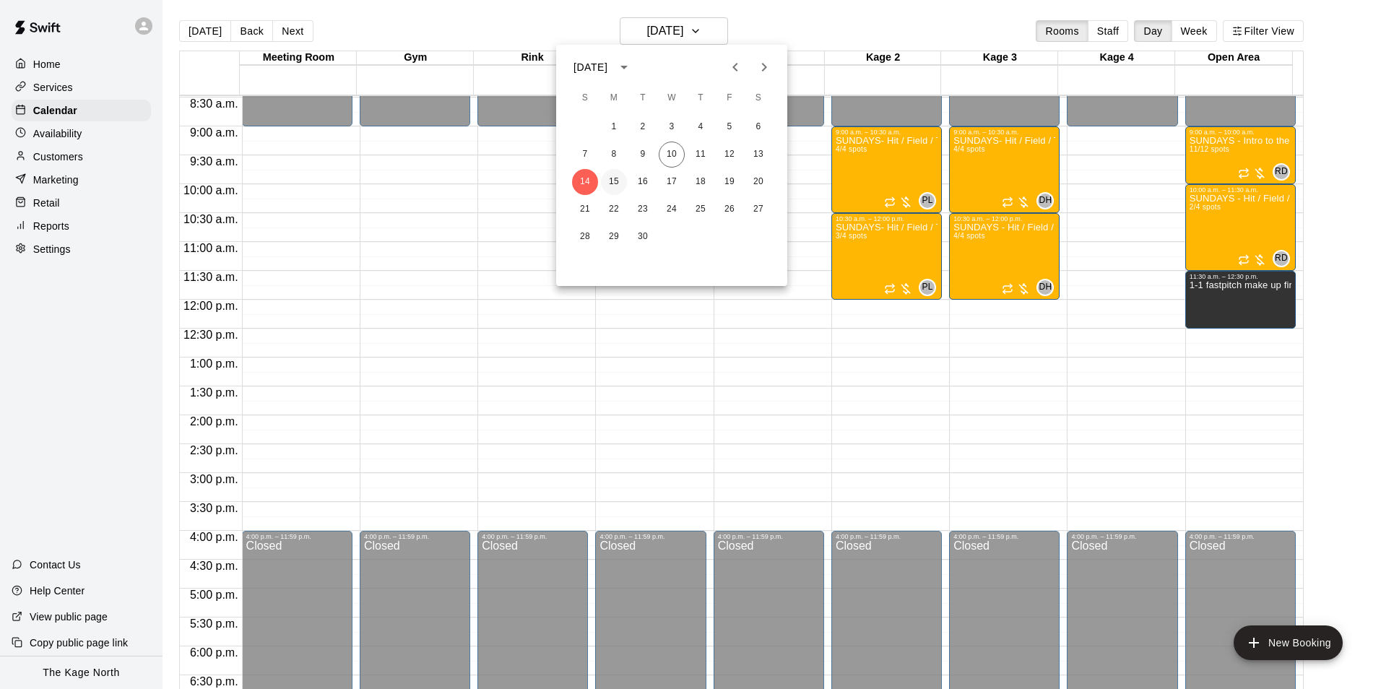
click at [612, 185] on button "15" at bounding box center [614, 182] width 26 height 26
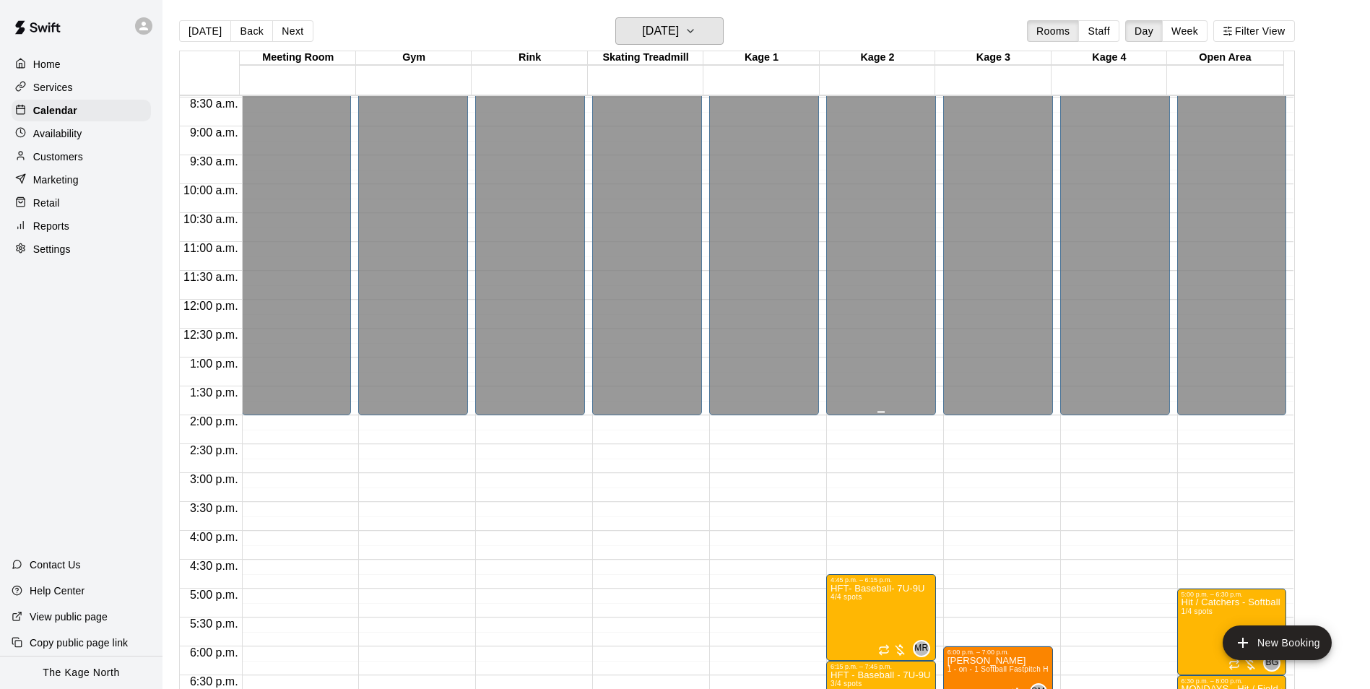
scroll to position [779, 0]
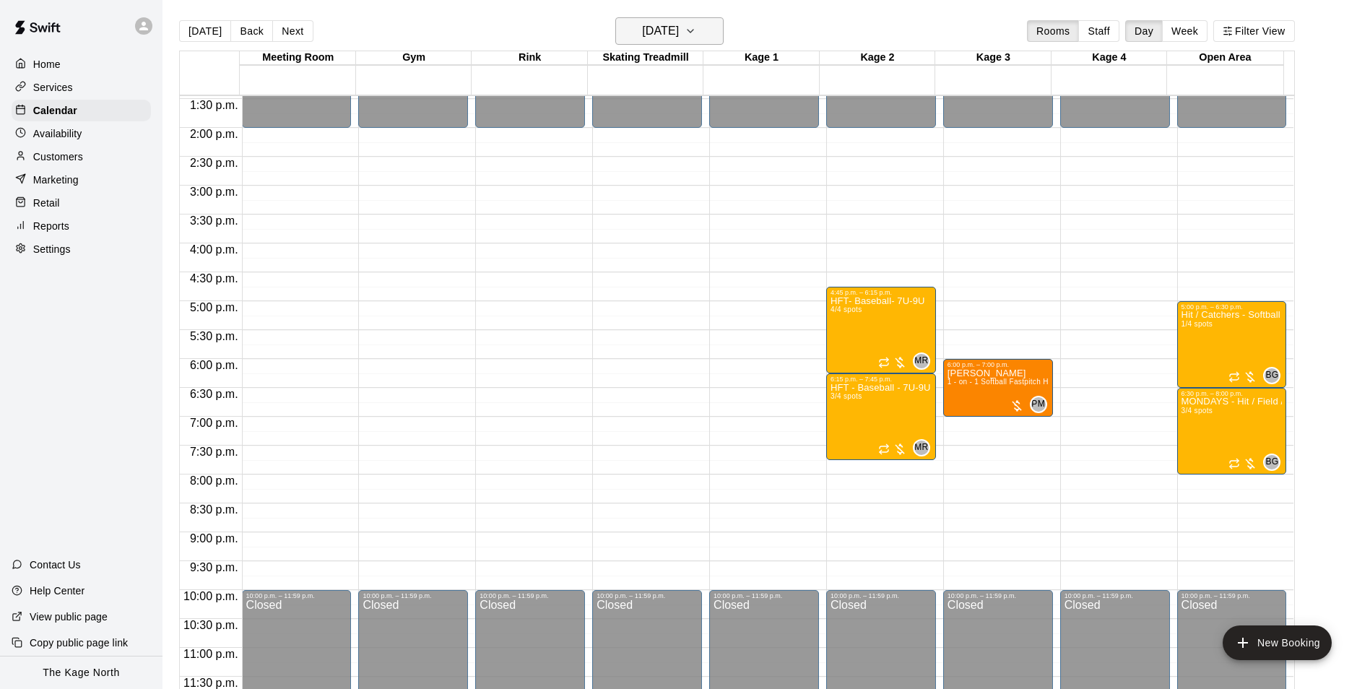
click at [679, 31] on h6 "[DATE]" at bounding box center [660, 31] width 37 height 20
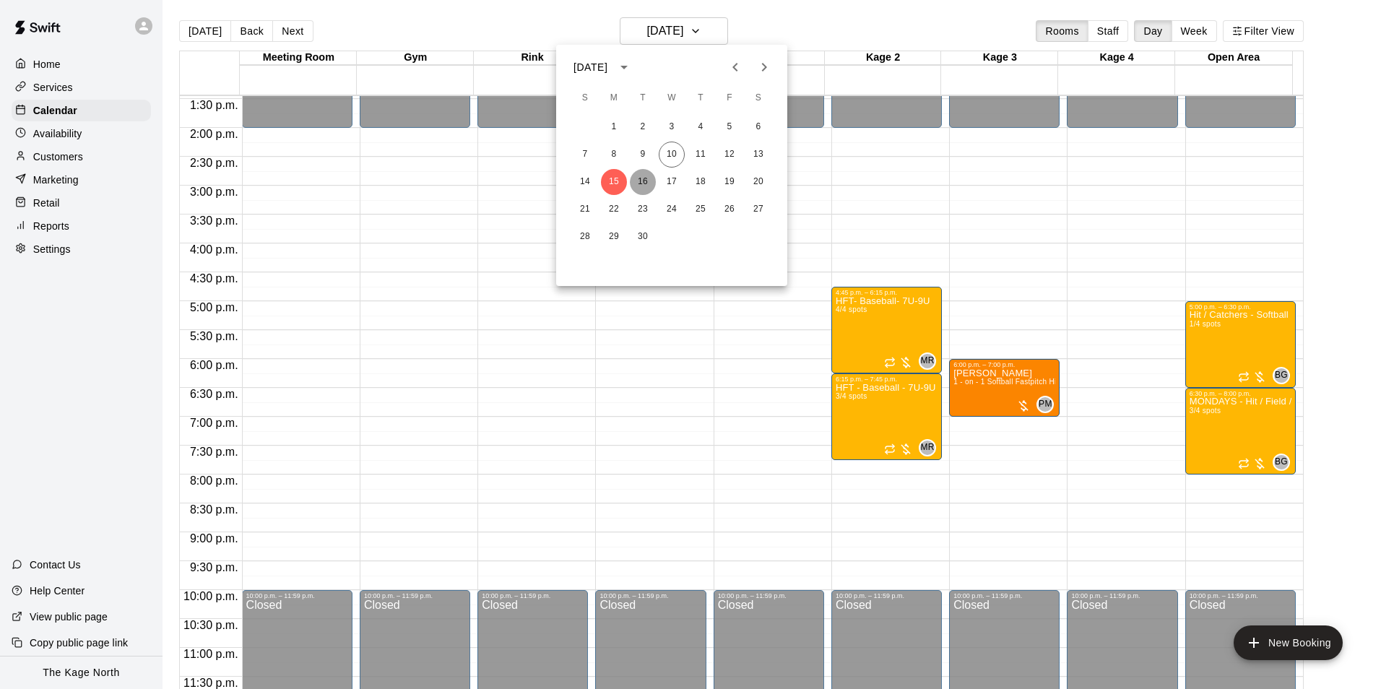
drag, startPoint x: 639, startPoint y: 182, endPoint x: 784, endPoint y: 236, distance: 154.9
click at [639, 181] on button "16" at bounding box center [643, 182] width 26 height 26
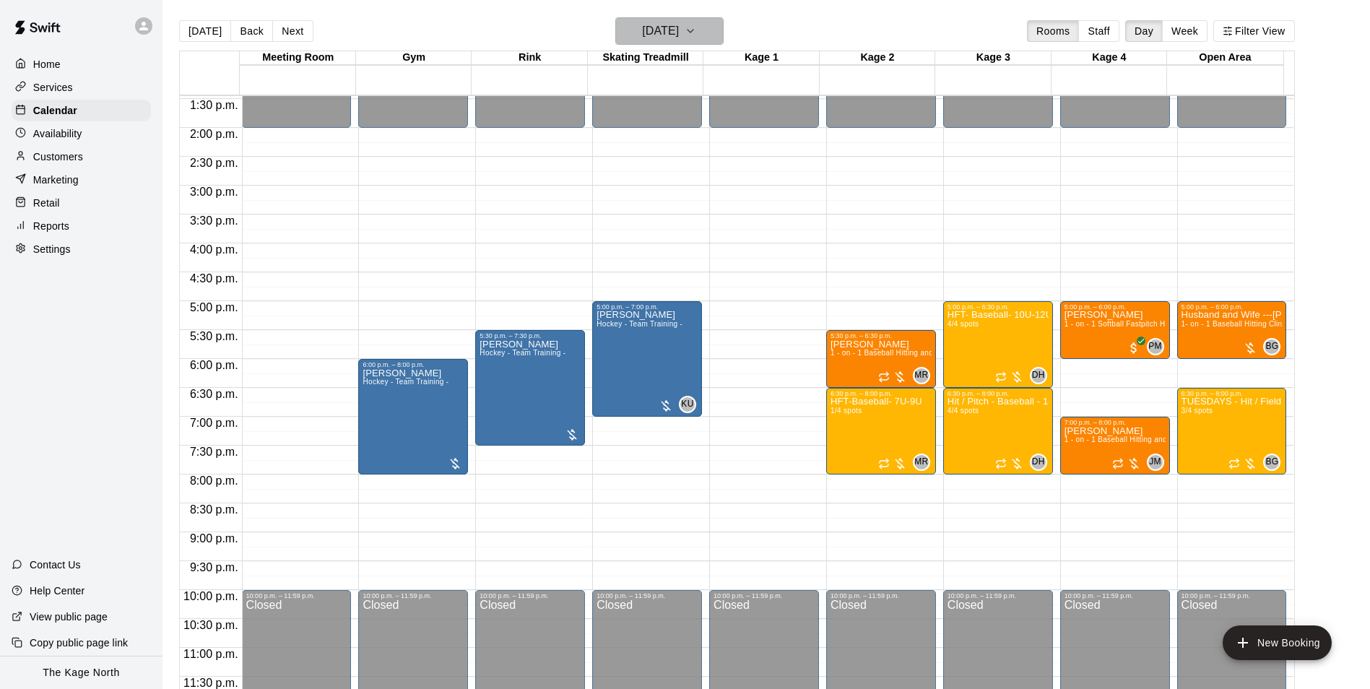
click at [679, 27] on h6 "[DATE]" at bounding box center [660, 31] width 37 height 20
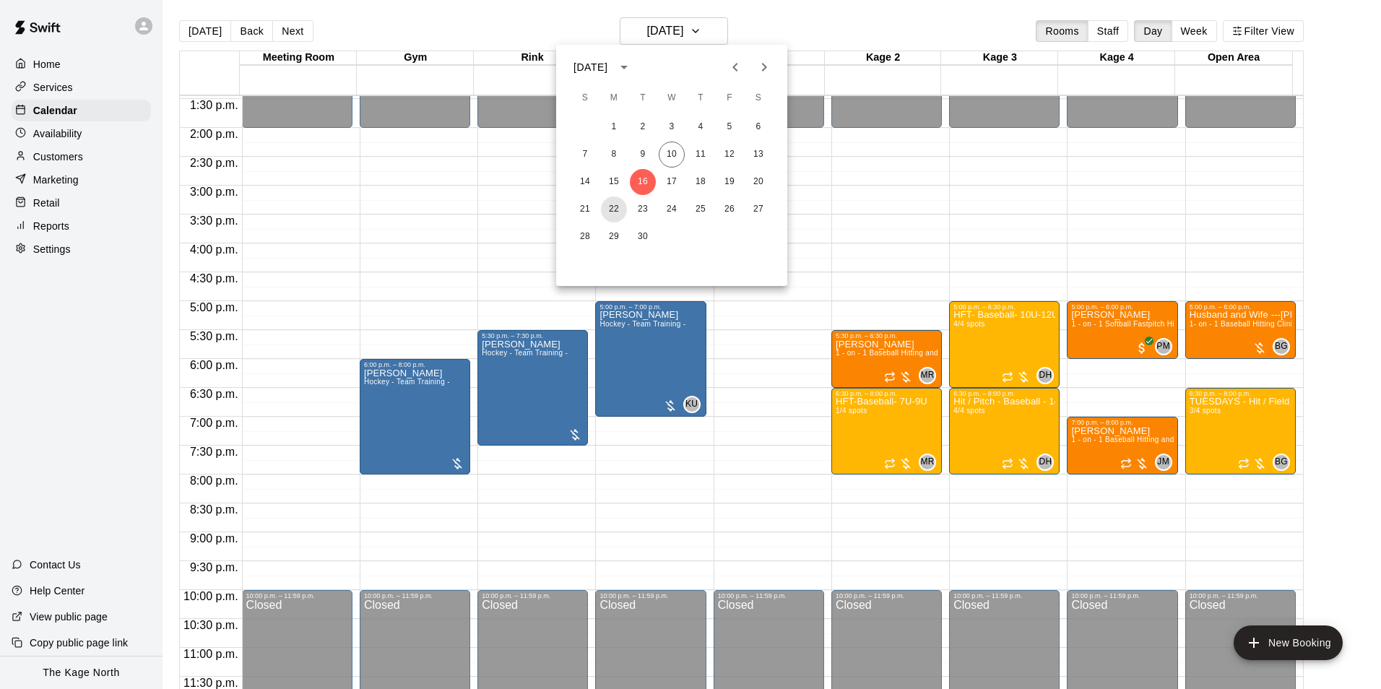
drag, startPoint x: 612, startPoint y: 209, endPoint x: 705, endPoint y: 240, distance: 98.2
click at [612, 209] on button "22" at bounding box center [614, 209] width 26 height 26
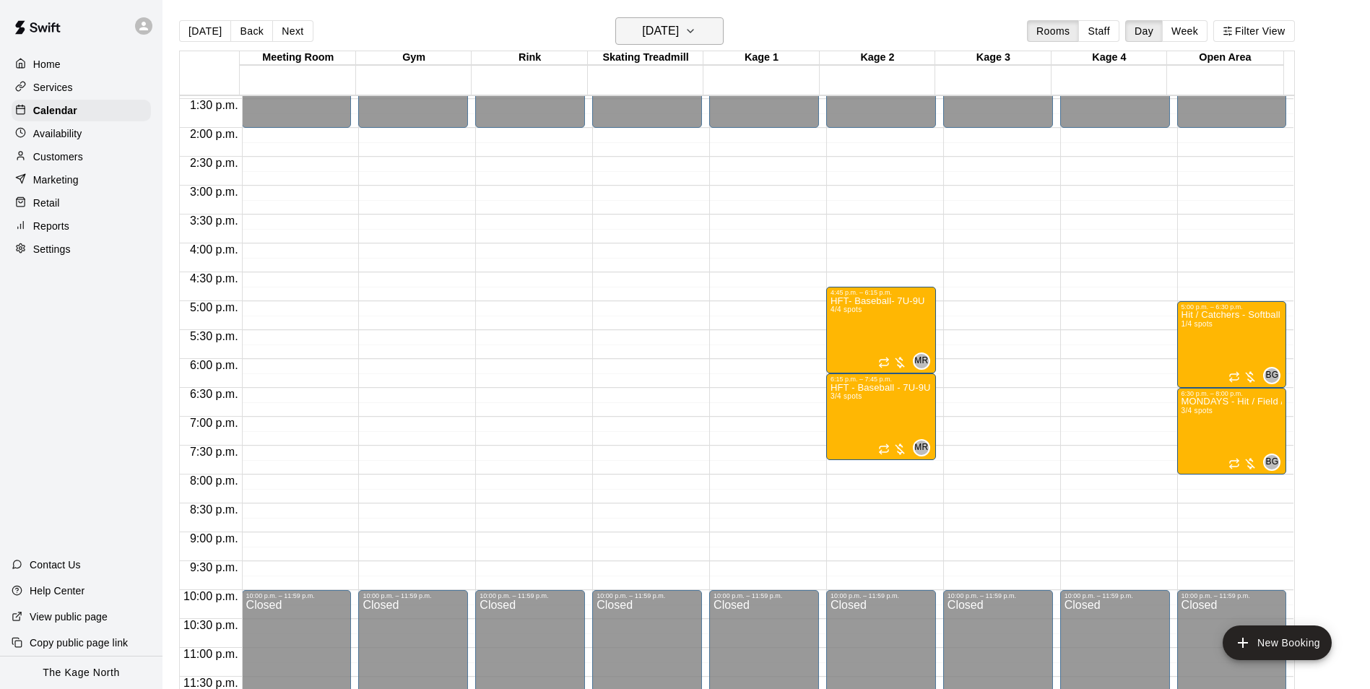
click at [693, 19] on button "[DATE]" at bounding box center [669, 30] width 108 height 27
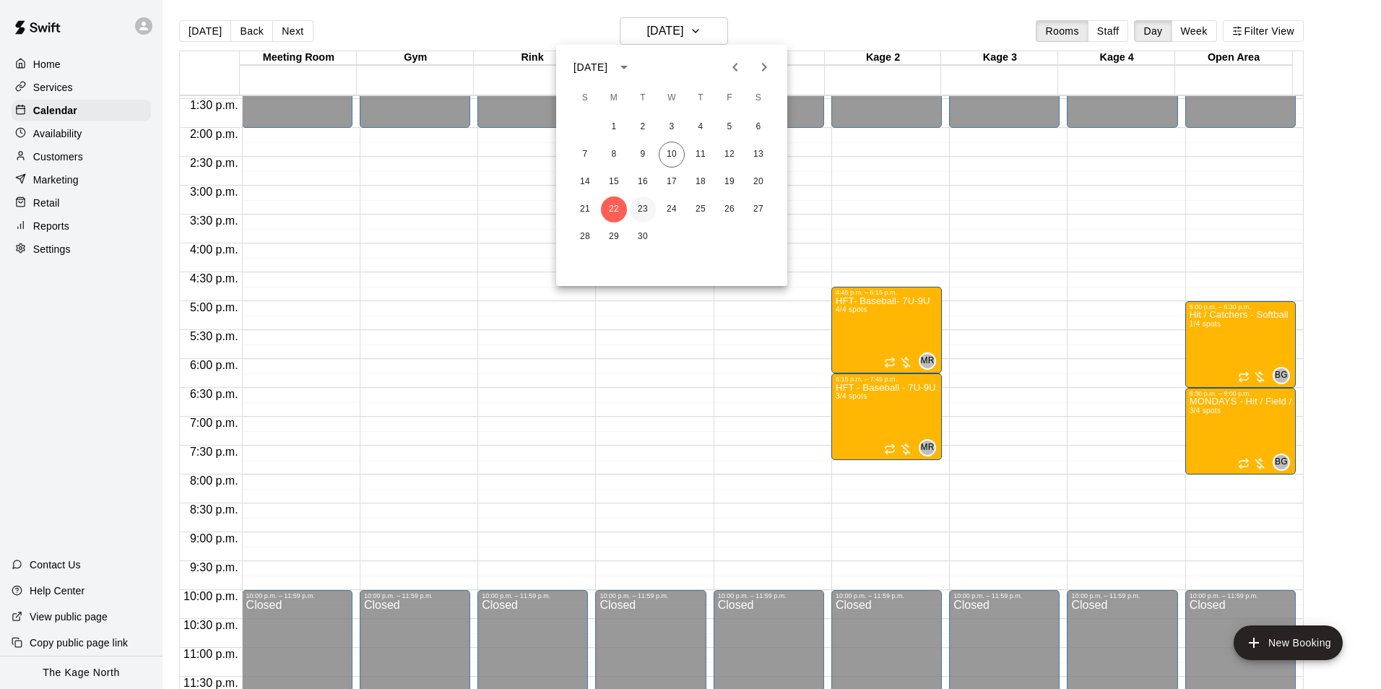
click at [644, 212] on button "23" at bounding box center [643, 209] width 26 height 26
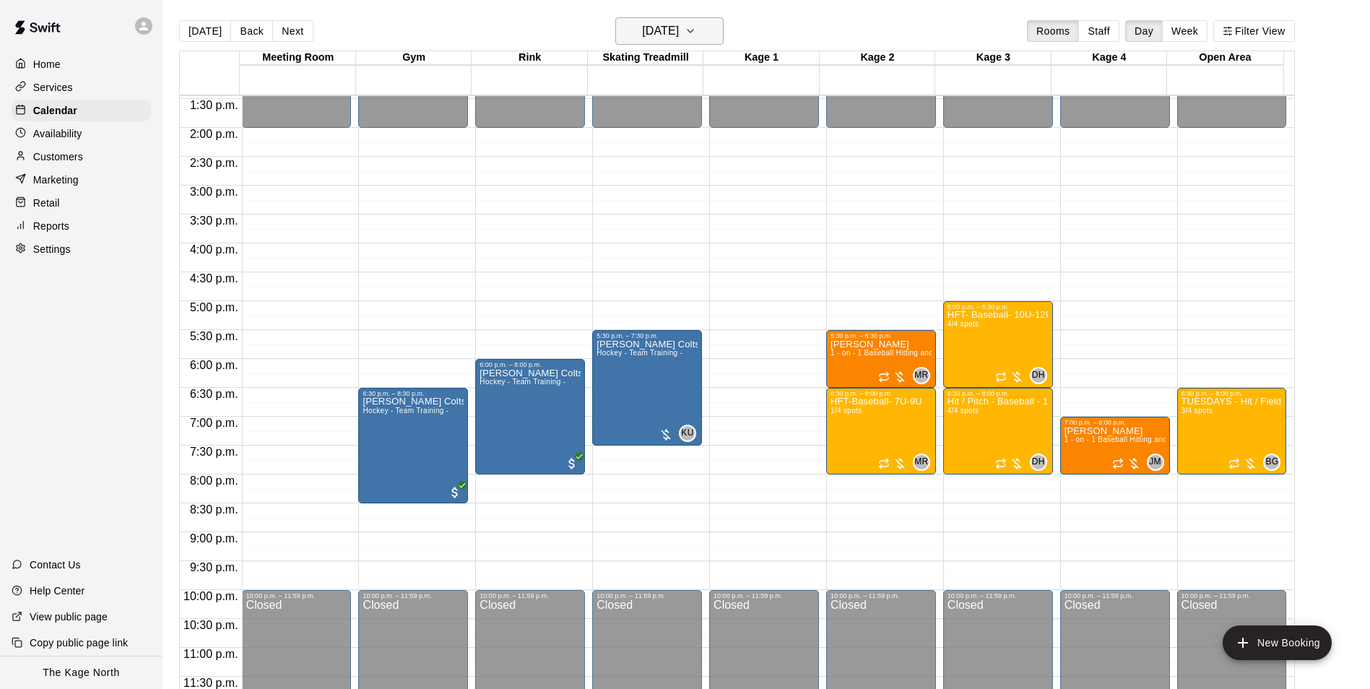
click at [679, 34] on h6 "[DATE]" at bounding box center [660, 31] width 37 height 20
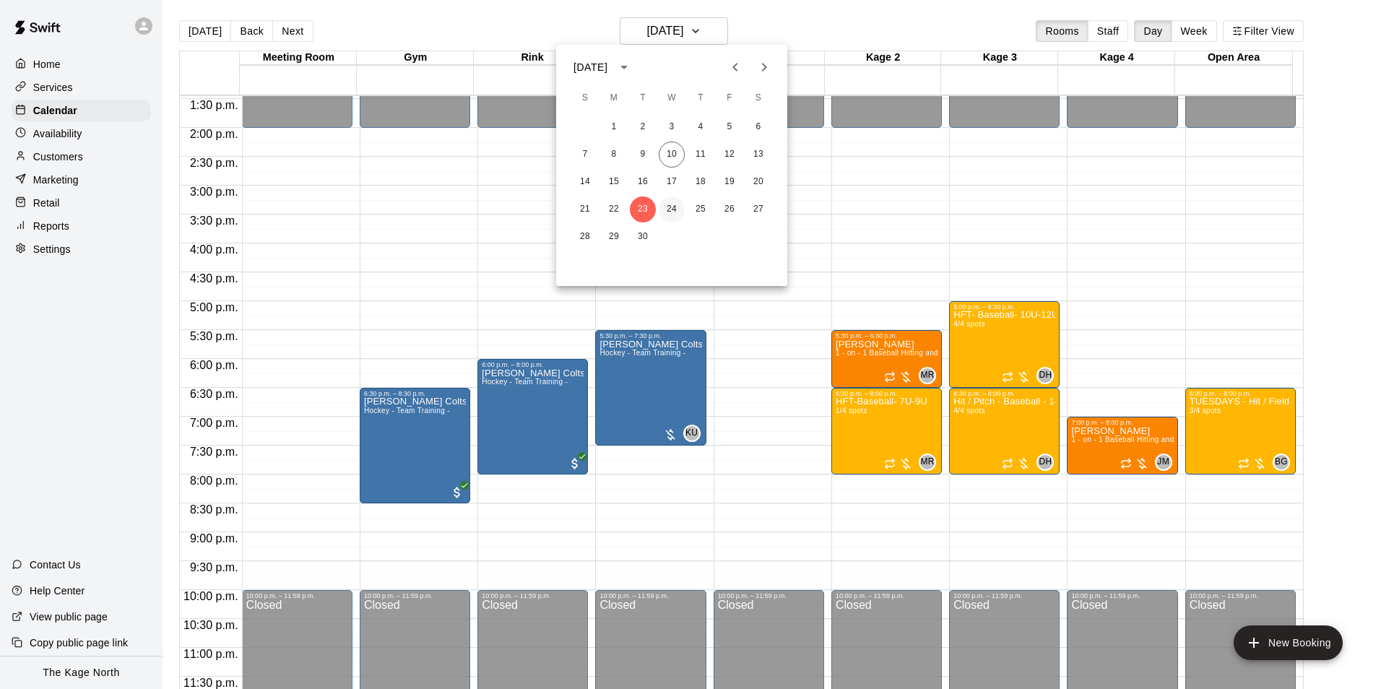
click at [676, 207] on button "24" at bounding box center [672, 209] width 26 height 26
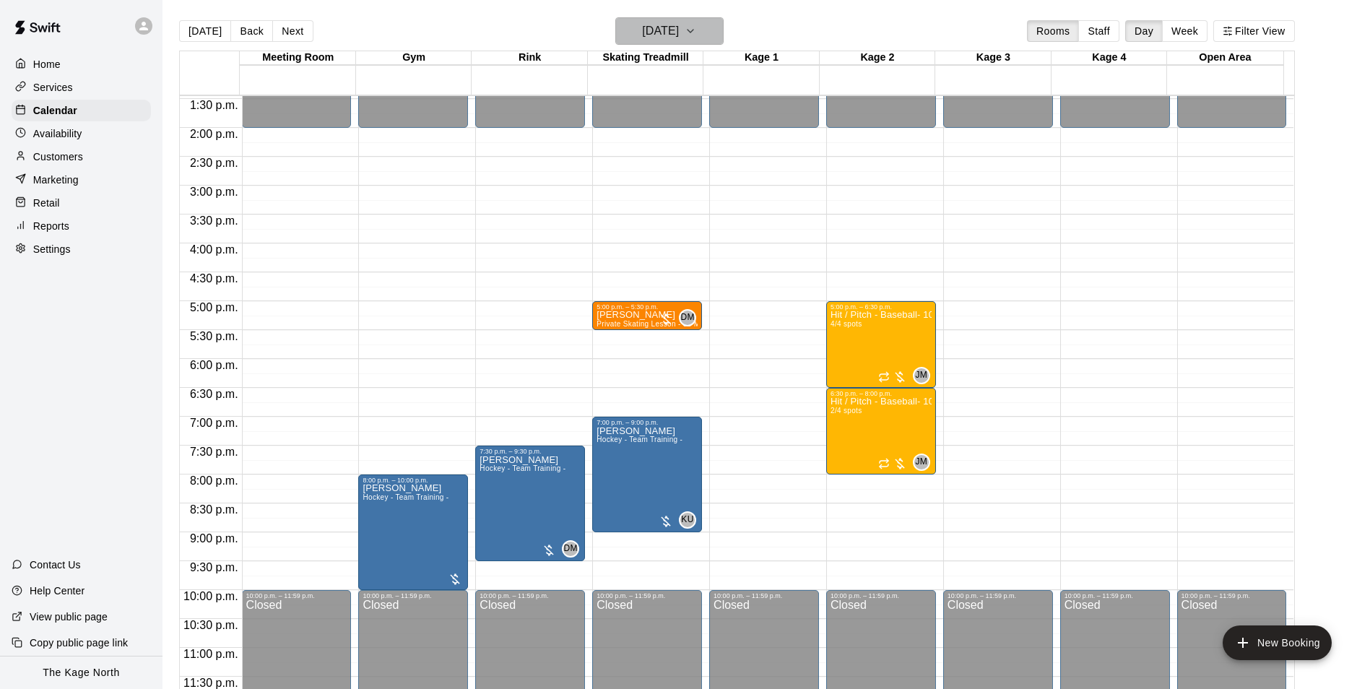
click at [679, 29] on h6 "[DATE]" at bounding box center [660, 31] width 37 height 20
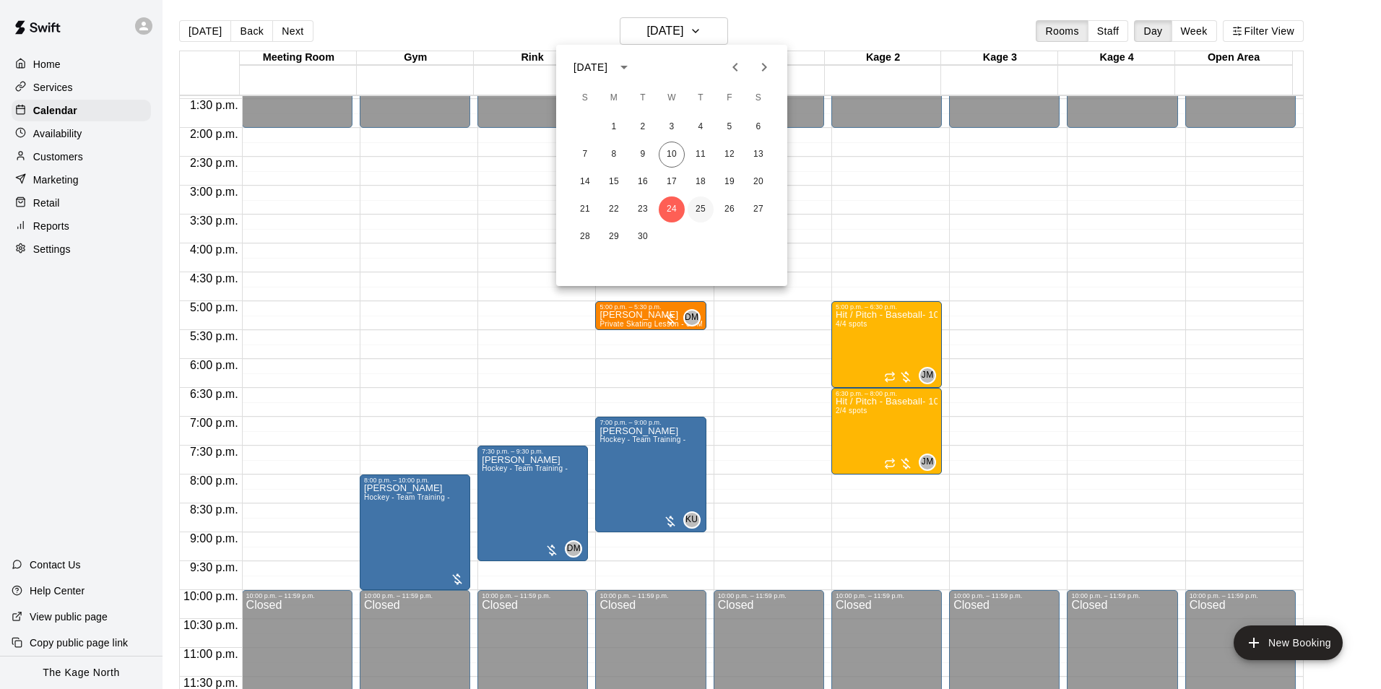
click at [698, 216] on button "25" at bounding box center [701, 209] width 26 height 26
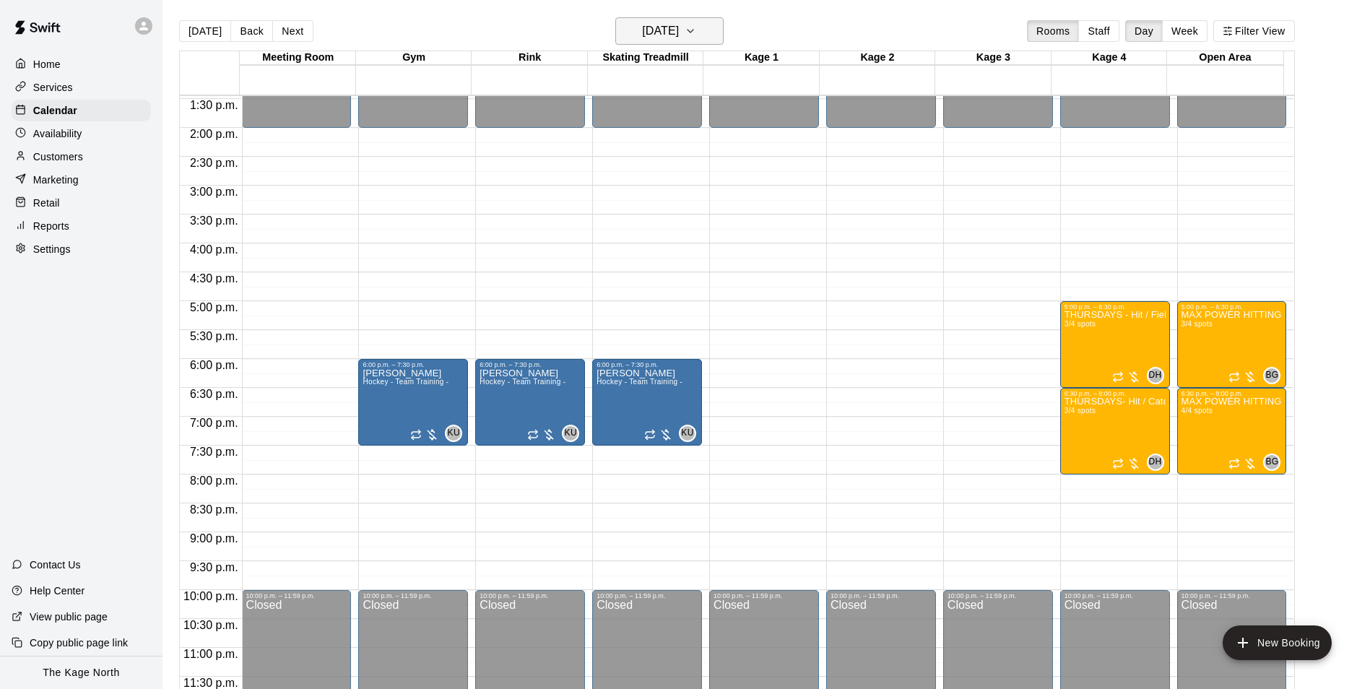
click at [679, 33] on h6 "[DATE]" at bounding box center [660, 31] width 37 height 20
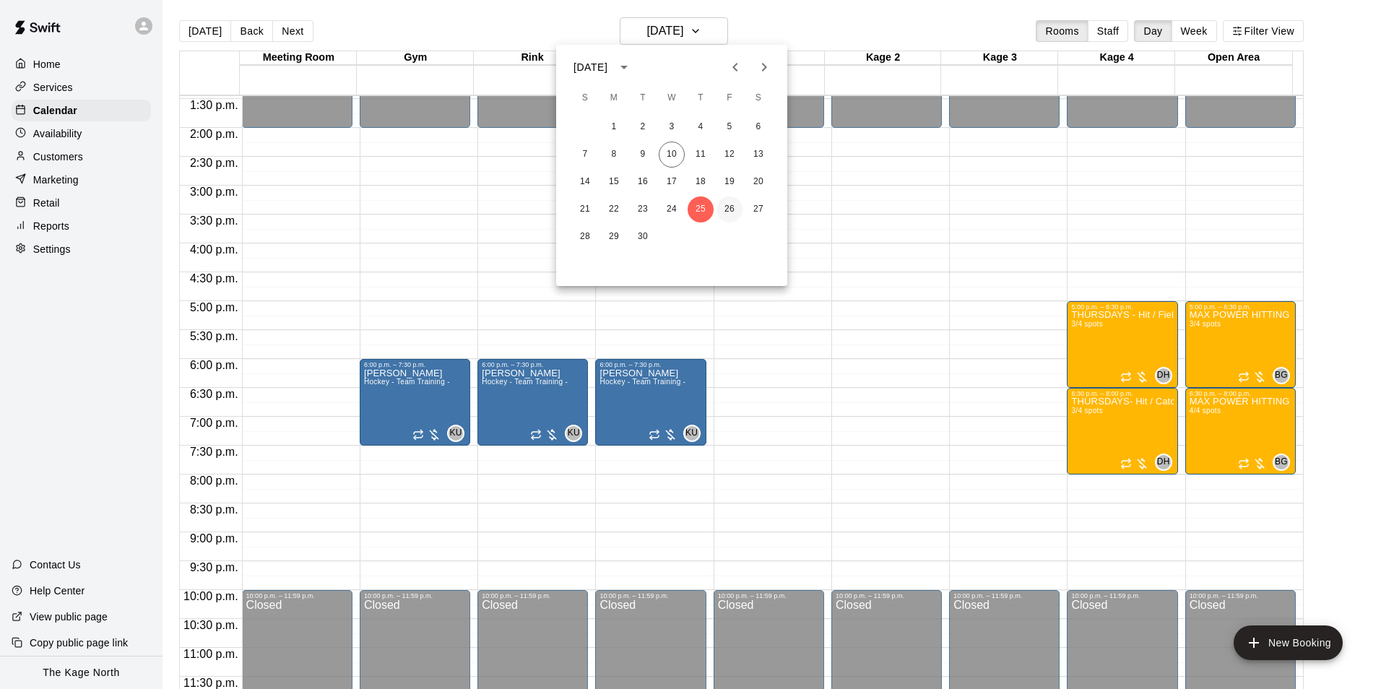
click at [721, 212] on button "26" at bounding box center [729, 209] width 26 height 26
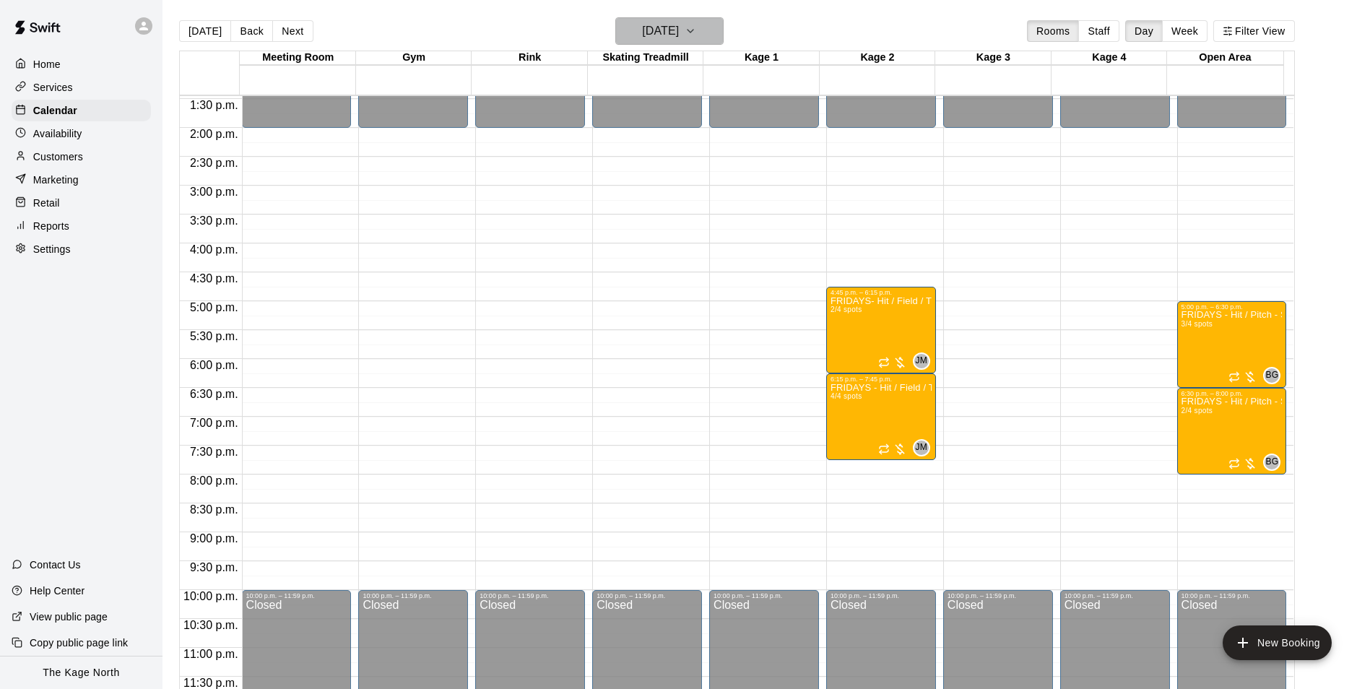
click at [677, 33] on h6 "[DATE]" at bounding box center [660, 31] width 37 height 20
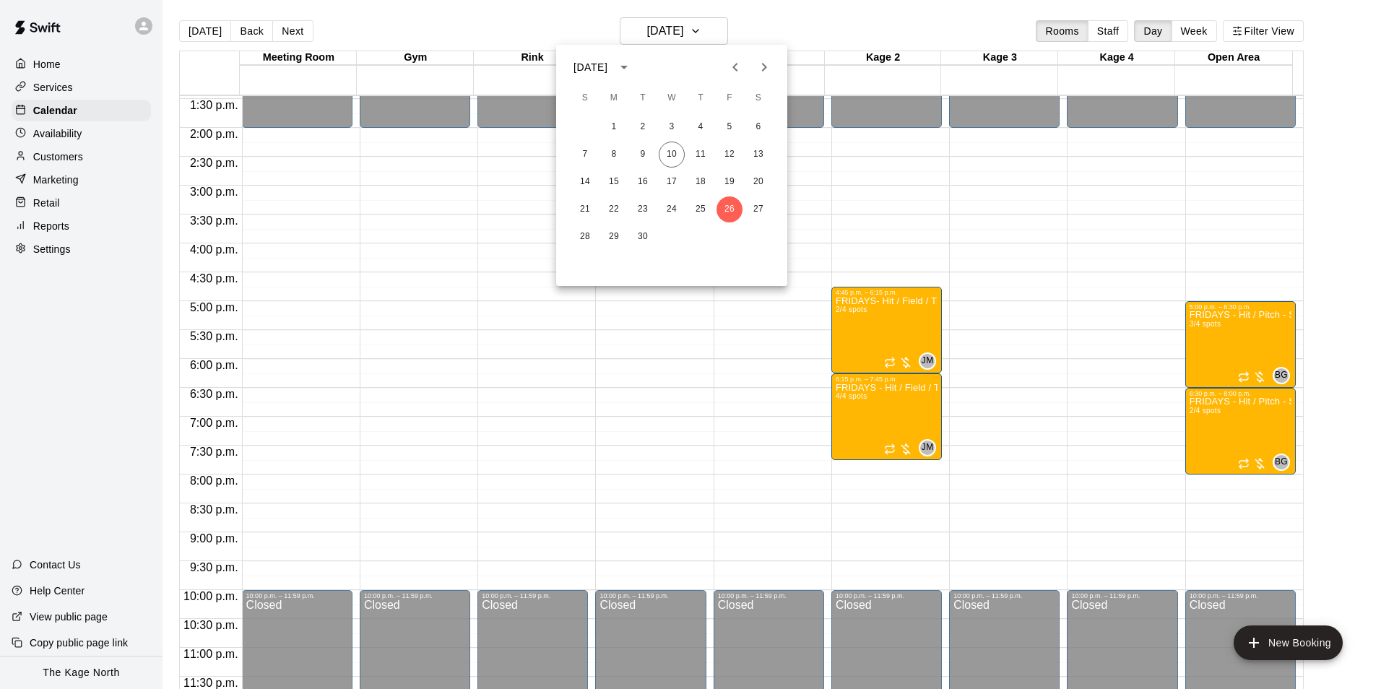
click at [760, 63] on icon "Next month" at bounding box center [763, 66] width 17 height 17
click at [673, 124] on button "1" at bounding box center [672, 127] width 26 height 26
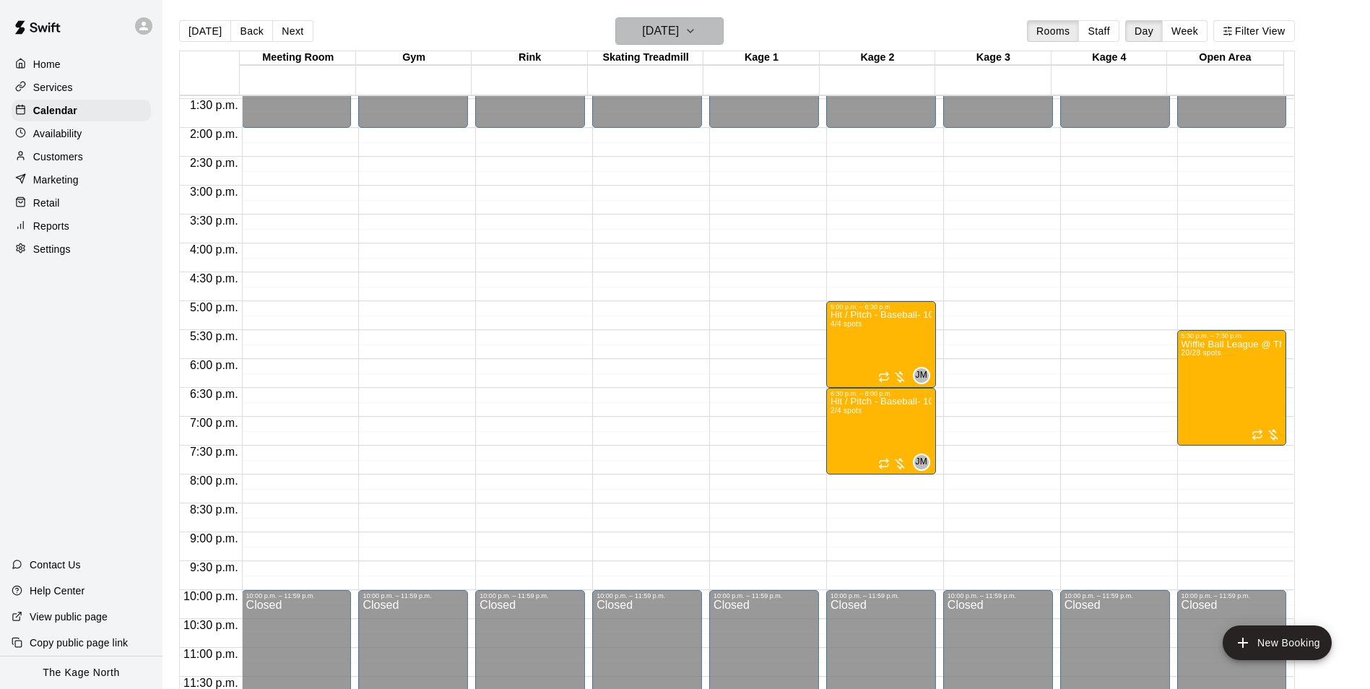
click at [679, 22] on h6 "Wednesday Oct 01" at bounding box center [660, 31] width 37 height 20
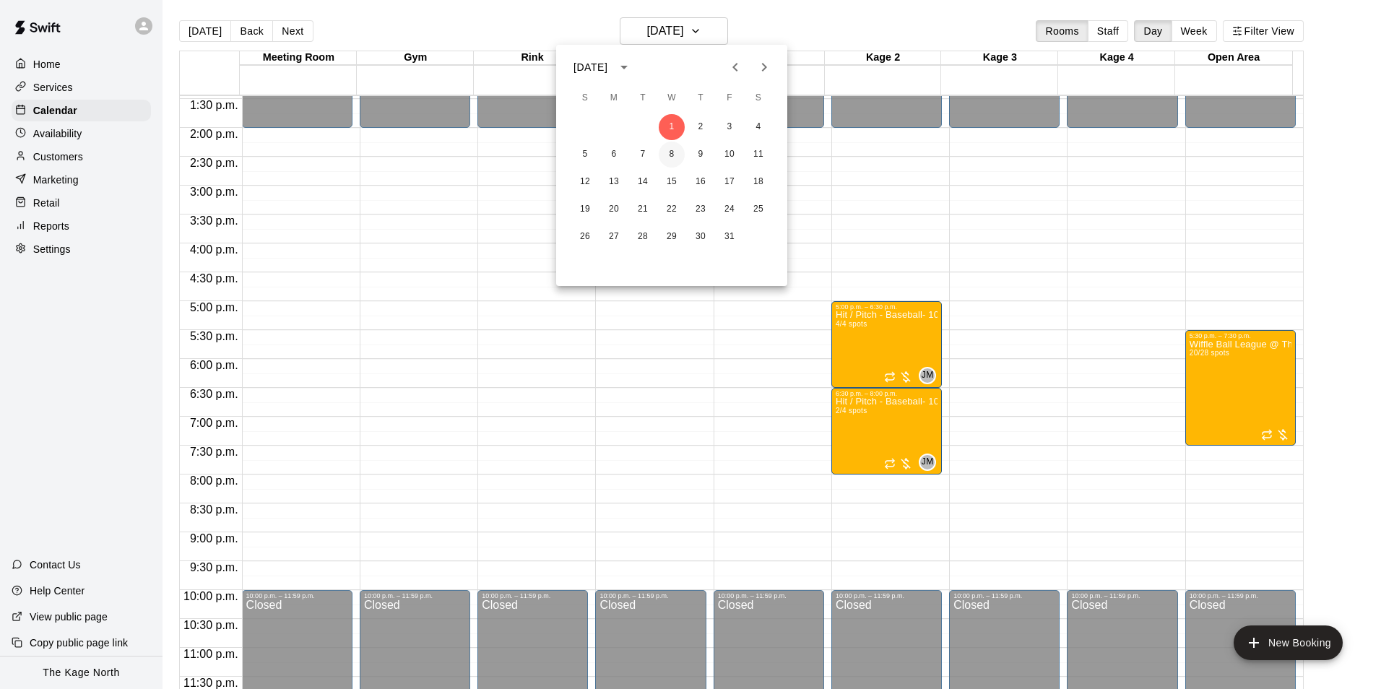
click at [672, 154] on button "8" at bounding box center [672, 155] width 26 height 26
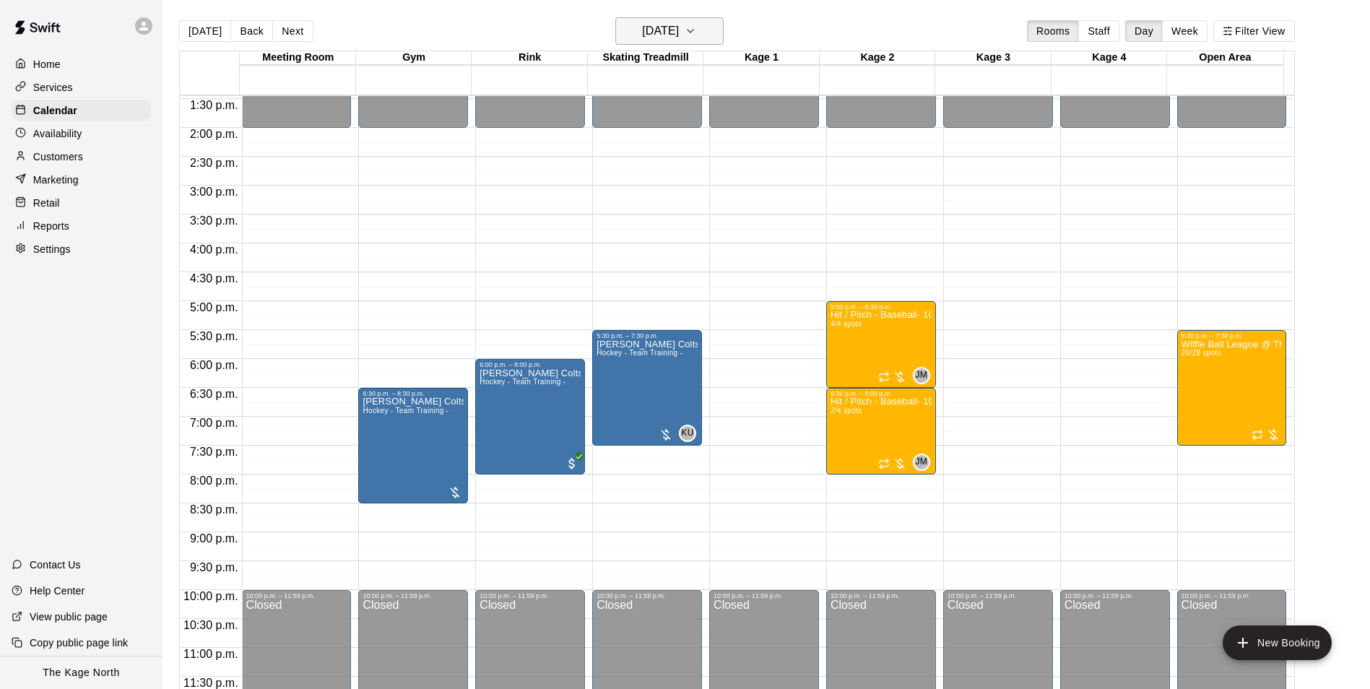
click at [674, 23] on h6 "Wednesday Oct 08" at bounding box center [660, 31] width 37 height 20
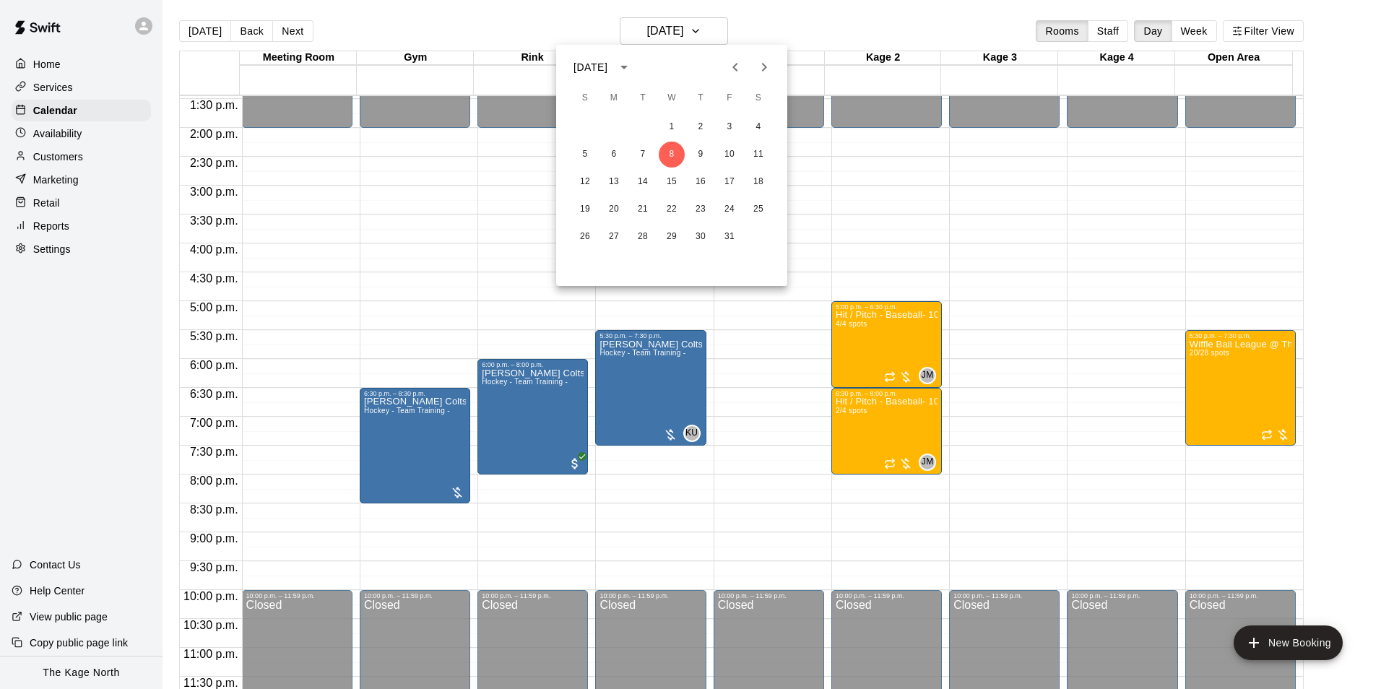
click at [827, 27] on div at bounding box center [690, 344] width 1381 height 689
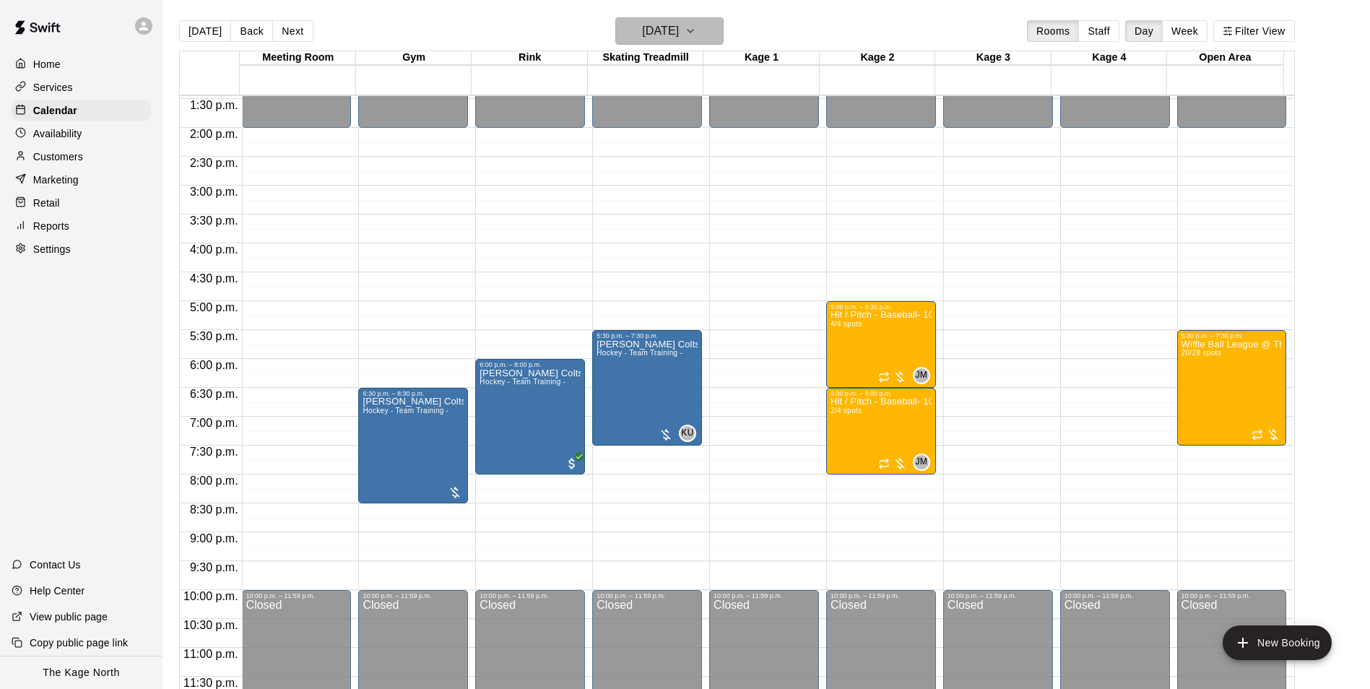
click at [679, 27] on h6 "Wednesday Oct 08" at bounding box center [660, 31] width 37 height 20
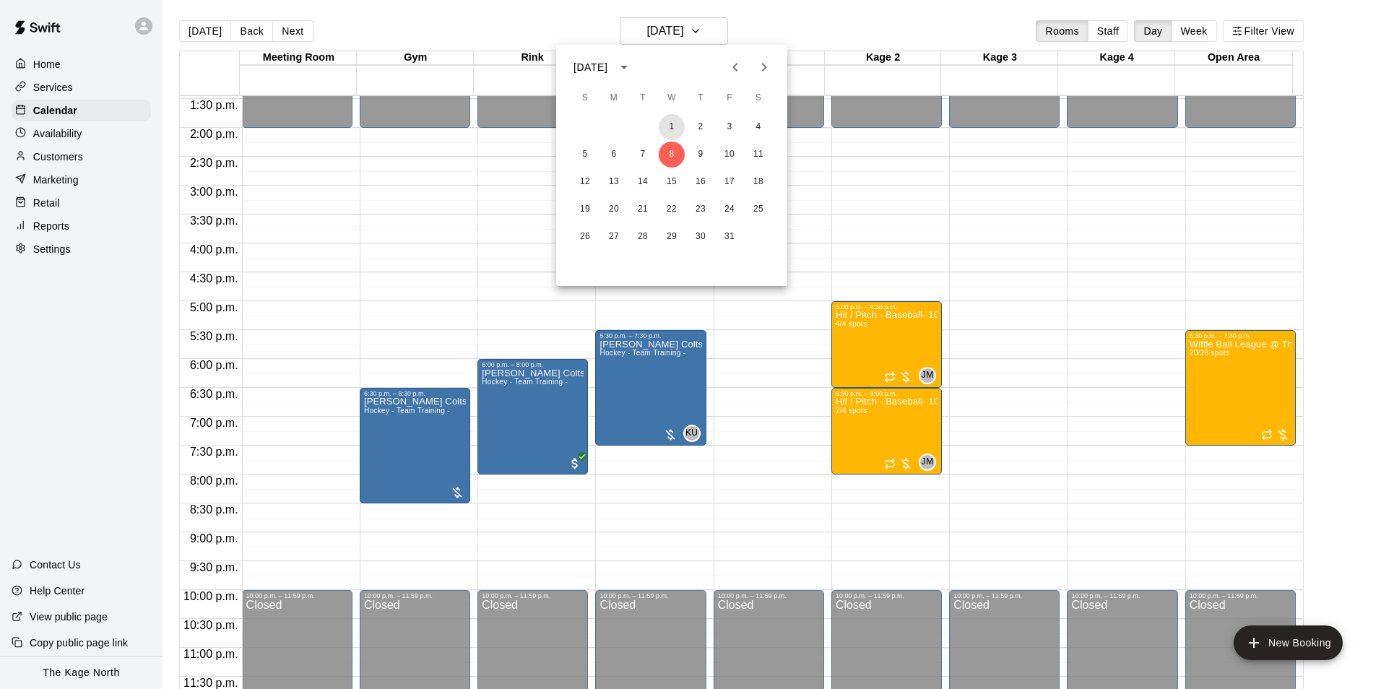
click at [666, 128] on button "1" at bounding box center [672, 127] width 26 height 26
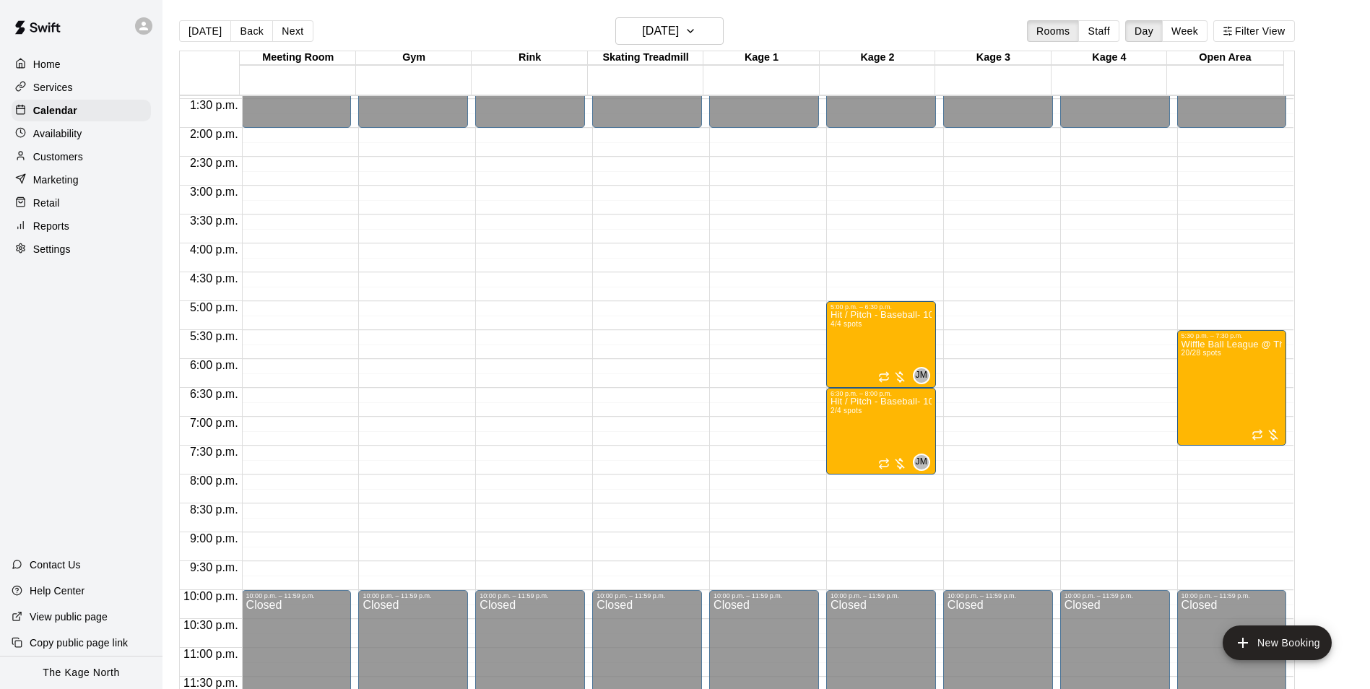
click at [534, 31] on div "Today Back Next Wednesday Oct 01 Rooms Staff Day Week Filter View" at bounding box center [737, 33] width 1116 height 33
click at [679, 32] on h6 "Wednesday Oct 01" at bounding box center [660, 31] width 37 height 20
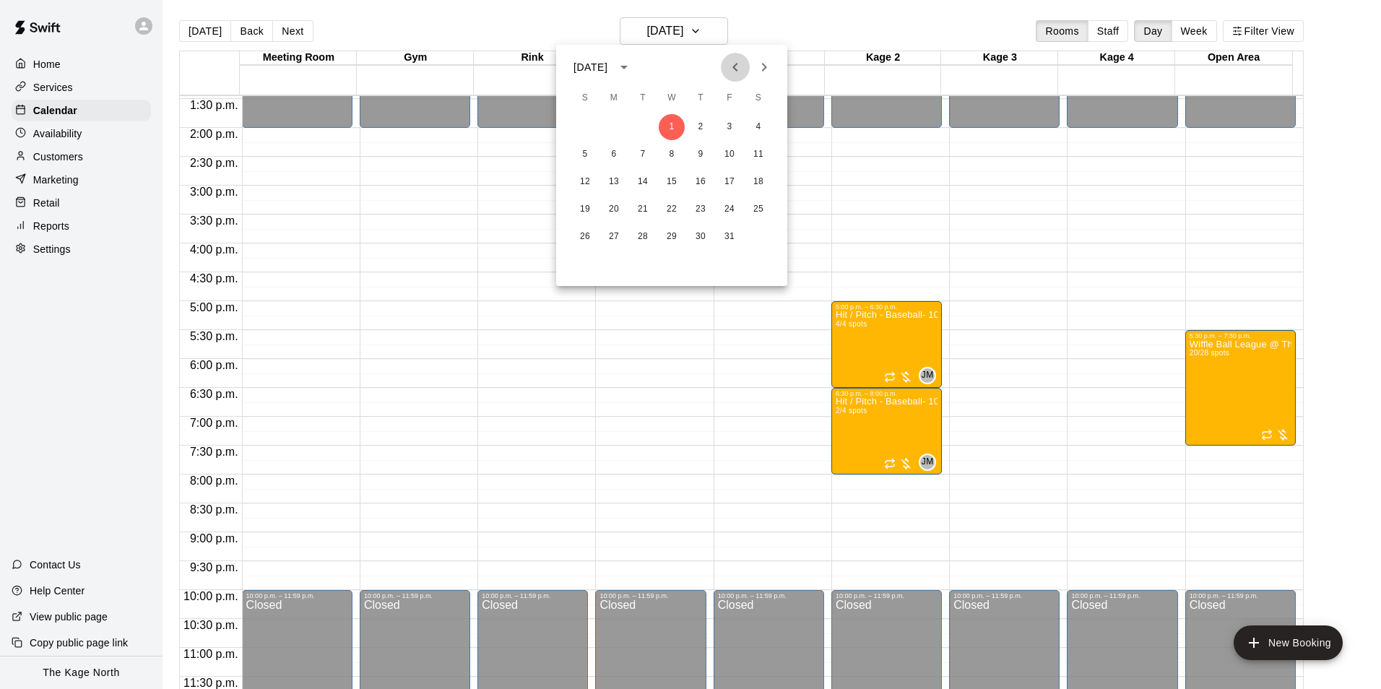
click at [735, 66] on icon "Previous month" at bounding box center [734, 67] width 5 height 9
click at [680, 142] on div "7 8 9 10 11 12 13" at bounding box center [671, 155] width 231 height 26
click at [672, 149] on button "10" at bounding box center [672, 155] width 26 height 26
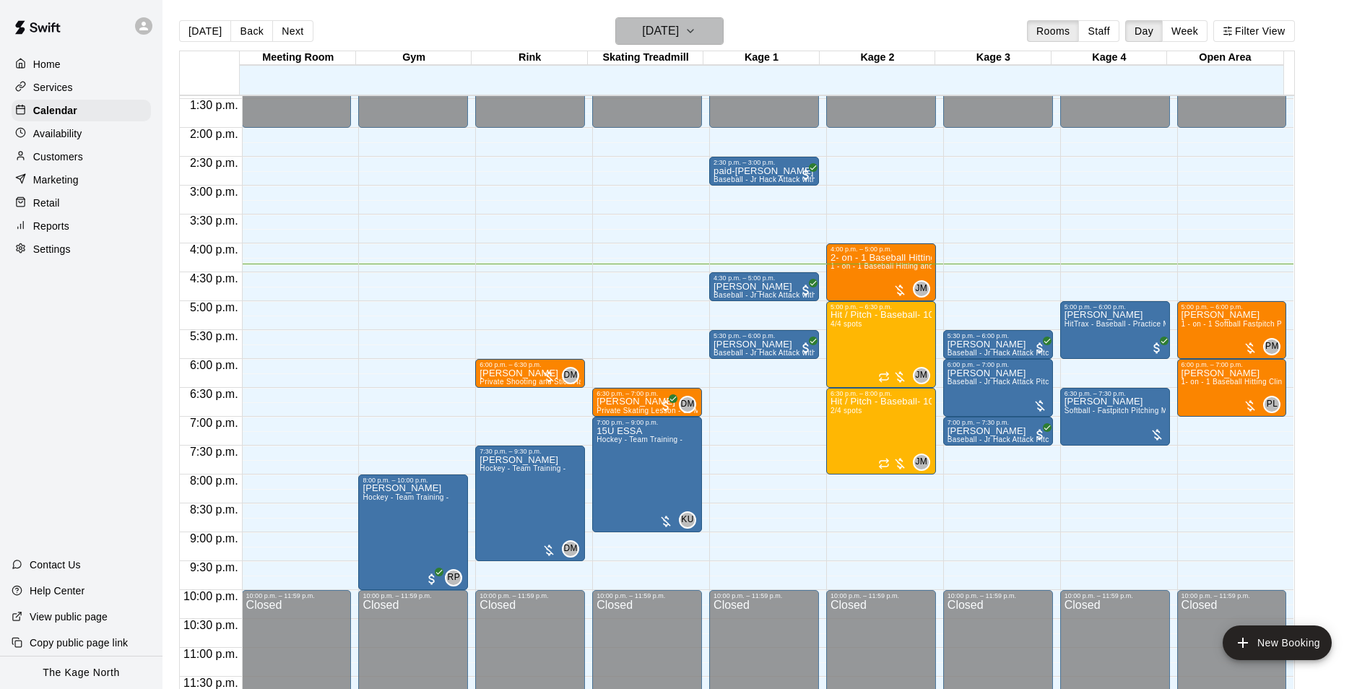
click at [667, 30] on h6 "[DATE]" at bounding box center [660, 31] width 37 height 20
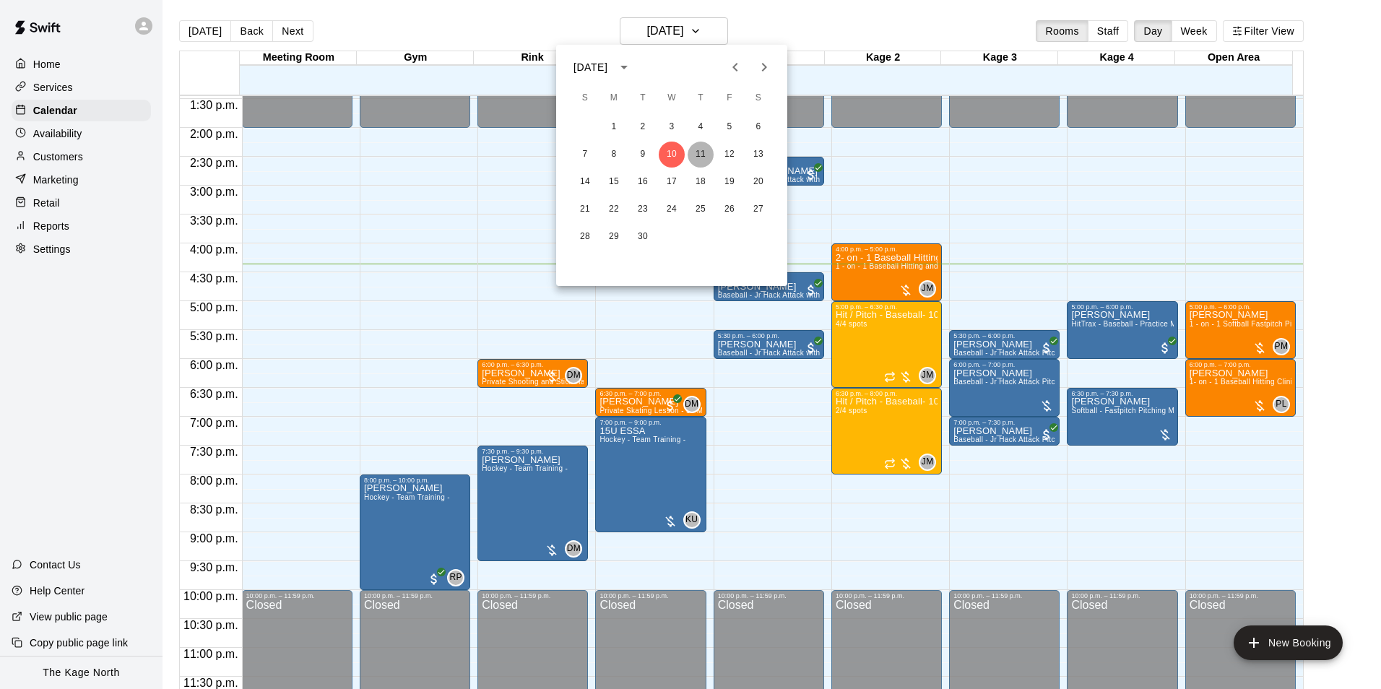
click at [701, 151] on button "11" at bounding box center [701, 155] width 26 height 26
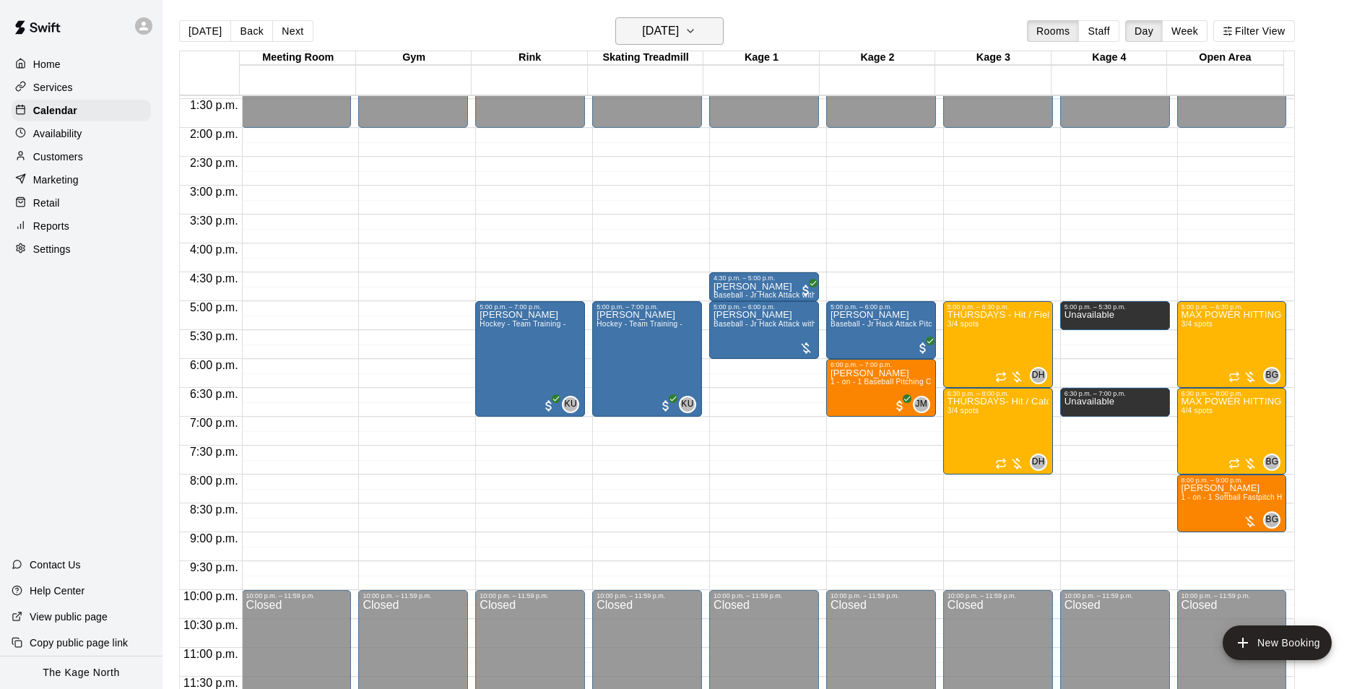
click at [668, 30] on h6 "[DATE]" at bounding box center [660, 31] width 37 height 20
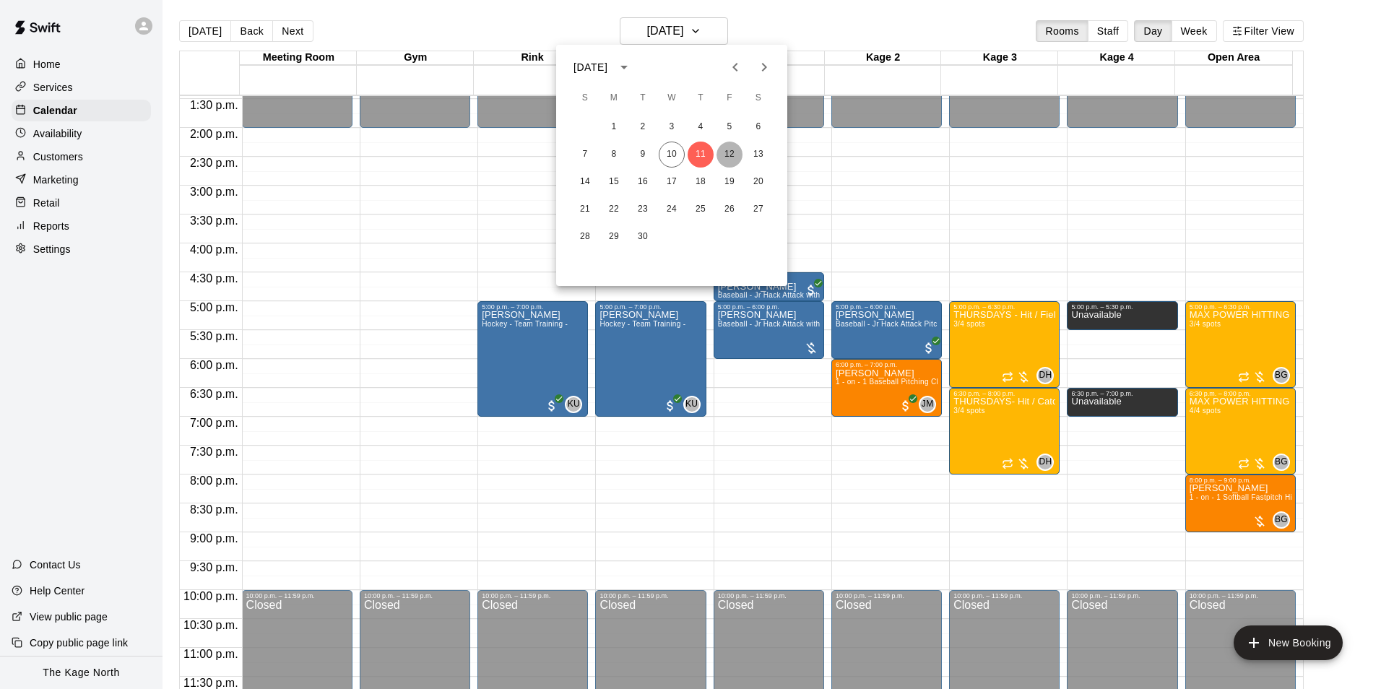
click at [729, 152] on button "12" at bounding box center [729, 155] width 26 height 26
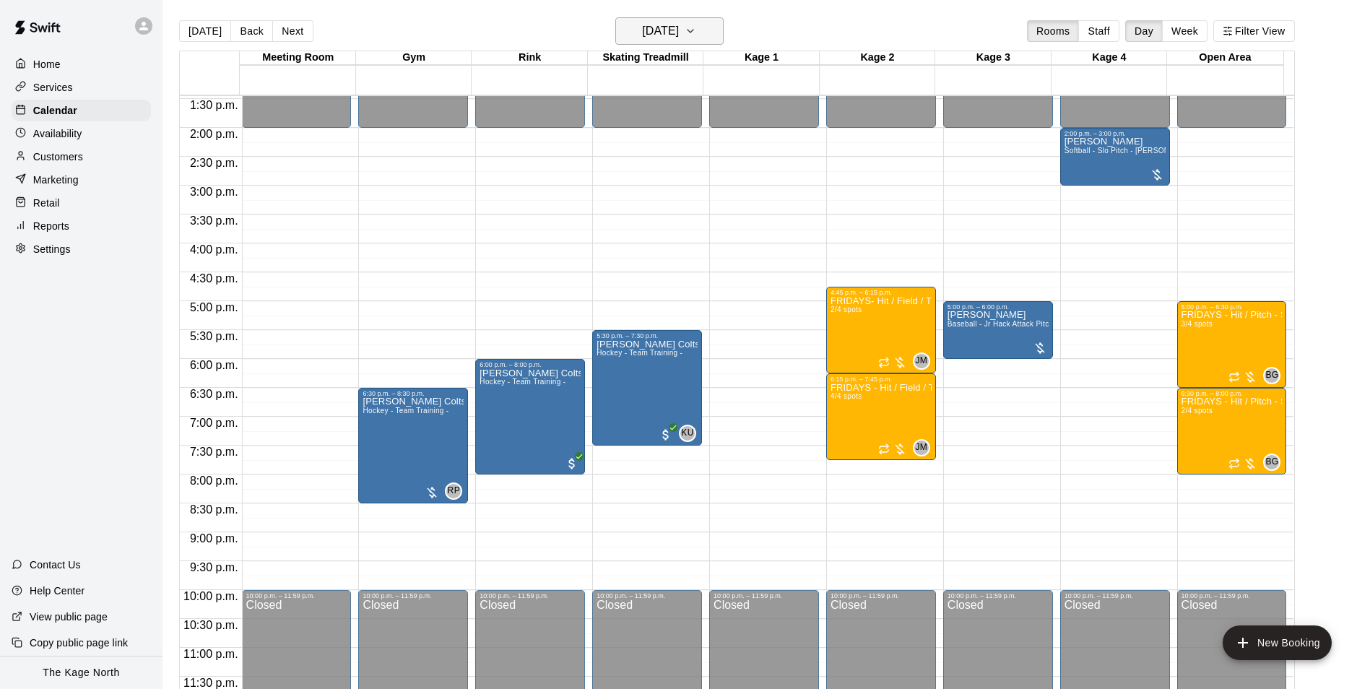
click at [676, 30] on h6 "[DATE]" at bounding box center [660, 31] width 37 height 20
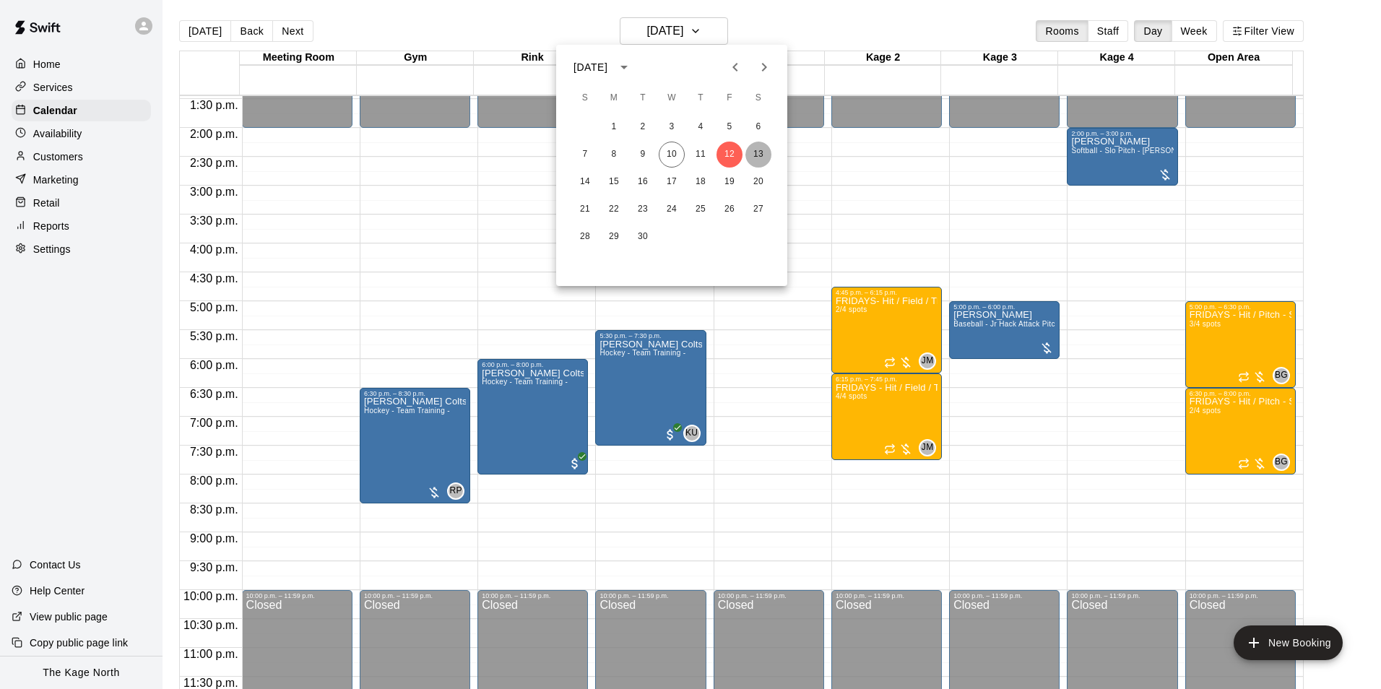
click at [754, 147] on button "13" at bounding box center [758, 155] width 26 height 26
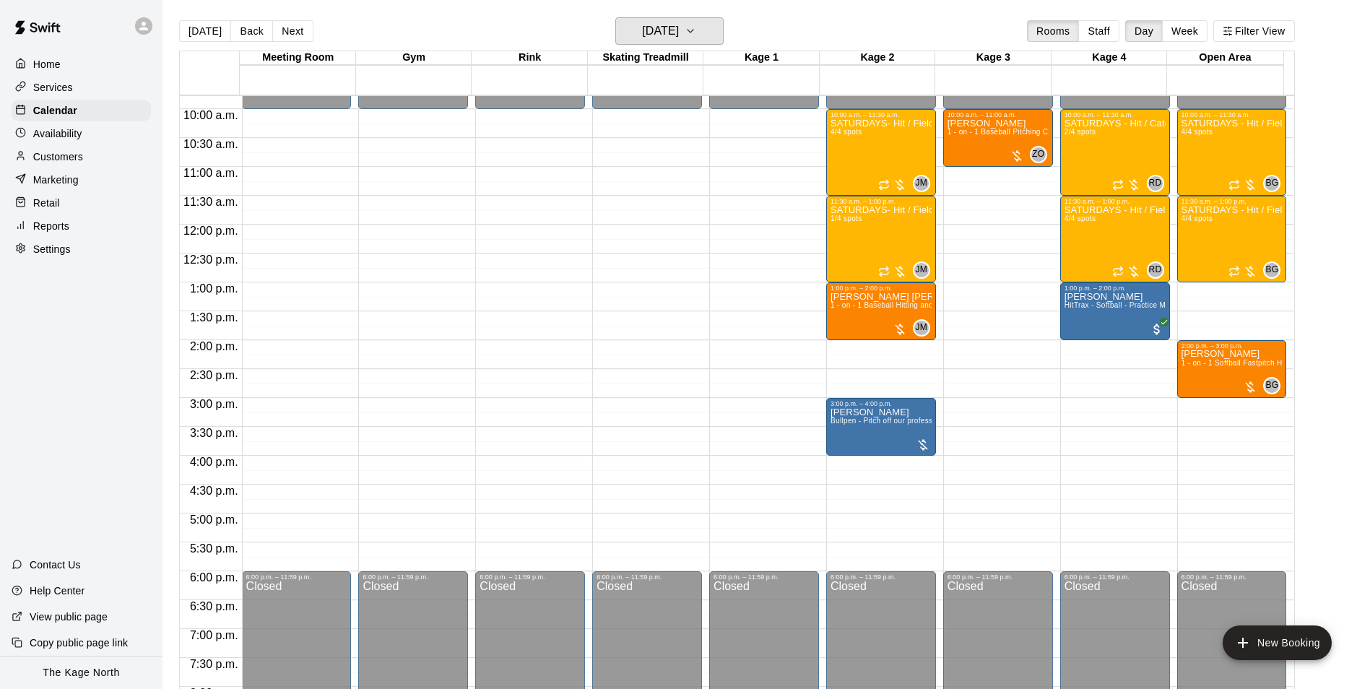
scroll to position [562, 0]
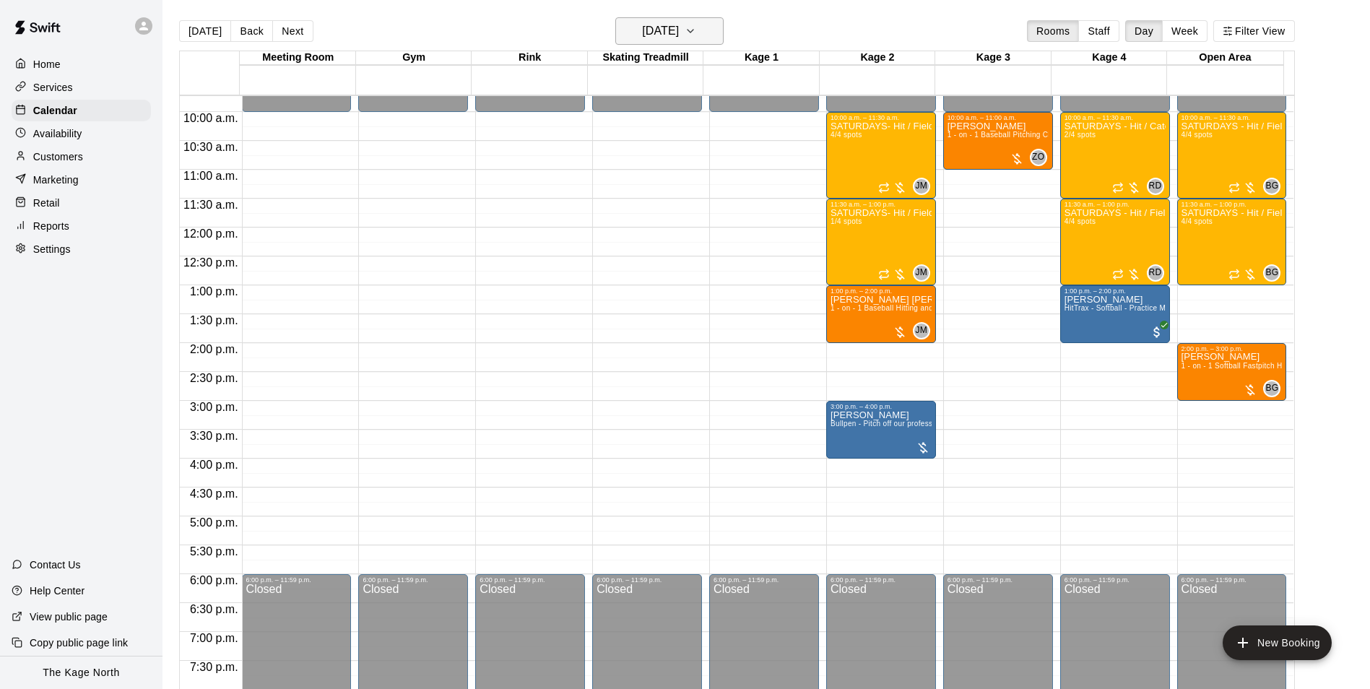
click at [679, 35] on h6 "[DATE]" at bounding box center [660, 31] width 37 height 20
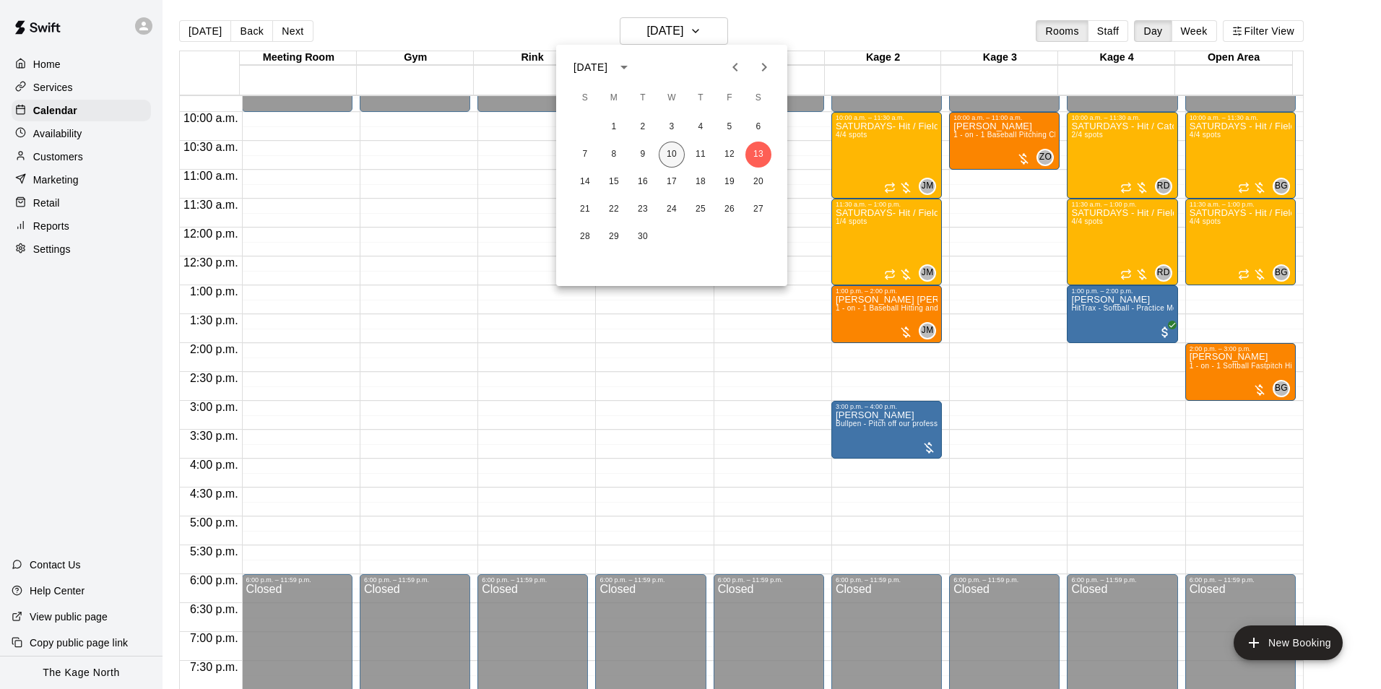
click at [682, 152] on button "10" at bounding box center [672, 155] width 26 height 26
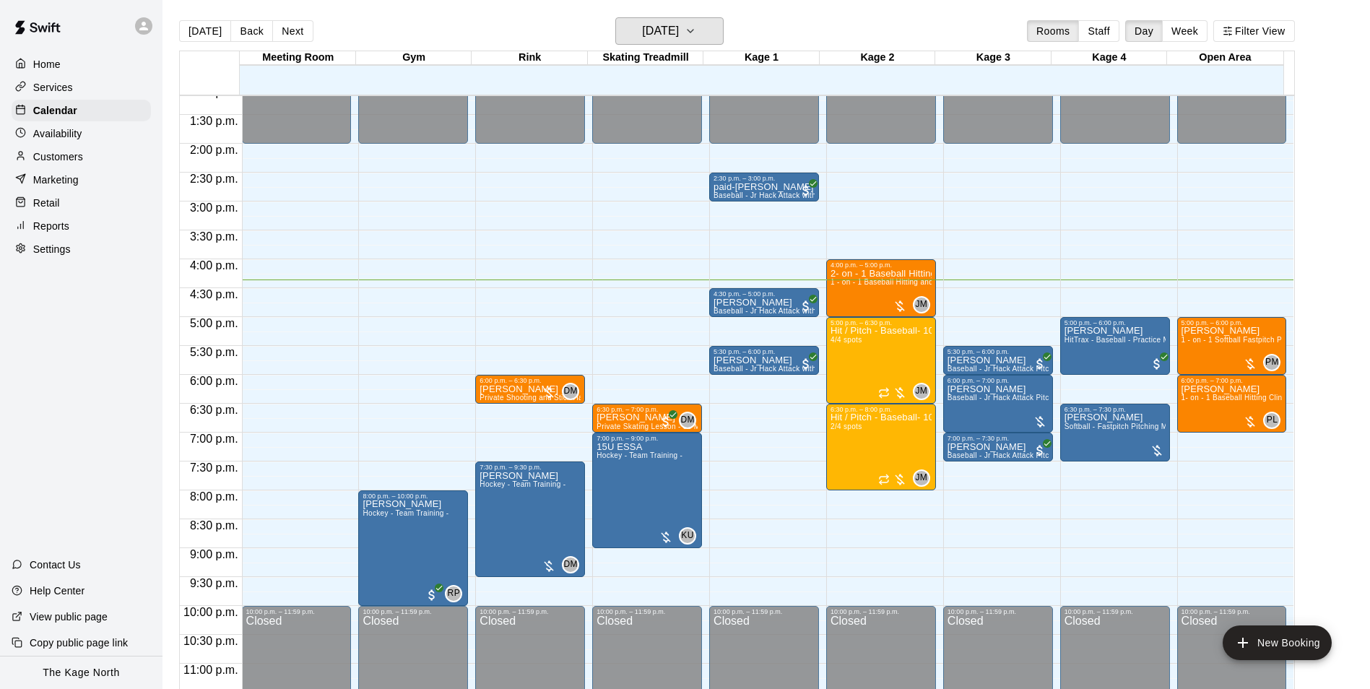
scroll to position [779, 0]
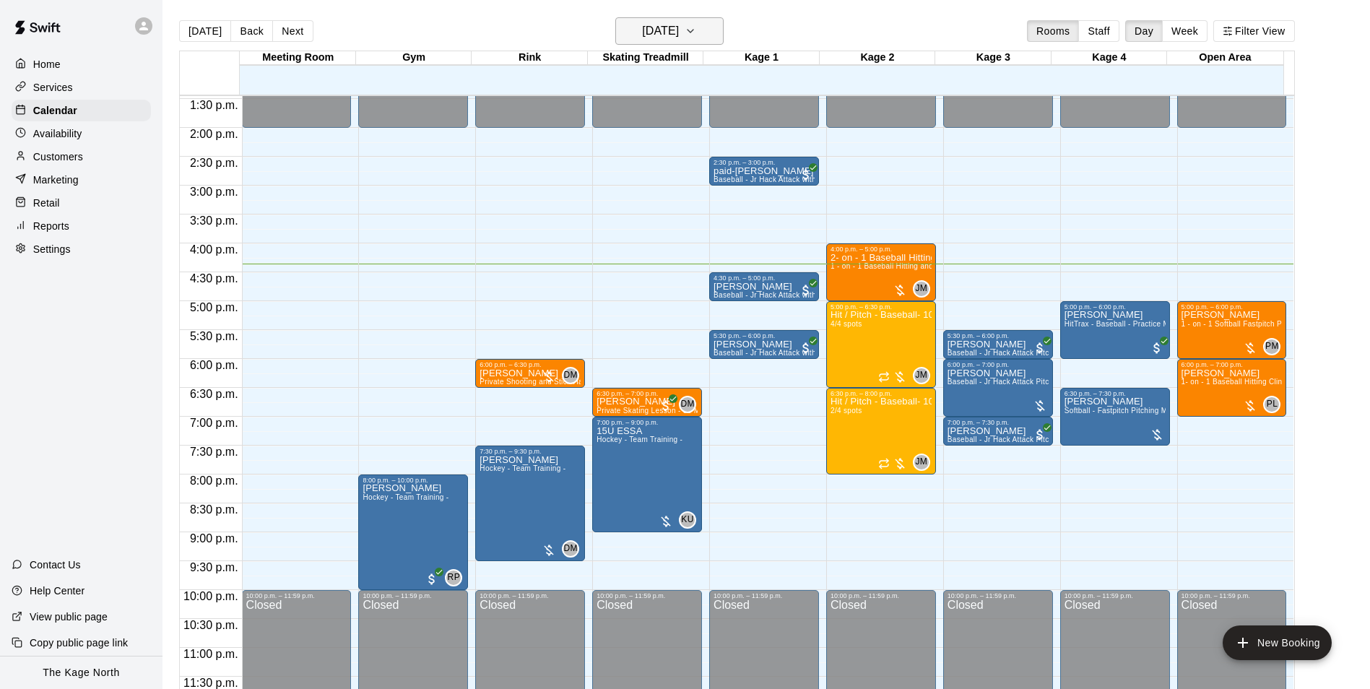
click at [679, 25] on h6 "[DATE]" at bounding box center [660, 31] width 37 height 20
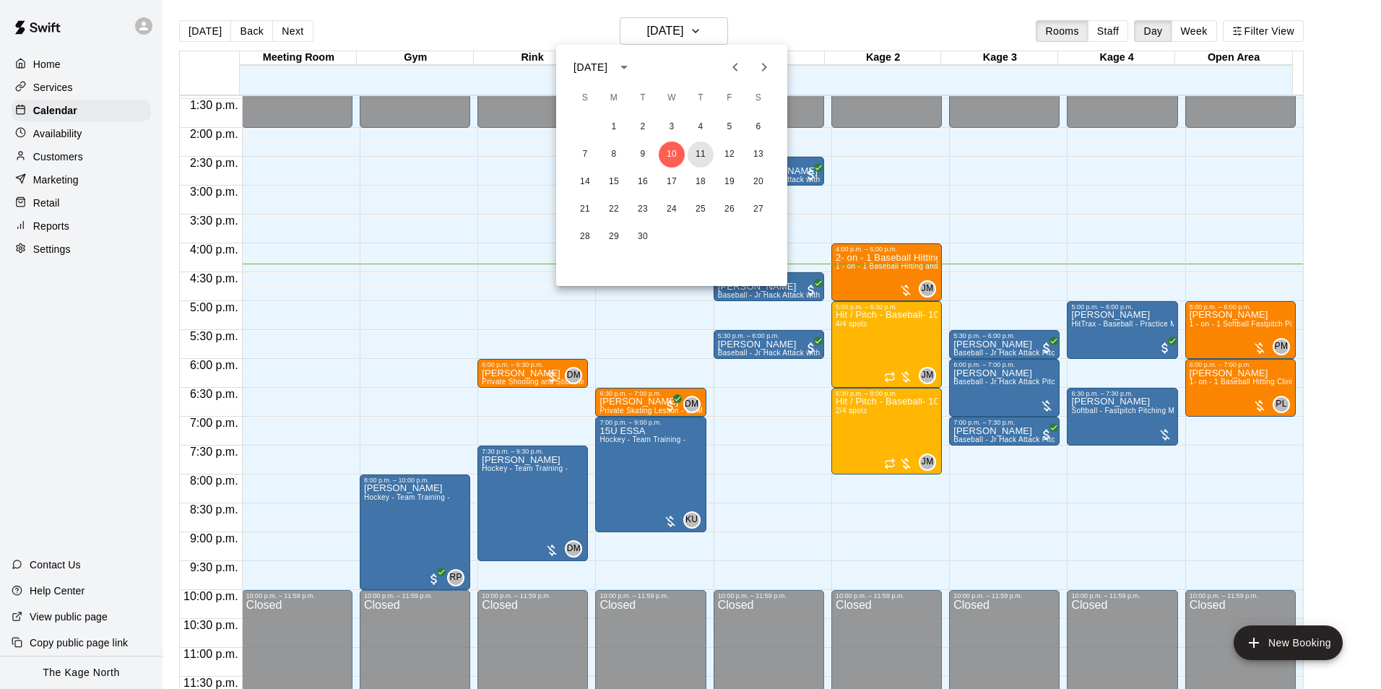
click at [704, 149] on button "11" at bounding box center [701, 155] width 26 height 26
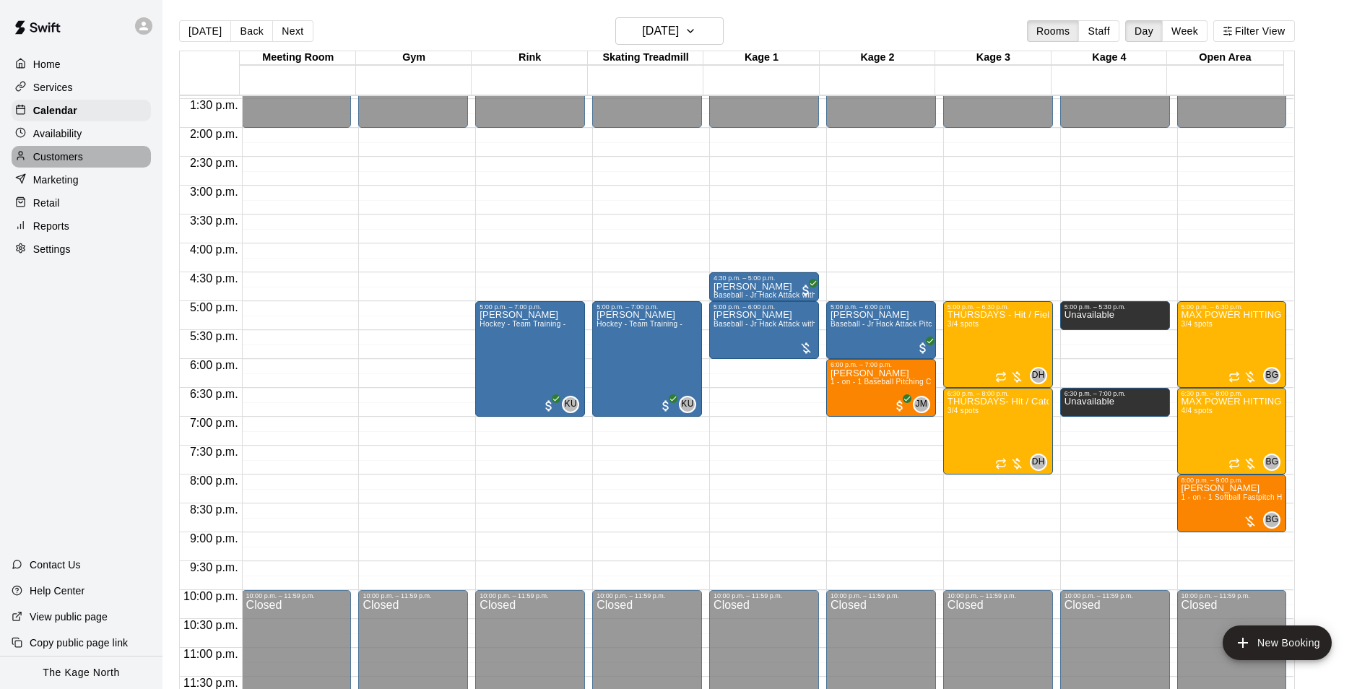
click at [71, 155] on p "Customers" at bounding box center [58, 156] width 50 height 14
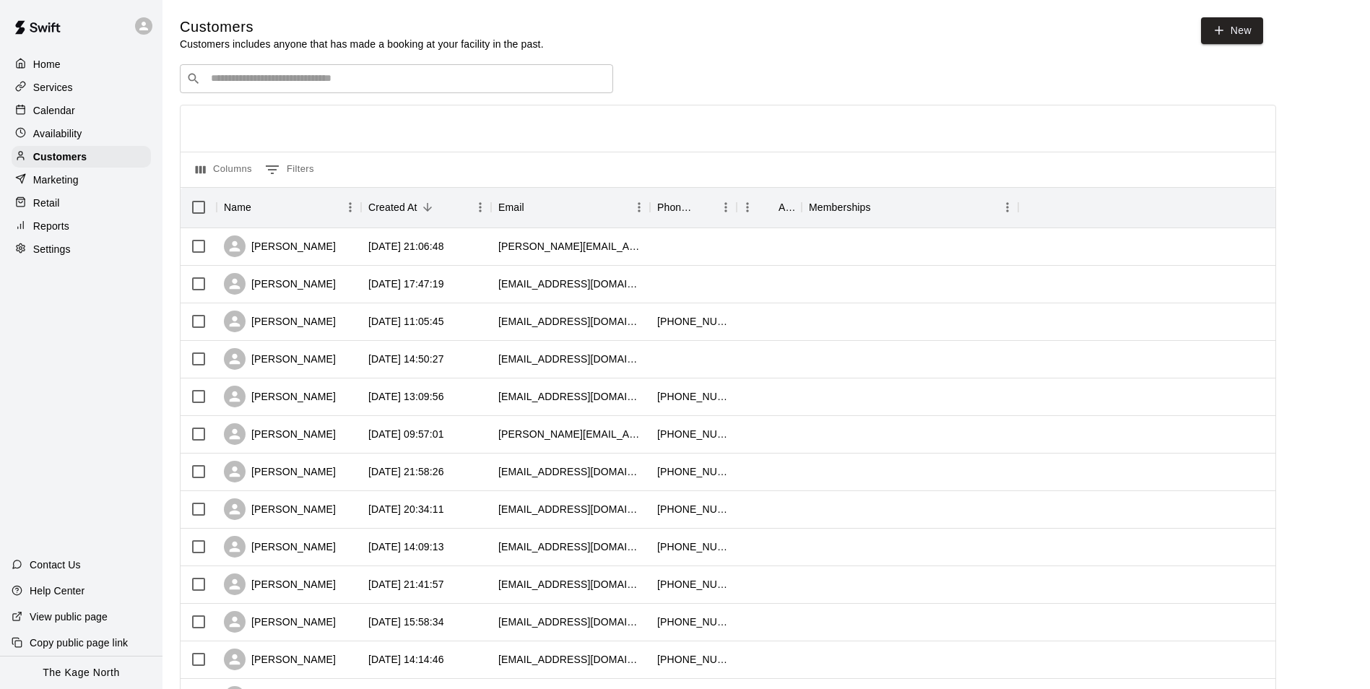
click at [69, 110] on p "Calendar" at bounding box center [54, 110] width 42 height 14
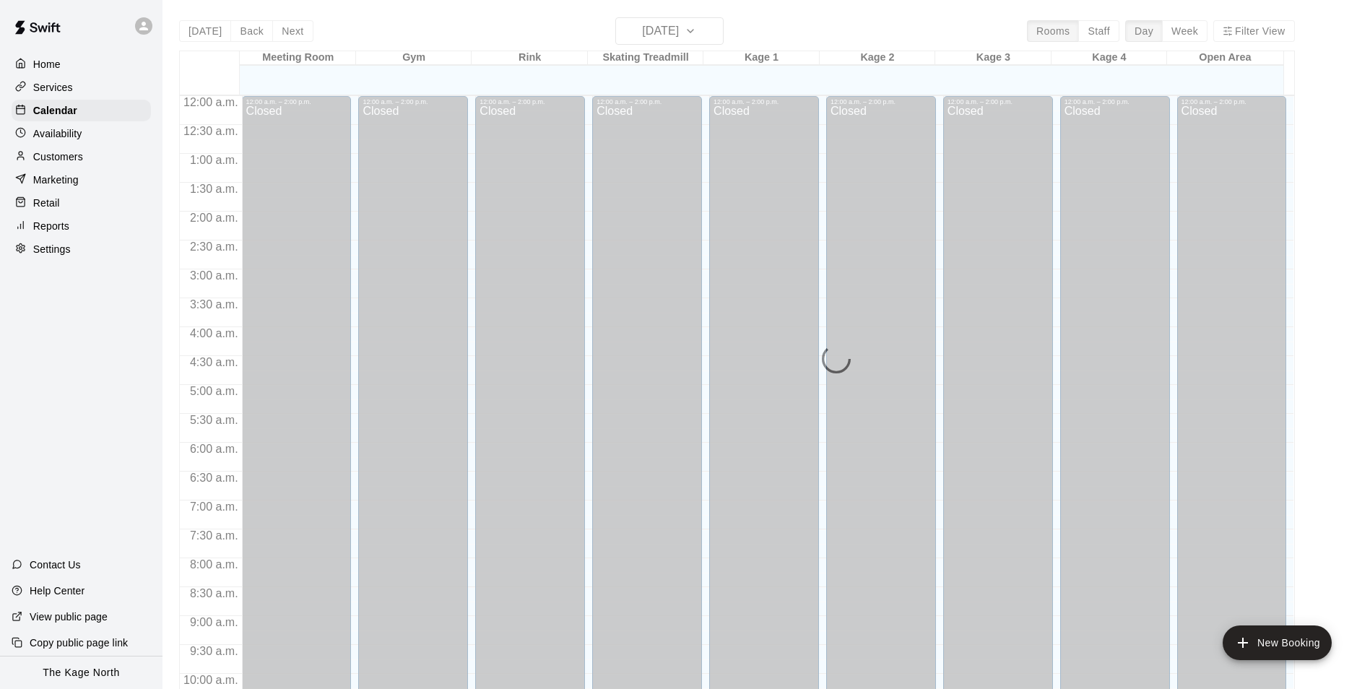
scroll to position [734, 0]
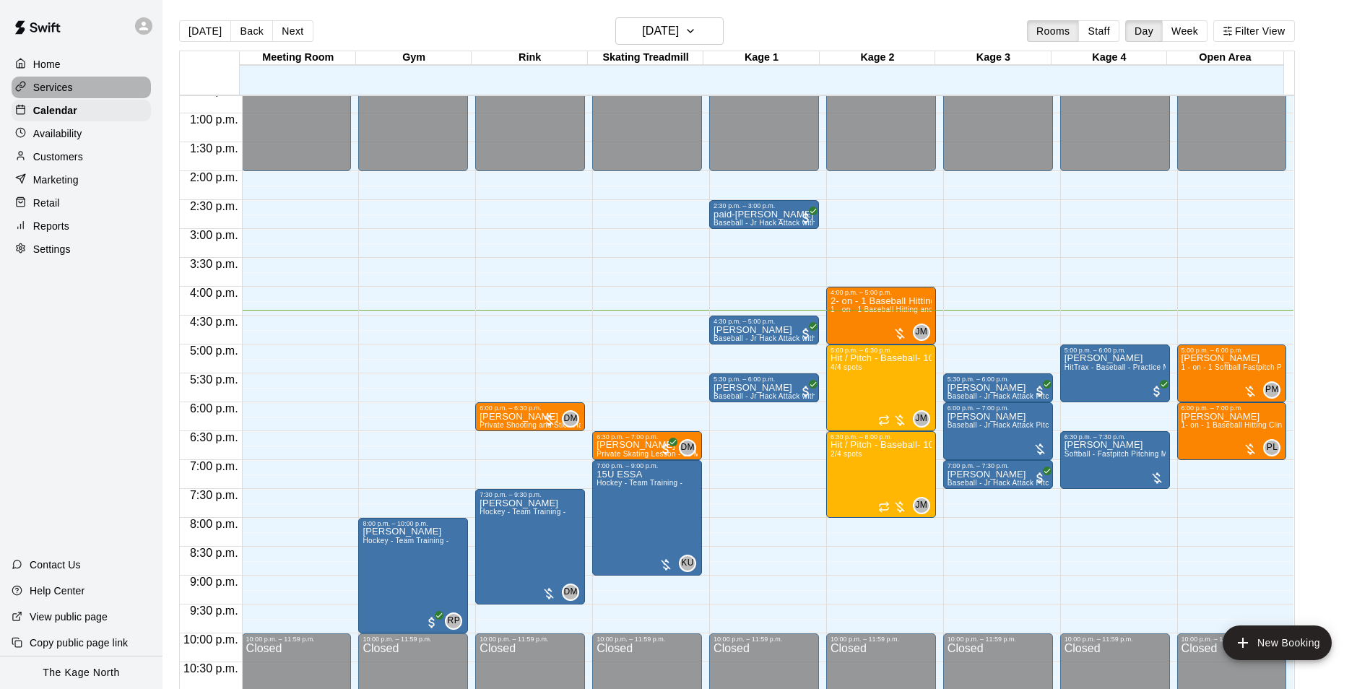
click at [69, 85] on p "Services" at bounding box center [53, 87] width 40 height 14
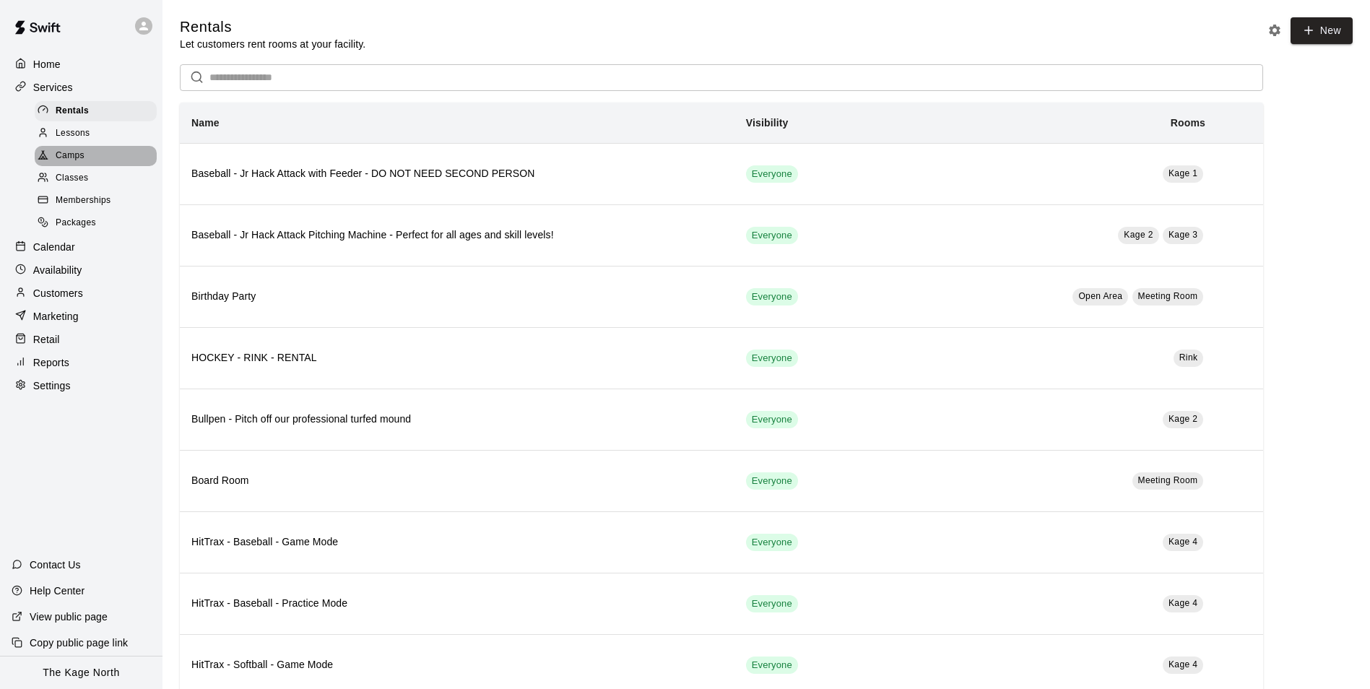
click at [76, 159] on span "Camps" at bounding box center [70, 156] width 29 height 14
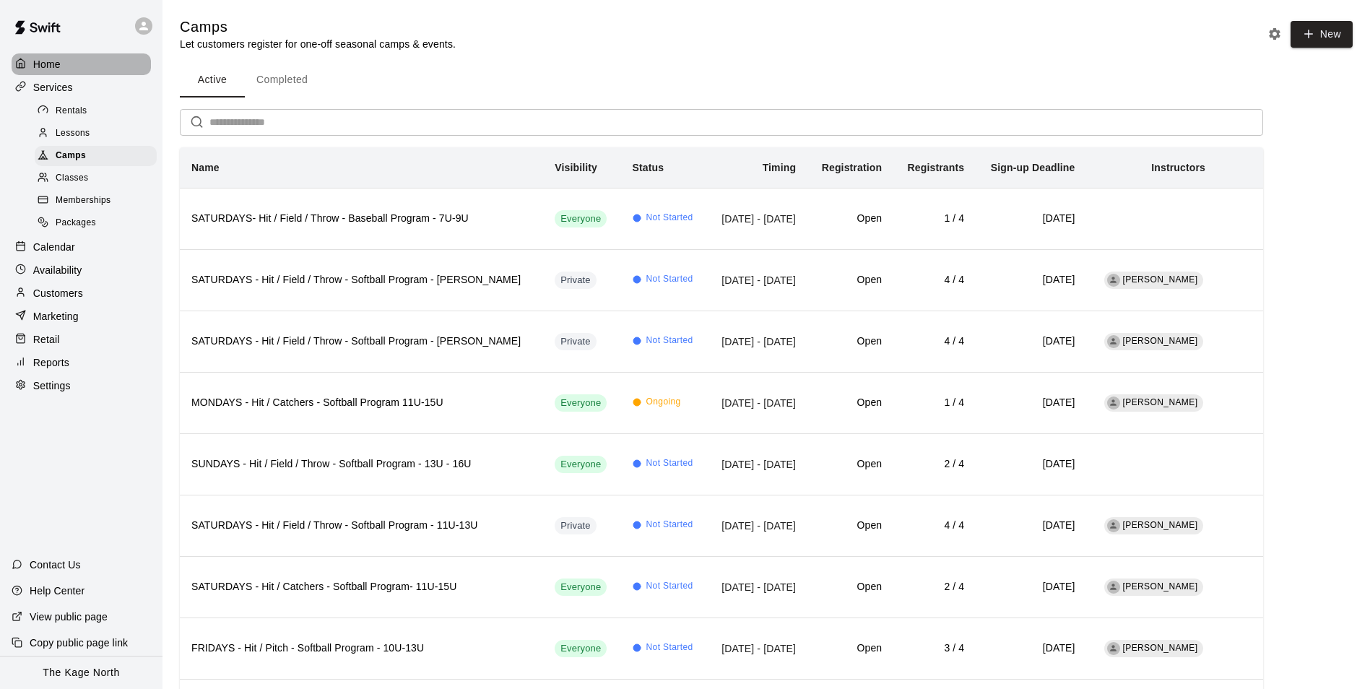
click at [51, 64] on p "Home" at bounding box center [46, 64] width 27 height 14
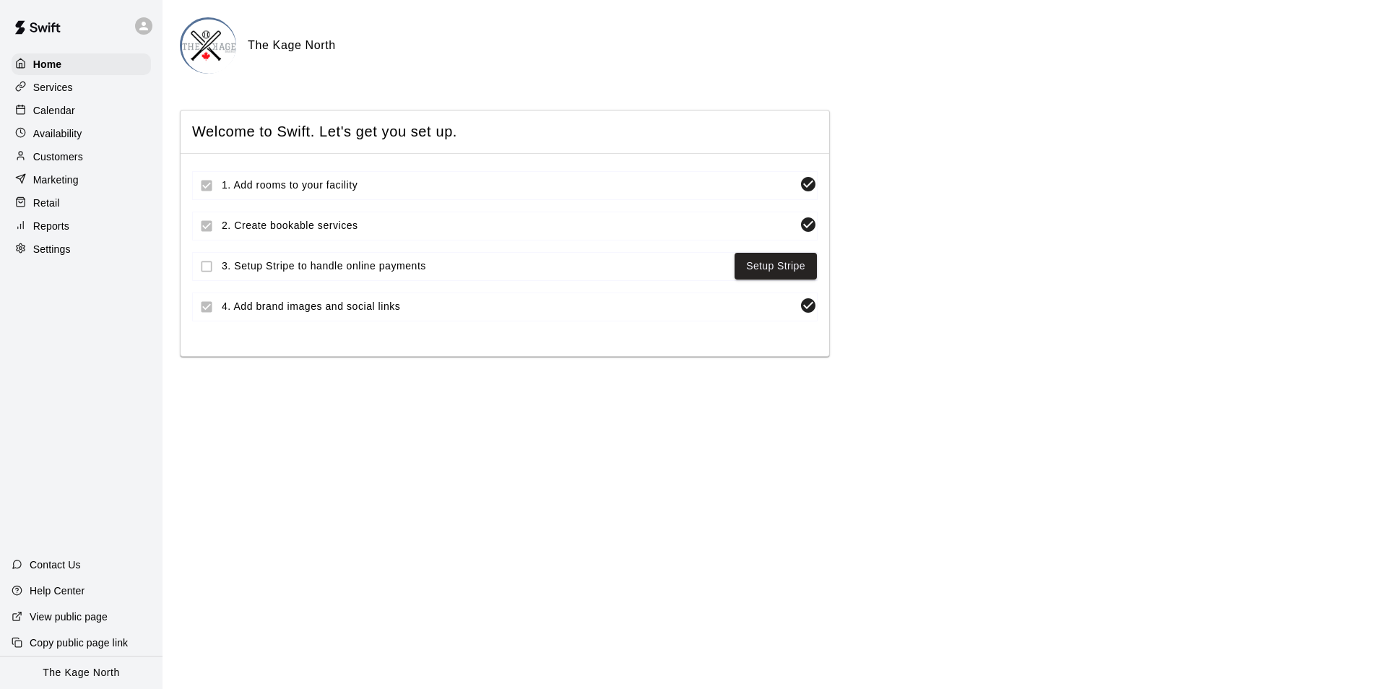
click at [71, 109] on p "Calendar" at bounding box center [54, 110] width 42 height 14
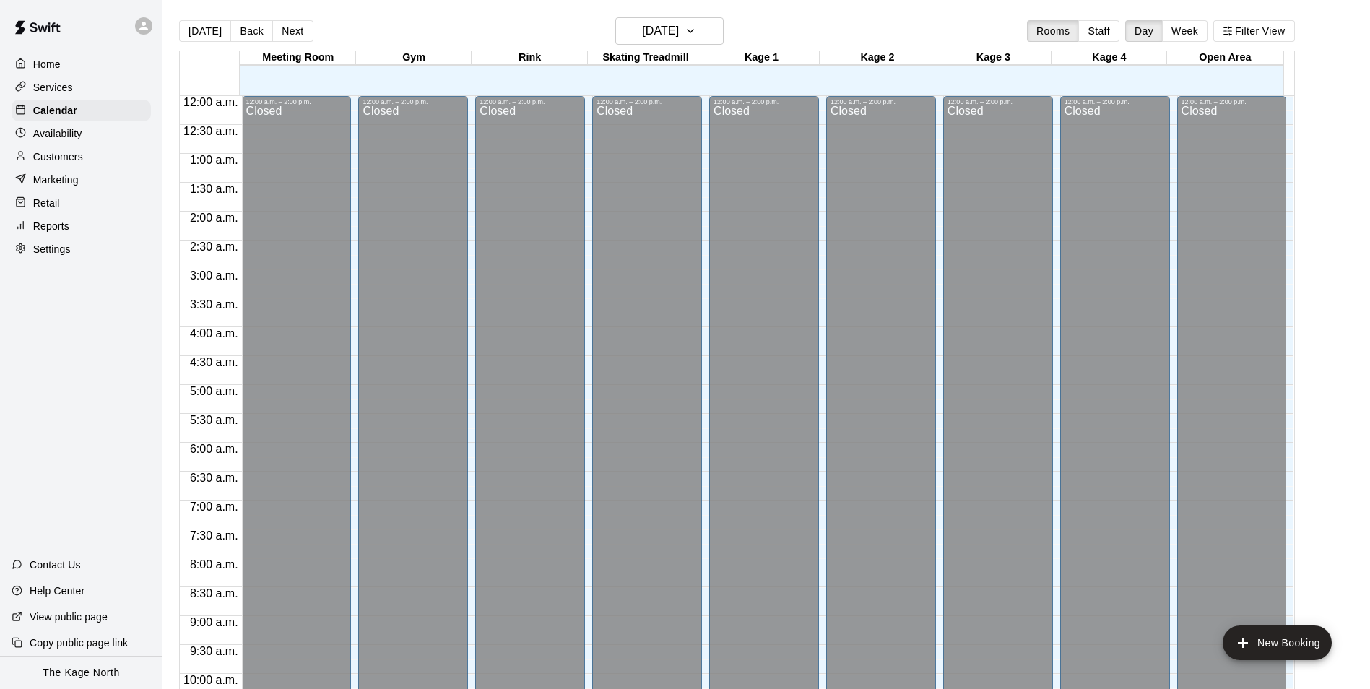
scroll to position [734, 0]
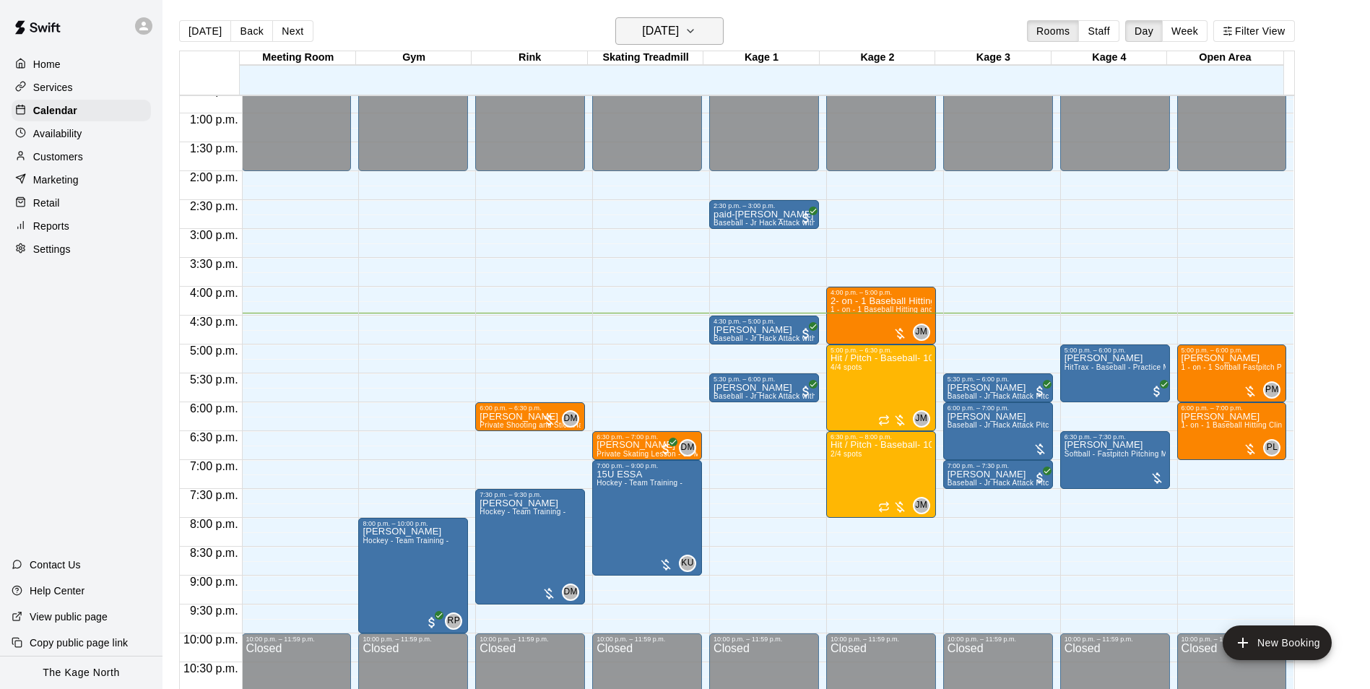
click at [679, 35] on h6 "[DATE]" at bounding box center [660, 31] width 37 height 20
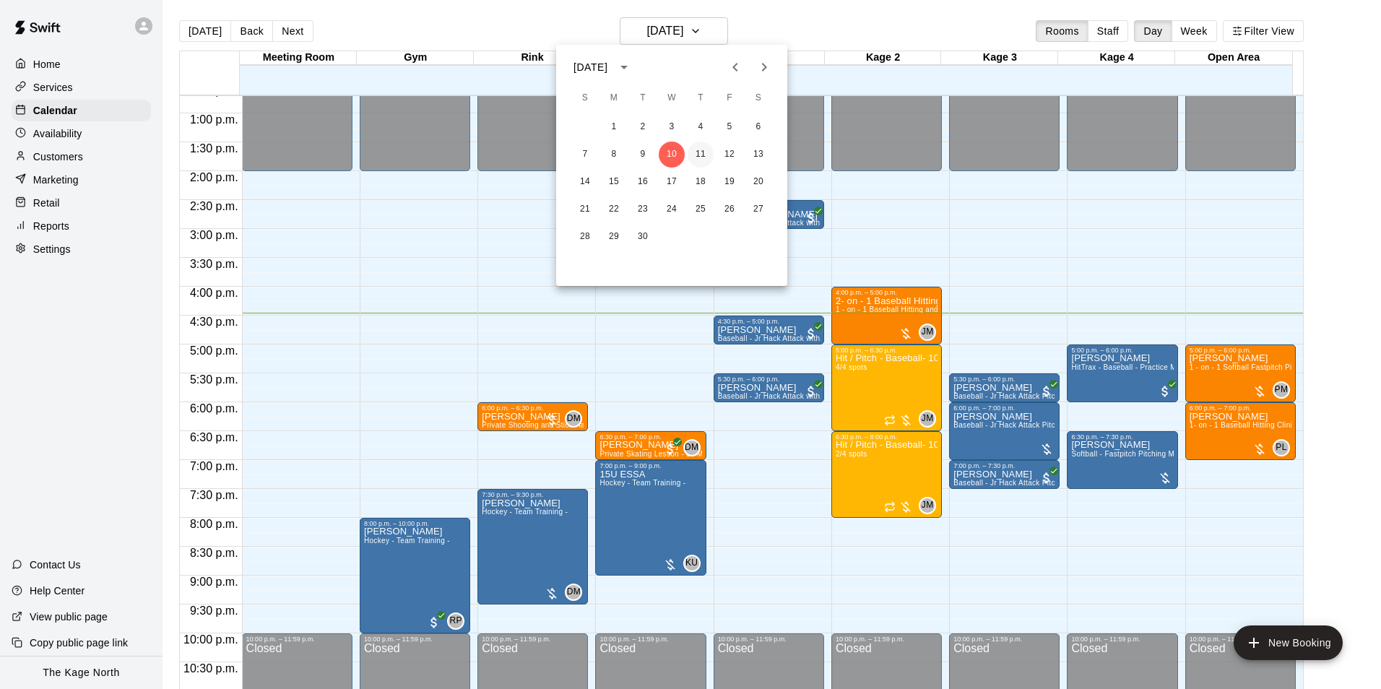
click at [697, 153] on button "11" at bounding box center [701, 155] width 26 height 26
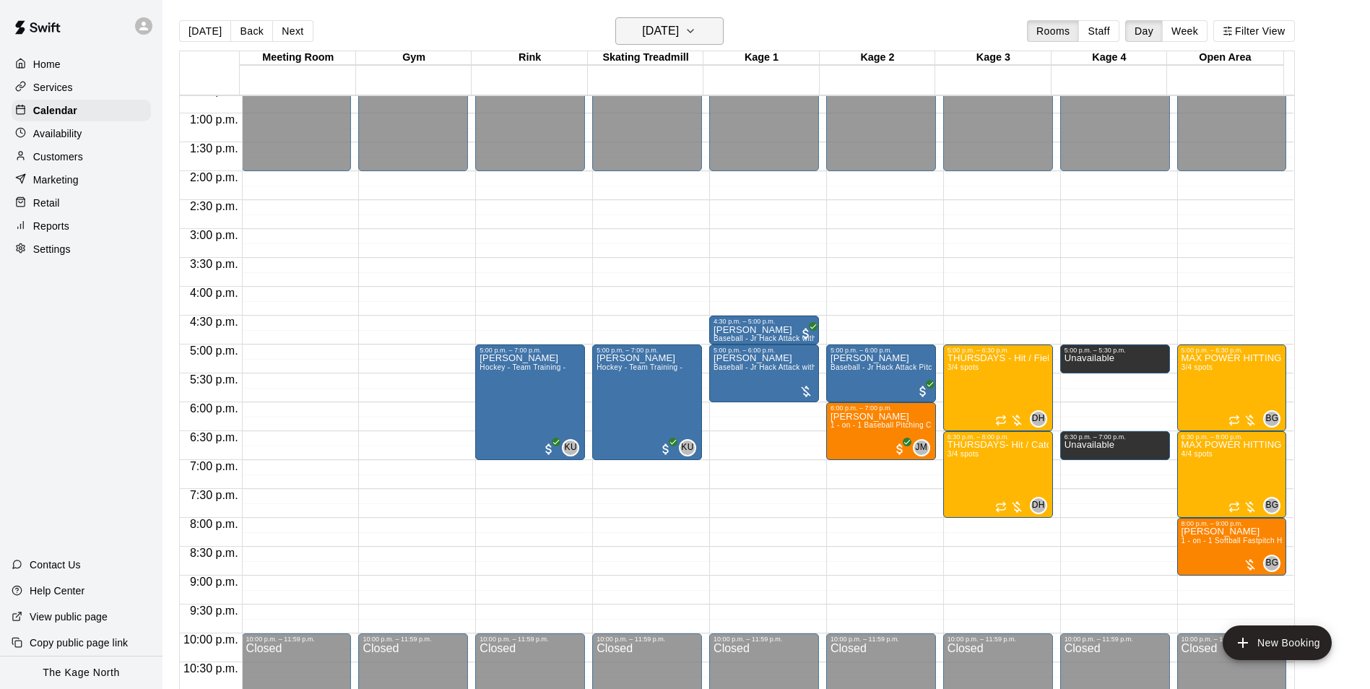
click at [679, 25] on h6 "[DATE]" at bounding box center [660, 31] width 37 height 20
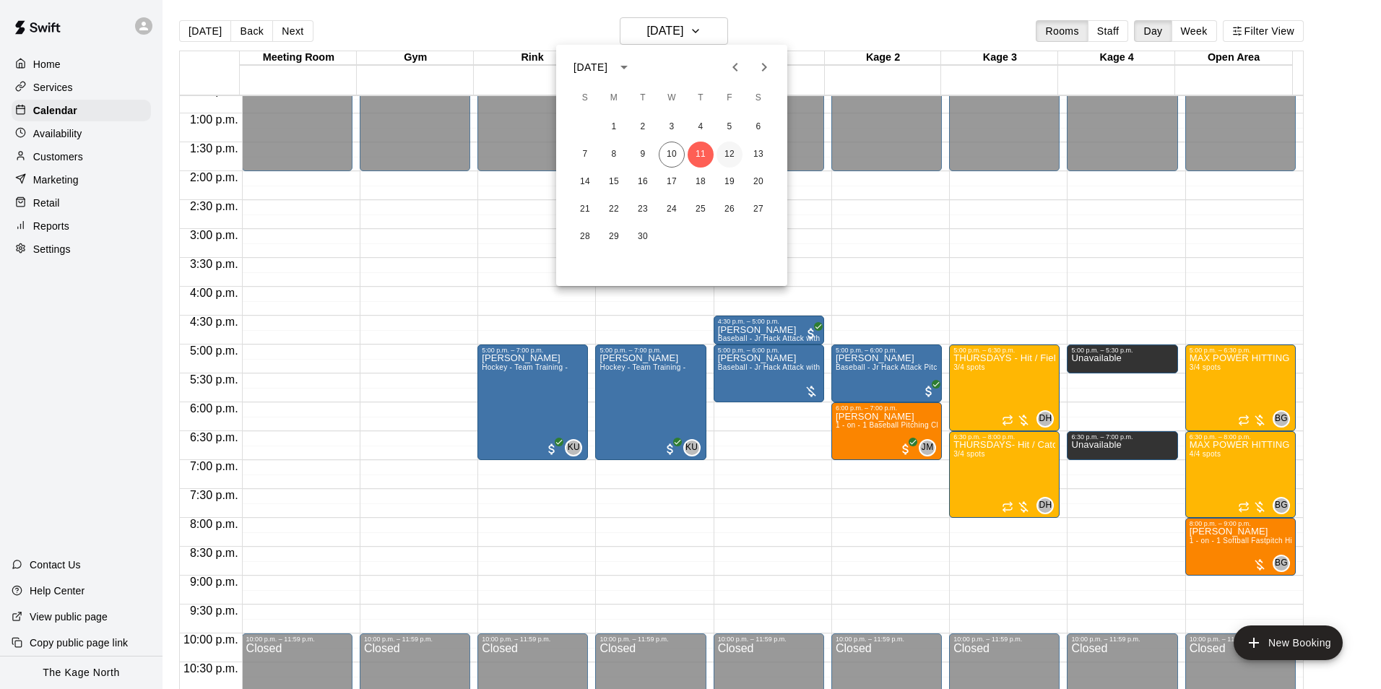
click at [737, 154] on button "12" at bounding box center [729, 155] width 26 height 26
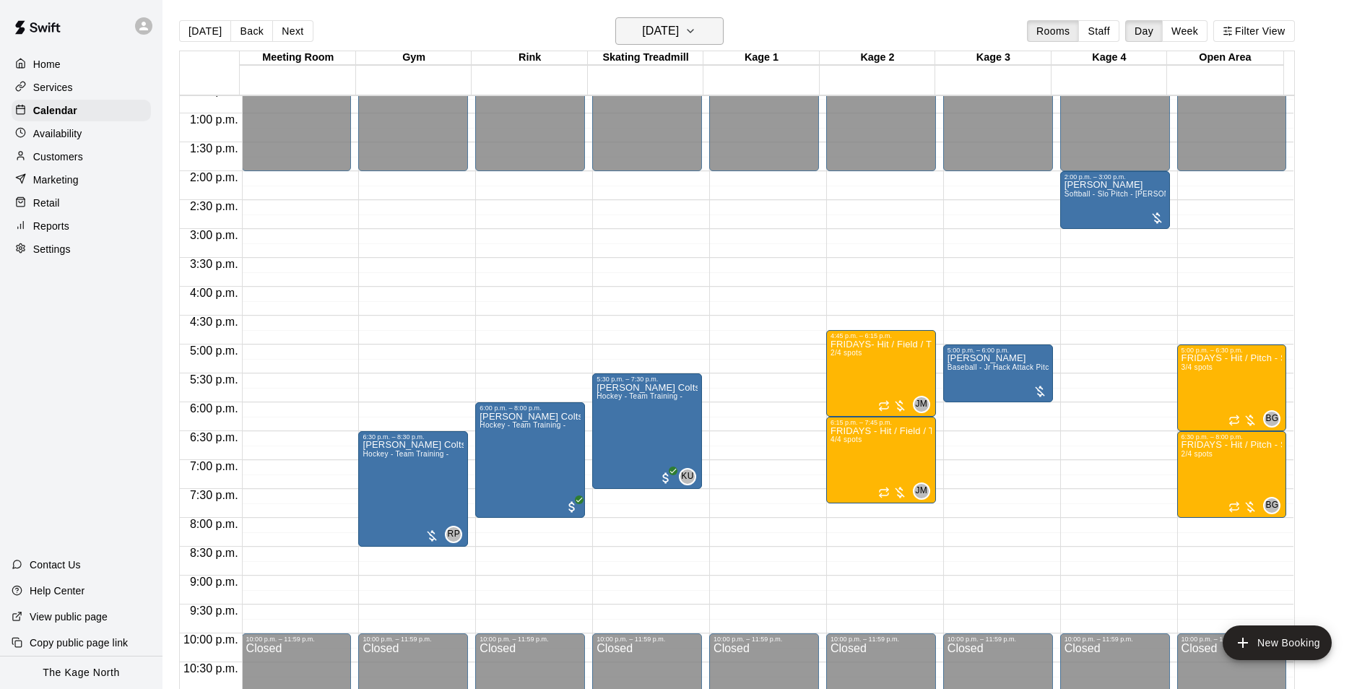
click at [679, 27] on h6 "[DATE]" at bounding box center [660, 31] width 37 height 20
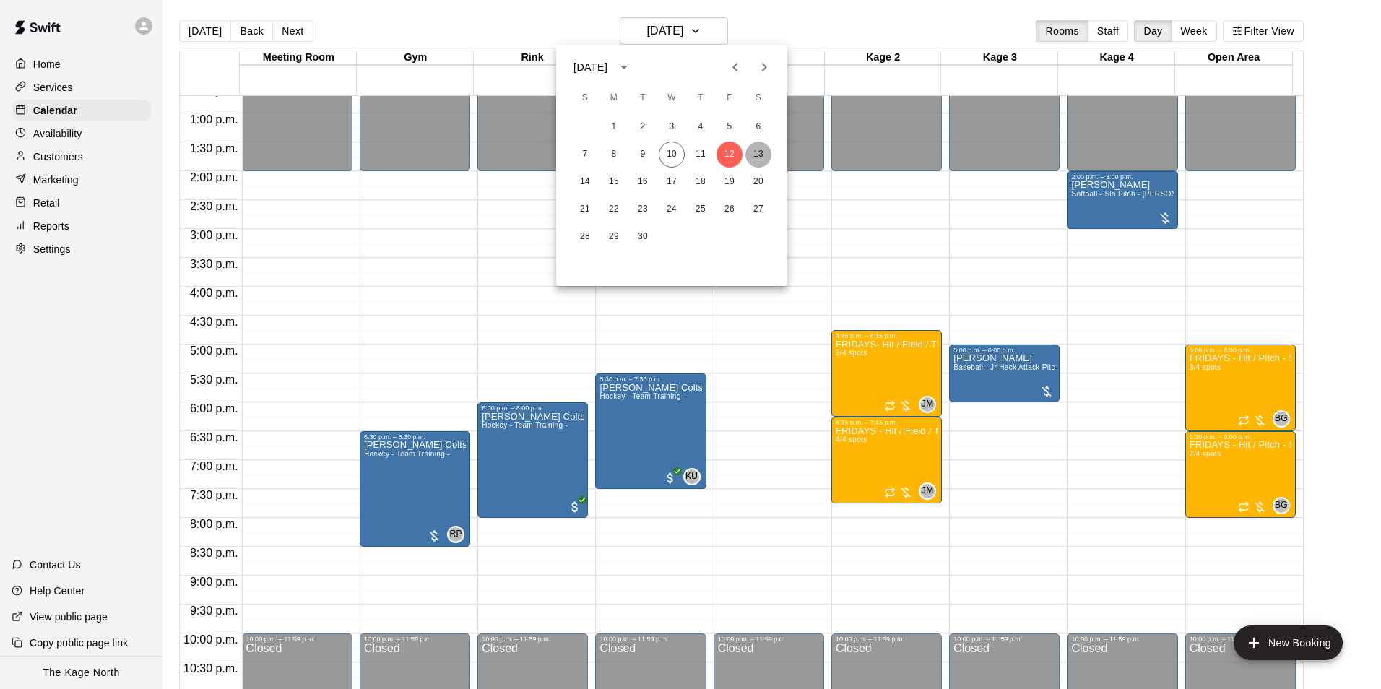
click at [758, 153] on button "13" at bounding box center [758, 155] width 26 height 26
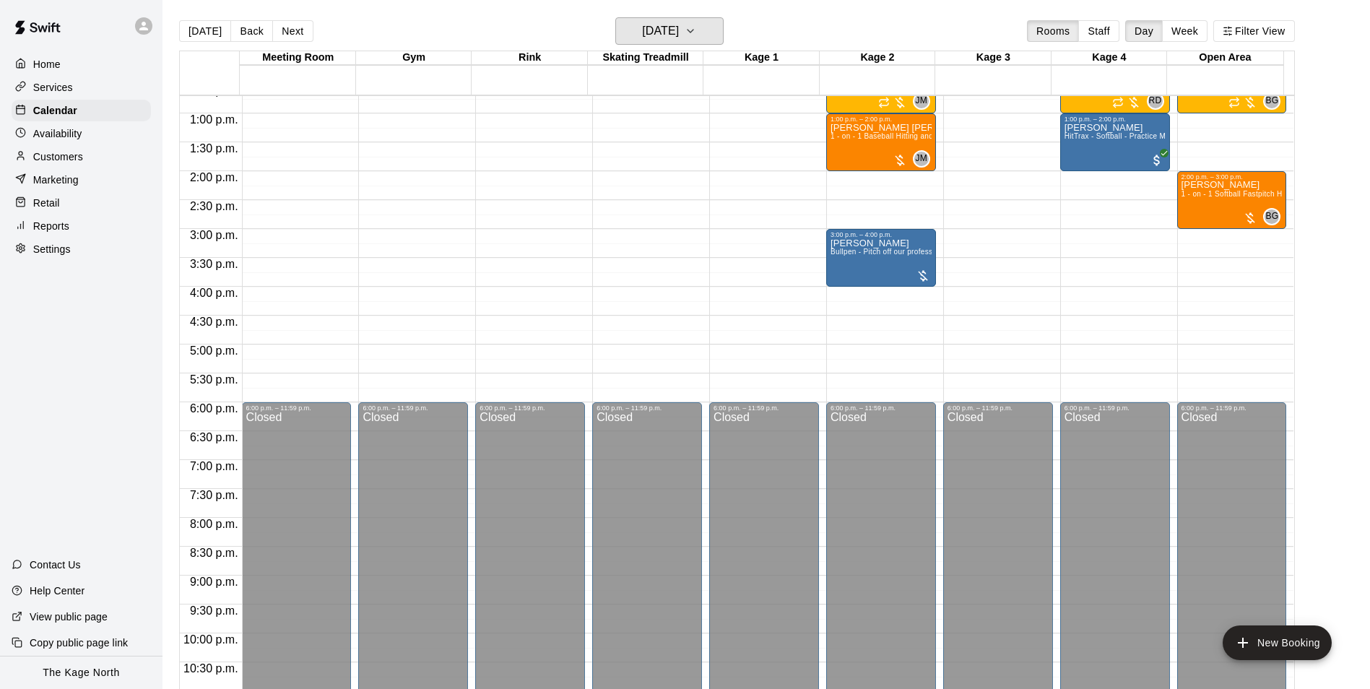
scroll to position [517, 0]
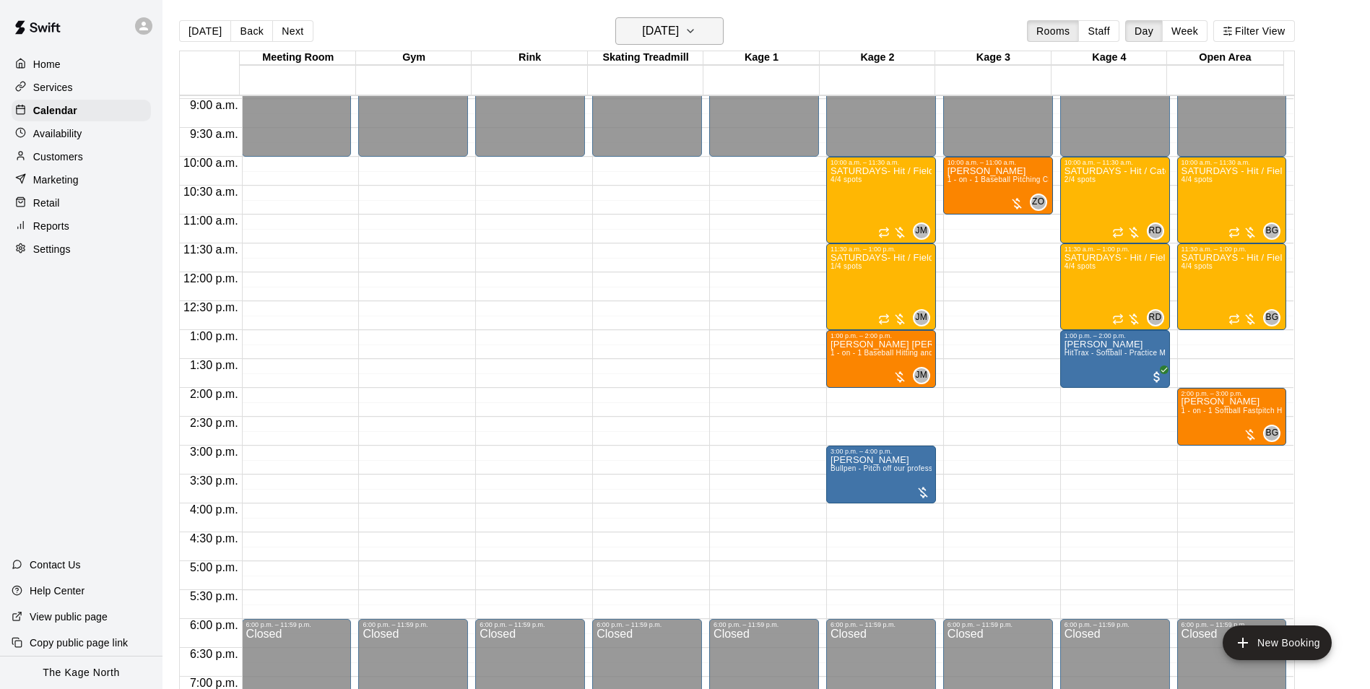
click at [711, 27] on button "[DATE]" at bounding box center [669, 30] width 108 height 27
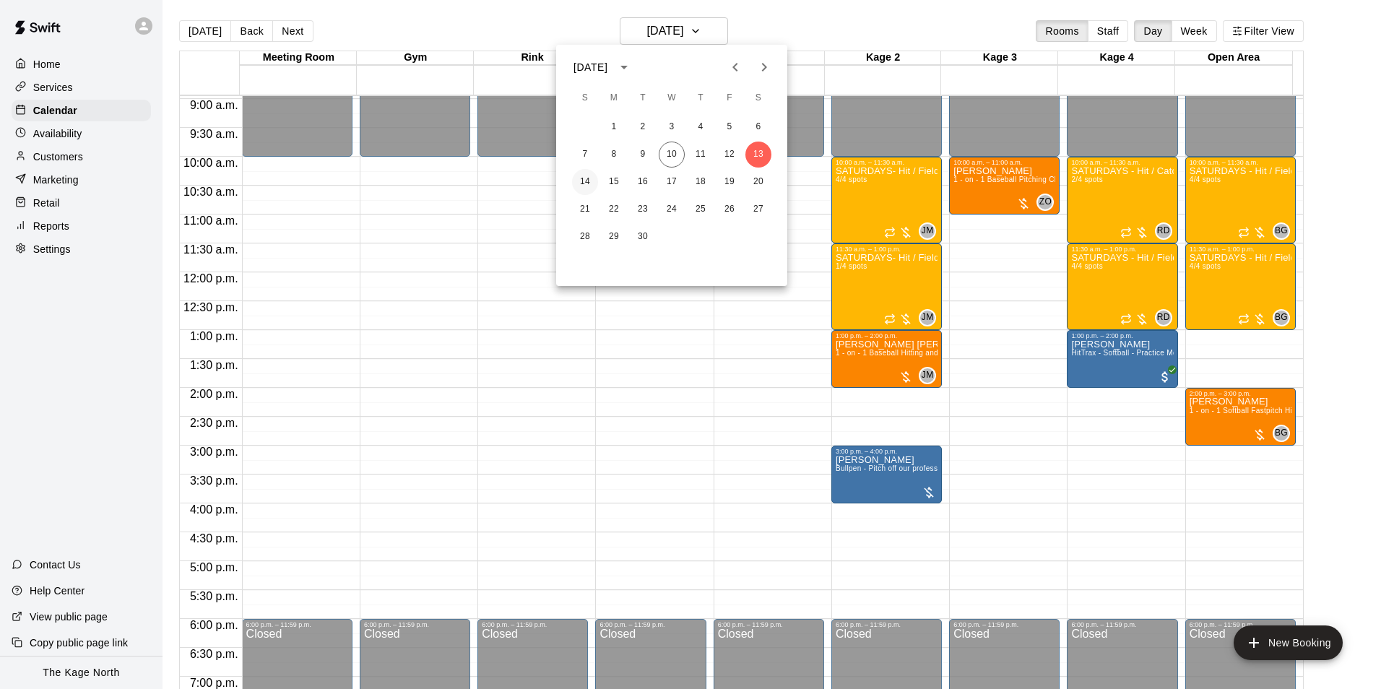
click at [584, 178] on button "14" at bounding box center [585, 182] width 26 height 26
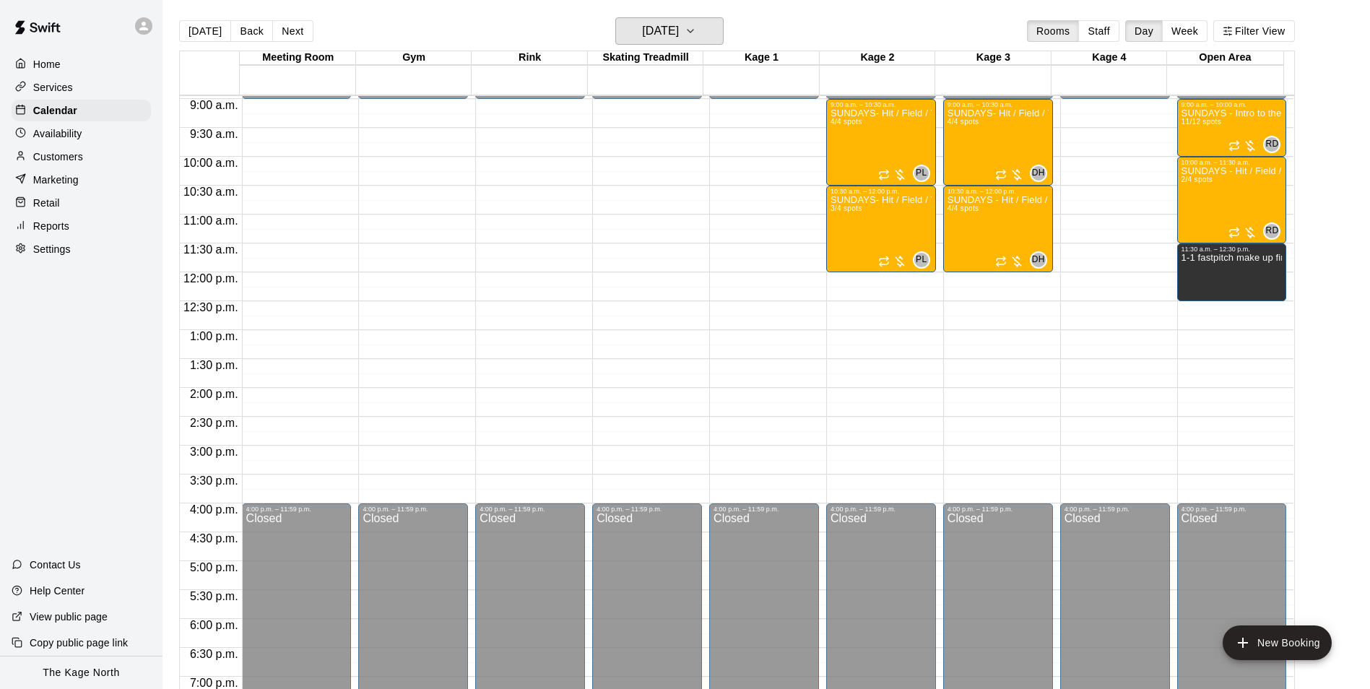
scroll to position [373, 0]
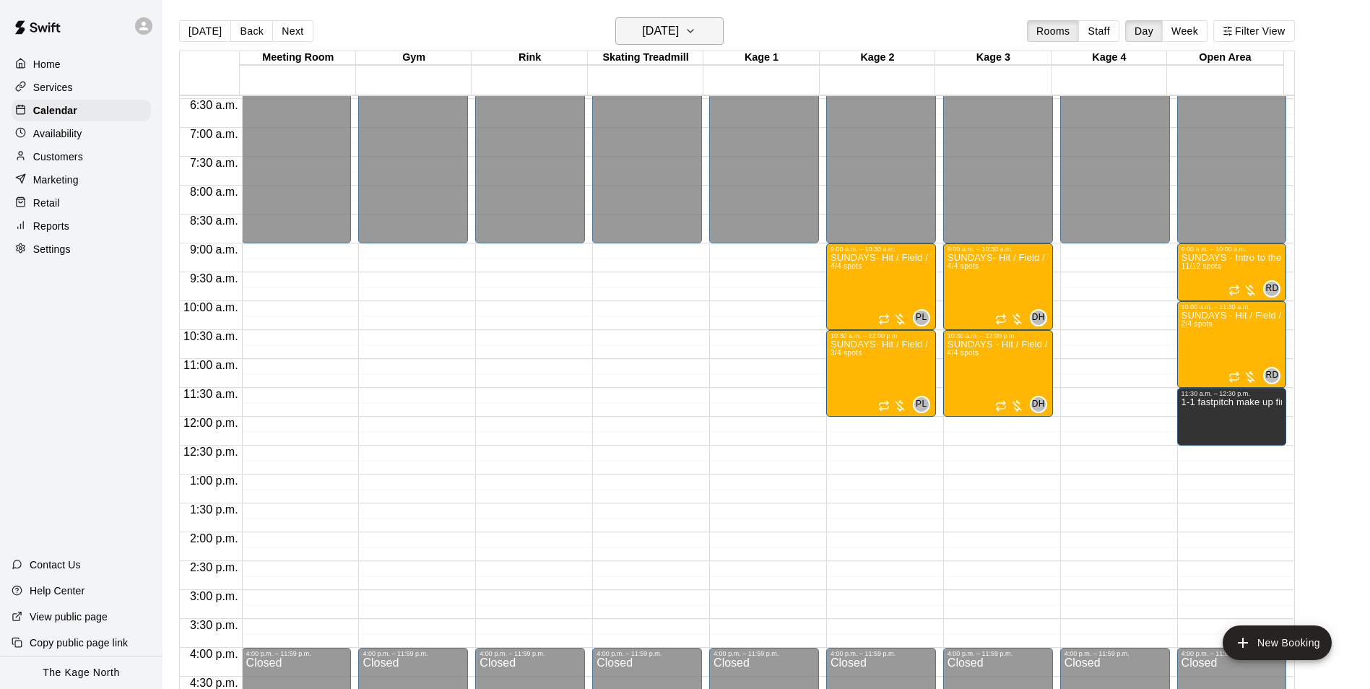
click at [679, 30] on h6 "[DATE]" at bounding box center [660, 31] width 37 height 20
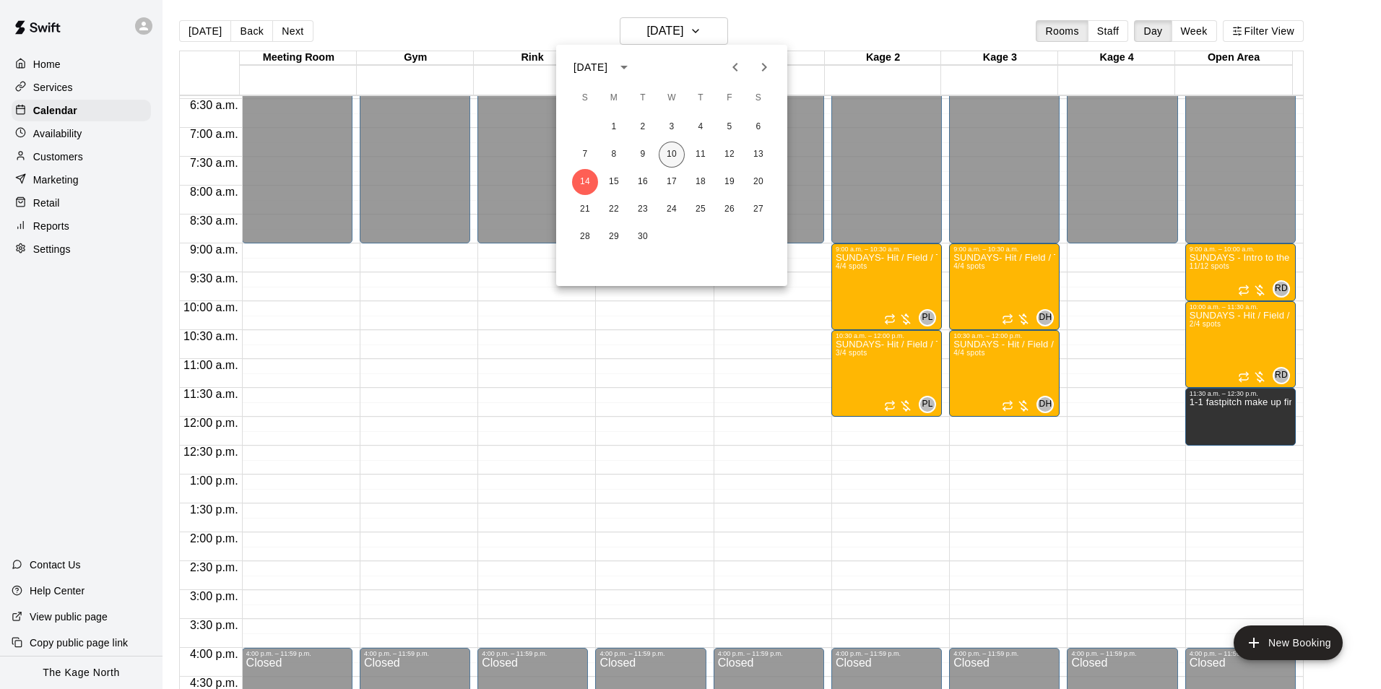
click at [672, 152] on button "10" at bounding box center [672, 155] width 26 height 26
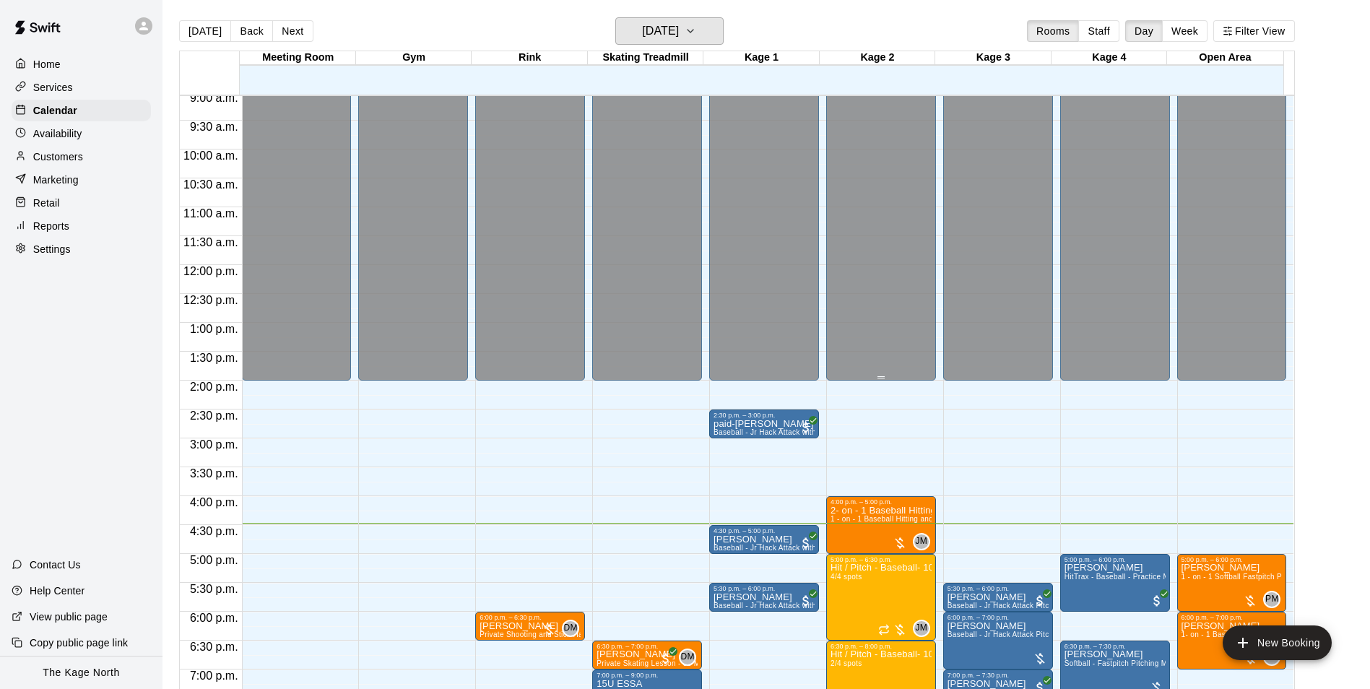
scroll to position [662, 0]
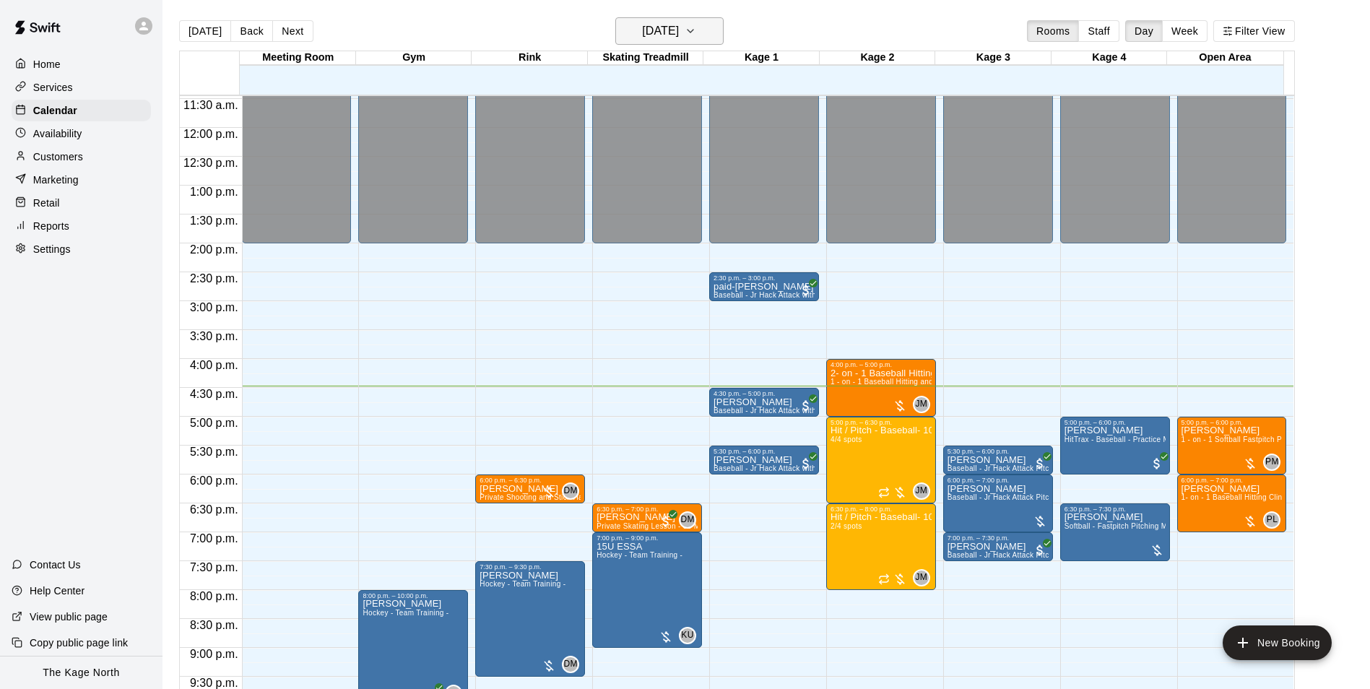
click at [679, 28] on h6 "[DATE]" at bounding box center [660, 31] width 37 height 20
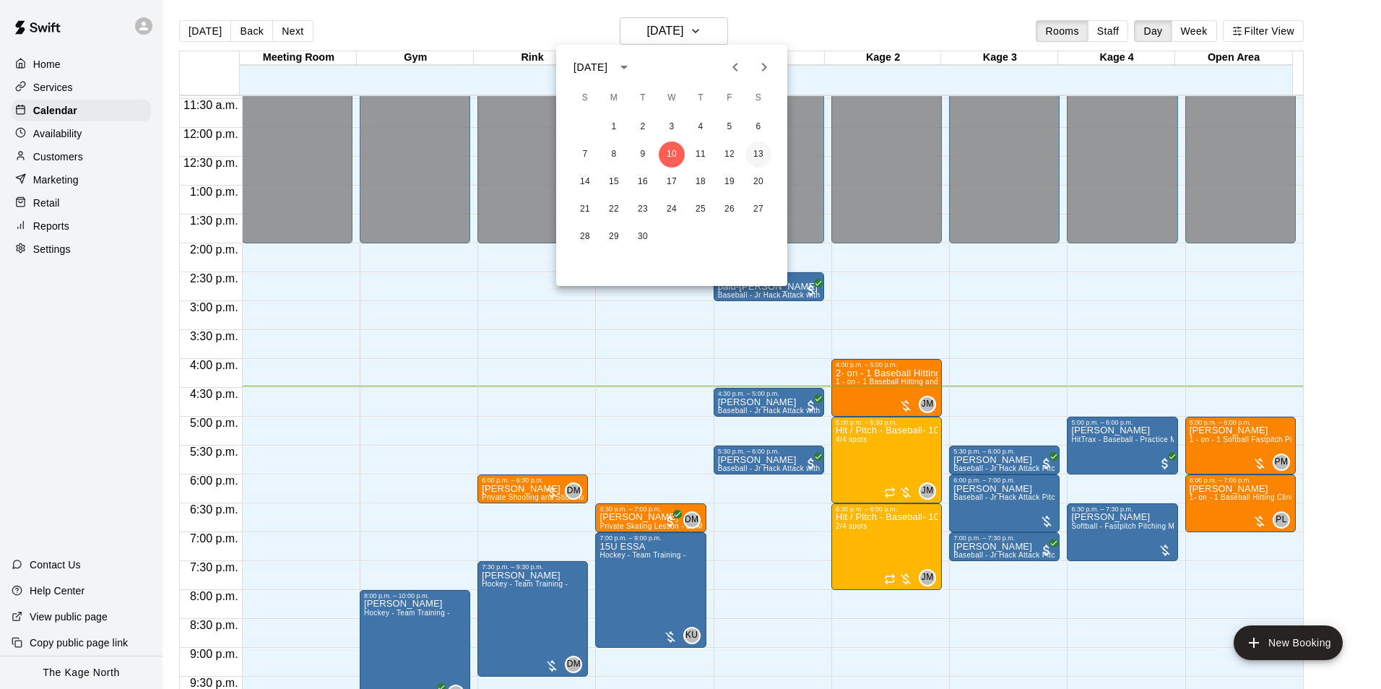
click at [766, 149] on button "13" at bounding box center [758, 155] width 26 height 26
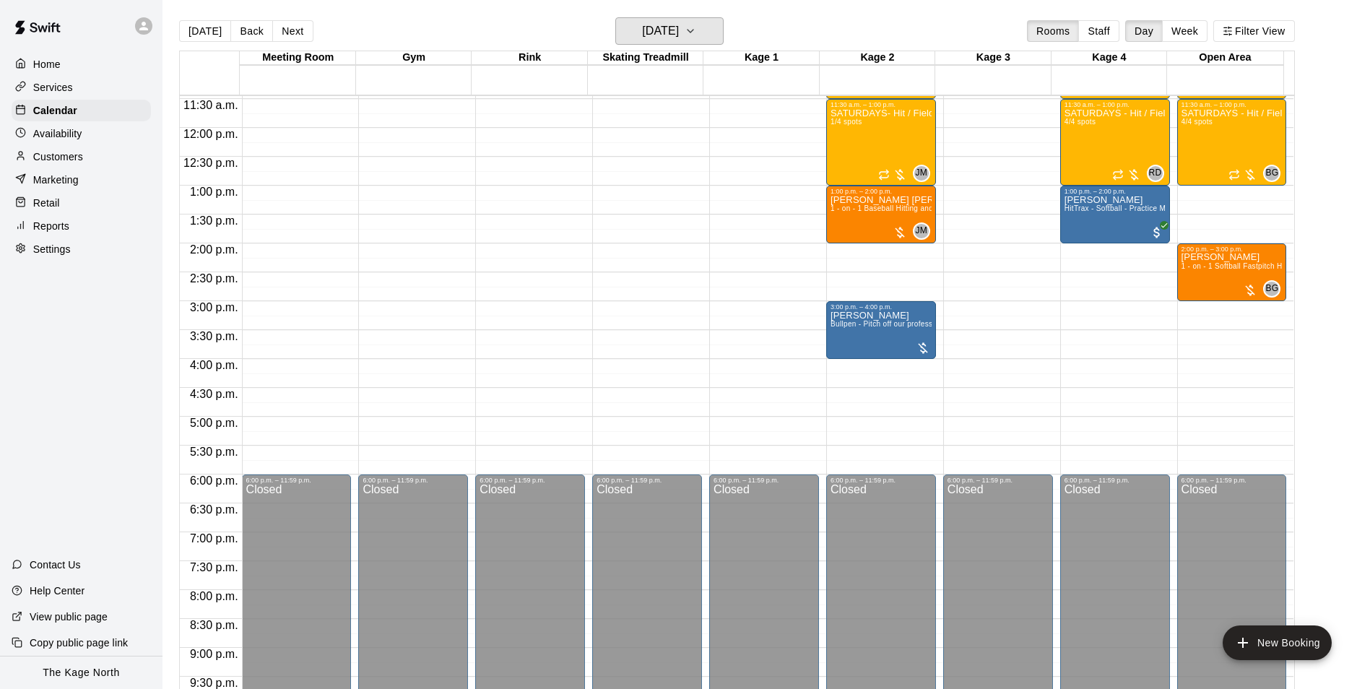
scroll to position [517, 0]
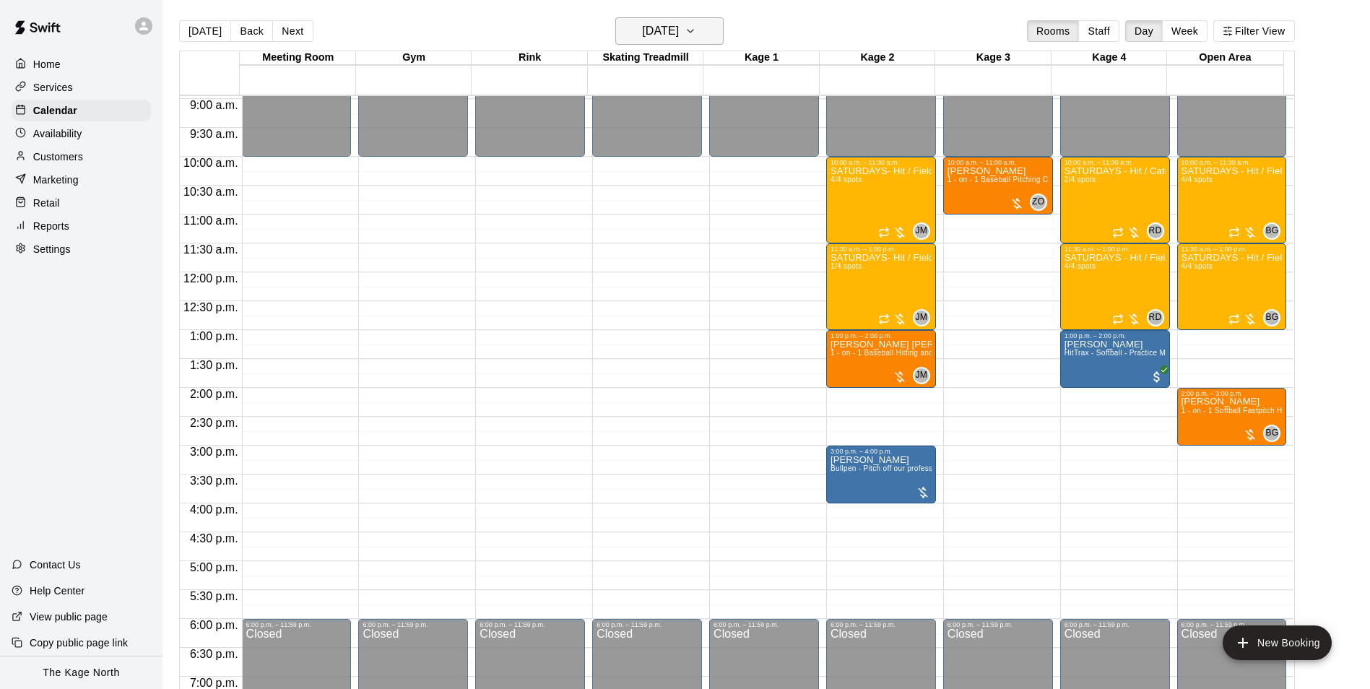
click at [679, 34] on h6 "[DATE]" at bounding box center [660, 31] width 37 height 20
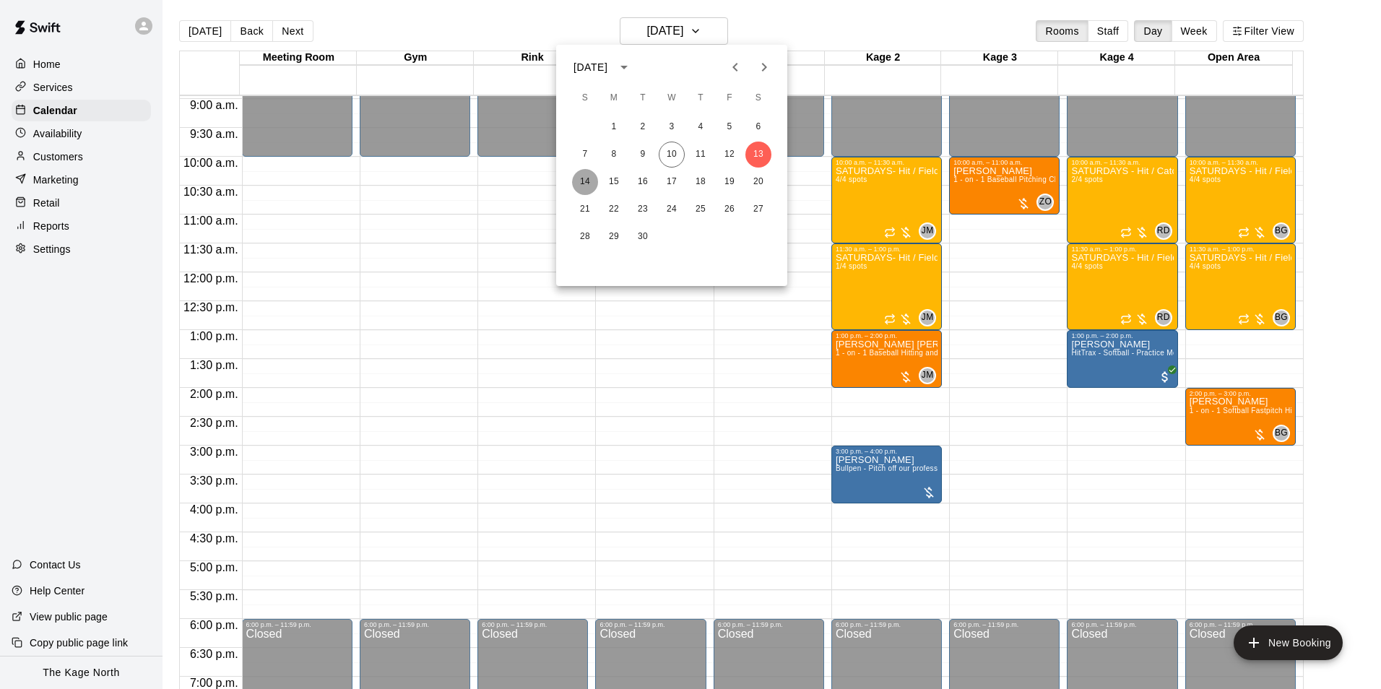
drag, startPoint x: 589, startPoint y: 177, endPoint x: 916, endPoint y: 351, distance: 370.6
click at [590, 177] on button "14" at bounding box center [585, 182] width 26 height 26
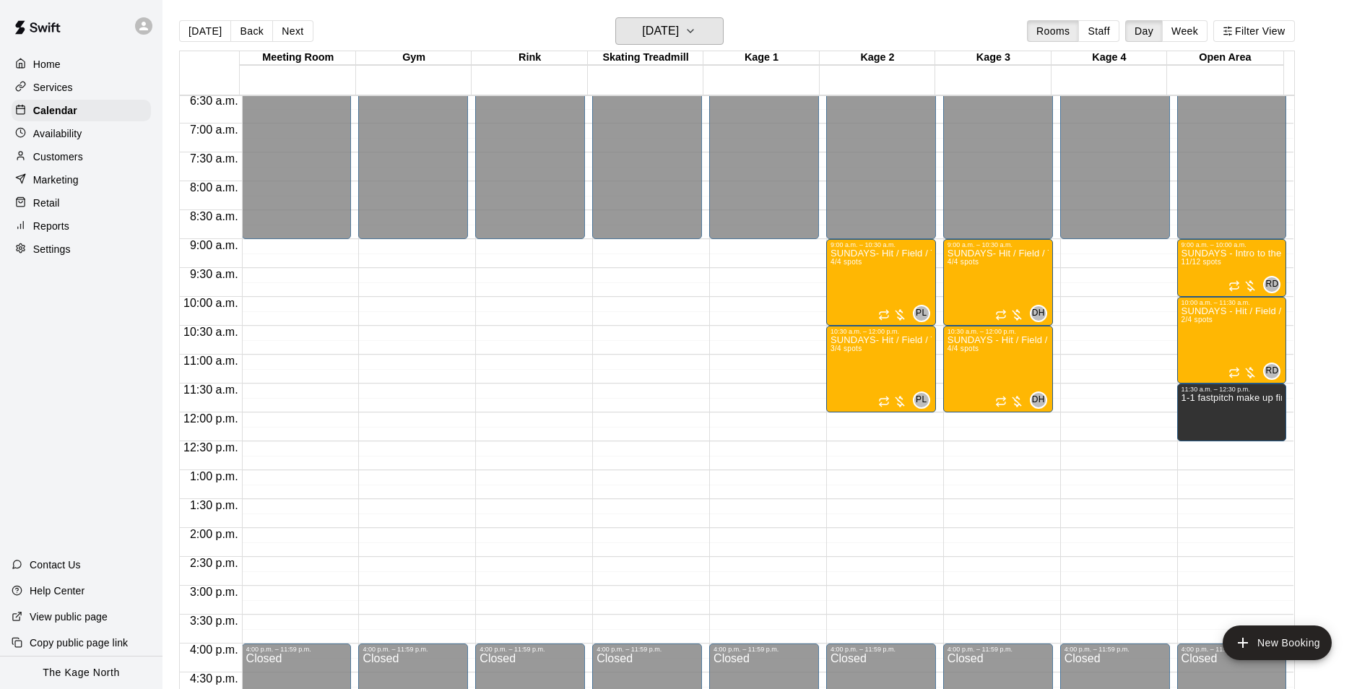
scroll to position [373, 0]
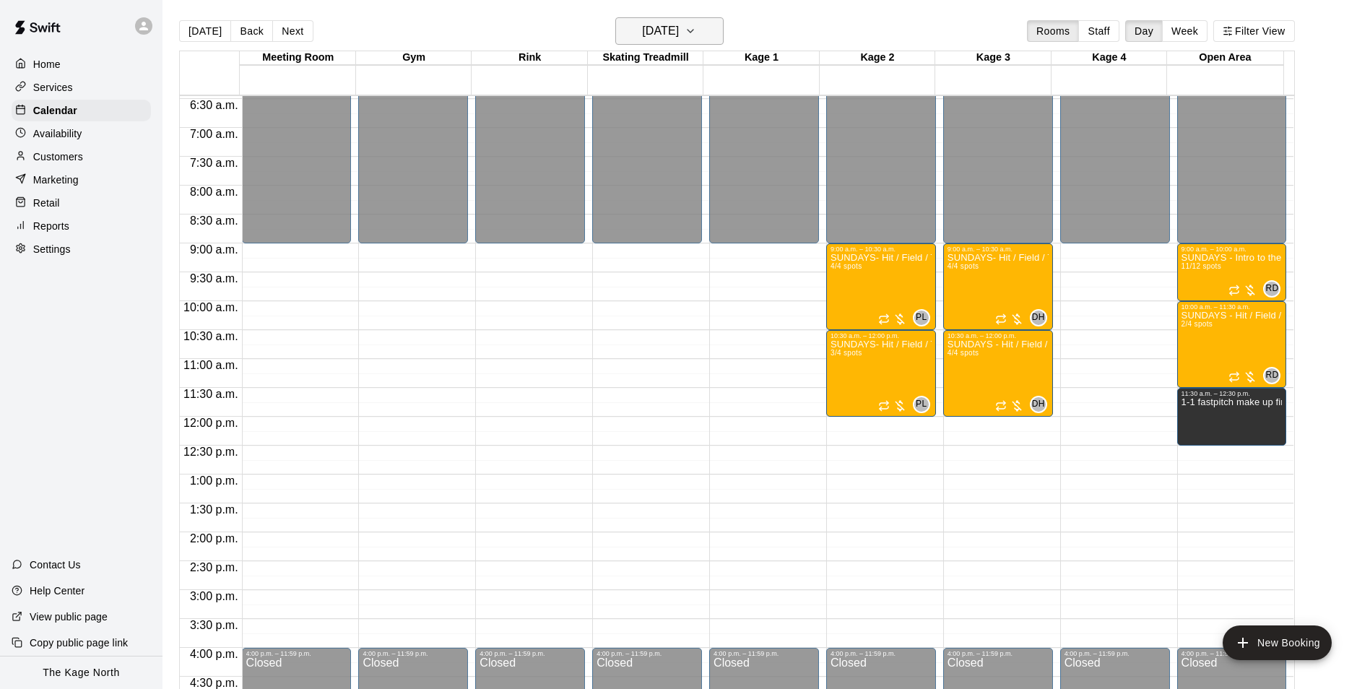
click at [679, 30] on h6 "[DATE]" at bounding box center [660, 31] width 37 height 20
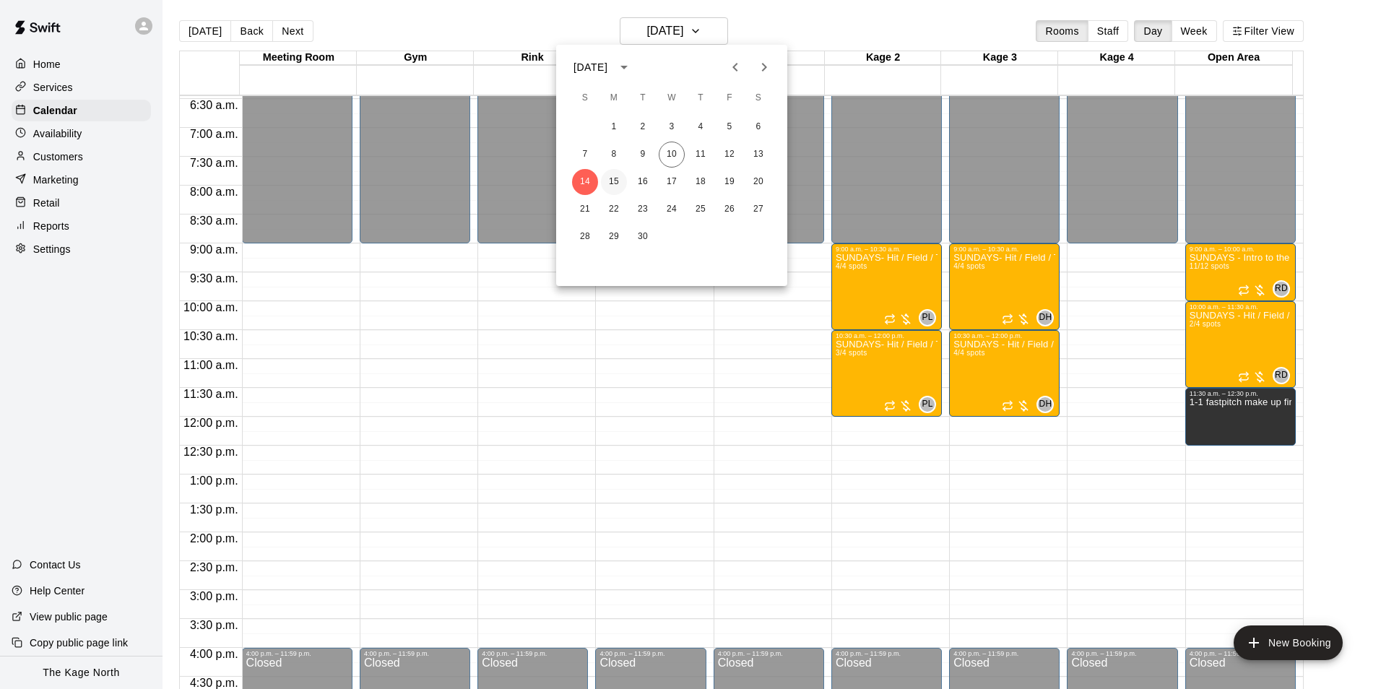
click at [613, 178] on button "15" at bounding box center [614, 182] width 26 height 26
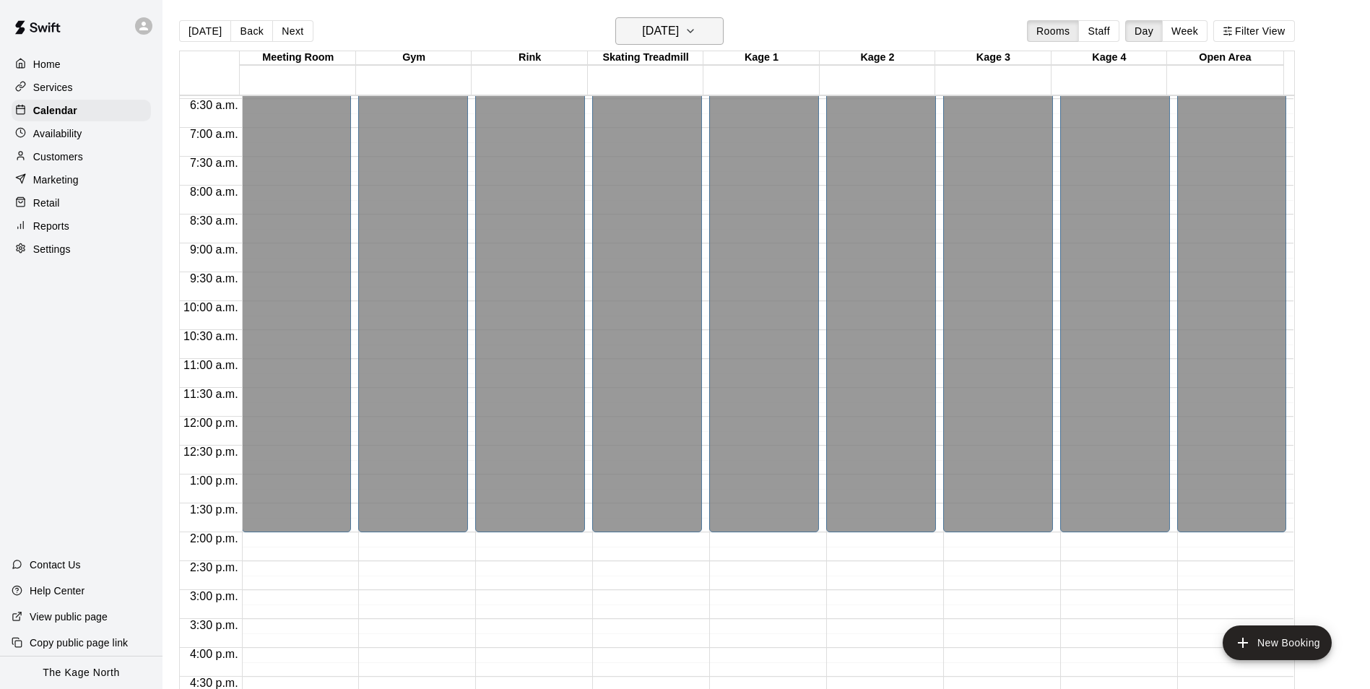
click at [679, 35] on h6 "[DATE]" at bounding box center [660, 31] width 37 height 20
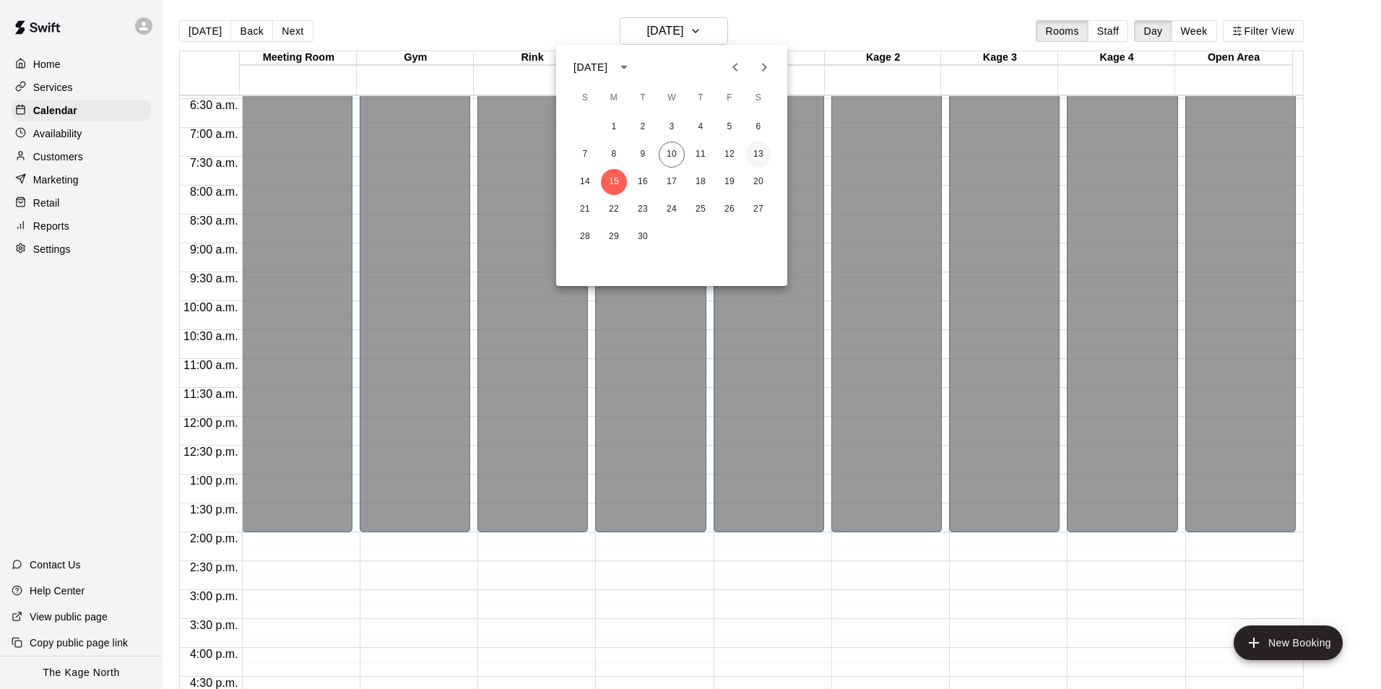
click at [755, 156] on button "13" at bounding box center [758, 155] width 26 height 26
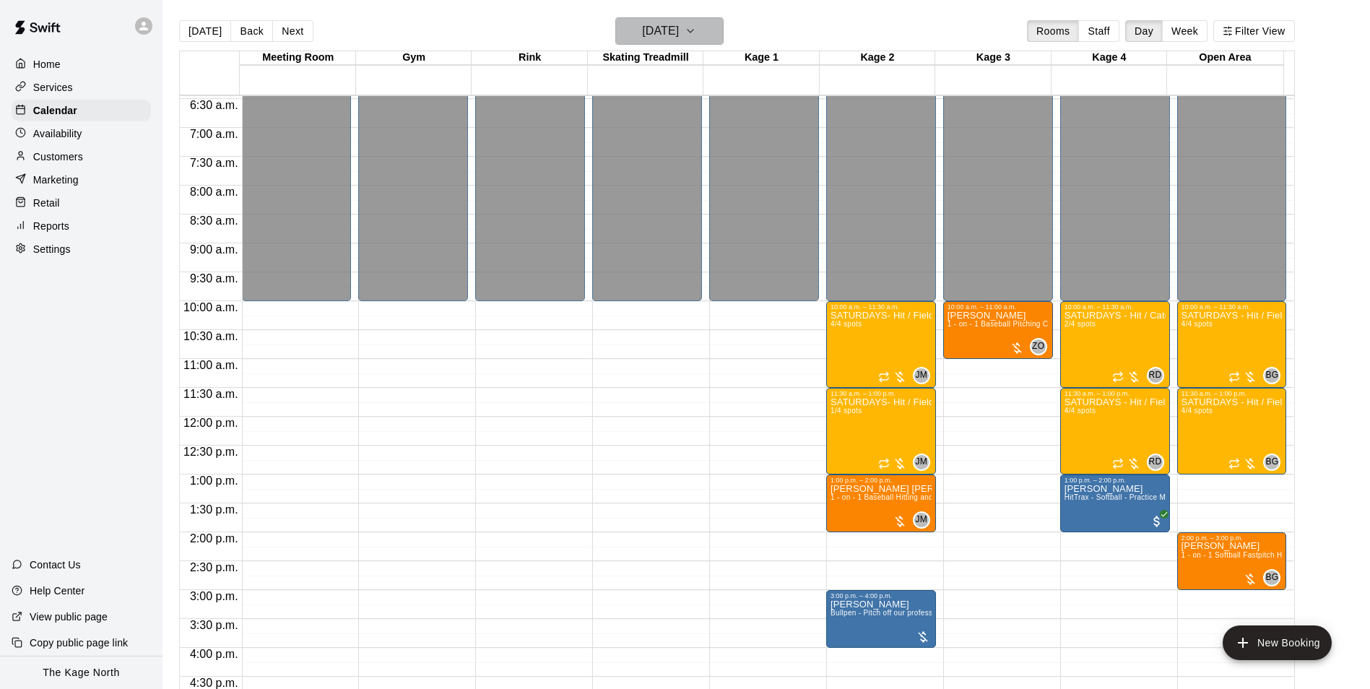
click at [679, 32] on h6 "[DATE]" at bounding box center [660, 31] width 37 height 20
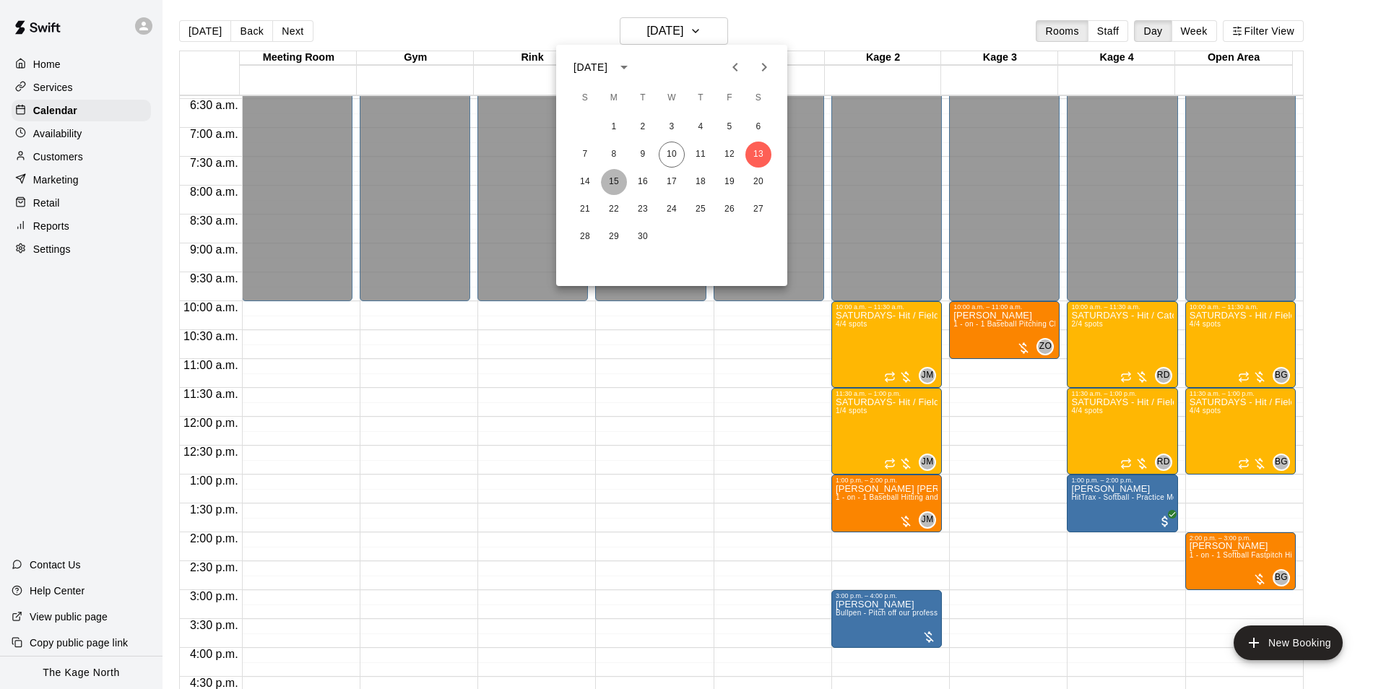
click at [602, 182] on button "15" at bounding box center [614, 182] width 26 height 26
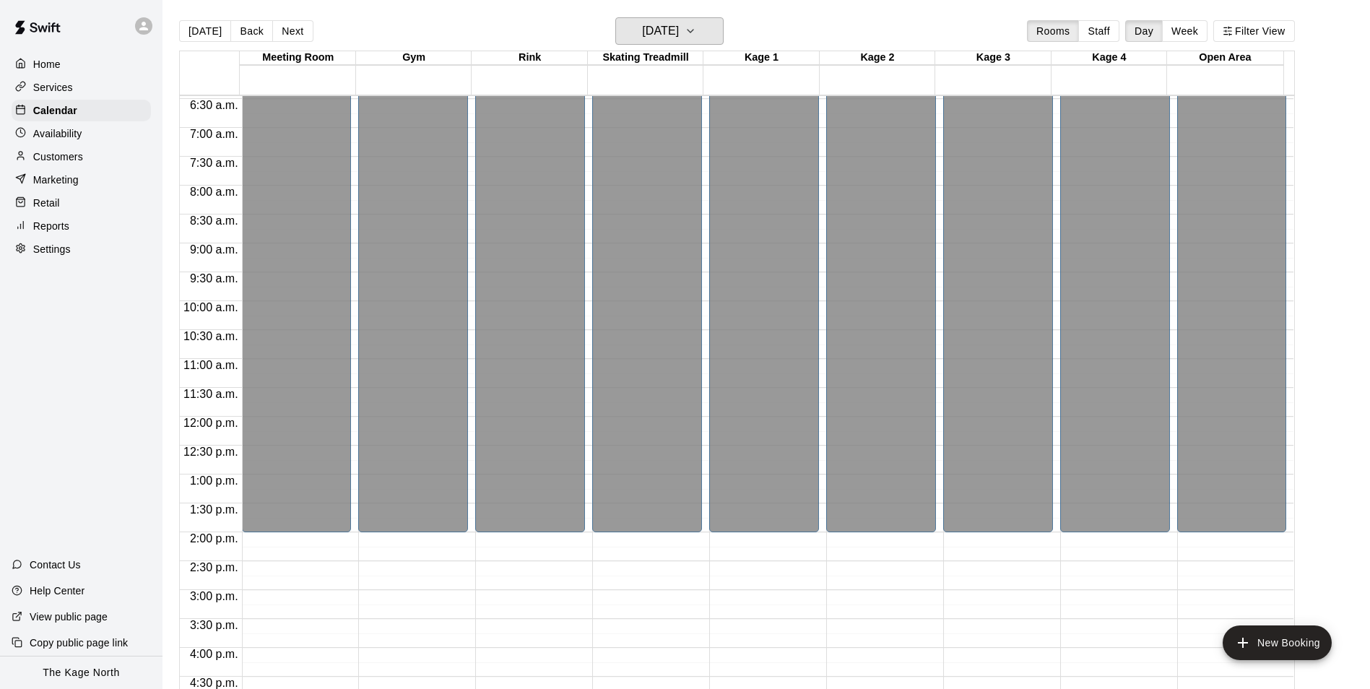
scroll to position [734, 0]
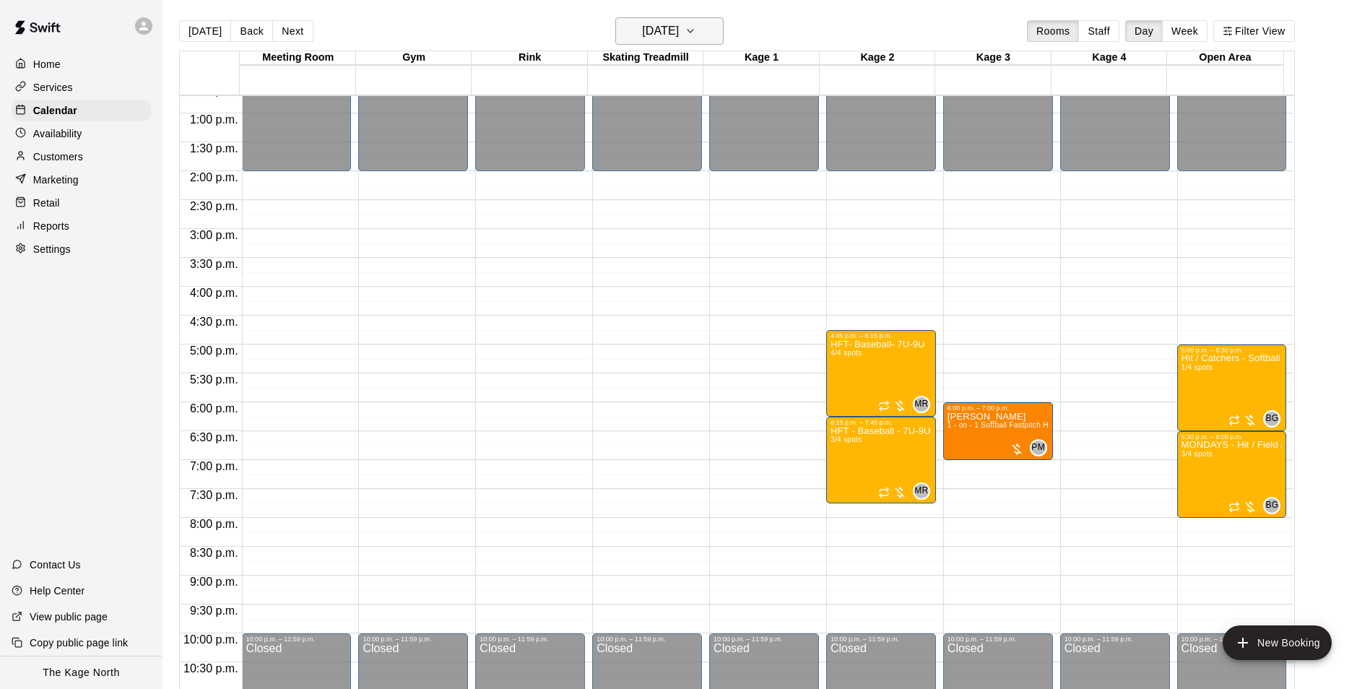
click at [677, 17] on button "[DATE]" at bounding box center [669, 30] width 108 height 27
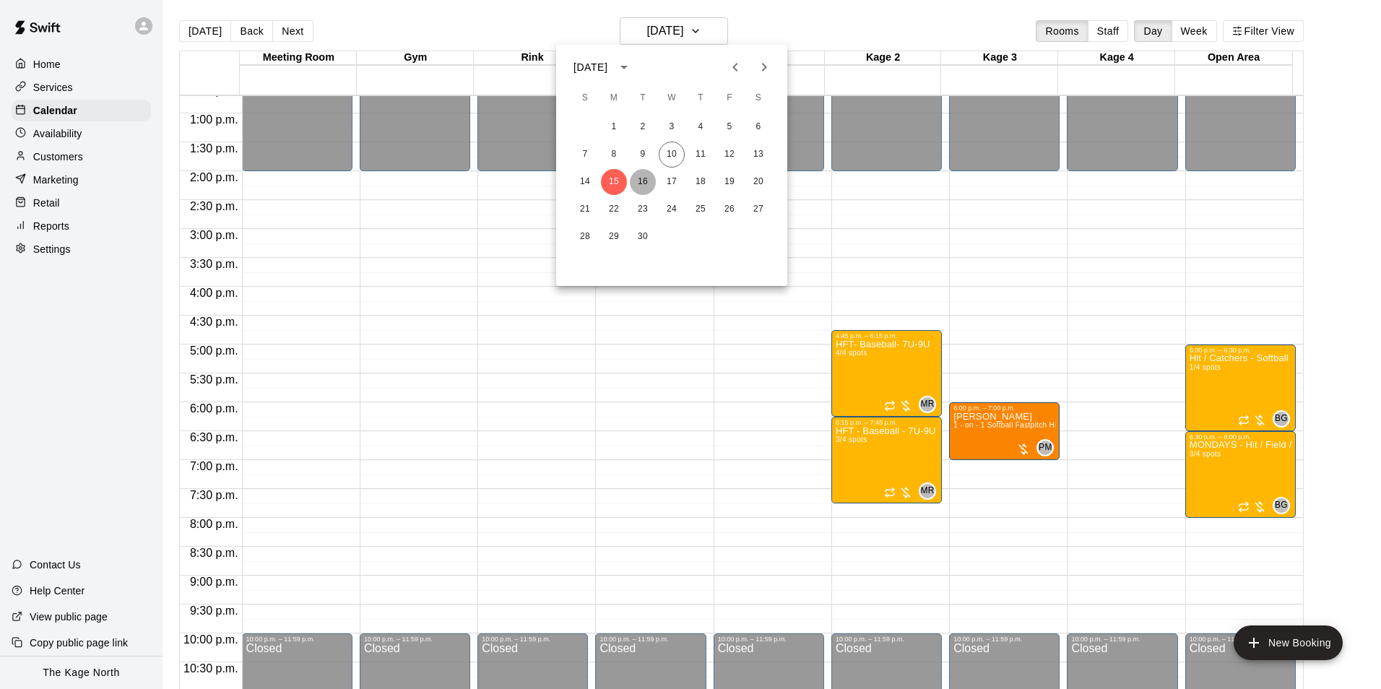
click at [645, 180] on button "16" at bounding box center [643, 182] width 26 height 26
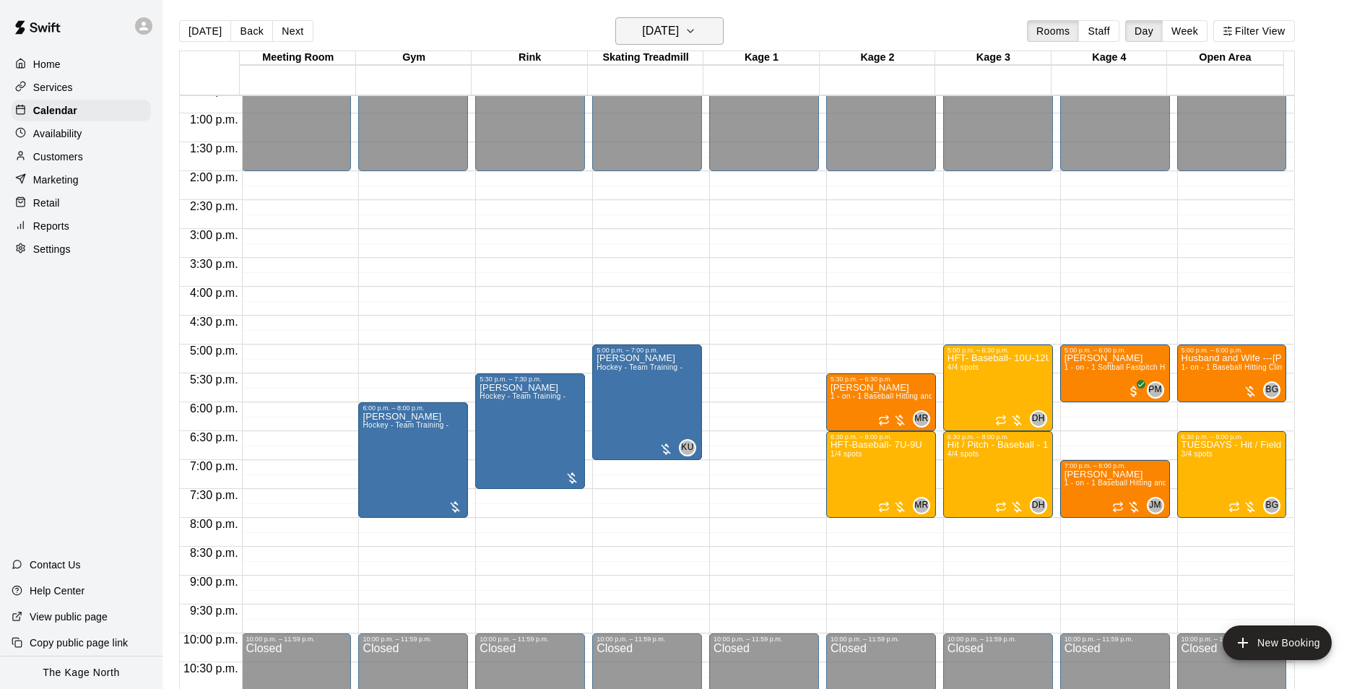
click at [679, 24] on h6 "[DATE]" at bounding box center [660, 31] width 37 height 20
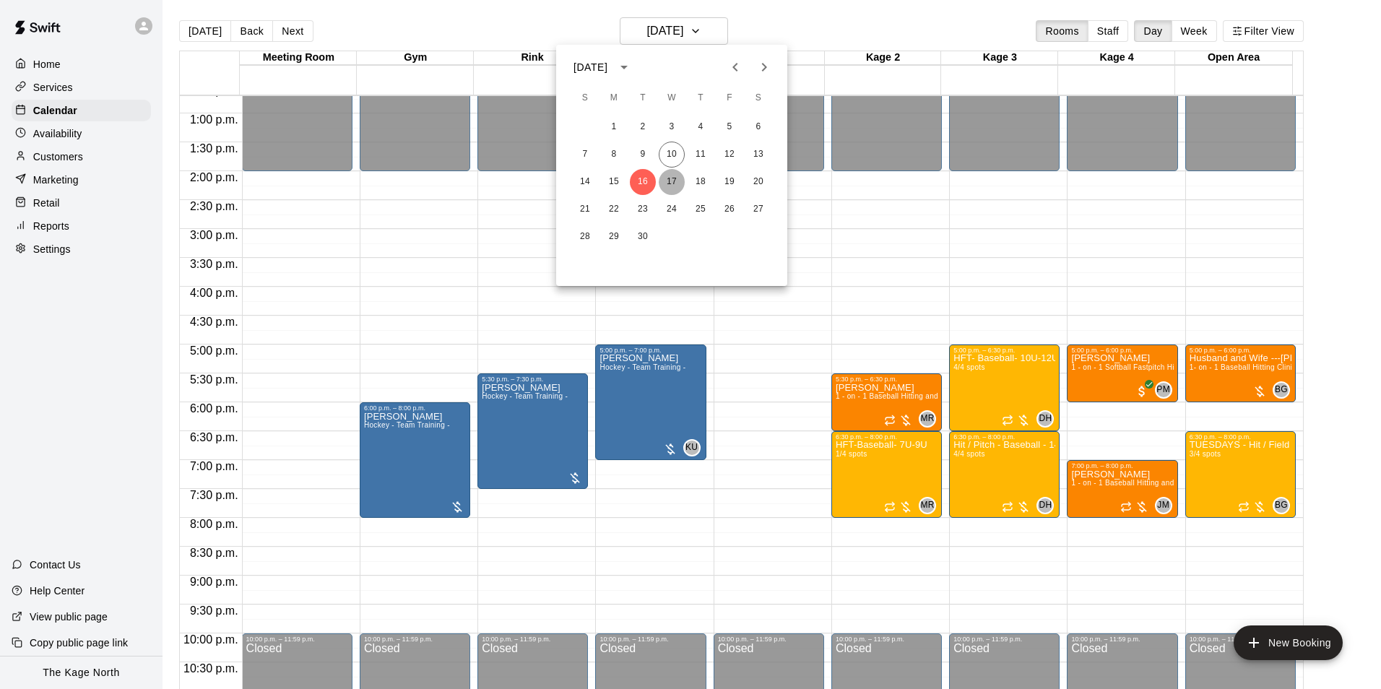
click at [667, 179] on button "17" at bounding box center [672, 182] width 26 height 26
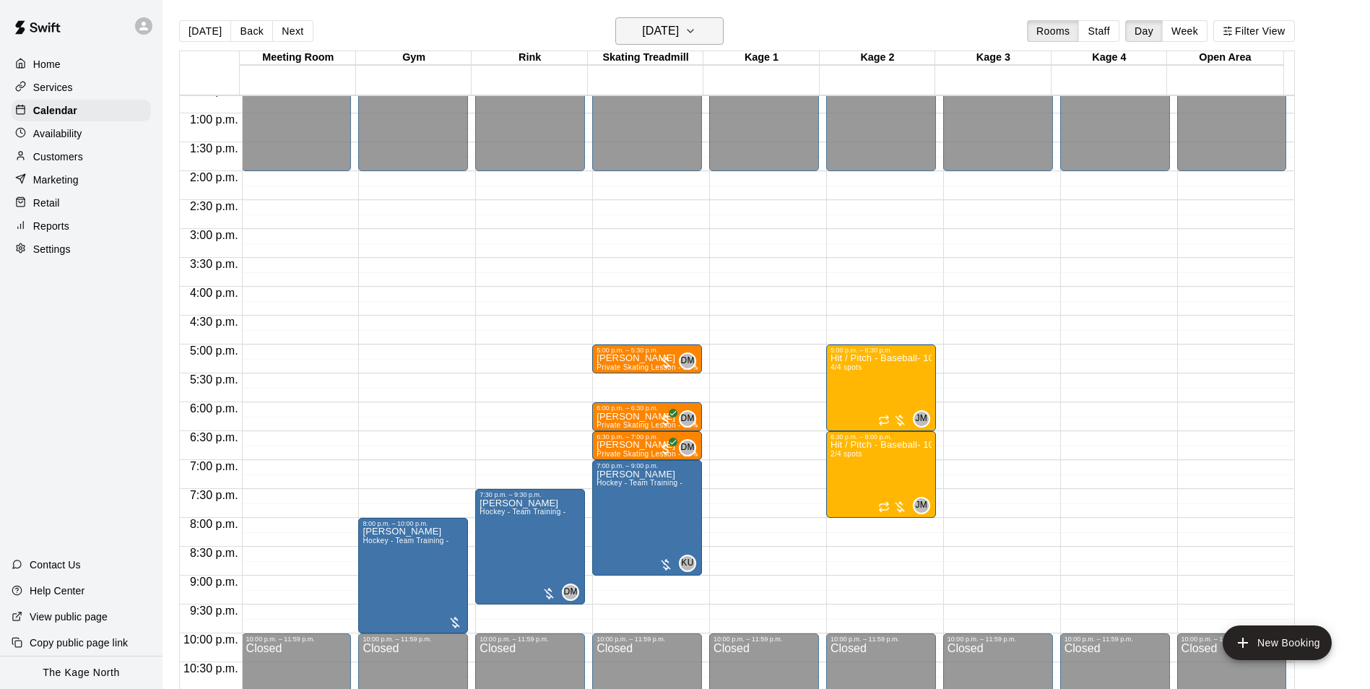
click at [679, 33] on h6 "[DATE]" at bounding box center [660, 31] width 37 height 20
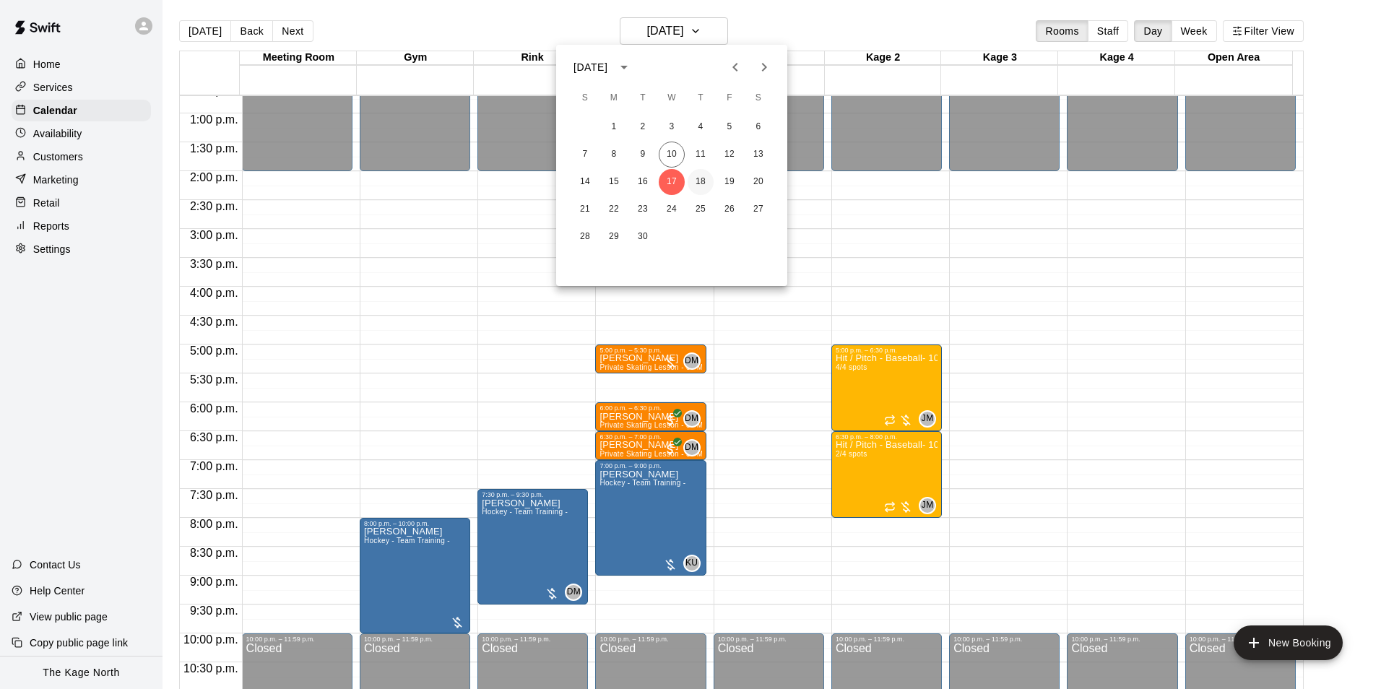
click at [700, 184] on button "18" at bounding box center [701, 182] width 26 height 26
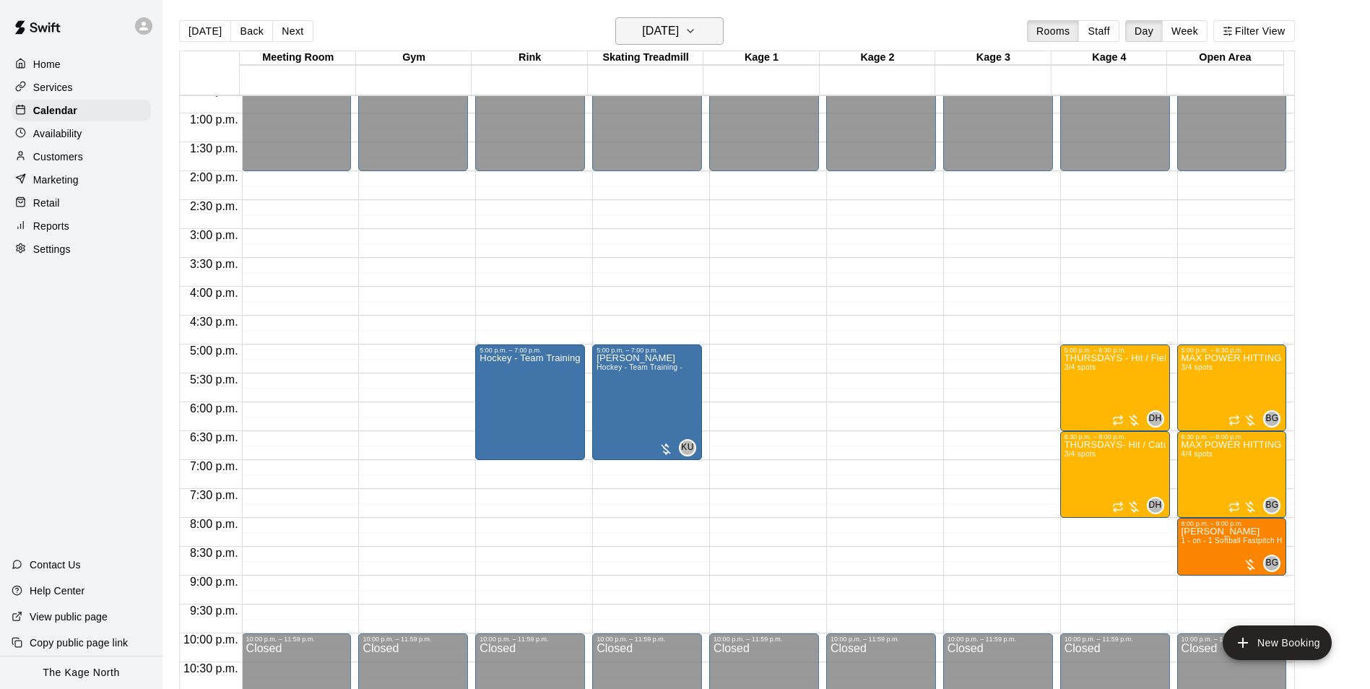
click at [662, 29] on h6 "[DATE]" at bounding box center [660, 31] width 37 height 20
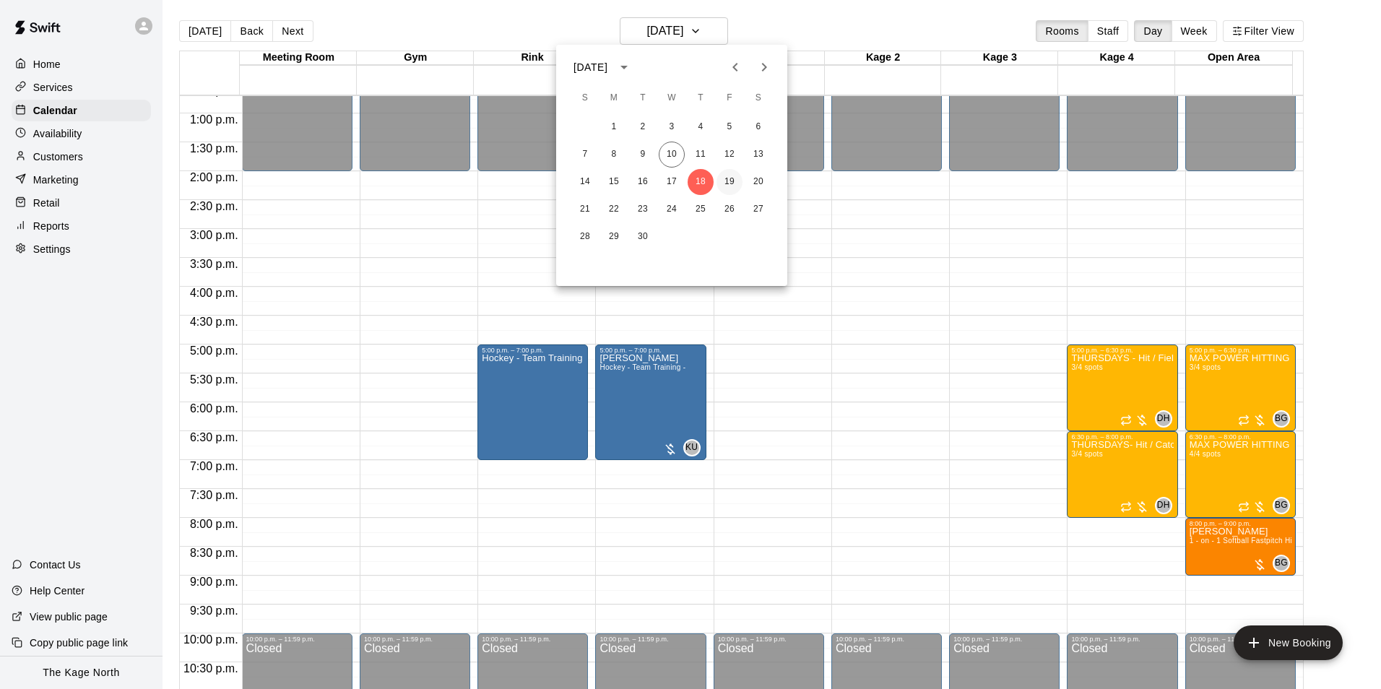
click at [740, 176] on button "19" at bounding box center [729, 182] width 26 height 26
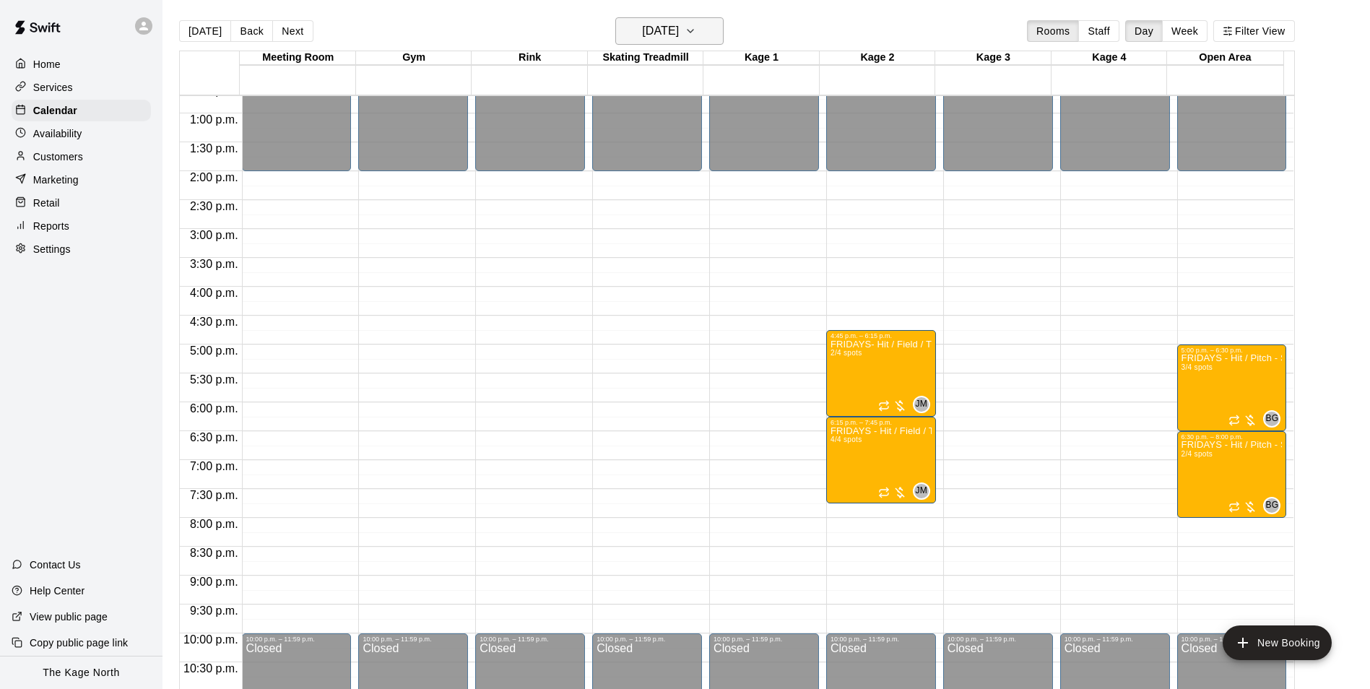
click at [679, 30] on h6 "[DATE]" at bounding box center [660, 31] width 37 height 20
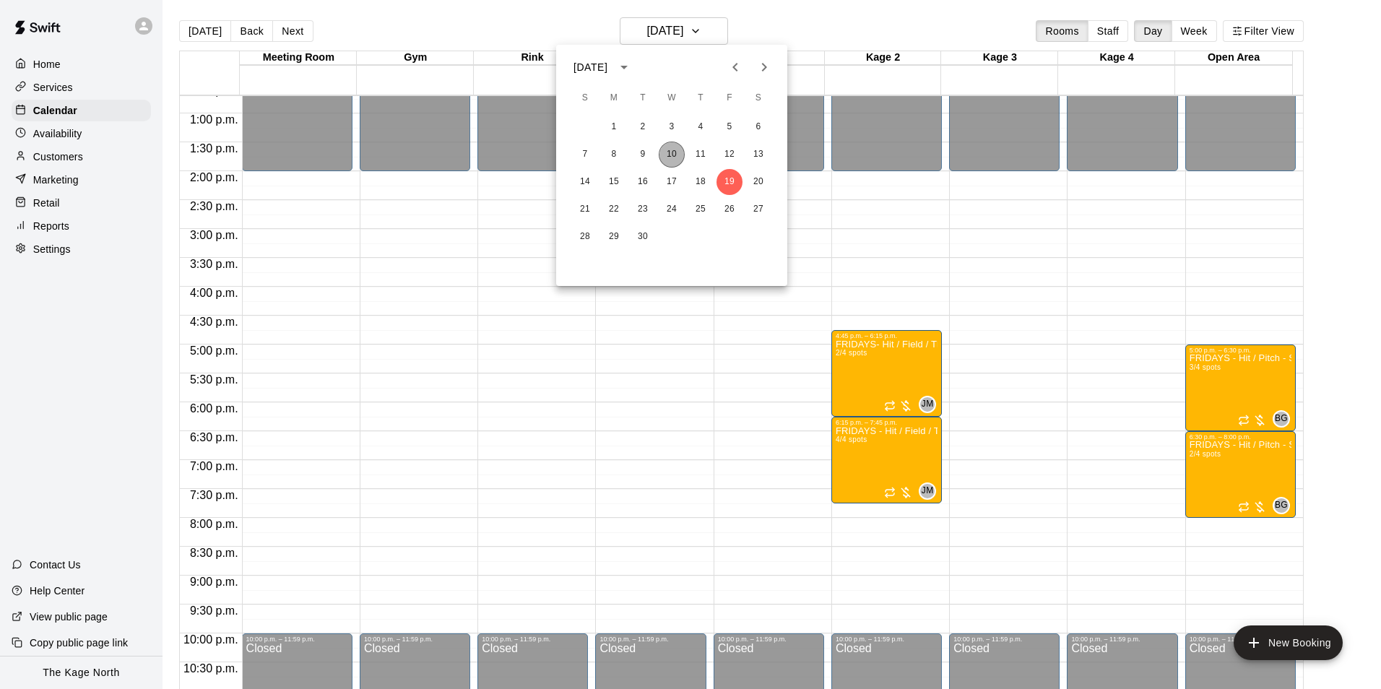
click at [677, 154] on button "10" at bounding box center [672, 155] width 26 height 26
